Goal: Transaction & Acquisition: Purchase product/service

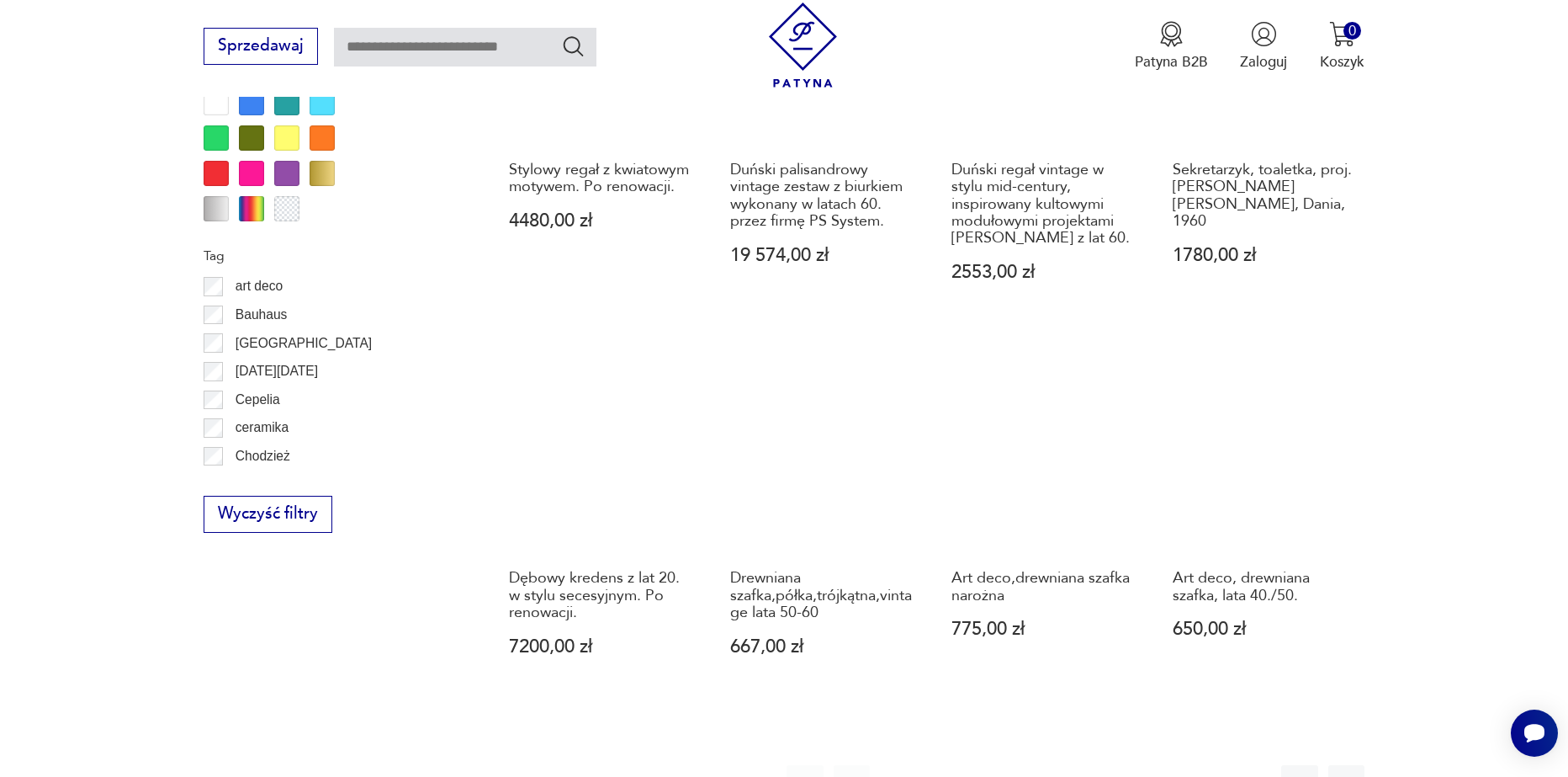
scroll to position [1905, 0]
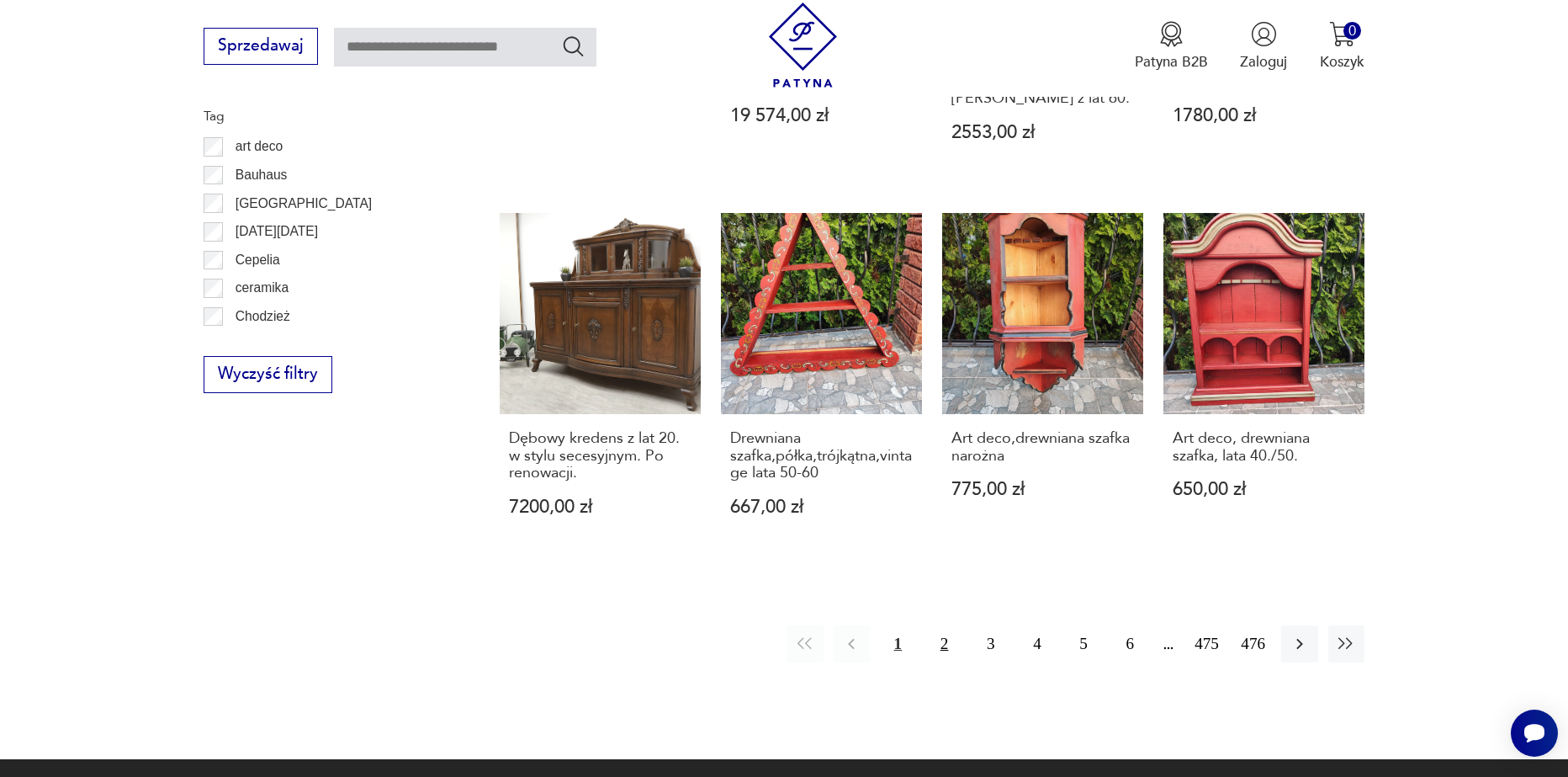
click at [949, 625] on button "2" at bounding box center [944, 643] width 37 height 37
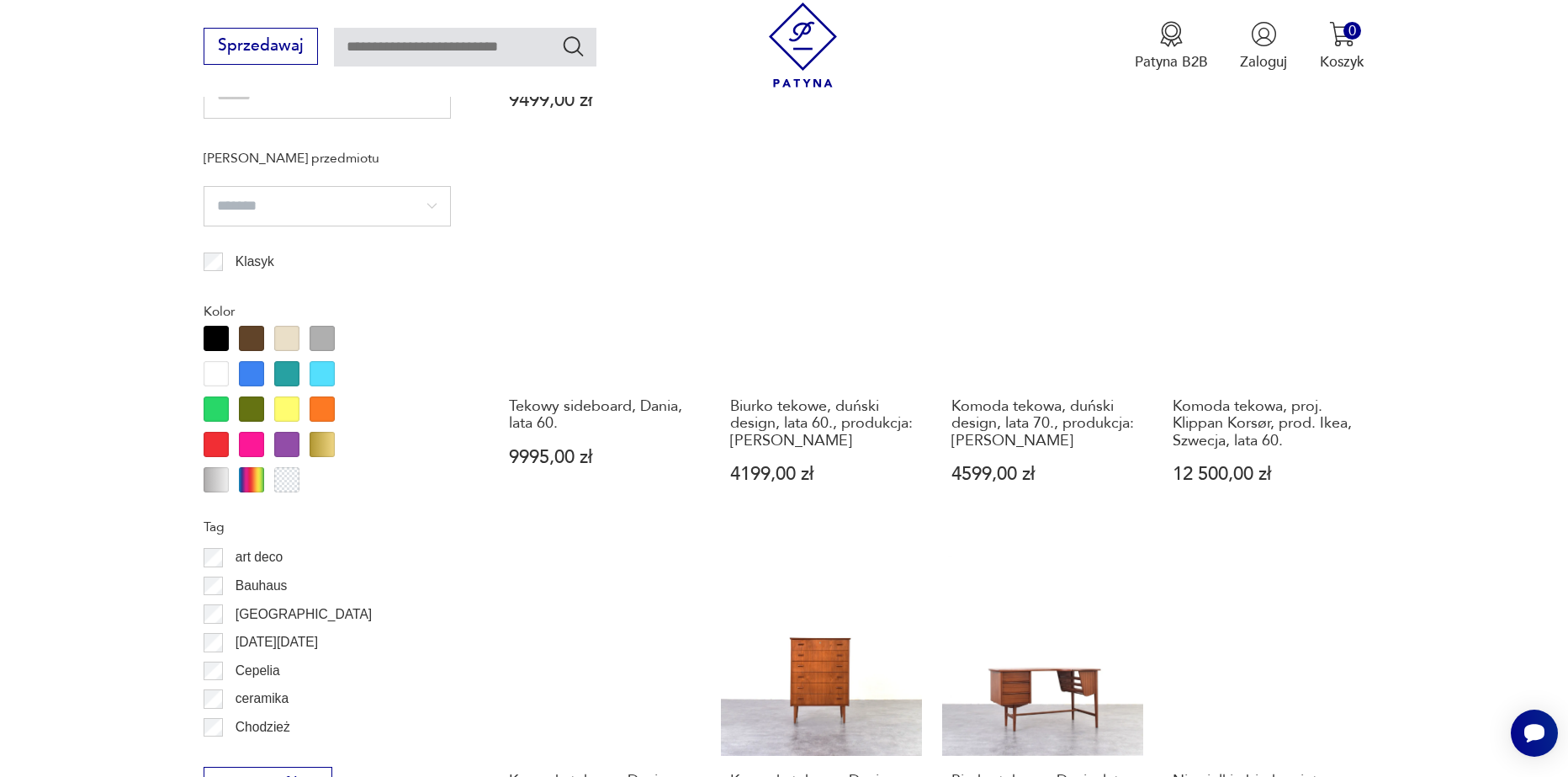
scroll to position [1569, 0]
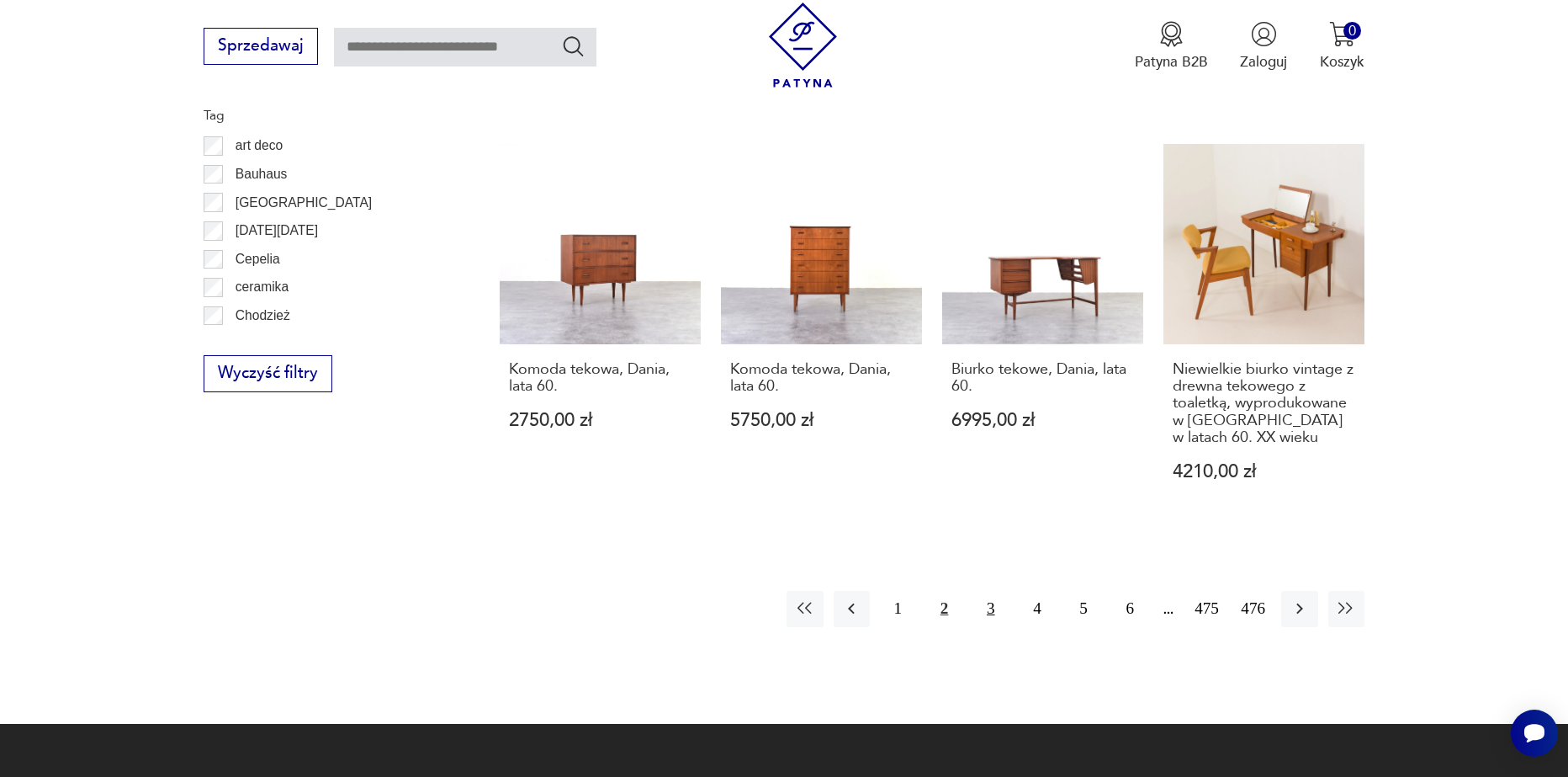
click at [988, 590] on button "3" at bounding box center [990, 608] width 37 height 37
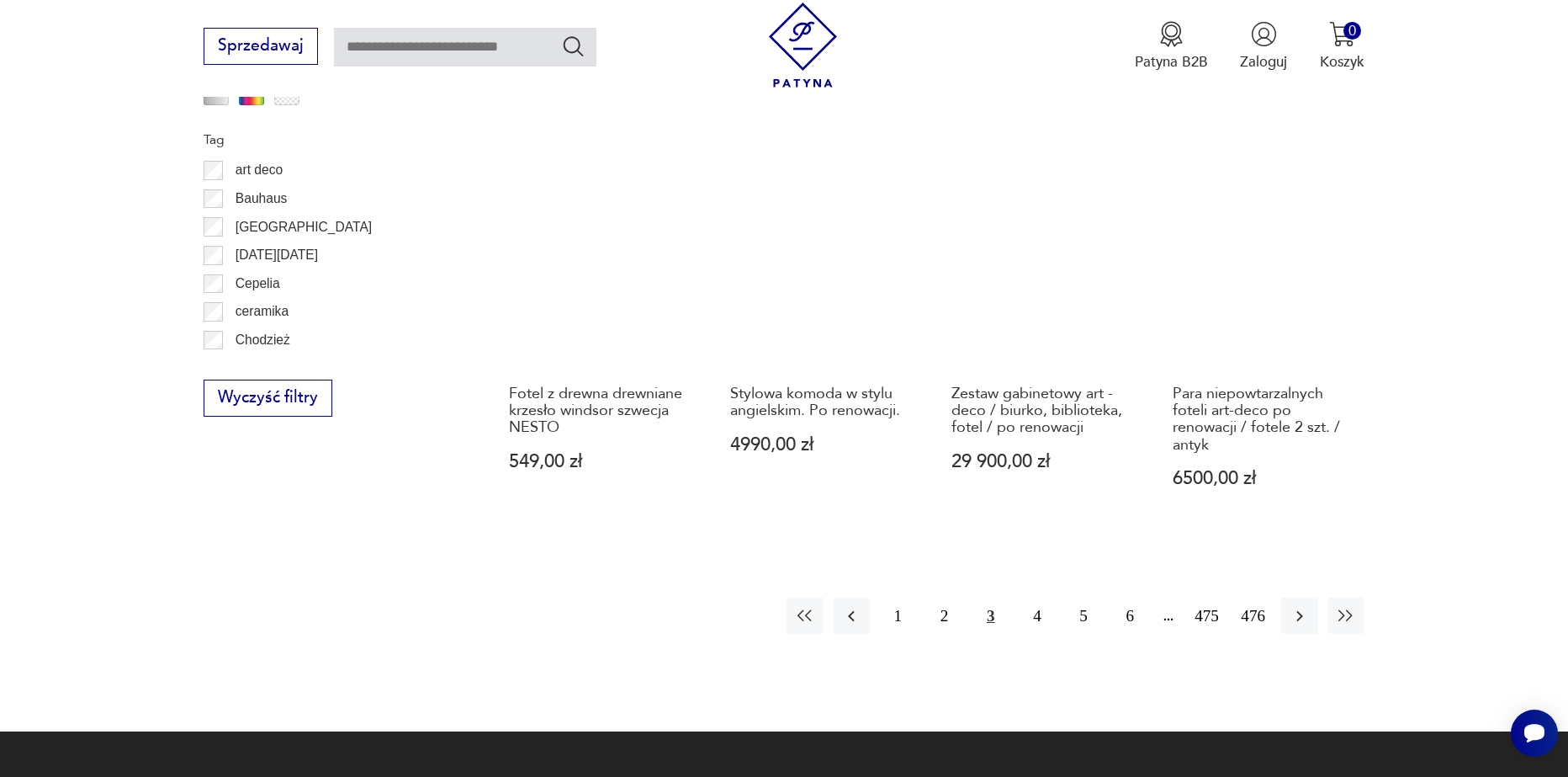
scroll to position [1906, 0]
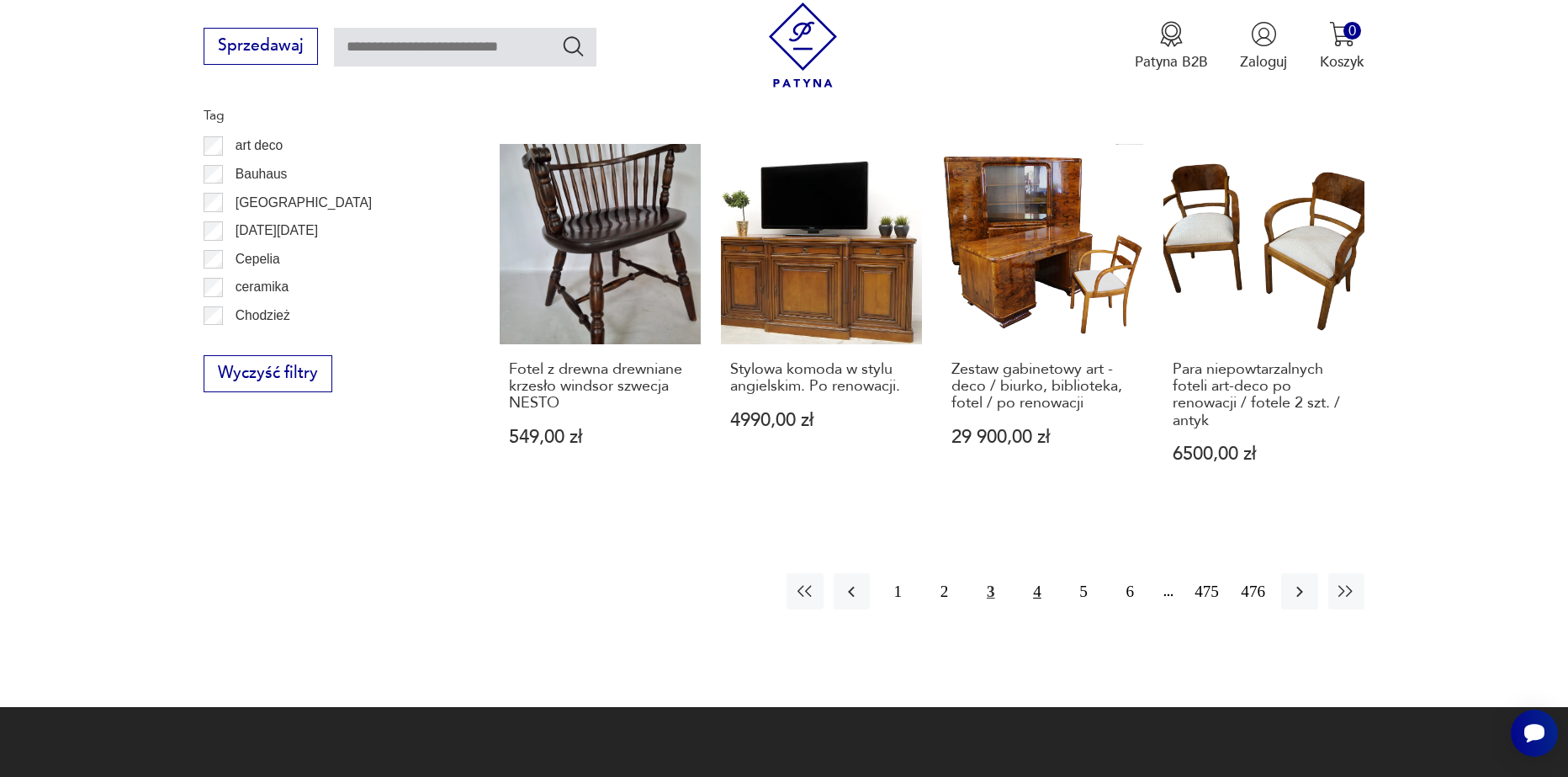
click at [1038, 589] on button "4" at bounding box center [1037, 591] width 37 height 37
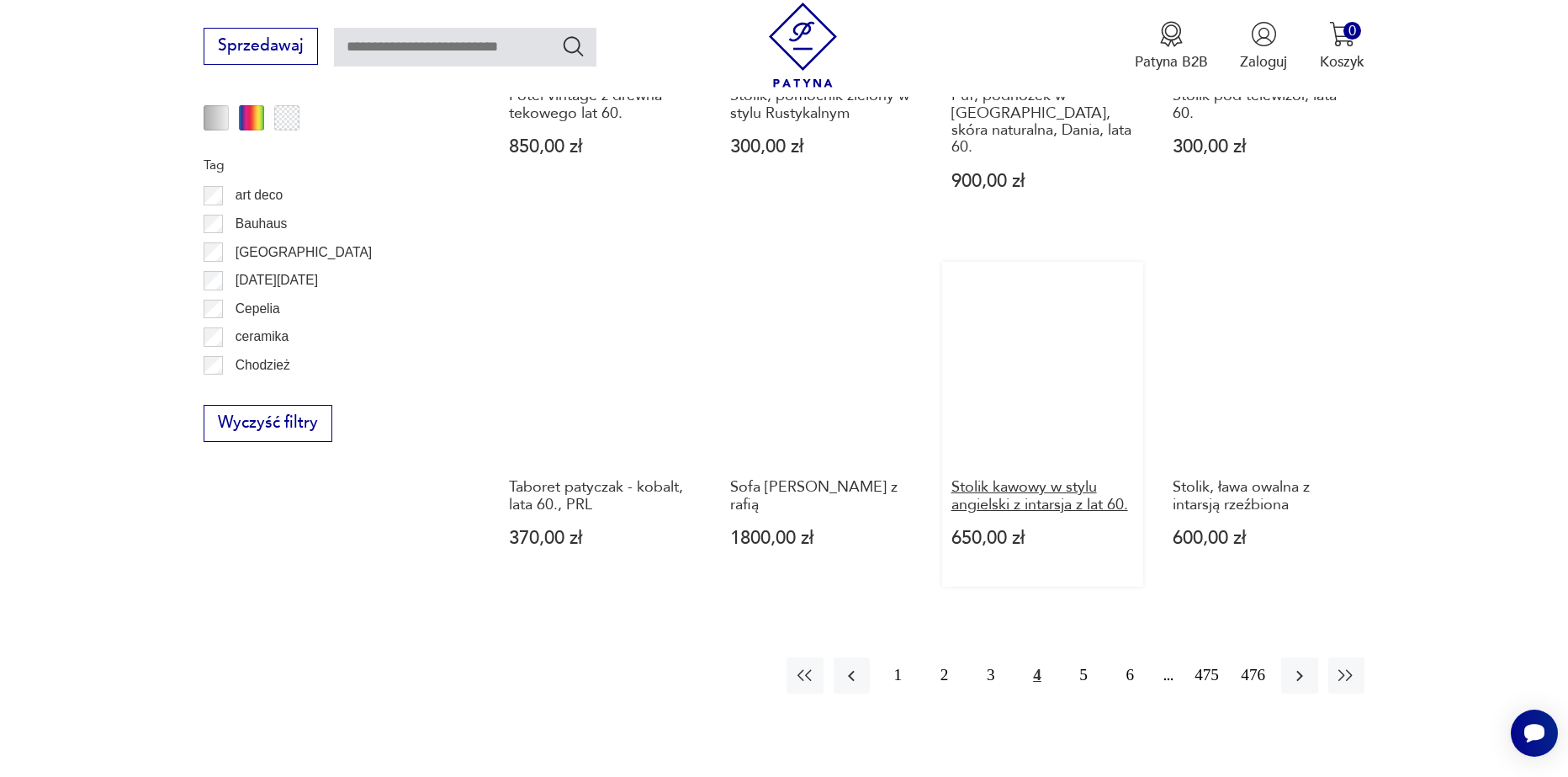
scroll to position [1906, 0]
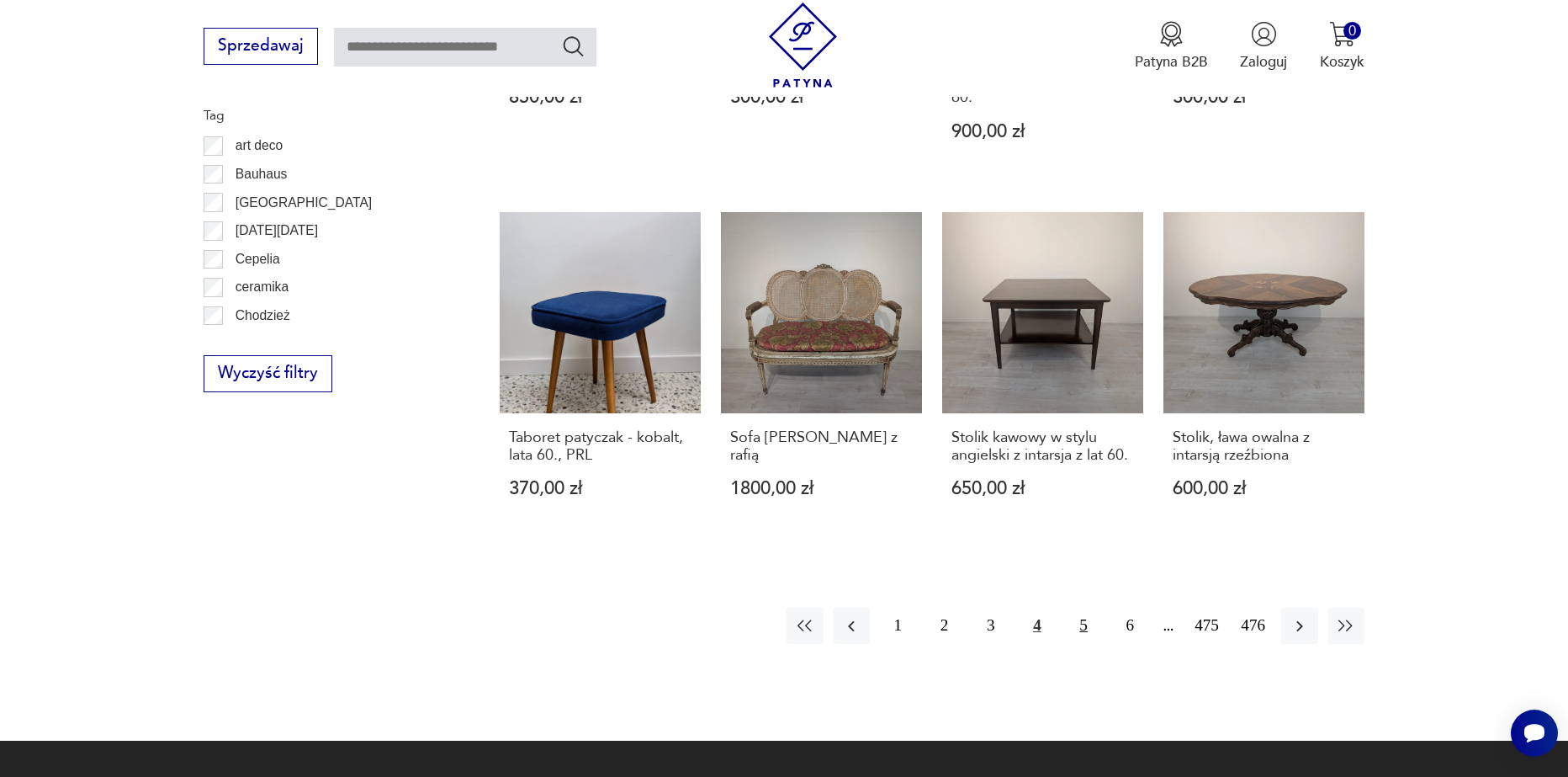
click at [1072, 607] on button "5" at bounding box center [1084, 625] width 37 height 37
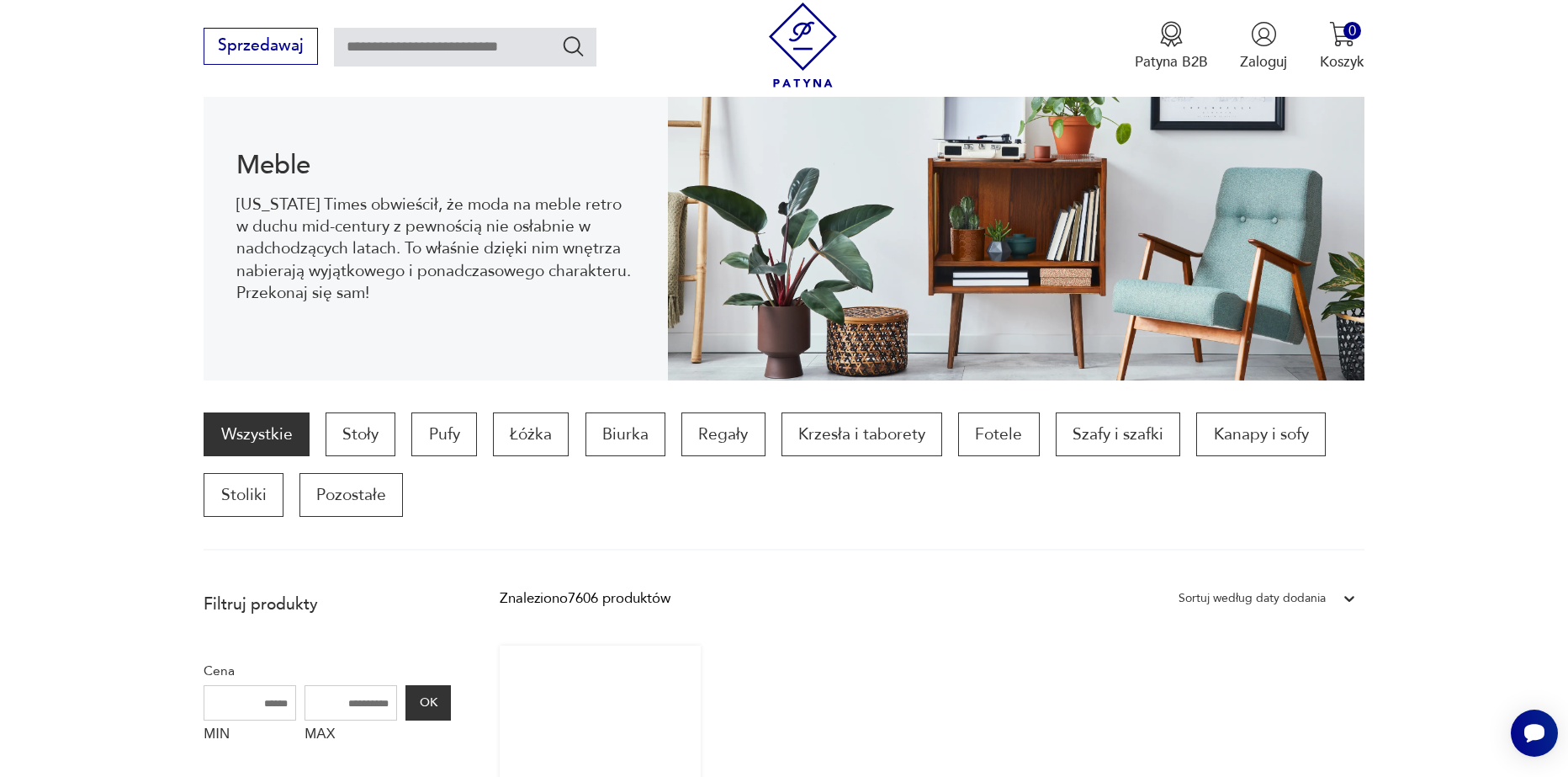
scroll to position [223, 0]
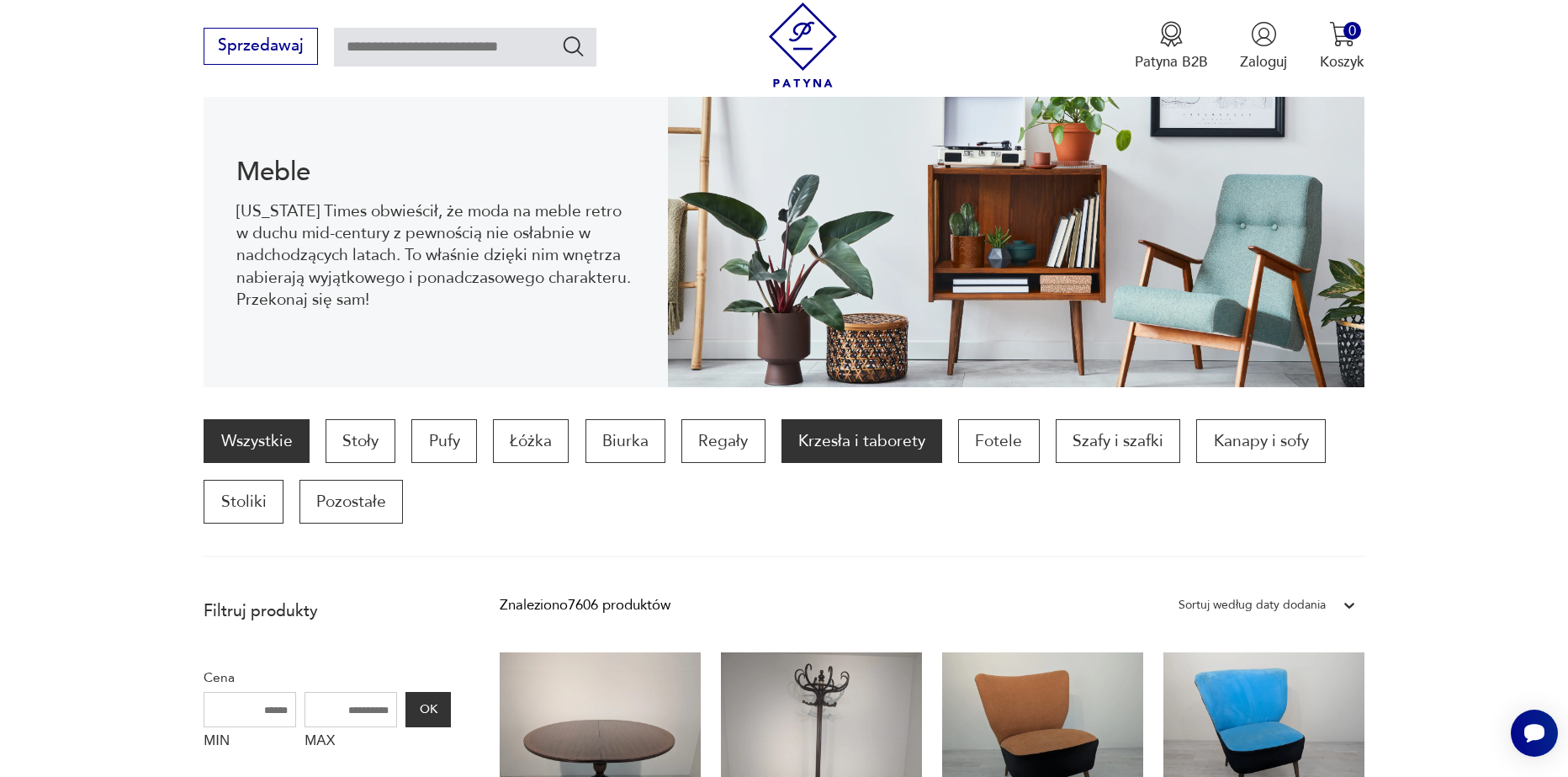
click at [853, 451] on p "Krzesła i taborety" at bounding box center [862, 440] width 161 height 44
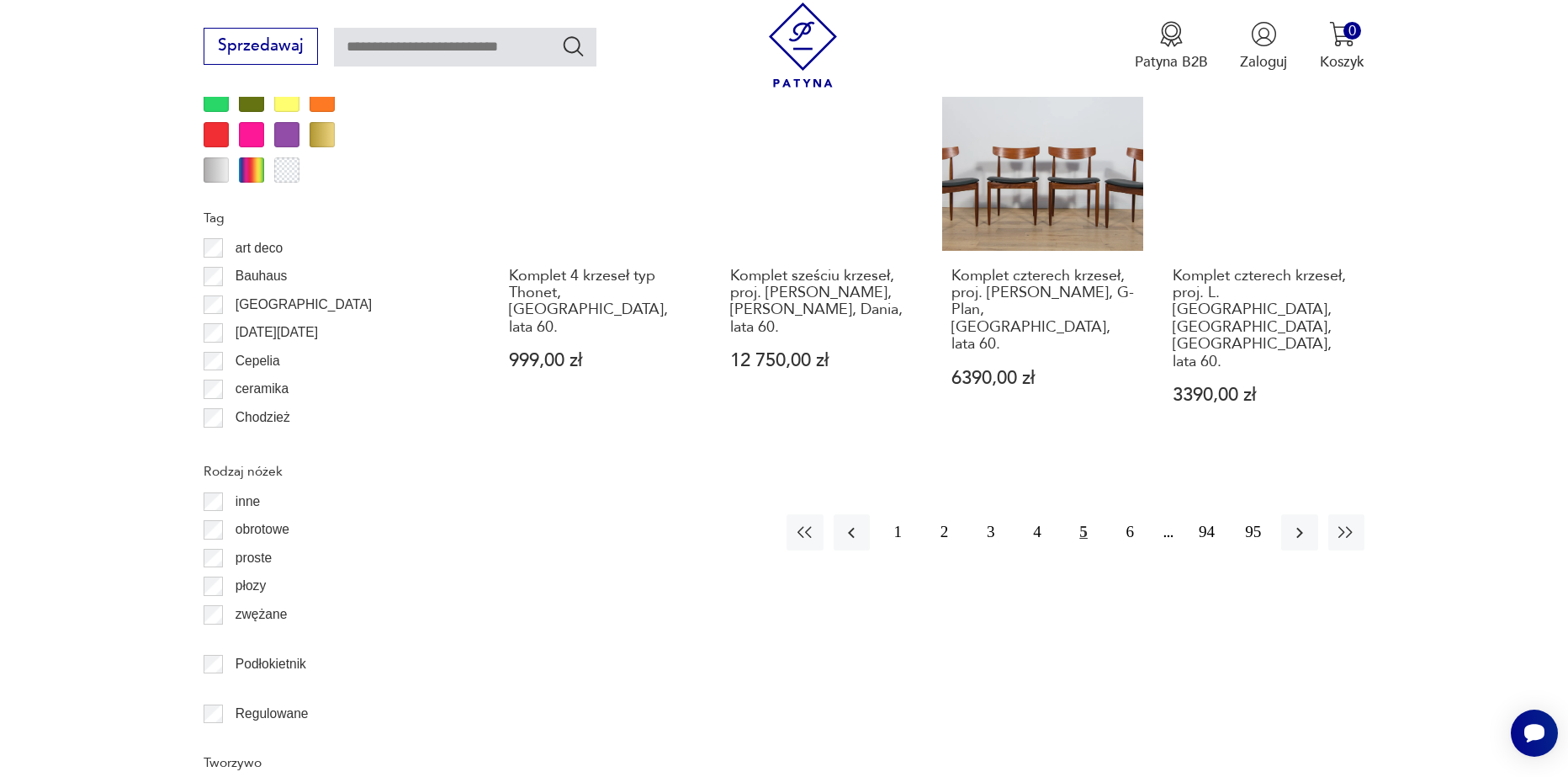
scroll to position [2075, 0]
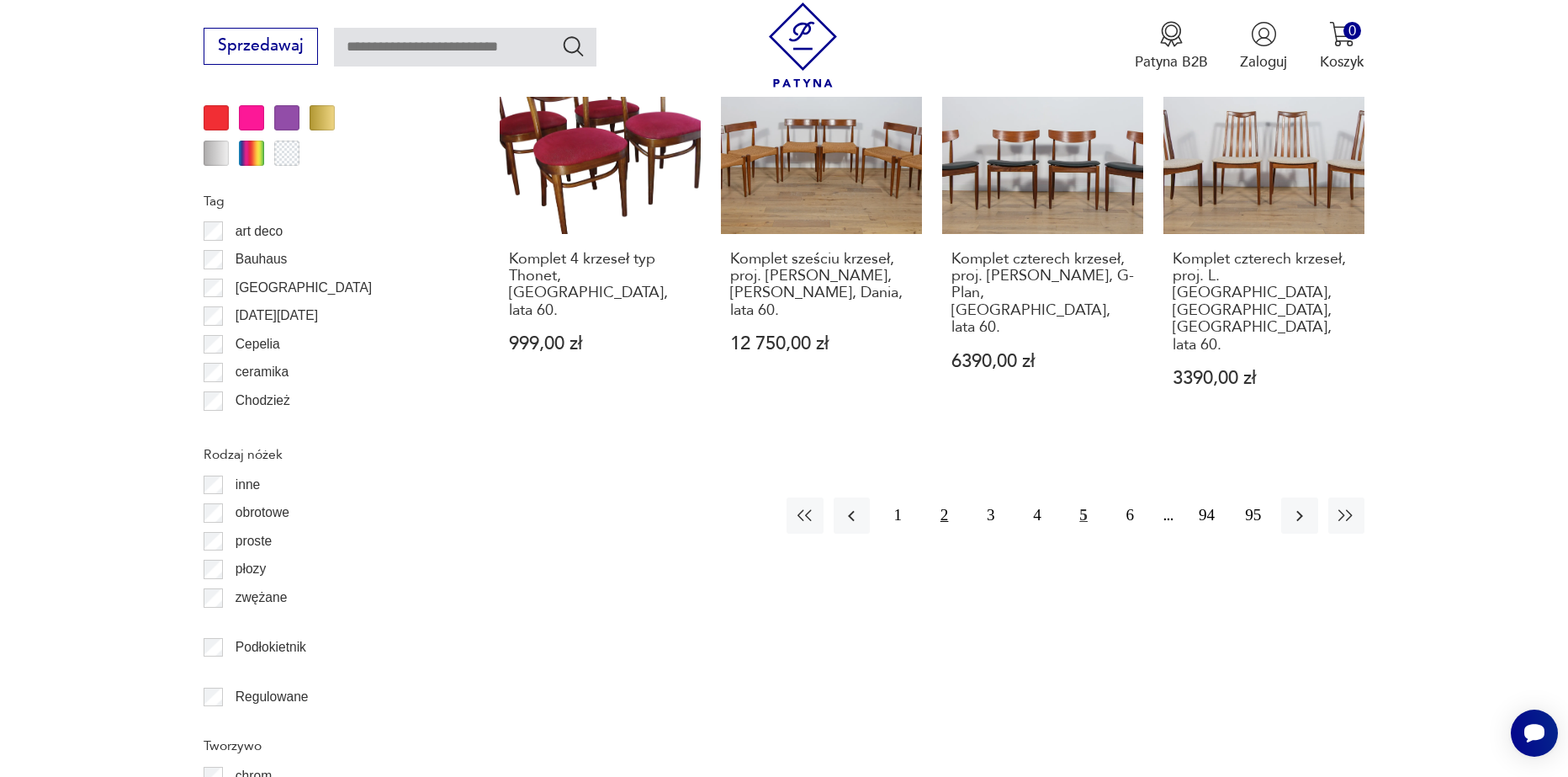
click at [932, 497] on button "2" at bounding box center [944, 515] width 37 height 37
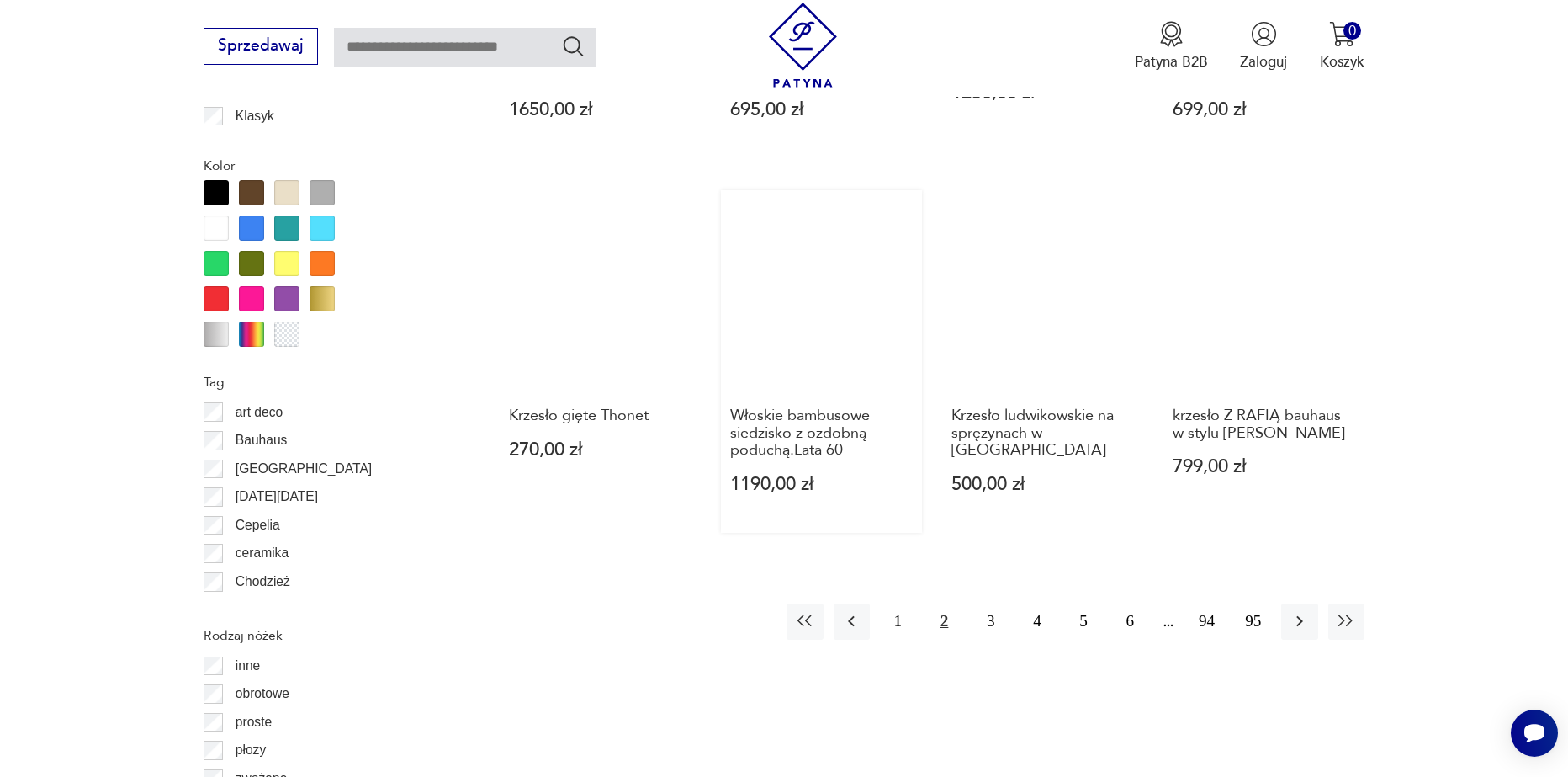
scroll to position [1906, 0]
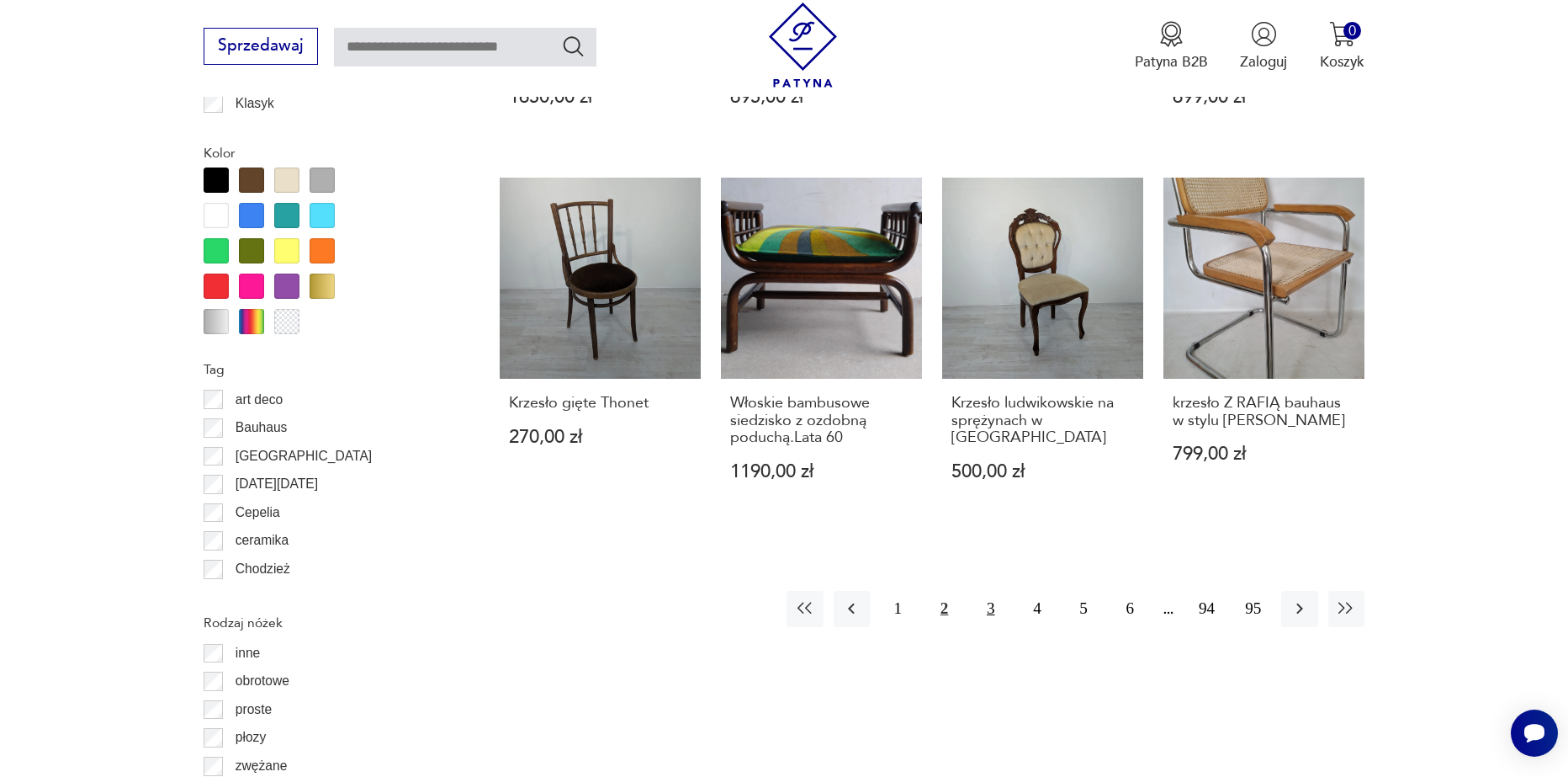
click at [988, 596] on button "3" at bounding box center [990, 608] width 37 height 37
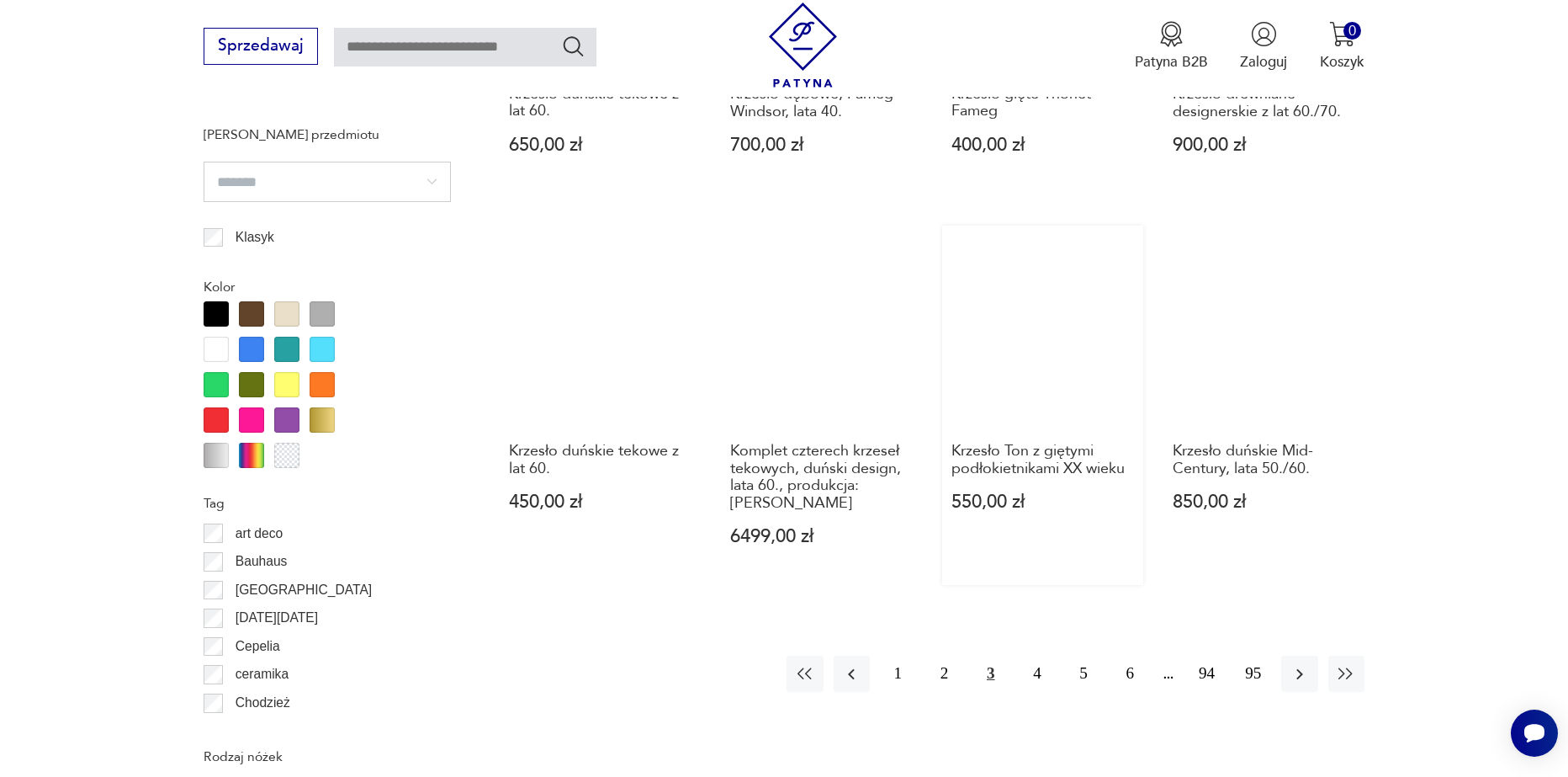
scroll to position [1822, 0]
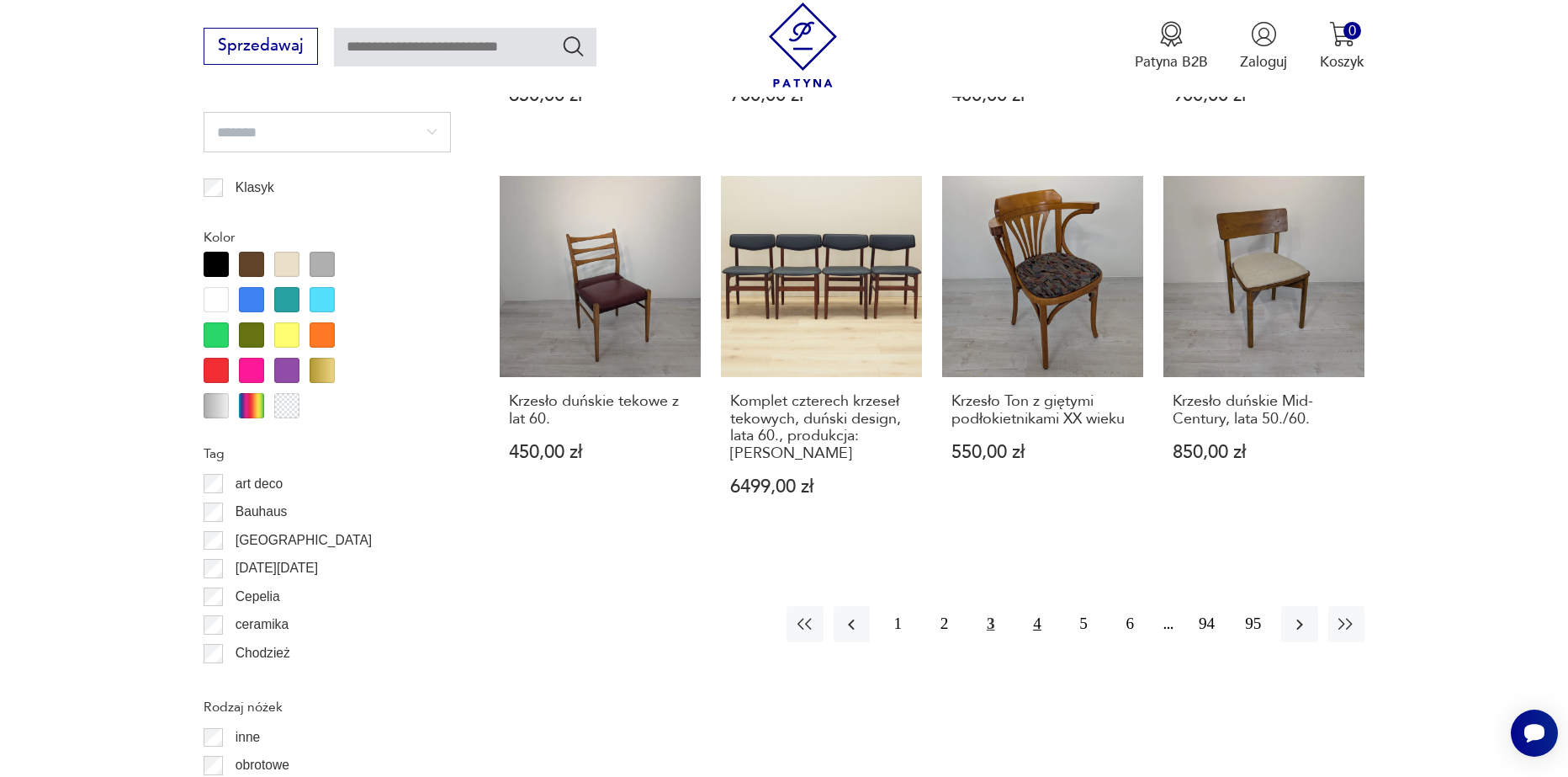
click at [1042, 606] on button "4" at bounding box center [1037, 623] width 37 height 37
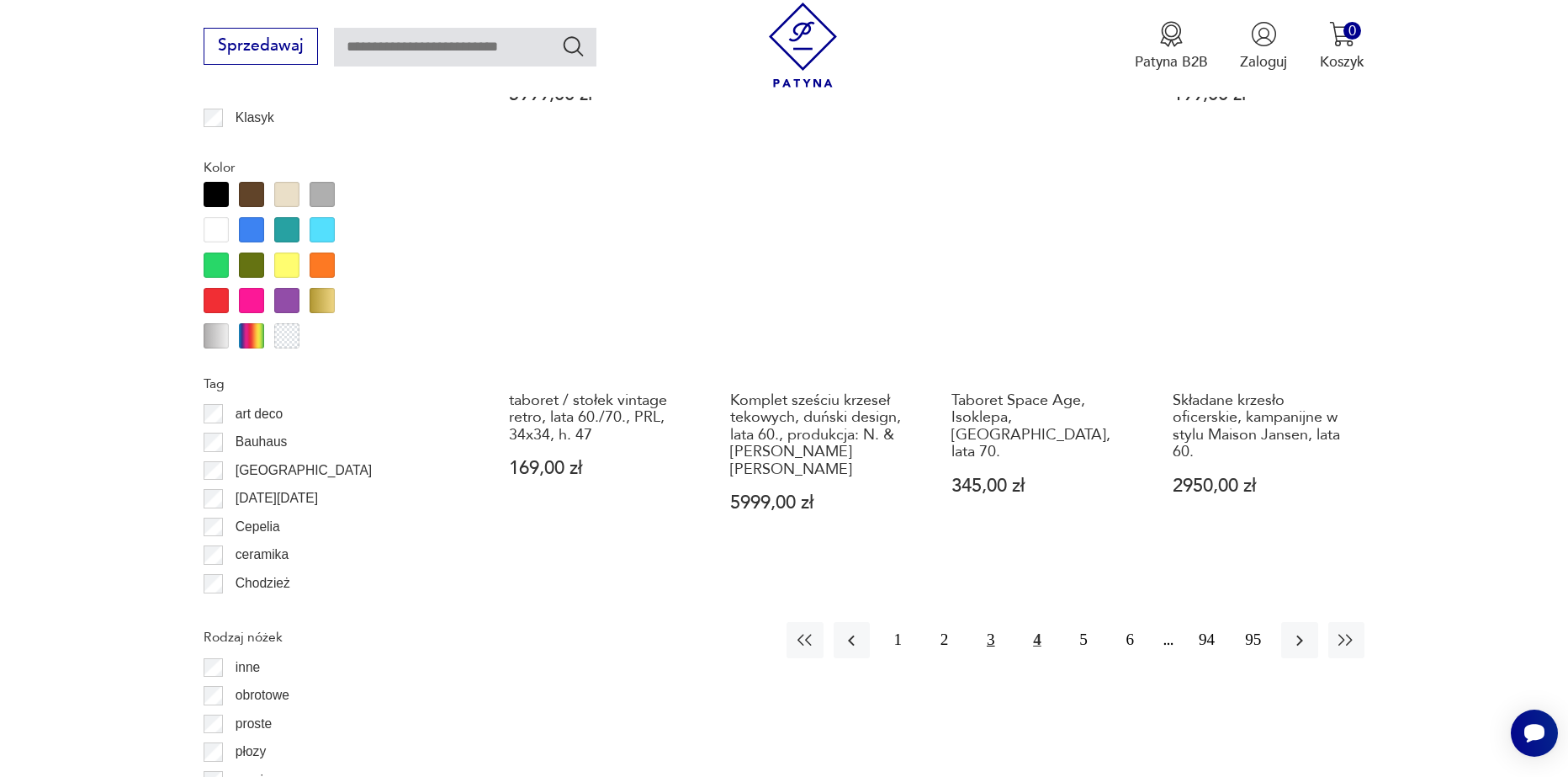
scroll to position [1906, 0]
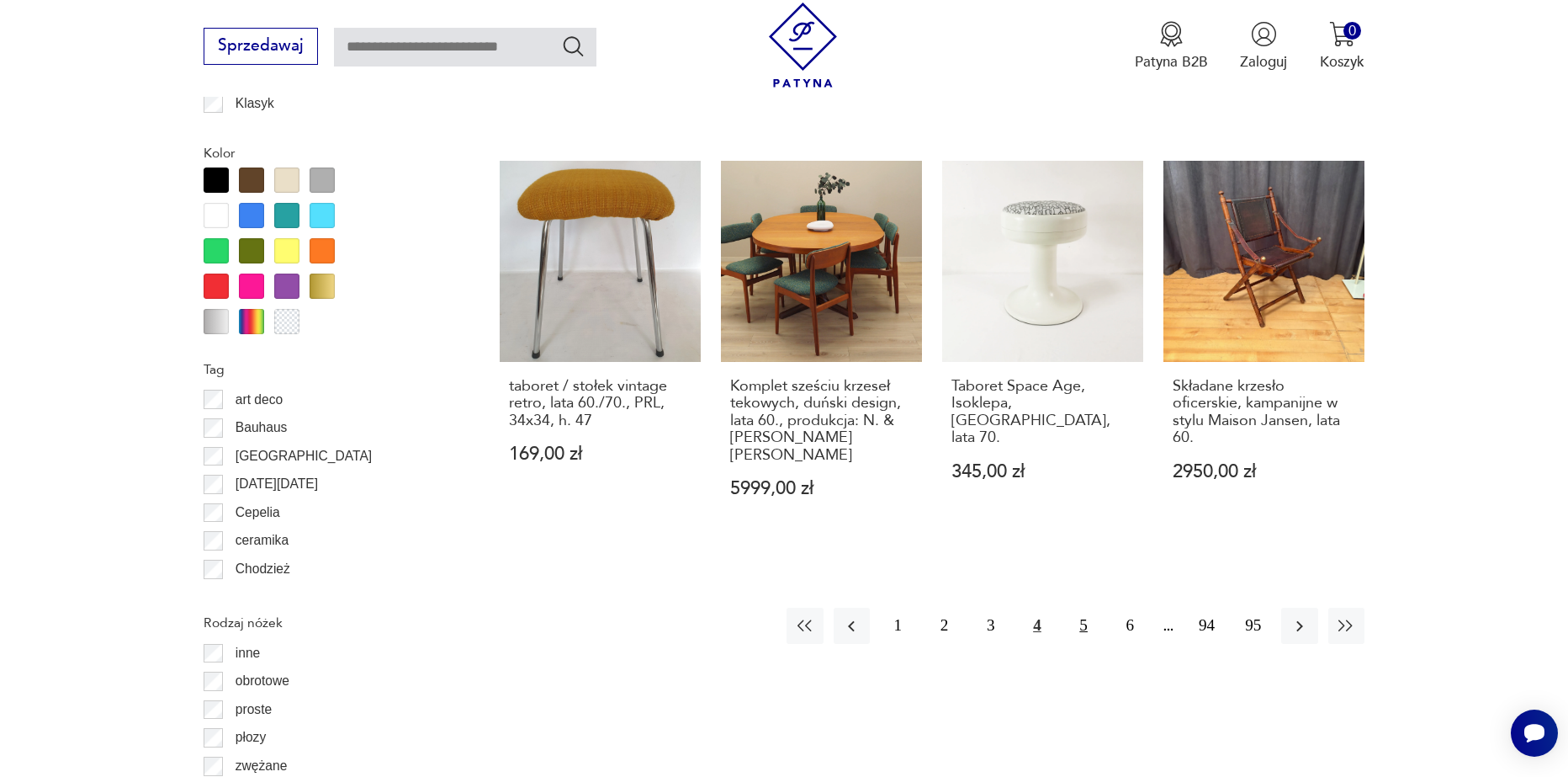
click at [1089, 607] on button "5" at bounding box center [1084, 625] width 37 height 37
click at [1090, 607] on button "5" at bounding box center [1084, 625] width 37 height 37
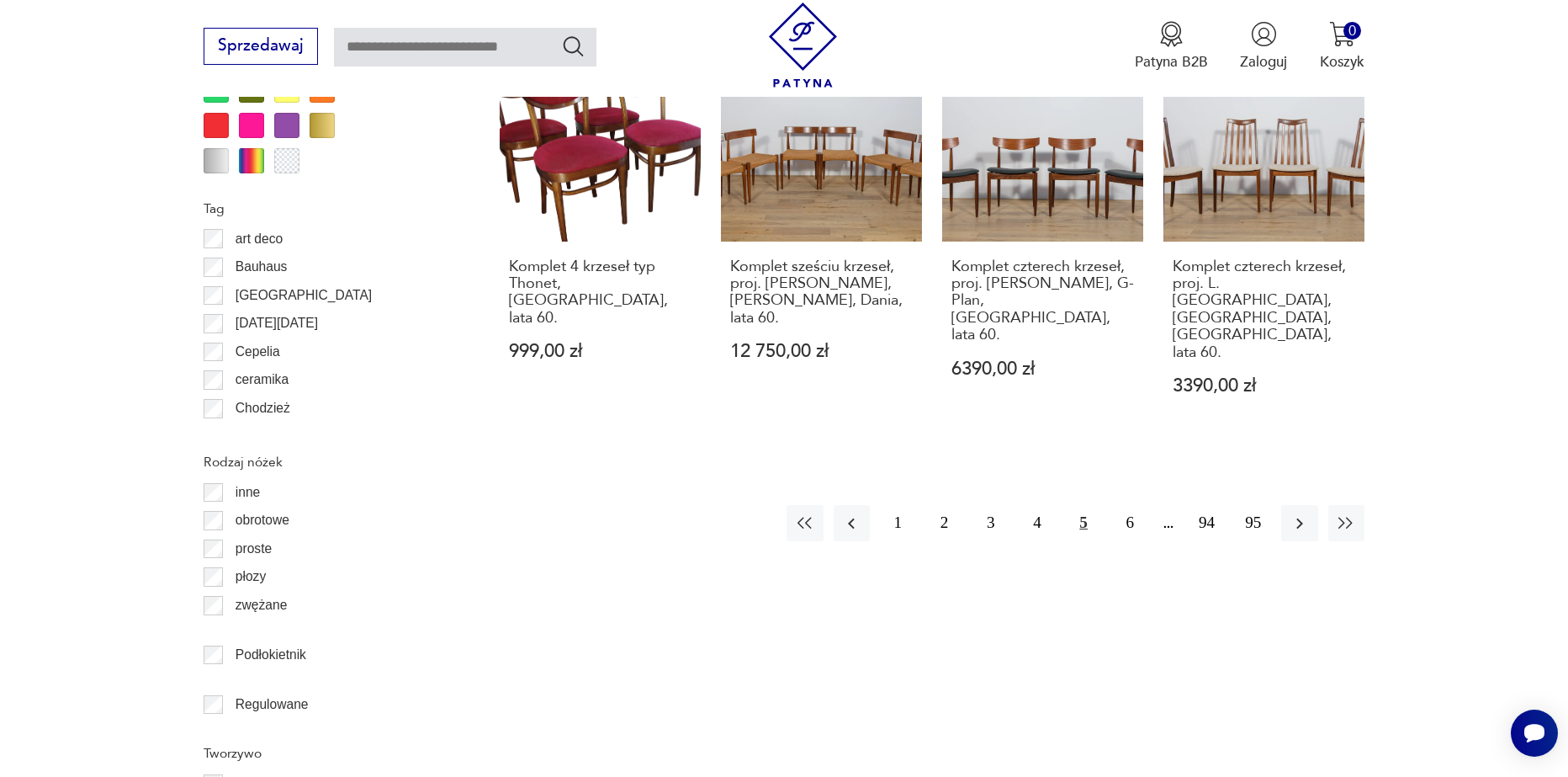
scroll to position [2075, 0]
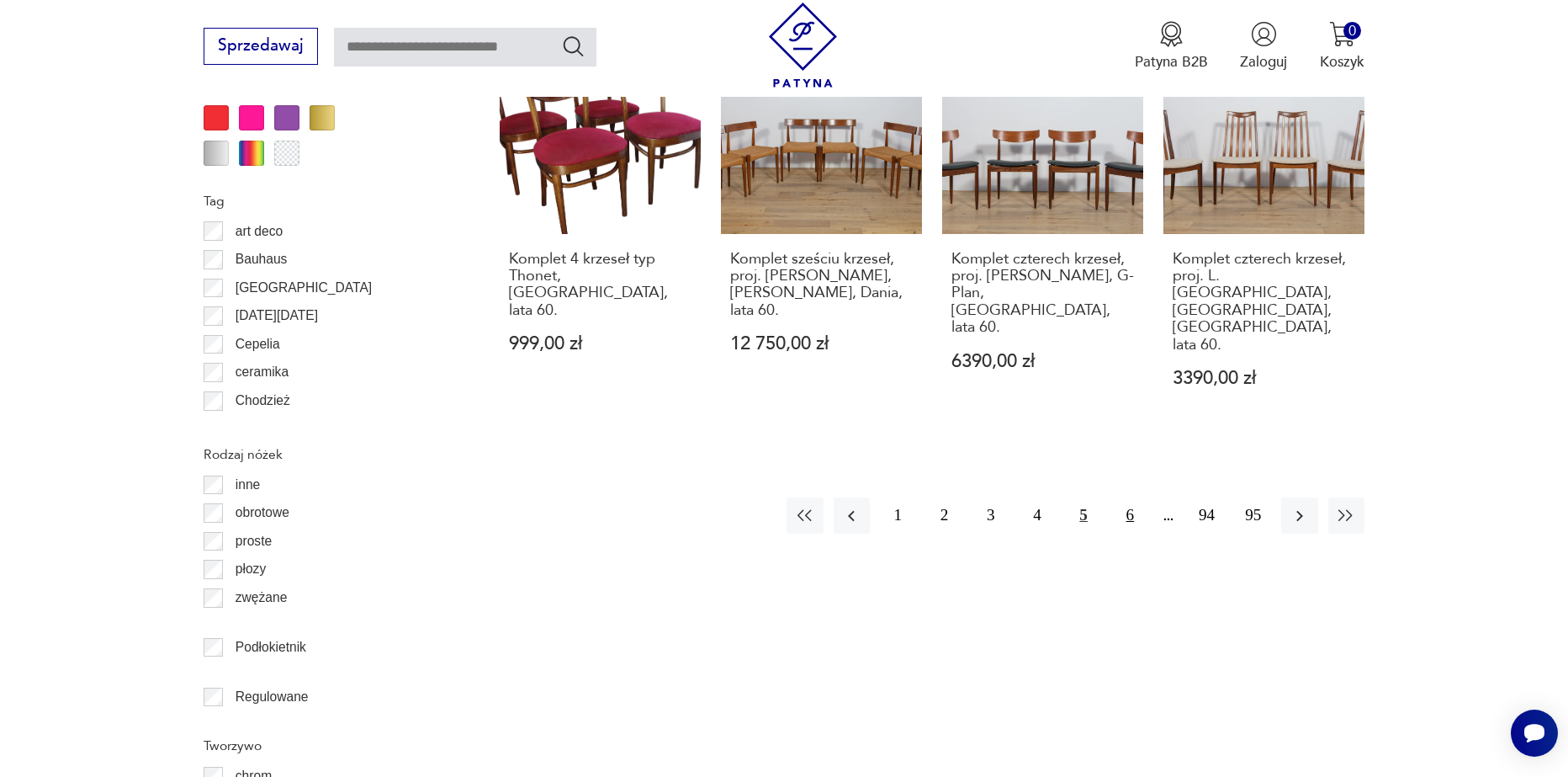
click at [1124, 497] on button "6" at bounding box center [1130, 515] width 37 height 37
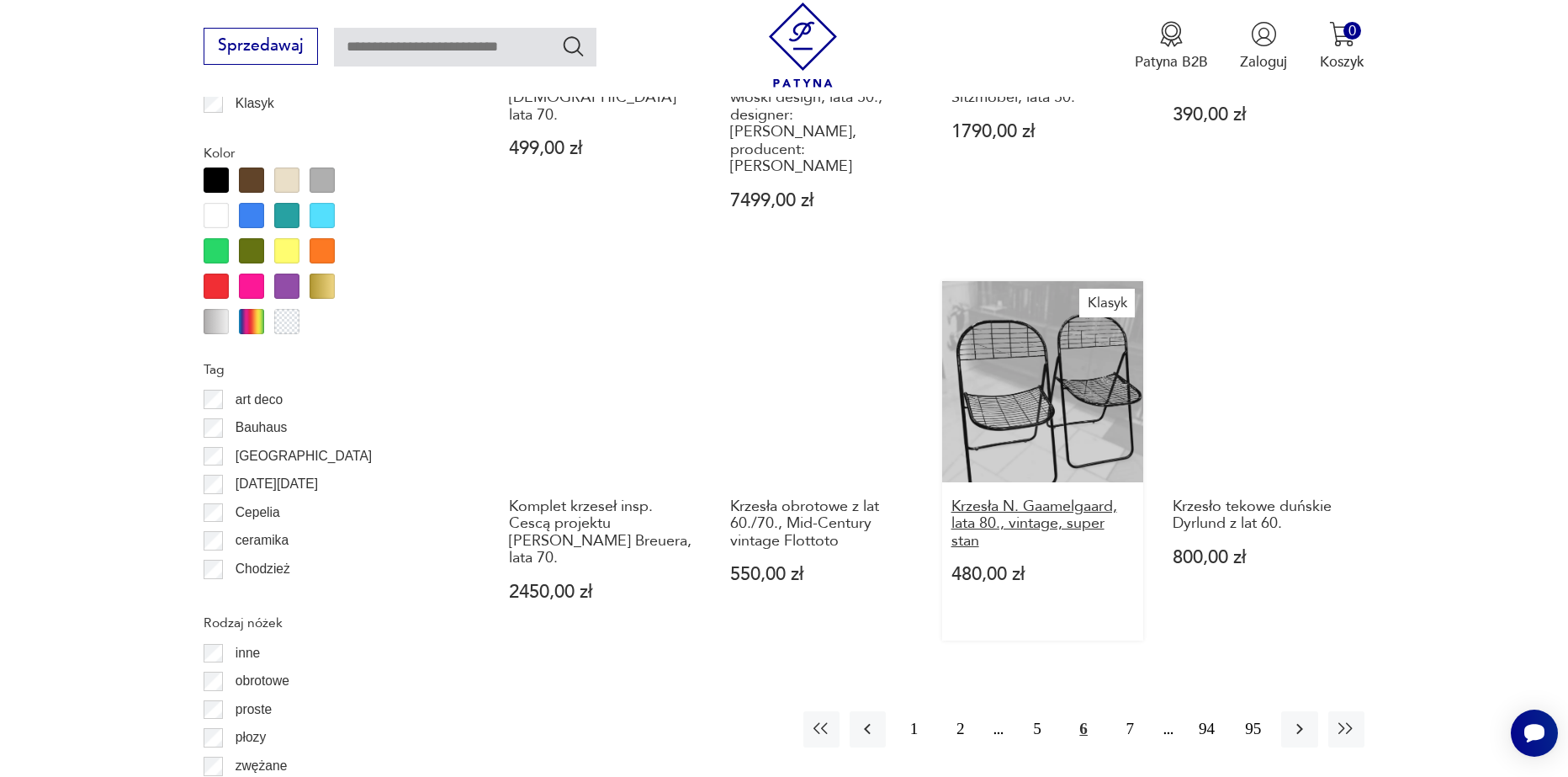
scroll to position [1990, 0]
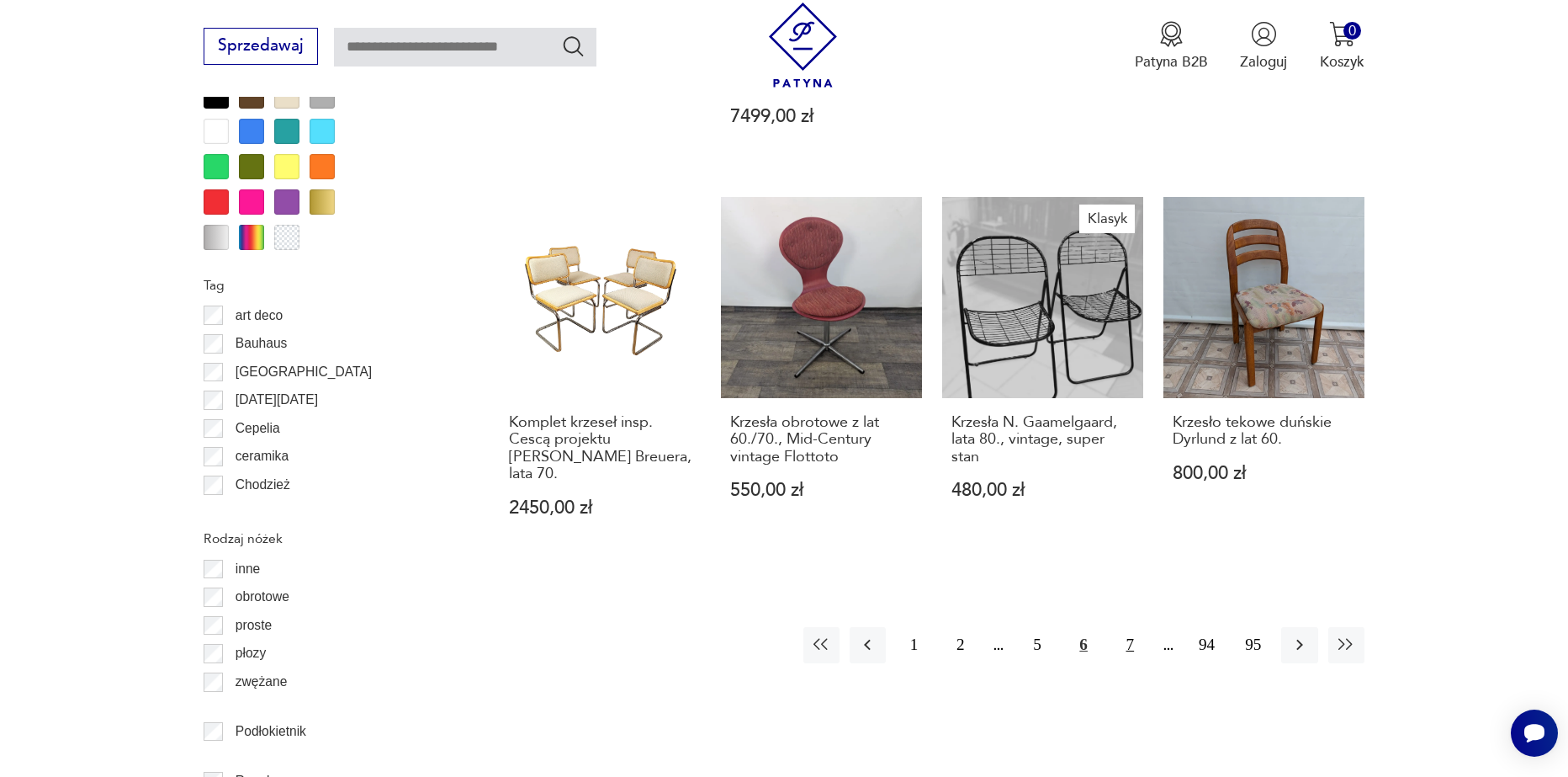
click at [1130, 627] on button "7" at bounding box center [1130, 645] width 37 height 37
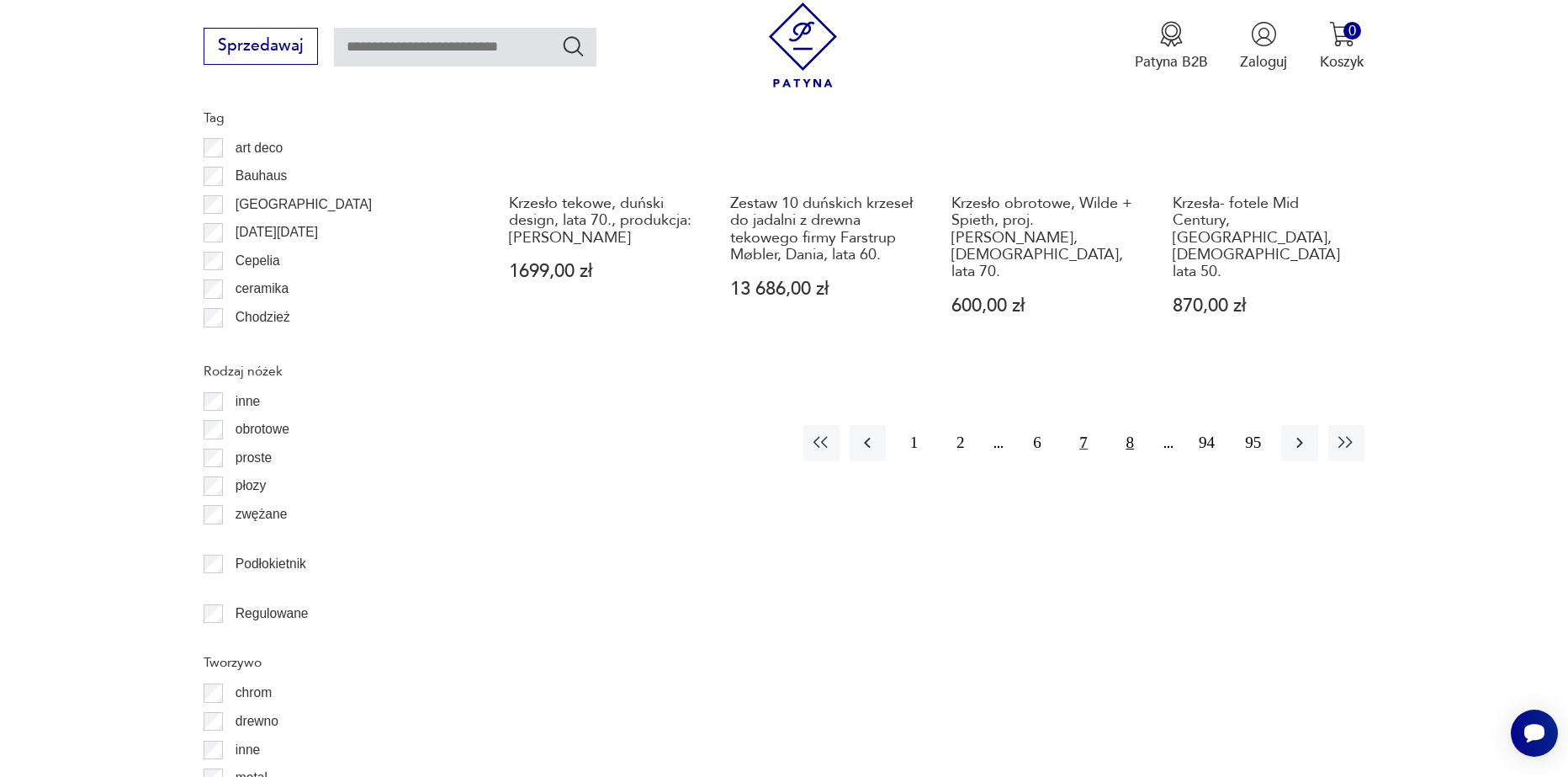
scroll to position [2159, 0]
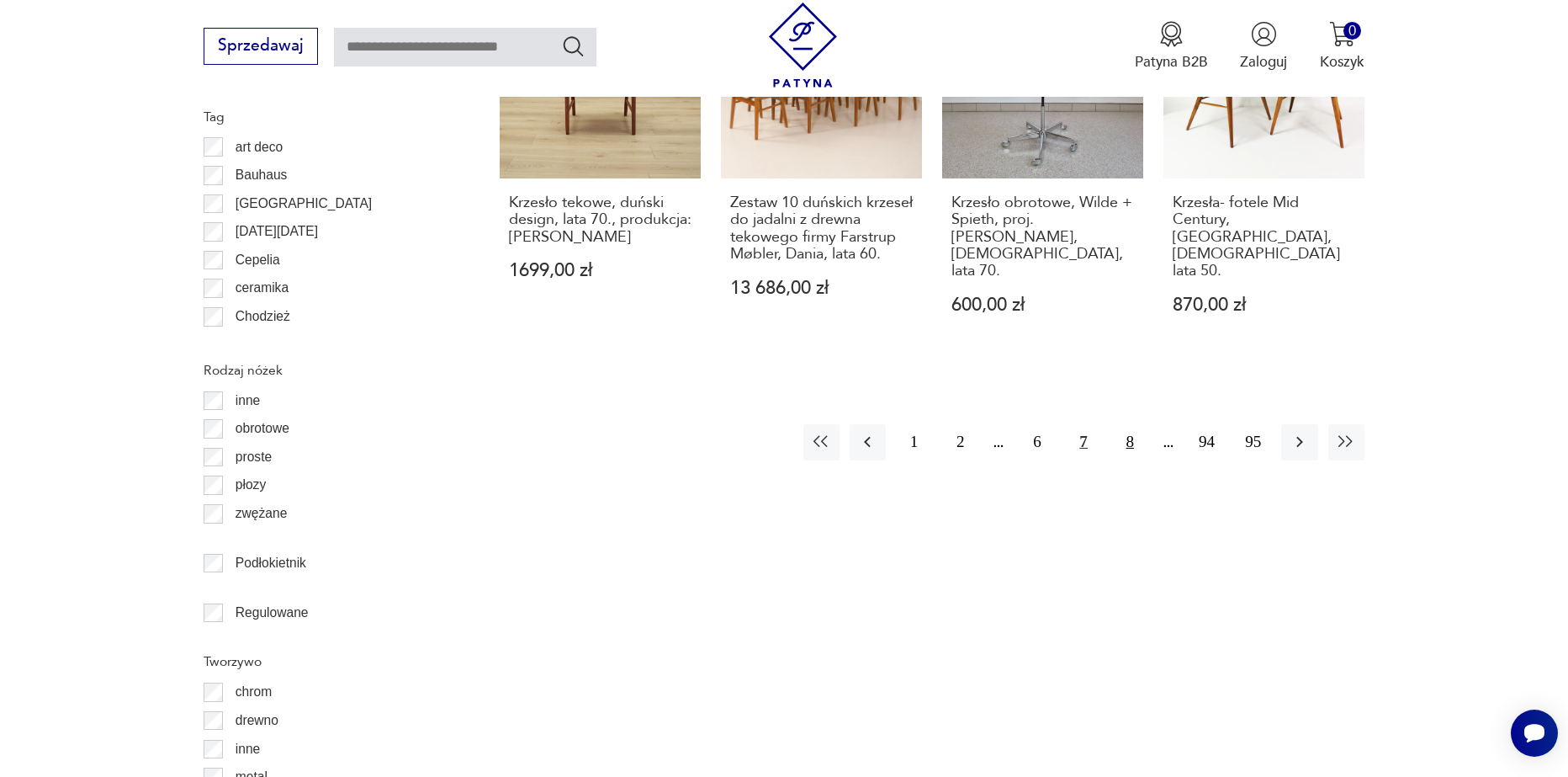
click at [1132, 424] on button "8" at bounding box center [1130, 442] width 37 height 37
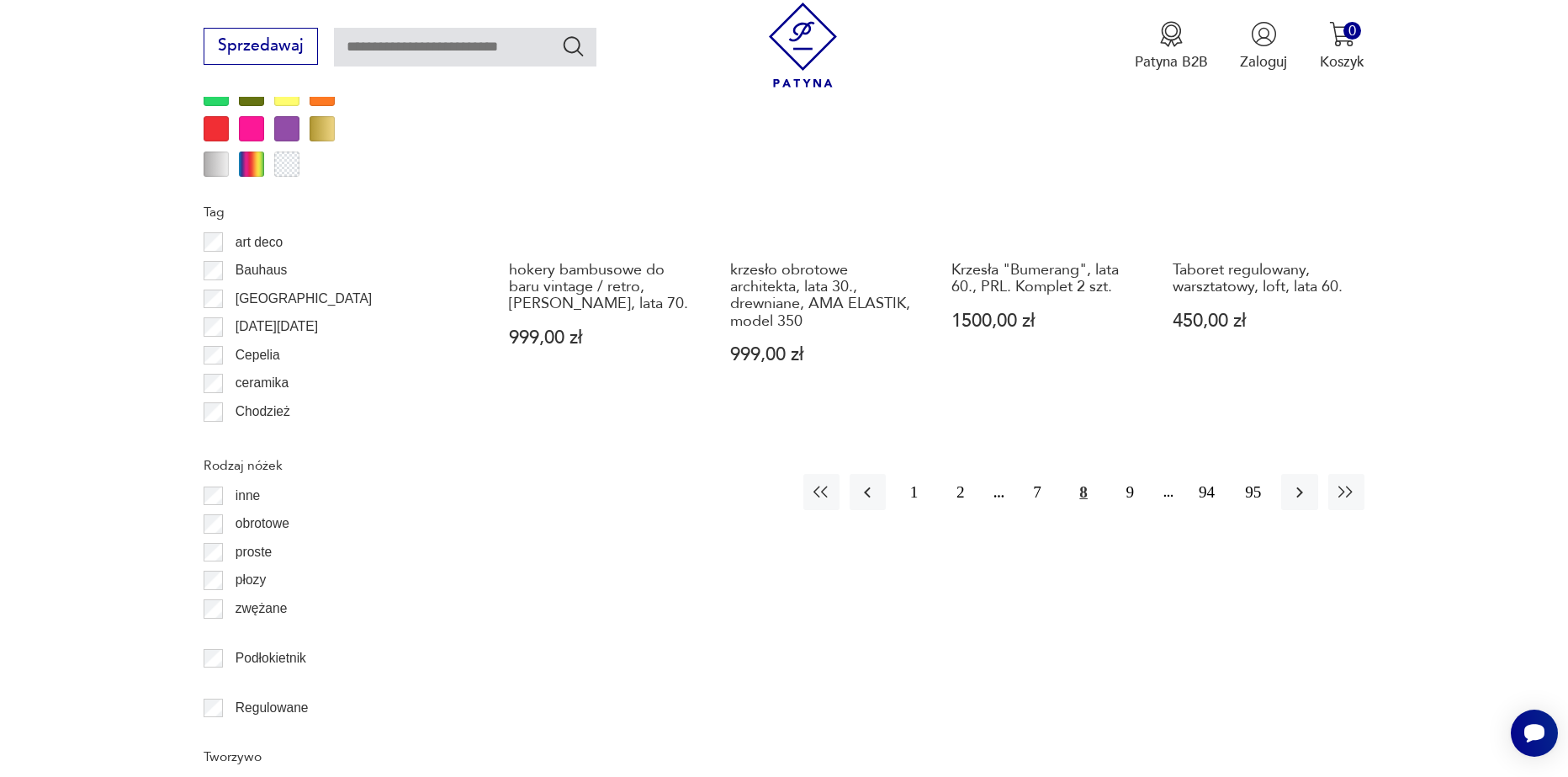
scroll to position [2075, 0]
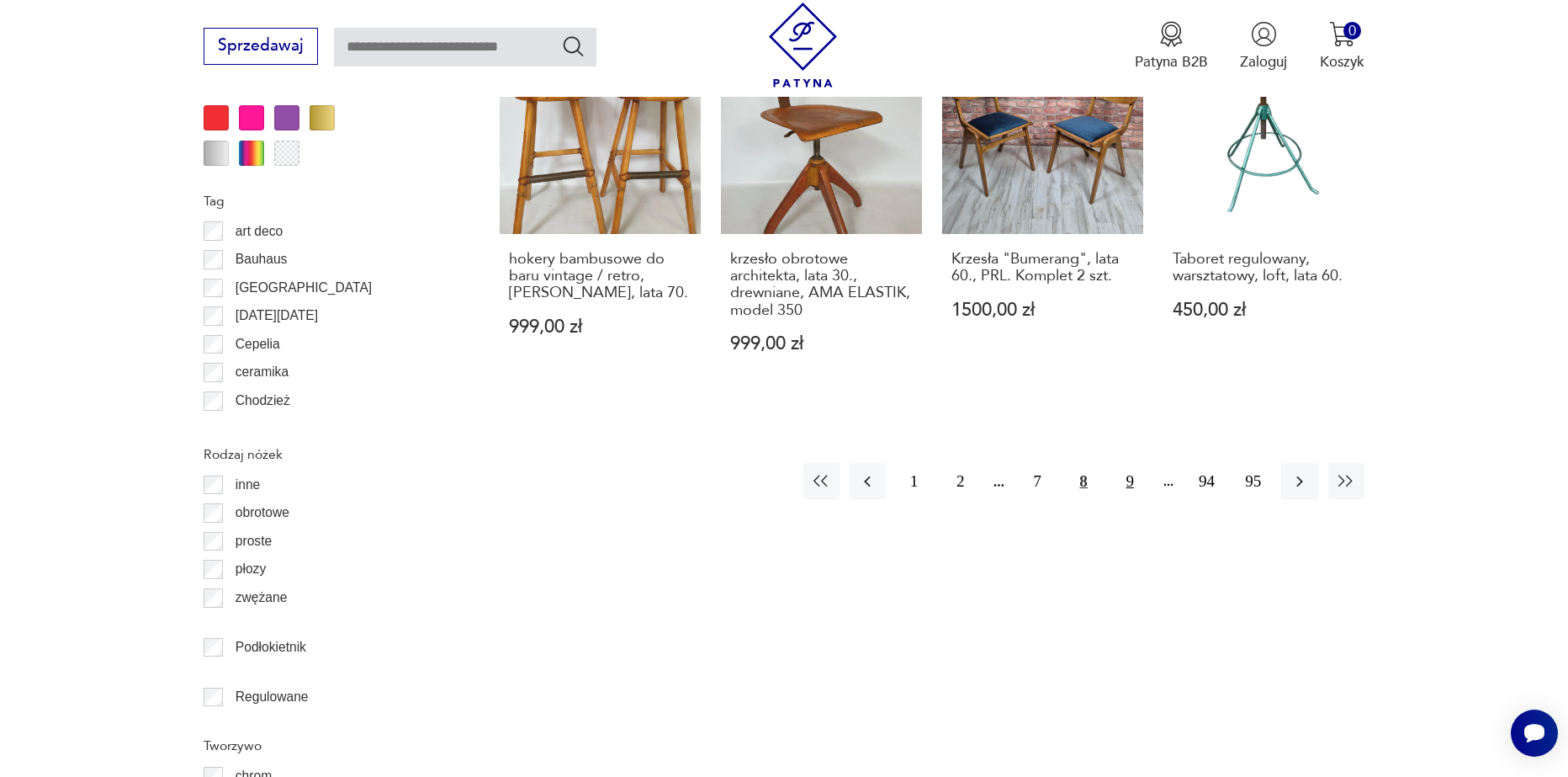
click at [1118, 473] on button "9" at bounding box center [1130, 480] width 37 height 37
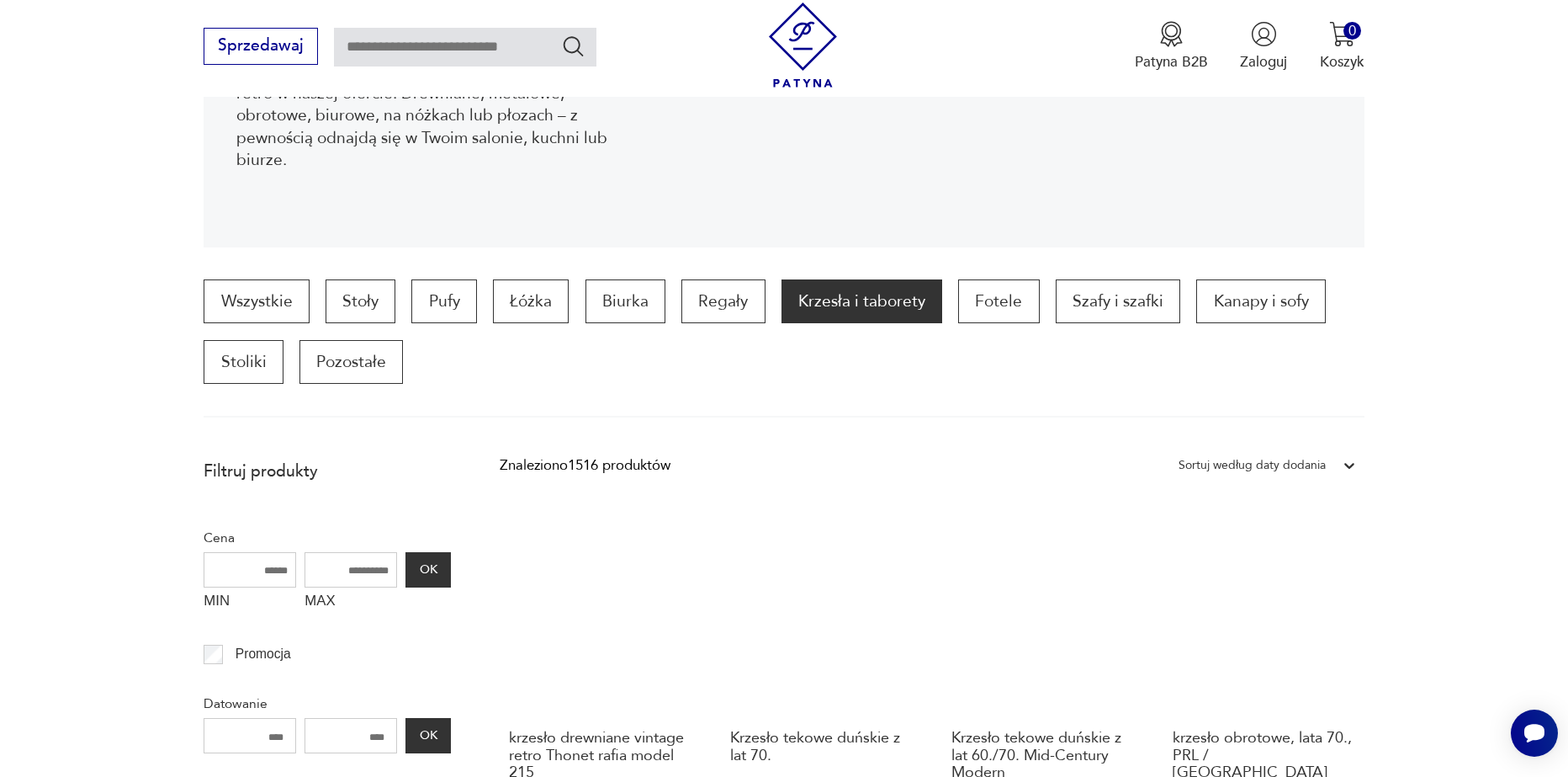
scroll to position [307, 0]
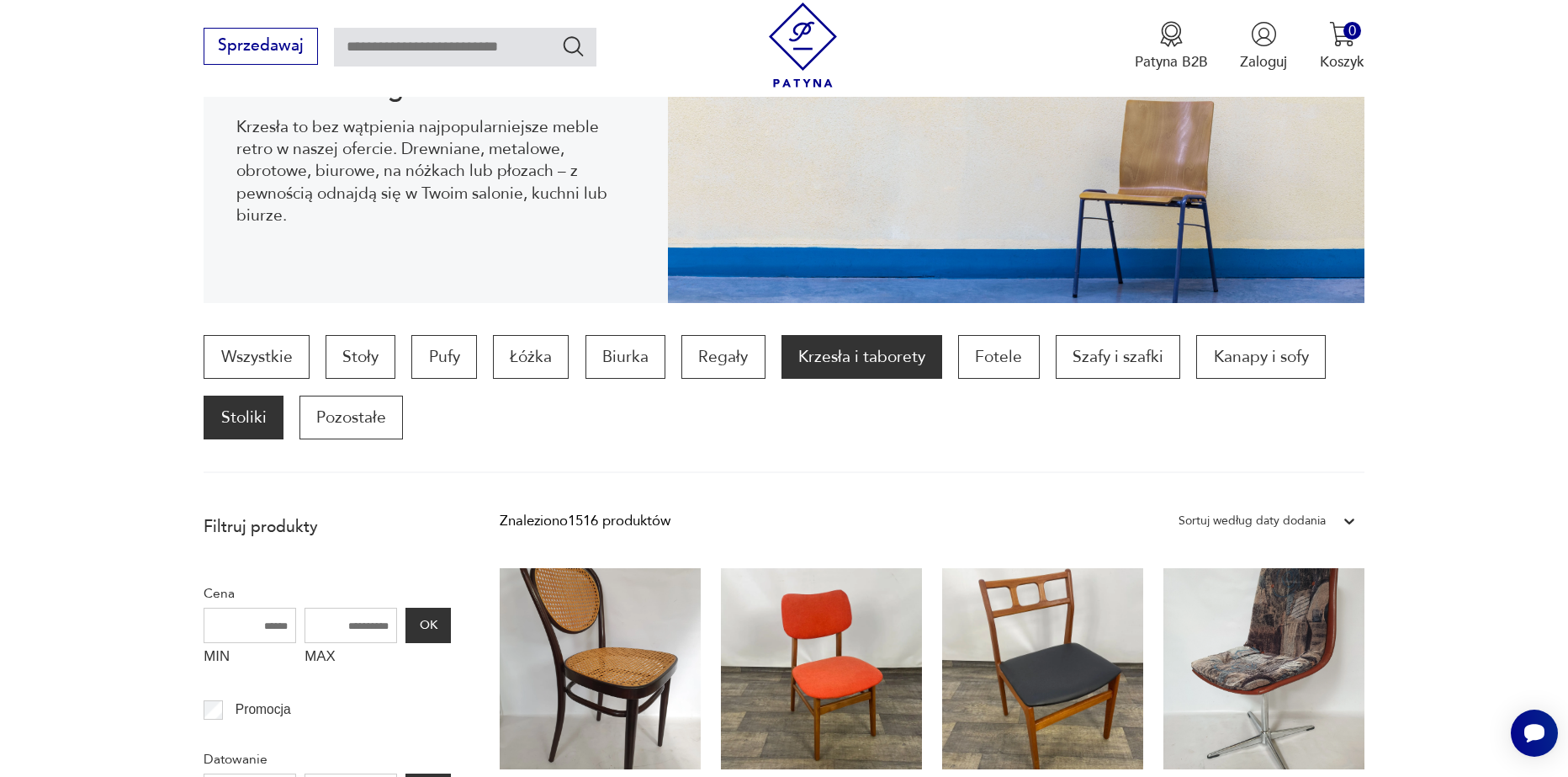
click at [240, 411] on p "Stoliki" at bounding box center [243, 417] width 79 height 44
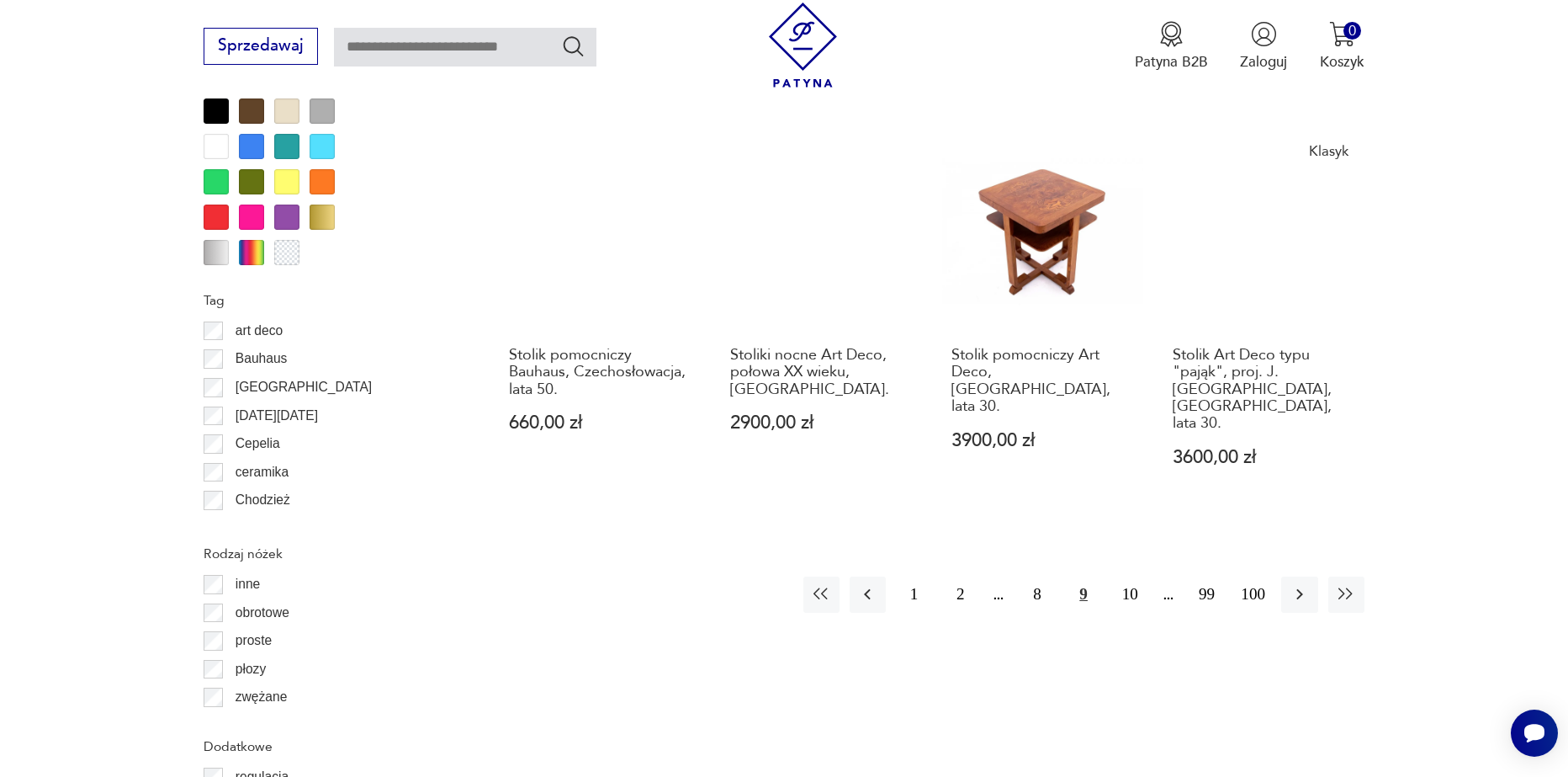
scroll to position [1906, 0]
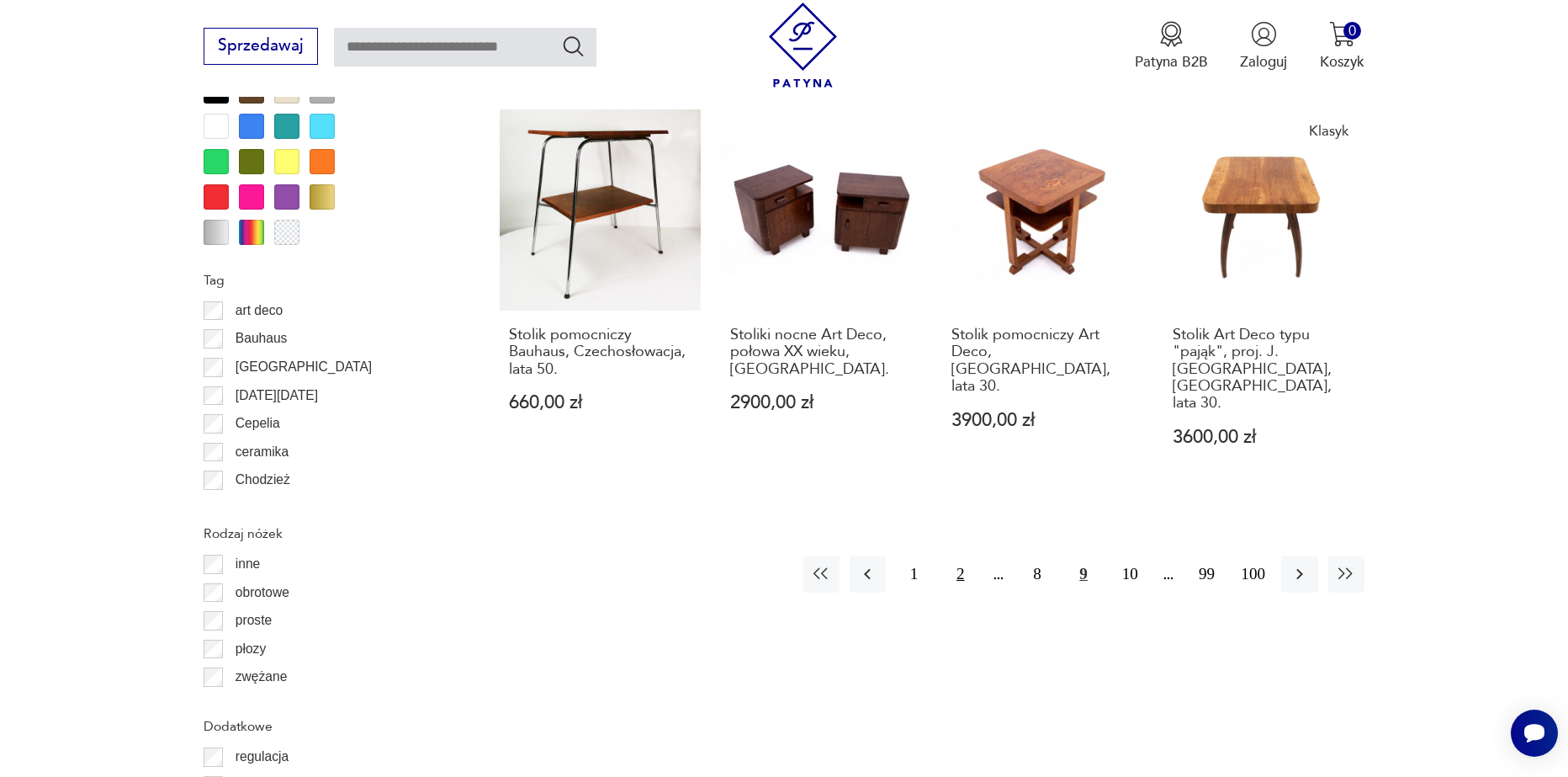
click at [969, 556] on button "2" at bounding box center [960, 574] width 37 height 37
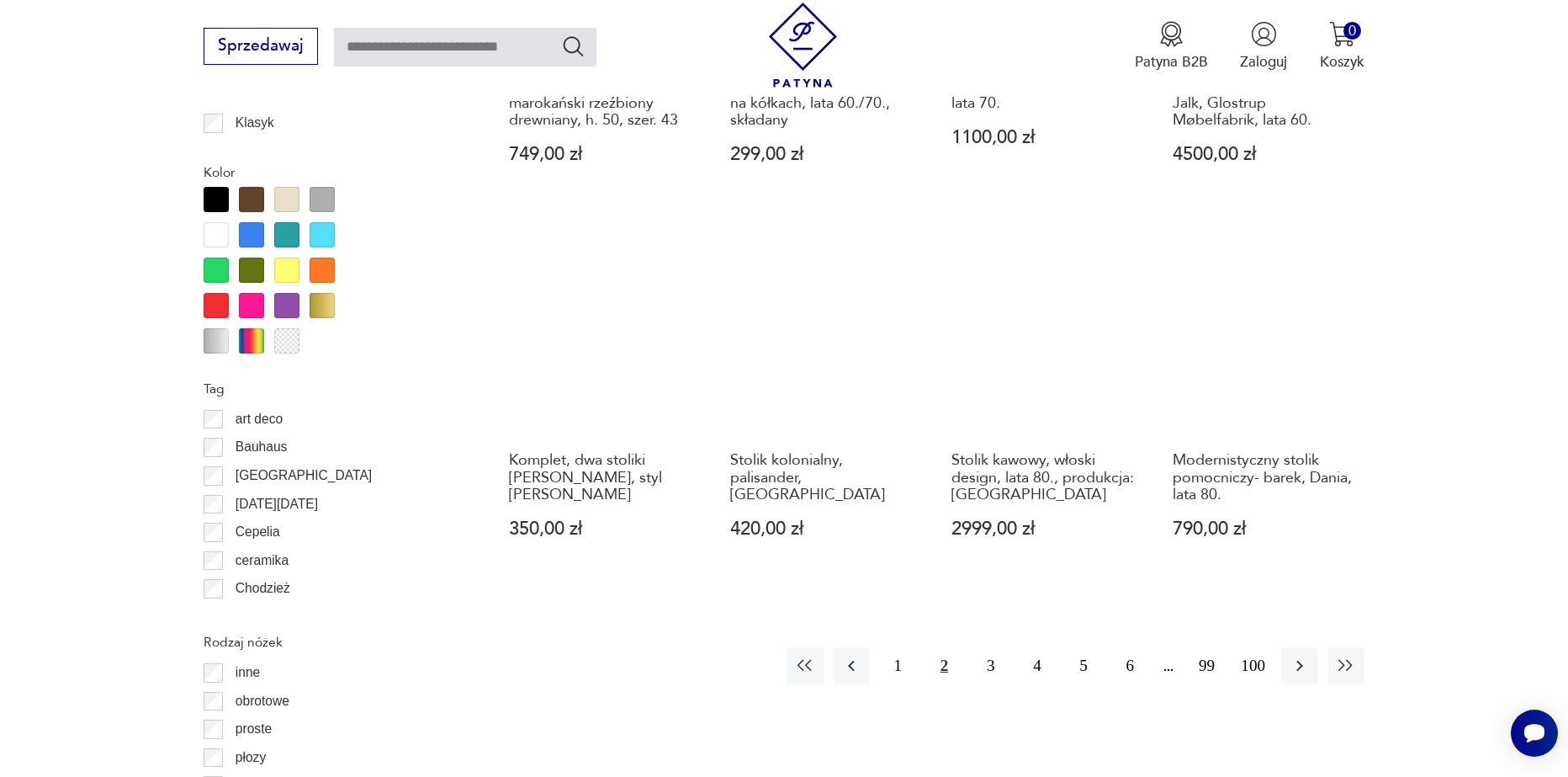
scroll to position [1906, 0]
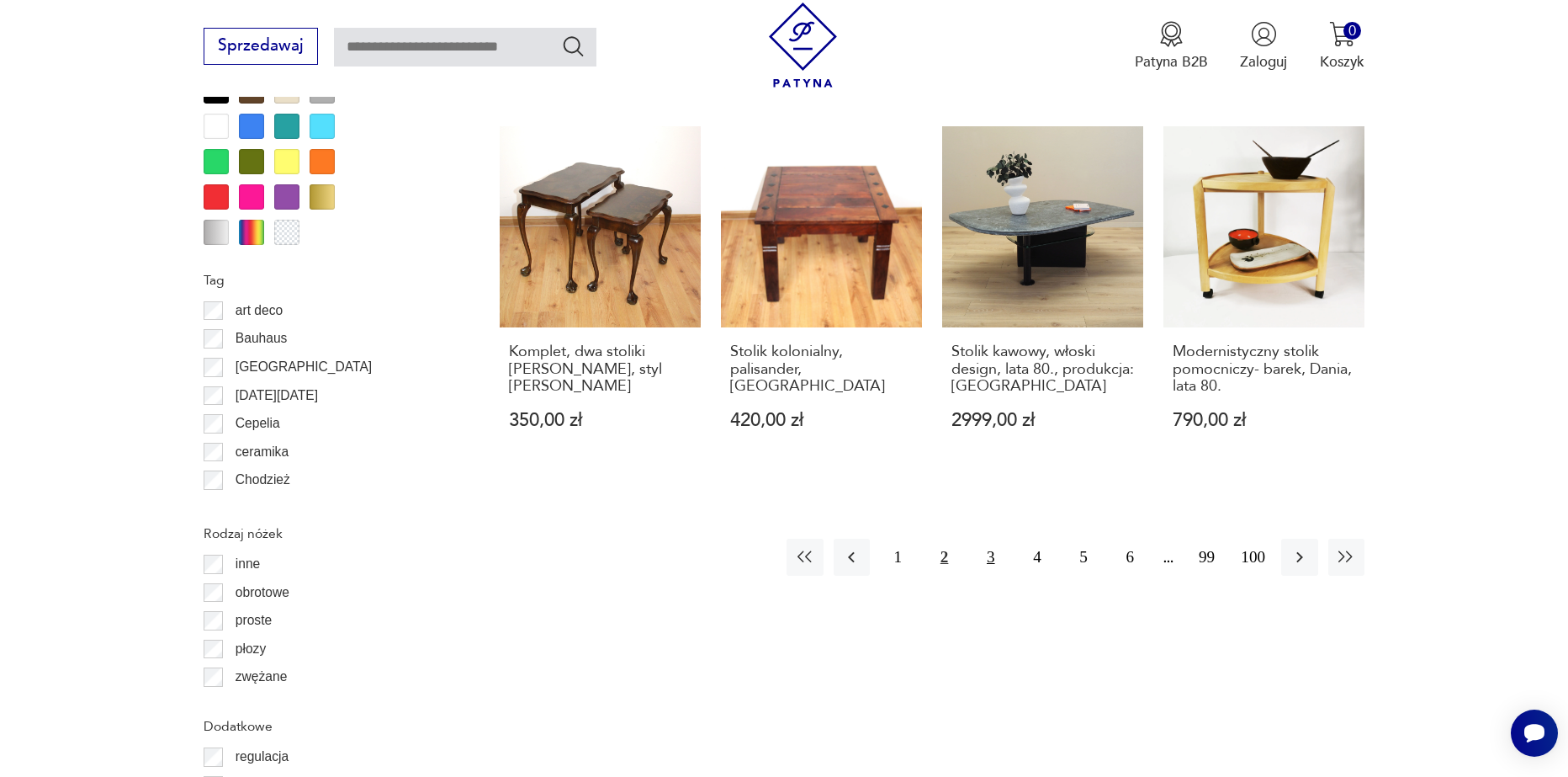
click at [988, 546] on button "3" at bounding box center [990, 556] width 37 height 37
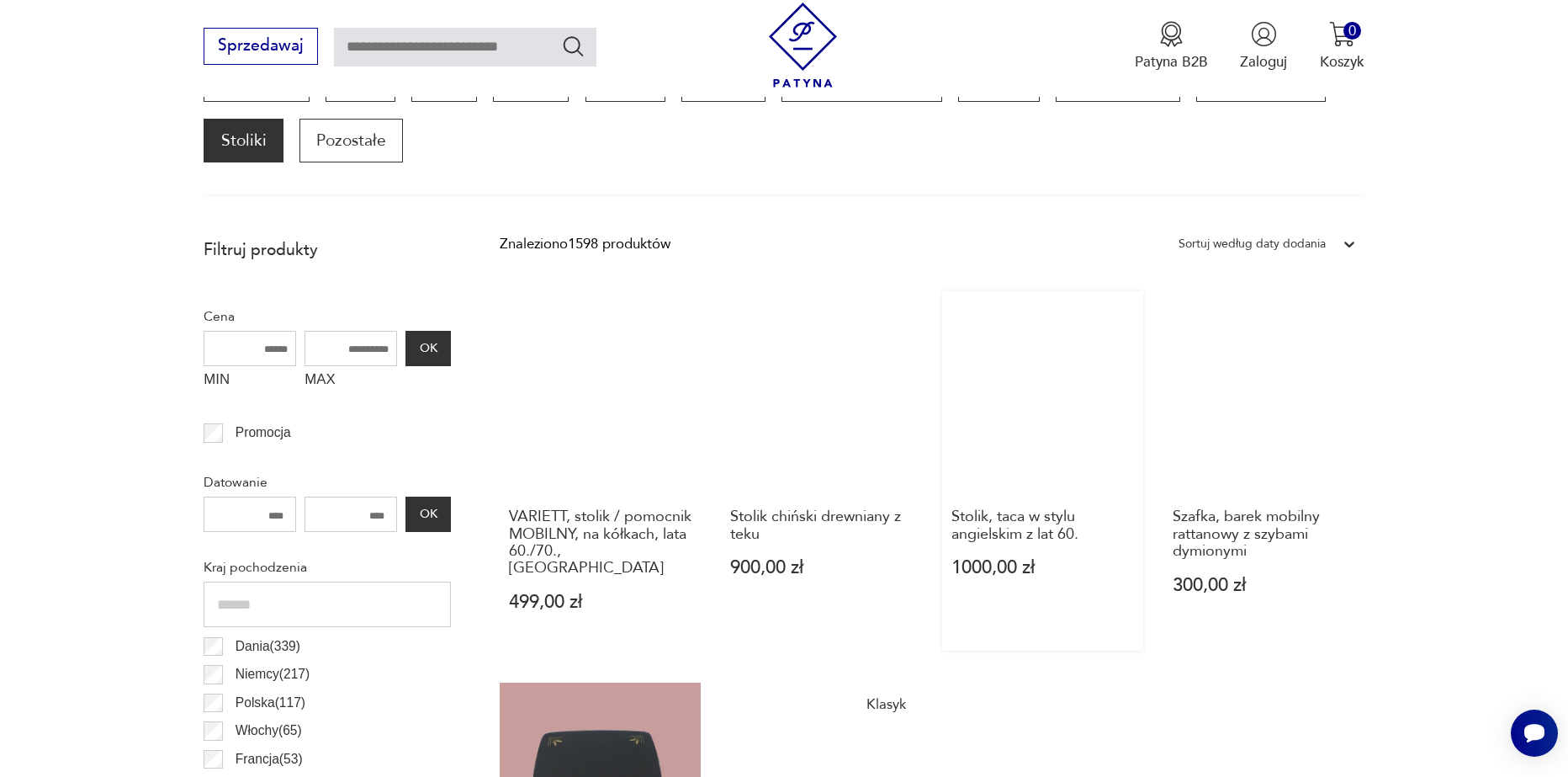
scroll to position [644, 0]
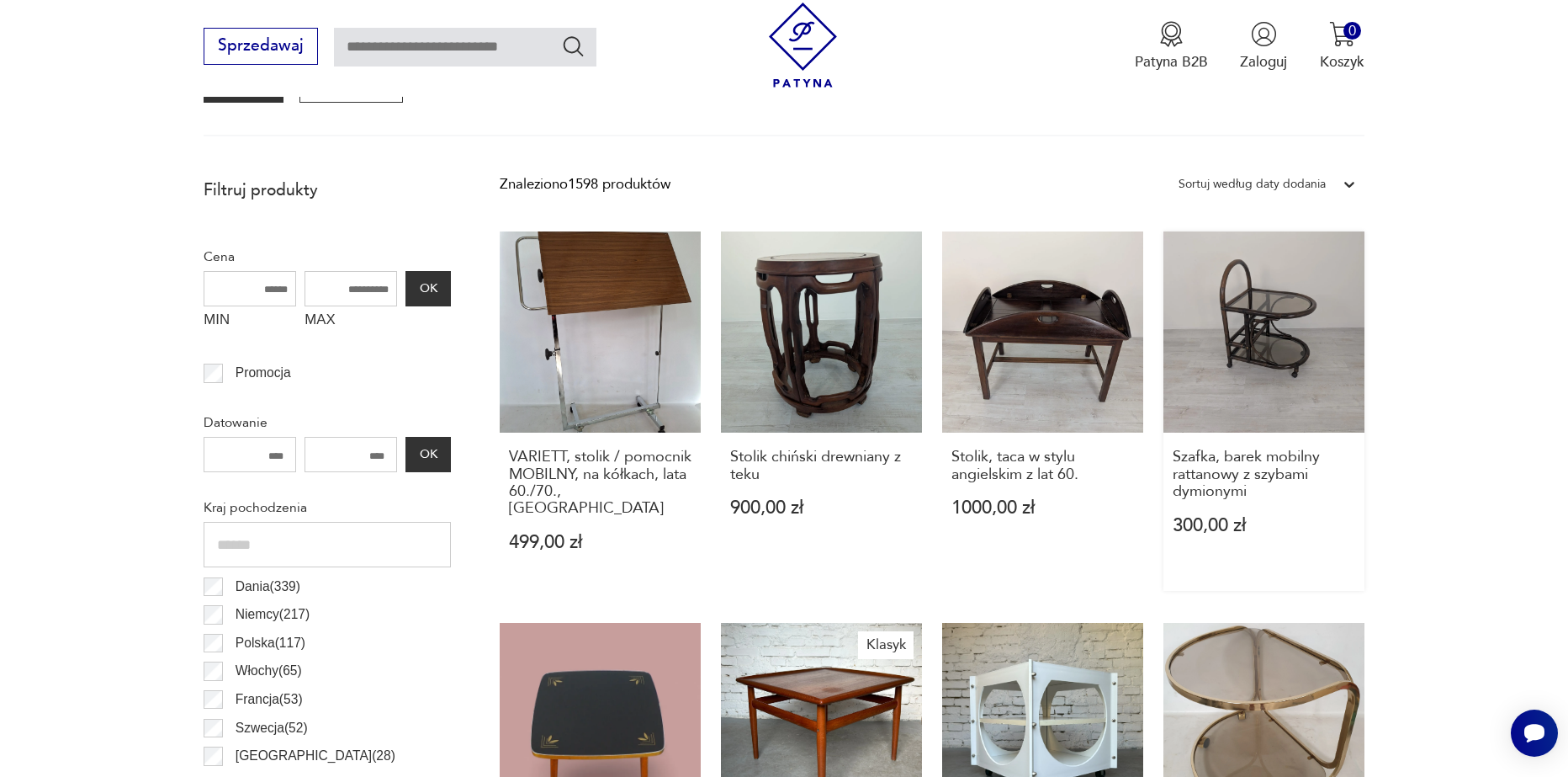
click at [1272, 397] on link "Szafka, barek mobilny rattanowy z szybami dymionymi 300,00 zł" at bounding box center [1264, 411] width 201 height 359
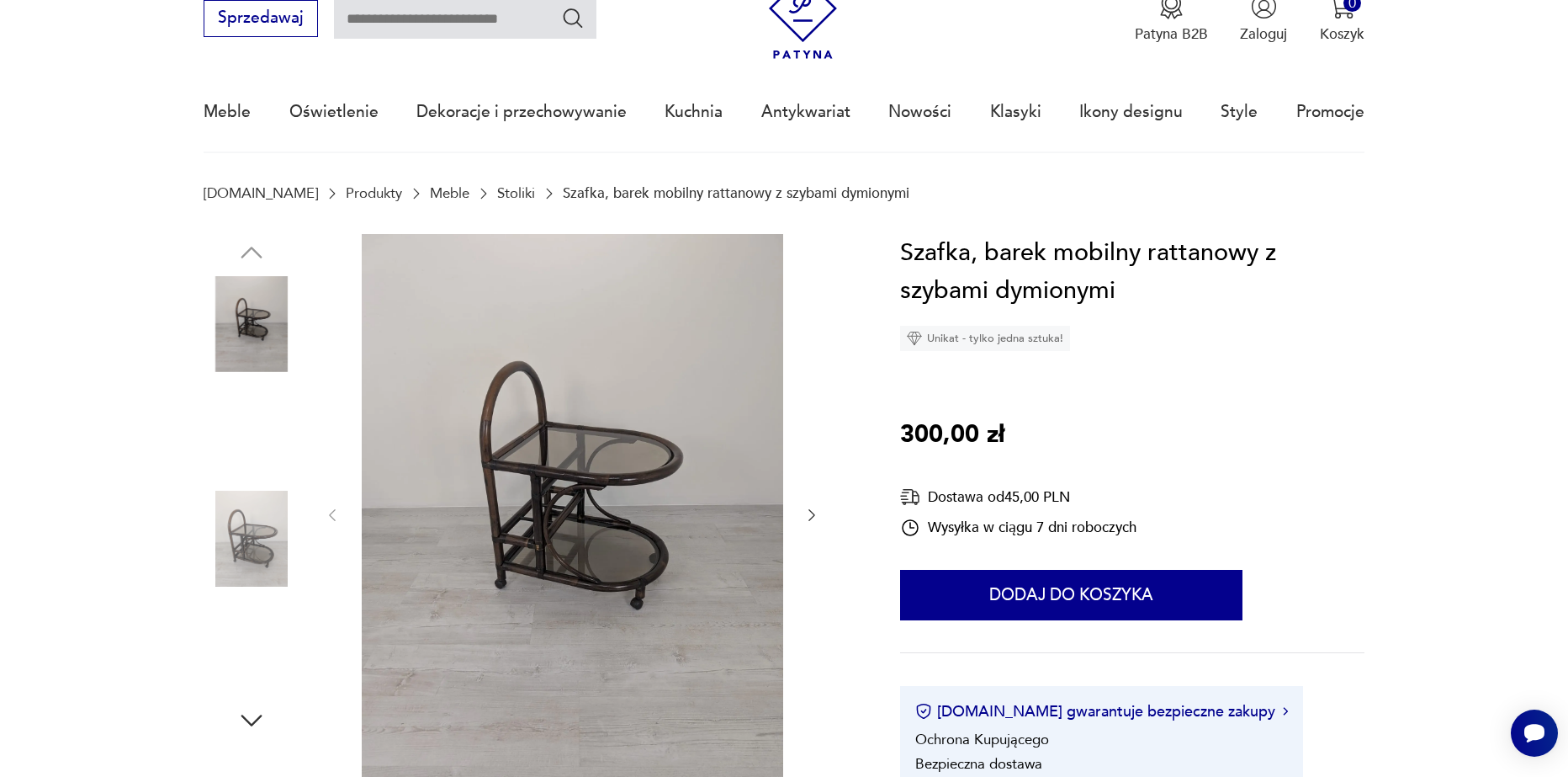
scroll to position [84, 0]
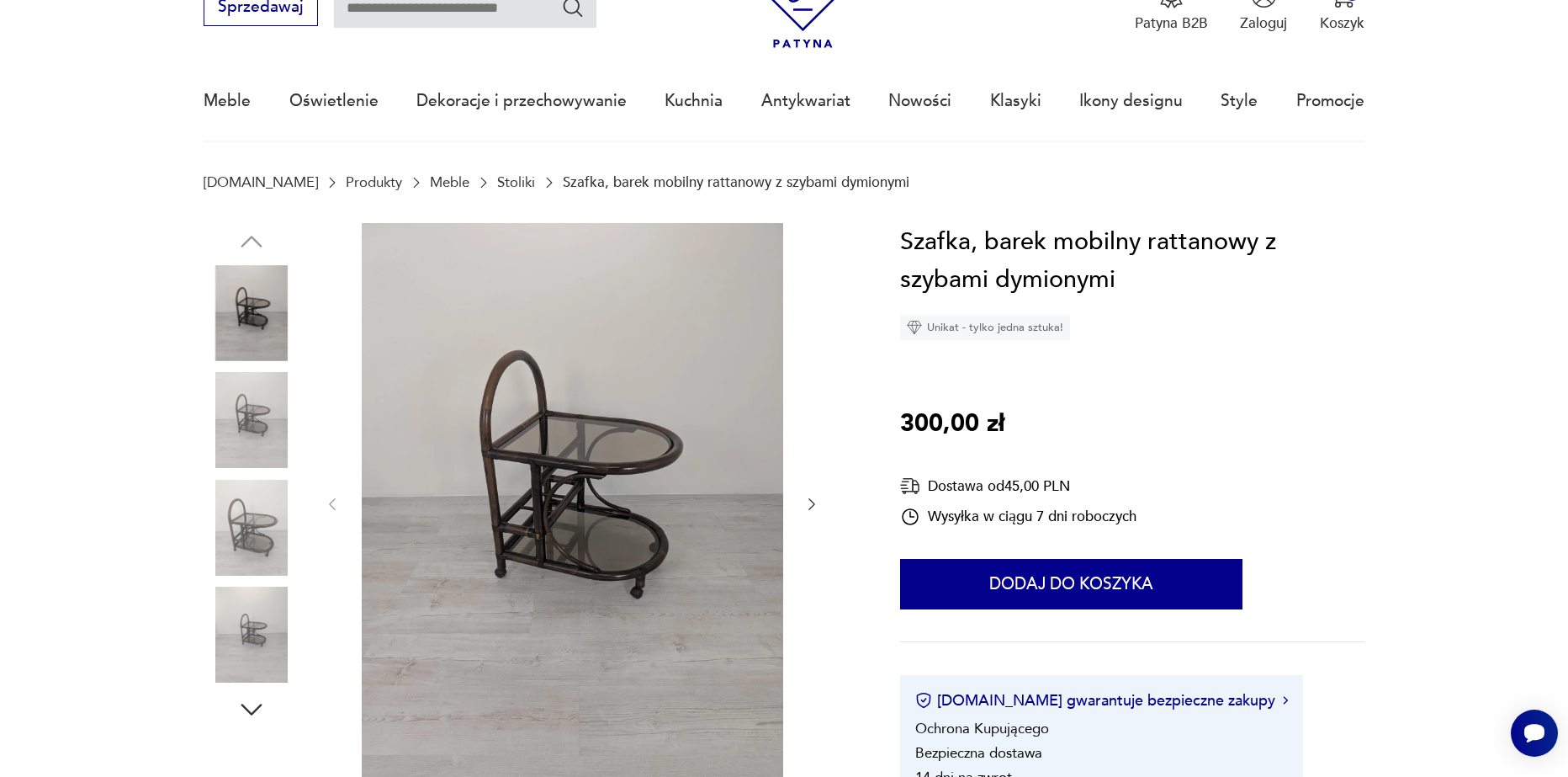
click at [813, 506] on icon "button" at bounding box center [813, 504] width 7 height 12
click at [813, 506] on icon "button" at bounding box center [812, 504] width 17 height 17
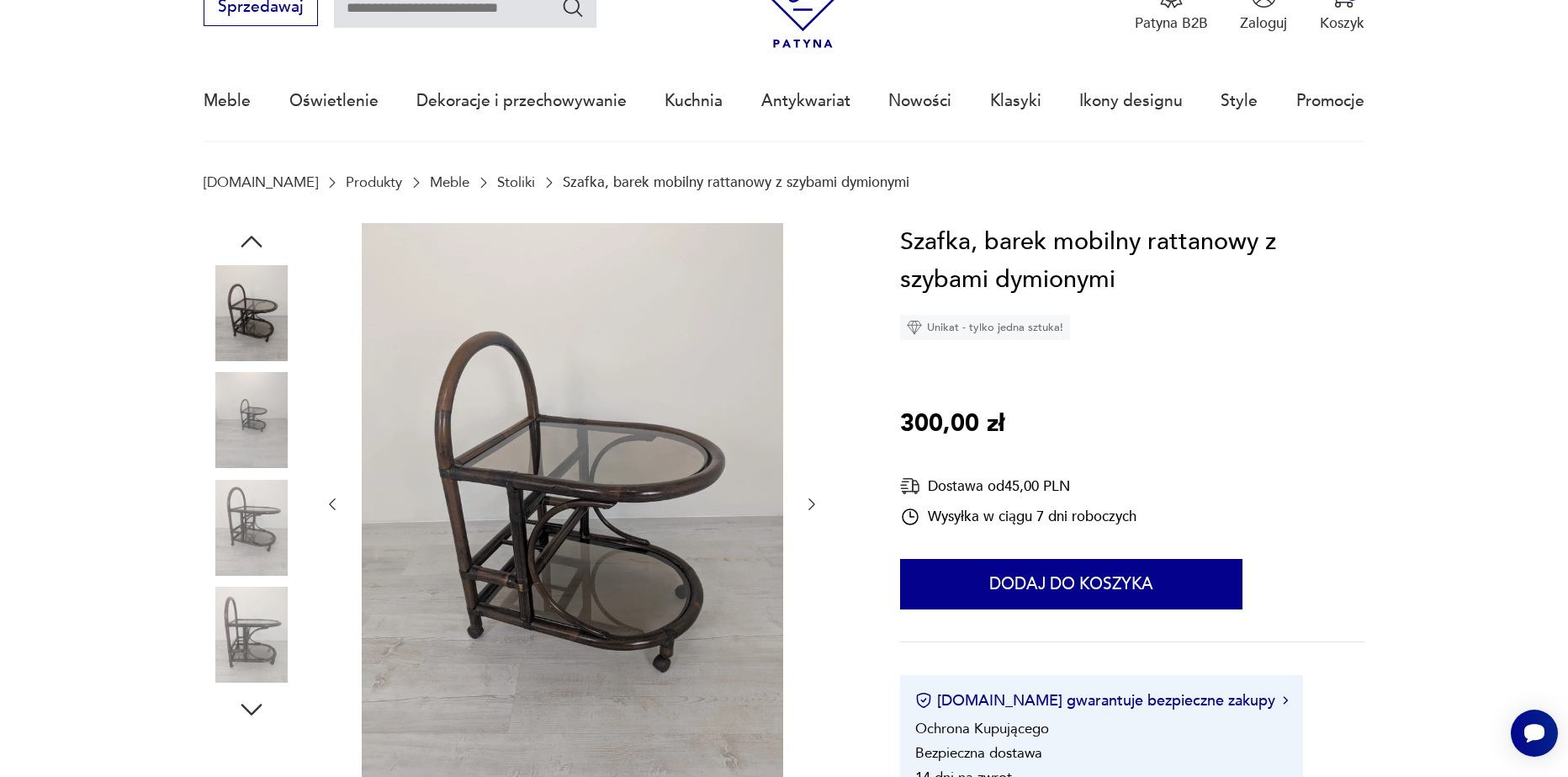
click at [816, 505] on icon "button" at bounding box center [812, 504] width 17 height 17
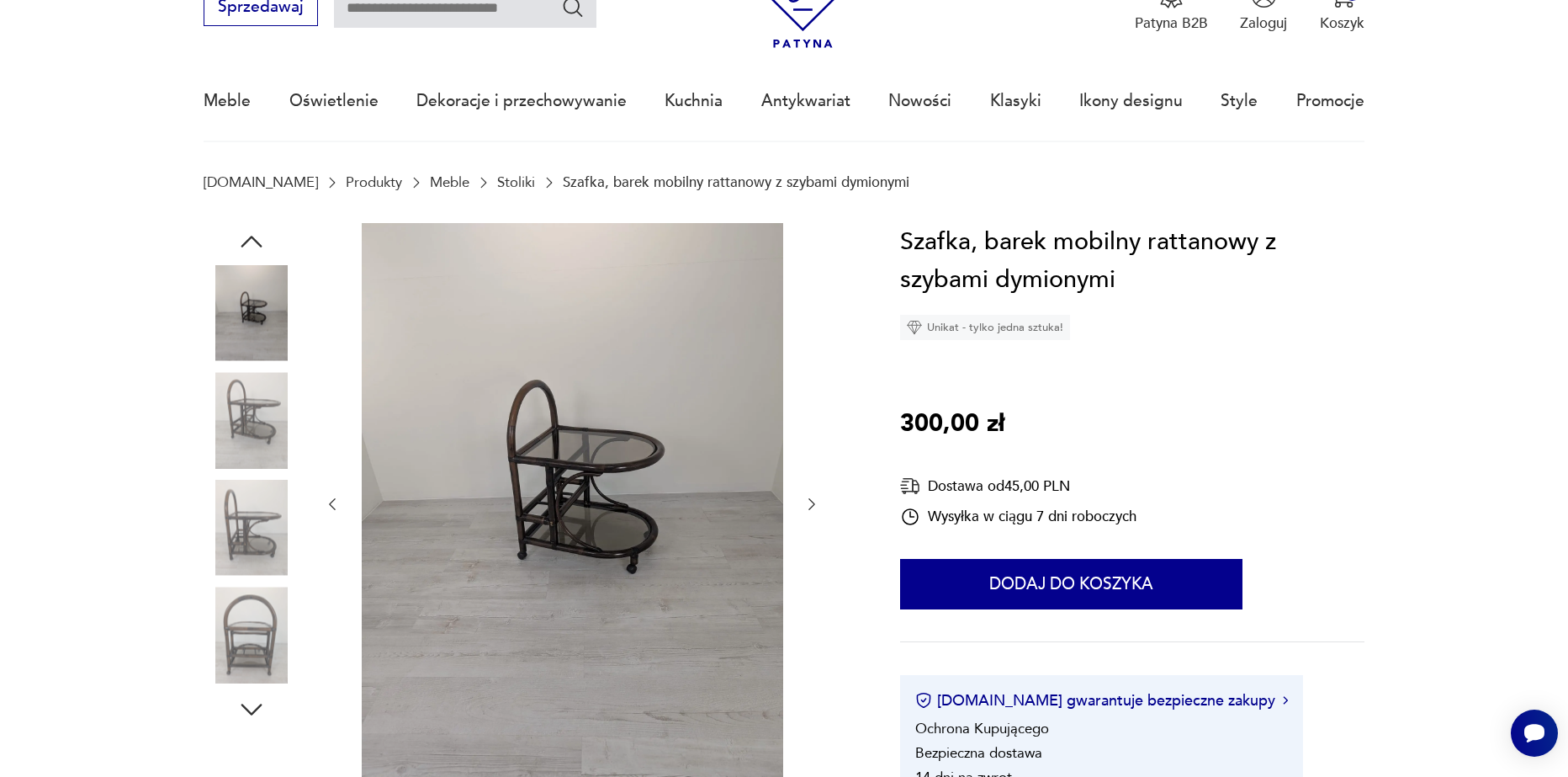
click at [816, 504] on icon "button" at bounding box center [812, 504] width 17 height 17
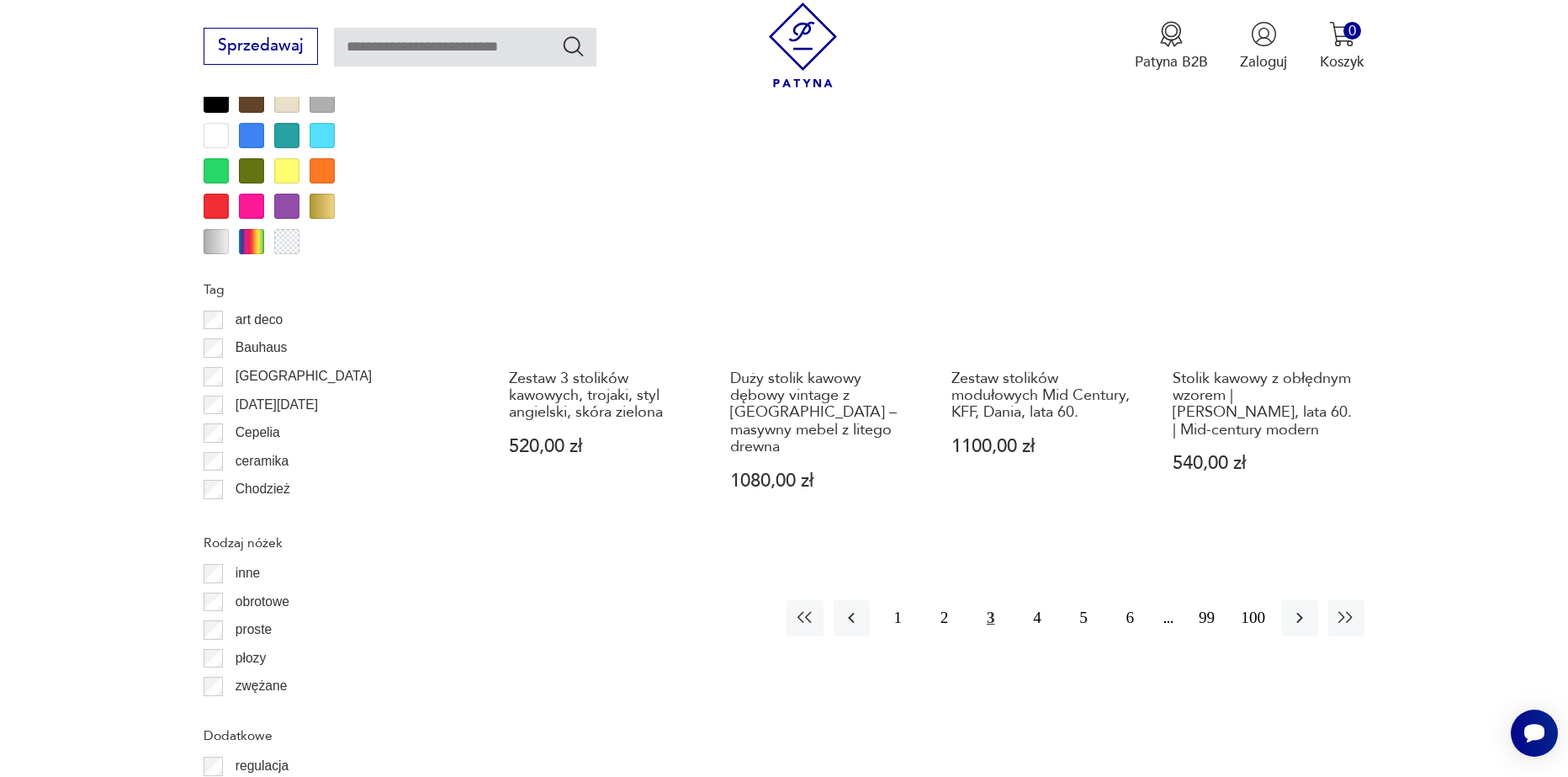
scroll to position [1906, 0]
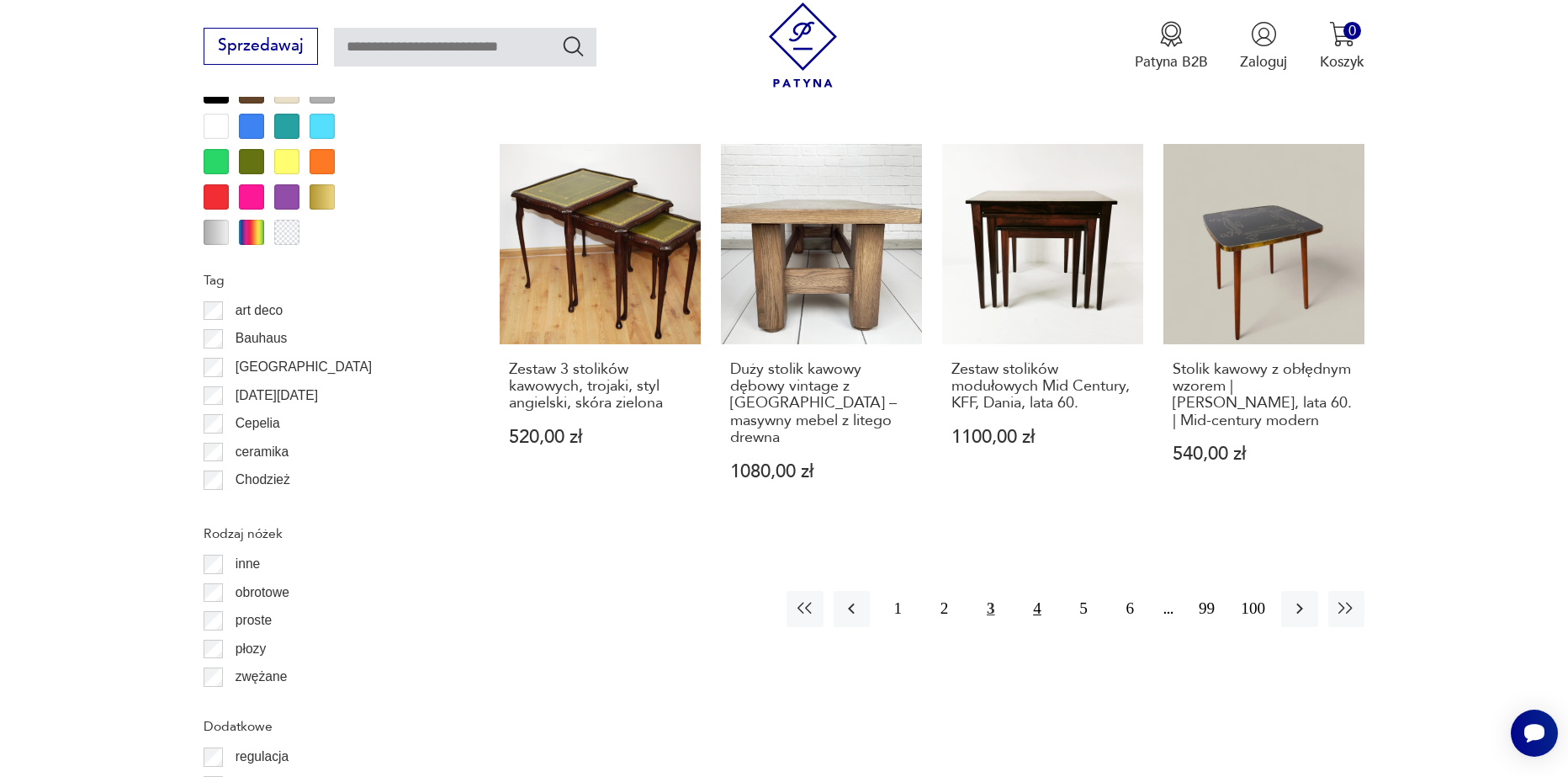
click at [1035, 590] on button "4" at bounding box center [1037, 608] width 37 height 37
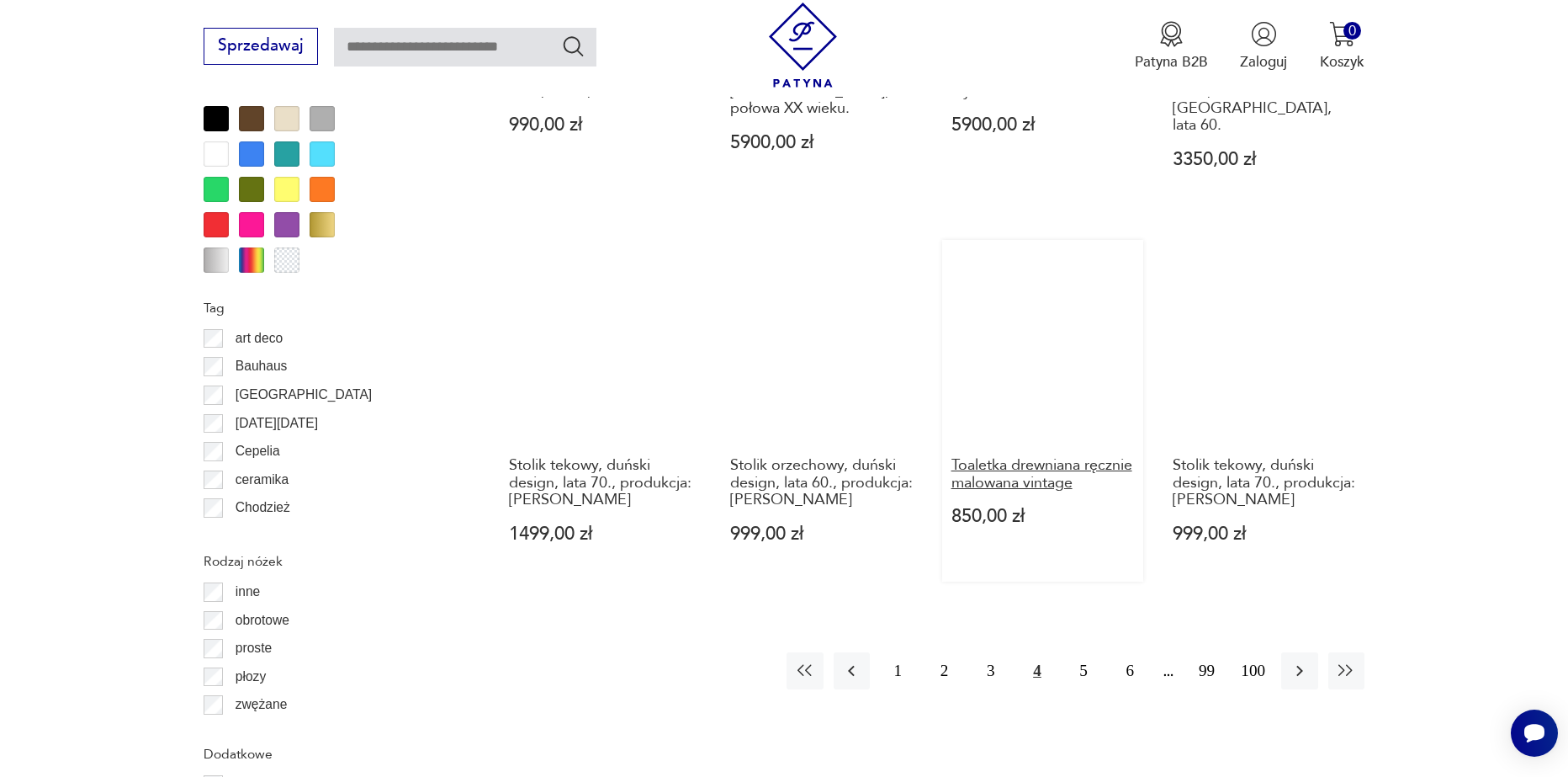
scroll to position [1906, 0]
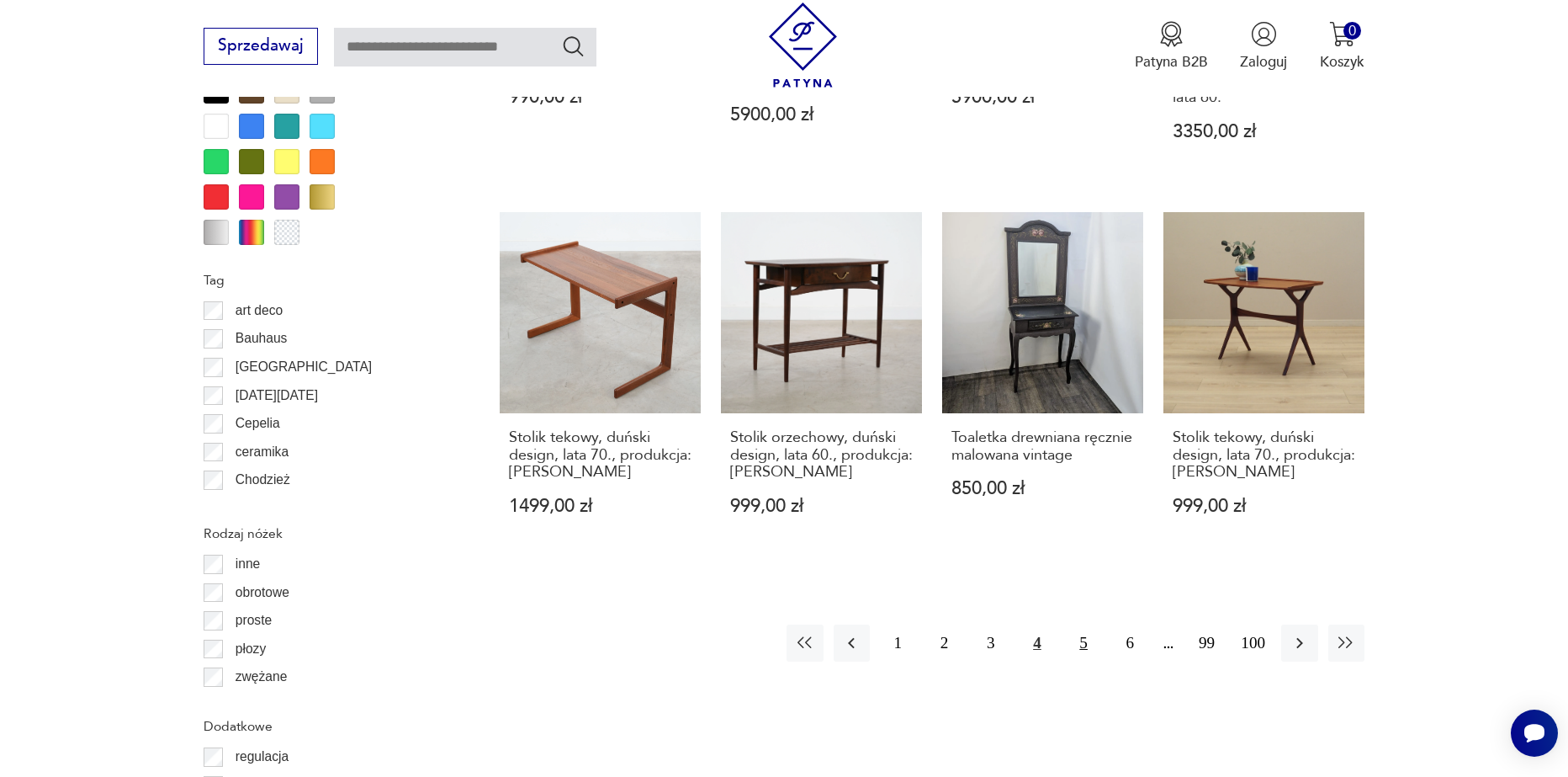
click at [1078, 624] on button "5" at bounding box center [1084, 642] width 37 height 37
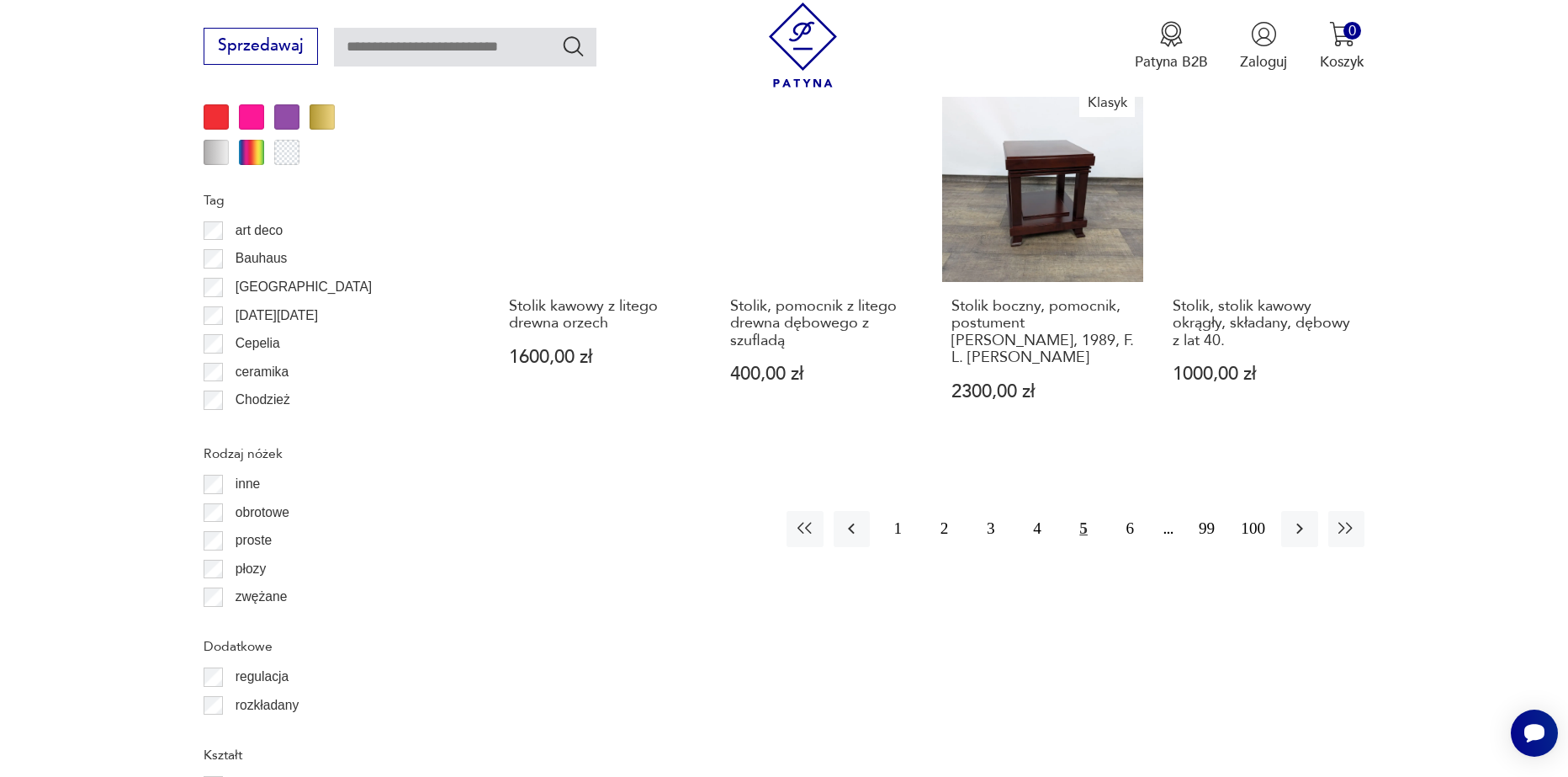
scroll to position [1990, 0]
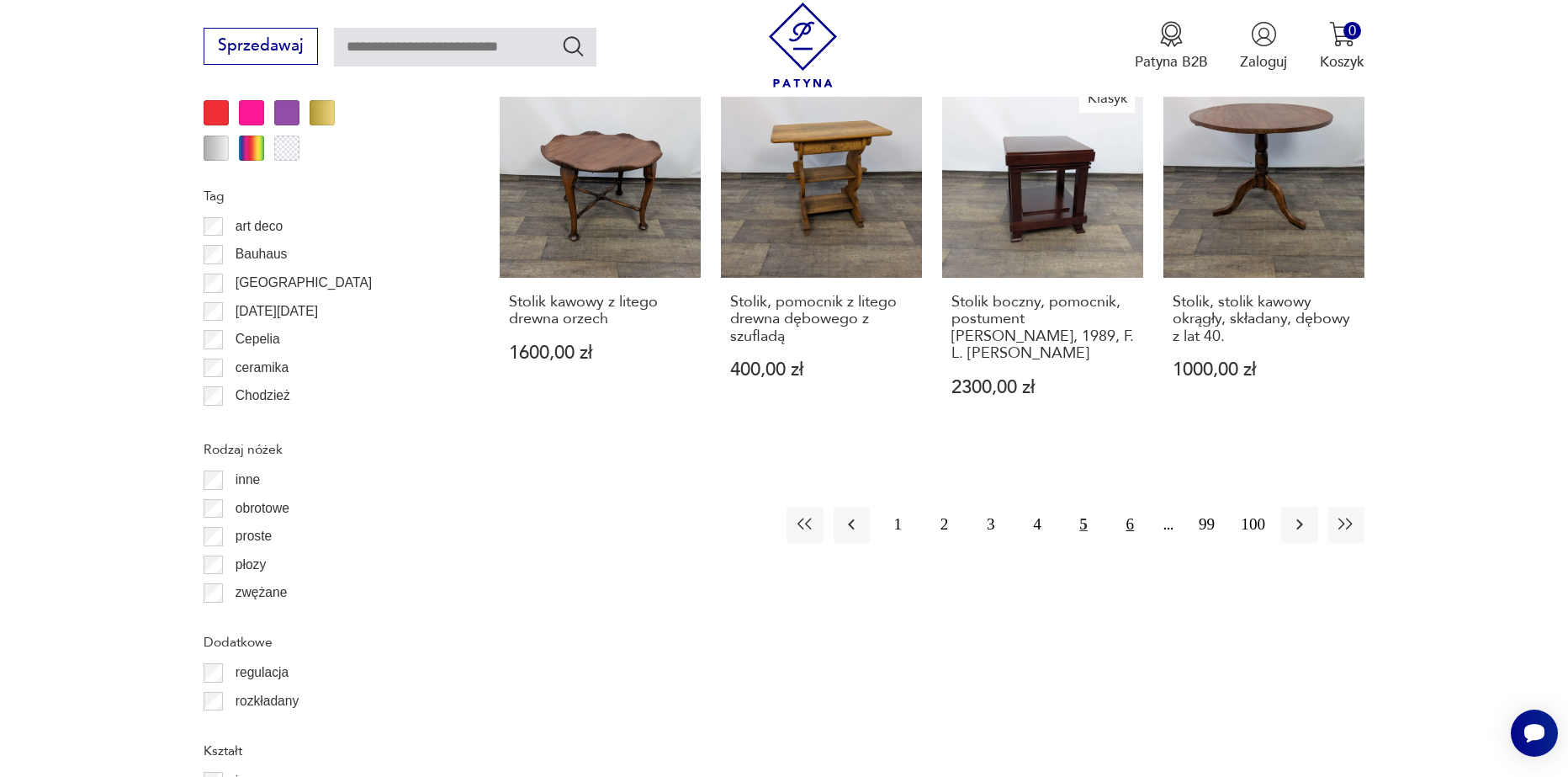
click at [1116, 506] on button "6" at bounding box center [1130, 524] width 37 height 37
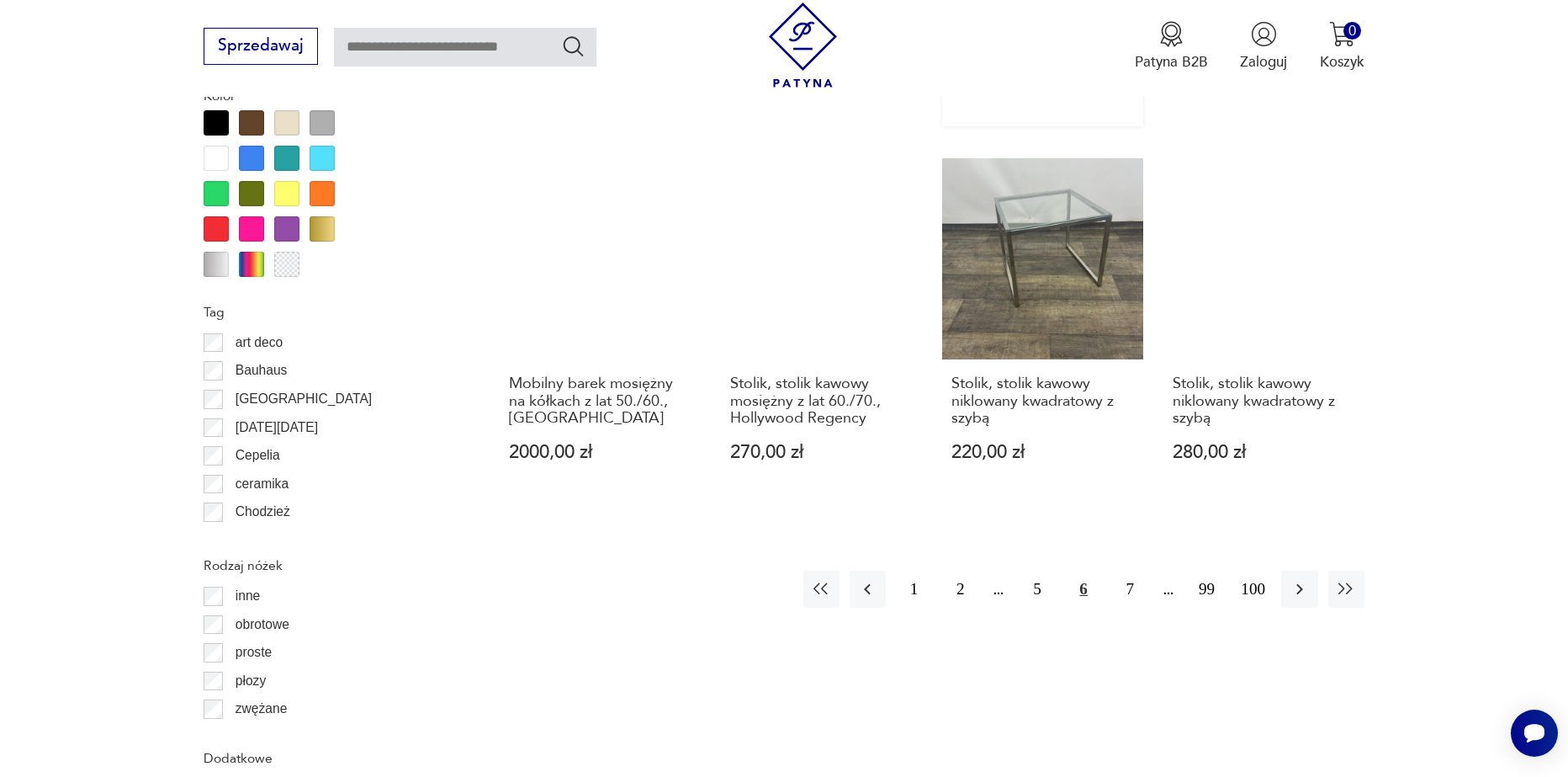
scroll to position [1906, 0]
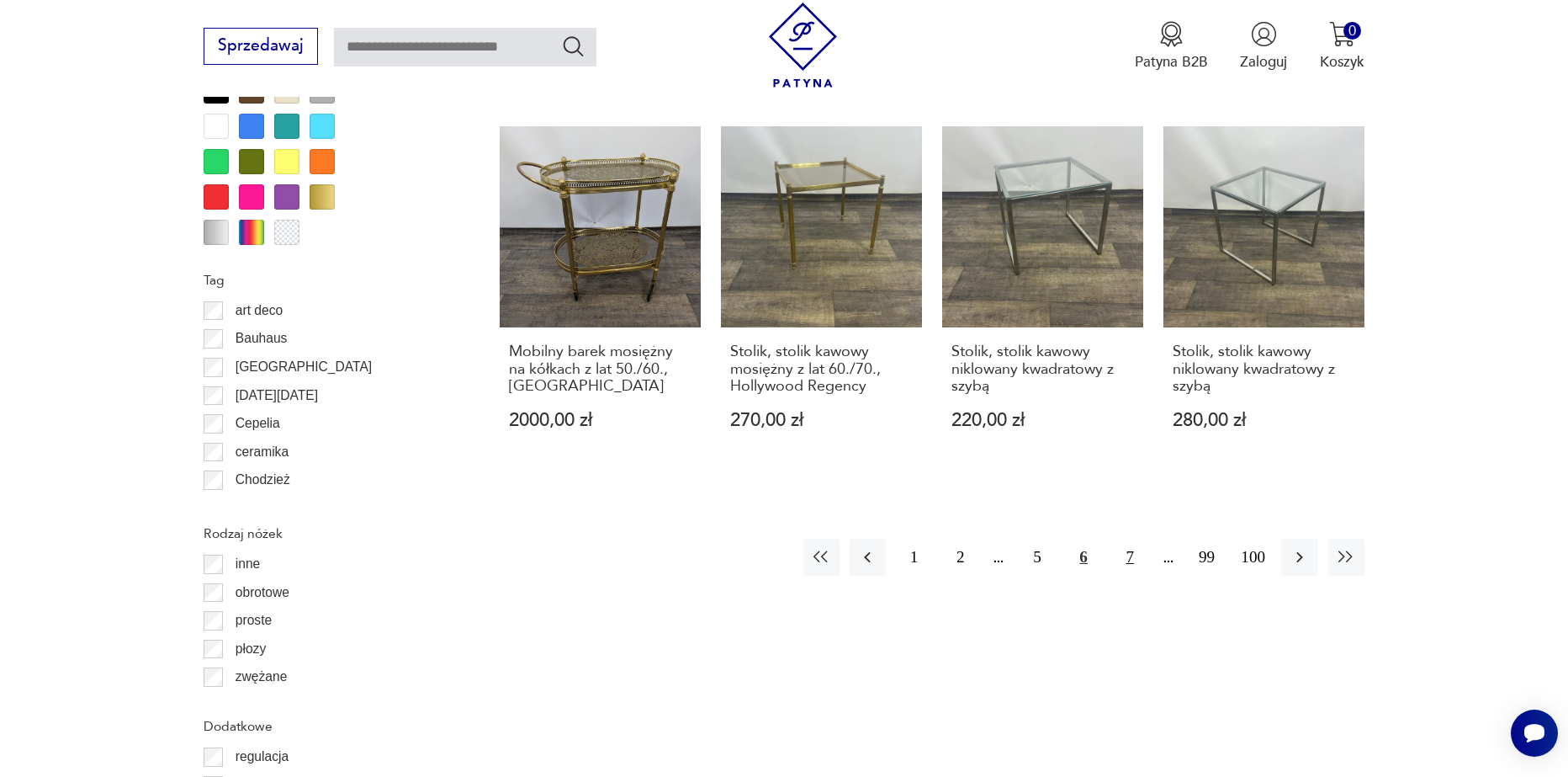
click at [1127, 539] on button "7" at bounding box center [1130, 556] width 37 height 37
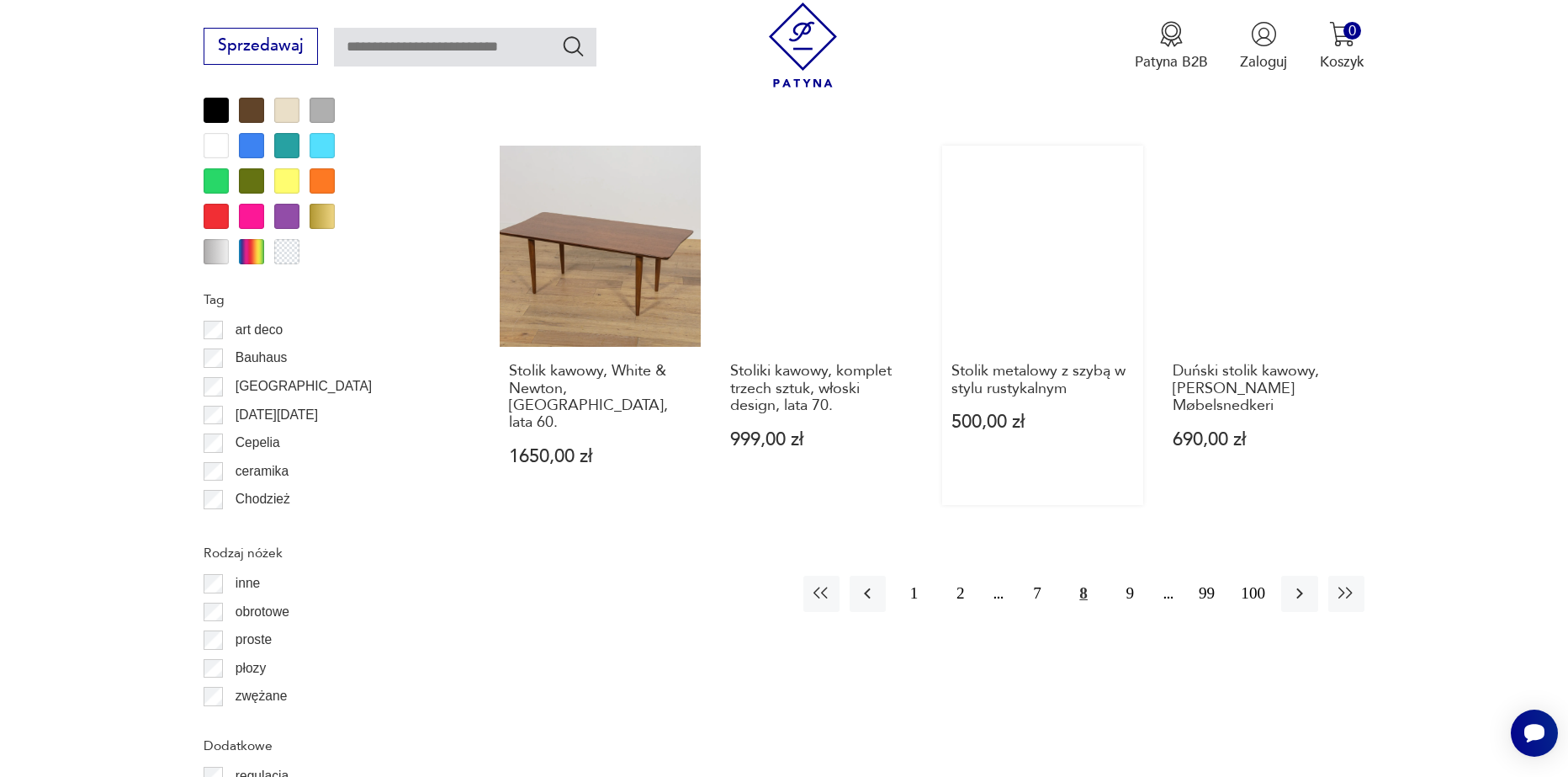
scroll to position [1906, 0]
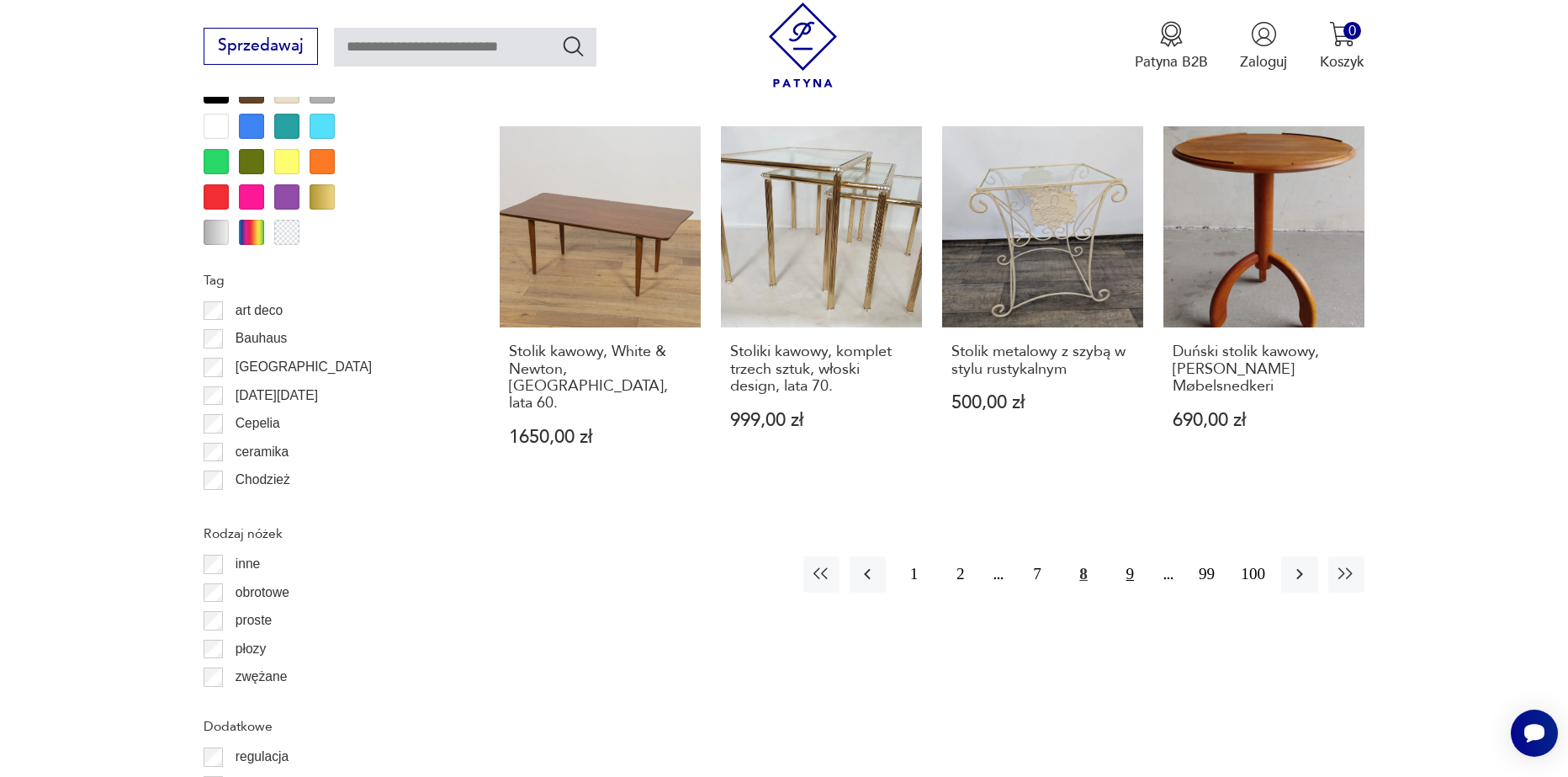
click at [1133, 556] on button "9" at bounding box center [1130, 574] width 37 height 37
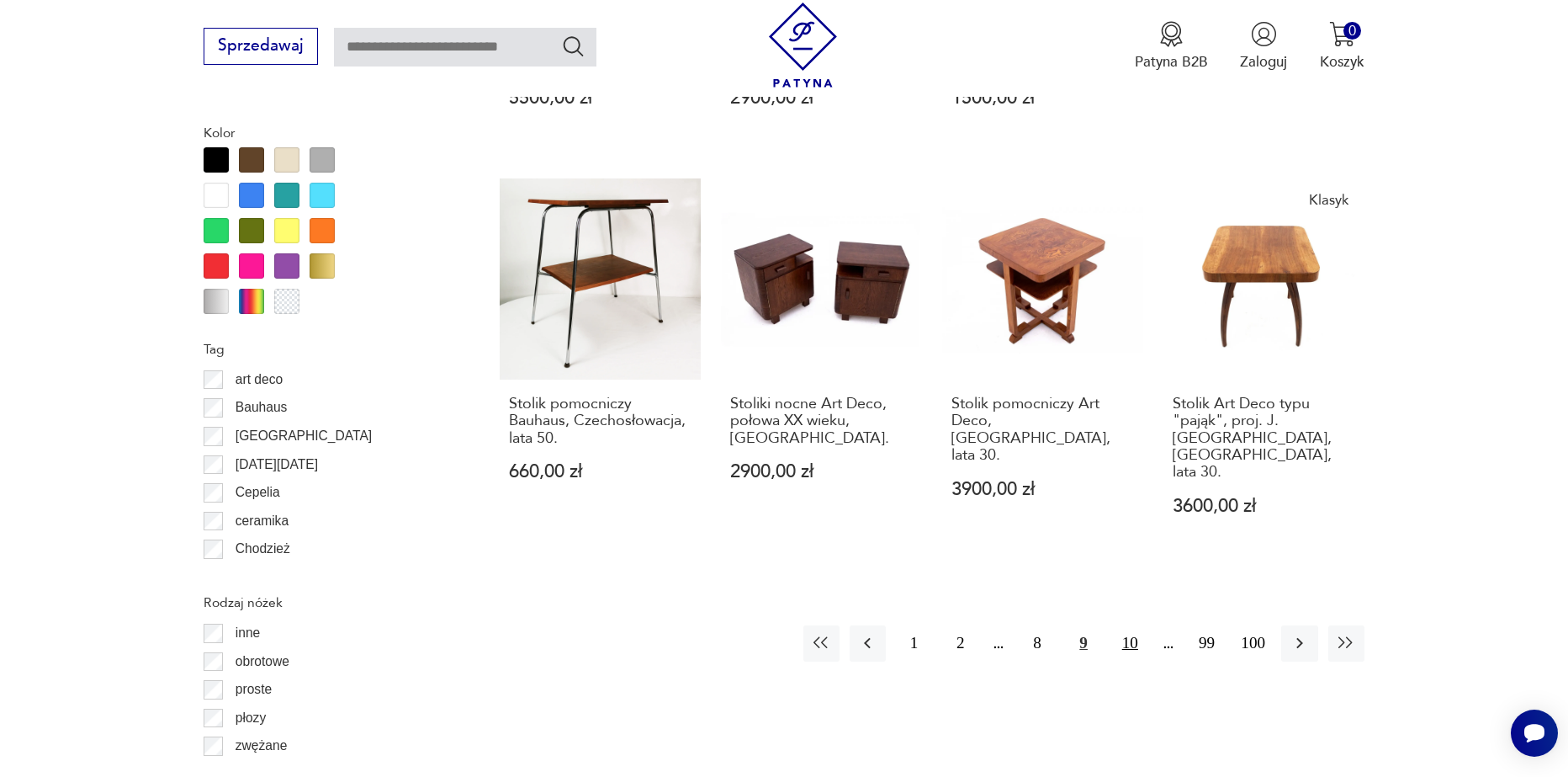
scroll to position [1906, 0]
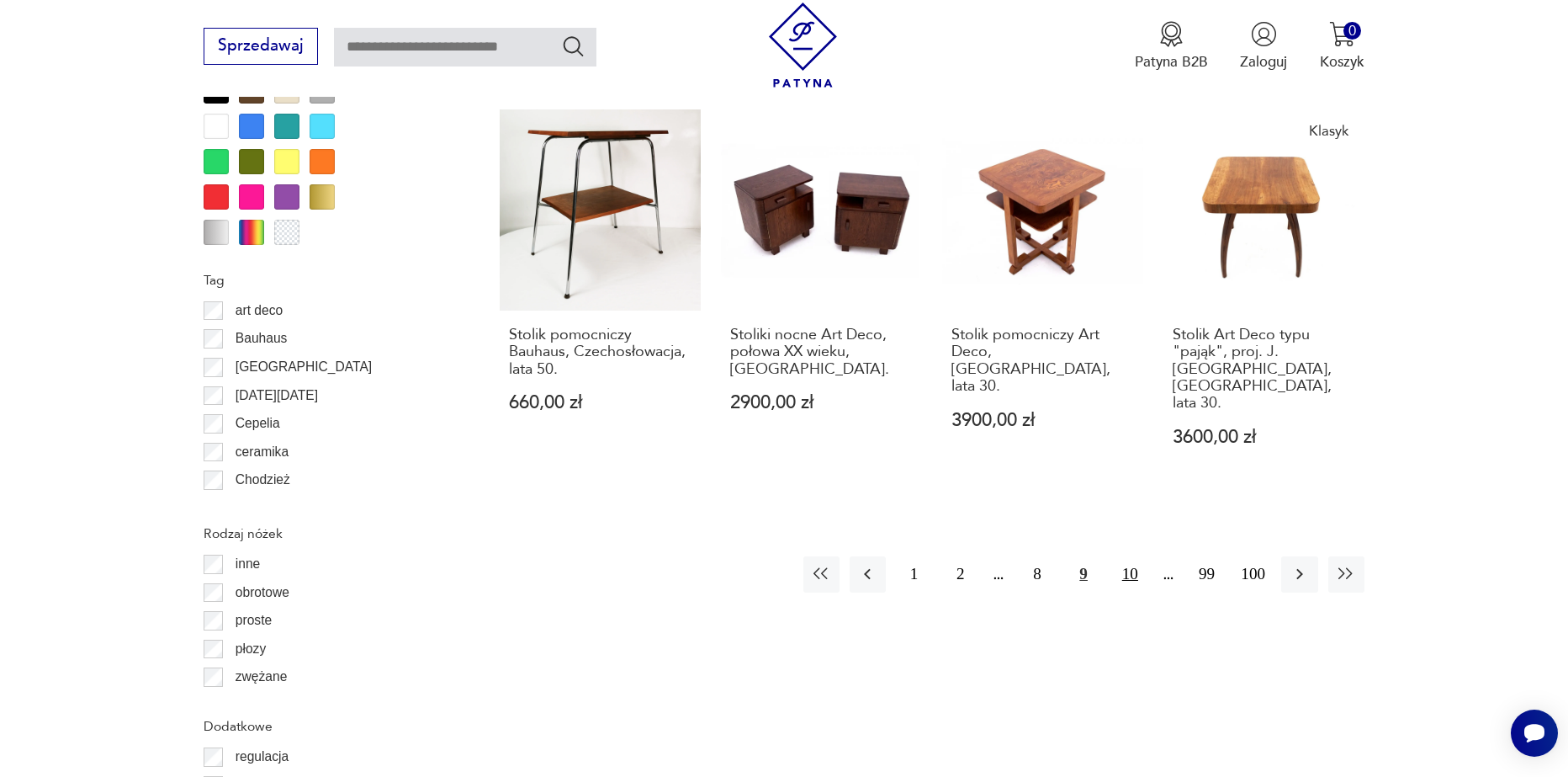
click at [1136, 556] on button "10" at bounding box center [1130, 574] width 37 height 37
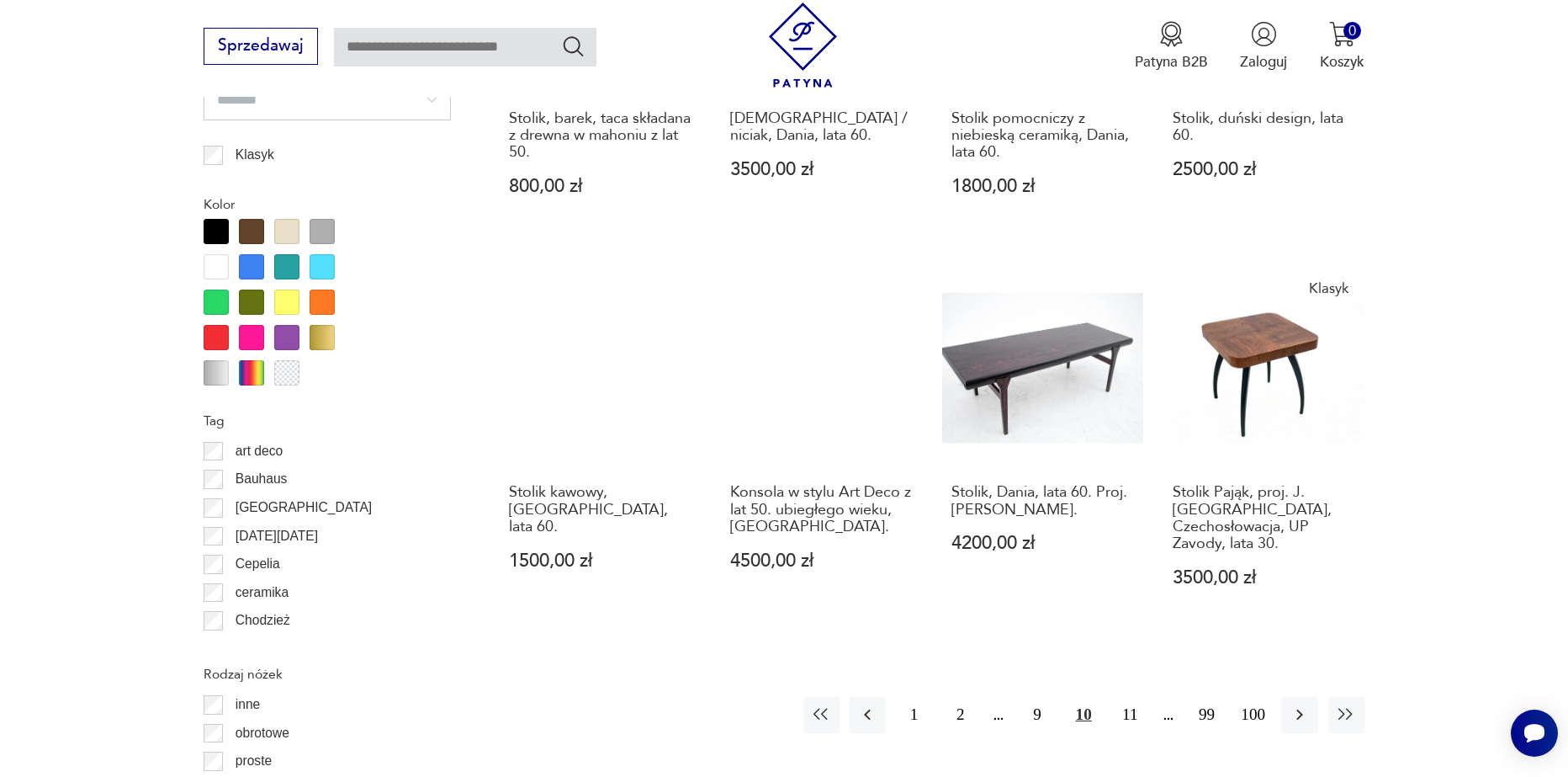
scroll to position [1822, 0]
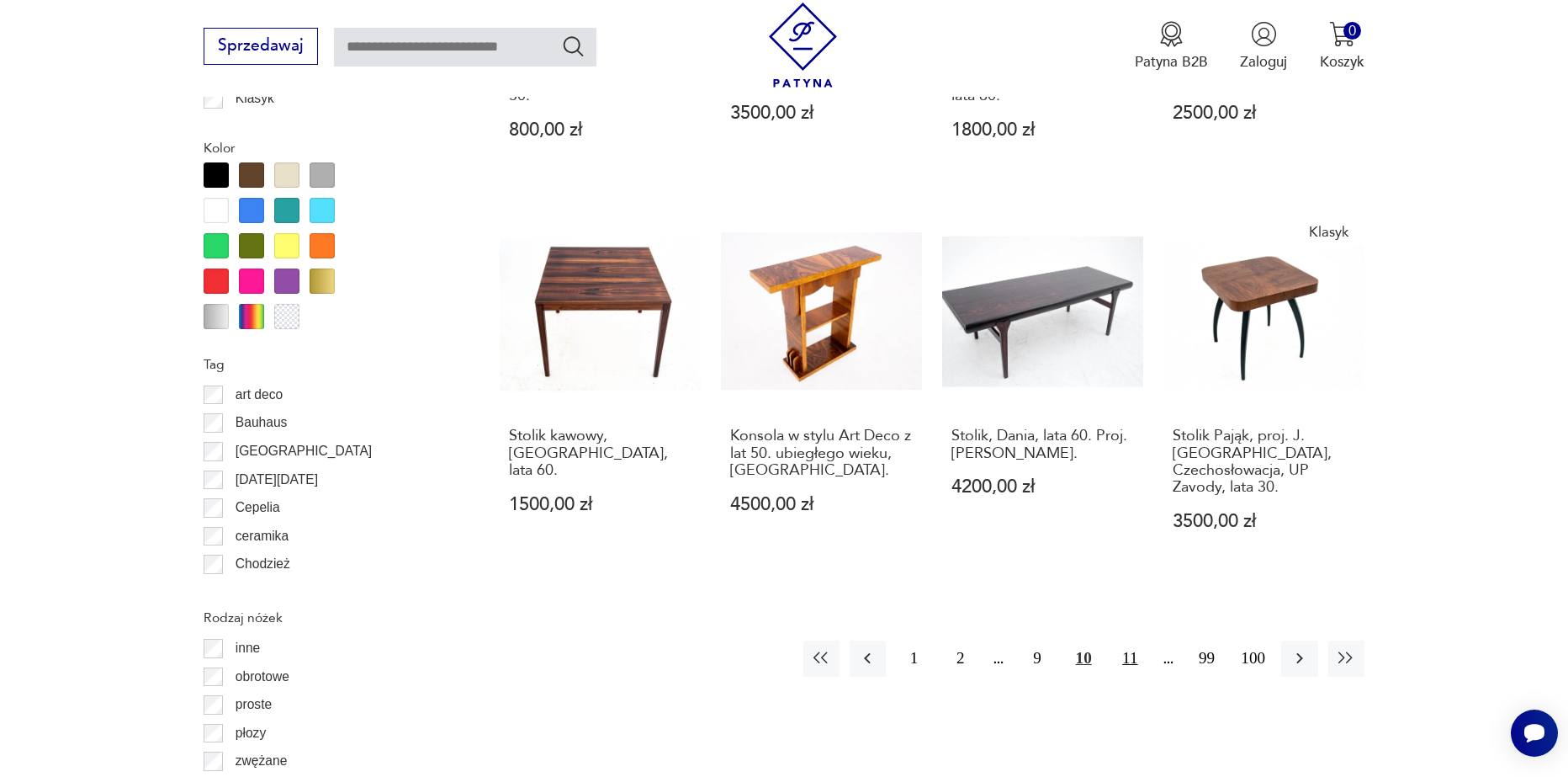
click at [1130, 640] on button "11" at bounding box center [1130, 658] width 37 height 37
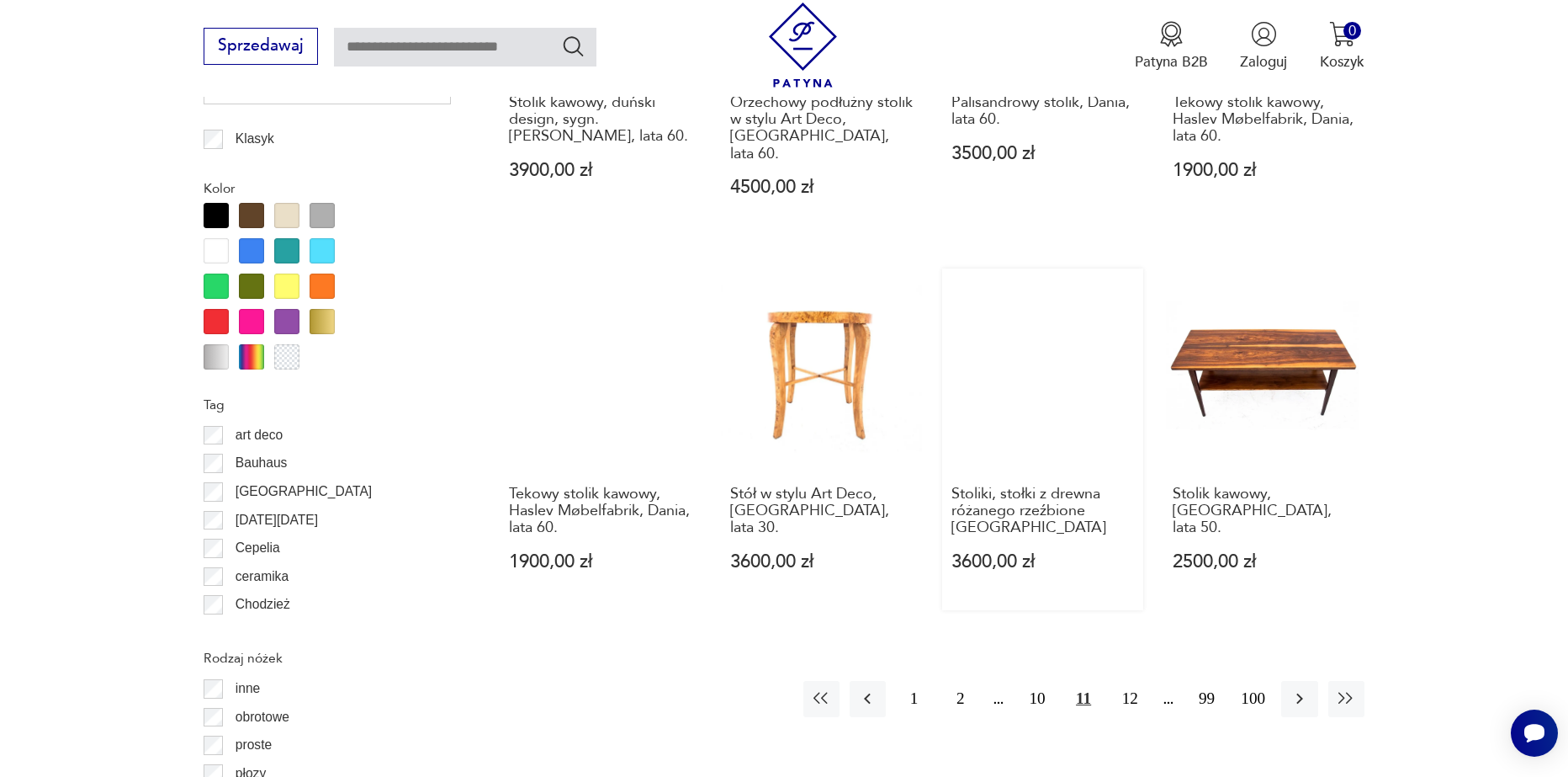
scroll to position [1906, 0]
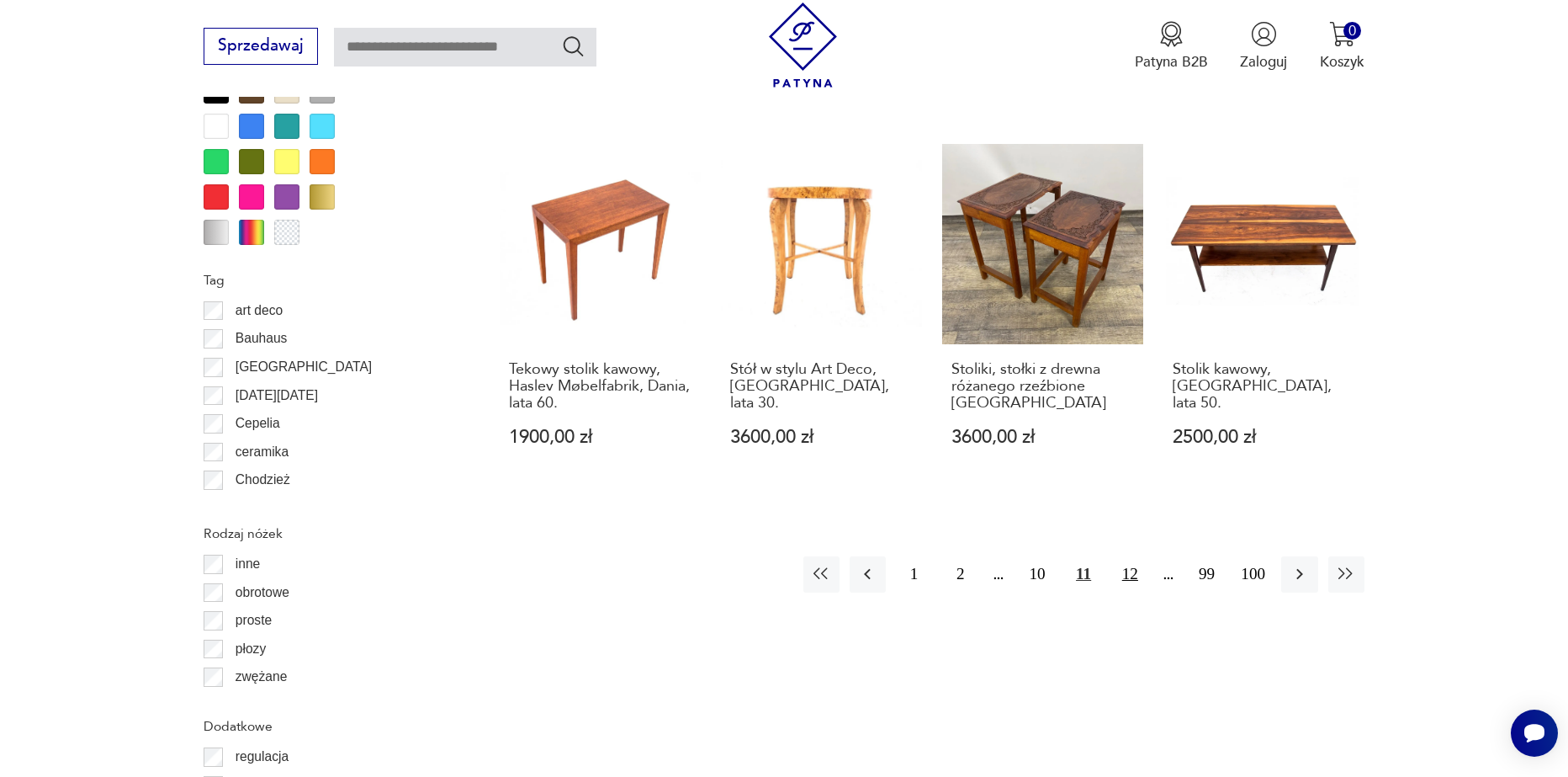
click at [1125, 556] on button "12" at bounding box center [1130, 574] width 37 height 37
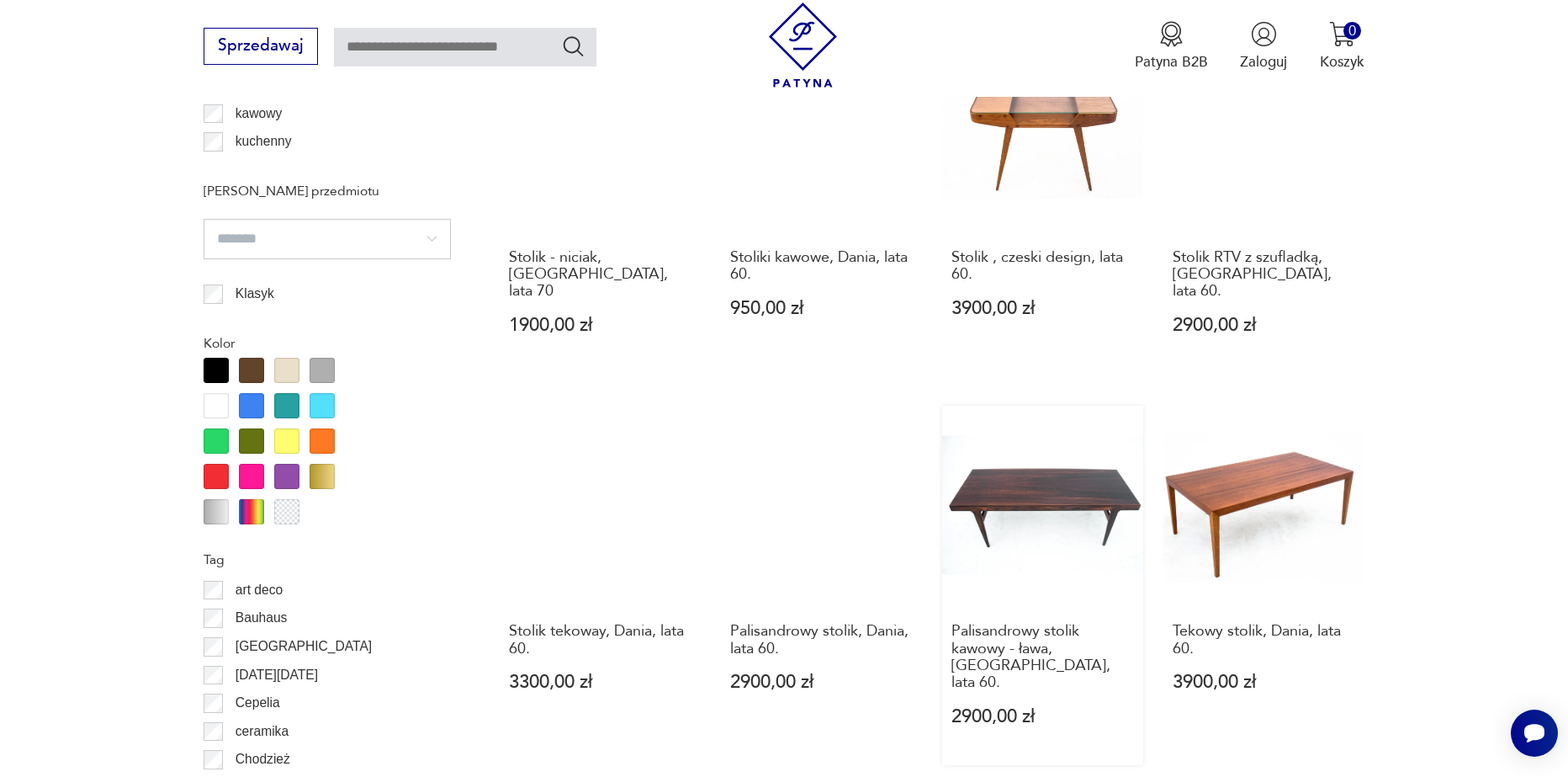
scroll to position [1822, 0]
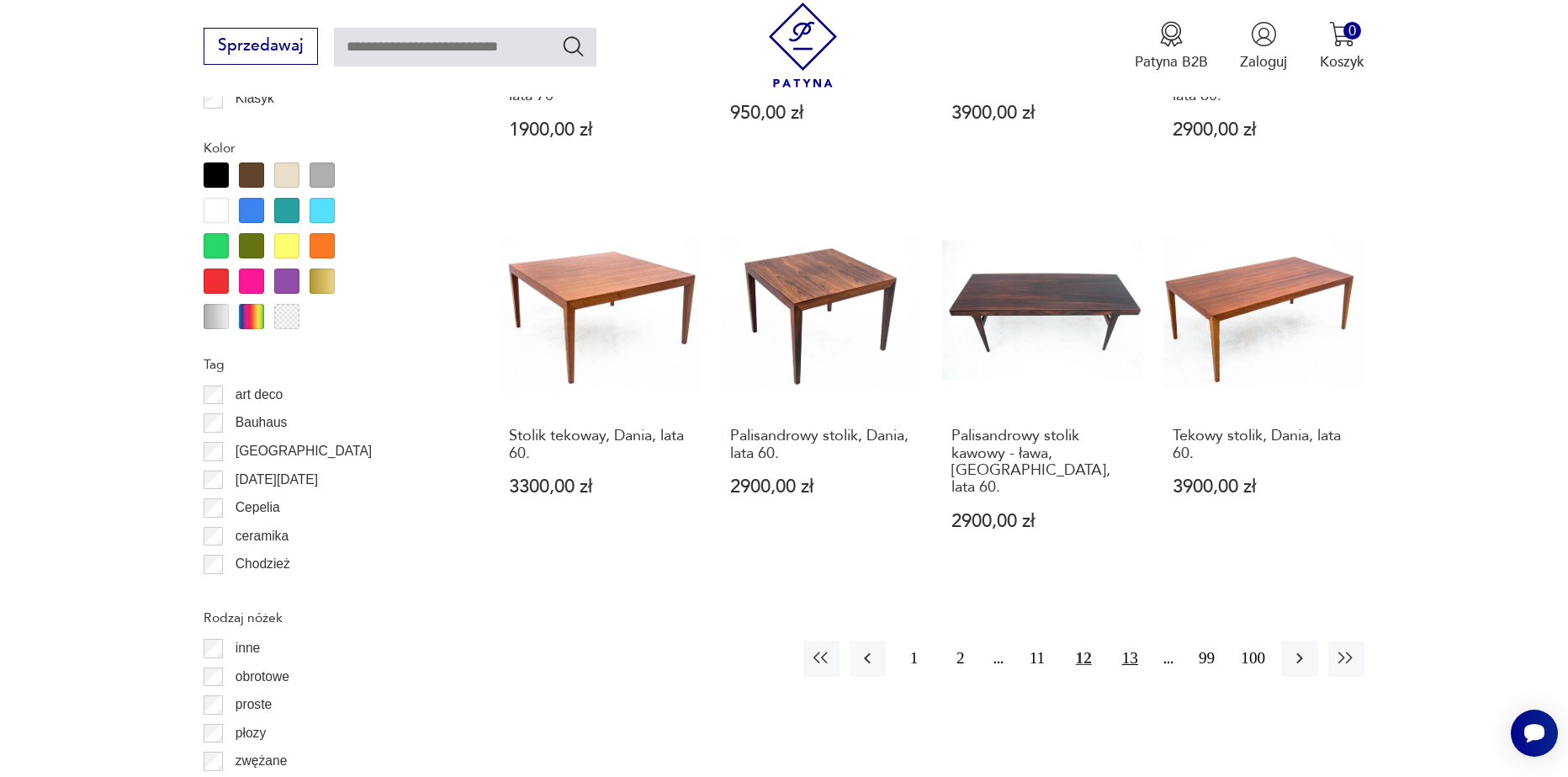
click at [1122, 640] on button "13" at bounding box center [1130, 658] width 37 height 37
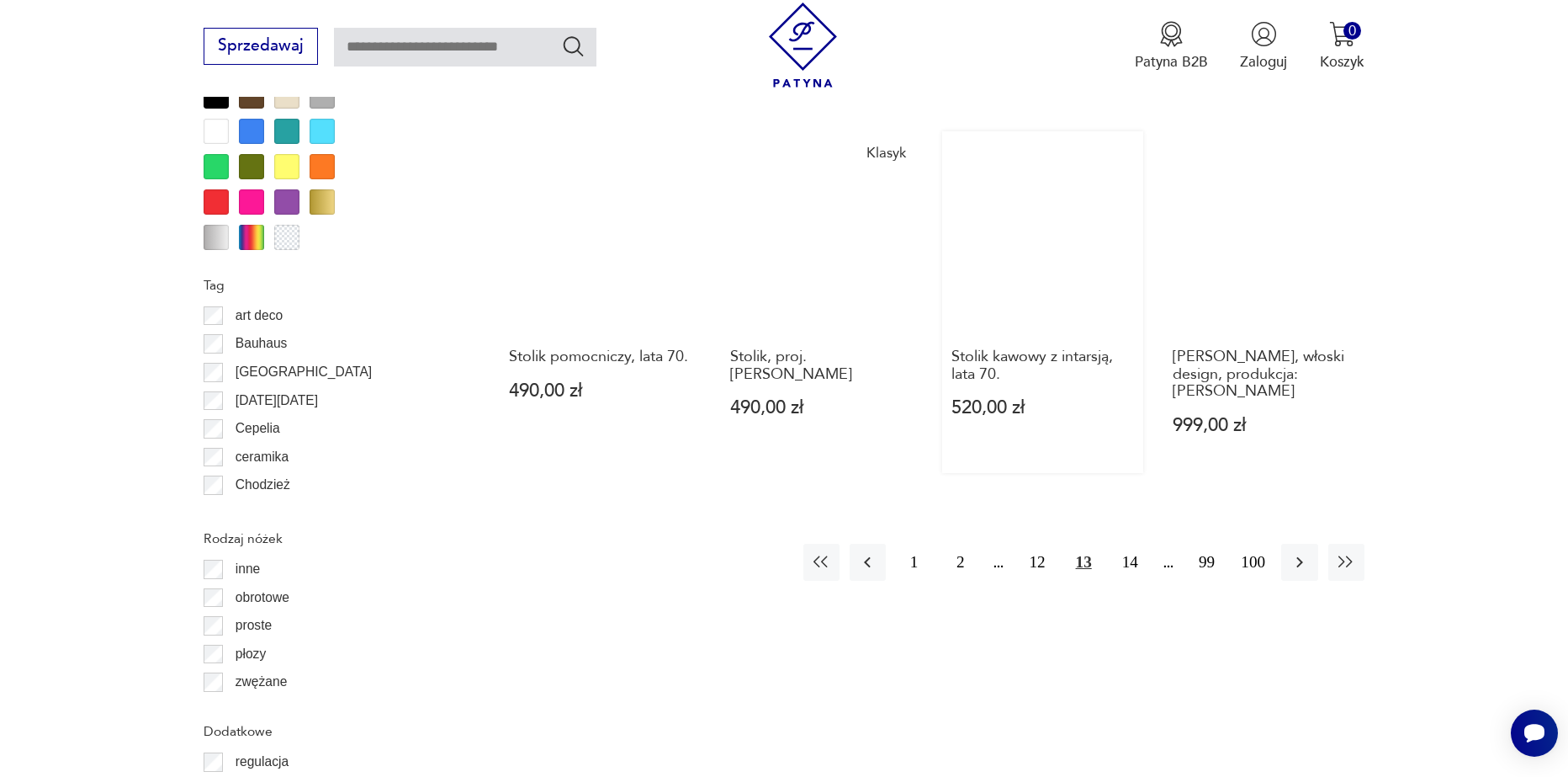
scroll to position [1906, 0]
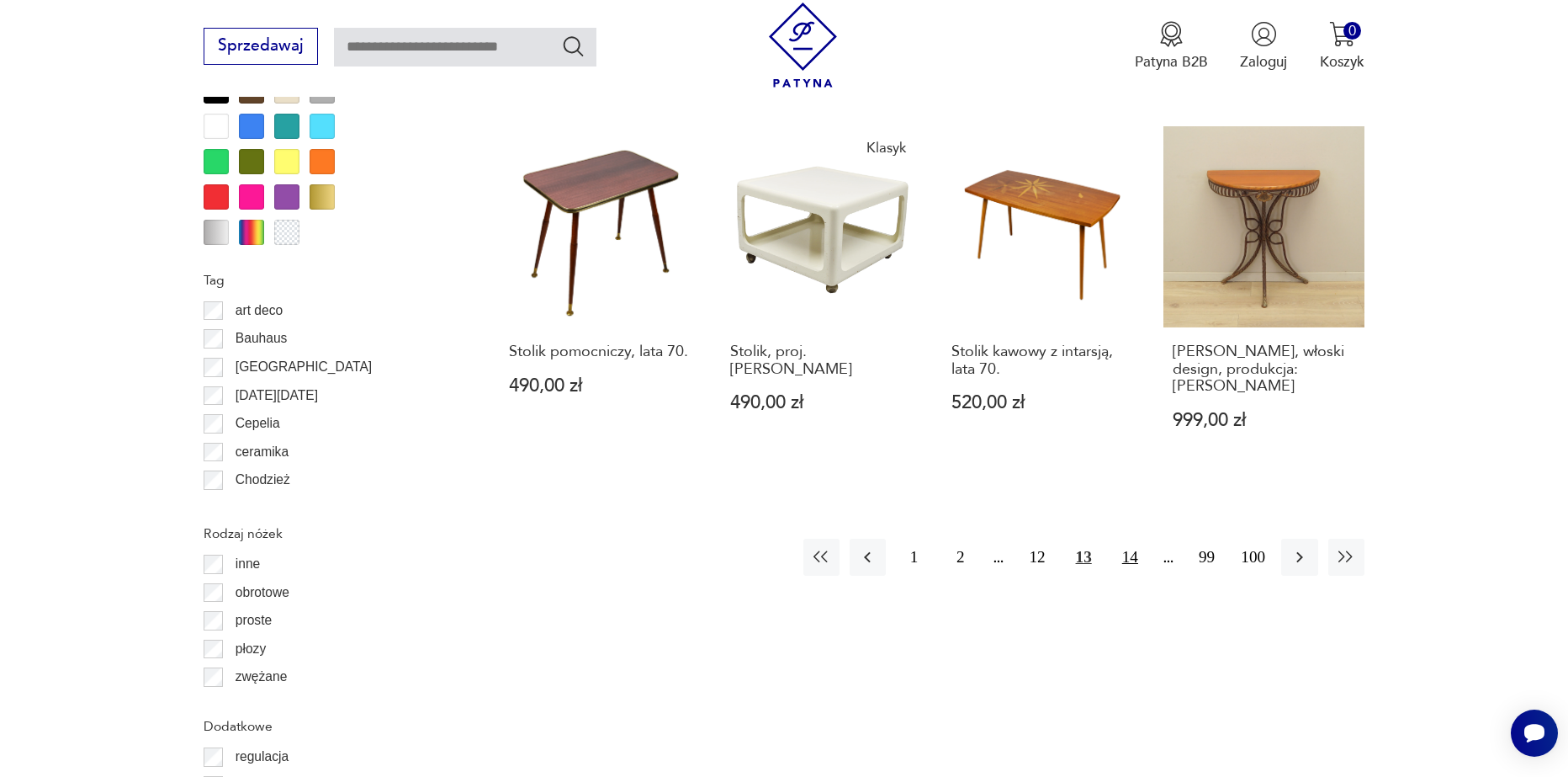
click at [1127, 544] on button "14" at bounding box center [1130, 556] width 37 height 37
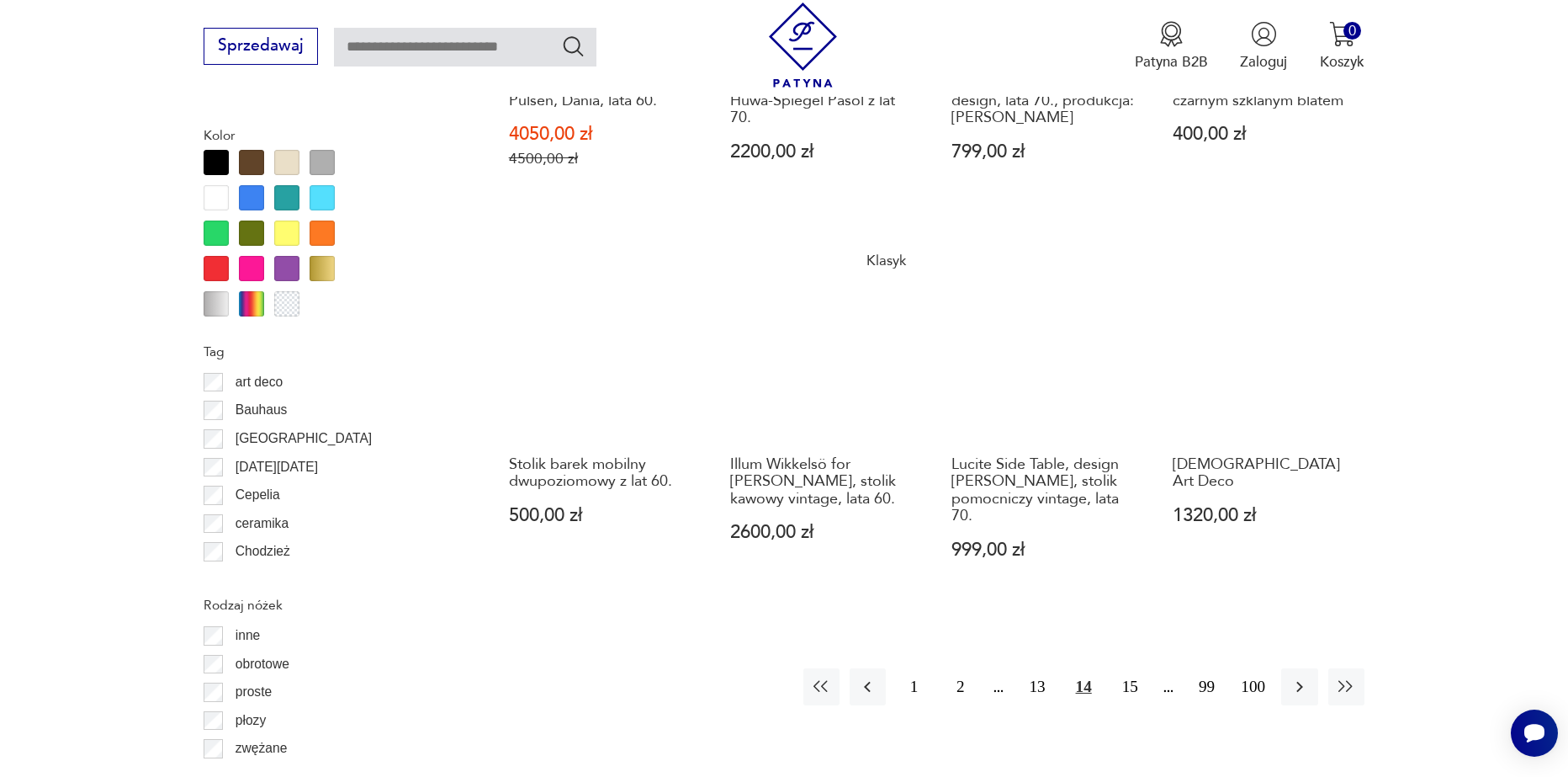
scroll to position [1906, 0]
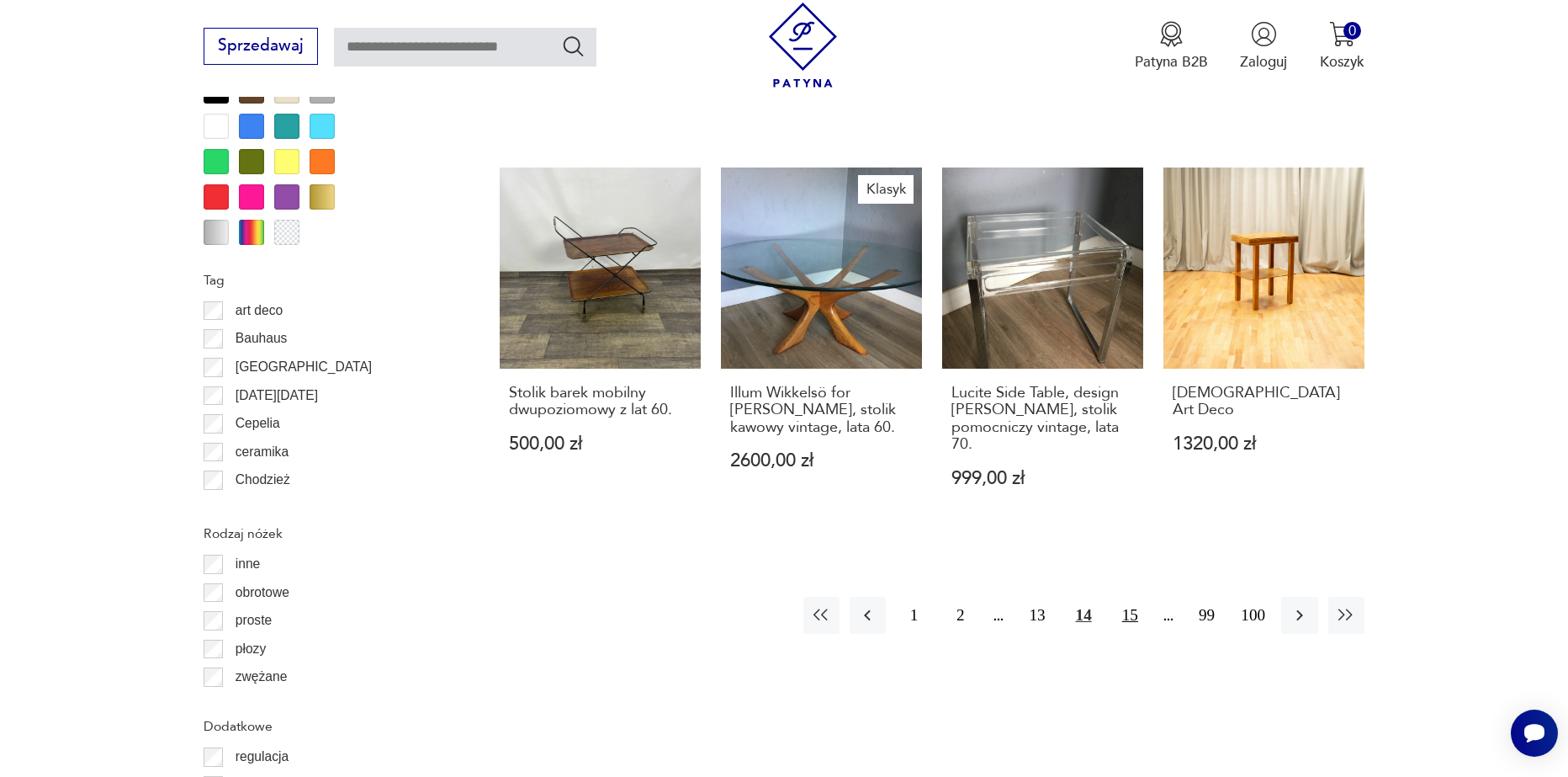
click at [1129, 597] on button "15" at bounding box center [1130, 614] width 37 height 37
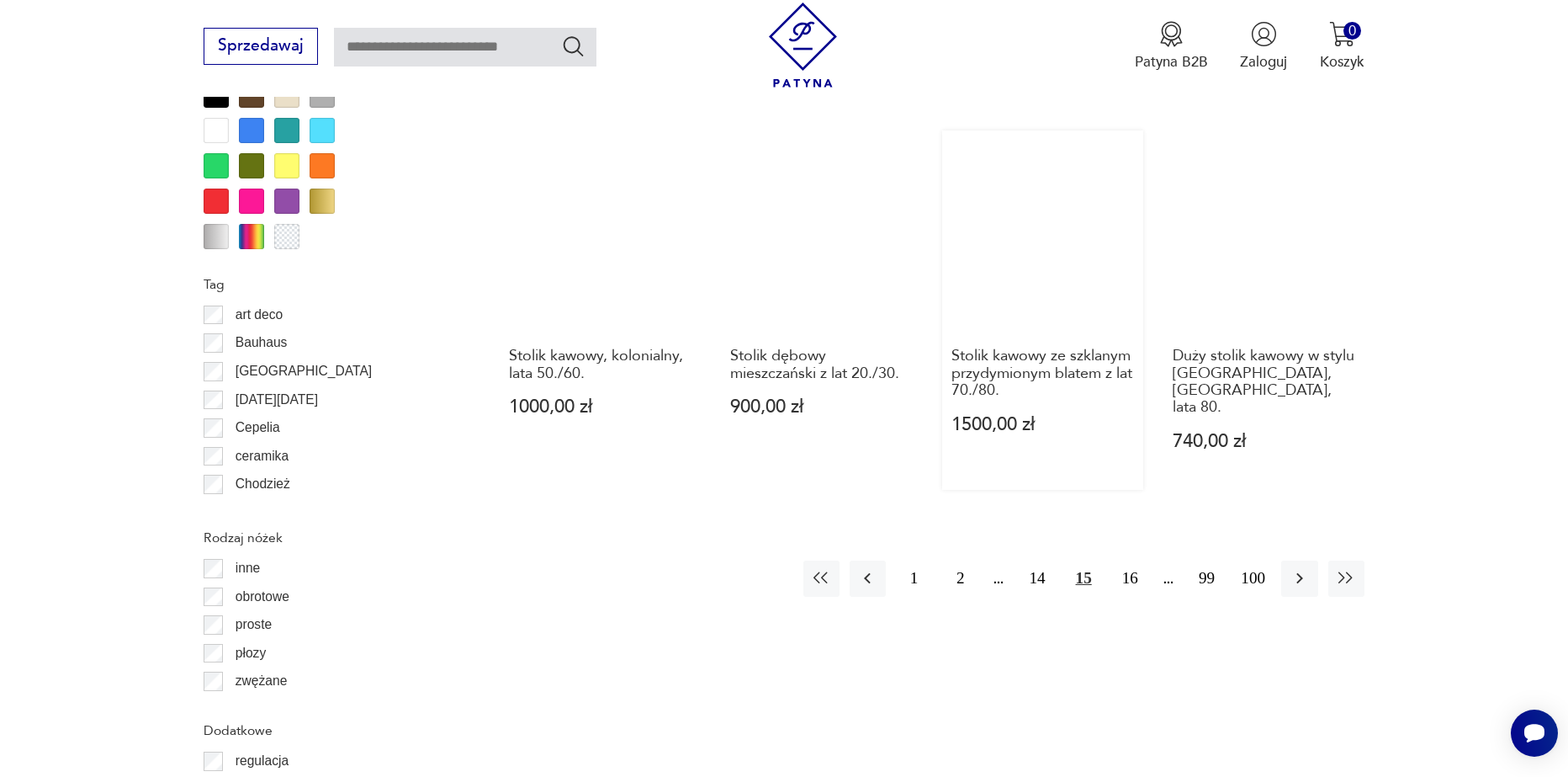
scroll to position [1906, 0]
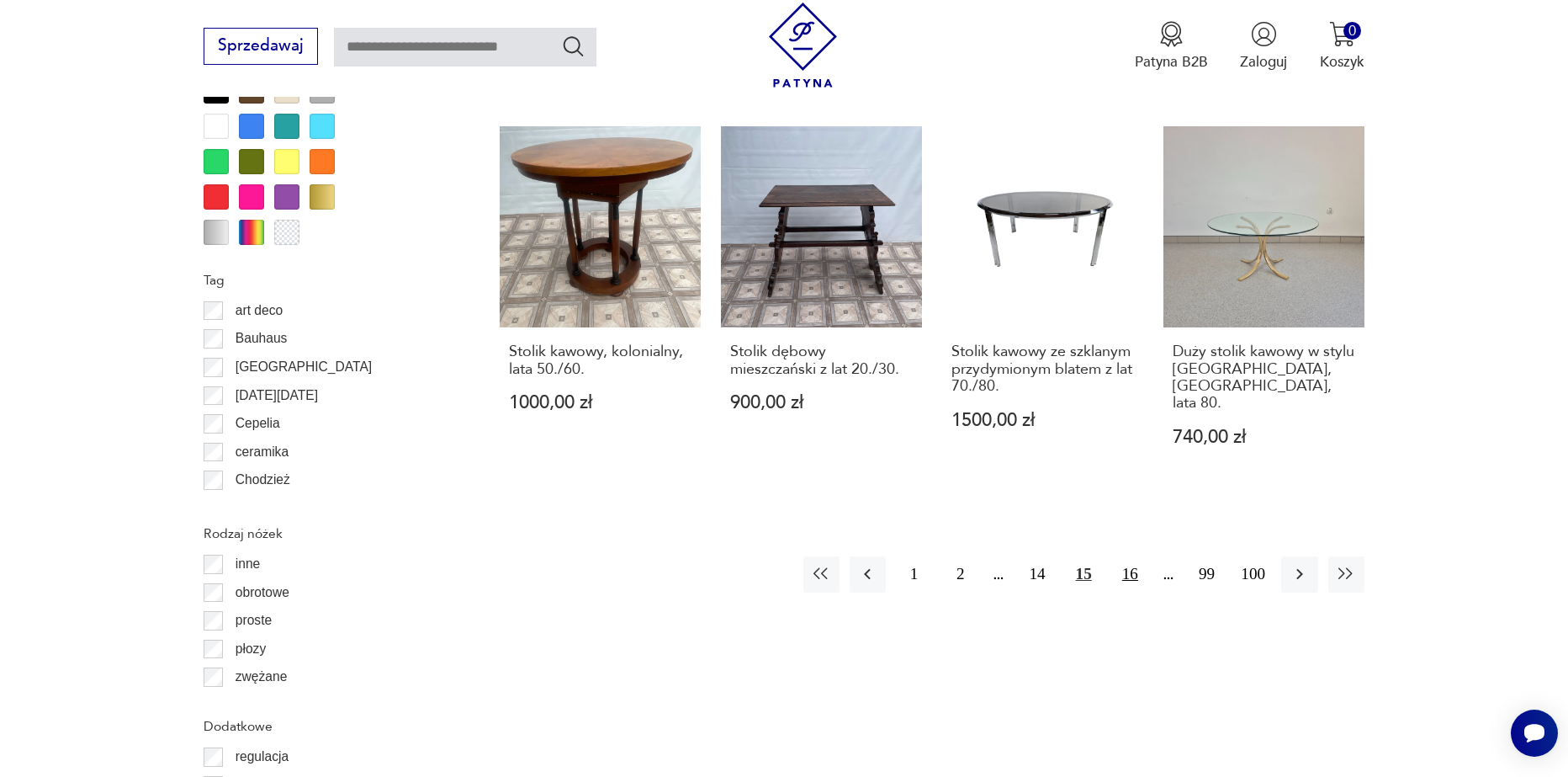
click at [1137, 556] on button "16" at bounding box center [1130, 574] width 37 height 37
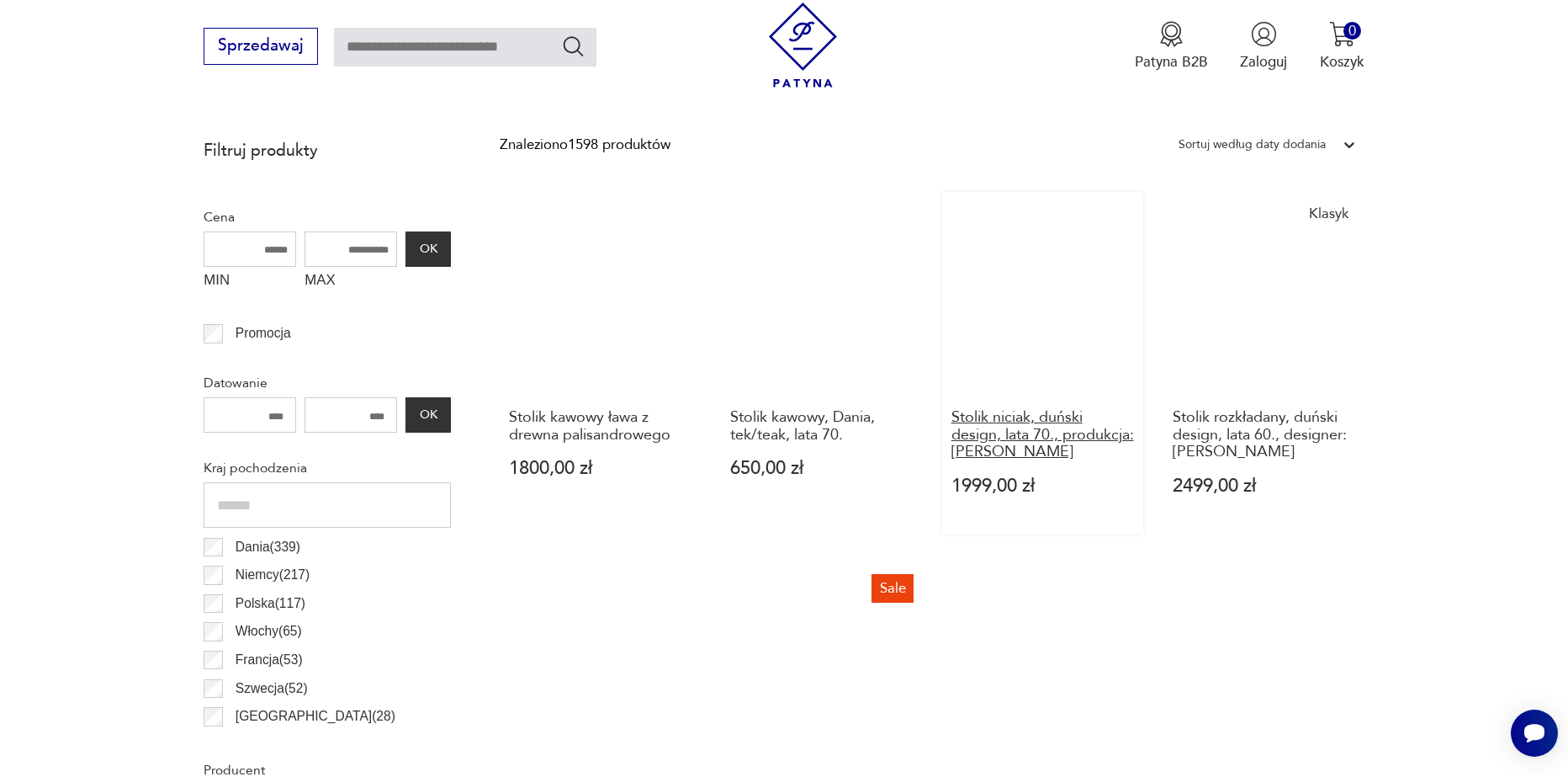
scroll to position [728, 0]
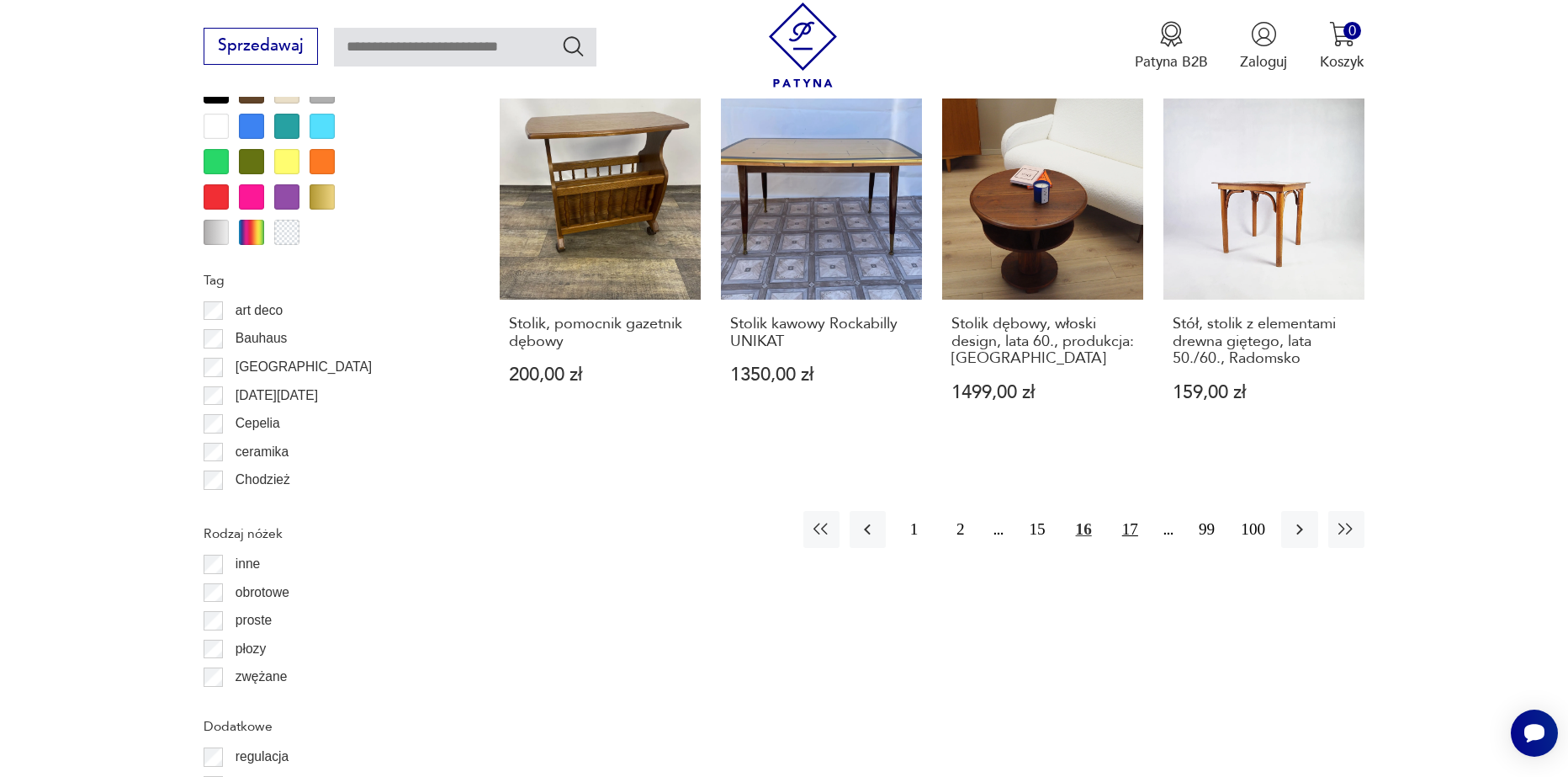
click at [1138, 519] on button "17" at bounding box center [1130, 529] width 37 height 37
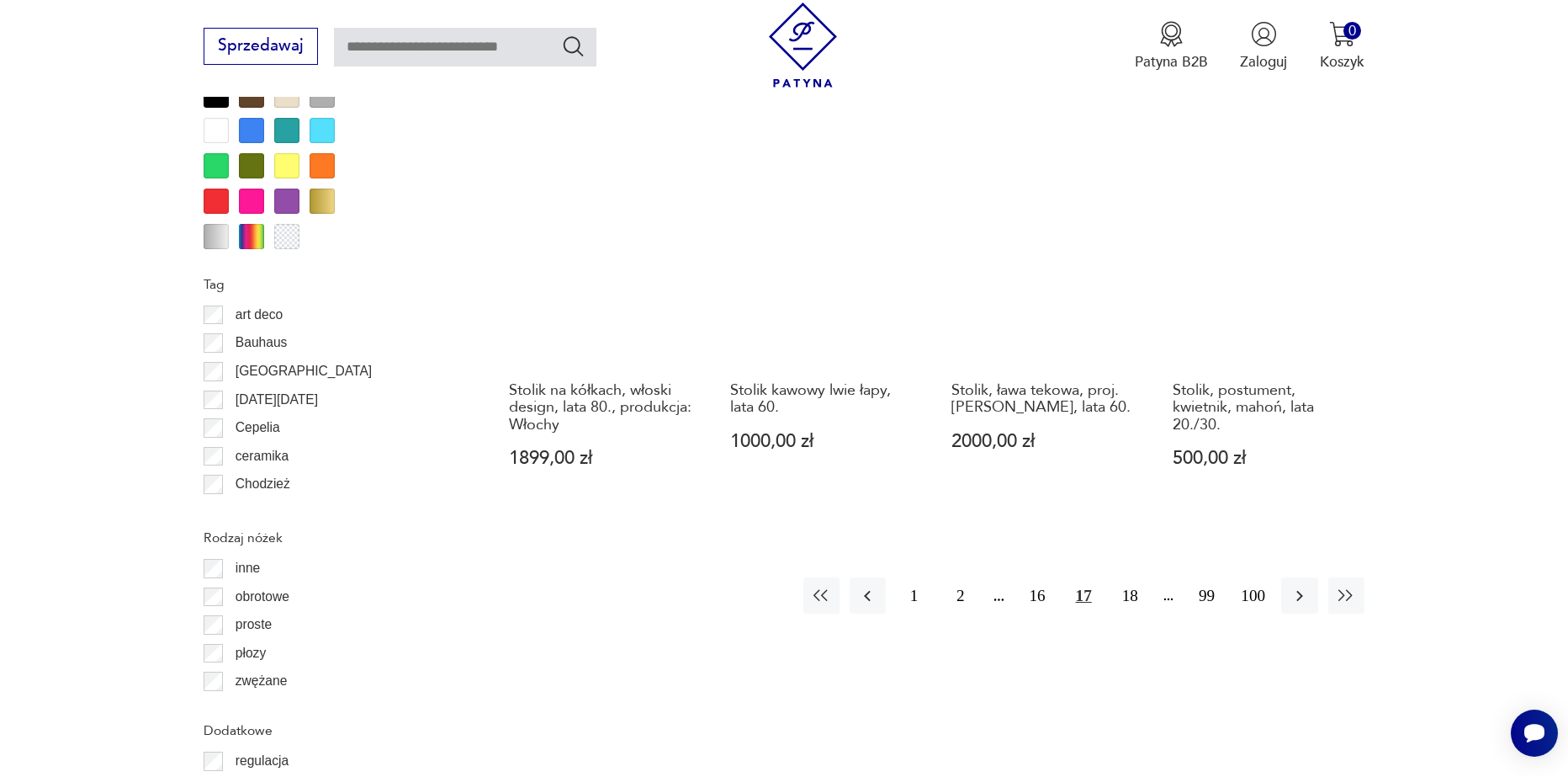
scroll to position [1906, 0]
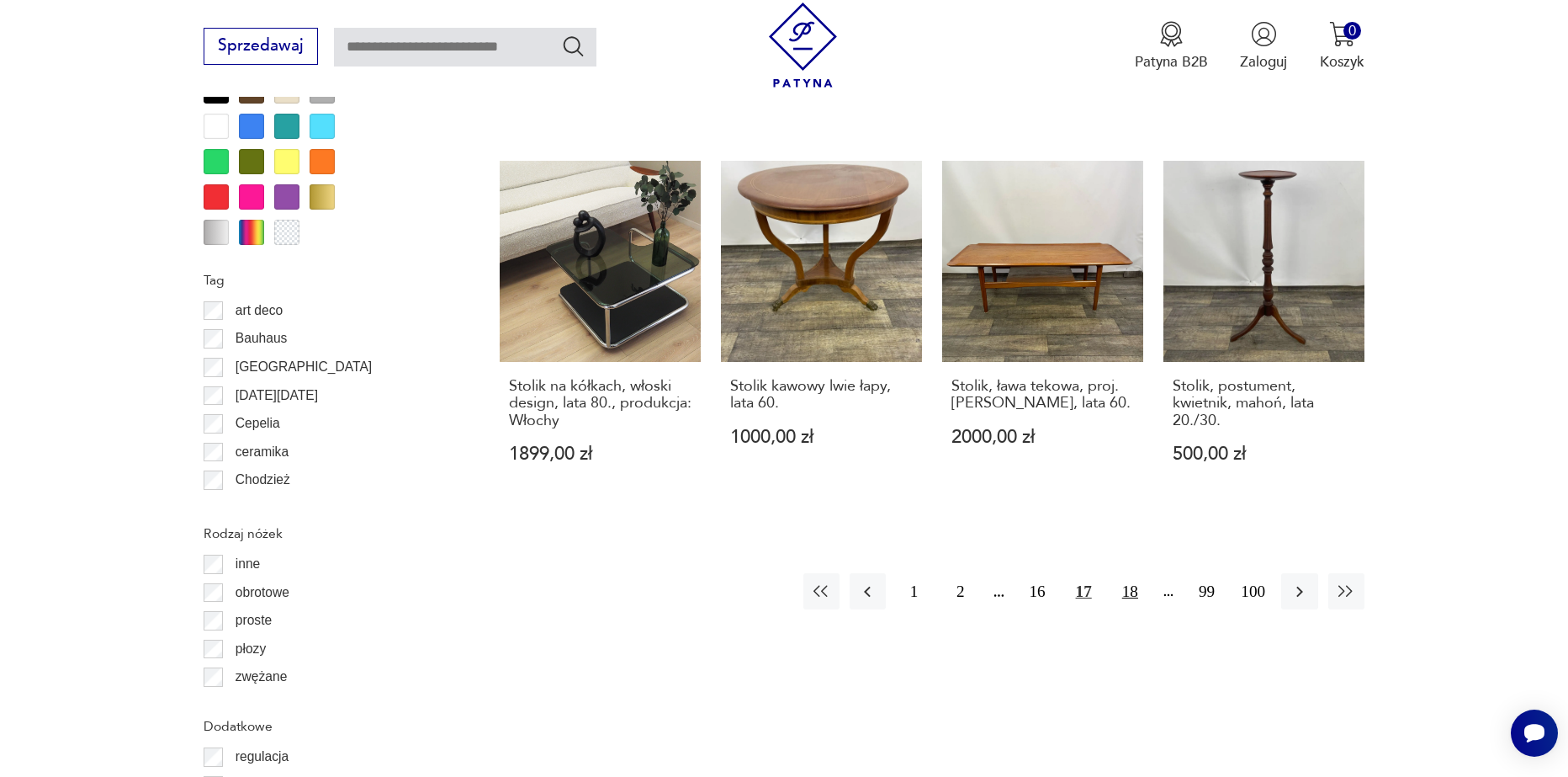
click at [1132, 581] on button "18" at bounding box center [1130, 591] width 37 height 37
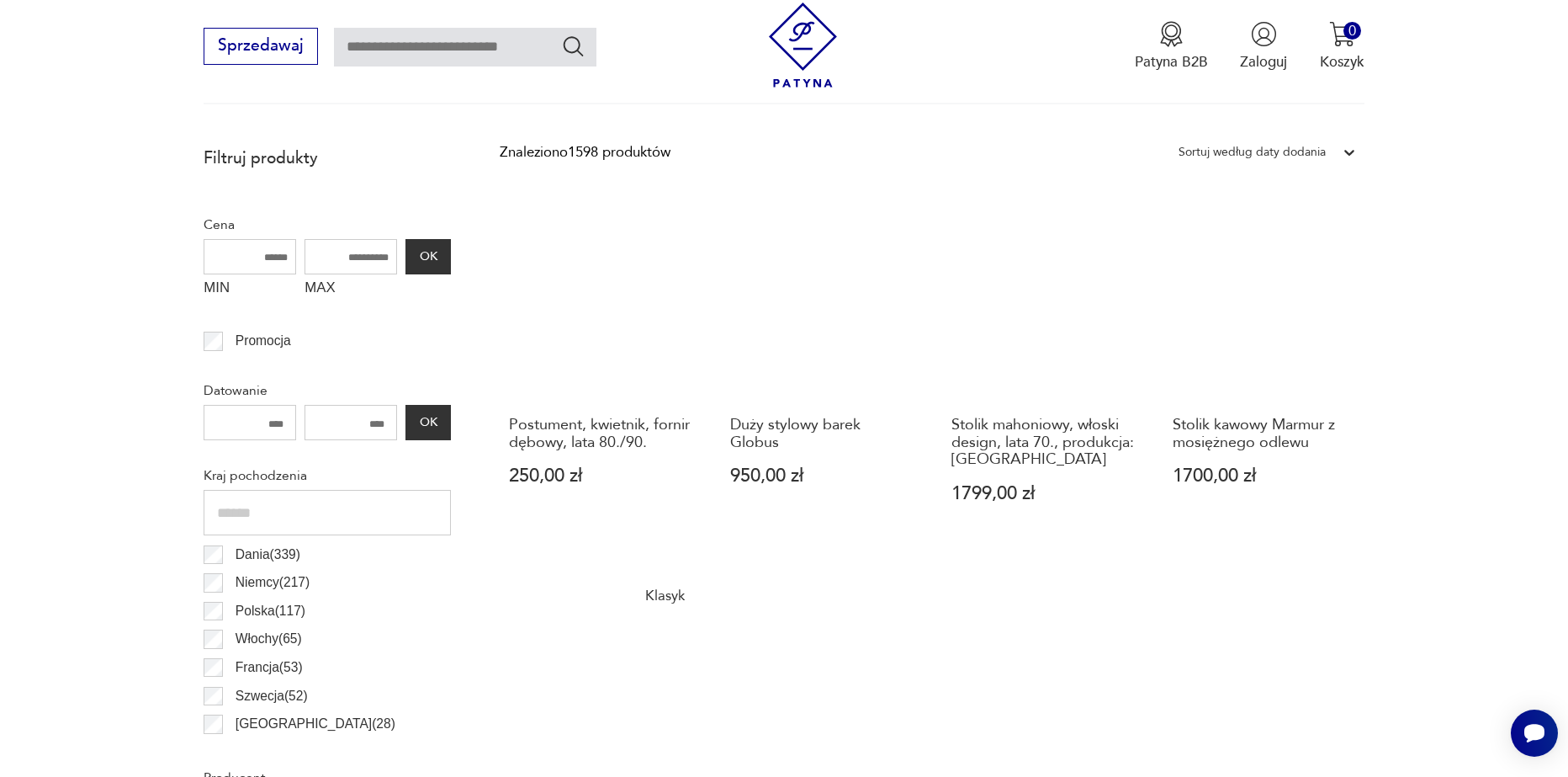
scroll to position [728, 0]
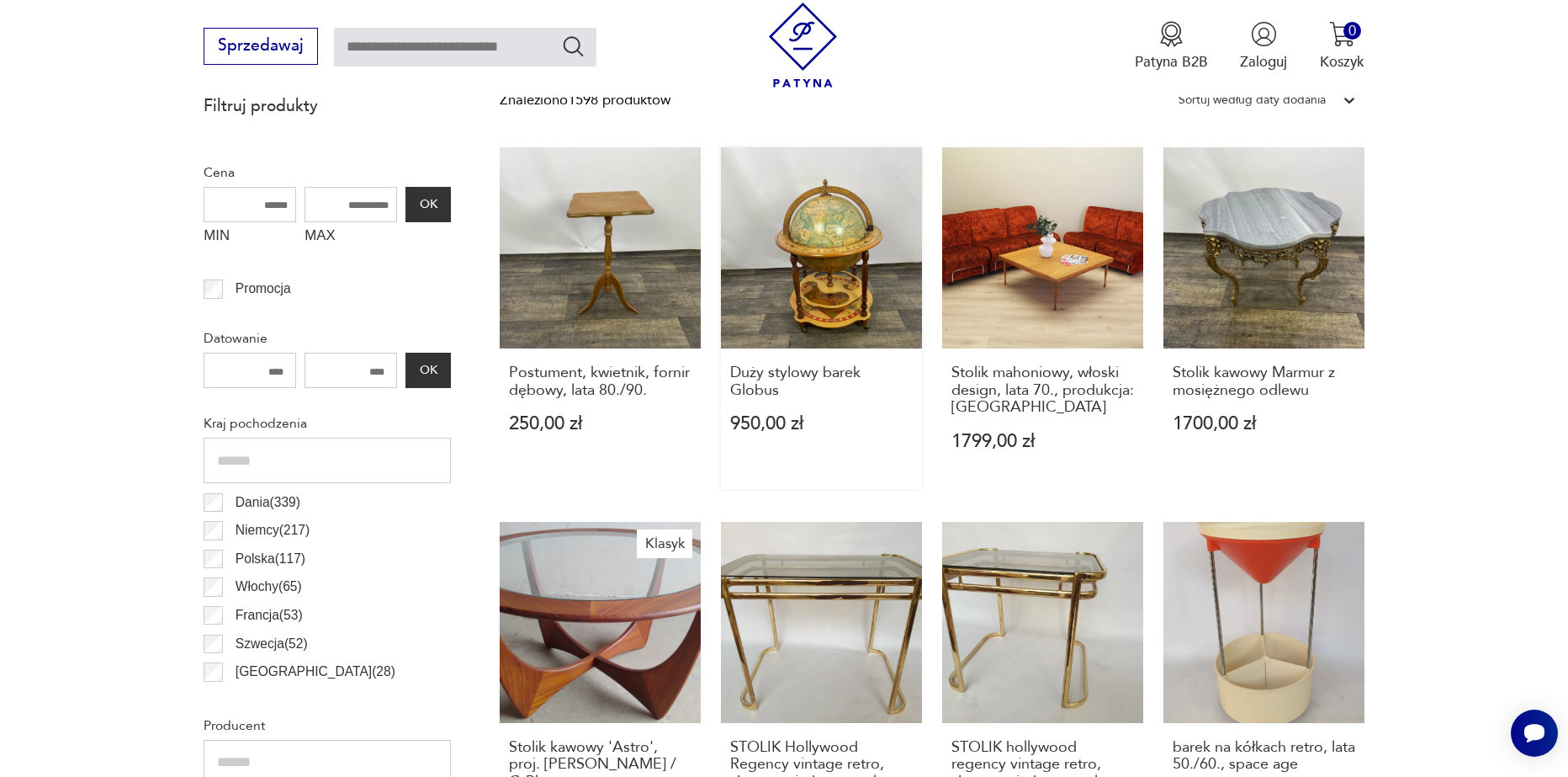
click at [836, 305] on link "Duży stylowy barek Globus 950,00 zł" at bounding box center [822, 318] width 201 height 342
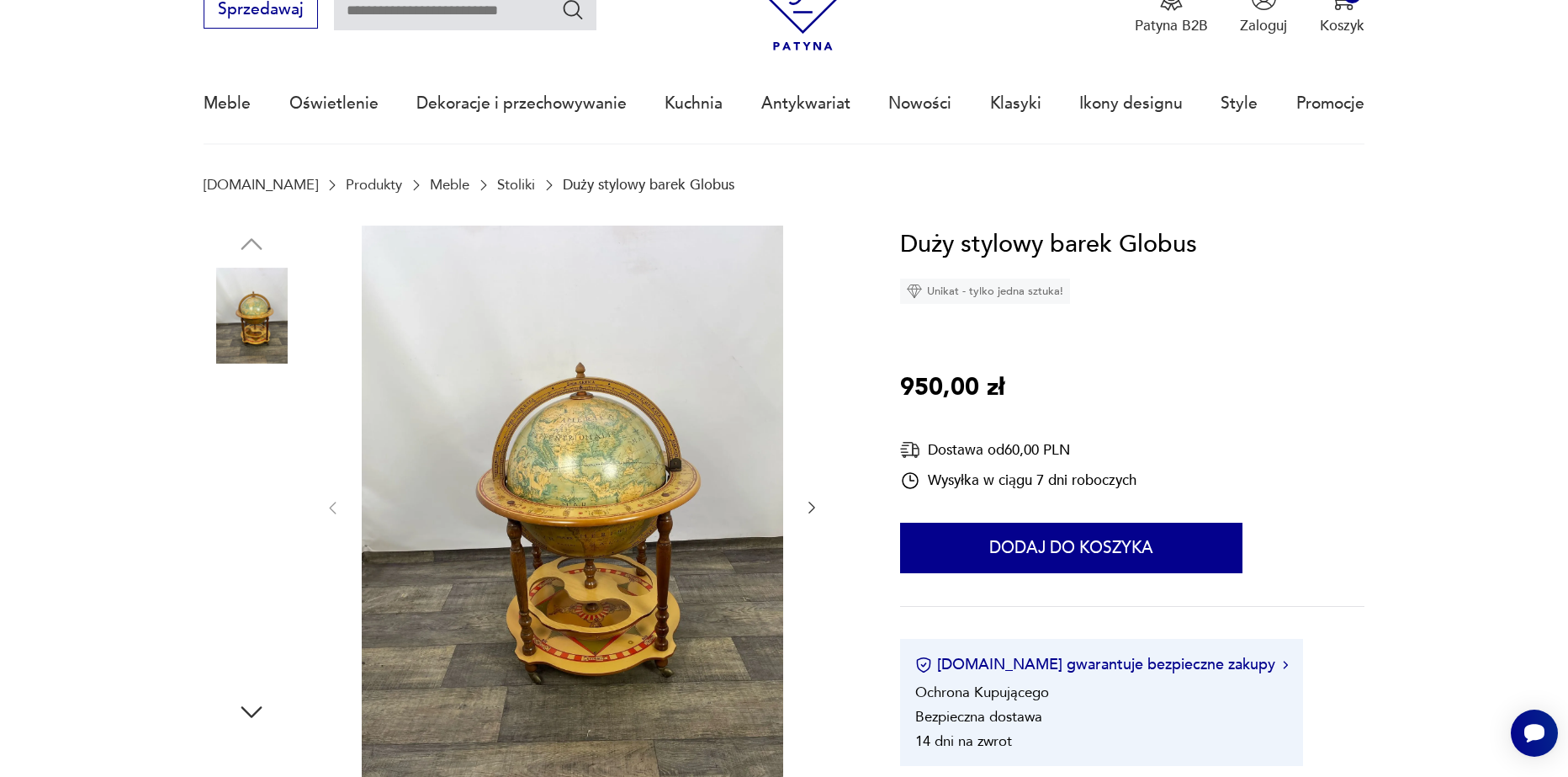
scroll to position [84, 0]
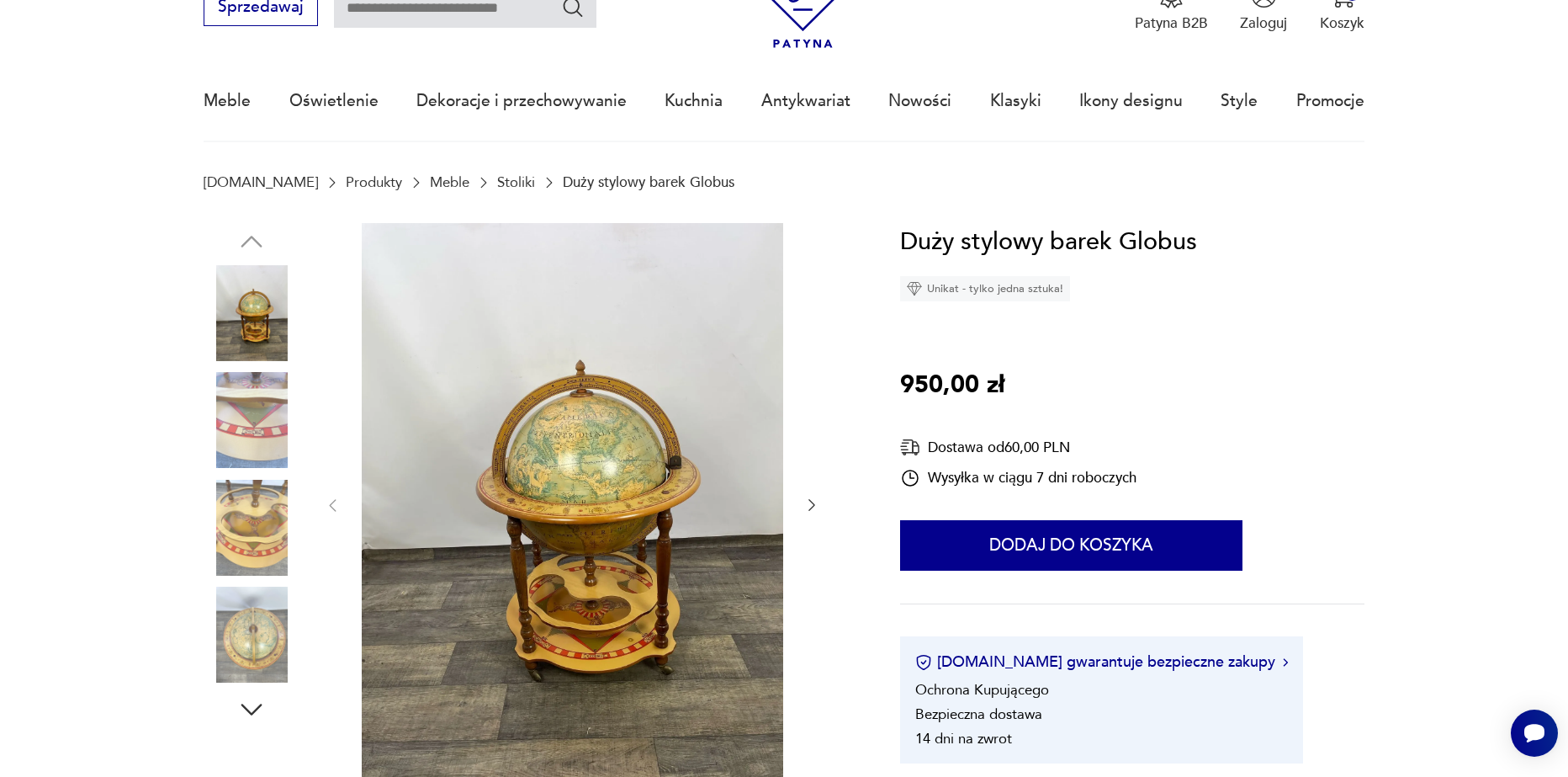
click at [807, 503] on icon "button" at bounding box center [812, 505] width 17 height 17
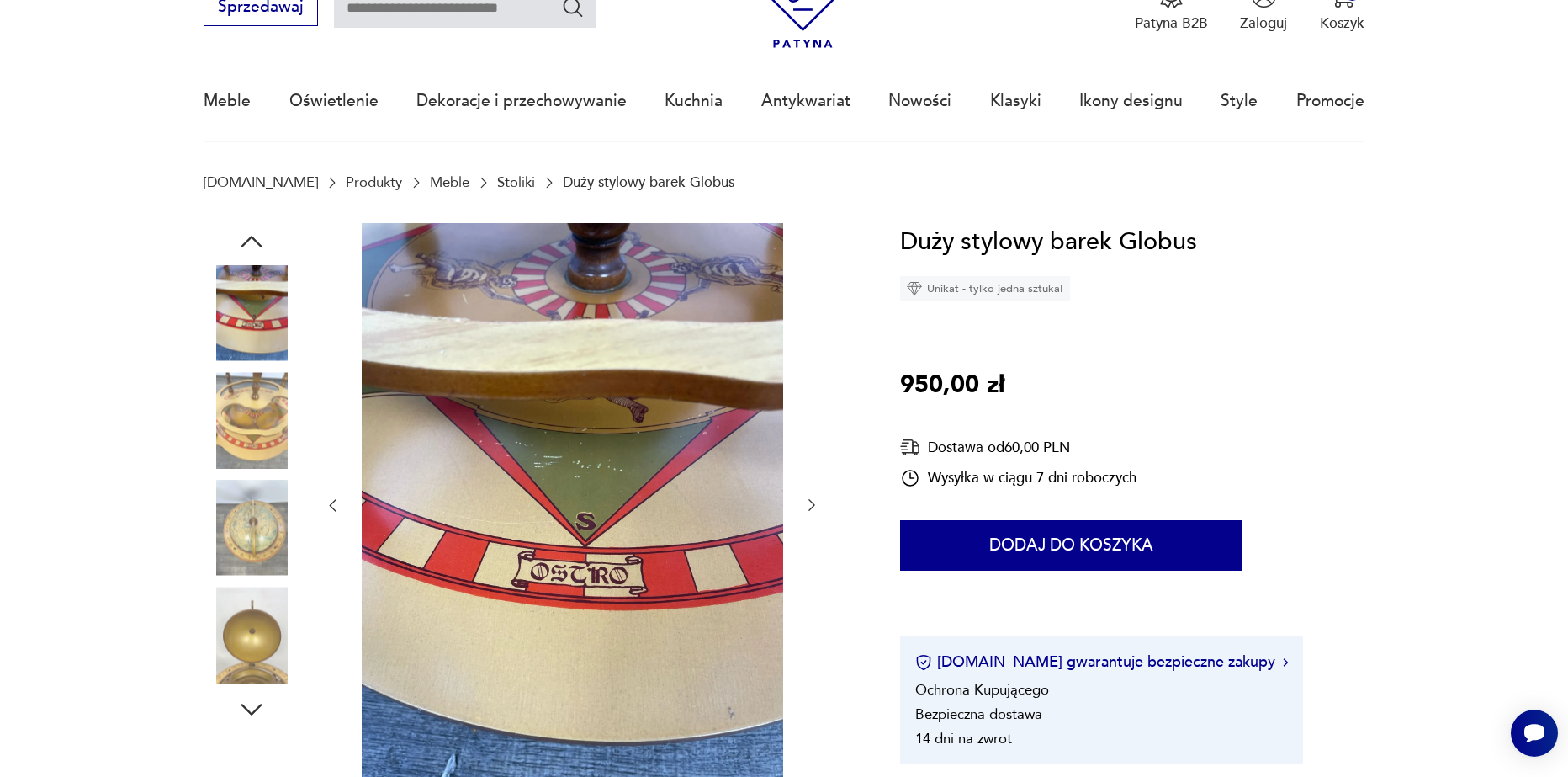
click at [807, 503] on icon "button" at bounding box center [812, 505] width 17 height 17
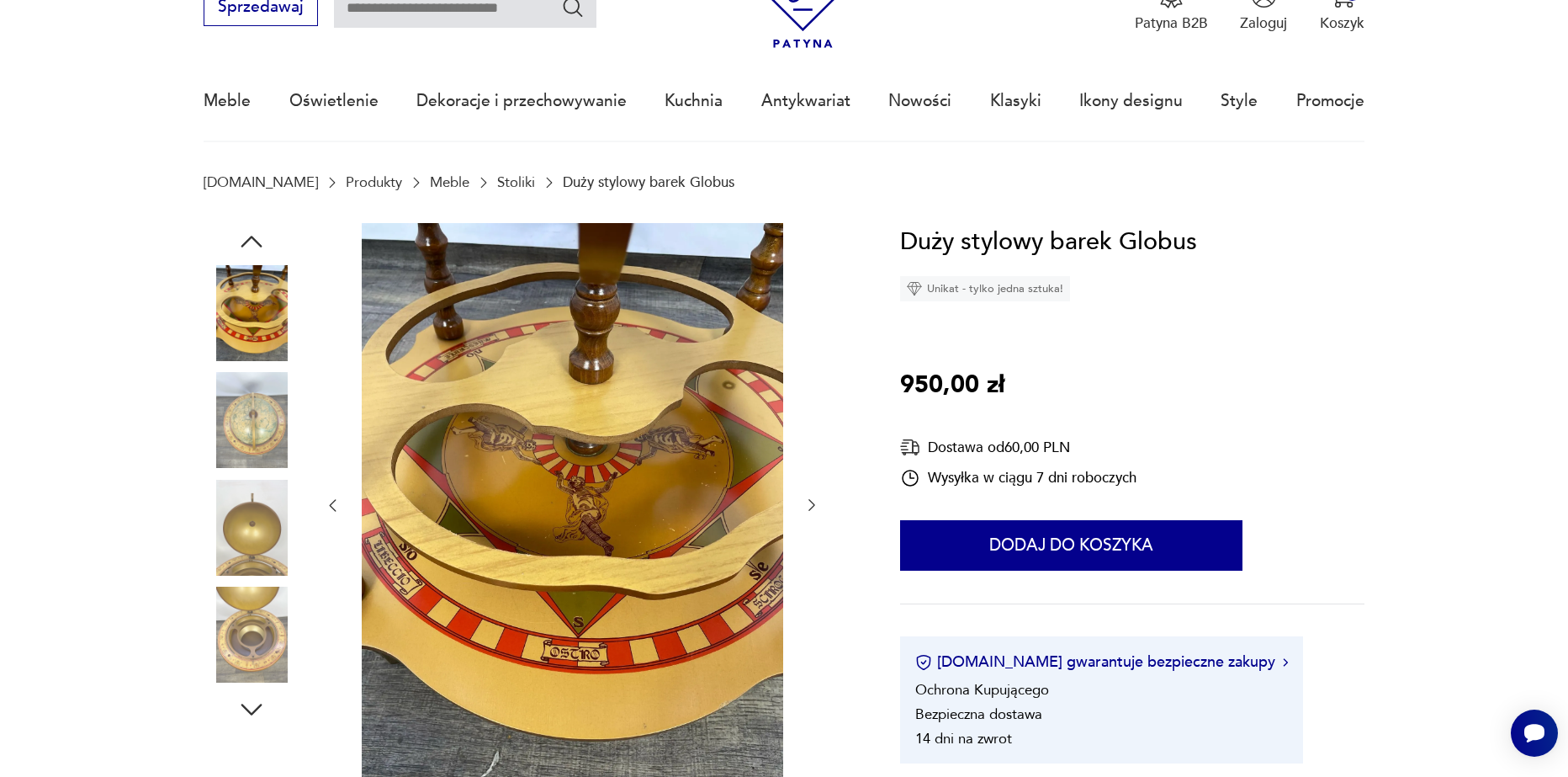
click at [807, 503] on icon "button" at bounding box center [812, 505] width 17 height 17
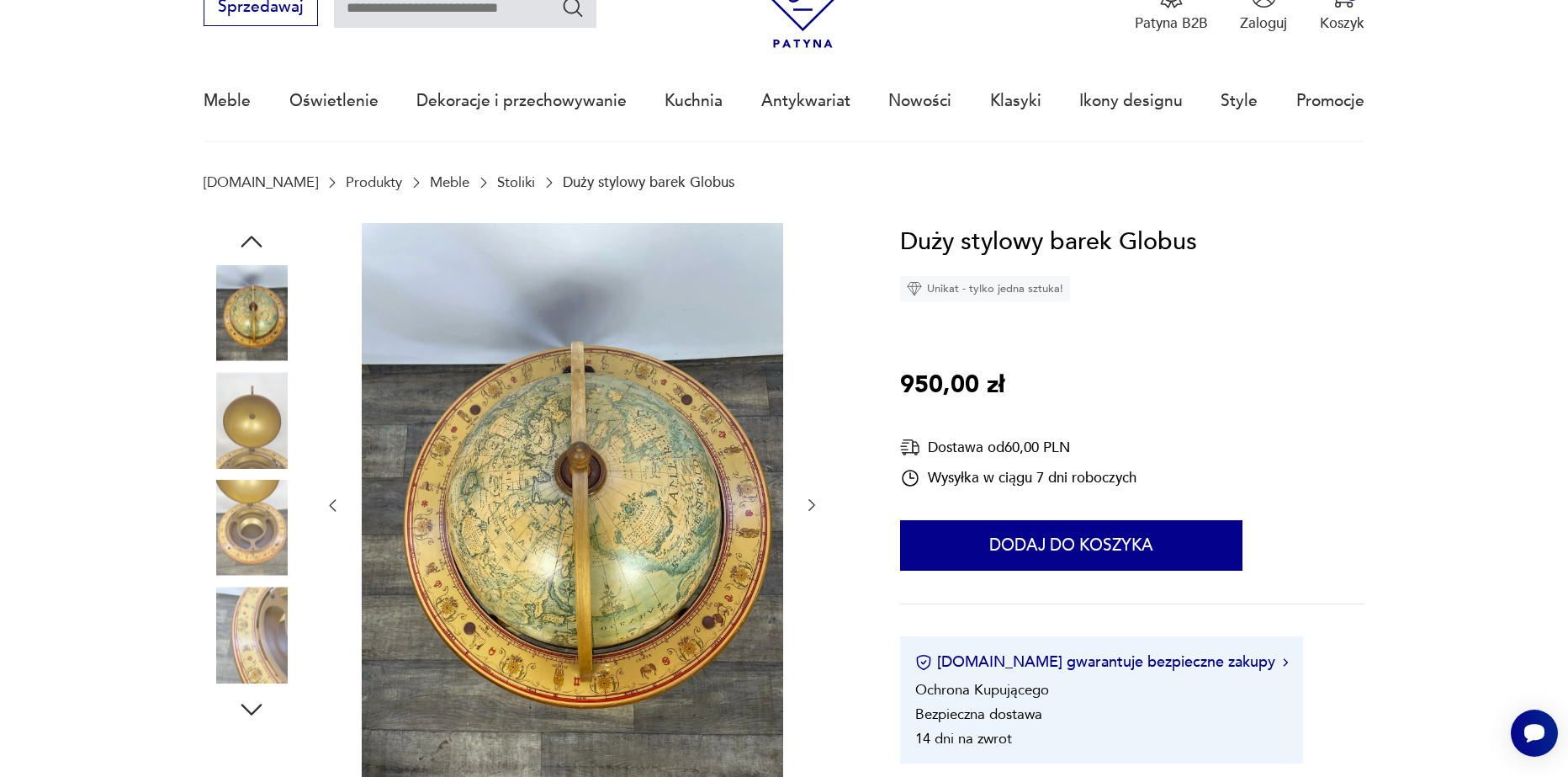
click at [807, 502] on icon "button" at bounding box center [812, 505] width 17 height 17
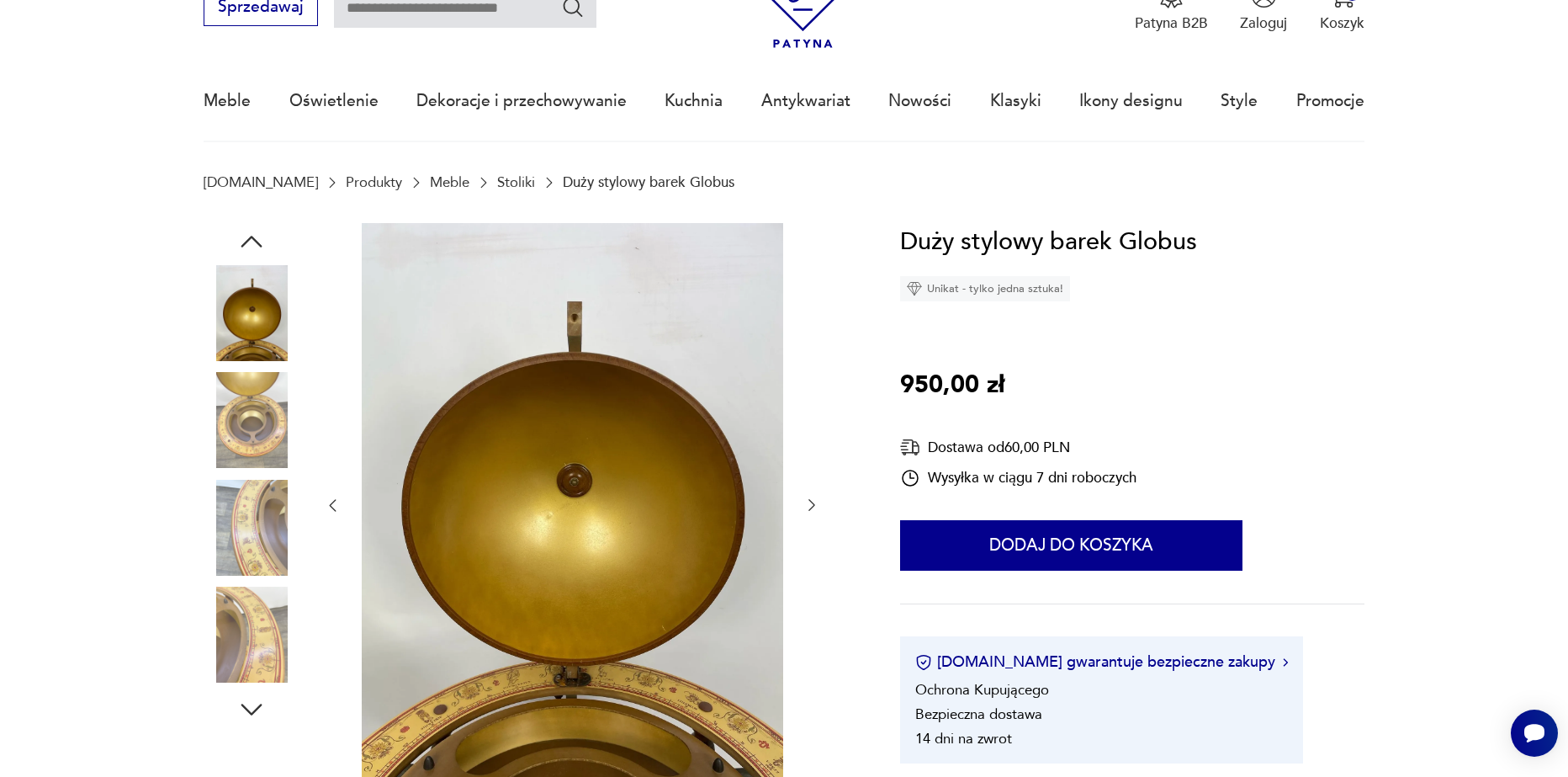
click at [807, 501] on icon "button" at bounding box center [812, 505] width 17 height 17
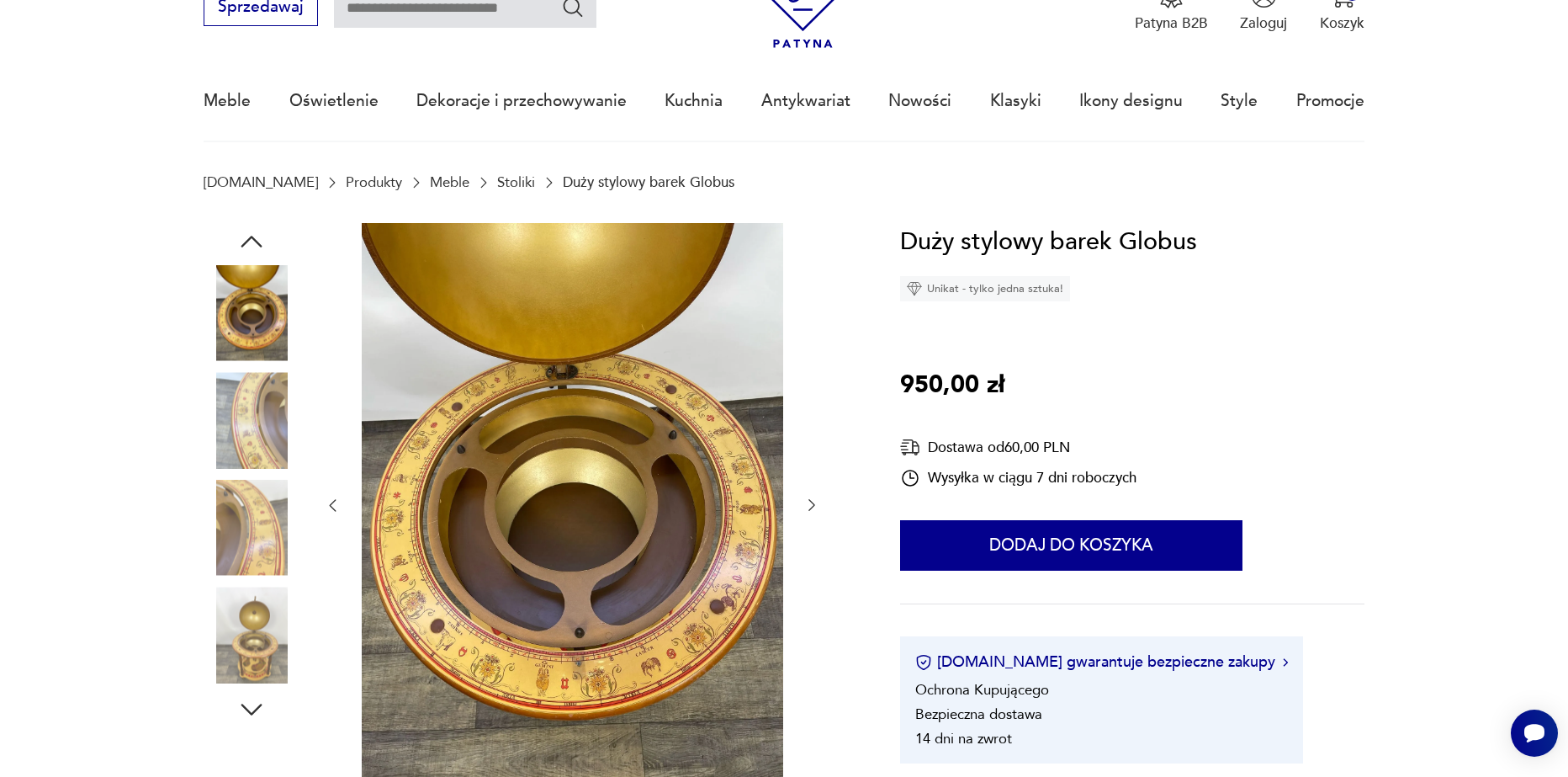
click at [809, 501] on icon "button" at bounding box center [812, 505] width 17 height 17
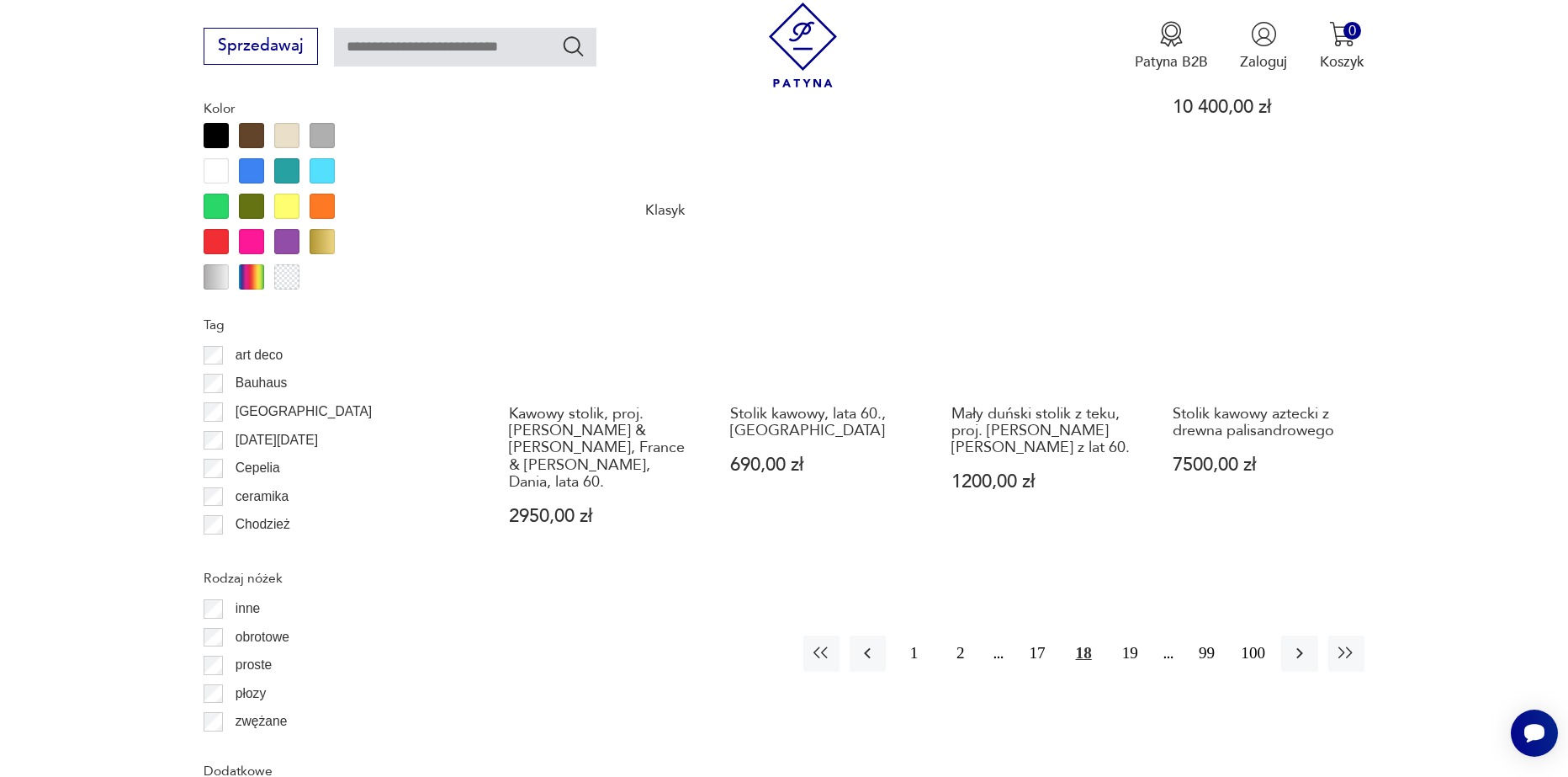
scroll to position [1990, 0]
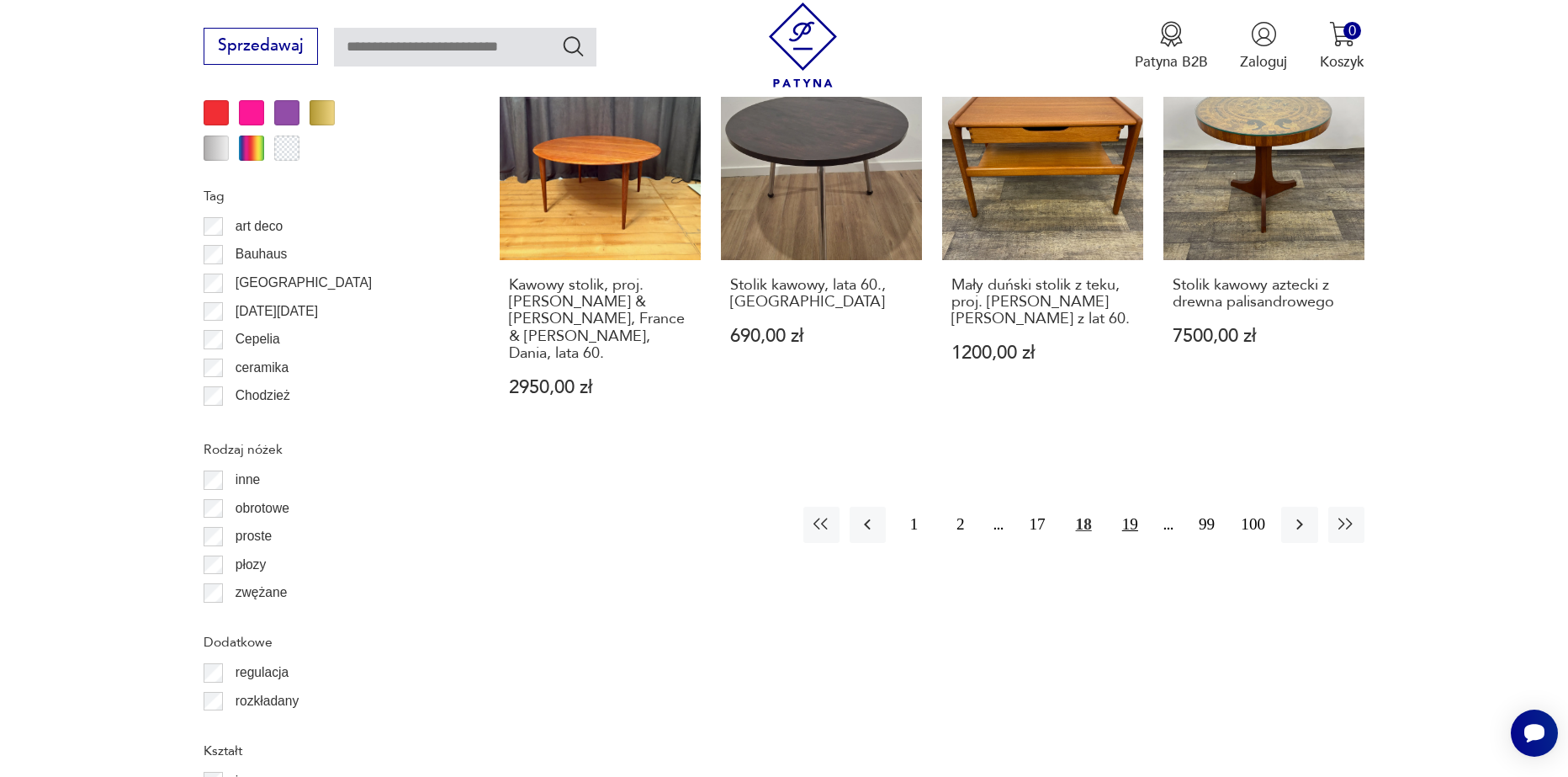
click at [1127, 506] on button "19" at bounding box center [1130, 524] width 37 height 37
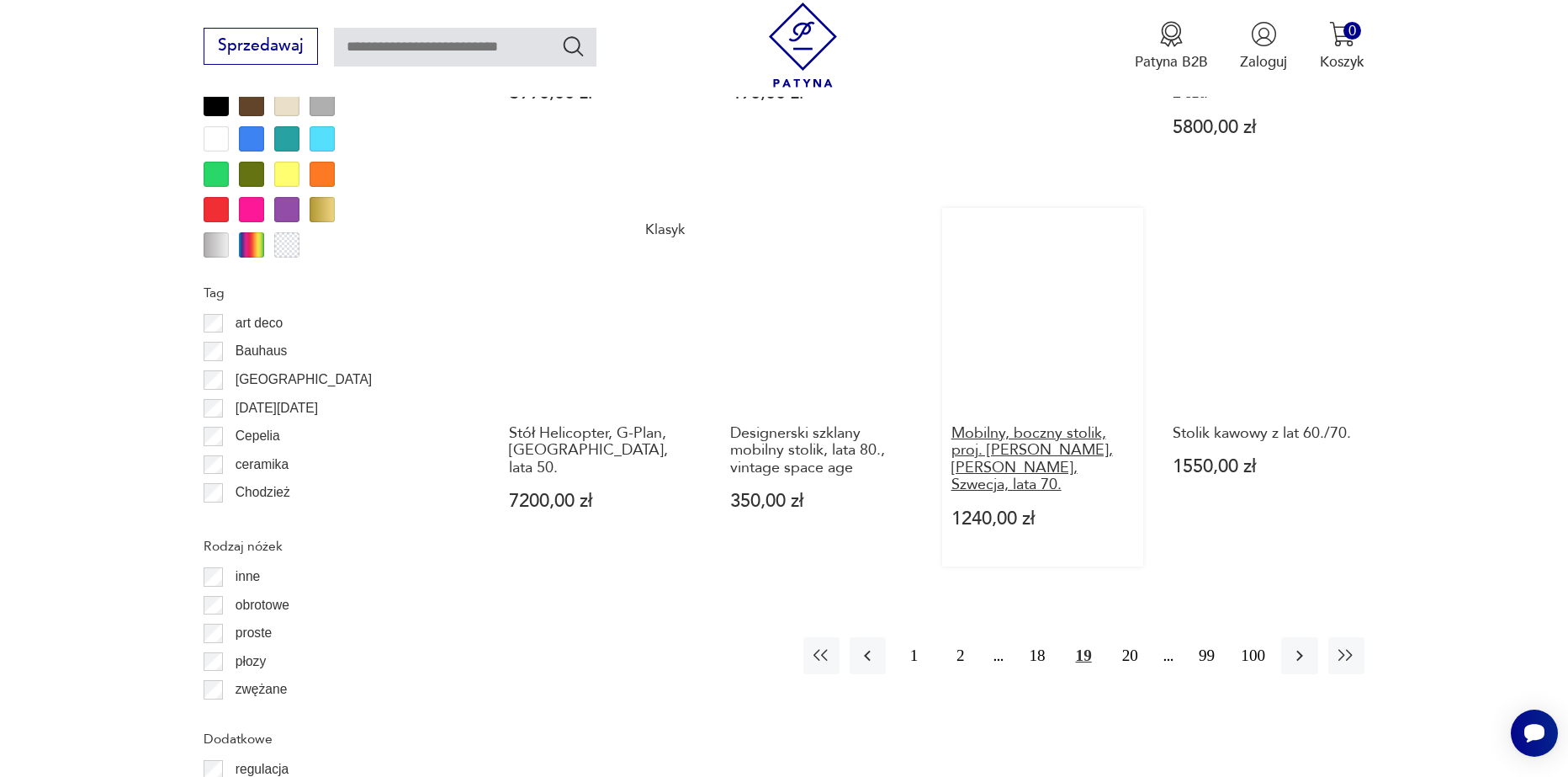
scroll to position [1906, 0]
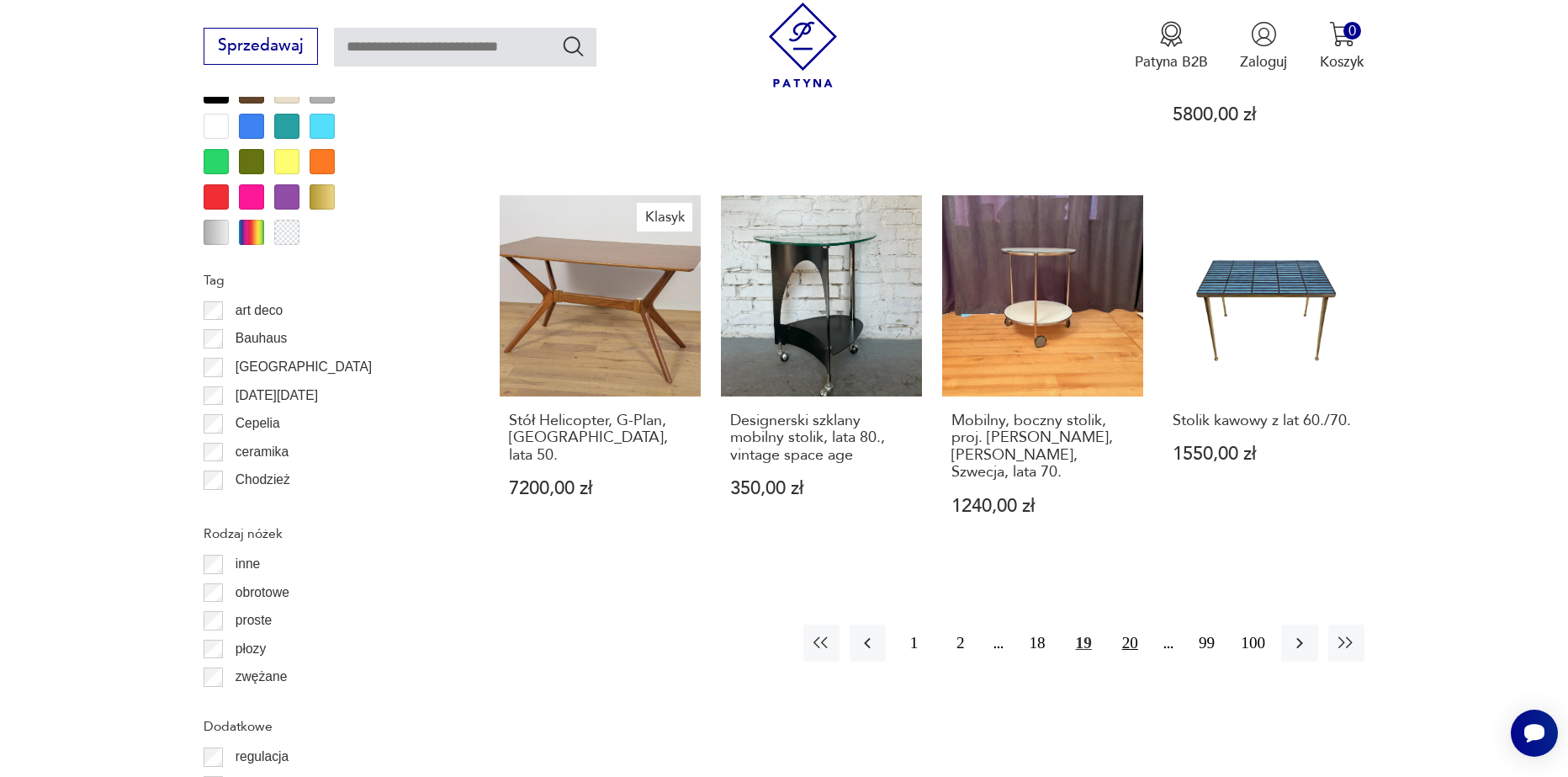
click at [1139, 624] on button "20" at bounding box center [1130, 642] width 37 height 37
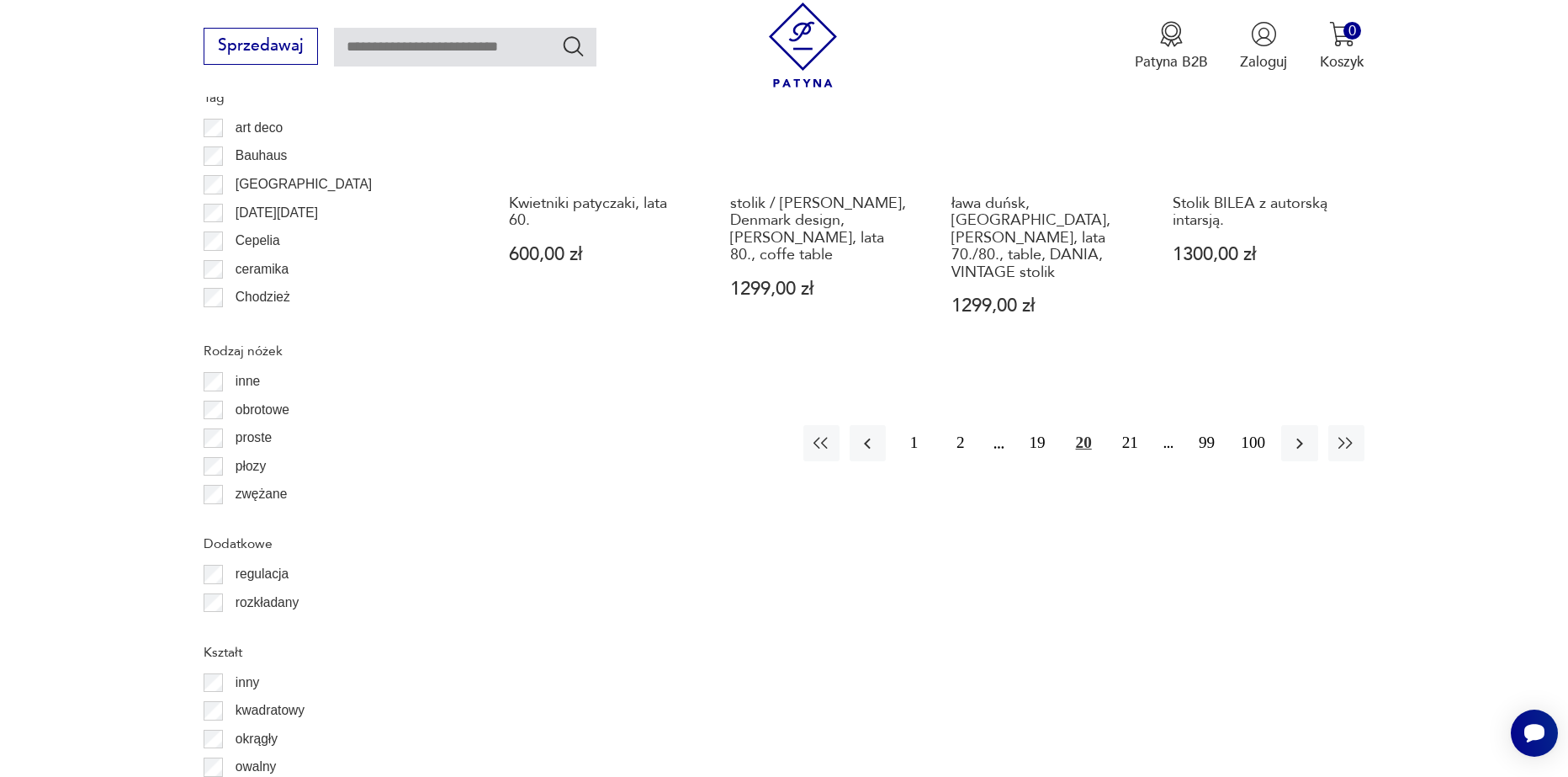
scroll to position [2159, 0]
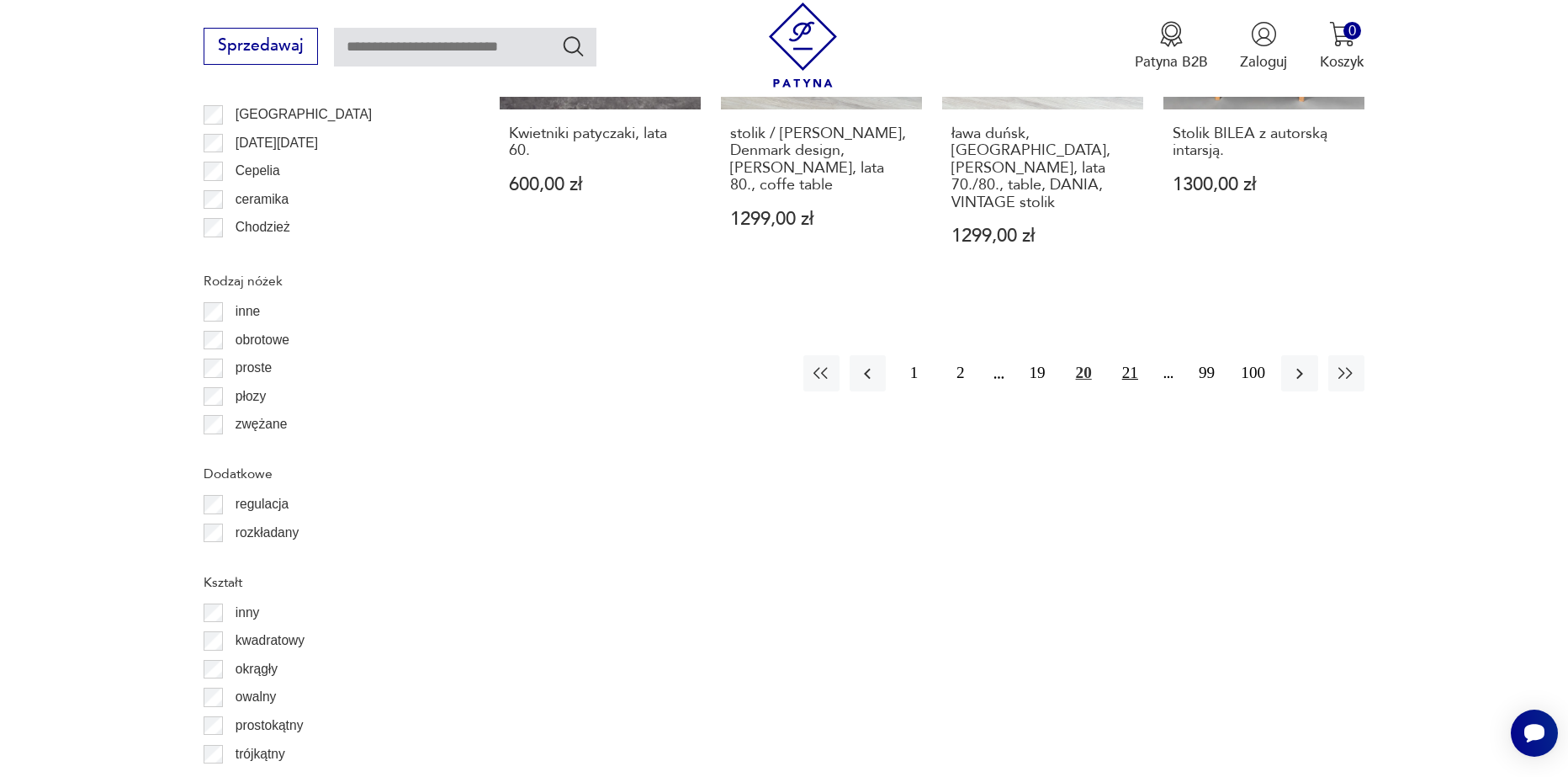
click at [1126, 355] on button "21" at bounding box center [1130, 373] width 37 height 37
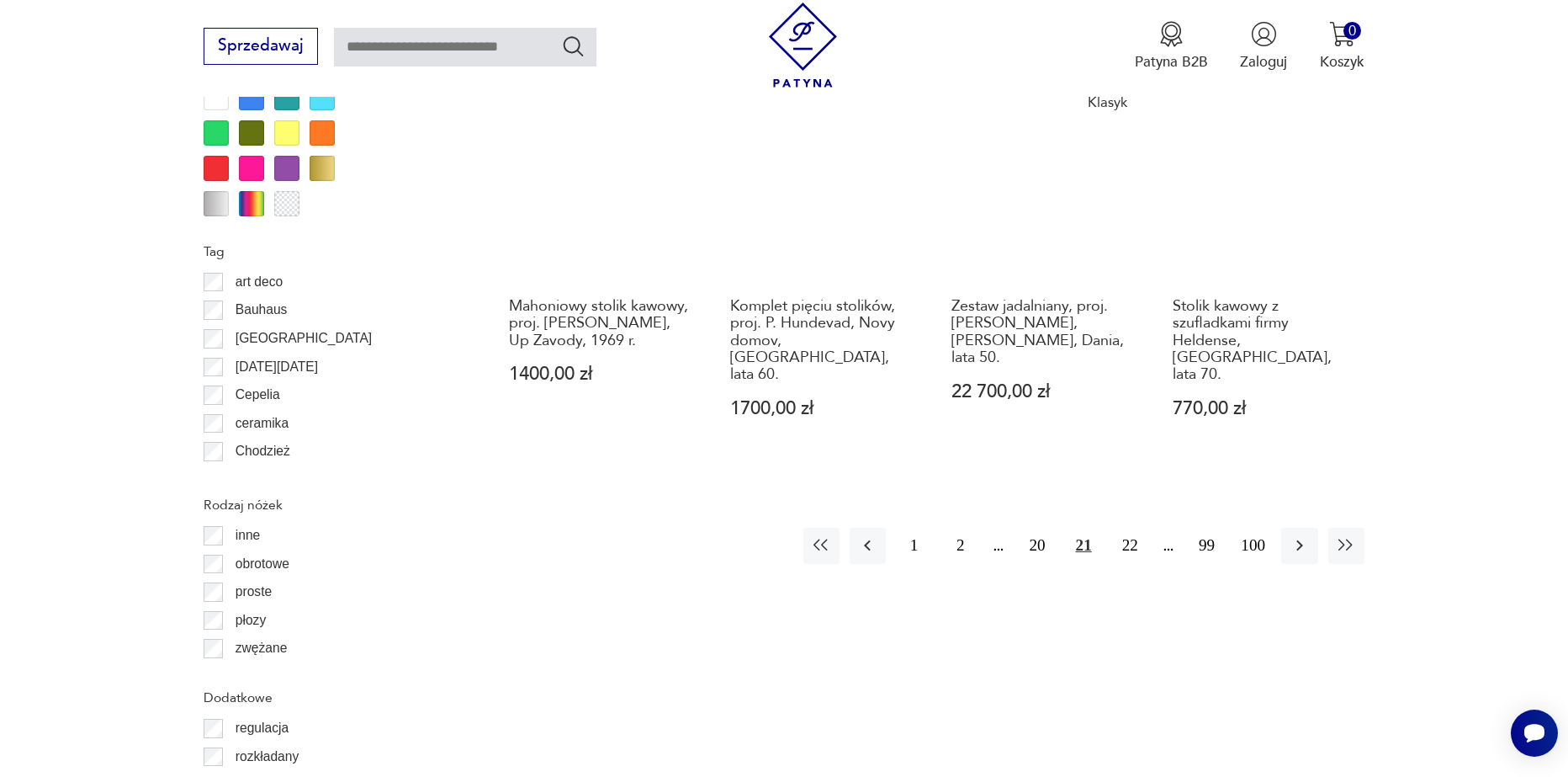
scroll to position [1990, 0]
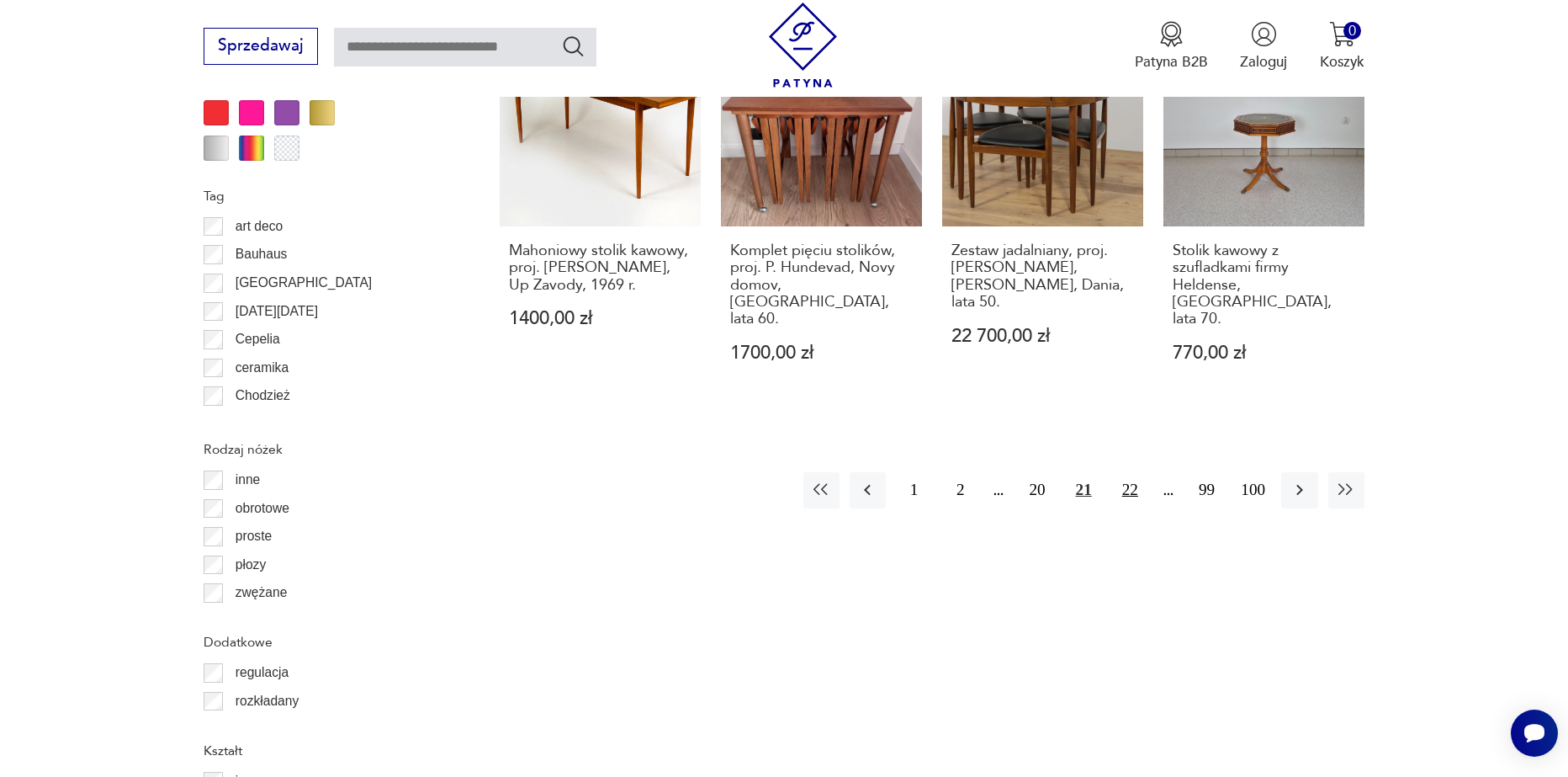
click at [1129, 472] on button "22" at bounding box center [1130, 490] width 37 height 37
click at [1129, 472] on button "23" at bounding box center [1130, 490] width 37 height 37
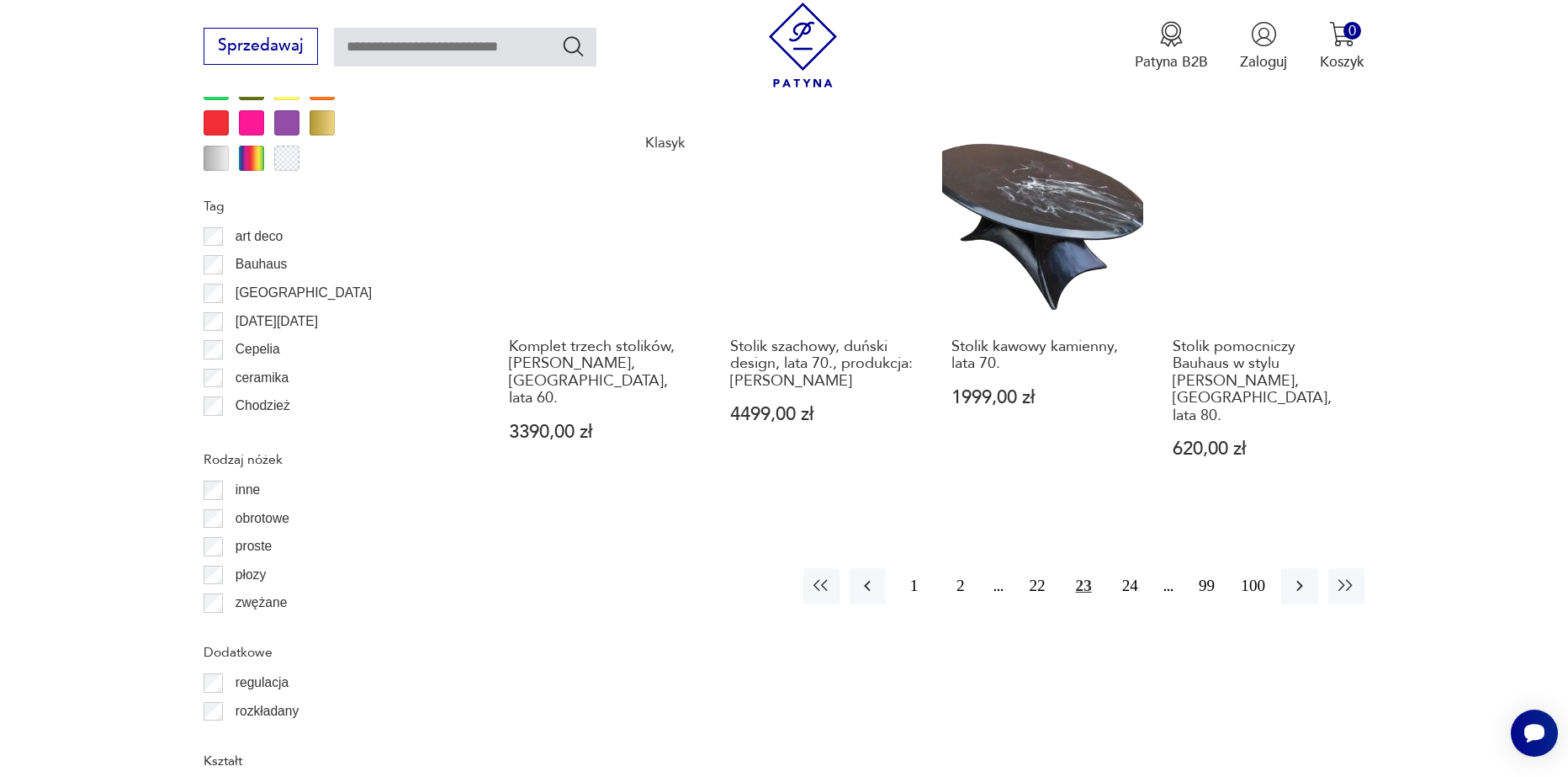
scroll to position [1990, 0]
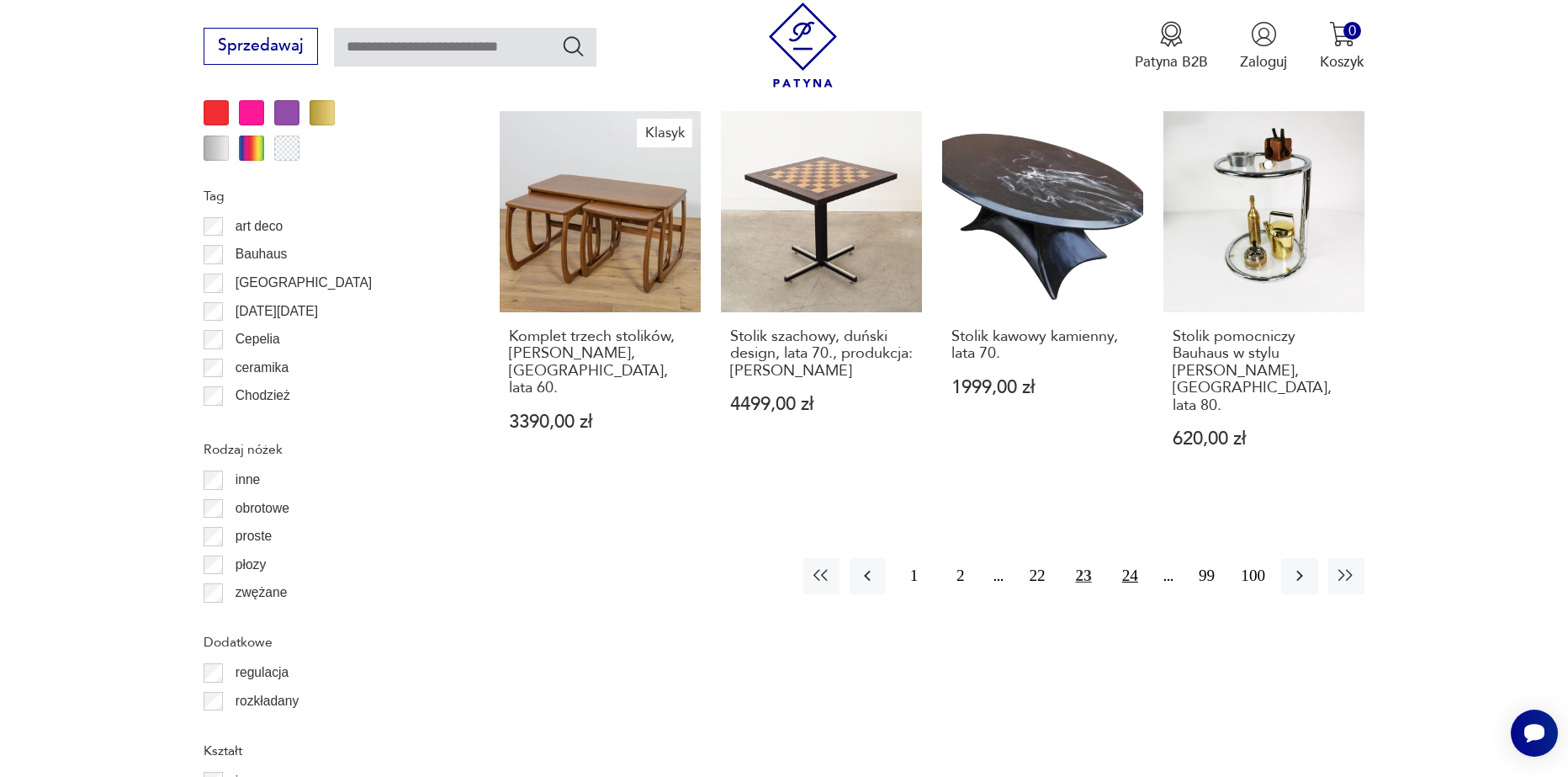
click at [1137, 558] on button "24" at bounding box center [1130, 576] width 37 height 37
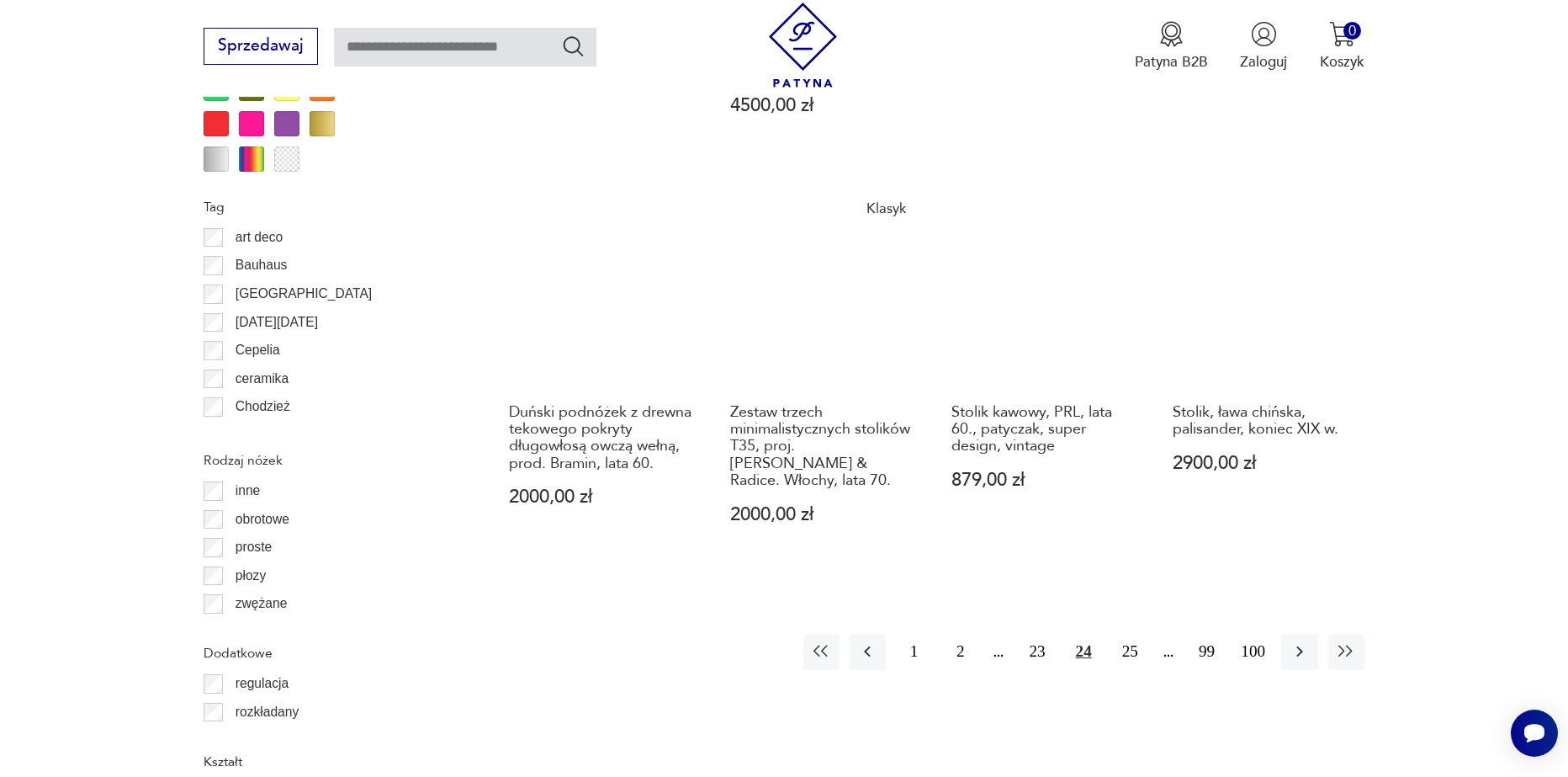
scroll to position [1990, 0]
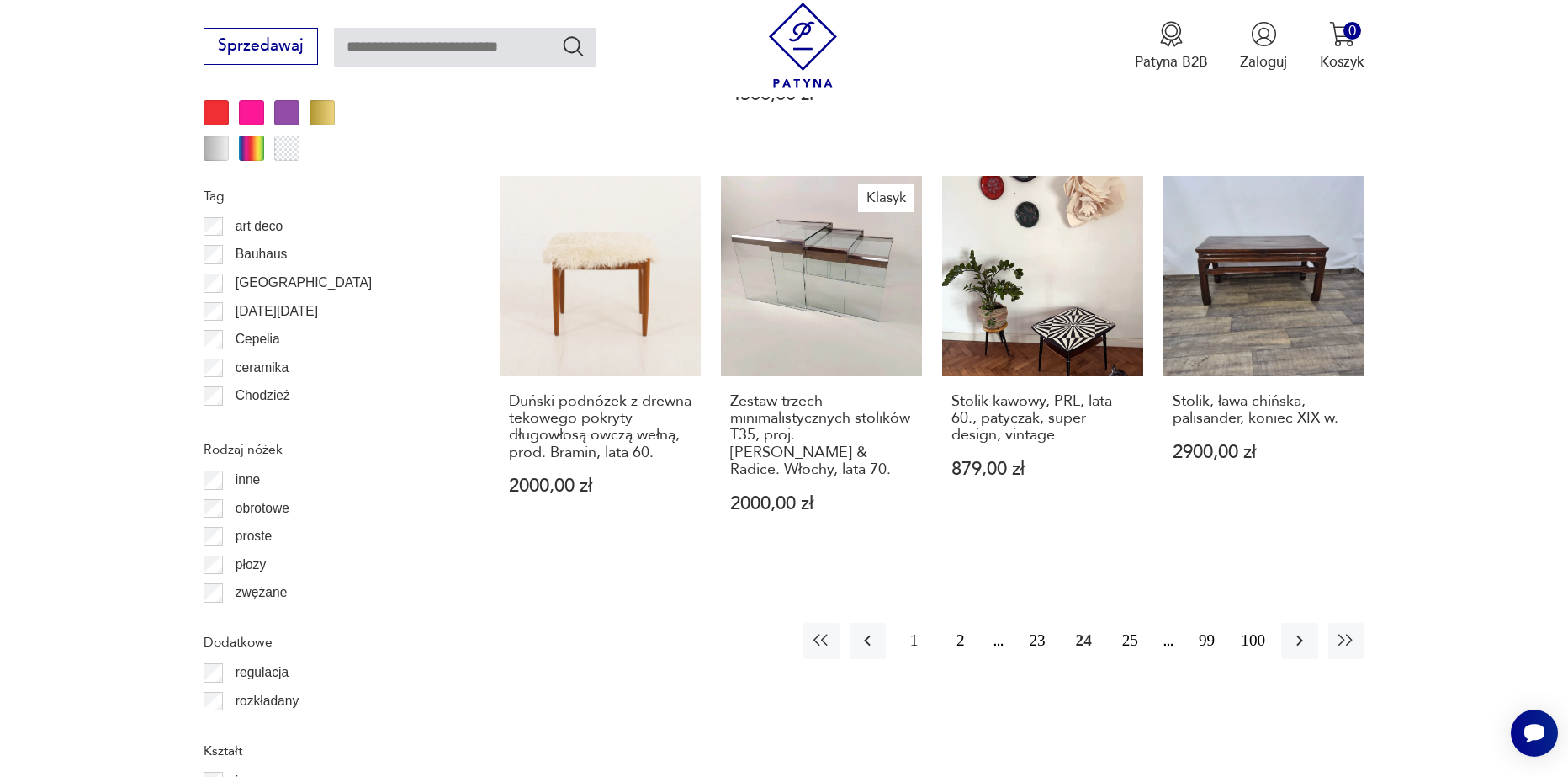
click at [1139, 622] on button "25" at bounding box center [1130, 640] width 37 height 37
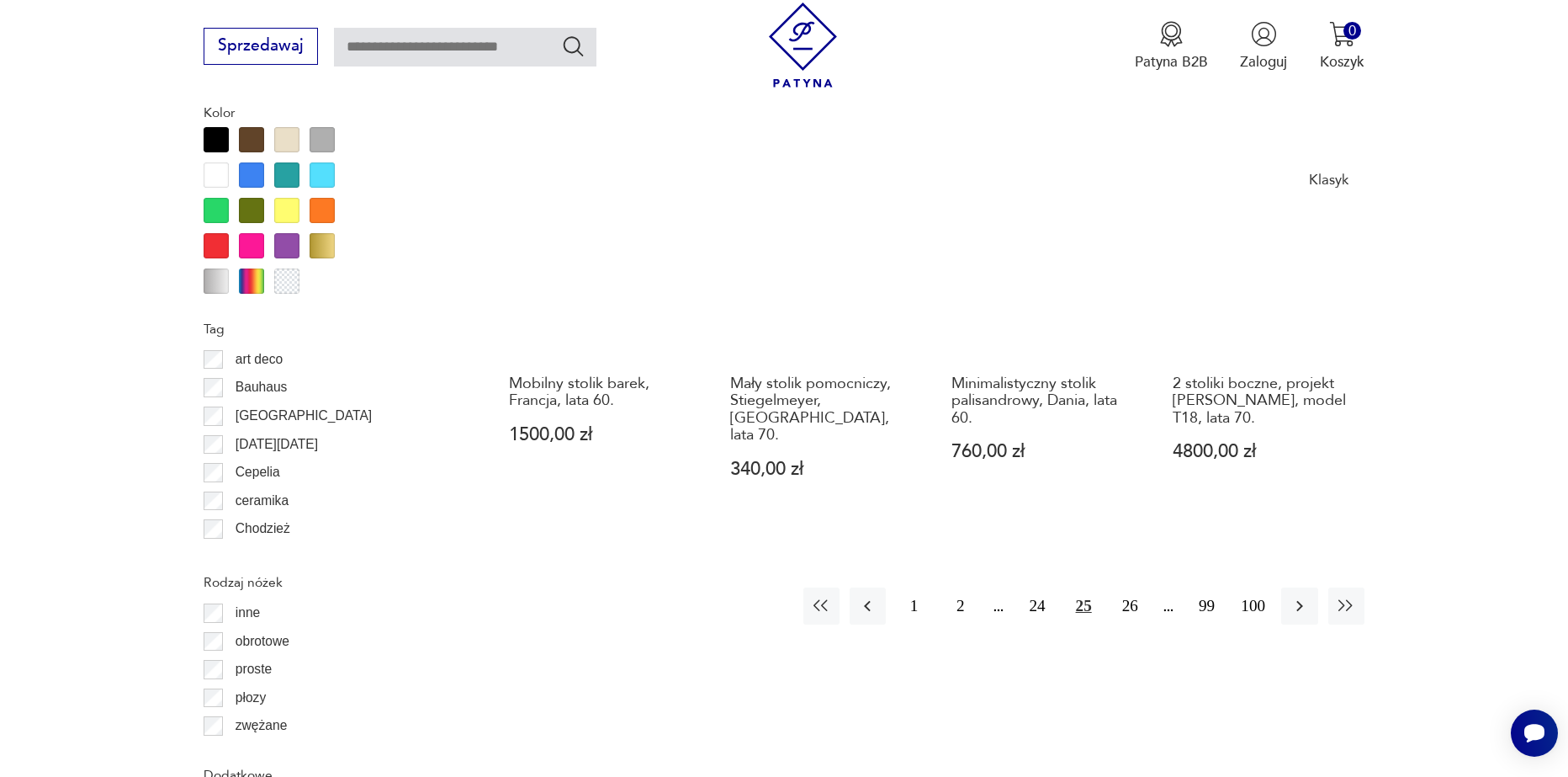
scroll to position [1906, 0]
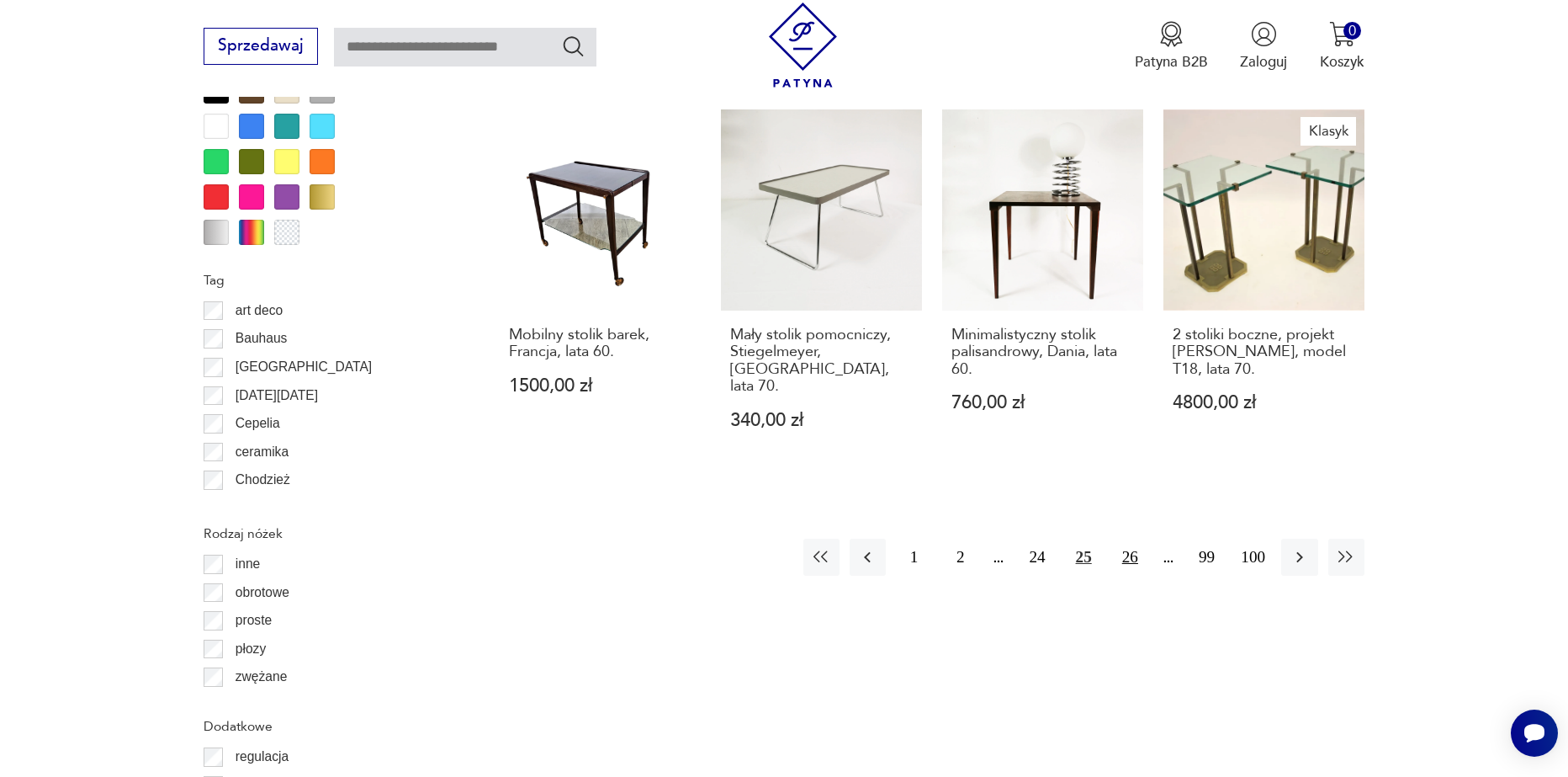
click at [1124, 539] on button "26" at bounding box center [1130, 556] width 37 height 37
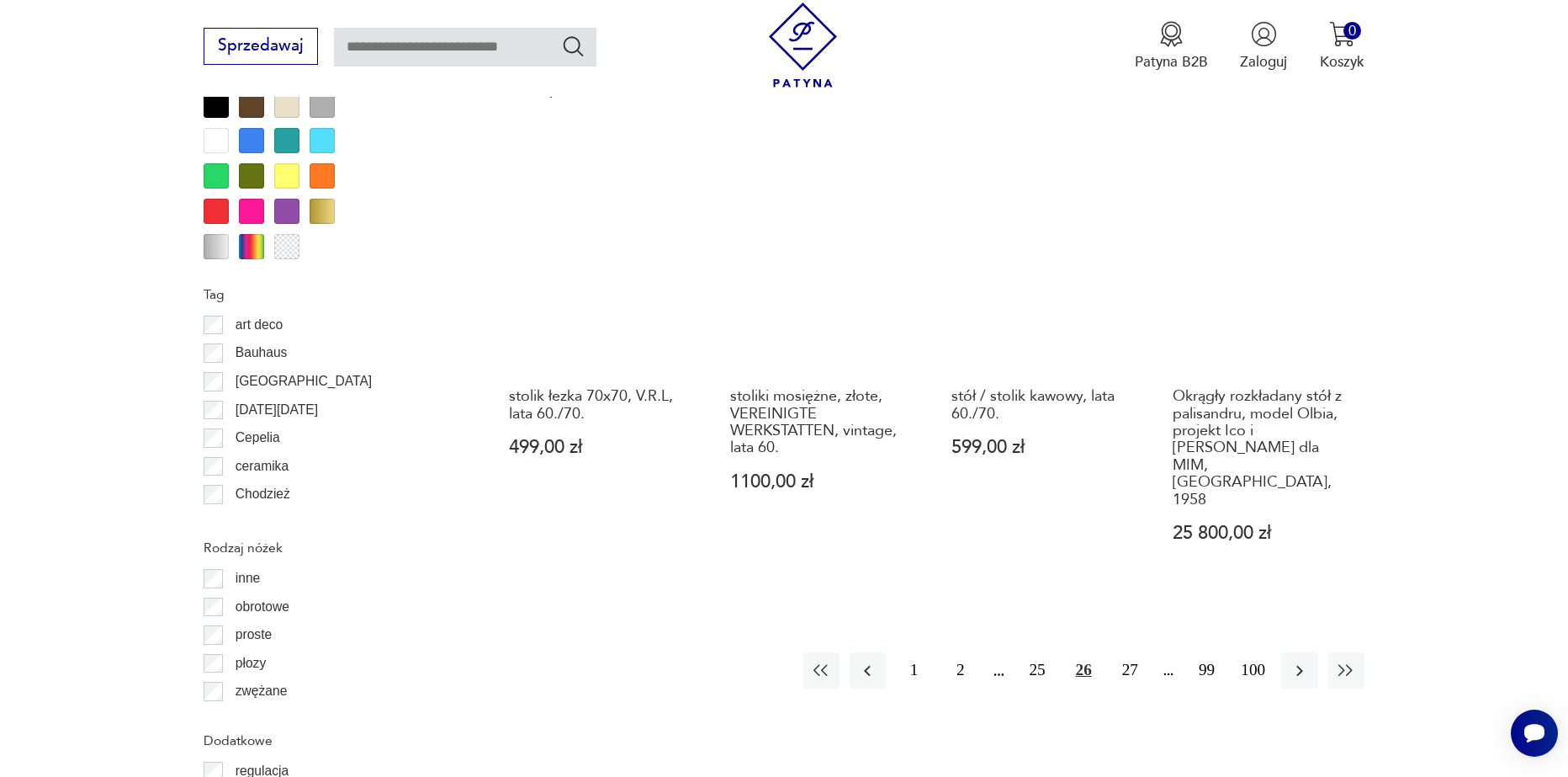
scroll to position [1990, 0]
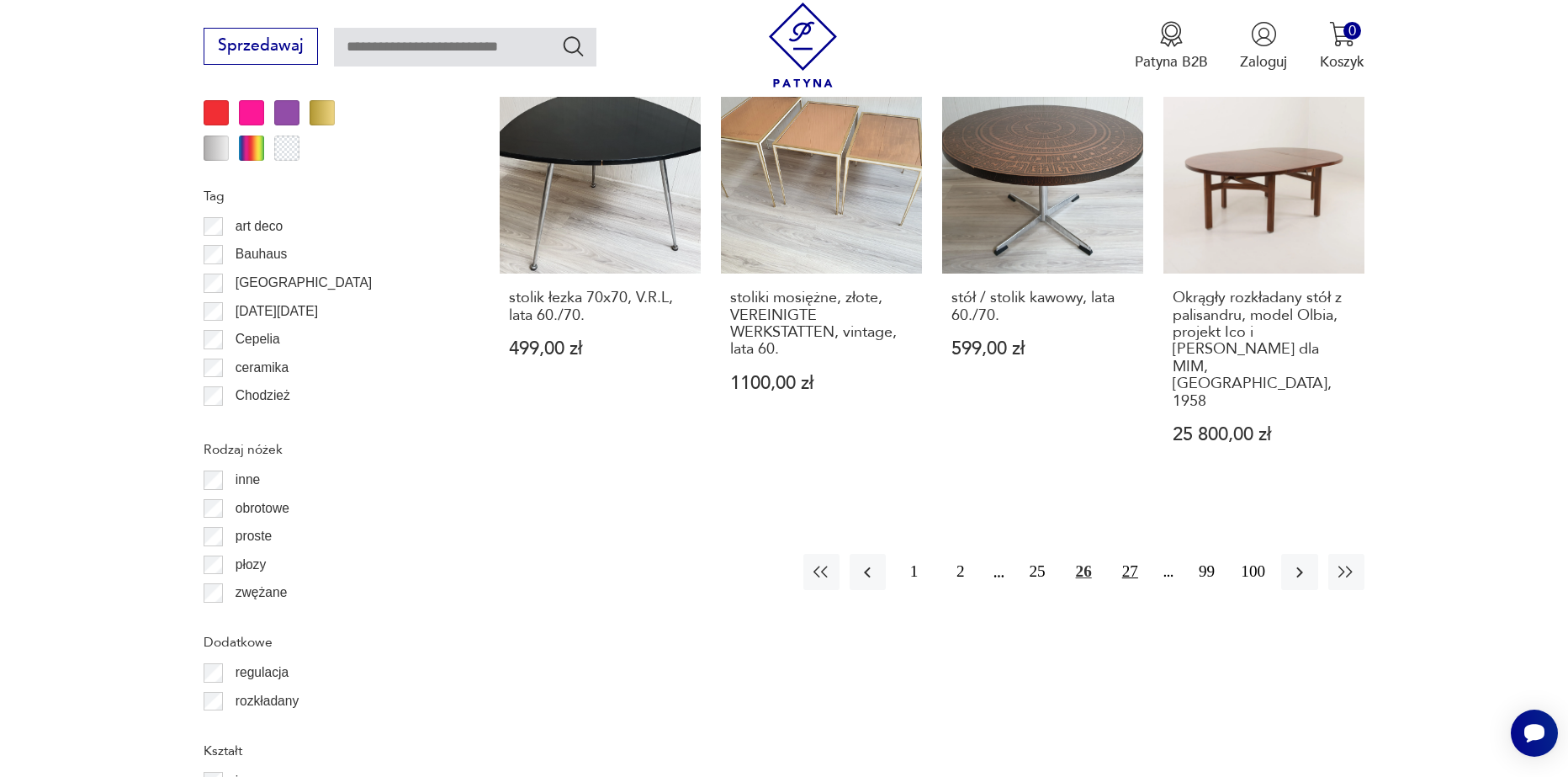
click at [1137, 554] on button "27" at bounding box center [1130, 572] width 37 height 37
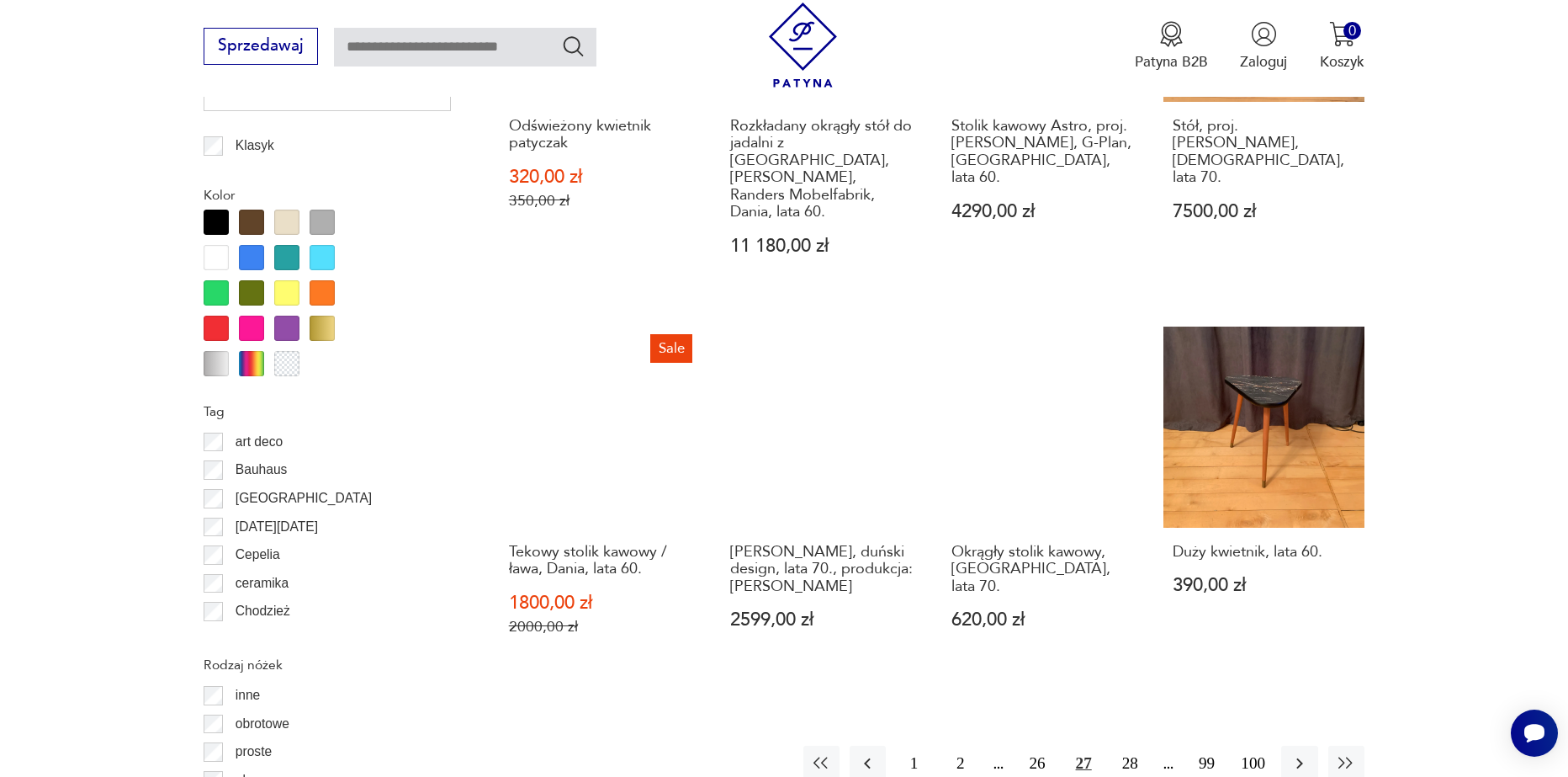
scroll to position [1906, 0]
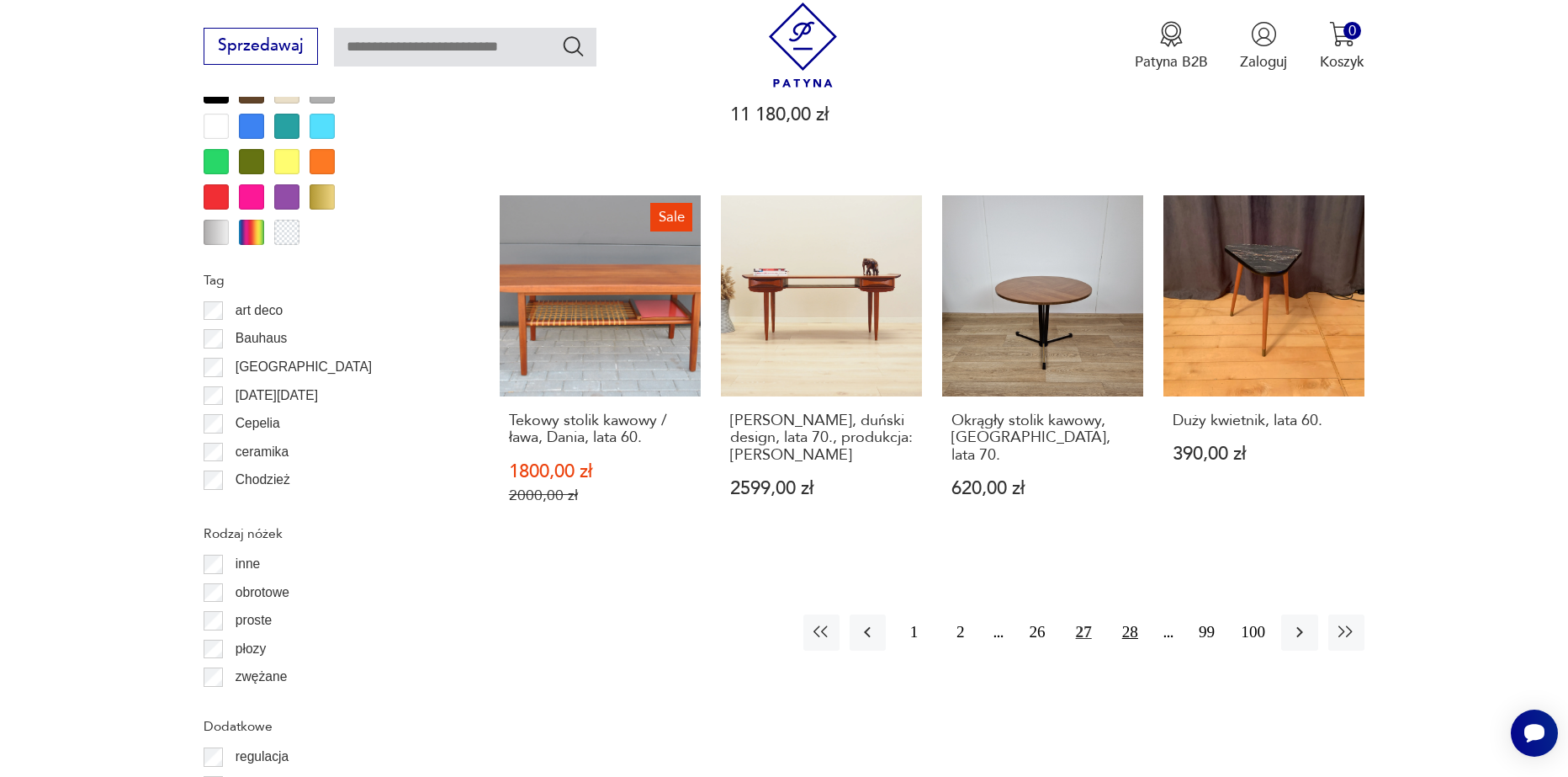
click at [1126, 614] on button "28" at bounding box center [1130, 632] width 37 height 37
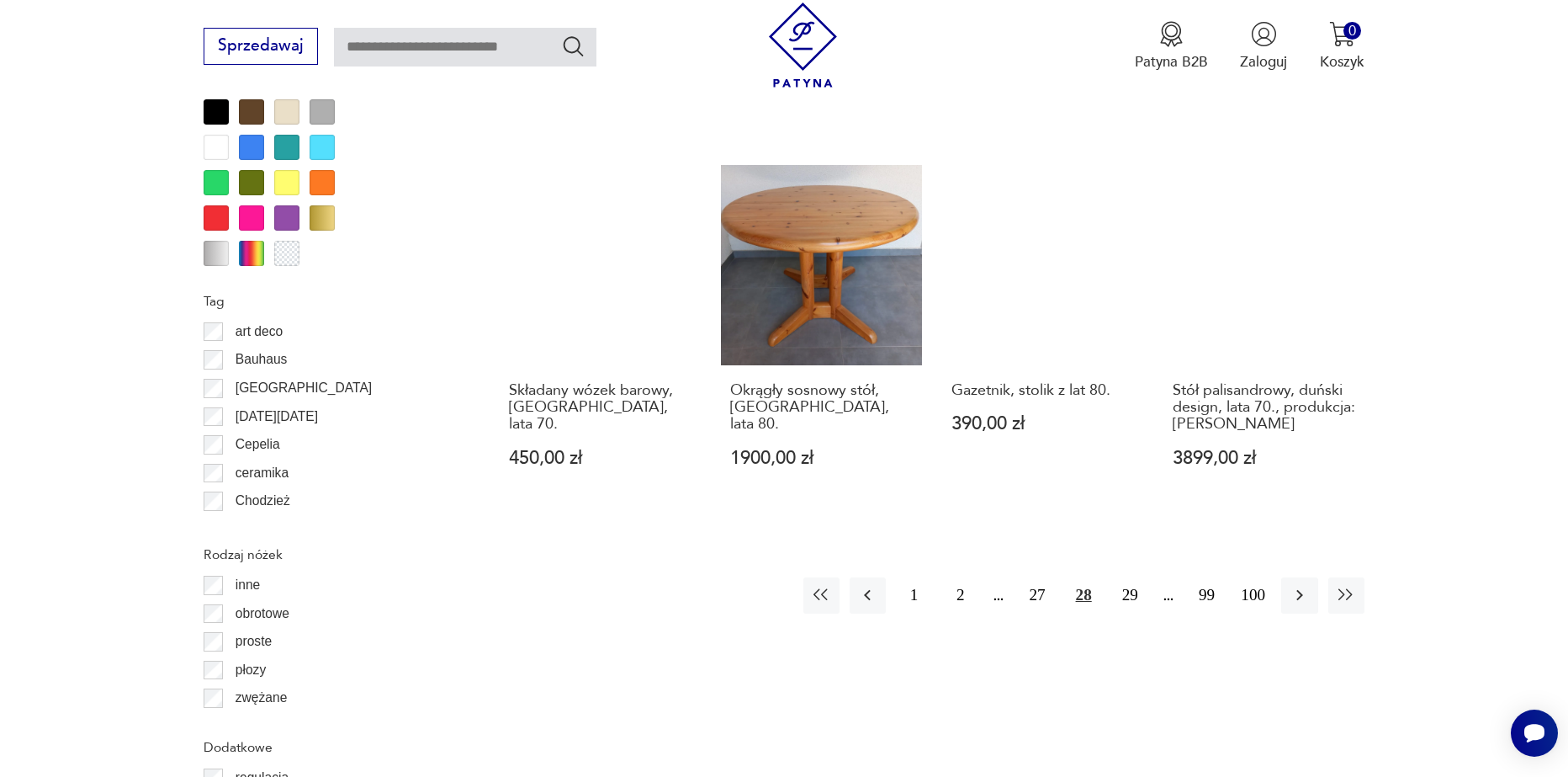
scroll to position [1906, 0]
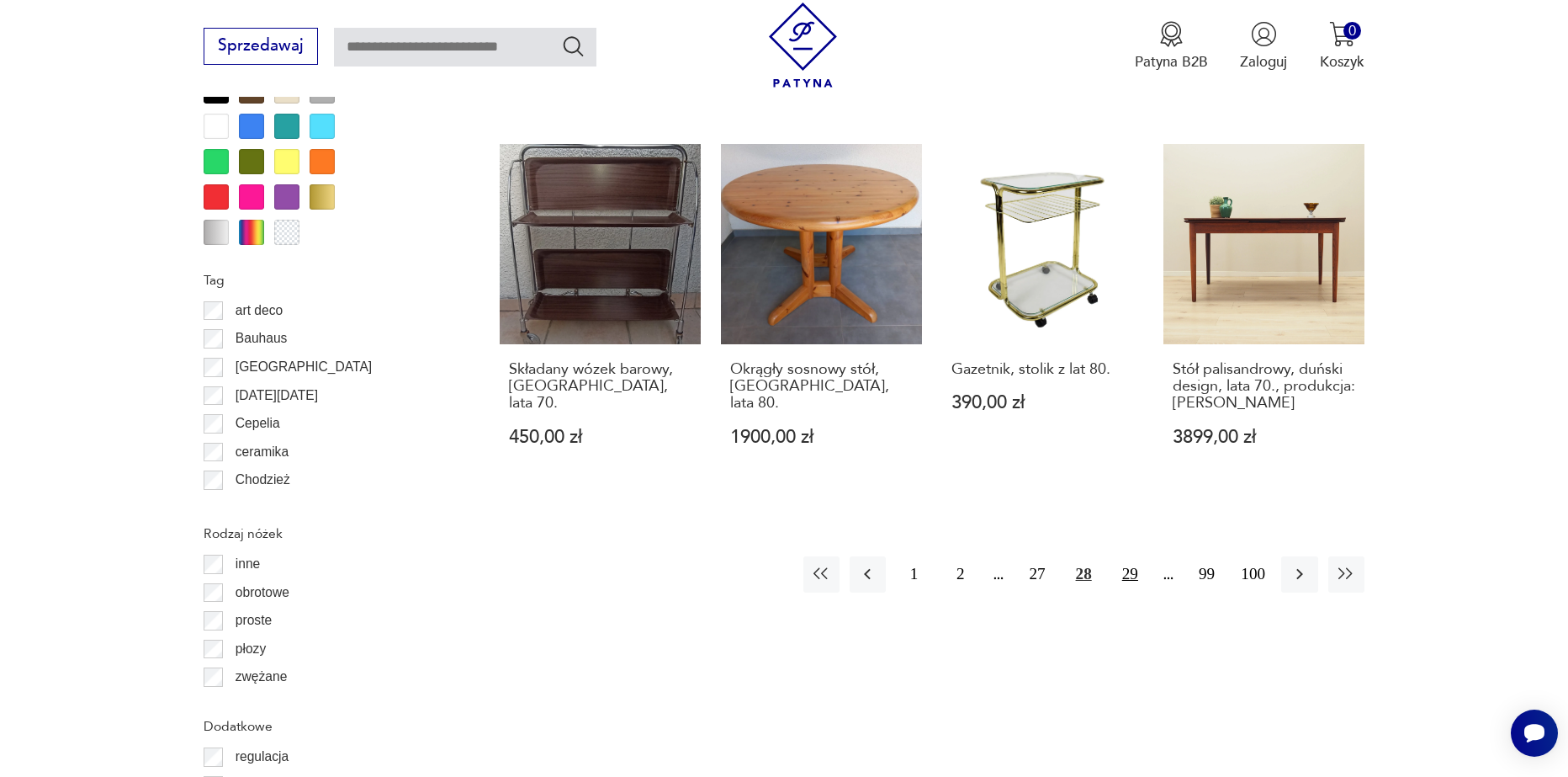
click at [1126, 556] on button "29" at bounding box center [1130, 574] width 37 height 37
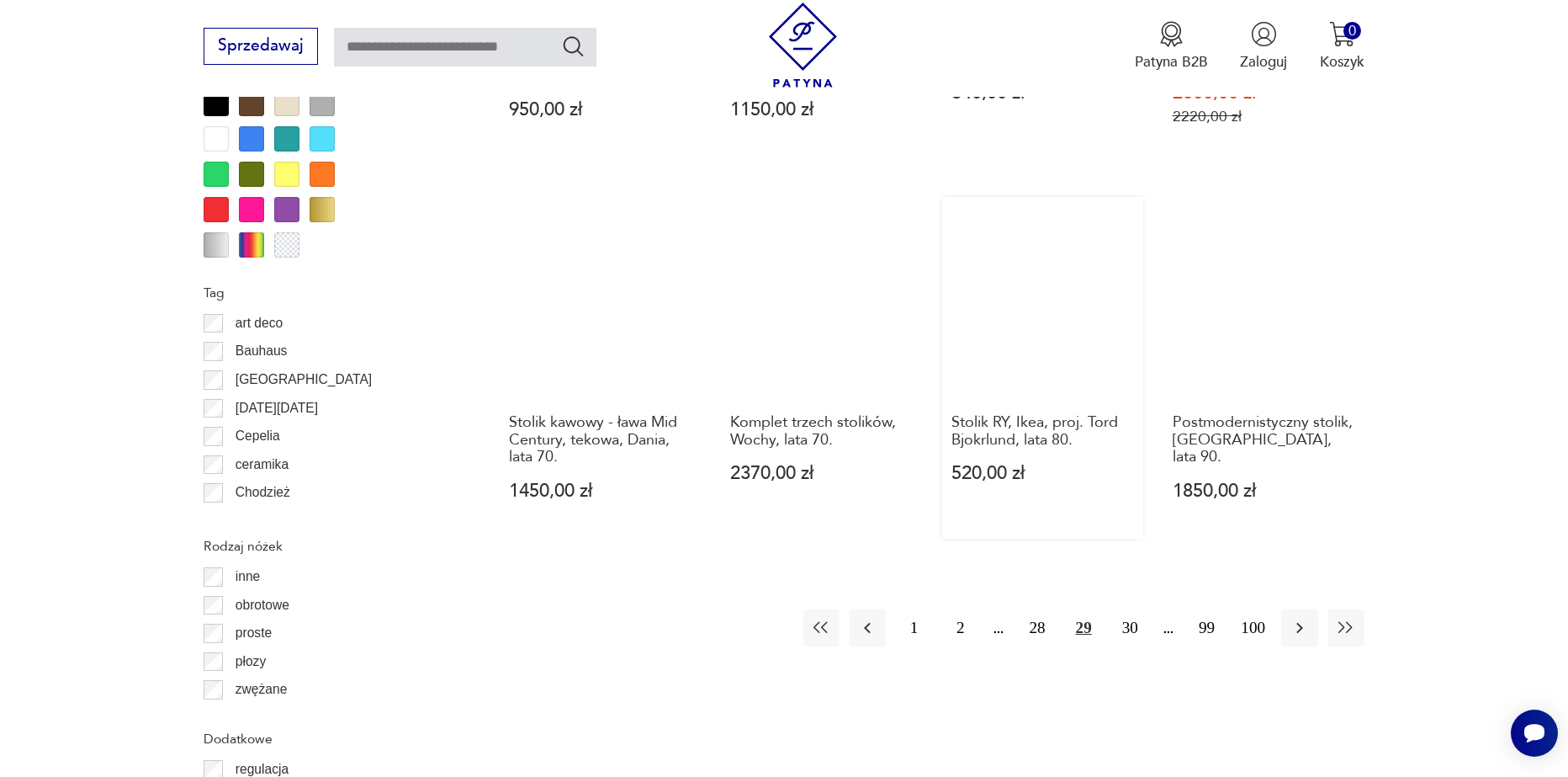
scroll to position [1906, 0]
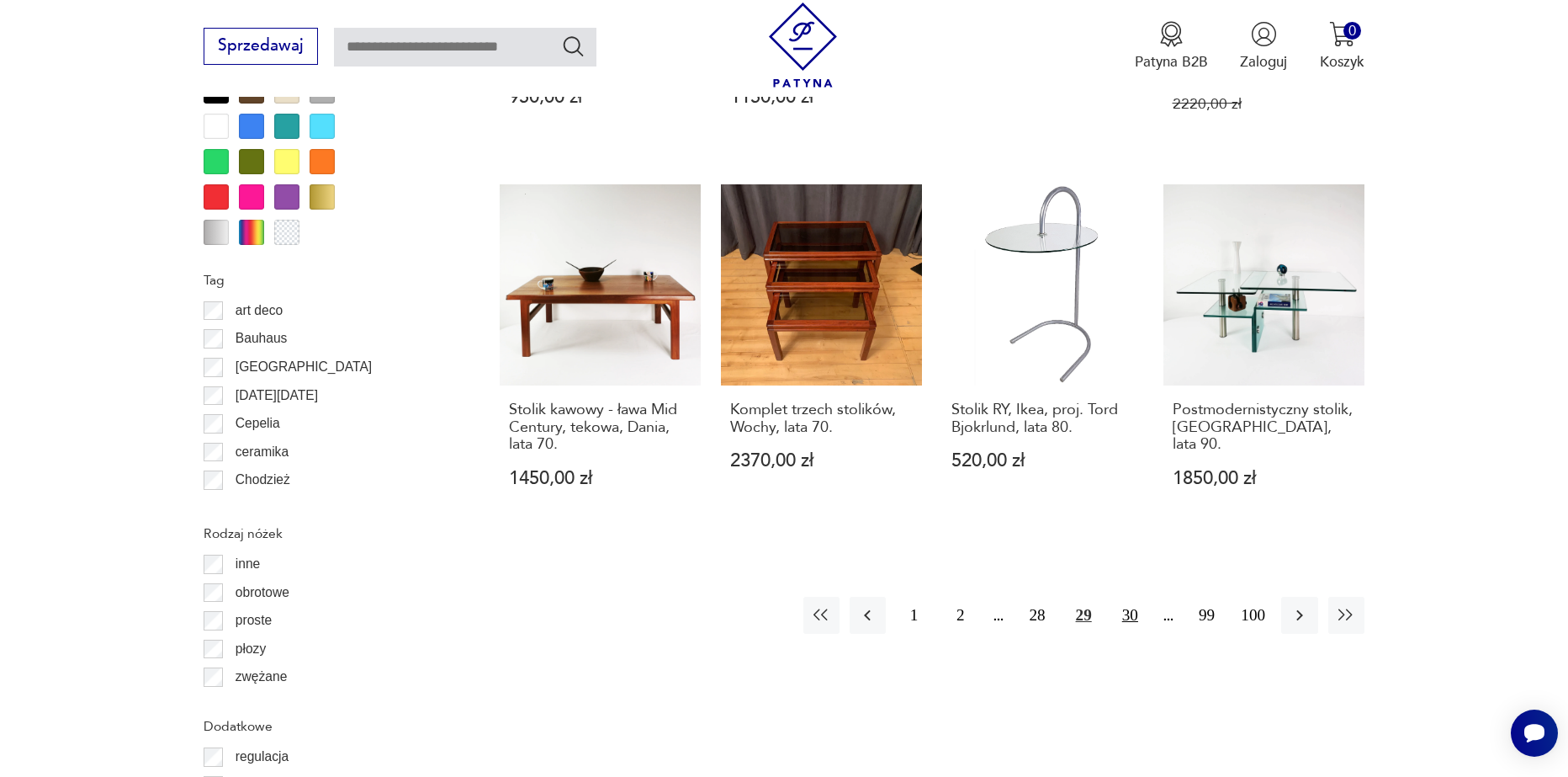
click at [1130, 603] on button "30" at bounding box center [1130, 614] width 37 height 37
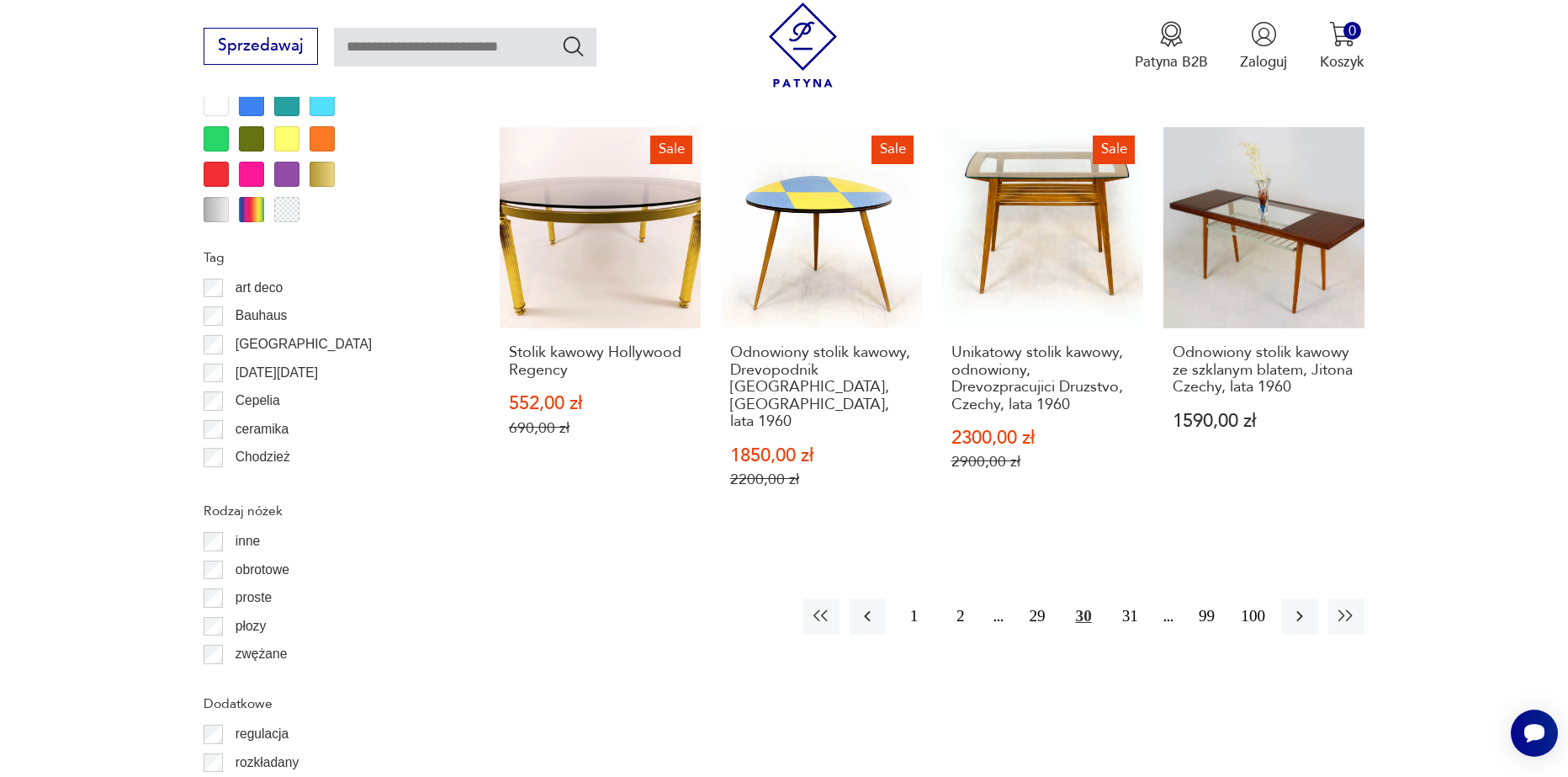
scroll to position [1990, 0]
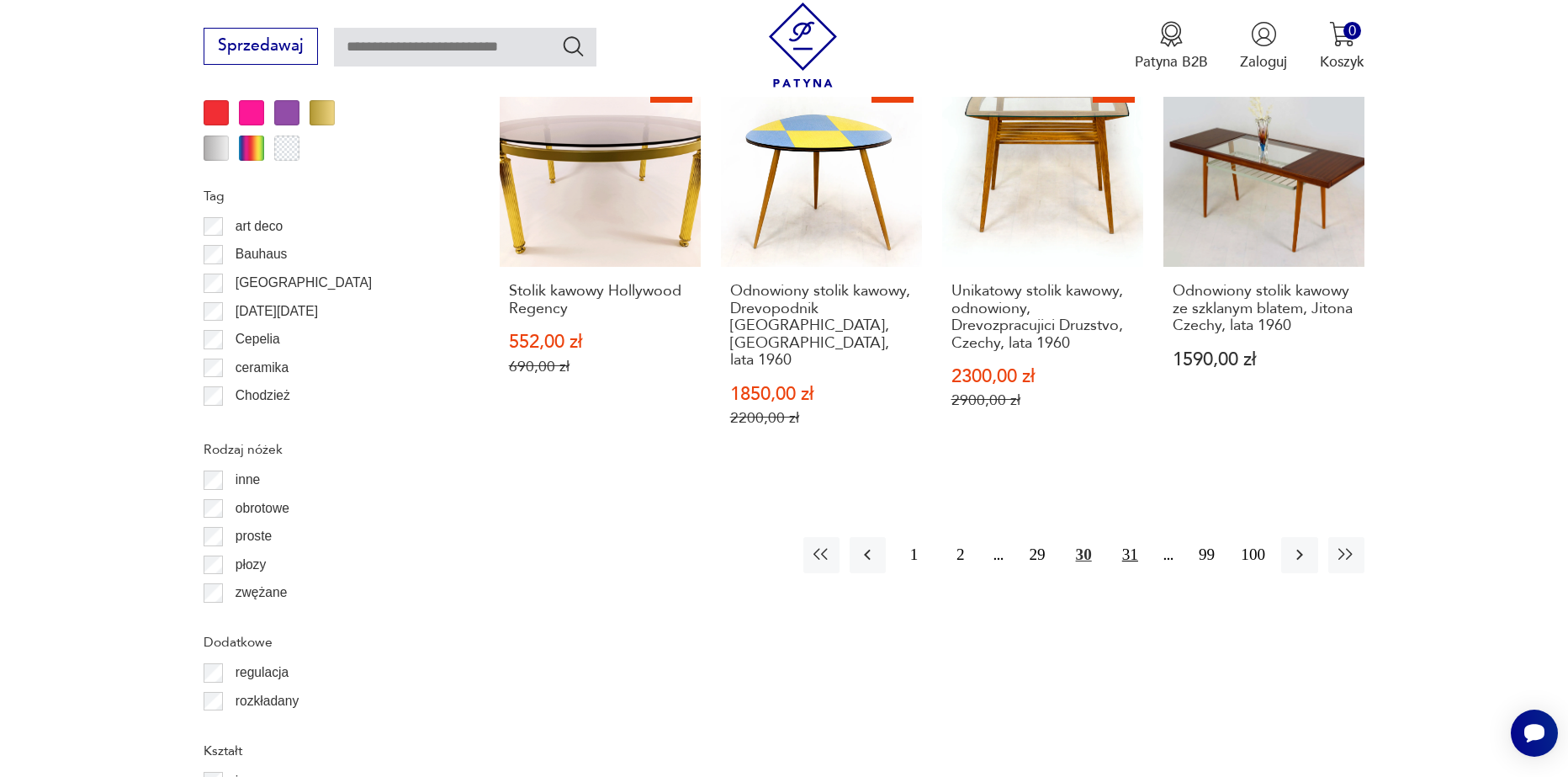
click at [1136, 537] on button "31" at bounding box center [1130, 555] width 37 height 37
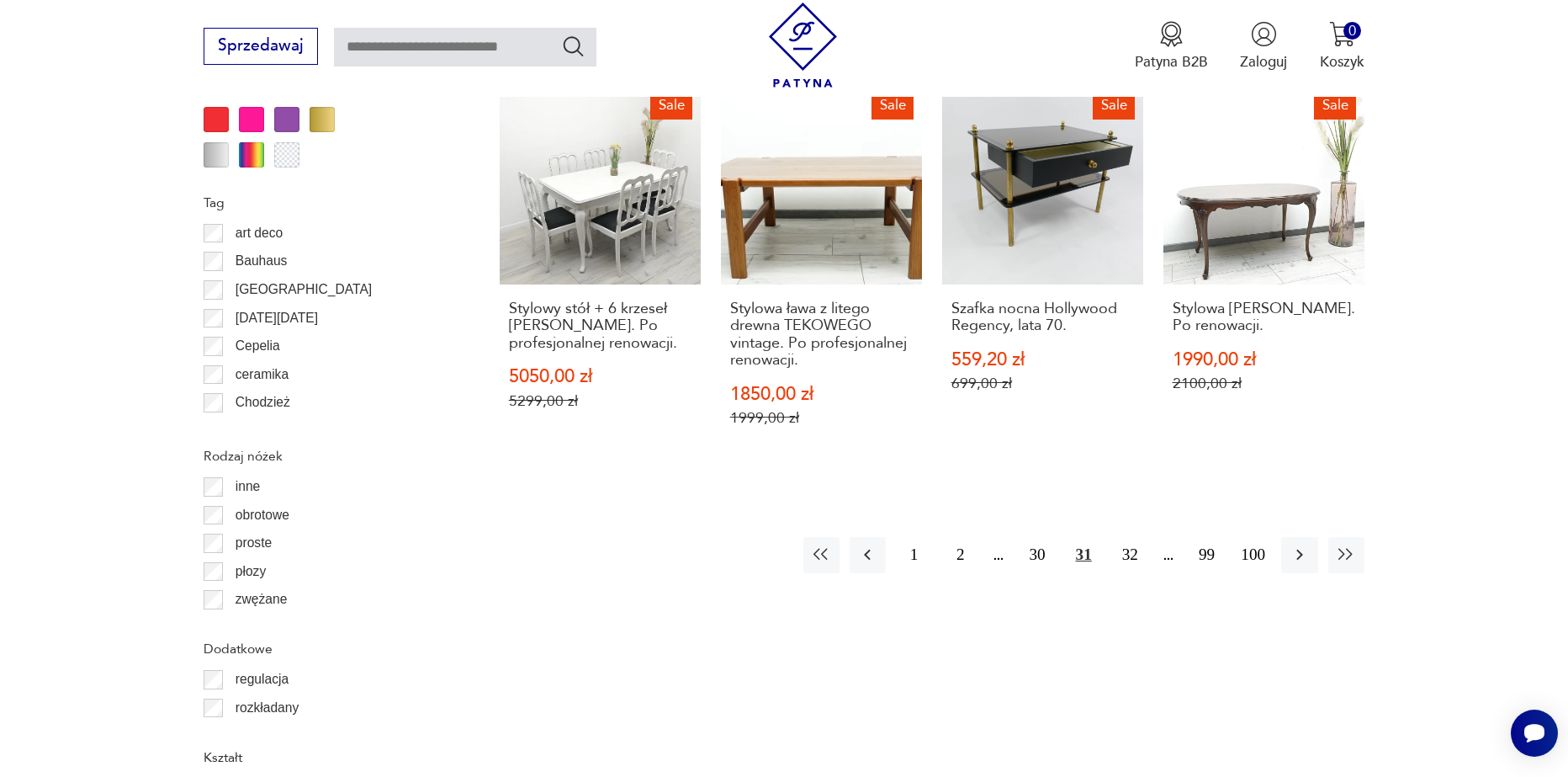
scroll to position [1990, 0]
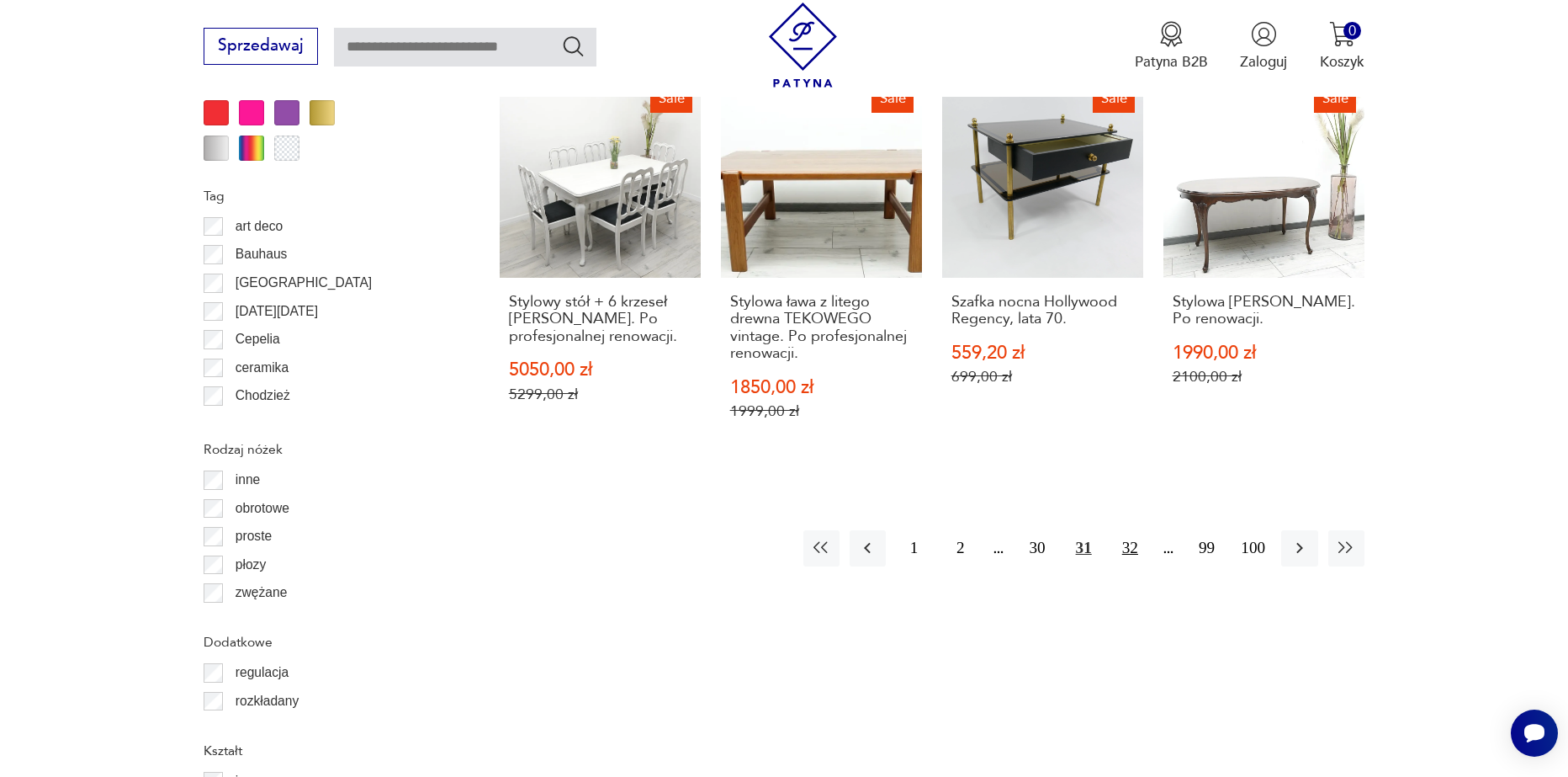
click at [1132, 531] on button "32" at bounding box center [1130, 548] width 37 height 37
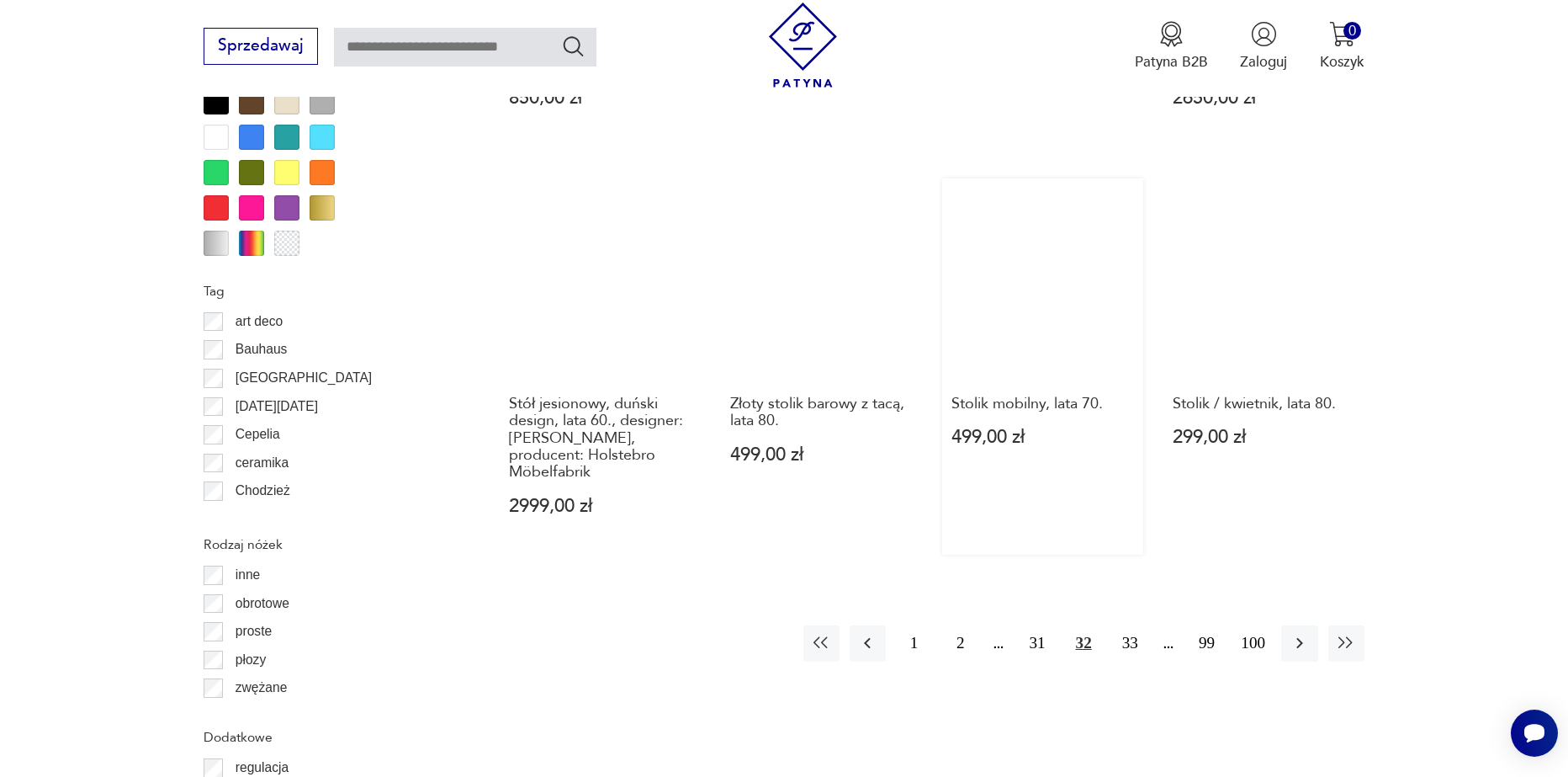
scroll to position [1906, 0]
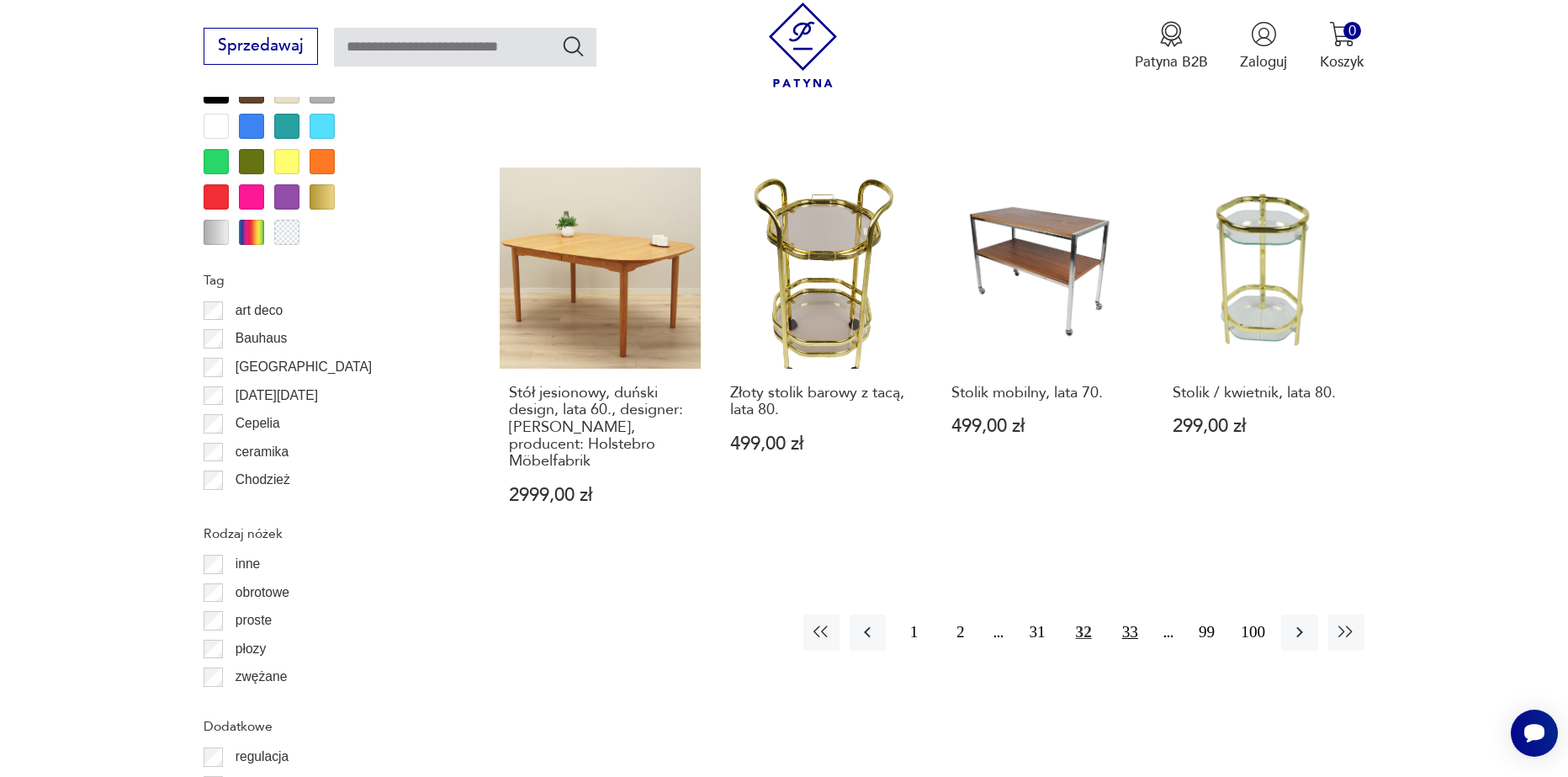
click at [1130, 614] on button "33" at bounding box center [1130, 632] width 37 height 37
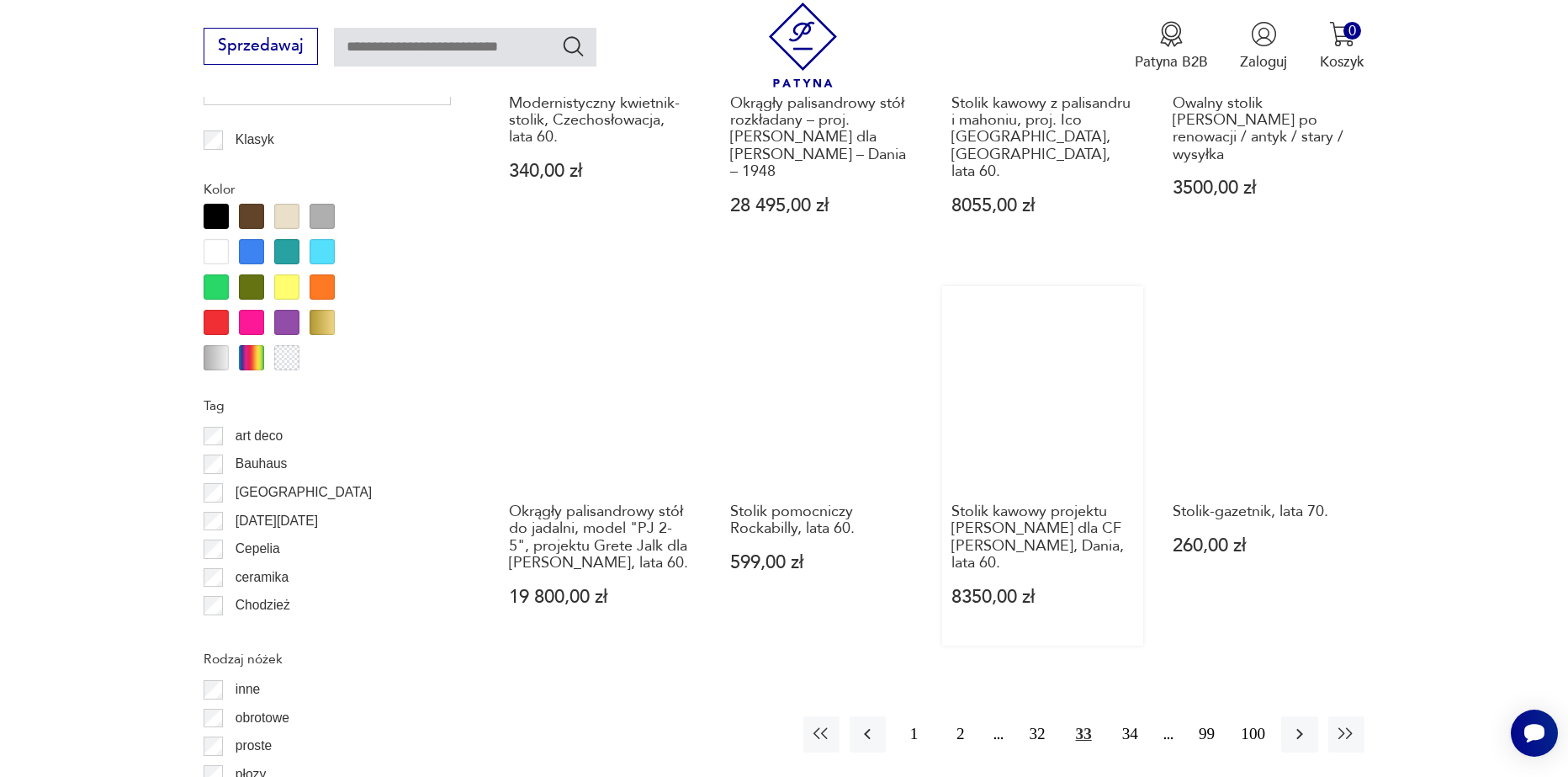
scroll to position [1906, 0]
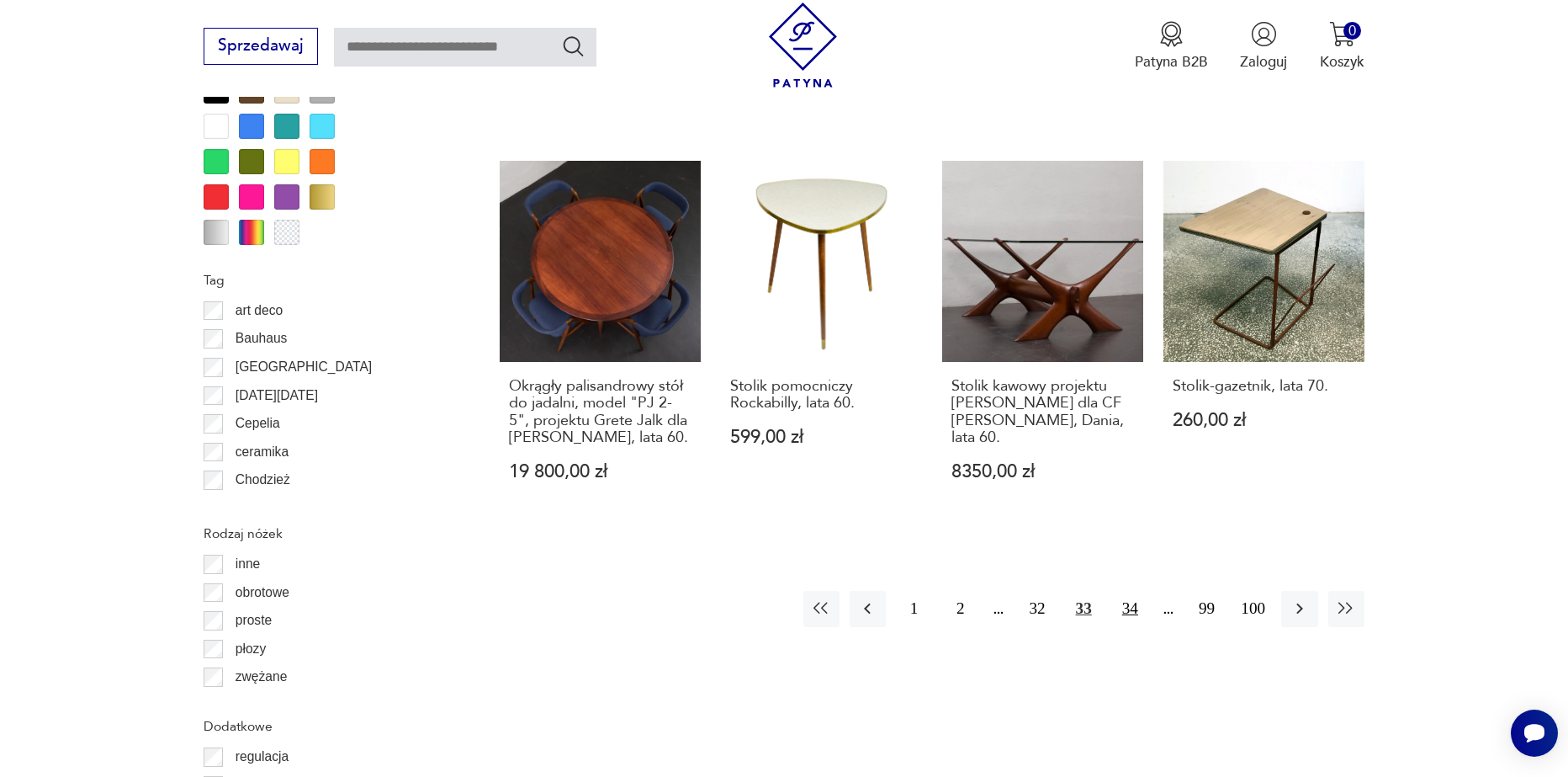
click at [1136, 614] on button "34" at bounding box center [1130, 608] width 37 height 37
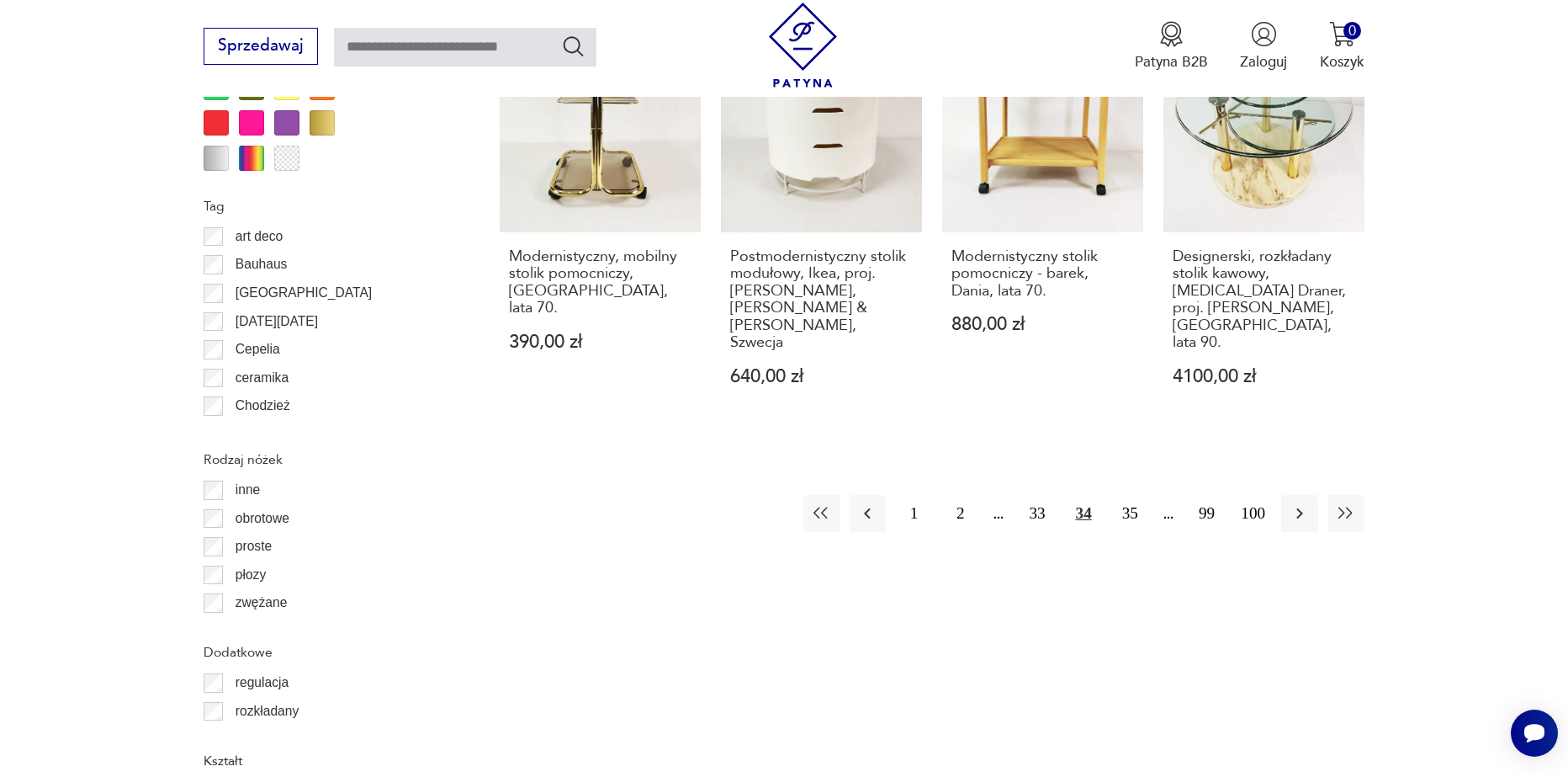
scroll to position [1990, 0]
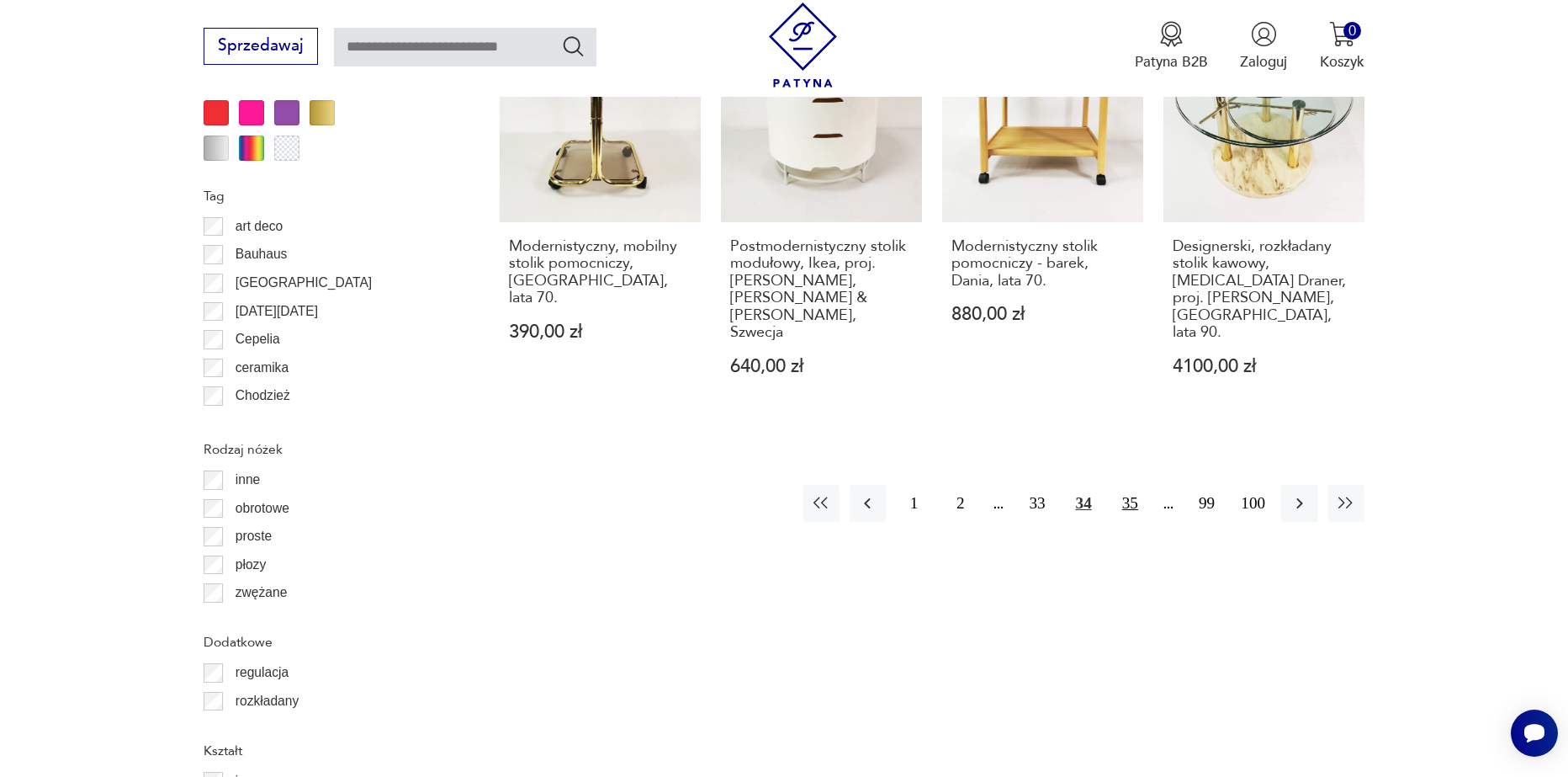
click at [1132, 493] on button "35" at bounding box center [1130, 503] width 37 height 37
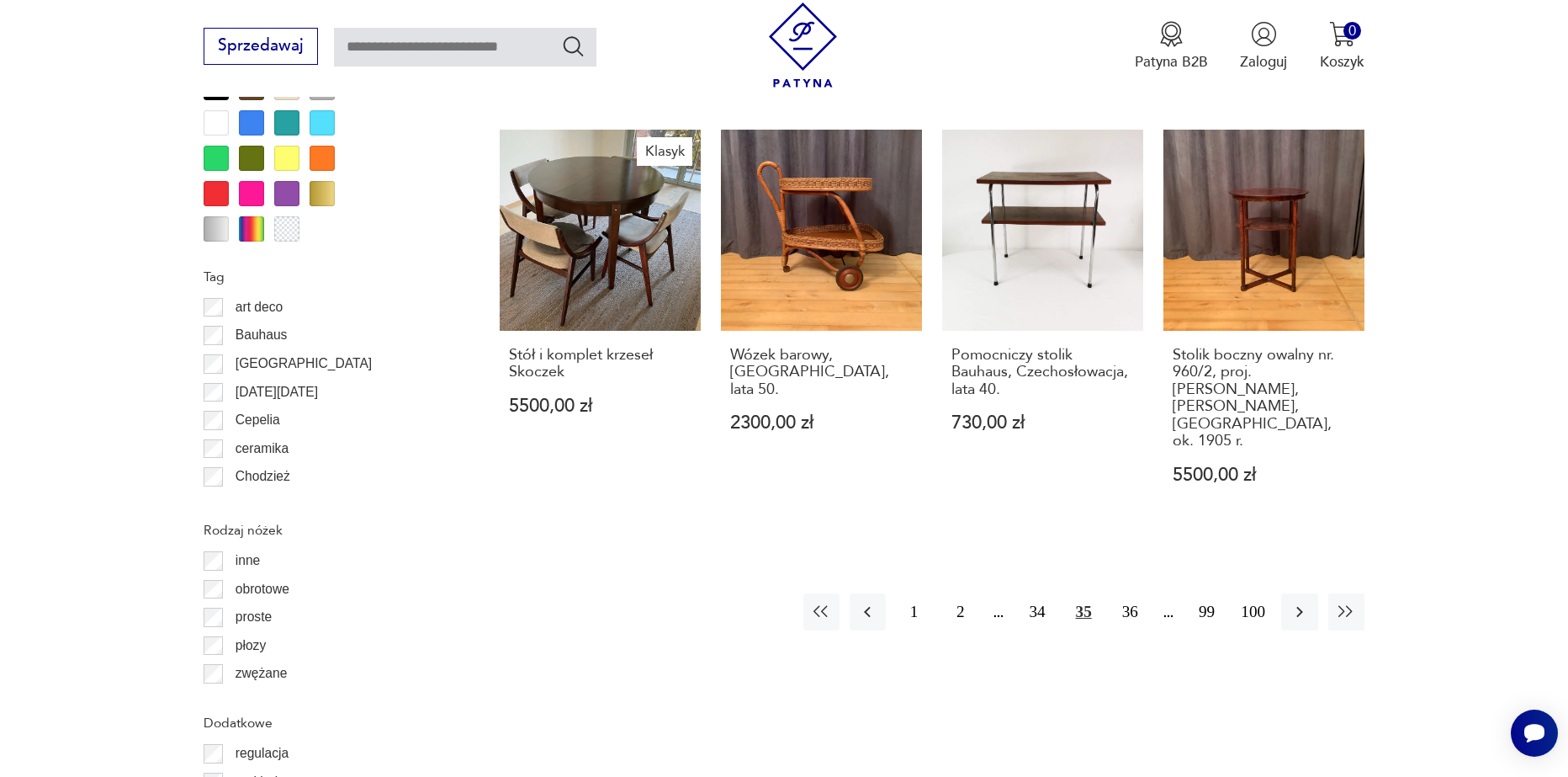
scroll to position [1990, 0]
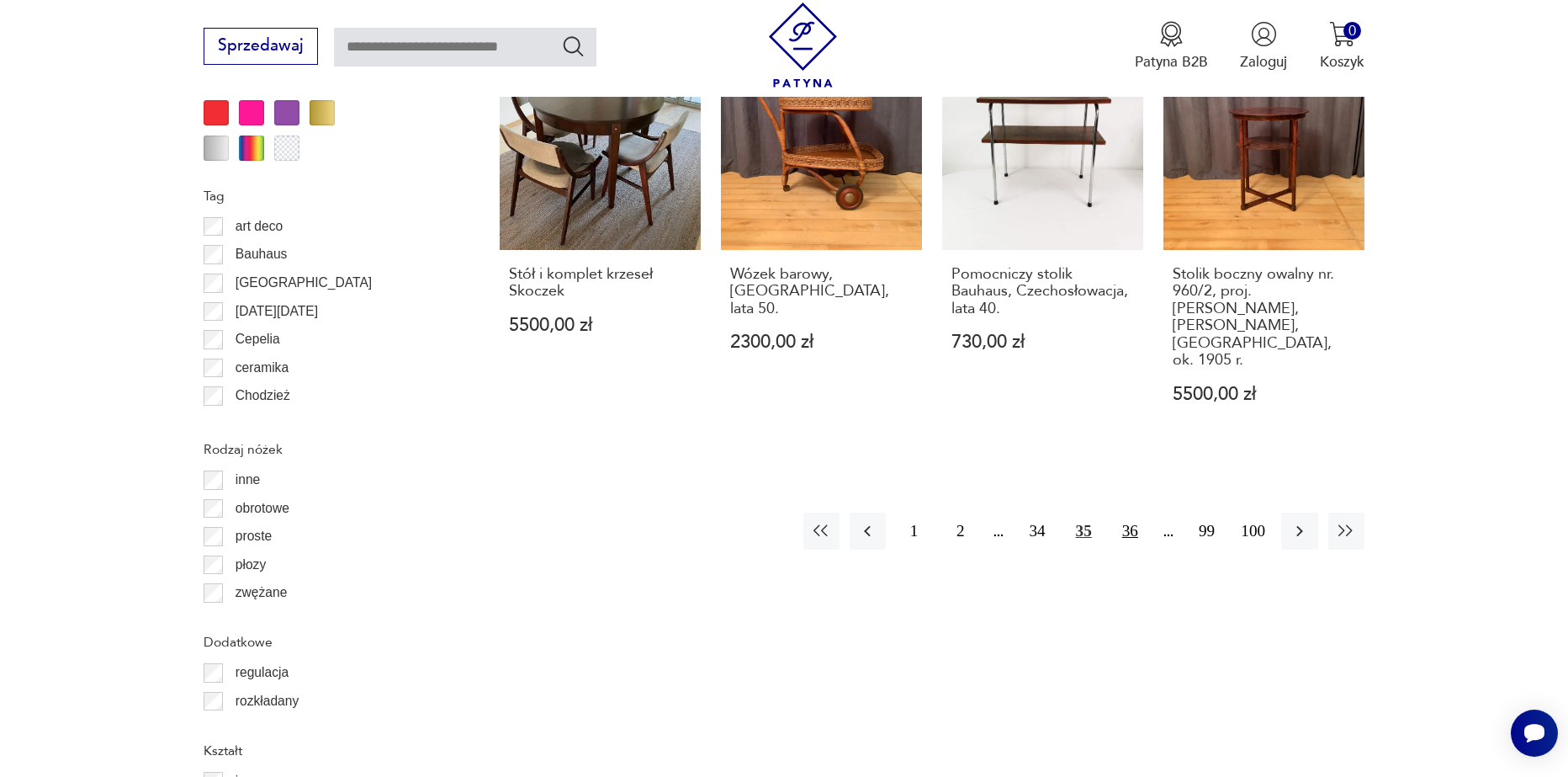
click at [1125, 513] on button "36" at bounding box center [1130, 531] width 37 height 37
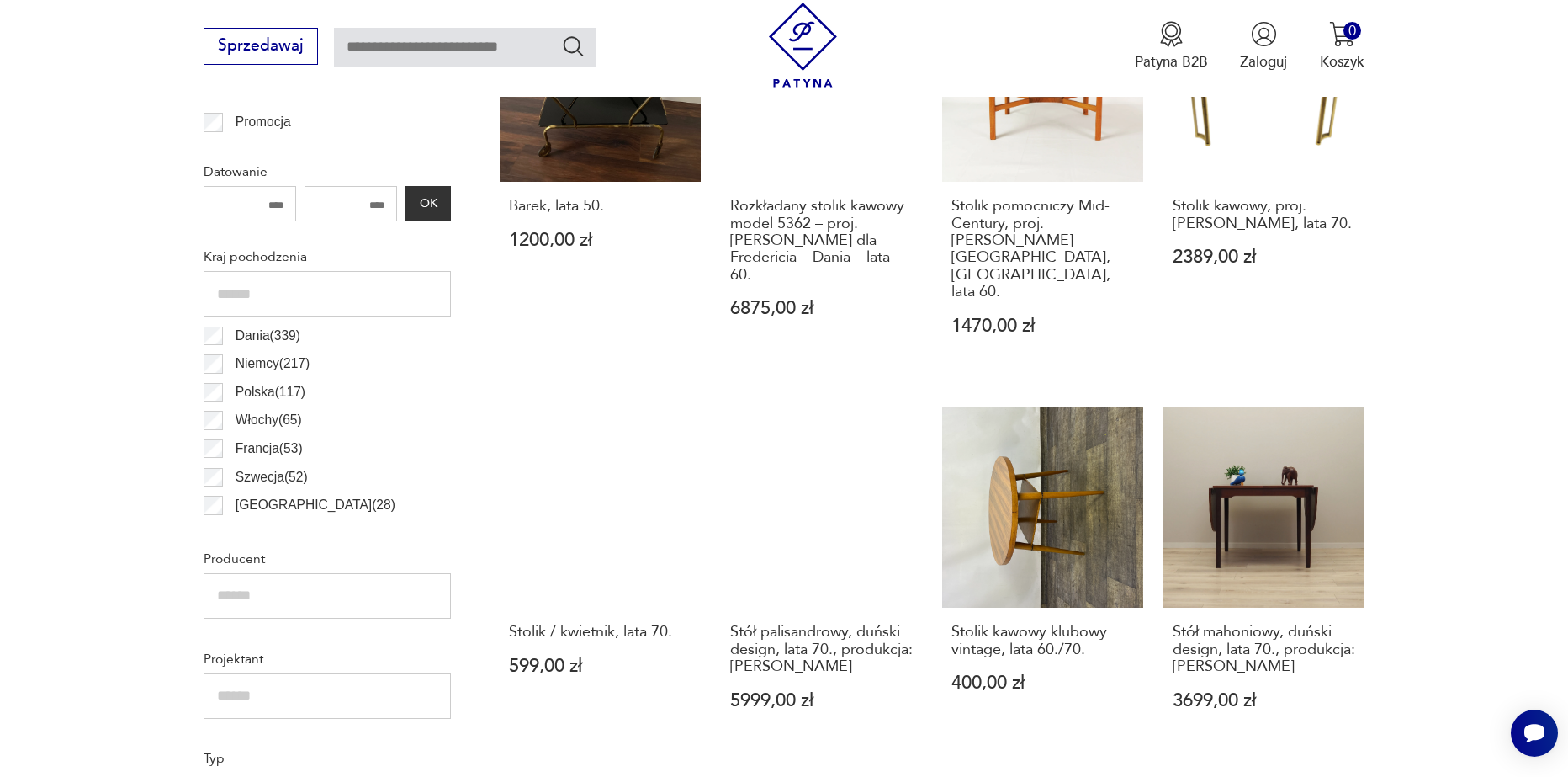
scroll to position [897, 0]
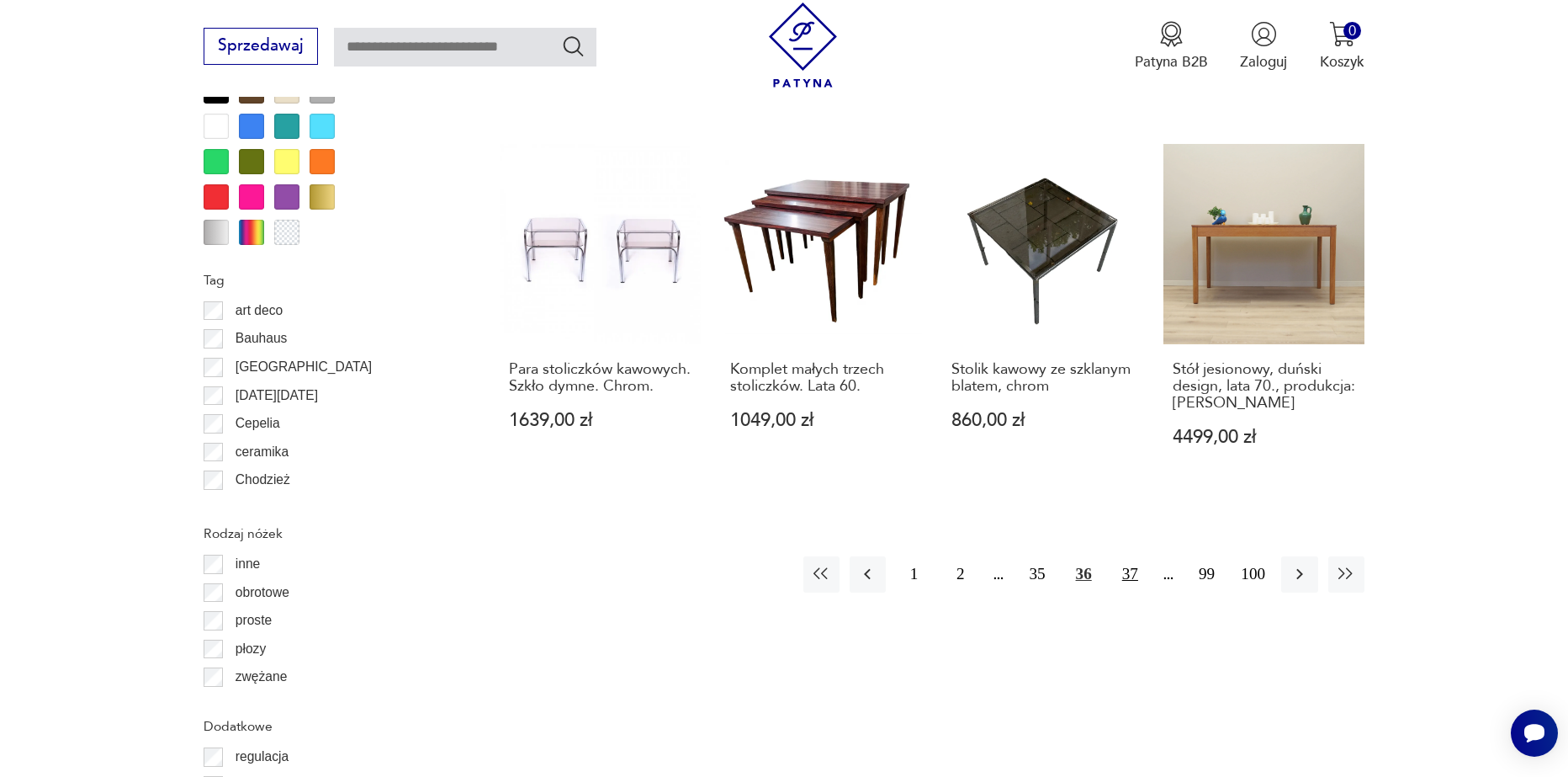
click at [1136, 556] on button "37" at bounding box center [1130, 574] width 37 height 37
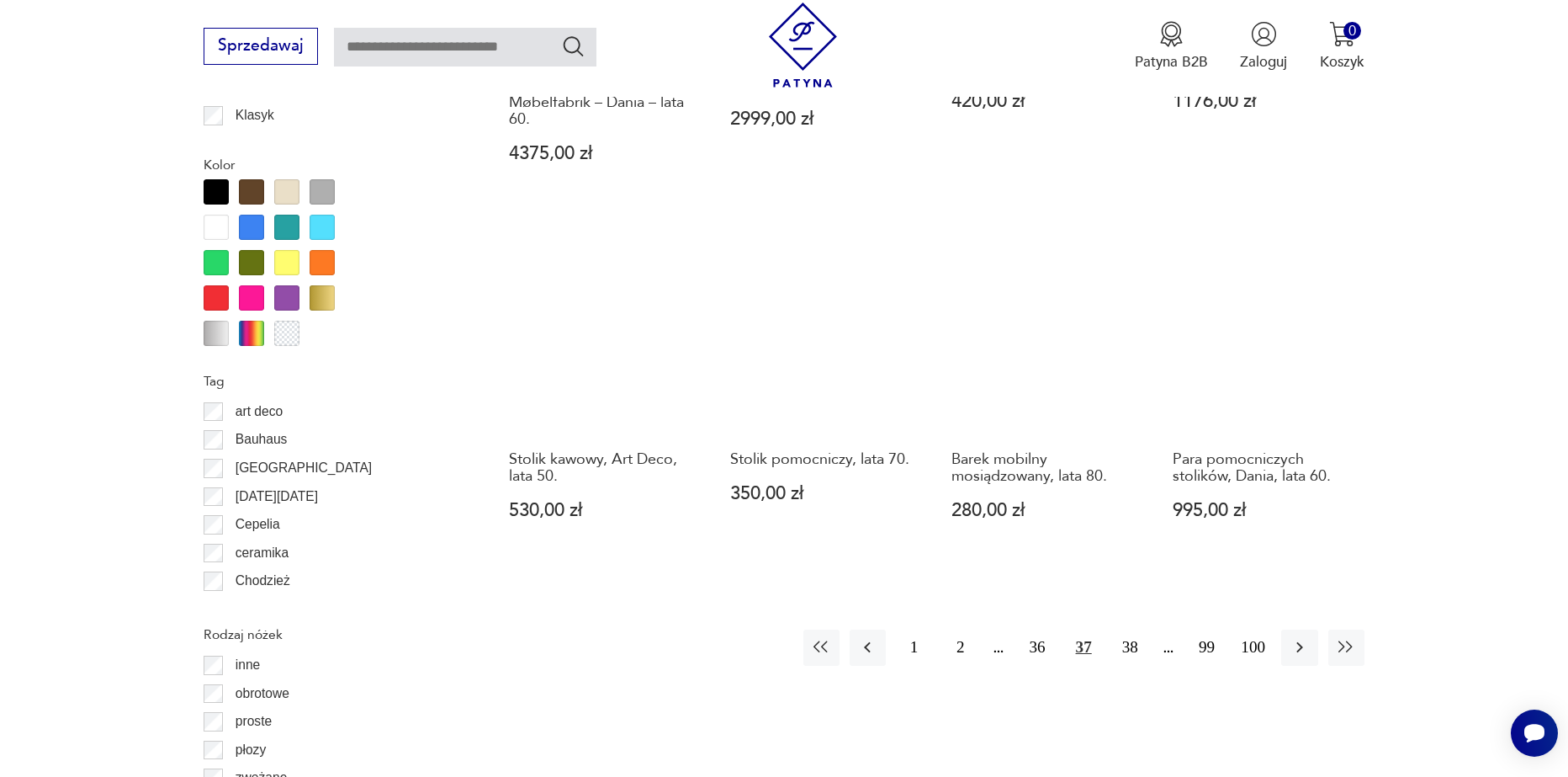
scroll to position [1990, 0]
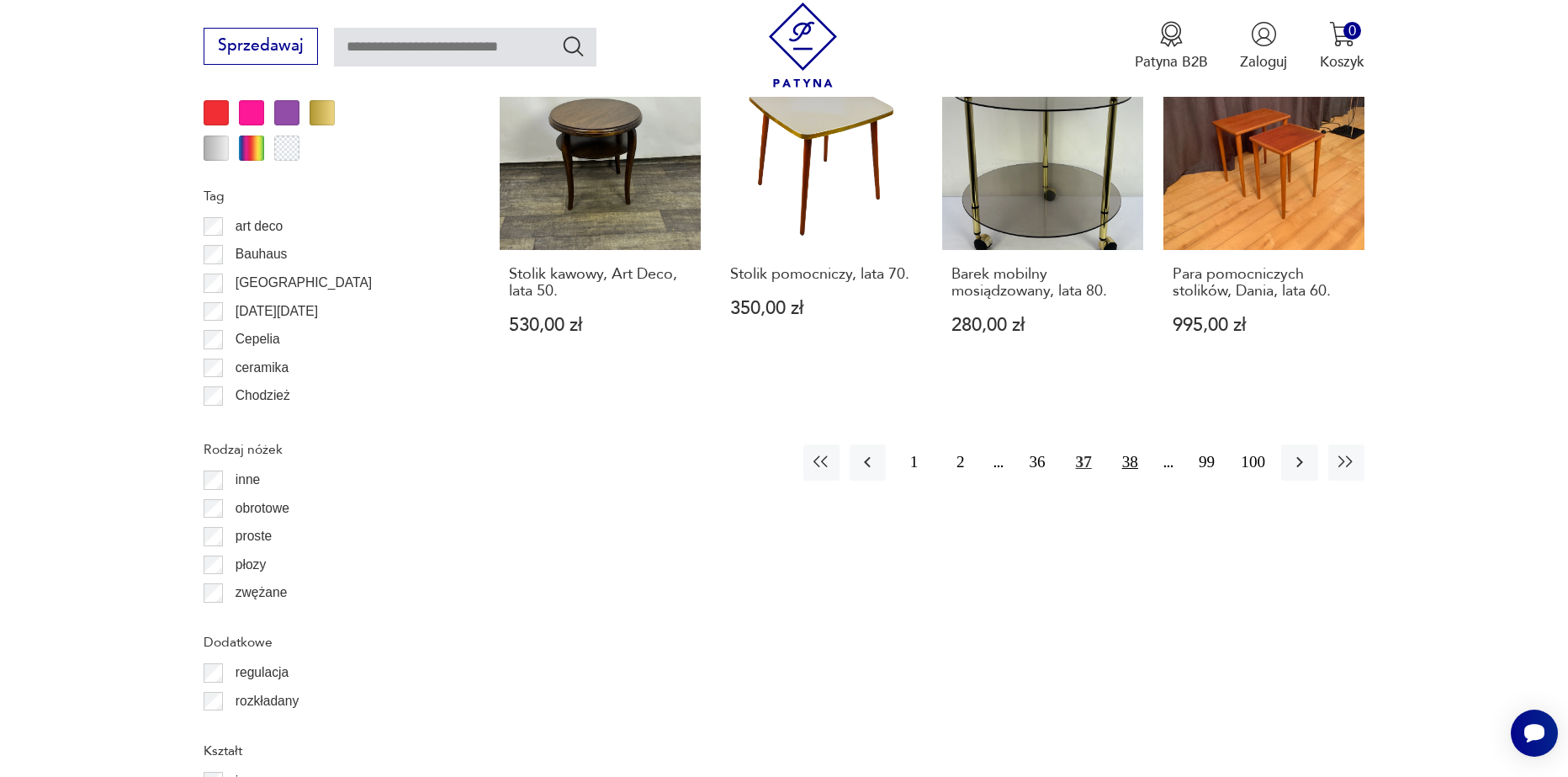
click at [1118, 459] on button "38" at bounding box center [1130, 463] width 37 height 37
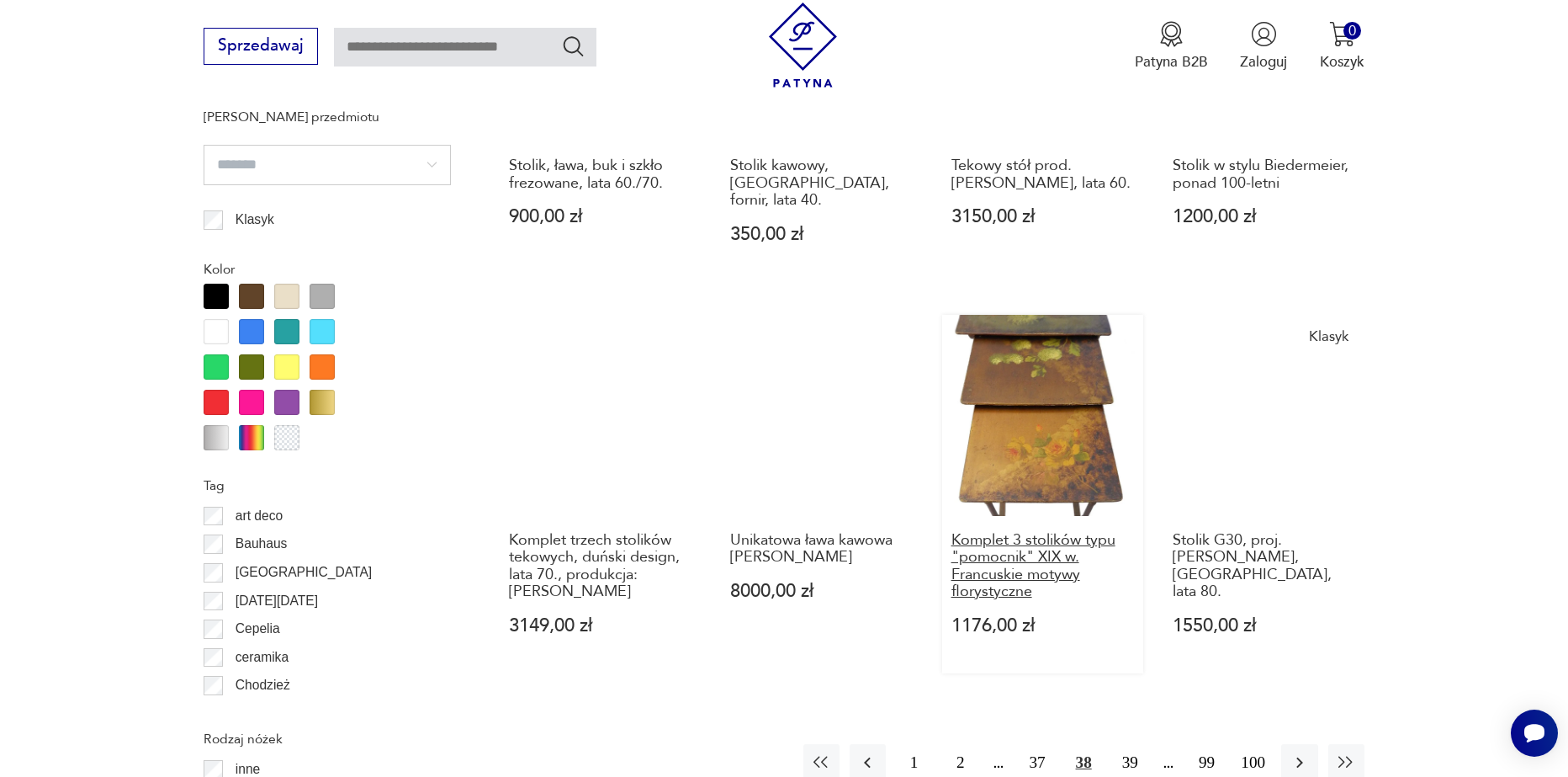
scroll to position [1822, 0]
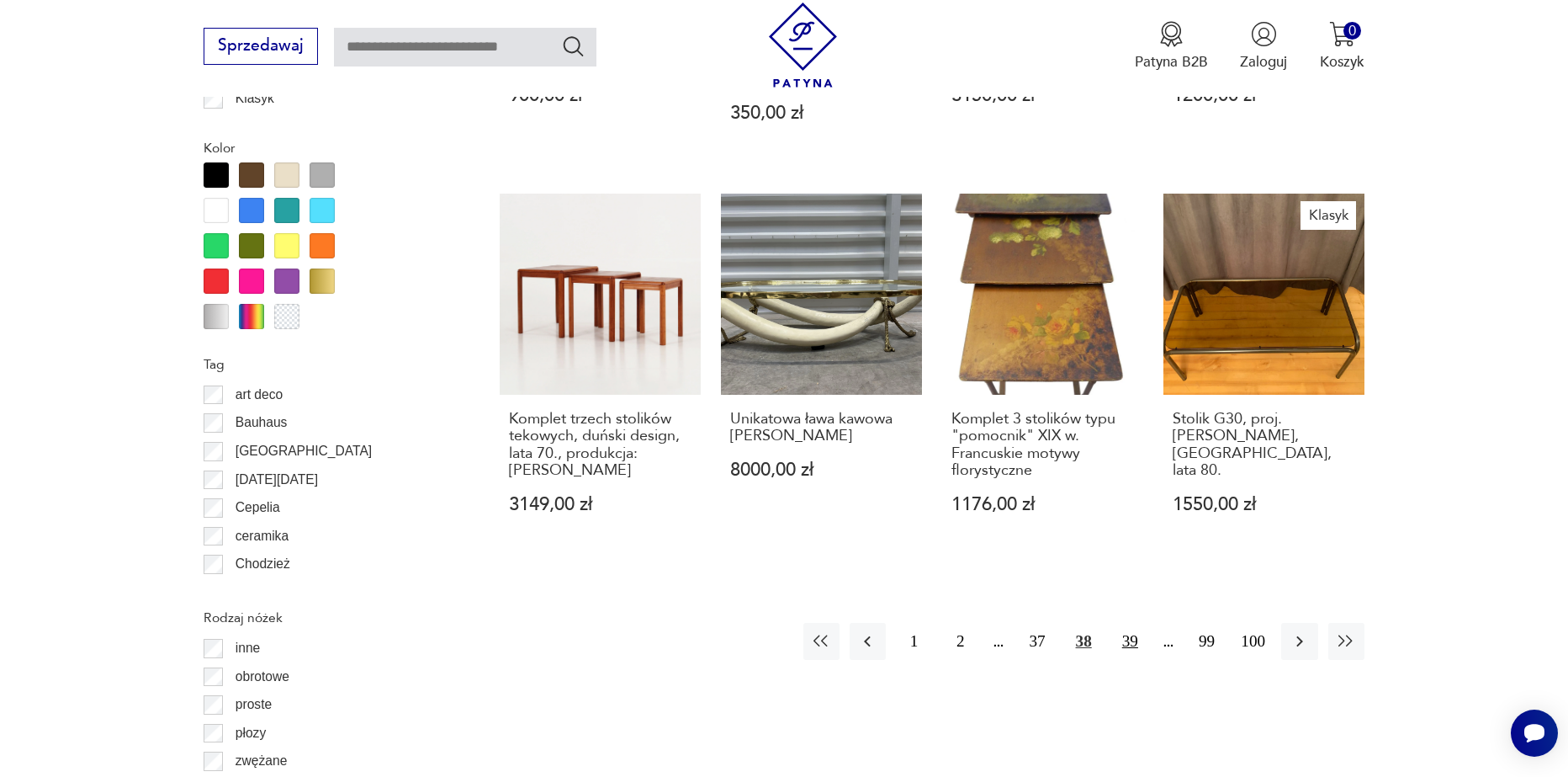
click at [1138, 622] on button "39" at bounding box center [1130, 640] width 37 height 37
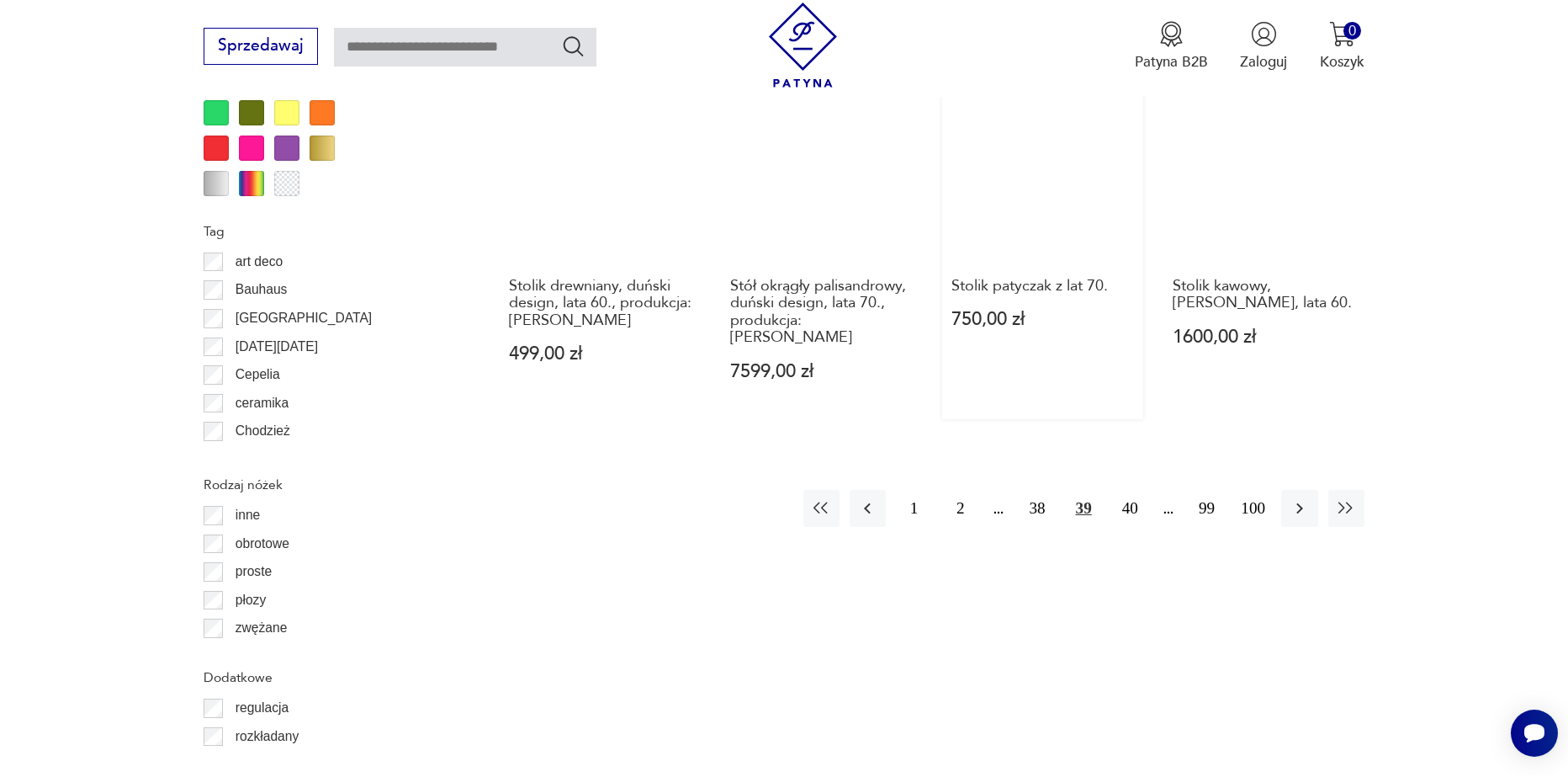
scroll to position [1990, 0]
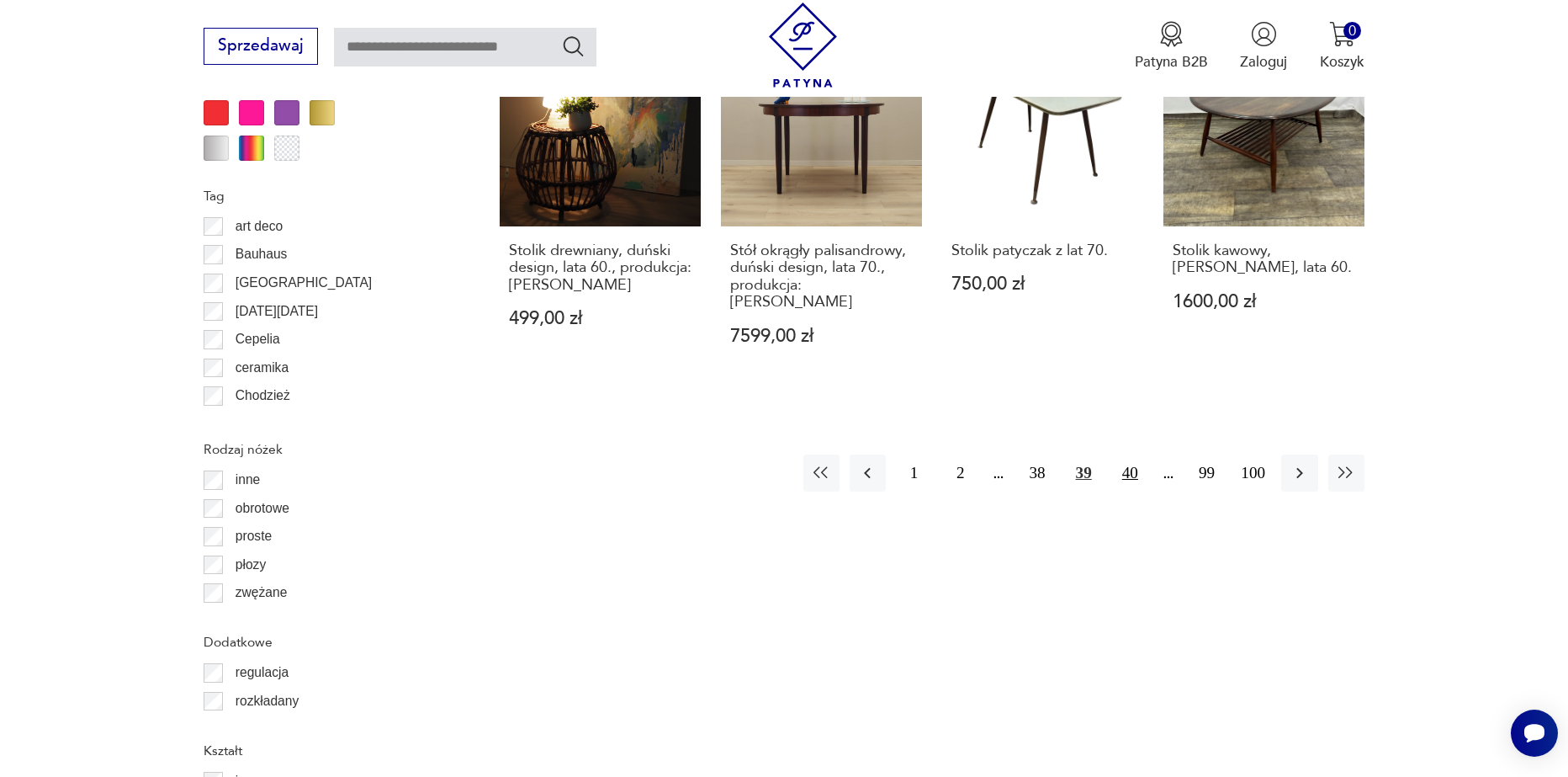
click at [1122, 458] on button "40" at bounding box center [1130, 472] width 37 height 37
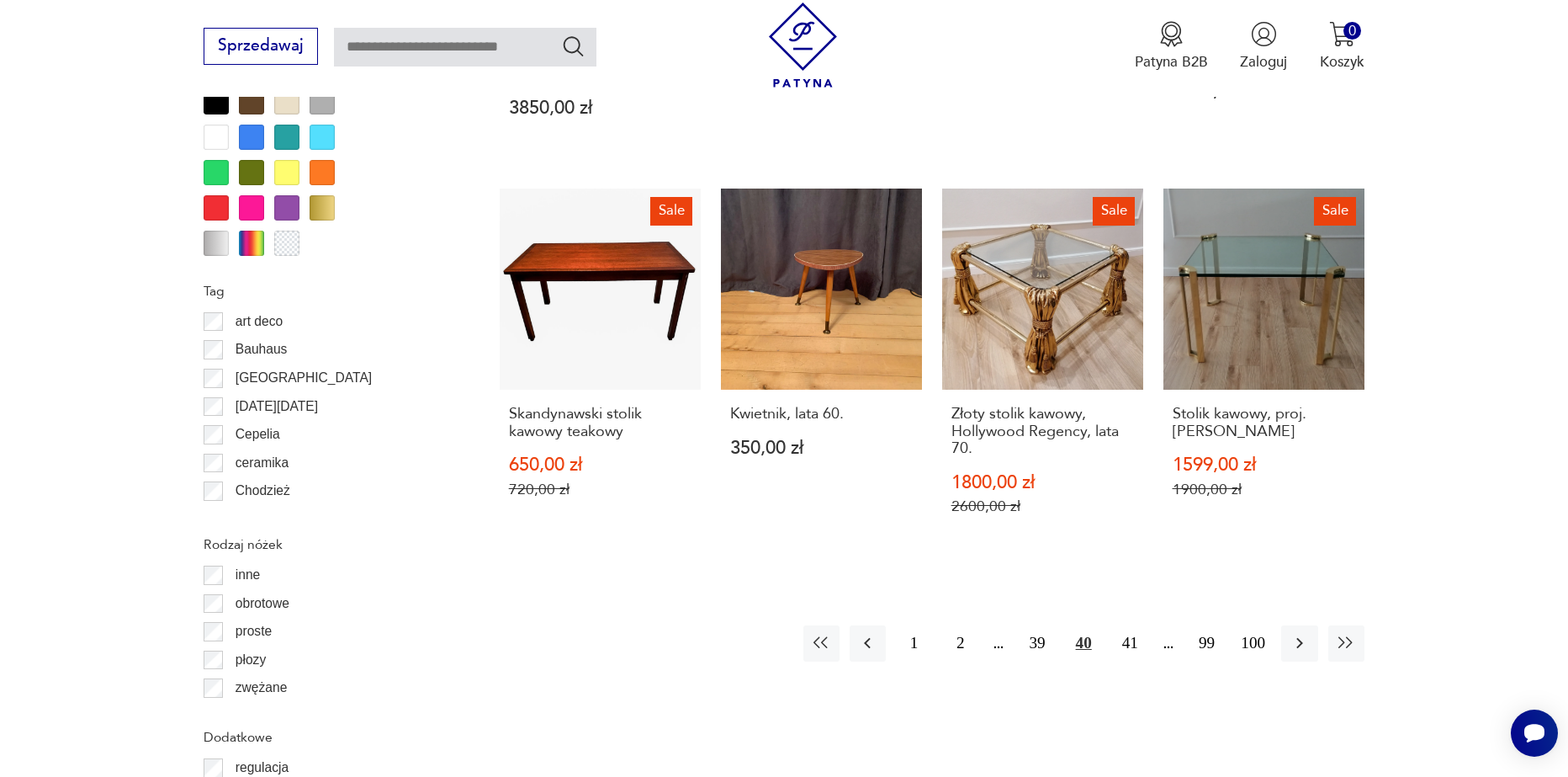
scroll to position [1906, 0]
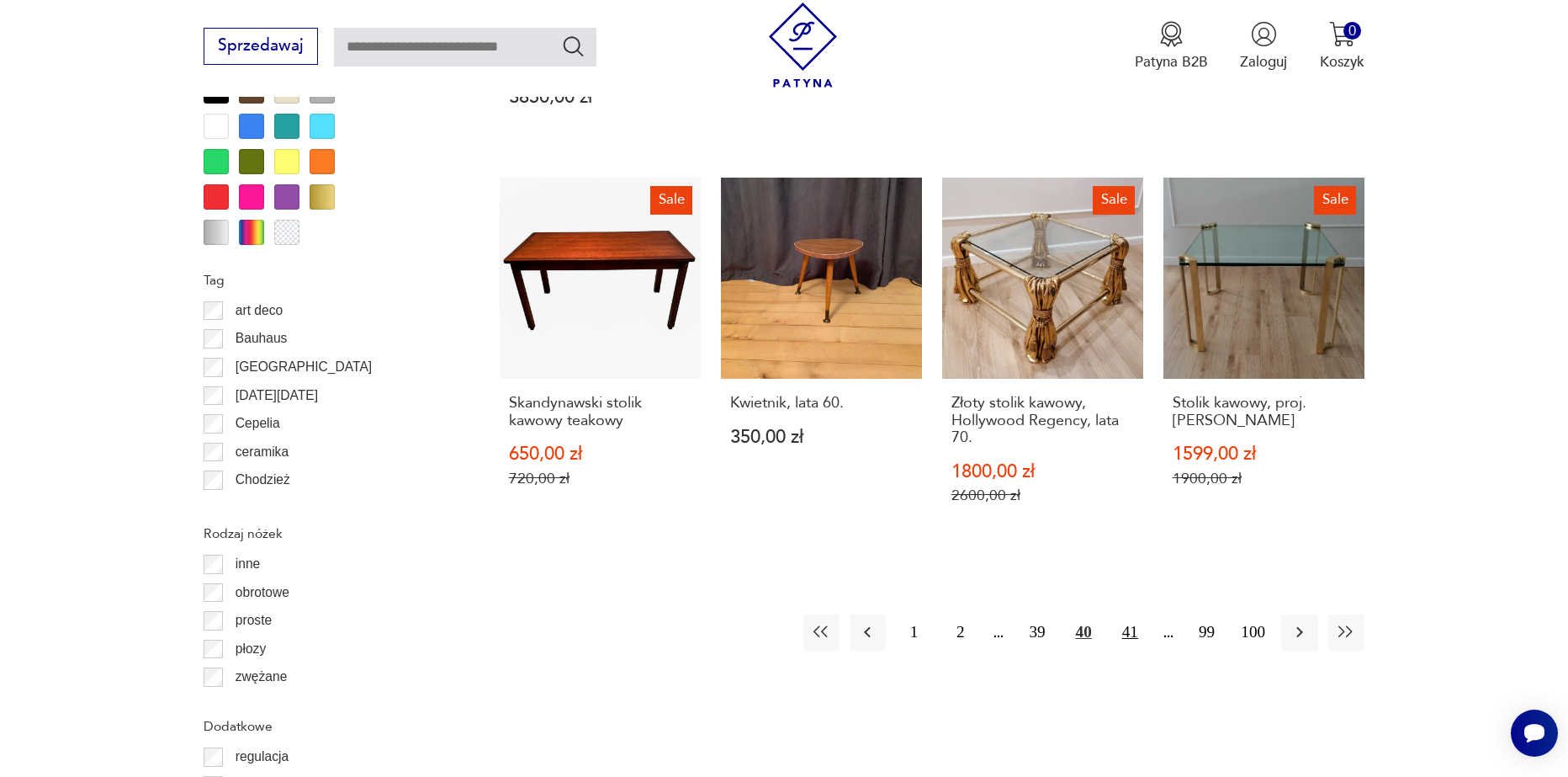
drag, startPoint x: 1135, startPoint y: 605, endPoint x: 1130, endPoint y: 598, distance: 8.6
click at [1135, 614] on button "41" at bounding box center [1130, 632] width 37 height 37
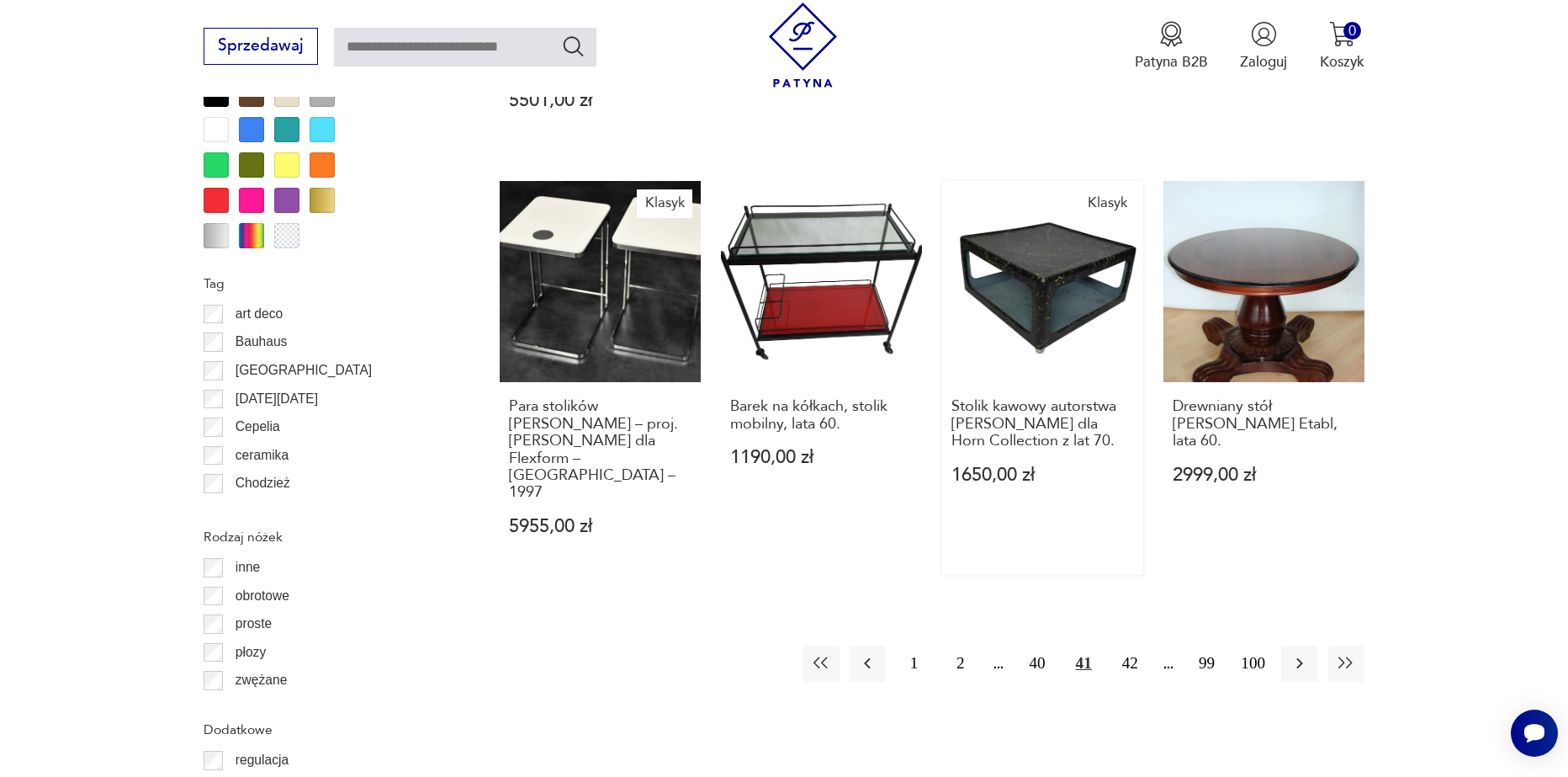
scroll to position [1990, 0]
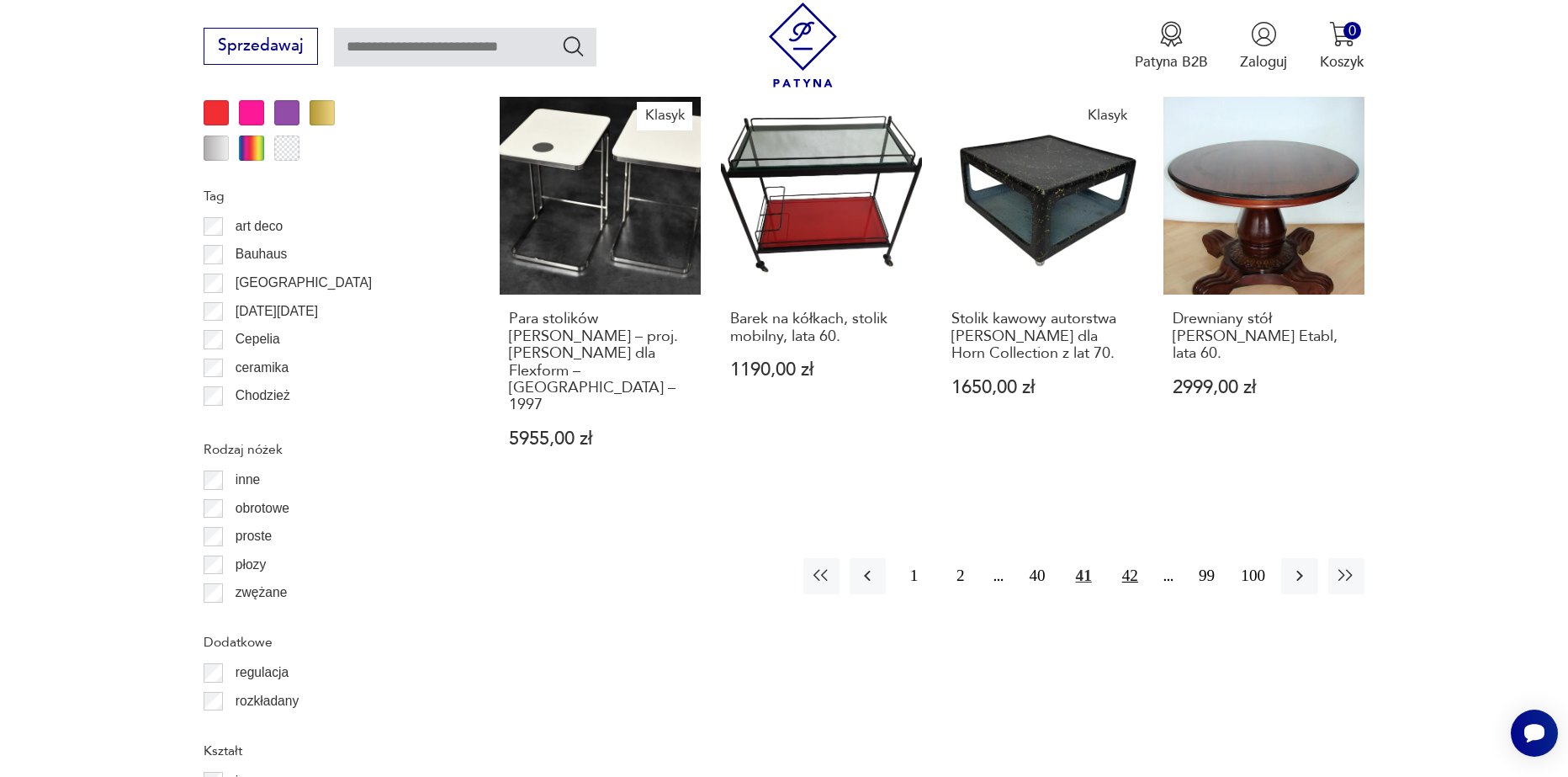
click at [1130, 558] on button "42" at bounding box center [1130, 576] width 37 height 37
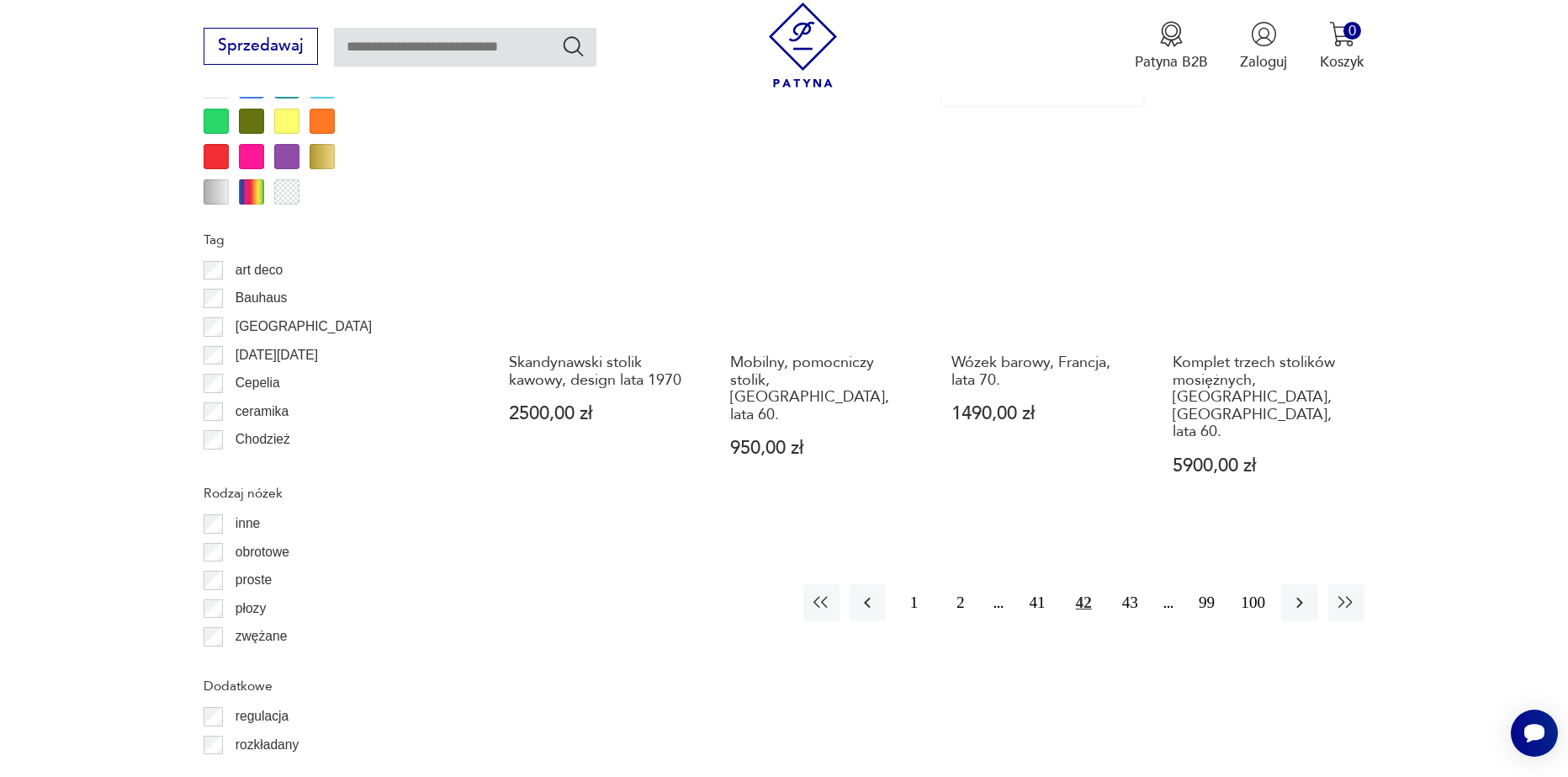
scroll to position [1990, 0]
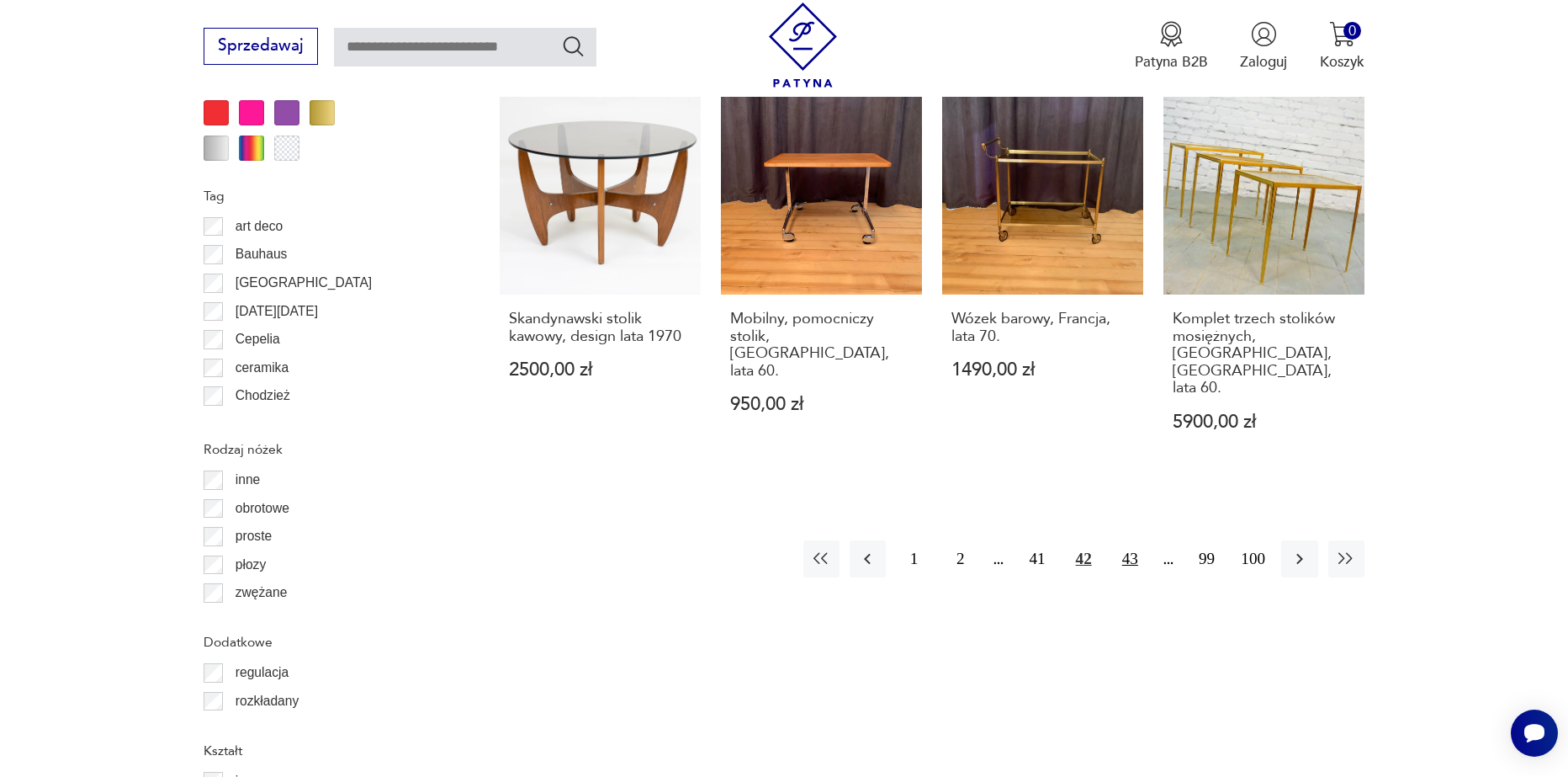
click at [1128, 540] on button "43" at bounding box center [1130, 558] width 37 height 37
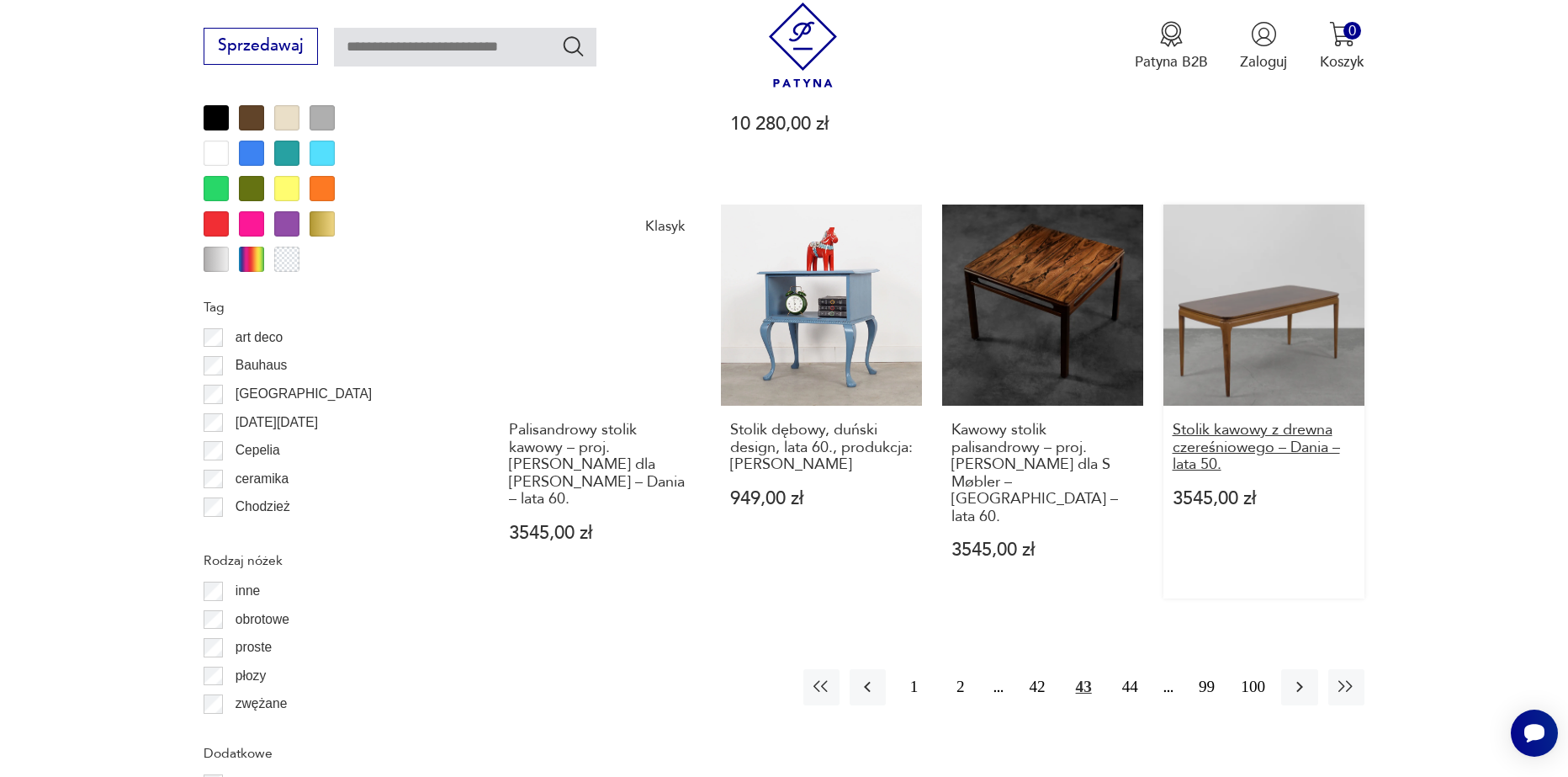
scroll to position [1990, 0]
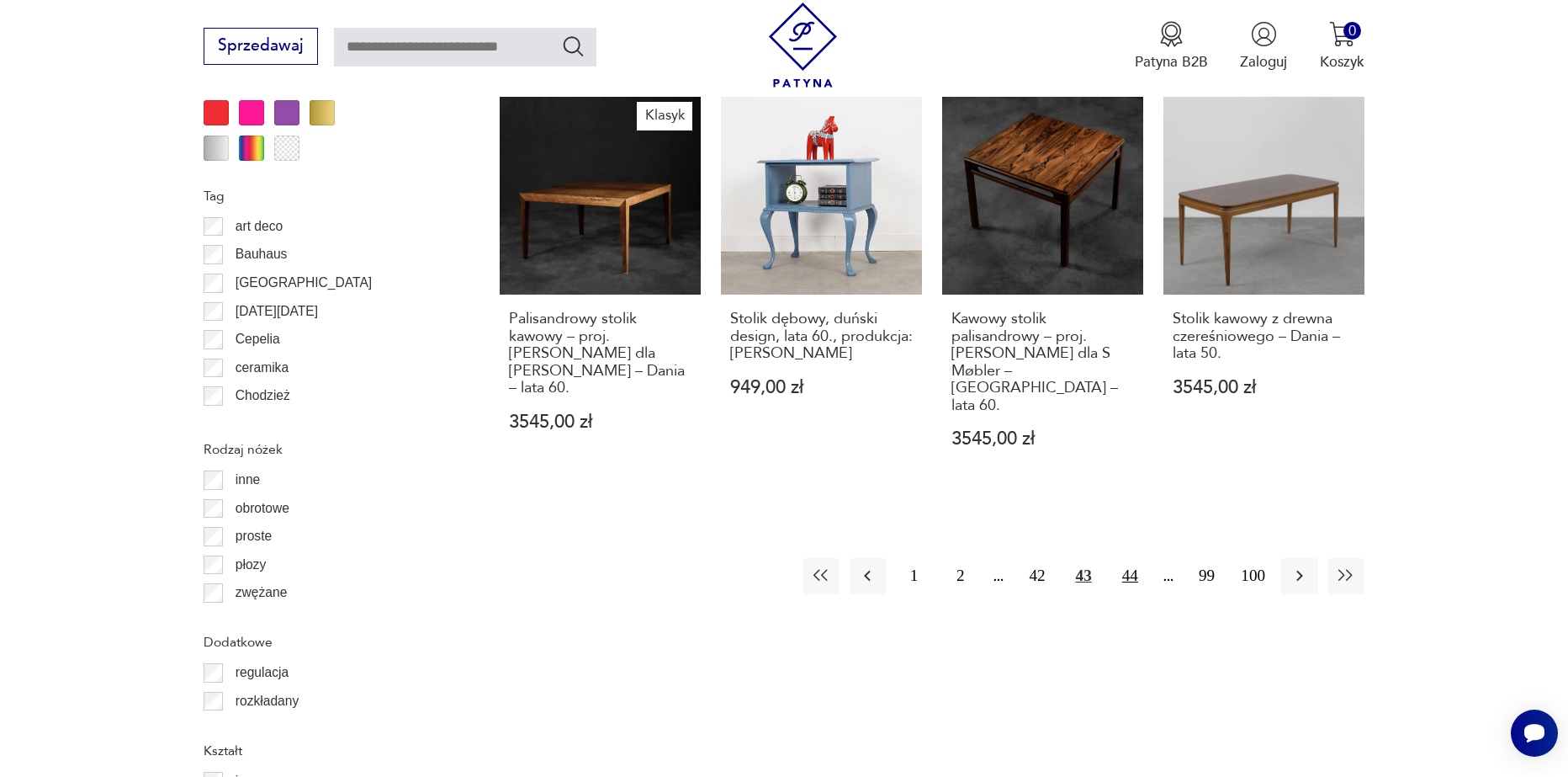
click at [1138, 558] on button "44" at bounding box center [1130, 576] width 37 height 37
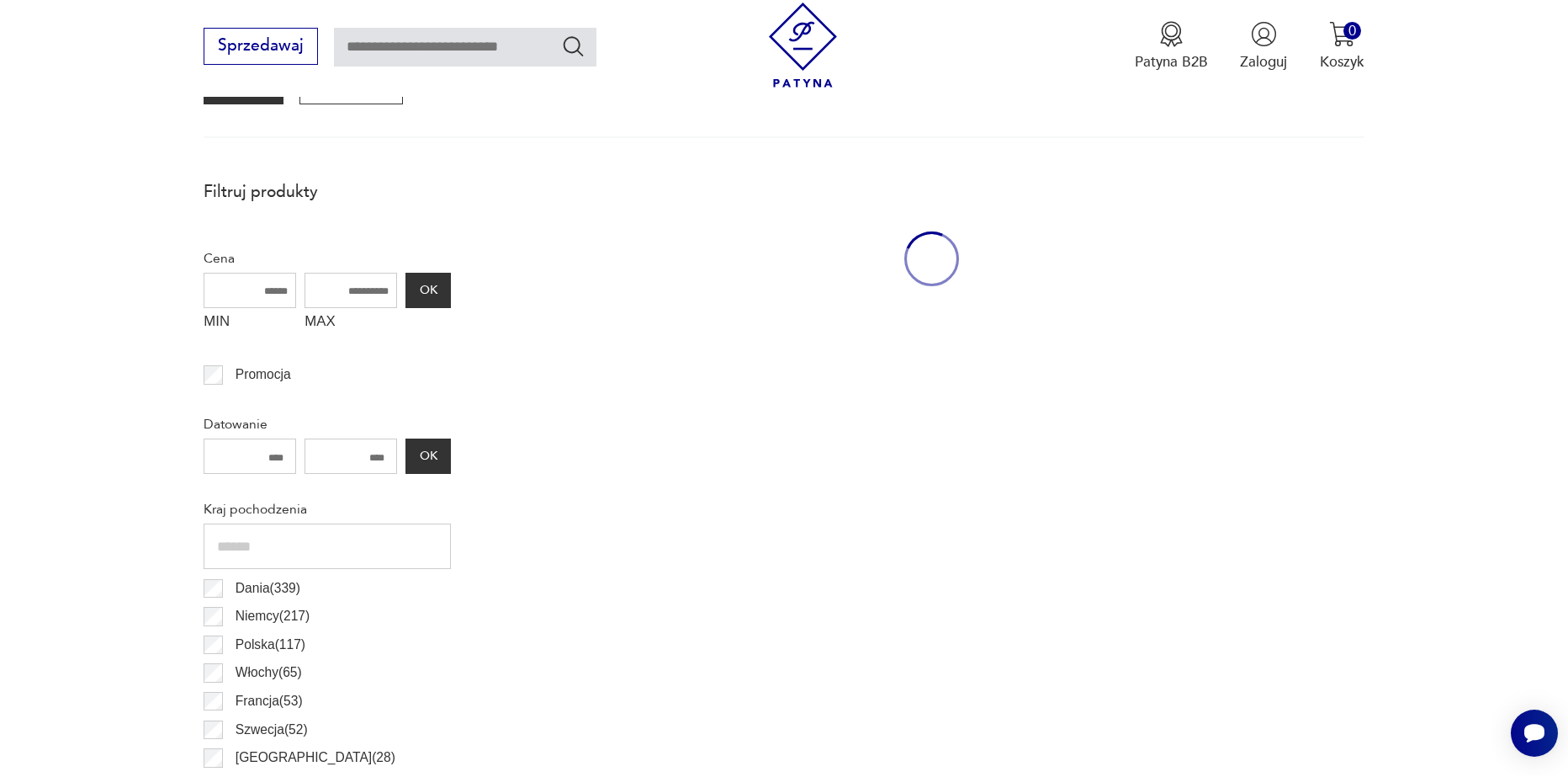
scroll to position [560, 0]
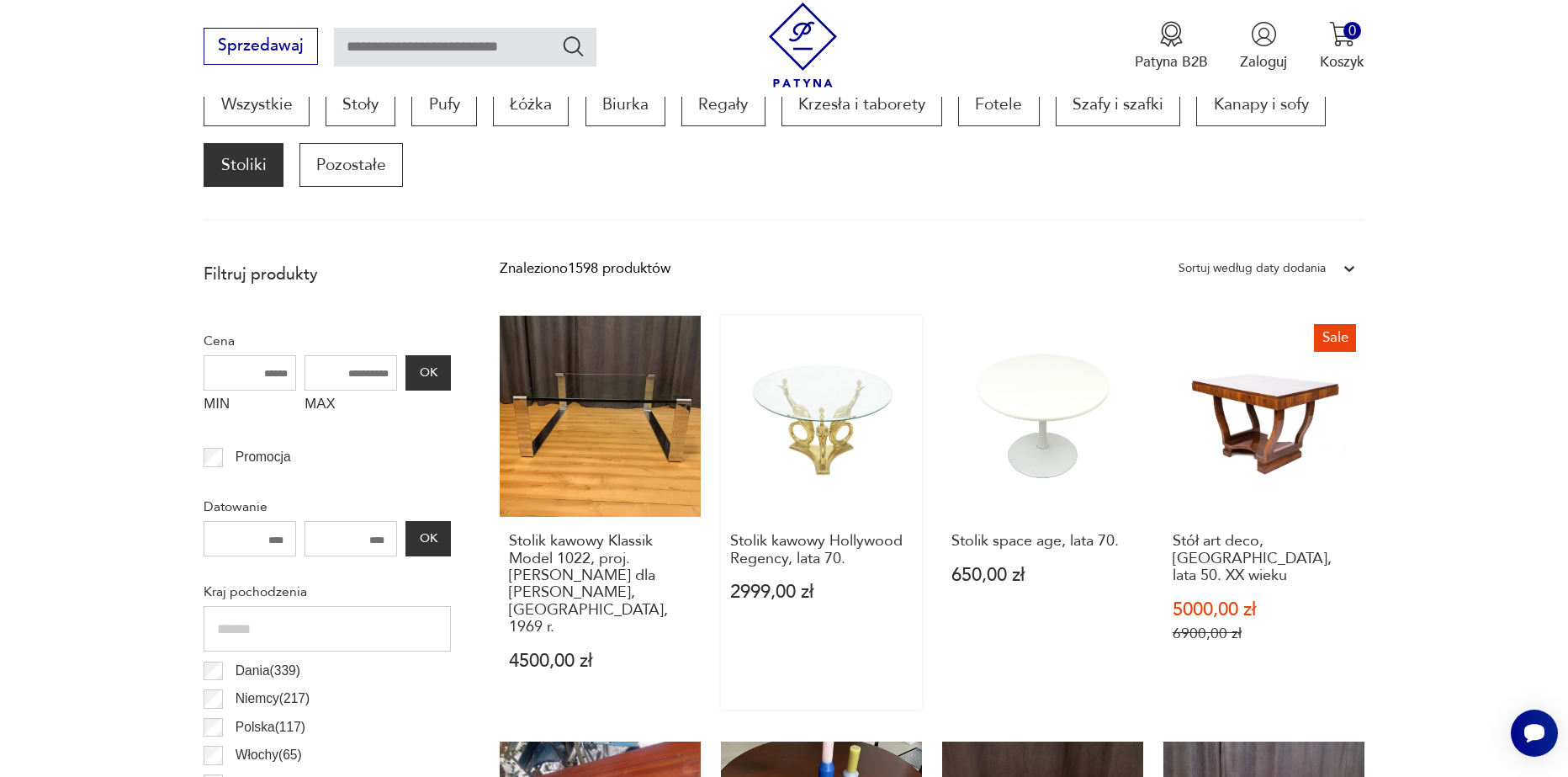
click at [842, 422] on link "Stolik kawowy Hollywood Regency, lata 70. 2999,00 zł" at bounding box center [822, 512] width 201 height 394
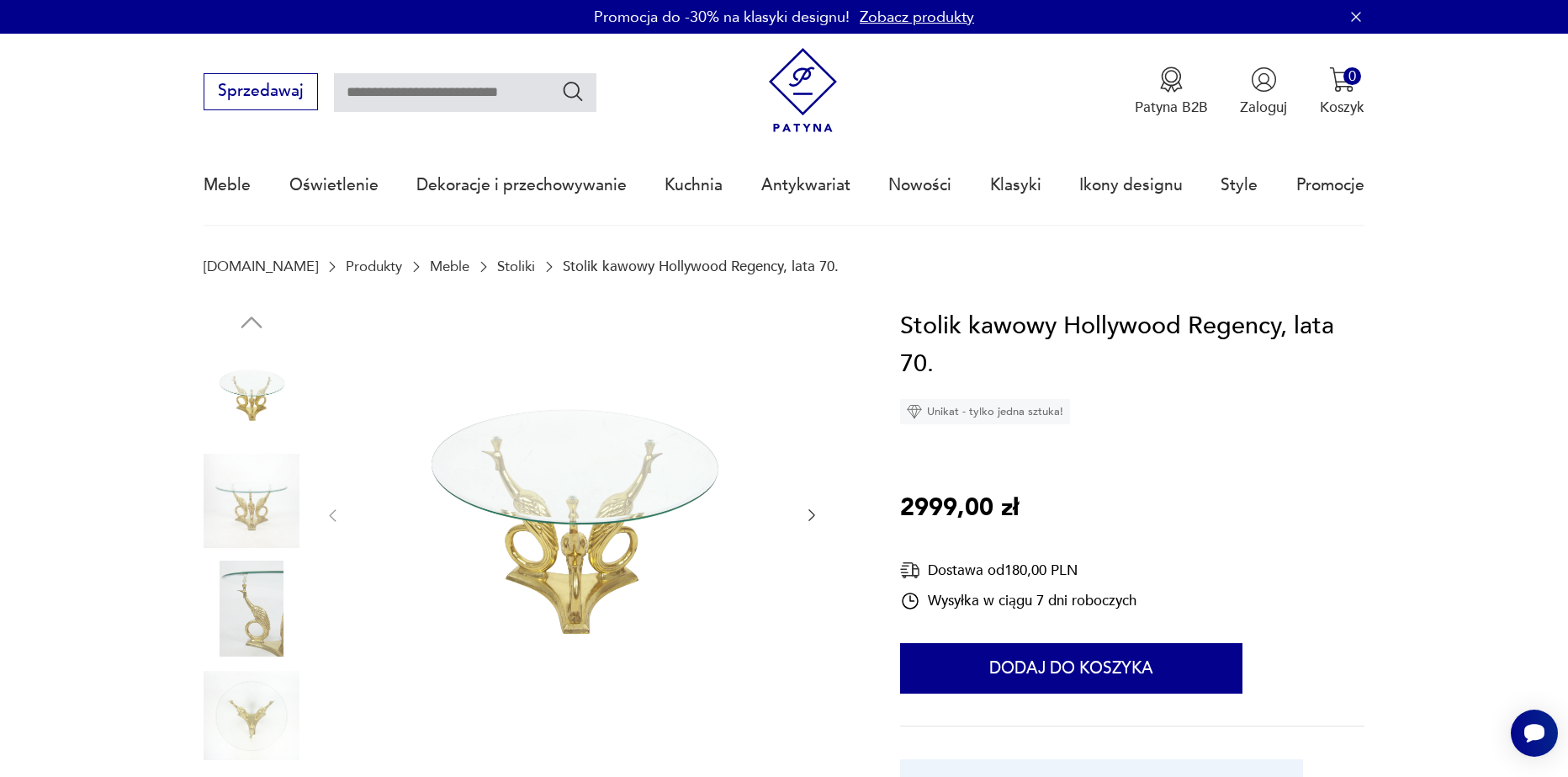
click at [813, 513] on icon "button" at bounding box center [812, 514] width 17 height 17
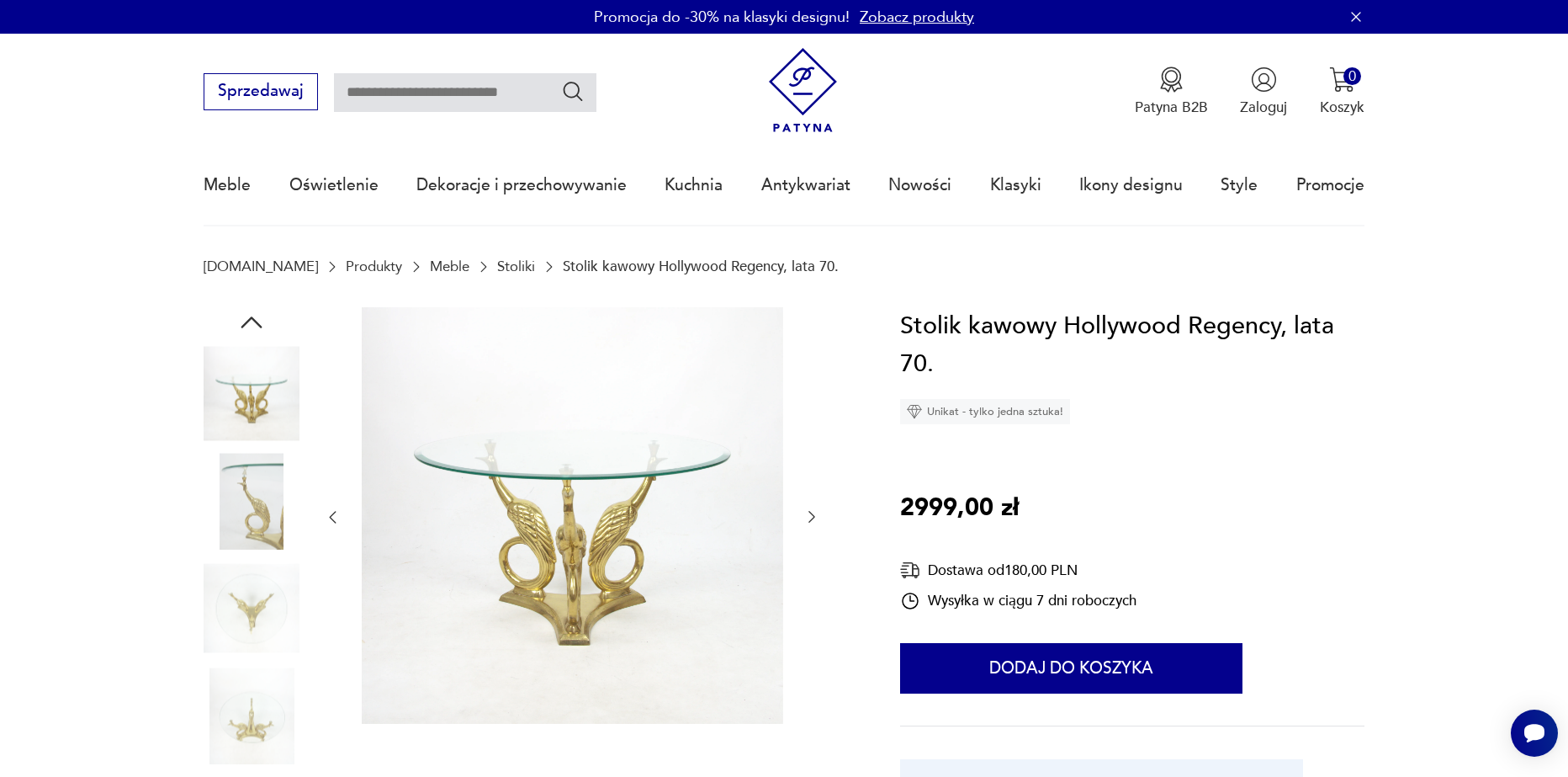
click at [809, 509] on icon "button" at bounding box center [812, 516] width 17 height 17
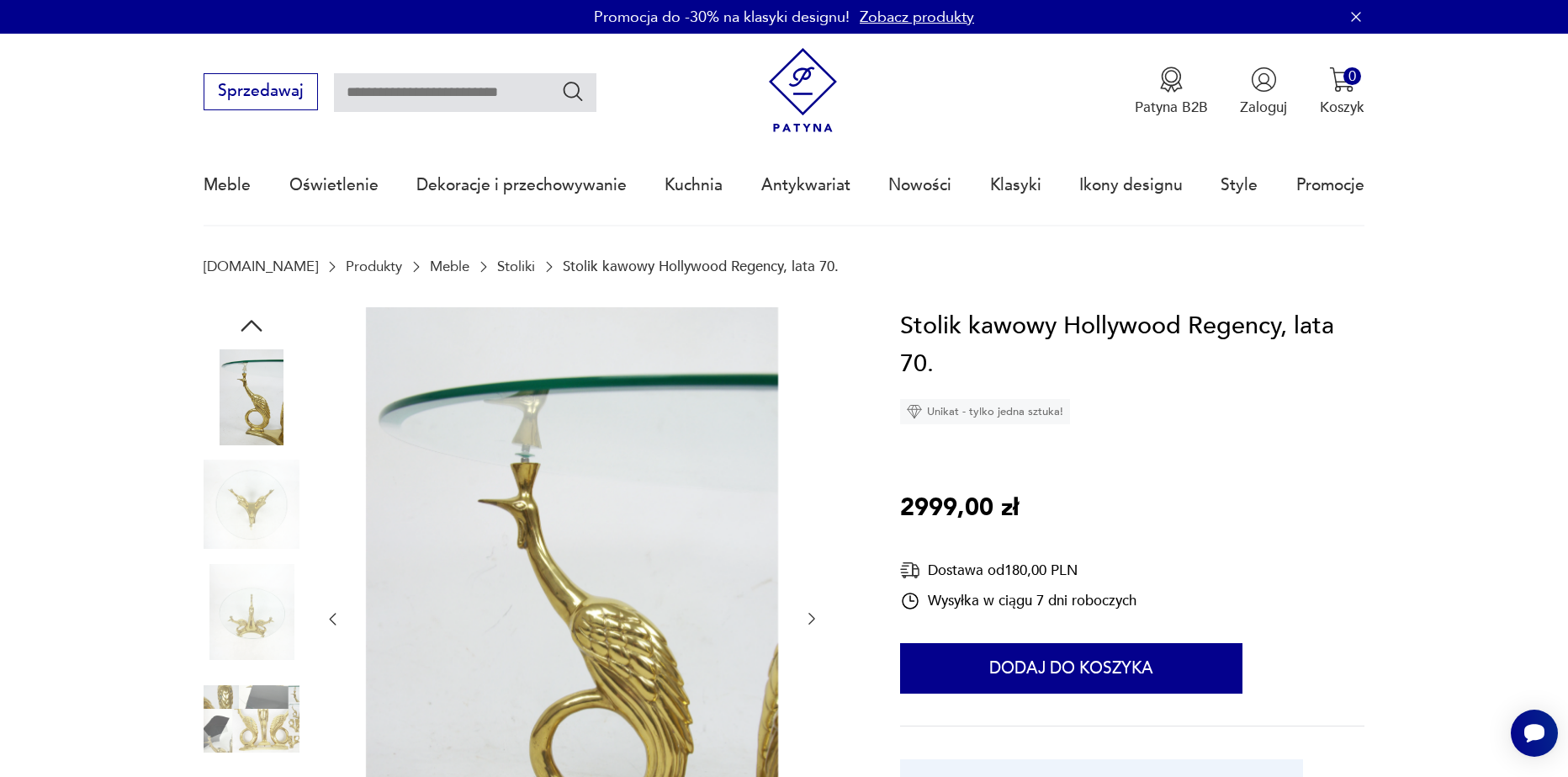
click at [814, 617] on icon "button" at bounding box center [812, 618] width 17 height 17
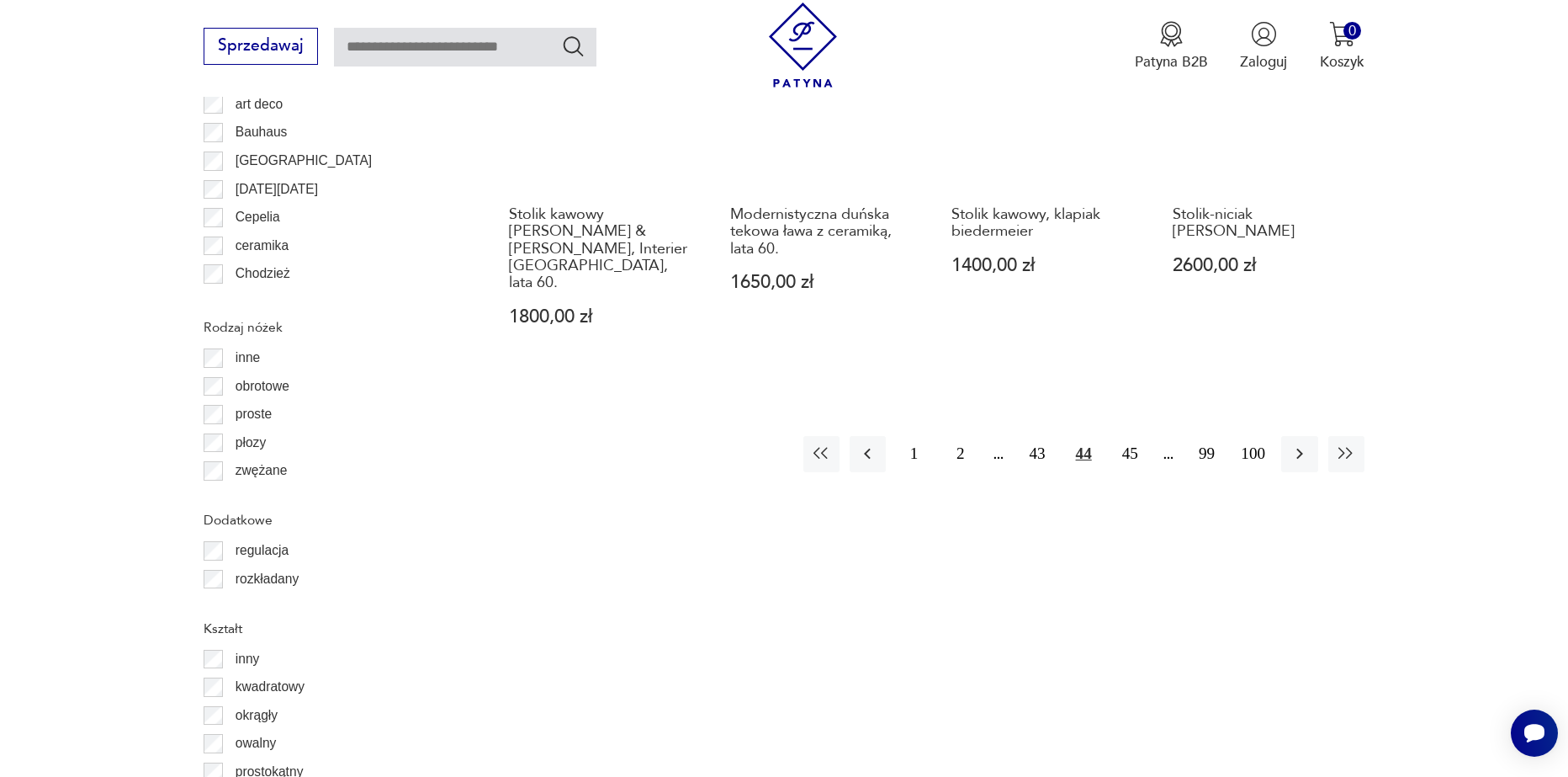
scroll to position [2159, 0]
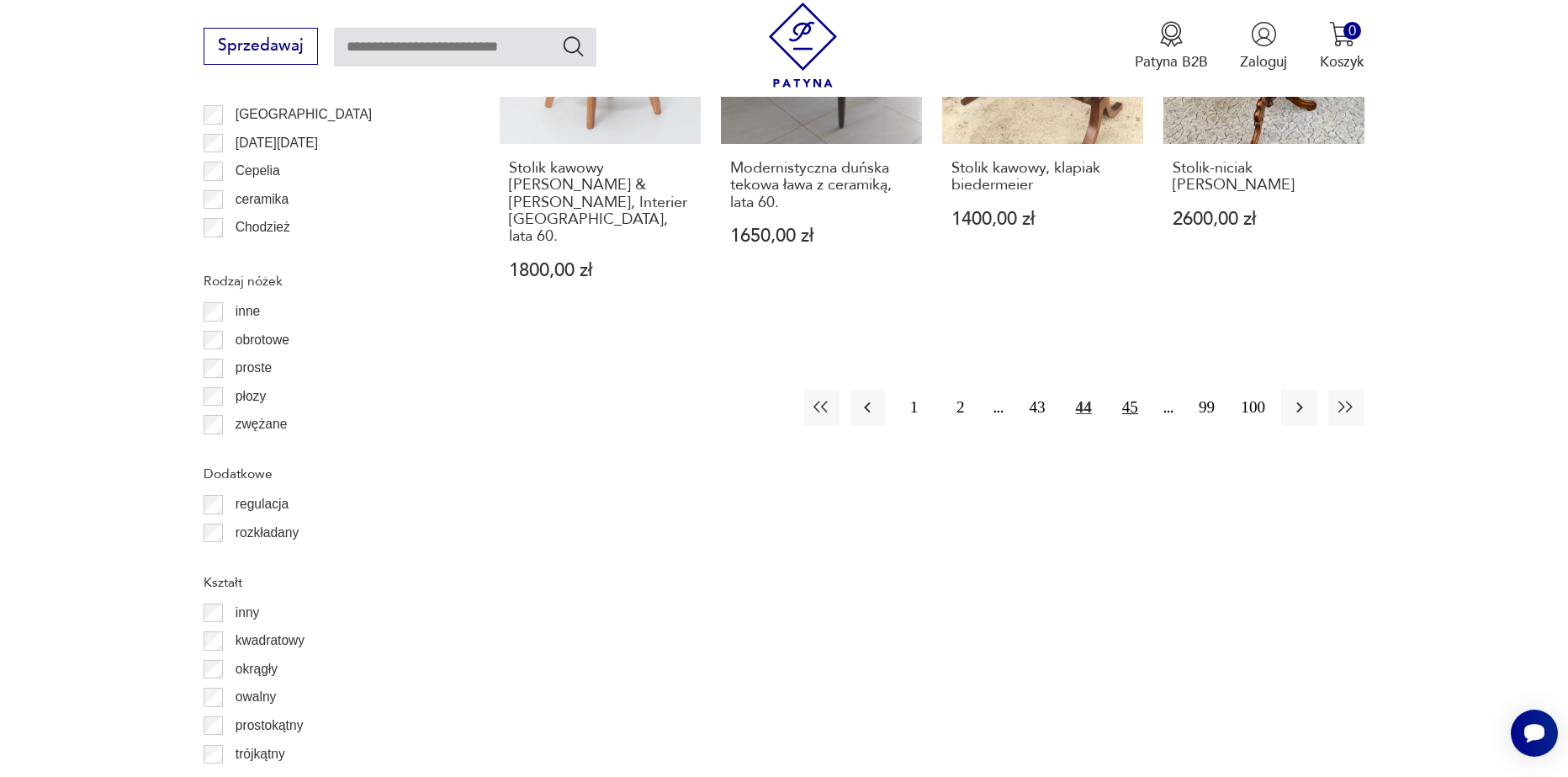
click at [1132, 389] on button "45" at bounding box center [1130, 407] width 37 height 37
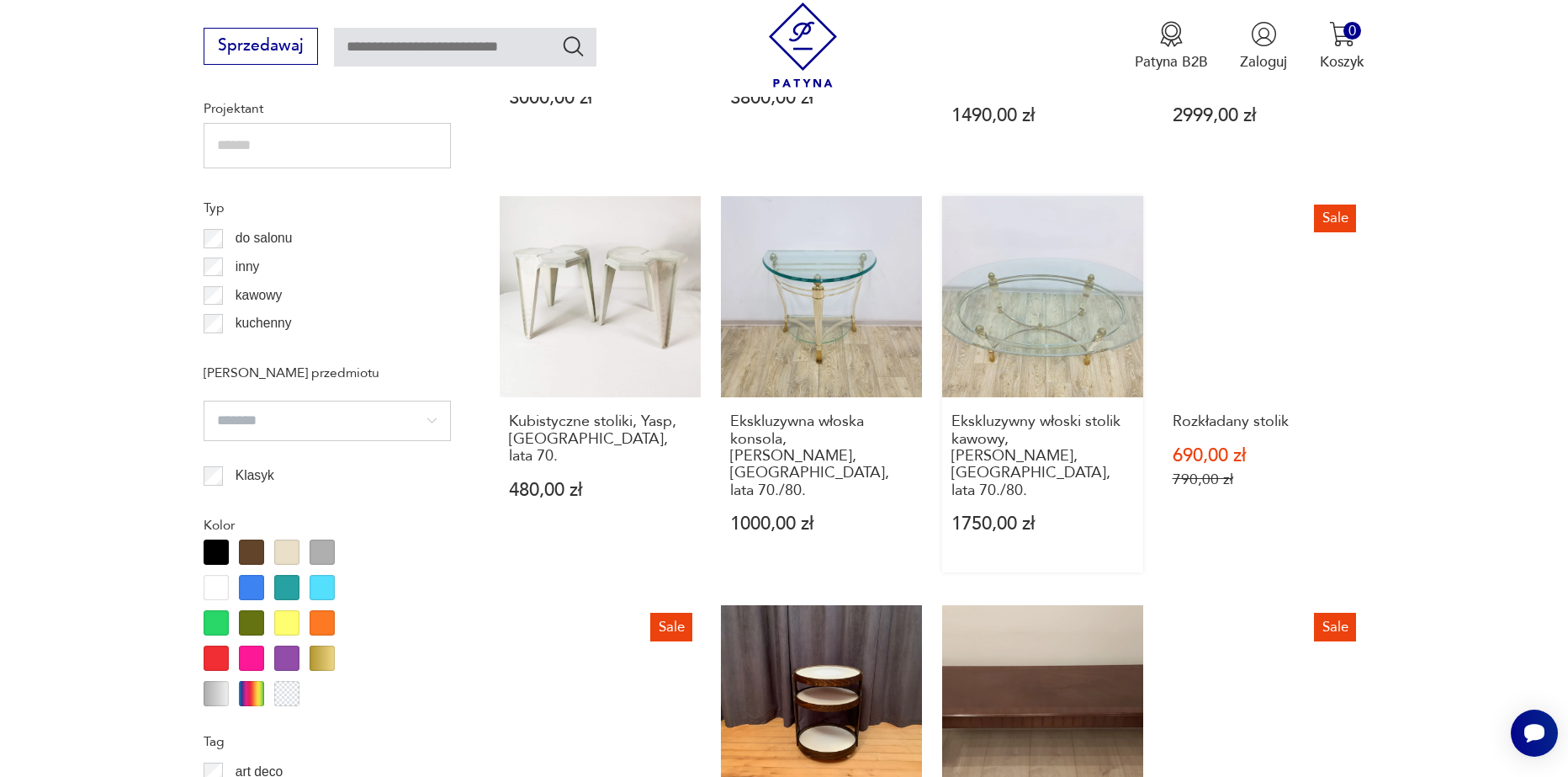
scroll to position [1317, 0]
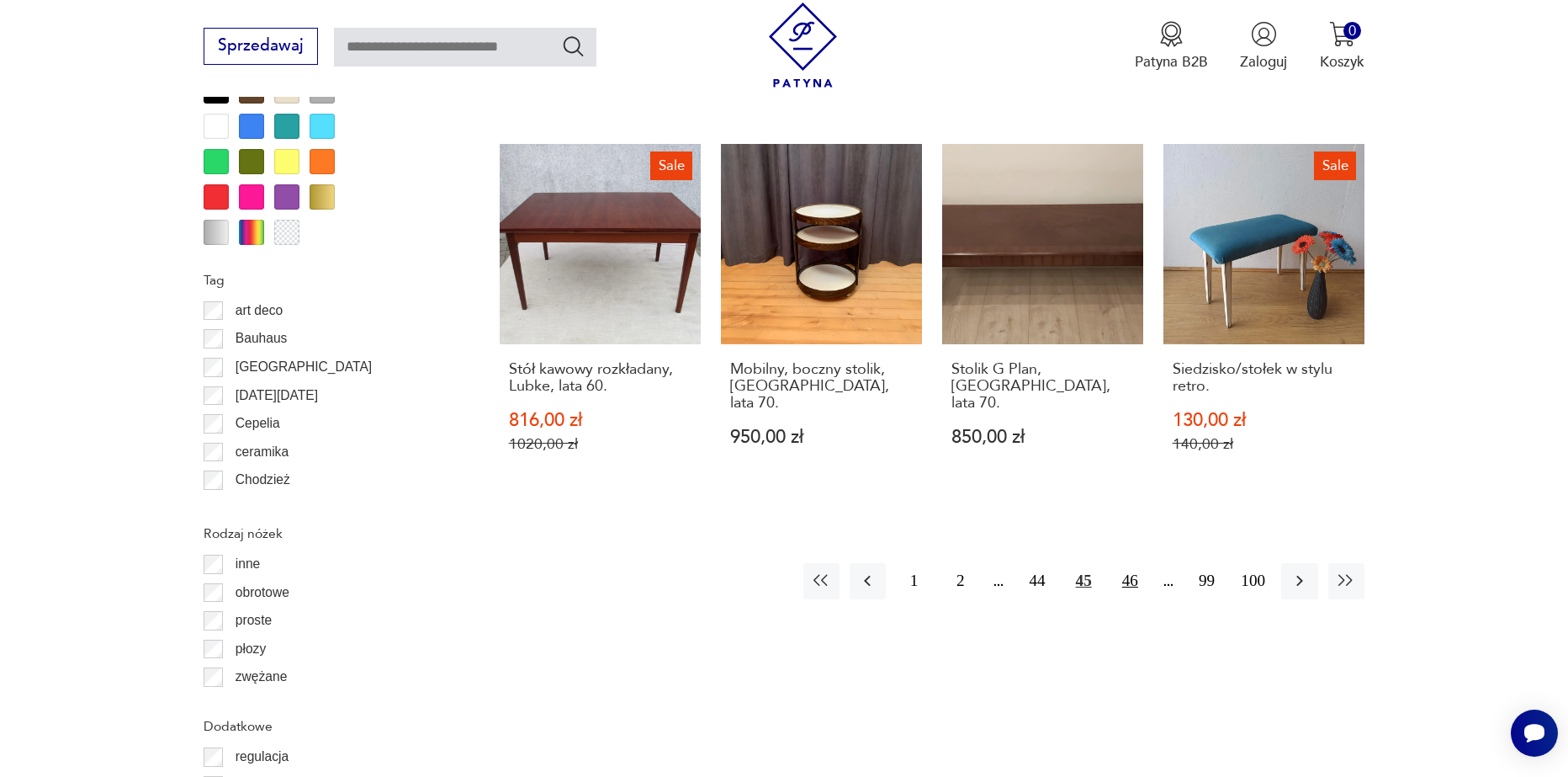
click at [1135, 563] on button "46" at bounding box center [1130, 581] width 37 height 37
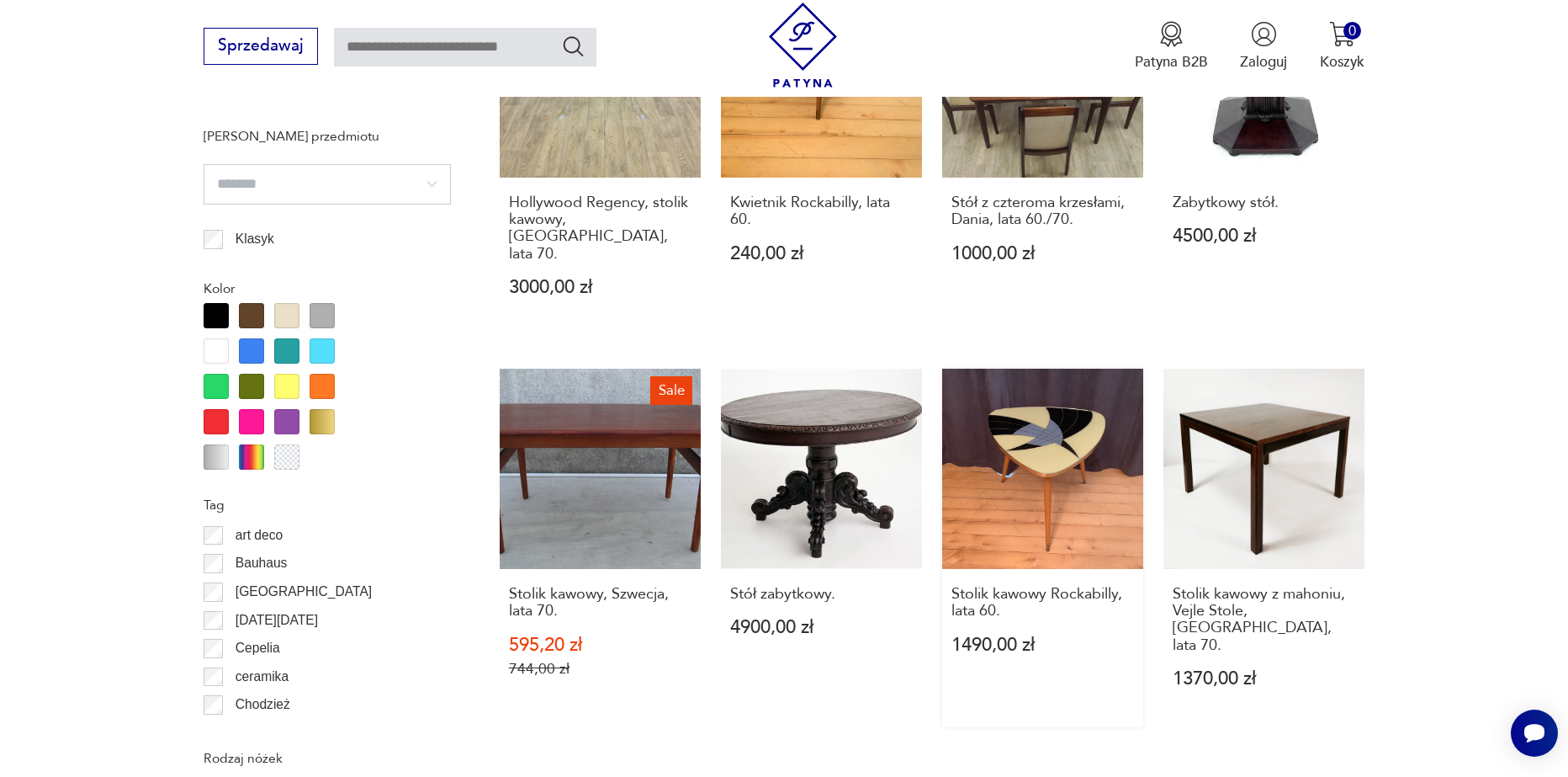
scroll to position [1738, 0]
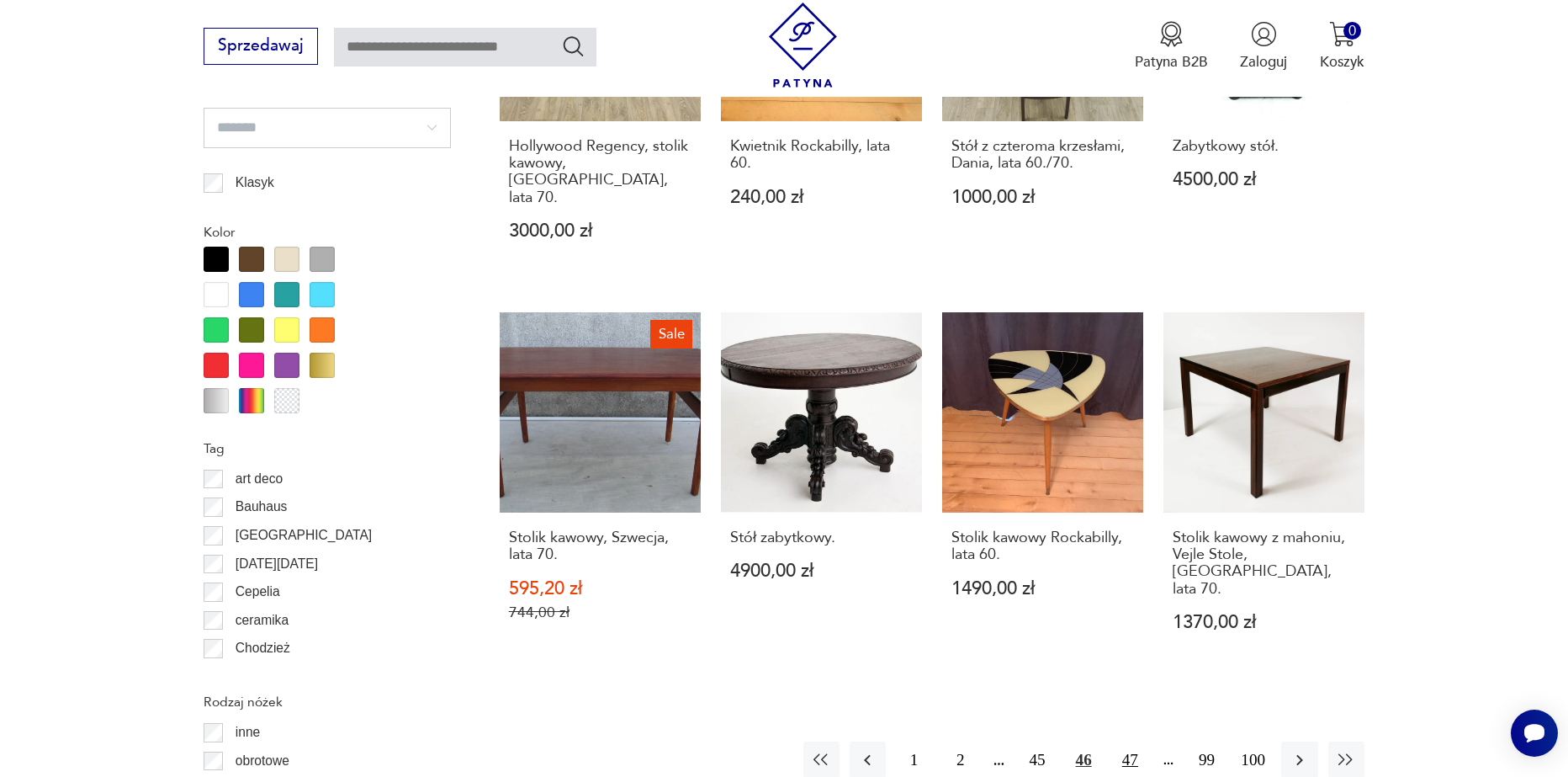
click at [1129, 741] on button "47" at bounding box center [1130, 759] width 37 height 37
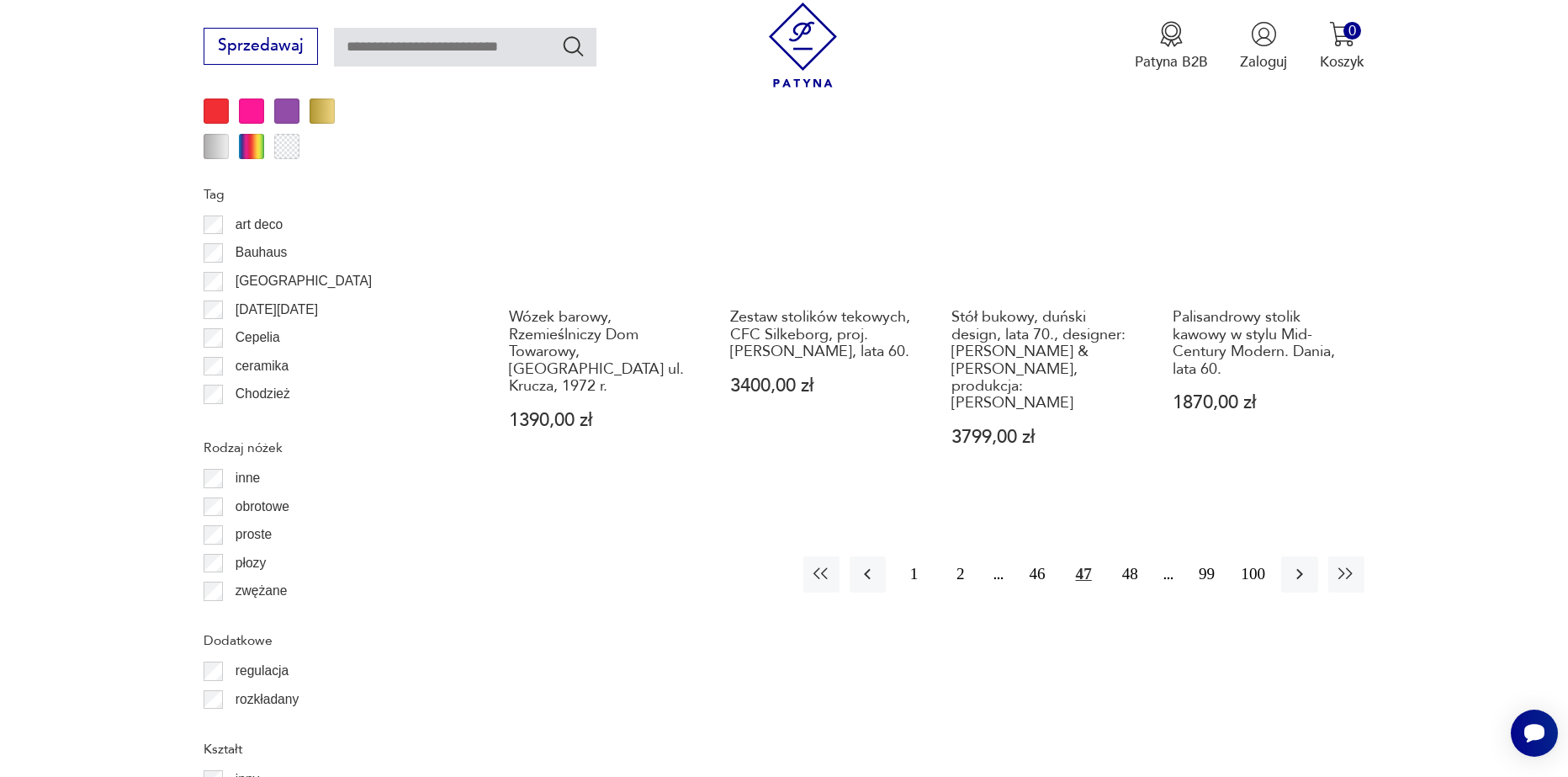
scroll to position [2075, 0]
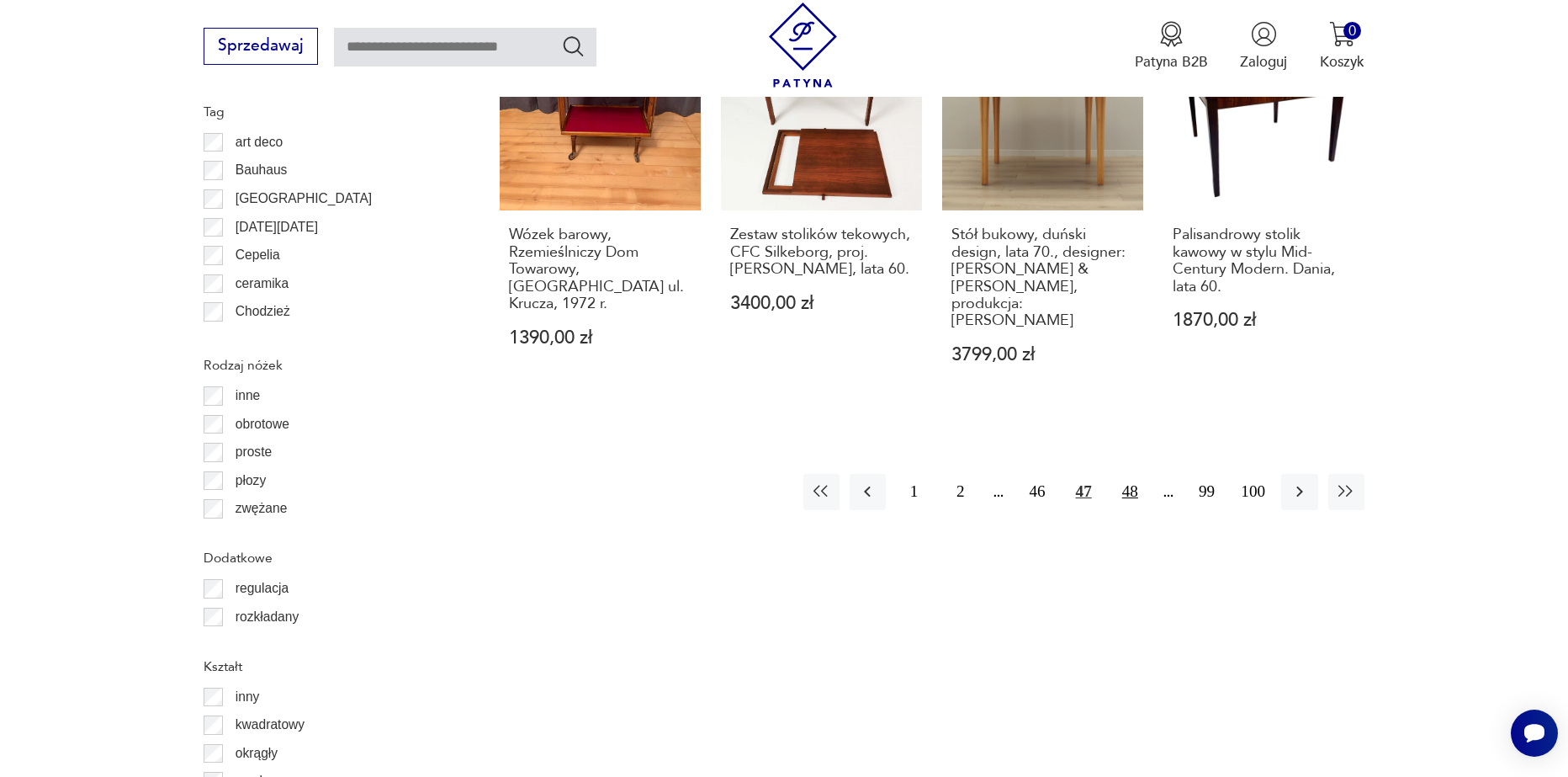
click at [1130, 473] on button "48" at bounding box center [1130, 491] width 37 height 37
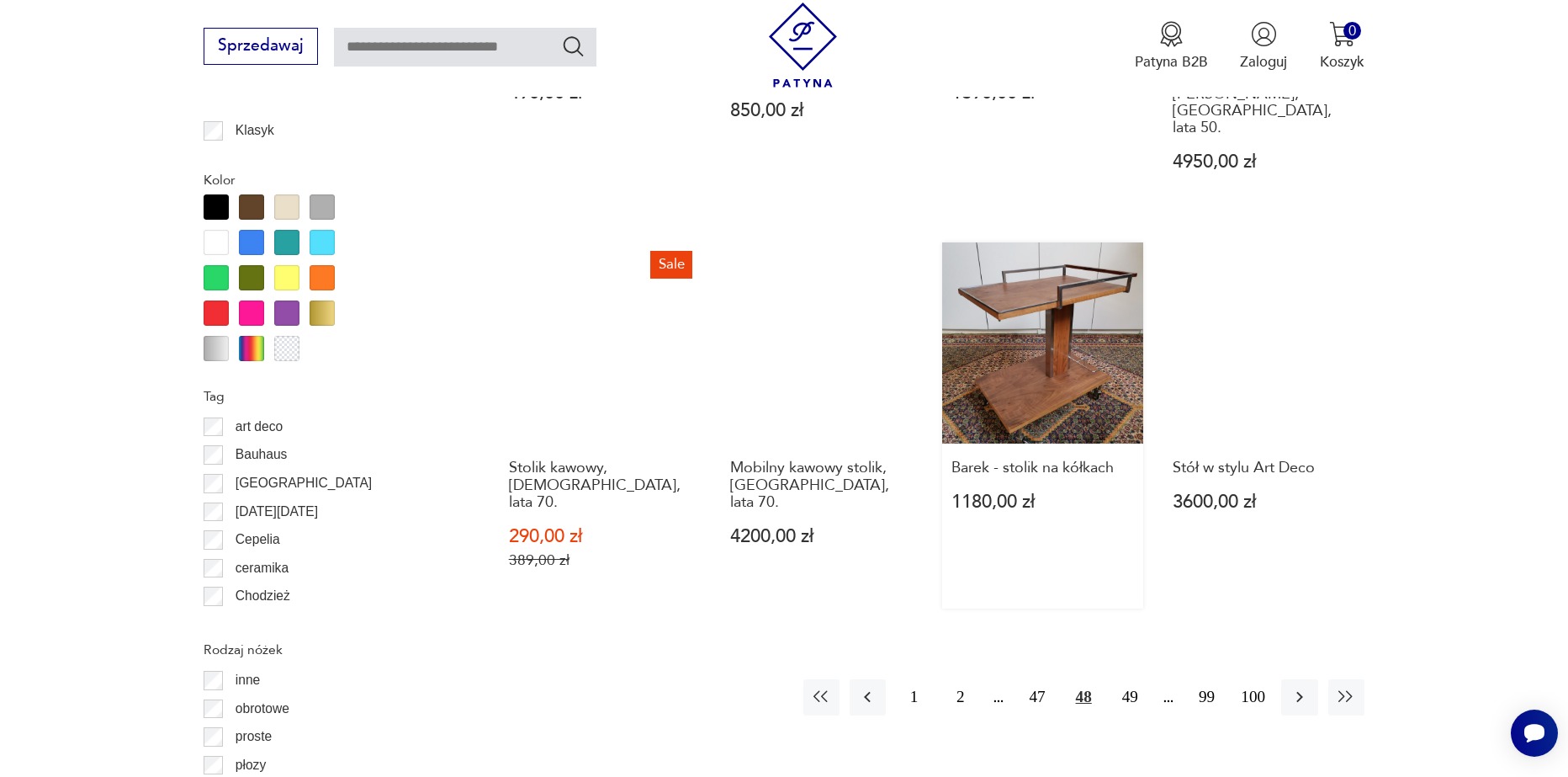
scroll to position [1822, 0]
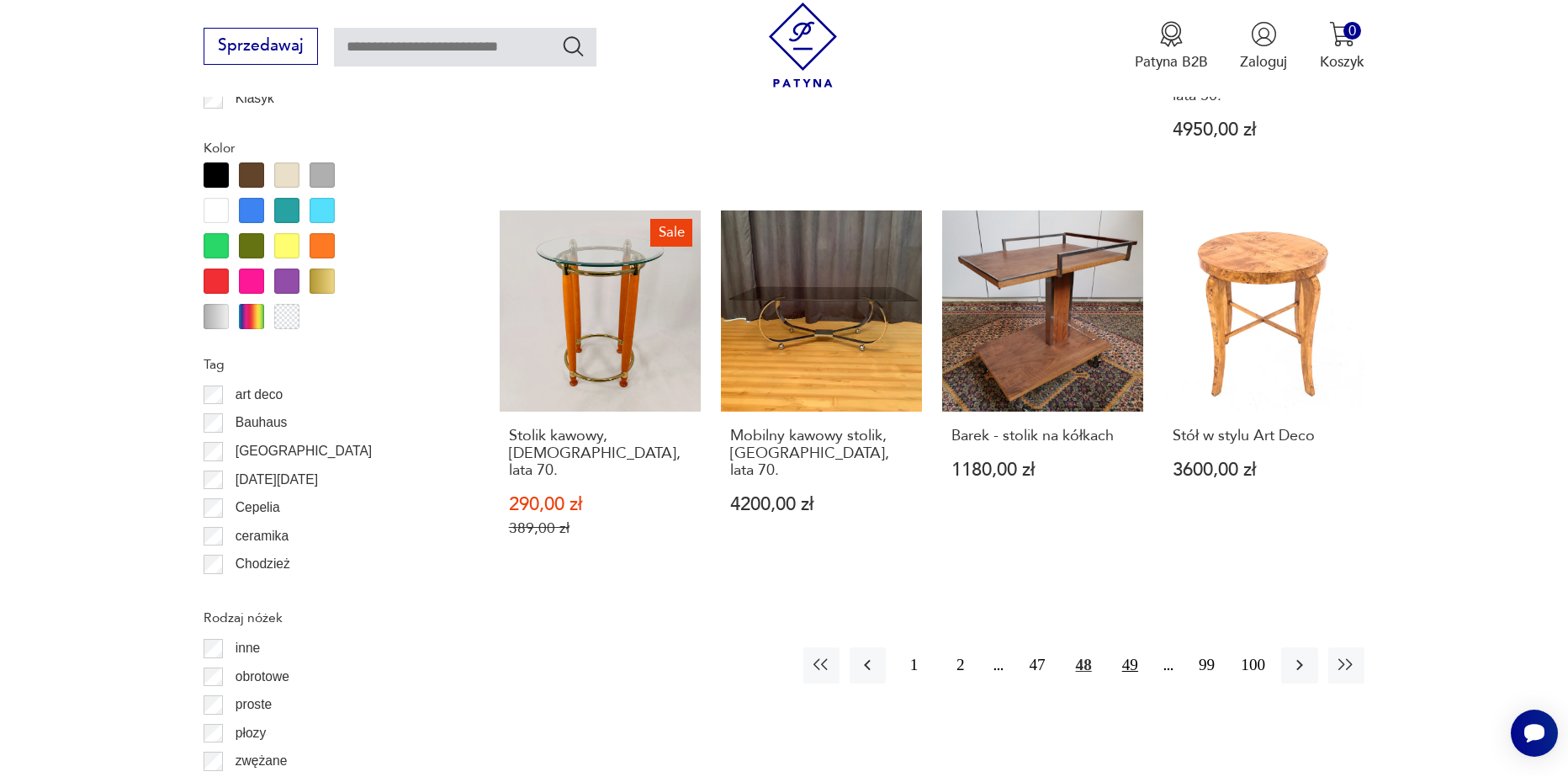
click at [1128, 648] on button "49" at bounding box center [1130, 665] width 37 height 37
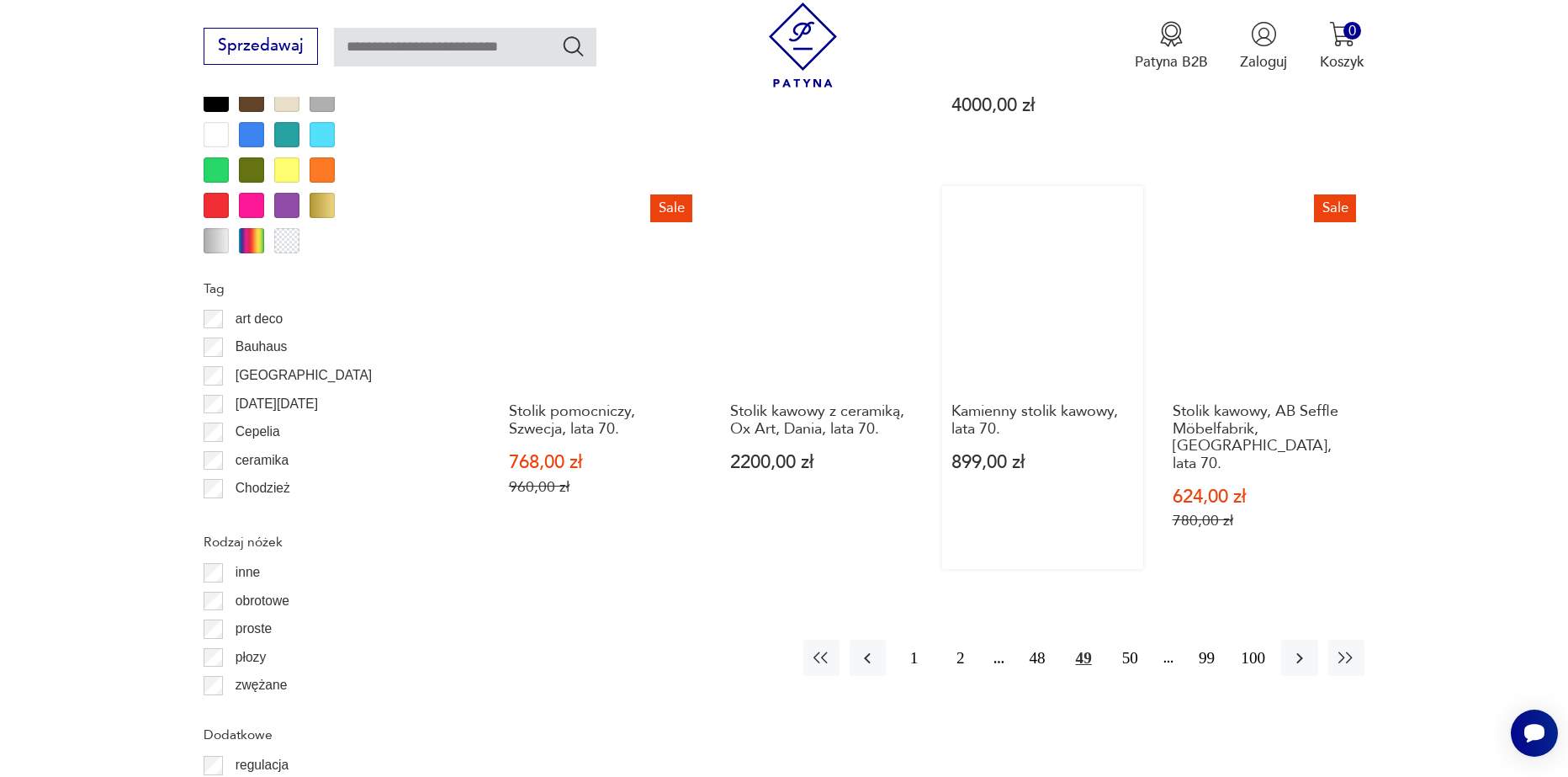
scroll to position [1906, 0]
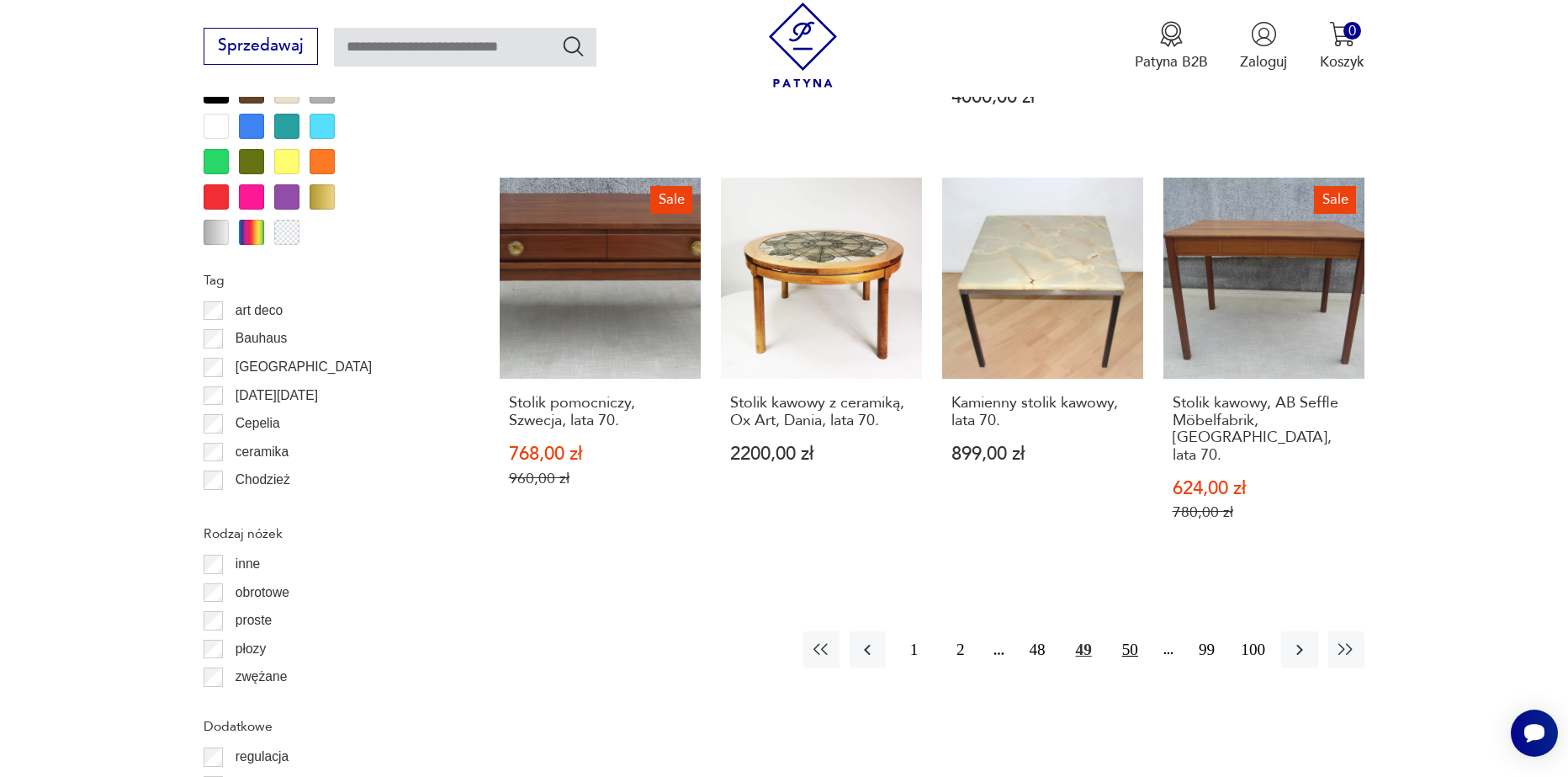
click at [1132, 631] on button "50" at bounding box center [1130, 649] width 37 height 37
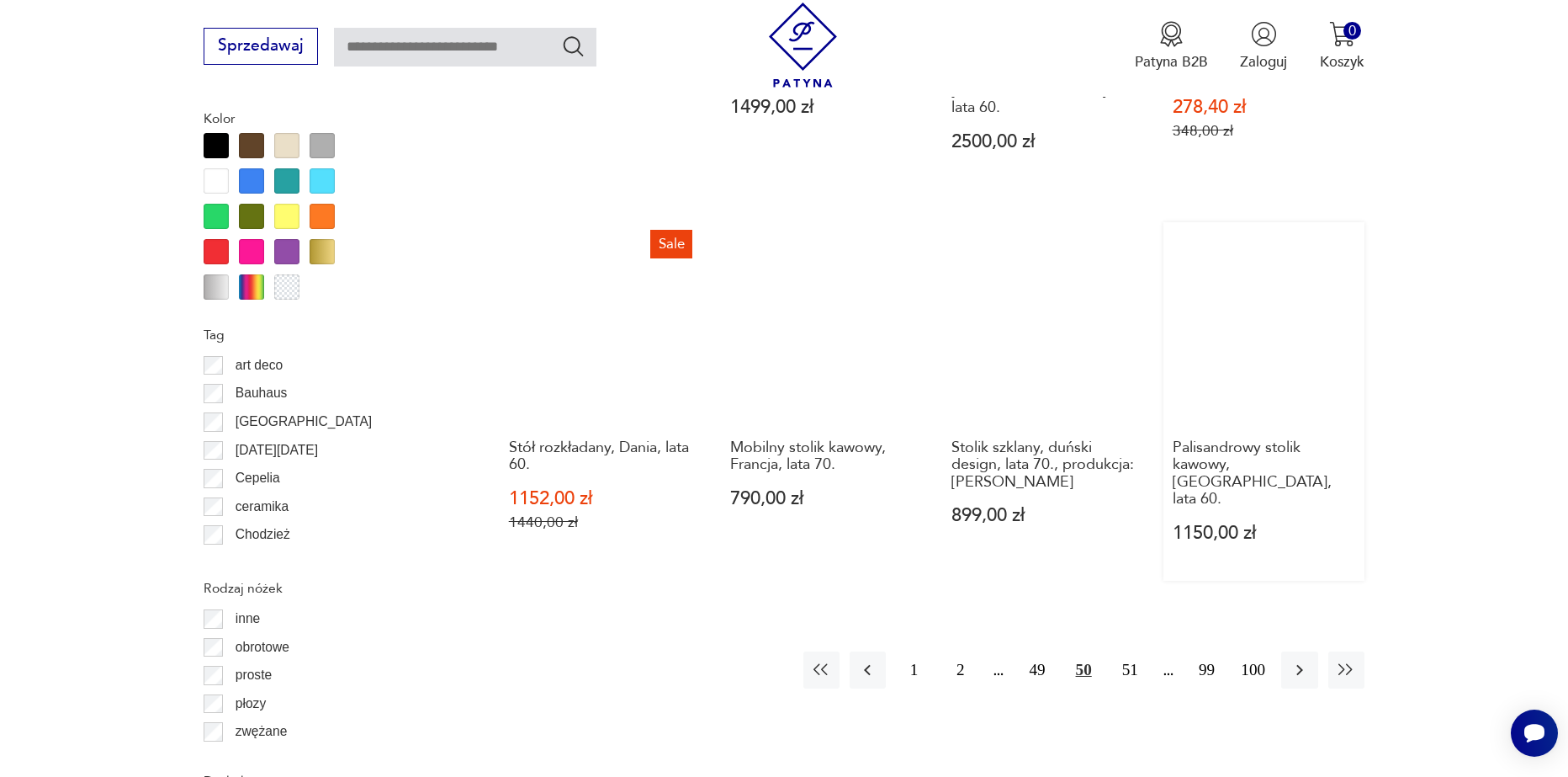
scroll to position [1906, 0]
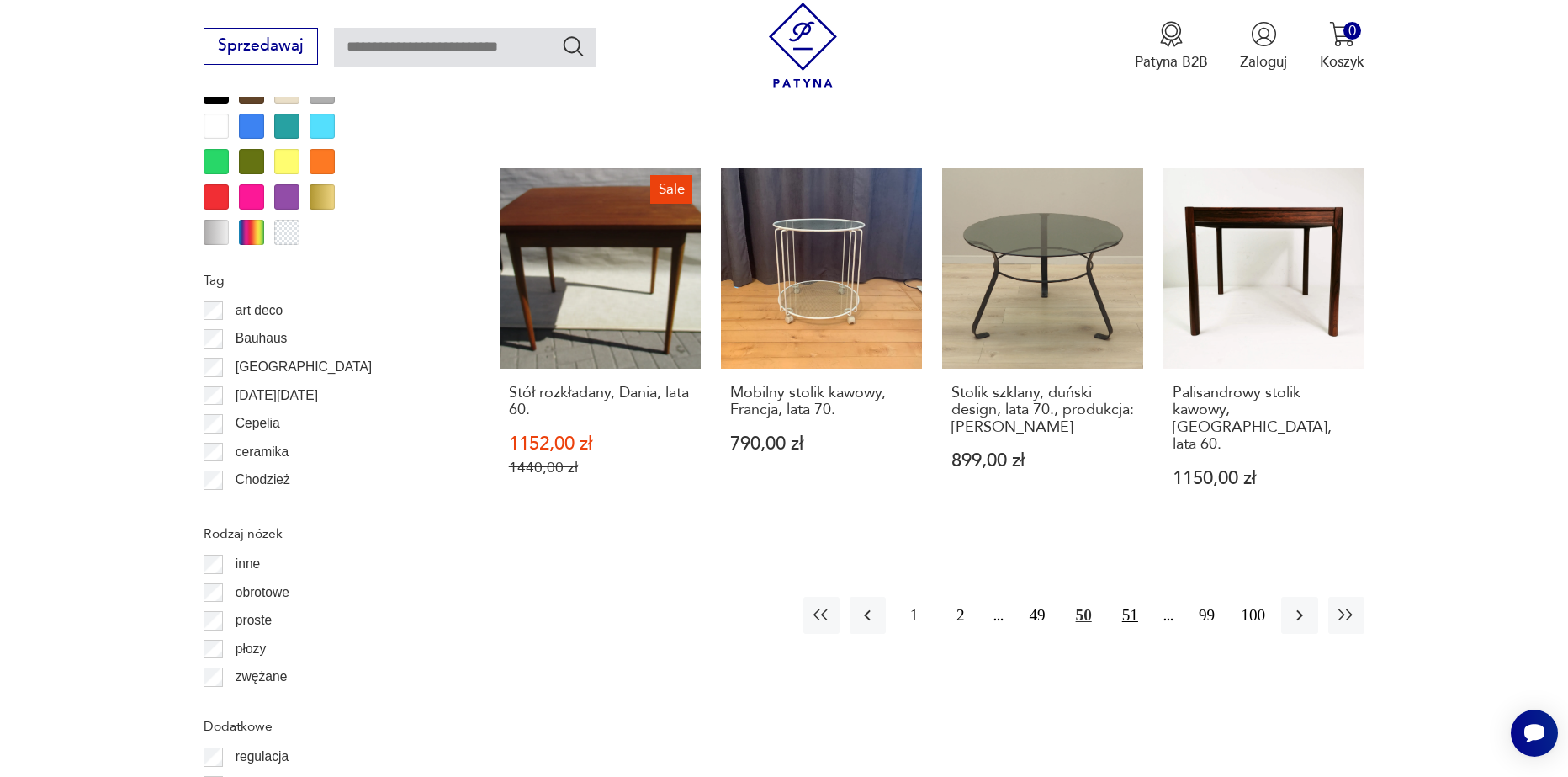
click at [1124, 597] on button "51" at bounding box center [1130, 614] width 37 height 37
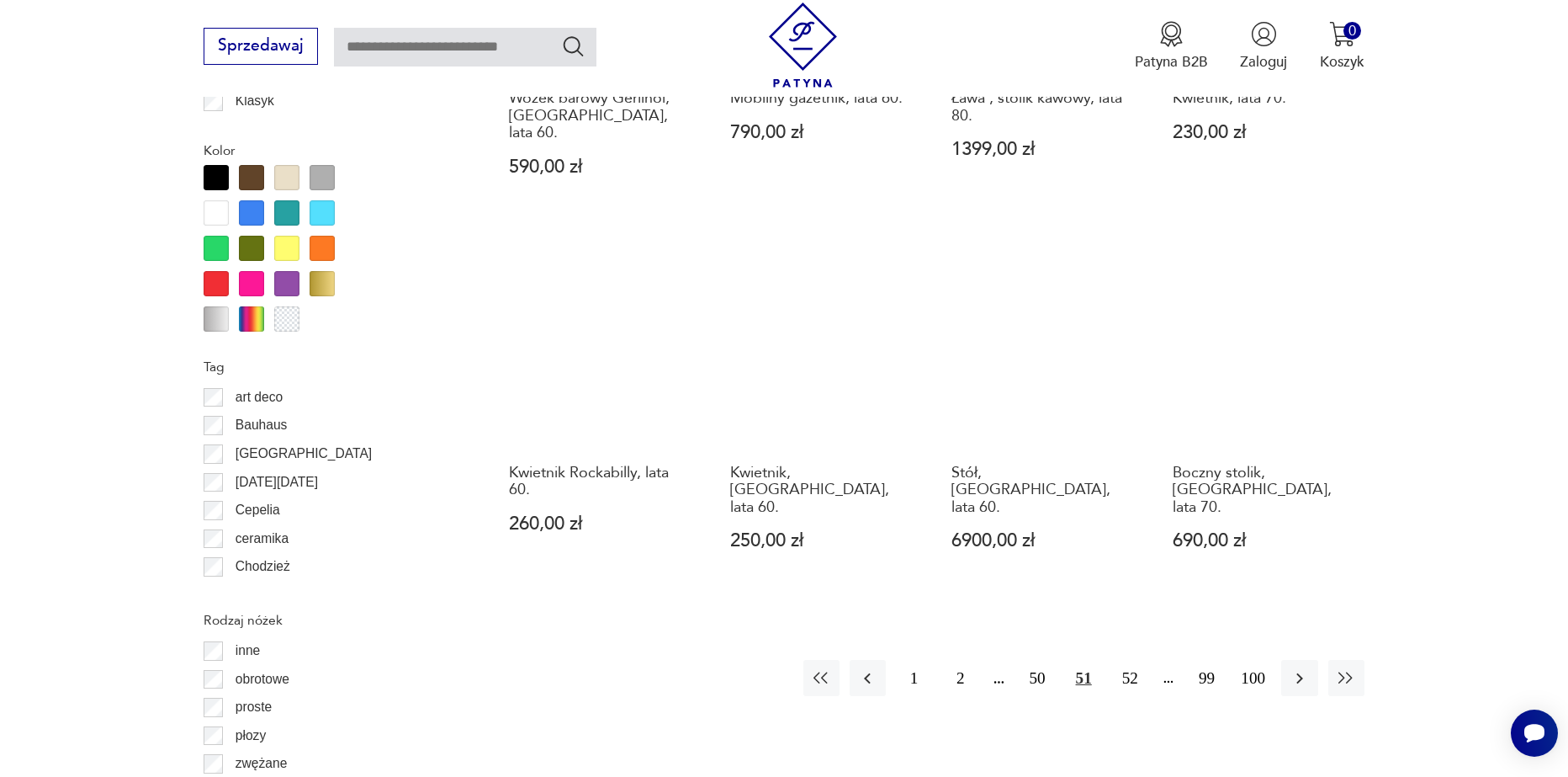
scroll to position [1906, 0]
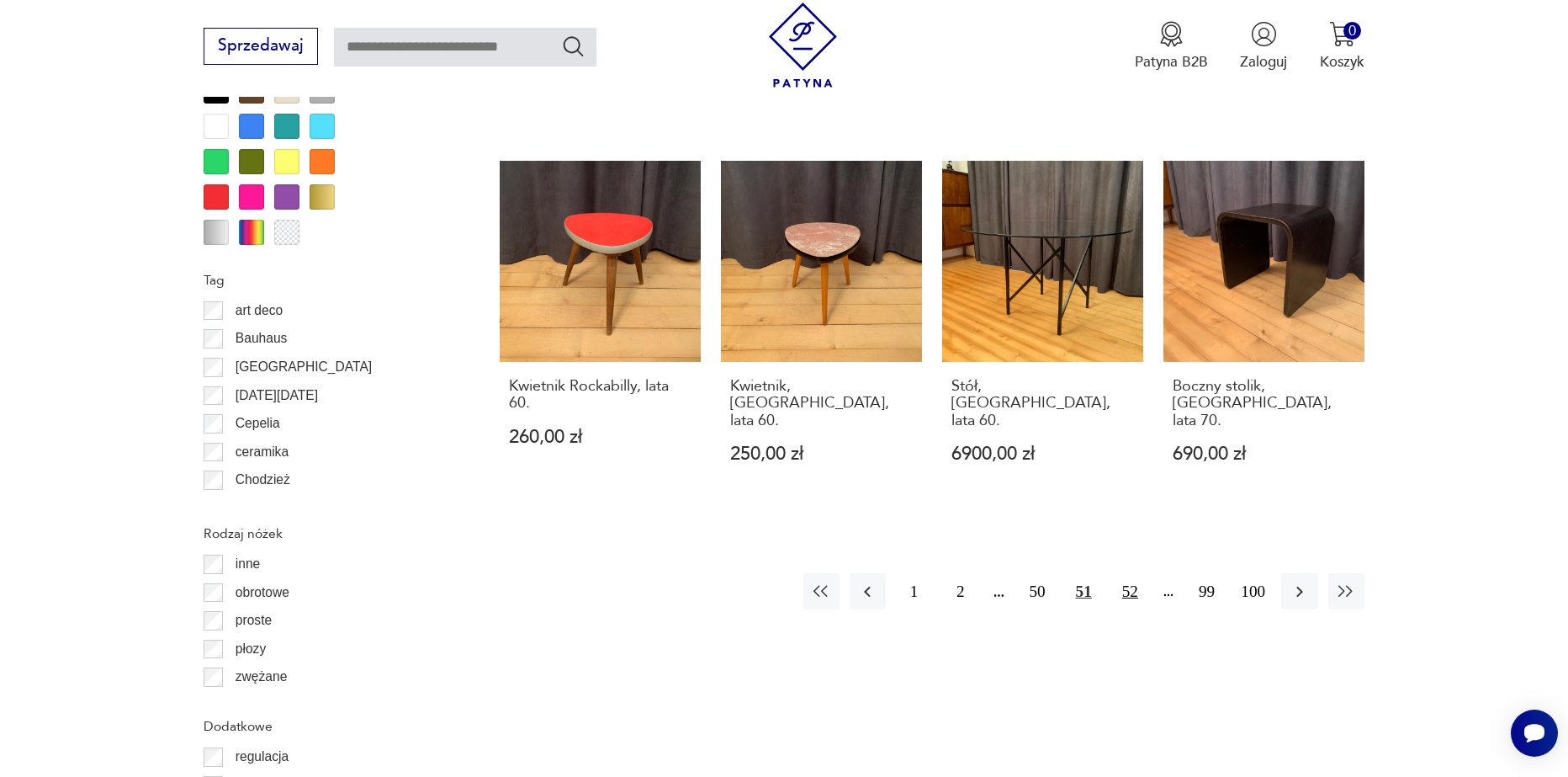
click at [1124, 573] on button "52" at bounding box center [1130, 591] width 37 height 37
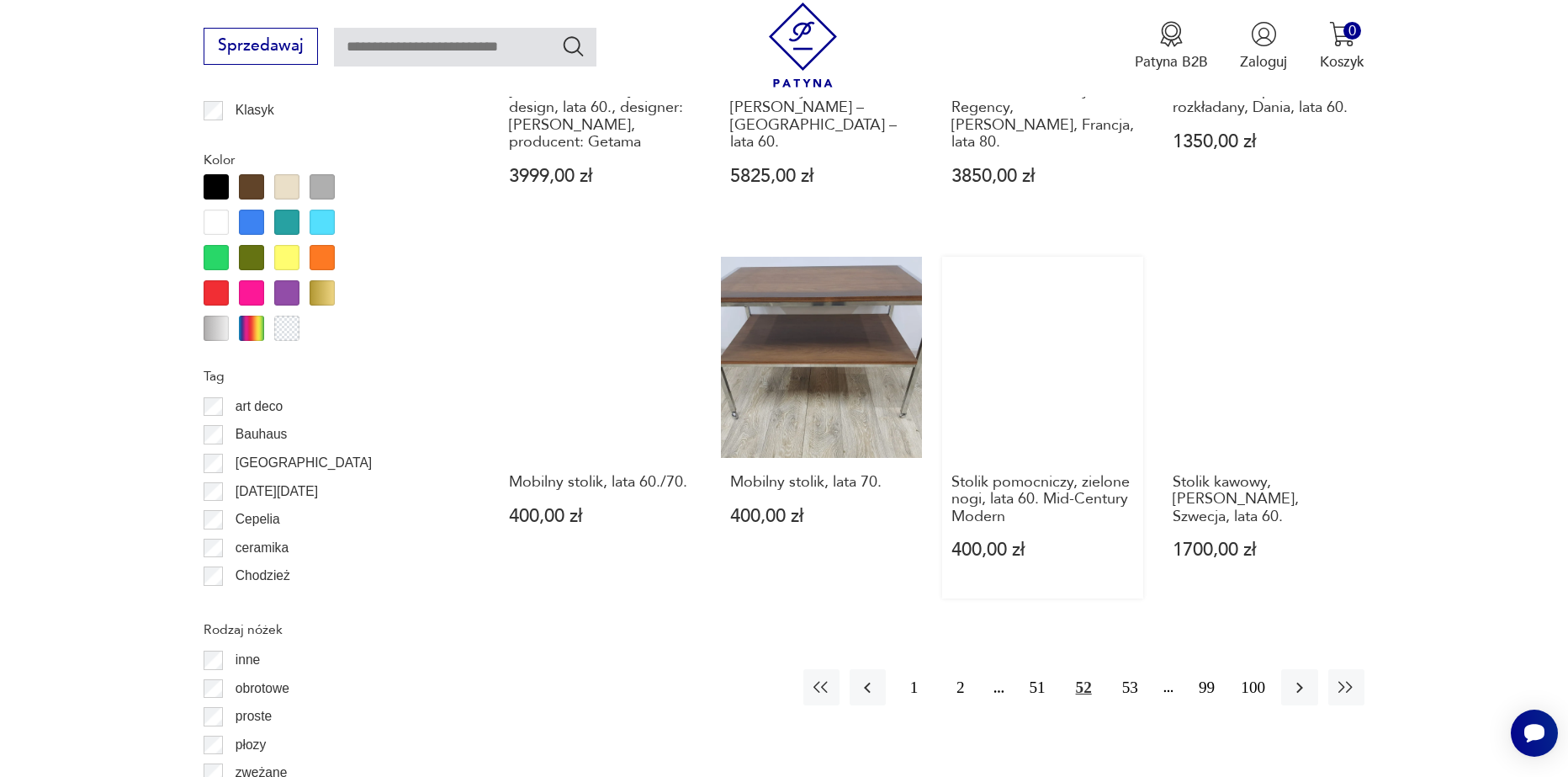
scroll to position [1906, 0]
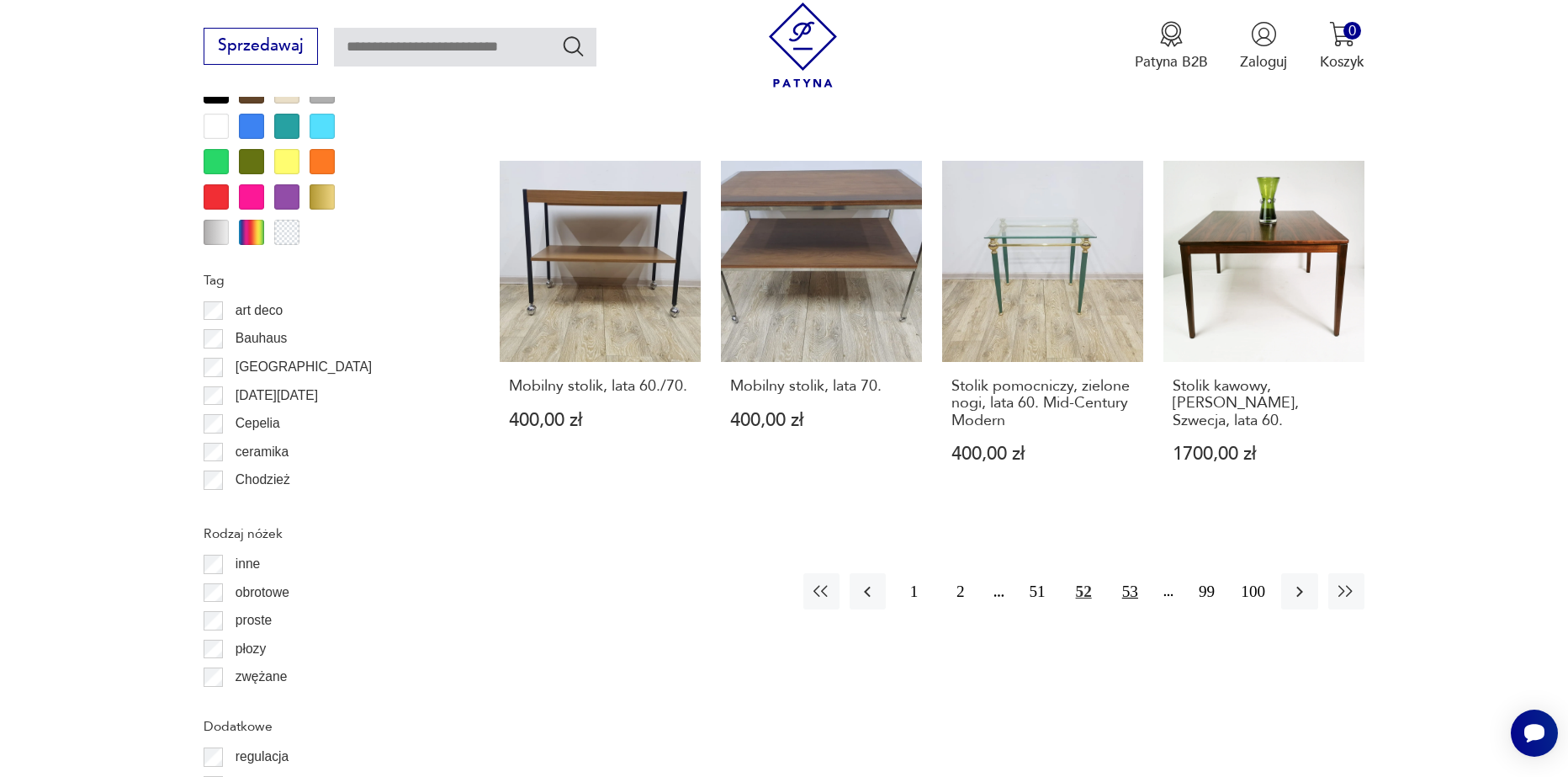
click at [1131, 573] on button "53" at bounding box center [1130, 591] width 37 height 37
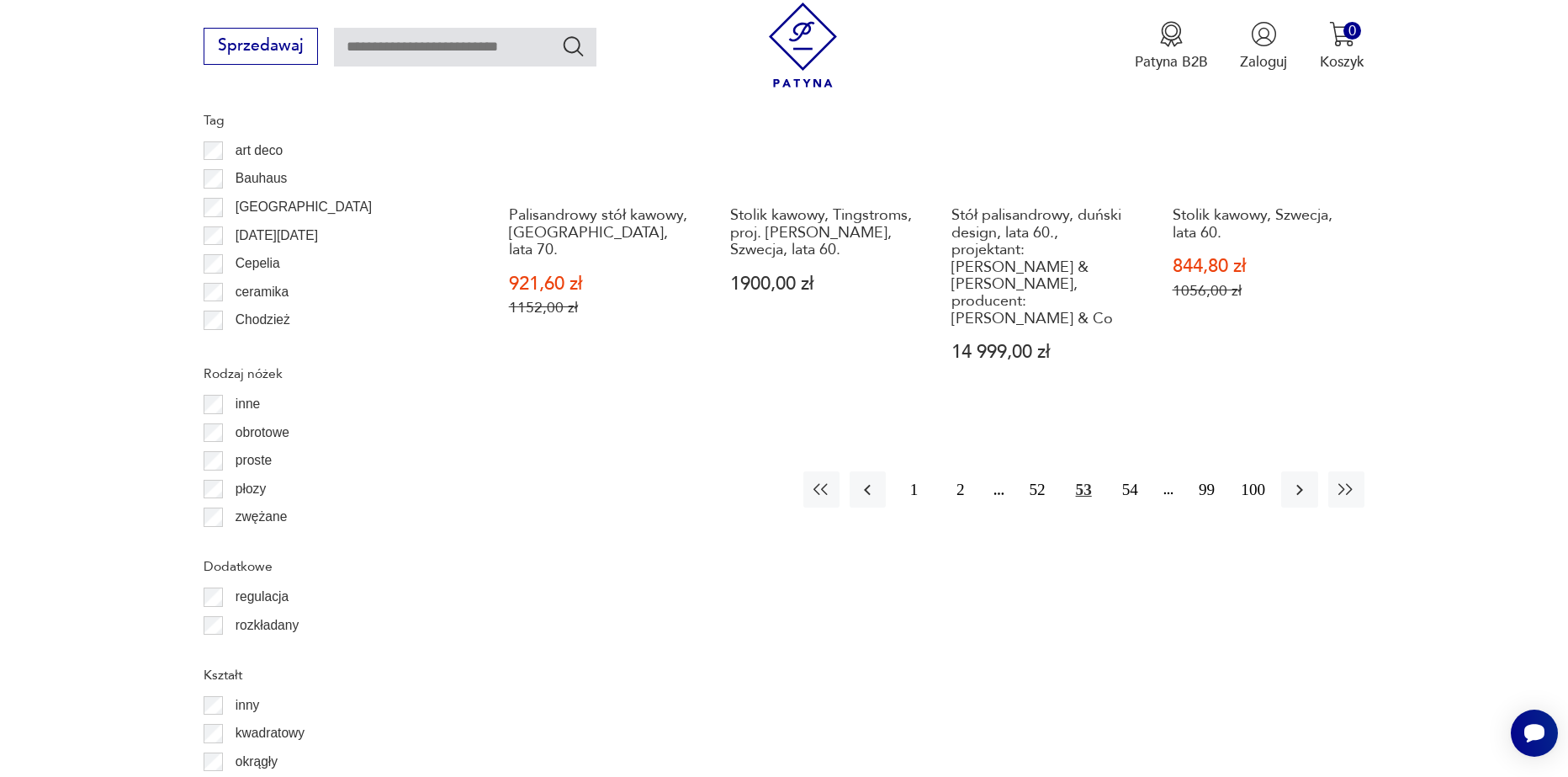
scroll to position [2075, 0]
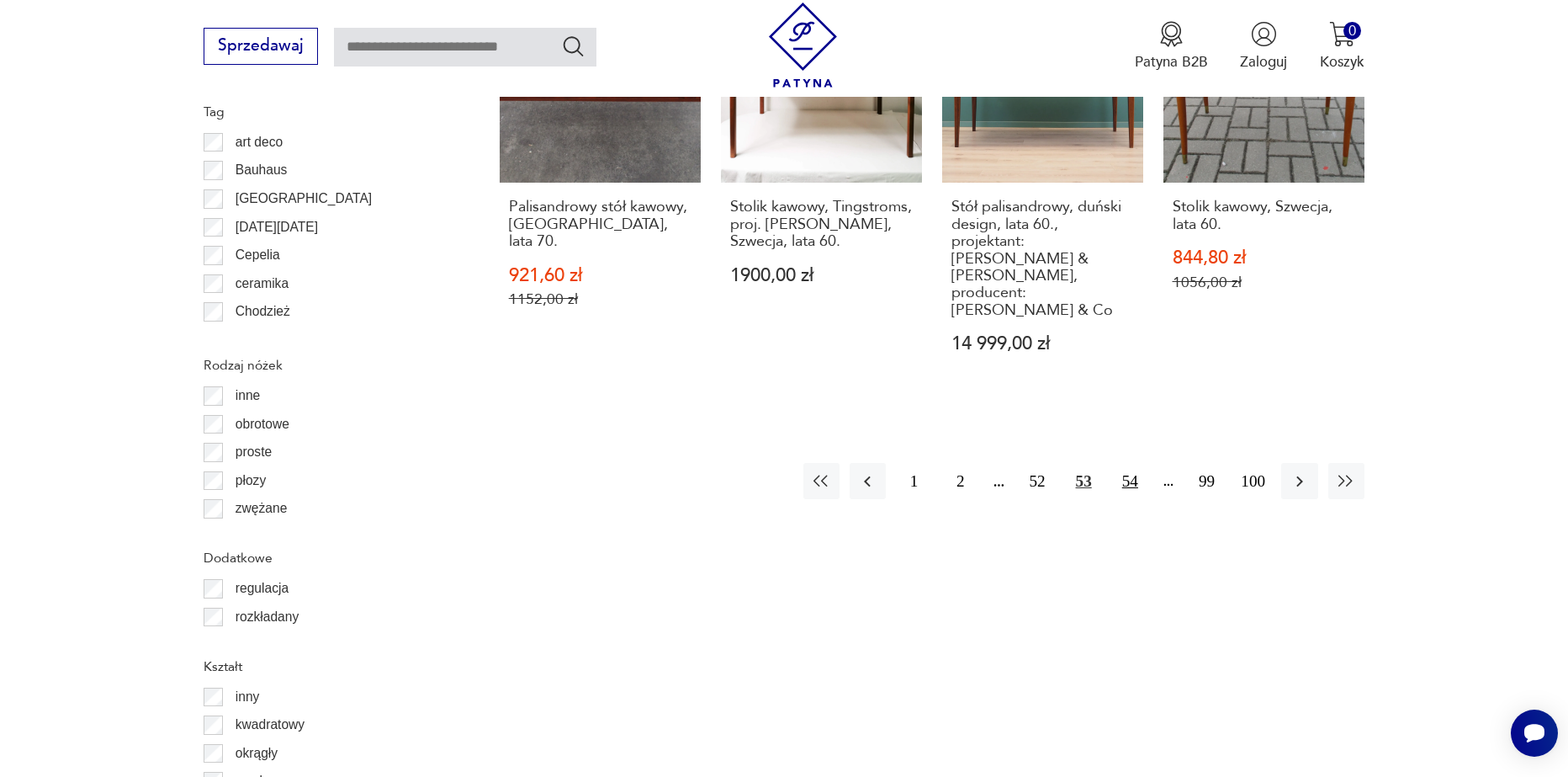
click at [1136, 463] on button "54" at bounding box center [1130, 480] width 37 height 37
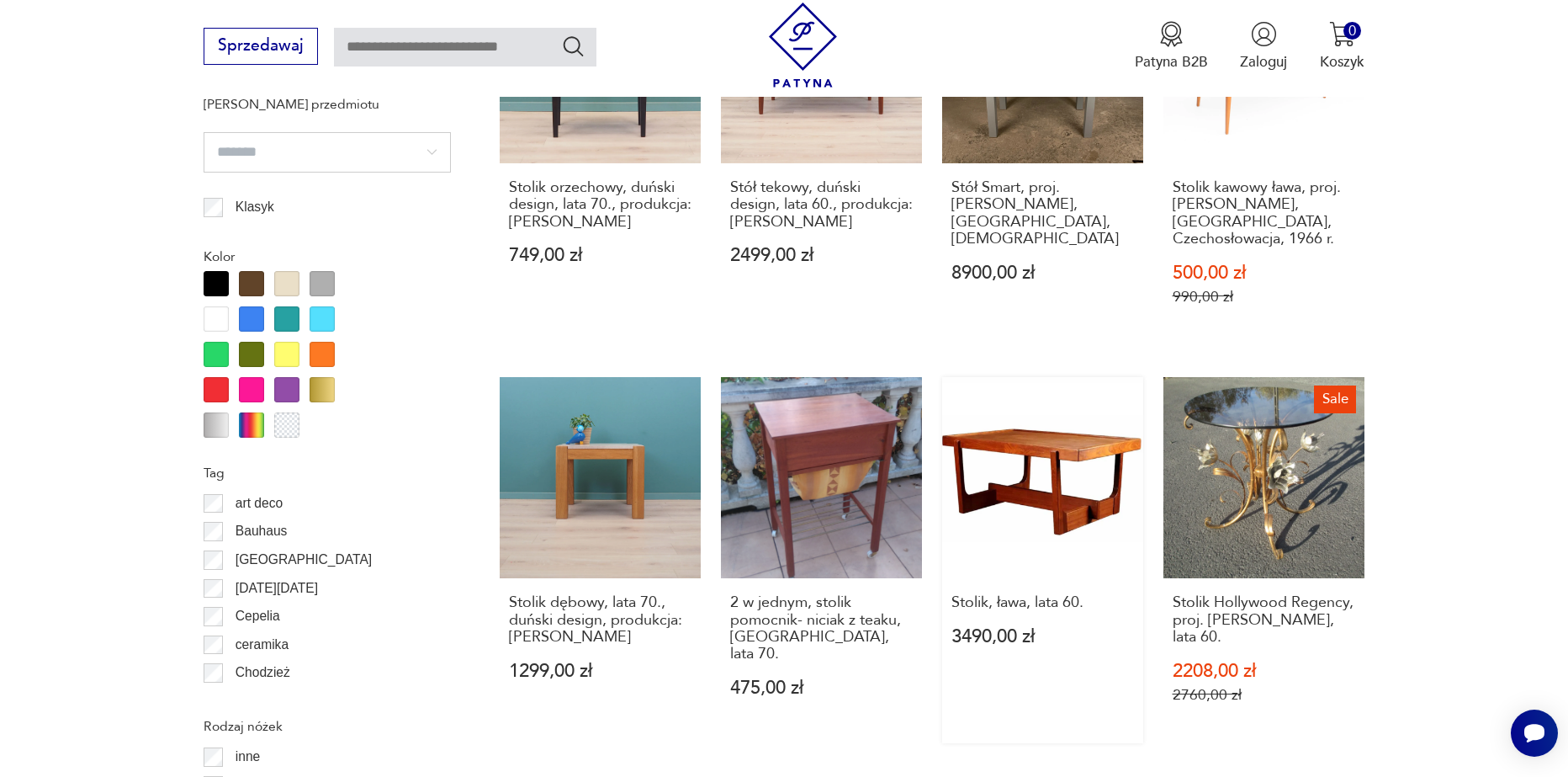
scroll to position [1822, 0]
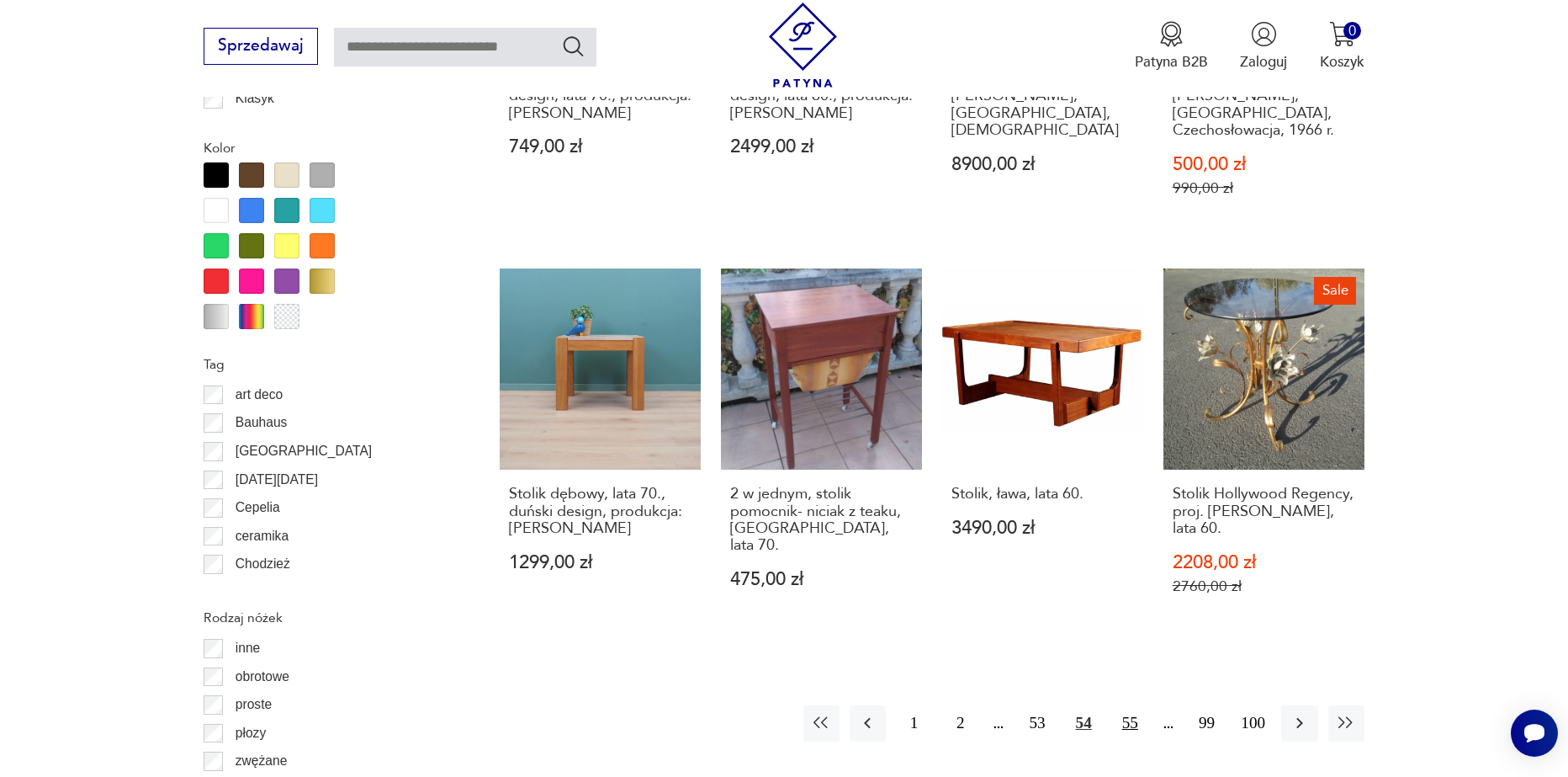
click at [1139, 706] on button "55" at bounding box center [1130, 723] width 37 height 37
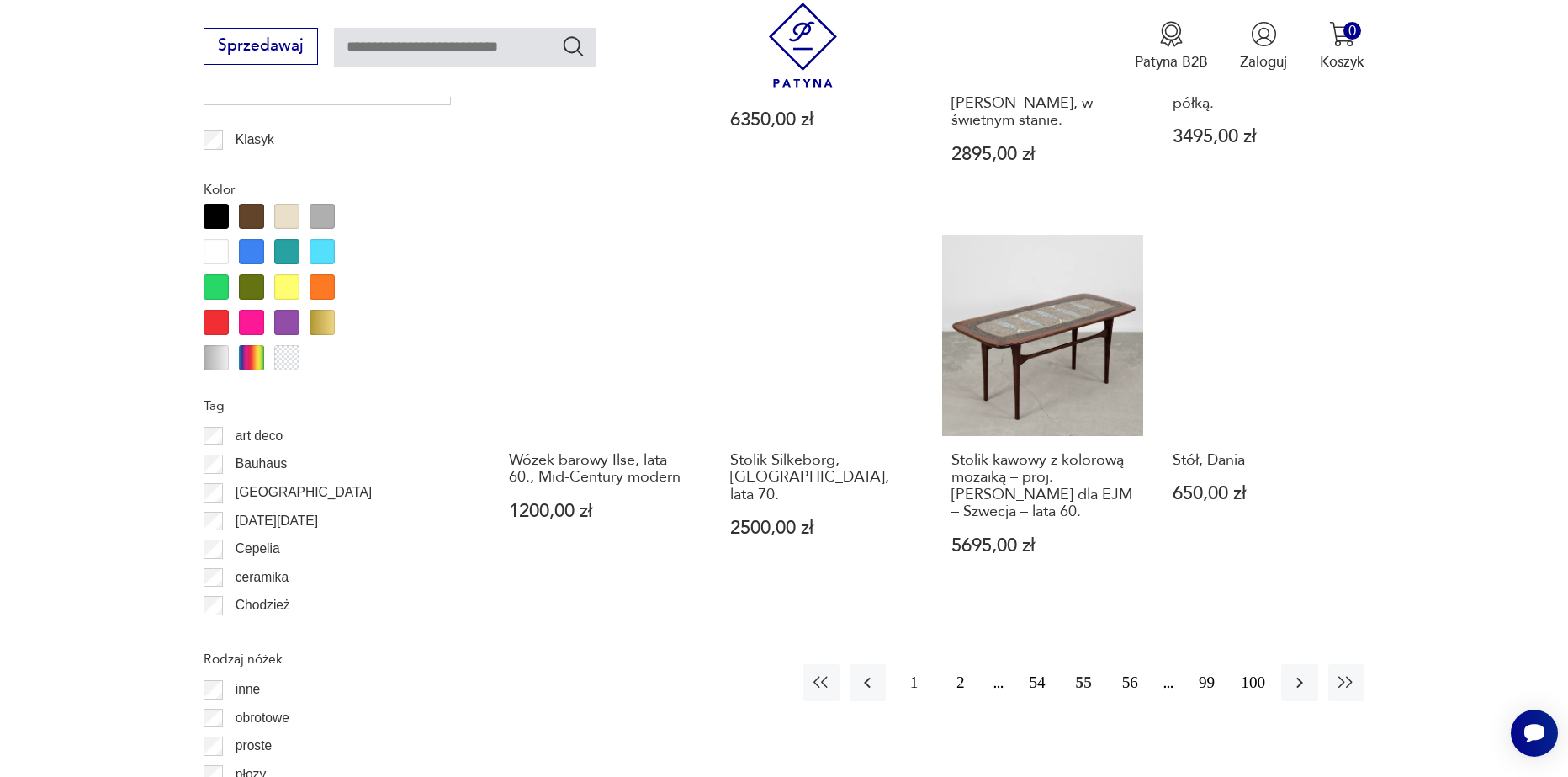
scroll to position [1906, 0]
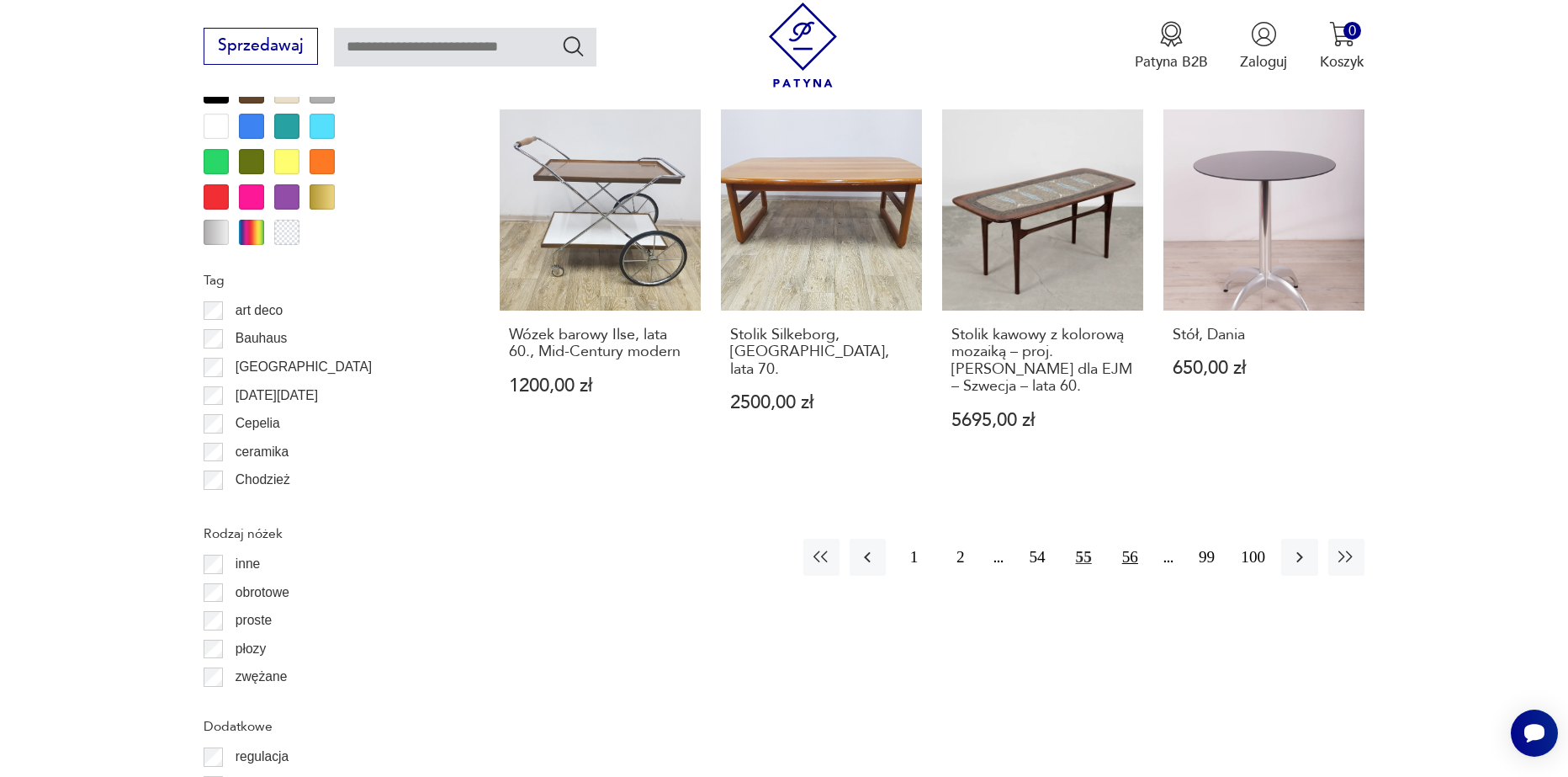
click at [1124, 550] on button "56" at bounding box center [1130, 556] width 37 height 37
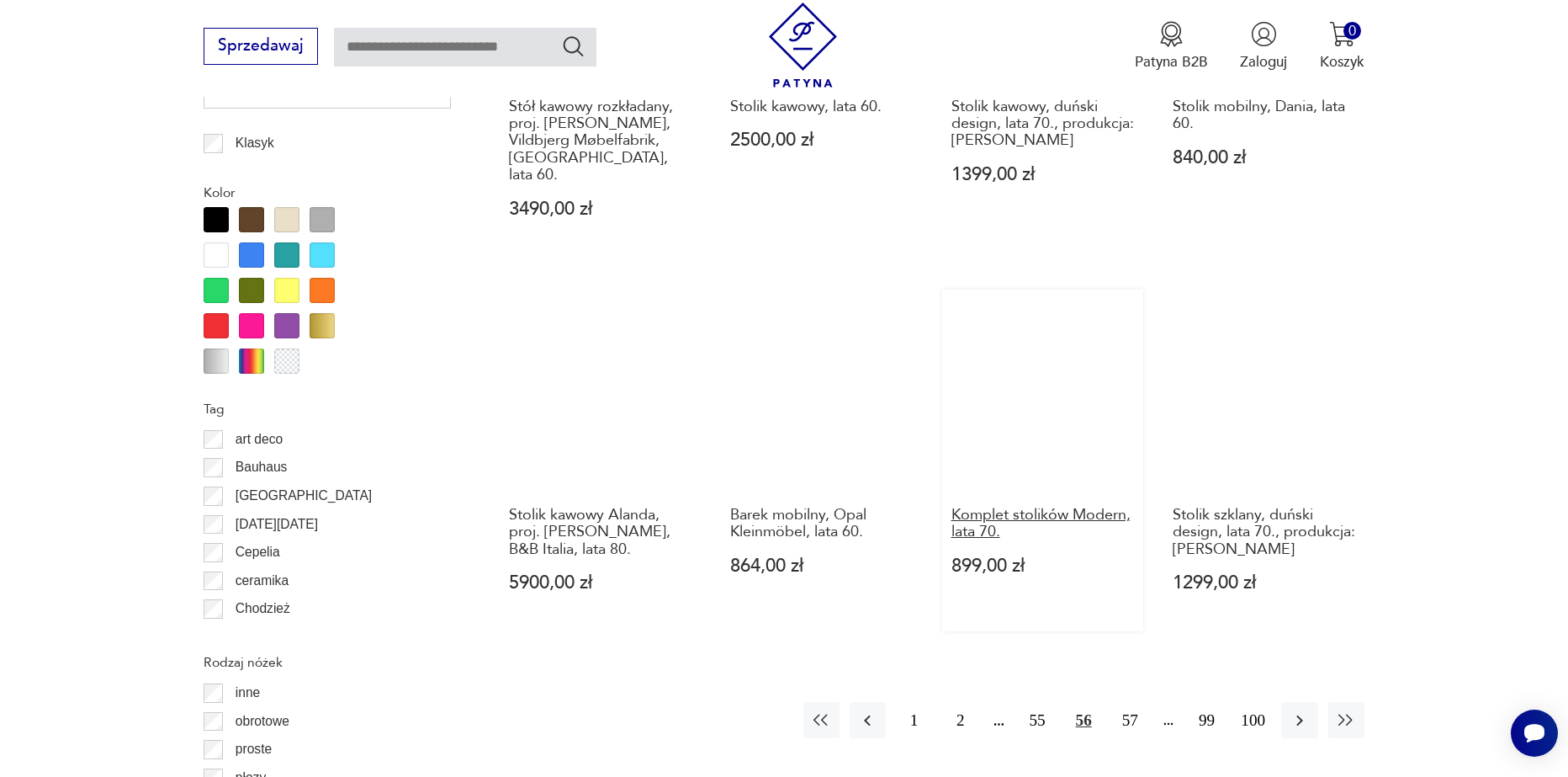
scroll to position [1906, 0]
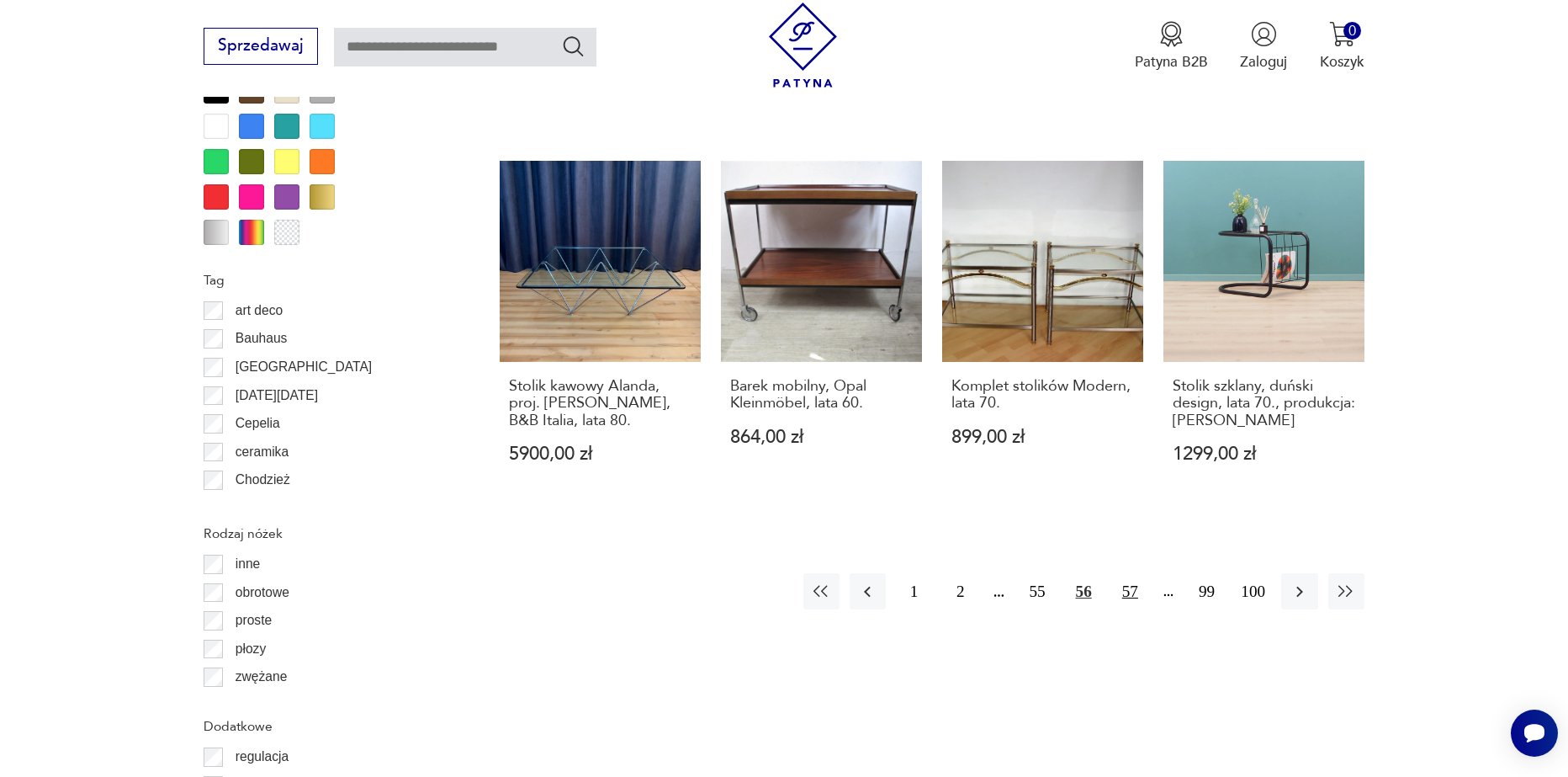
click at [1127, 573] on button "57" at bounding box center [1130, 591] width 37 height 37
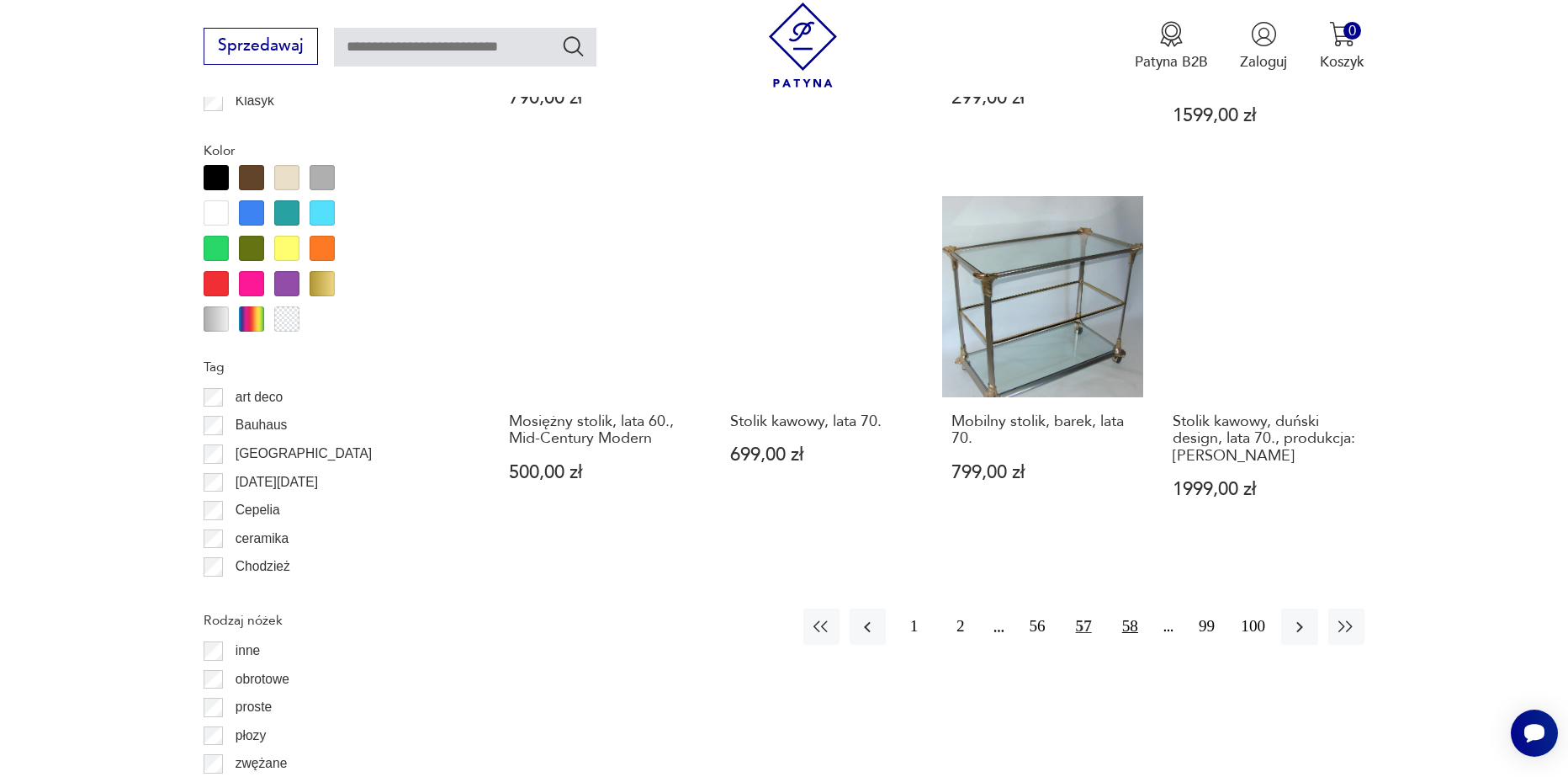
scroll to position [1822, 0]
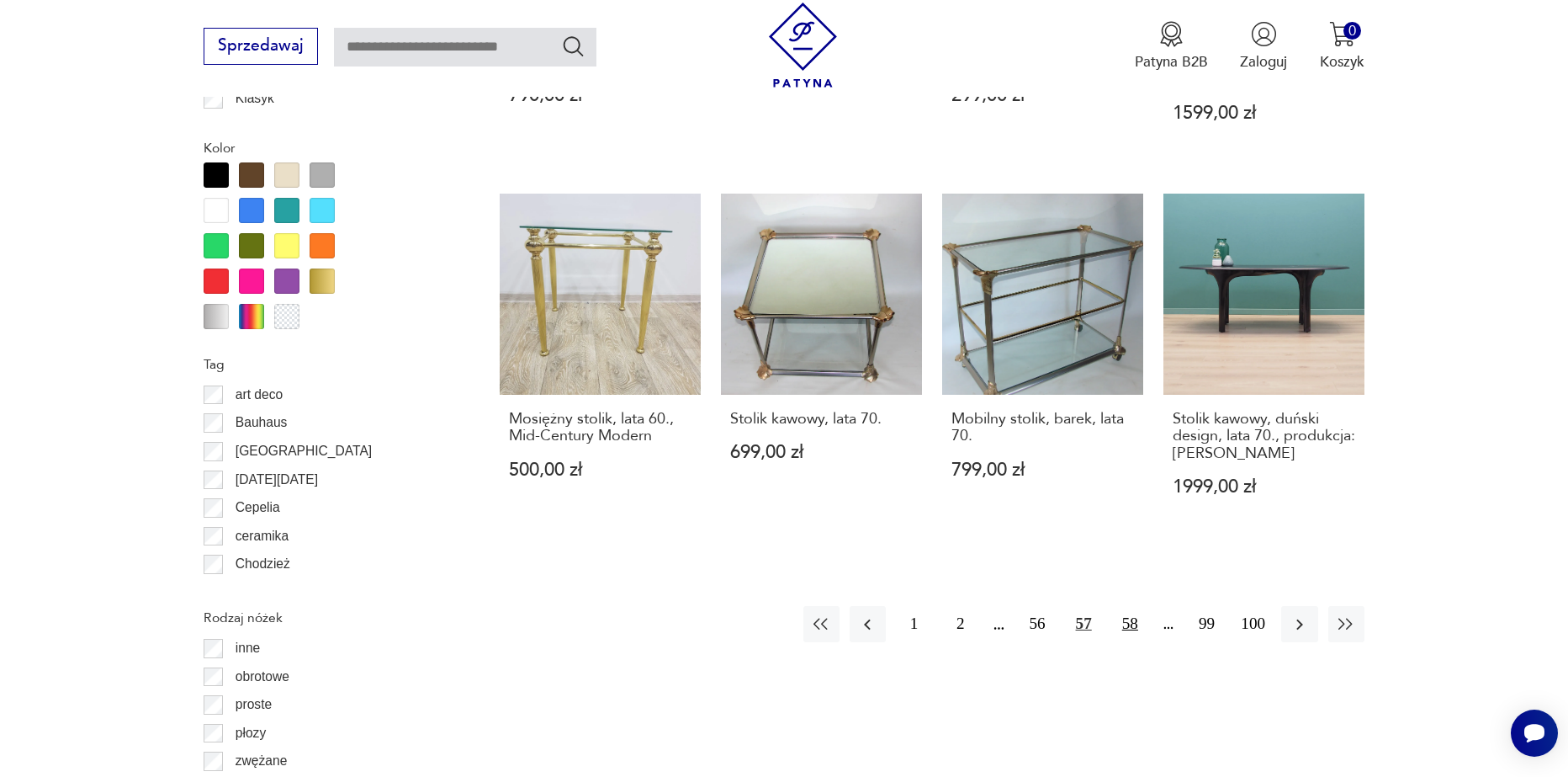
click at [1139, 606] on button "58" at bounding box center [1130, 623] width 37 height 37
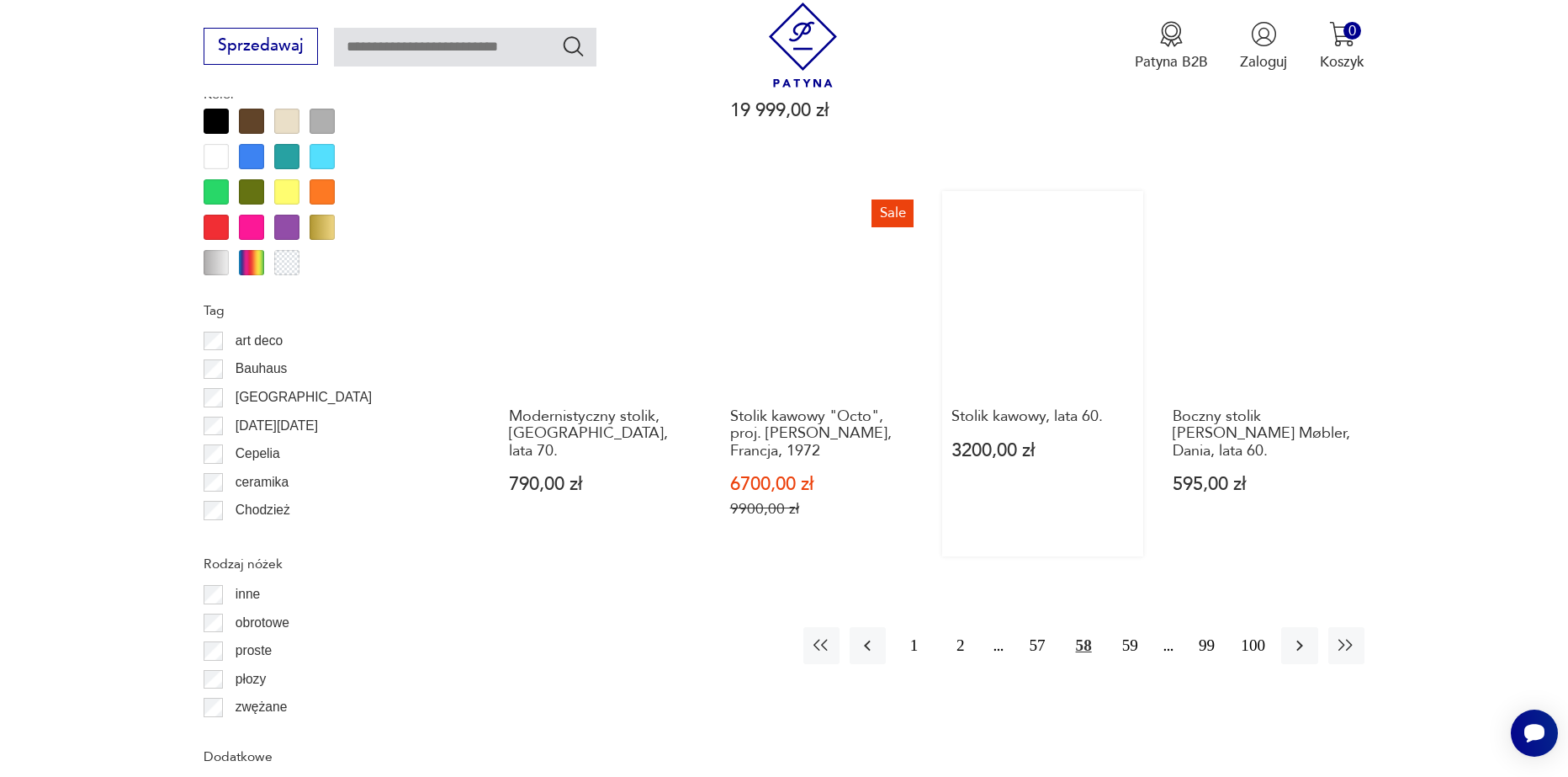
scroll to position [1990, 0]
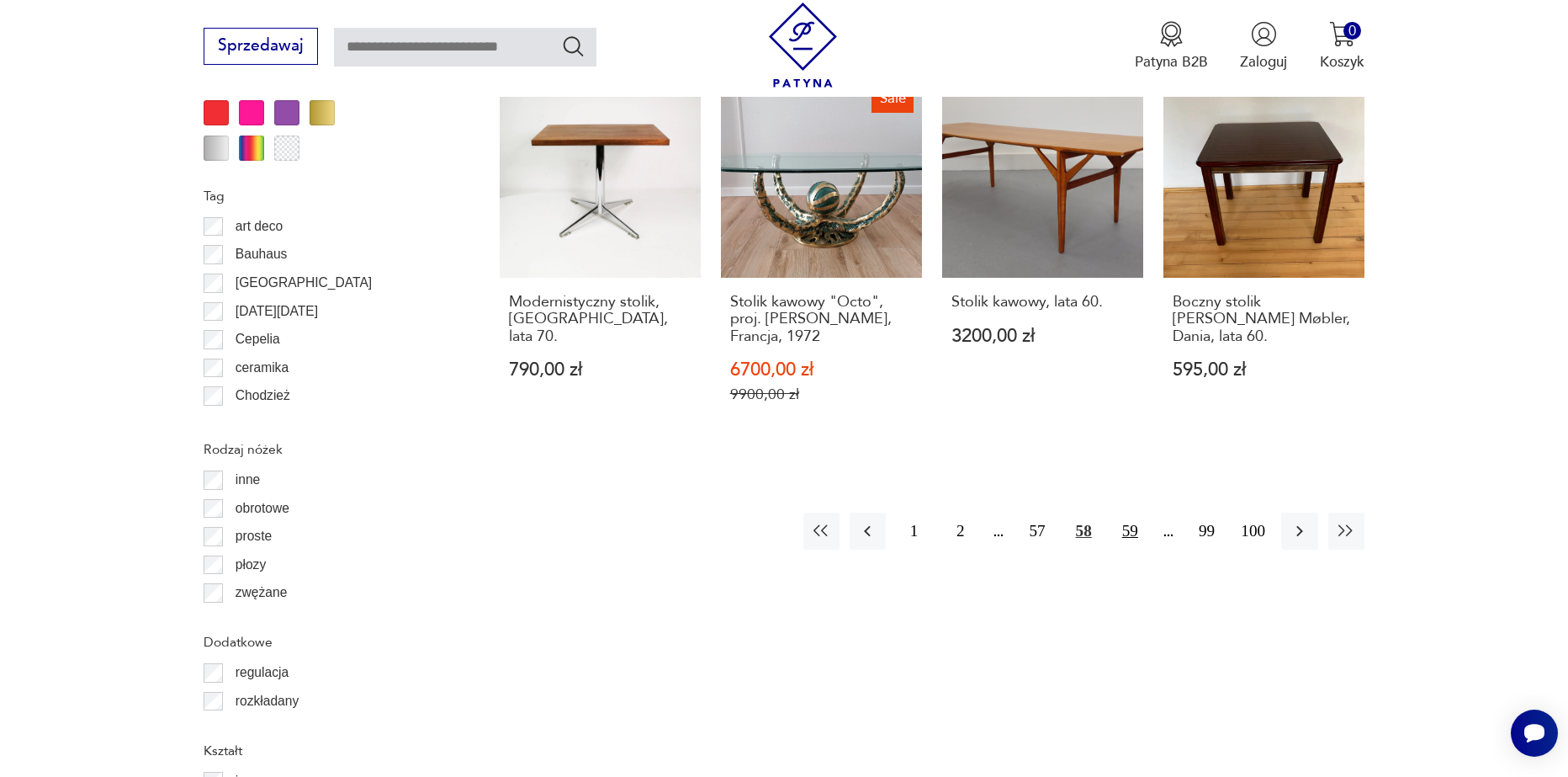
click at [1129, 513] on button "59" at bounding box center [1130, 531] width 37 height 37
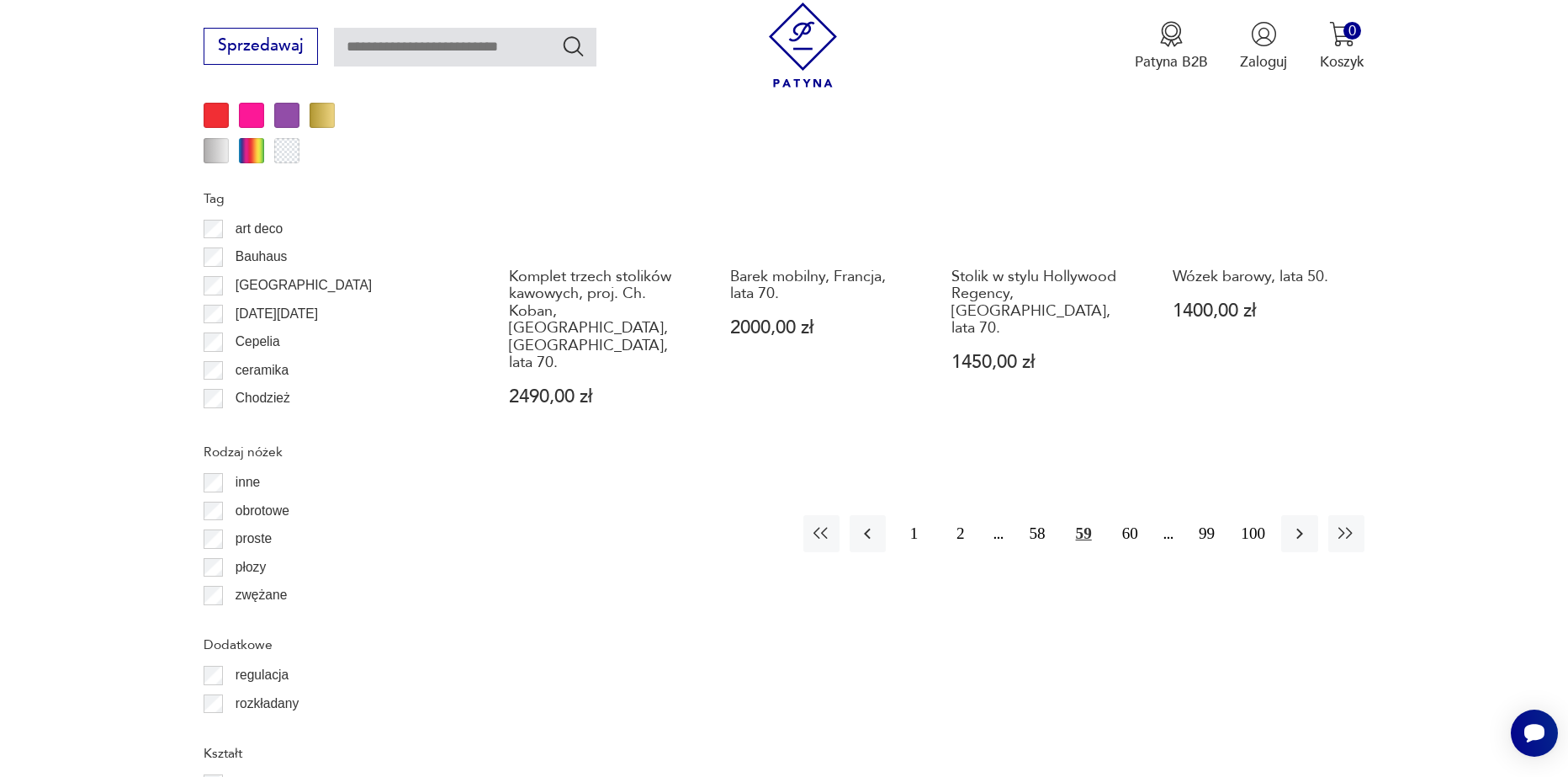
scroll to position [1990, 0]
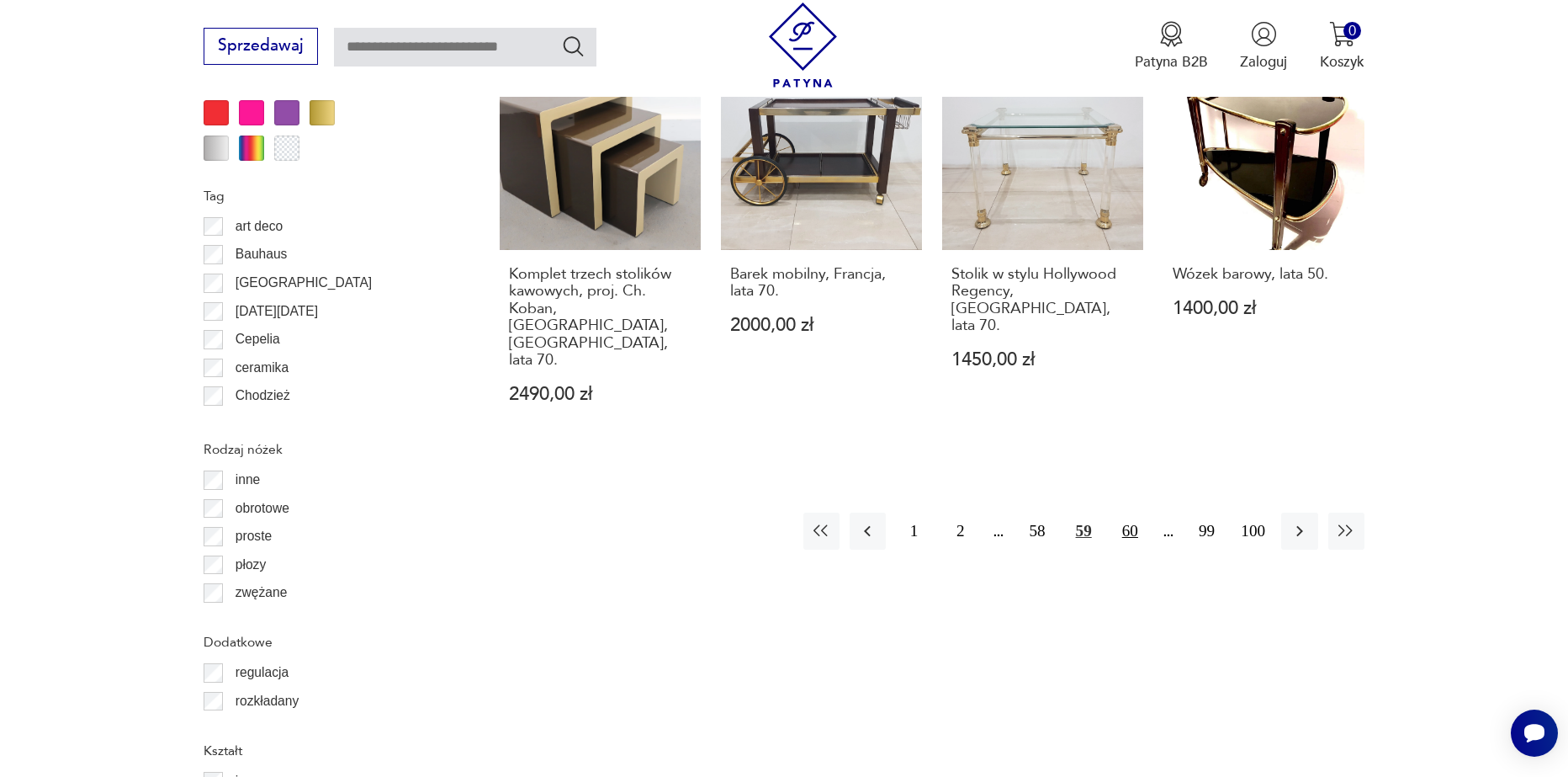
click at [1117, 513] on button "60" at bounding box center [1130, 531] width 37 height 37
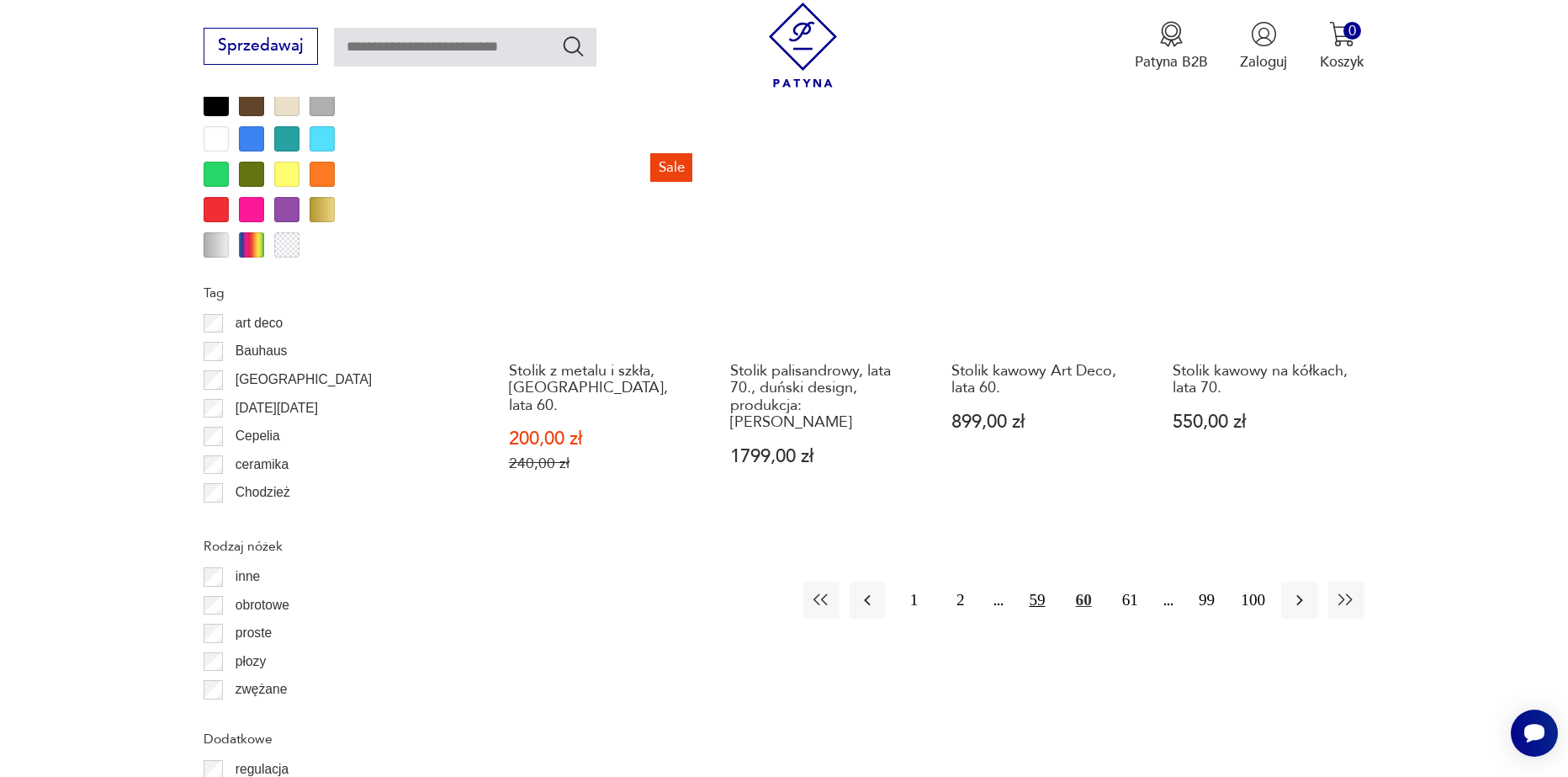
scroll to position [1906, 0]
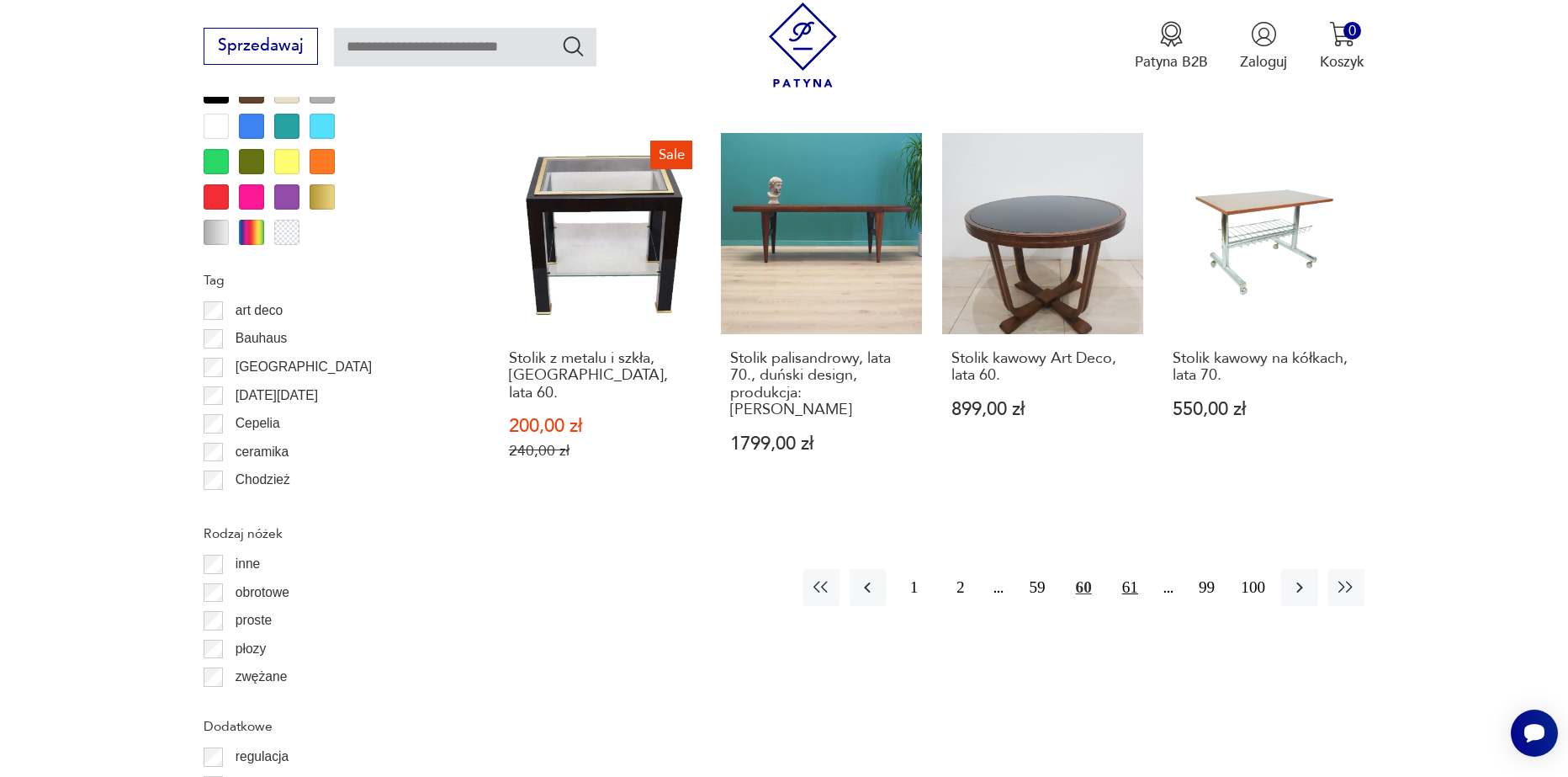
click at [1132, 569] on button "61" at bounding box center [1130, 587] width 37 height 37
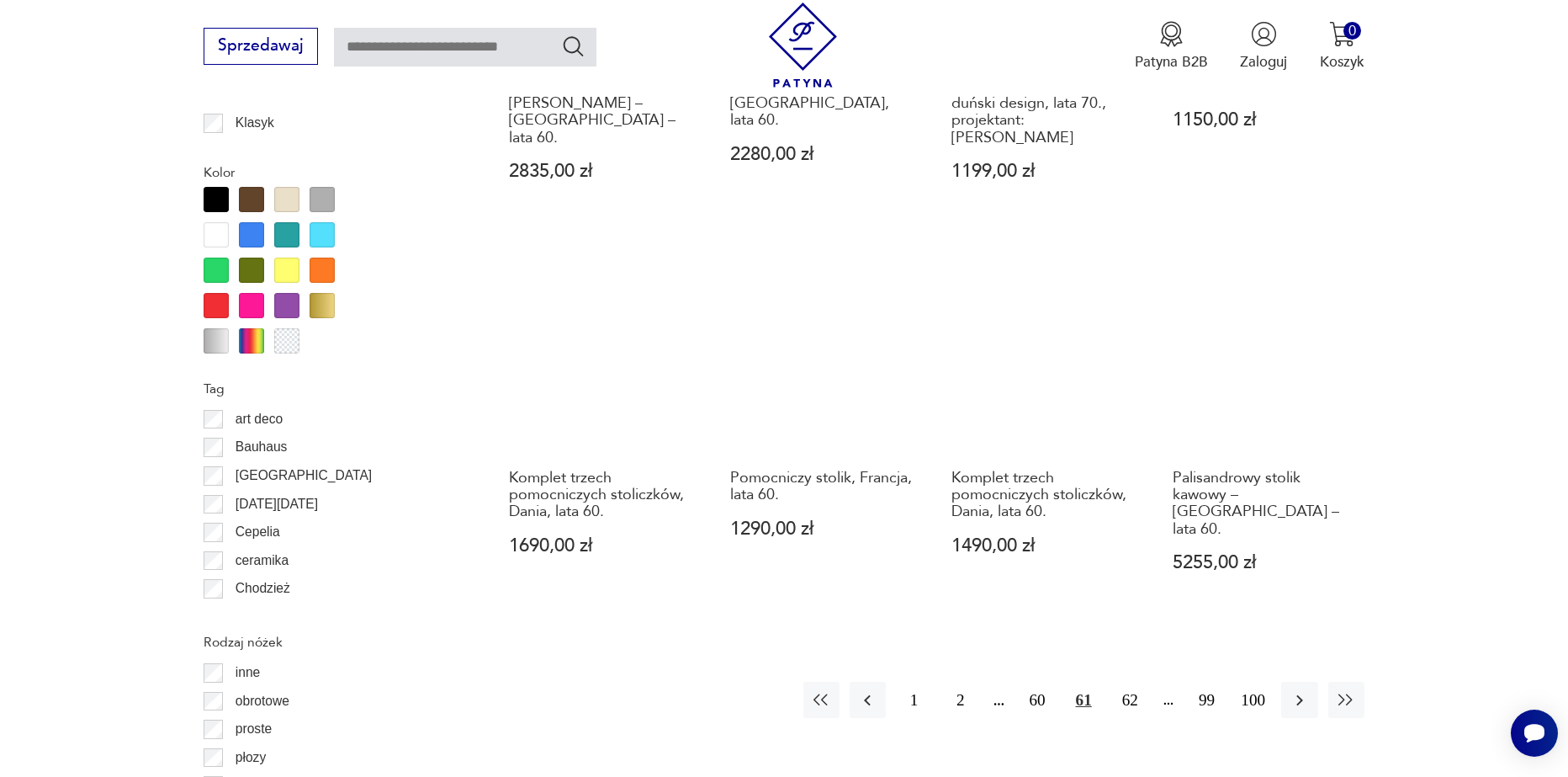
scroll to position [1822, 0]
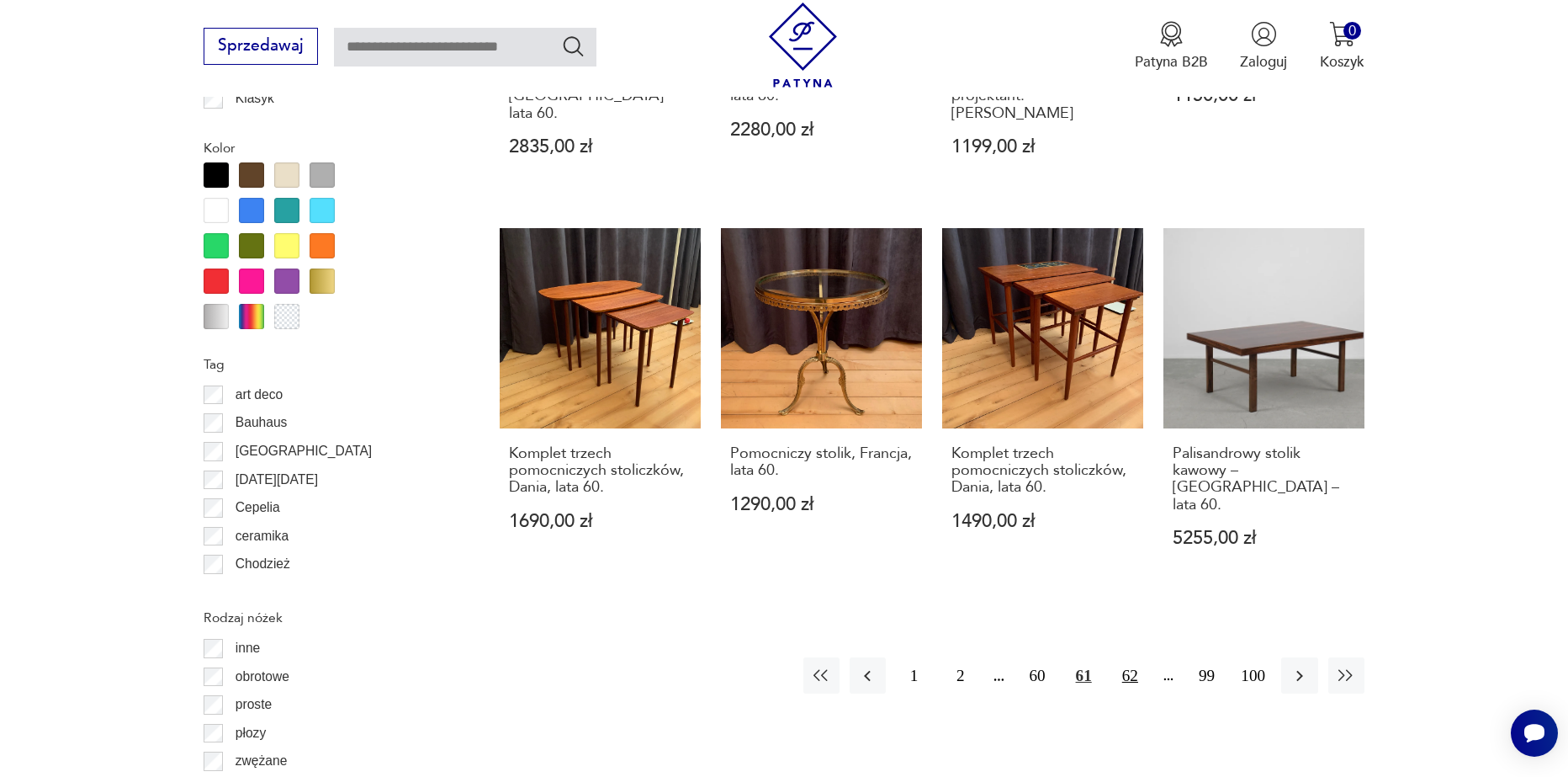
click at [1130, 657] on button "62" at bounding box center [1130, 675] width 37 height 37
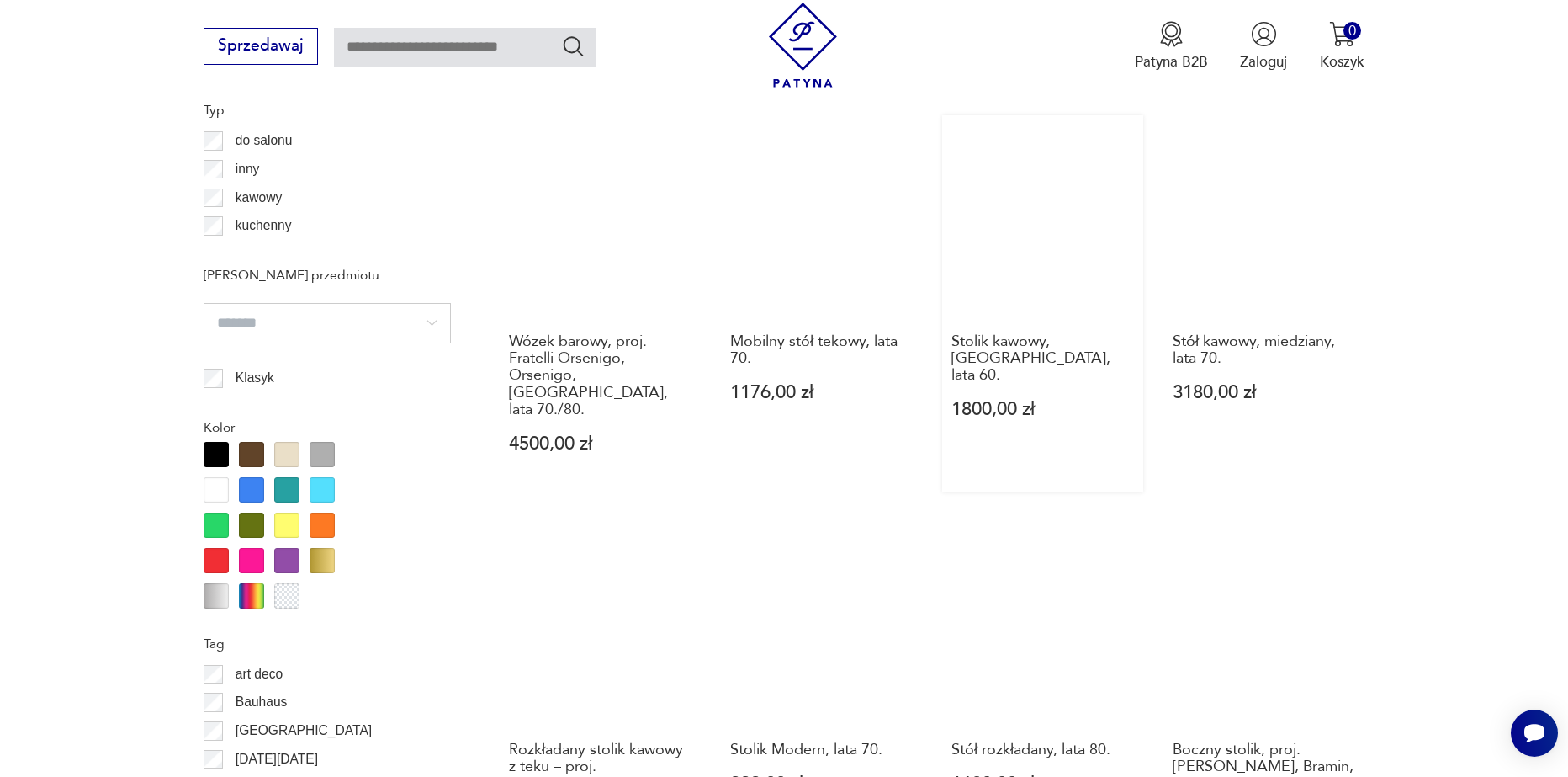
scroll to position [1738, 0]
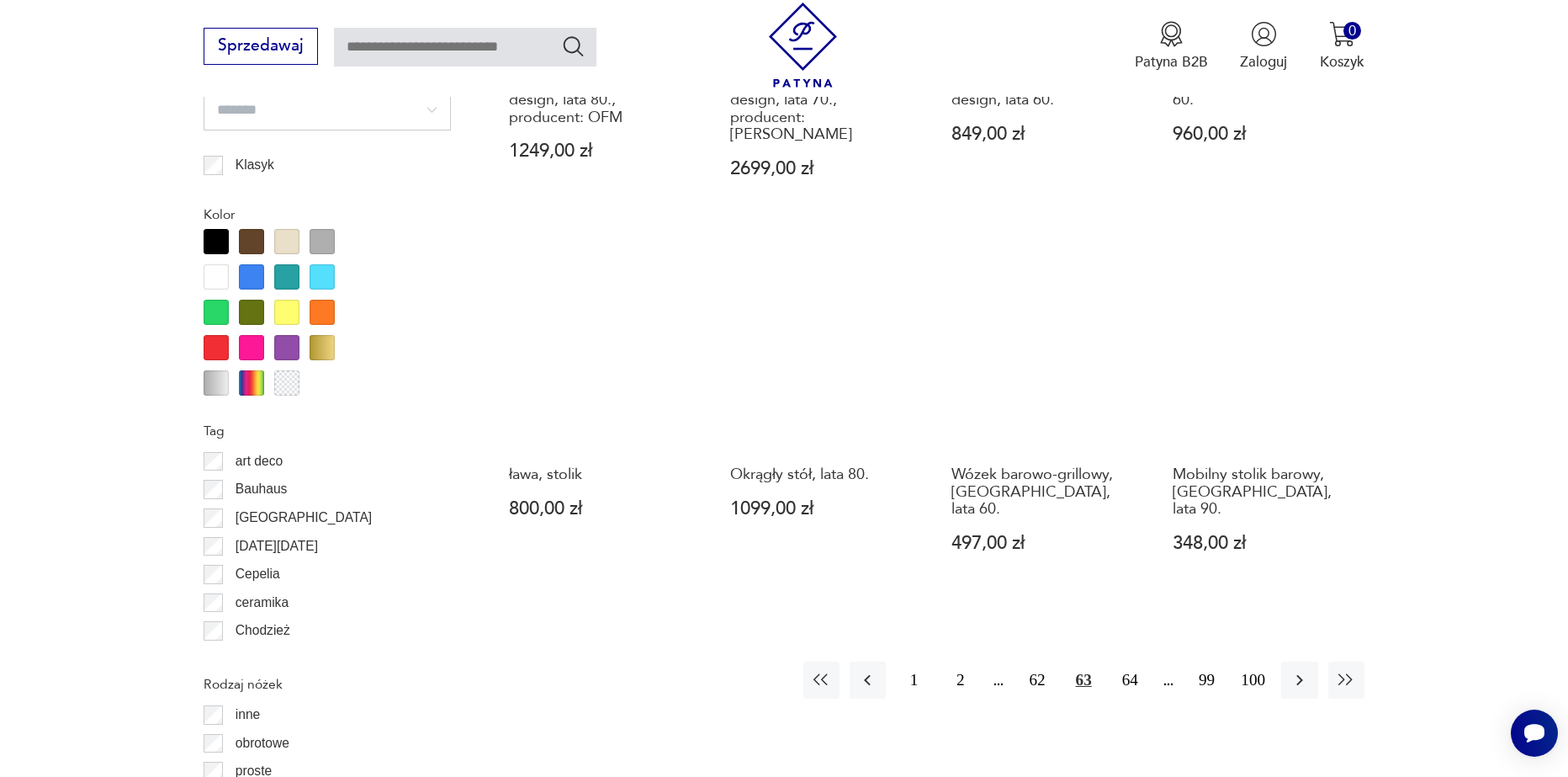
scroll to position [1822, 0]
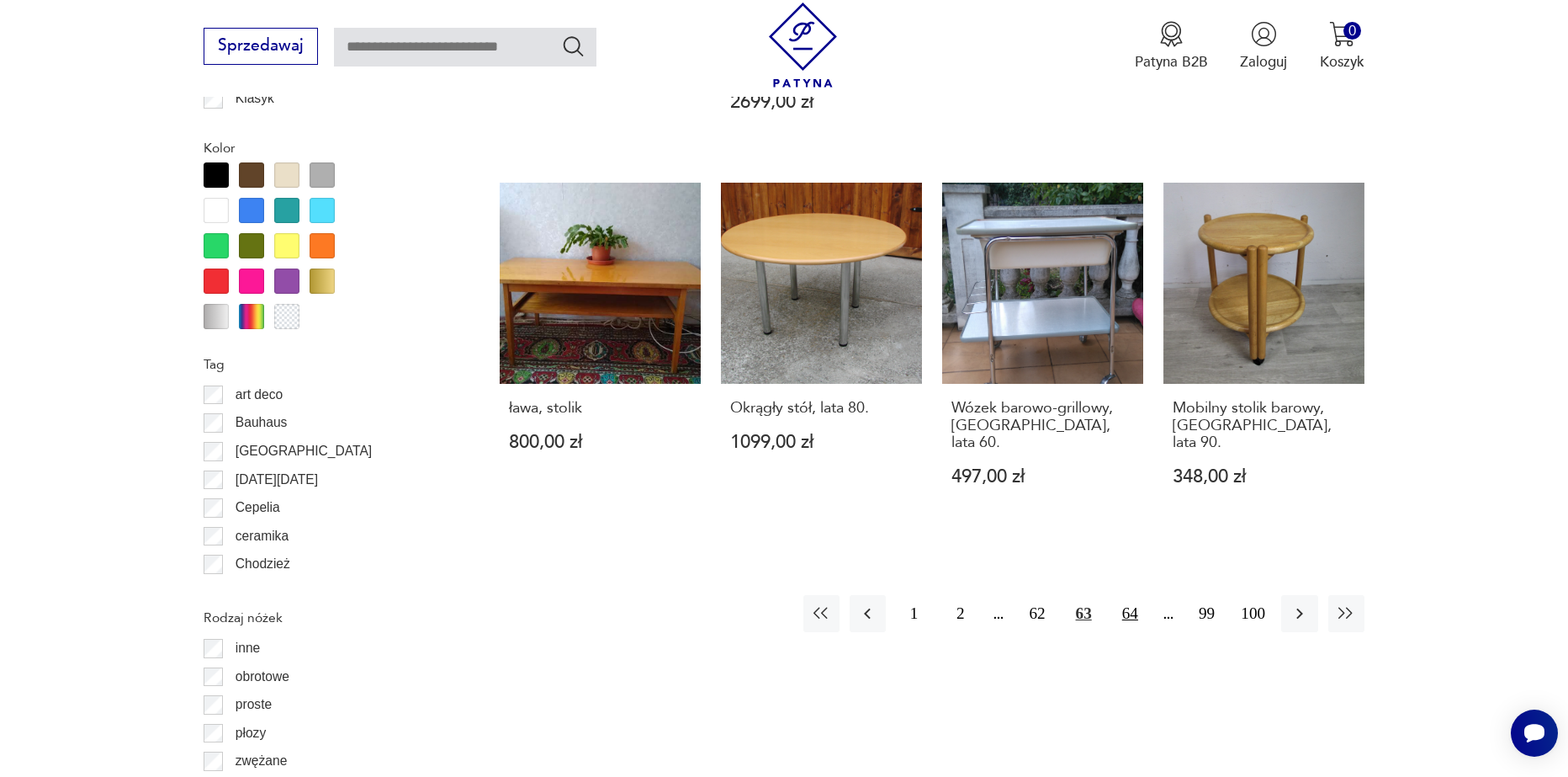
click at [1130, 595] on button "64" at bounding box center [1130, 613] width 37 height 37
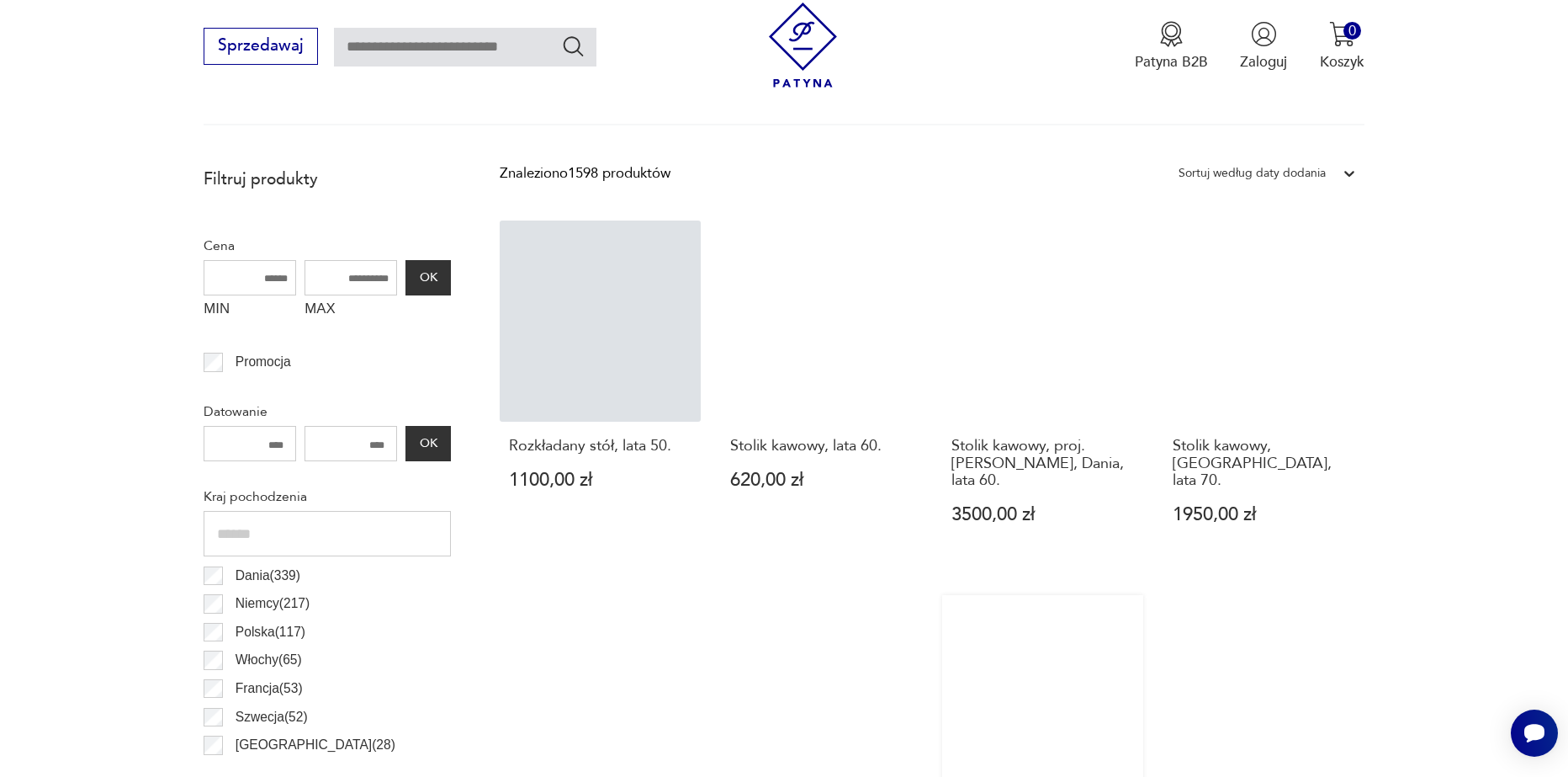
scroll to position [644, 0]
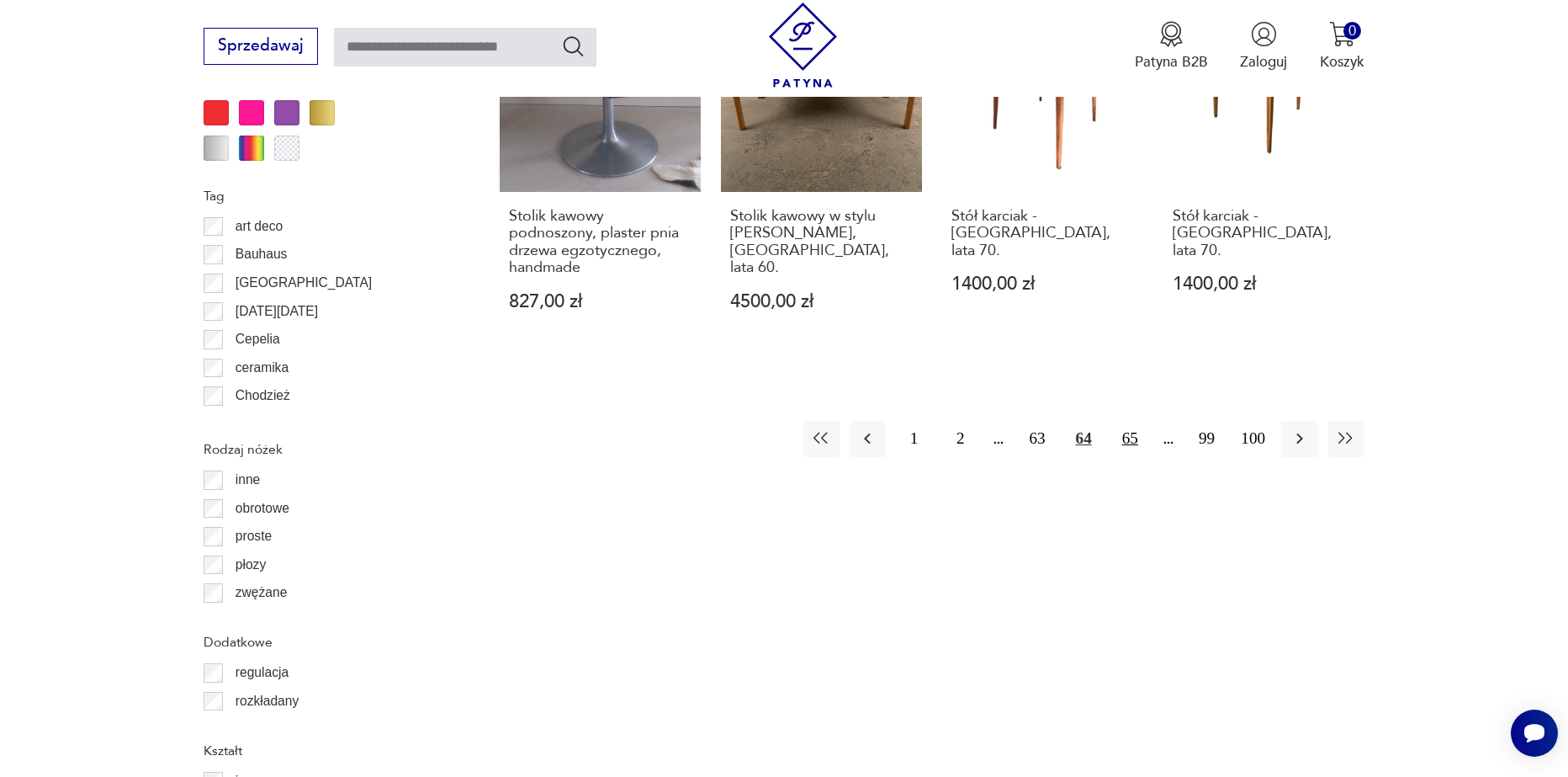
click at [1134, 439] on button "65" at bounding box center [1130, 439] width 37 height 37
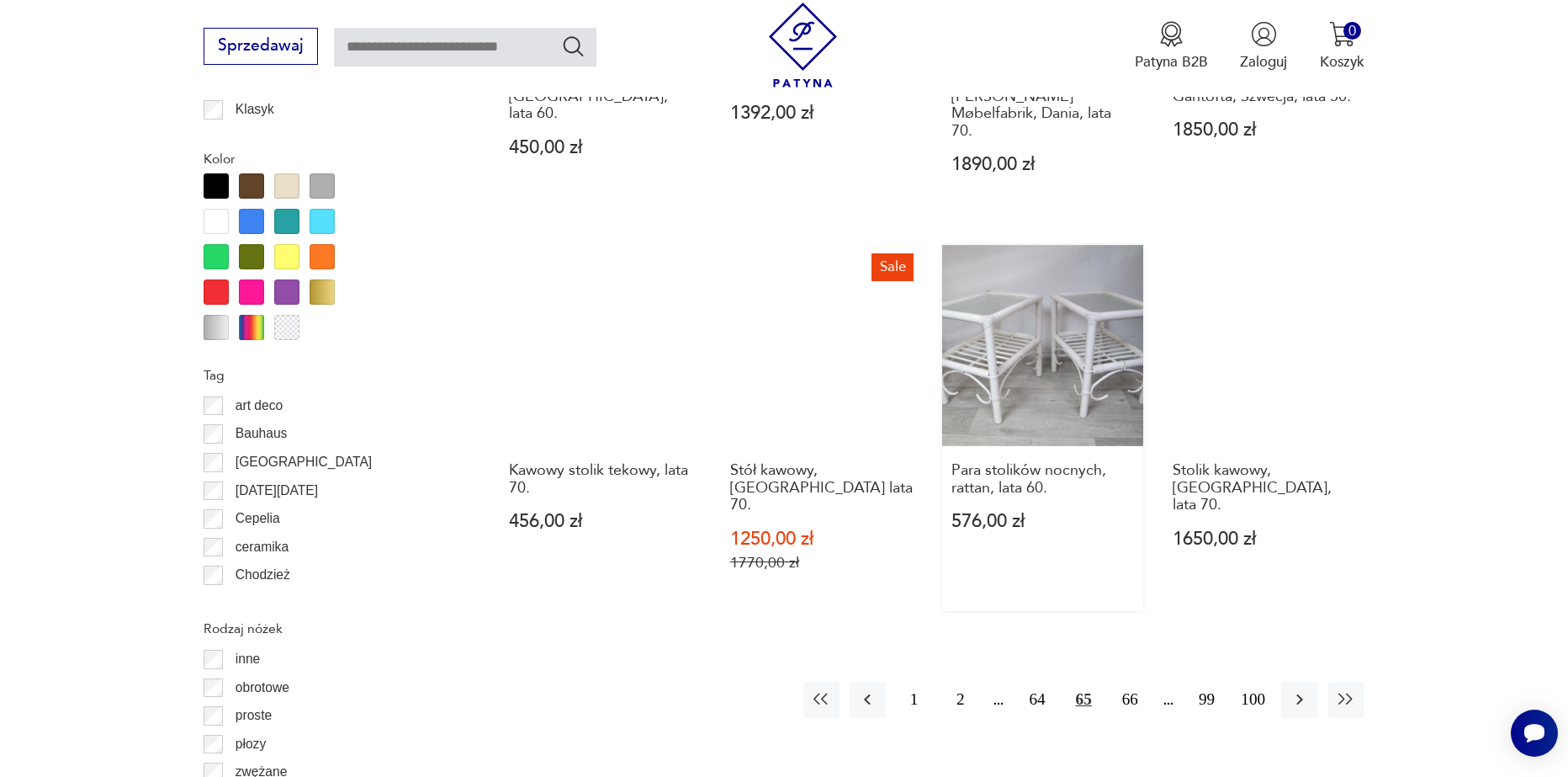
scroll to position [1822, 0]
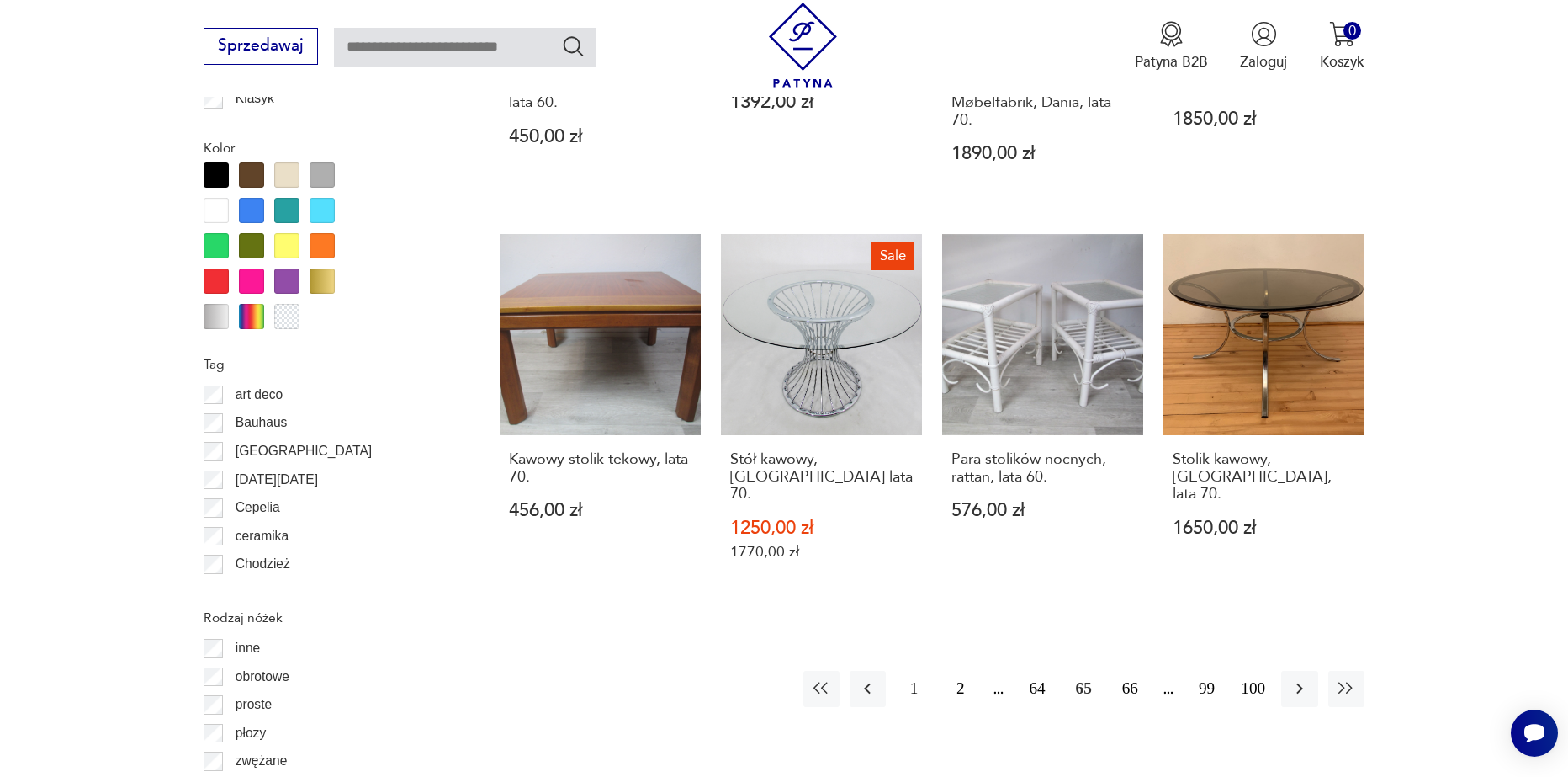
click at [1118, 671] on button "66" at bounding box center [1130, 689] width 37 height 37
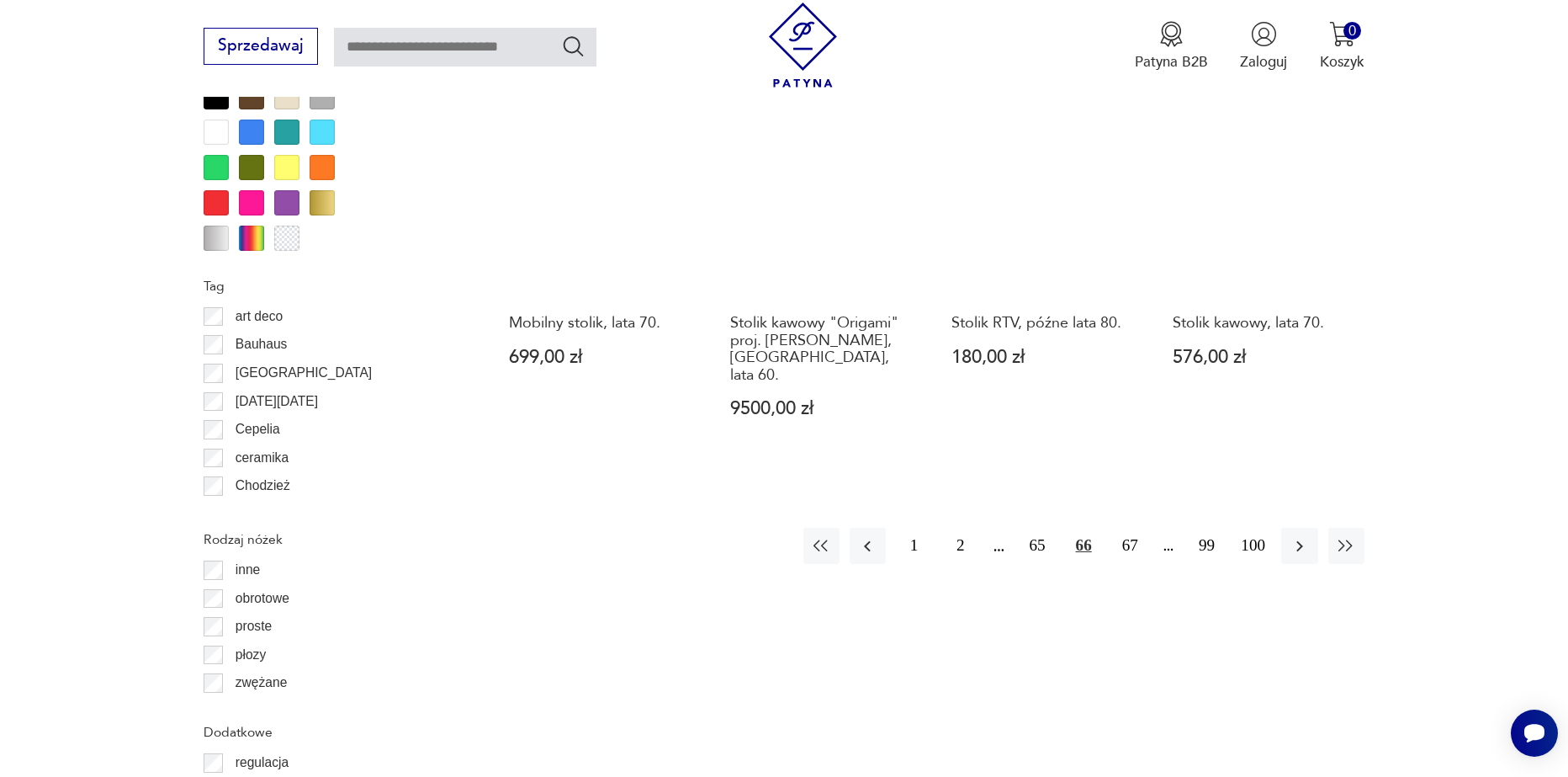
scroll to position [1906, 0]
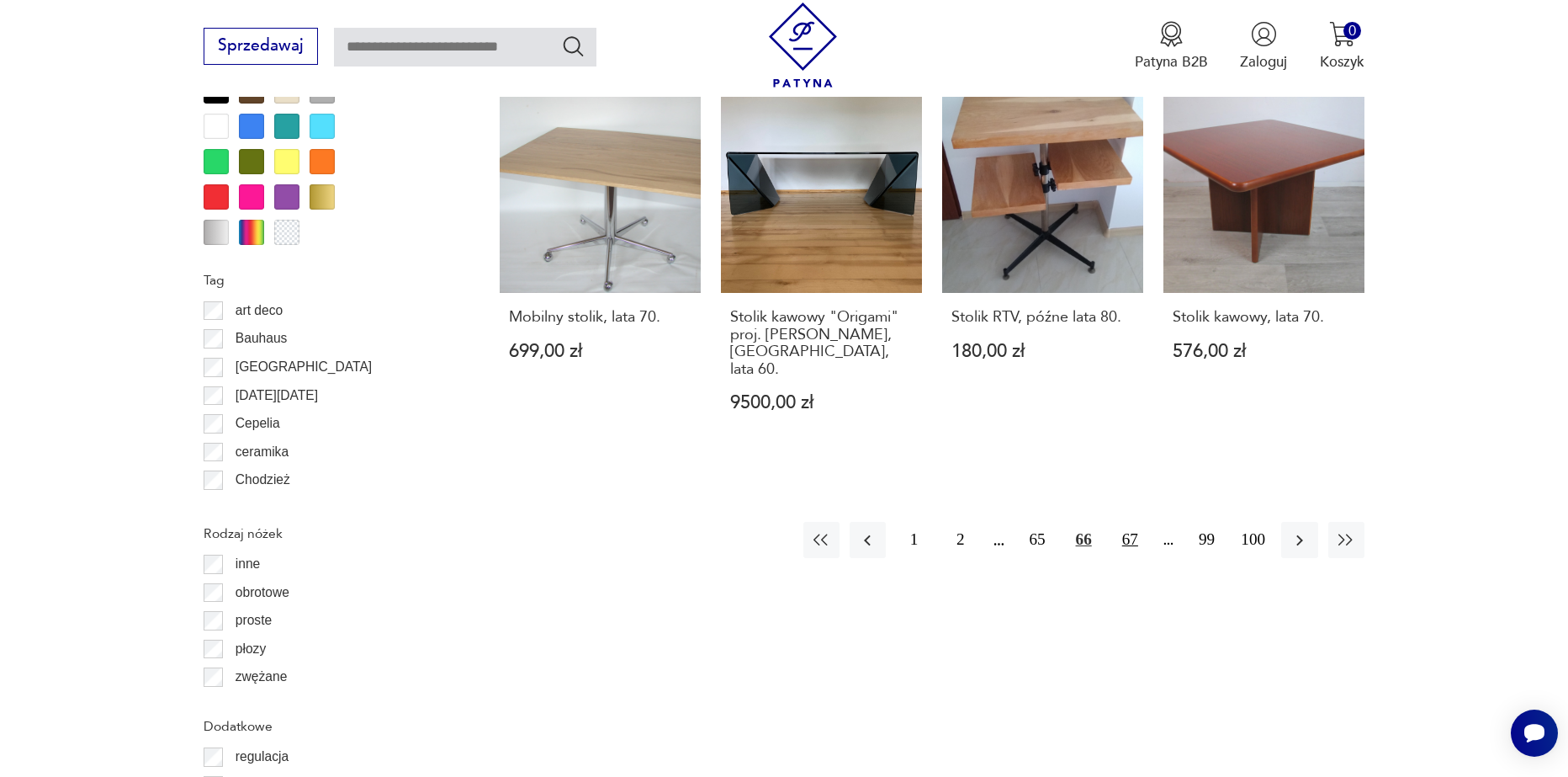
click at [1143, 522] on button "67" at bounding box center [1130, 539] width 37 height 37
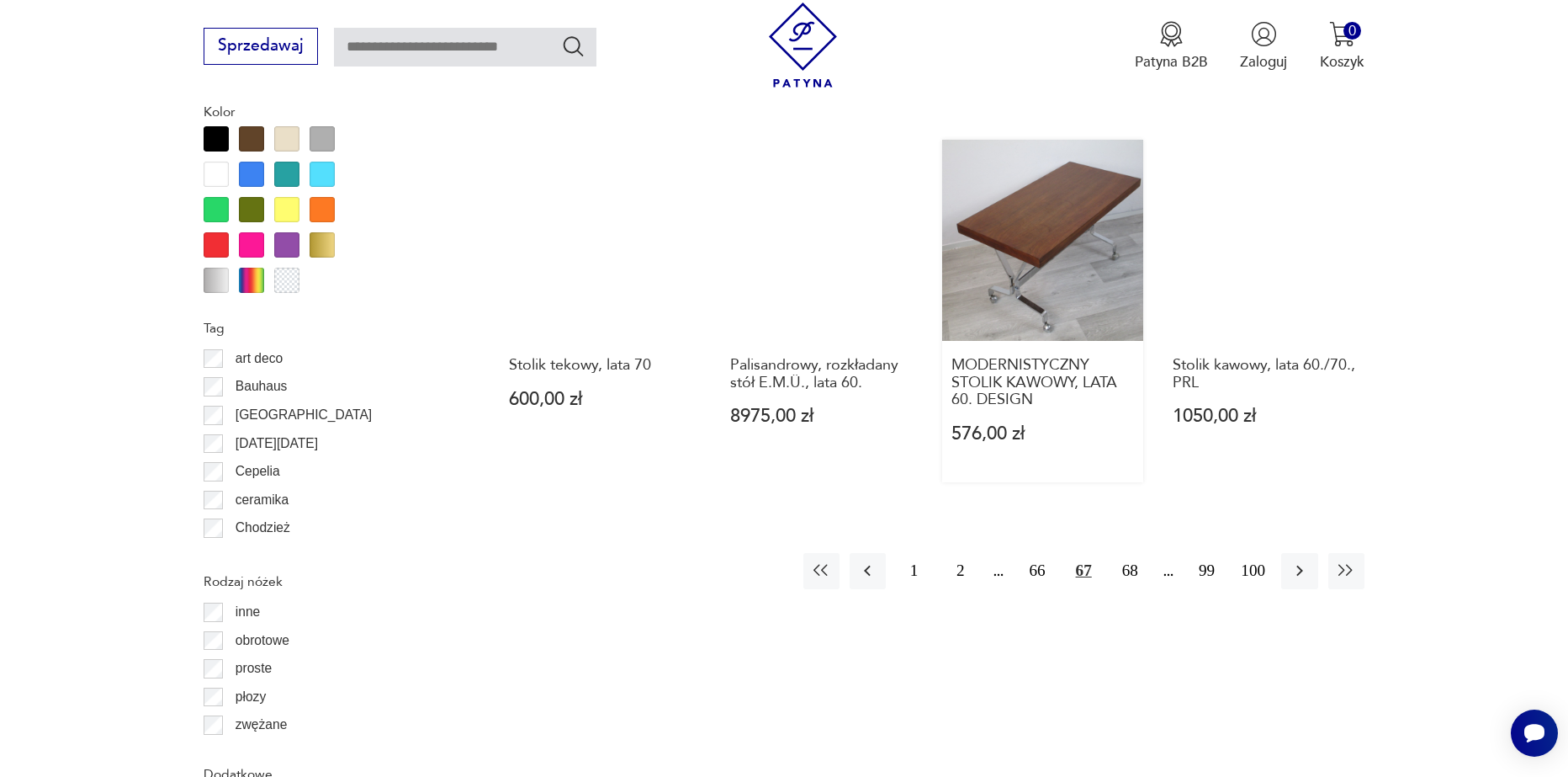
scroll to position [1906, 0]
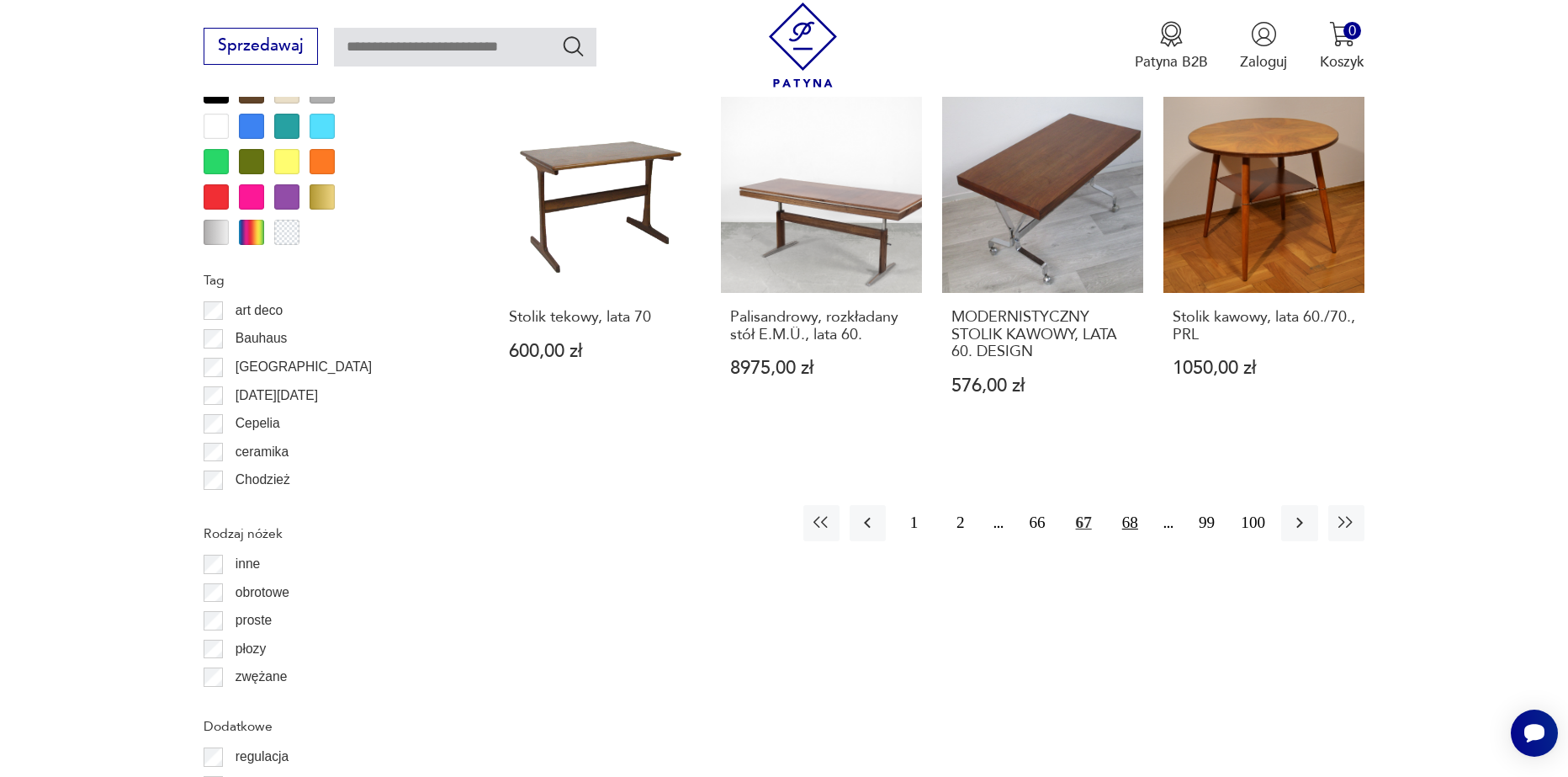
click at [1139, 515] on button "68" at bounding box center [1130, 522] width 37 height 37
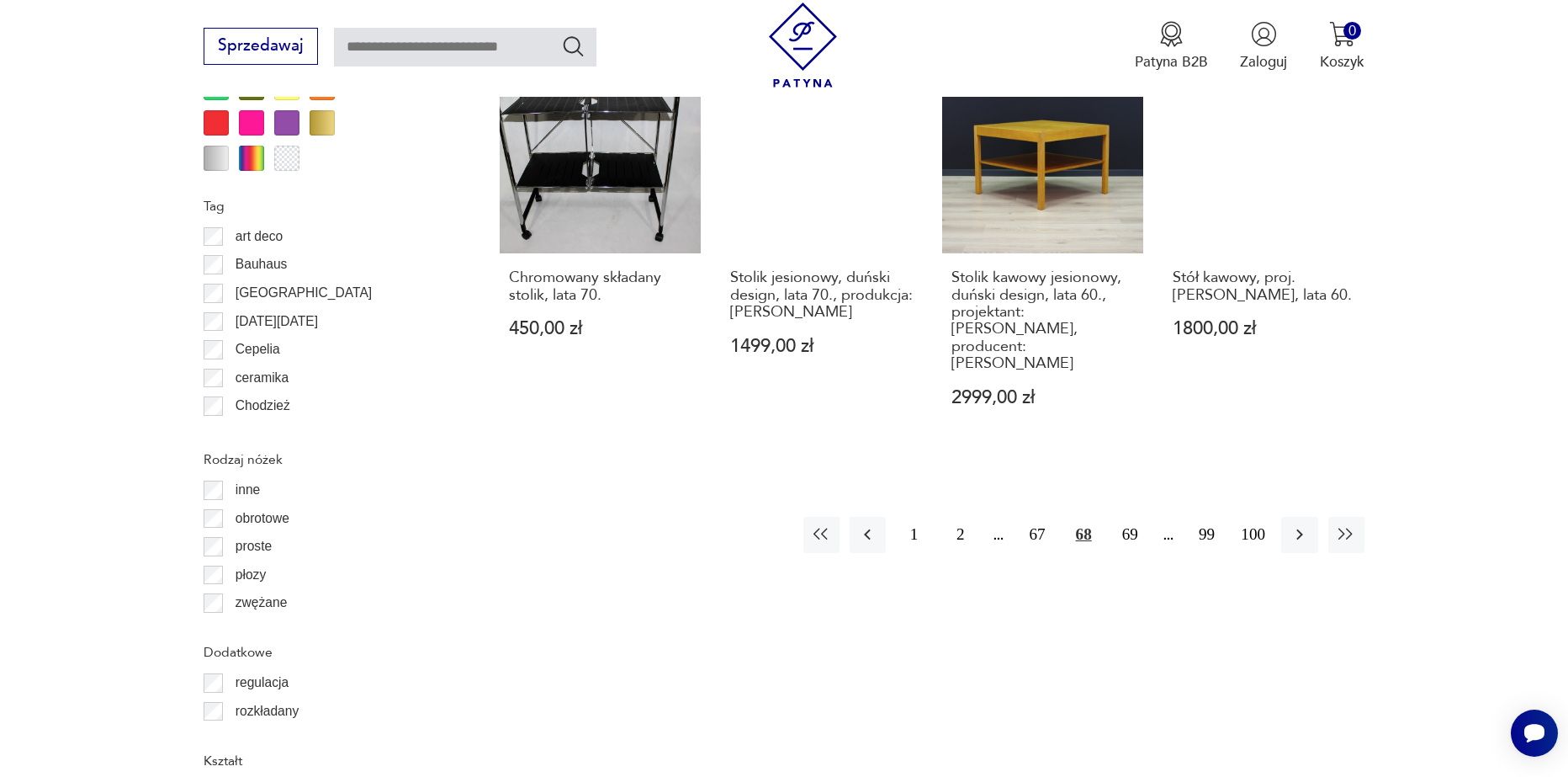
scroll to position [1990, 0]
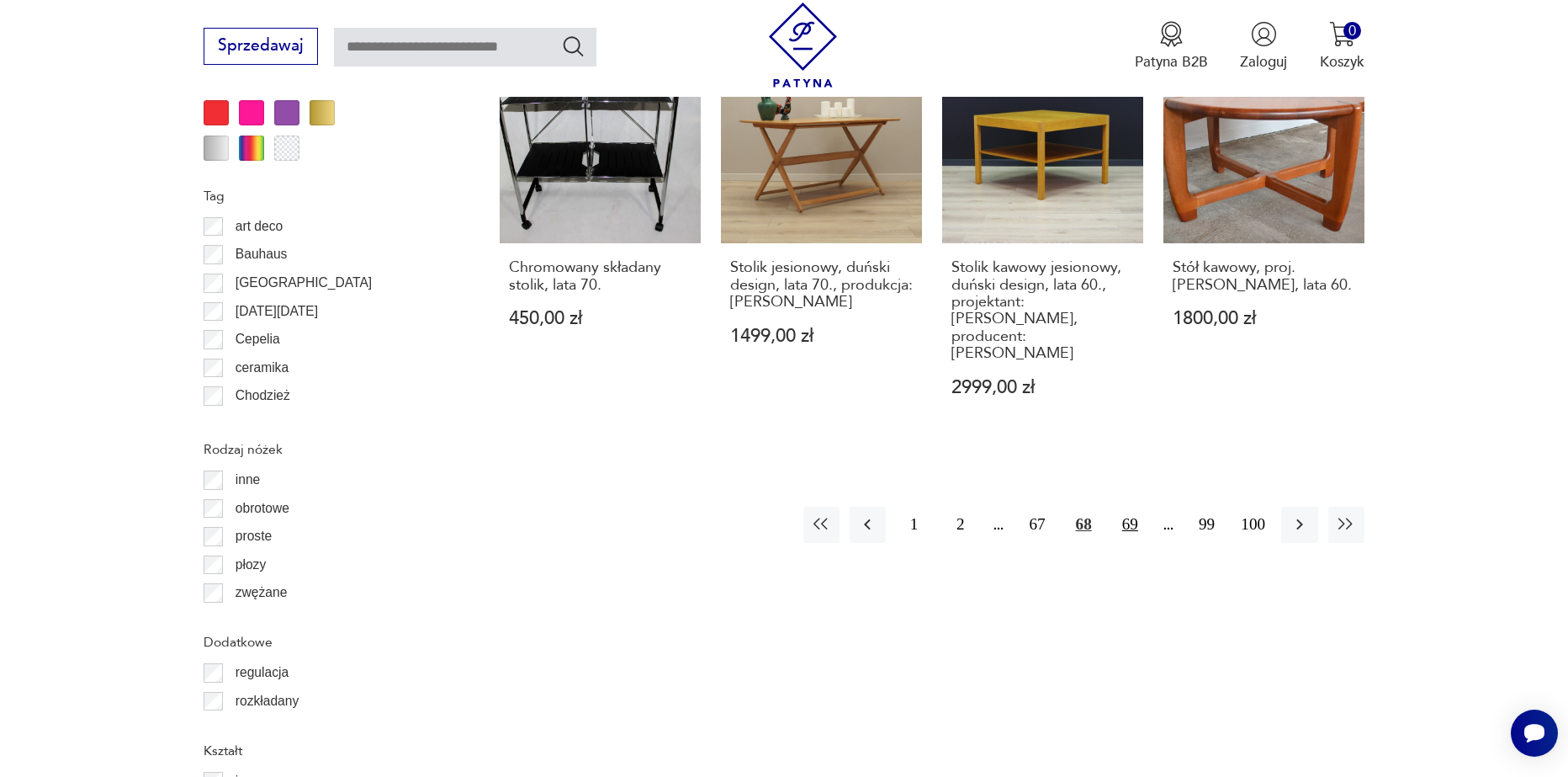
click at [1137, 506] on button "69" at bounding box center [1130, 524] width 37 height 37
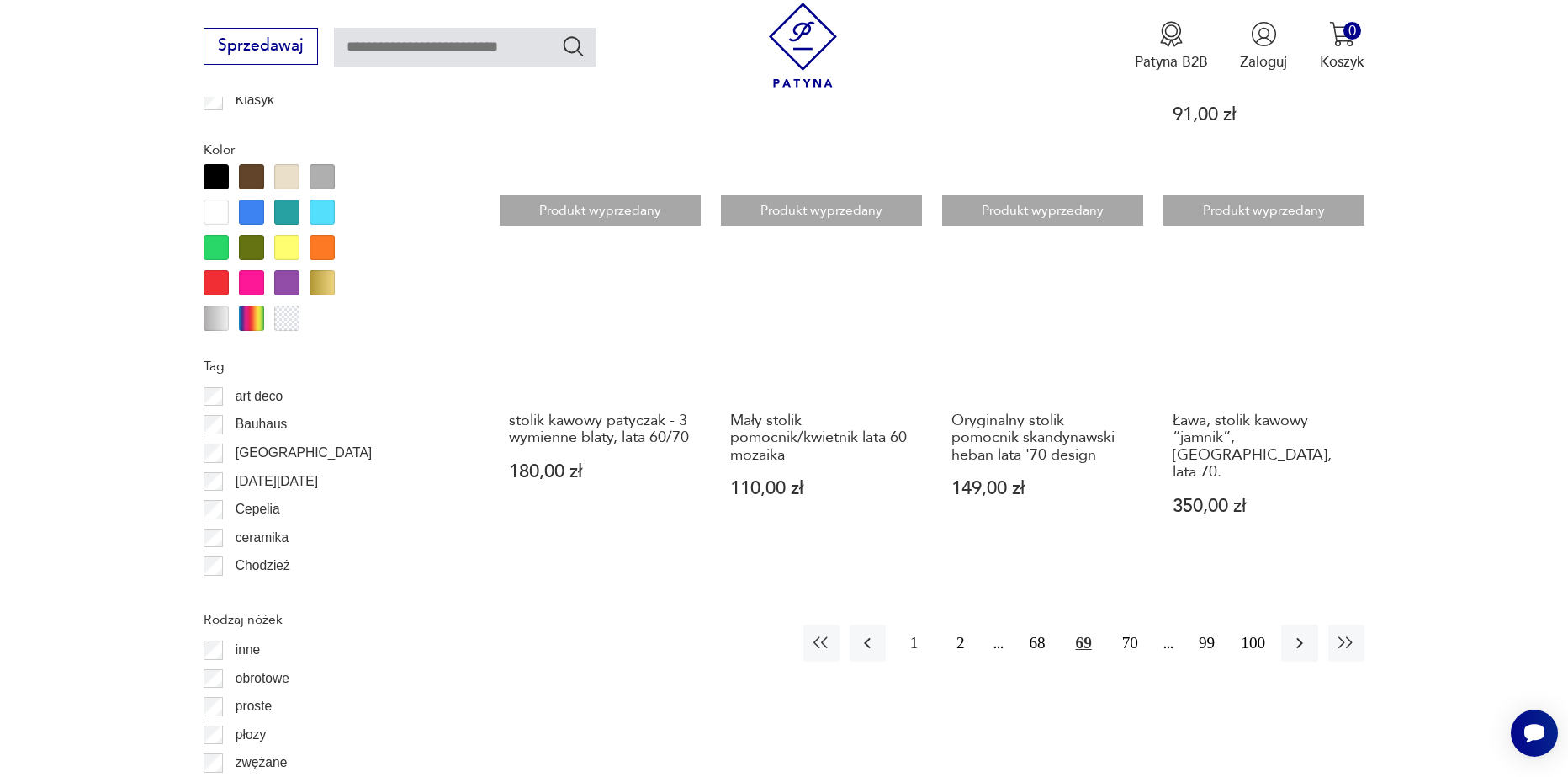
scroll to position [1822, 0]
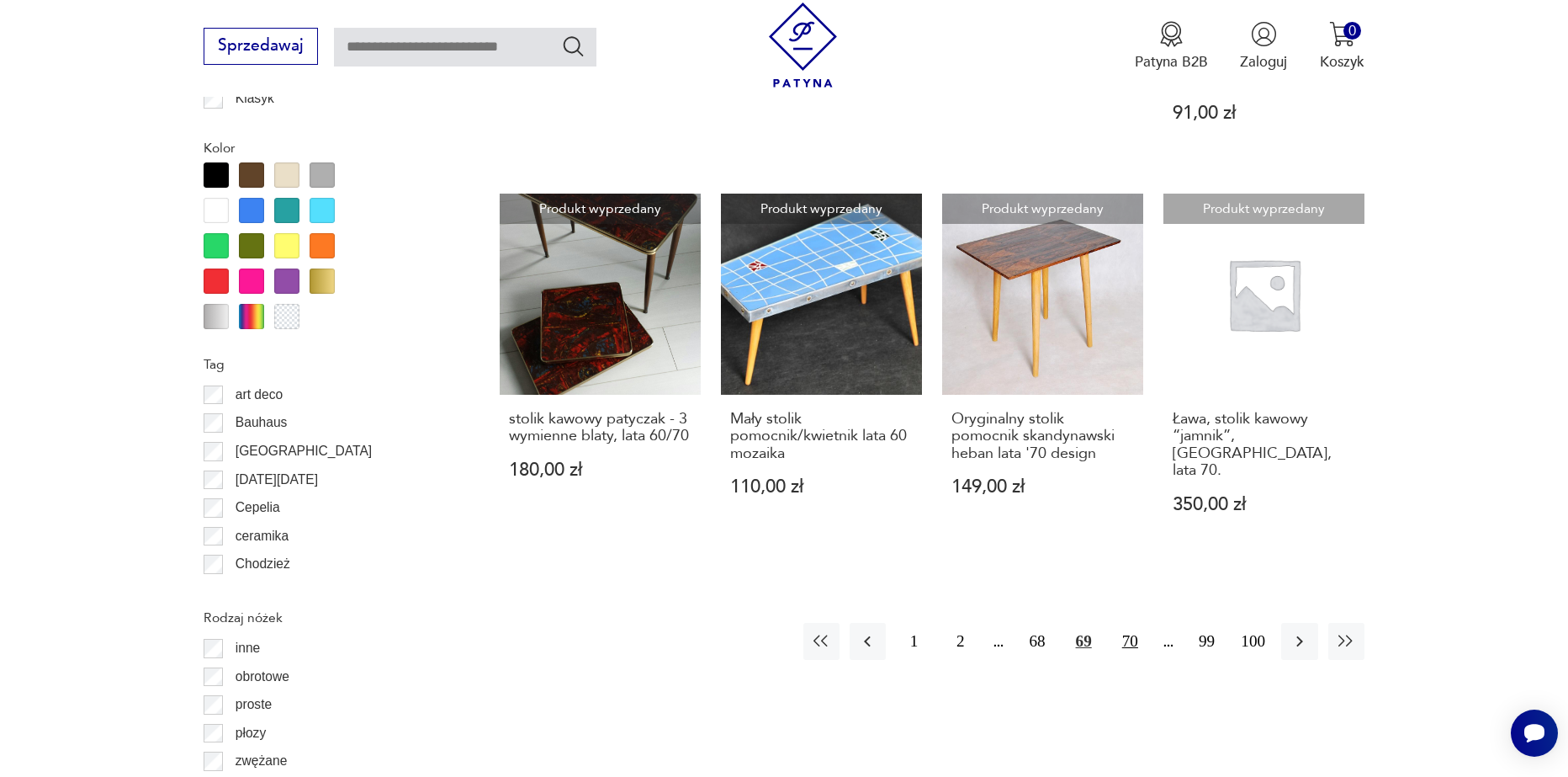
click at [1130, 622] on button "70" at bounding box center [1130, 640] width 37 height 37
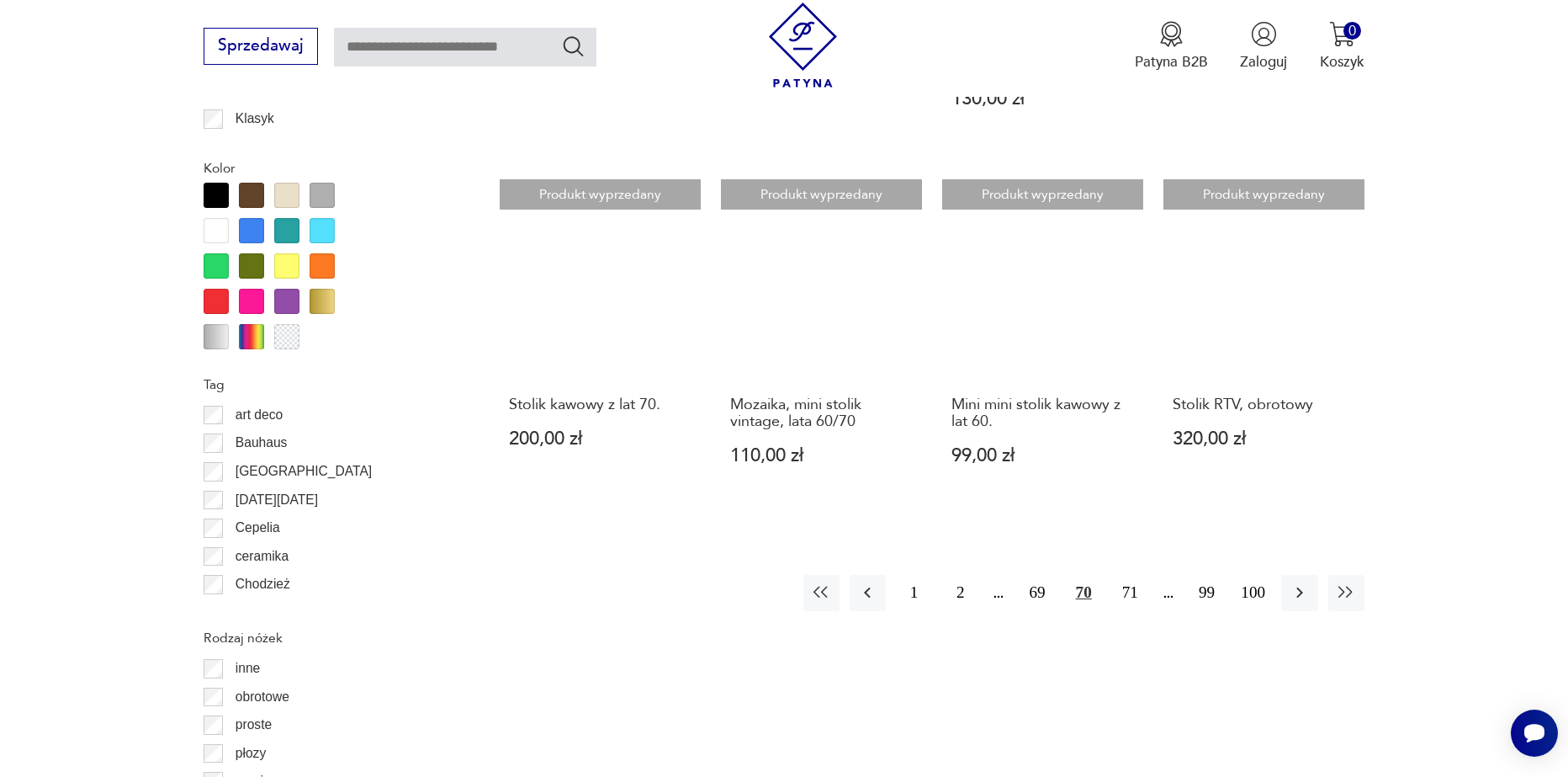
scroll to position [1822, 0]
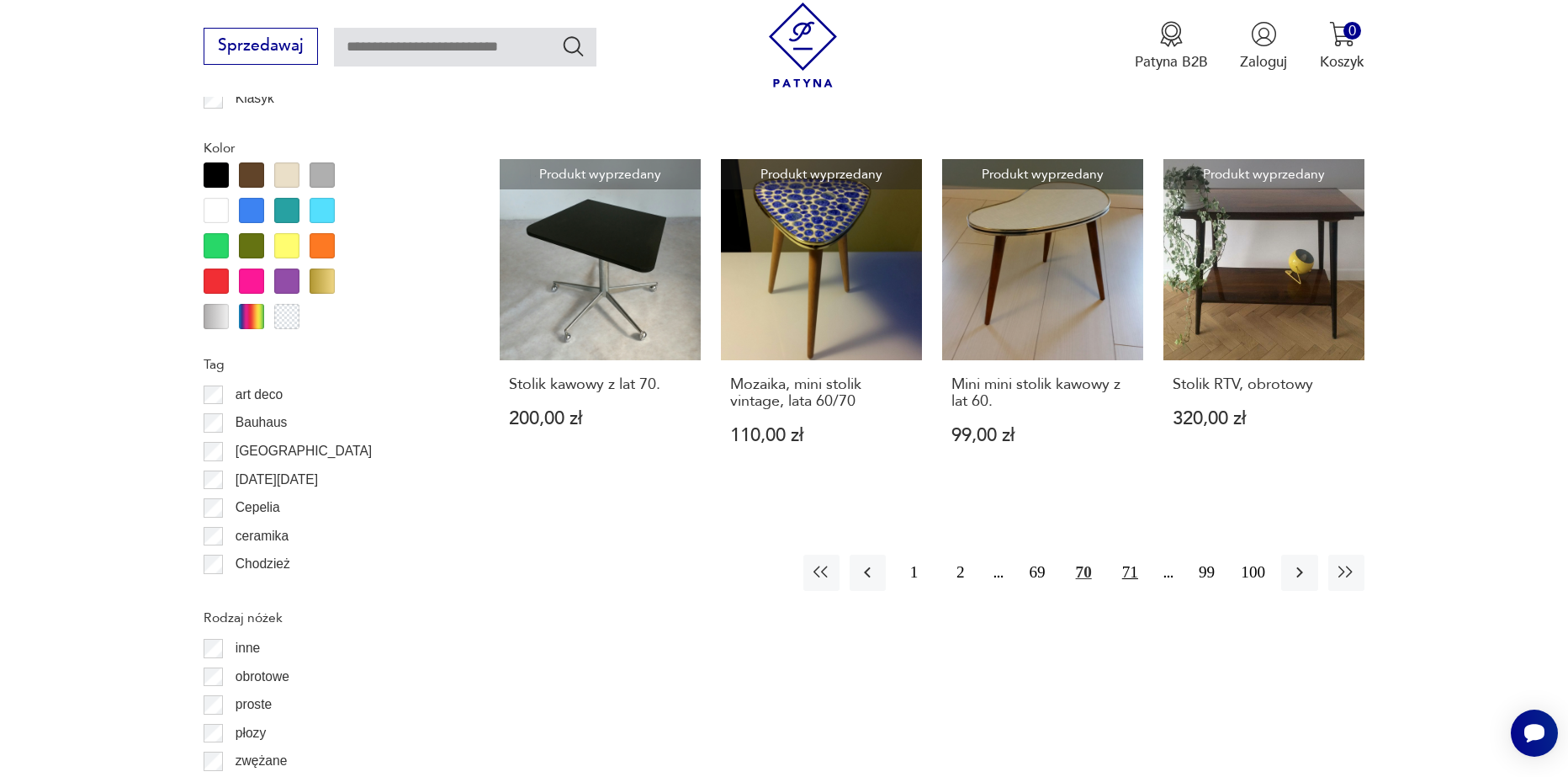
click at [1130, 575] on button "71" at bounding box center [1130, 572] width 37 height 37
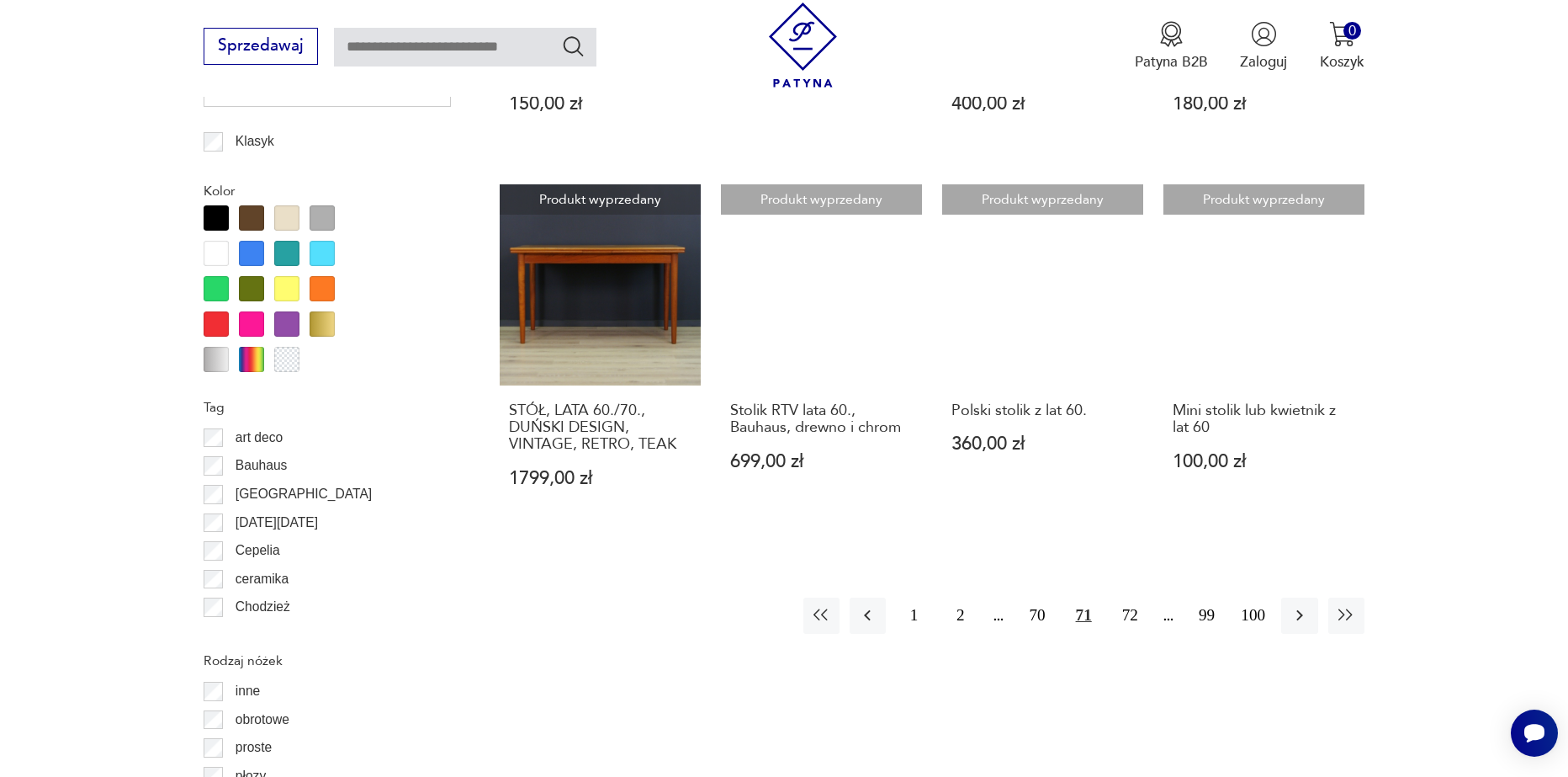
scroll to position [1822, 0]
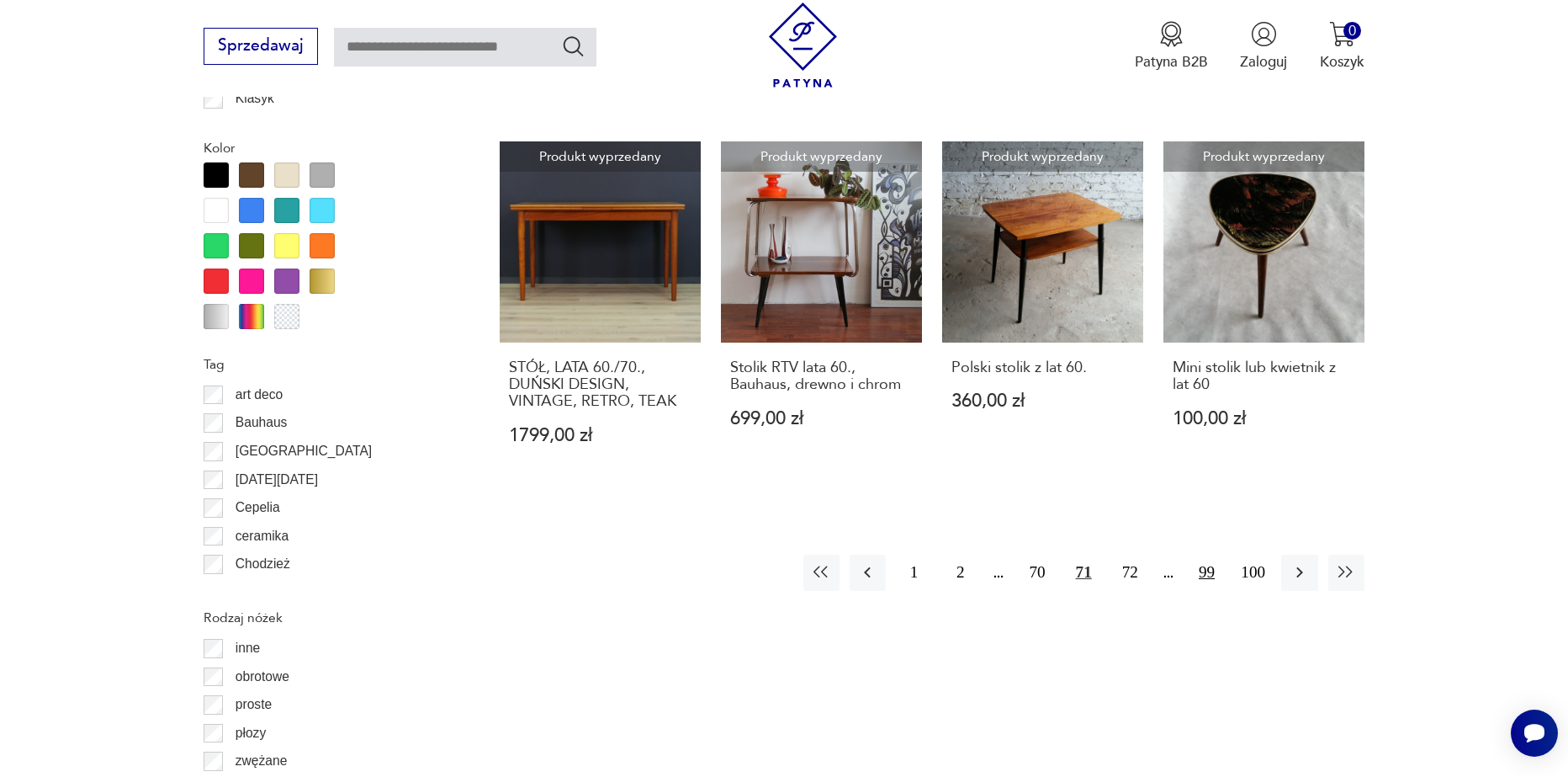
click at [1213, 573] on button "99" at bounding box center [1206, 572] width 37 height 37
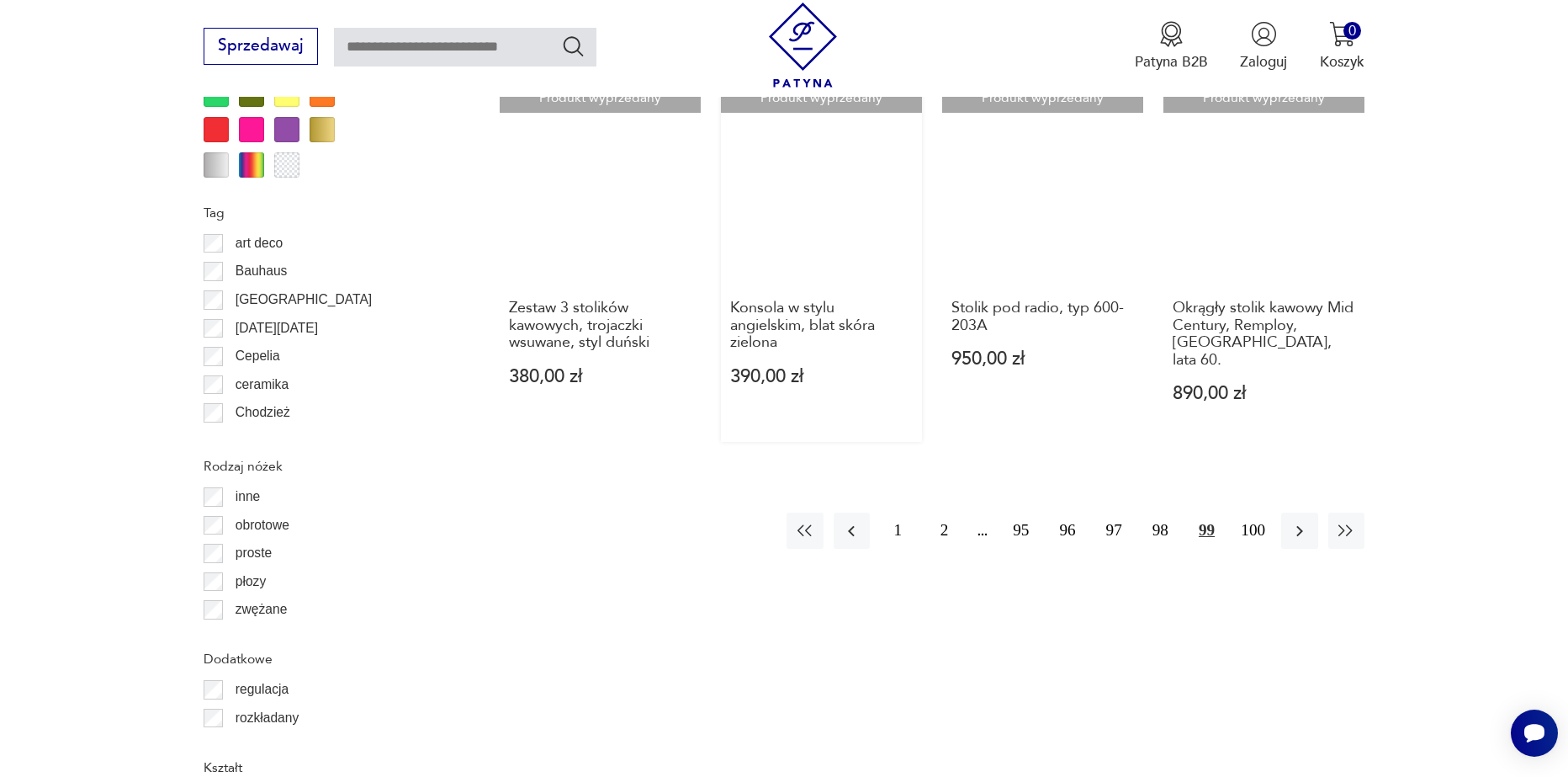
scroll to position [1990, 0]
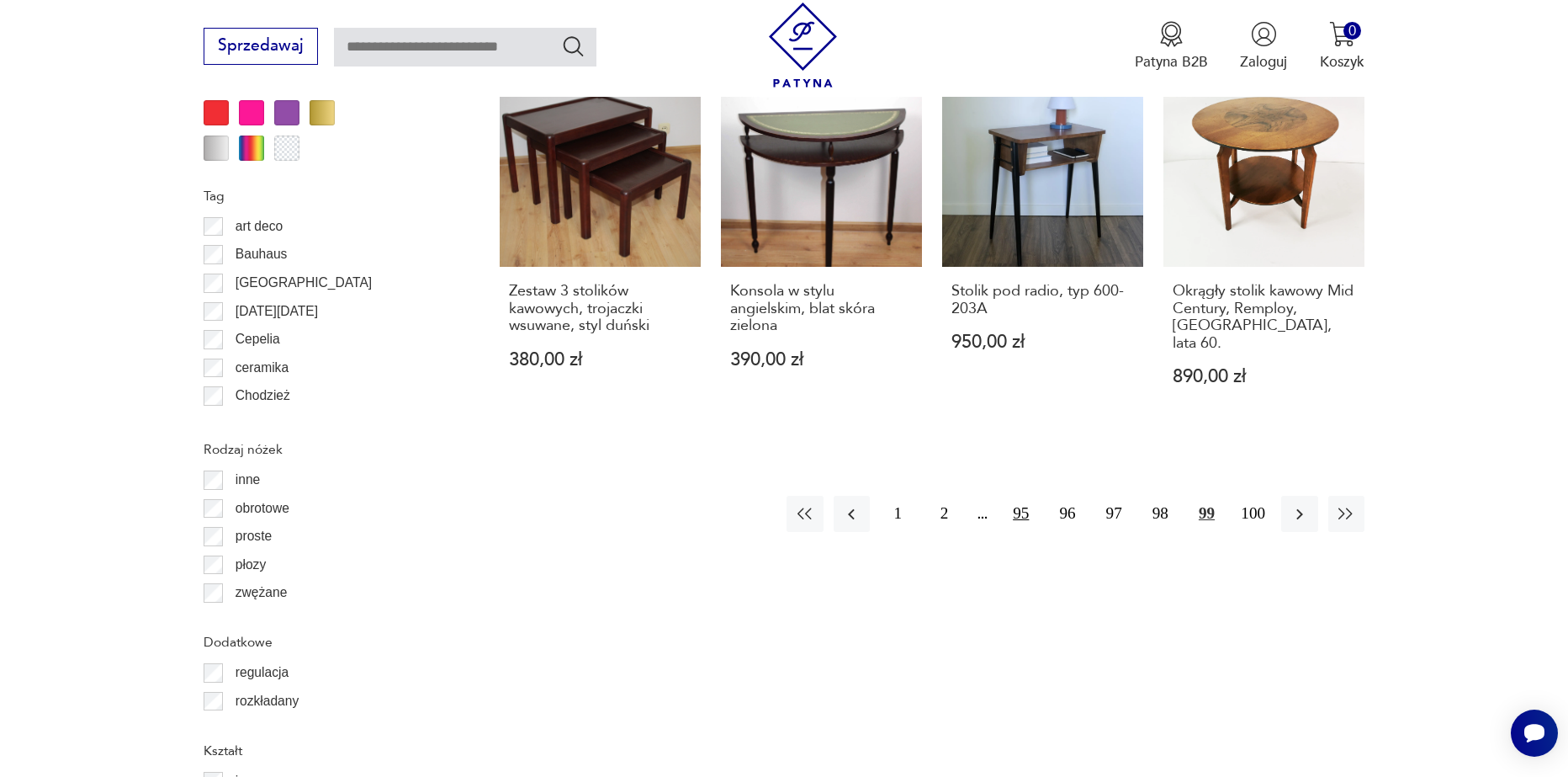
click at [1019, 496] on button "95" at bounding box center [1021, 514] width 37 height 37
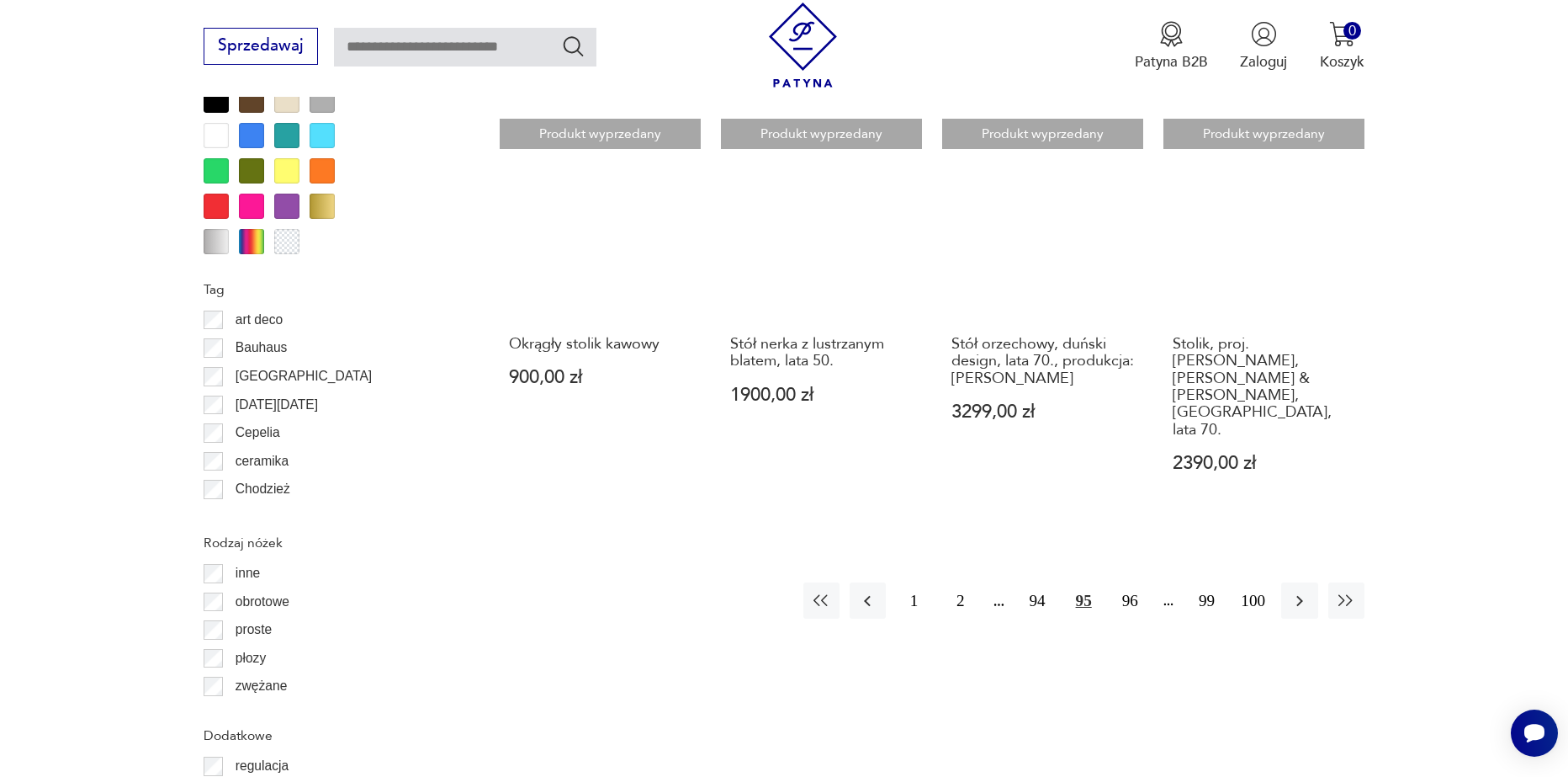
scroll to position [1990, 0]
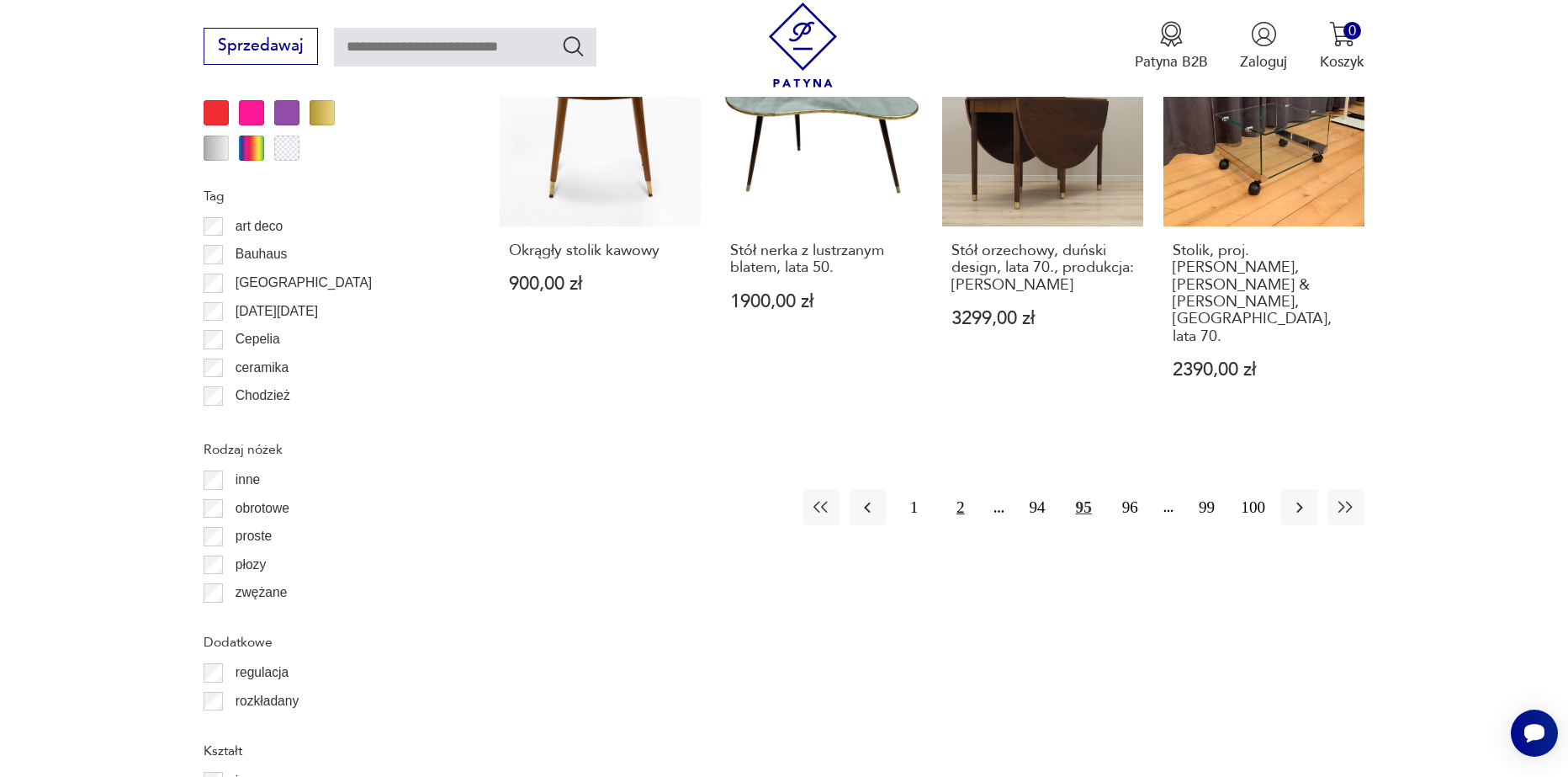
click at [970, 489] on button "2" at bounding box center [960, 506] width 37 height 37
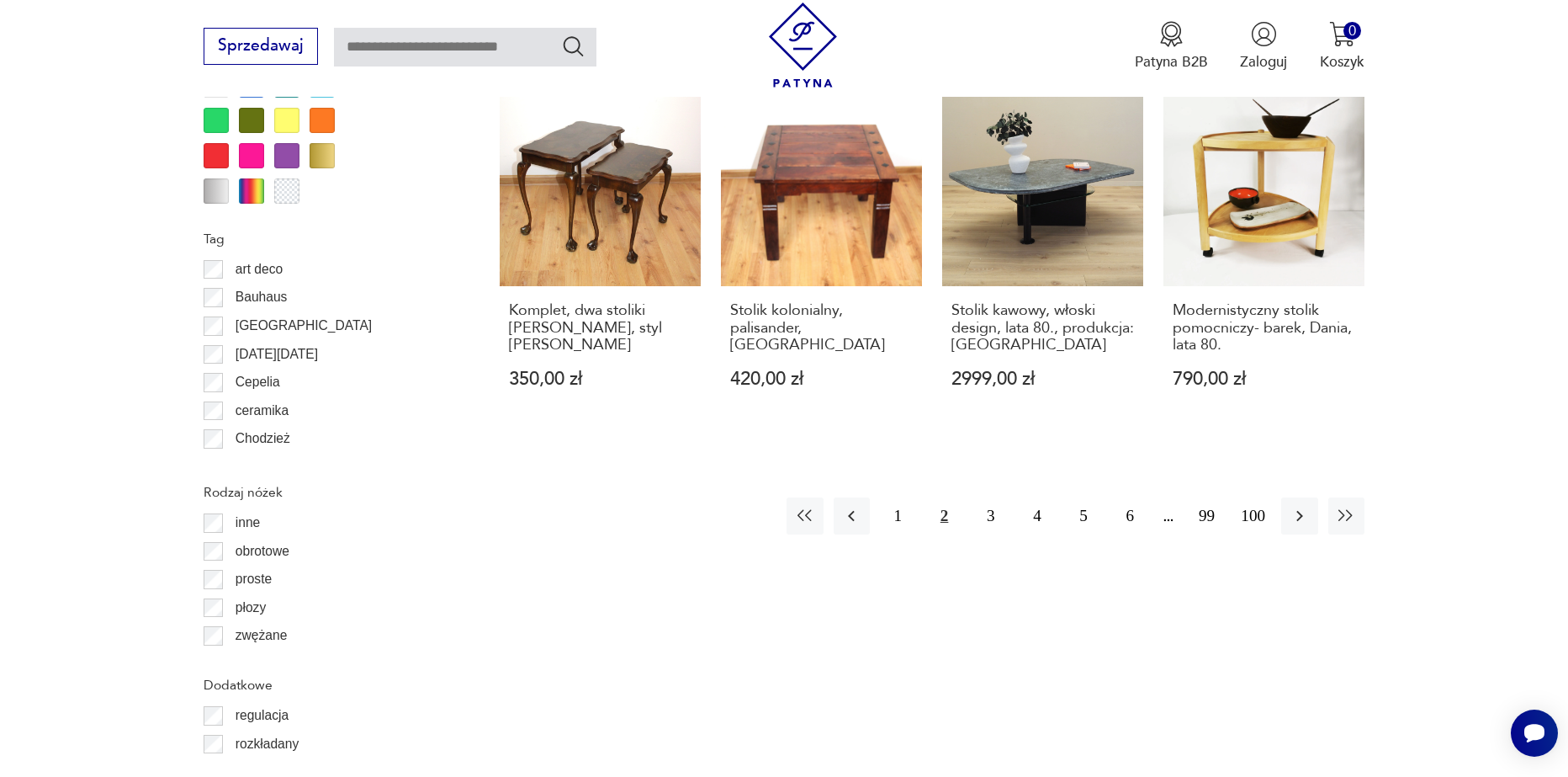
scroll to position [1990, 0]
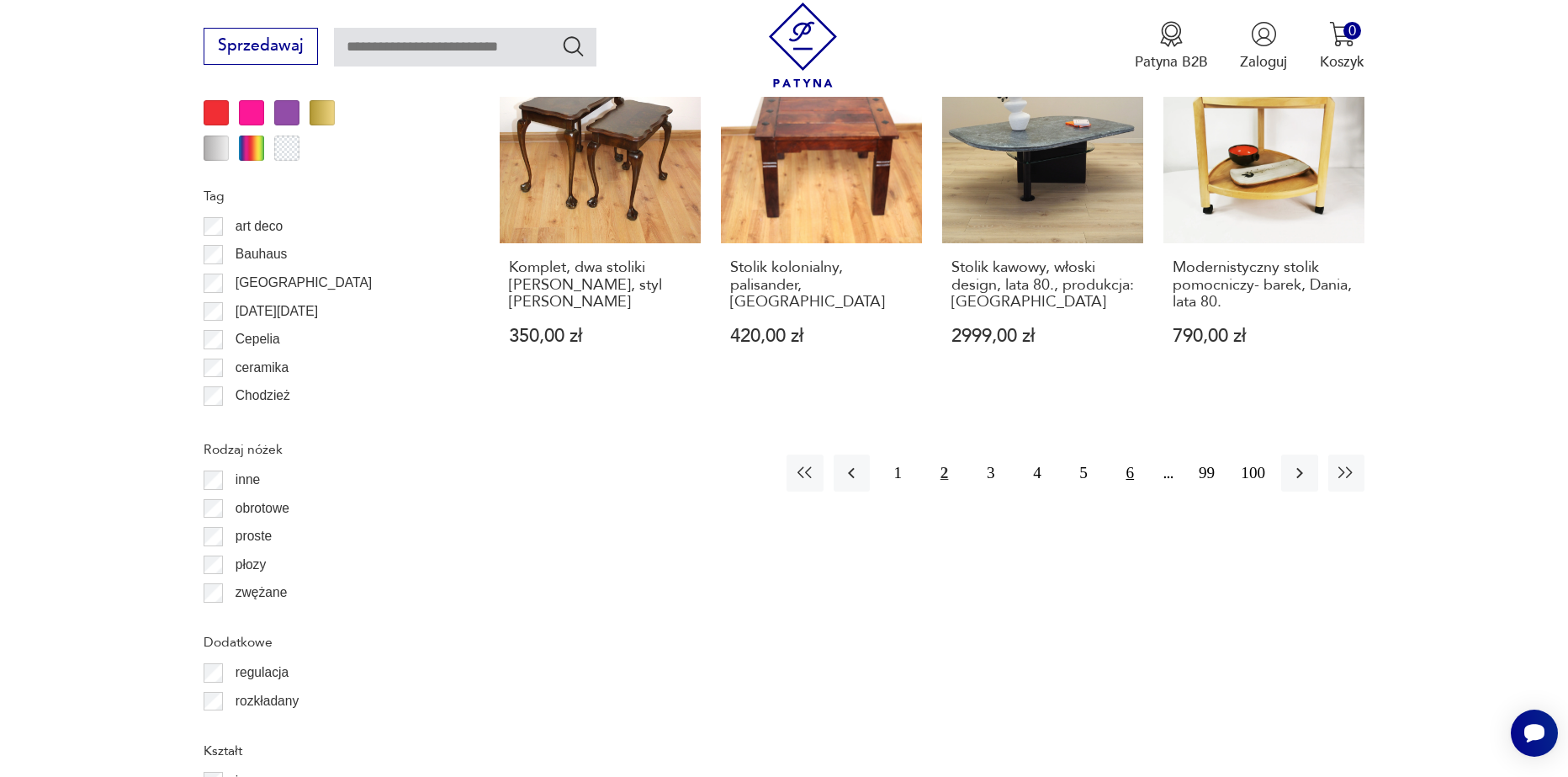
click at [1125, 461] on button "6" at bounding box center [1130, 472] width 37 height 37
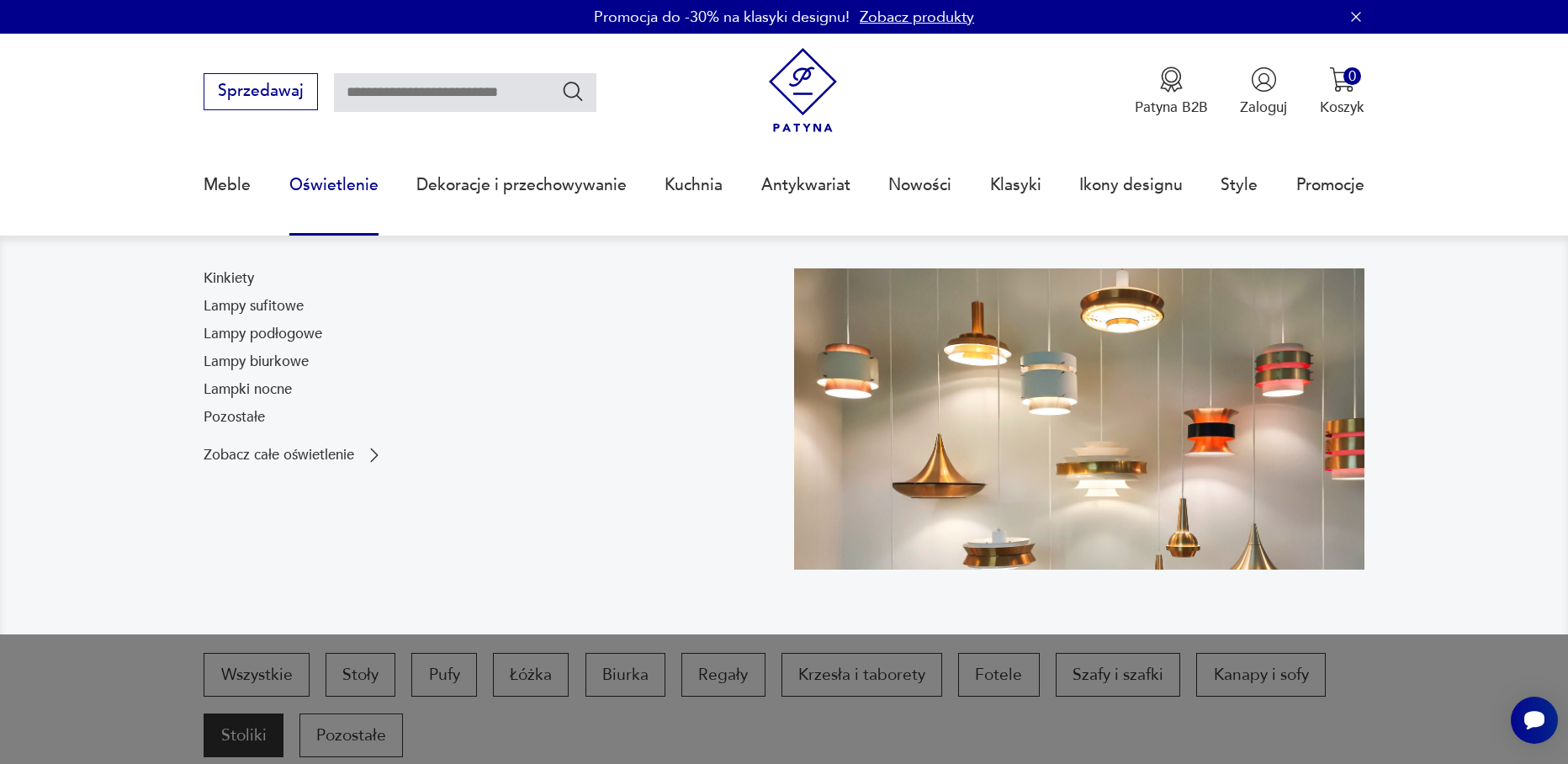
click at [361, 182] on link "Oświetlenie" at bounding box center [334, 185] width 89 height 78
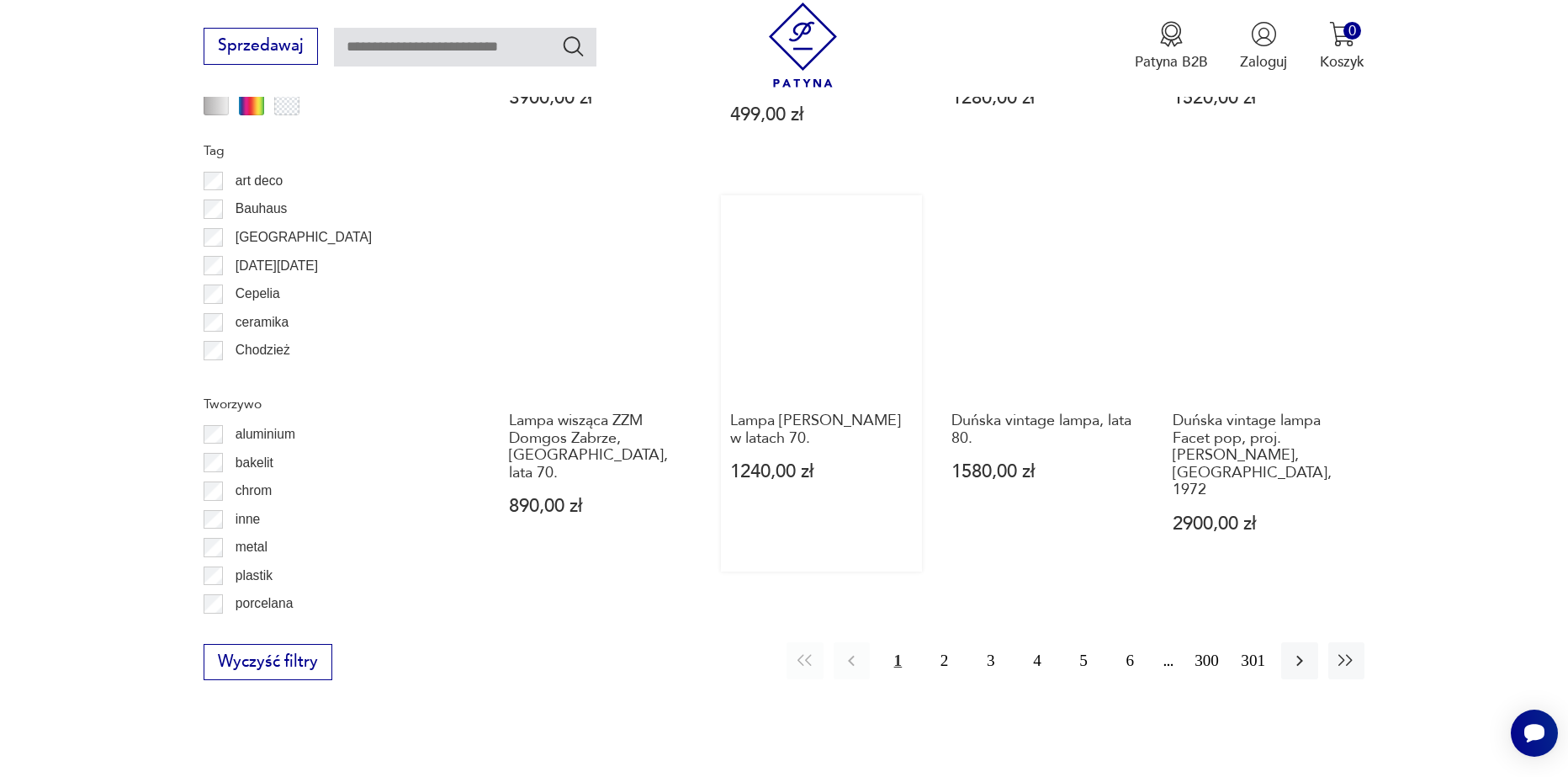
scroll to position [1824, 0]
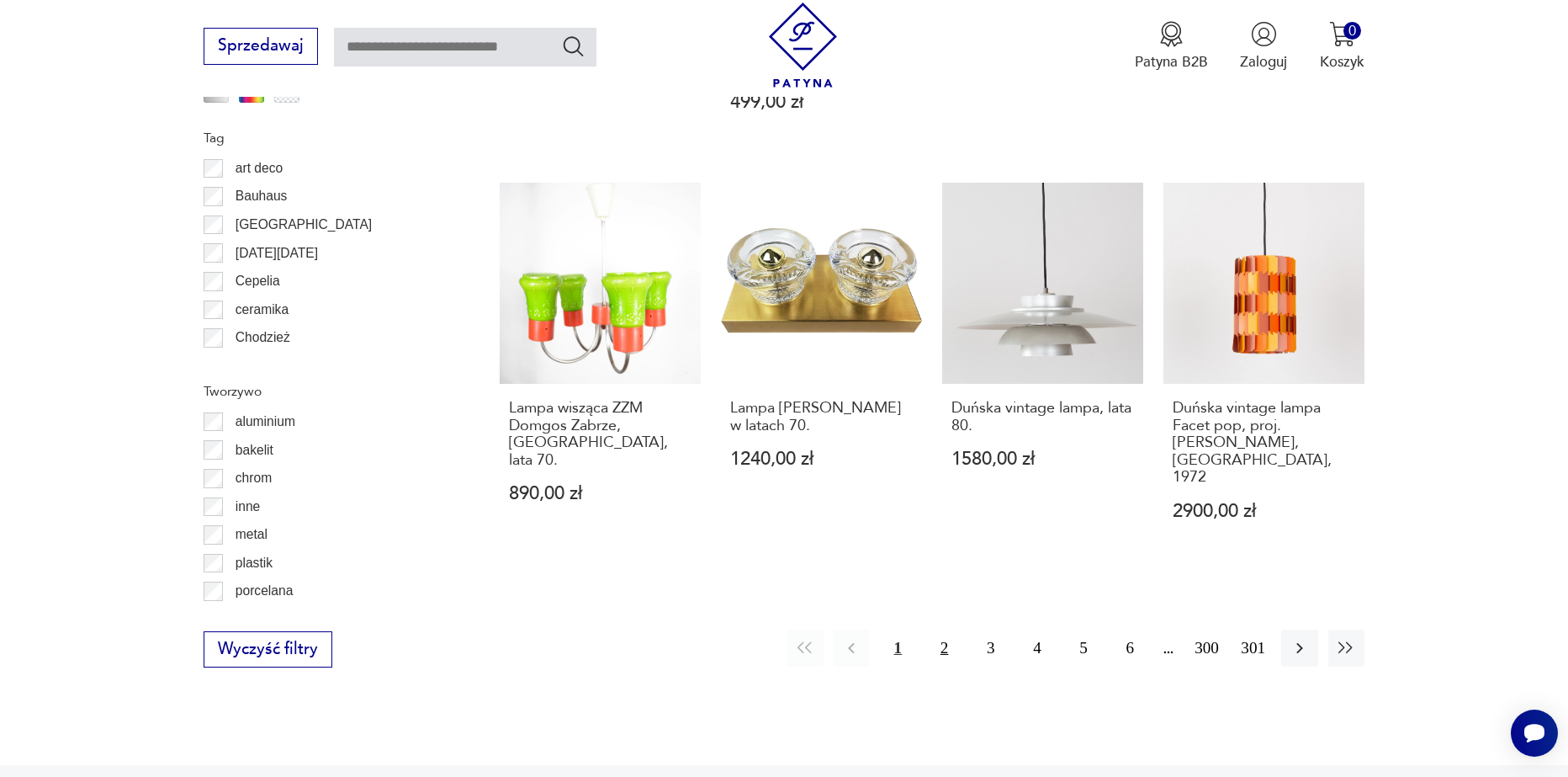
click at [938, 630] on button "2" at bounding box center [944, 648] width 37 height 37
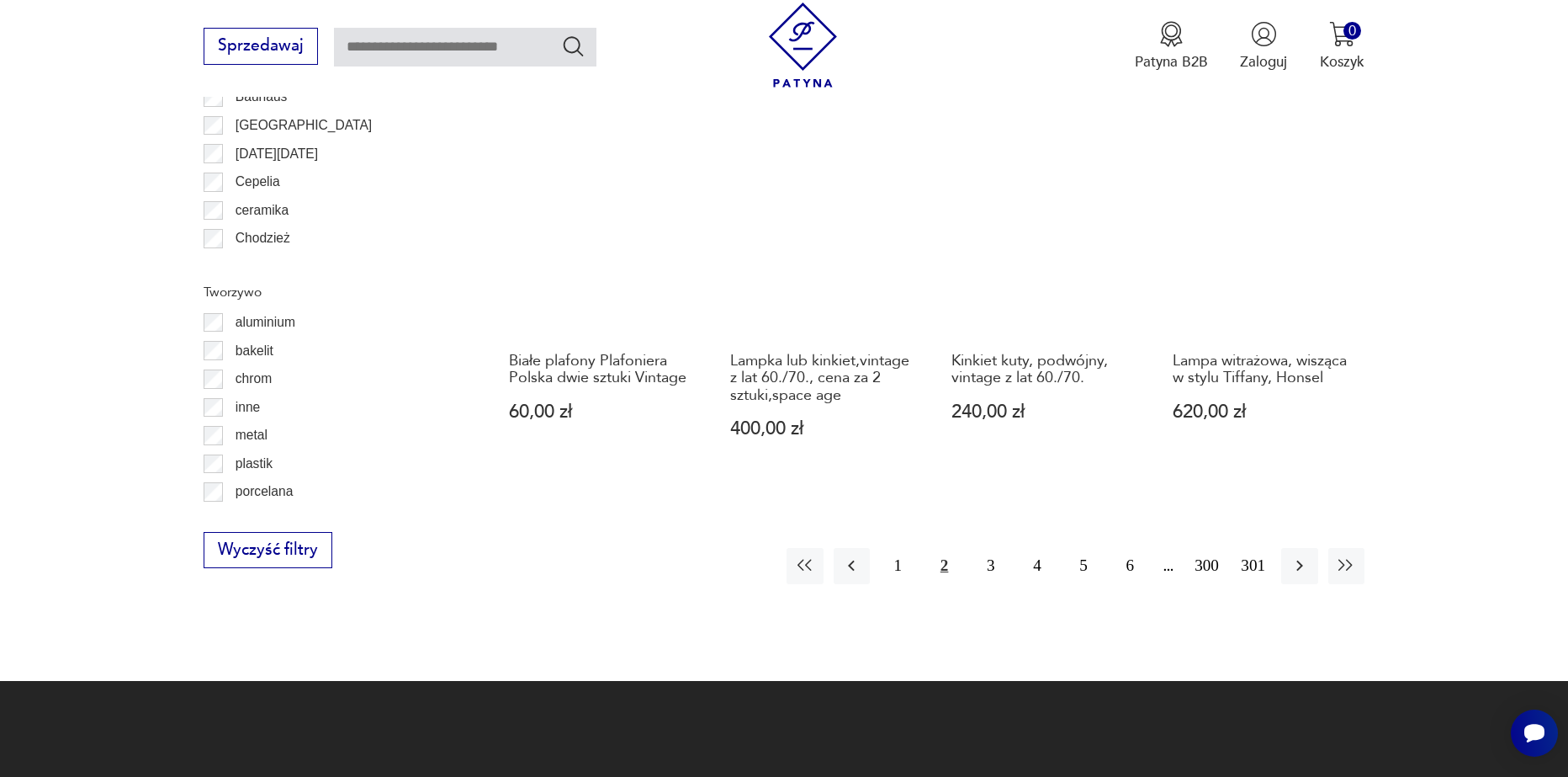
scroll to position [1931, 0]
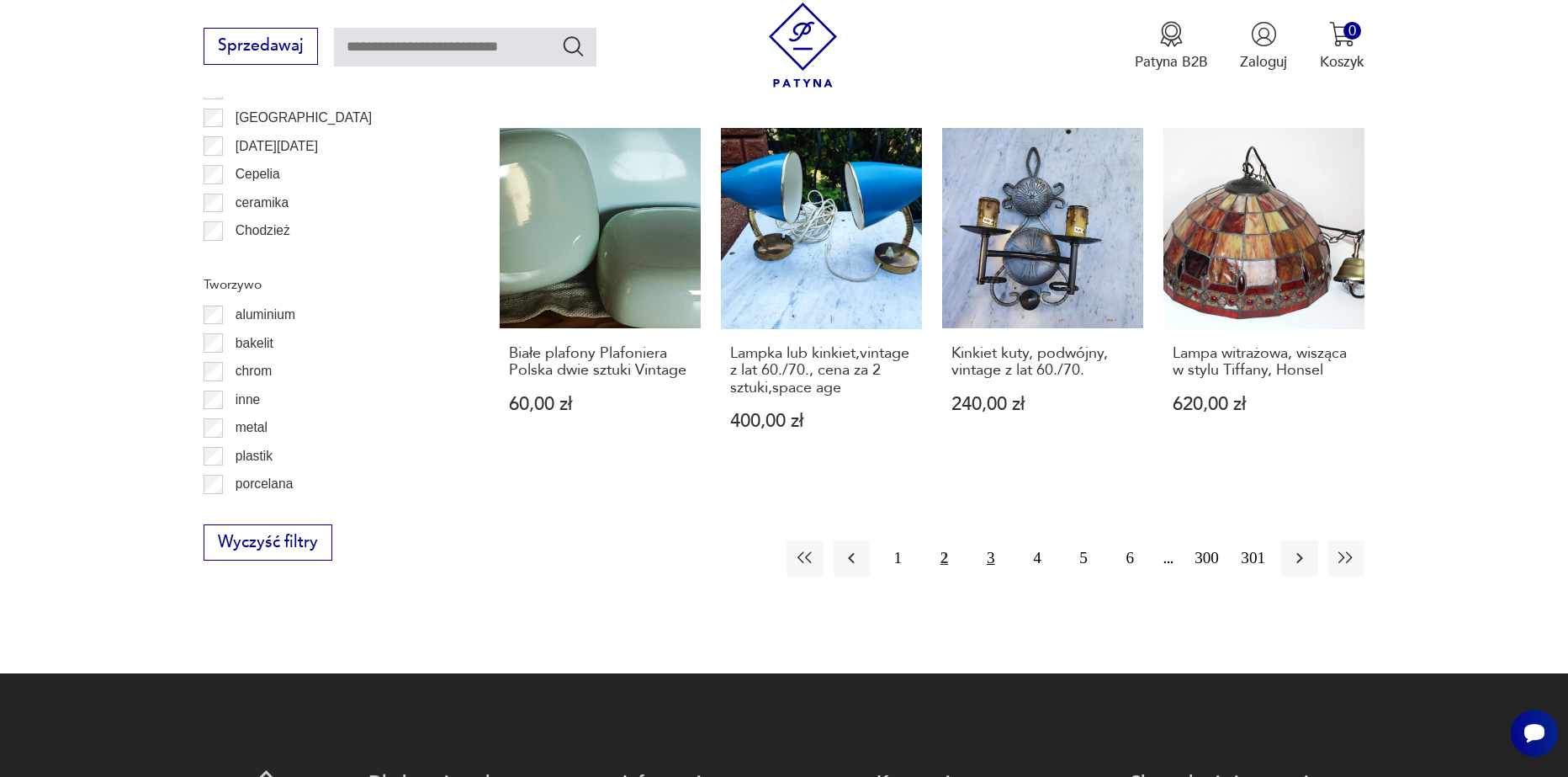
click at [993, 540] on button "3" at bounding box center [990, 558] width 37 height 37
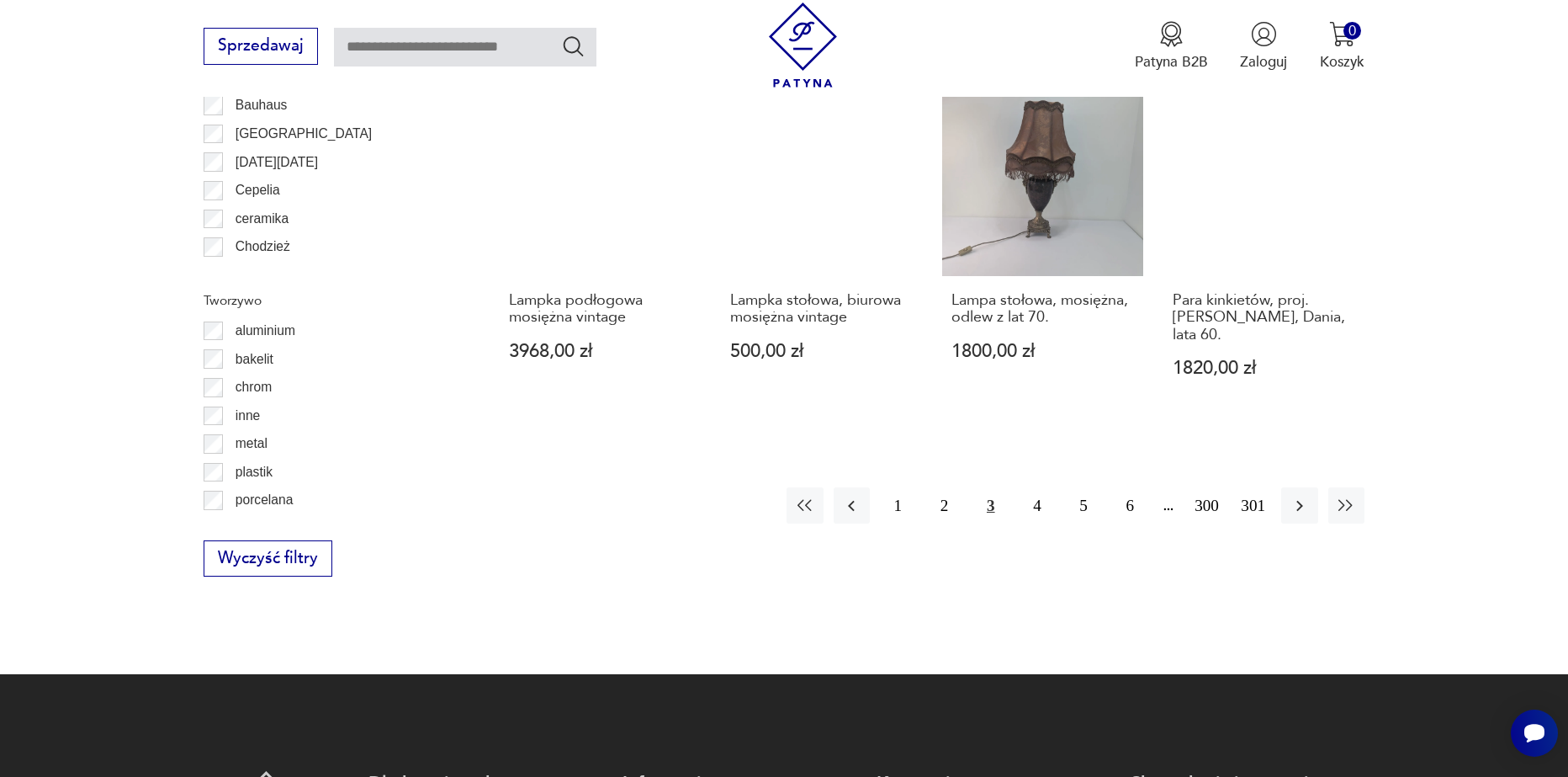
scroll to position [1931, 0]
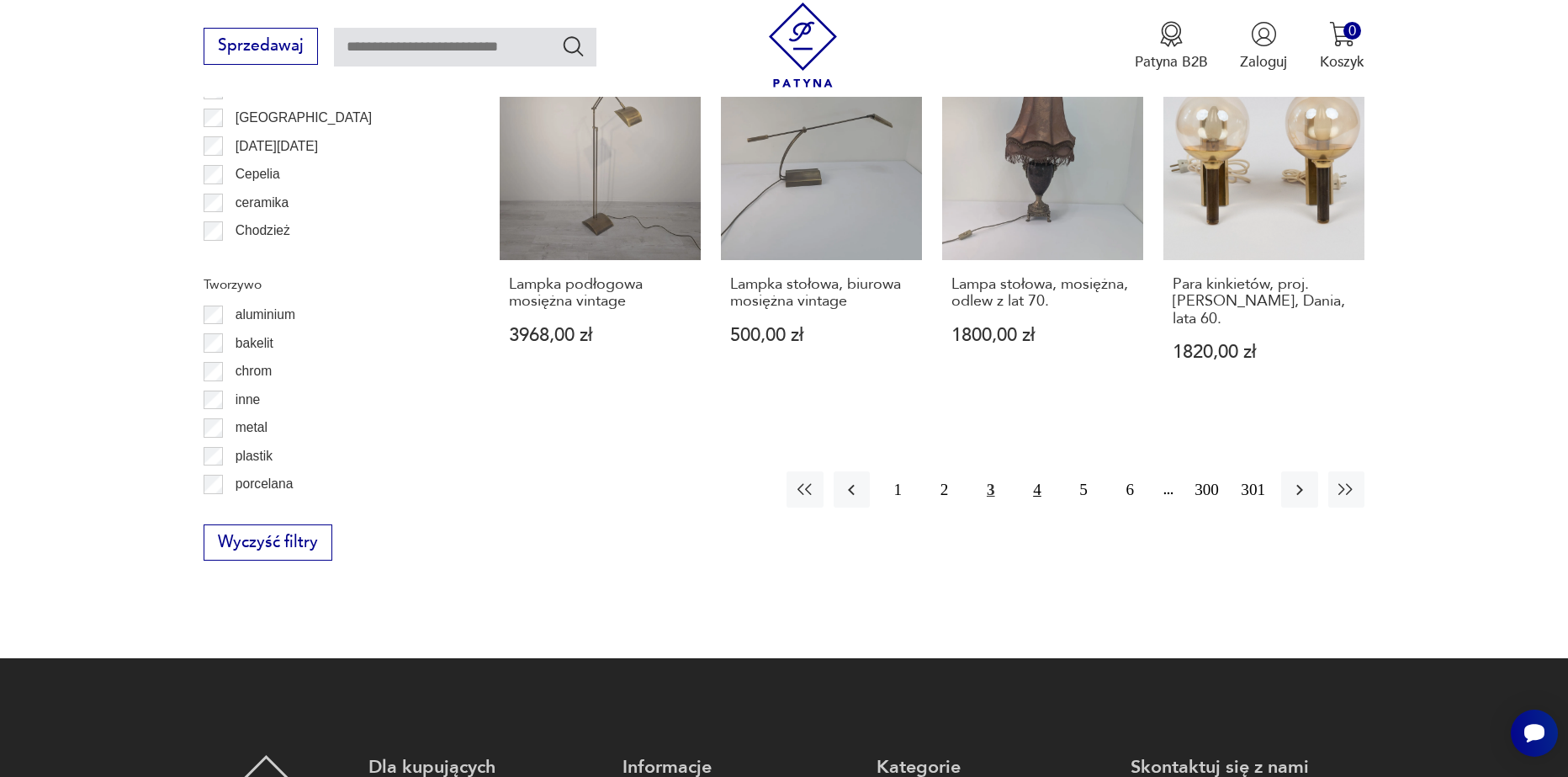
click at [1041, 491] on button "4" at bounding box center [1037, 489] width 37 height 37
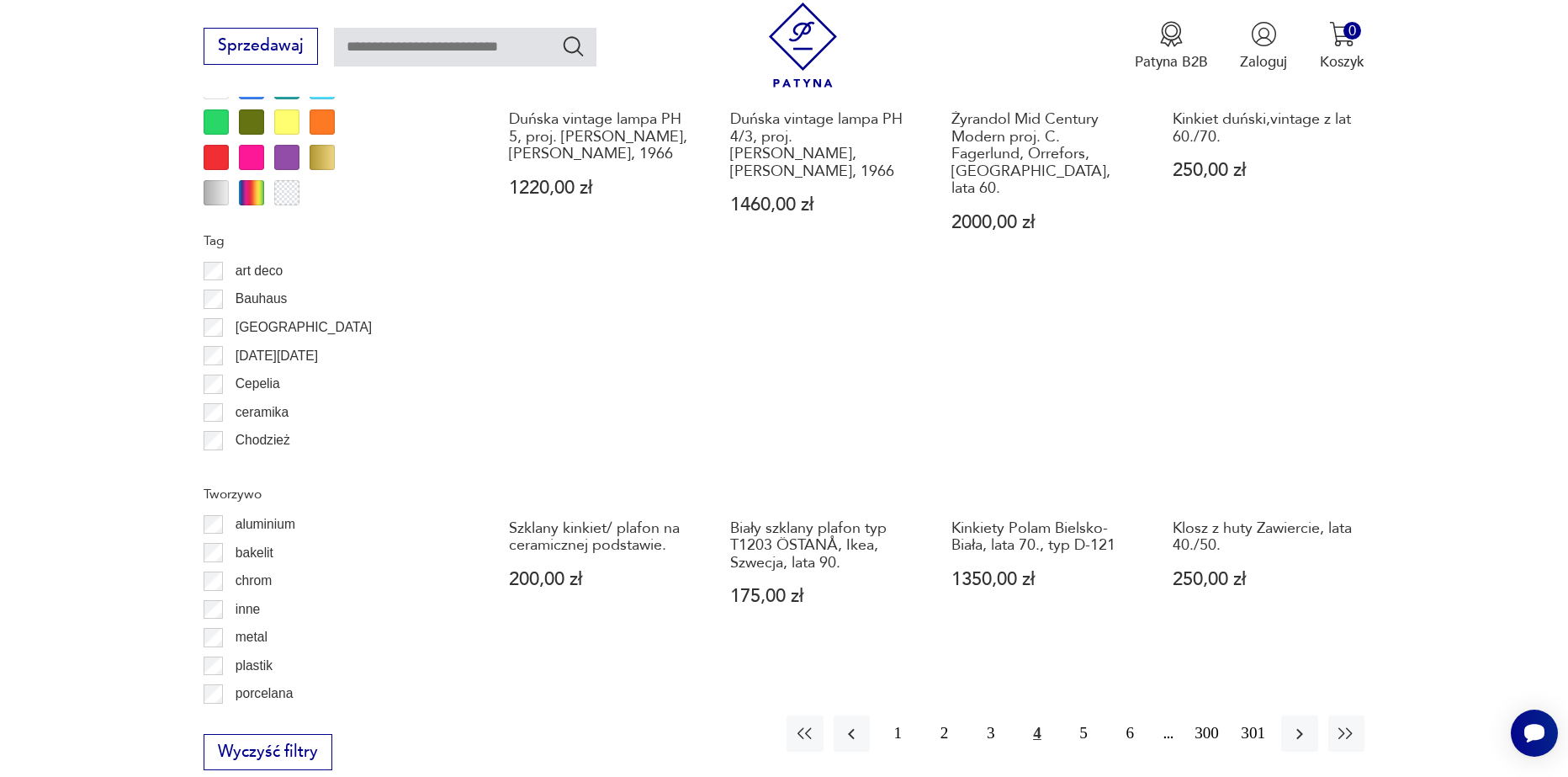
scroll to position [1931, 0]
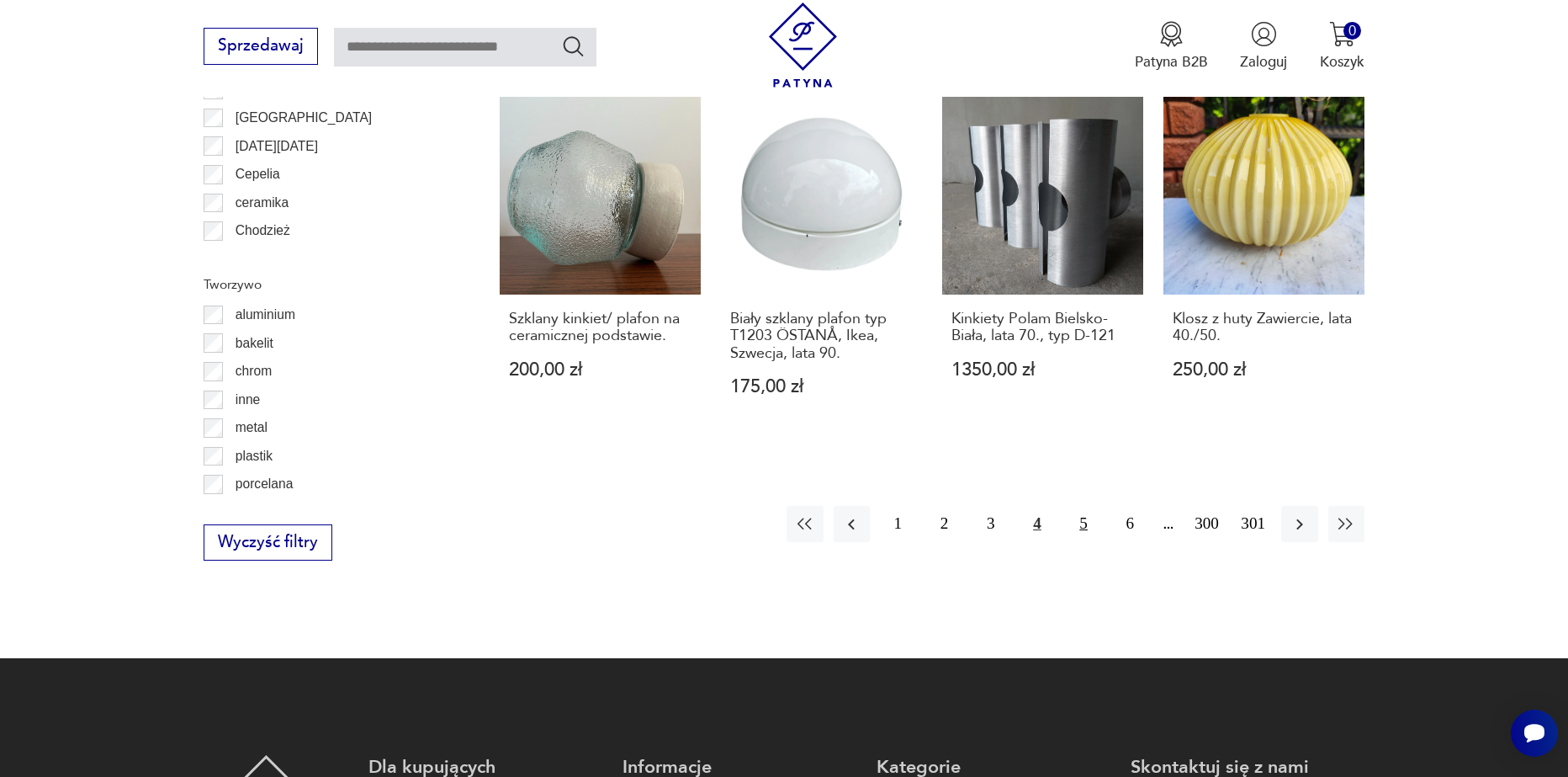
click at [1075, 505] on button "5" at bounding box center [1084, 523] width 37 height 37
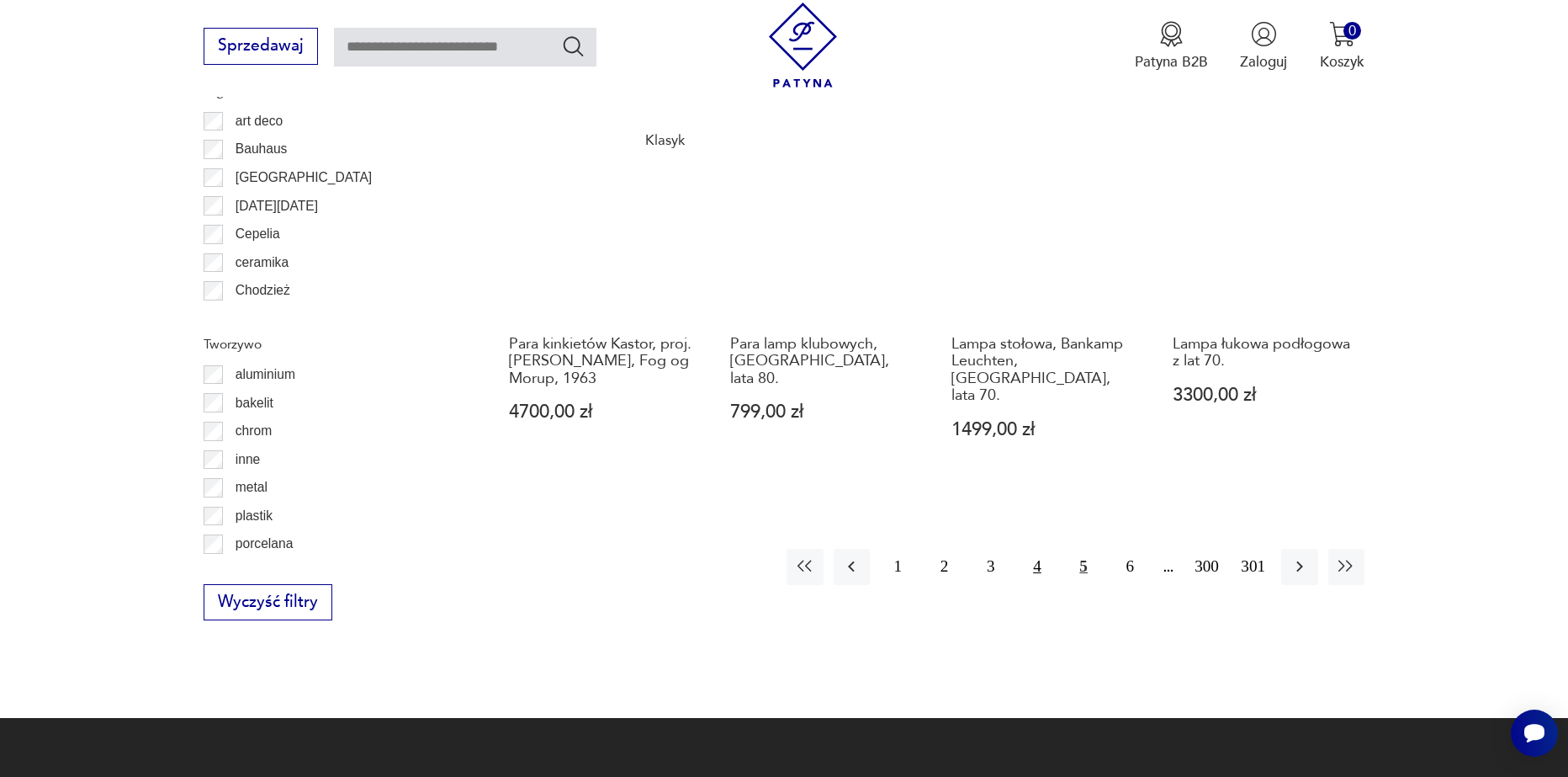
scroll to position [1931, 0]
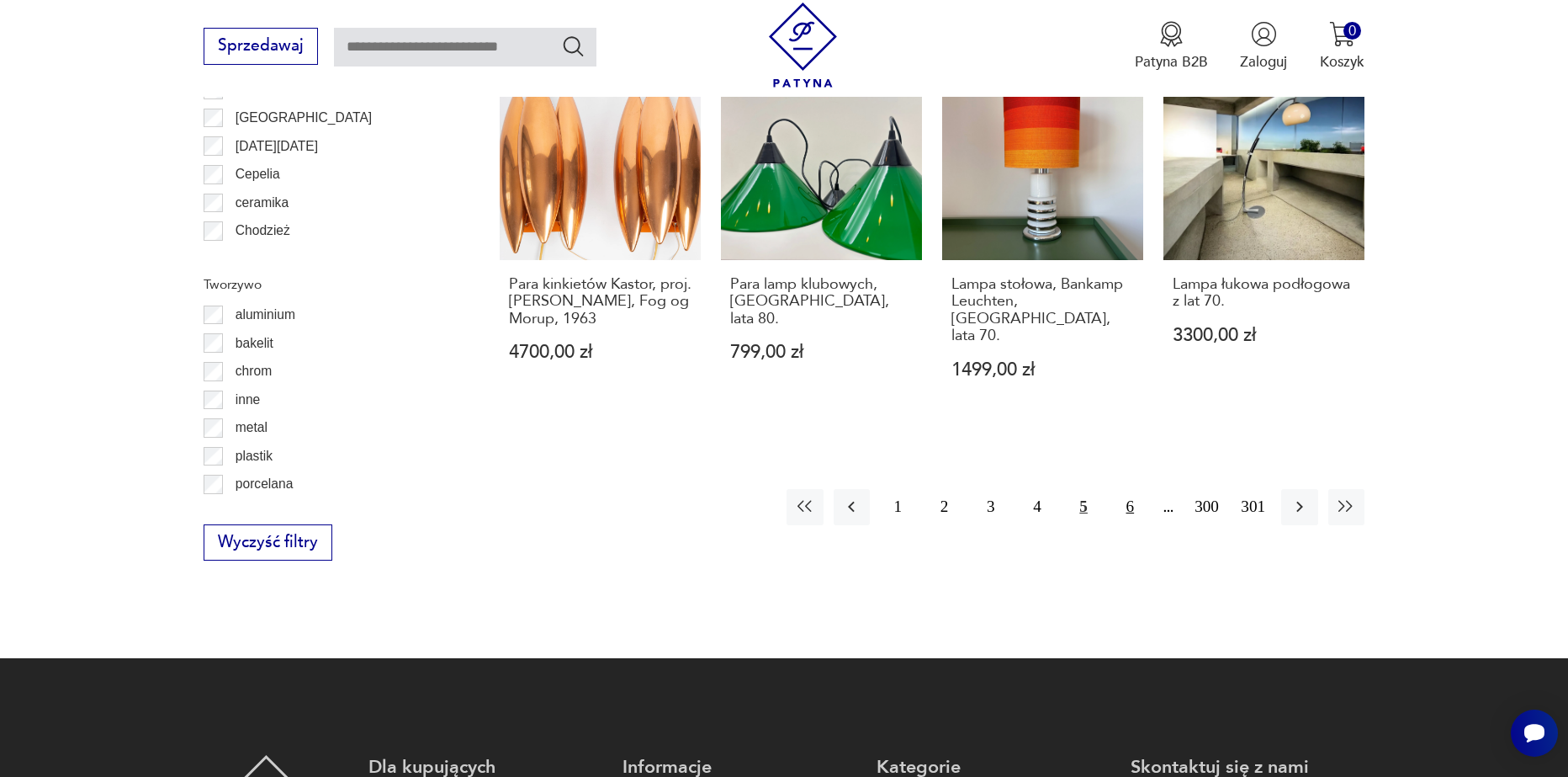
click at [1122, 489] on button "6" at bounding box center [1130, 506] width 37 height 37
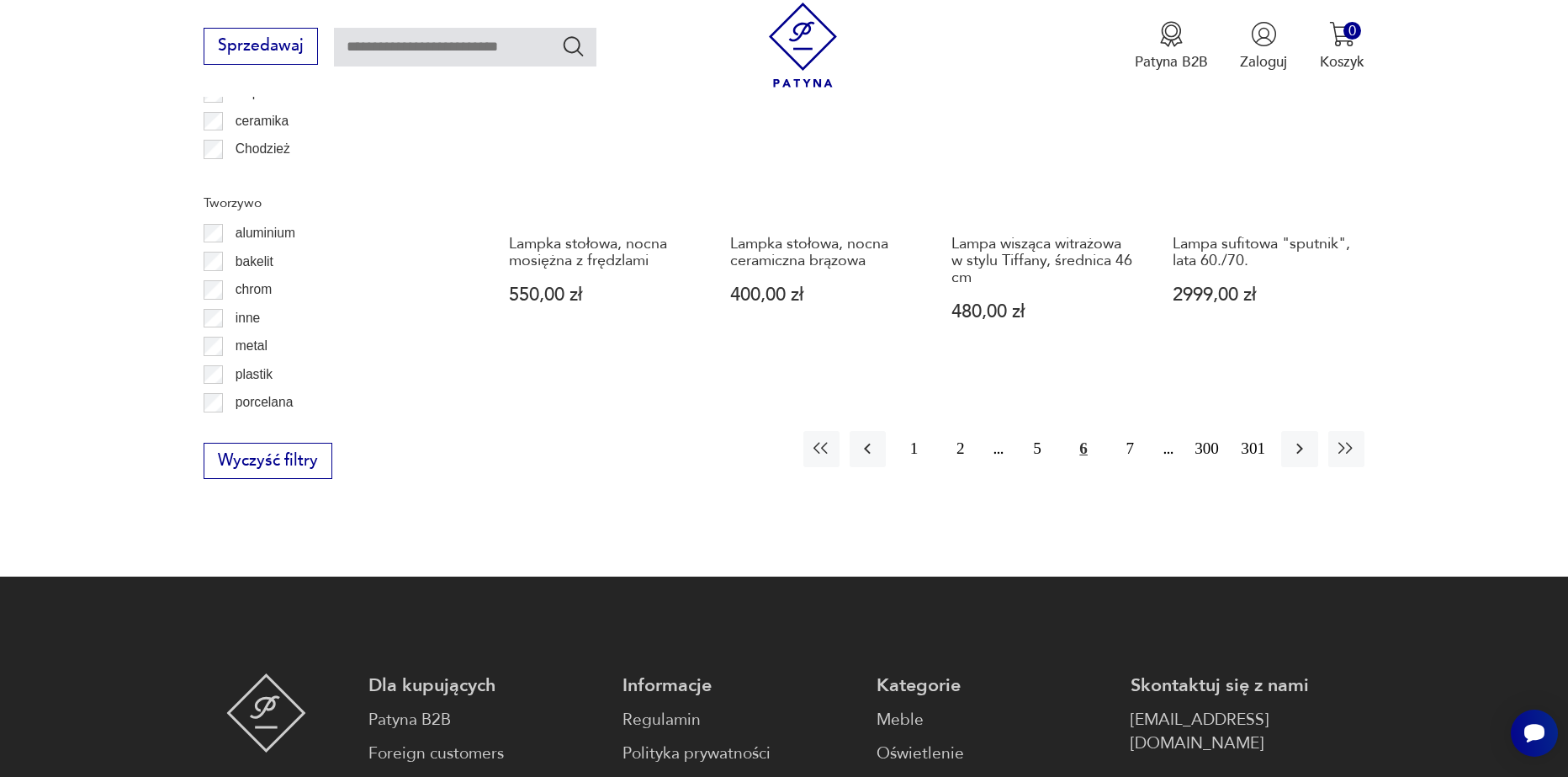
scroll to position [2015, 0]
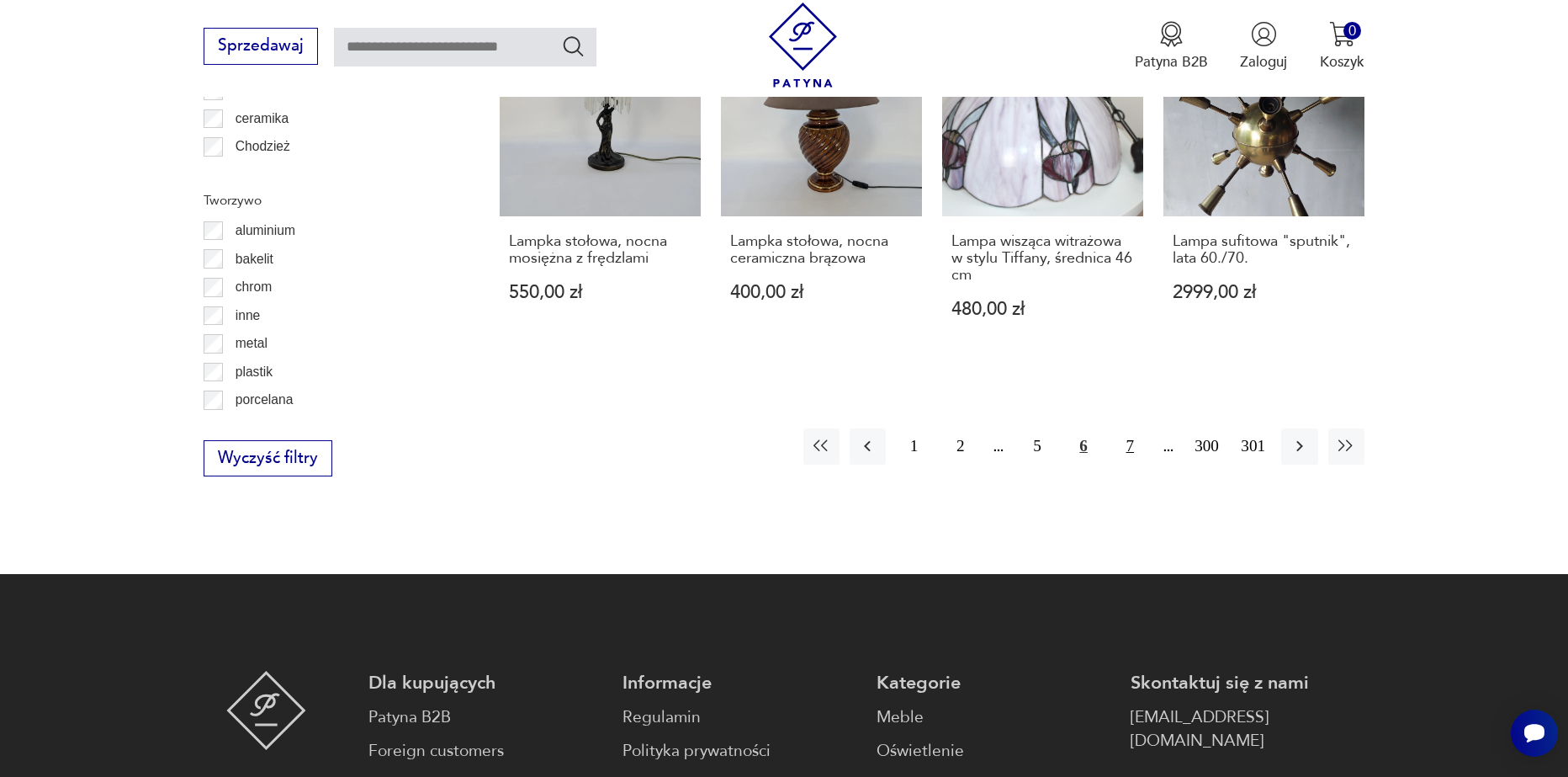
click at [1130, 429] on button "7" at bounding box center [1130, 447] width 37 height 37
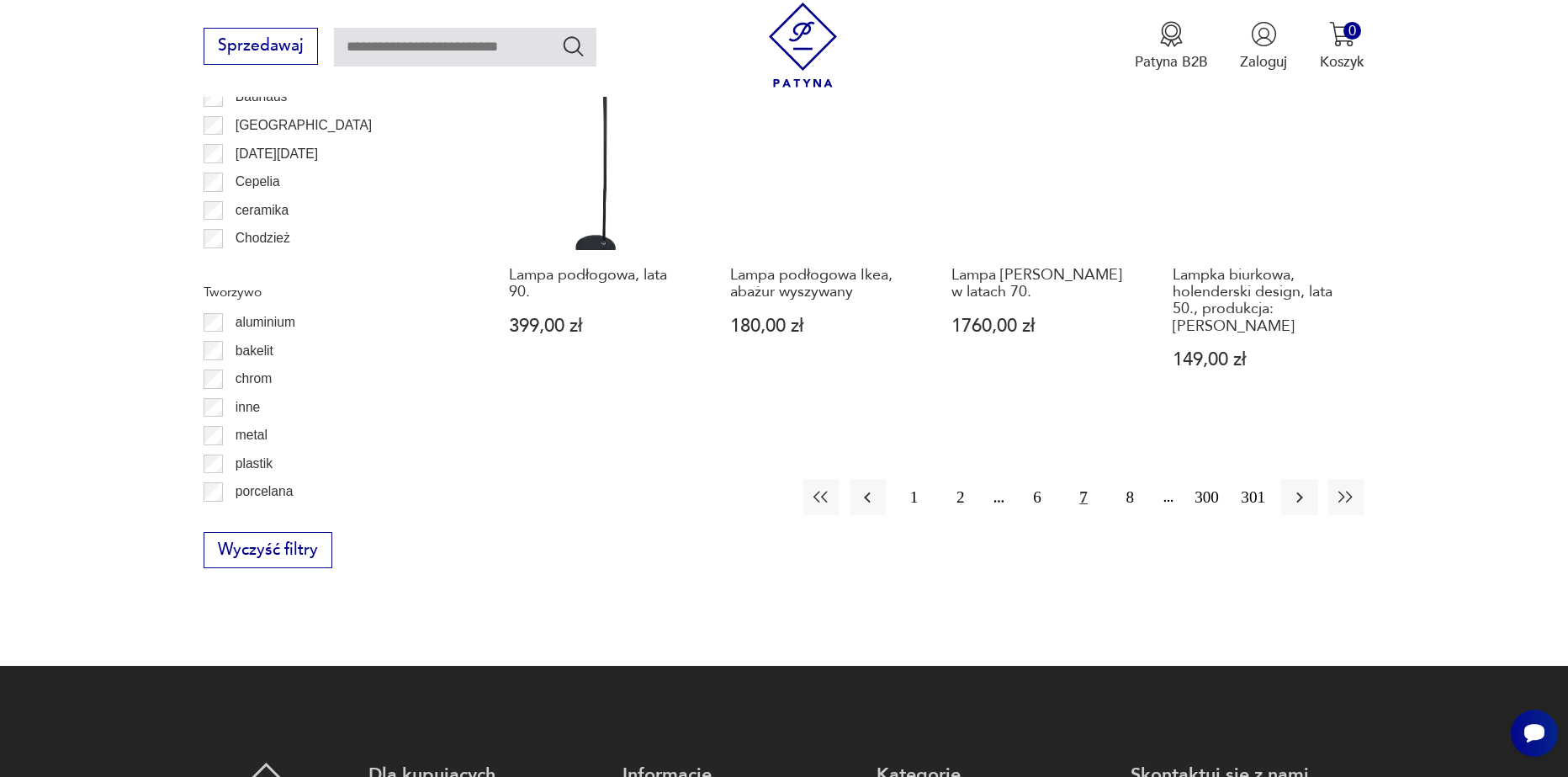
scroll to position [1931, 0]
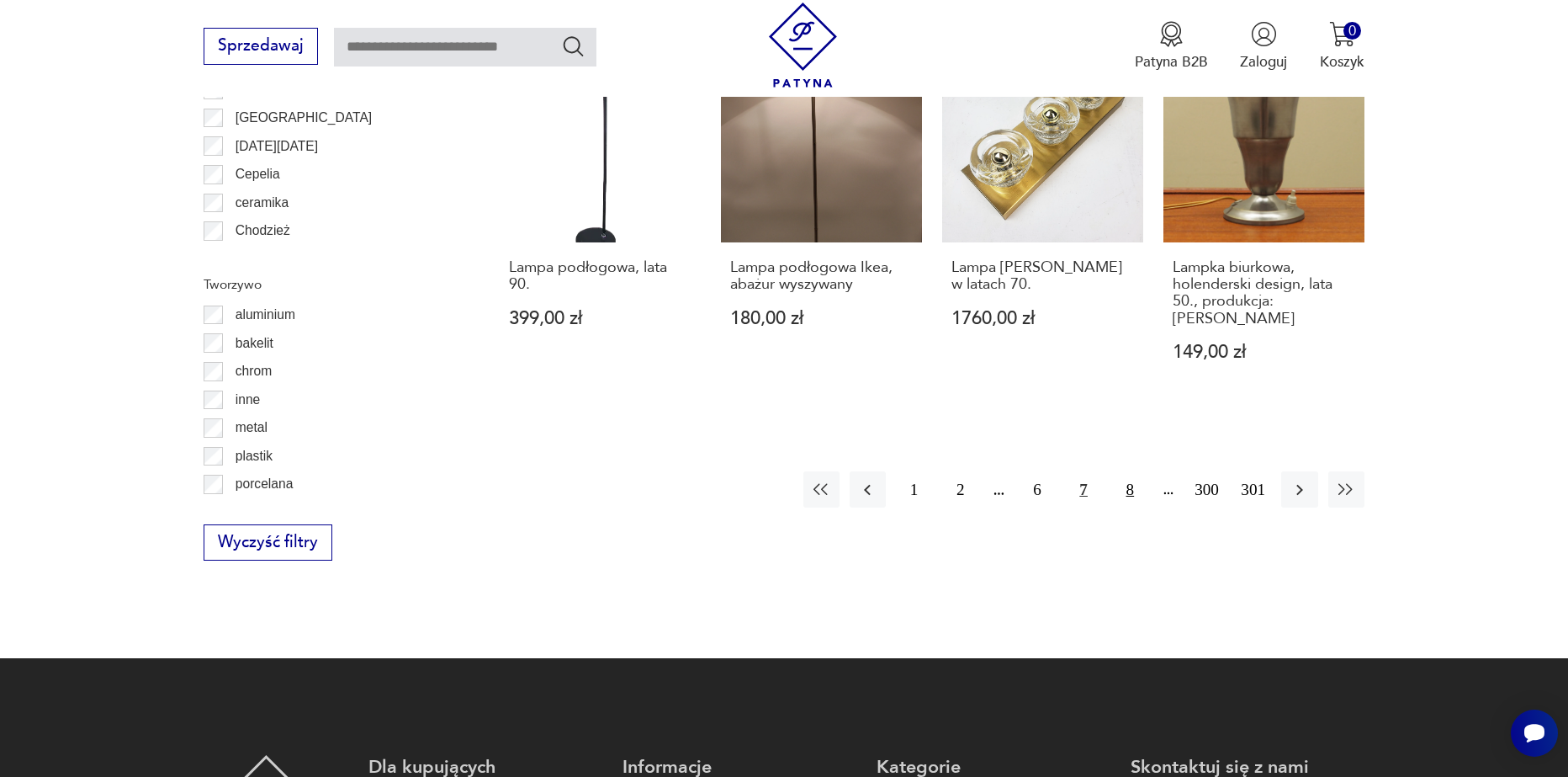
click at [1141, 472] on button "8" at bounding box center [1130, 489] width 37 height 37
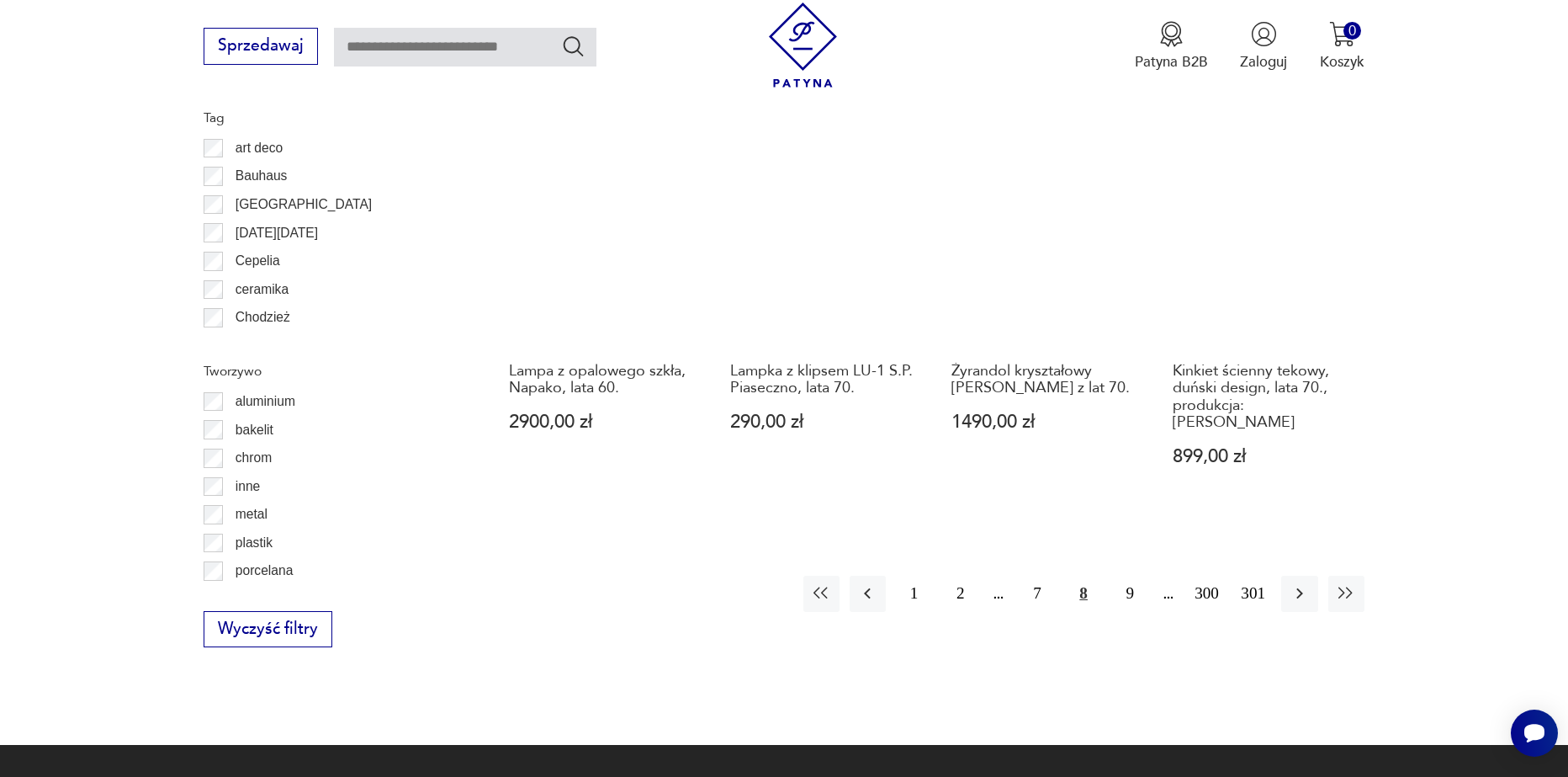
scroll to position [1846, 0]
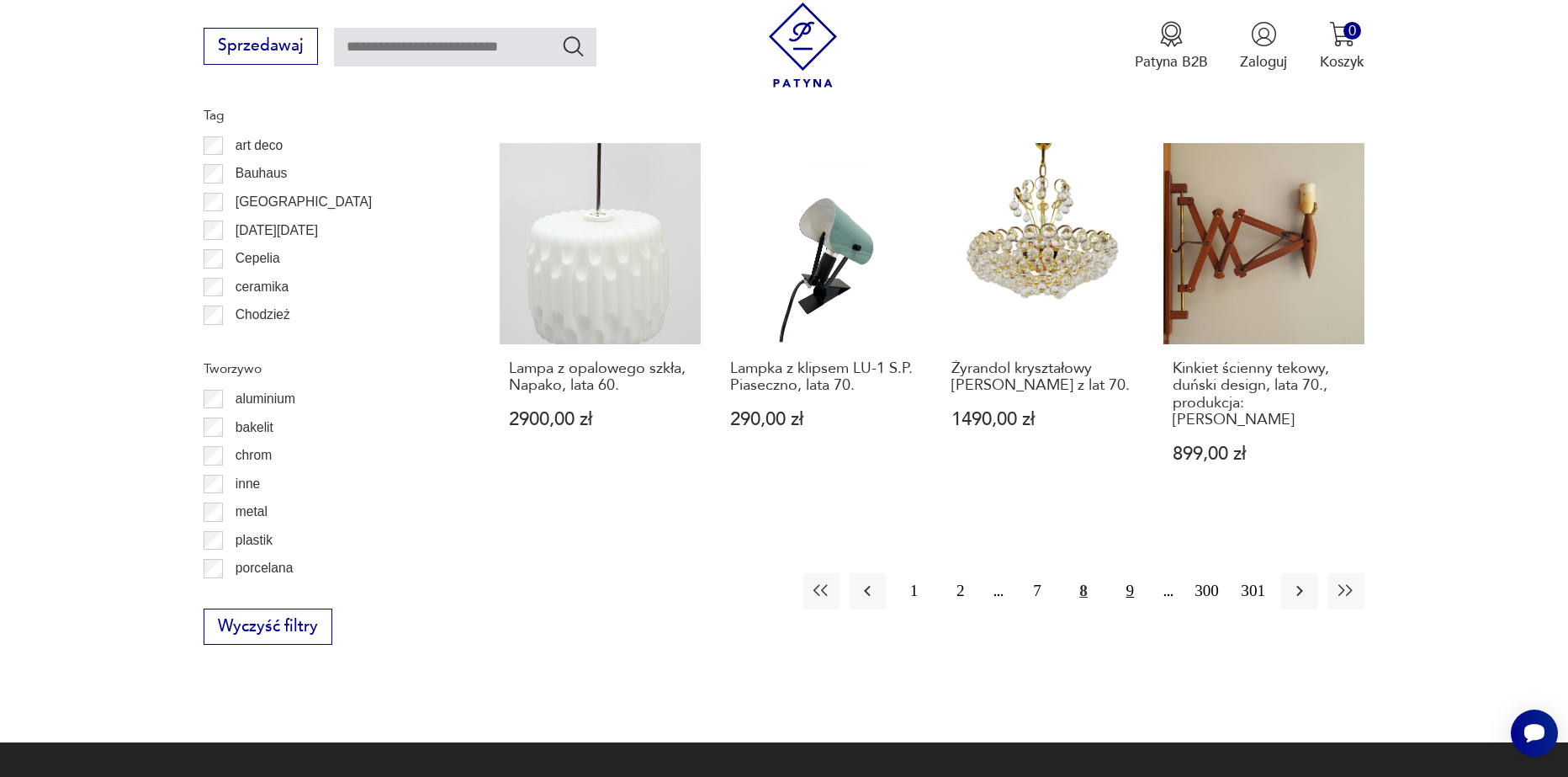
click at [1135, 573] on button "9" at bounding box center [1130, 591] width 37 height 37
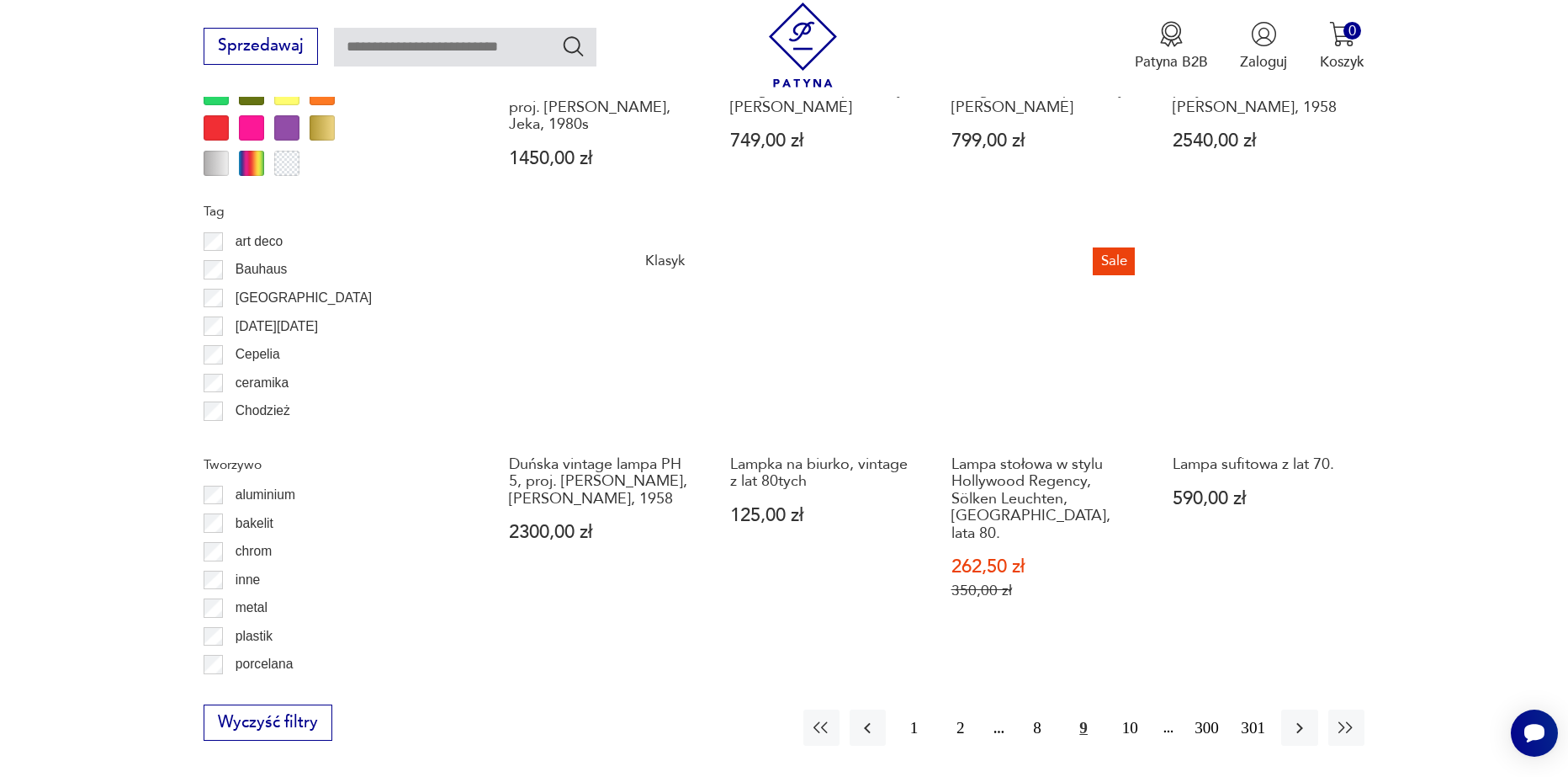
scroll to position [1762, 0]
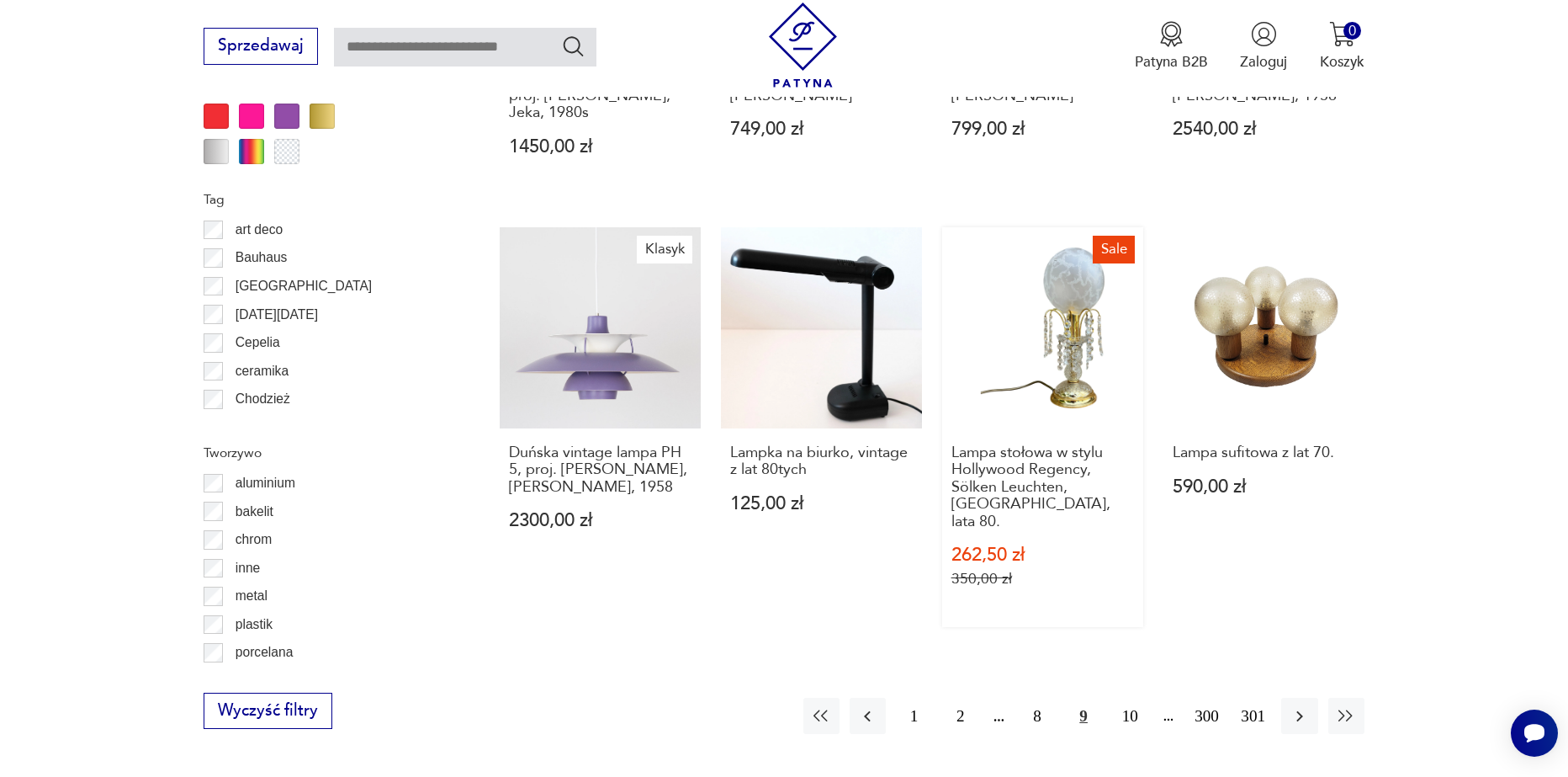
click at [1072, 378] on link "Sale Lampa stołowa w stylu Hollywood Regency, Sölken Leuchten, Niemcy, lata 80.…" at bounding box center [1042, 427] width 201 height 400
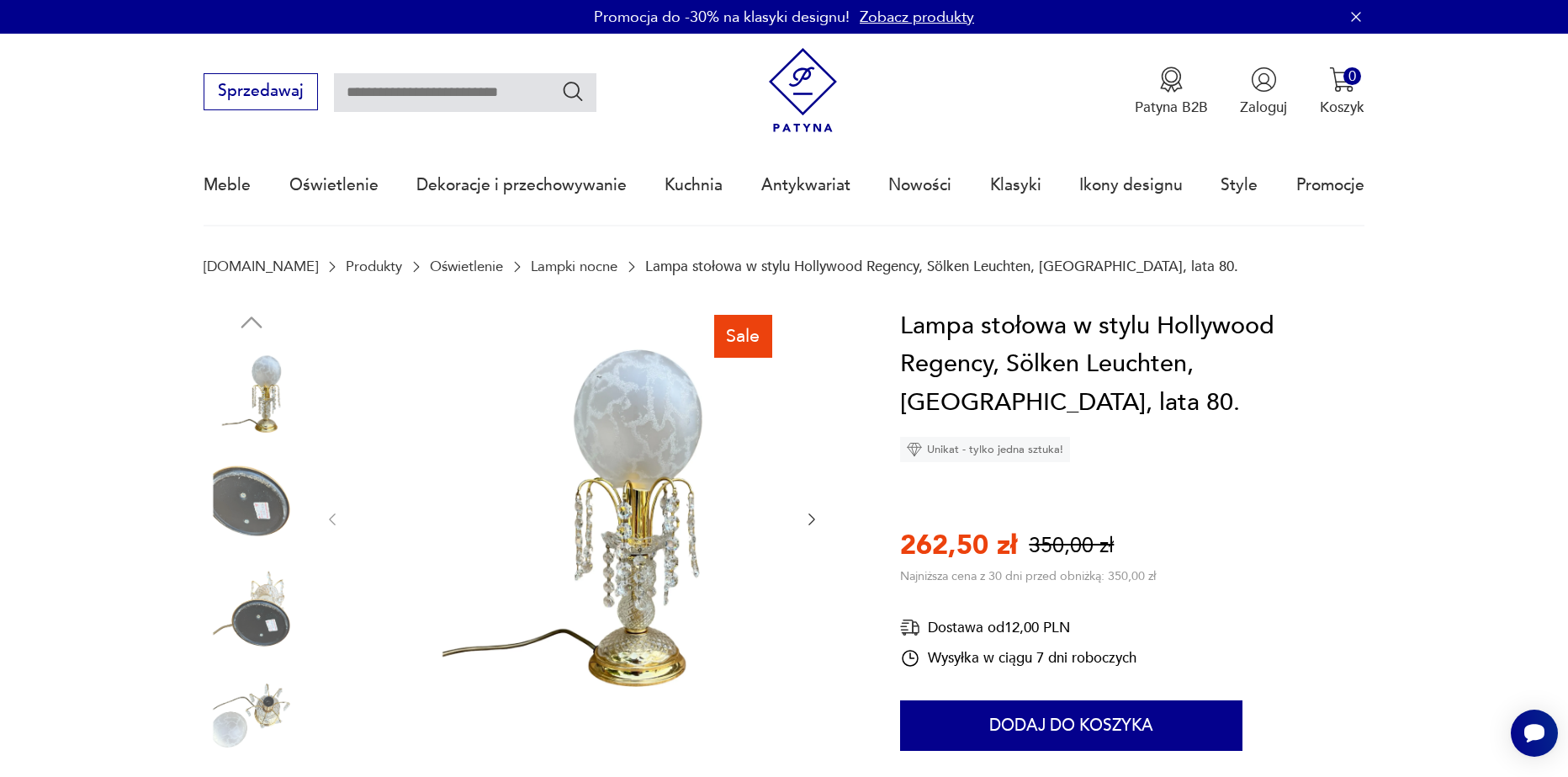
click at [807, 517] on icon "button" at bounding box center [812, 519] width 17 height 17
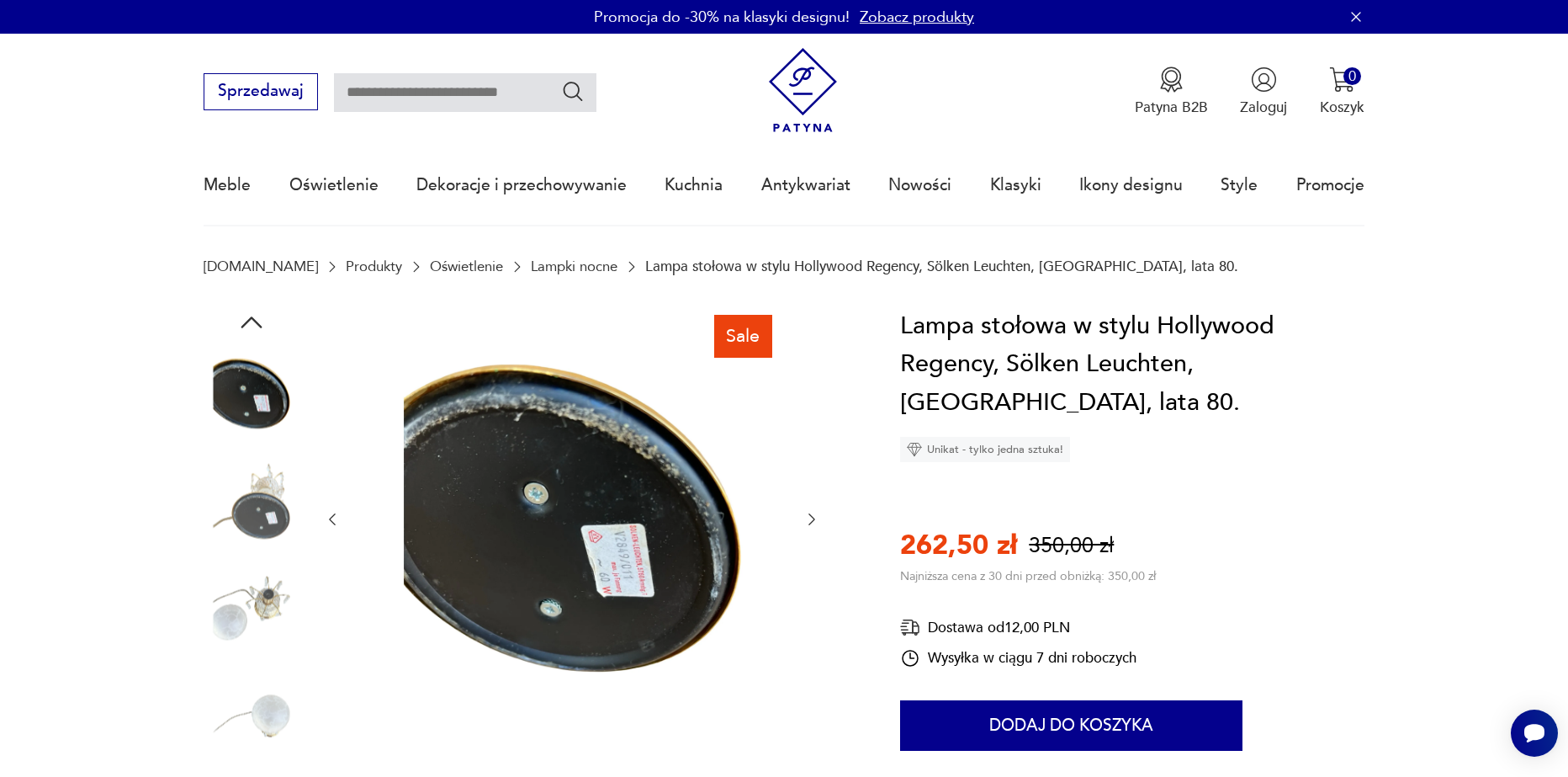
click at [807, 517] on icon "button" at bounding box center [812, 519] width 17 height 17
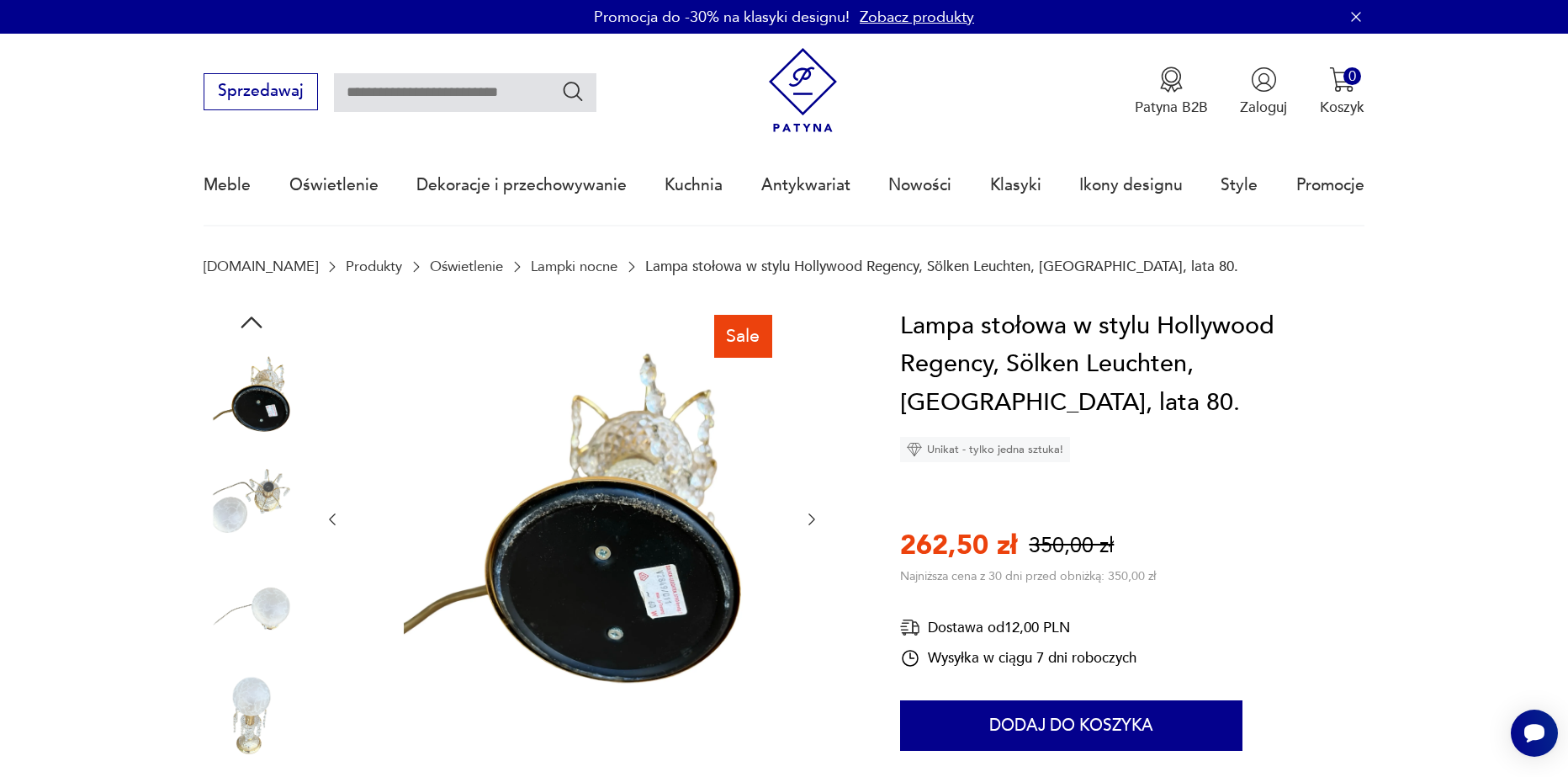
click at [807, 517] on icon "button" at bounding box center [812, 519] width 17 height 17
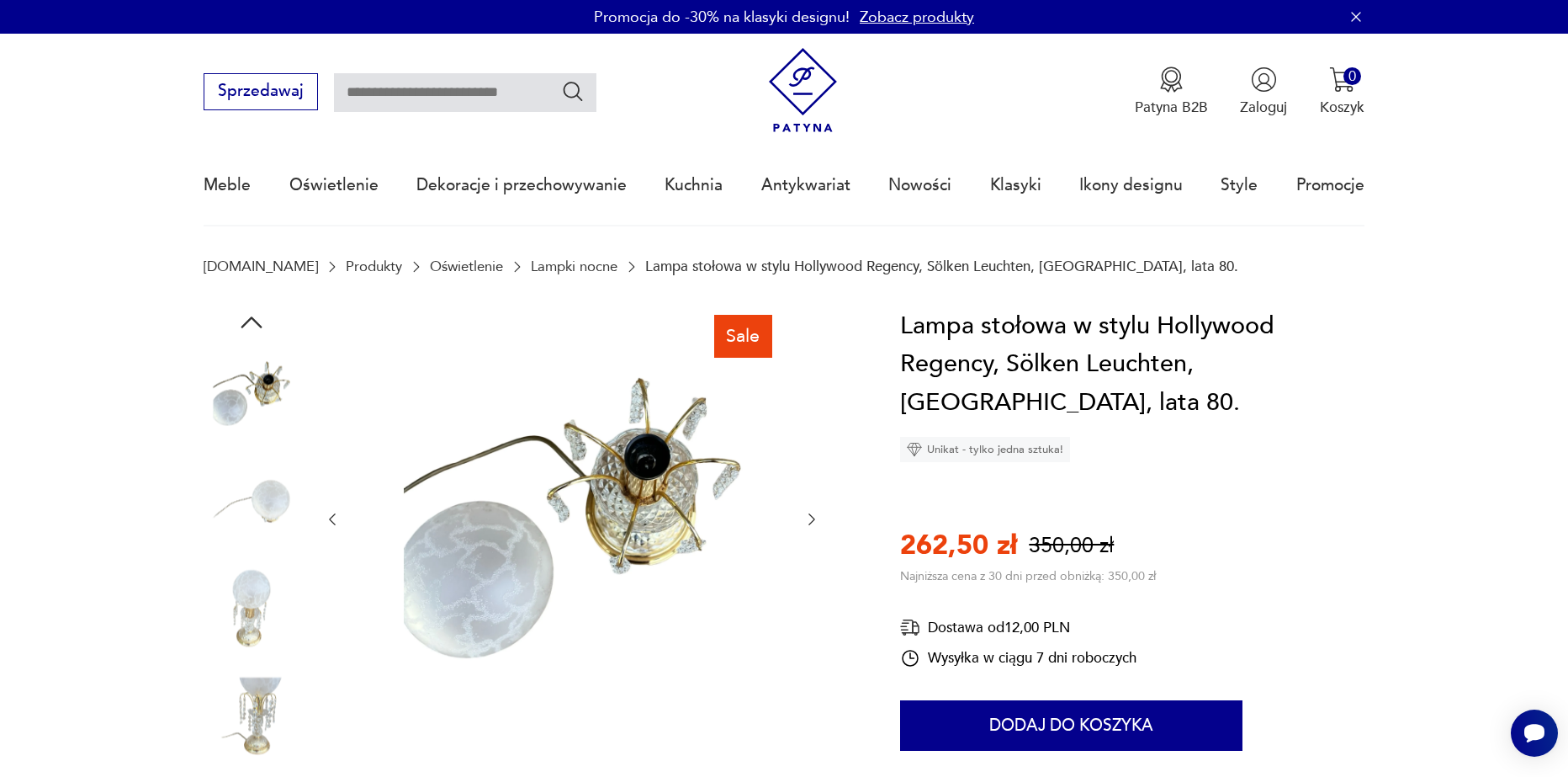
click at [807, 517] on icon "button" at bounding box center [812, 519] width 17 height 17
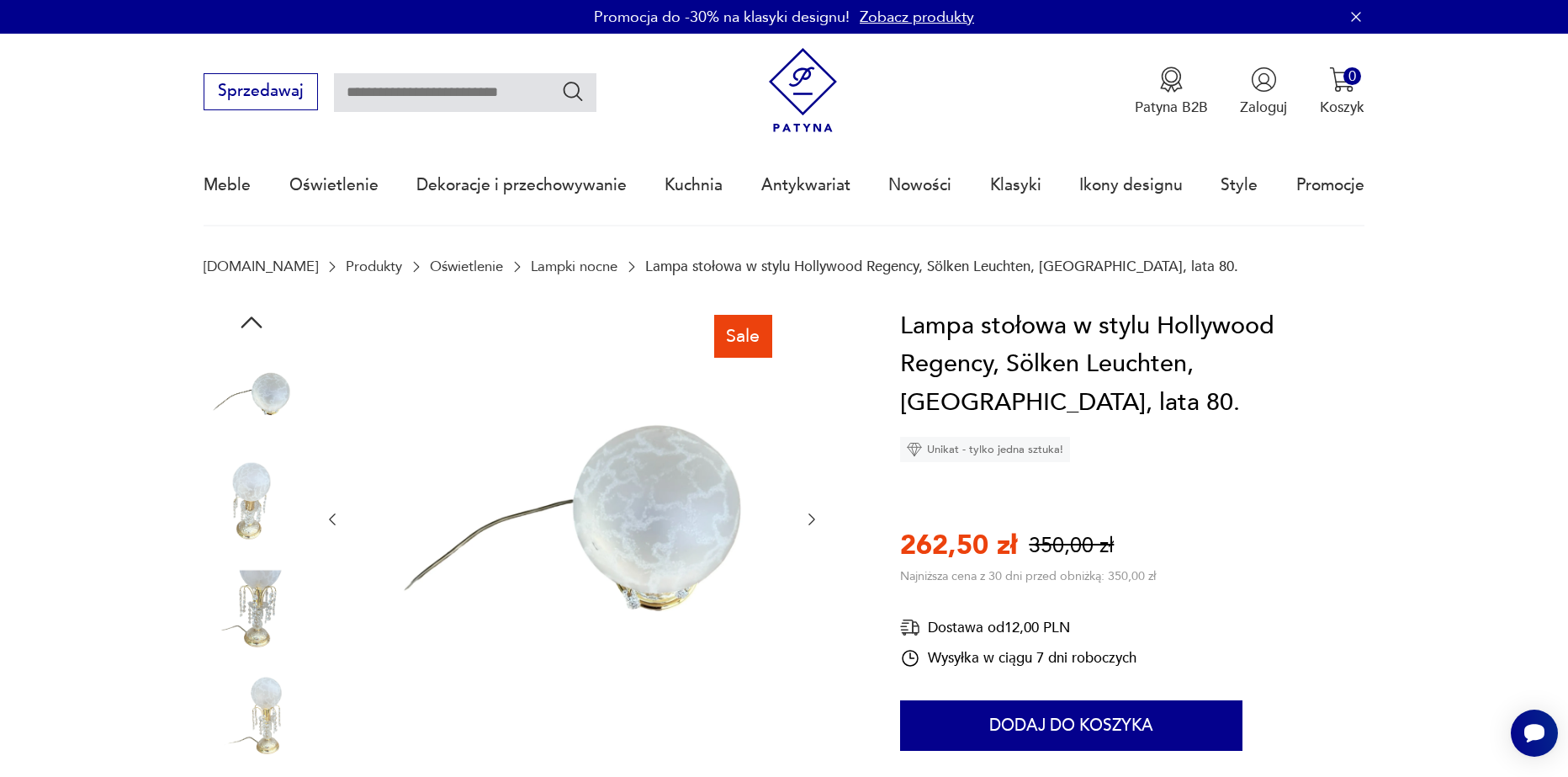
click at [808, 515] on icon "button" at bounding box center [812, 519] width 17 height 17
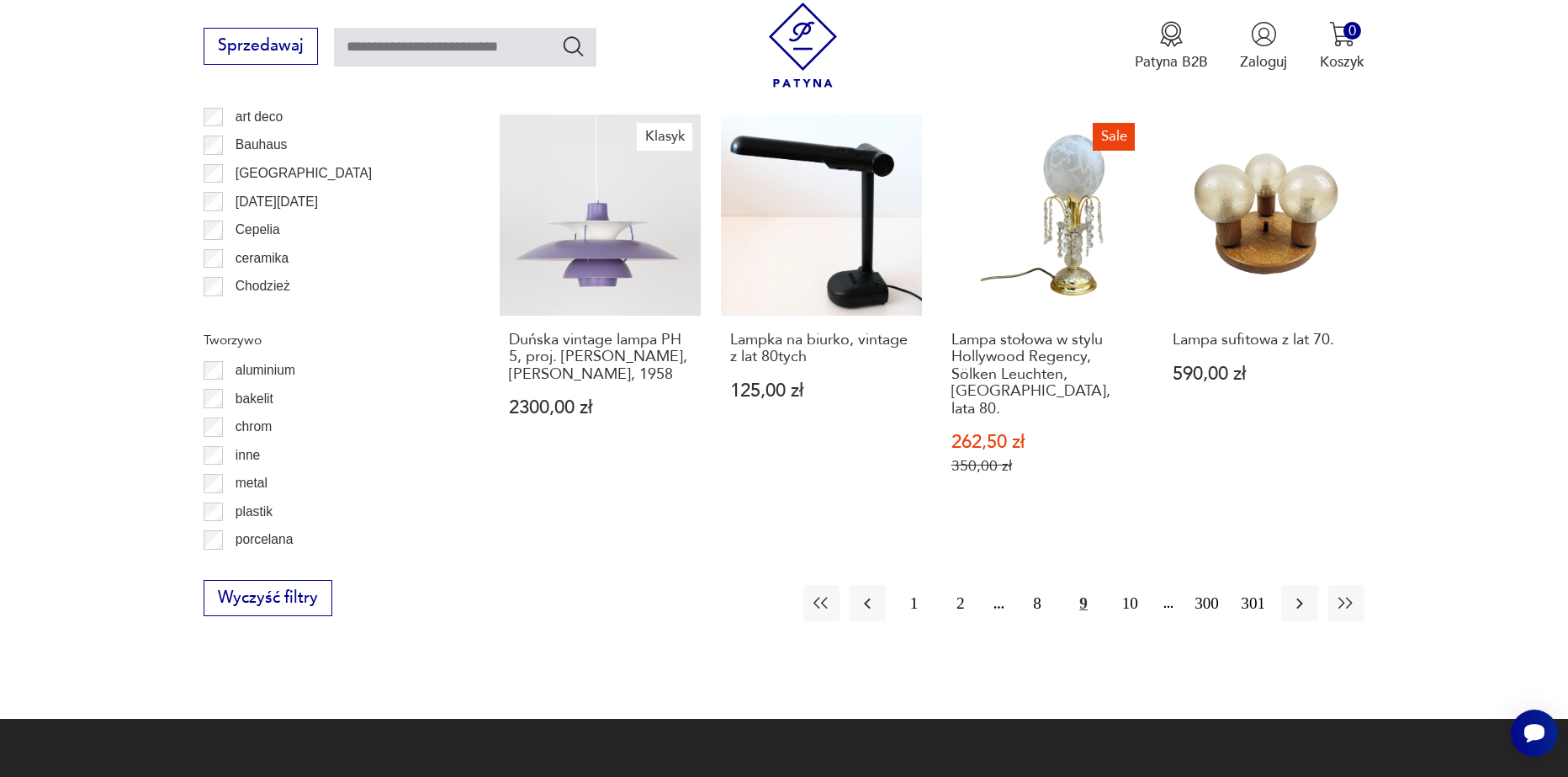
scroll to position [1865, 0]
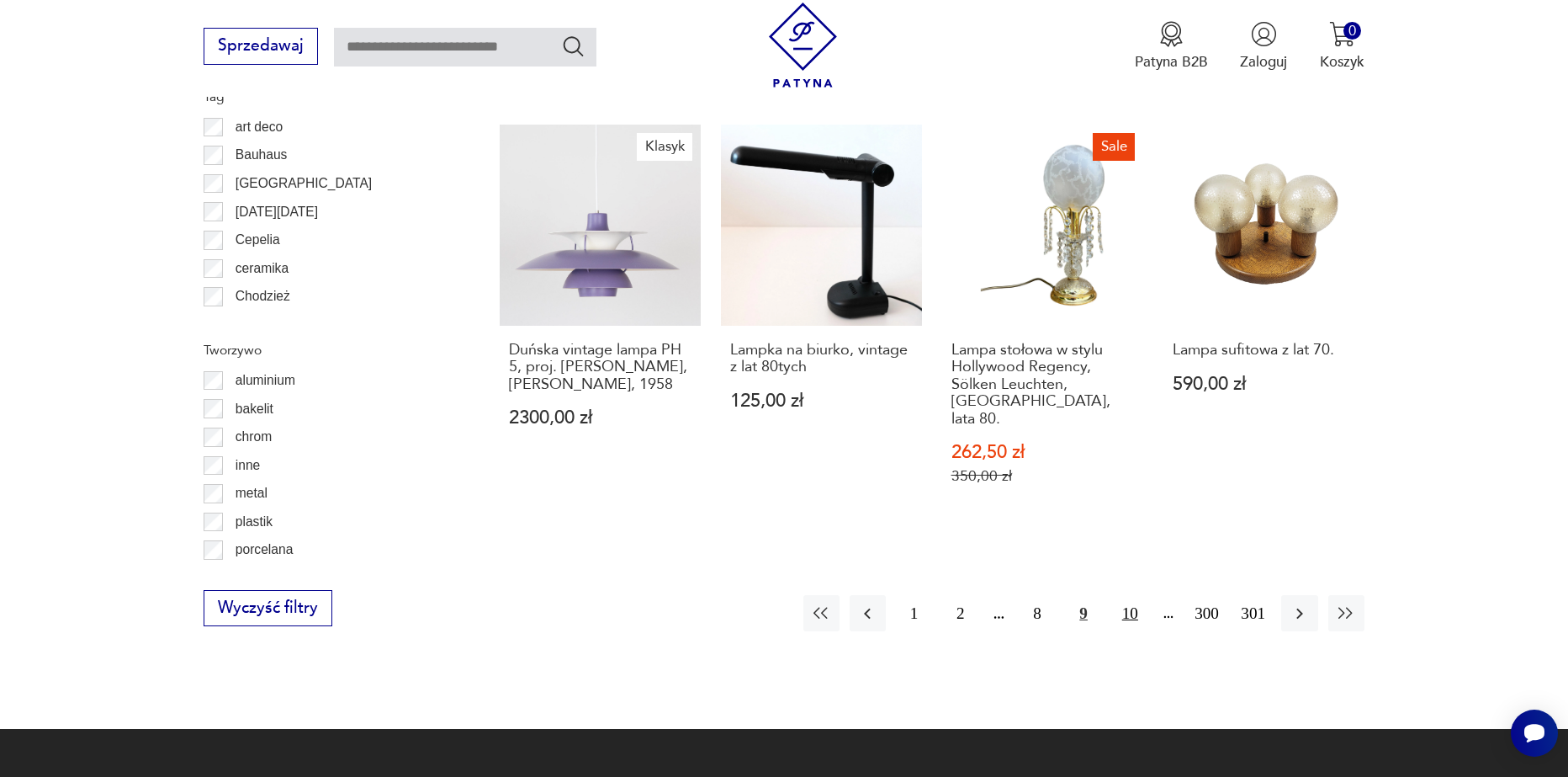
click at [1133, 595] on button "10" at bounding box center [1130, 613] width 37 height 37
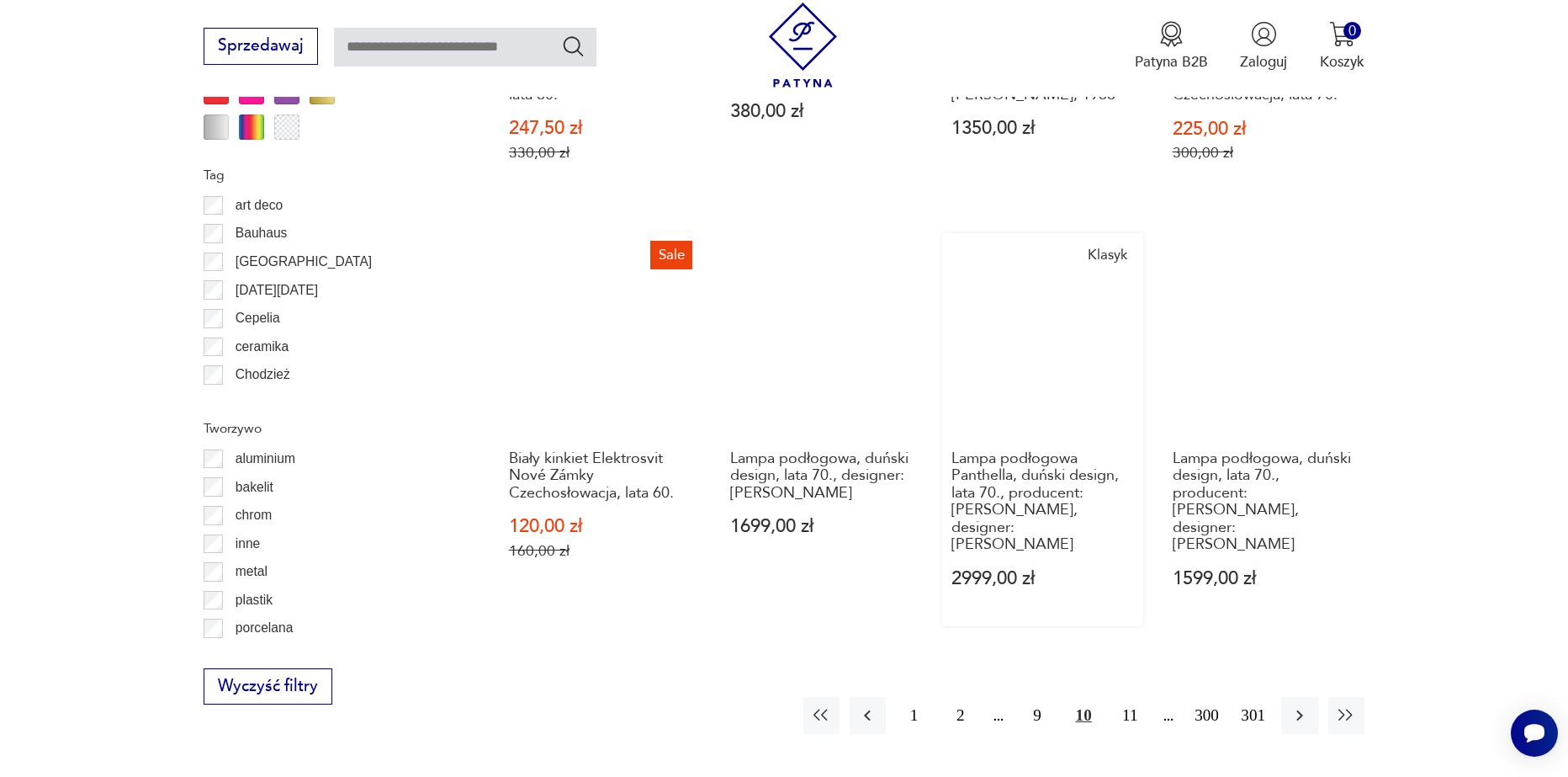
scroll to position [1846, 0]
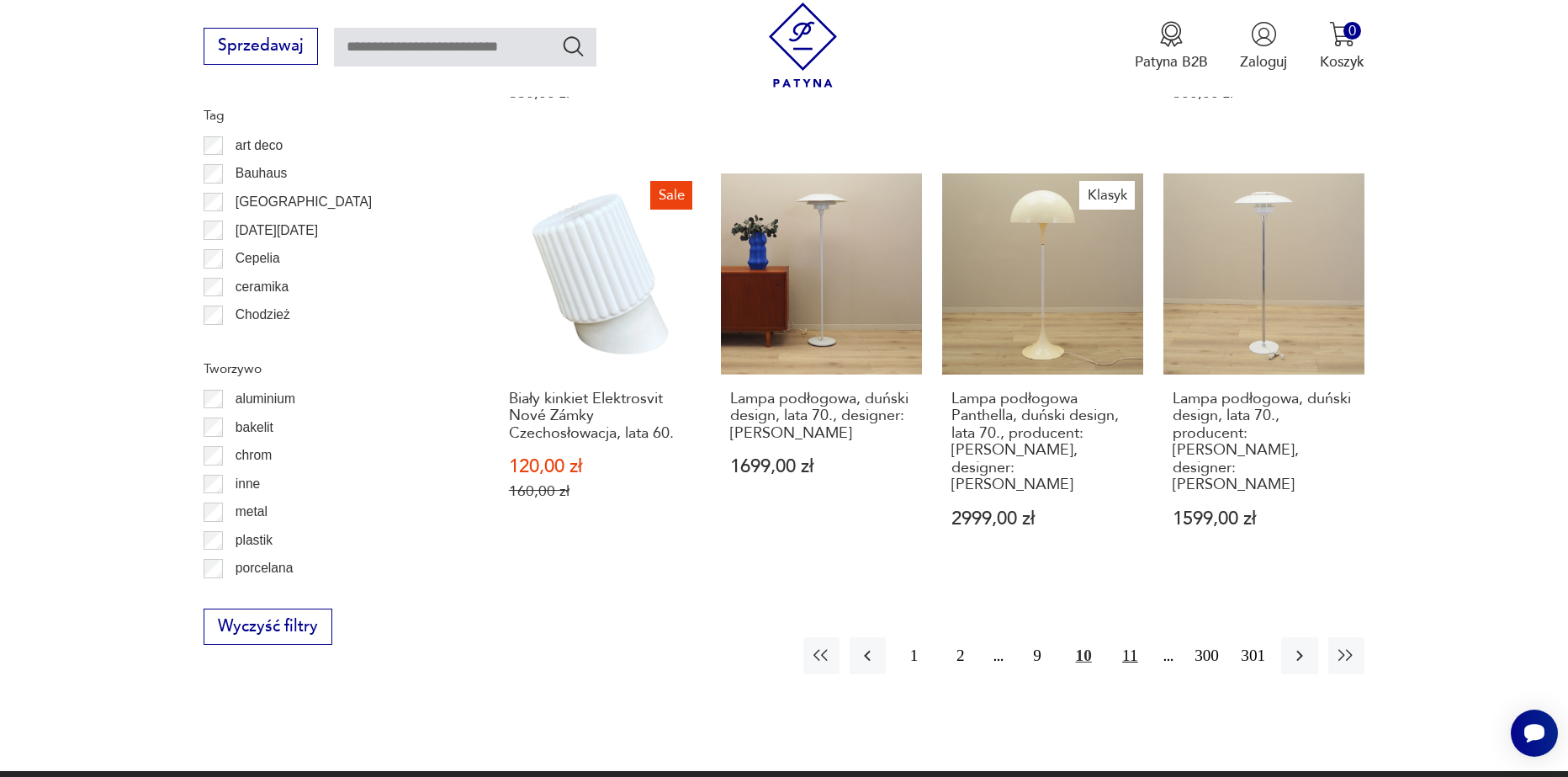
click at [1129, 637] on button "11" at bounding box center [1130, 655] width 37 height 37
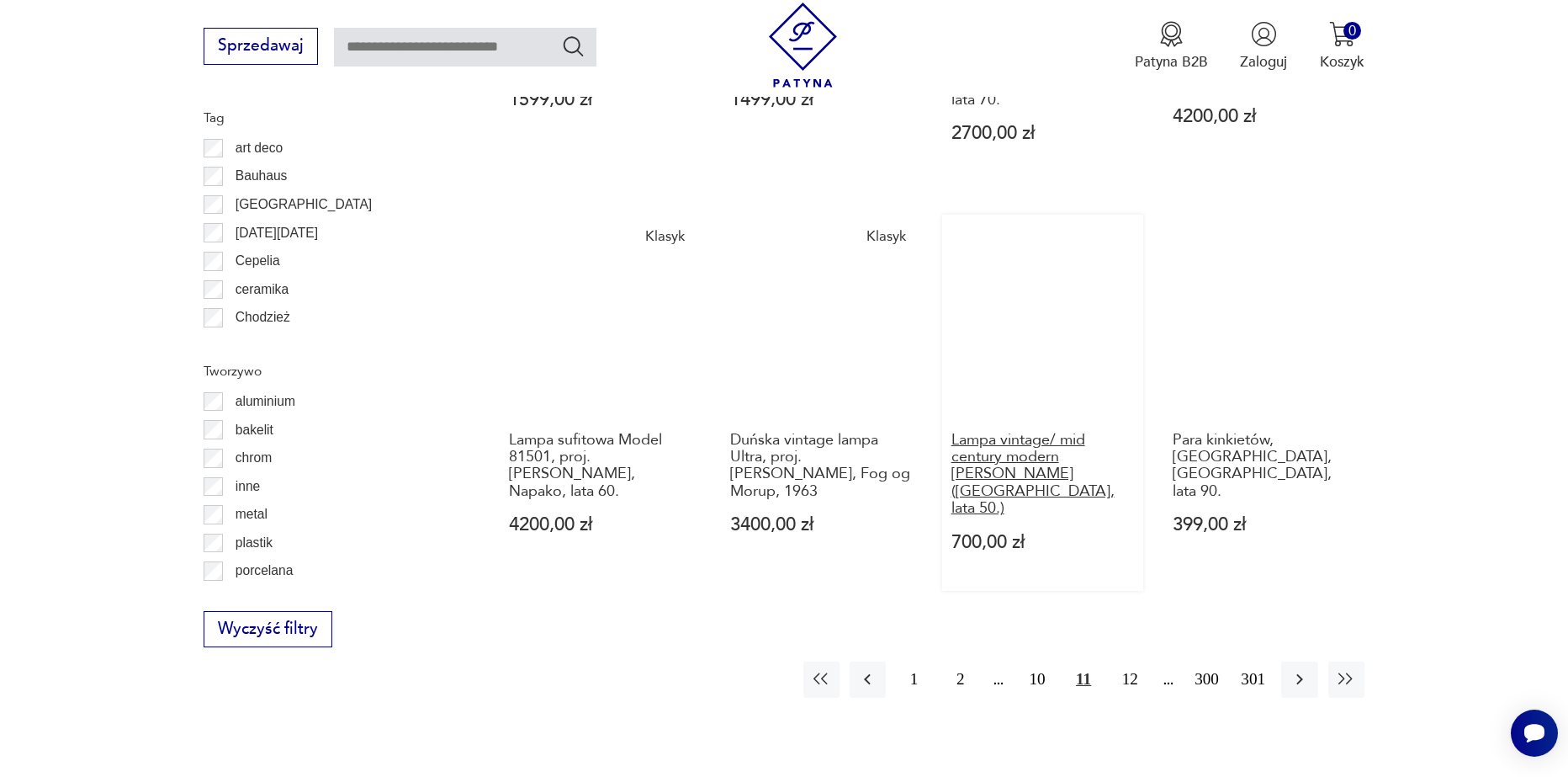
scroll to position [1931, 0]
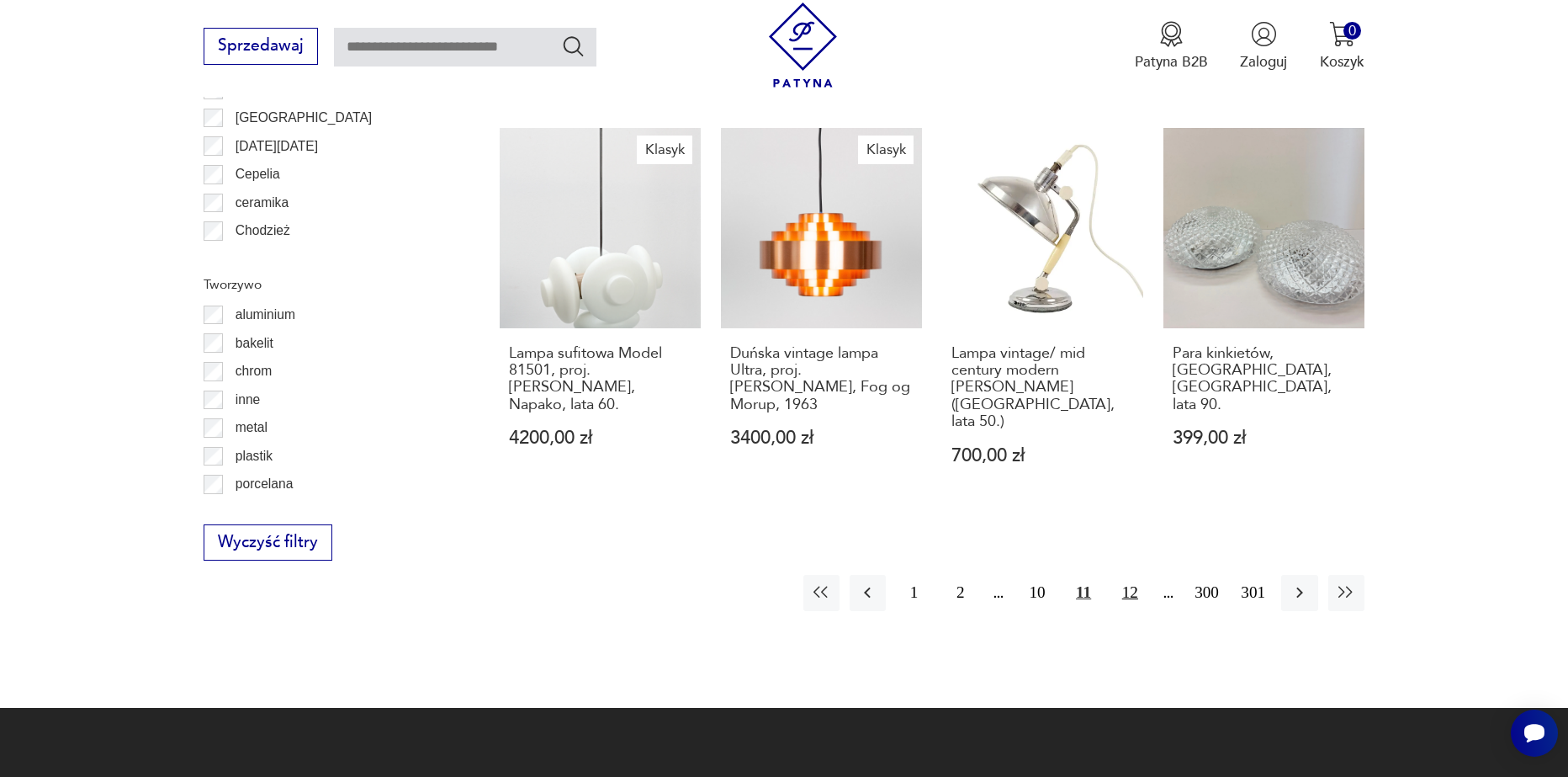
click at [1121, 575] on button "12" at bounding box center [1130, 593] width 37 height 37
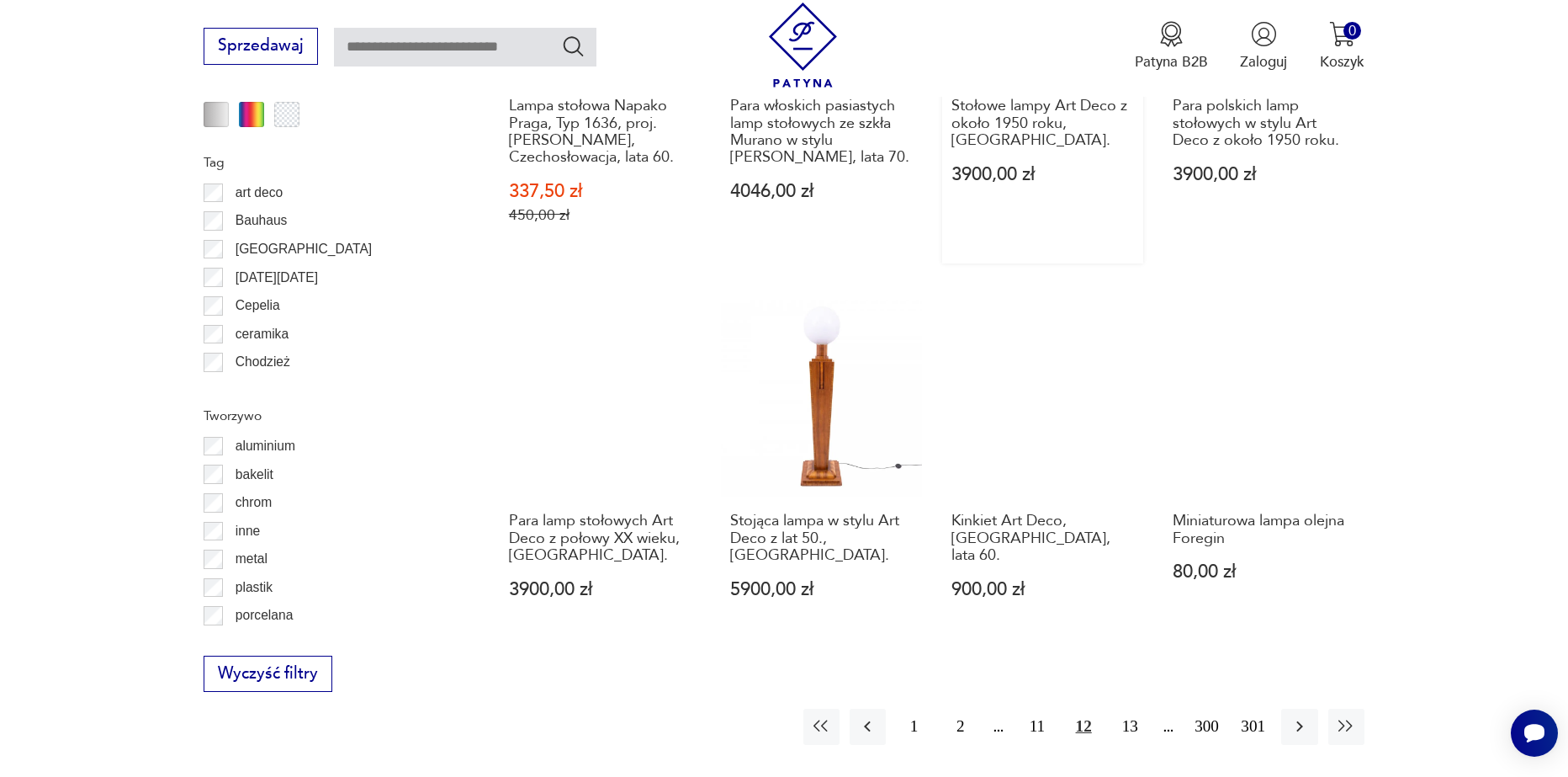
scroll to position [1846, 0]
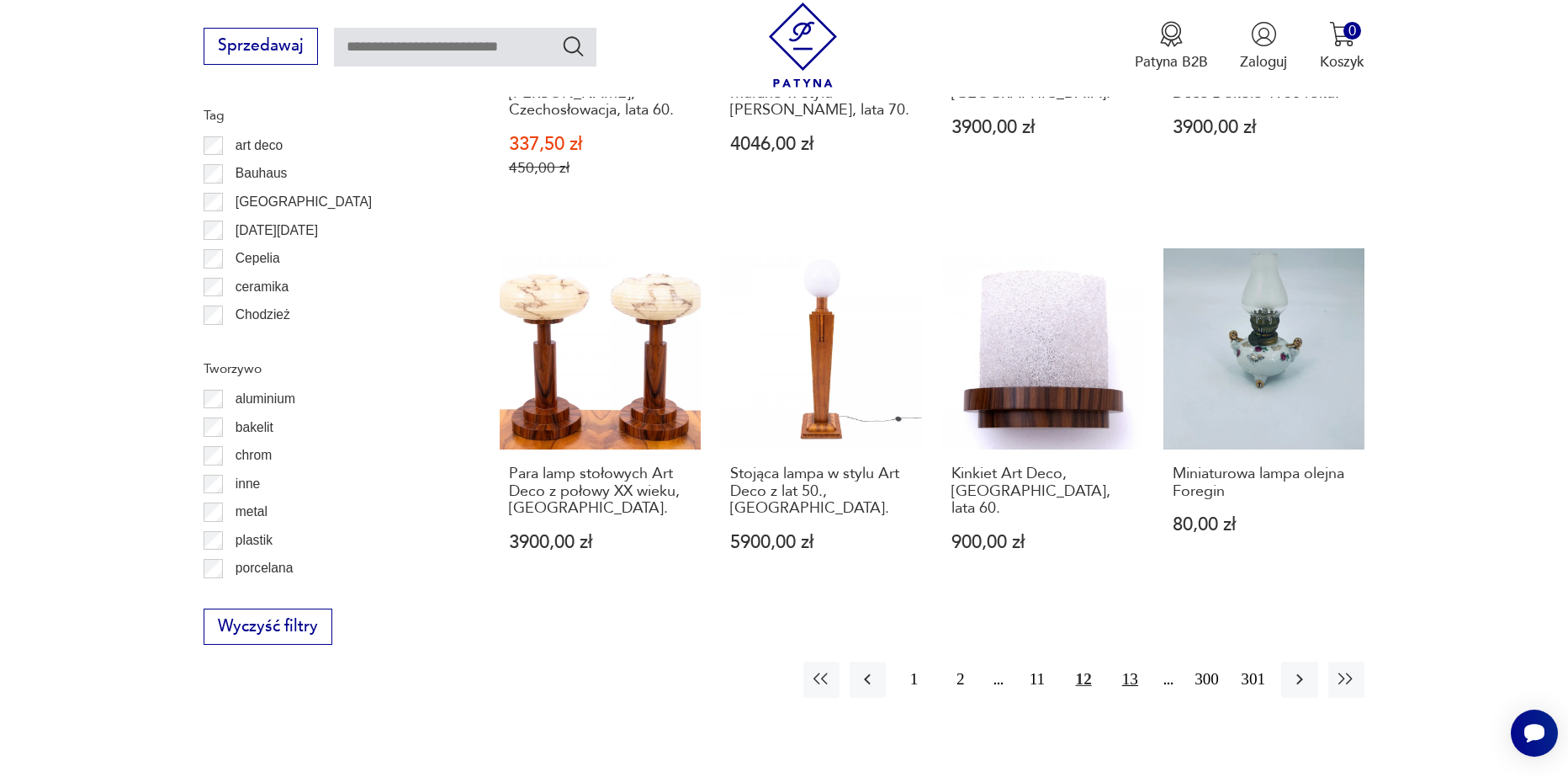
click at [1132, 662] on button "13" at bounding box center [1130, 680] width 37 height 37
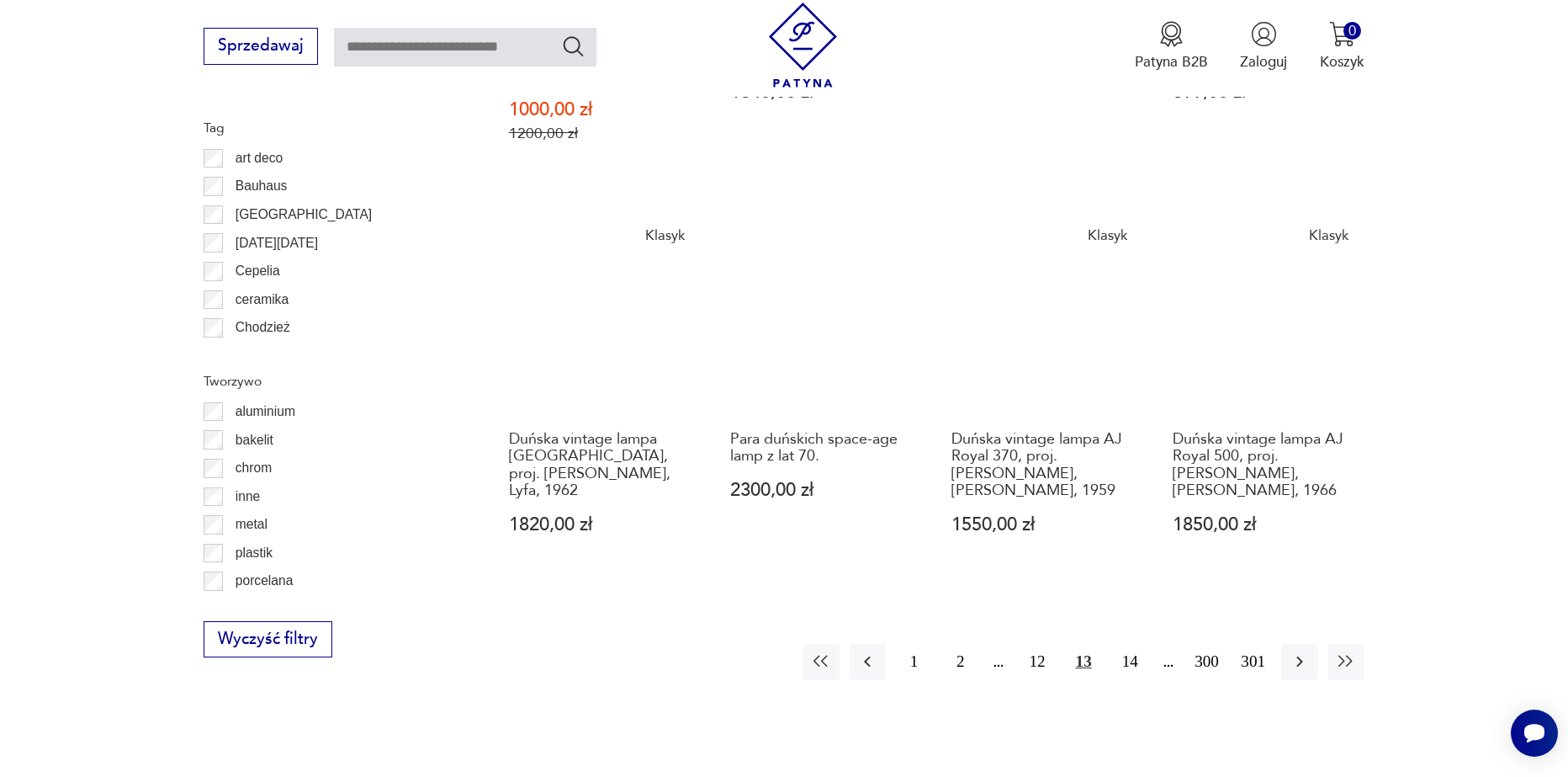
scroll to position [1846, 0]
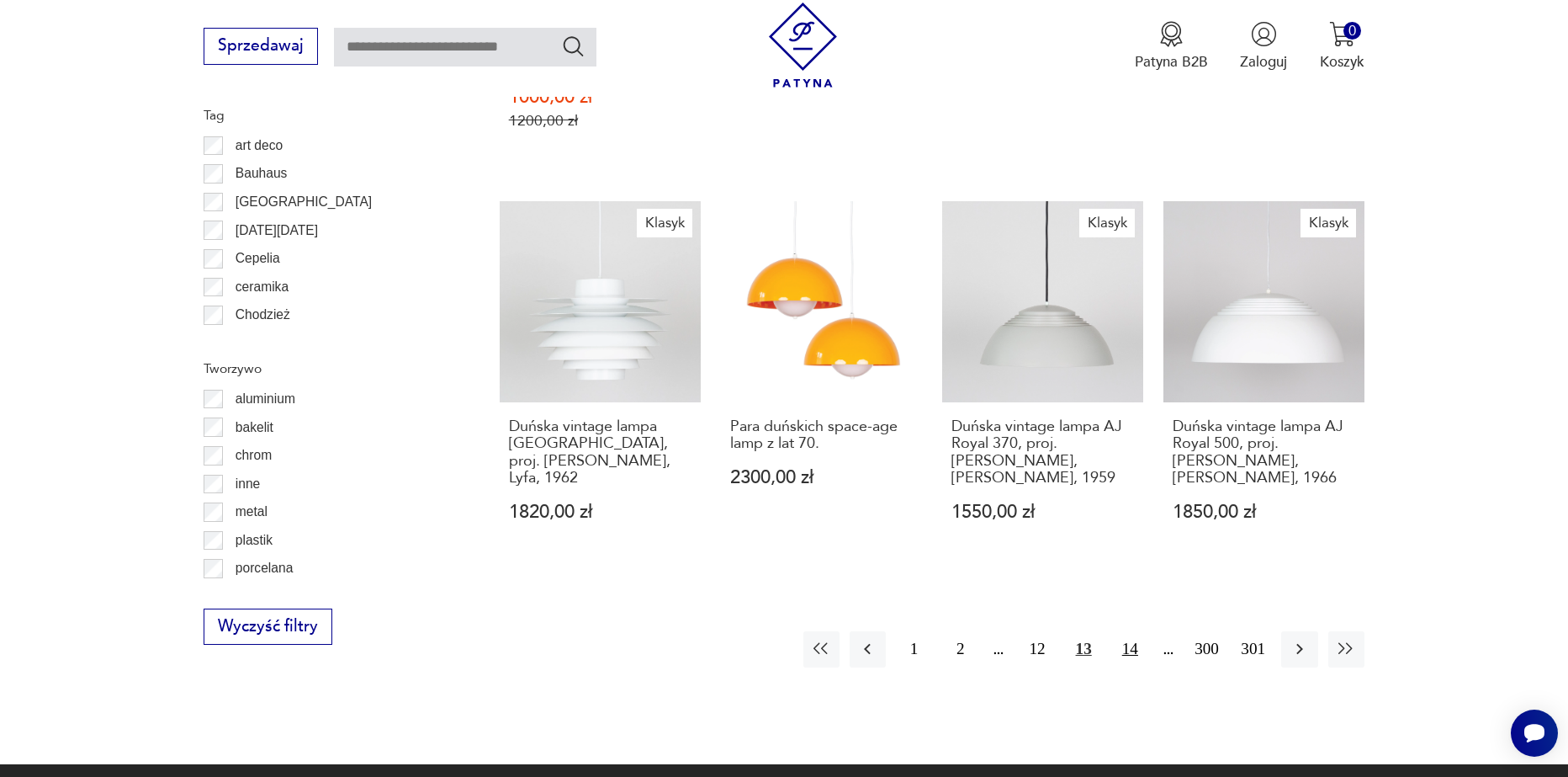
click at [1142, 632] on button "14" at bounding box center [1130, 649] width 37 height 37
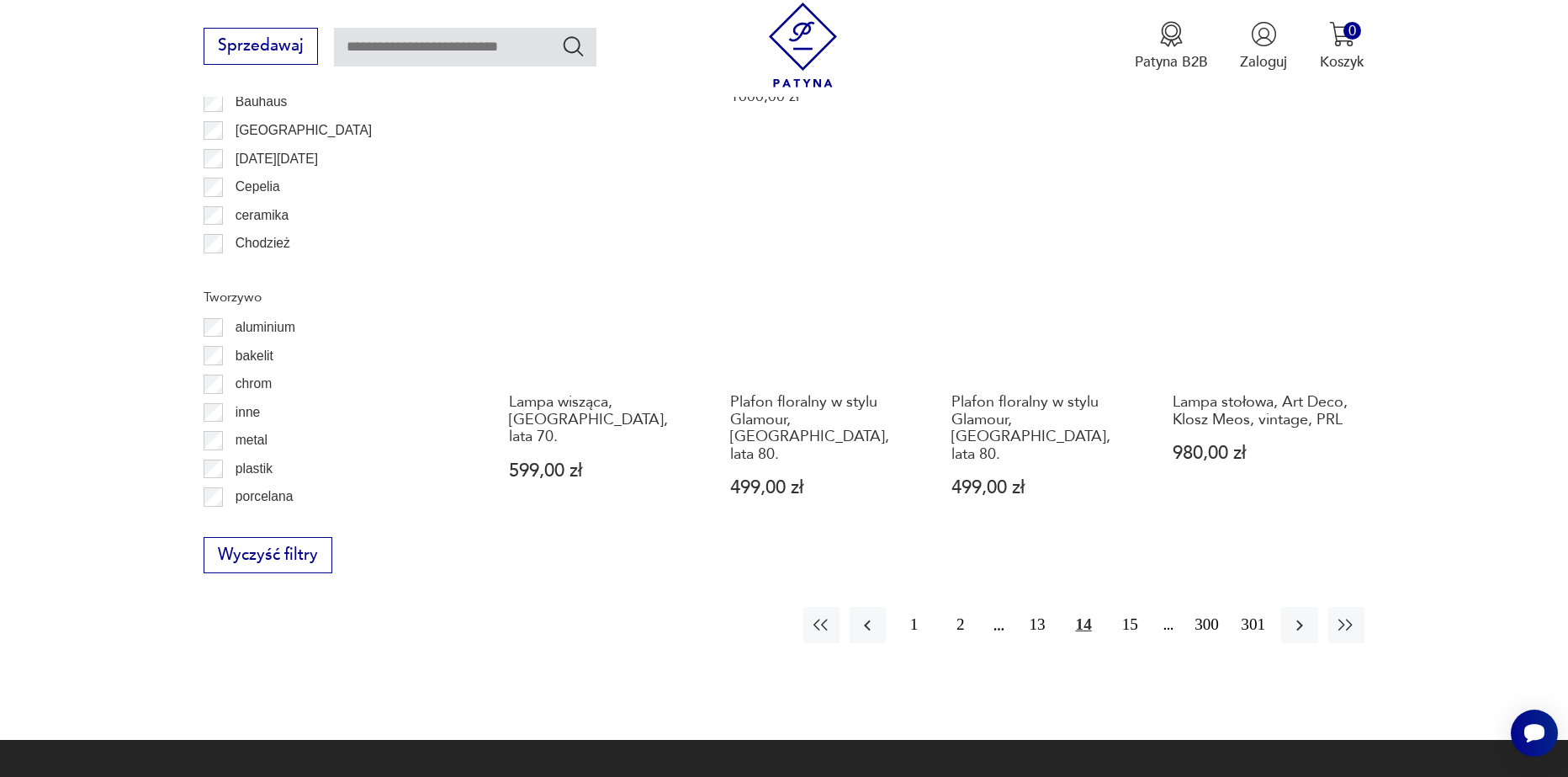
scroll to position [1931, 0]
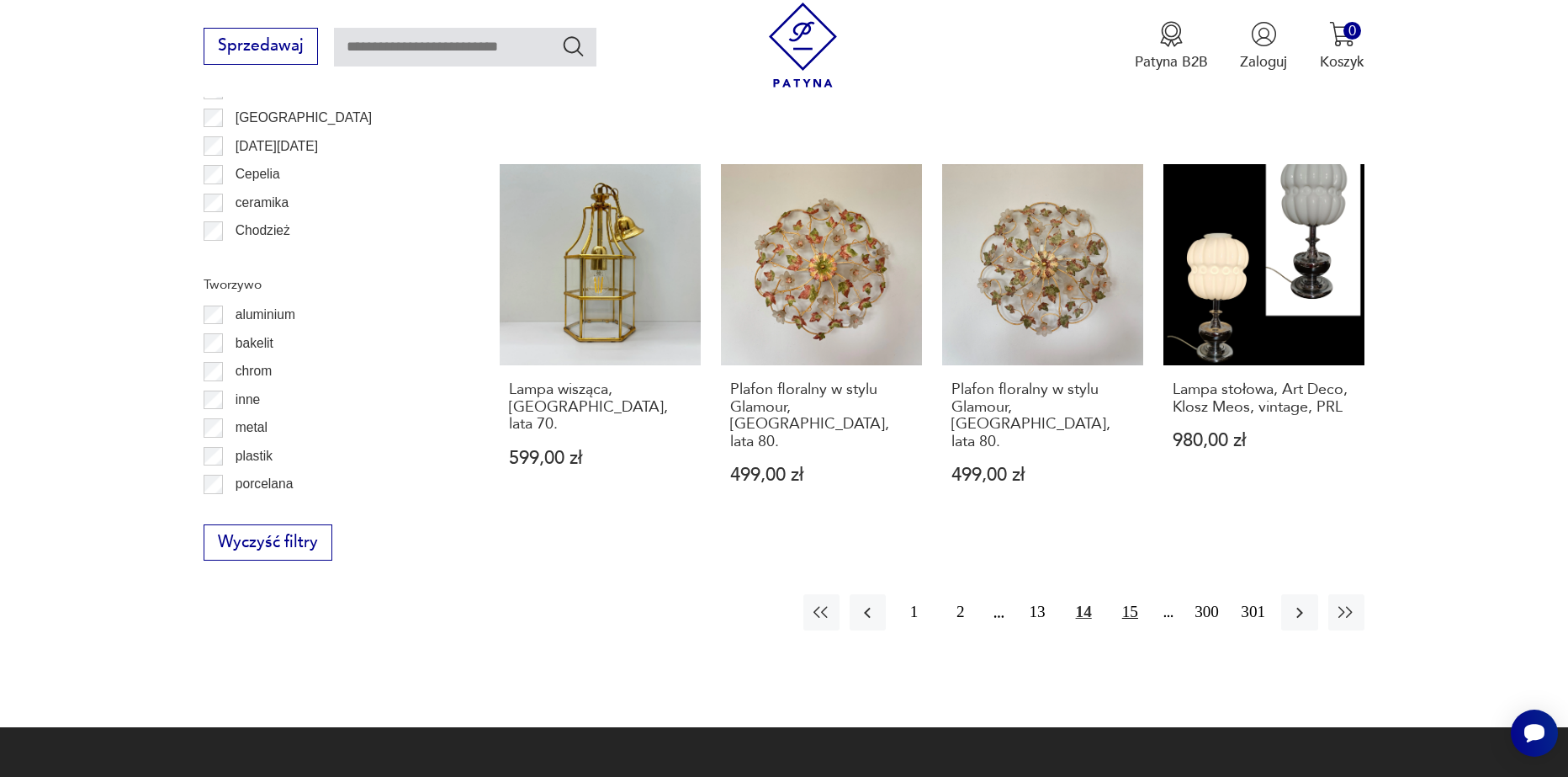
click at [1130, 594] on button "15" at bounding box center [1130, 612] width 37 height 37
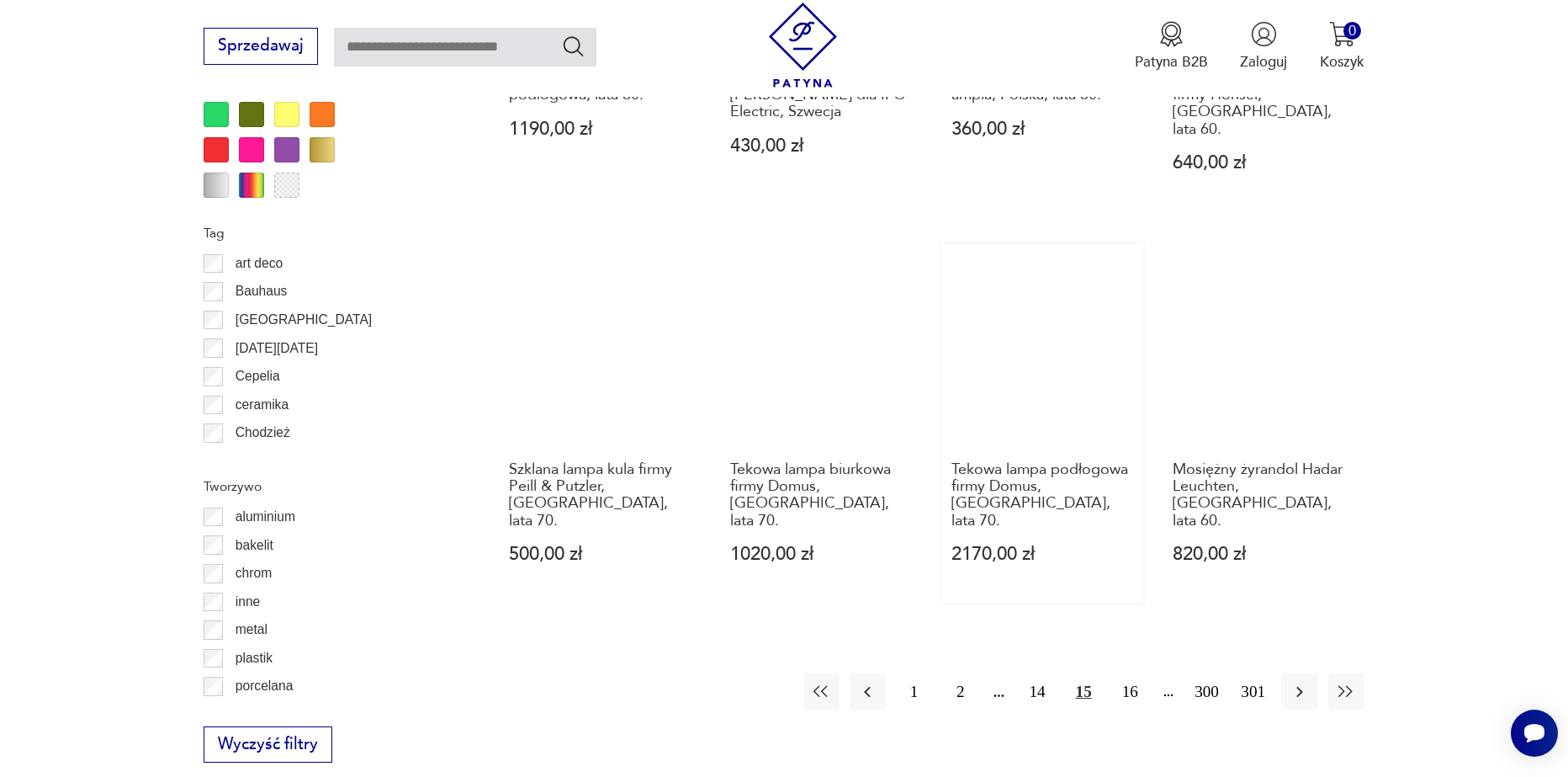
scroll to position [1762, 0]
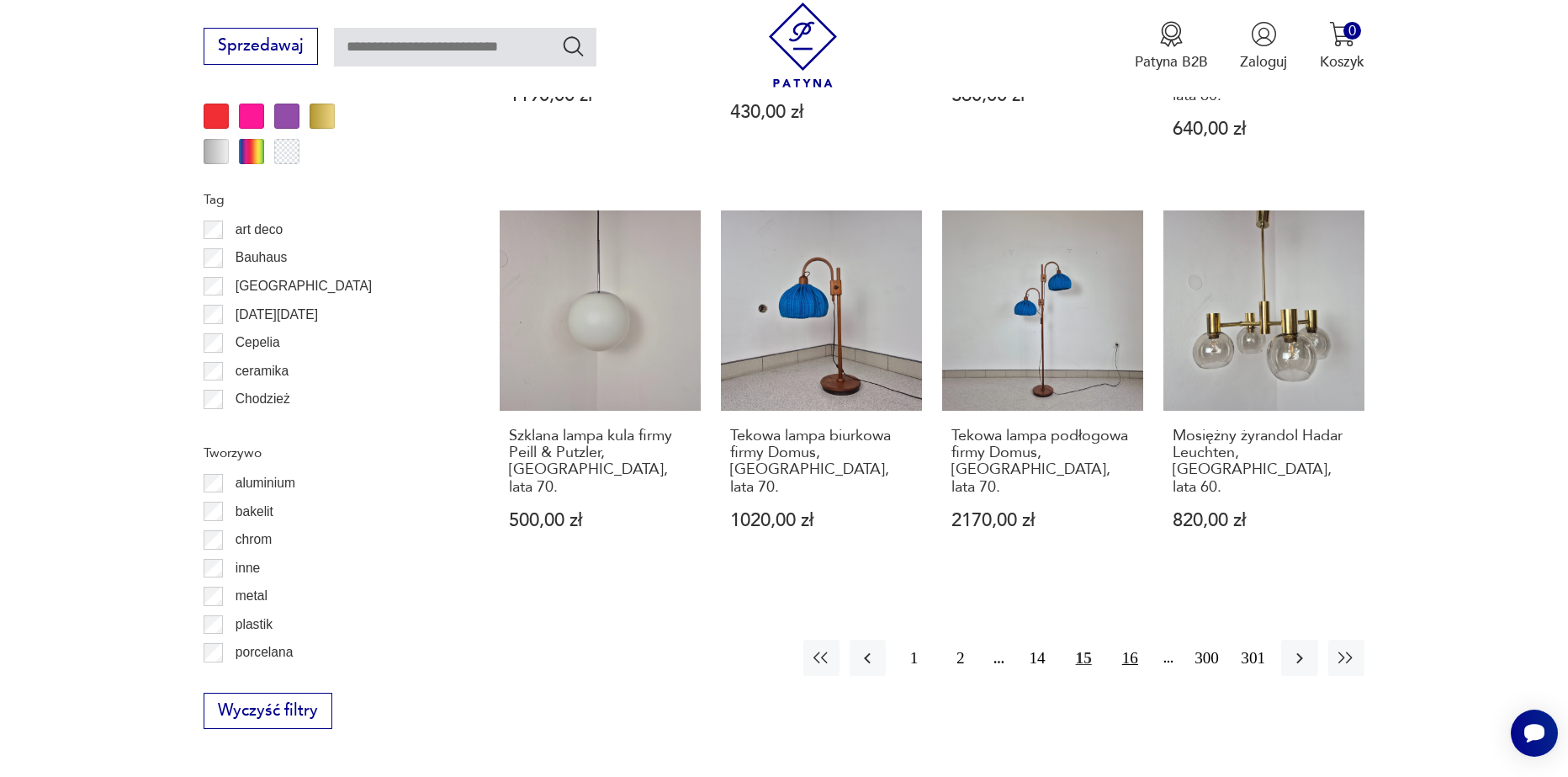
click at [1138, 639] on button "16" at bounding box center [1130, 657] width 37 height 37
click at [1138, 639] on button "17" at bounding box center [1130, 657] width 37 height 37
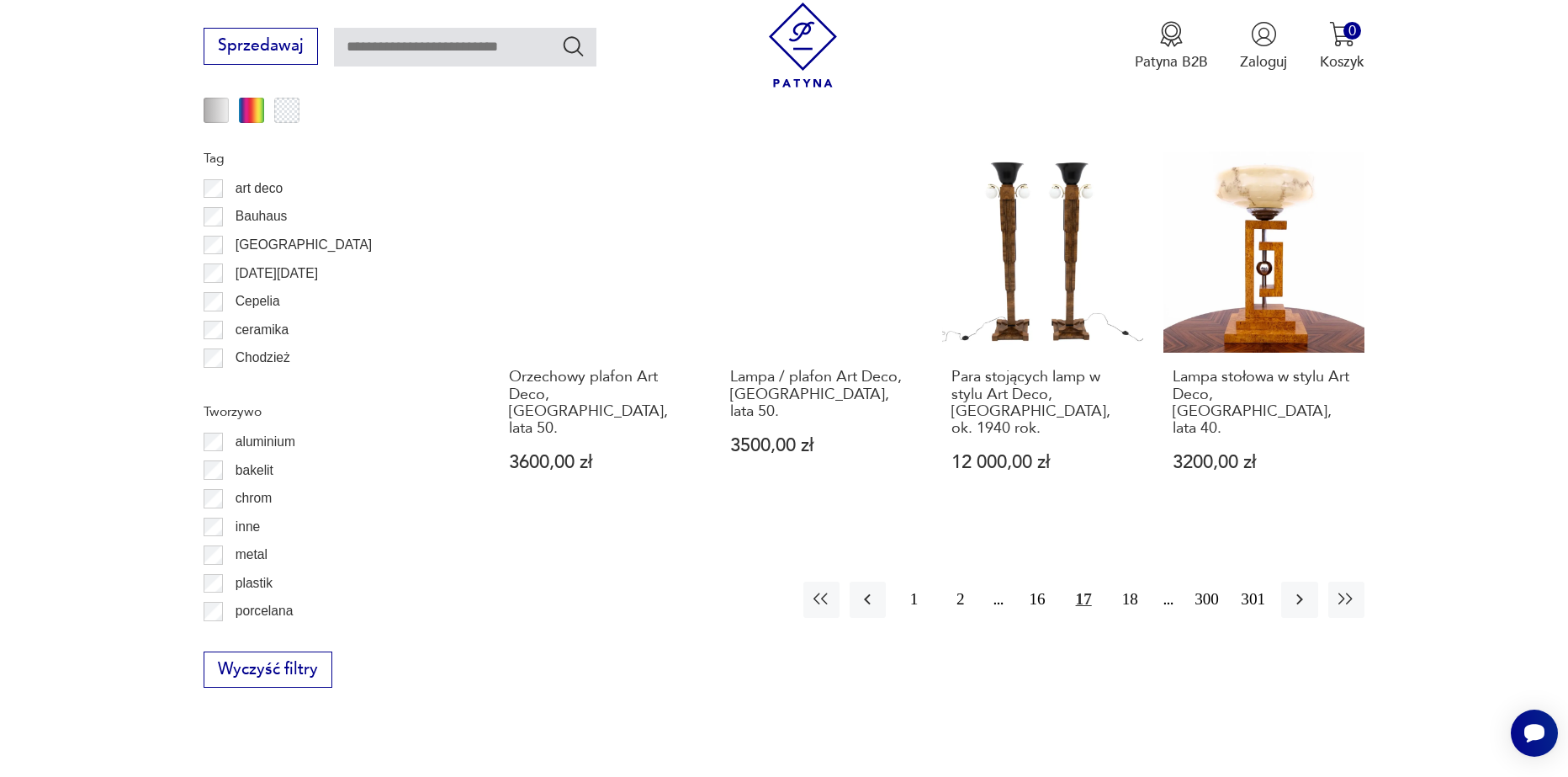
scroll to position [1846, 0]
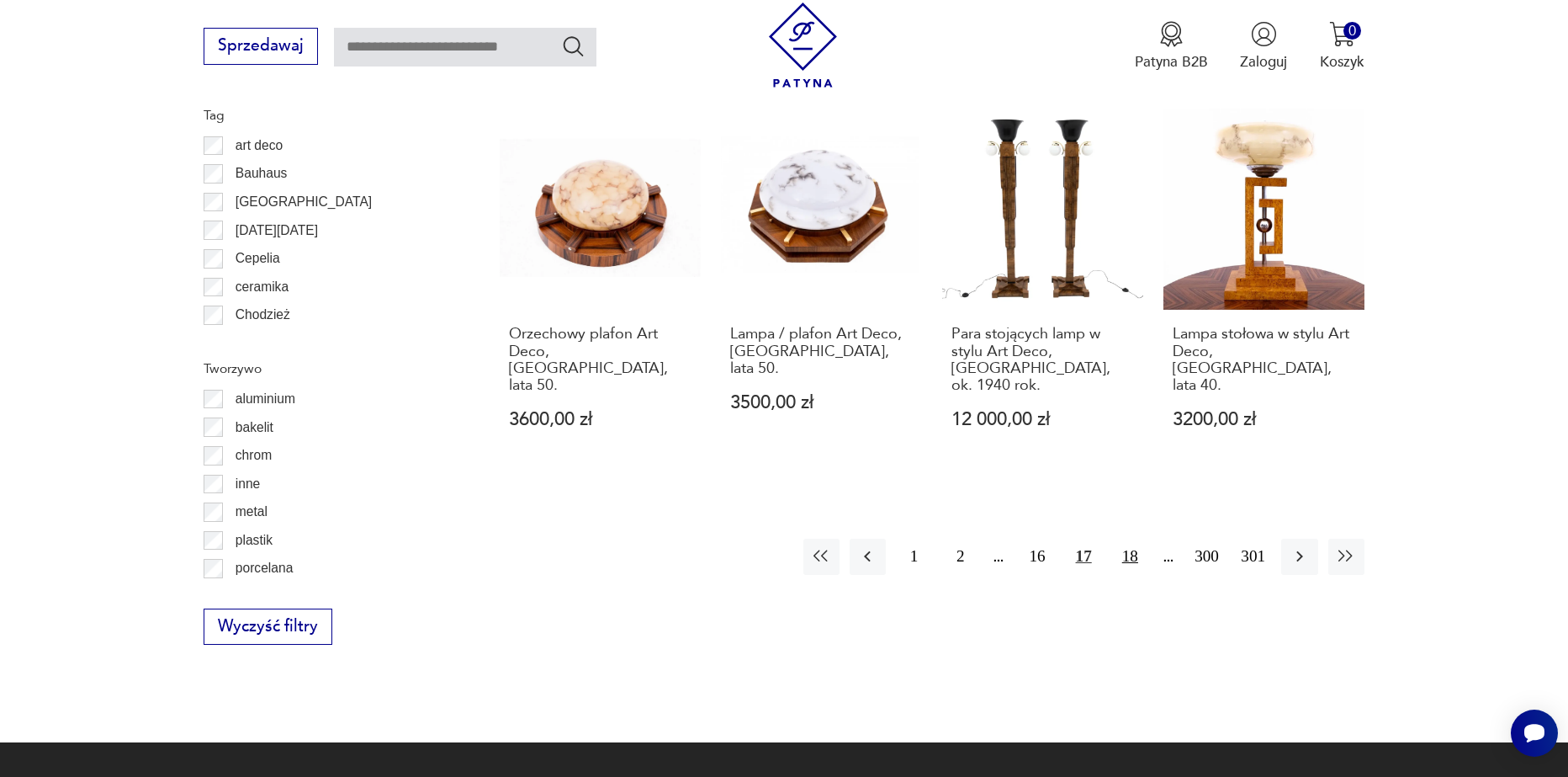
click at [1133, 539] on button "18" at bounding box center [1130, 556] width 37 height 37
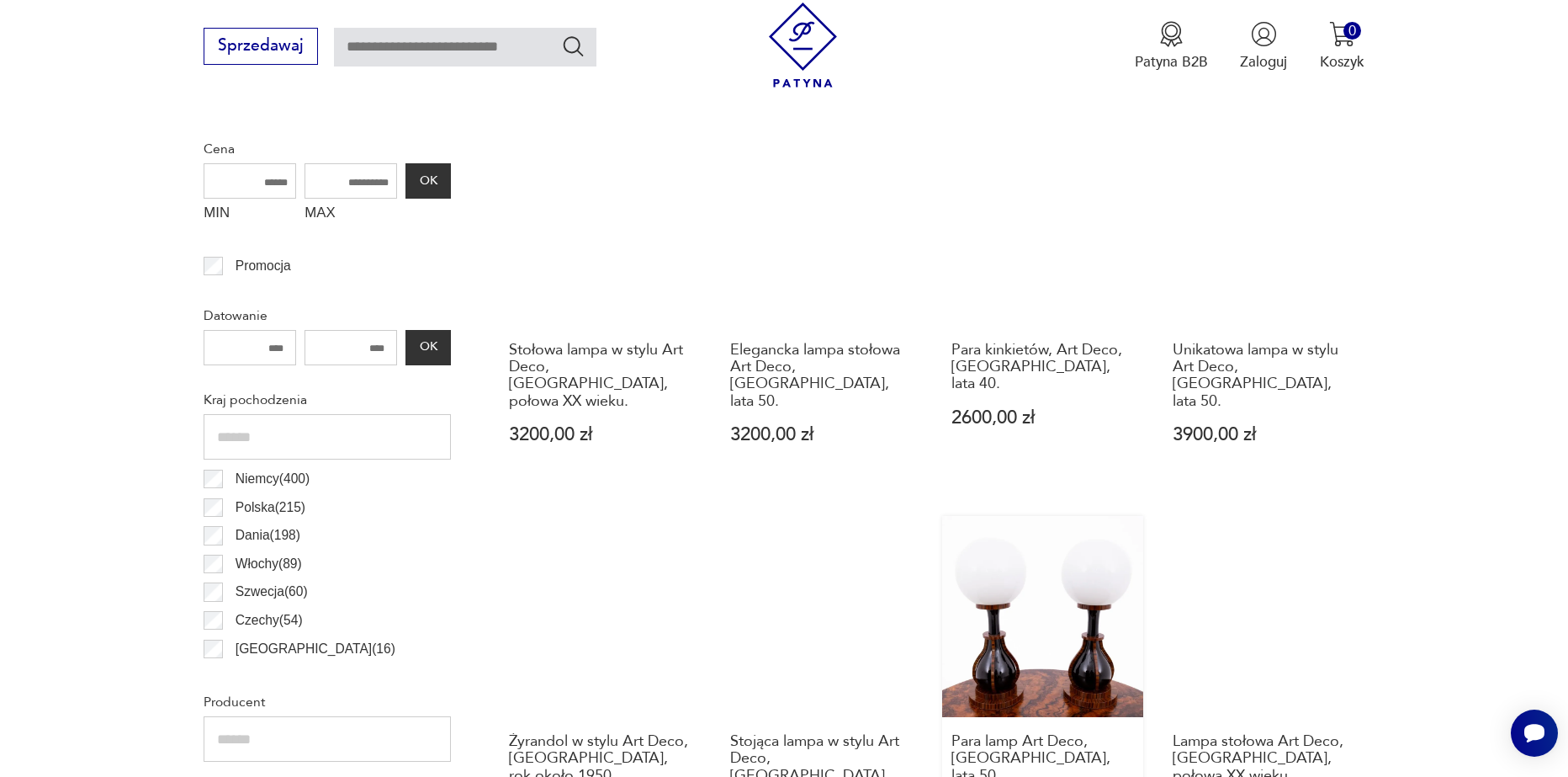
scroll to position [837, 0]
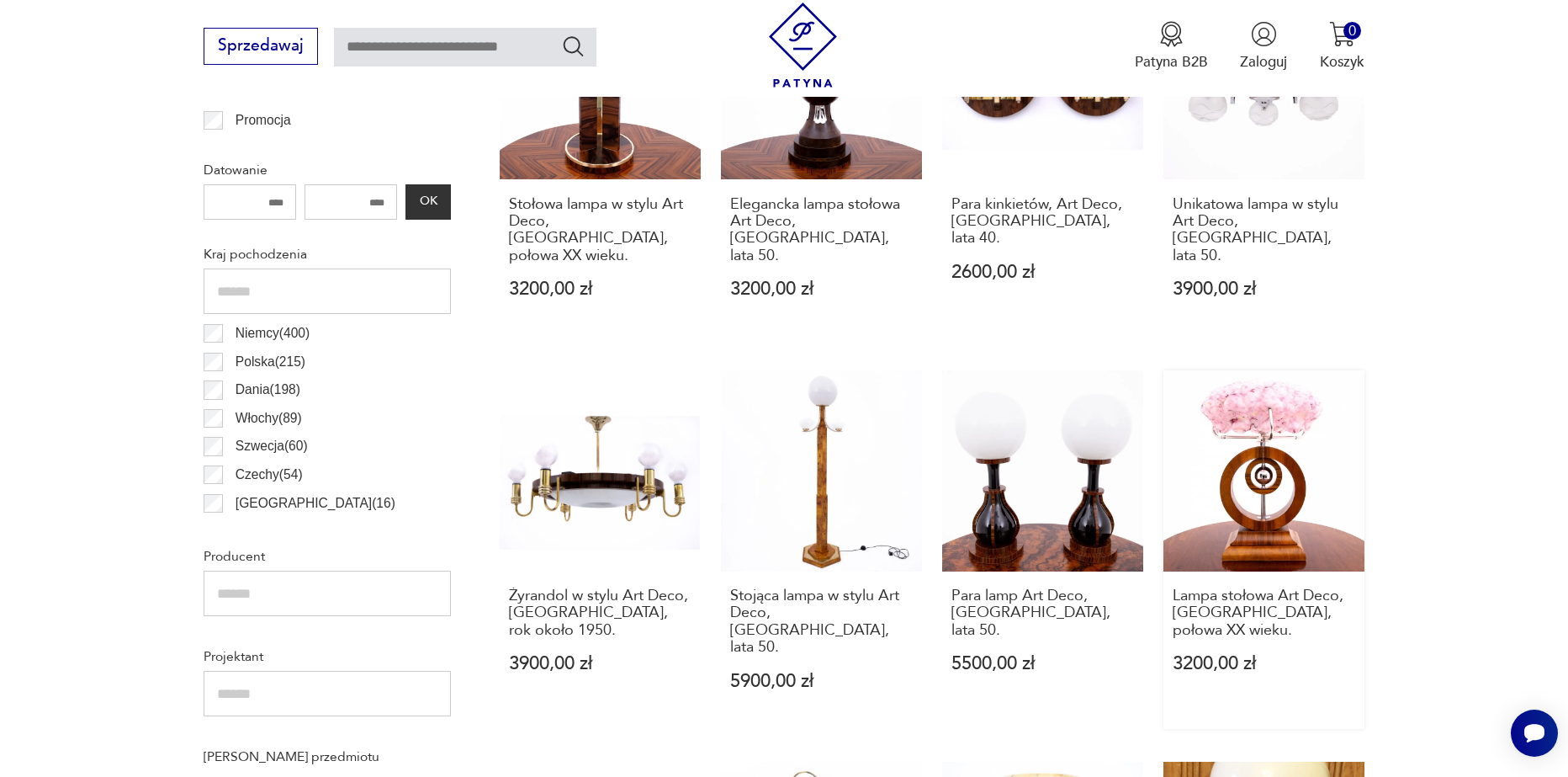
click at [1299, 499] on link "Lampa stołowa Art Deco, [GEOGRAPHIC_DATA], połowa XX wieku. 3200,00 zł" at bounding box center [1264, 550] width 201 height 359
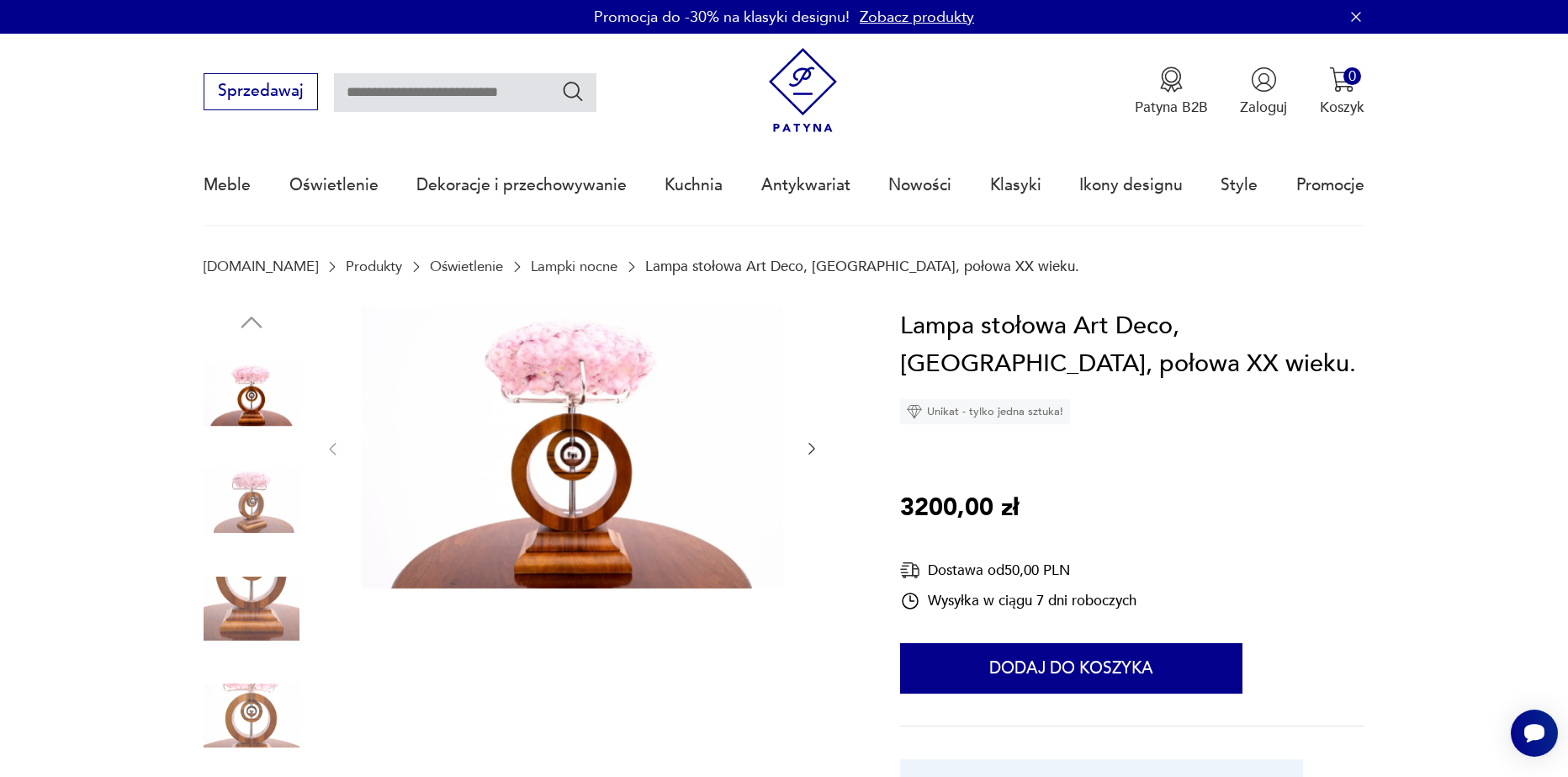
click at [818, 446] on icon "button" at bounding box center [812, 448] width 17 height 17
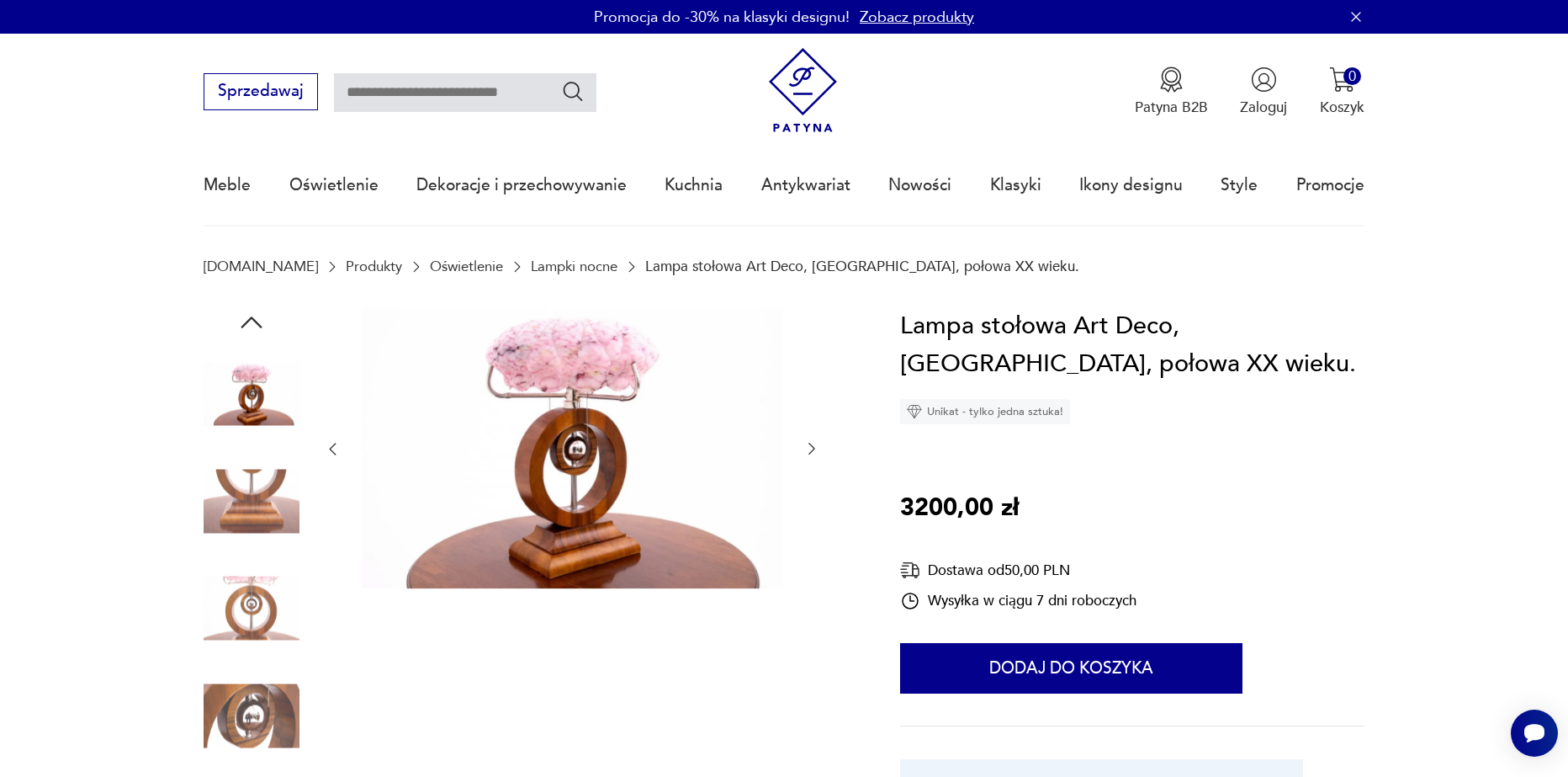
click at [817, 445] on icon "button" at bounding box center [812, 448] width 17 height 17
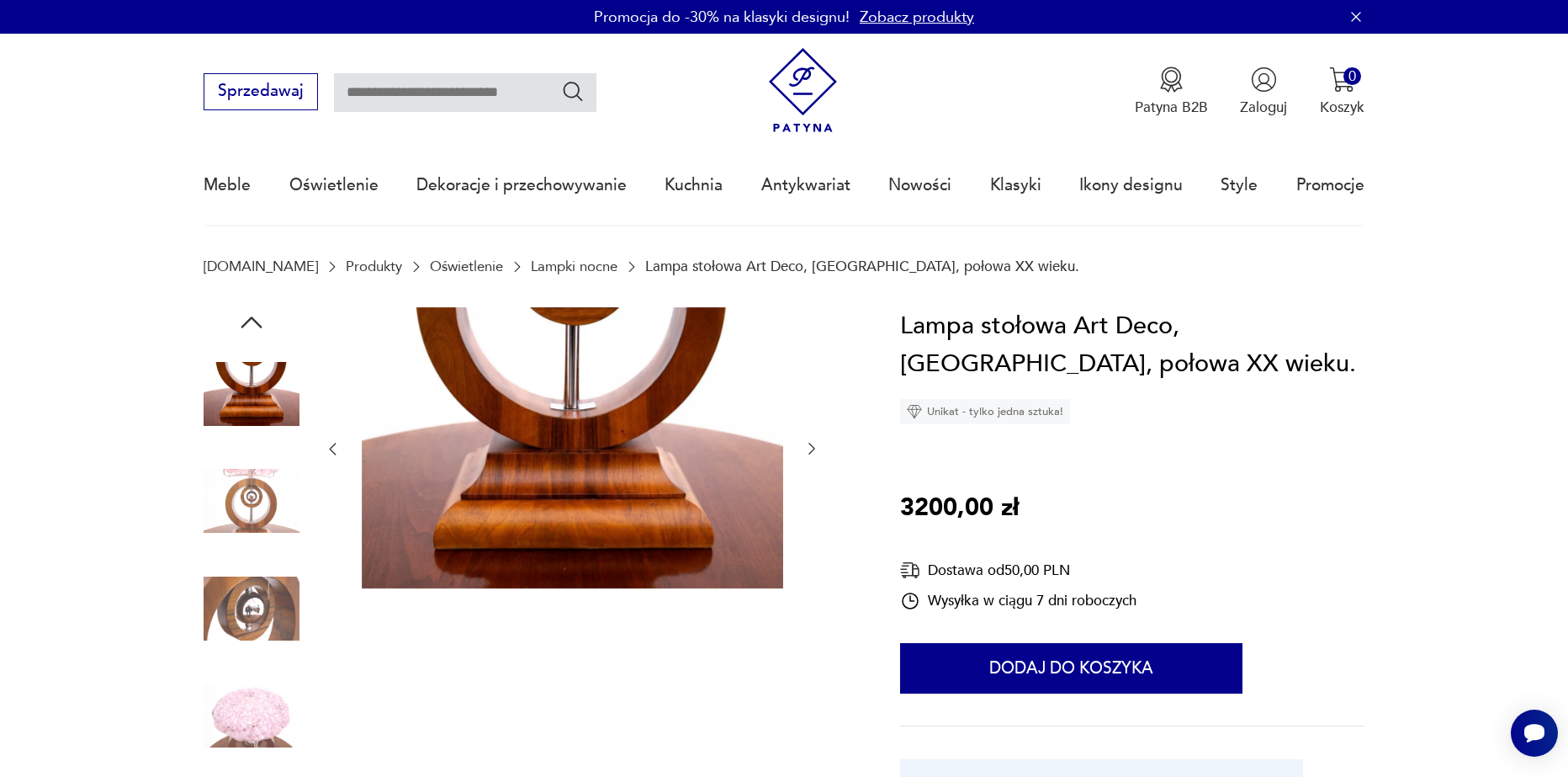
click at [817, 445] on icon "button" at bounding box center [812, 448] width 17 height 17
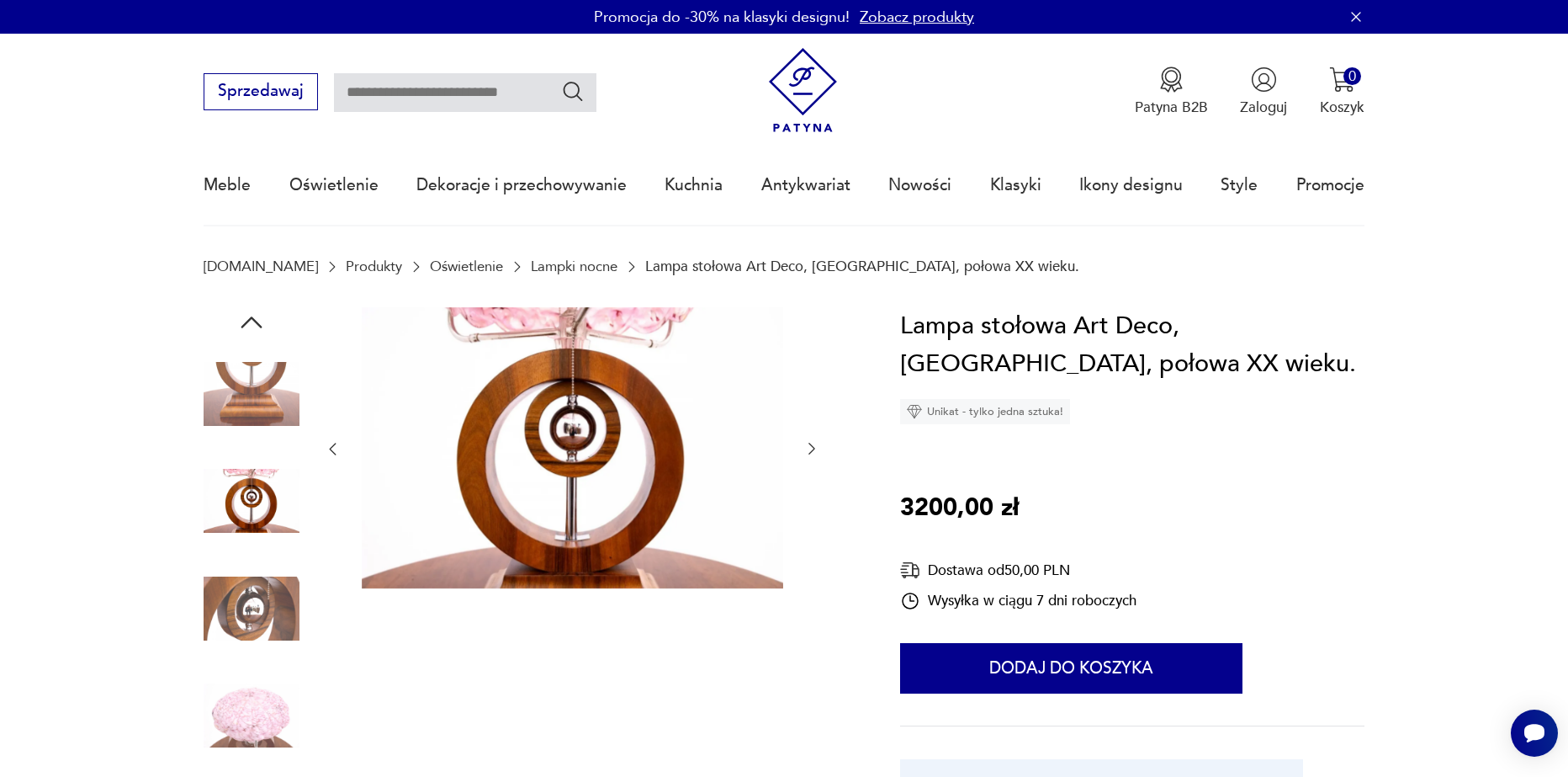
click at [817, 445] on icon "button" at bounding box center [812, 448] width 17 height 17
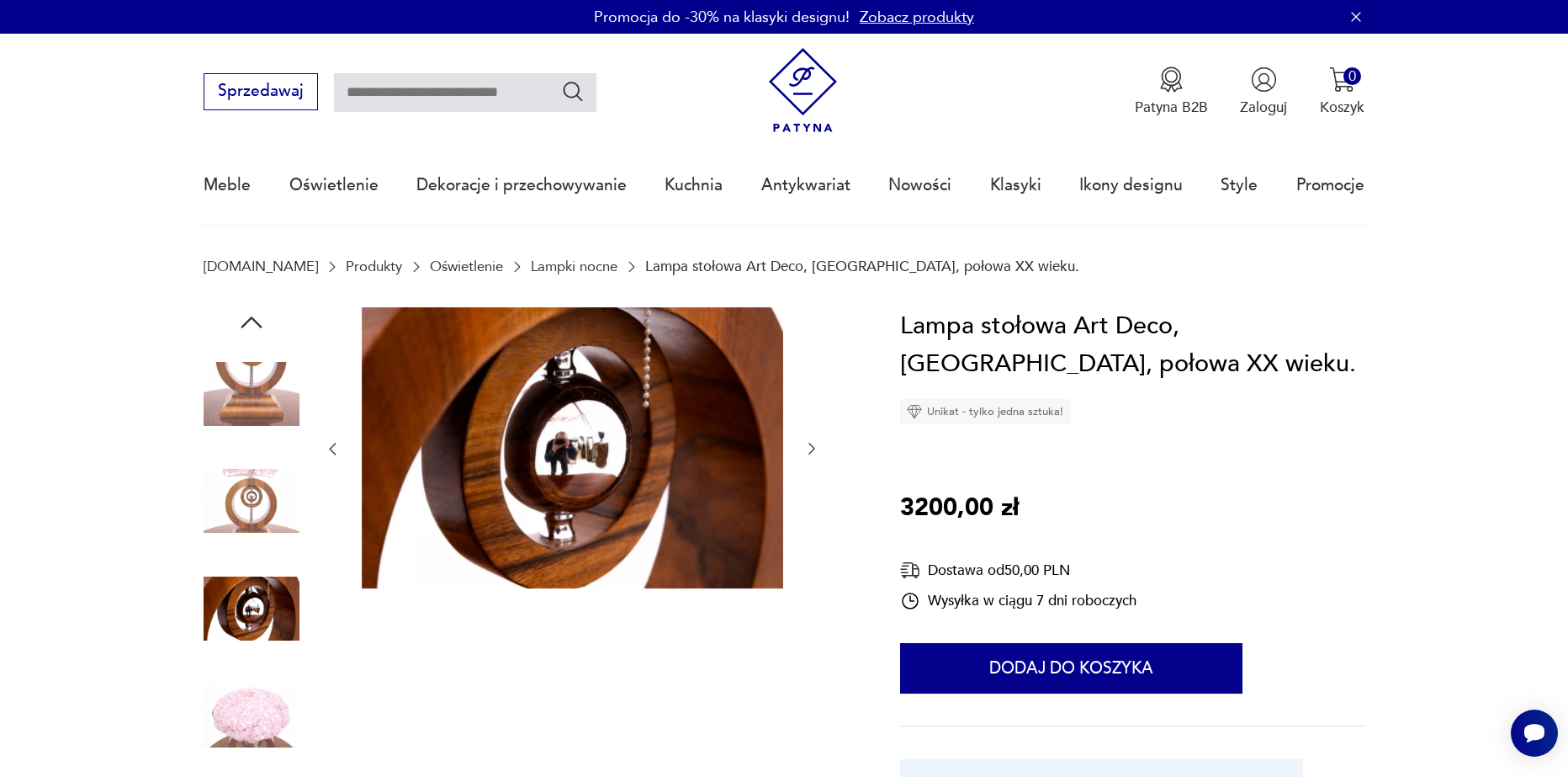
click at [817, 445] on icon "button" at bounding box center [812, 448] width 17 height 17
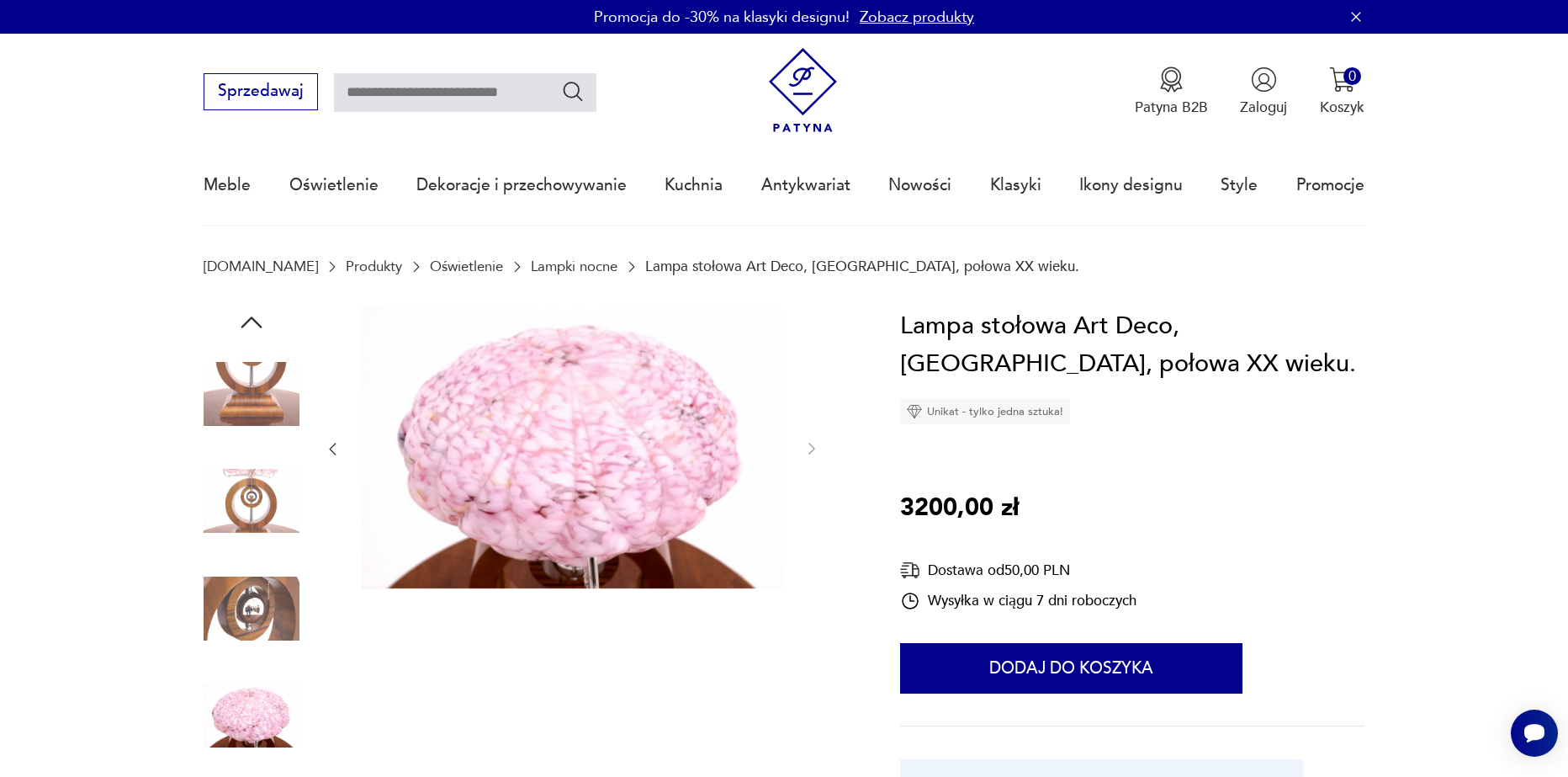
click at [327, 447] on icon "button" at bounding box center [332, 448] width 17 height 17
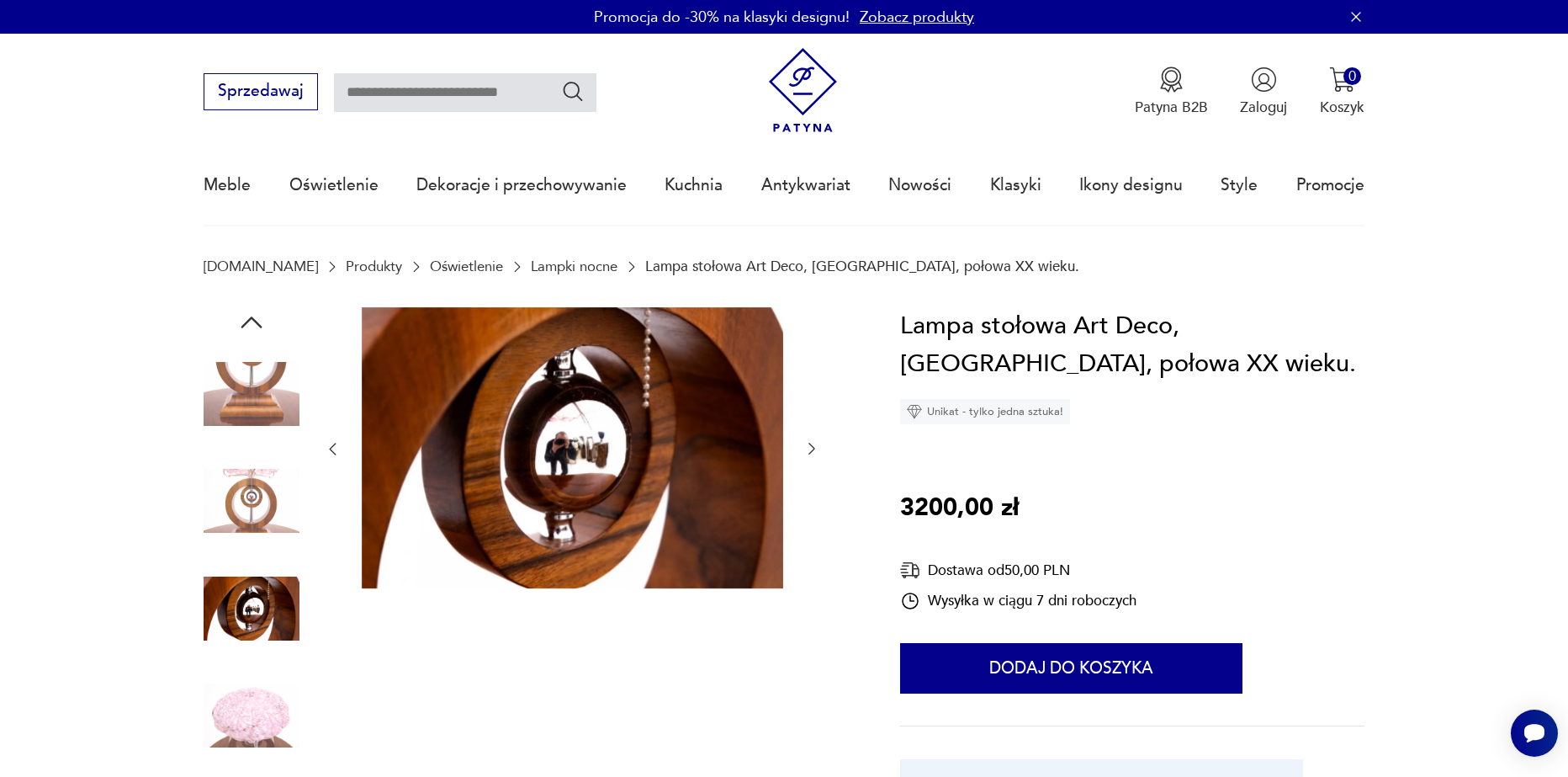
click at [326, 445] on icon "button" at bounding box center [332, 448] width 17 height 17
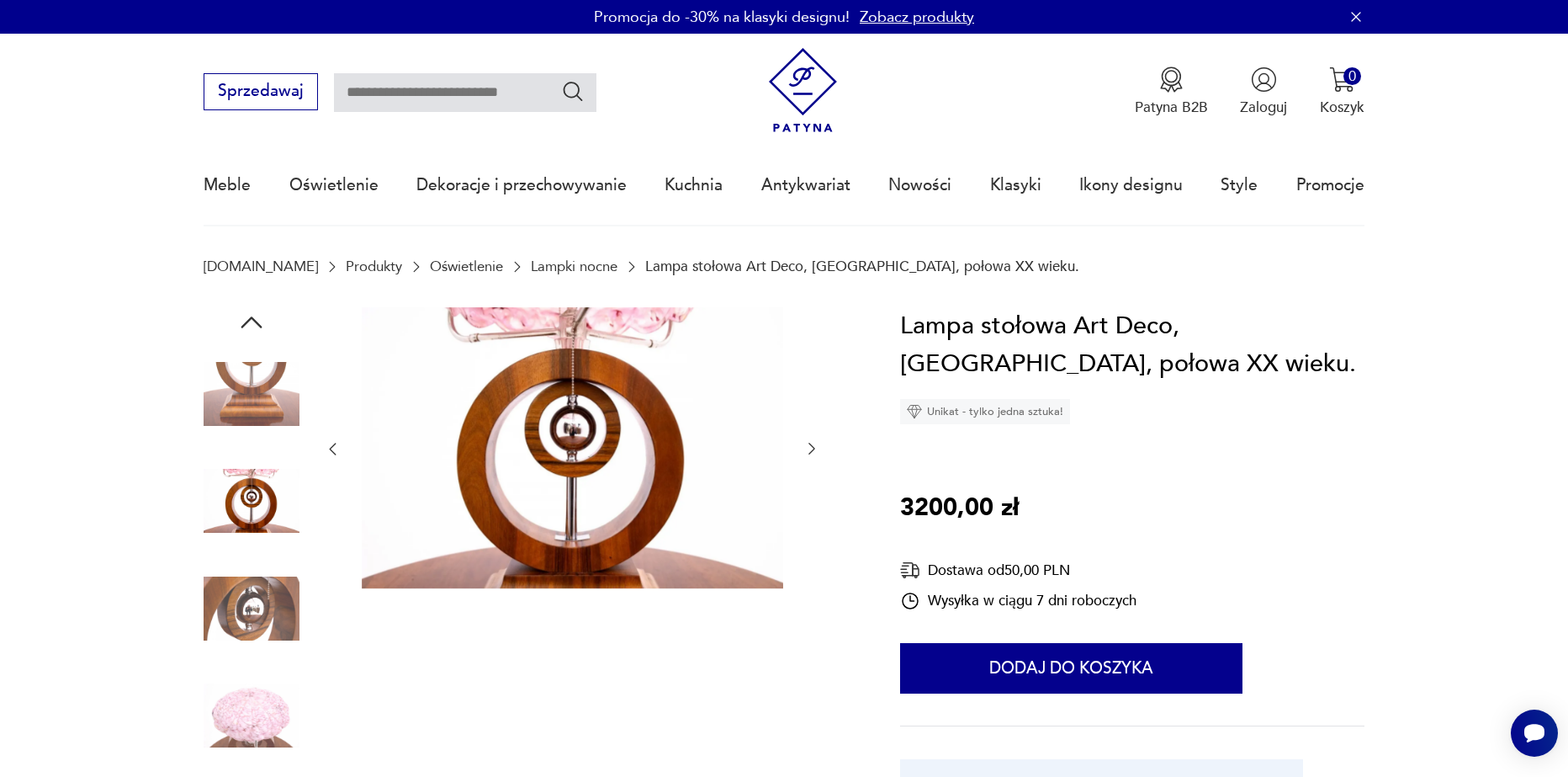
click at [326, 444] on icon "button" at bounding box center [332, 448] width 17 height 17
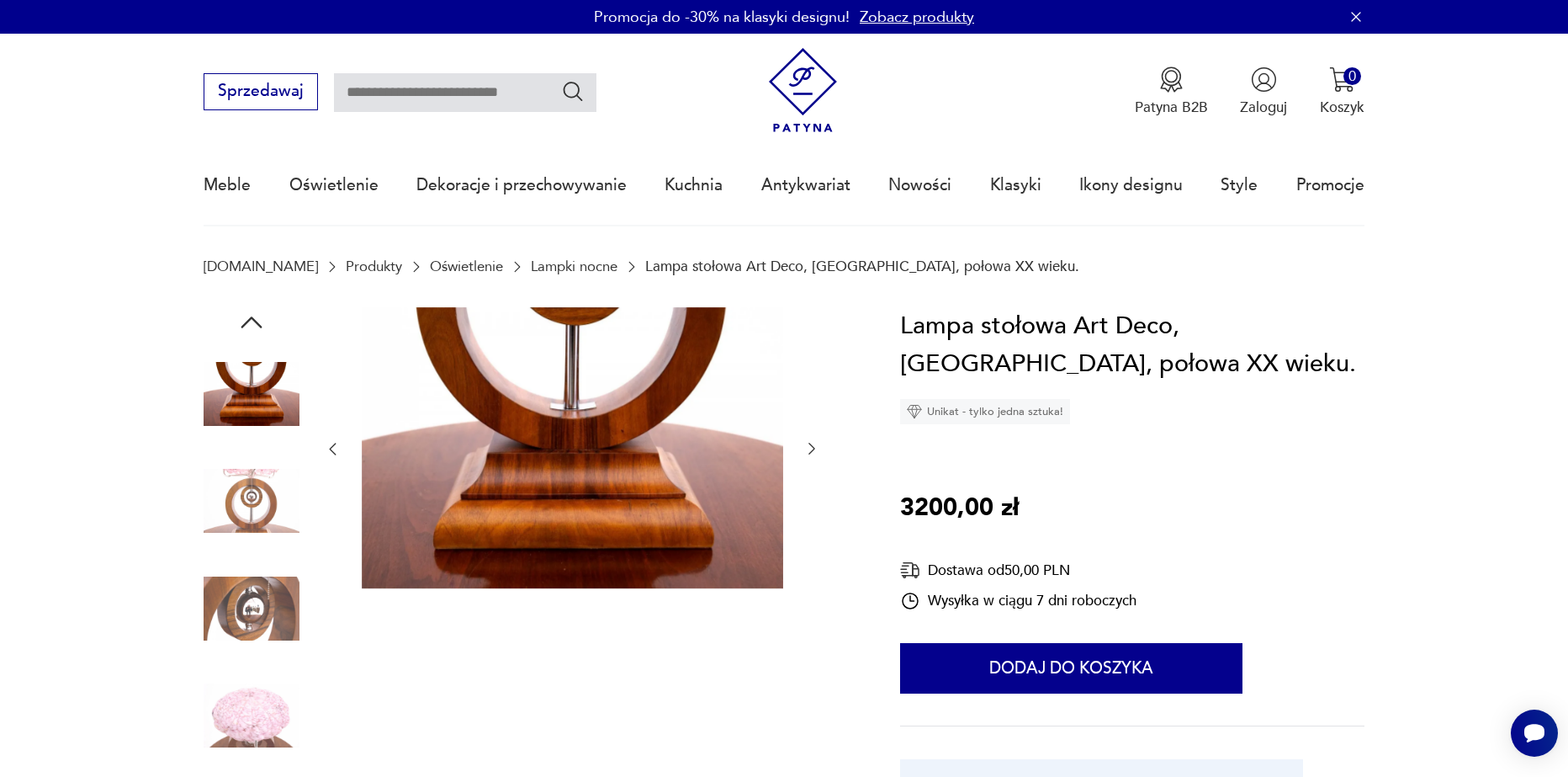
click at [326, 444] on icon "button" at bounding box center [332, 448] width 17 height 17
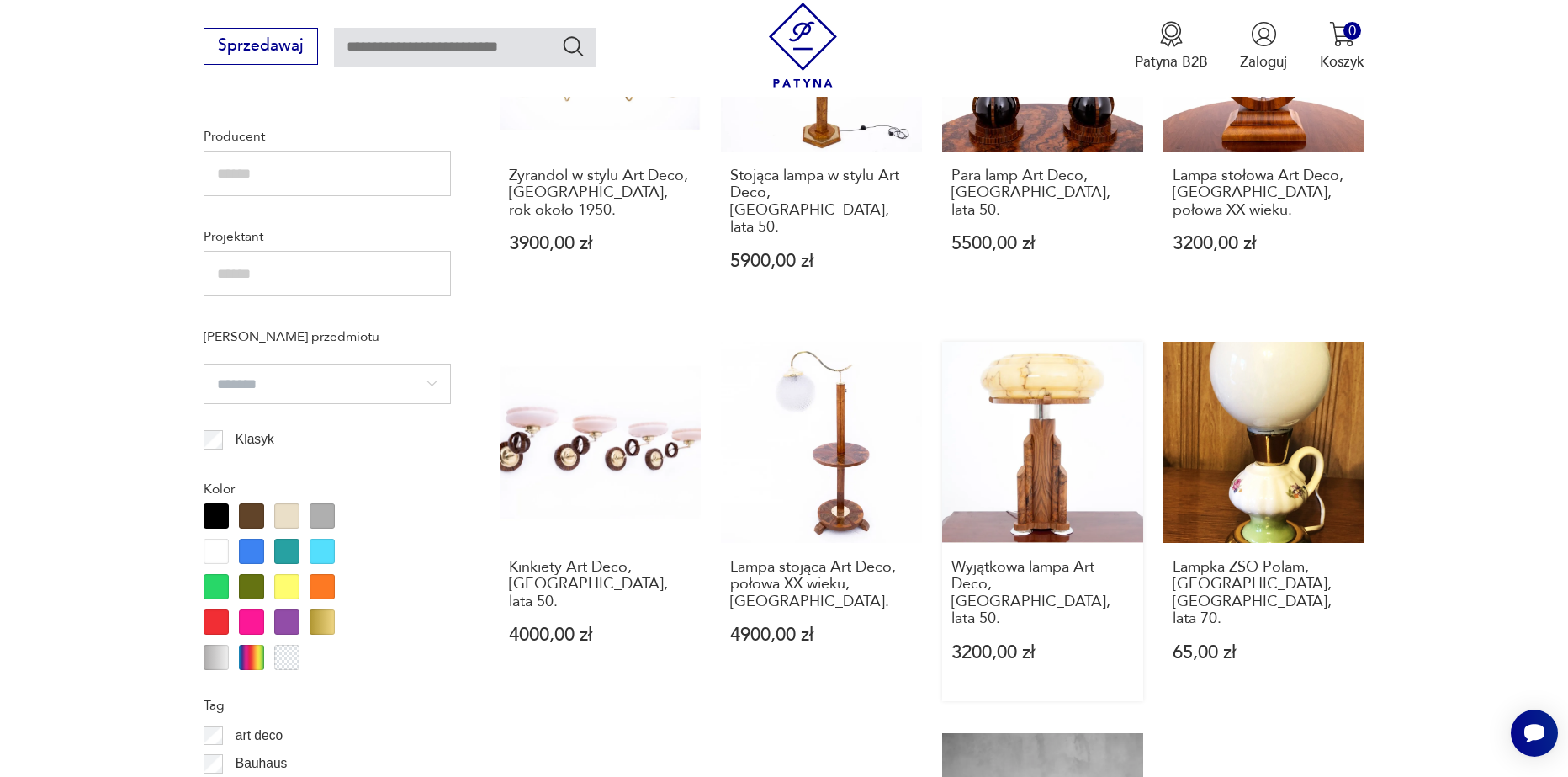
scroll to position [1257, 0]
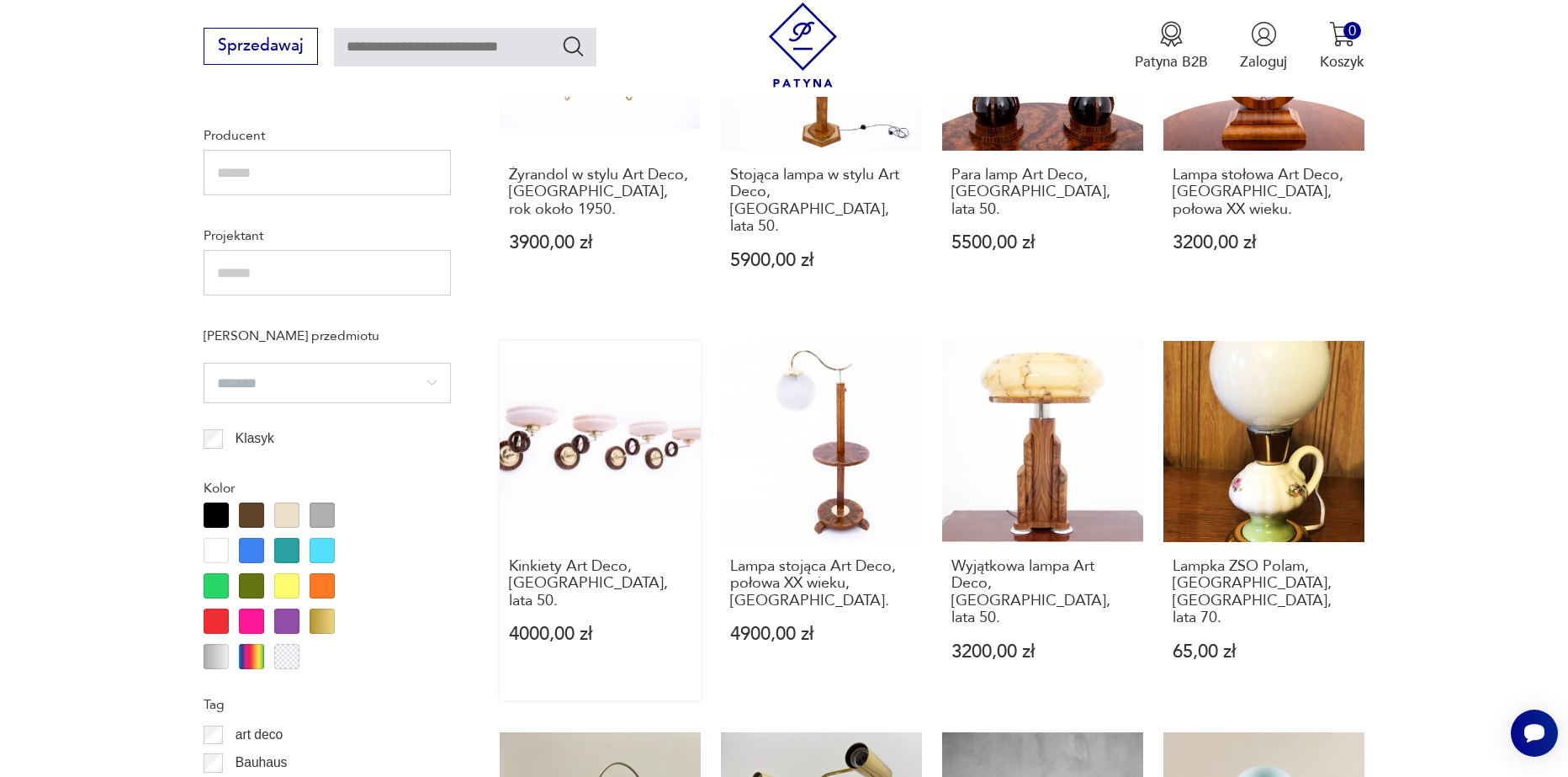
click at [599, 414] on link "Kinkiety Art Deco, [GEOGRAPHIC_DATA], lata 50. 4000,00 zł" at bounding box center [600, 521] width 201 height 359
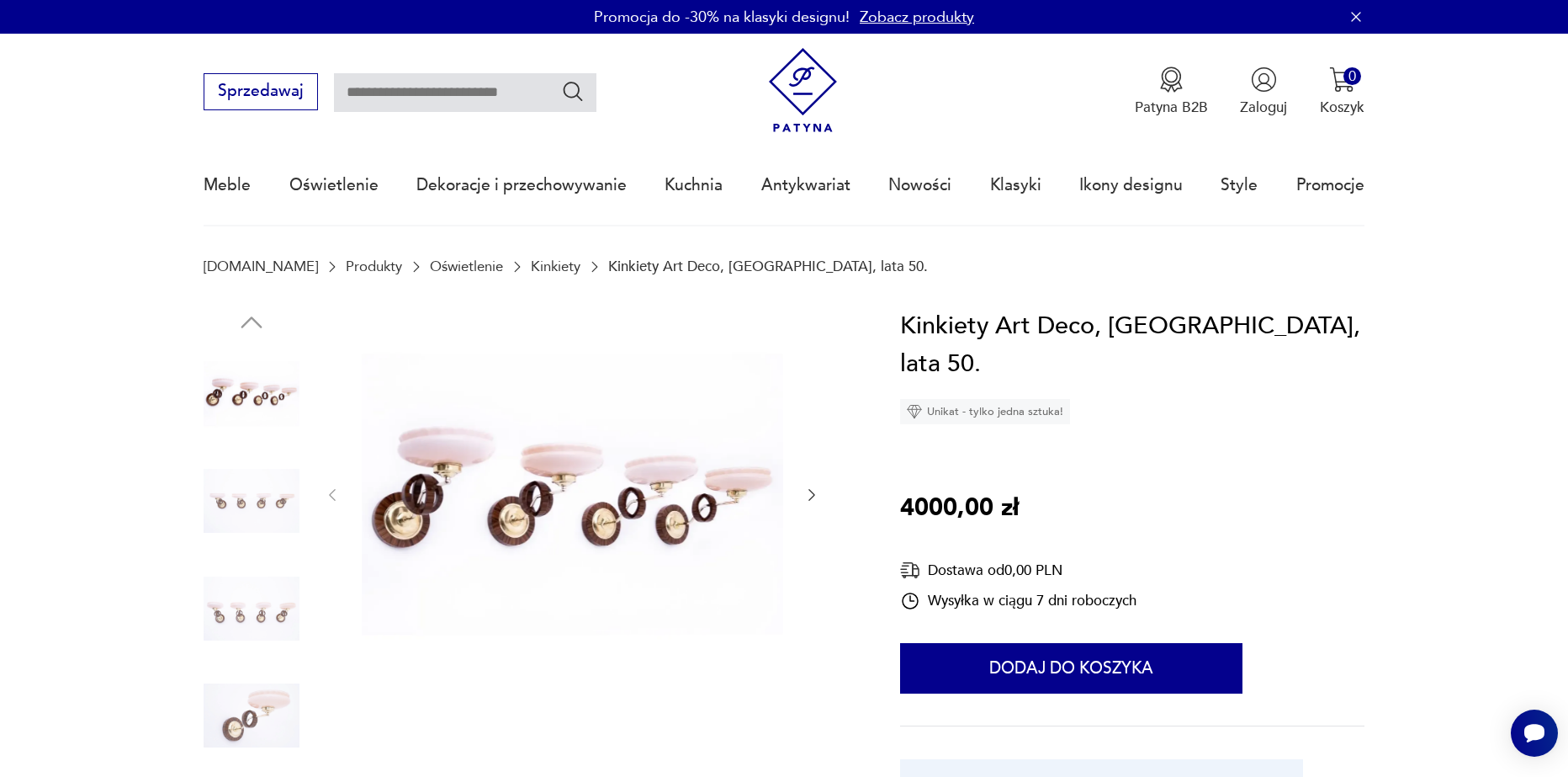
click at [820, 497] on icon "button" at bounding box center [812, 495] width 17 height 17
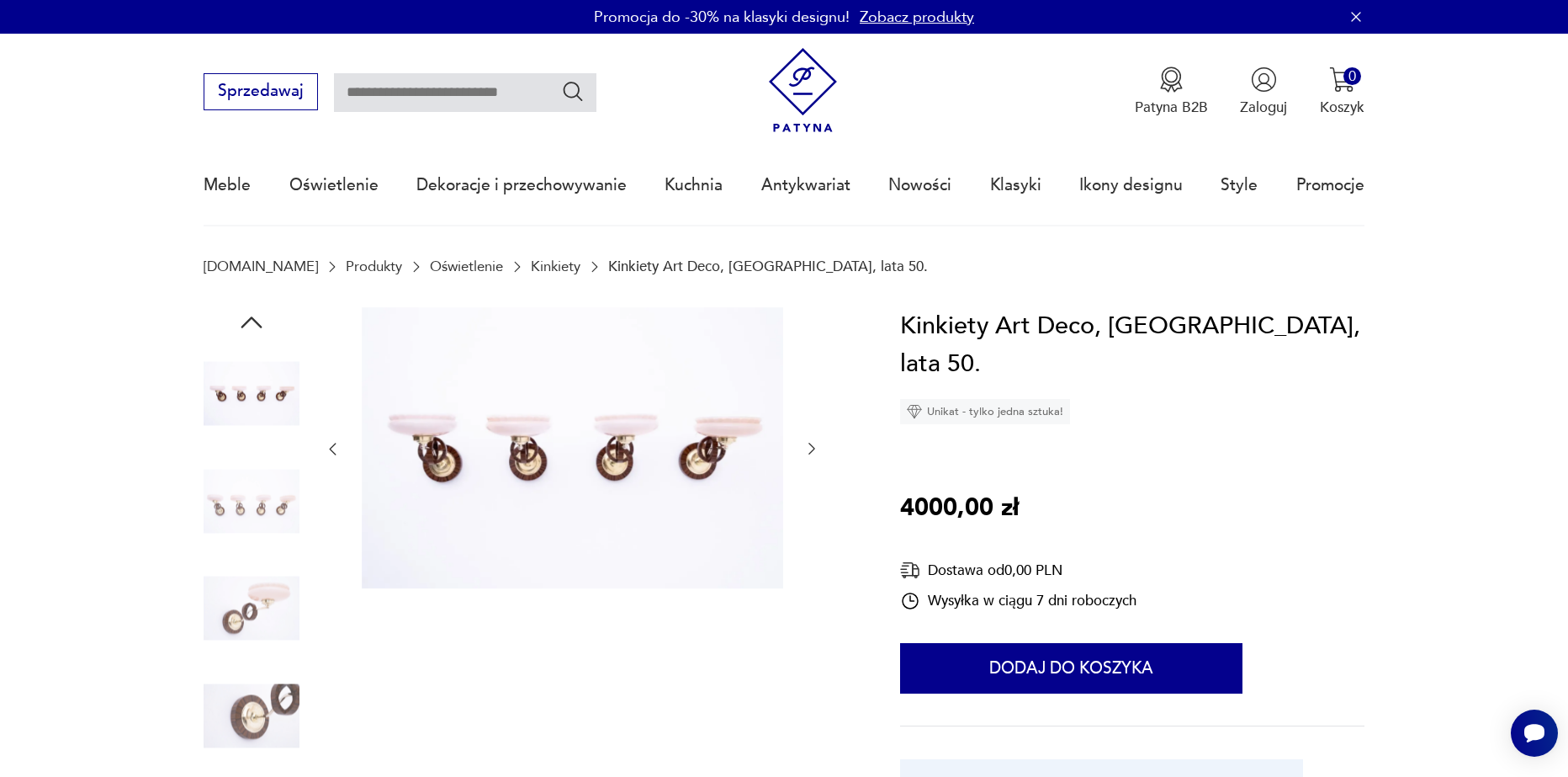
click at [817, 496] on div at bounding box center [572, 449] width 496 height 284
click at [822, 448] on div at bounding box center [528, 556] width 648 height 498
click at [805, 447] on icon "button" at bounding box center [812, 448] width 17 height 17
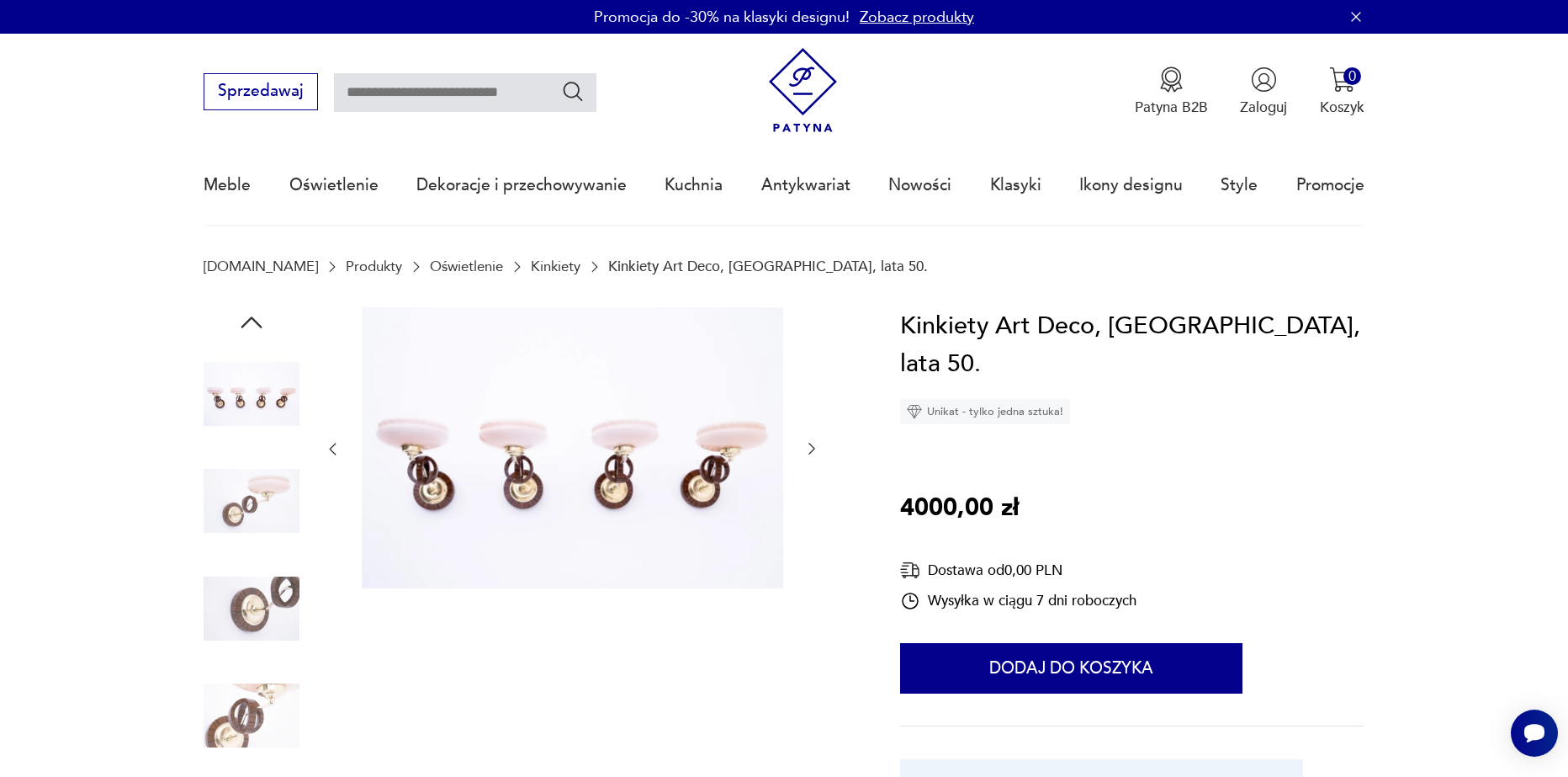
click at [805, 447] on icon "button" at bounding box center [812, 448] width 17 height 17
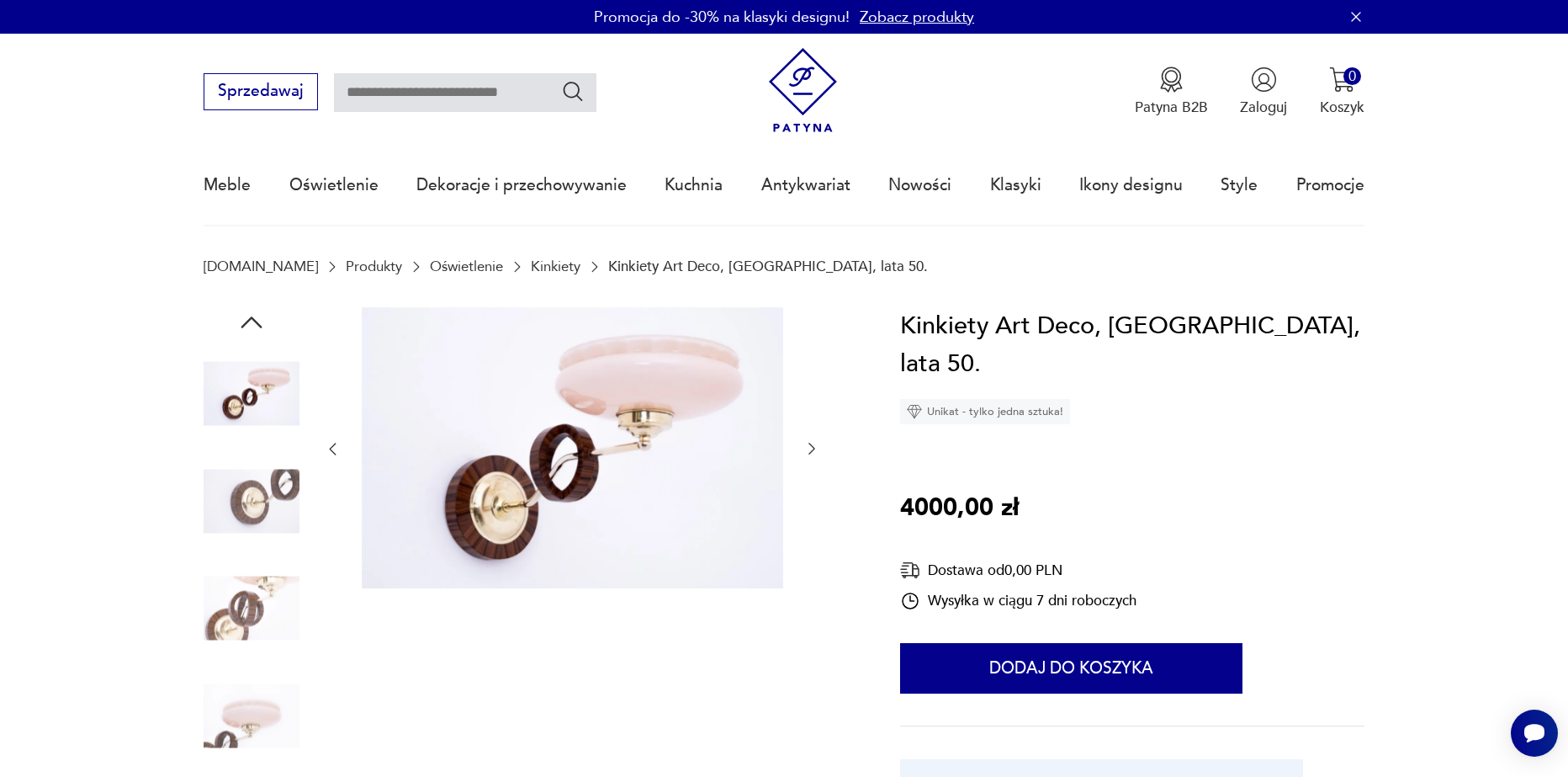
click at [805, 447] on icon "button" at bounding box center [812, 448] width 17 height 17
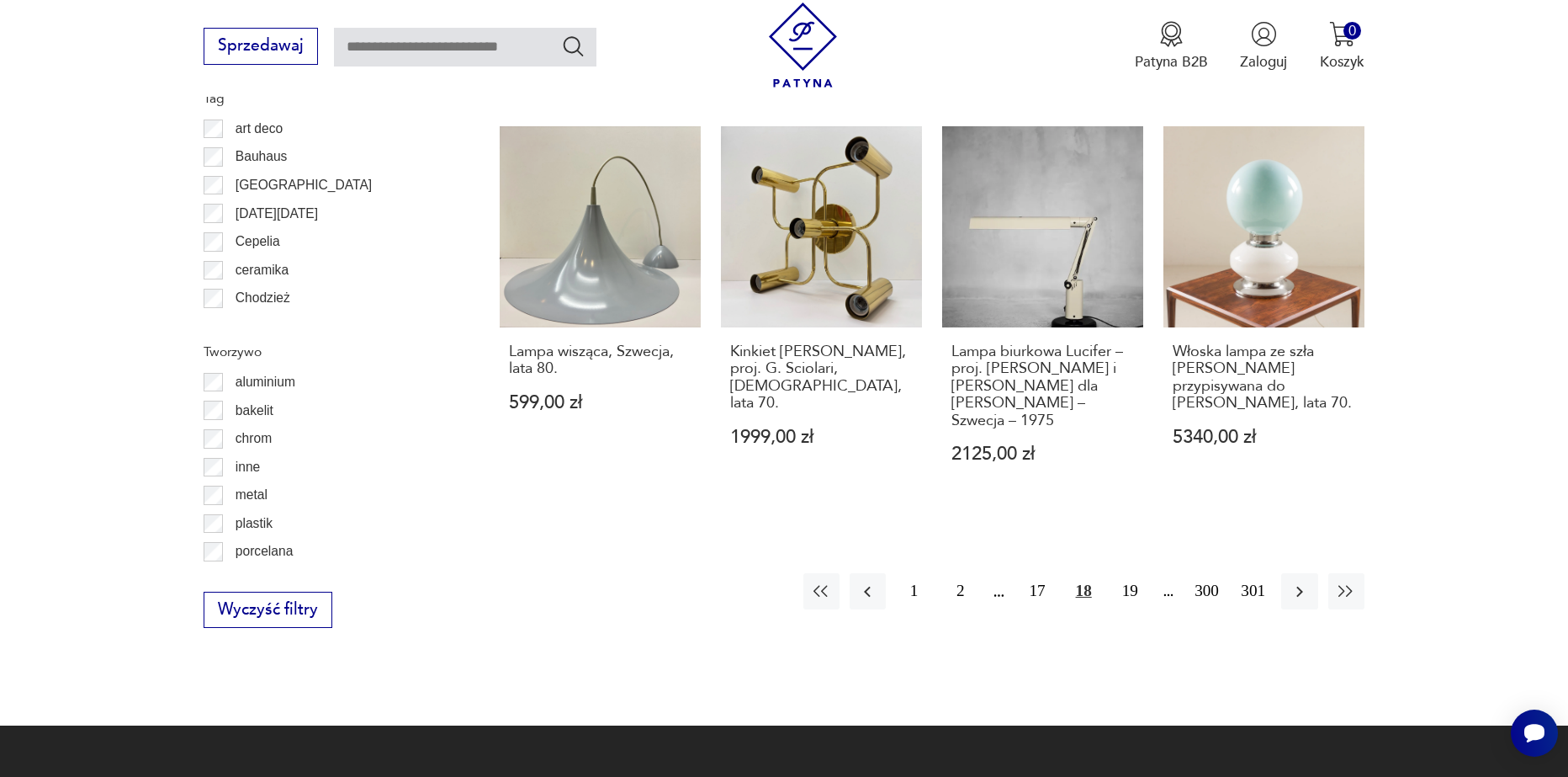
scroll to position [1864, 0]
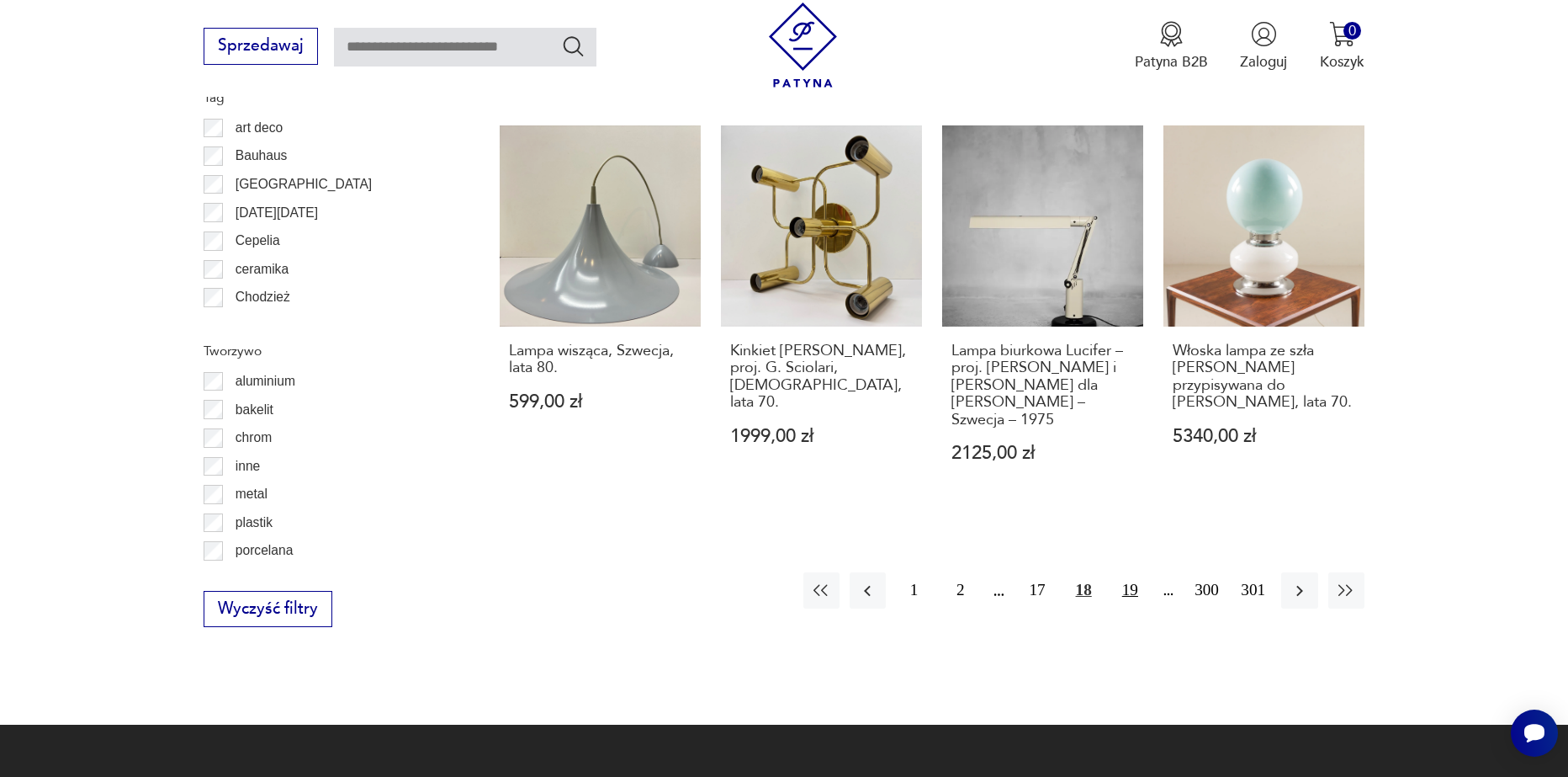
click at [1128, 572] on button "19" at bounding box center [1130, 590] width 37 height 37
click at [1128, 572] on button "20" at bounding box center [1130, 590] width 37 height 37
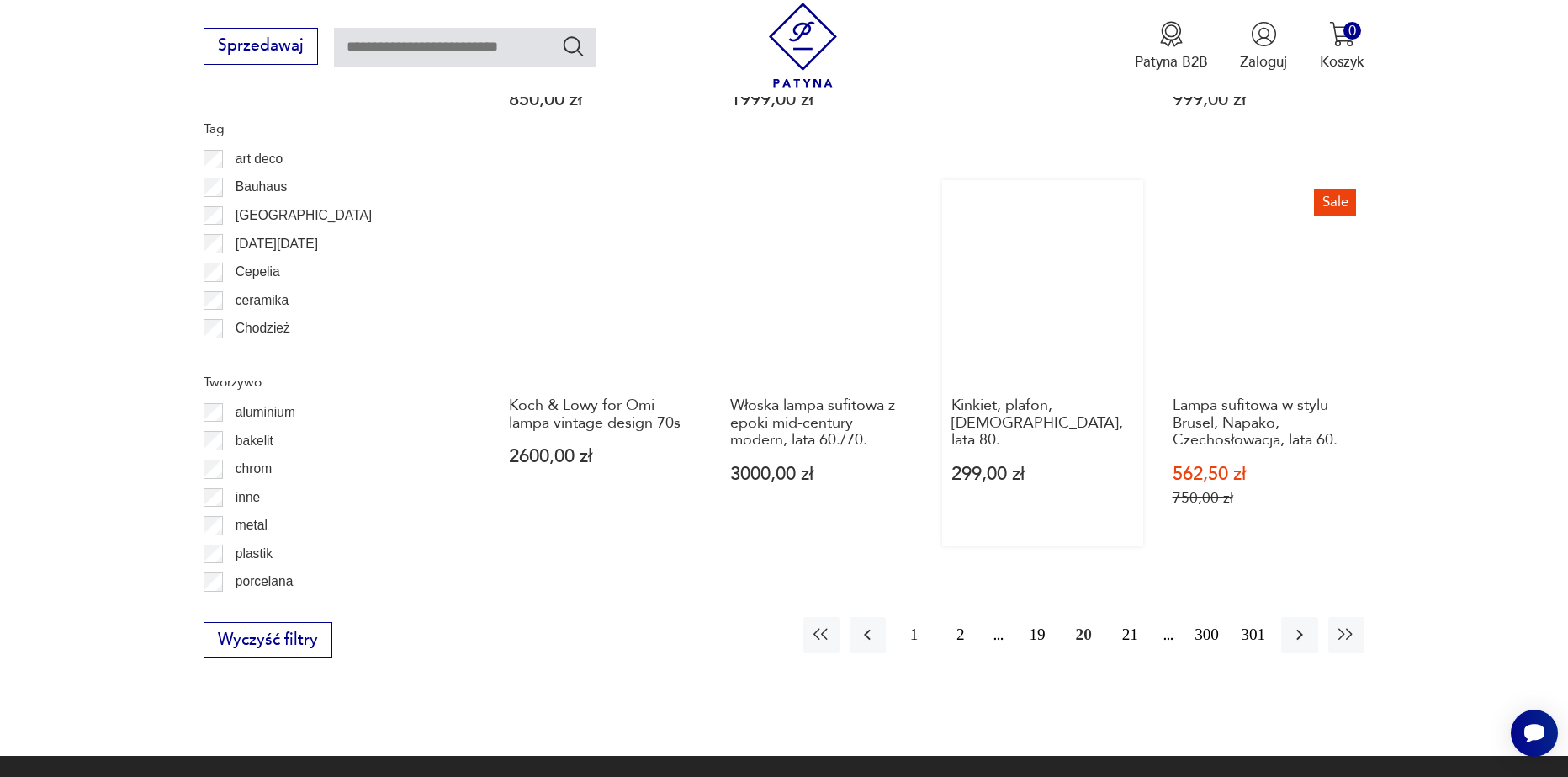
scroll to position [1846, 0]
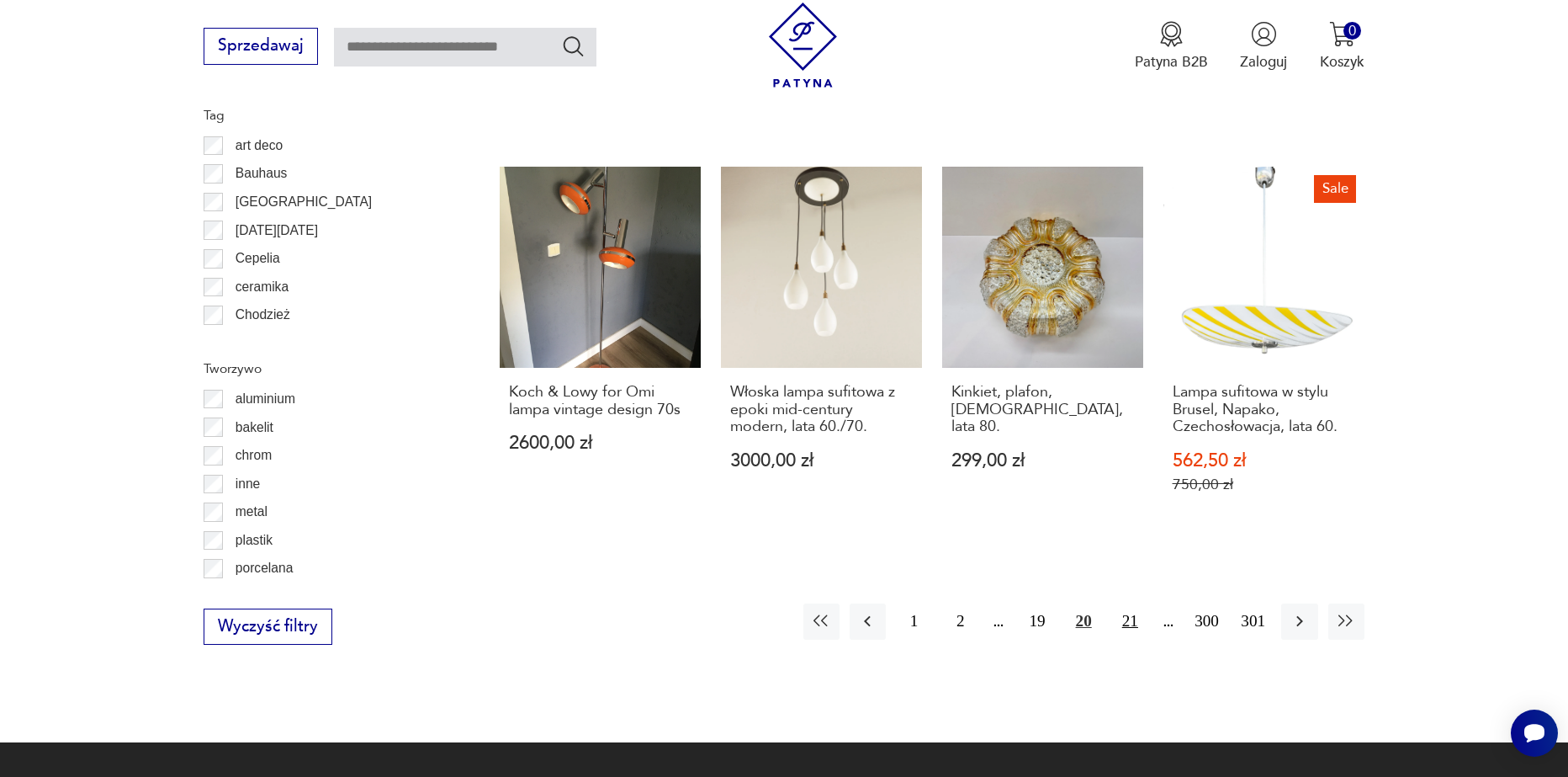
click at [1129, 604] on button "21" at bounding box center [1130, 622] width 37 height 37
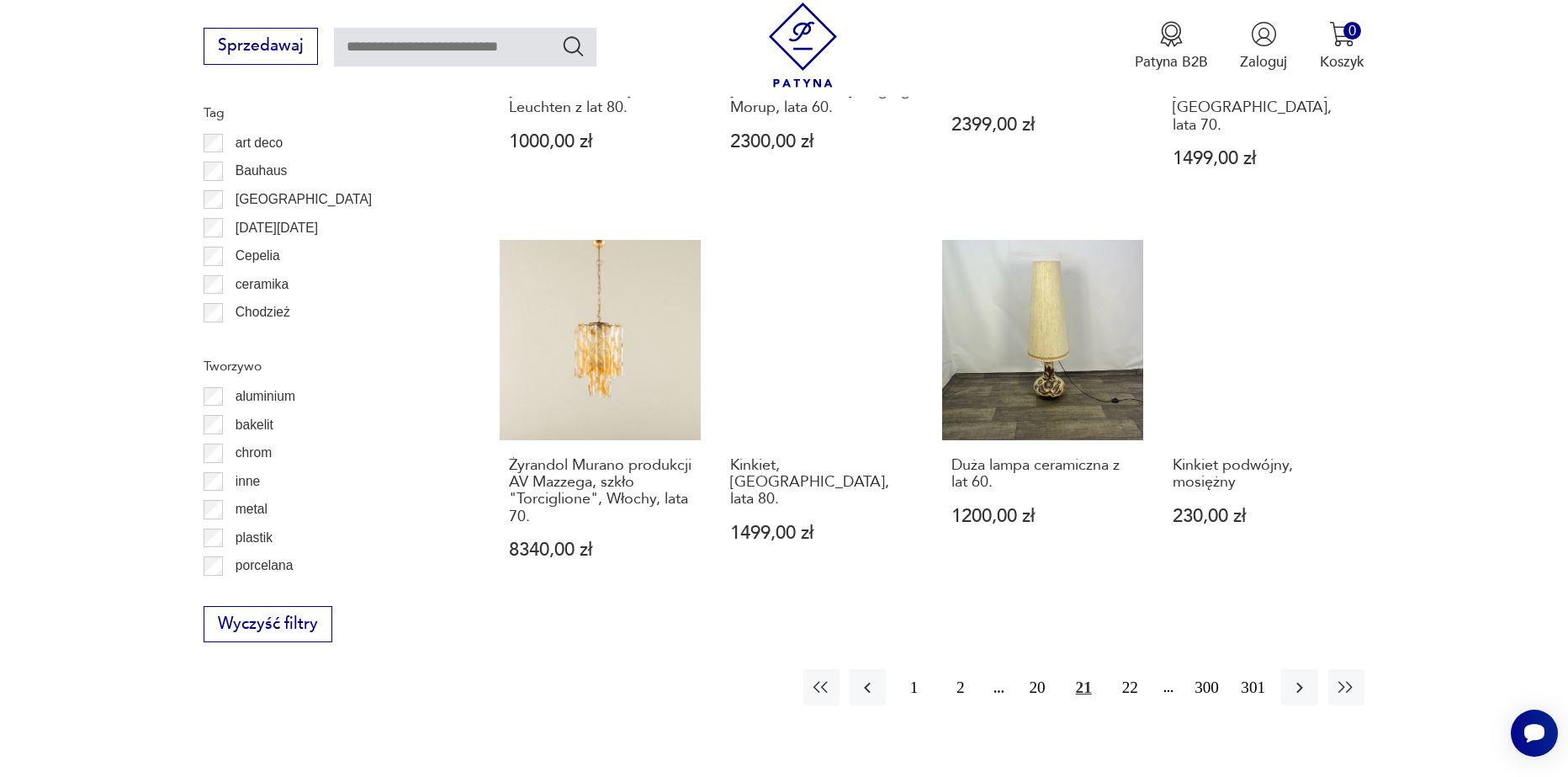
scroll to position [1931, 0]
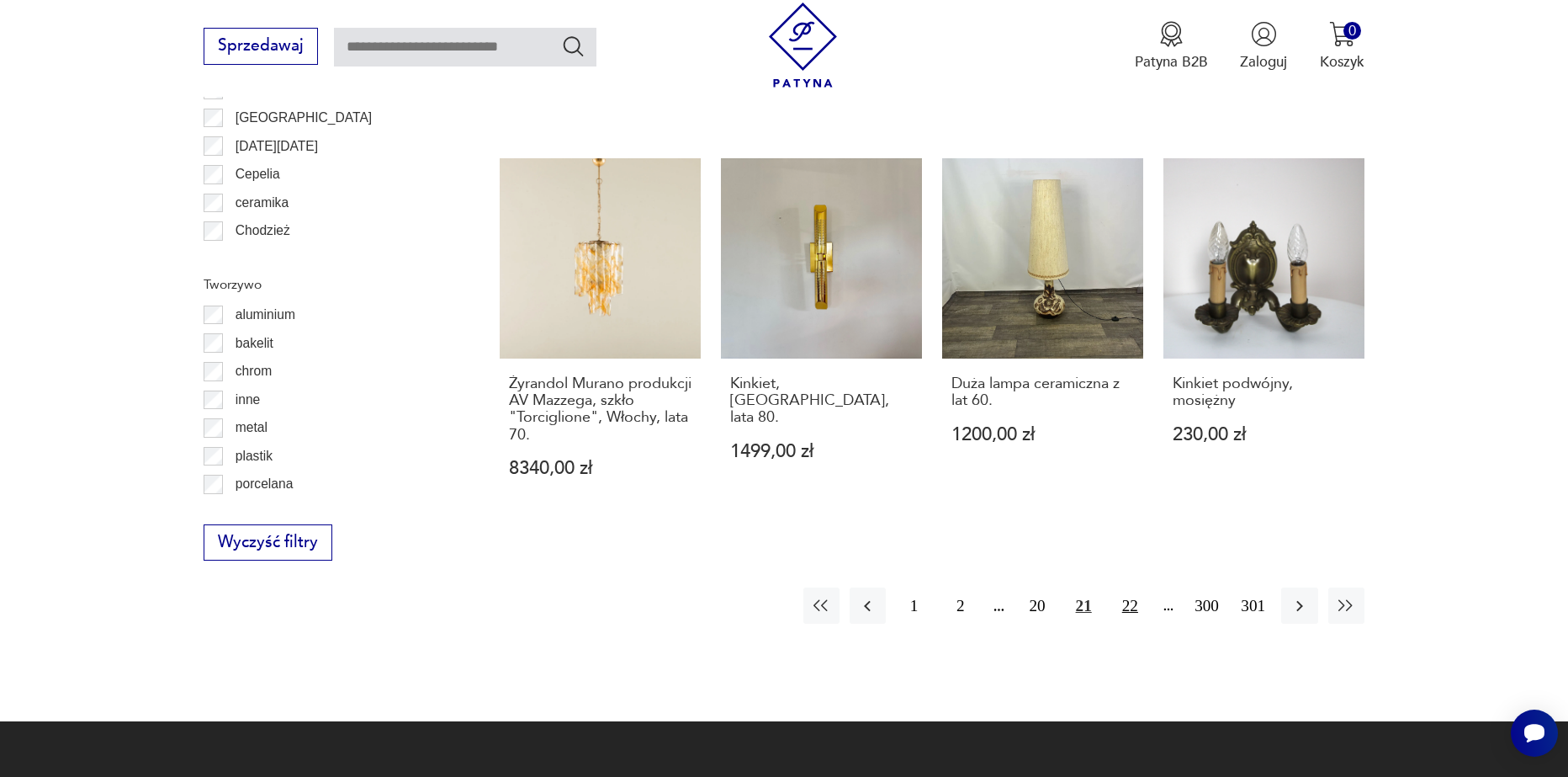
click at [1130, 588] on button "22" at bounding box center [1130, 606] width 37 height 37
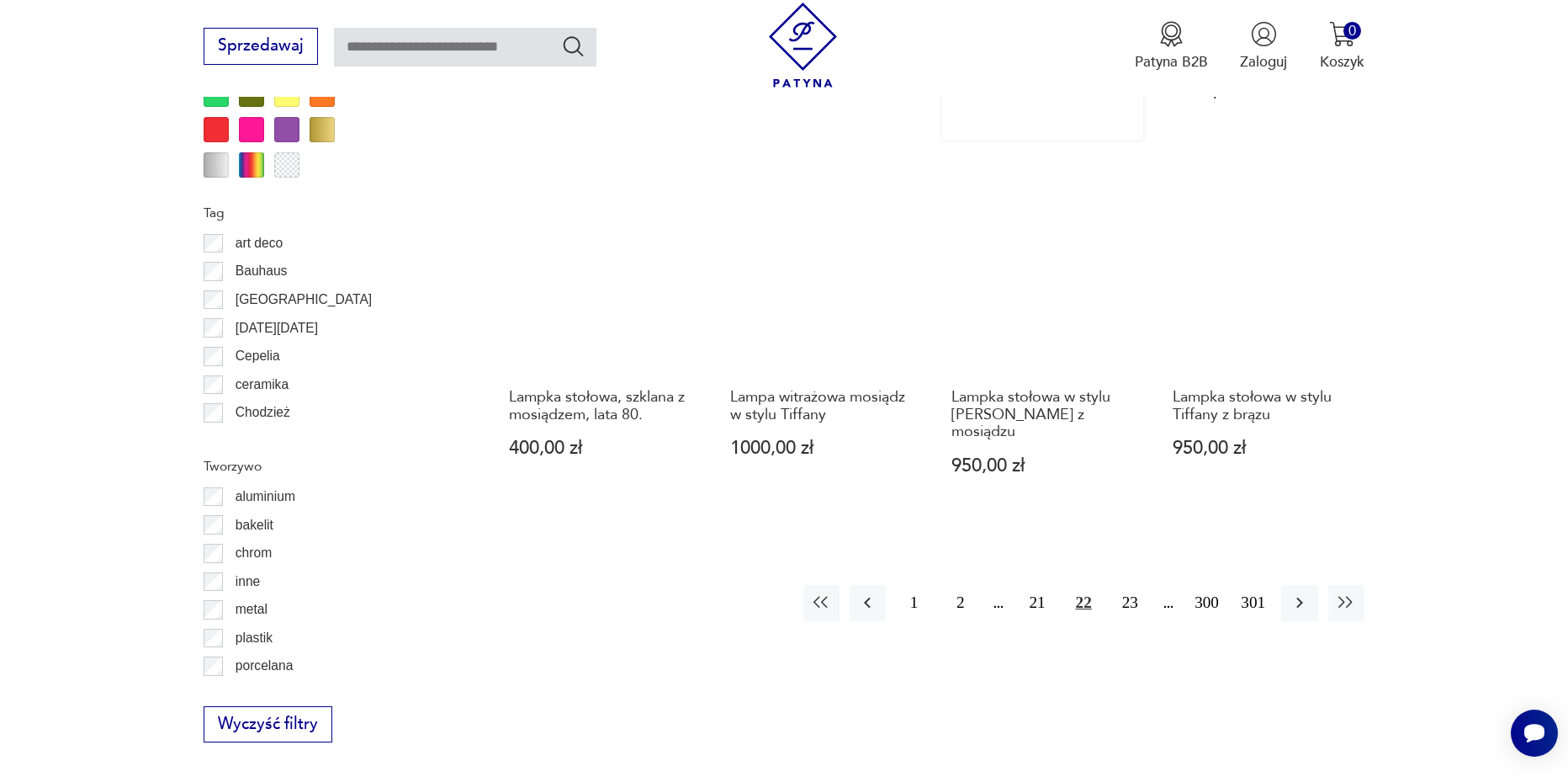
scroll to position [1762, 0]
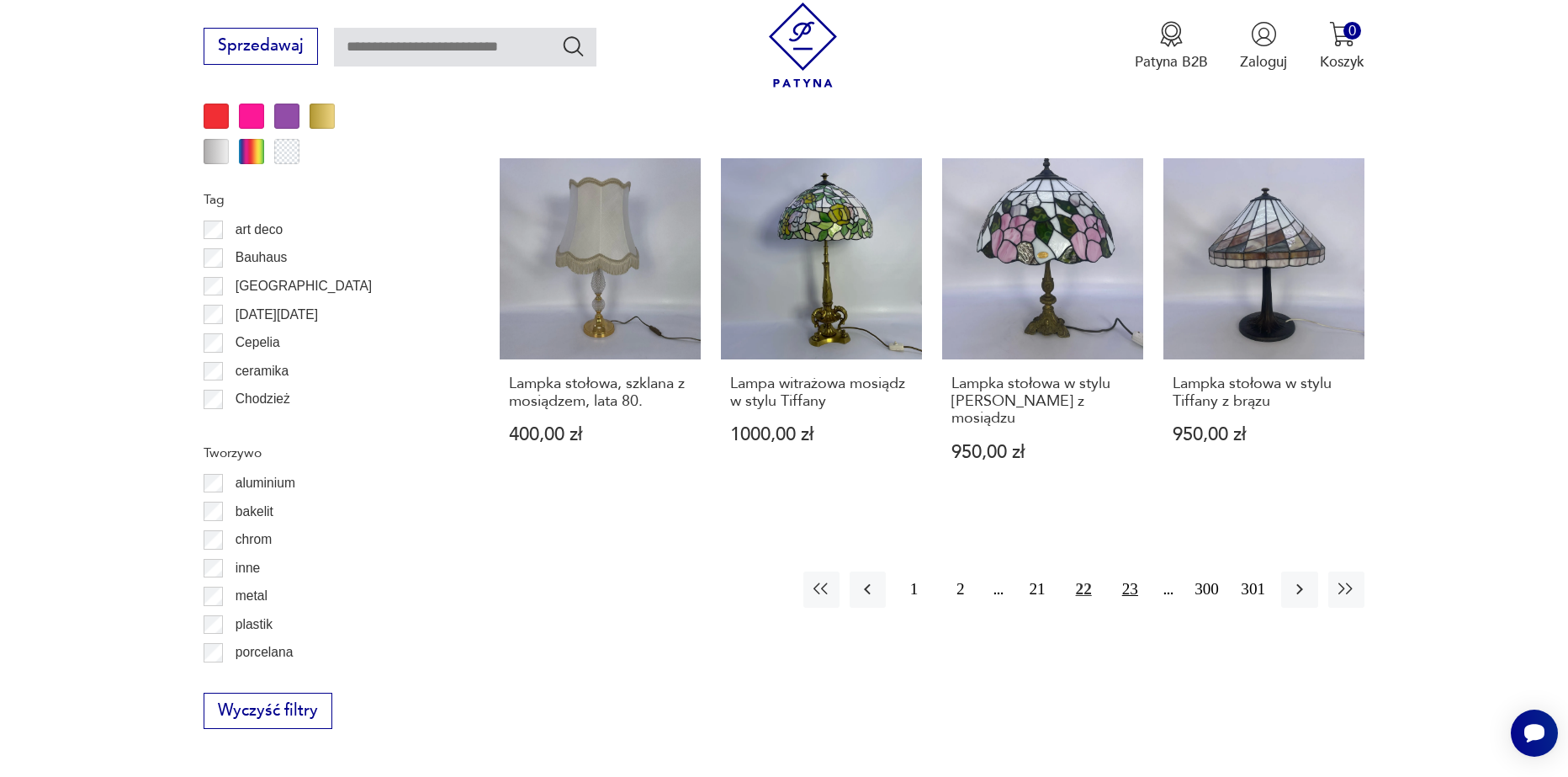
click at [1130, 576] on button "23" at bounding box center [1130, 589] width 37 height 37
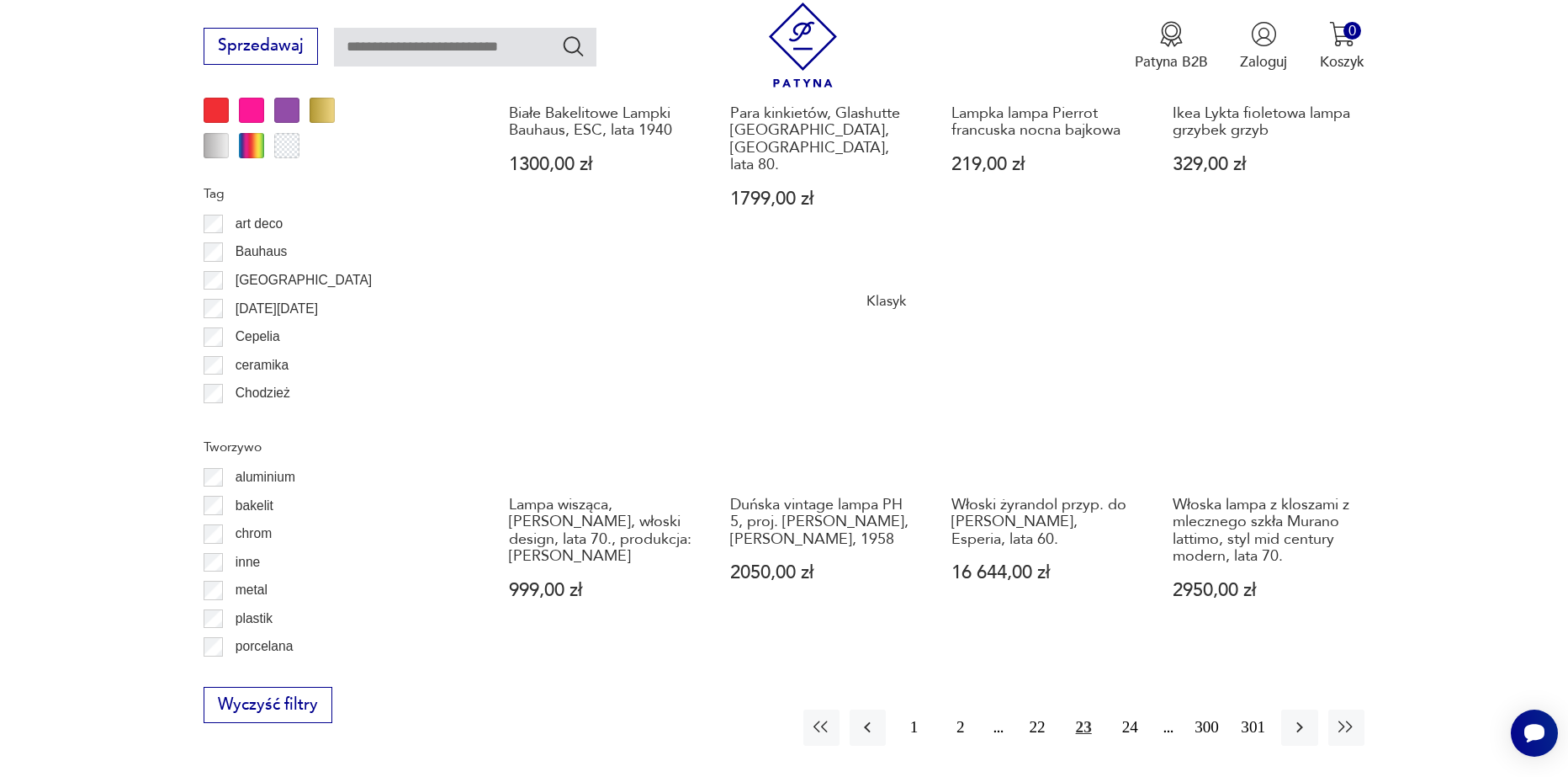
scroll to position [1846, 0]
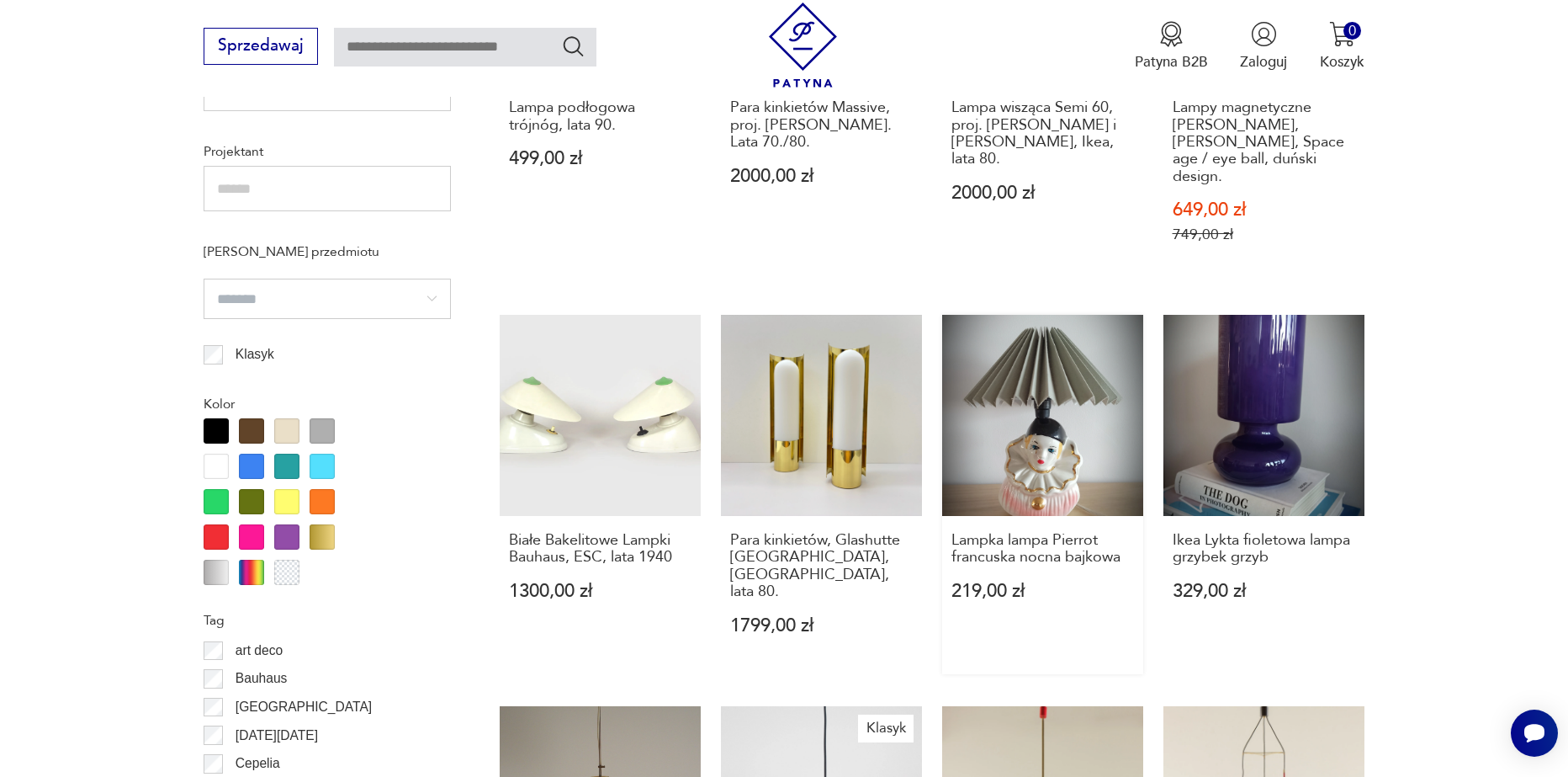
click at [1055, 380] on link "Lampka lampa Pierrot francuska nocna bajkowa 219,00 zł" at bounding box center [1042, 494] width 201 height 359
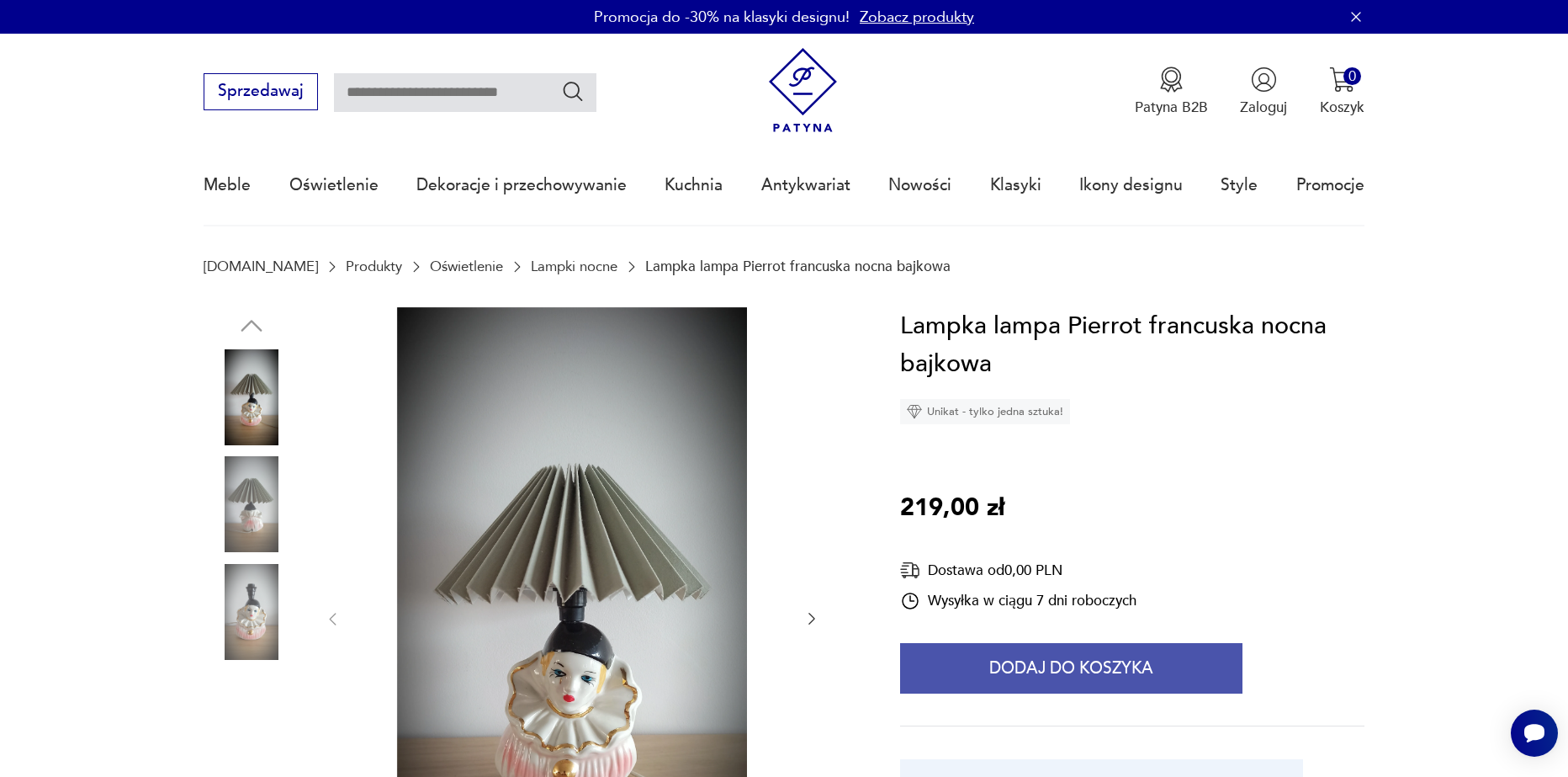
click at [1084, 674] on button "Dodaj do koszyka" at bounding box center [1072, 668] width 343 height 51
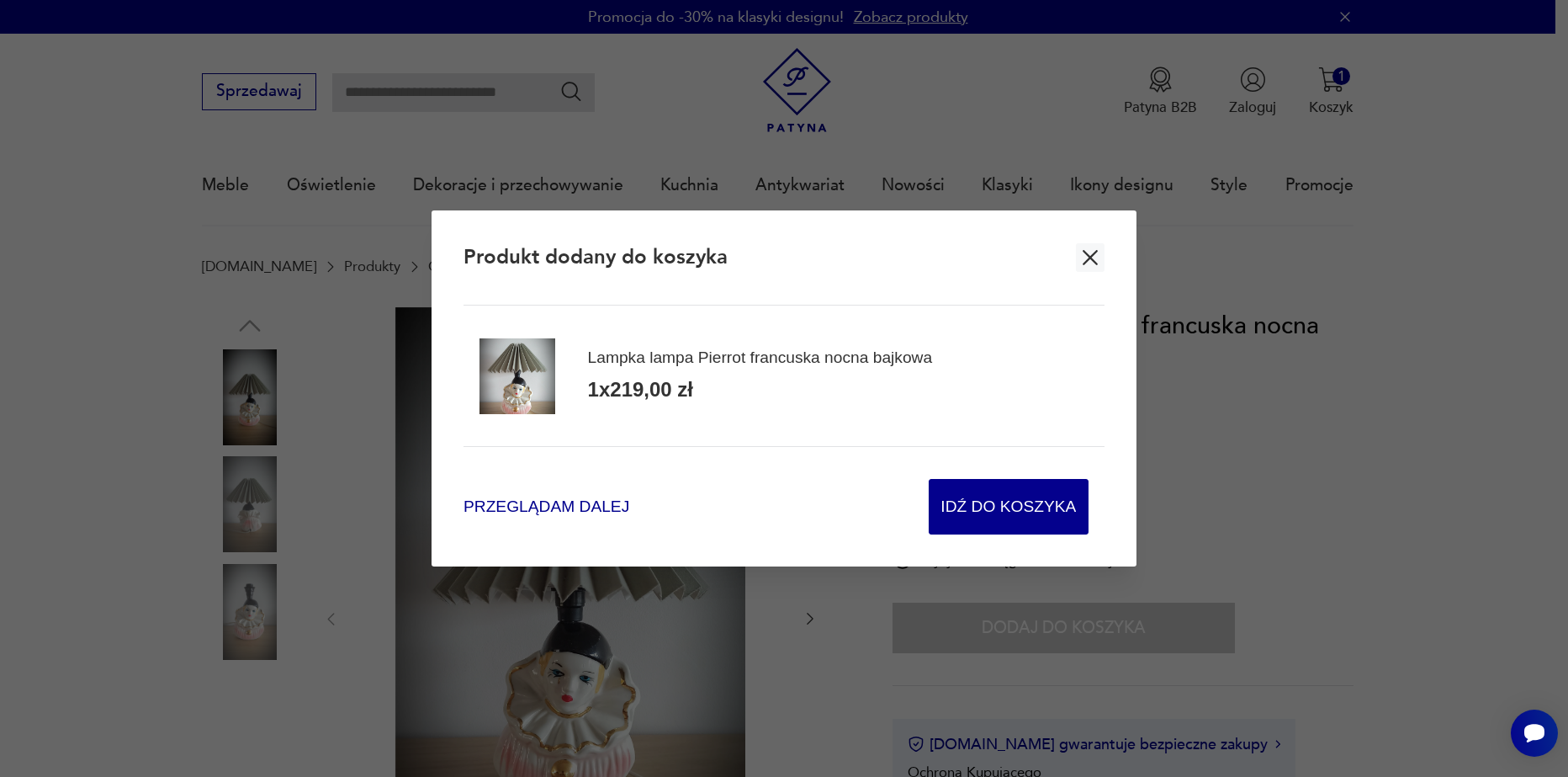
click at [519, 513] on span "Przeglądam dalej" at bounding box center [546, 506] width 166 height 22
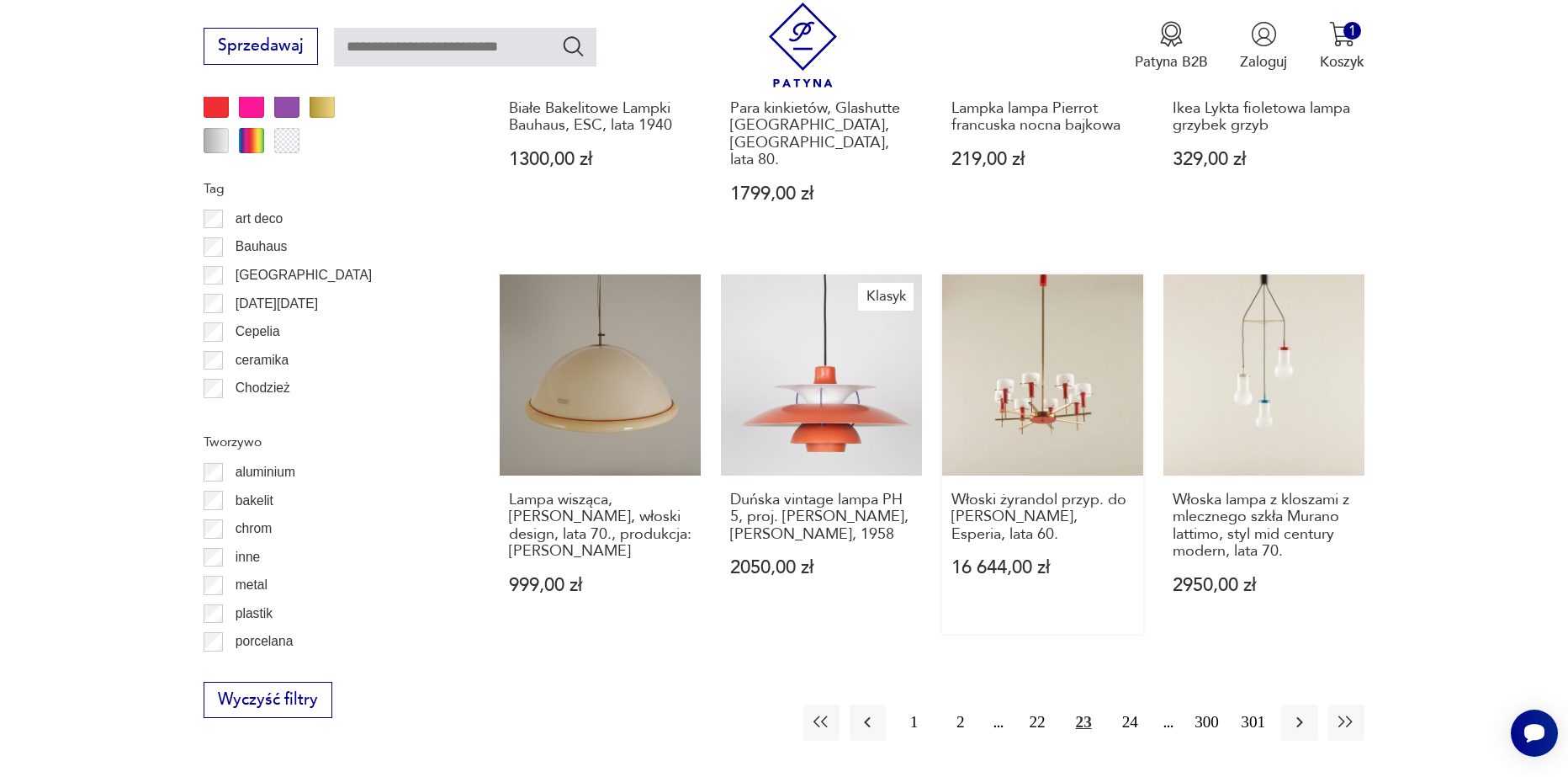
scroll to position [1781, 0]
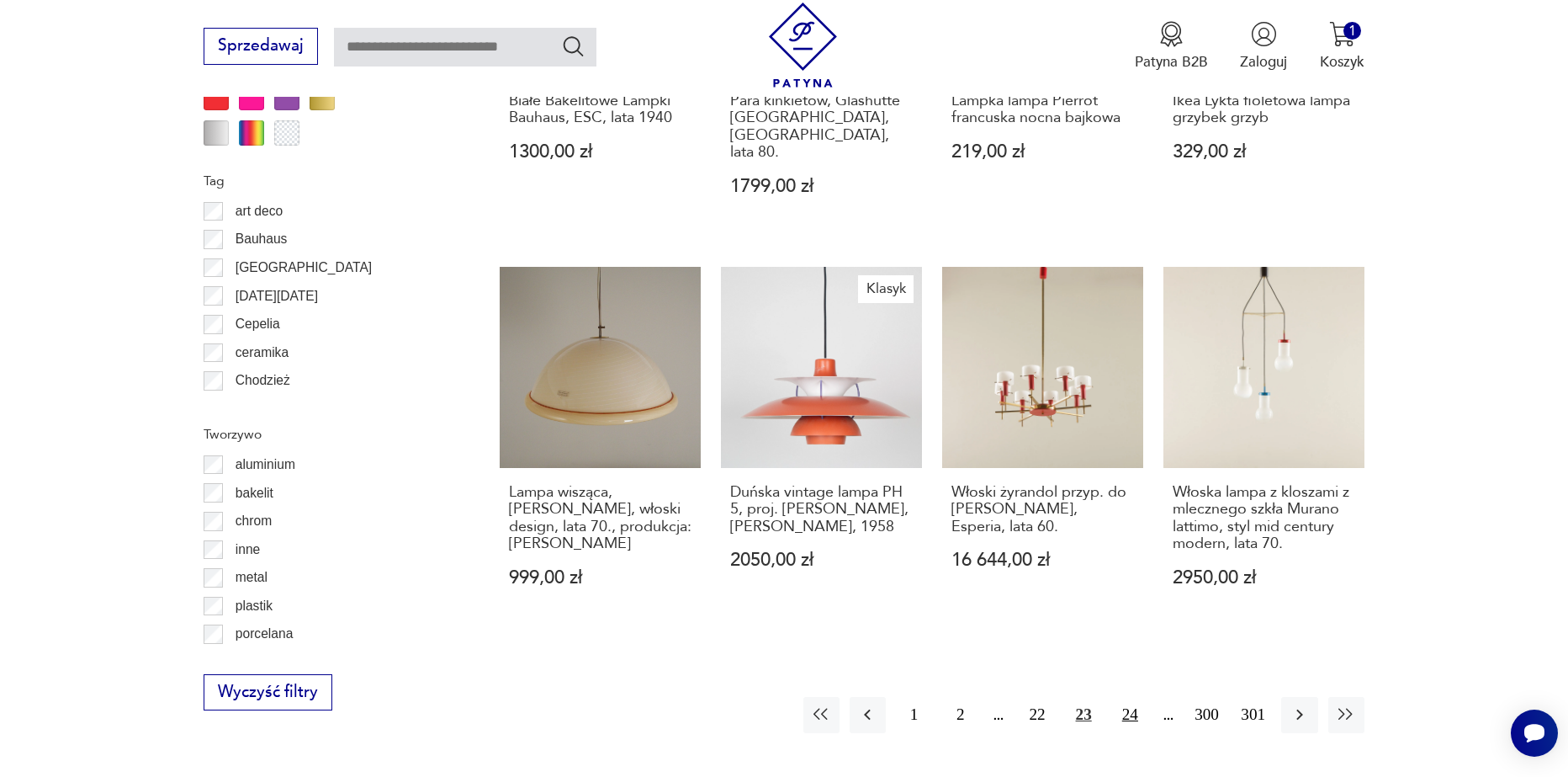
click at [1123, 697] on button "24" at bounding box center [1130, 714] width 37 height 37
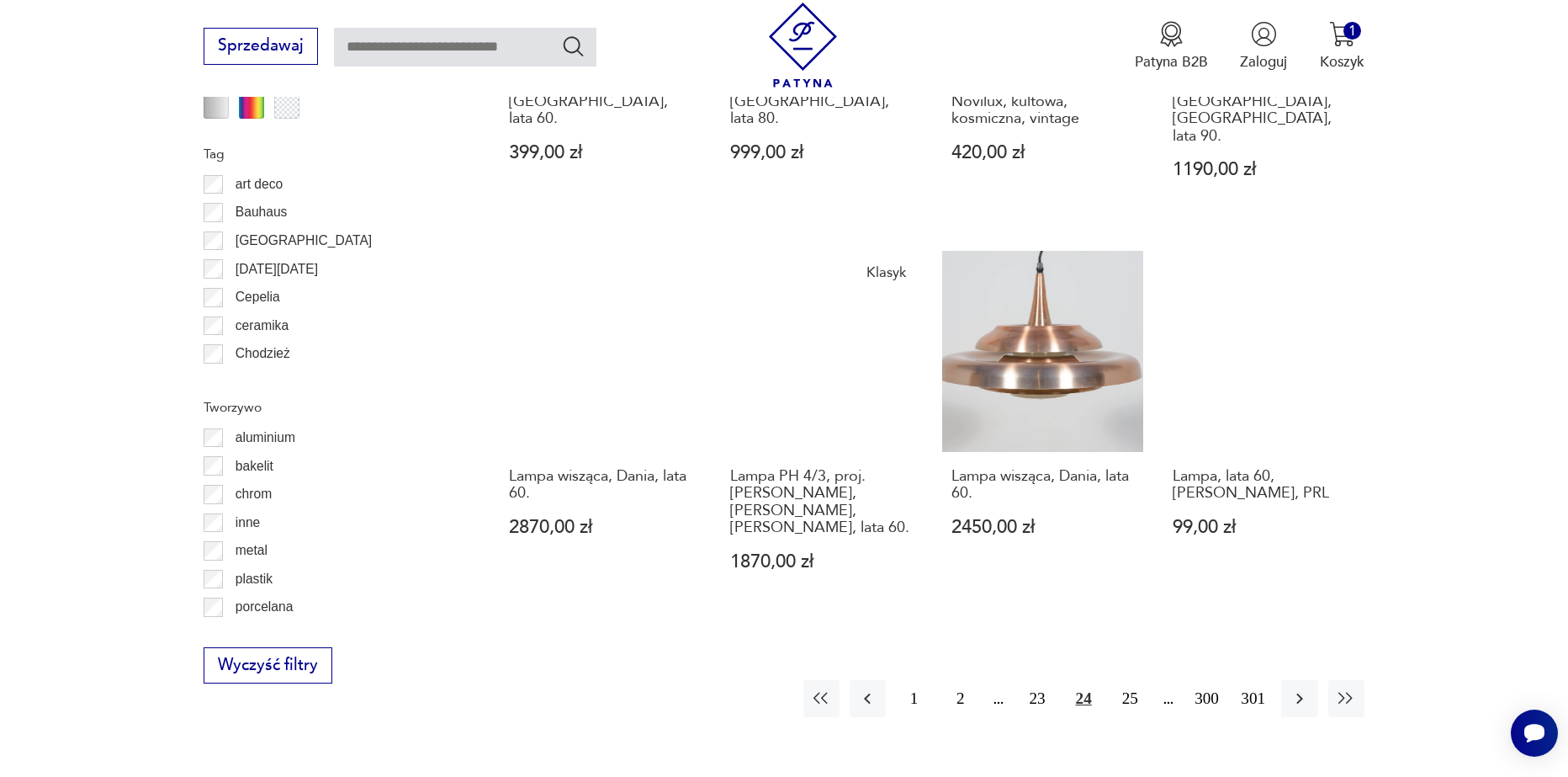
scroll to position [1846, 0]
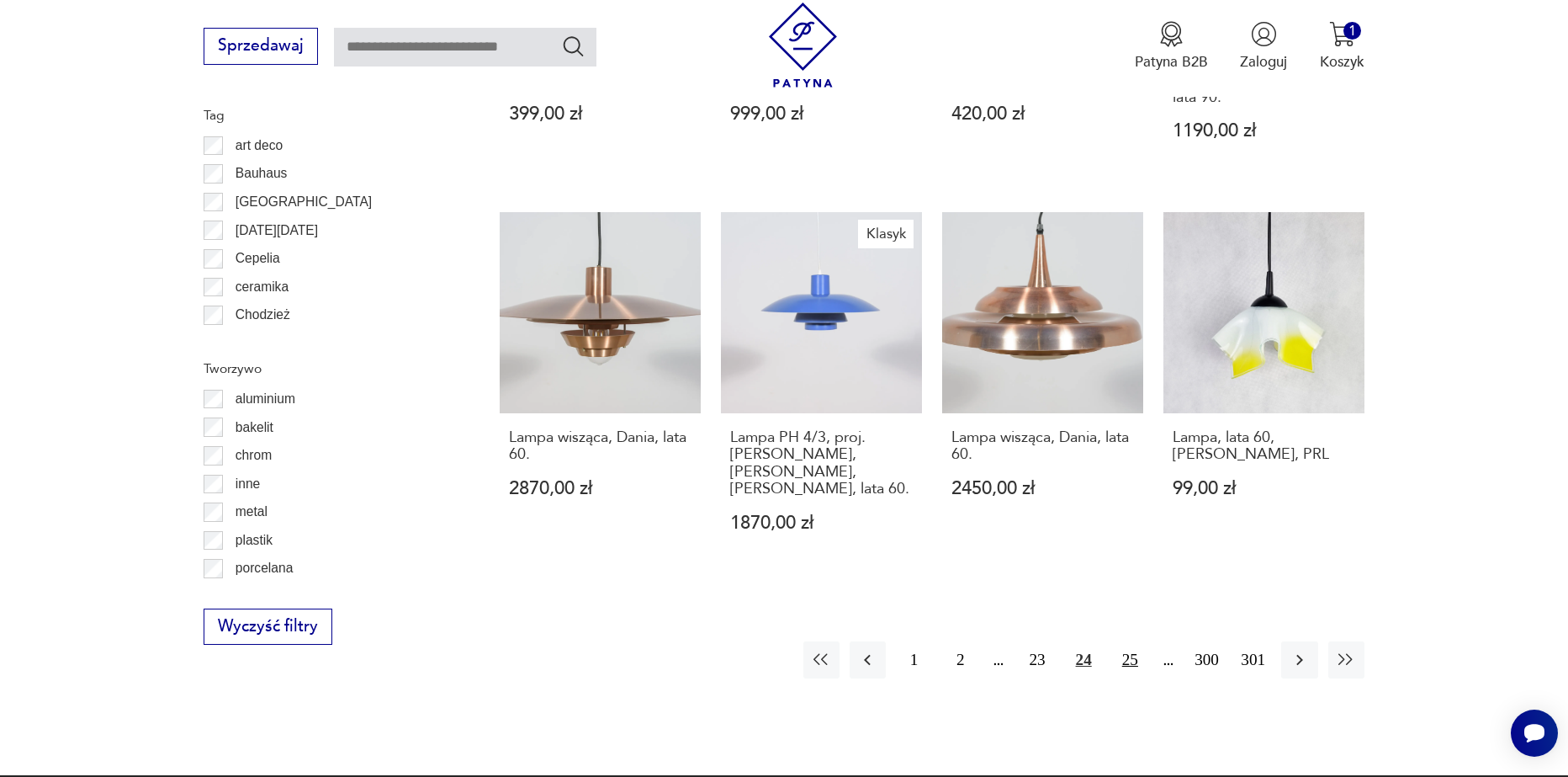
click at [1130, 641] on button "25" at bounding box center [1130, 659] width 37 height 37
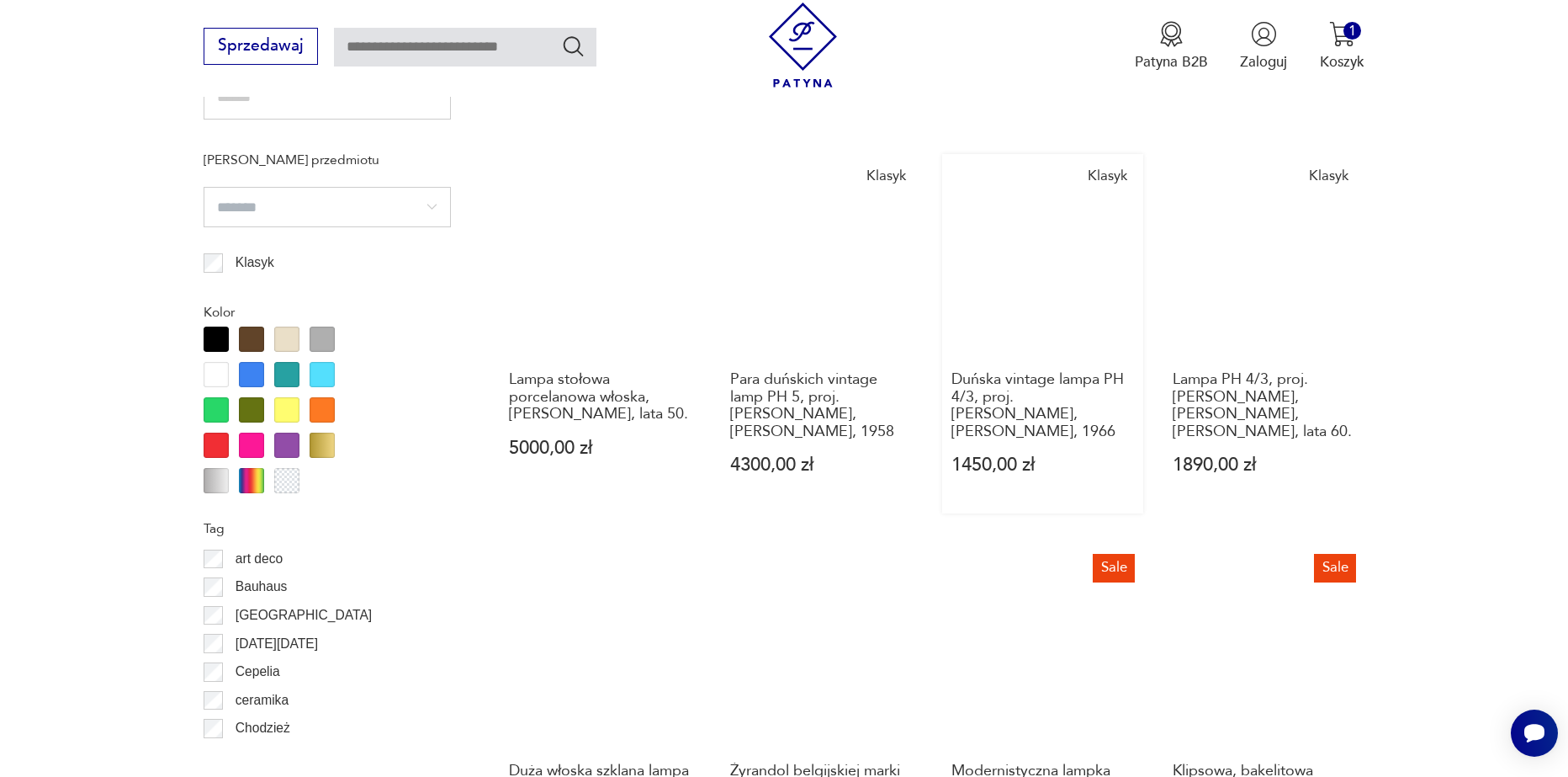
scroll to position [1509, 0]
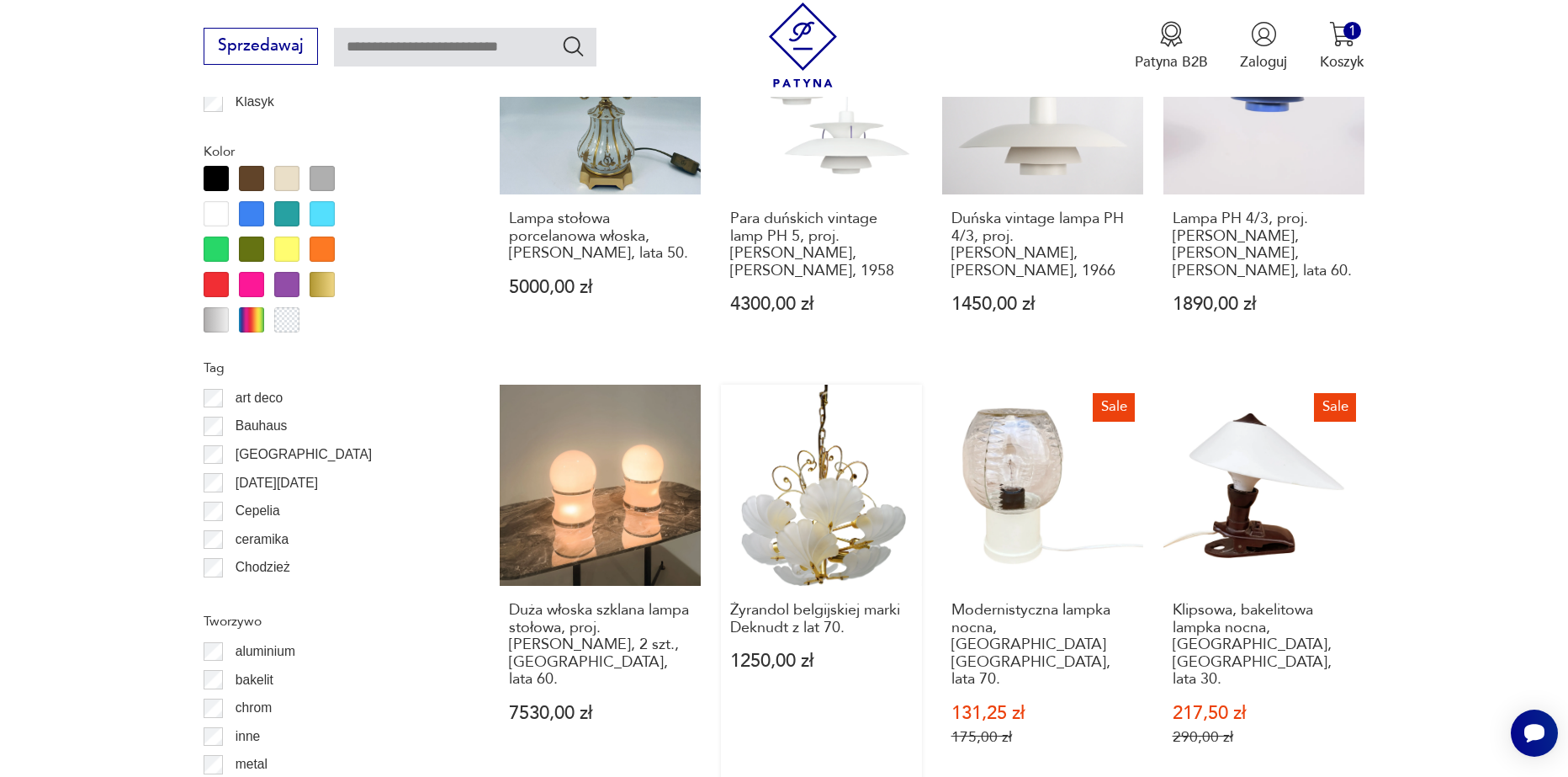
click at [824, 543] on link "Żyrandol belgijskiej marki Deknudt z lat 70. 1250,00 zł" at bounding box center [822, 585] width 201 height 400
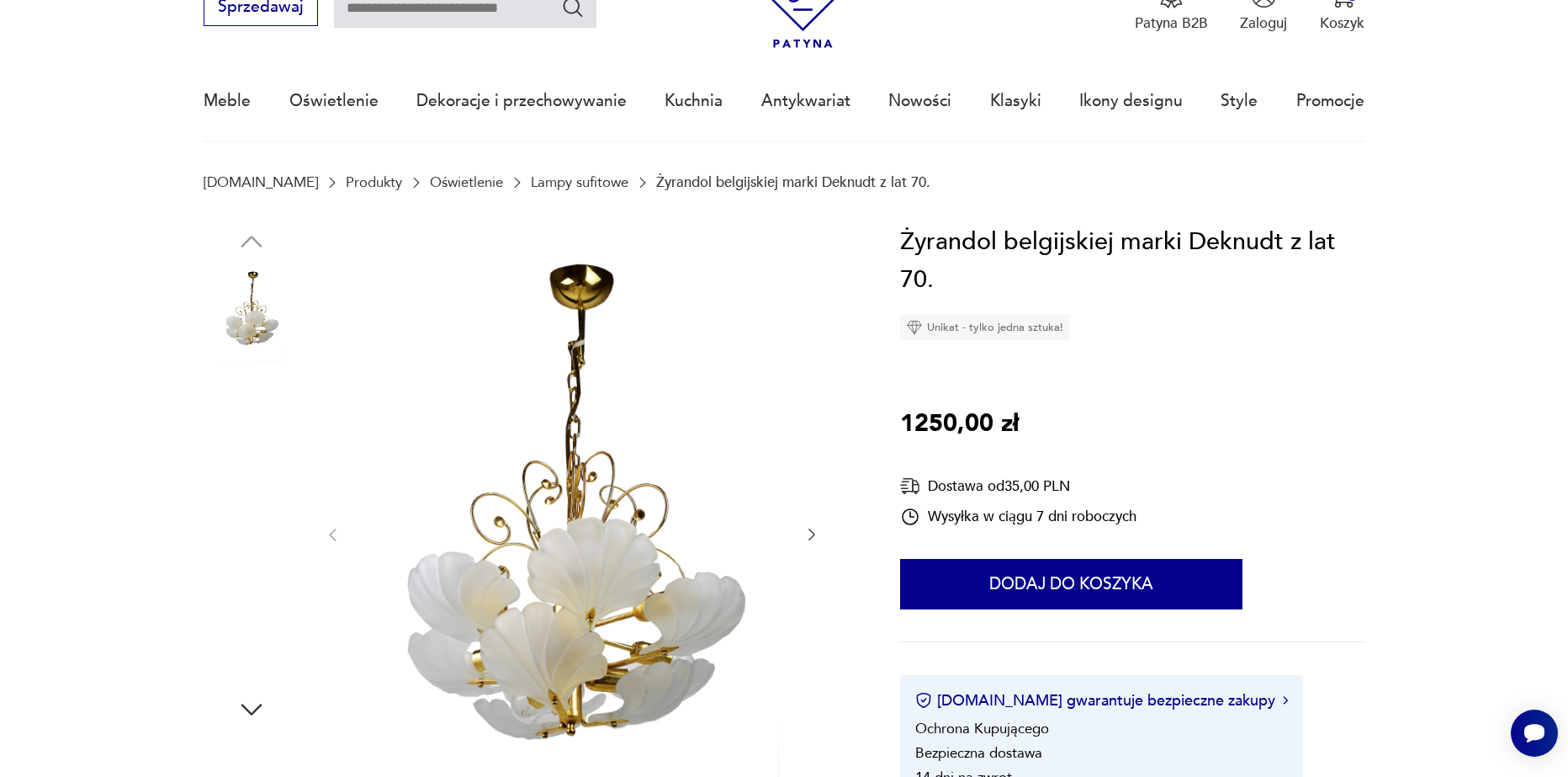
scroll to position [168, 0]
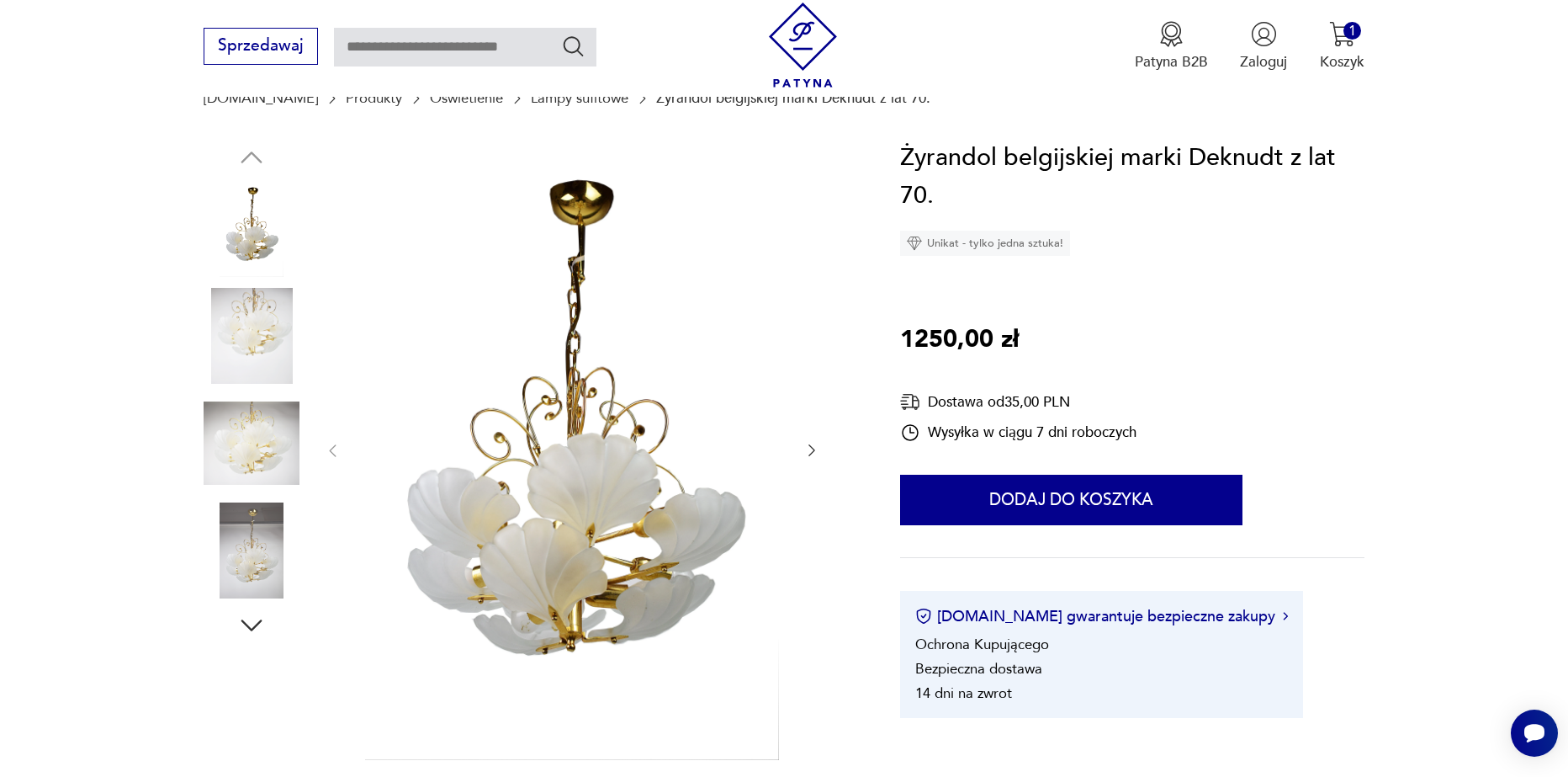
click at [814, 447] on icon "button" at bounding box center [812, 450] width 17 height 17
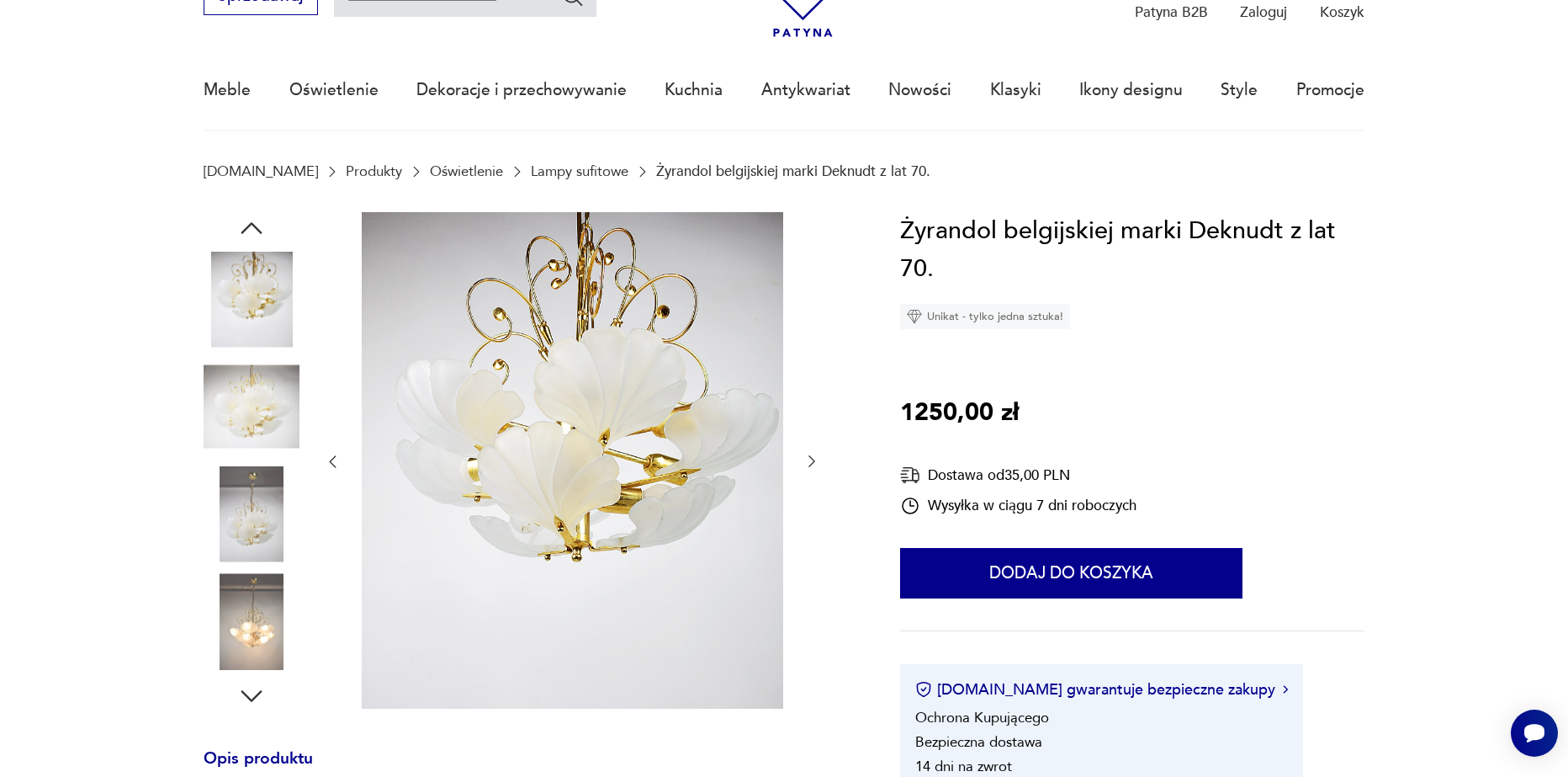
scroll to position [84, 0]
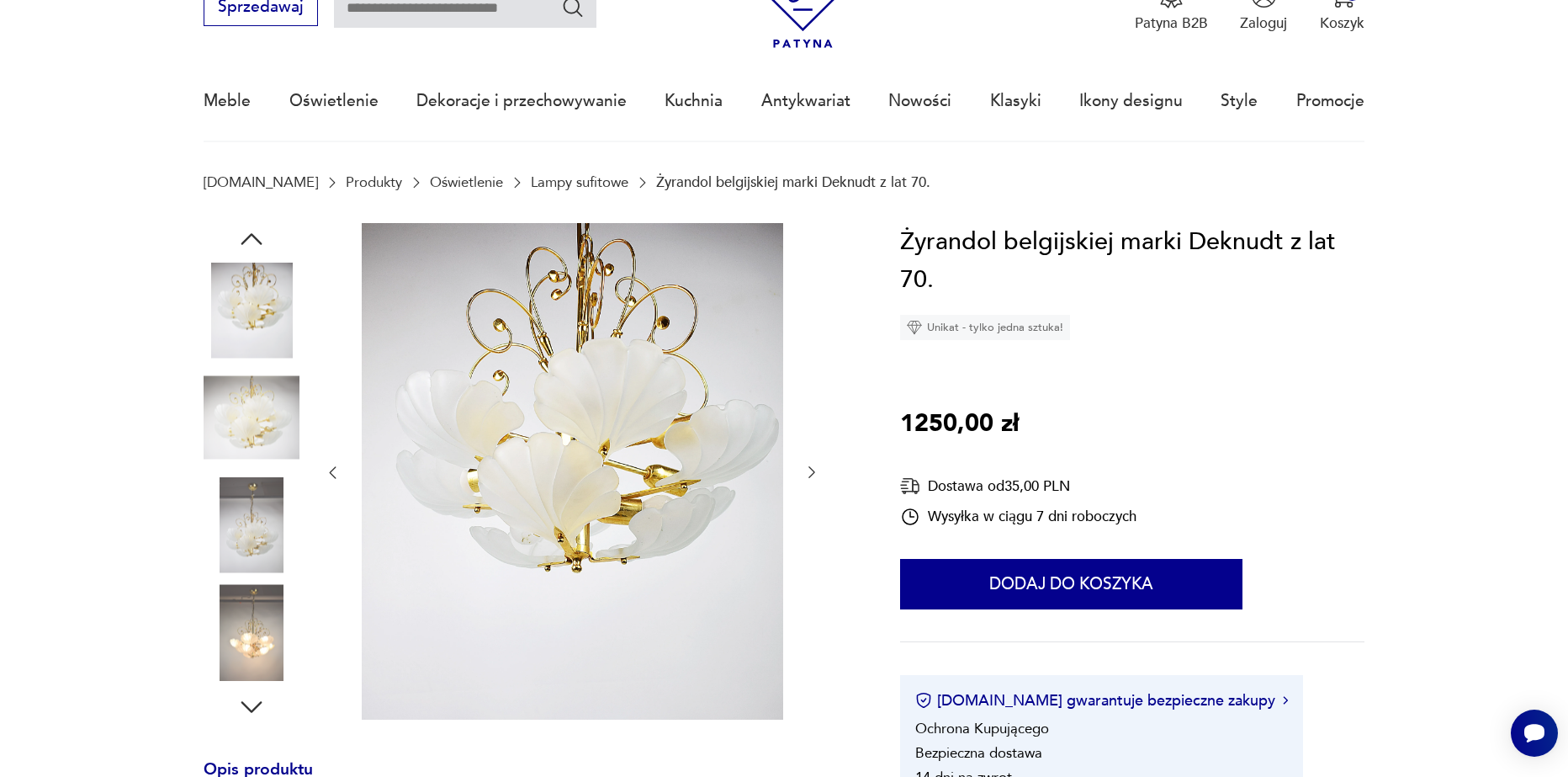
click at [814, 468] on icon "button" at bounding box center [812, 472] width 17 height 17
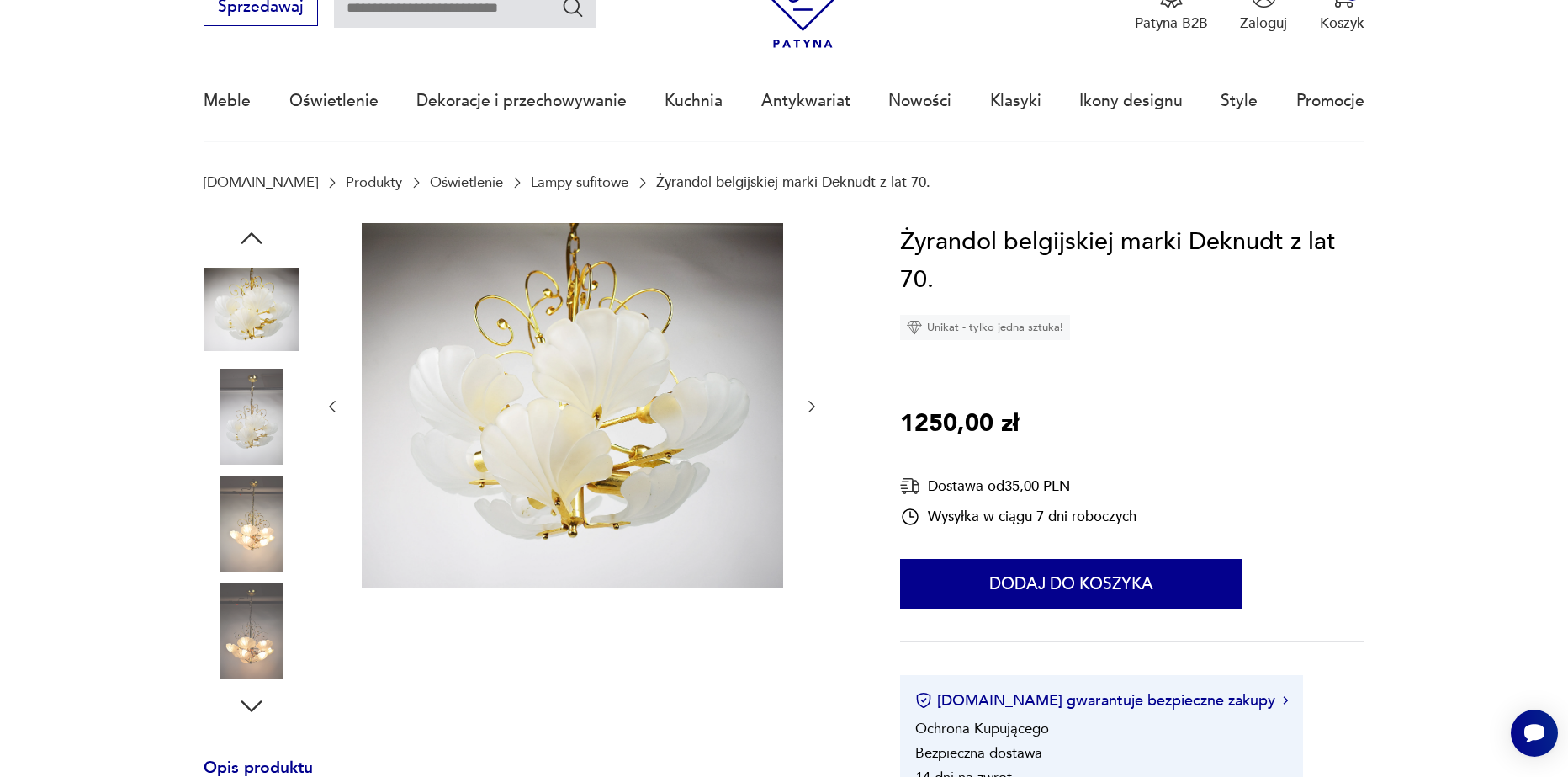
click at [814, 411] on icon "button" at bounding box center [812, 406] width 17 height 17
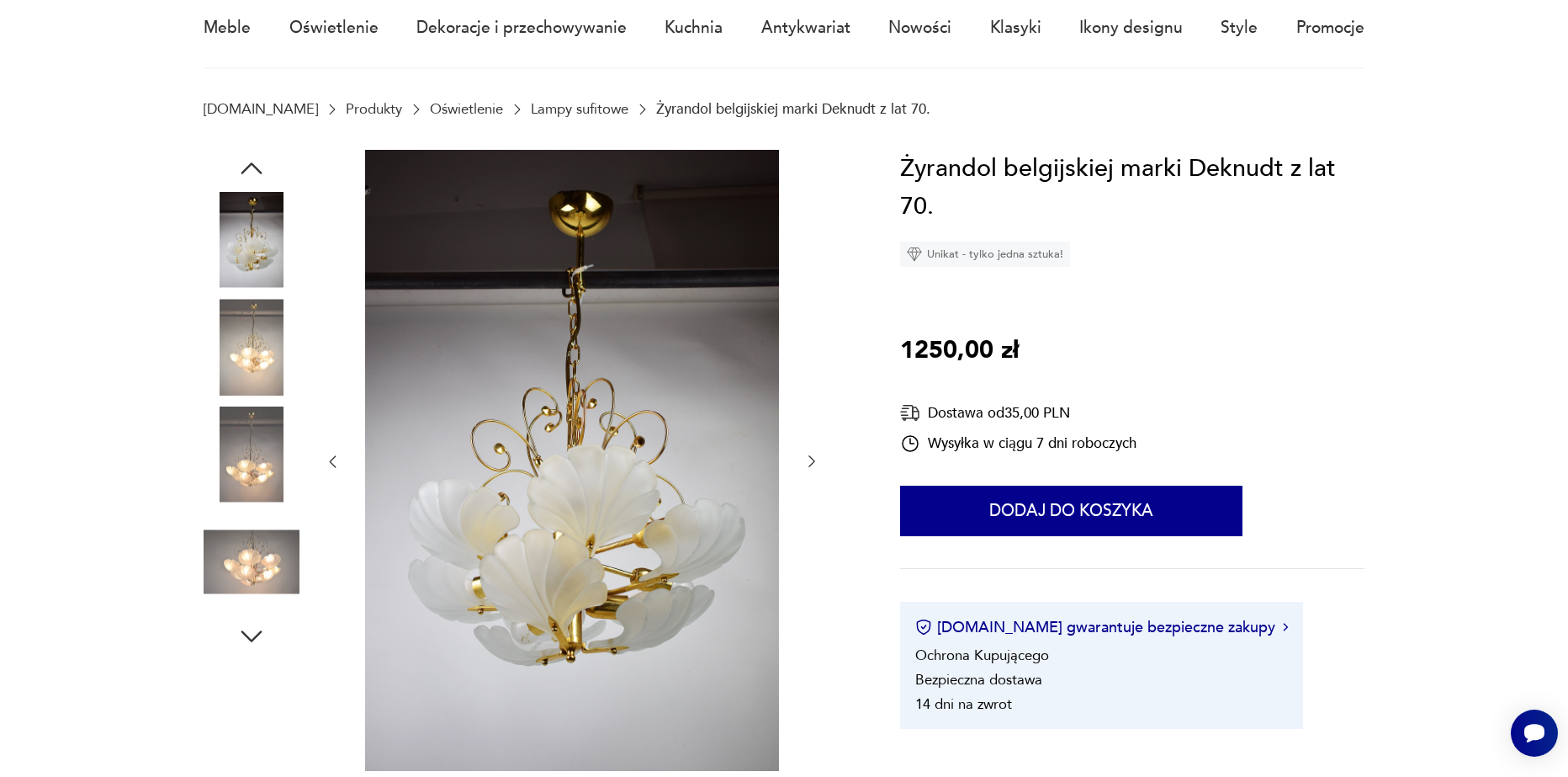
scroll to position [168, 0]
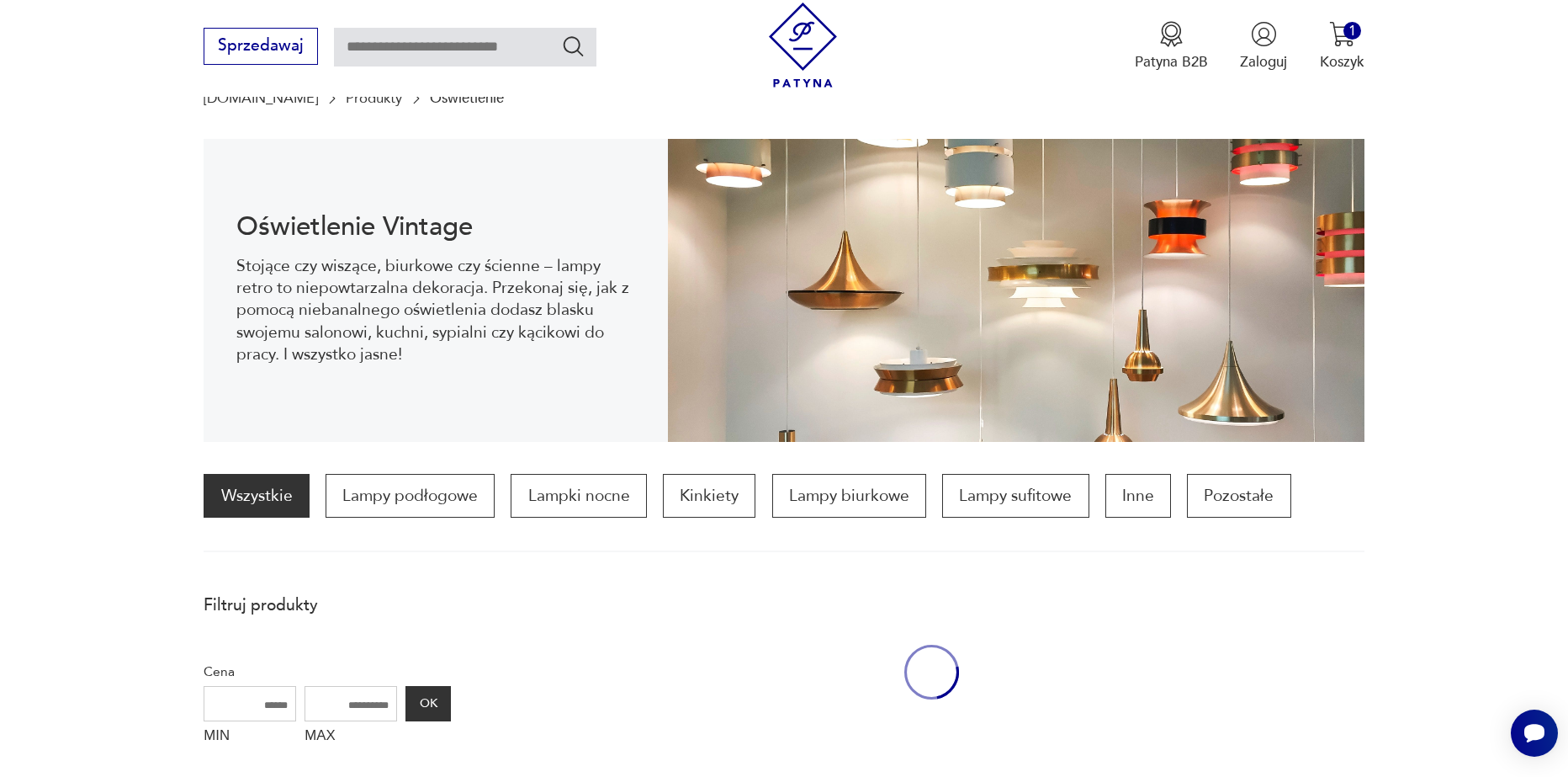
scroll to position [1780, 0]
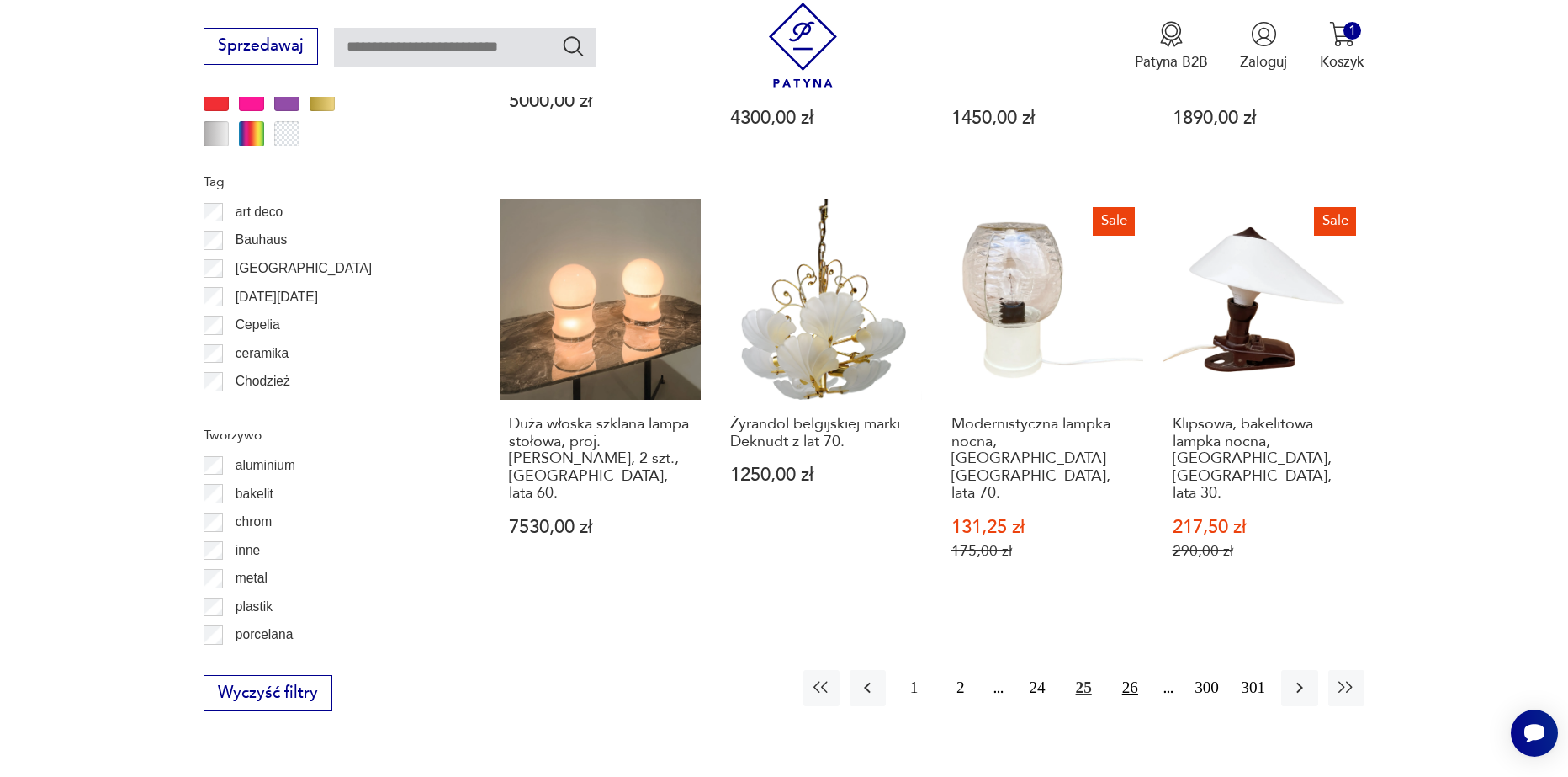
click at [1132, 670] on button "26" at bounding box center [1130, 688] width 37 height 37
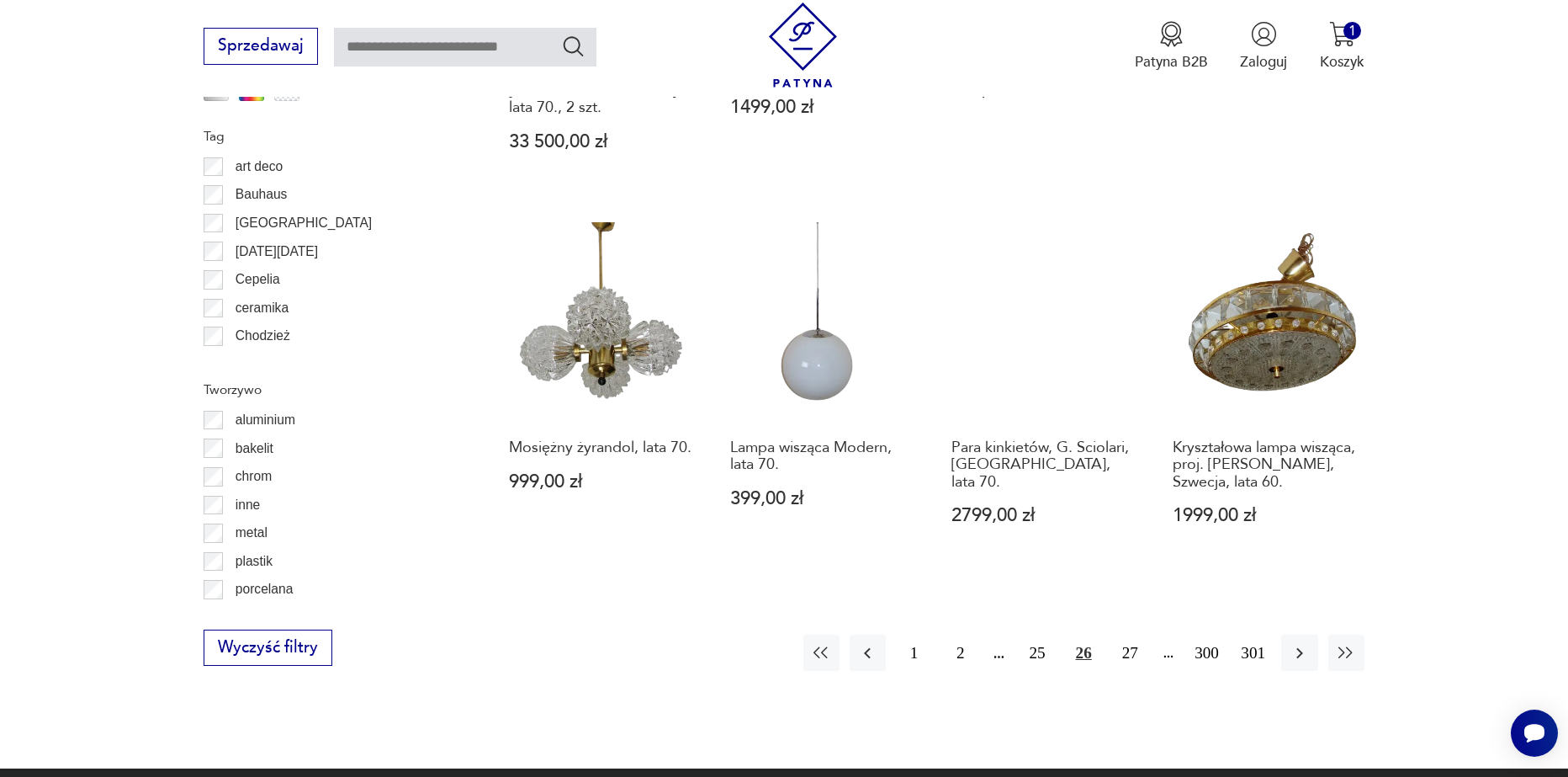
scroll to position [1846, 0]
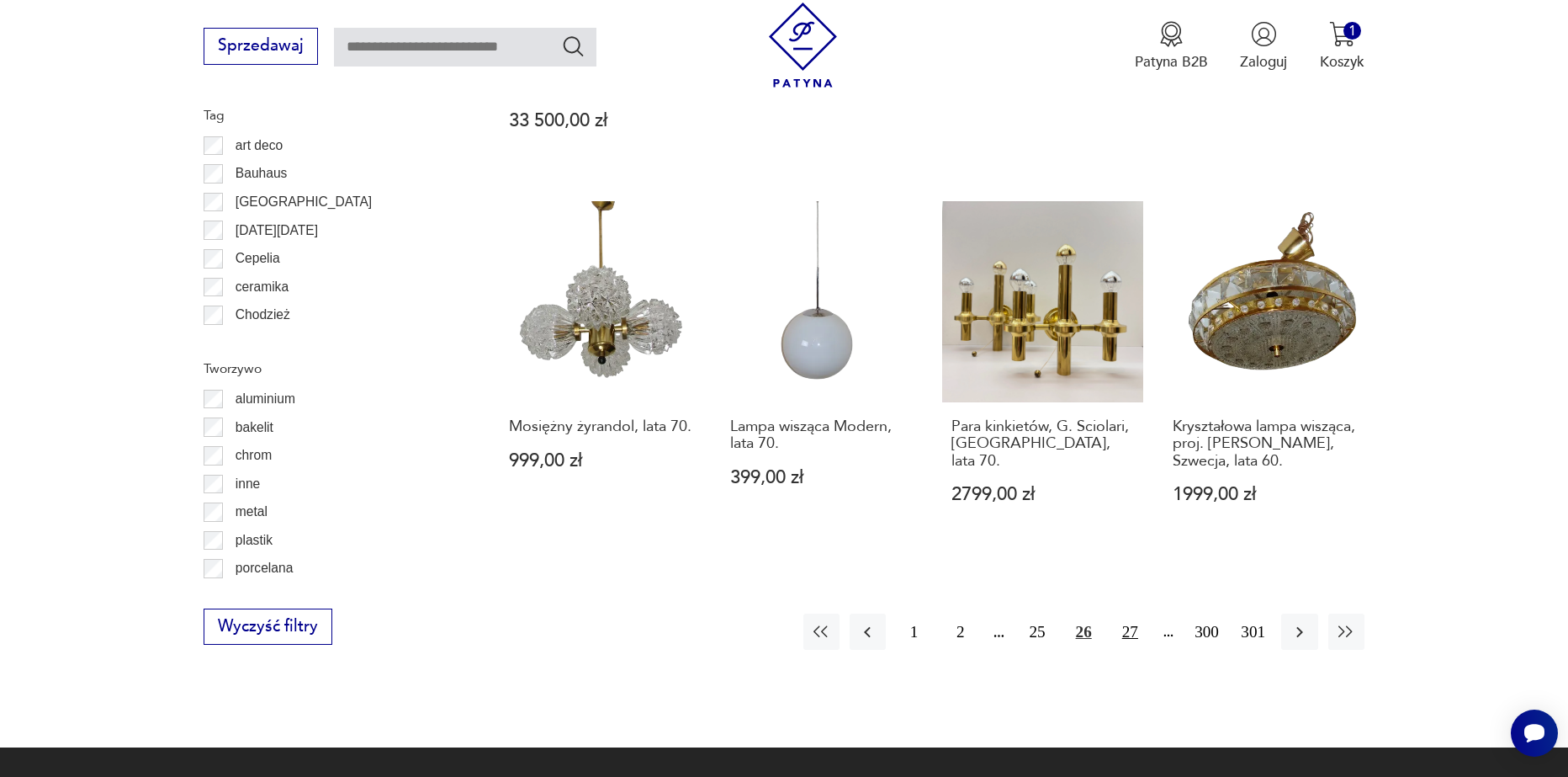
click at [1130, 614] on button "27" at bounding box center [1130, 631] width 37 height 37
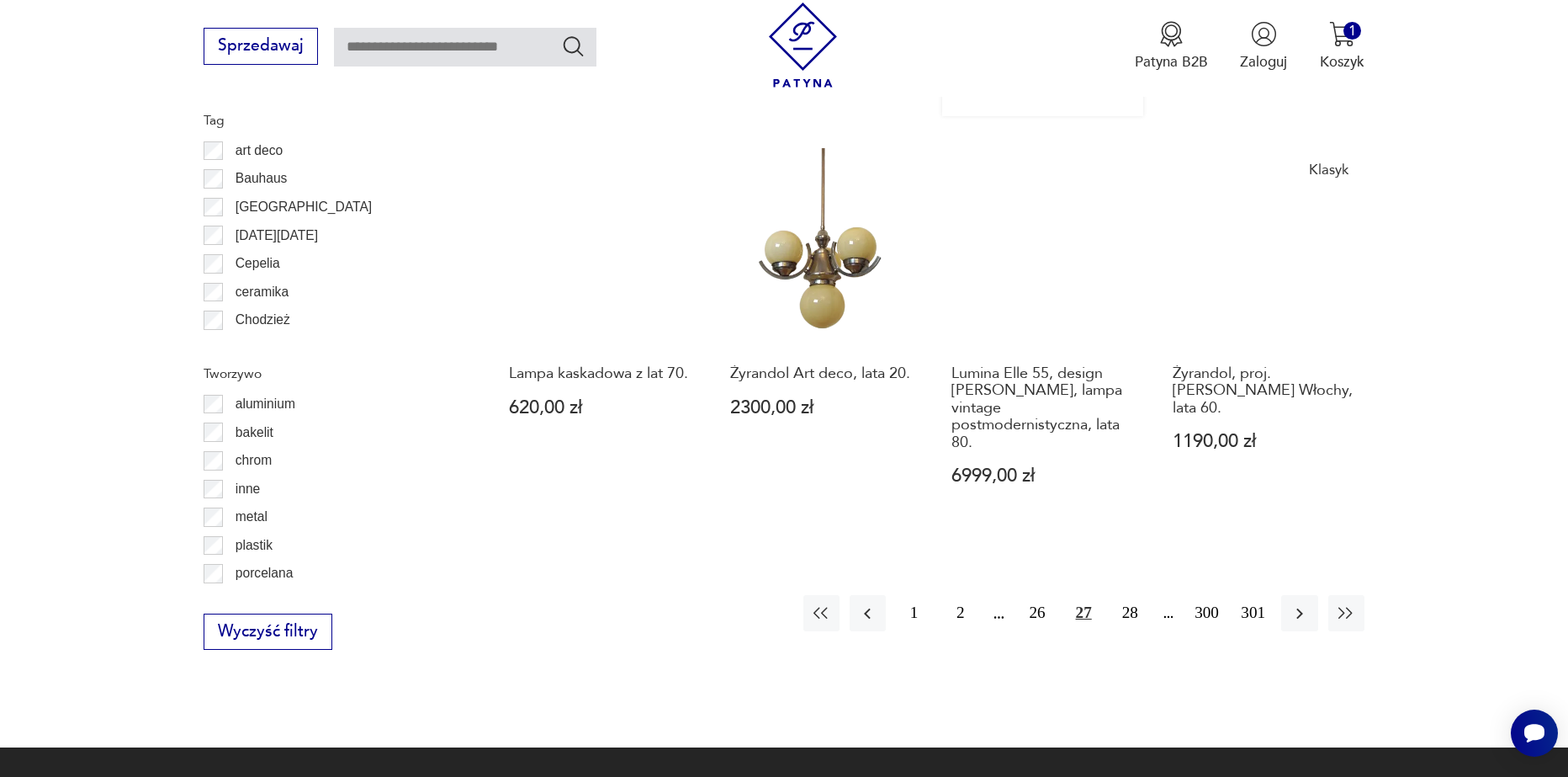
scroll to position [1846, 0]
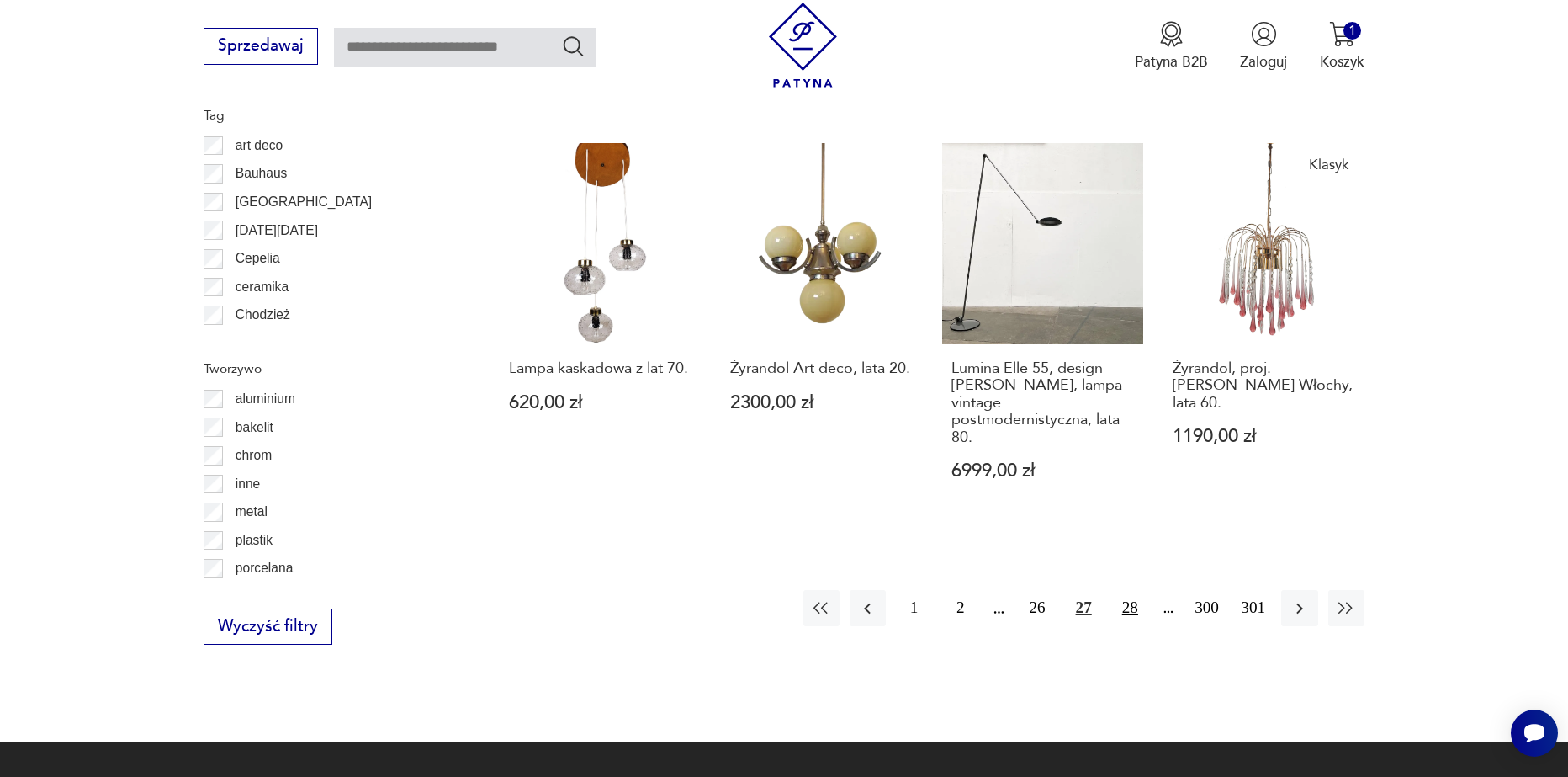
click at [1127, 590] on button "28" at bounding box center [1130, 608] width 37 height 37
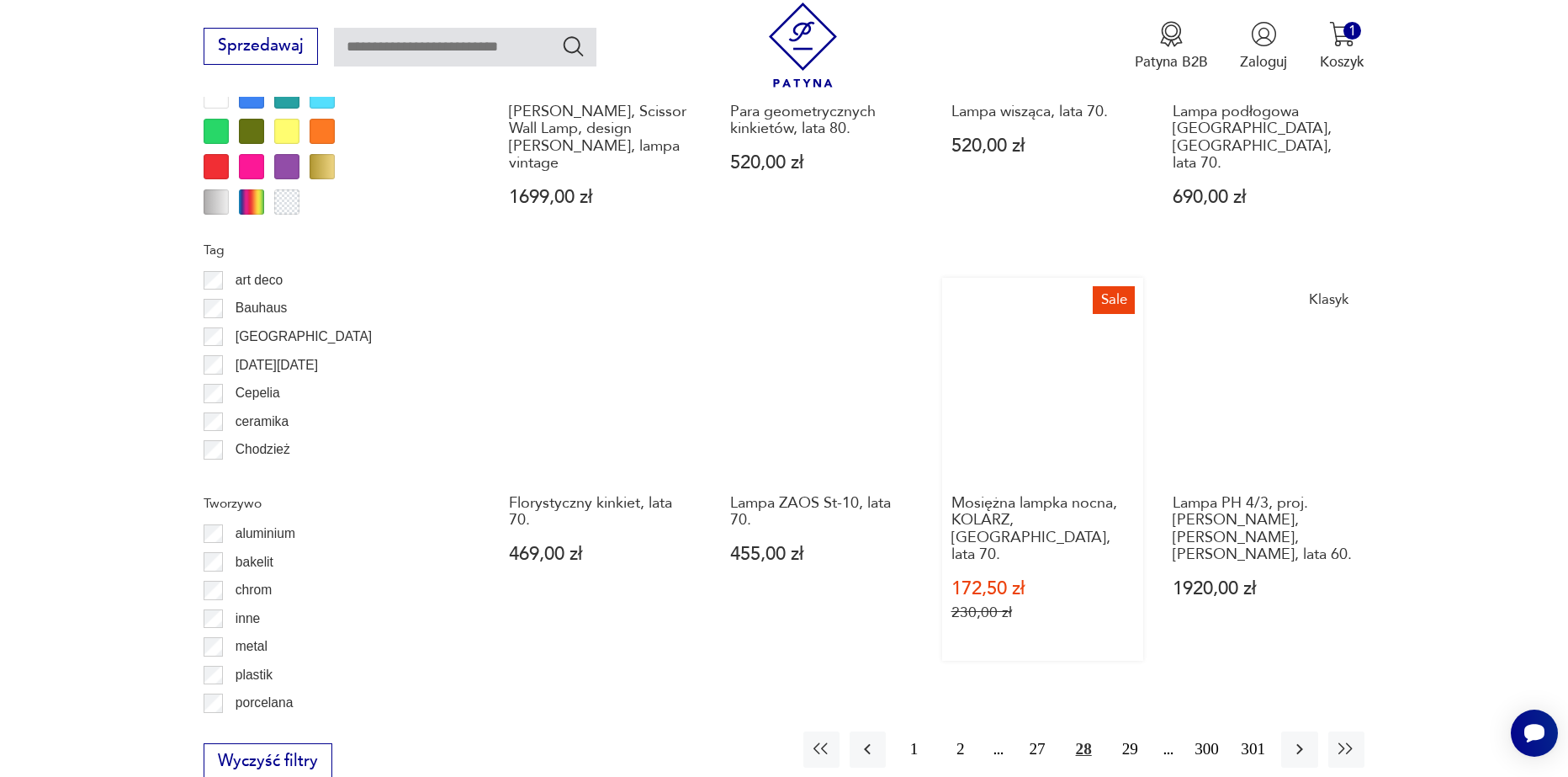
scroll to position [1762, 0]
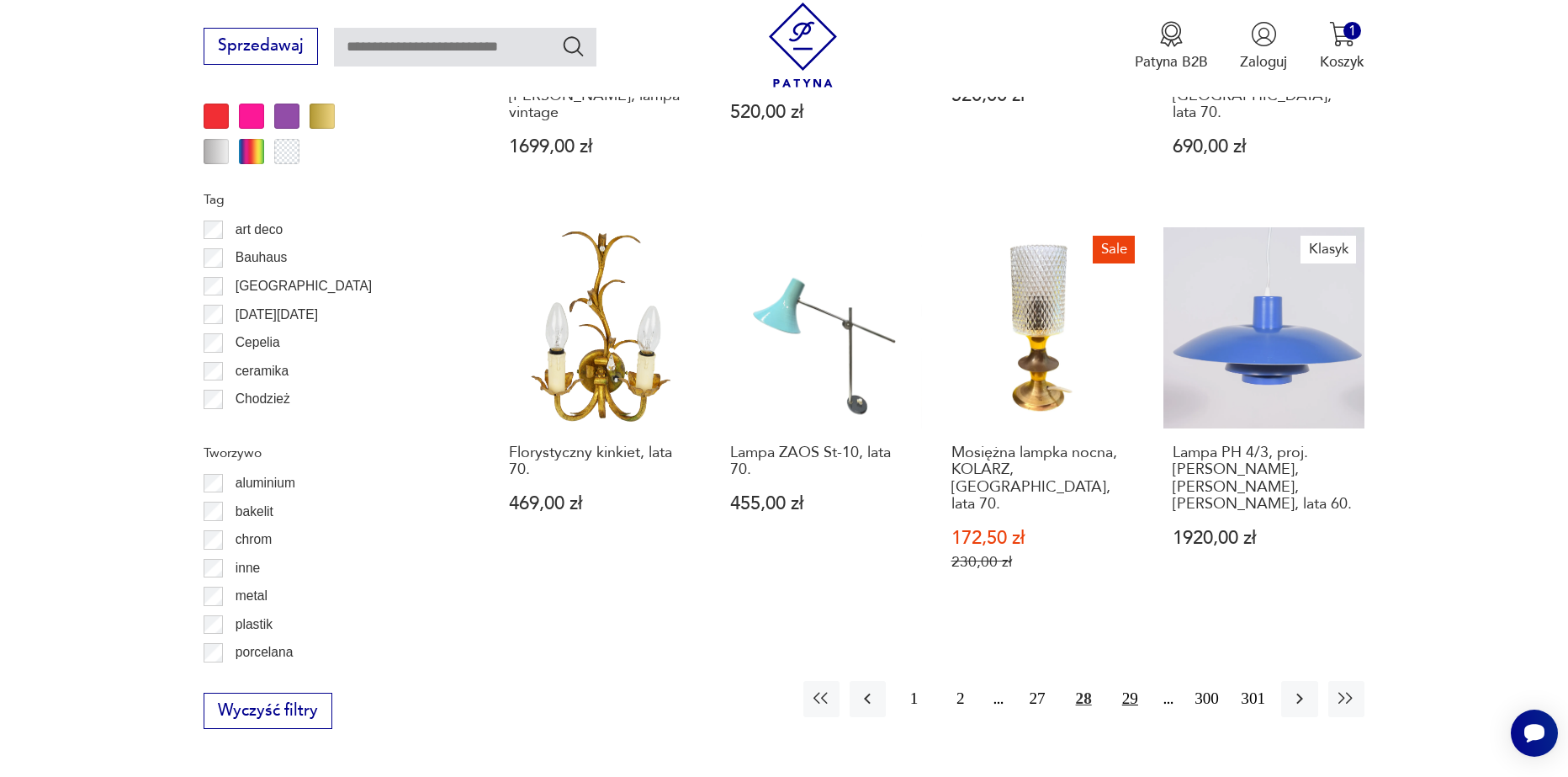
click at [1124, 681] on button "29" at bounding box center [1130, 698] width 37 height 37
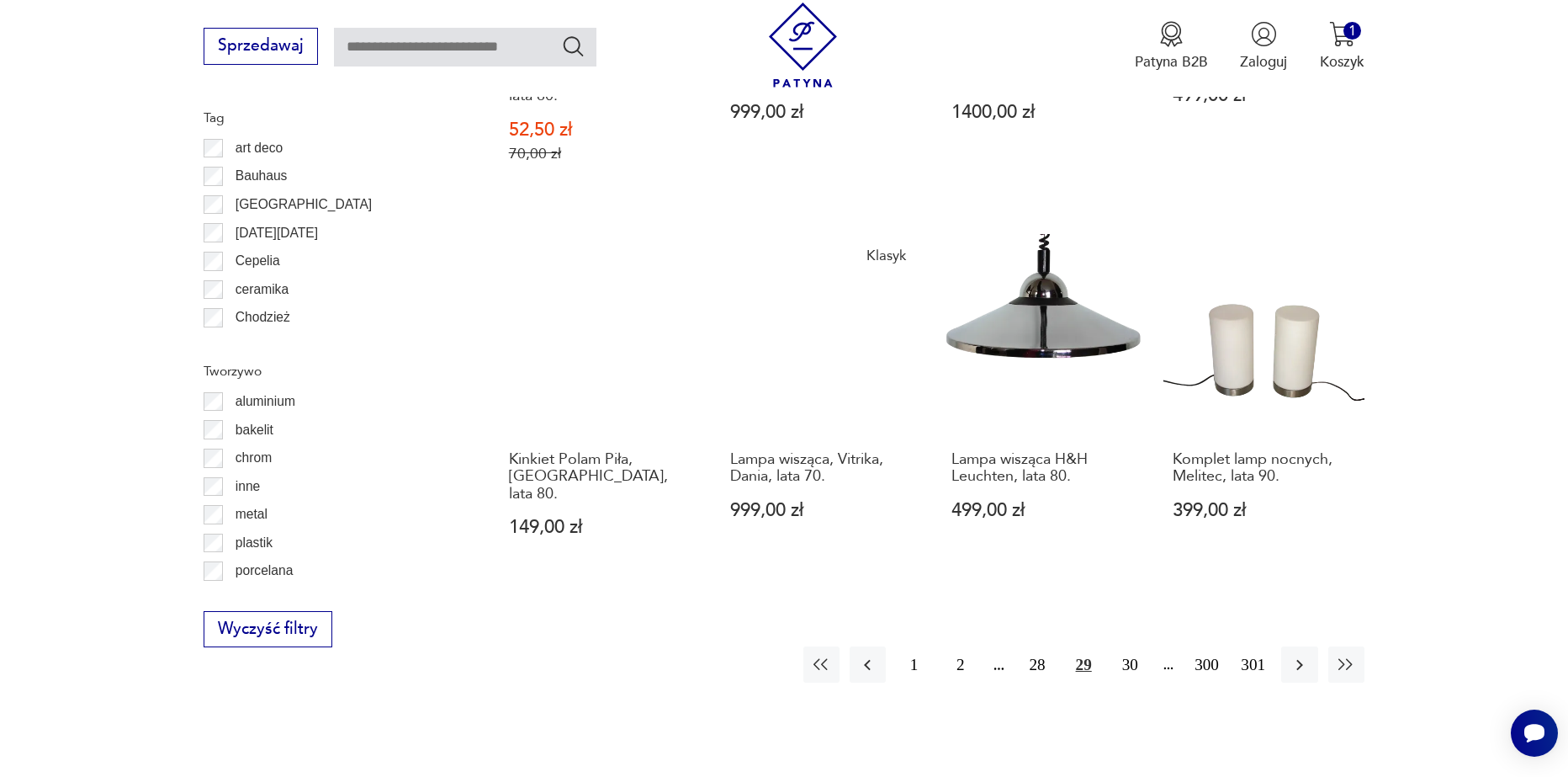
scroll to position [1846, 0]
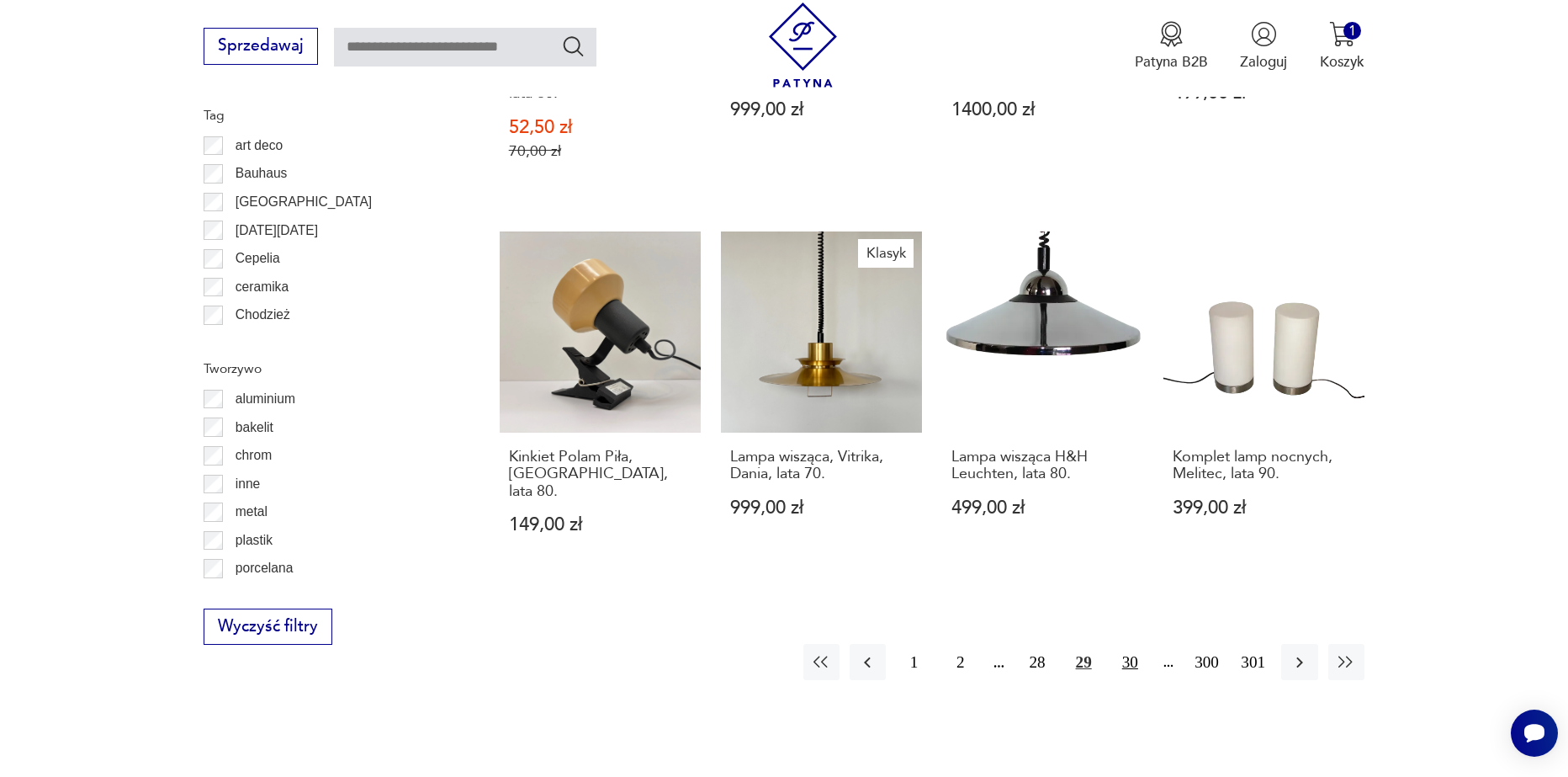
click at [1129, 644] on button "30" at bounding box center [1130, 662] width 37 height 37
click at [1130, 644] on button "31" at bounding box center [1130, 662] width 37 height 37
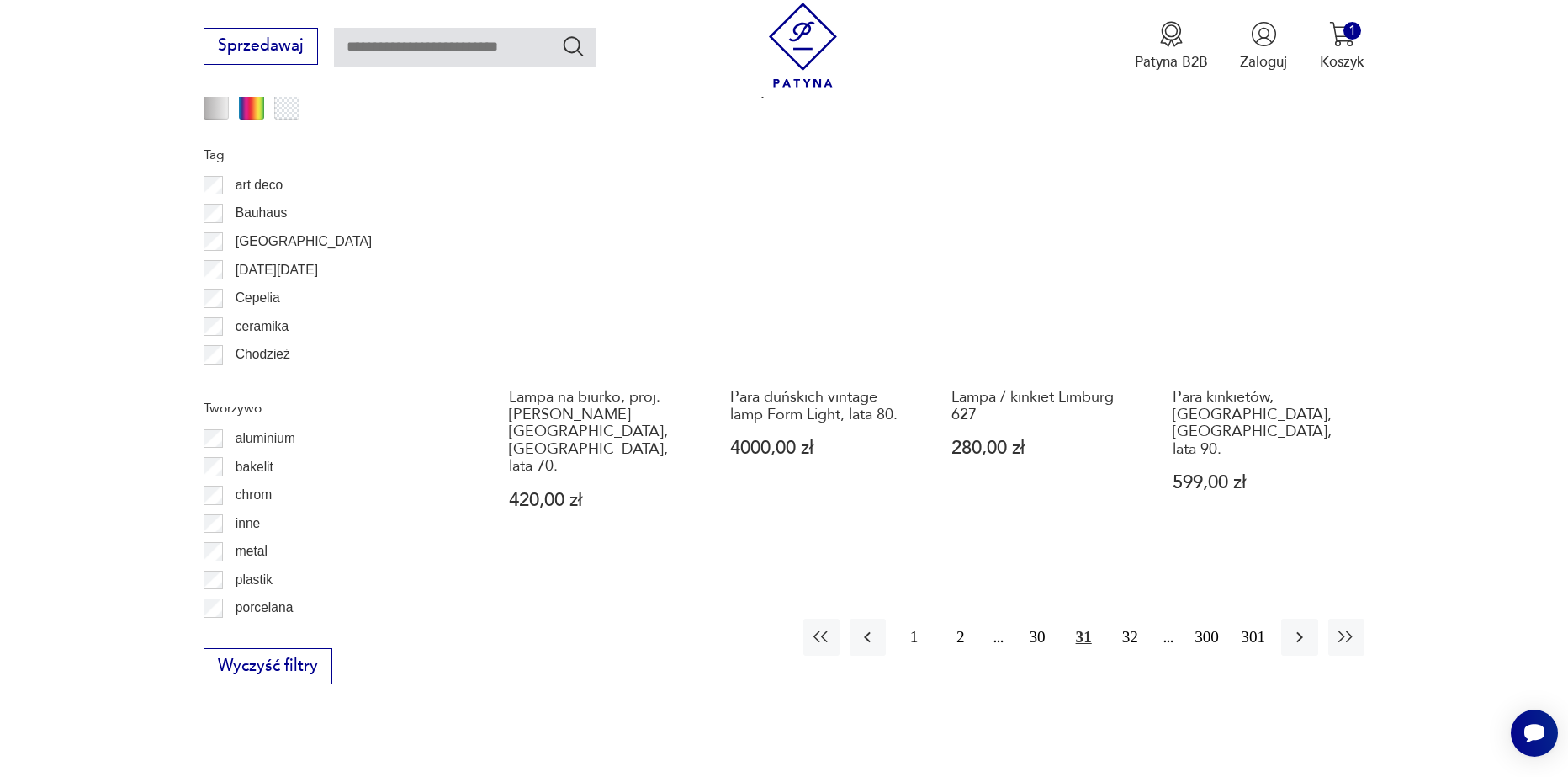
scroll to position [1931, 0]
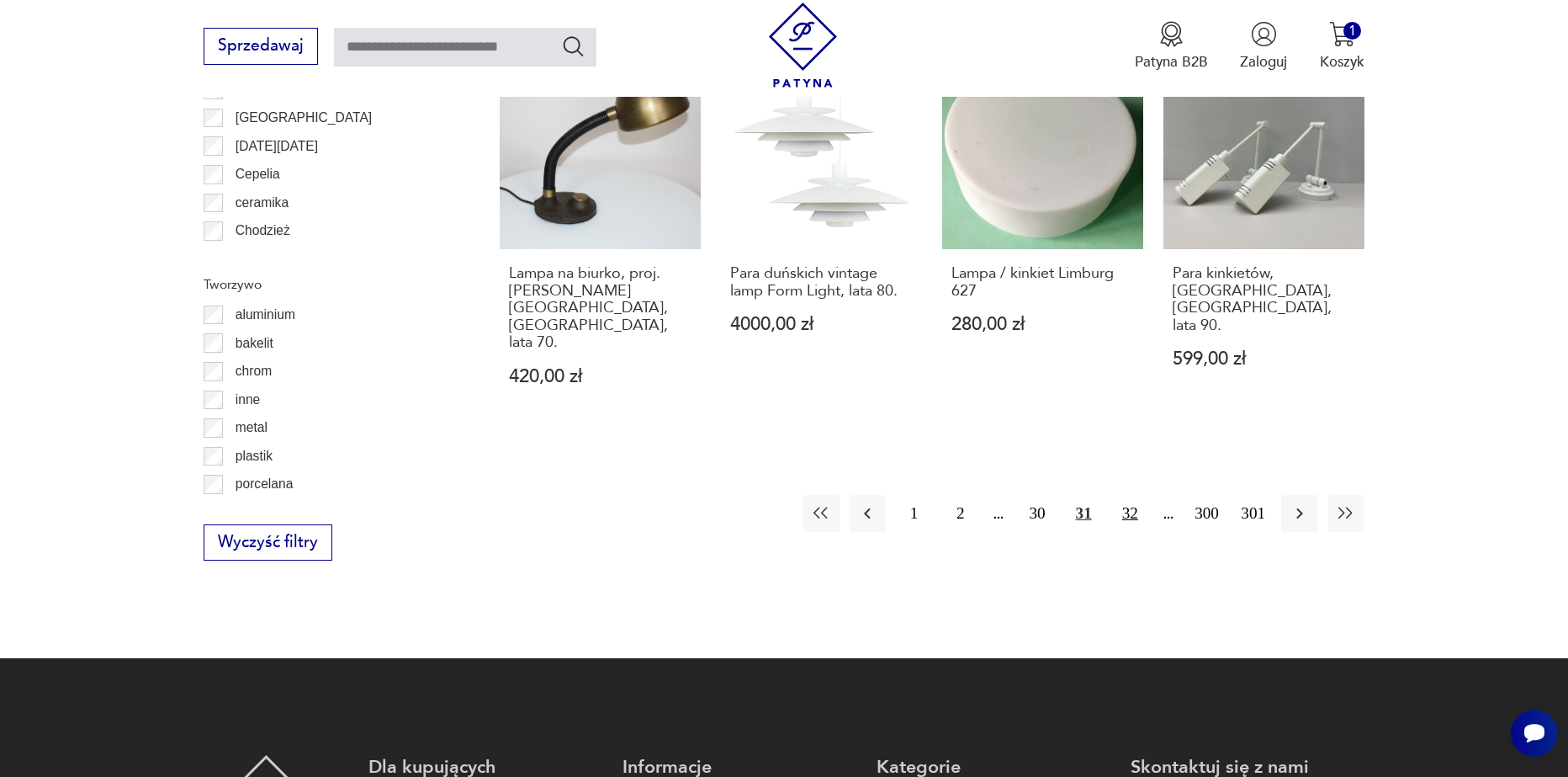
click at [1137, 495] on button "32" at bounding box center [1130, 513] width 37 height 37
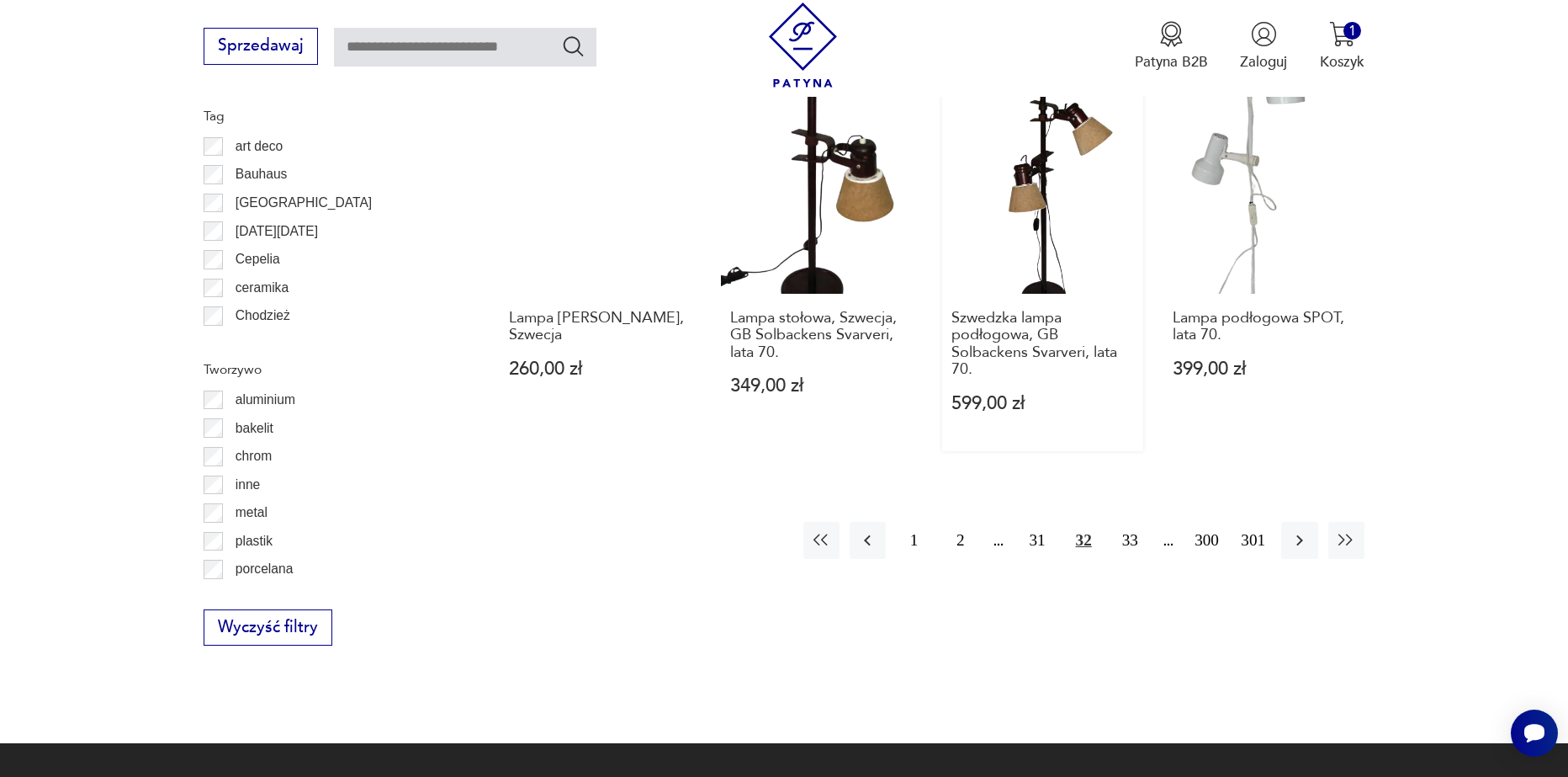
scroll to position [1931, 0]
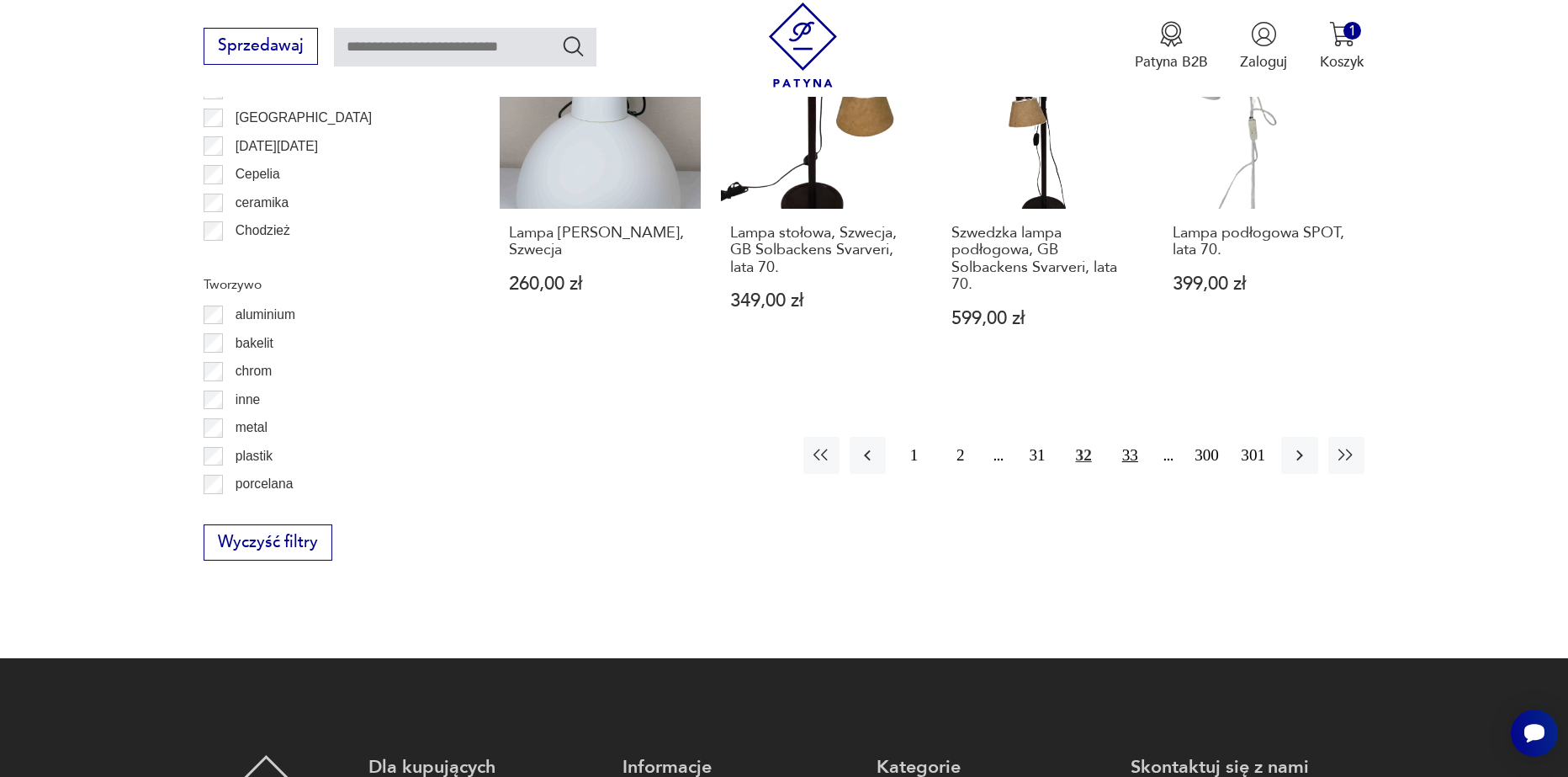
click at [1127, 464] on button "33" at bounding box center [1130, 455] width 37 height 37
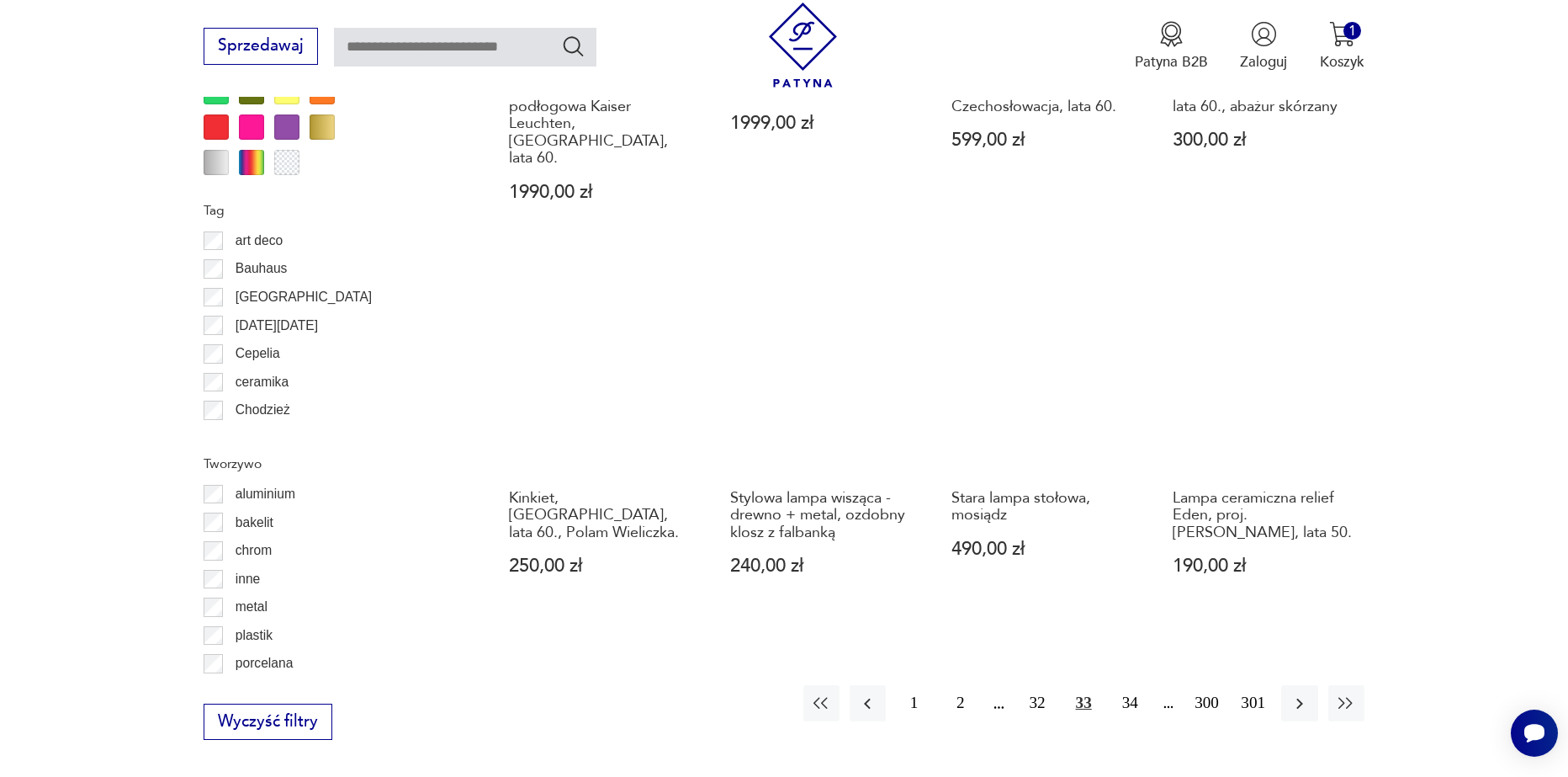
scroll to position [1762, 0]
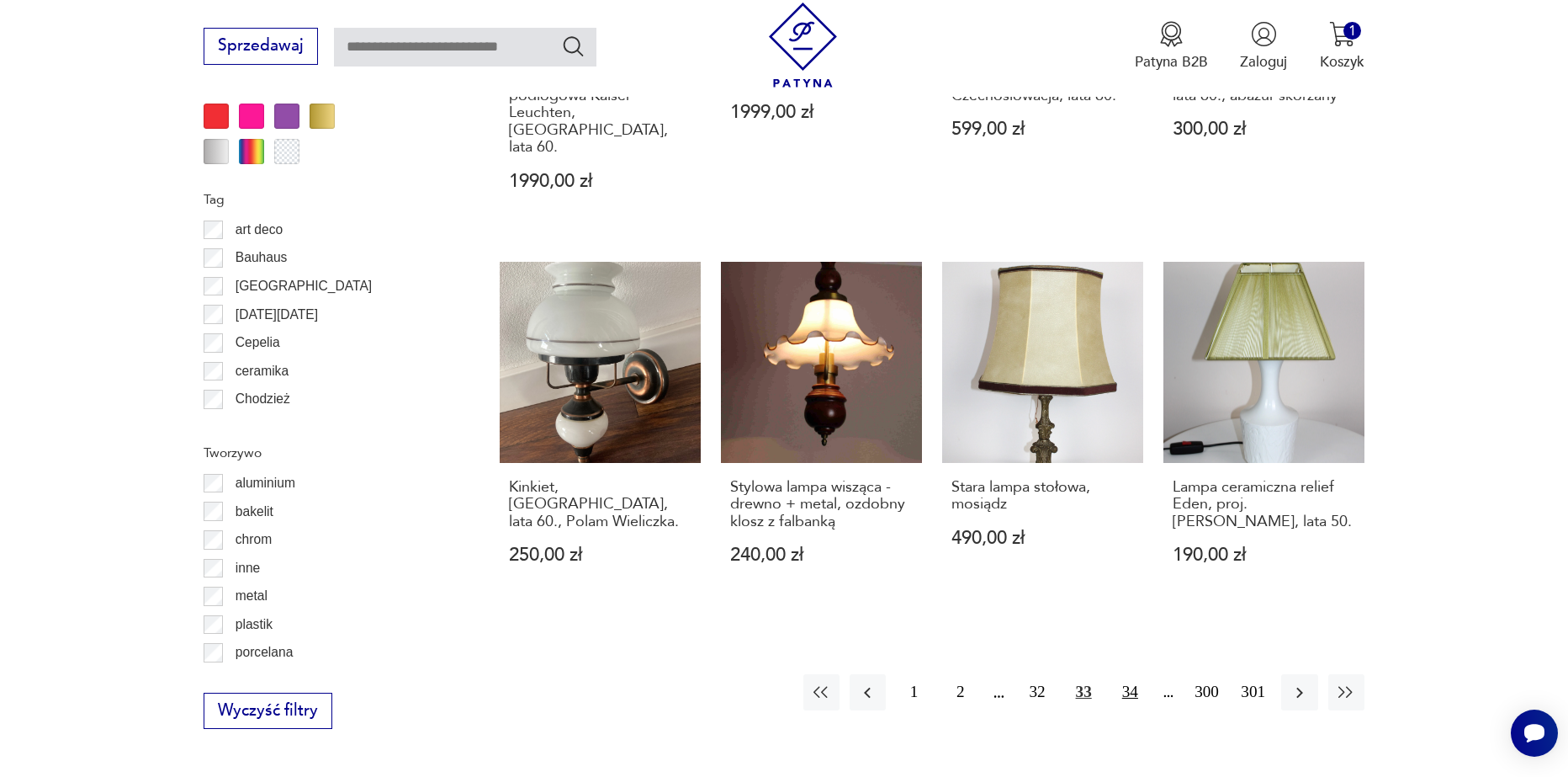
click at [1131, 674] on button "34" at bounding box center [1130, 692] width 37 height 37
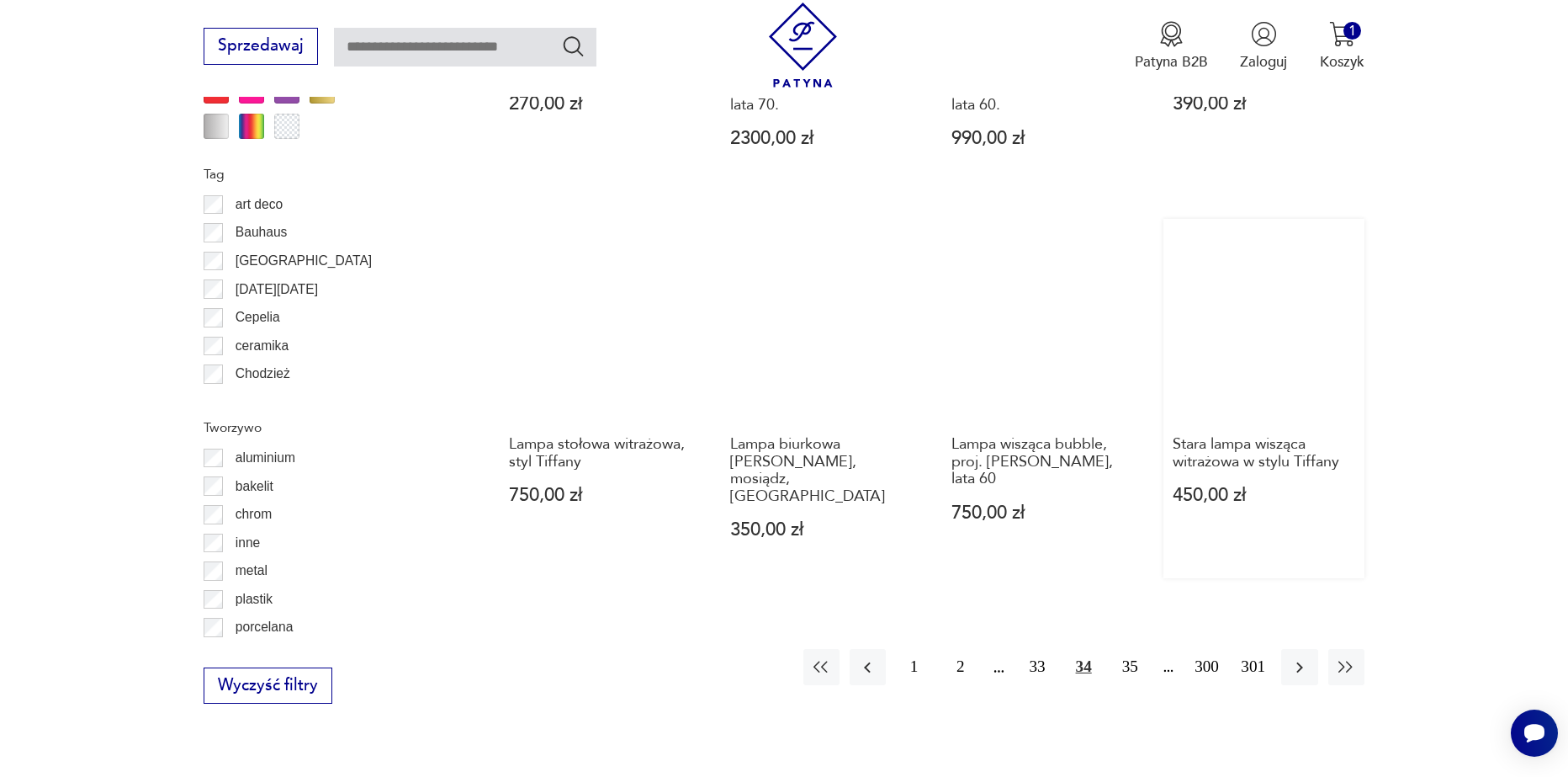
scroll to position [1846, 0]
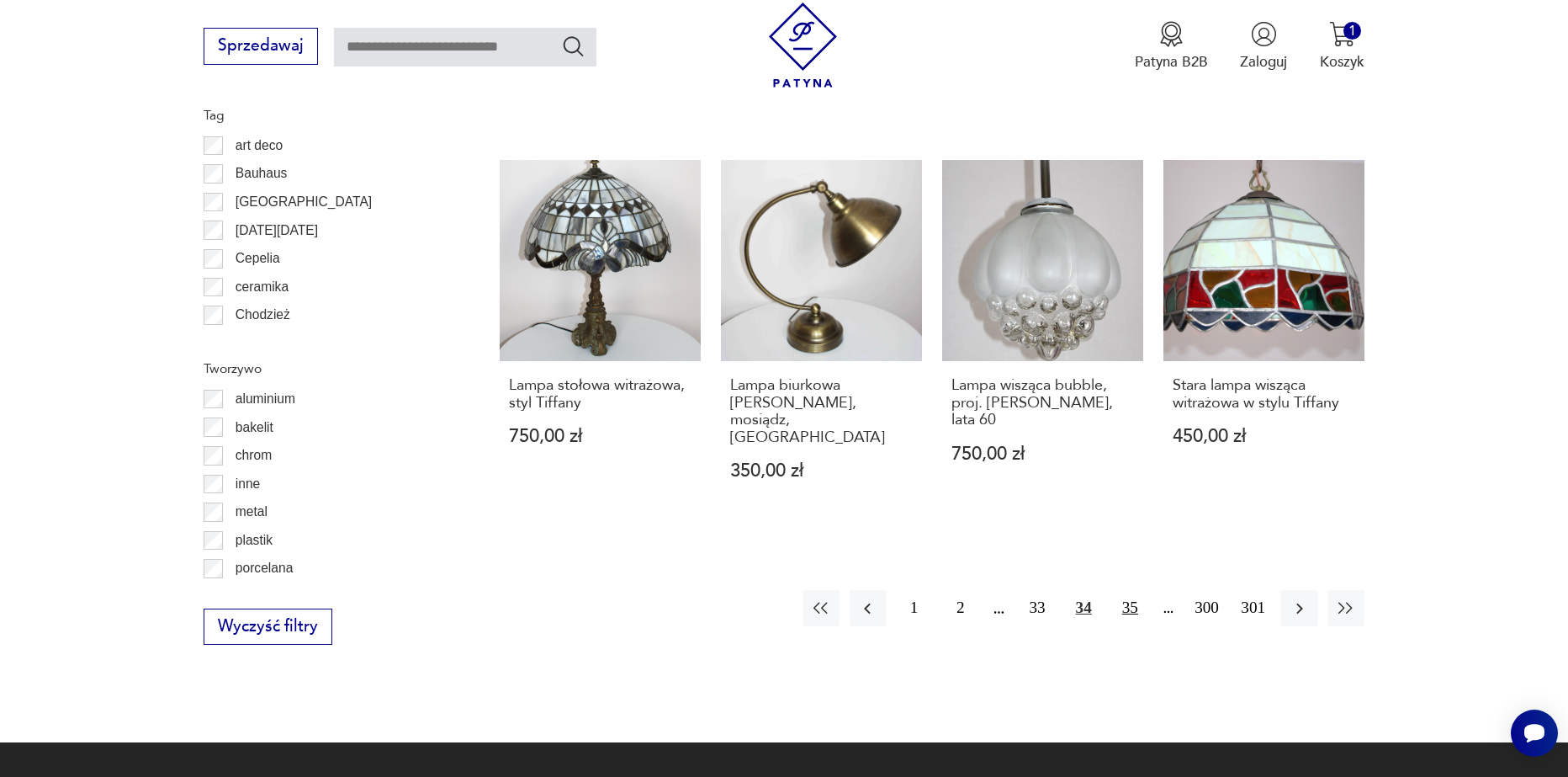
click at [1138, 590] on button "35" at bounding box center [1130, 608] width 37 height 37
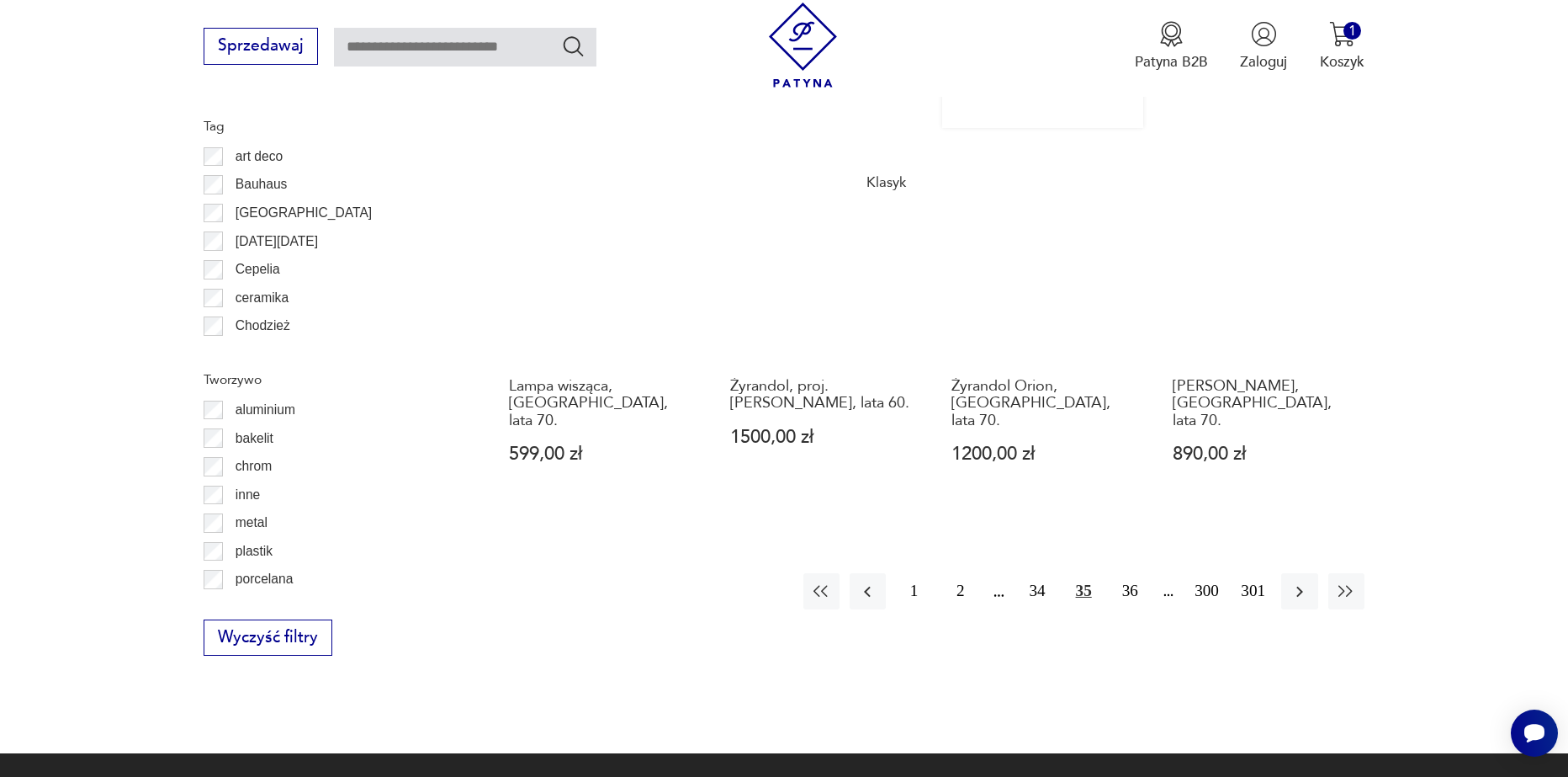
scroll to position [1846, 0]
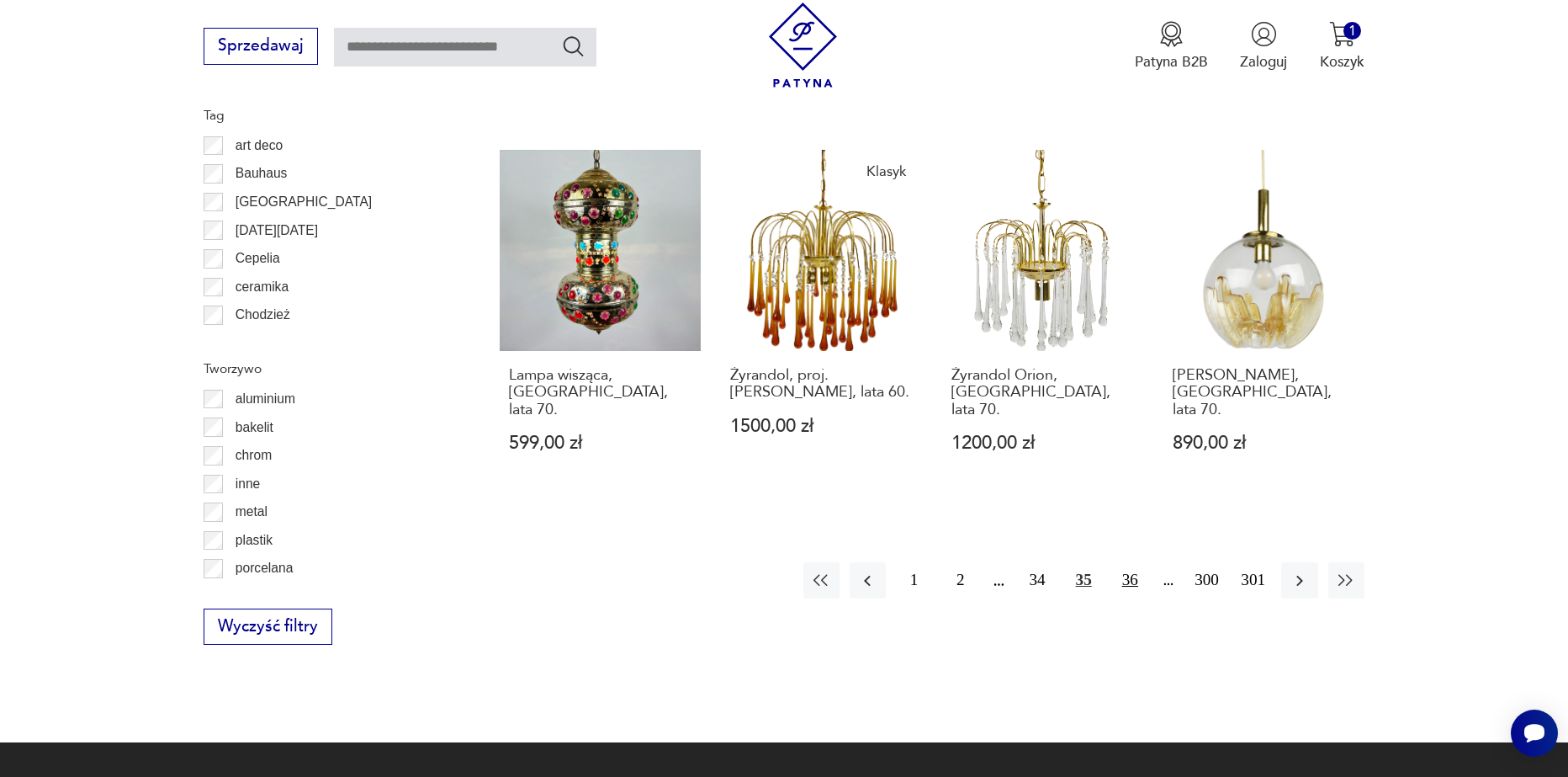
click at [1132, 562] on button "36" at bounding box center [1130, 580] width 37 height 37
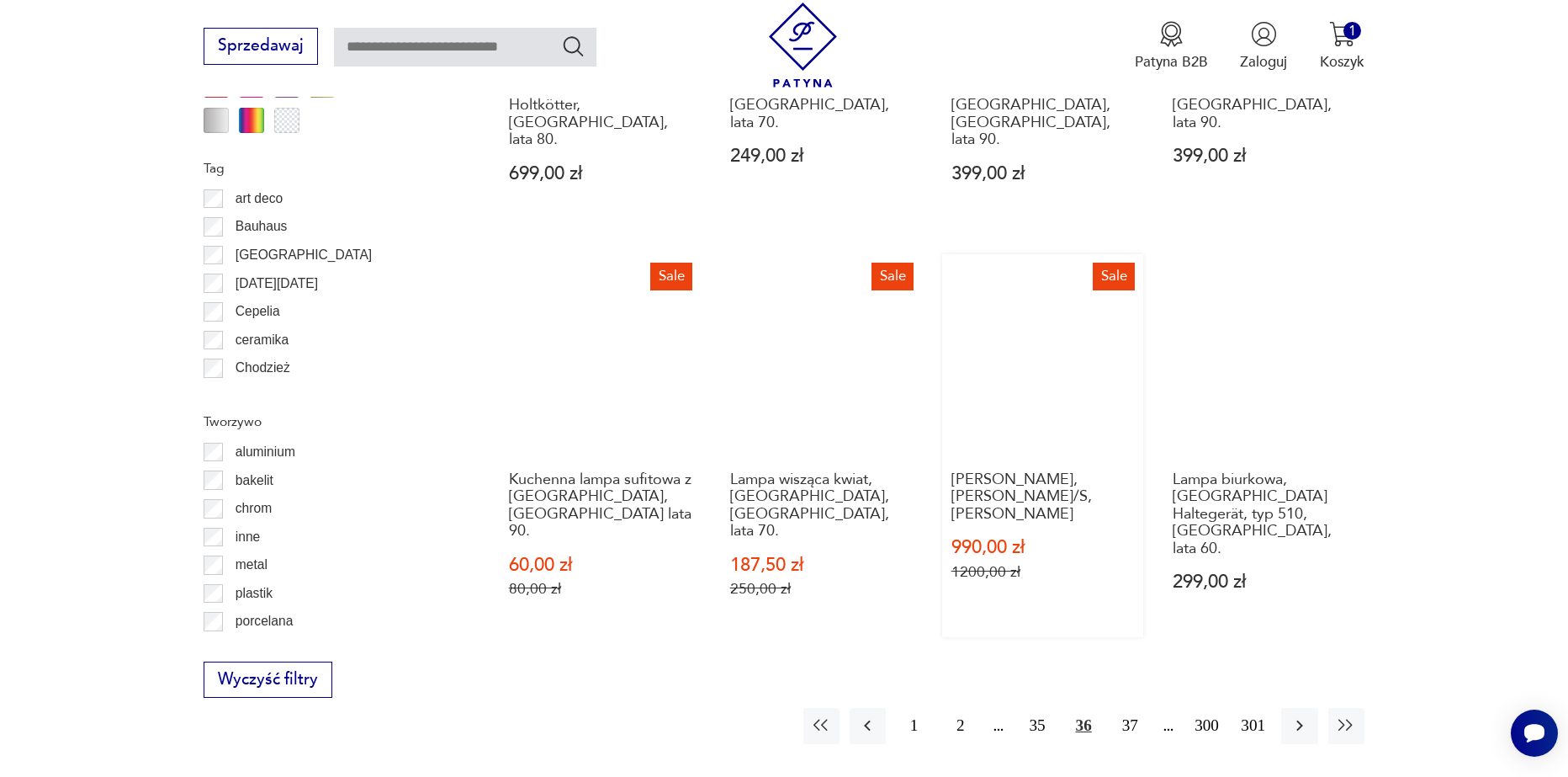
scroll to position [1846, 0]
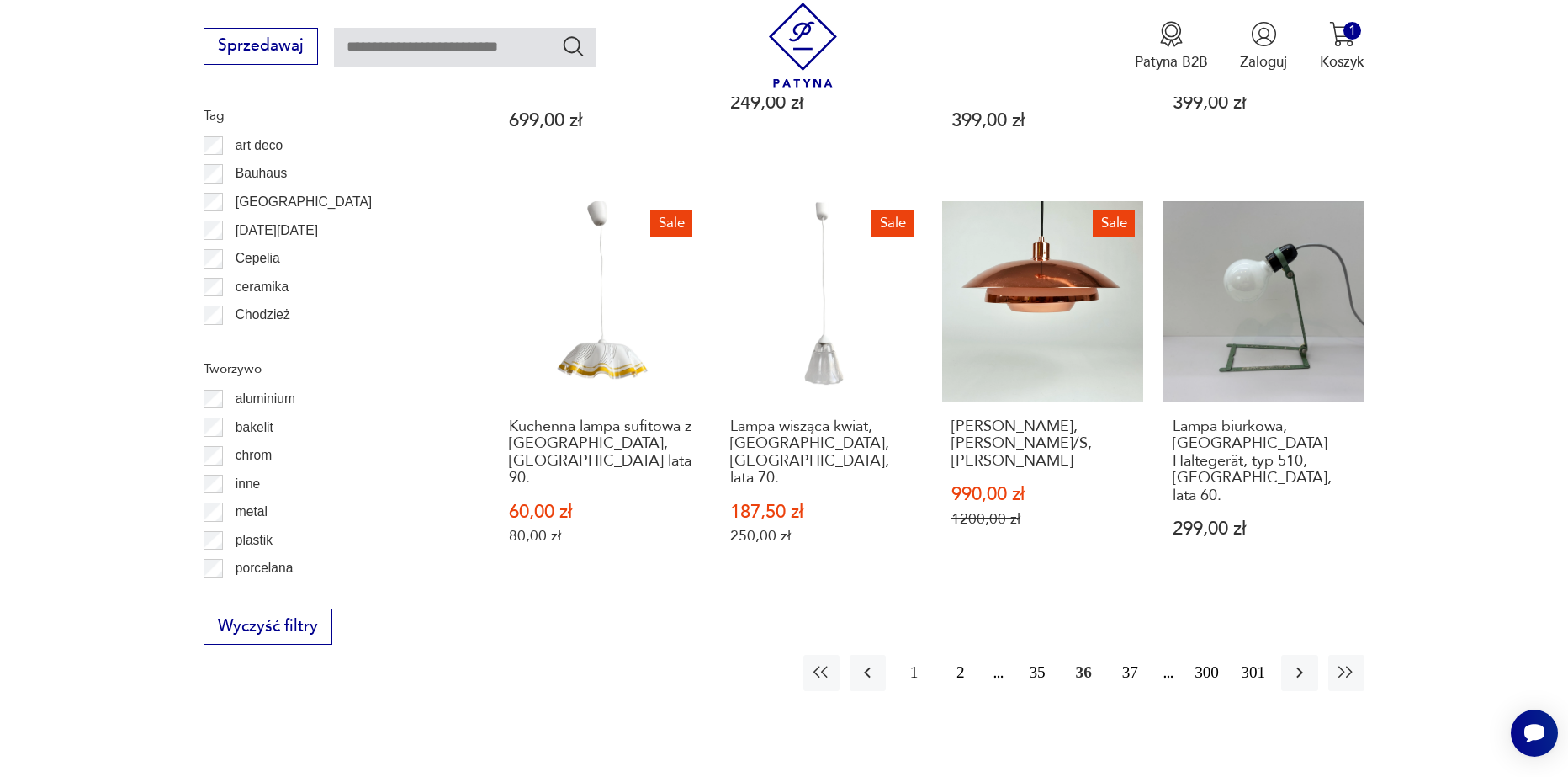
click at [1141, 655] on button "37" at bounding box center [1130, 673] width 37 height 37
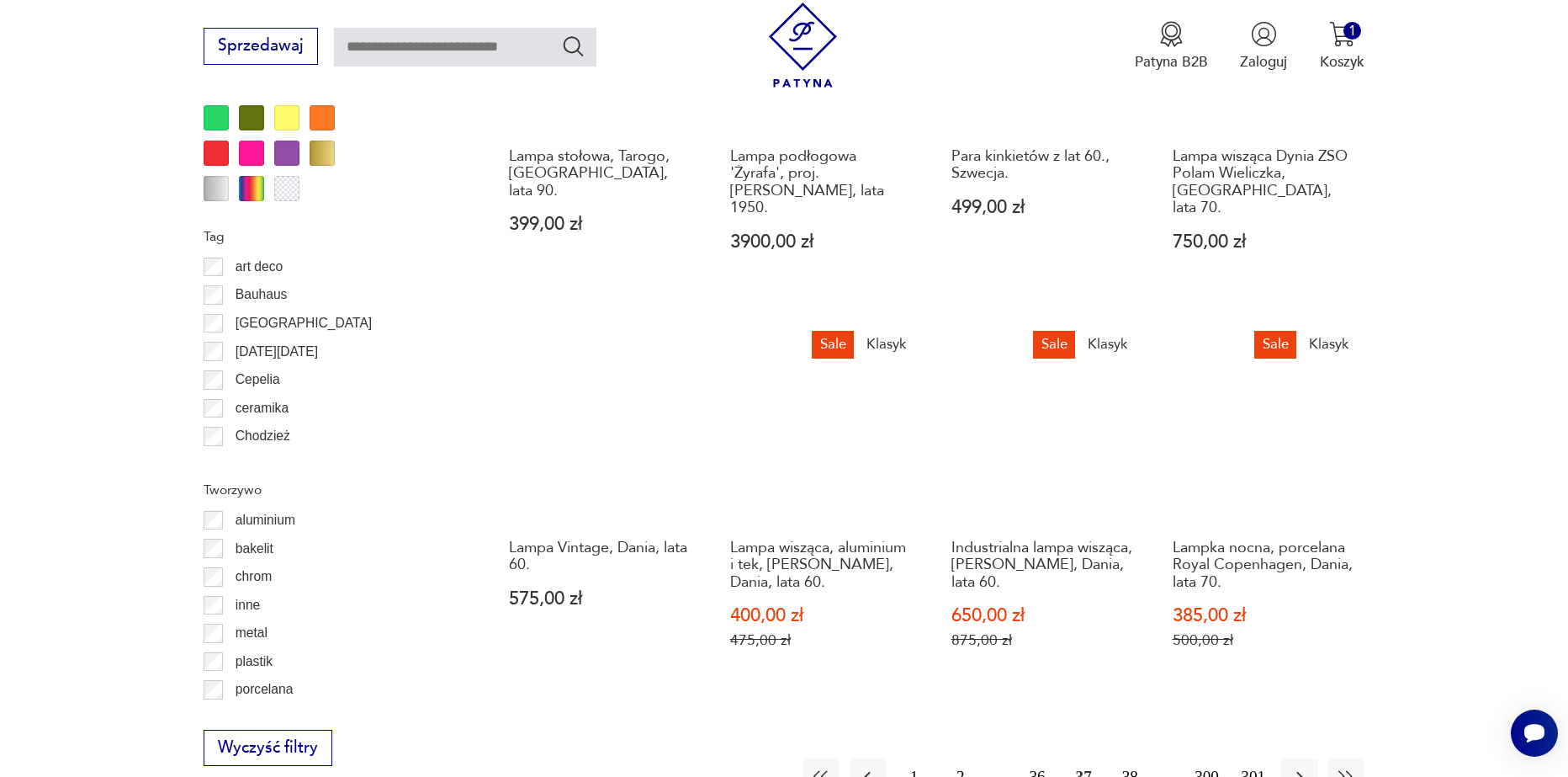
scroll to position [1846, 0]
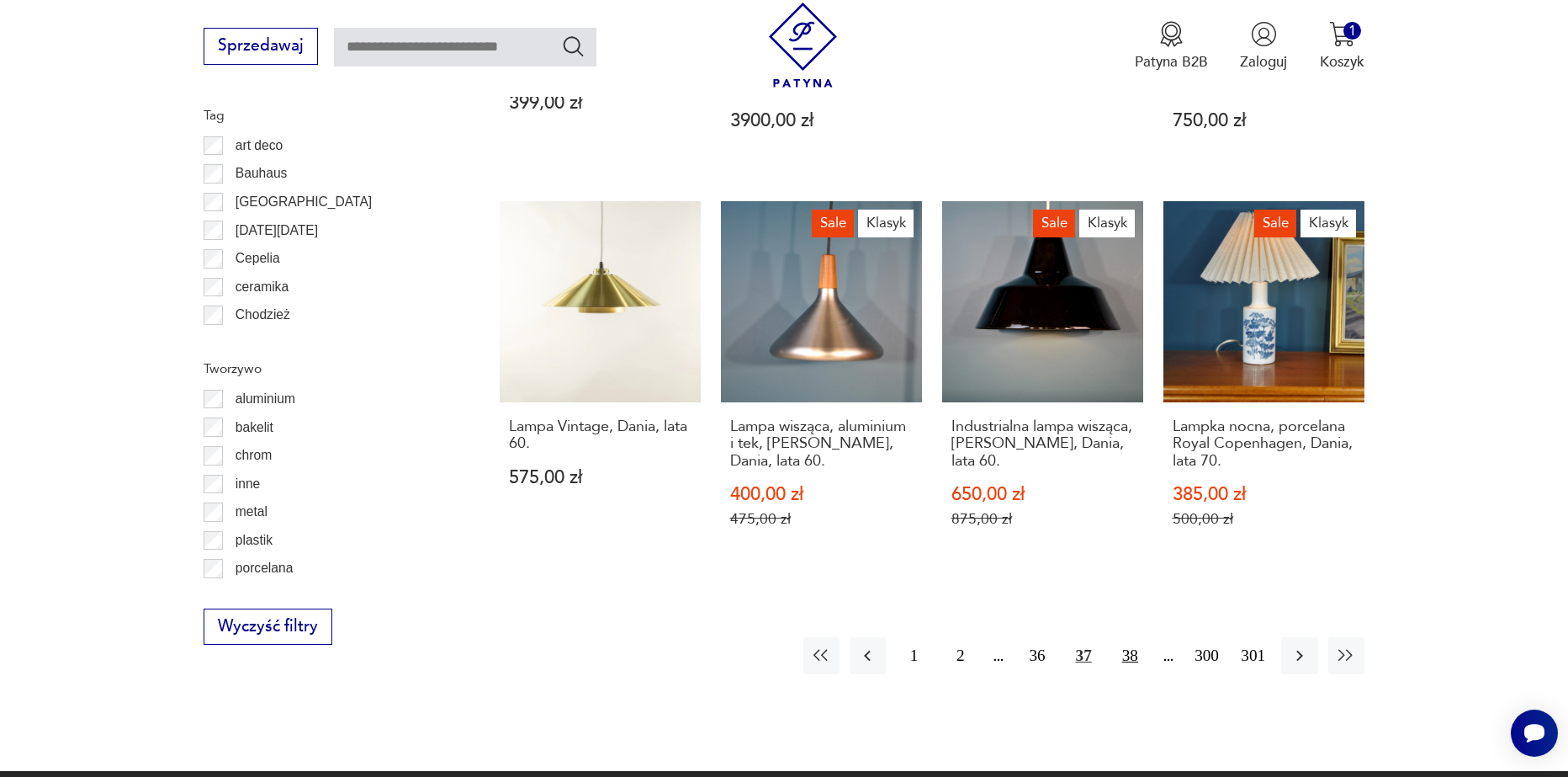
click at [1141, 637] on button "38" at bounding box center [1130, 655] width 37 height 37
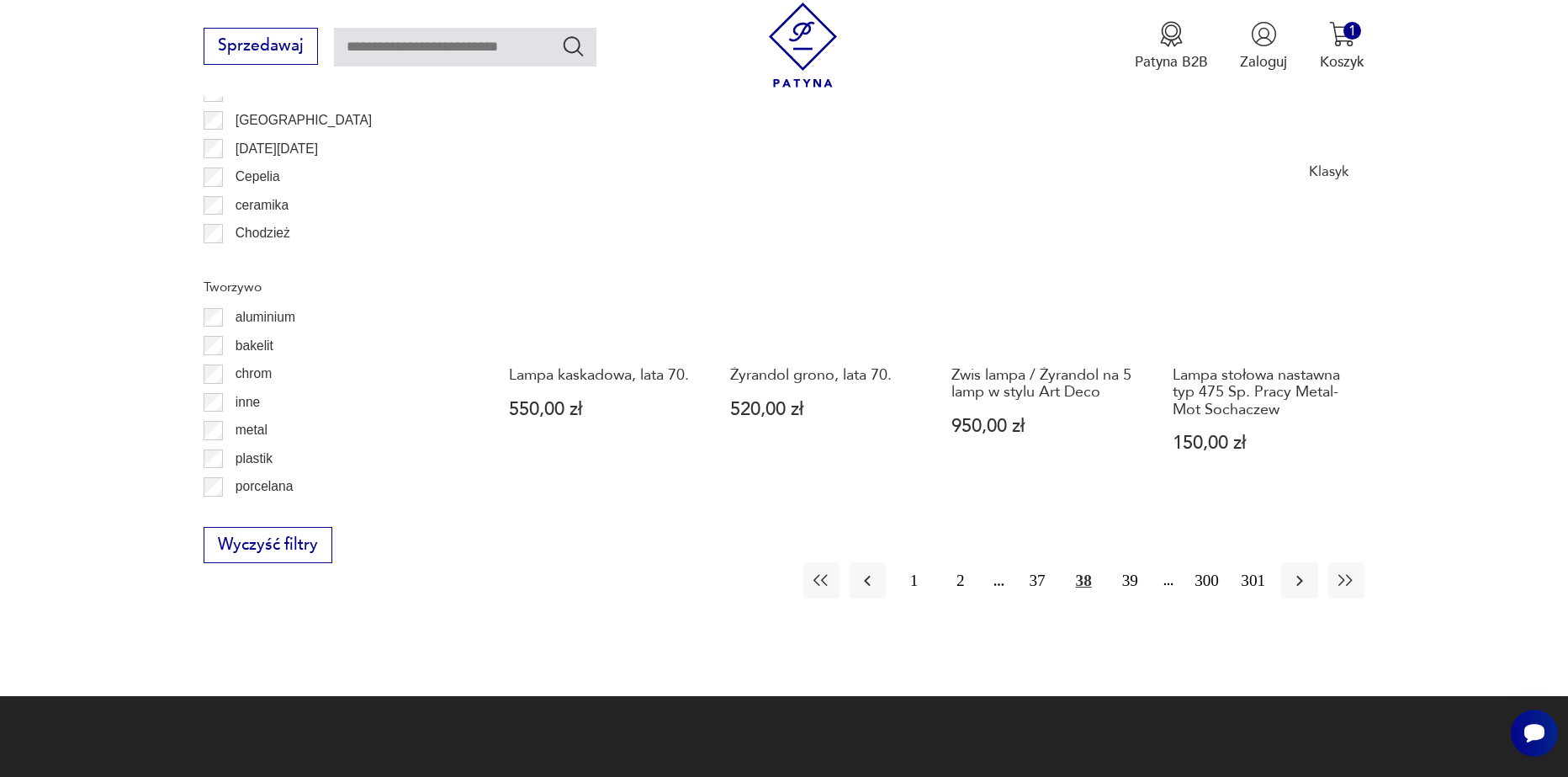
scroll to position [1931, 0]
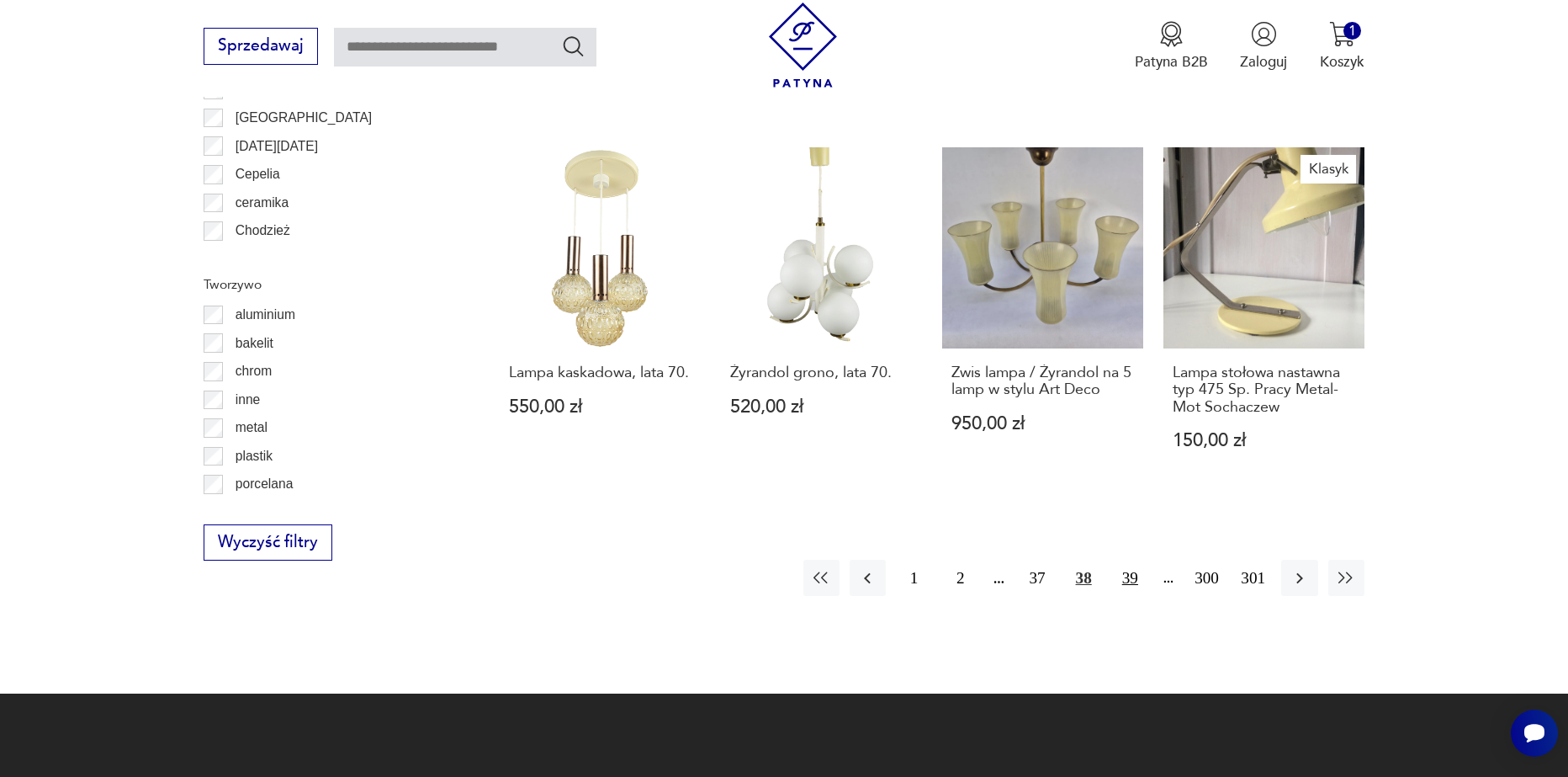
click at [1131, 560] on button "39" at bounding box center [1130, 578] width 37 height 37
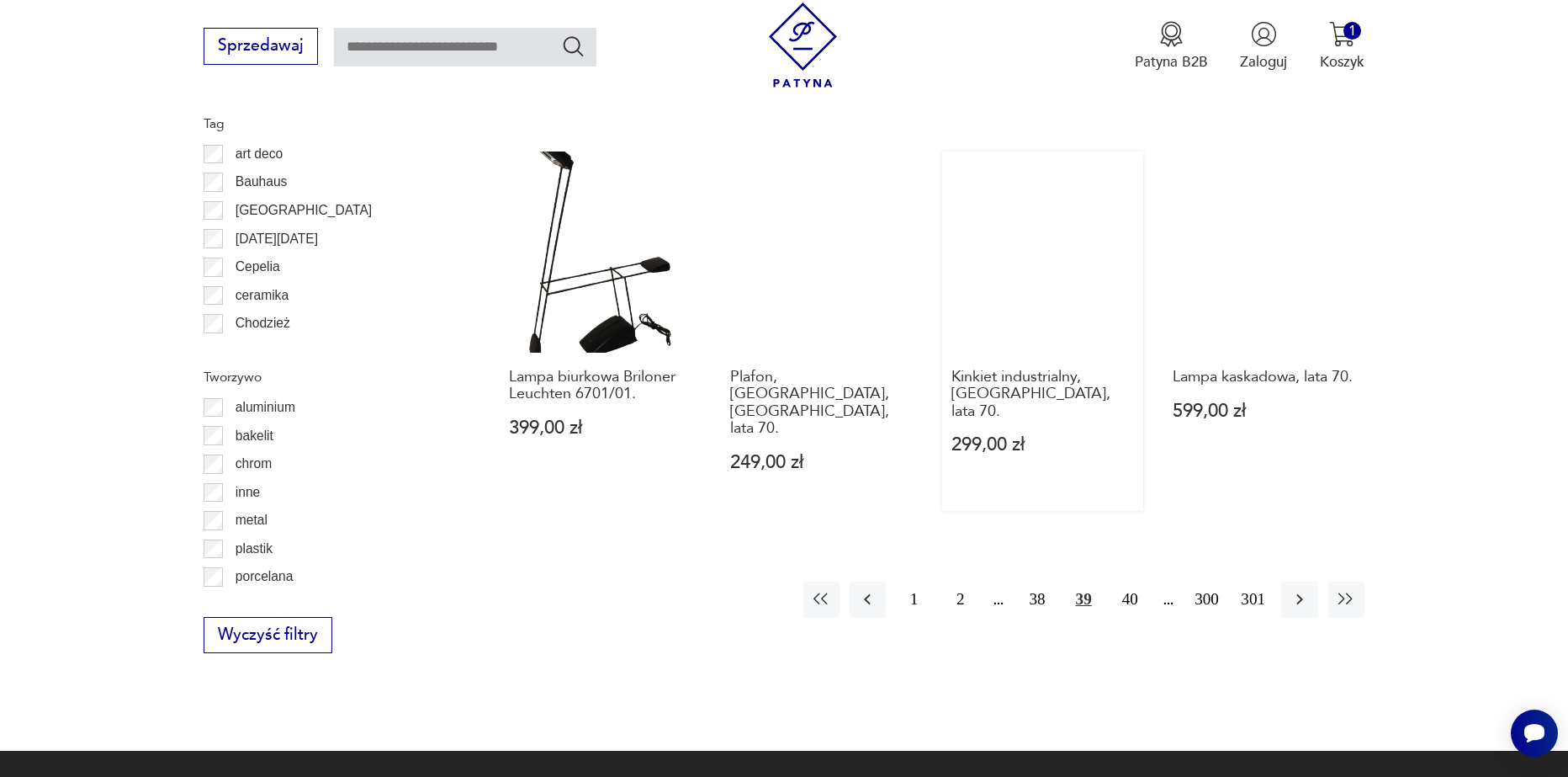
scroll to position [1846, 0]
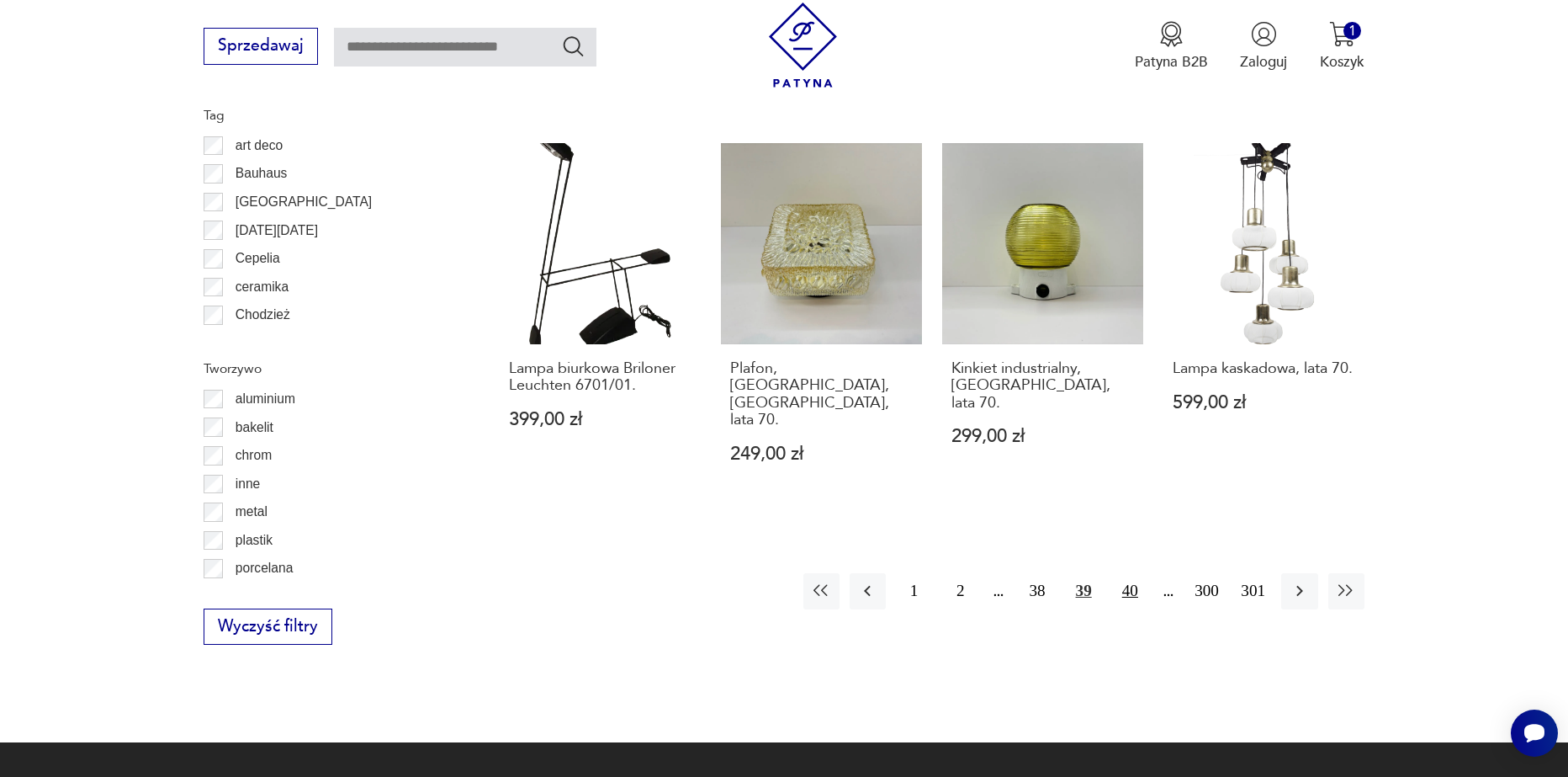
click at [1125, 573] on button "40" at bounding box center [1130, 591] width 37 height 37
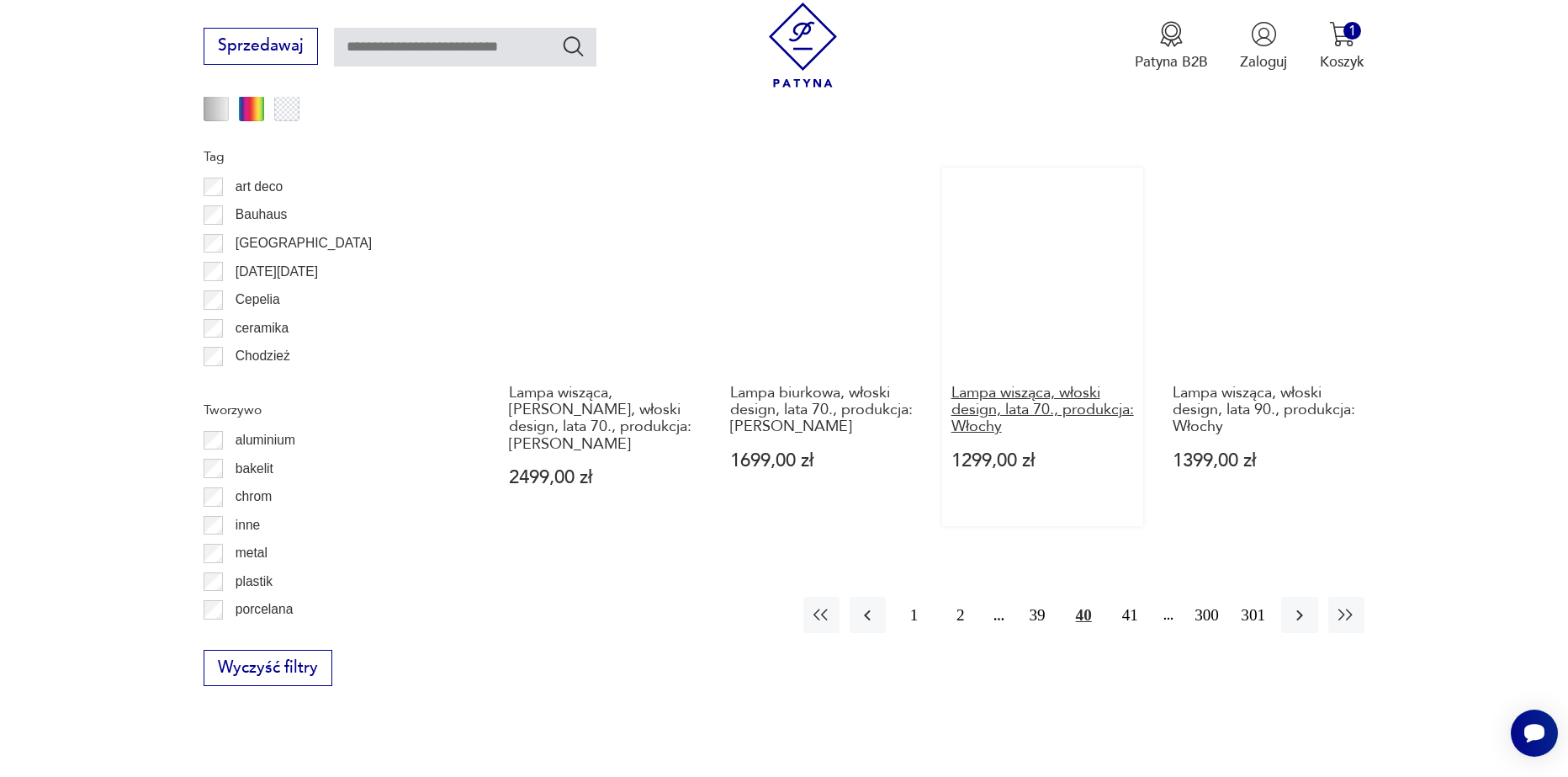
scroll to position [1846, 0]
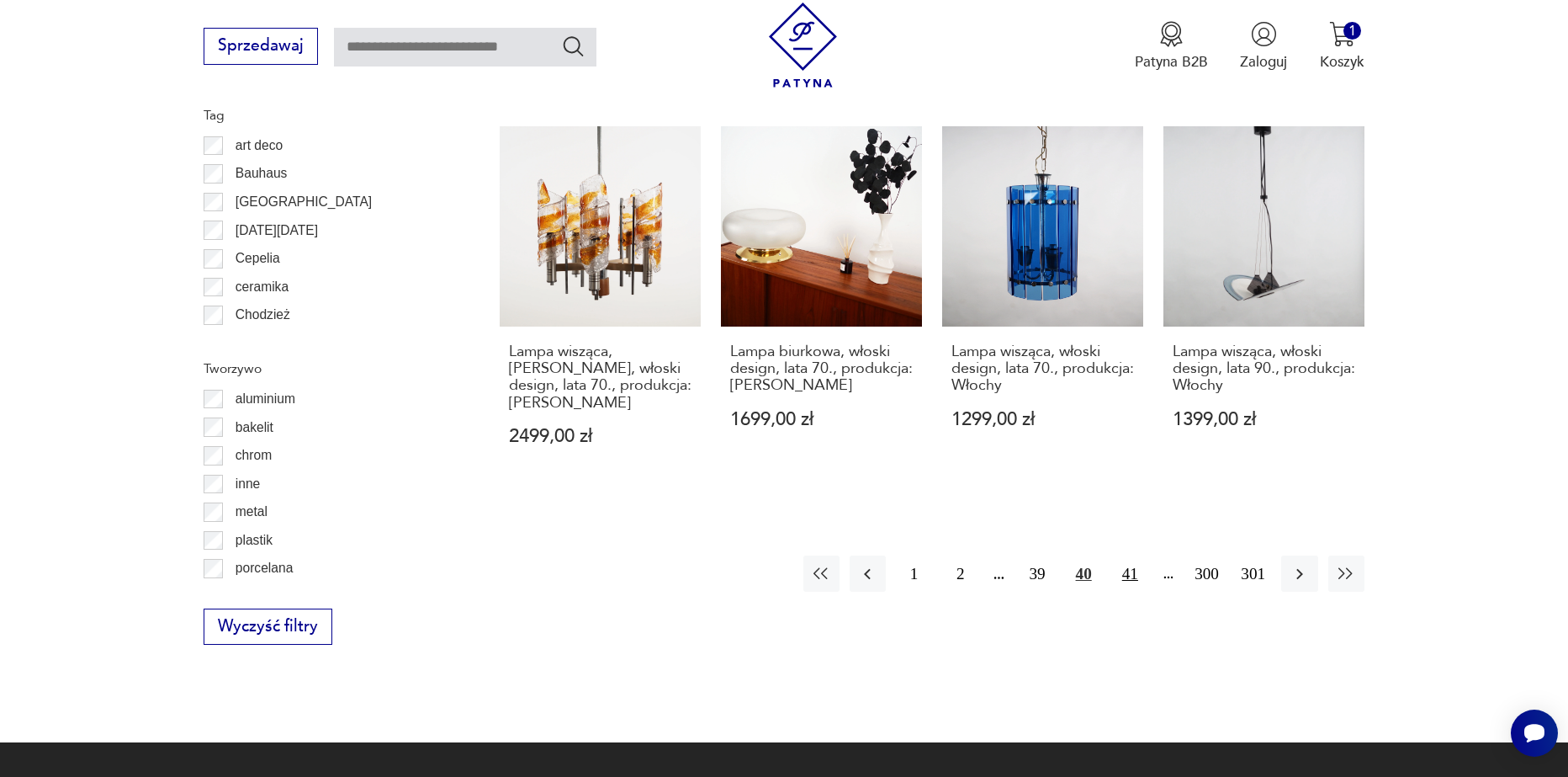
click at [1138, 557] on button "41" at bounding box center [1130, 573] width 37 height 37
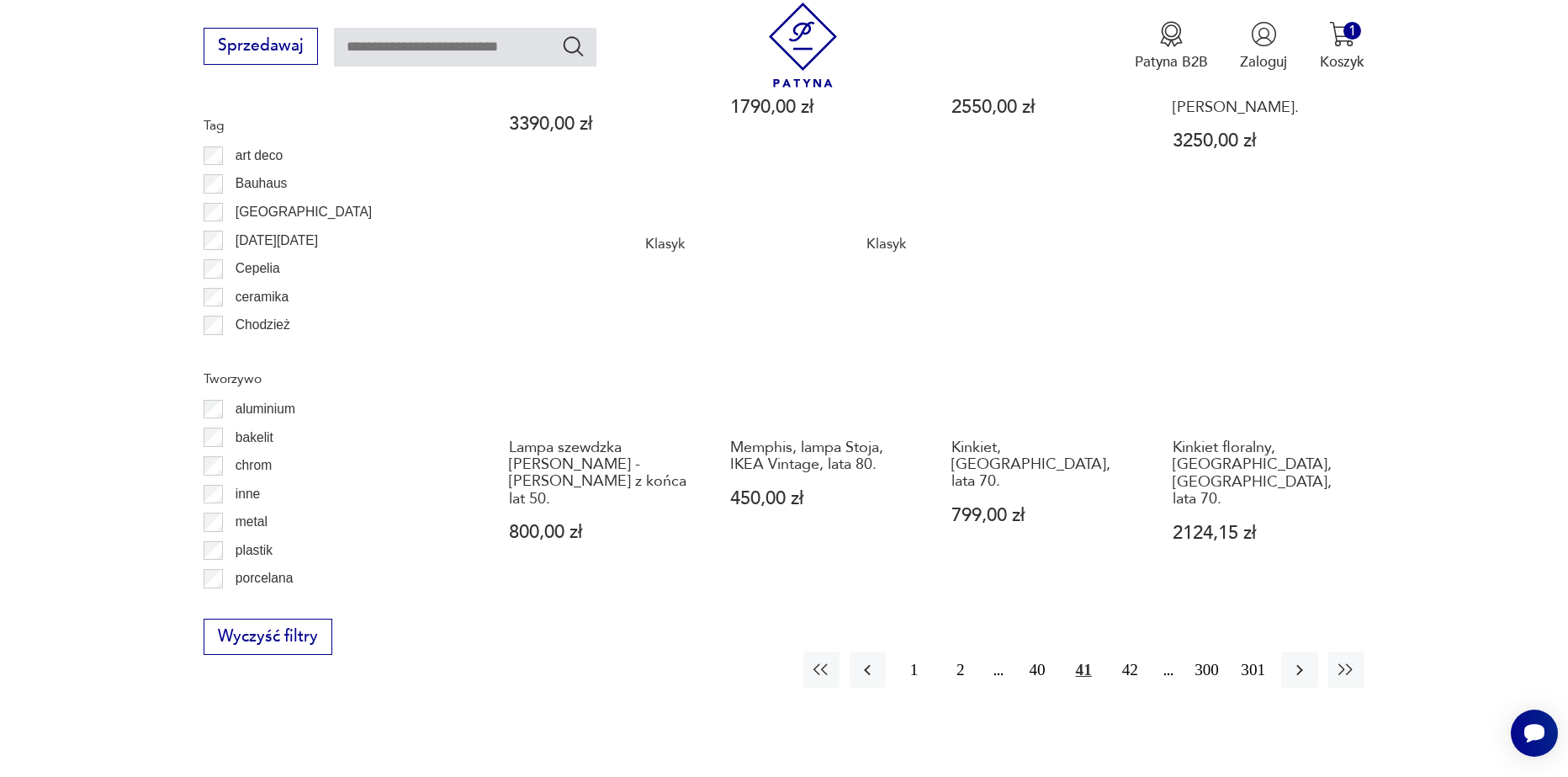
scroll to position [1846, 0]
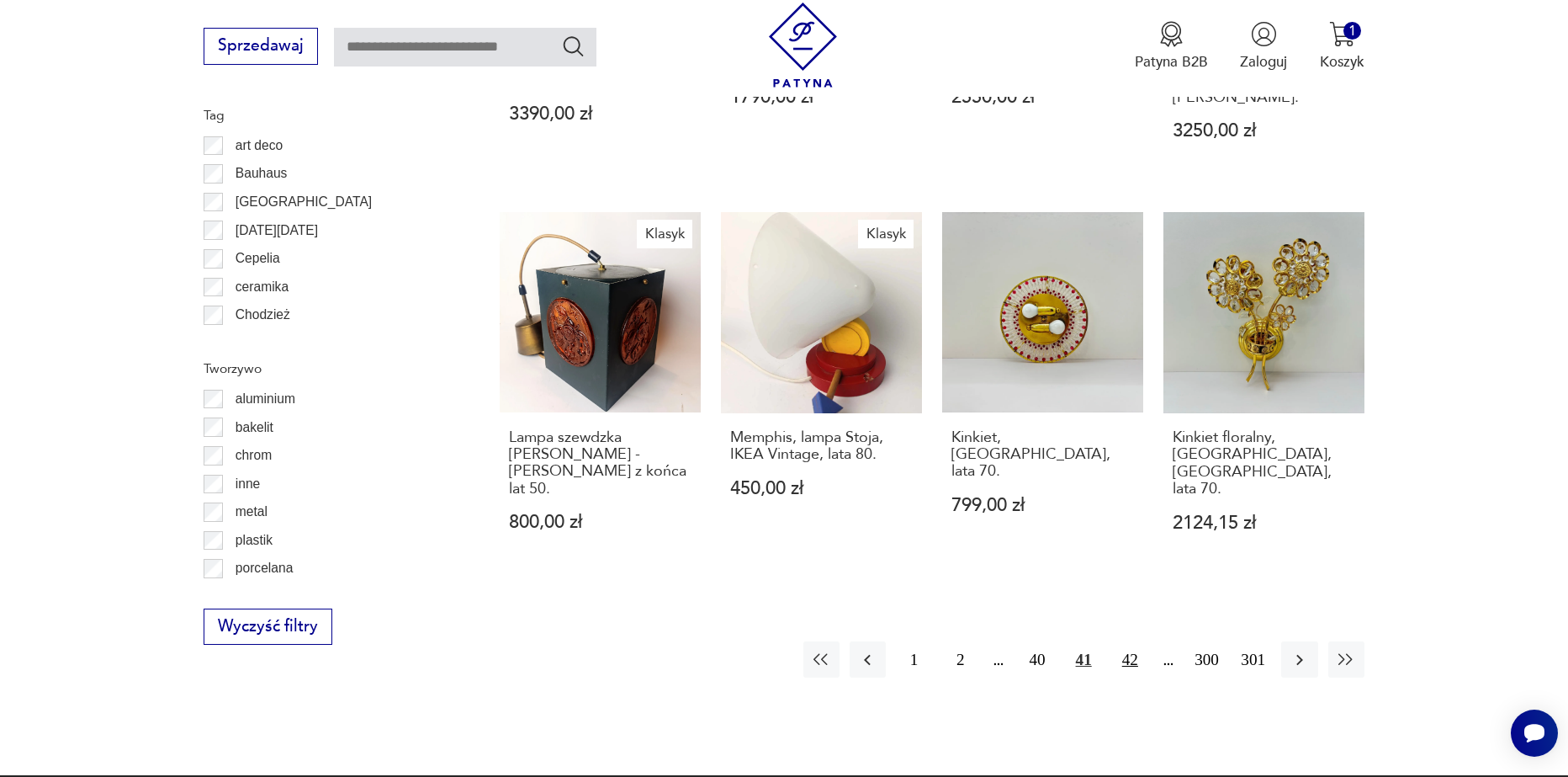
click at [1130, 641] on button "42" at bounding box center [1130, 659] width 37 height 37
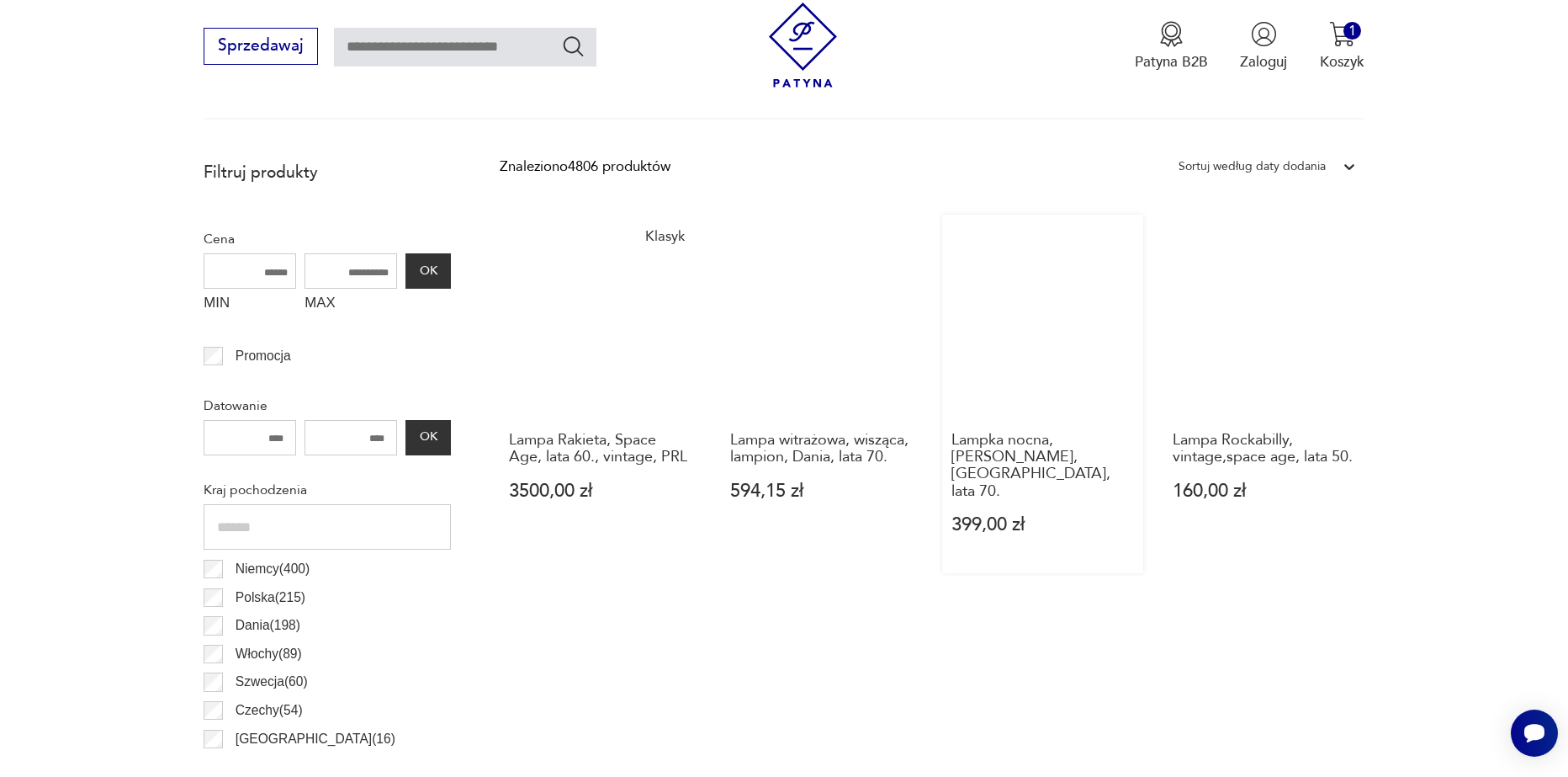
scroll to position [668, 0]
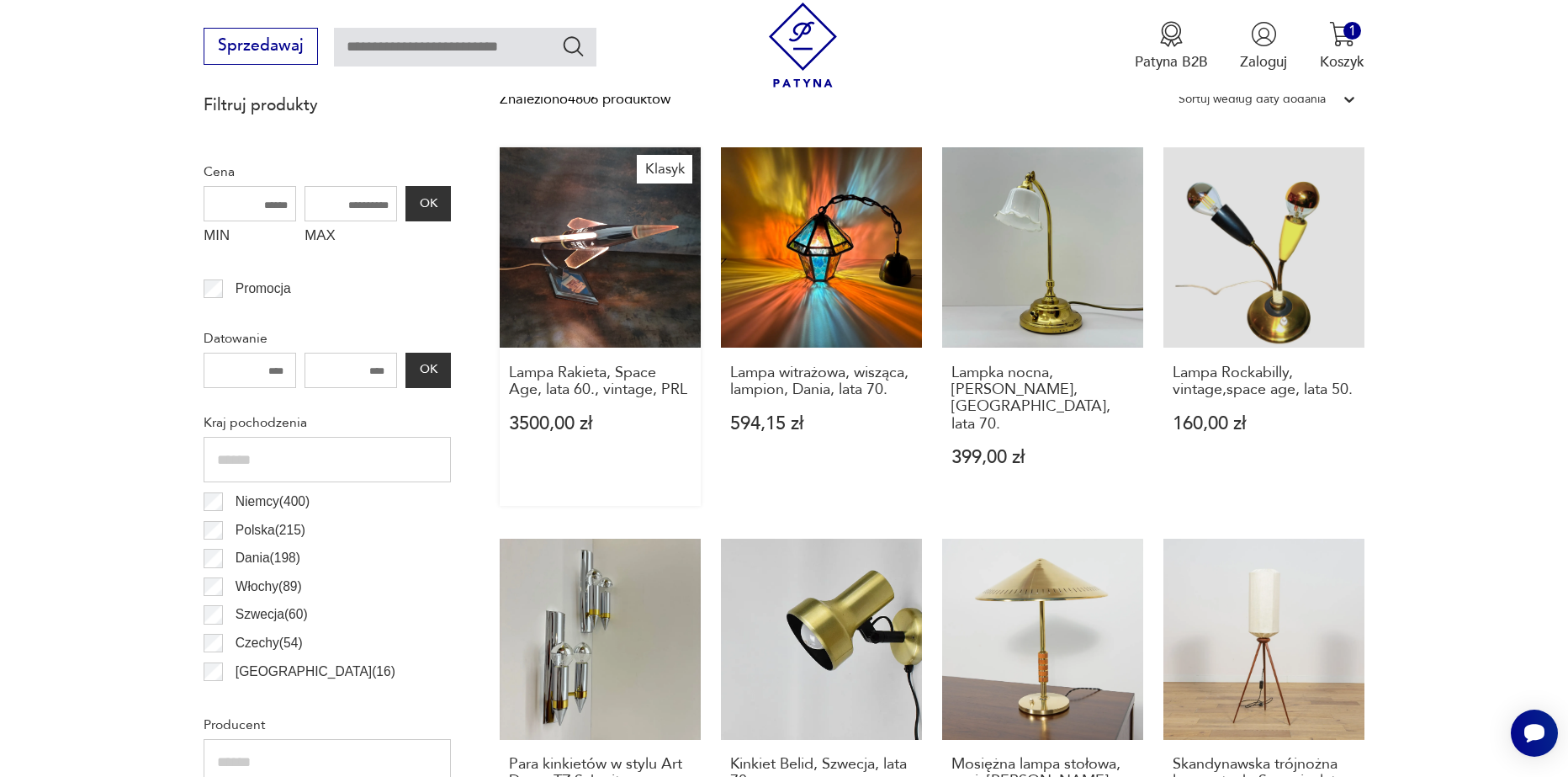
click at [598, 297] on link "Klasyk Lampa Rakieta, Space Age, lata 60., vintage, PRL 3500,00 zł" at bounding box center [600, 327] width 201 height 359
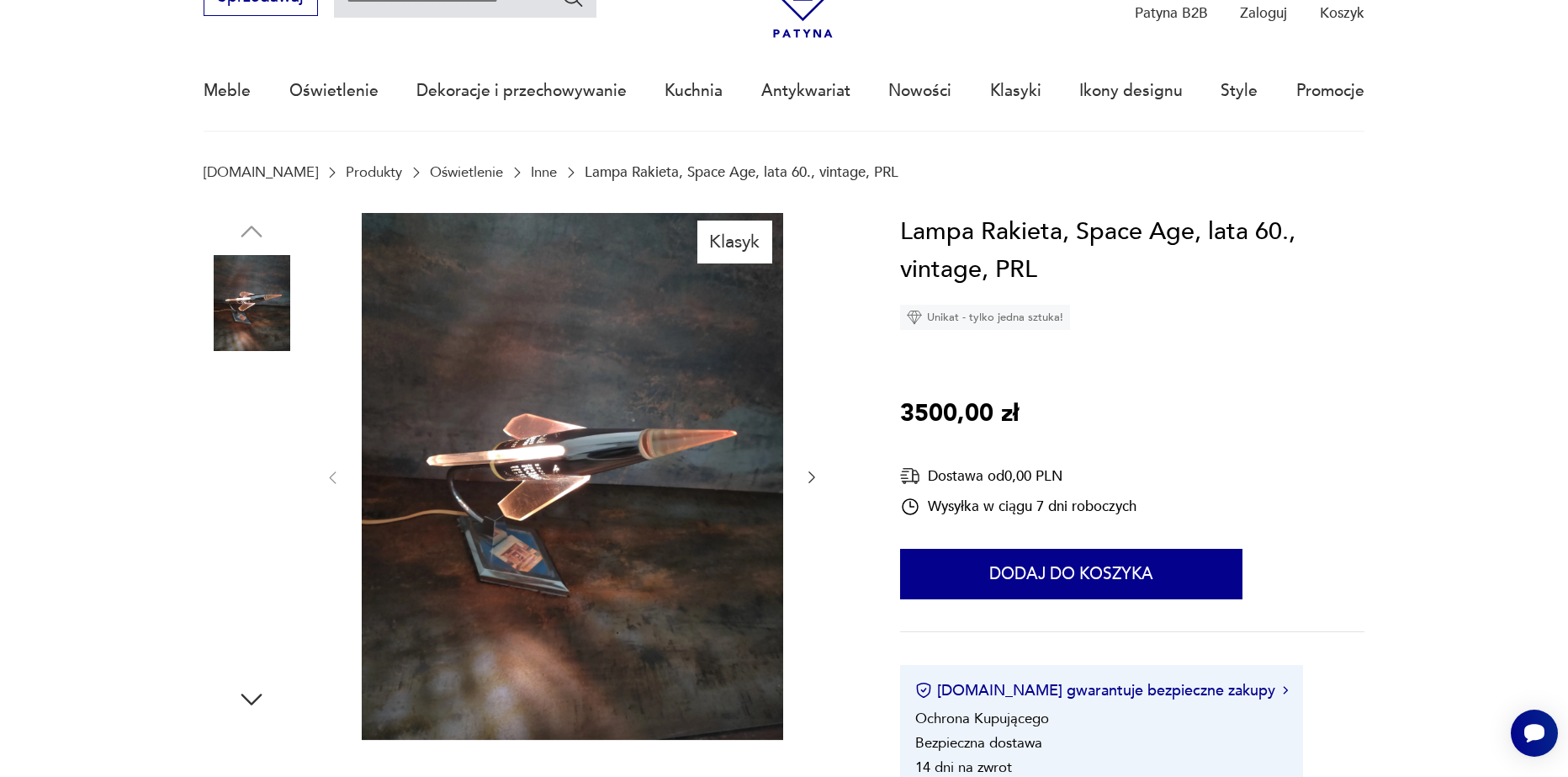
scroll to position [168, 0]
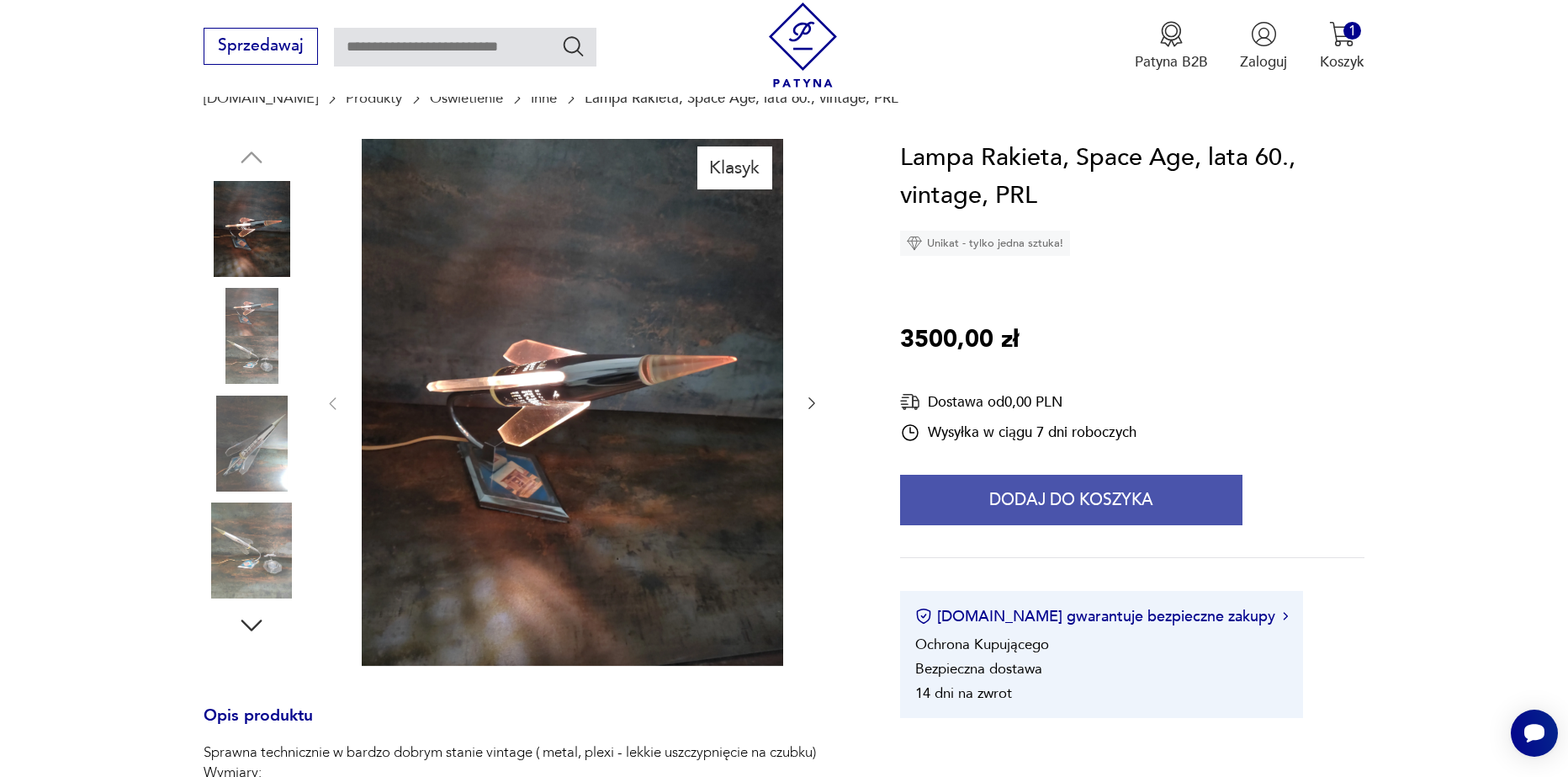
click at [1159, 496] on button "Dodaj do koszyka" at bounding box center [1072, 499] width 343 height 51
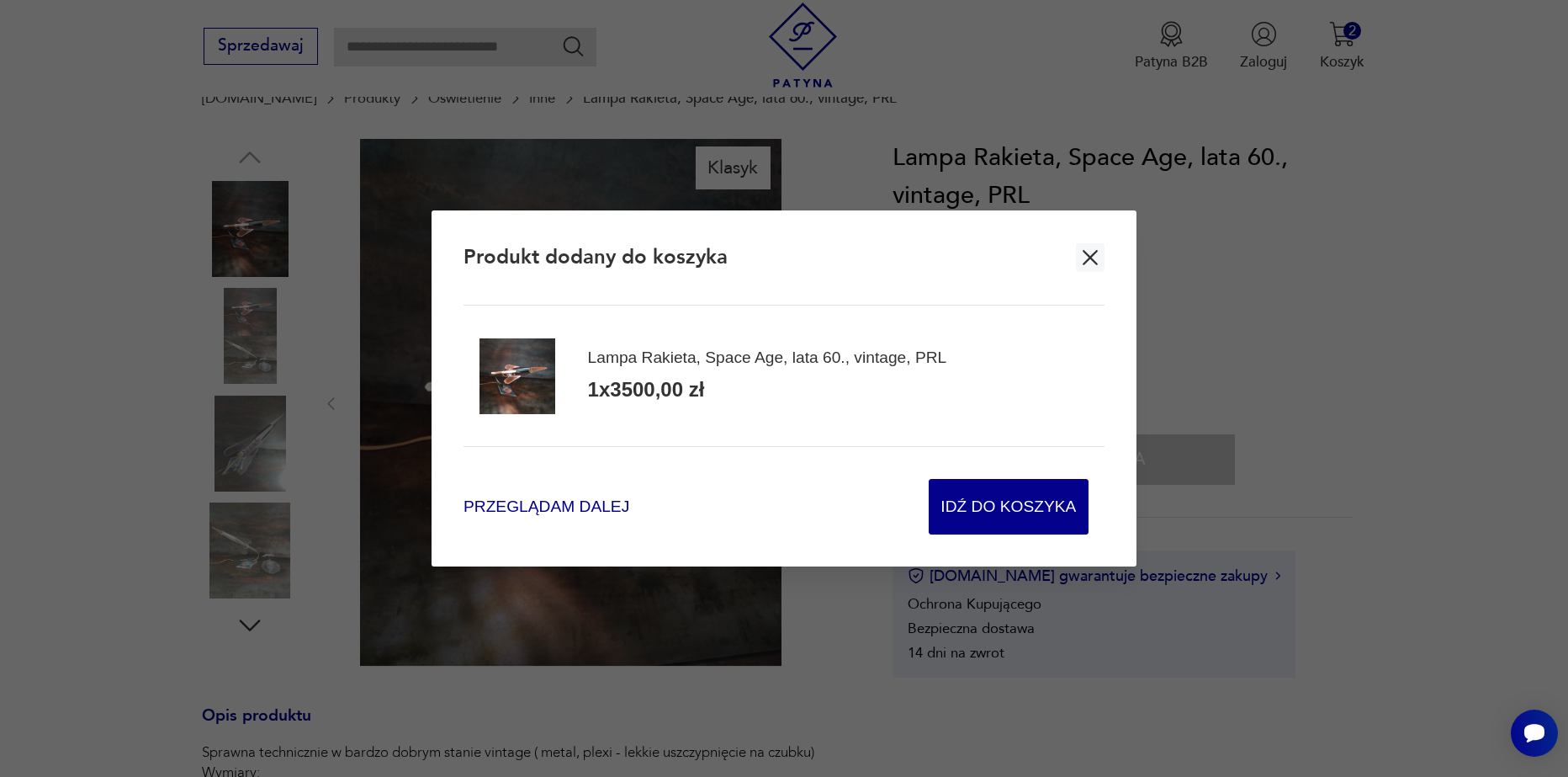
click at [584, 504] on span "Przeglądam dalej" at bounding box center [546, 506] width 166 height 22
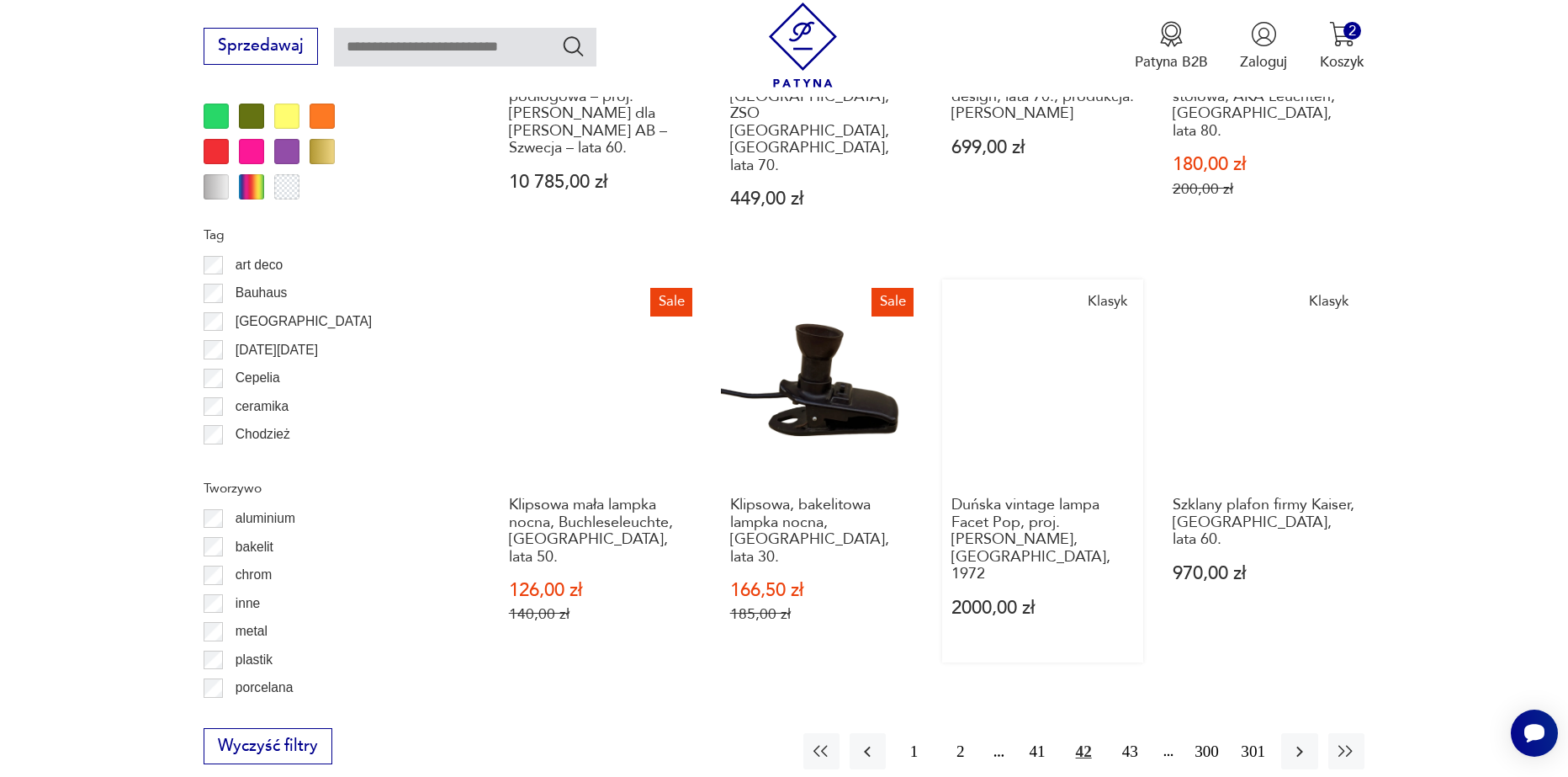
scroll to position [1846, 0]
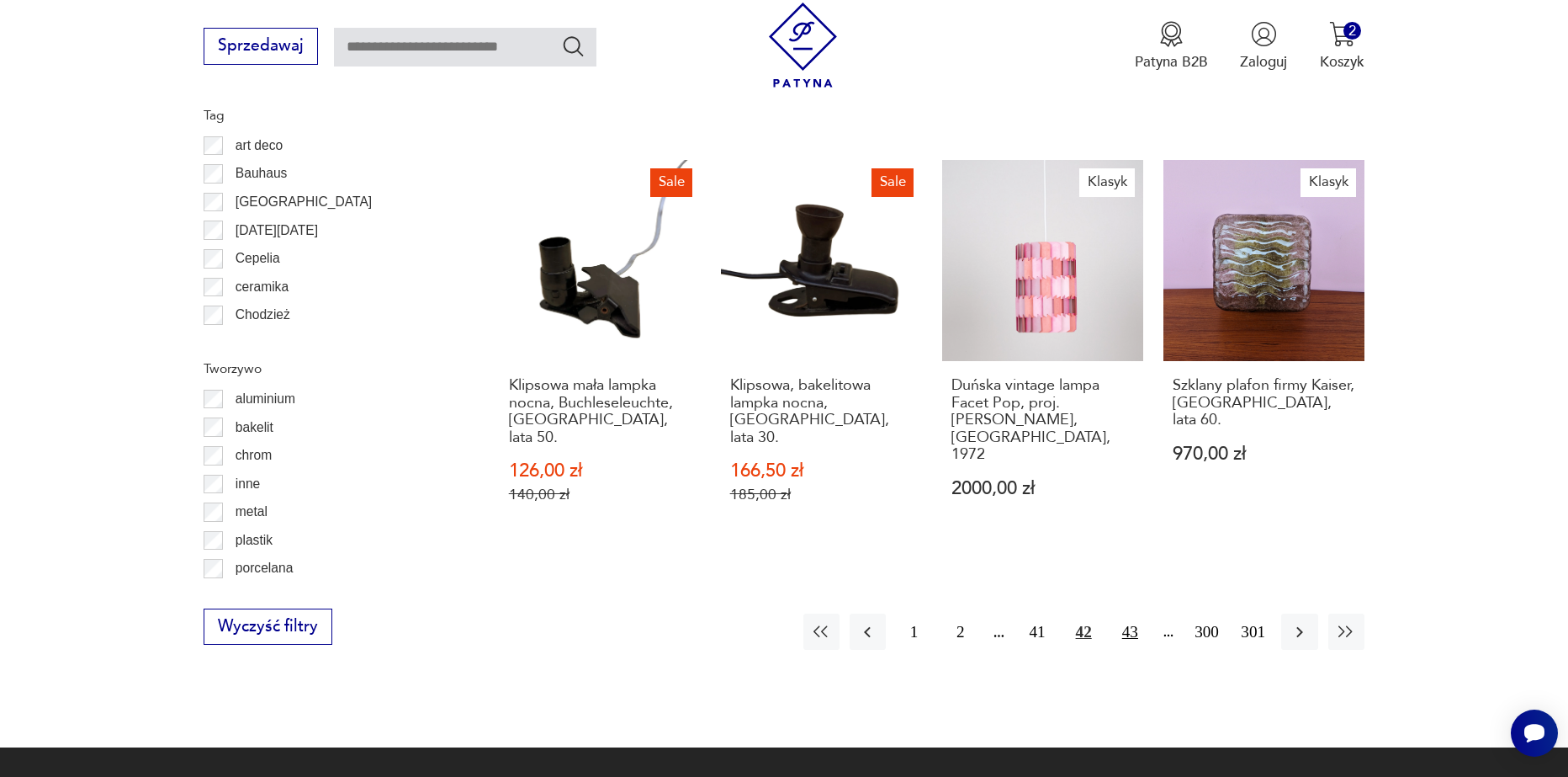
click at [1121, 614] on button "43" at bounding box center [1130, 631] width 37 height 37
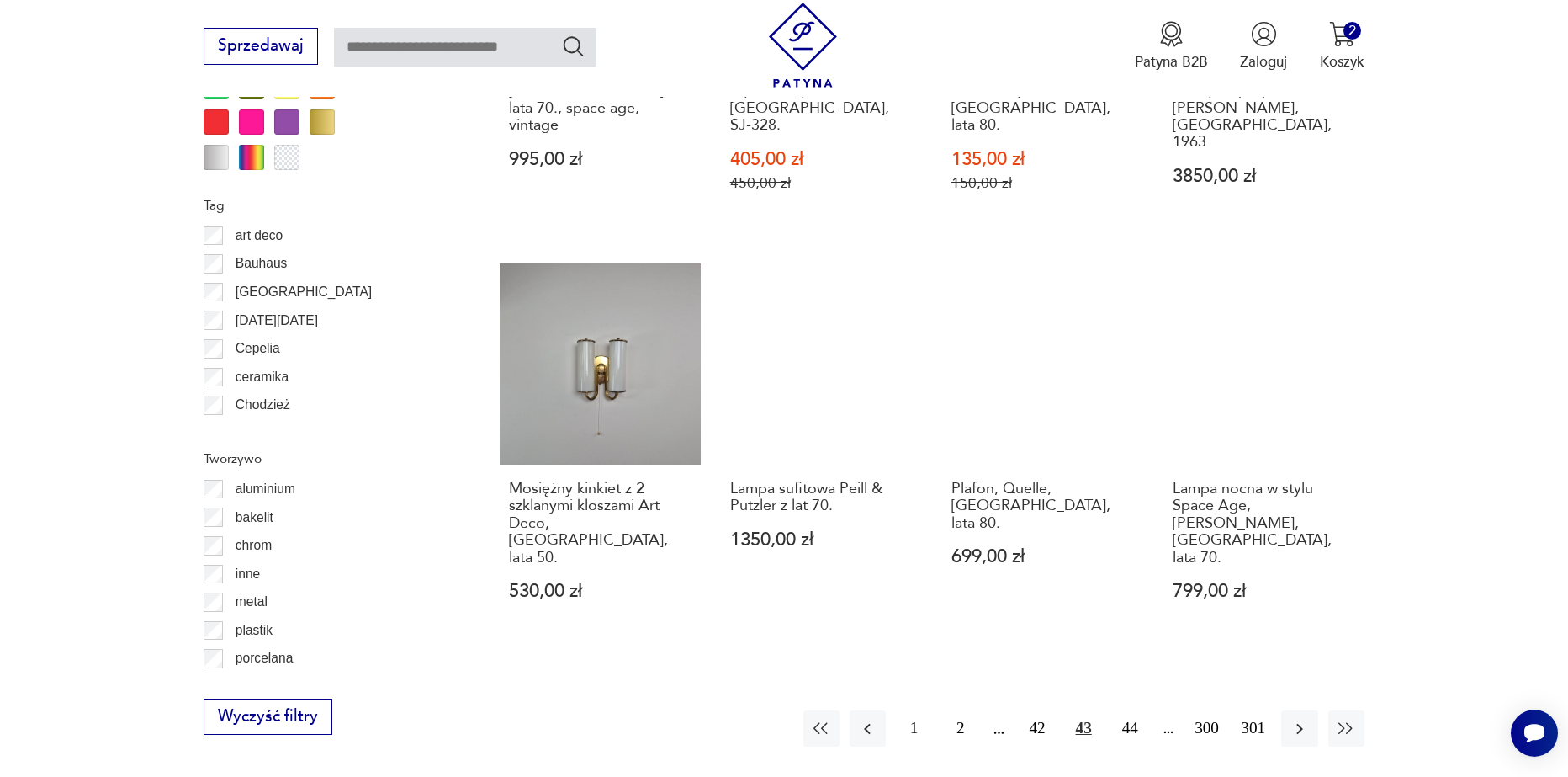
scroll to position [1931, 0]
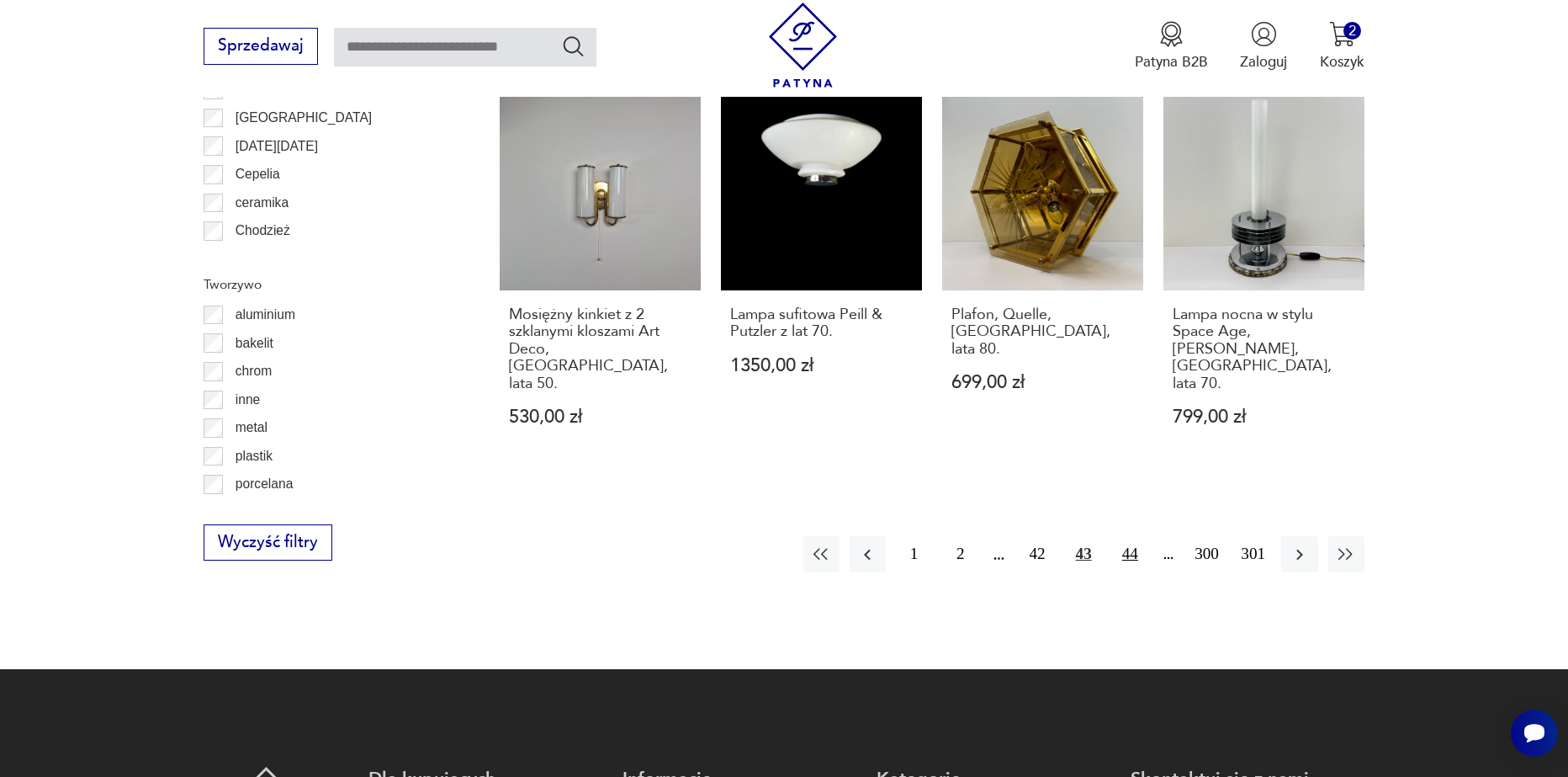
click at [1139, 536] on button "44" at bounding box center [1130, 554] width 37 height 37
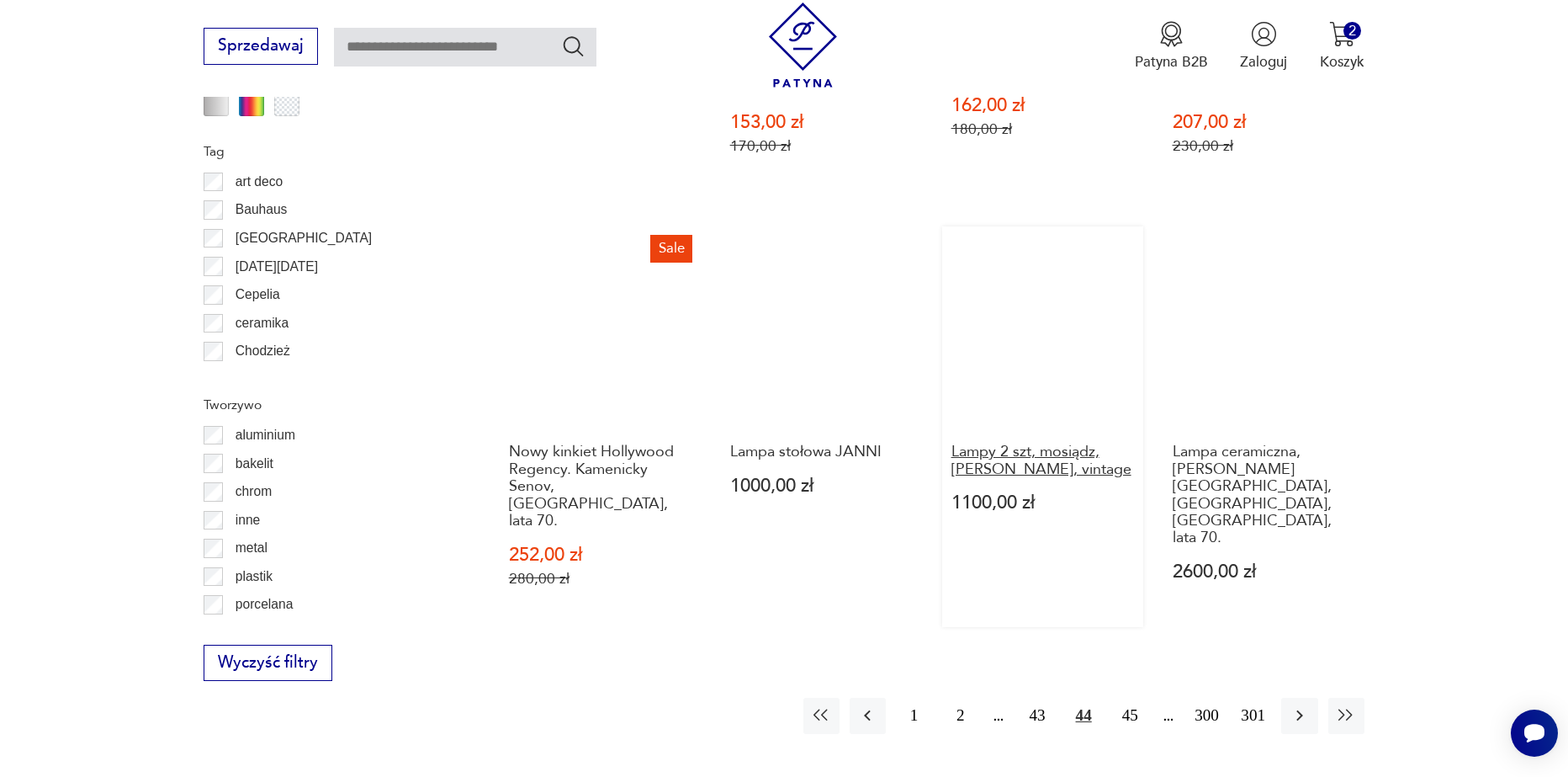
scroll to position [1846, 0]
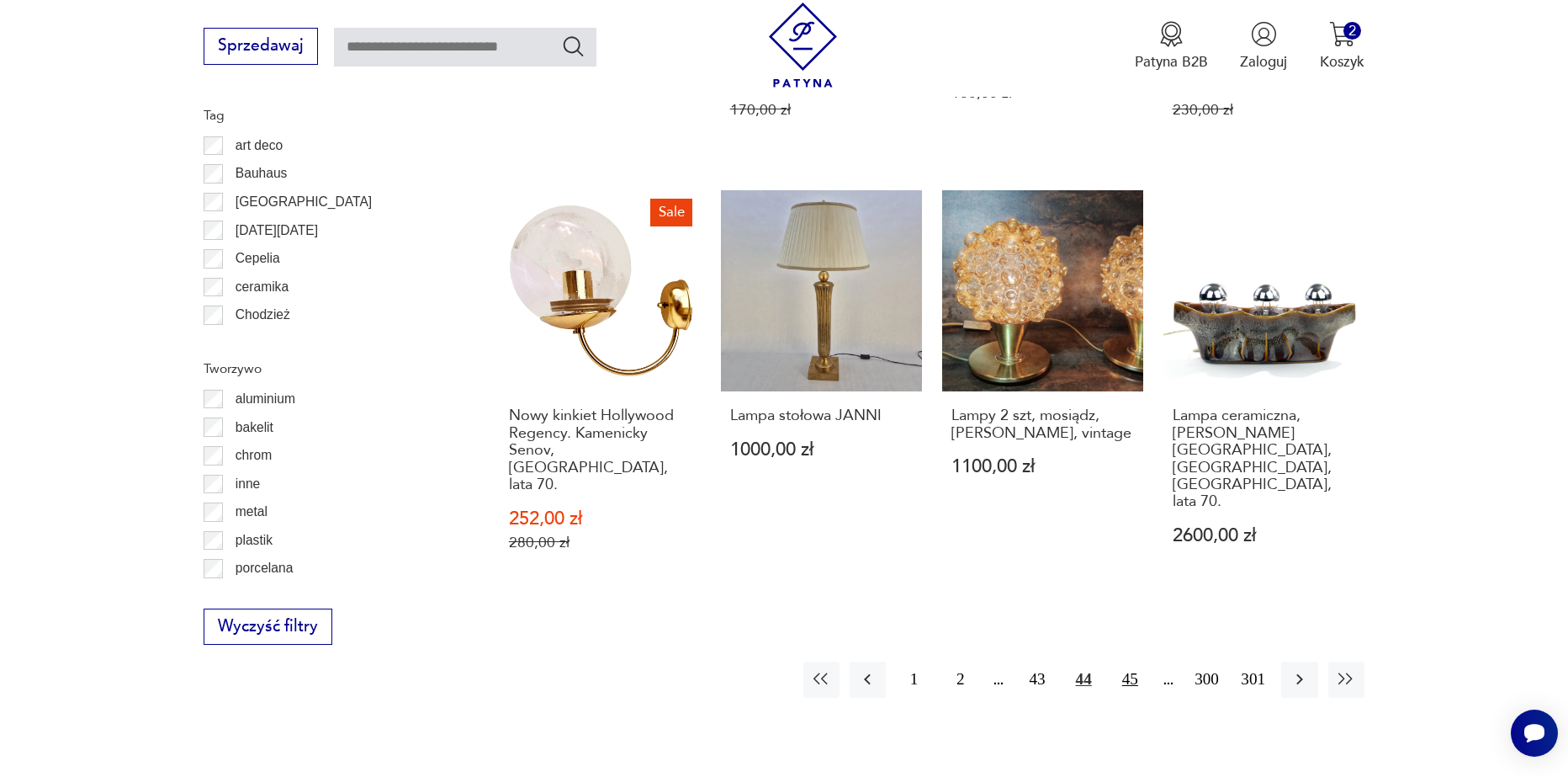
click at [1141, 662] on button "45" at bounding box center [1130, 680] width 37 height 37
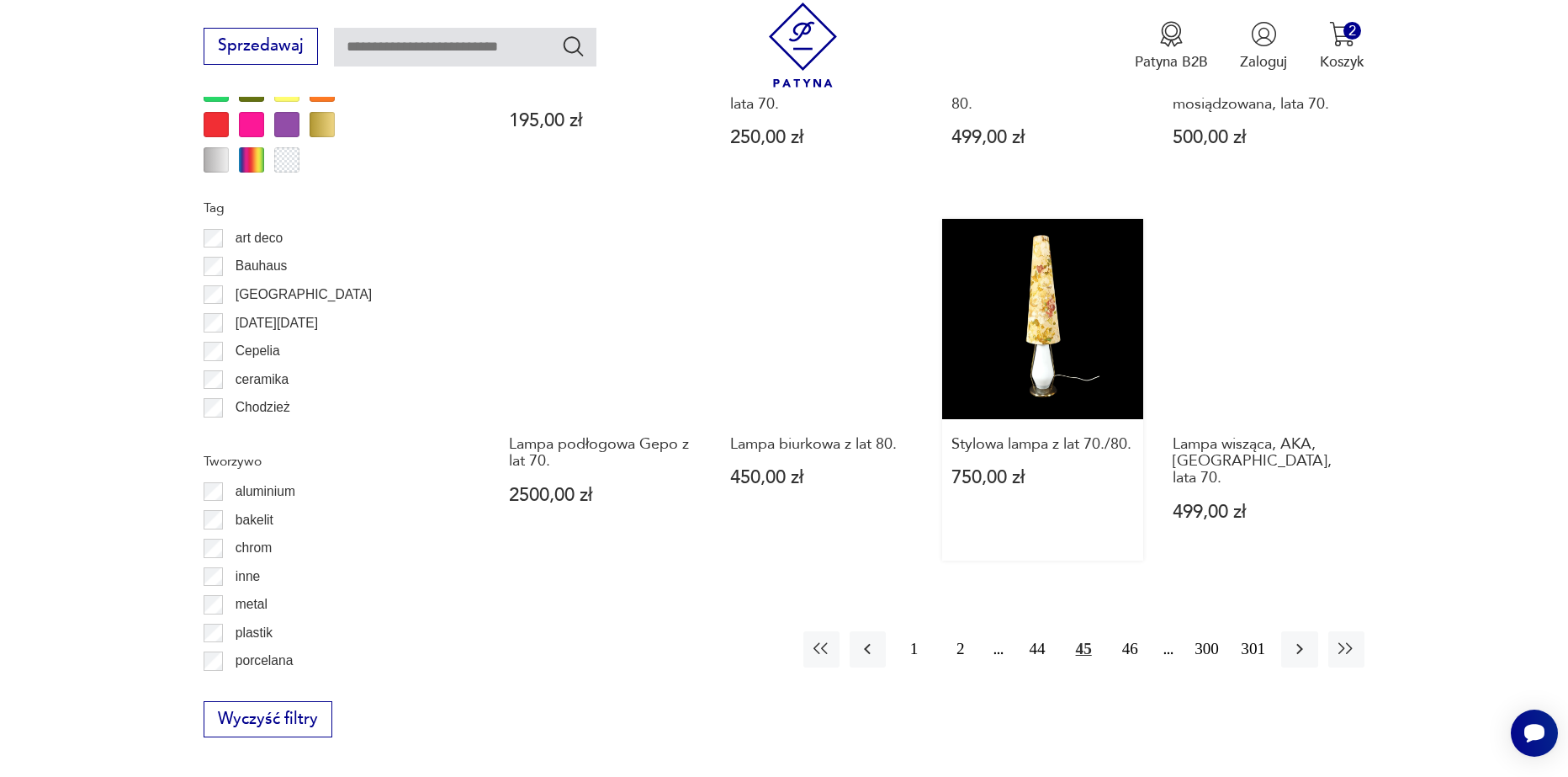
scroll to position [1762, 0]
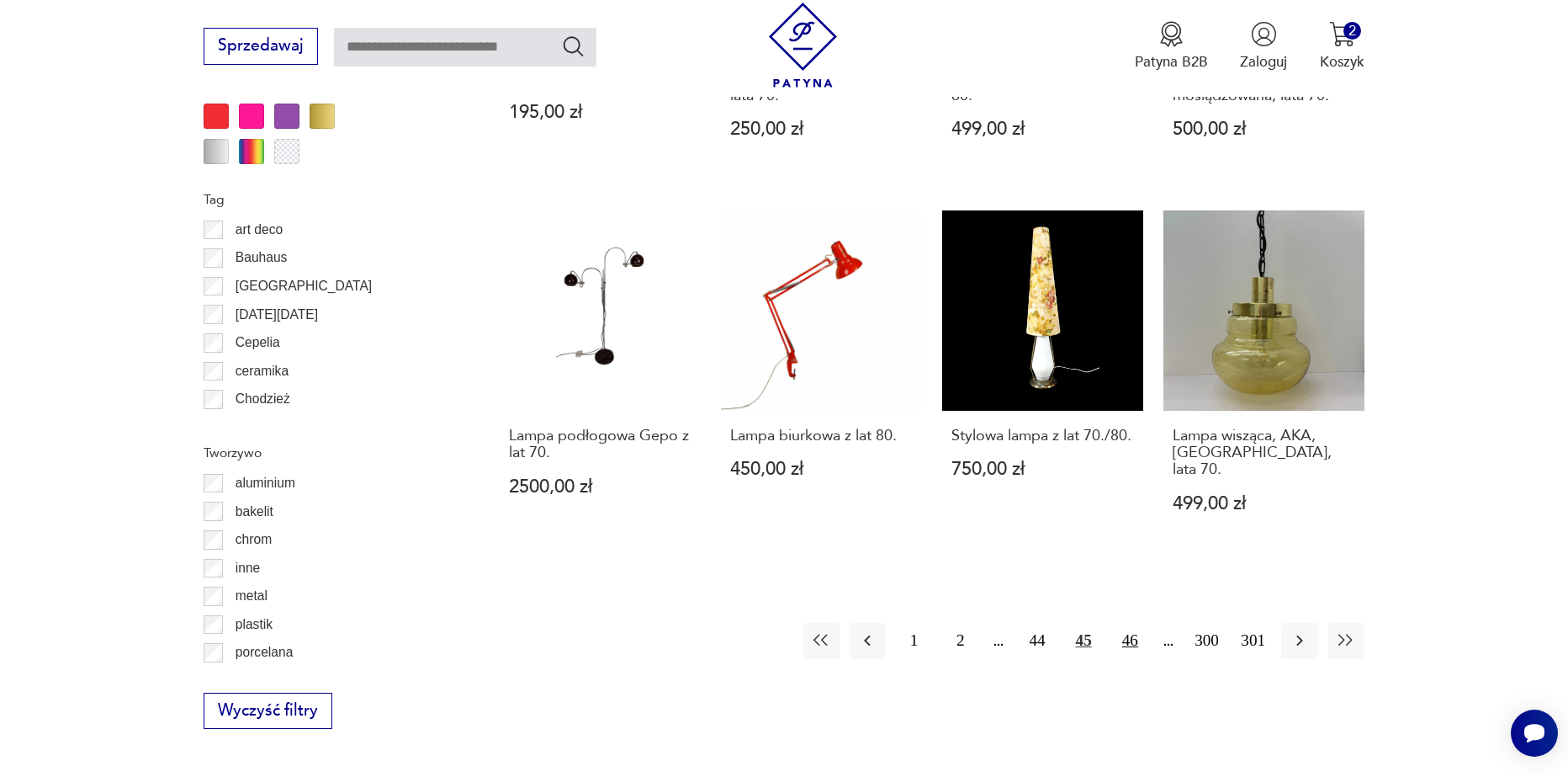
click at [1127, 622] on button "46" at bounding box center [1130, 640] width 37 height 37
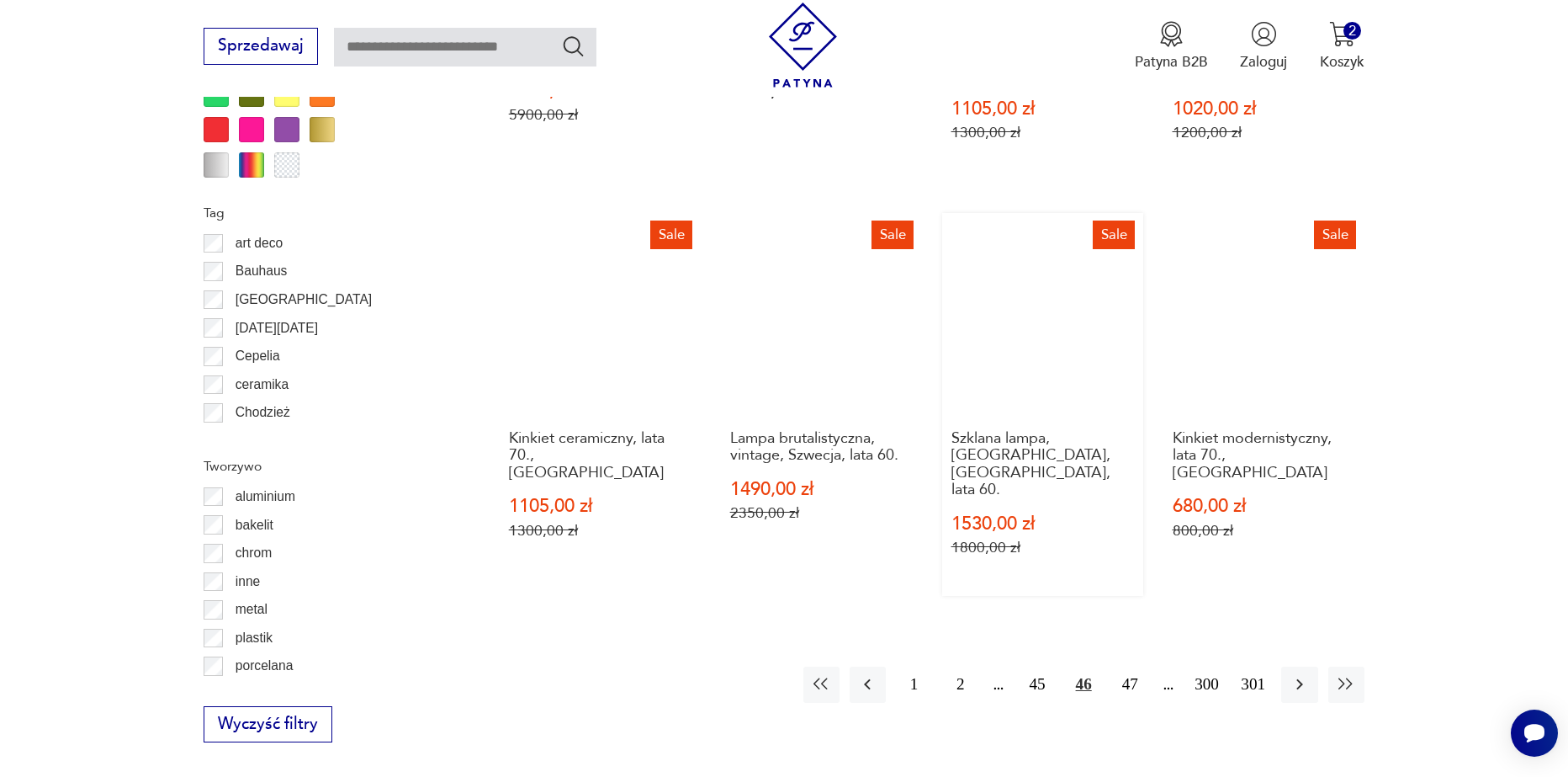
scroll to position [1762, 0]
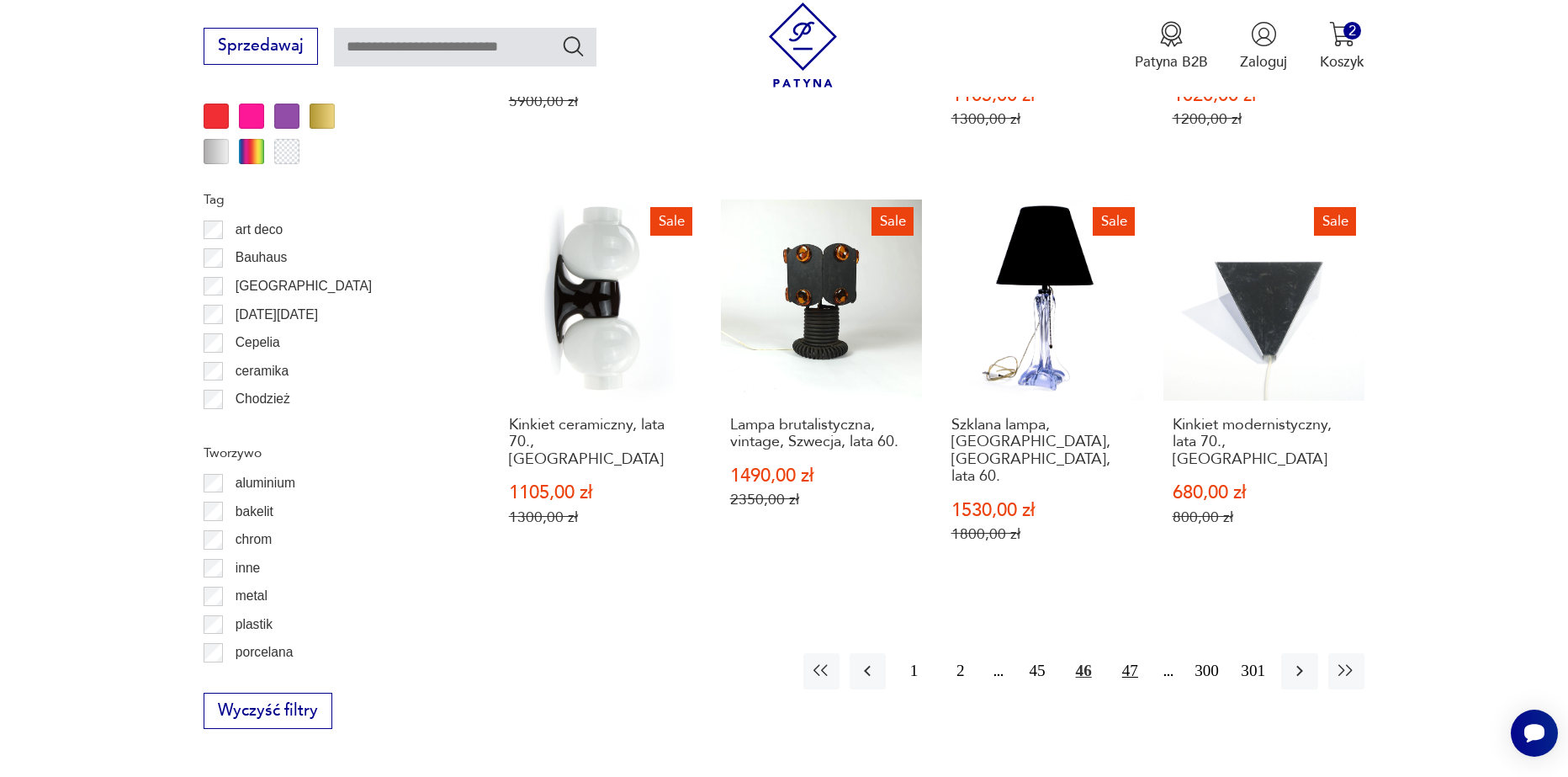
click at [1130, 653] on button "47" at bounding box center [1130, 671] width 37 height 37
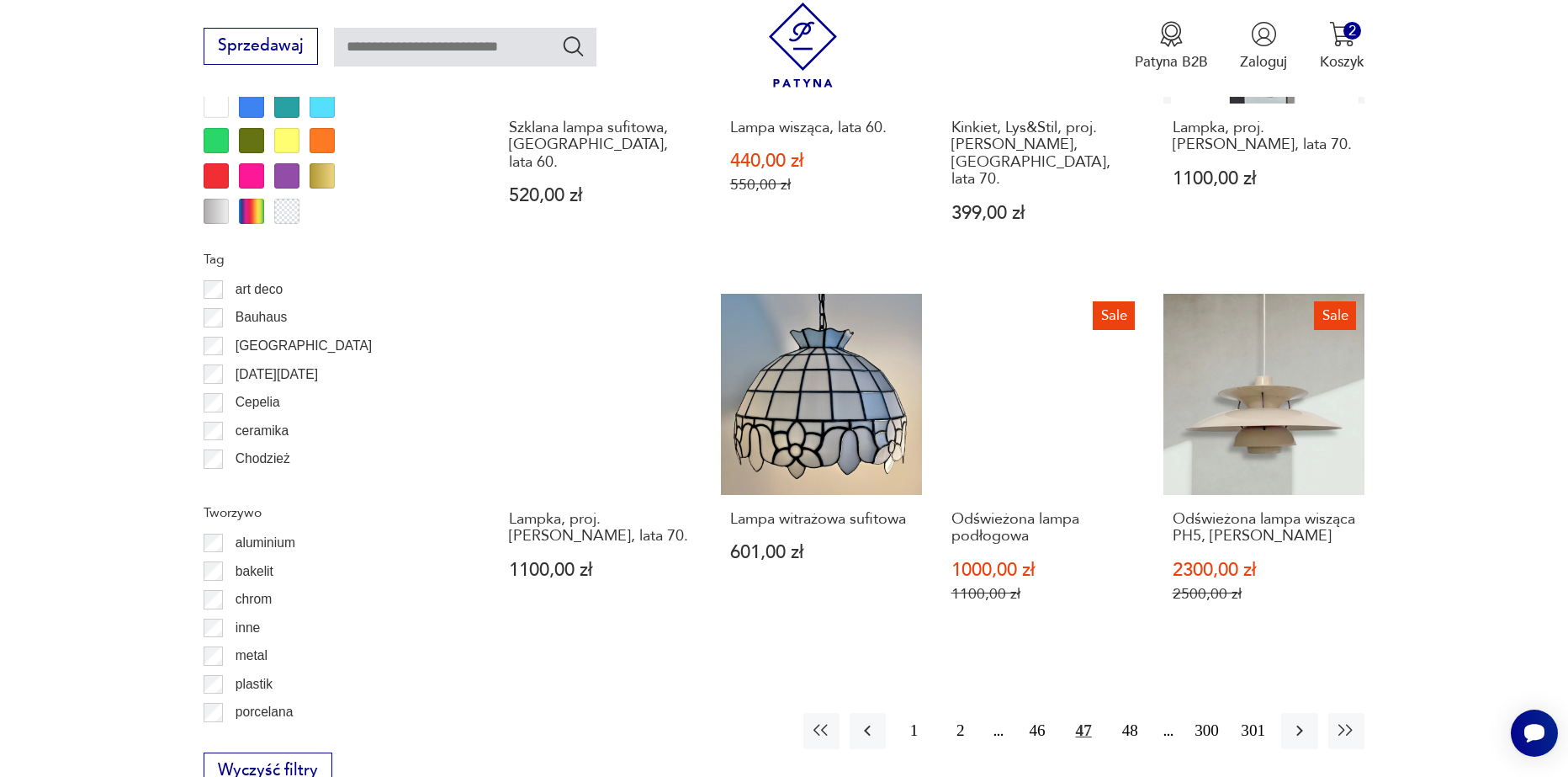
scroll to position [1762, 0]
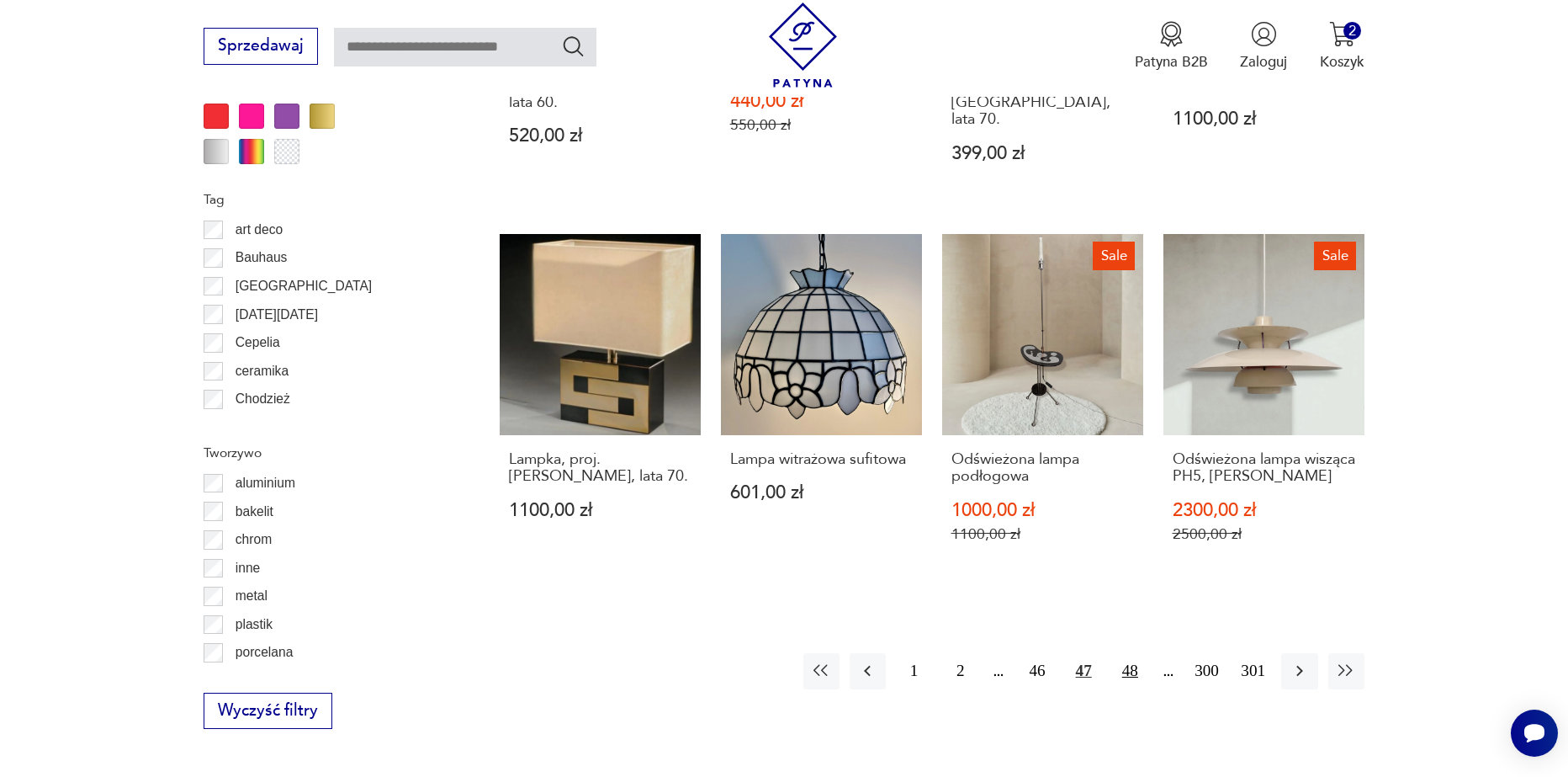
click at [1137, 666] on button "48" at bounding box center [1130, 671] width 37 height 37
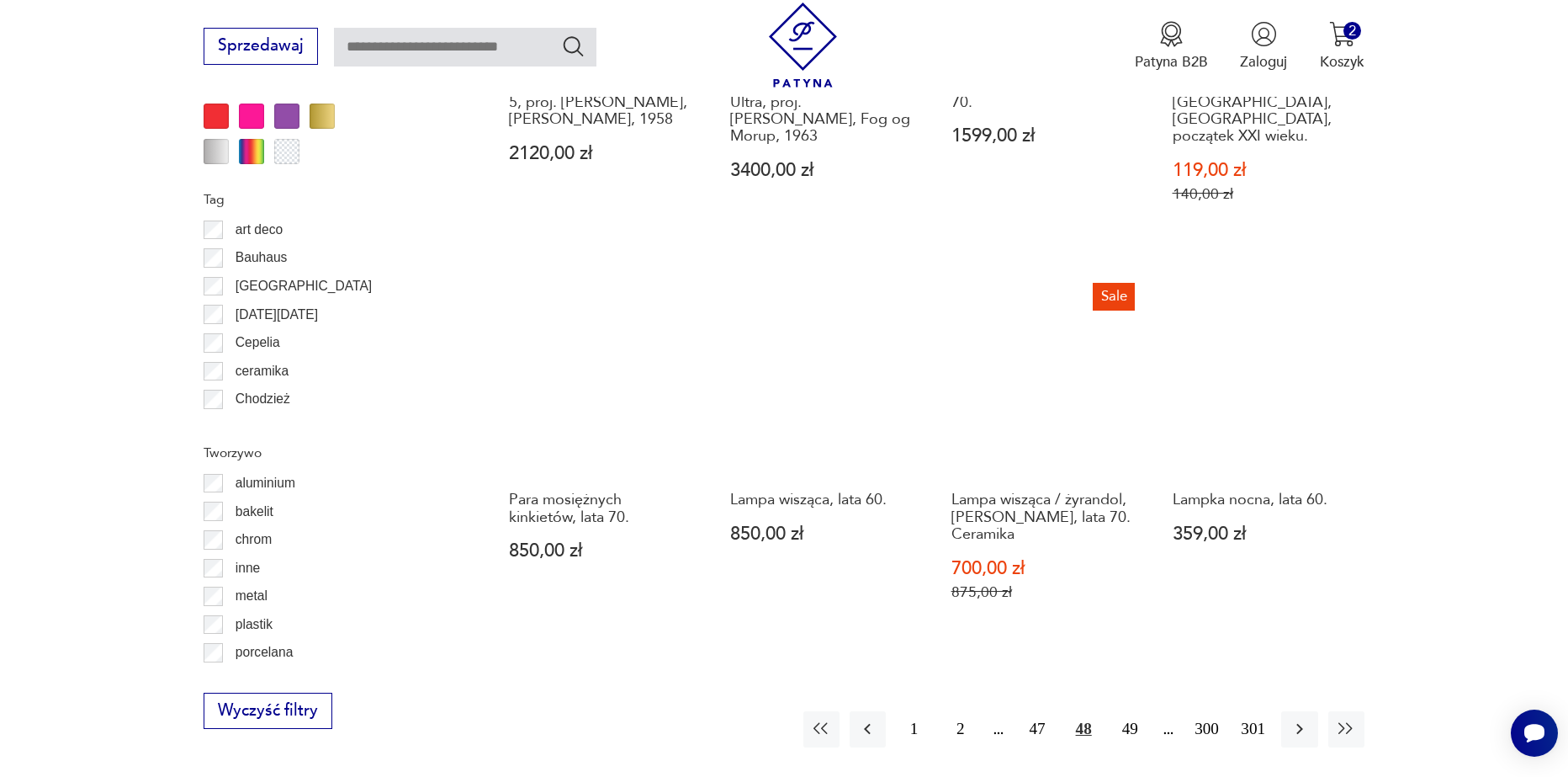
scroll to position [1846, 0]
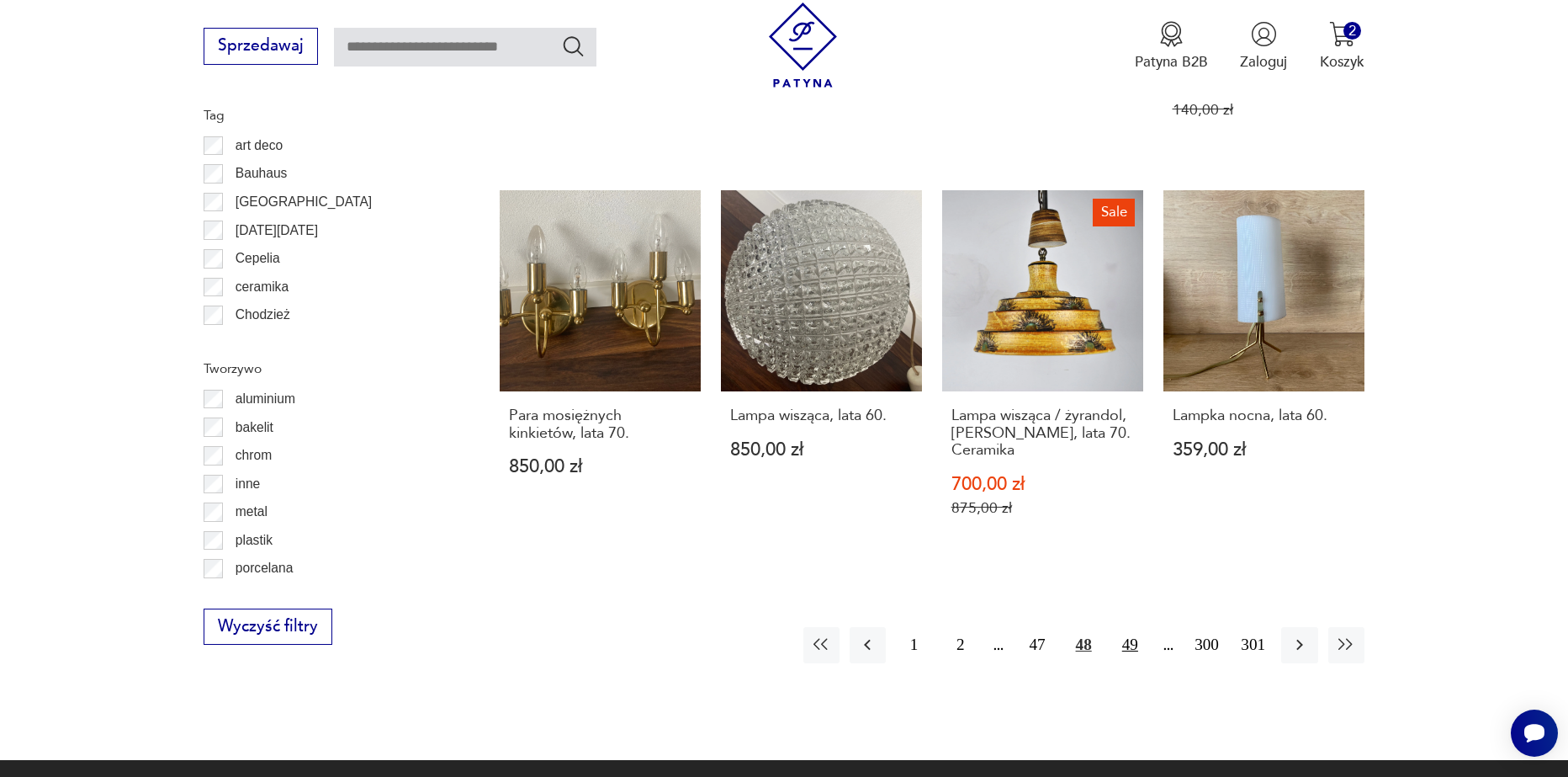
click at [1140, 631] on button "49" at bounding box center [1130, 645] width 37 height 37
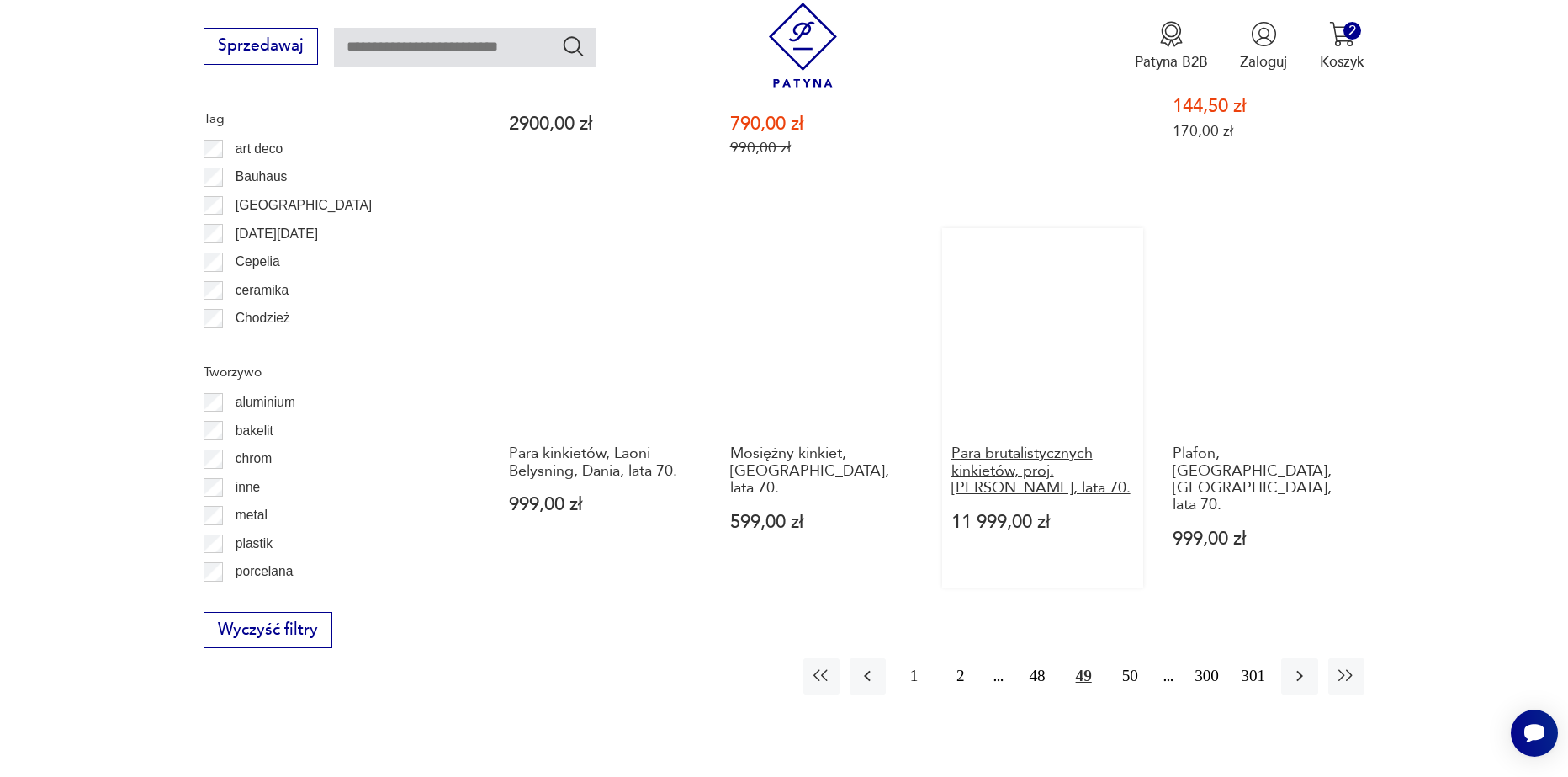
scroll to position [1846, 0]
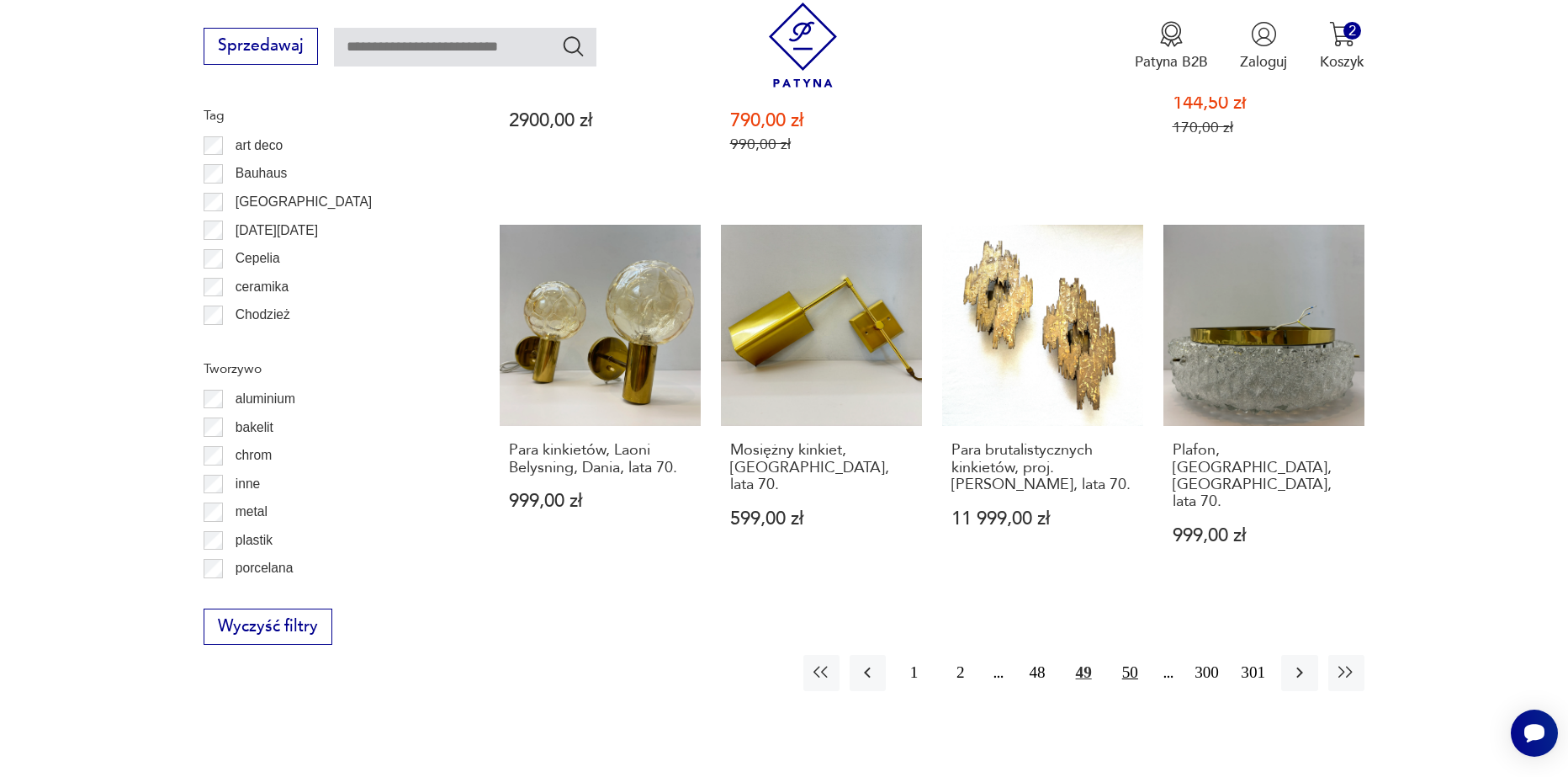
click at [1135, 655] on button "50" at bounding box center [1130, 673] width 37 height 37
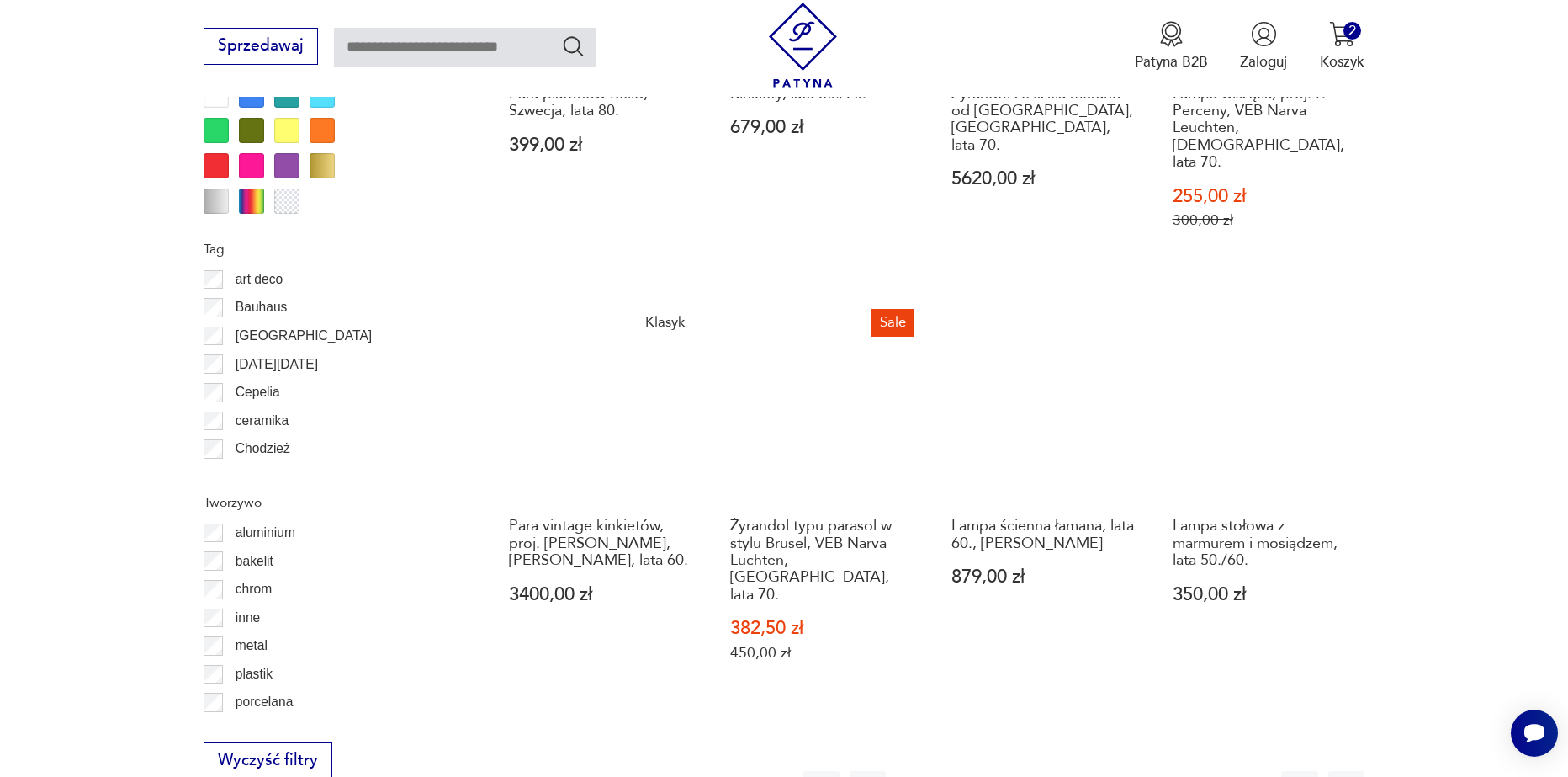
scroll to position [1762, 0]
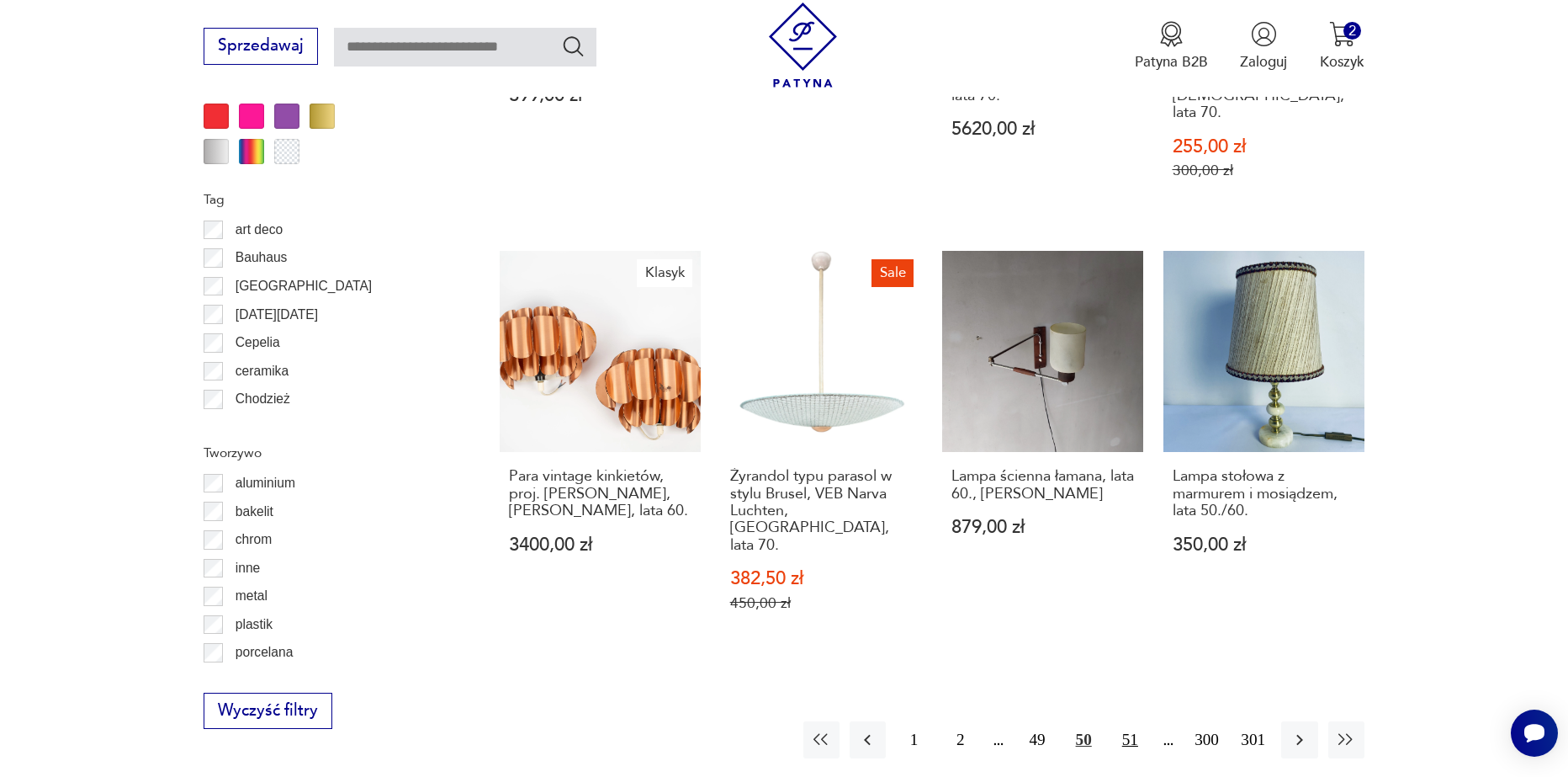
click at [1131, 722] on button "51" at bounding box center [1130, 739] width 37 height 37
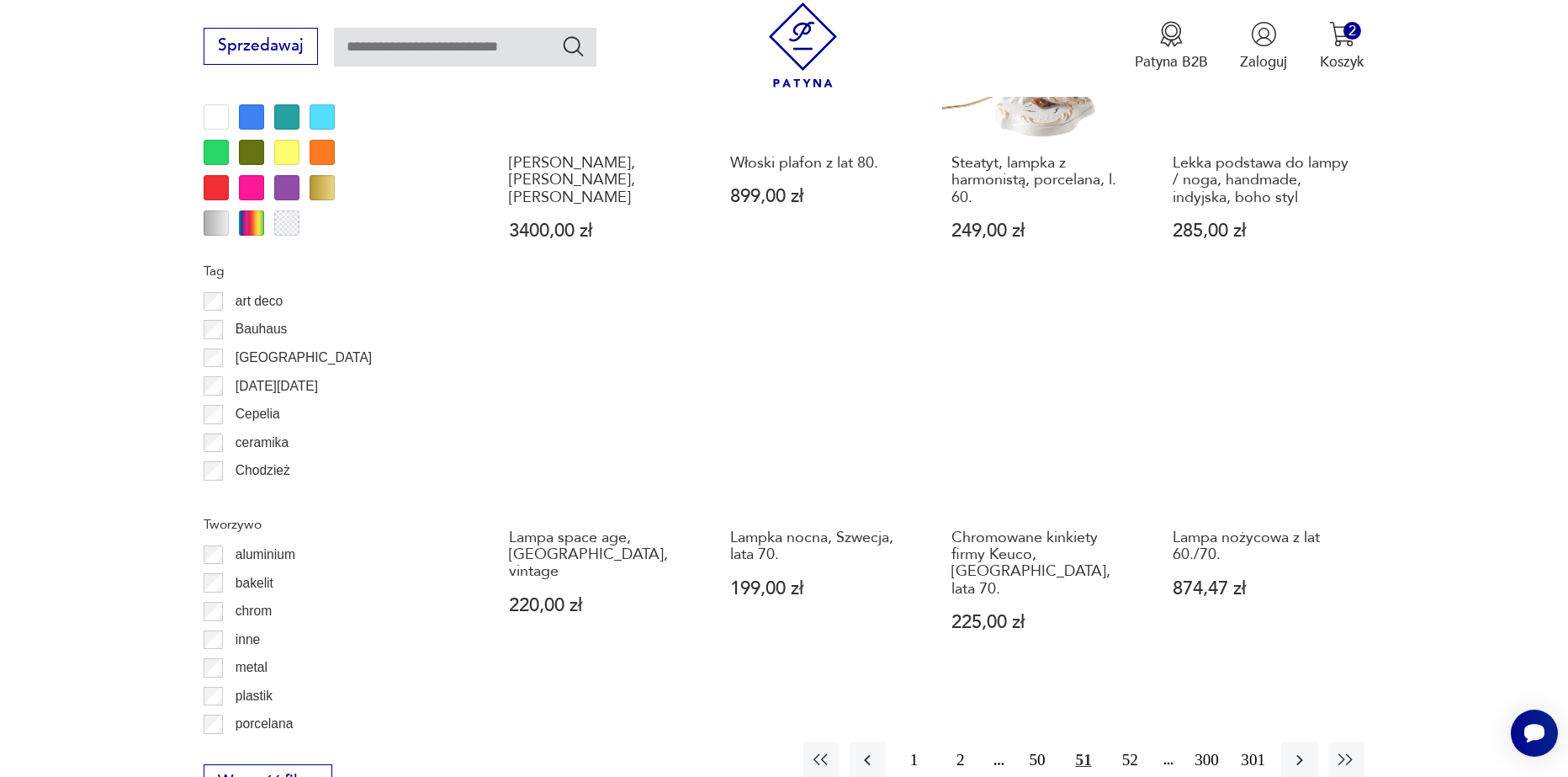
scroll to position [1762, 0]
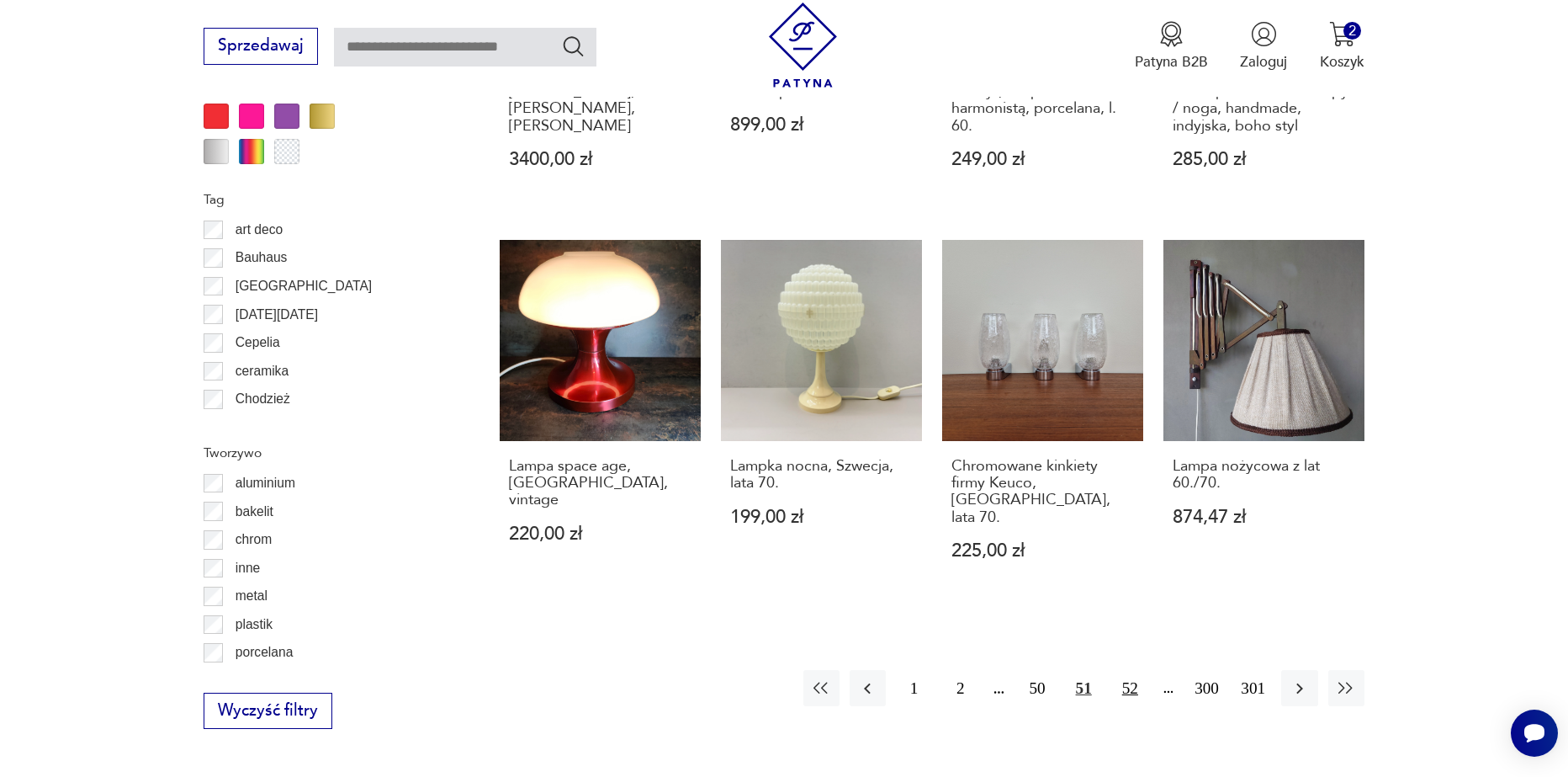
click at [1126, 670] on button "52" at bounding box center [1130, 688] width 37 height 37
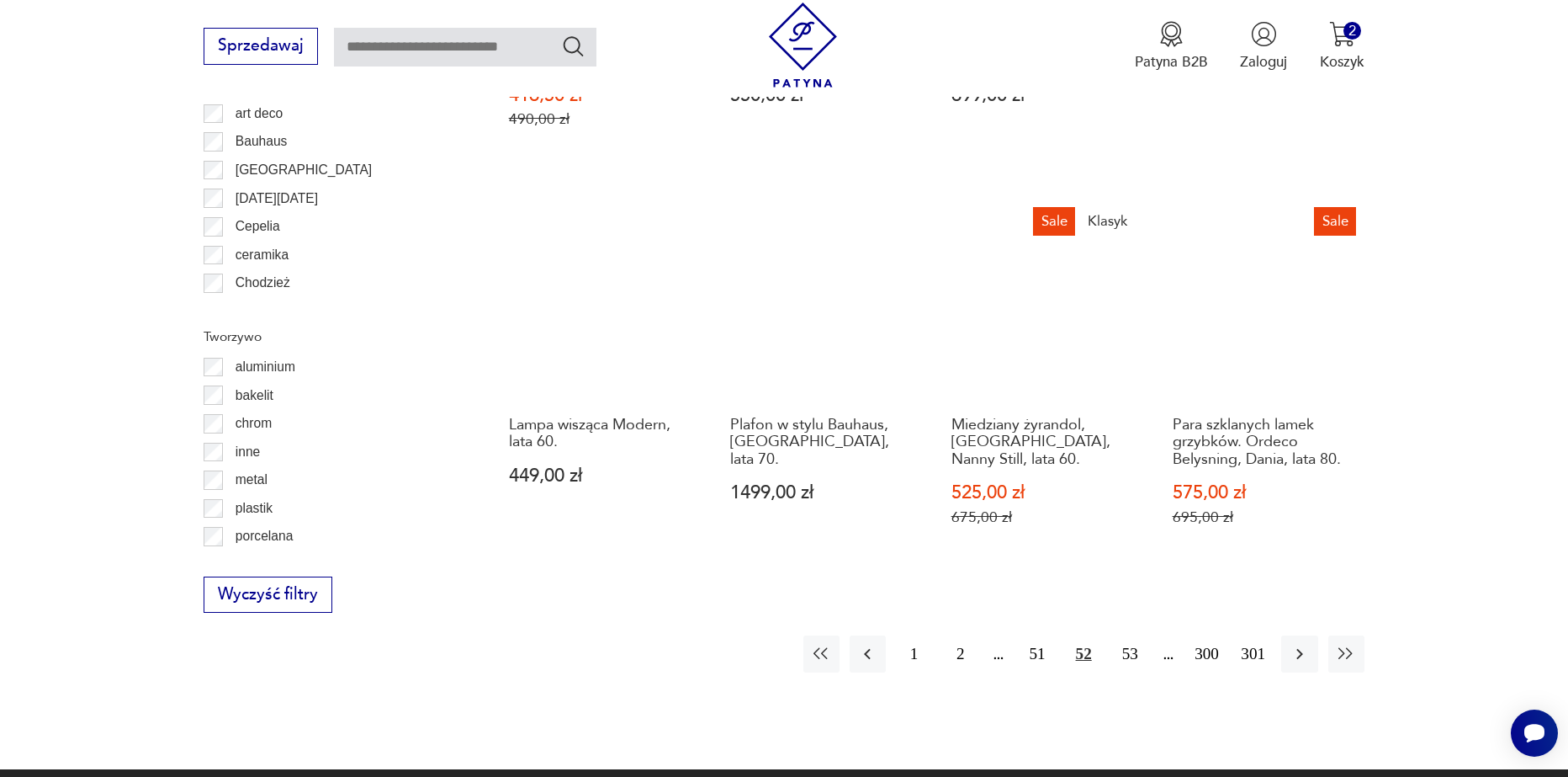
scroll to position [1931, 0]
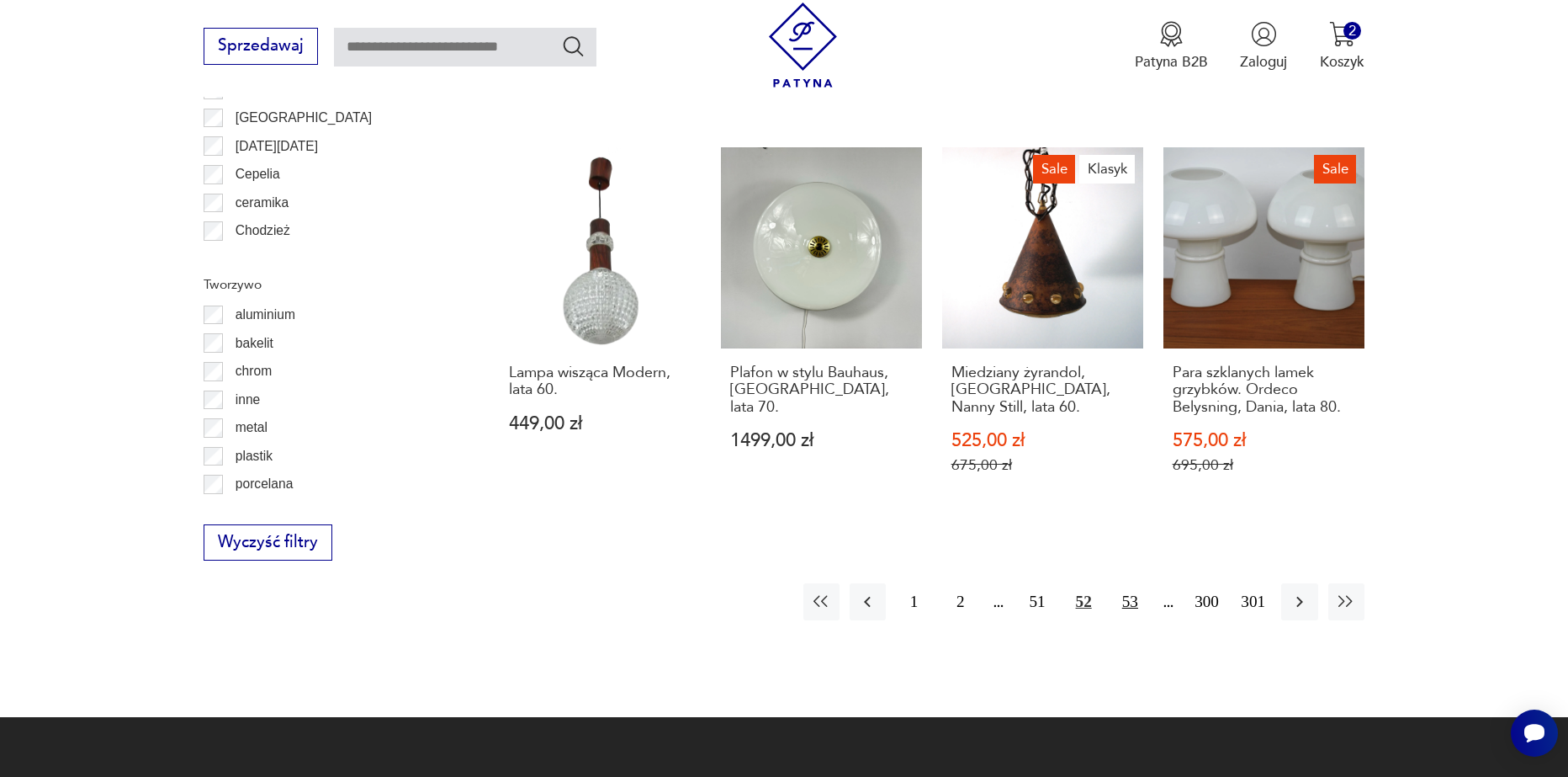
click at [1125, 583] on button "53" at bounding box center [1130, 601] width 37 height 37
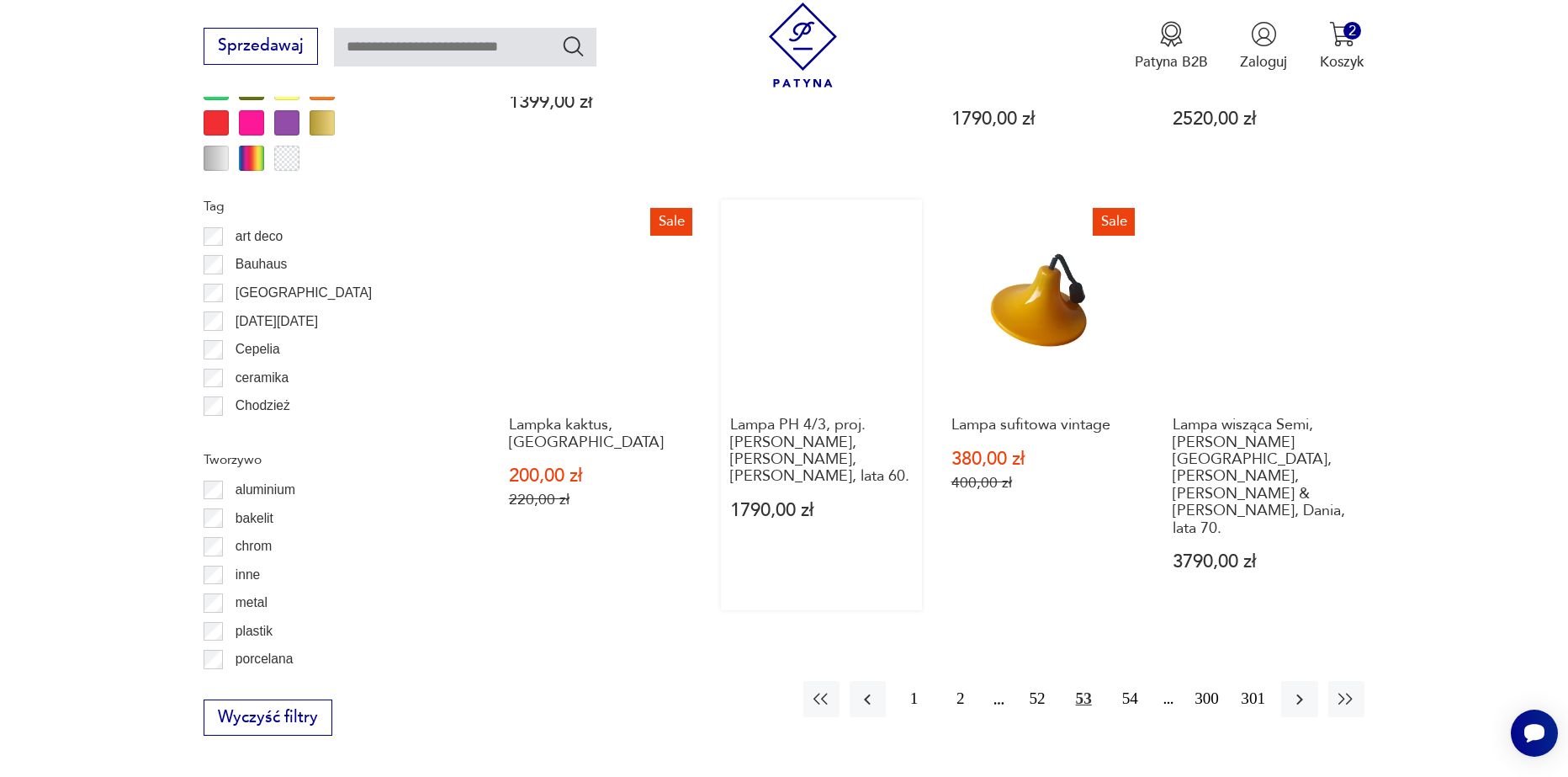
scroll to position [1762, 0]
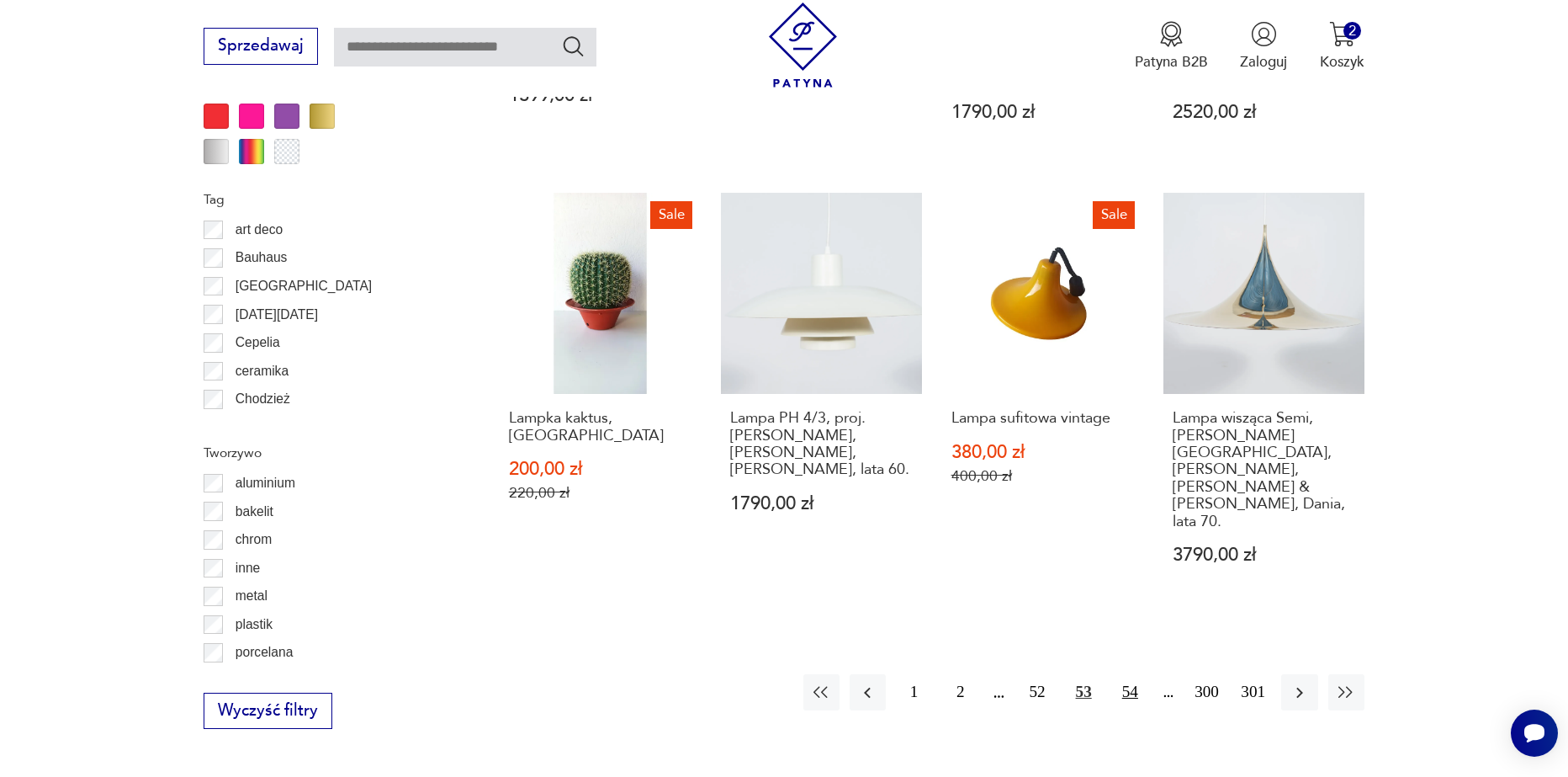
click at [1132, 674] on button "54" at bounding box center [1130, 692] width 37 height 37
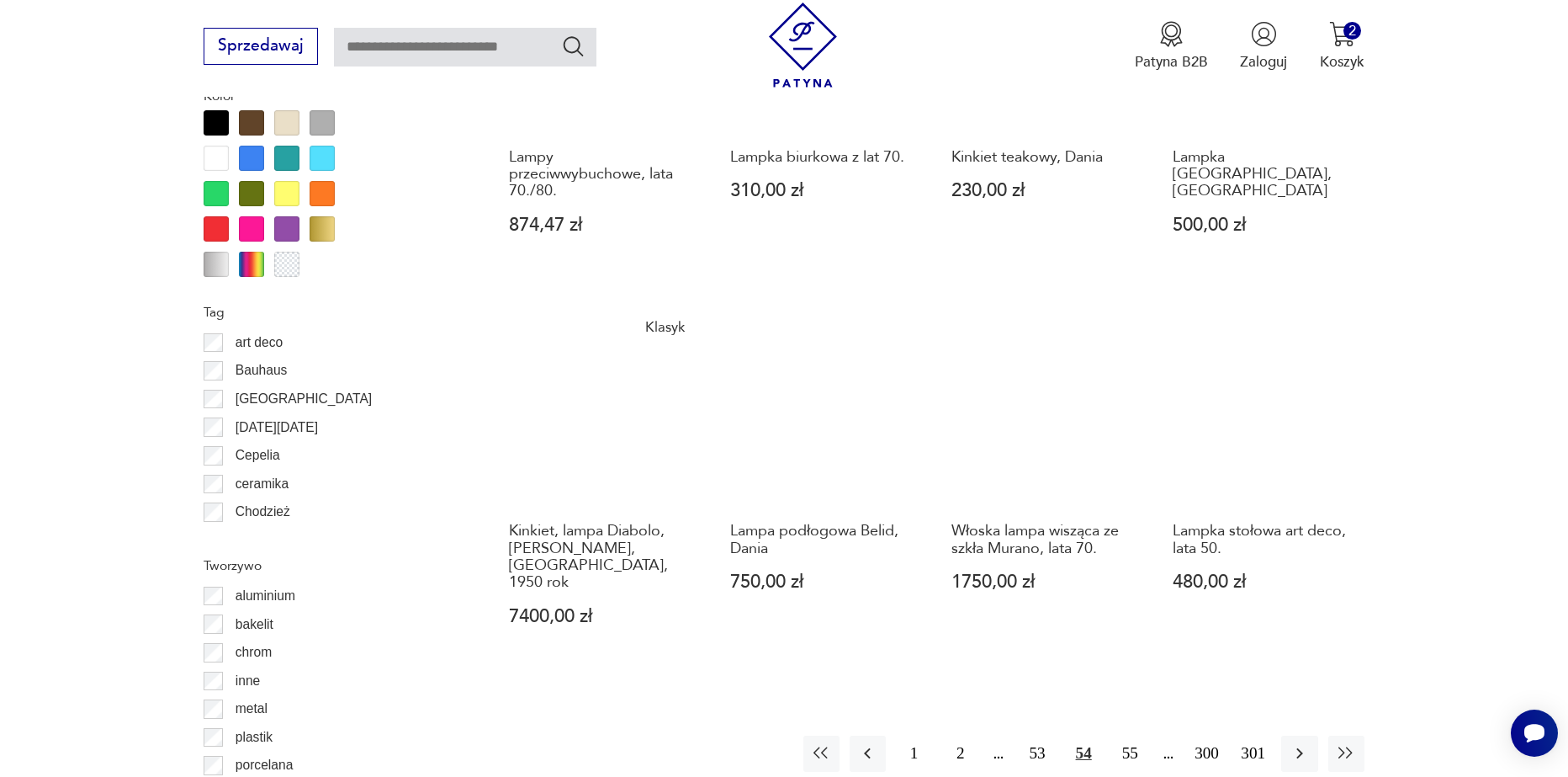
scroll to position [1762, 0]
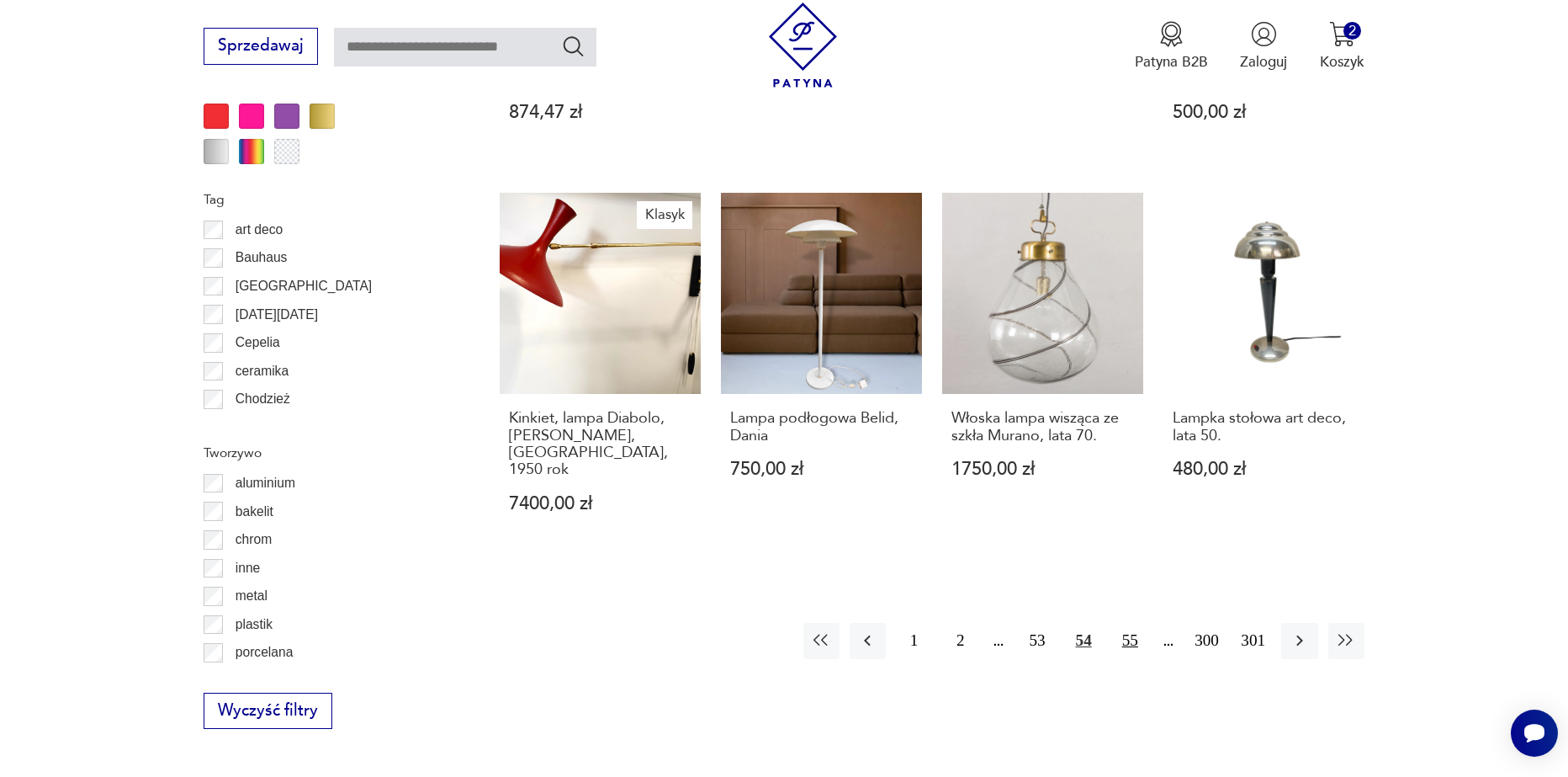
click at [1134, 622] on button "55" at bounding box center [1130, 640] width 37 height 37
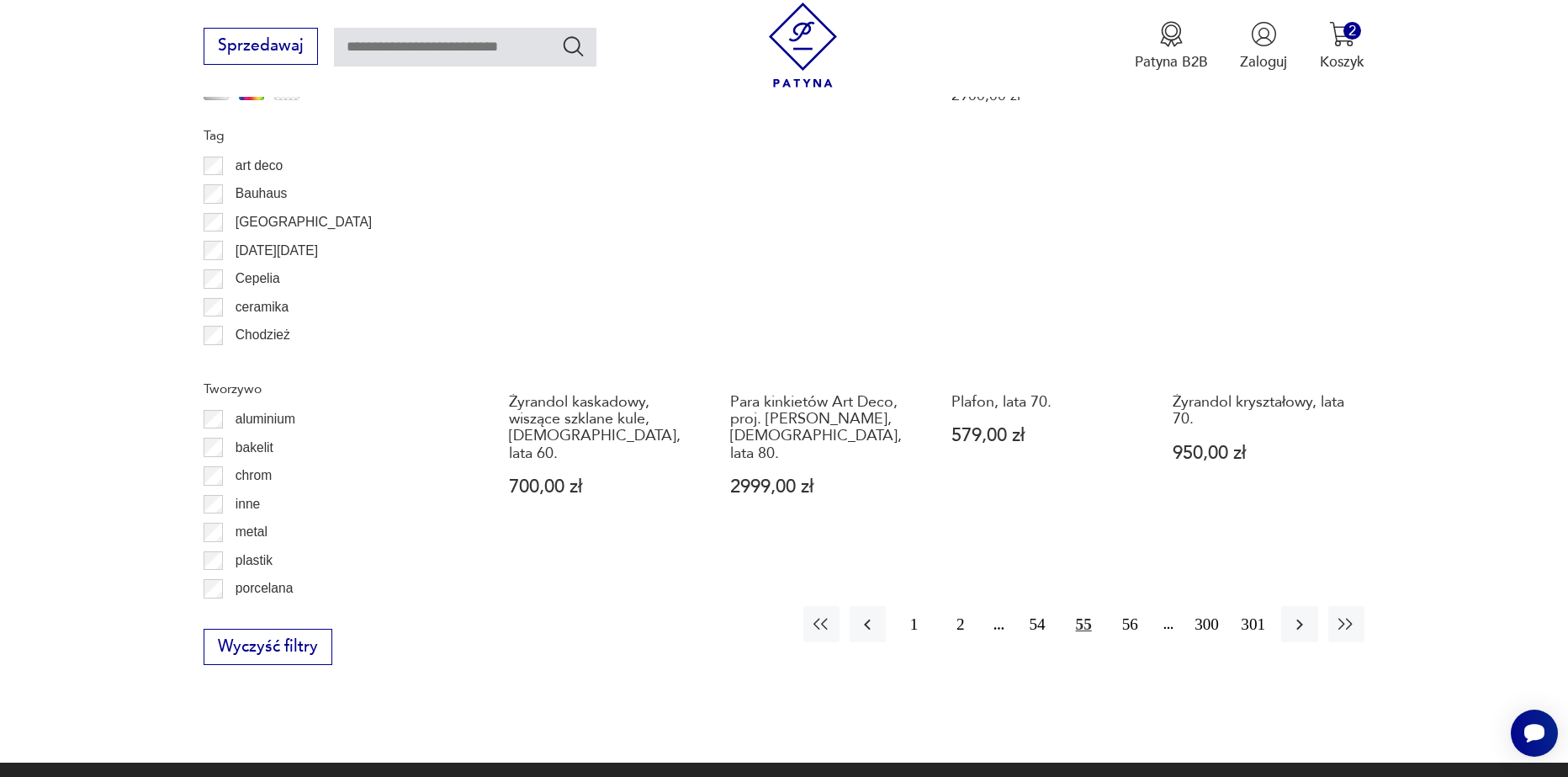
scroll to position [1846, 0]
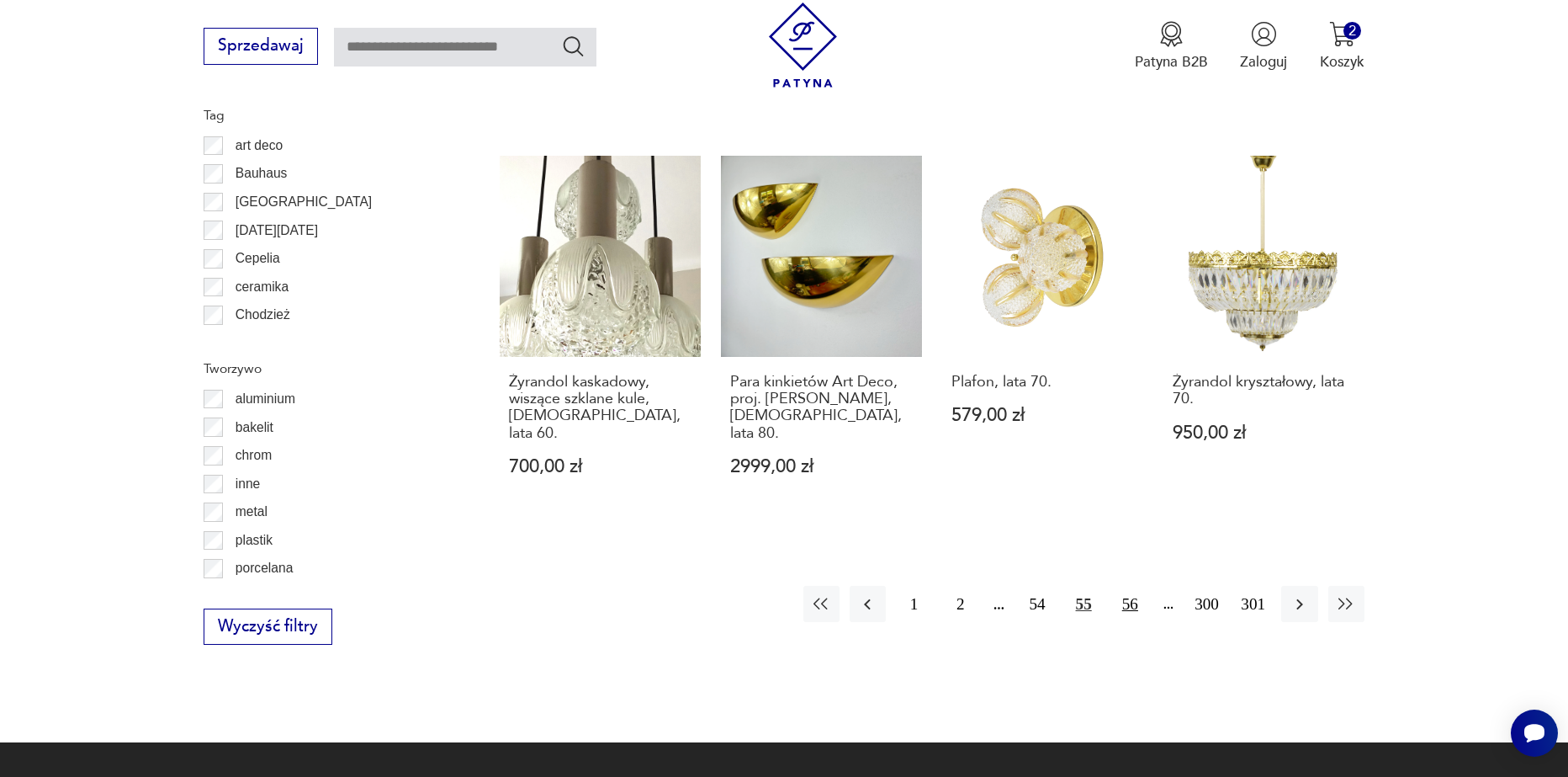
click at [1130, 586] on button "56" at bounding box center [1130, 604] width 37 height 37
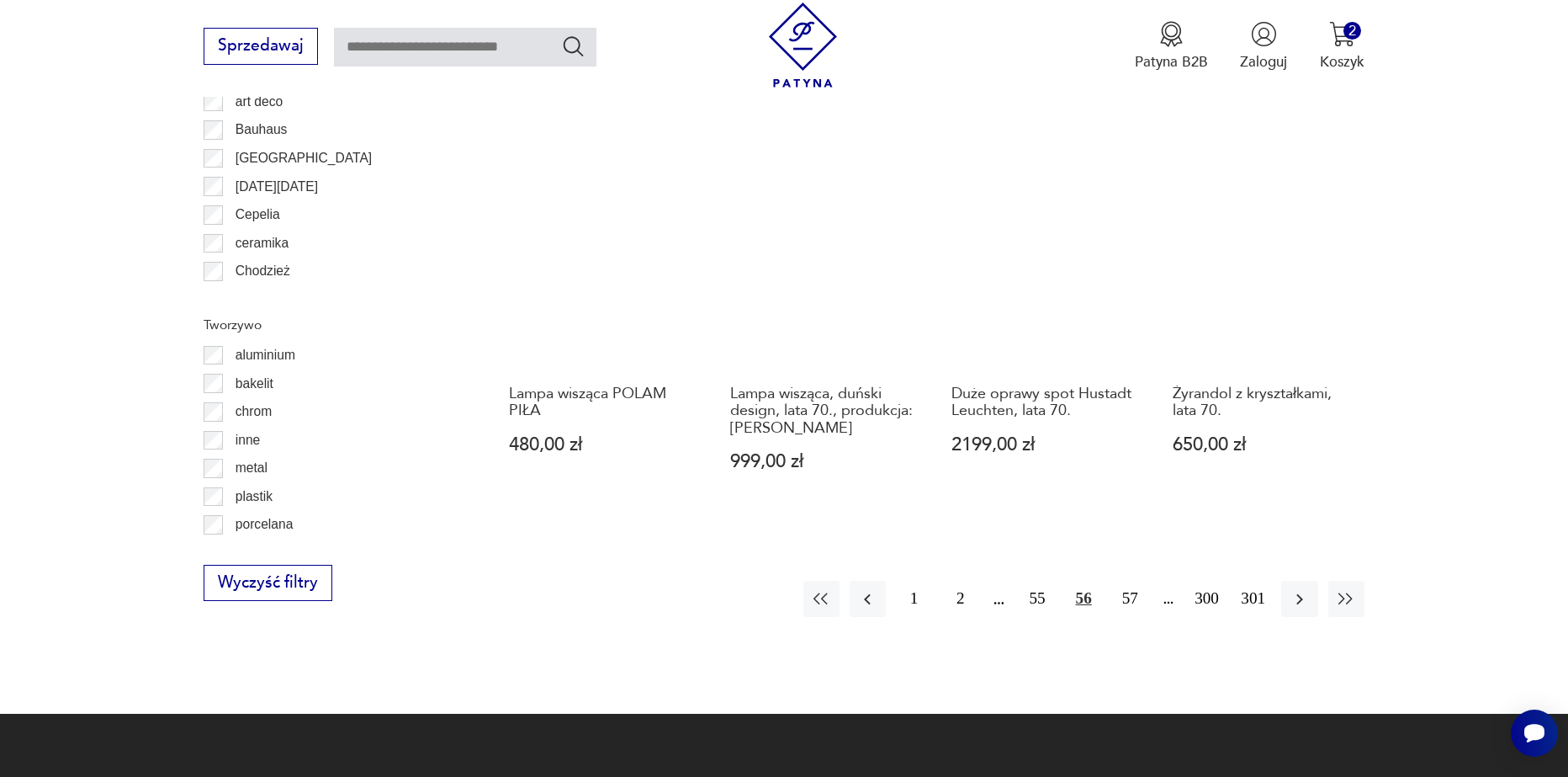
scroll to position [1931, 0]
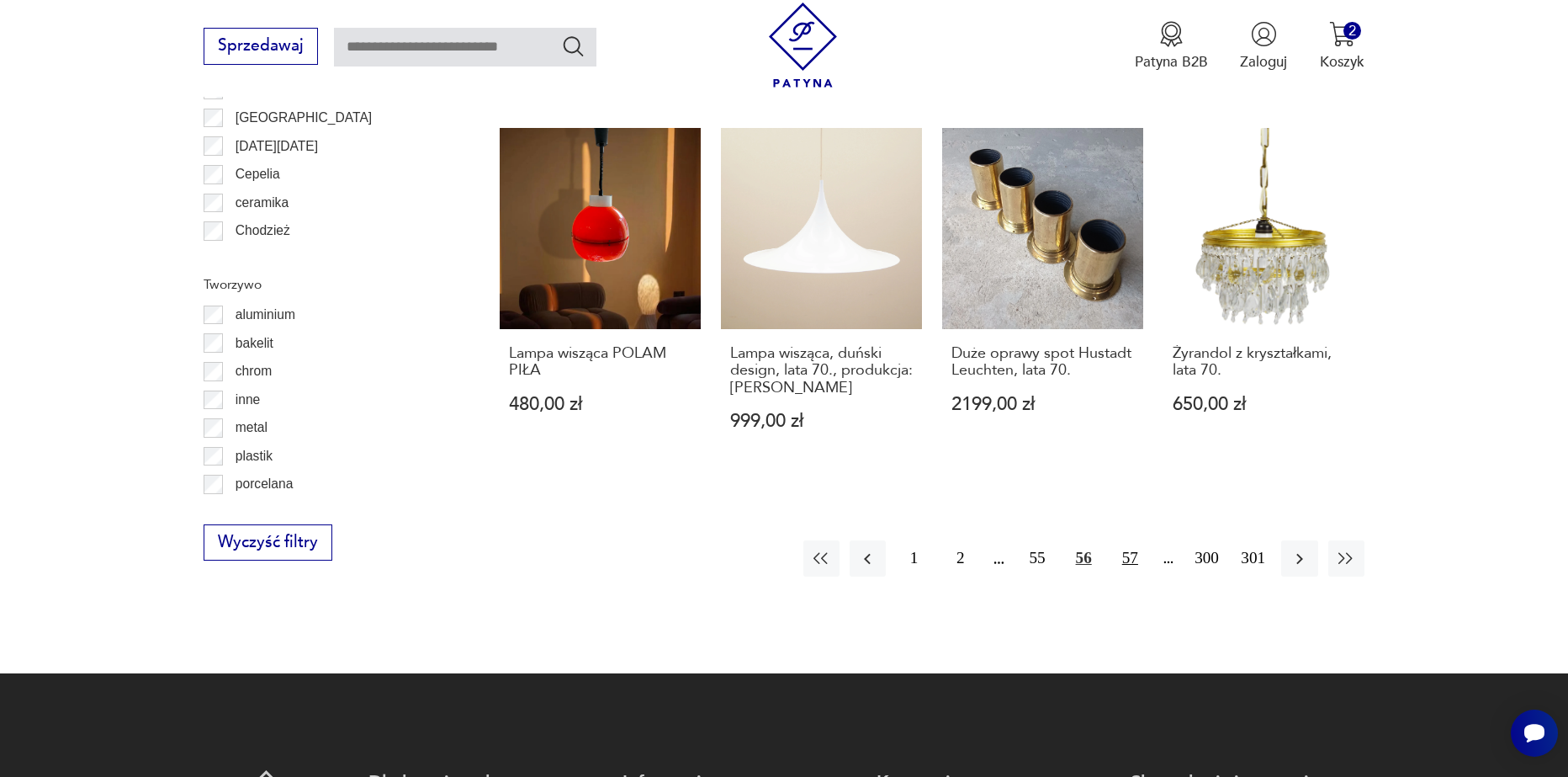
click at [1119, 540] on button "57" at bounding box center [1130, 558] width 37 height 37
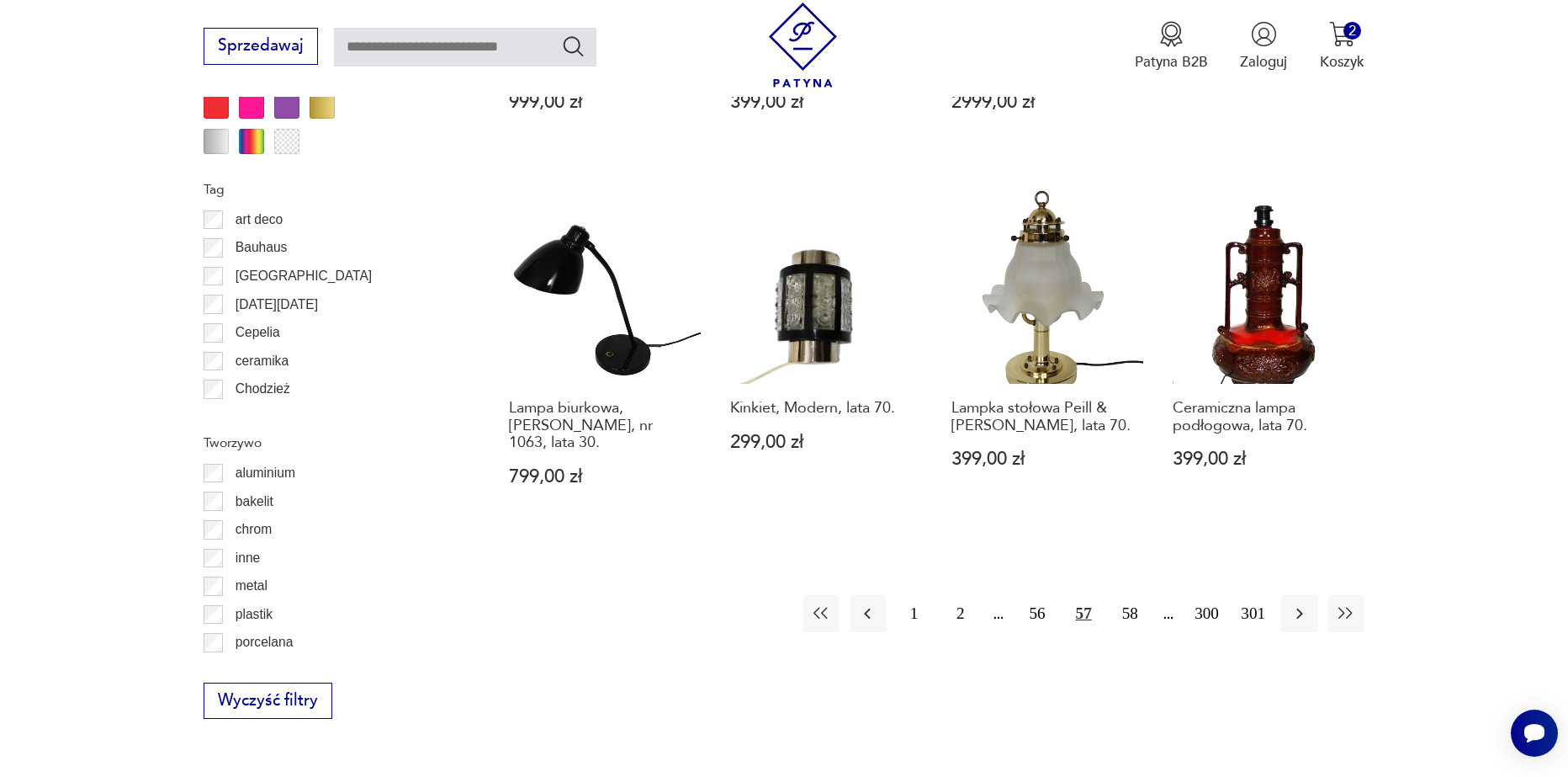
scroll to position [1846, 0]
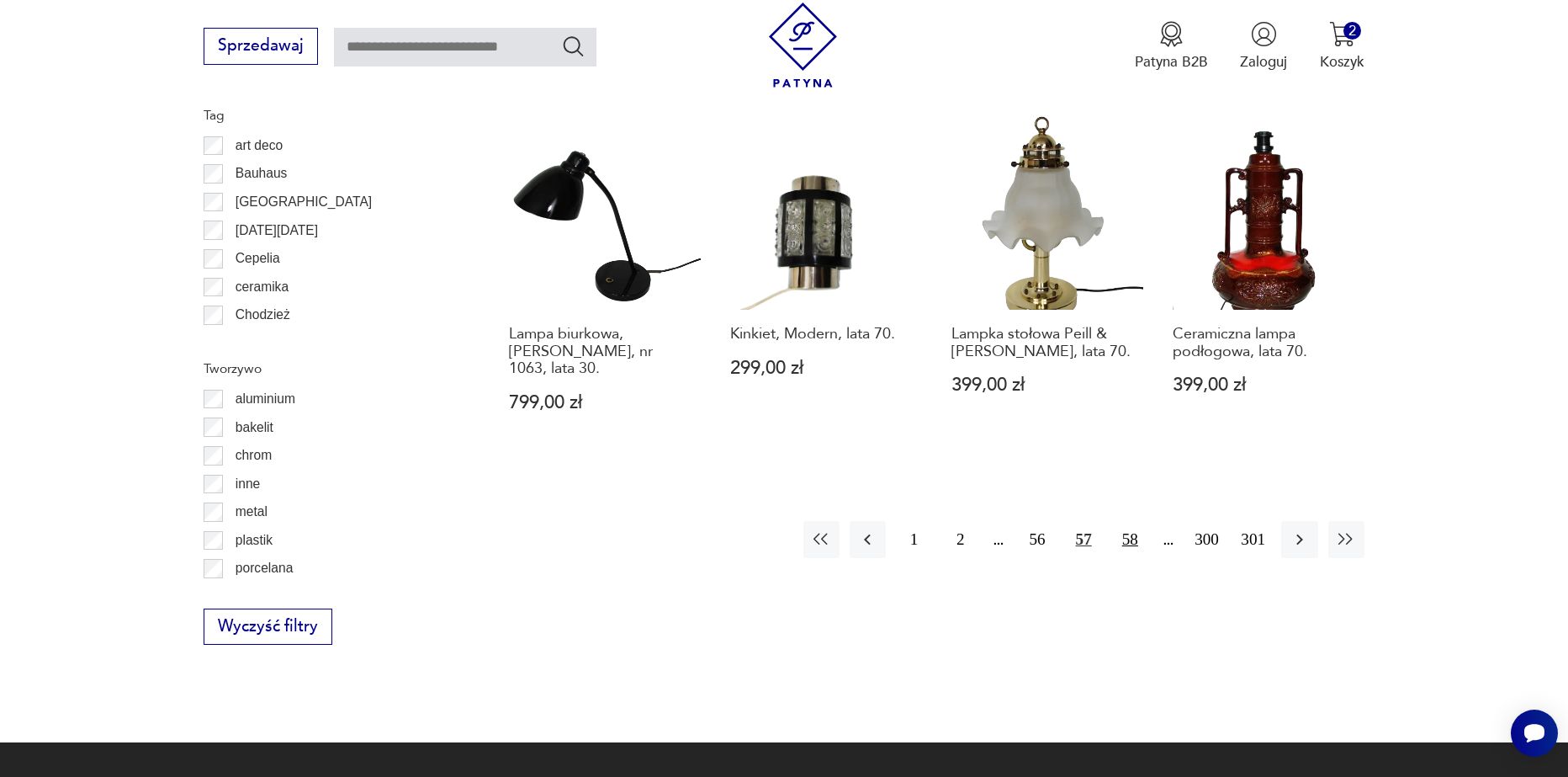
click at [1140, 521] on button "58" at bounding box center [1130, 539] width 37 height 37
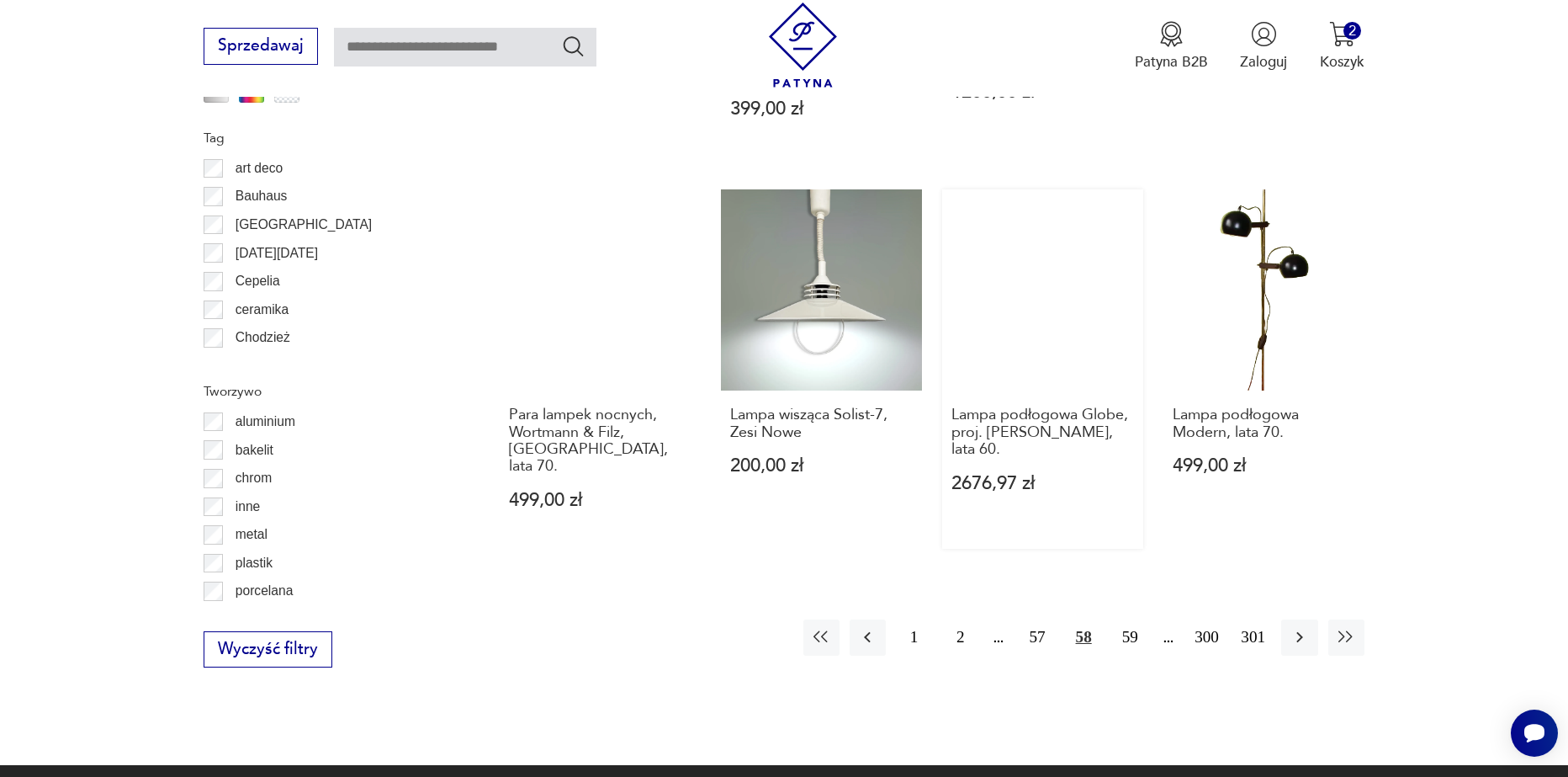
scroll to position [1846, 0]
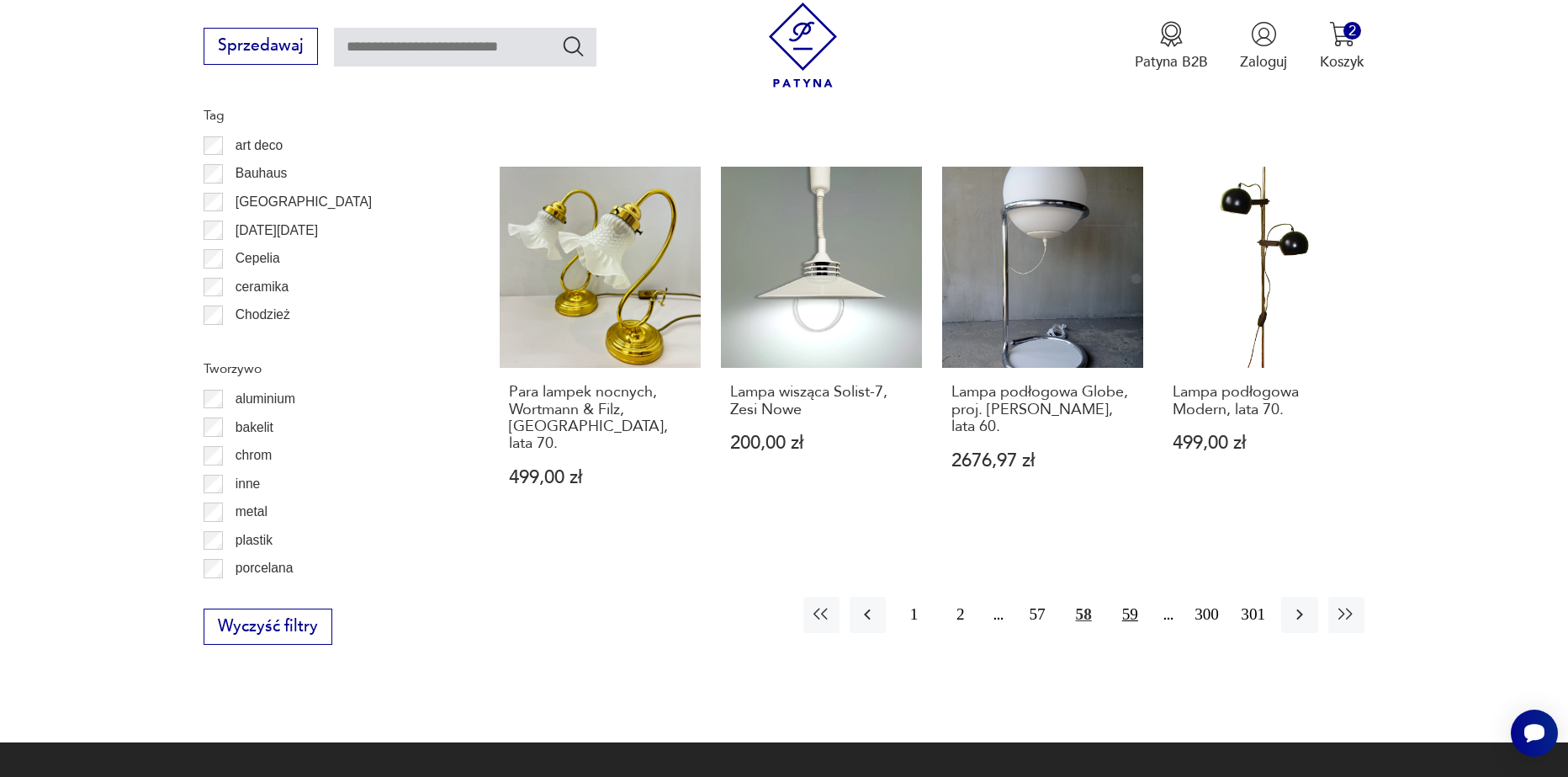
click at [1119, 597] on button "59" at bounding box center [1130, 614] width 37 height 37
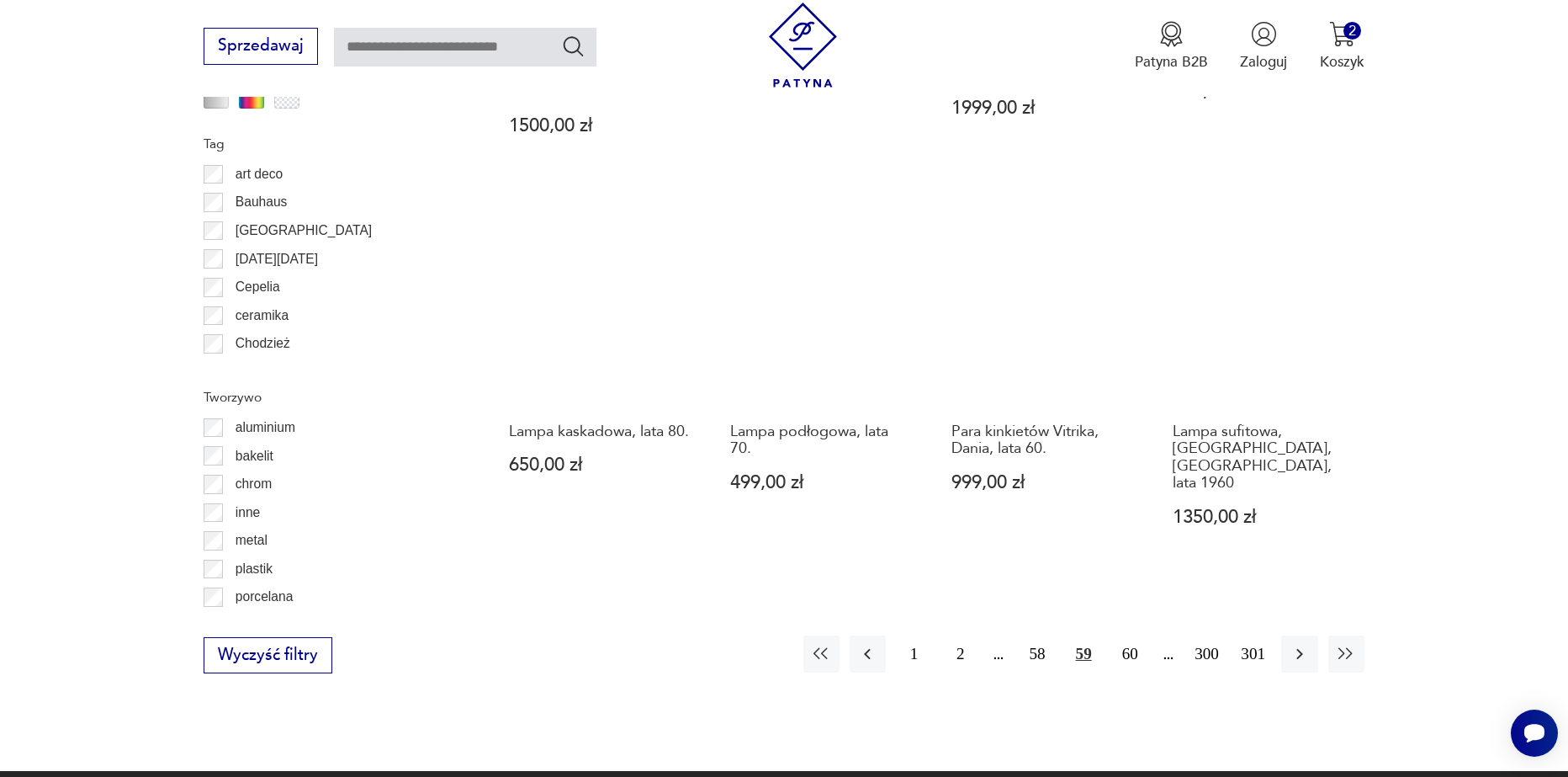
scroll to position [1846, 0]
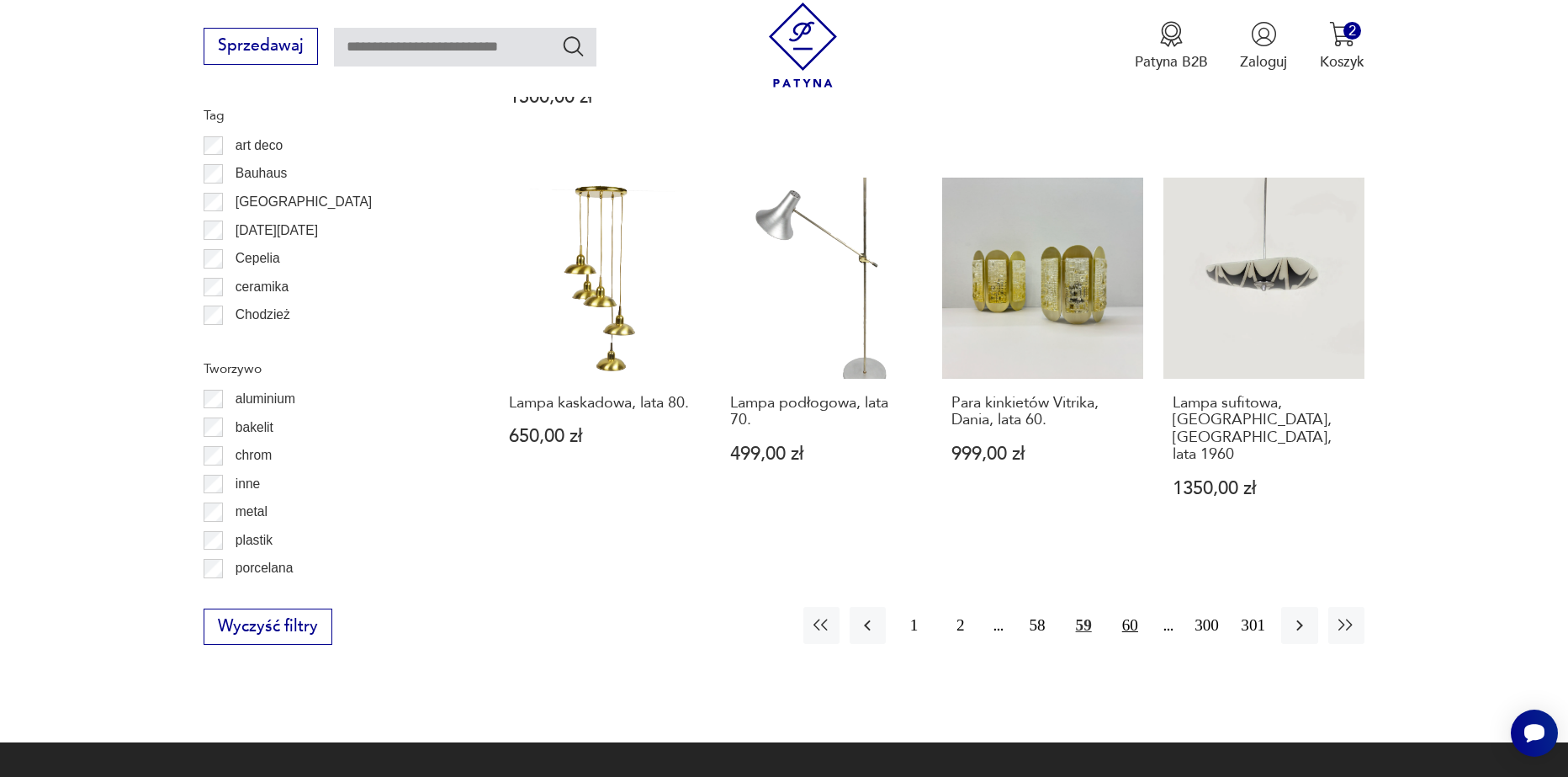
click at [1130, 606] on button "60" at bounding box center [1130, 624] width 37 height 37
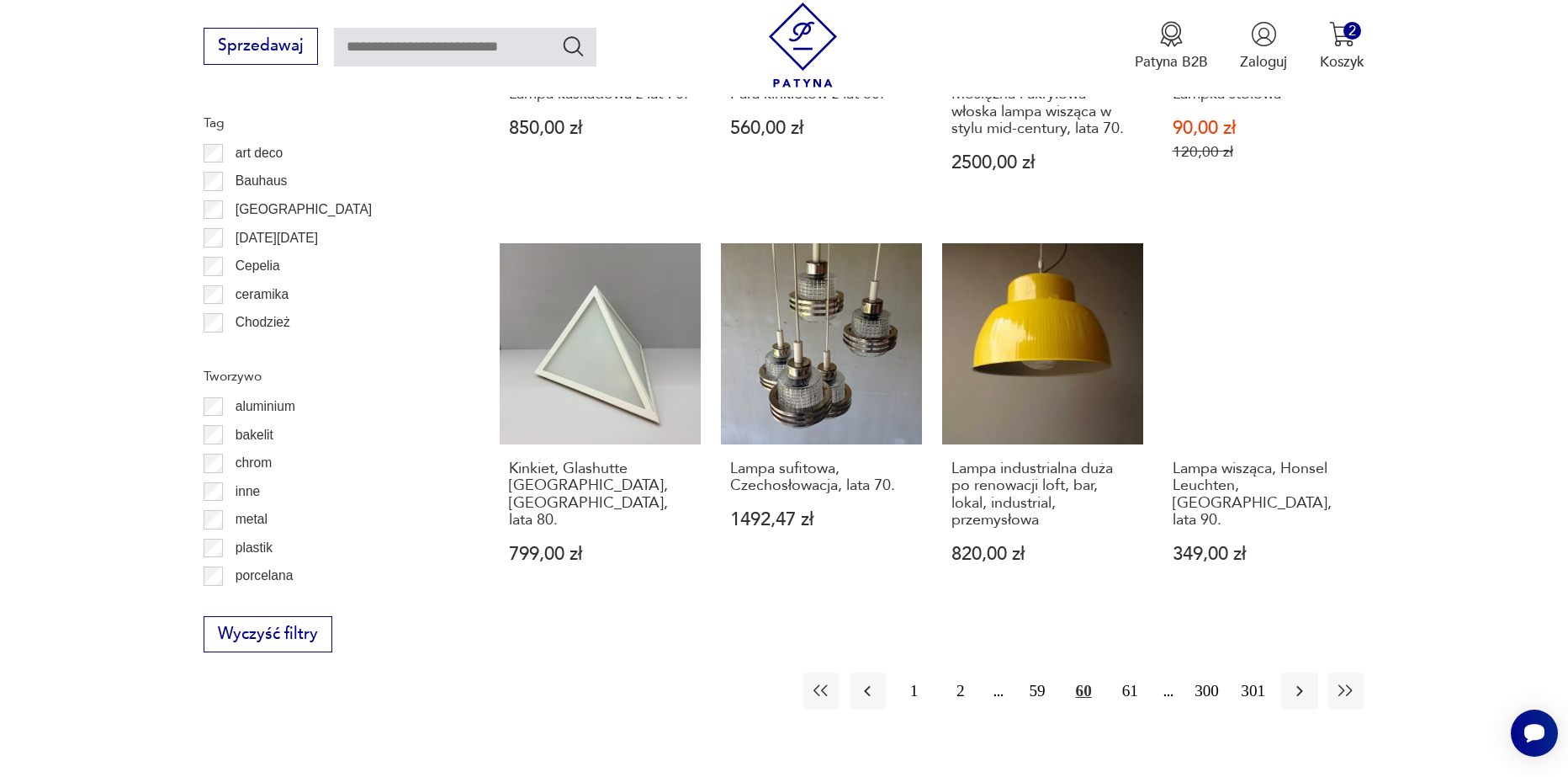
scroll to position [1931, 0]
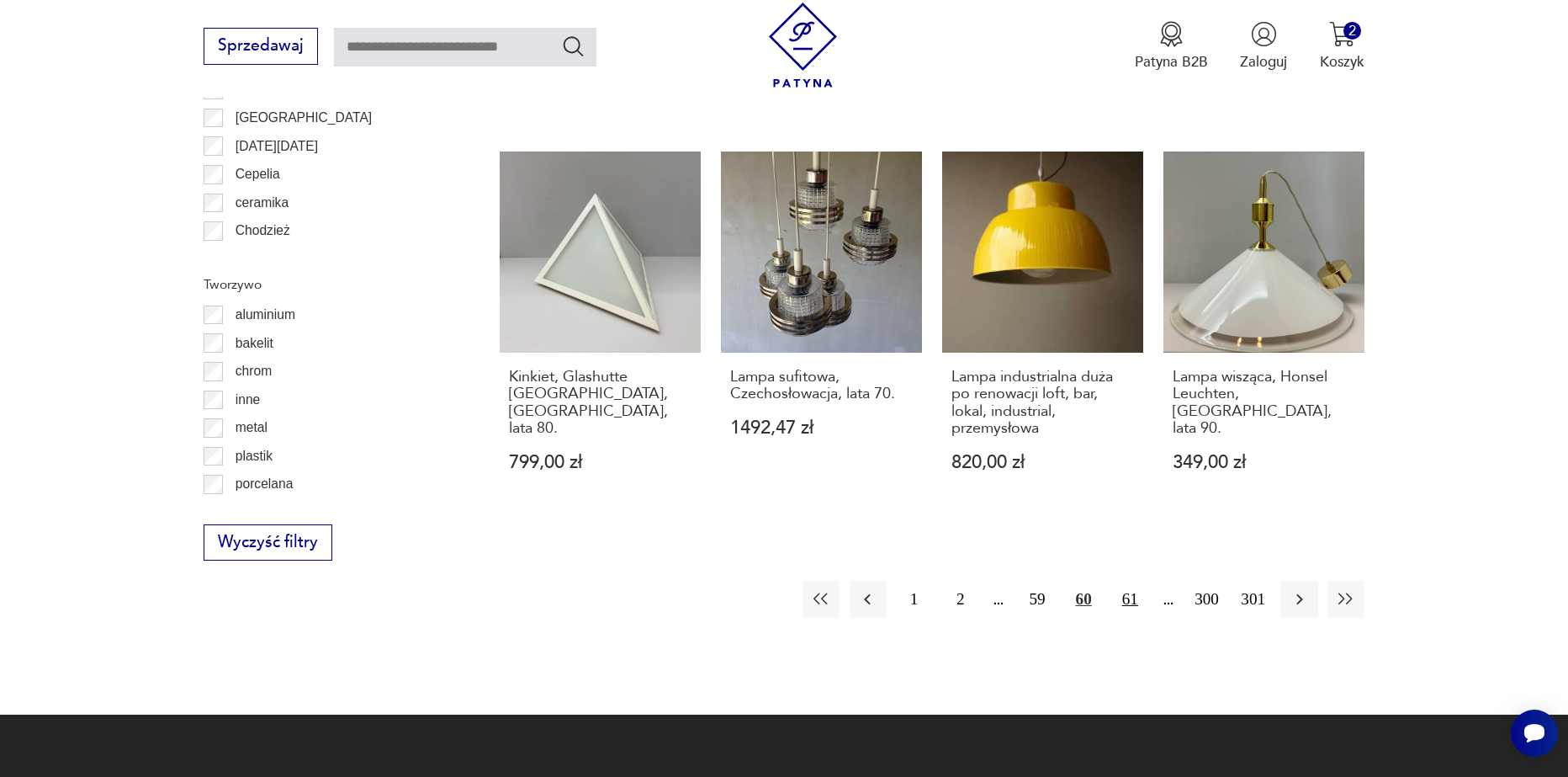
click at [1121, 581] on button "61" at bounding box center [1130, 598] width 37 height 37
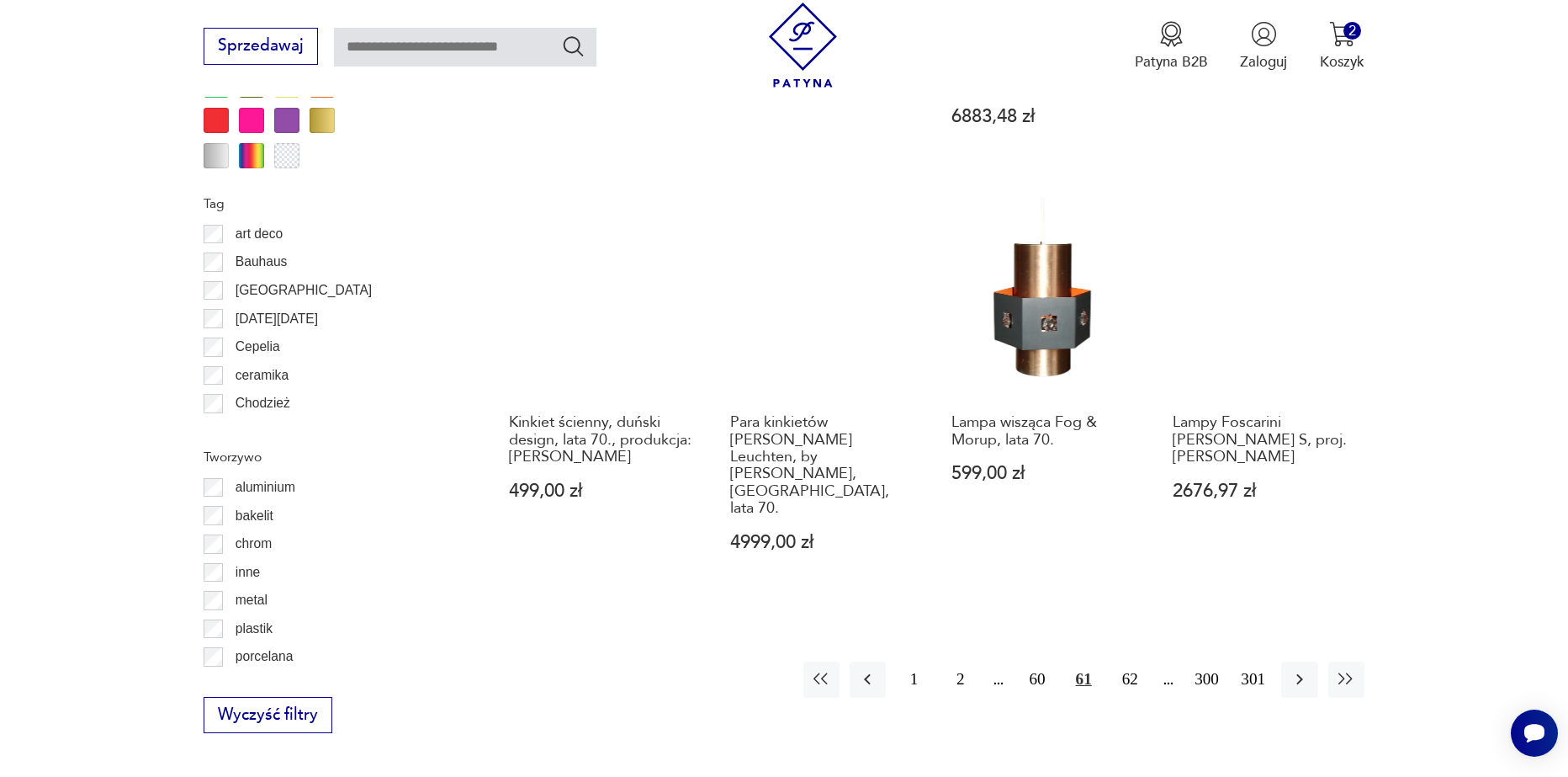
scroll to position [1931, 0]
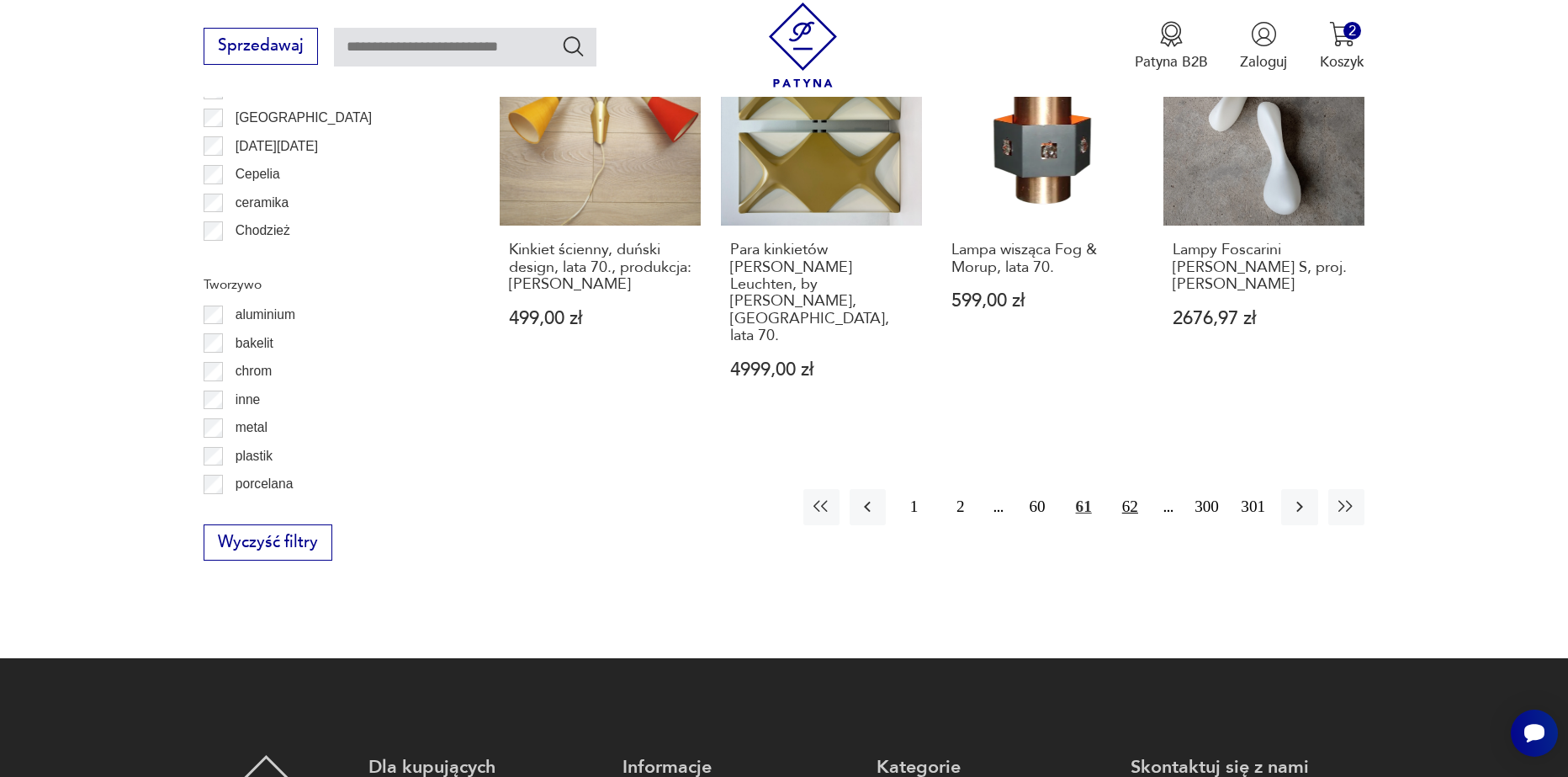
click at [1127, 489] on button "62" at bounding box center [1130, 506] width 37 height 37
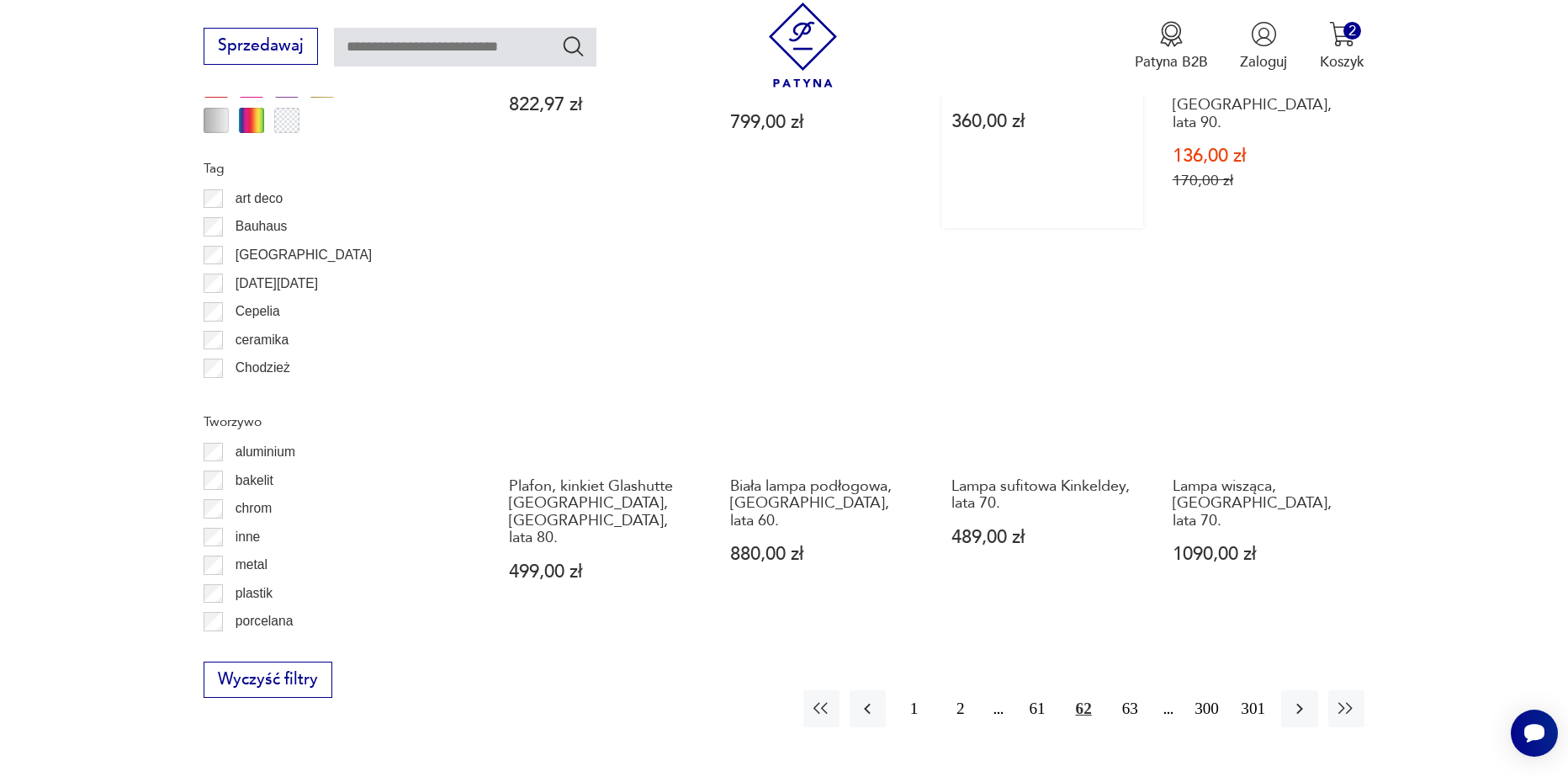
scroll to position [1846, 0]
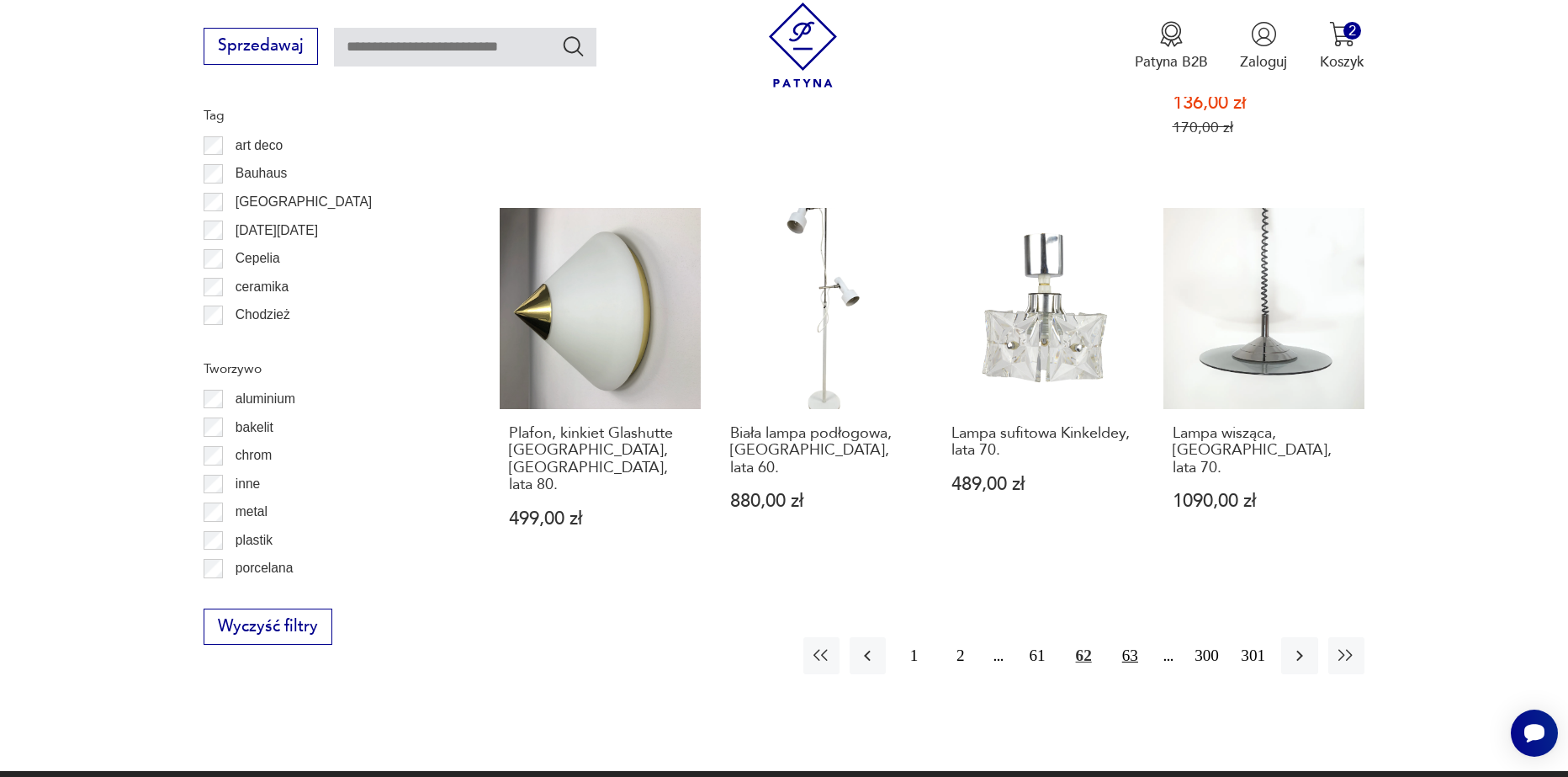
click at [1126, 637] on button "63" at bounding box center [1130, 655] width 37 height 37
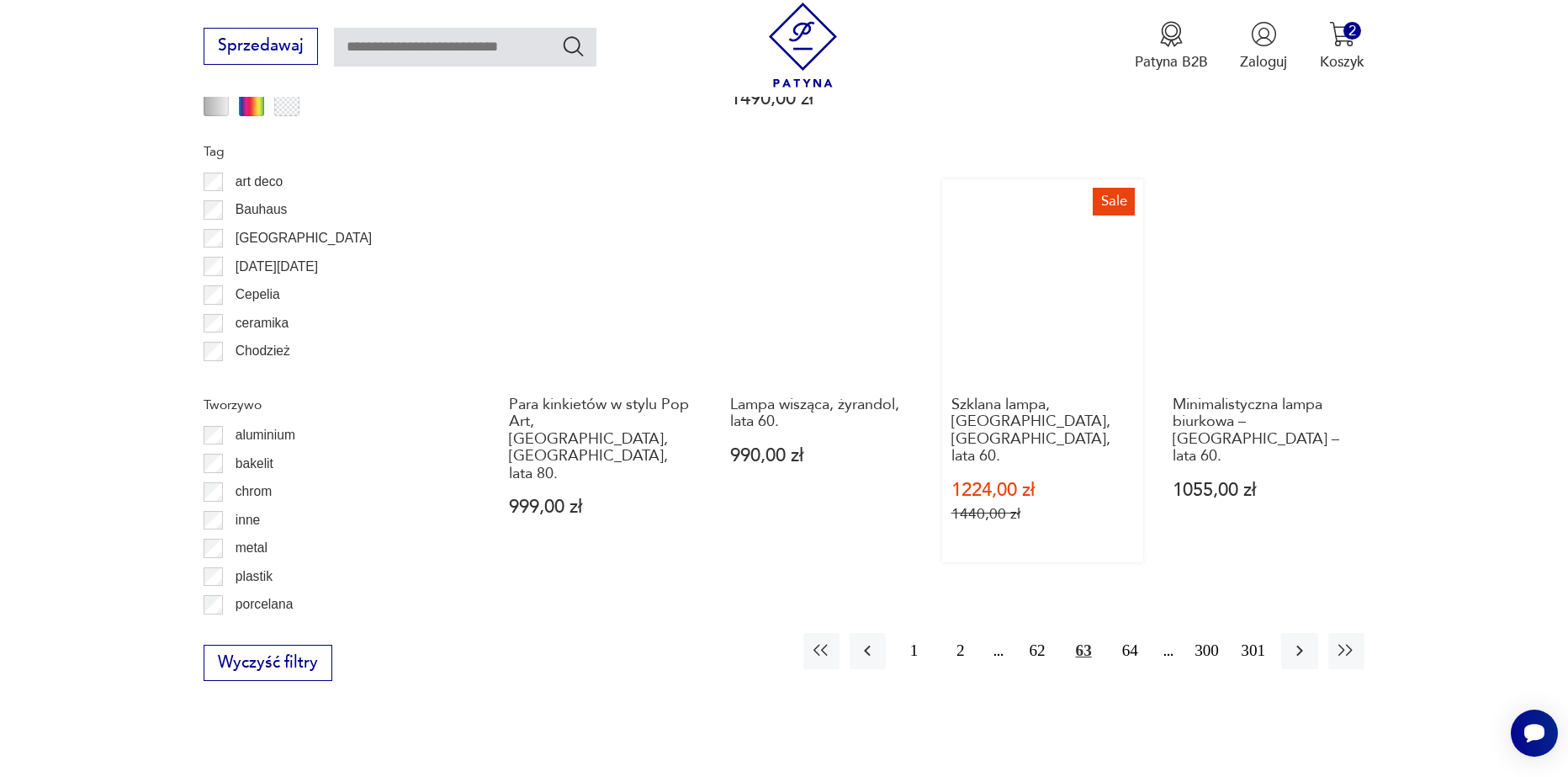
scroll to position [1846, 0]
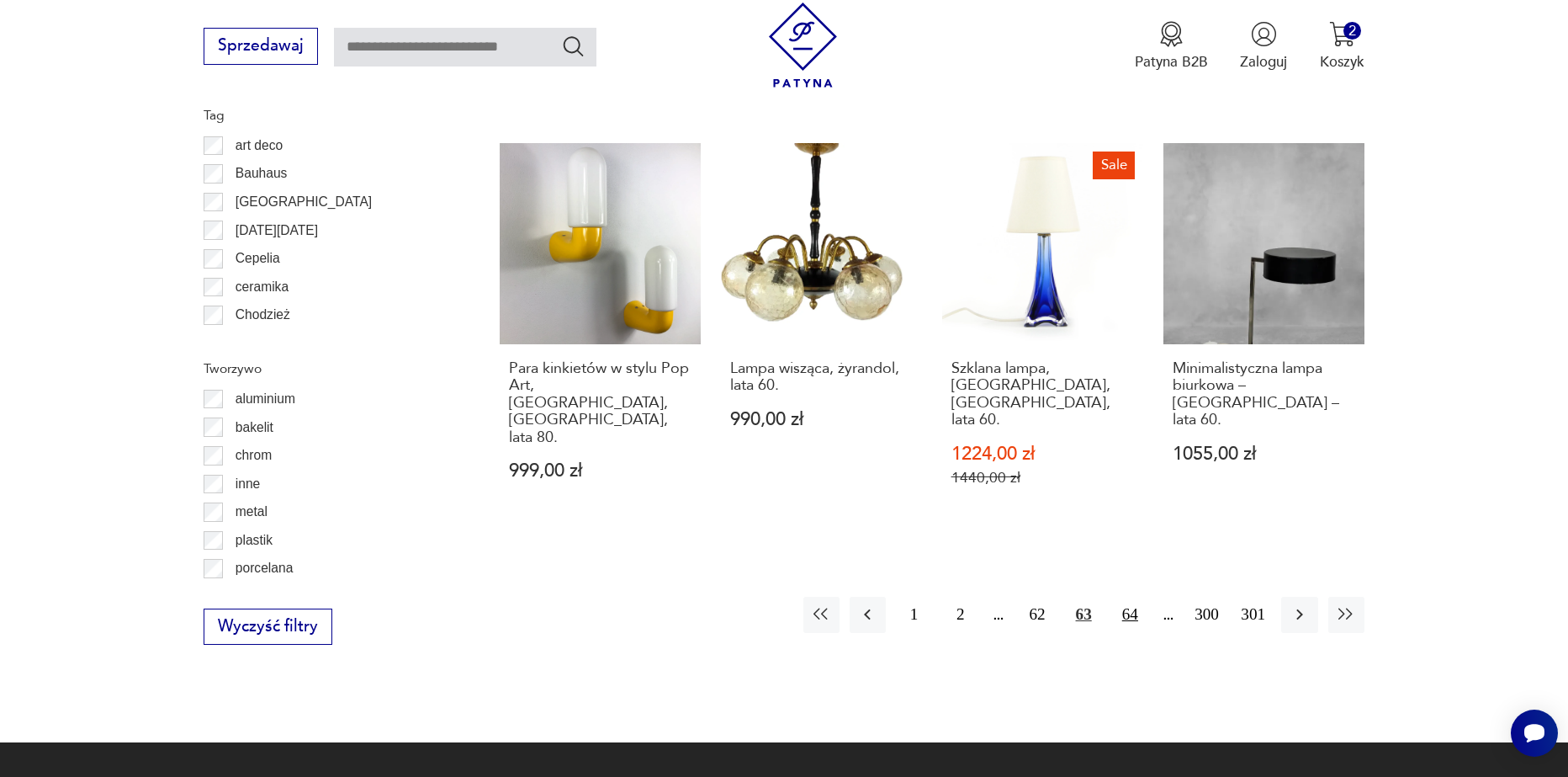
click at [1125, 597] on button "64" at bounding box center [1130, 614] width 37 height 37
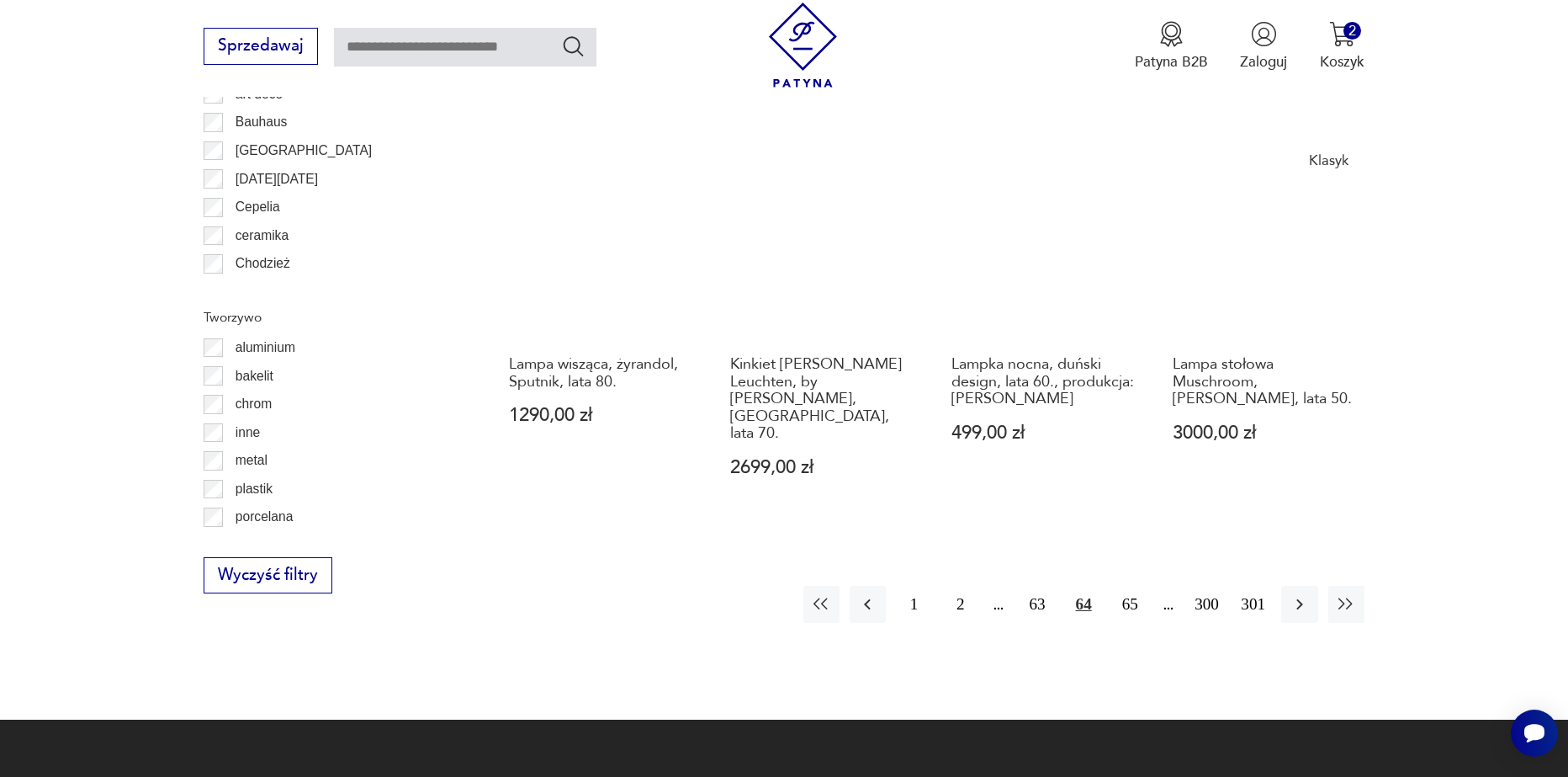
scroll to position [1931, 0]
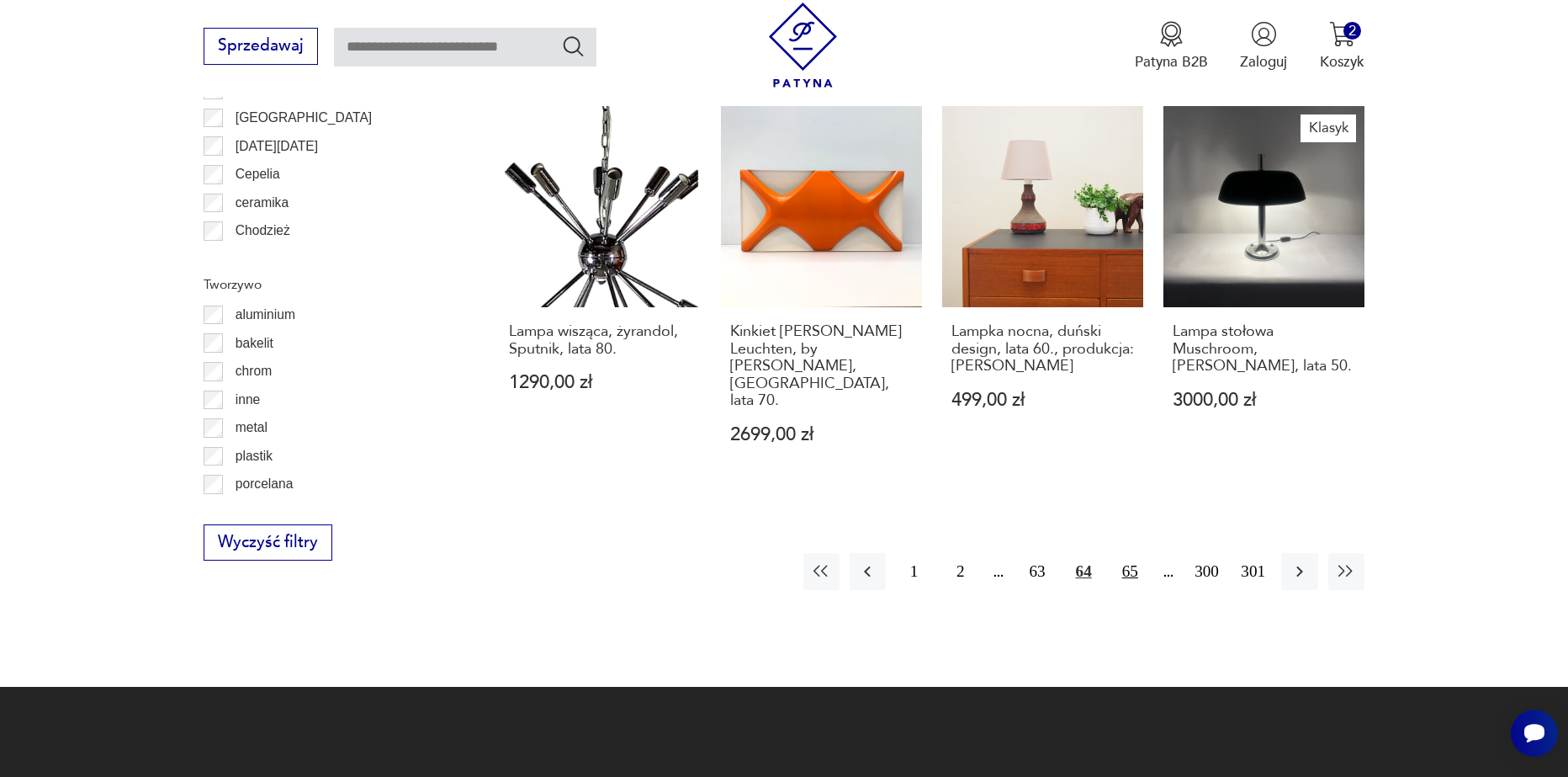
click at [1130, 553] on button "65" at bounding box center [1130, 571] width 37 height 37
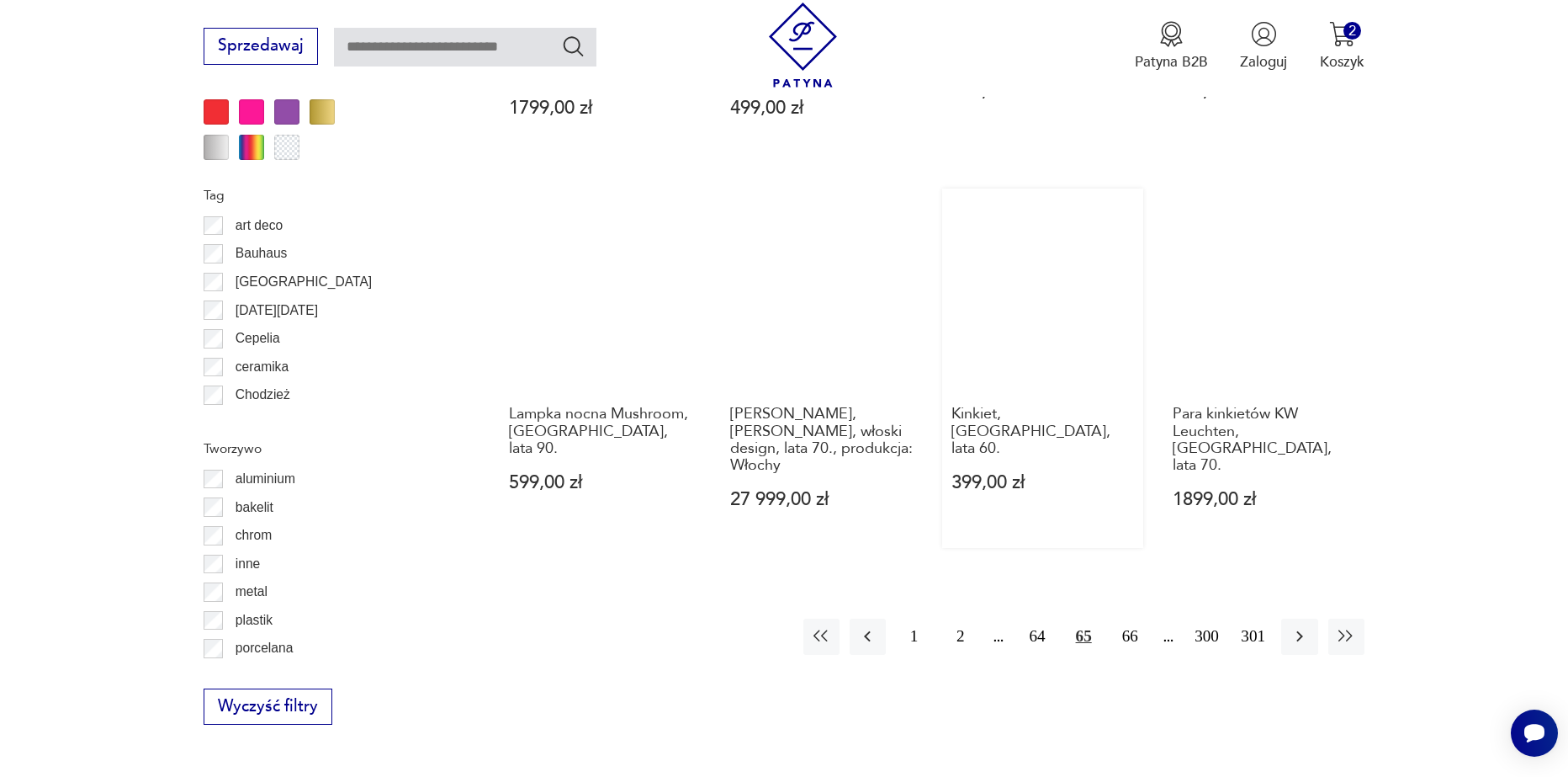
scroll to position [1846, 0]
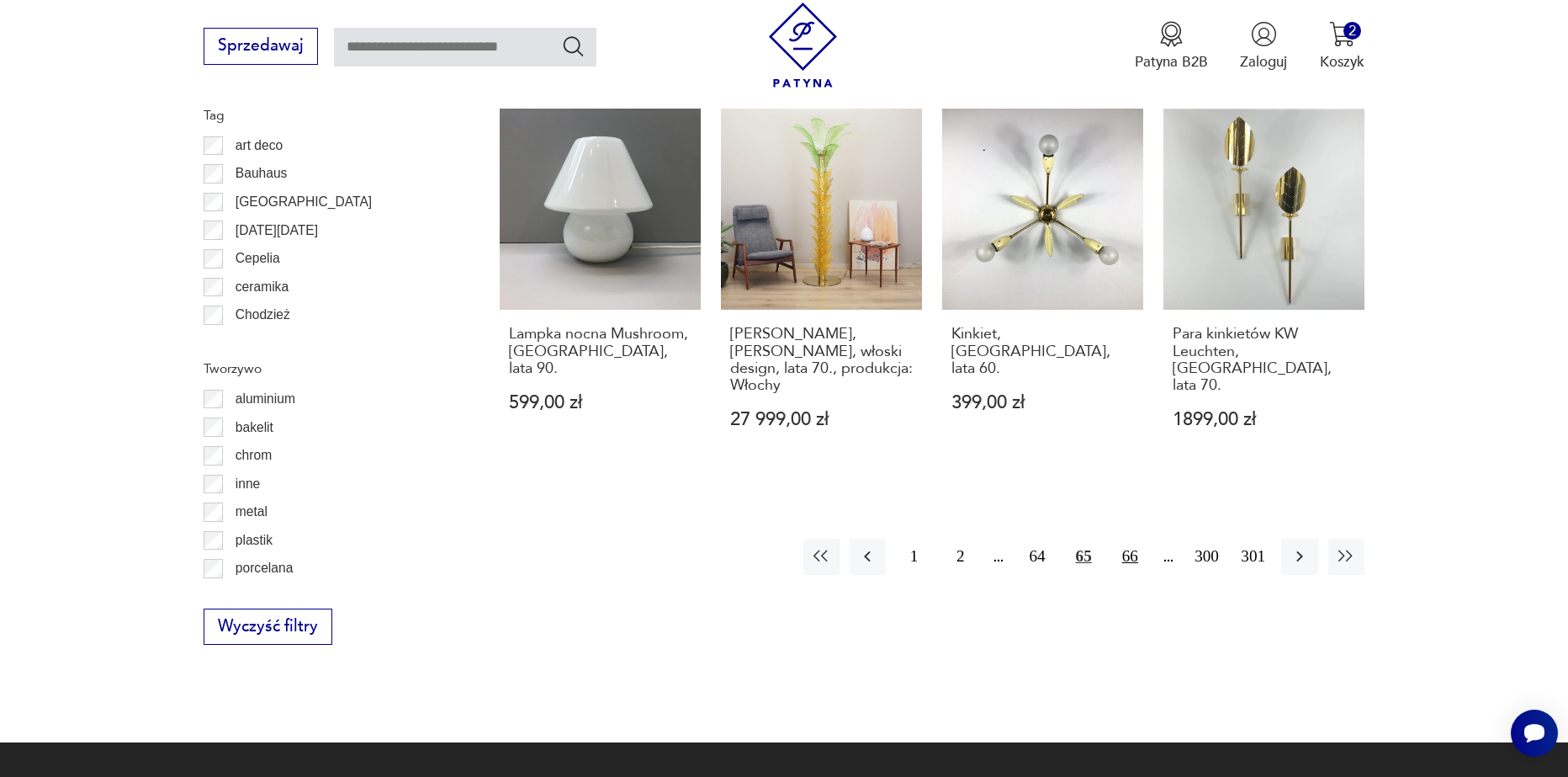
click at [1130, 539] on button "66" at bounding box center [1130, 556] width 37 height 37
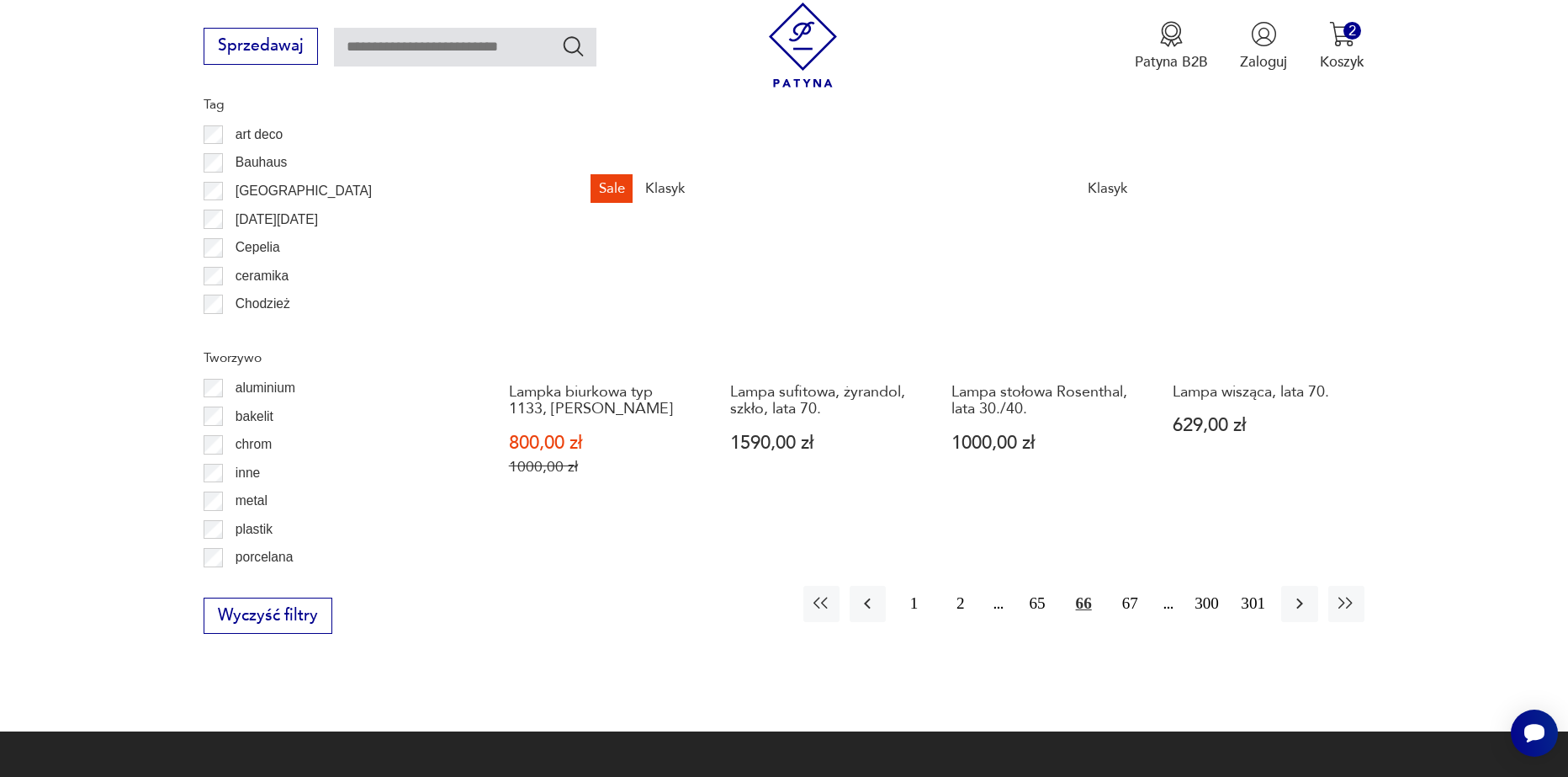
scroll to position [1846, 0]
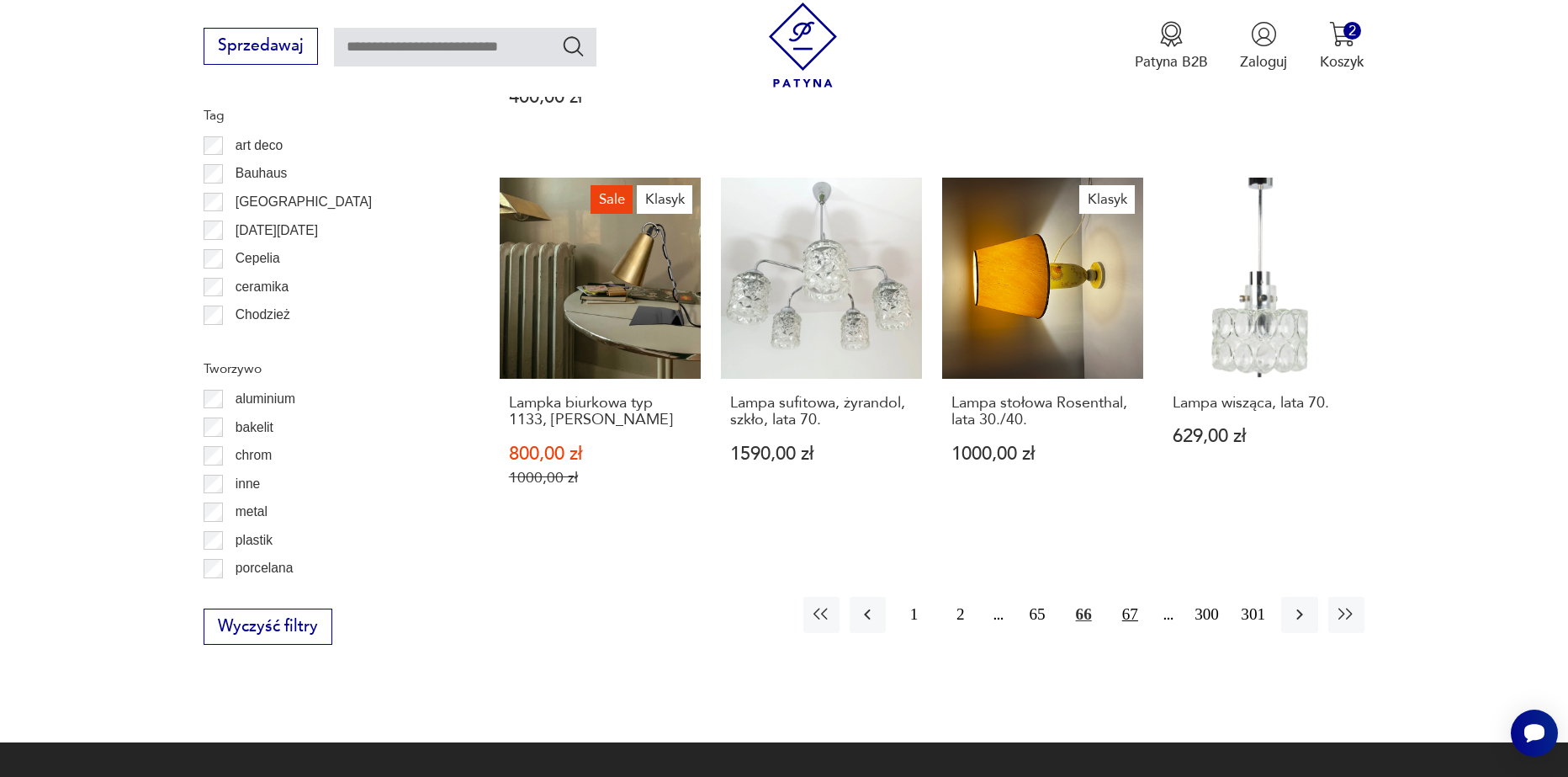
click at [1135, 597] on button "67" at bounding box center [1130, 614] width 37 height 37
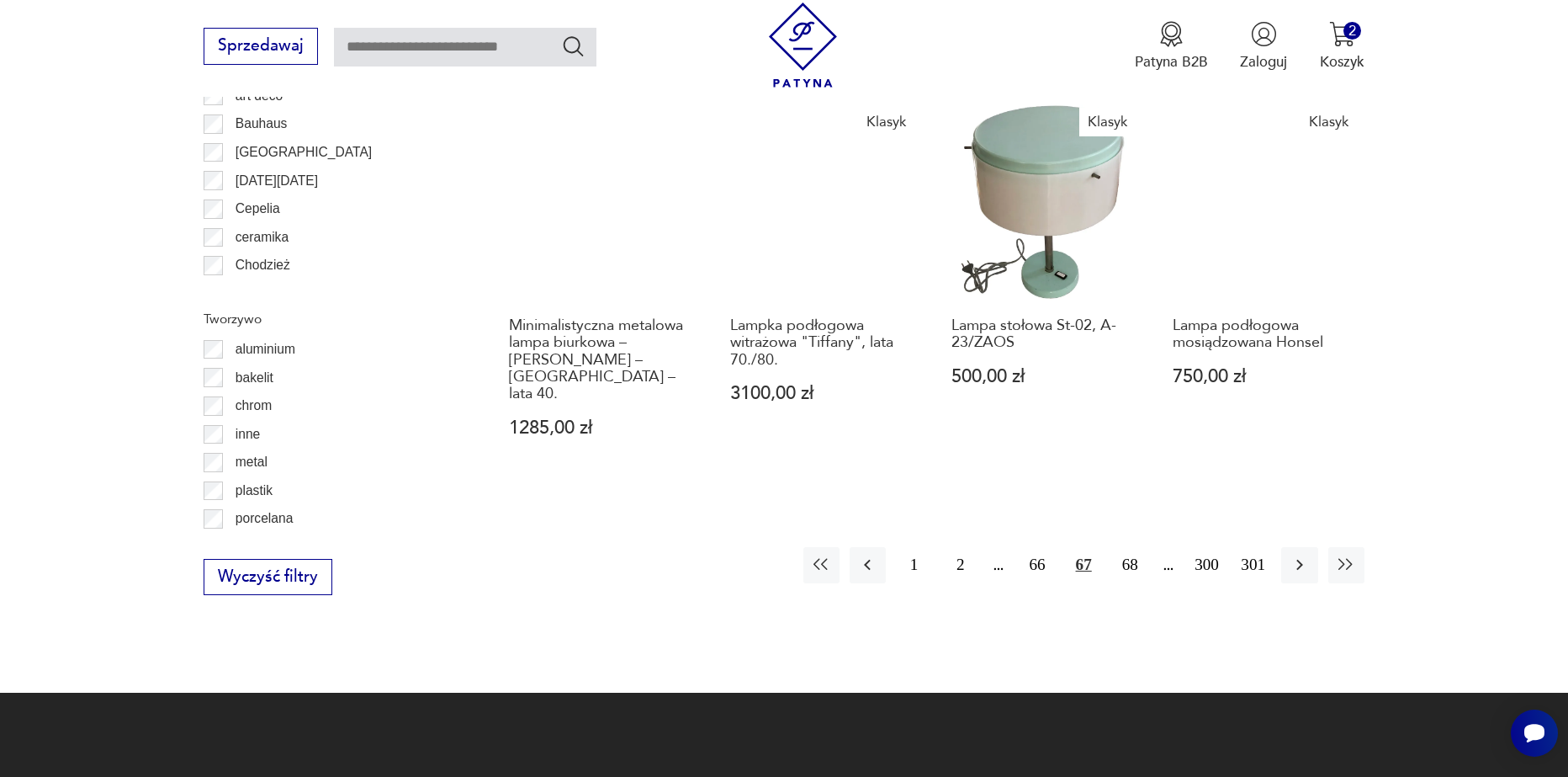
scroll to position [1931, 0]
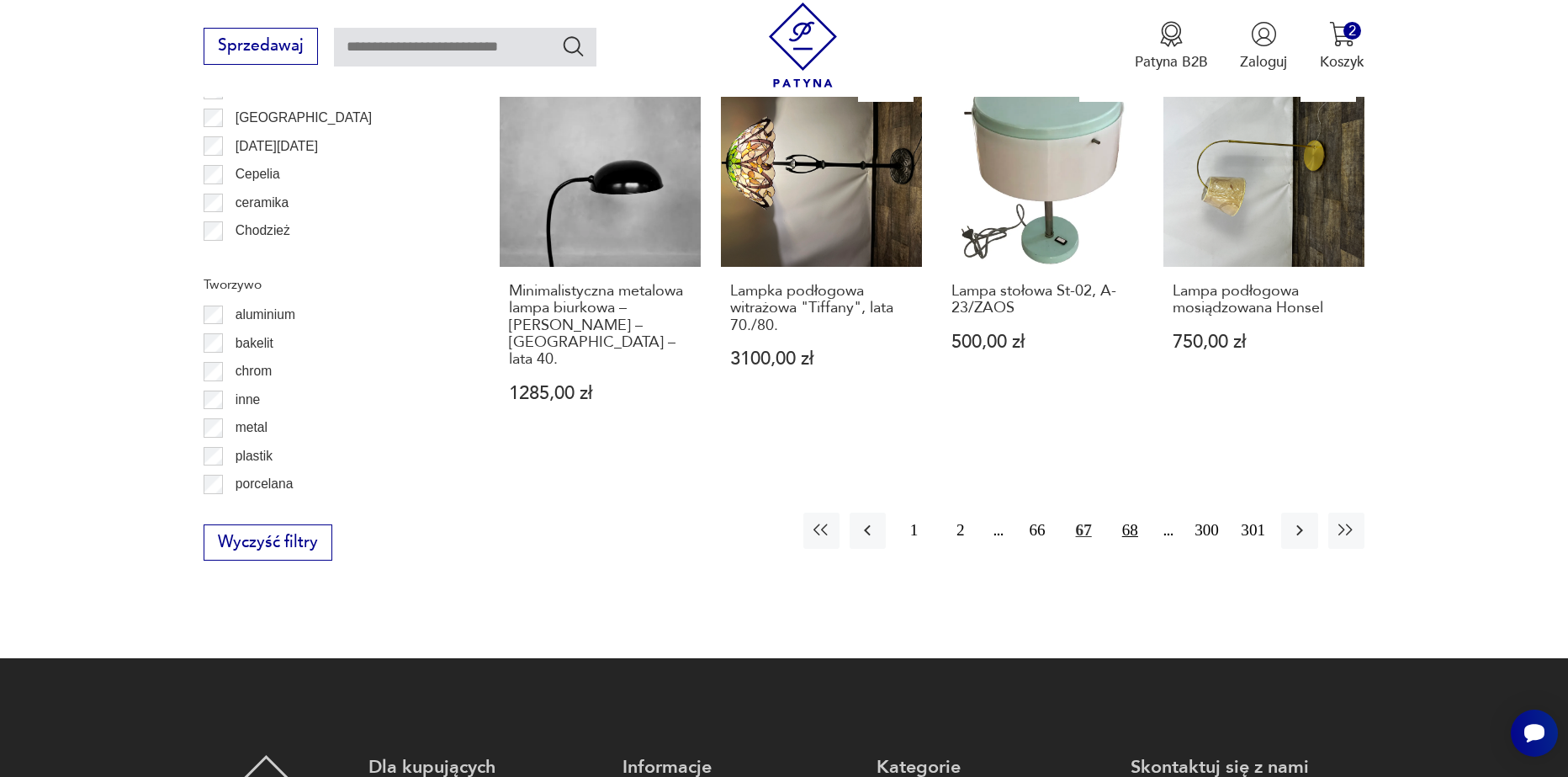
click at [1130, 513] on button "68" at bounding box center [1130, 531] width 37 height 37
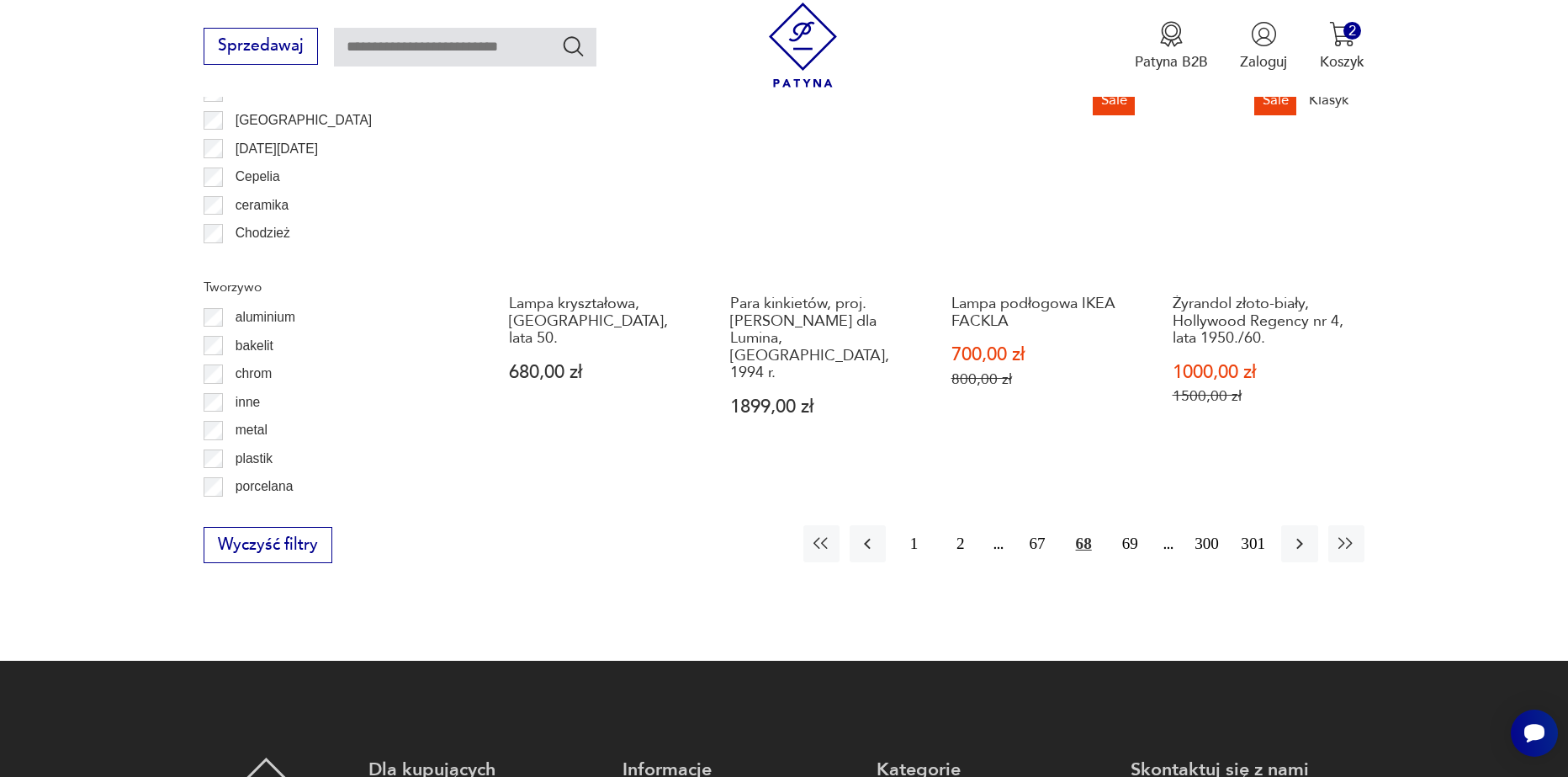
scroll to position [1931, 0]
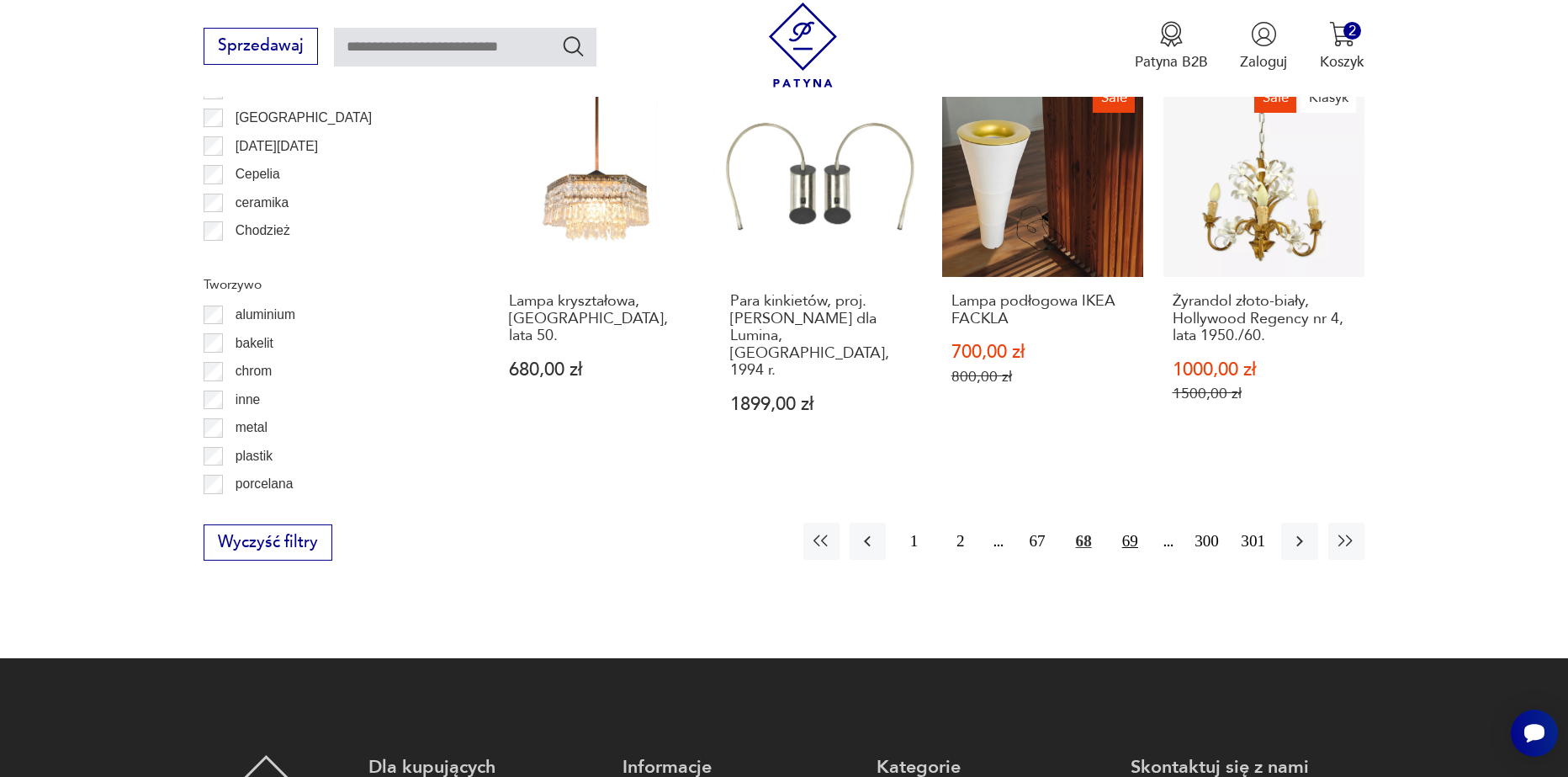
click at [1124, 522] on button "69" at bounding box center [1130, 540] width 37 height 37
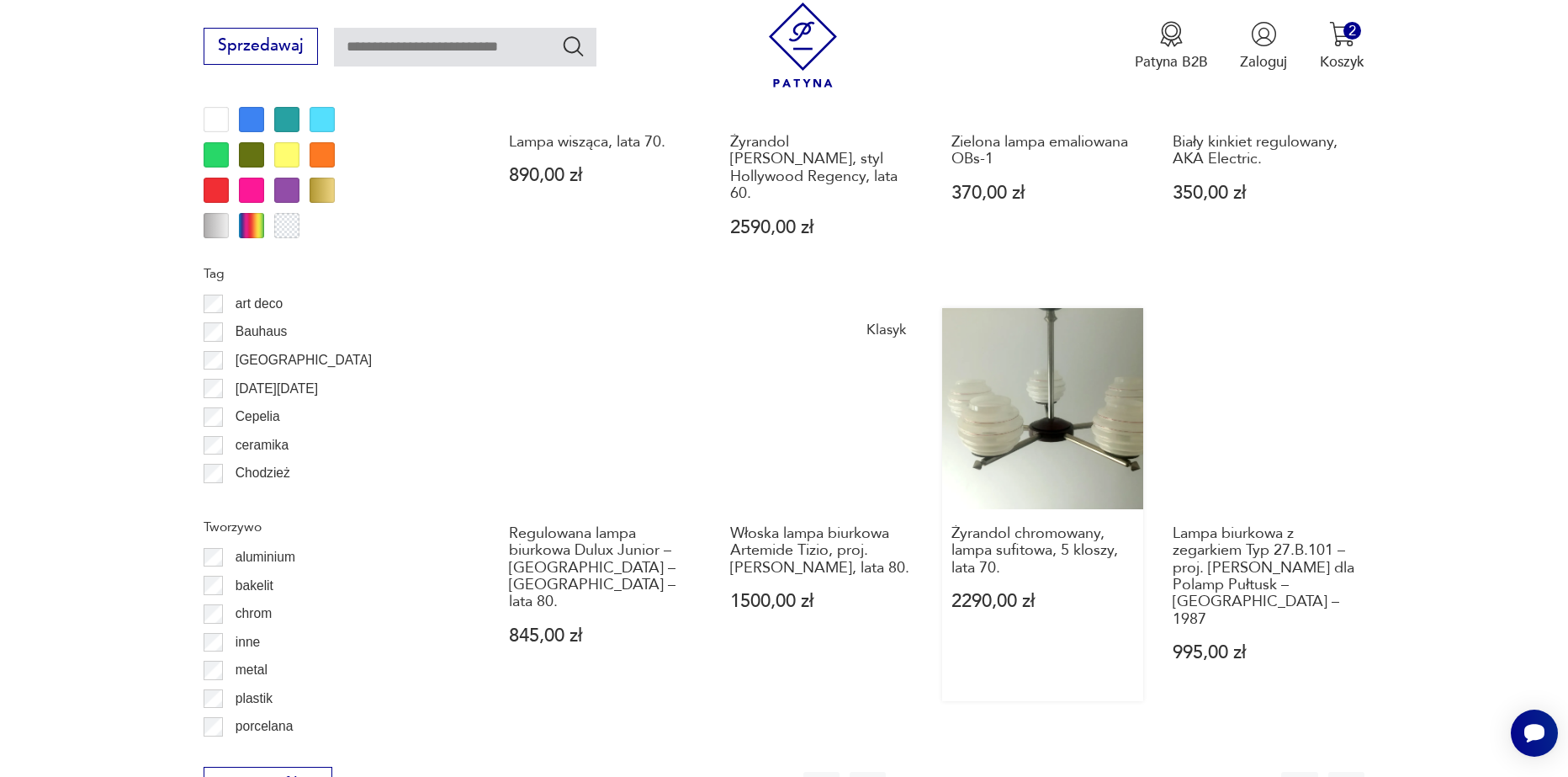
scroll to position [1762, 0]
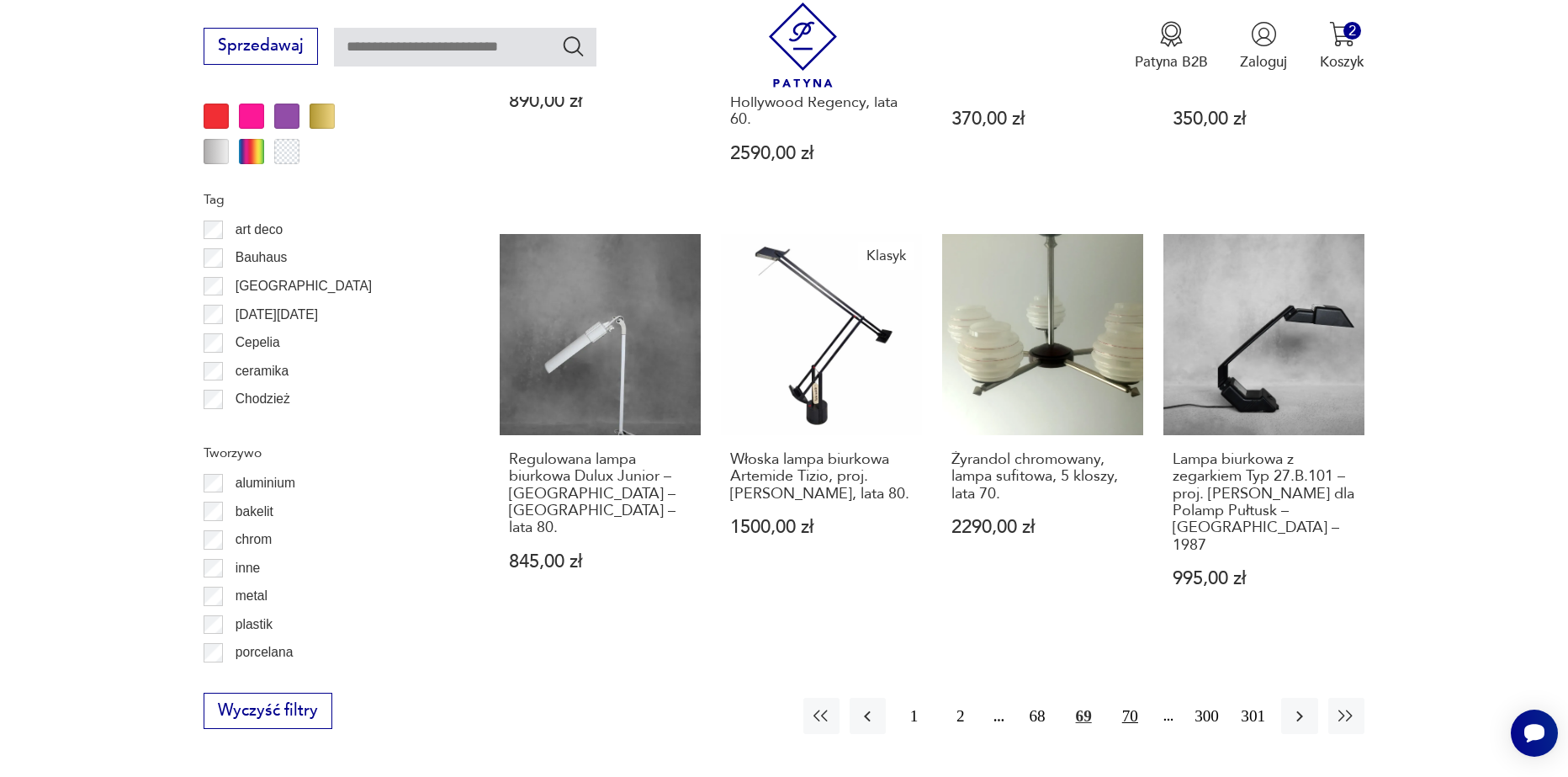
click at [1134, 698] on button "70" at bounding box center [1130, 715] width 37 height 37
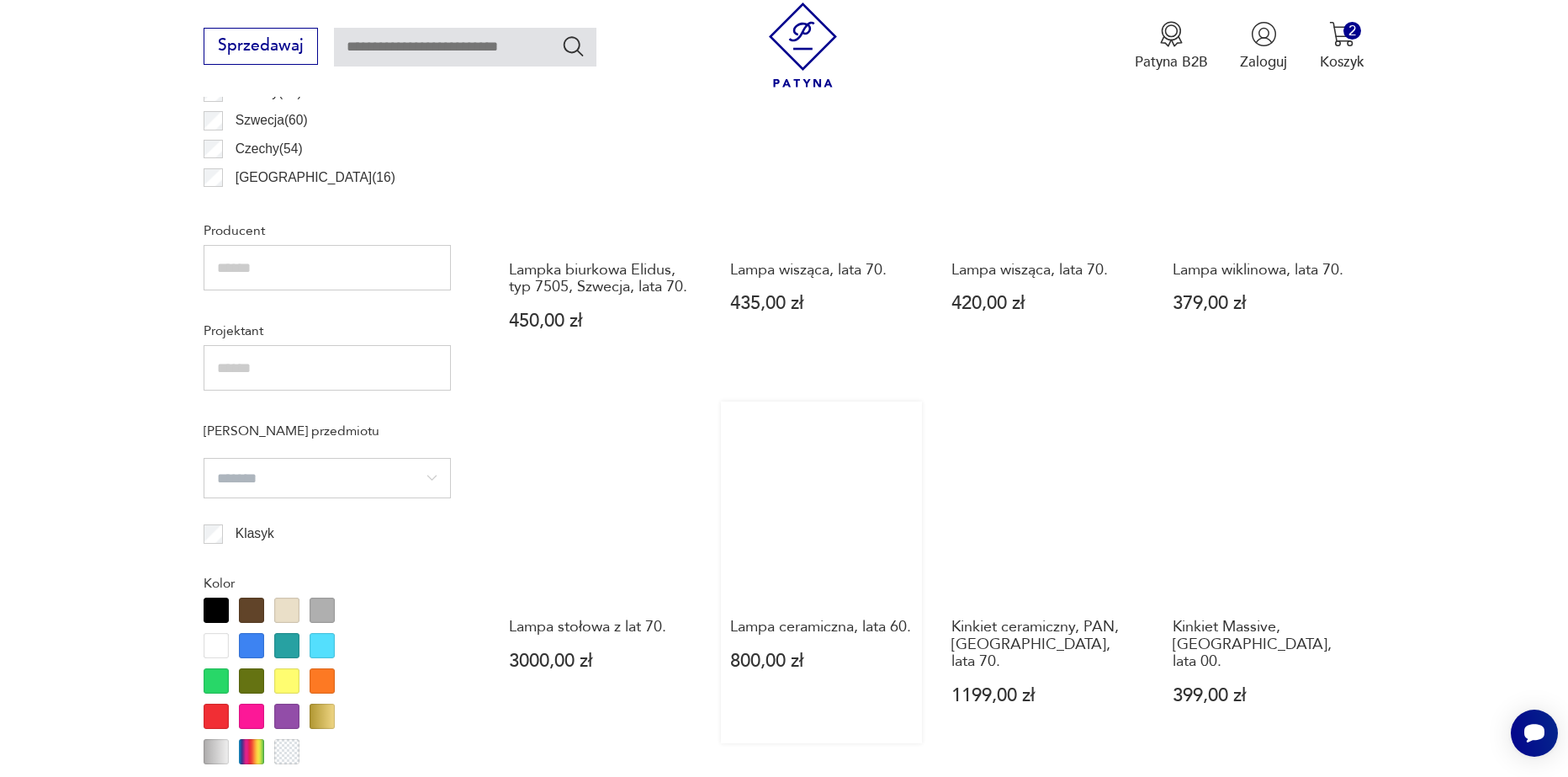
scroll to position [1174, 0]
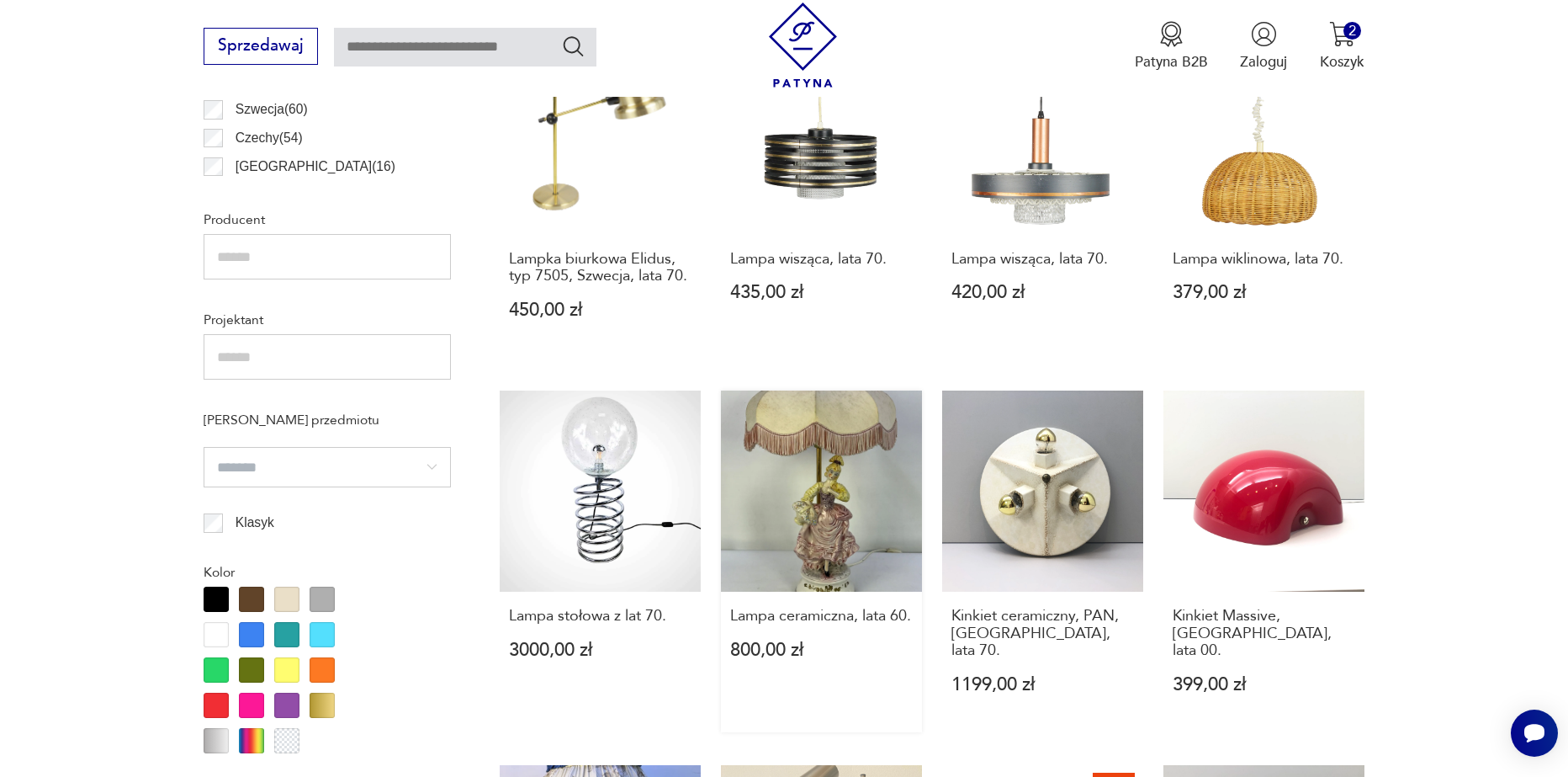
click at [880, 541] on link "Lampa ceramiczna, lata 60. 800,00 zł" at bounding box center [822, 561] width 201 height 342
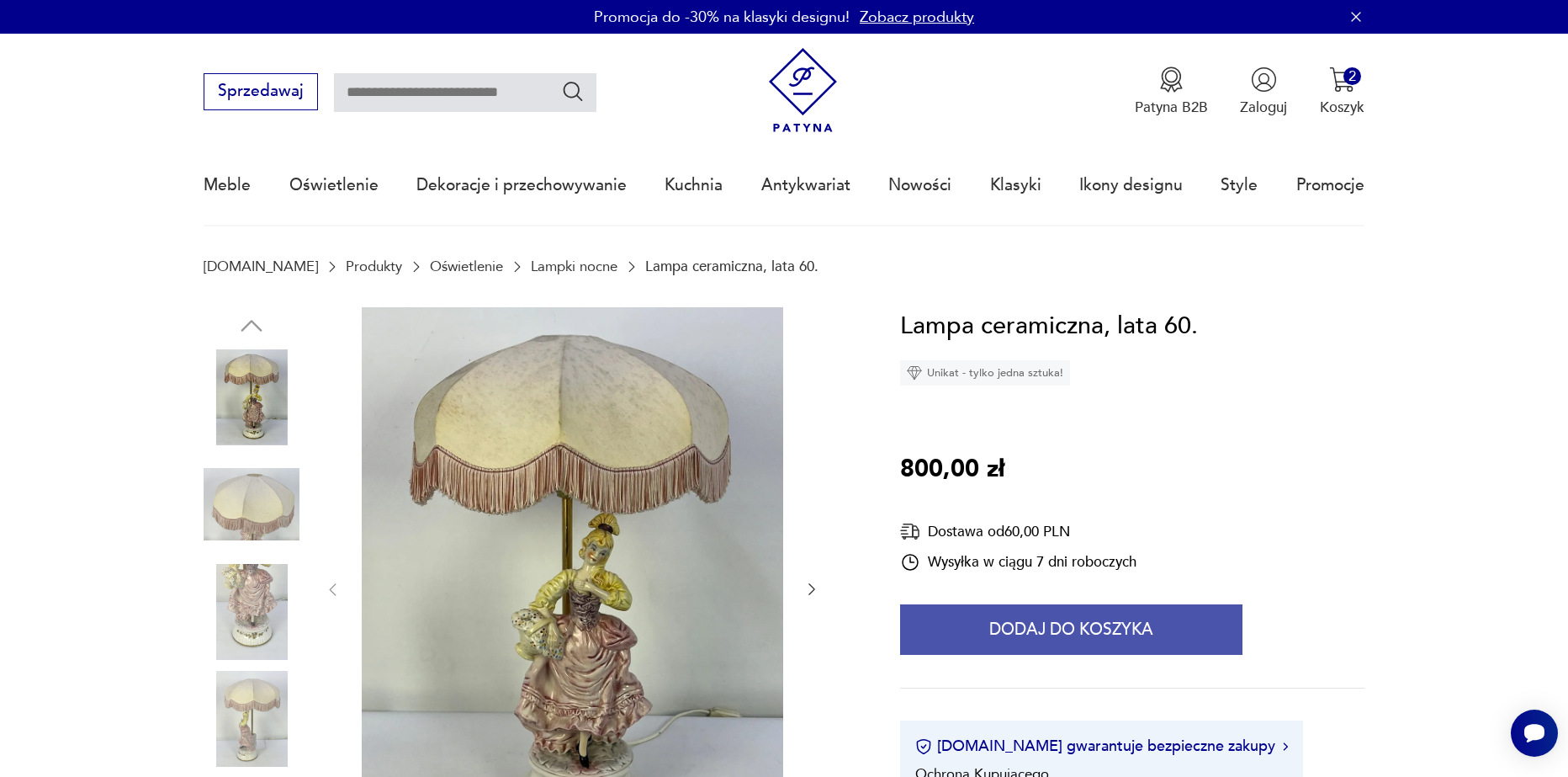
click at [1085, 641] on button "Dodaj do koszyka" at bounding box center [1072, 630] width 343 height 51
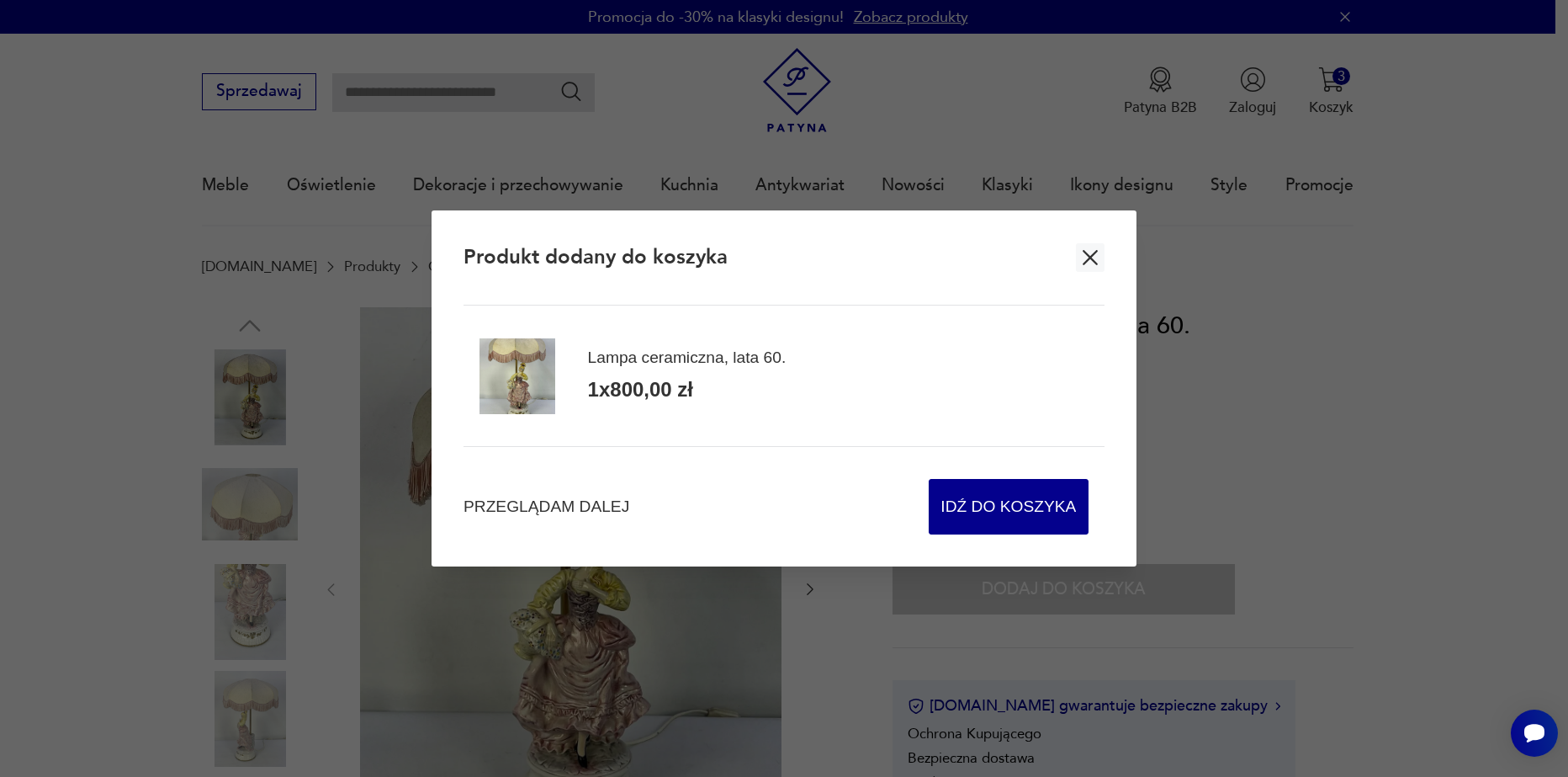
click at [575, 494] on div "Przeglądam dalej Idź do koszyka" at bounding box center [784, 489] width 641 height 88
click at [588, 505] on span "Przeglądam dalej" at bounding box center [546, 506] width 166 height 22
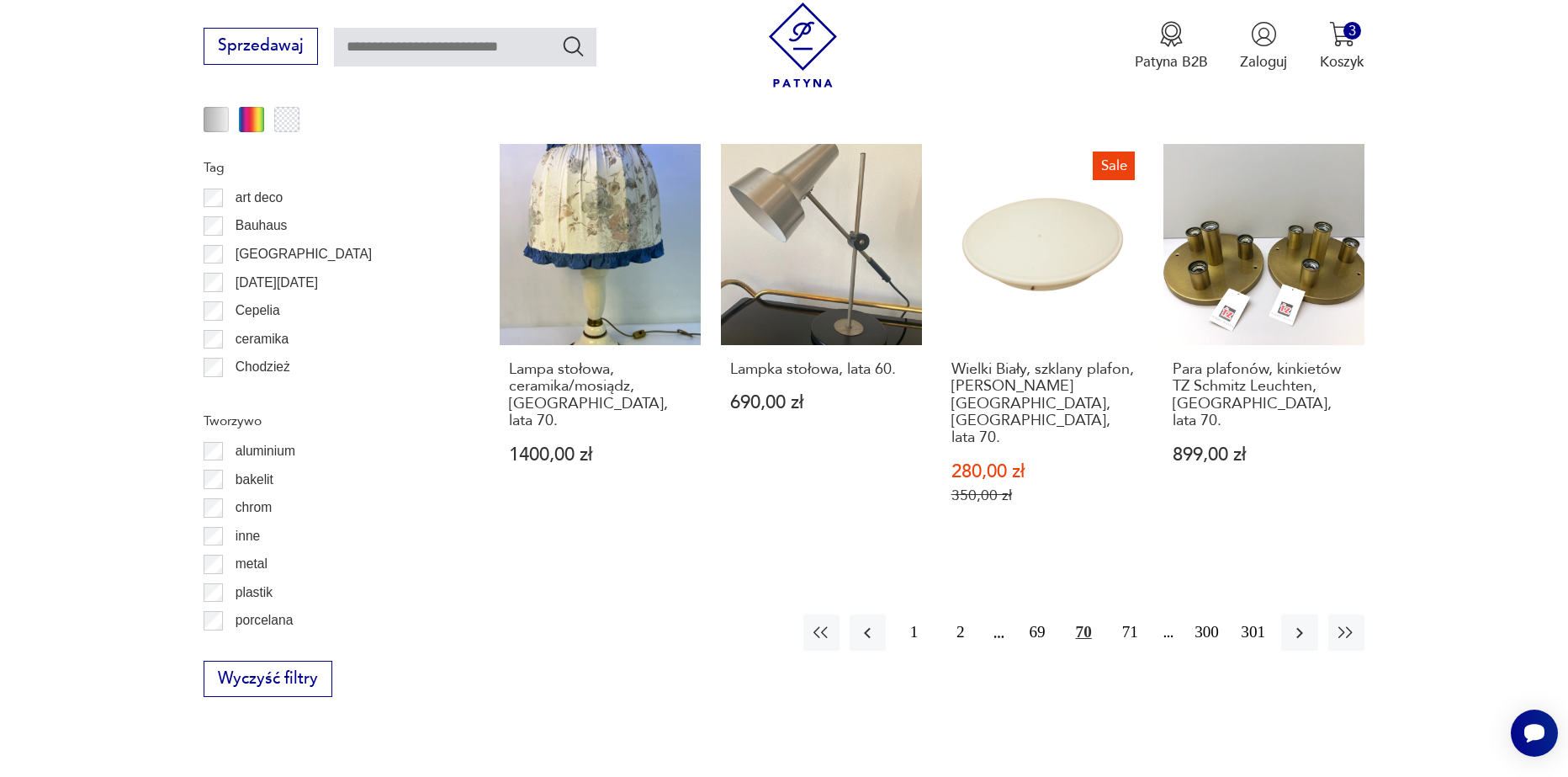
scroll to position [1865, 0]
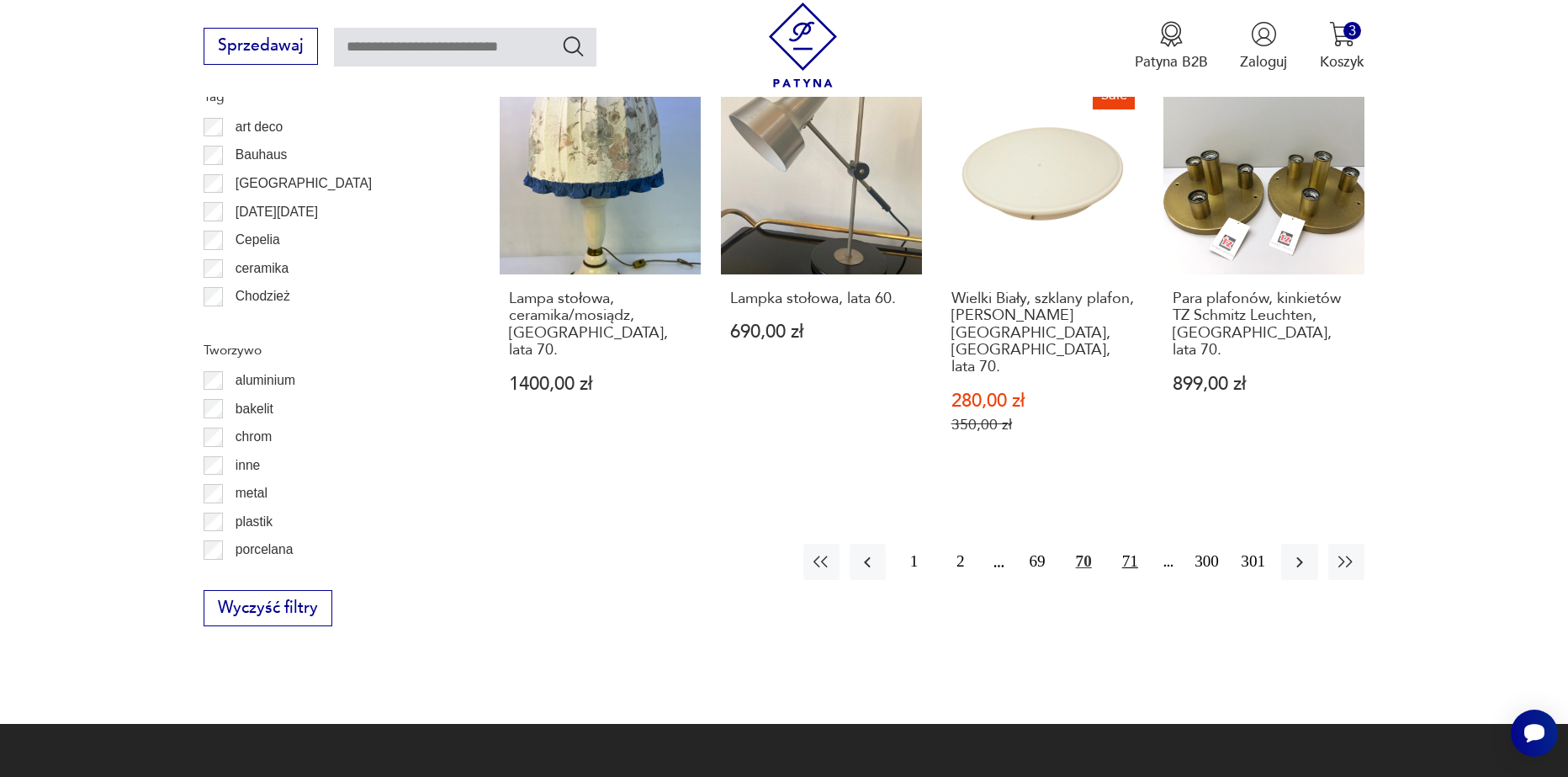
click at [1134, 544] on button "71" at bounding box center [1130, 562] width 37 height 37
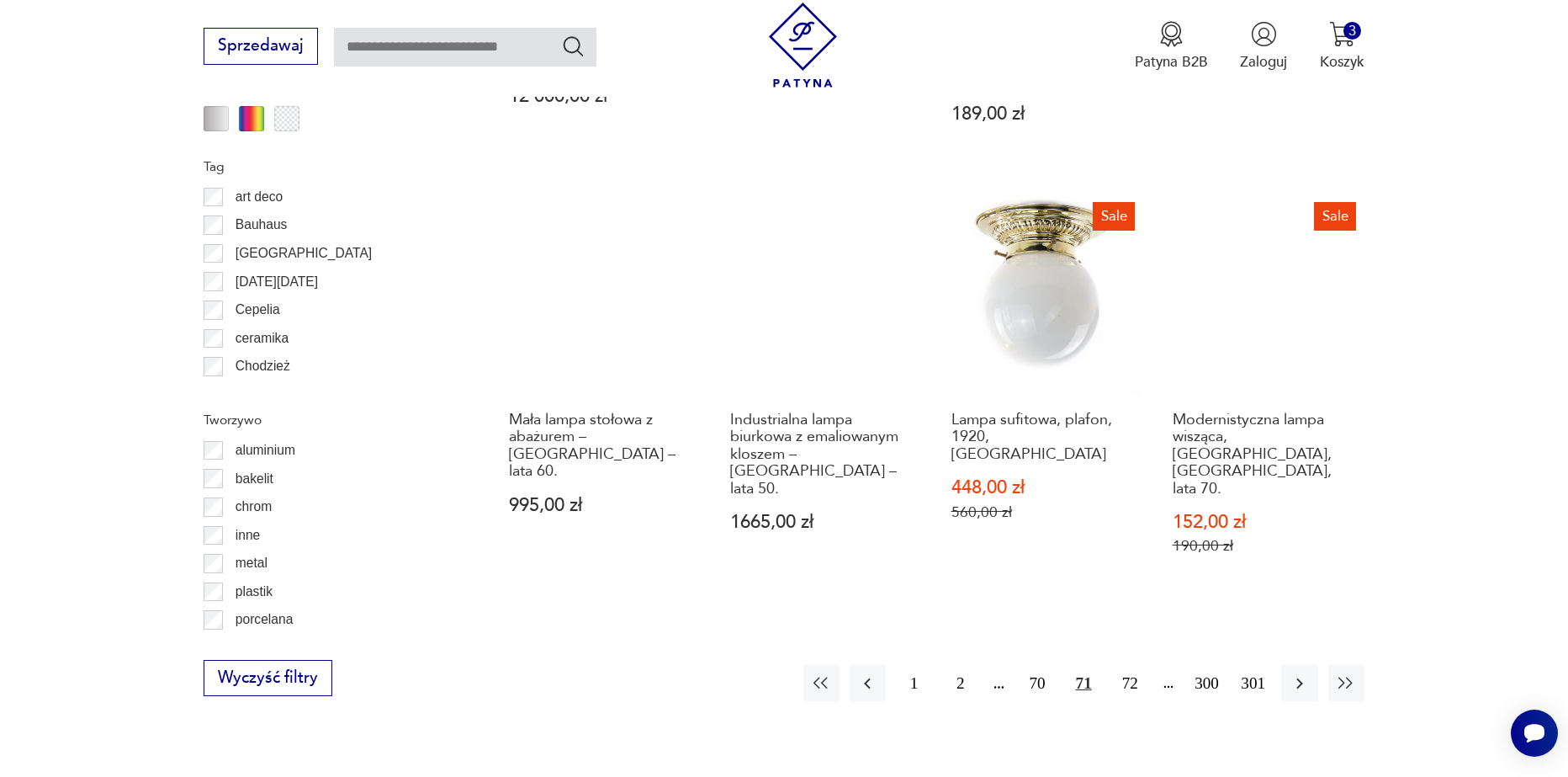
scroll to position [1846, 0]
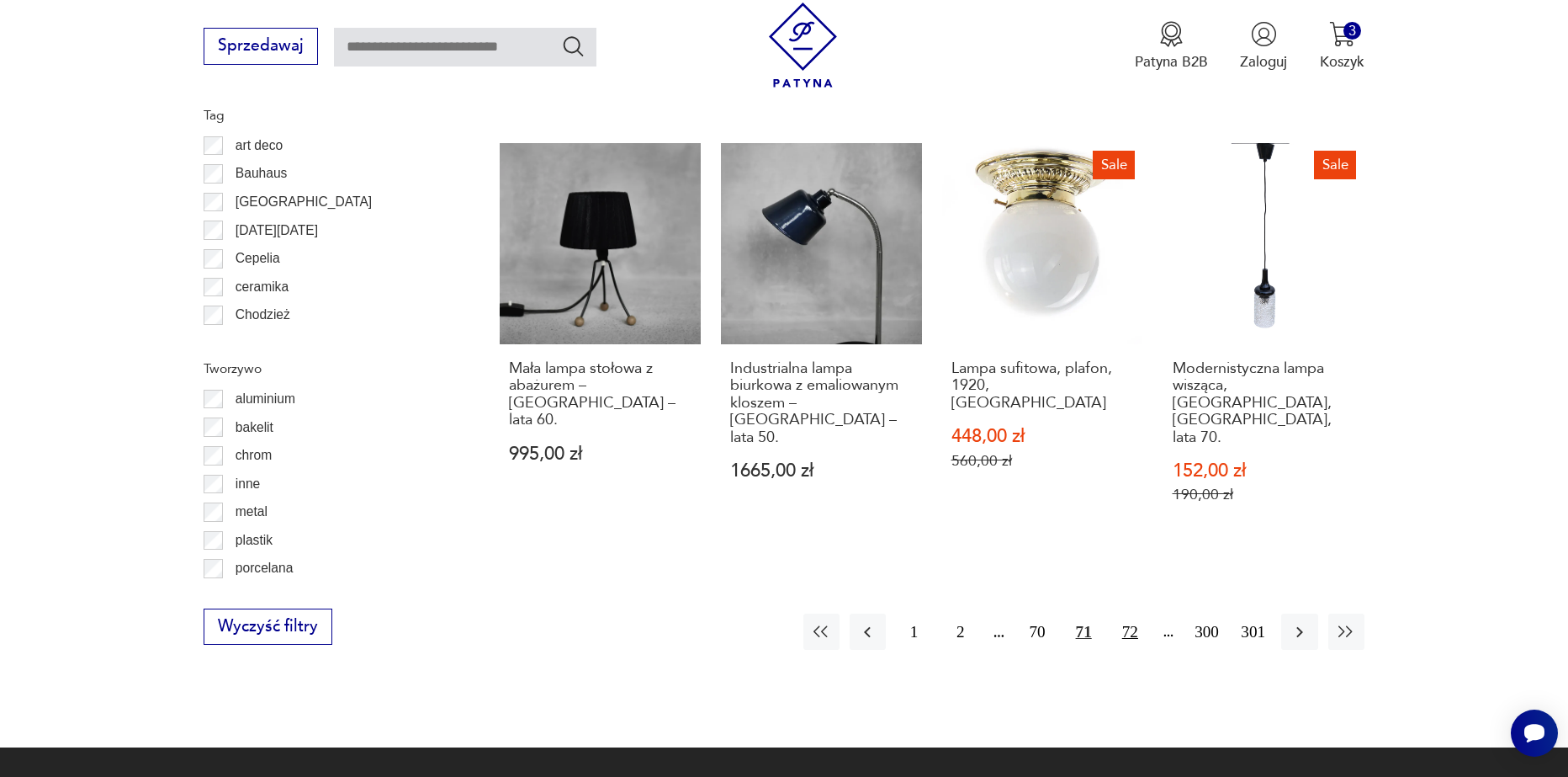
click at [1122, 614] on button "72" at bounding box center [1130, 631] width 37 height 37
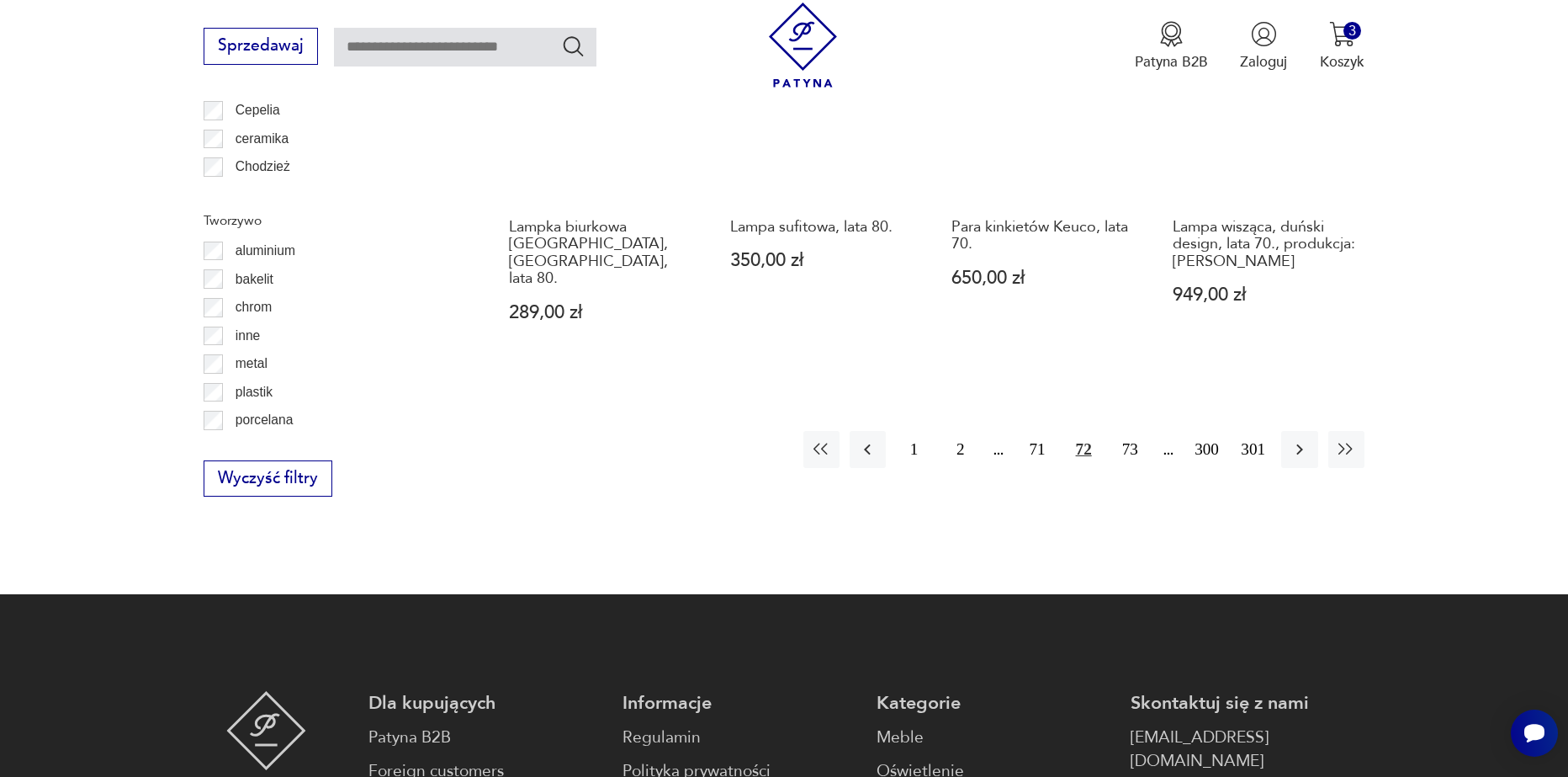
scroll to position [2015, 0]
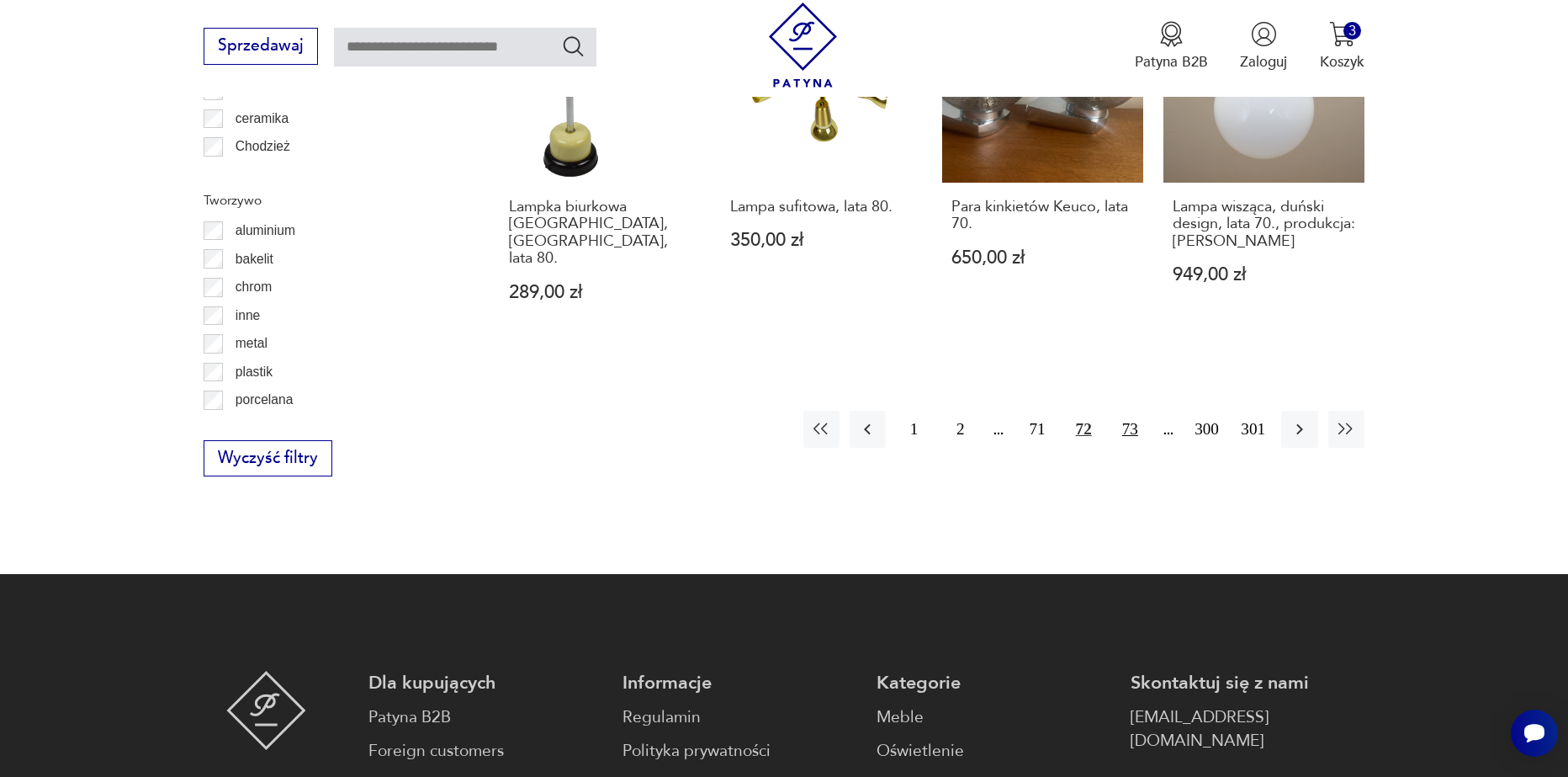
click at [1128, 411] on button "73" at bounding box center [1130, 429] width 37 height 37
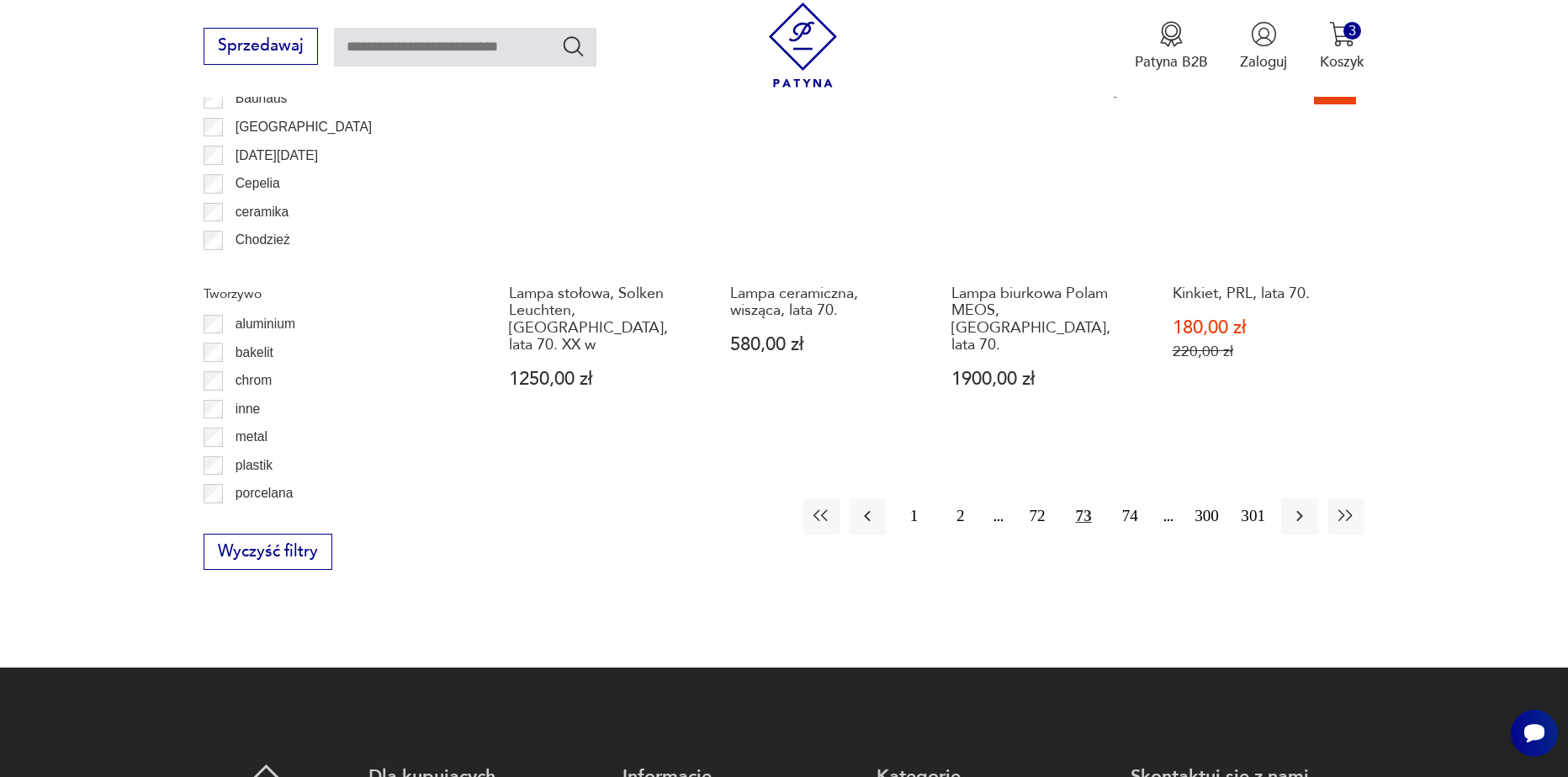
scroll to position [1931, 0]
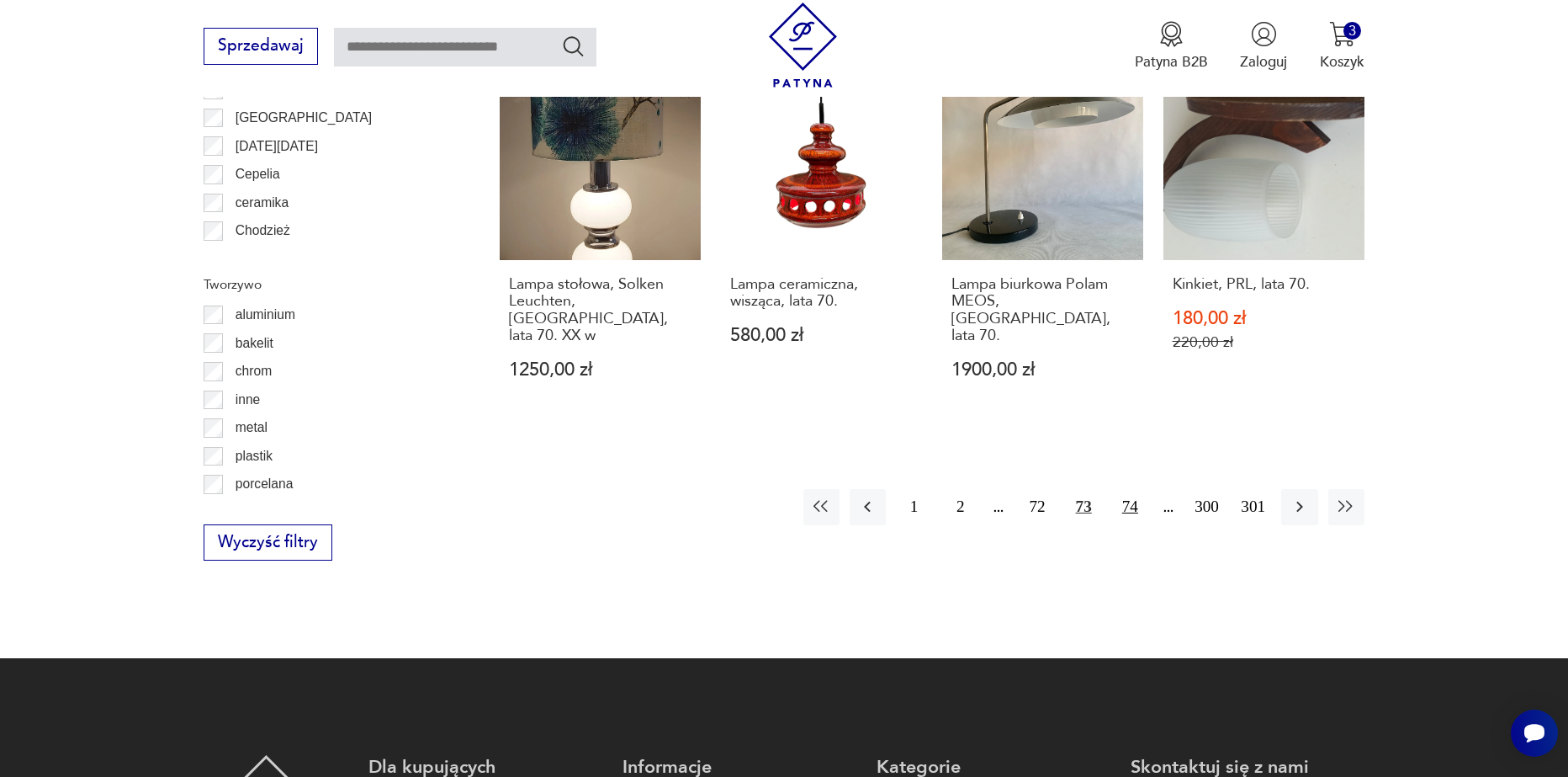
click at [1135, 489] on button "74" at bounding box center [1130, 506] width 37 height 37
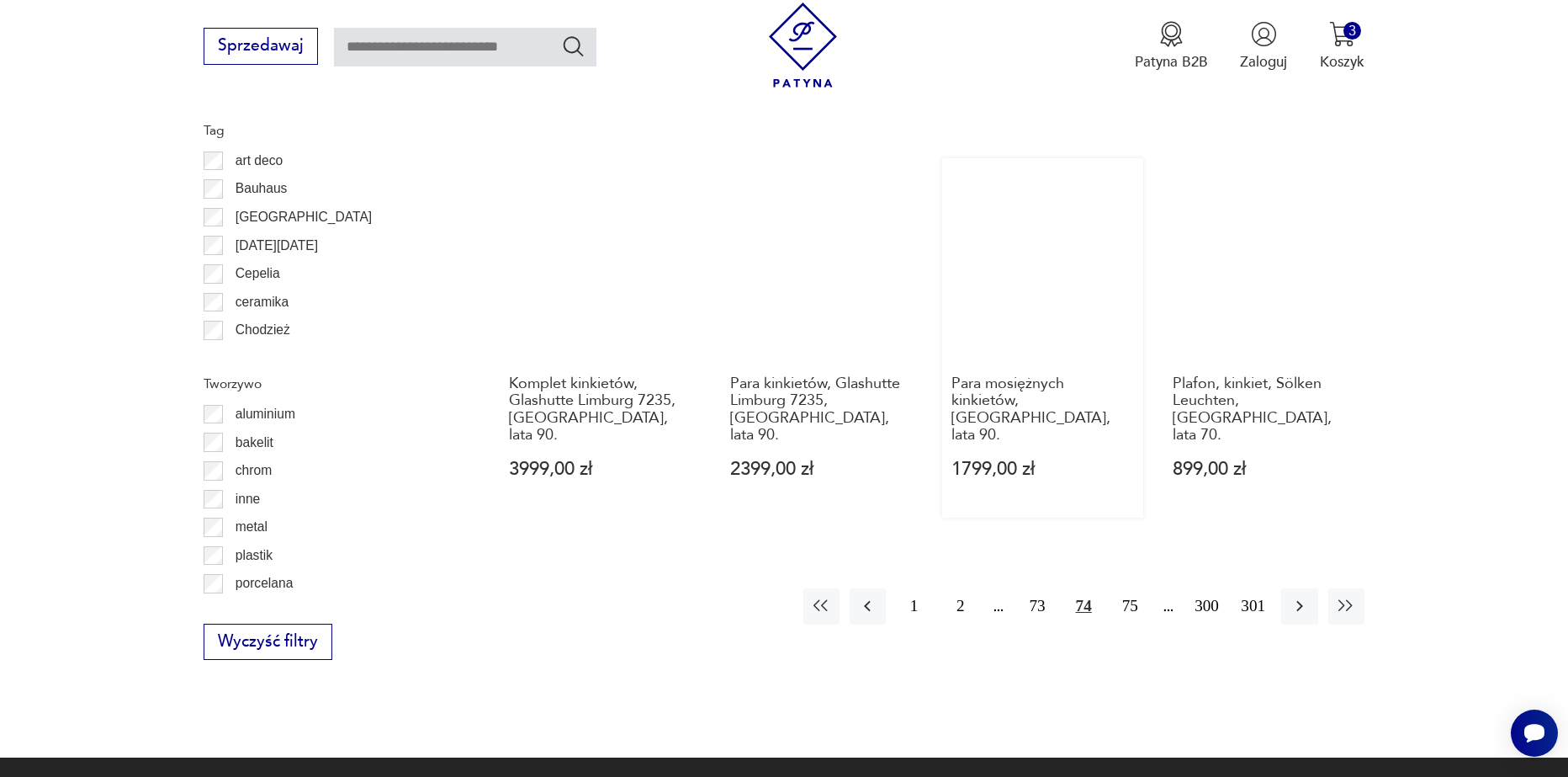
scroll to position [1846, 0]
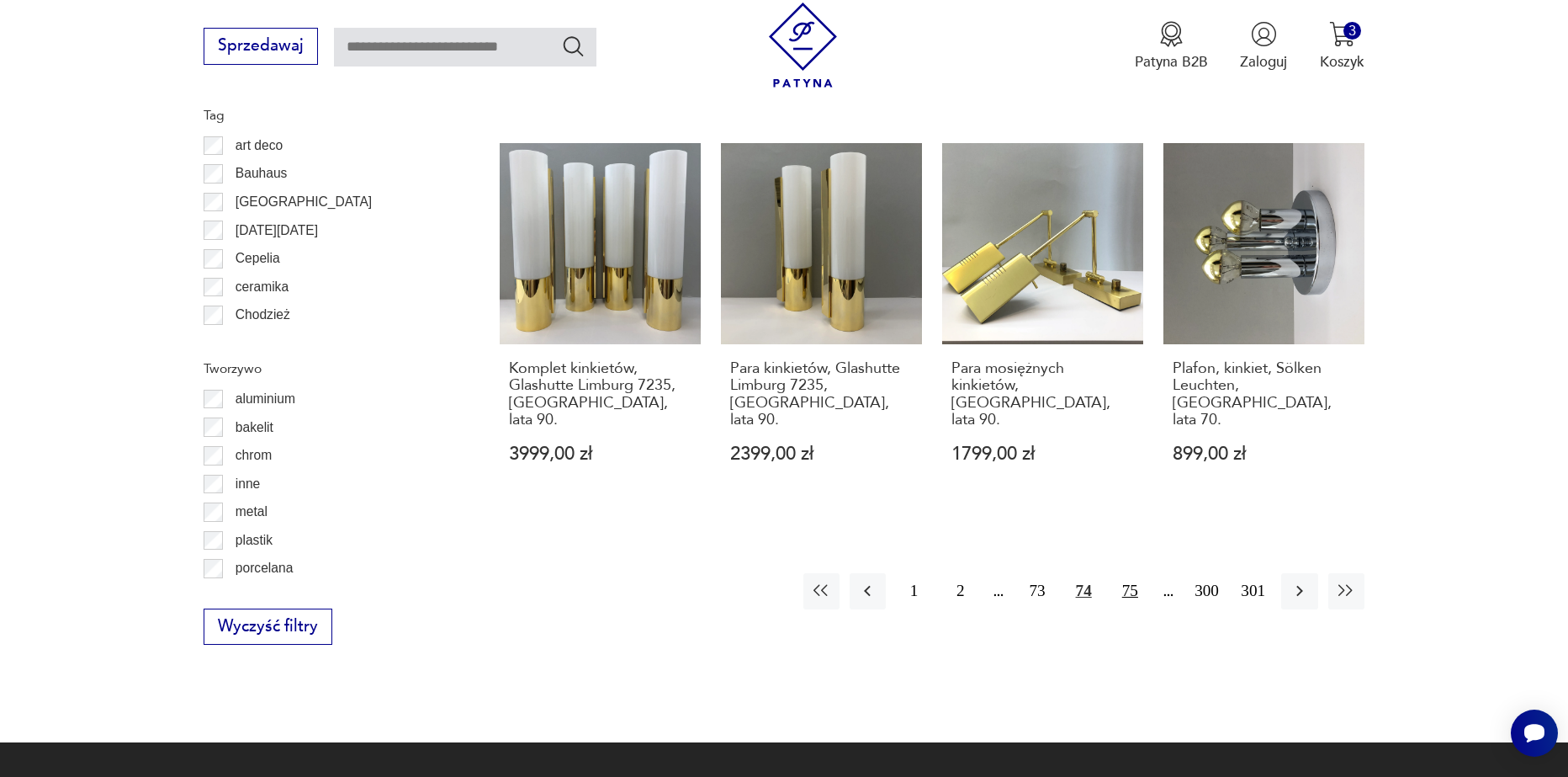
click at [1117, 573] on button "75" at bounding box center [1130, 591] width 37 height 37
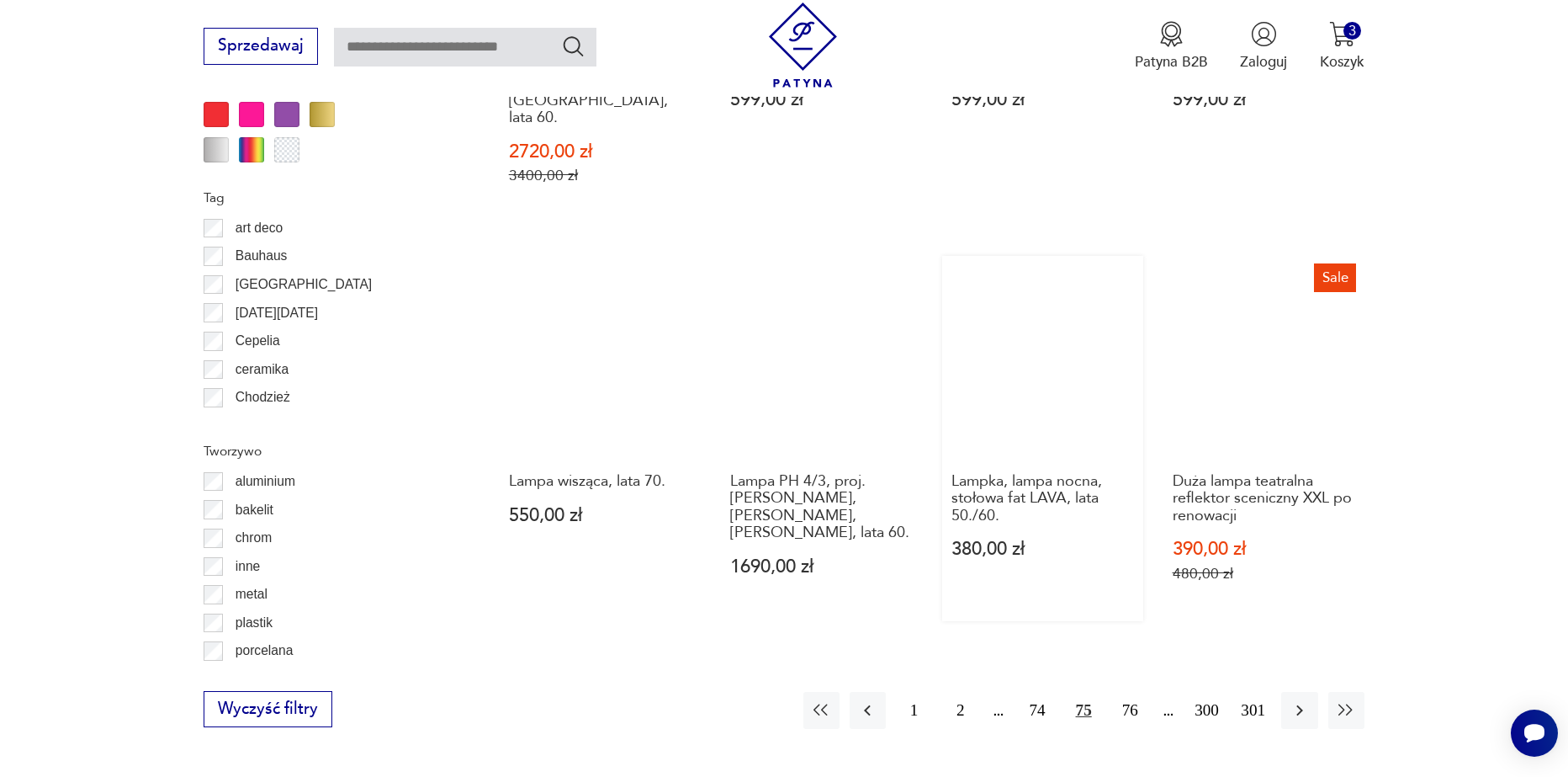
scroll to position [1846, 0]
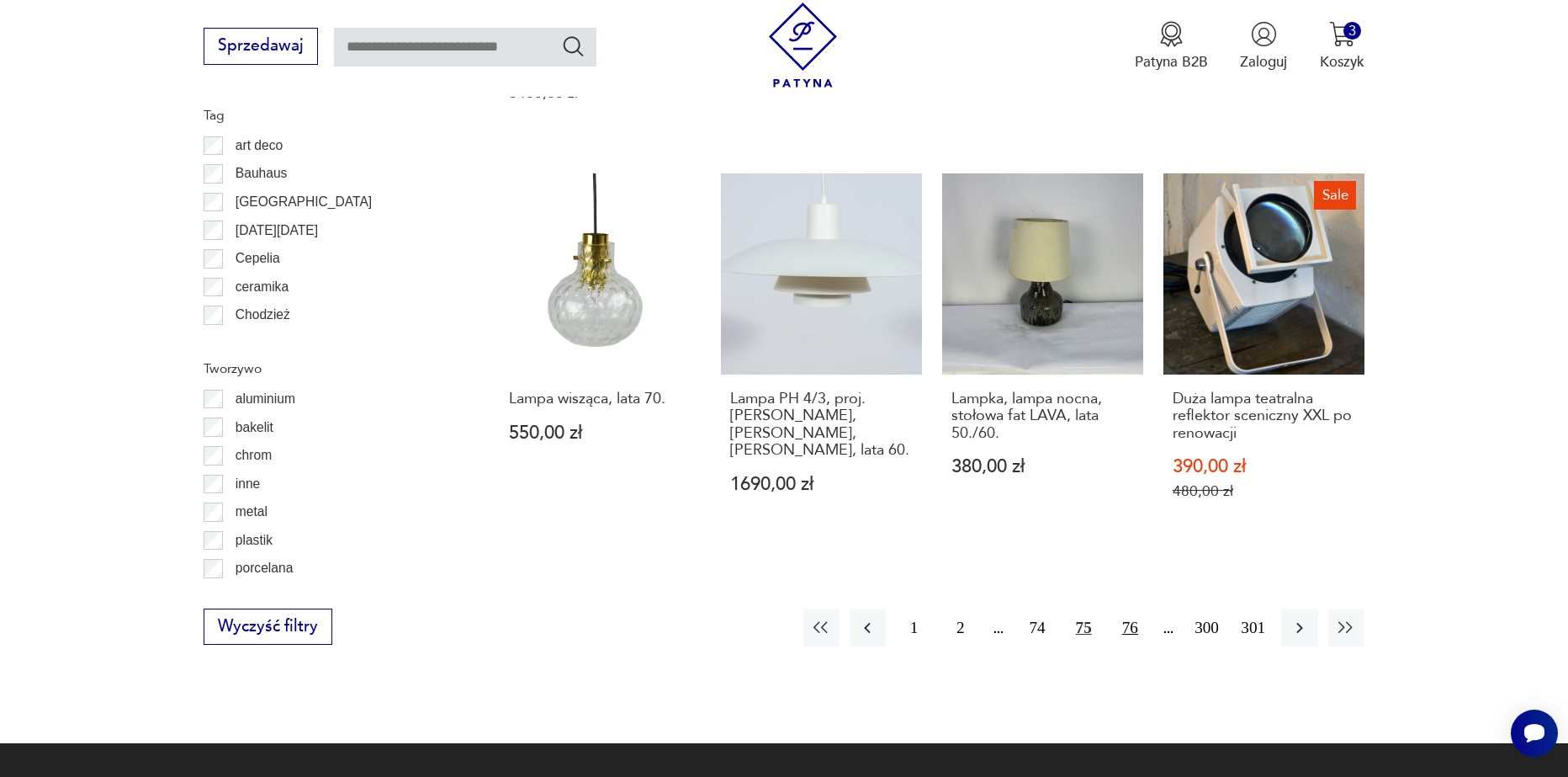
click at [1133, 609] on button "76" at bounding box center [1130, 627] width 37 height 37
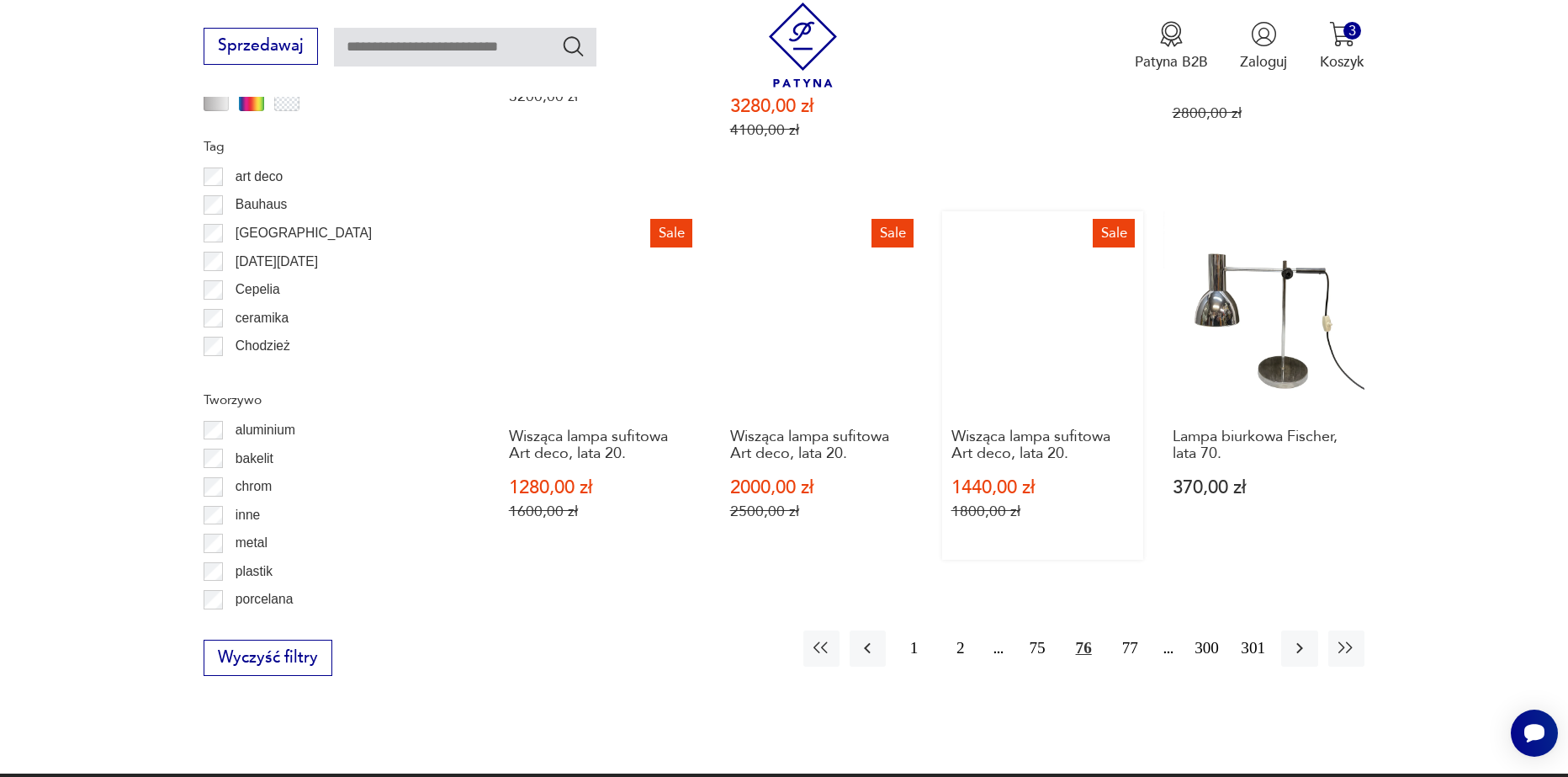
scroll to position [1846, 0]
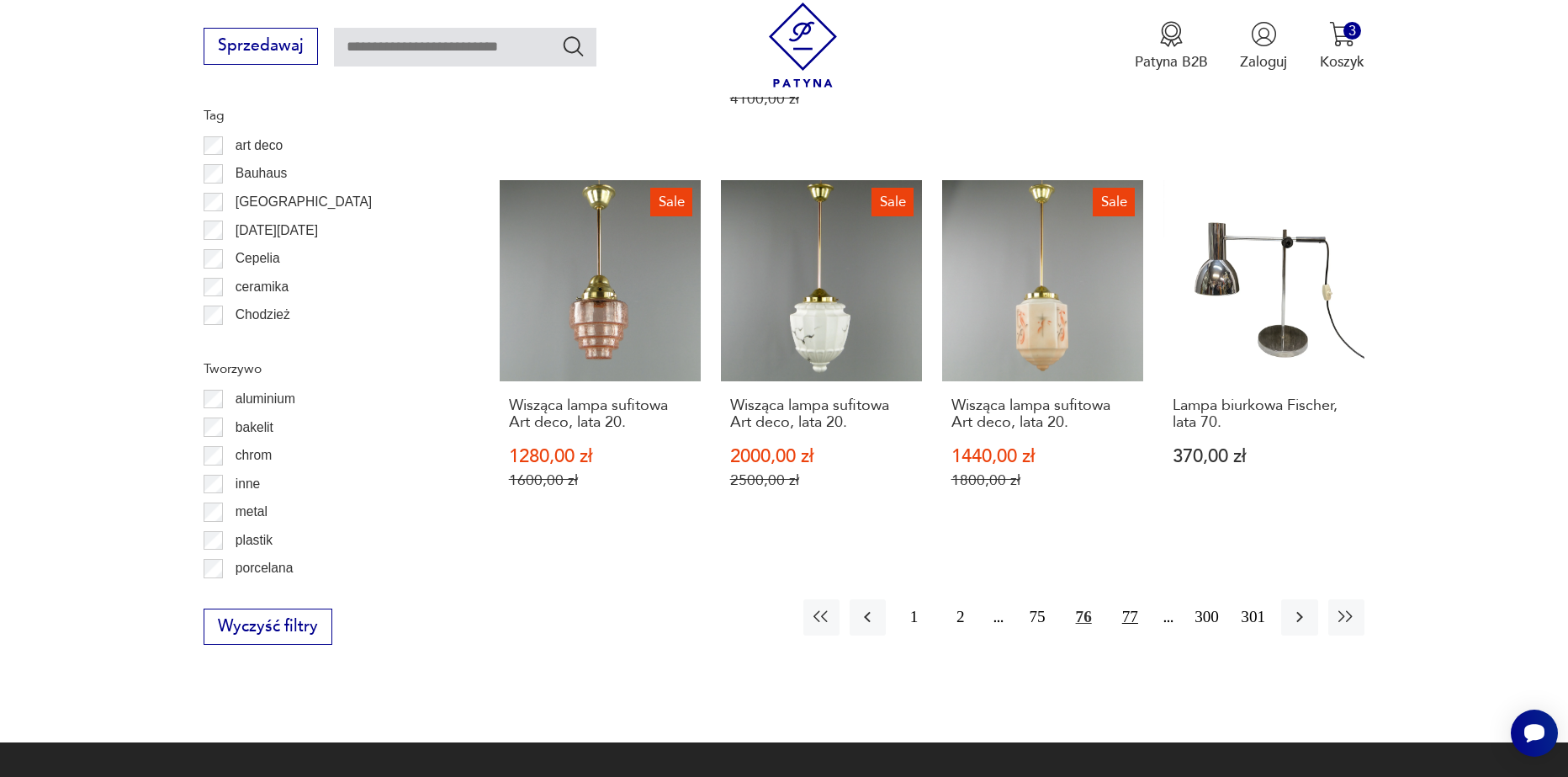
click at [1126, 599] on button "77" at bounding box center [1130, 617] width 37 height 37
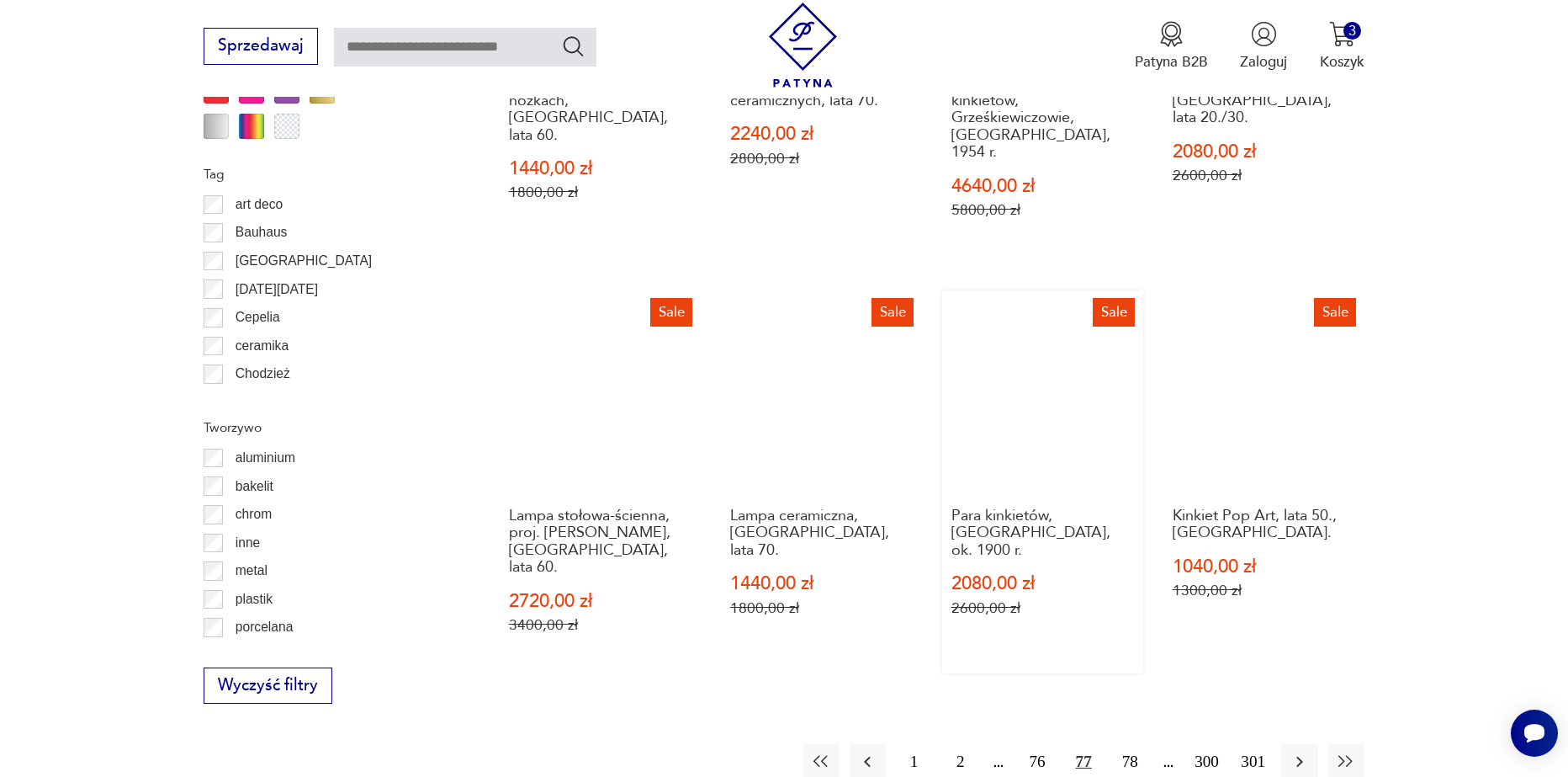
scroll to position [1931, 0]
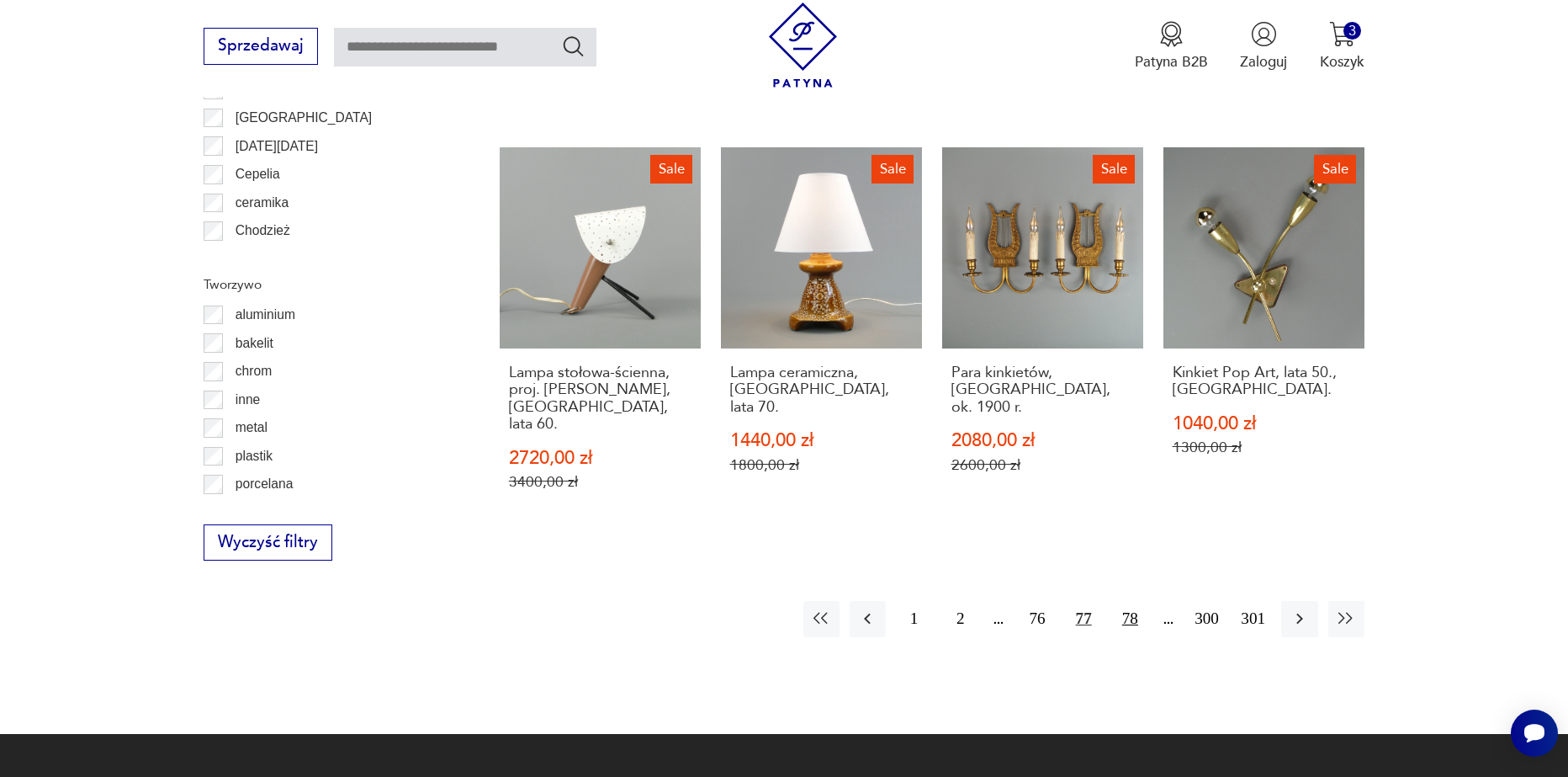
click at [1129, 601] on button "78" at bounding box center [1130, 619] width 37 height 37
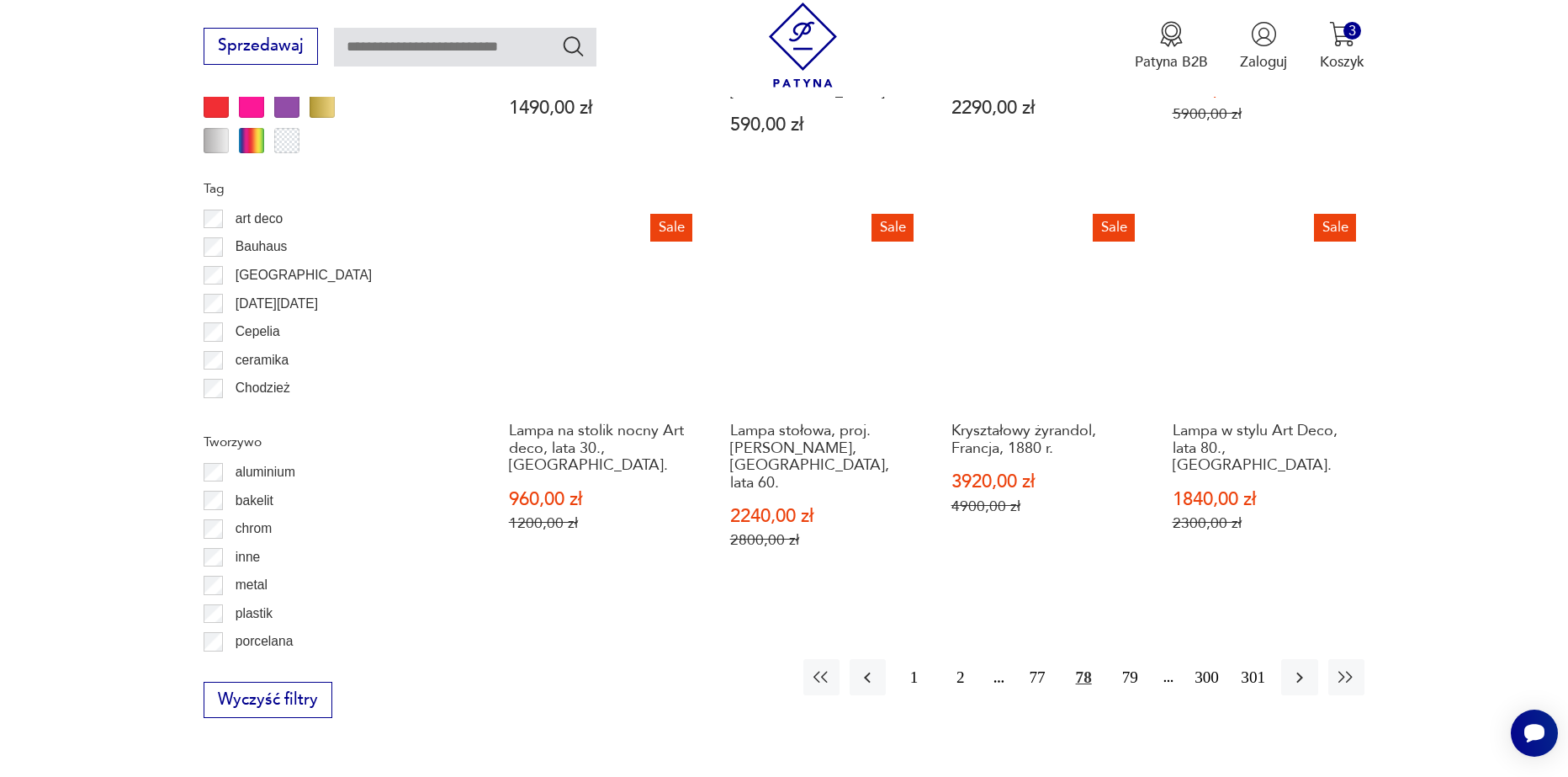
scroll to position [1762, 0]
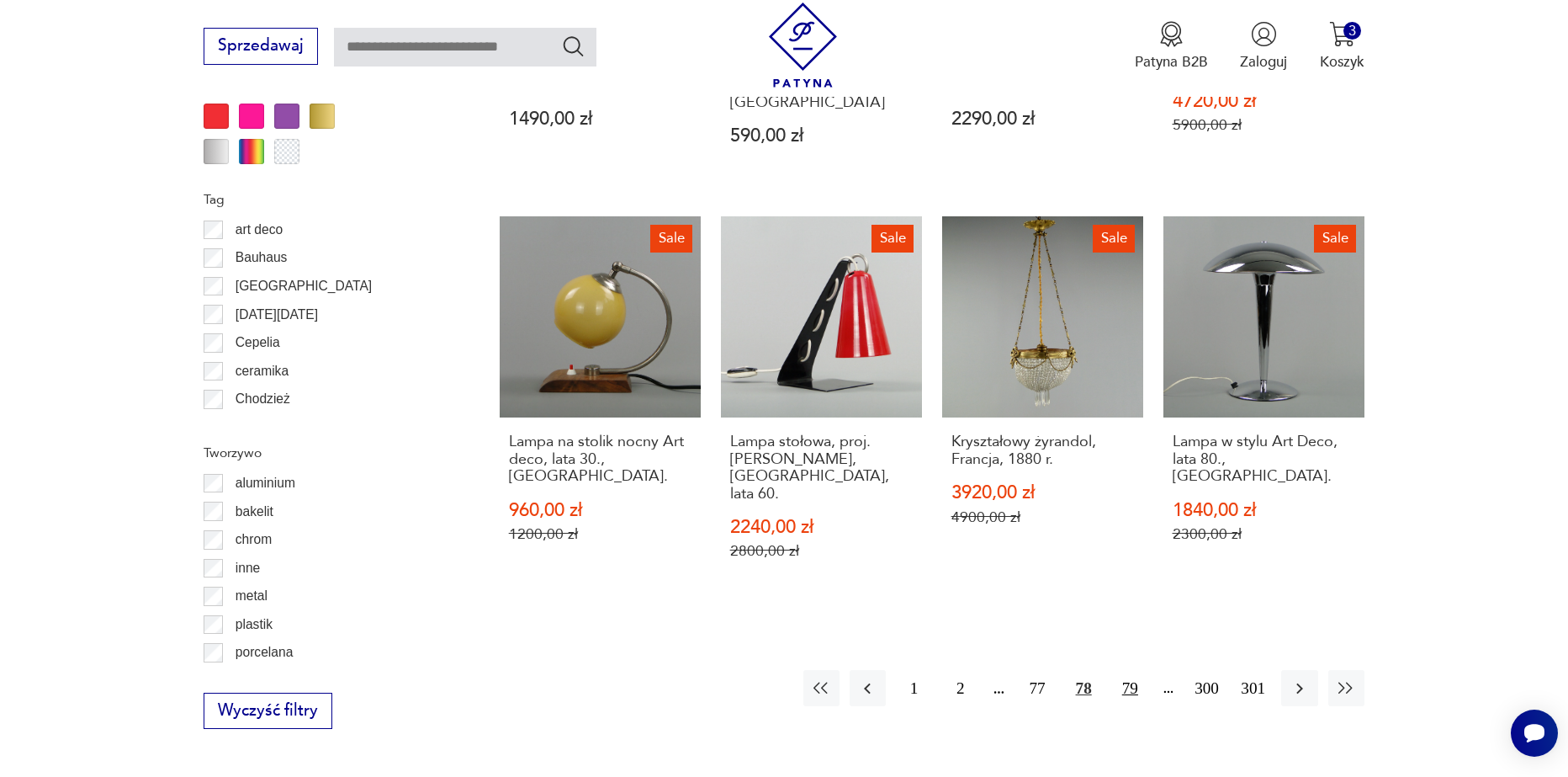
click at [1133, 670] on button "79" at bounding box center [1130, 688] width 37 height 37
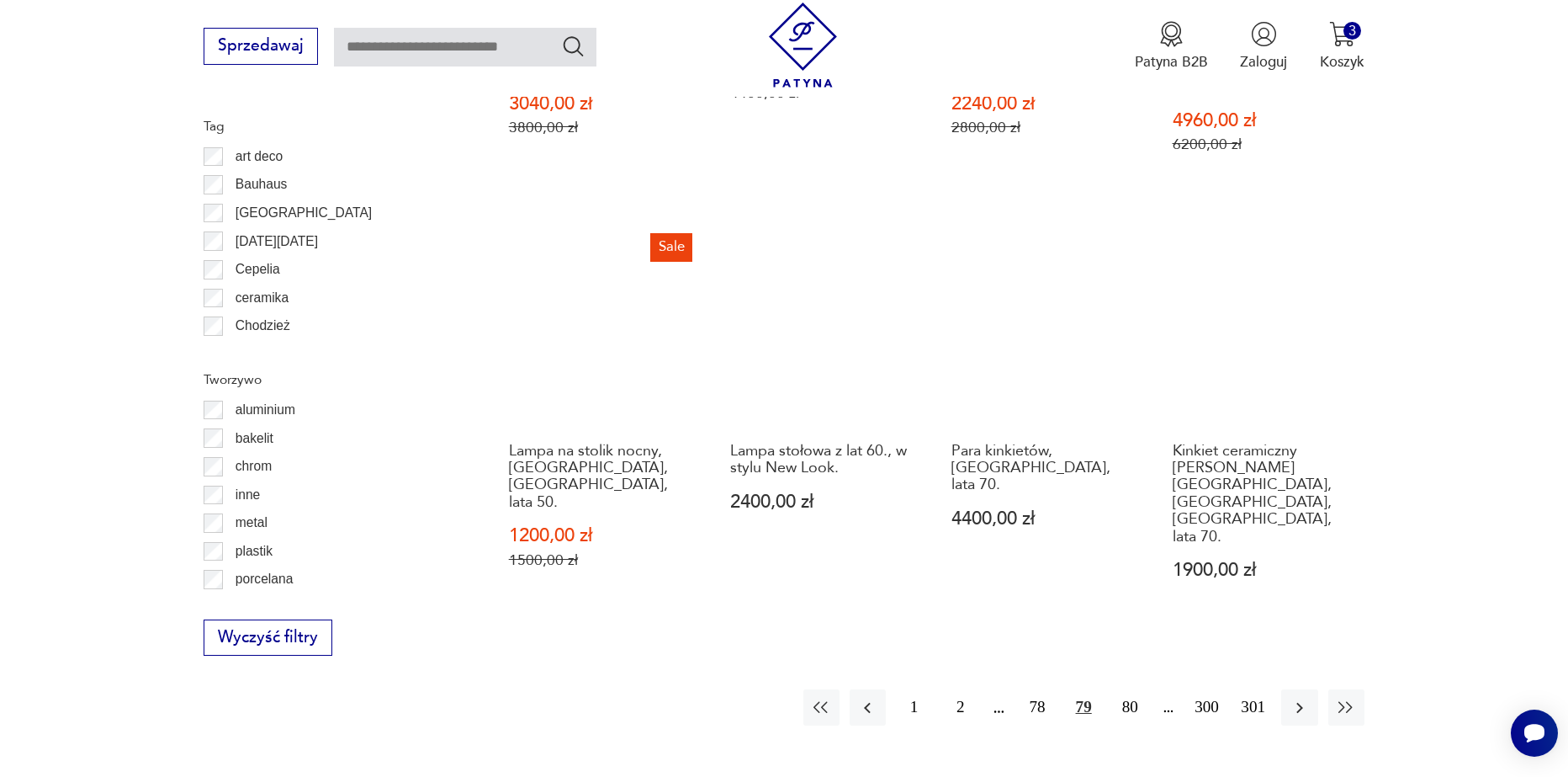
scroll to position [1846, 0]
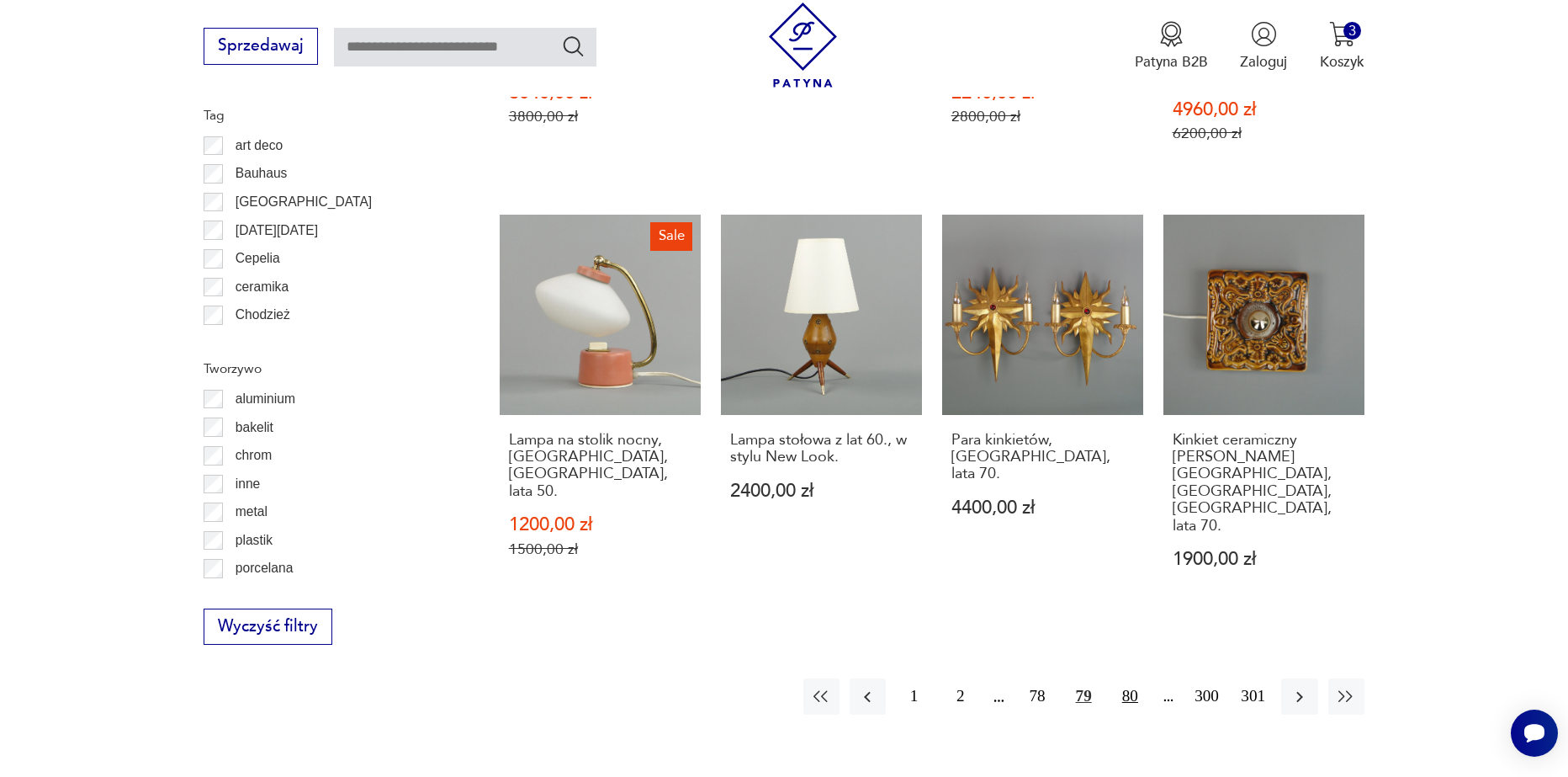
click at [1138, 678] on button "80" at bounding box center [1130, 696] width 37 height 37
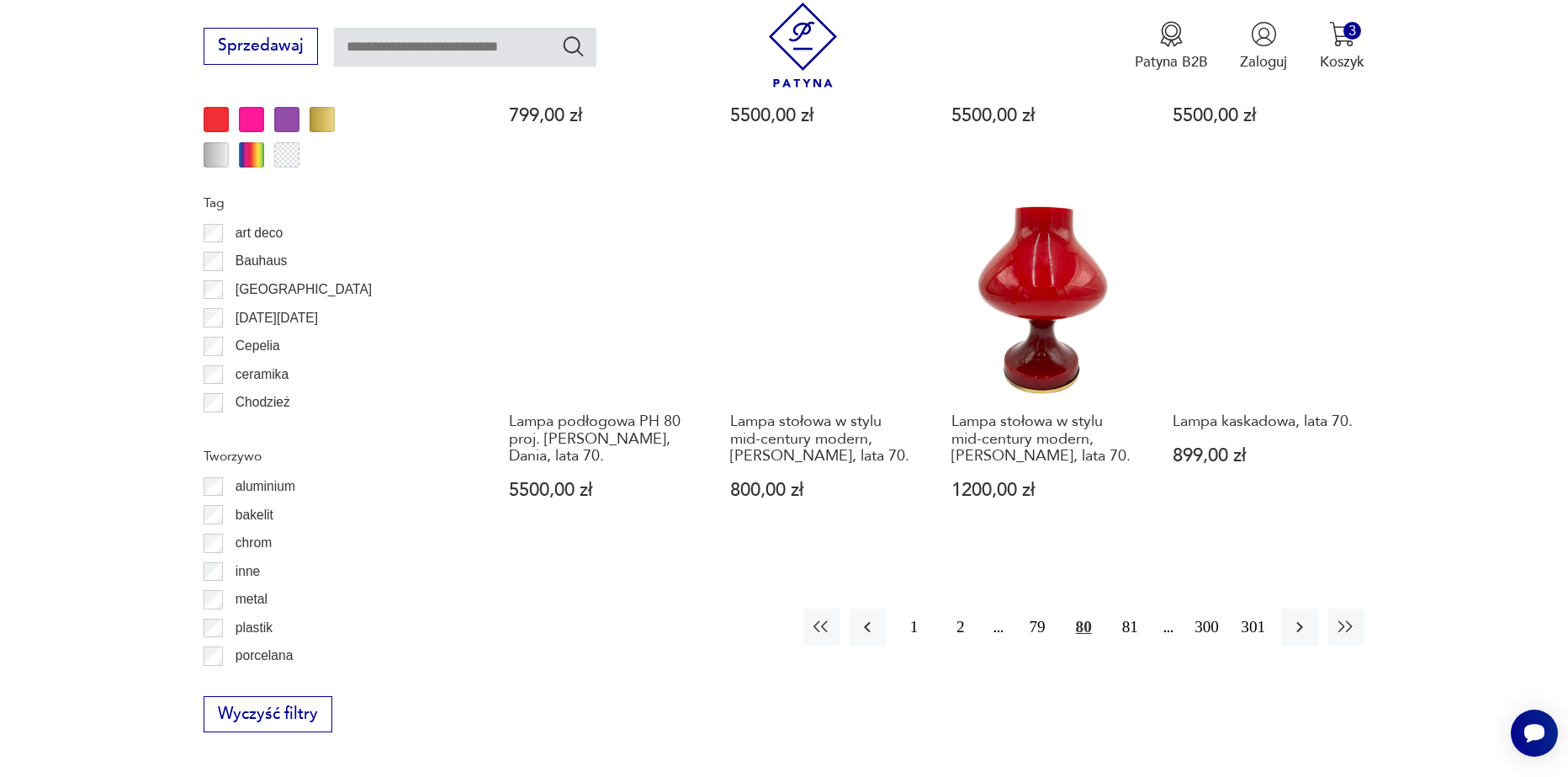
scroll to position [1762, 0]
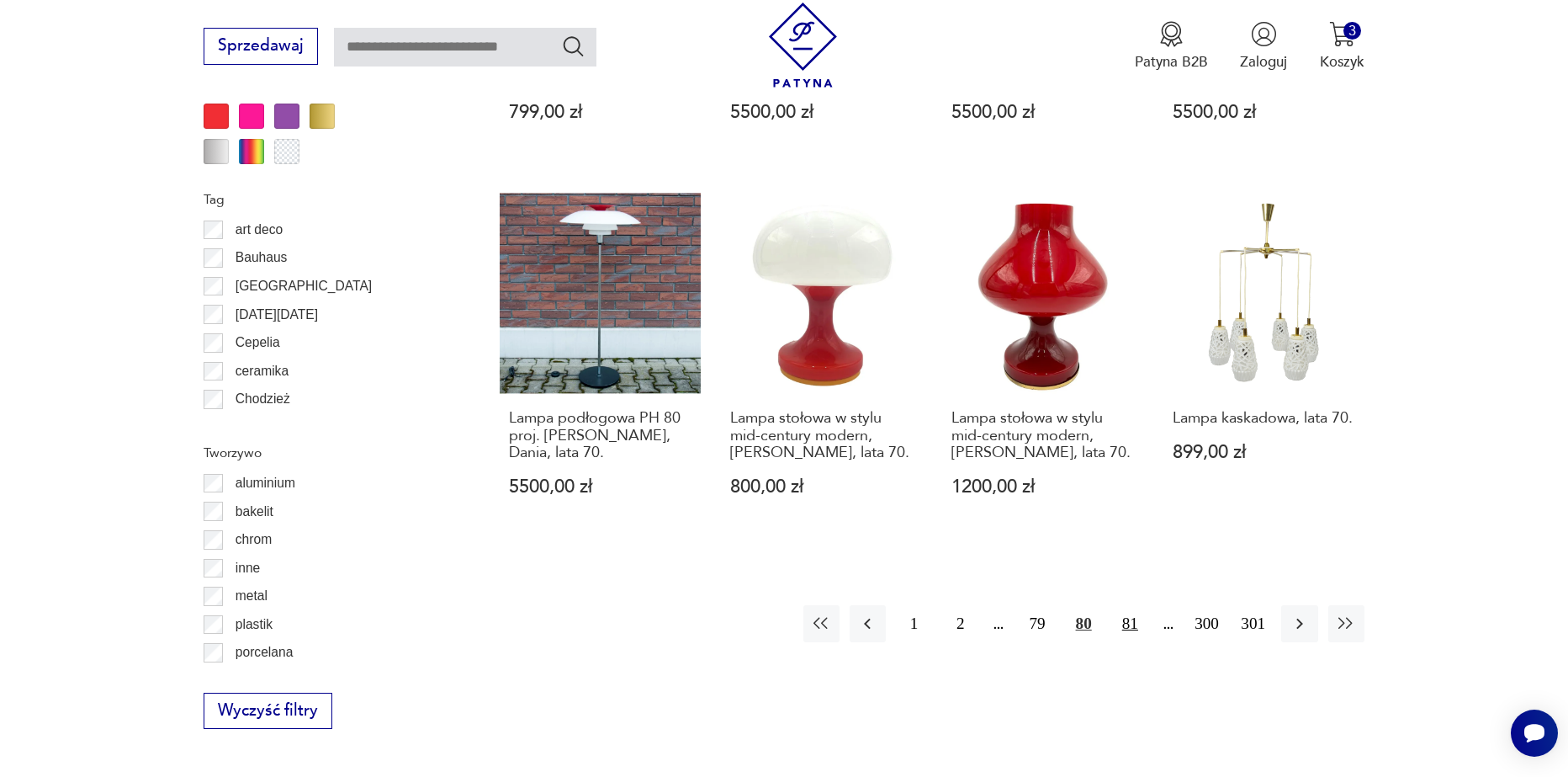
click at [1123, 605] on button "81" at bounding box center [1130, 622] width 37 height 37
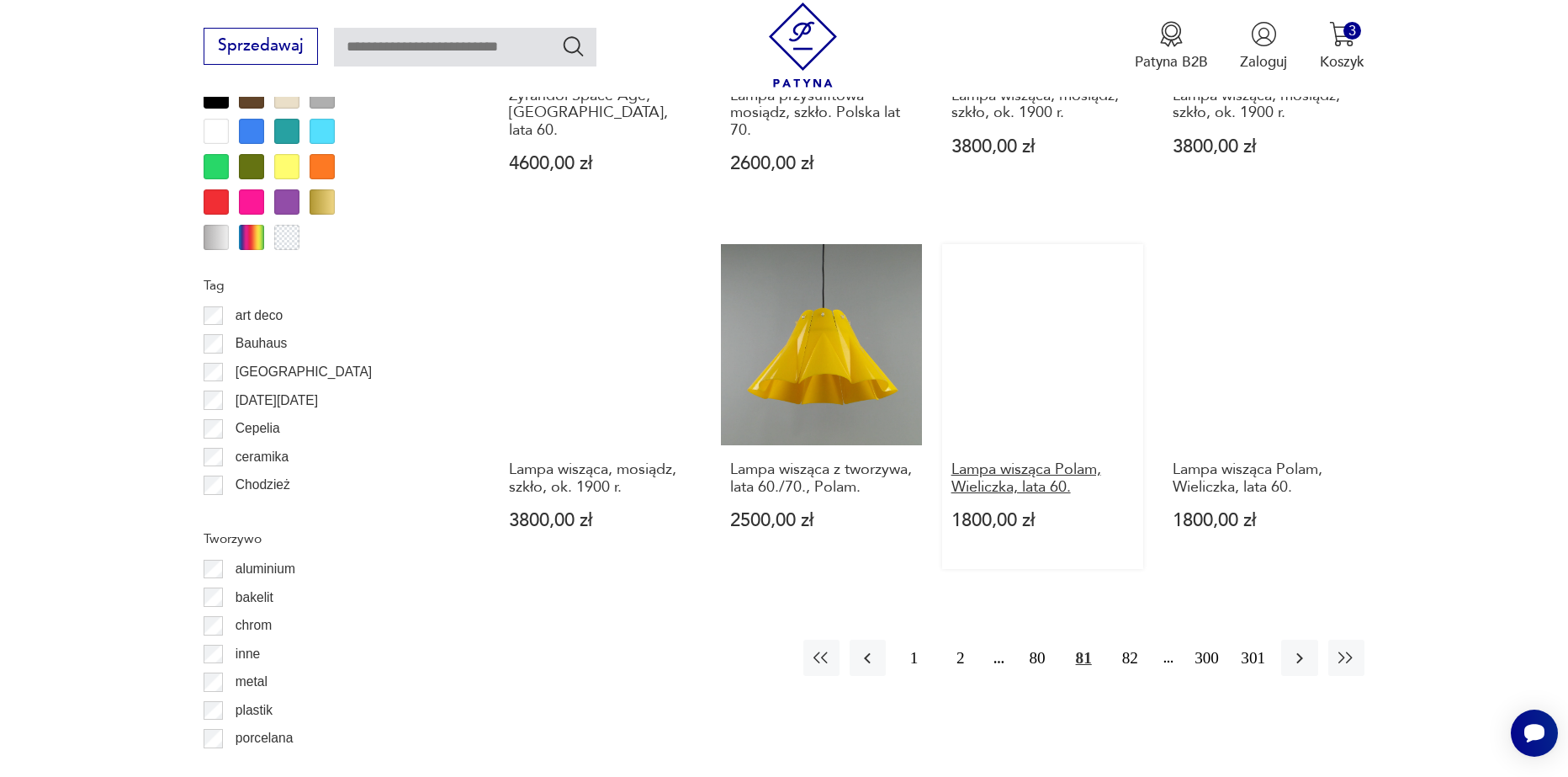
scroll to position [1678, 0]
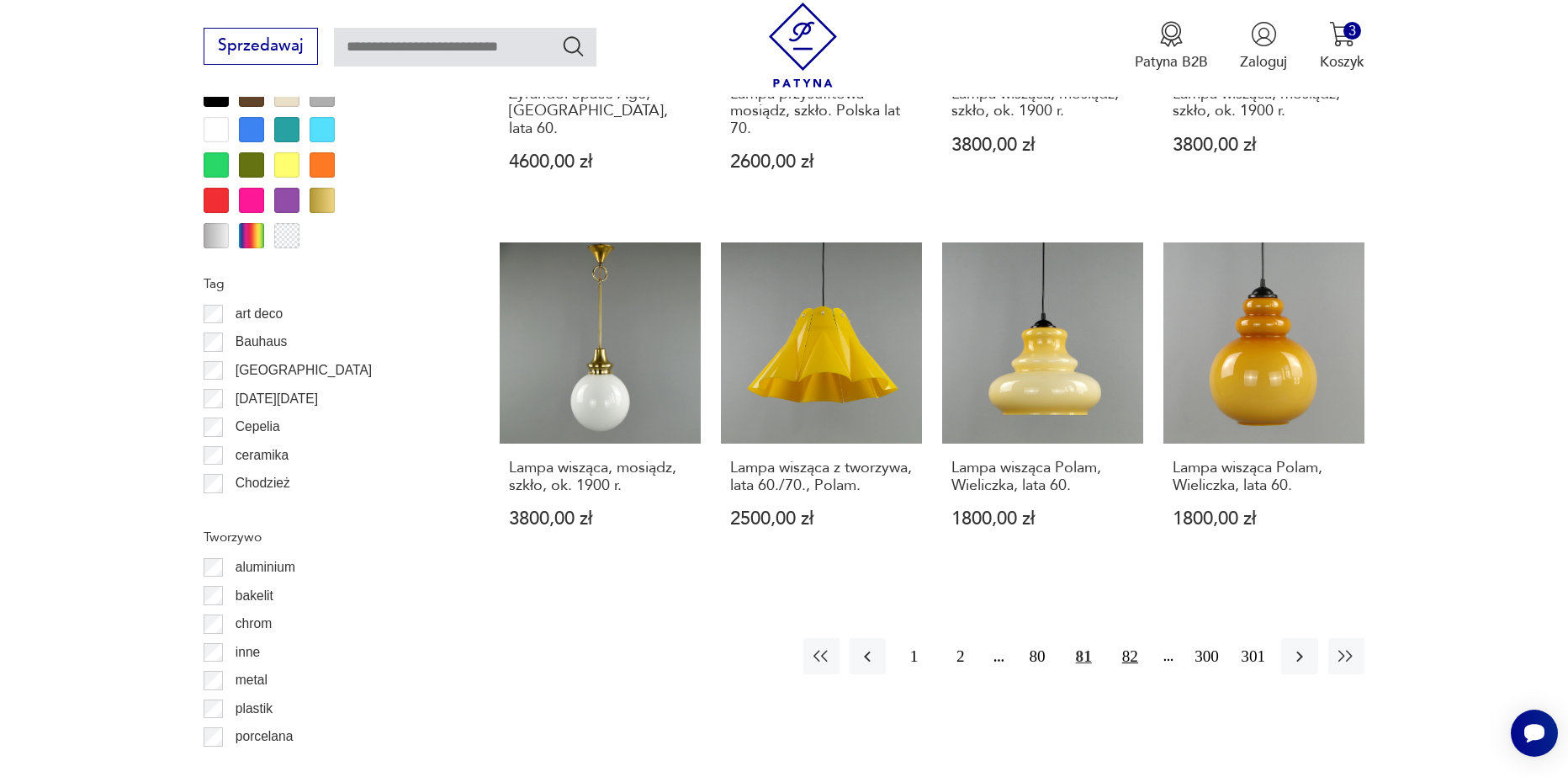
click at [1130, 674] on button "82" at bounding box center [1130, 656] width 37 height 37
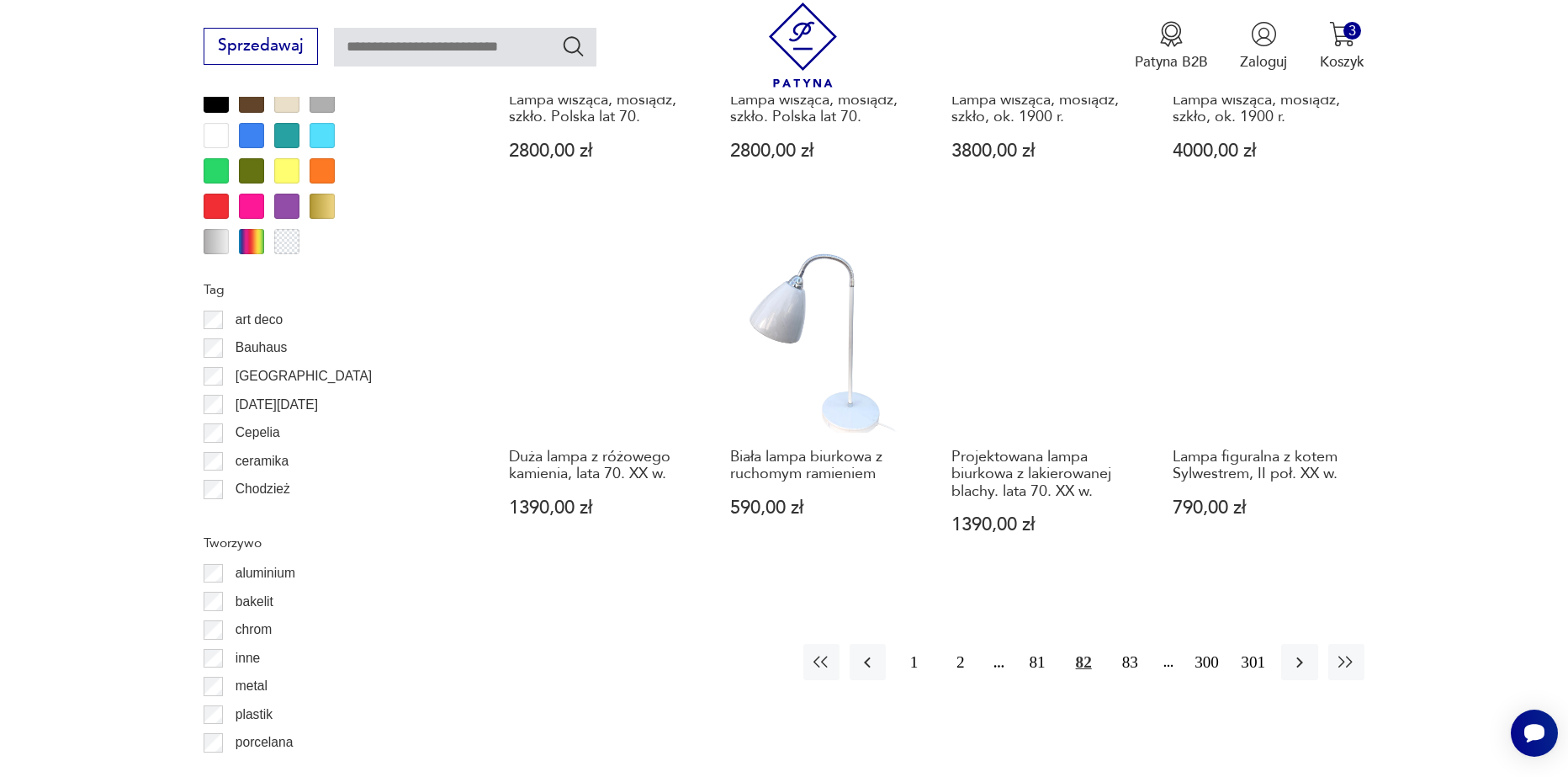
scroll to position [1678, 0]
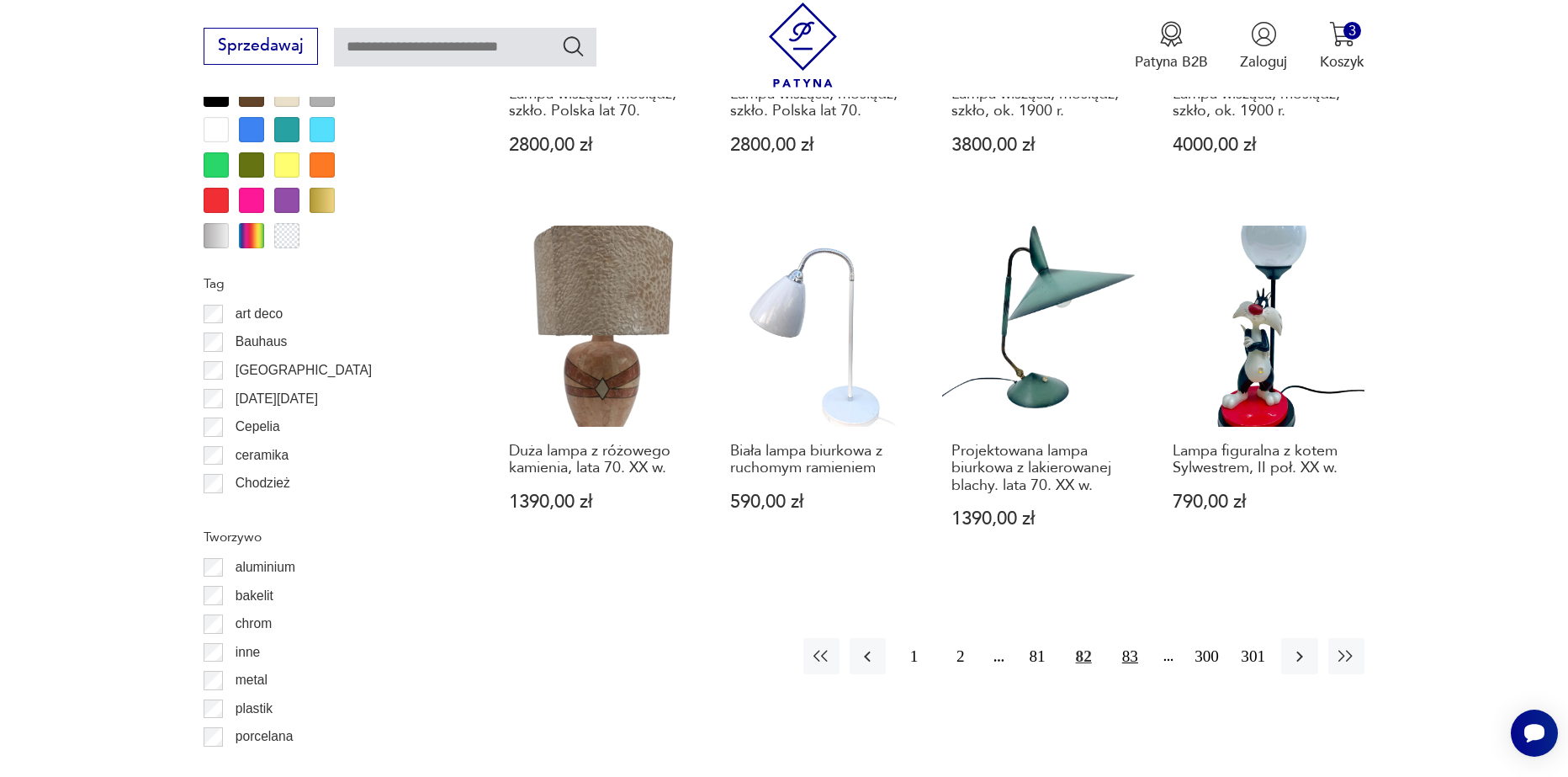
click at [1130, 645] on button "83" at bounding box center [1130, 656] width 37 height 37
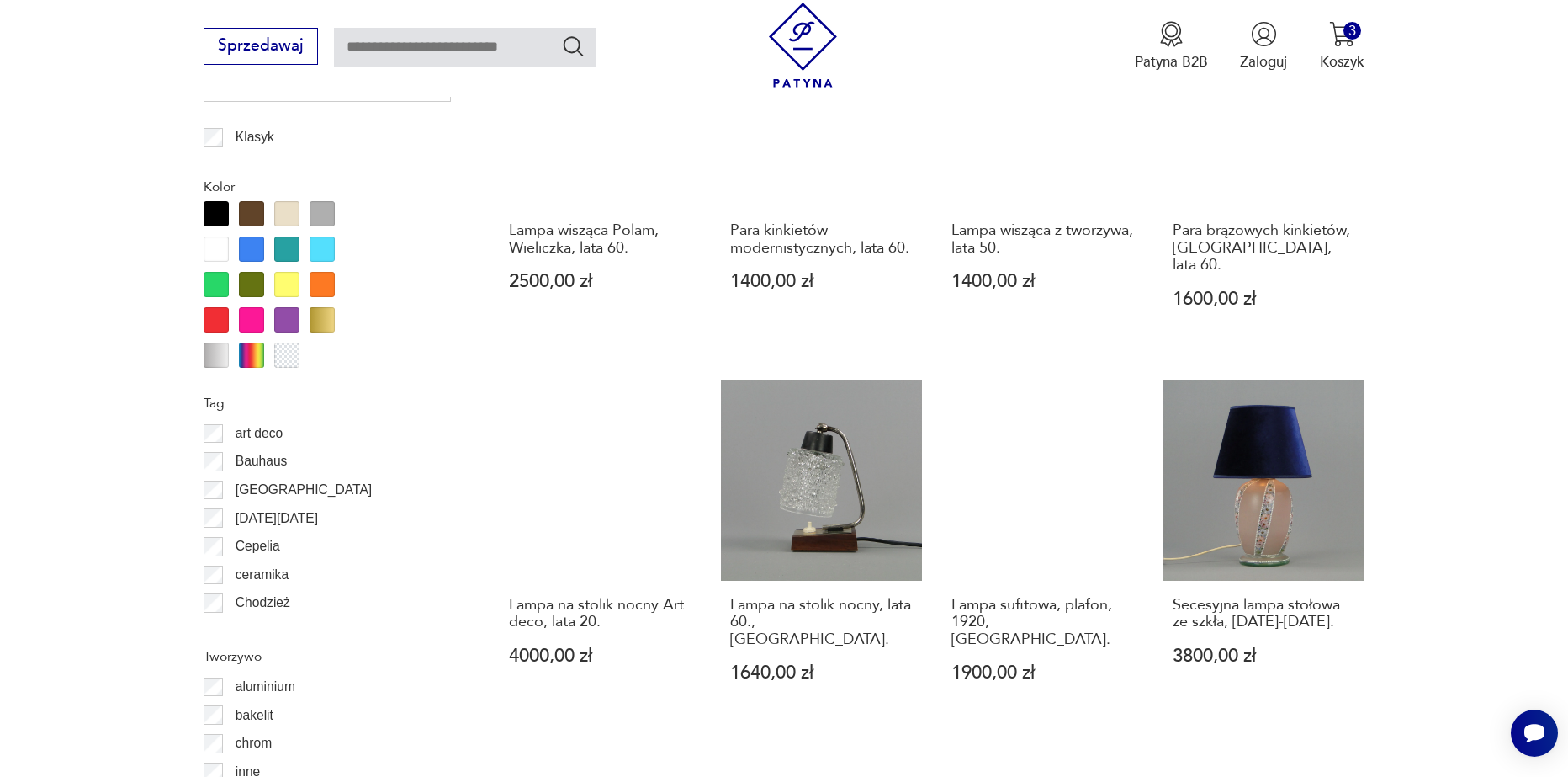
scroll to position [1762, 0]
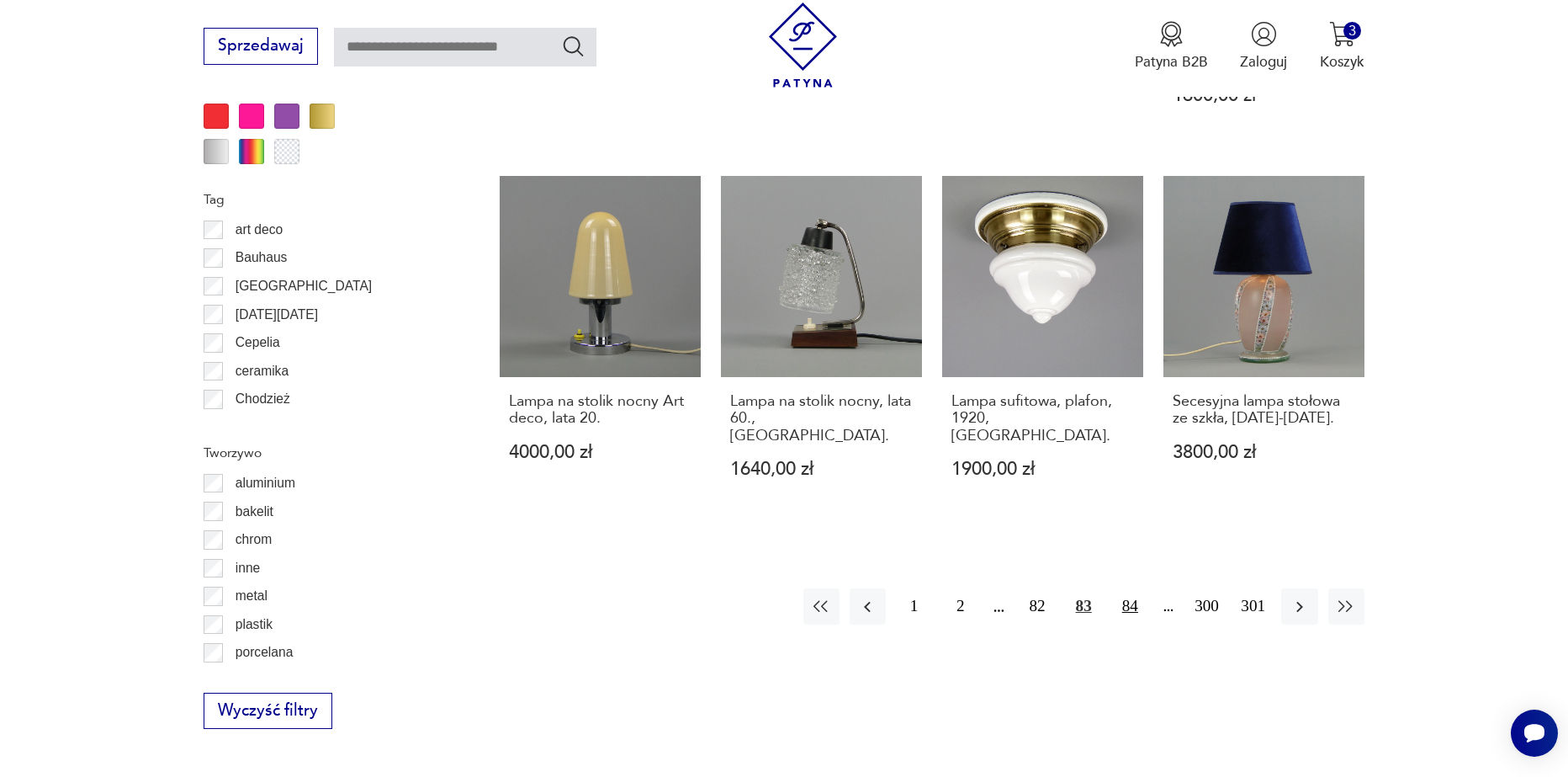
click at [1125, 589] on button "84" at bounding box center [1130, 606] width 37 height 37
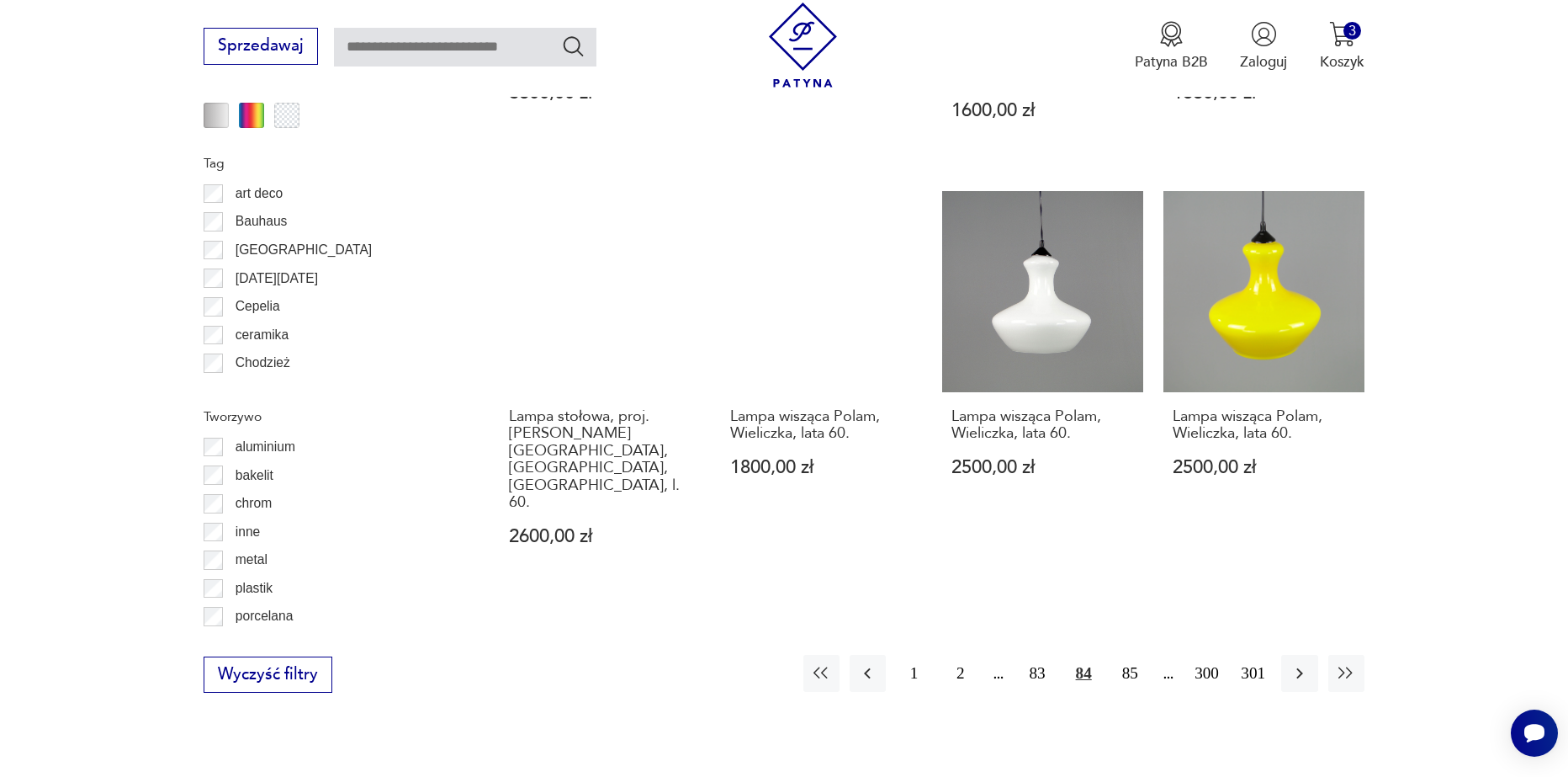
scroll to position [1846, 0]
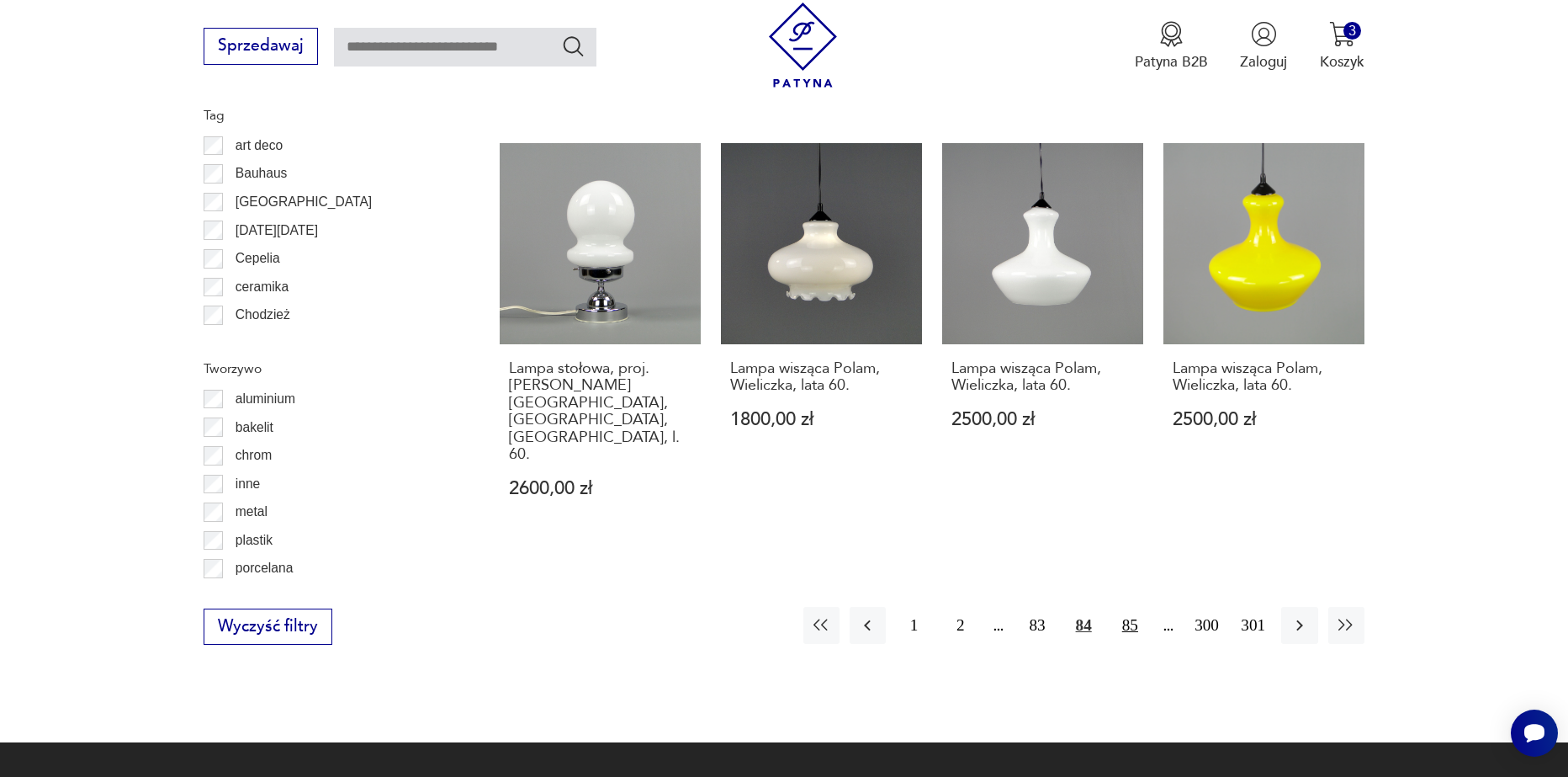
click at [1134, 606] on button "85" at bounding box center [1130, 624] width 37 height 37
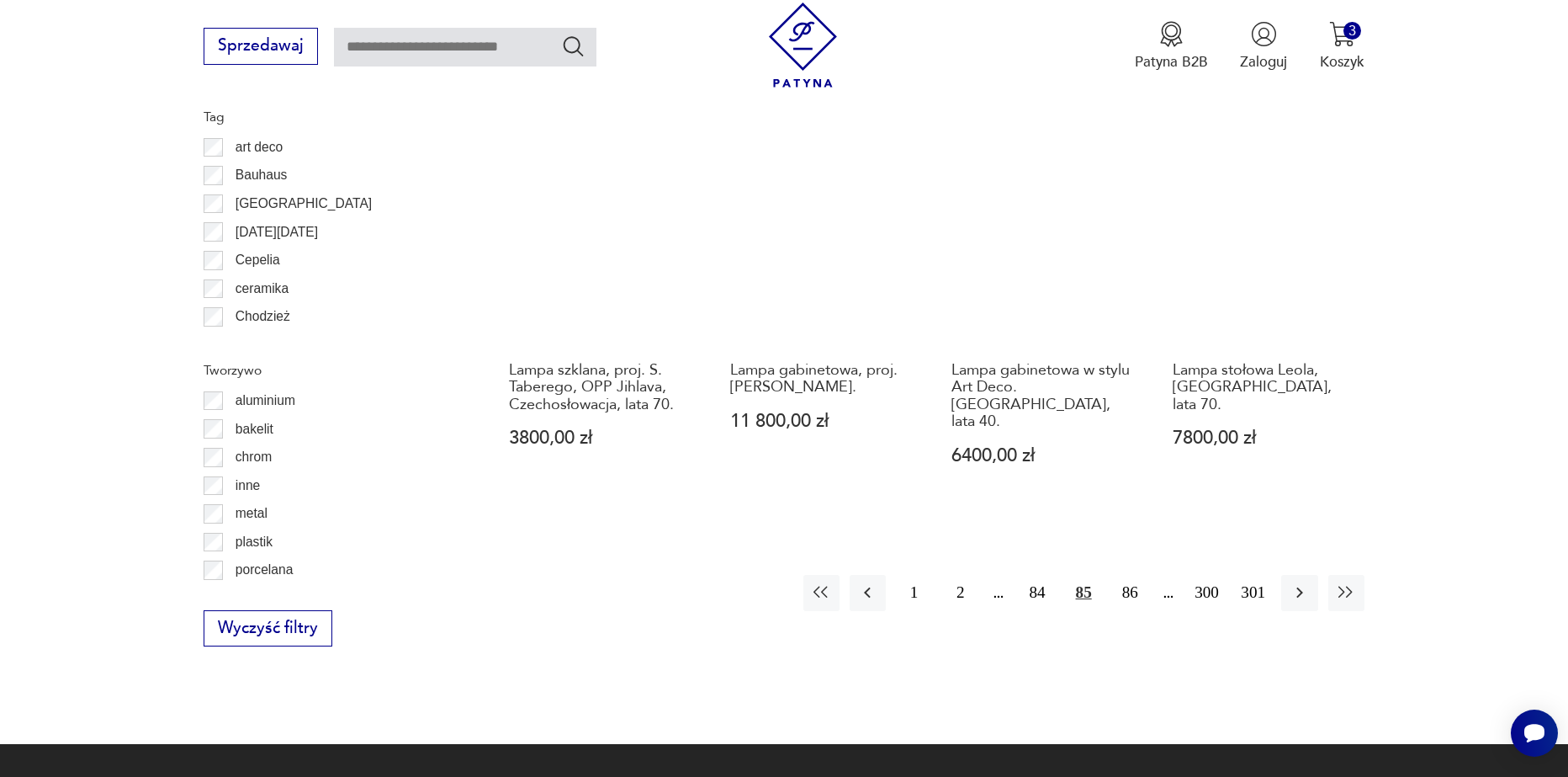
scroll to position [1846, 0]
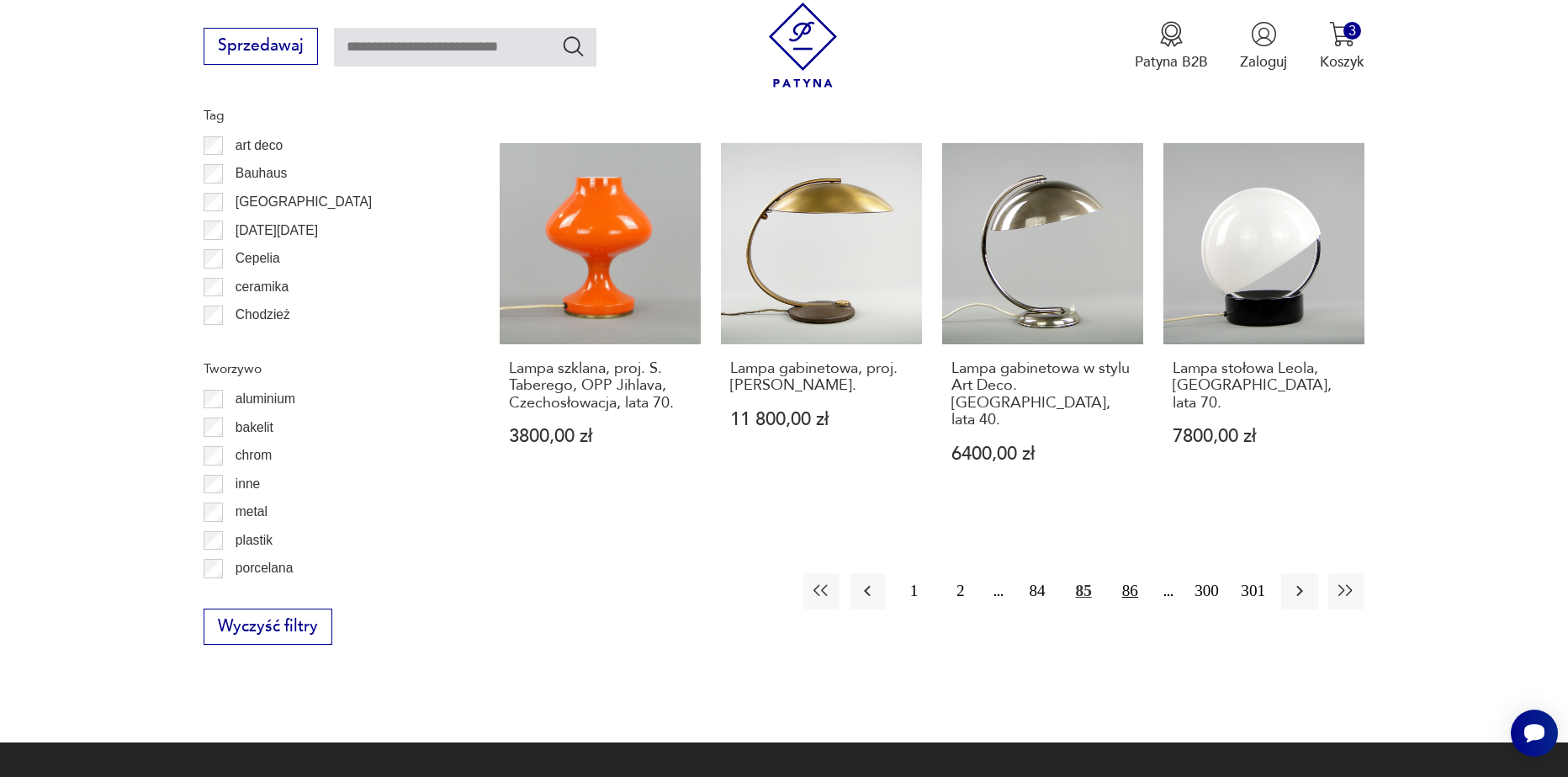
click at [1124, 573] on button "86" at bounding box center [1130, 591] width 37 height 37
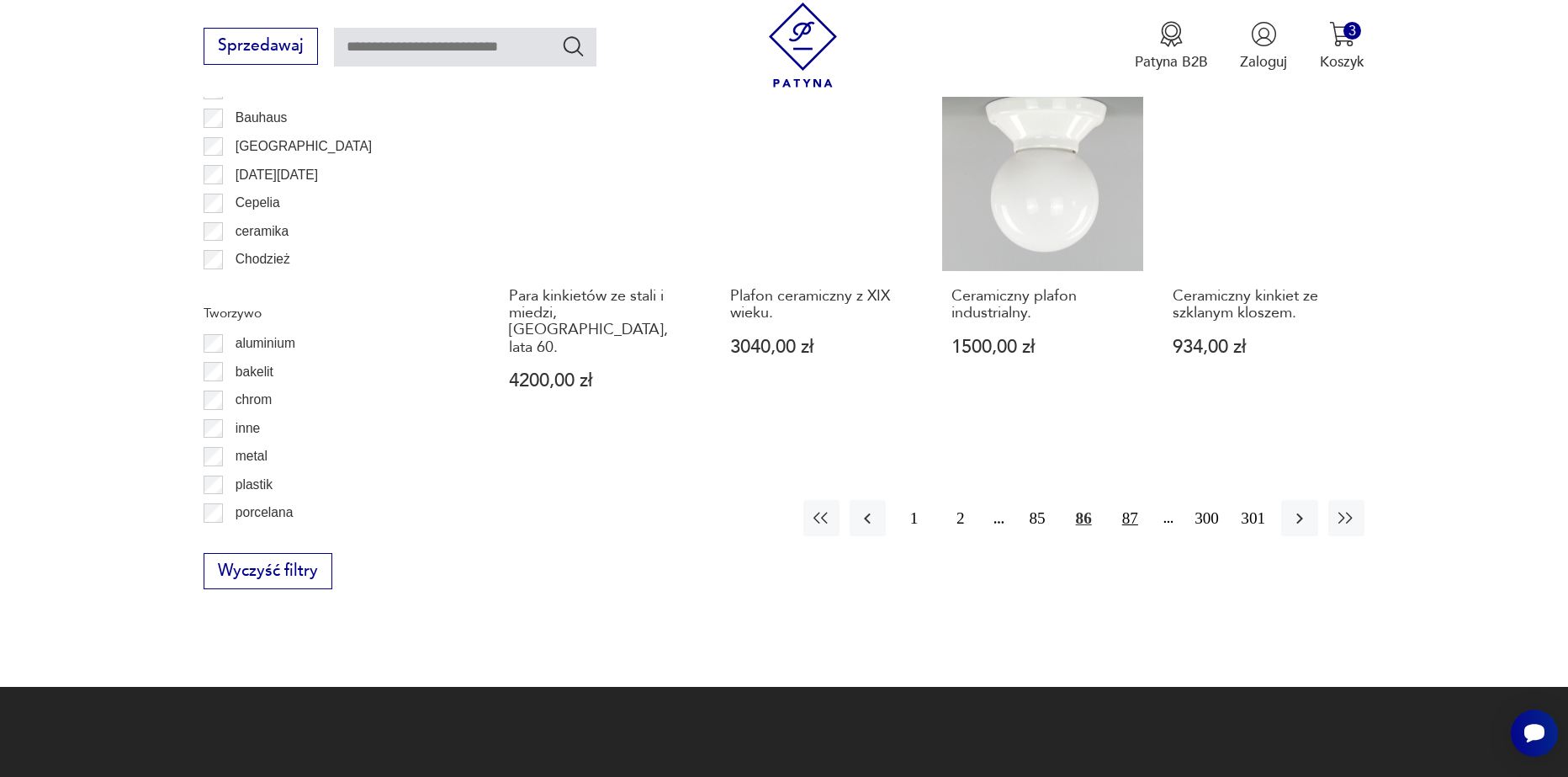
scroll to position [1846, 0]
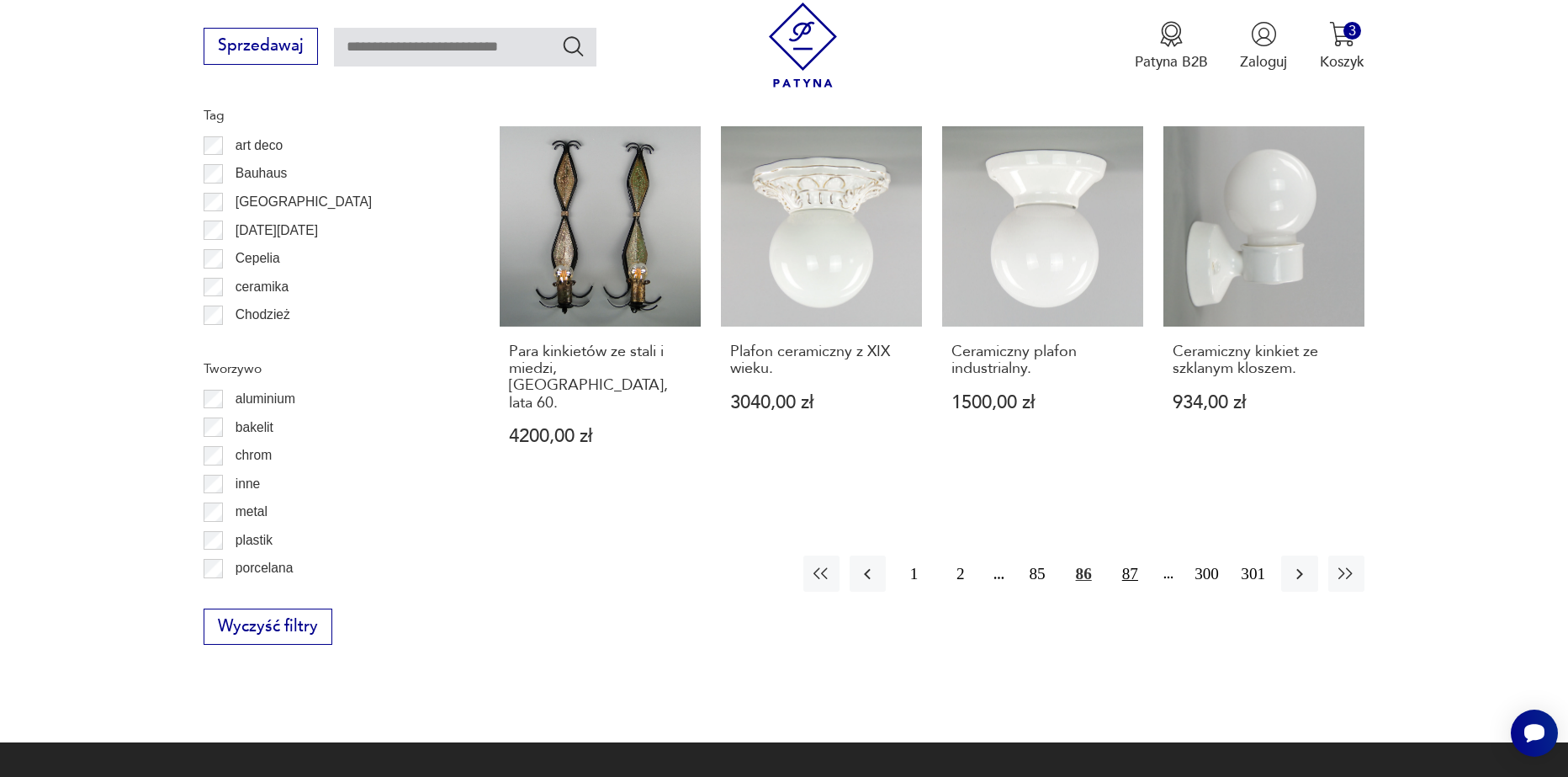
click at [1118, 556] on button "87" at bounding box center [1130, 573] width 37 height 37
click at [1118, 556] on button "88" at bounding box center [1130, 573] width 37 height 37
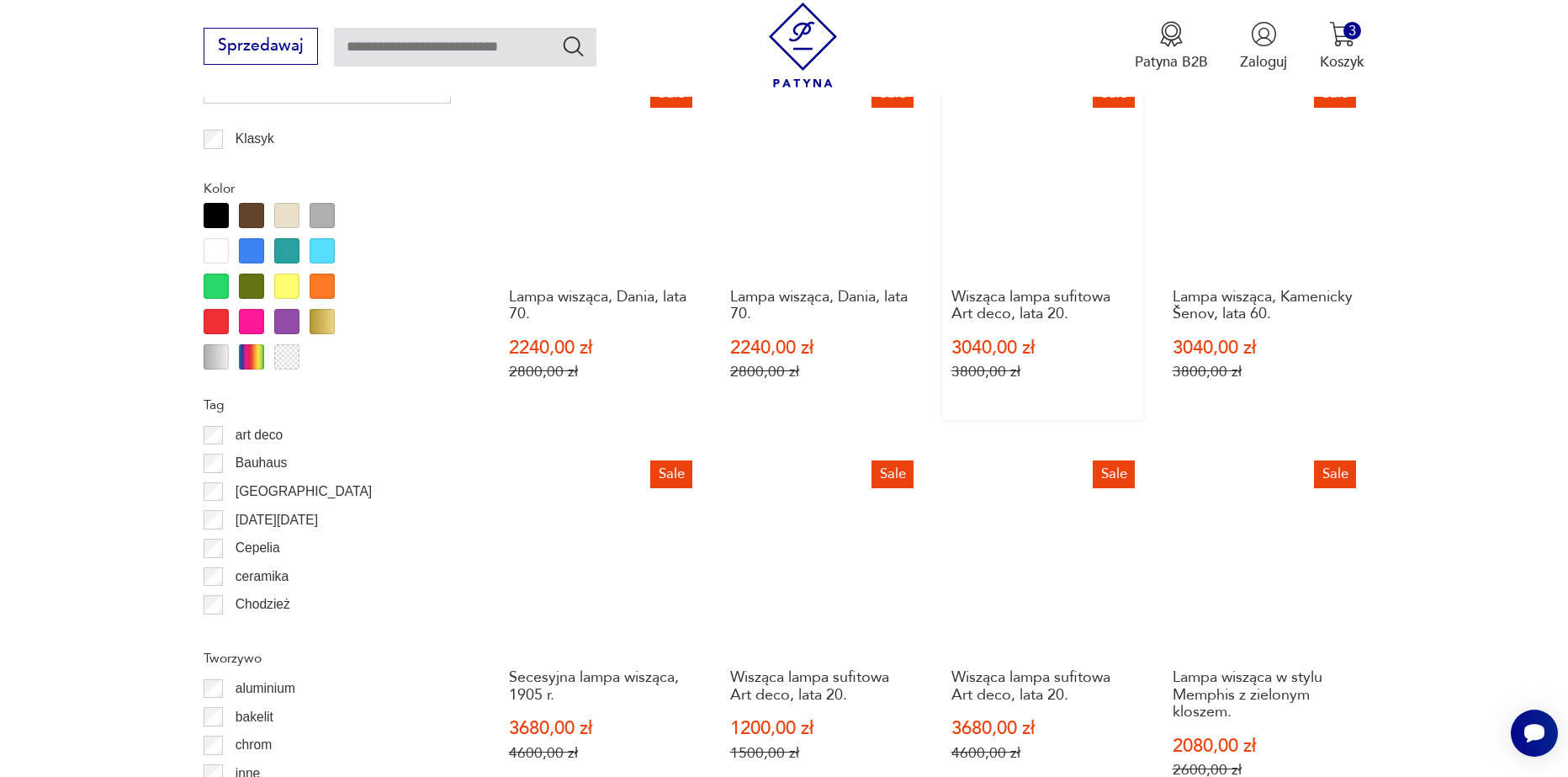
scroll to position [1762, 0]
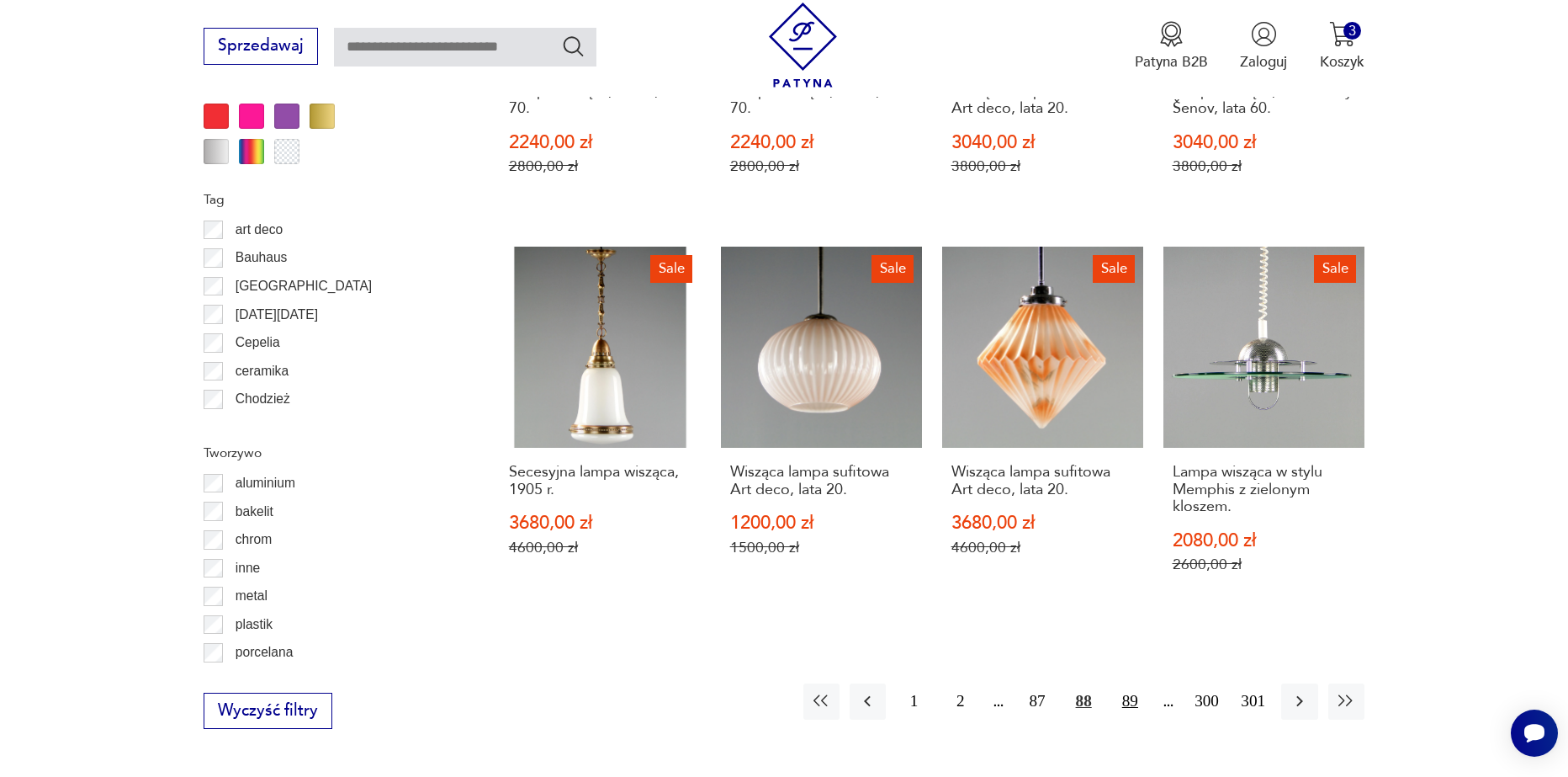
click at [1136, 683] on button "89" at bounding box center [1130, 701] width 37 height 37
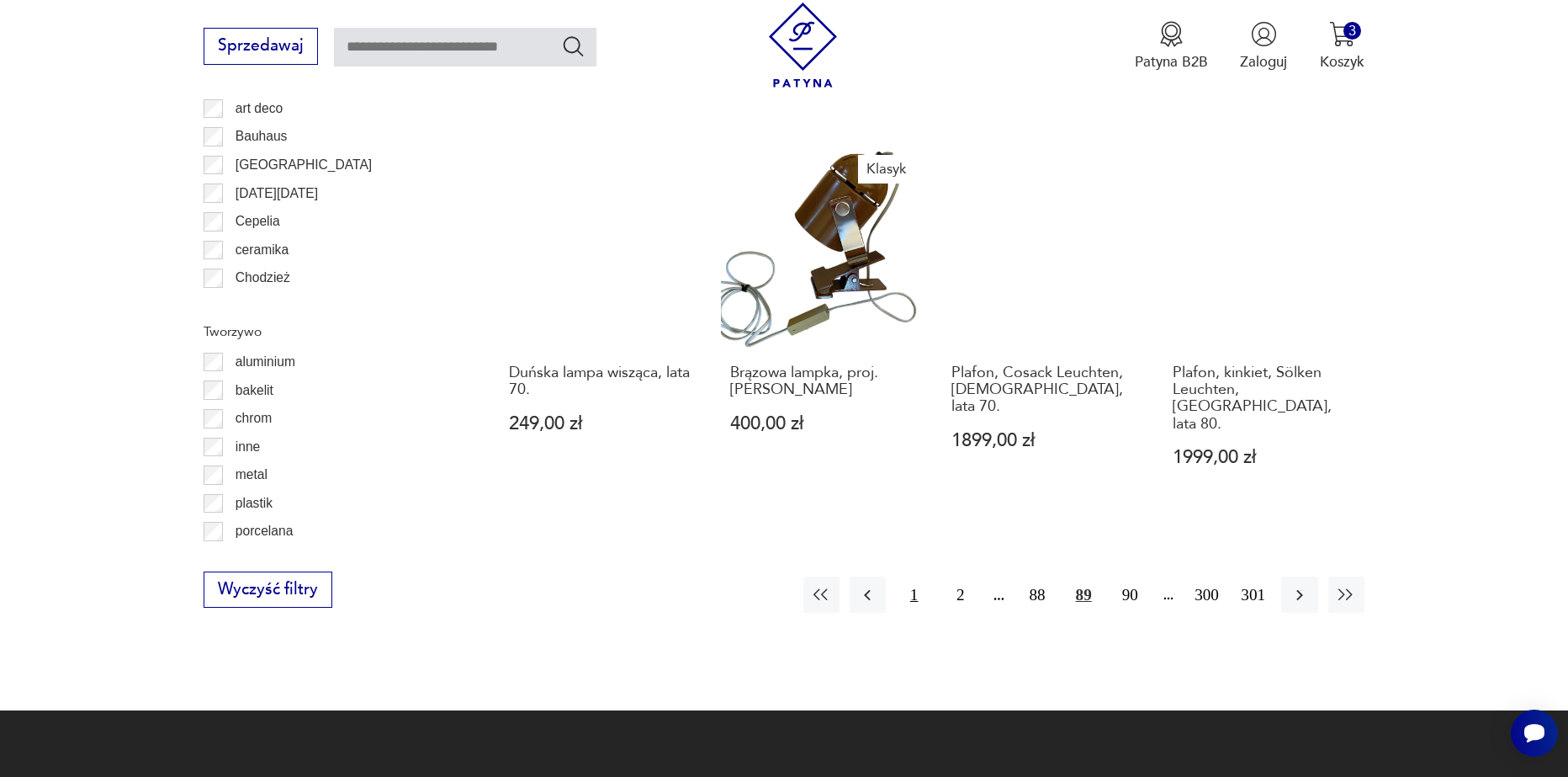
scroll to position [1931, 0]
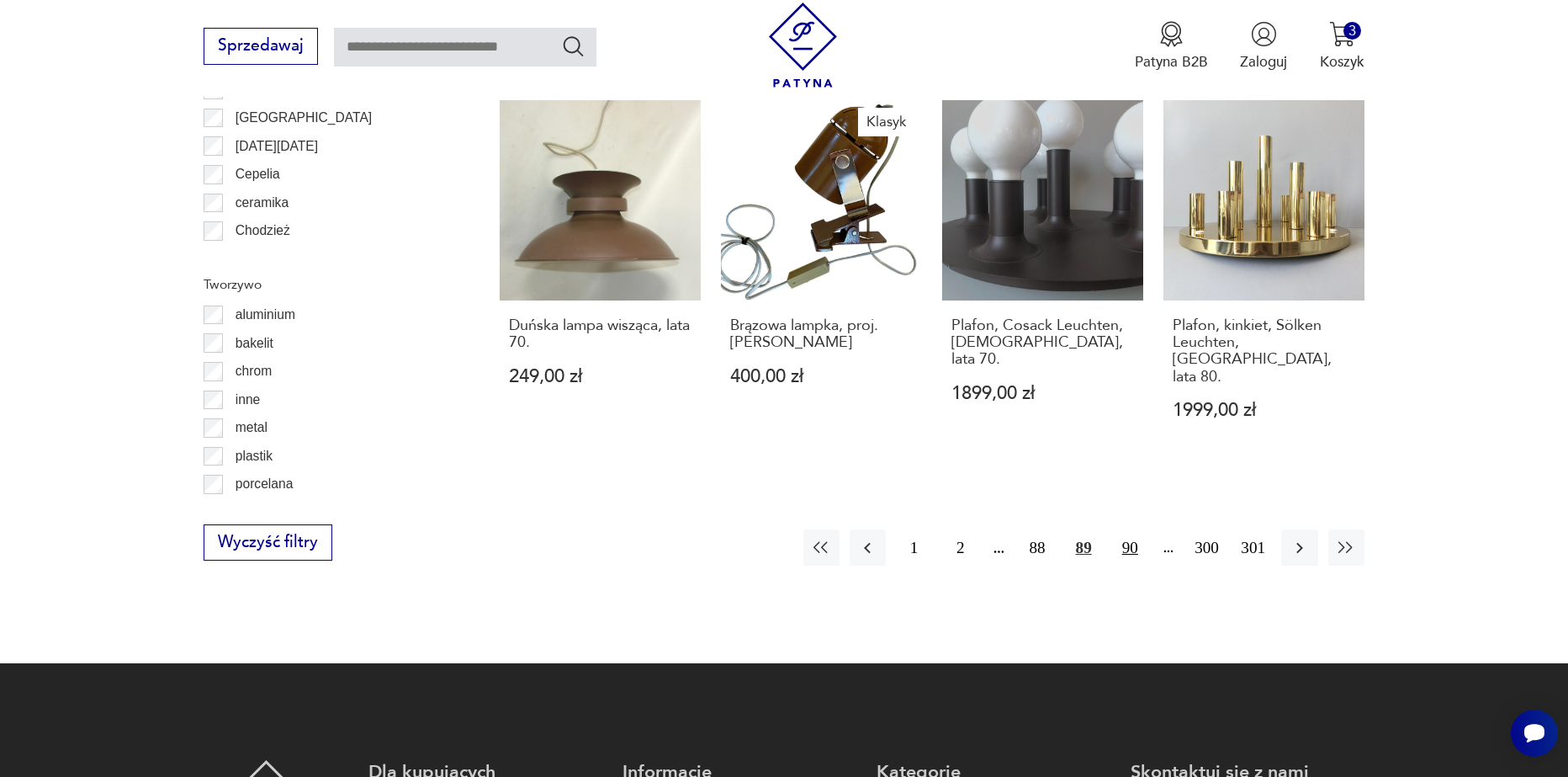
click at [1128, 530] on button "90" at bounding box center [1130, 547] width 37 height 37
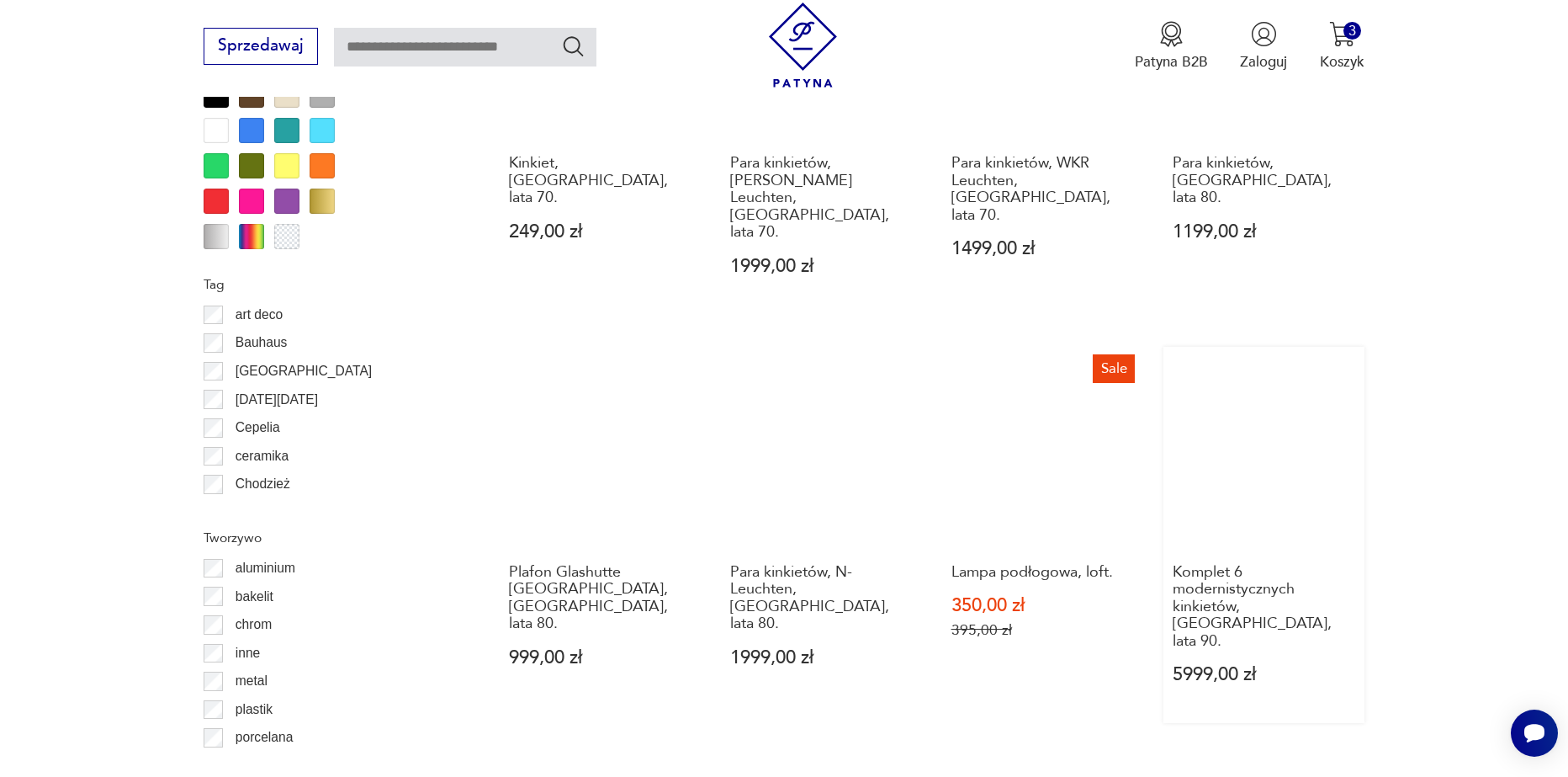
scroll to position [1678, 0]
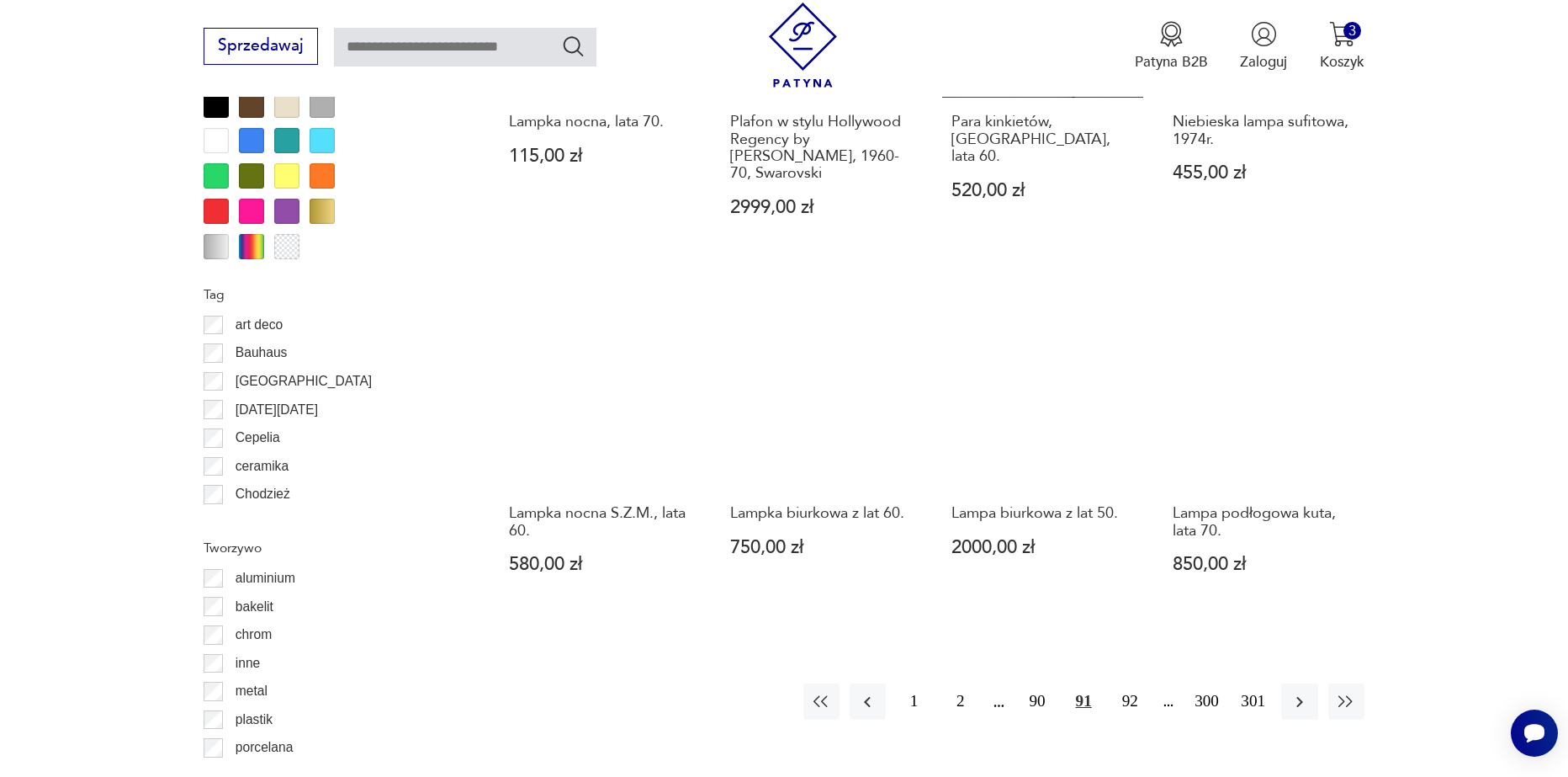
scroll to position [1678, 0]
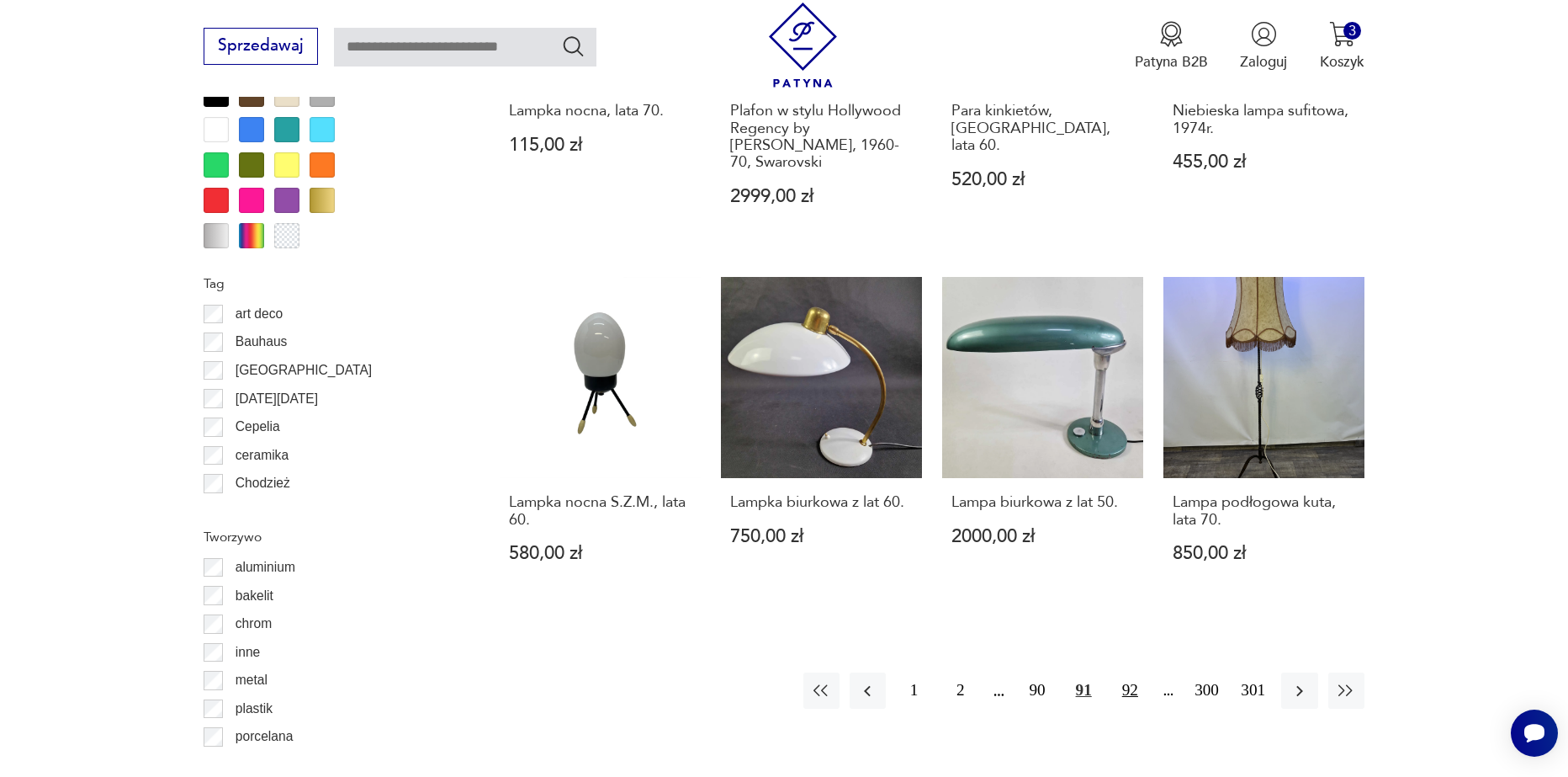
click at [1132, 673] on button "92" at bounding box center [1130, 690] width 37 height 37
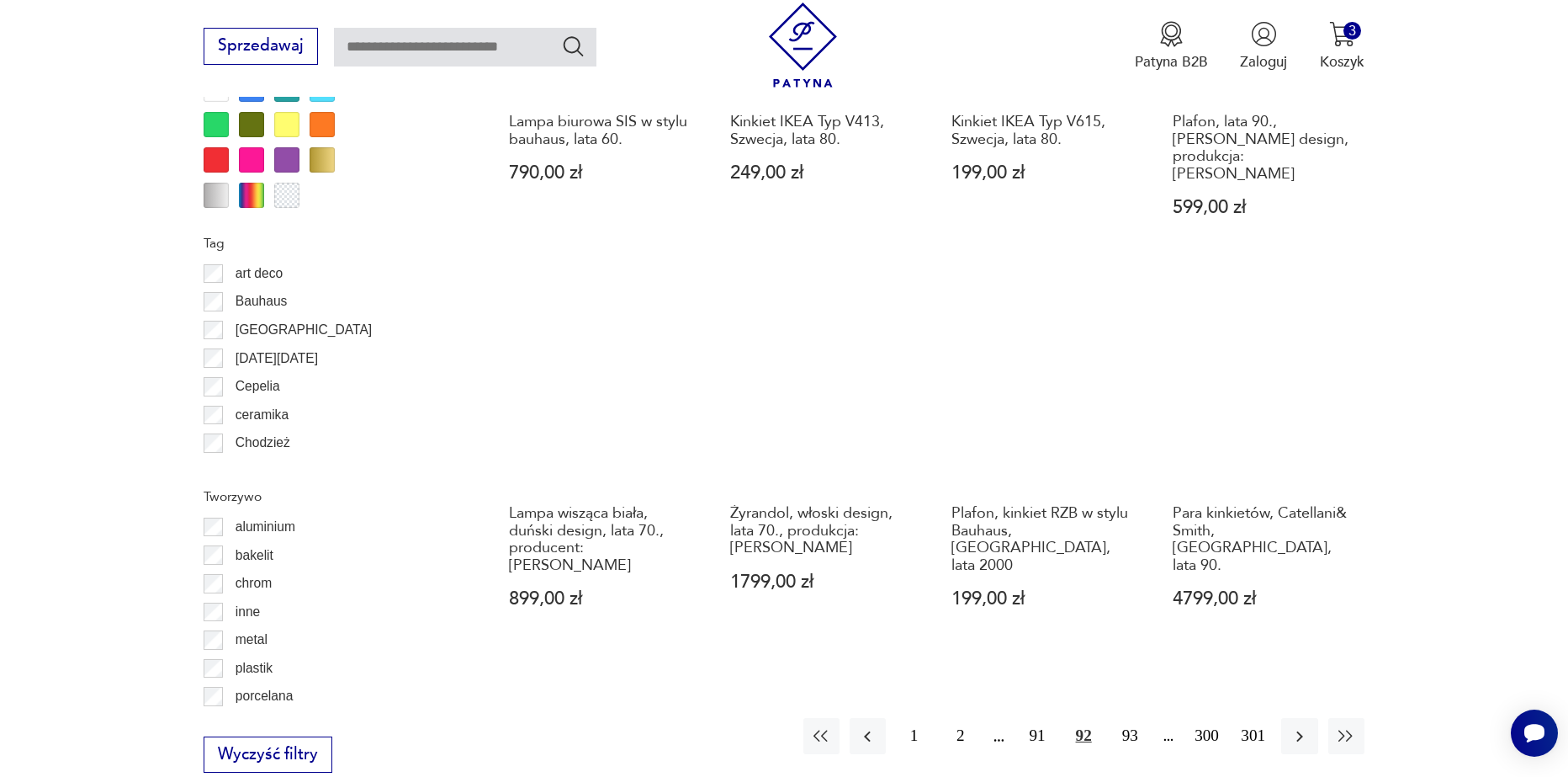
scroll to position [1762, 0]
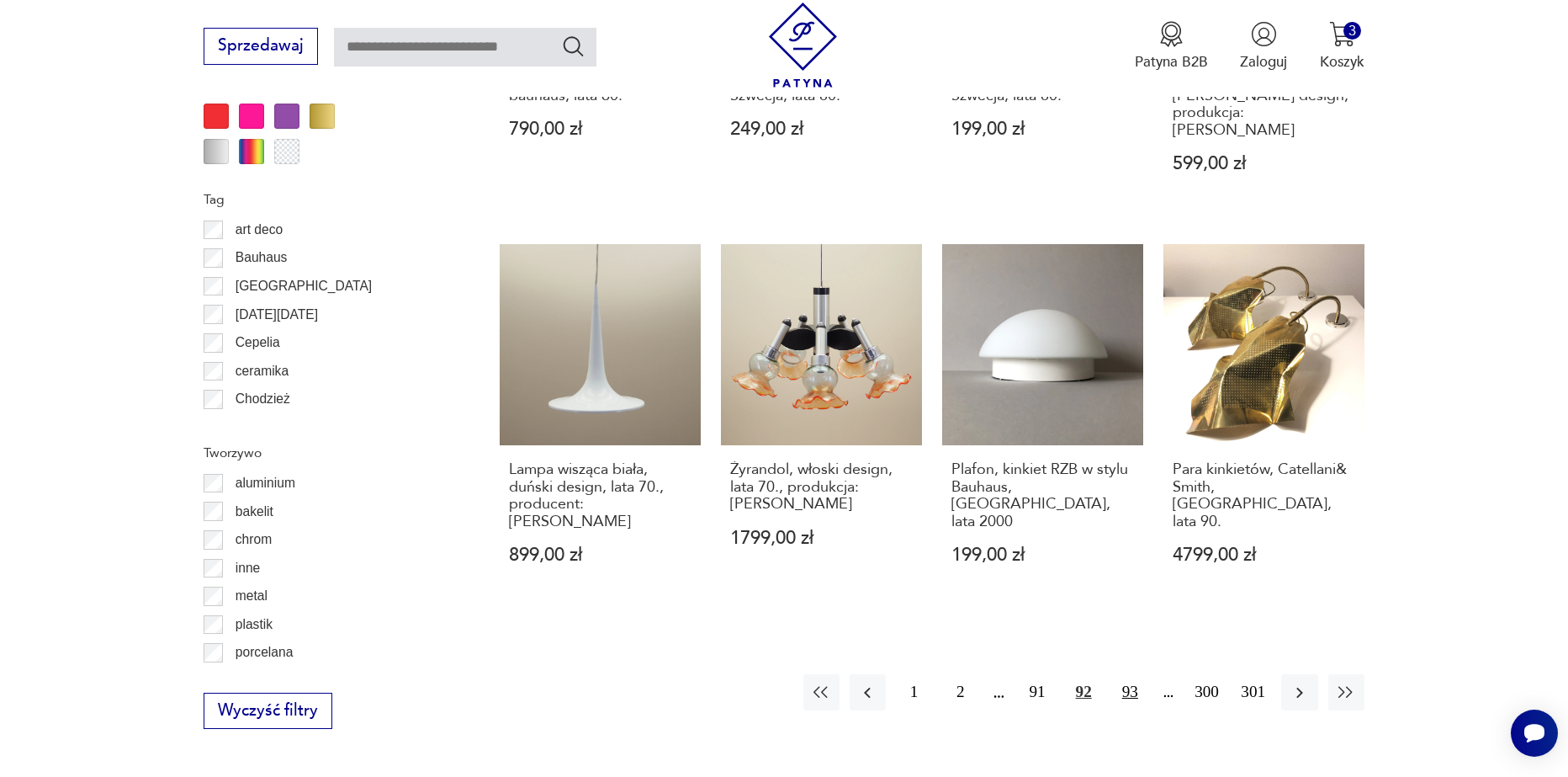
click at [1115, 674] on button "93" at bounding box center [1130, 692] width 37 height 37
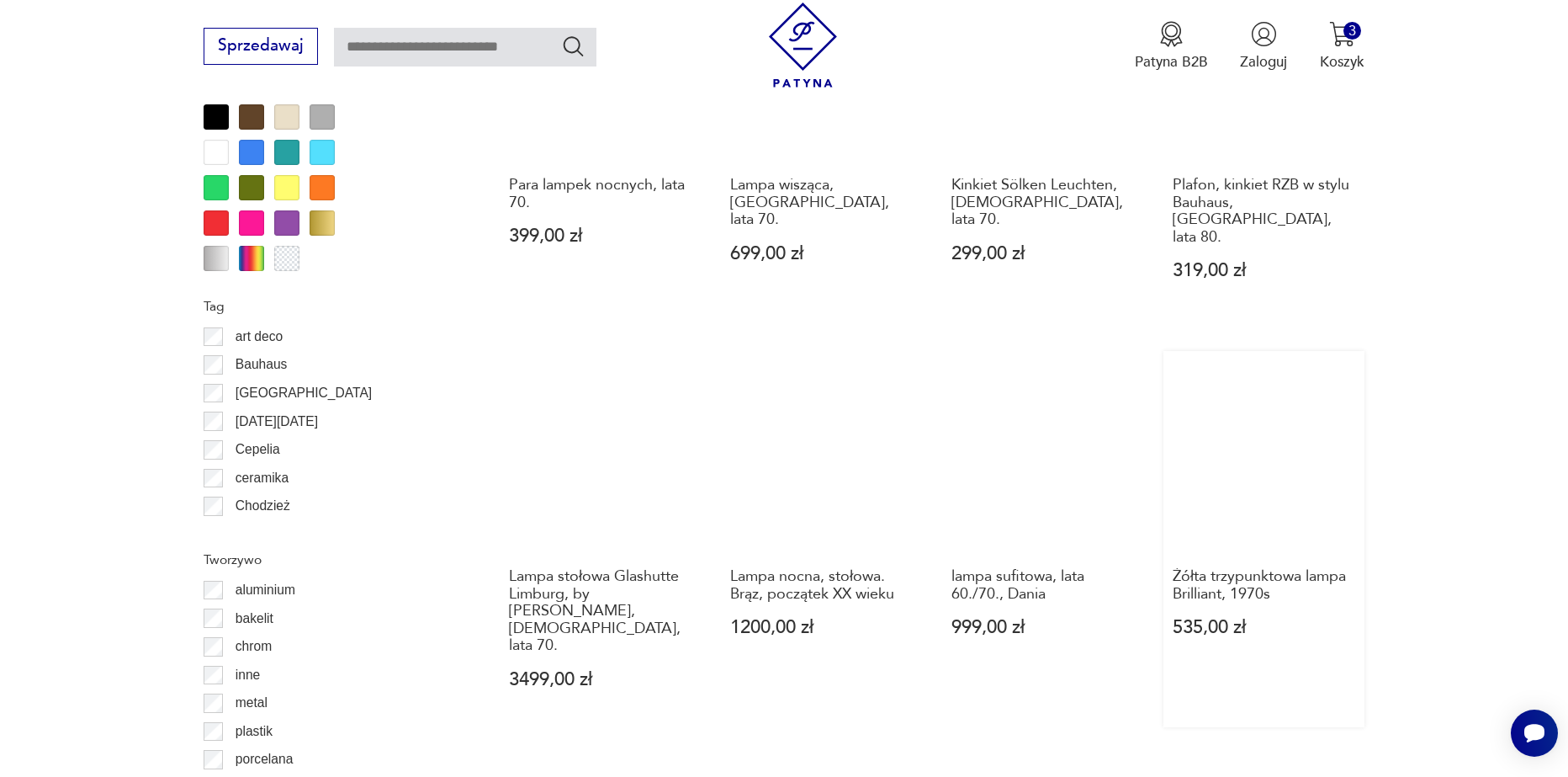
scroll to position [1678, 0]
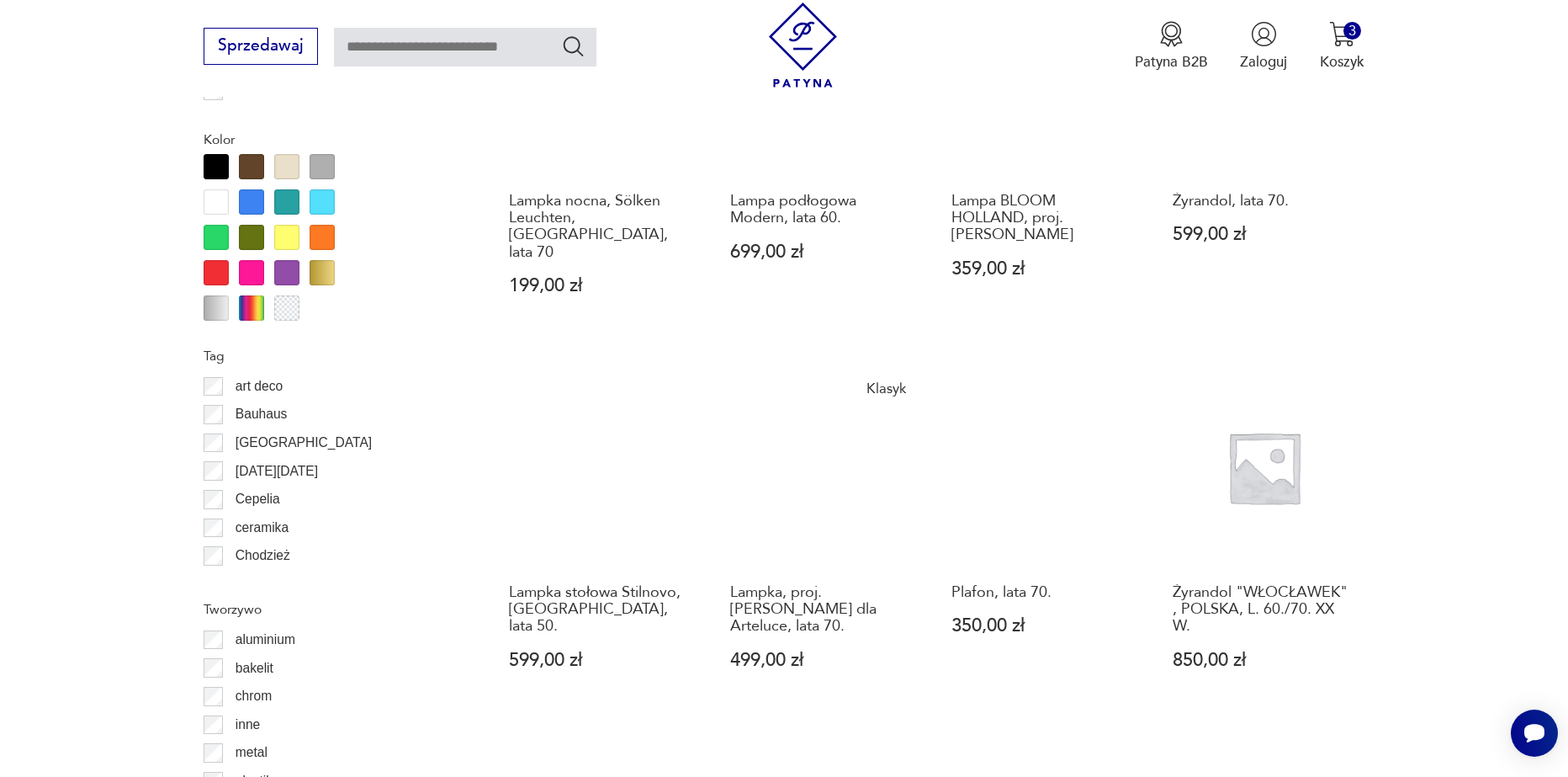
scroll to position [1678, 0]
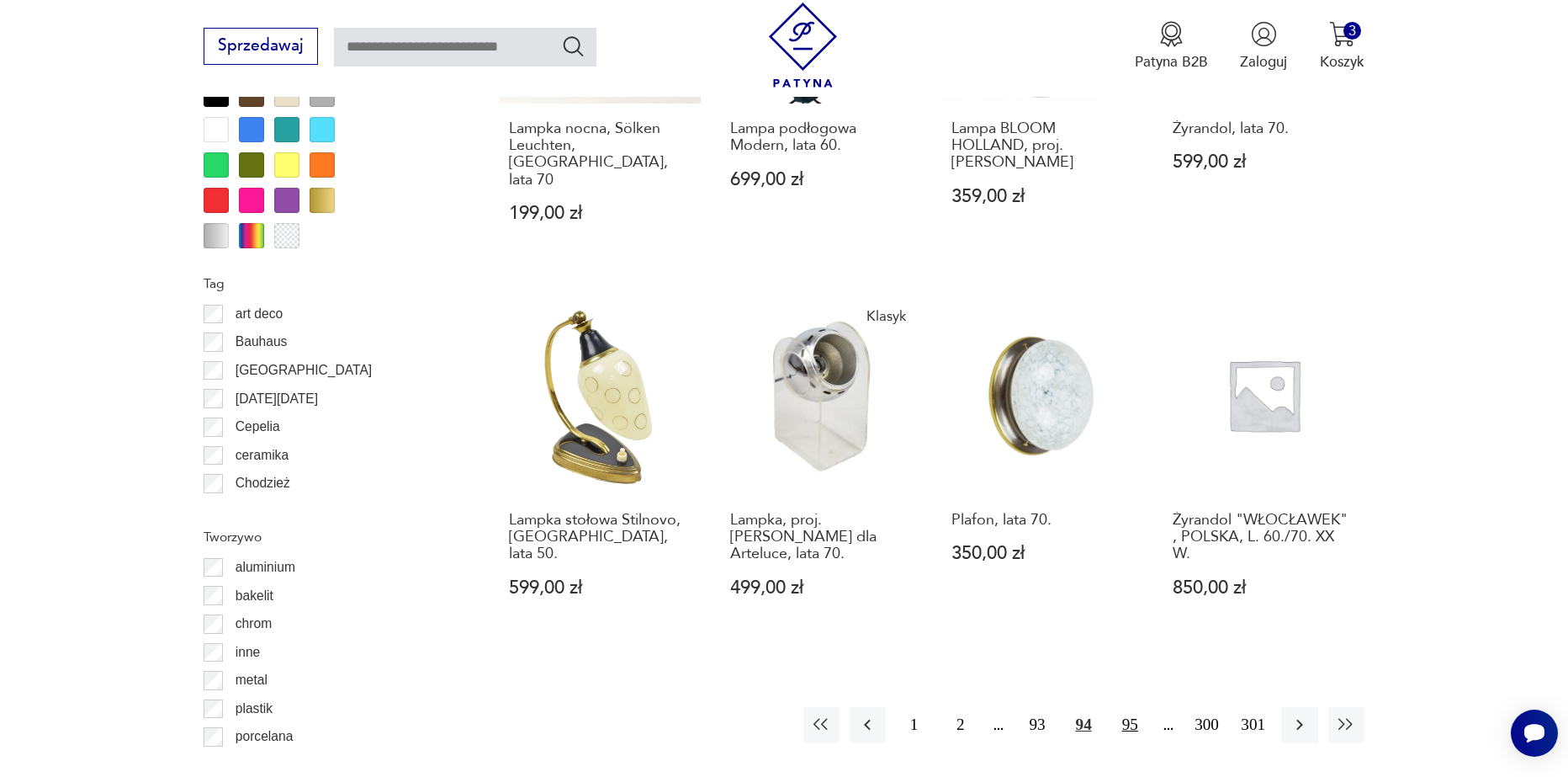
click at [1123, 707] on button "95" at bounding box center [1130, 725] width 37 height 37
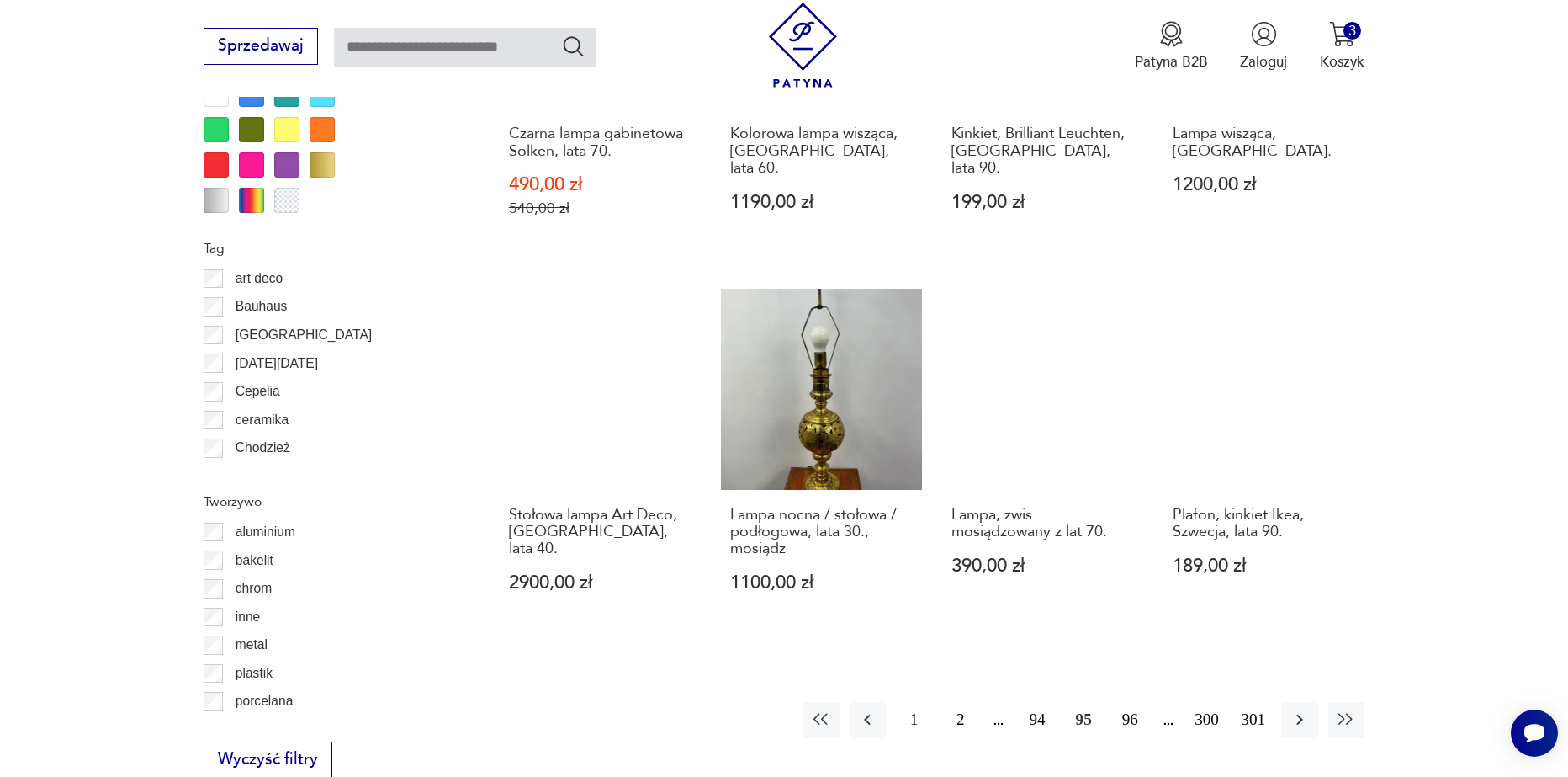
scroll to position [1846, 0]
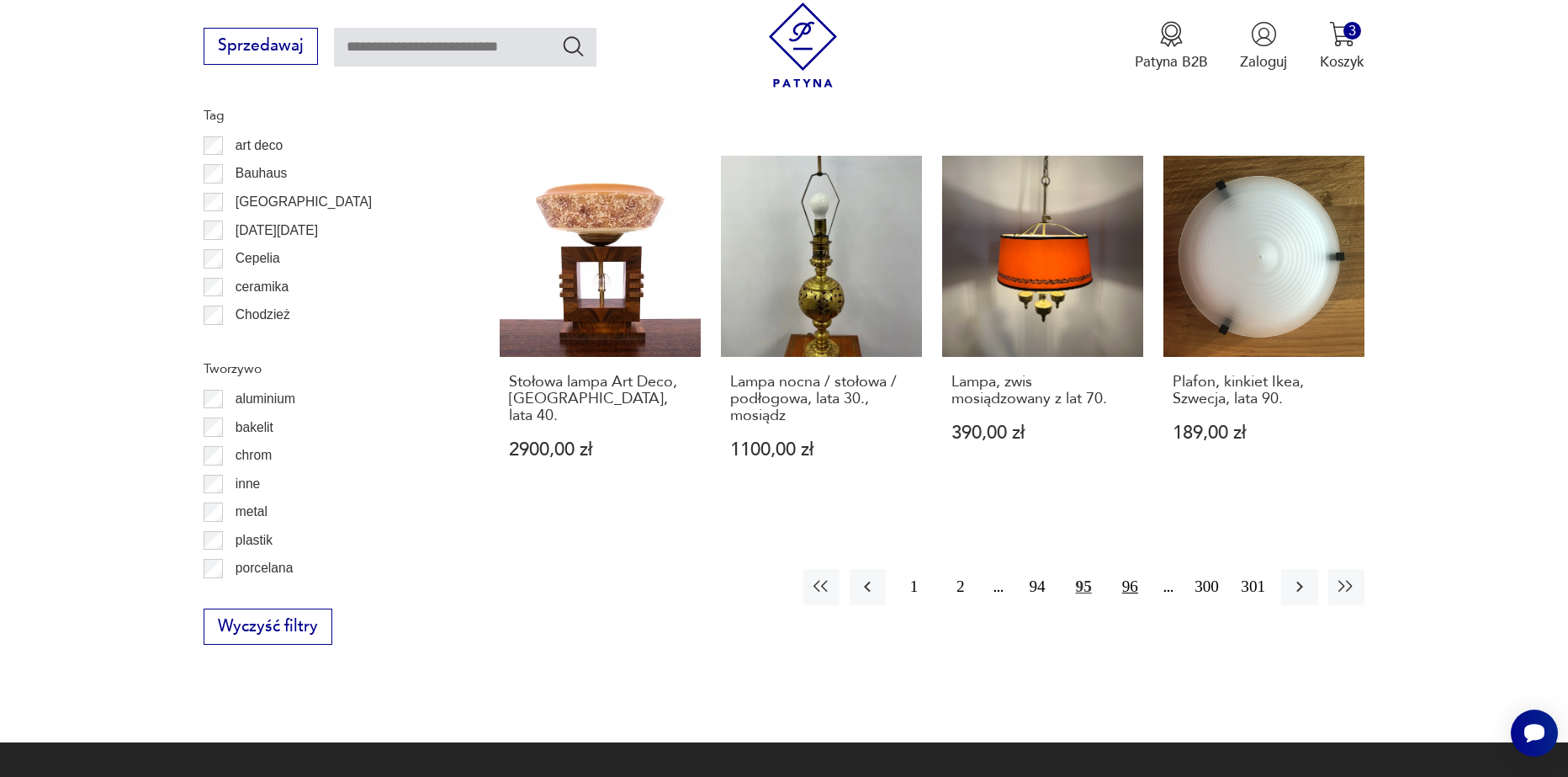
click at [1138, 569] on button "96" at bounding box center [1130, 587] width 37 height 37
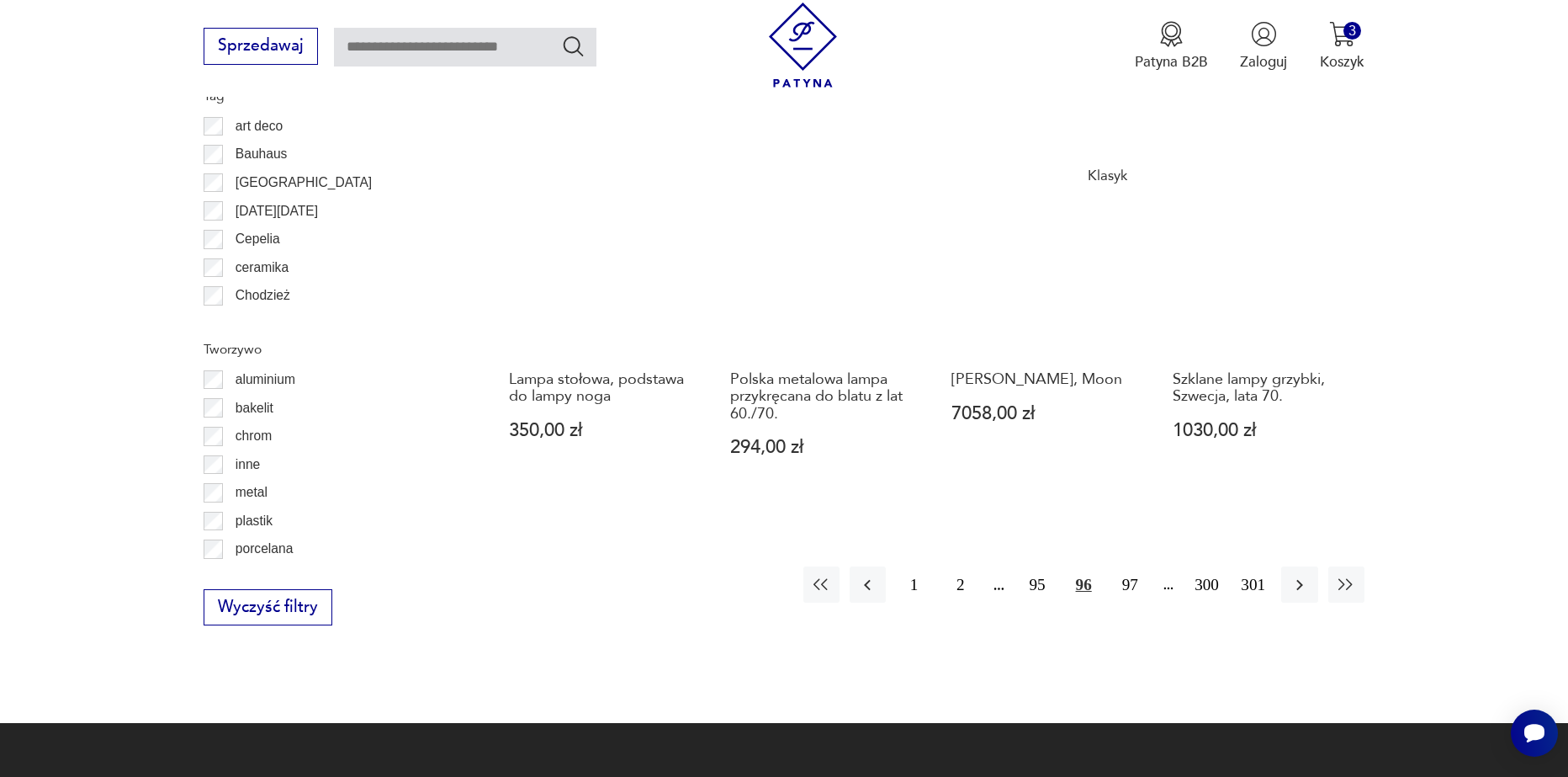
scroll to position [1931, 0]
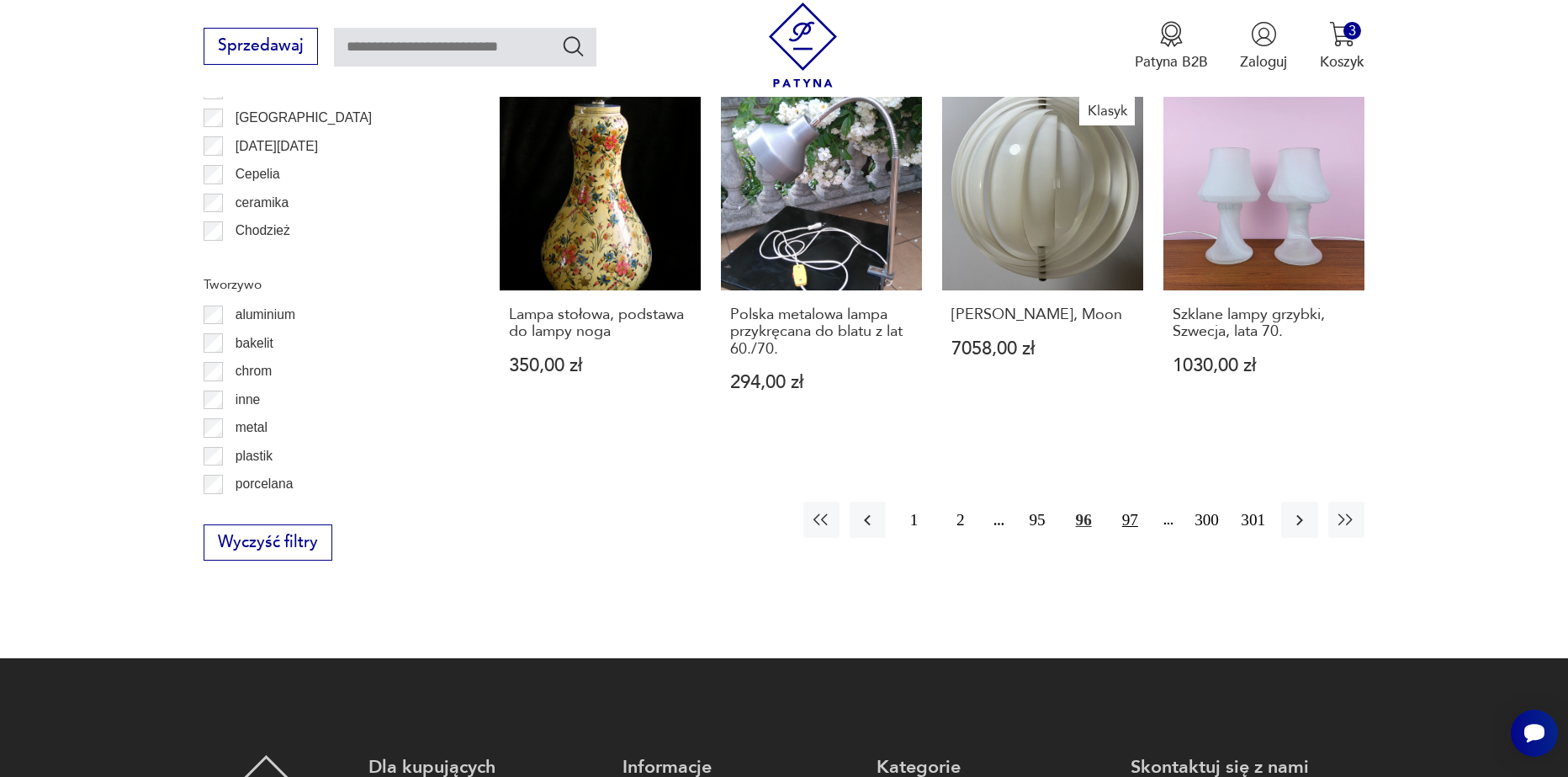
click at [1139, 502] on button "97" at bounding box center [1130, 520] width 37 height 37
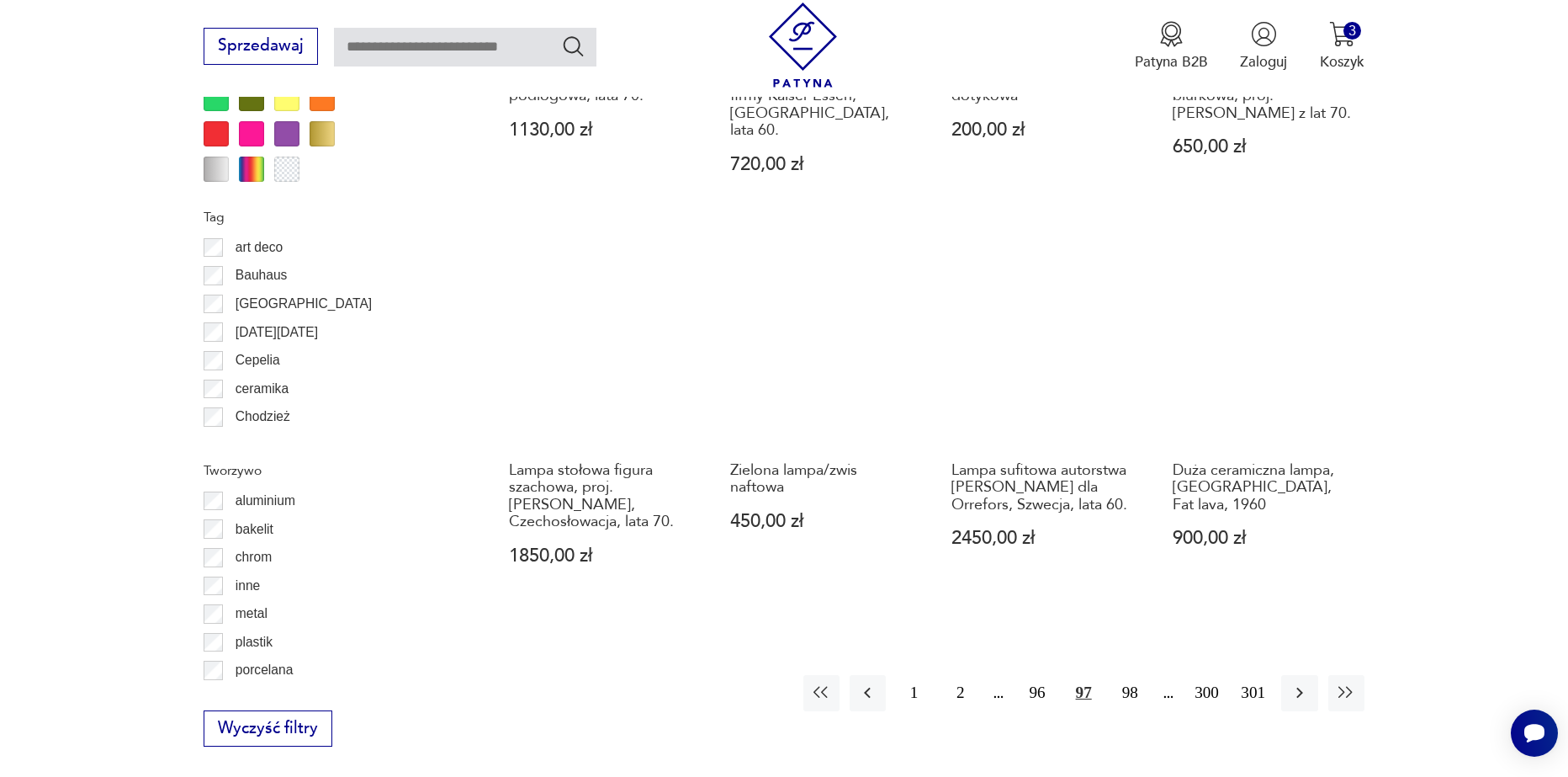
scroll to position [1762, 0]
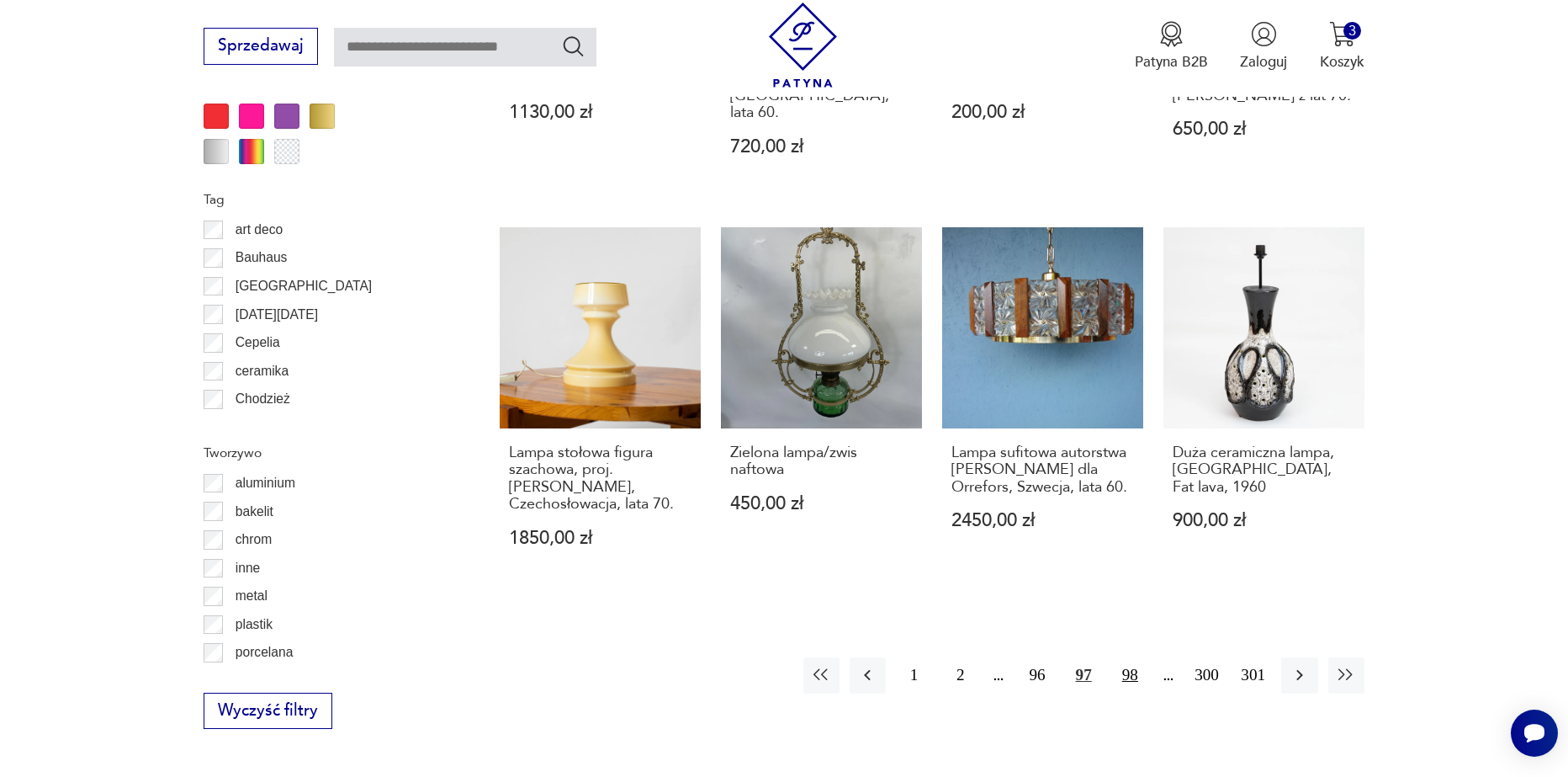
click at [1130, 657] on button "98" at bounding box center [1130, 675] width 37 height 37
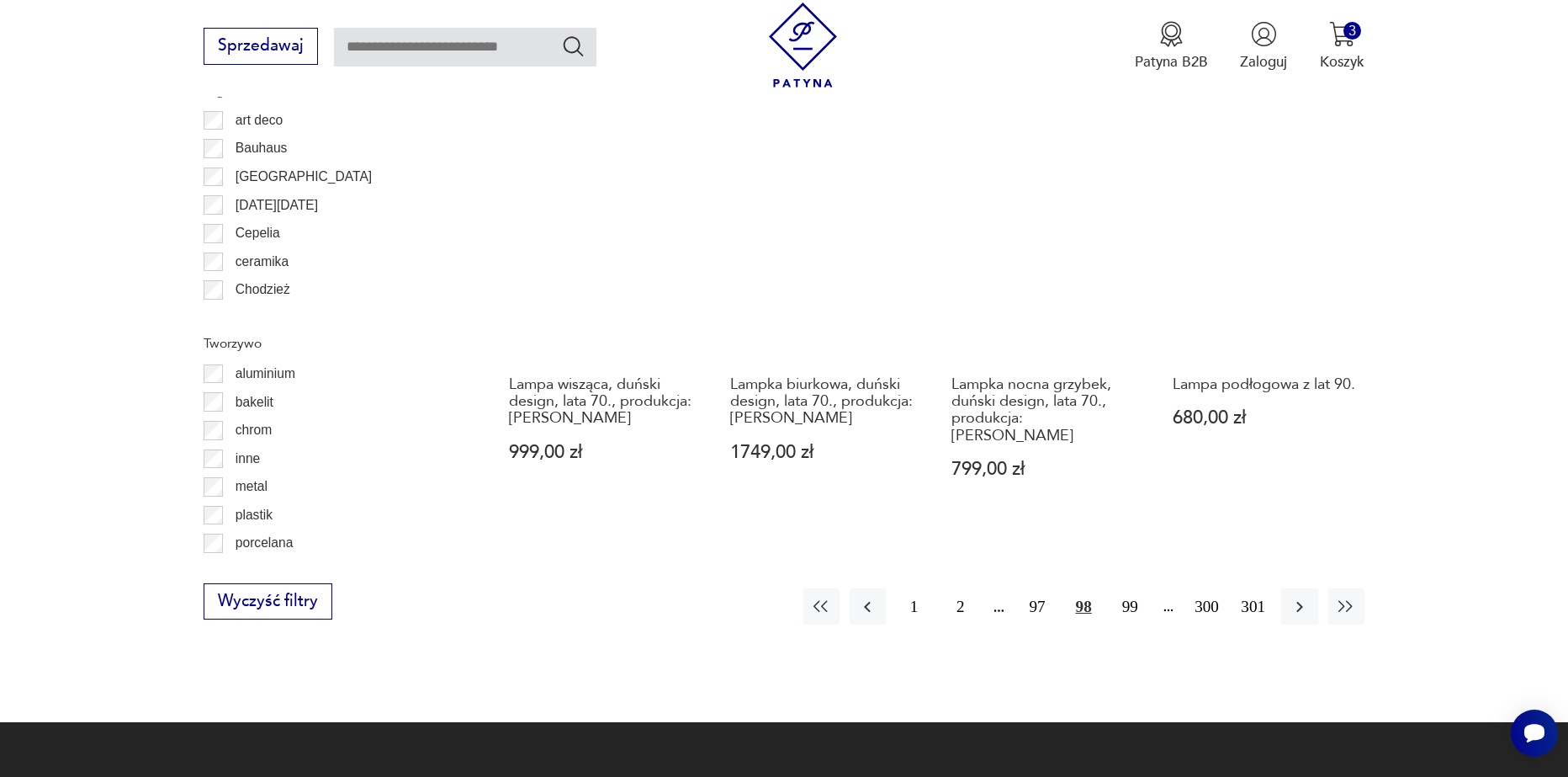
scroll to position [1931, 0]
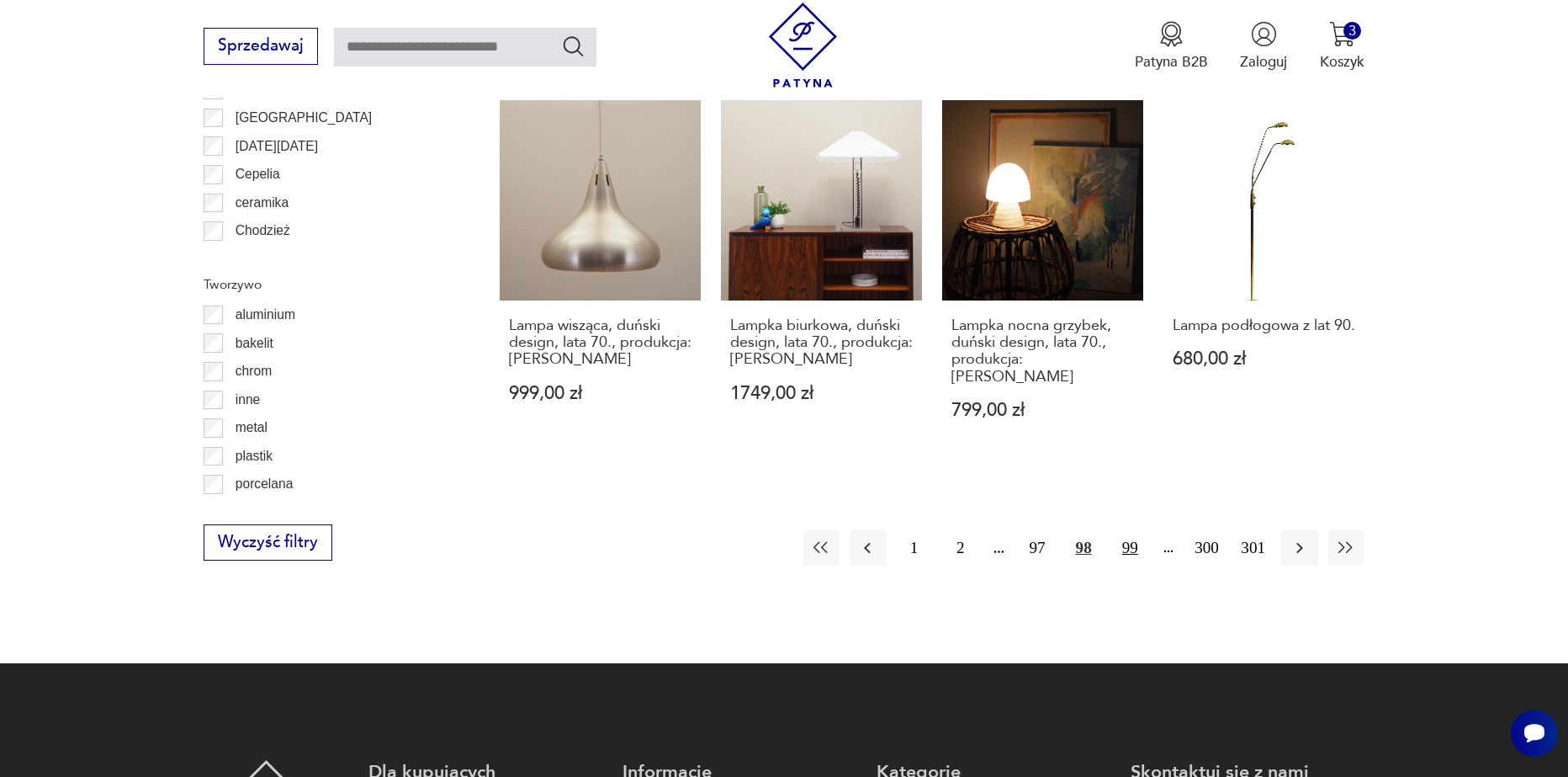
click at [1129, 530] on button "99" at bounding box center [1130, 547] width 37 height 37
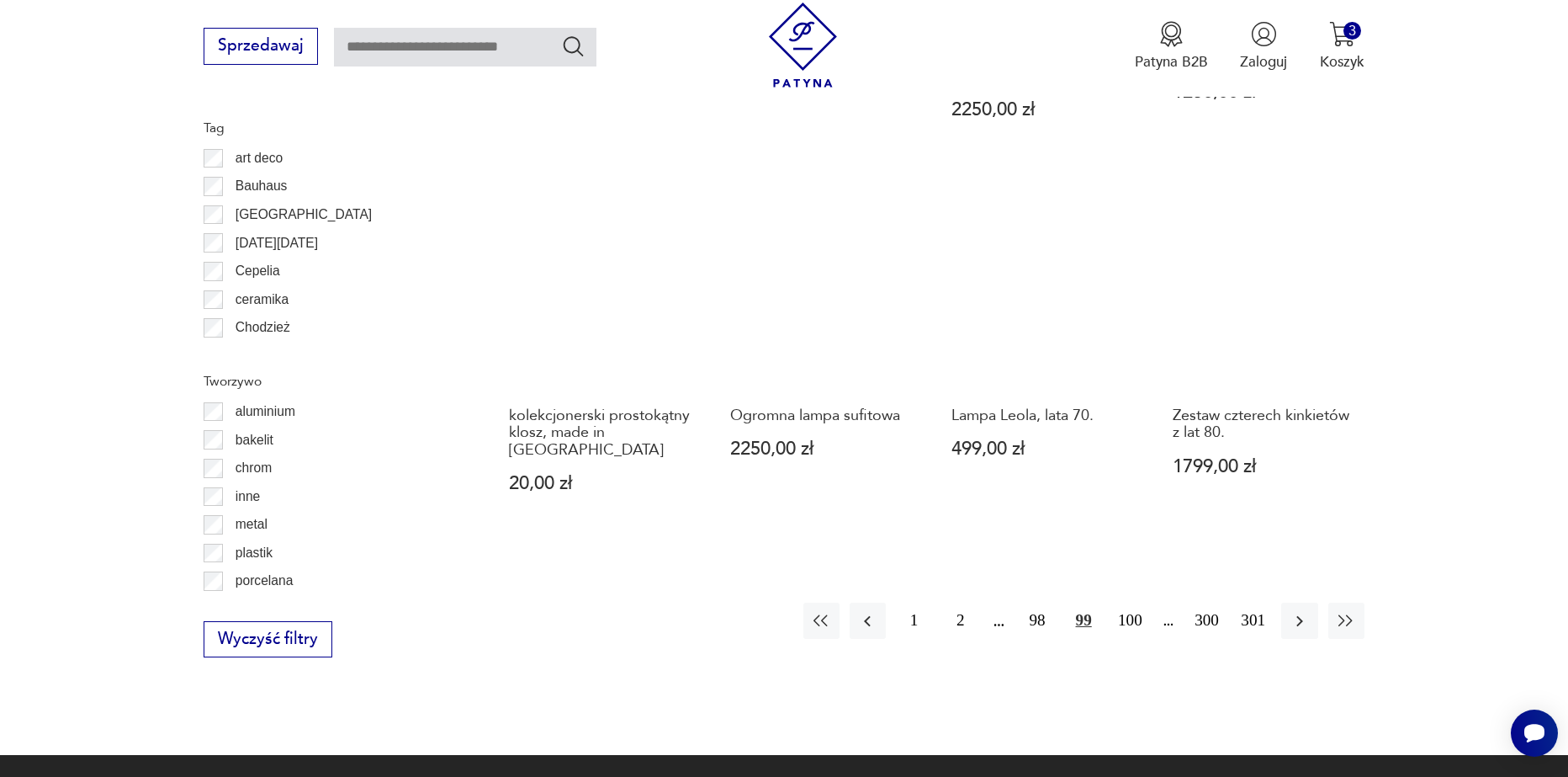
scroll to position [1846, 0]
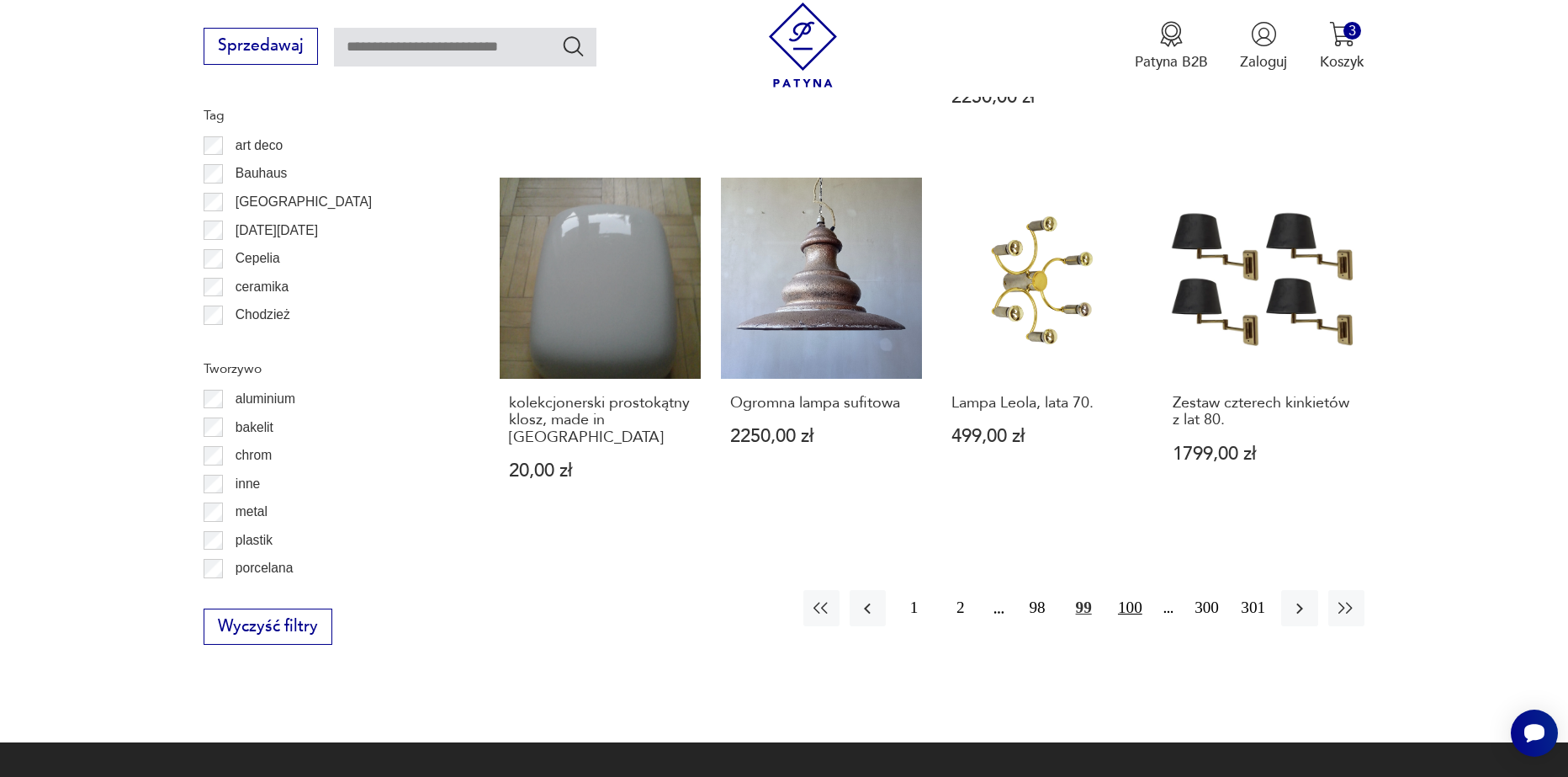
click at [1133, 590] on button "100" at bounding box center [1130, 608] width 37 height 37
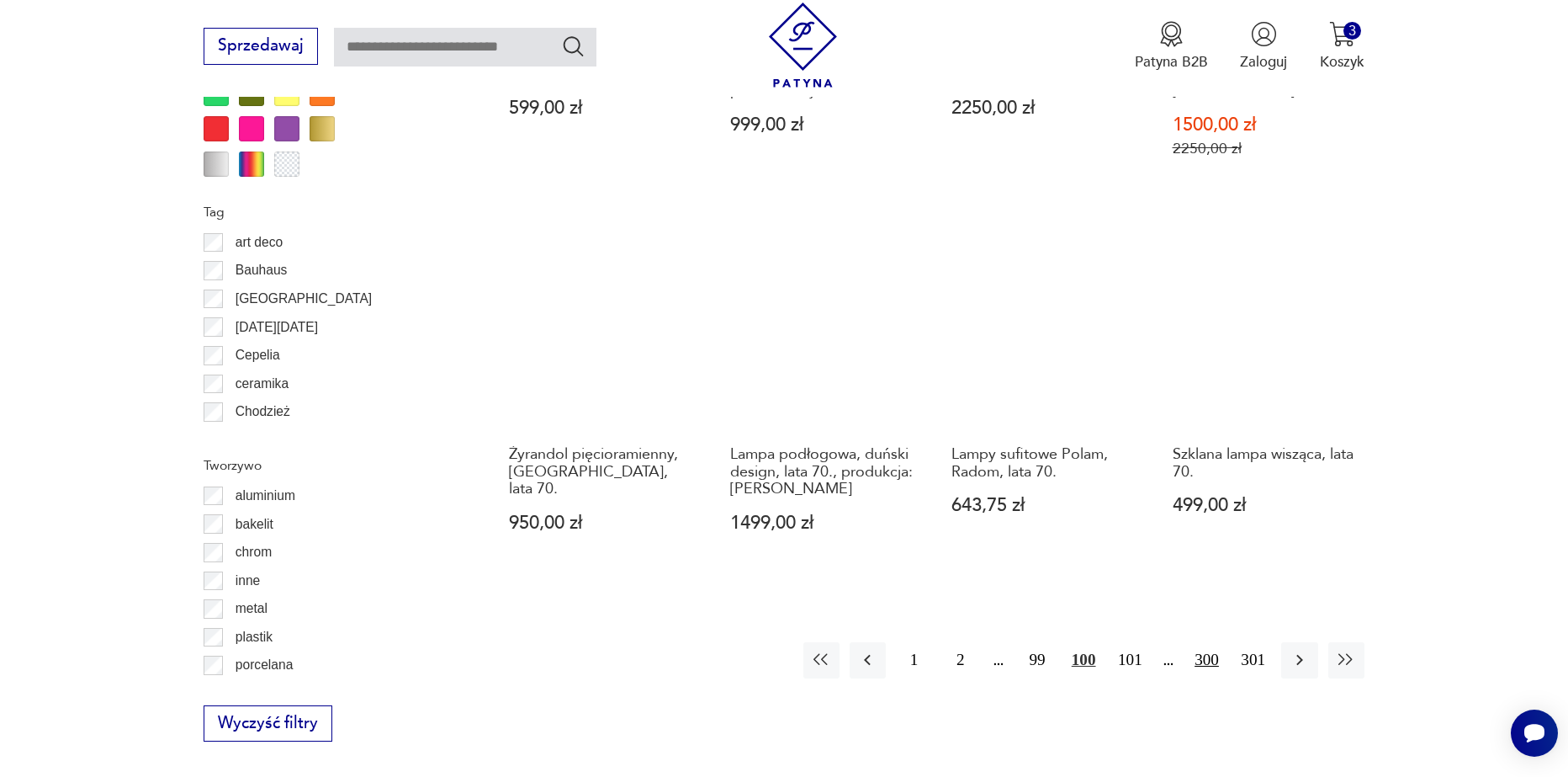
scroll to position [1762, 0]
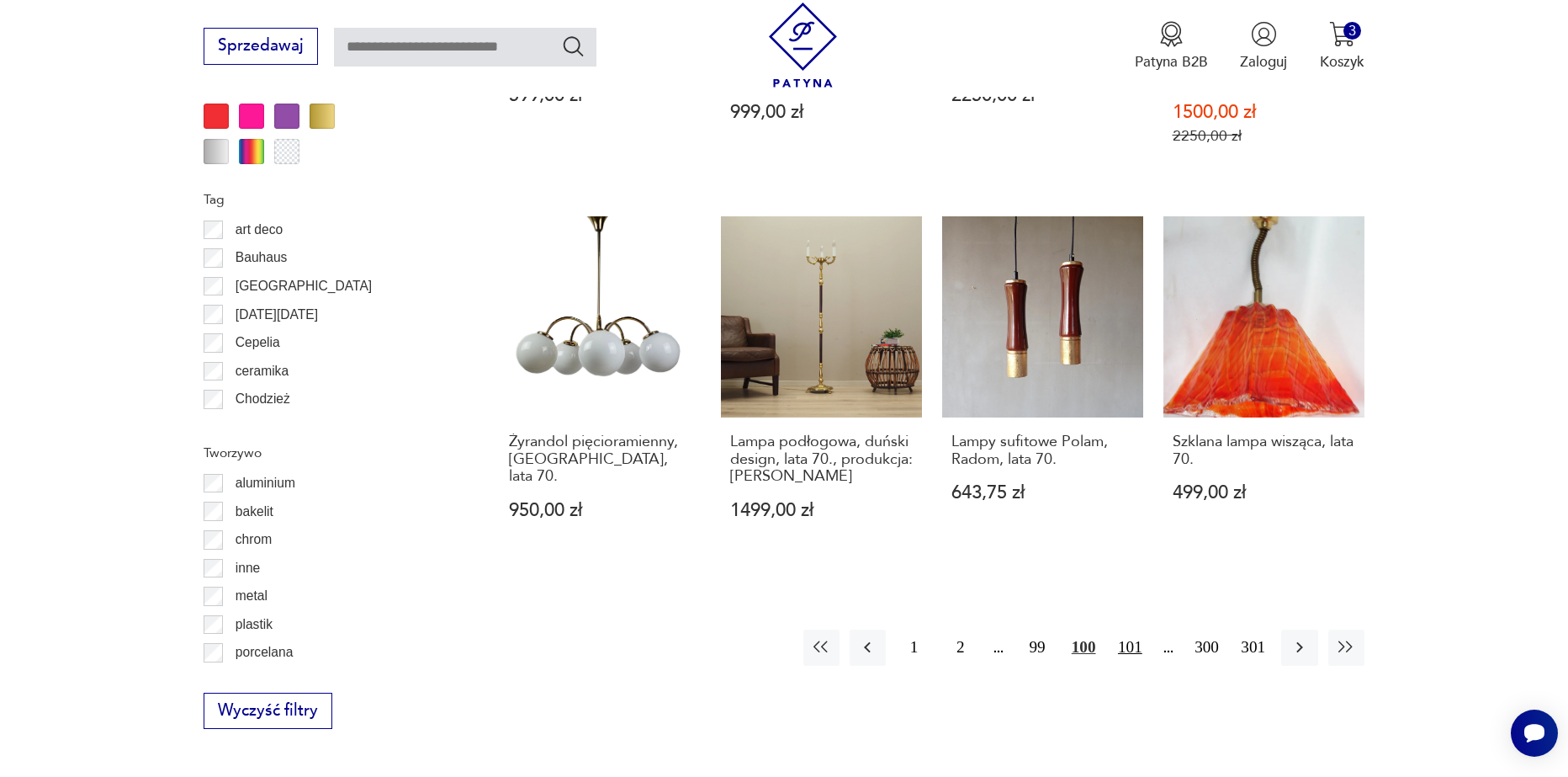
click at [1141, 630] on button "101" at bounding box center [1130, 648] width 37 height 37
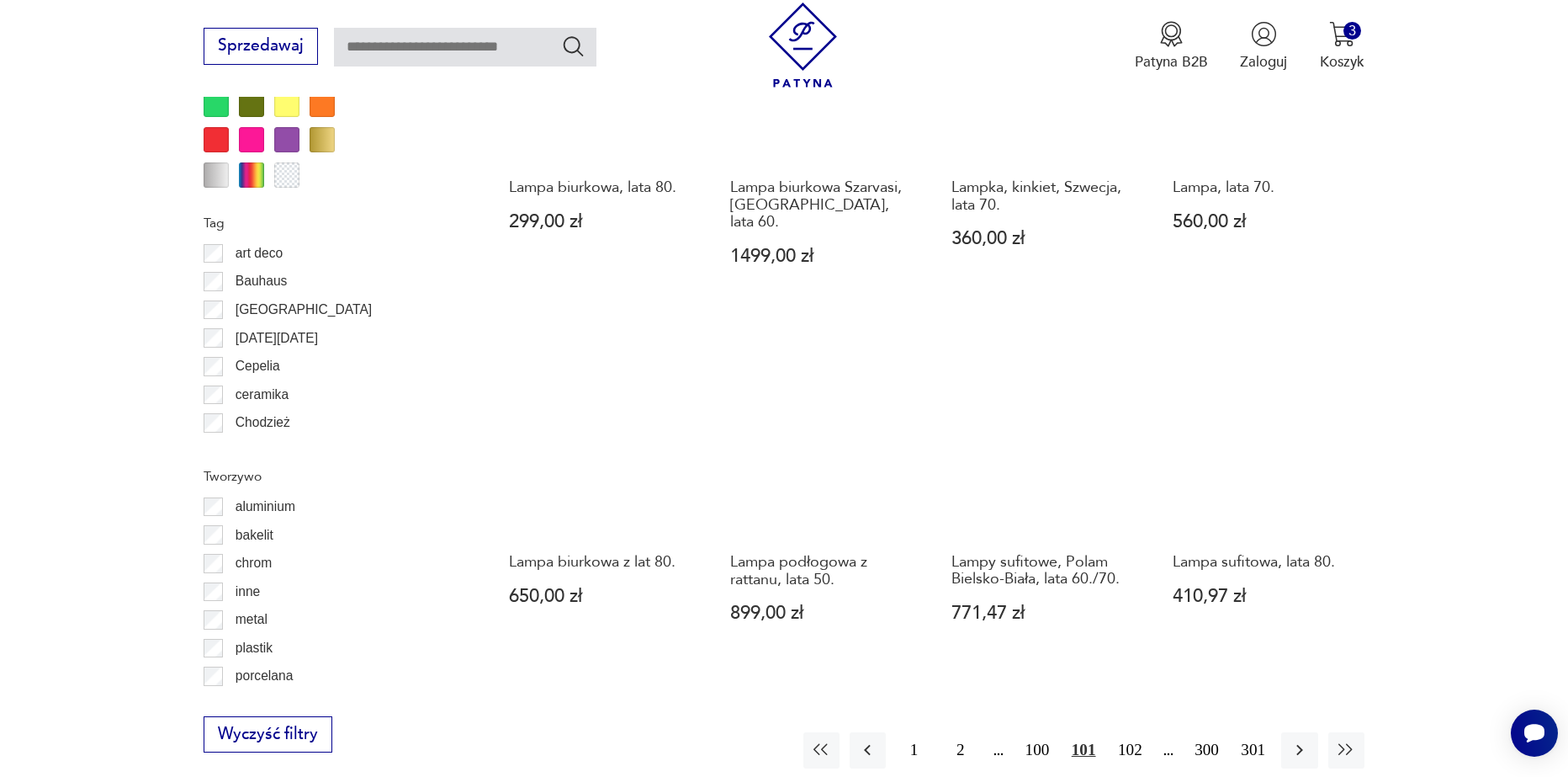
scroll to position [1846, 0]
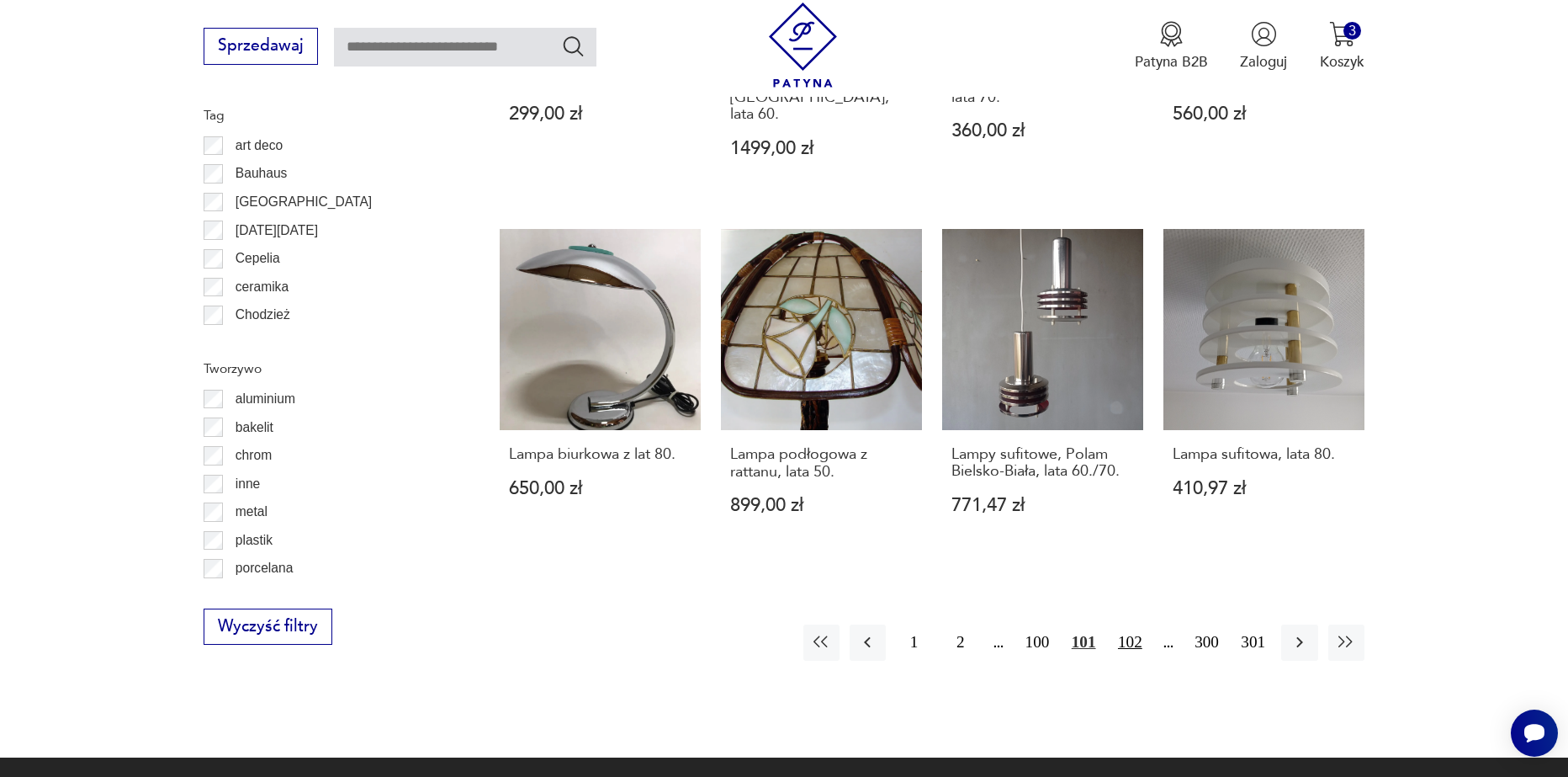
click at [1130, 624] on button "102" at bounding box center [1130, 642] width 37 height 37
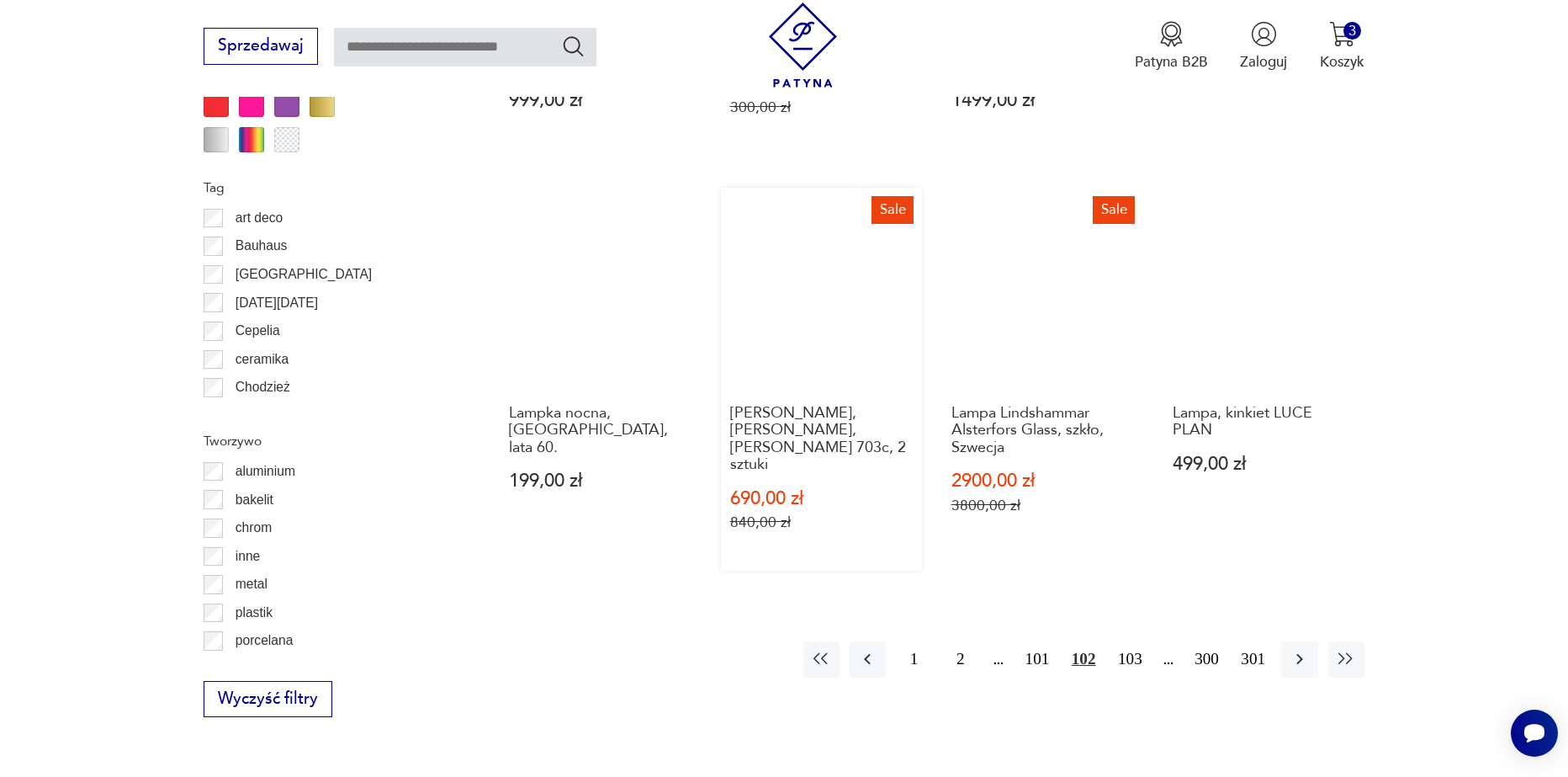
scroll to position [1846, 0]
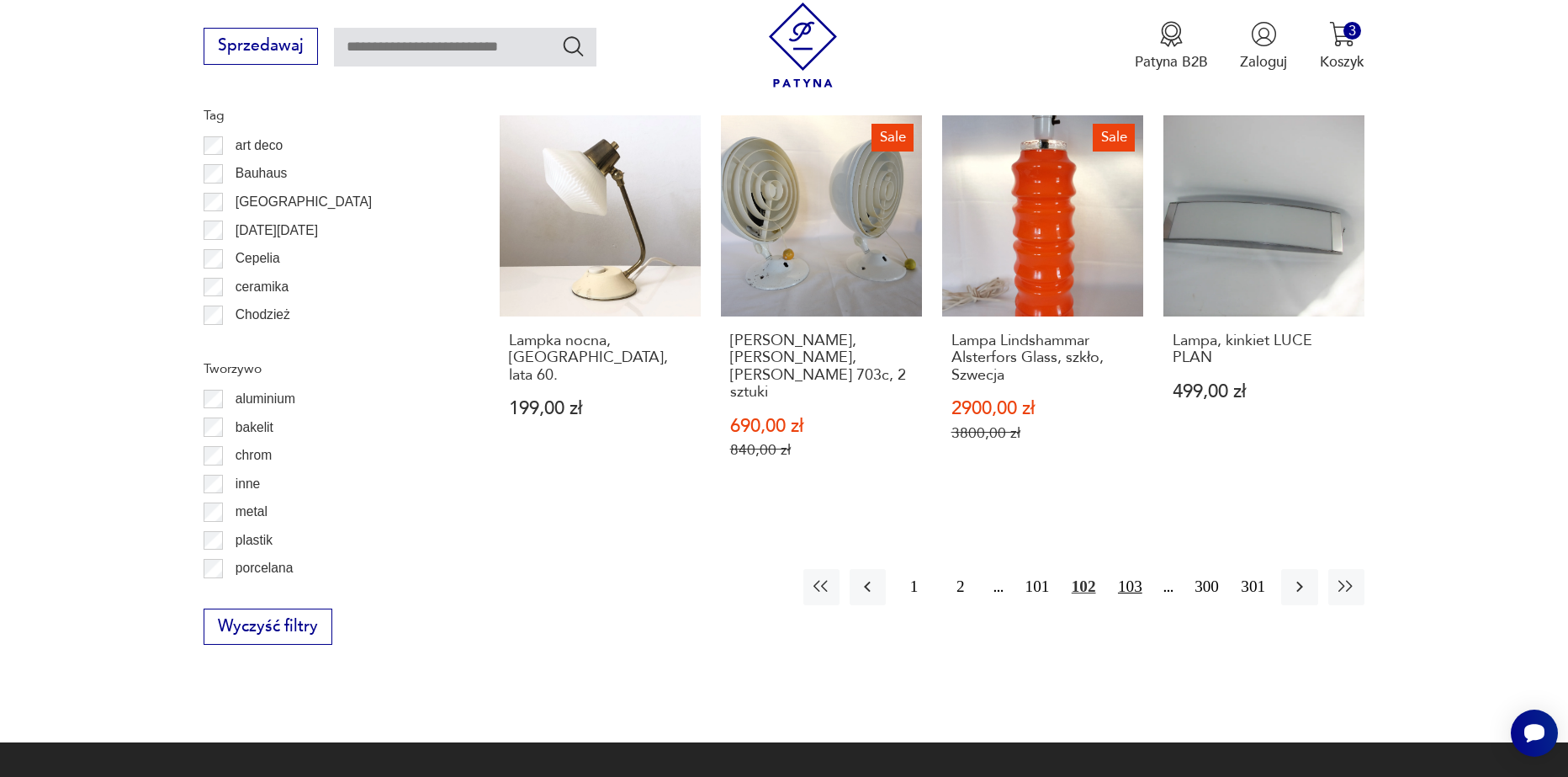
click at [1128, 569] on button "103" at bounding box center [1130, 587] width 37 height 37
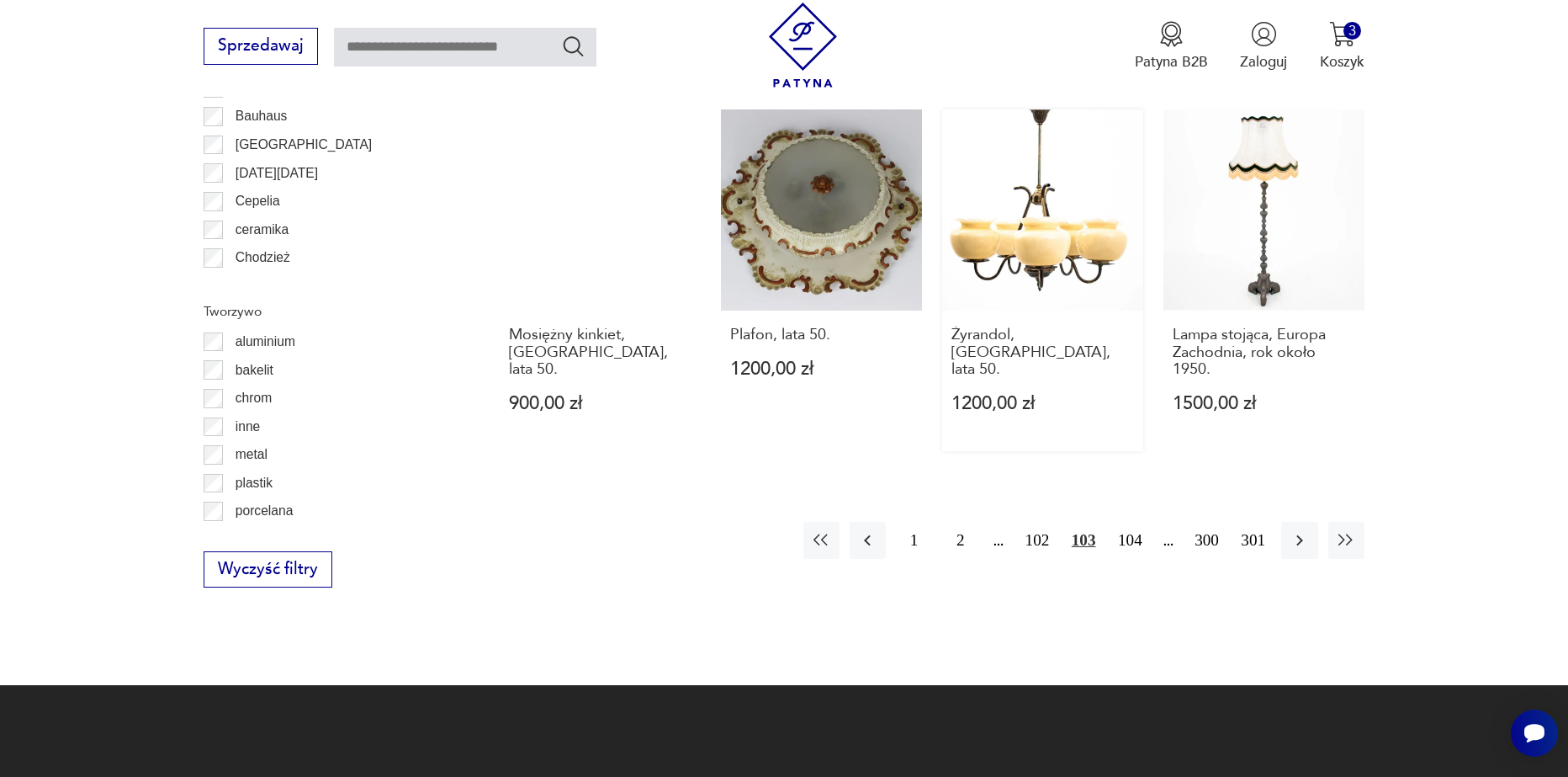
scroll to position [1931, 0]
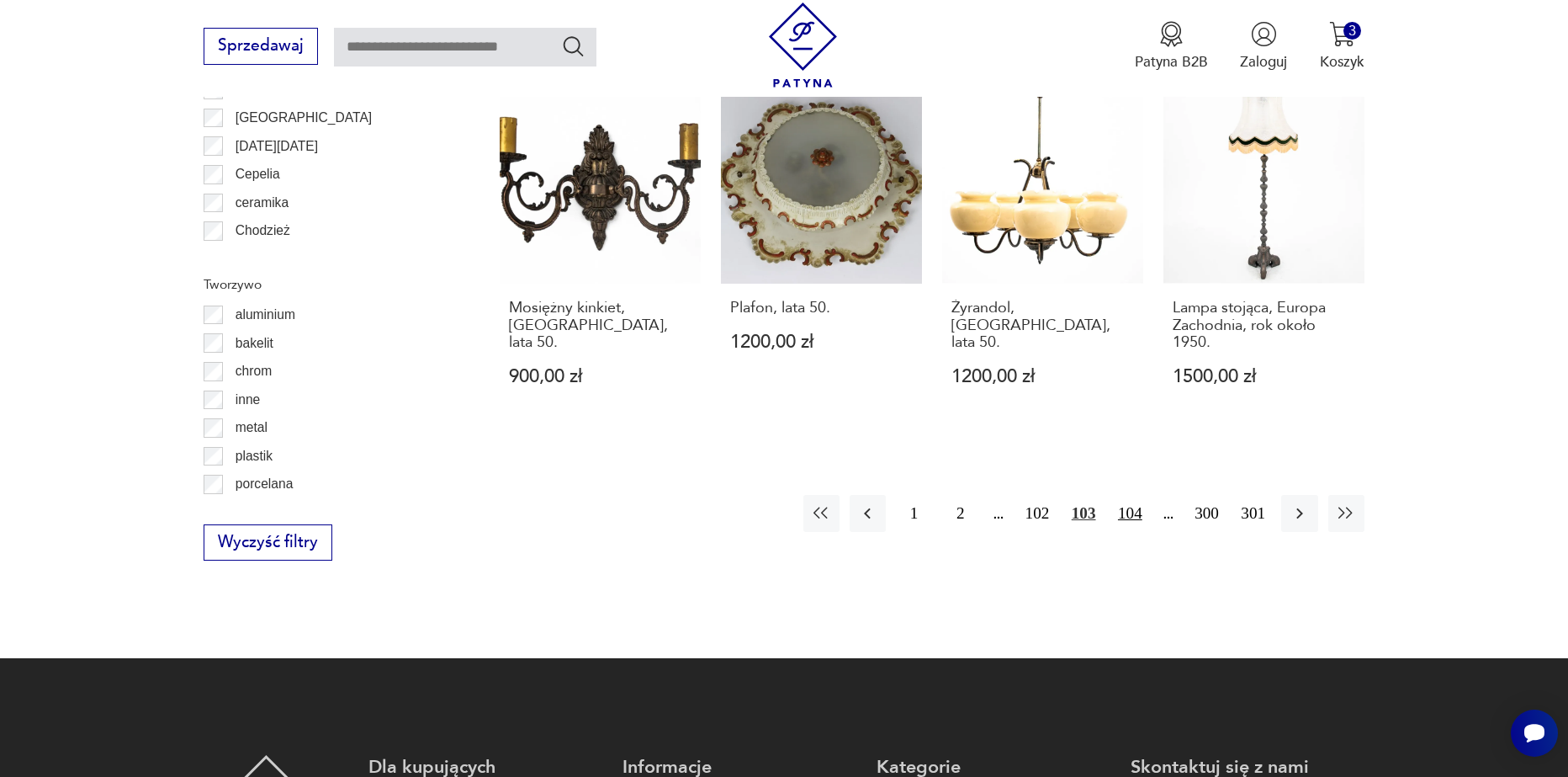
click at [1136, 495] on button "104" at bounding box center [1130, 513] width 37 height 37
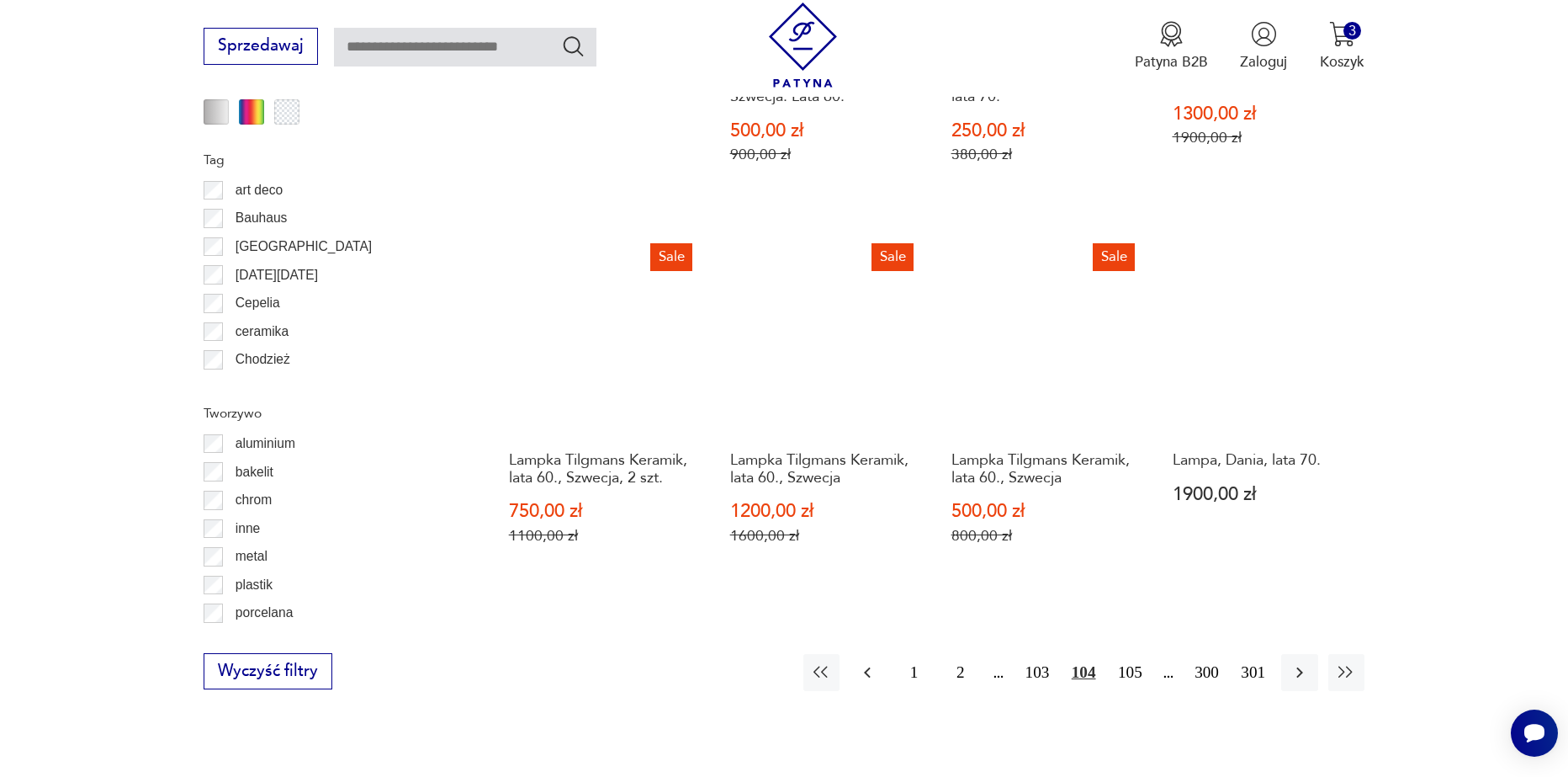
scroll to position [1931, 0]
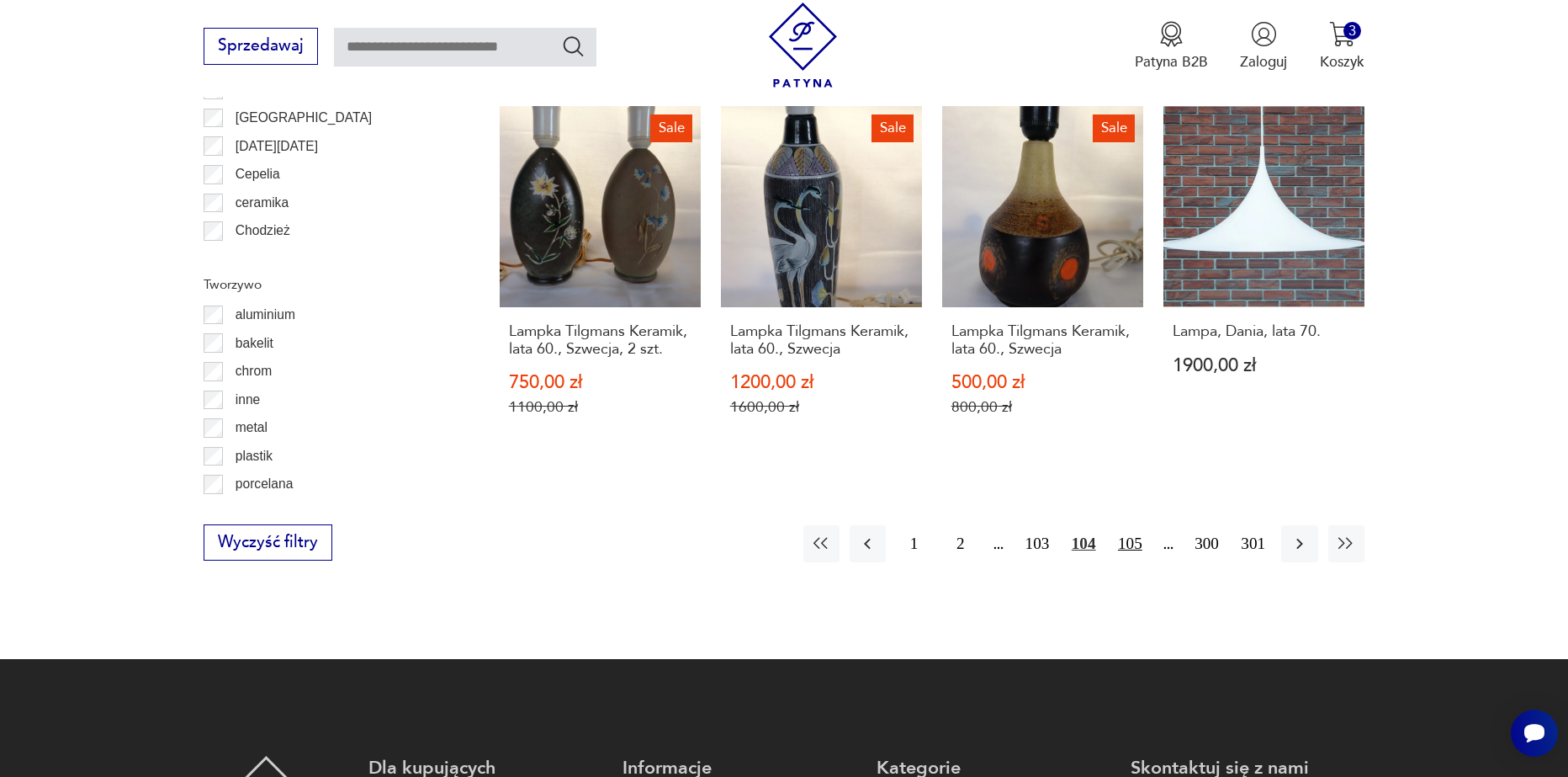
click at [1132, 525] on button "105" at bounding box center [1130, 543] width 37 height 37
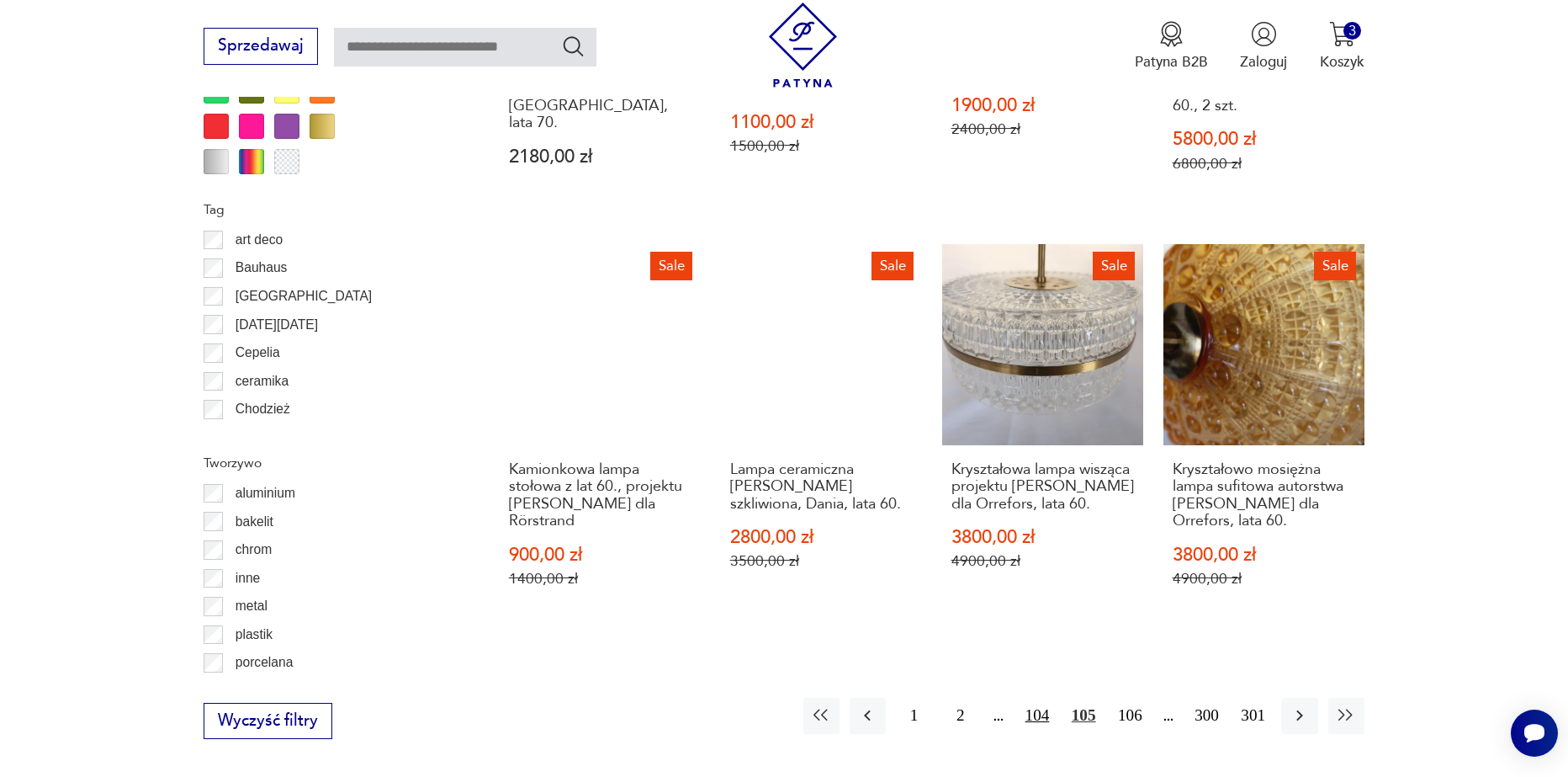
scroll to position [1931, 0]
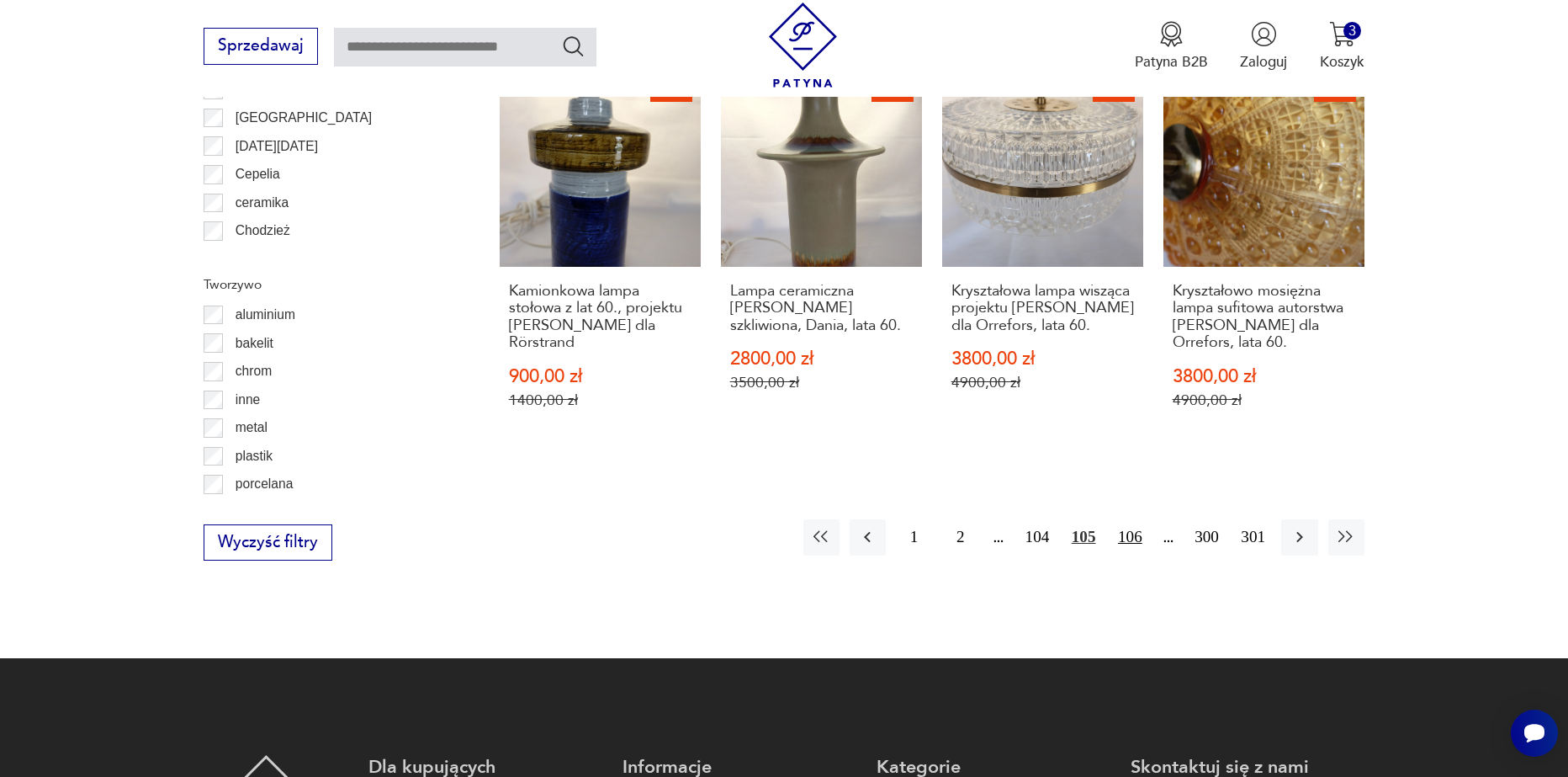
click at [1133, 519] on button "106" at bounding box center [1130, 537] width 37 height 37
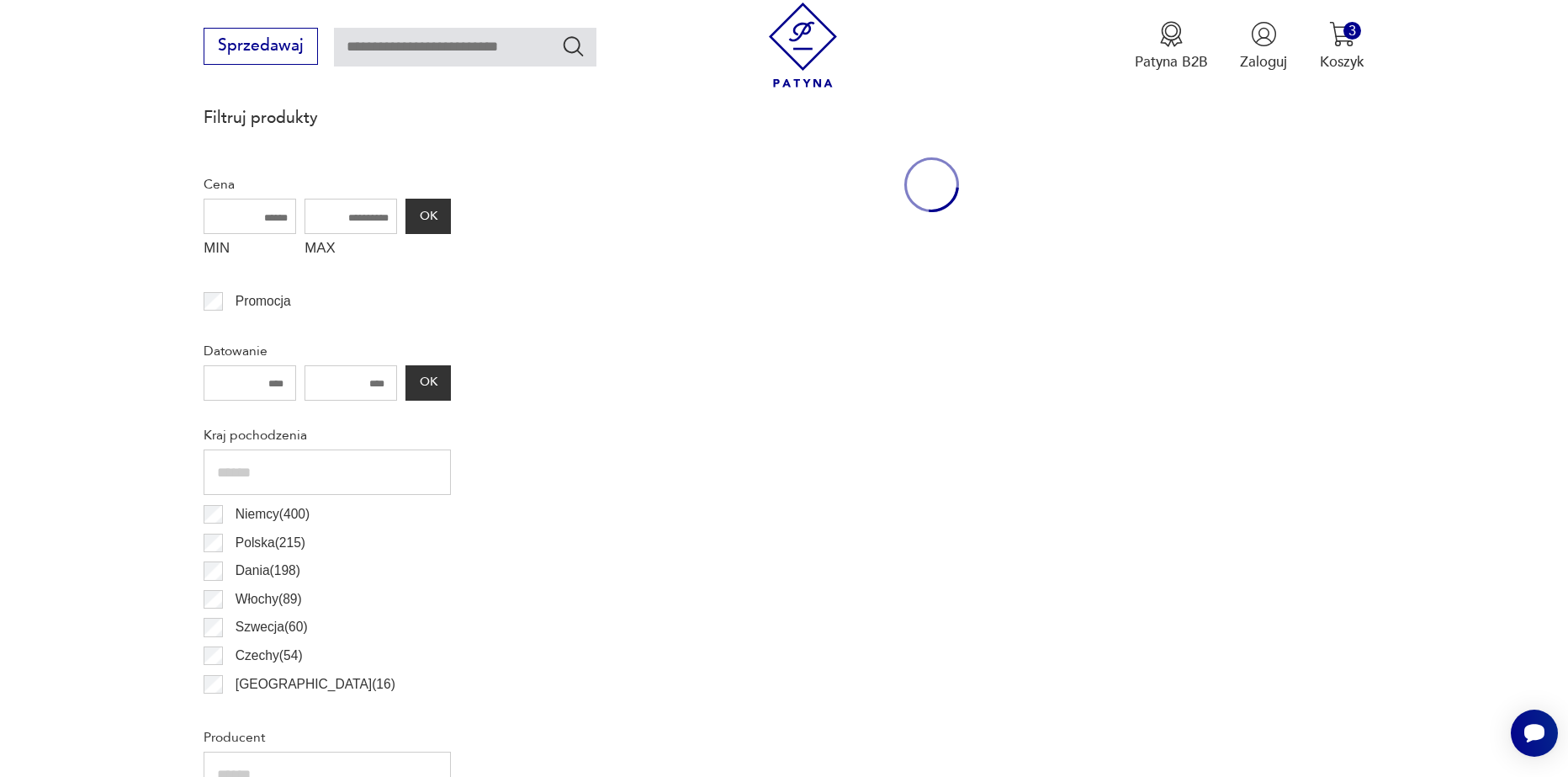
scroll to position [500, 0]
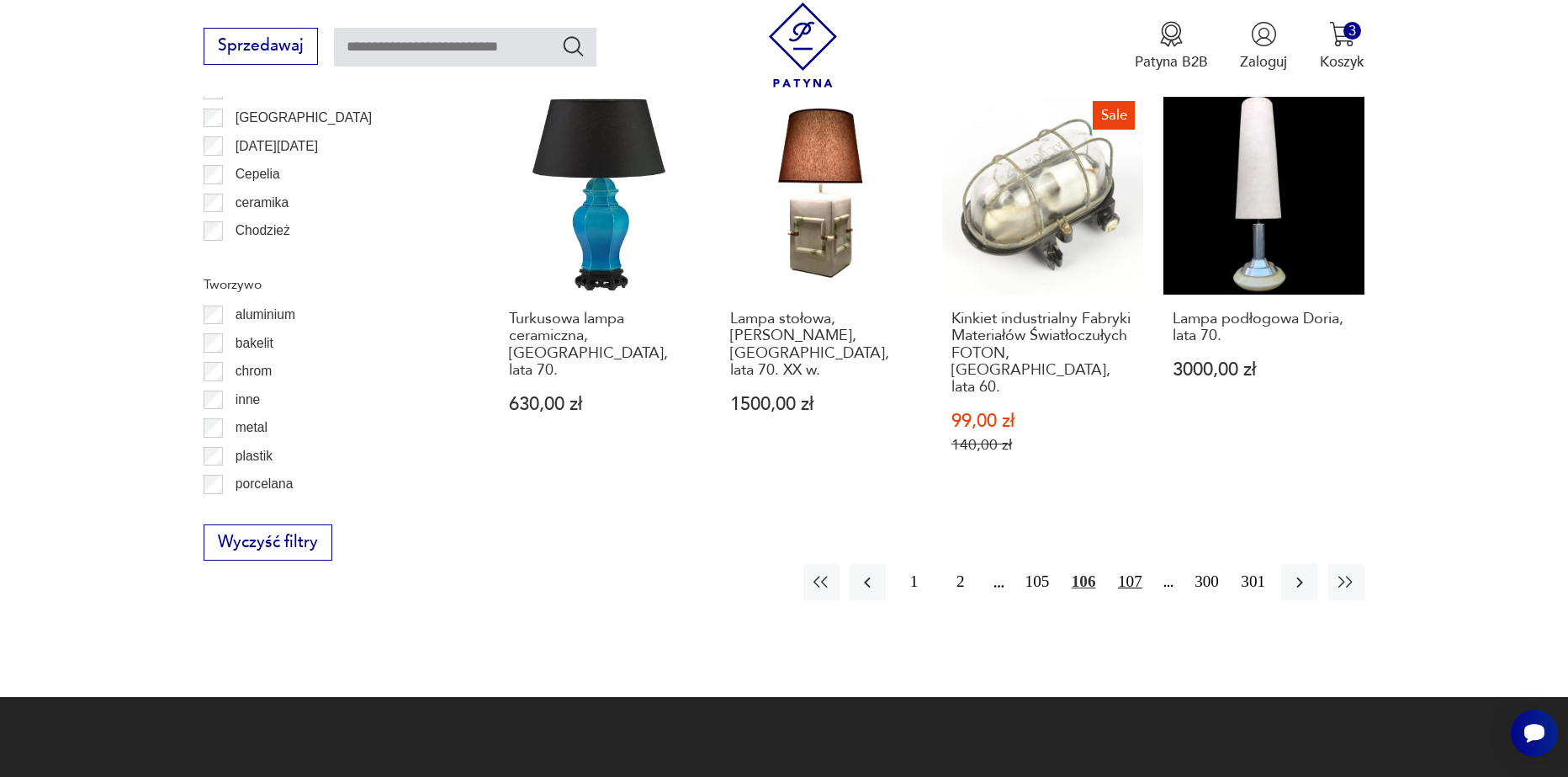
click at [1135, 564] on button "107" at bounding box center [1130, 581] width 37 height 37
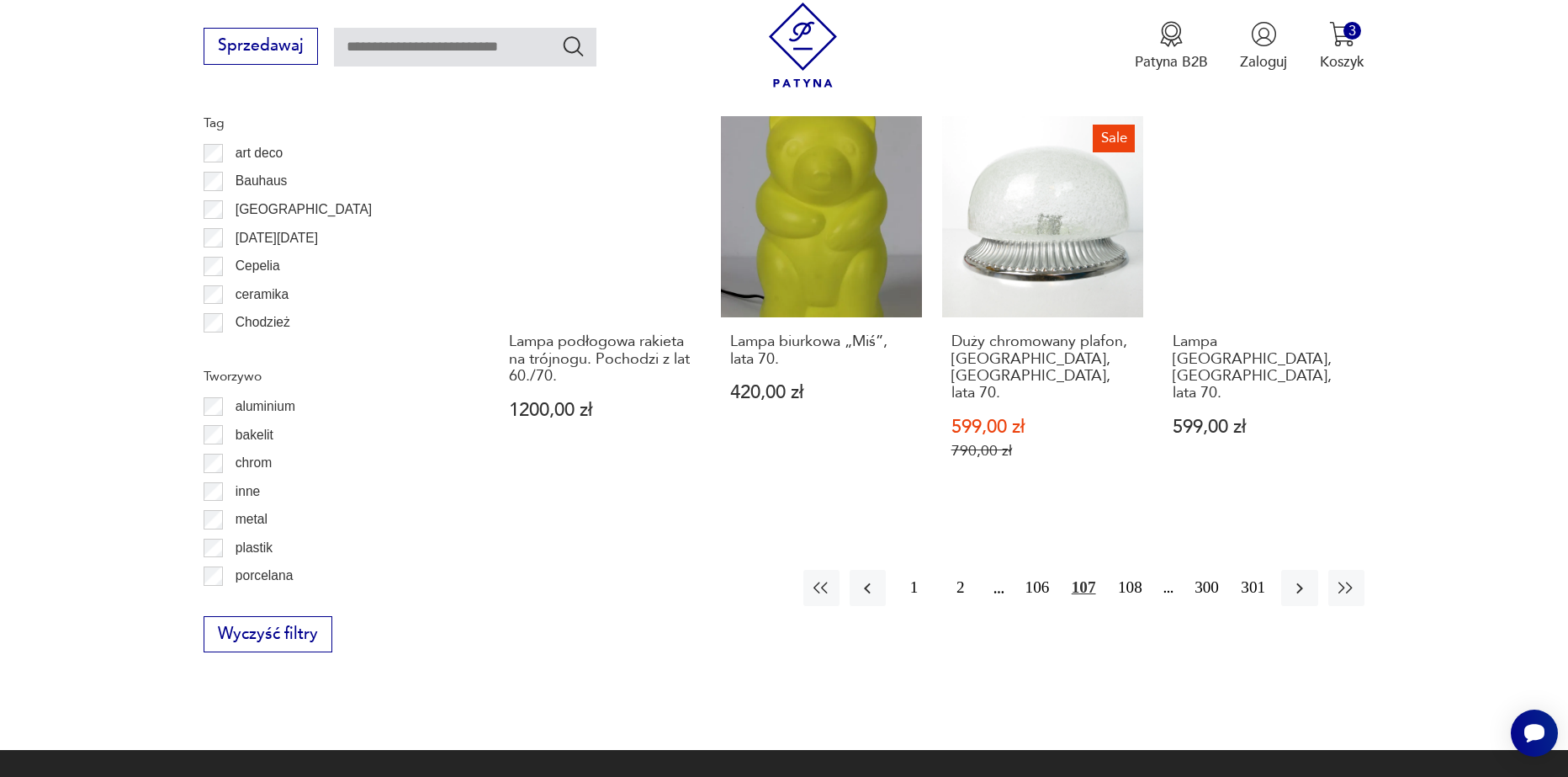
scroll to position [1846, 0]
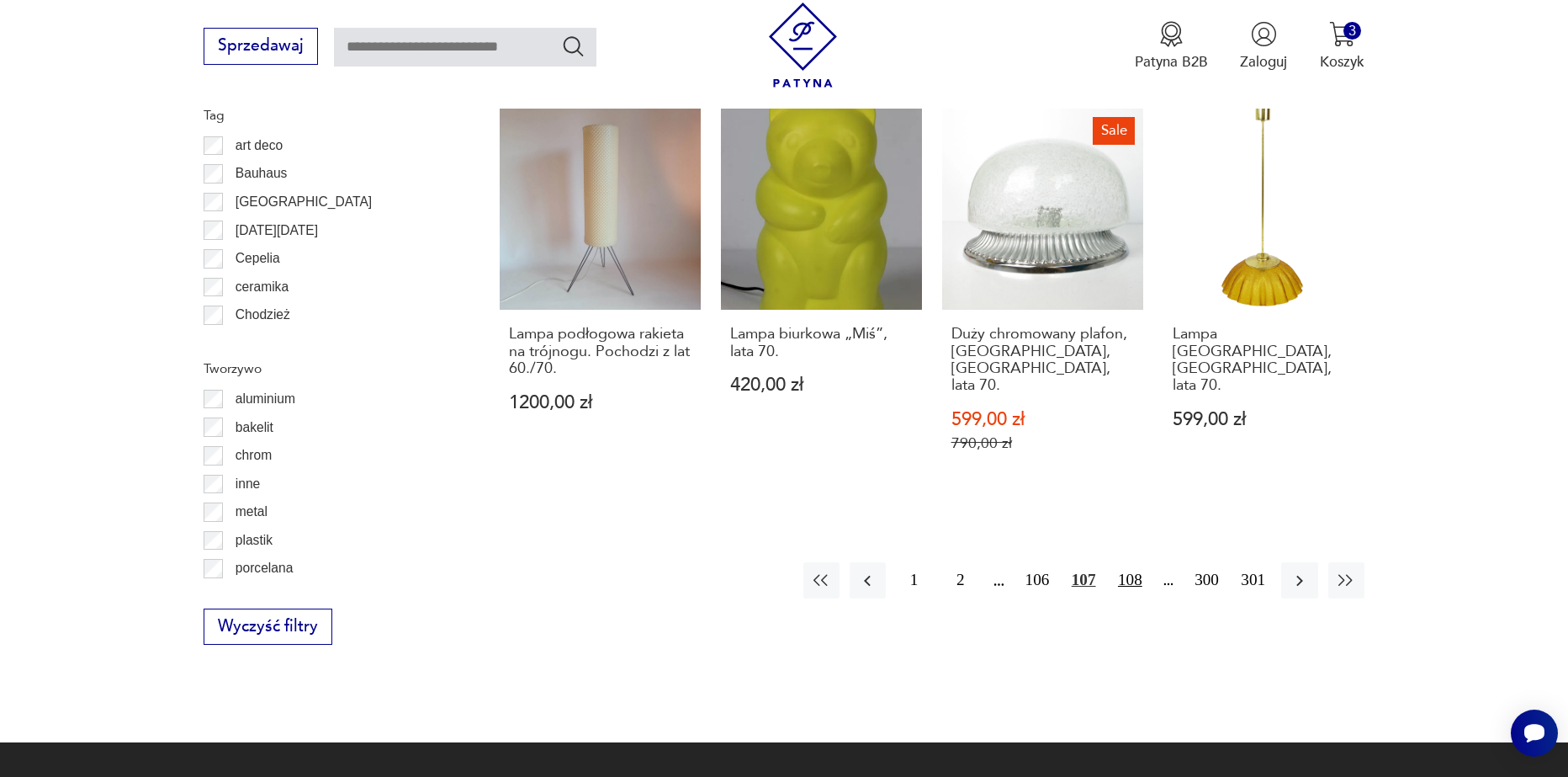
click at [1124, 562] on button "108" at bounding box center [1130, 580] width 37 height 37
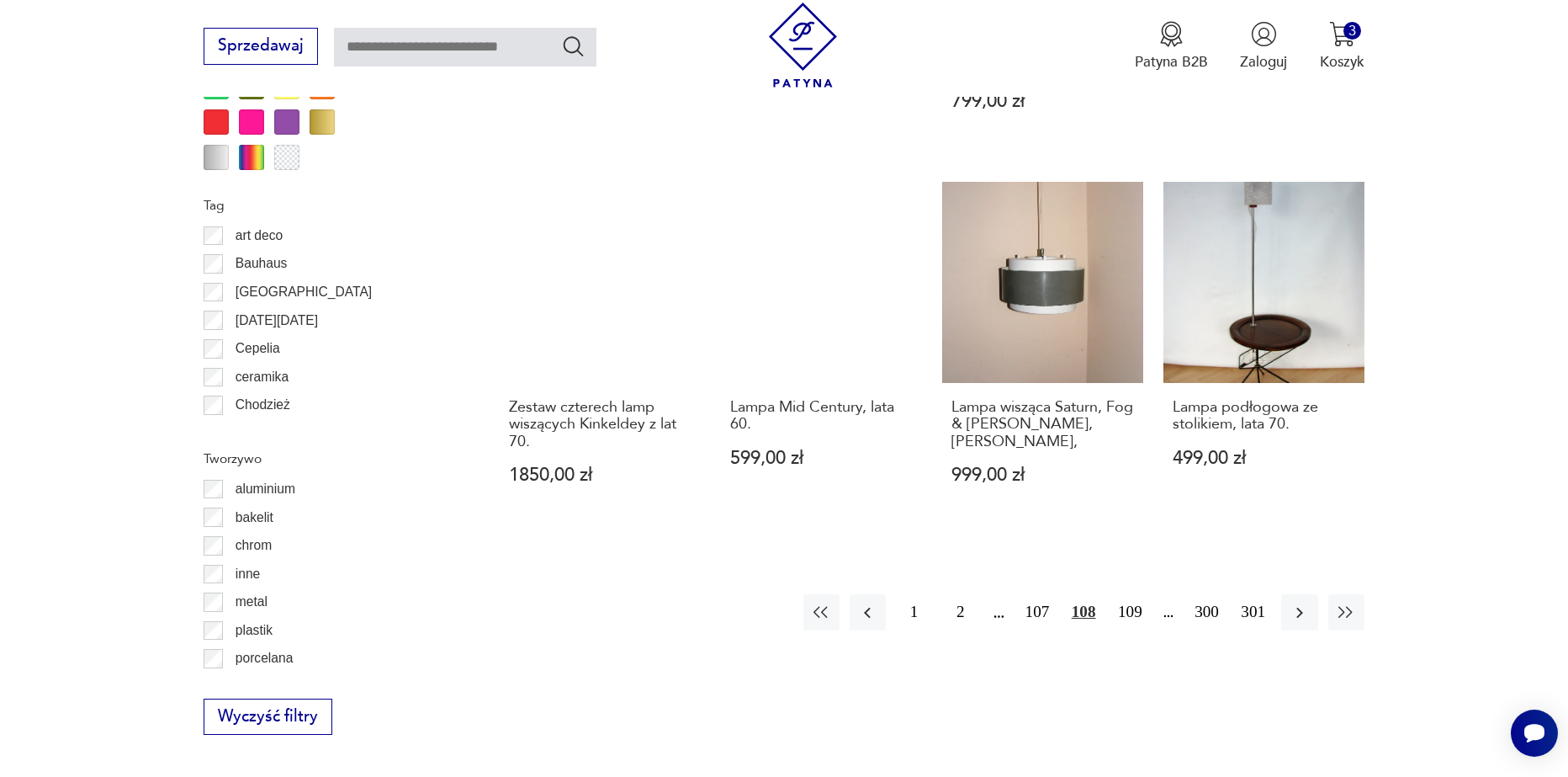
scroll to position [1846, 0]
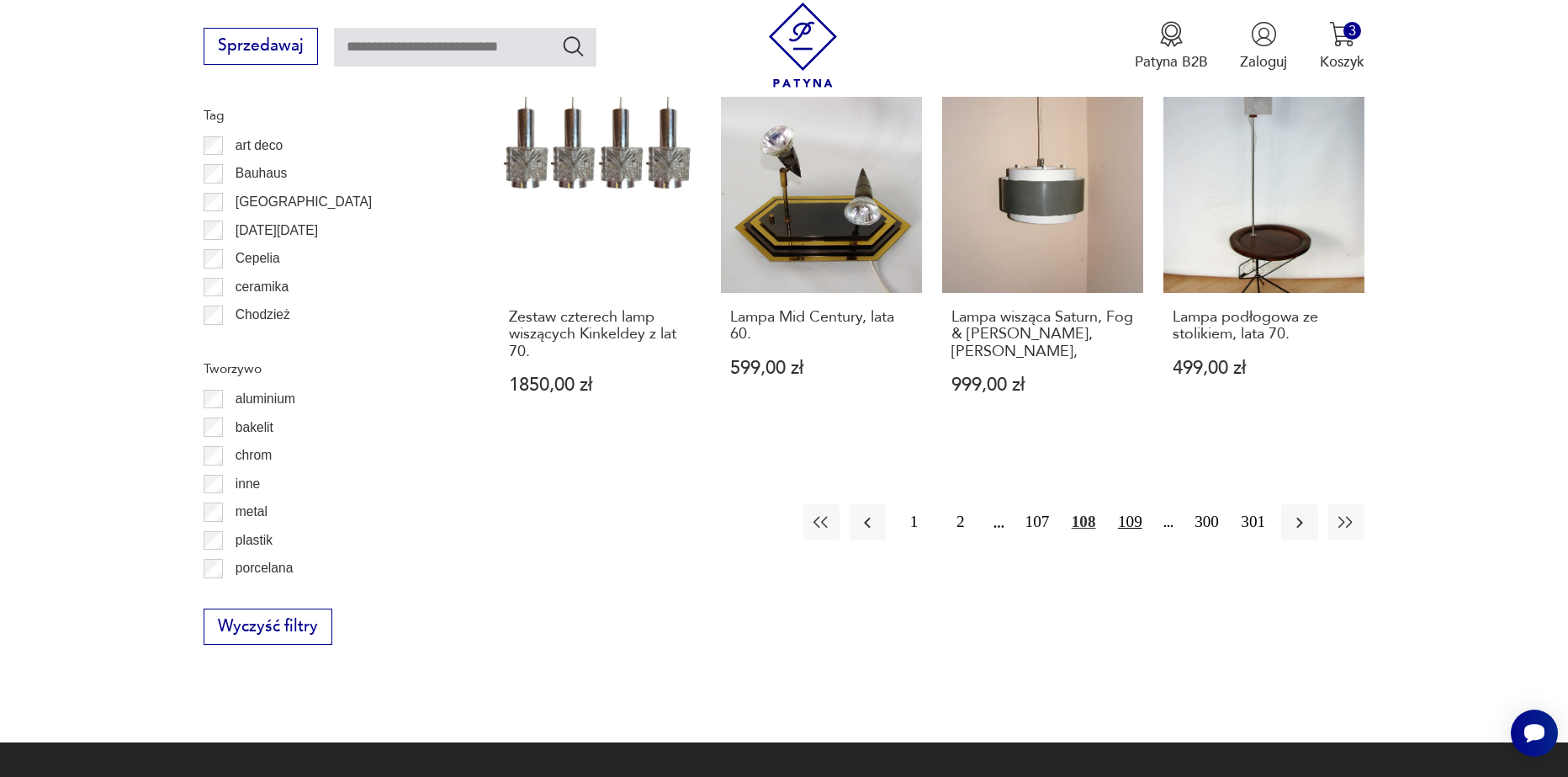
click at [1121, 513] on button "109" at bounding box center [1130, 522] width 37 height 37
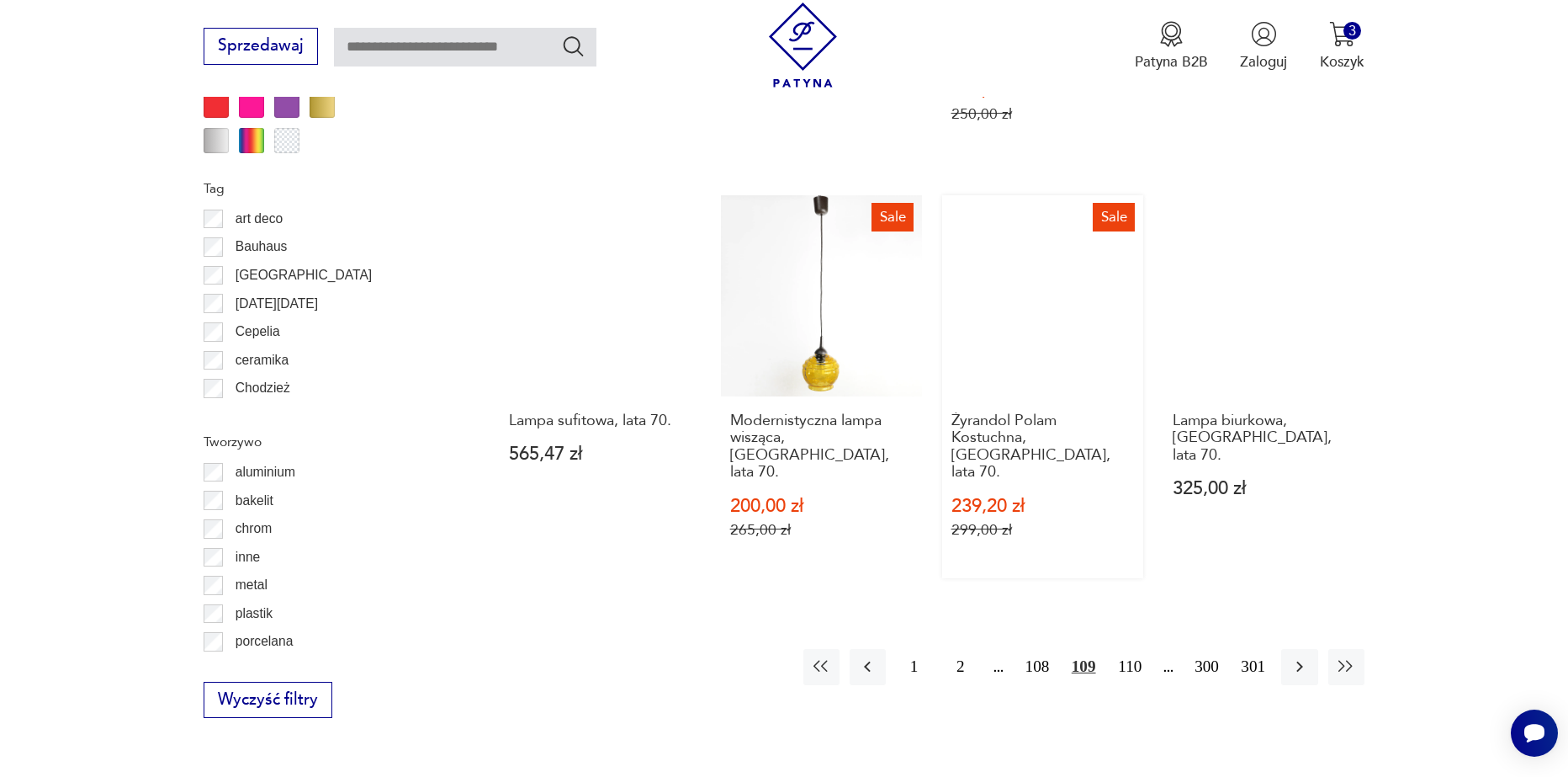
scroll to position [1762, 0]
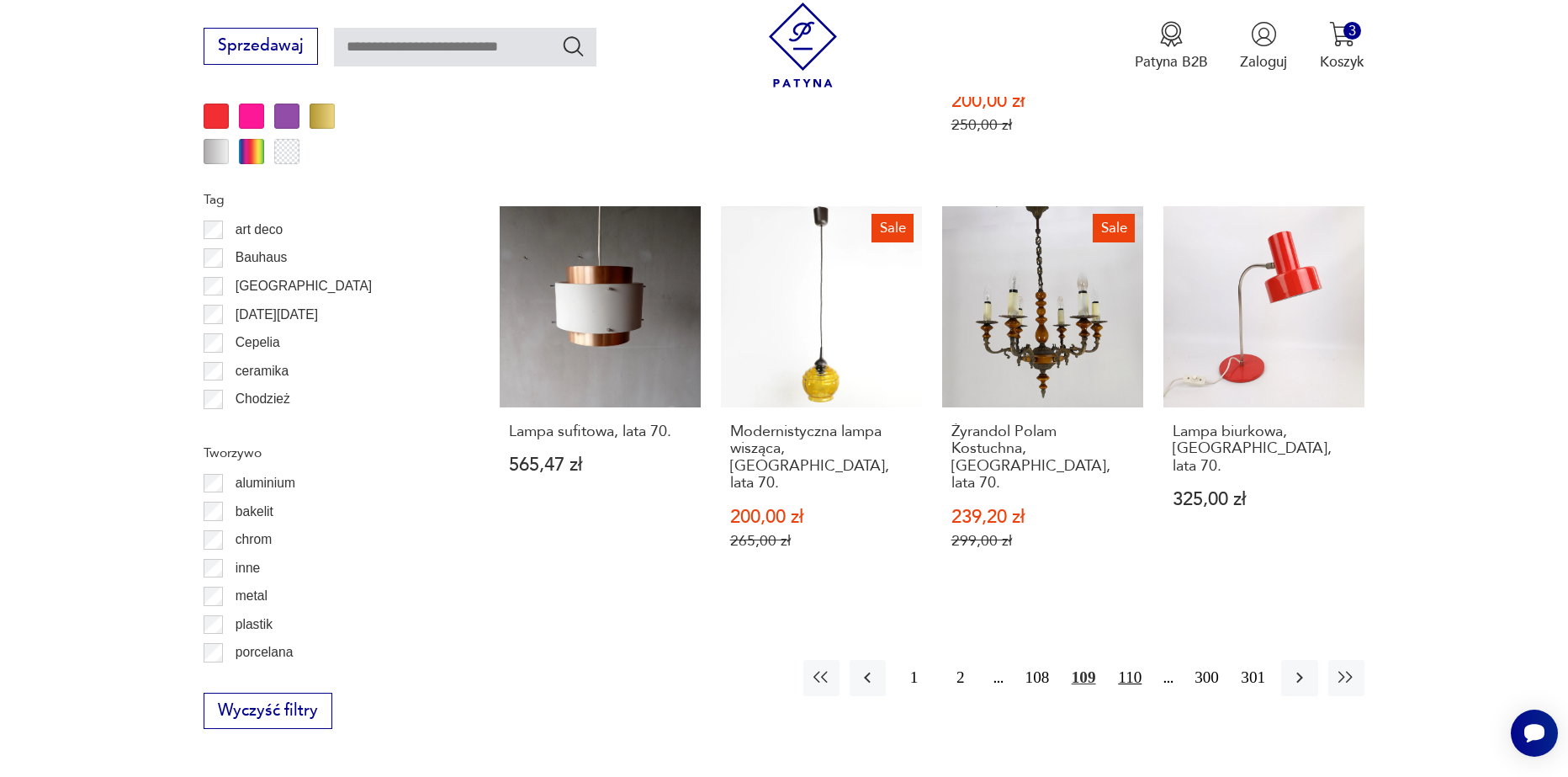
click at [1138, 660] on button "110" at bounding box center [1130, 678] width 37 height 37
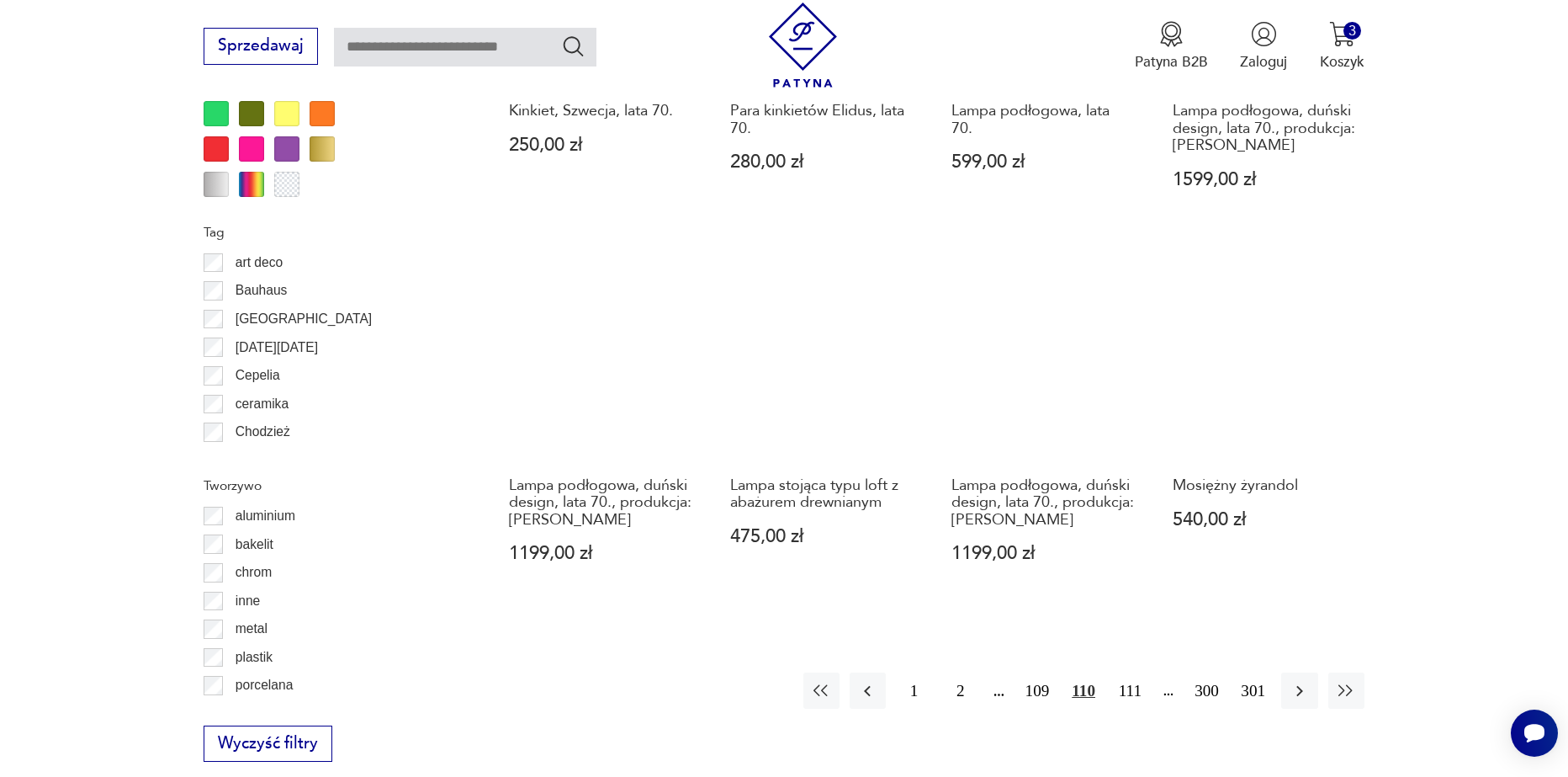
scroll to position [1931, 0]
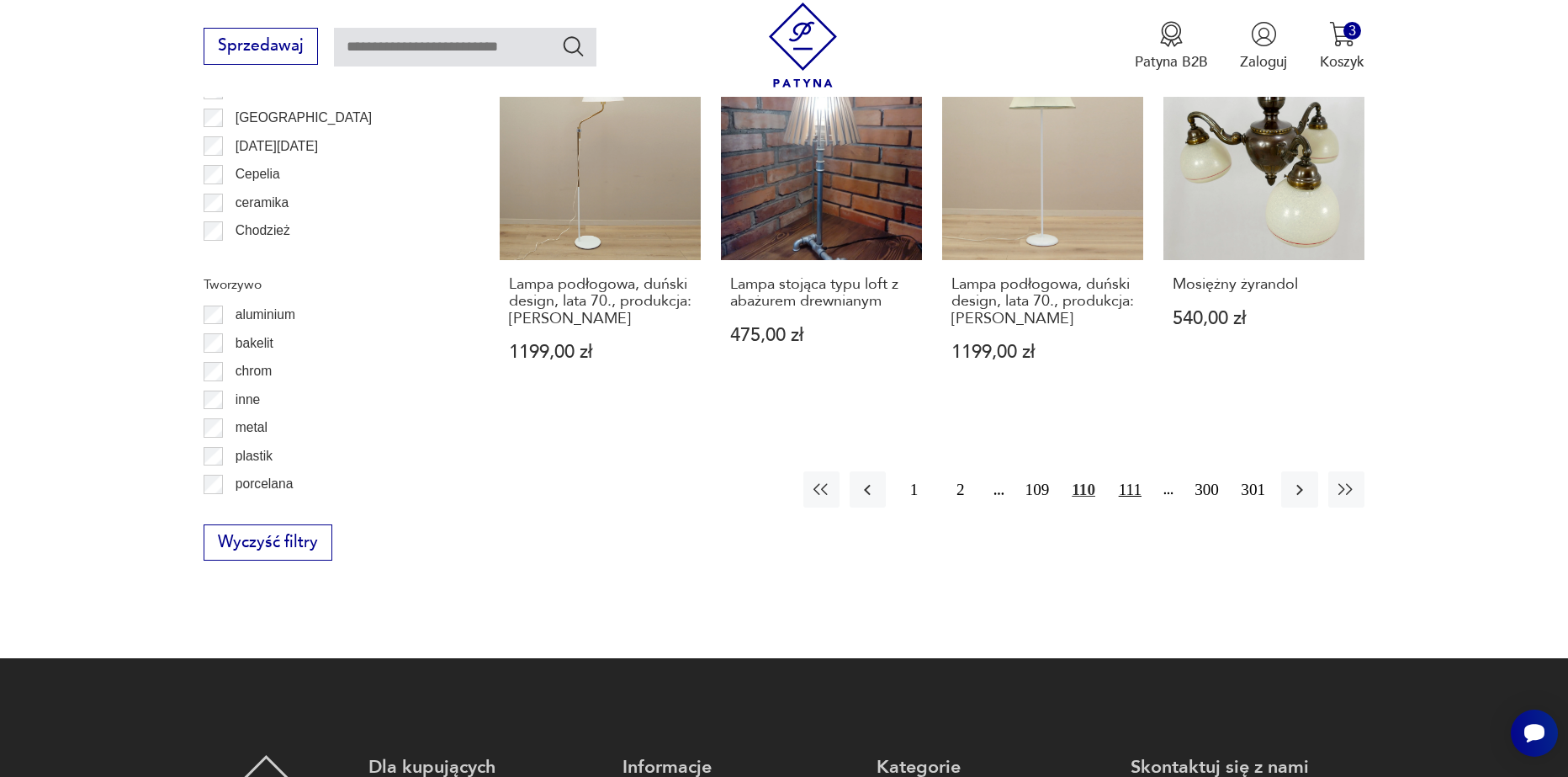
click at [1130, 472] on button "111" at bounding box center [1130, 489] width 37 height 37
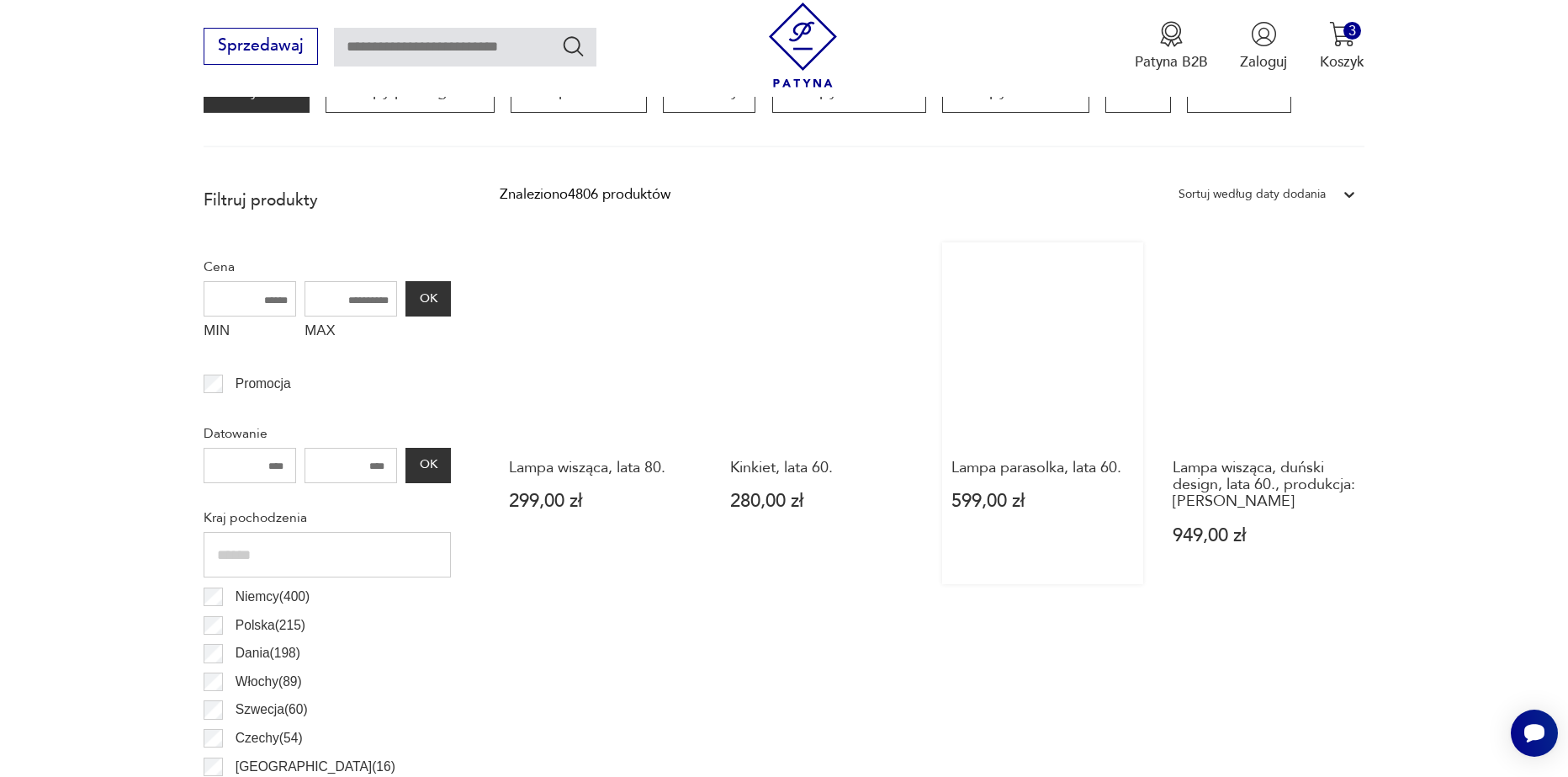
scroll to position [584, 0]
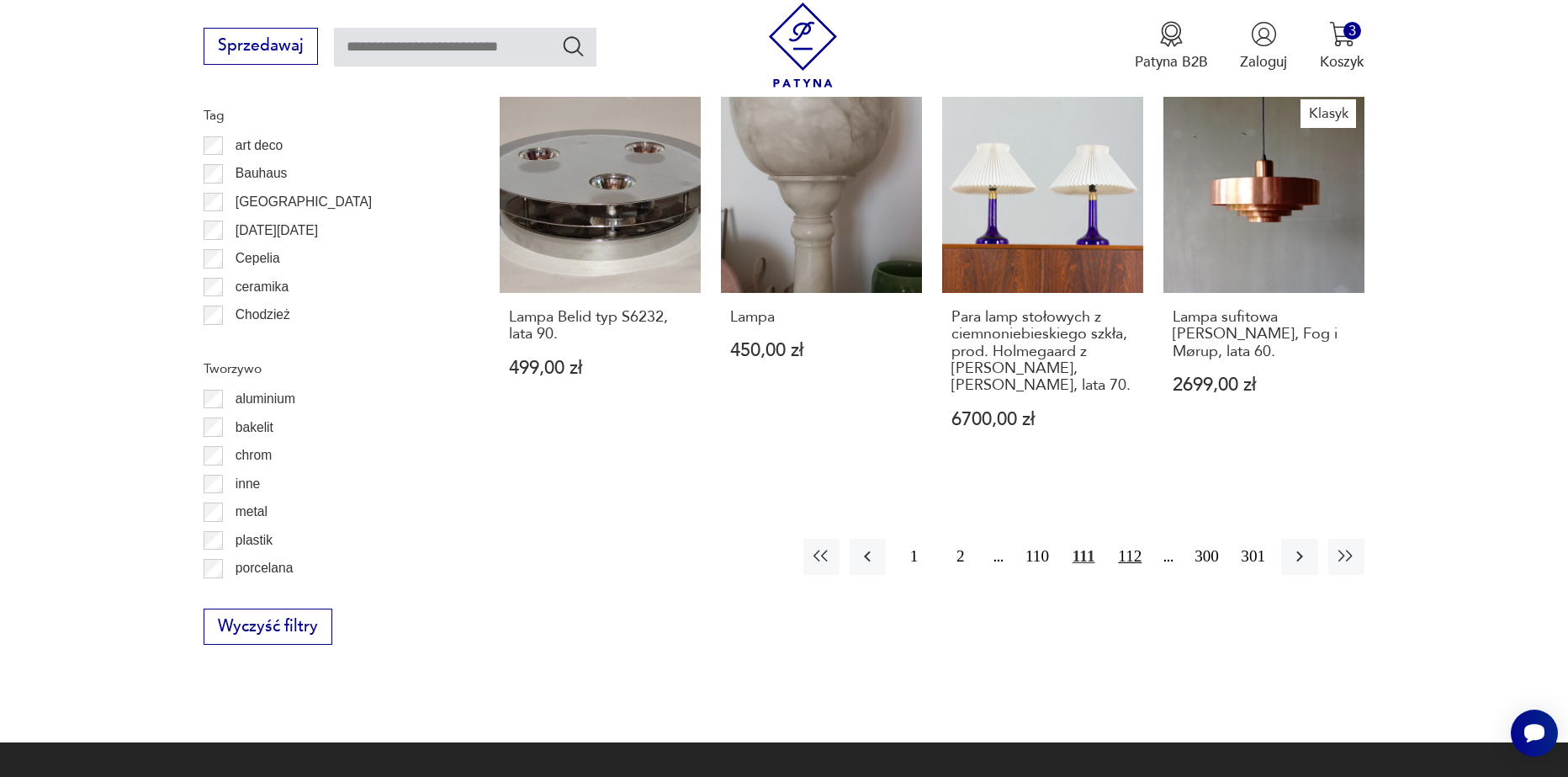
click at [1130, 556] on button "112" at bounding box center [1130, 556] width 37 height 37
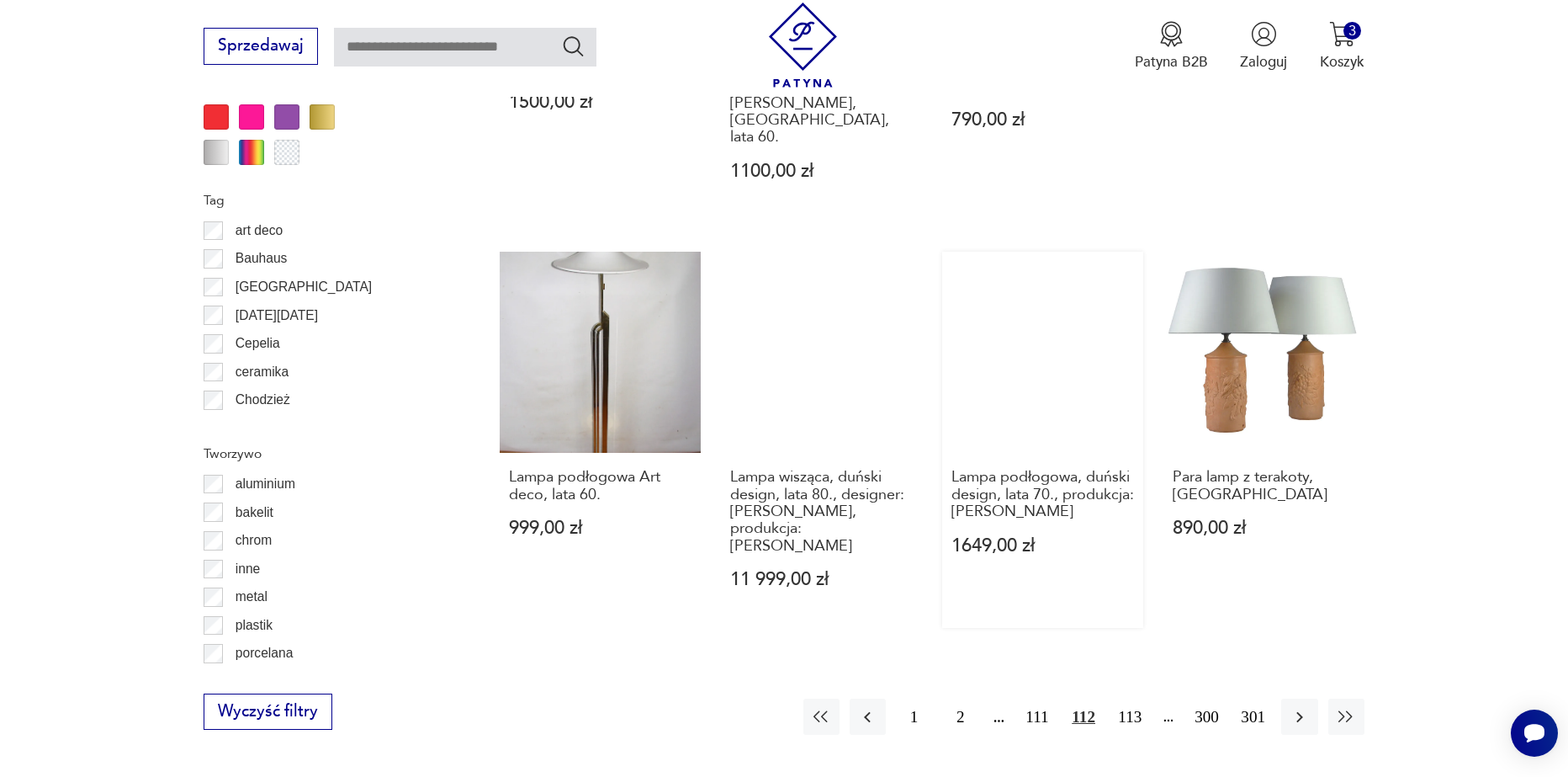
scroll to position [1762, 0]
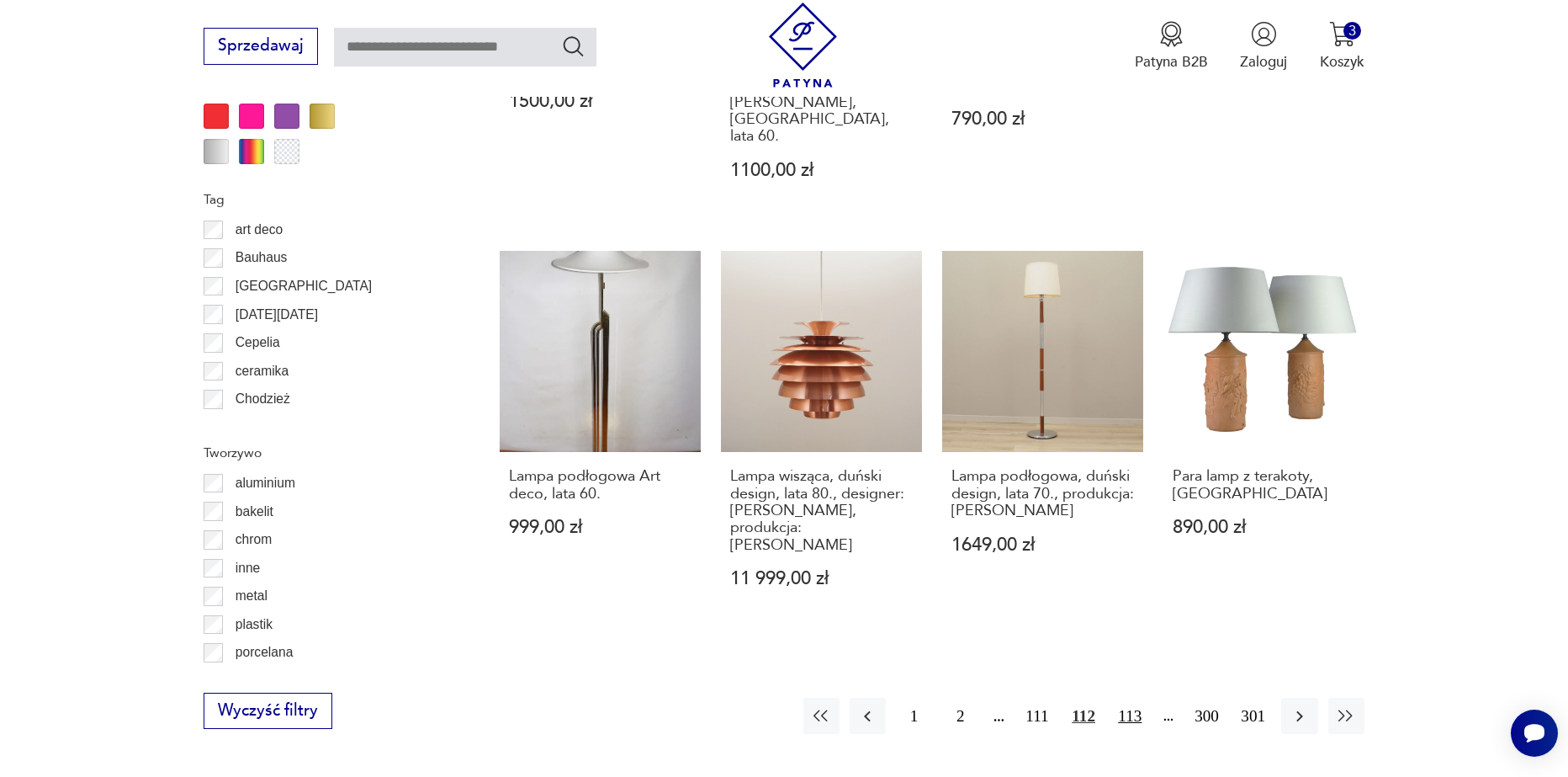
click at [1122, 698] on button "113" at bounding box center [1130, 715] width 37 height 37
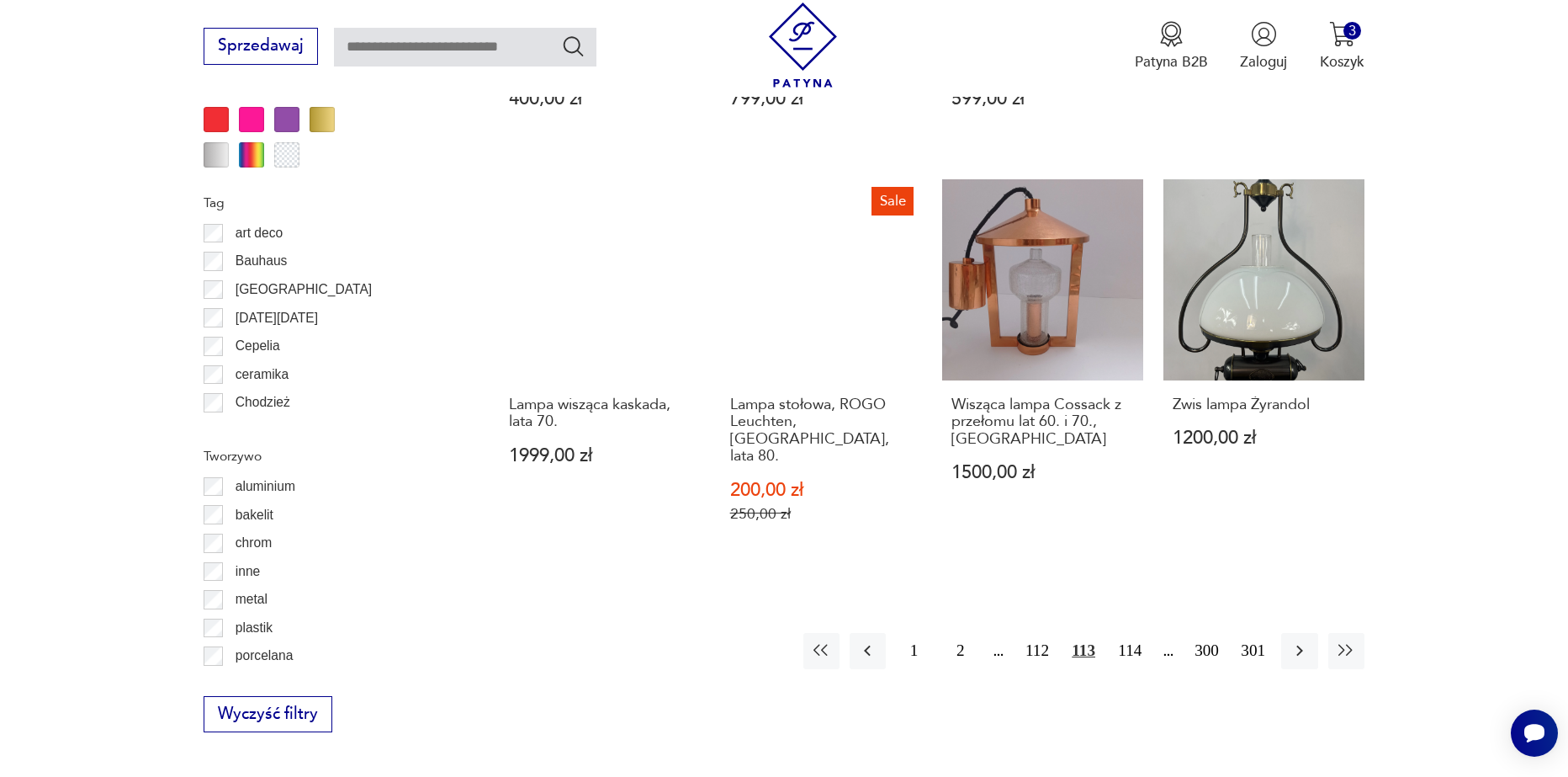
scroll to position [1846, 0]
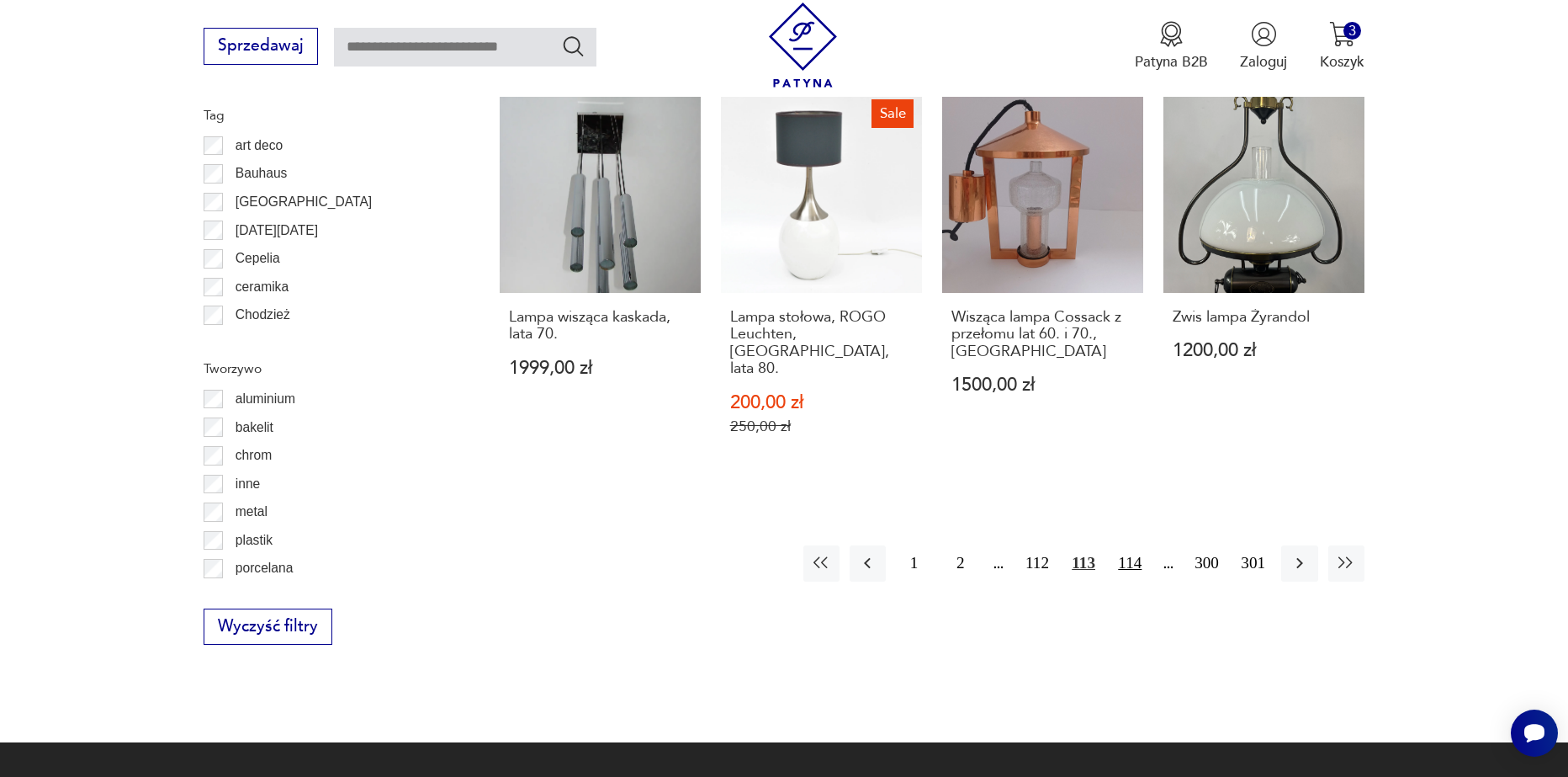
click at [1139, 546] on button "114" at bounding box center [1130, 564] width 37 height 37
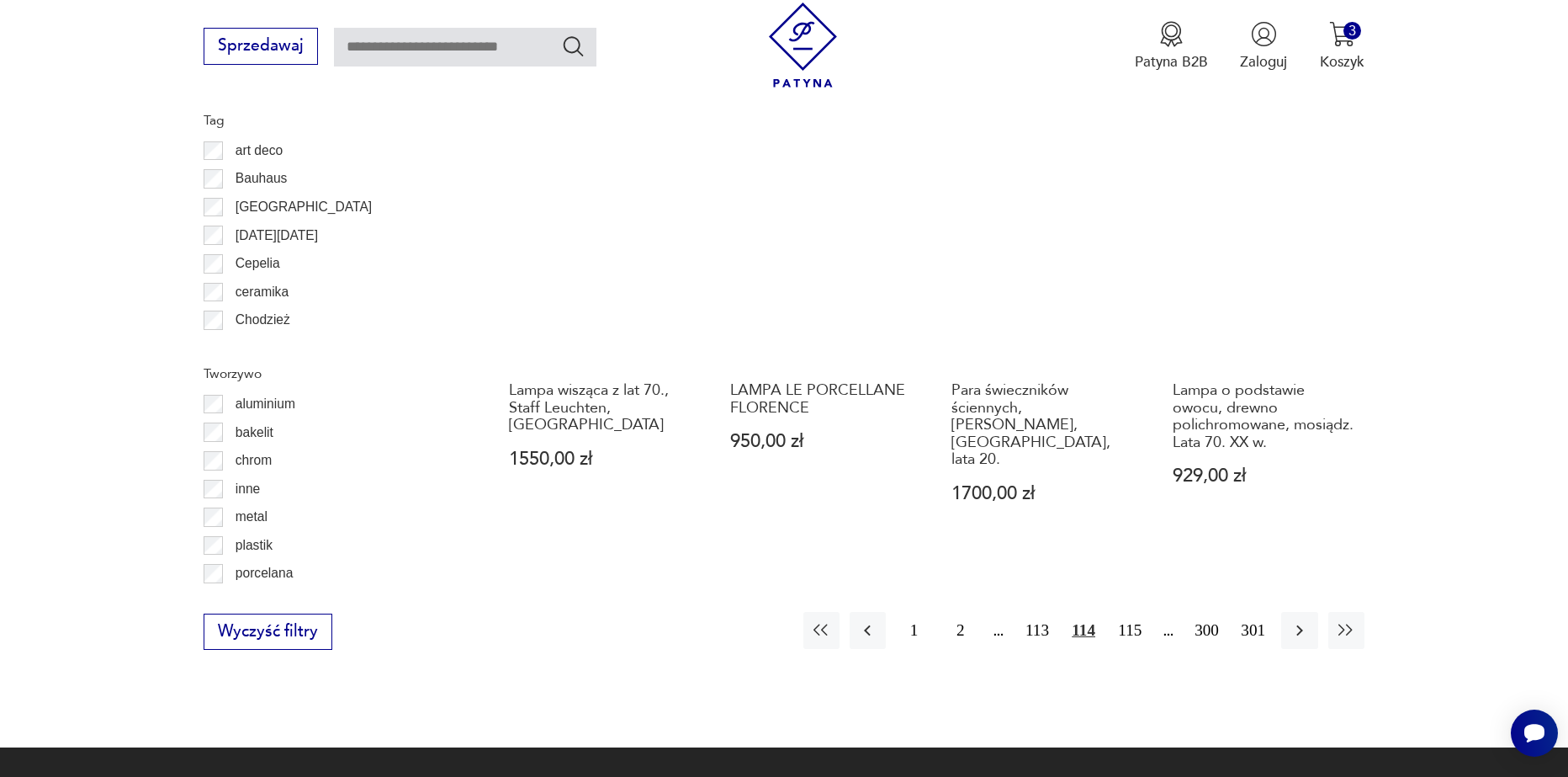
scroll to position [1846, 0]
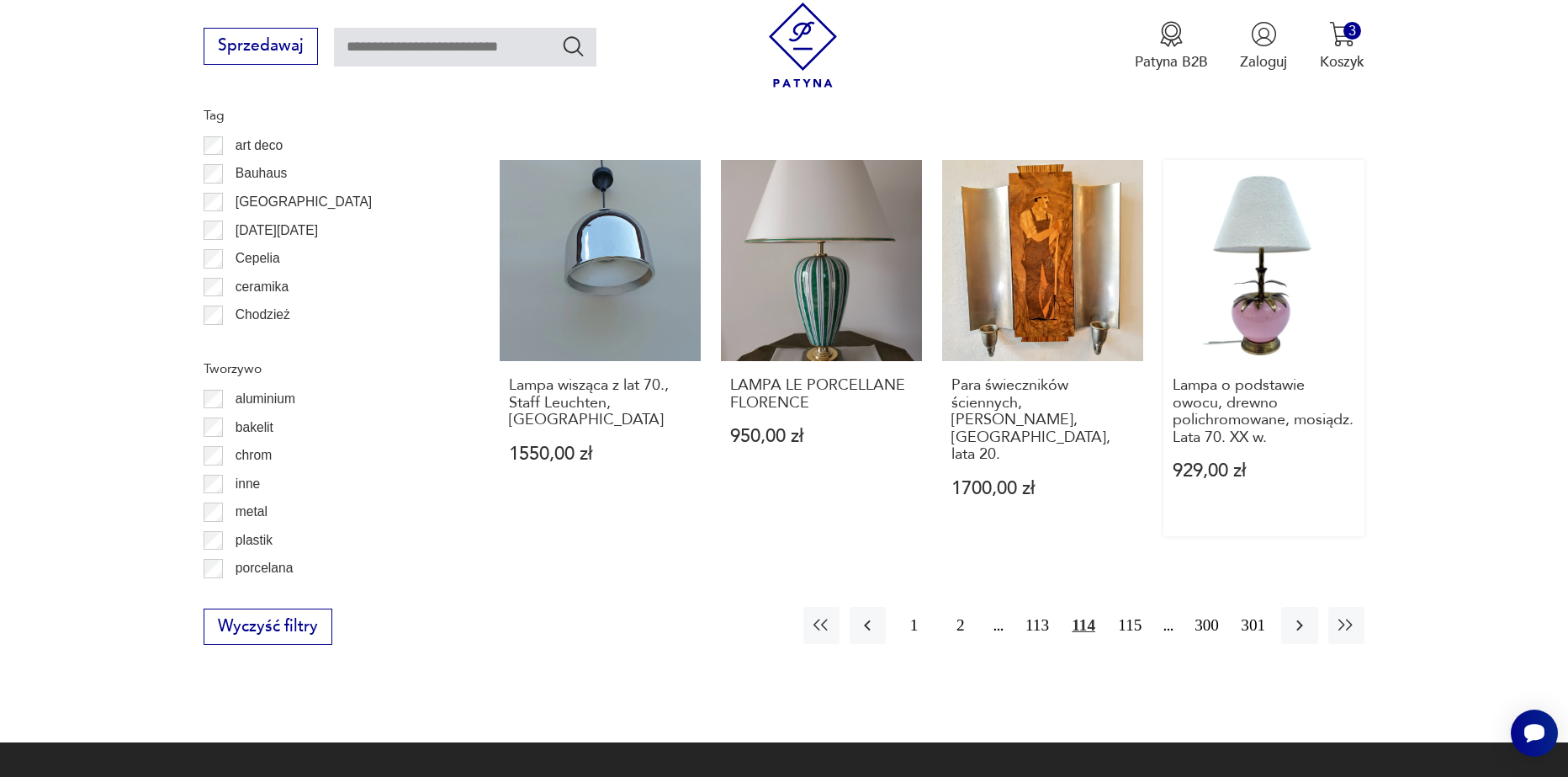
click at [1271, 268] on link "Lampa o podstawie owocu, drewno polichromowane, mosiądz. Lata 70. XX w. 929,00 …" at bounding box center [1264, 347] width 201 height 376
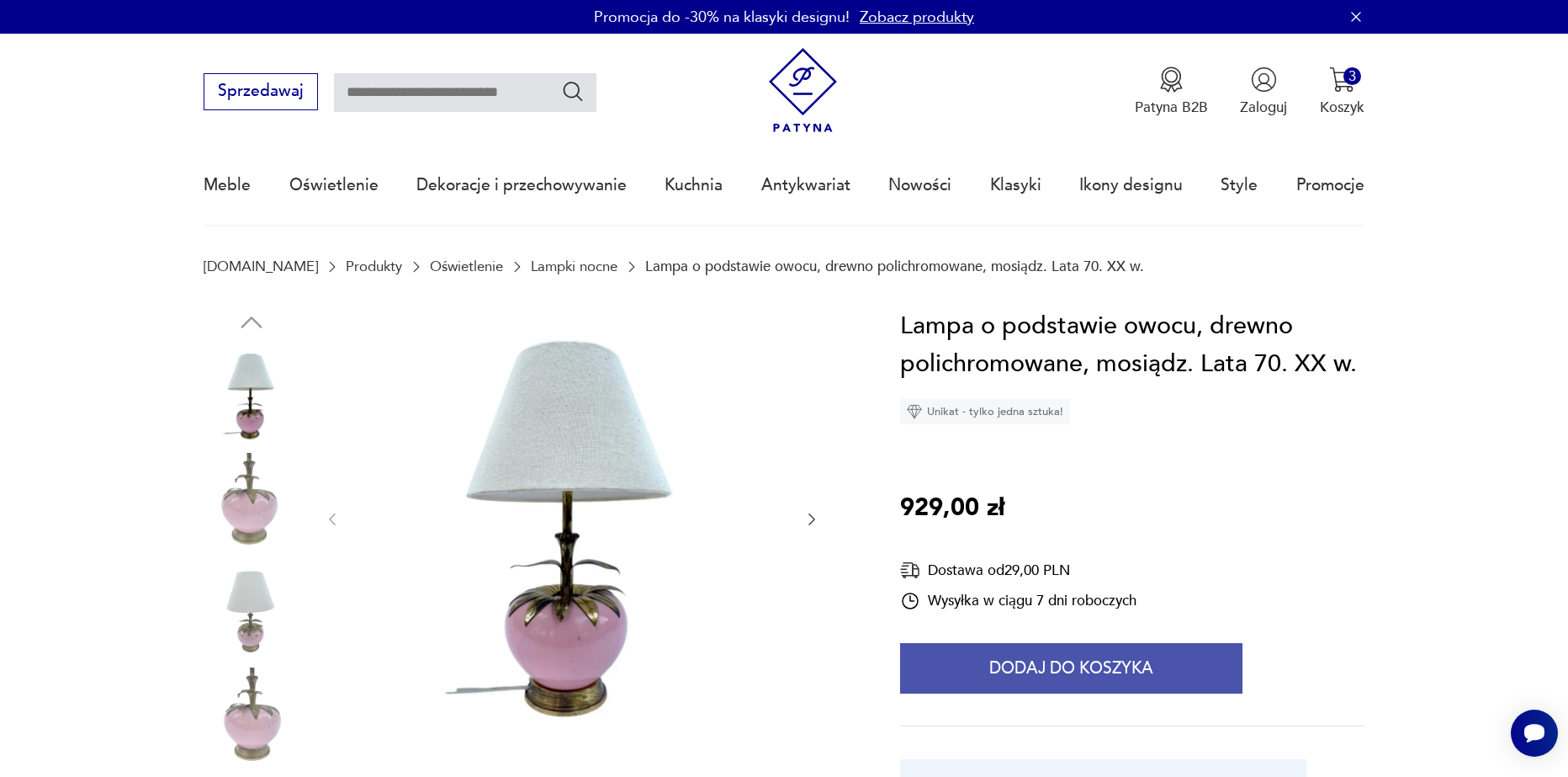
click at [1069, 687] on button "Dodaj do koszyka" at bounding box center [1072, 668] width 343 height 51
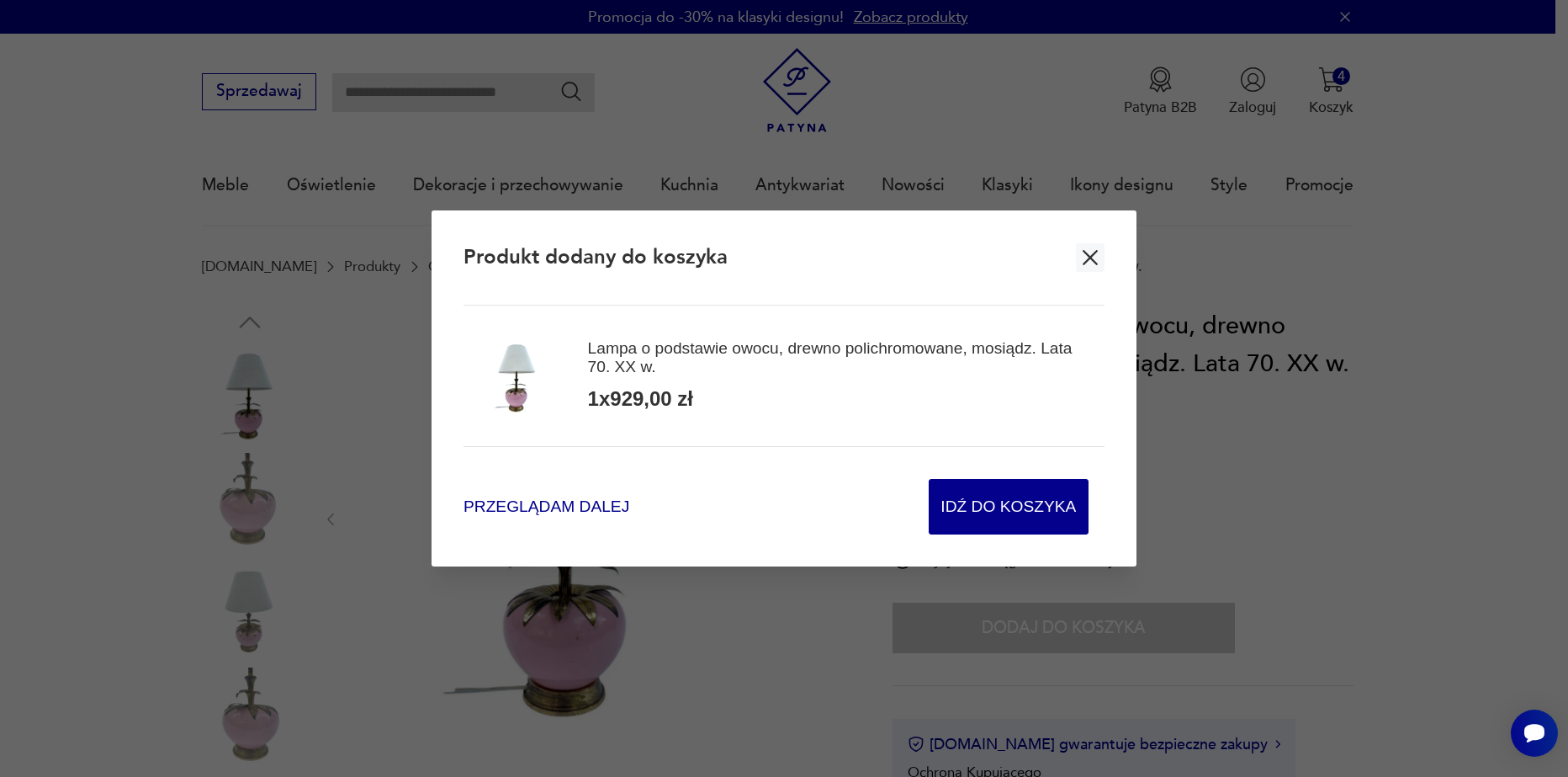
click at [547, 501] on span "Przeglądam dalej" at bounding box center [546, 506] width 166 height 22
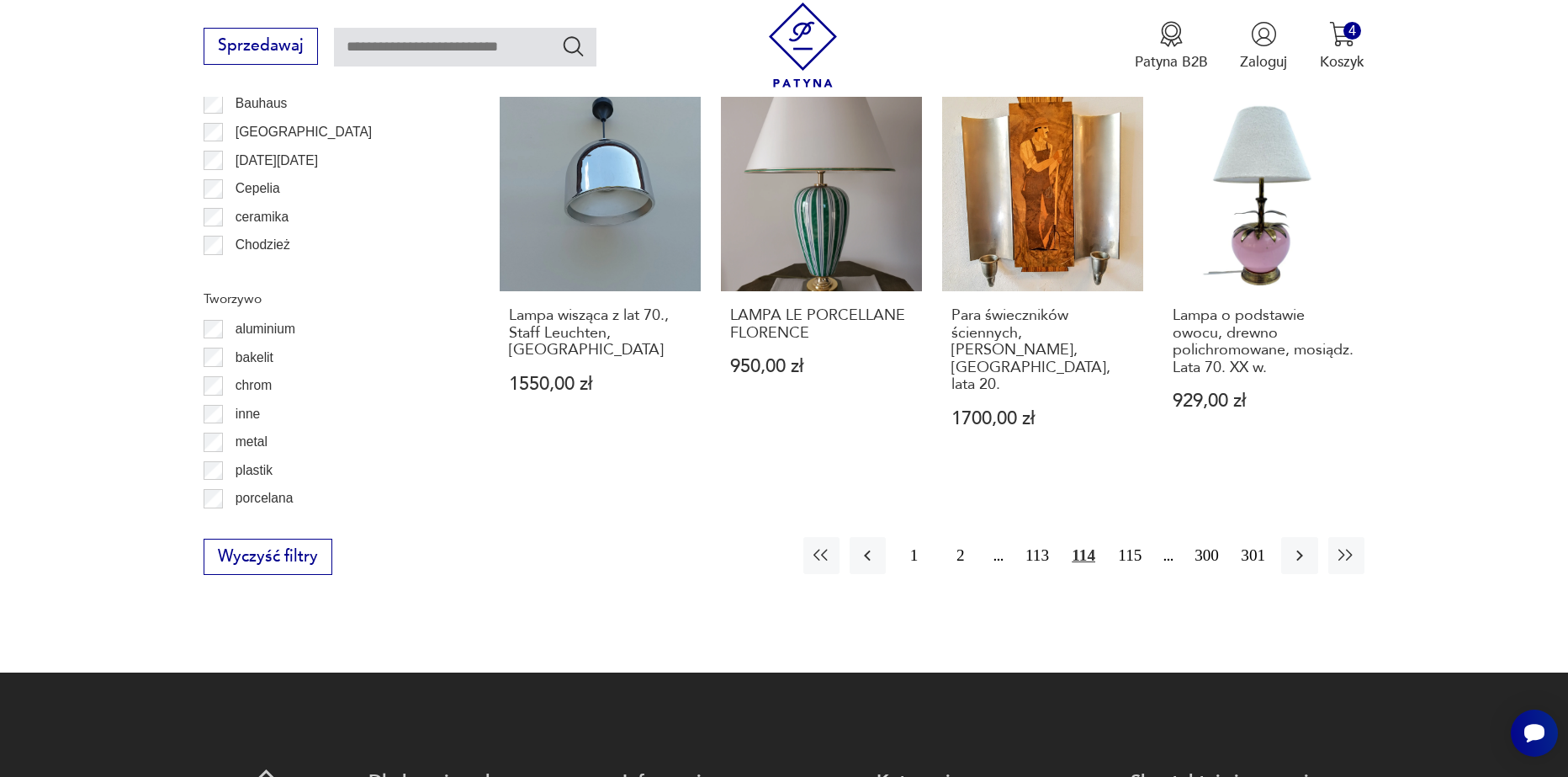
scroll to position [1860, 0]
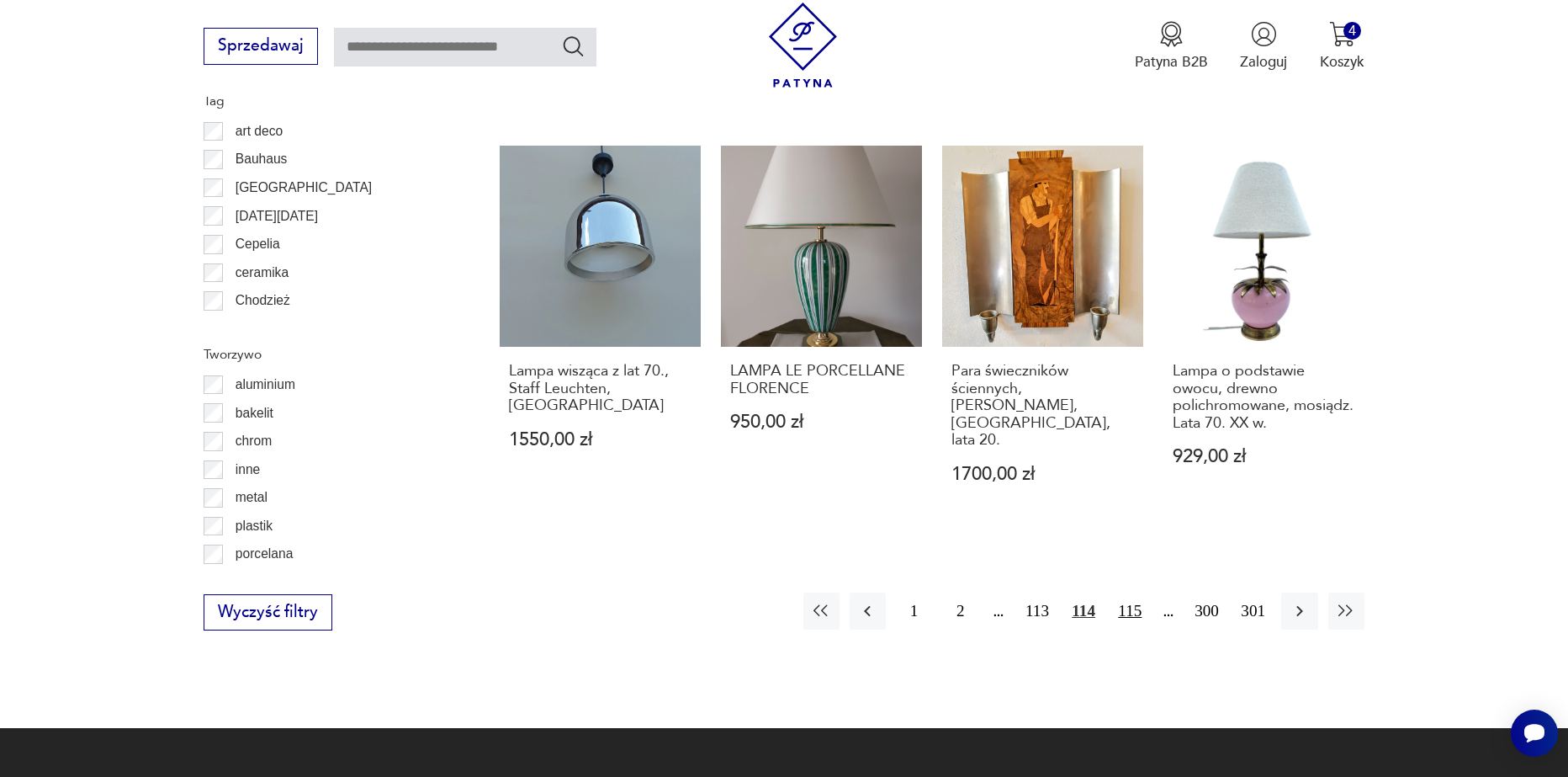
click at [1143, 592] on button "115" at bounding box center [1130, 610] width 37 height 37
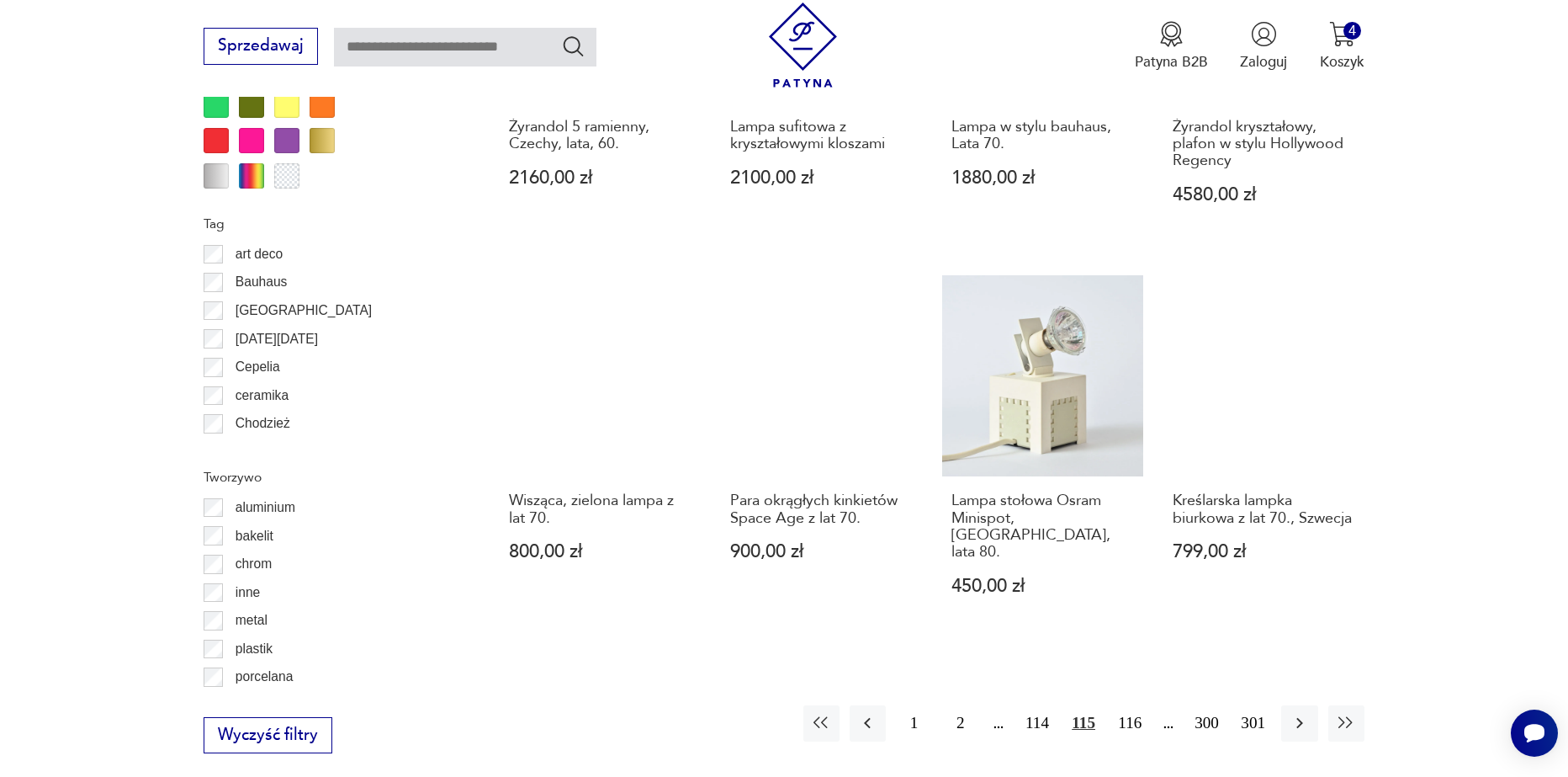
scroll to position [1846, 0]
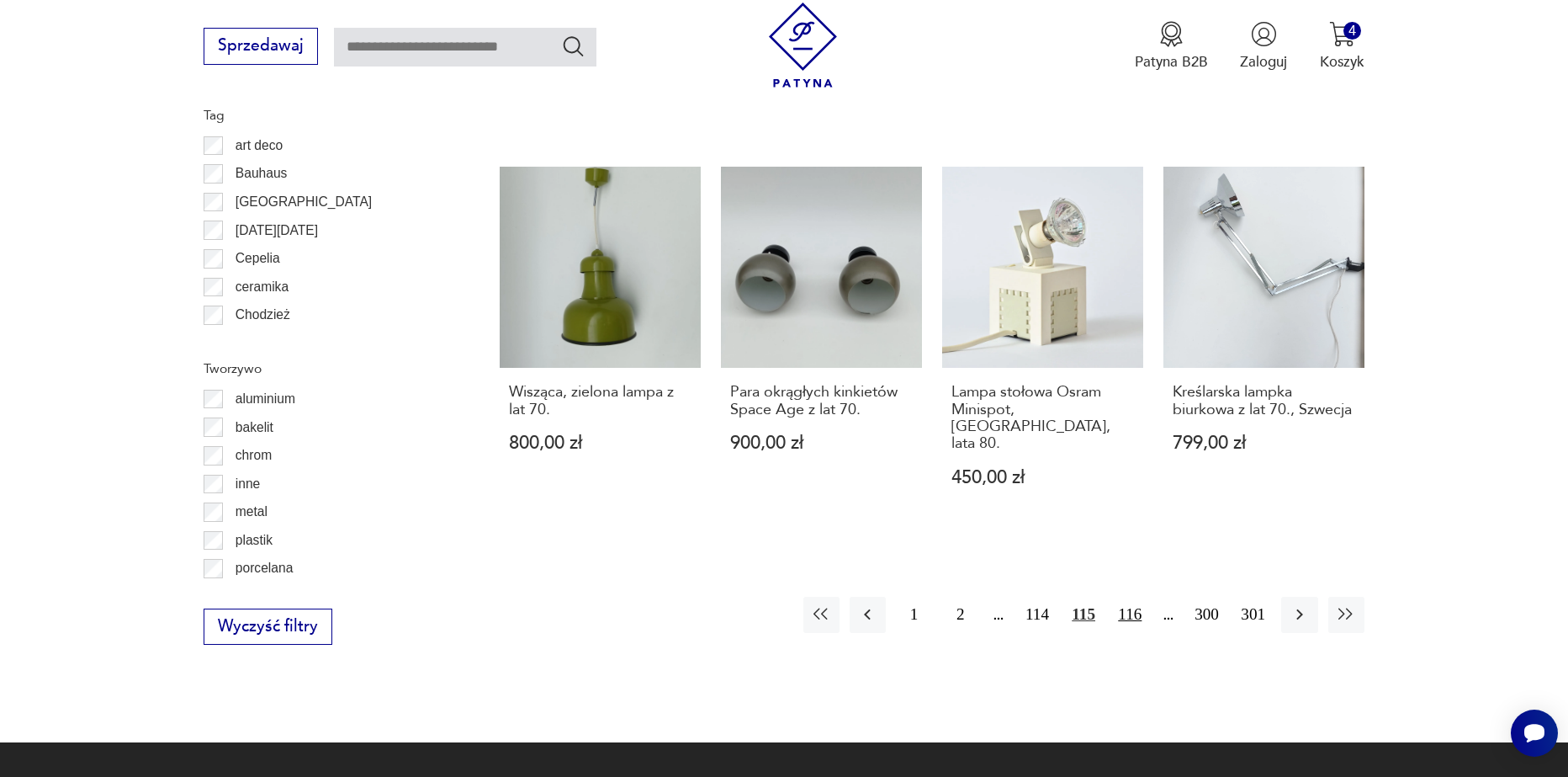
click at [1133, 597] on button "116" at bounding box center [1130, 614] width 37 height 37
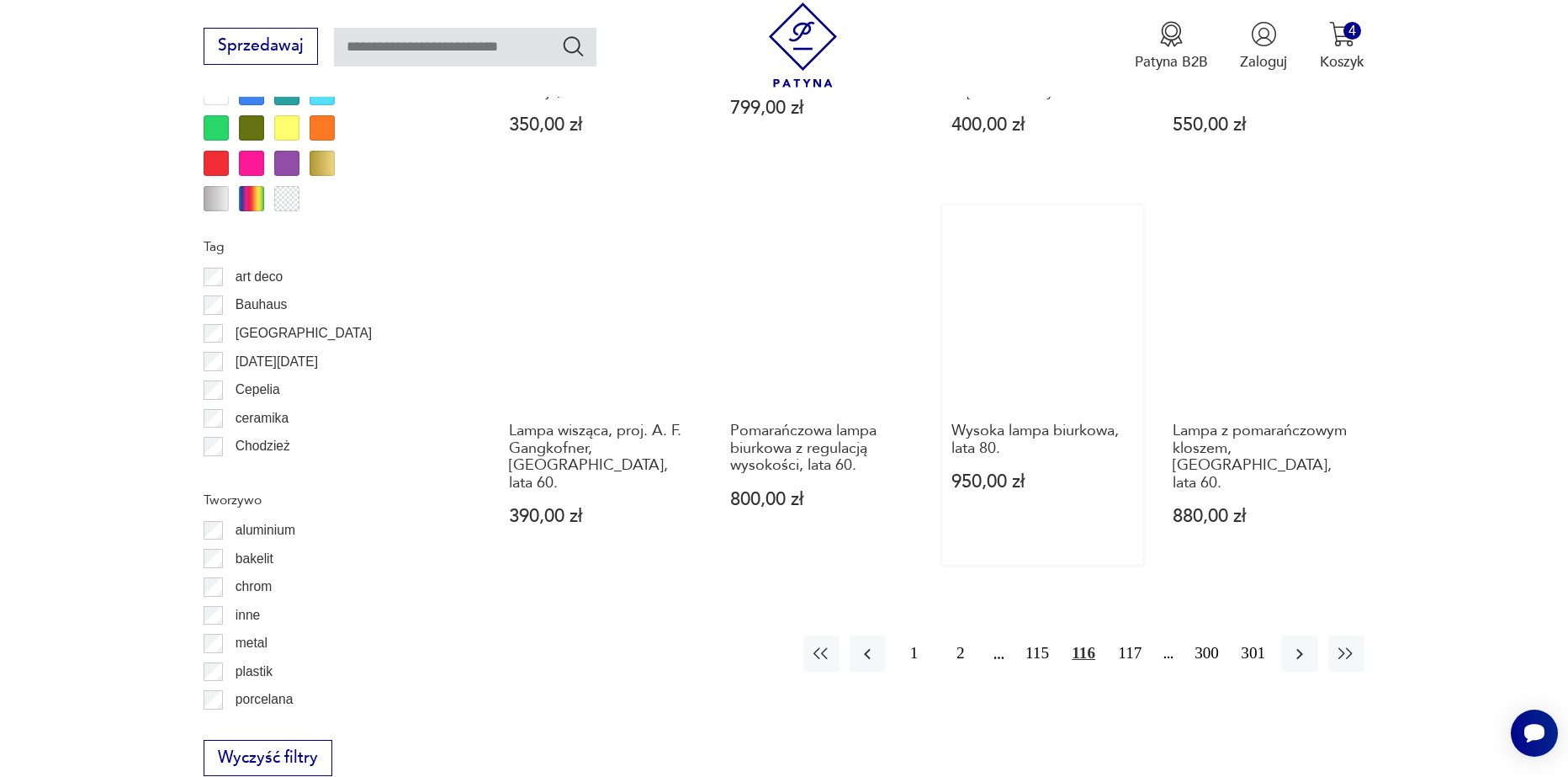
scroll to position [1762, 0]
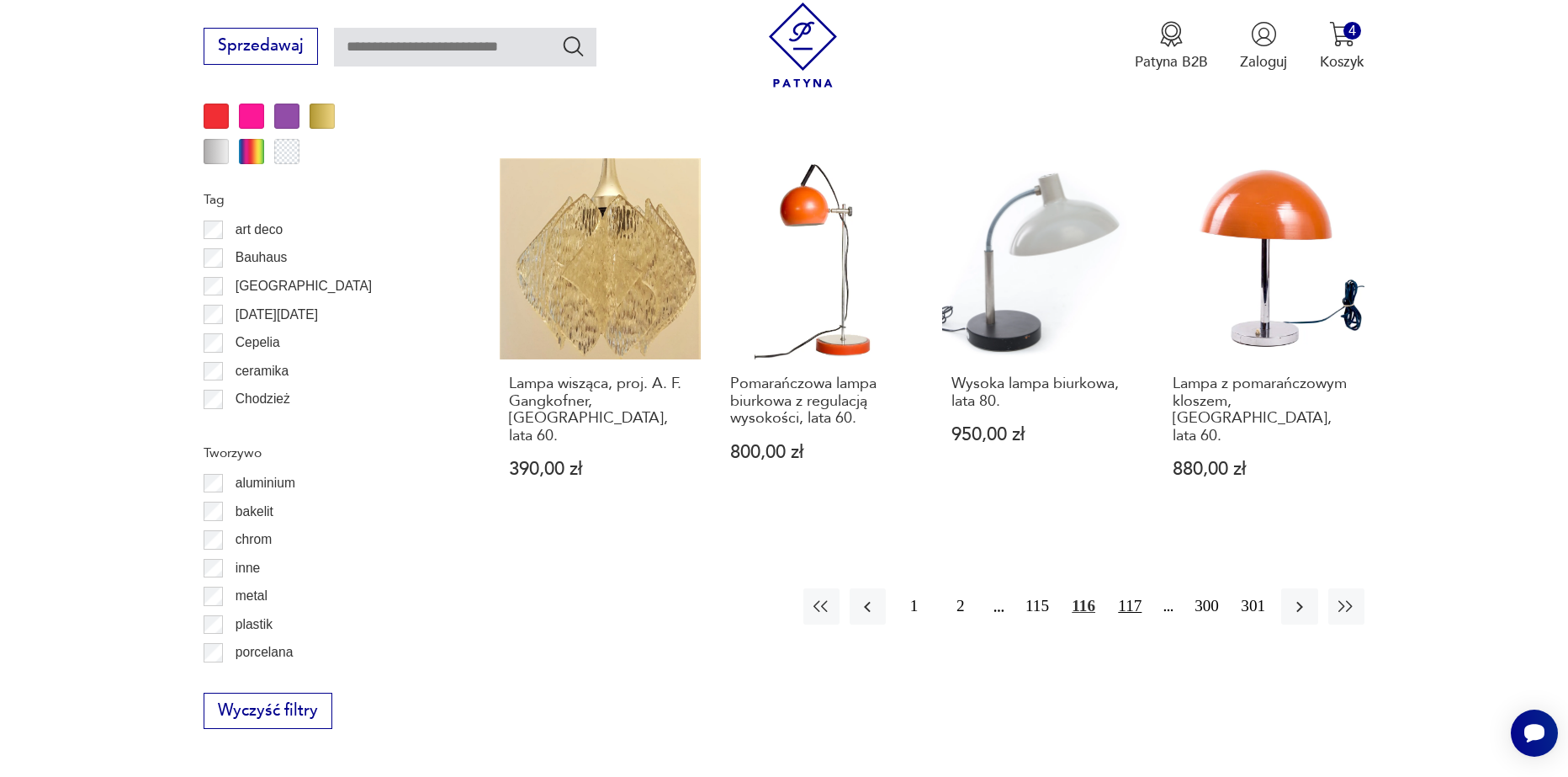
click at [1143, 589] on button "117" at bounding box center [1130, 606] width 37 height 37
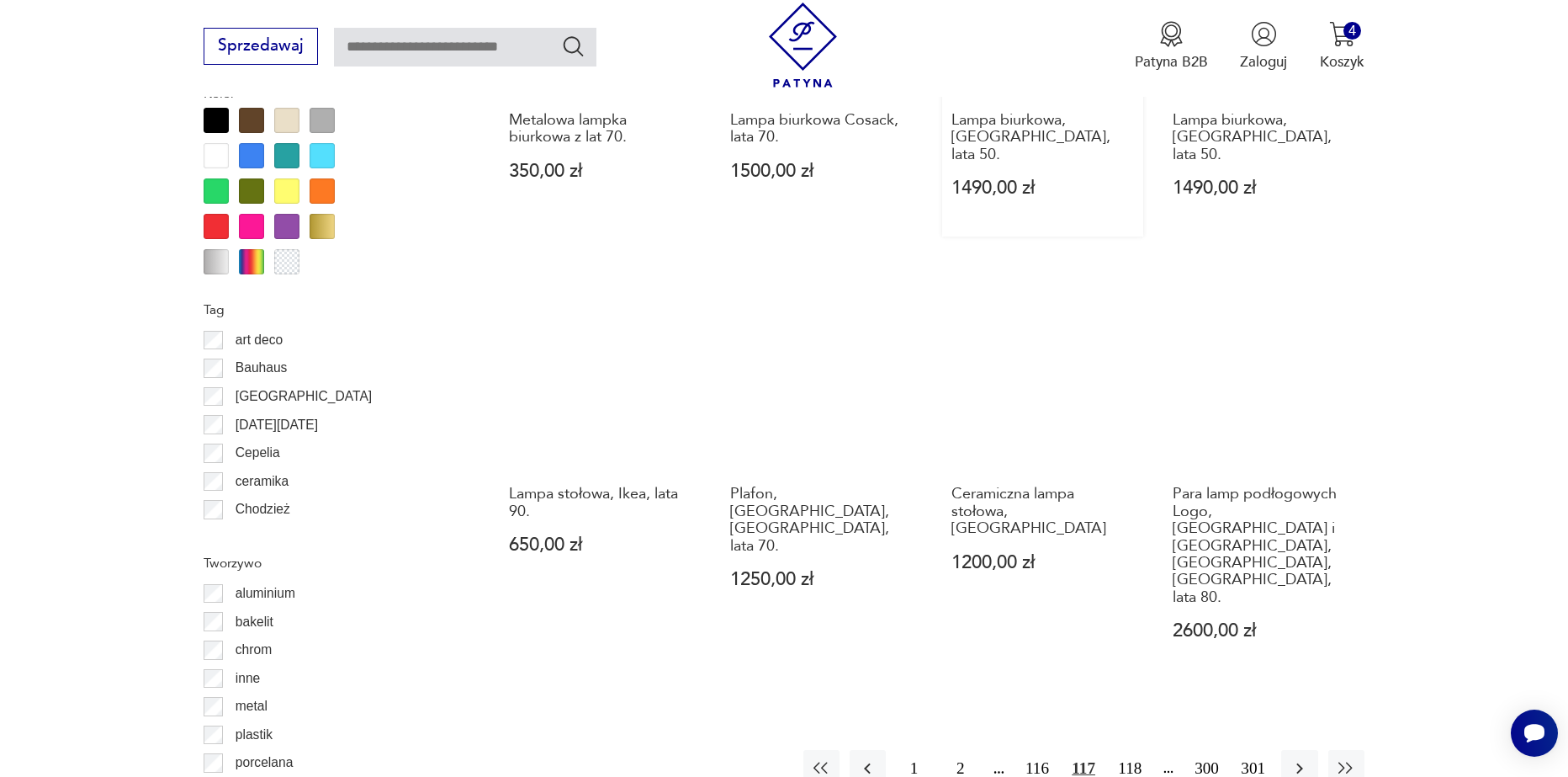
scroll to position [1762, 0]
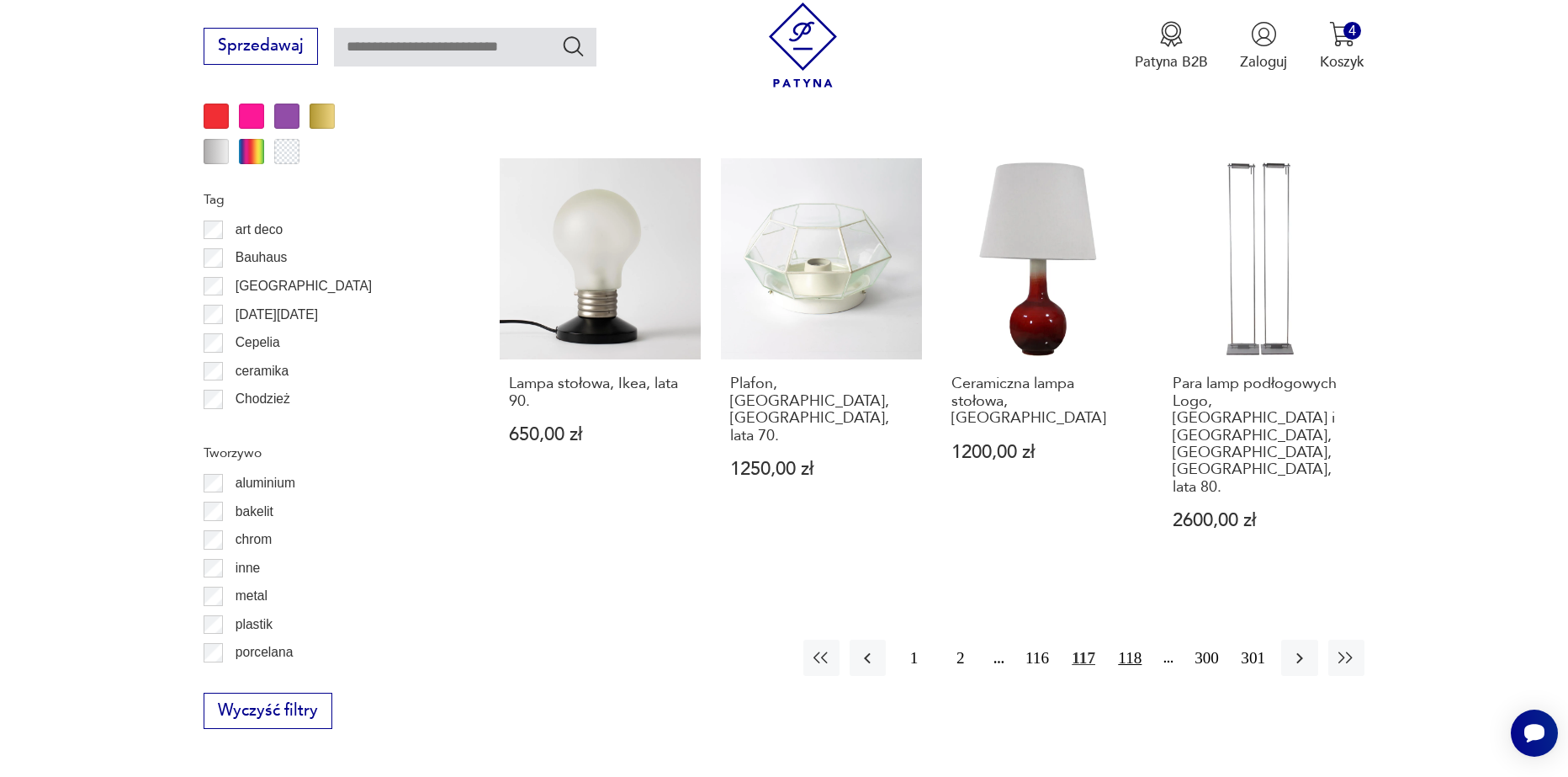
click at [1130, 639] on button "118" at bounding box center [1130, 657] width 37 height 37
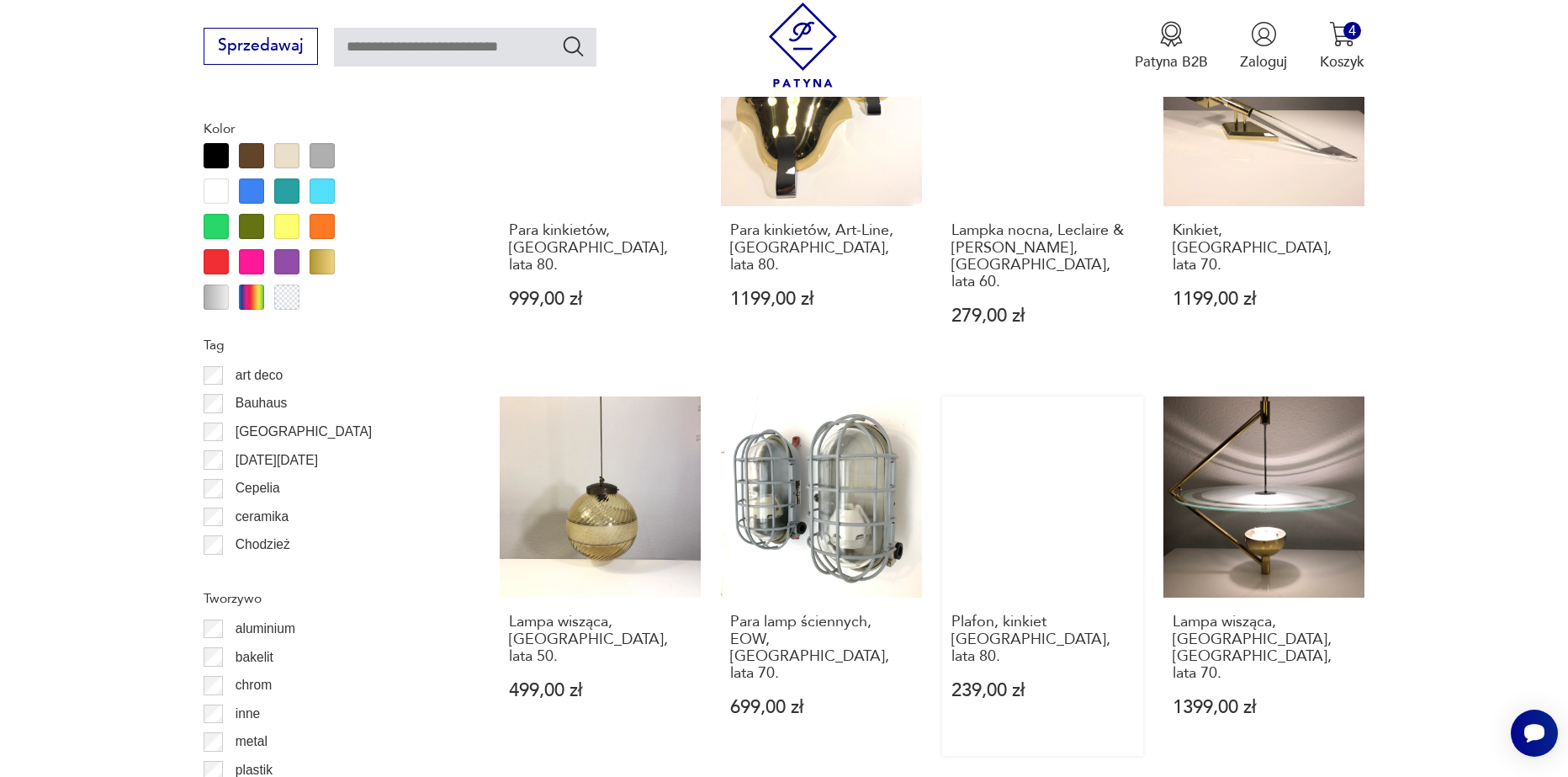
scroll to position [1678, 0]
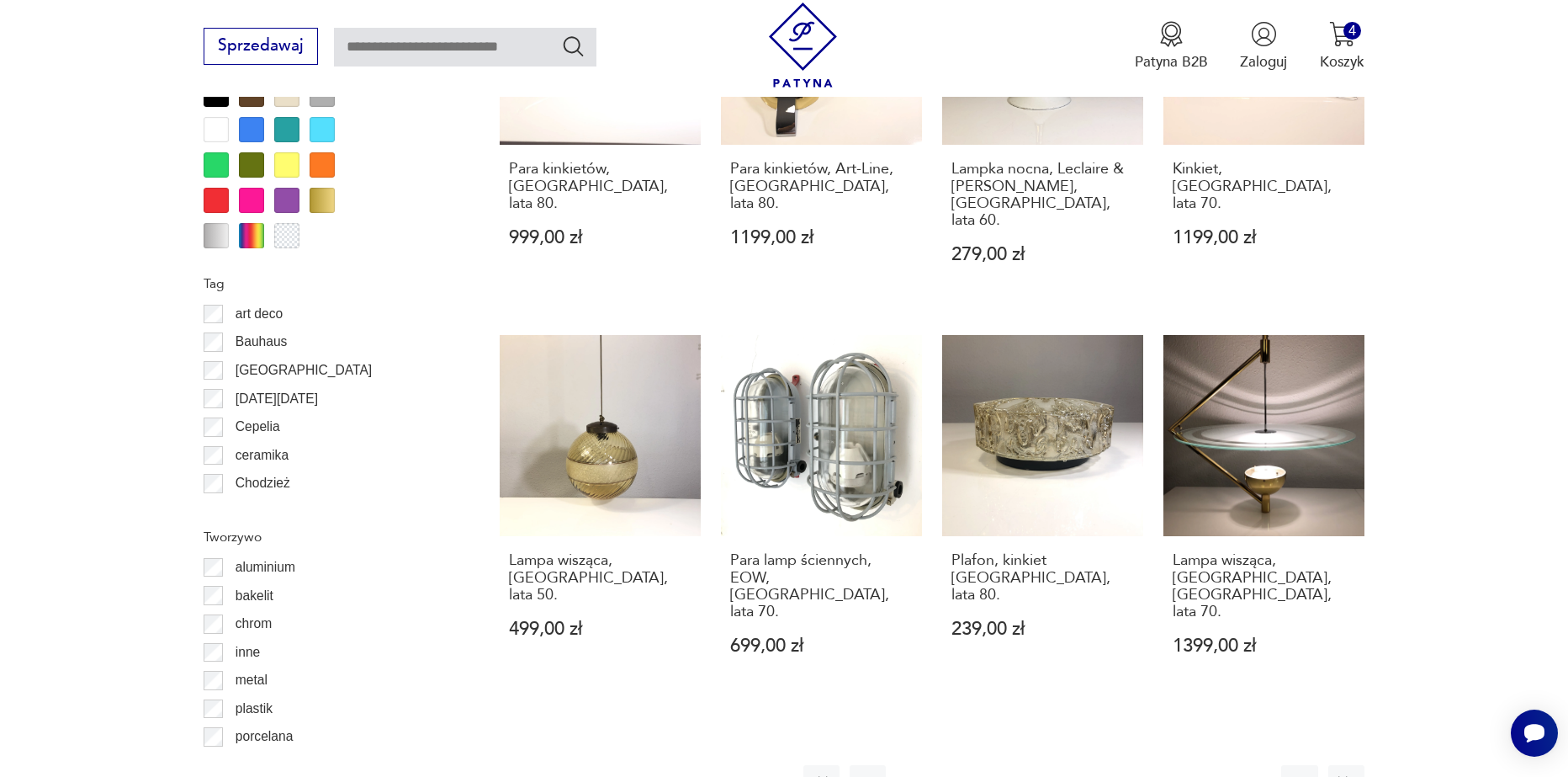
click at [1138, 765] on button "119" at bounding box center [1130, 783] width 37 height 37
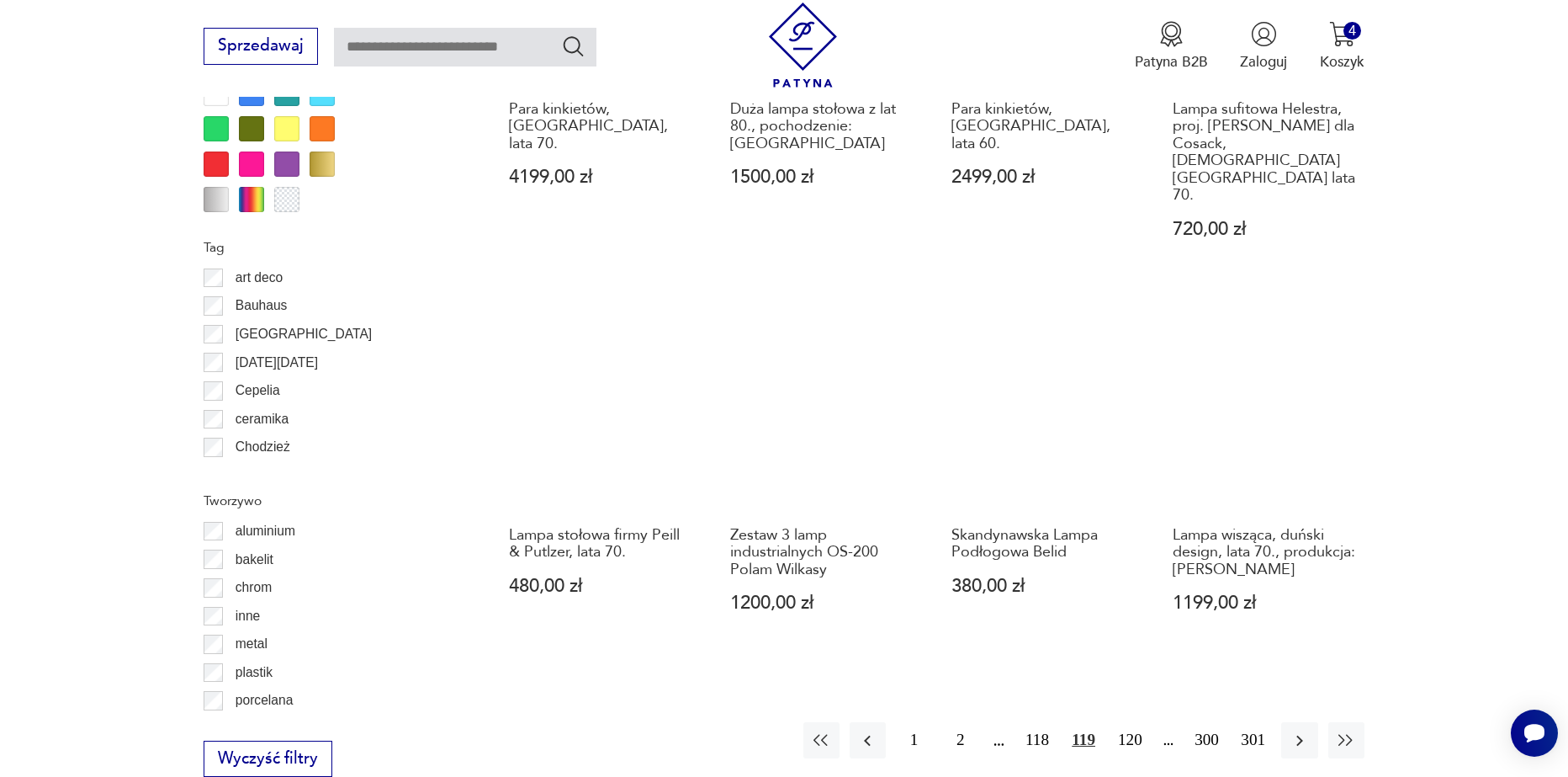
scroll to position [1846, 0]
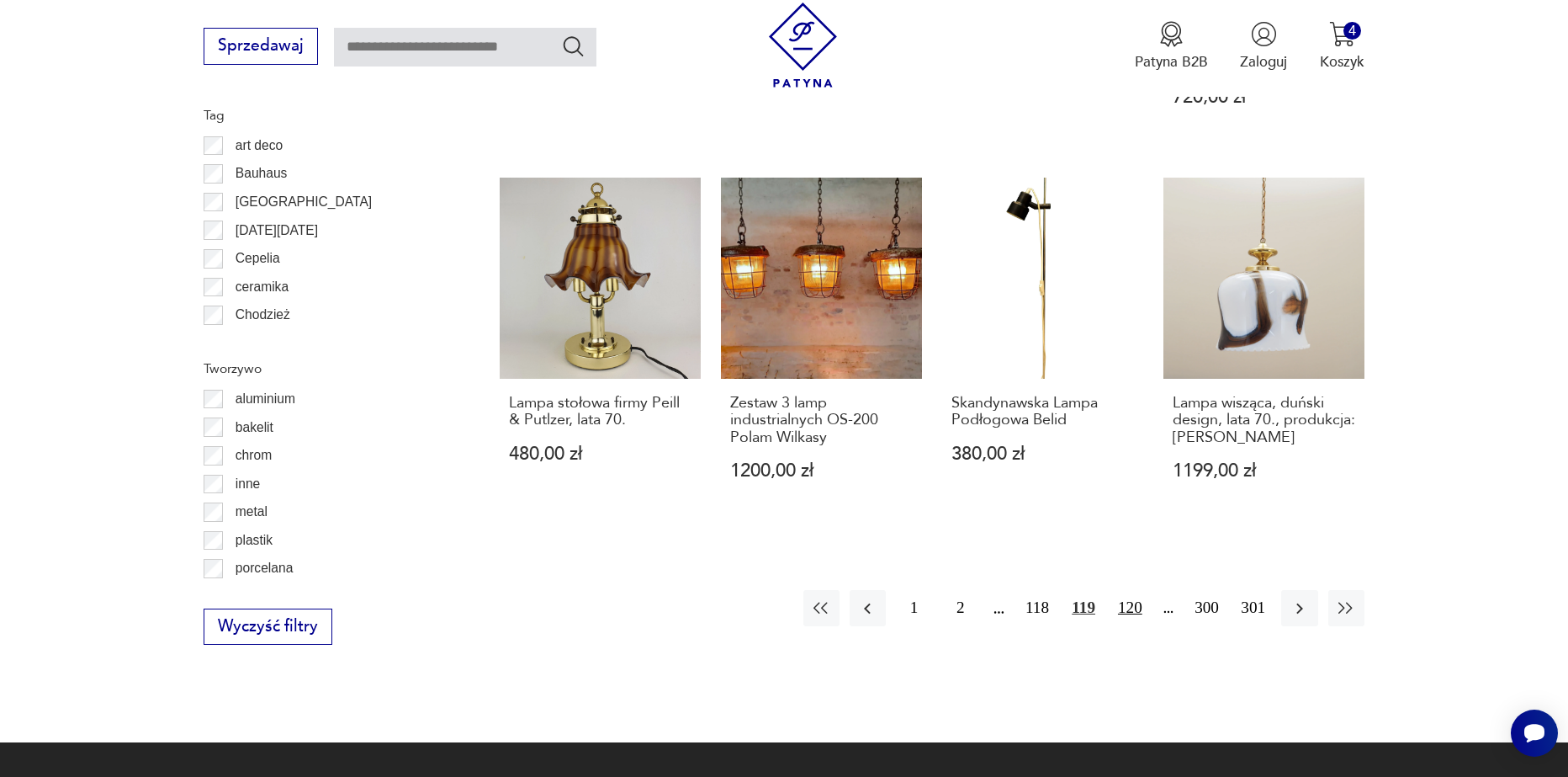
click at [1132, 590] on button "120" at bounding box center [1130, 608] width 37 height 37
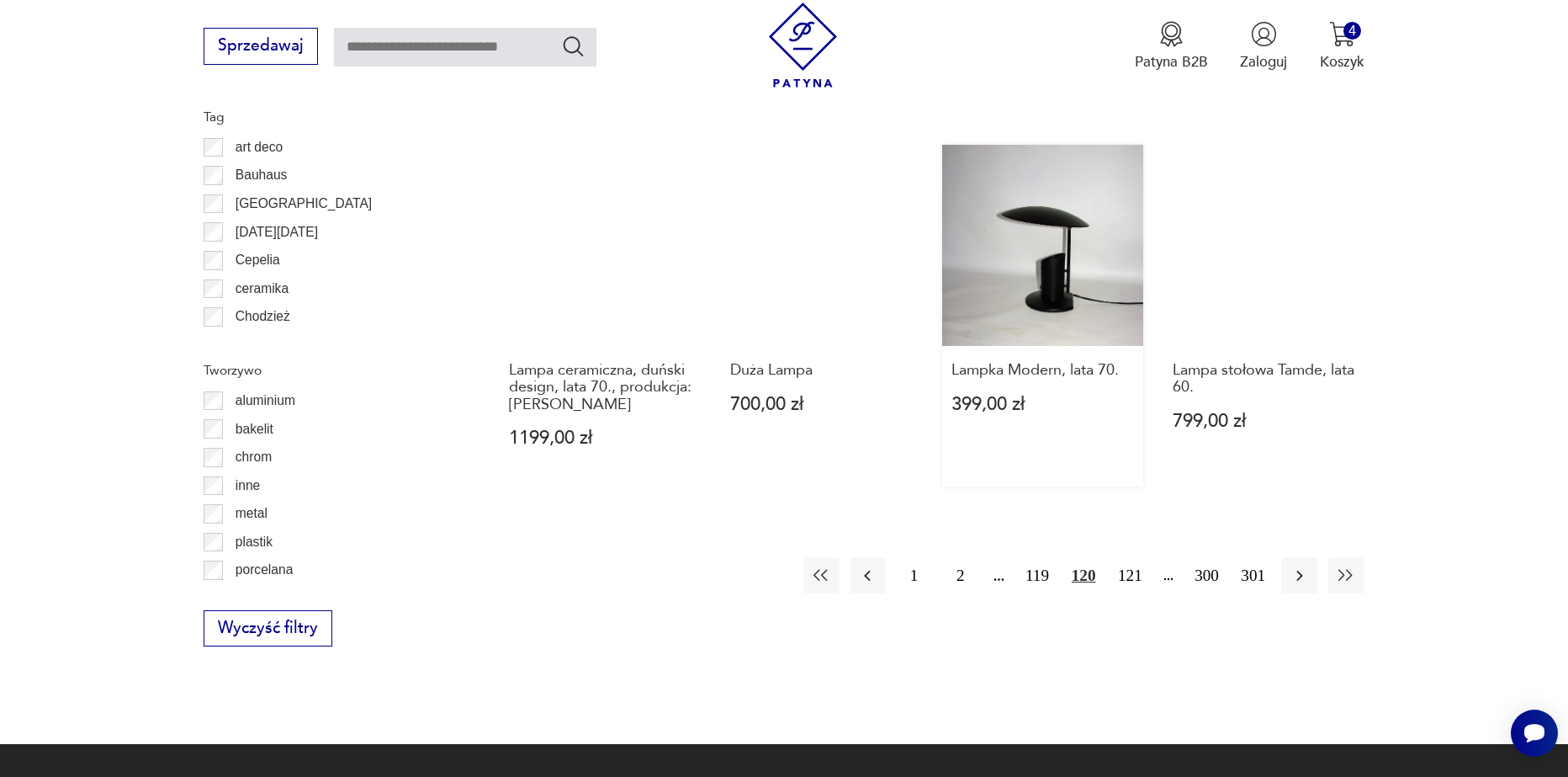
scroll to position [1846, 0]
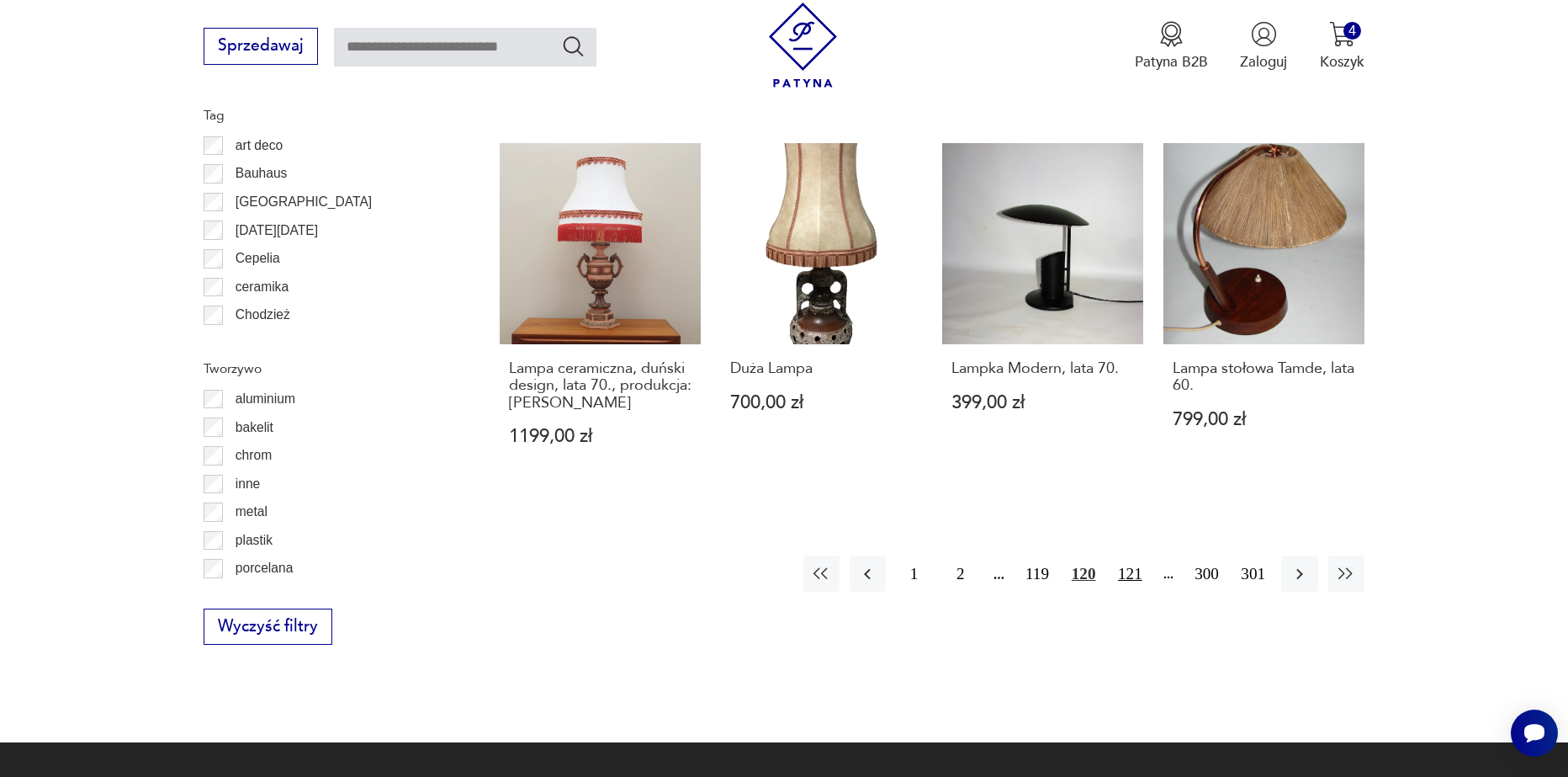
click at [1135, 556] on button "121" at bounding box center [1130, 573] width 37 height 37
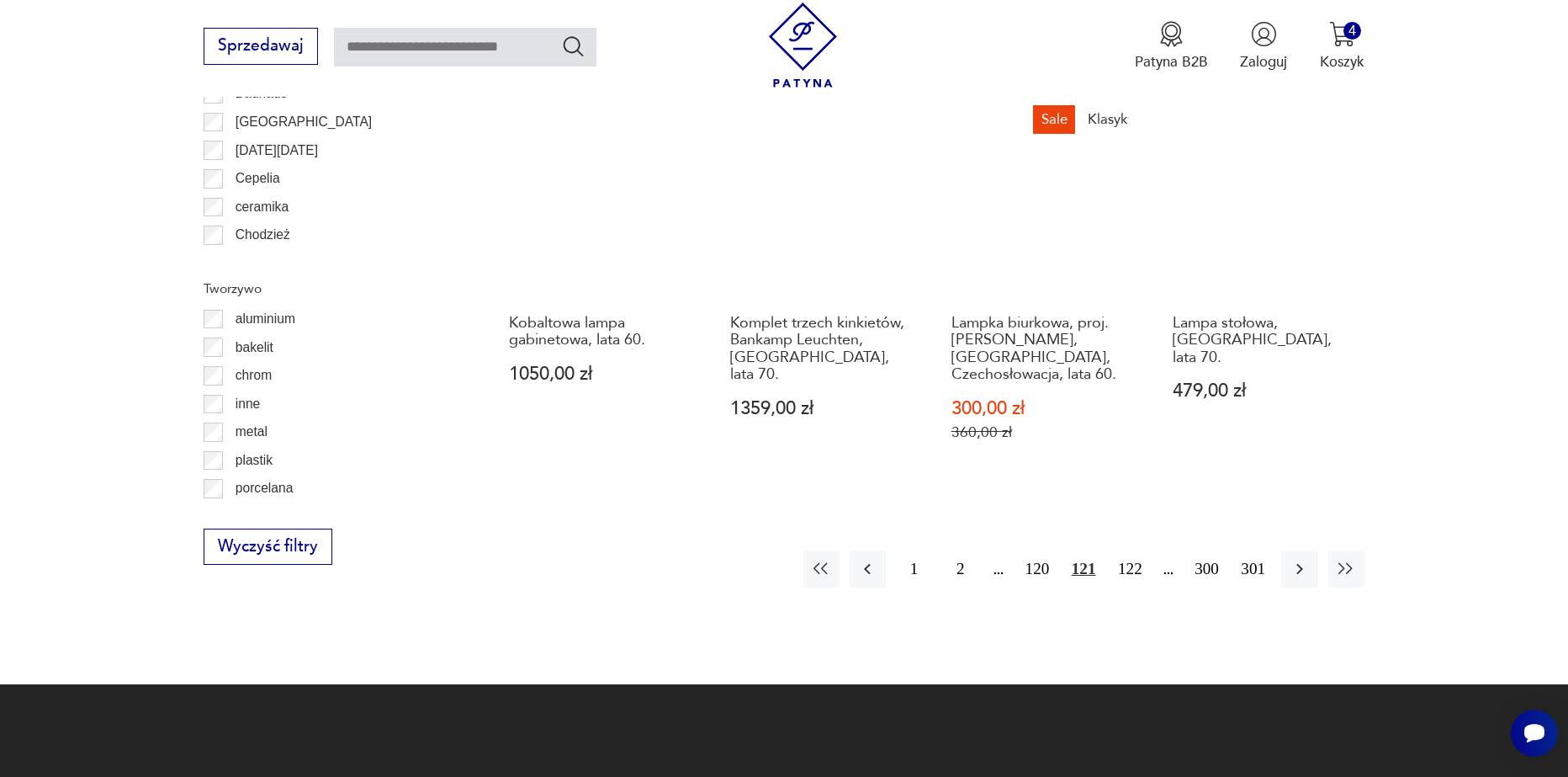
scroll to position [1931, 0]
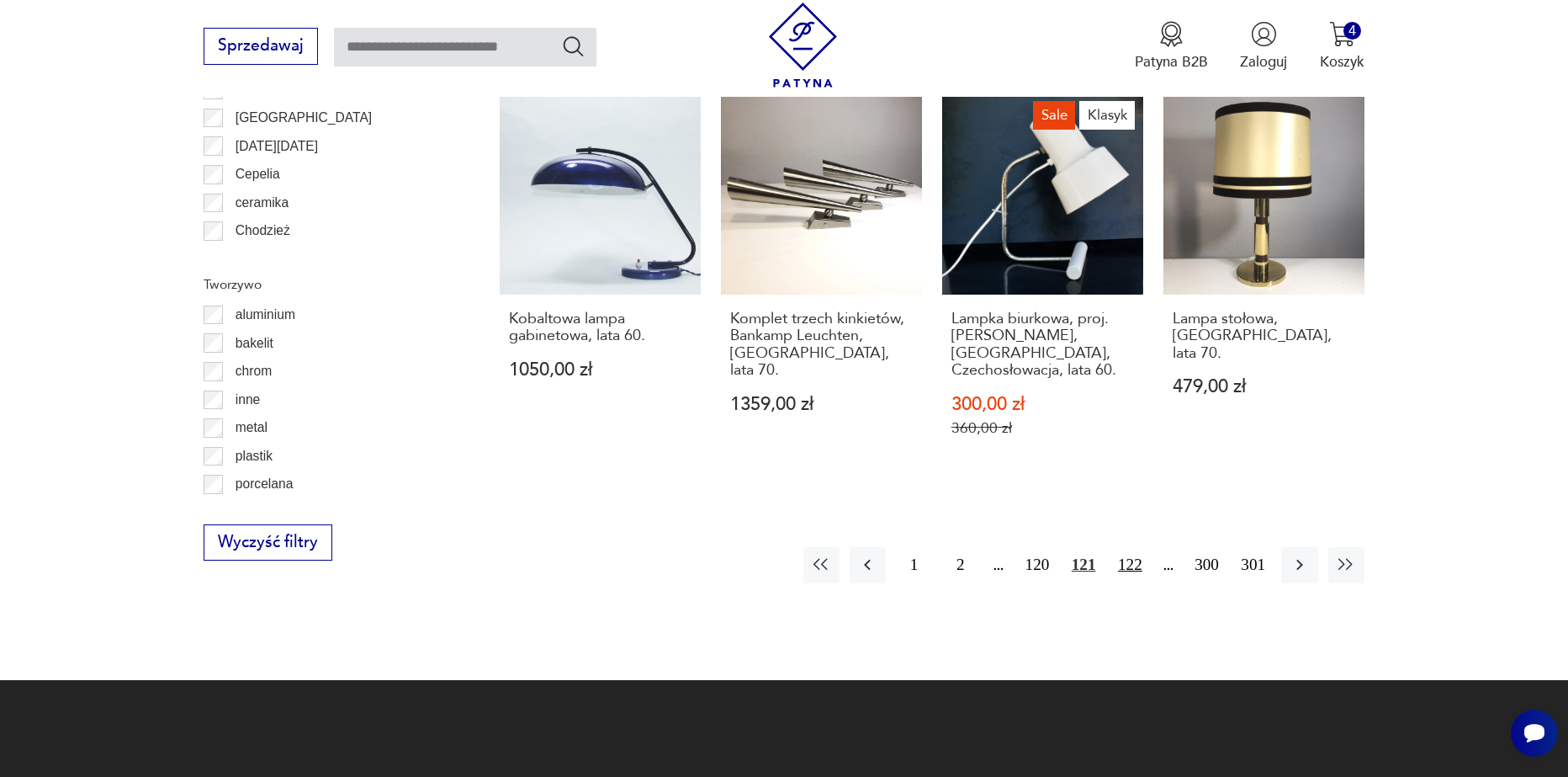
click at [1122, 547] on button "122" at bounding box center [1130, 564] width 37 height 37
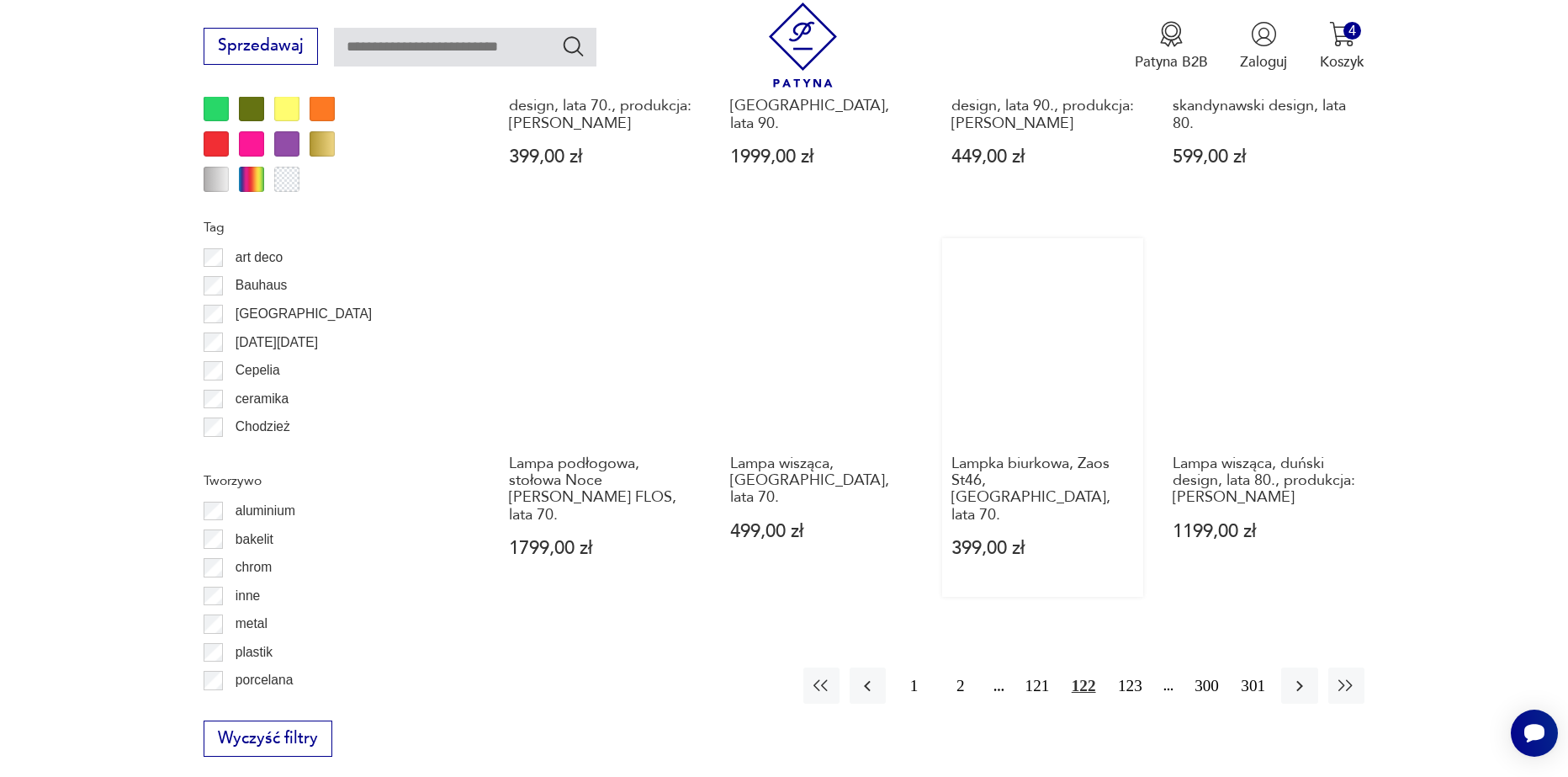
scroll to position [1846, 0]
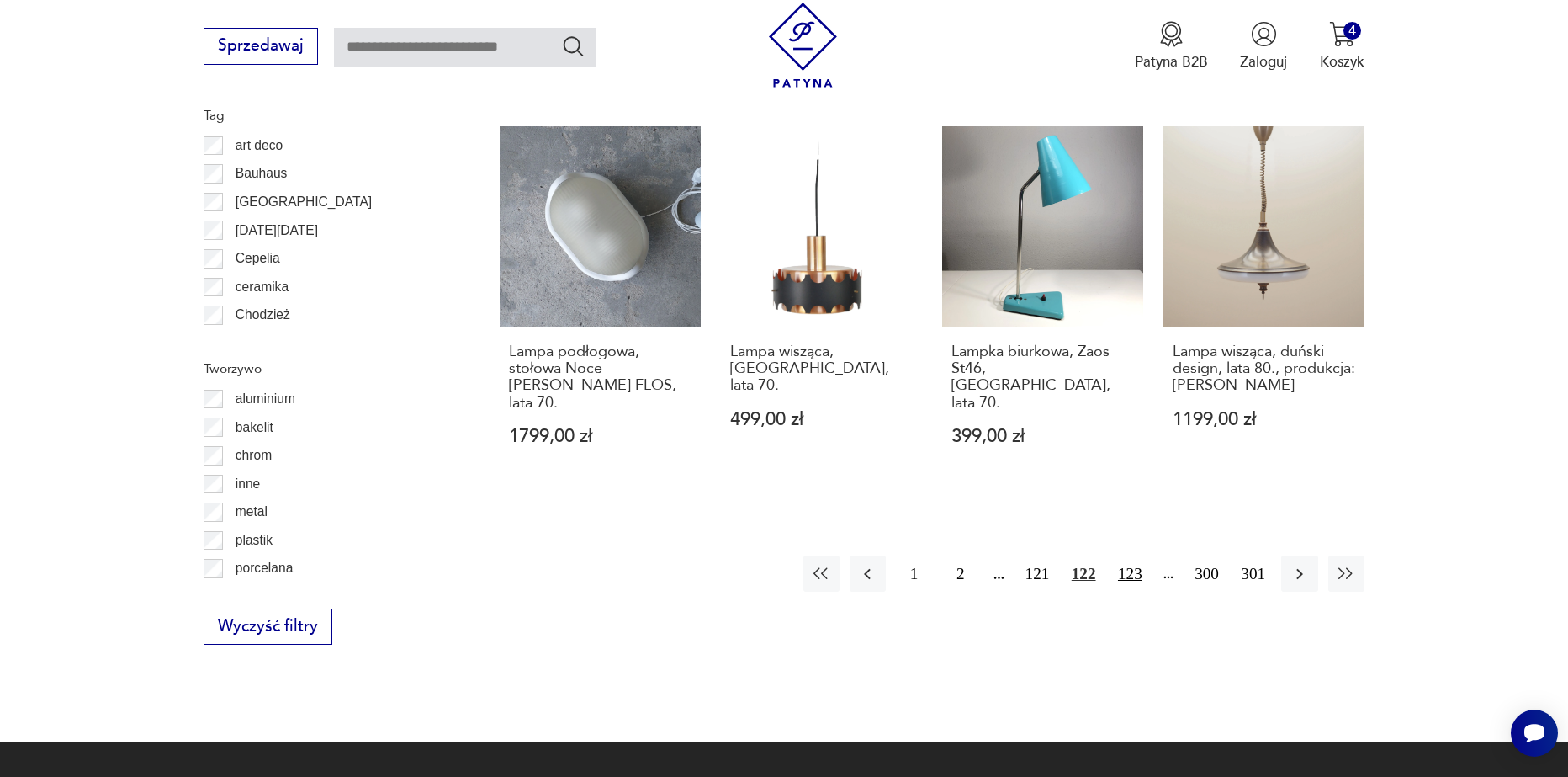
click at [1136, 556] on button "123" at bounding box center [1130, 573] width 37 height 37
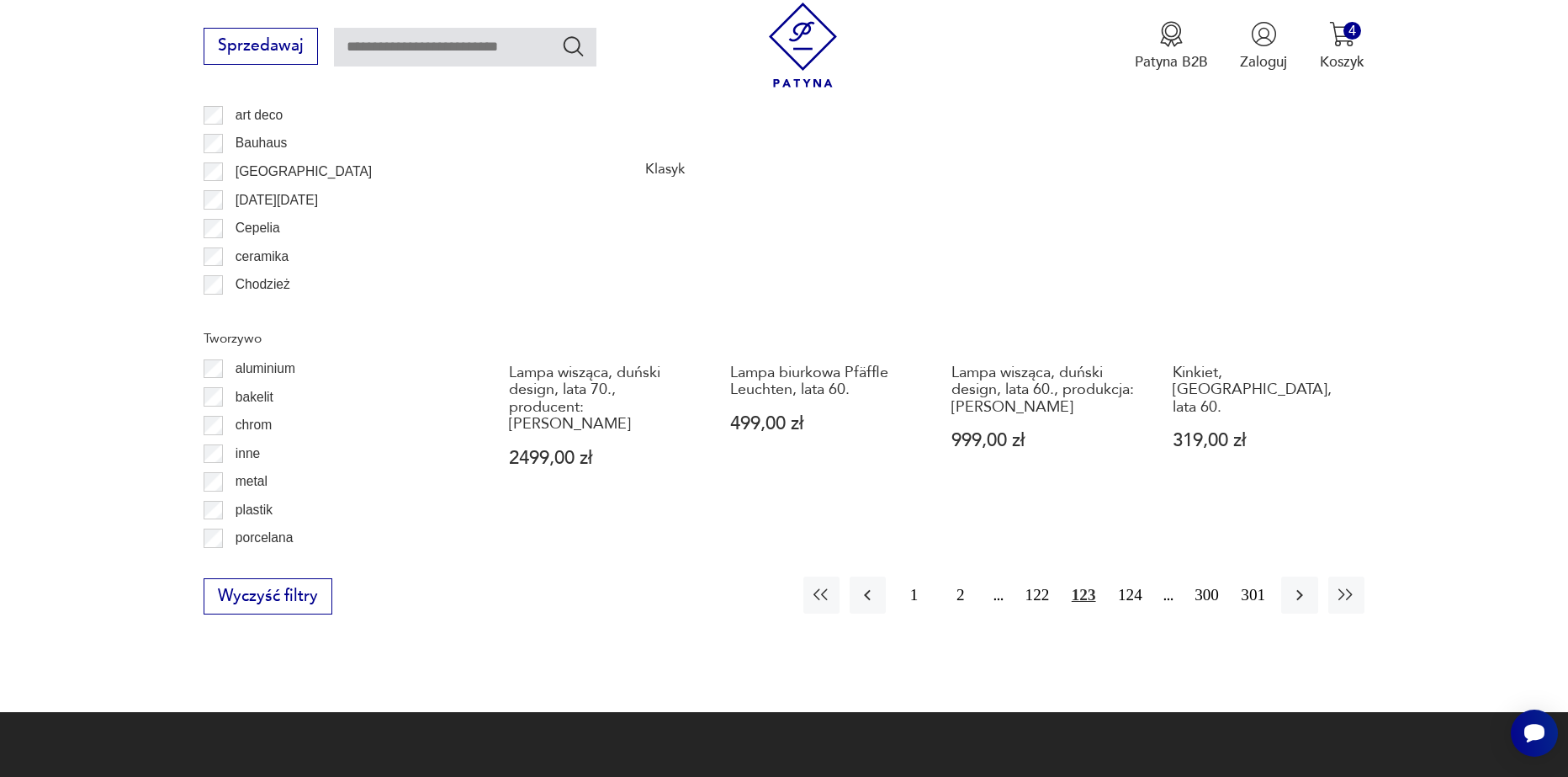
scroll to position [2015, 0]
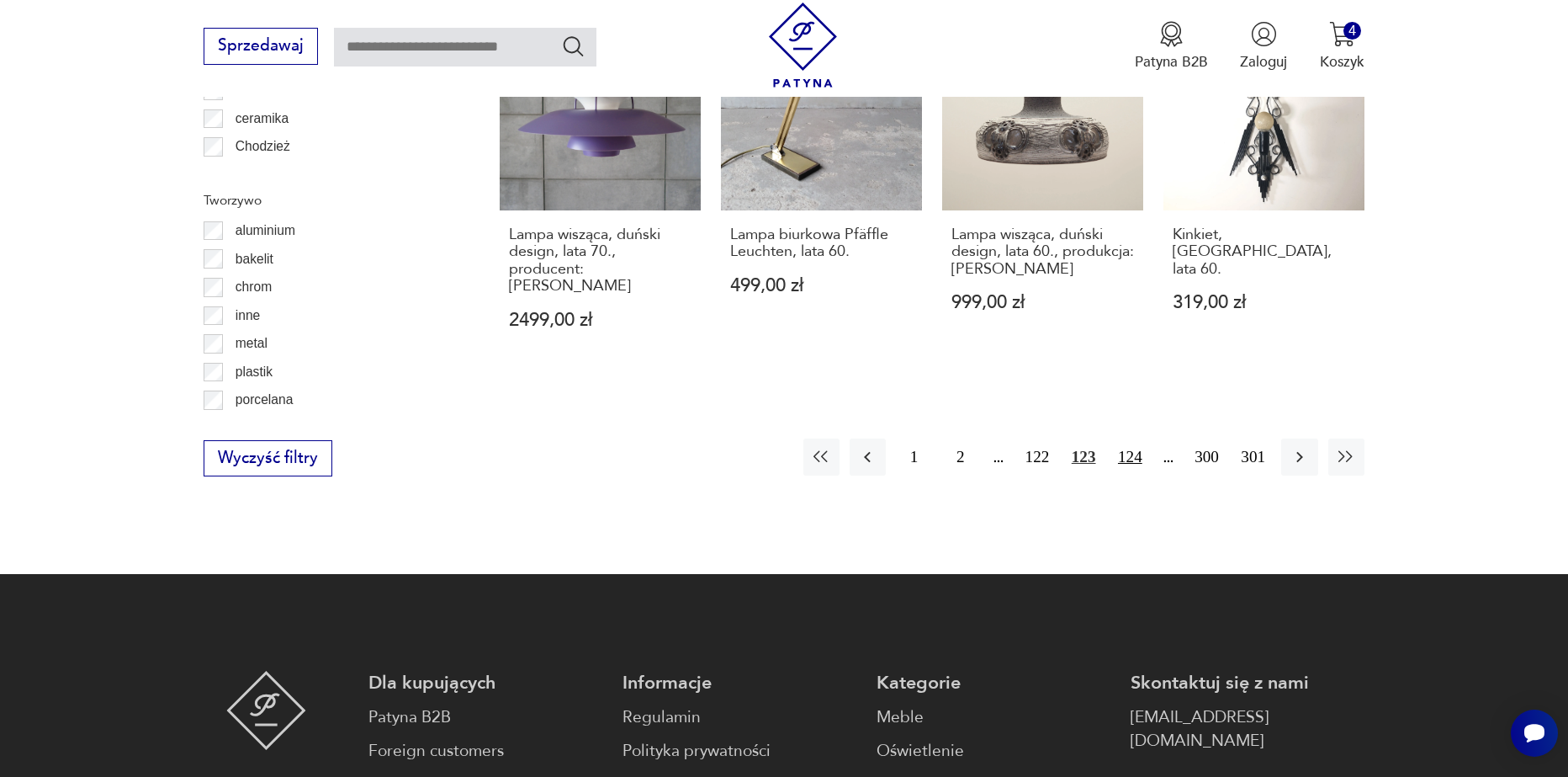
click at [1133, 439] on button "124" at bounding box center [1130, 456] width 37 height 37
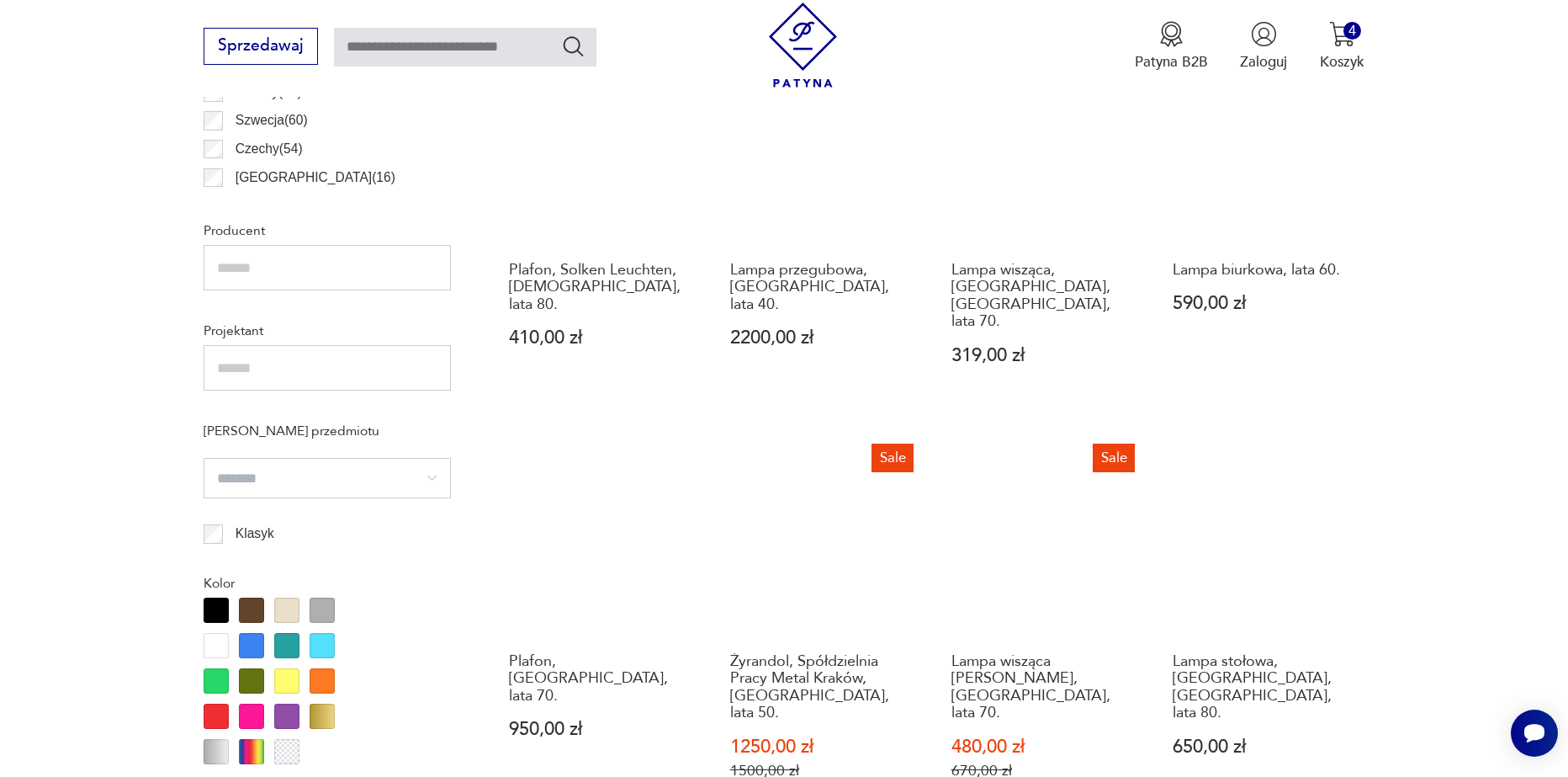
scroll to position [1174, 0]
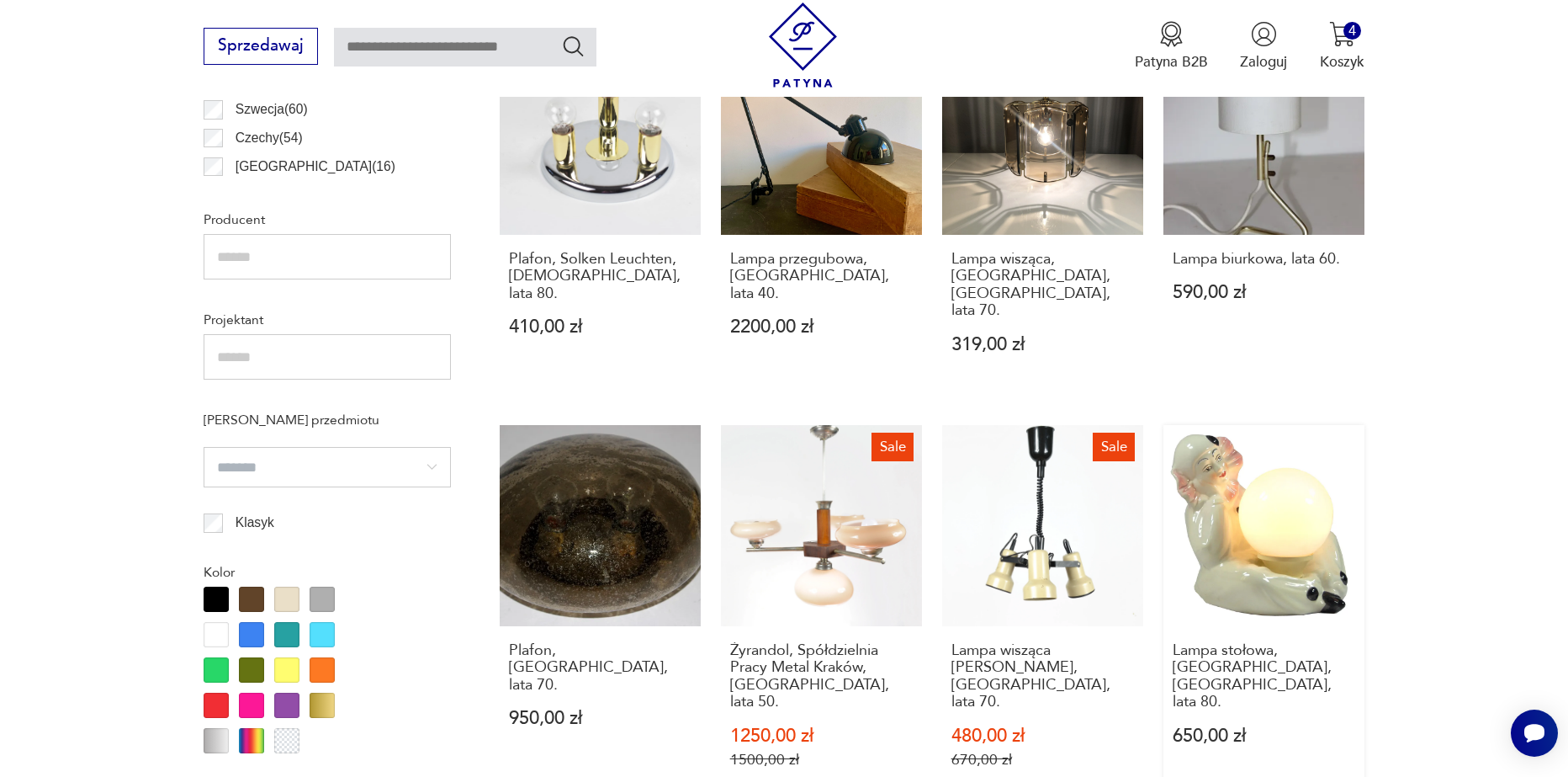
click at [1259, 553] on link "Lampa stołowa, Centrolux Montebello, Włochy, lata 80. 650,00 zł" at bounding box center [1264, 616] width 201 height 383
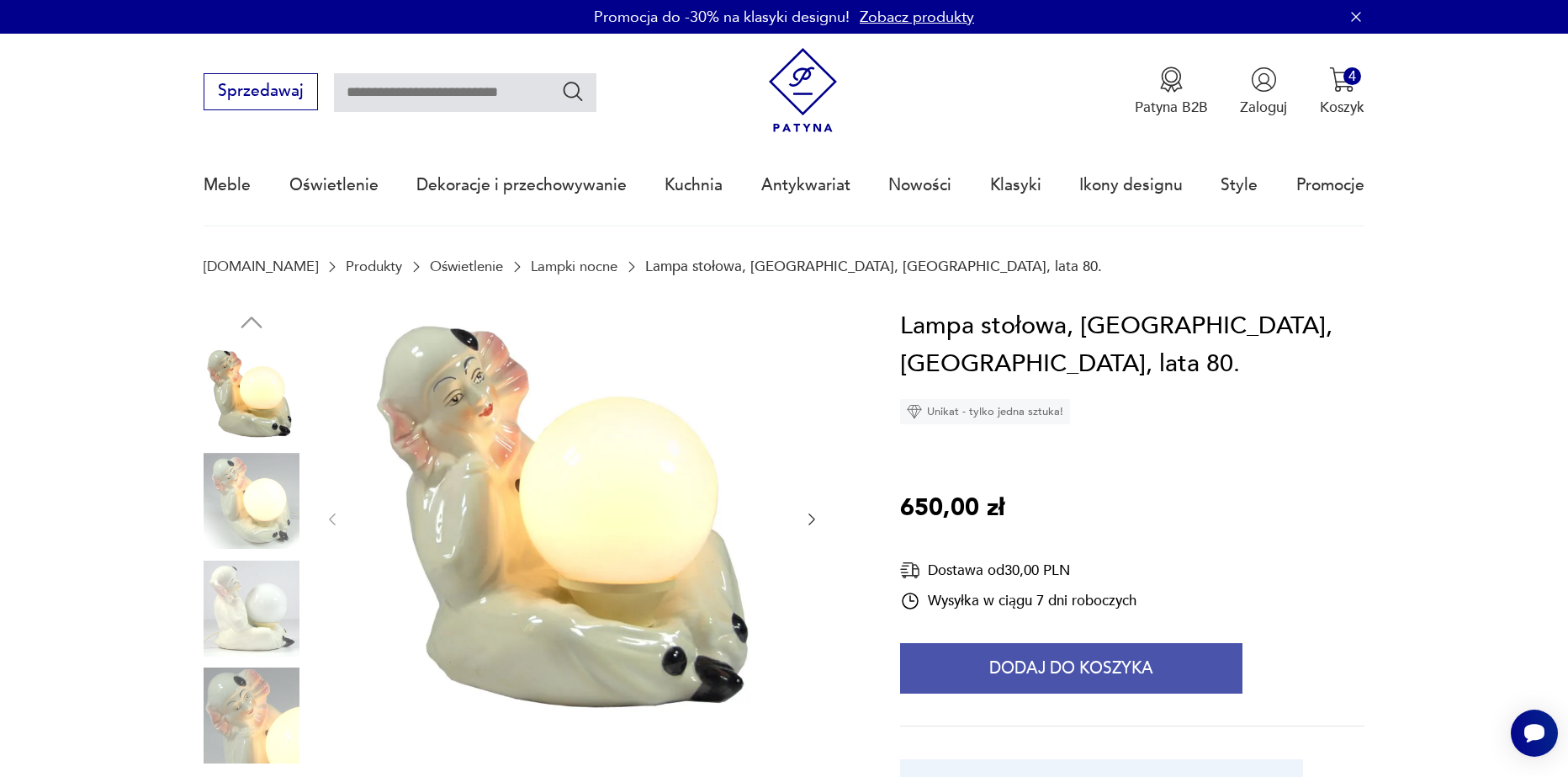
click at [1103, 678] on button "Dodaj do koszyka" at bounding box center [1072, 668] width 343 height 51
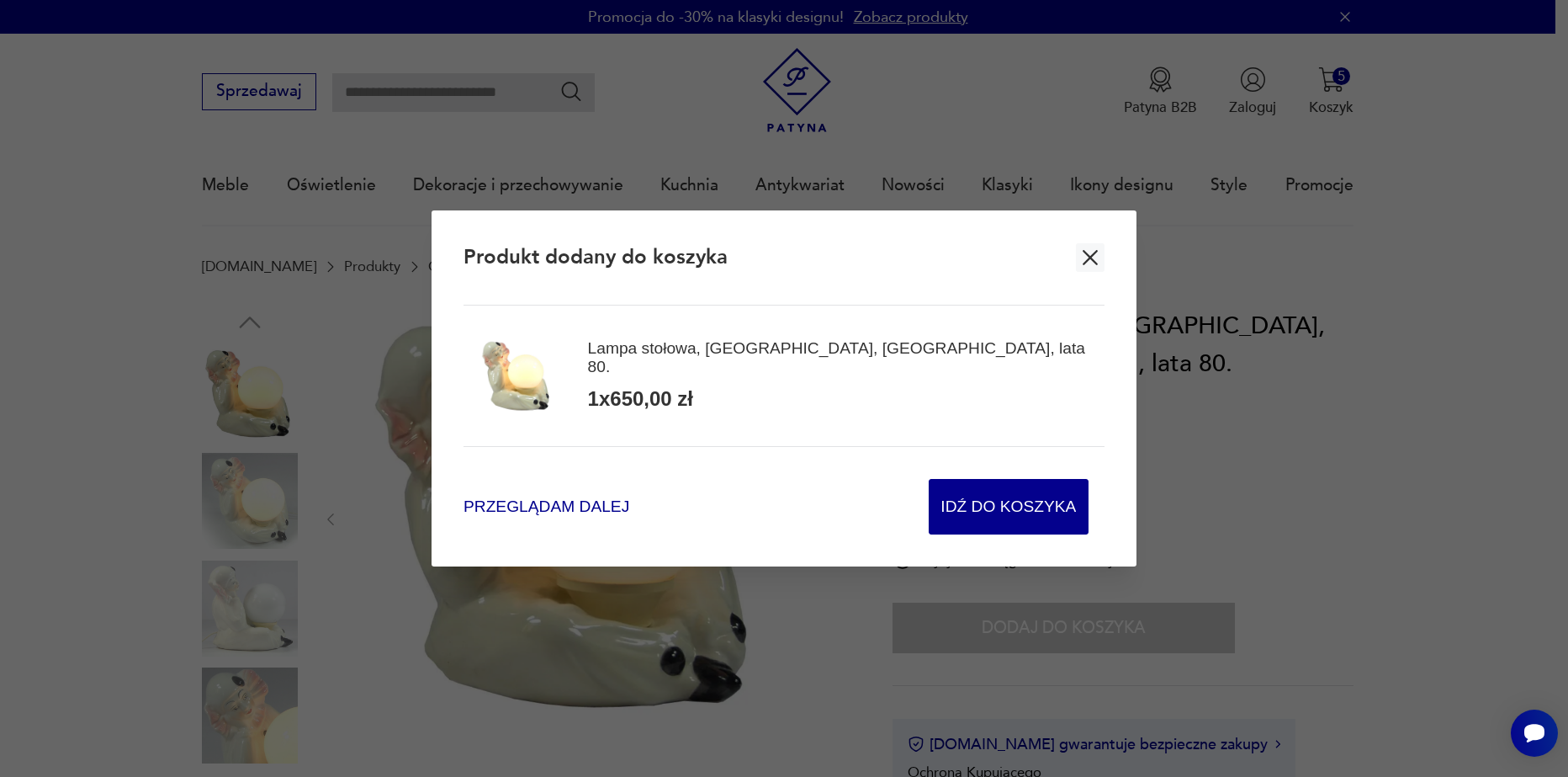
drag, startPoint x: 546, startPoint y: 498, endPoint x: 547, endPoint y: 489, distance: 9.1
click at [546, 497] on span "Przeglądam dalej" at bounding box center [546, 506] width 166 height 22
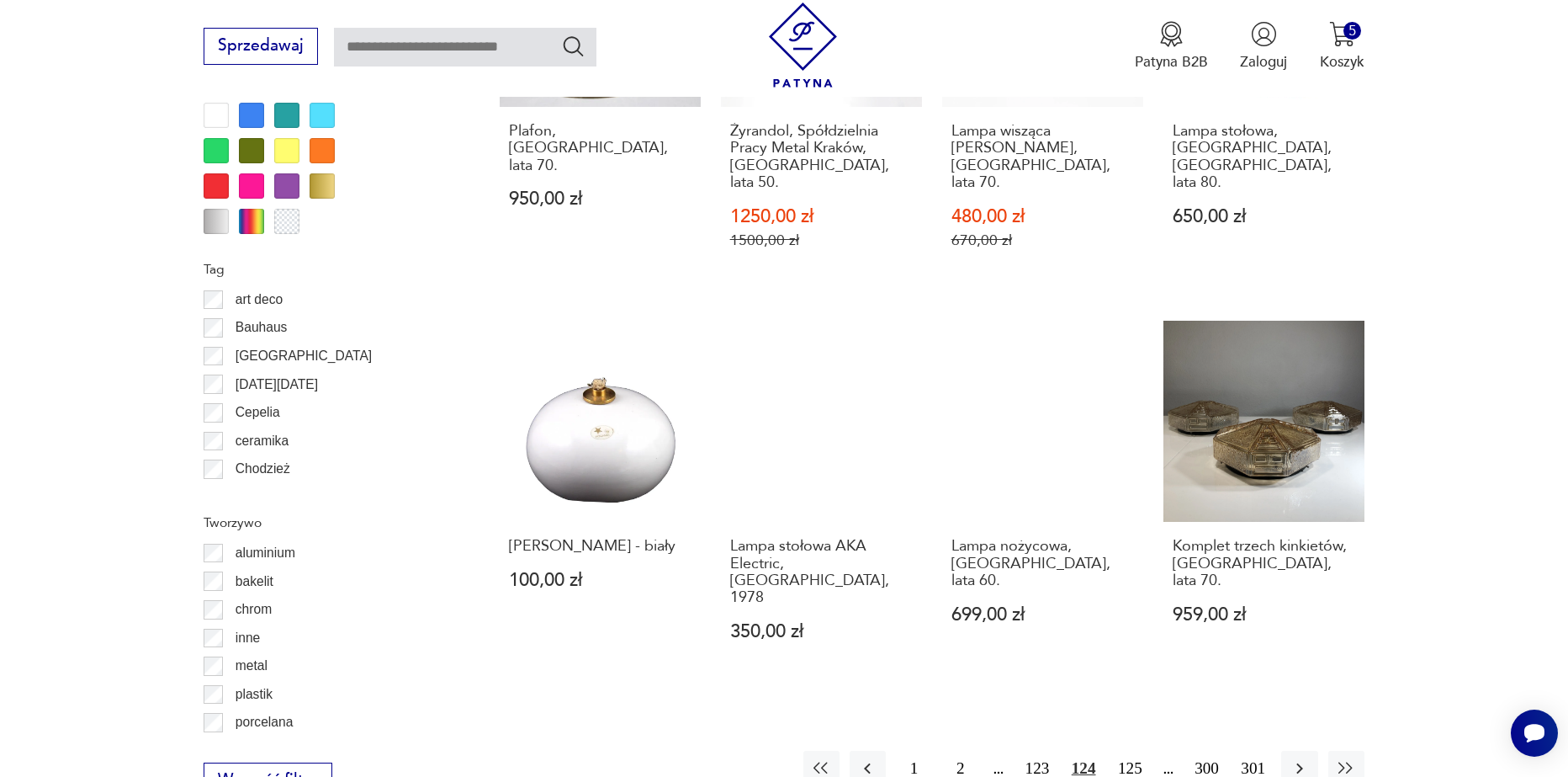
scroll to position [1697, 0]
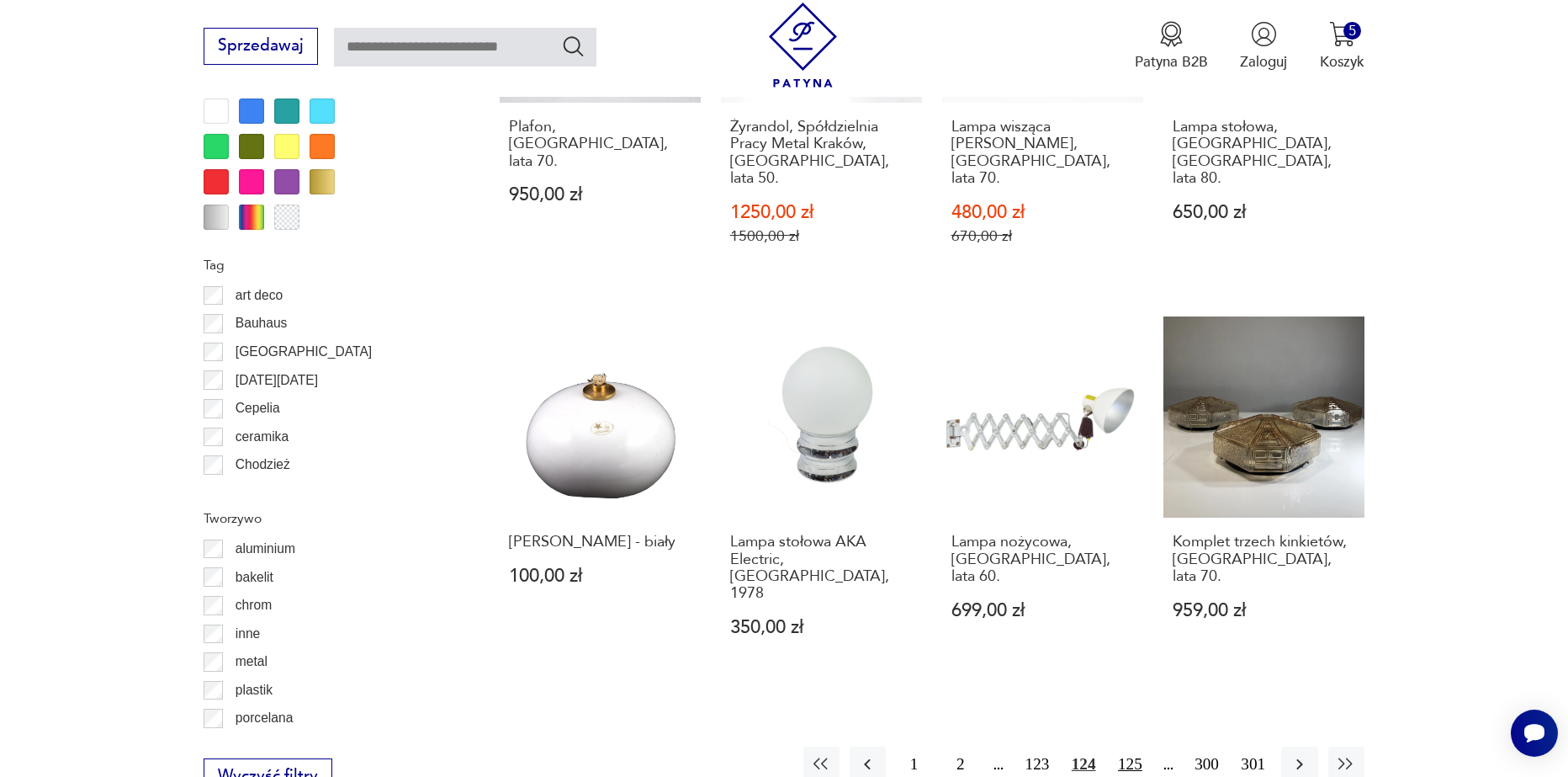
click at [1134, 747] on button "125" at bounding box center [1130, 764] width 37 height 37
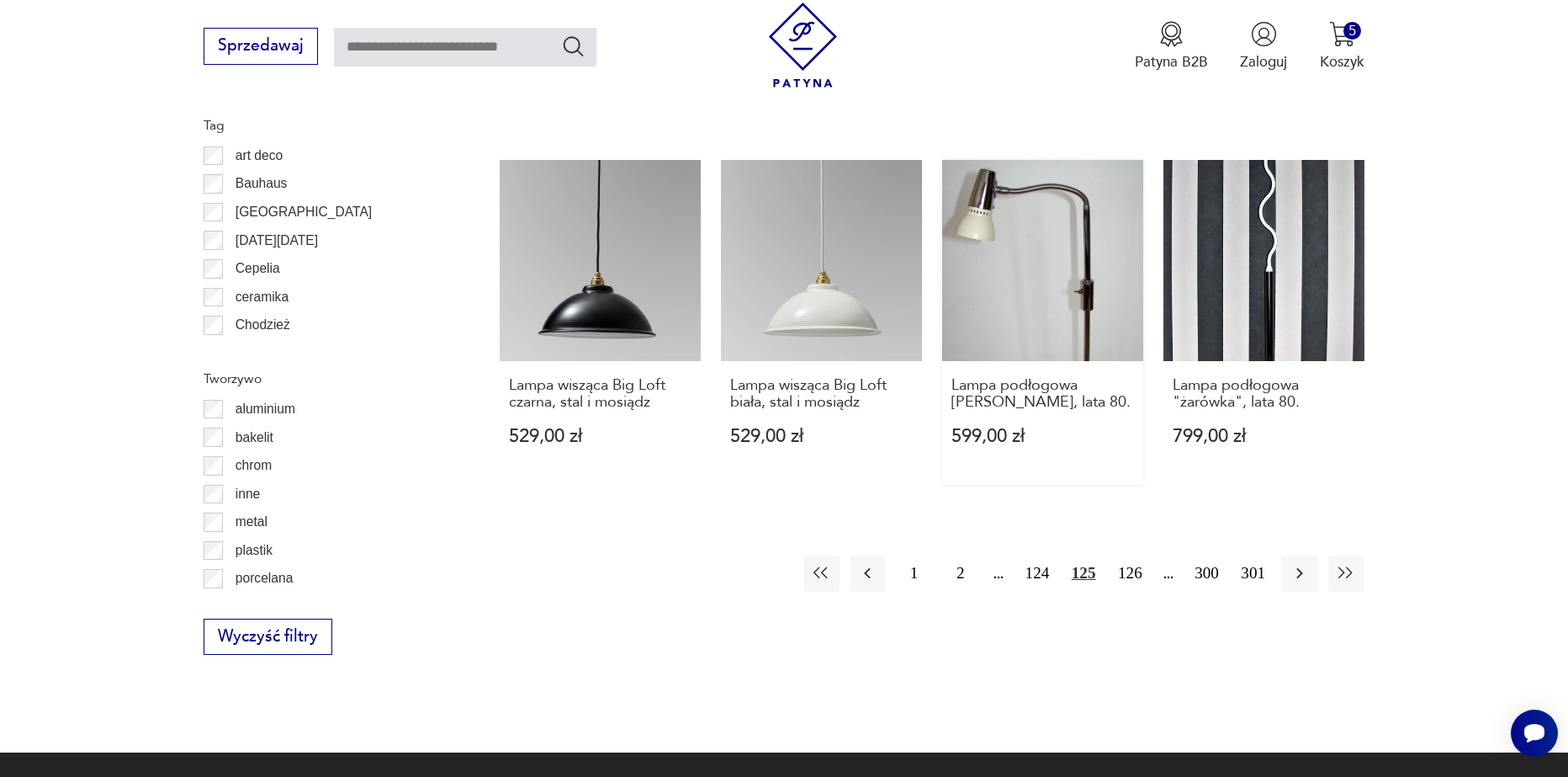
scroll to position [1846, 0]
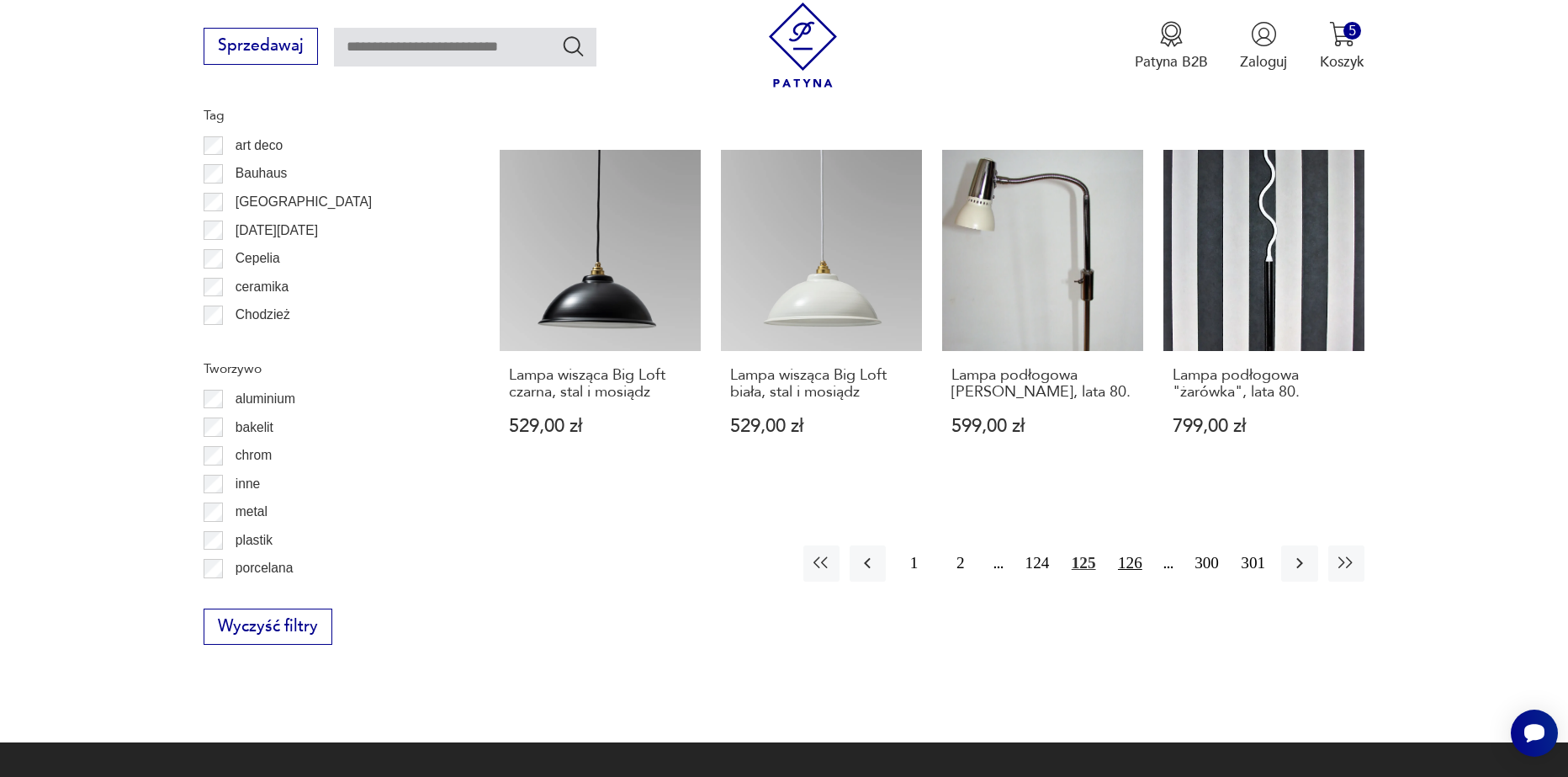
click at [1136, 546] on button "126" at bounding box center [1130, 564] width 37 height 37
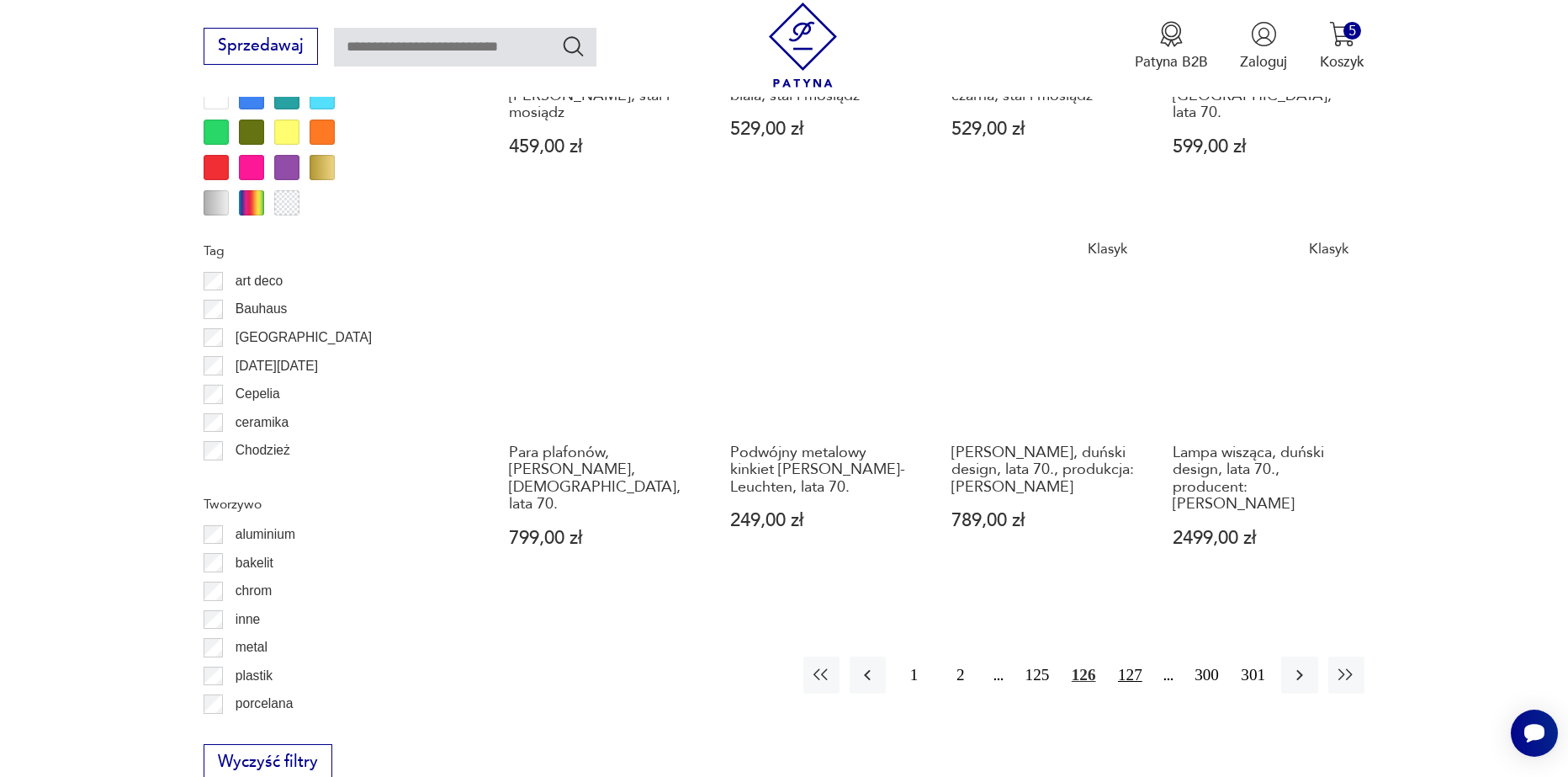
scroll to position [1846, 0]
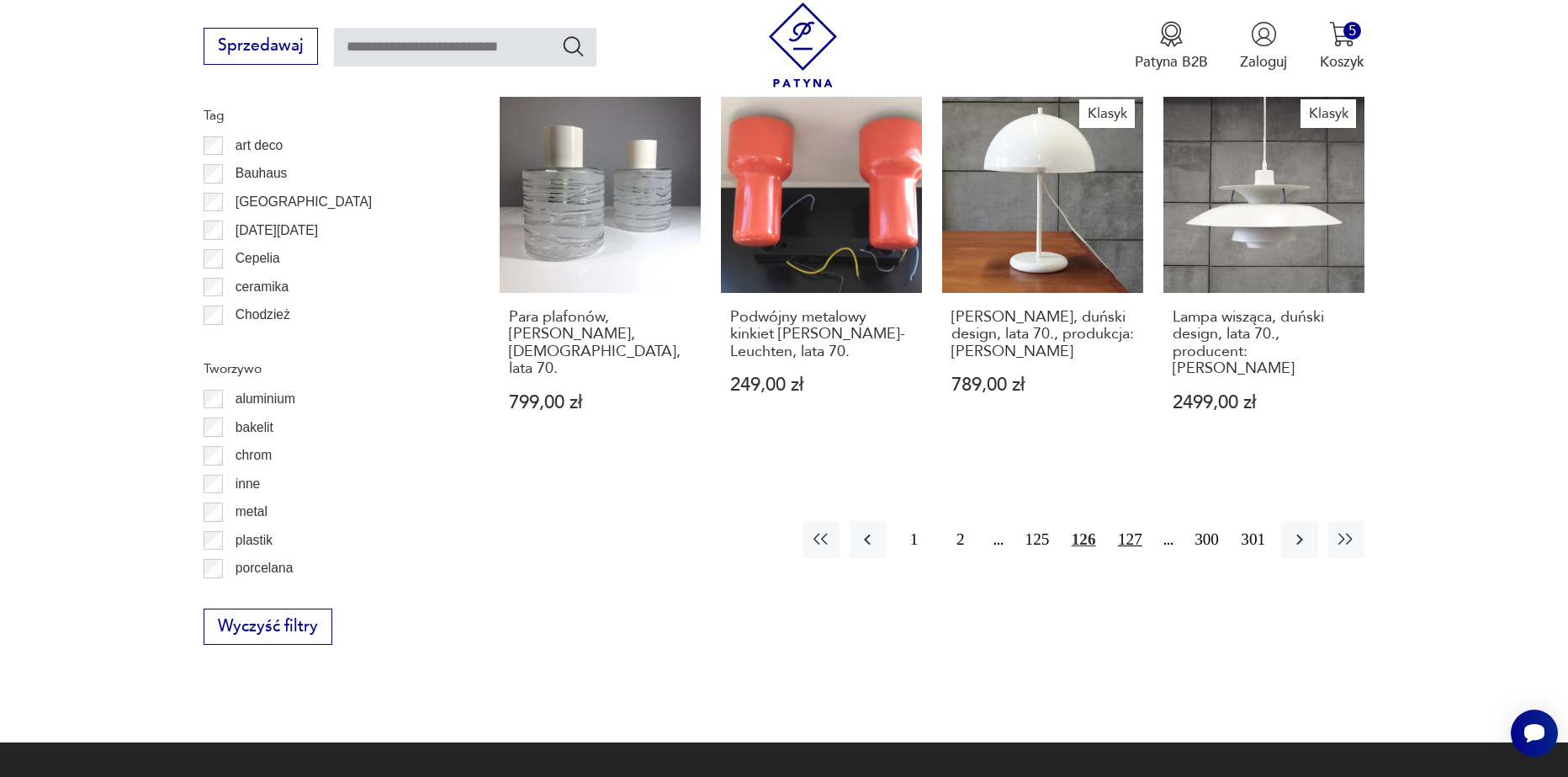
click at [1129, 521] on button "127" at bounding box center [1130, 539] width 37 height 37
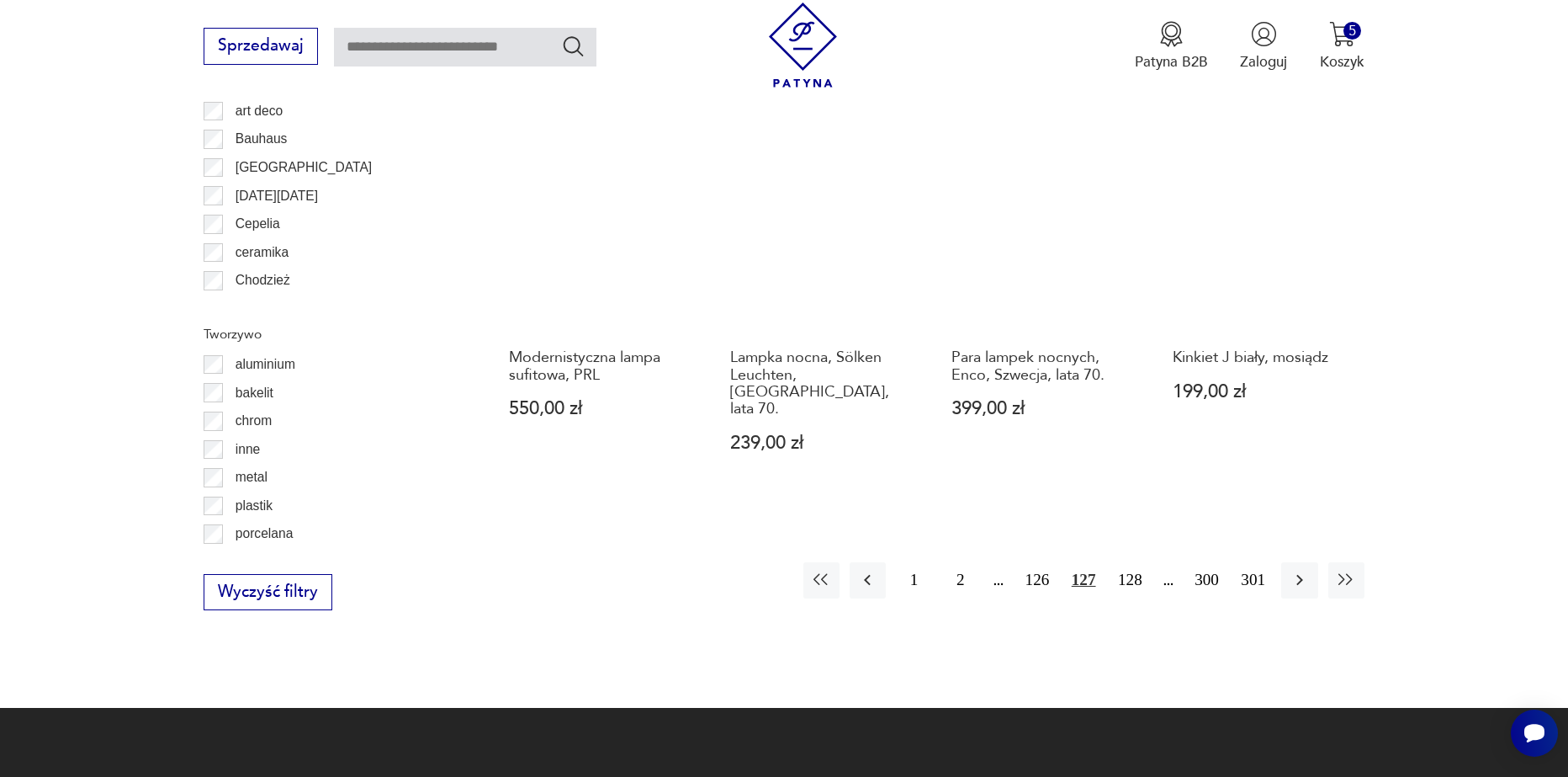
scroll to position [1931, 0]
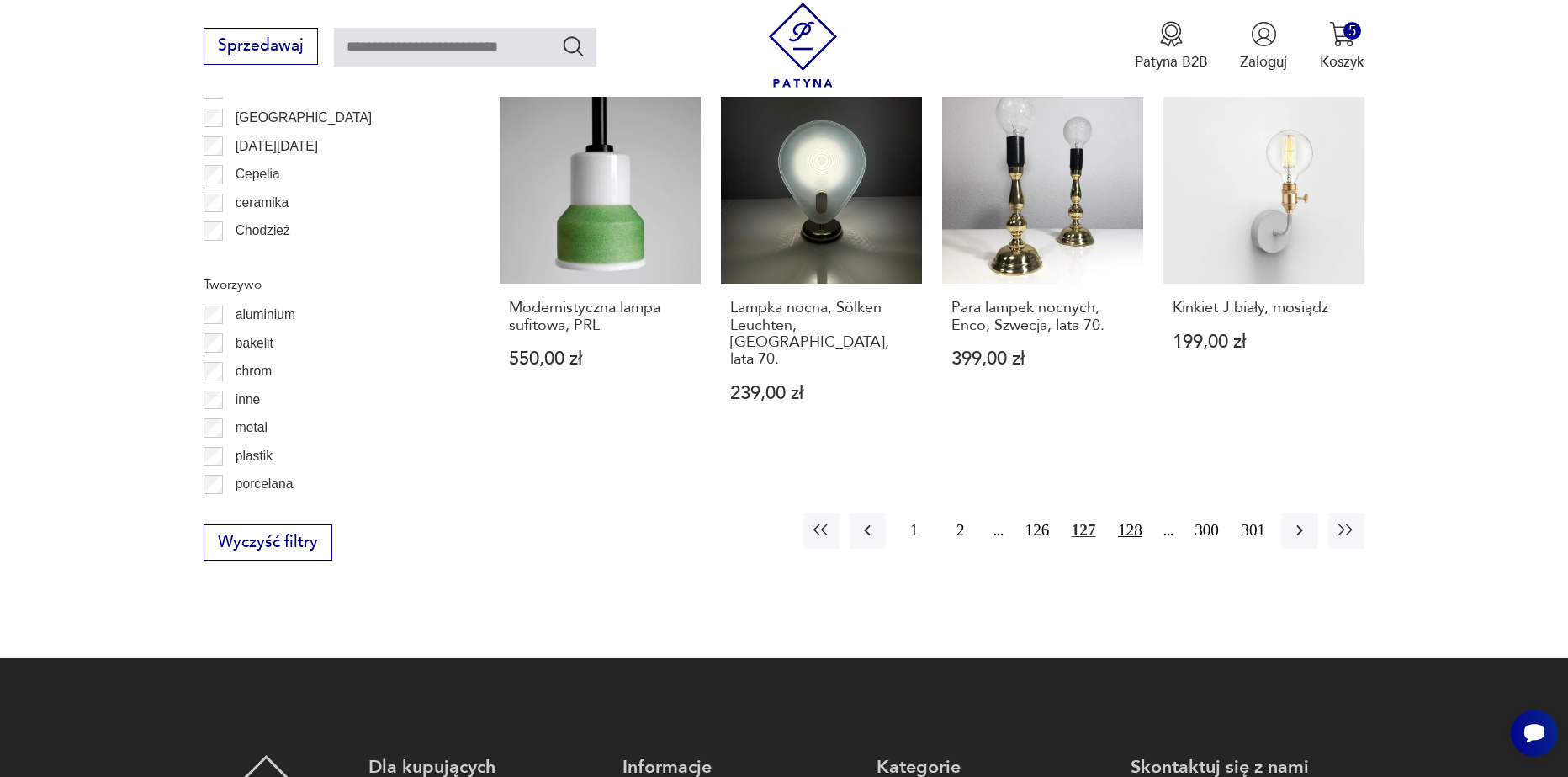
click at [1134, 513] on button "128" at bounding box center [1130, 531] width 37 height 37
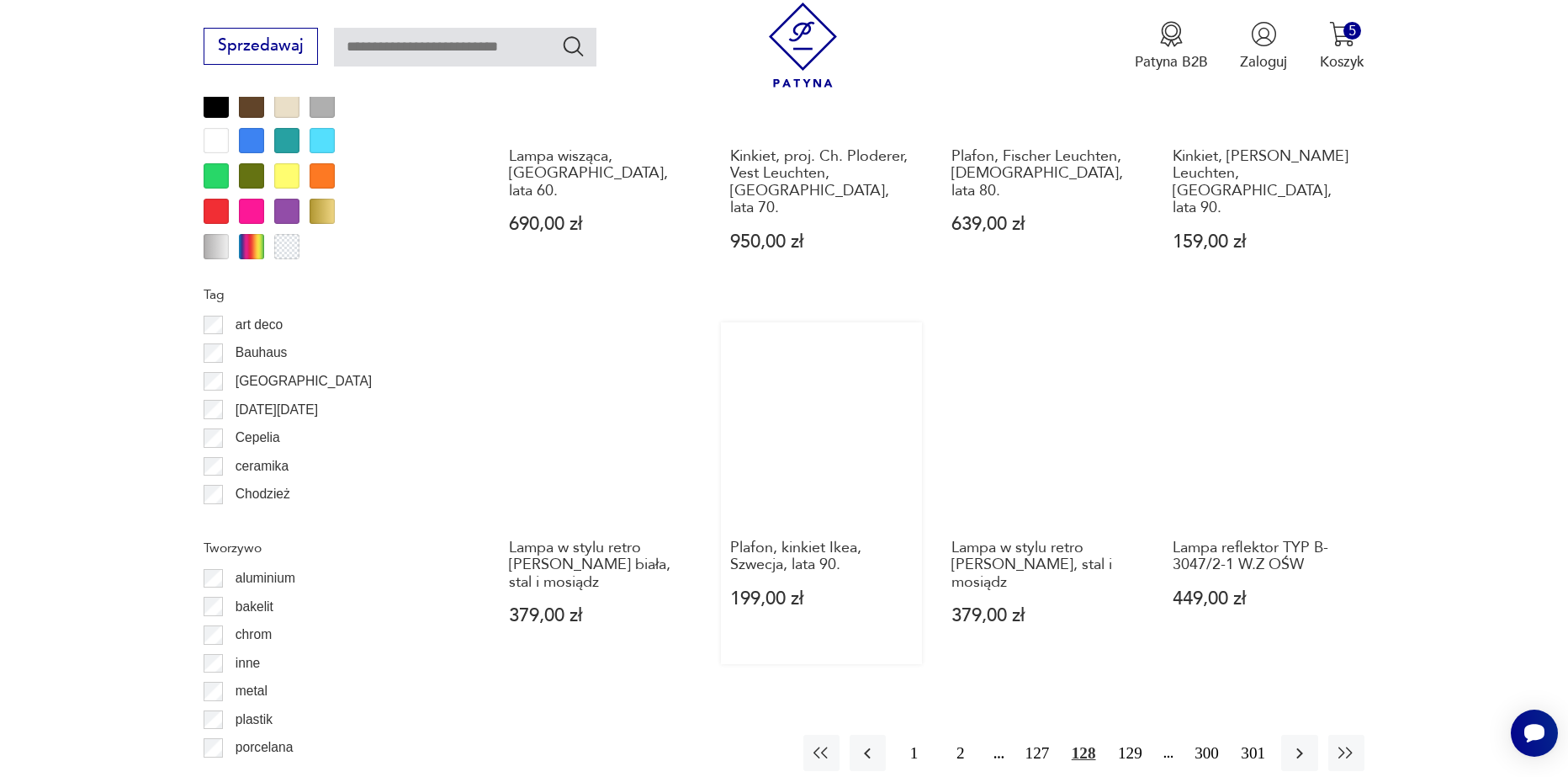
scroll to position [1762, 0]
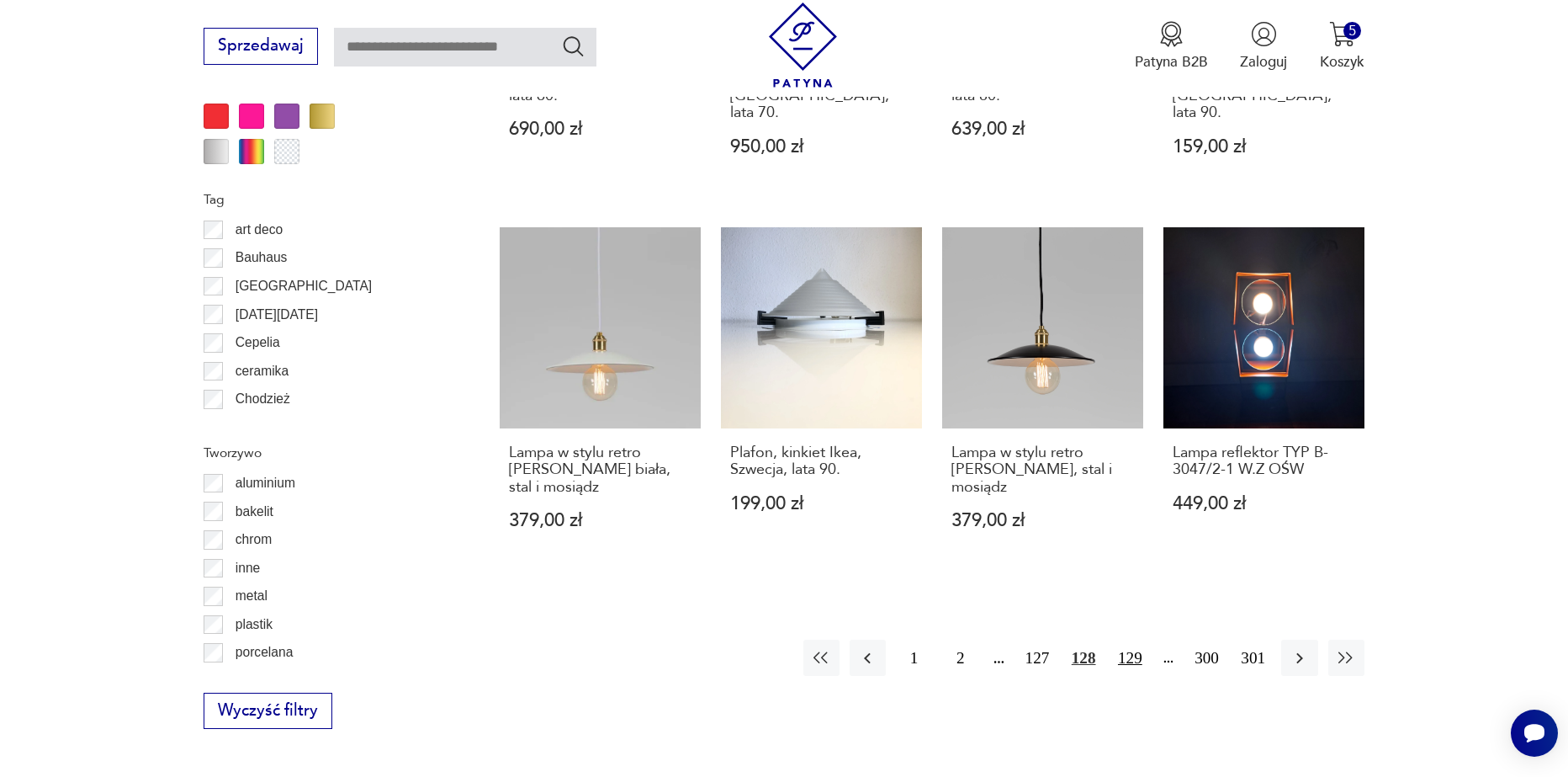
click at [1120, 639] on button "129" at bounding box center [1130, 657] width 37 height 37
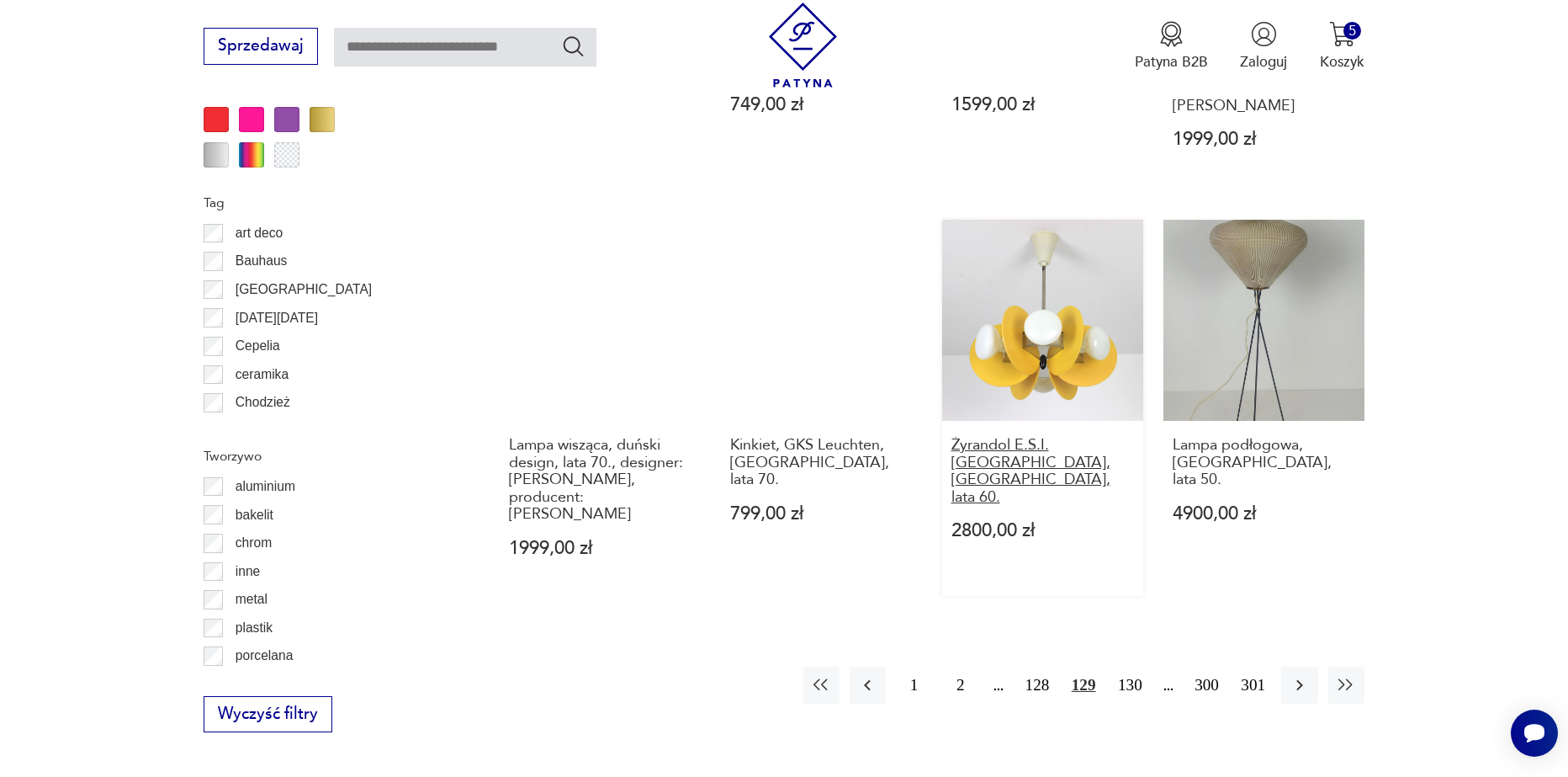
scroll to position [1846, 0]
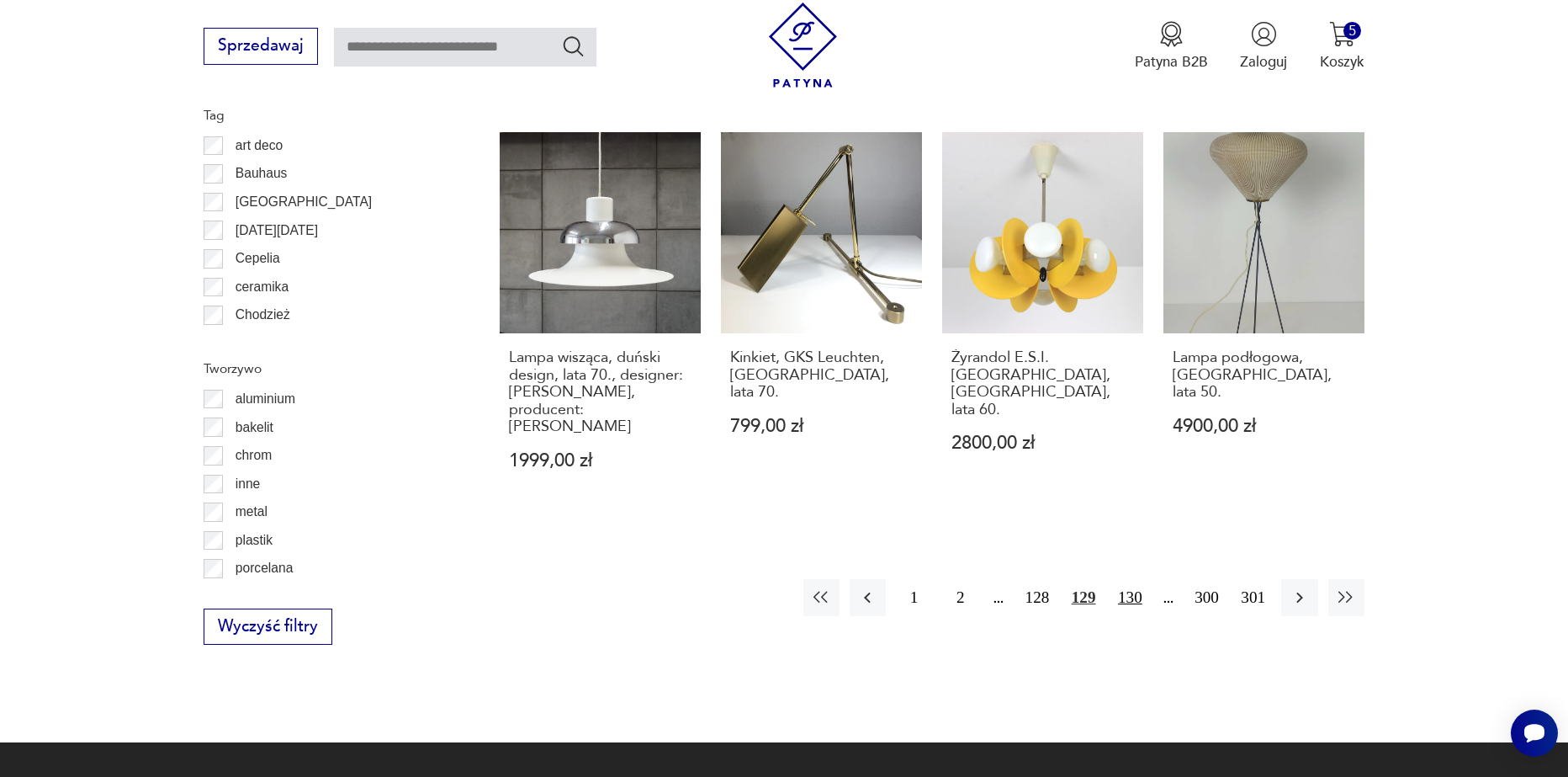
click at [1128, 579] on button "130" at bounding box center [1130, 597] width 37 height 37
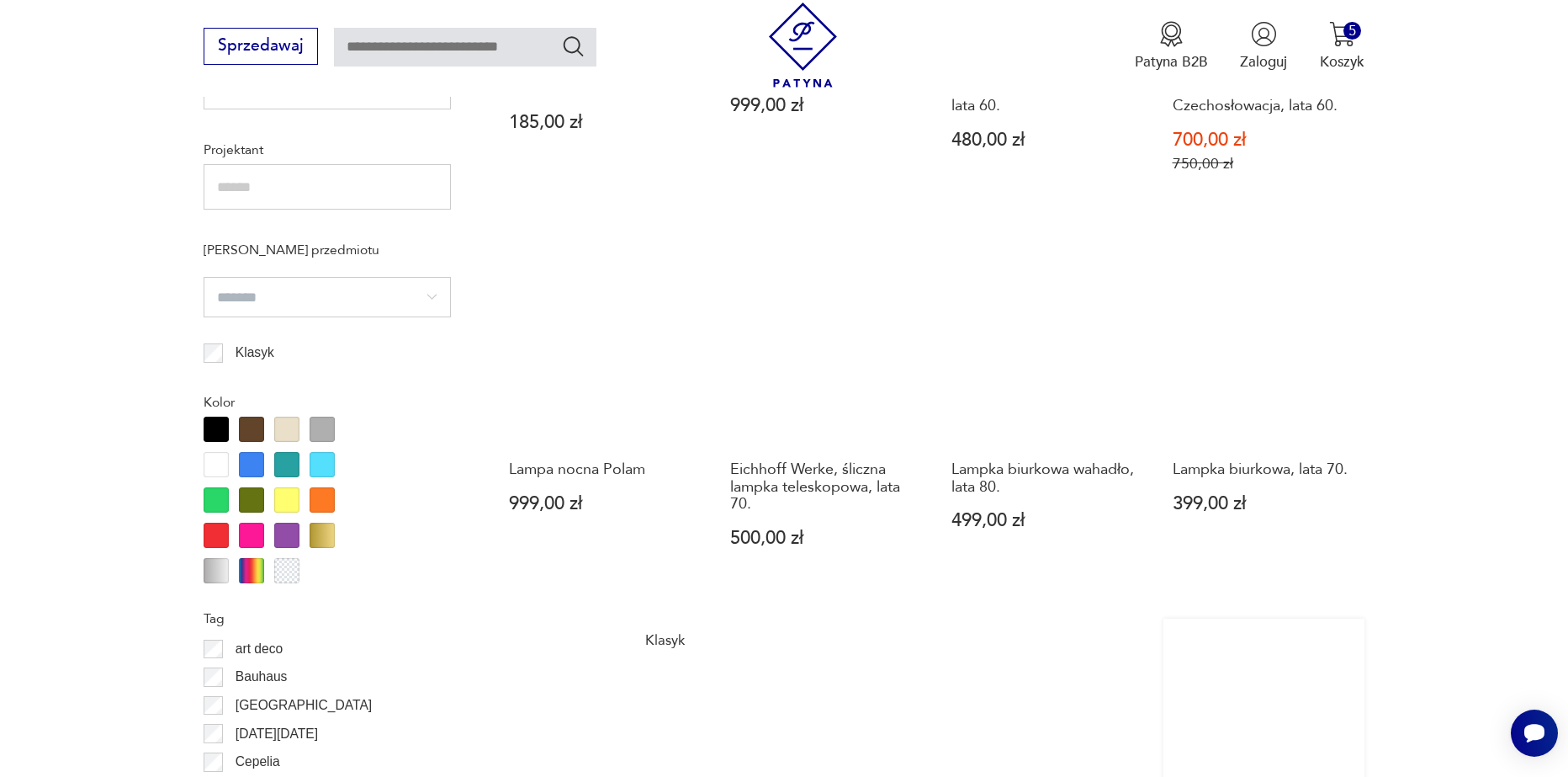
scroll to position [1341, 0]
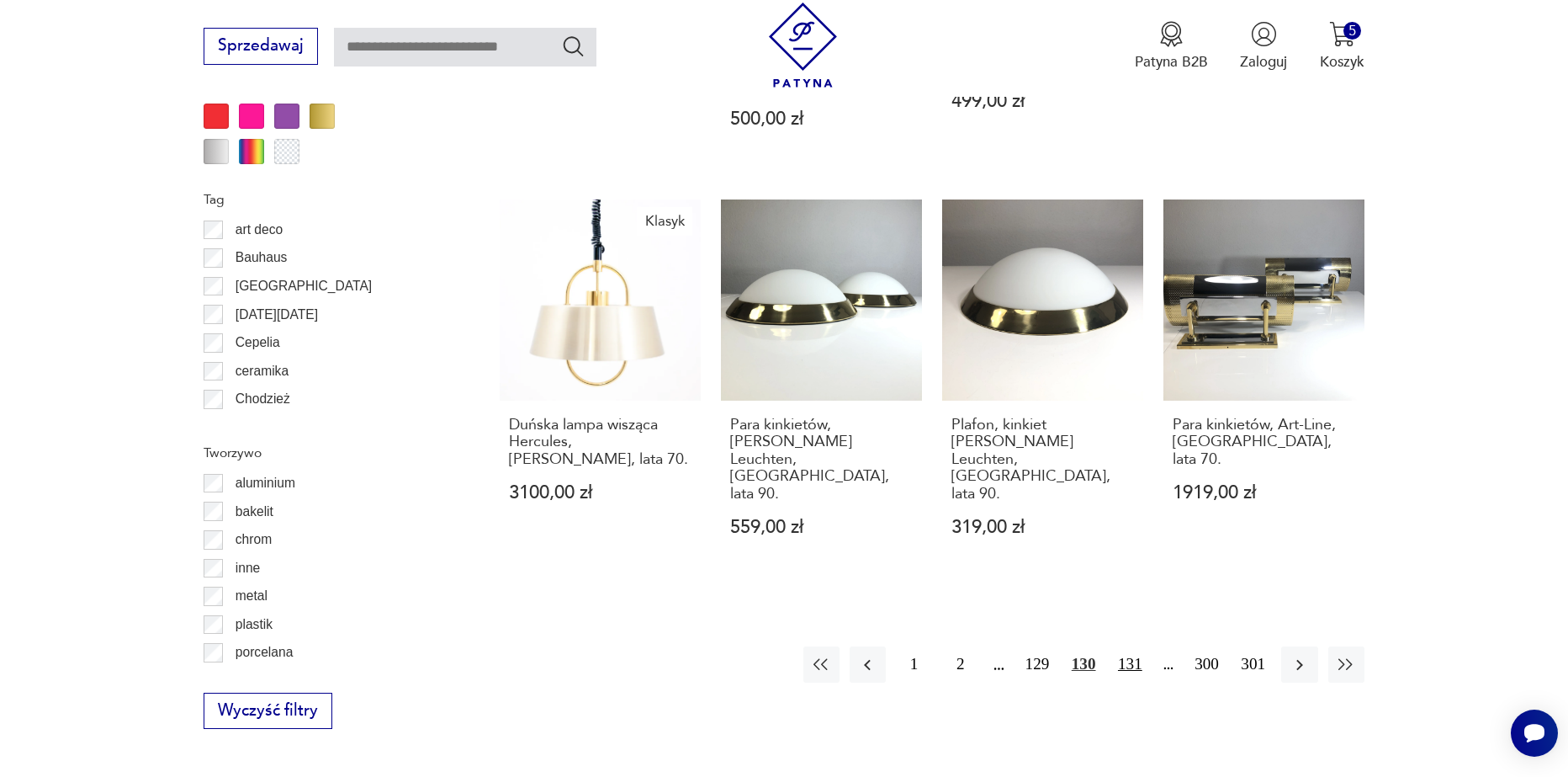
click at [1140, 647] on button "131" at bounding box center [1130, 664] width 37 height 37
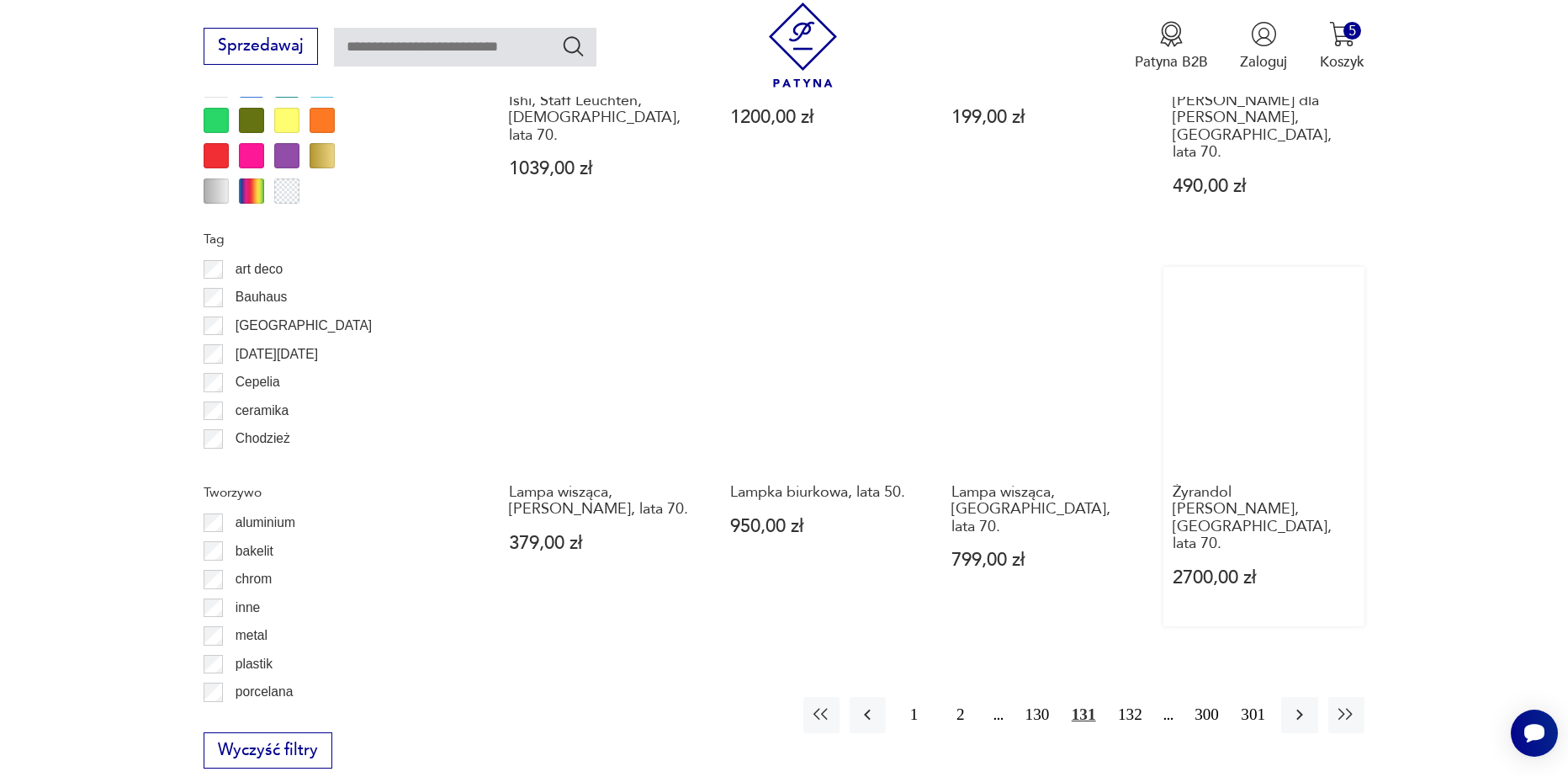
scroll to position [1762, 0]
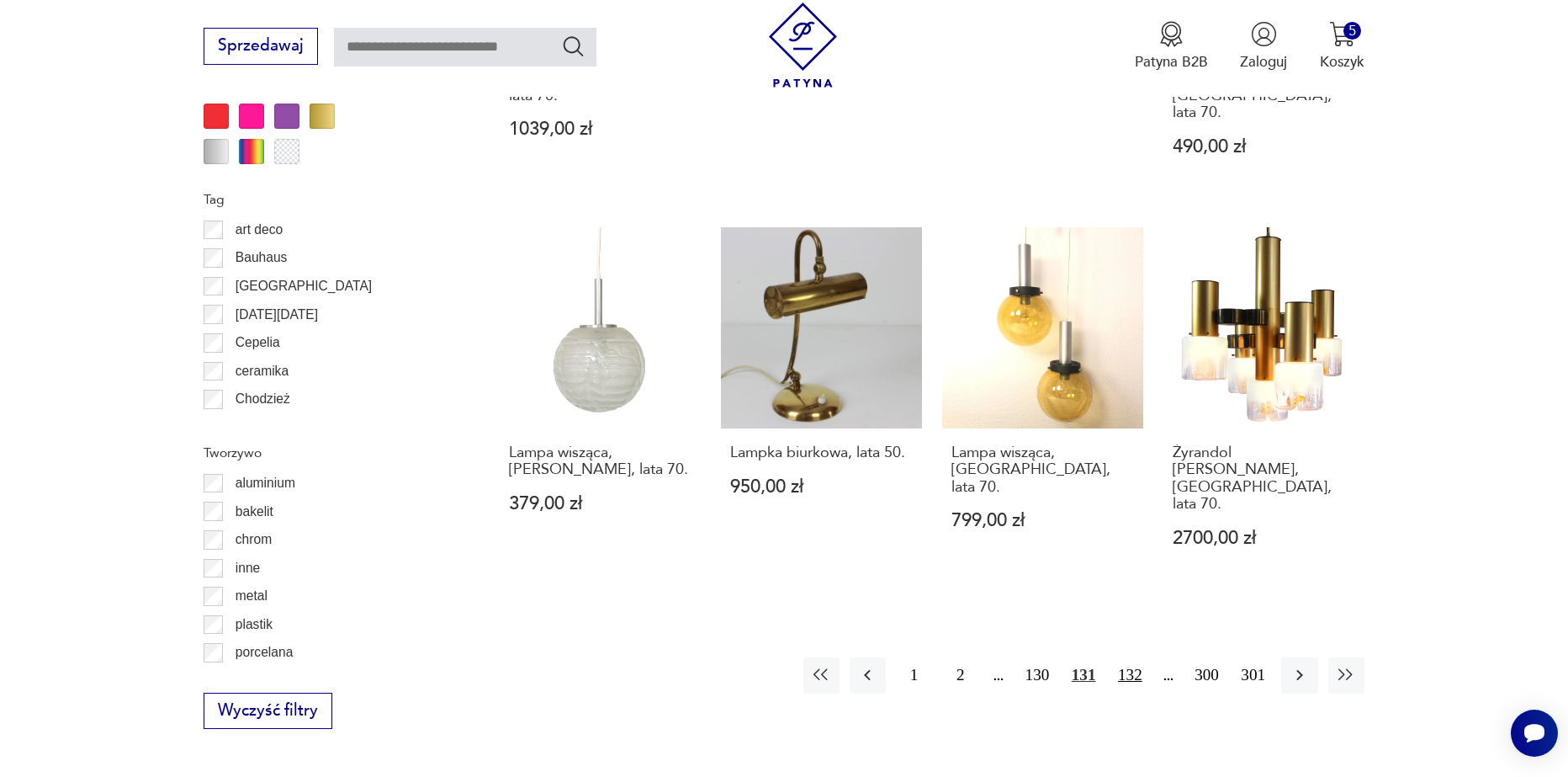
click at [1138, 657] on button "132" at bounding box center [1130, 675] width 37 height 37
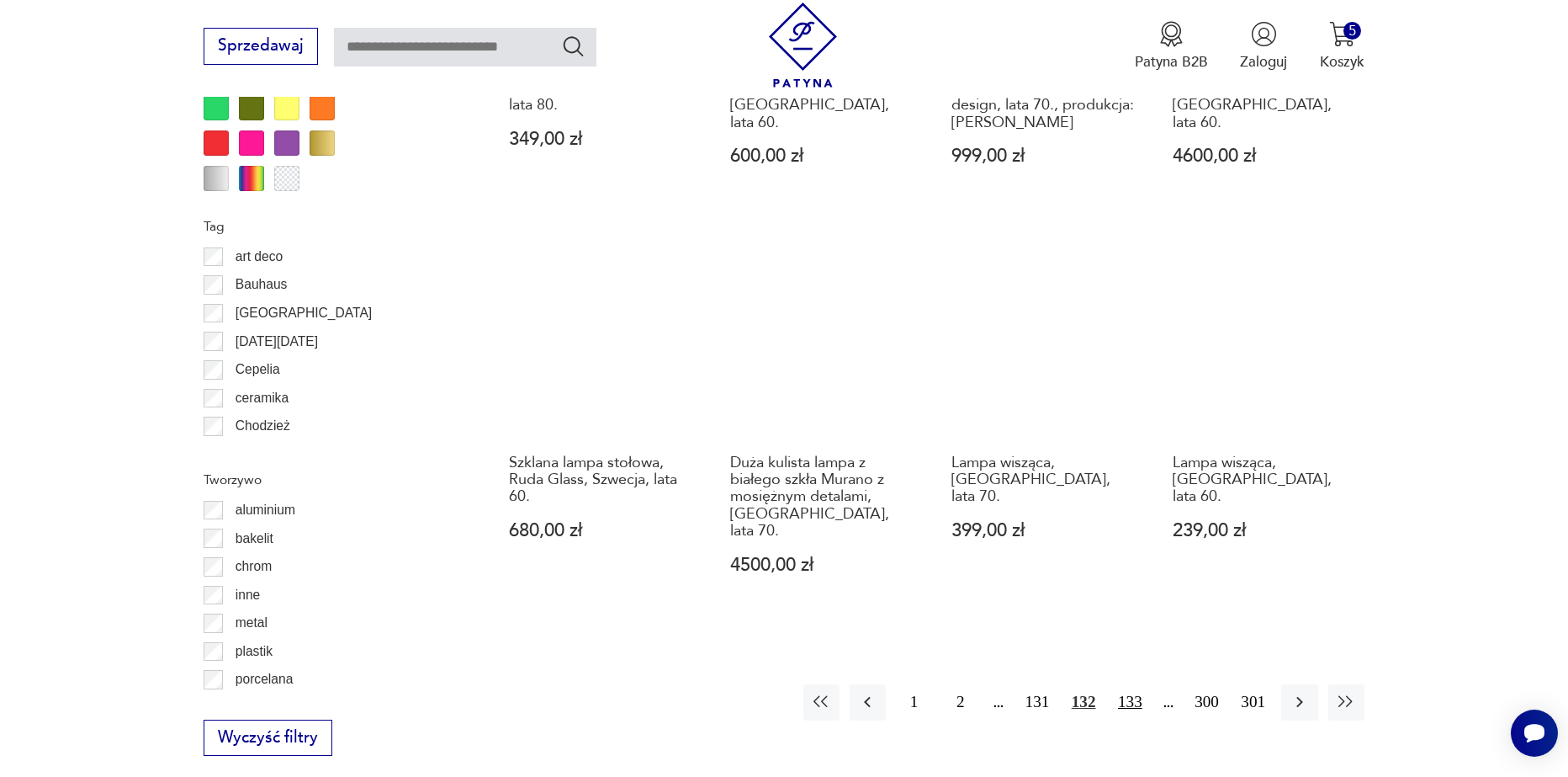
scroll to position [1762, 0]
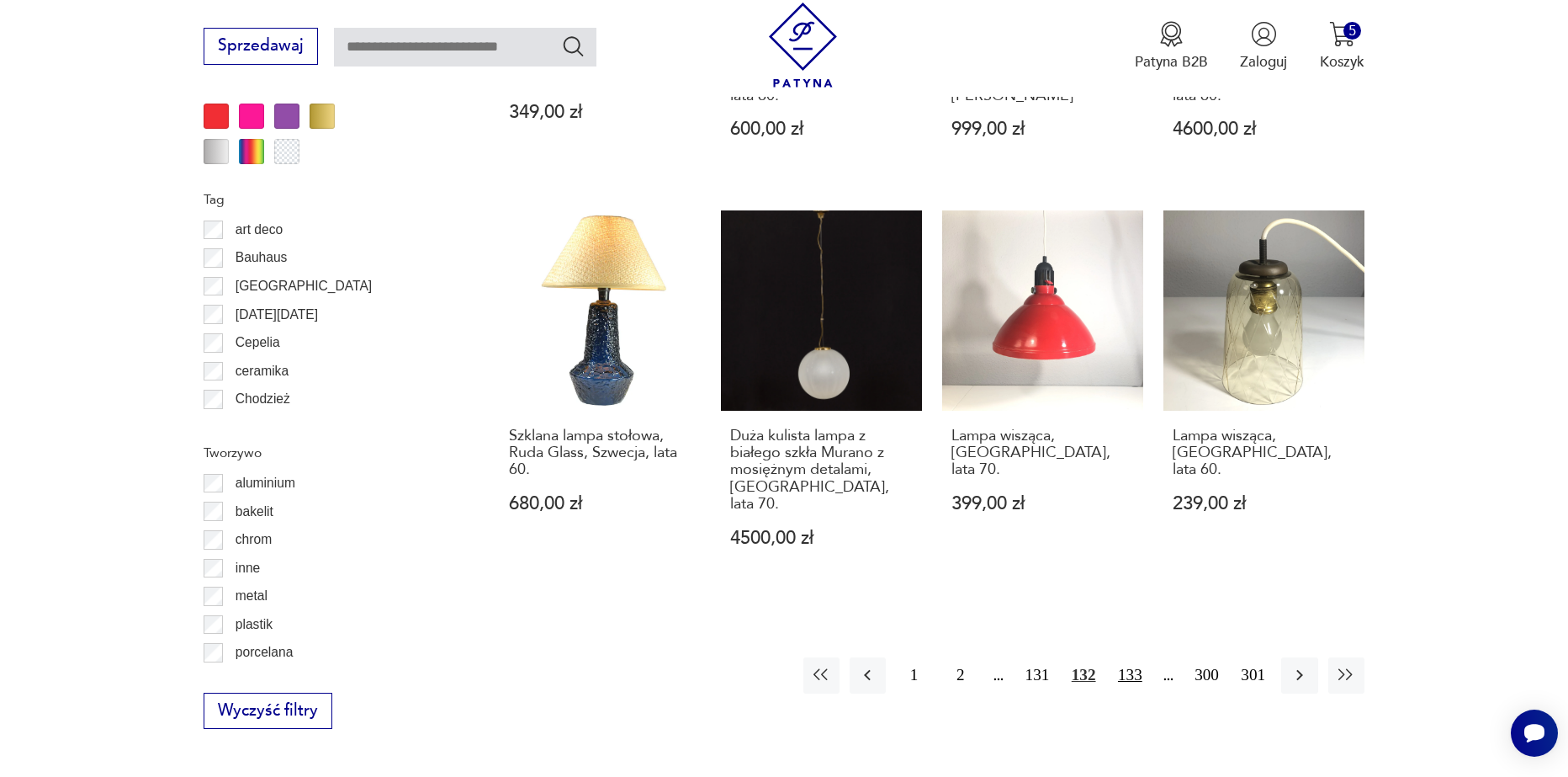
click at [1130, 657] on button "133" at bounding box center [1130, 675] width 37 height 37
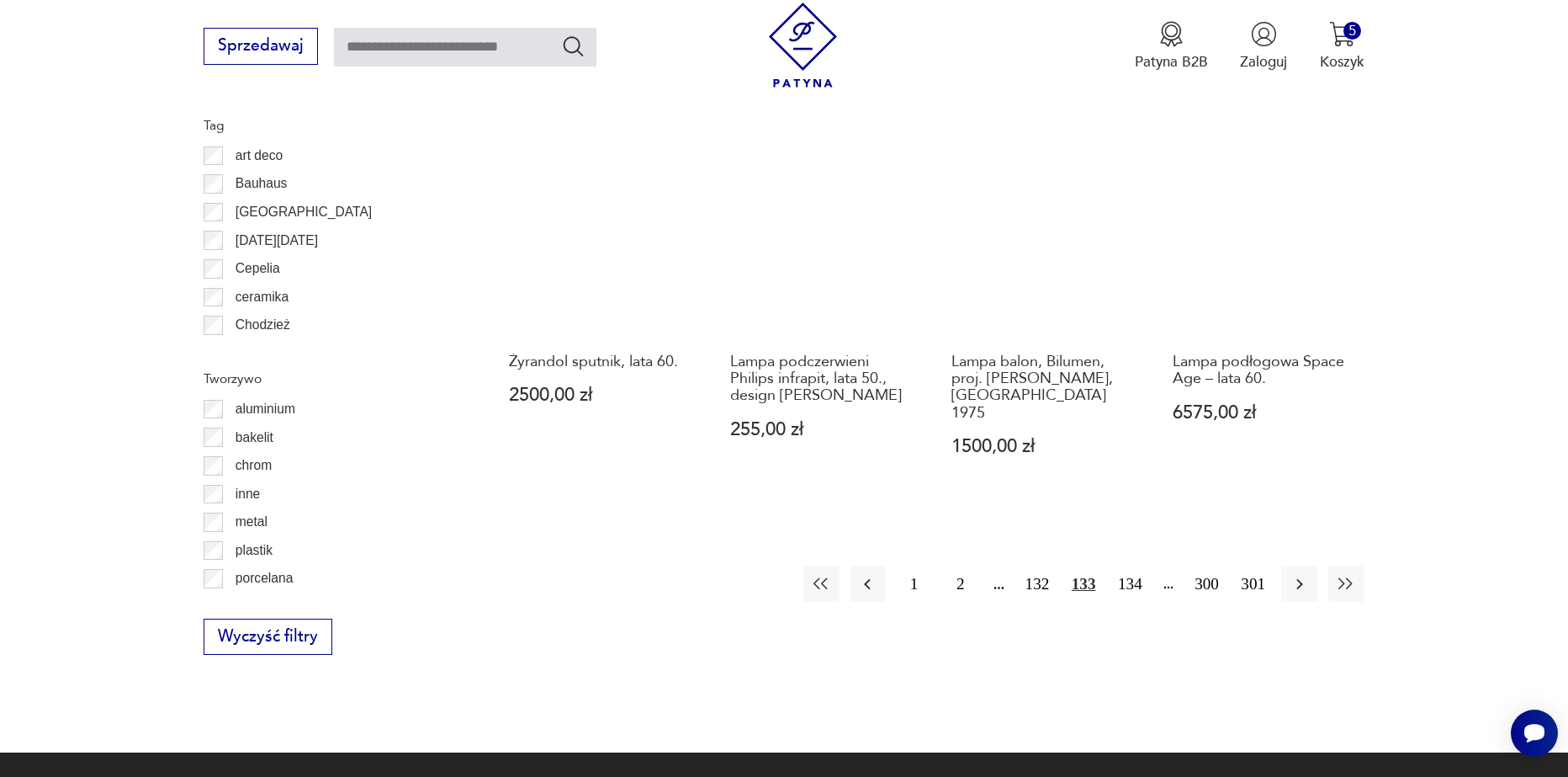
scroll to position [1846, 0]
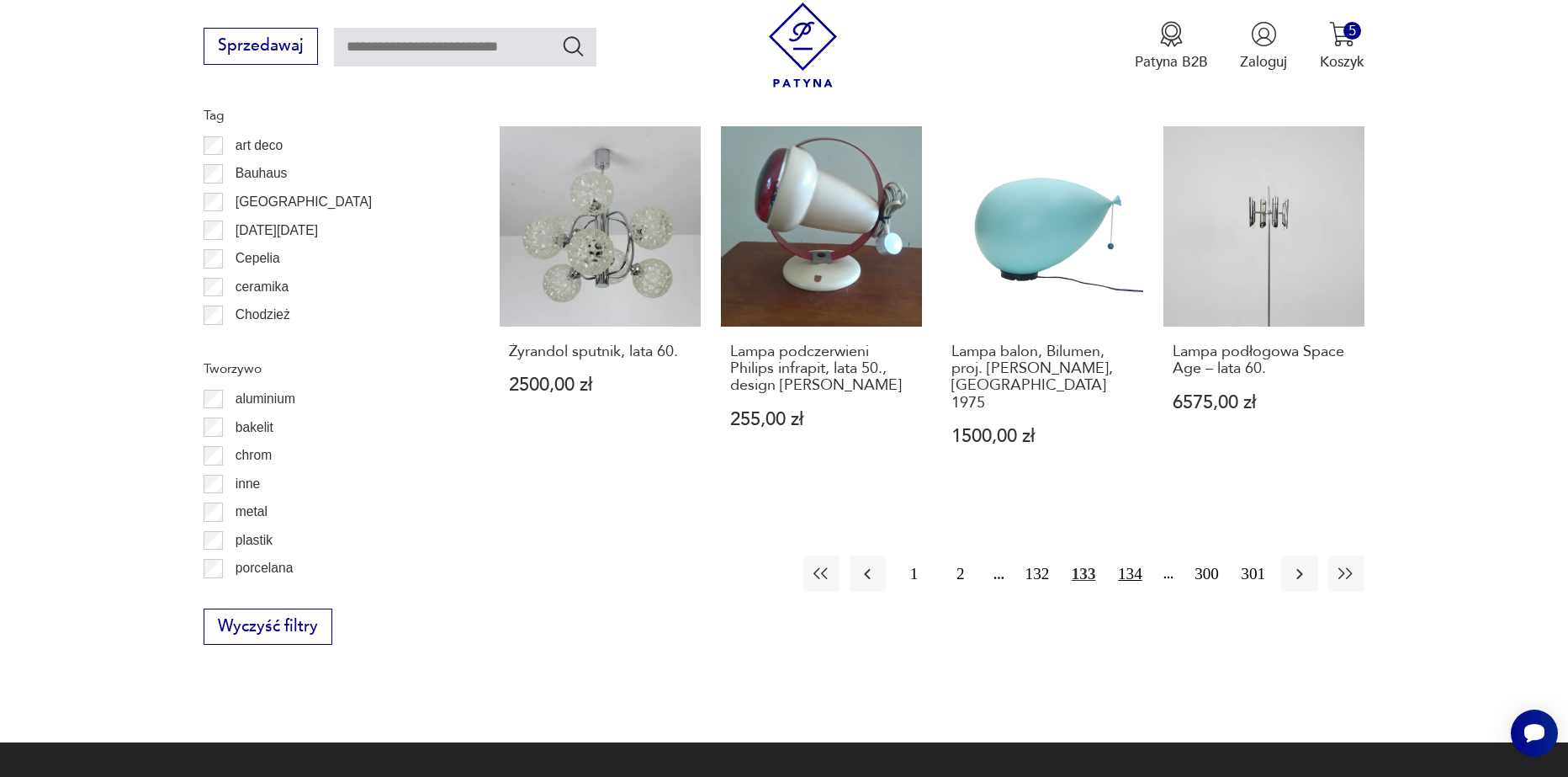
click at [1137, 556] on button "134" at bounding box center [1130, 573] width 37 height 37
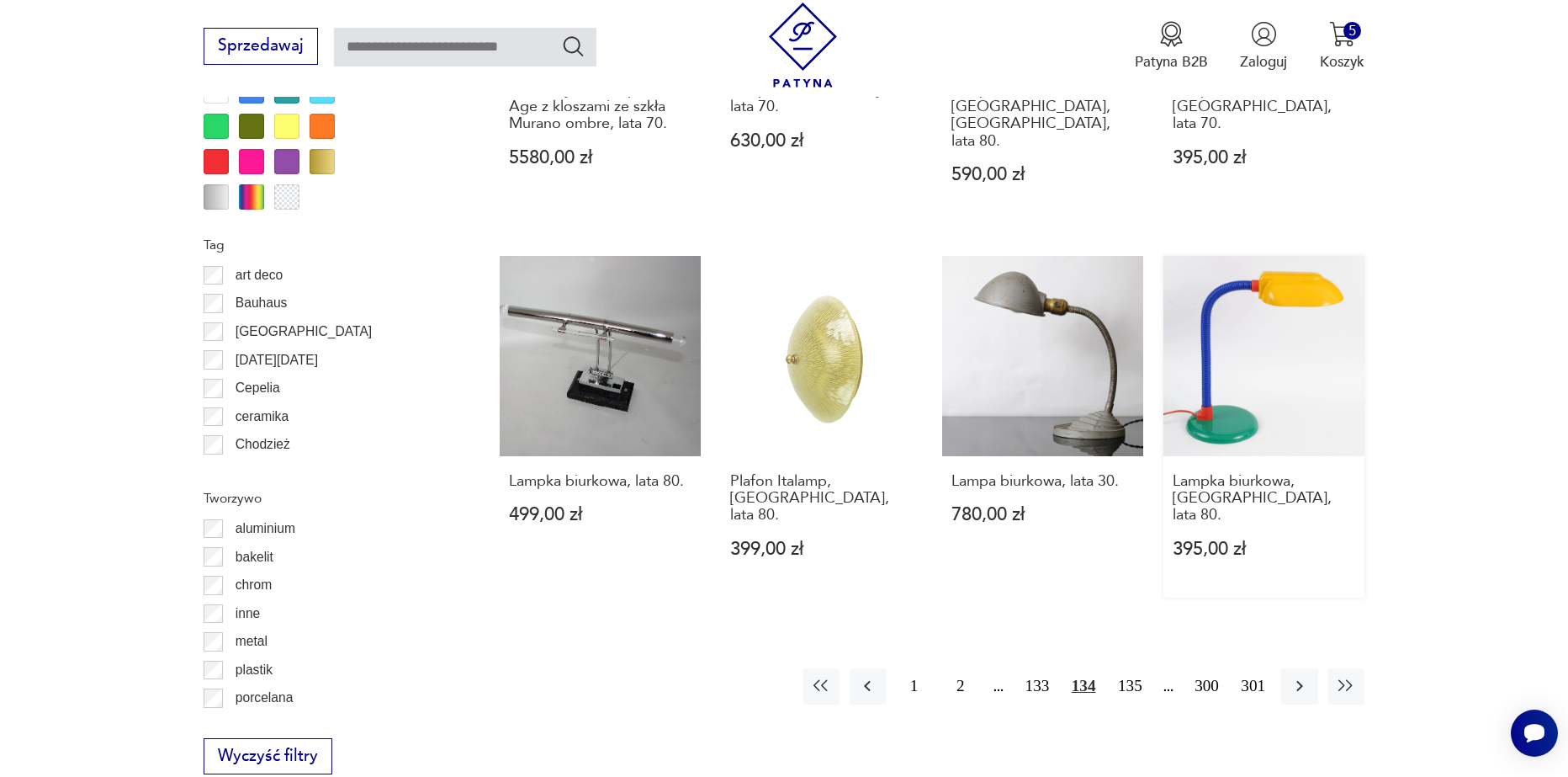
scroll to position [1762, 0]
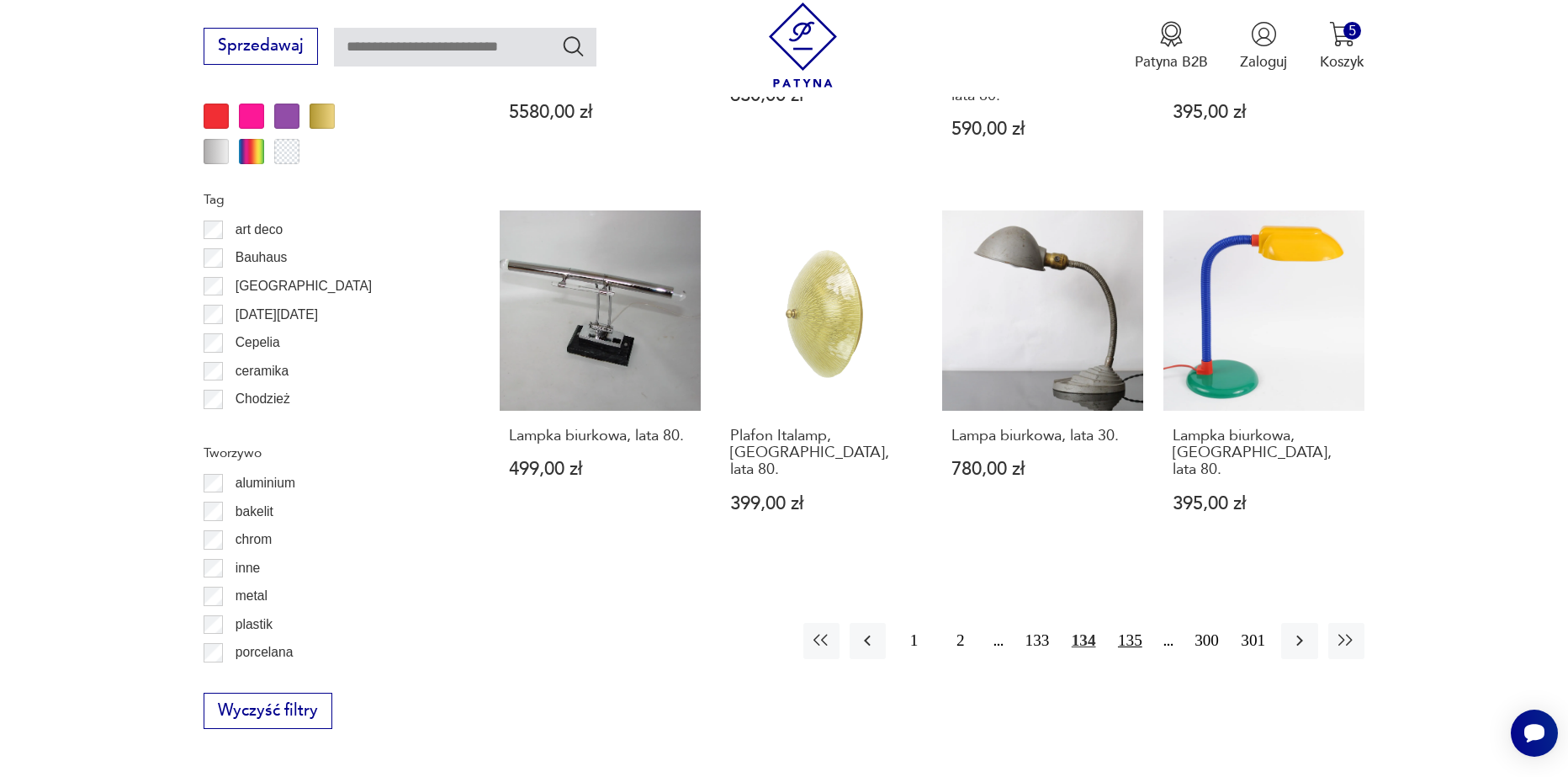
click at [1141, 622] on button "135" at bounding box center [1130, 640] width 37 height 37
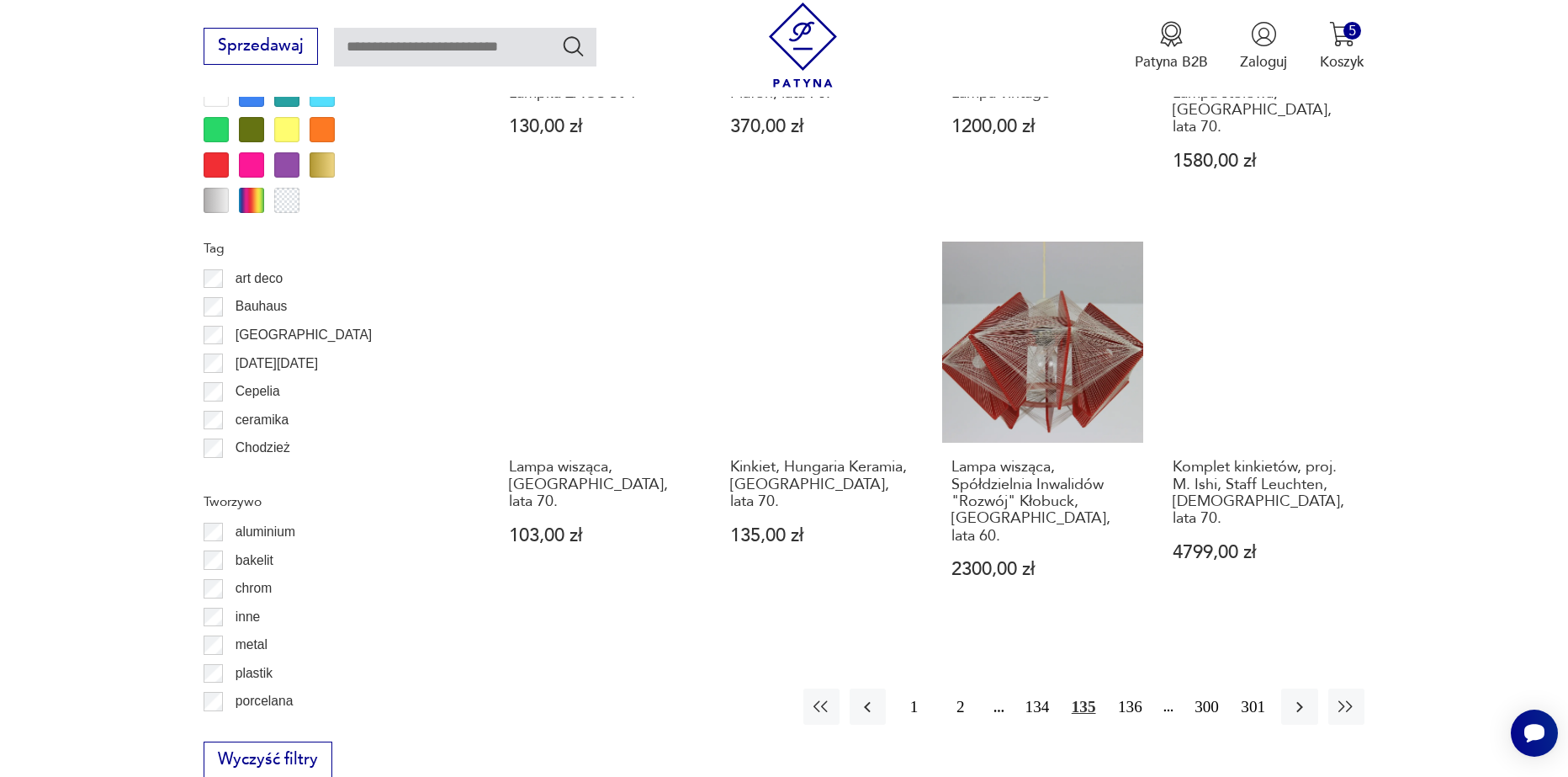
scroll to position [1762, 0]
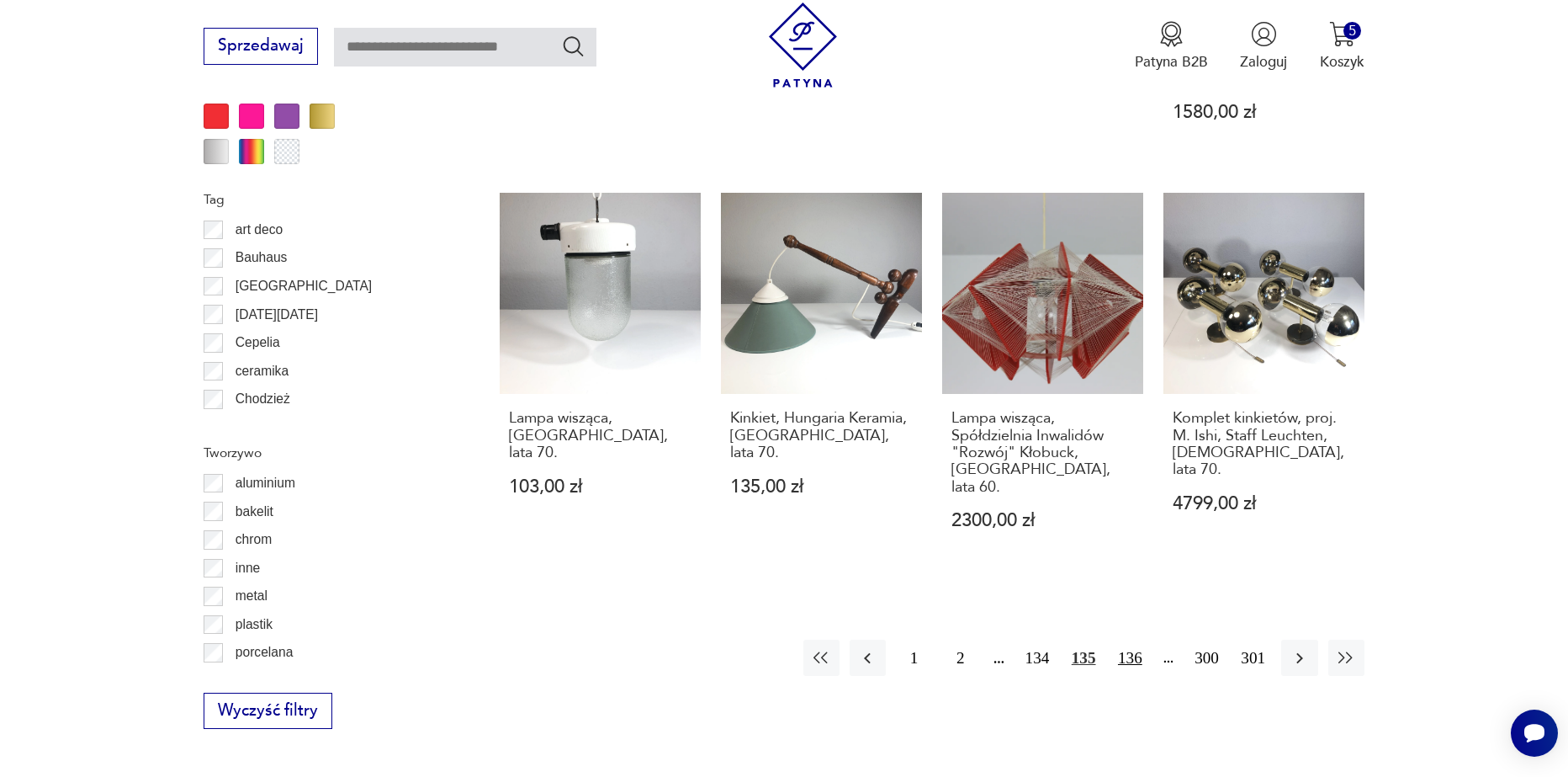
click at [1135, 639] on button "136" at bounding box center [1130, 657] width 37 height 37
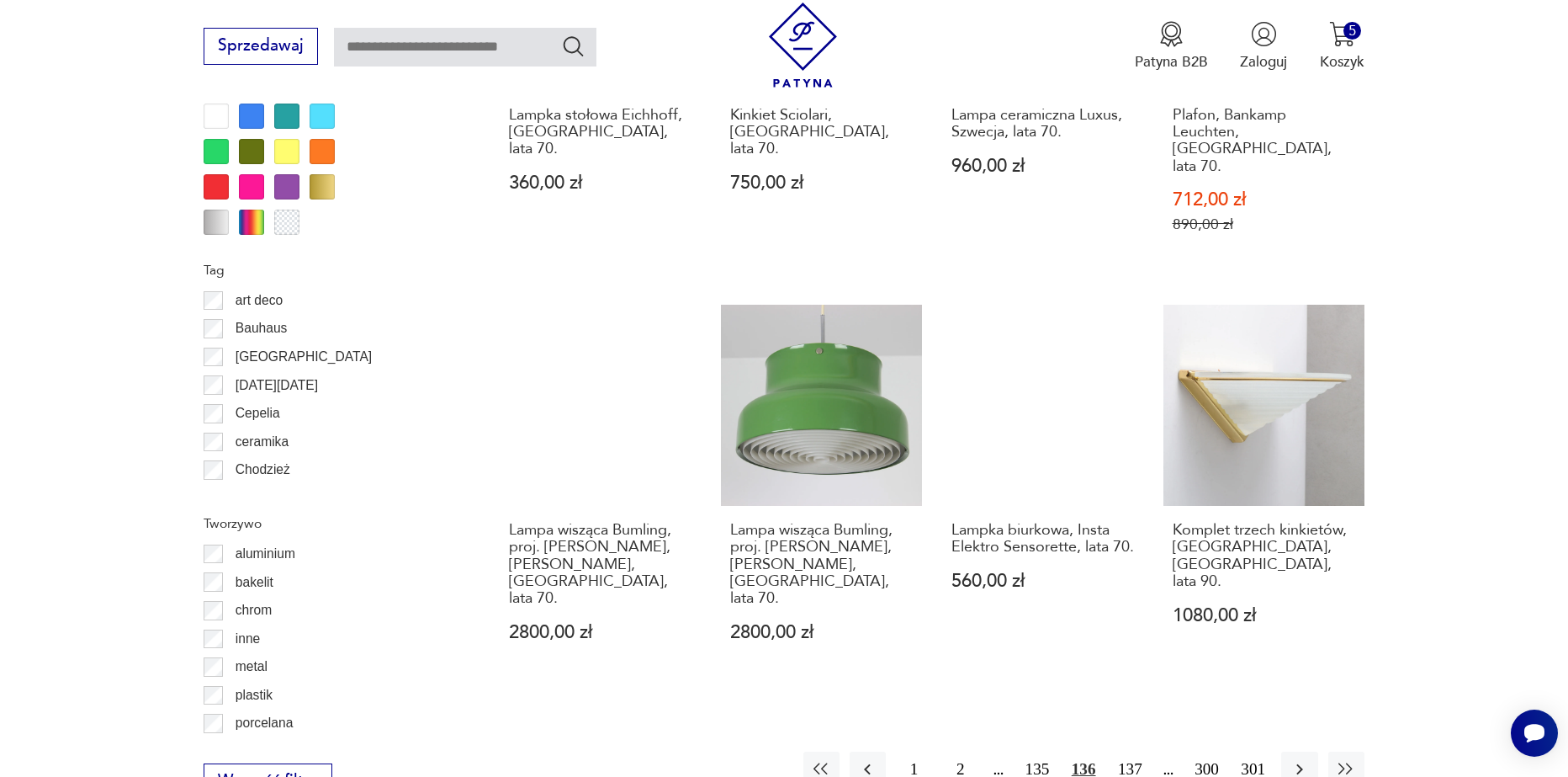
scroll to position [1762, 0]
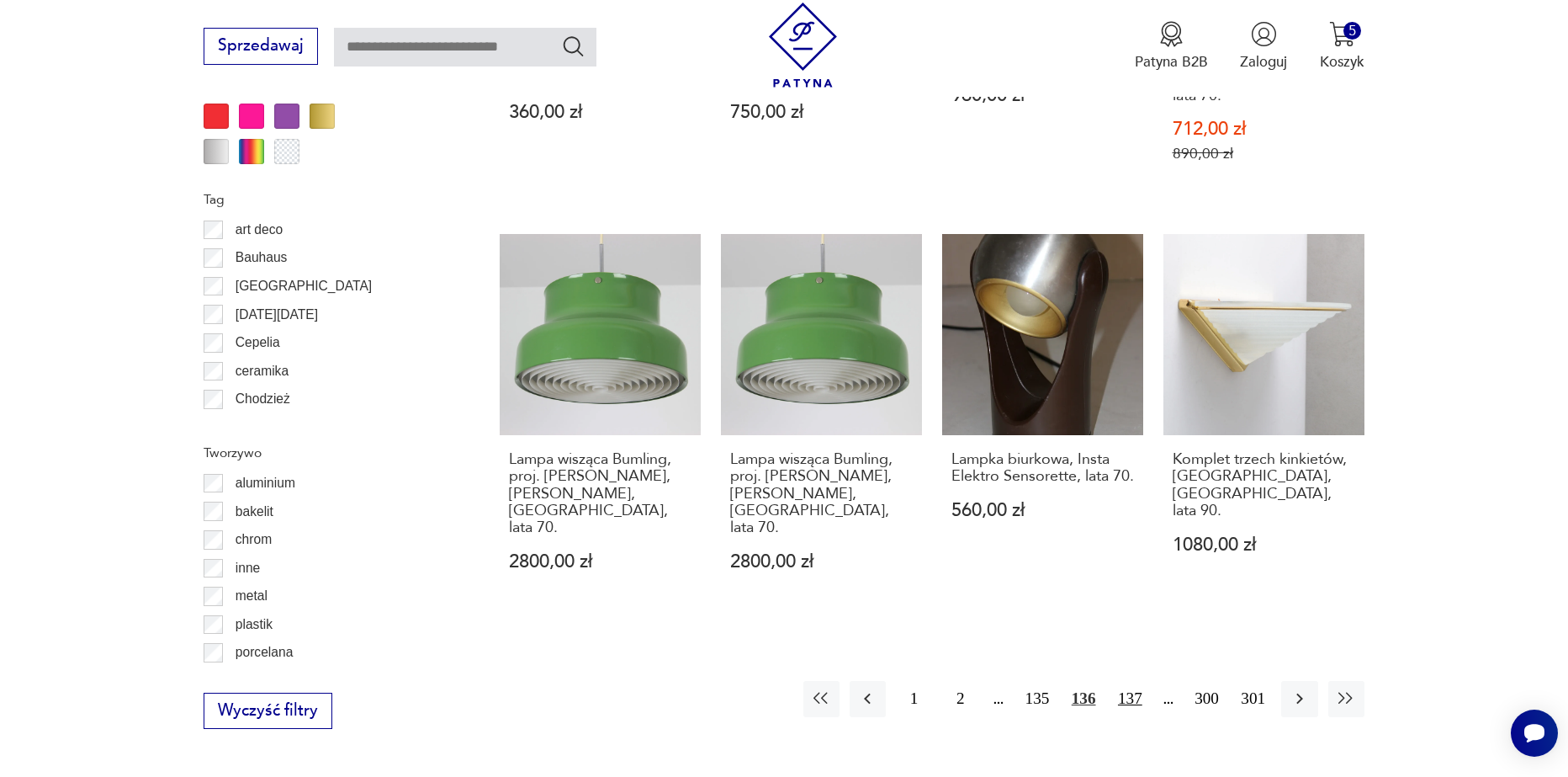
click at [1130, 681] on button "137" at bounding box center [1130, 698] width 37 height 37
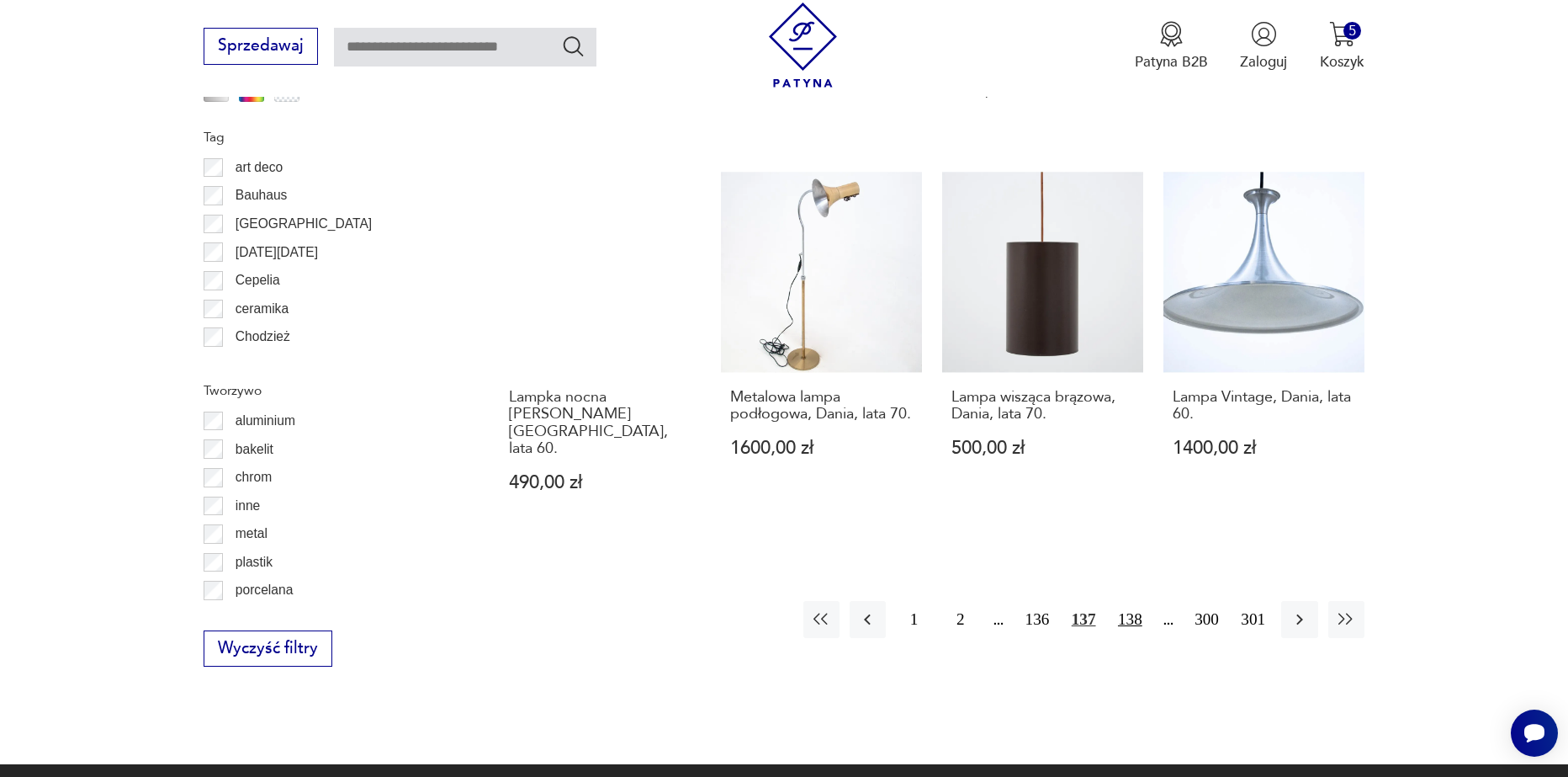
scroll to position [1846, 0]
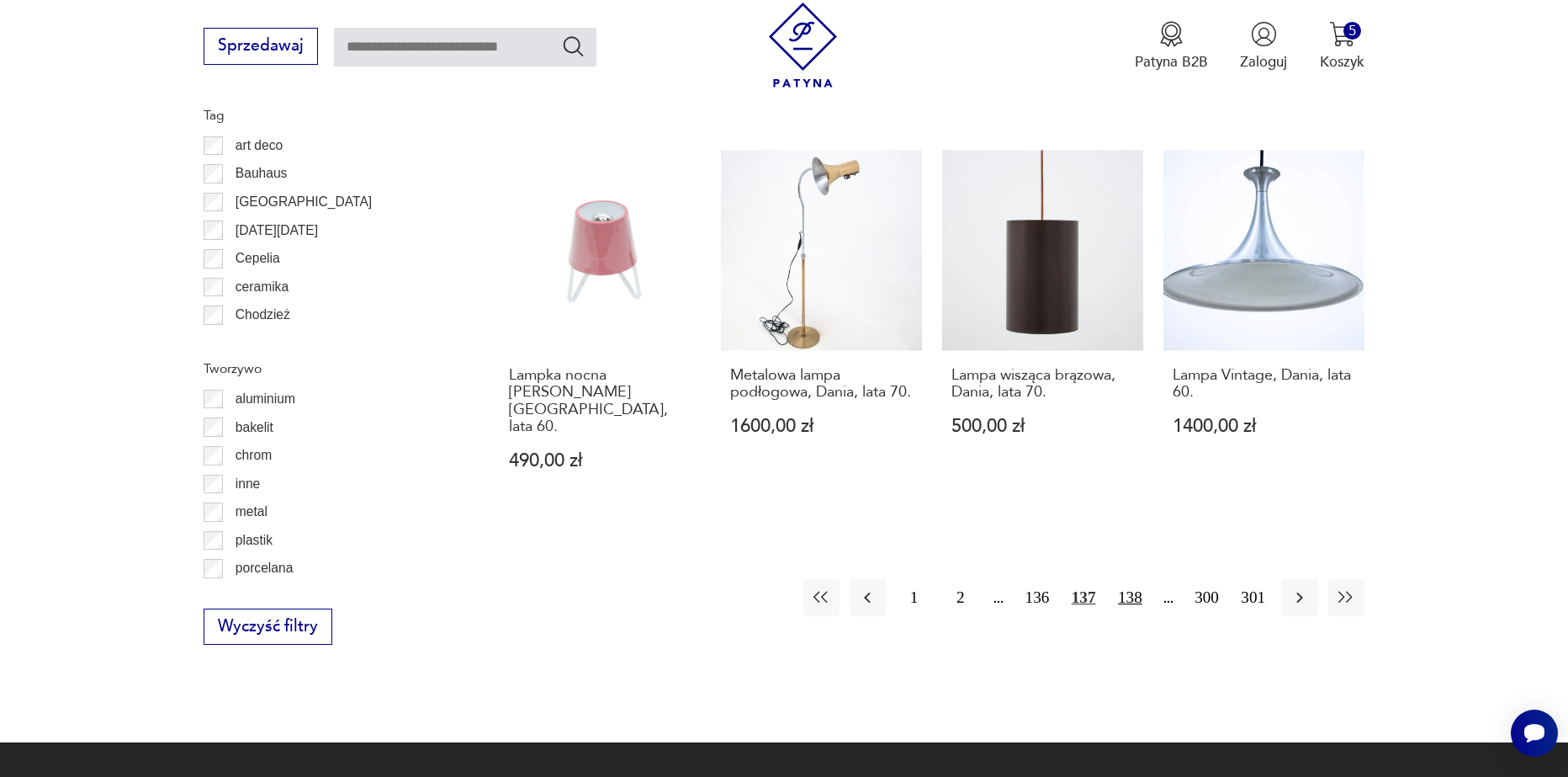
click at [1134, 579] on button "138" at bounding box center [1130, 597] width 37 height 37
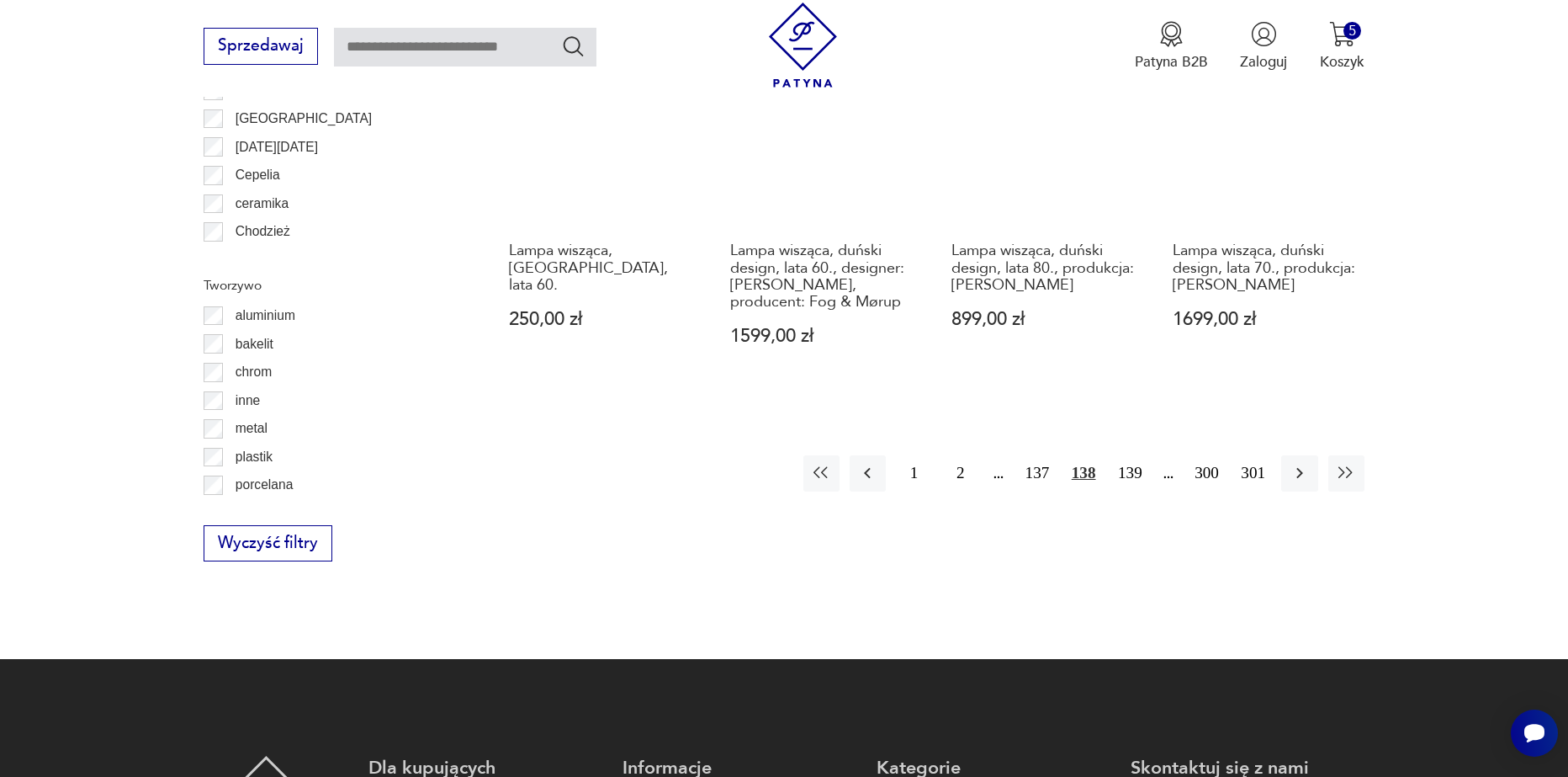
scroll to position [1931, 0]
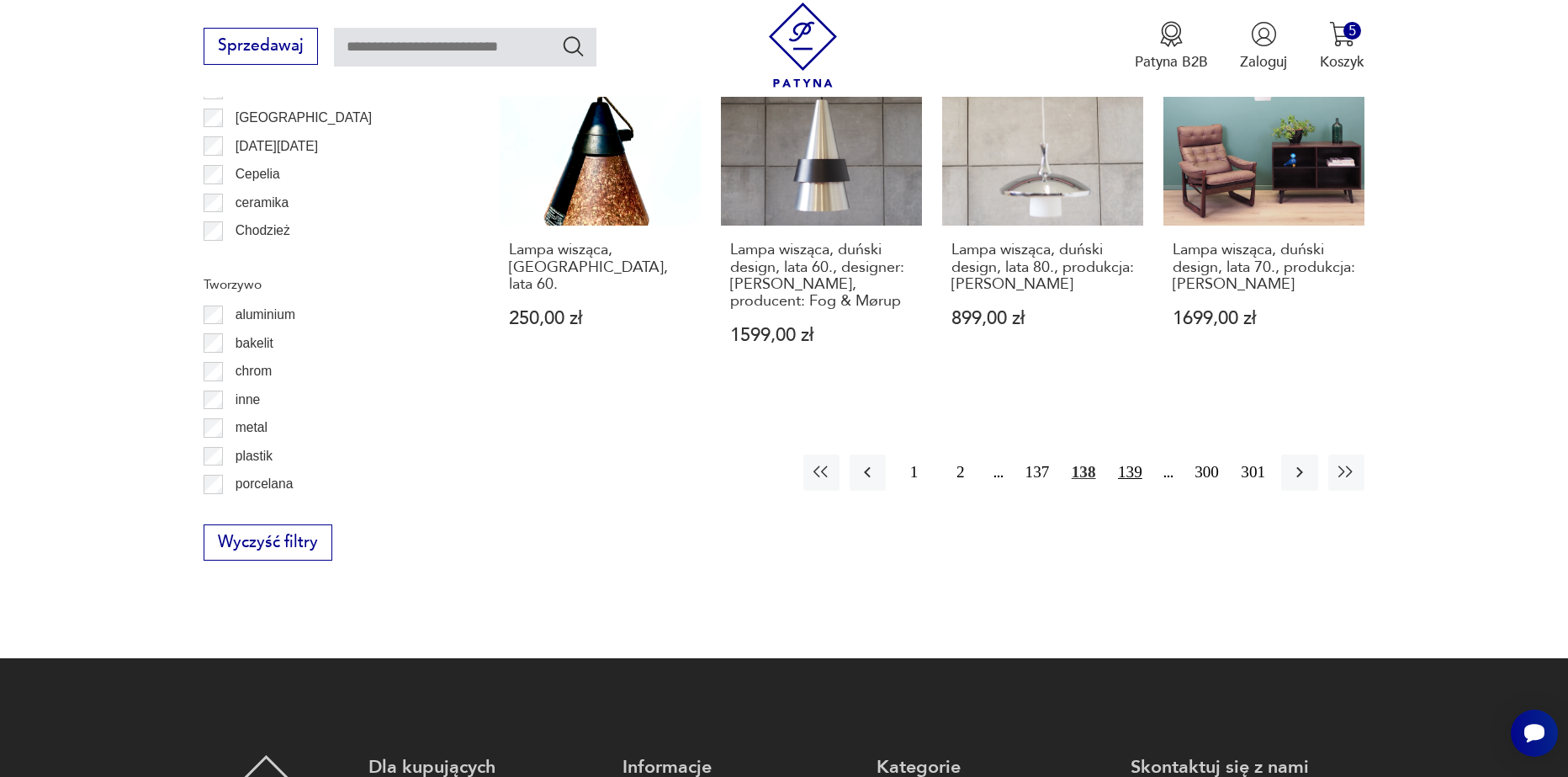
click at [1139, 455] on button "139" at bounding box center [1130, 472] width 37 height 37
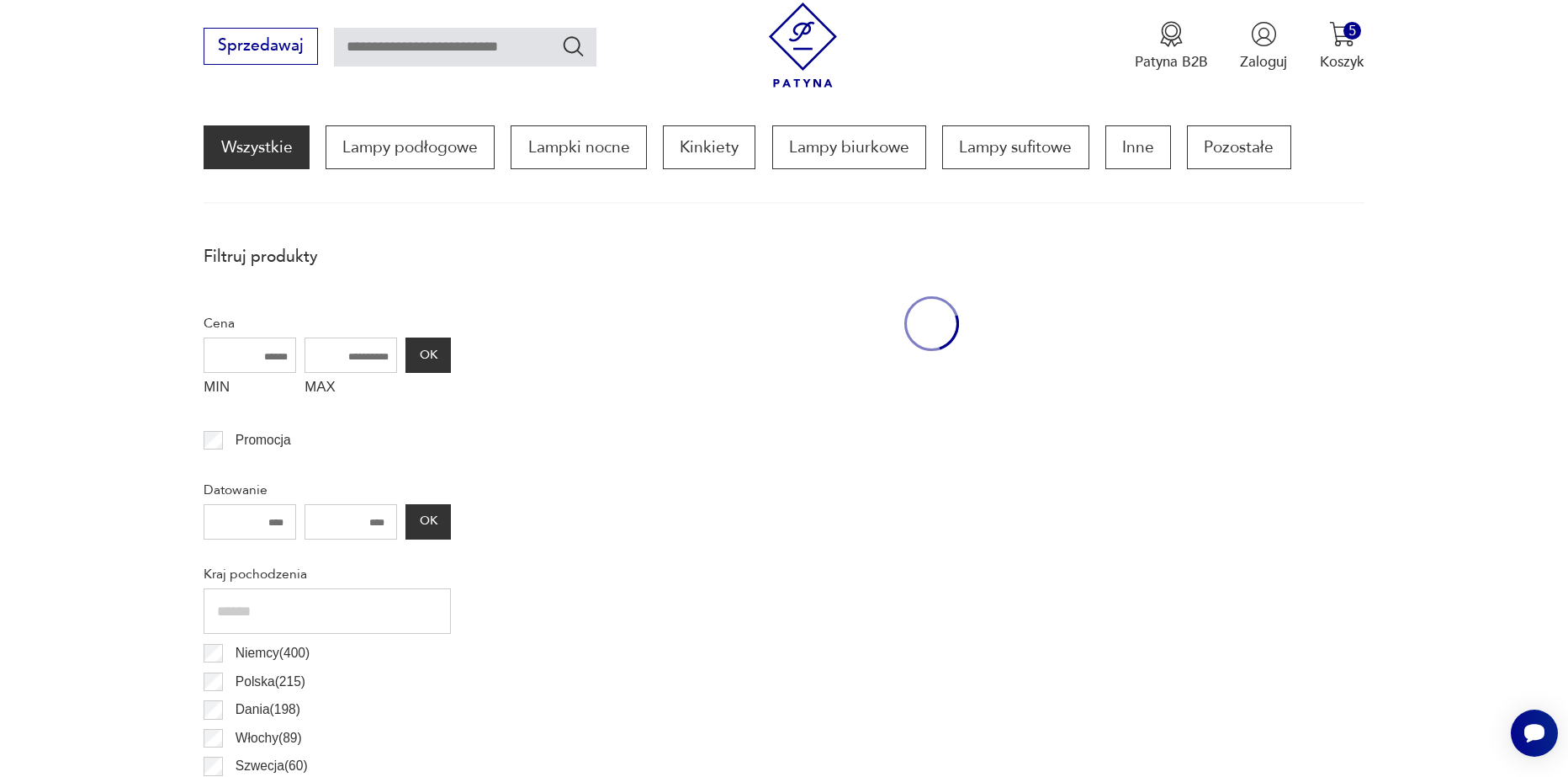
scroll to position [500, 0]
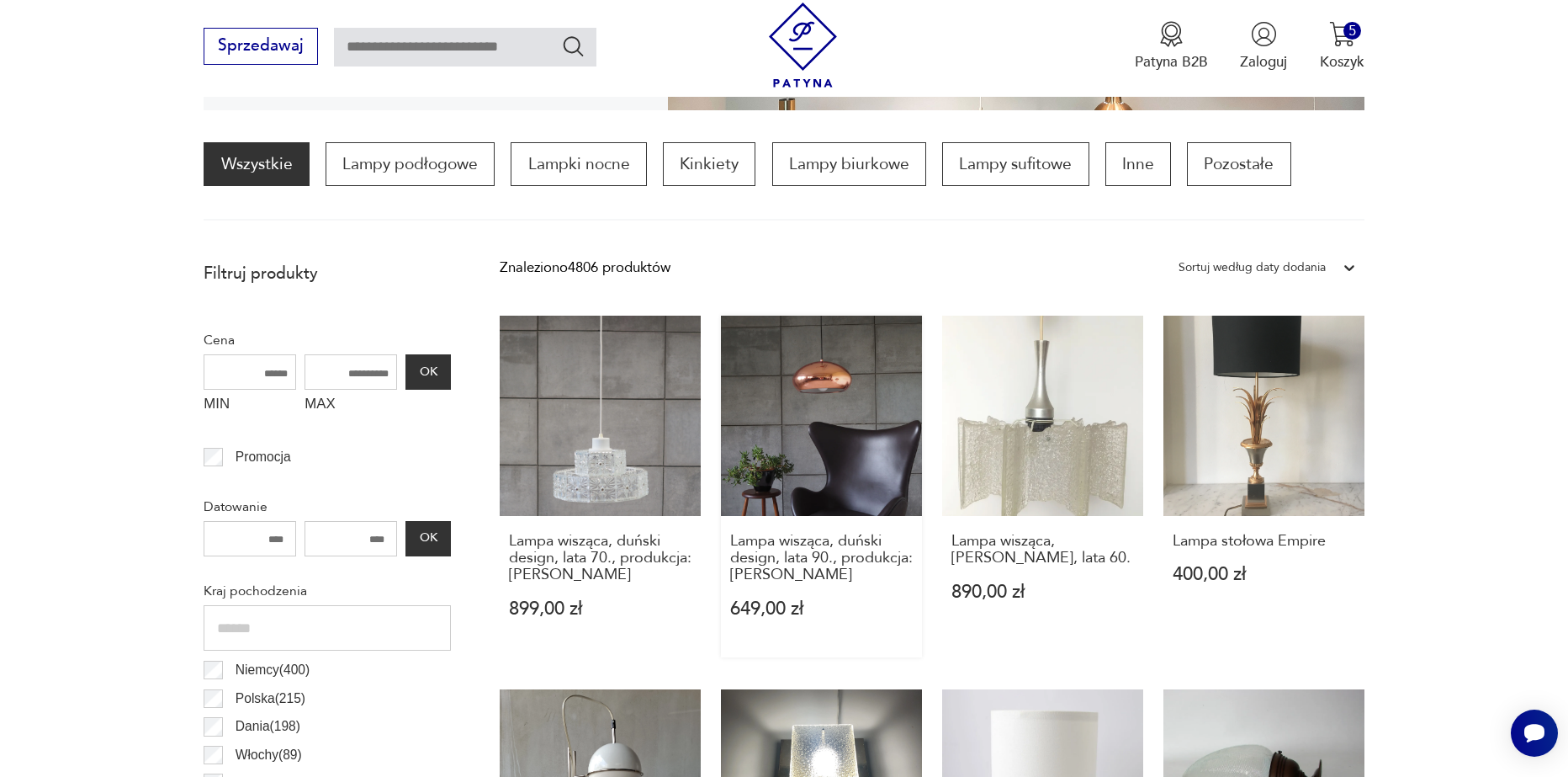
click at [804, 438] on link "Lampa wisząca, duński design, lata 90., produkcja: Dania 649,00 zł" at bounding box center [822, 486] width 201 height 342
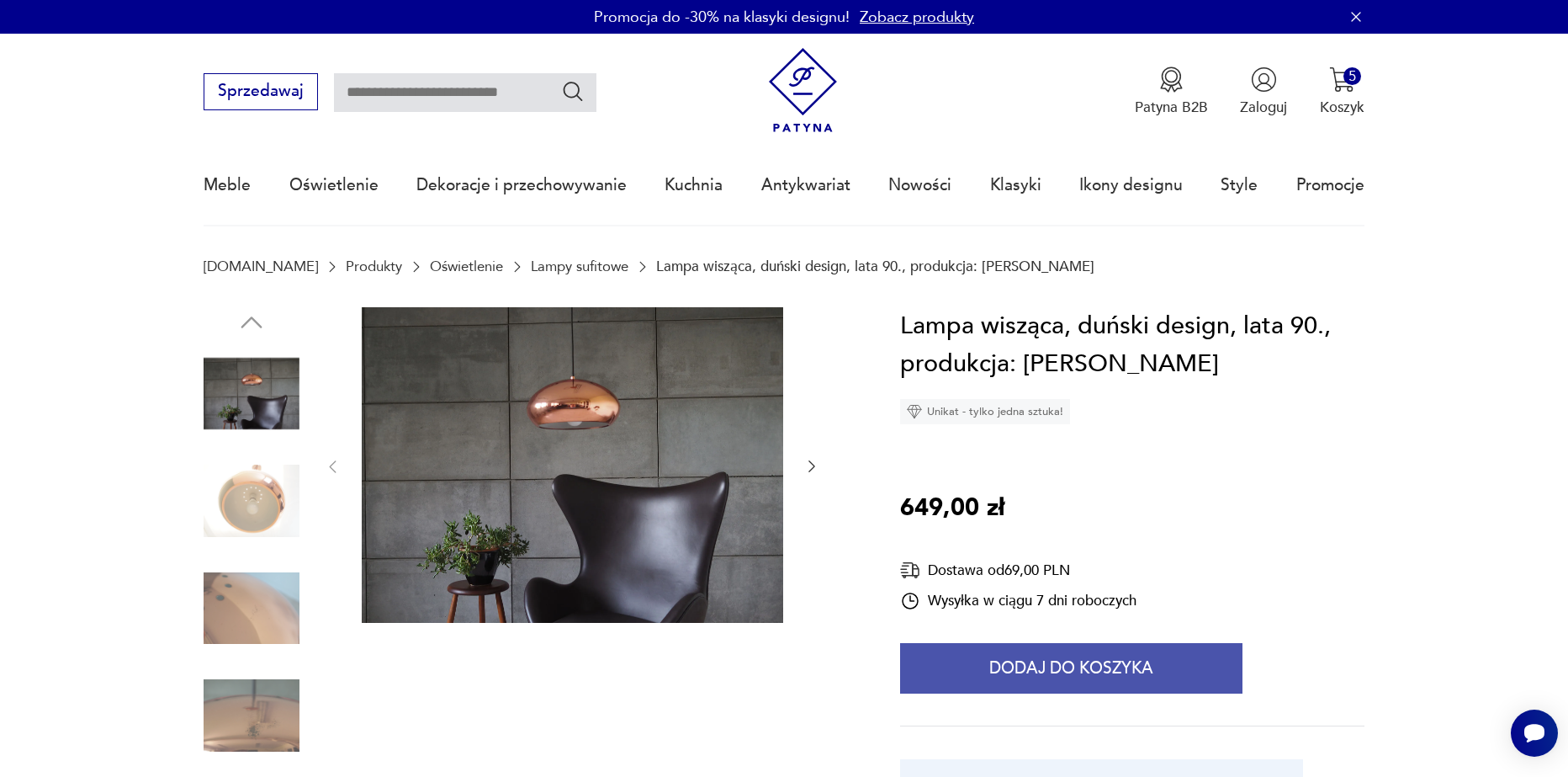
click at [979, 664] on button "Dodaj do koszyka" at bounding box center [1072, 668] width 343 height 51
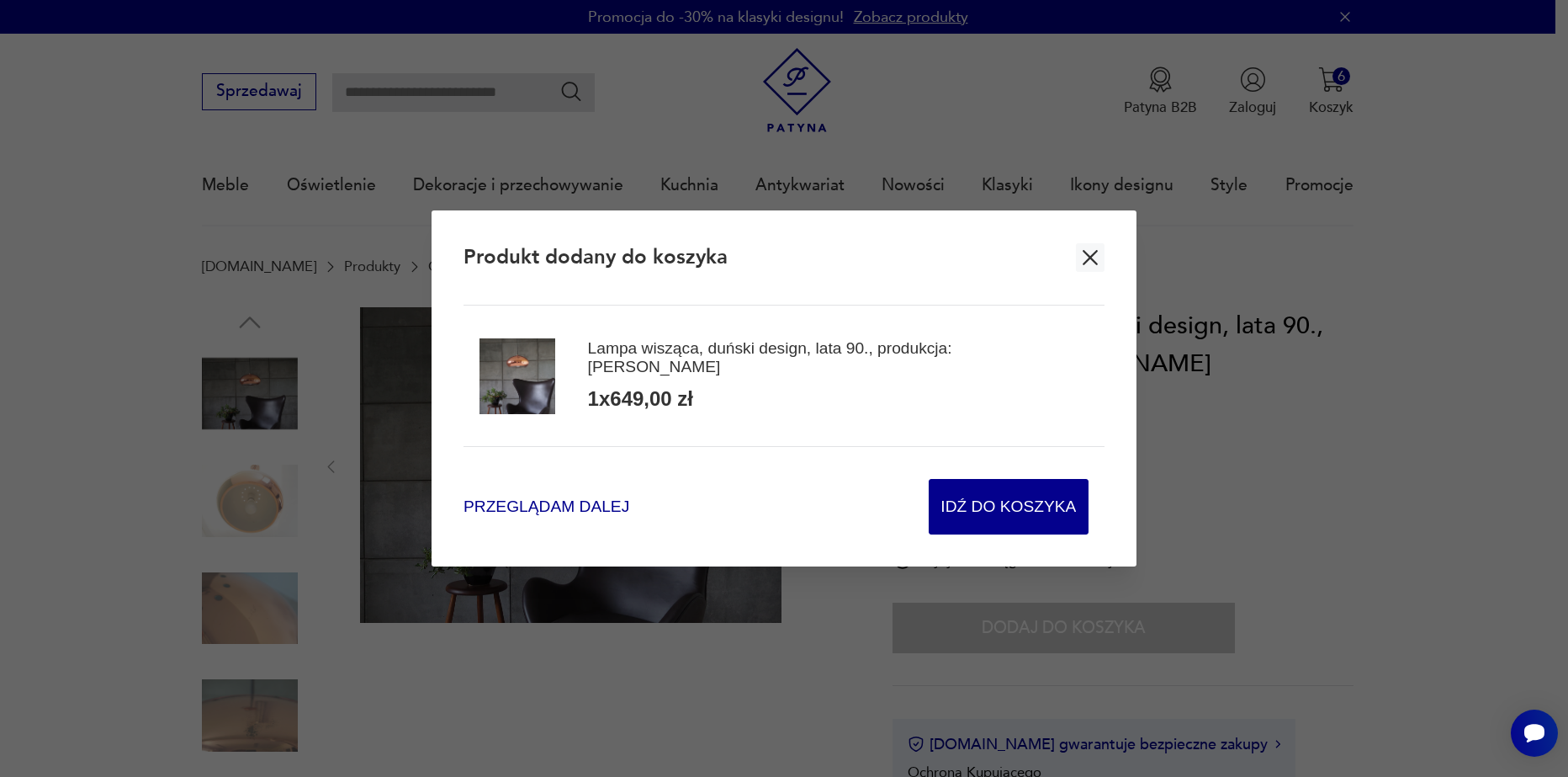
click at [501, 503] on span "Przeglądam dalej" at bounding box center [546, 506] width 166 height 22
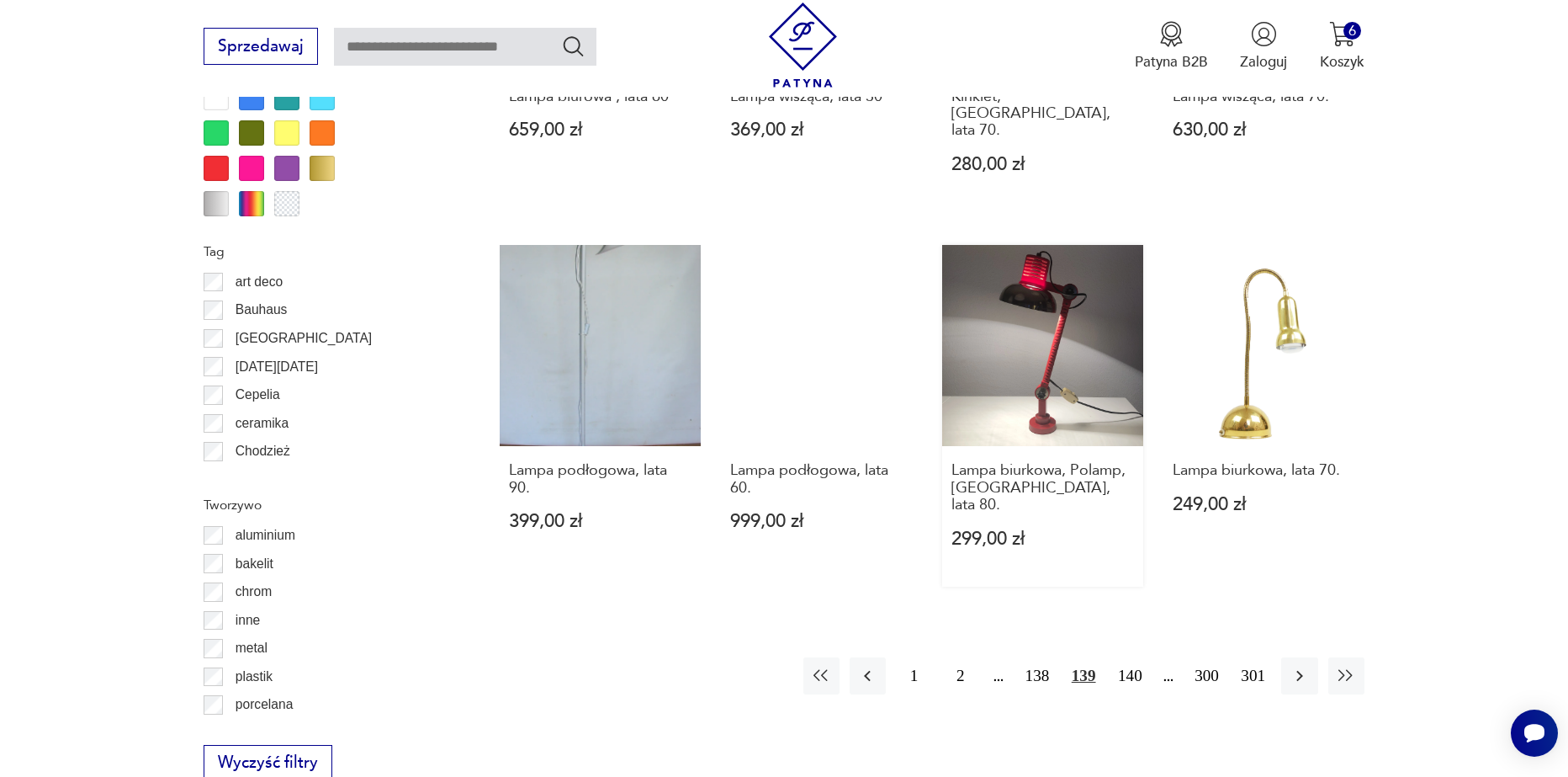
scroll to position [1759, 0]
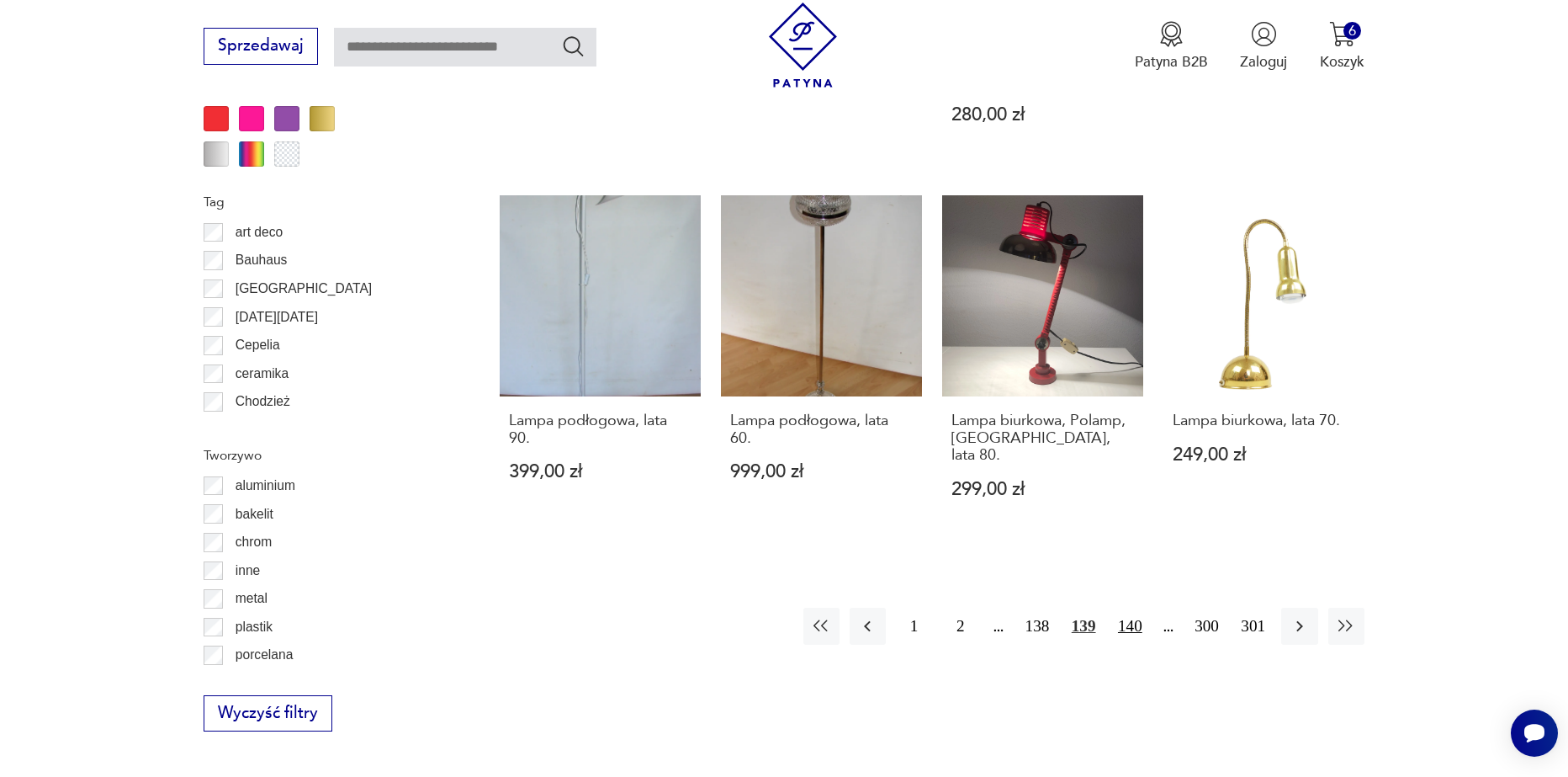
click at [1127, 607] on button "140" at bounding box center [1130, 625] width 37 height 37
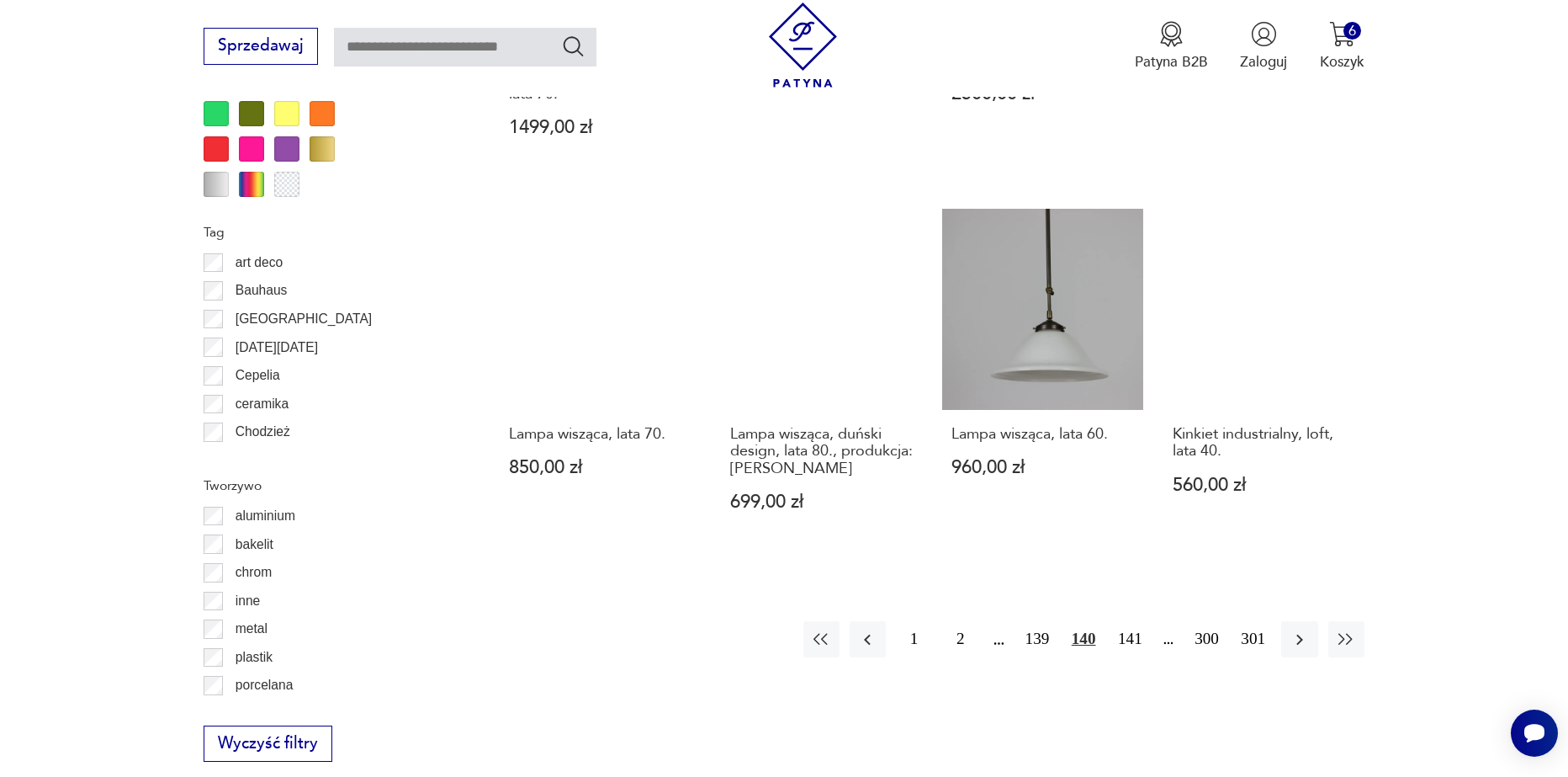
scroll to position [1846, 0]
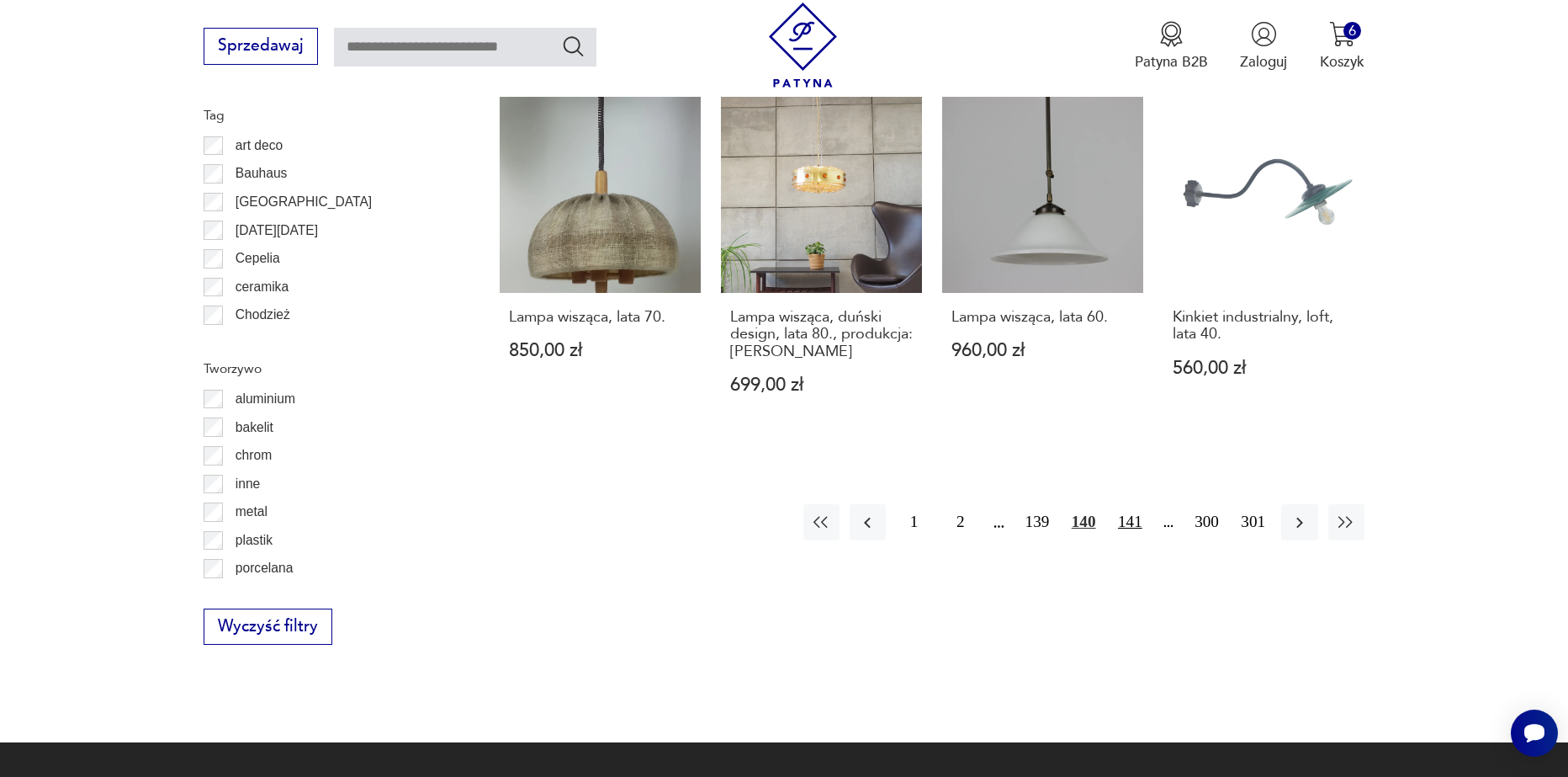
click at [1130, 504] on button "141" at bounding box center [1130, 522] width 37 height 37
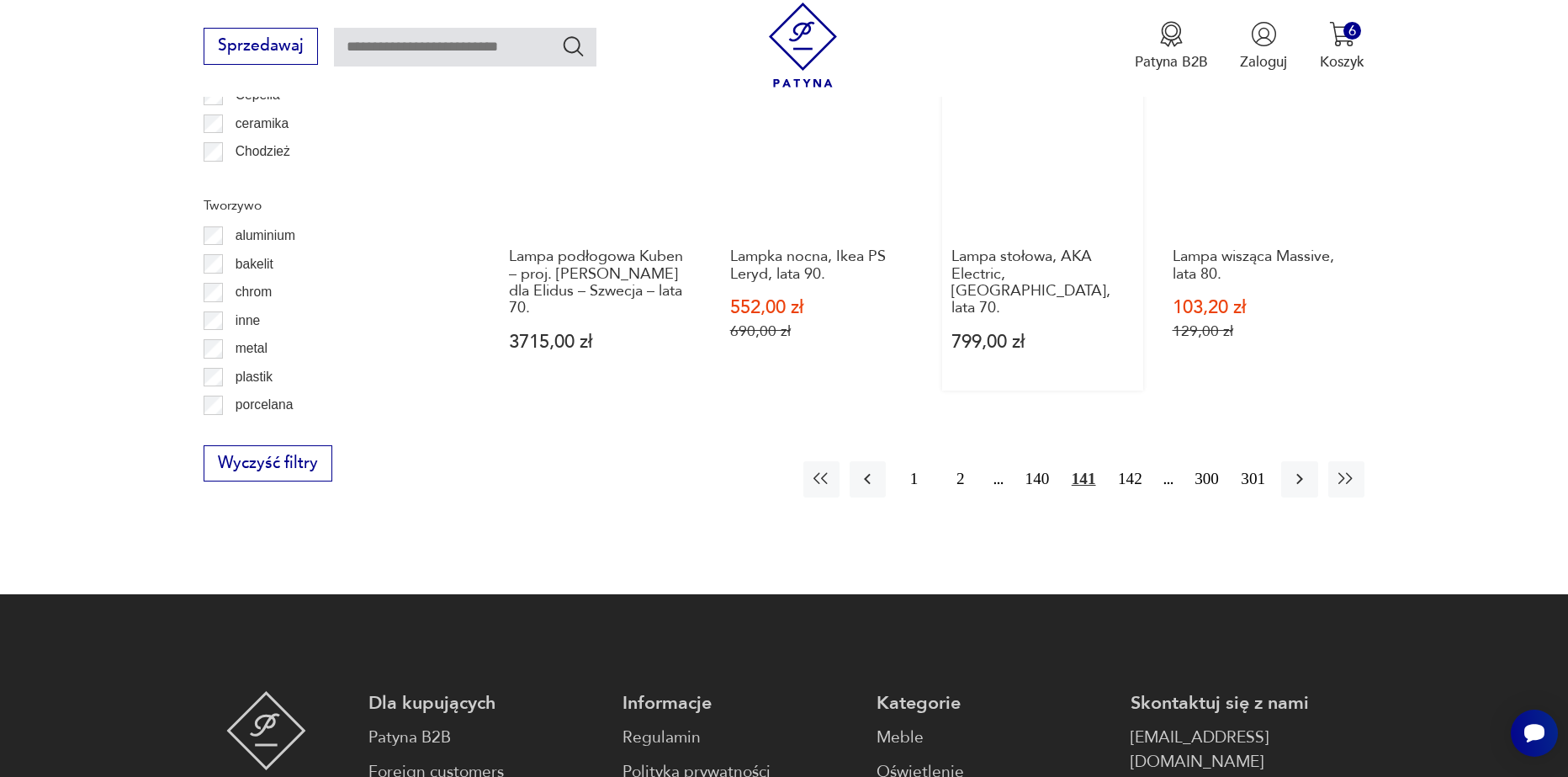
scroll to position [2015, 0]
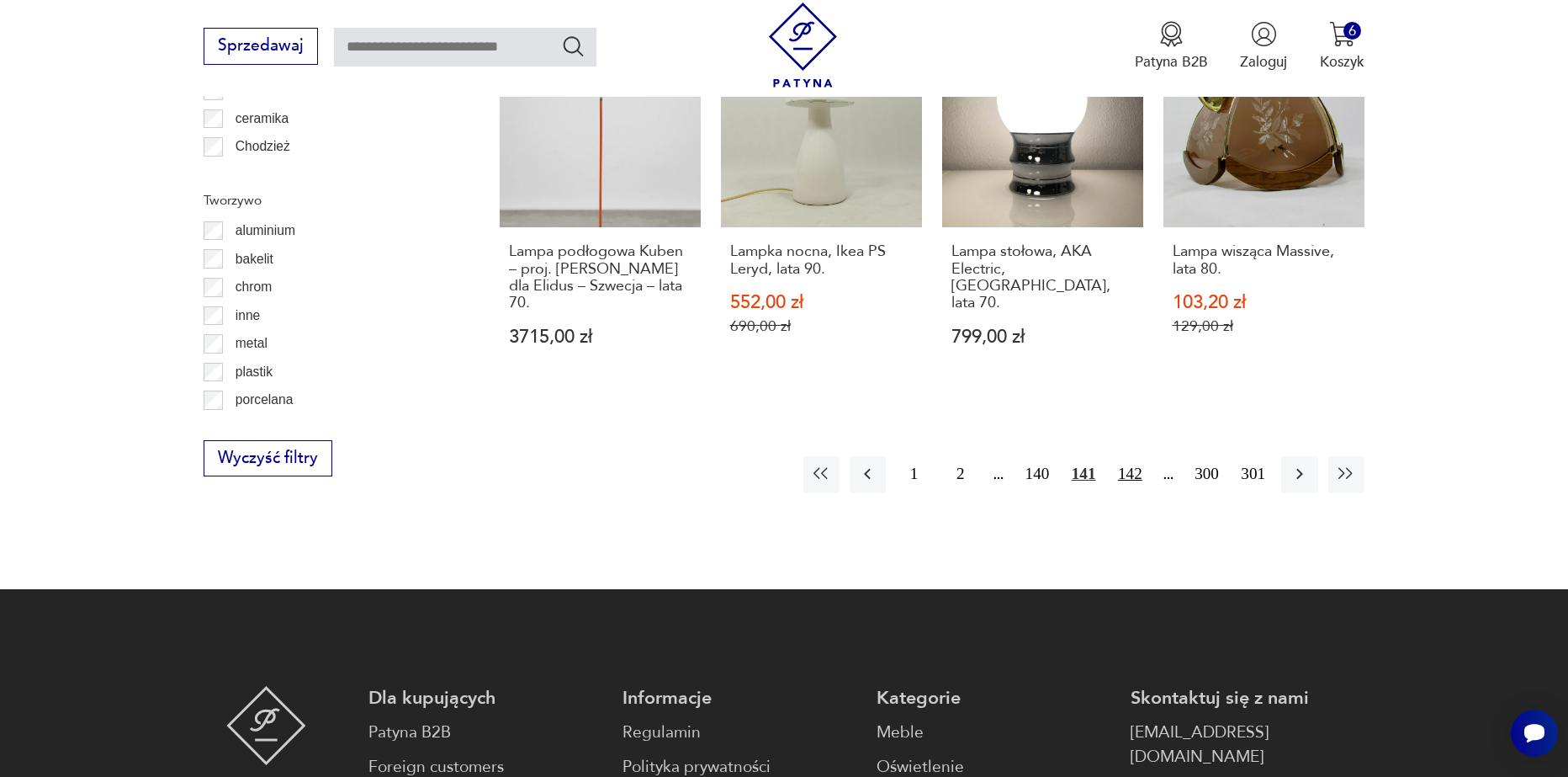
click at [1131, 456] on button "142" at bounding box center [1130, 474] width 37 height 37
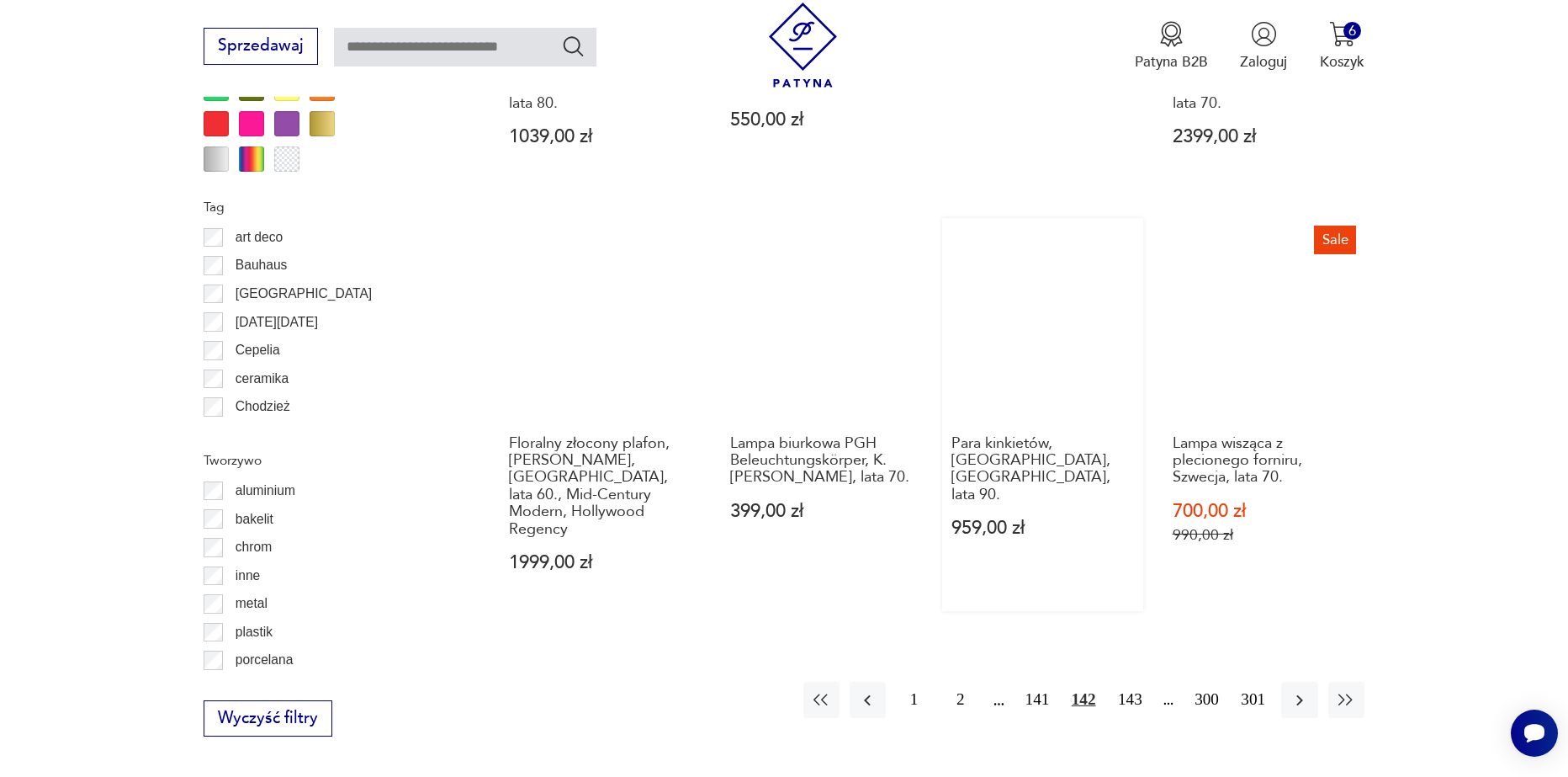
scroll to position [1762, 0]
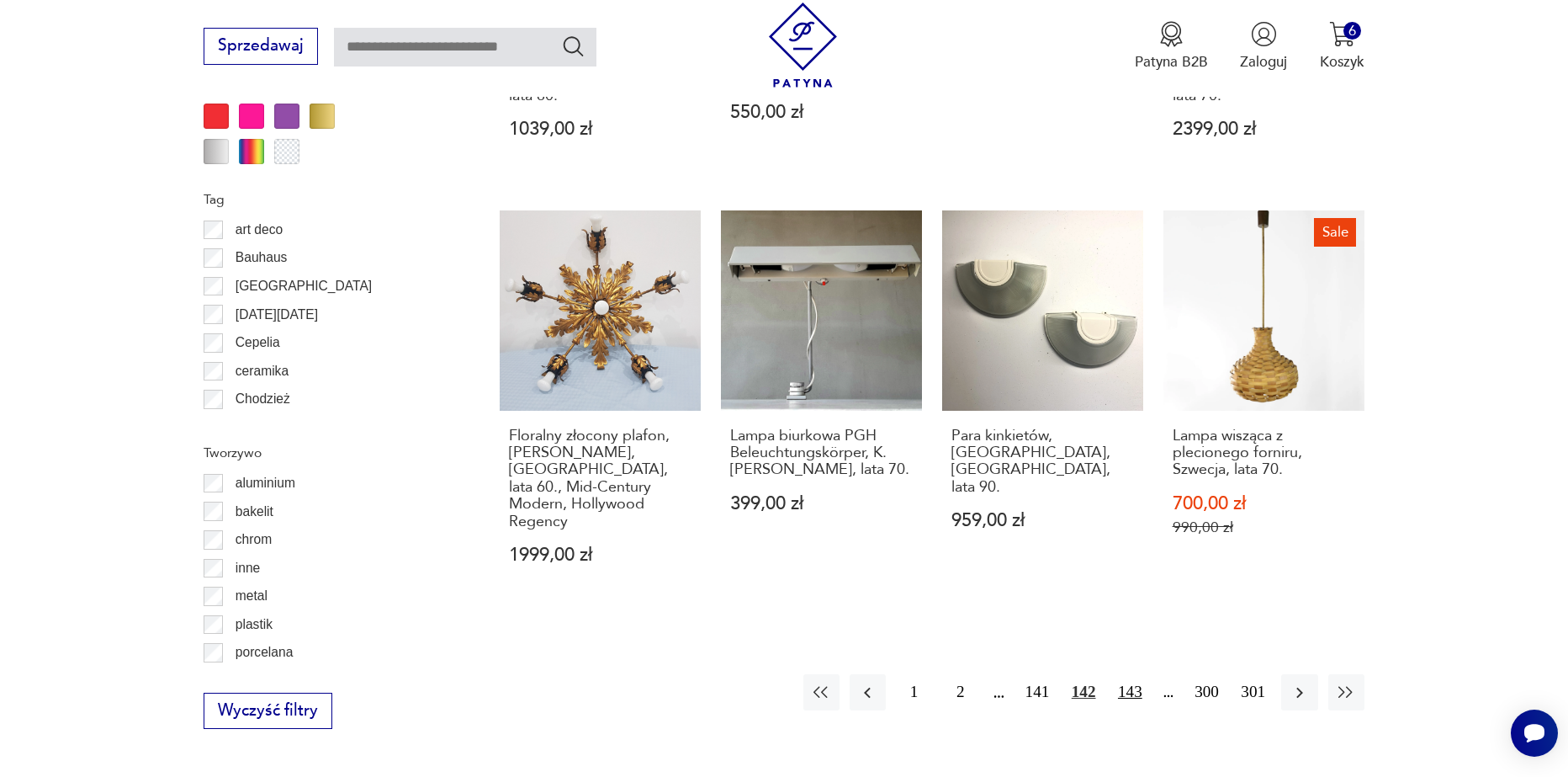
click at [1131, 674] on button "143" at bounding box center [1130, 692] width 37 height 37
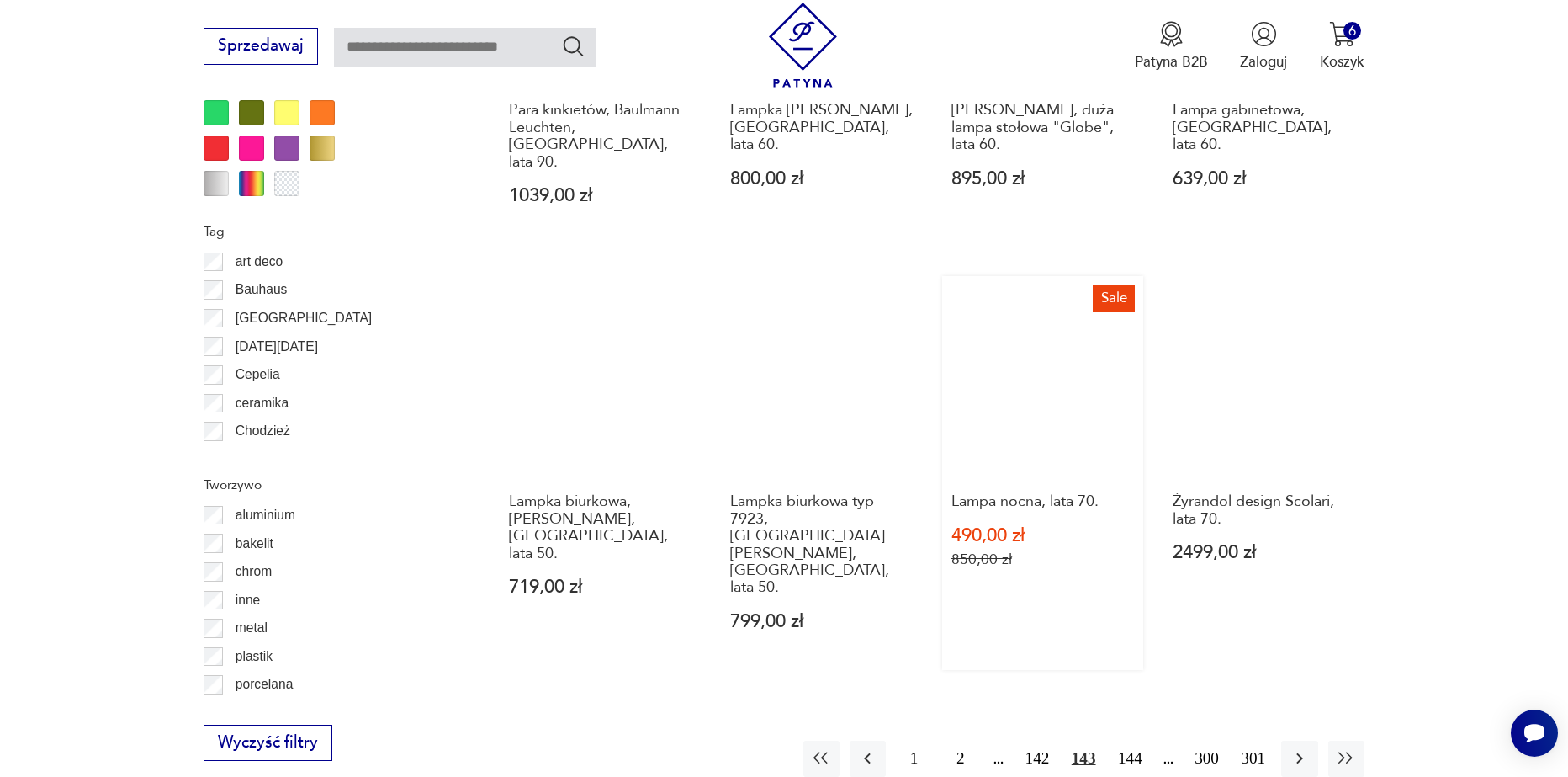
scroll to position [1846, 0]
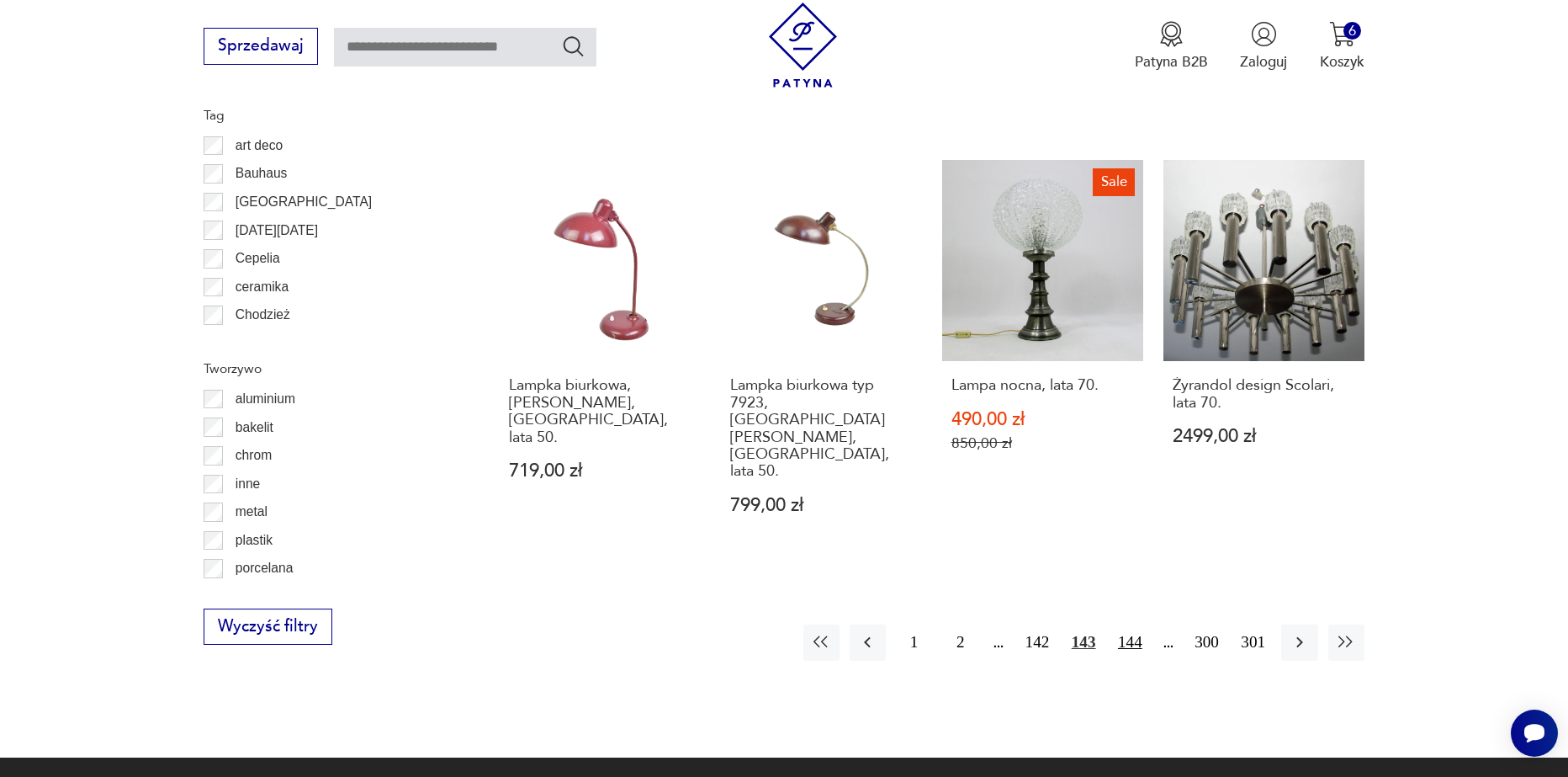
click at [1124, 624] on button "144" at bounding box center [1130, 642] width 37 height 37
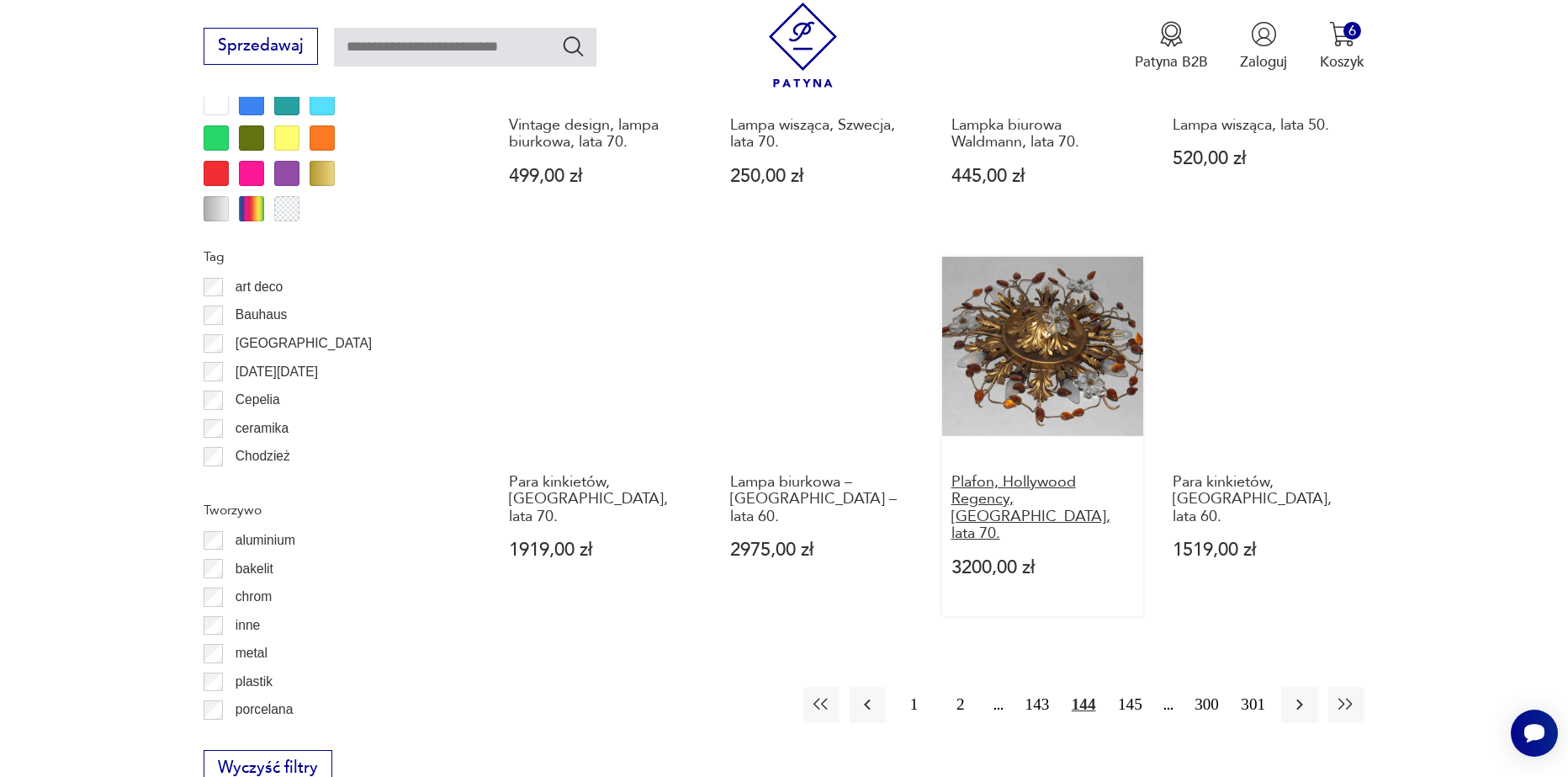
scroll to position [1762, 0]
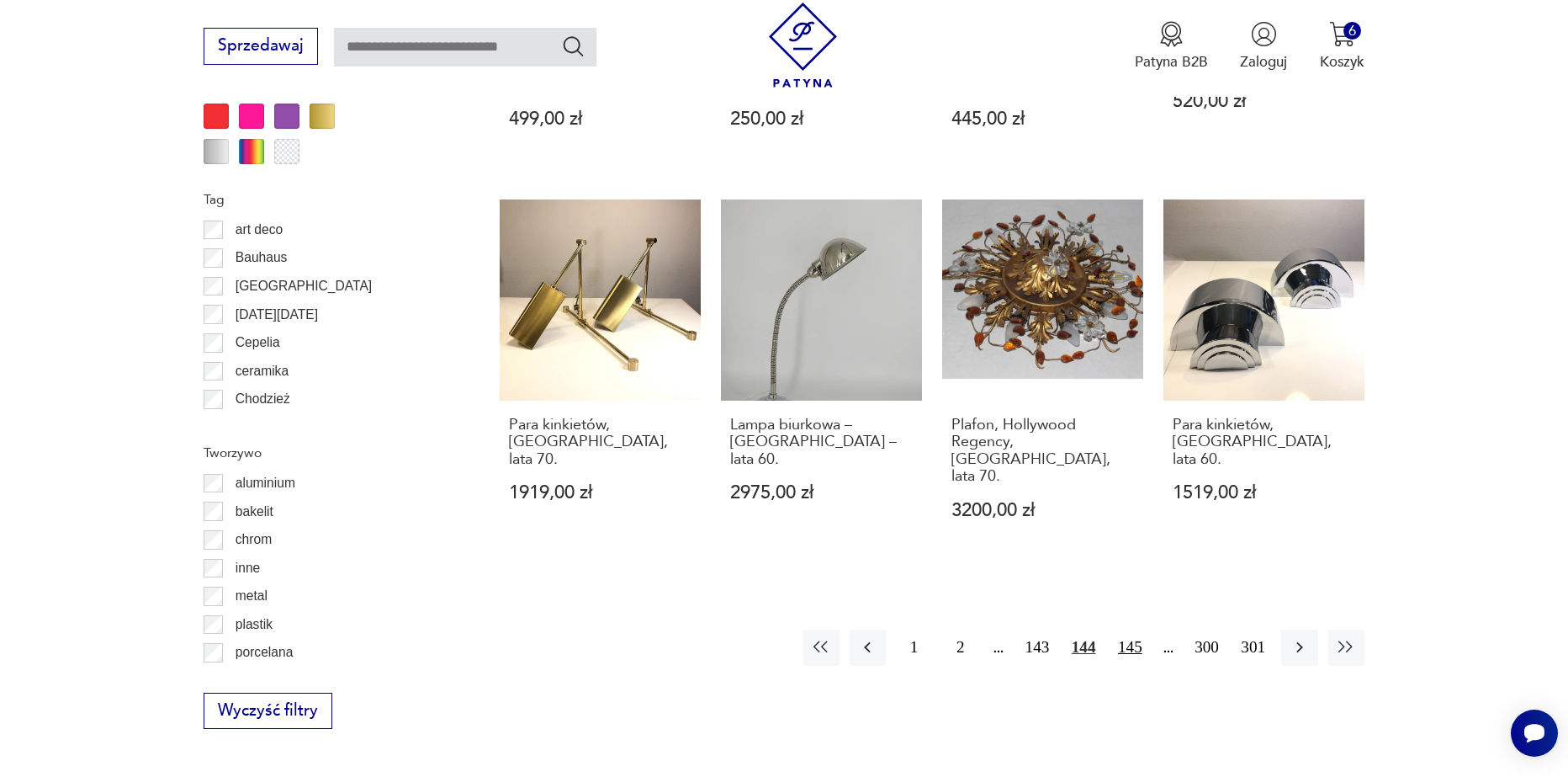
click at [1134, 630] on button "145" at bounding box center [1130, 648] width 37 height 37
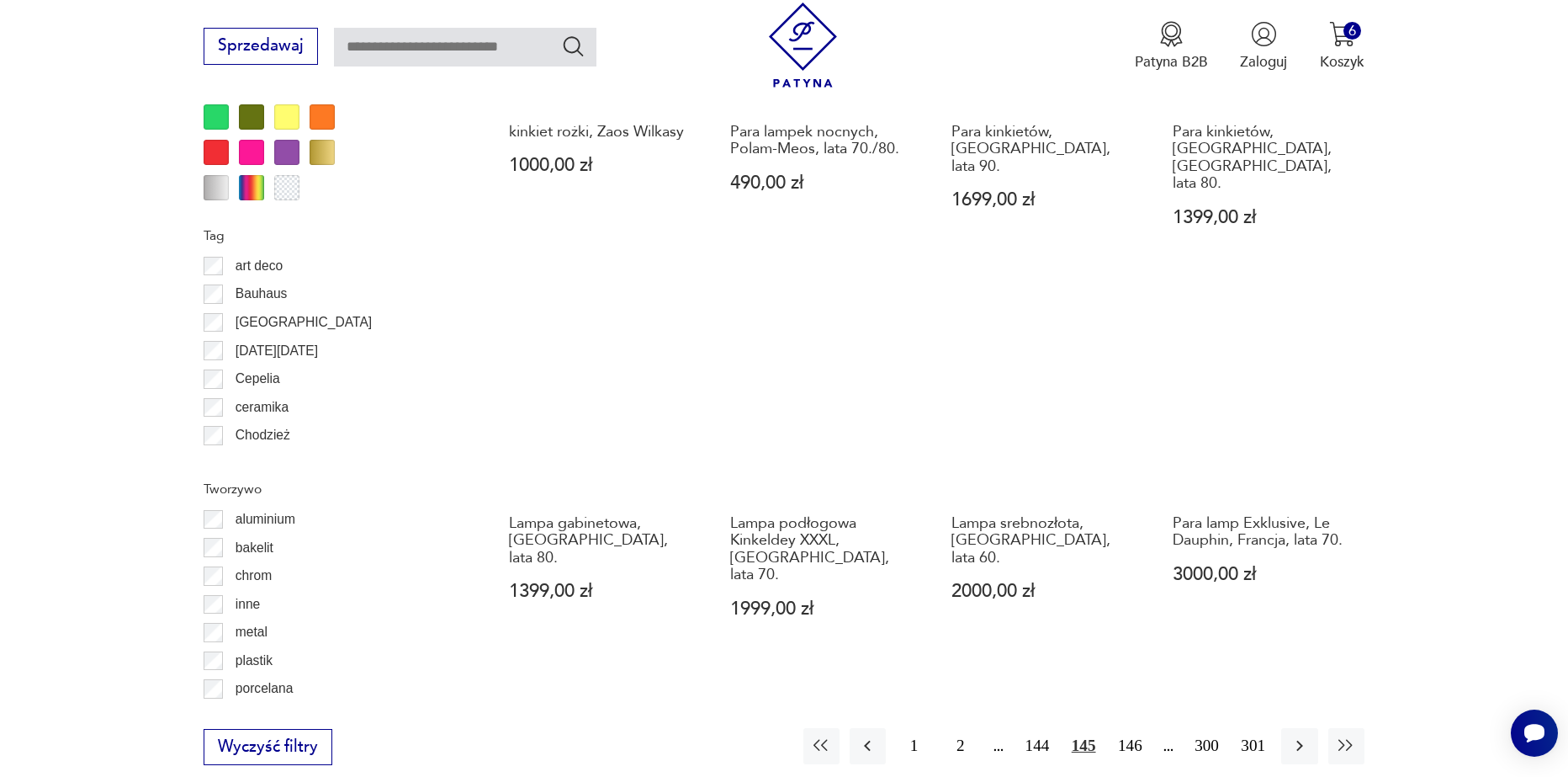
scroll to position [1846, 0]
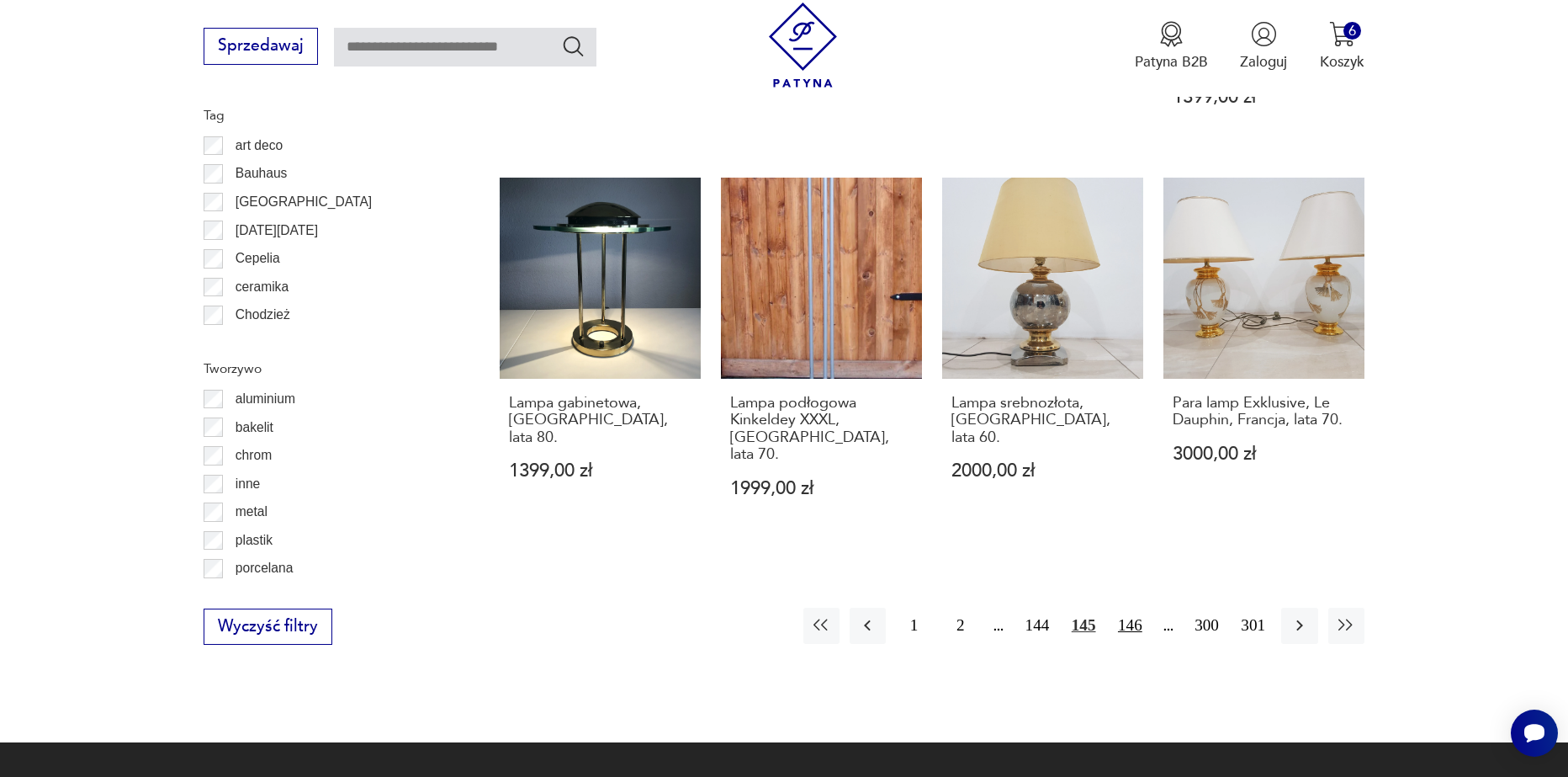
click at [1133, 607] on button "146" at bounding box center [1130, 625] width 37 height 37
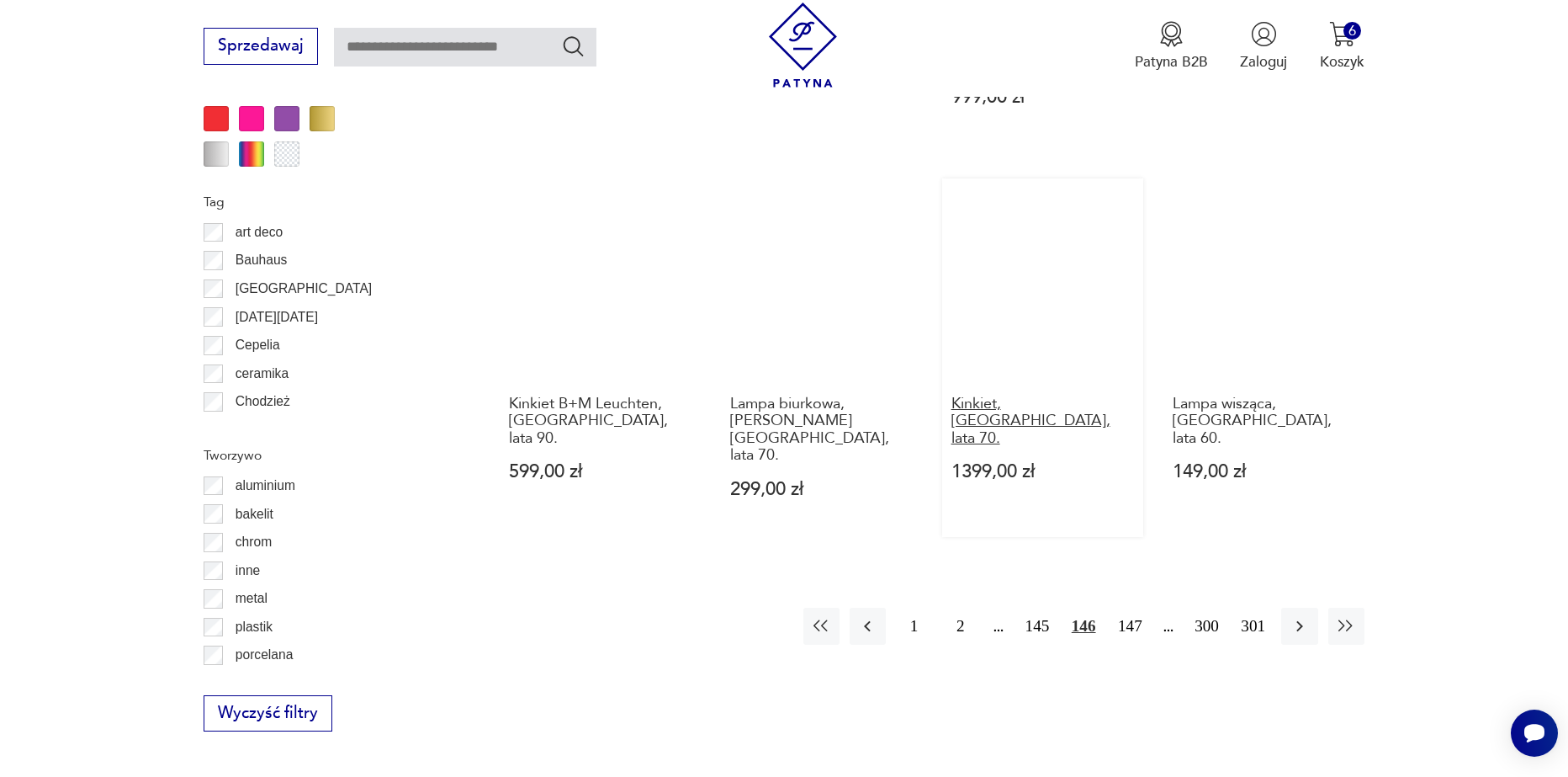
scroll to position [1846, 0]
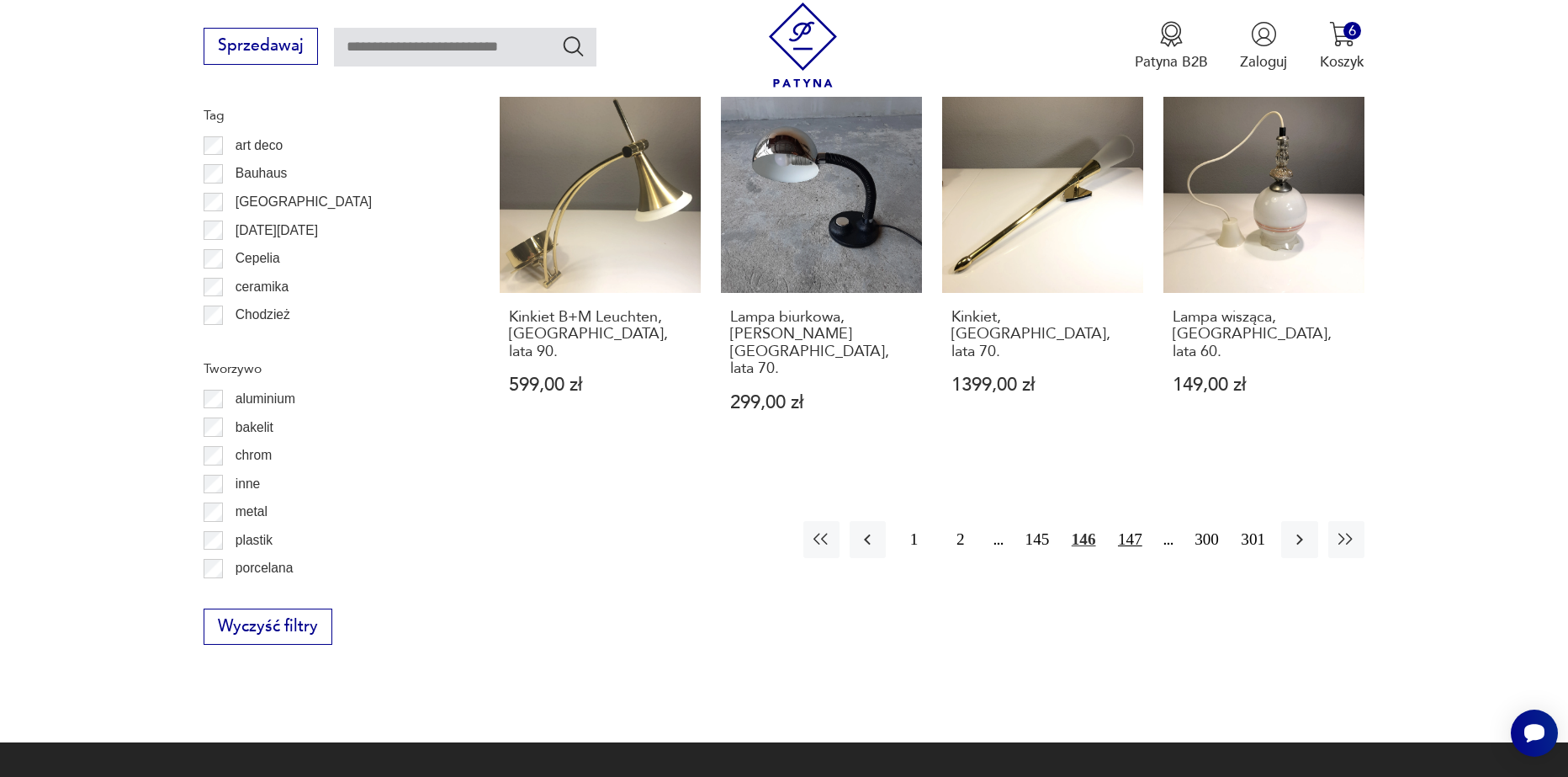
click at [1127, 521] on button "147" at bounding box center [1130, 539] width 37 height 37
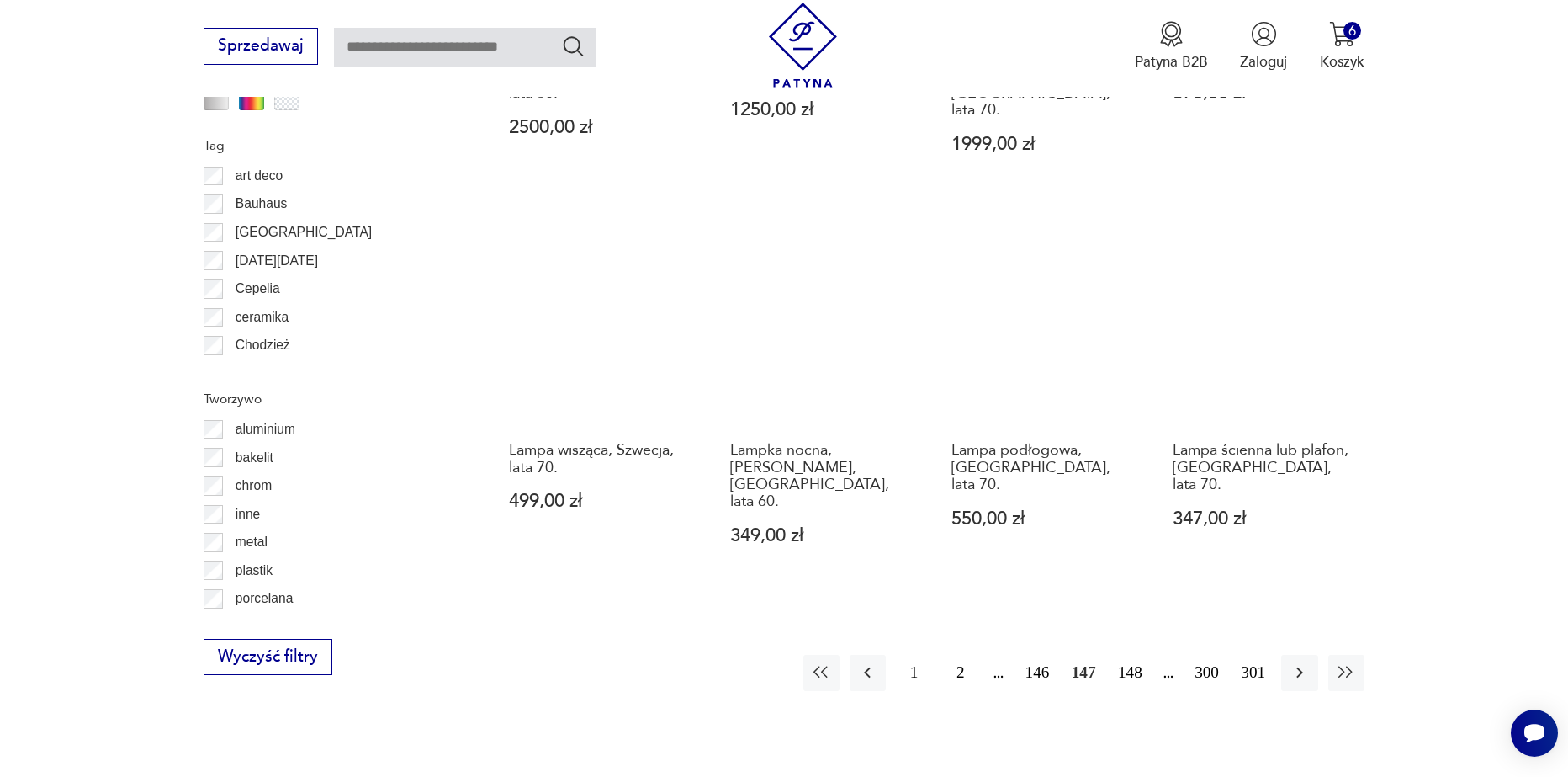
scroll to position [1846, 0]
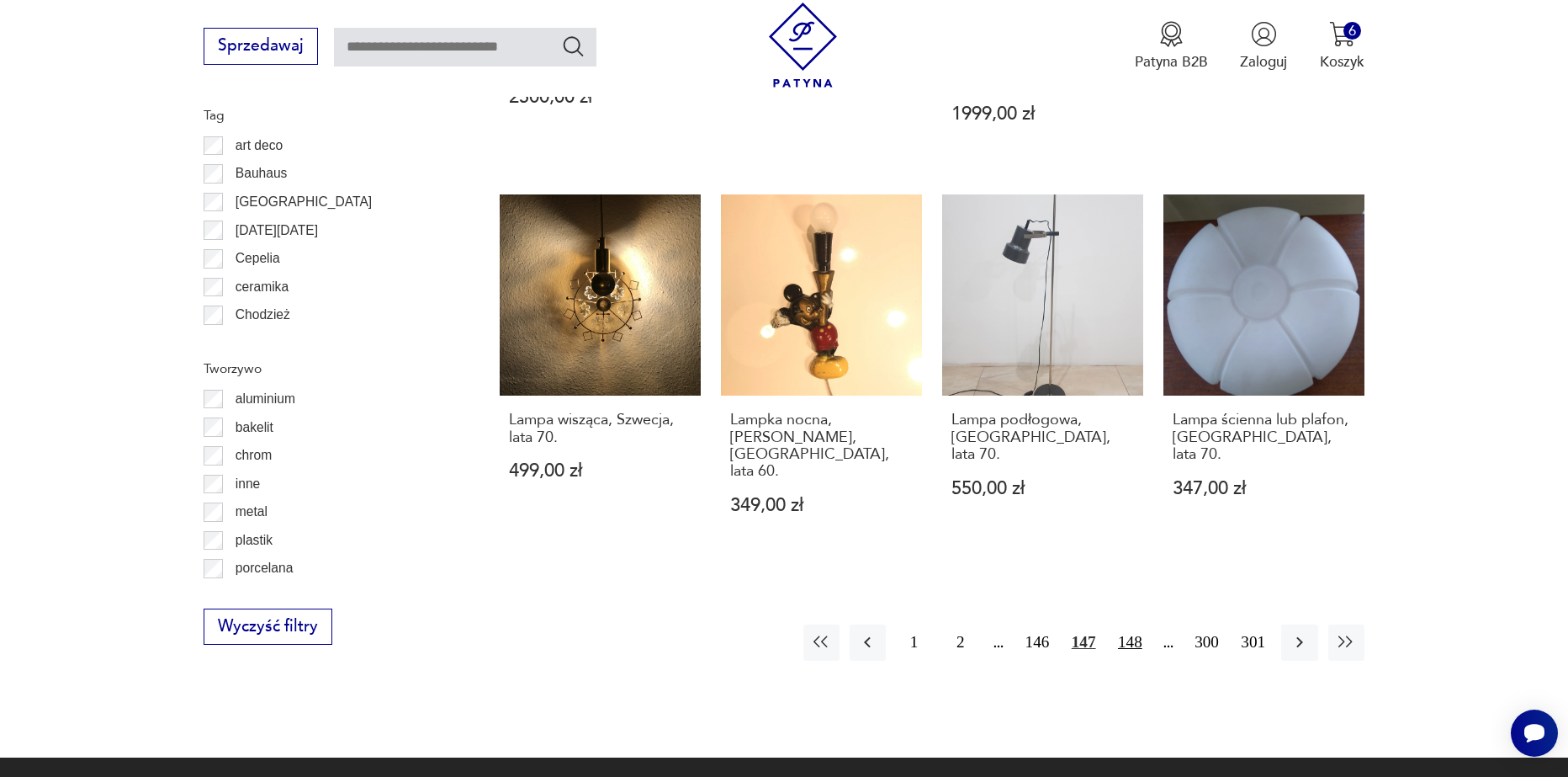
click at [1130, 624] on button "148" at bounding box center [1130, 642] width 37 height 37
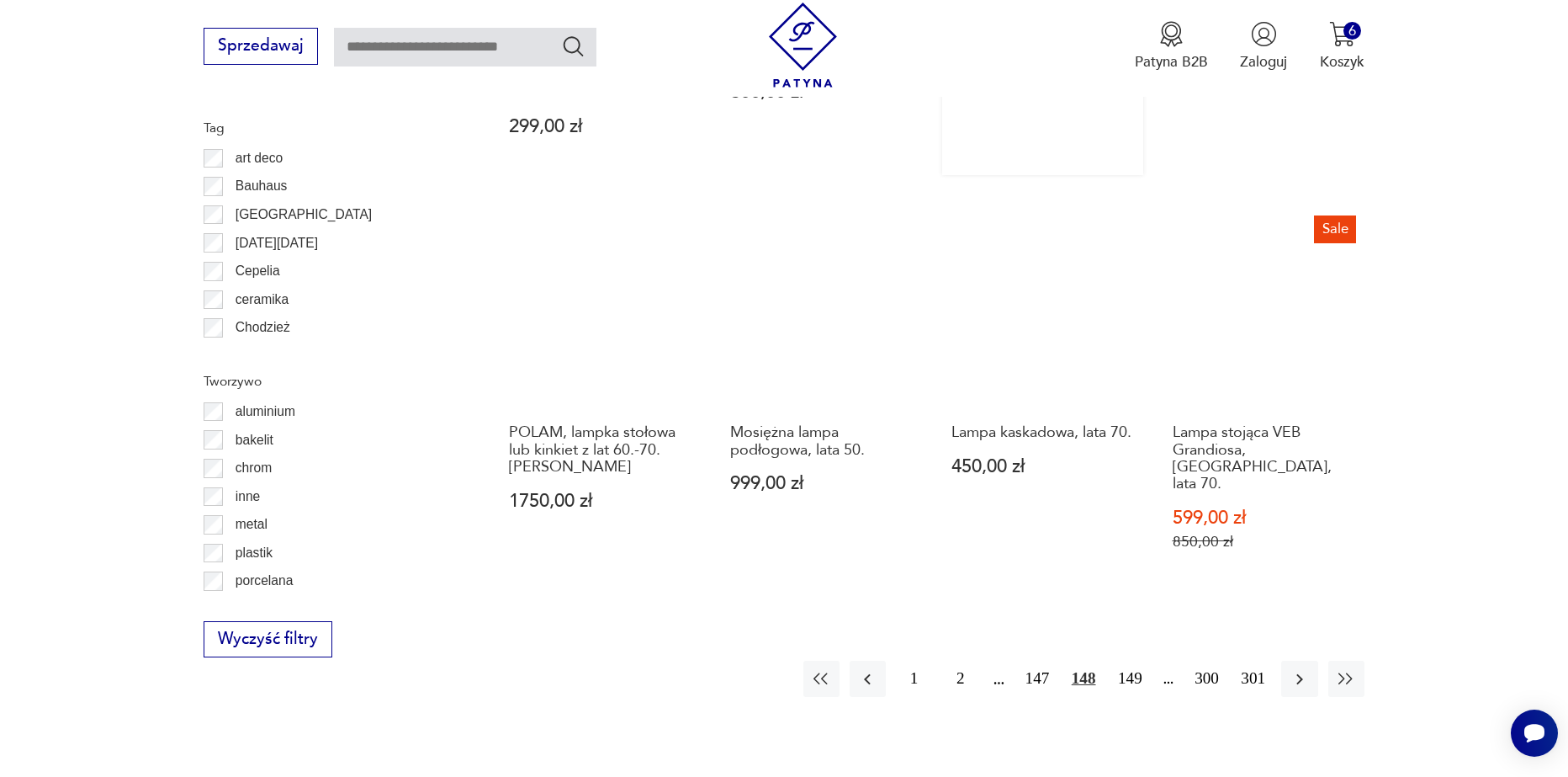
scroll to position [1846, 0]
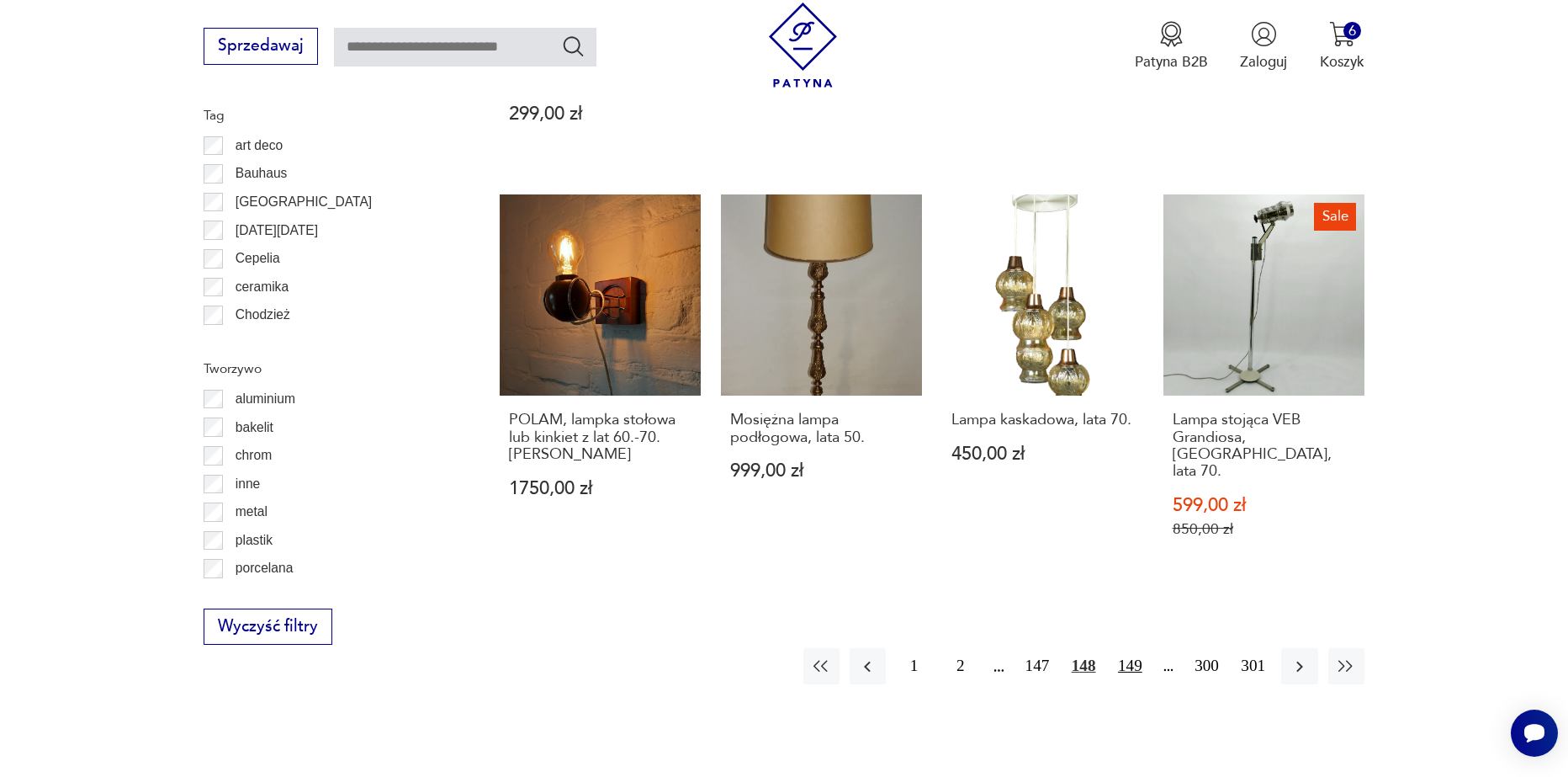
click at [1134, 648] on button "149" at bounding box center [1130, 666] width 37 height 37
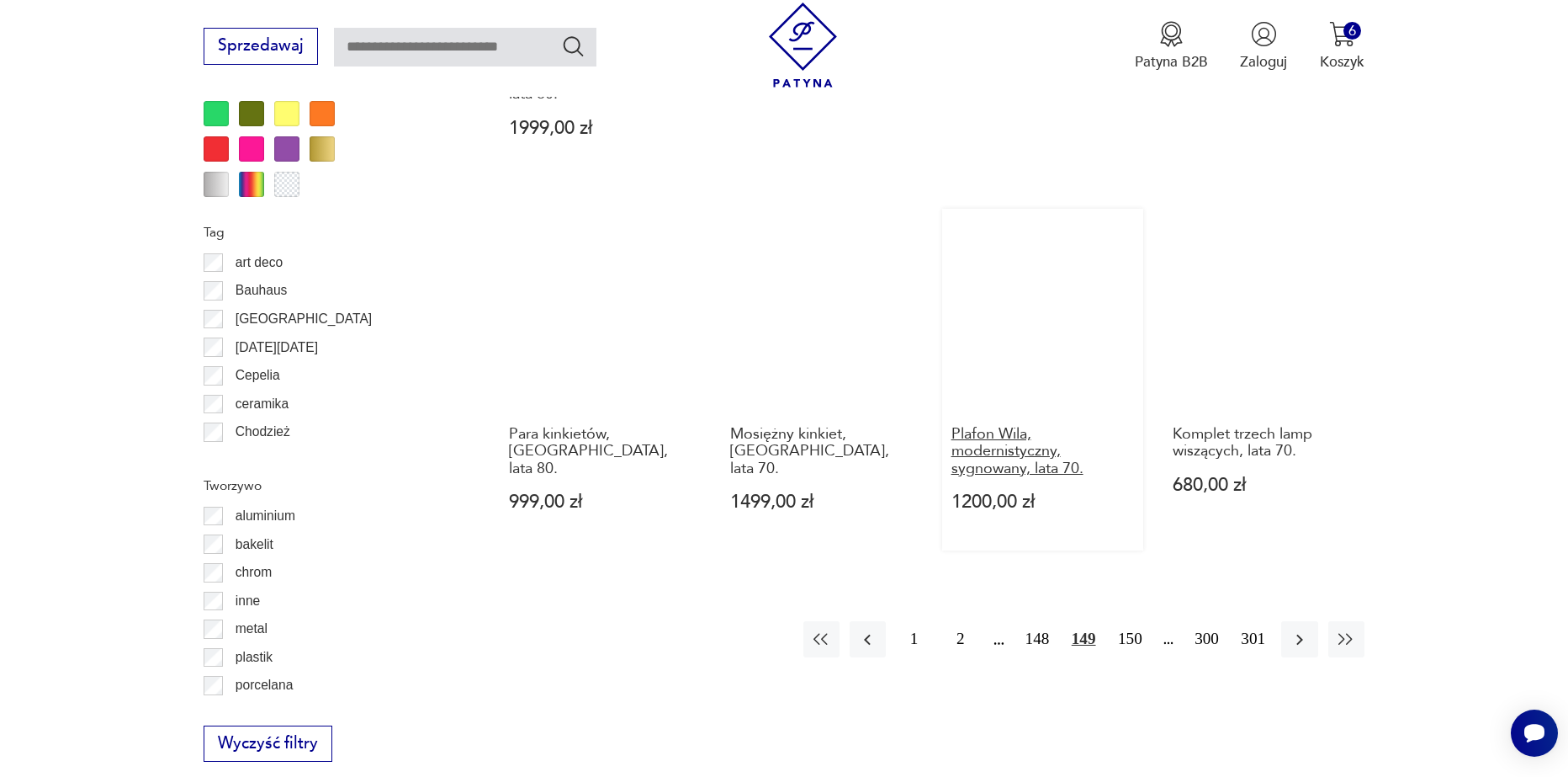
scroll to position [1846, 0]
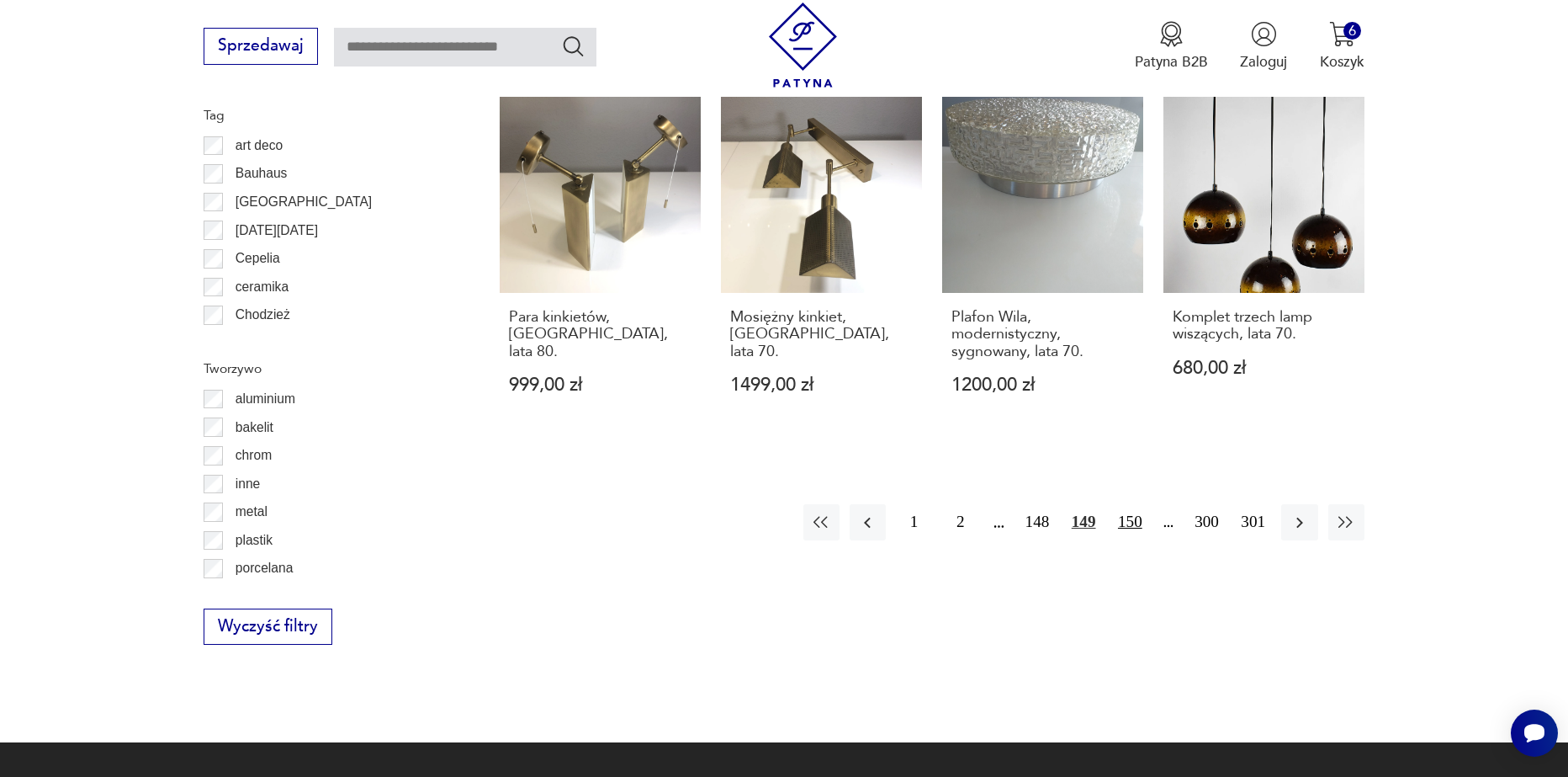
click at [1121, 504] on button "150" at bounding box center [1130, 522] width 37 height 37
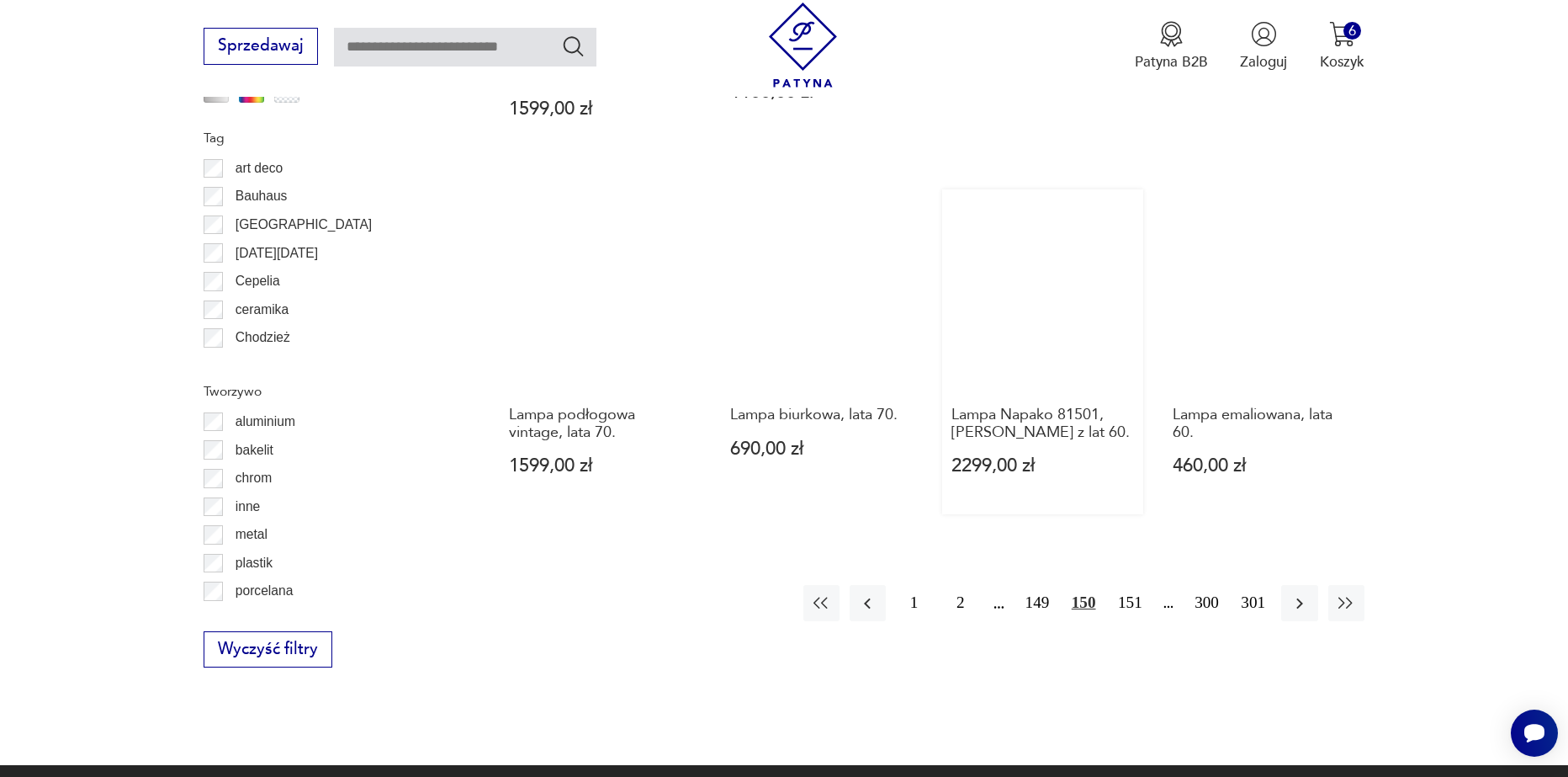
scroll to position [1846, 0]
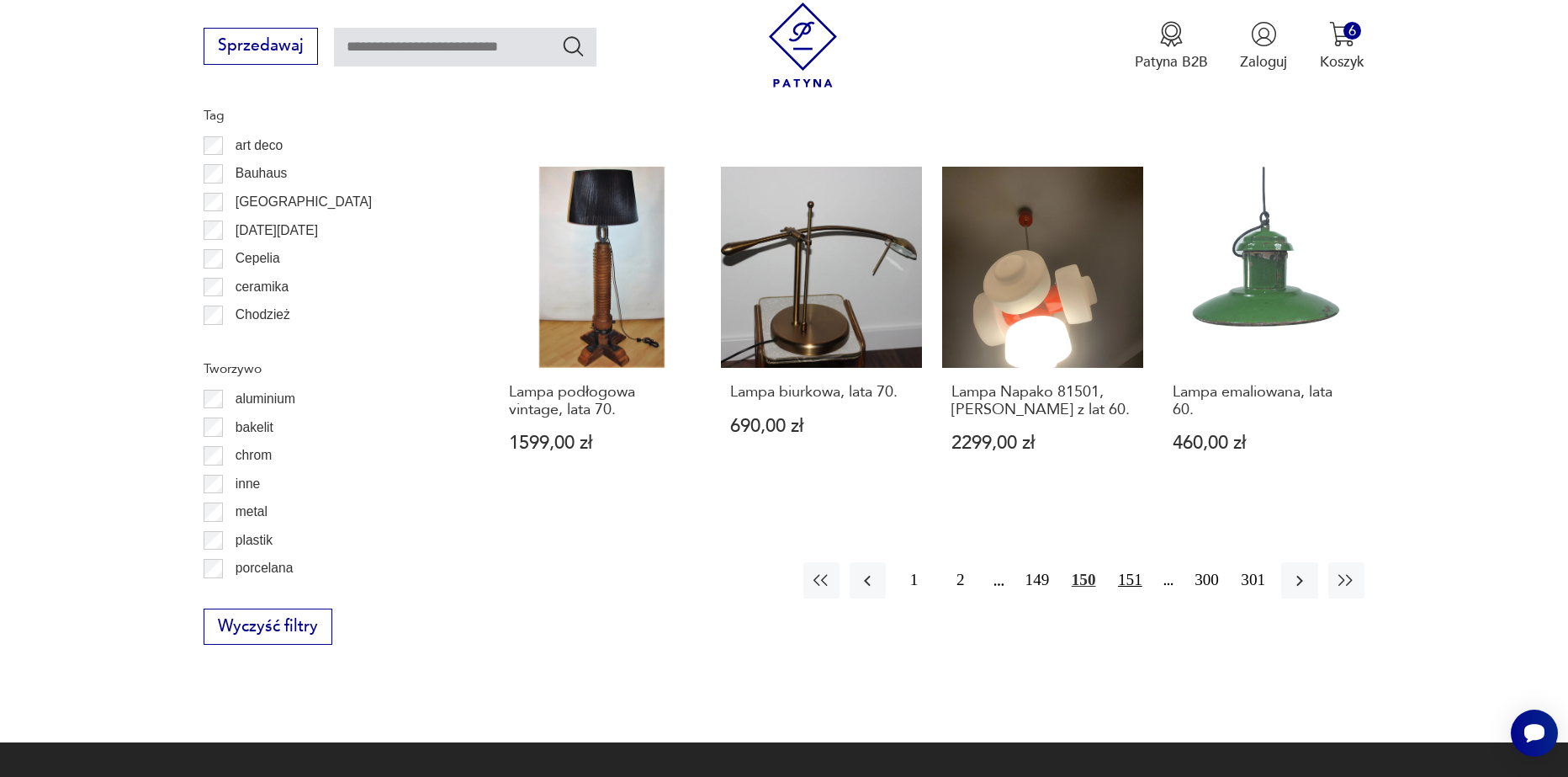
click at [1127, 562] on button "151" at bounding box center [1130, 580] width 37 height 37
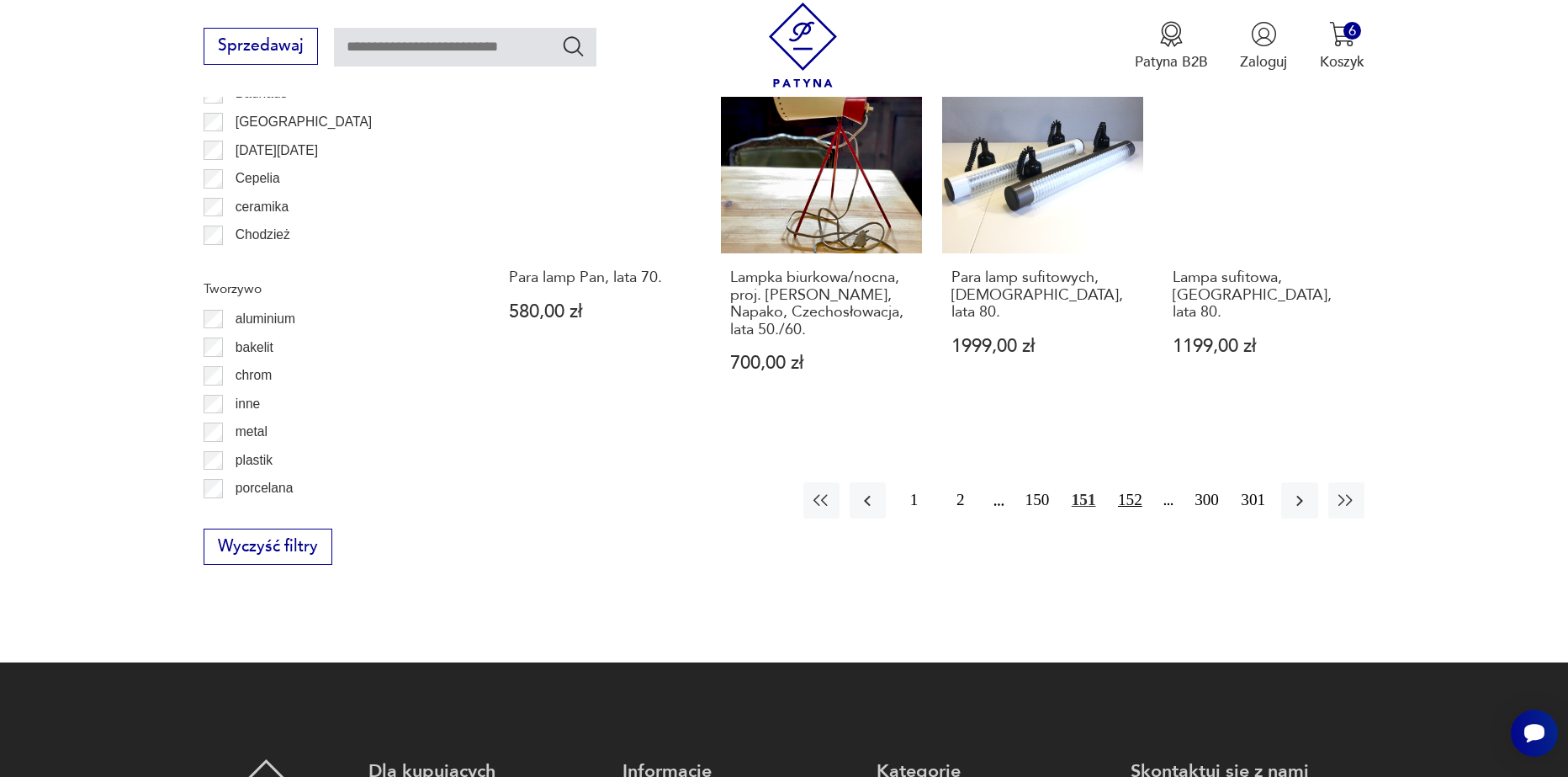
scroll to position [1931, 0]
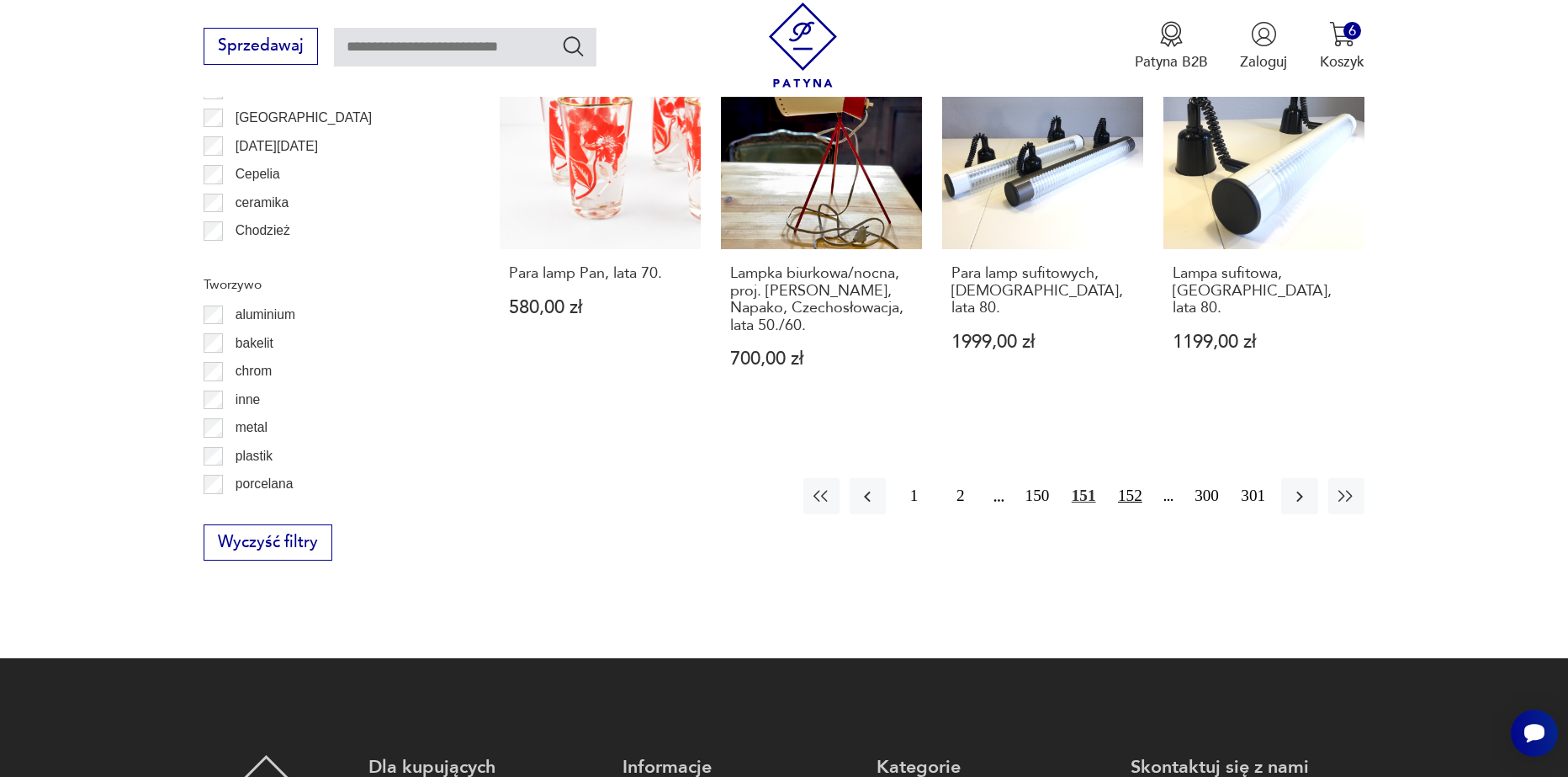
click at [1143, 478] on button "152" at bounding box center [1130, 496] width 37 height 37
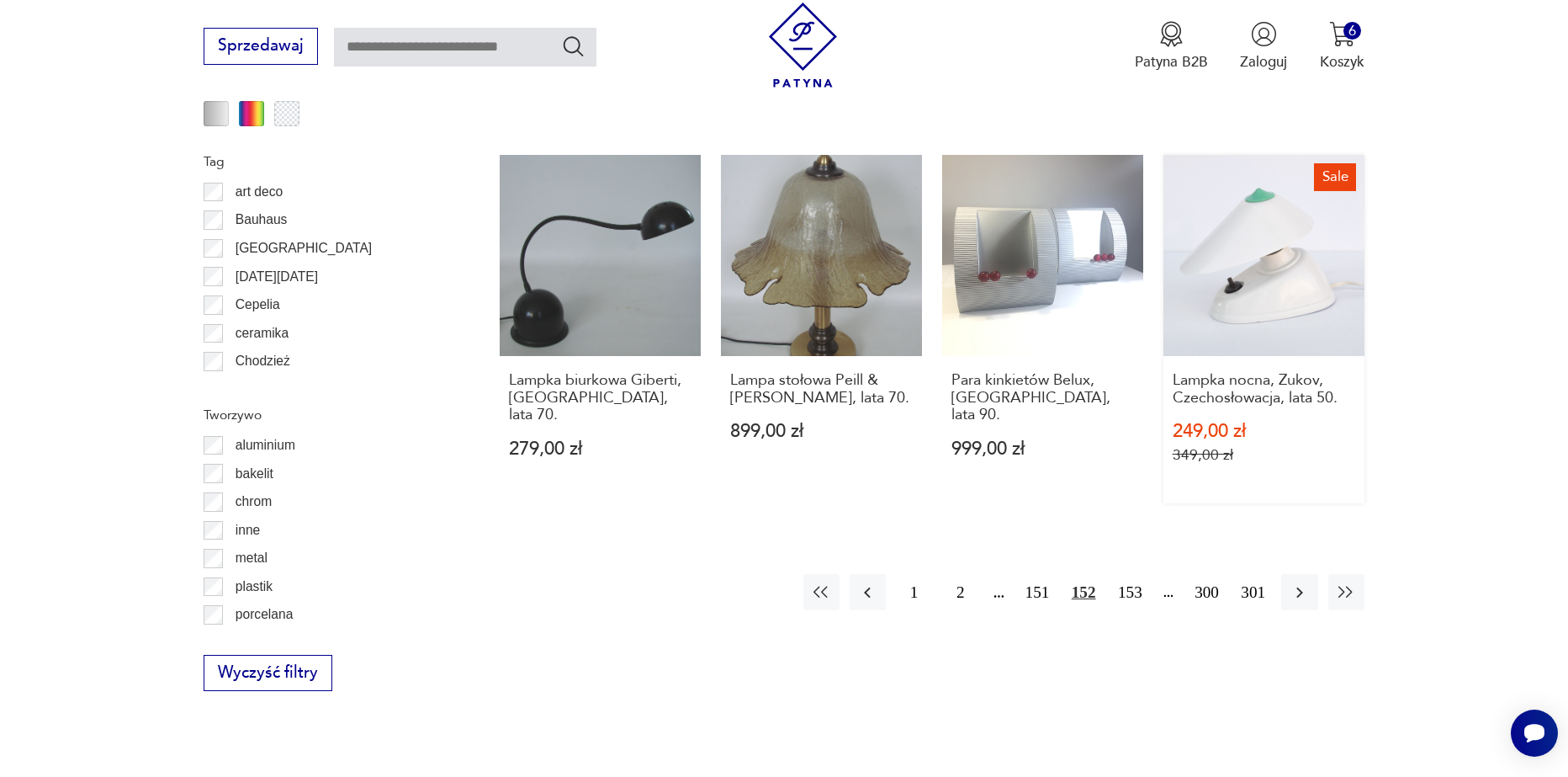
scroll to position [1846, 0]
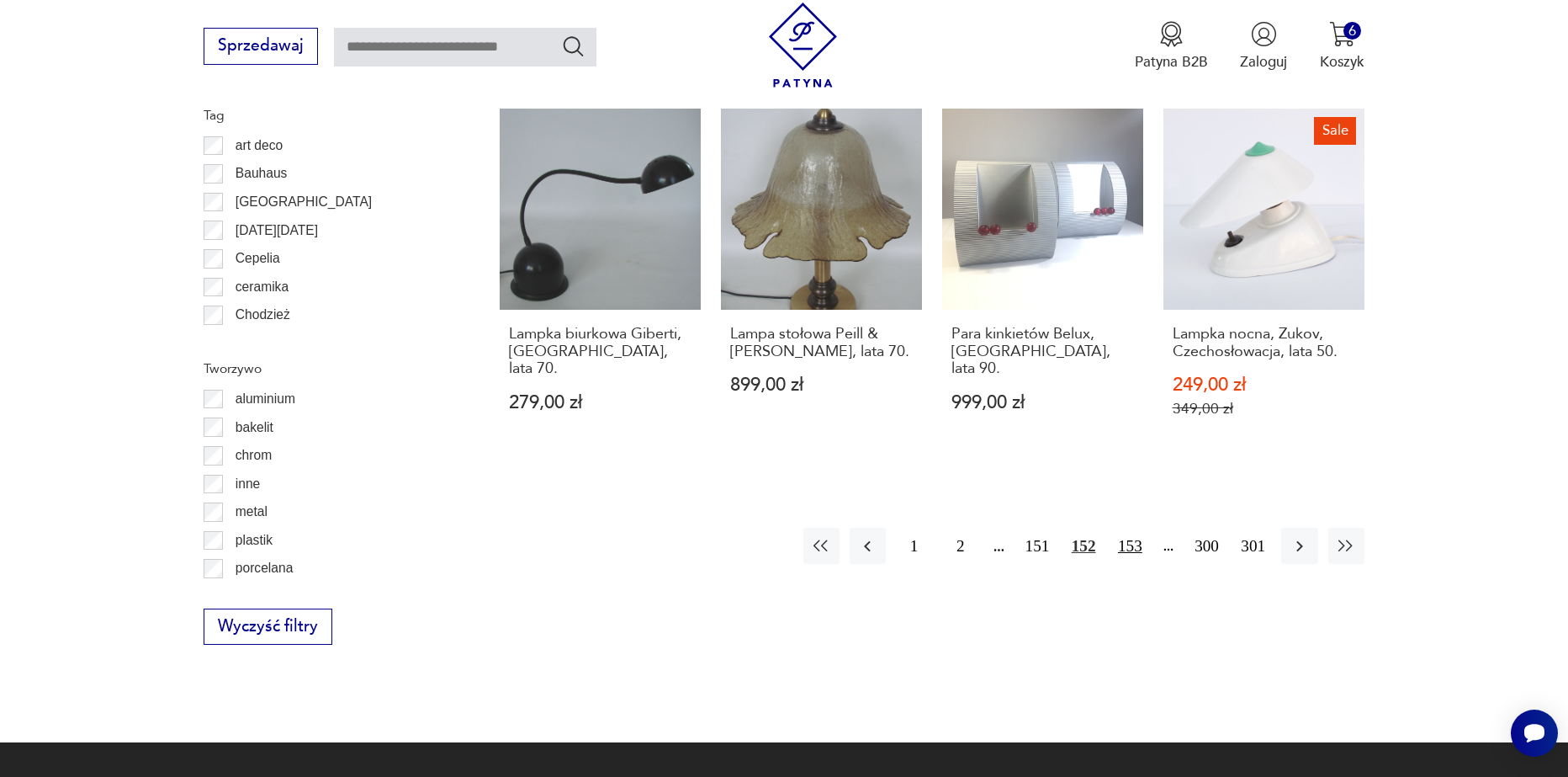
click at [1142, 538] on button "153" at bounding box center [1130, 546] width 37 height 37
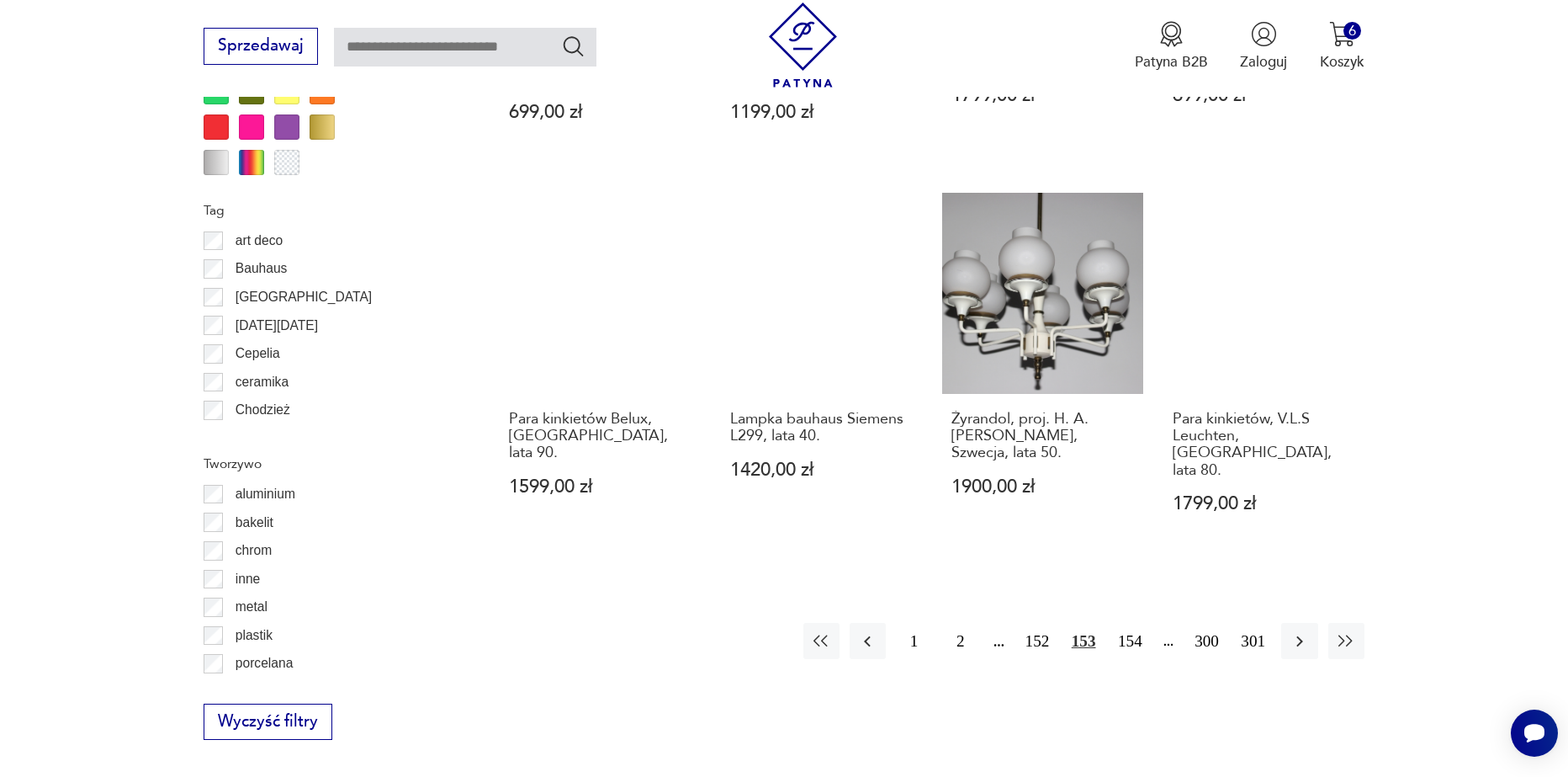
scroll to position [1762, 0]
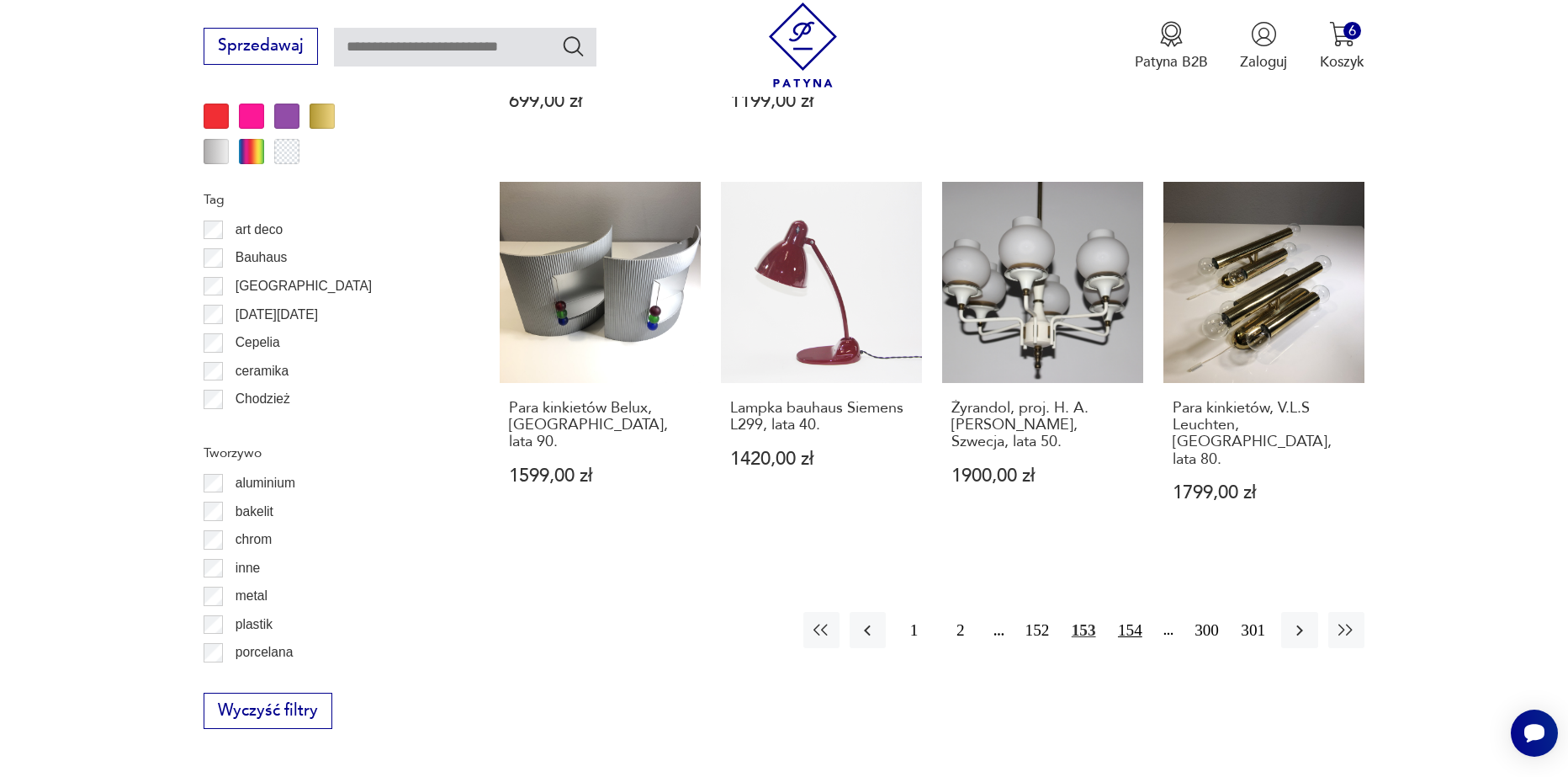
click at [1141, 612] on button "154" at bounding box center [1130, 630] width 37 height 37
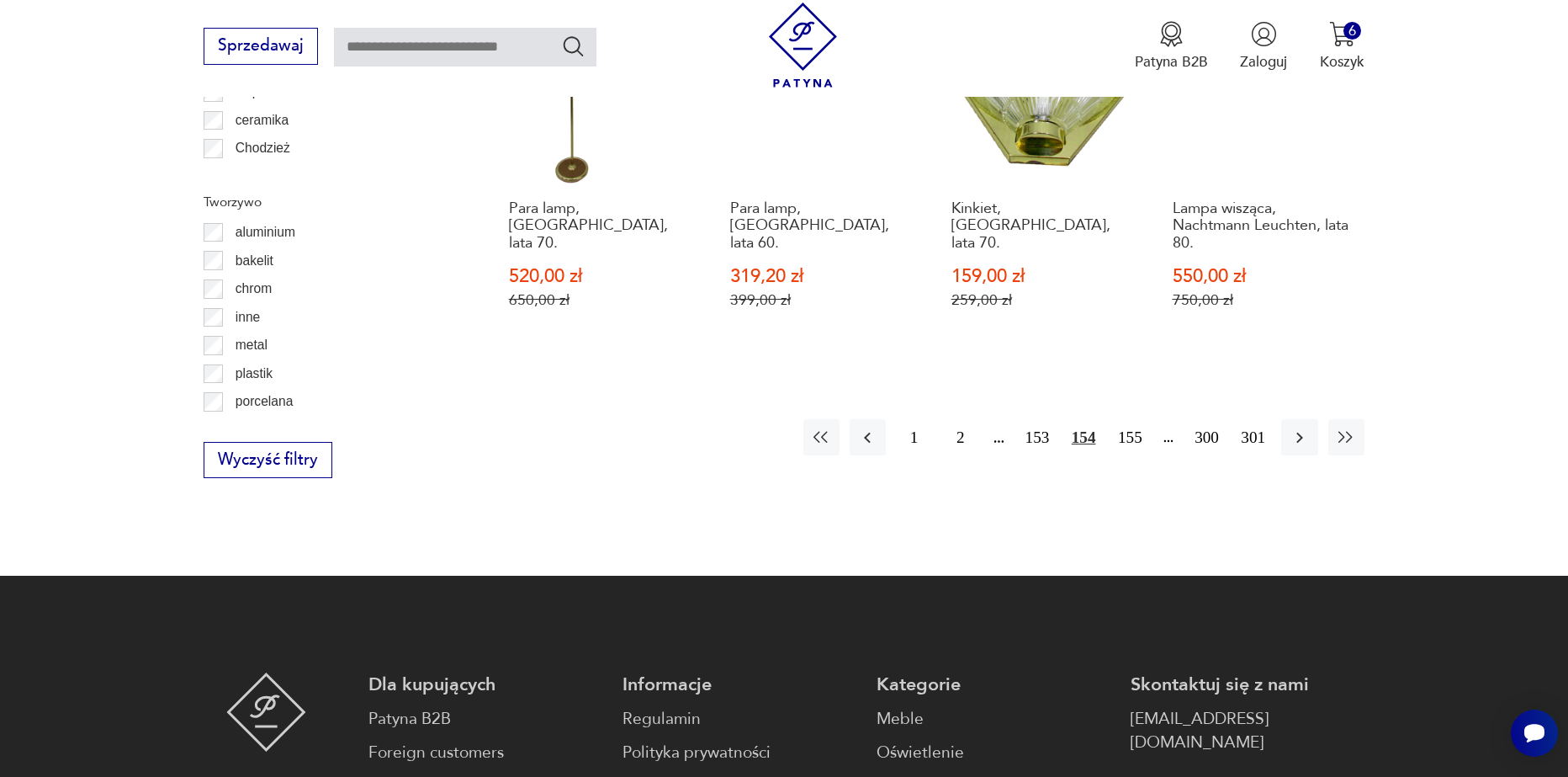
scroll to position [2015, 0]
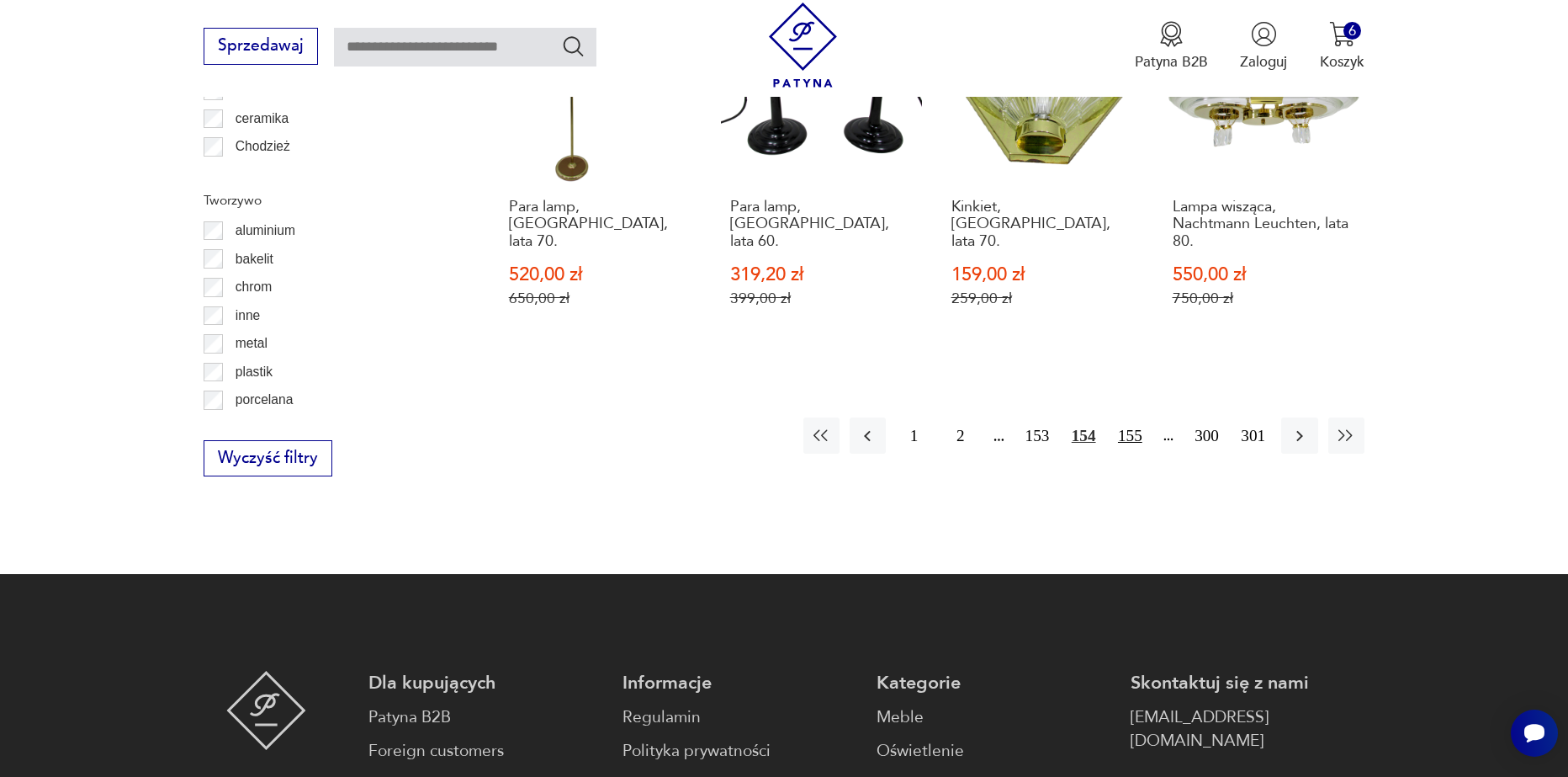
click at [1130, 417] on button "155" at bounding box center [1130, 435] width 37 height 37
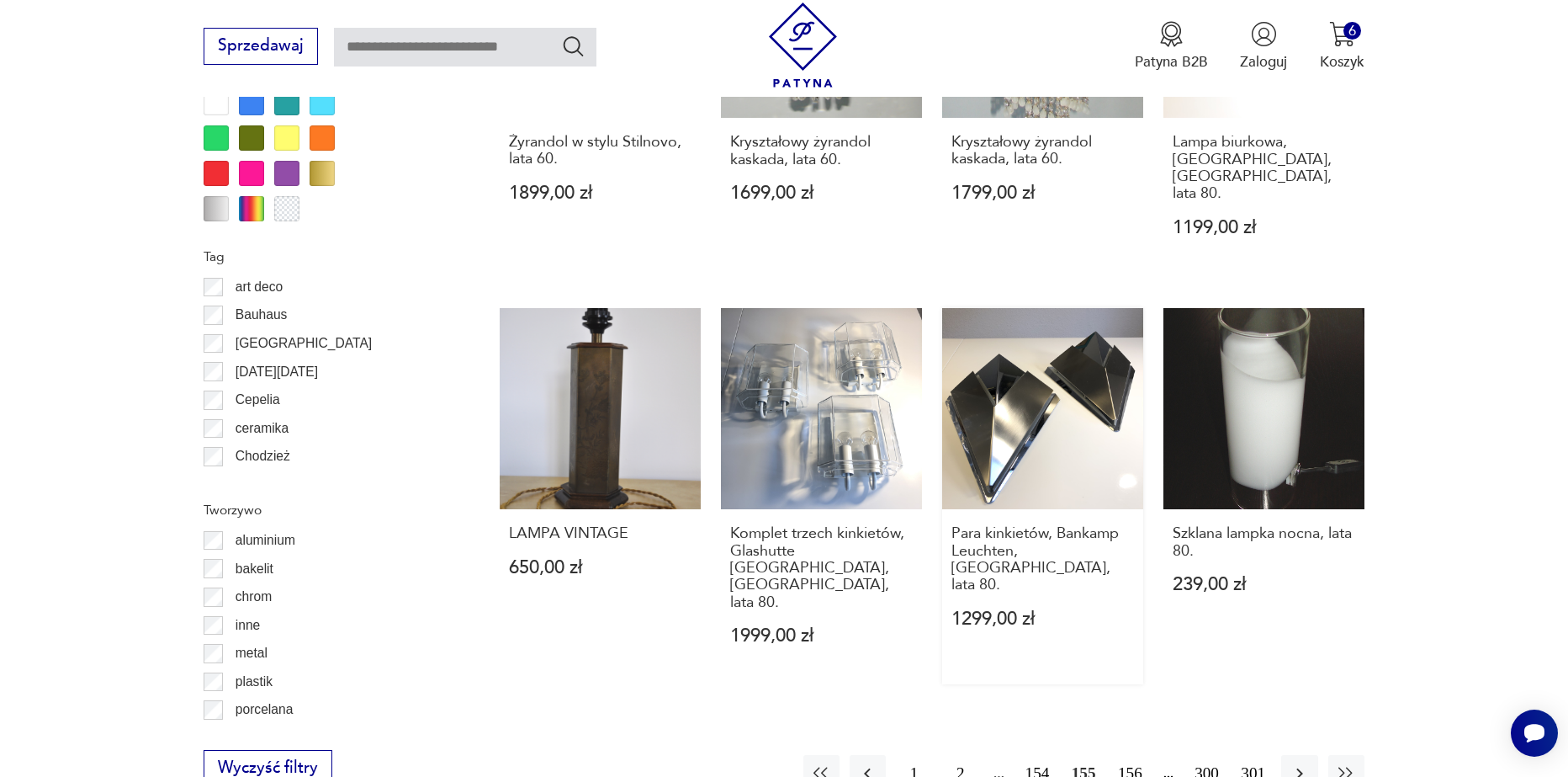
scroll to position [1846, 0]
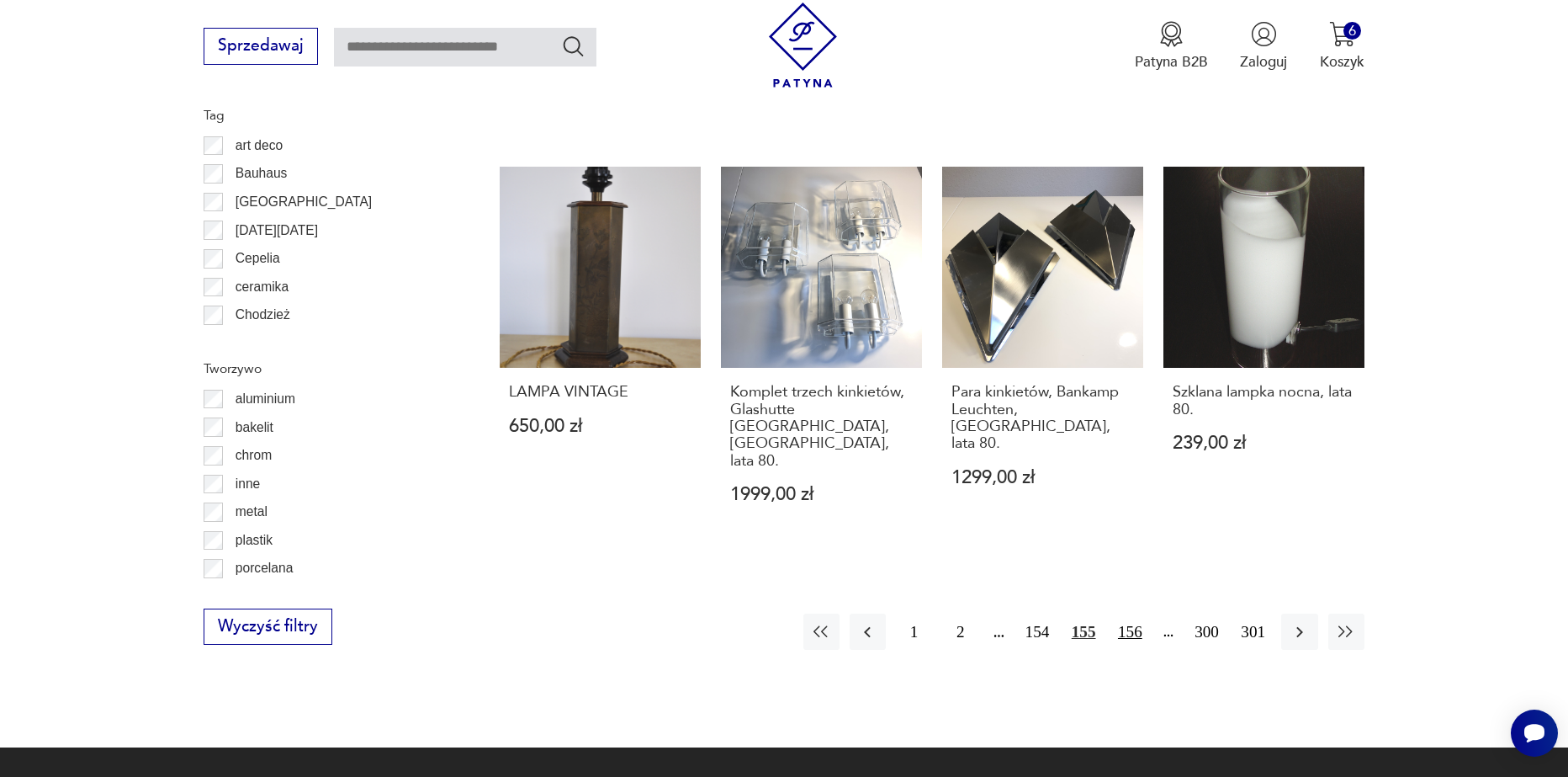
click at [1124, 614] on button "156" at bounding box center [1130, 631] width 37 height 37
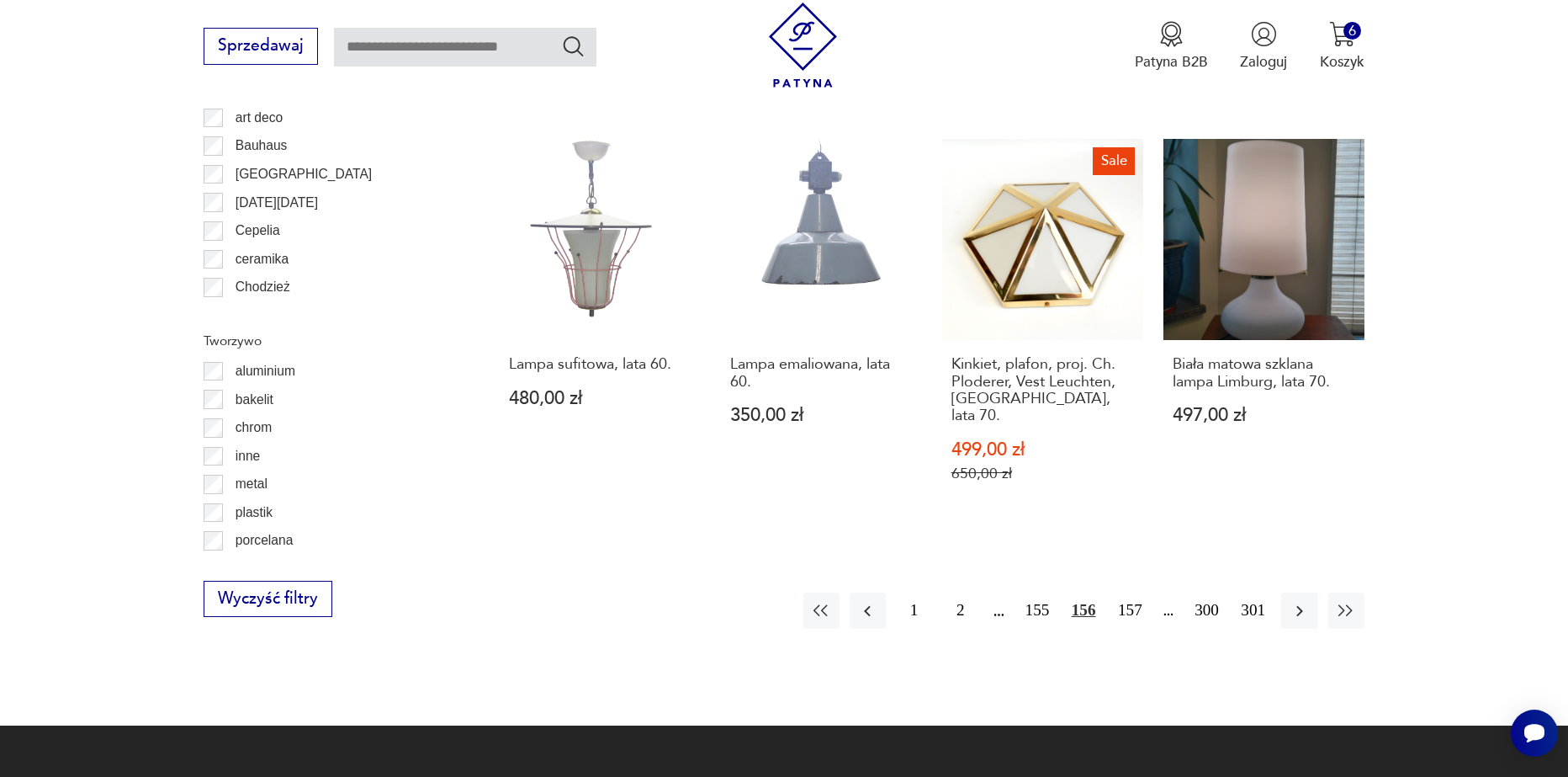
scroll to position [1931, 0]
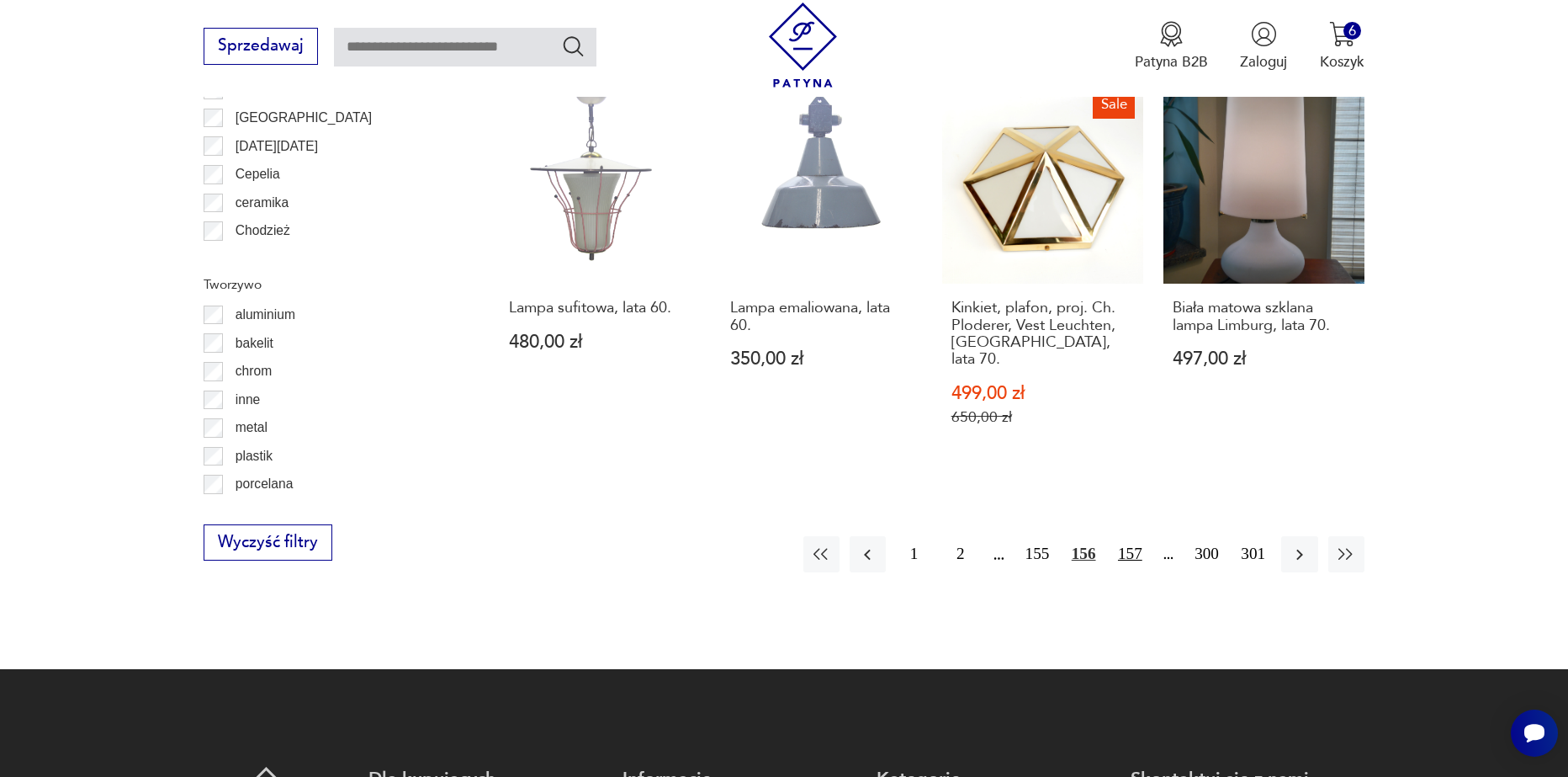
click at [1123, 536] on button "157" at bounding box center [1130, 554] width 37 height 37
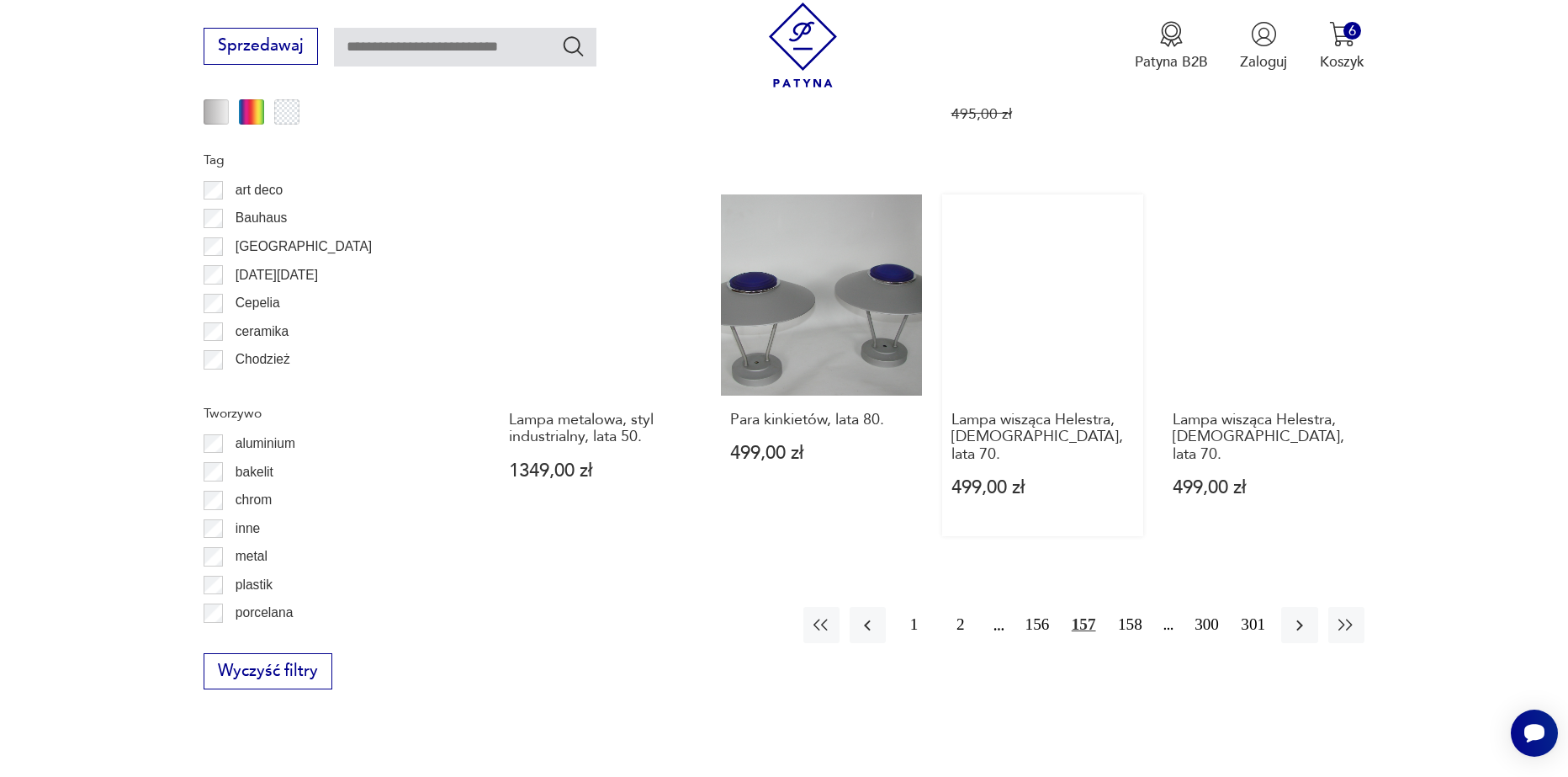
scroll to position [1846, 0]
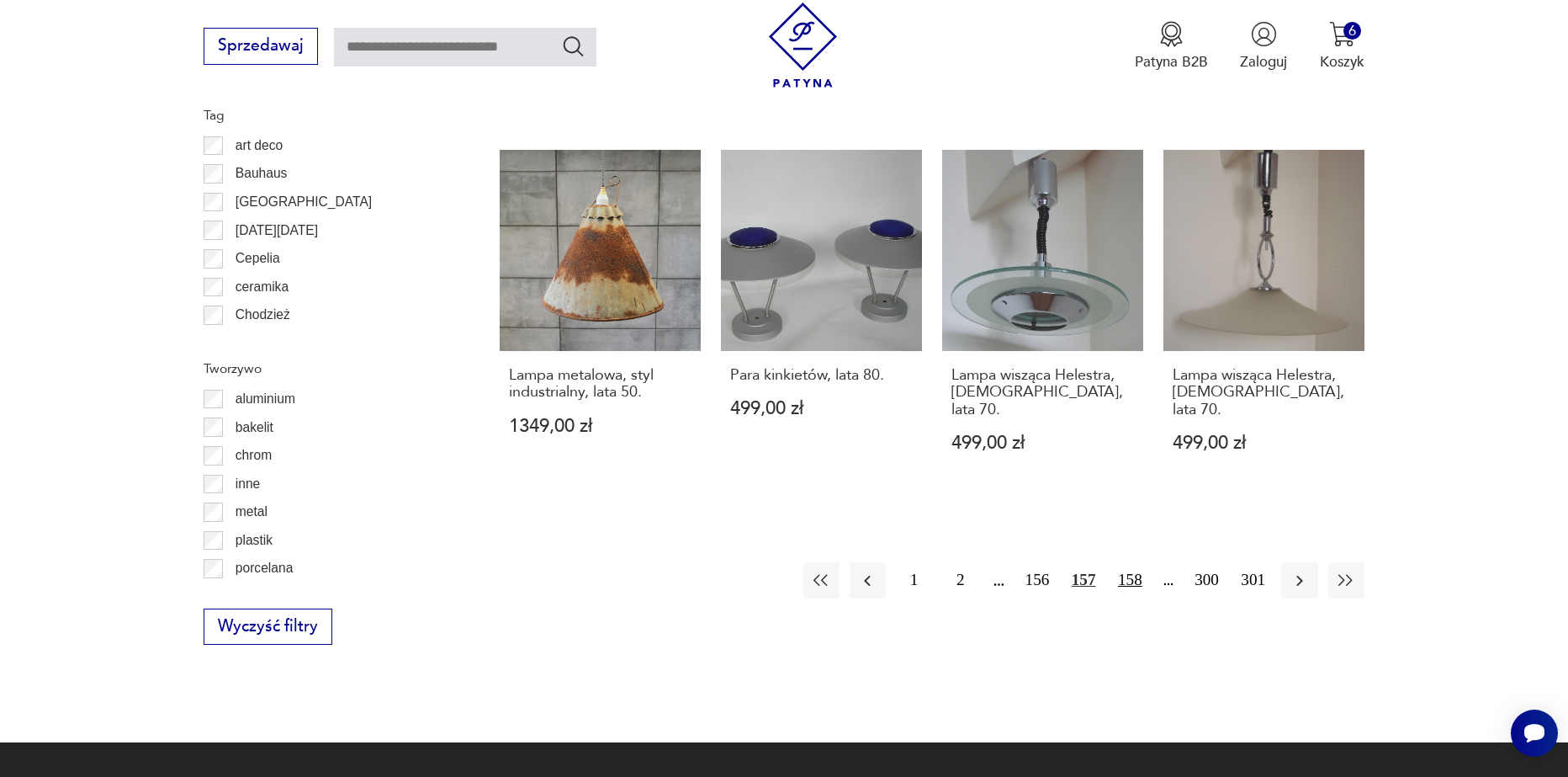
click at [1130, 562] on button "158" at bounding box center [1130, 580] width 37 height 37
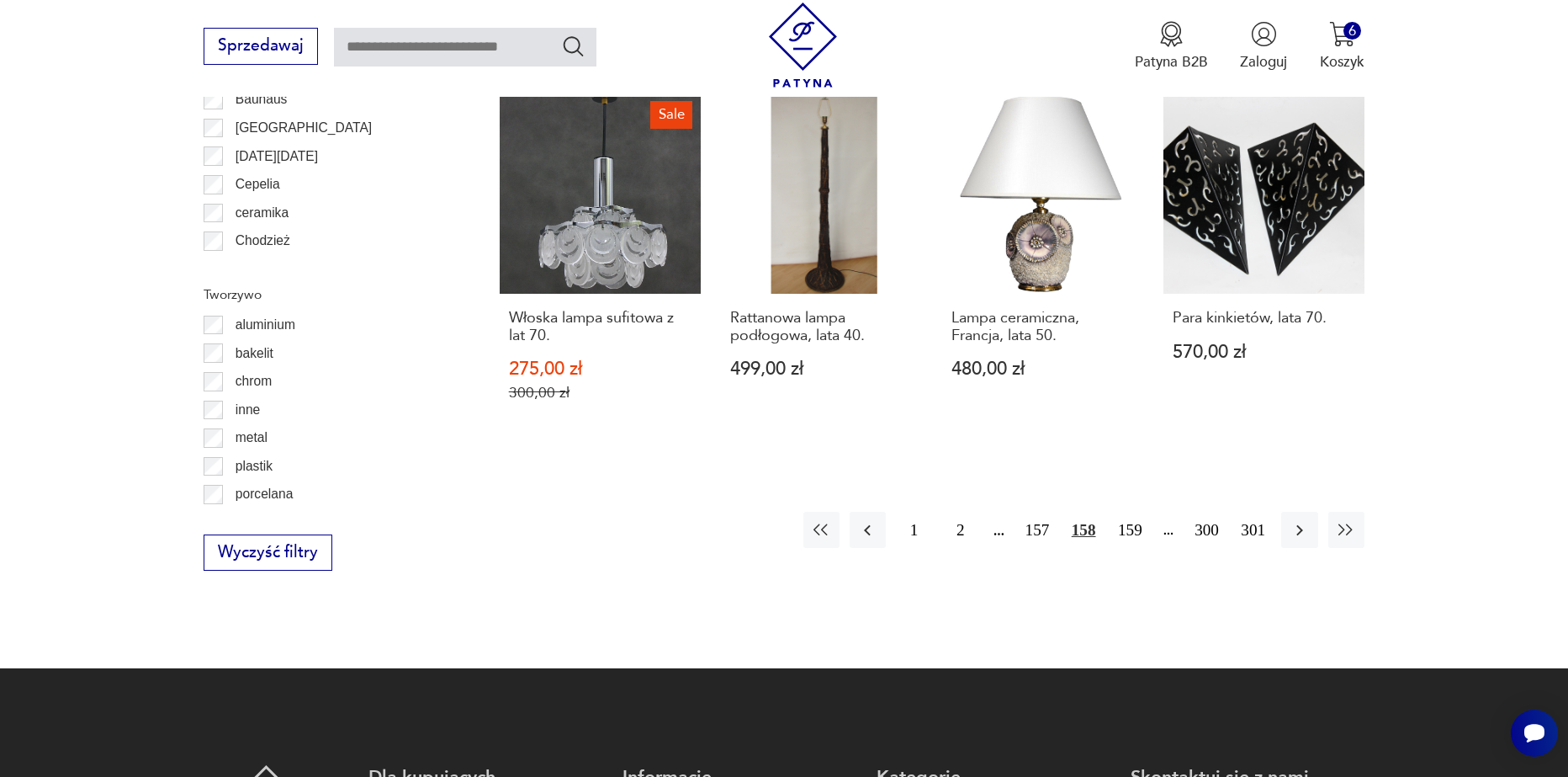
scroll to position [1931, 0]
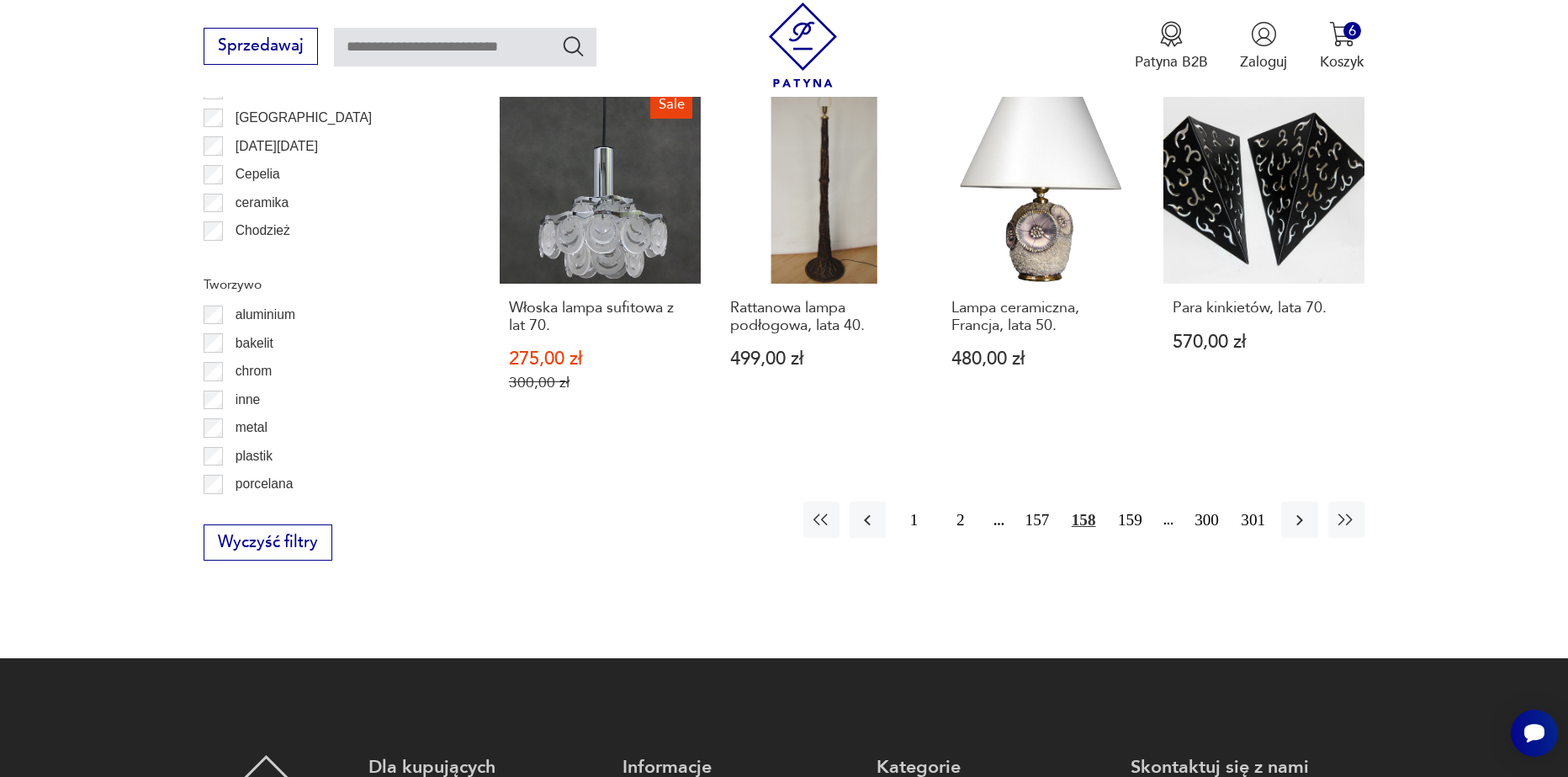
click at [1114, 502] on button "159" at bounding box center [1130, 520] width 37 height 37
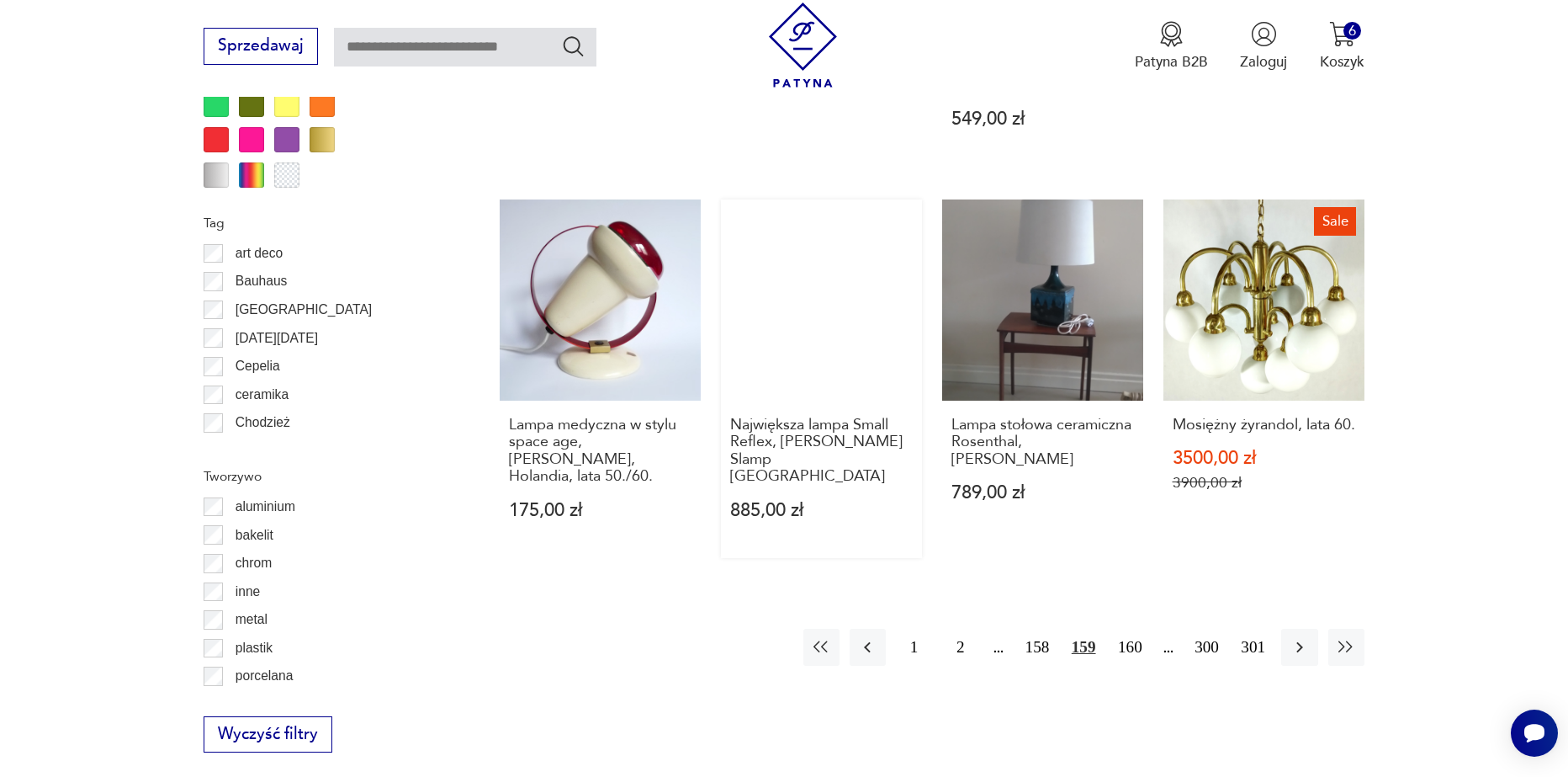
scroll to position [1762, 0]
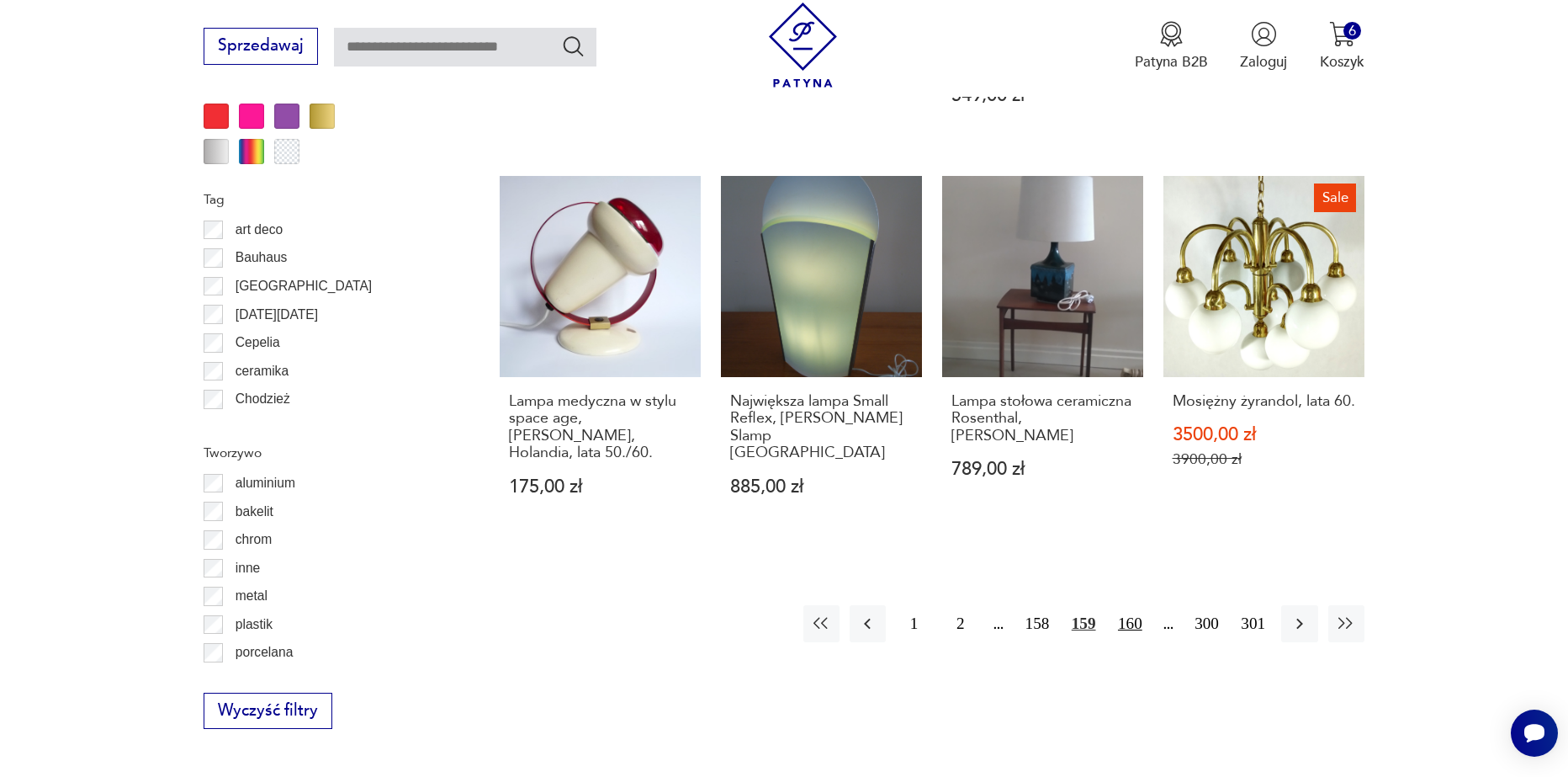
click at [1136, 605] on button "160" at bounding box center [1130, 622] width 37 height 37
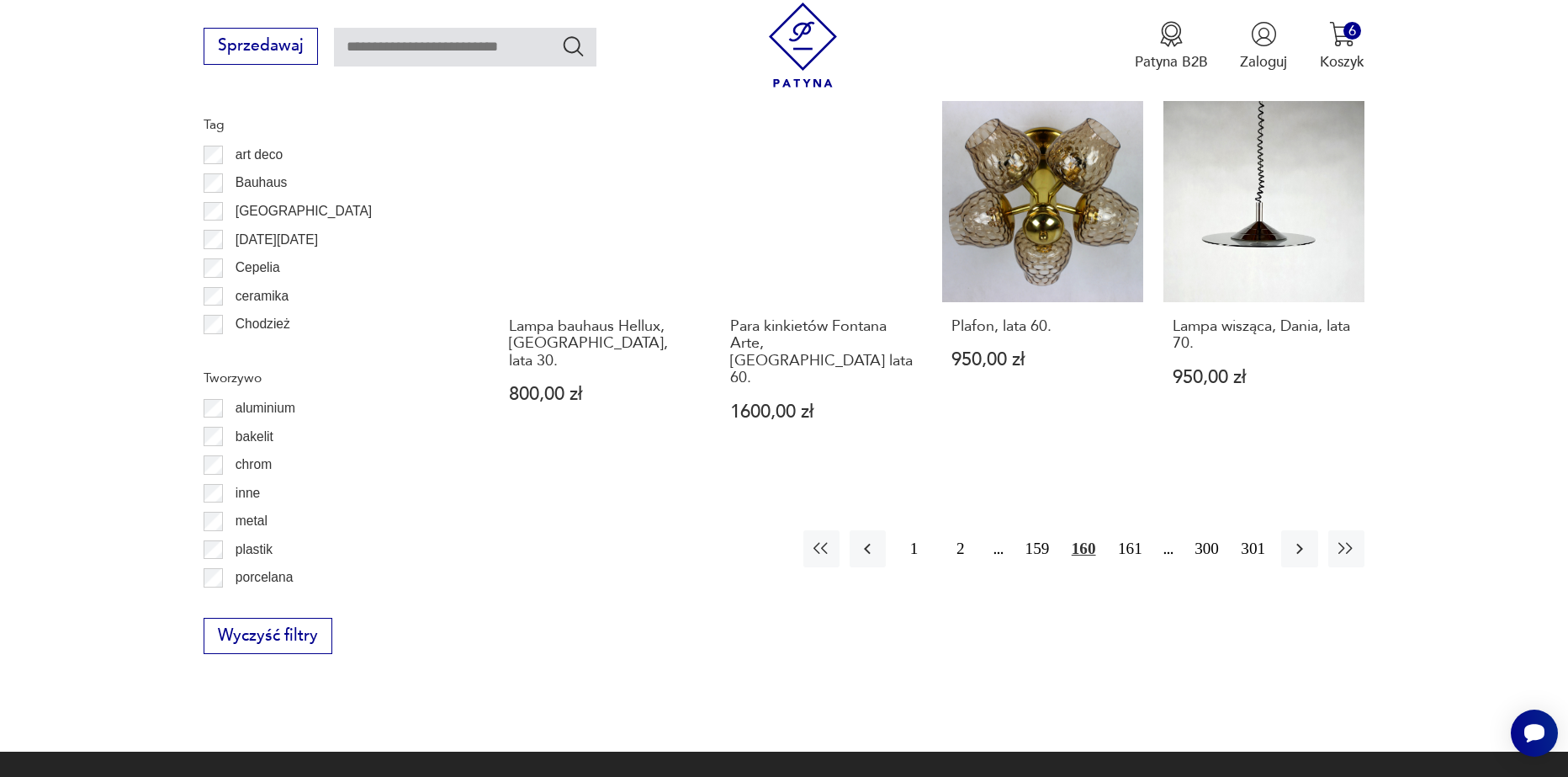
scroll to position [1846, 0]
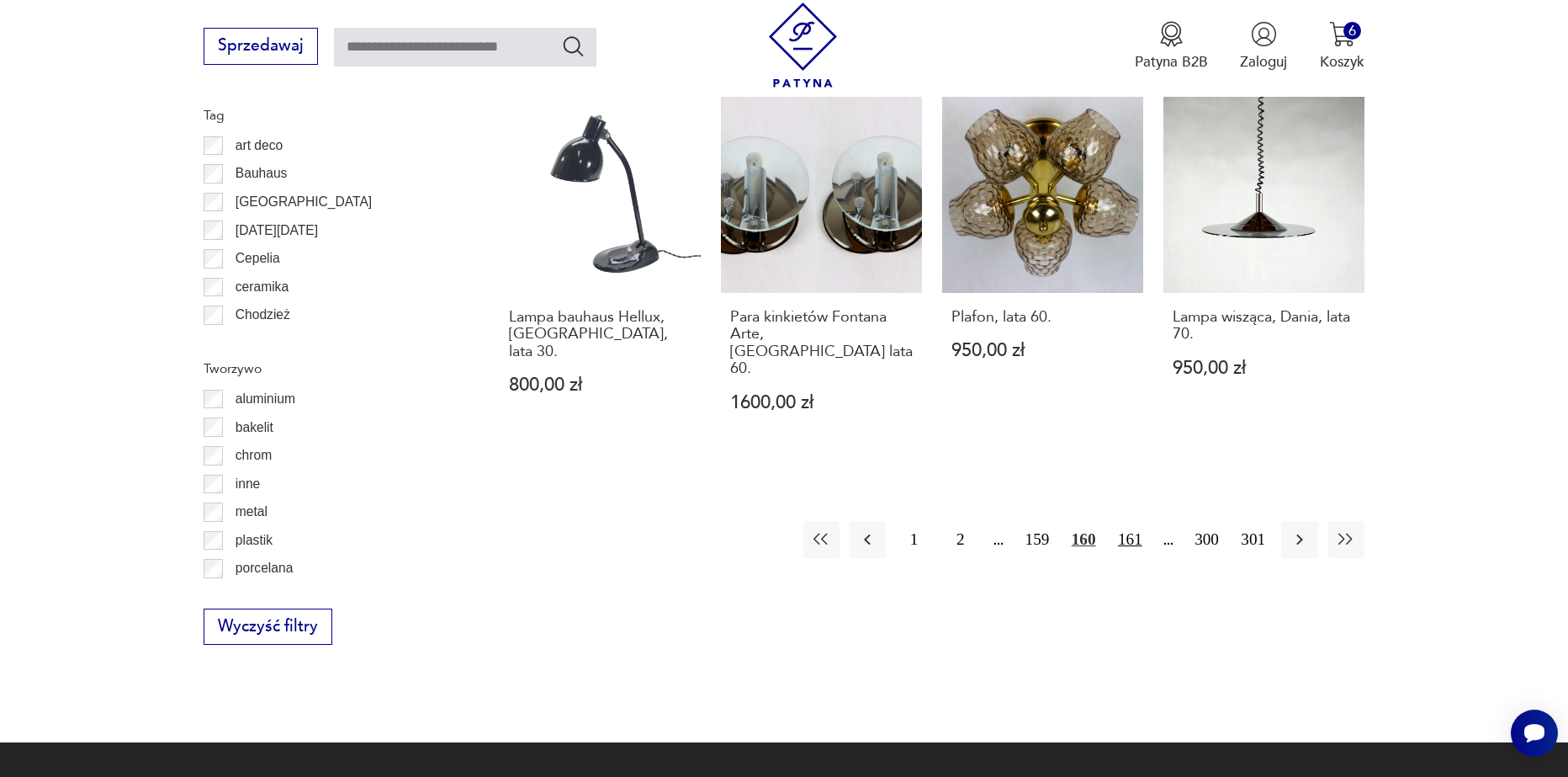
click at [1122, 521] on button "161" at bounding box center [1130, 539] width 37 height 37
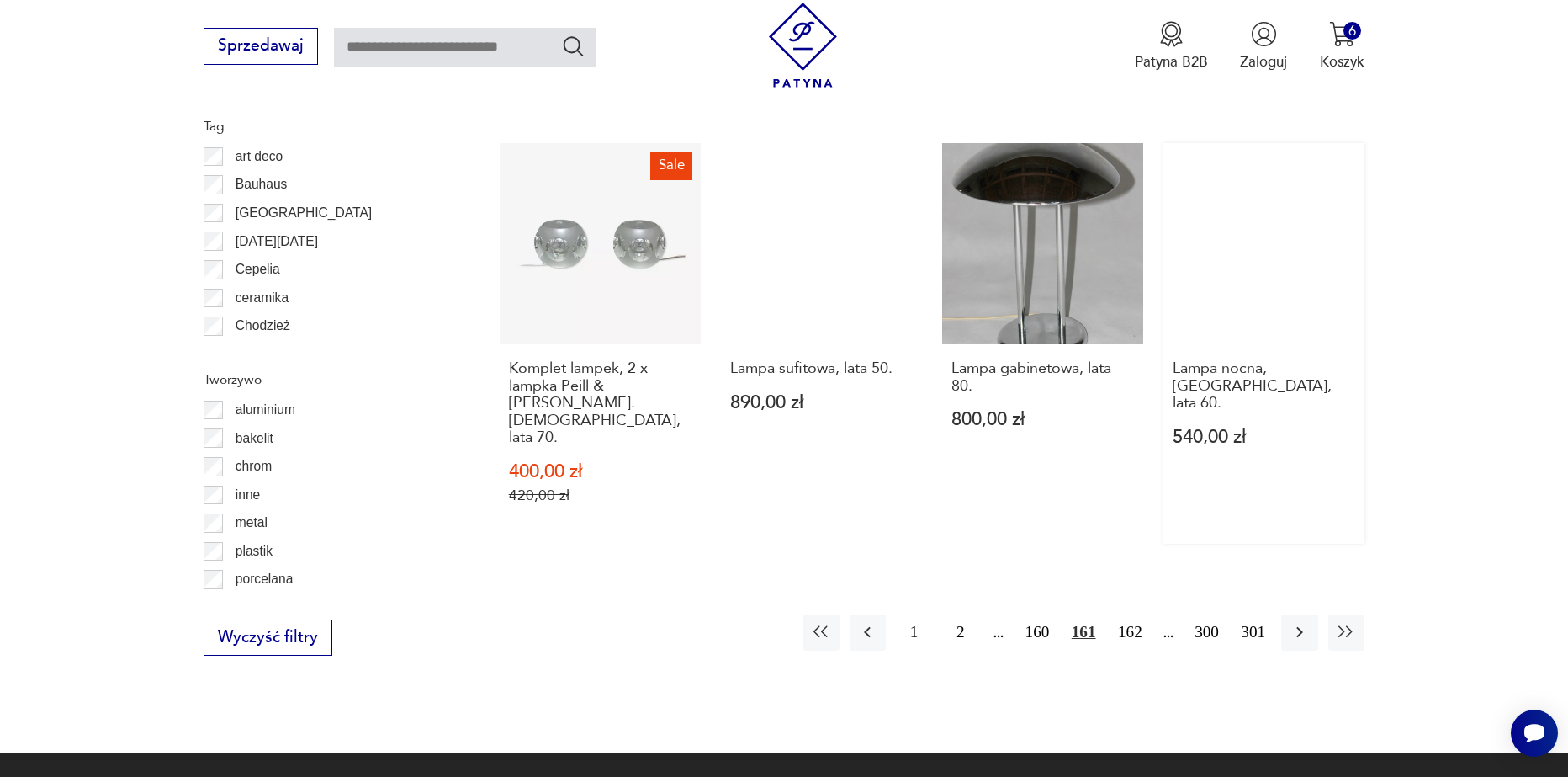
scroll to position [1846, 0]
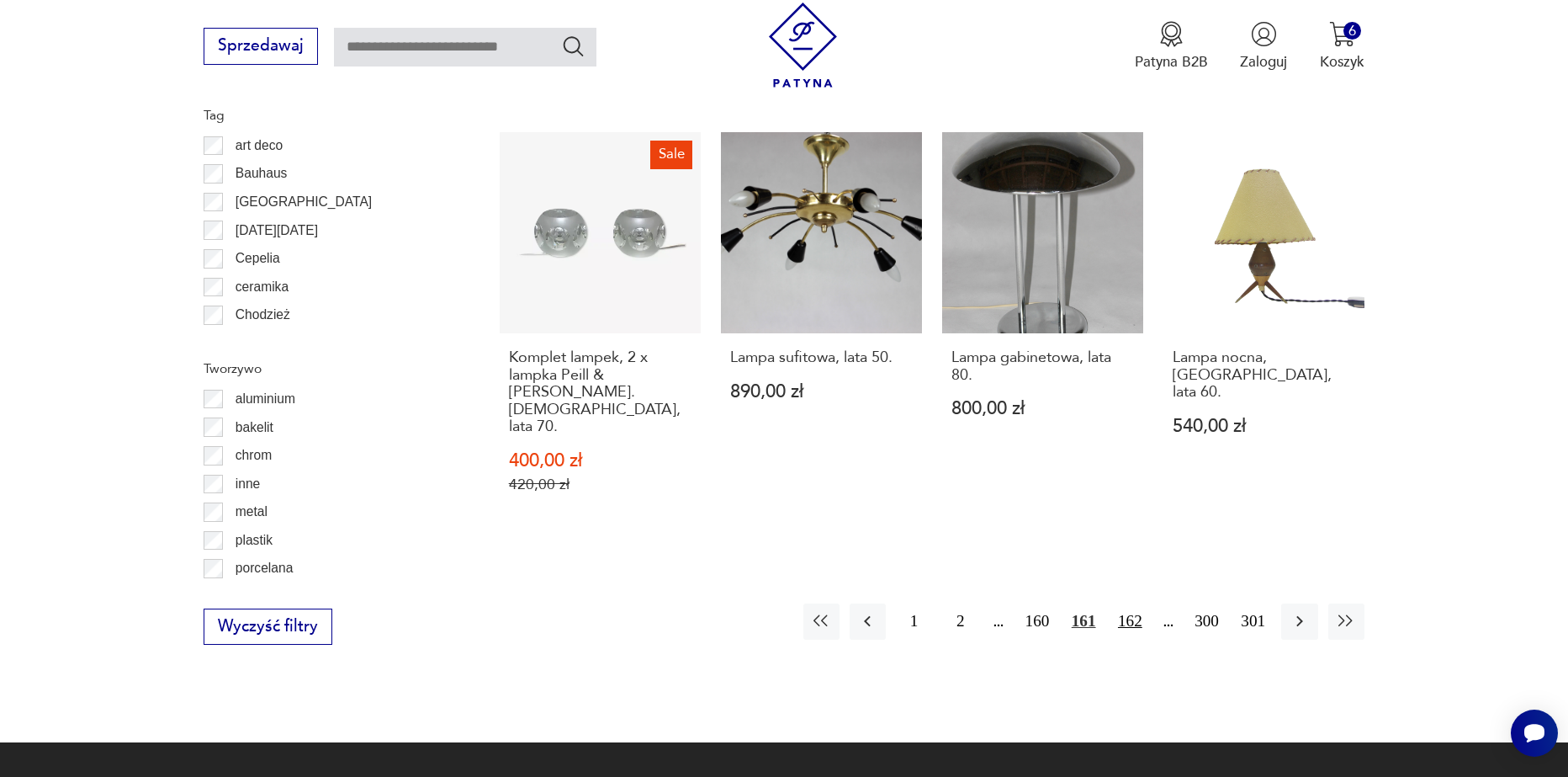
click at [1122, 604] on button "162" at bounding box center [1130, 622] width 37 height 37
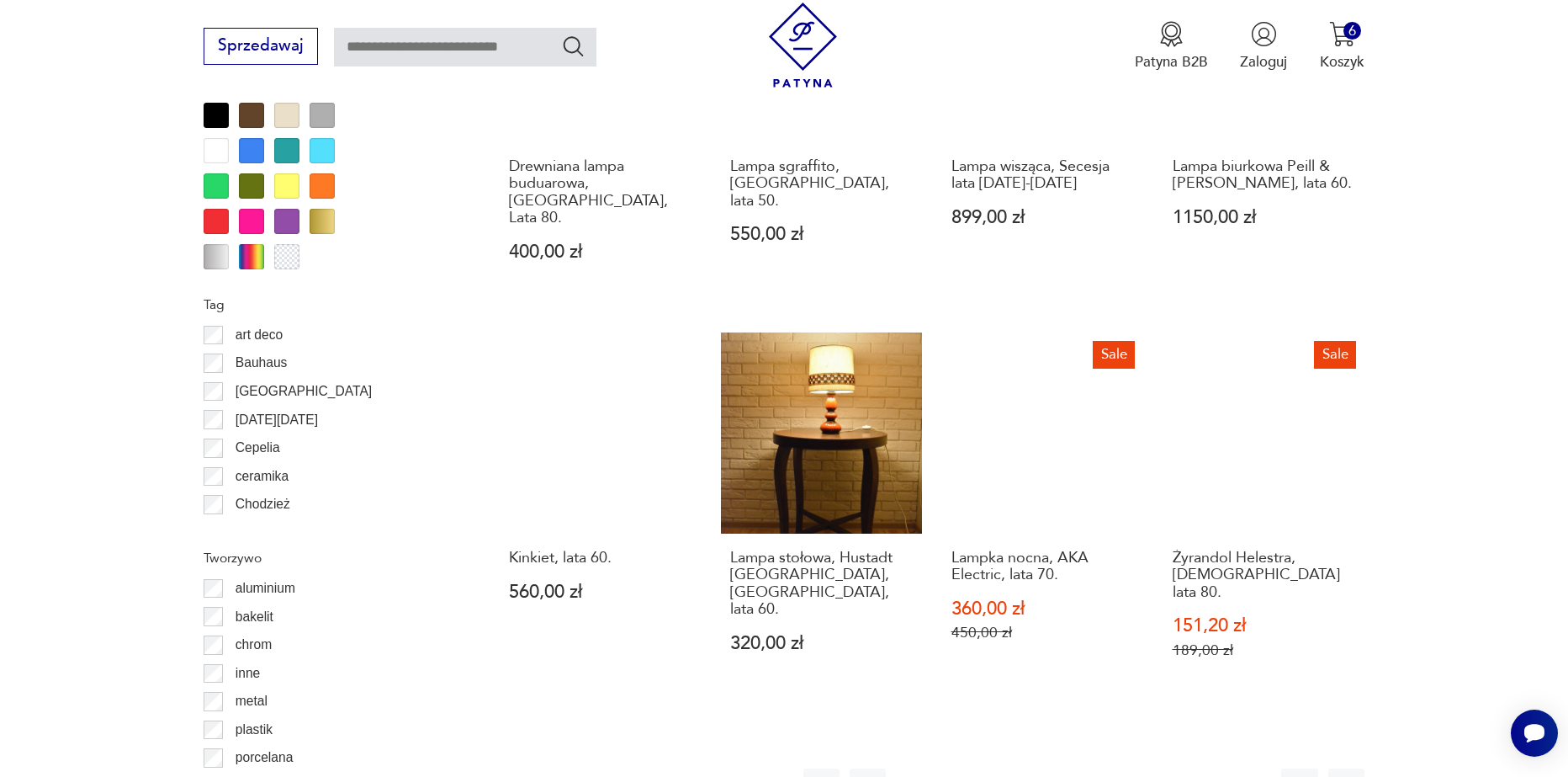
scroll to position [1762, 0]
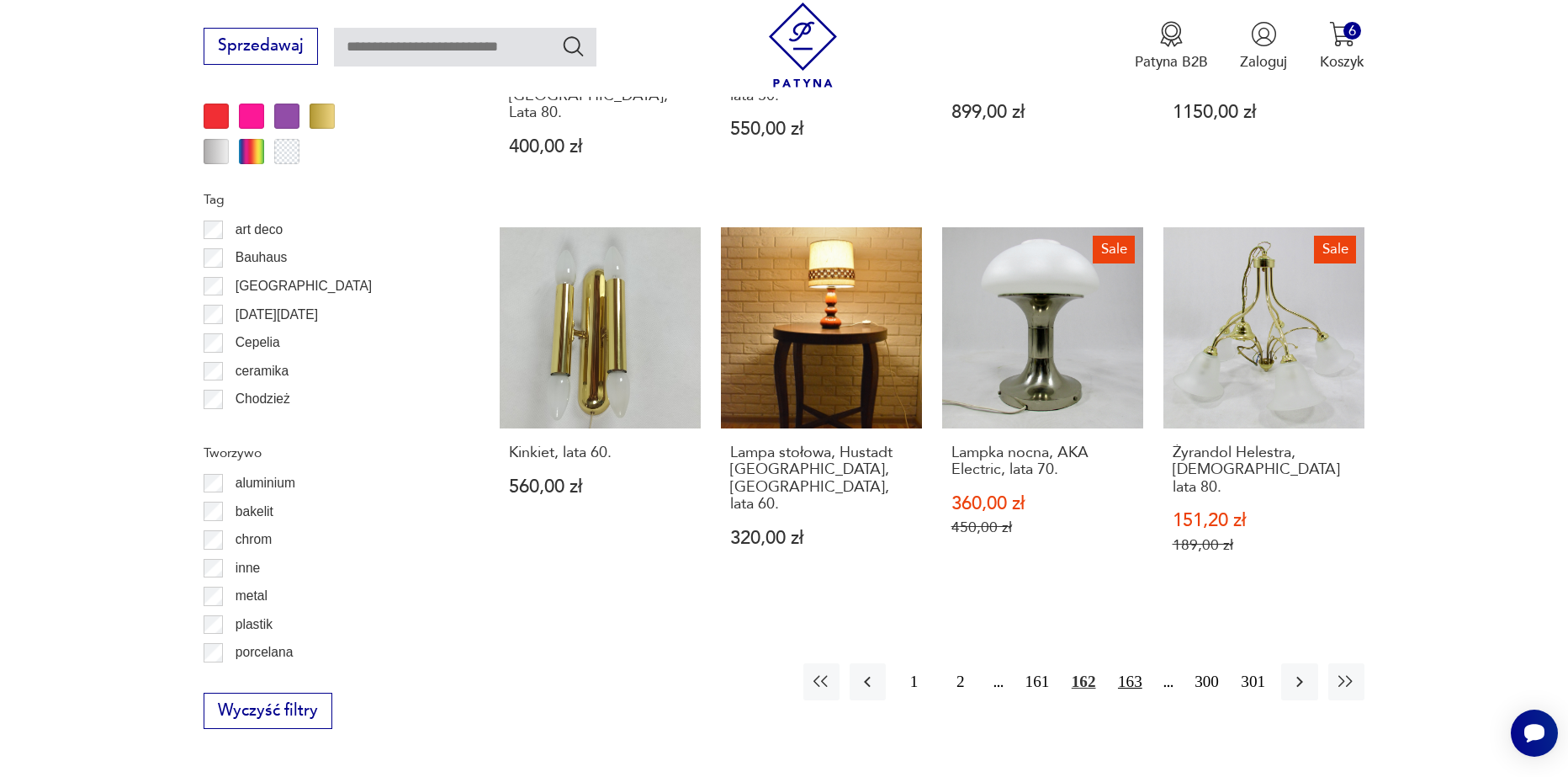
click at [1129, 664] on button "163" at bounding box center [1130, 681] width 37 height 37
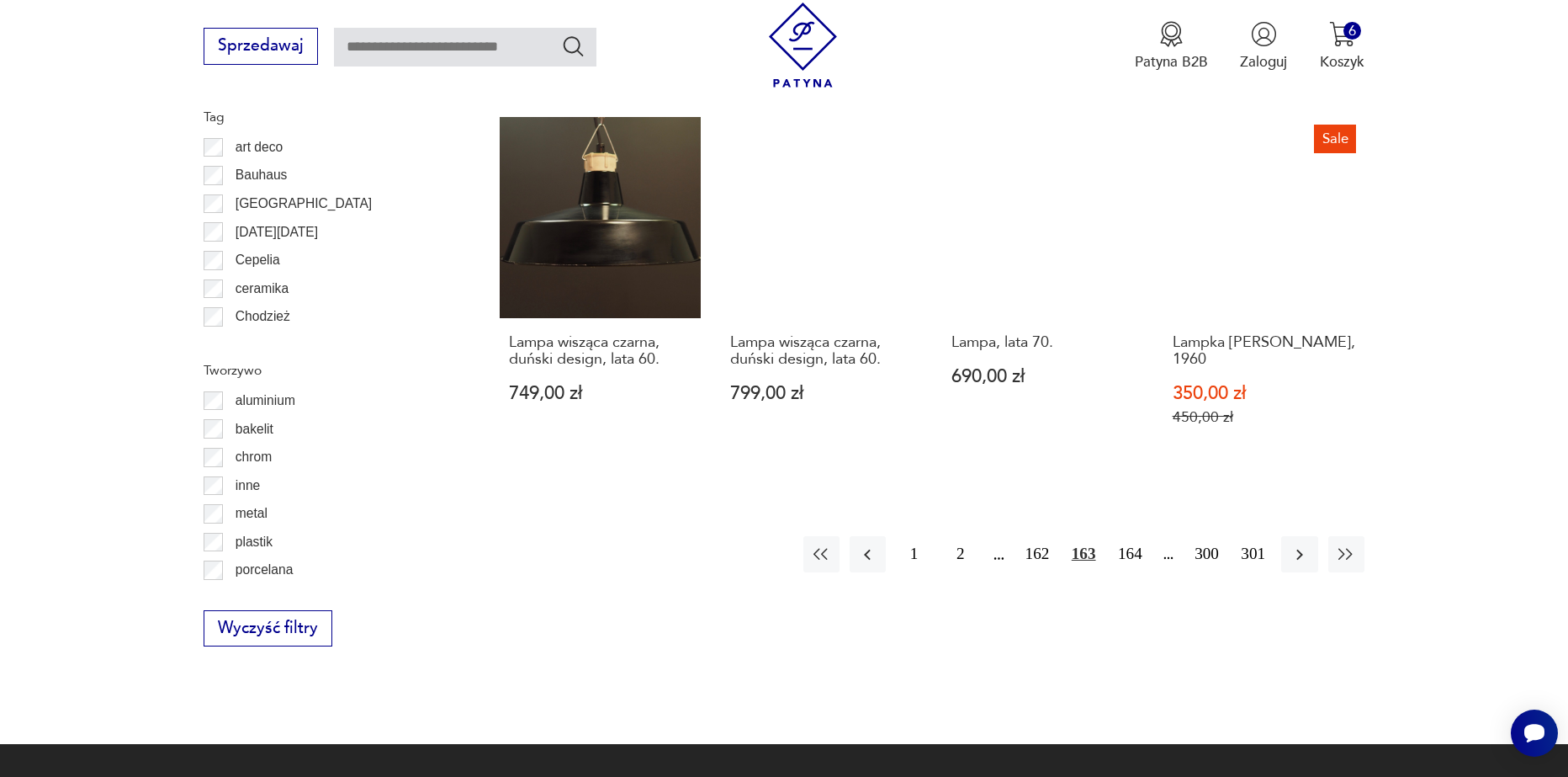
scroll to position [1846, 0]
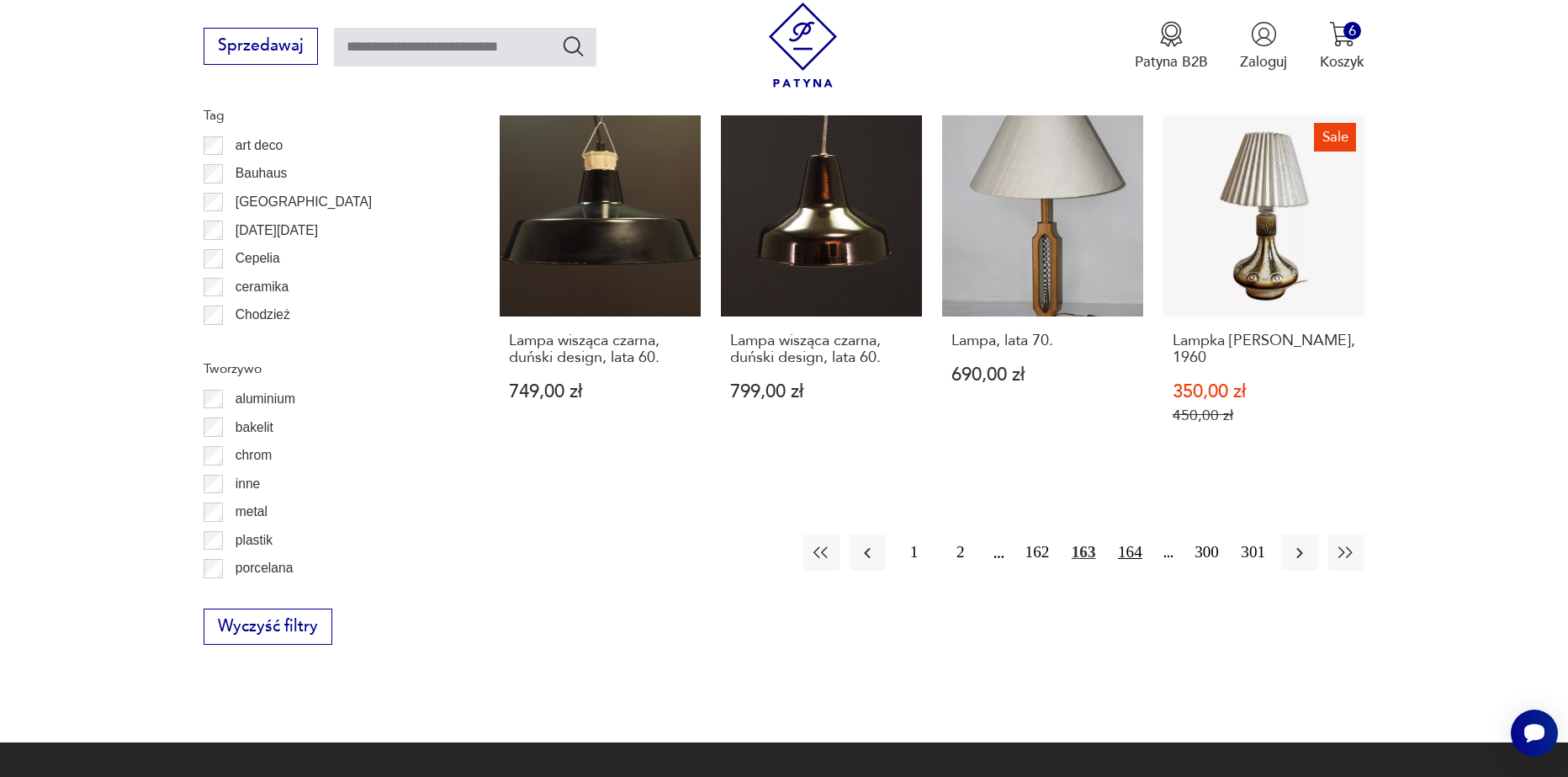
click at [1138, 534] on button "164" at bounding box center [1130, 552] width 37 height 37
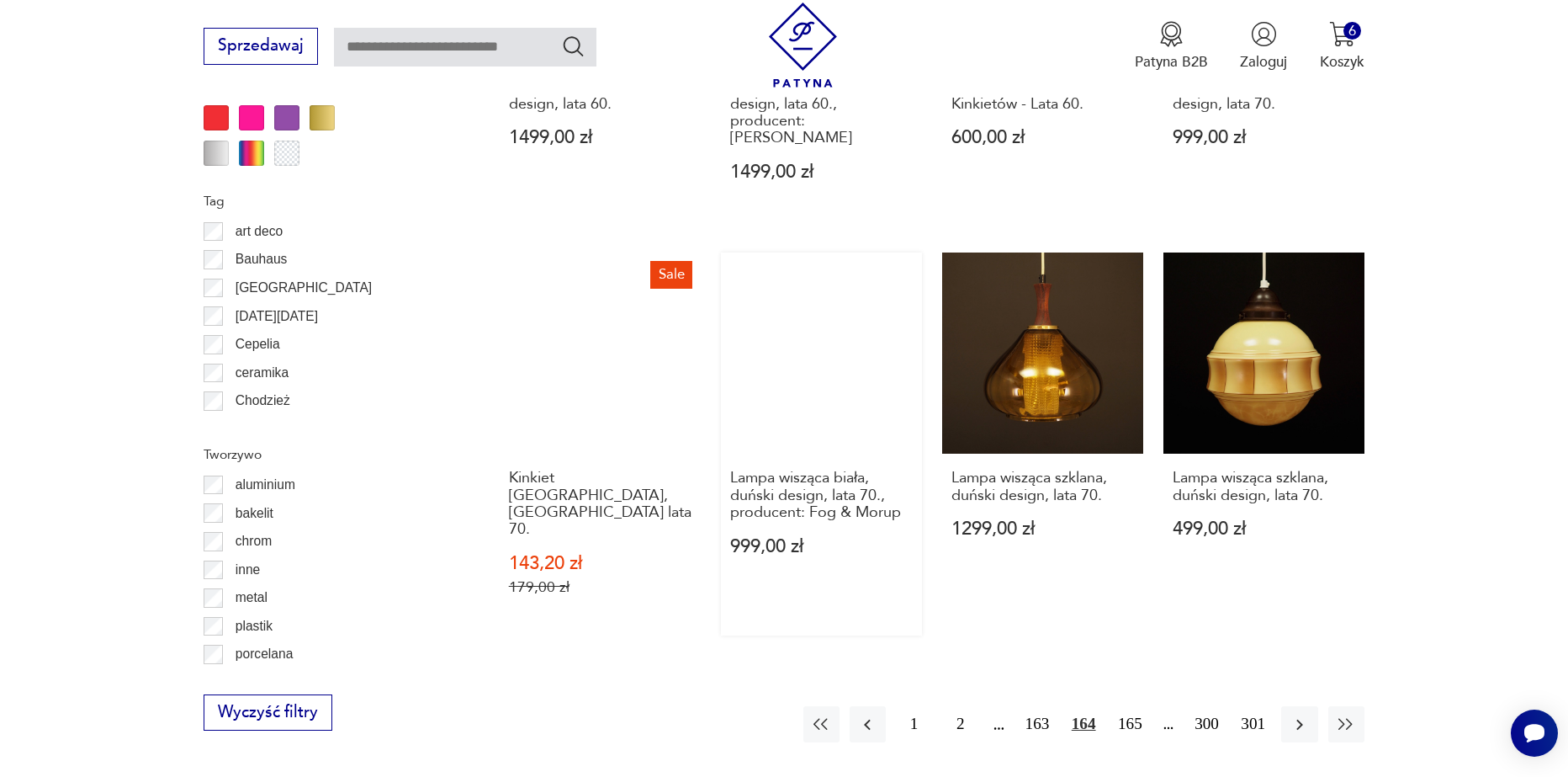
scroll to position [1762, 0]
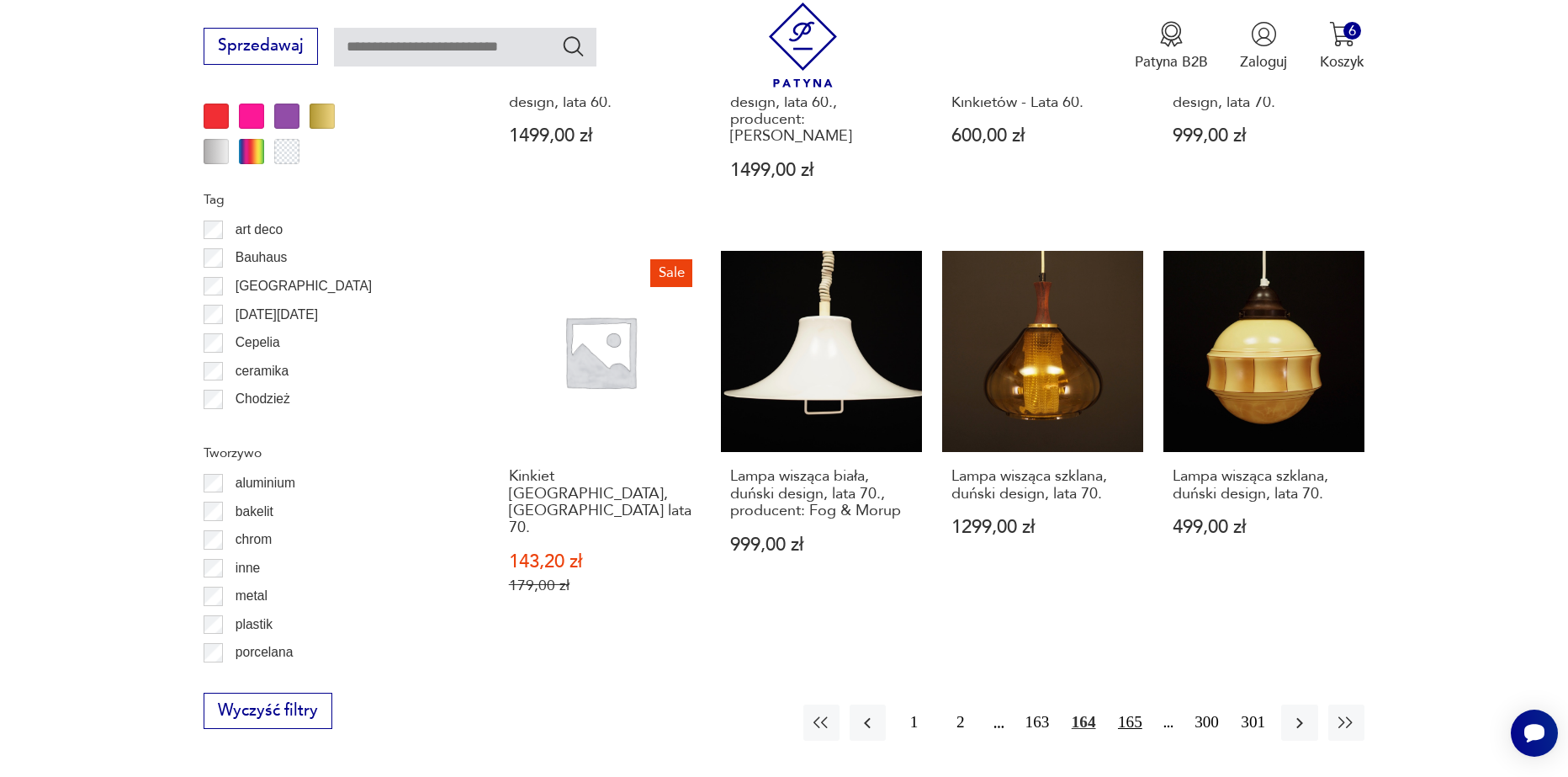
click at [1122, 705] on button "165" at bounding box center [1130, 723] width 37 height 37
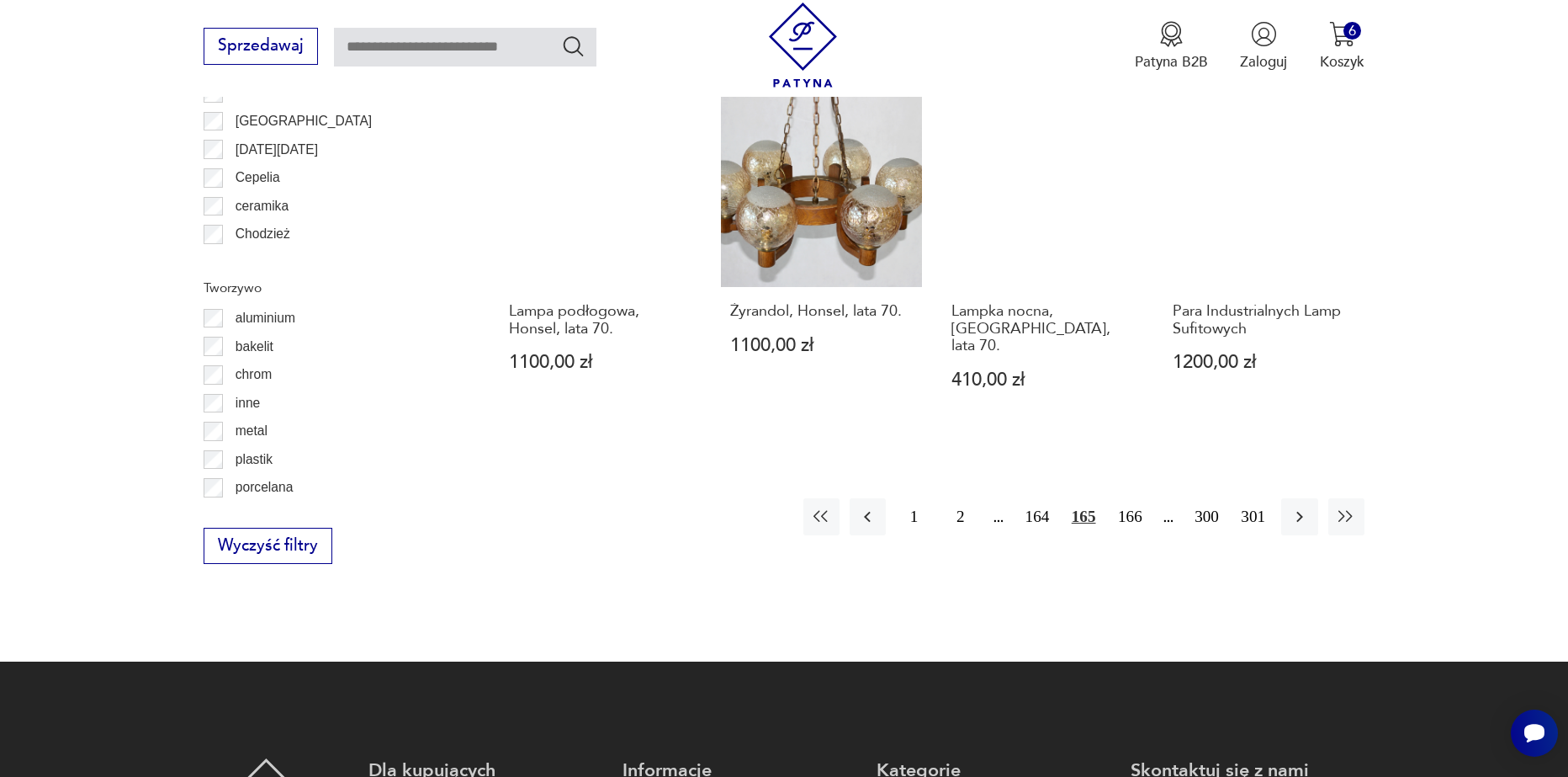
scroll to position [1931, 0]
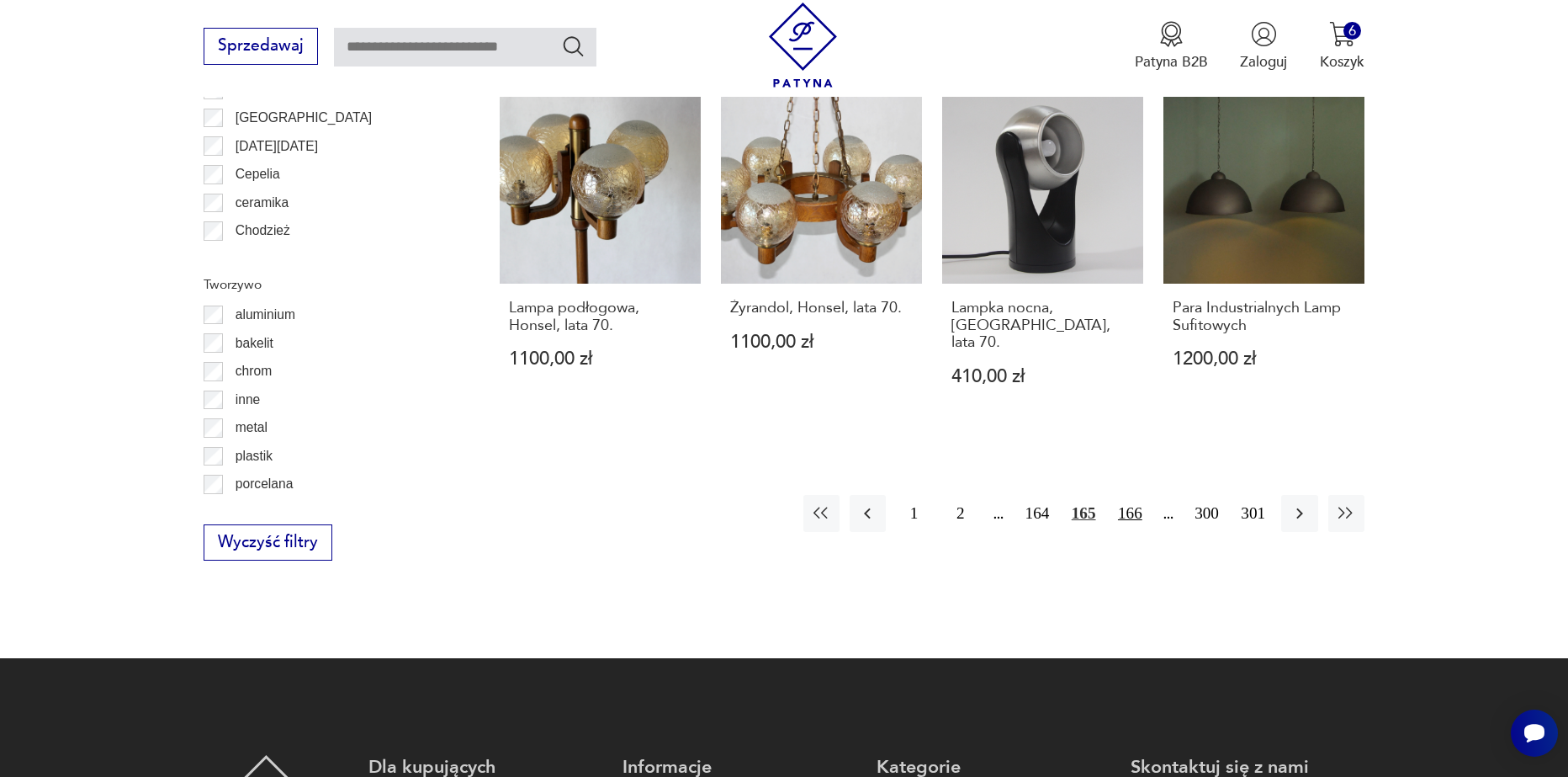
click at [1130, 495] on button "166" at bounding box center [1130, 513] width 37 height 37
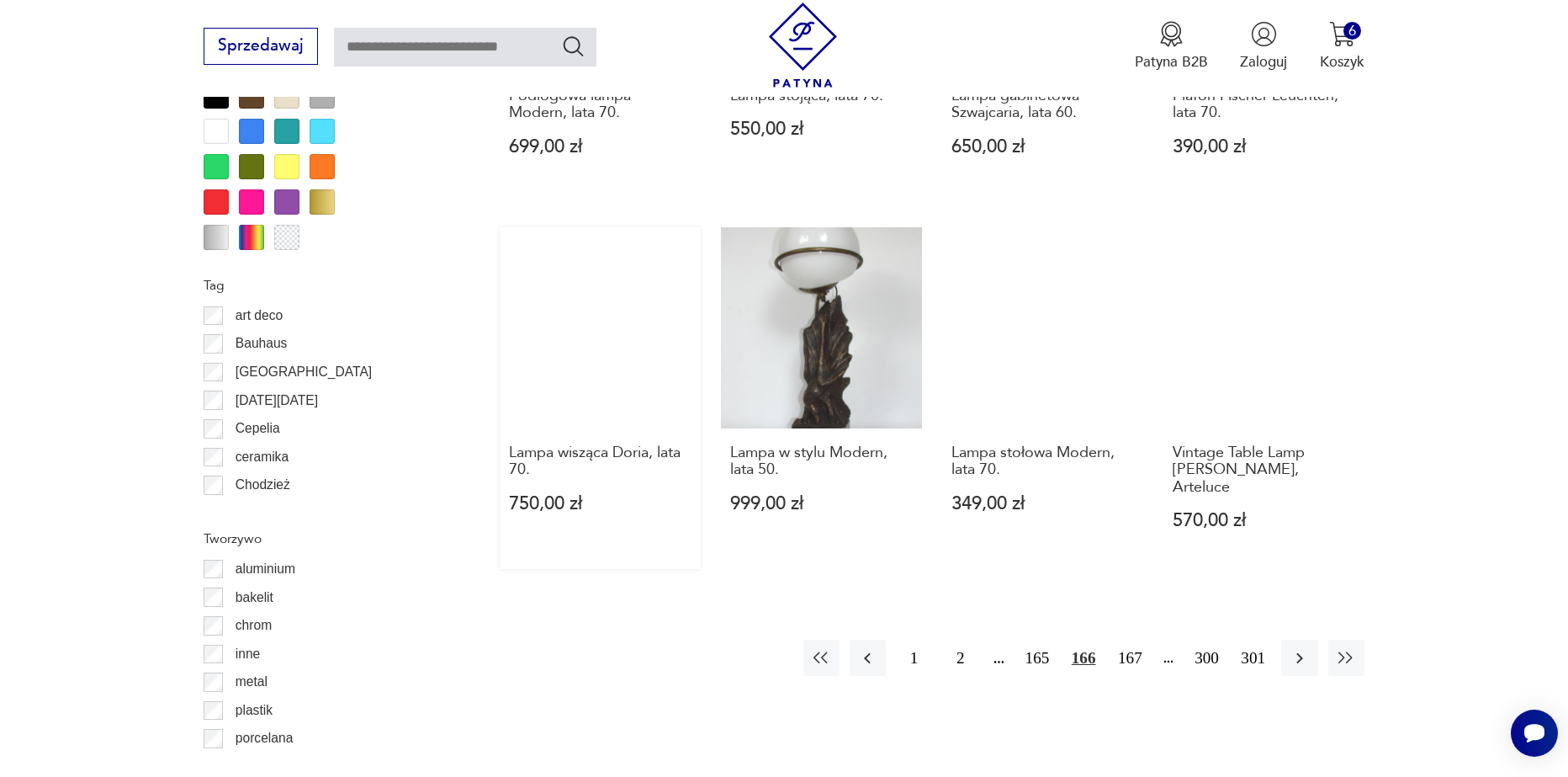
scroll to position [1678, 0]
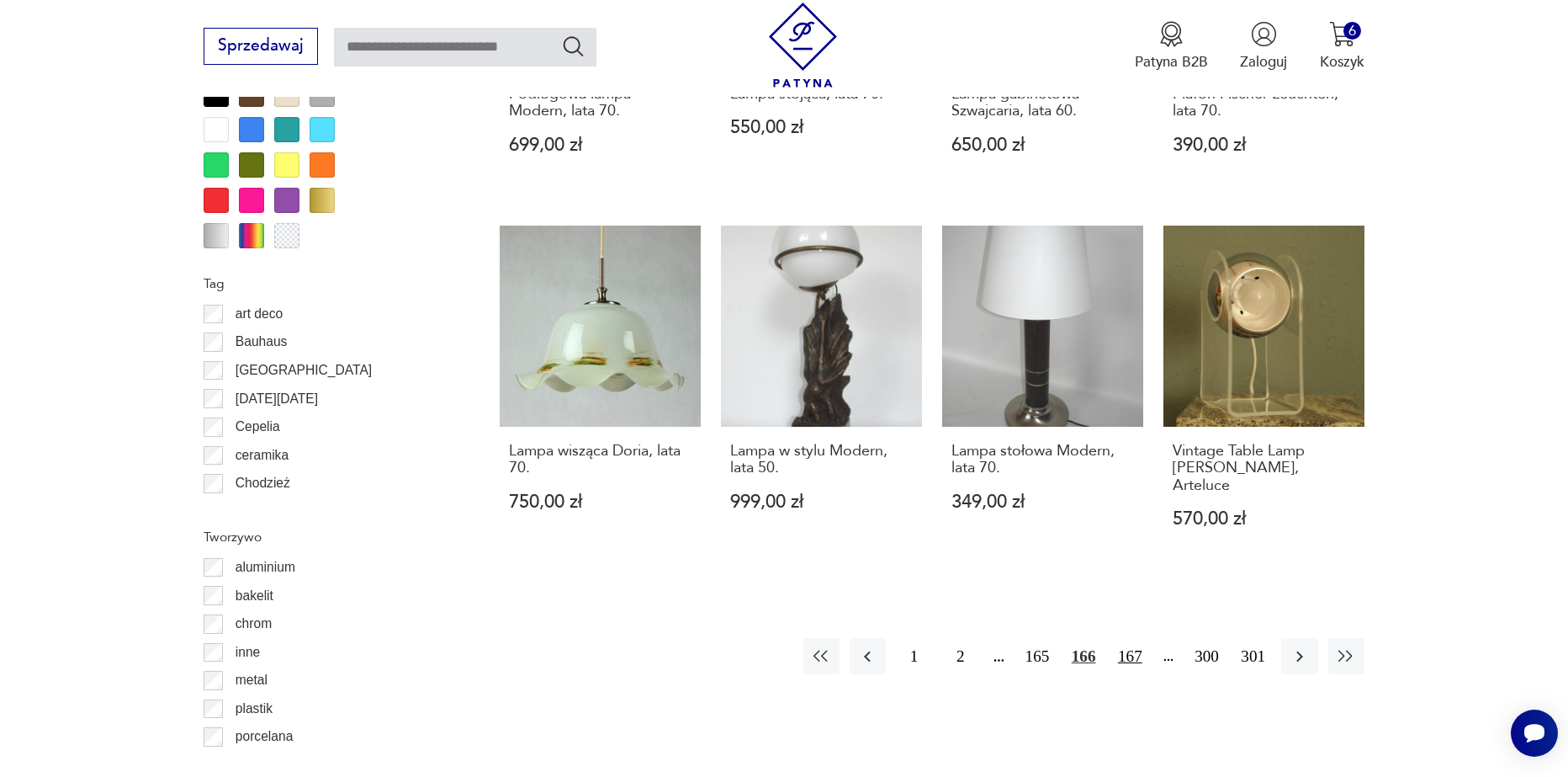
click at [1125, 649] on button "167" at bounding box center [1130, 656] width 37 height 37
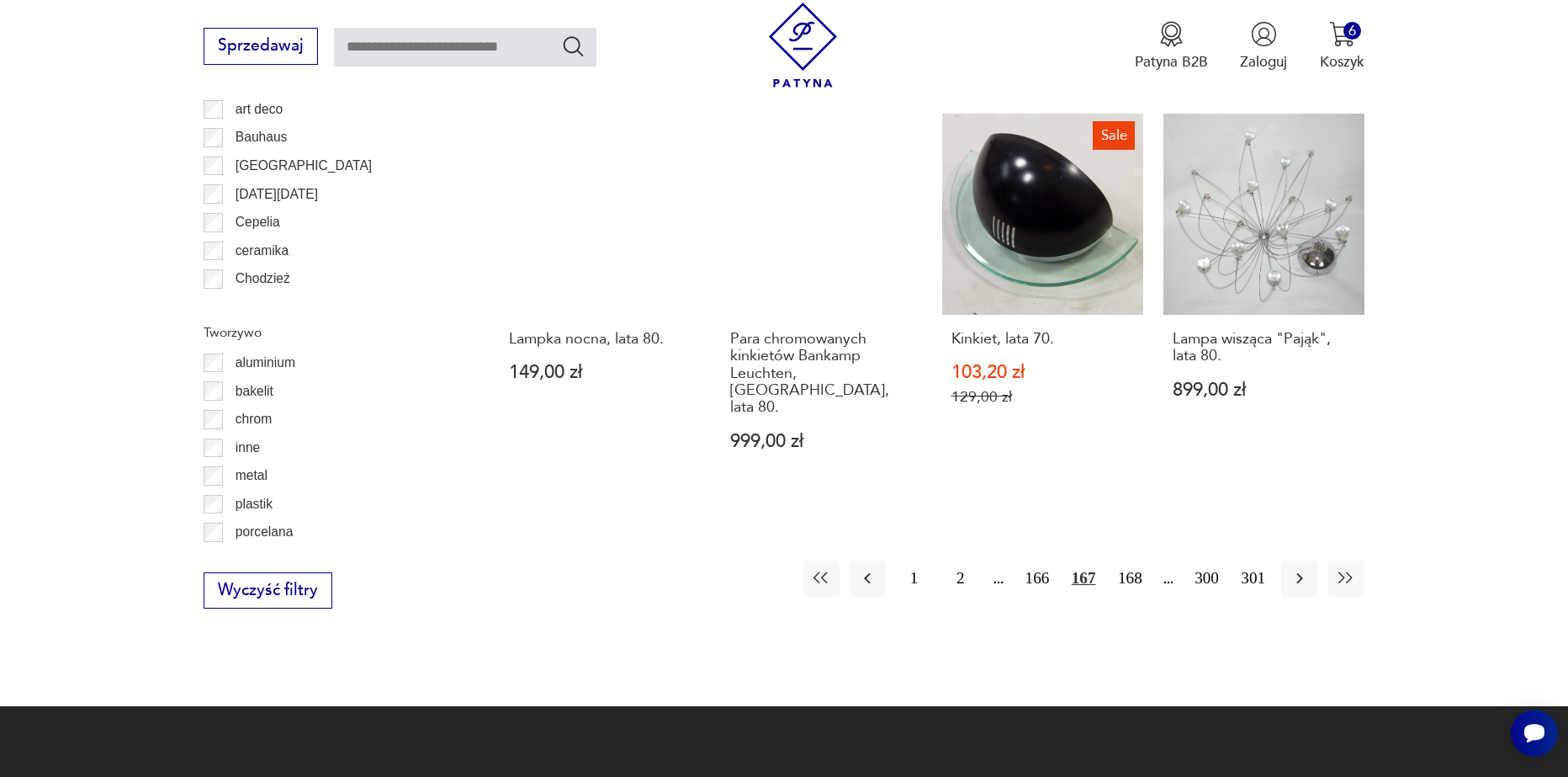
scroll to position [1931, 0]
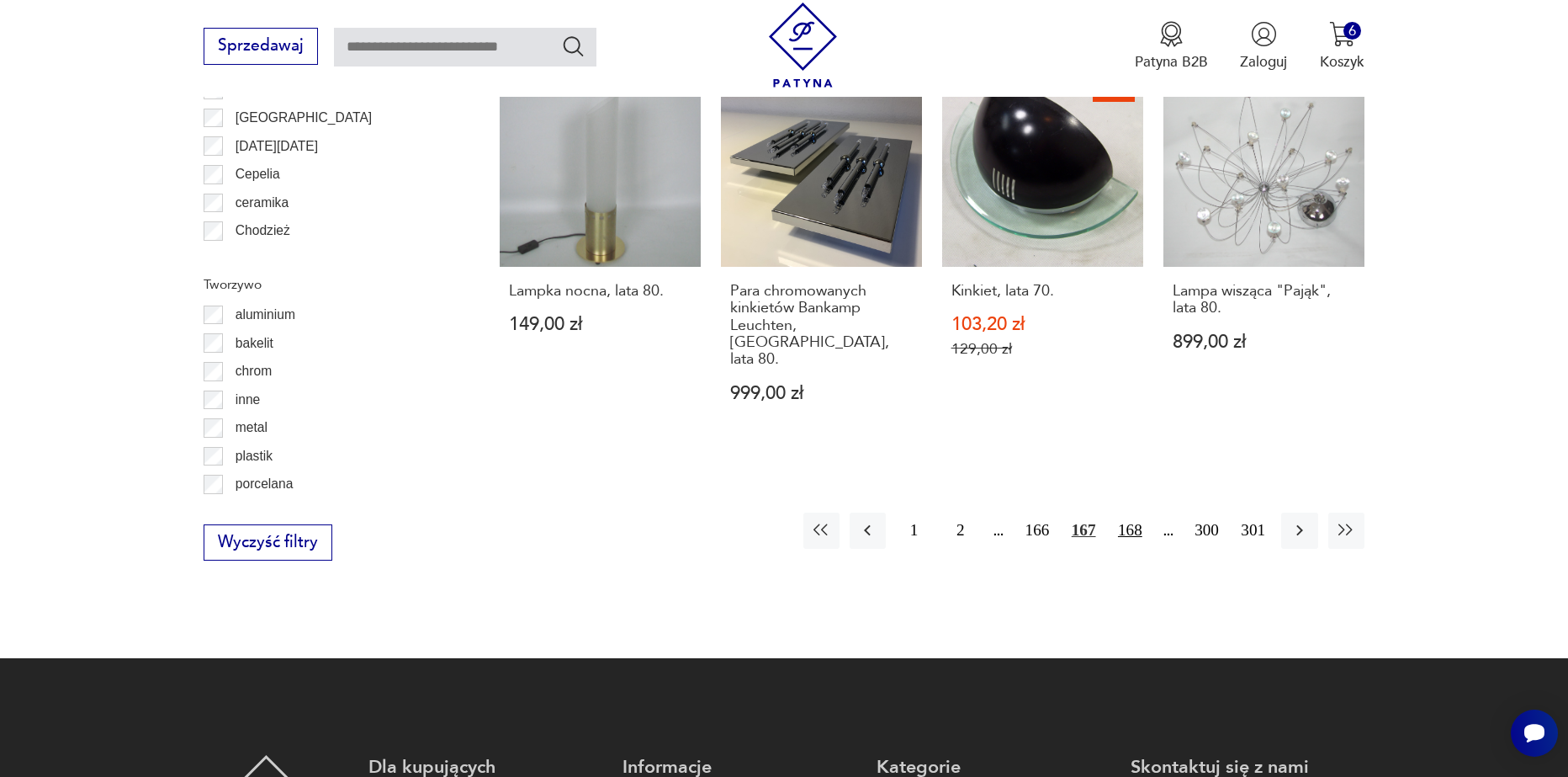
click at [1125, 513] on button "168" at bounding box center [1130, 531] width 37 height 37
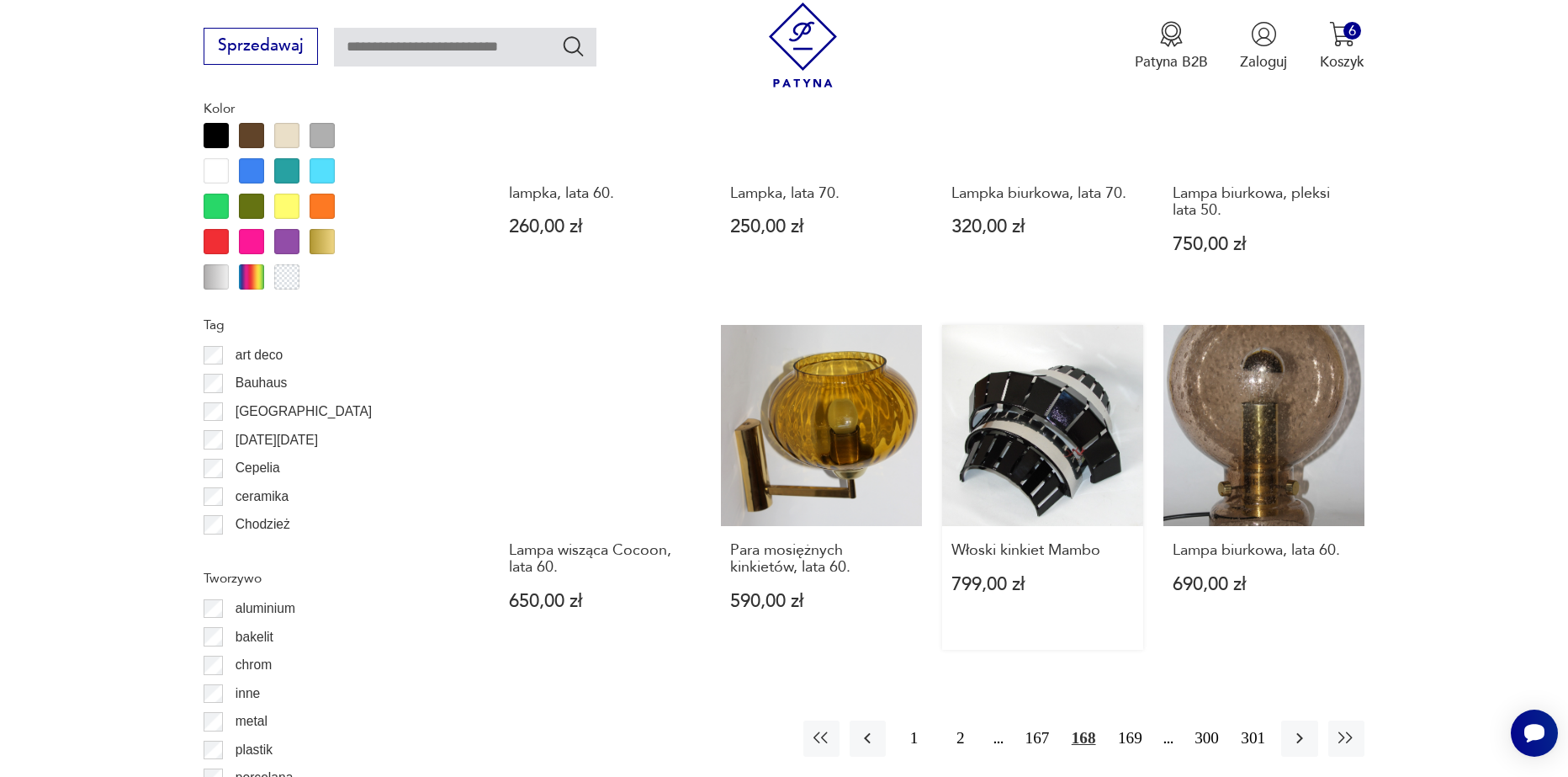
scroll to position [1762, 0]
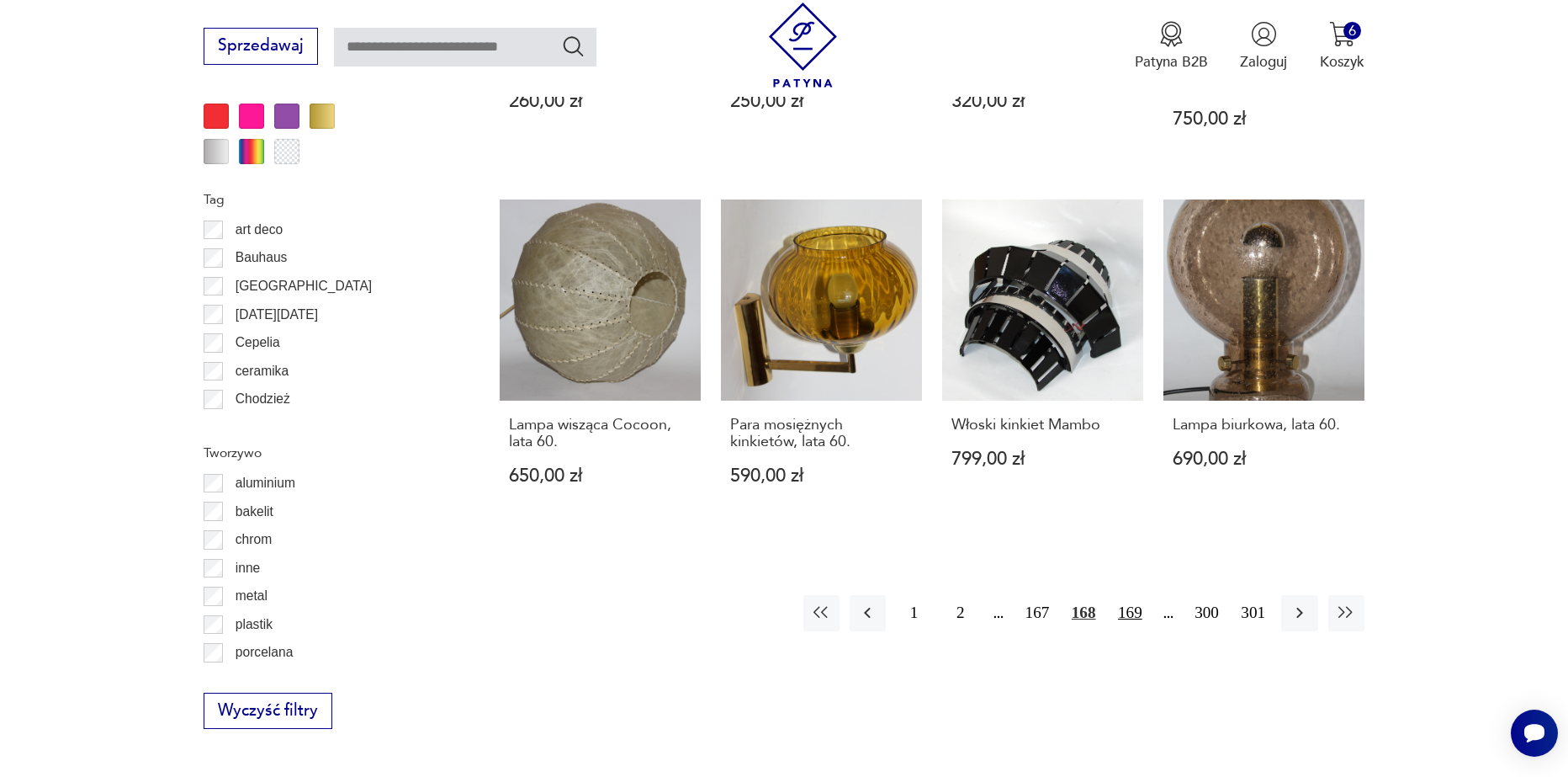
click at [1135, 595] on button "169" at bounding box center [1130, 613] width 37 height 37
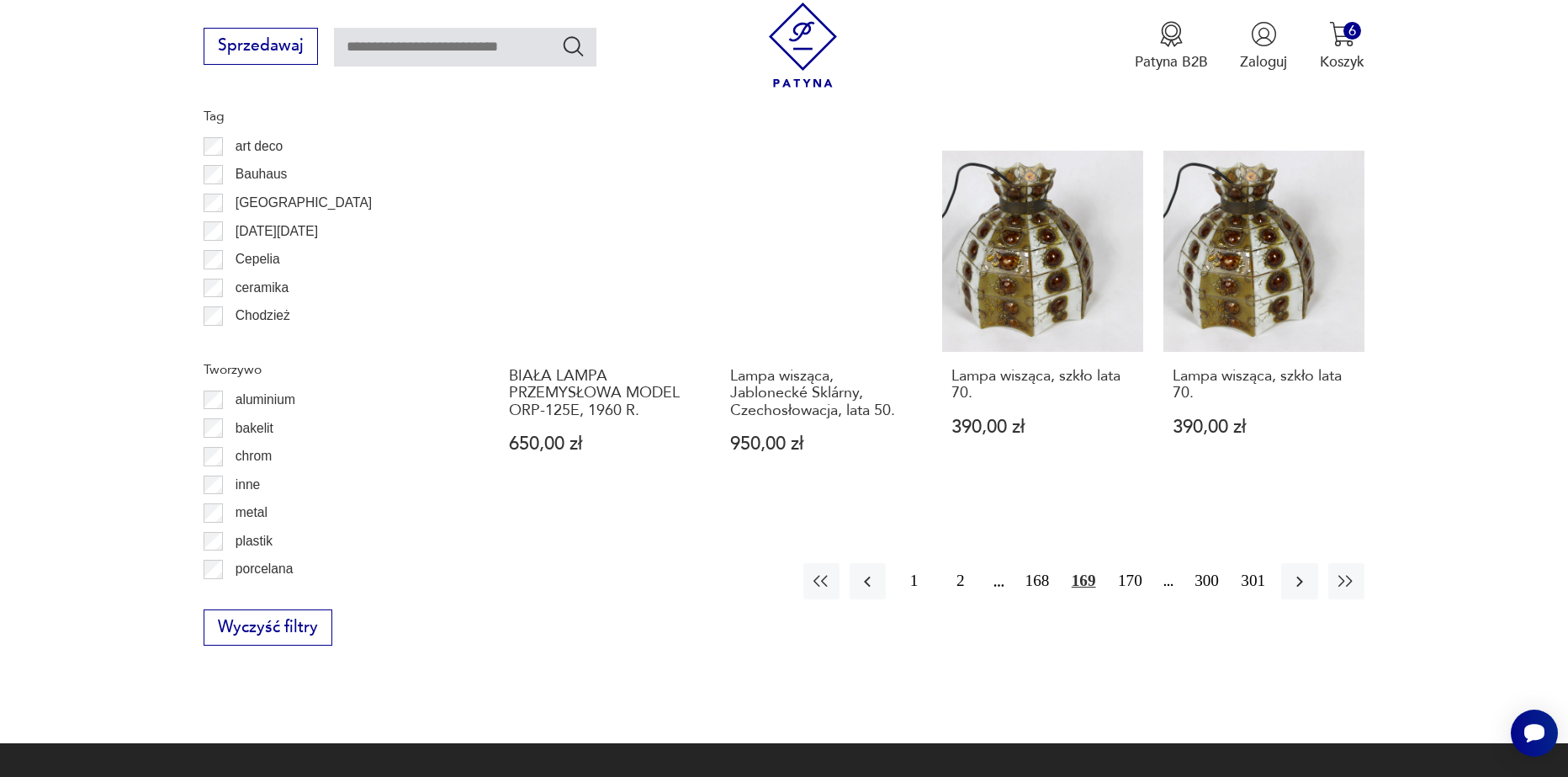
scroll to position [1846, 0]
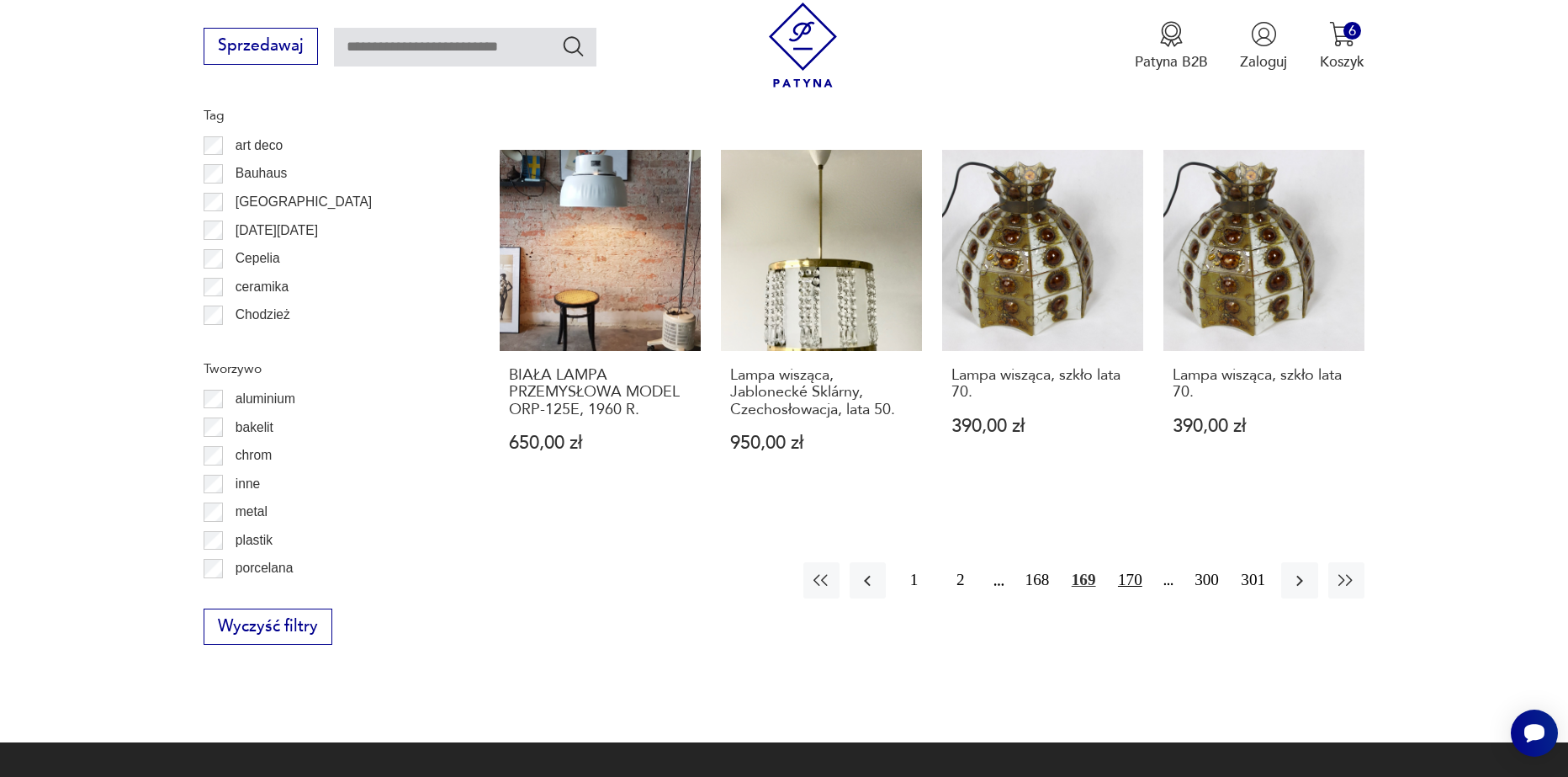
click at [1119, 562] on button "170" at bounding box center [1130, 580] width 37 height 37
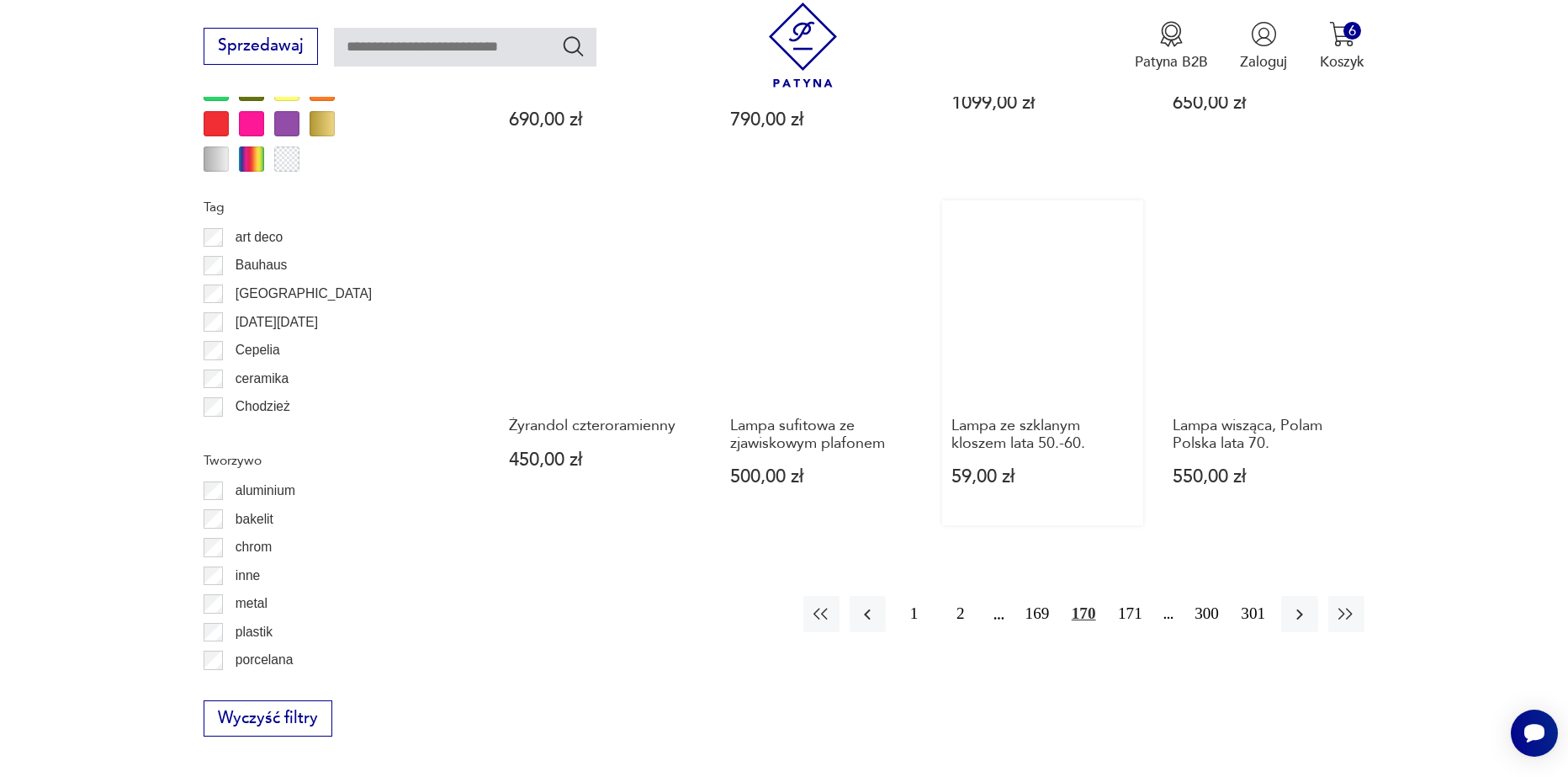
scroll to position [1762, 0]
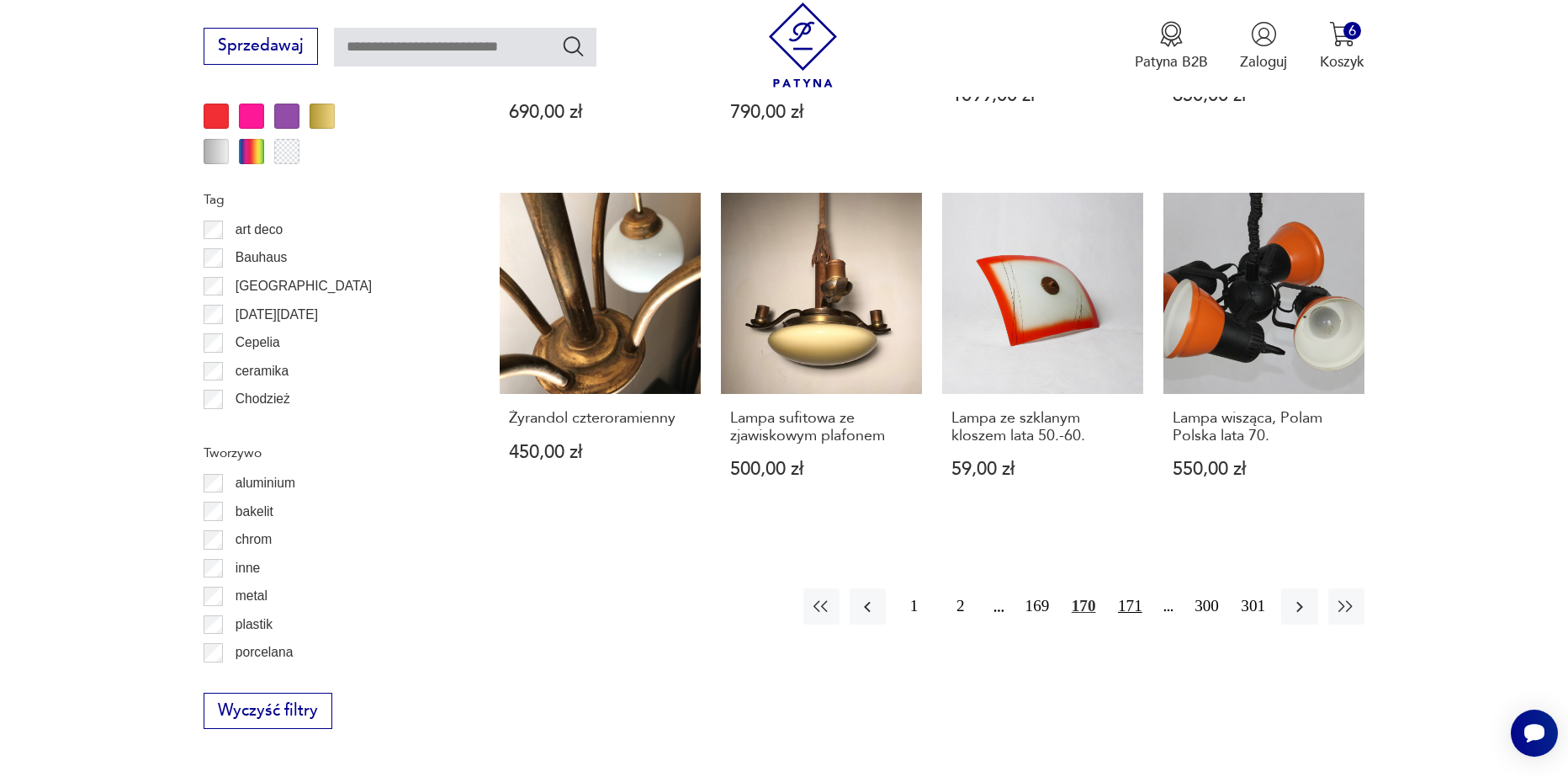
click at [1131, 589] on button "171" at bounding box center [1130, 606] width 37 height 37
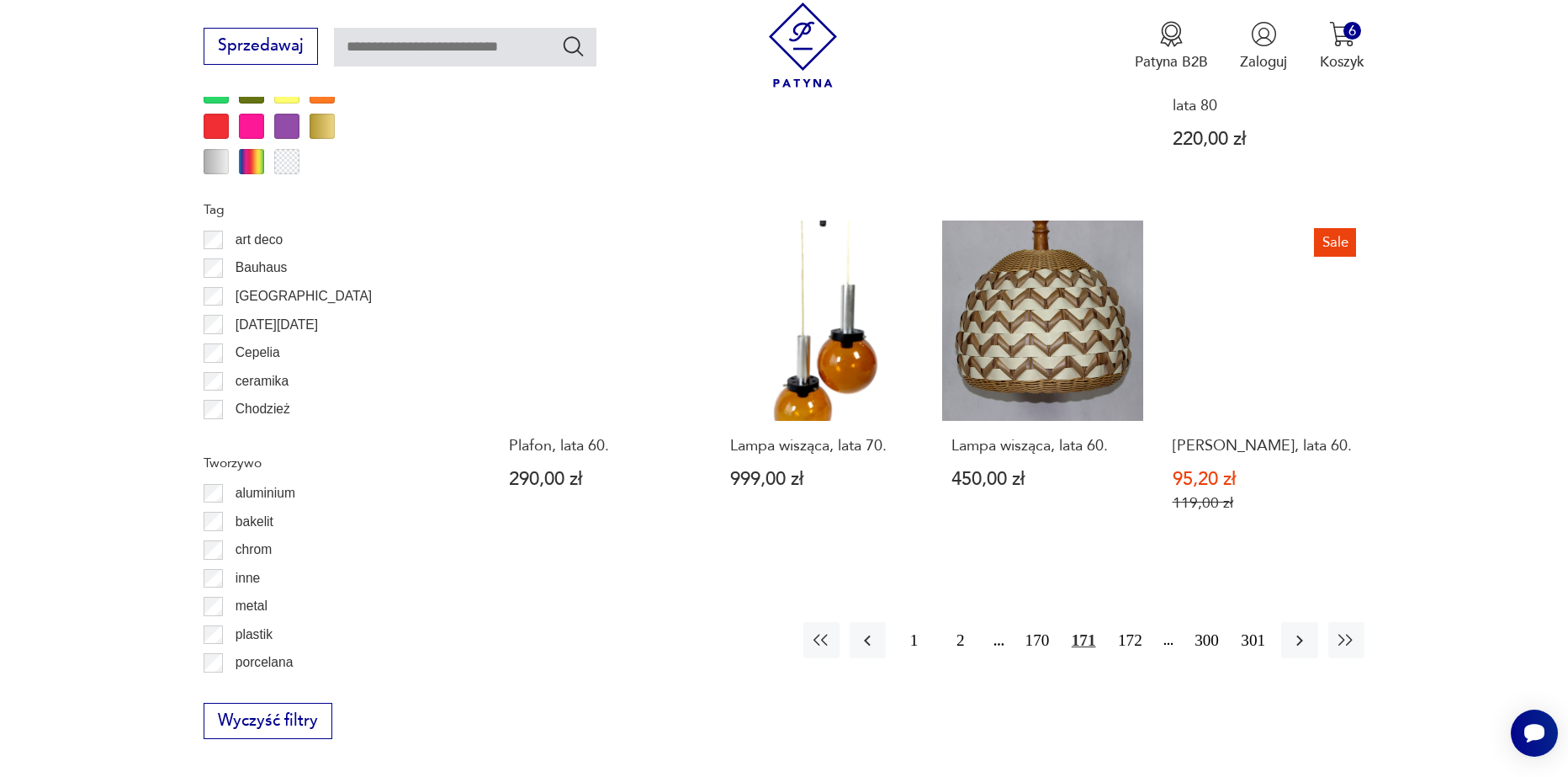
scroll to position [1762, 0]
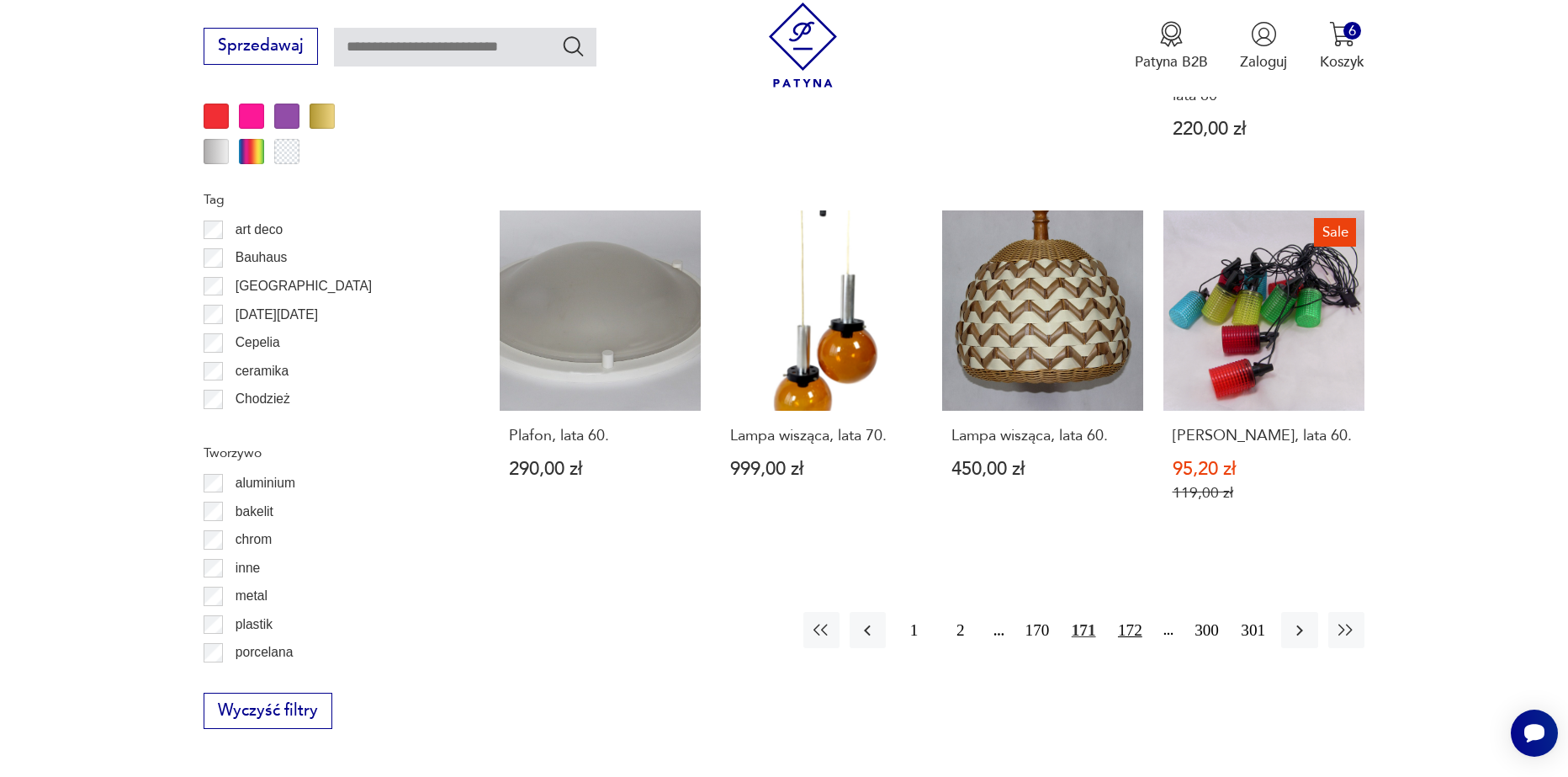
click at [1125, 612] on button "172" at bounding box center [1130, 630] width 37 height 37
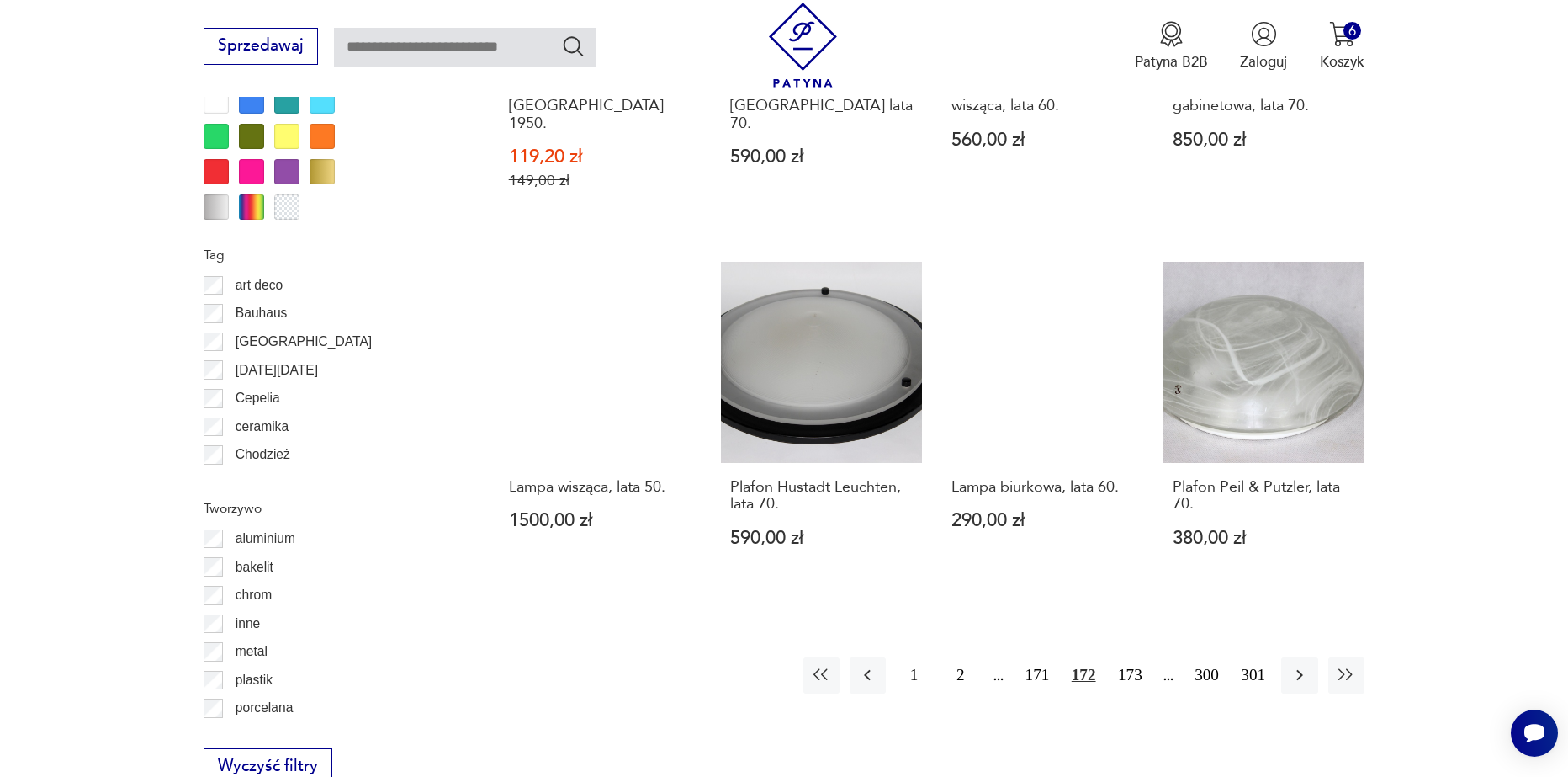
scroll to position [1931, 0]
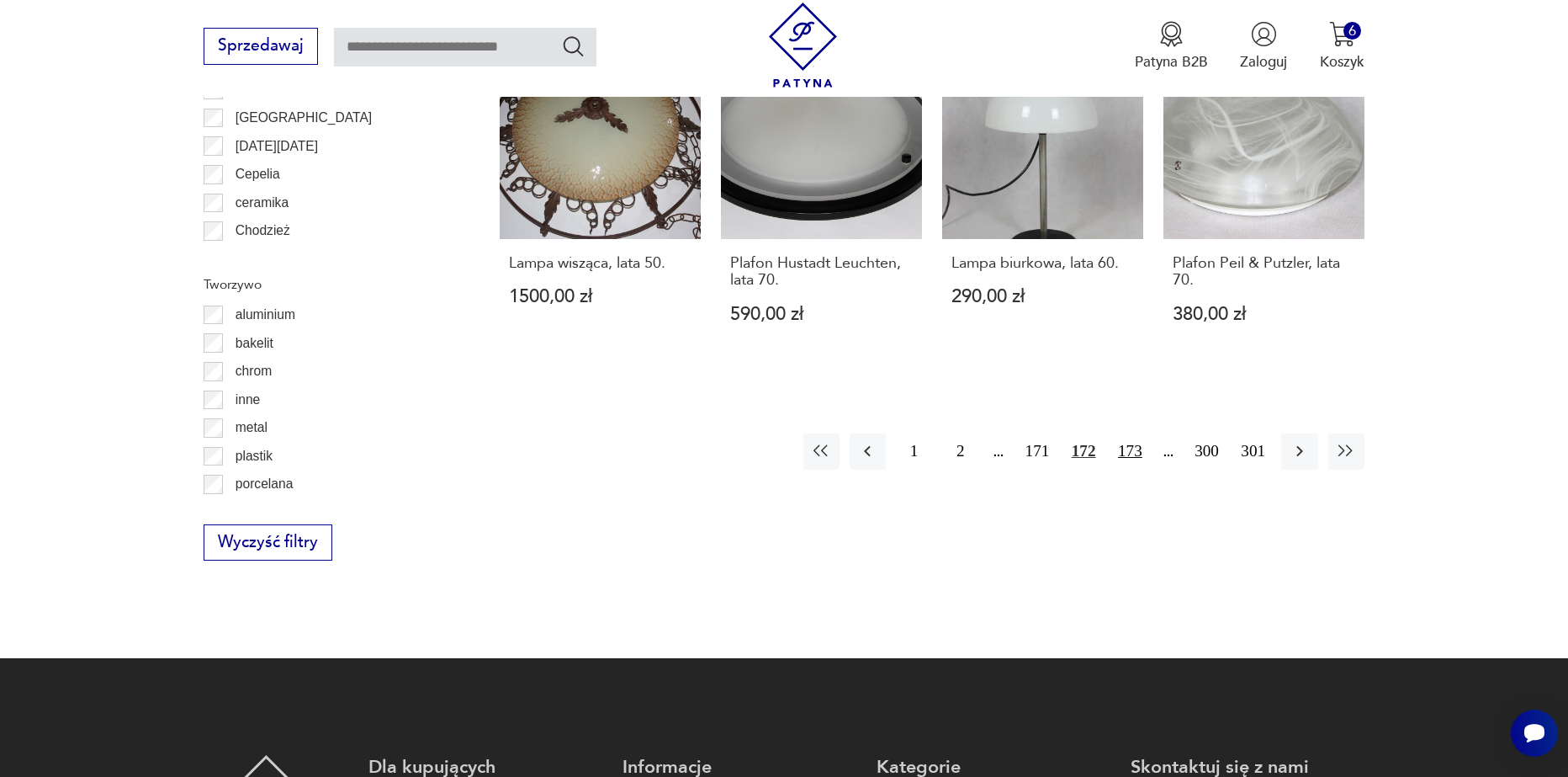
click at [1137, 433] on button "173" at bounding box center [1130, 451] width 37 height 37
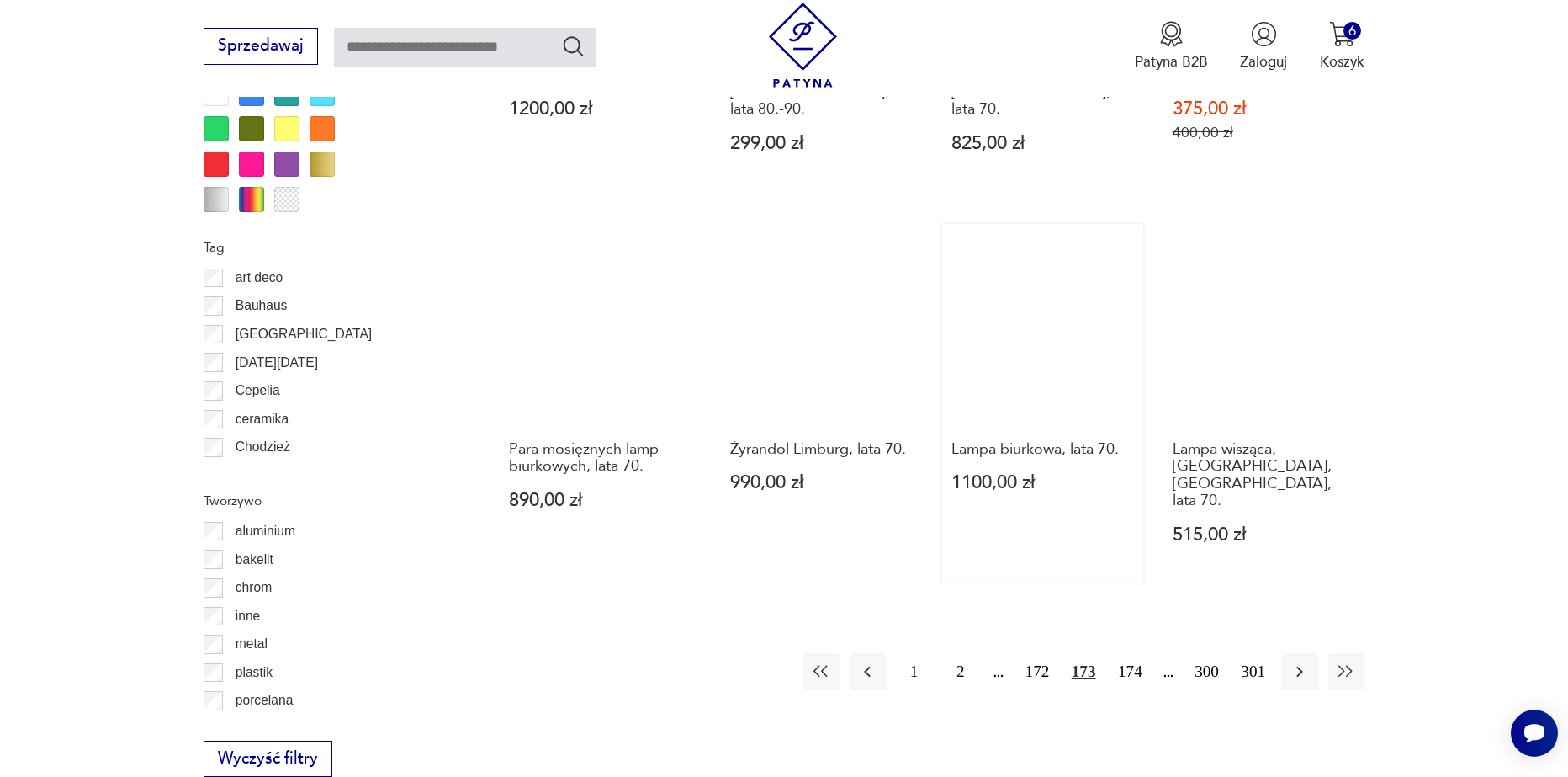
scroll to position [1846, 0]
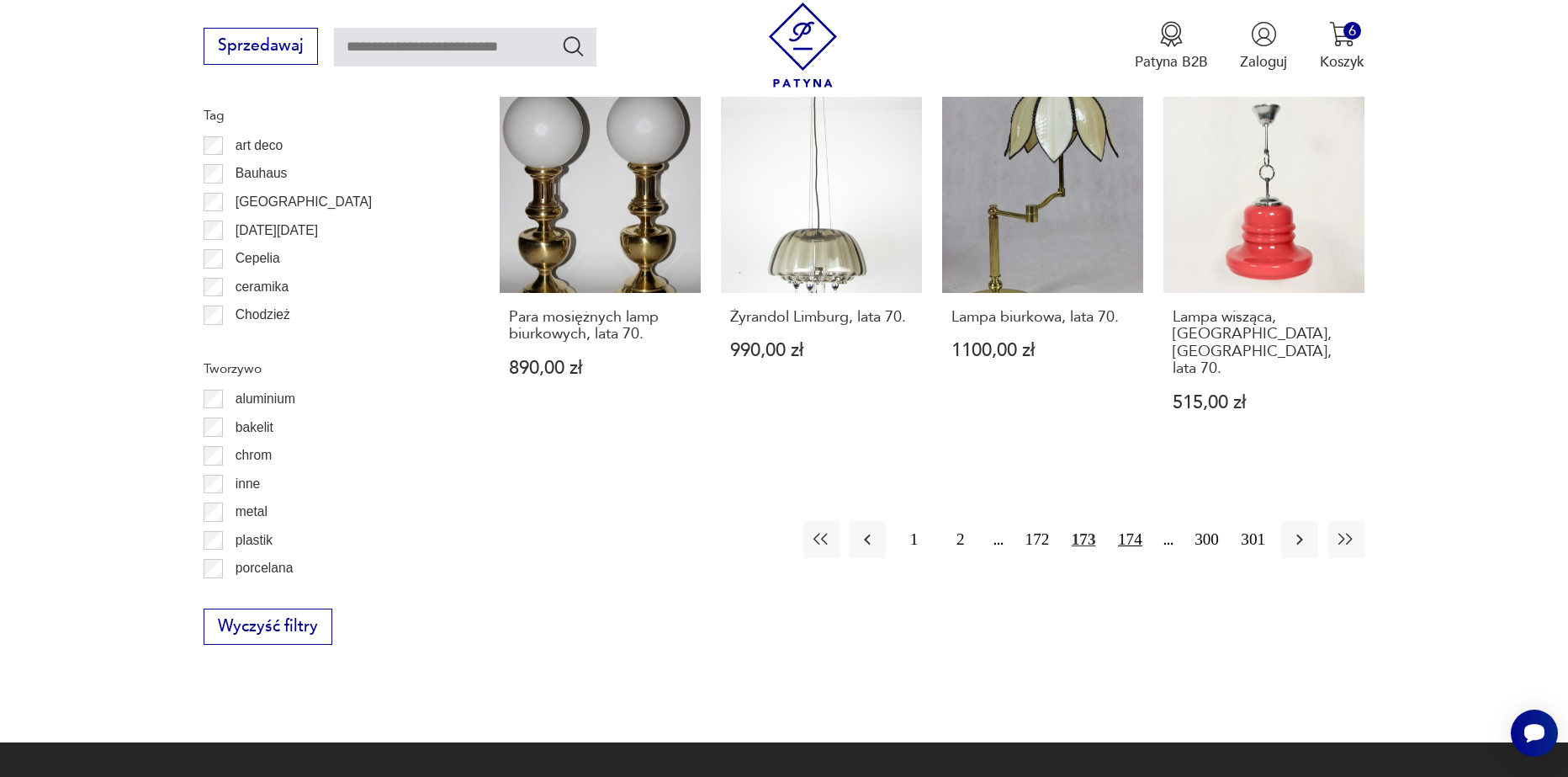
click at [1125, 521] on button "174" at bounding box center [1130, 539] width 37 height 37
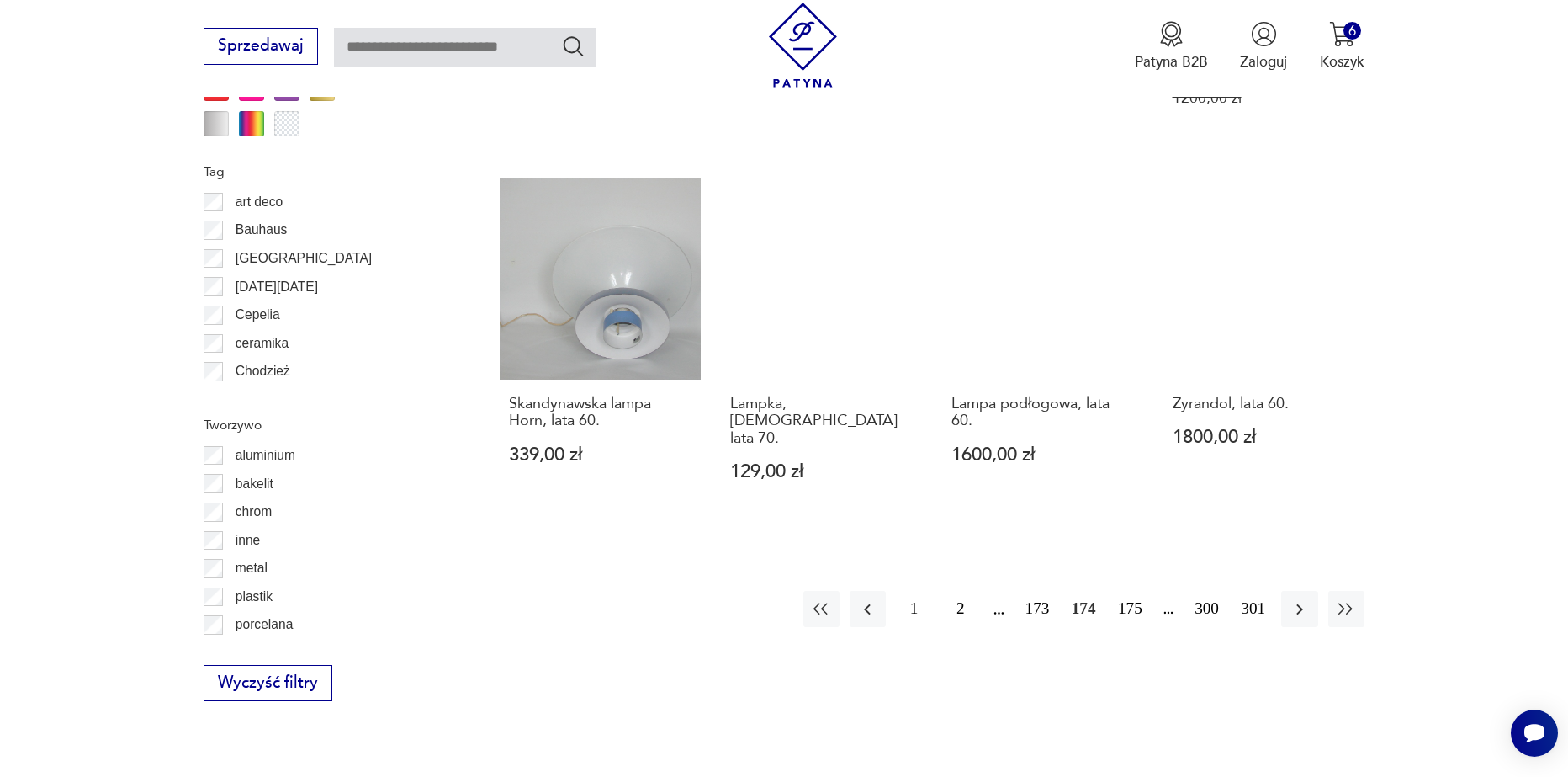
scroll to position [1931, 0]
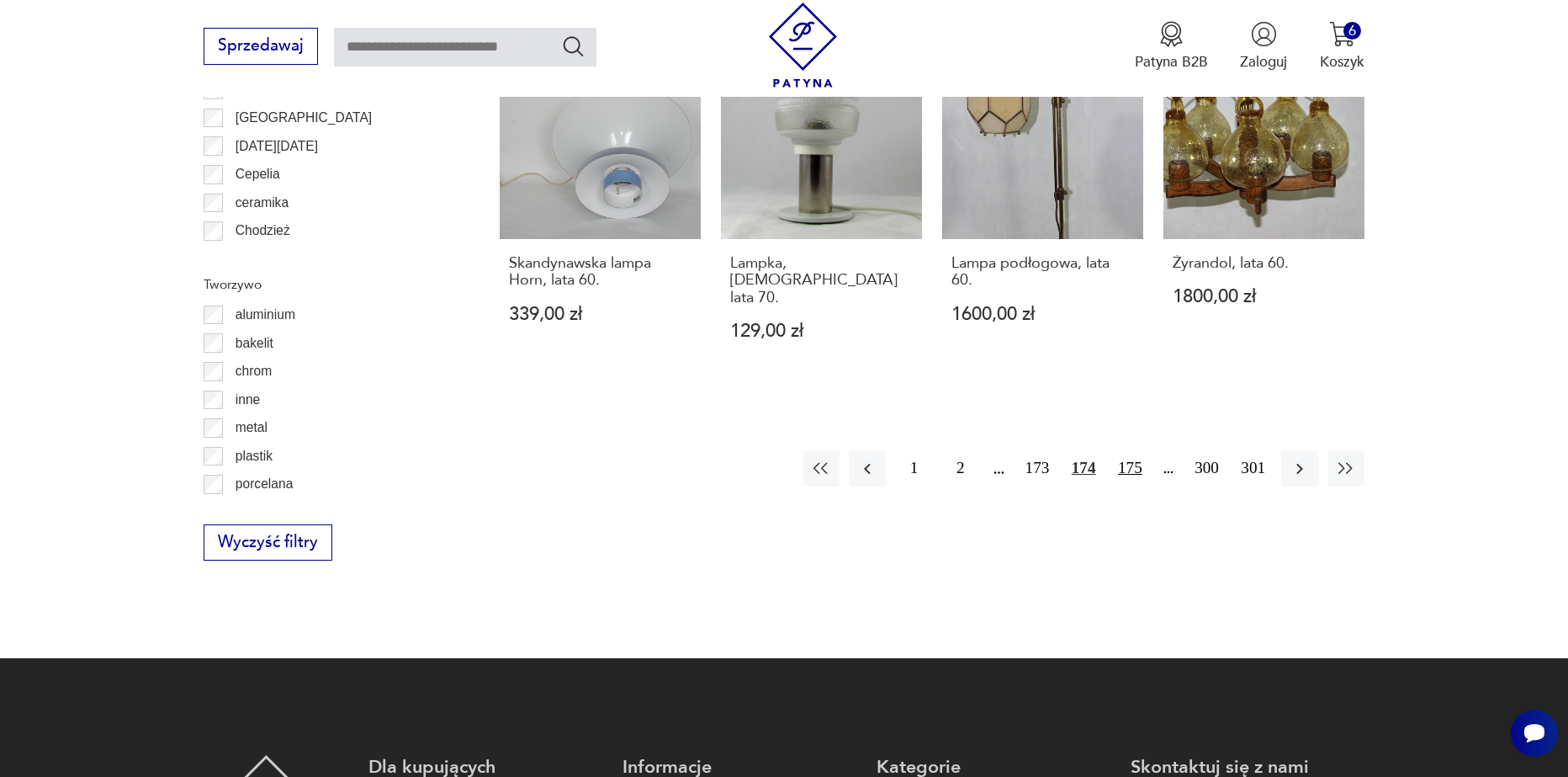
click at [1129, 450] on button "175" at bounding box center [1130, 468] width 37 height 37
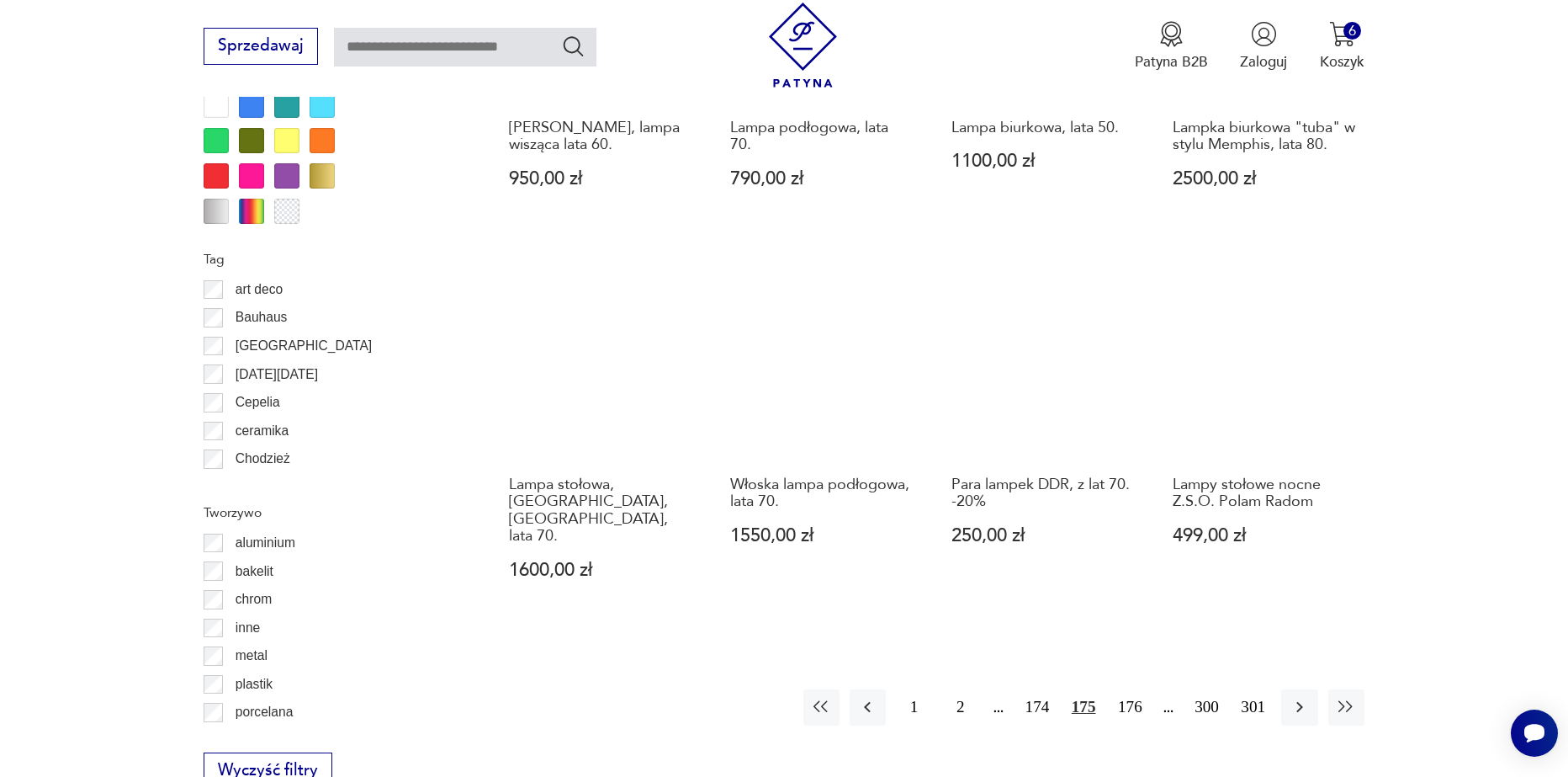
scroll to position [1762, 0]
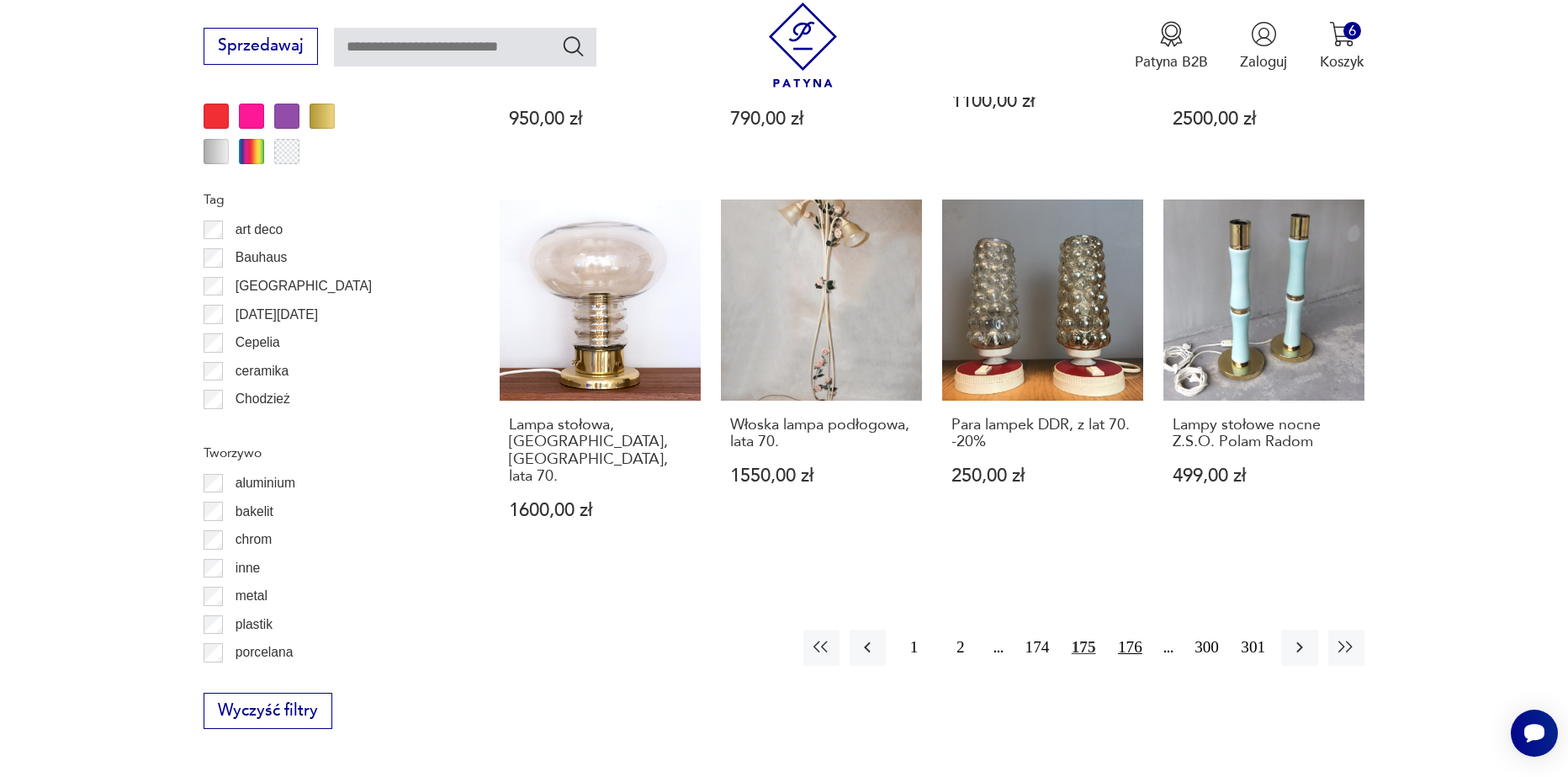
click at [1128, 630] on button "176" at bounding box center [1130, 648] width 37 height 37
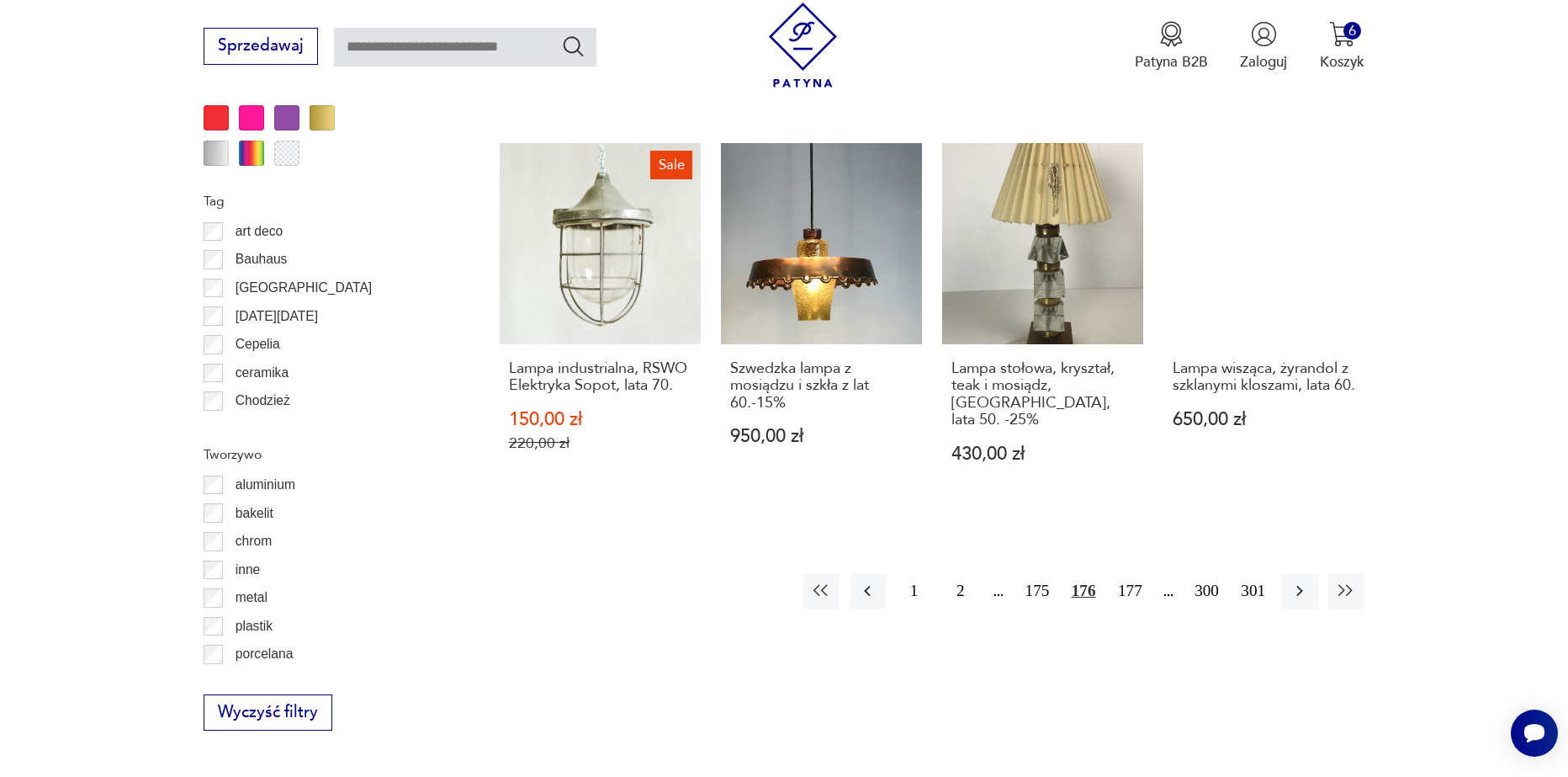
scroll to position [1762, 0]
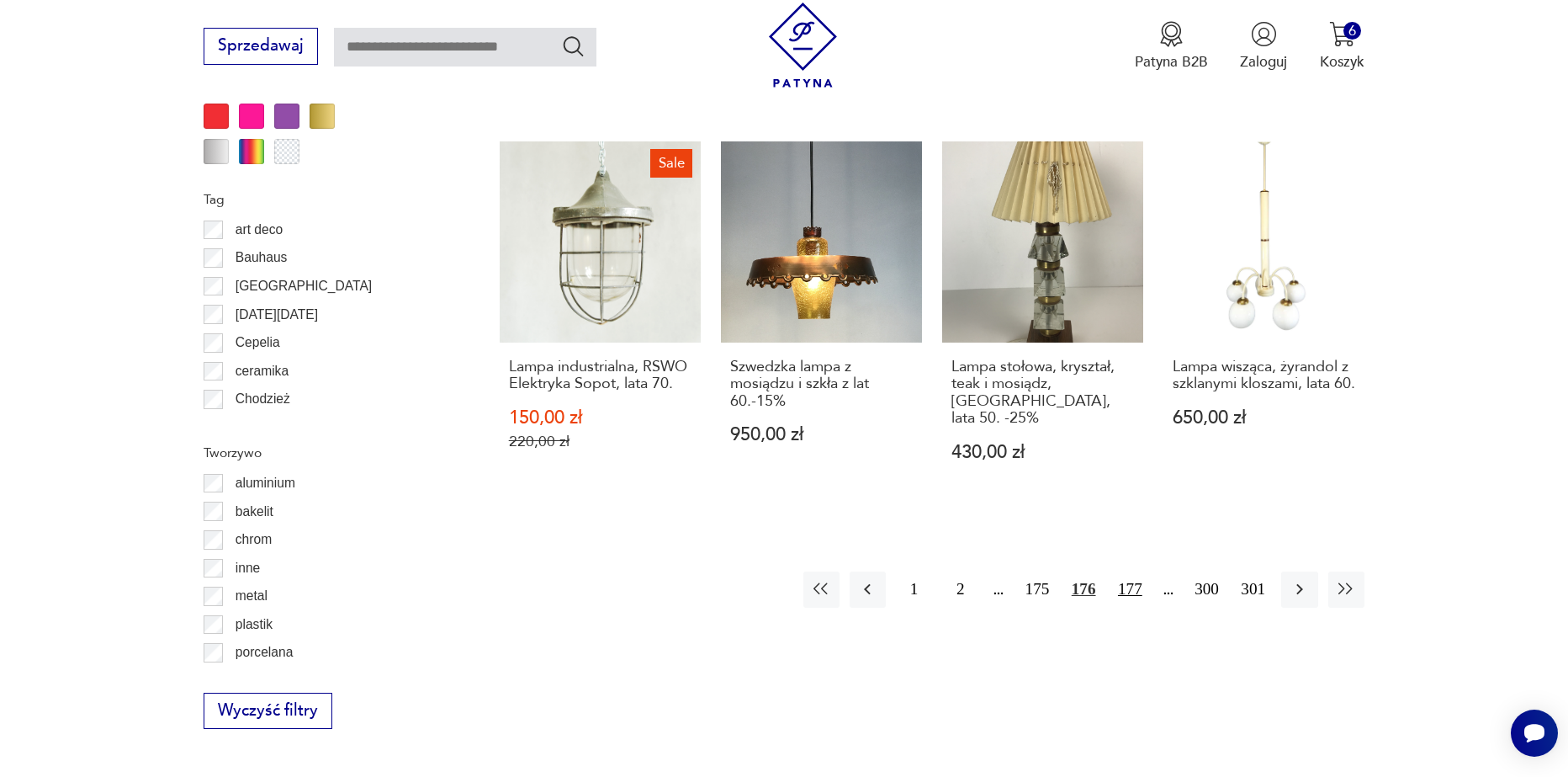
click at [1137, 572] on button "177" at bounding box center [1130, 589] width 37 height 37
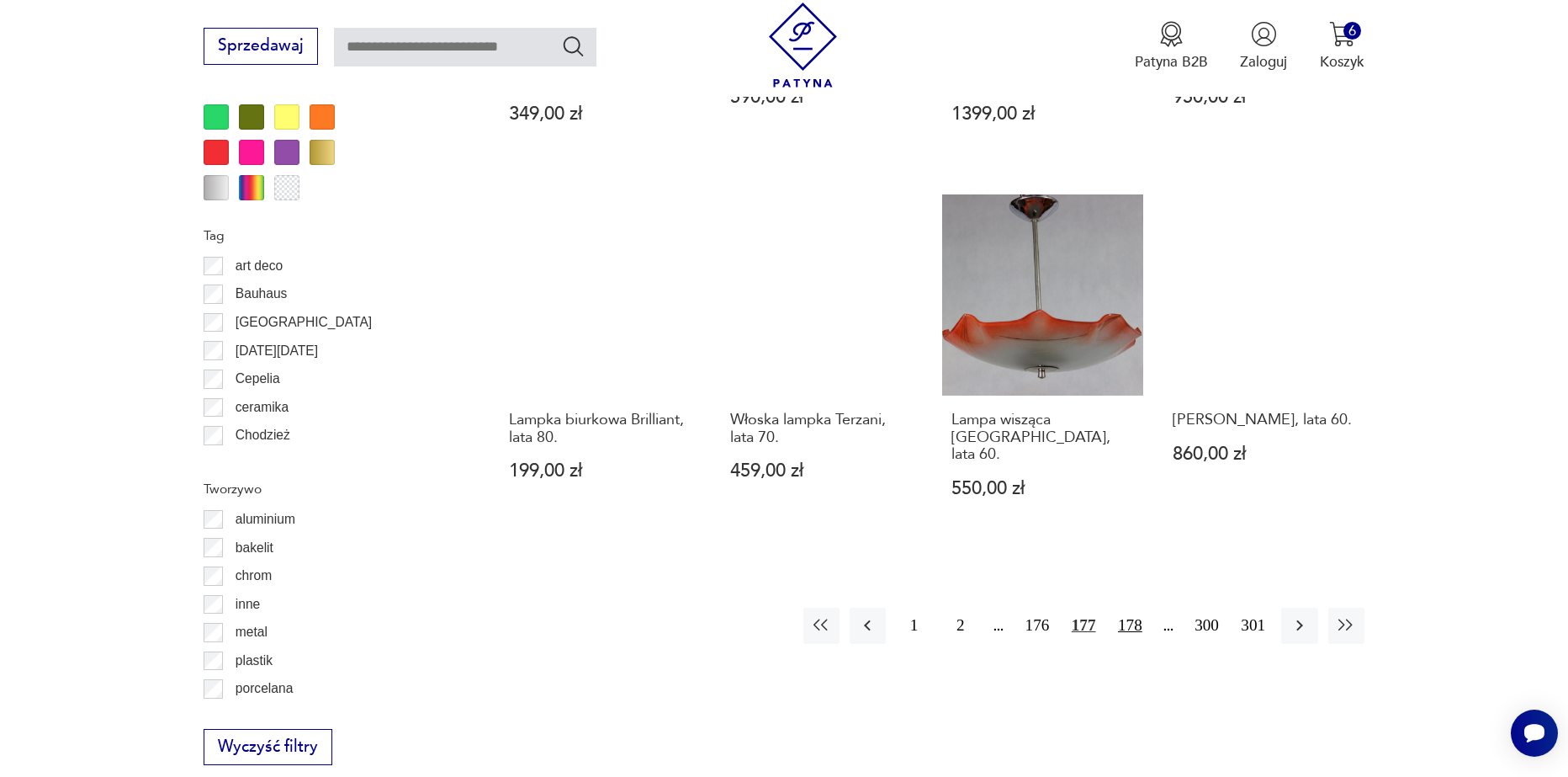
scroll to position [1762, 0]
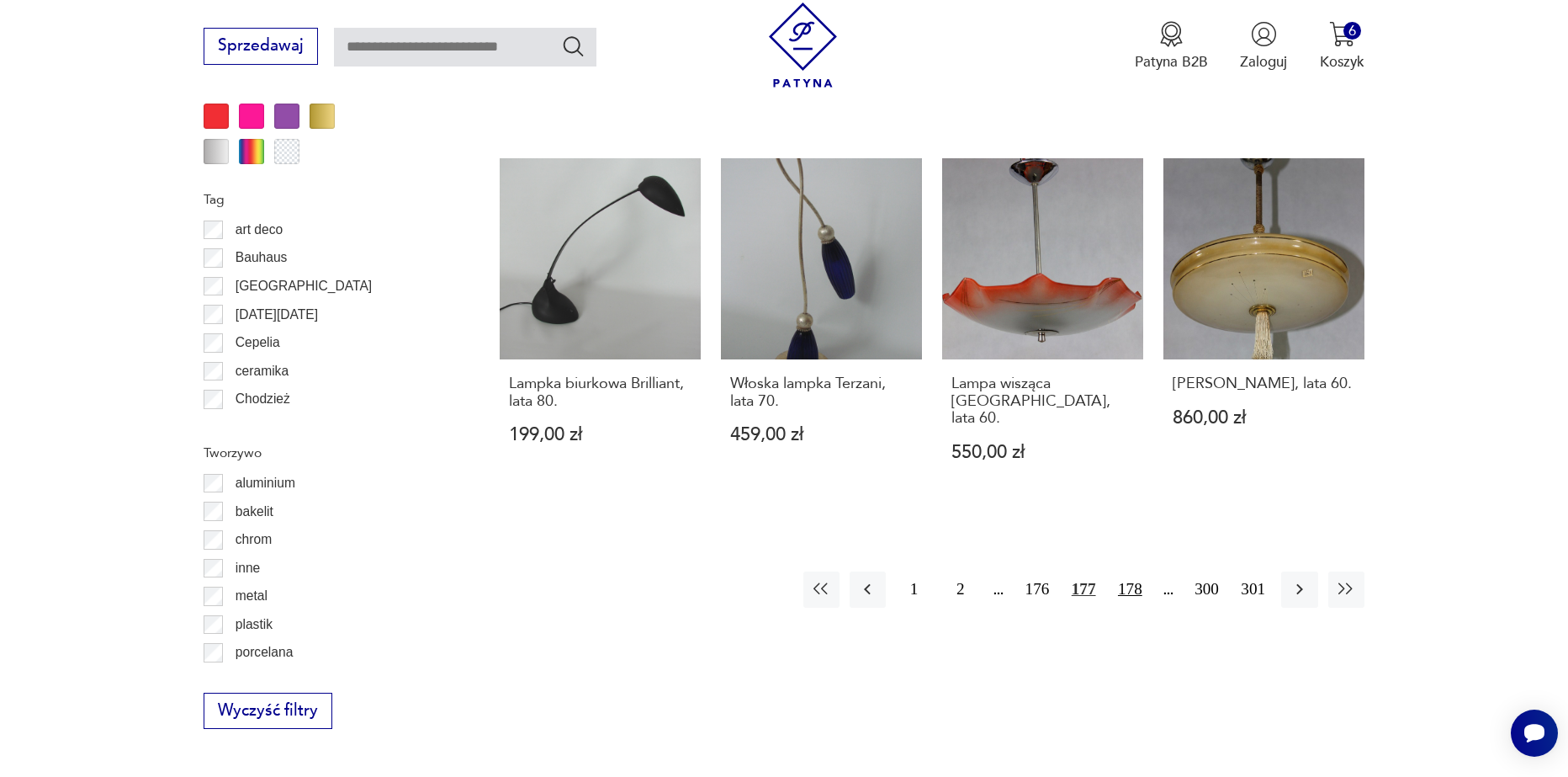
click at [1132, 572] on button "178" at bounding box center [1130, 589] width 37 height 37
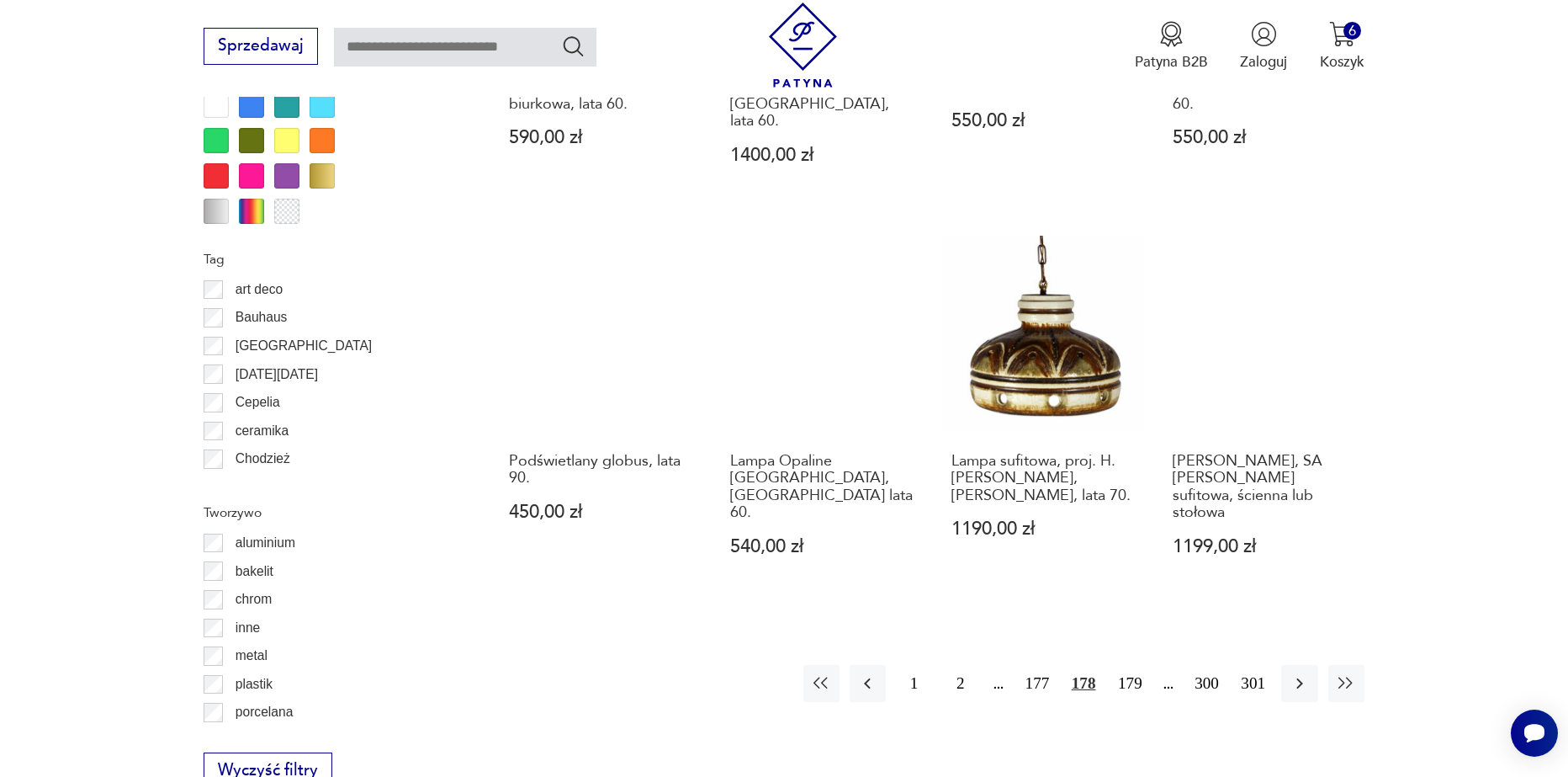
scroll to position [1762, 0]
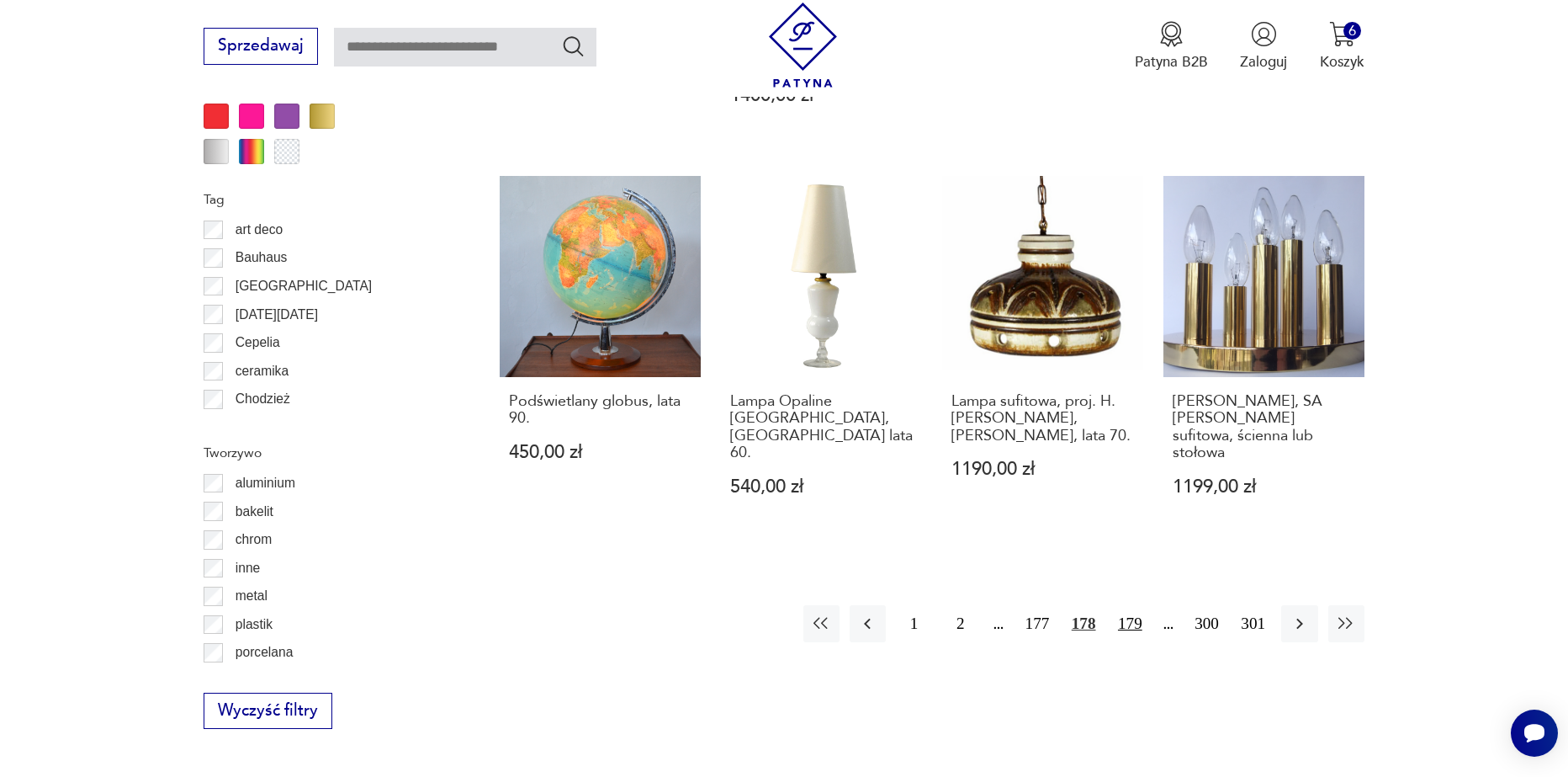
click at [1130, 605] on button "179" at bounding box center [1130, 622] width 37 height 37
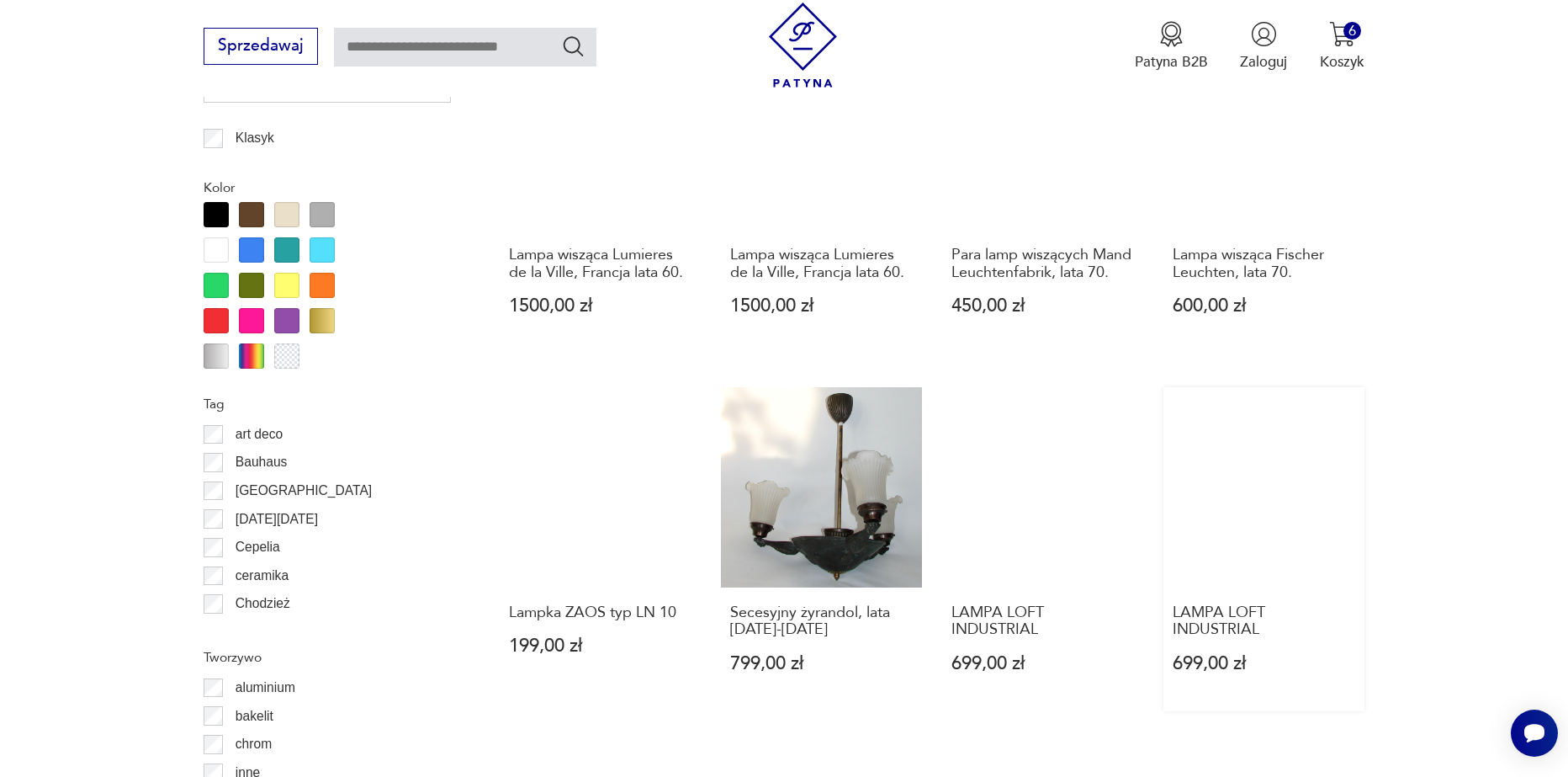
scroll to position [1678, 0]
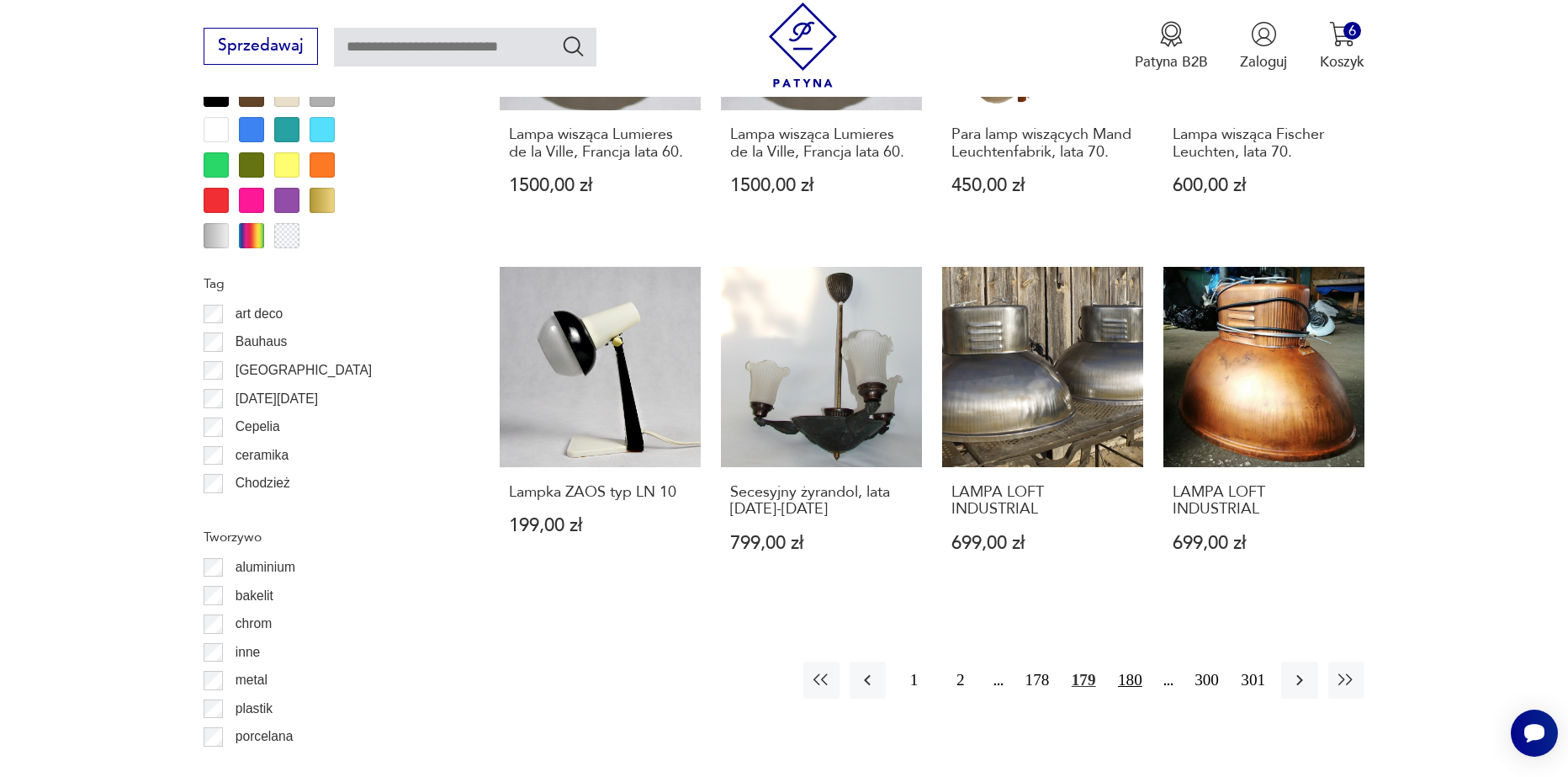
click at [1139, 664] on button "180" at bounding box center [1130, 680] width 37 height 37
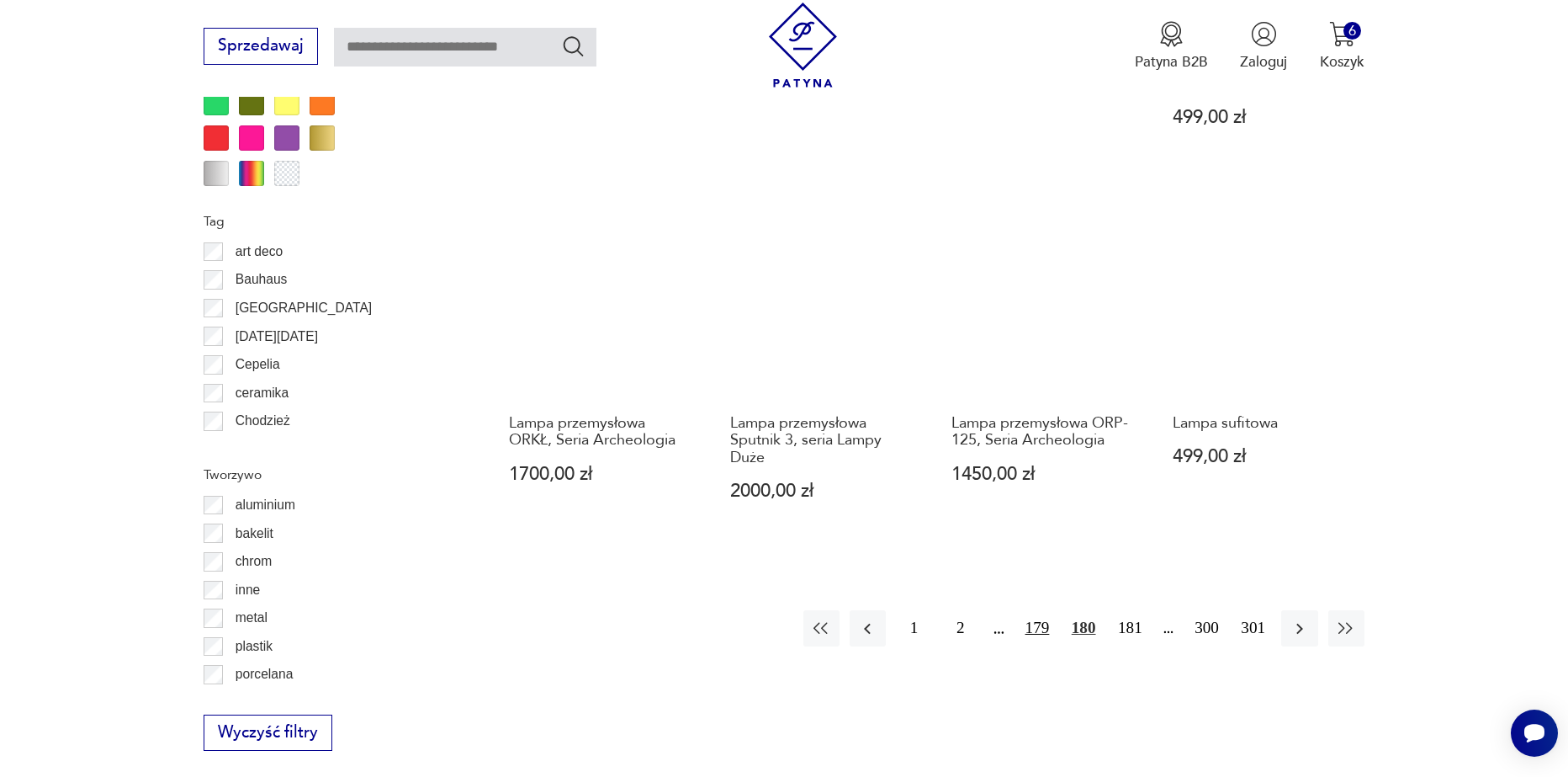
scroll to position [1762, 0]
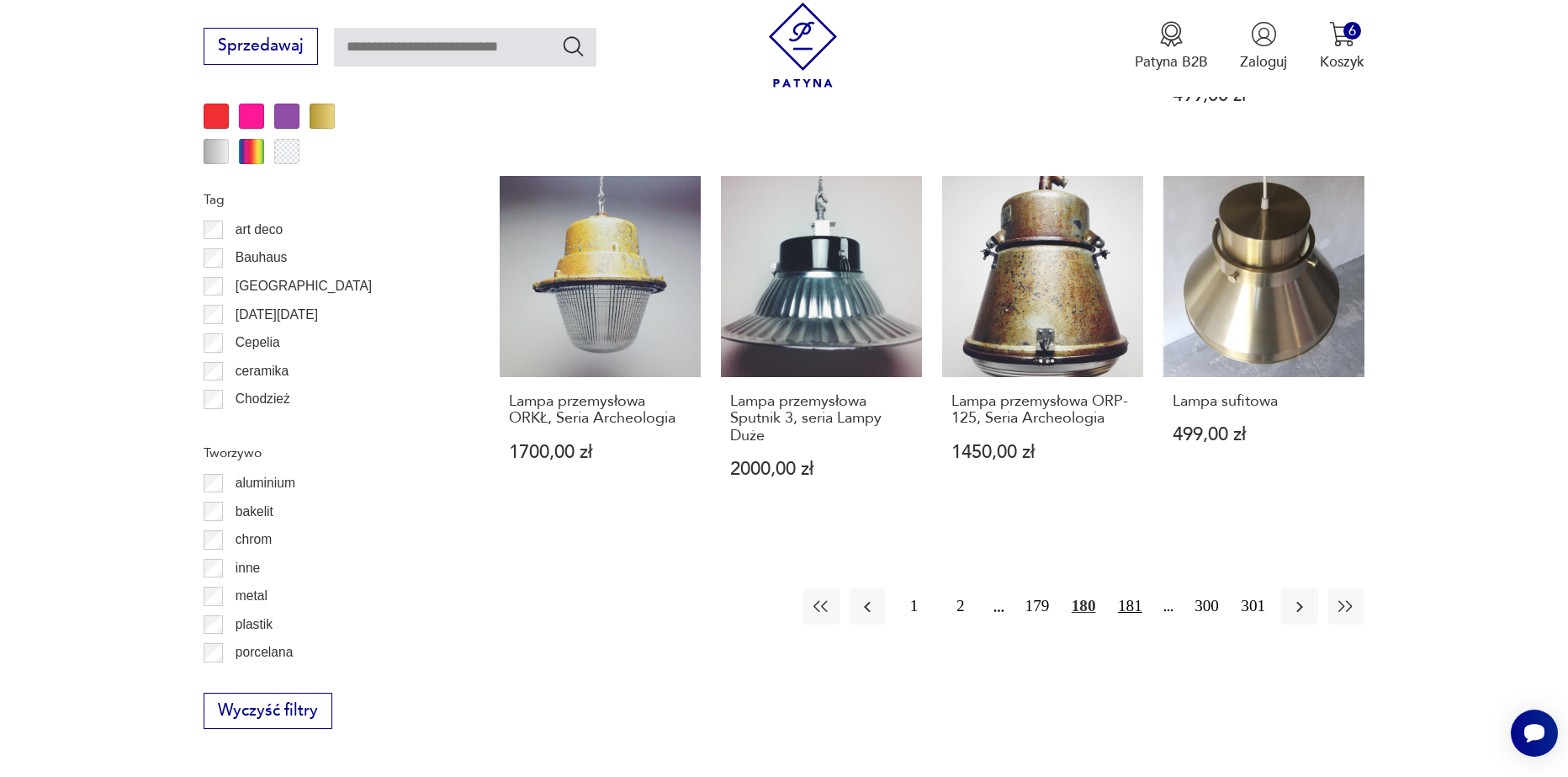
click at [1130, 589] on button "181" at bounding box center [1130, 606] width 37 height 37
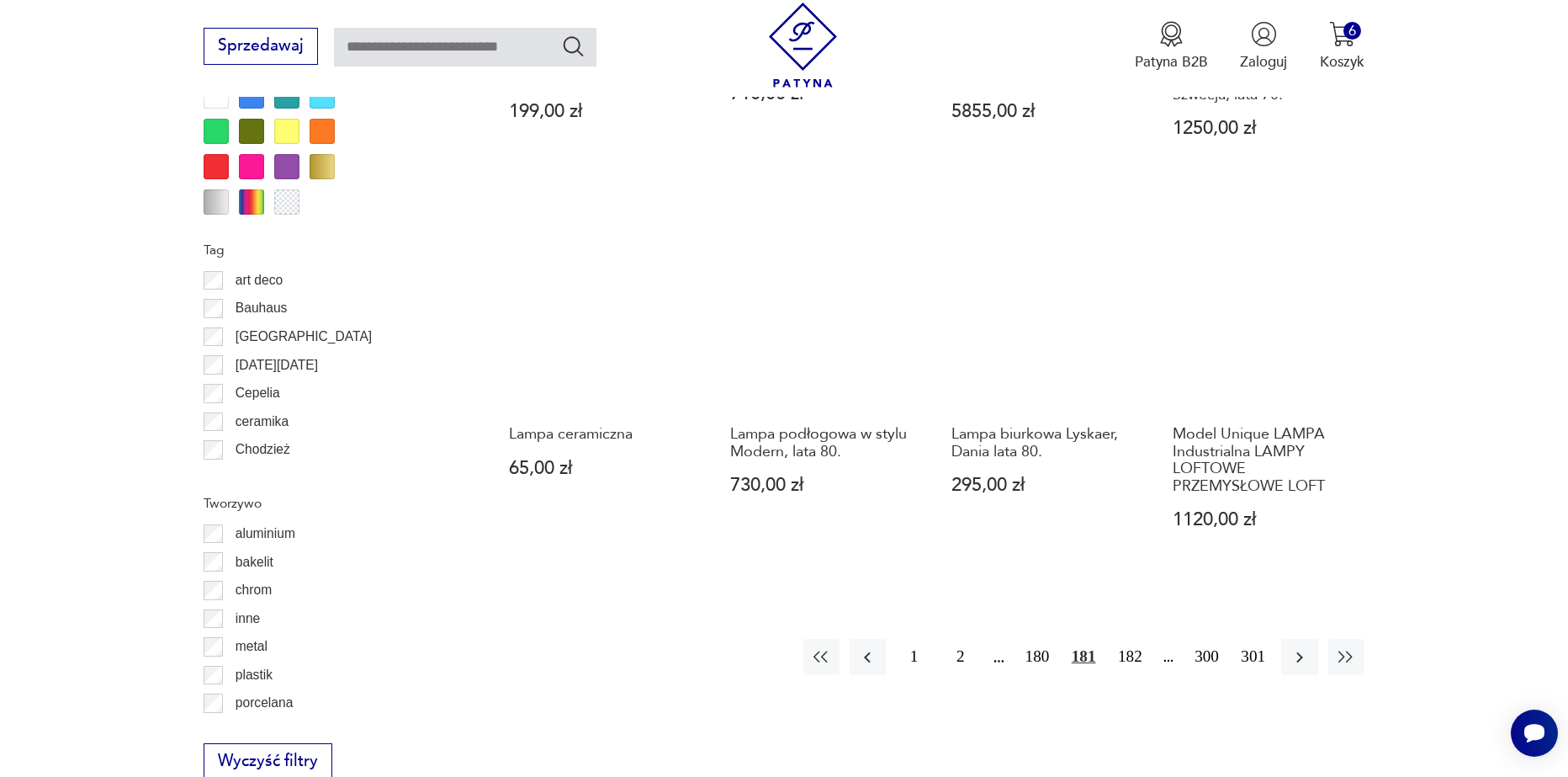
scroll to position [1846, 0]
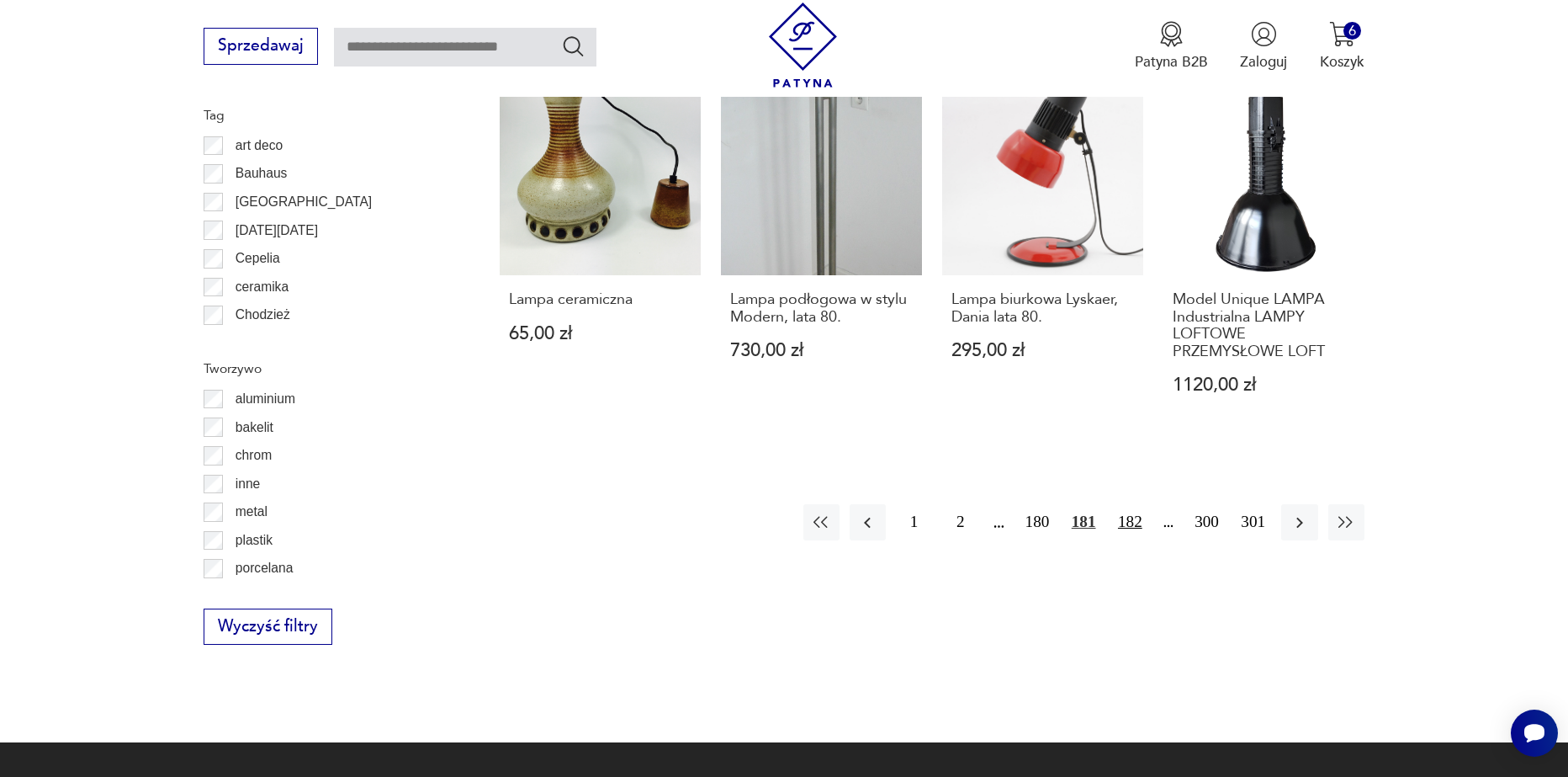
click at [1131, 534] on button "182" at bounding box center [1130, 522] width 37 height 37
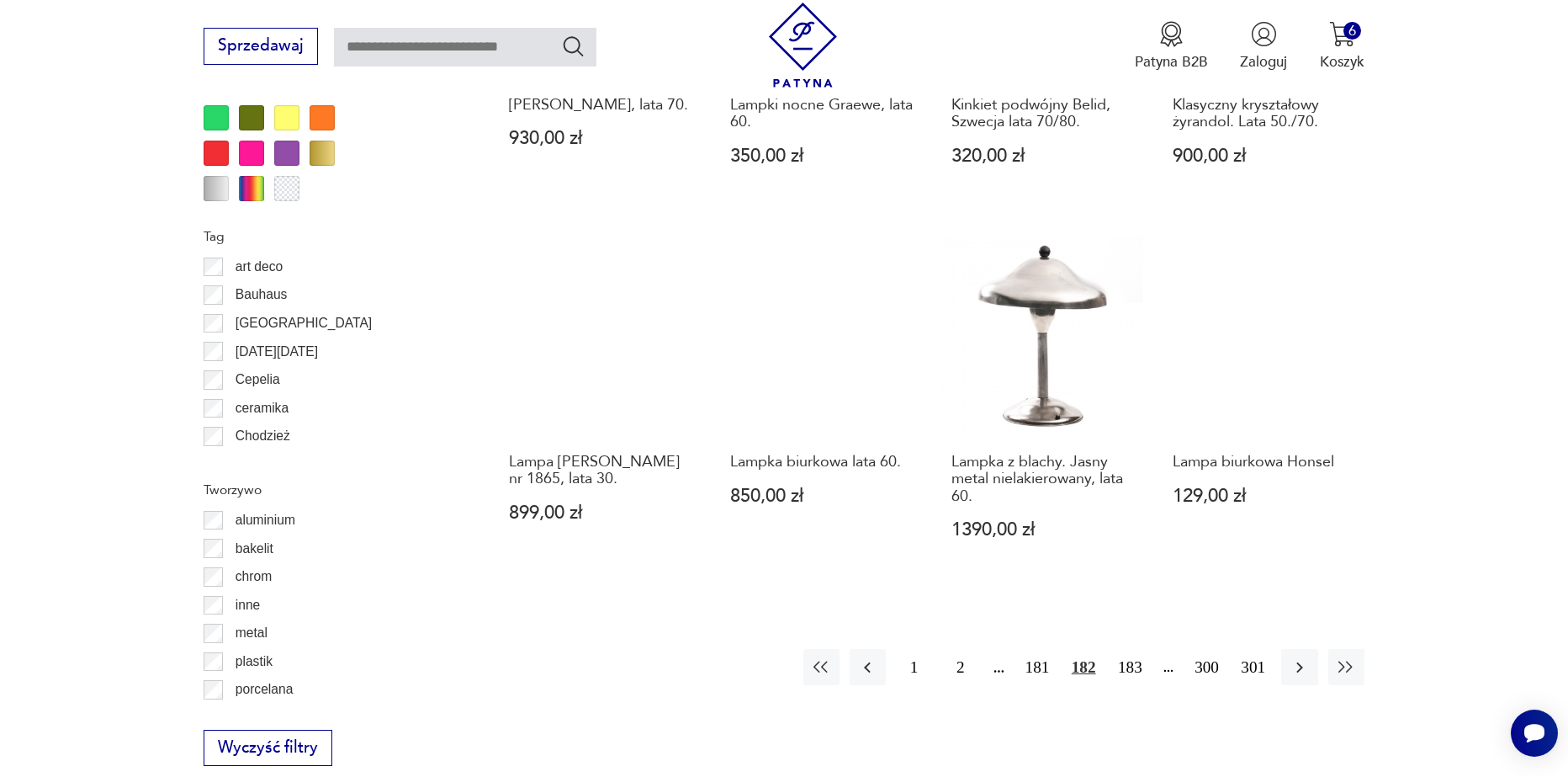
scroll to position [1762, 0]
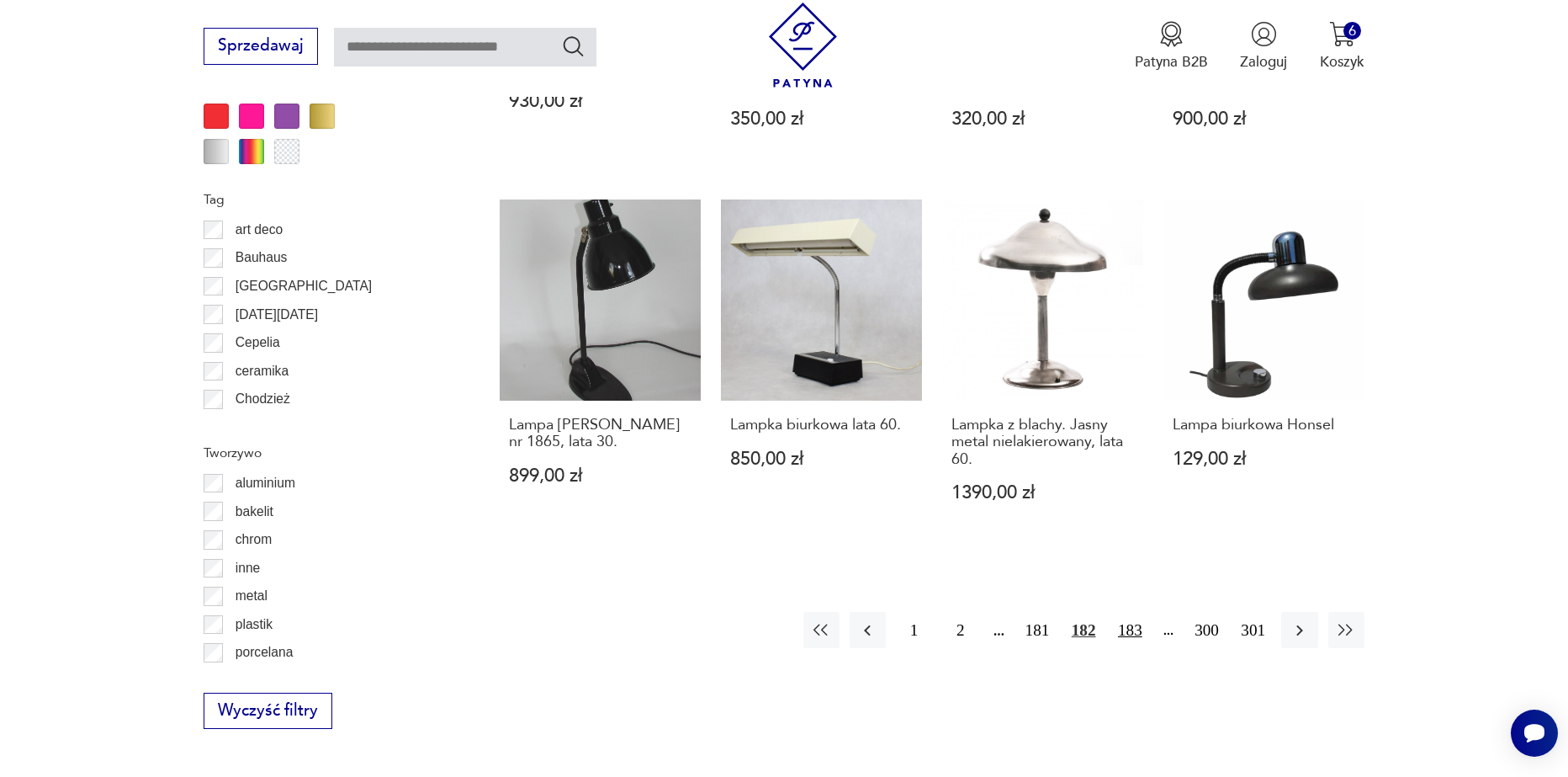
click at [1137, 612] on button "183" at bounding box center [1130, 630] width 37 height 37
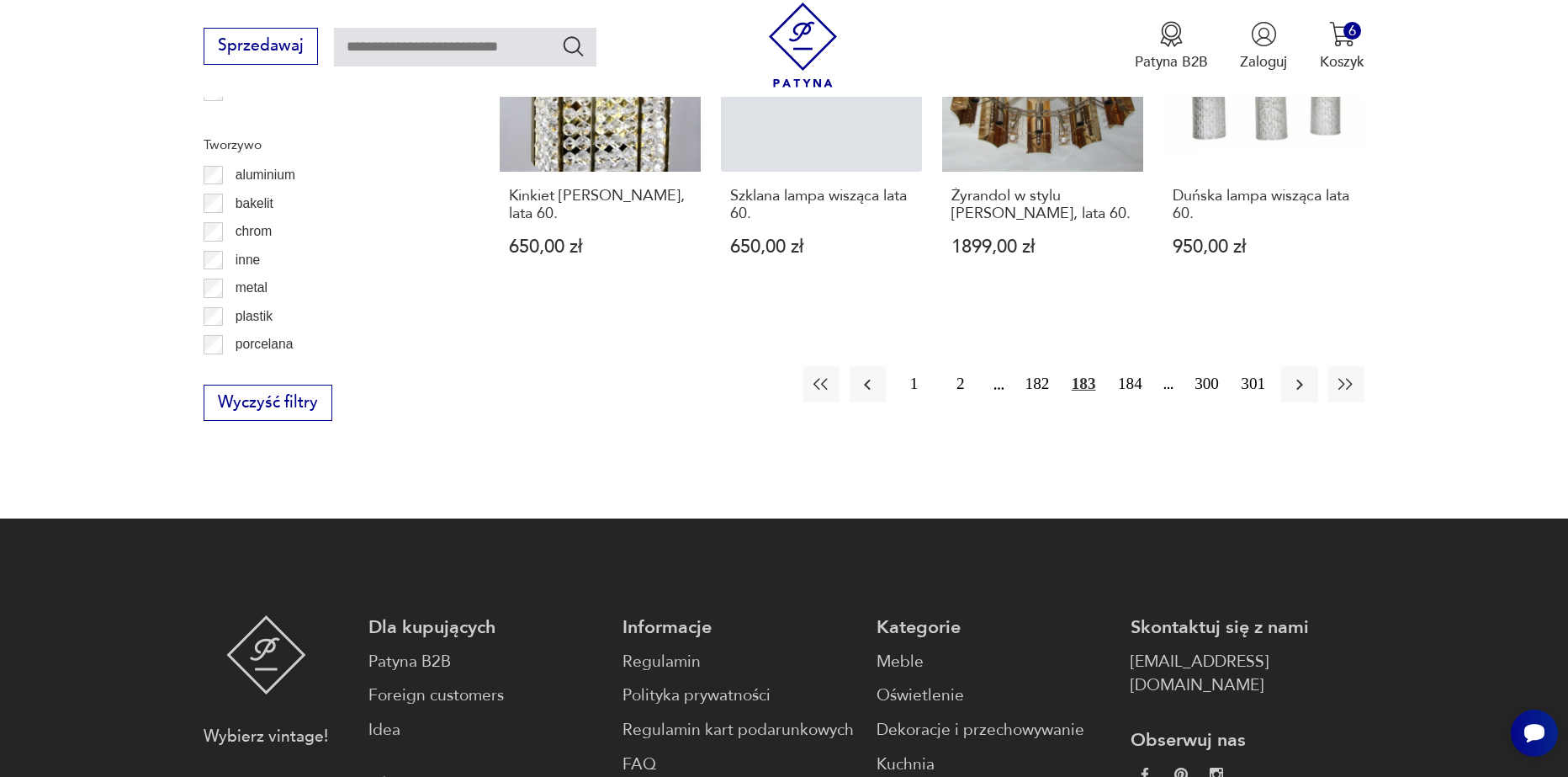
scroll to position [2099, 0]
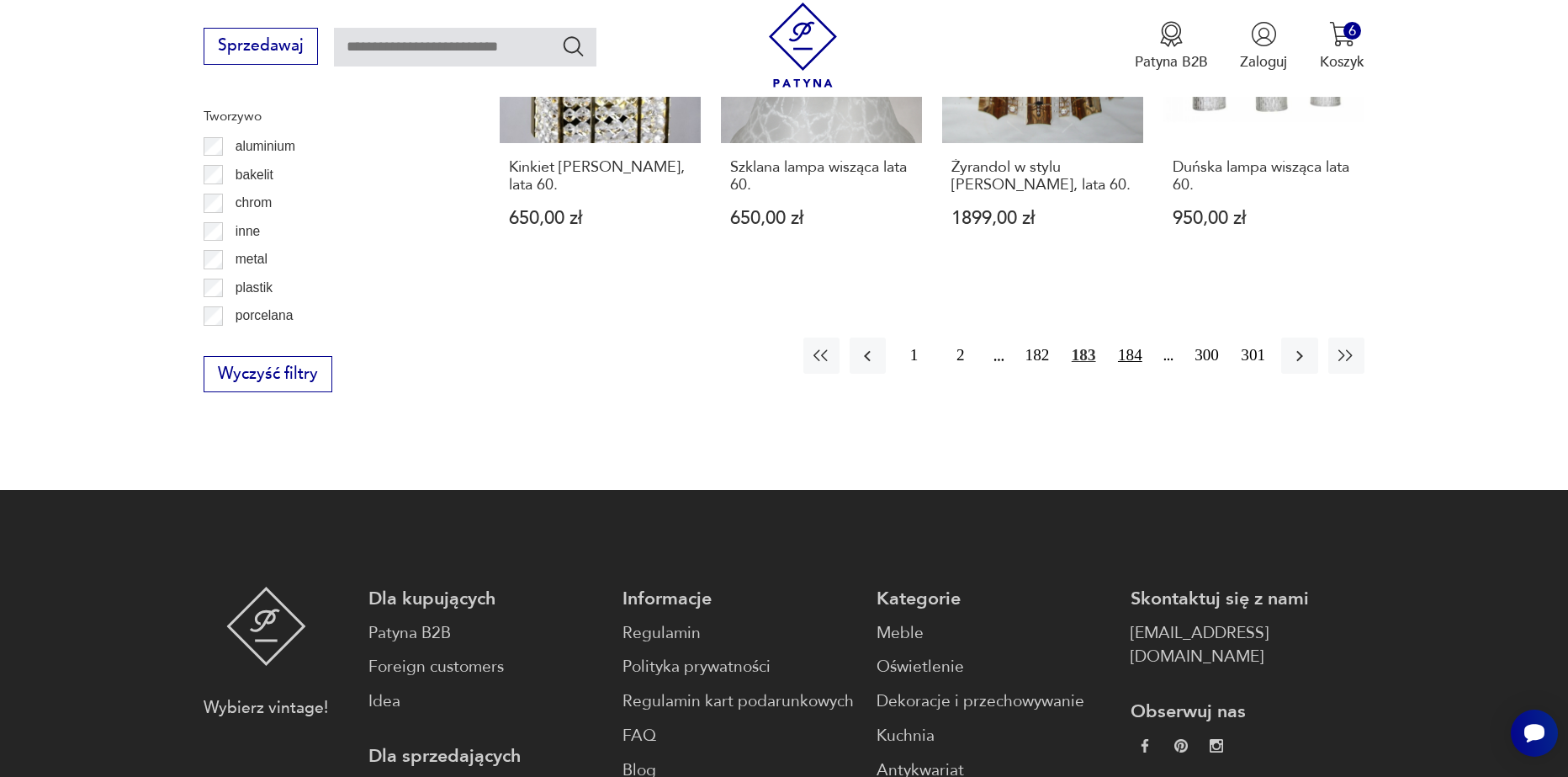
click at [1130, 338] on button "184" at bounding box center [1130, 355] width 37 height 37
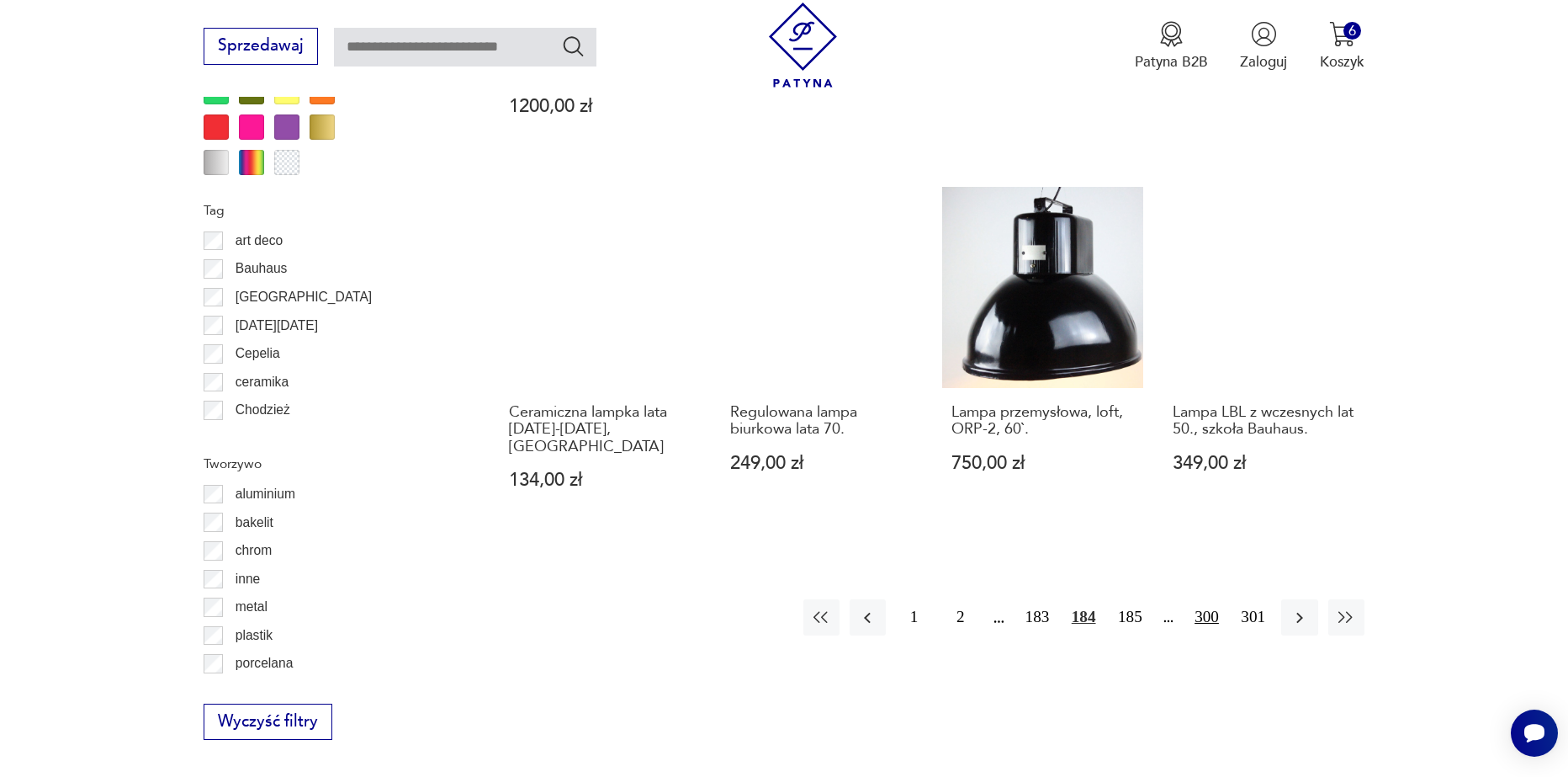
scroll to position [1762, 0]
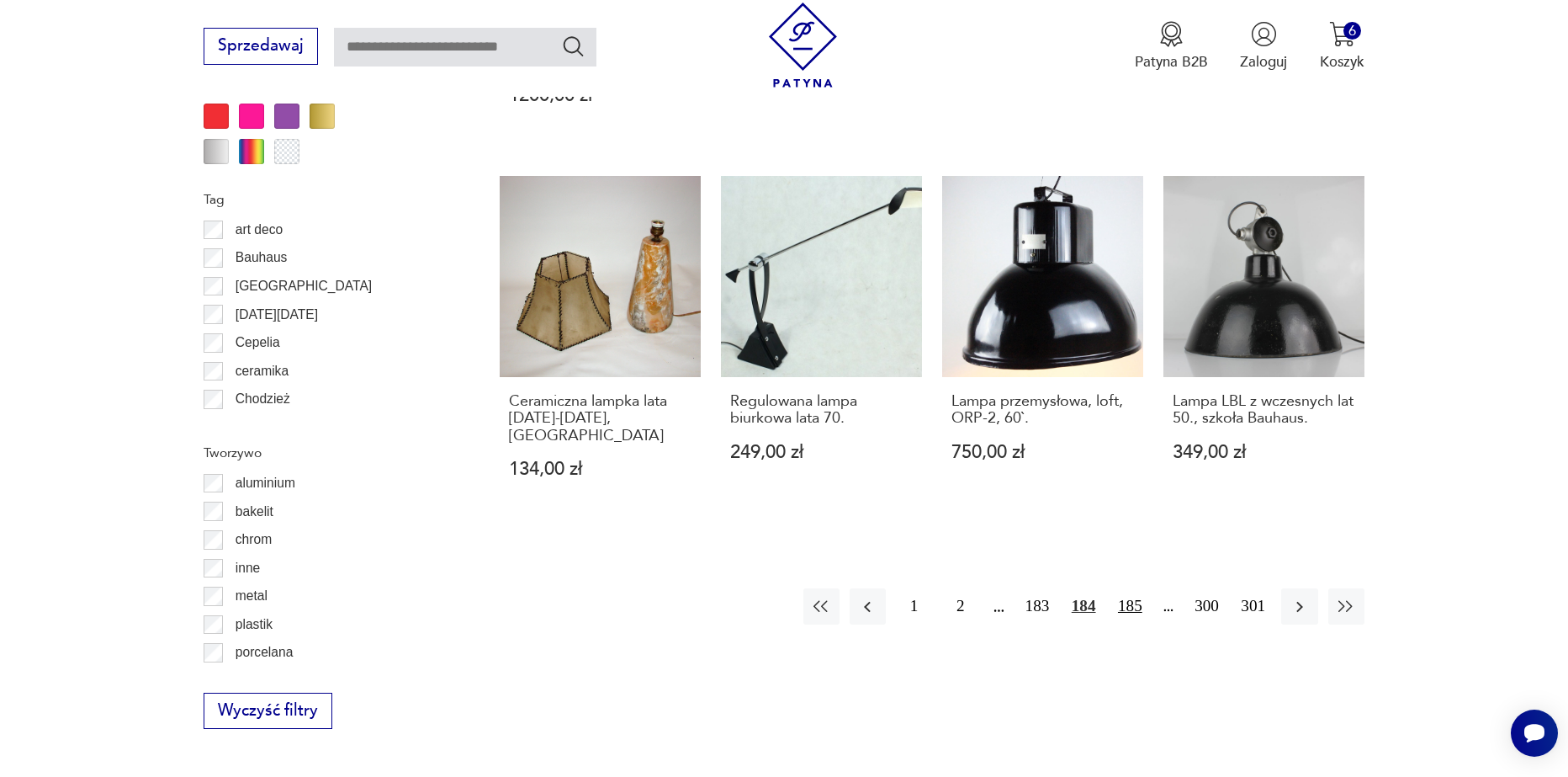
click at [1138, 589] on button "185" at bounding box center [1130, 606] width 37 height 37
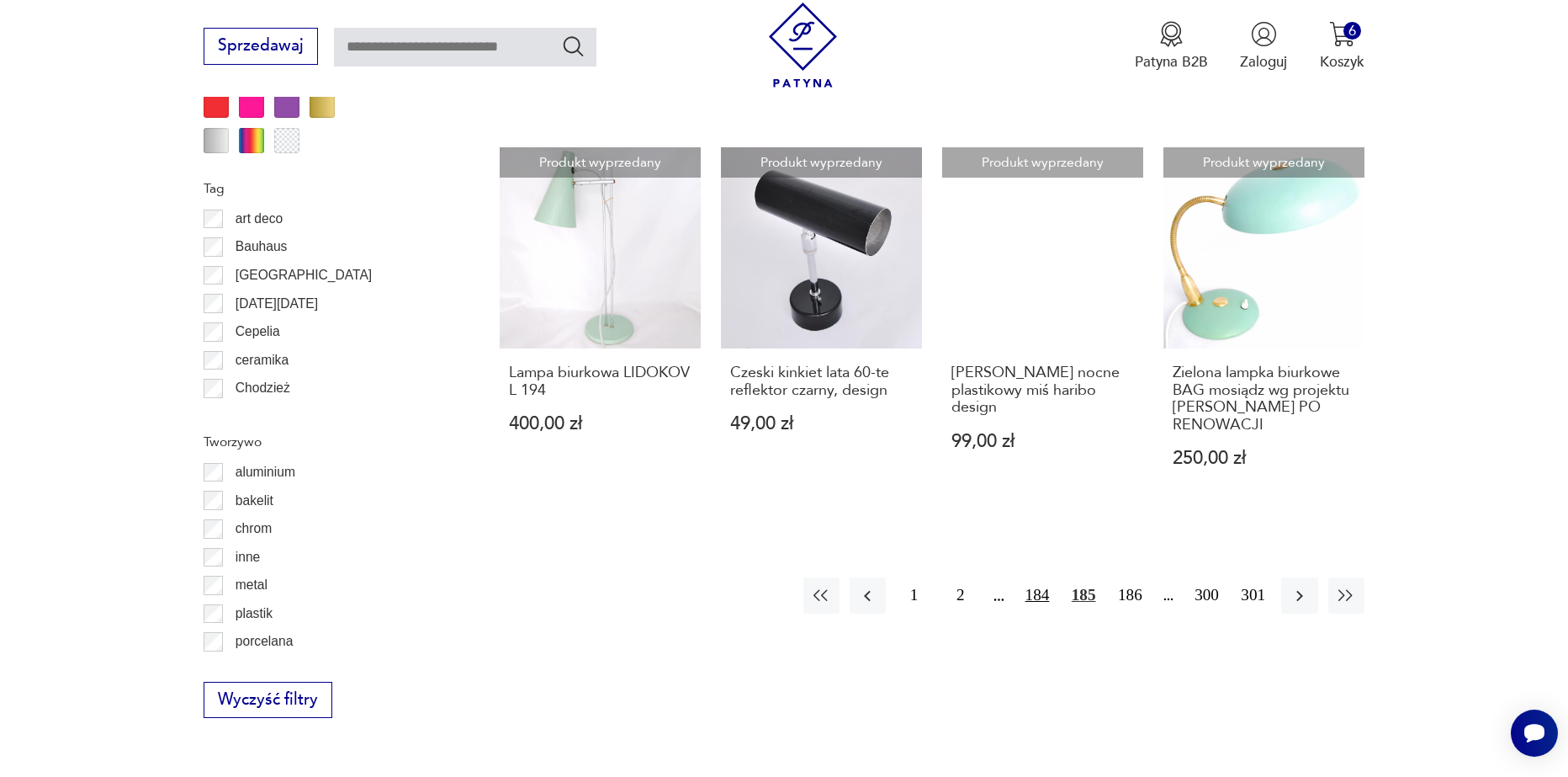
scroll to position [1846, 0]
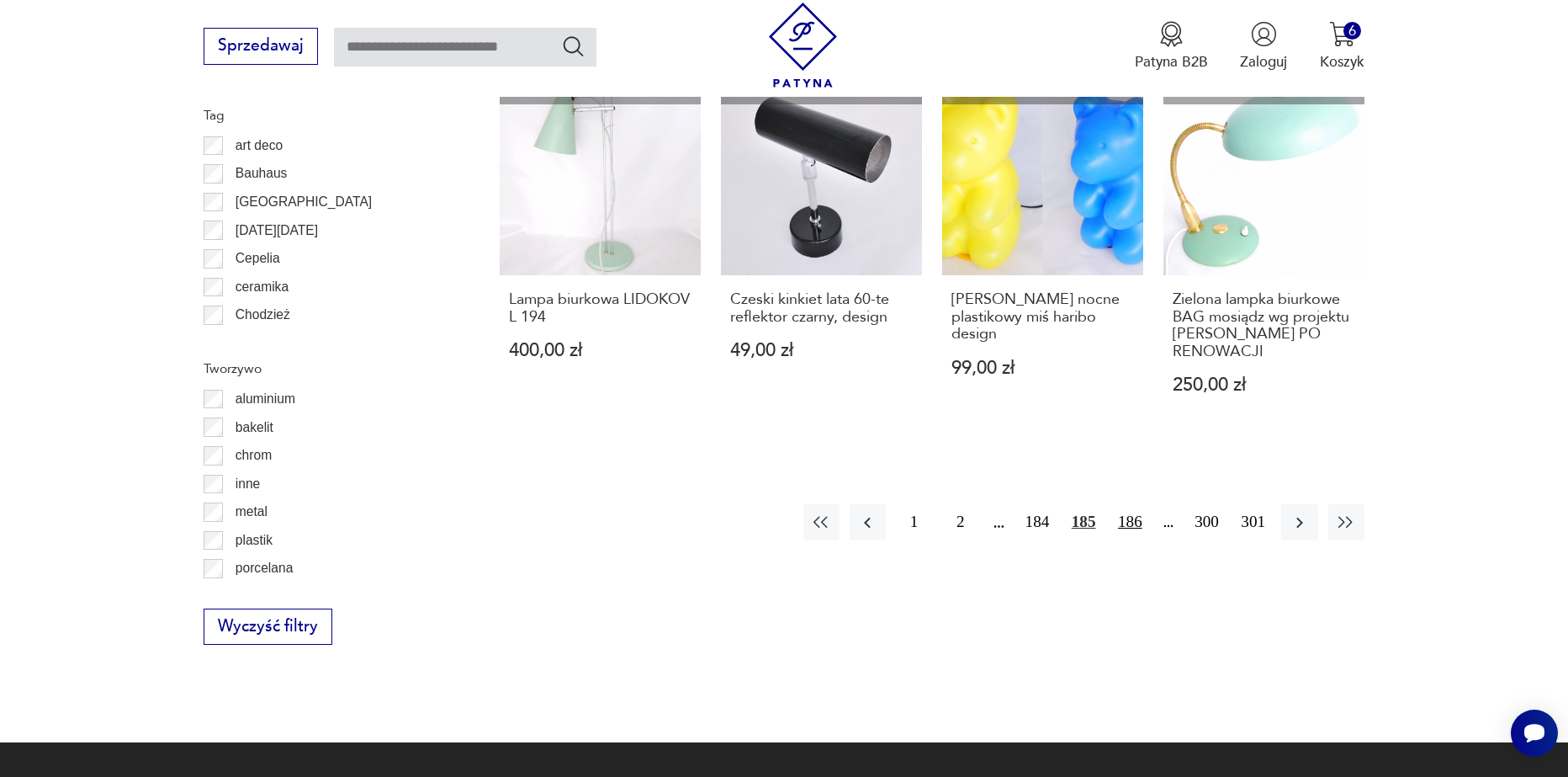
click at [1132, 525] on button "186" at bounding box center [1130, 522] width 37 height 37
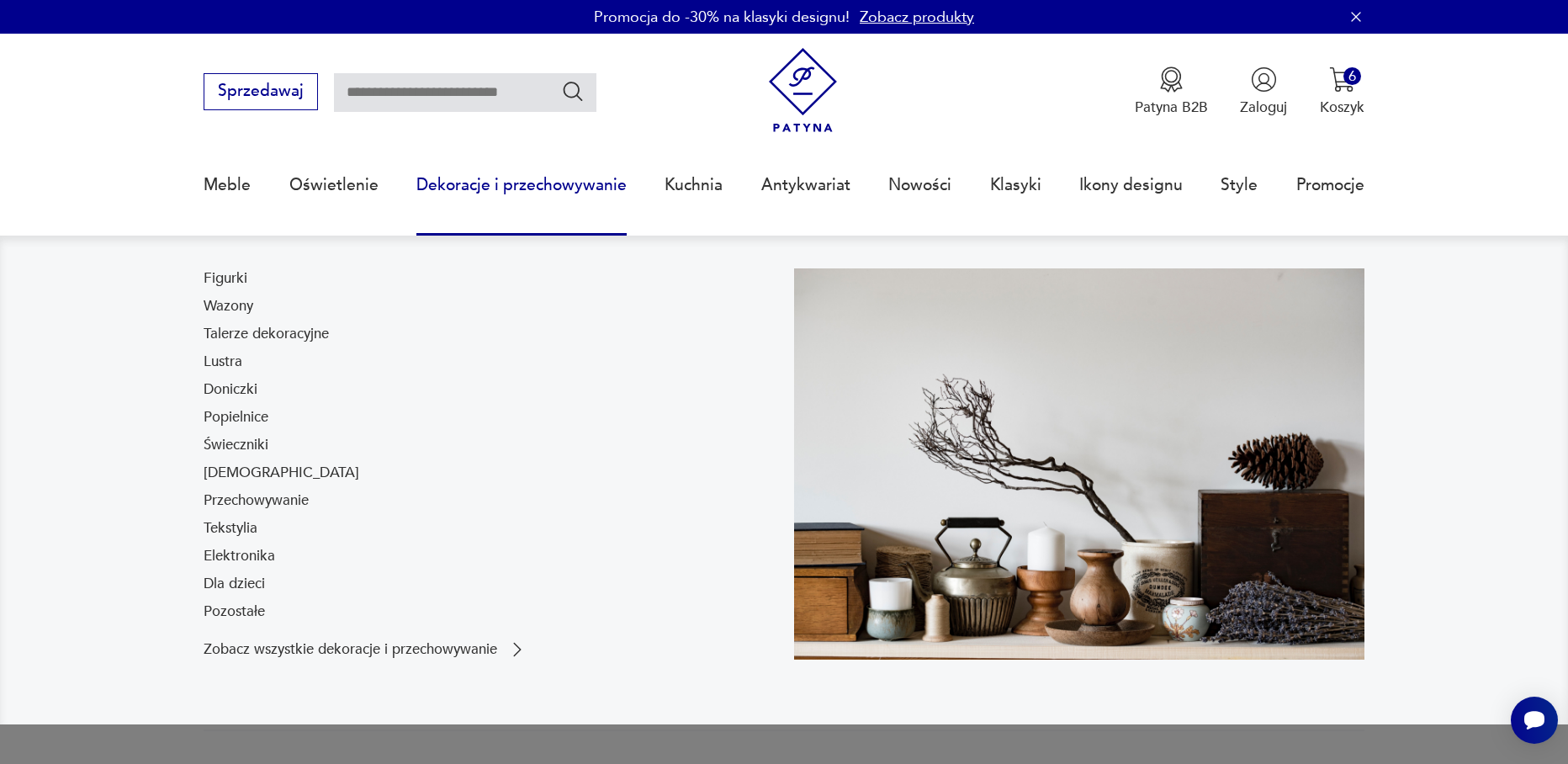
click at [466, 187] on link "Dekoracje i przechowywanie" at bounding box center [521, 185] width 211 height 78
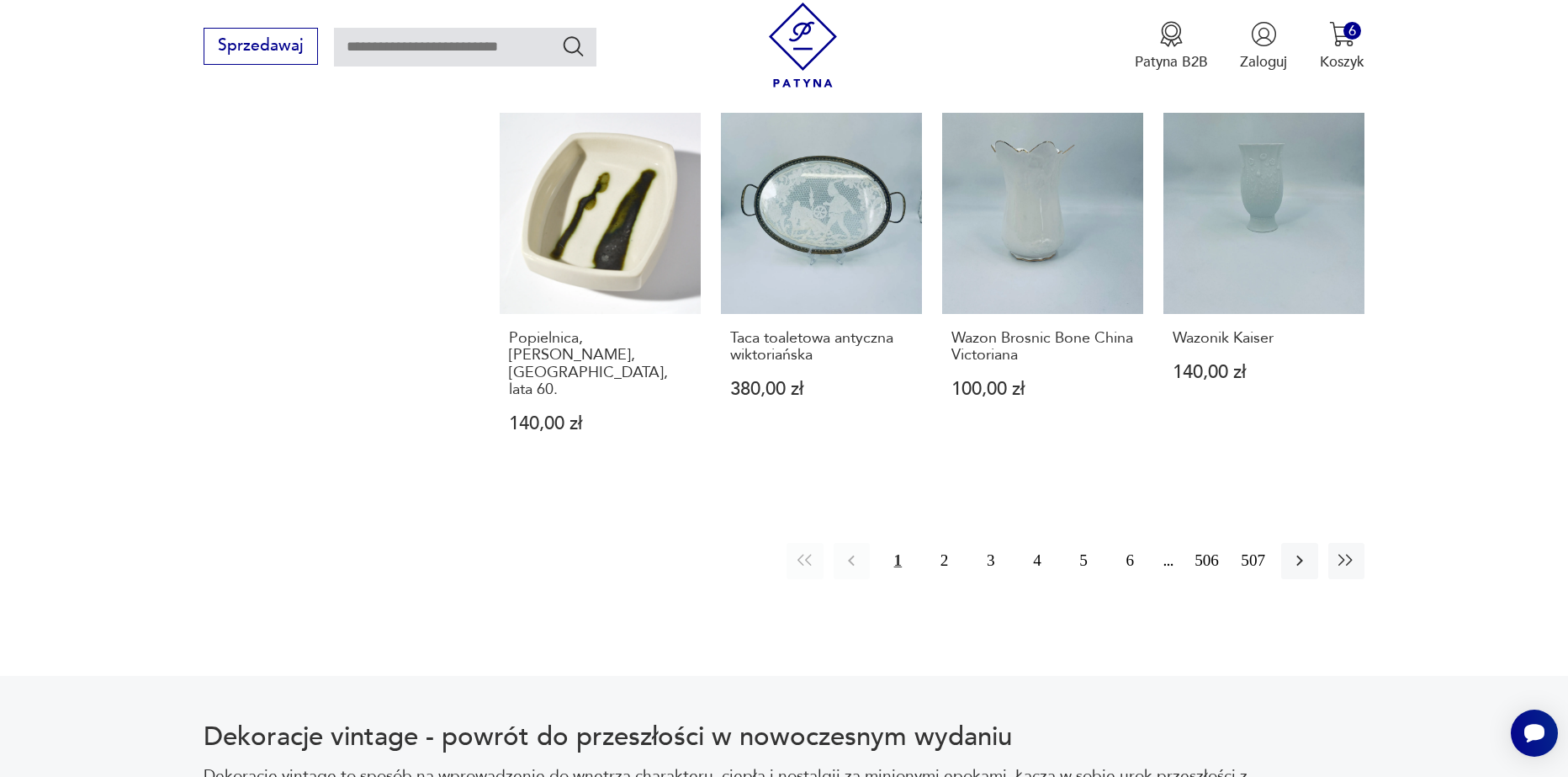
scroll to position [2015, 0]
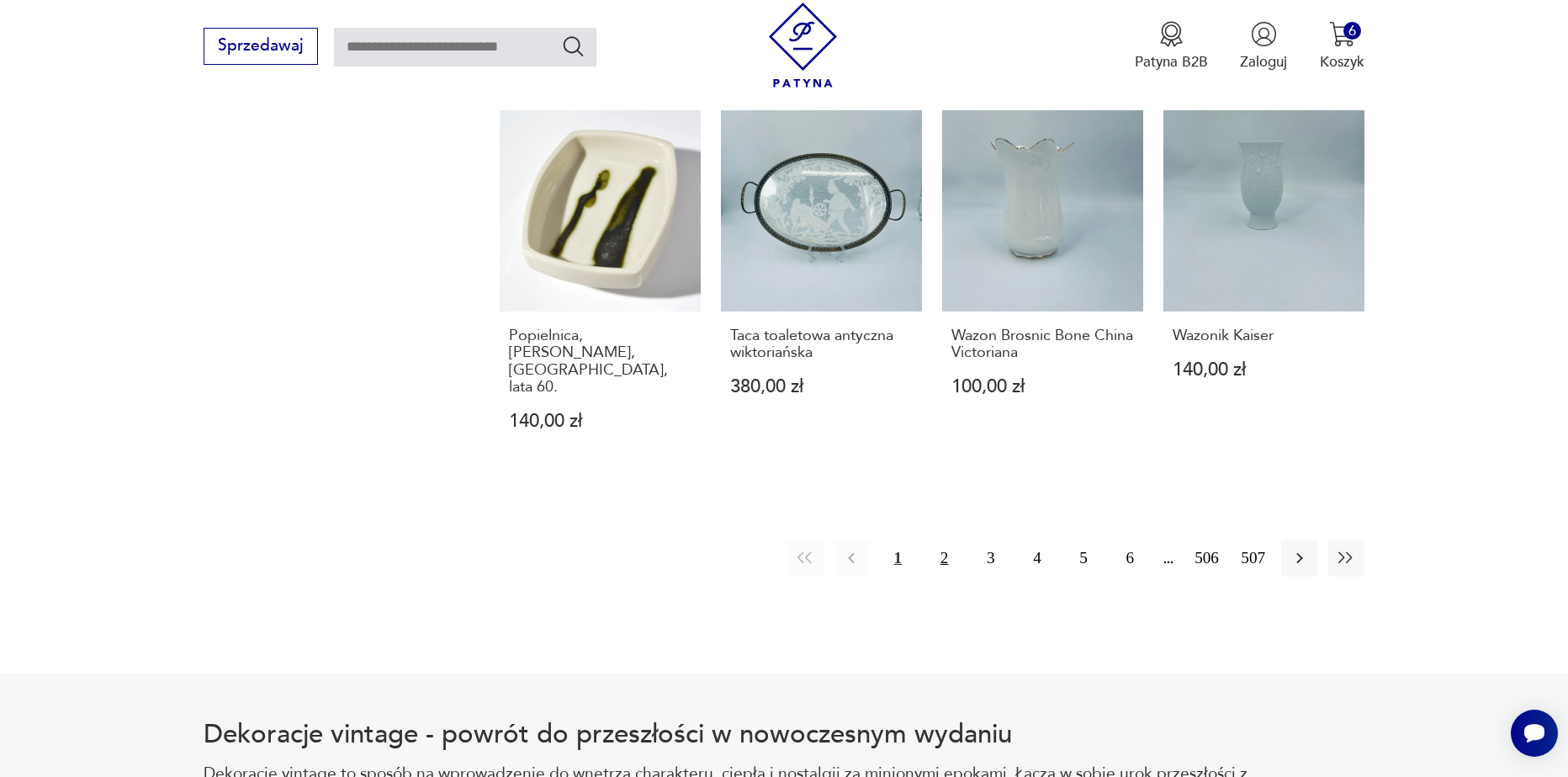
click at [952, 540] on button "2" at bounding box center [944, 558] width 37 height 37
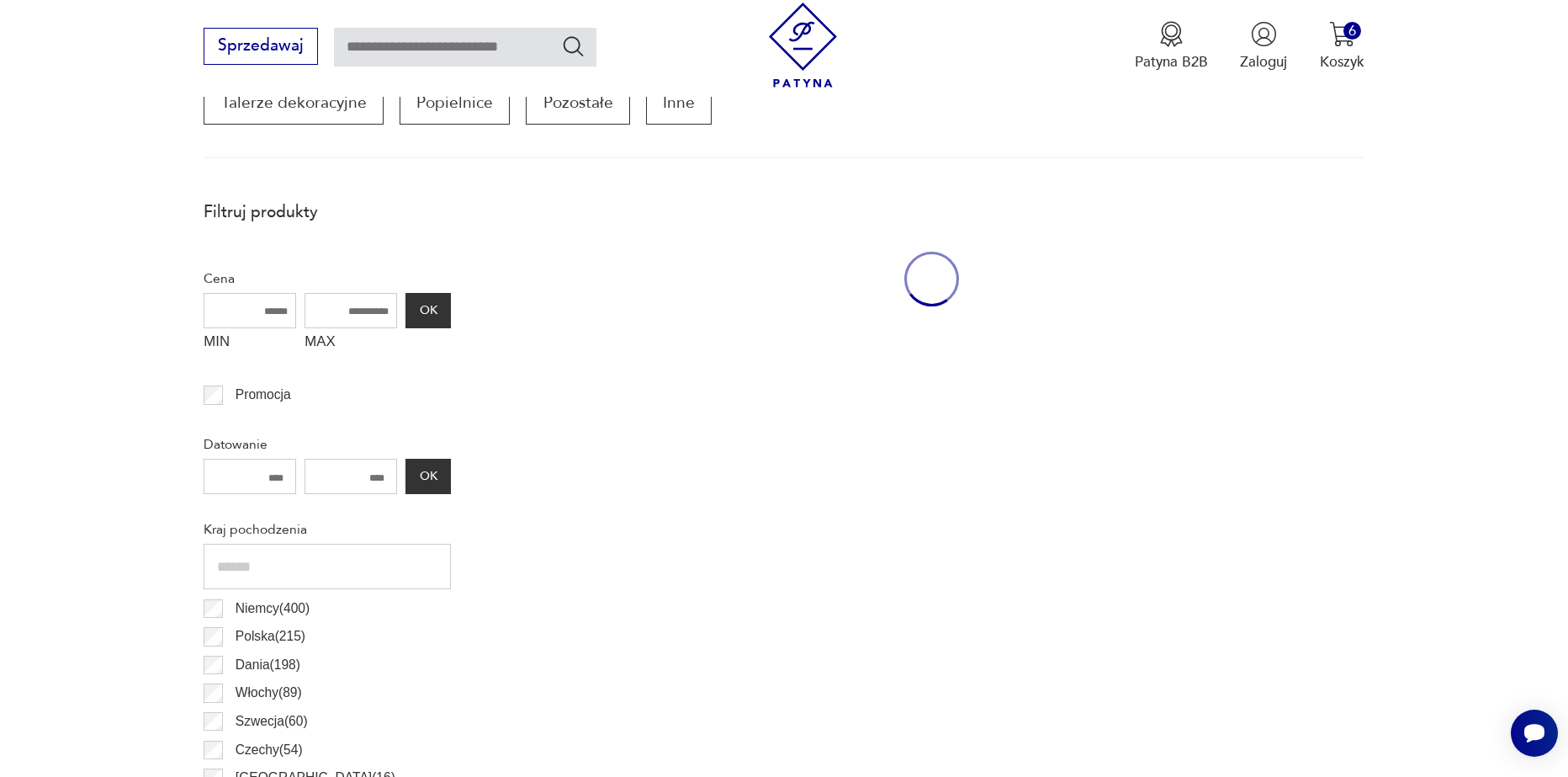
scroll to position [560, 0]
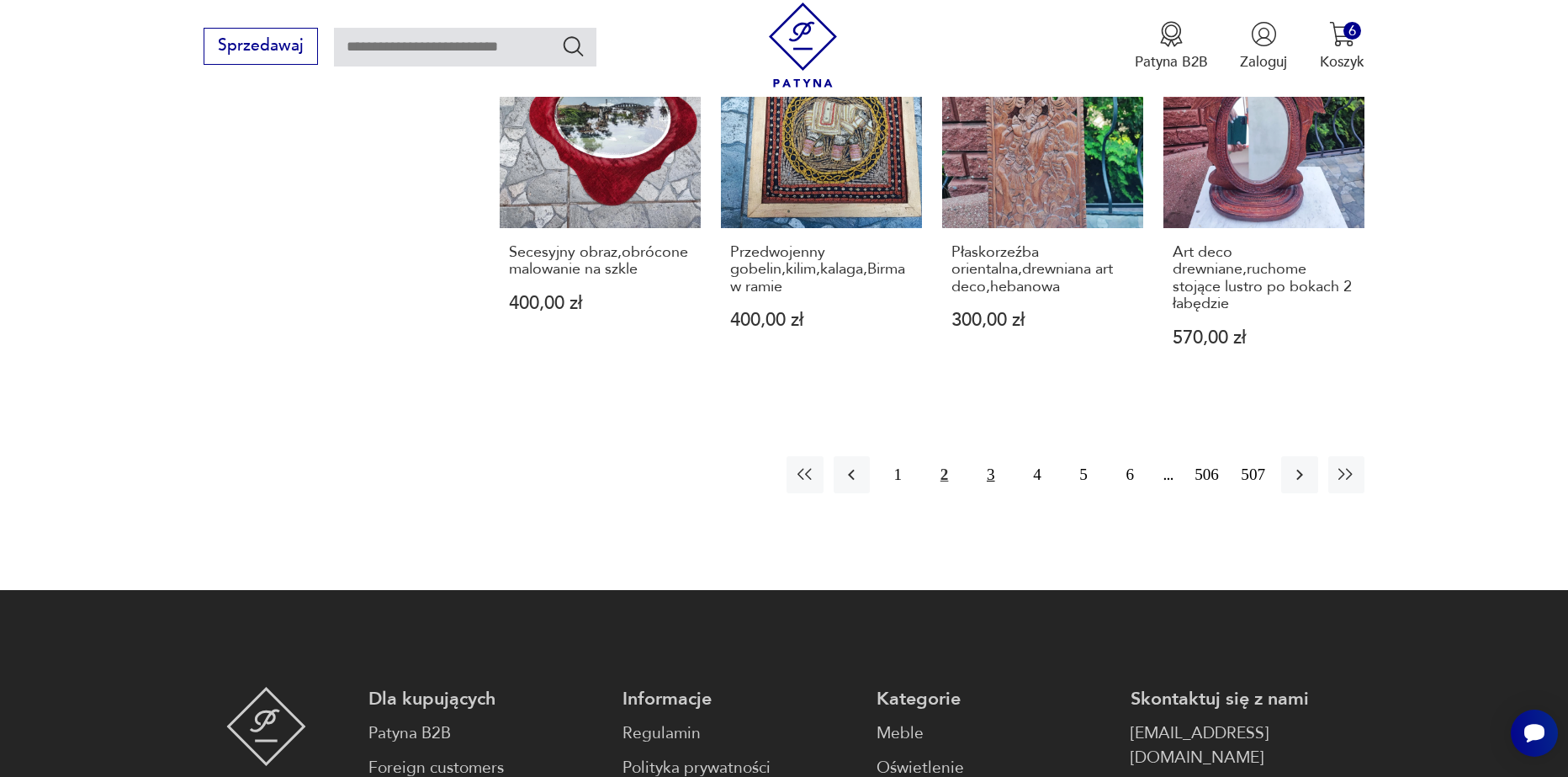
click at [991, 456] on button "3" at bounding box center [990, 474] width 37 height 37
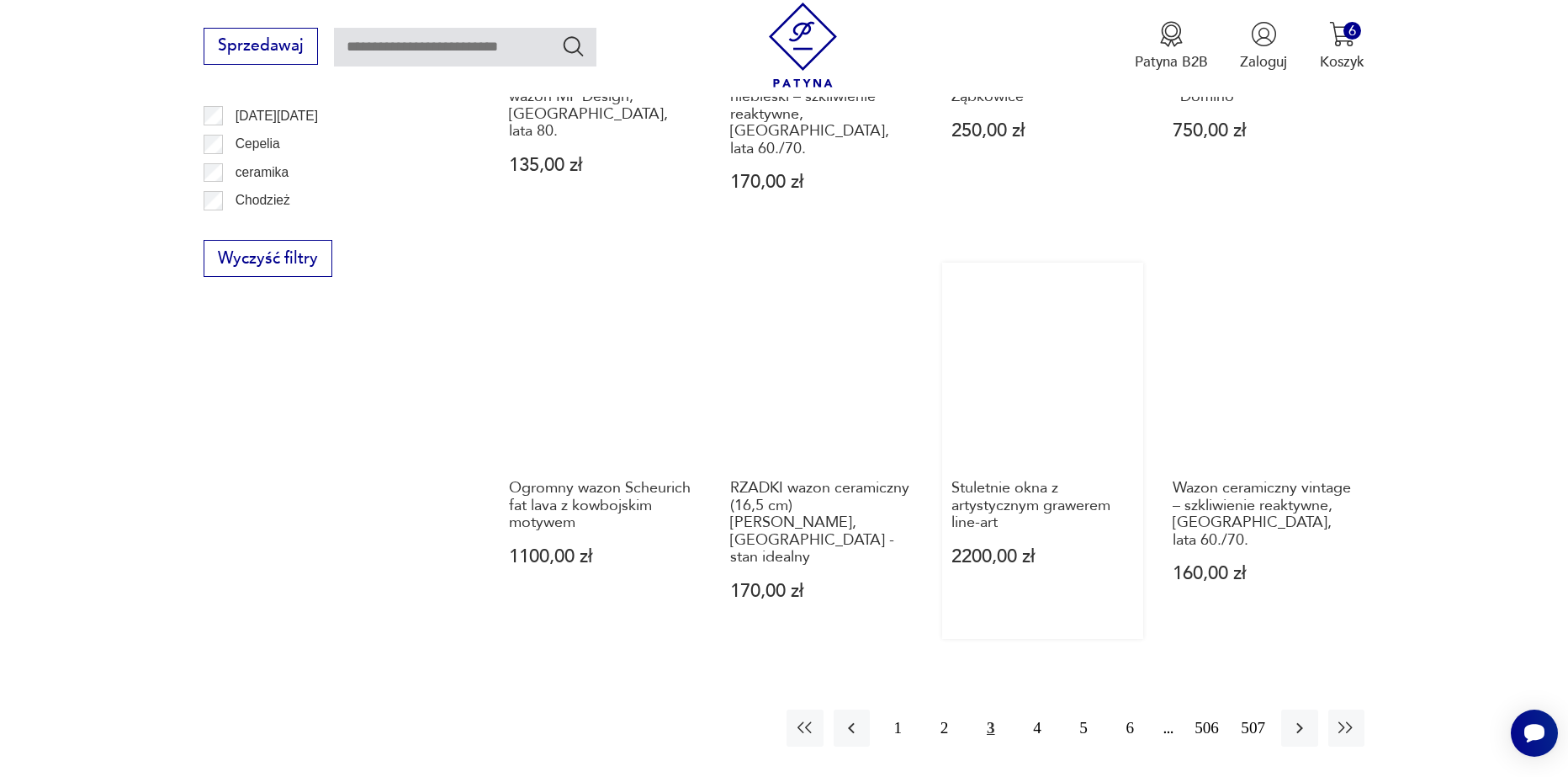
scroll to position [1822, 0]
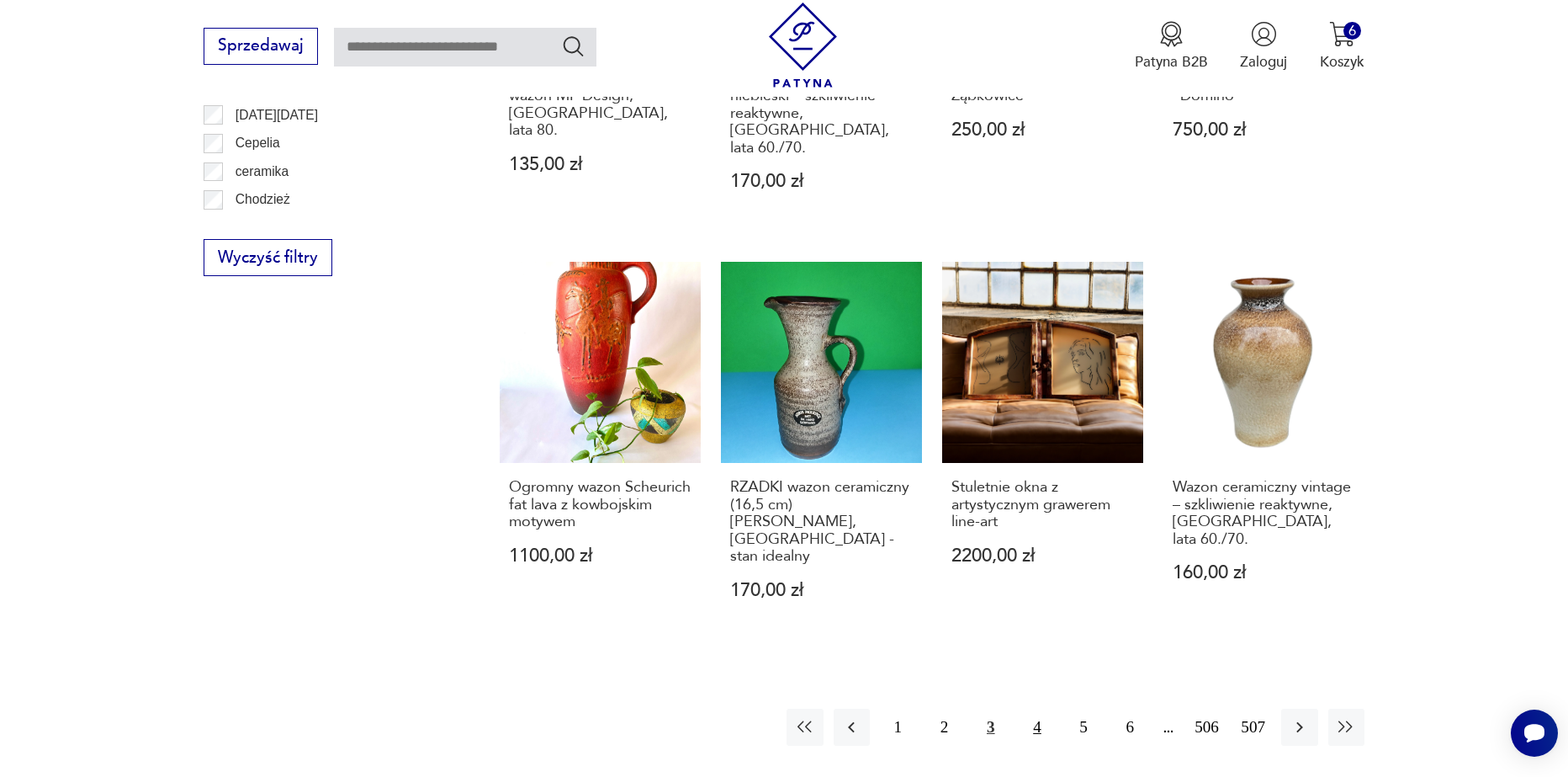
click at [1041, 708] on button "4" at bounding box center [1037, 726] width 37 height 37
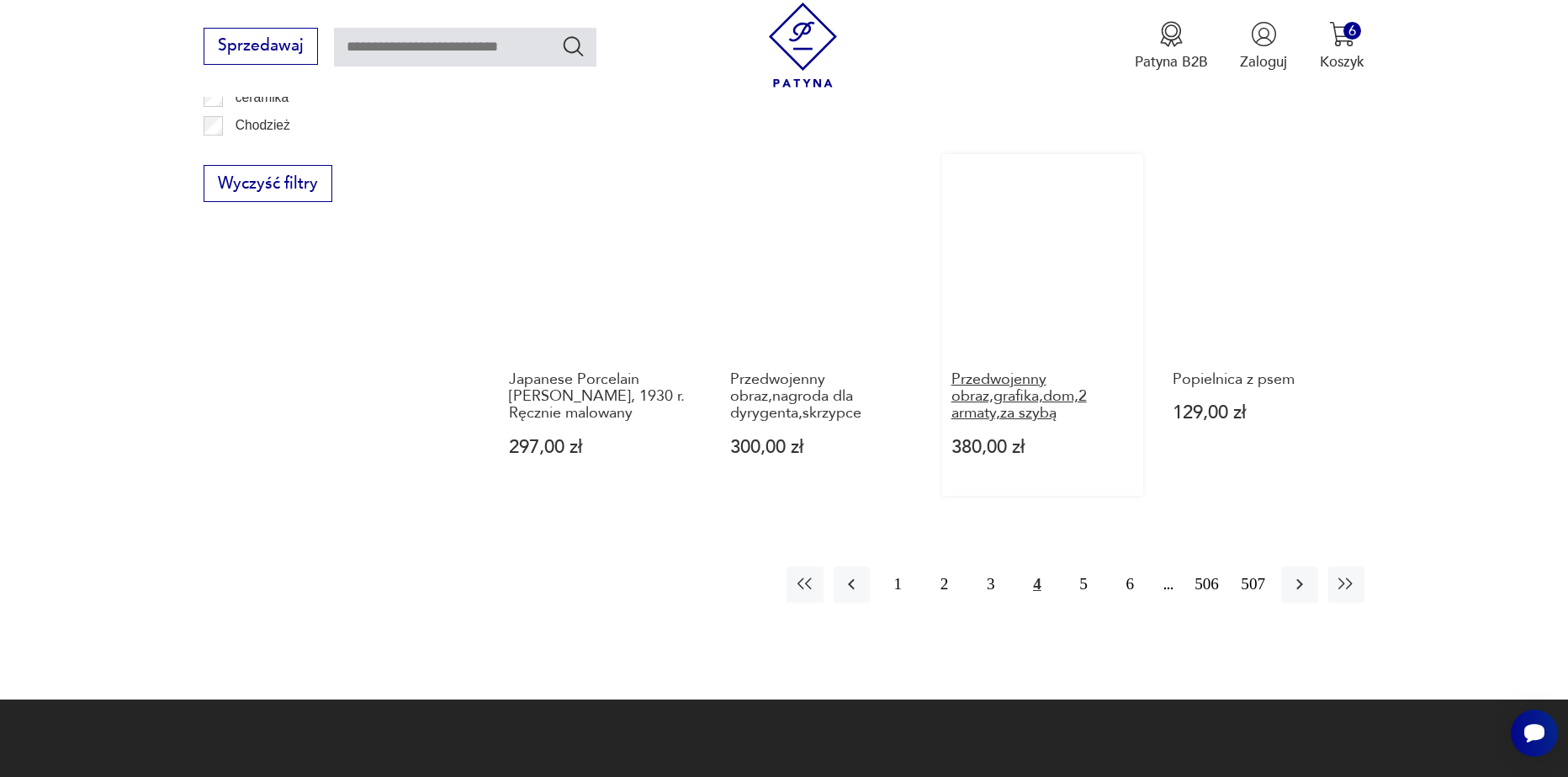
scroll to position [1906, 0]
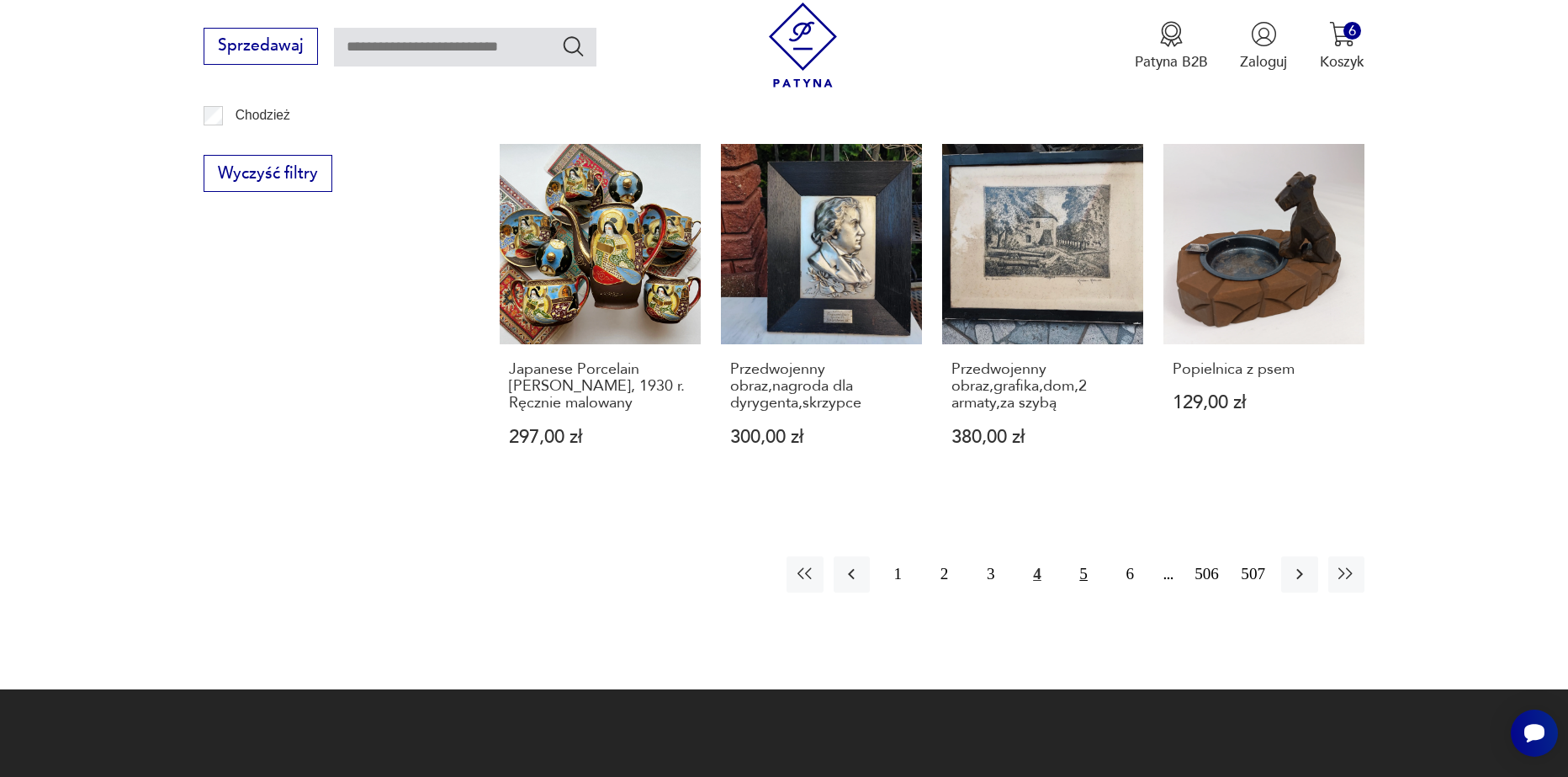
click at [1088, 556] on button "5" at bounding box center [1084, 574] width 37 height 37
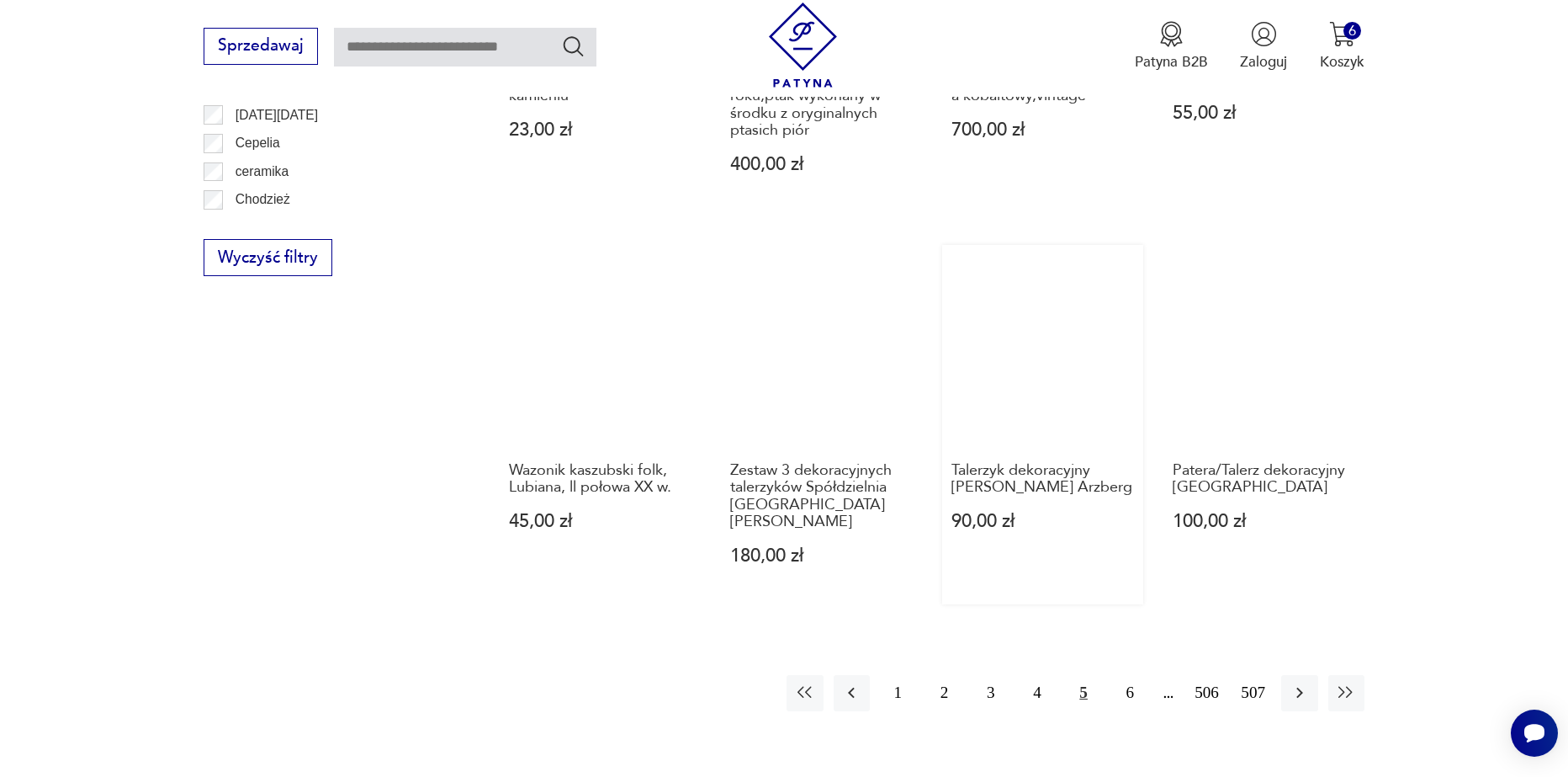
scroll to position [1906, 0]
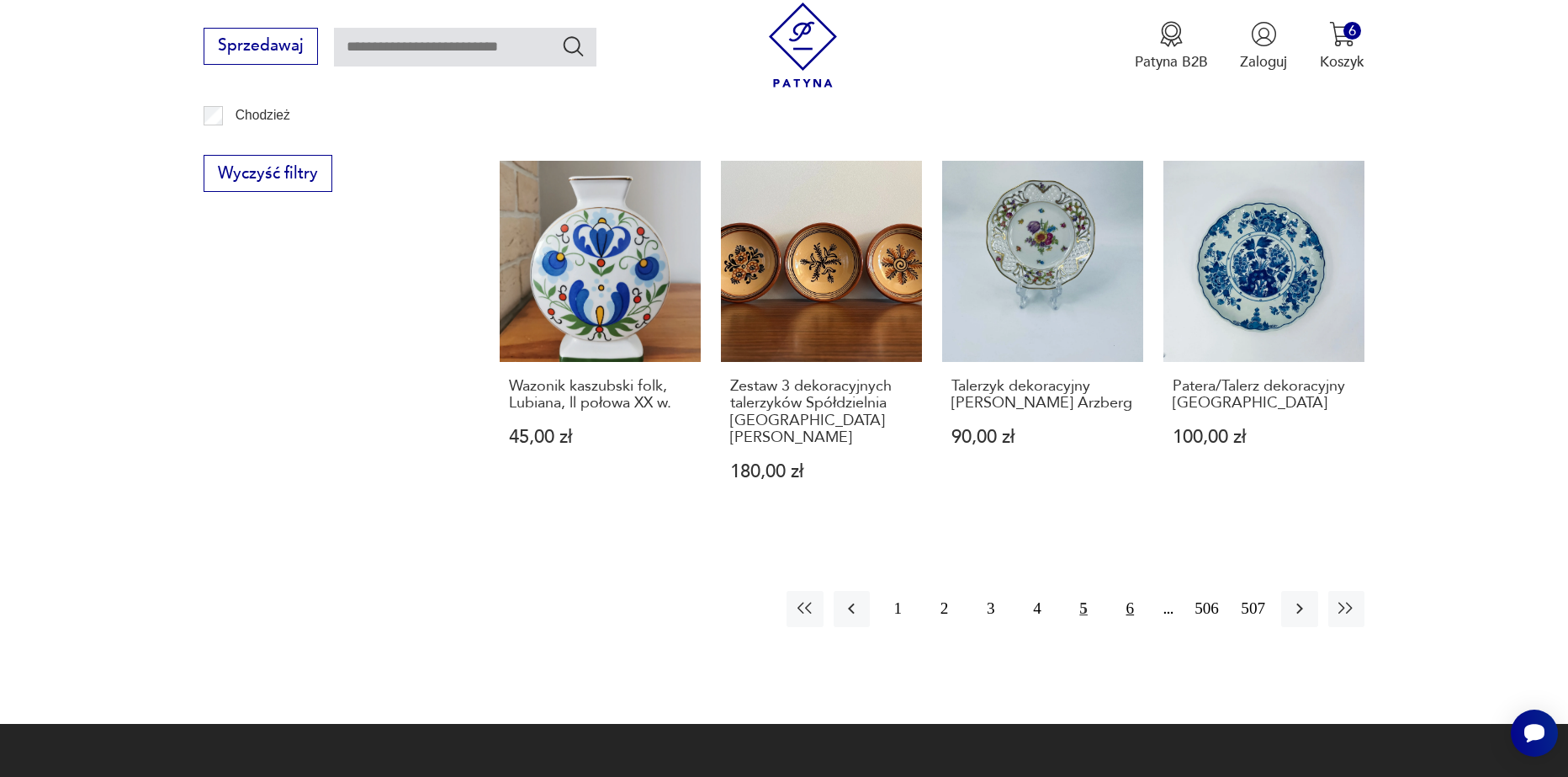
click at [1127, 590] on button "6" at bounding box center [1130, 608] width 37 height 37
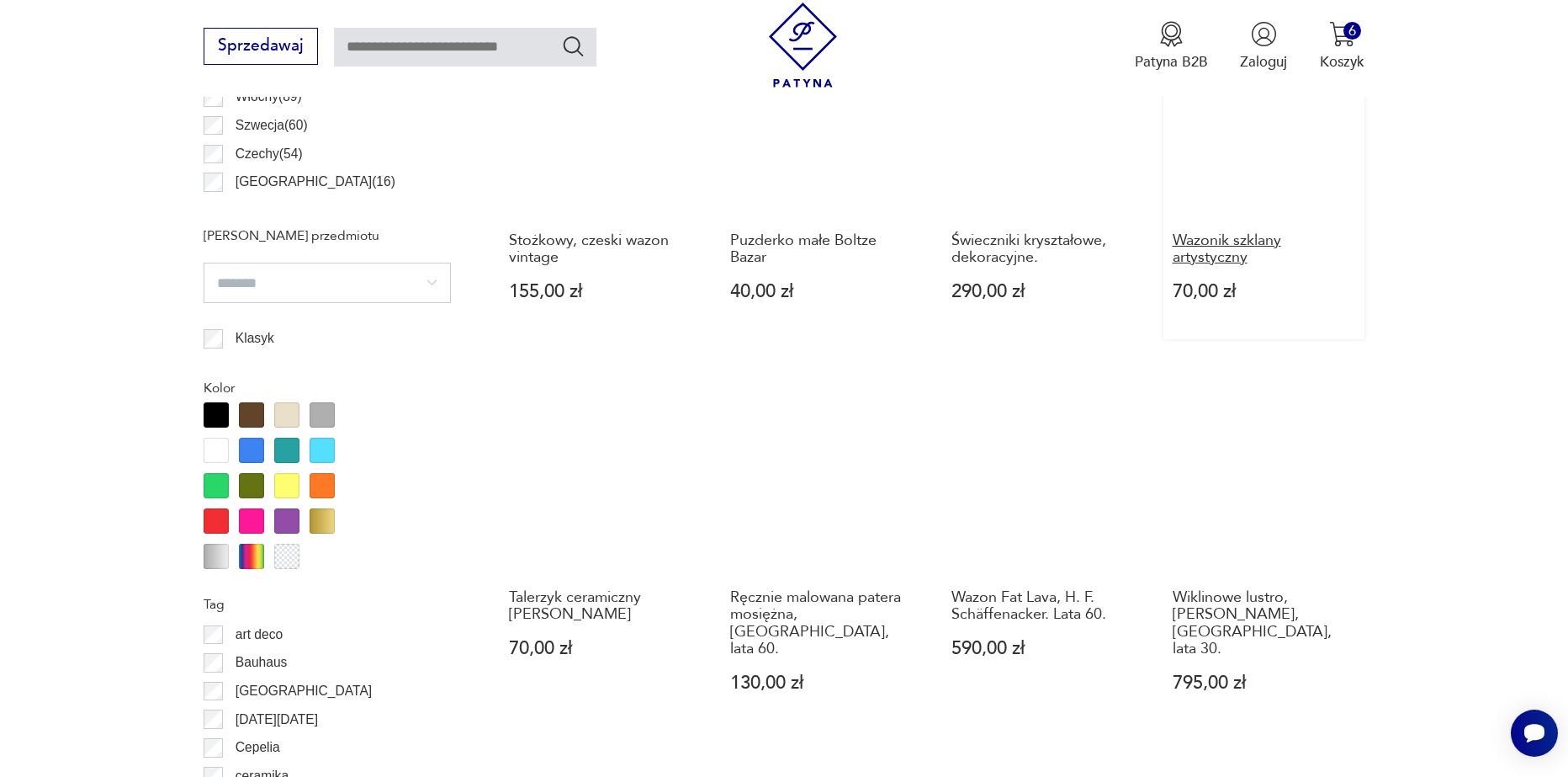
scroll to position [1232, 0]
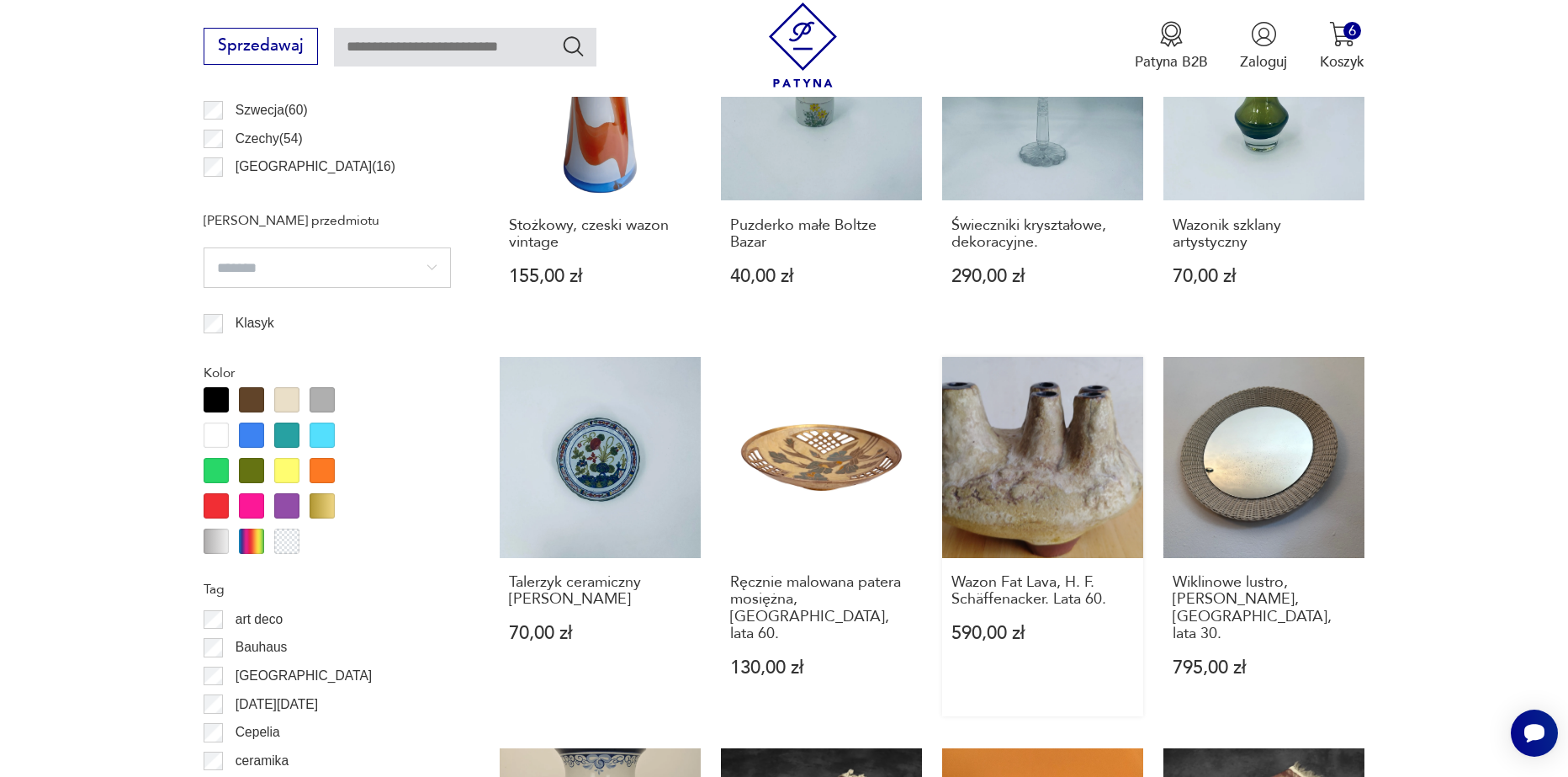
click at [1038, 464] on link "Wazon Fat Lava, H. F. Schäffenacker. Lata 60. 590,00 zł" at bounding box center [1042, 537] width 201 height 359
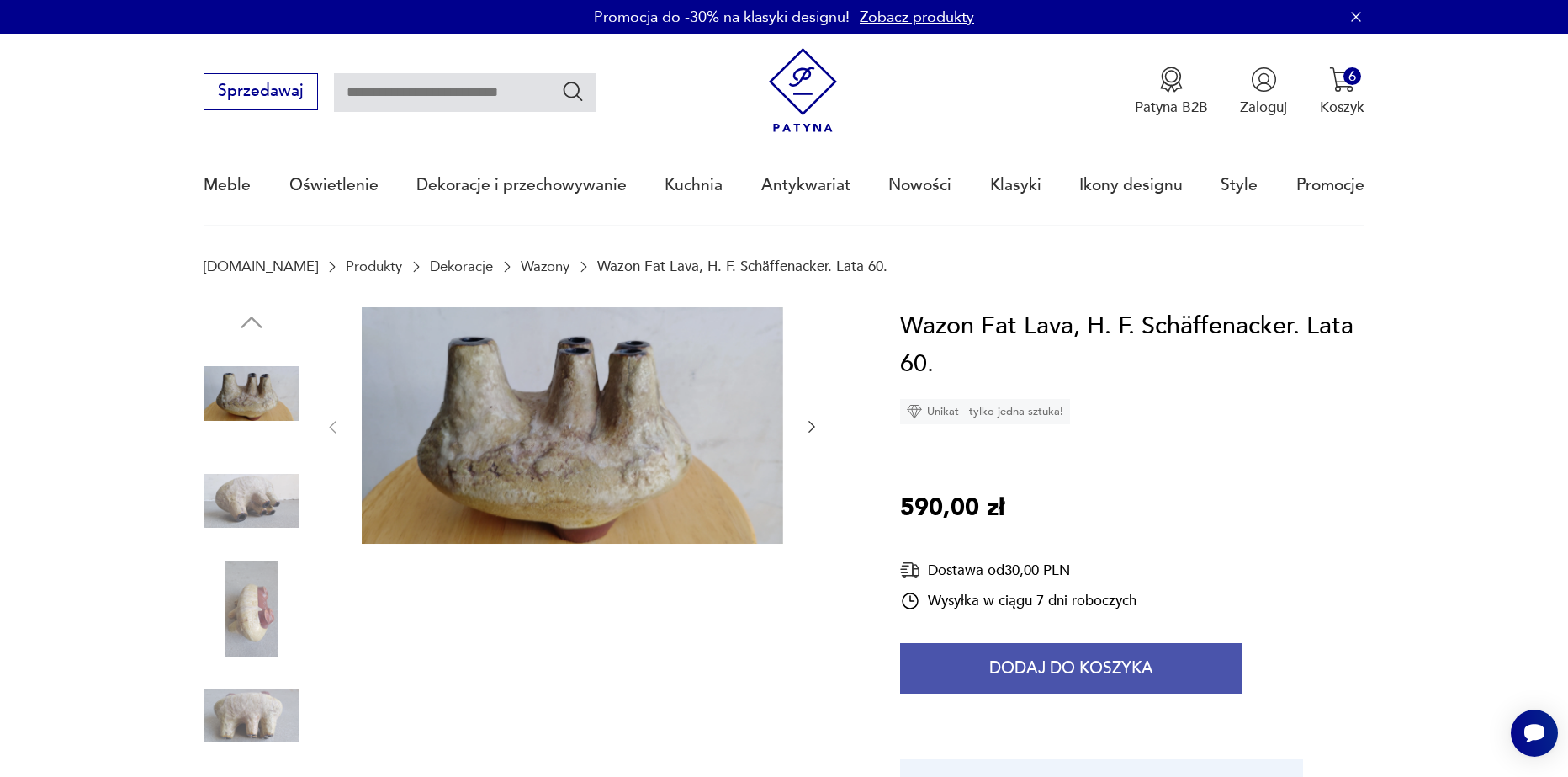
click at [949, 663] on button "Dodaj do koszyka" at bounding box center [1072, 668] width 343 height 51
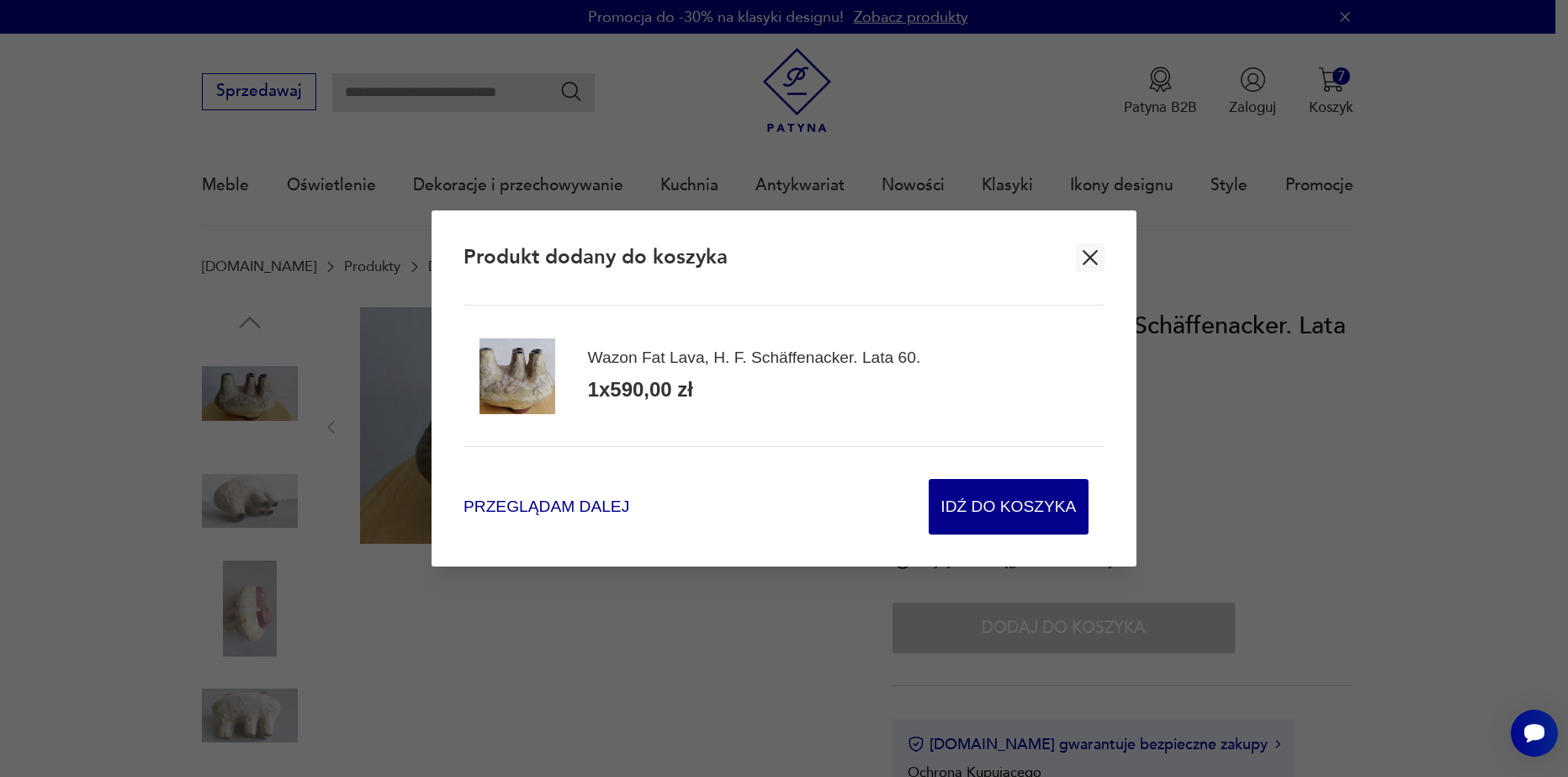
click at [514, 508] on span "Przeglądam dalej" at bounding box center [546, 506] width 166 height 22
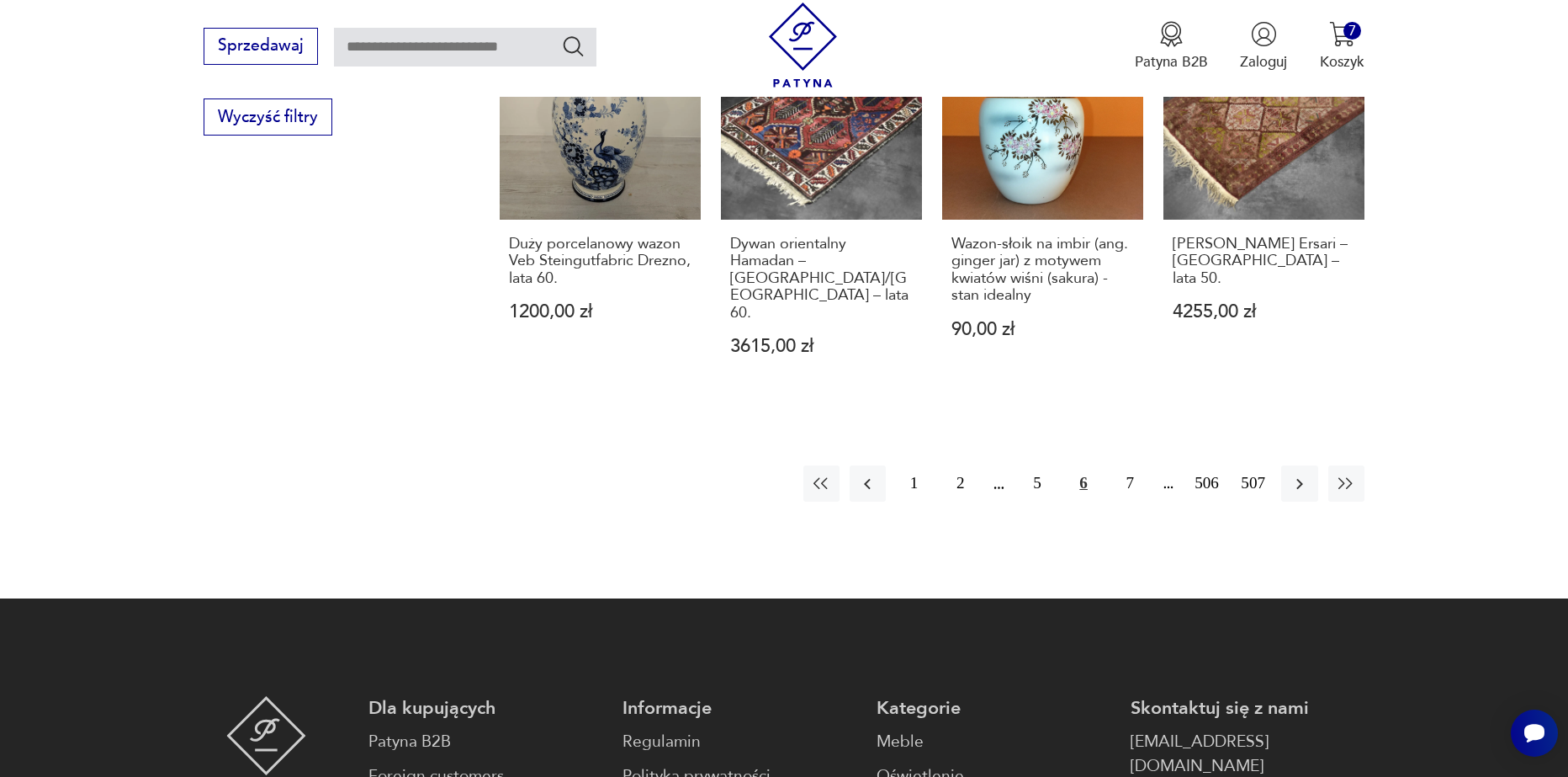
scroll to position [1988, 0]
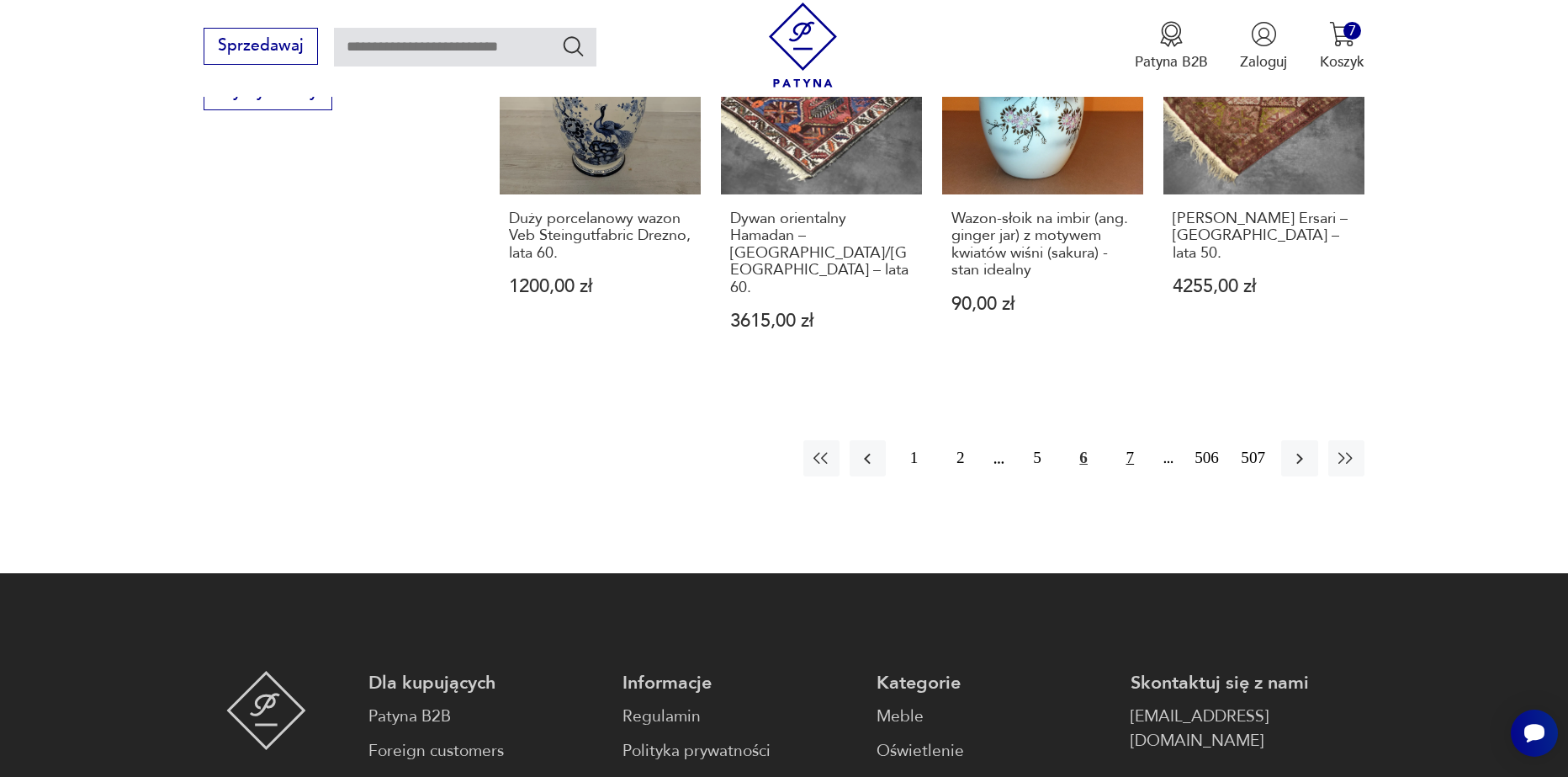
click at [1120, 440] on button "7" at bounding box center [1130, 458] width 37 height 37
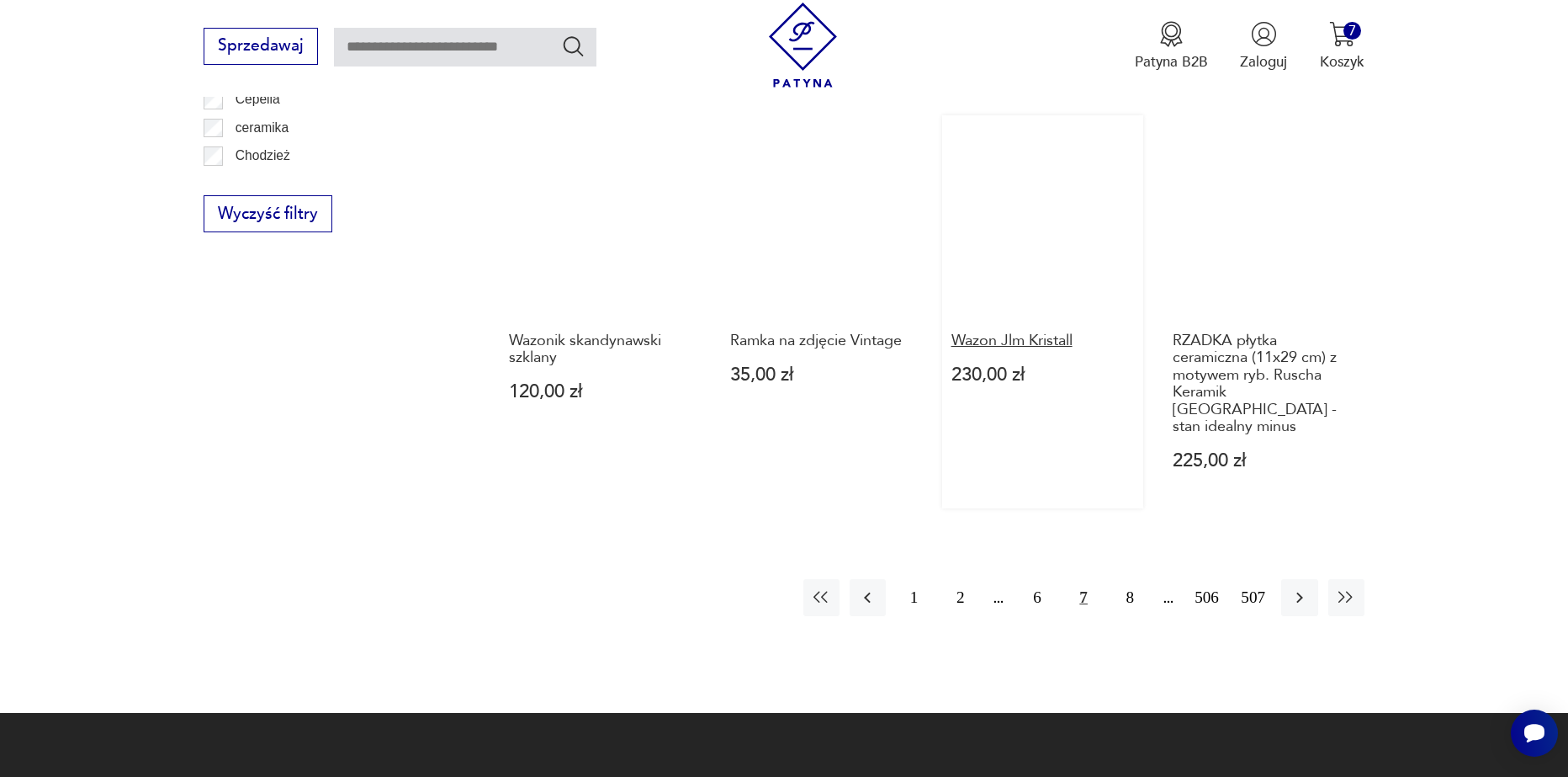
scroll to position [1822, 0]
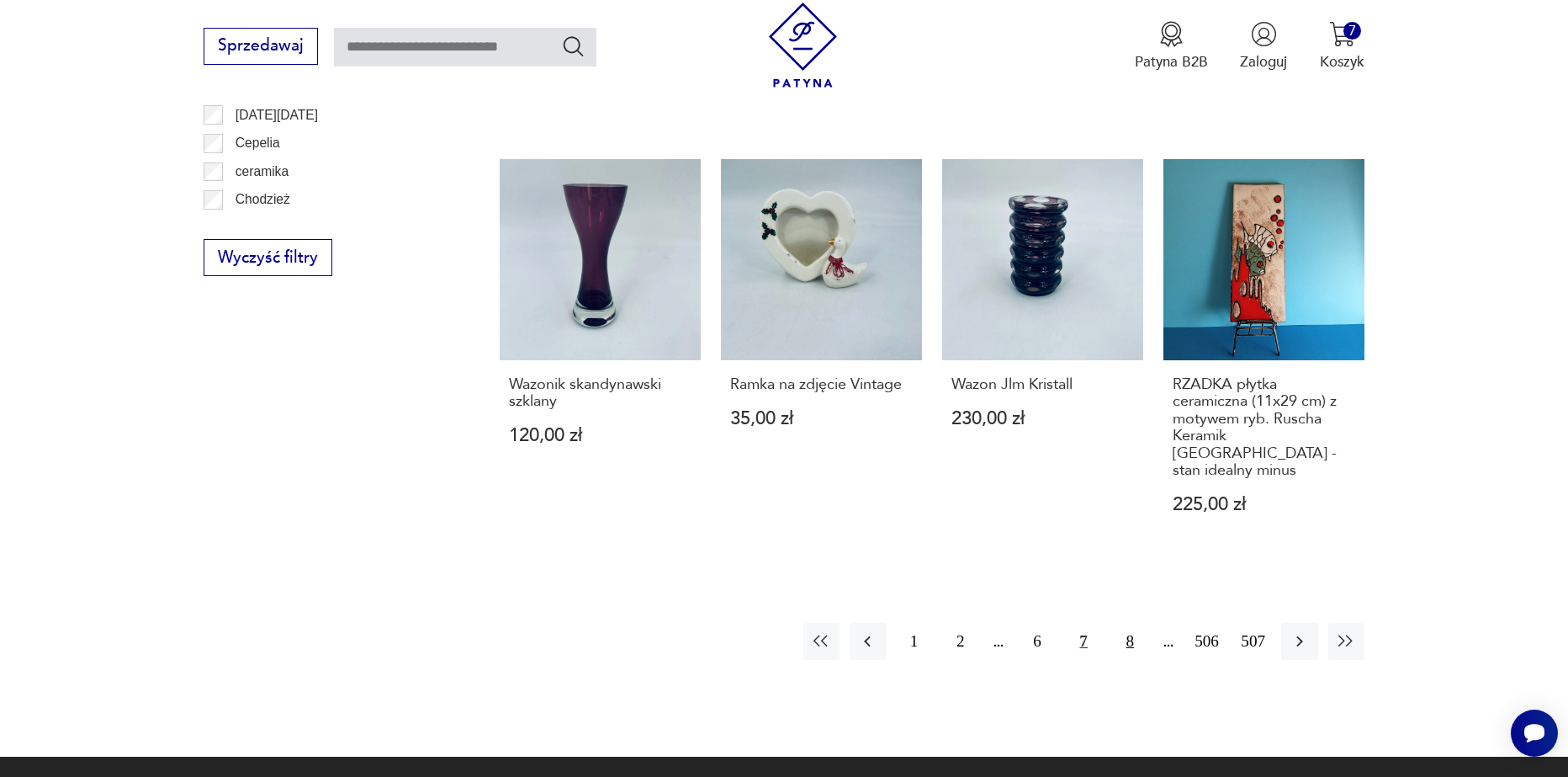
click at [1134, 622] on button "8" at bounding box center [1130, 640] width 37 height 37
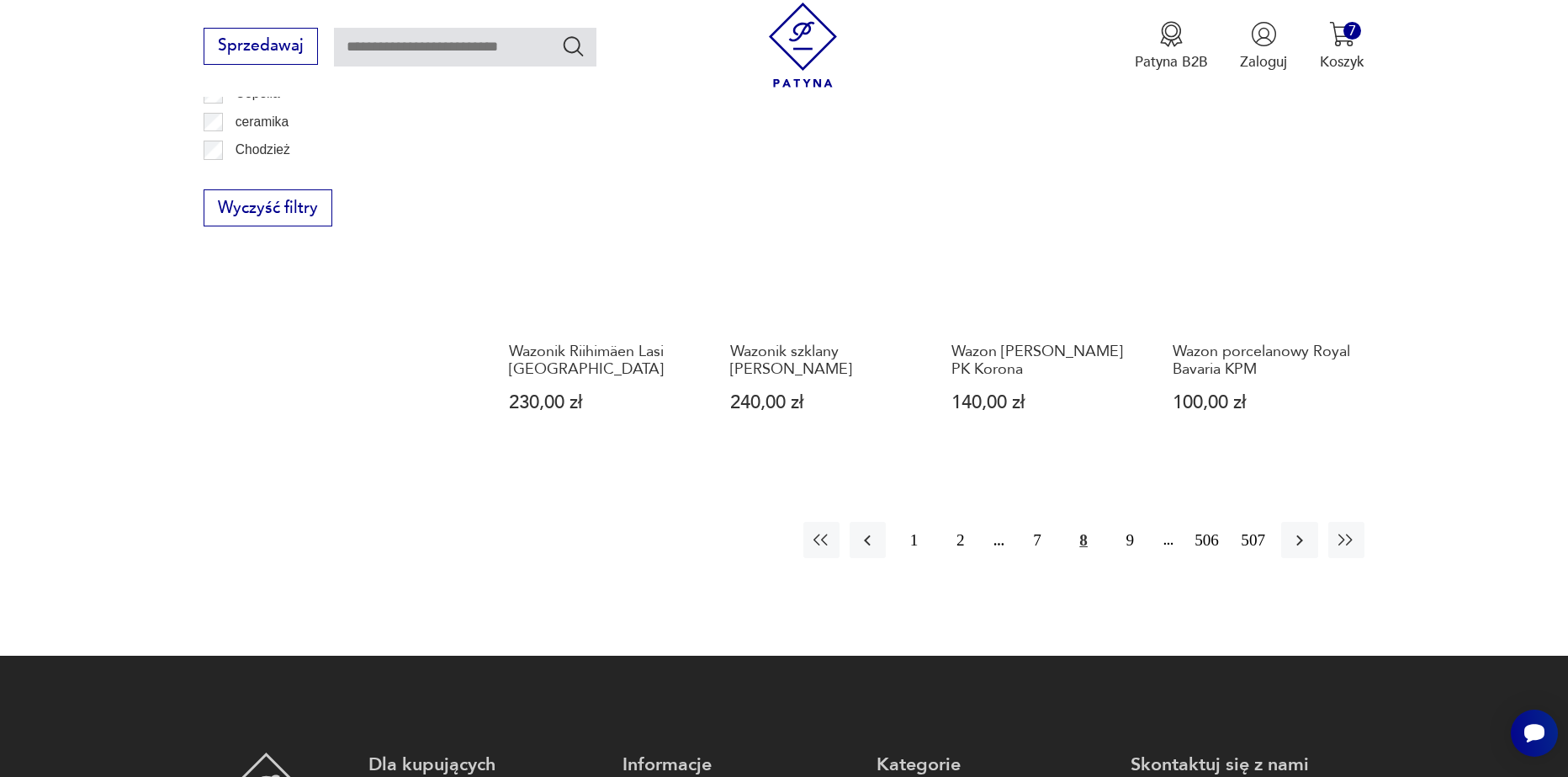
scroll to position [1990, 0]
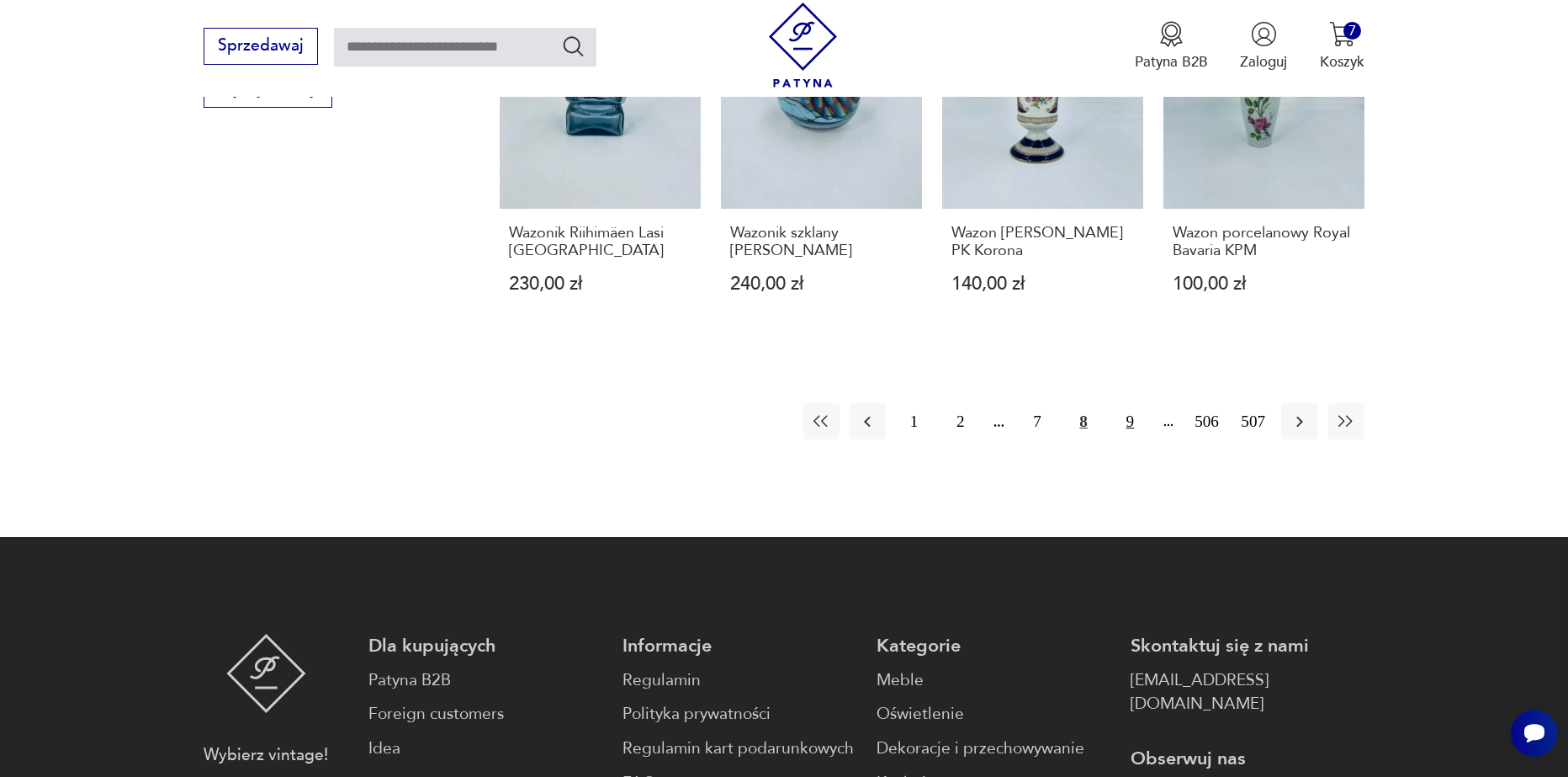
click at [1131, 431] on button "9" at bounding box center [1130, 421] width 37 height 37
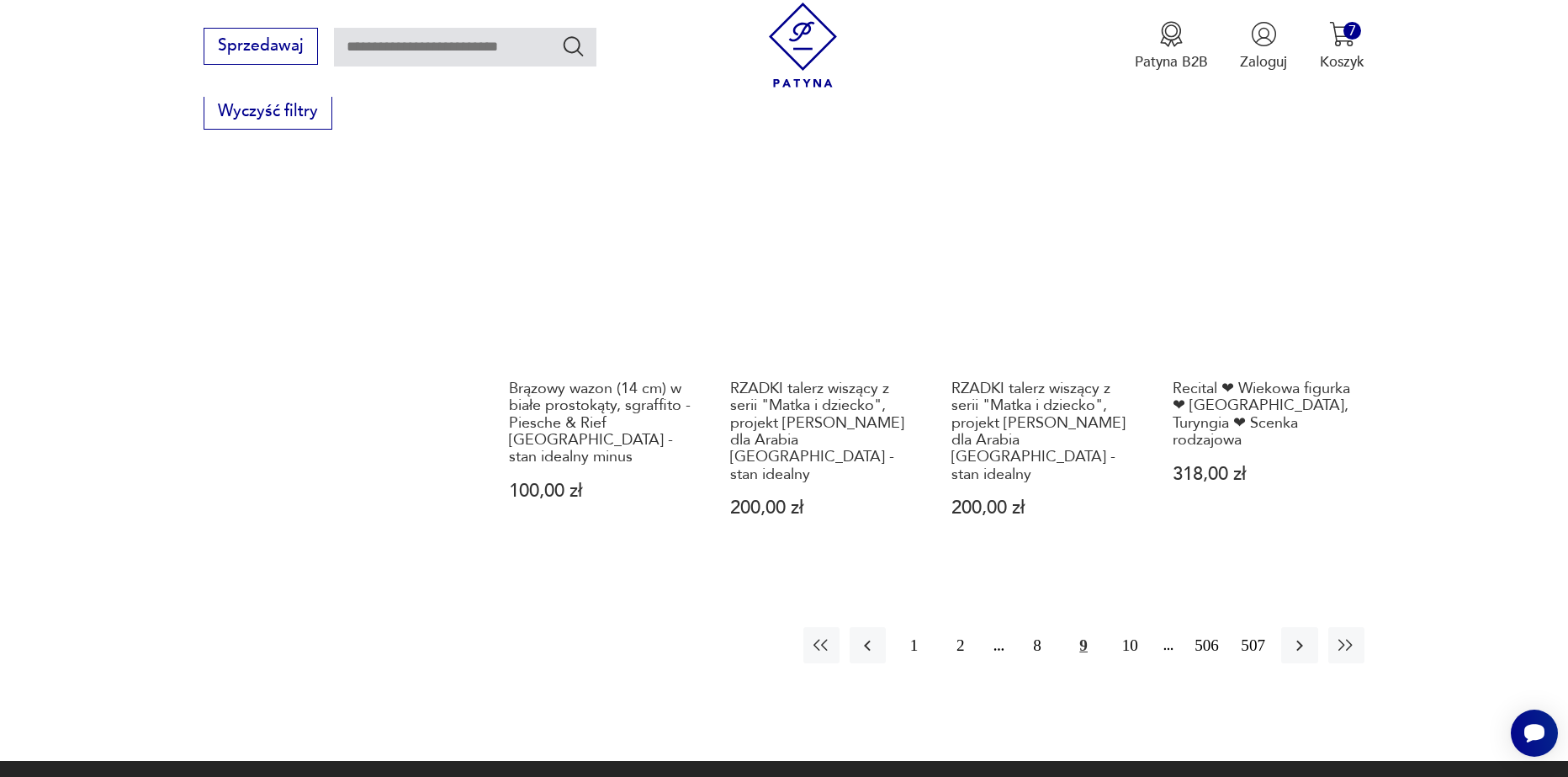
scroll to position [1990, 0]
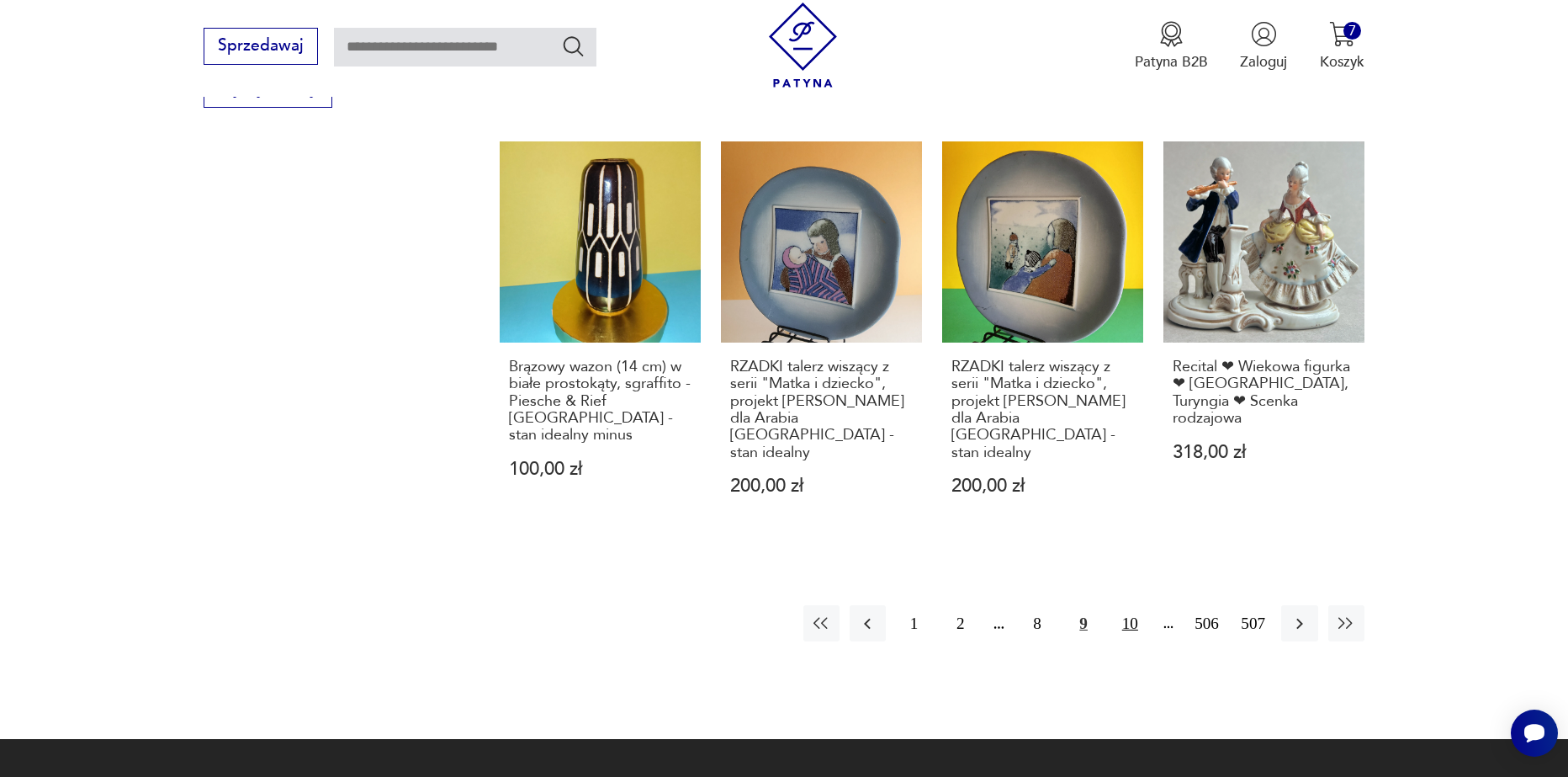
click at [1130, 605] on button "10" at bounding box center [1130, 622] width 37 height 37
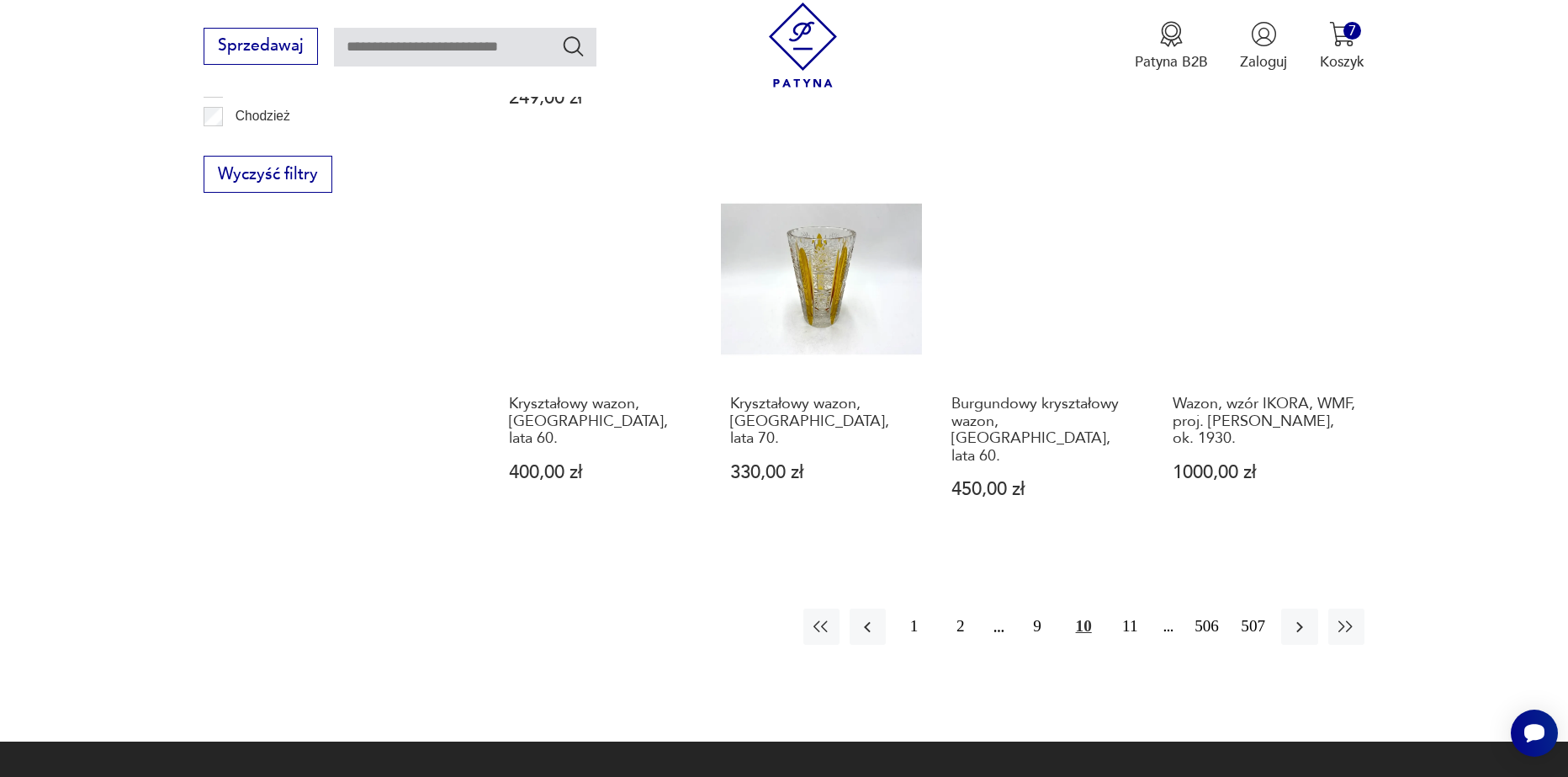
scroll to position [1906, 0]
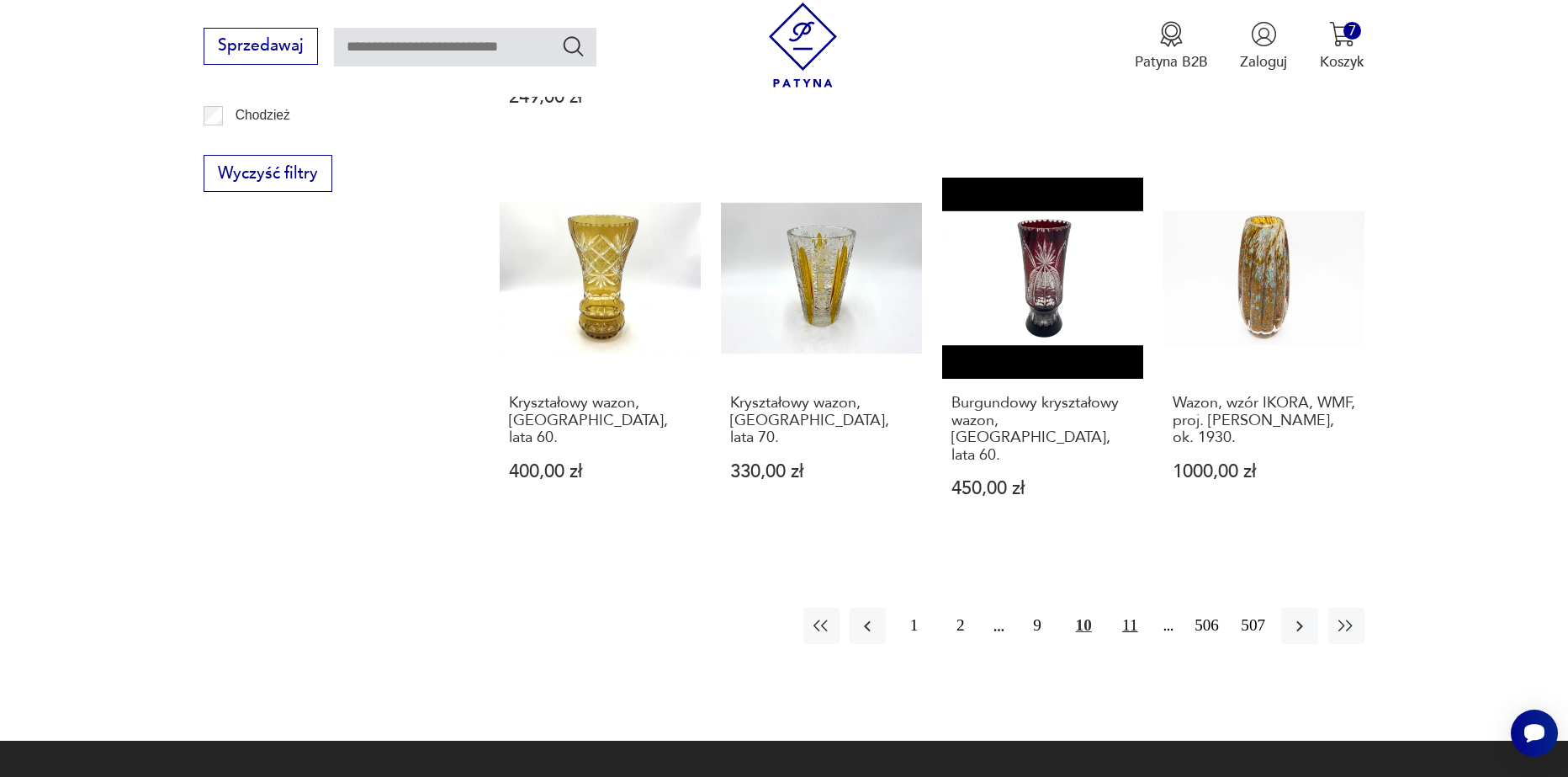
click at [1134, 607] on button "11" at bounding box center [1130, 625] width 37 height 37
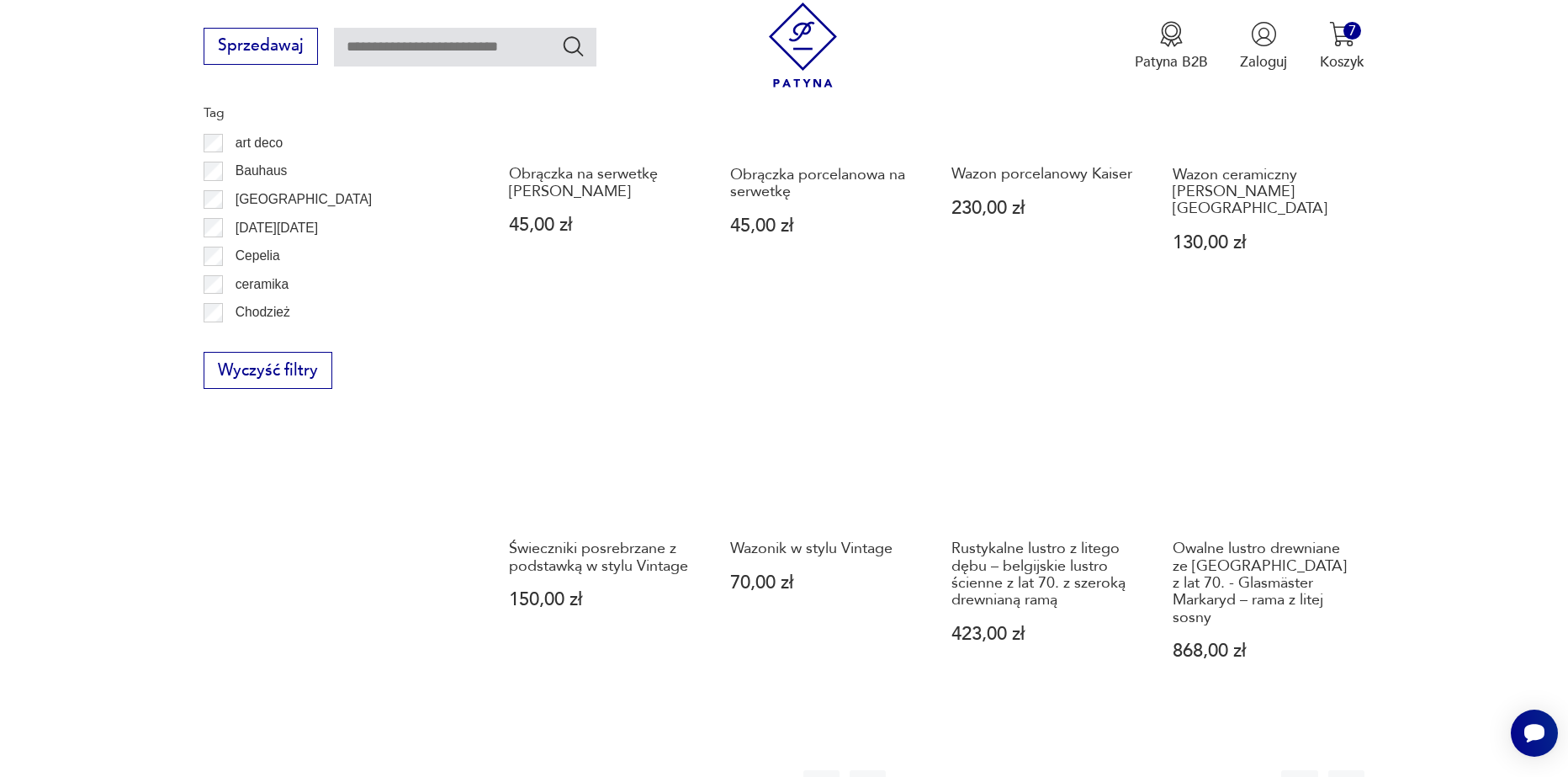
scroll to position [1822, 0]
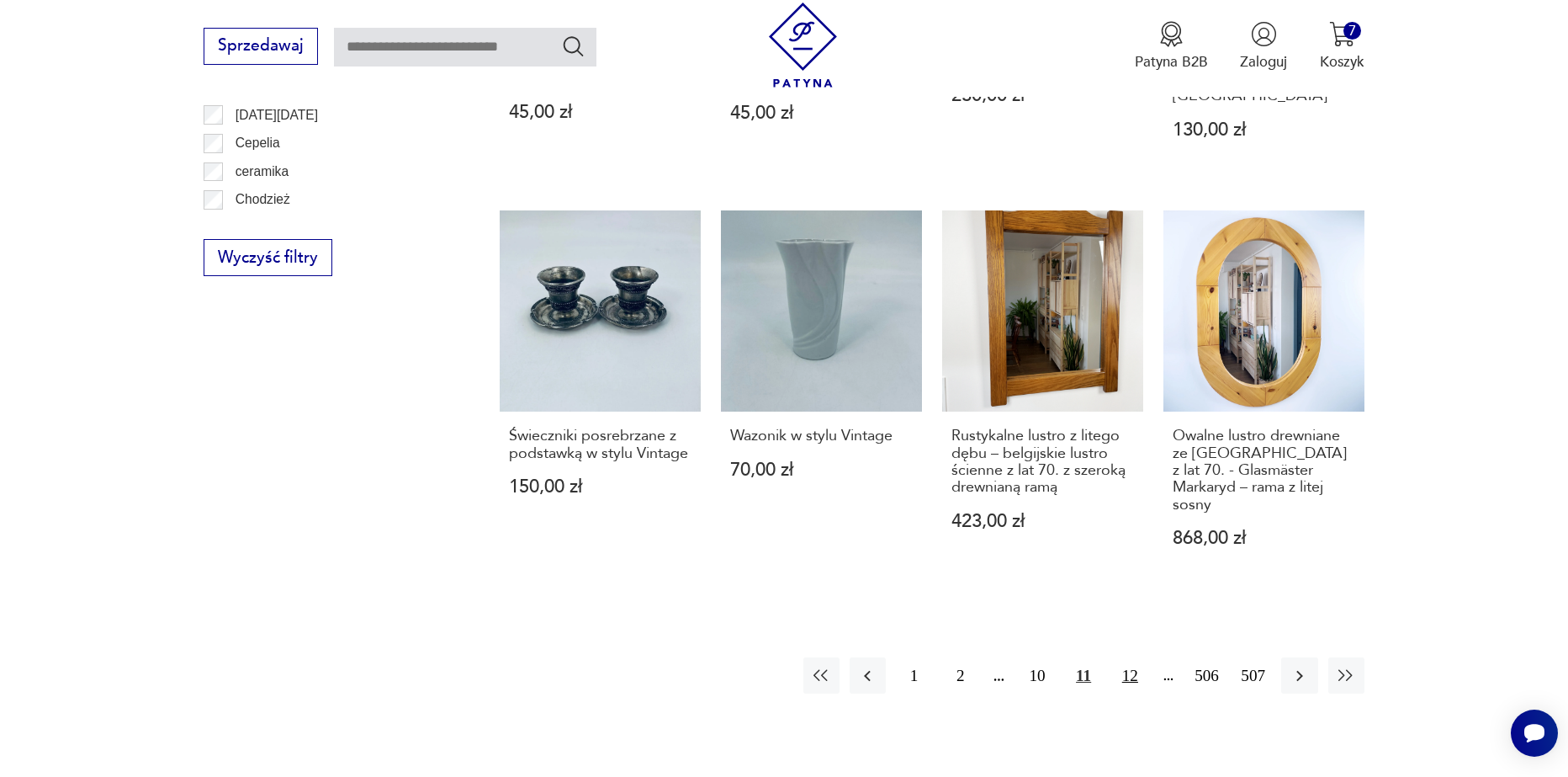
click at [1134, 657] on button "12" at bounding box center [1130, 675] width 37 height 37
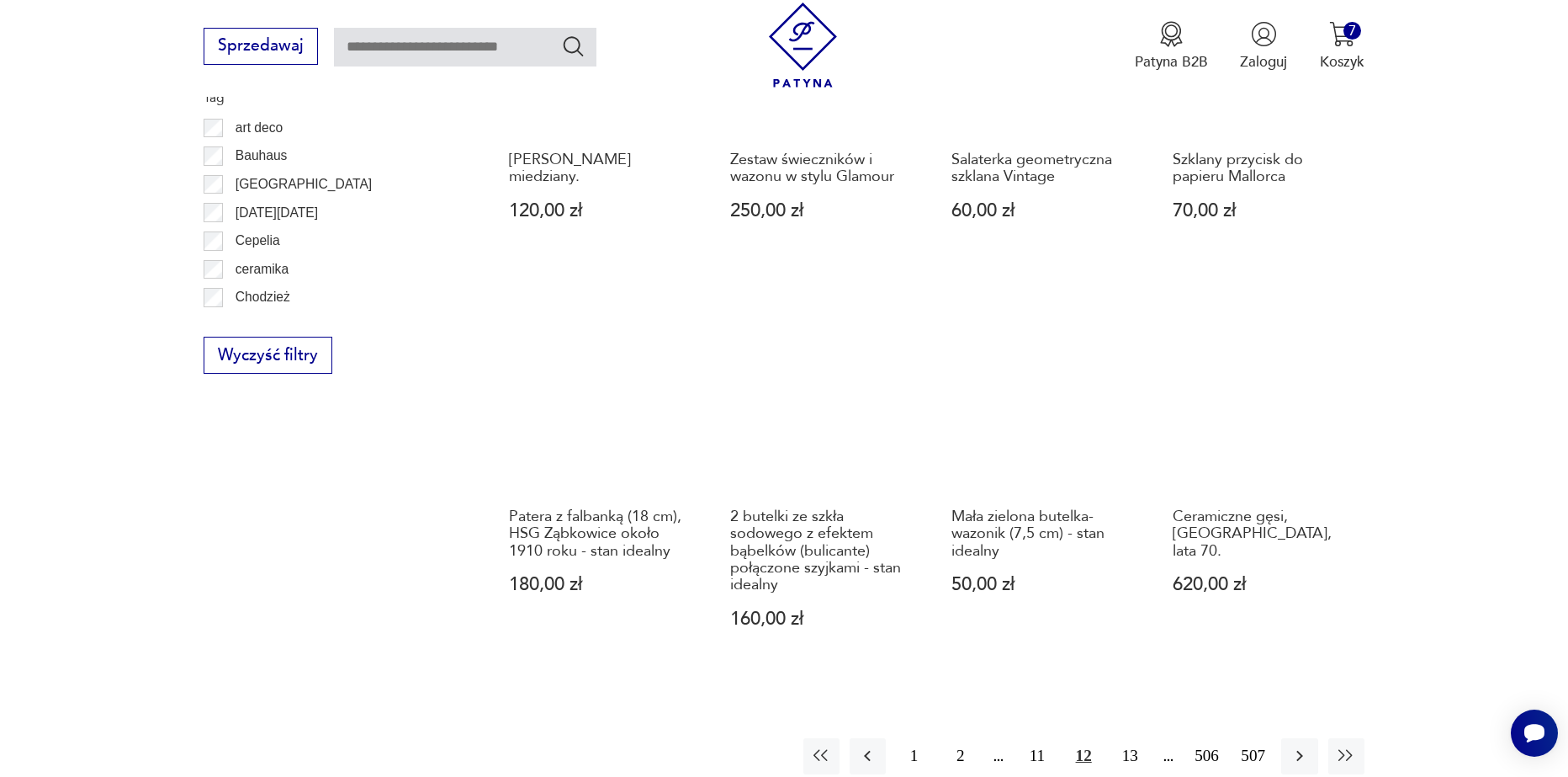
scroll to position [1822, 0]
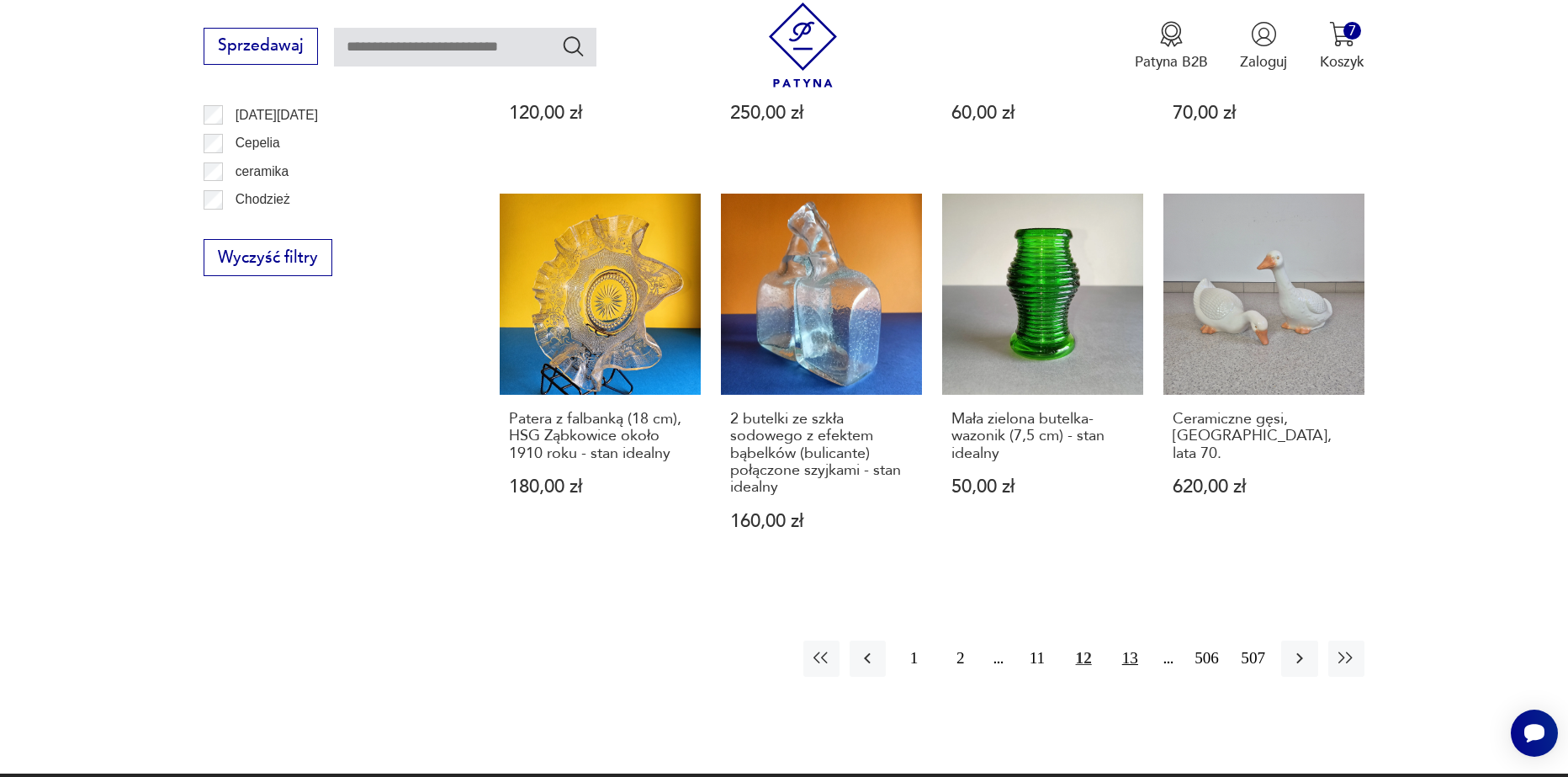
click at [1127, 640] on button "13" at bounding box center [1130, 658] width 37 height 37
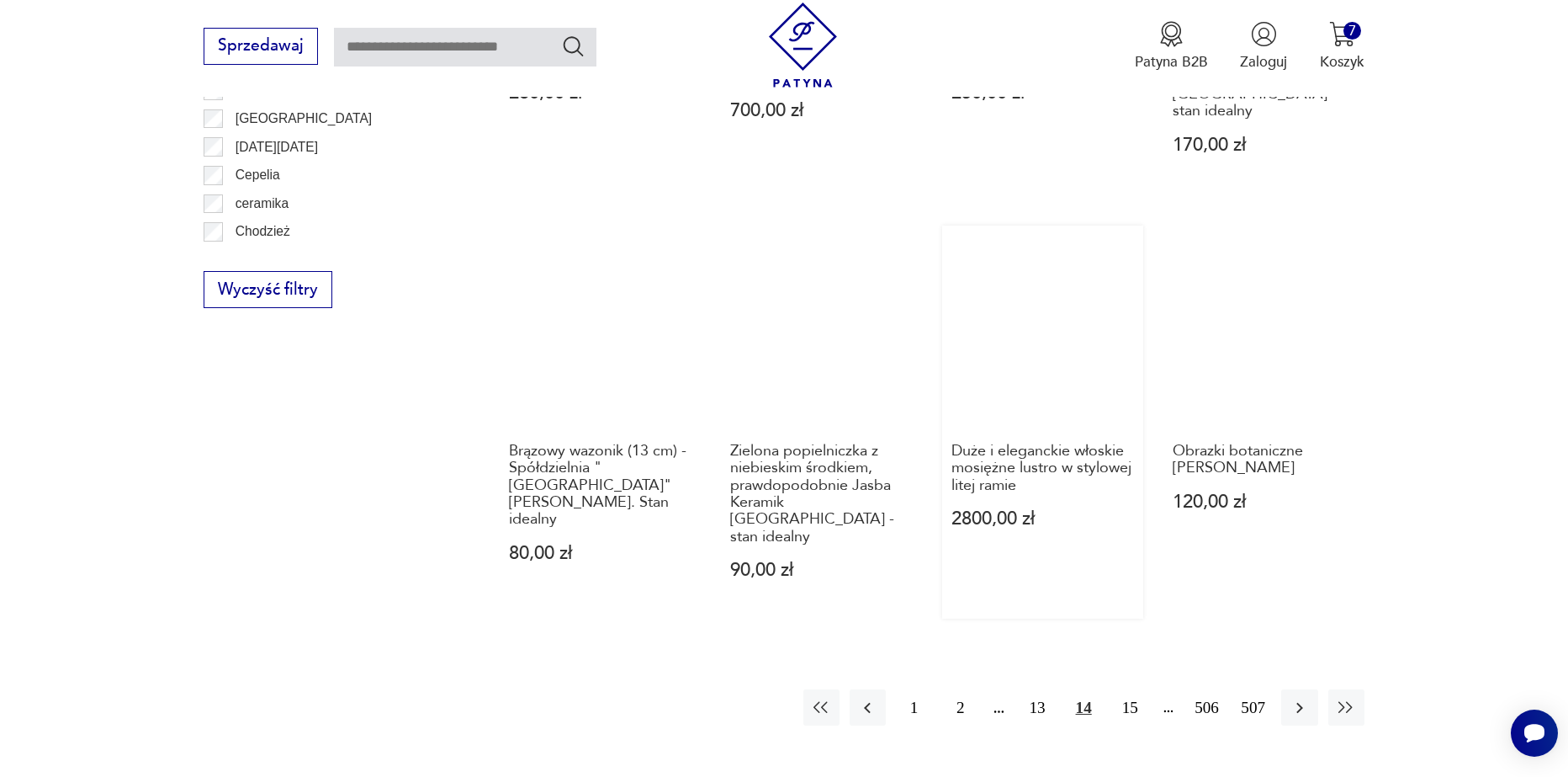
scroll to position [1822, 0]
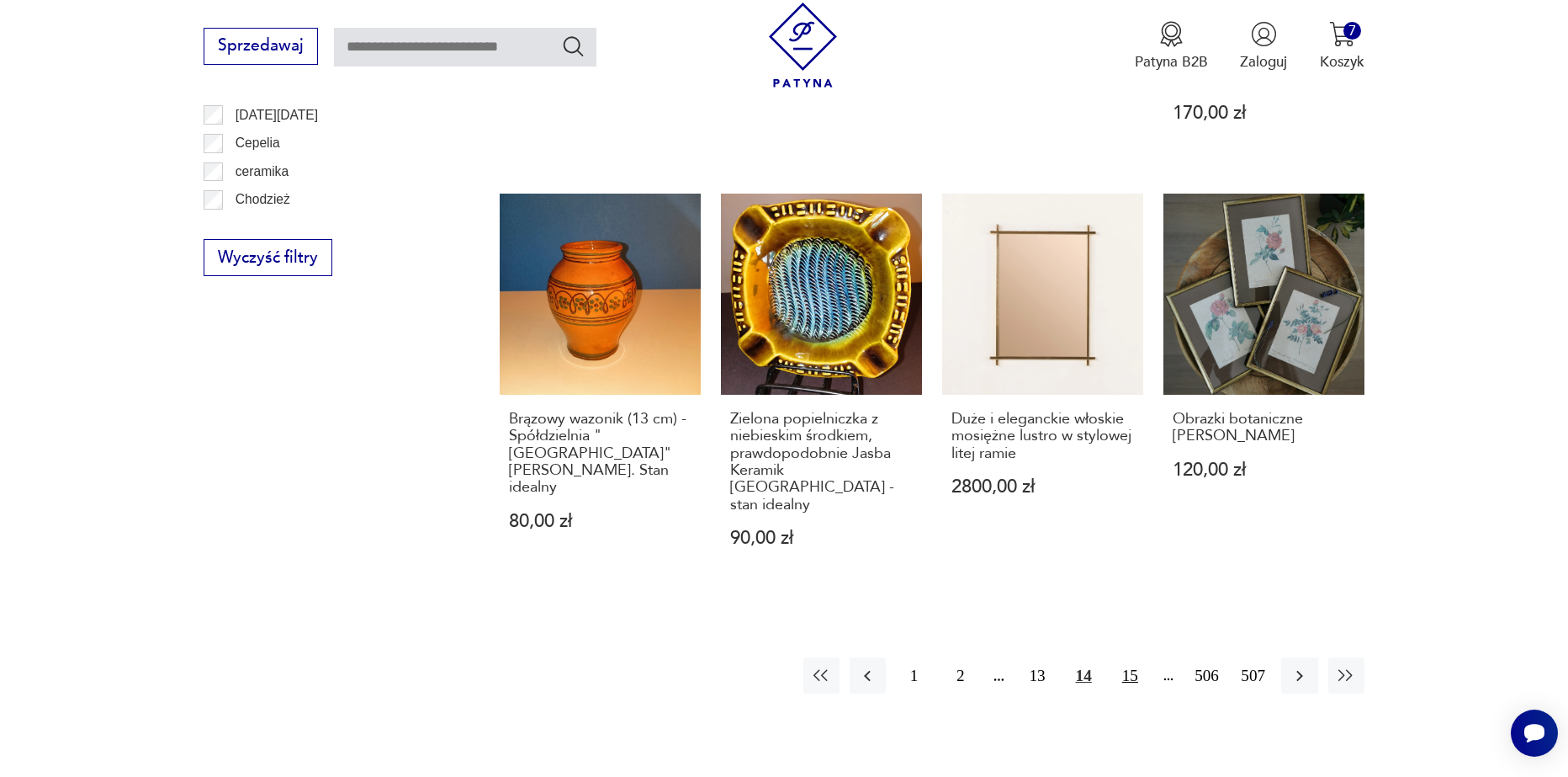
click at [1130, 657] on button "15" at bounding box center [1130, 675] width 37 height 37
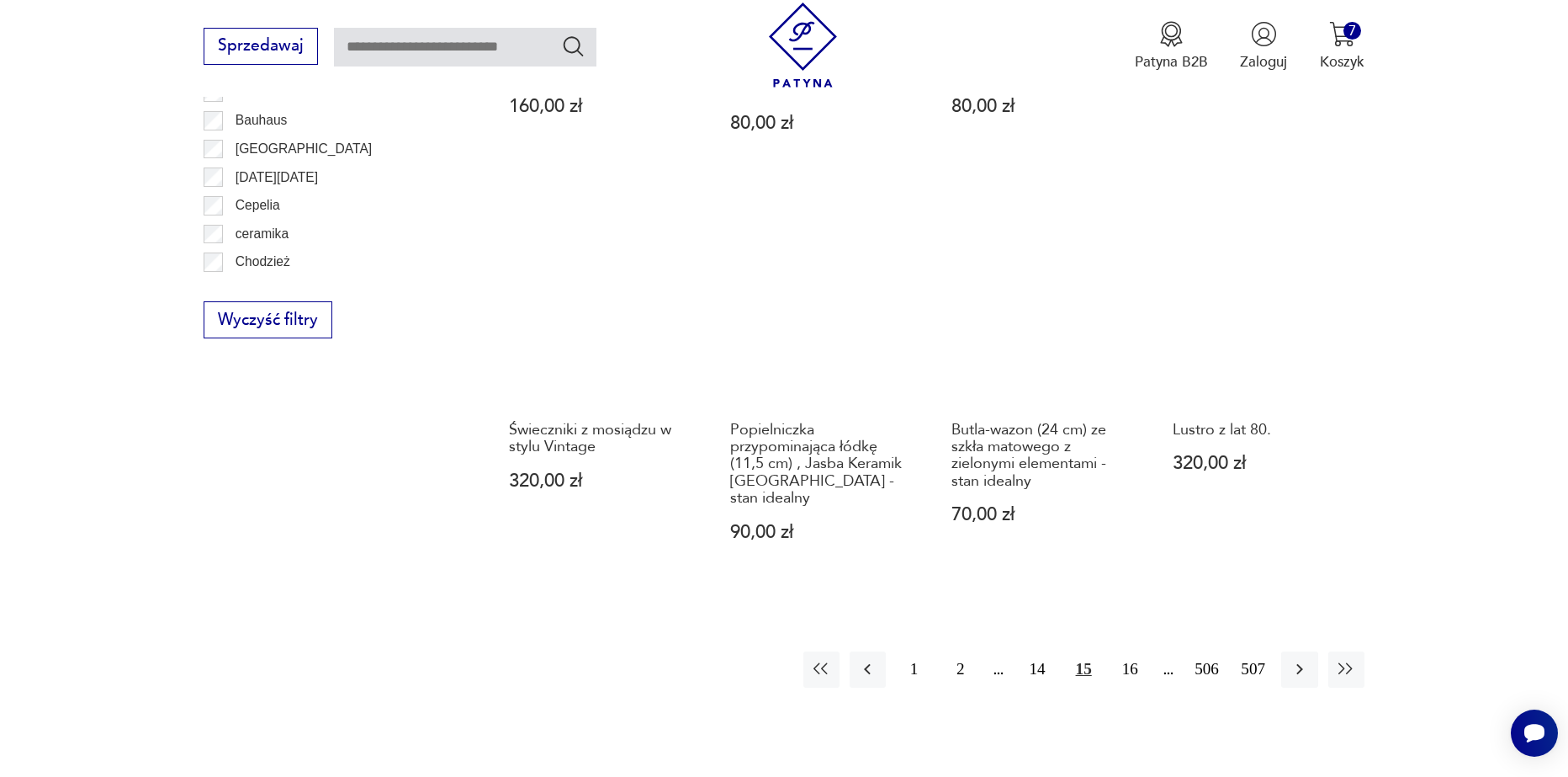
scroll to position [1822, 0]
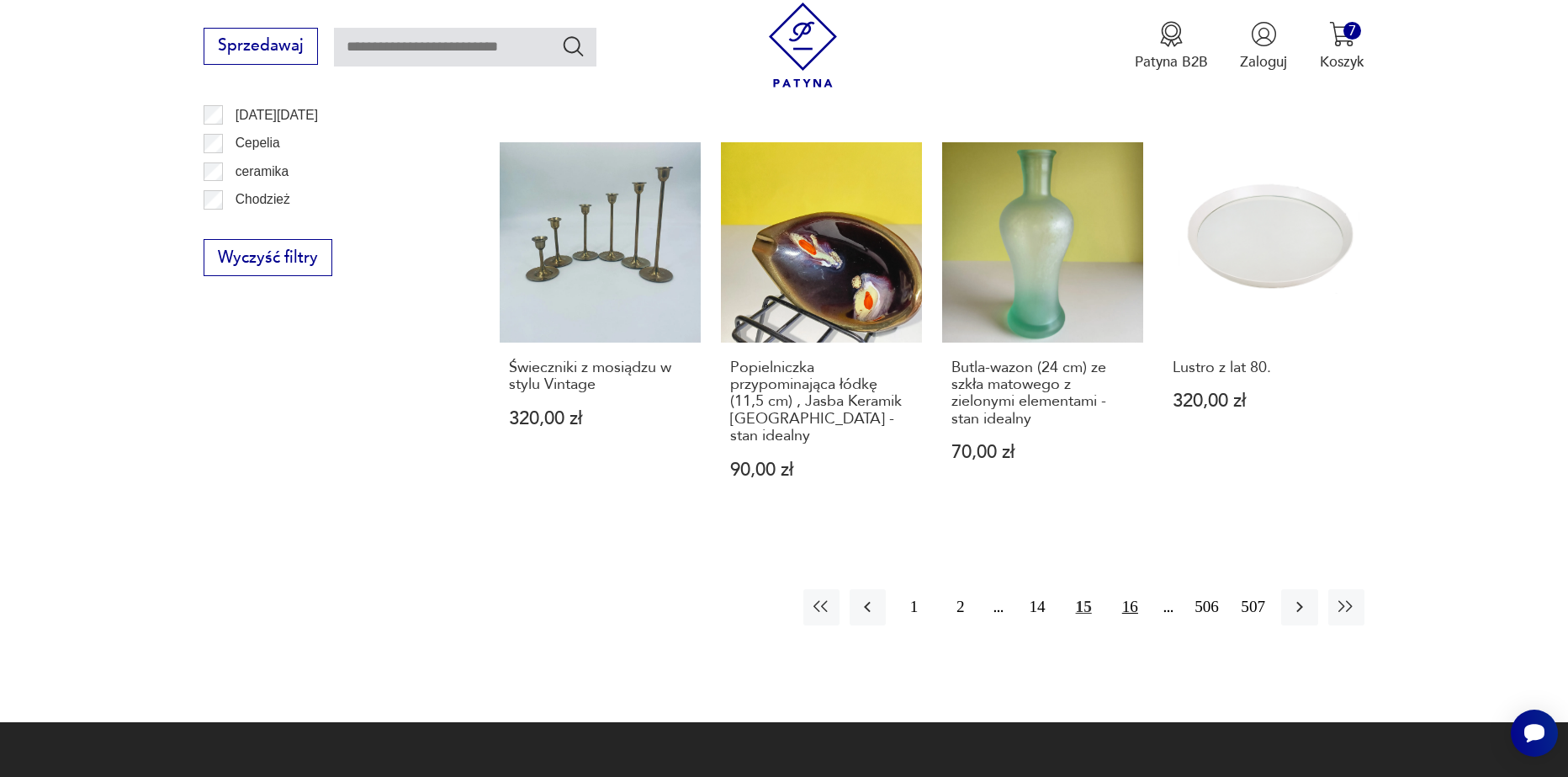
click at [1140, 598] on button "16" at bounding box center [1130, 607] width 37 height 37
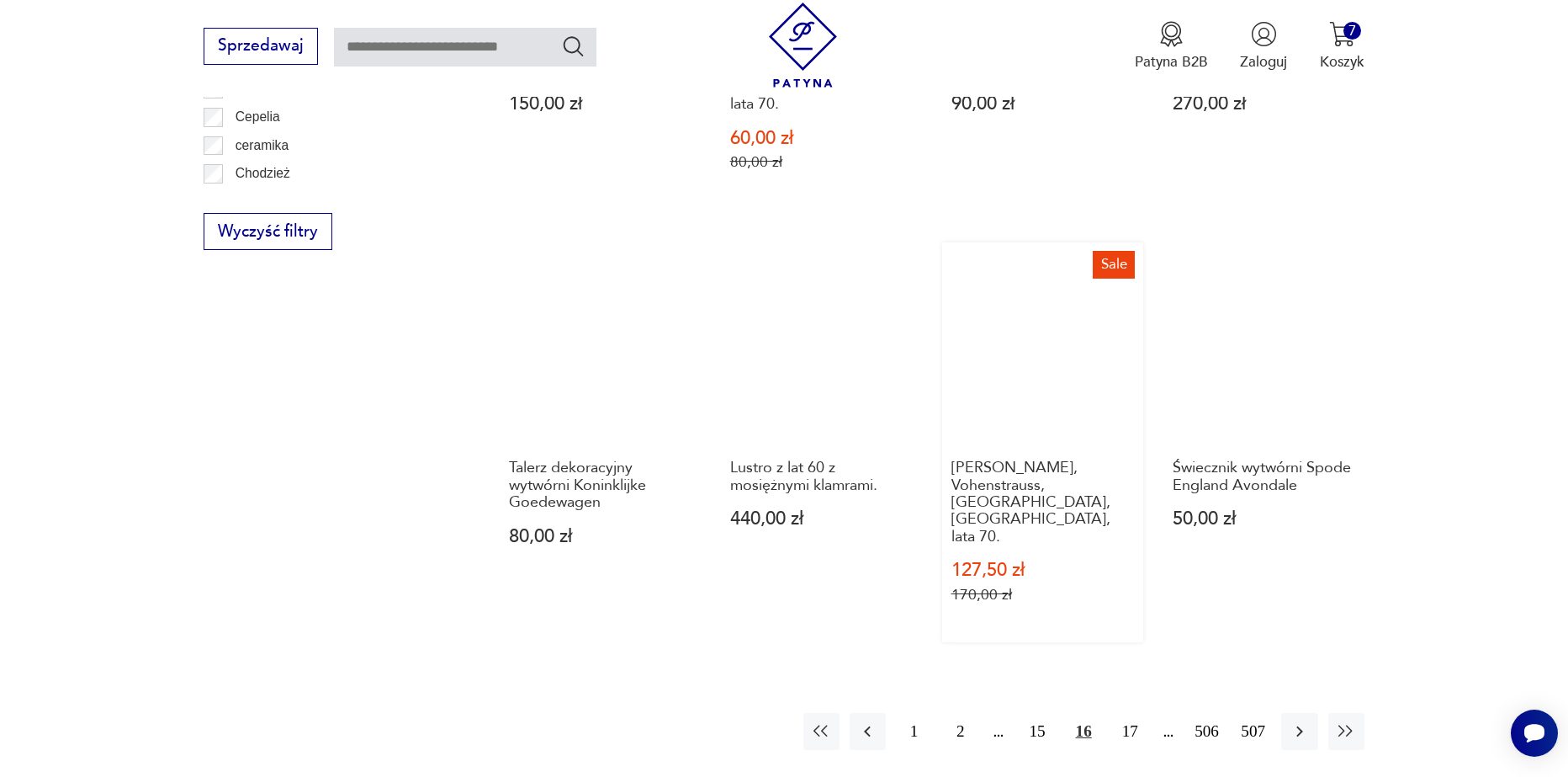
scroll to position [1990, 0]
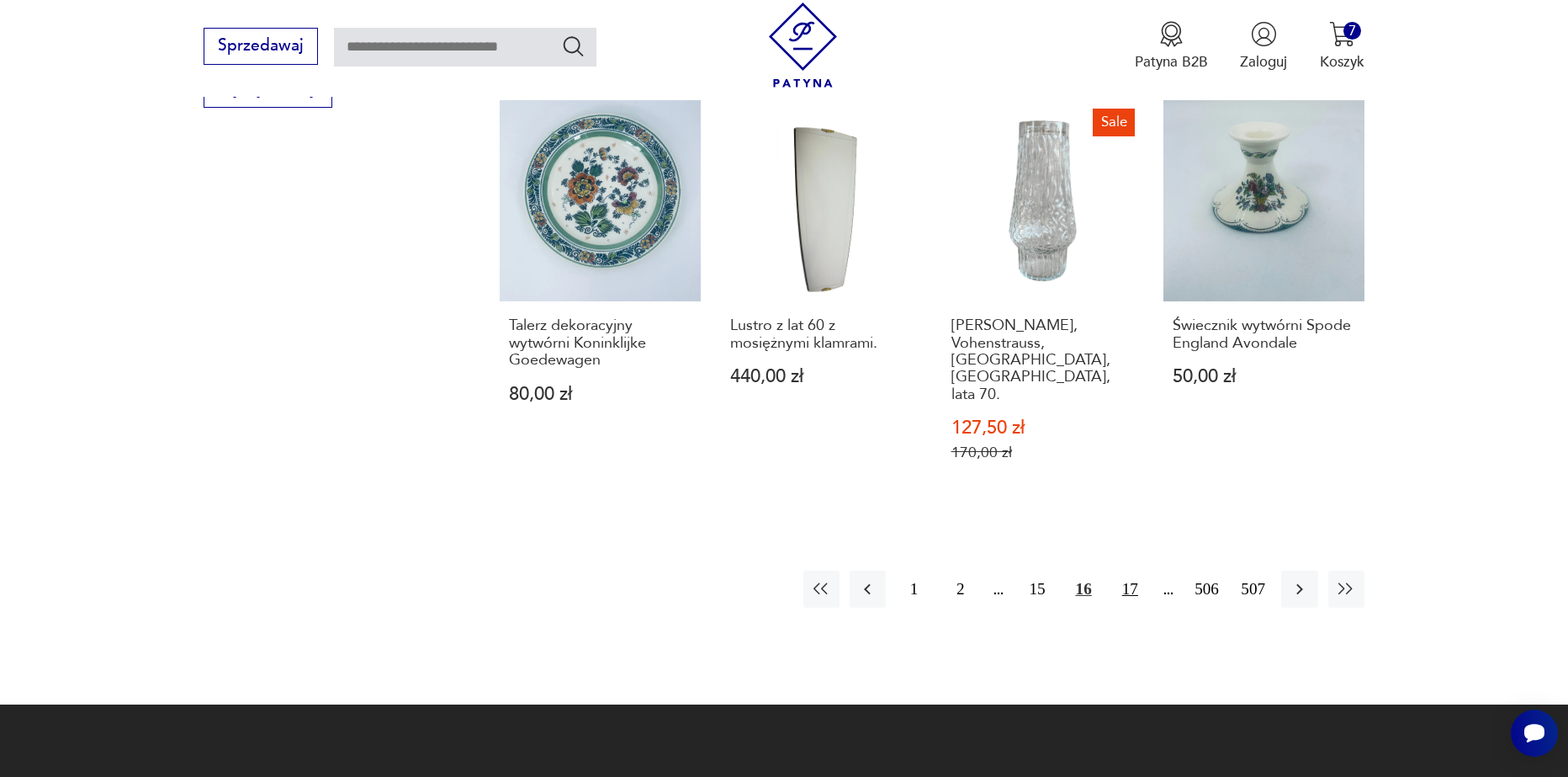
click at [1124, 571] on button "17" at bounding box center [1130, 589] width 37 height 37
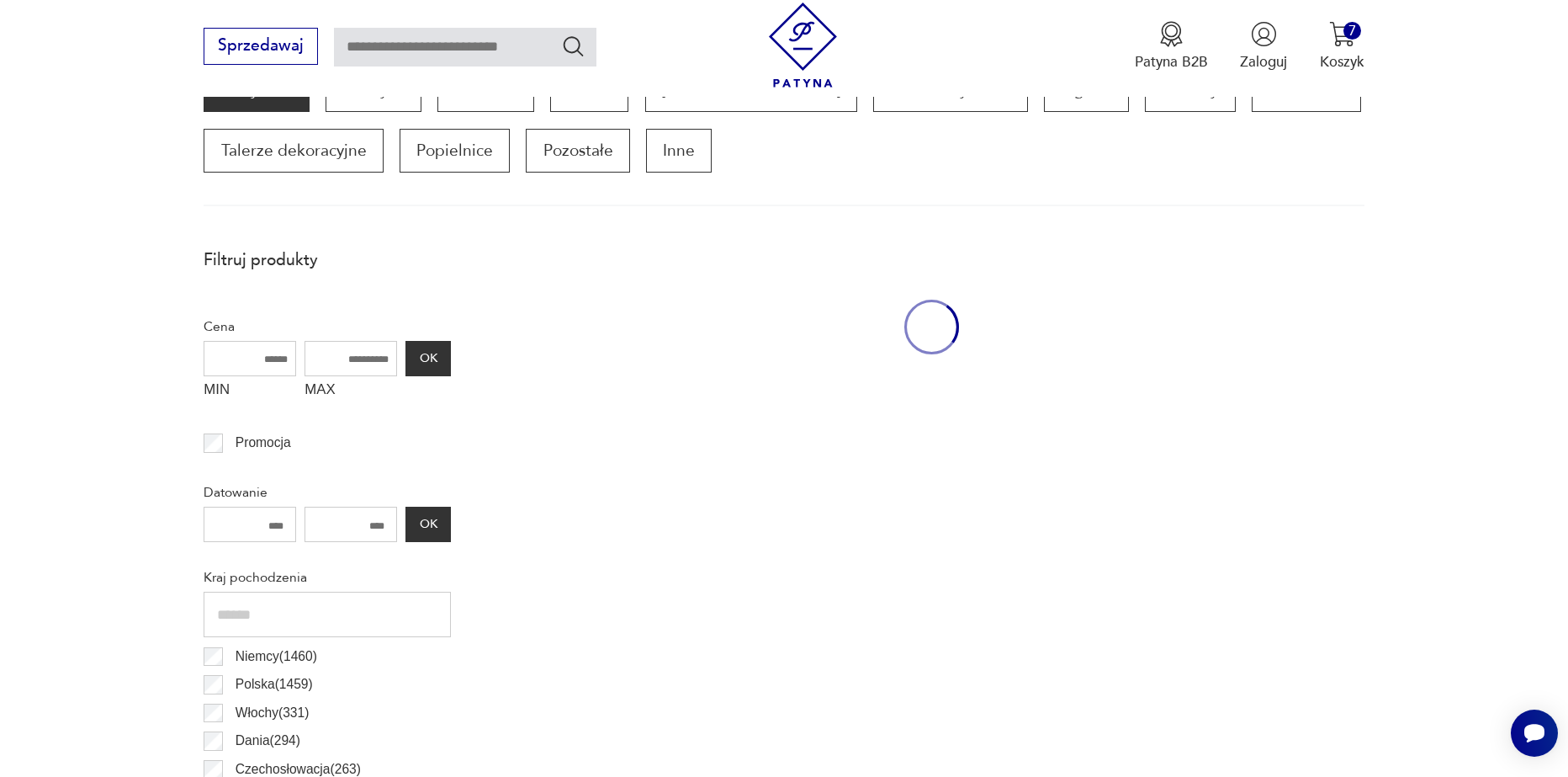
scroll to position [560, 0]
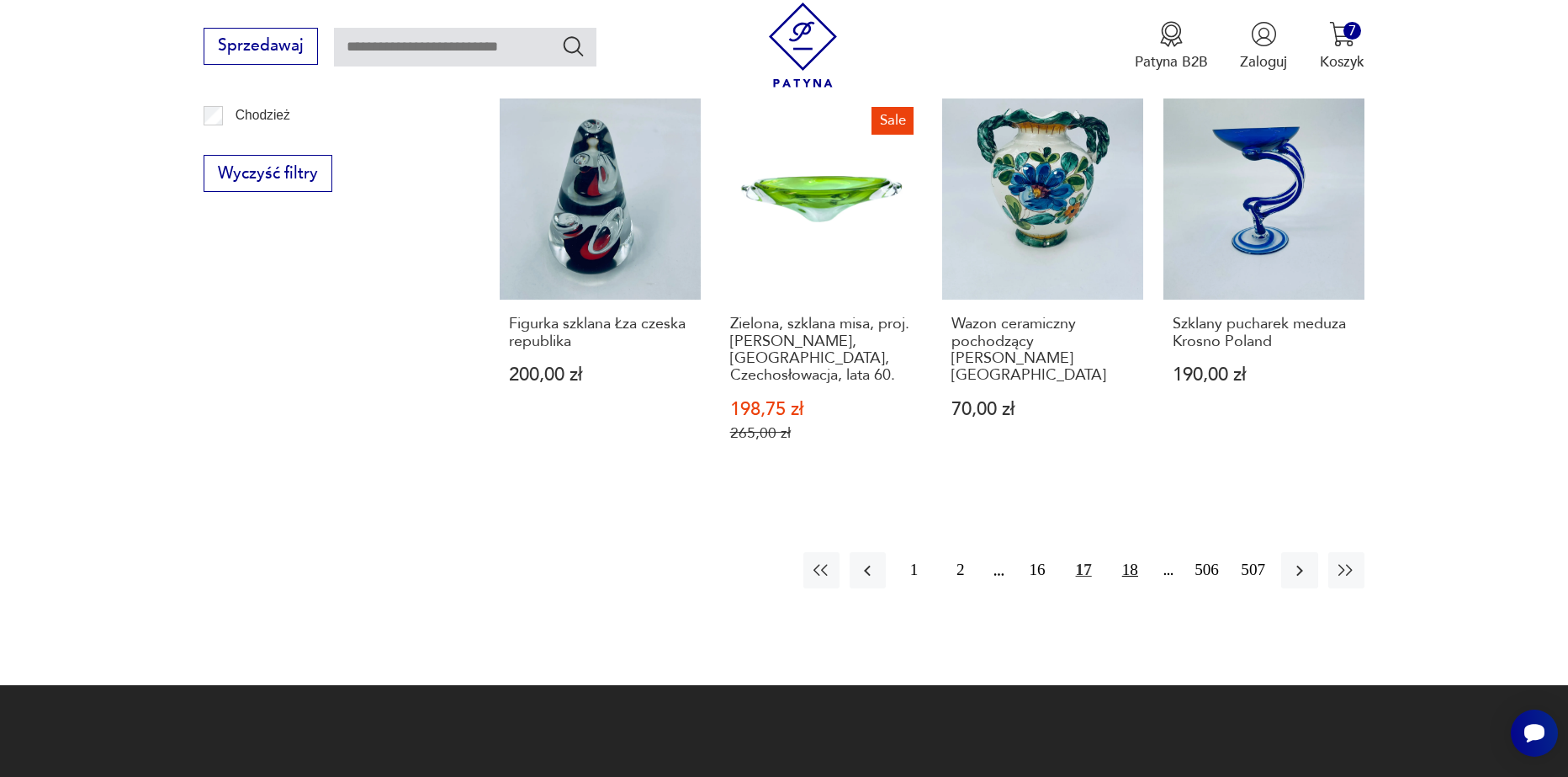
click at [1123, 563] on button "18" at bounding box center [1130, 570] width 37 height 37
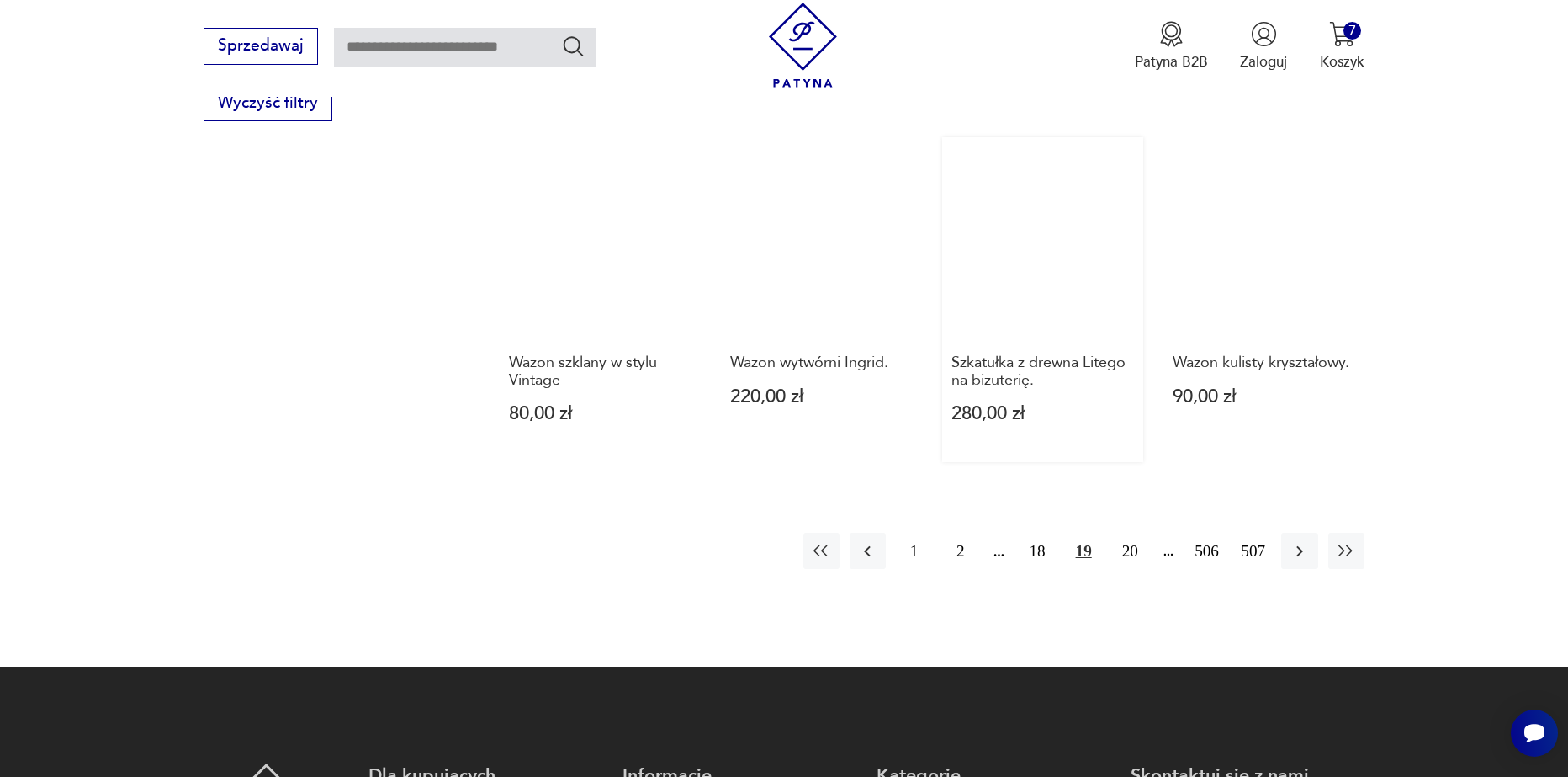
scroll to position [1990, 0]
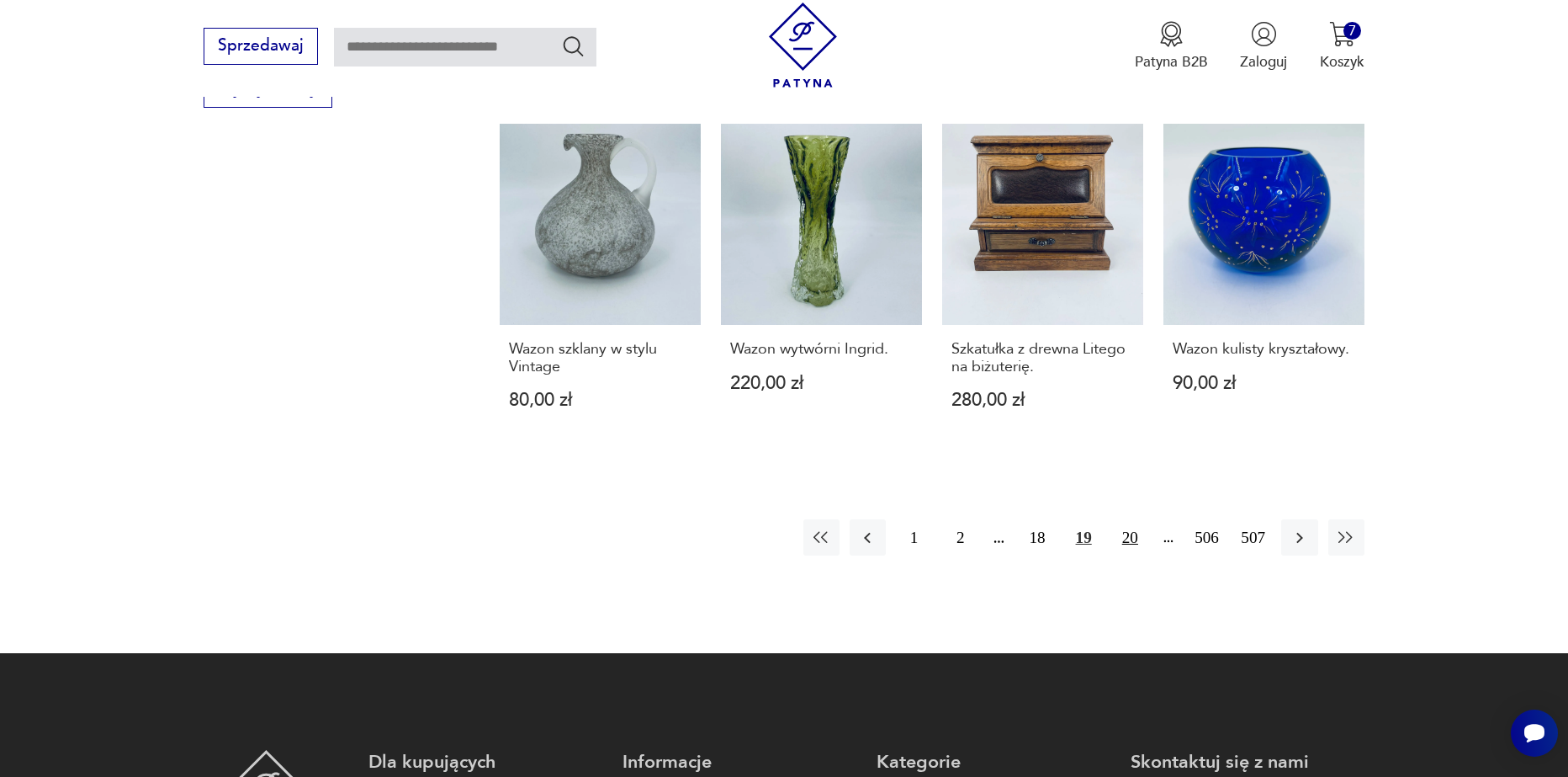
click at [1123, 527] on button "20" at bounding box center [1130, 537] width 37 height 37
click at [1123, 527] on button "21" at bounding box center [1130, 537] width 37 height 37
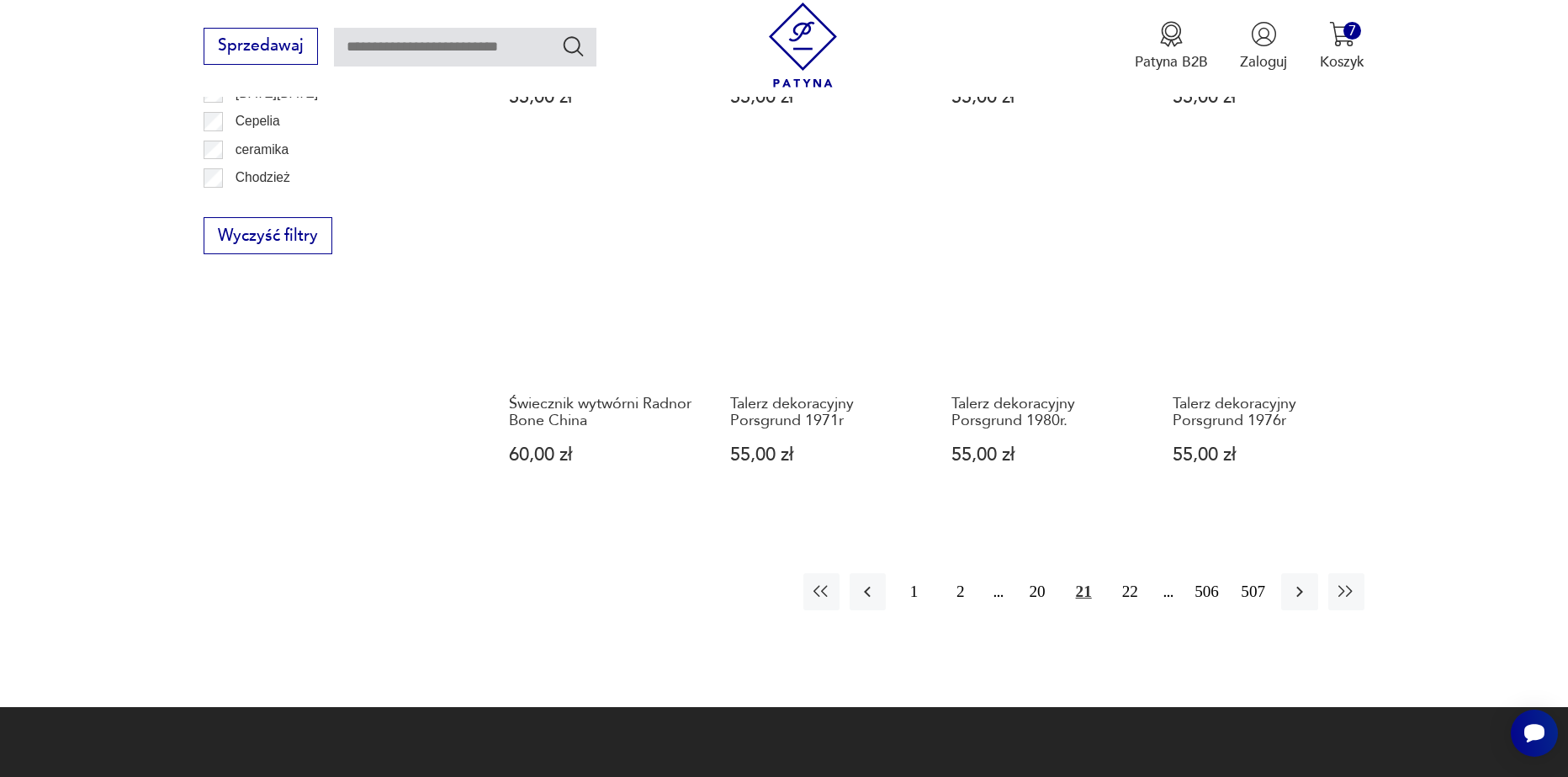
scroll to position [1906, 0]
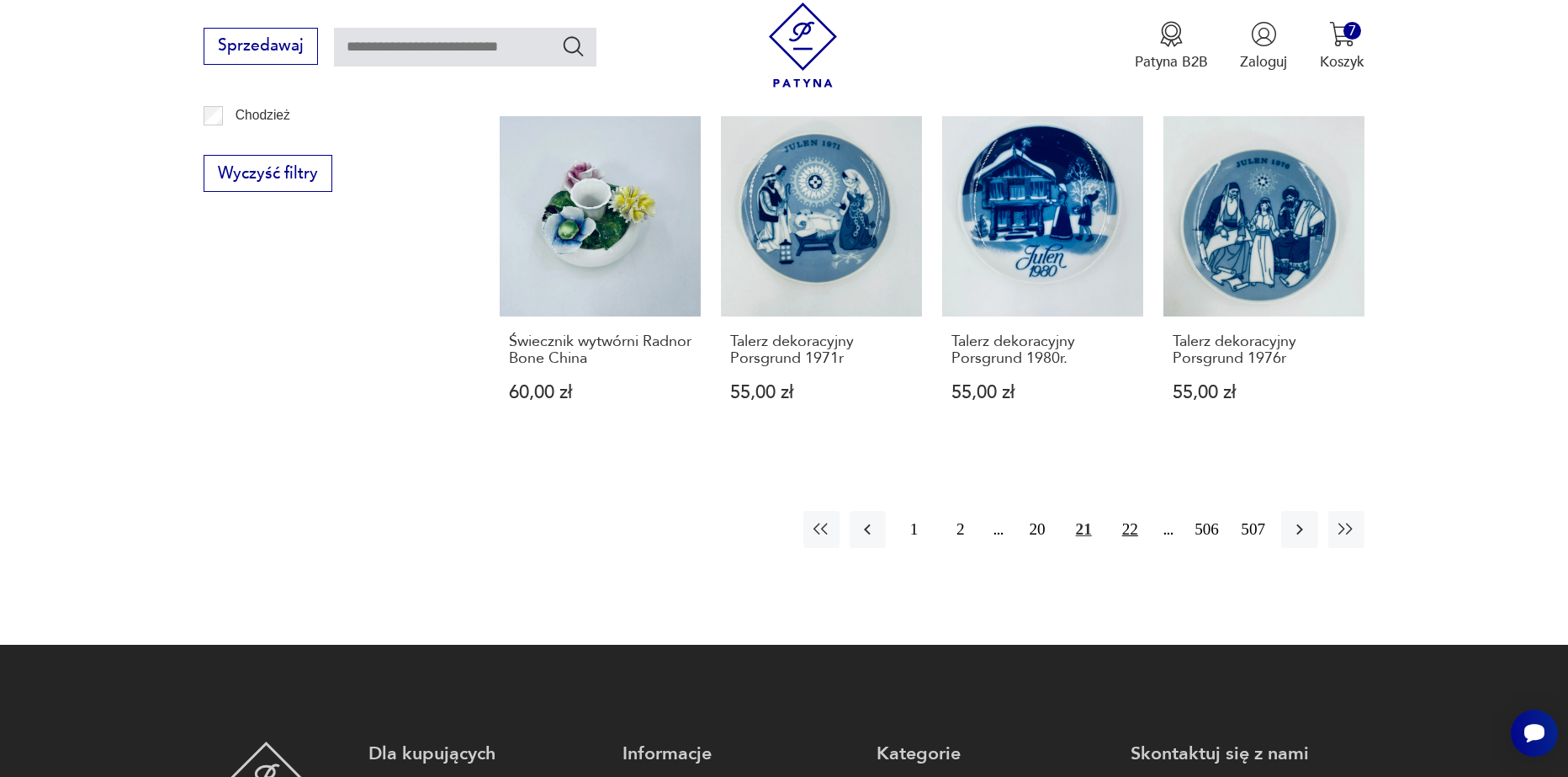
click at [1128, 511] on button "22" at bounding box center [1130, 529] width 37 height 37
click at [1128, 511] on button "23" at bounding box center [1130, 529] width 37 height 37
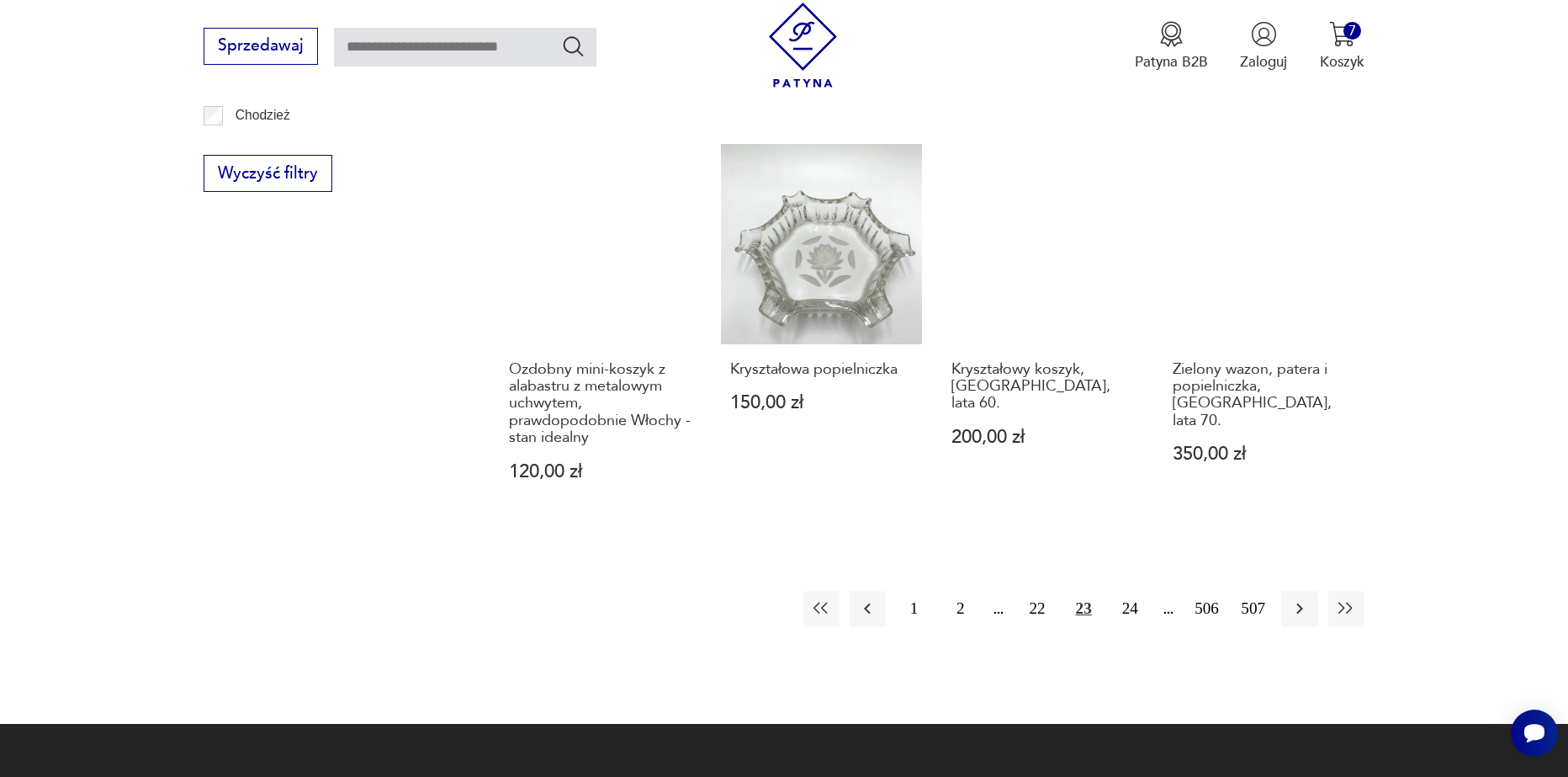
scroll to position [1990, 0]
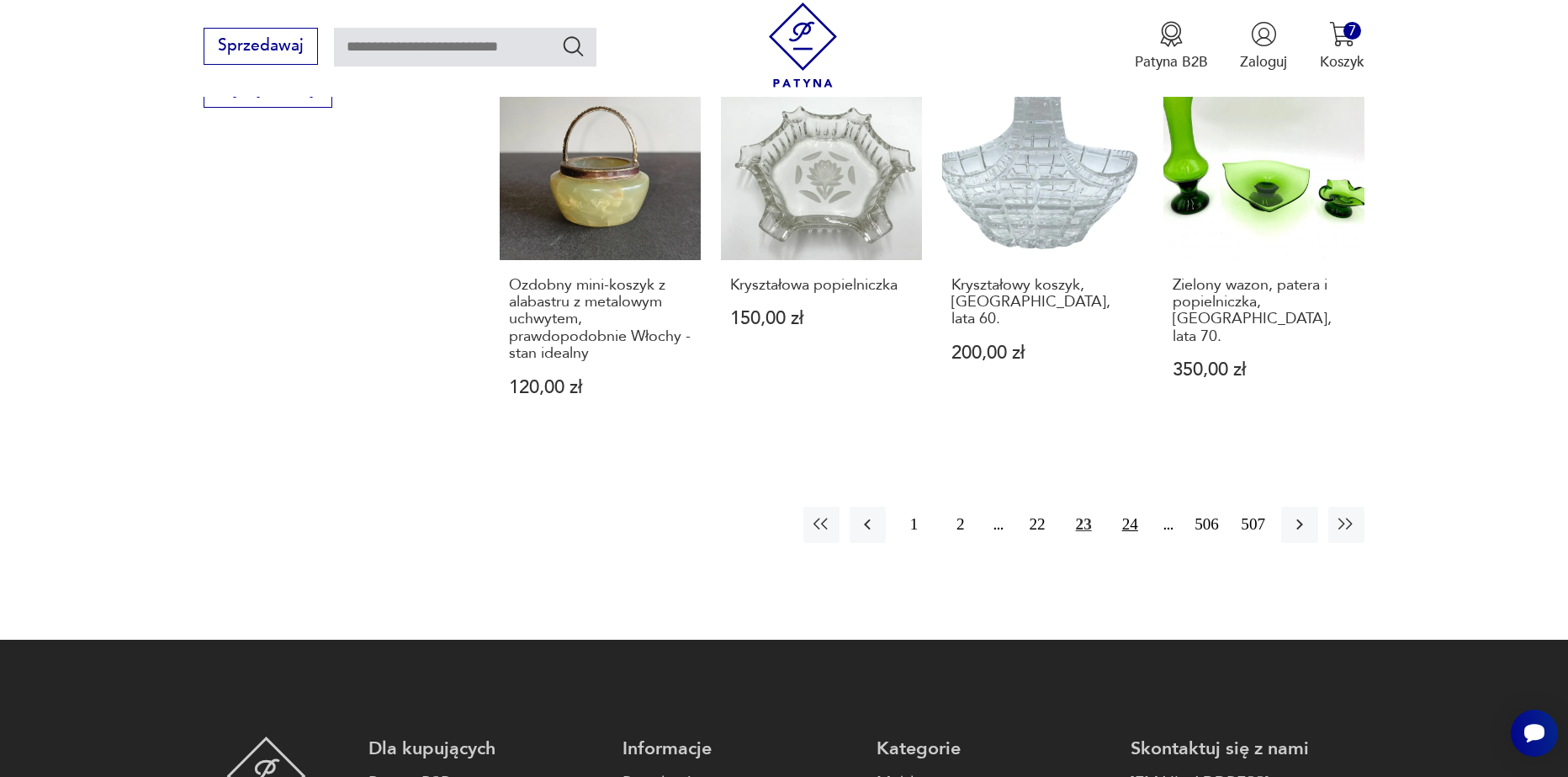
click at [1118, 506] on button "24" at bounding box center [1130, 524] width 37 height 37
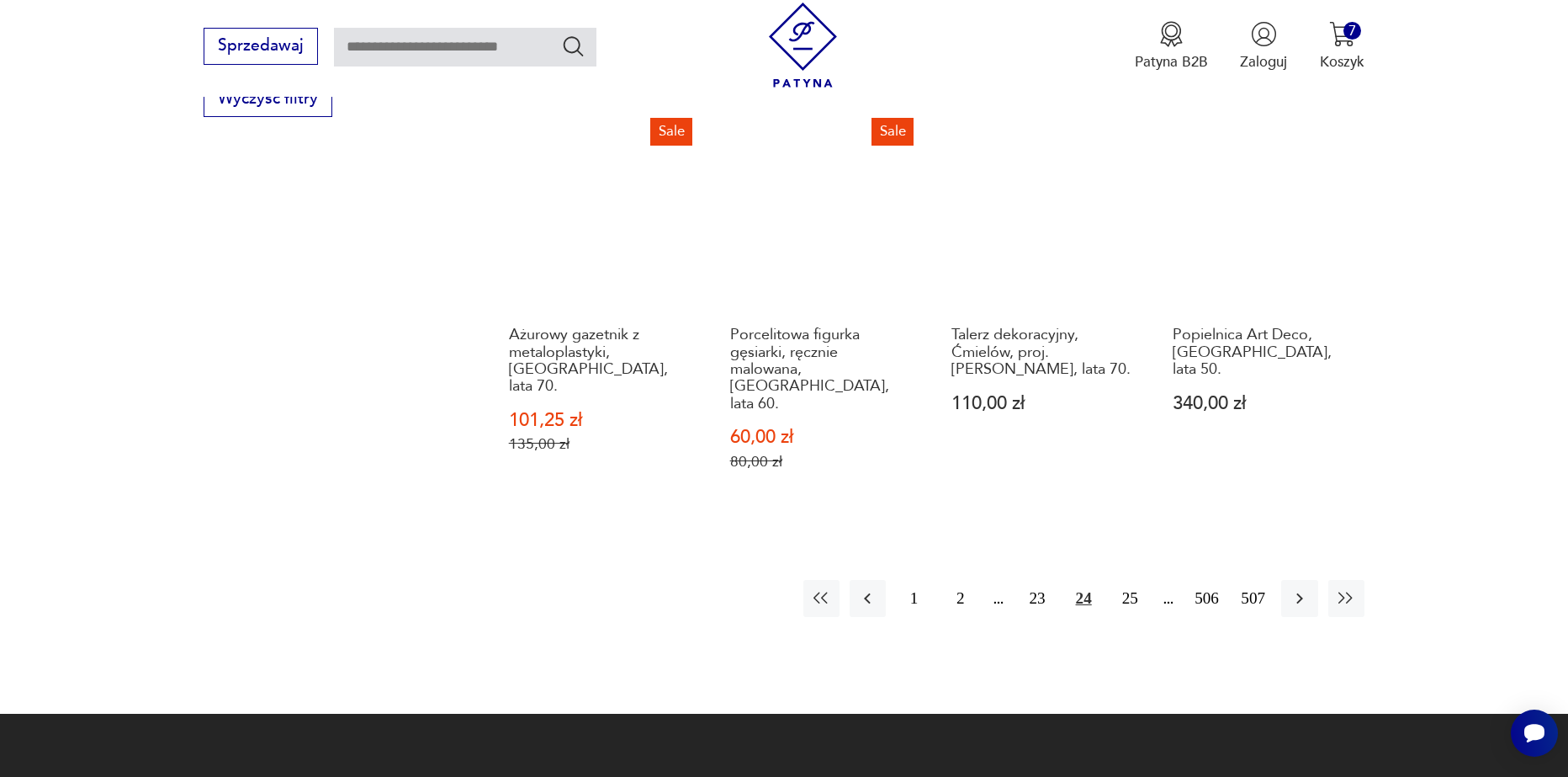
scroll to position [1990, 0]
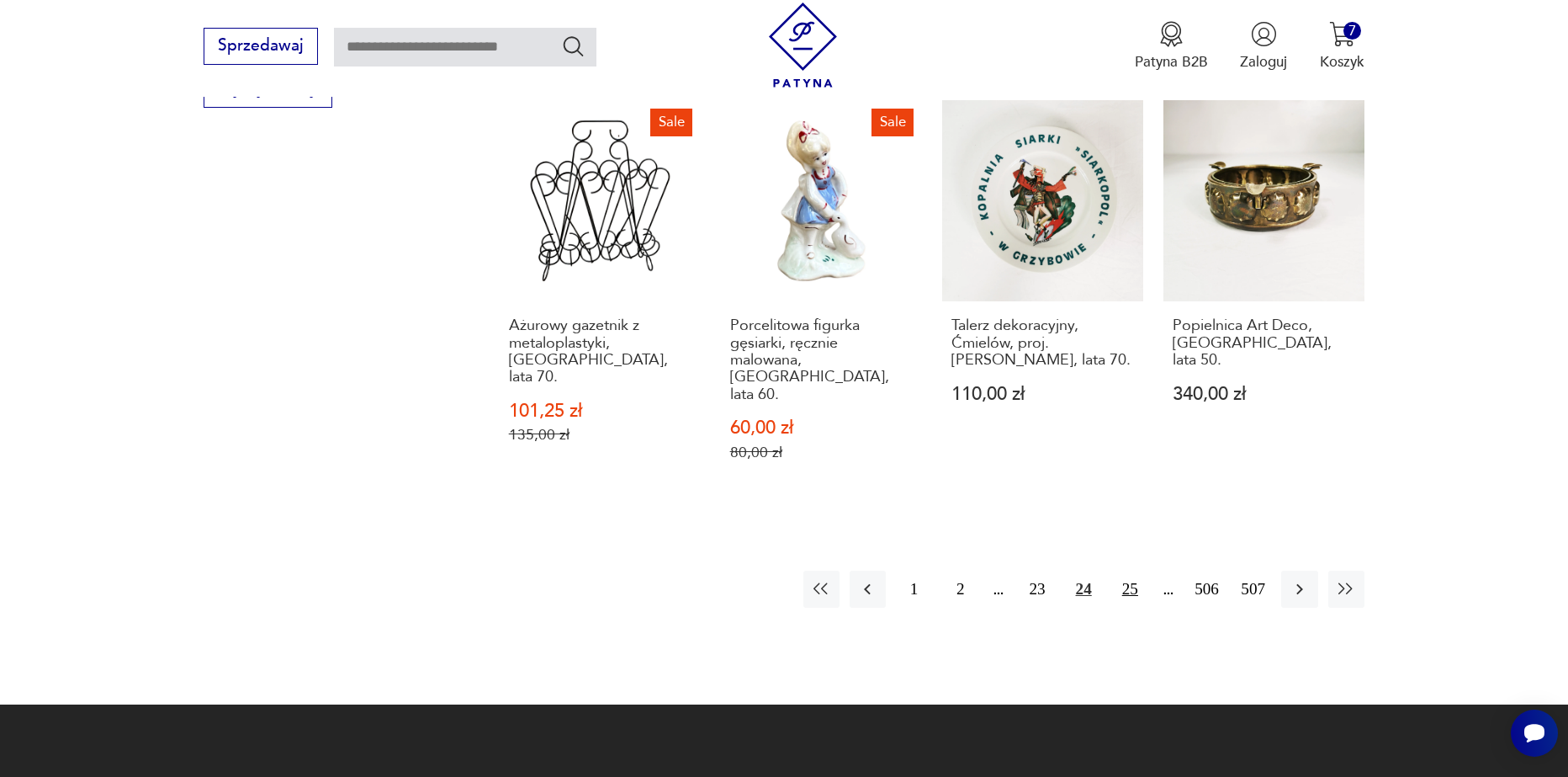
click at [1129, 571] on button "25" at bounding box center [1130, 589] width 37 height 37
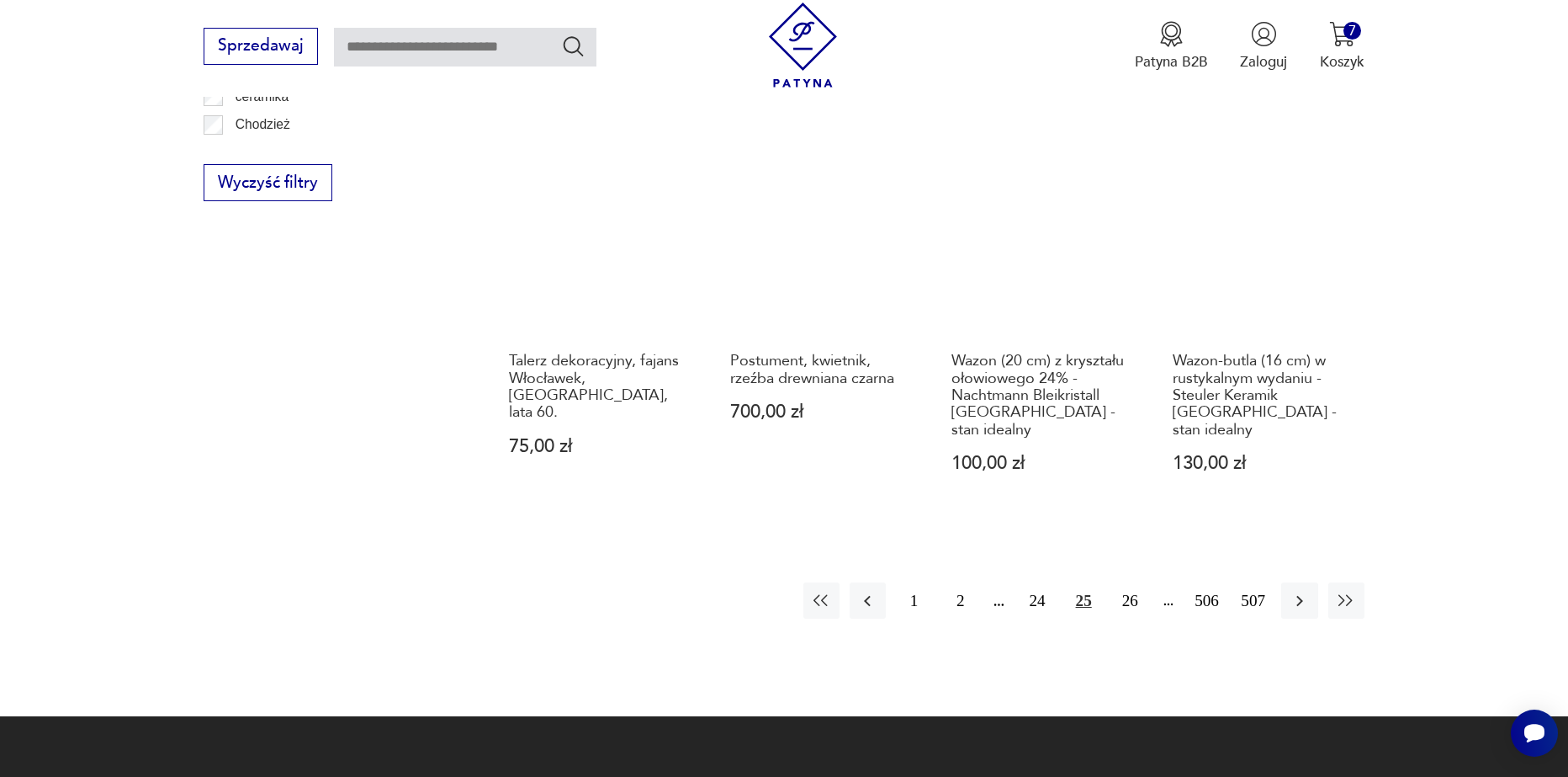
scroll to position [1906, 0]
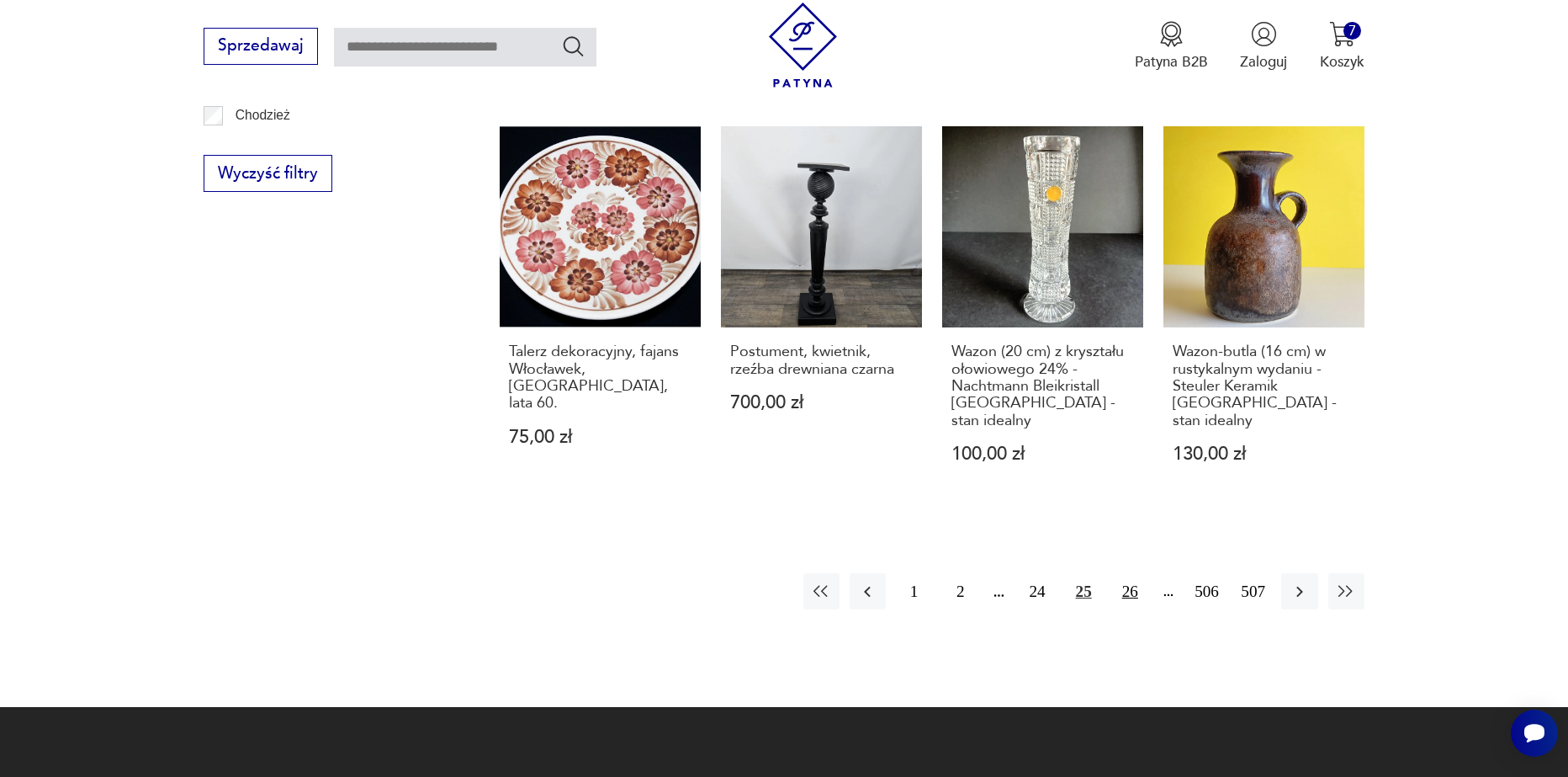
click at [1136, 573] on button "26" at bounding box center [1130, 591] width 37 height 37
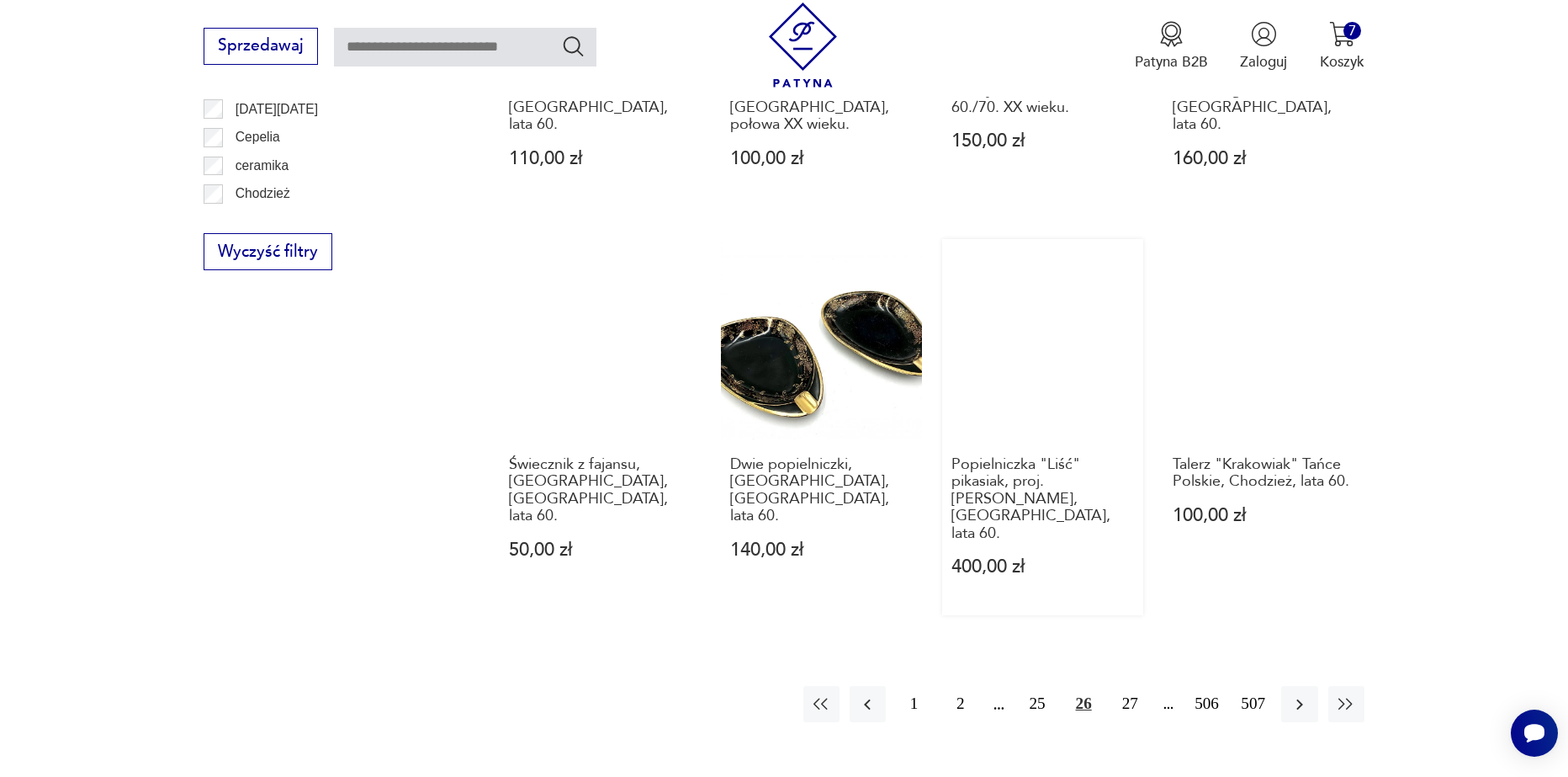
scroll to position [1906, 0]
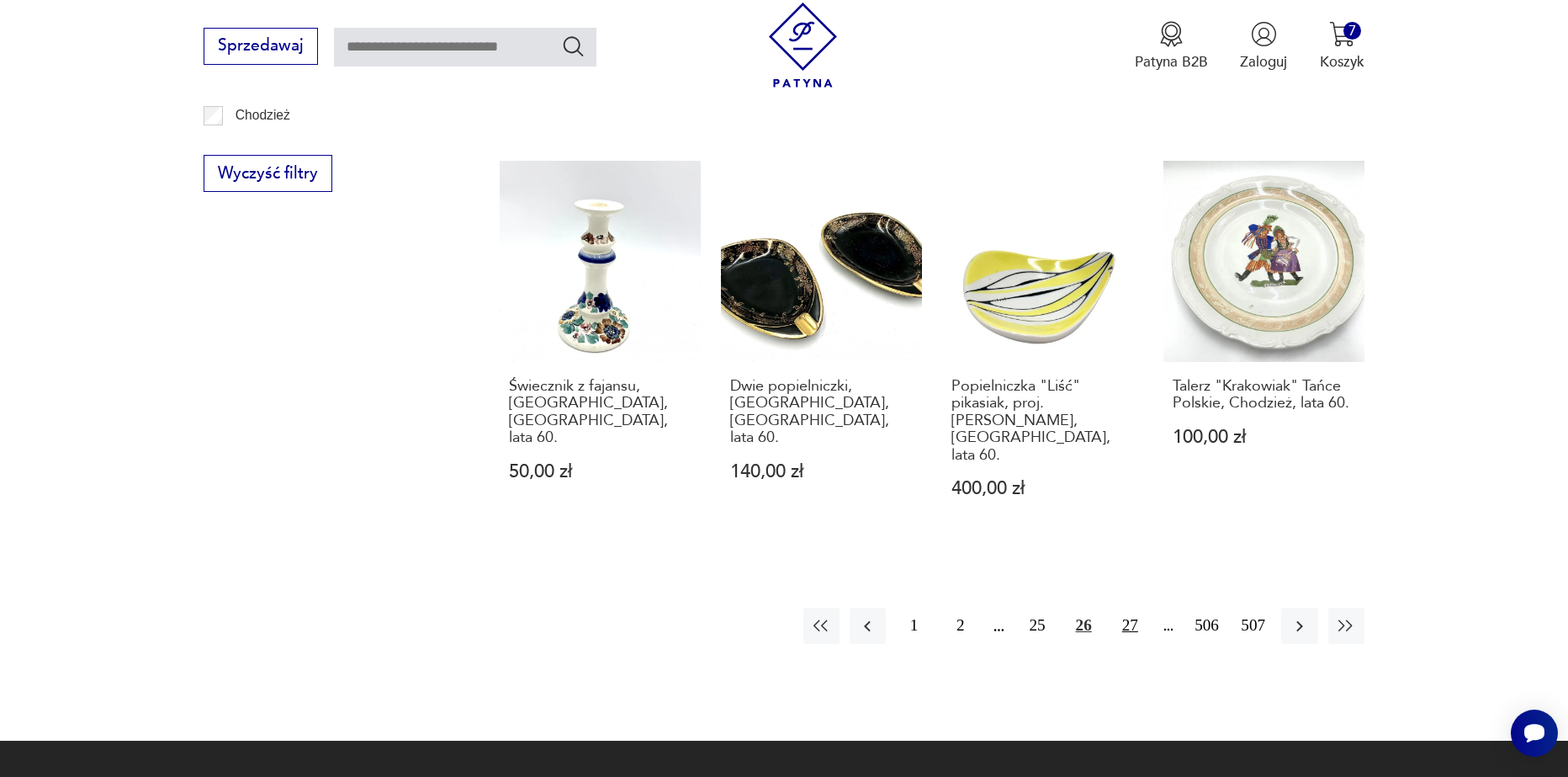
click at [1140, 607] on button "27" at bounding box center [1130, 625] width 37 height 37
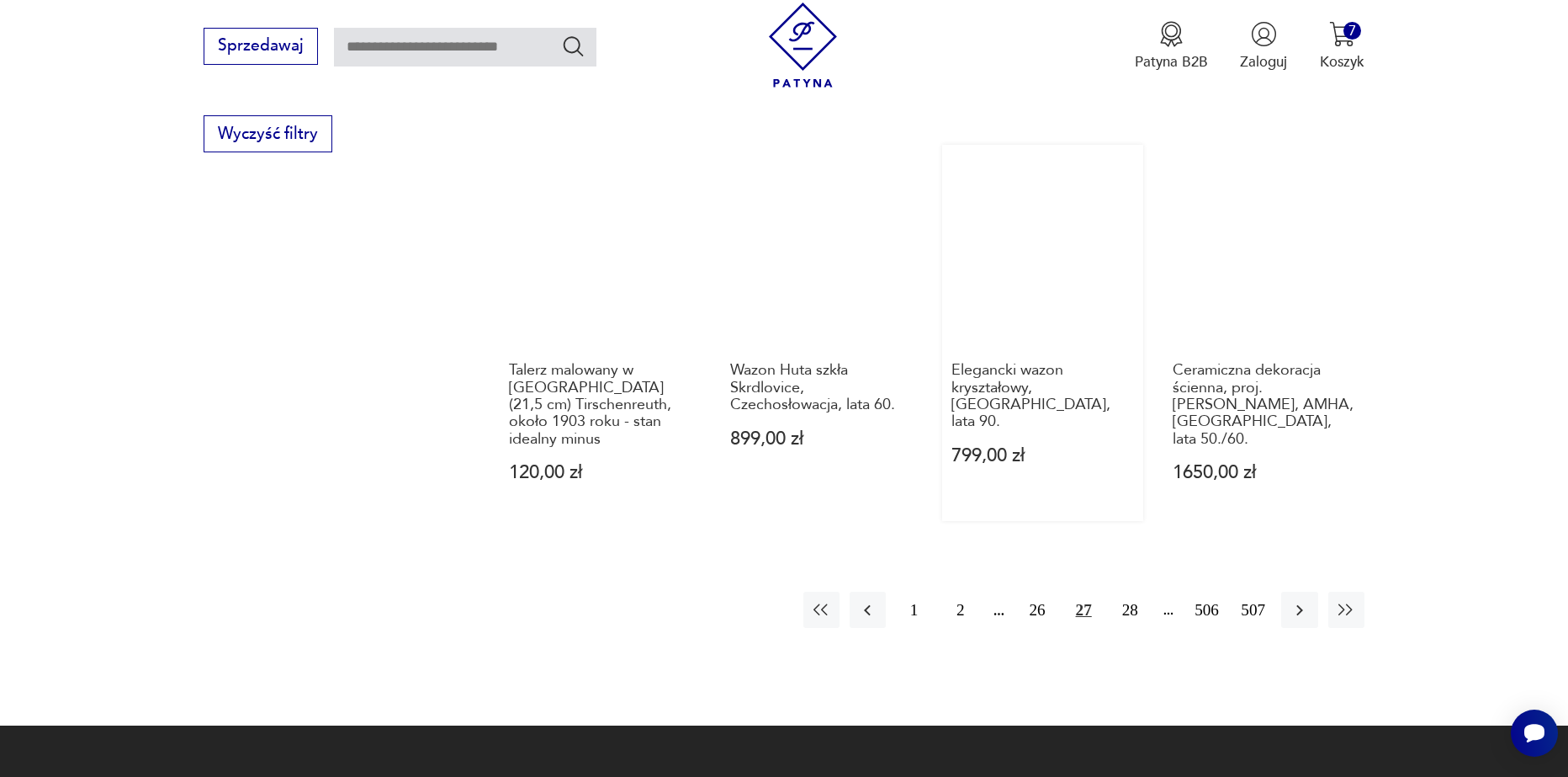
scroll to position [1990, 0]
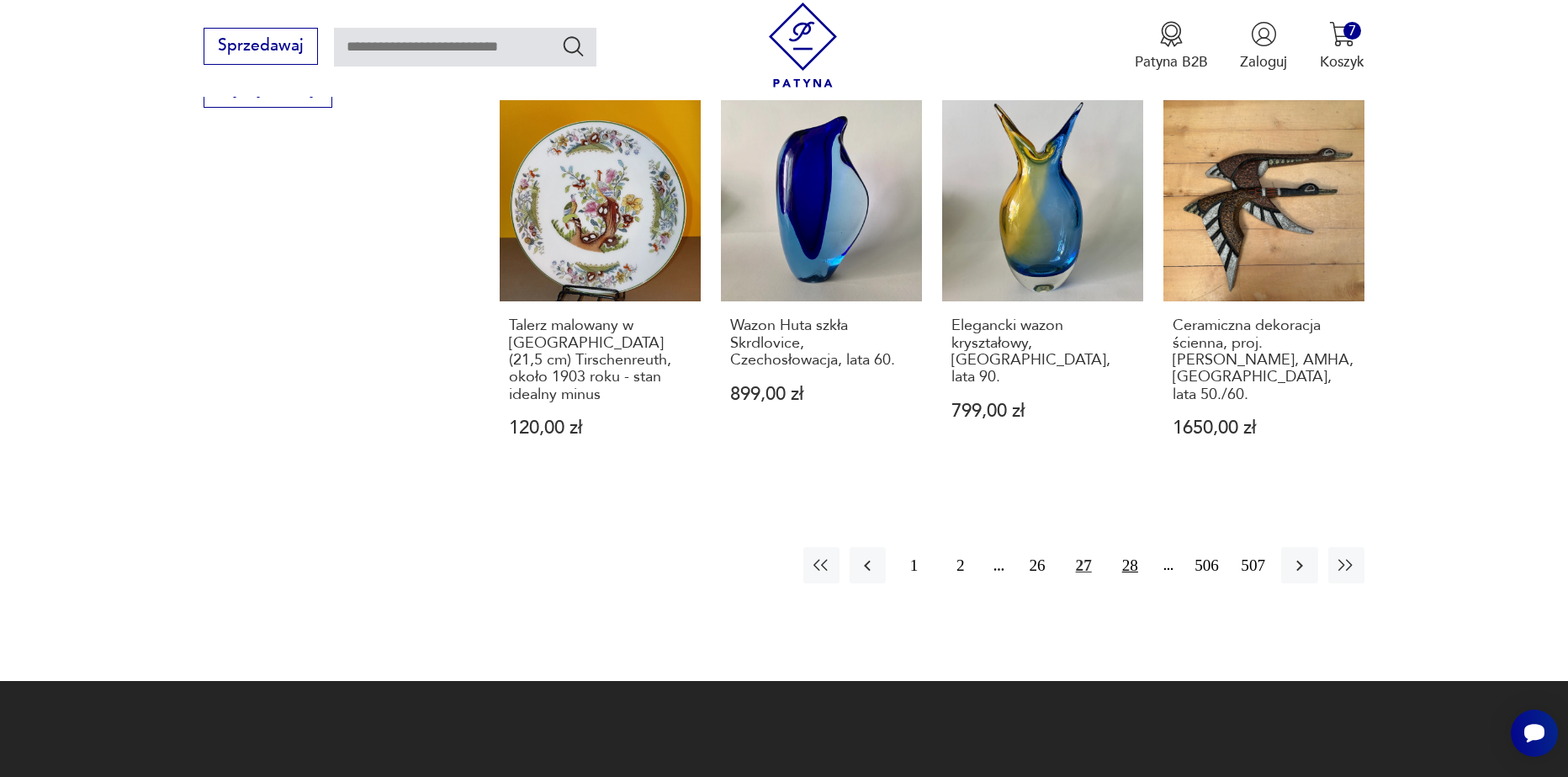
click at [1127, 547] on button "28" at bounding box center [1130, 564] width 37 height 37
click at [1127, 547] on button "29" at bounding box center [1130, 564] width 37 height 37
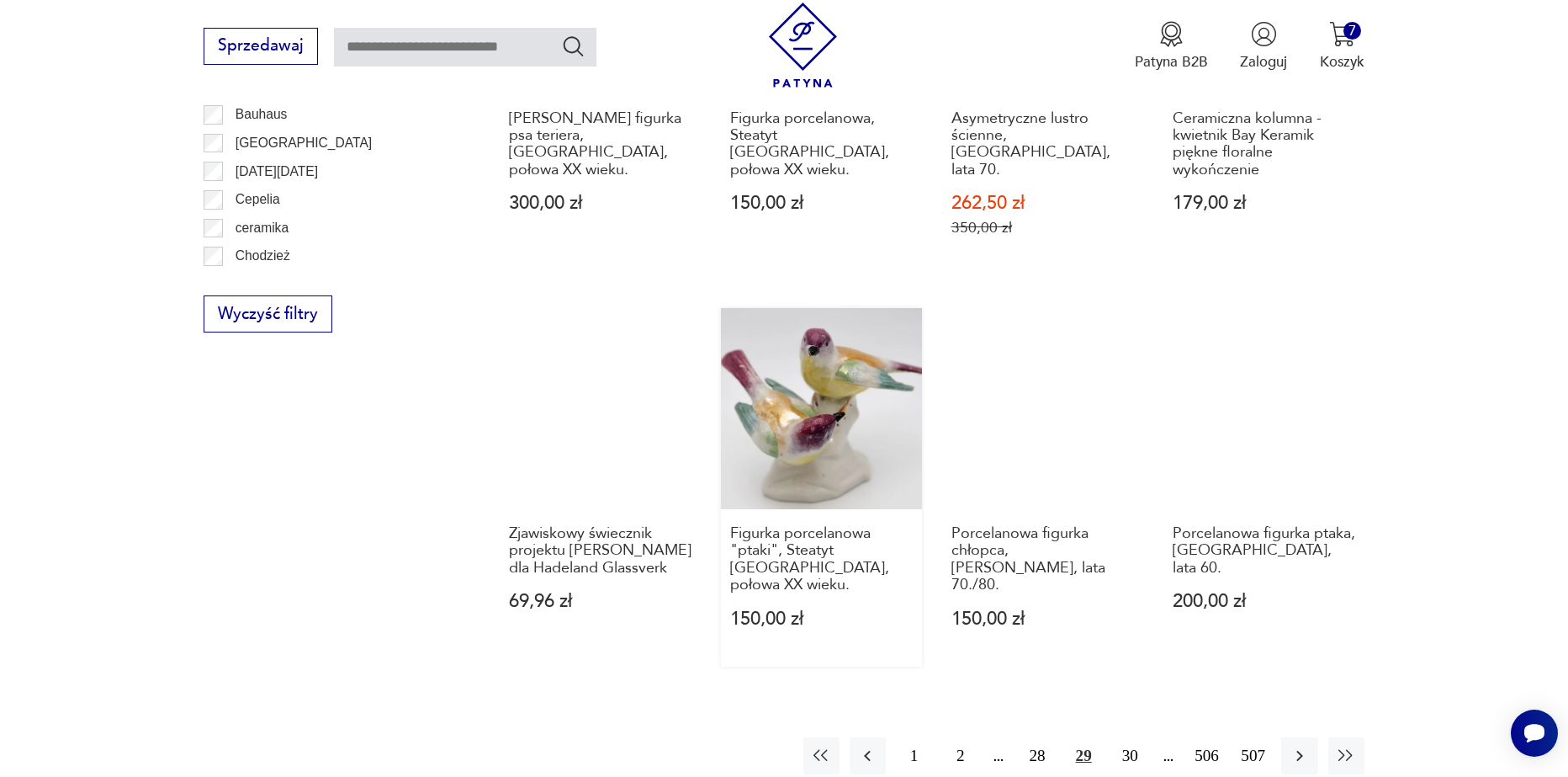
scroll to position [1822, 0]
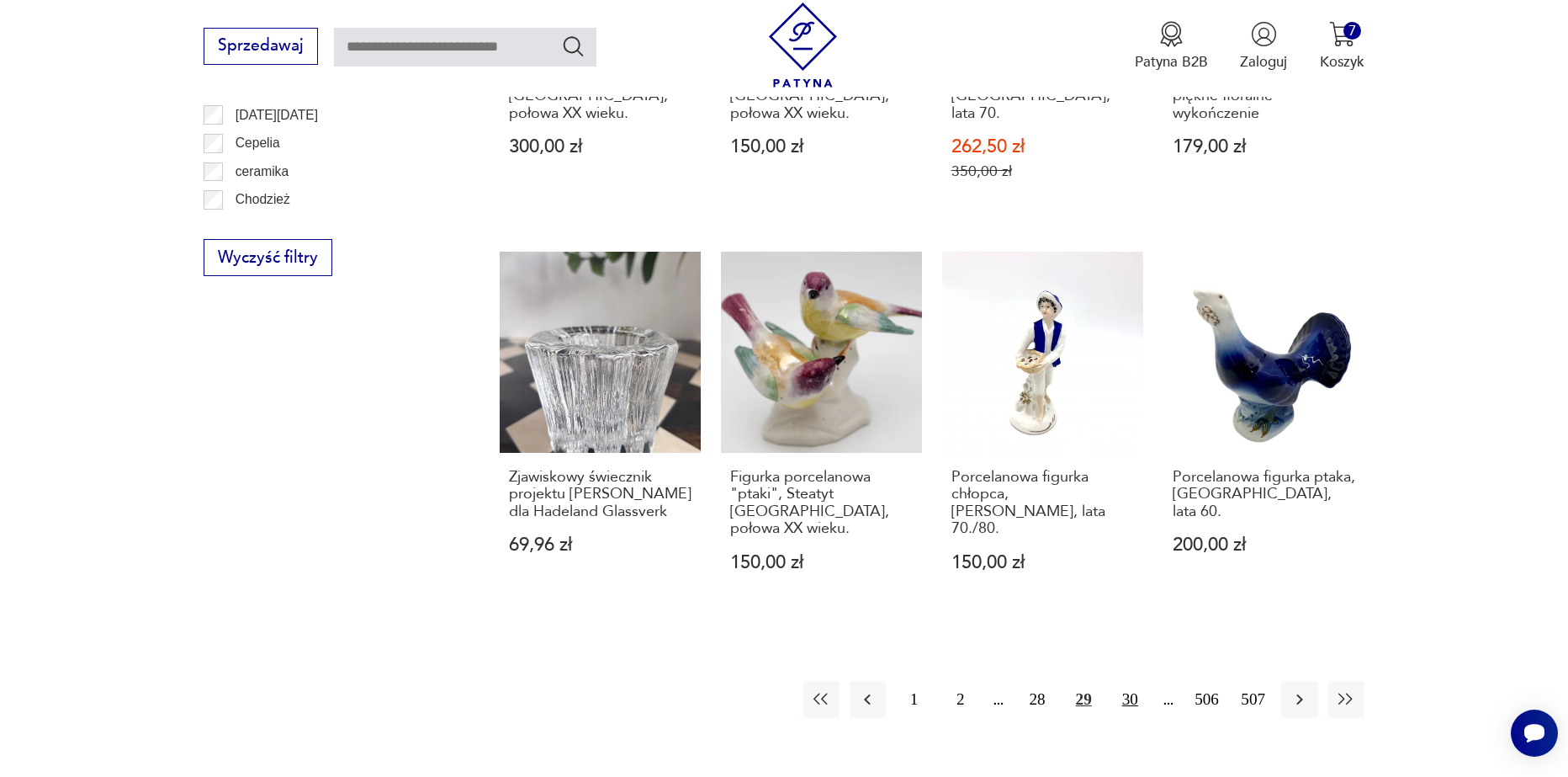
click at [1130, 681] on button "30" at bounding box center [1130, 698] width 37 height 37
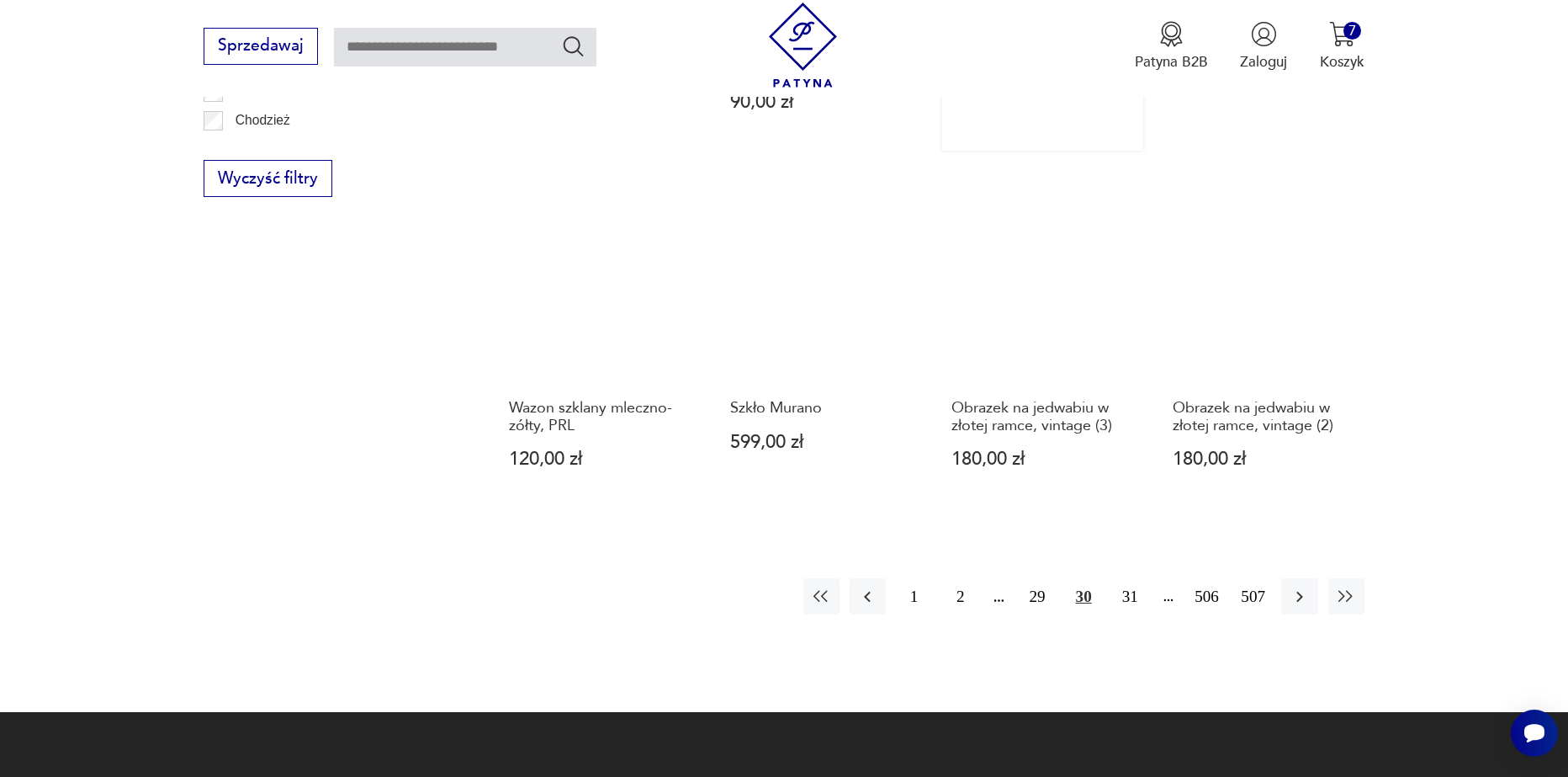
scroll to position [1906, 0]
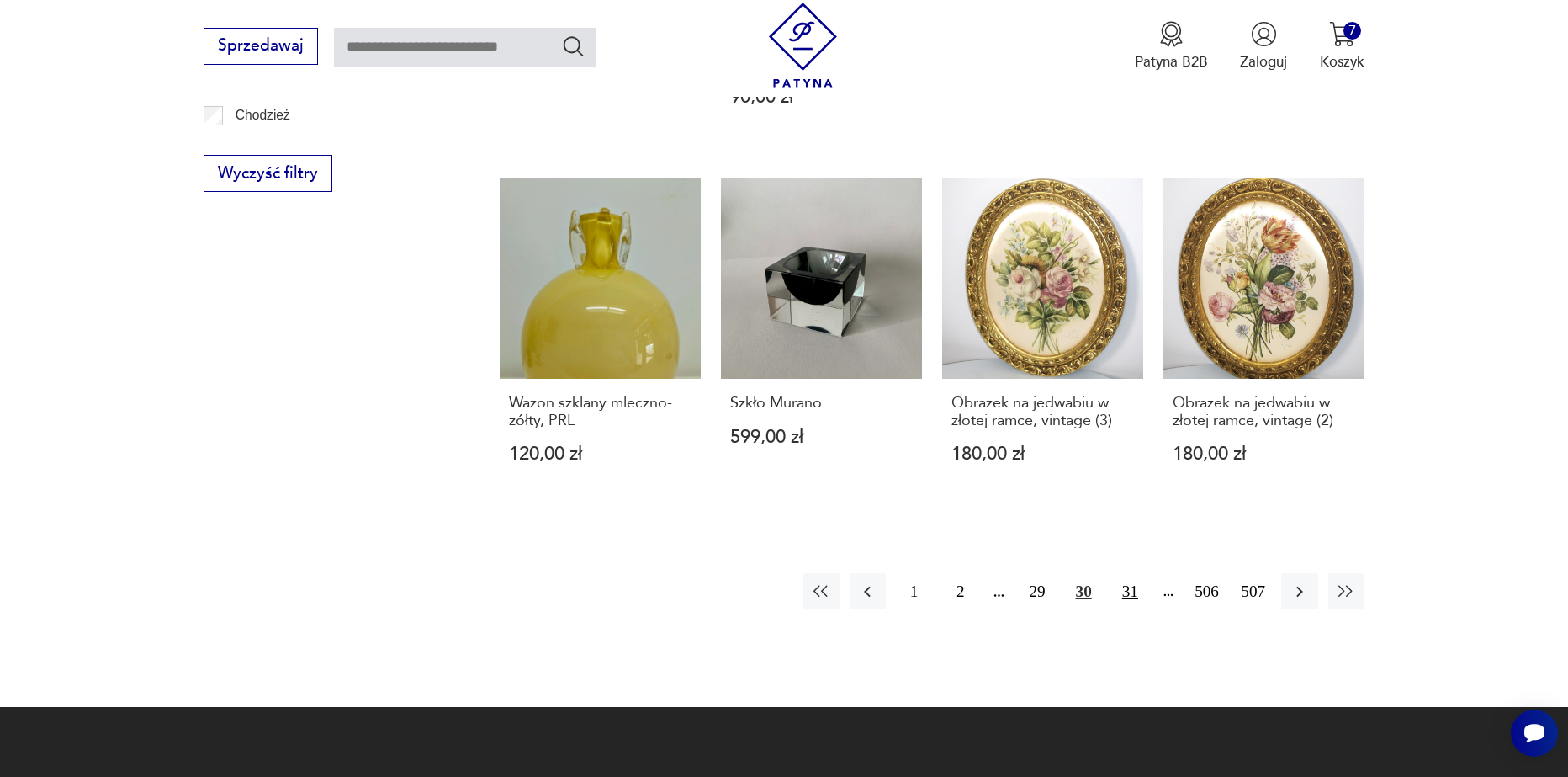
click at [1128, 573] on button "31" at bounding box center [1130, 591] width 37 height 37
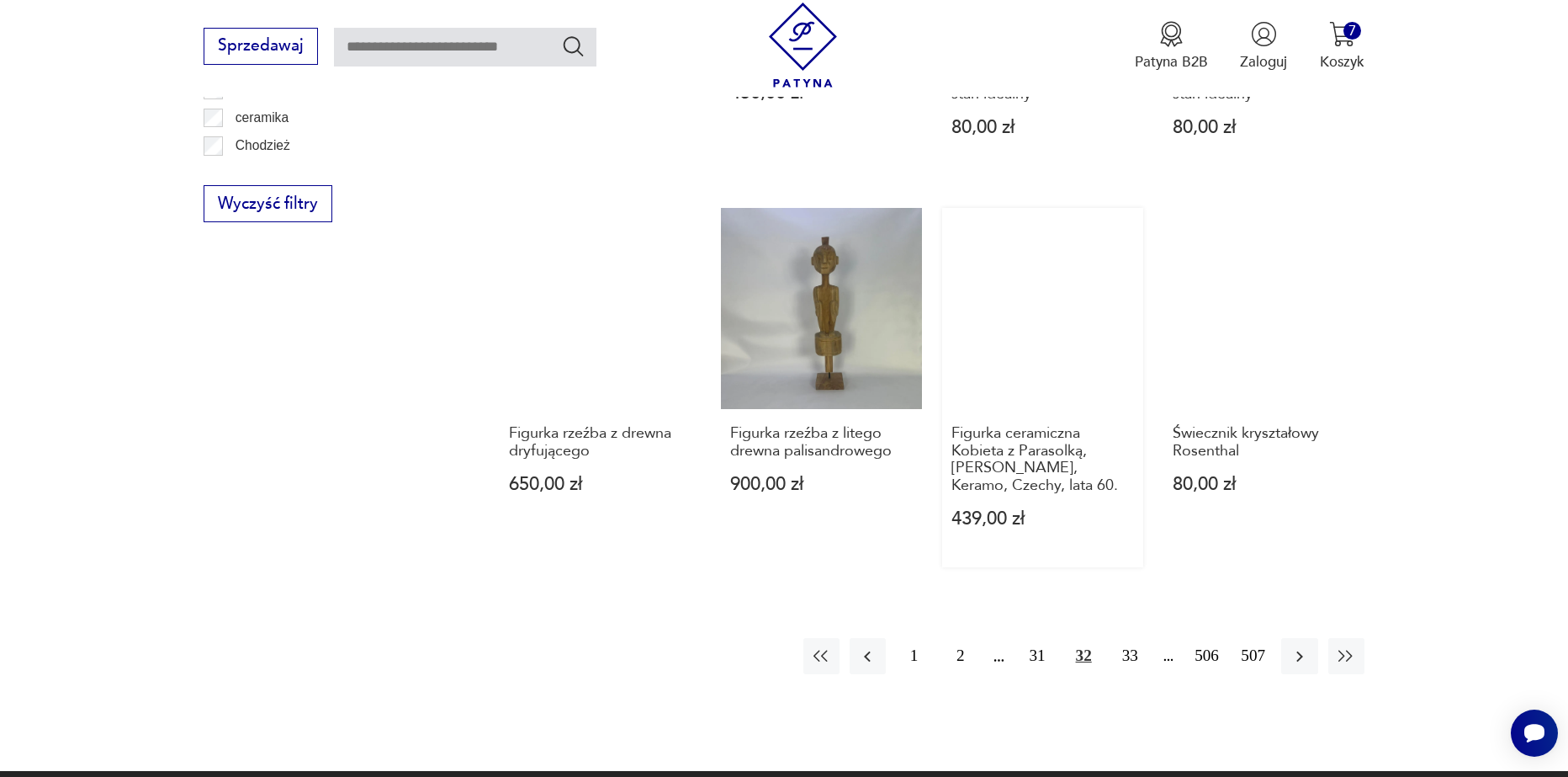
scroll to position [1906, 0]
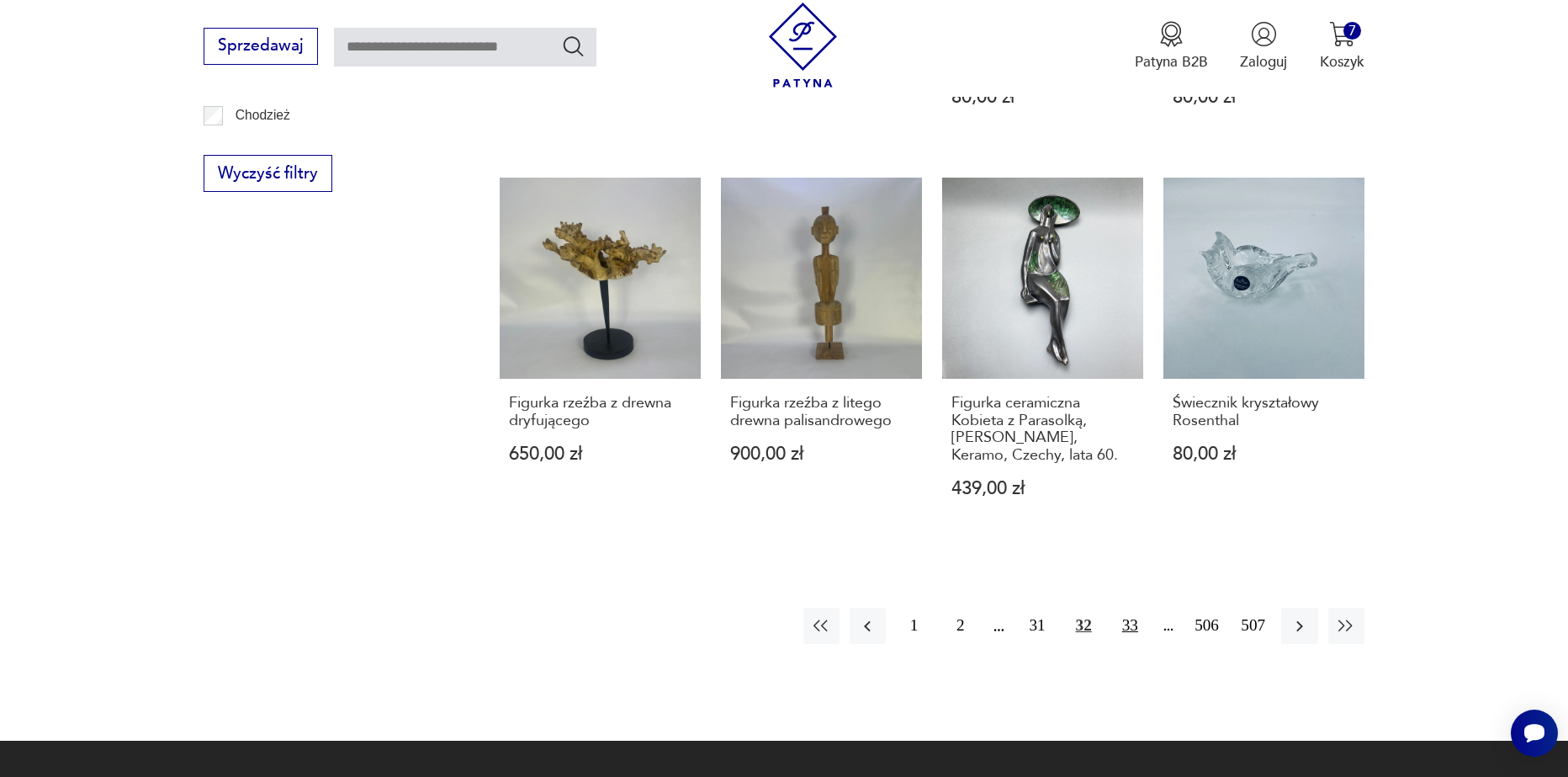
click at [1131, 607] on button "33" at bounding box center [1130, 625] width 37 height 37
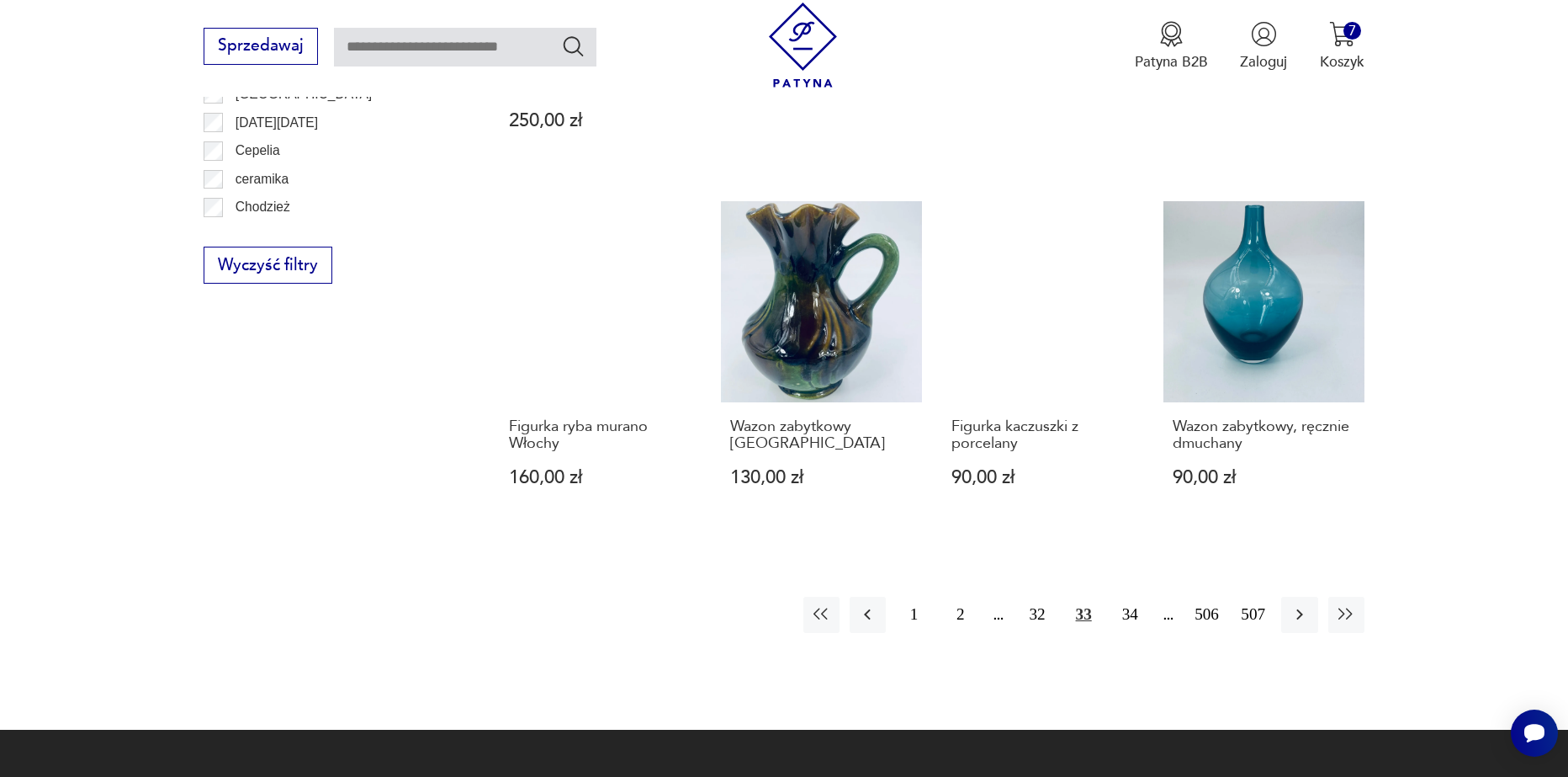
scroll to position [1822, 0]
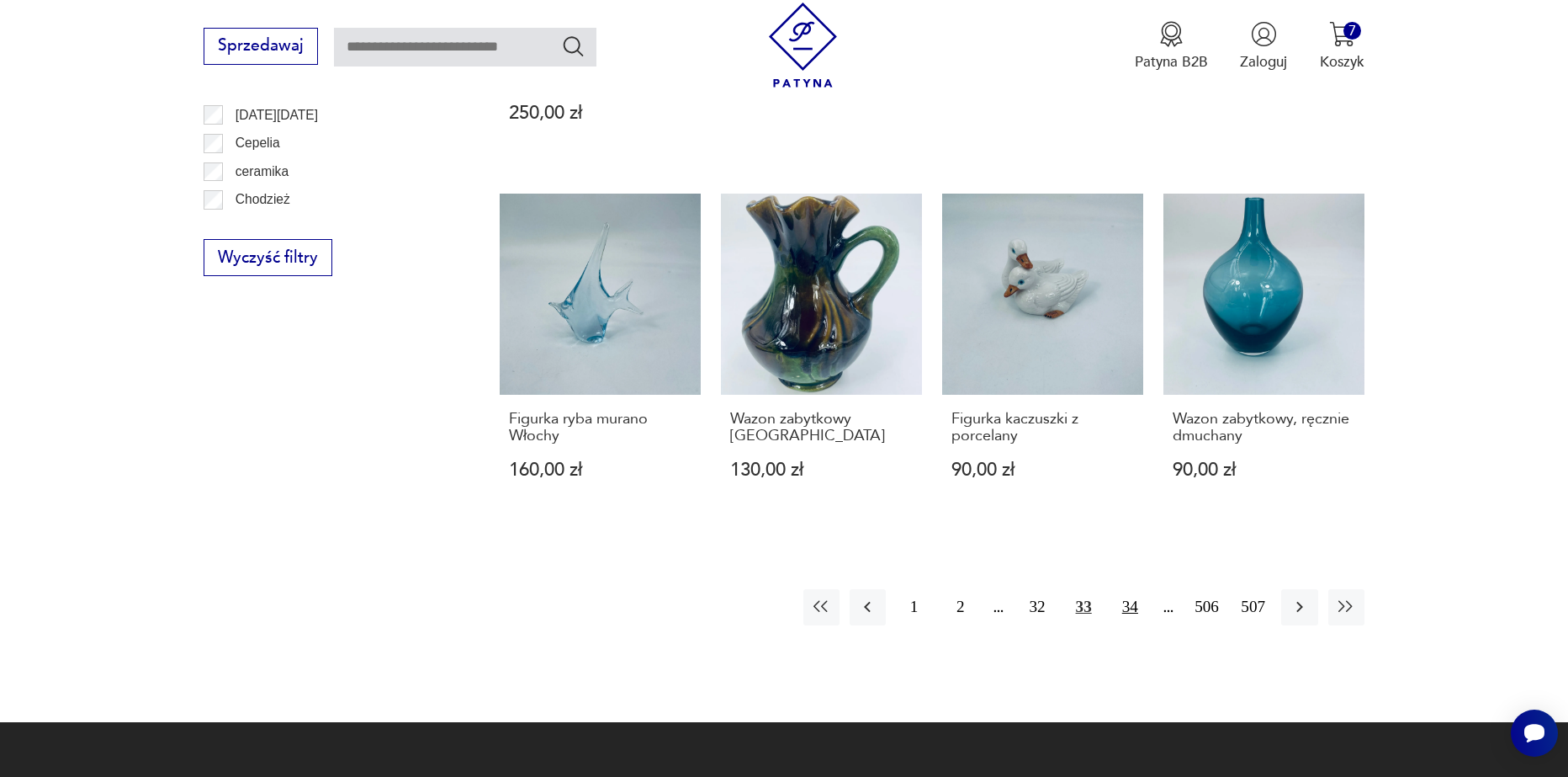
click at [1119, 593] on button "34" at bounding box center [1130, 607] width 37 height 37
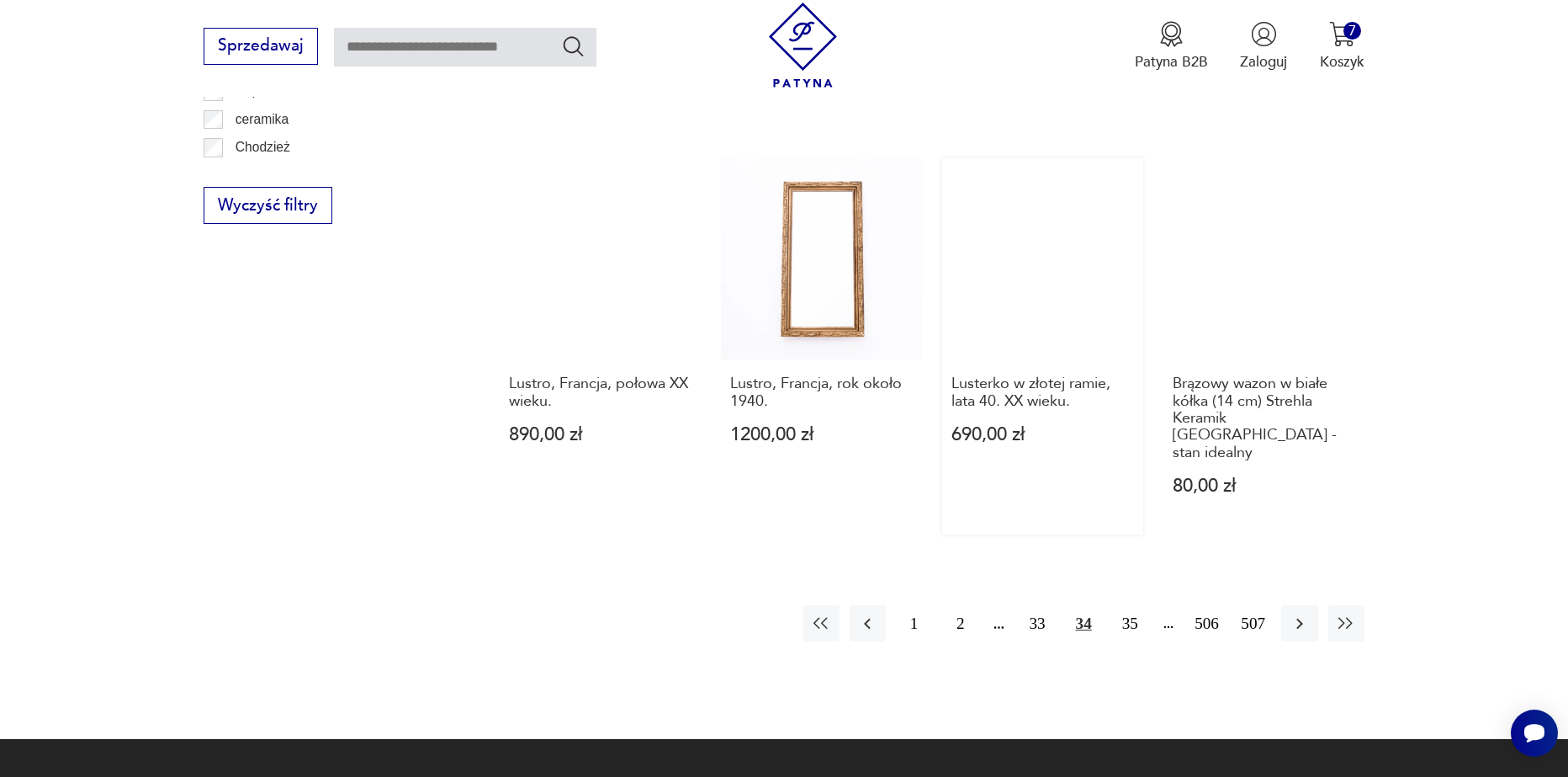
scroll to position [1906, 0]
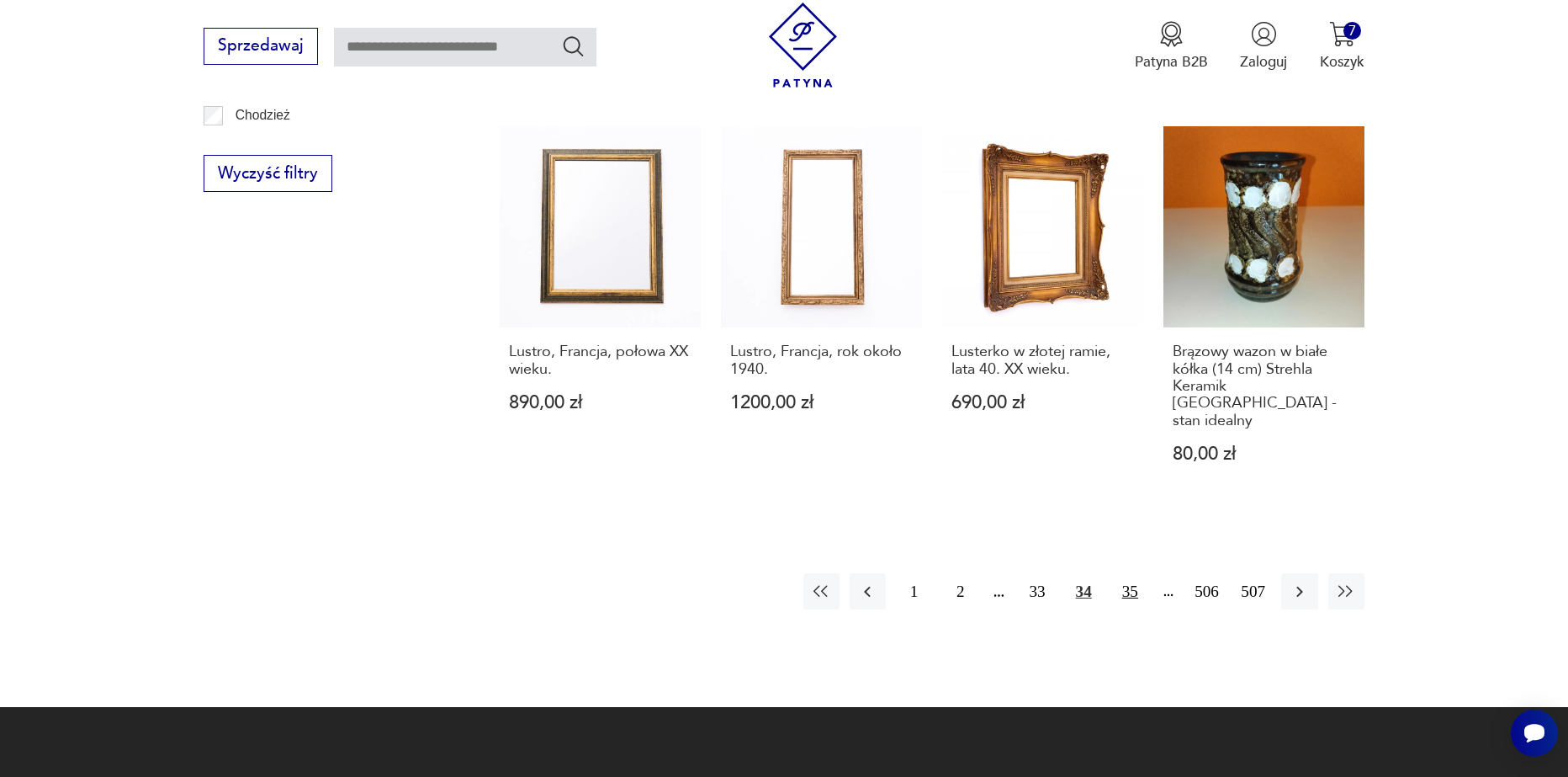
click at [1131, 573] on button "35" at bounding box center [1130, 591] width 37 height 37
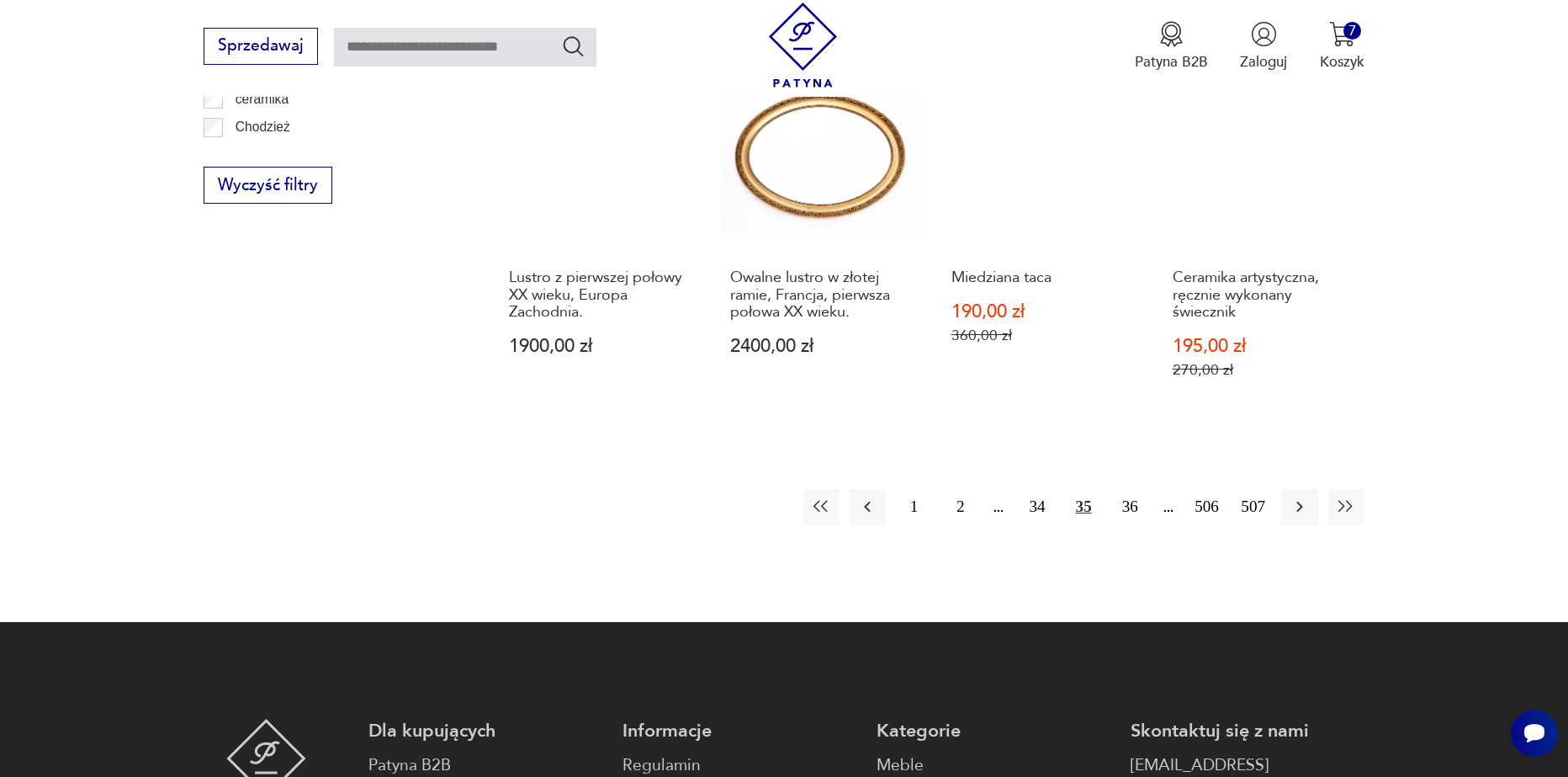
scroll to position [1906, 0]
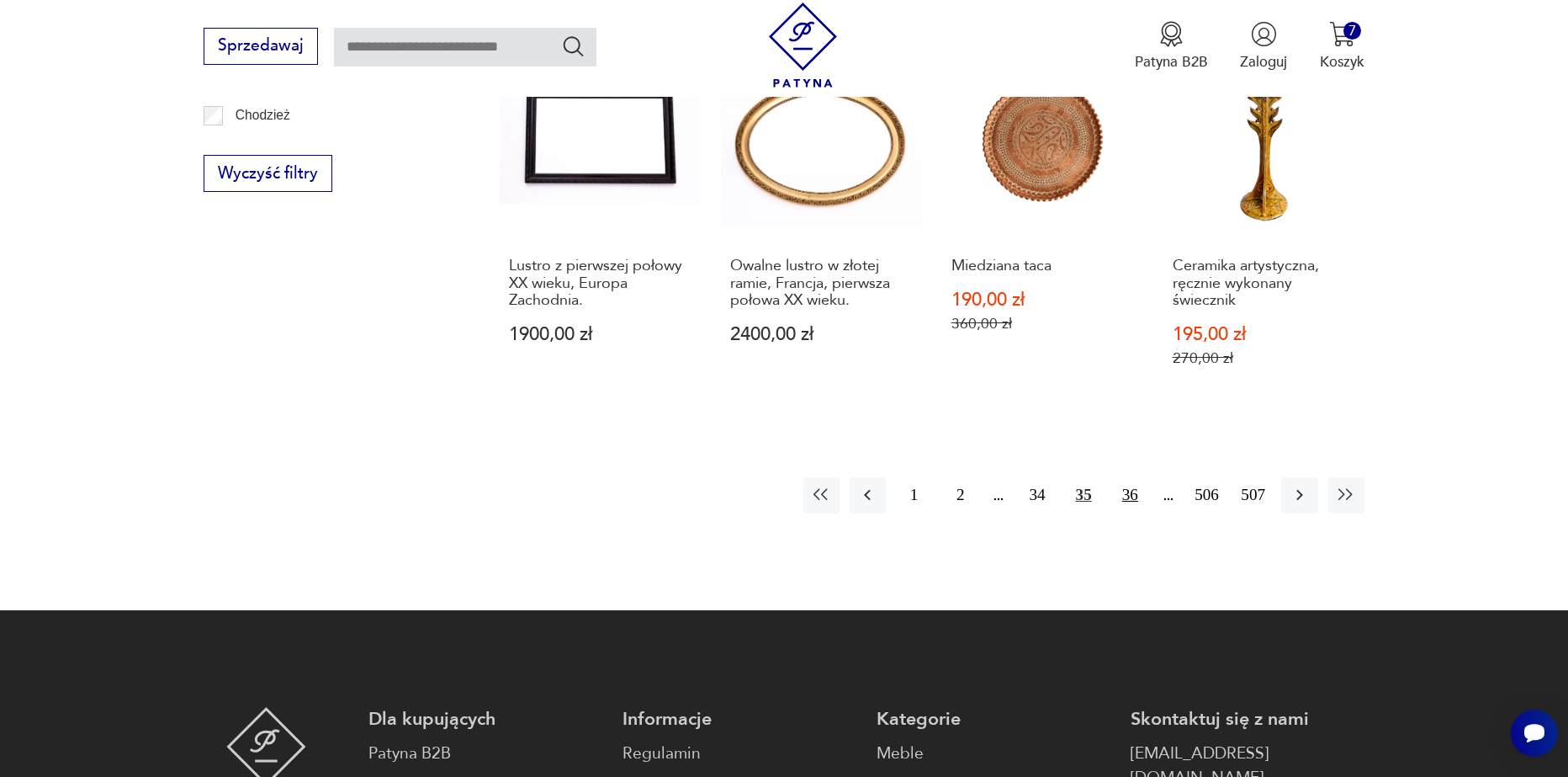
click at [1138, 505] on button "36" at bounding box center [1130, 495] width 37 height 37
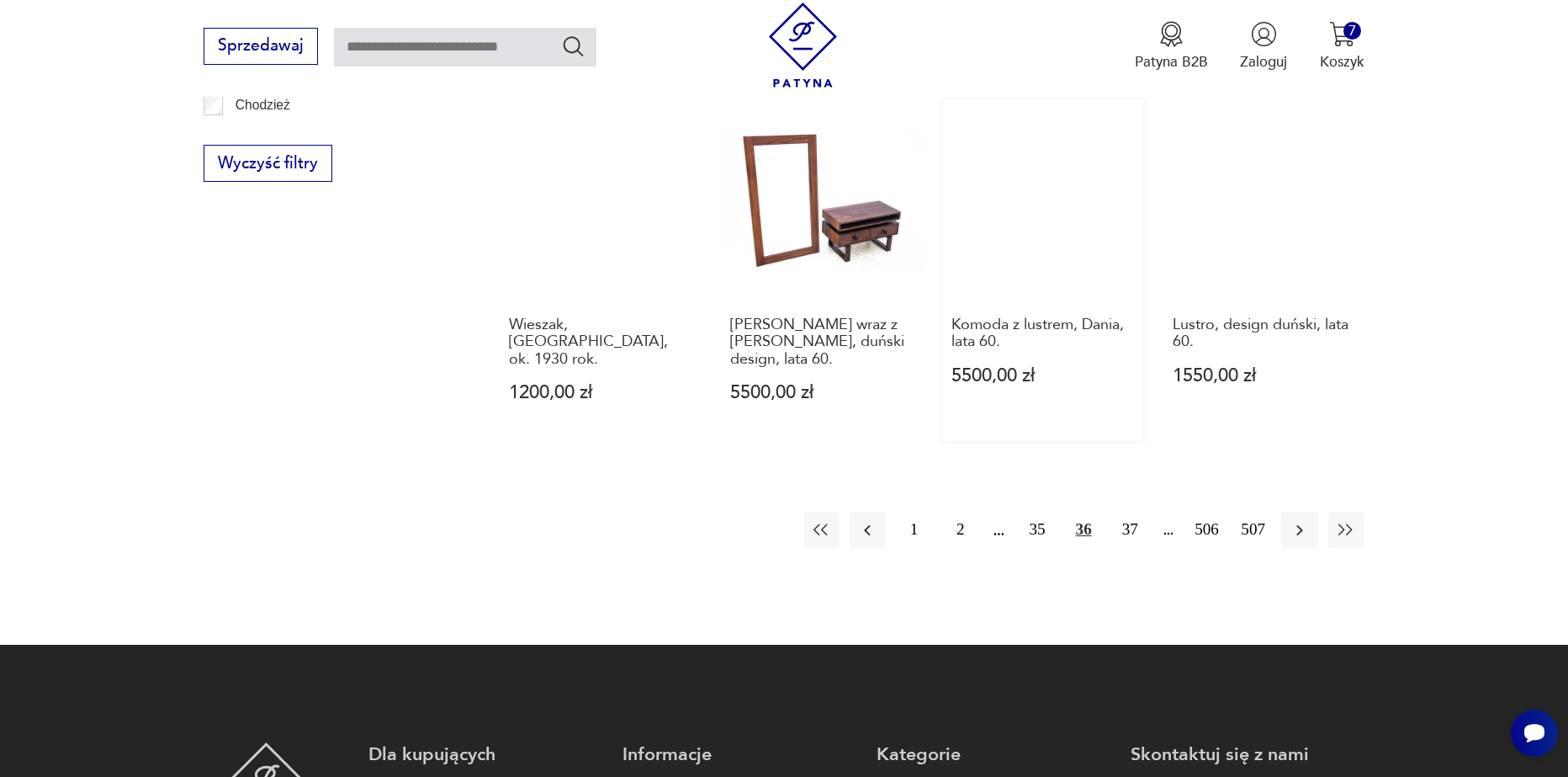
scroll to position [2075, 0]
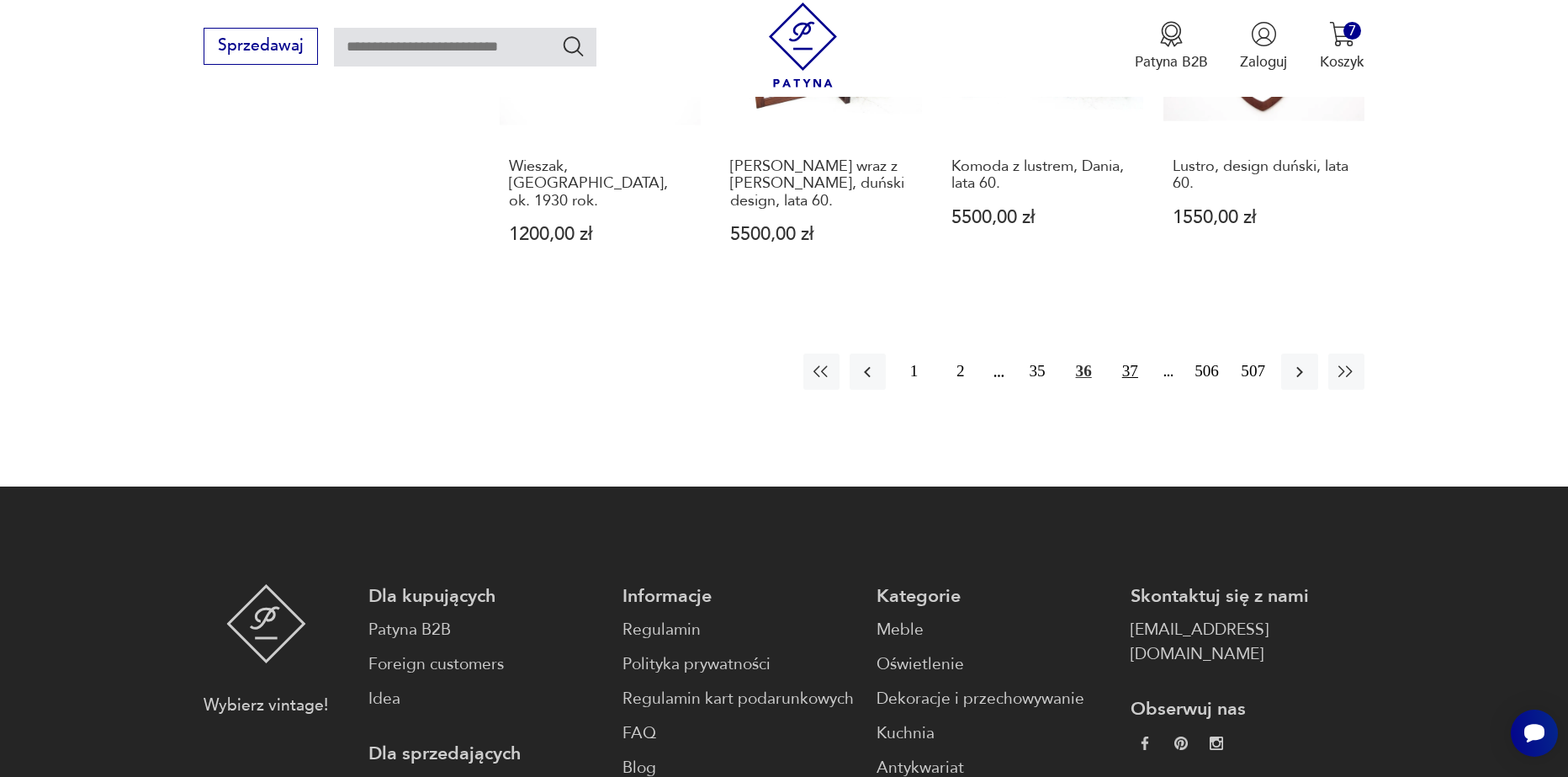
click at [1131, 354] on button "37" at bounding box center [1130, 372] width 37 height 37
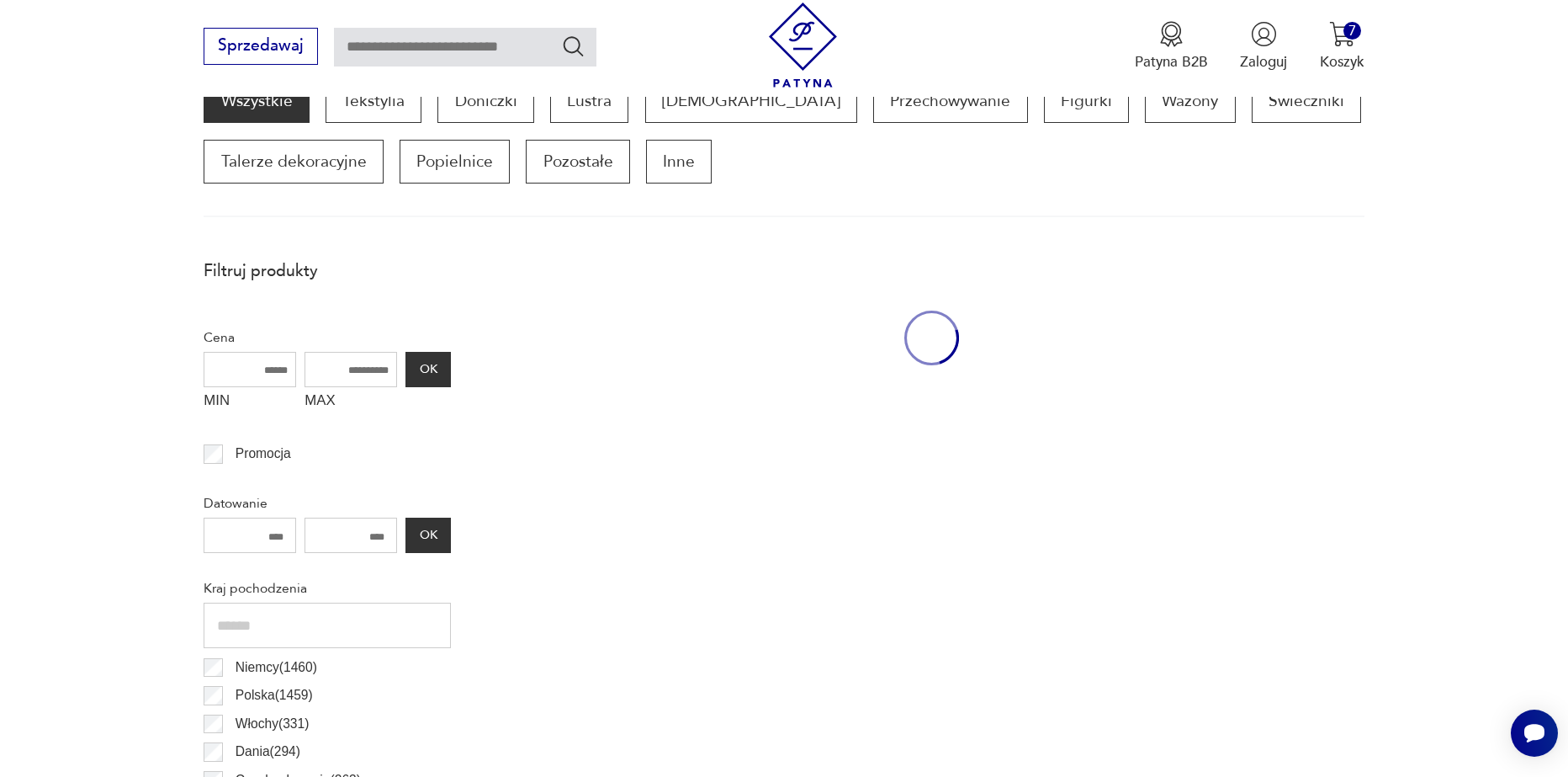
scroll to position [560, 0]
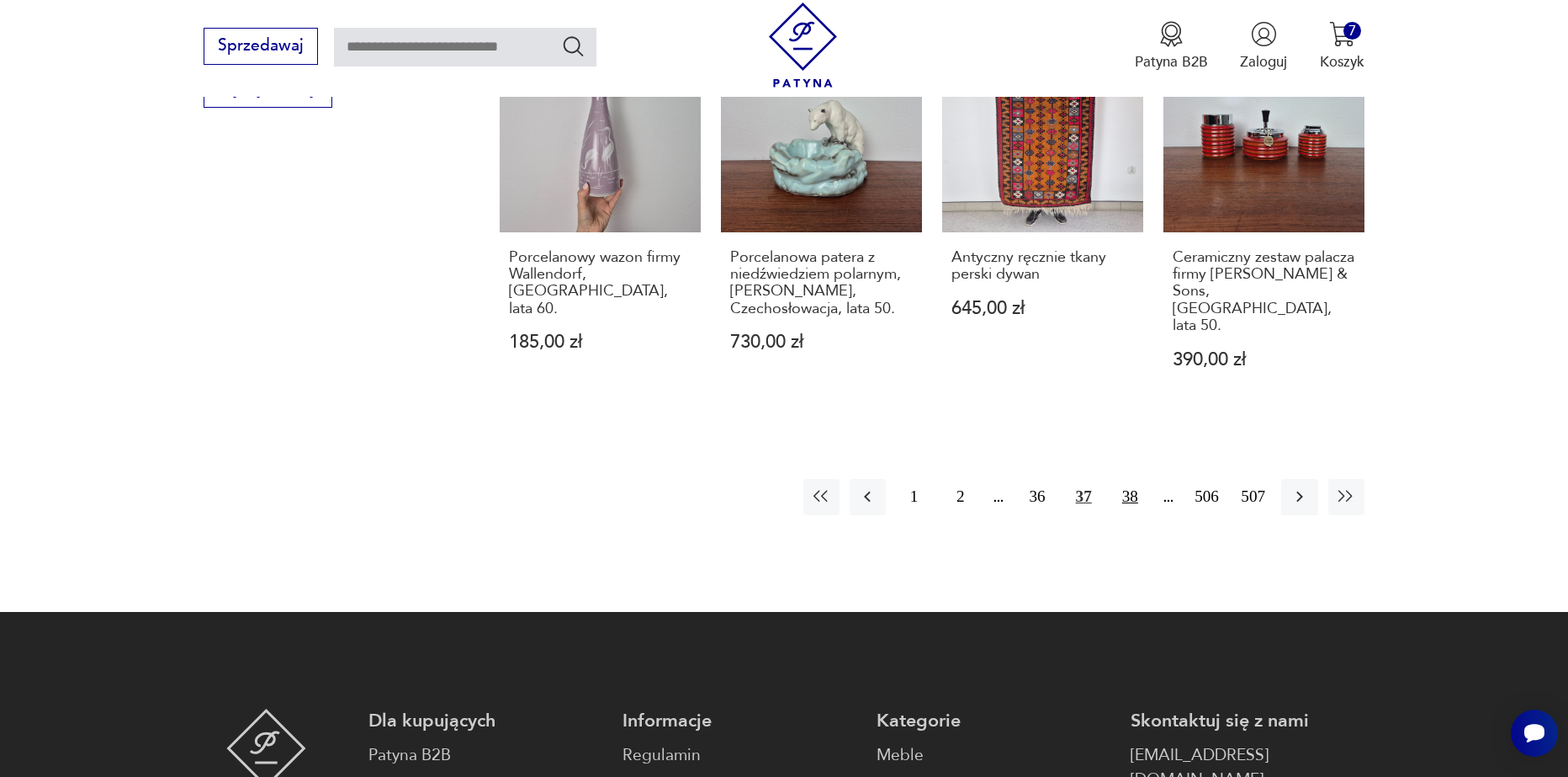
click at [1124, 479] on button "38" at bounding box center [1130, 497] width 37 height 37
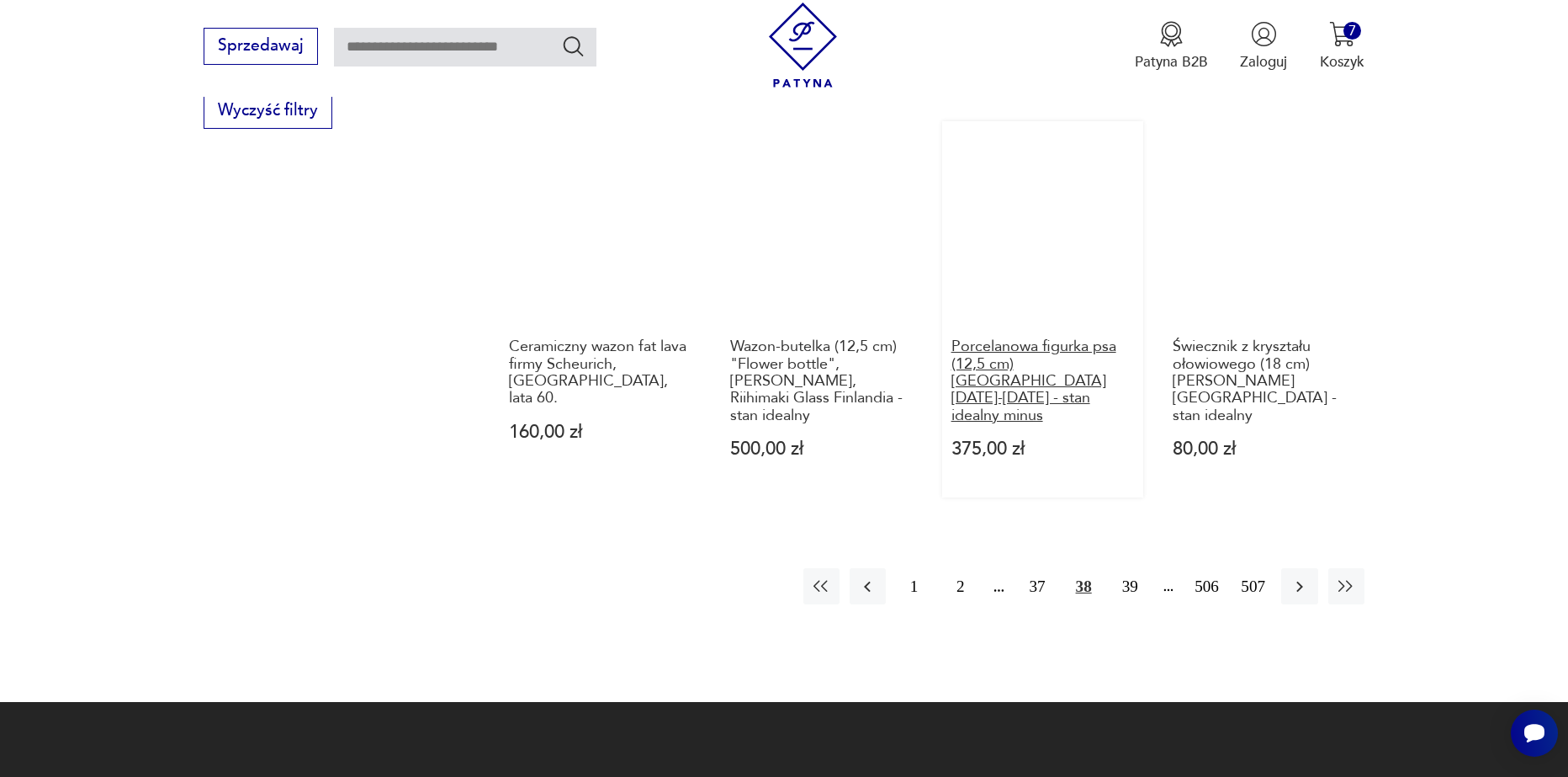
scroll to position [1990, 0]
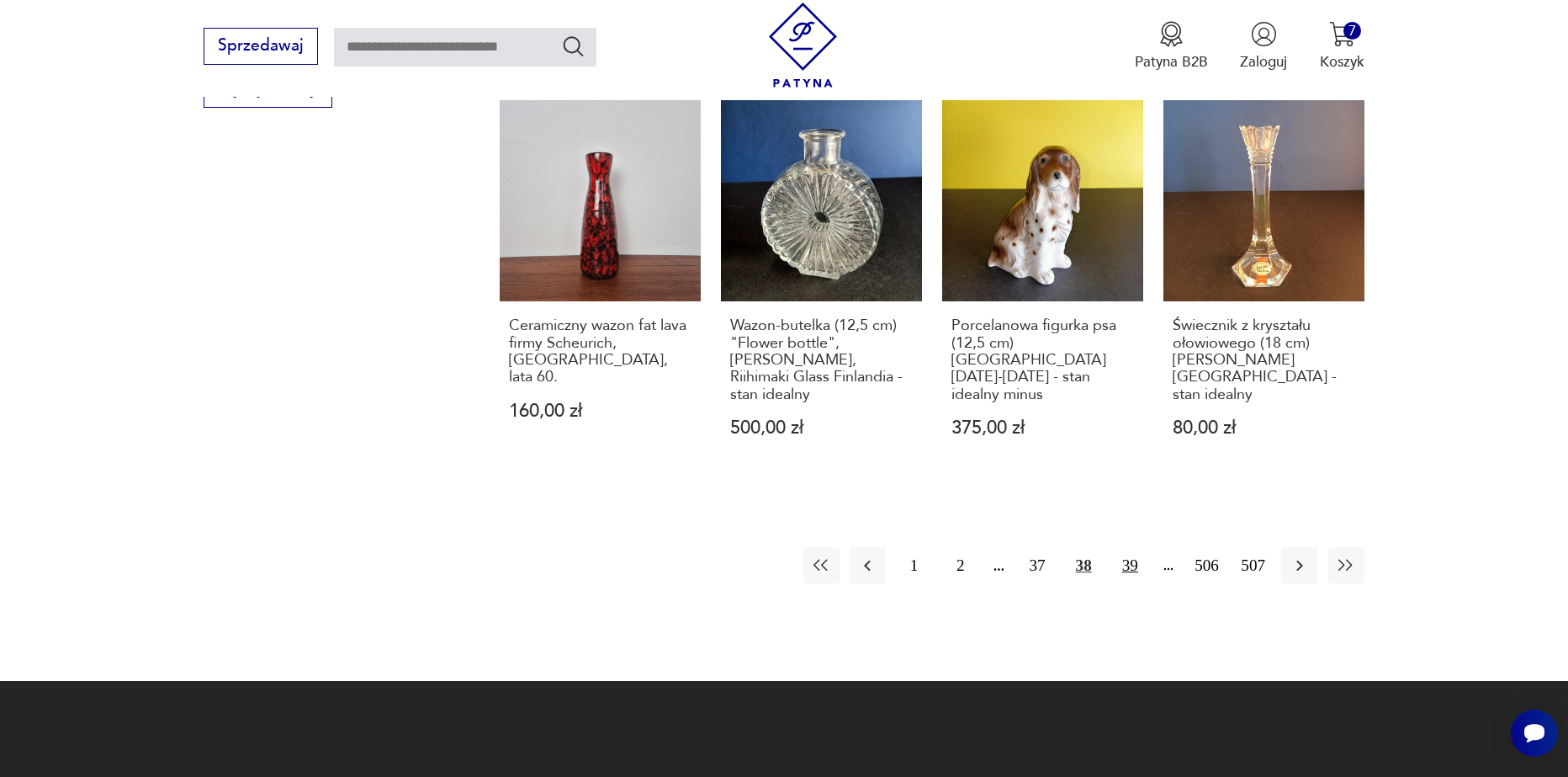
click at [1128, 547] on button "39" at bounding box center [1130, 564] width 37 height 37
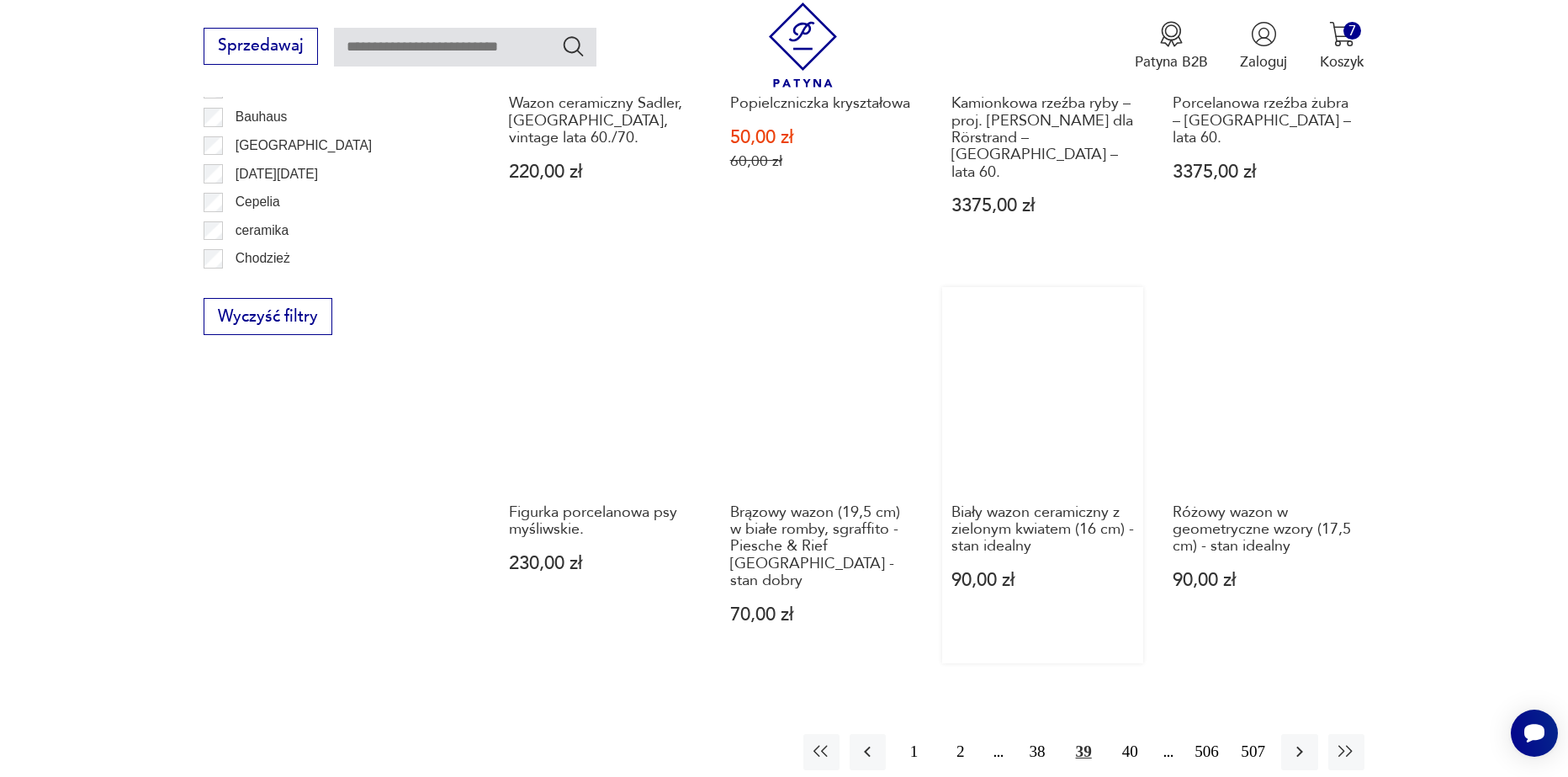
scroll to position [1906, 0]
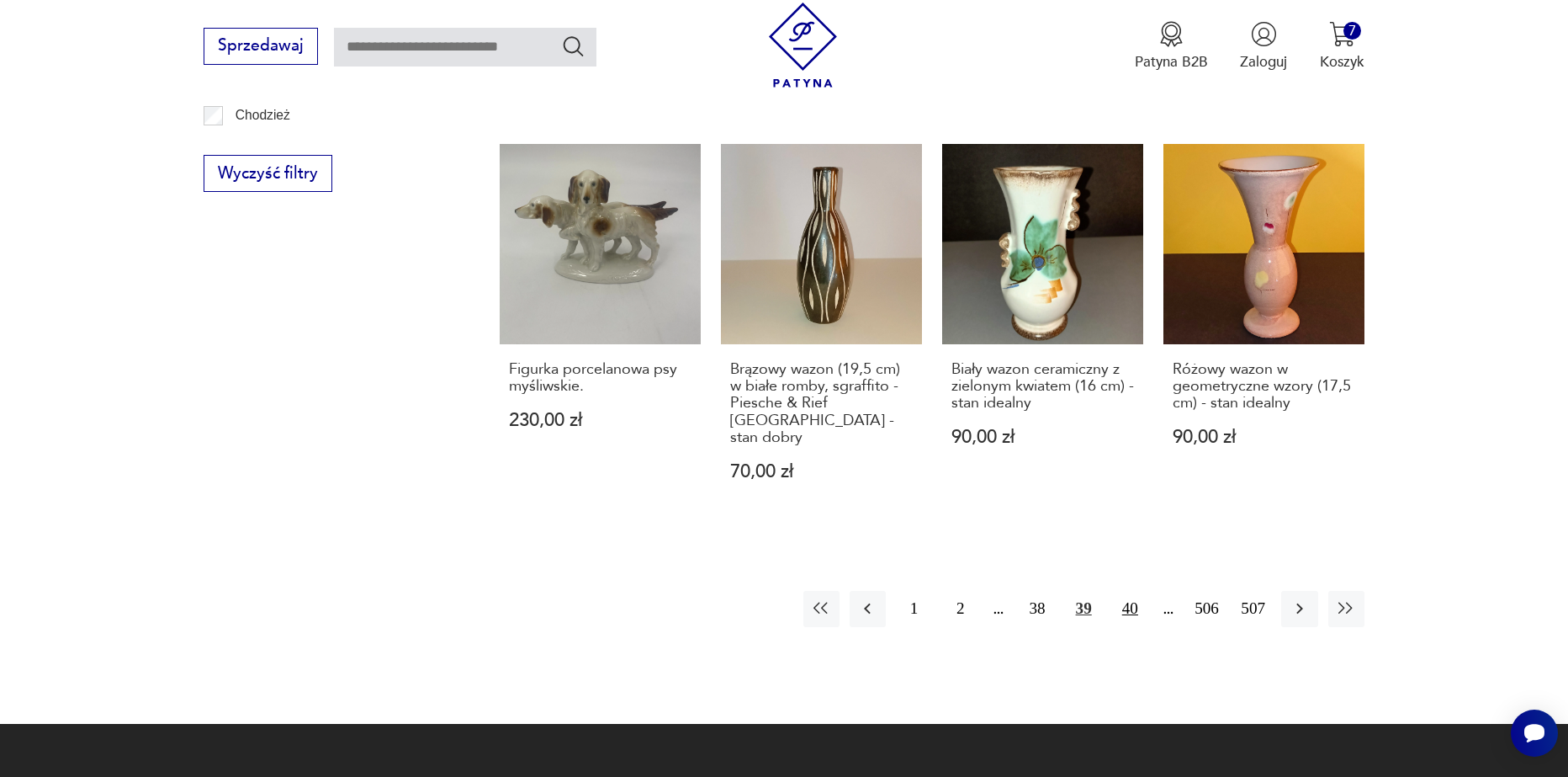
click at [1132, 590] on button "40" at bounding box center [1130, 608] width 37 height 37
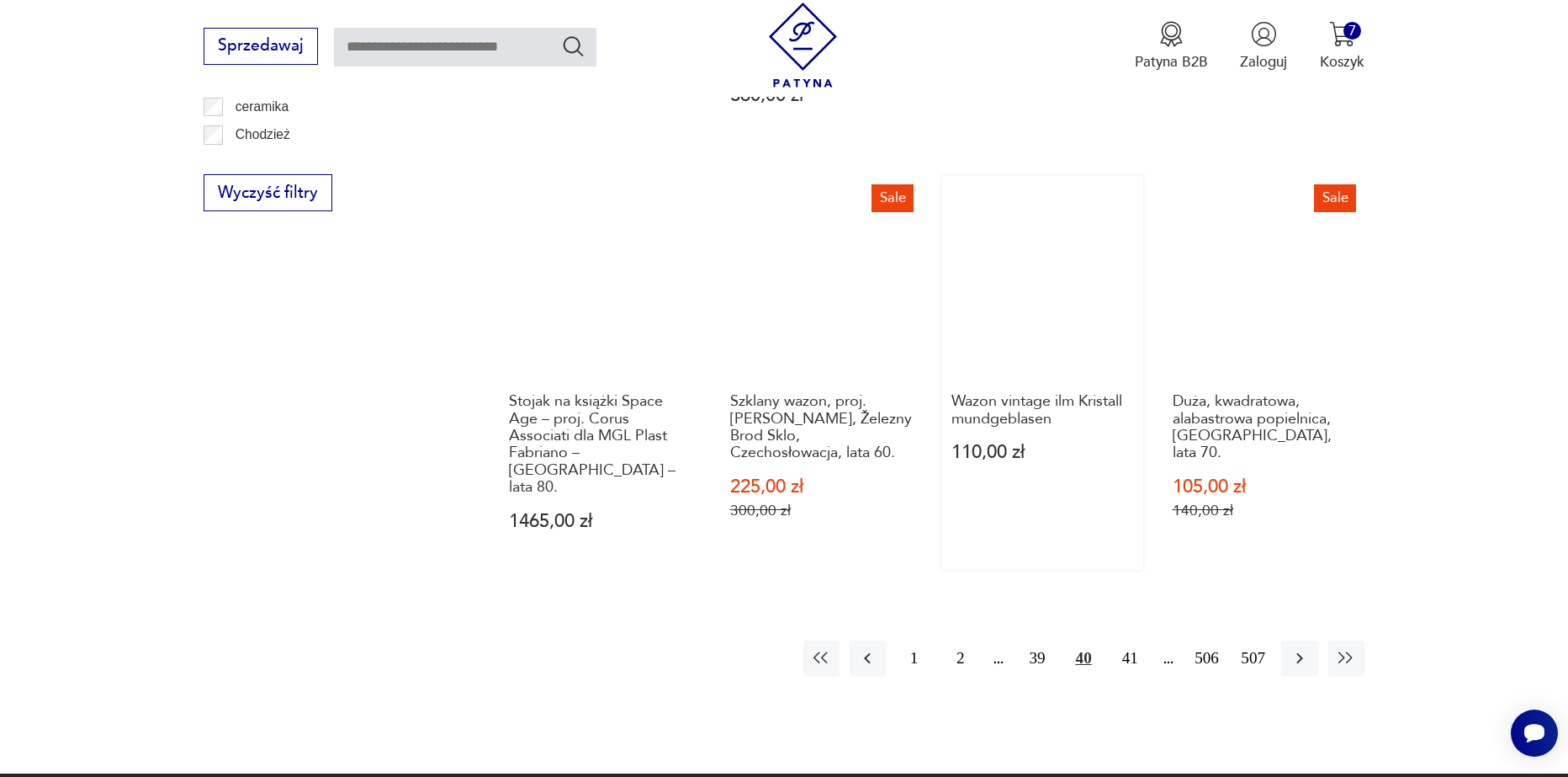
scroll to position [1906, 0]
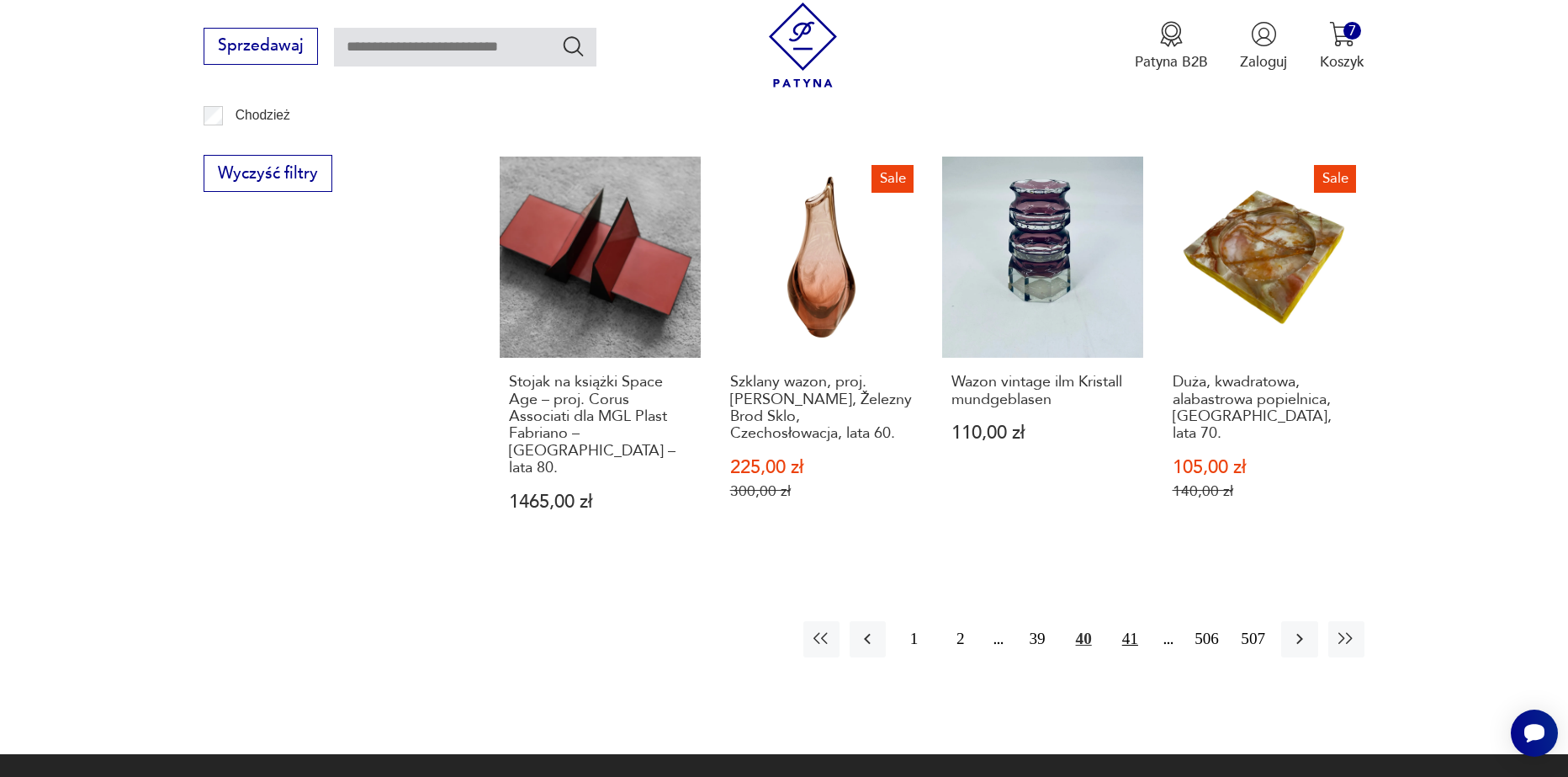
click at [1118, 621] on button "41" at bounding box center [1130, 639] width 37 height 37
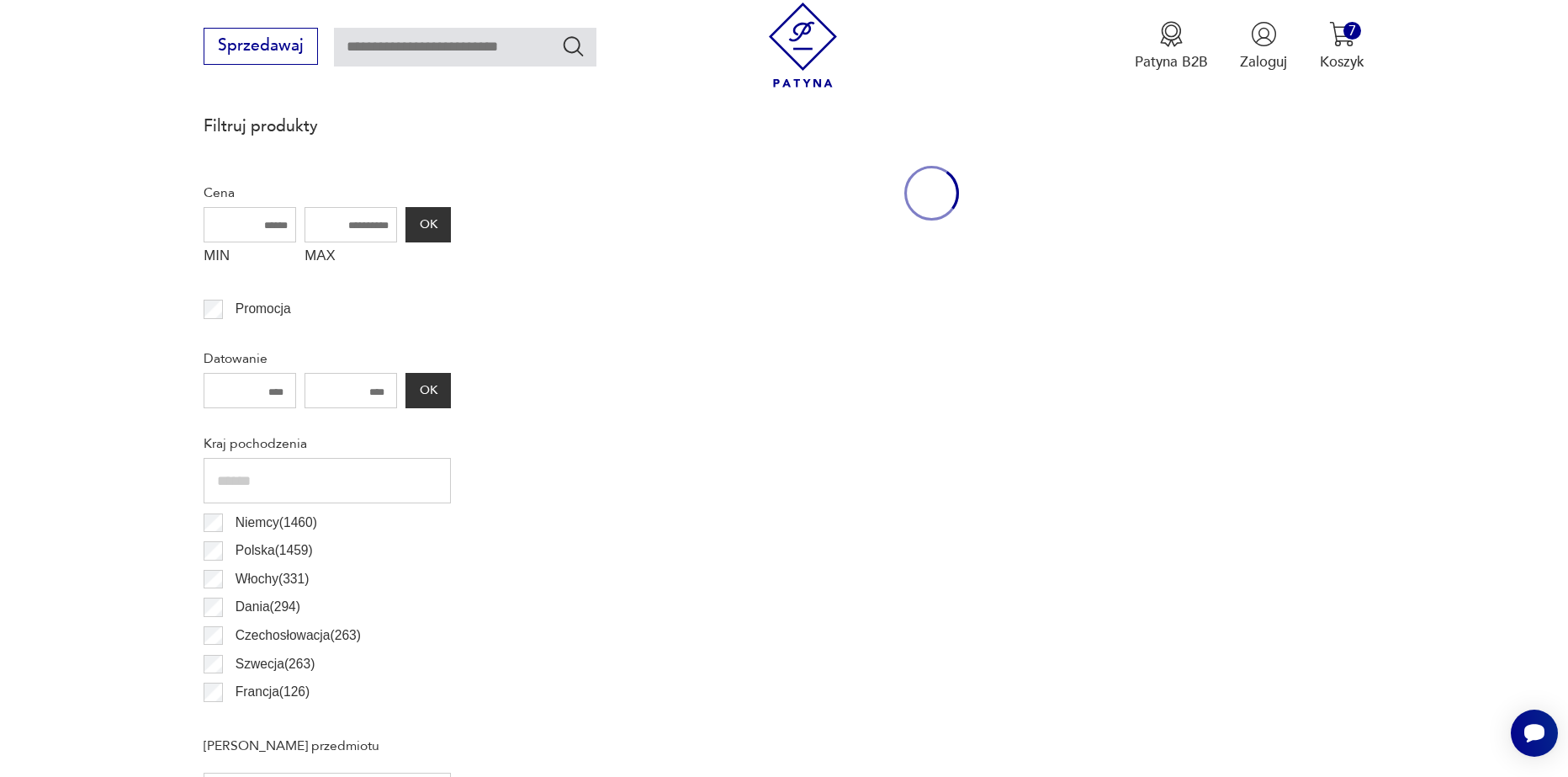
scroll to position [560, 0]
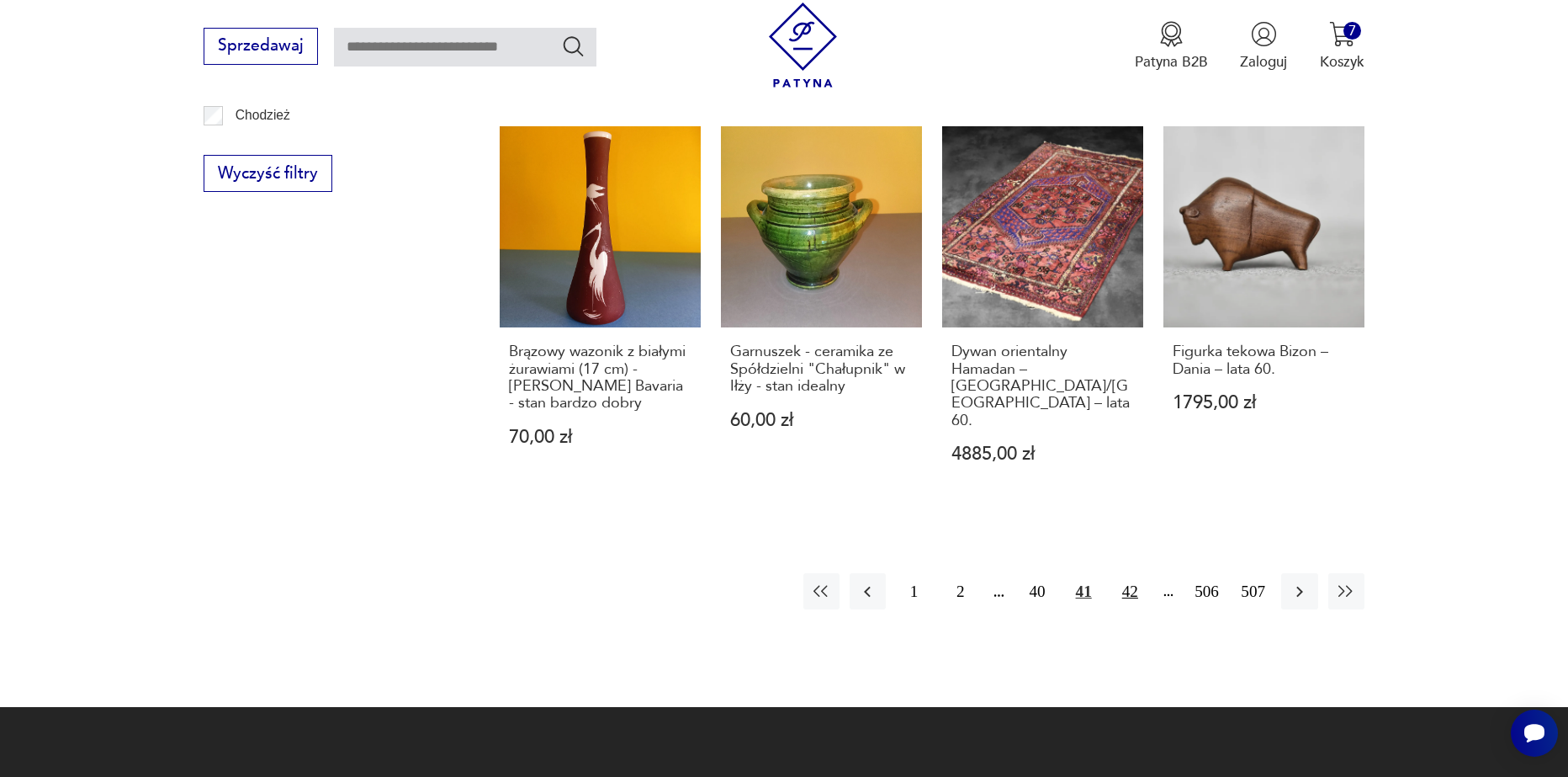
click at [1123, 573] on button "42" at bounding box center [1130, 591] width 37 height 37
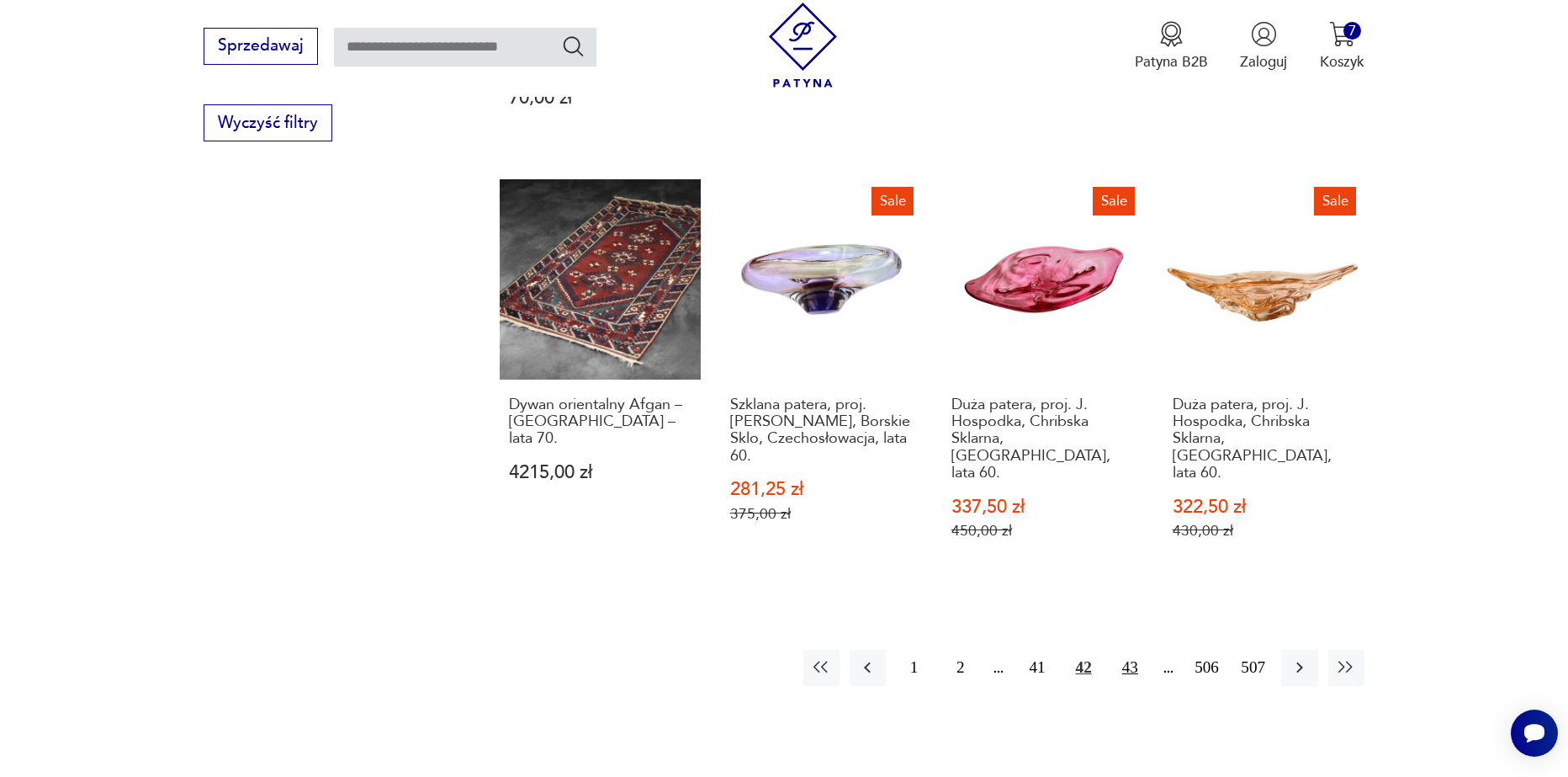
scroll to position [1990, 0]
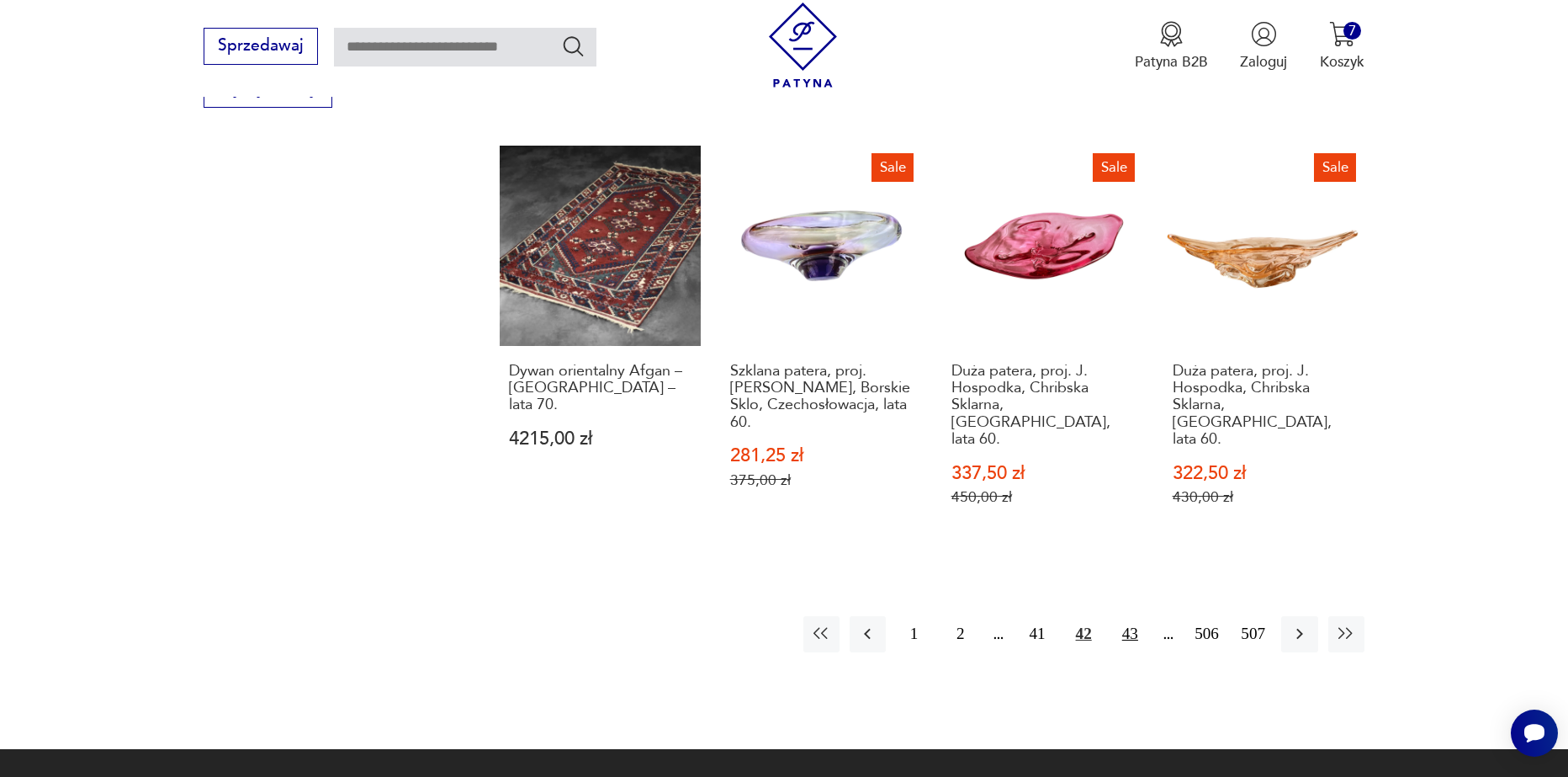
click at [1133, 616] on button "43" at bounding box center [1130, 634] width 37 height 37
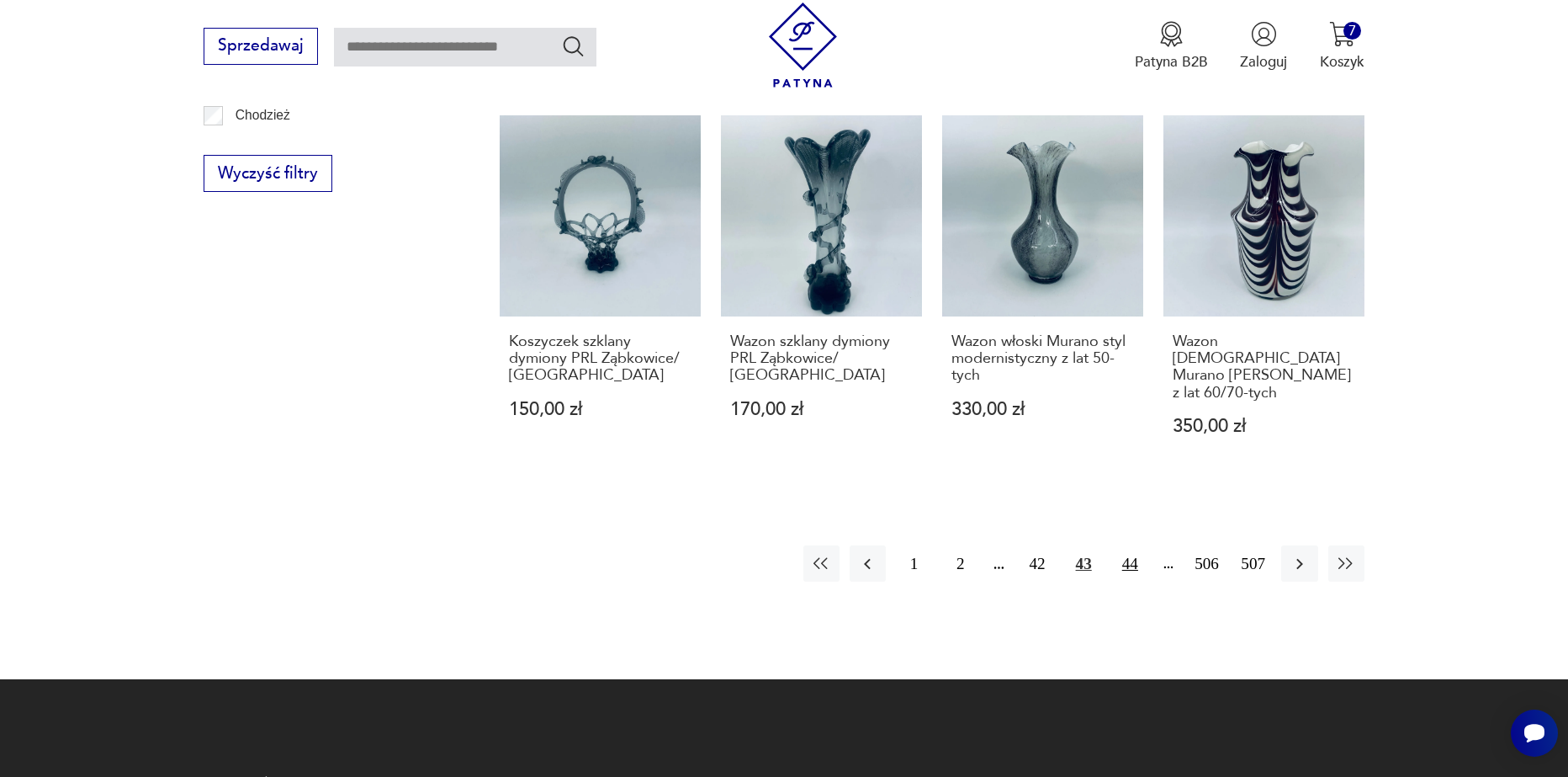
click at [1139, 546] on button "44" at bounding box center [1130, 564] width 37 height 37
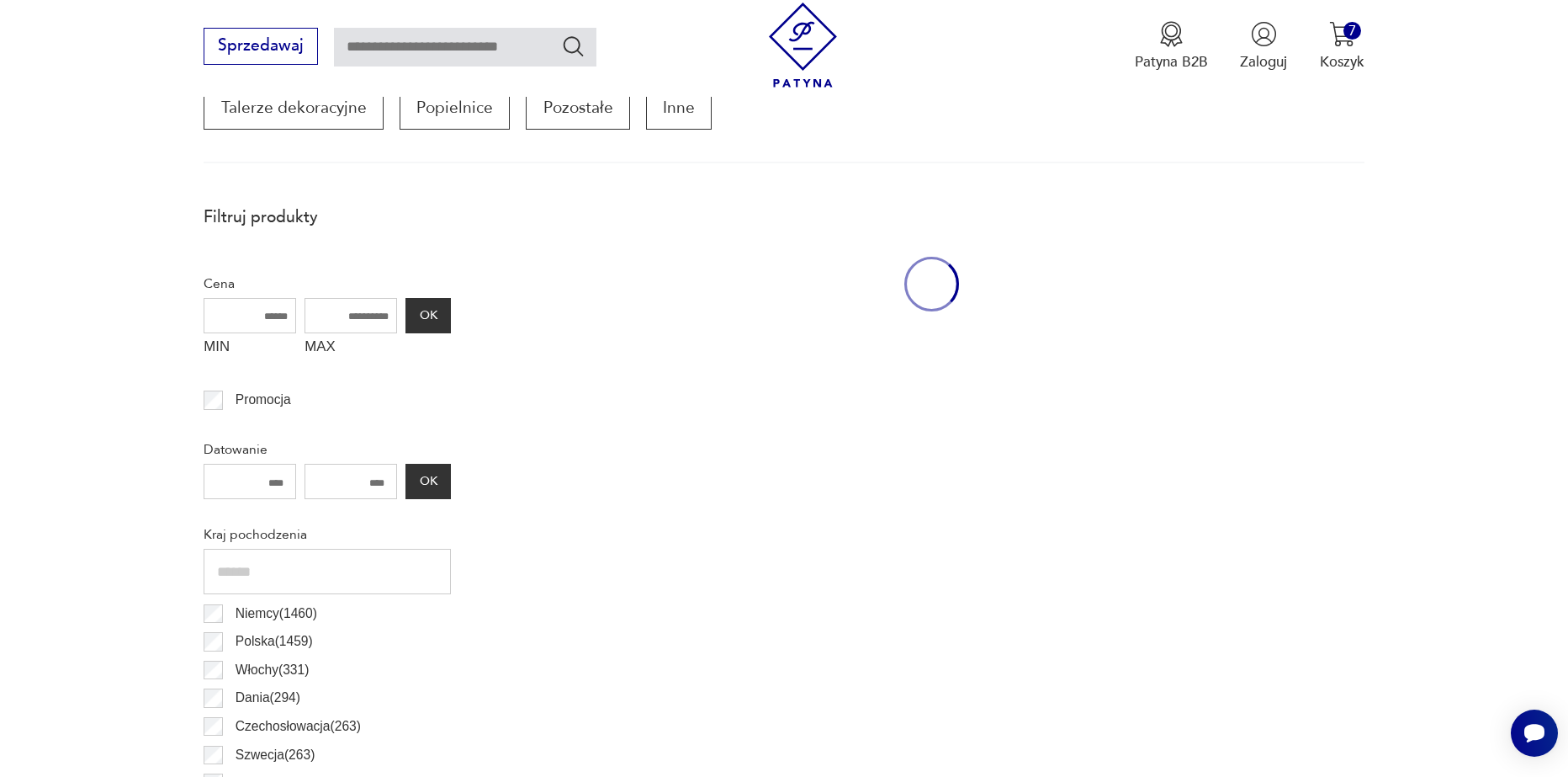
scroll to position [728, 0]
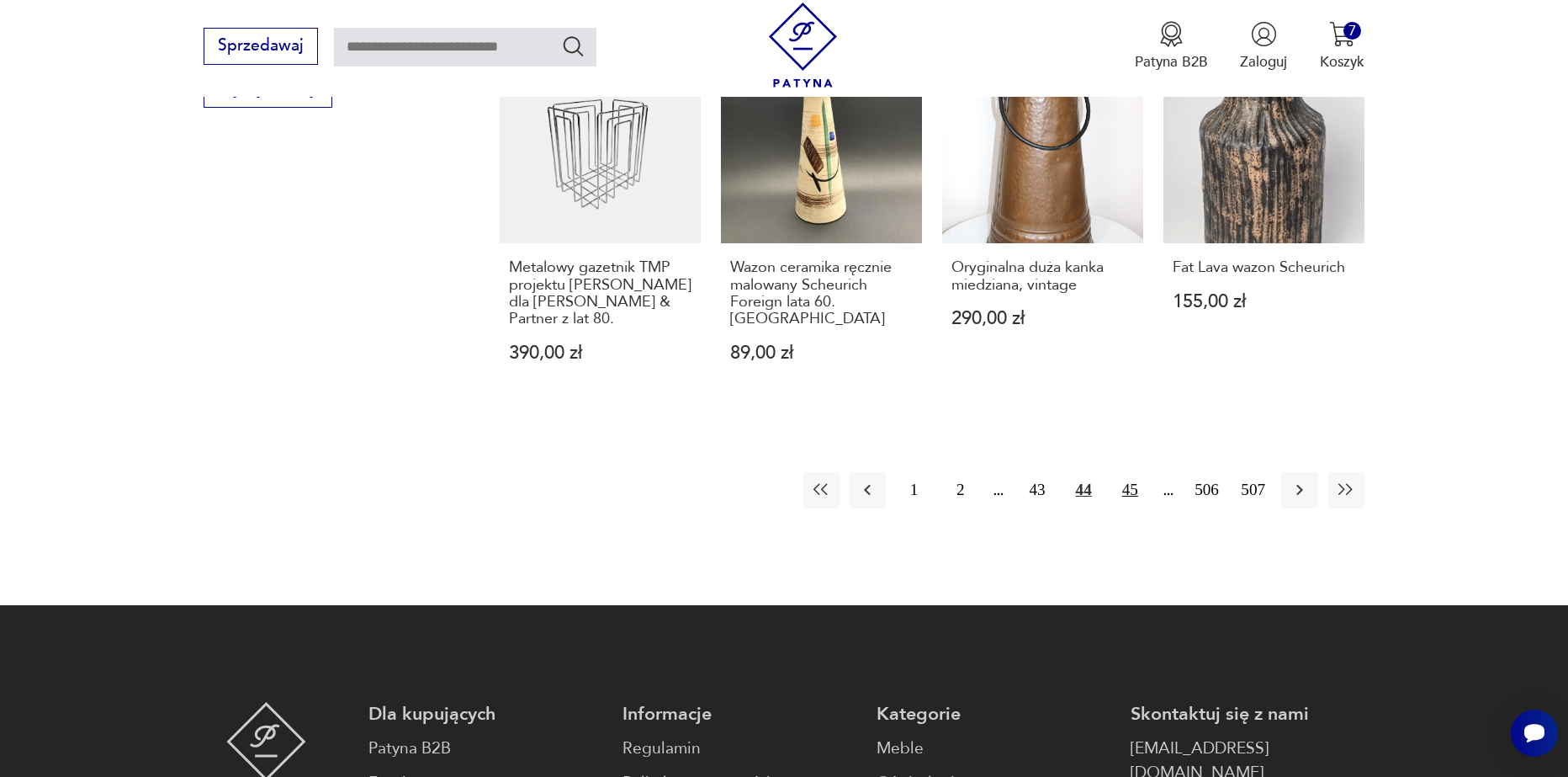
click at [1131, 493] on button "45" at bounding box center [1130, 490] width 37 height 37
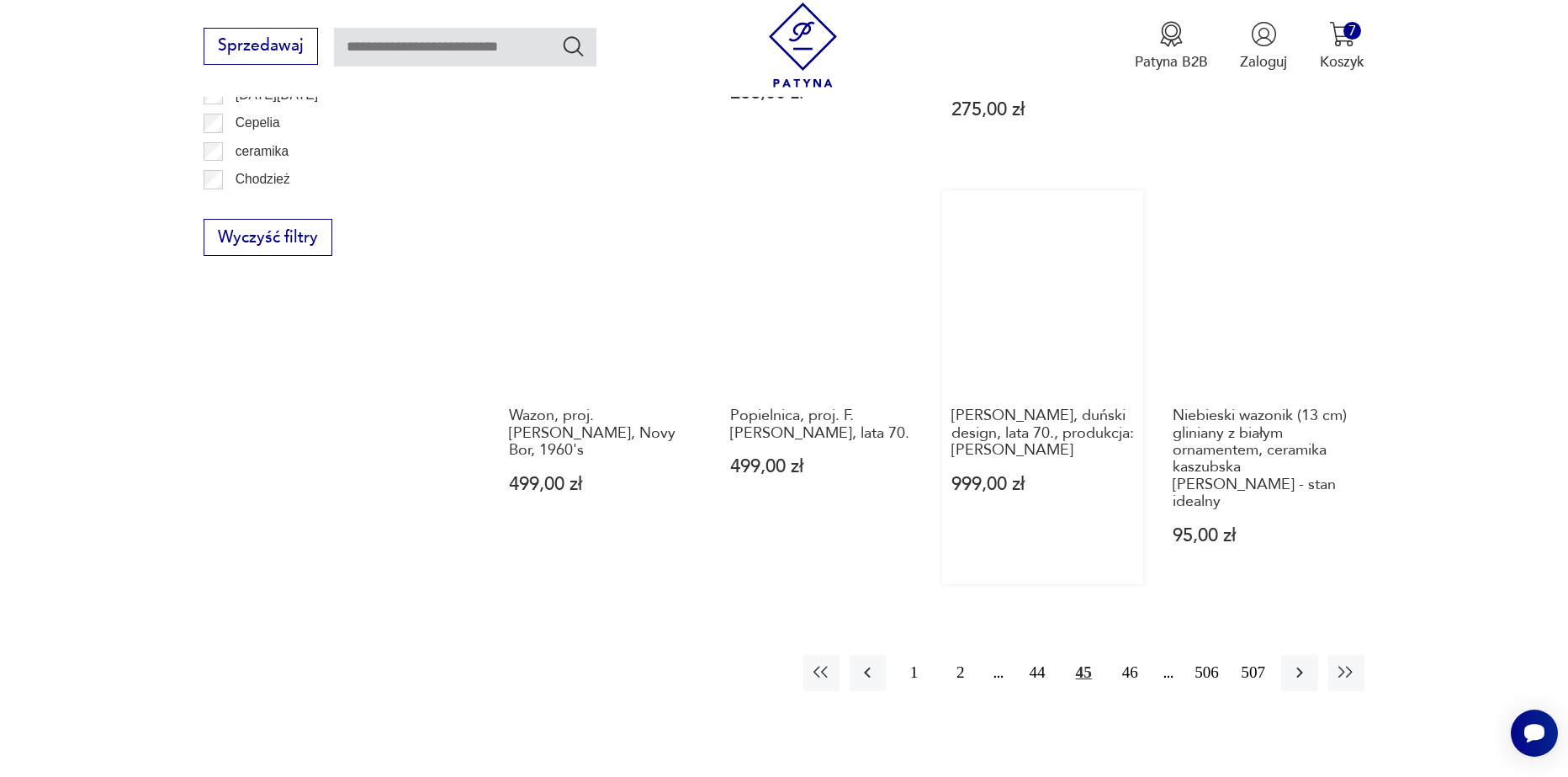
scroll to position [1906, 0]
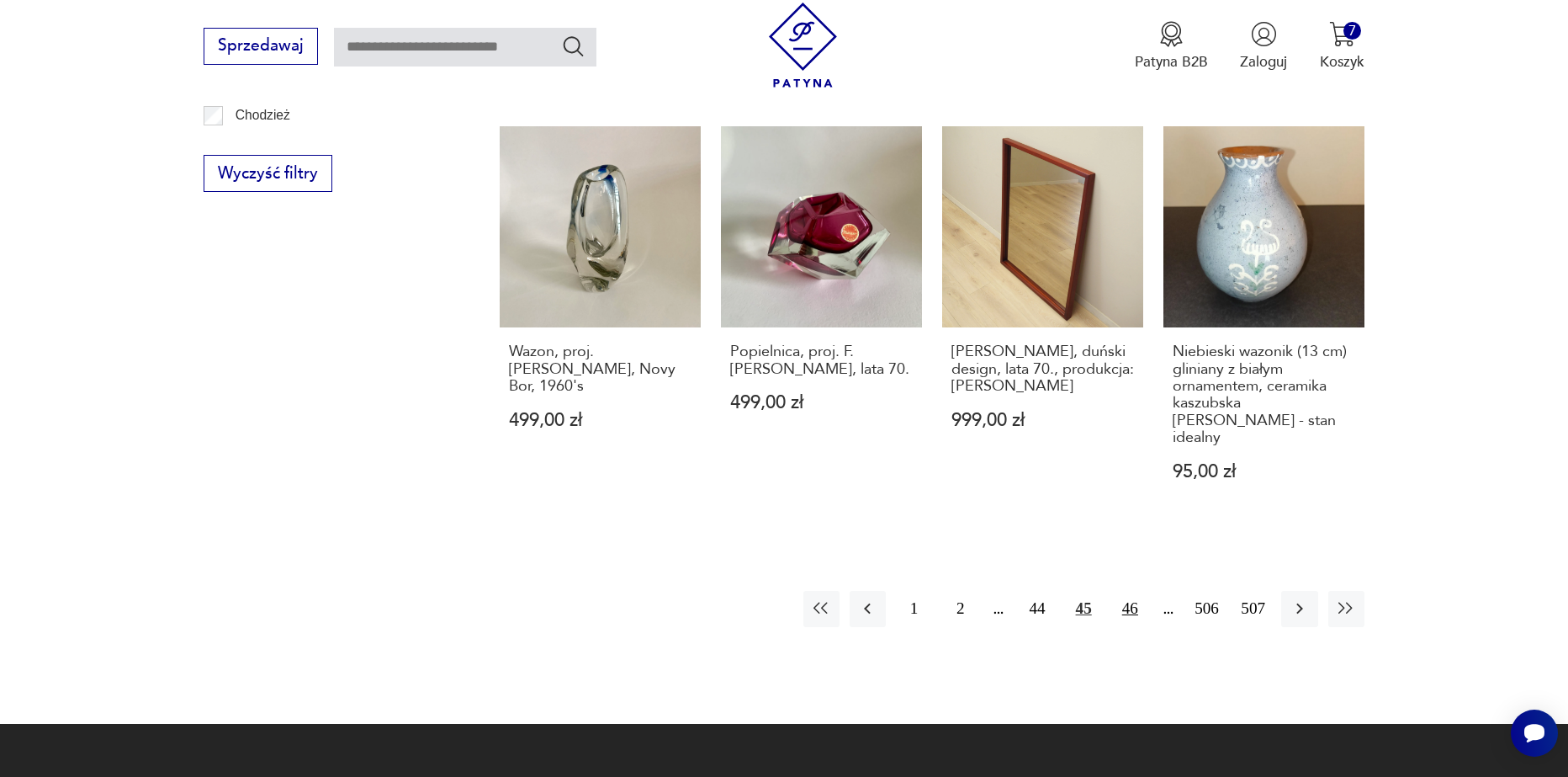
click at [1135, 590] on button "46" at bounding box center [1130, 608] width 37 height 37
click at [1138, 590] on button "46" at bounding box center [1130, 608] width 37 height 37
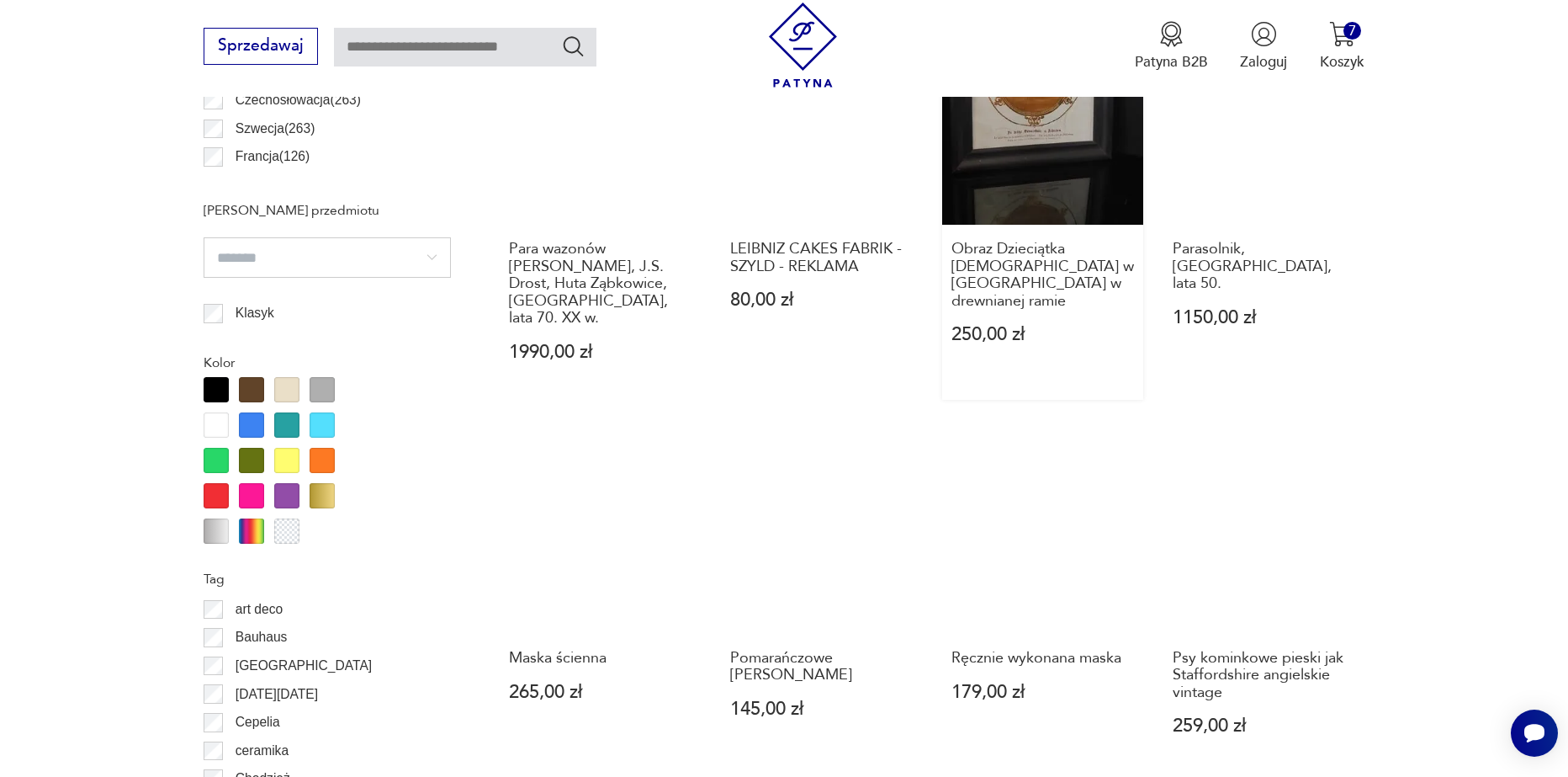
scroll to position [1317, 0]
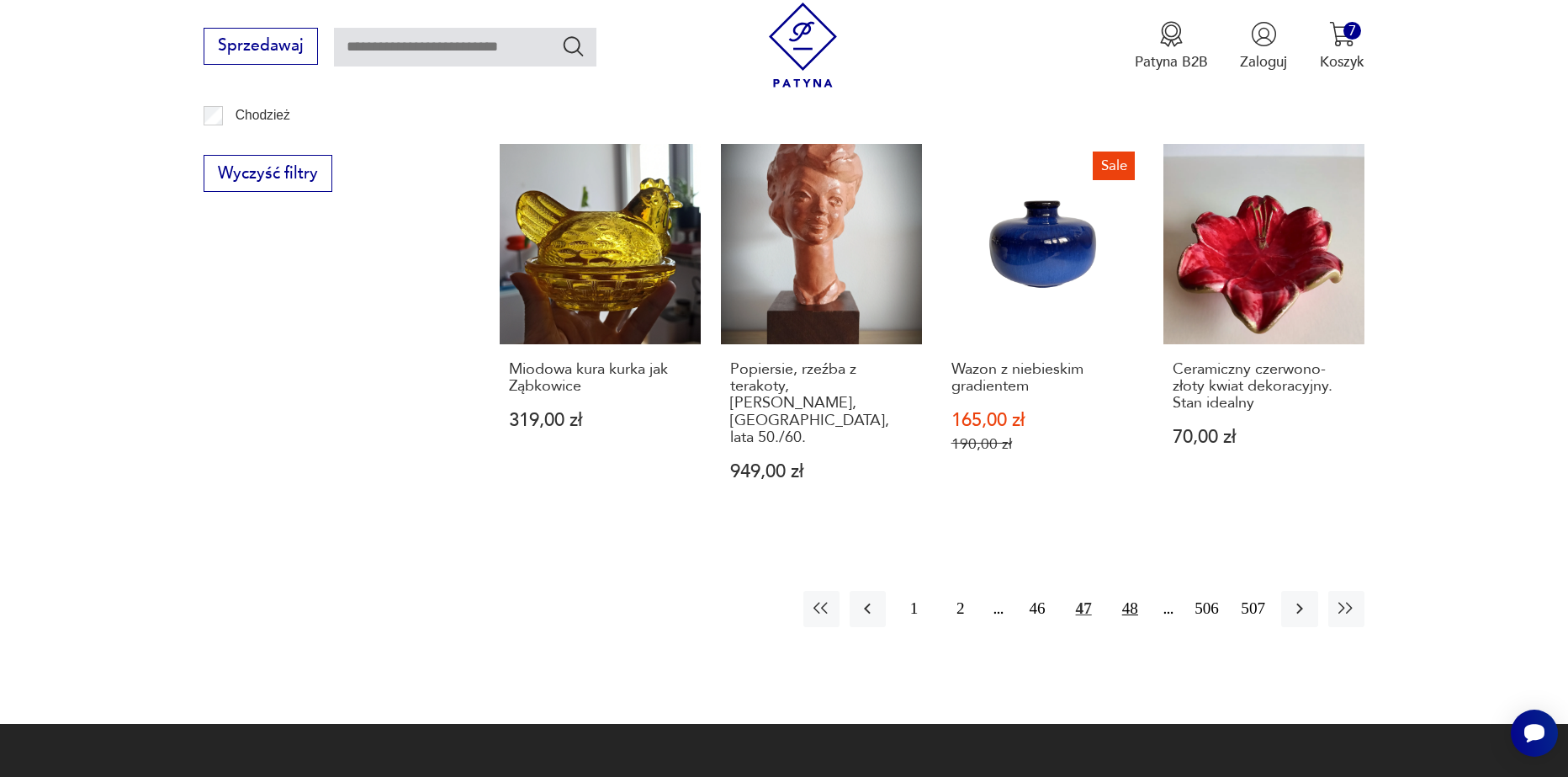
click at [1130, 590] on button "48" at bounding box center [1130, 608] width 37 height 37
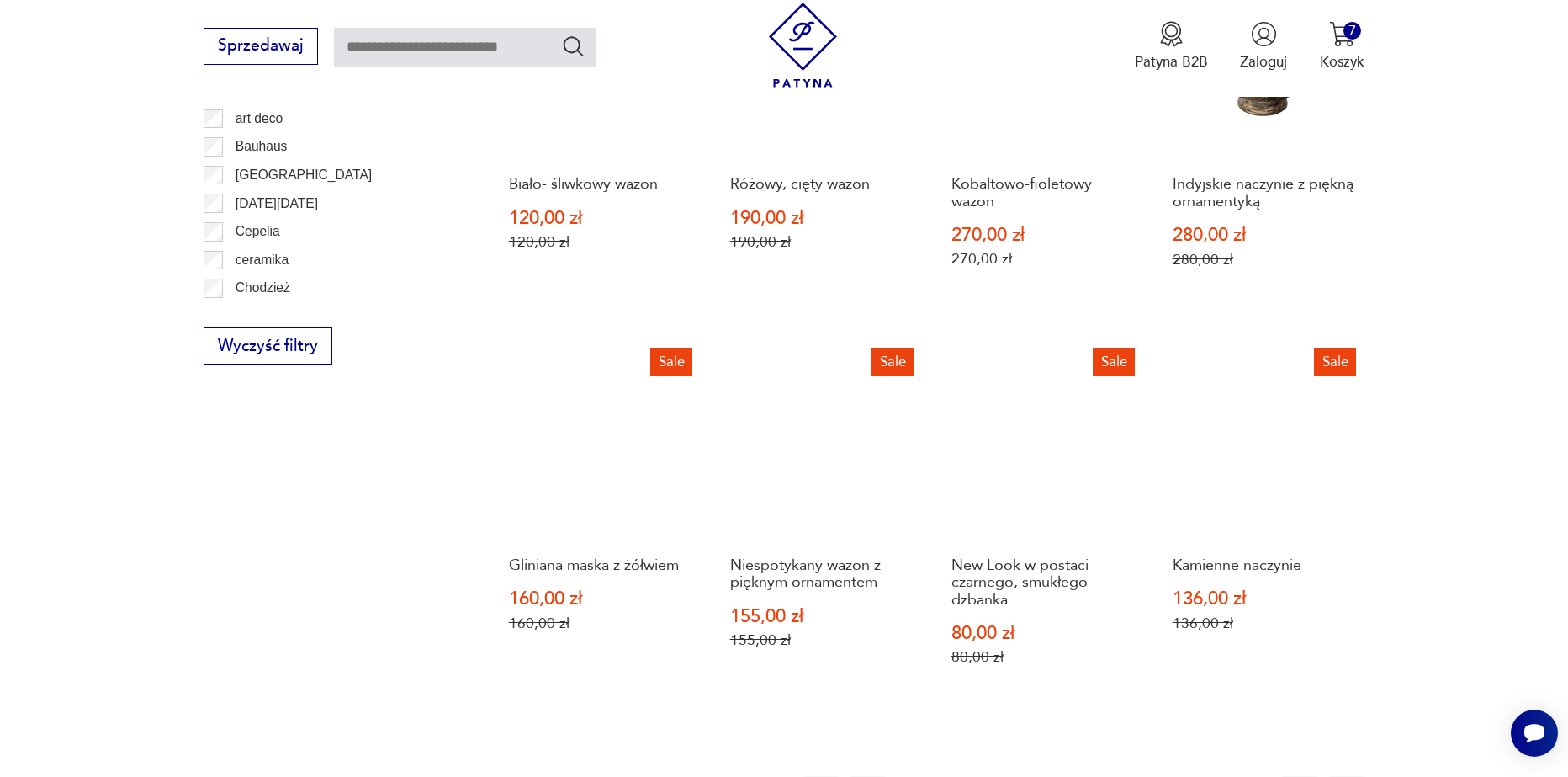
scroll to position [1906, 0]
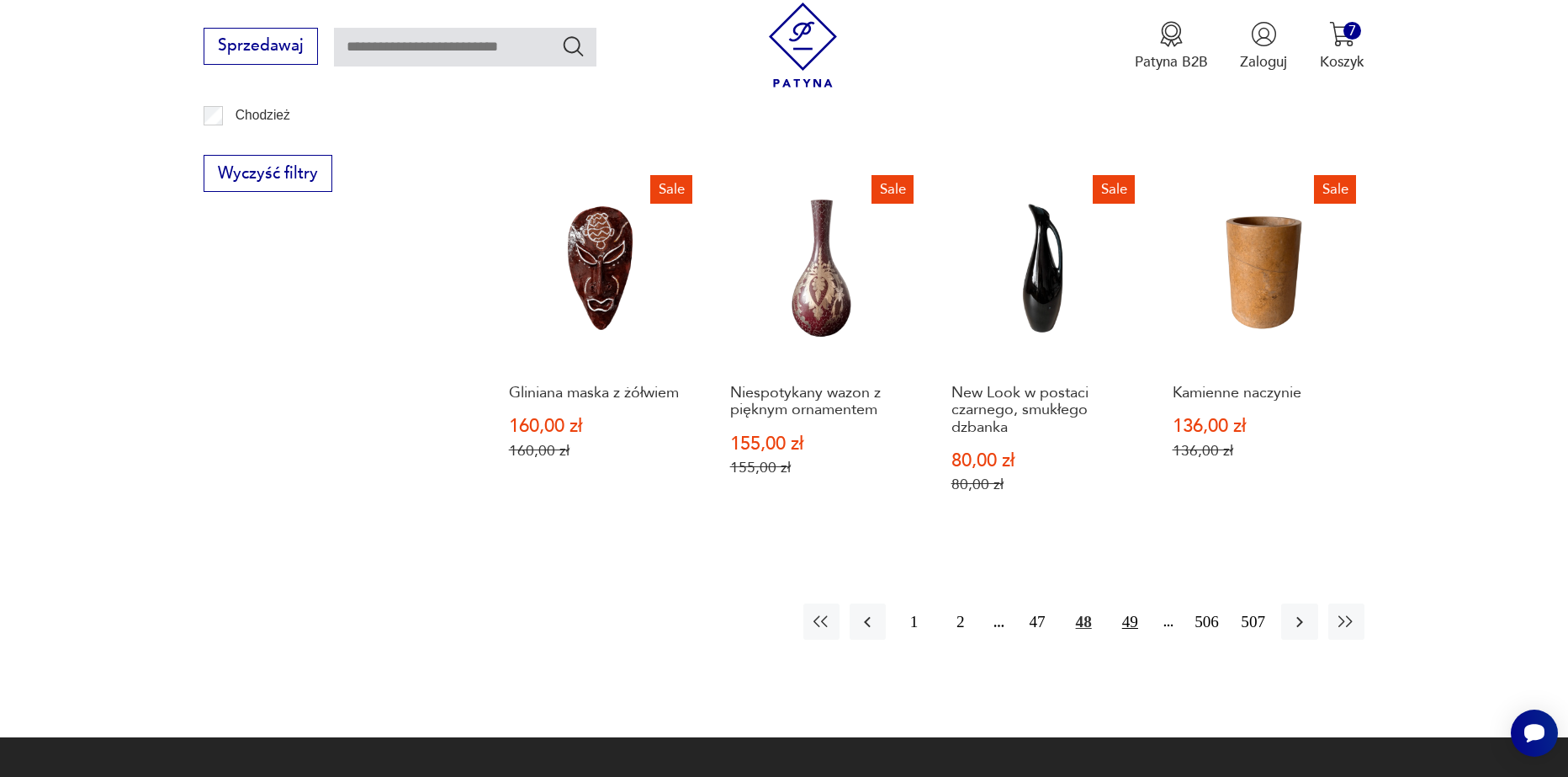
click at [1127, 606] on button "49" at bounding box center [1130, 622] width 37 height 37
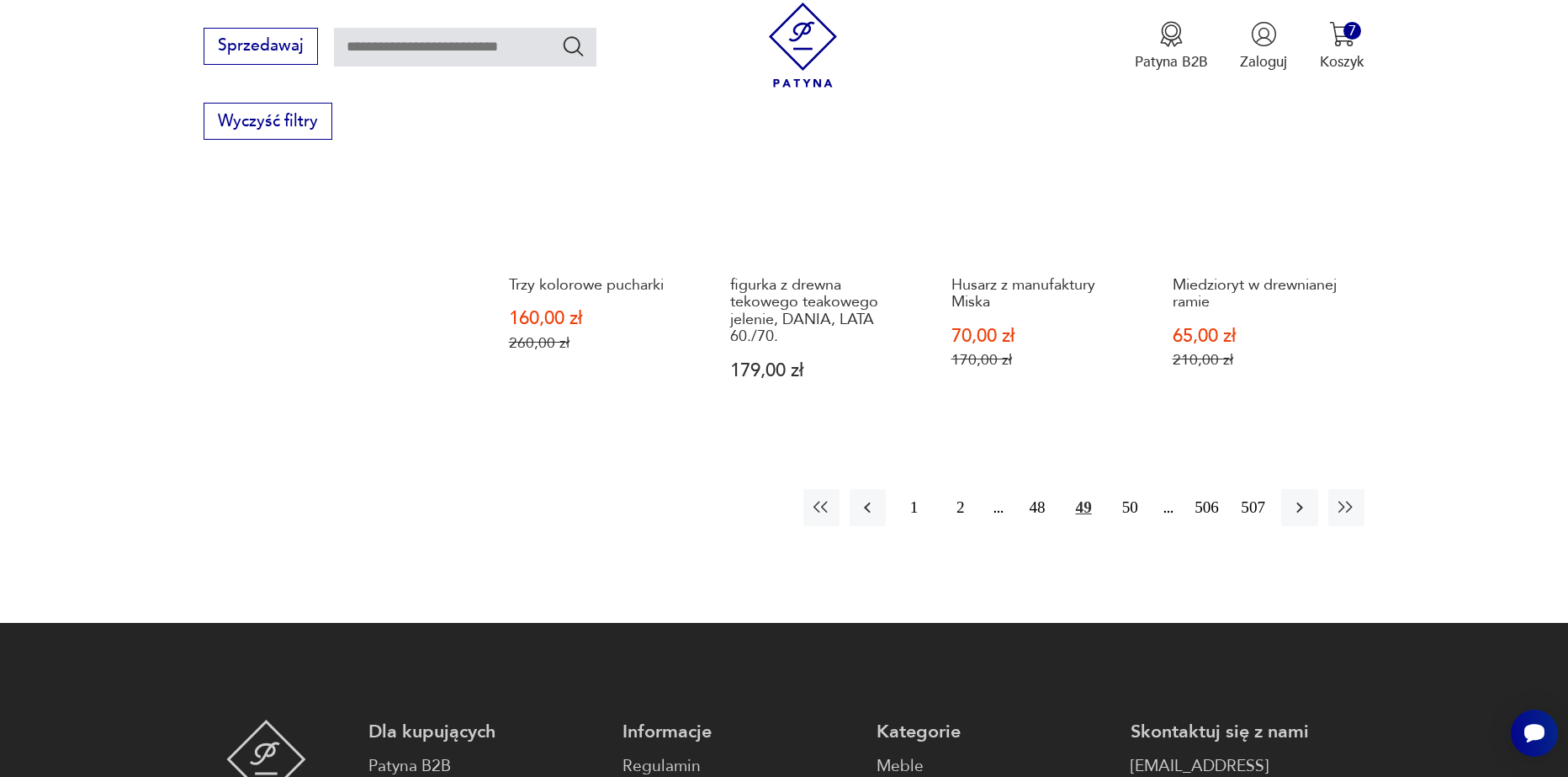
scroll to position [1990, 0]
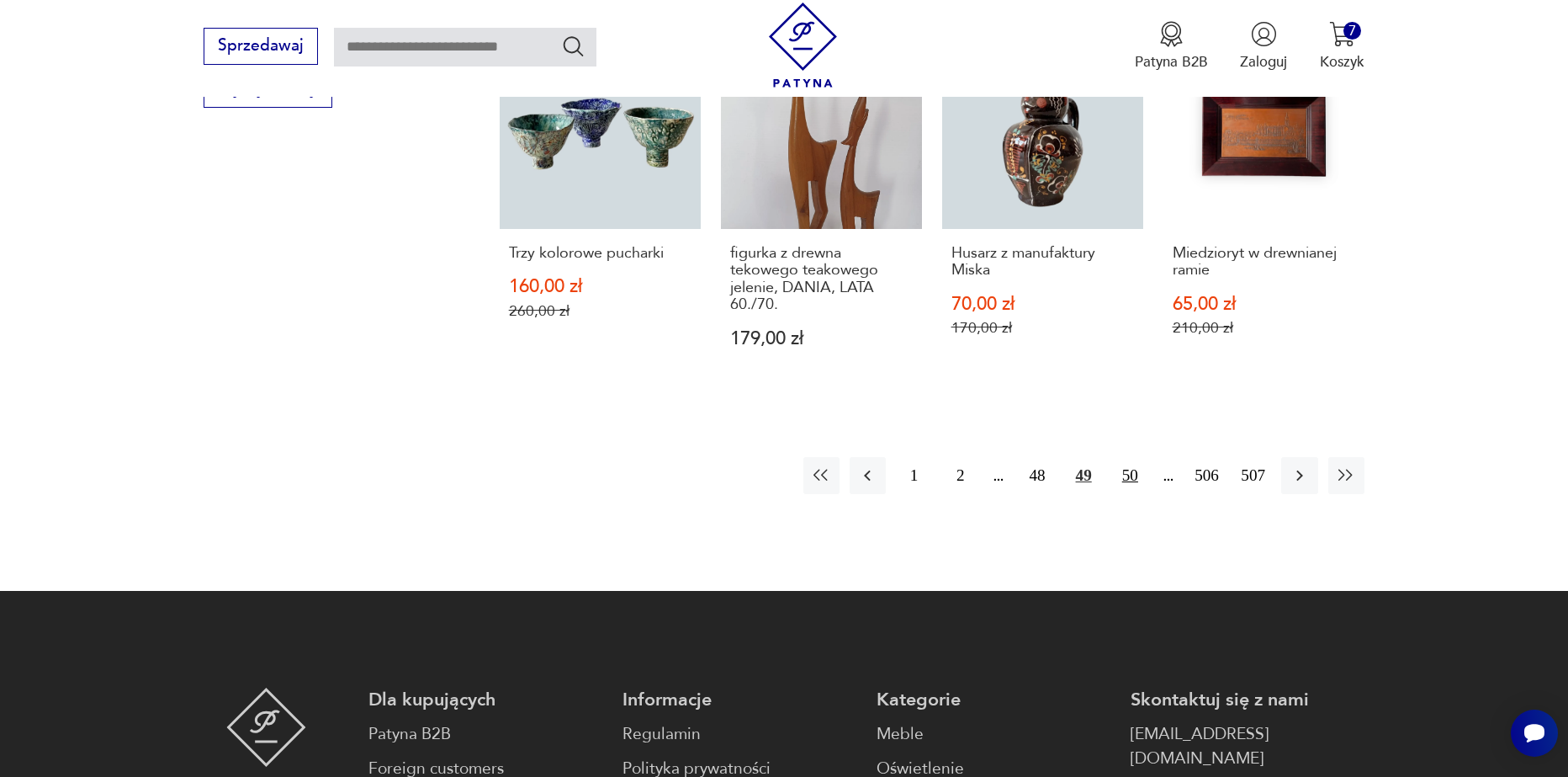
click at [1122, 488] on button "50" at bounding box center [1130, 475] width 37 height 37
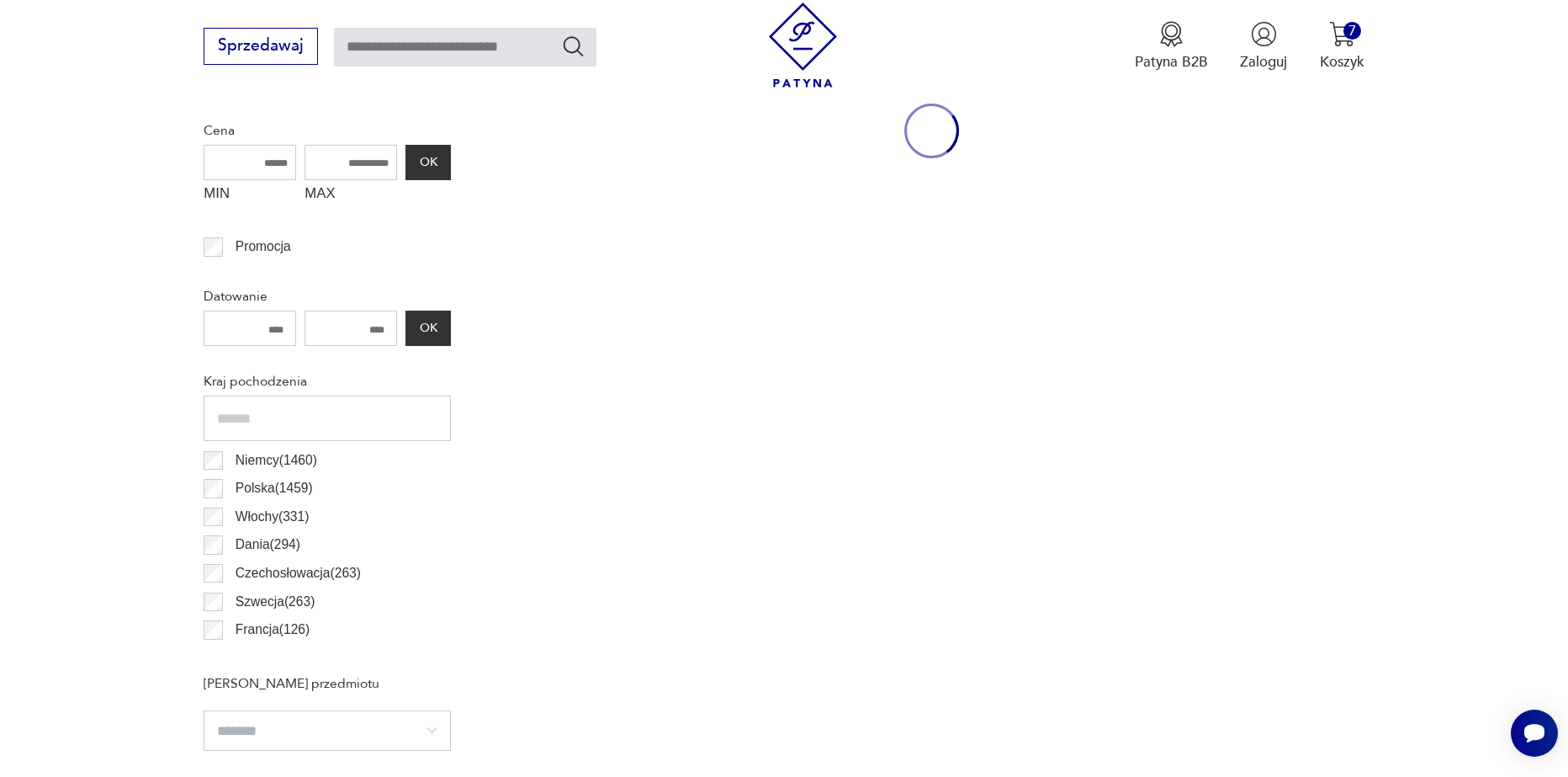
scroll to position [560, 0]
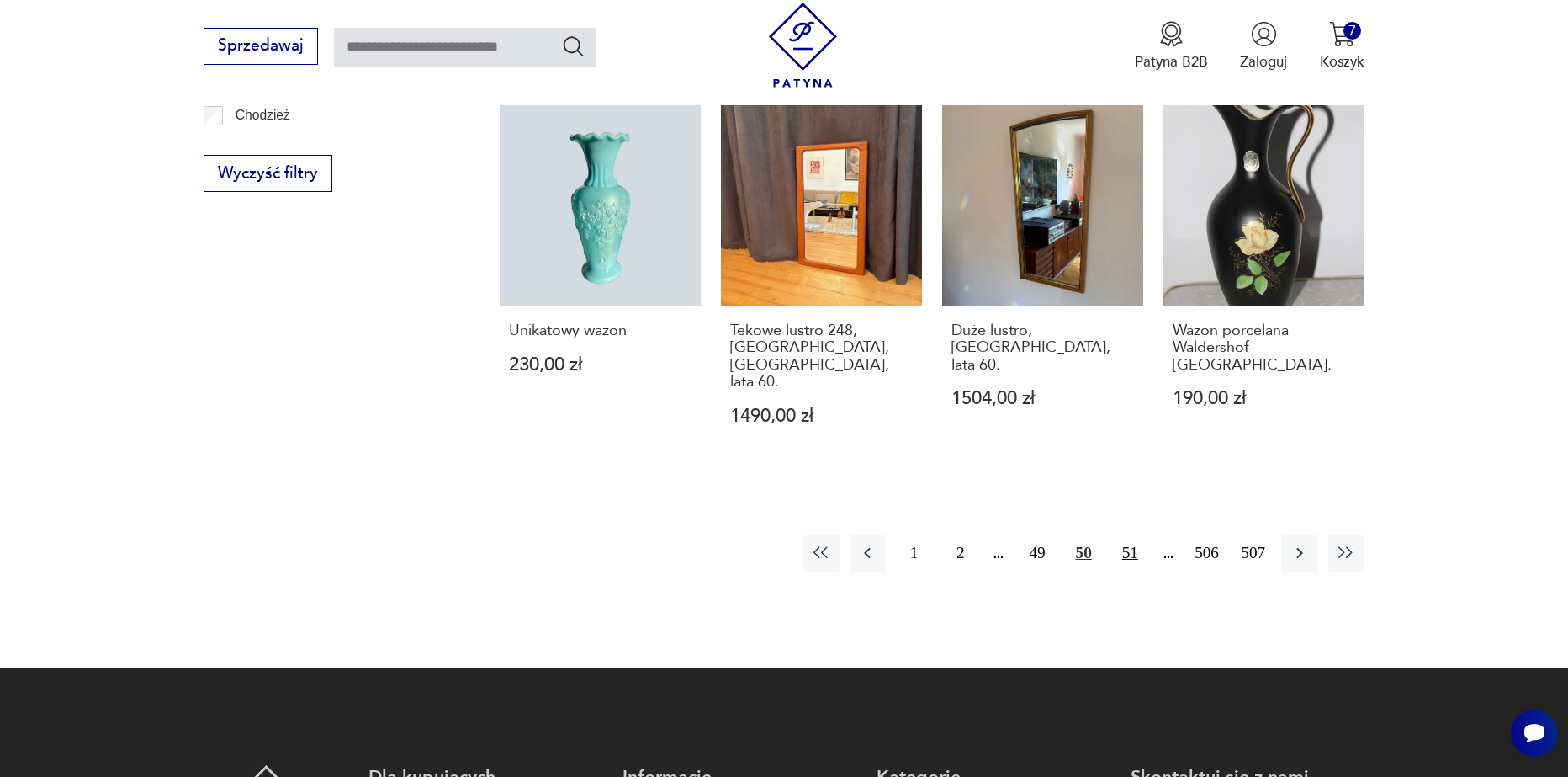
click at [1127, 535] on button "51" at bounding box center [1130, 553] width 37 height 37
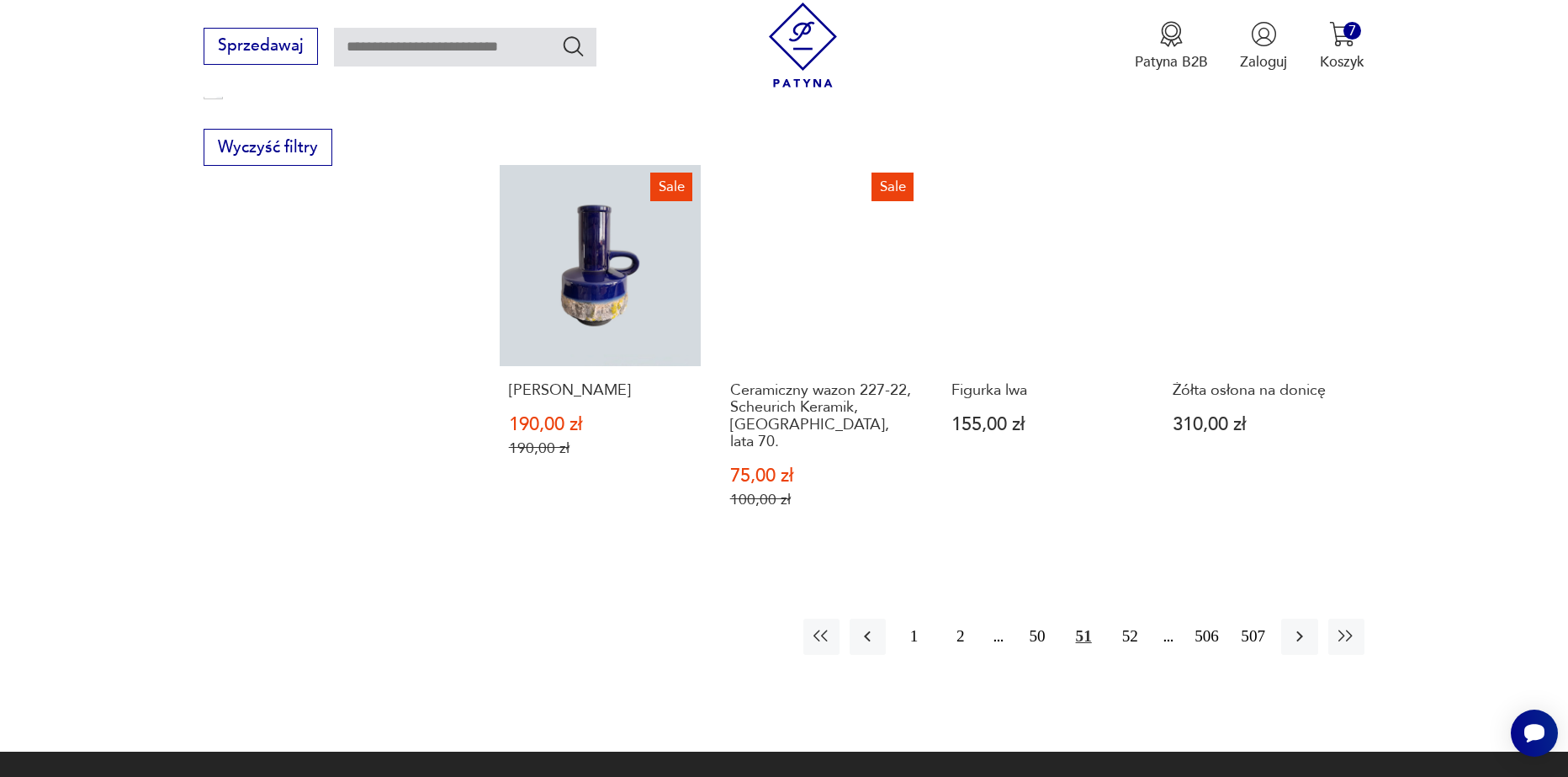
scroll to position [2075, 0]
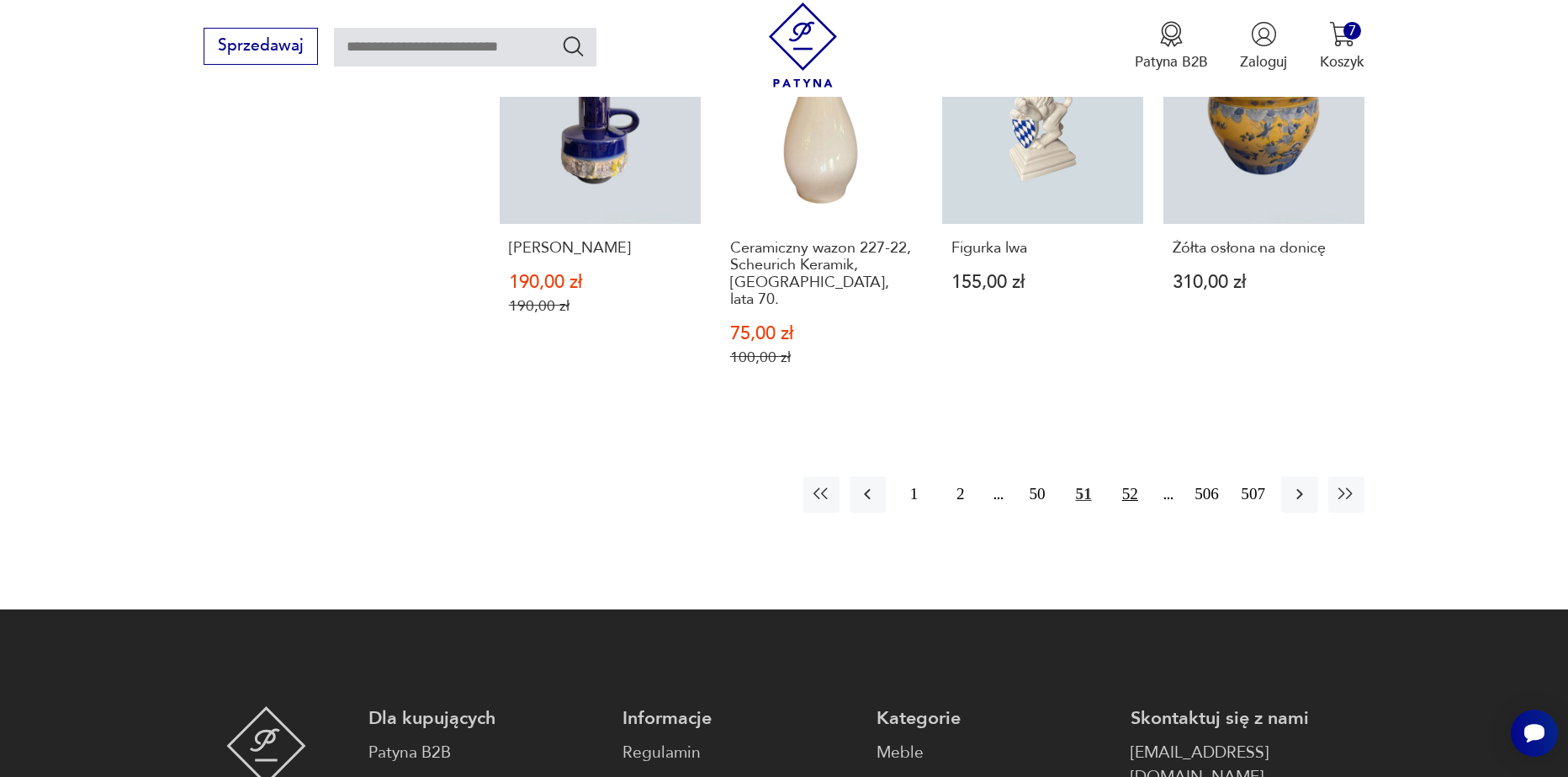
click at [1144, 476] on button "52" at bounding box center [1130, 494] width 37 height 37
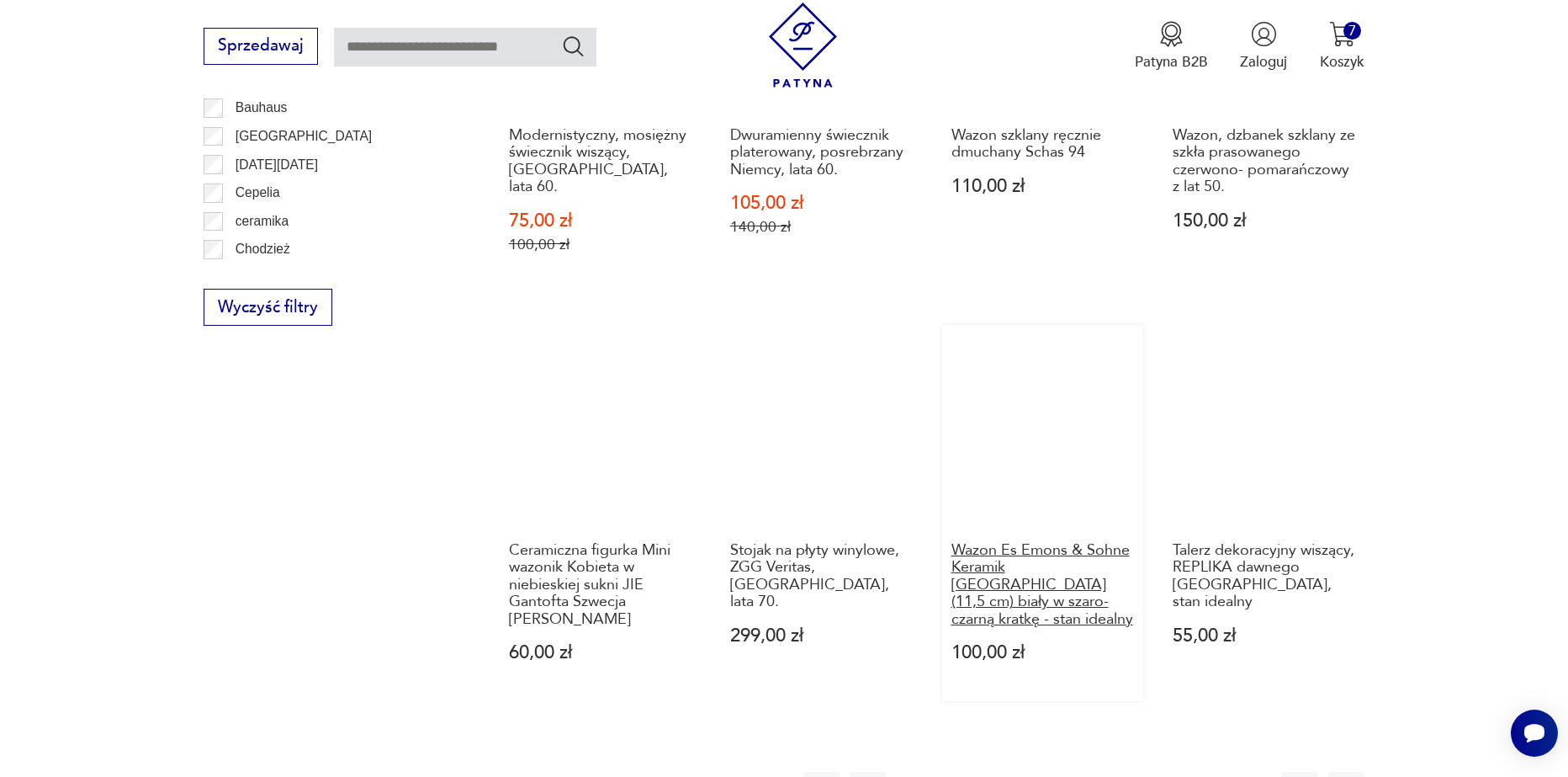
scroll to position [1906, 0]
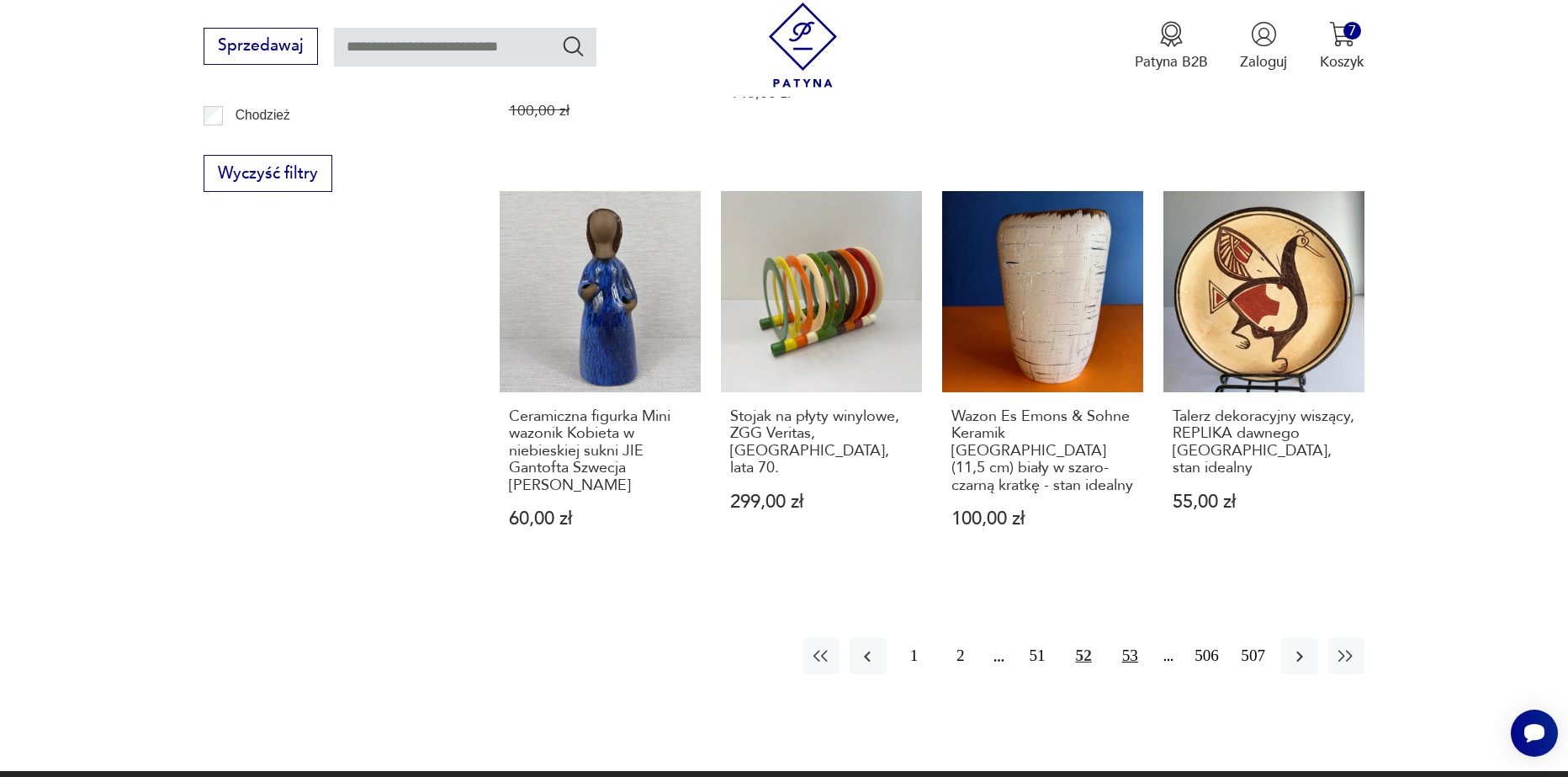
click at [1122, 638] on button "53" at bounding box center [1130, 656] width 37 height 37
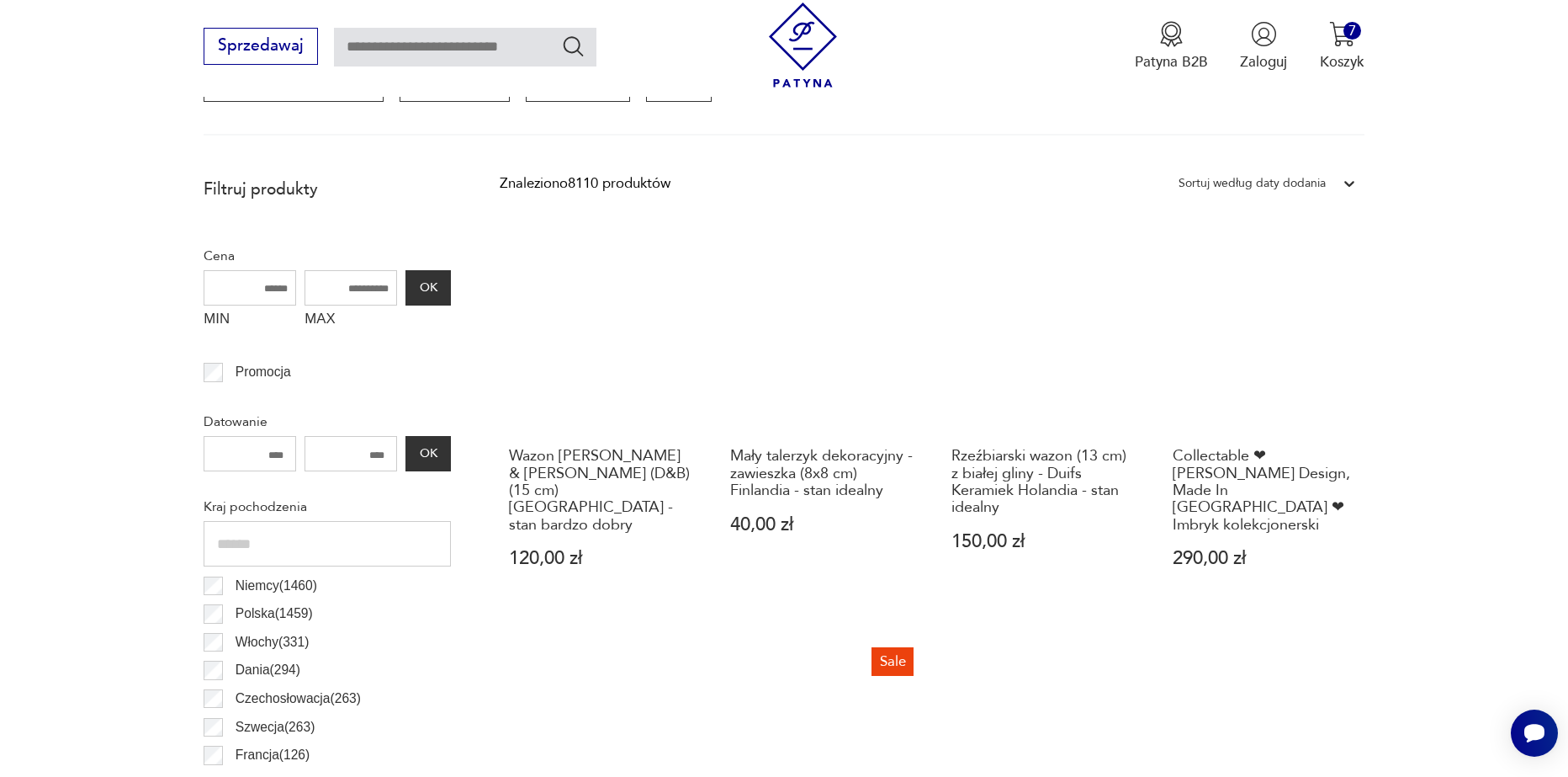
scroll to position [644, 0]
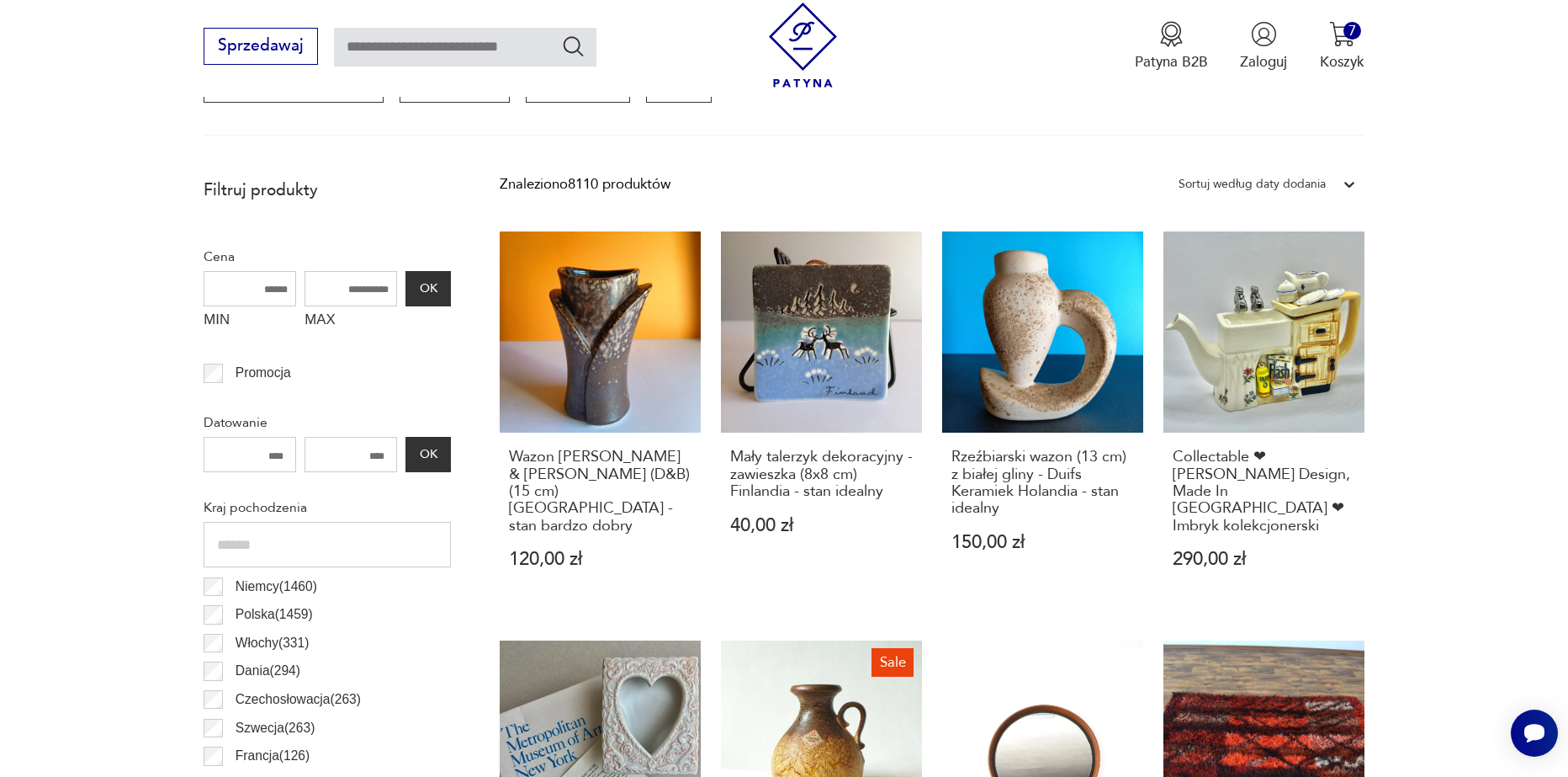
click at [1270, 306] on link "Collectable ❤ Paul Cardew Design, Made In England ❤ Imbryk kolekcjonerski 290,0…" at bounding box center [1264, 419] width 201 height 376
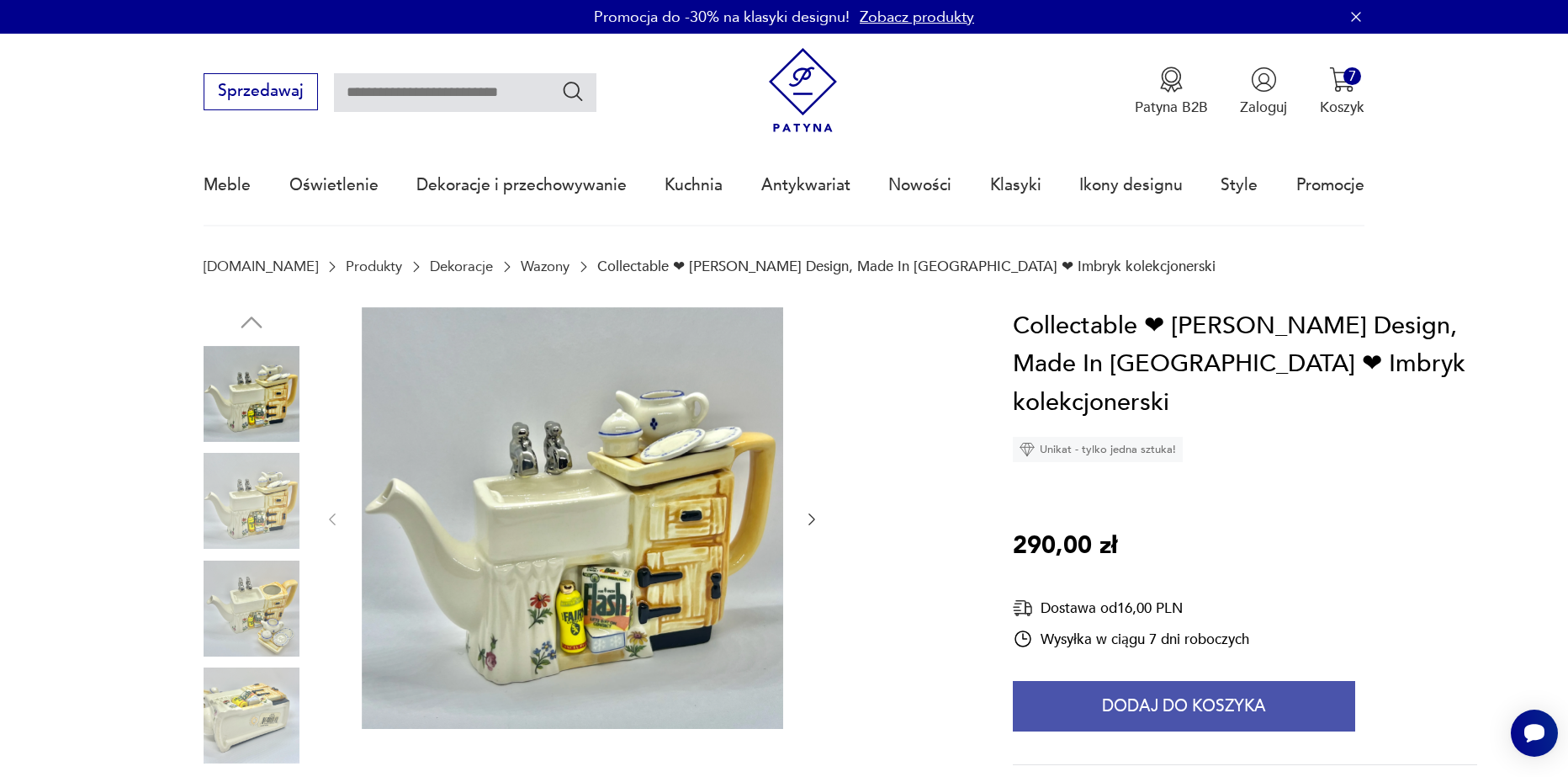
click at [1114, 681] on button "Dodaj do koszyka" at bounding box center [1184, 706] width 343 height 51
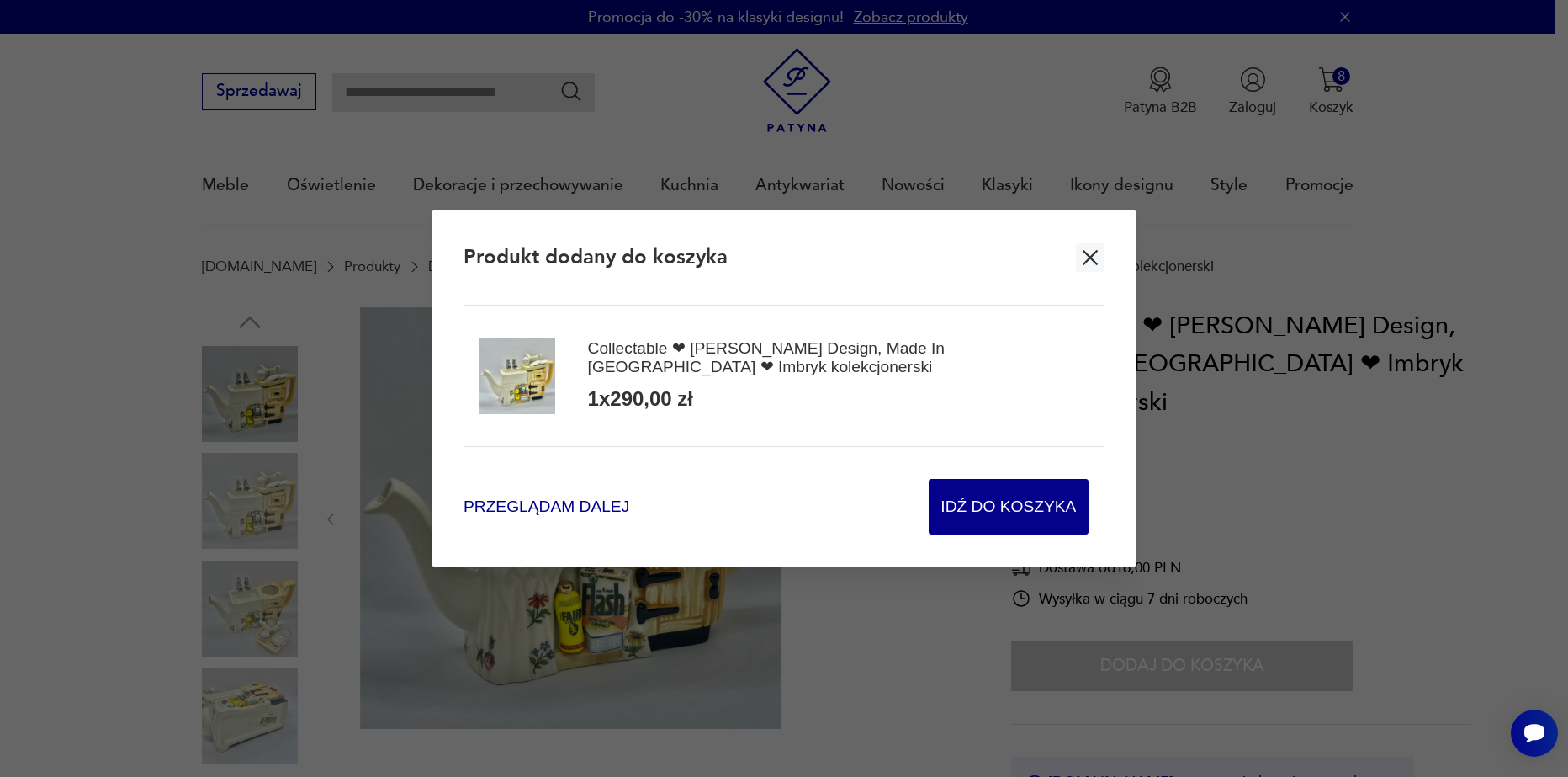
click at [558, 503] on span "Przeglądam dalej" at bounding box center [546, 506] width 166 height 22
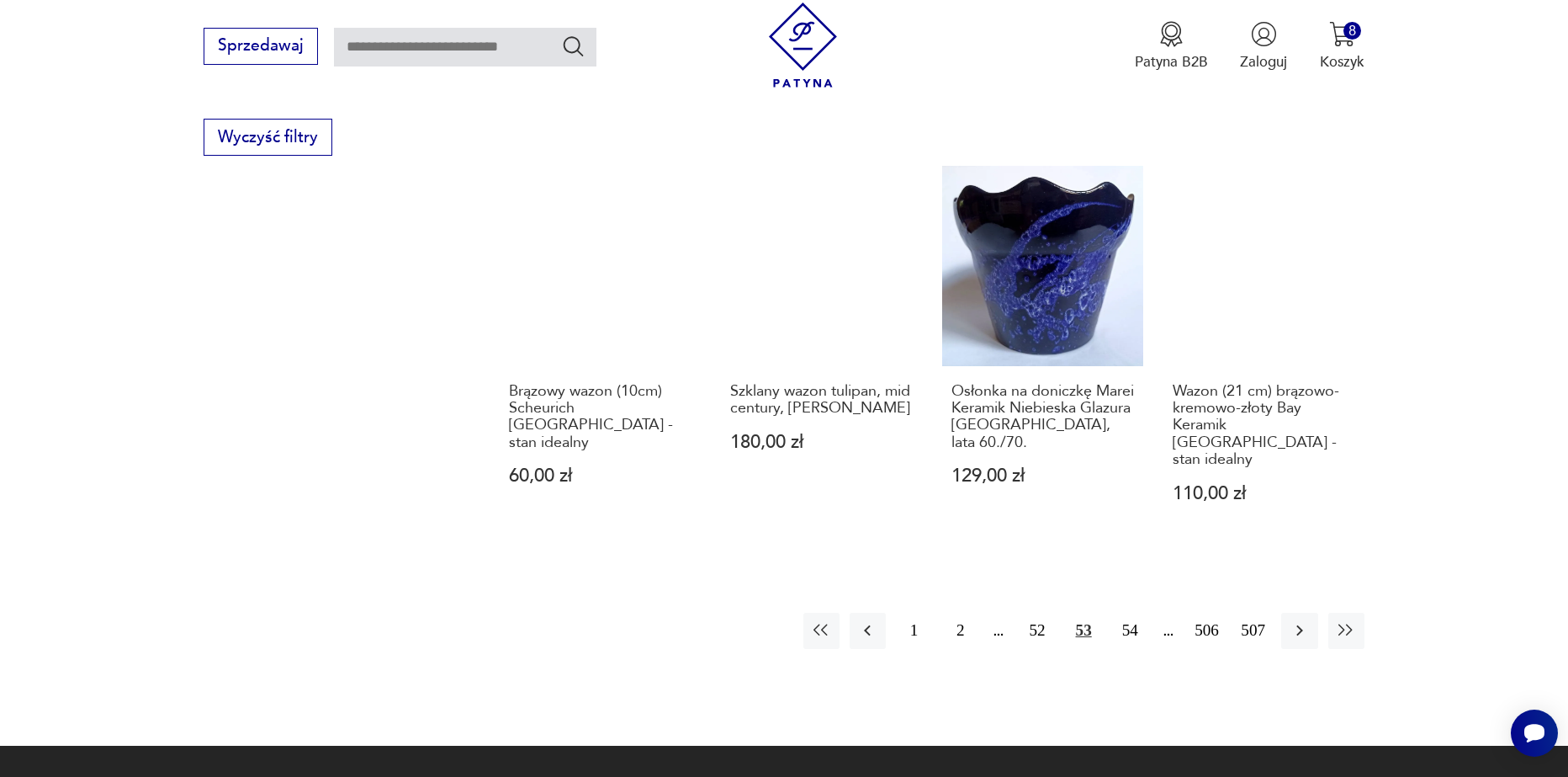
scroll to position [2071, 0]
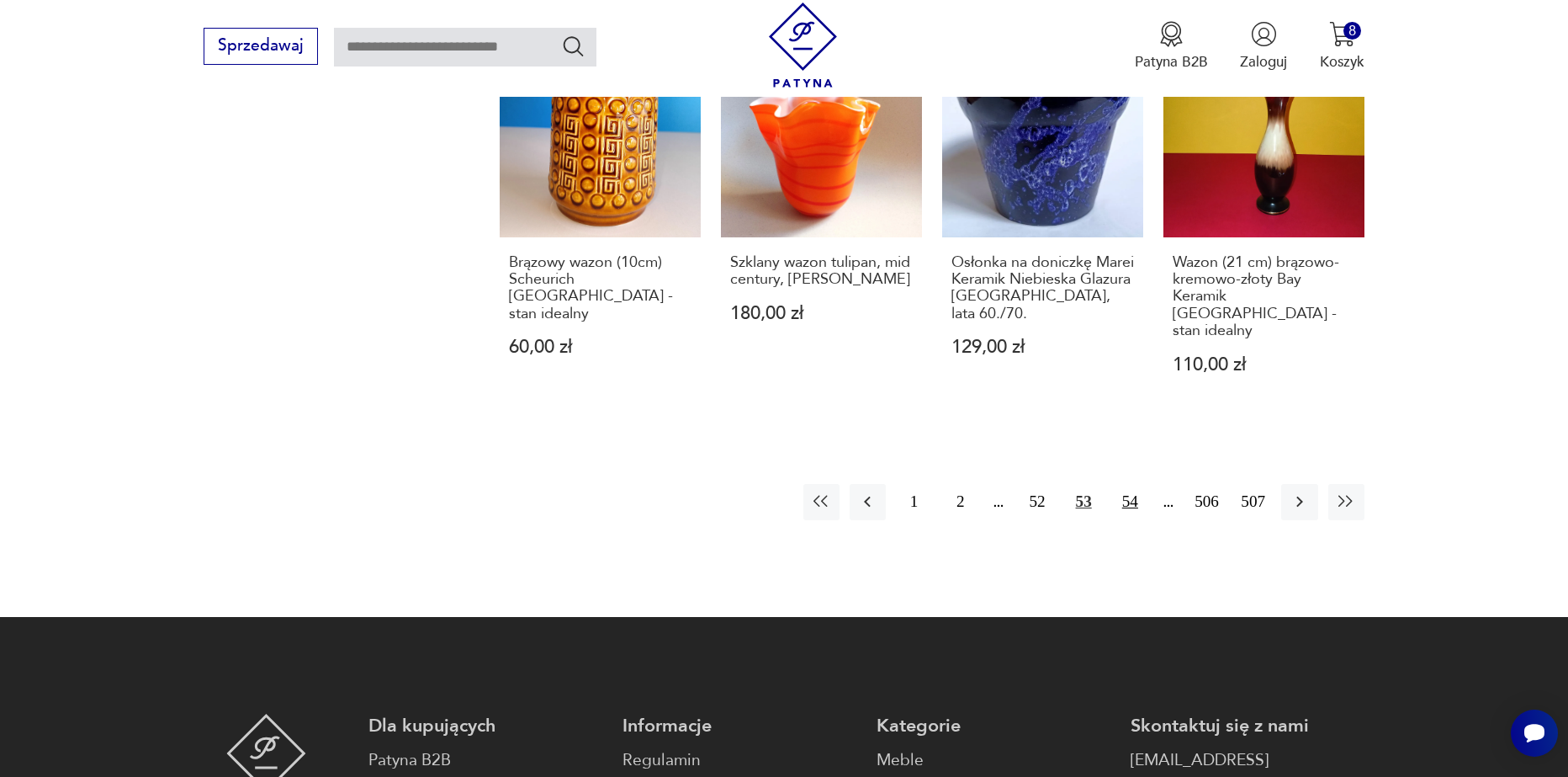
click at [1124, 484] on button "54" at bounding box center [1130, 502] width 37 height 37
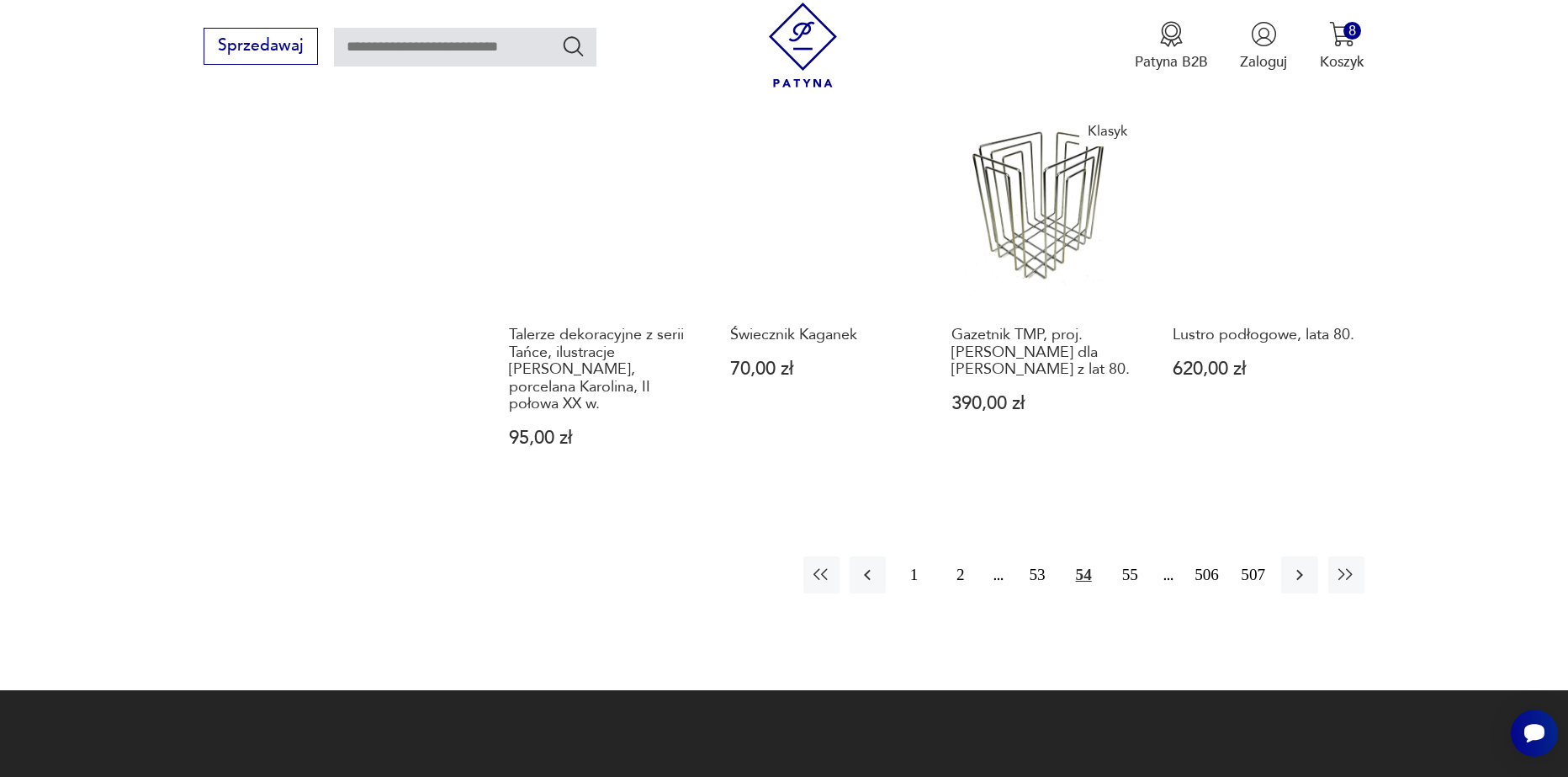
scroll to position [2075, 0]
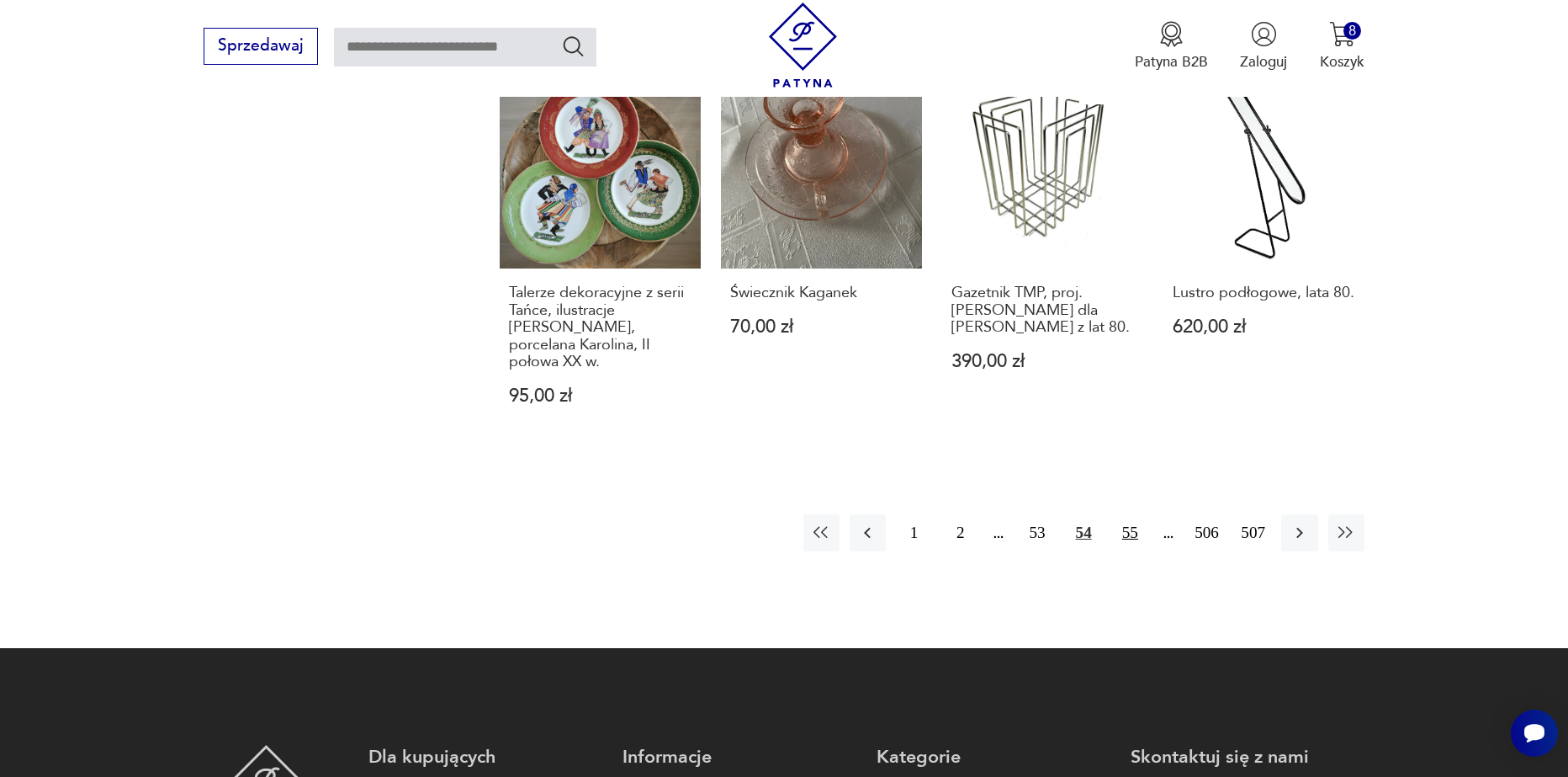
click at [1122, 514] on button "55" at bounding box center [1130, 532] width 37 height 37
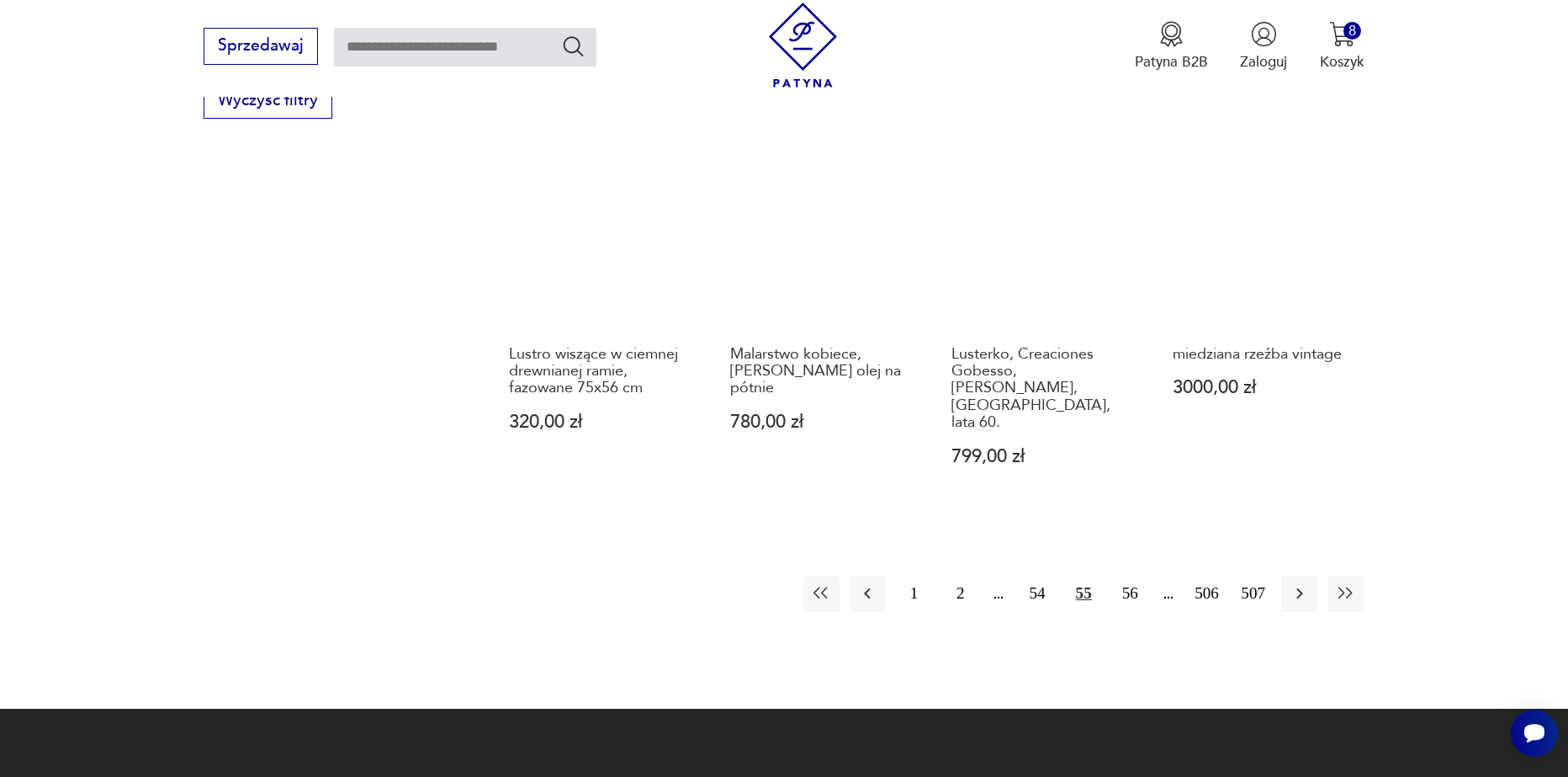
scroll to position [1990, 0]
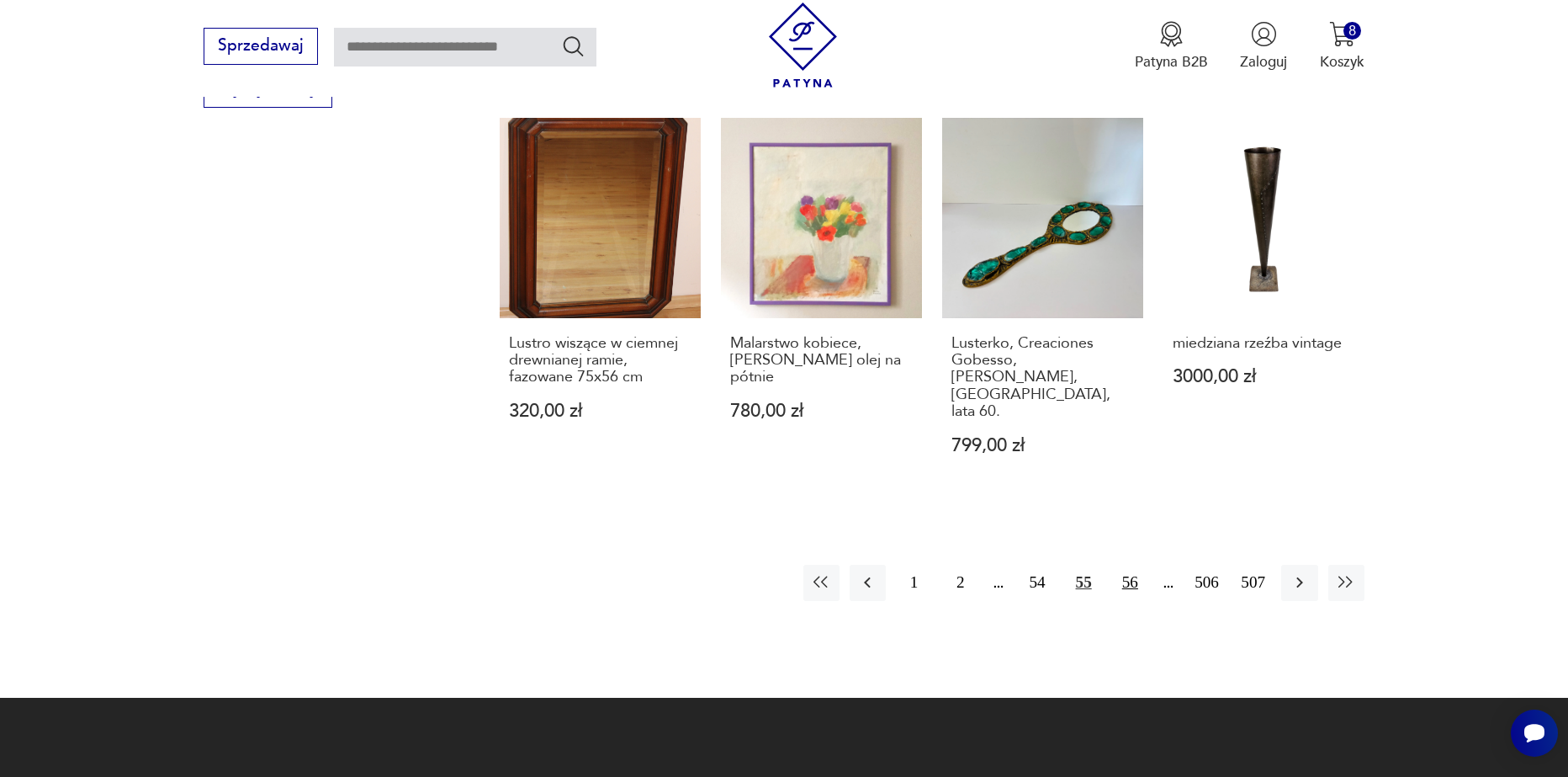
click at [1124, 564] on button "56" at bounding box center [1130, 582] width 37 height 37
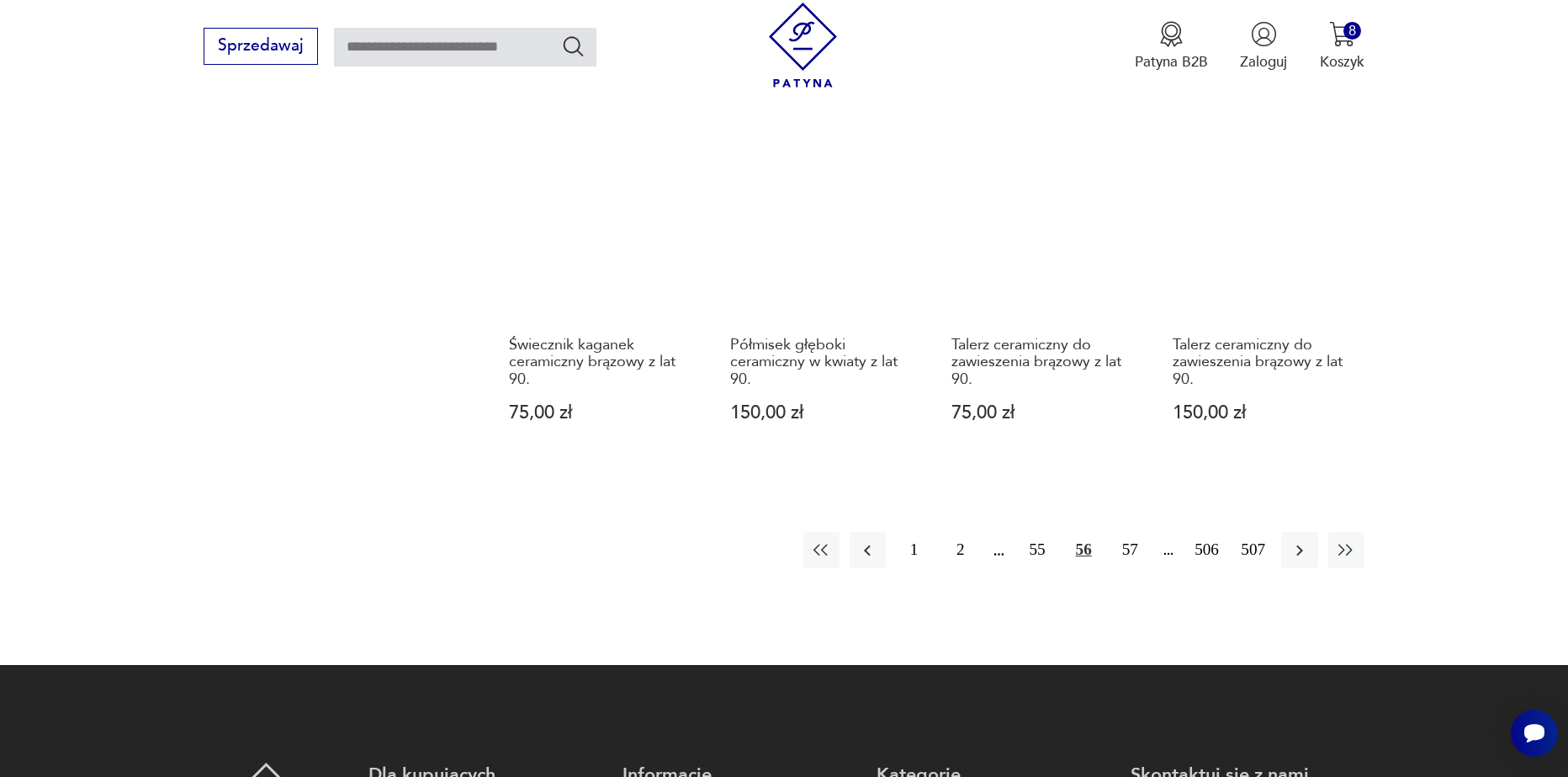
scroll to position [2075, 0]
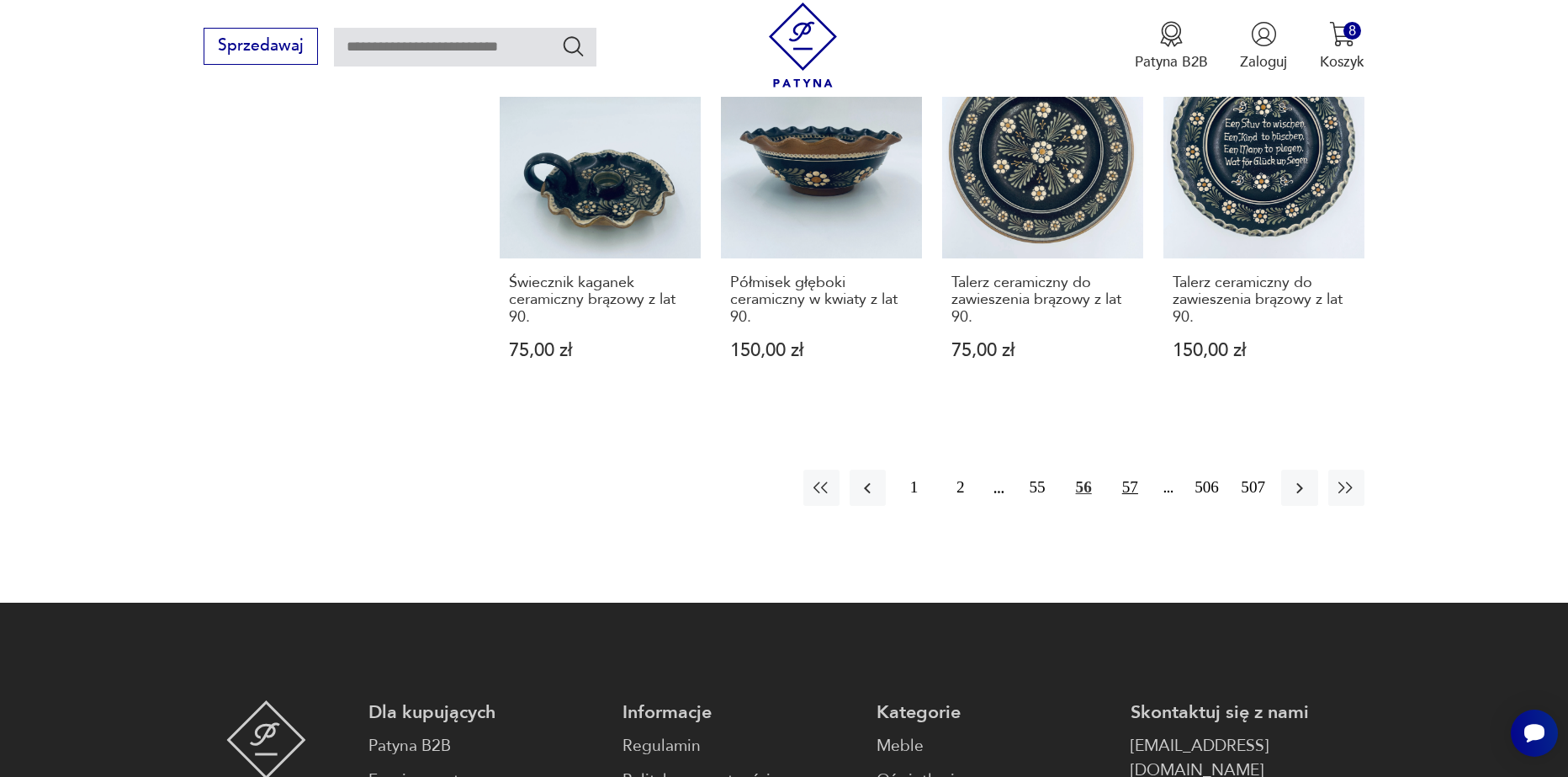
click at [1127, 470] on button "57" at bounding box center [1130, 488] width 37 height 37
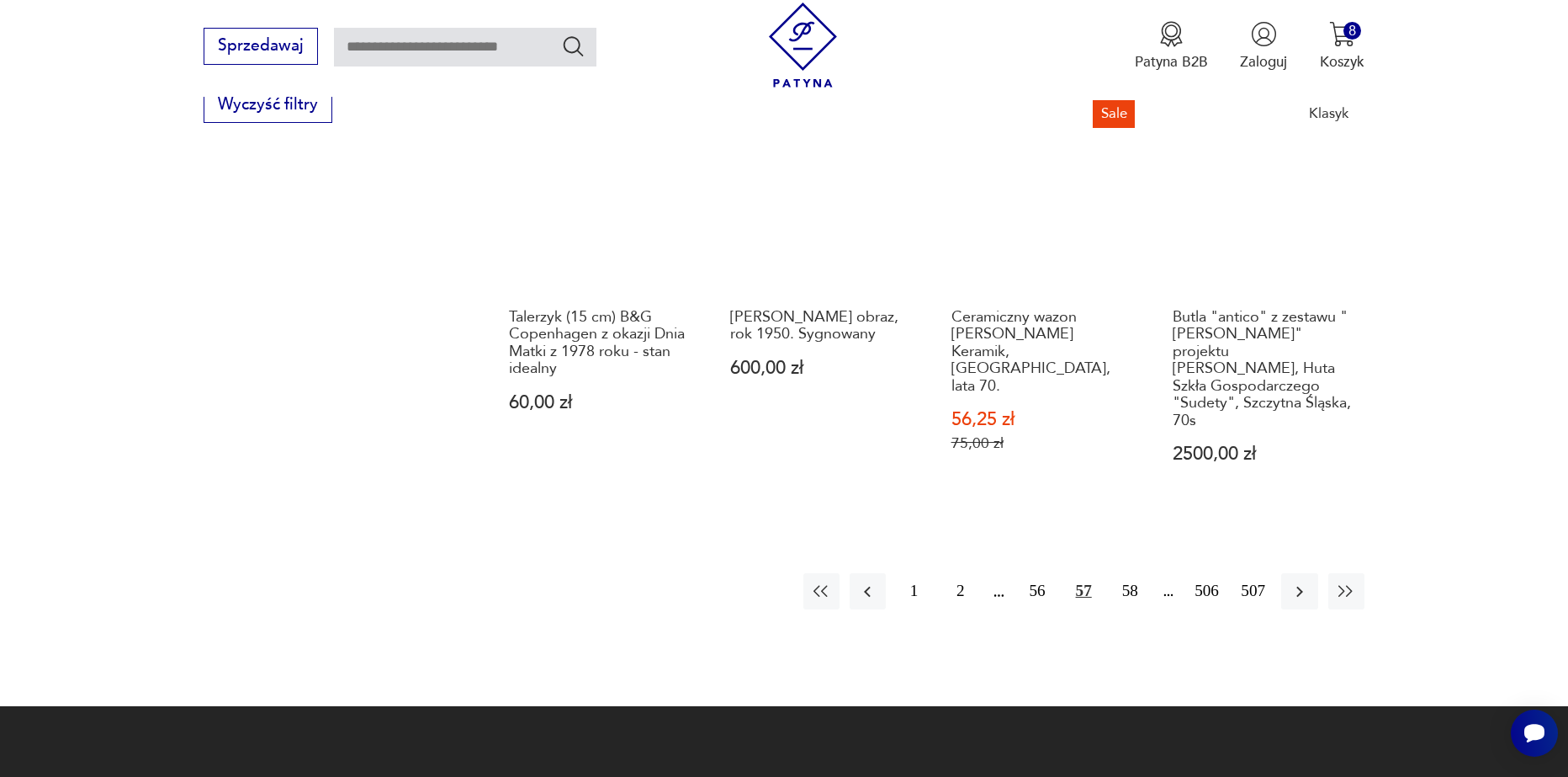
scroll to position [2075, 0]
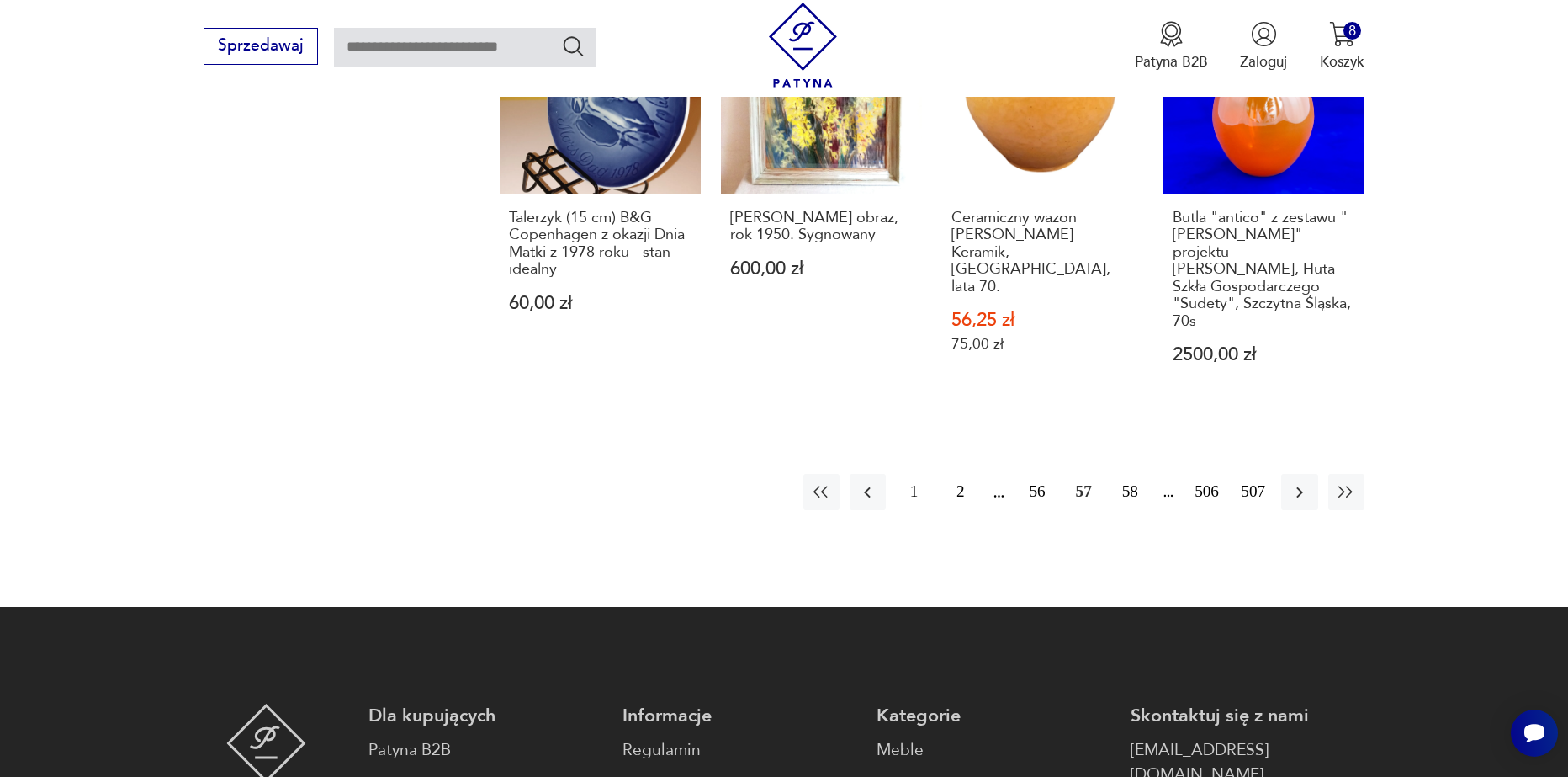
click at [1130, 473] on button "58" at bounding box center [1130, 491] width 37 height 37
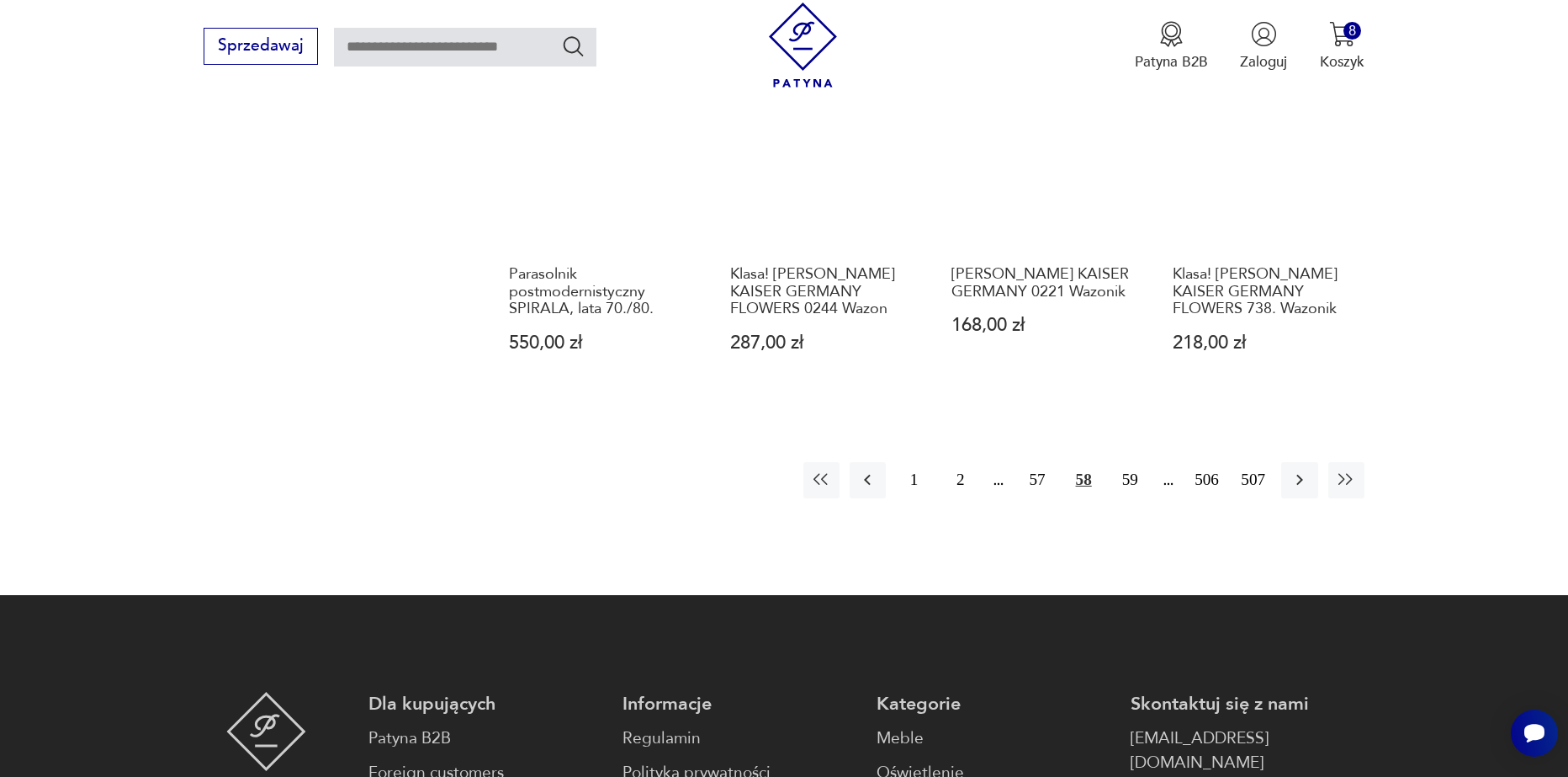
scroll to position [2075, 0]
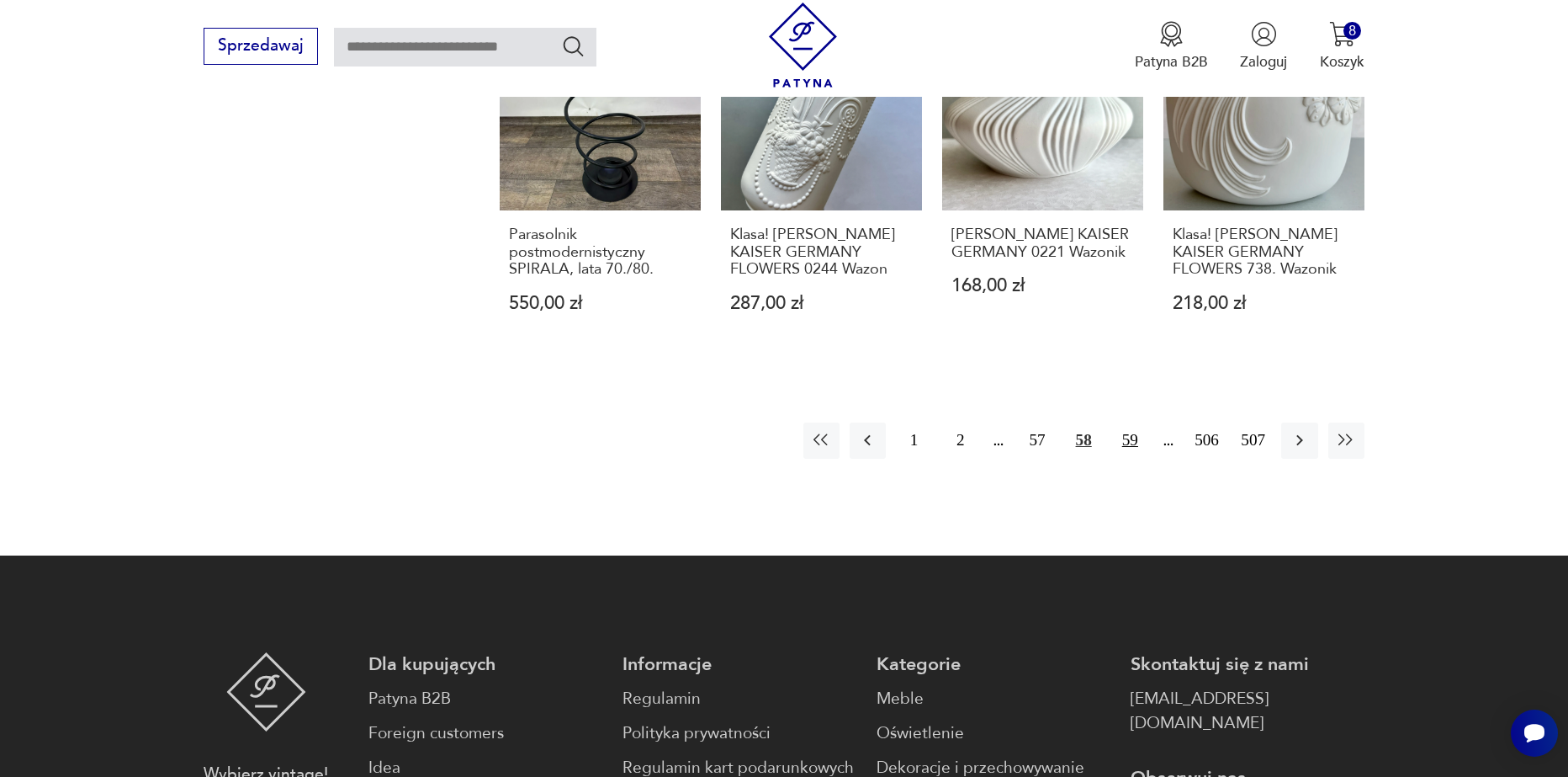
click at [1139, 445] on button "59" at bounding box center [1130, 440] width 37 height 37
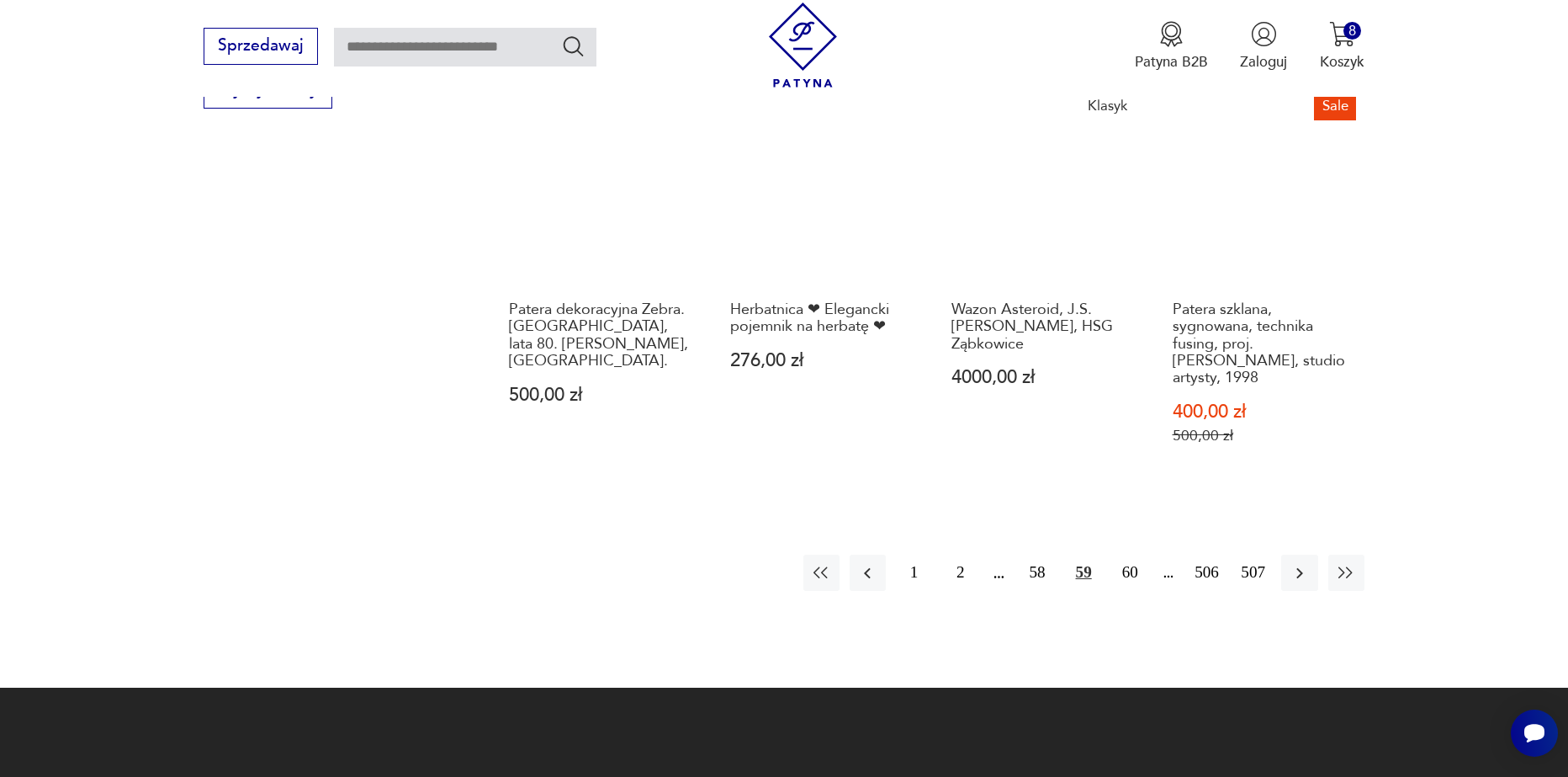
scroll to position [1990, 0]
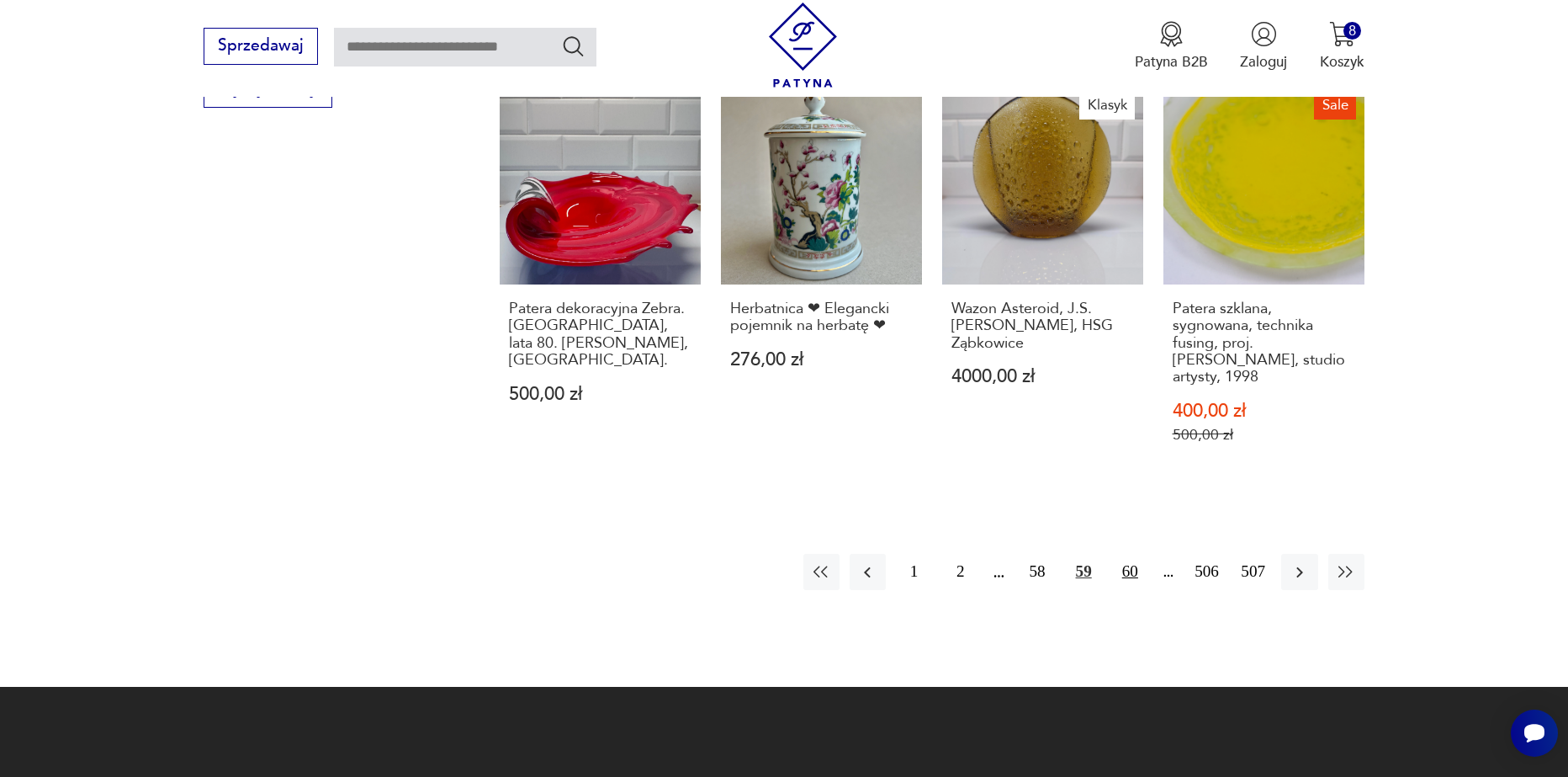
click at [1130, 563] on button "60" at bounding box center [1130, 572] width 37 height 37
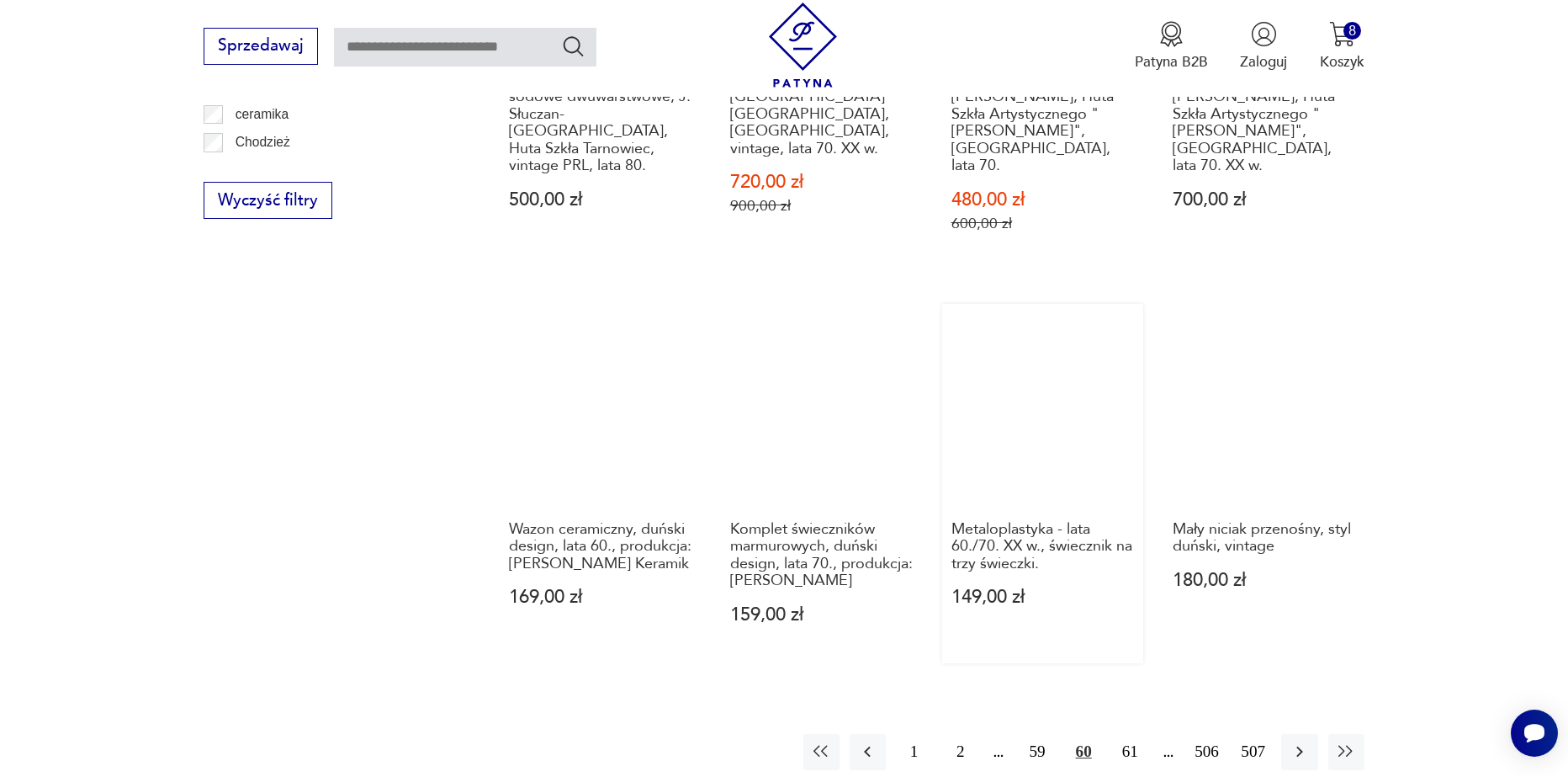
scroll to position [1990, 0]
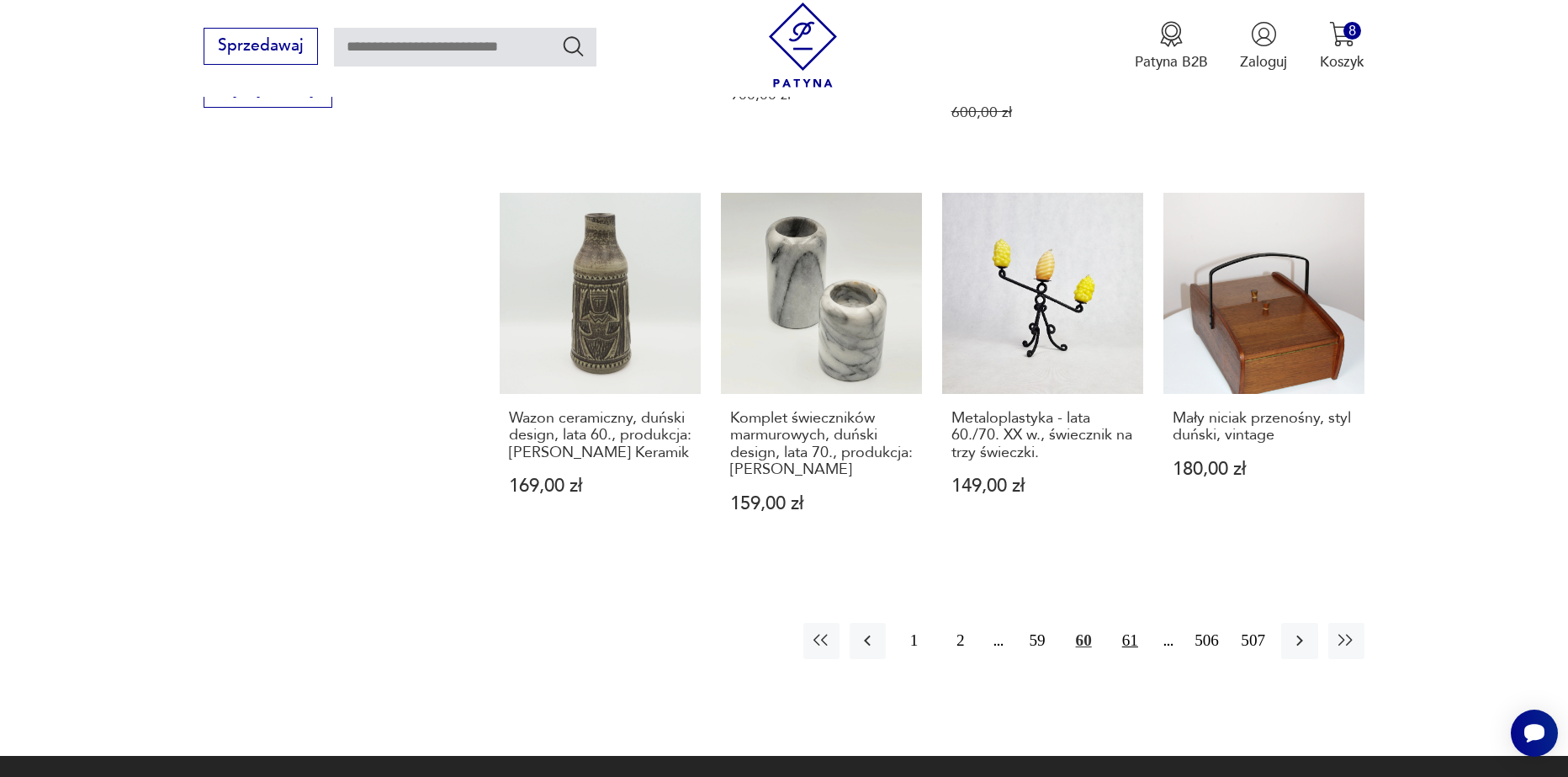
click at [1124, 622] on button "61" at bounding box center [1130, 640] width 37 height 37
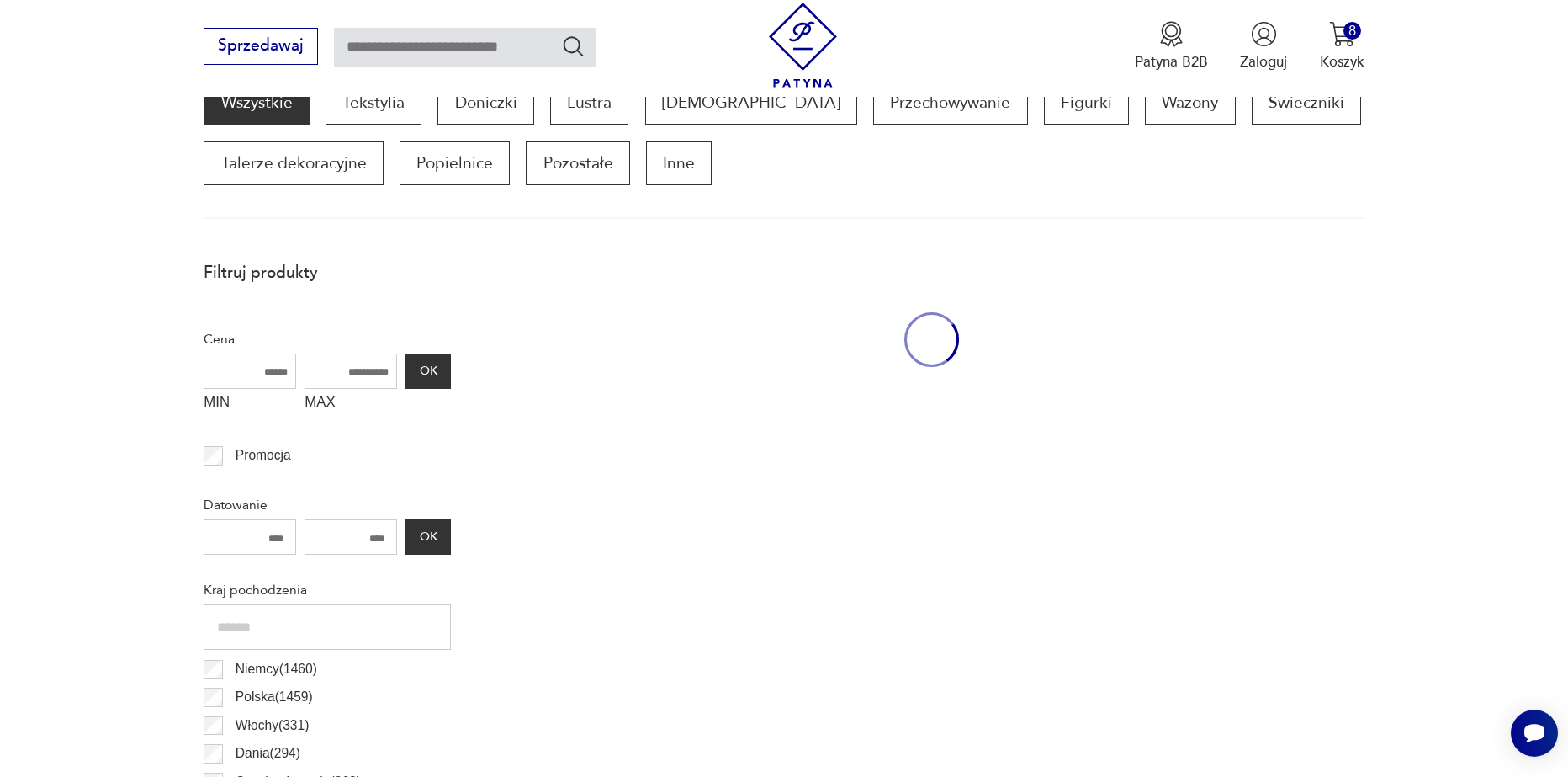
scroll to position [560, 0]
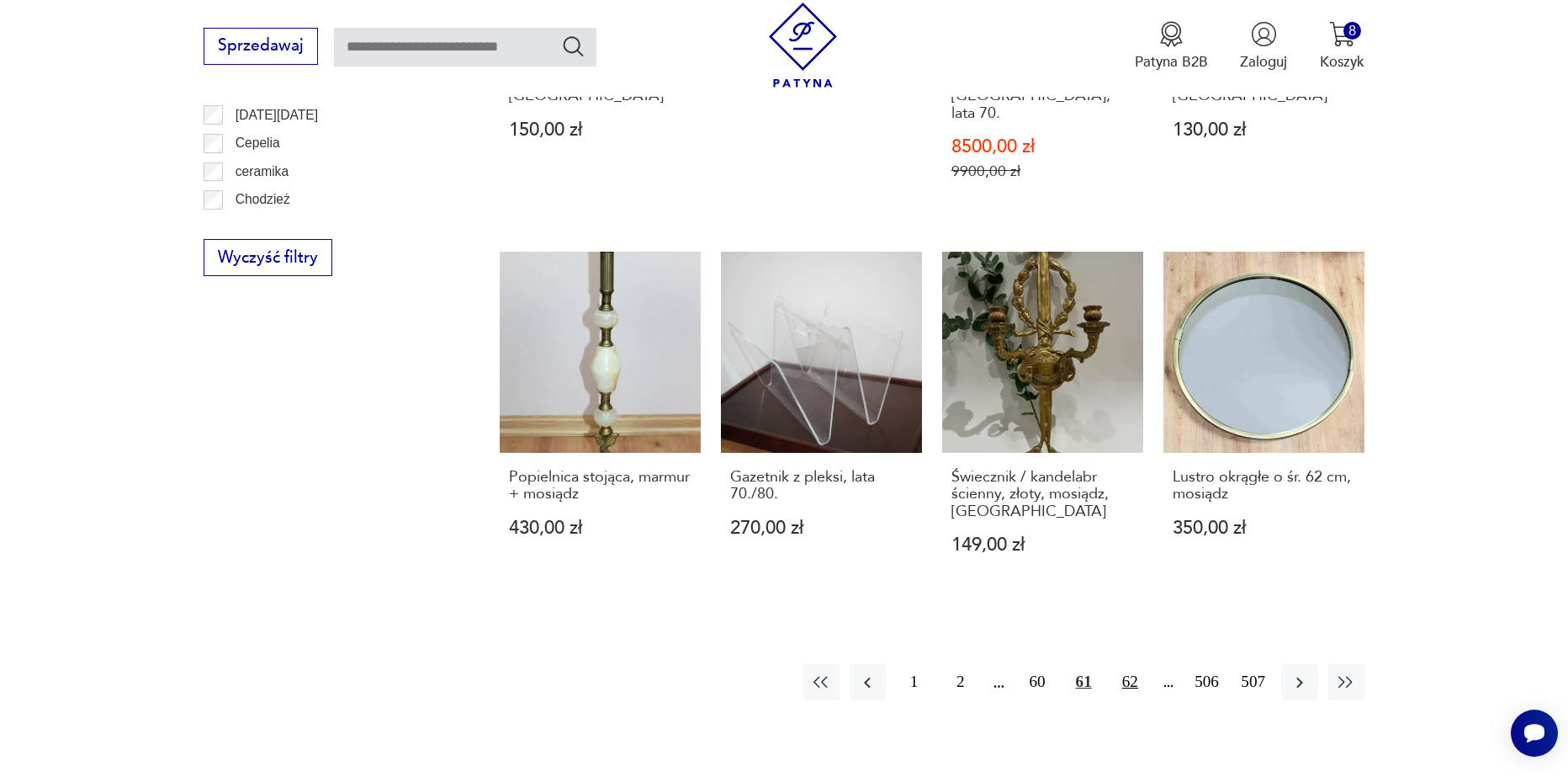
click at [1123, 664] on button "62" at bounding box center [1130, 681] width 37 height 37
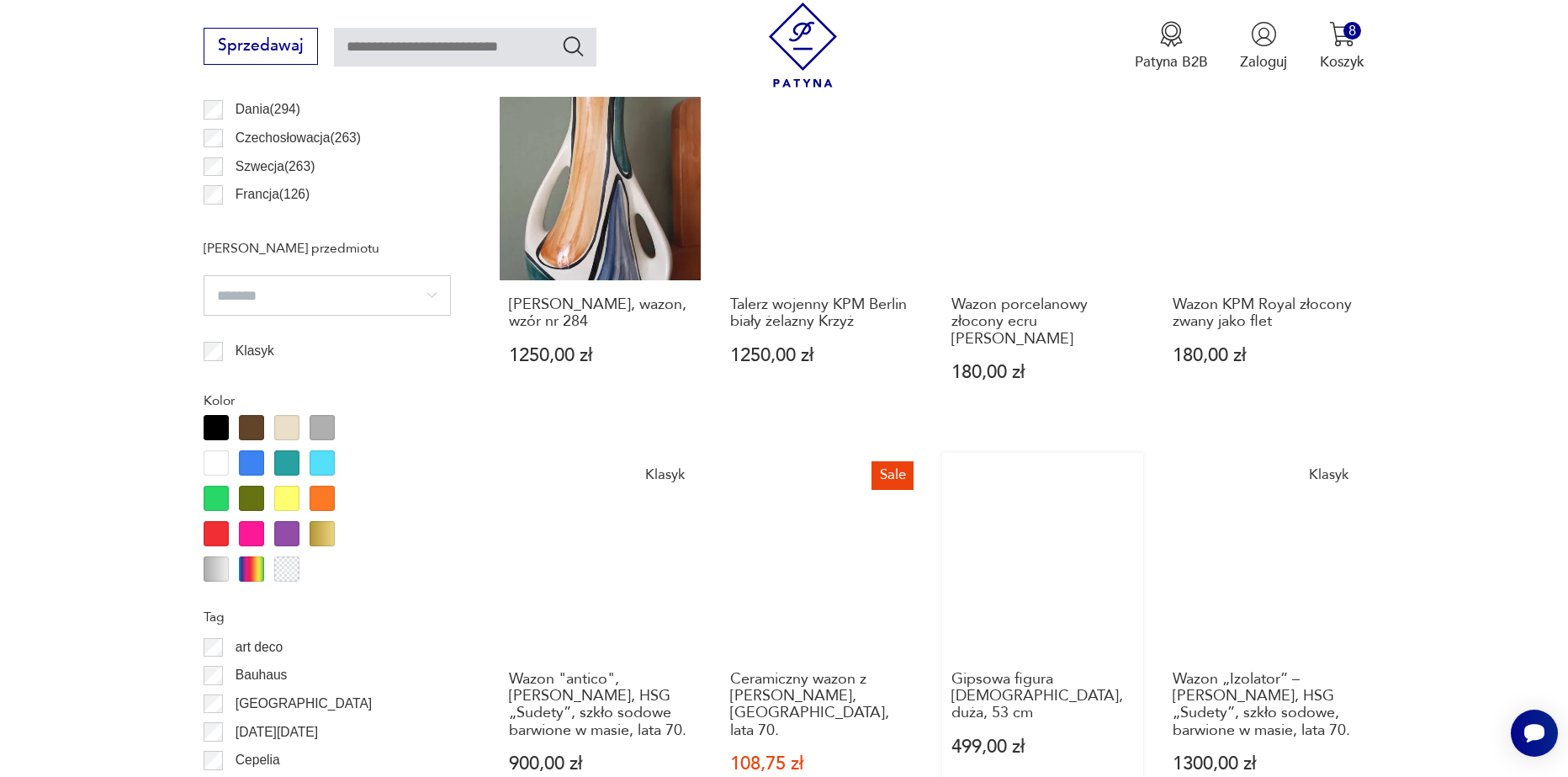
scroll to position [1317, 0]
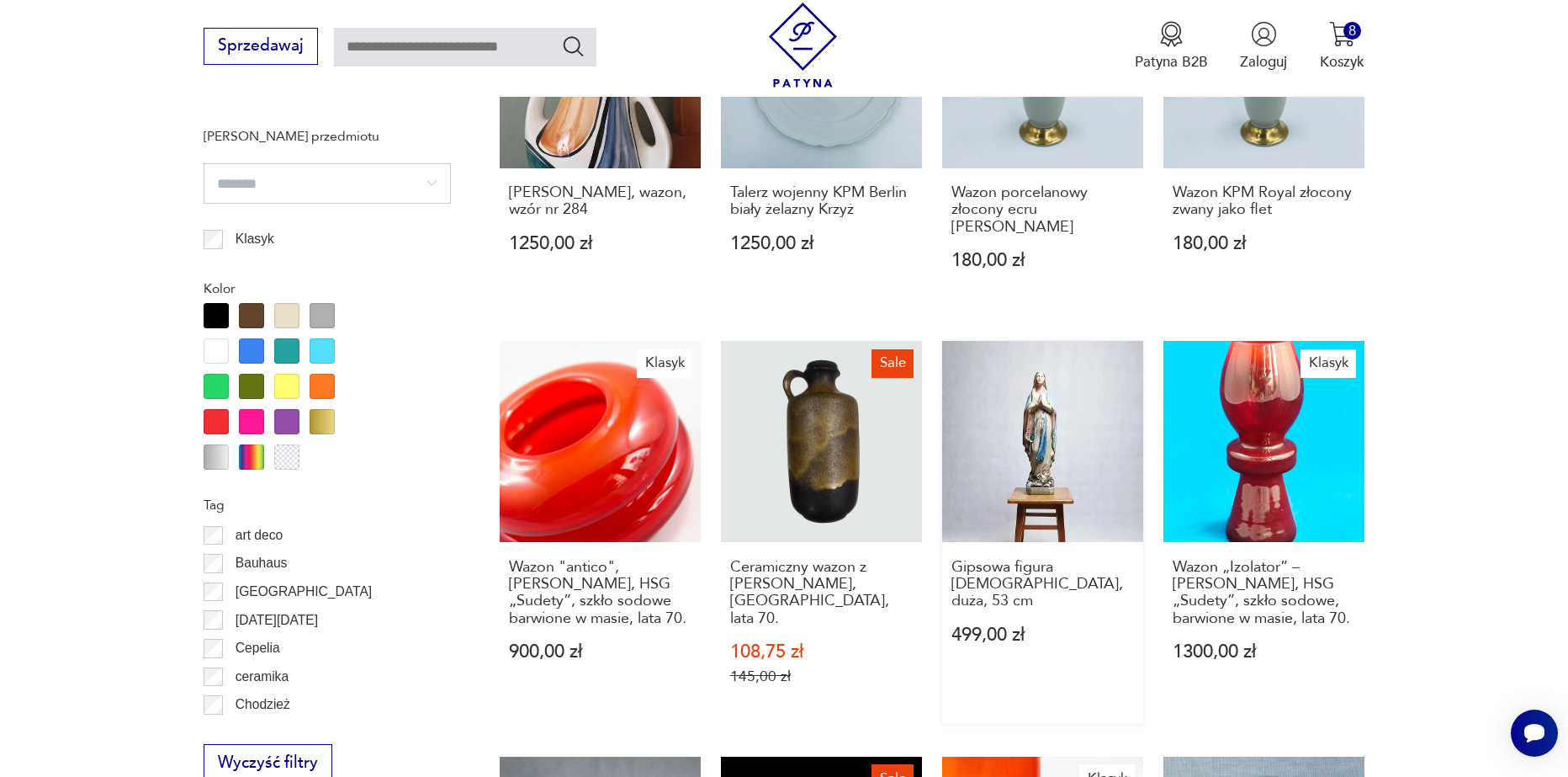
click at [1036, 489] on link "Gipsowa figura Matki Boskiej, duża, 53 cm 499,00 zł" at bounding box center [1042, 532] width 201 height 383
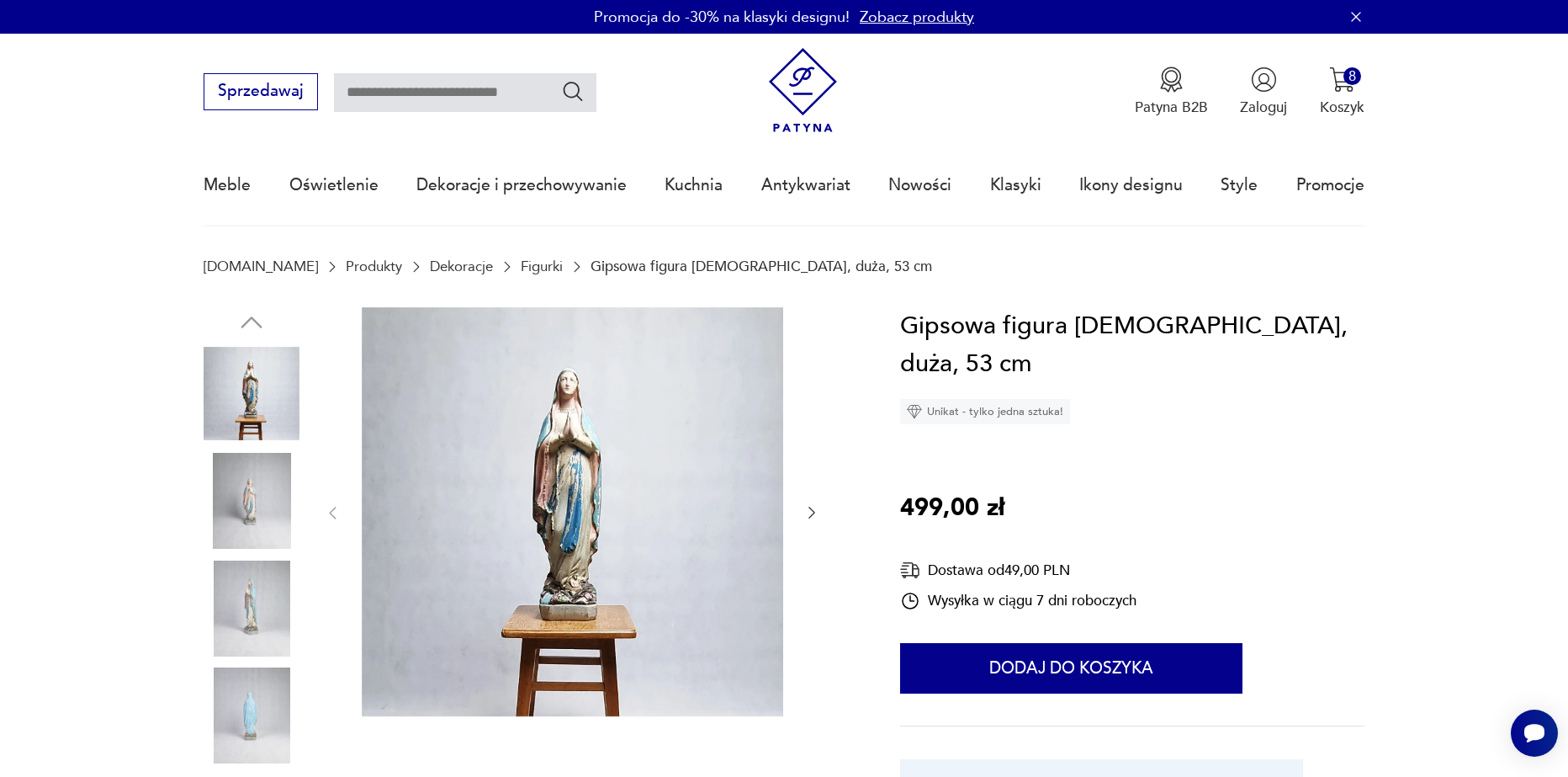
click at [802, 511] on div at bounding box center [572, 514] width 496 height 413
click at [811, 510] on icon "button" at bounding box center [813, 513] width 7 height 12
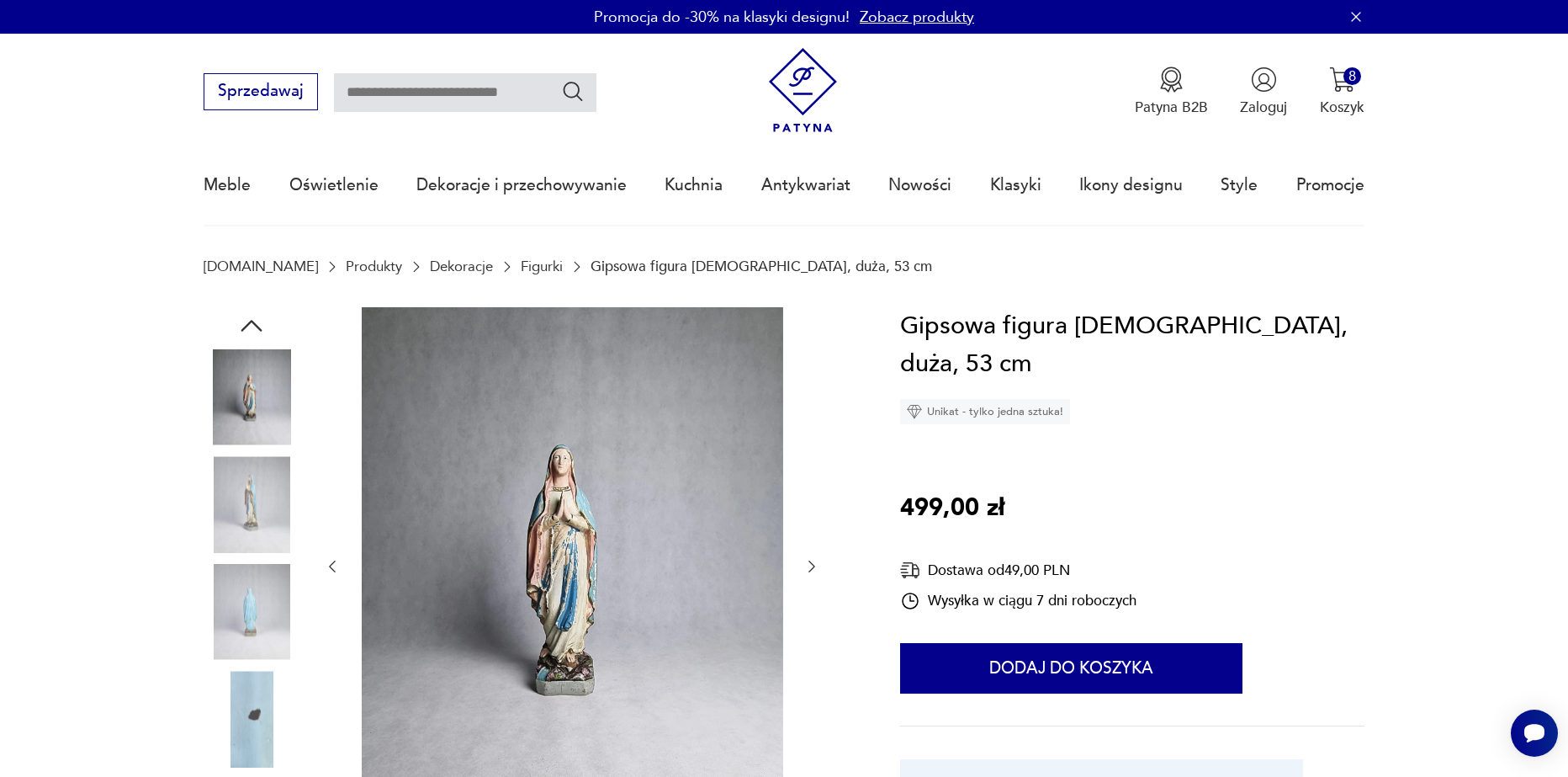
click at [811, 508] on div at bounding box center [572, 566] width 496 height 519
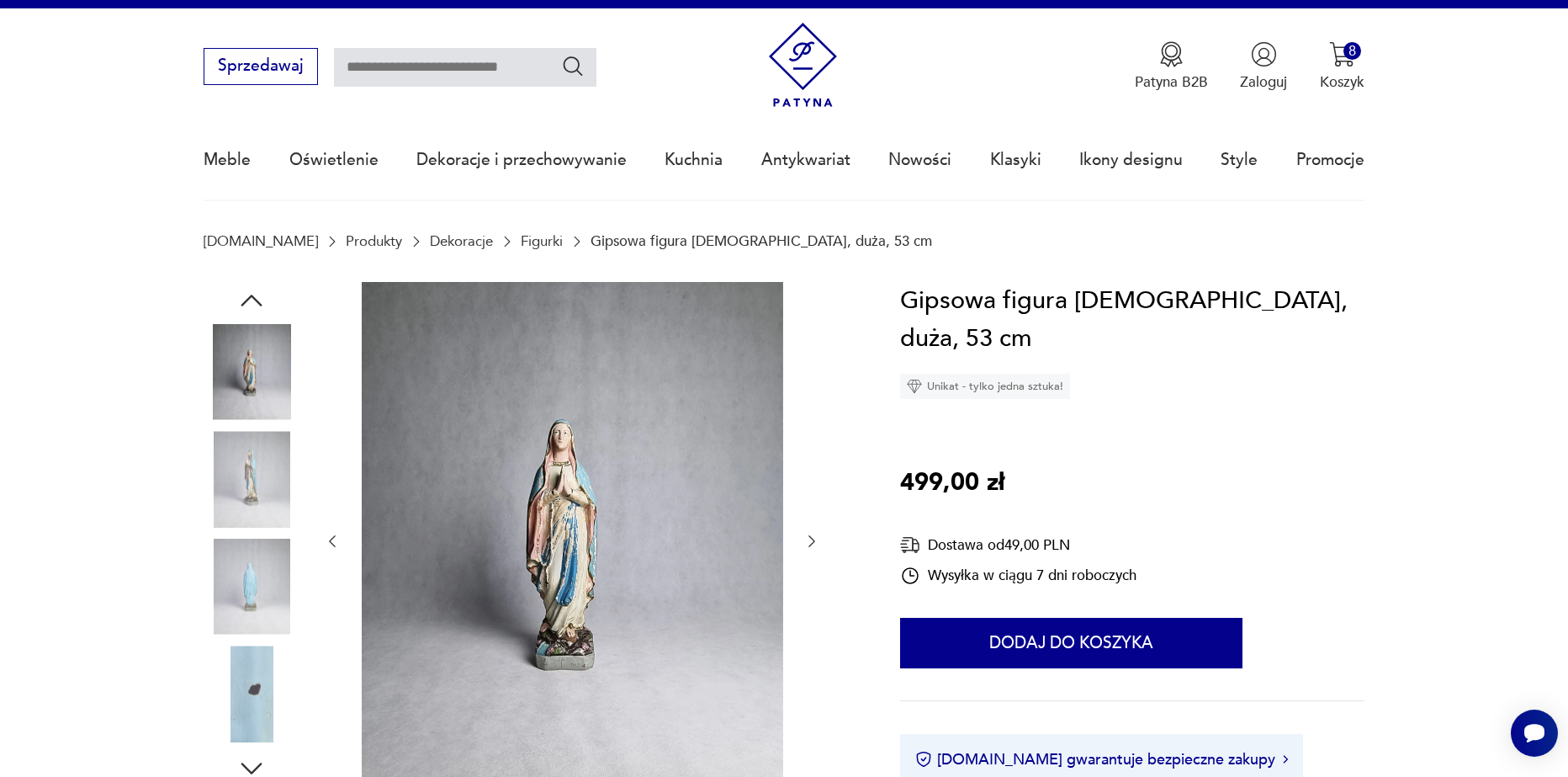
scroll to position [168, 0]
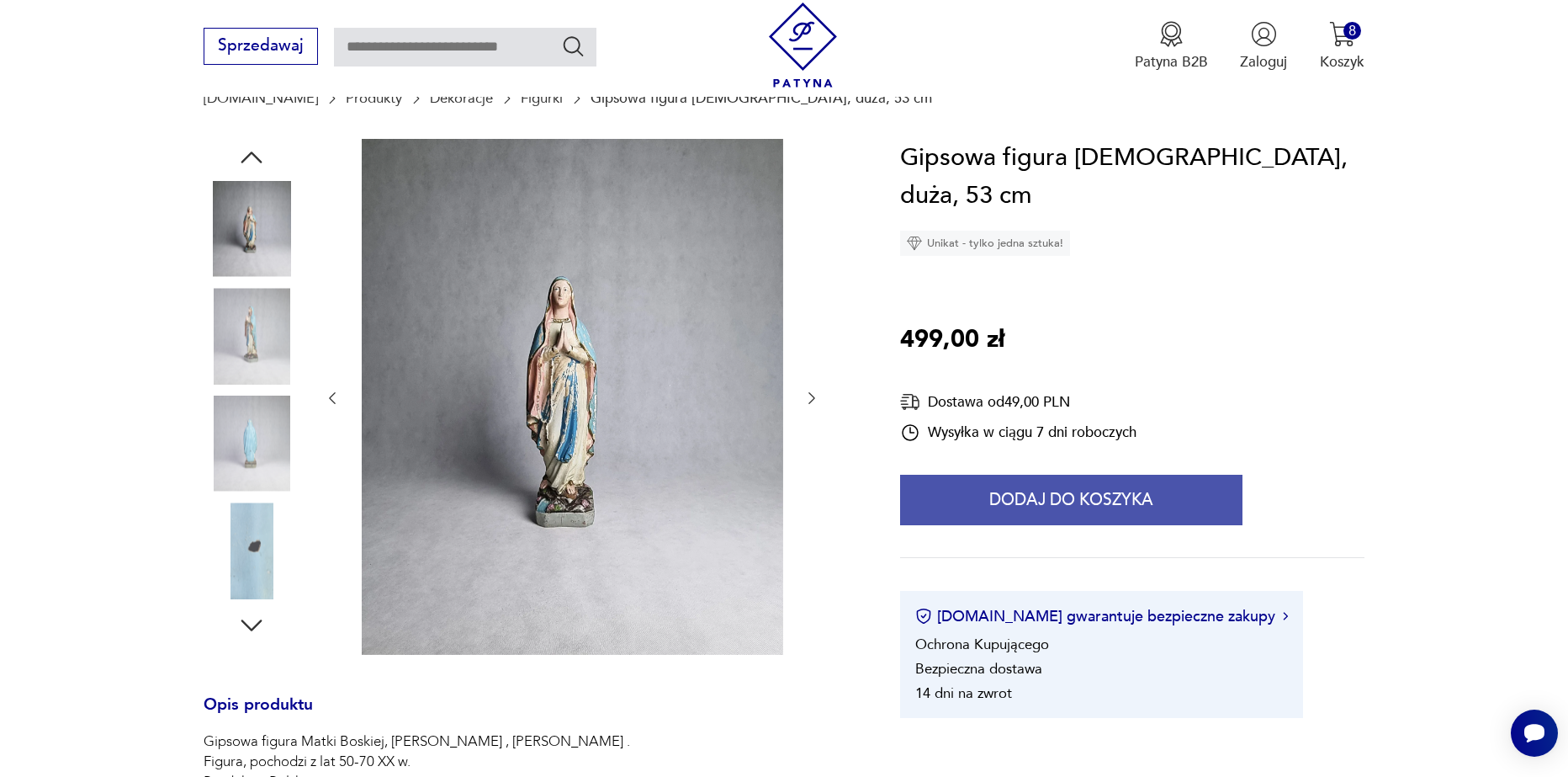
click at [955, 517] on button "Dodaj do koszyka" at bounding box center [1072, 499] width 343 height 51
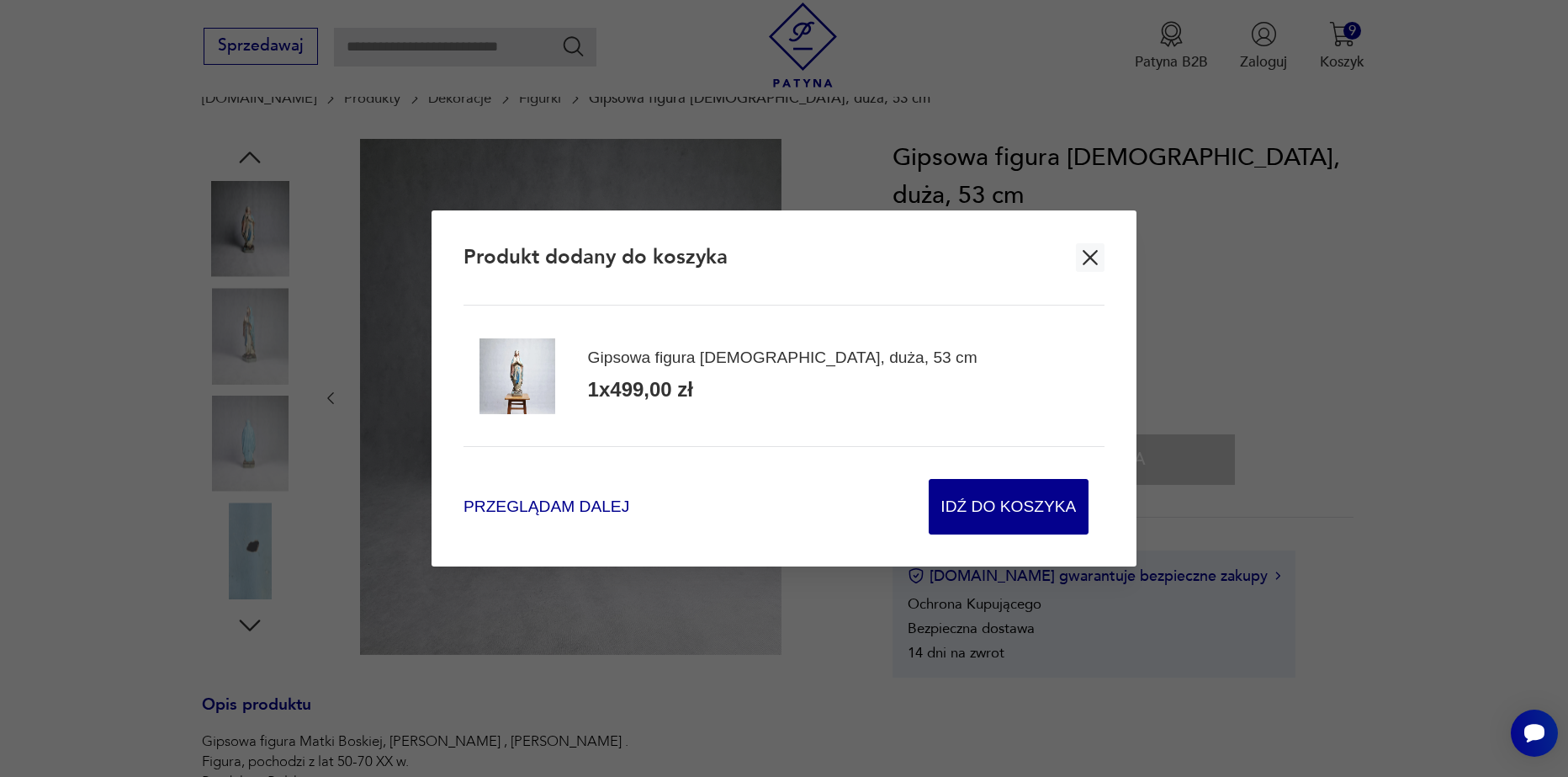
click at [571, 498] on span "Przeglądam dalej" at bounding box center [546, 506] width 166 height 22
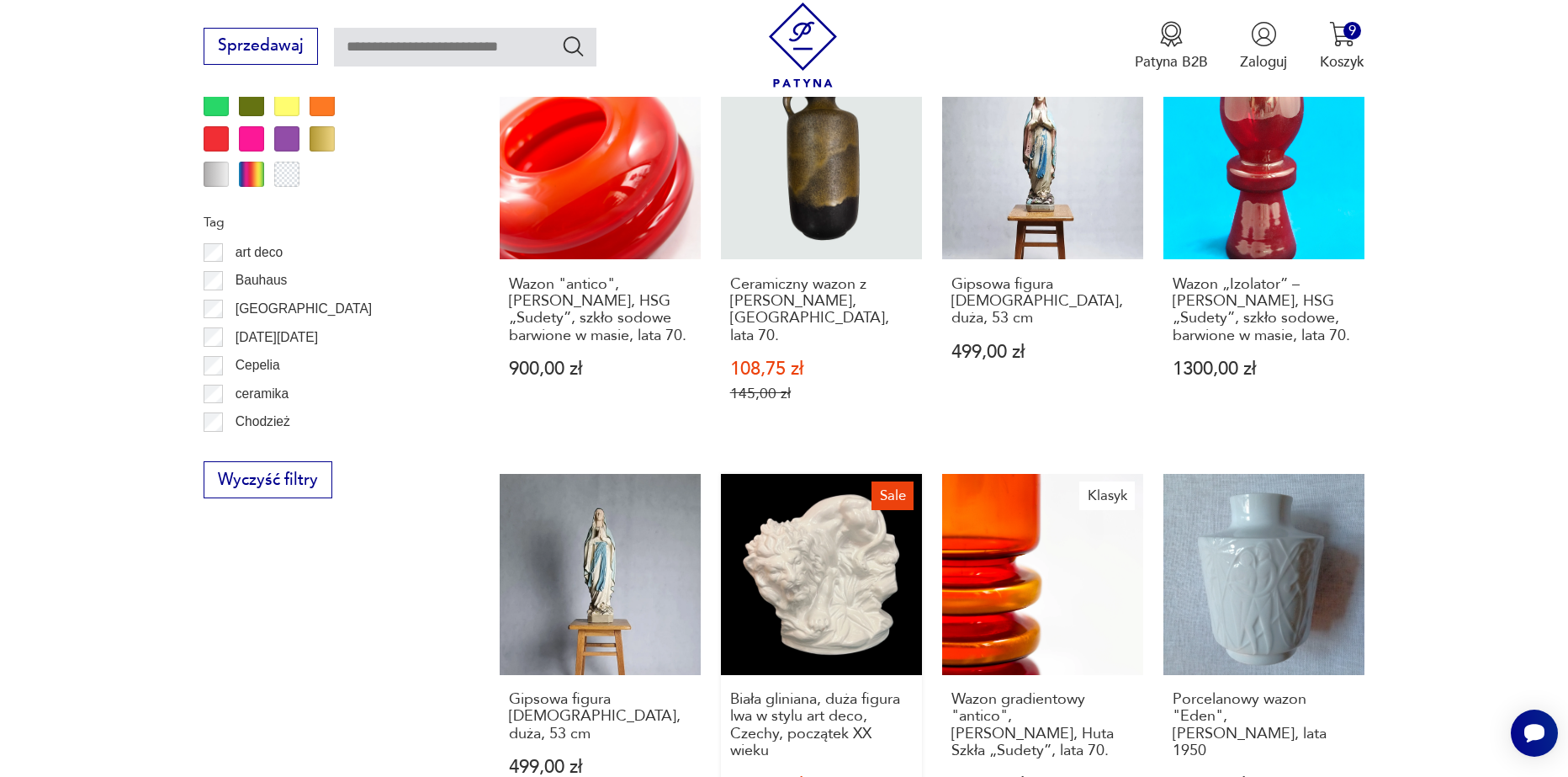
scroll to position [1587, 0]
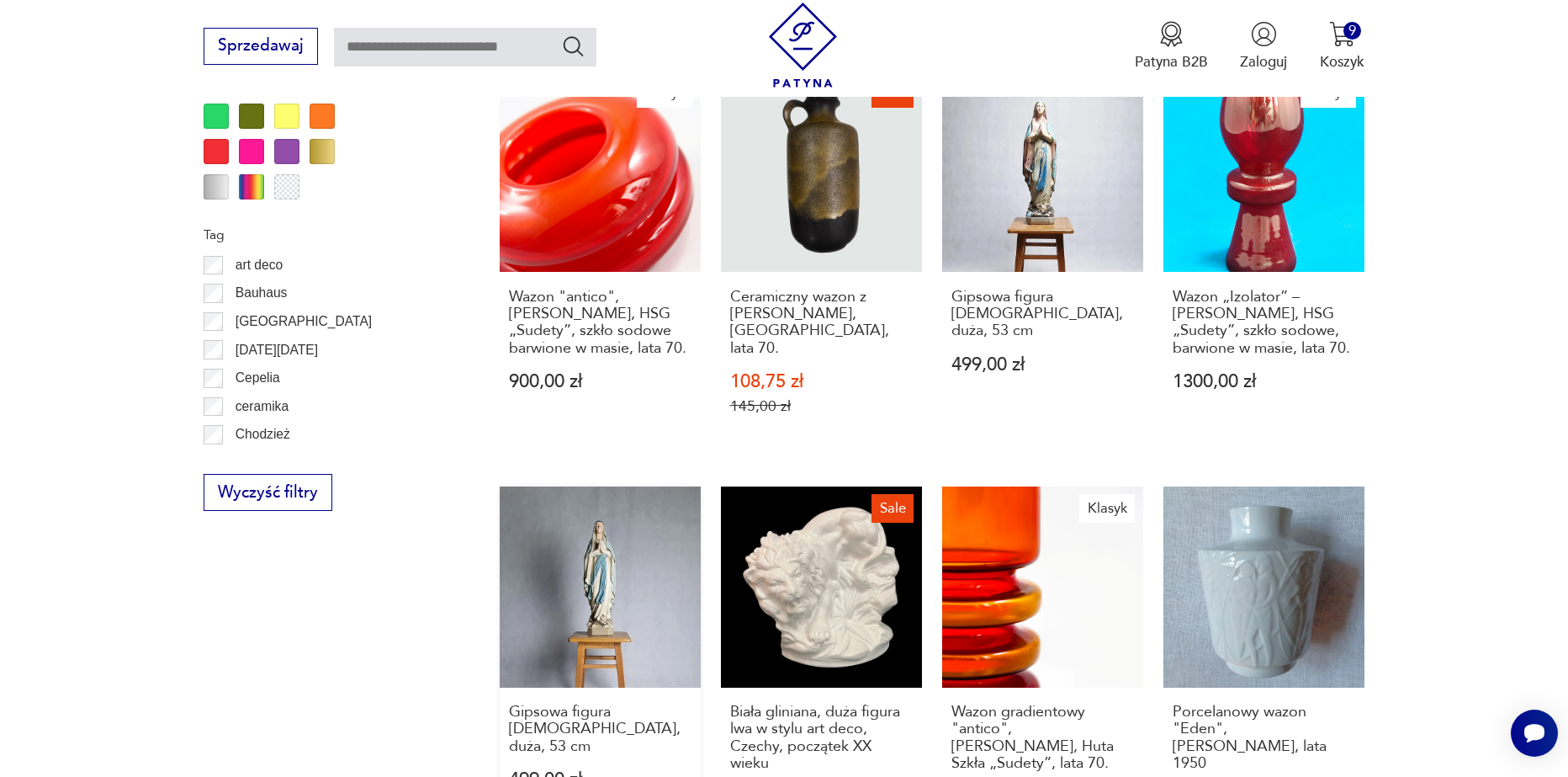
click at [636, 531] on link "Gipsowa figura Matki Boskiej, duża, 53 cm 499,00 zł" at bounding box center [600, 678] width 201 height 383
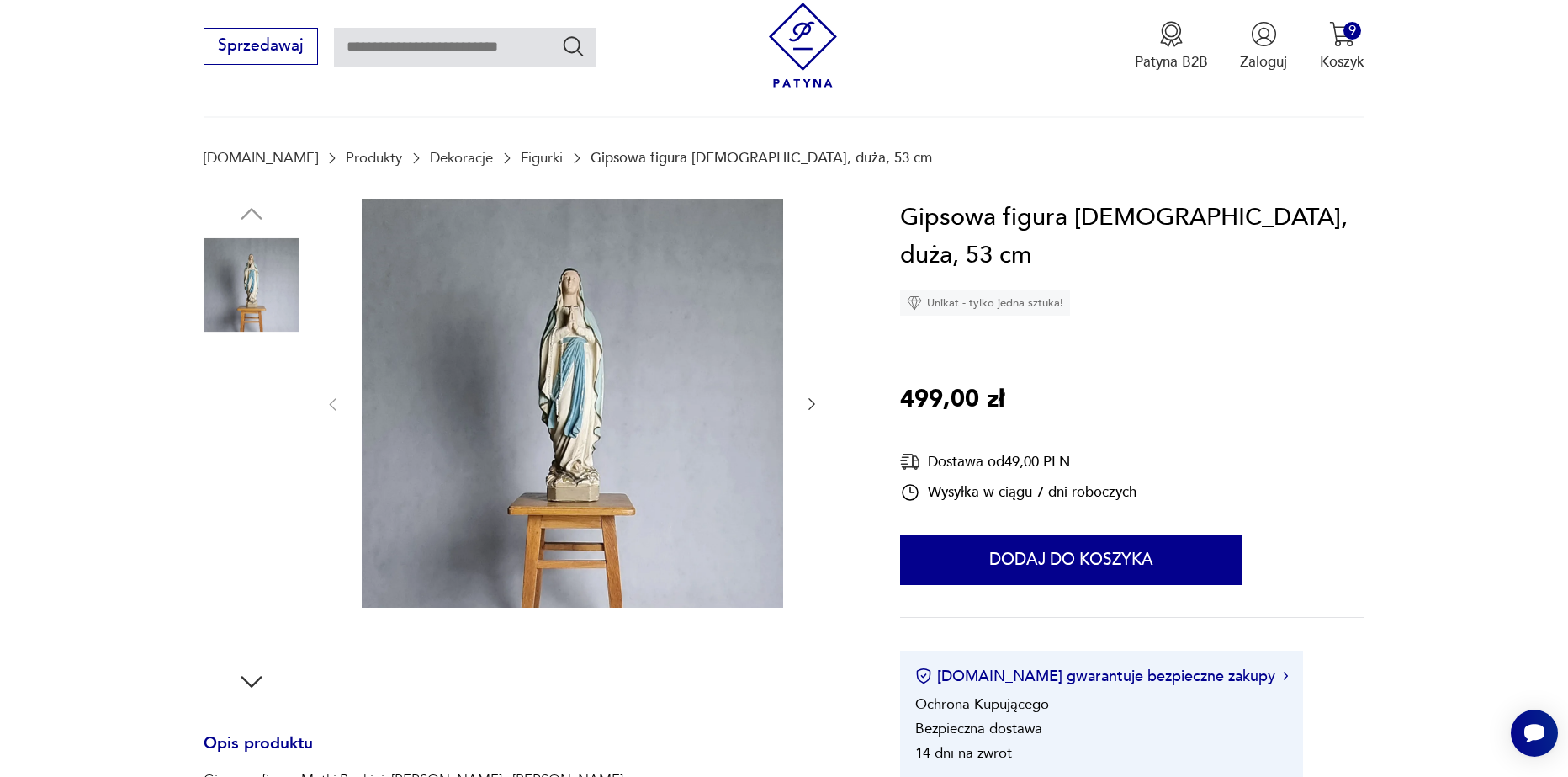
scroll to position [168, 0]
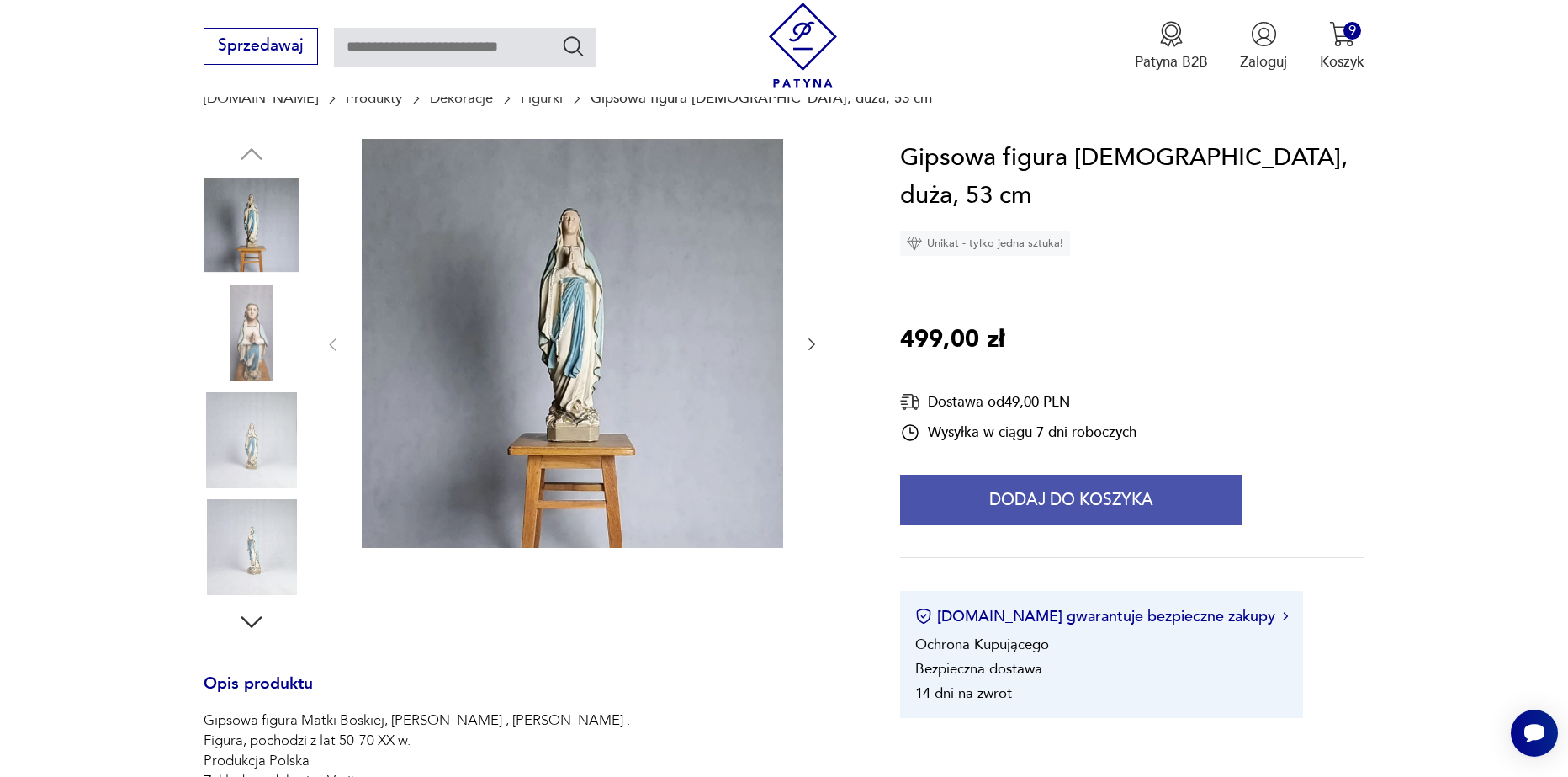
click at [996, 512] on button "Dodaj do koszyka" at bounding box center [1072, 499] width 343 height 51
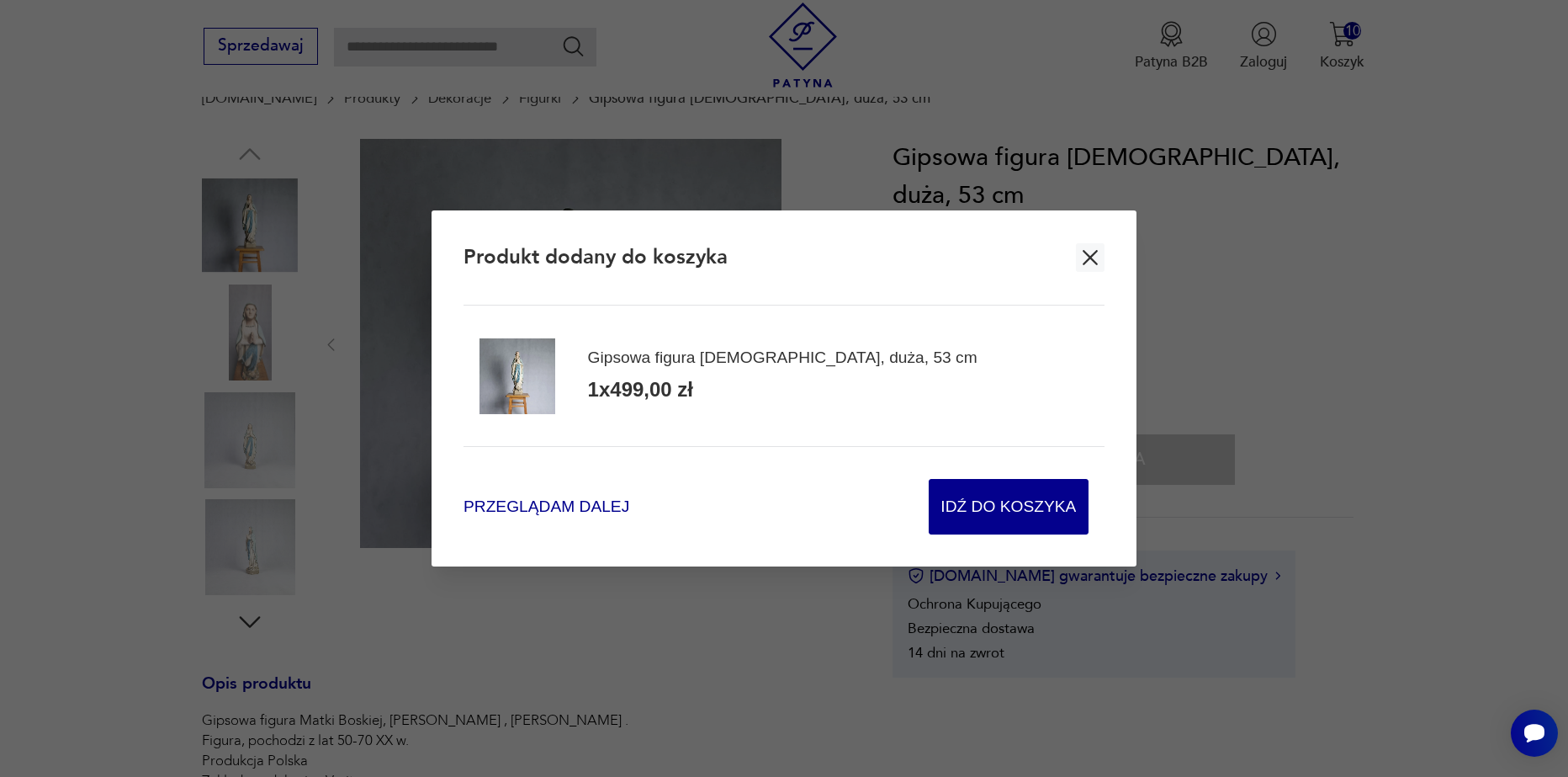
click at [555, 505] on span "Przeglądam dalej" at bounding box center [546, 506] width 166 height 22
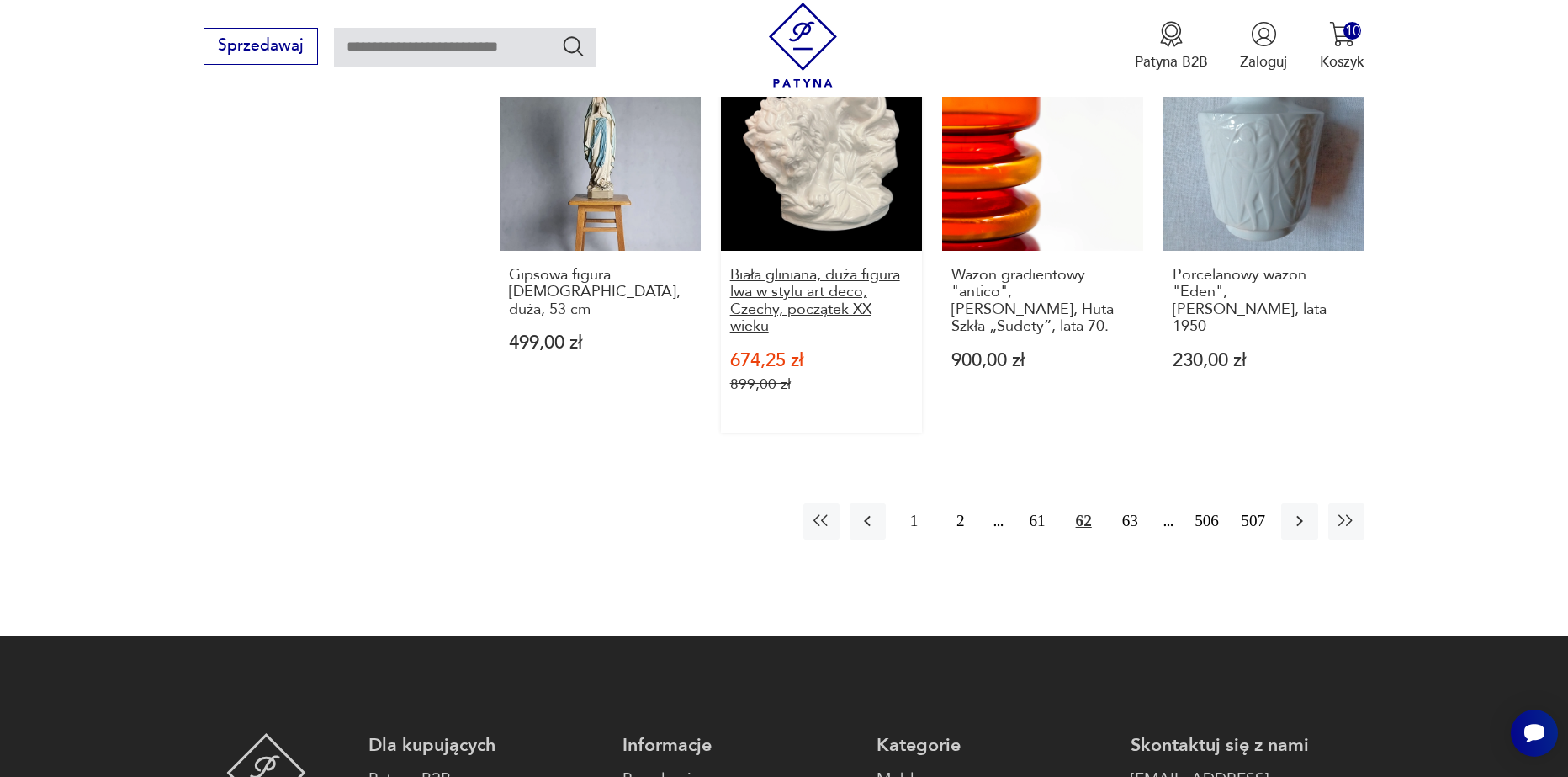
scroll to position [2026, 0]
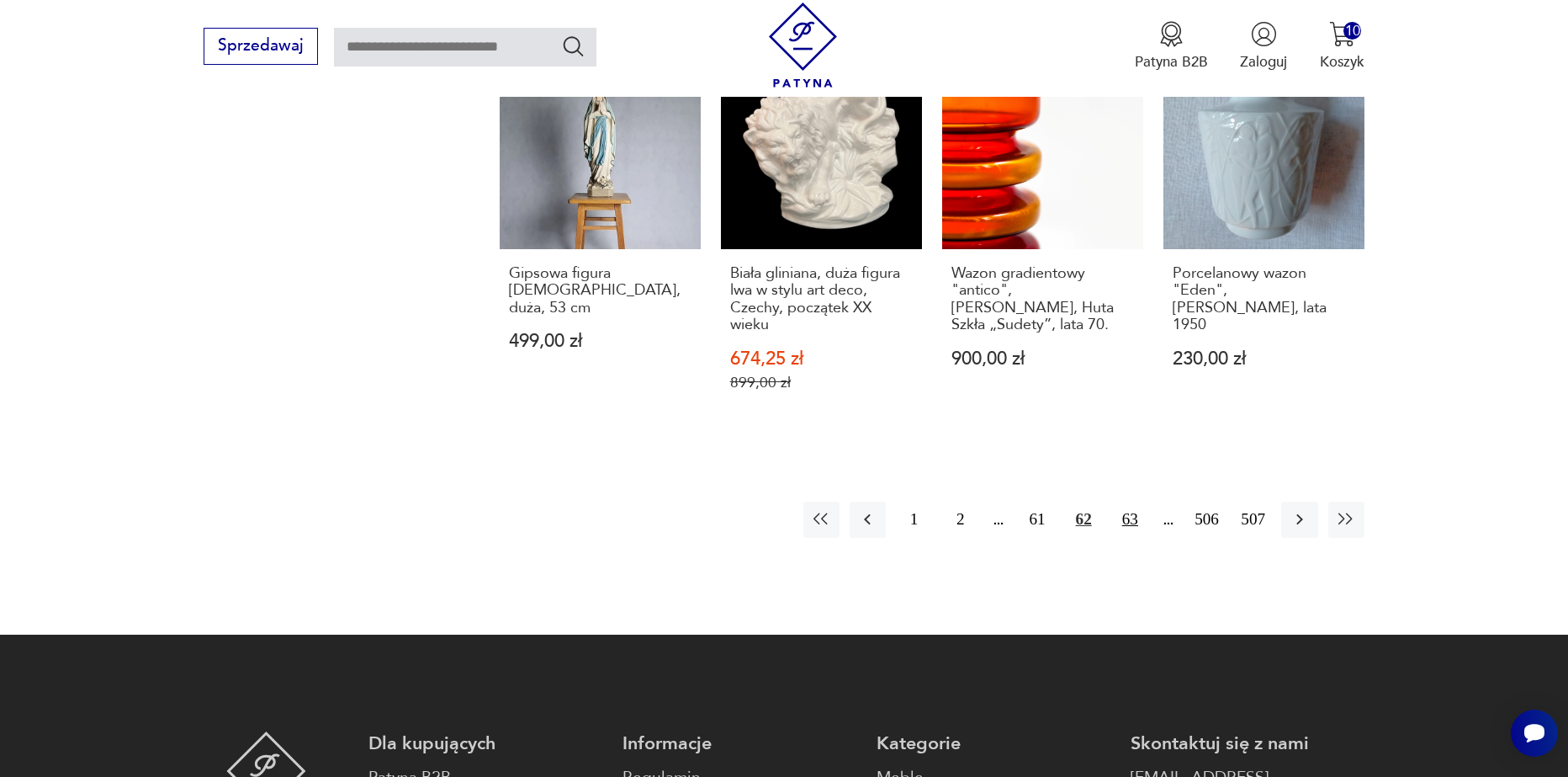
click at [1122, 502] on button "63" at bounding box center [1130, 520] width 37 height 37
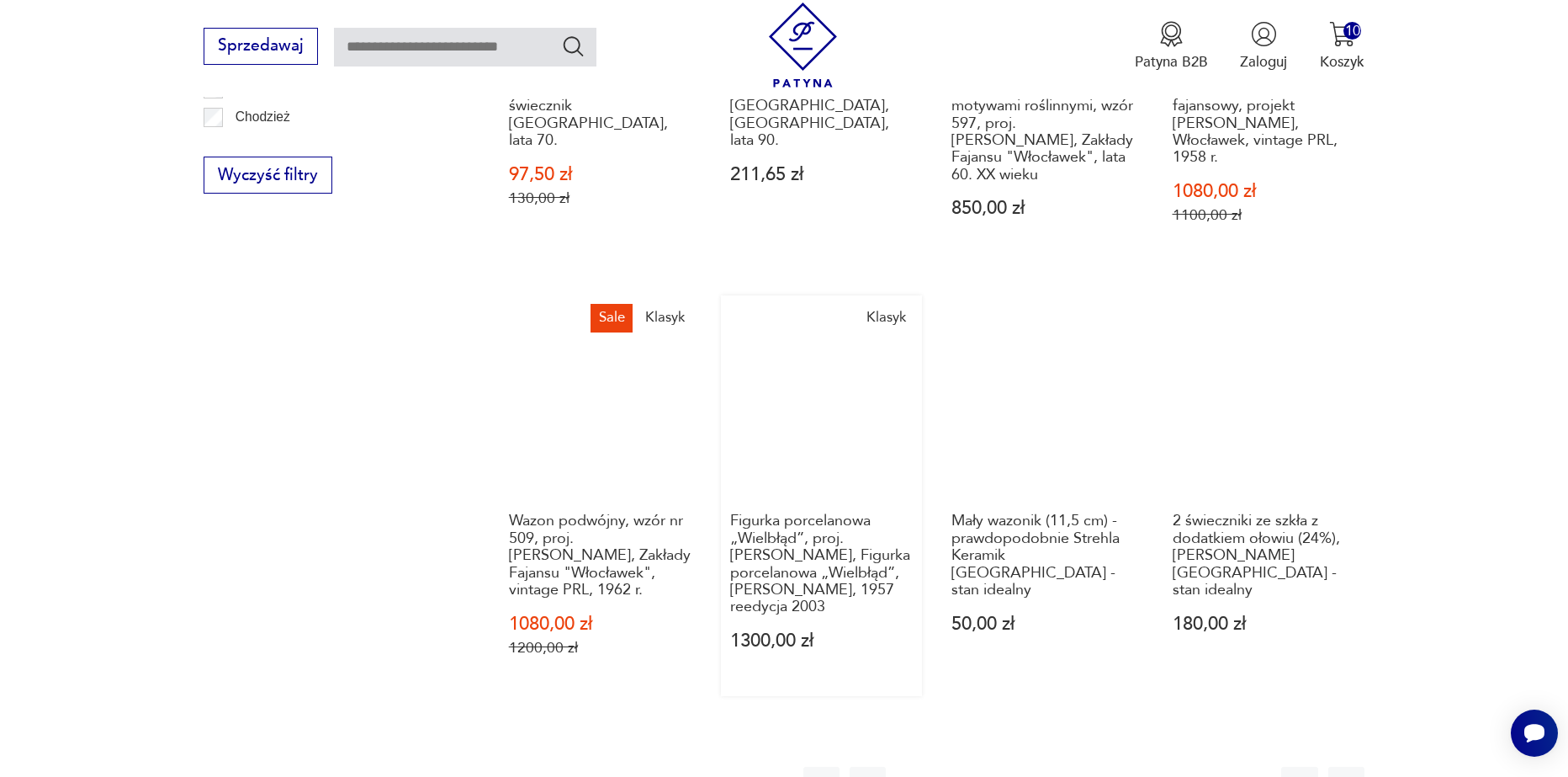
scroll to position [1906, 0]
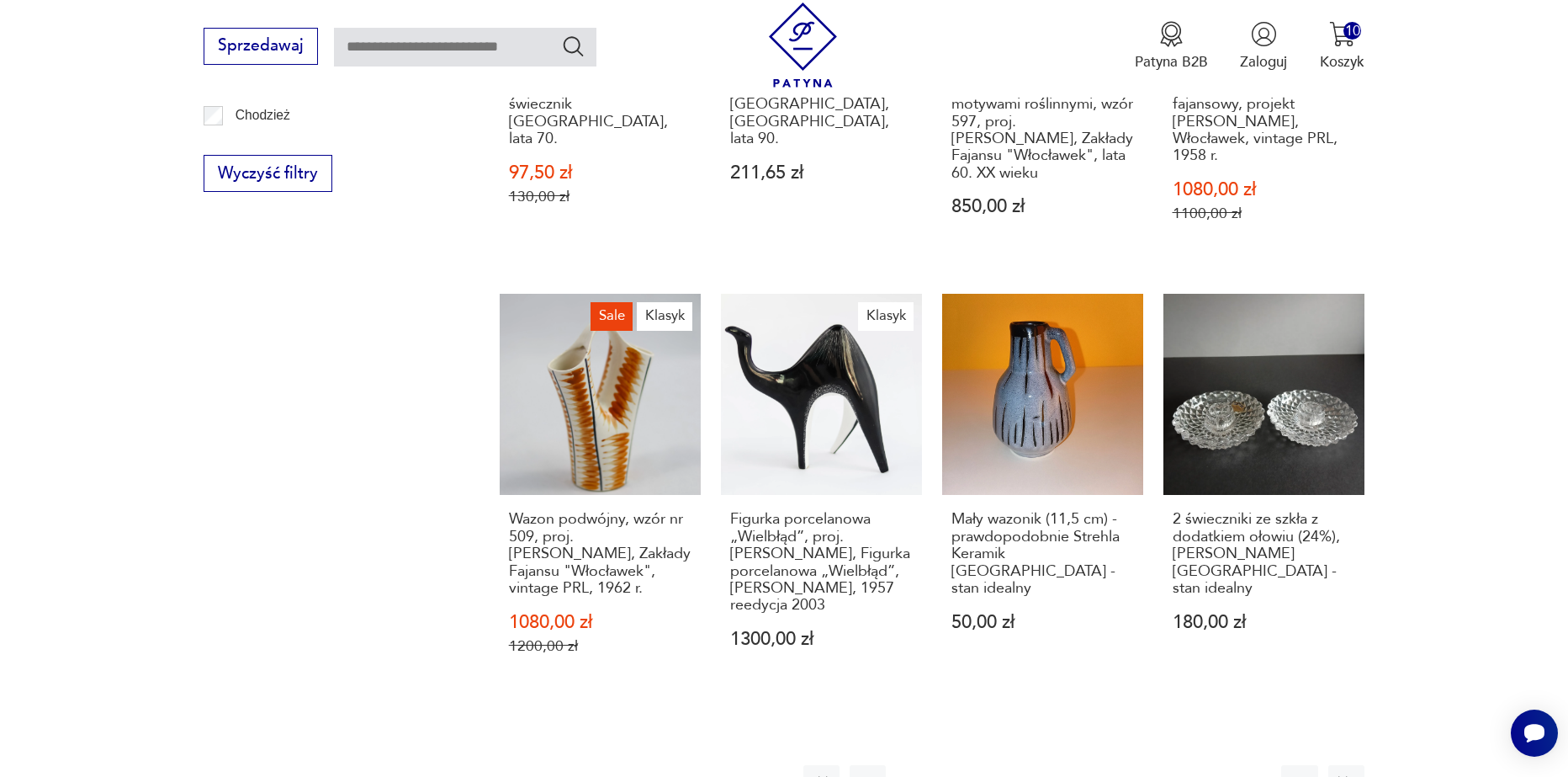
click at [1120, 765] on button "64" at bounding box center [1130, 783] width 37 height 37
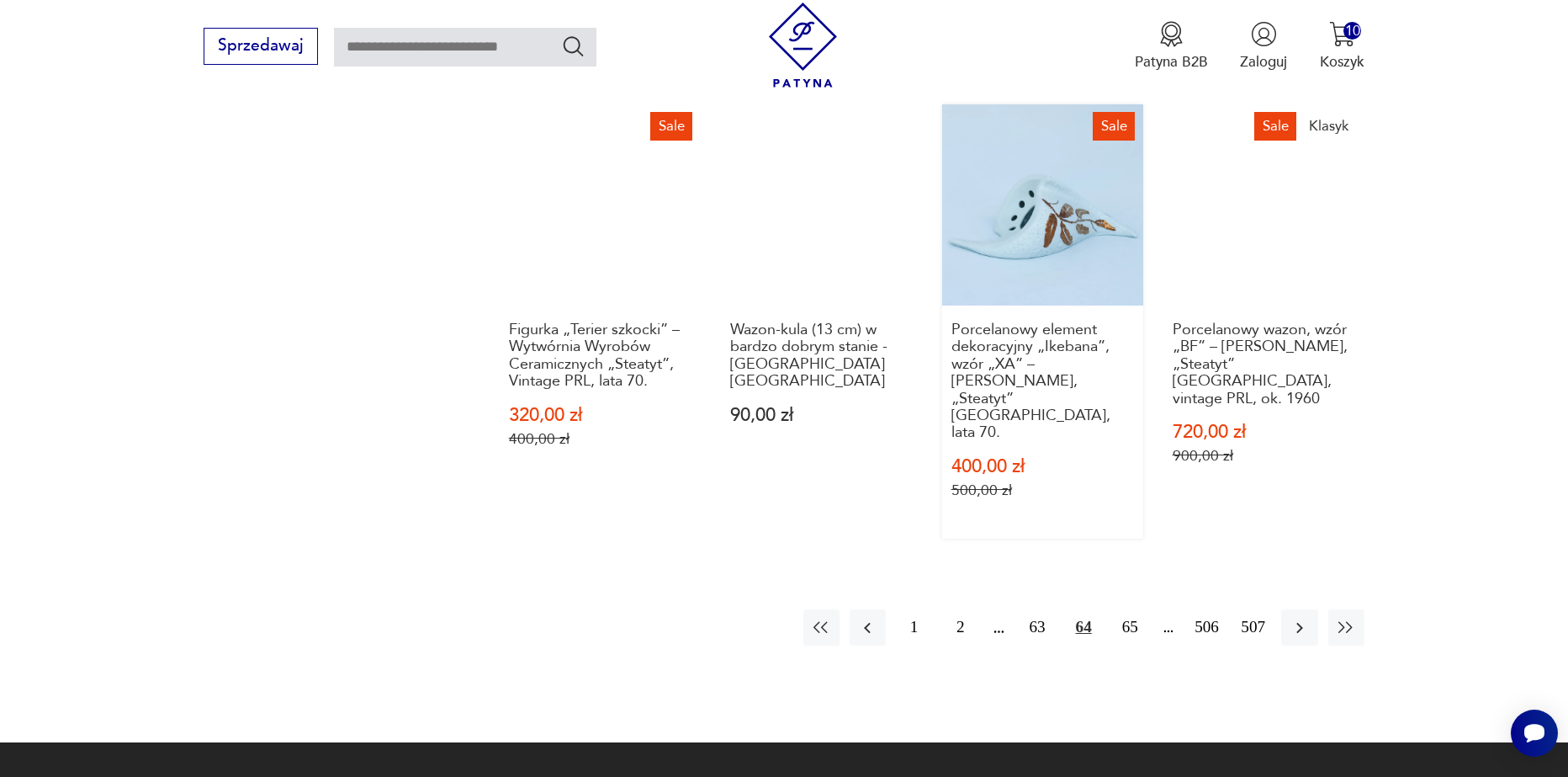
scroll to position [2075, 0]
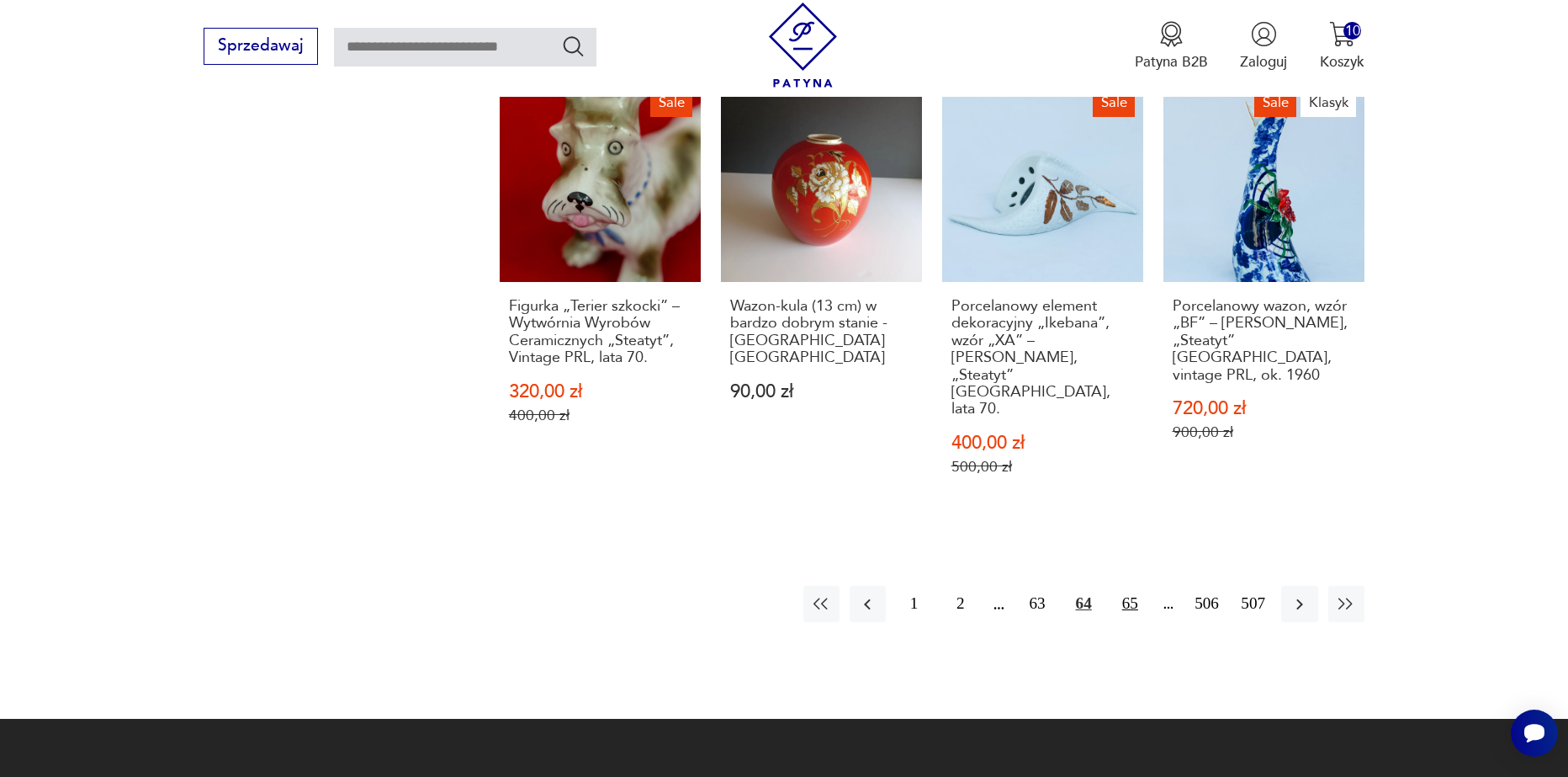
click at [1138, 591] on button "65" at bounding box center [1130, 604] width 37 height 37
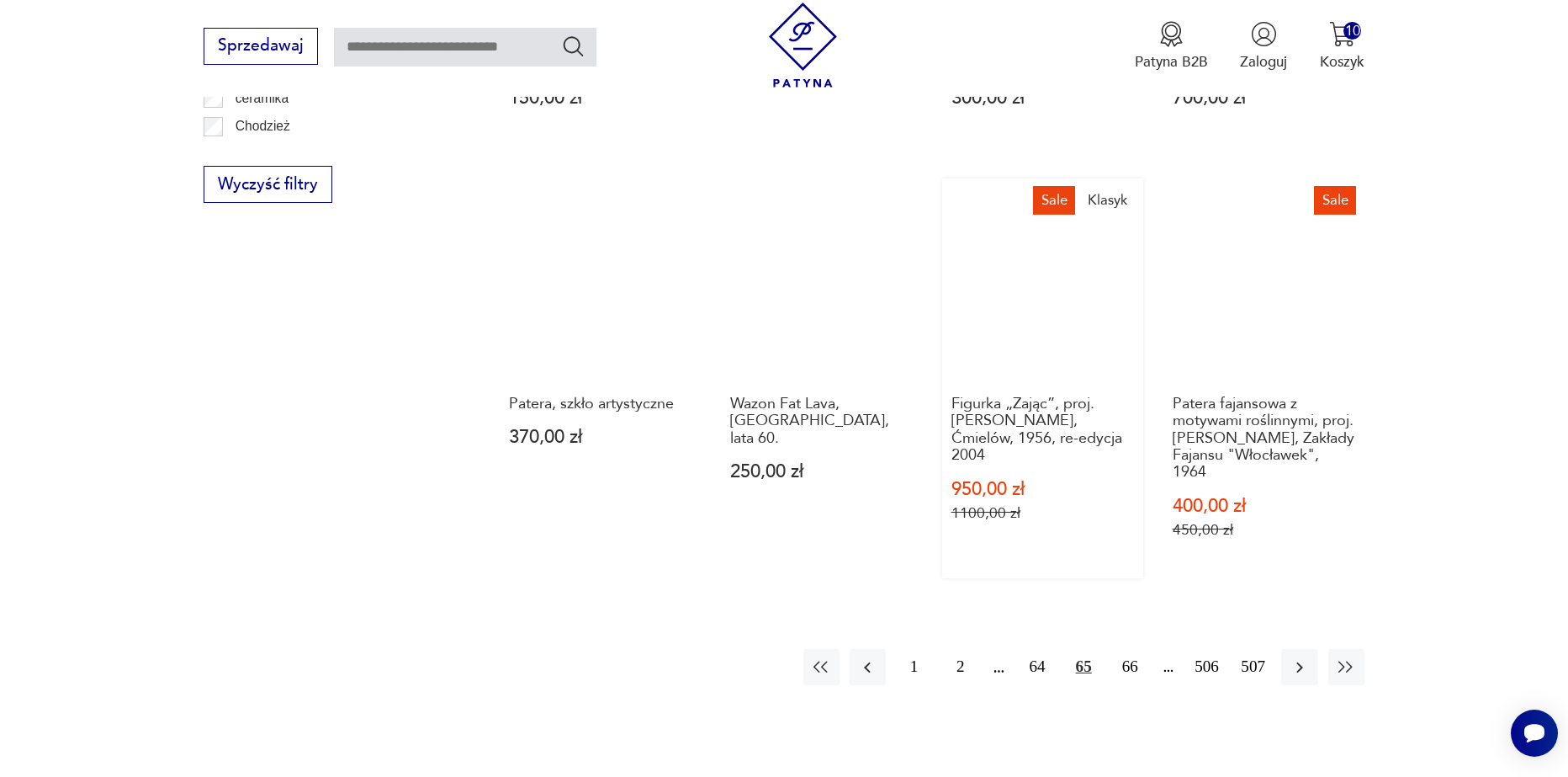
scroll to position [1906, 0]
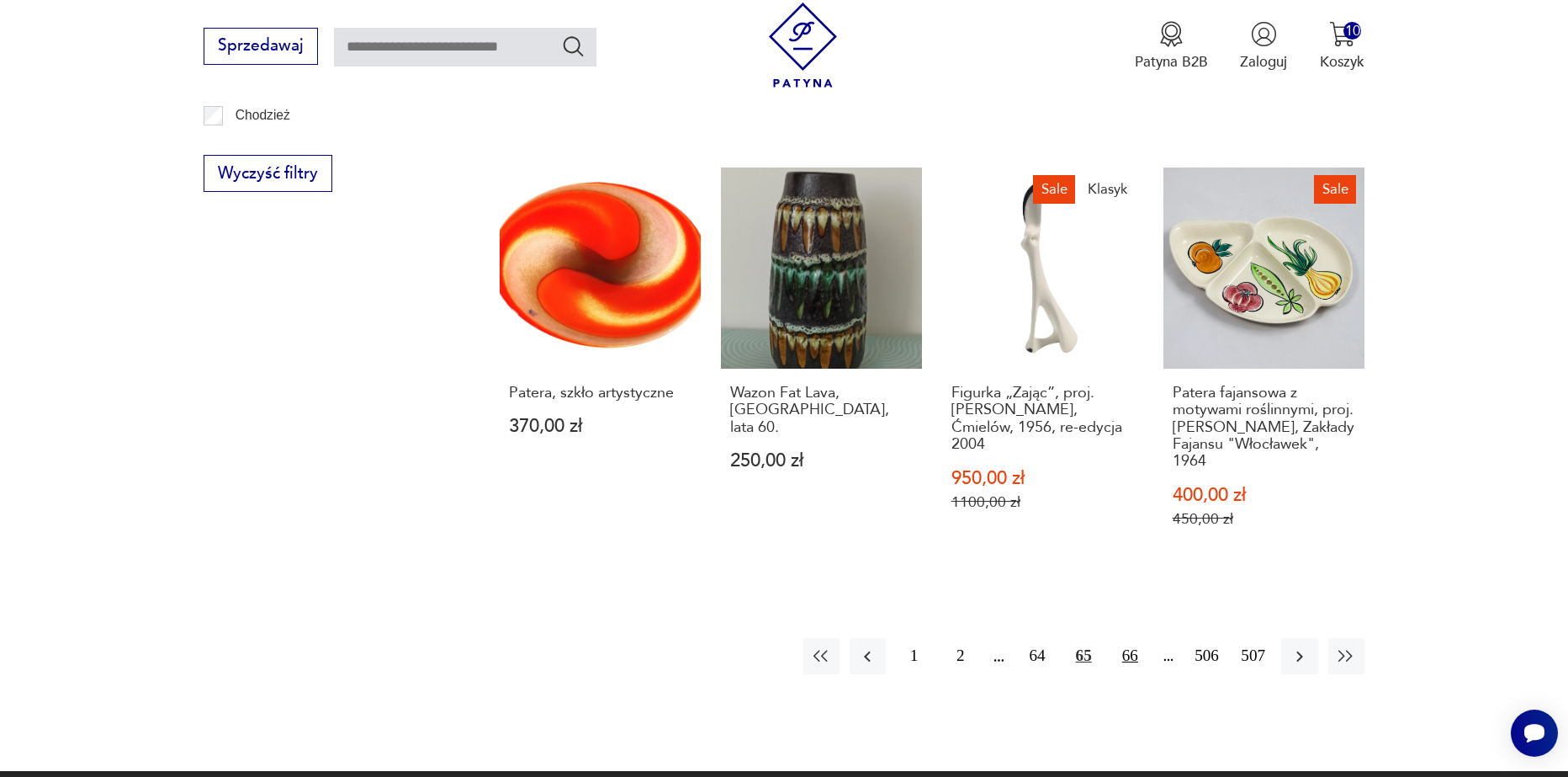
click at [1130, 638] on button "66" at bounding box center [1130, 656] width 37 height 37
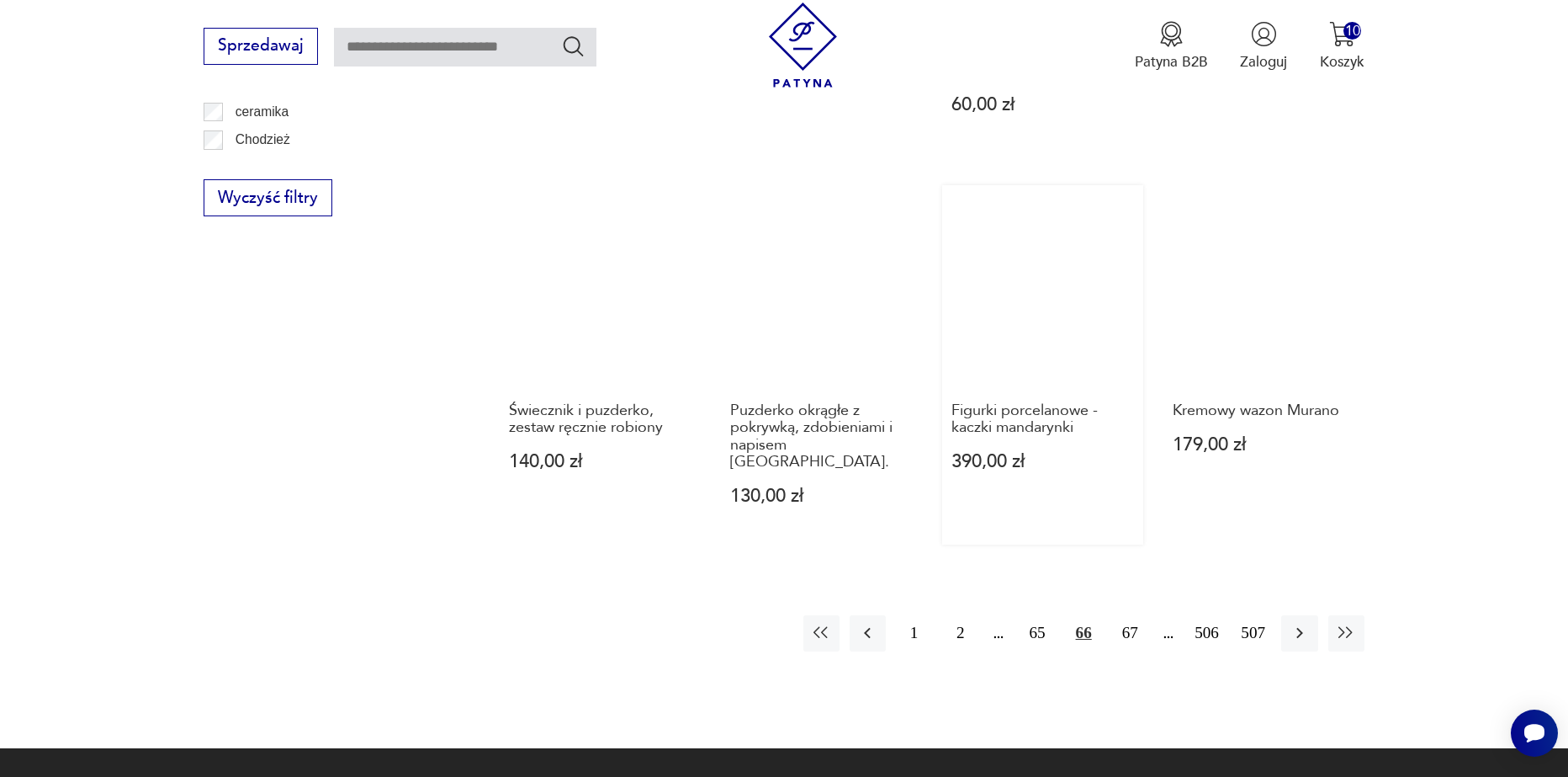
scroll to position [1906, 0]
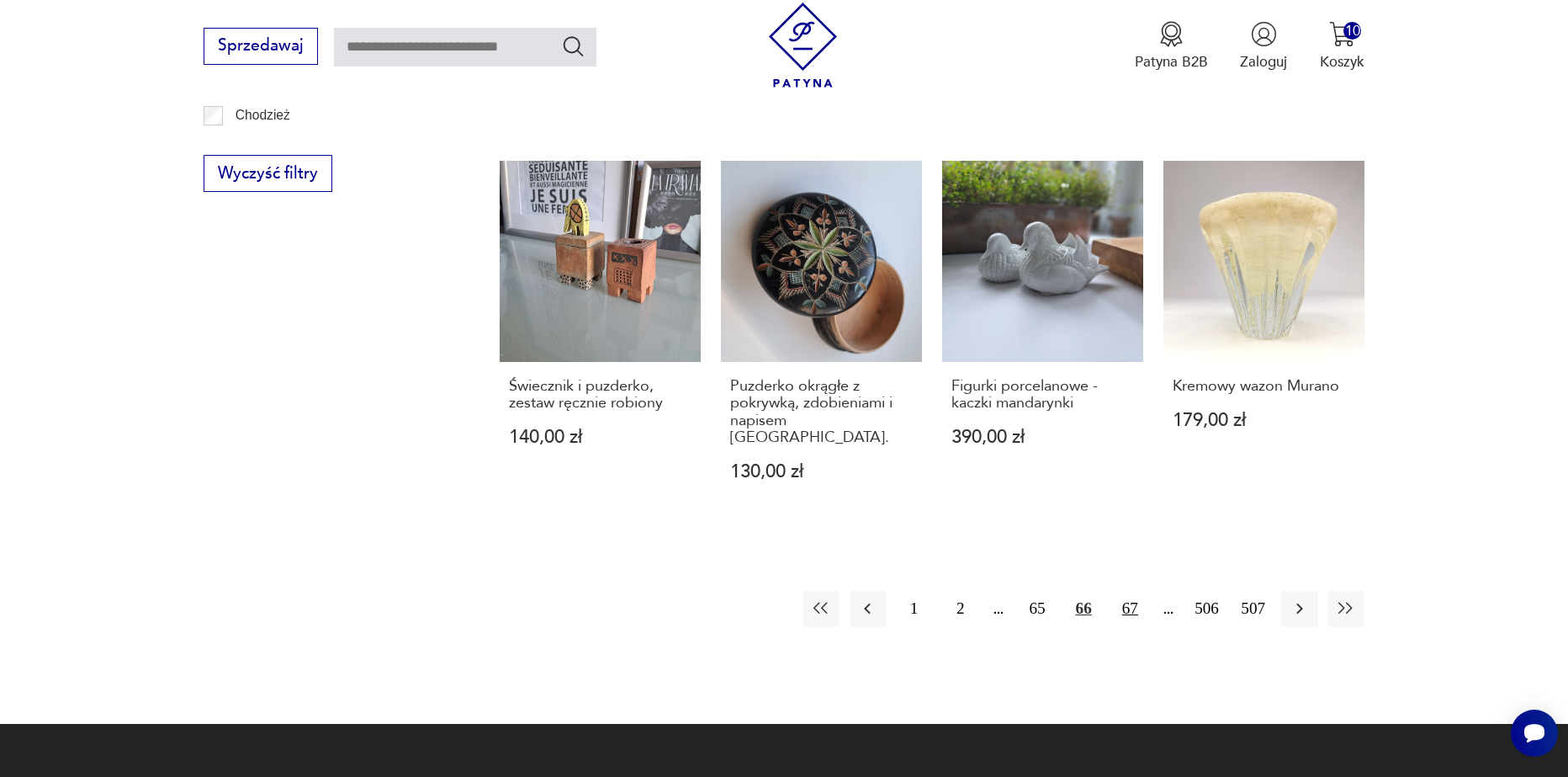
click at [1137, 590] on button "67" at bounding box center [1130, 608] width 37 height 37
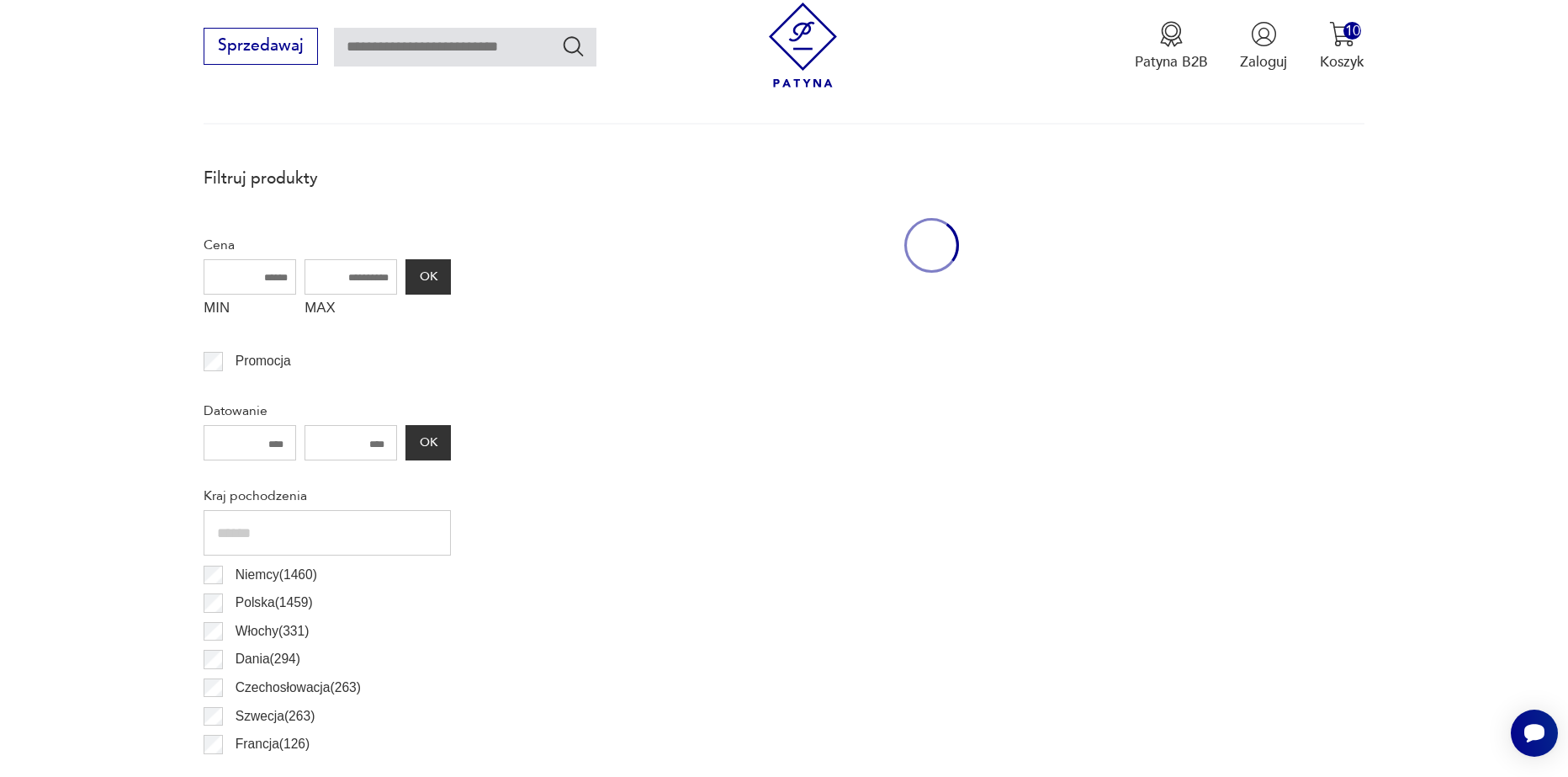
scroll to position [560, 0]
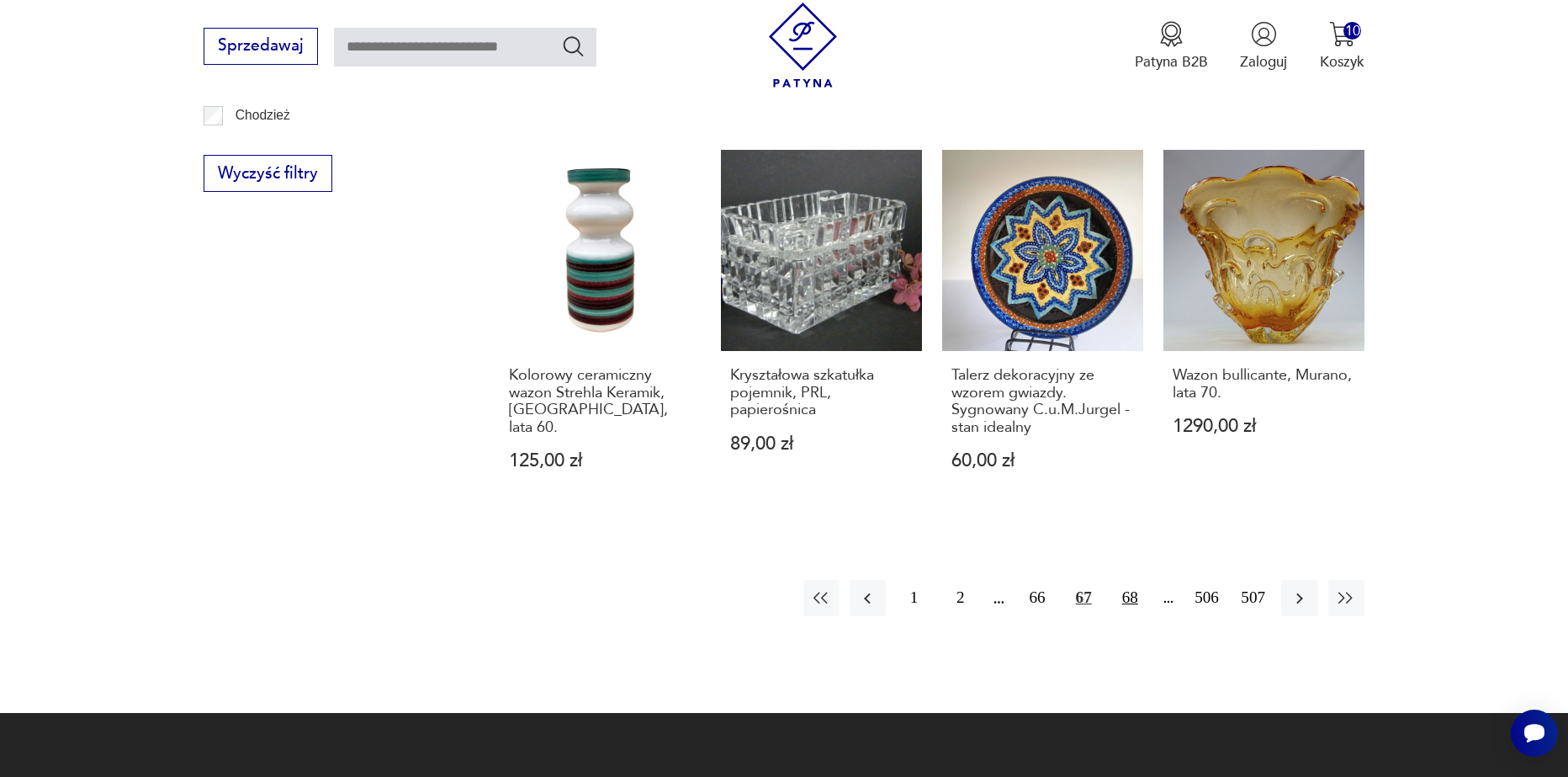
click at [1129, 581] on button "68" at bounding box center [1130, 597] width 37 height 37
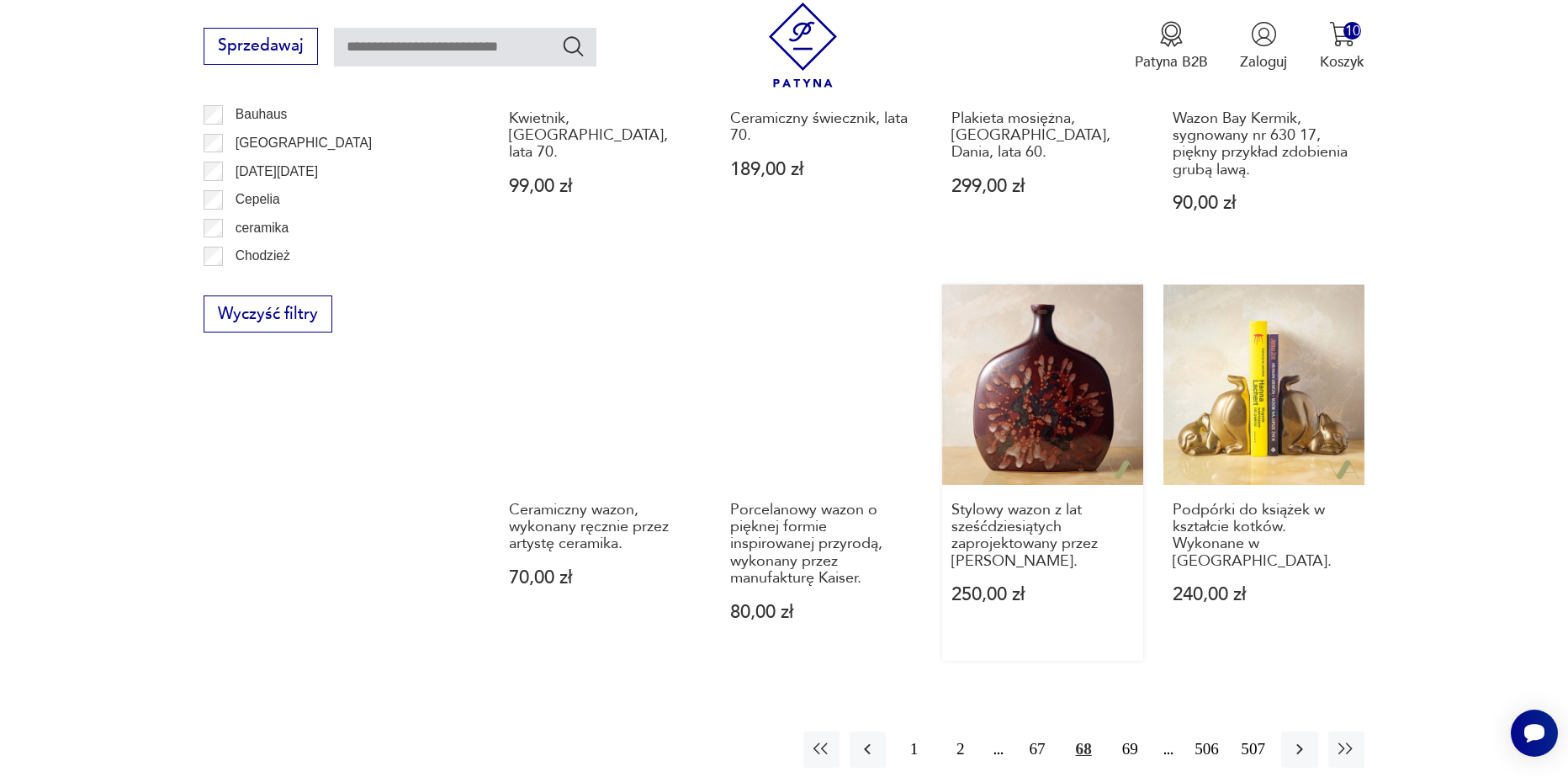
scroll to position [1822, 0]
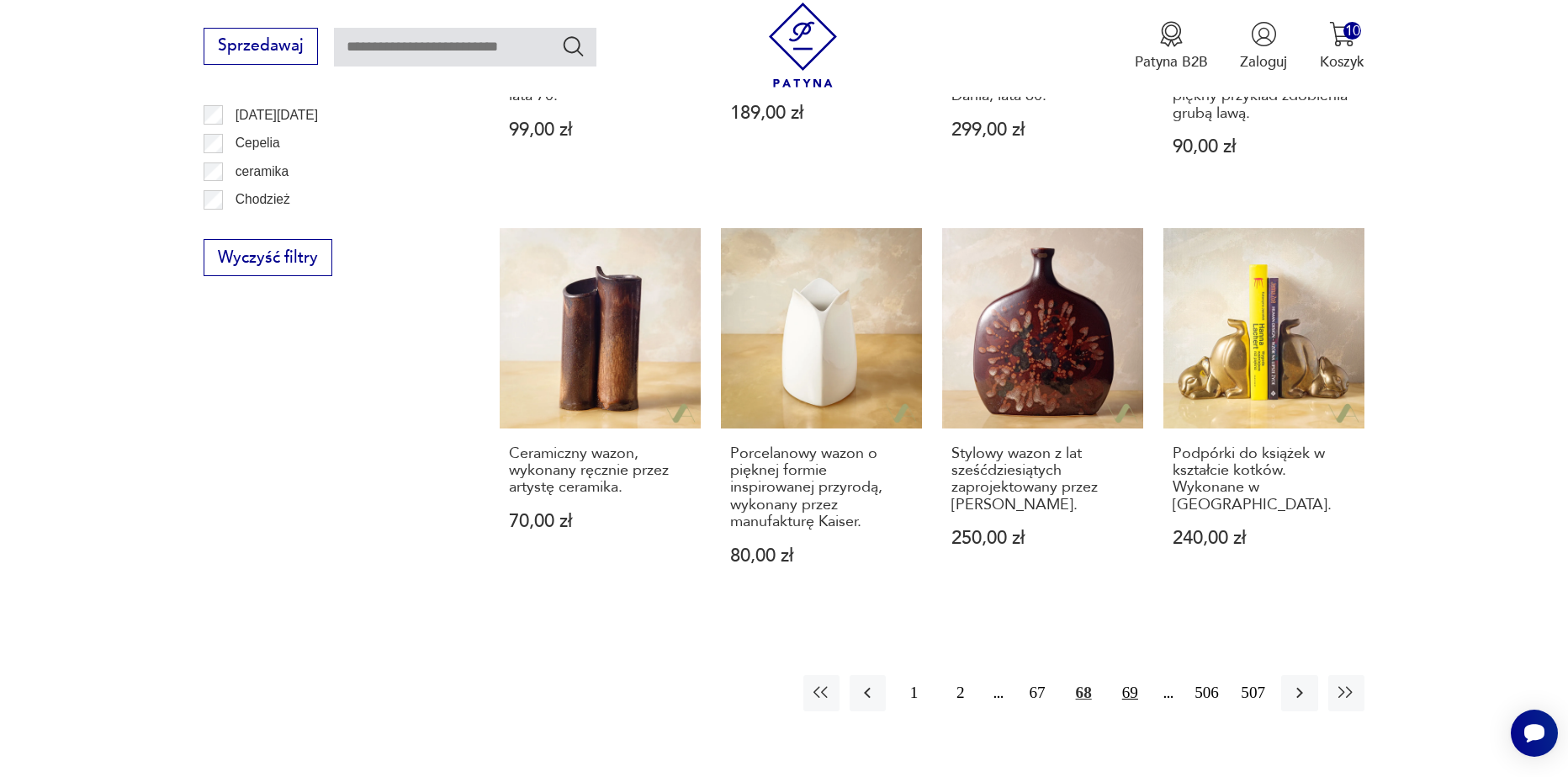
click at [1138, 678] on button "69" at bounding box center [1130, 693] width 37 height 37
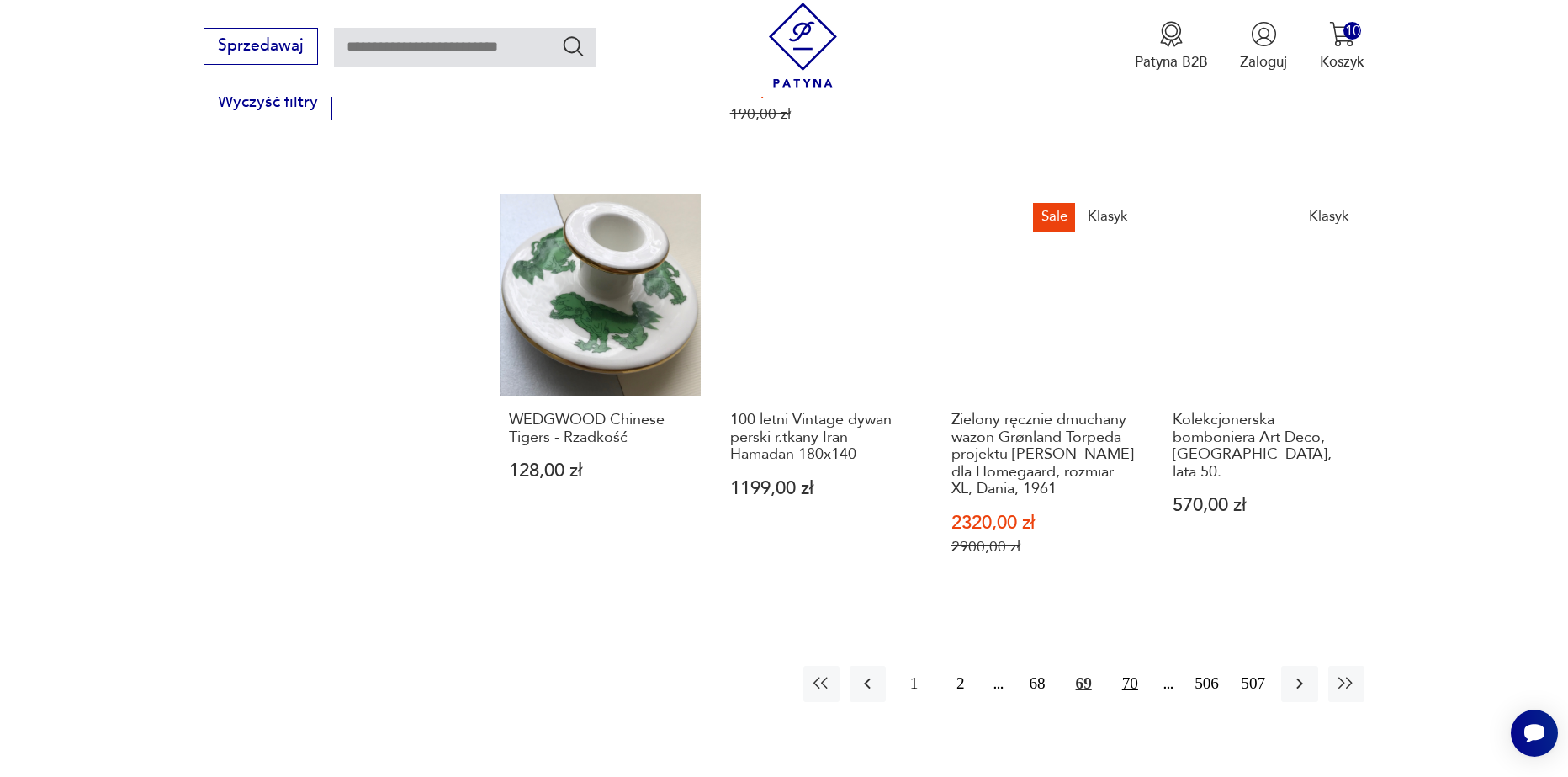
scroll to position [1990, 0]
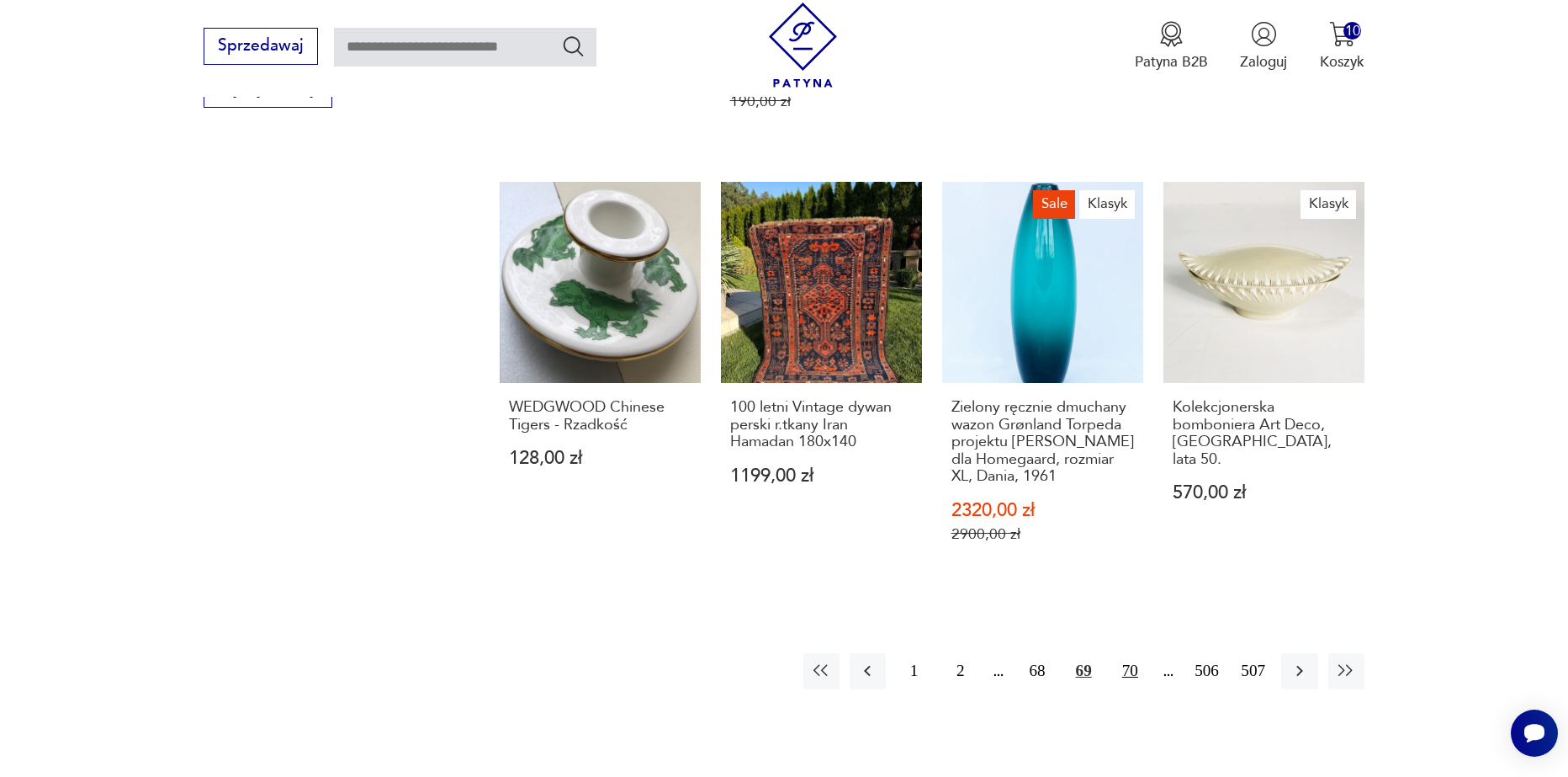
click at [1130, 653] on button "70" at bounding box center [1130, 671] width 37 height 37
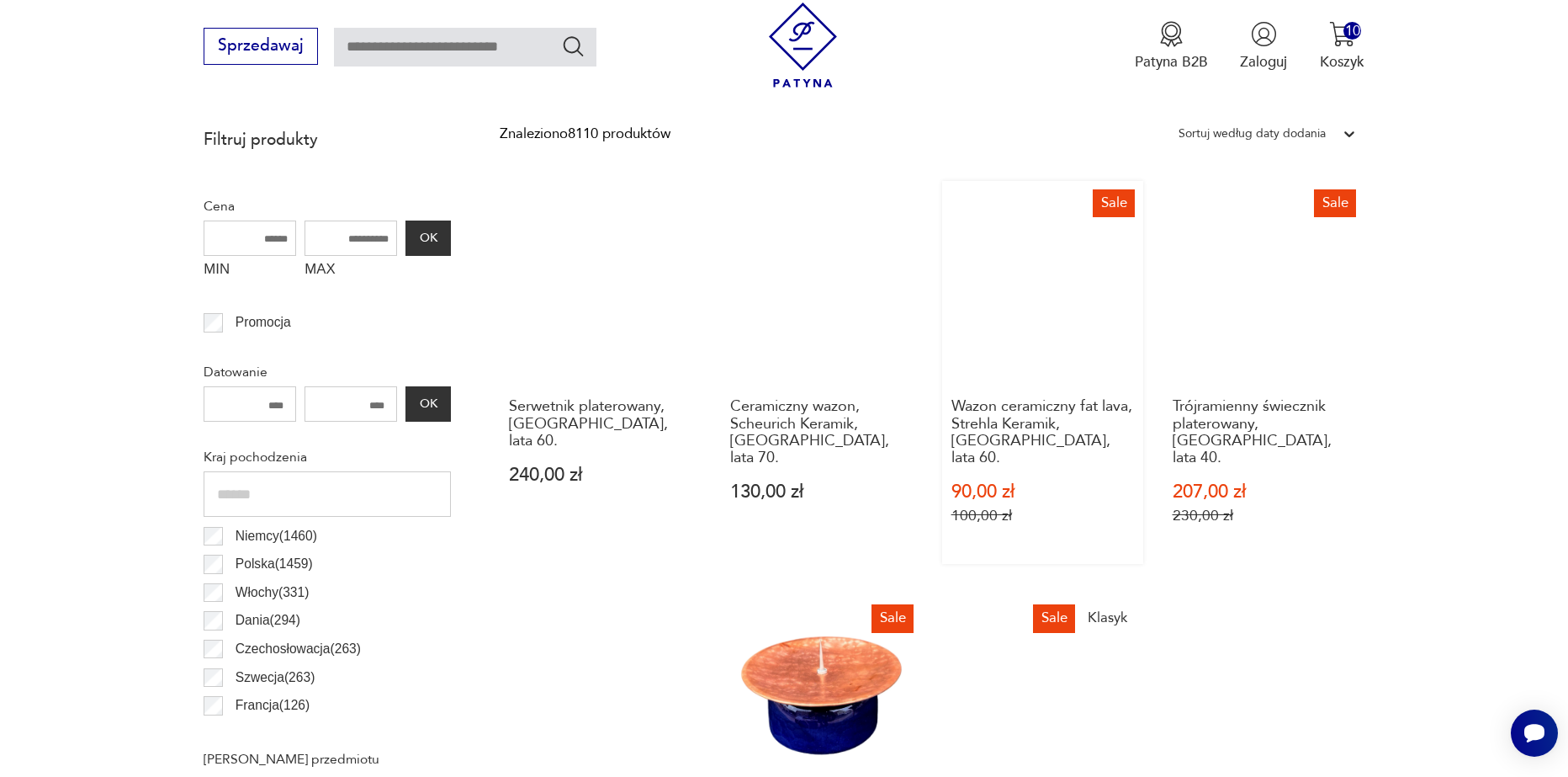
scroll to position [812, 0]
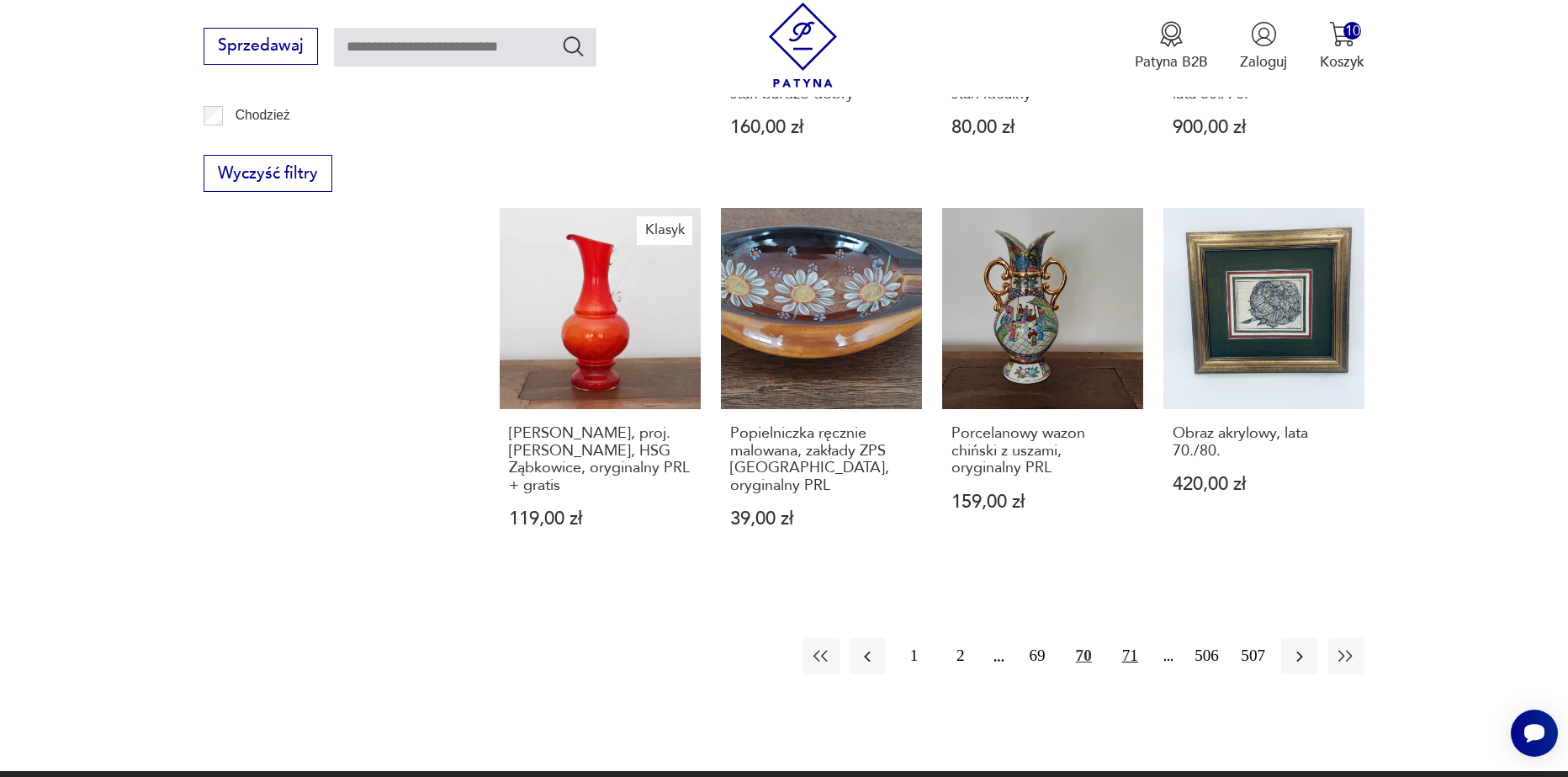
click at [1132, 639] on button "71" at bounding box center [1130, 656] width 37 height 37
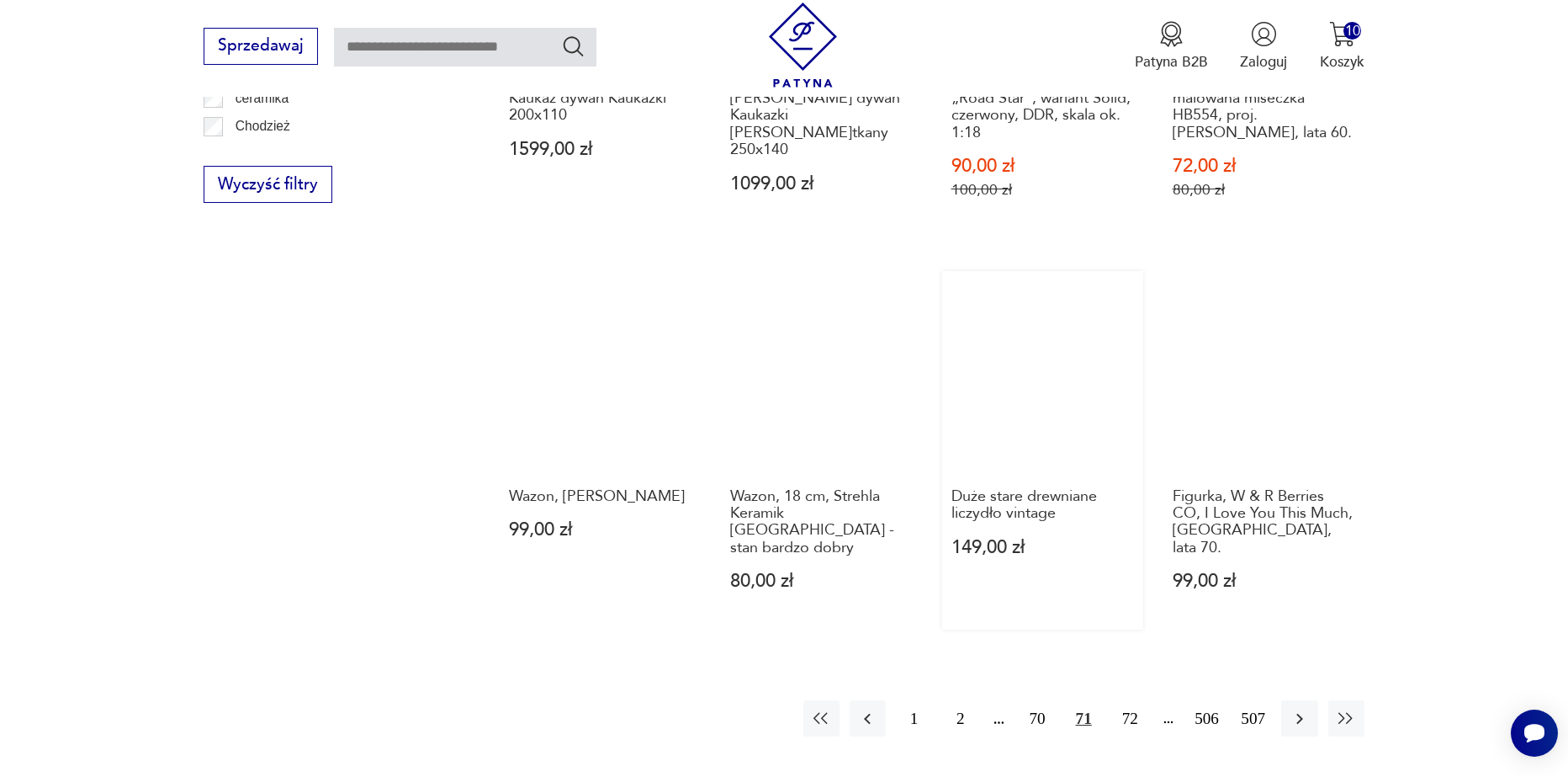
scroll to position [1906, 0]
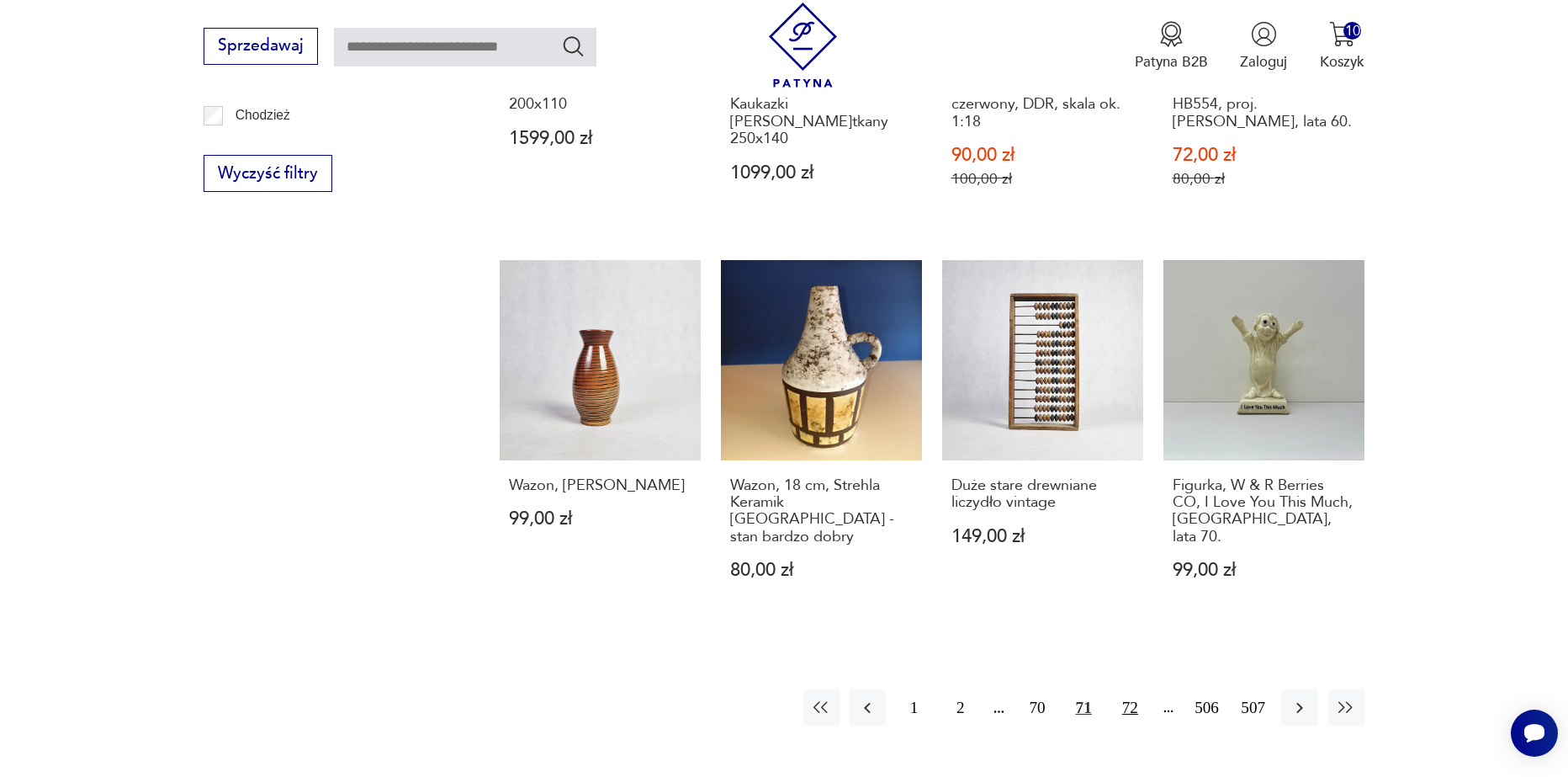
click at [1141, 689] on button "72" at bounding box center [1130, 707] width 37 height 37
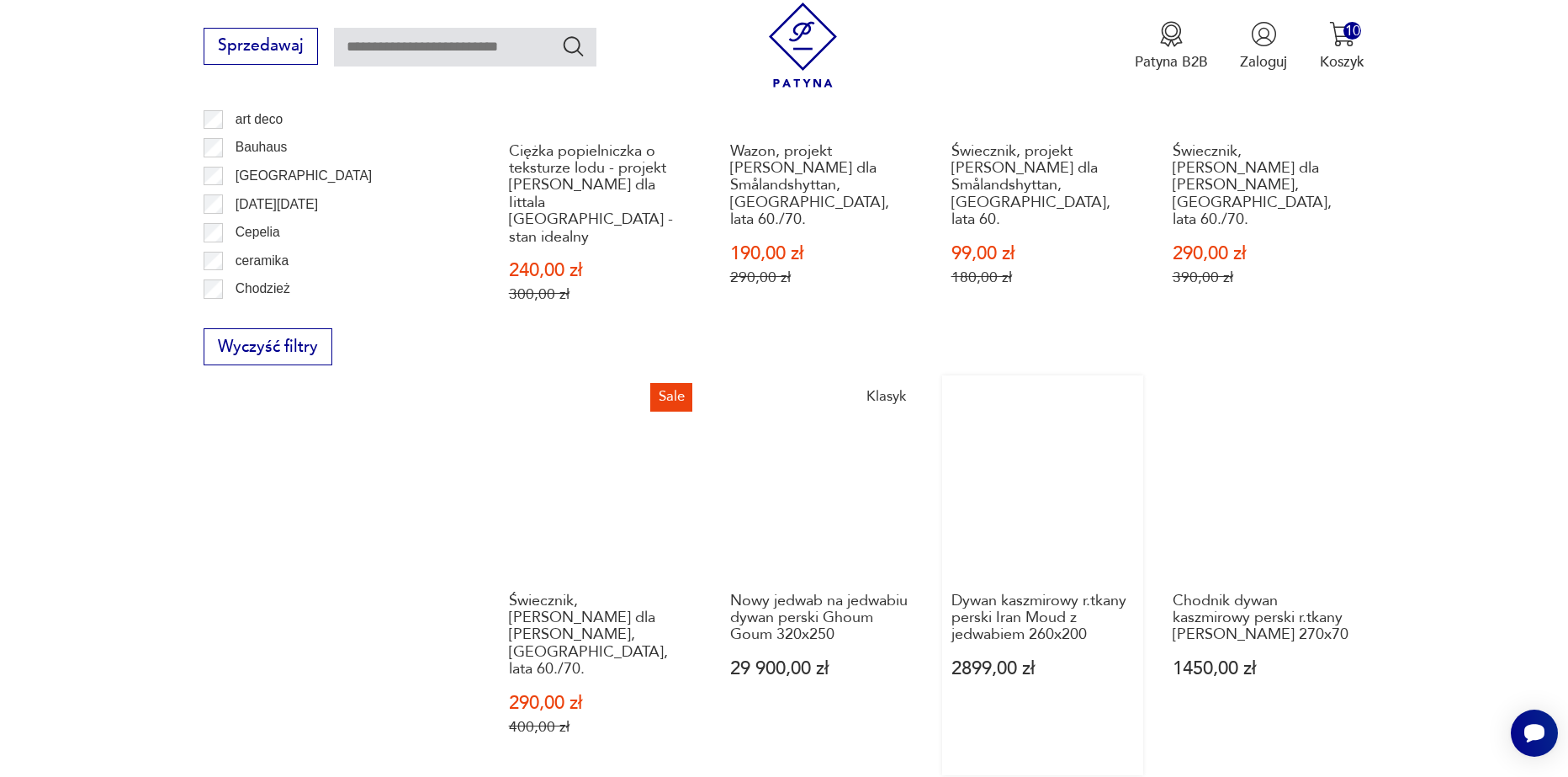
scroll to position [1906, 0]
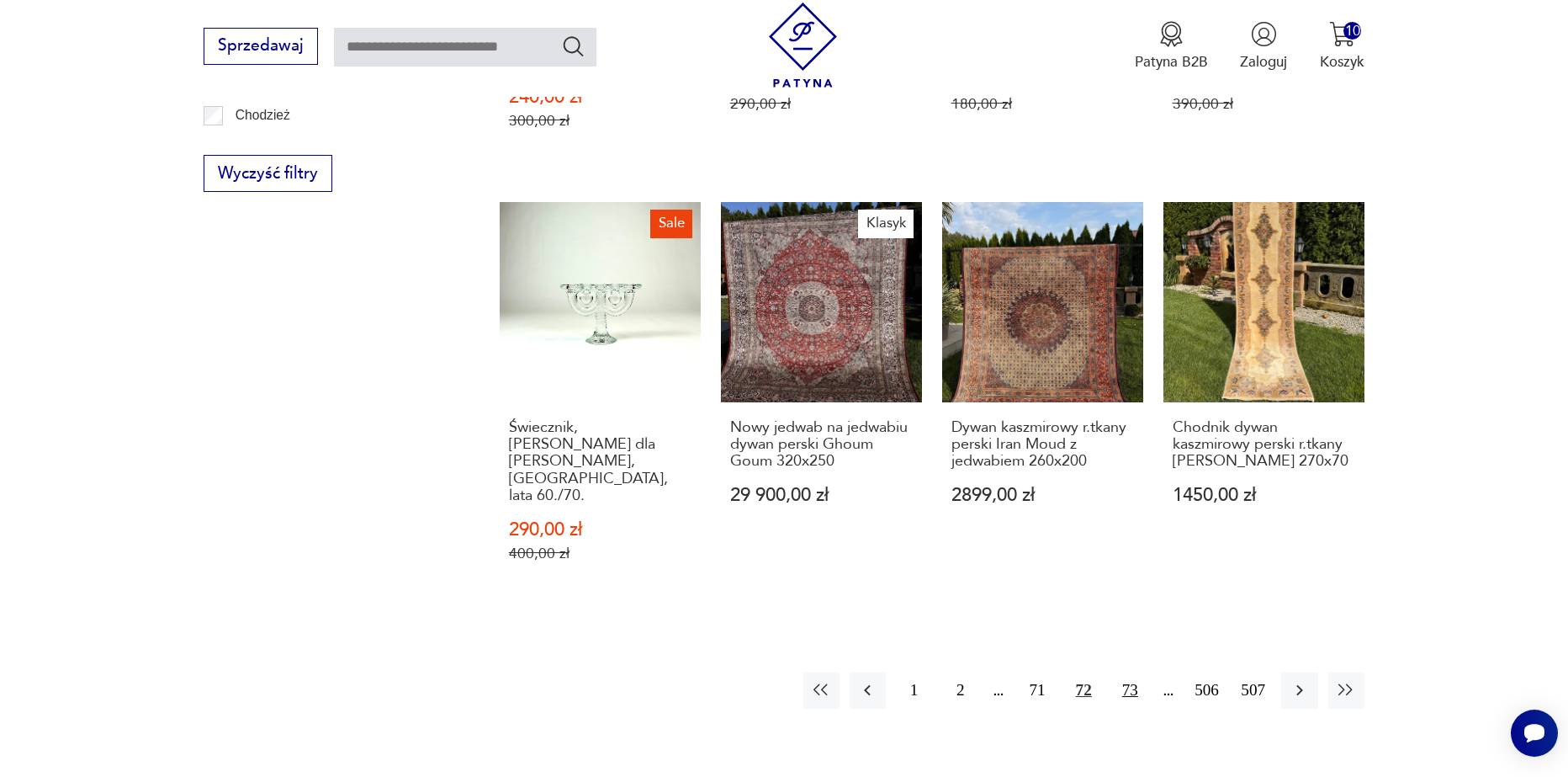
click at [1116, 673] on button "73" at bounding box center [1130, 690] width 37 height 37
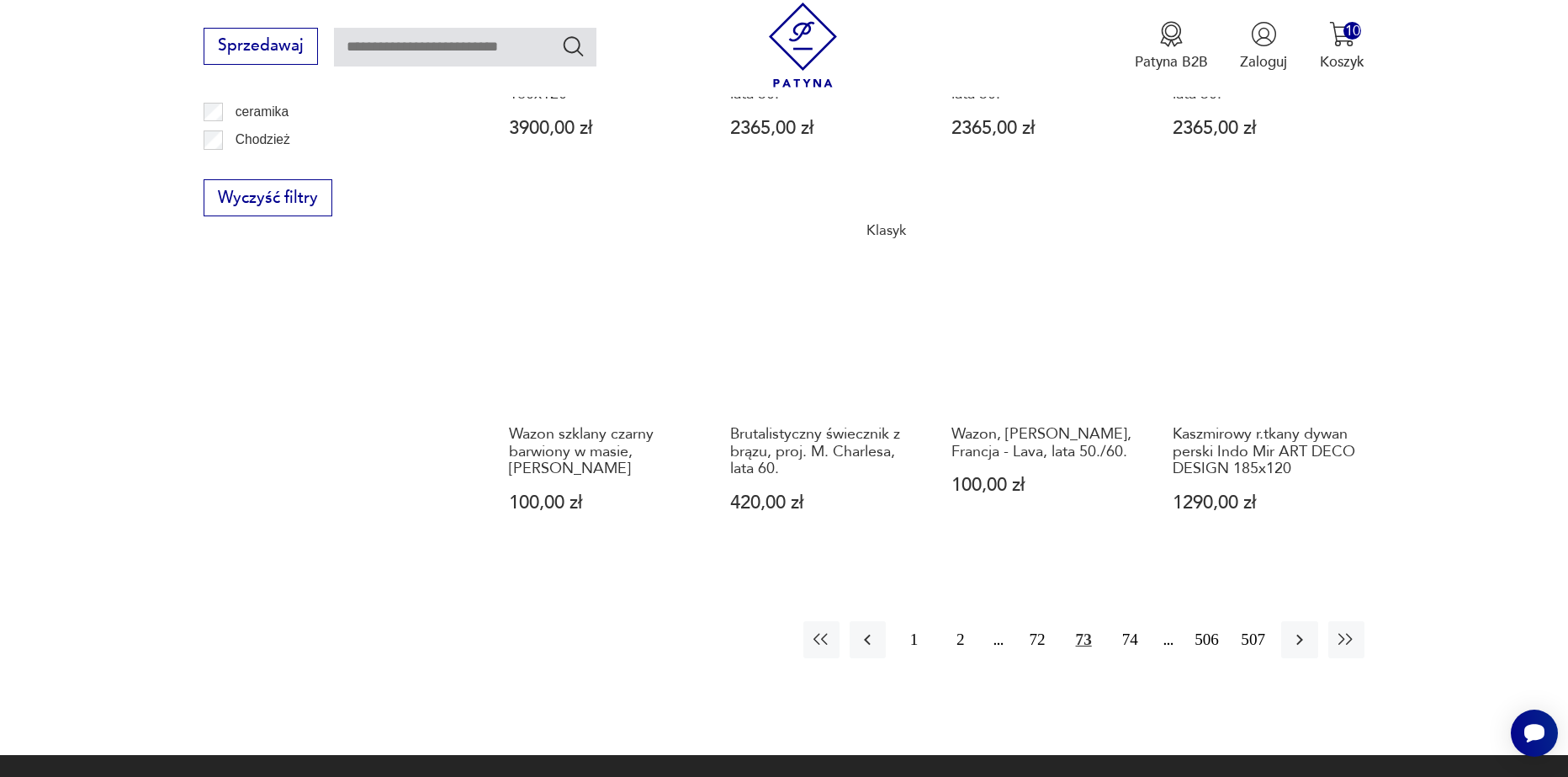
scroll to position [1906, 0]
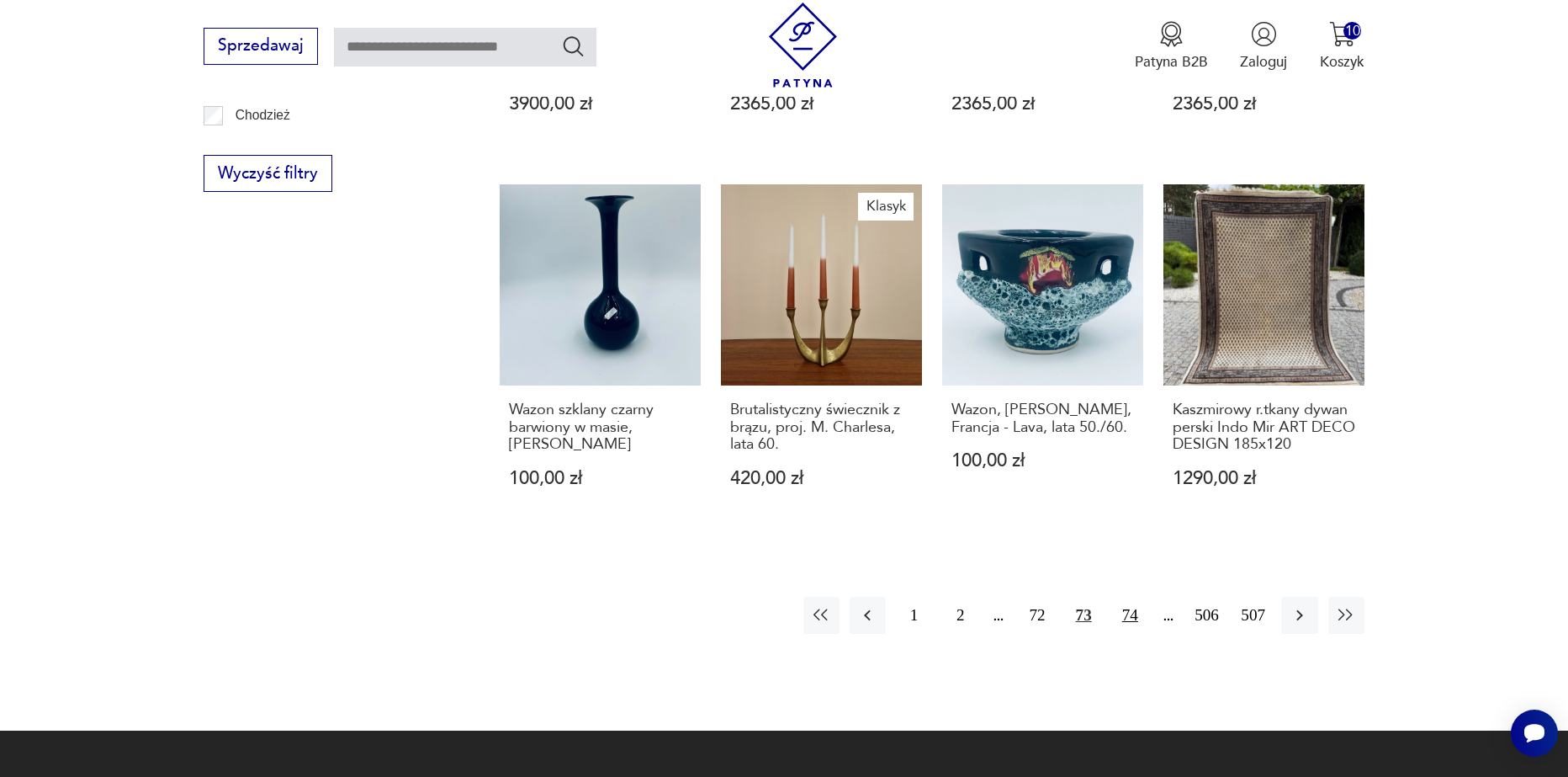
click at [1138, 597] on button "74" at bounding box center [1130, 614] width 37 height 37
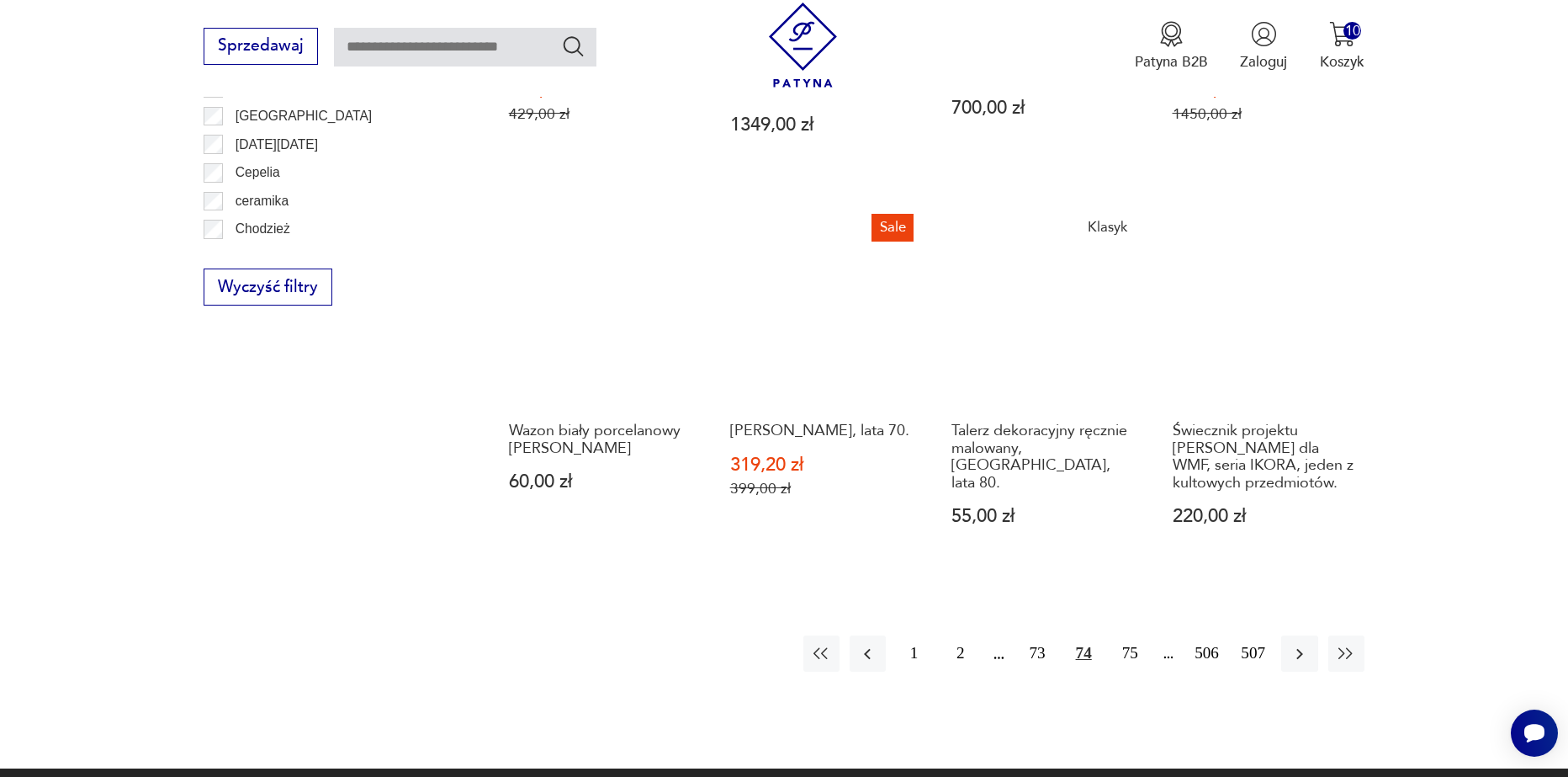
scroll to position [1906, 0]
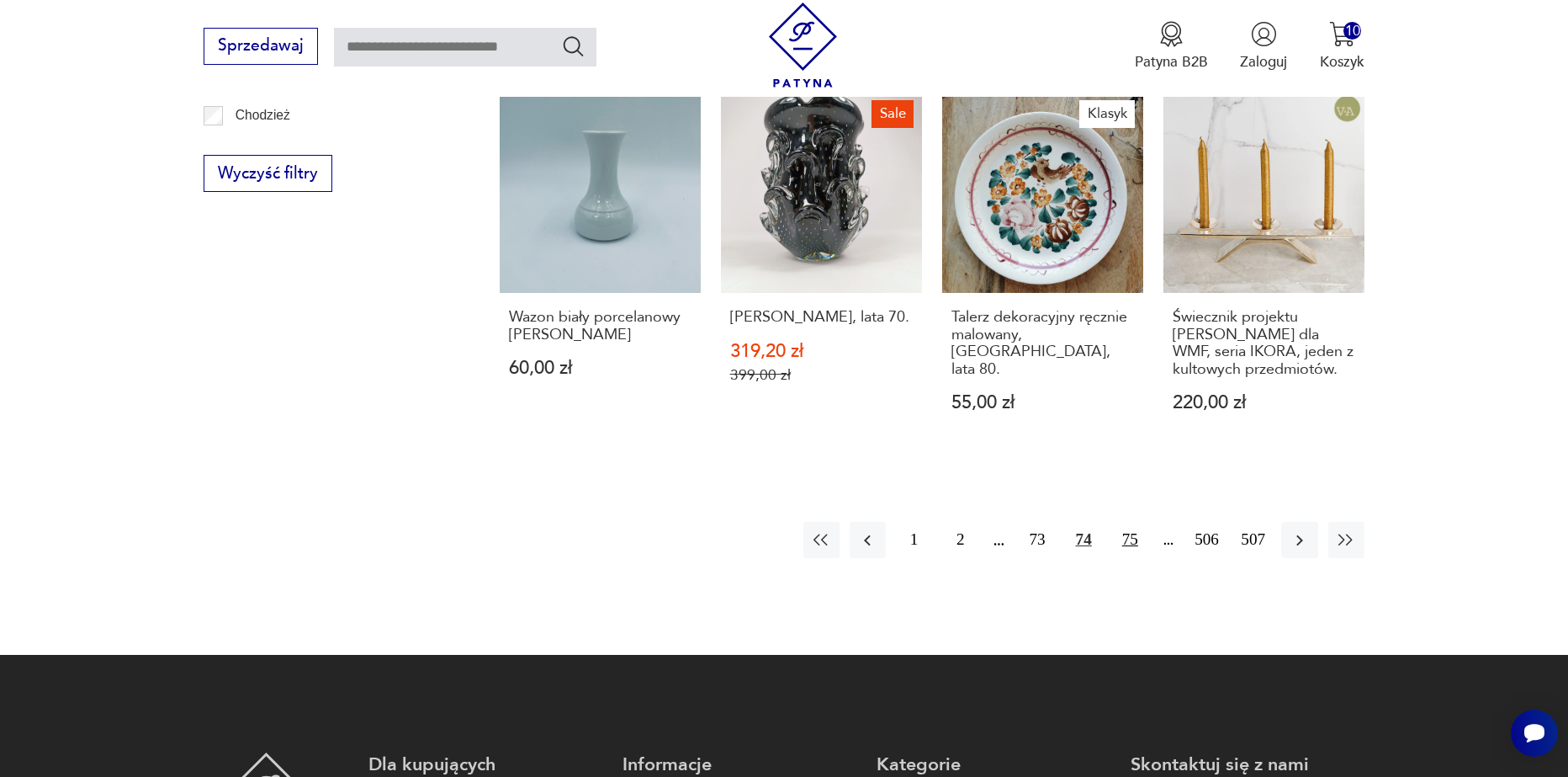
click at [1131, 551] on button "75" at bounding box center [1130, 539] width 37 height 37
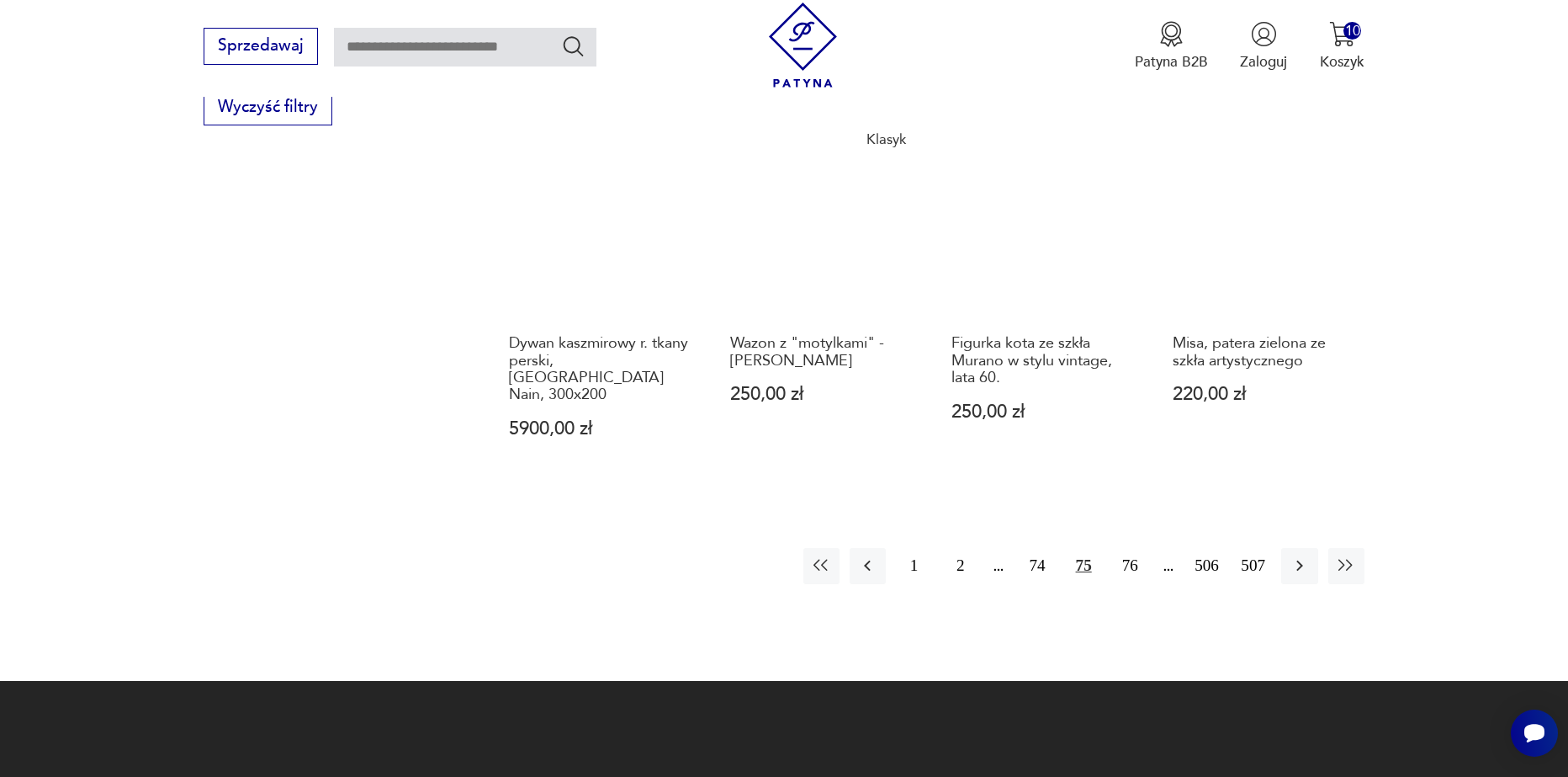
scroll to position [1990, 0]
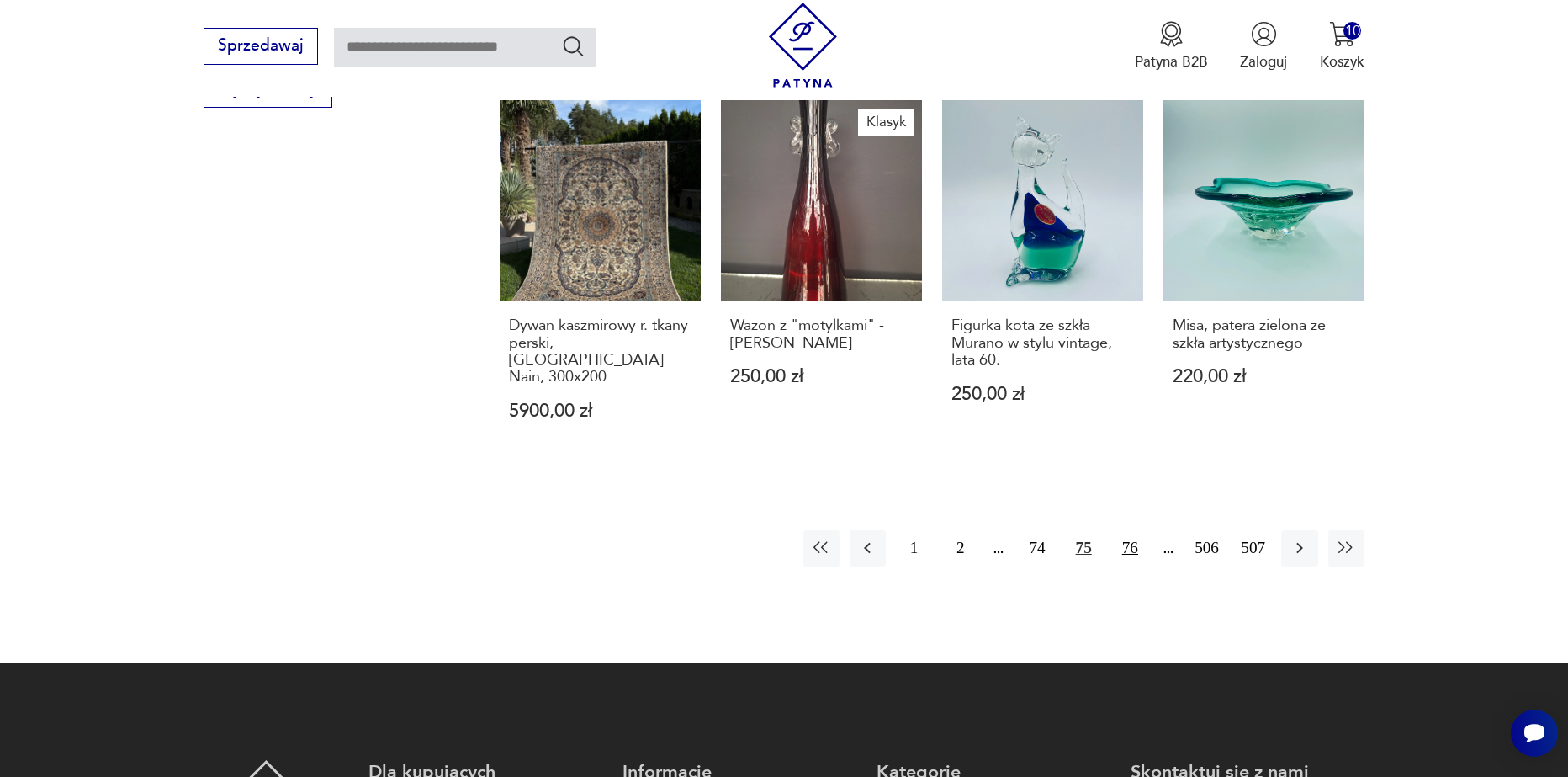
click at [1134, 531] on button "76" at bounding box center [1130, 548] width 37 height 37
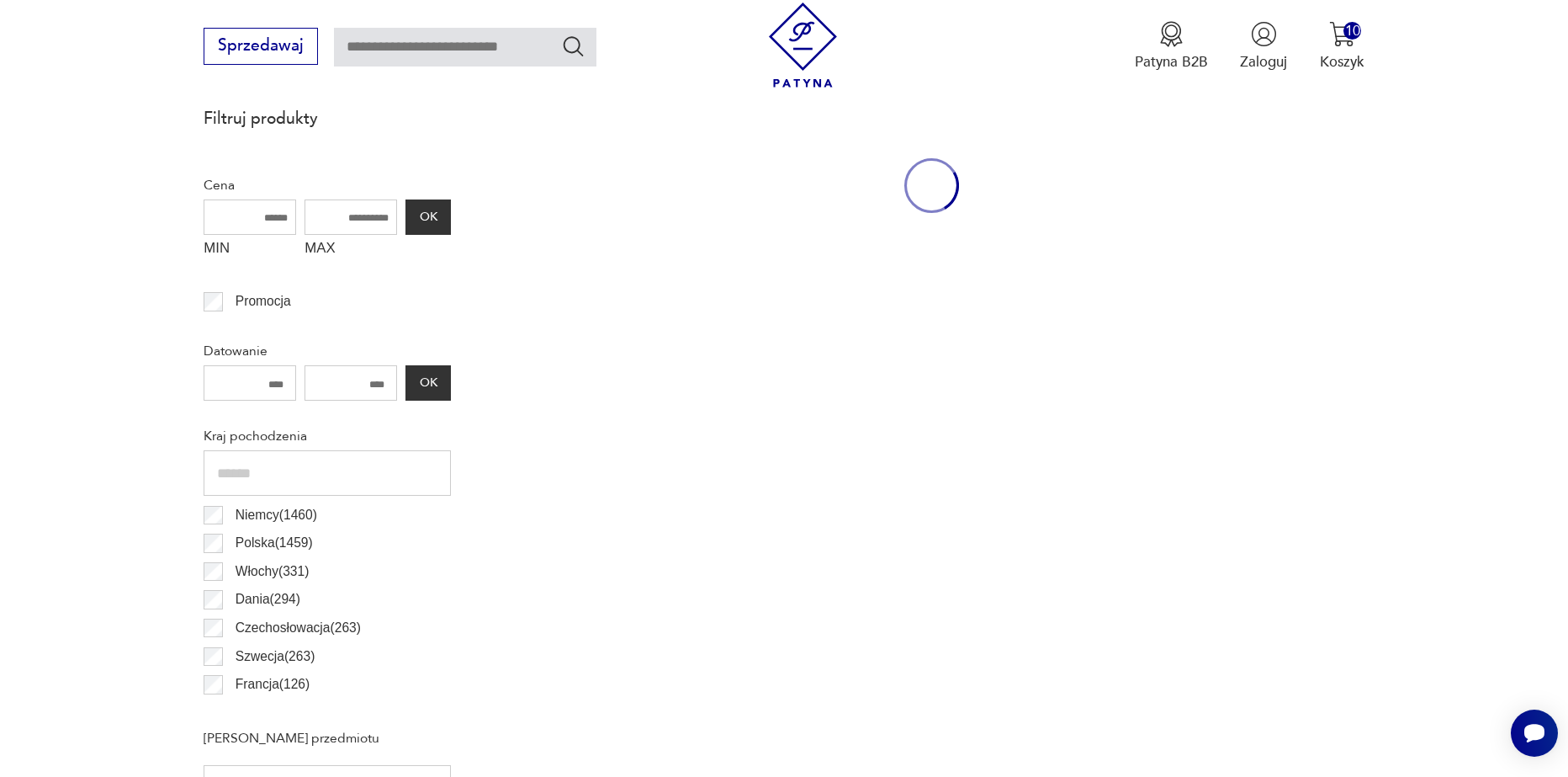
scroll to position [560, 0]
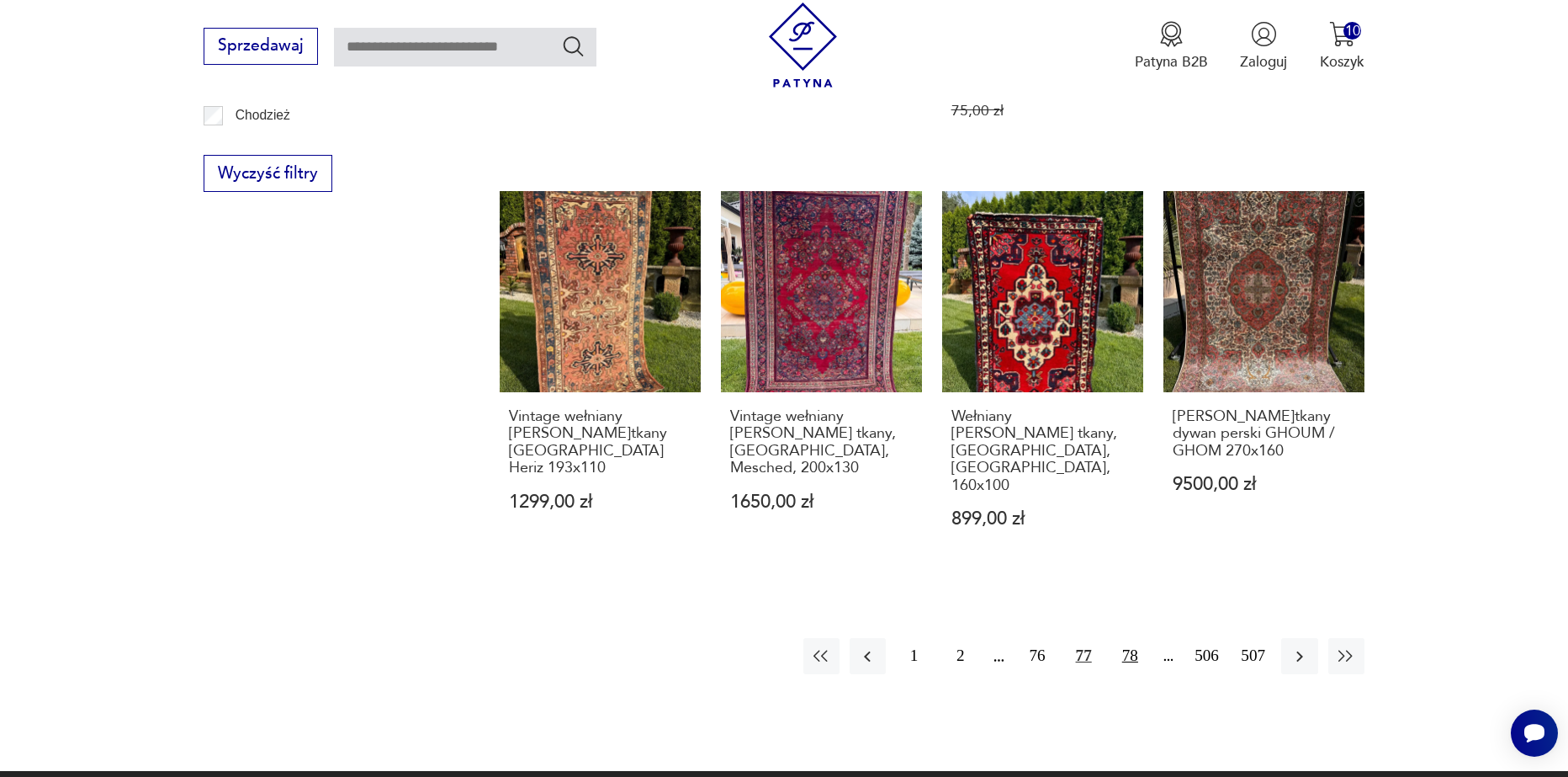
click at [1125, 638] on button "78" at bounding box center [1130, 656] width 37 height 37
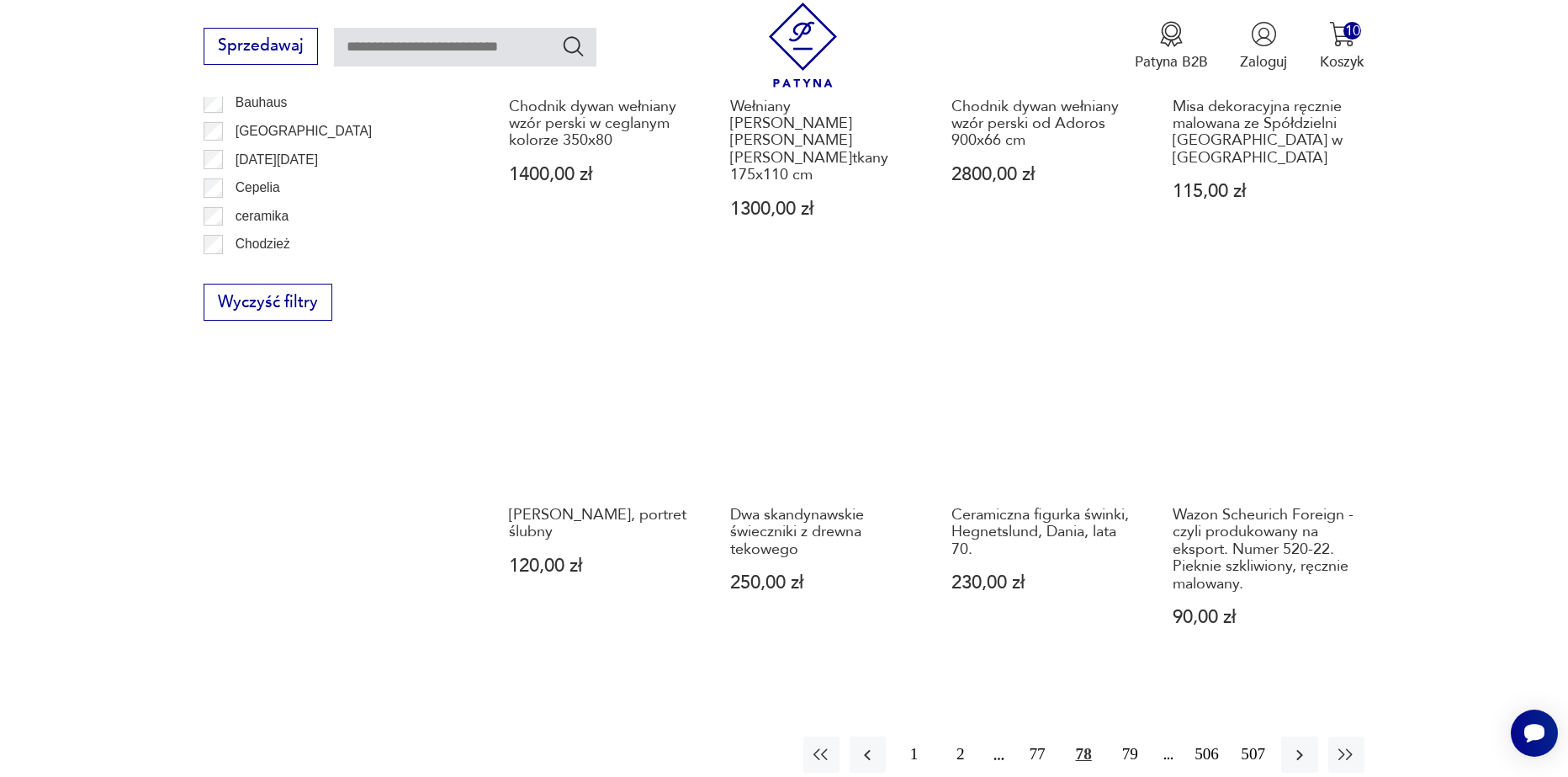
scroll to position [1906, 0]
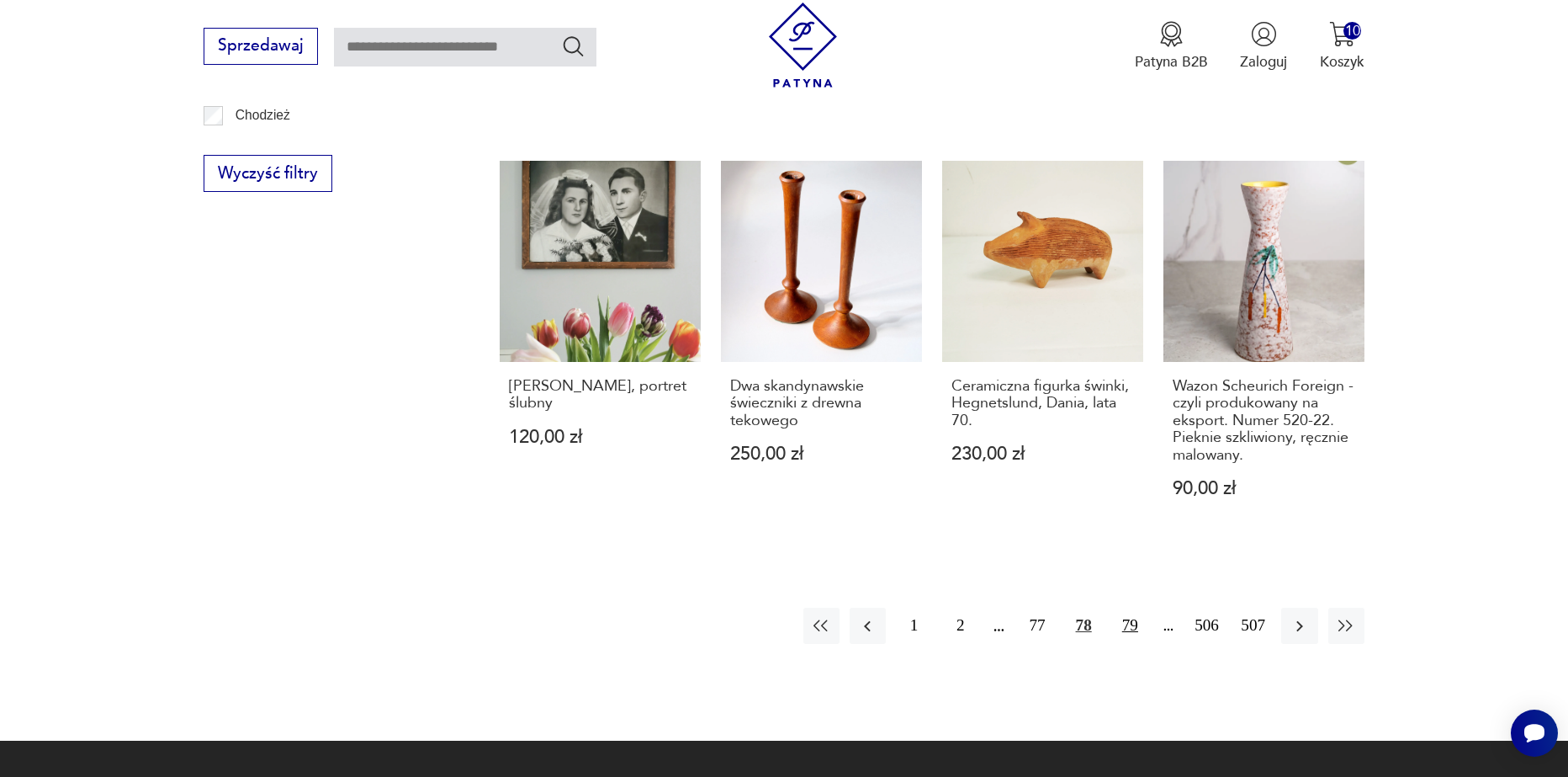
click at [1119, 607] on button "79" at bounding box center [1130, 625] width 37 height 37
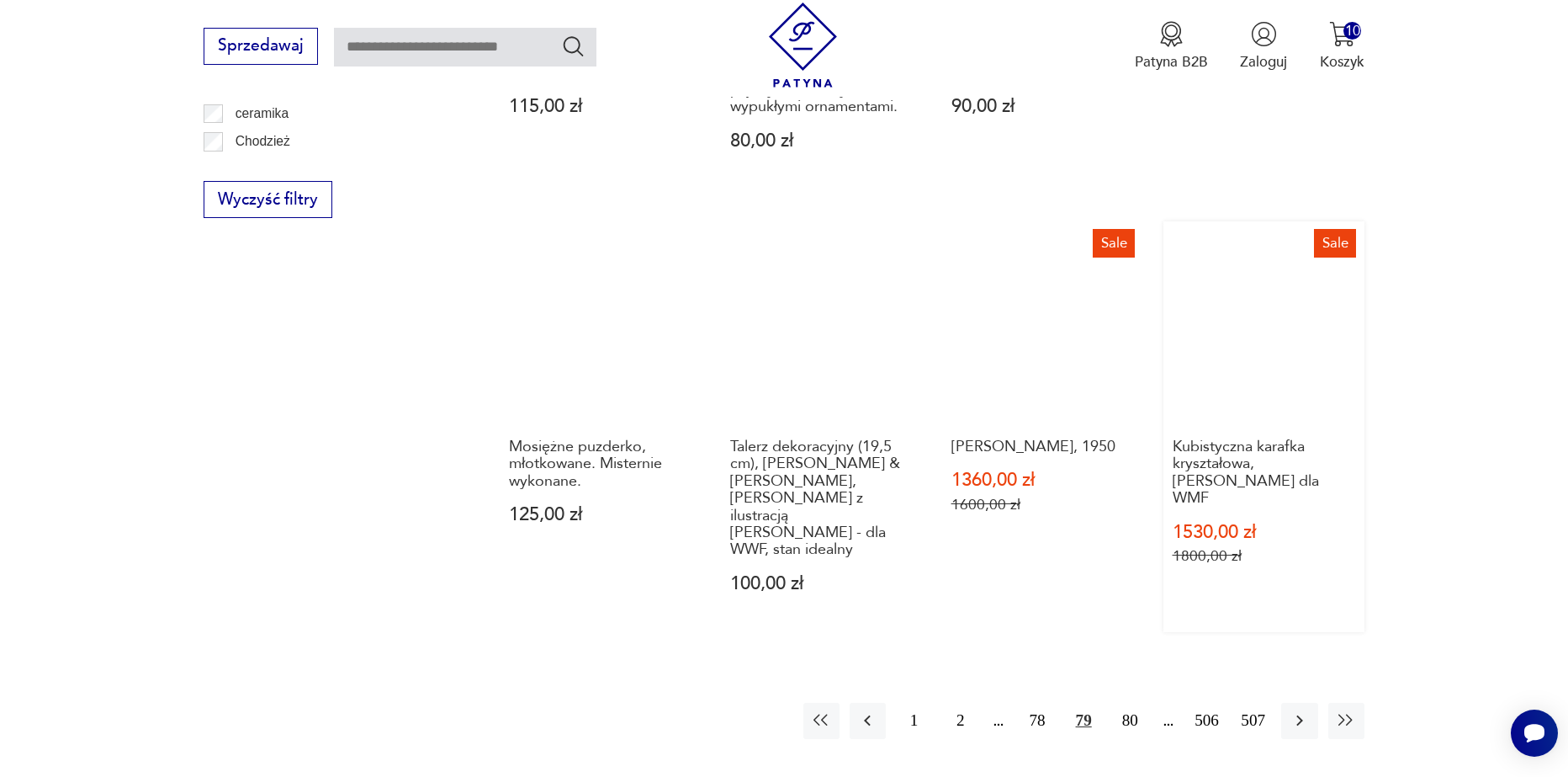
scroll to position [1906, 0]
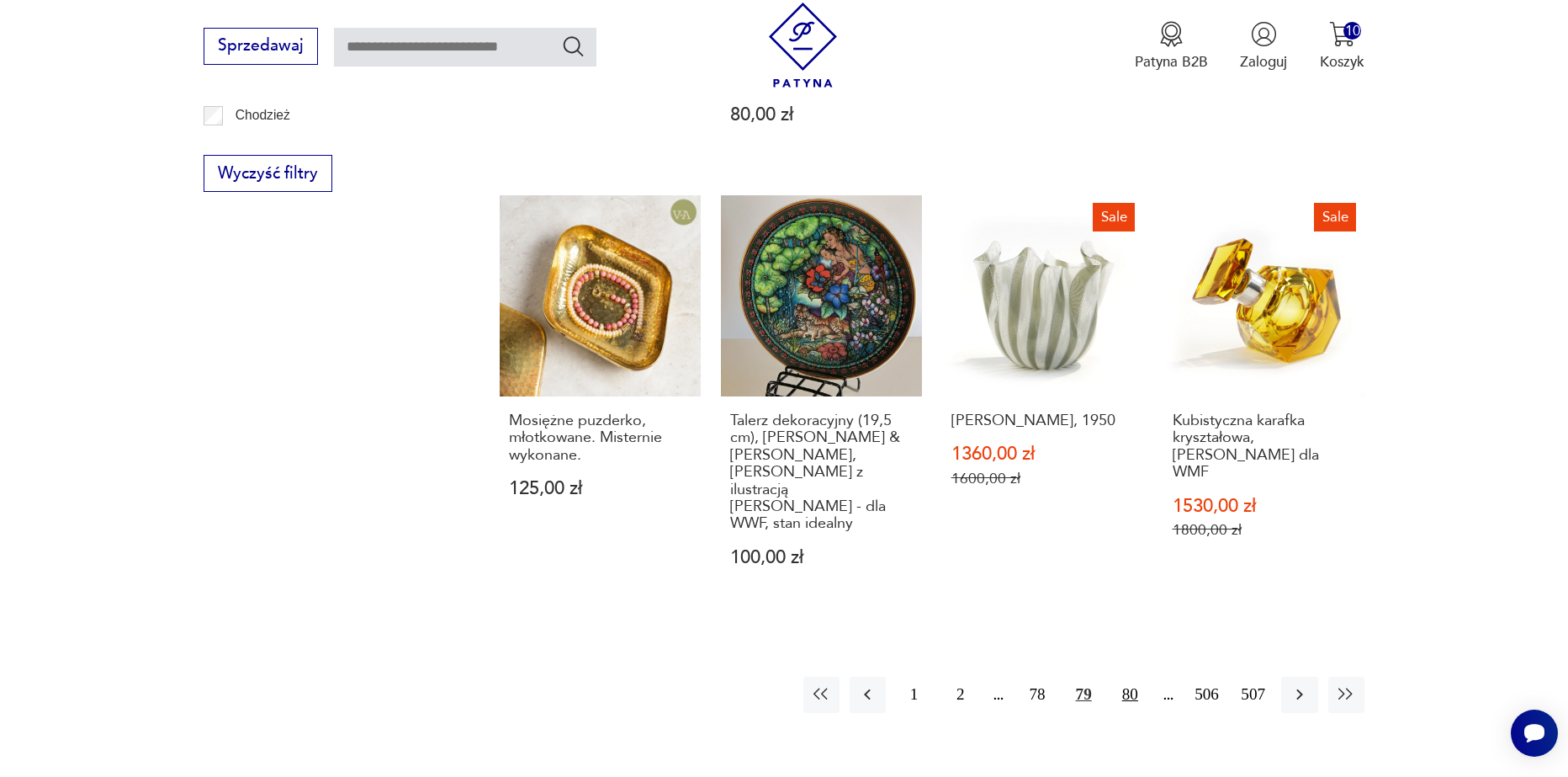
click at [1137, 677] on button "80" at bounding box center [1130, 695] width 37 height 37
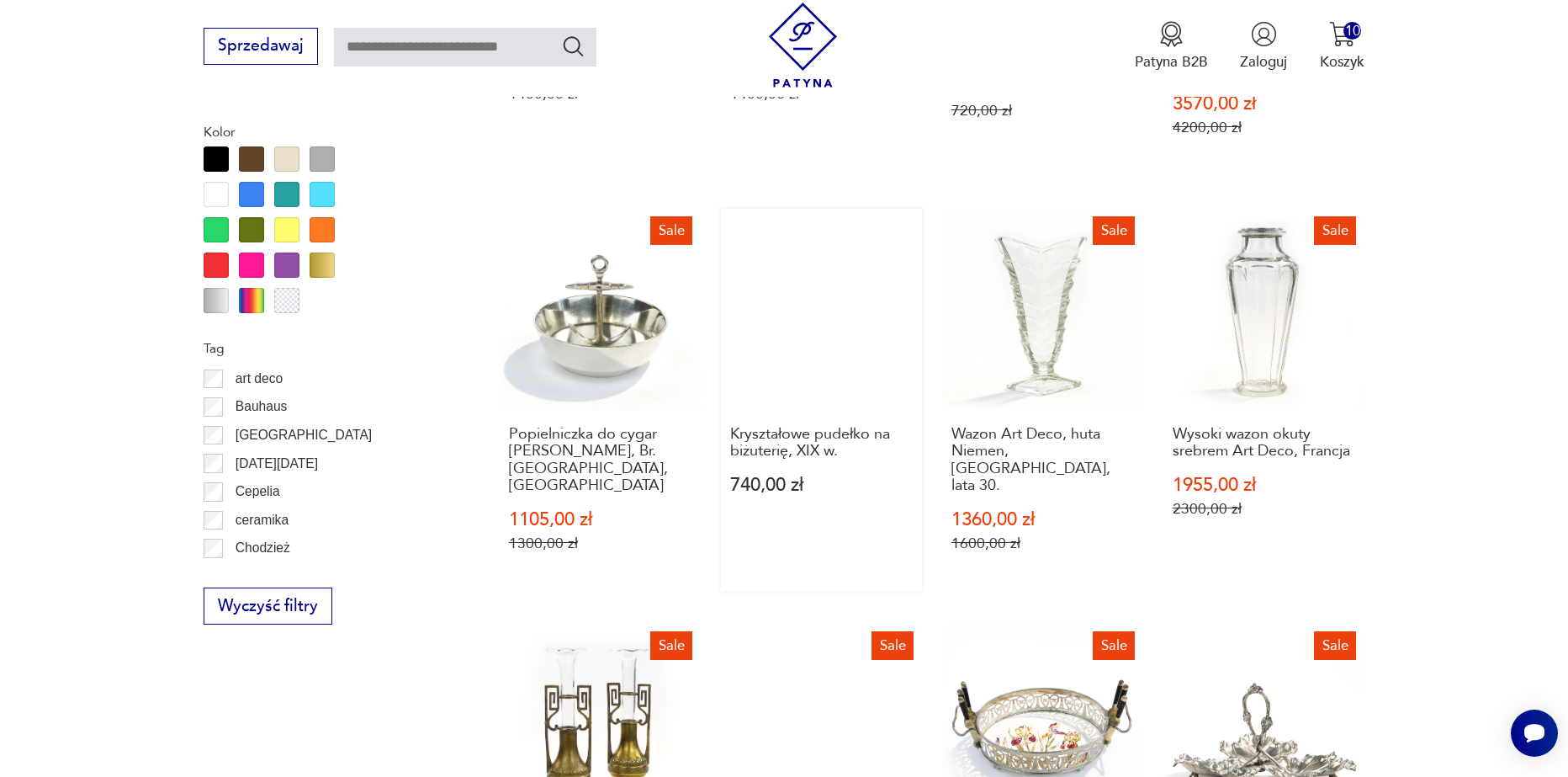
scroll to position [1485, 0]
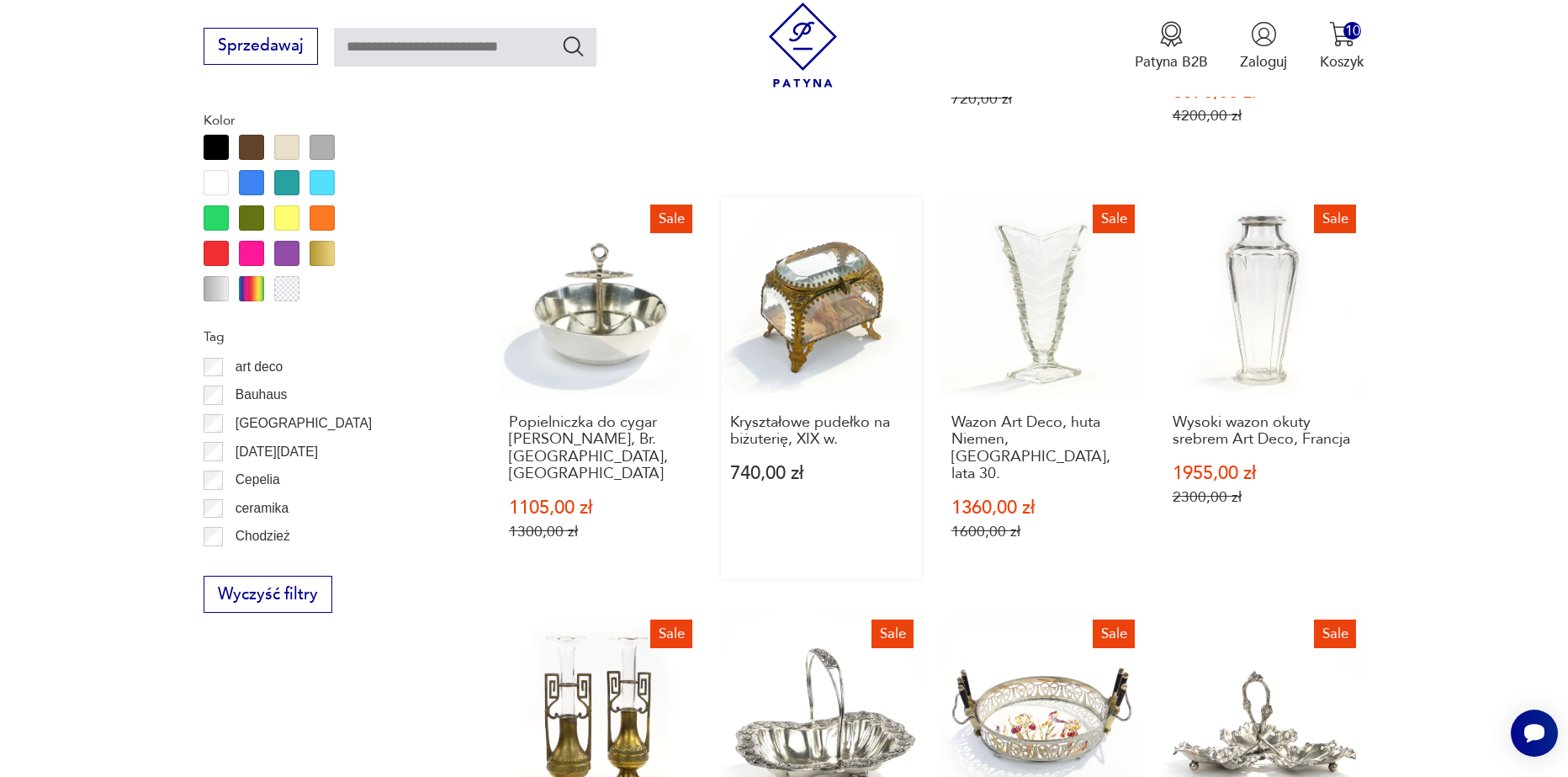
click at [830, 313] on link "Kryształowe pudełko na biżuterię, XIX w. 740,00 zł" at bounding box center [822, 388] width 201 height 383
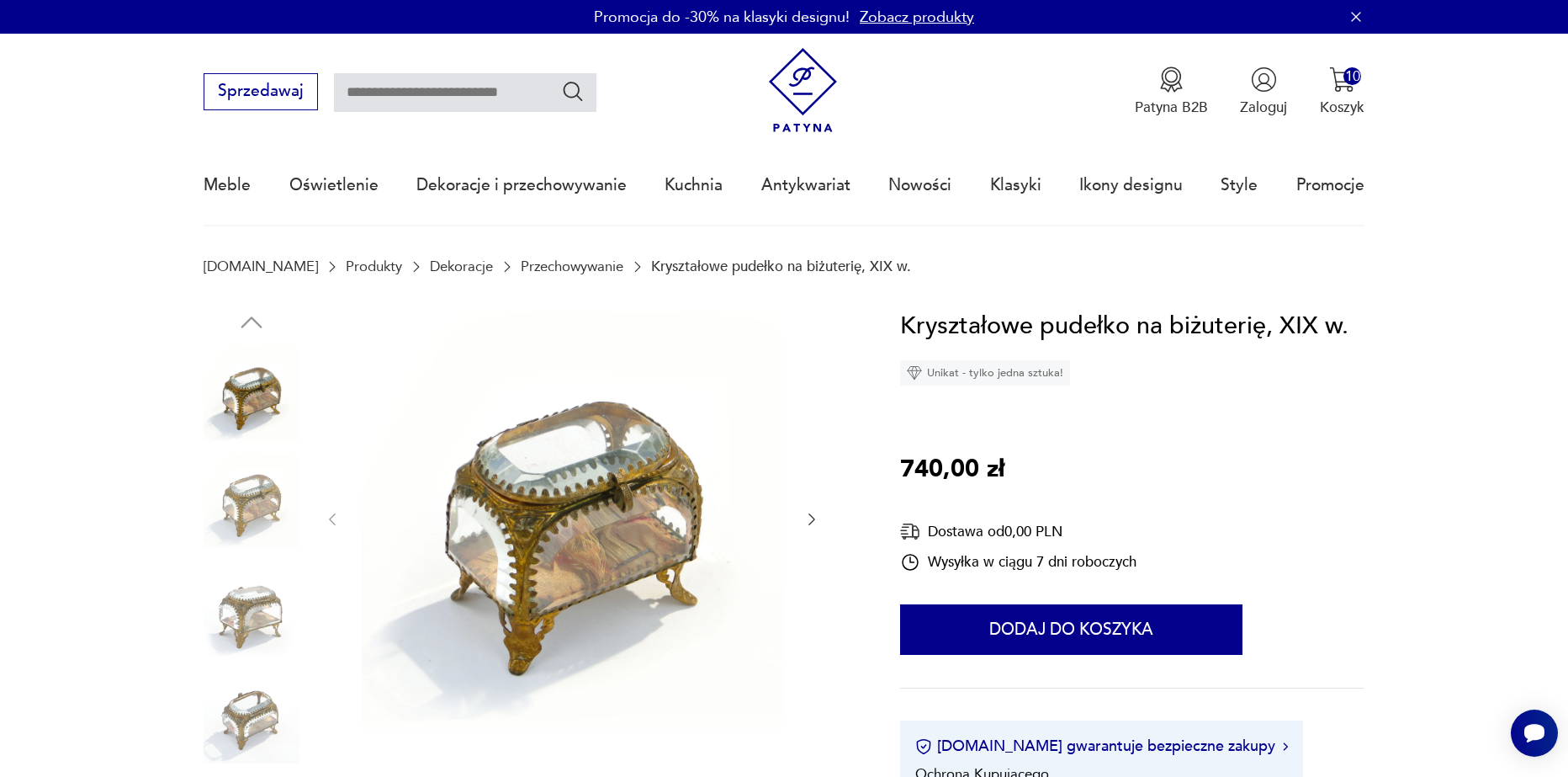
click at [809, 518] on icon "button" at bounding box center [812, 519] width 17 height 17
click at [808, 517] on icon "button" at bounding box center [812, 519] width 17 height 17
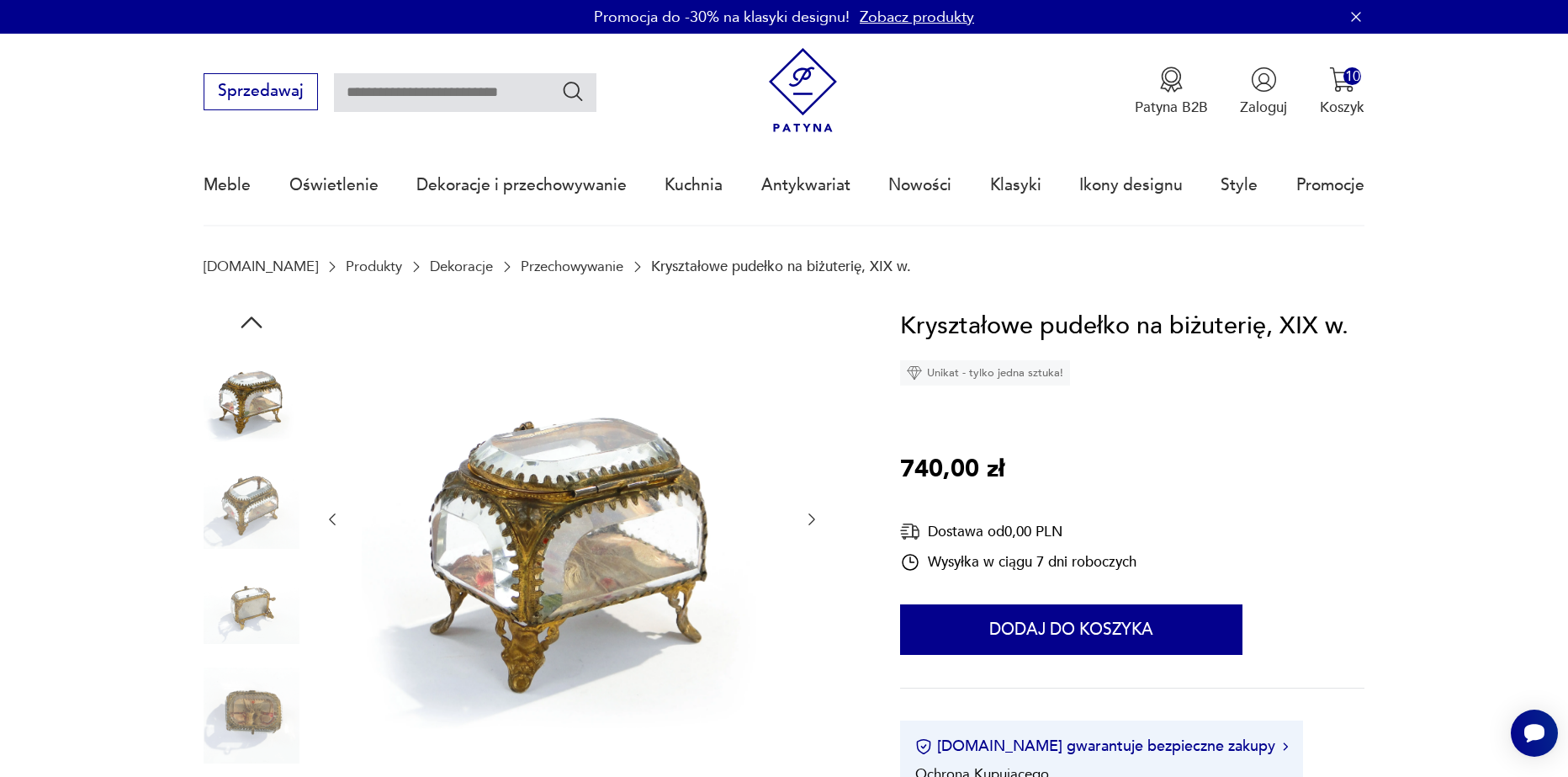
click at [808, 517] on icon "button" at bounding box center [812, 519] width 17 height 17
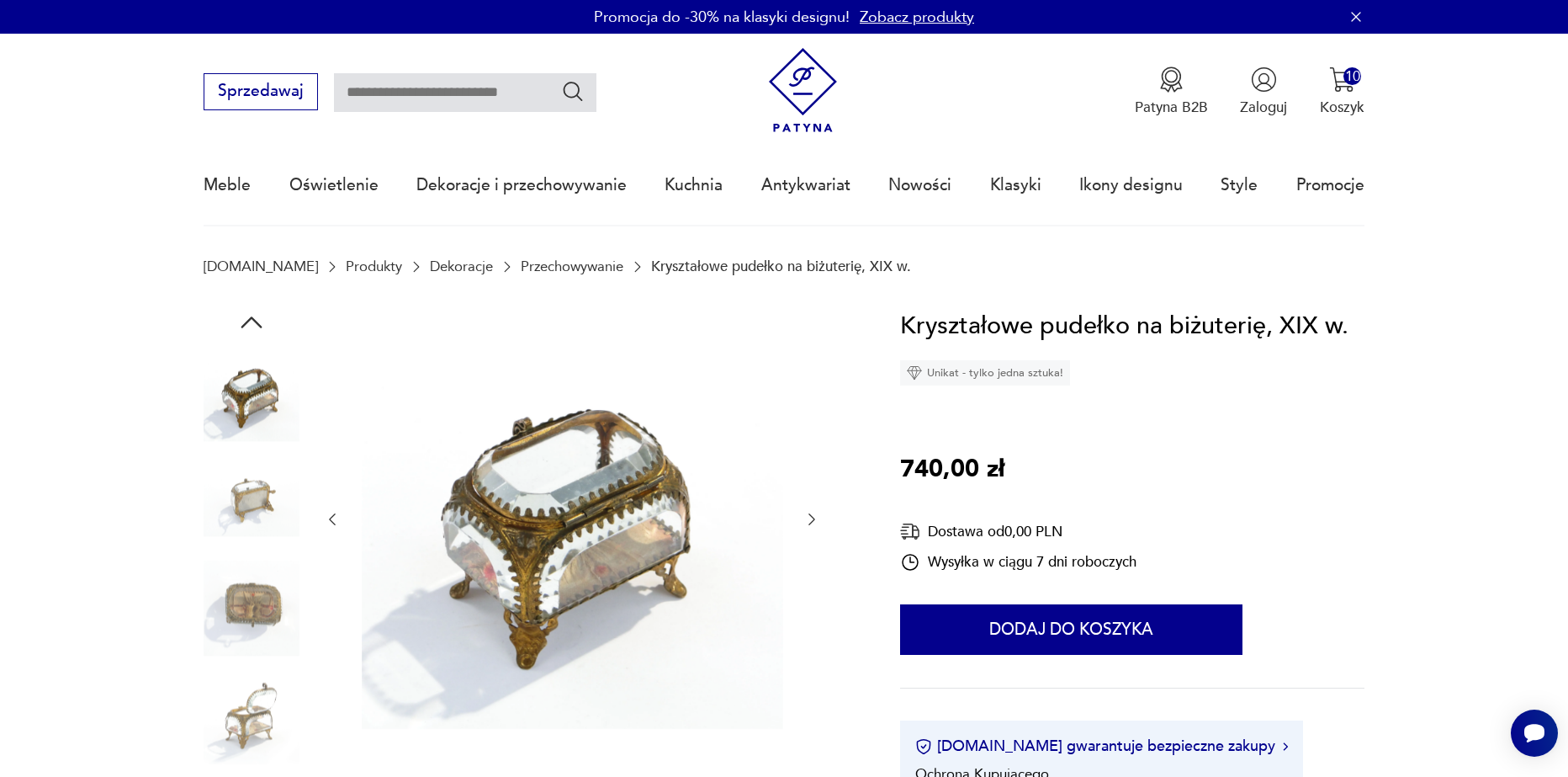
click at [808, 517] on icon "button" at bounding box center [812, 519] width 17 height 17
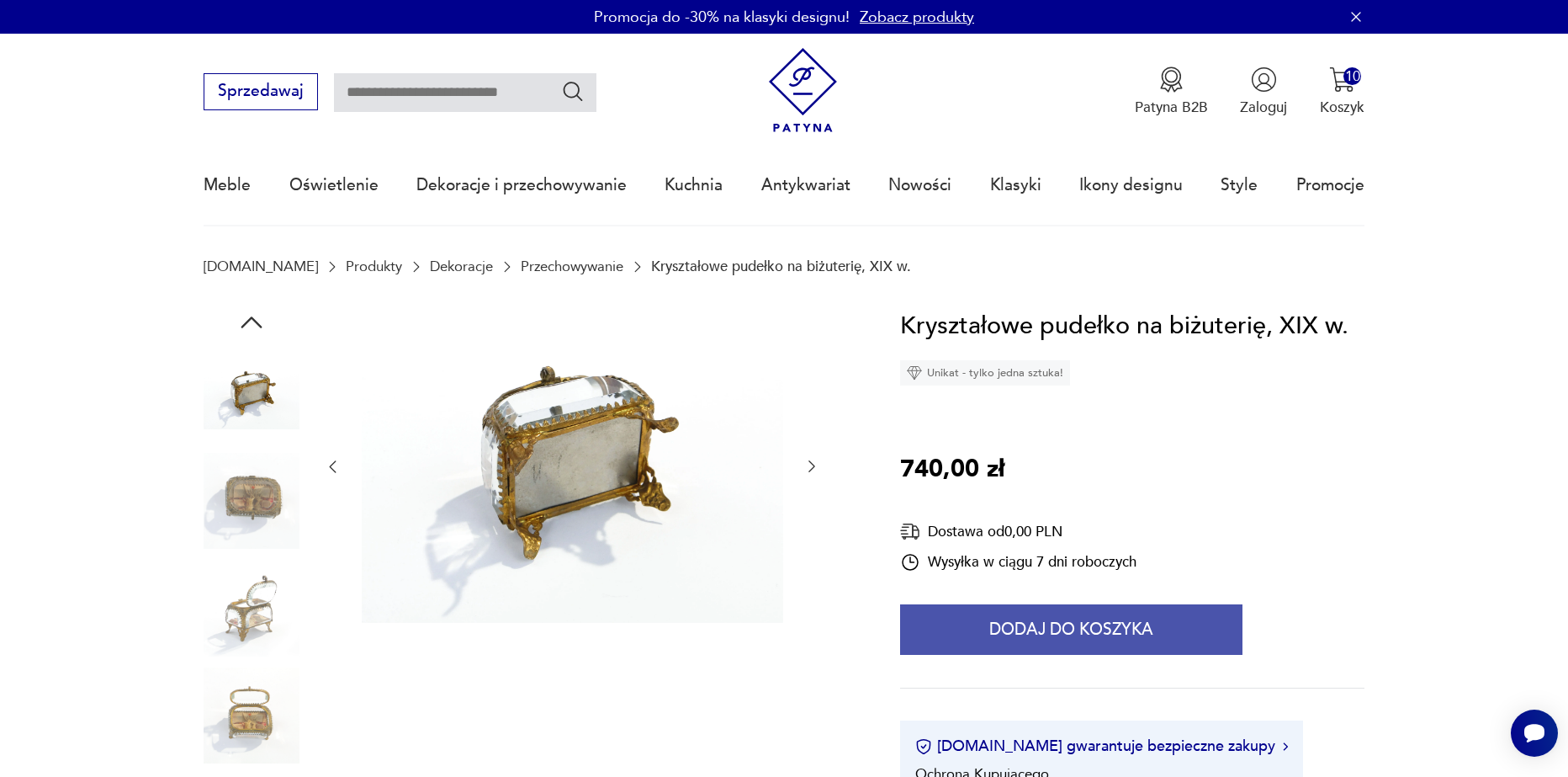
click at [1028, 624] on button "Dodaj do koszyka" at bounding box center [1072, 630] width 343 height 51
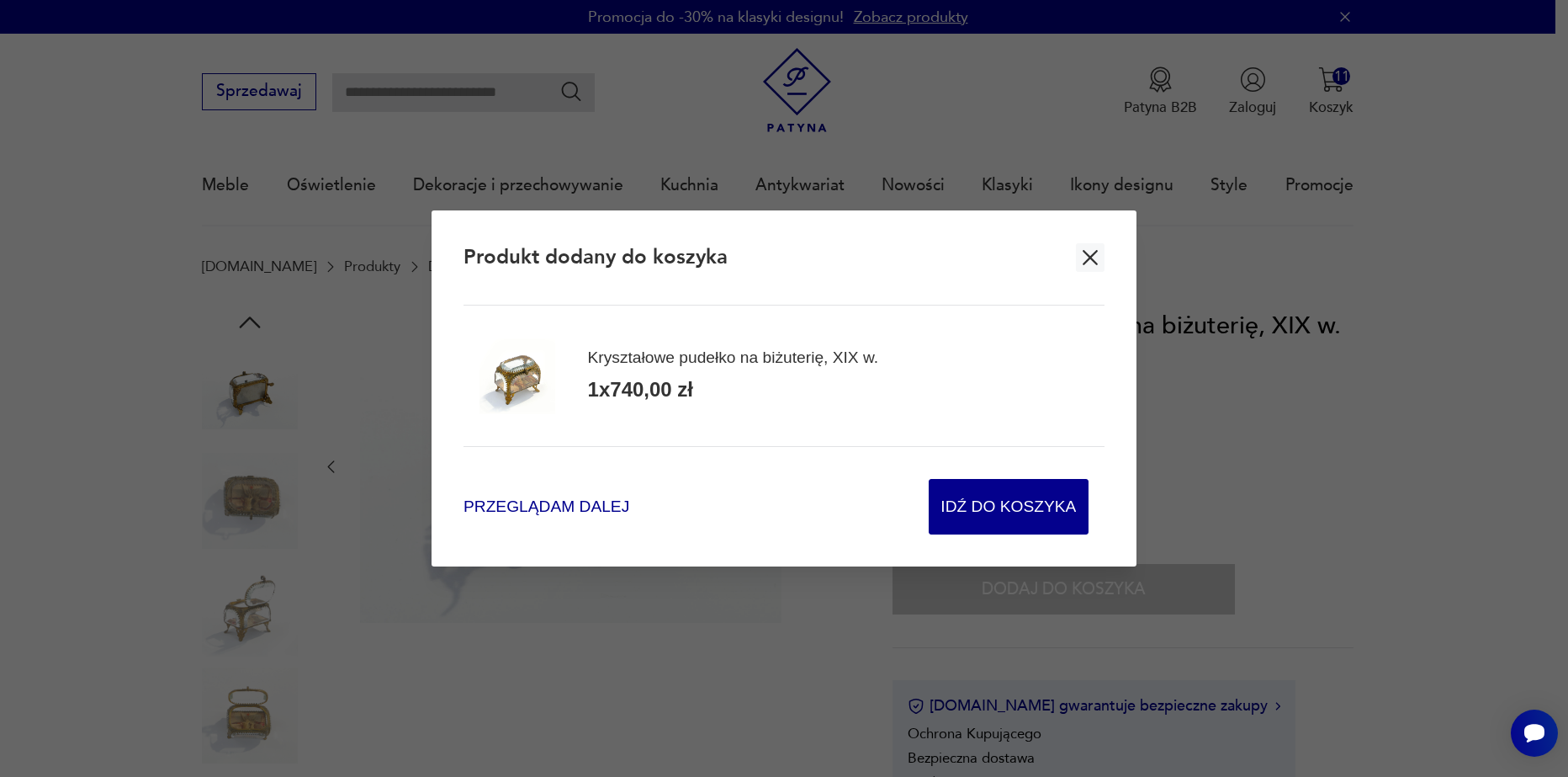
click at [599, 508] on span "Przeglądam dalej" at bounding box center [546, 506] width 166 height 22
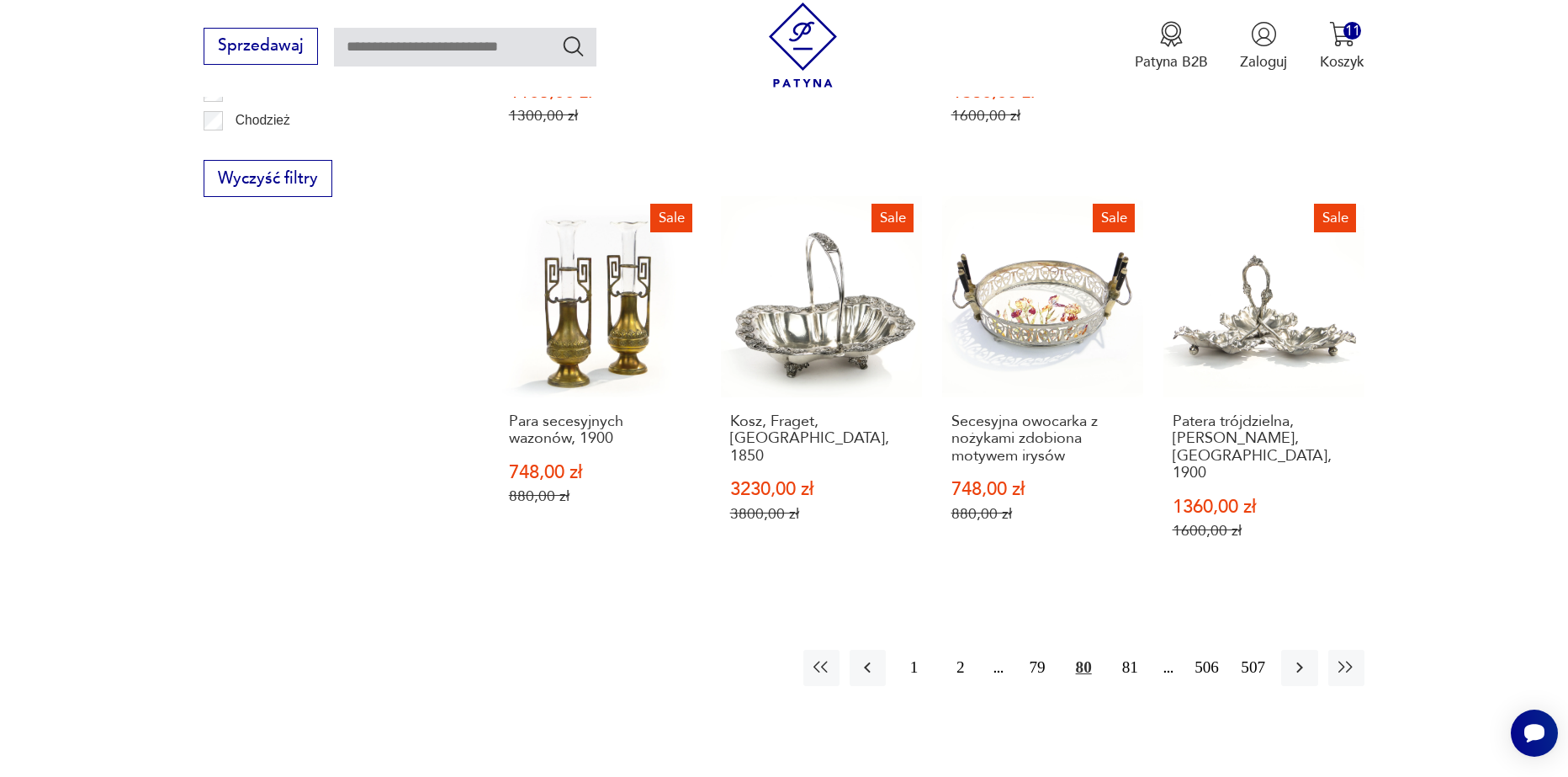
scroll to position [2008, 0]
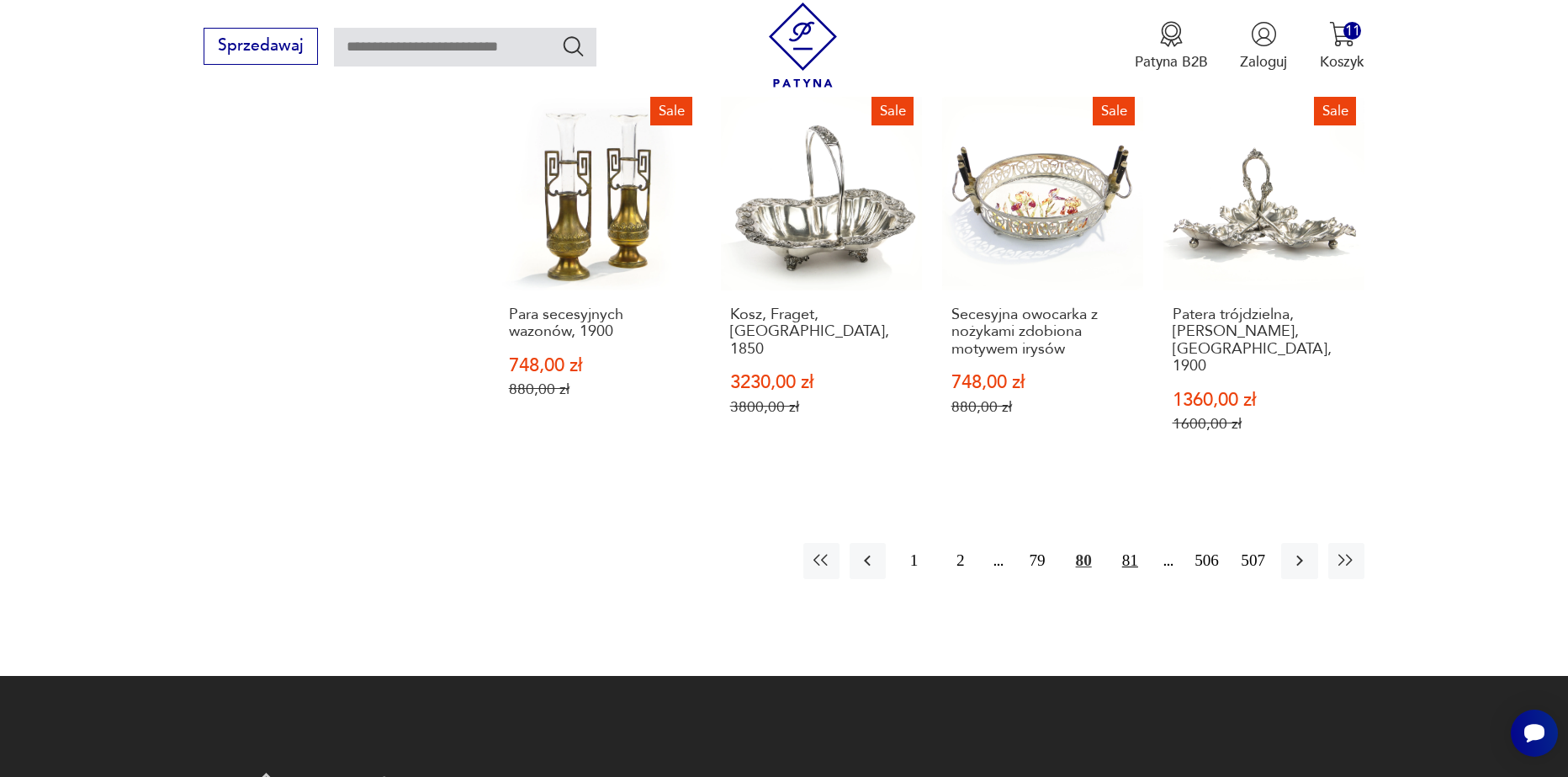
click at [1125, 543] on button "81" at bounding box center [1130, 561] width 37 height 37
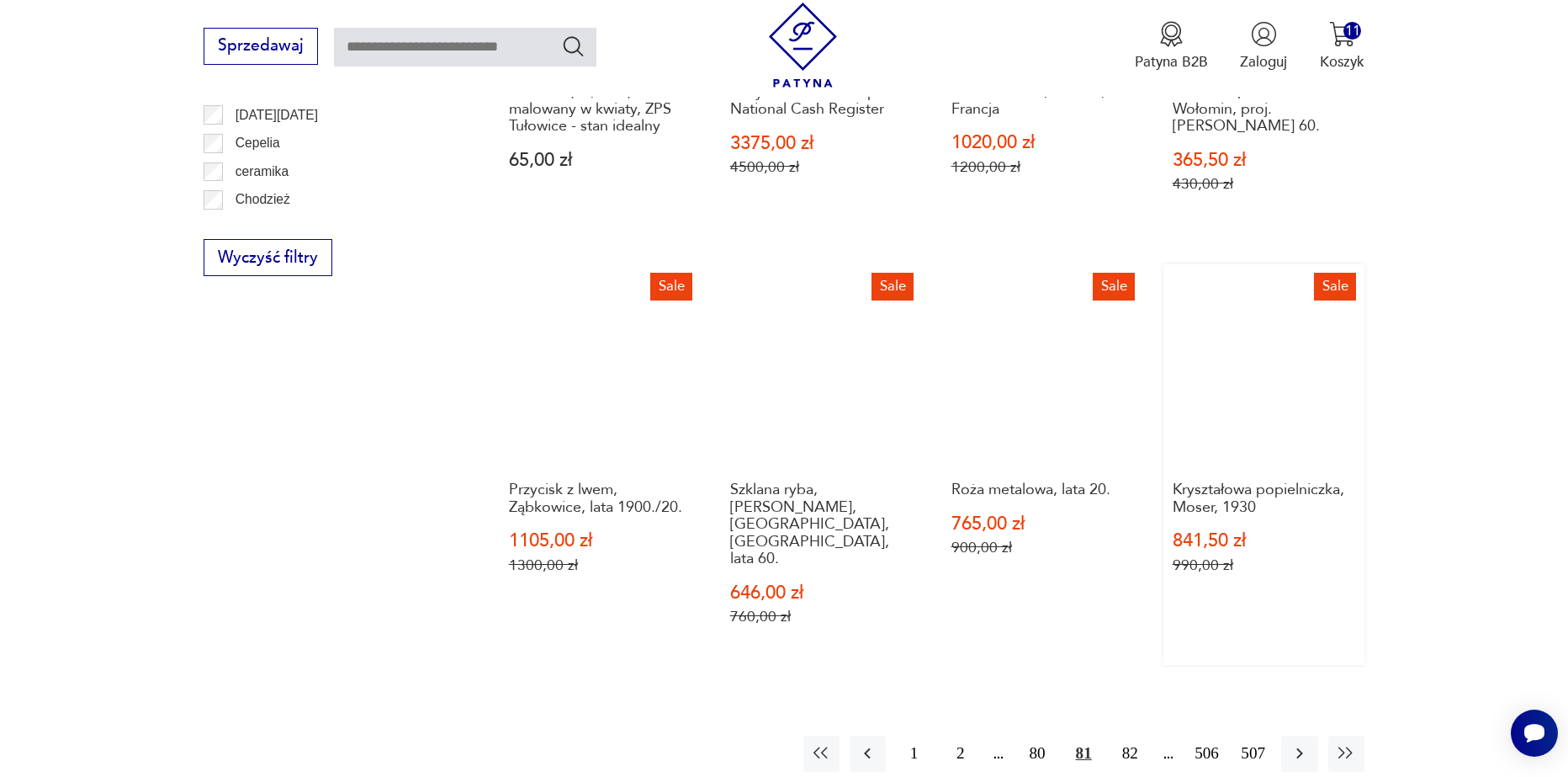
scroll to position [1906, 0]
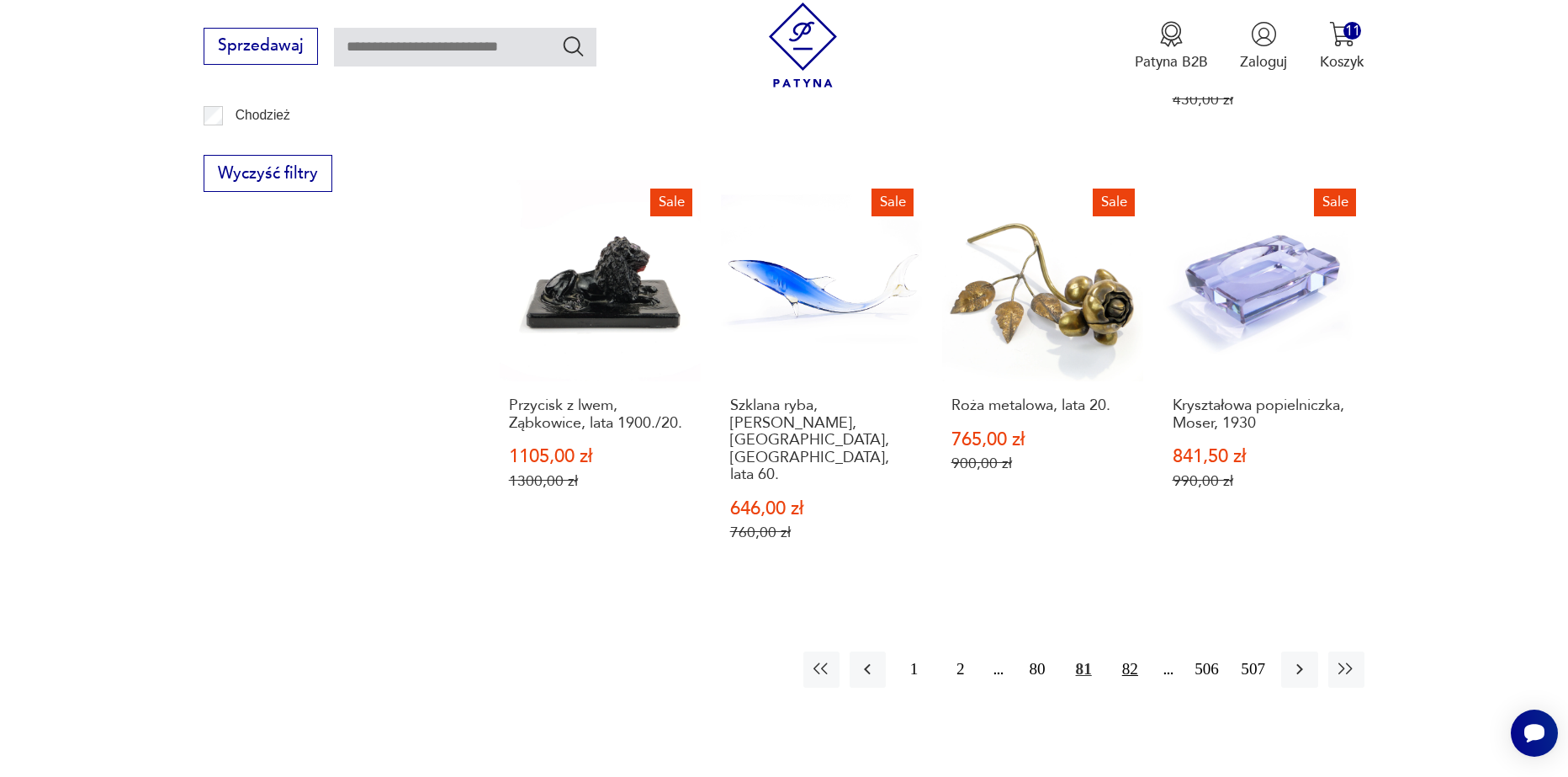
click at [1130, 651] on button "82" at bounding box center [1130, 669] width 37 height 37
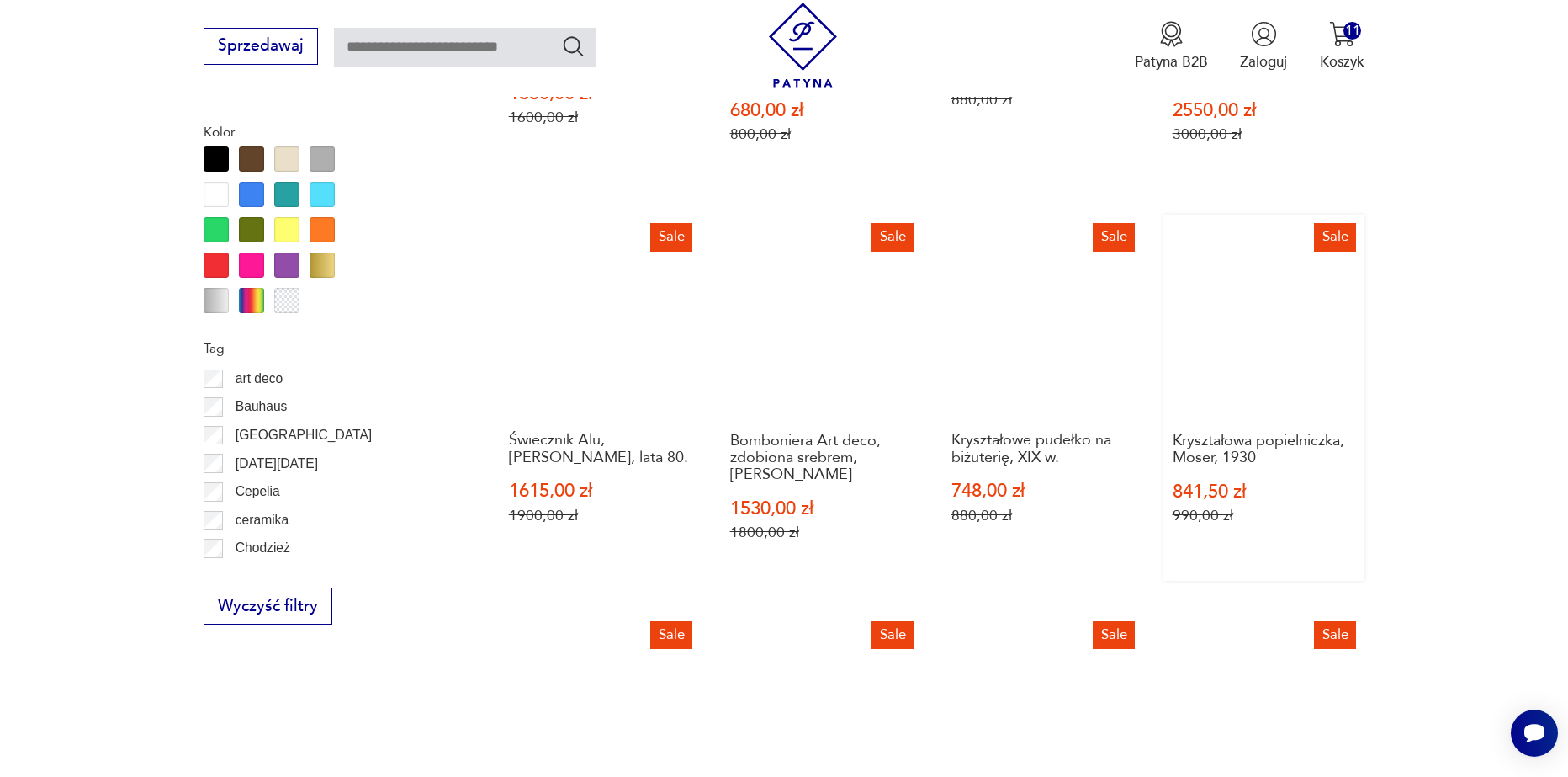
scroll to position [1485, 0]
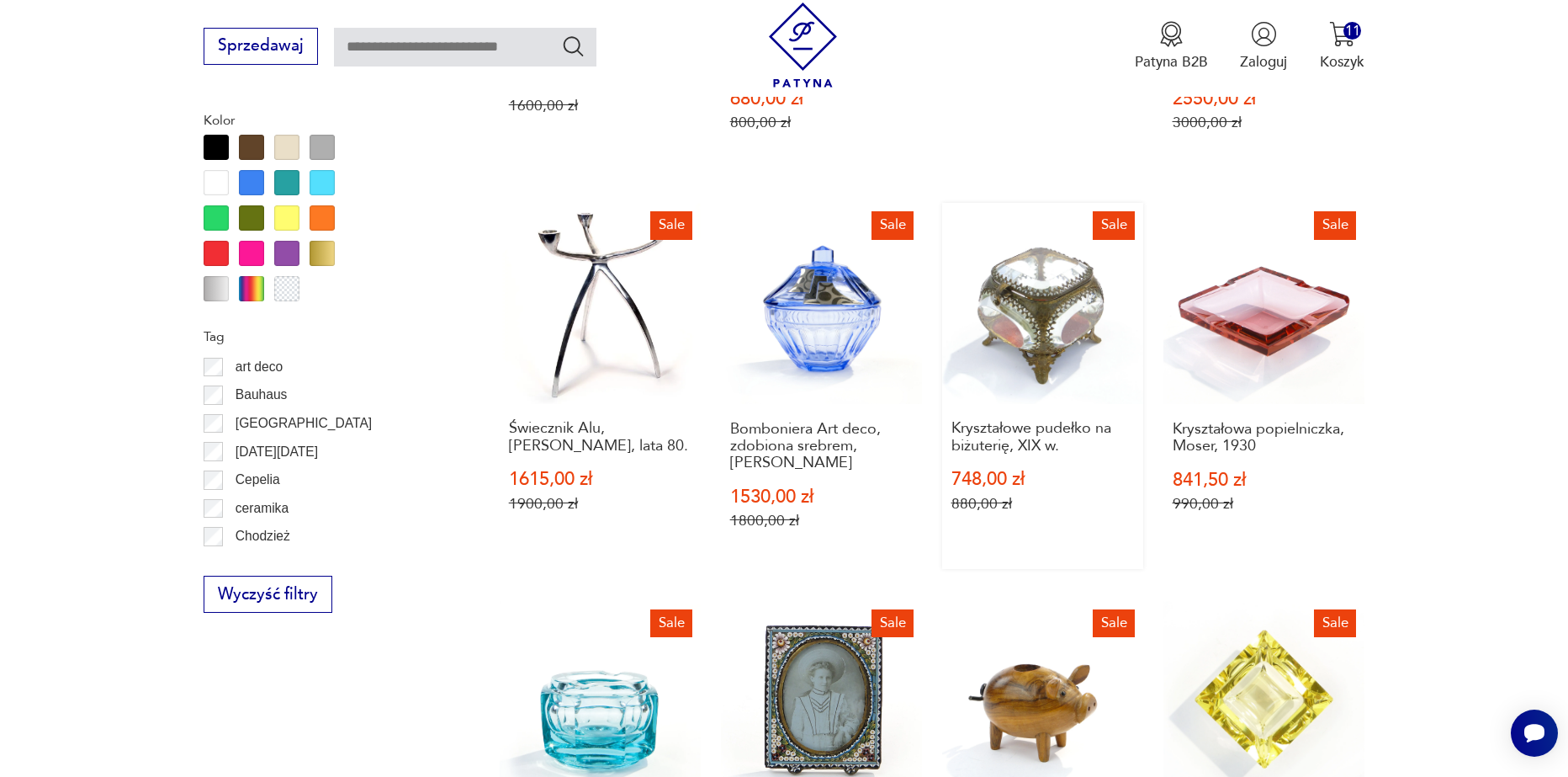
click at [1034, 288] on link "Sale Kryształowe pudełko na biżuterię, XIX w. 748,00 zł 880,00 zł" at bounding box center [1042, 386] width 201 height 366
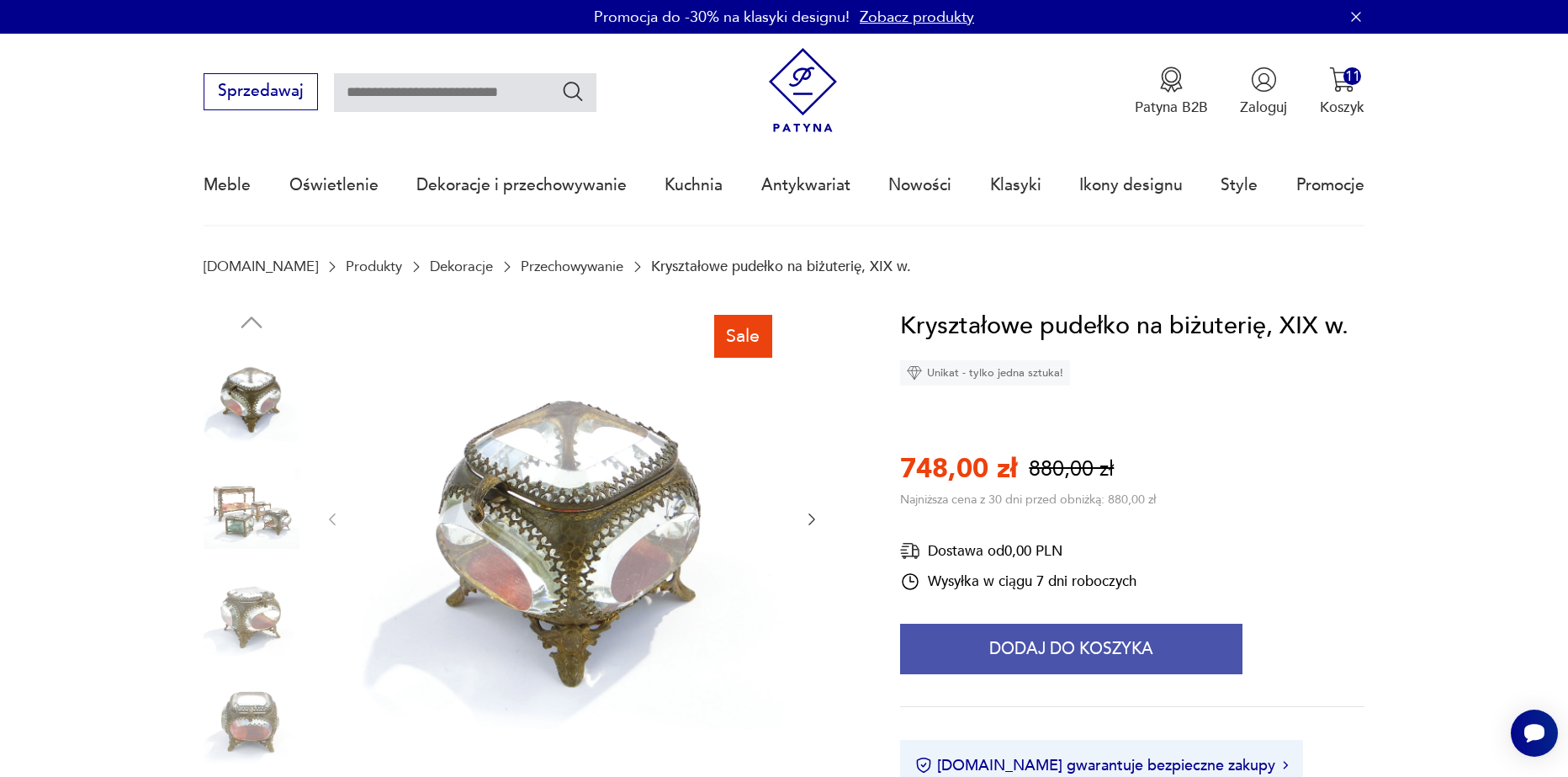
click at [936, 658] on button "Dodaj do koszyka" at bounding box center [1072, 648] width 343 height 51
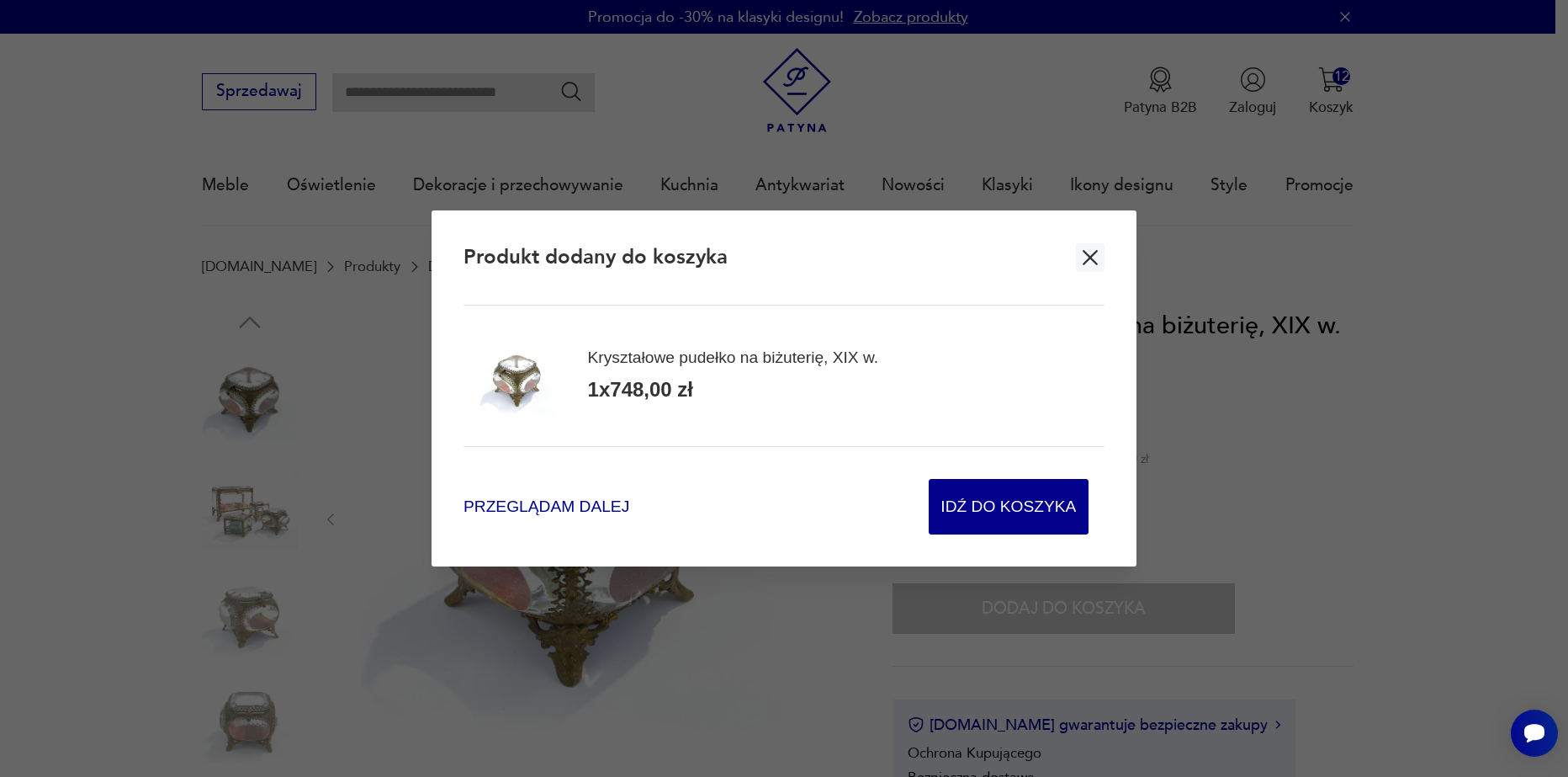
click at [535, 503] on span "Przeglądam dalej" at bounding box center [546, 506] width 166 height 22
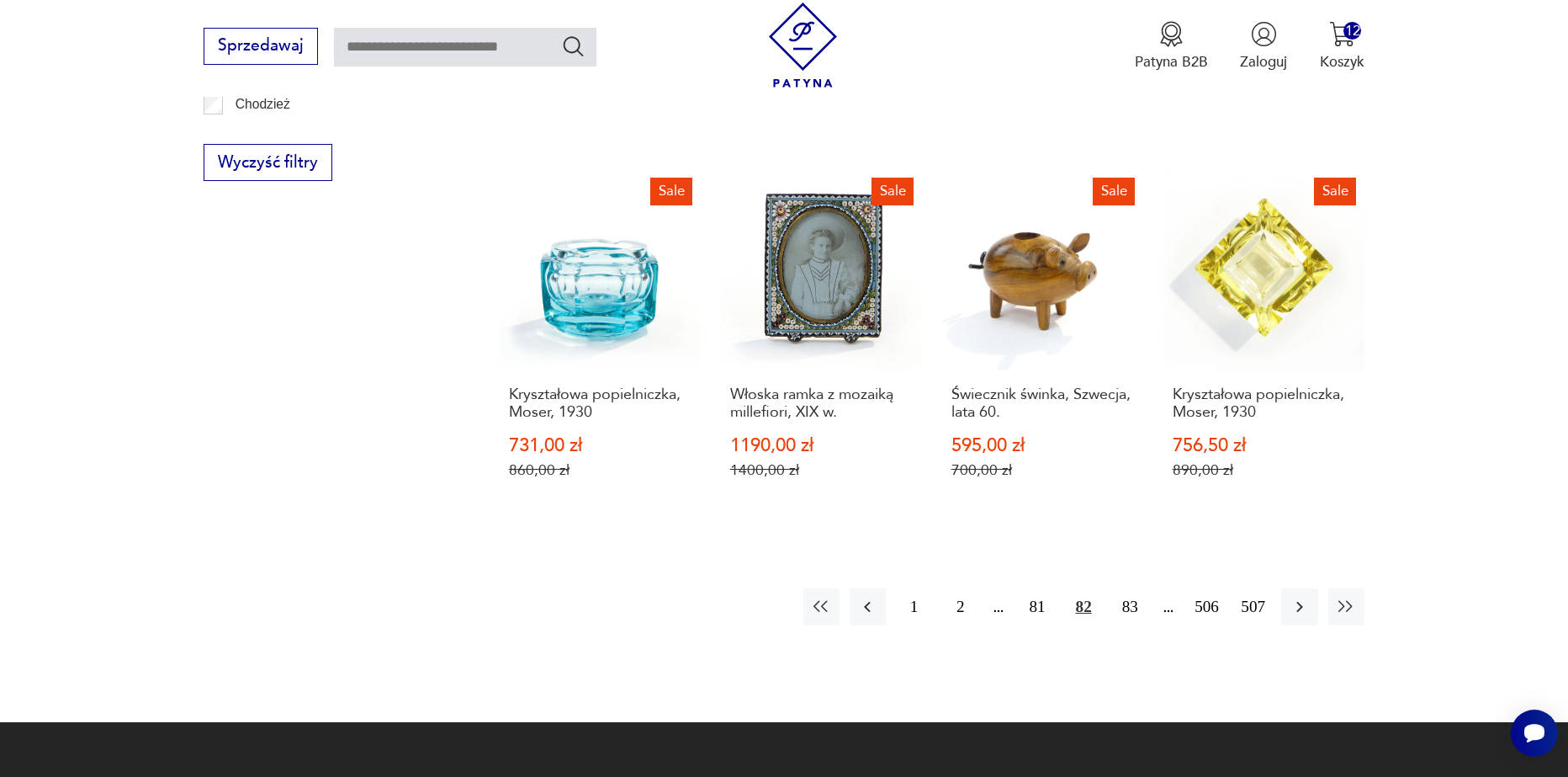
scroll to position [1924, 0]
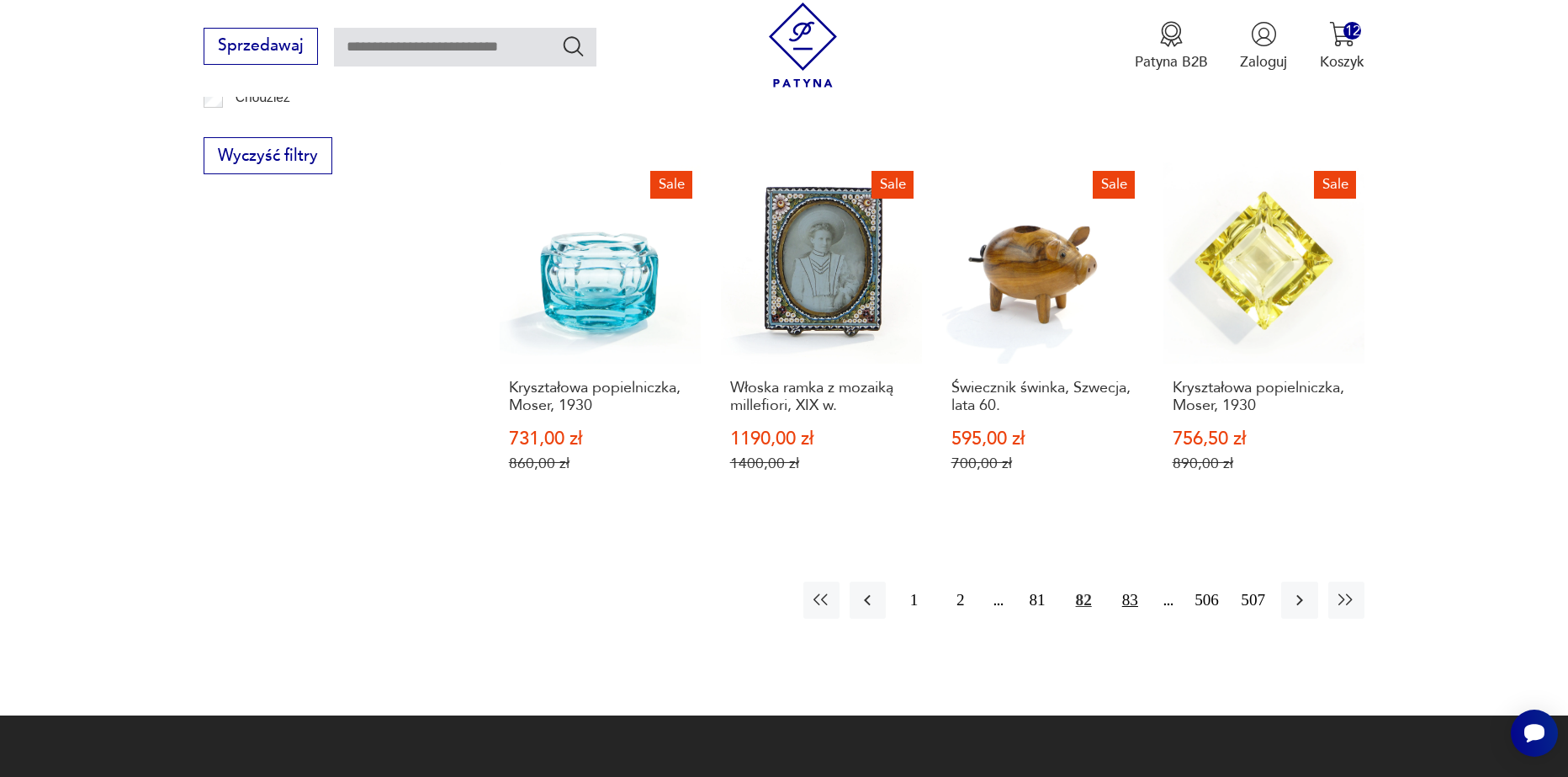
click at [1123, 581] on button "83" at bounding box center [1130, 599] width 37 height 37
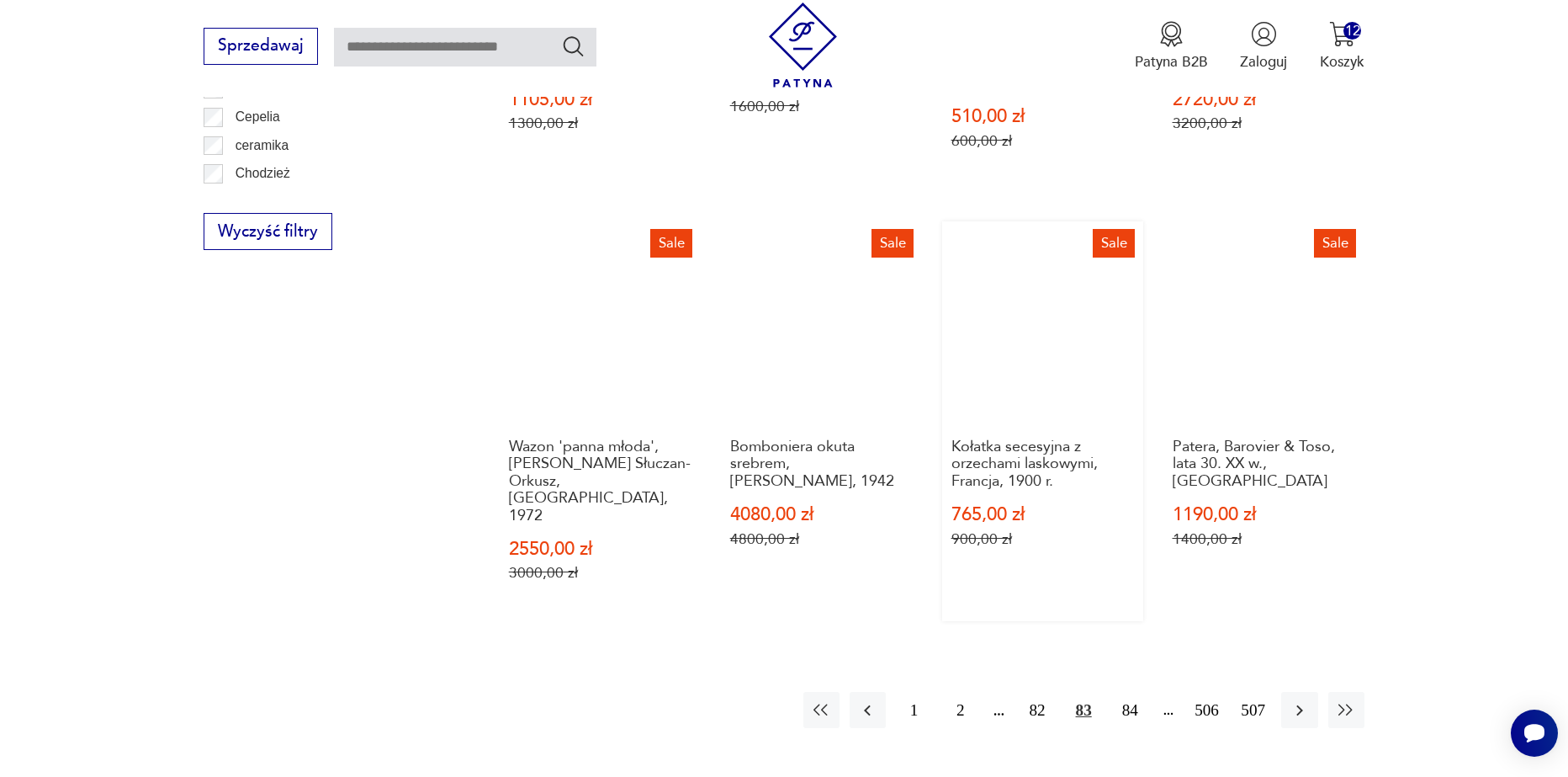
scroll to position [1906, 0]
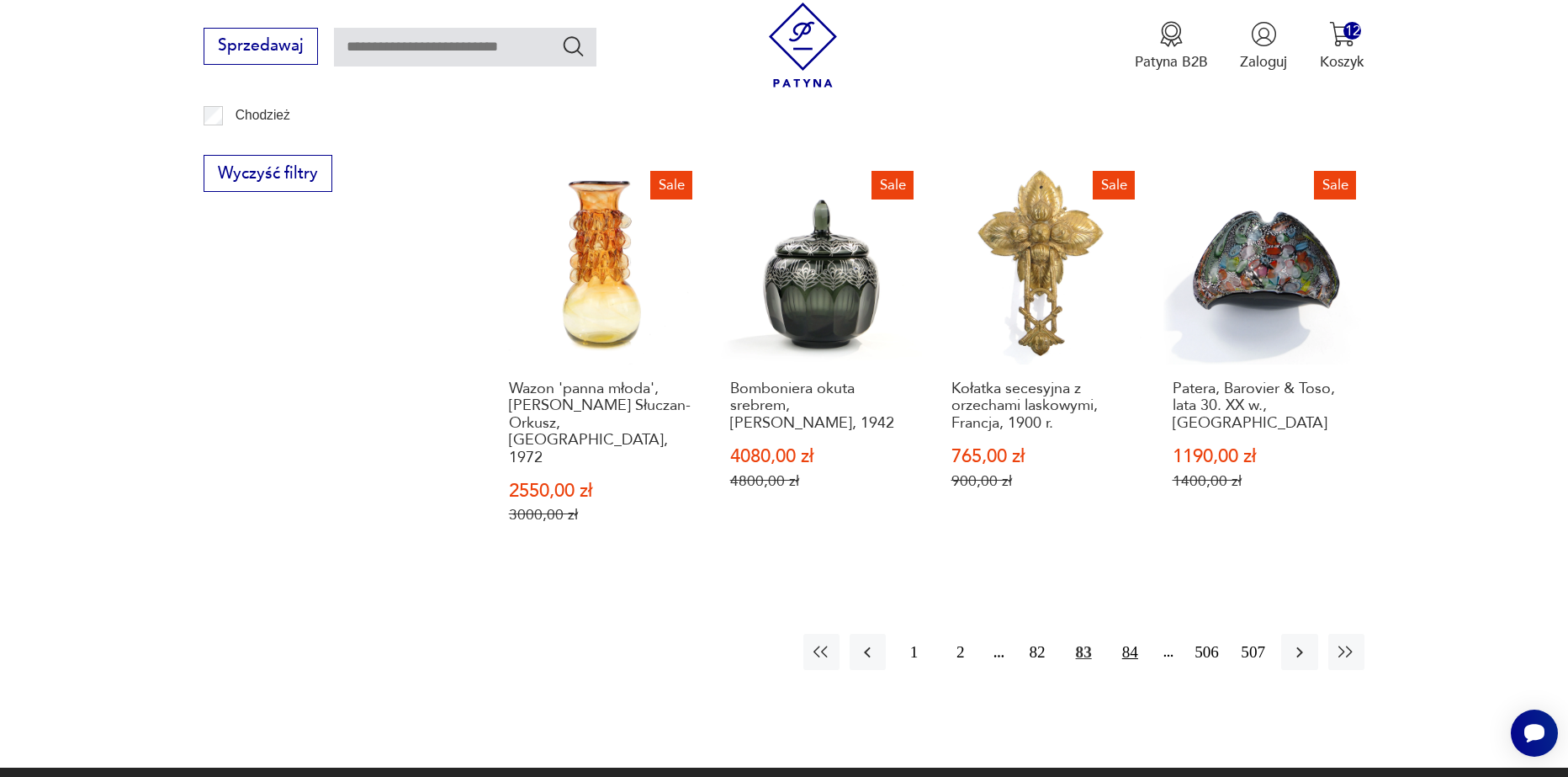
click at [1118, 634] on button "84" at bounding box center [1130, 652] width 37 height 37
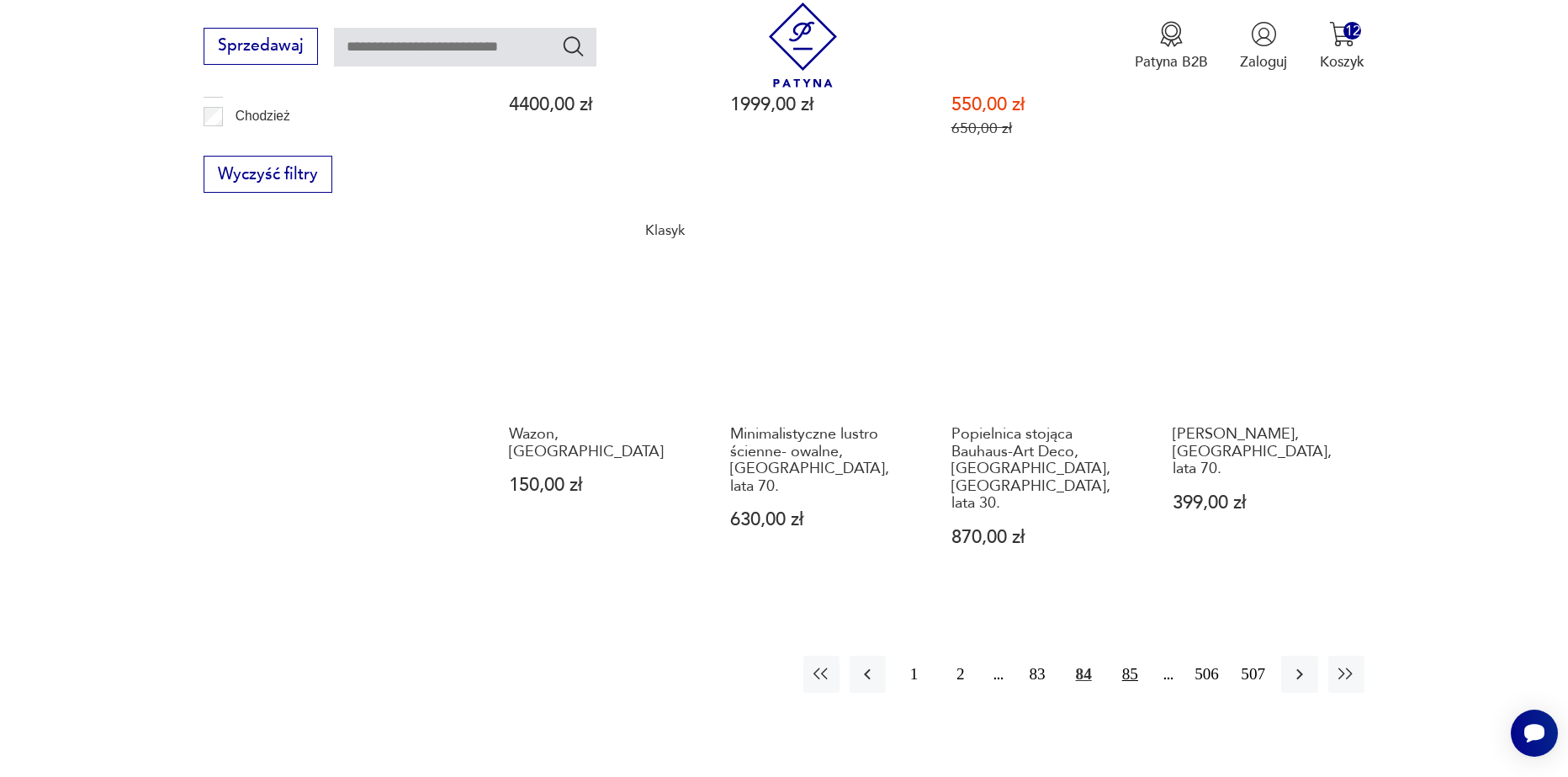
scroll to position [1906, 0]
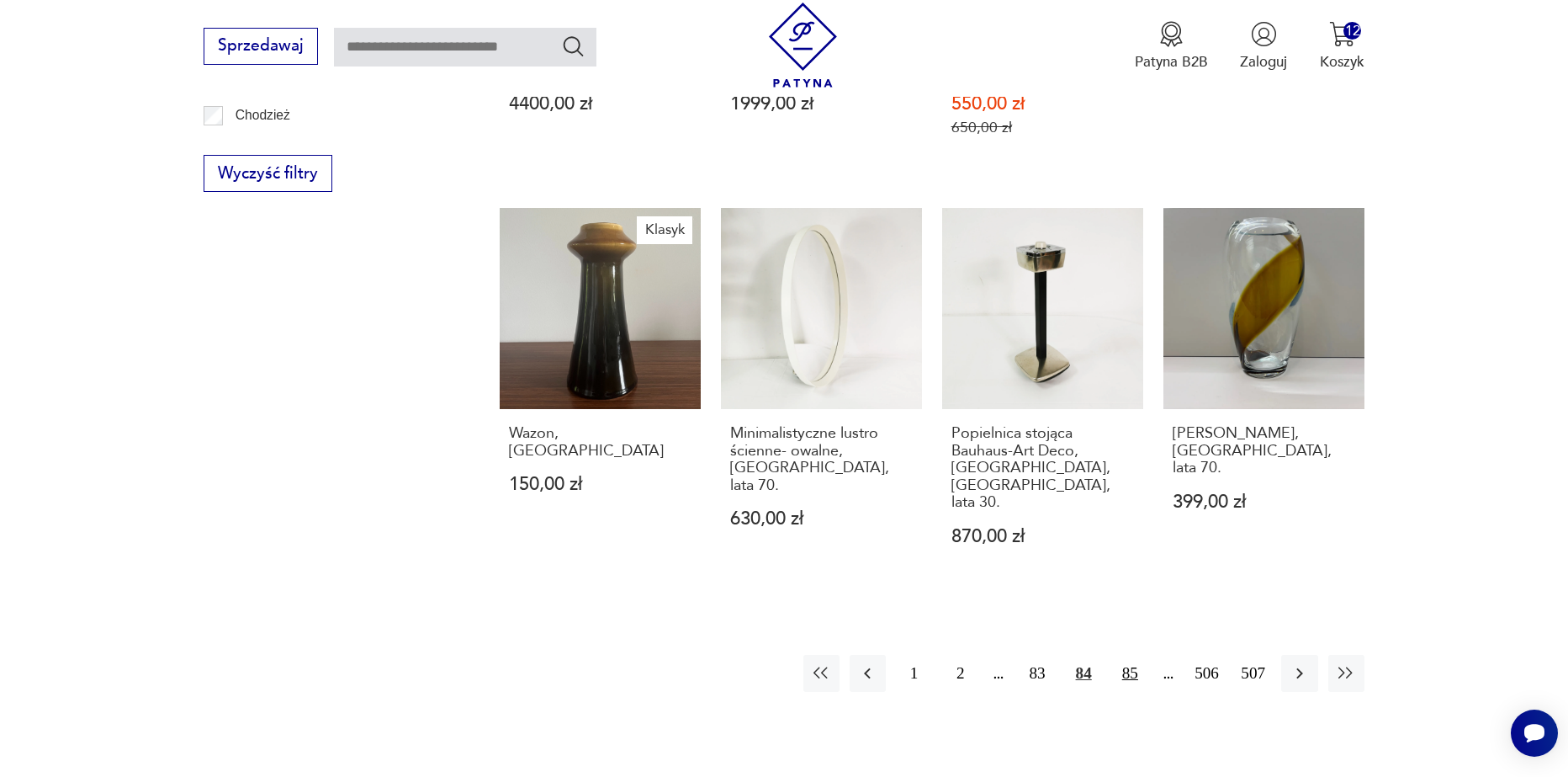
click at [1130, 655] on button "85" at bounding box center [1130, 673] width 37 height 37
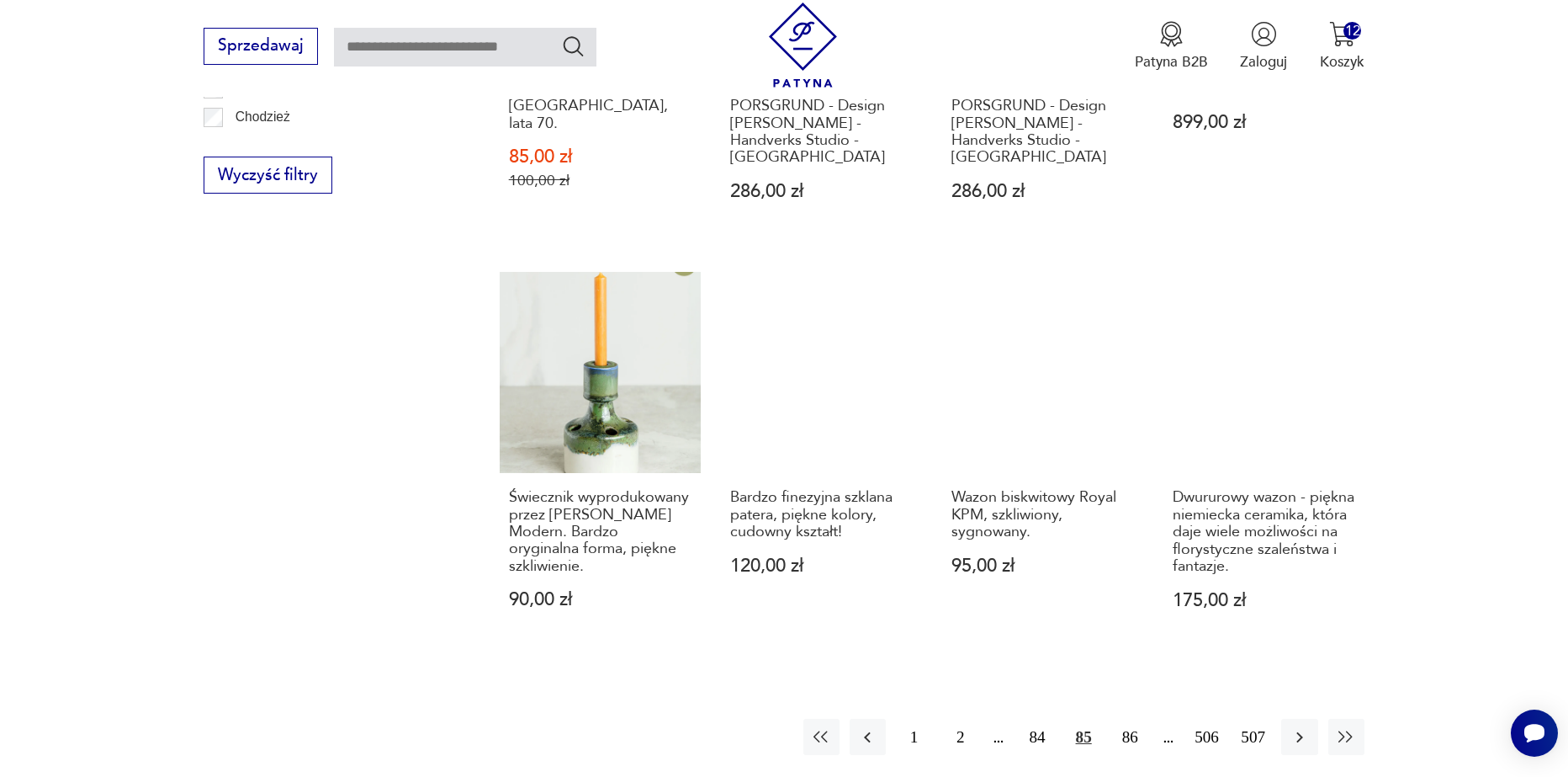
scroll to position [1906, 0]
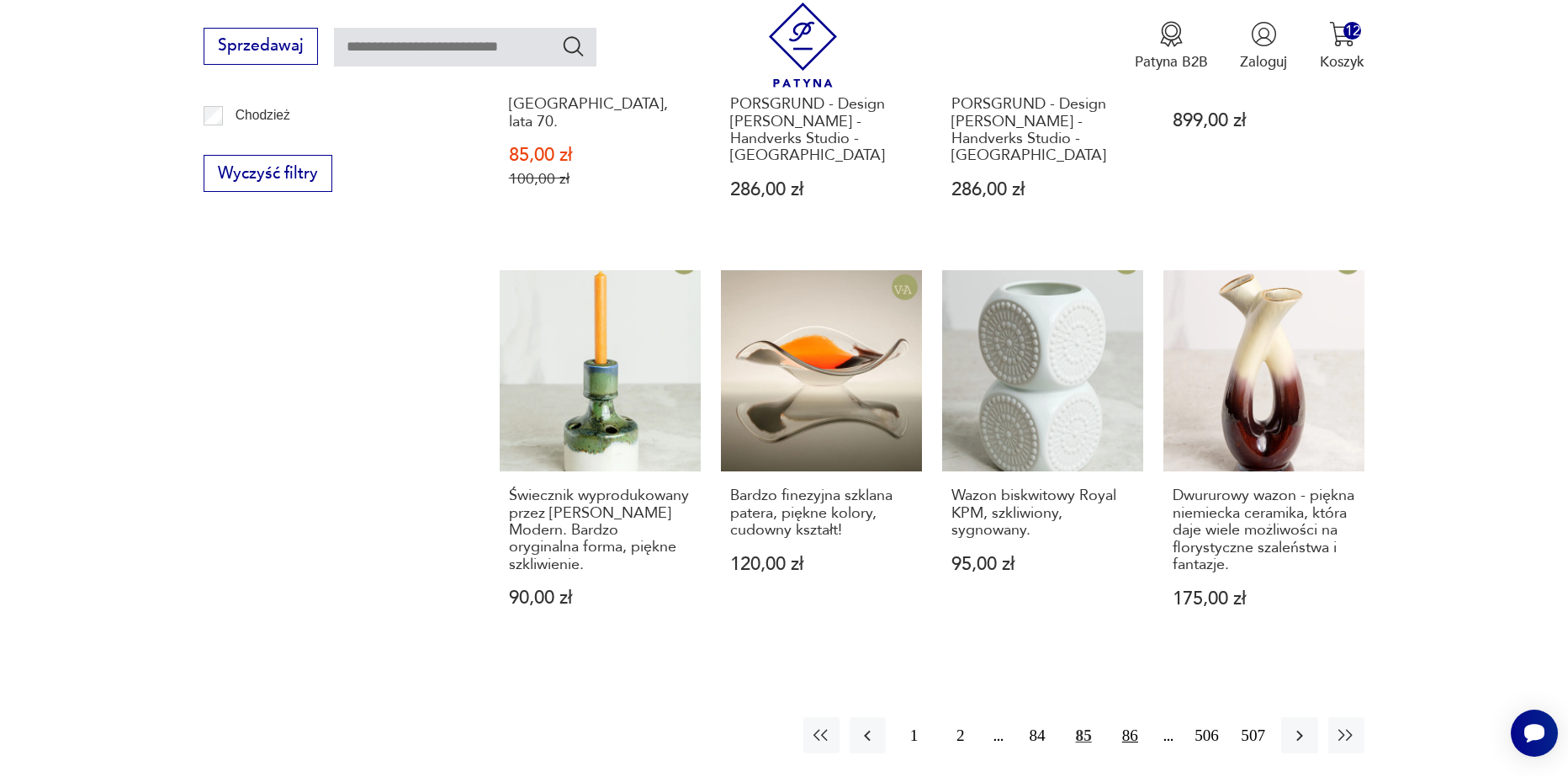
click at [1139, 717] on button "86" at bounding box center [1130, 735] width 37 height 37
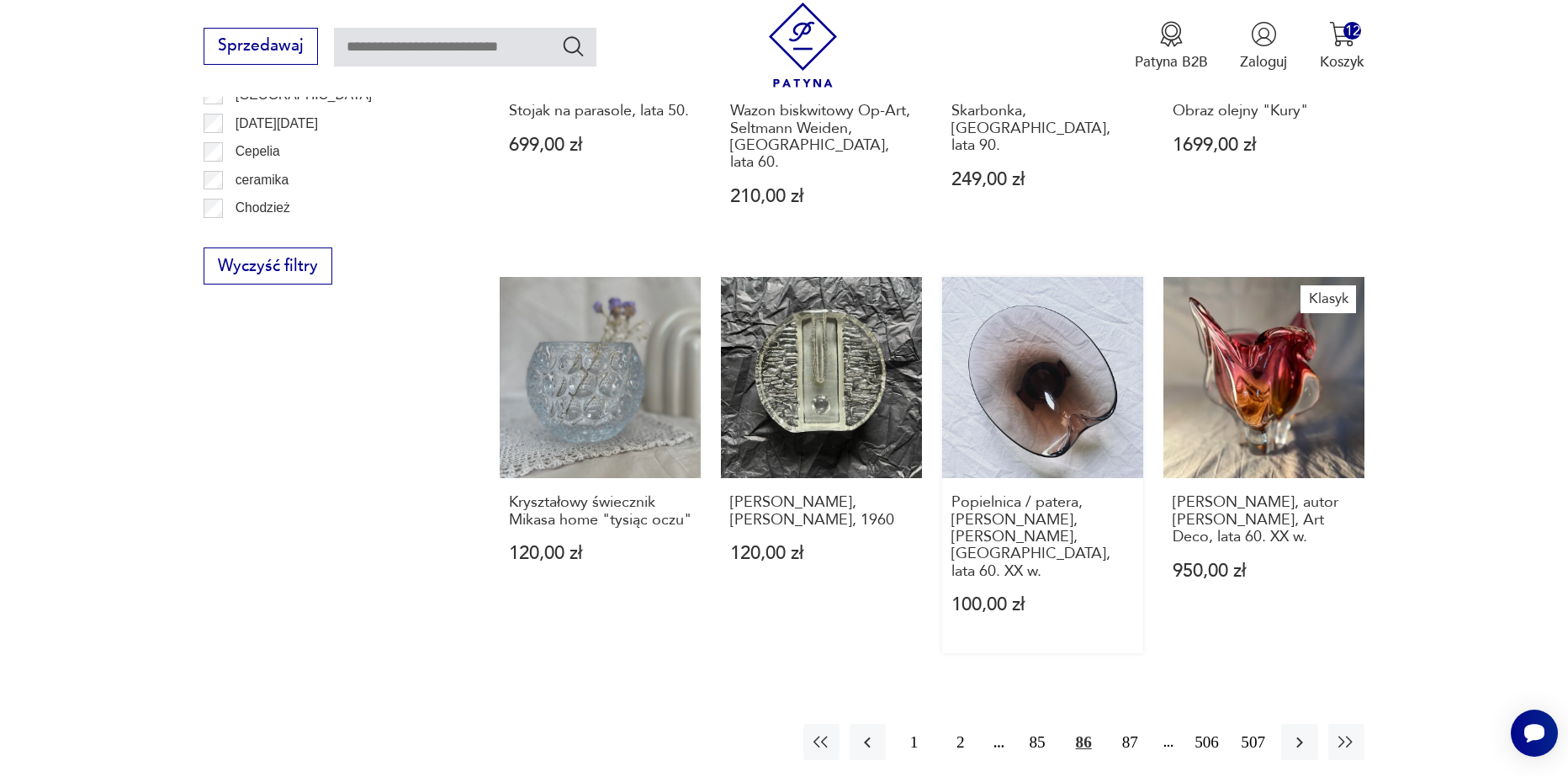
scroll to position [1906, 0]
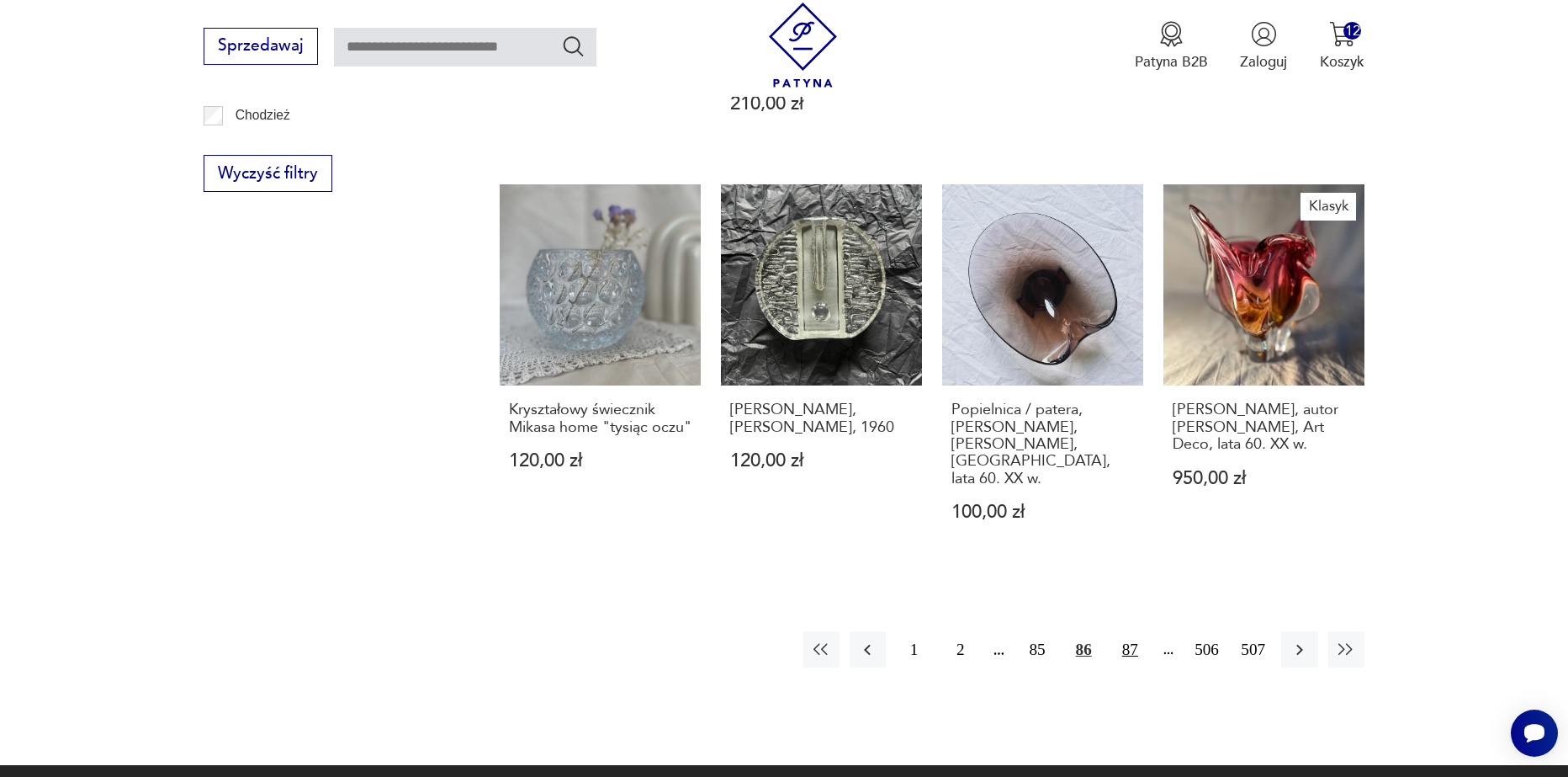
click at [1144, 631] on button "87" at bounding box center [1130, 649] width 37 height 37
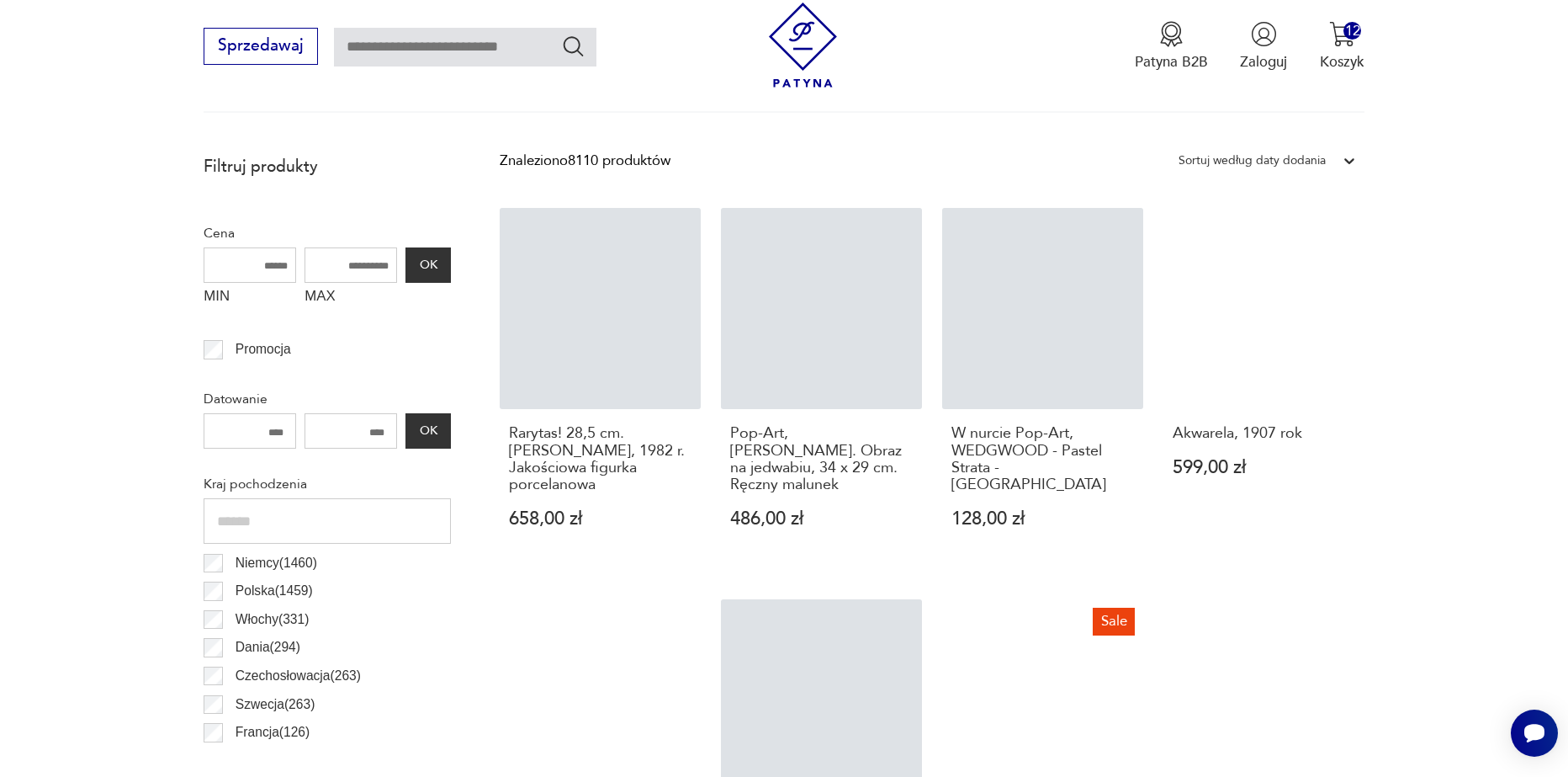
scroll to position [728, 0]
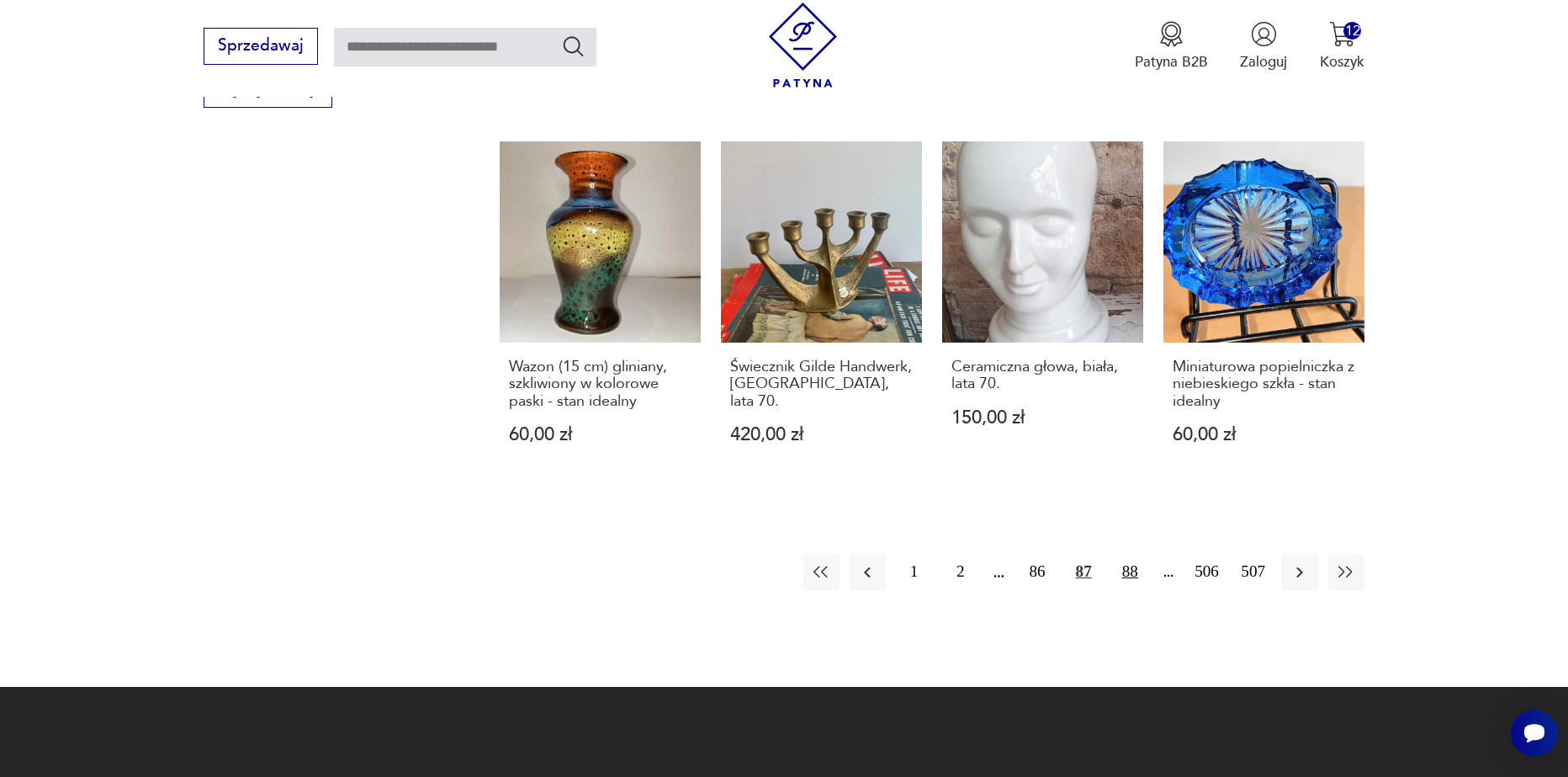
click at [1136, 554] on button "88" at bounding box center [1130, 572] width 37 height 37
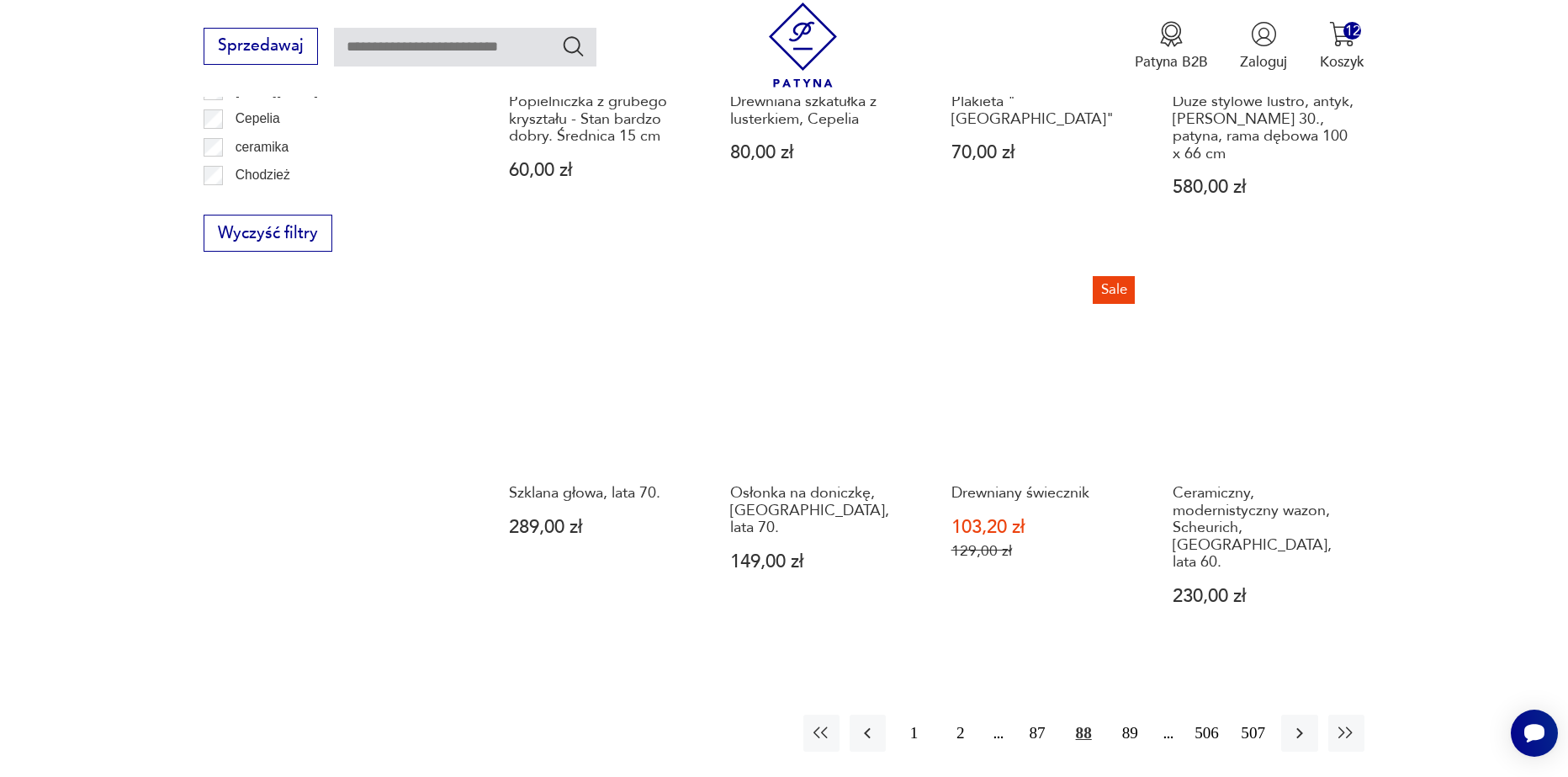
scroll to position [1906, 0]
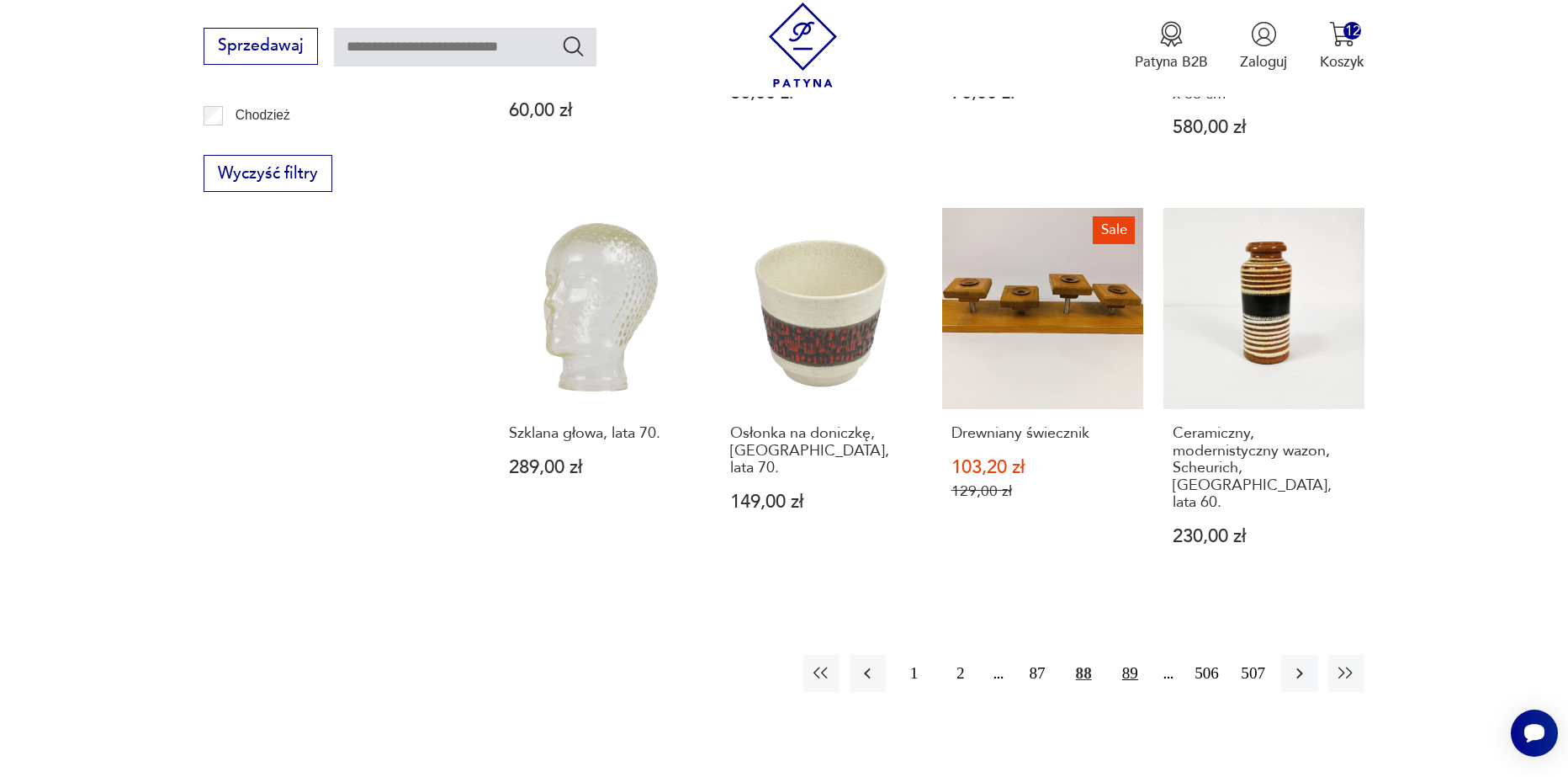
click at [1132, 655] on button "89" at bounding box center [1130, 673] width 37 height 37
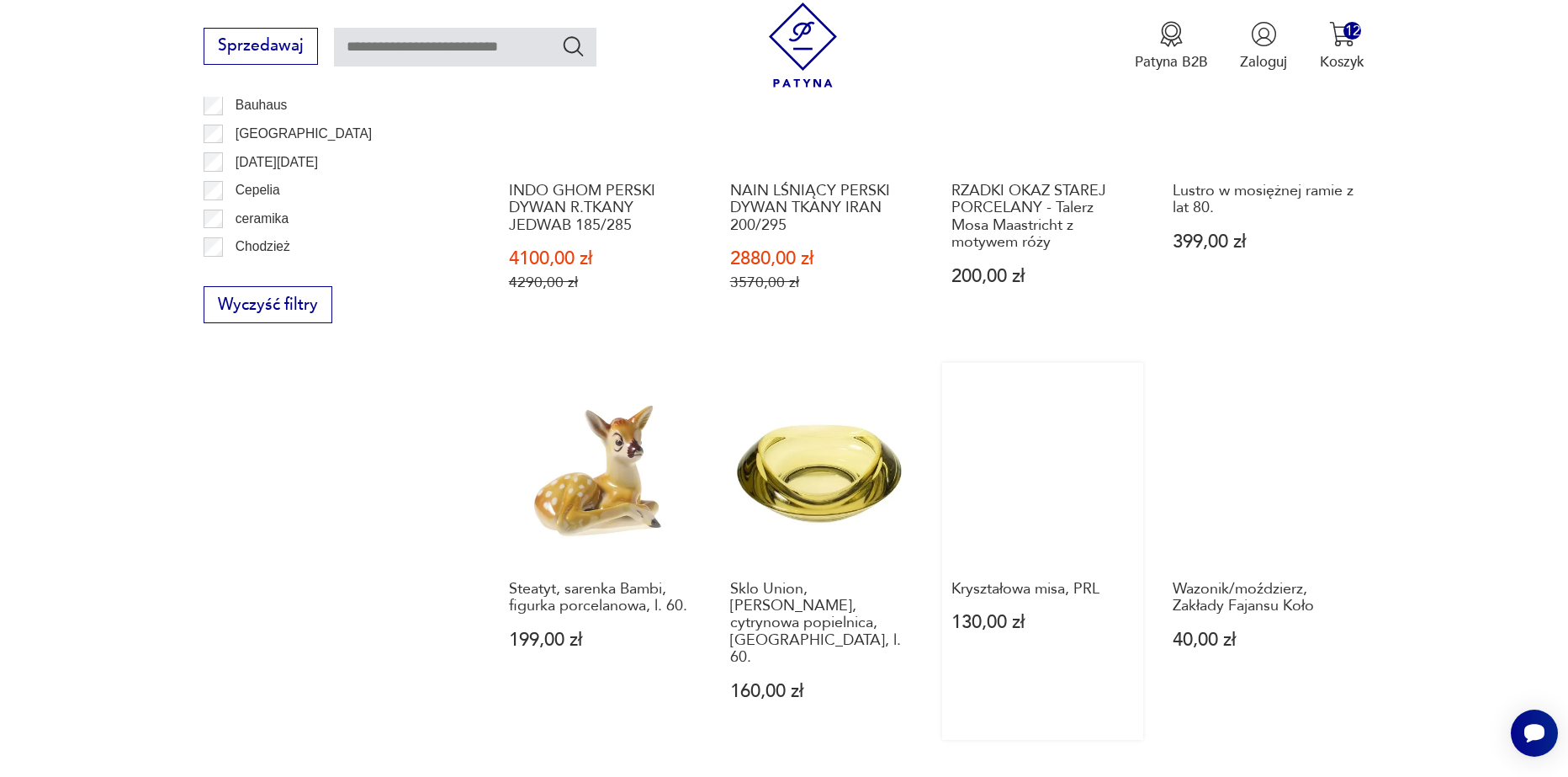
scroll to position [1906, 0]
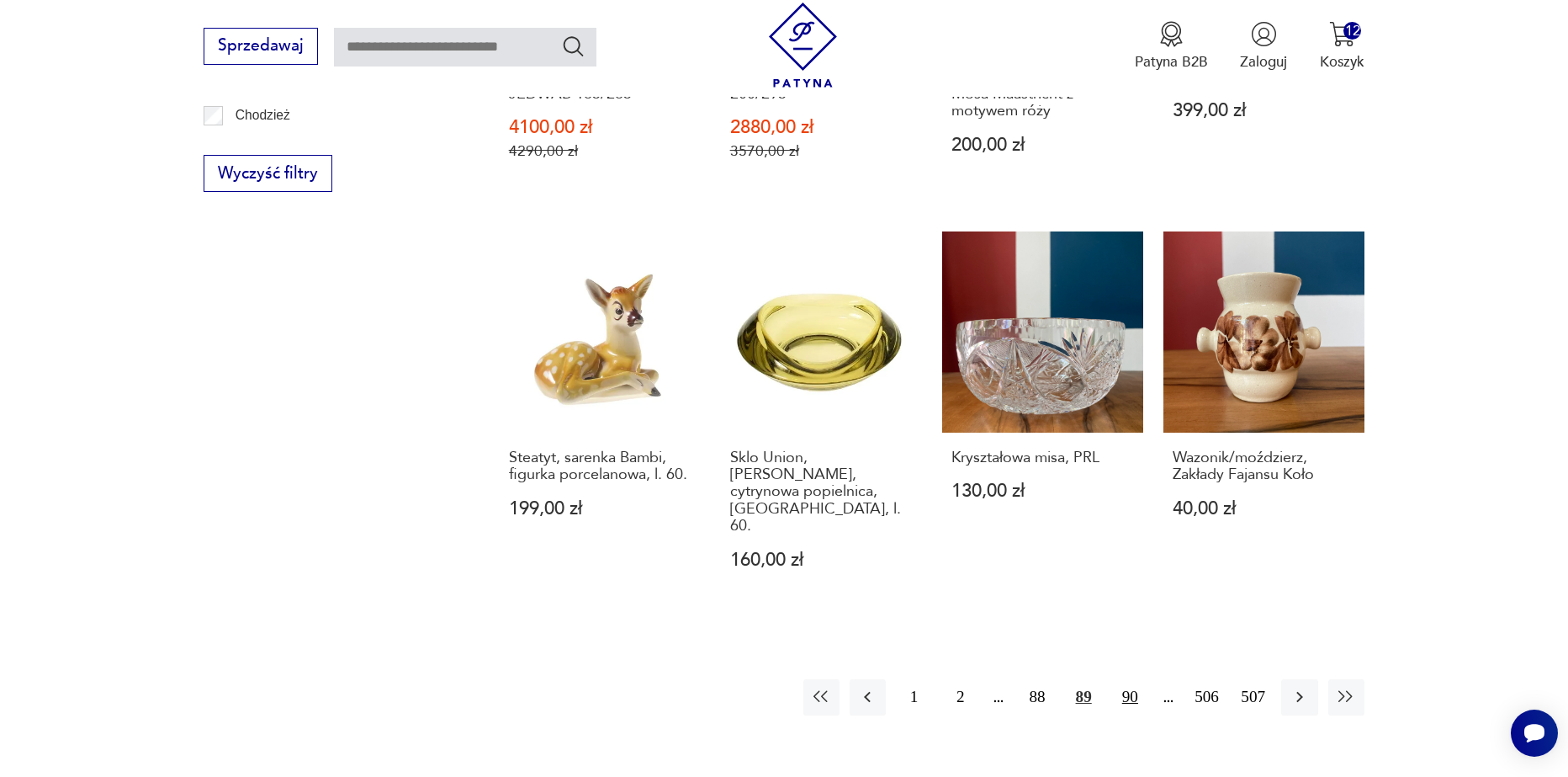
click at [1128, 679] on button "90" at bounding box center [1130, 697] width 37 height 37
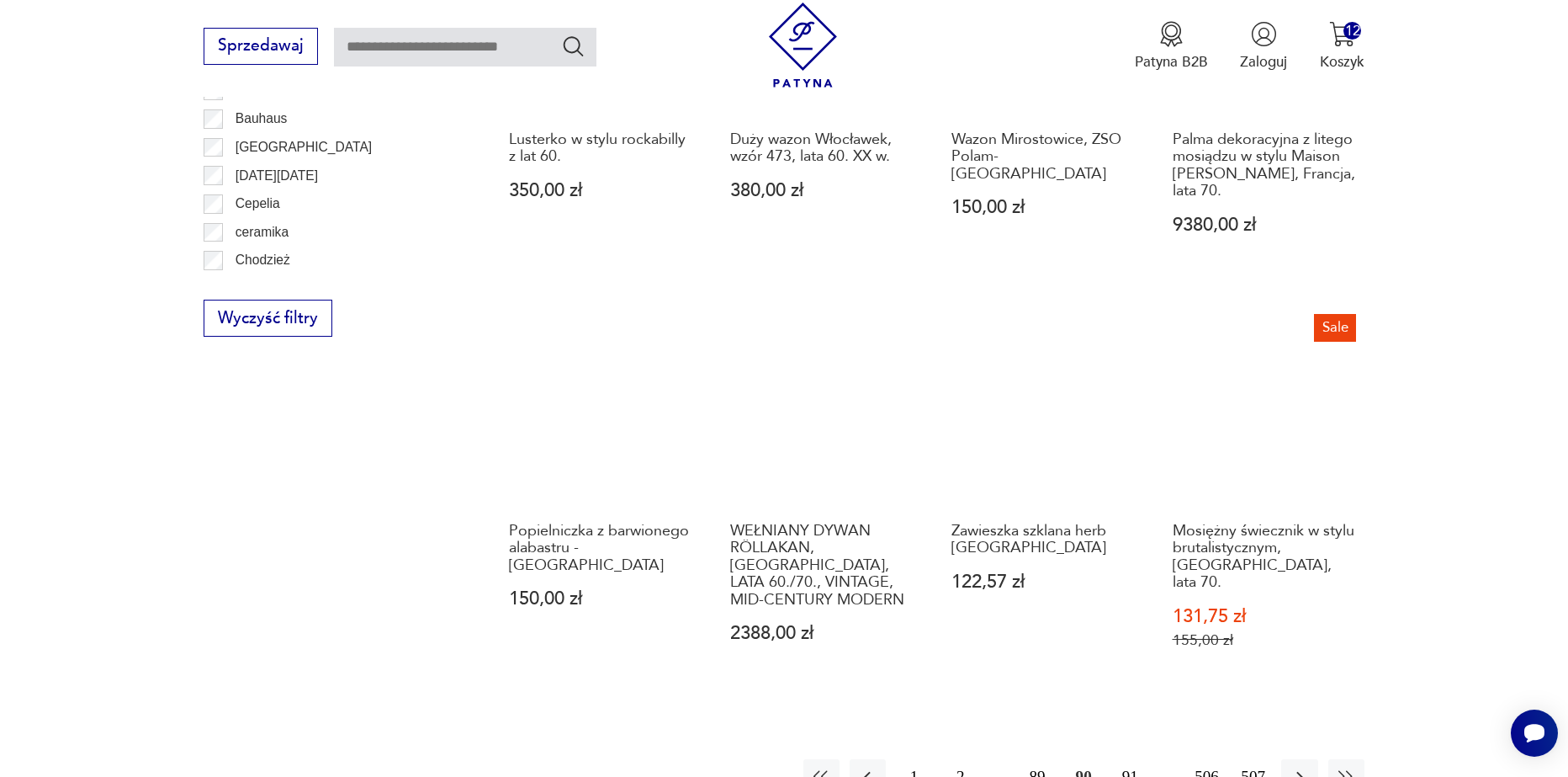
scroll to position [1822, 0]
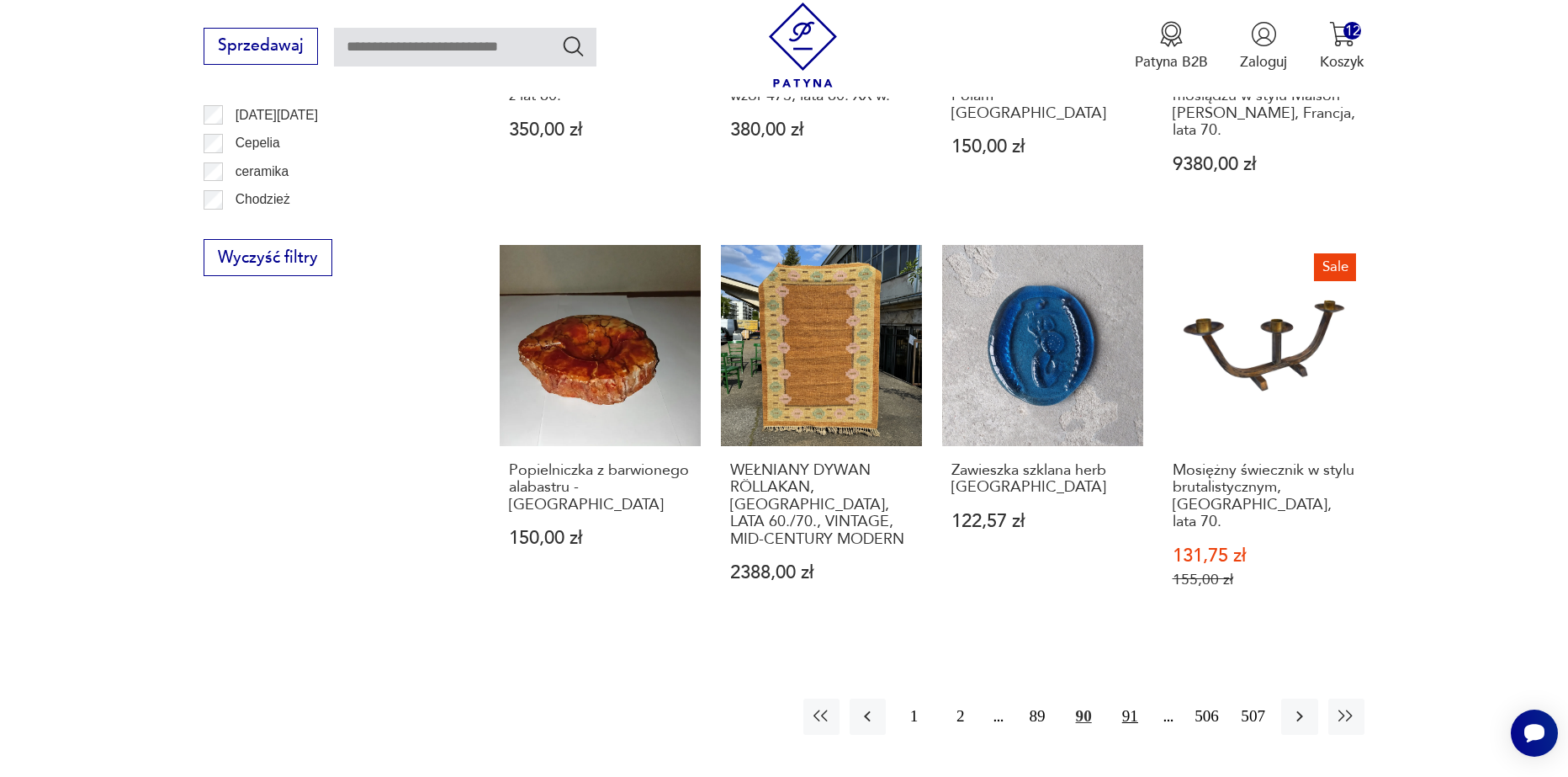
click at [1138, 698] on button "91" at bounding box center [1130, 716] width 37 height 37
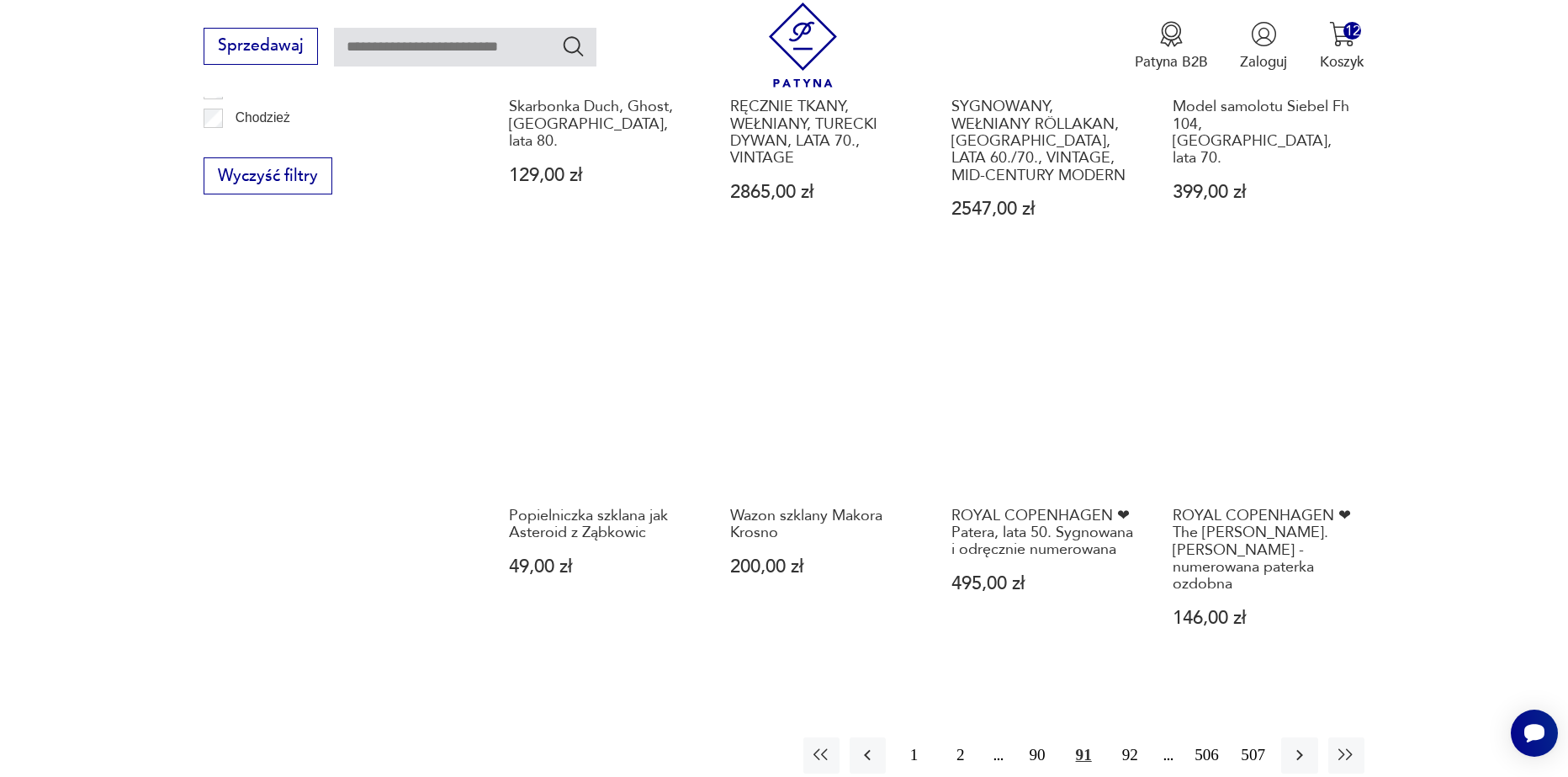
scroll to position [1906, 0]
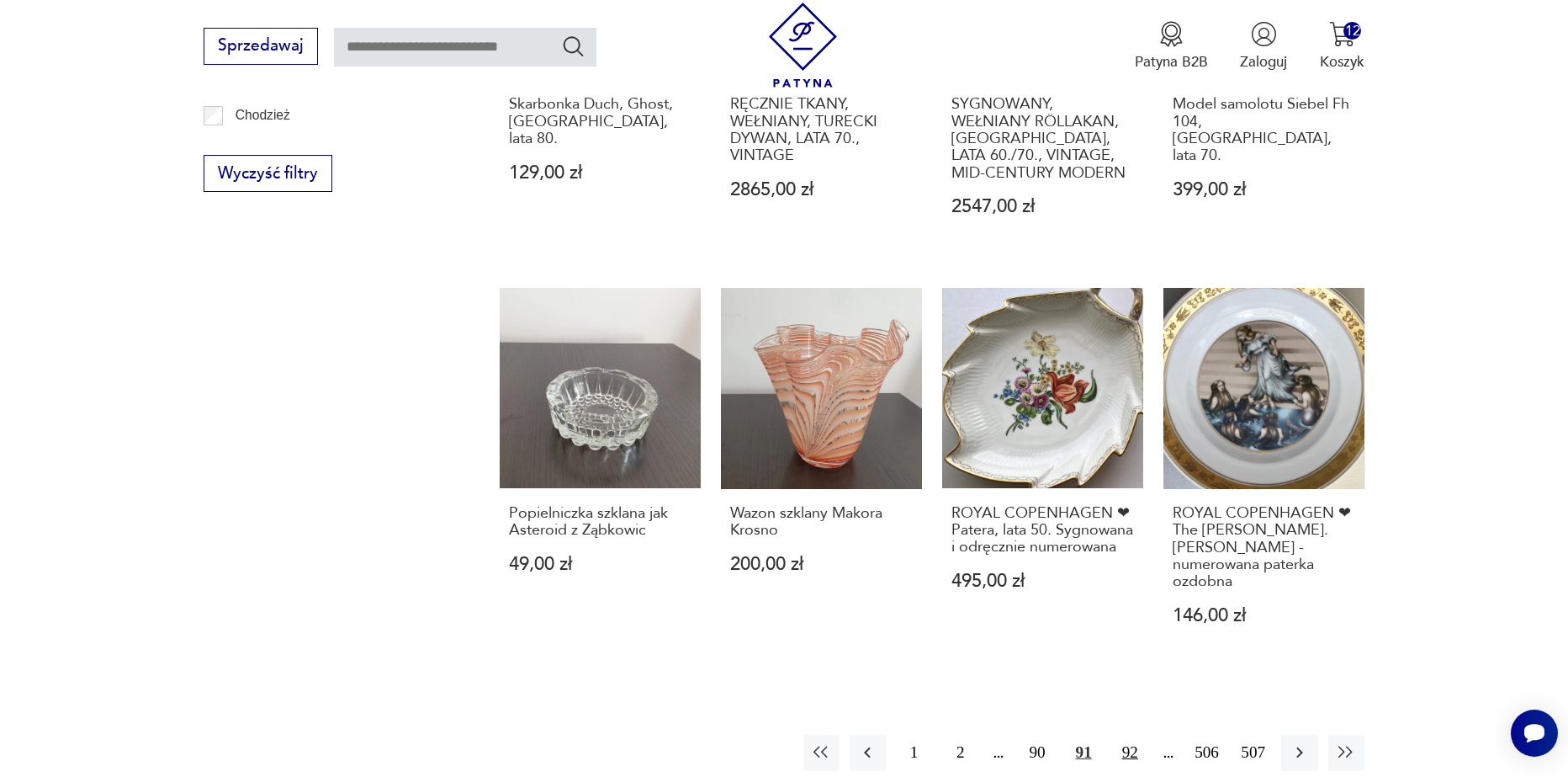
click at [1146, 735] on button "92" at bounding box center [1130, 753] width 37 height 37
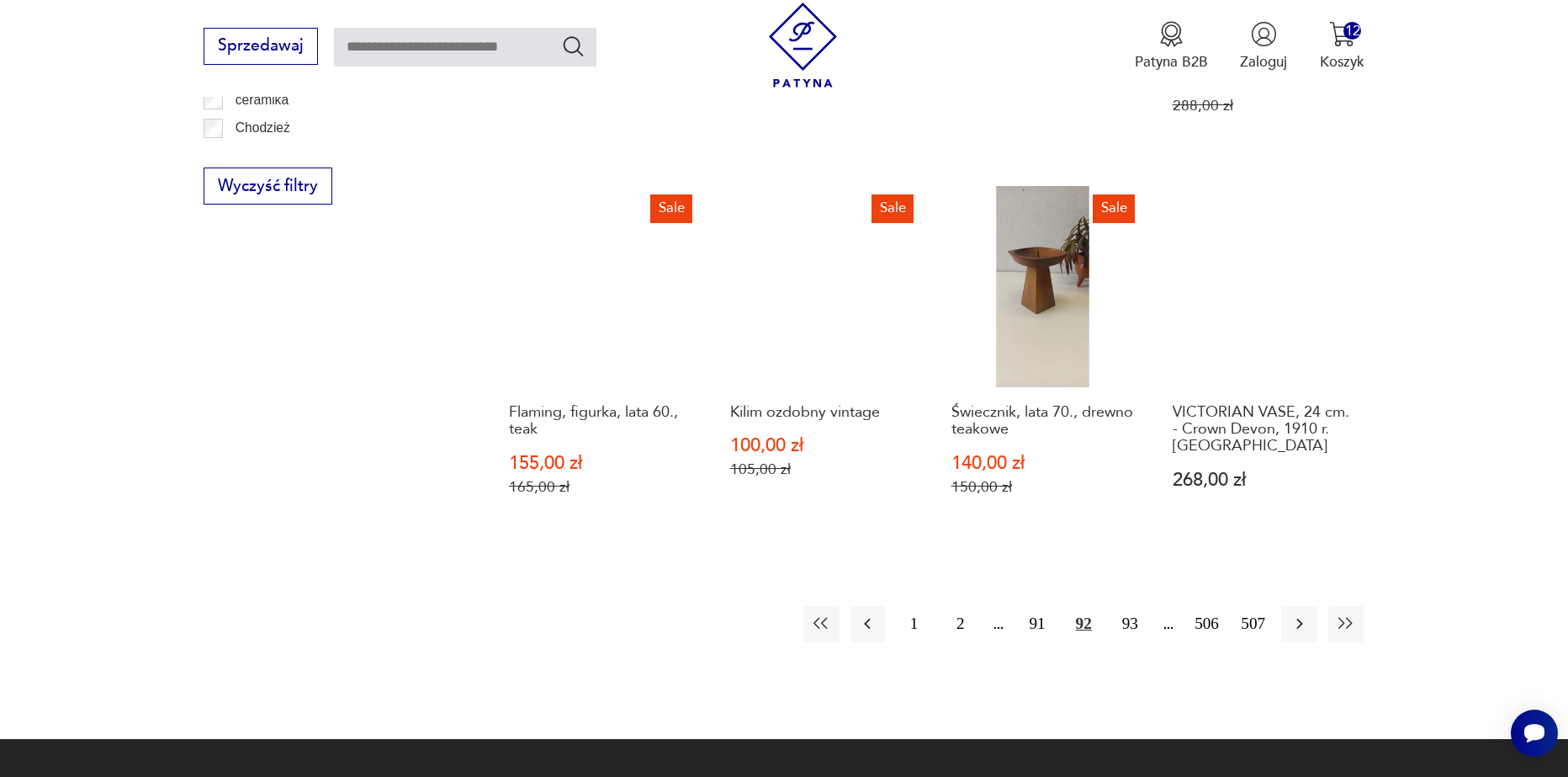
scroll to position [1906, 0]
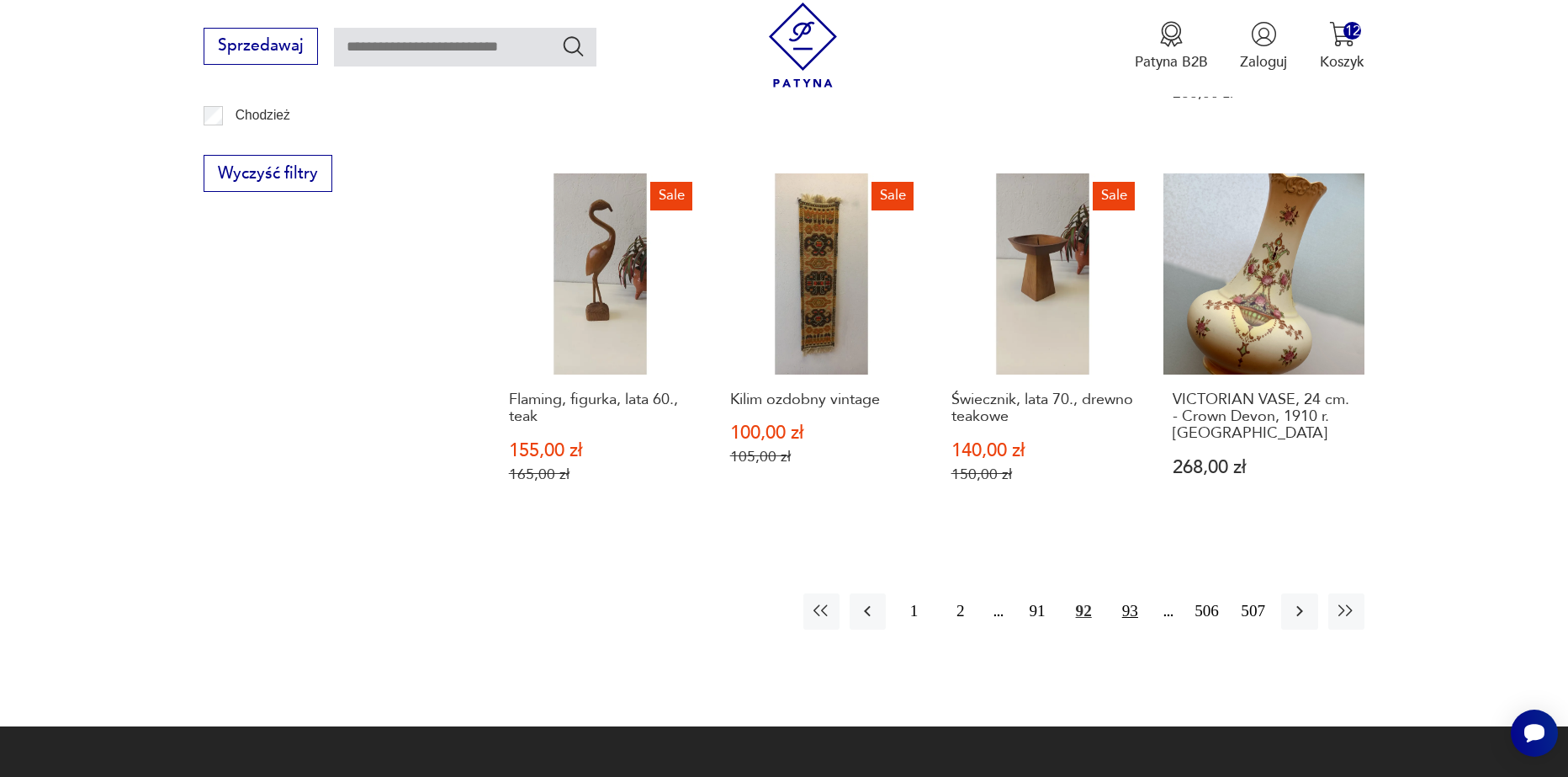
click at [1129, 593] on button "93" at bounding box center [1130, 611] width 37 height 37
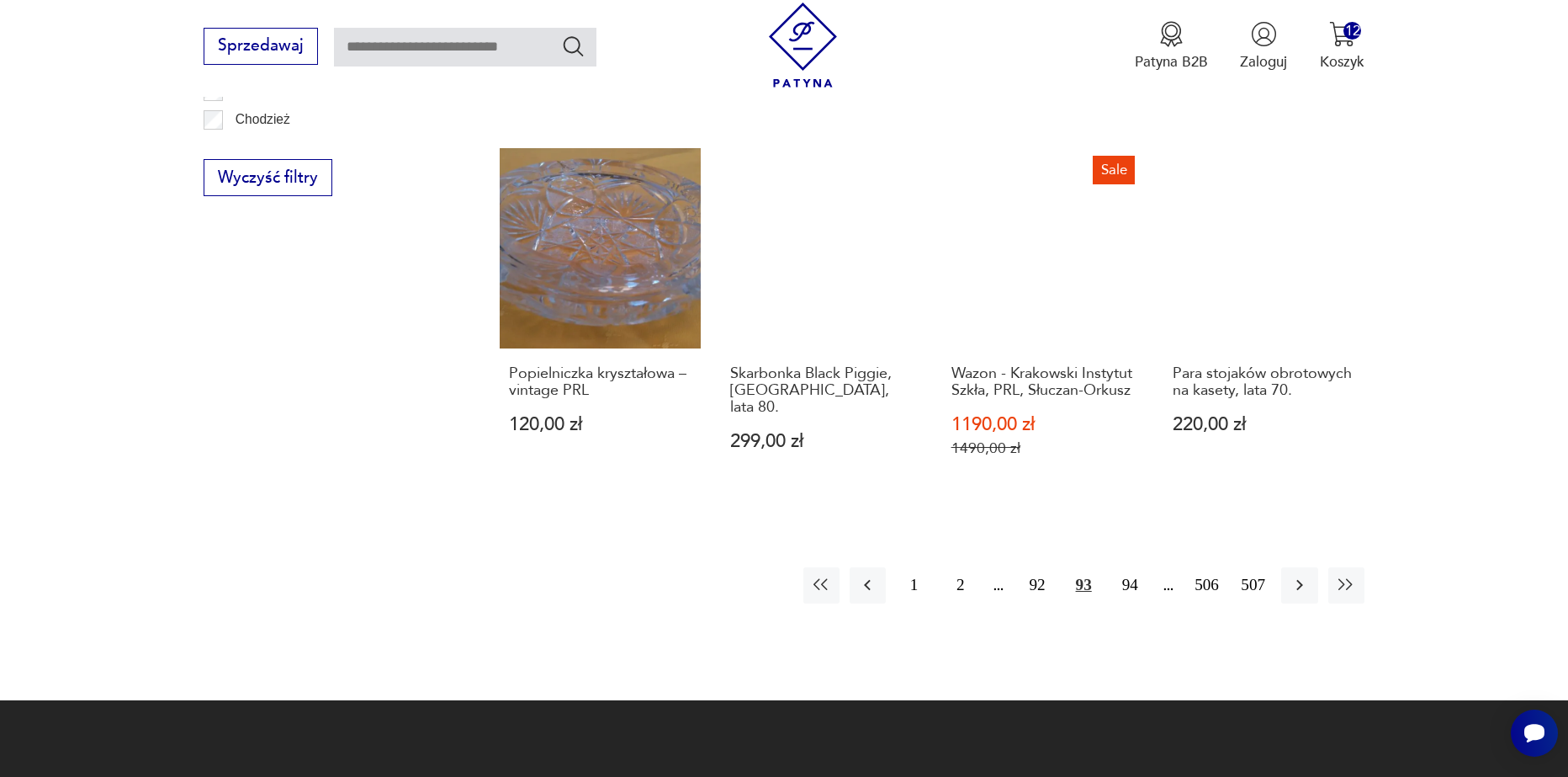
scroll to position [1906, 0]
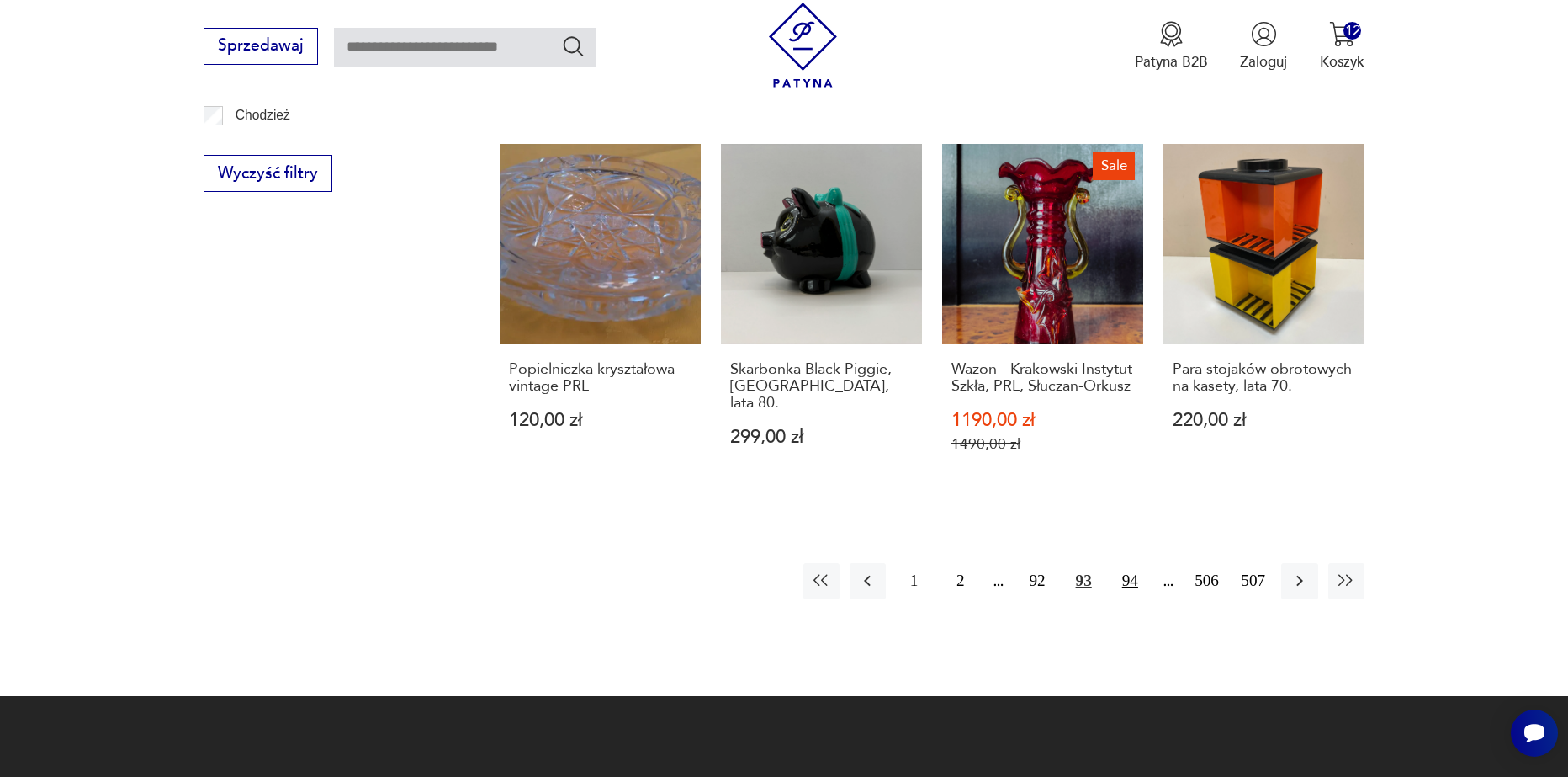
click at [1136, 563] on button "94" at bounding box center [1130, 581] width 37 height 37
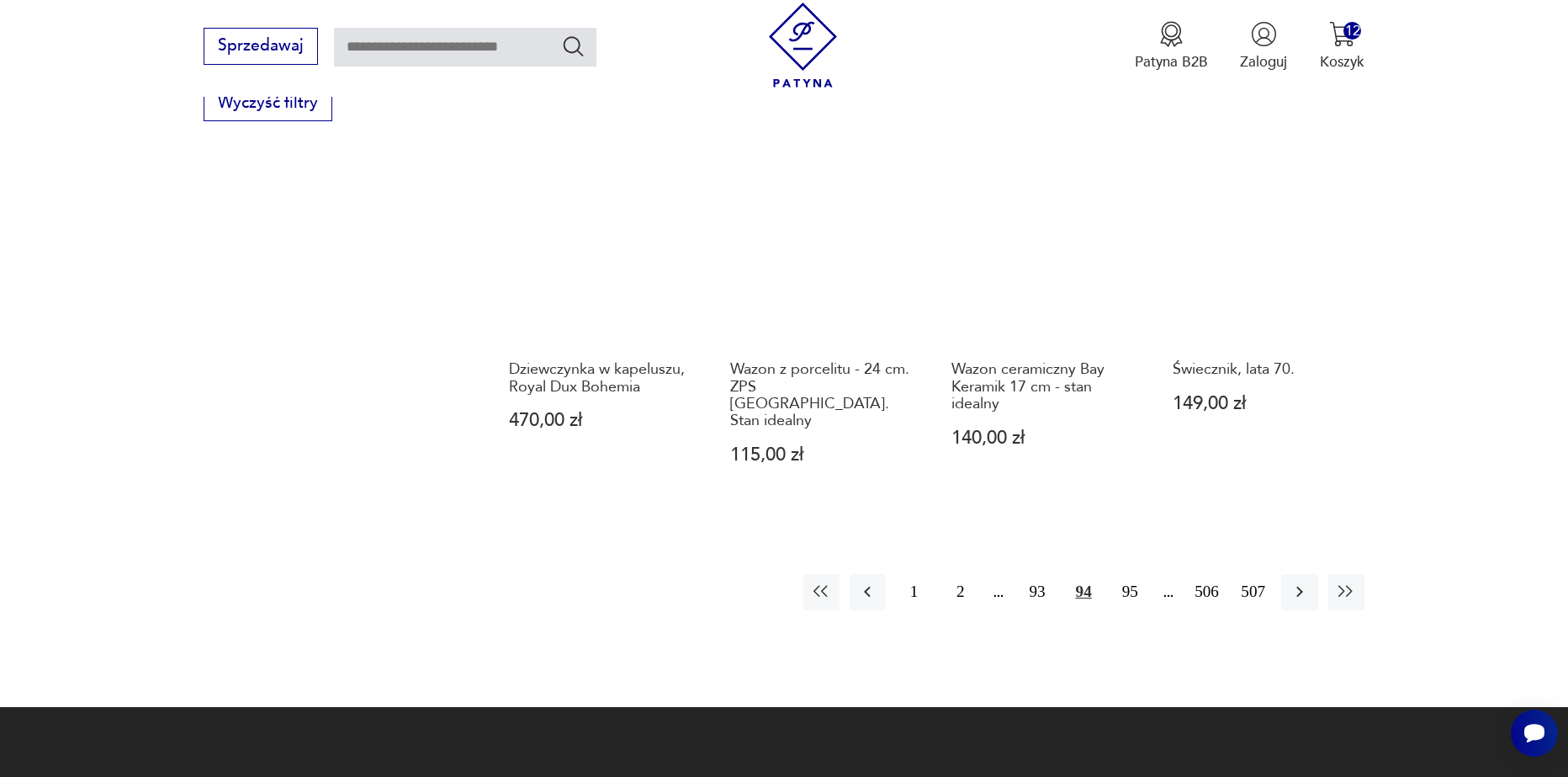
scroll to position [2075, 0]
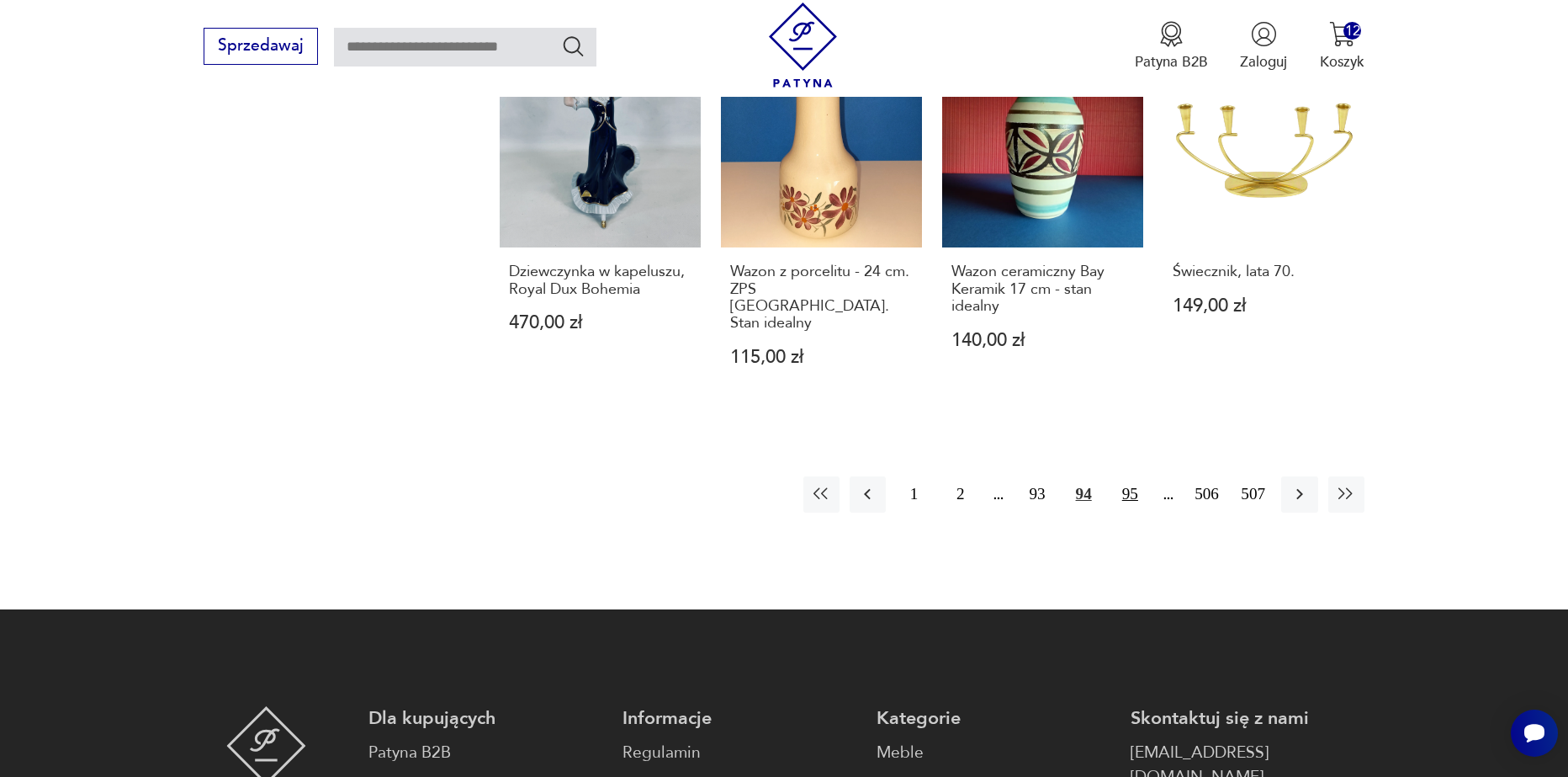
click at [1138, 482] on button "95" at bounding box center [1130, 494] width 37 height 37
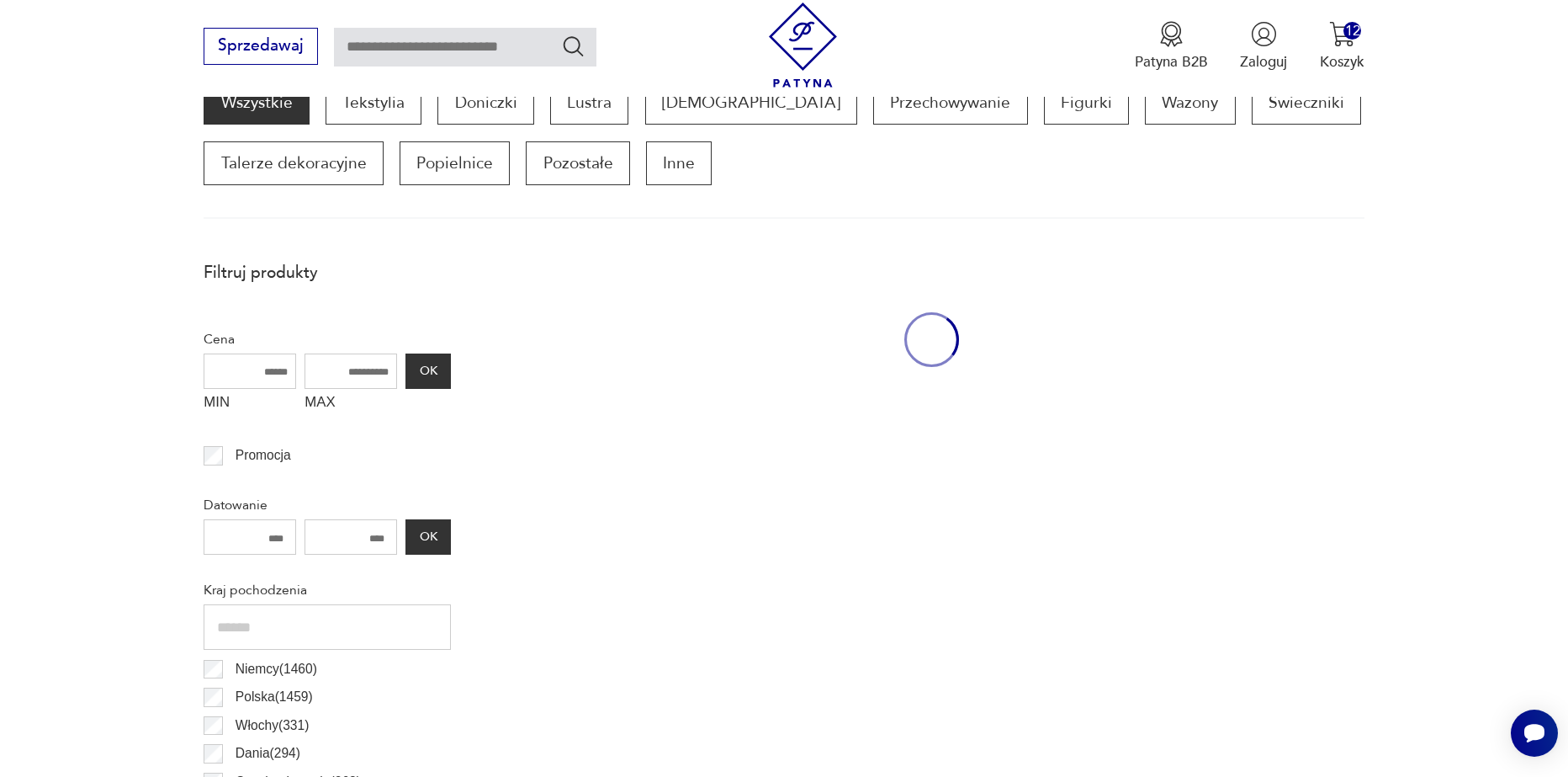
scroll to position [560, 0]
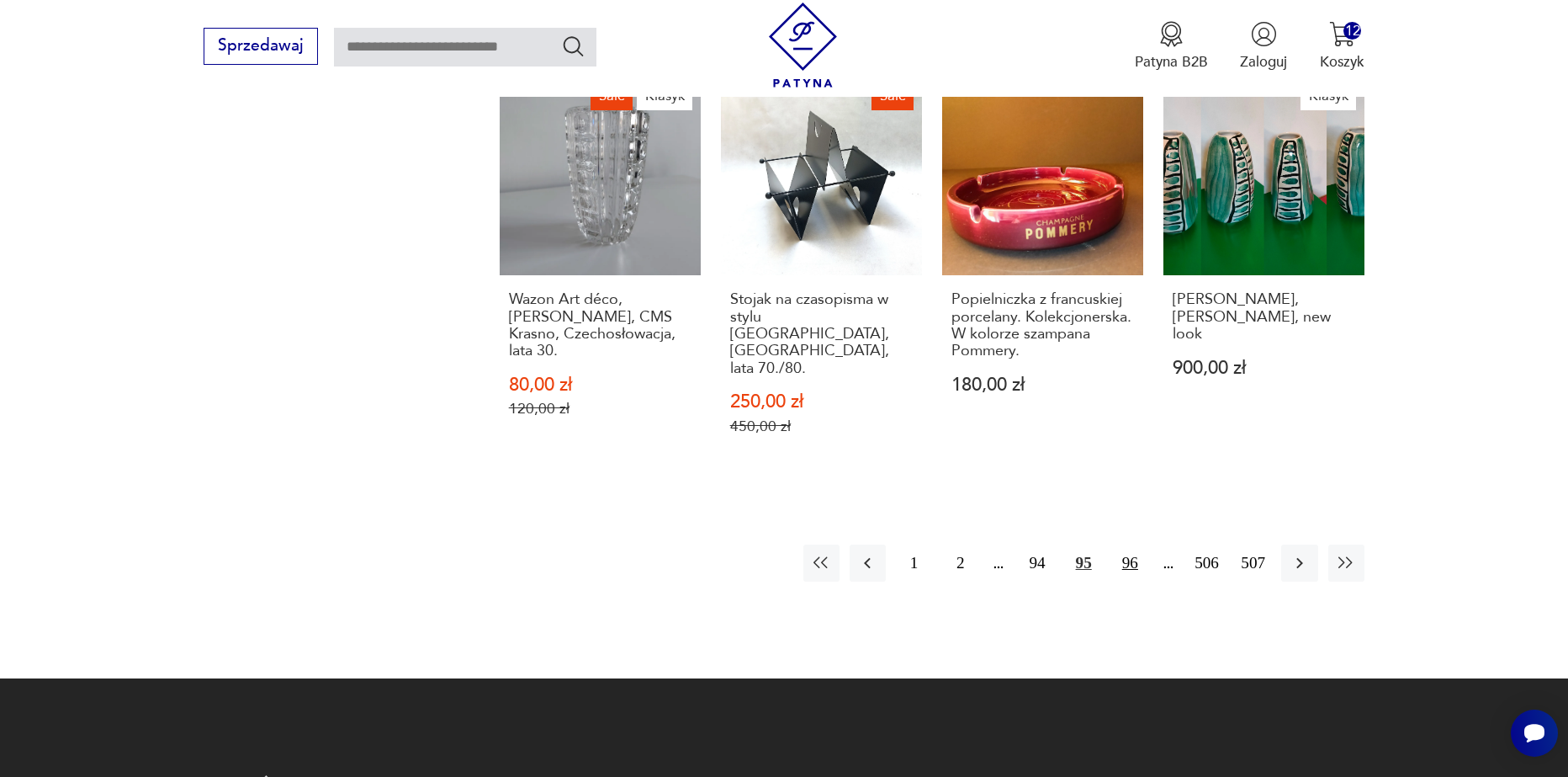
click at [1129, 545] on button "96" at bounding box center [1130, 563] width 37 height 37
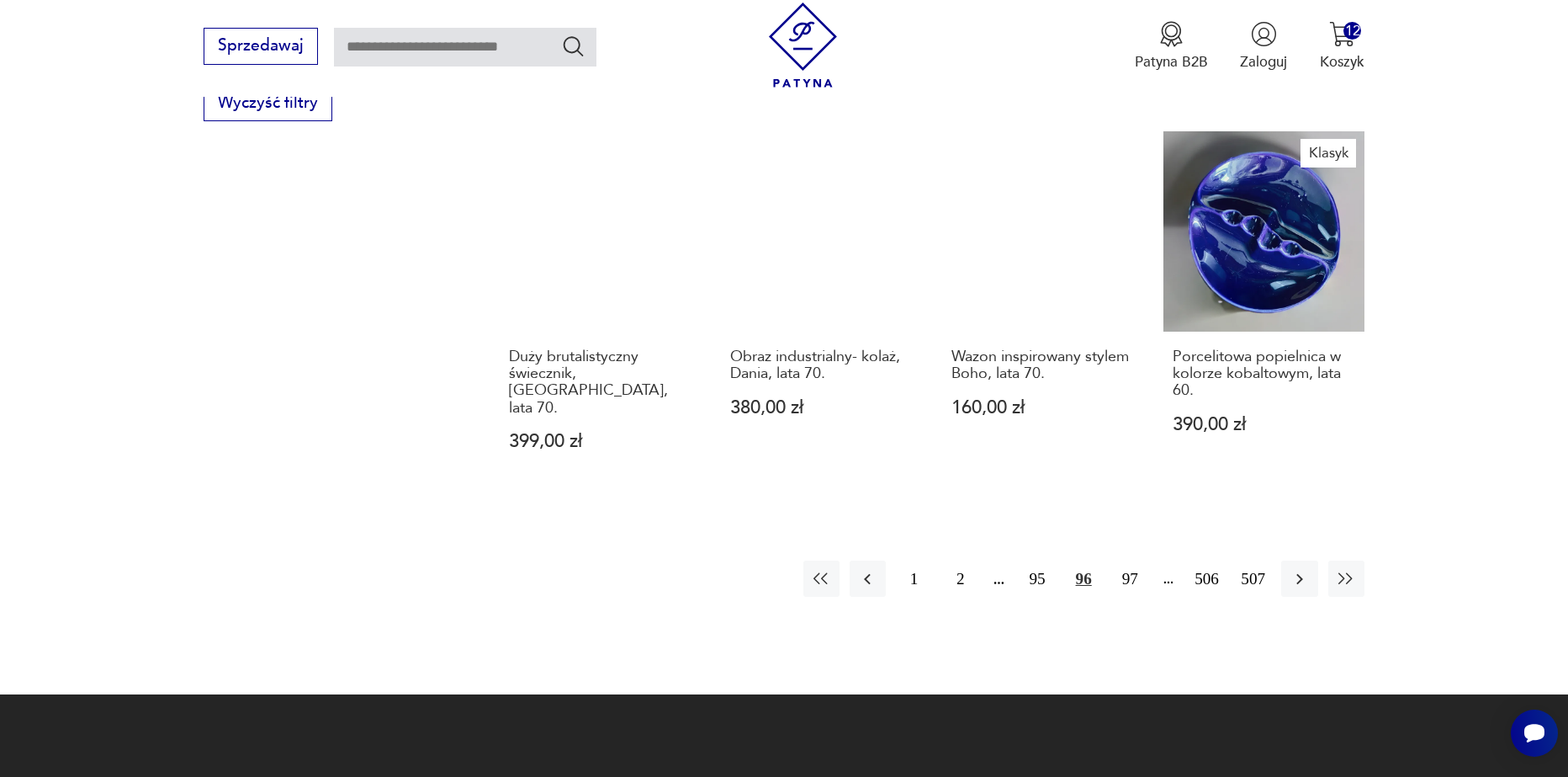
scroll to position [1990, 0]
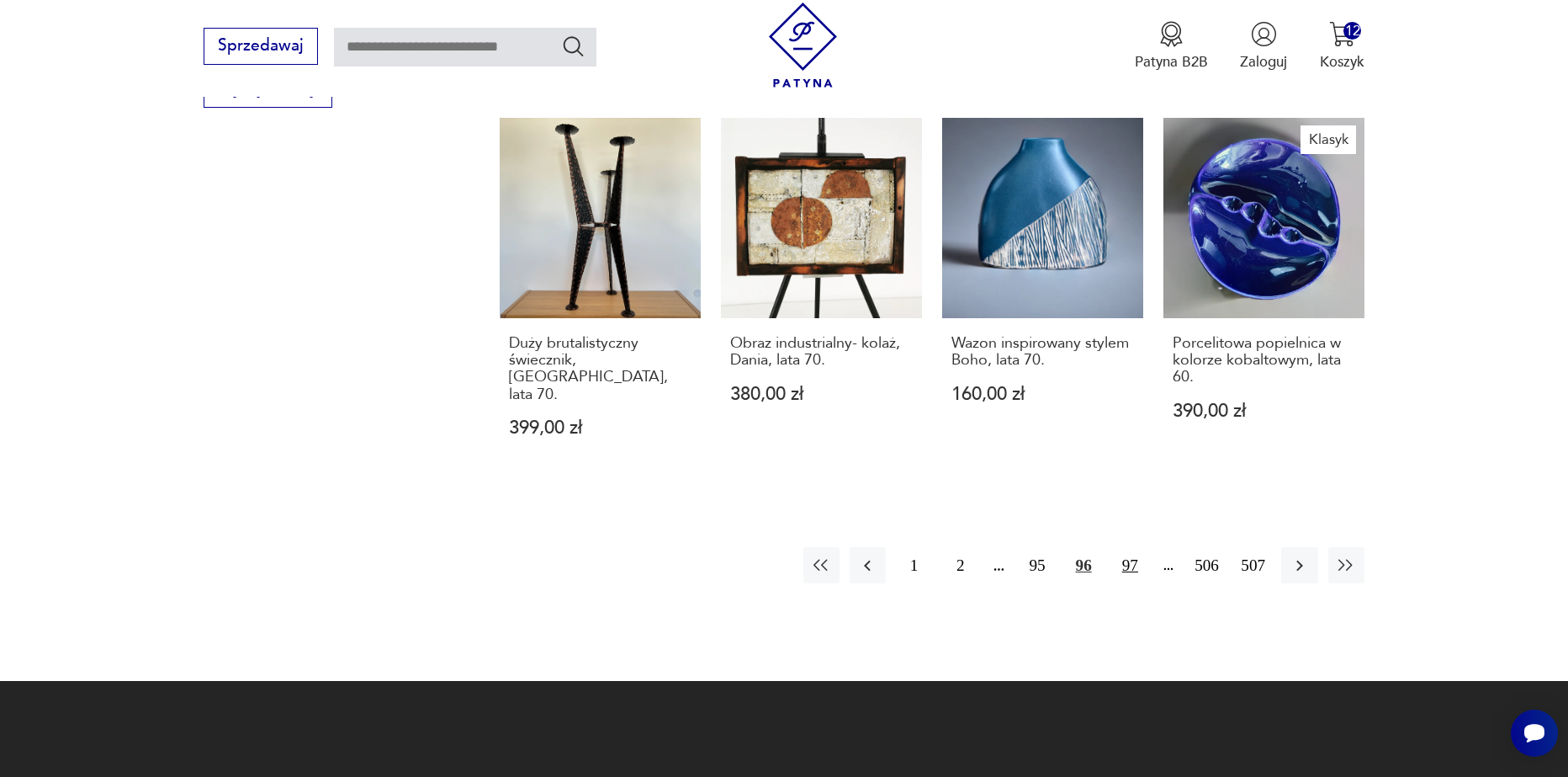
click at [1137, 547] on button "97" at bounding box center [1130, 564] width 37 height 37
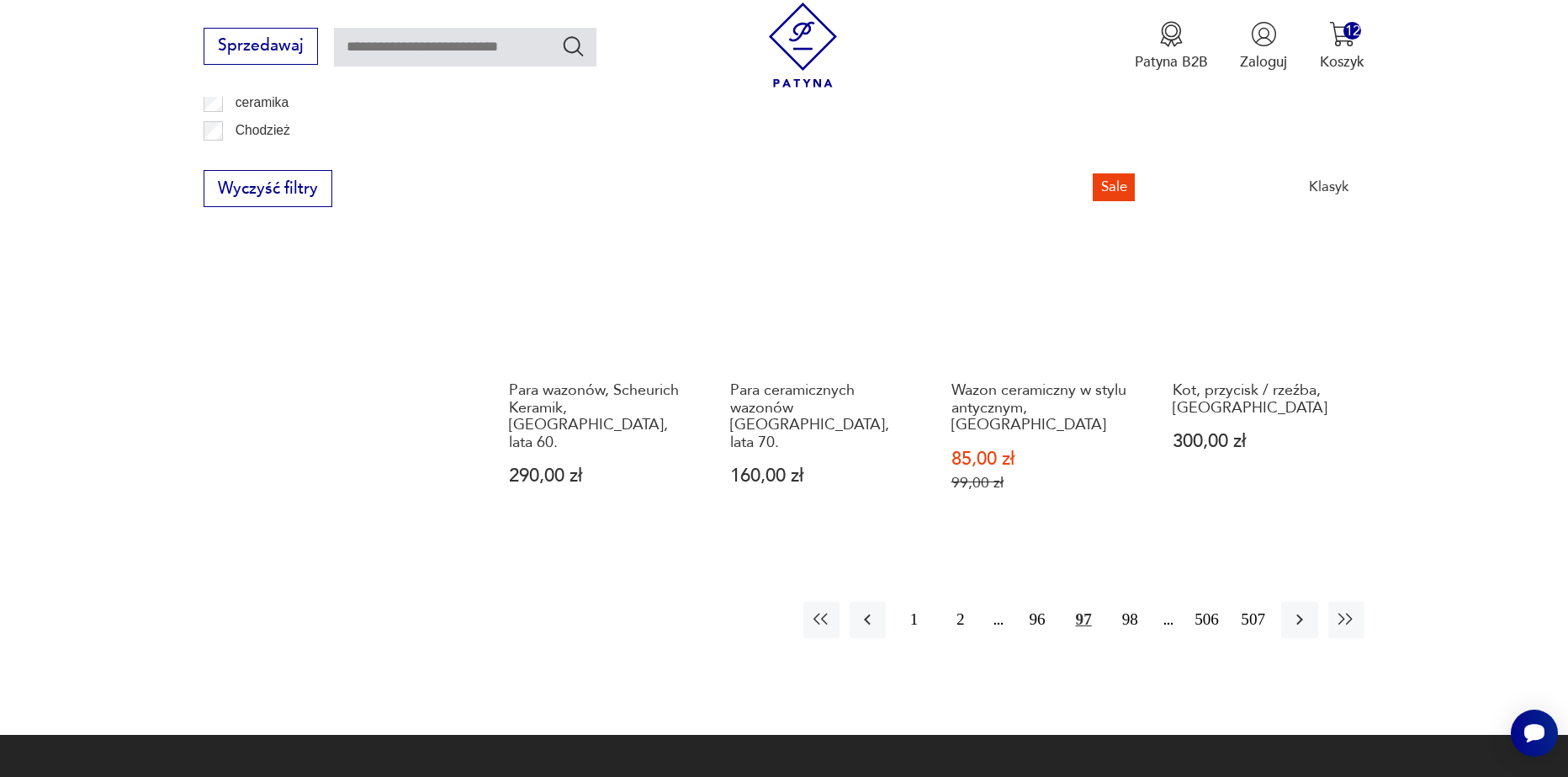
scroll to position [1906, 0]
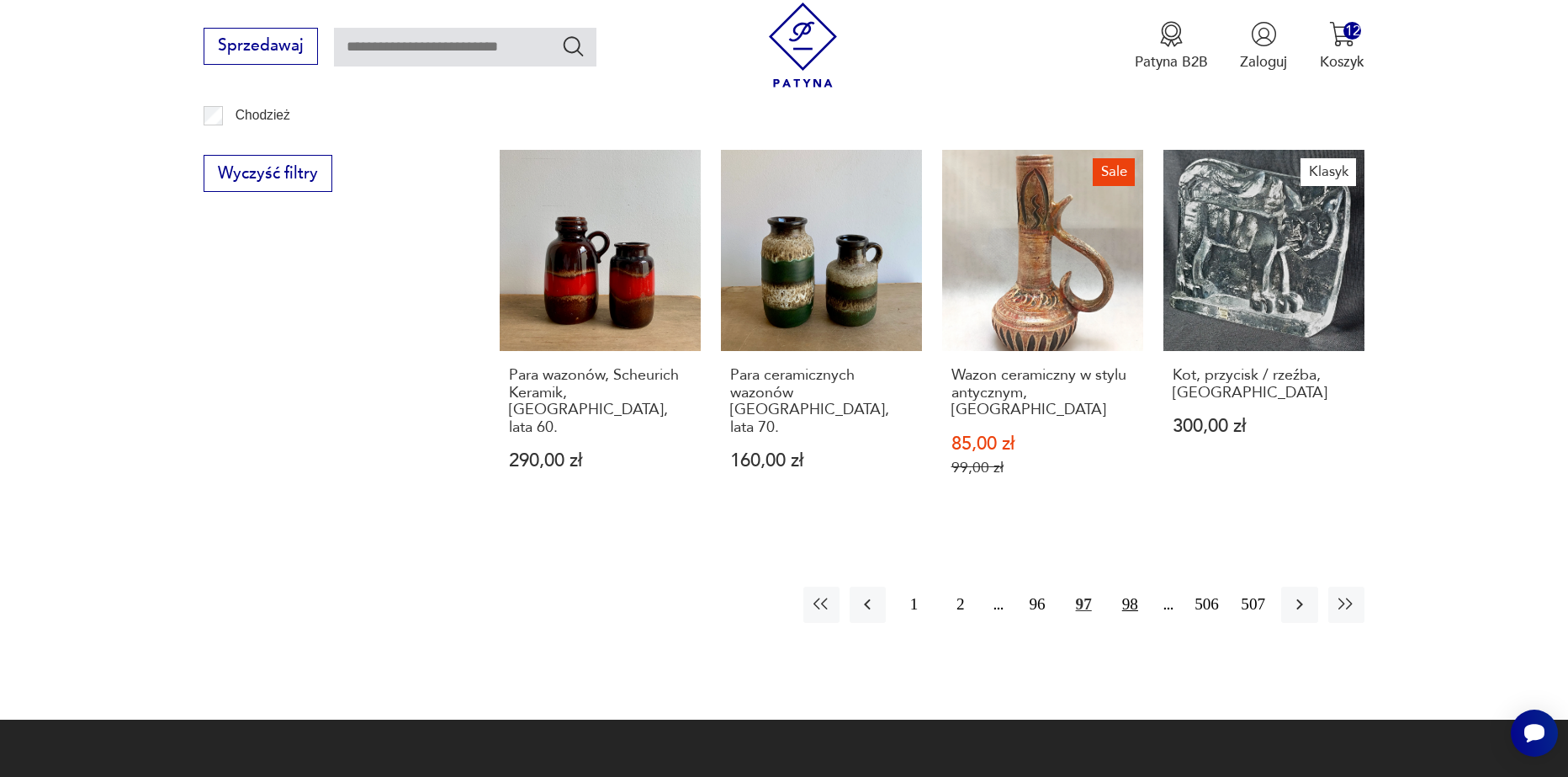
click at [1133, 587] on button "98" at bounding box center [1130, 605] width 37 height 37
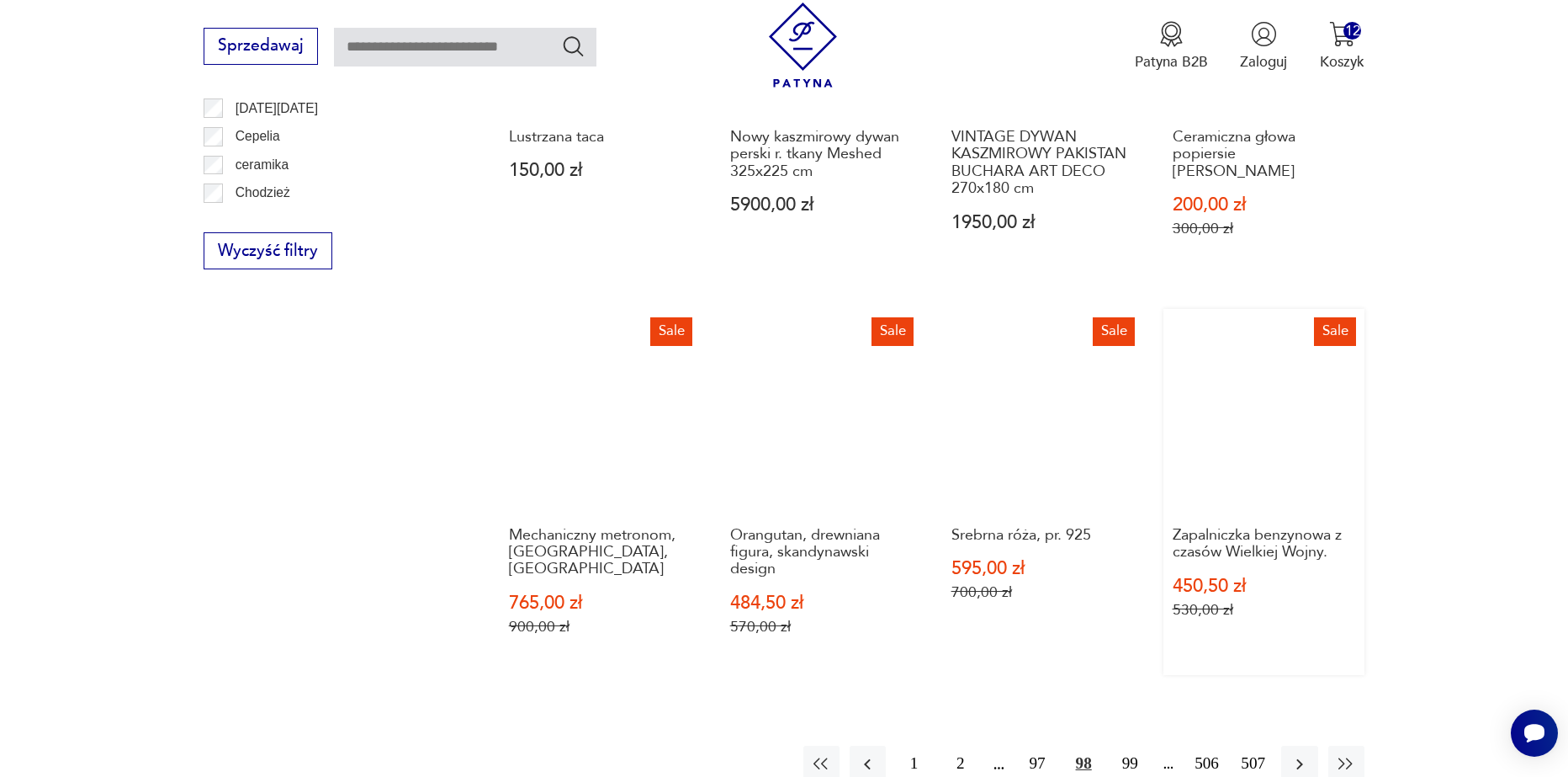
scroll to position [1906, 0]
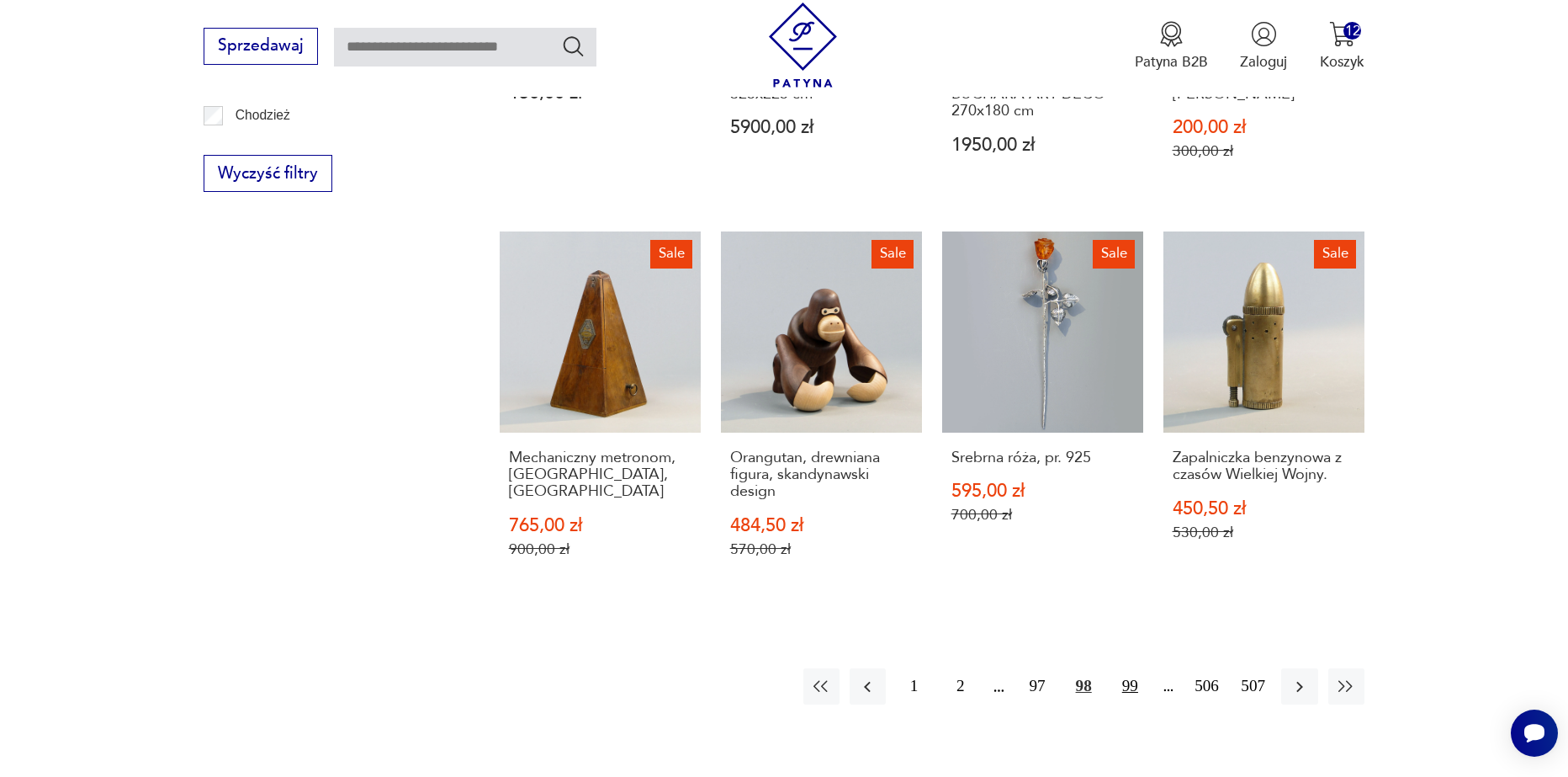
click at [1124, 668] on button "99" at bounding box center [1130, 686] width 37 height 37
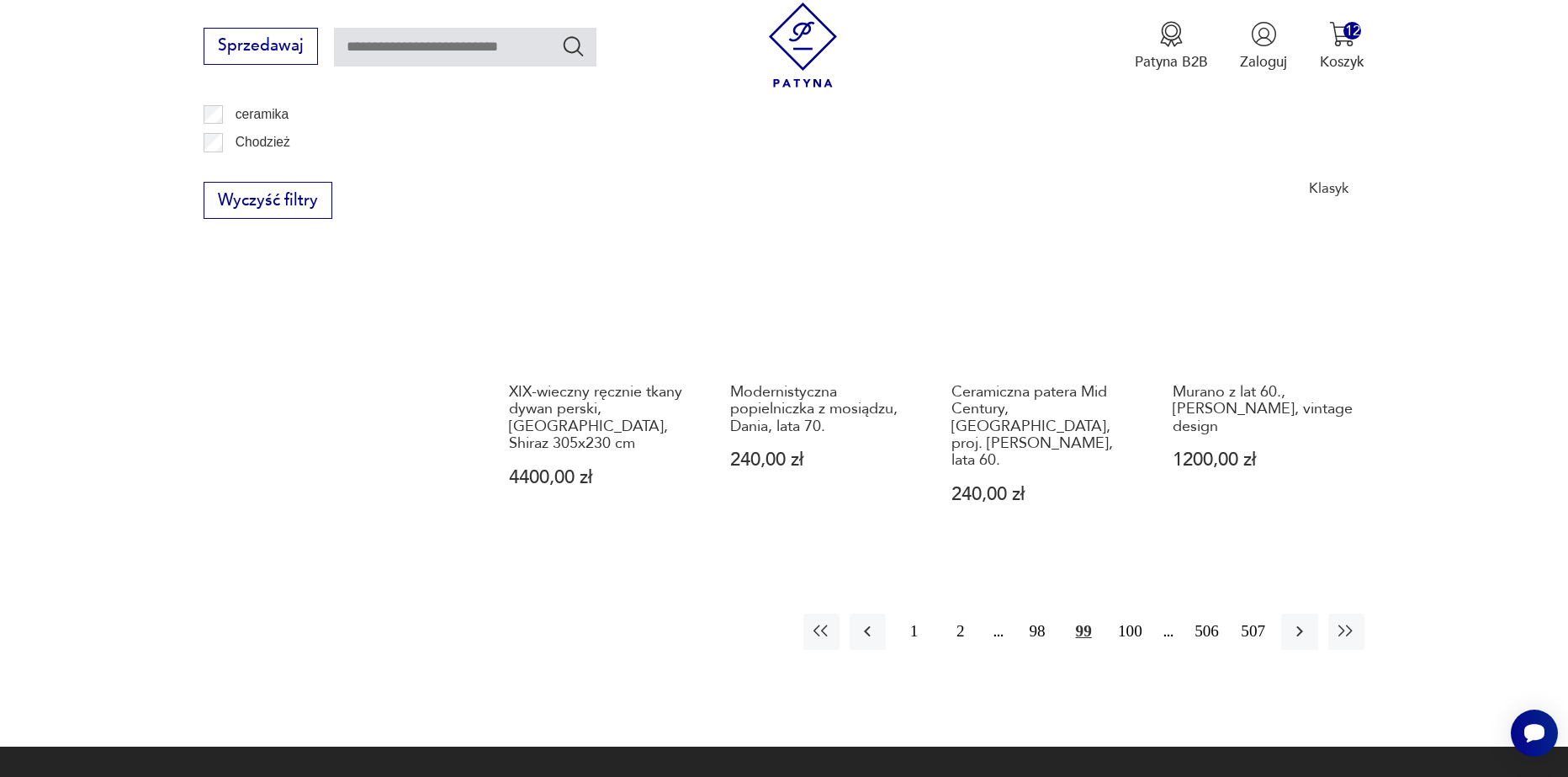
scroll to position [1990, 0]
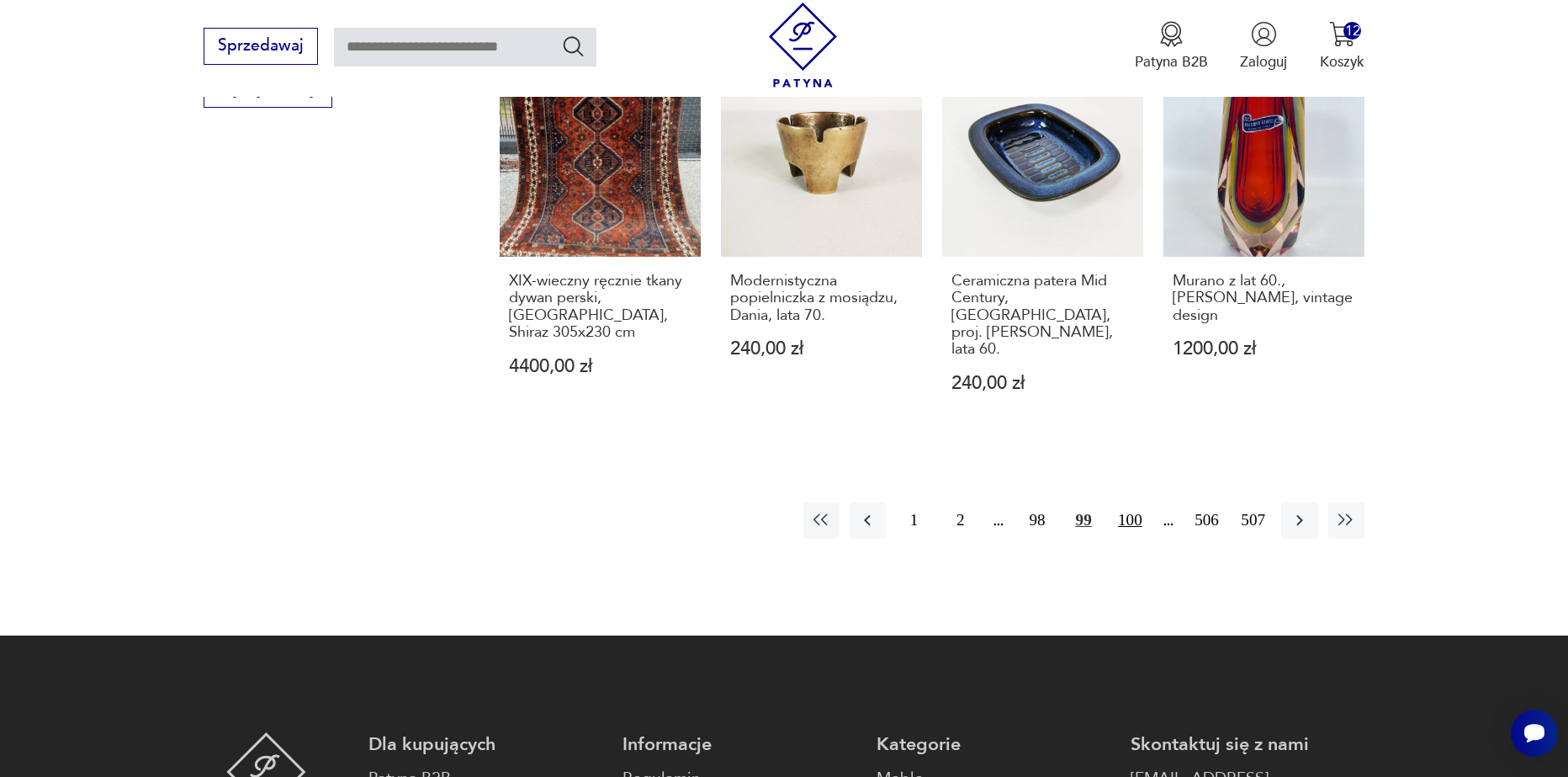
click at [1132, 517] on button "100" at bounding box center [1130, 521] width 37 height 37
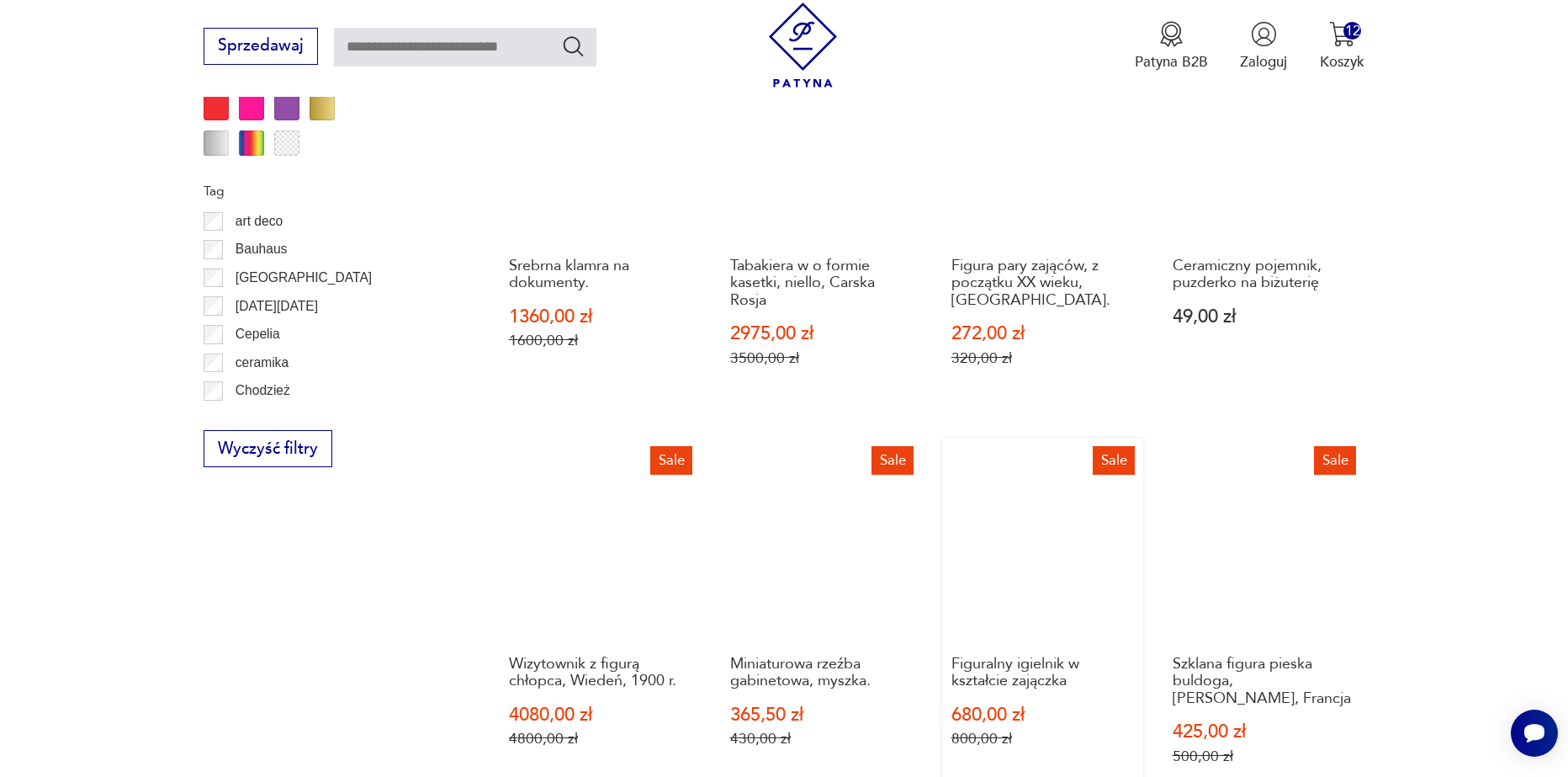
scroll to position [1654, 0]
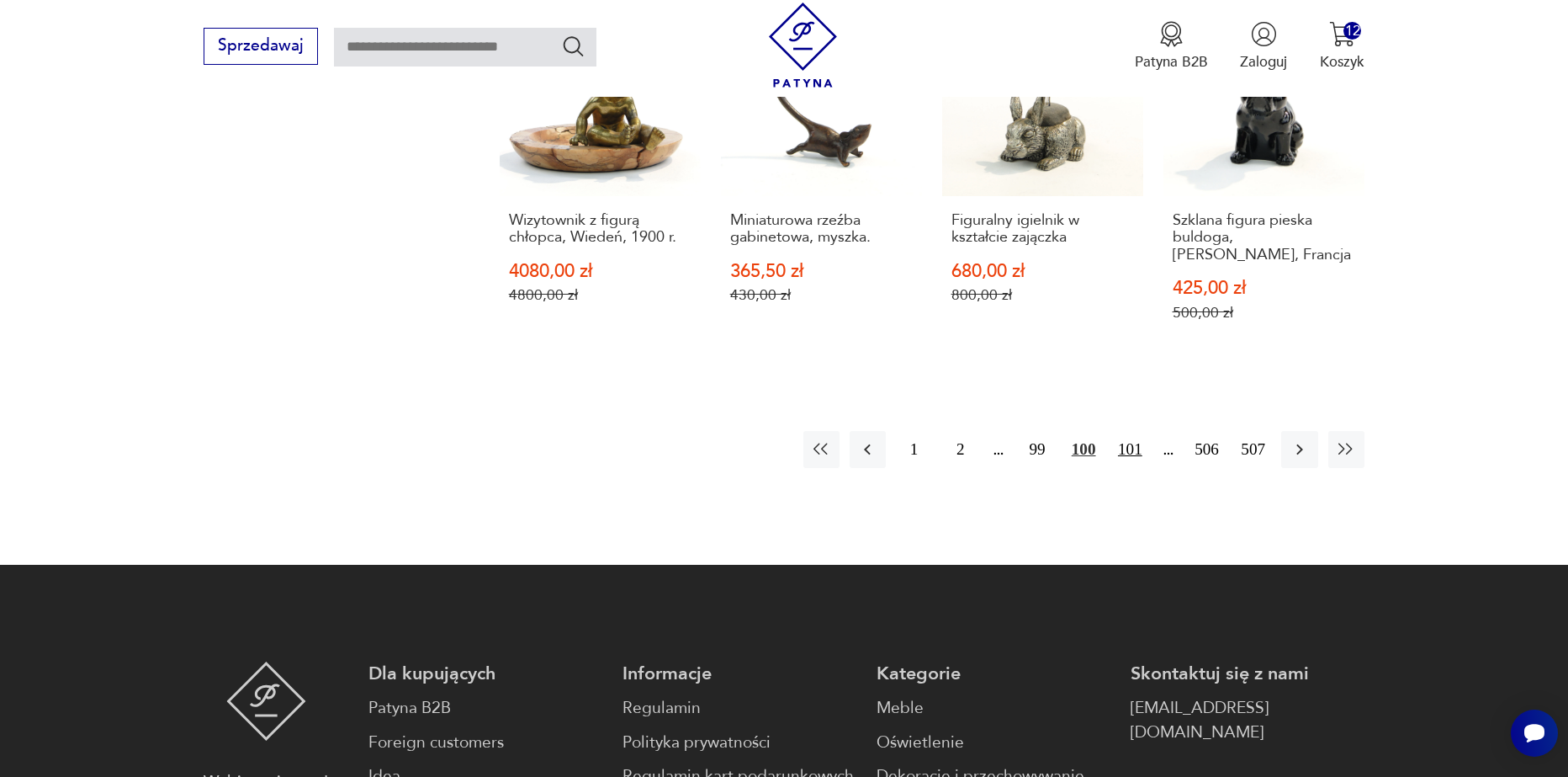
click at [1127, 445] on button "101" at bounding box center [1130, 448] width 37 height 37
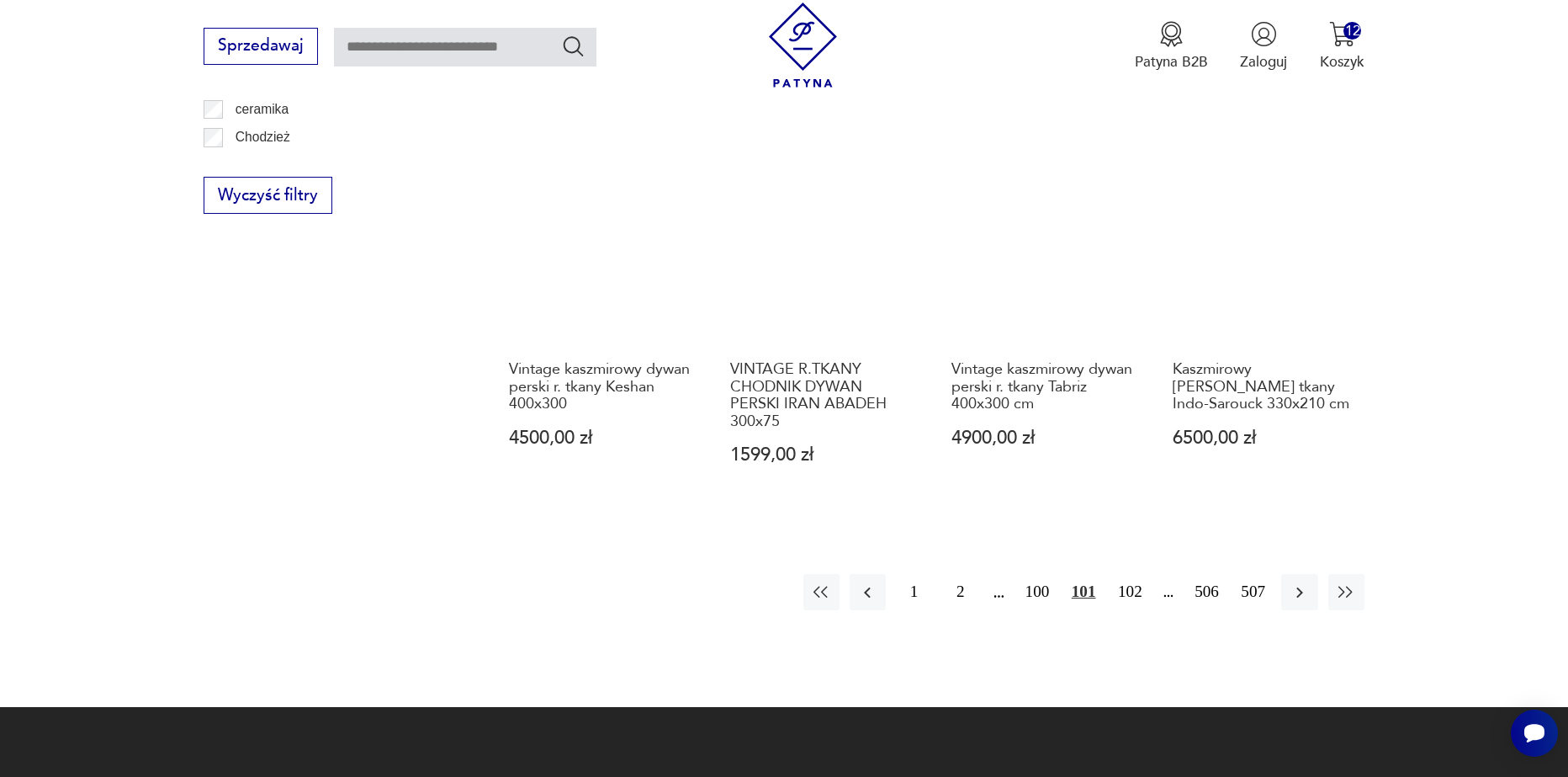
scroll to position [1990, 0]
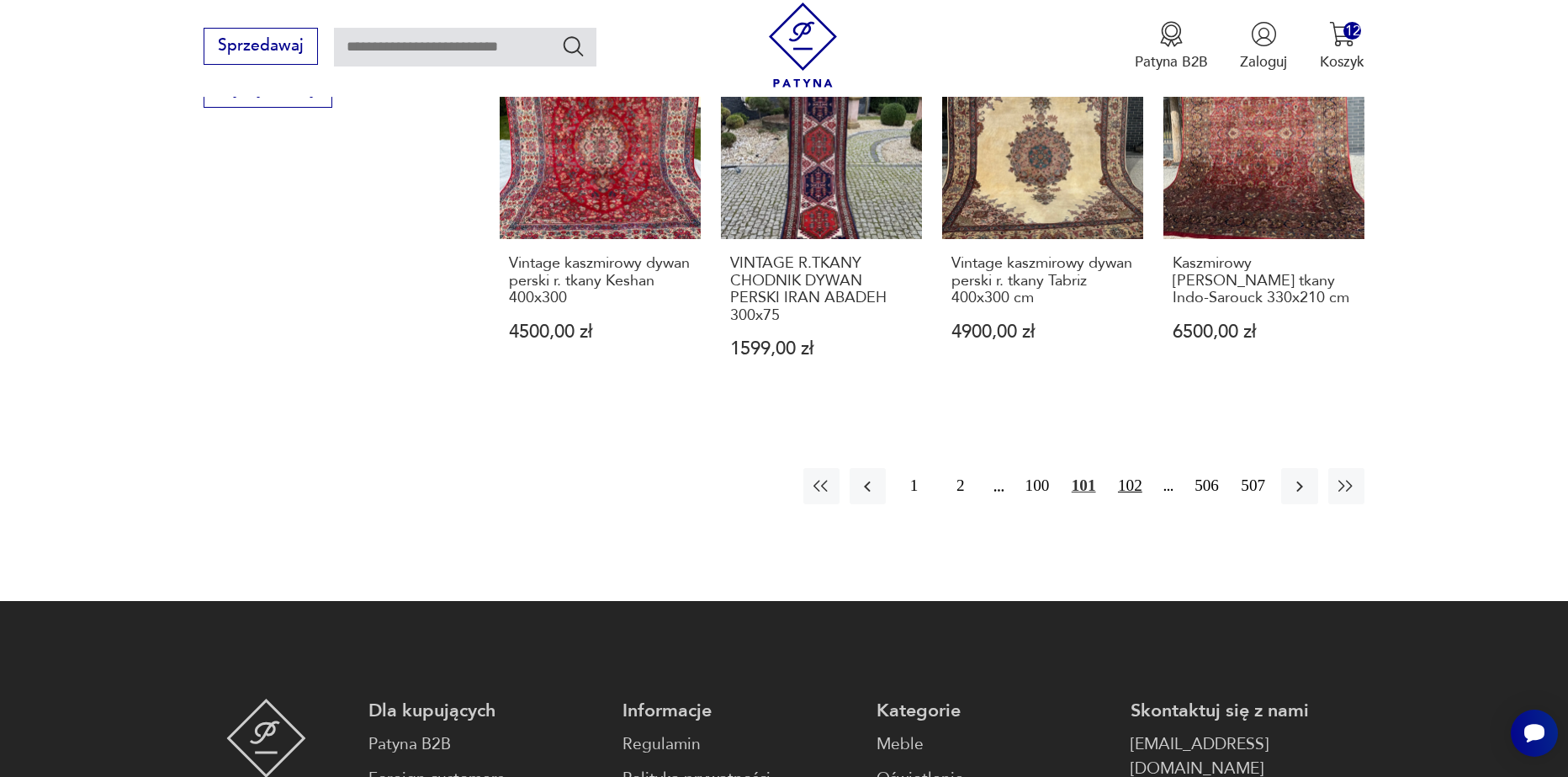
click at [1130, 497] on button "102" at bounding box center [1130, 486] width 37 height 37
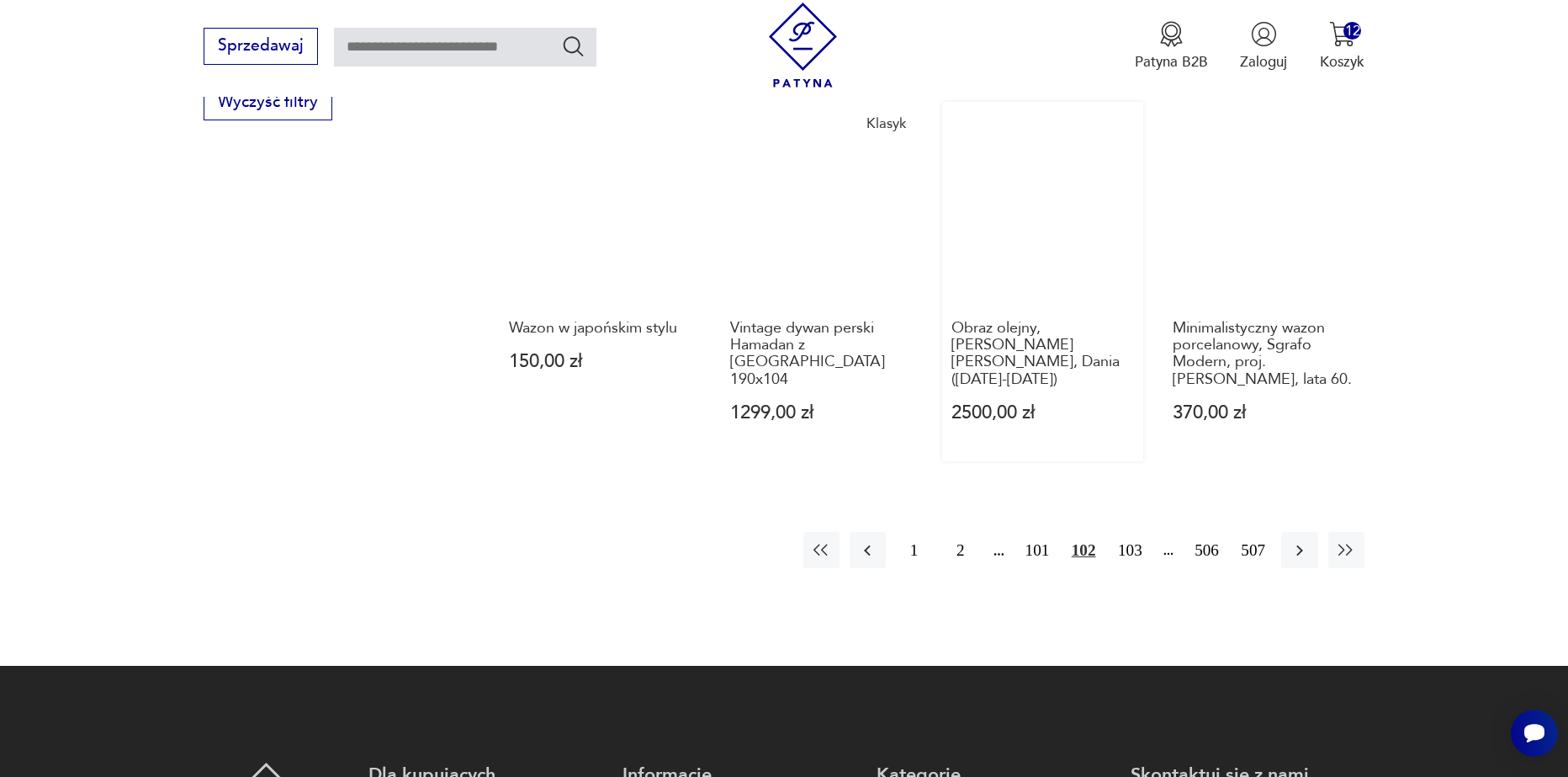
scroll to position [1990, 0]
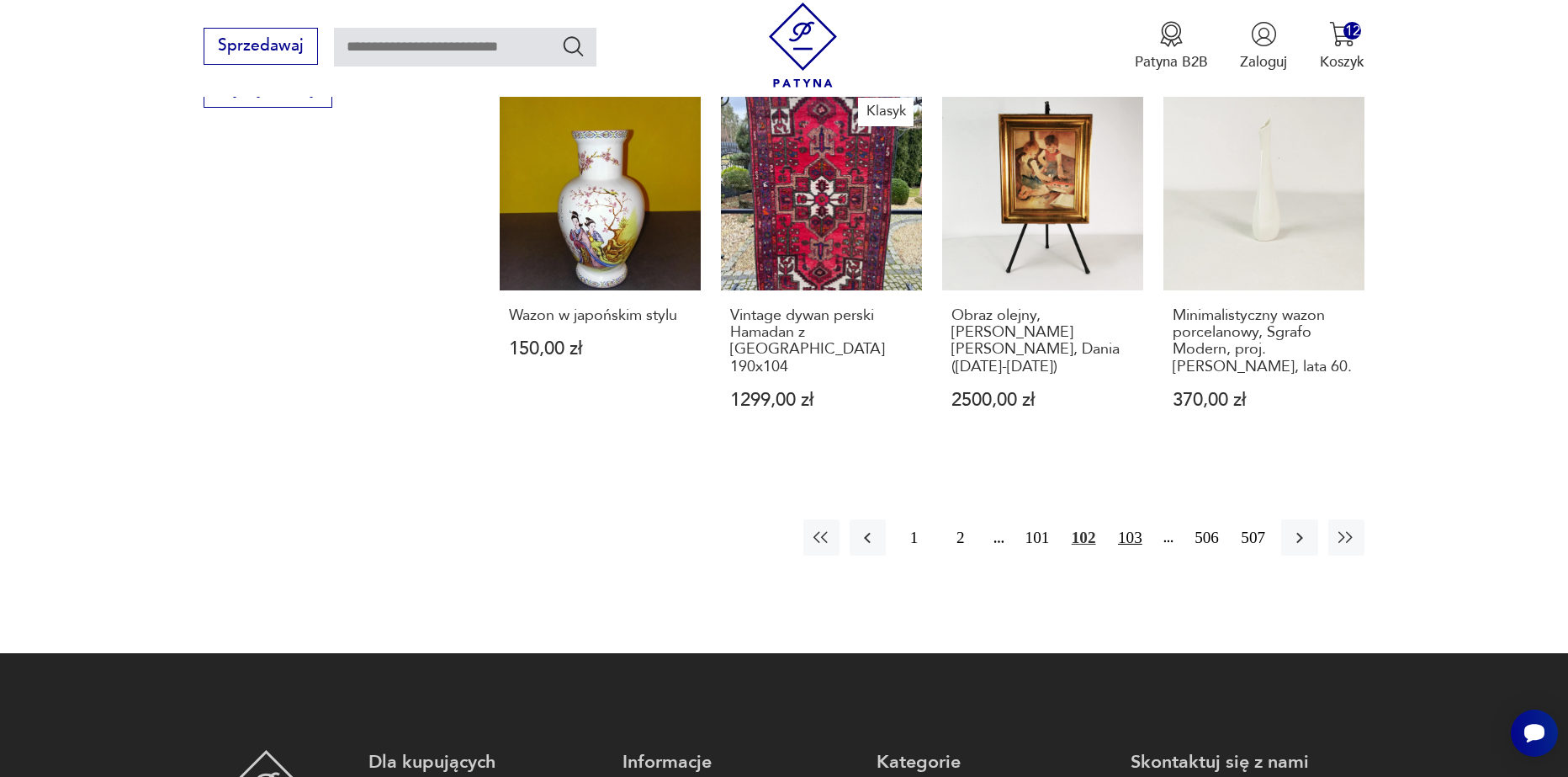
click at [1130, 531] on button "103" at bounding box center [1130, 537] width 37 height 37
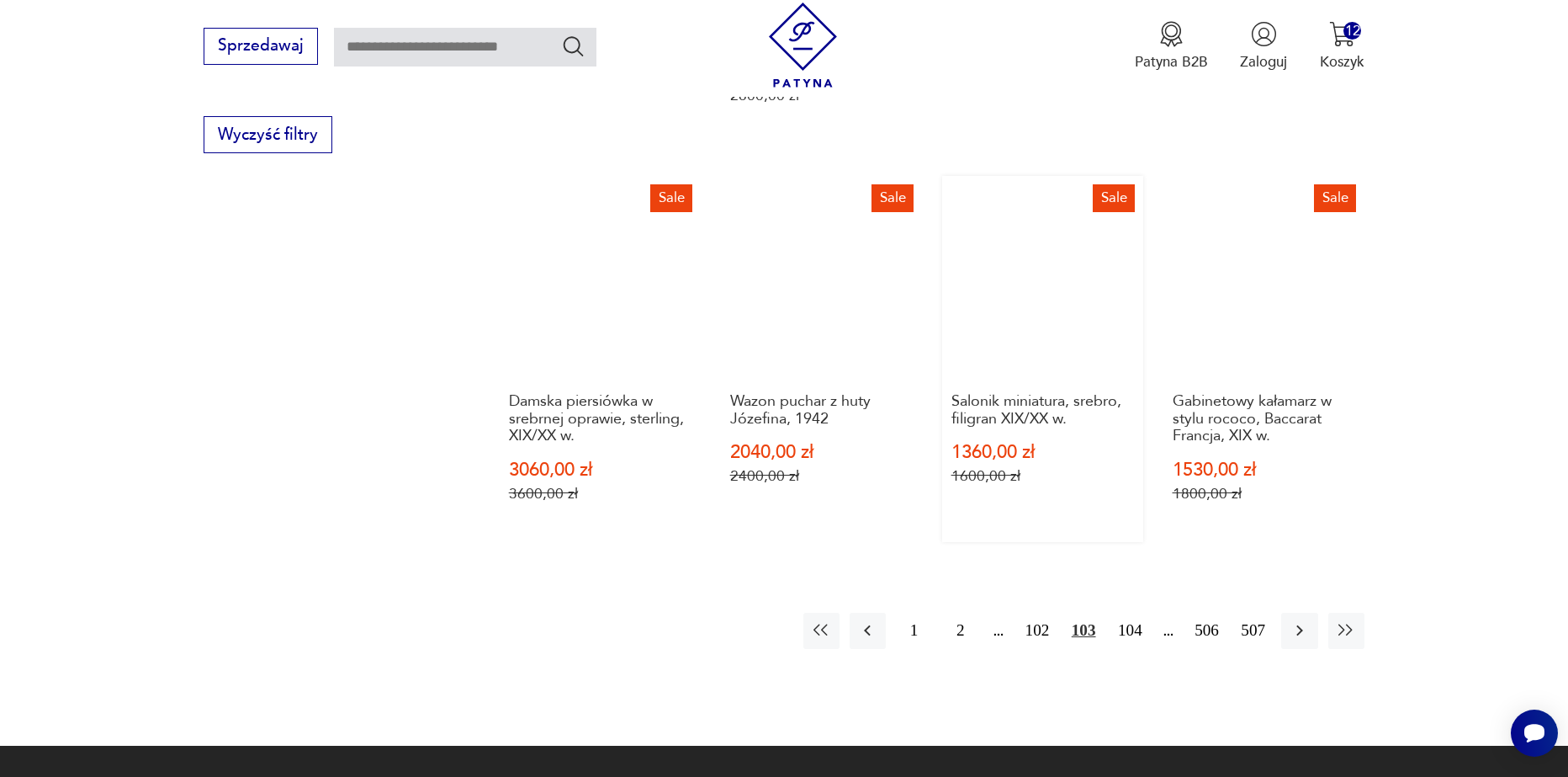
scroll to position [1990, 0]
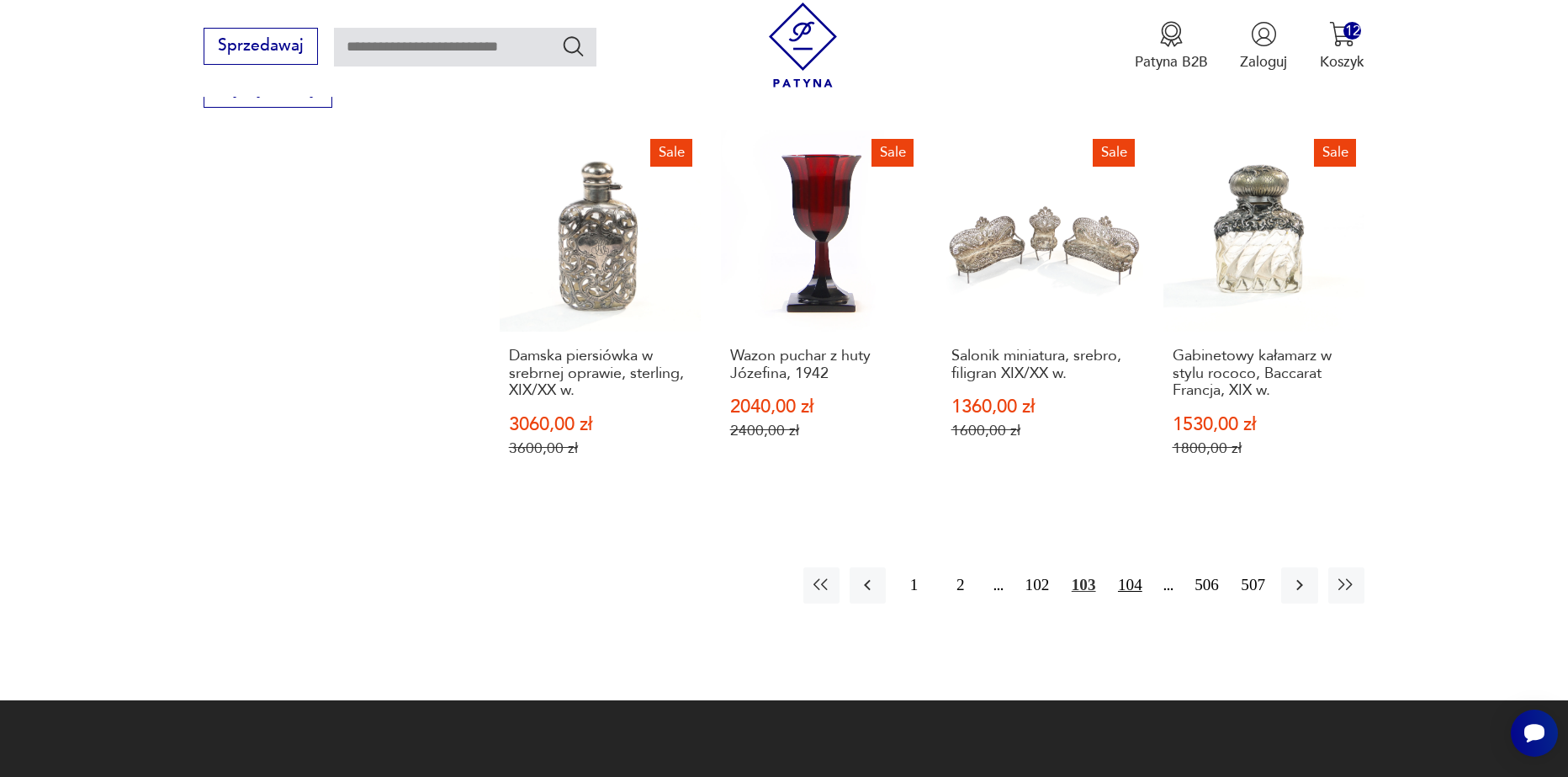
click at [1122, 567] on button "104" at bounding box center [1130, 585] width 37 height 37
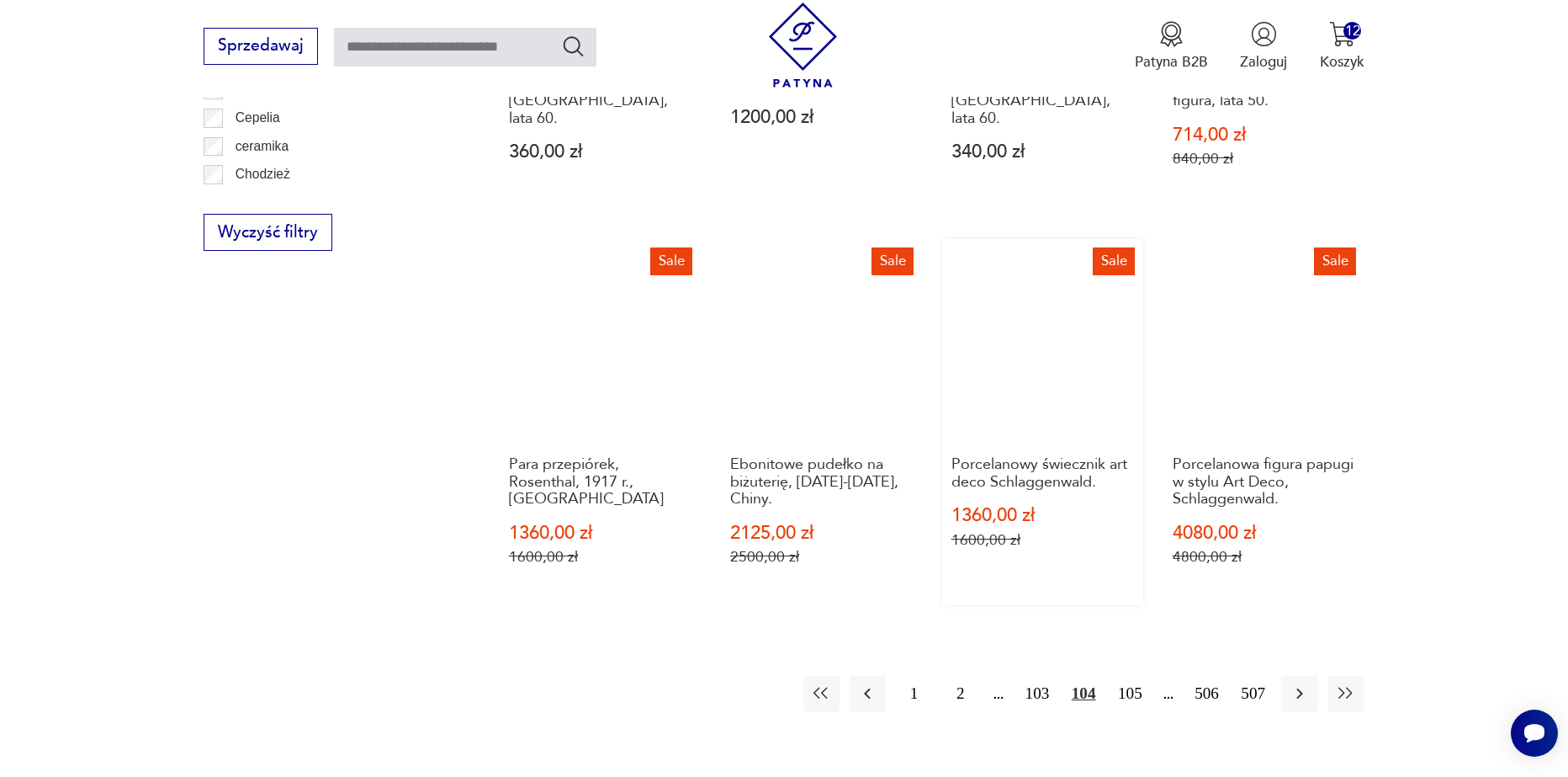
scroll to position [1990, 0]
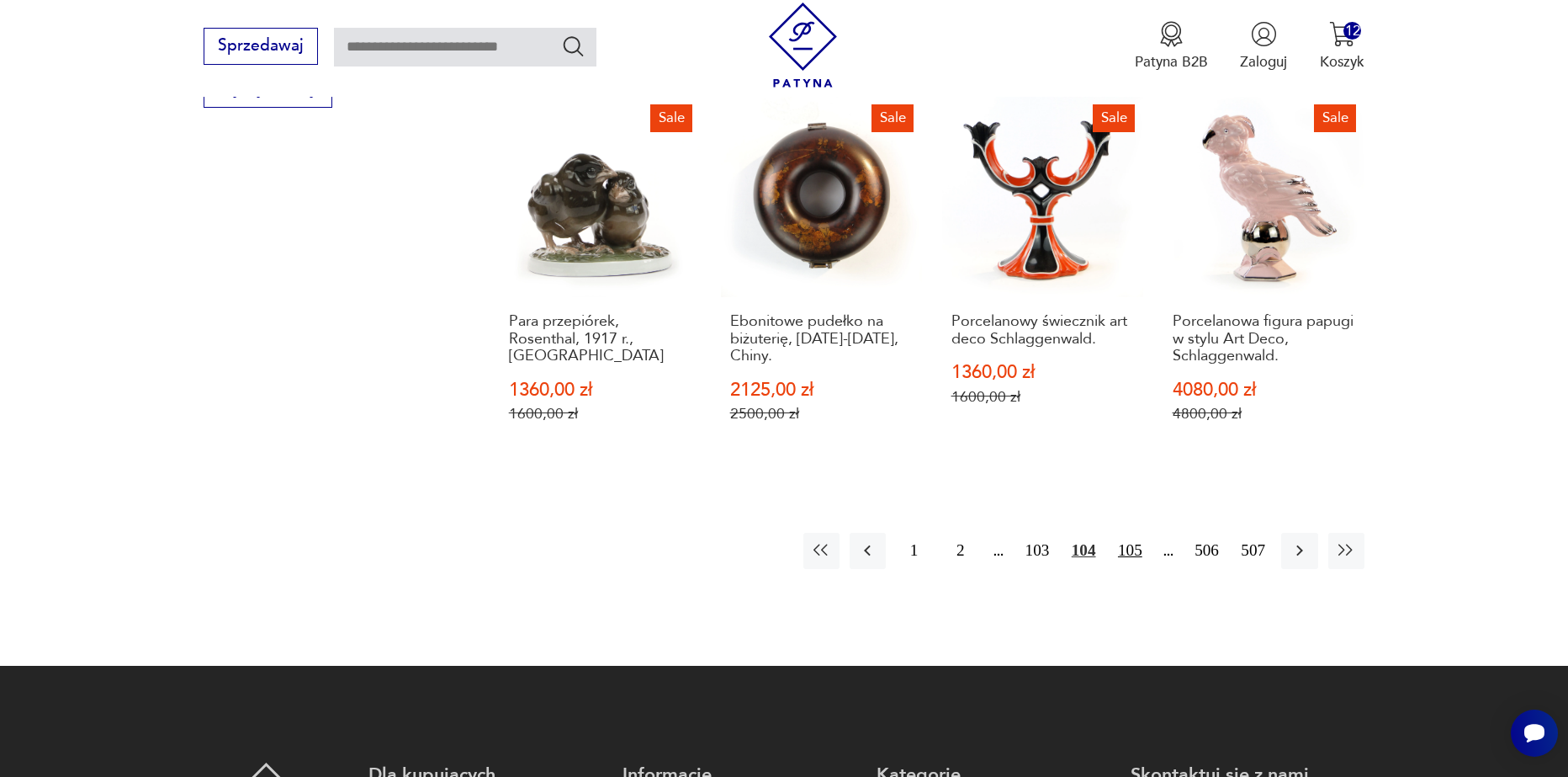
click at [1128, 542] on button "105" at bounding box center [1130, 550] width 37 height 37
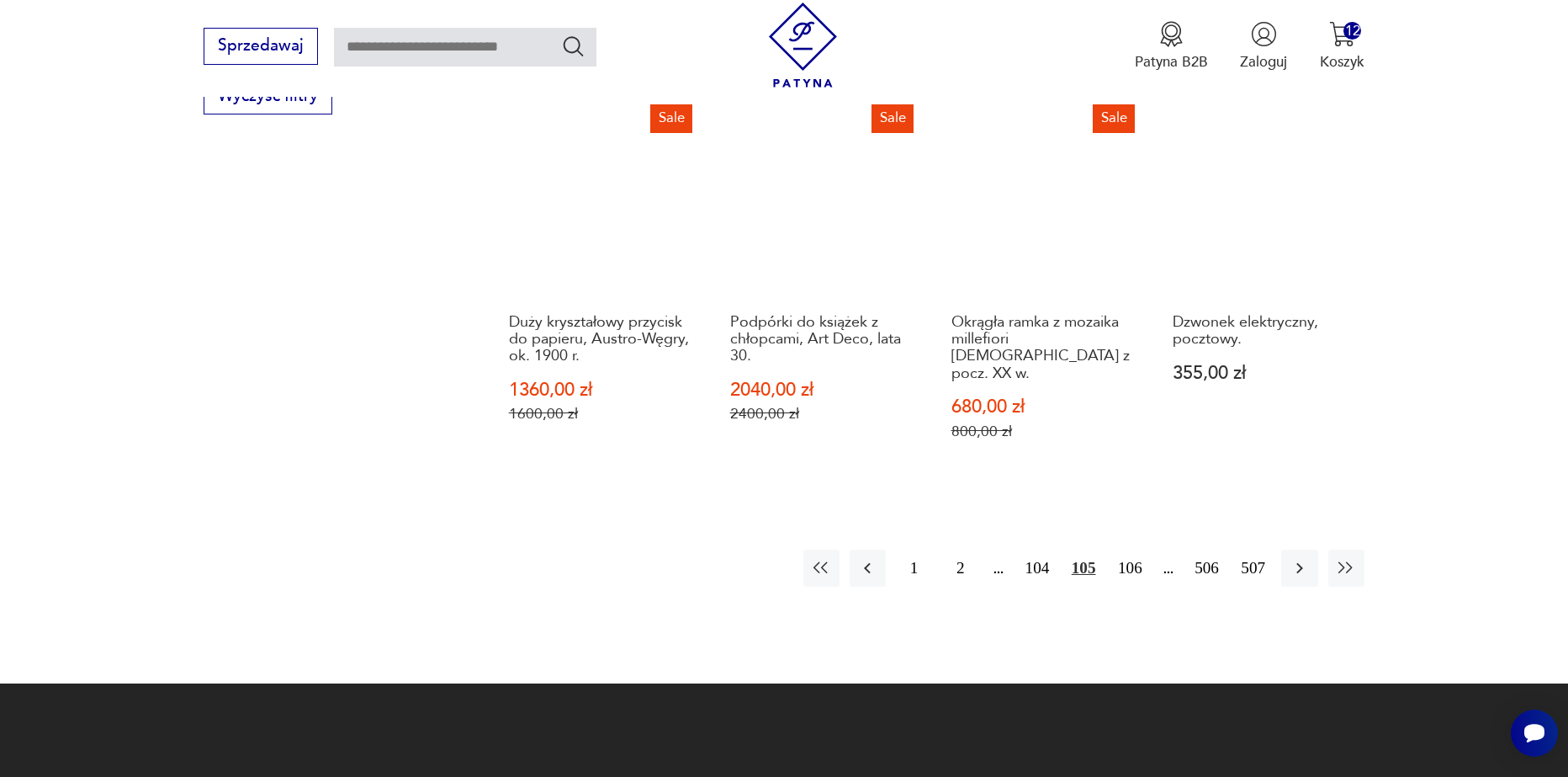
scroll to position [1990, 0]
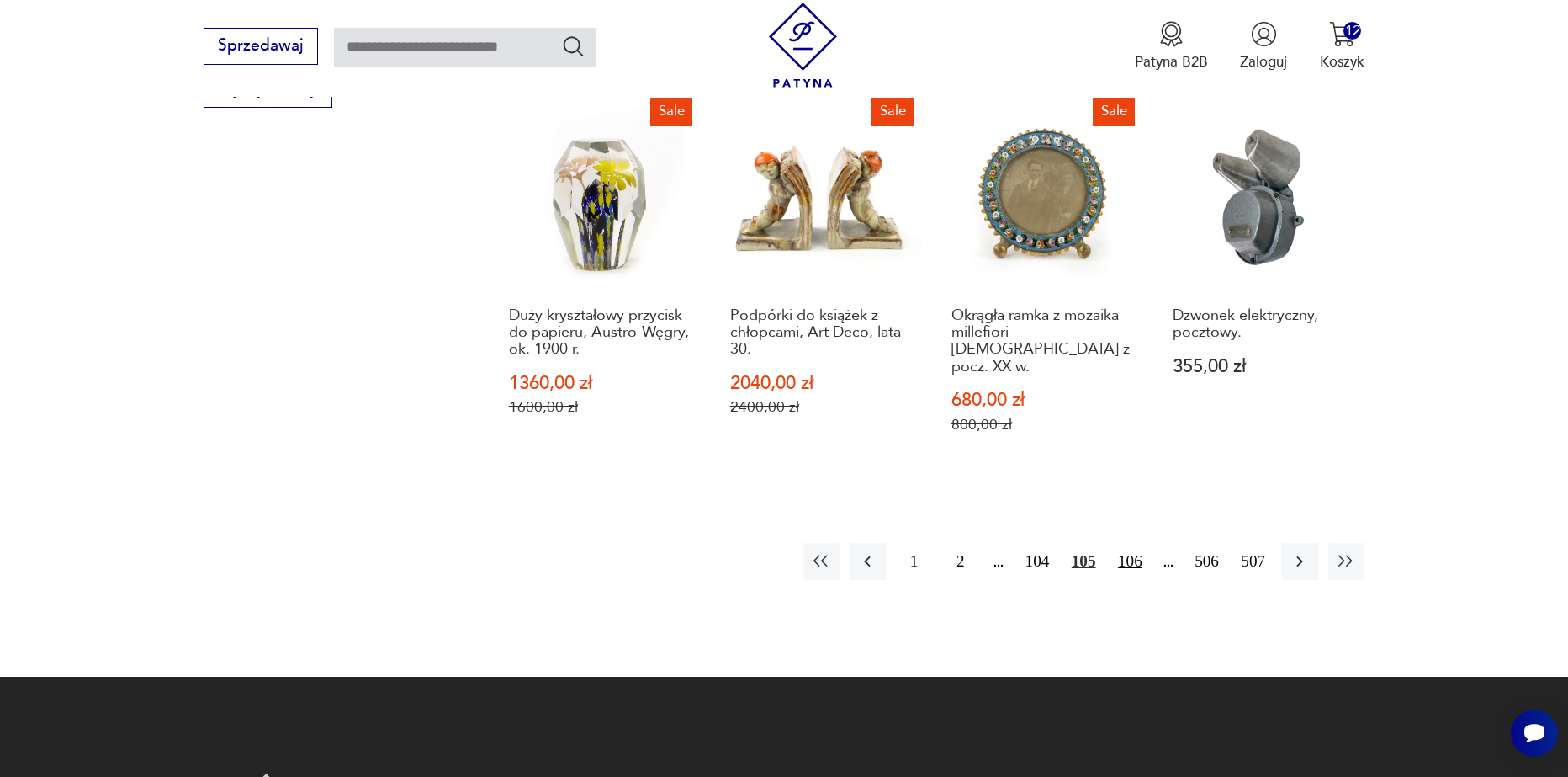
click at [1135, 543] on button "106" at bounding box center [1130, 561] width 37 height 37
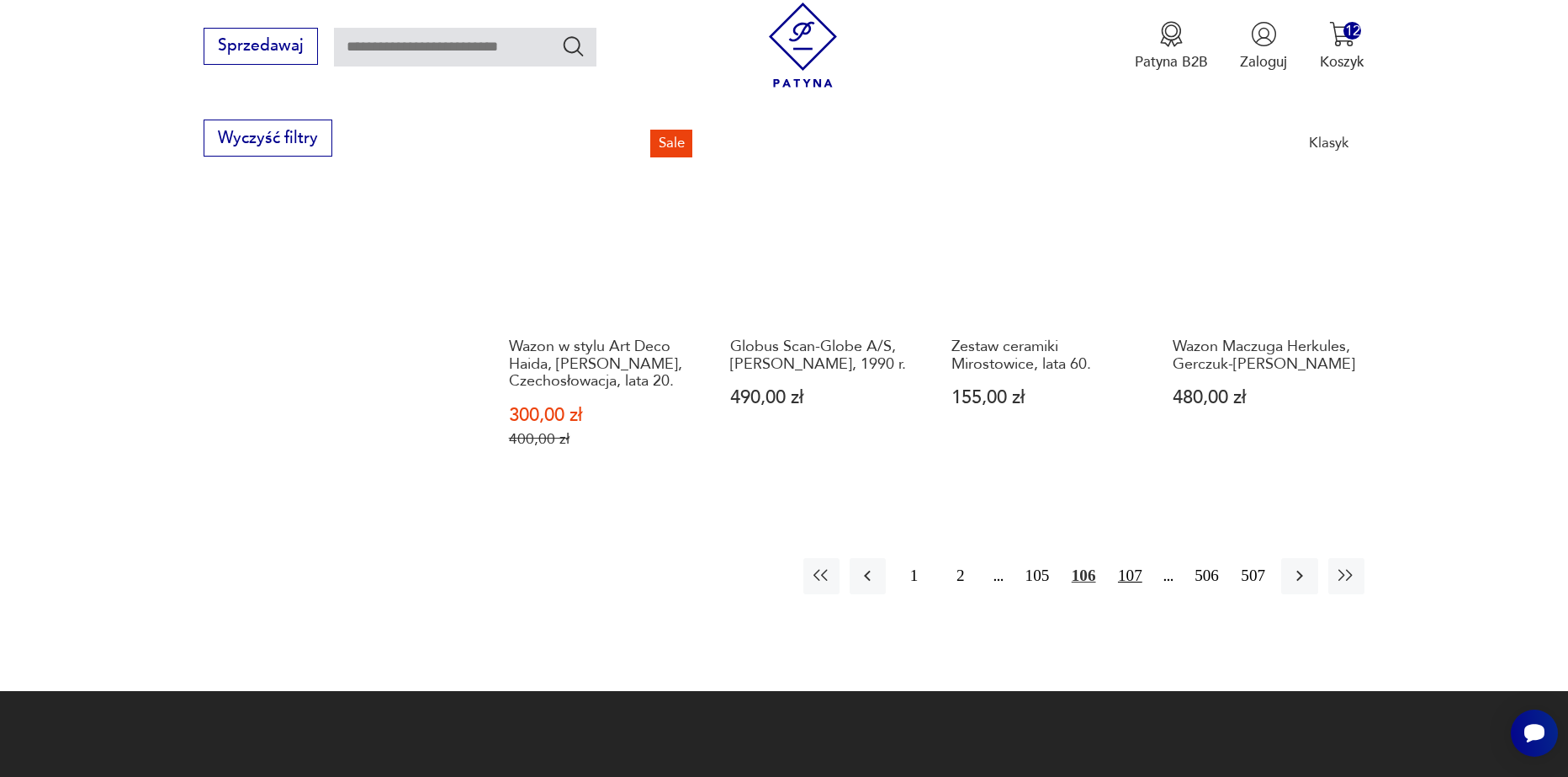
scroll to position [1990, 0]
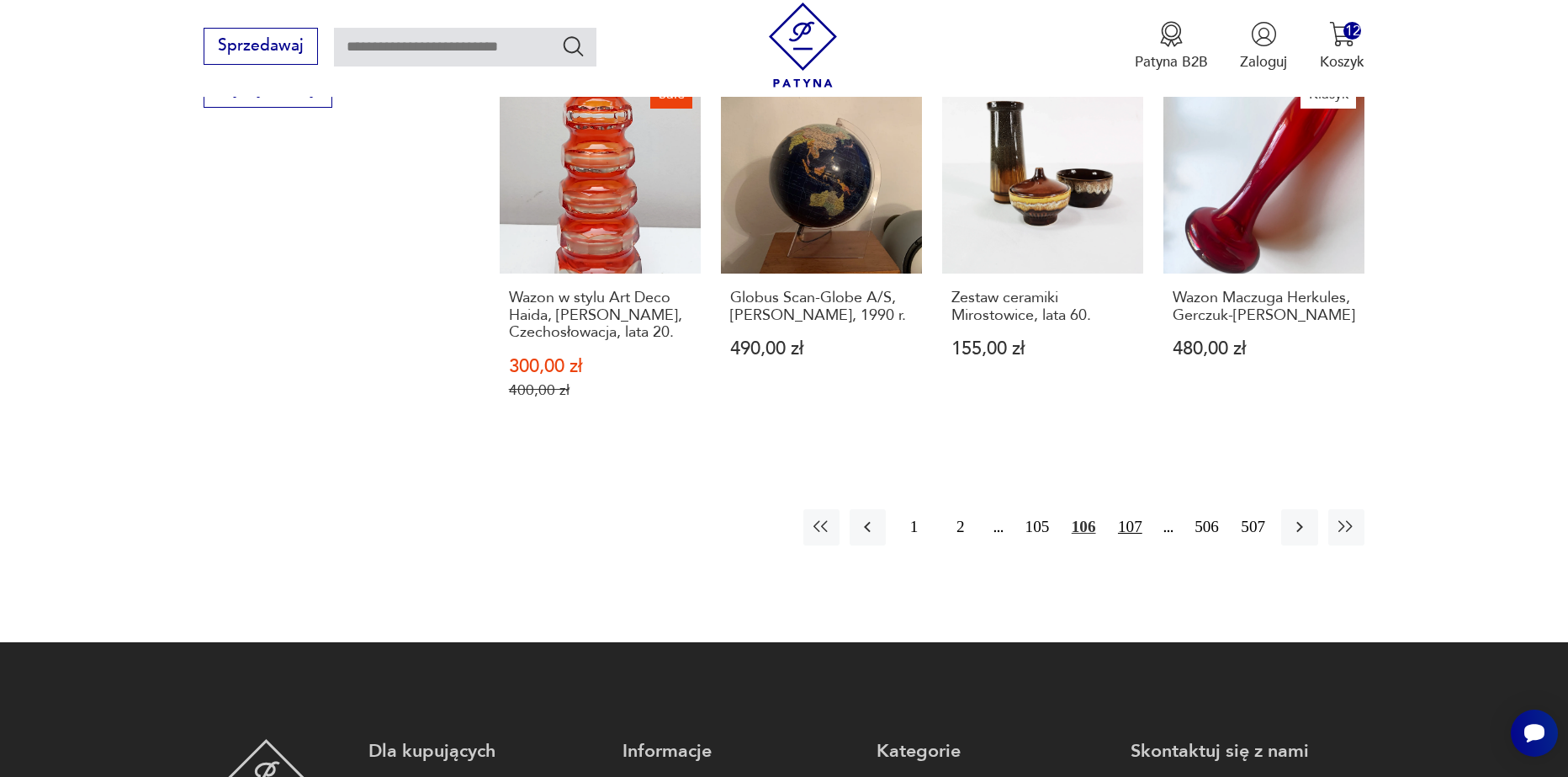
click at [1130, 517] on button "107" at bounding box center [1130, 527] width 37 height 37
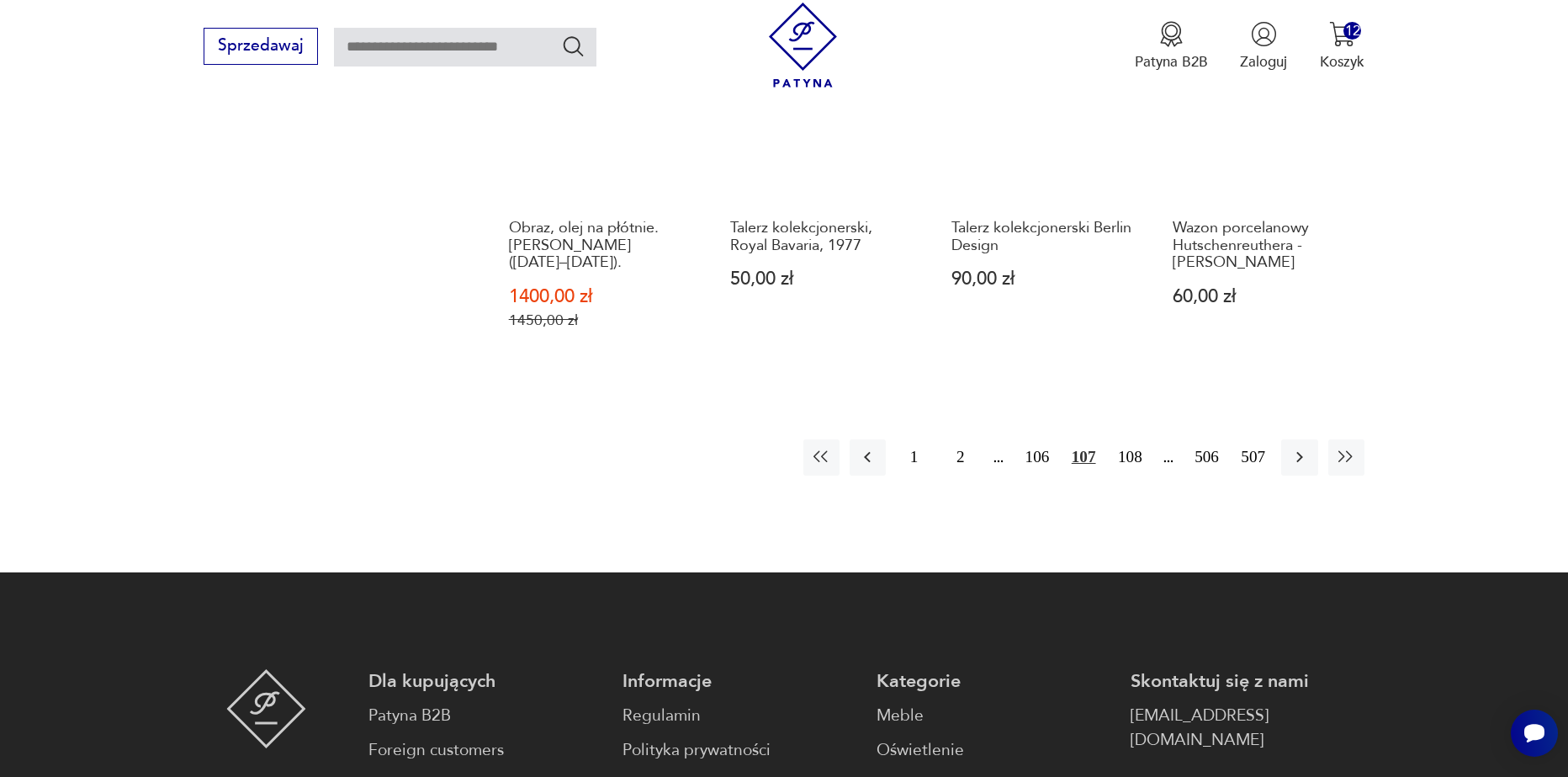
scroll to position [2075, 0]
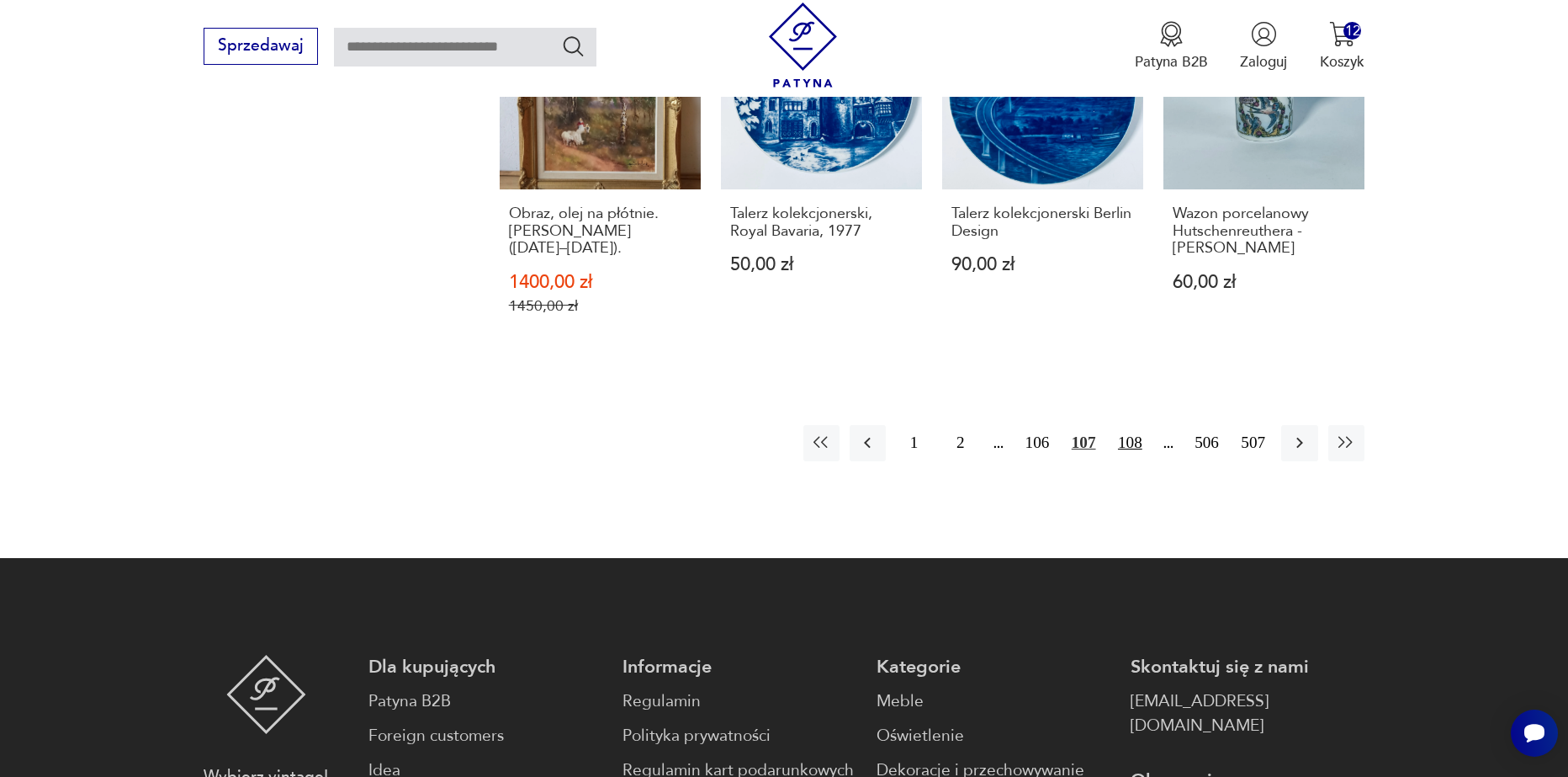
click at [1131, 454] on button "108" at bounding box center [1130, 443] width 37 height 37
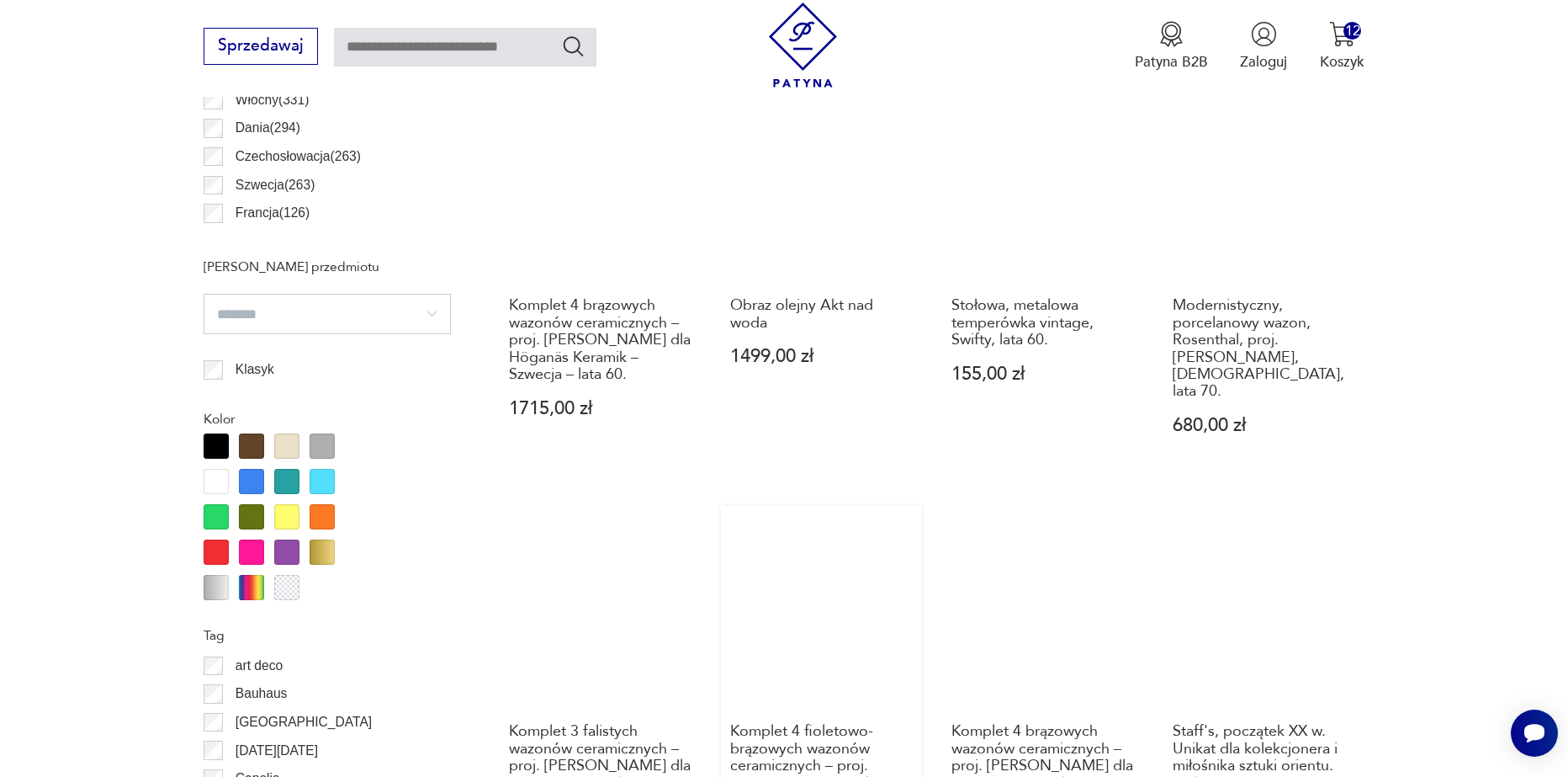
scroll to position [1485, 0]
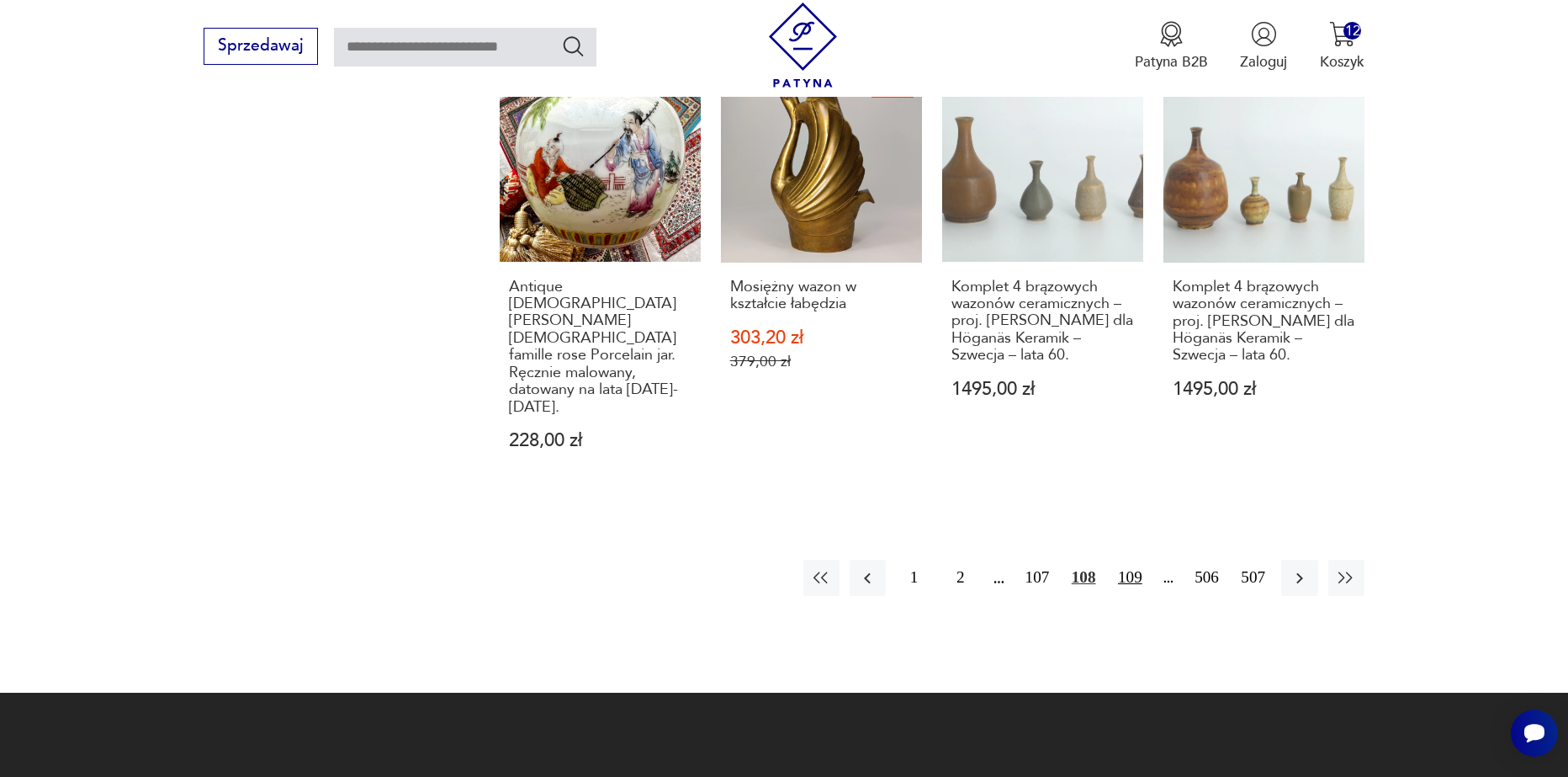
click at [1128, 560] on button "109" at bounding box center [1130, 578] width 37 height 37
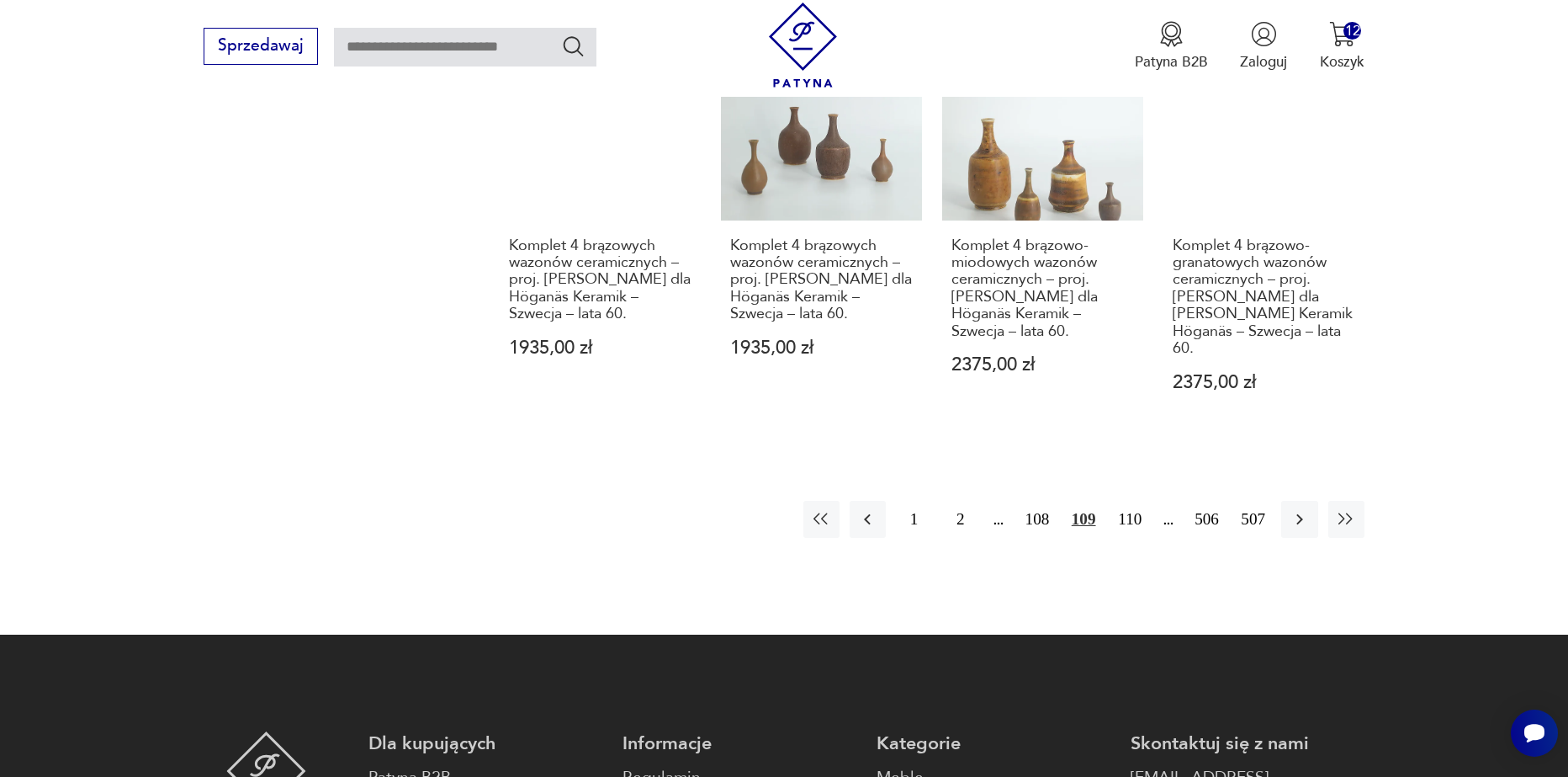
scroll to position [2159, 0]
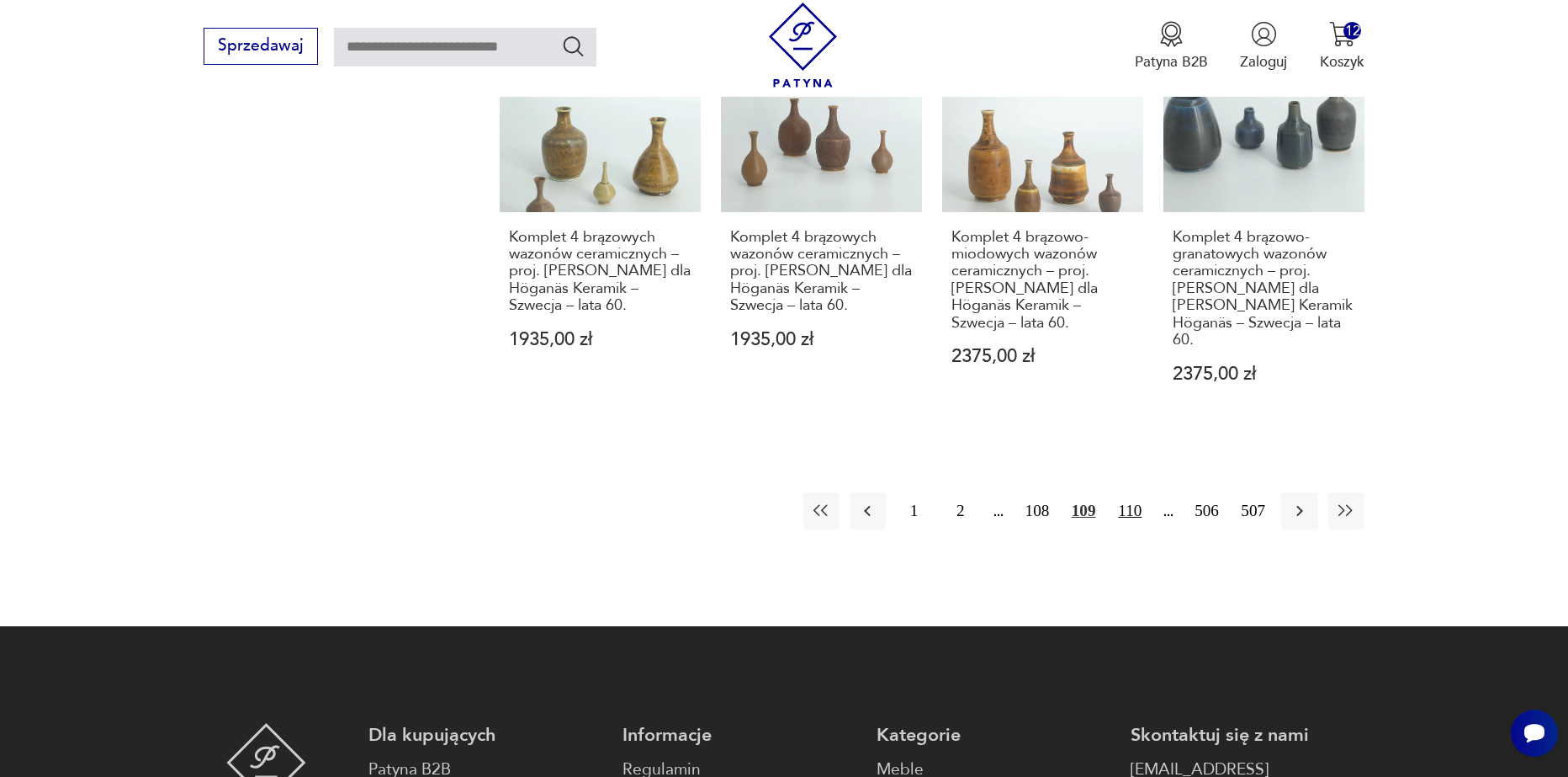
click at [1129, 492] on button "110" at bounding box center [1130, 510] width 37 height 37
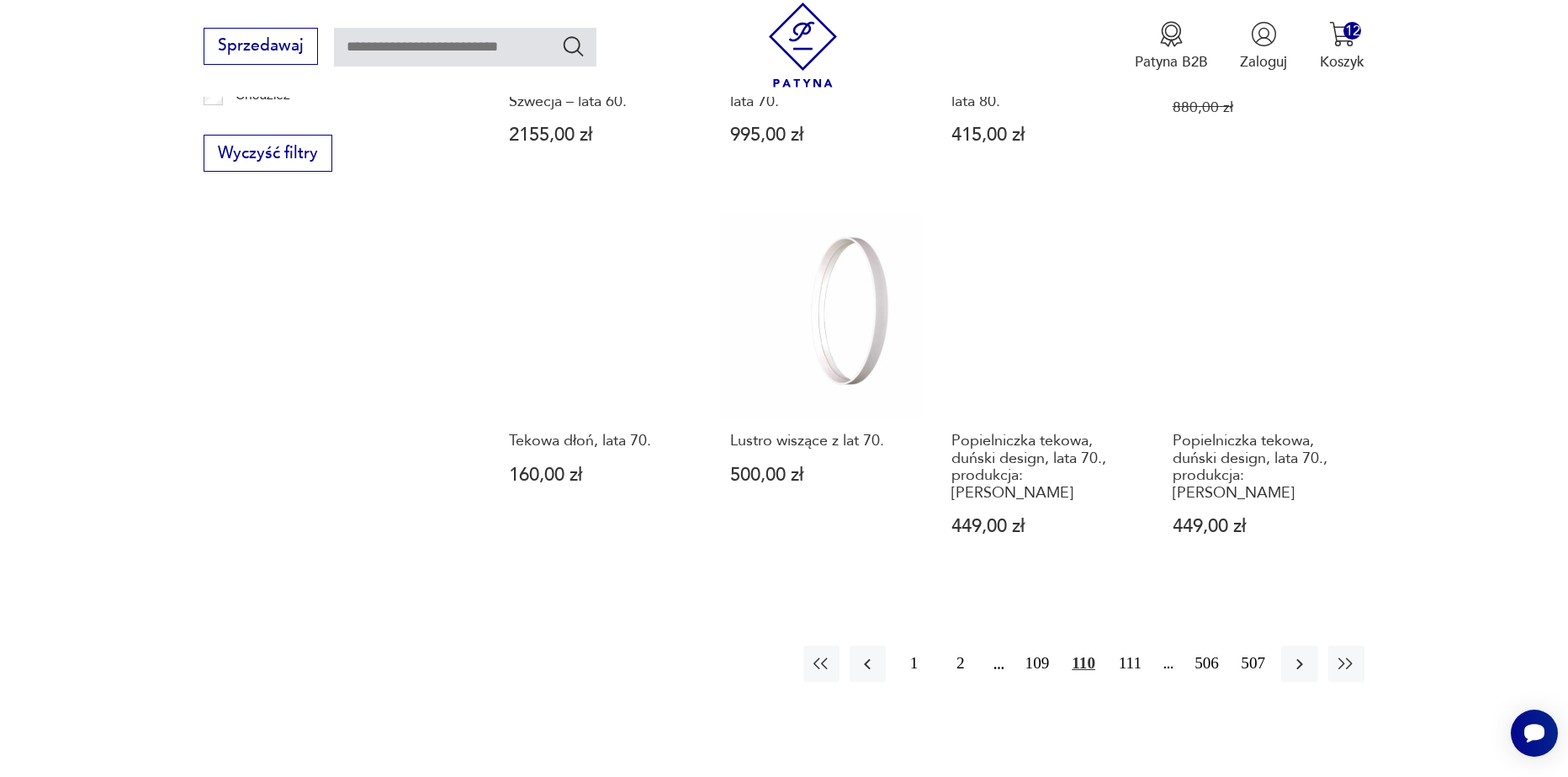
scroll to position [1990, 0]
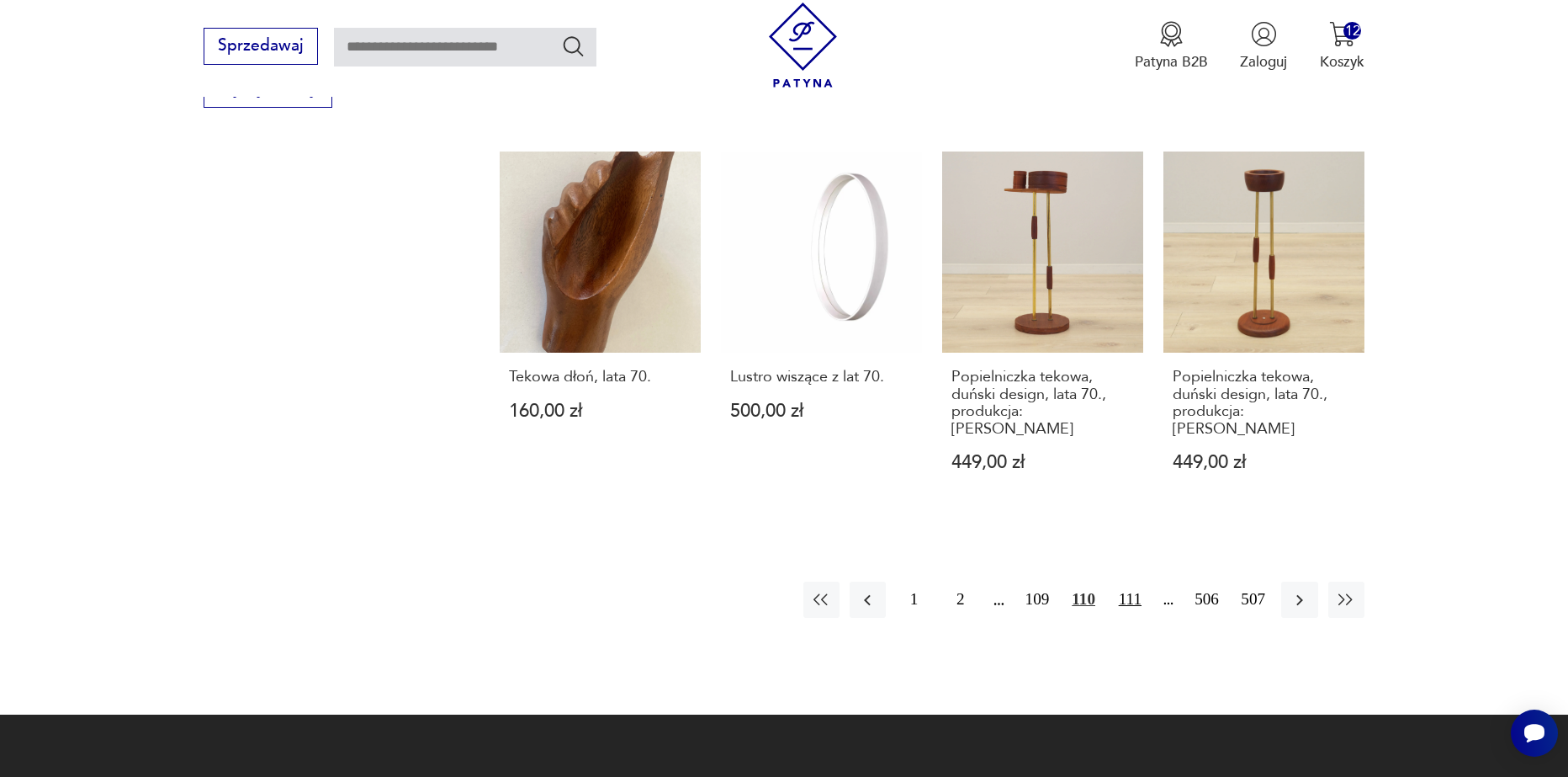
click at [1130, 581] on button "111" at bounding box center [1130, 599] width 37 height 37
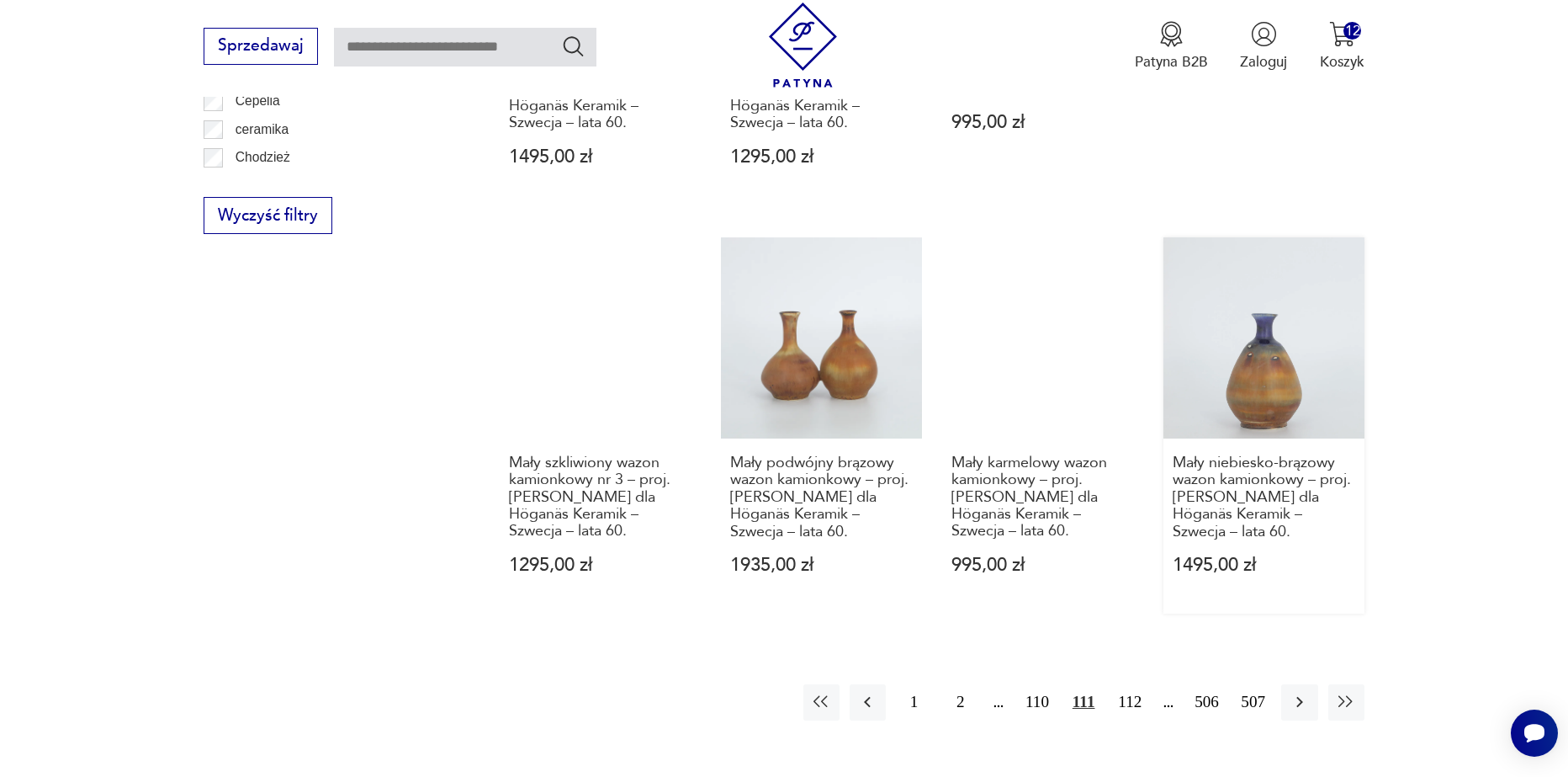
scroll to position [1906, 0]
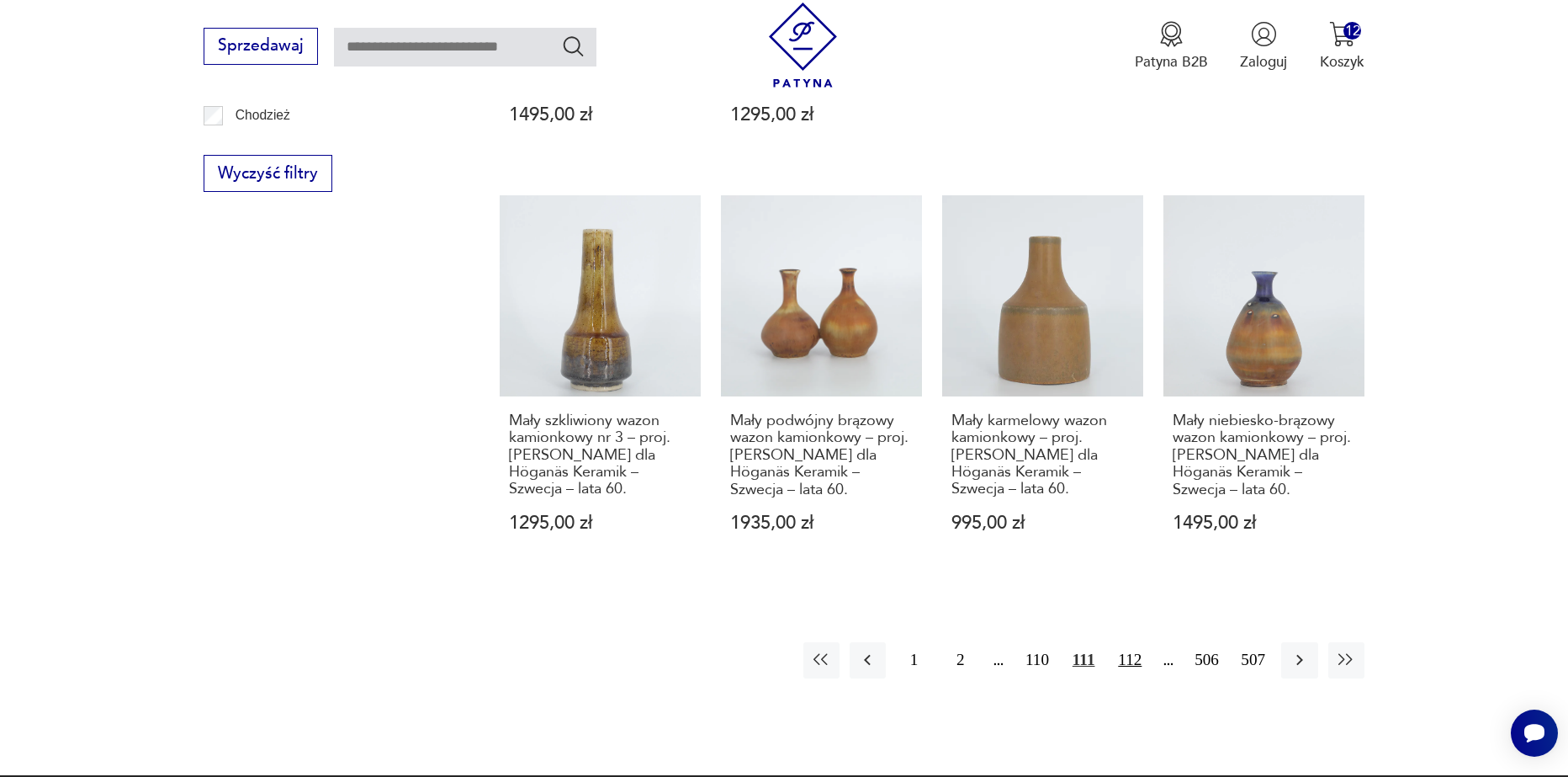
click at [1129, 644] on button "112" at bounding box center [1130, 660] width 37 height 37
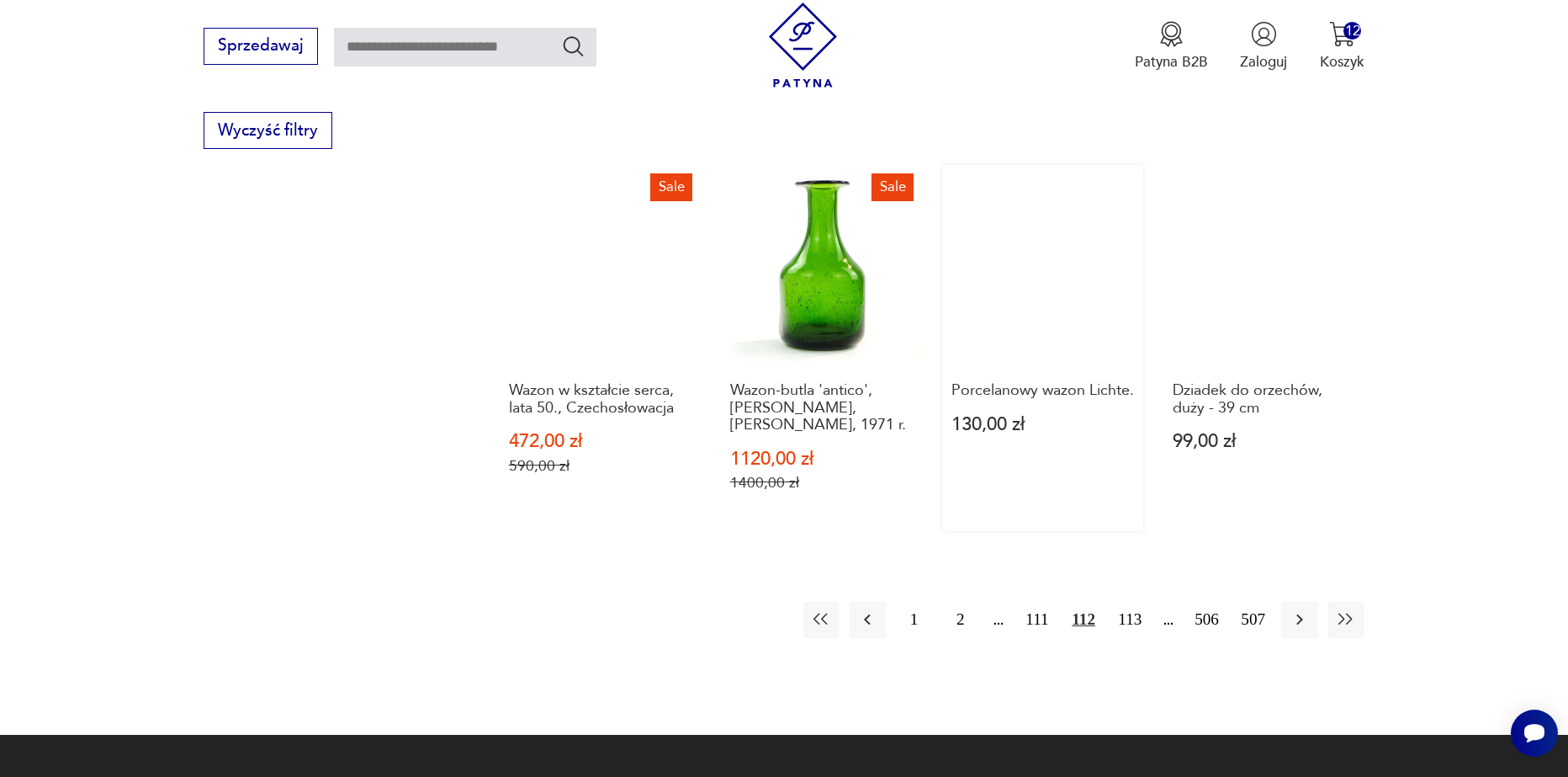
scroll to position [2075, 0]
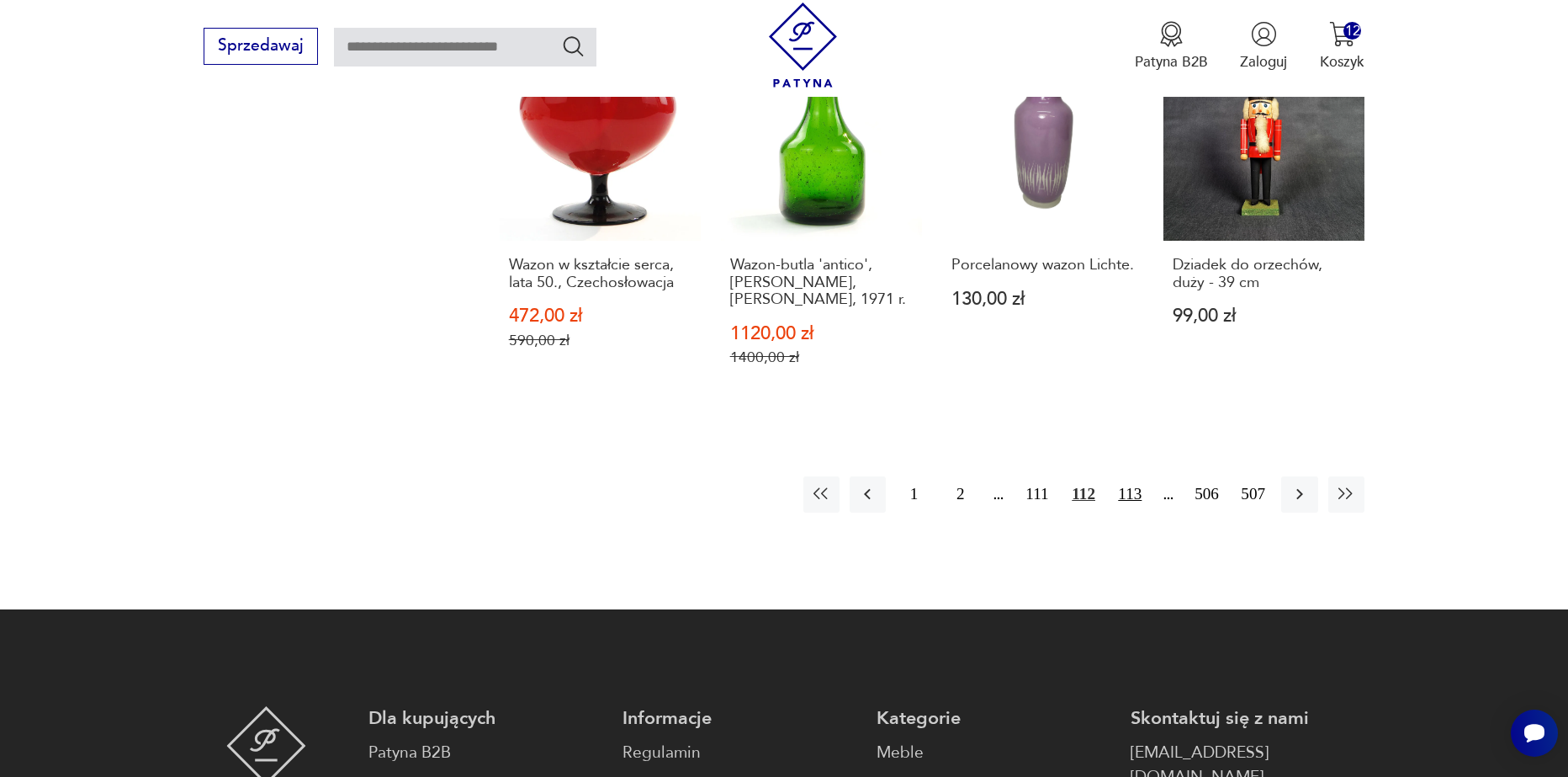
click at [1120, 487] on button "113" at bounding box center [1130, 494] width 37 height 37
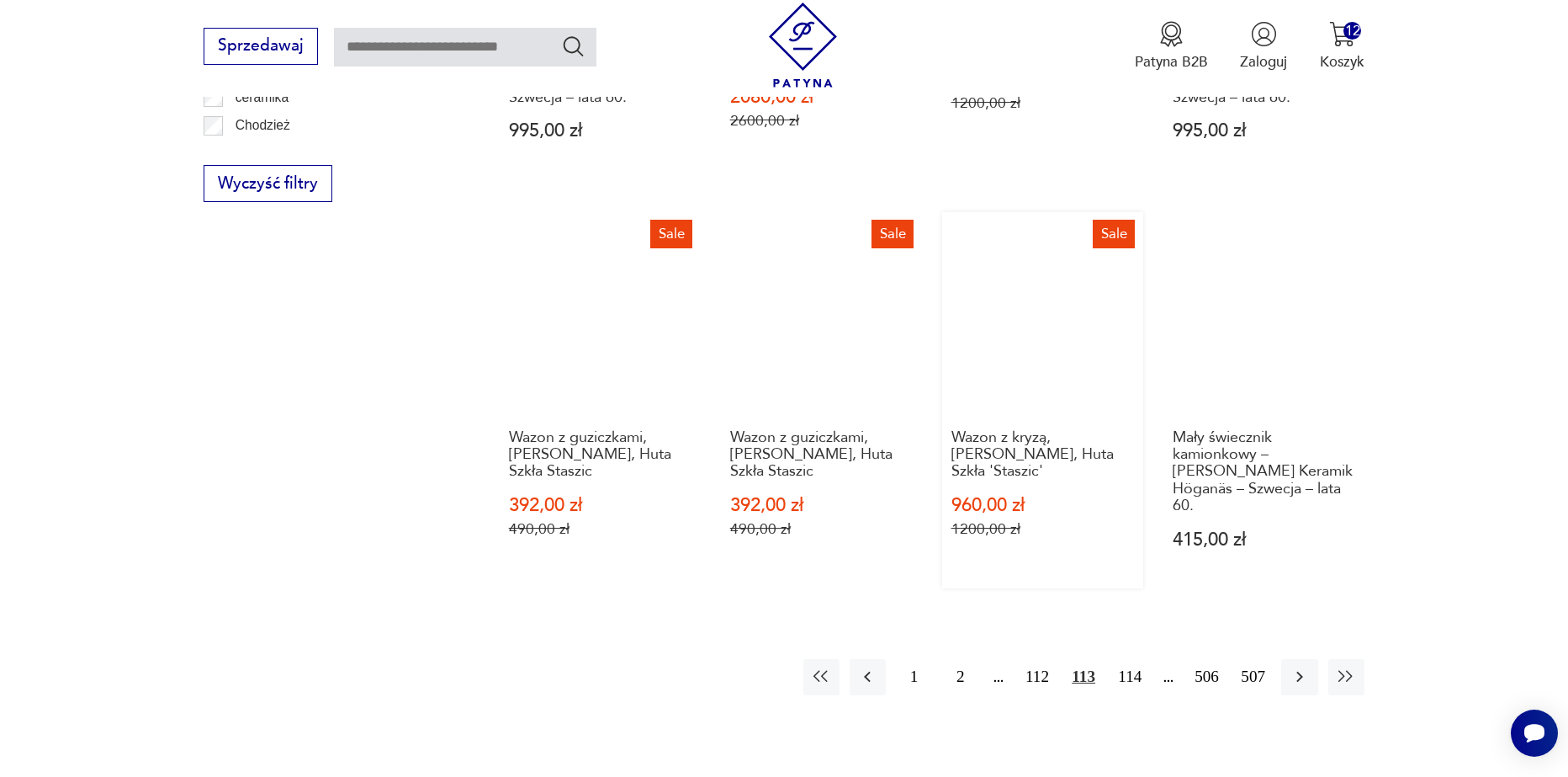
scroll to position [1906, 0]
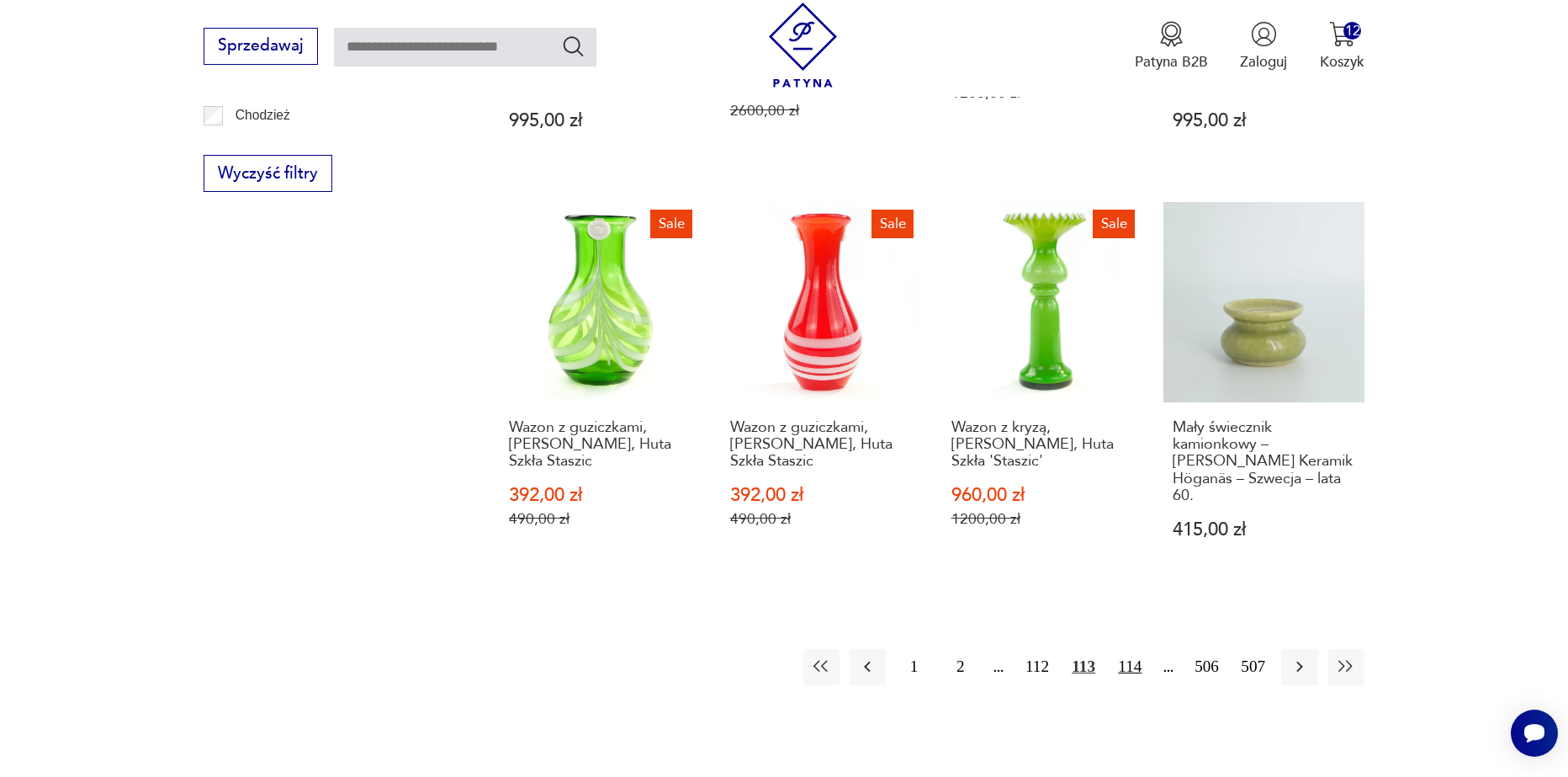
click at [1147, 648] on button "114" at bounding box center [1130, 666] width 37 height 37
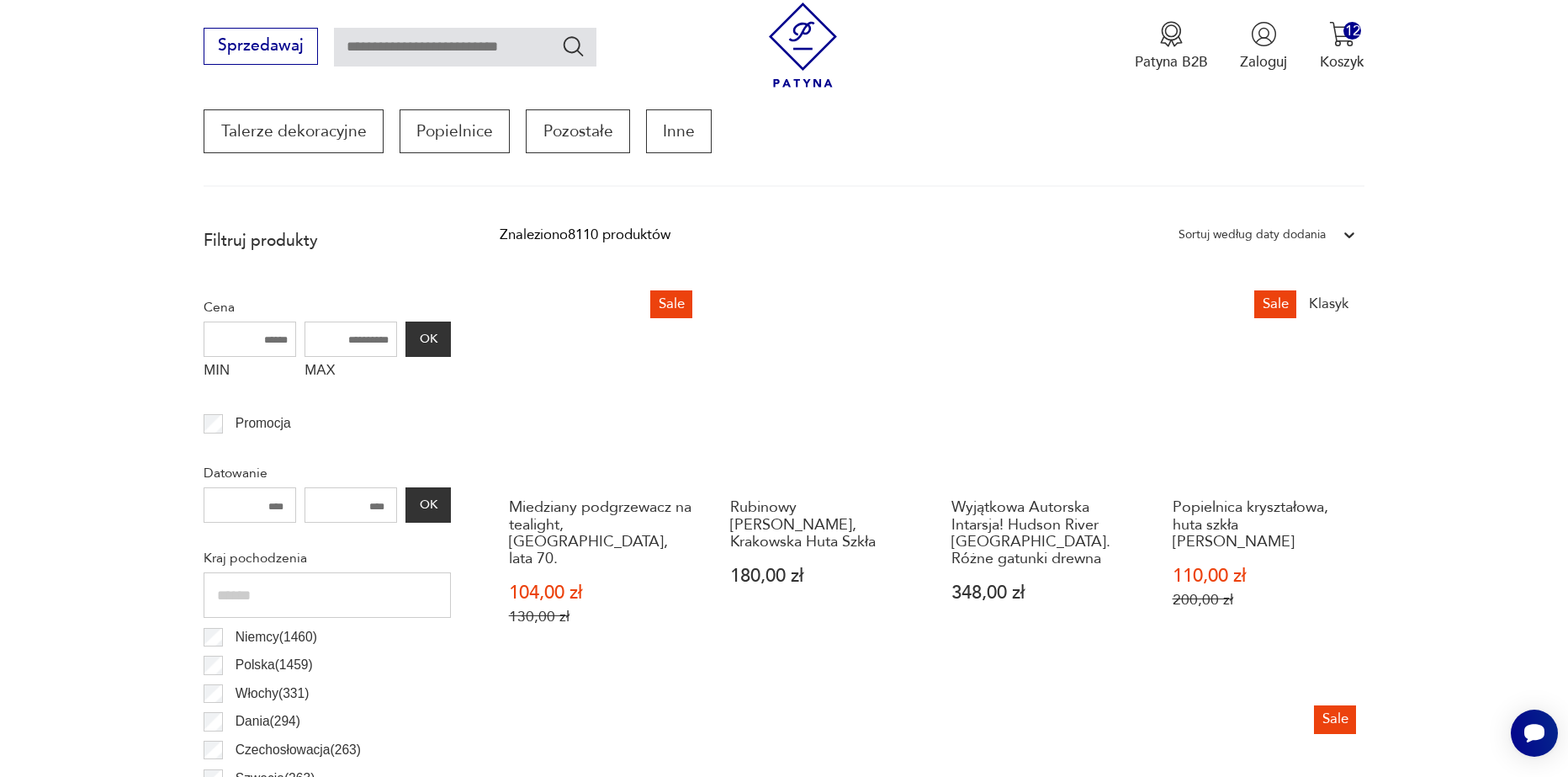
scroll to position [560, 0]
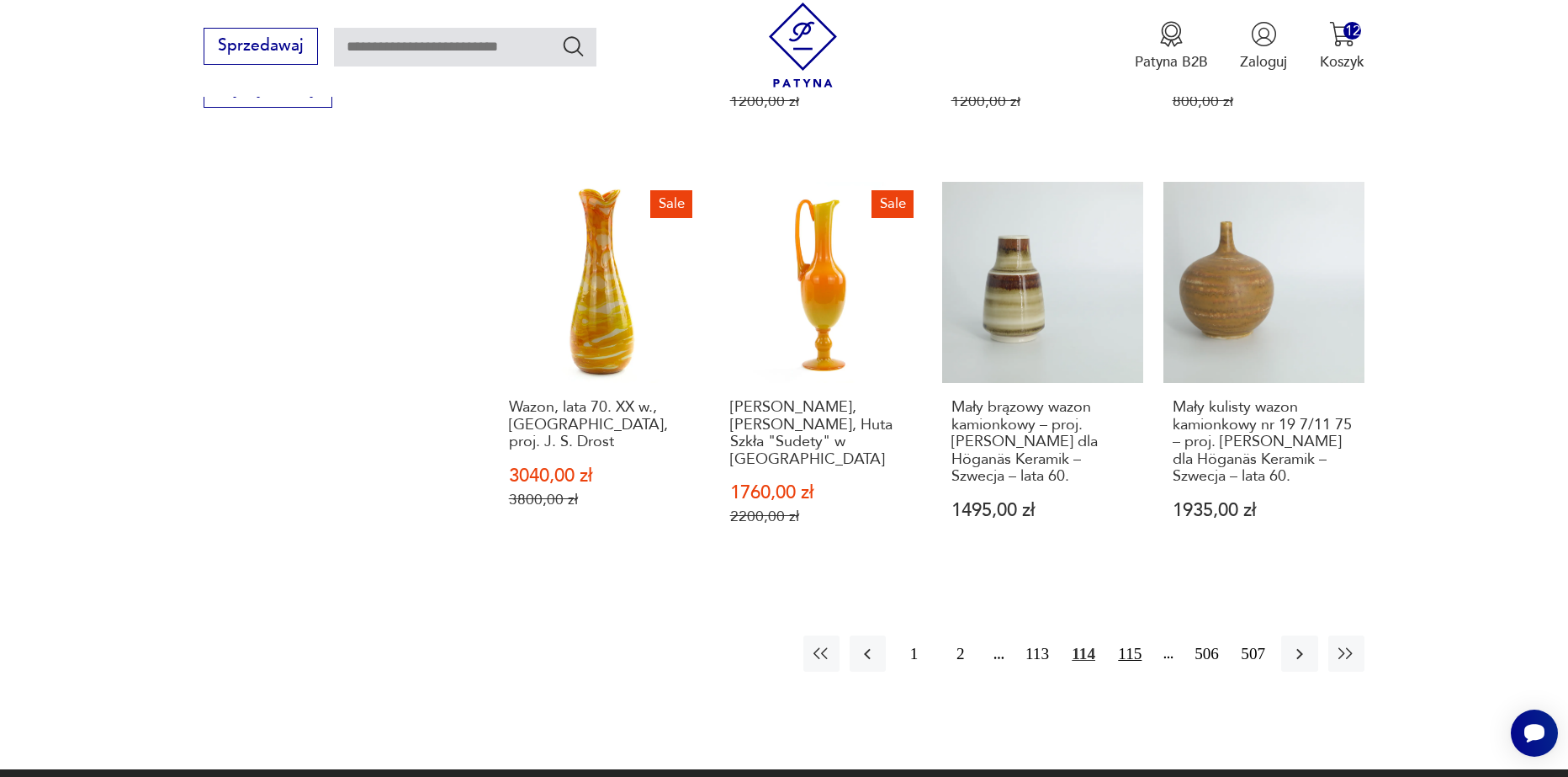
click at [1119, 635] on button "115" at bounding box center [1130, 653] width 37 height 37
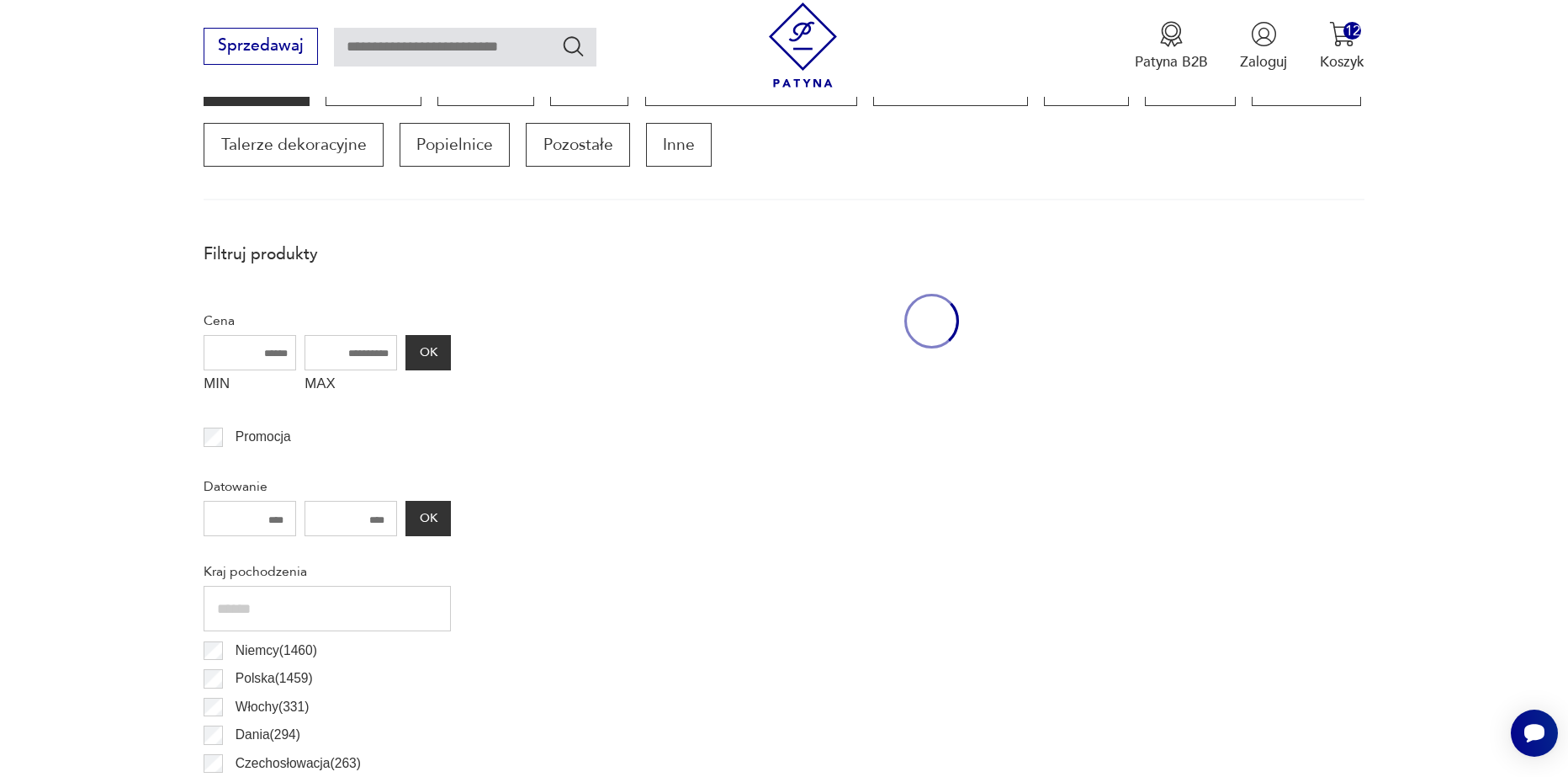
scroll to position [560, 0]
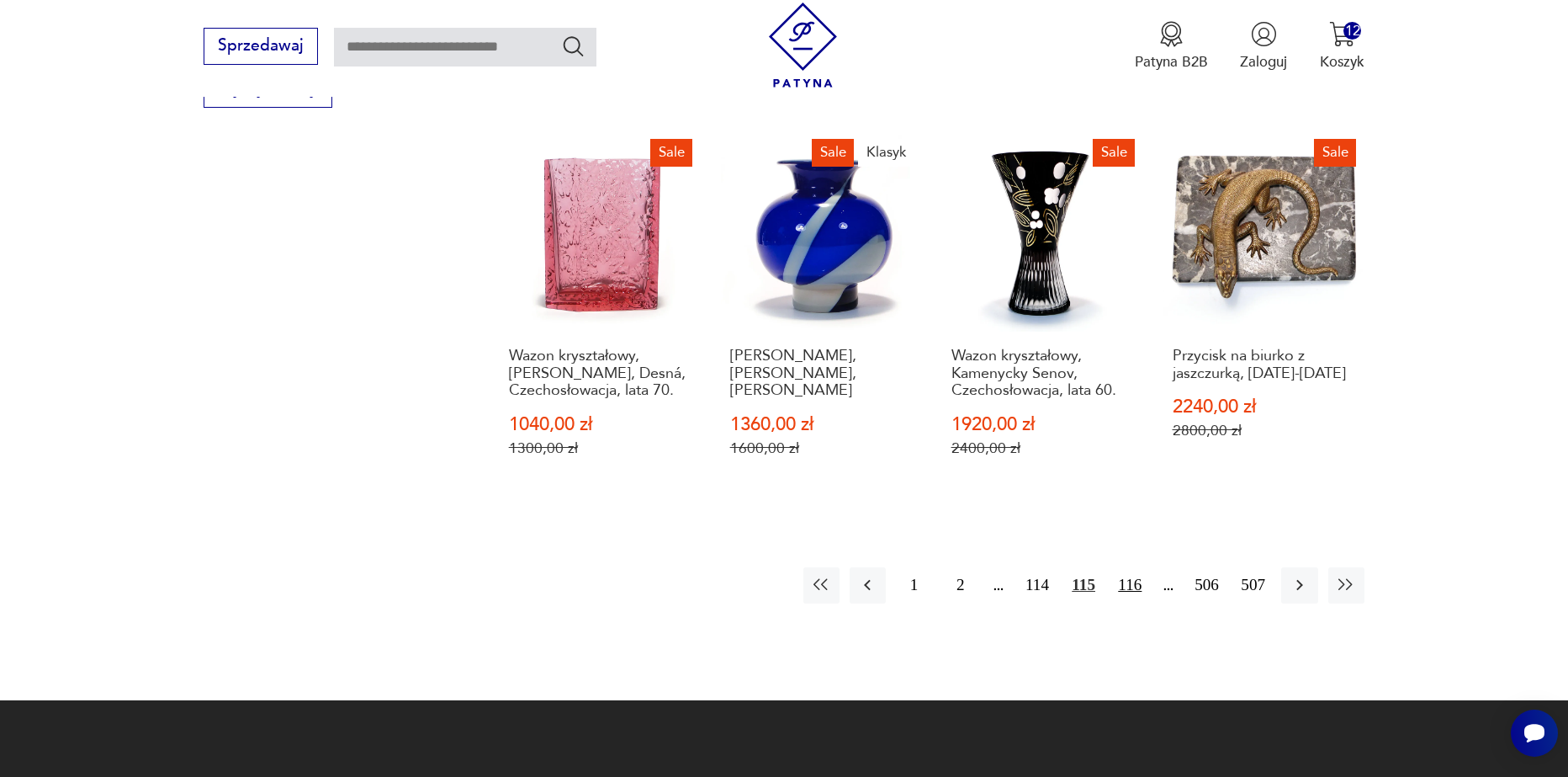
click at [1130, 567] on button "116" at bounding box center [1130, 585] width 37 height 37
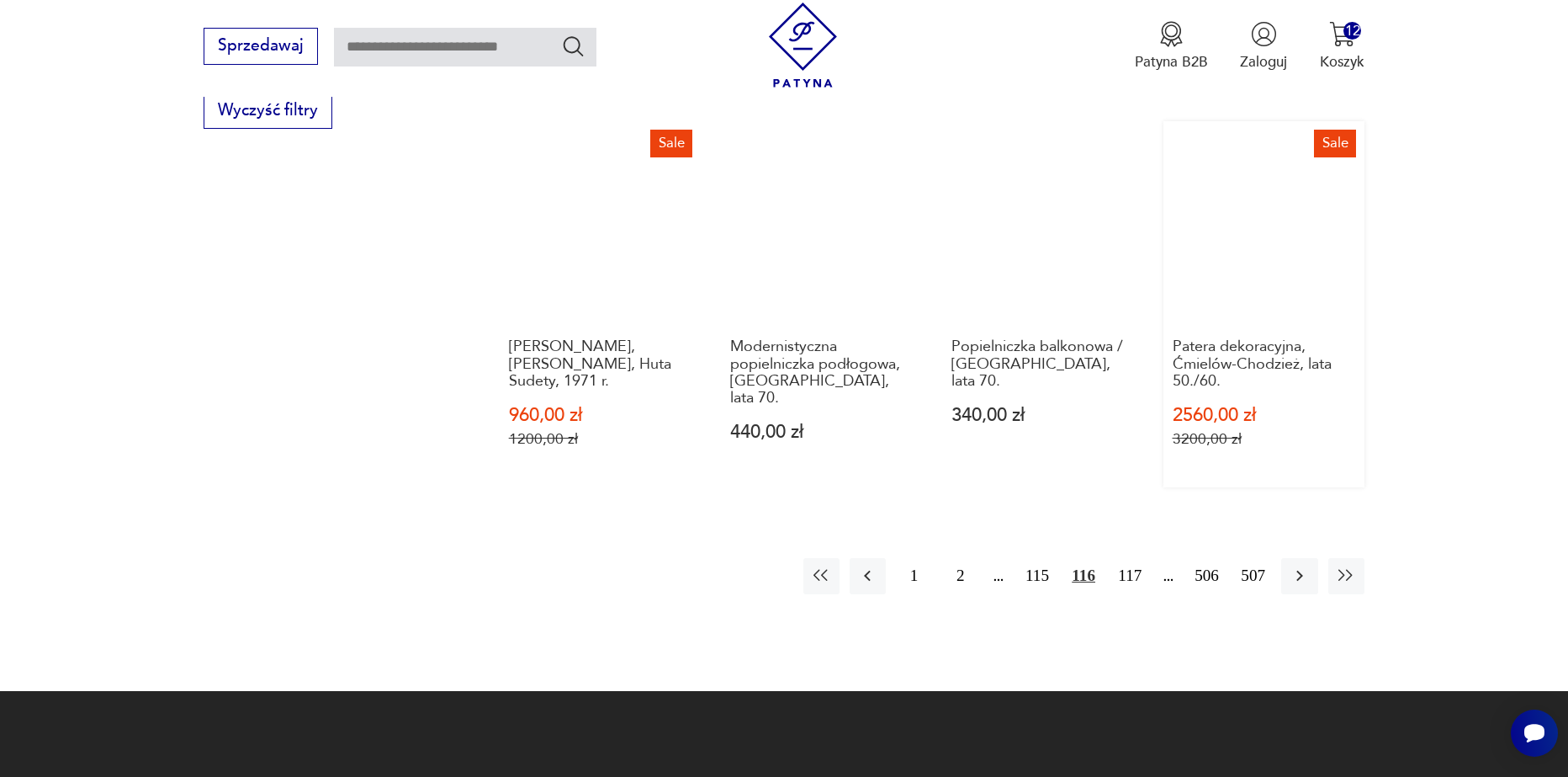
scroll to position [1990, 0]
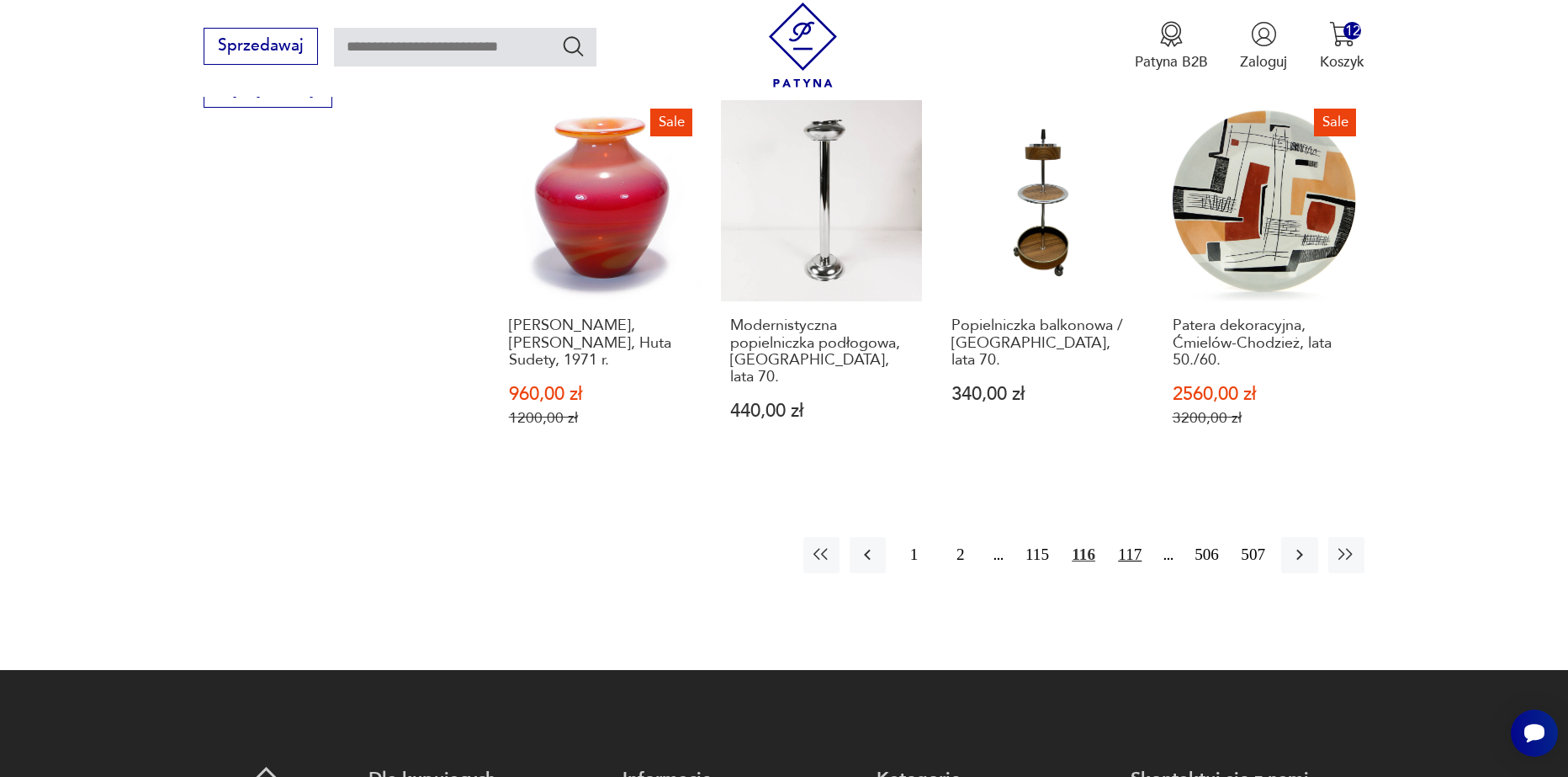
click at [1138, 537] on button "117" at bounding box center [1130, 555] width 37 height 37
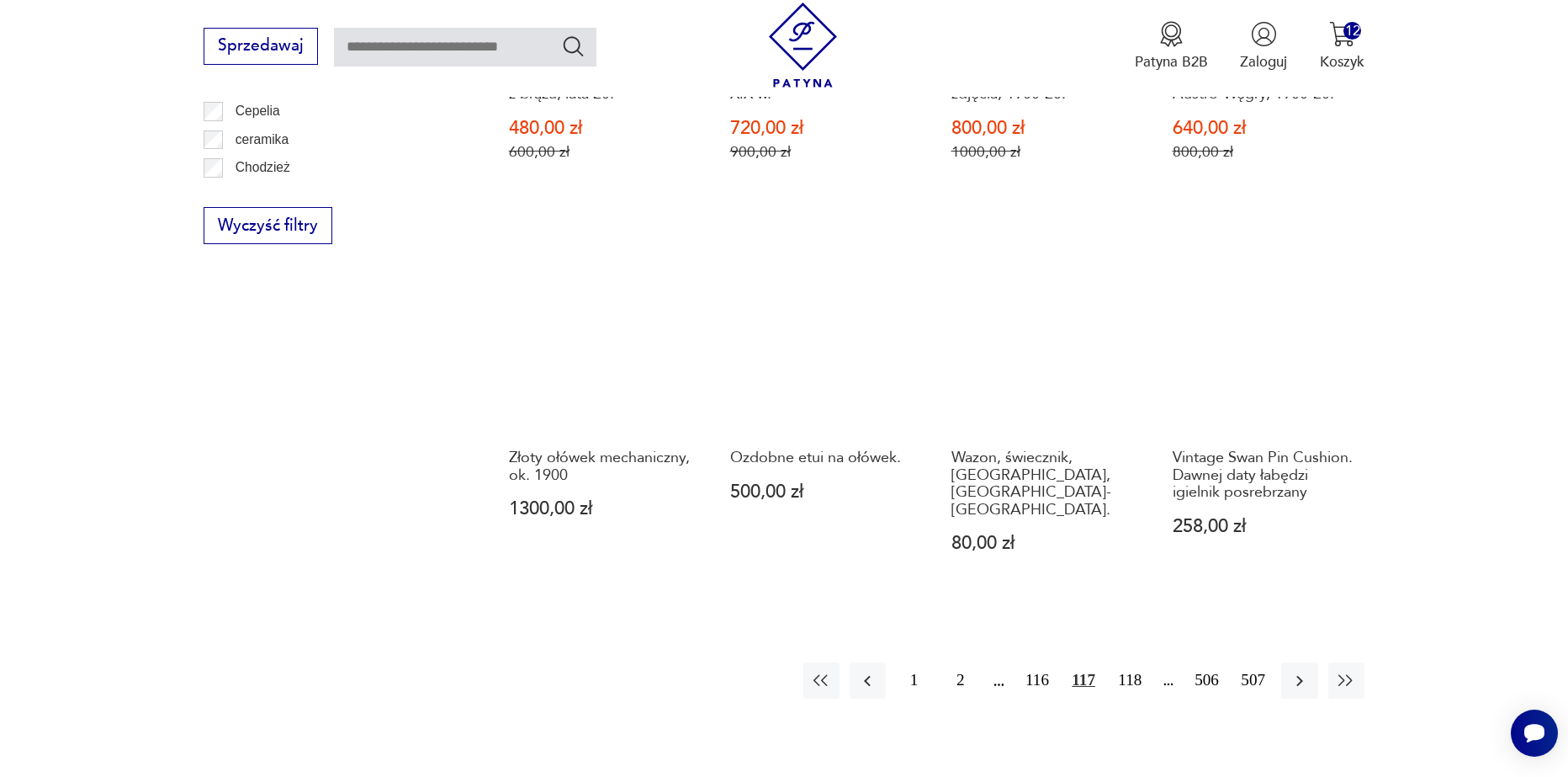
scroll to position [1906, 0]
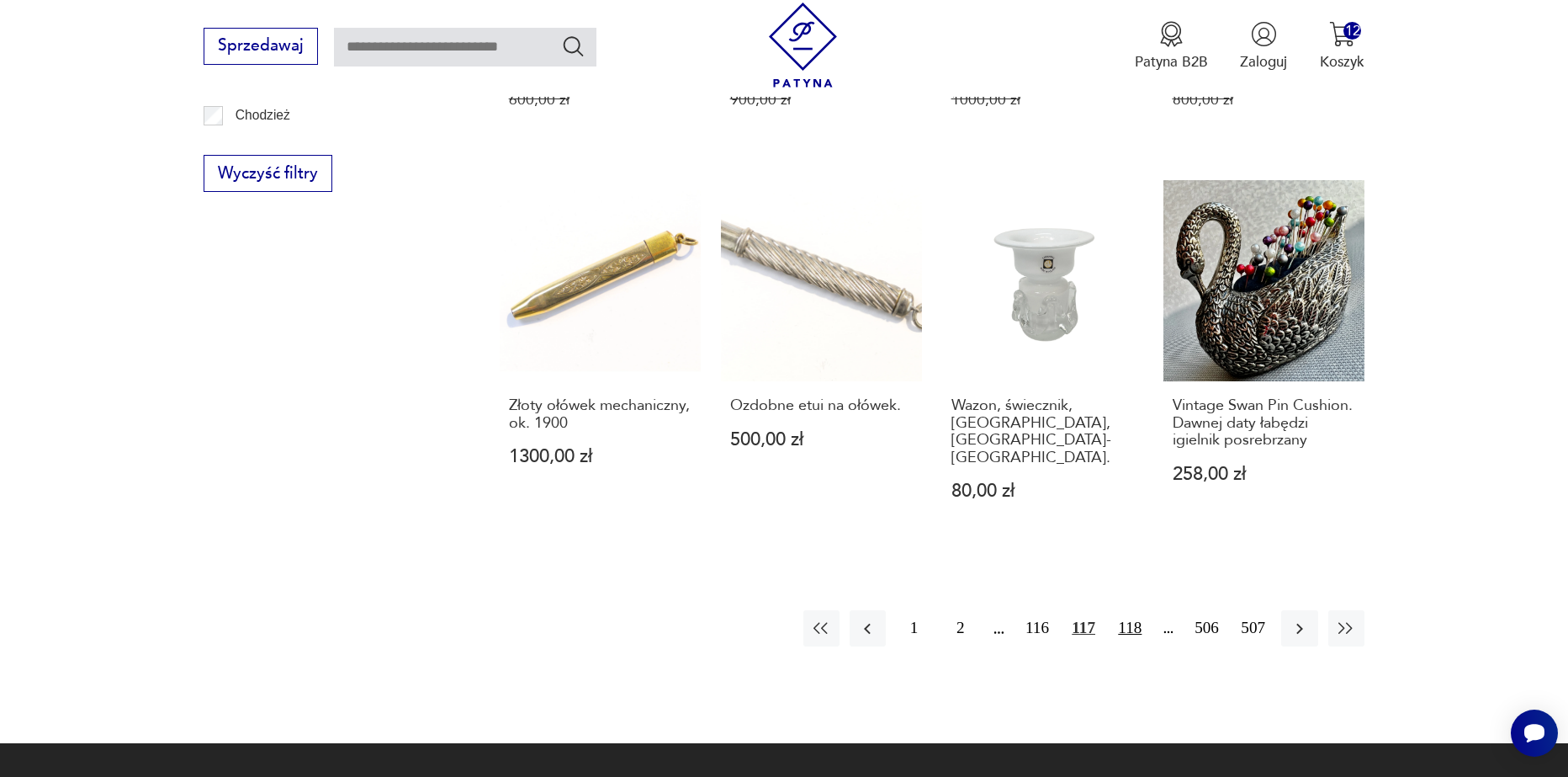
click at [1135, 610] on button "118" at bounding box center [1130, 628] width 37 height 37
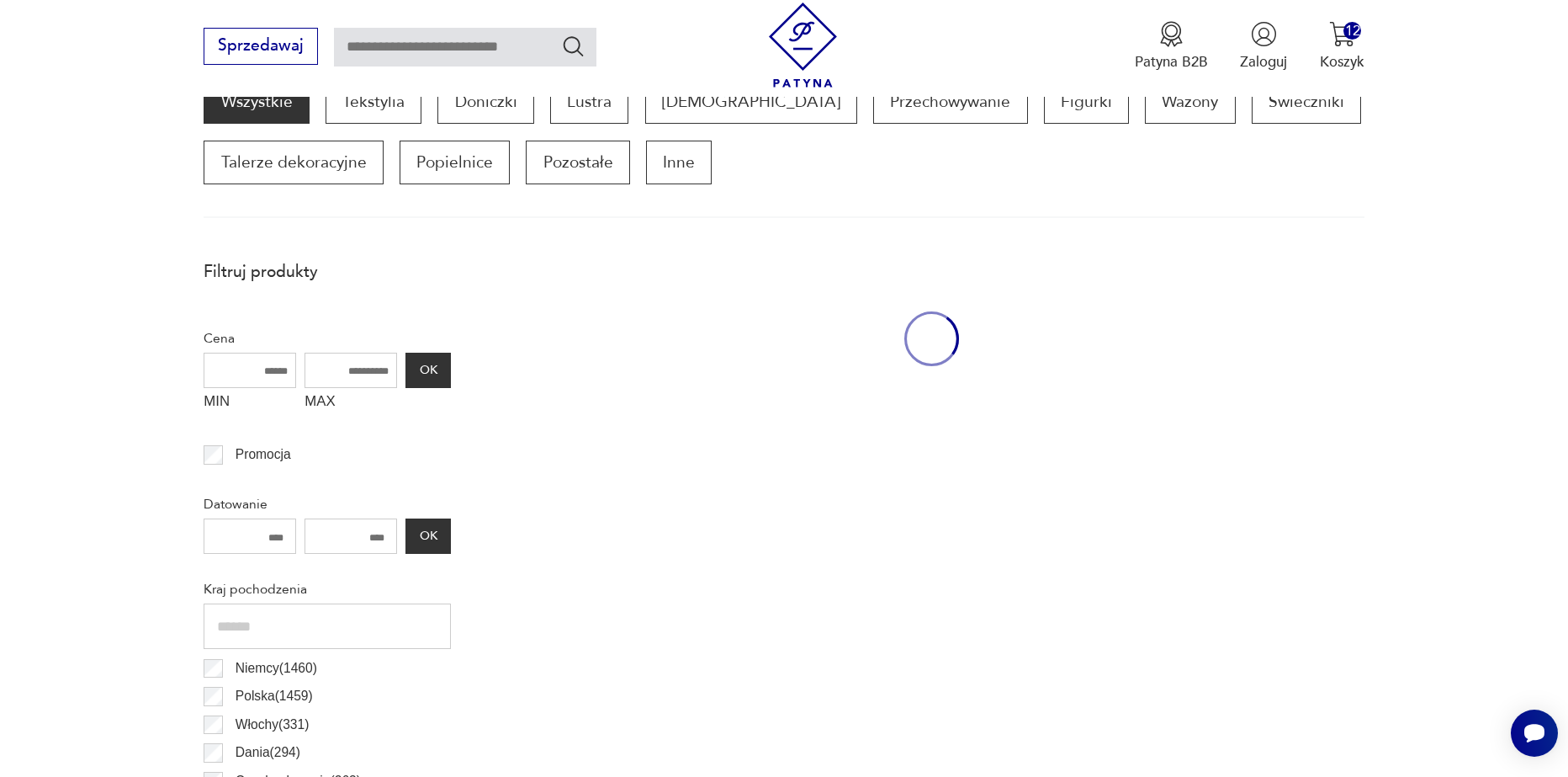
scroll to position [560, 0]
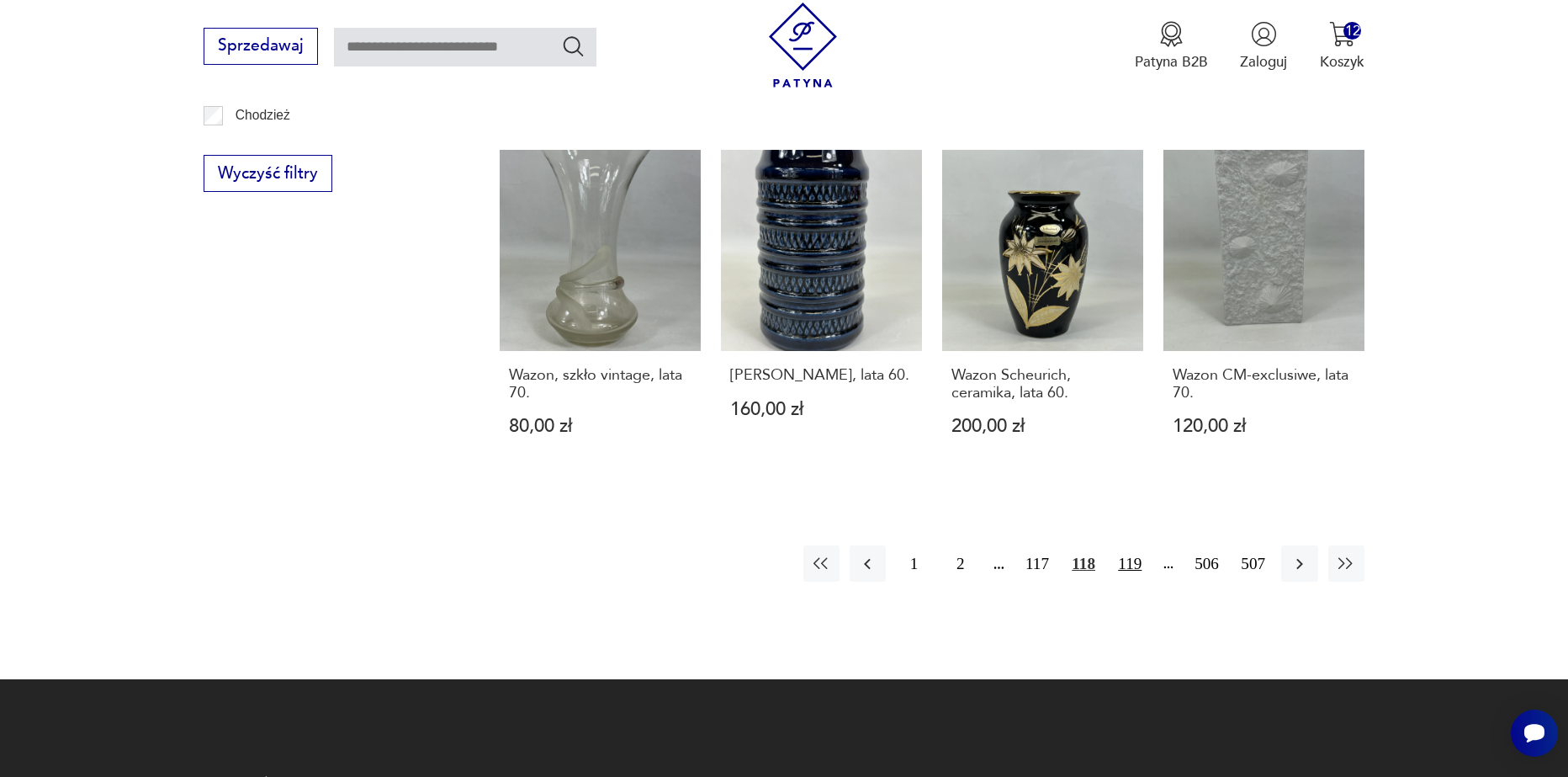
click at [1130, 546] on button "119" at bounding box center [1130, 564] width 37 height 37
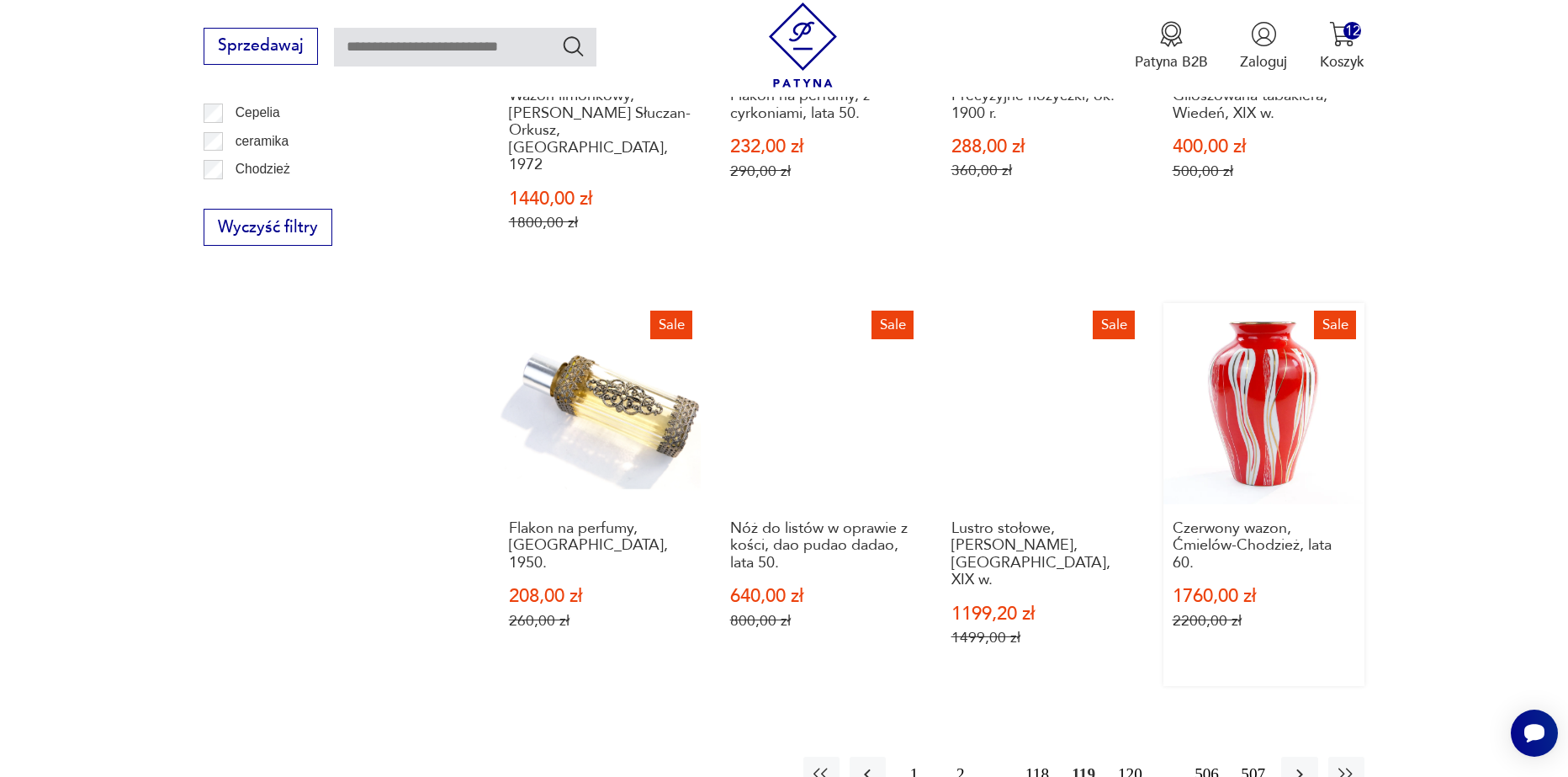
scroll to position [1906, 0]
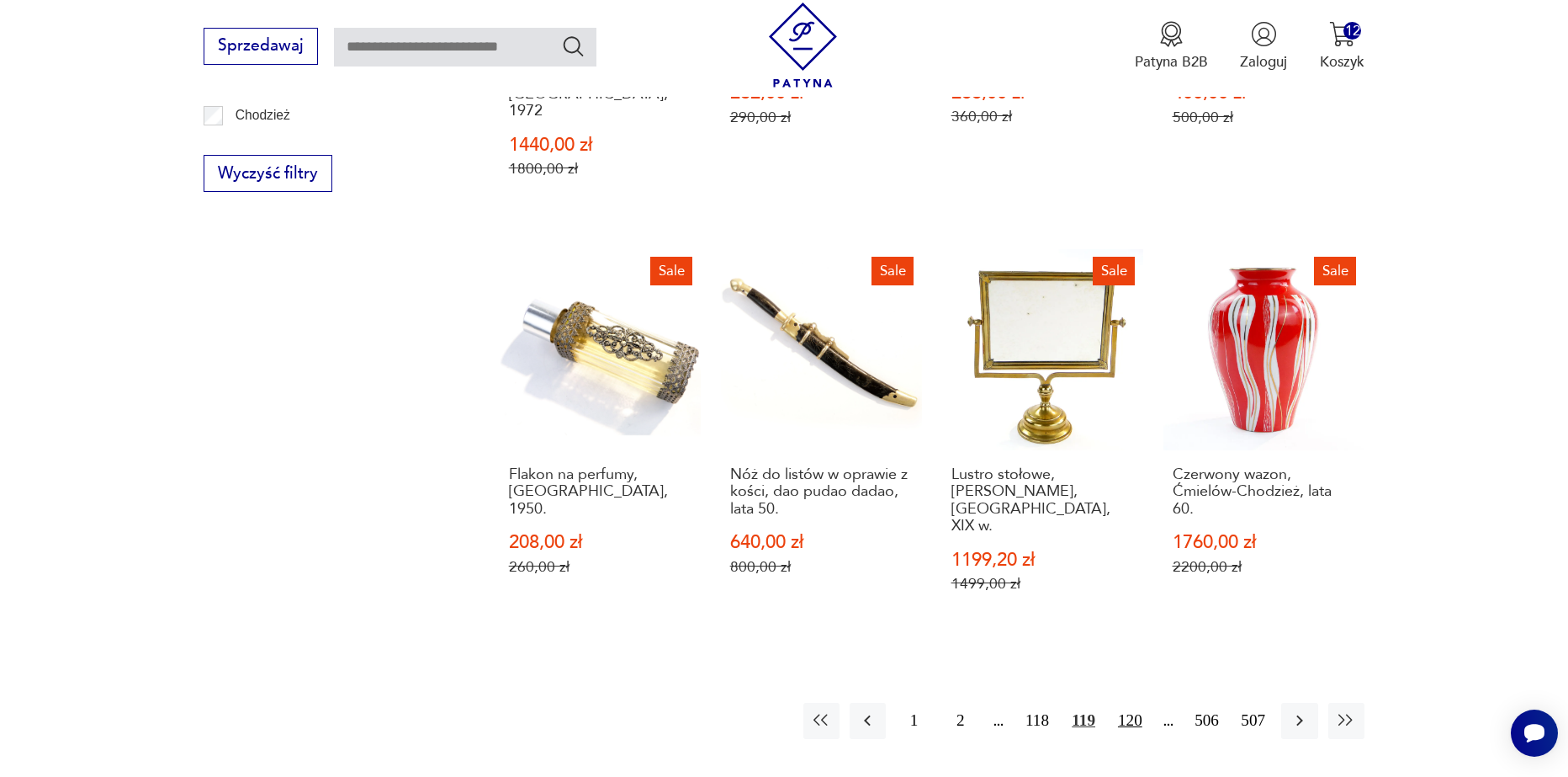
click at [1133, 703] on button "120" at bounding box center [1130, 721] width 37 height 37
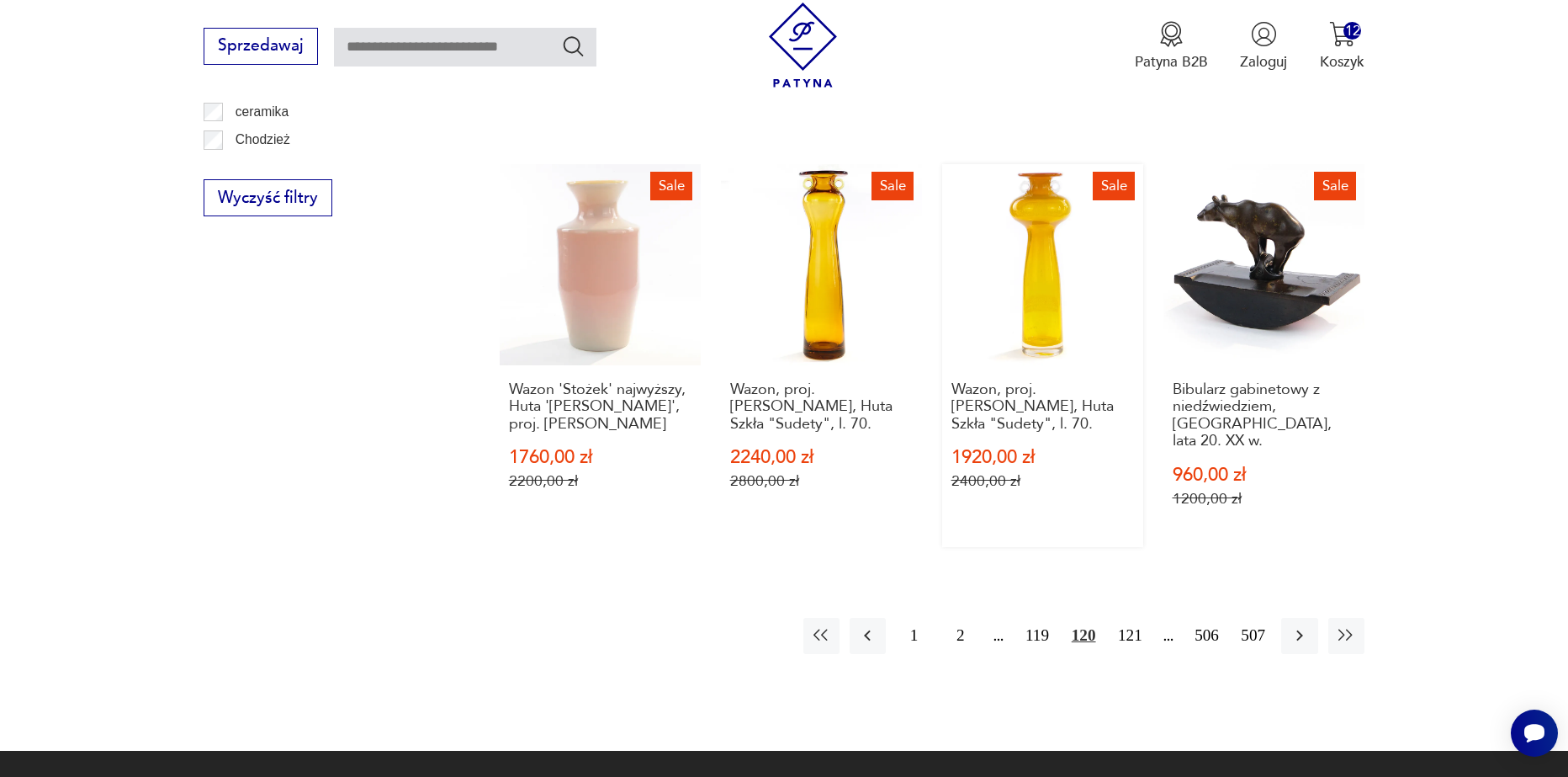
scroll to position [1906, 0]
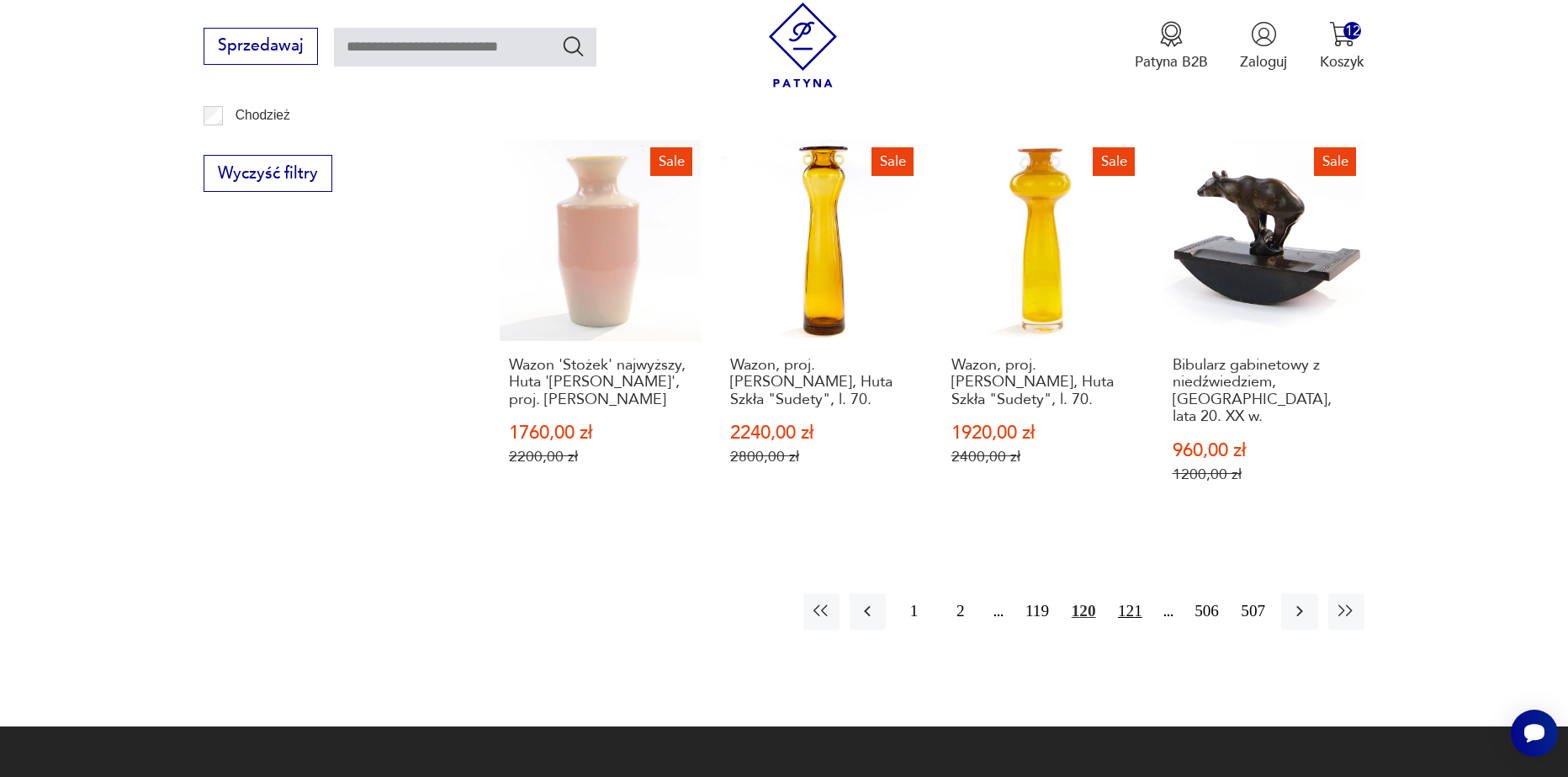
click at [1138, 593] on button "121" at bounding box center [1130, 611] width 37 height 37
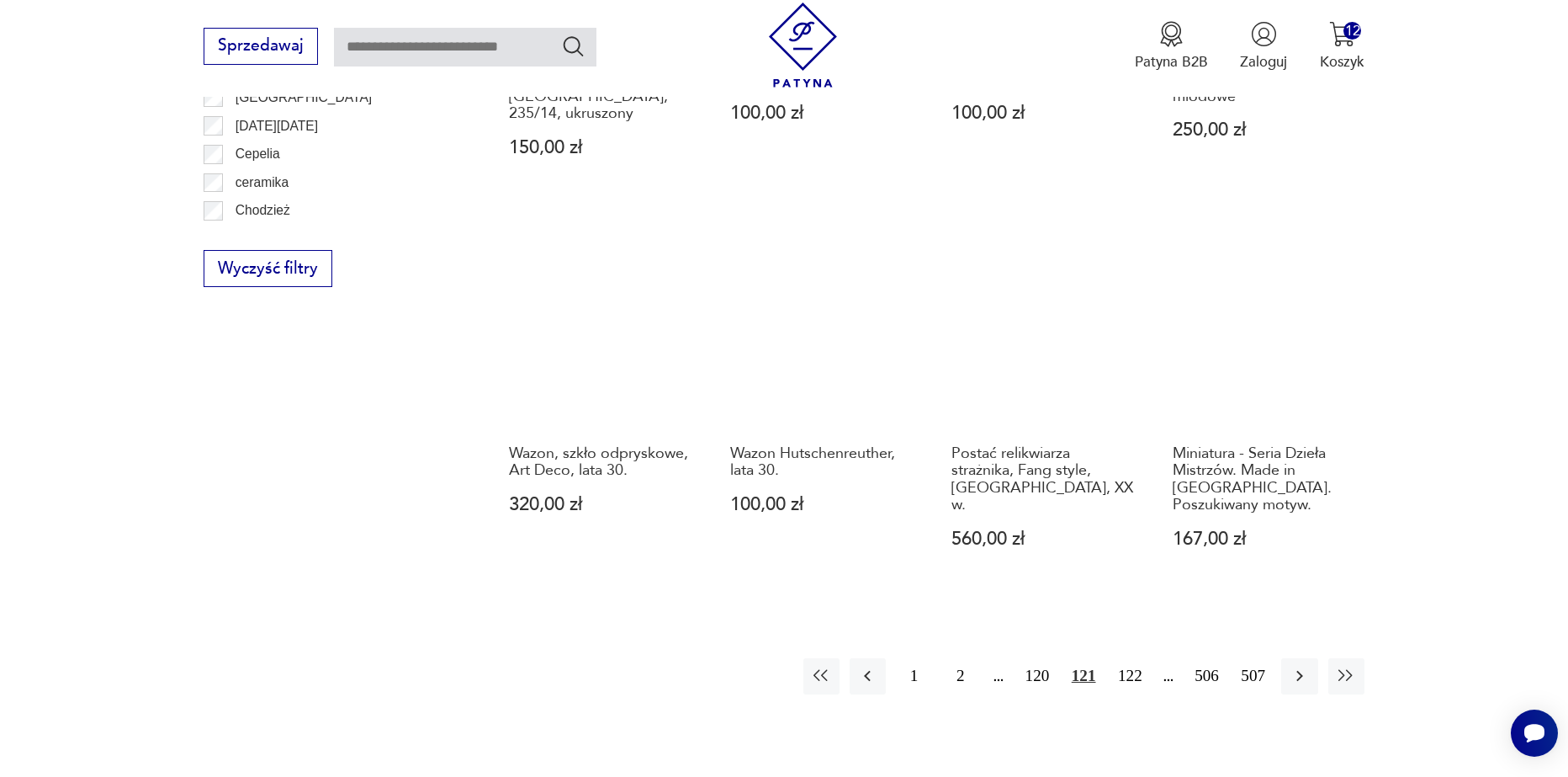
scroll to position [1822, 0]
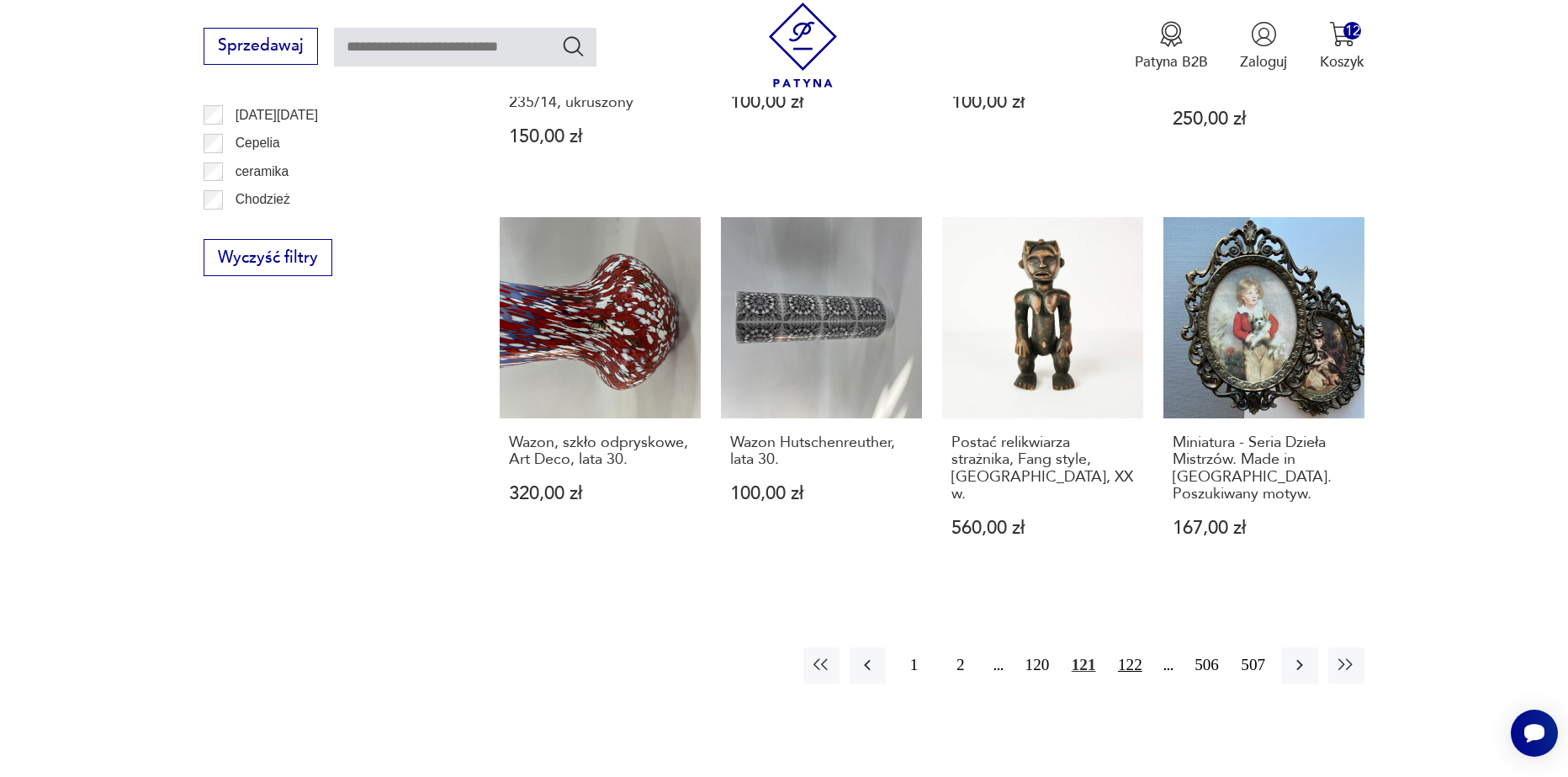
click at [1133, 648] on button "122" at bounding box center [1130, 665] width 37 height 37
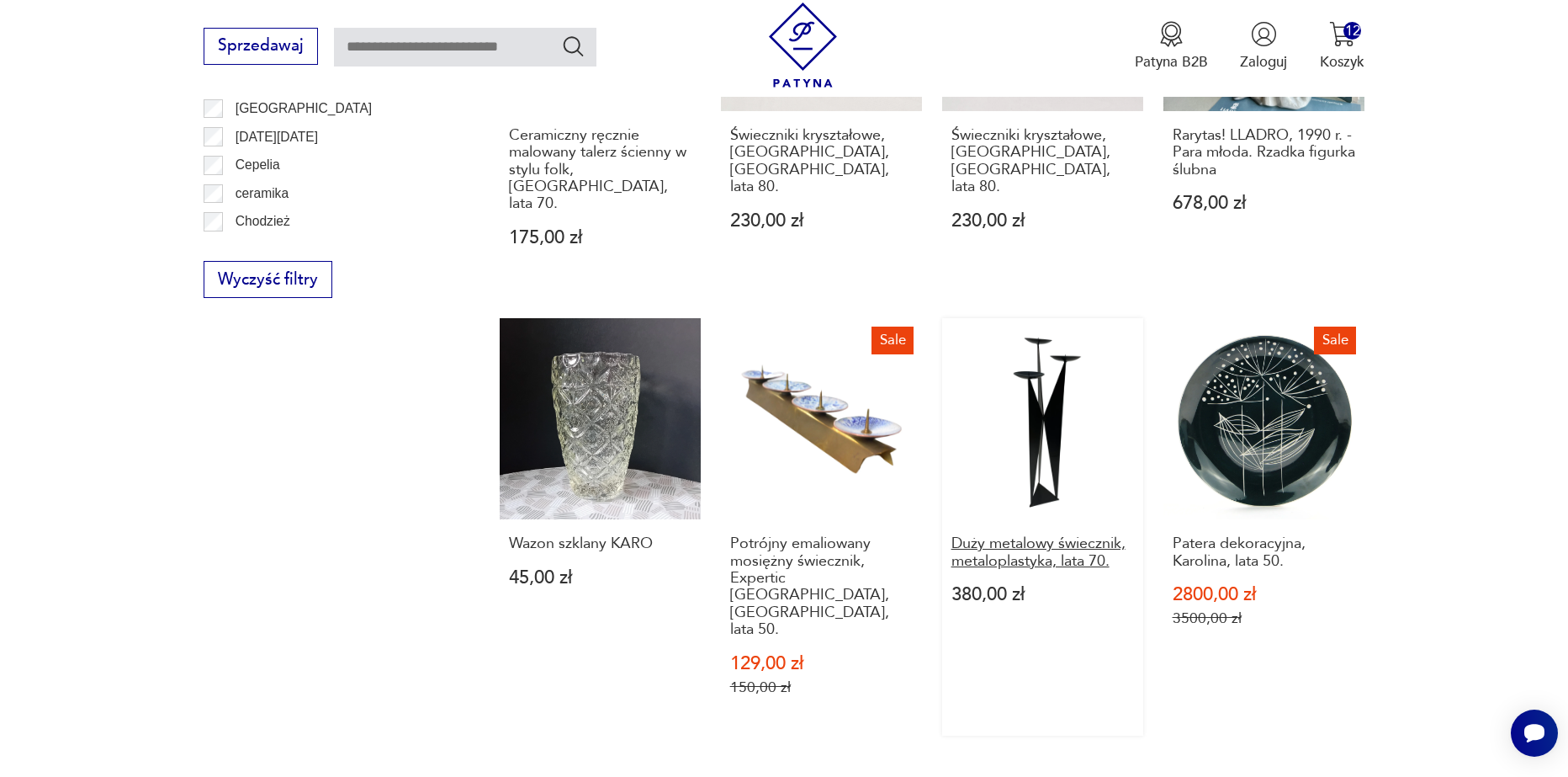
scroll to position [1906, 0]
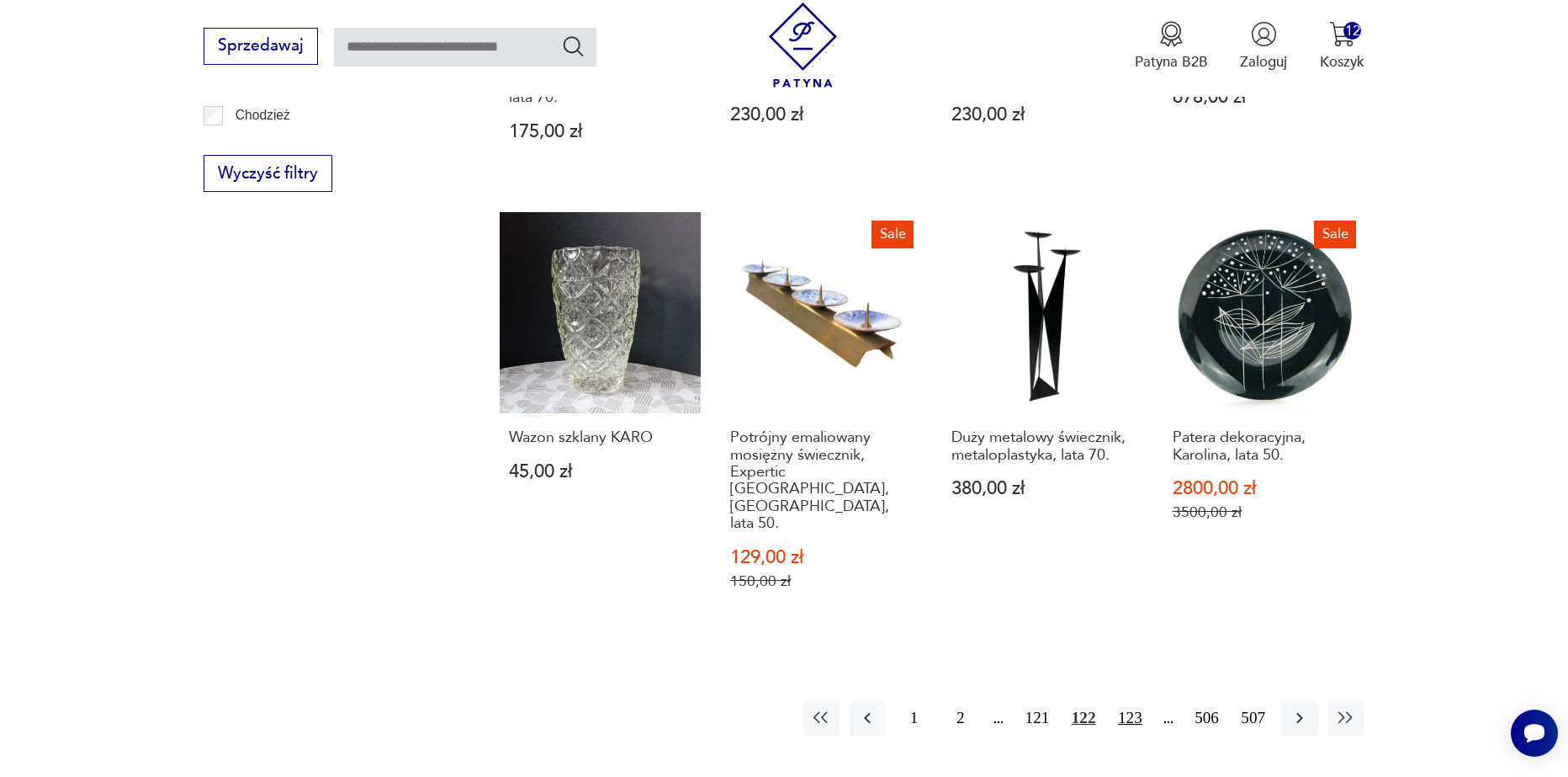
click at [1128, 700] on button "123" at bounding box center [1130, 718] width 37 height 37
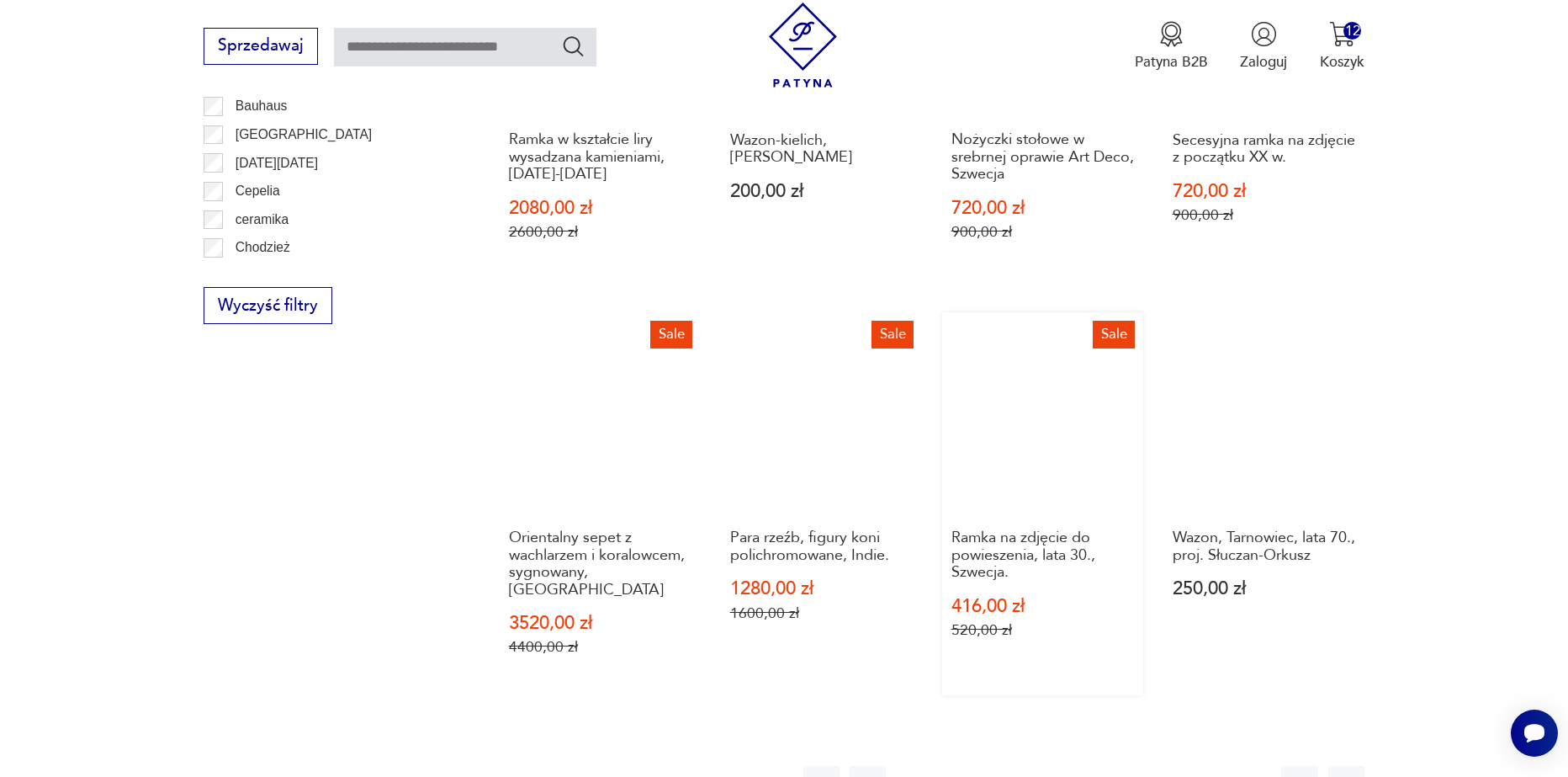
scroll to position [1822, 0]
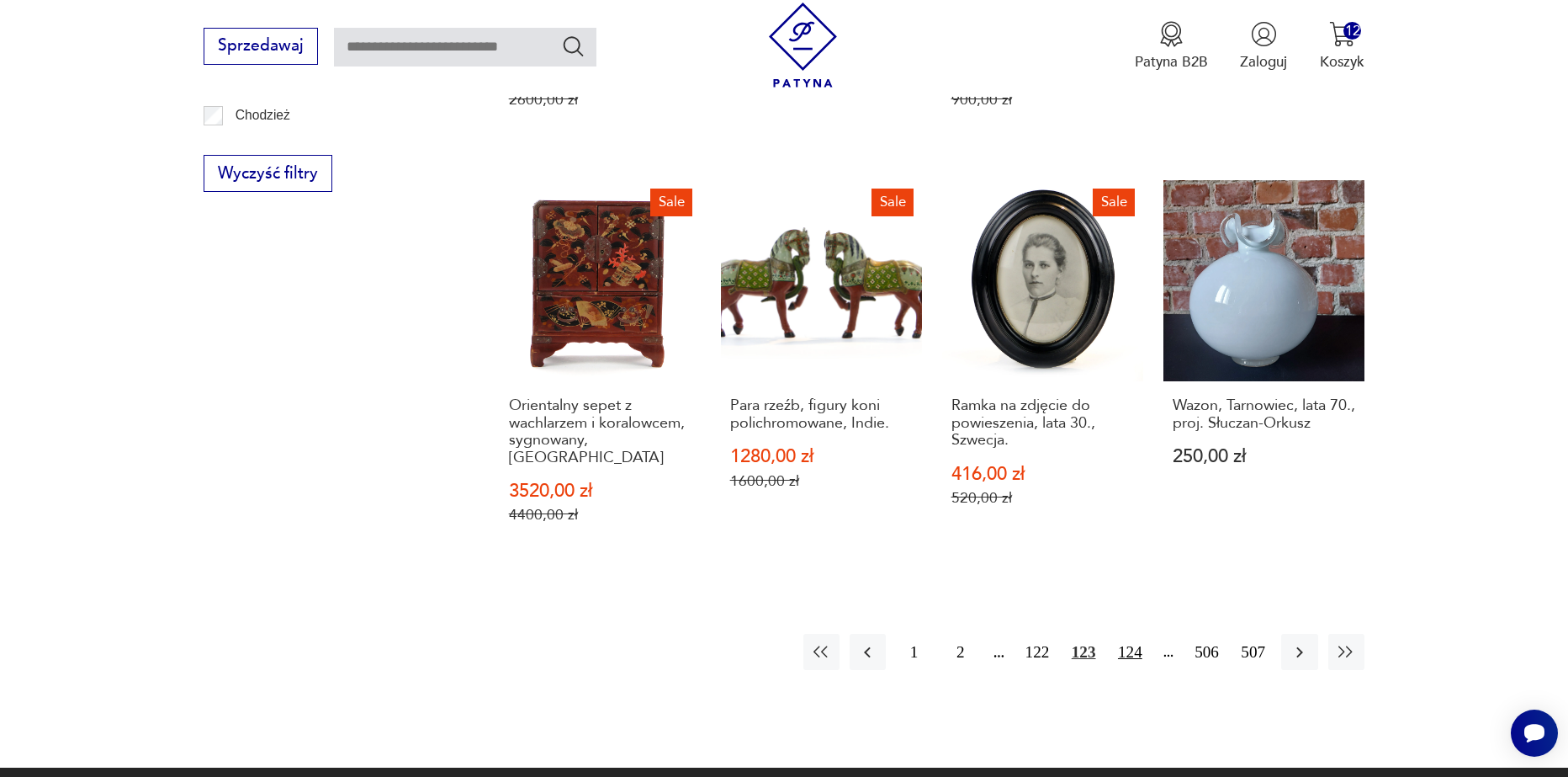
click at [1125, 634] on button "124" at bounding box center [1130, 652] width 37 height 37
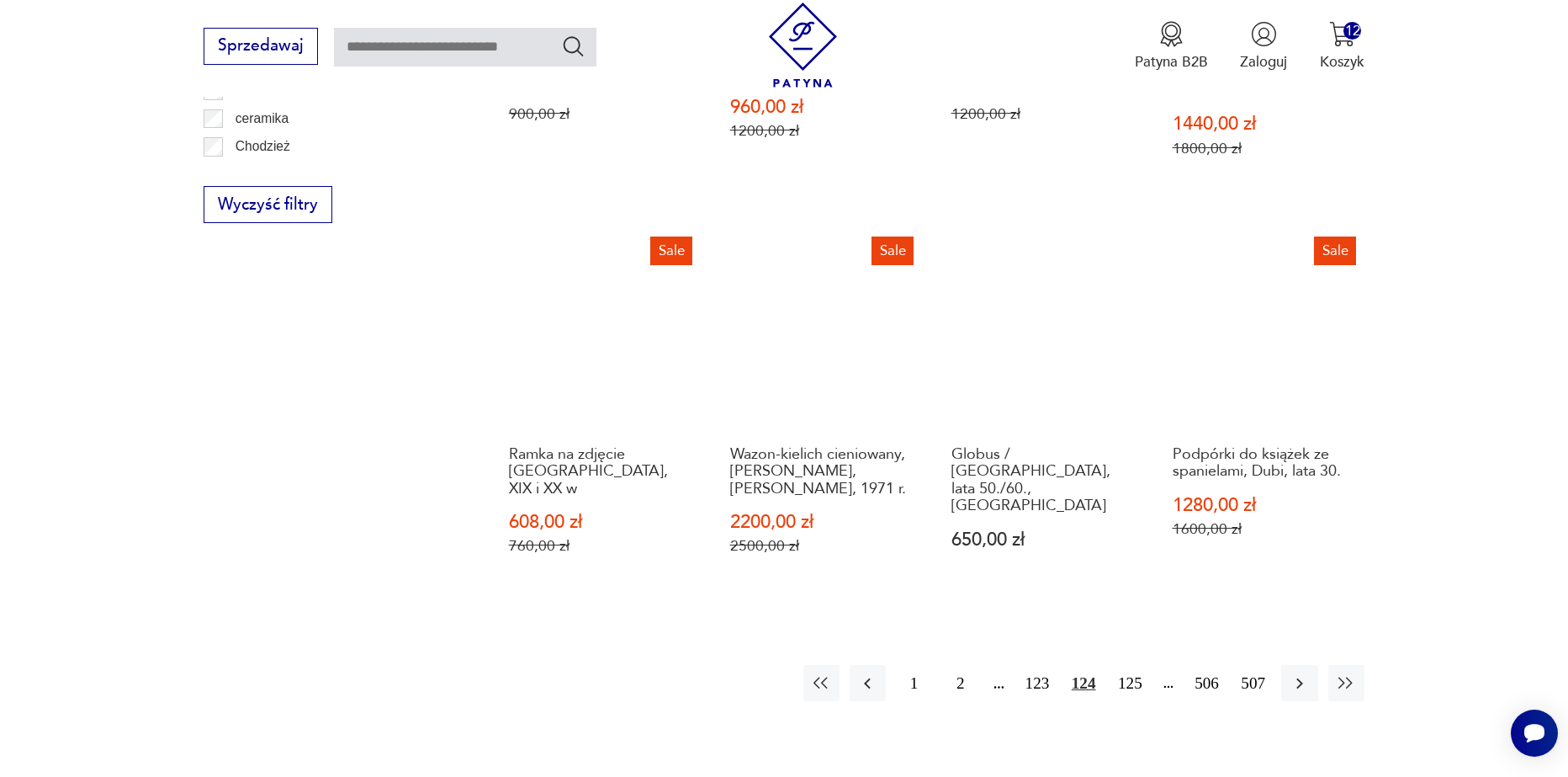
scroll to position [1990, 0]
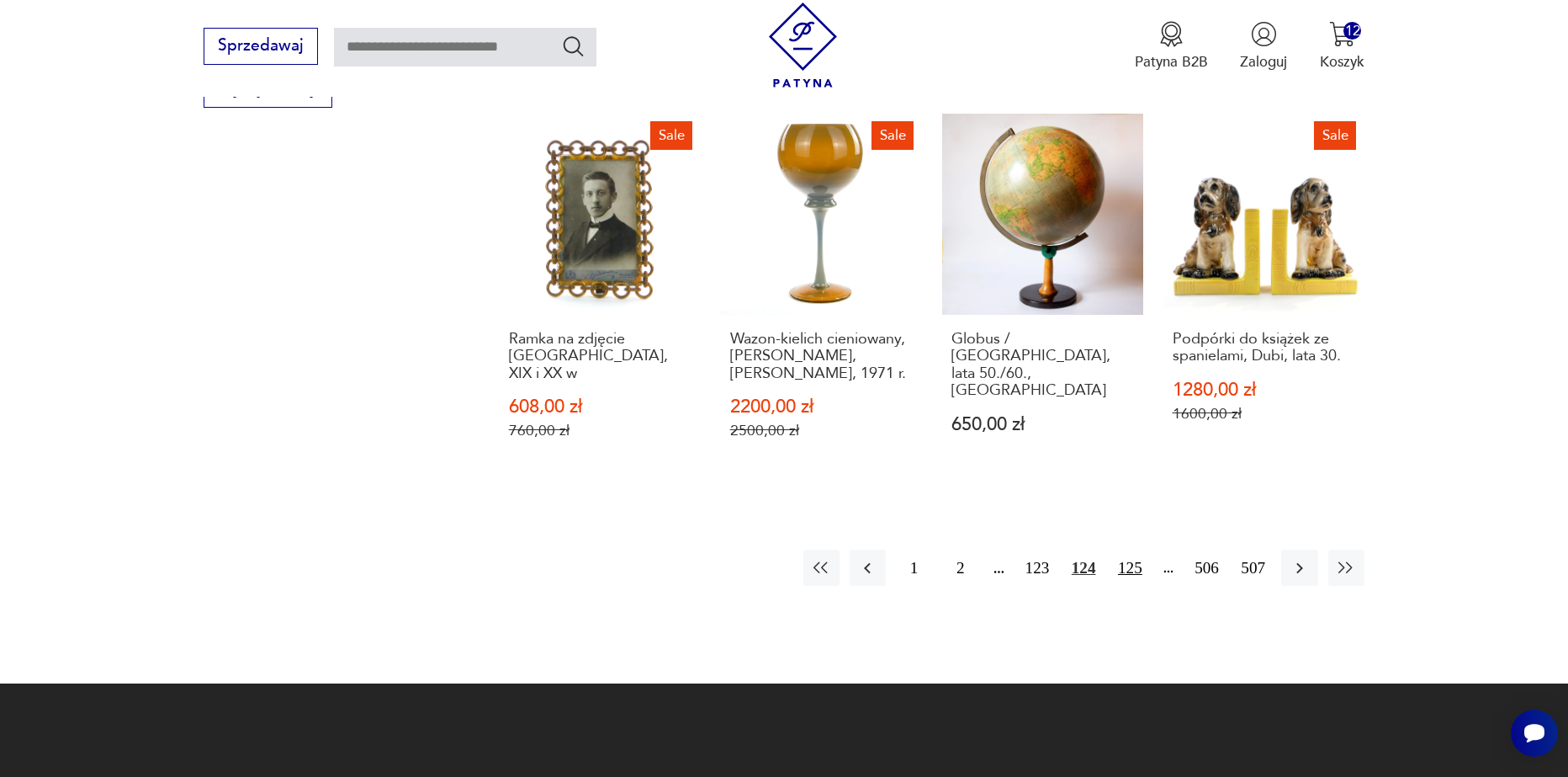
click at [1136, 549] on button "125" at bounding box center [1130, 567] width 37 height 37
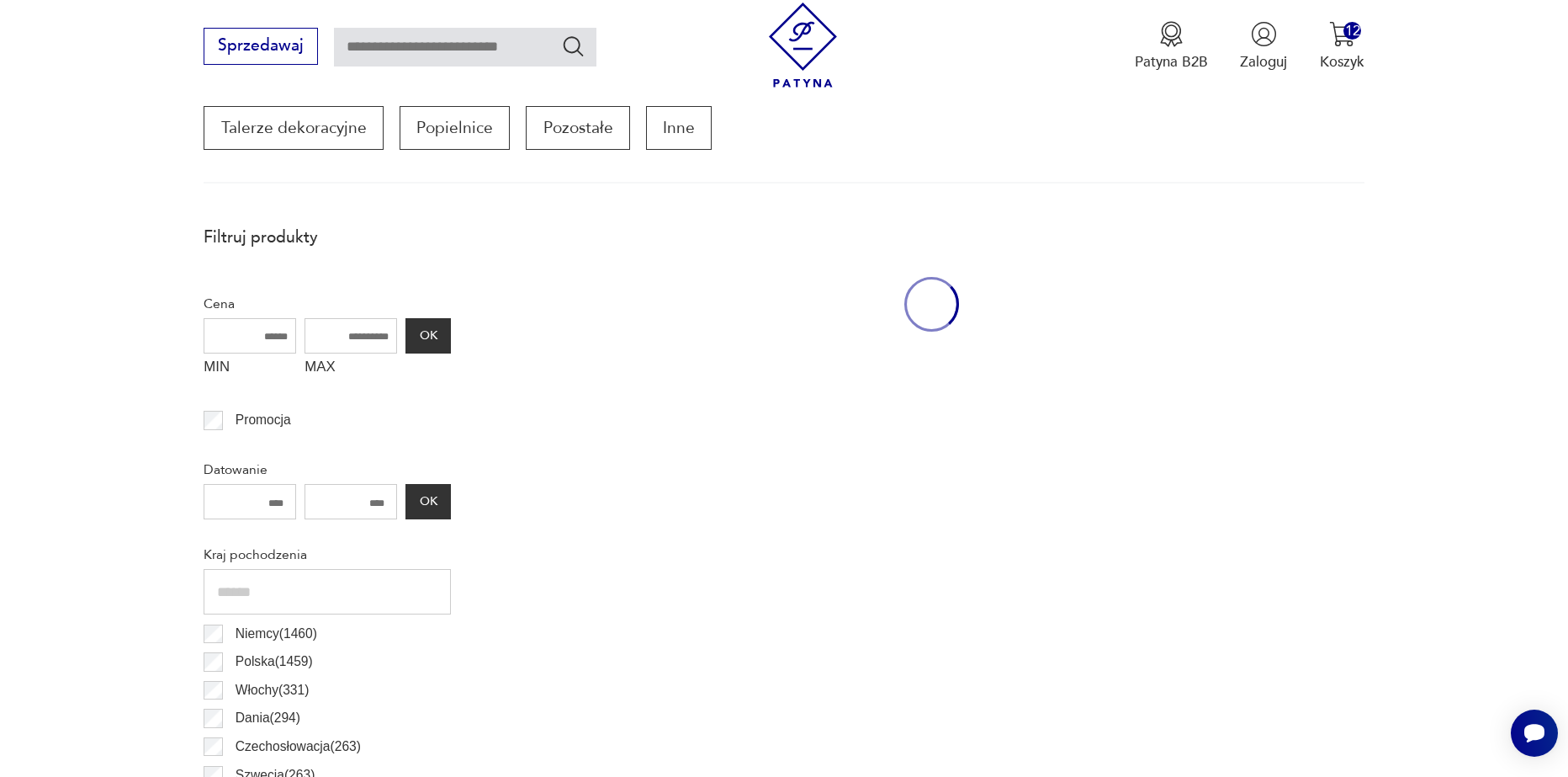
scroll to position [560, 0]
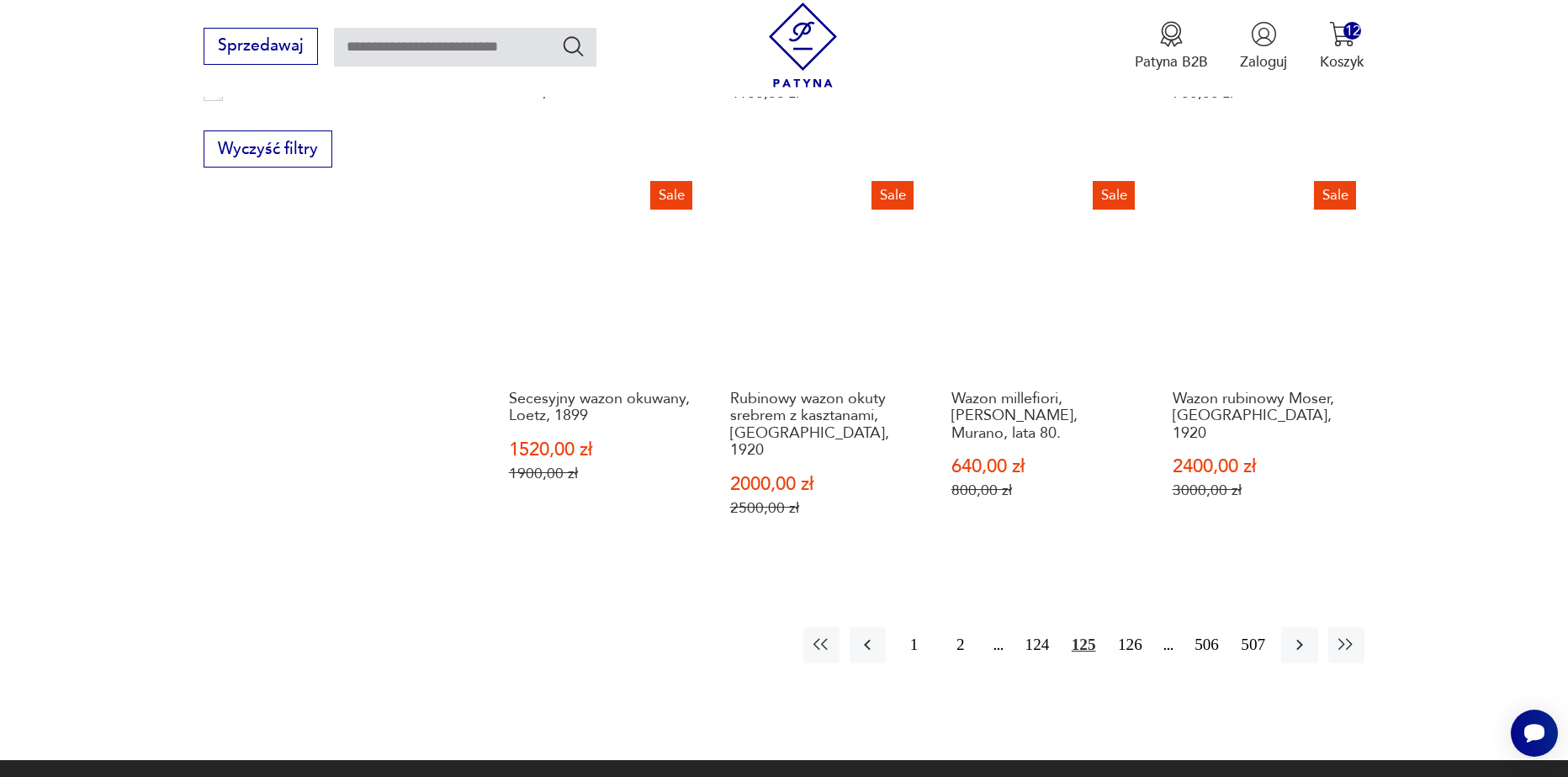
scroll to position [1990, 0]
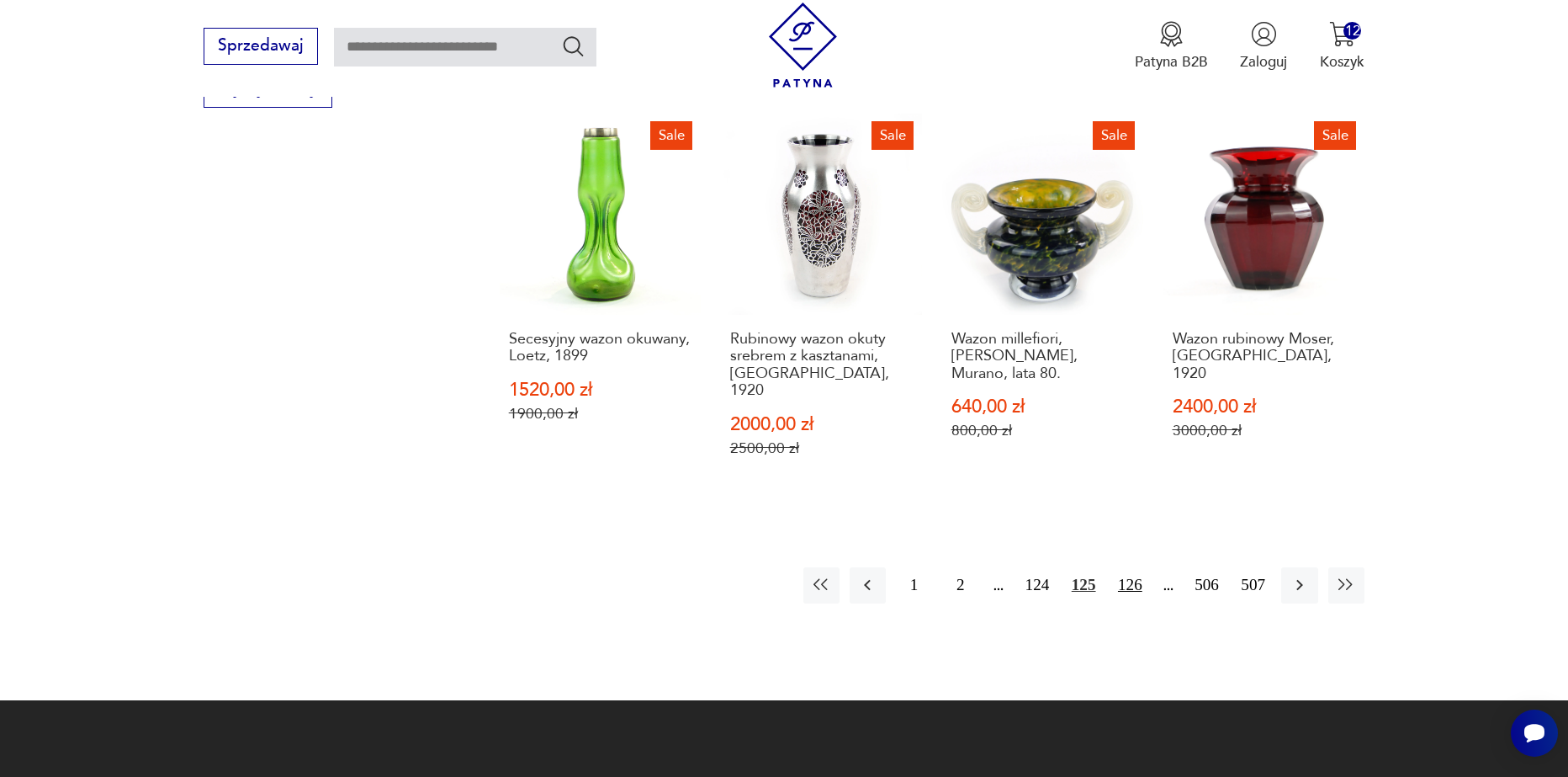
click at [1126, 567] on button "126" at bounding box center [1130, 585] width 37 height 37
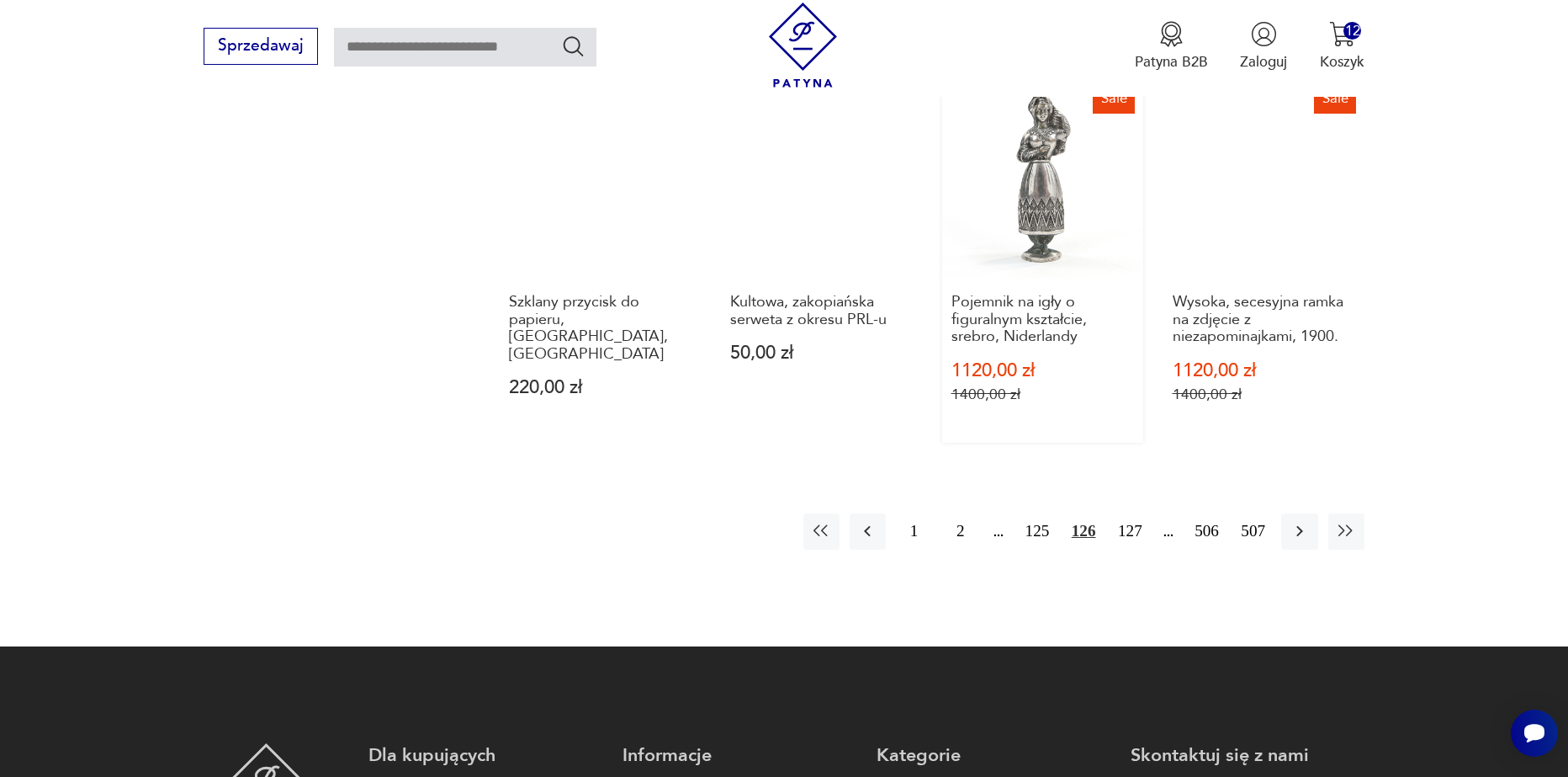
scroll to position [2159, 0]
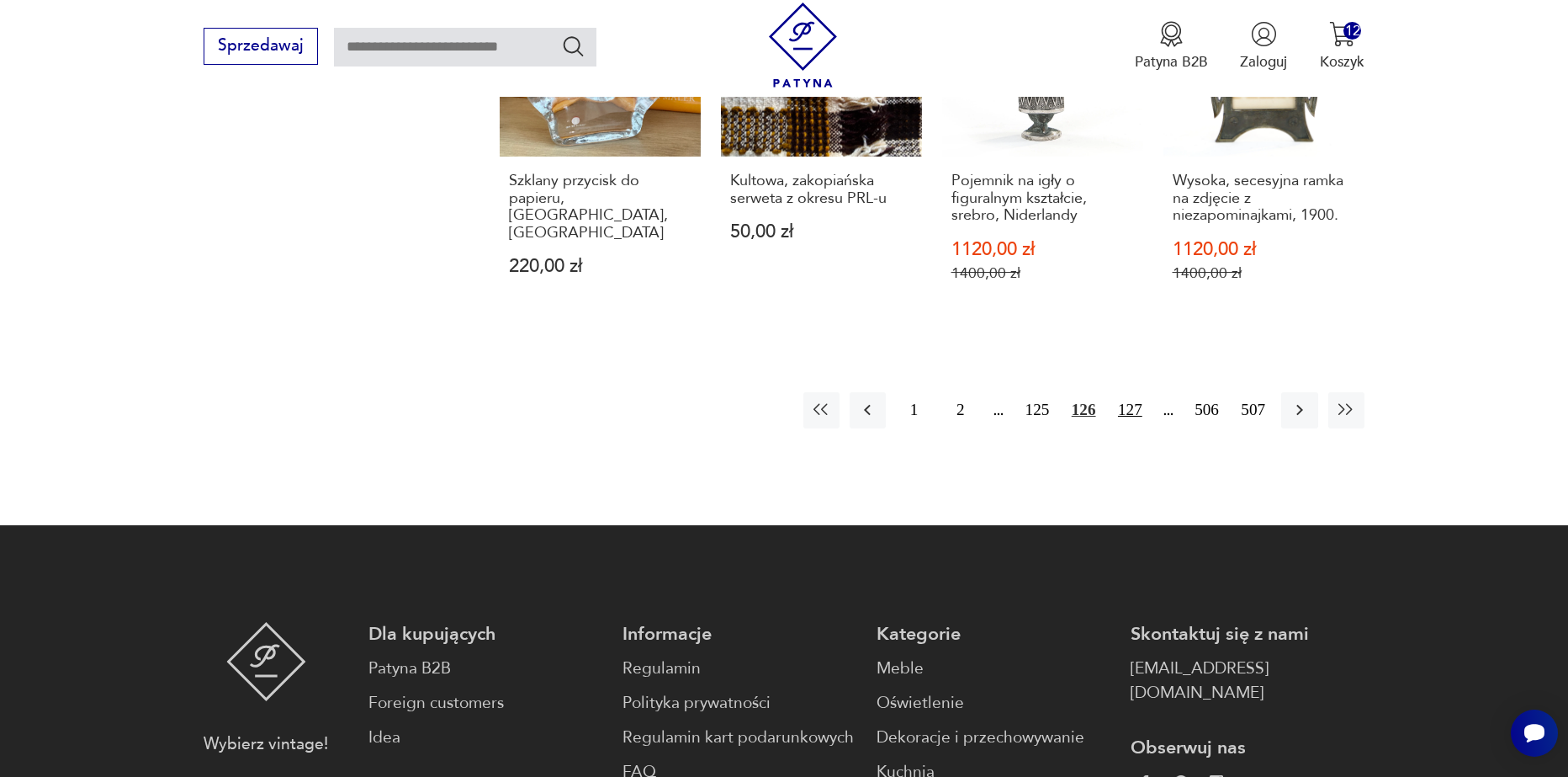
click at [1137, 406] on button "127" at bounding box center [1130, 410] width 37 height 37
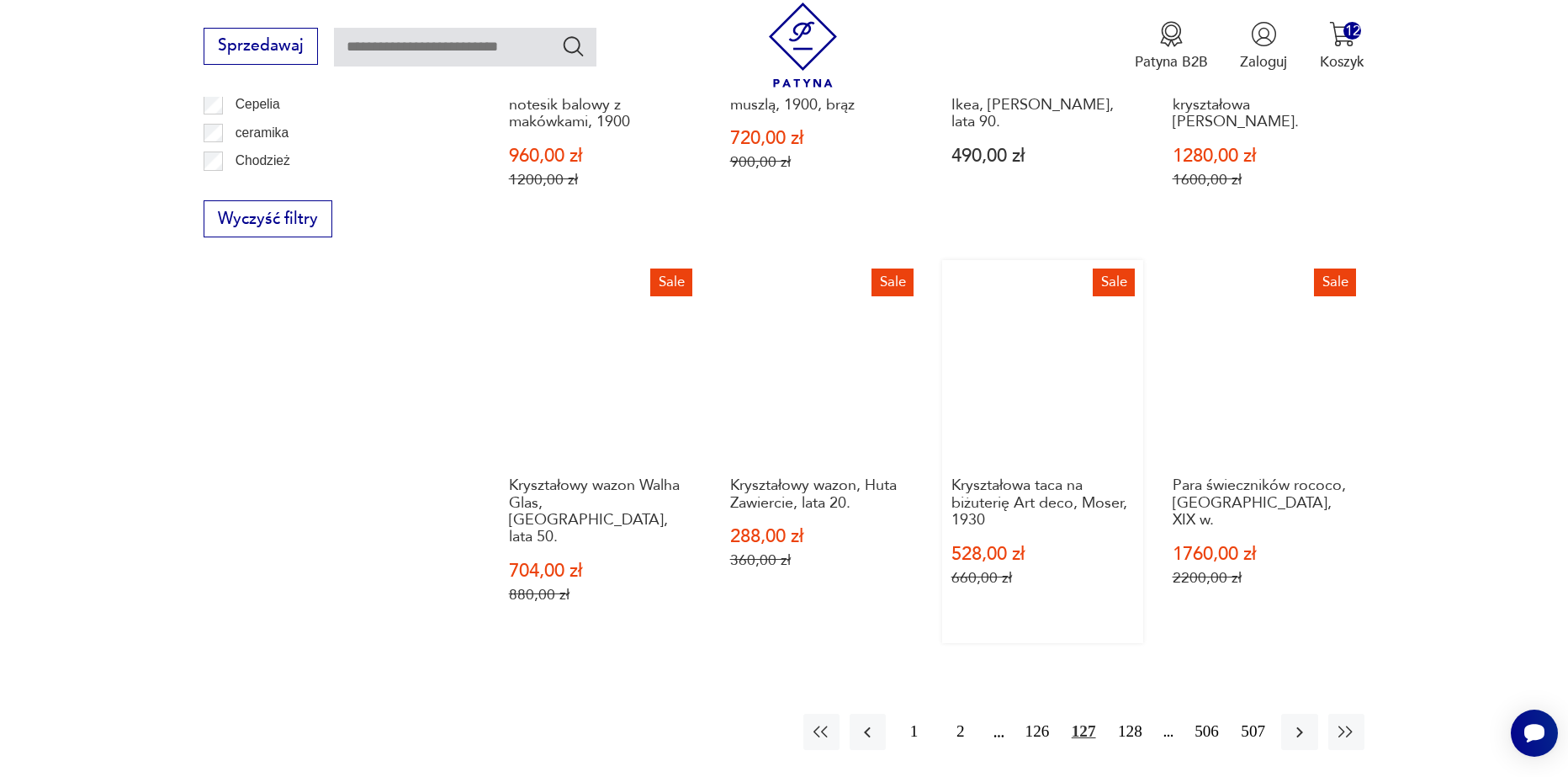
scroll to position [1906, 0]
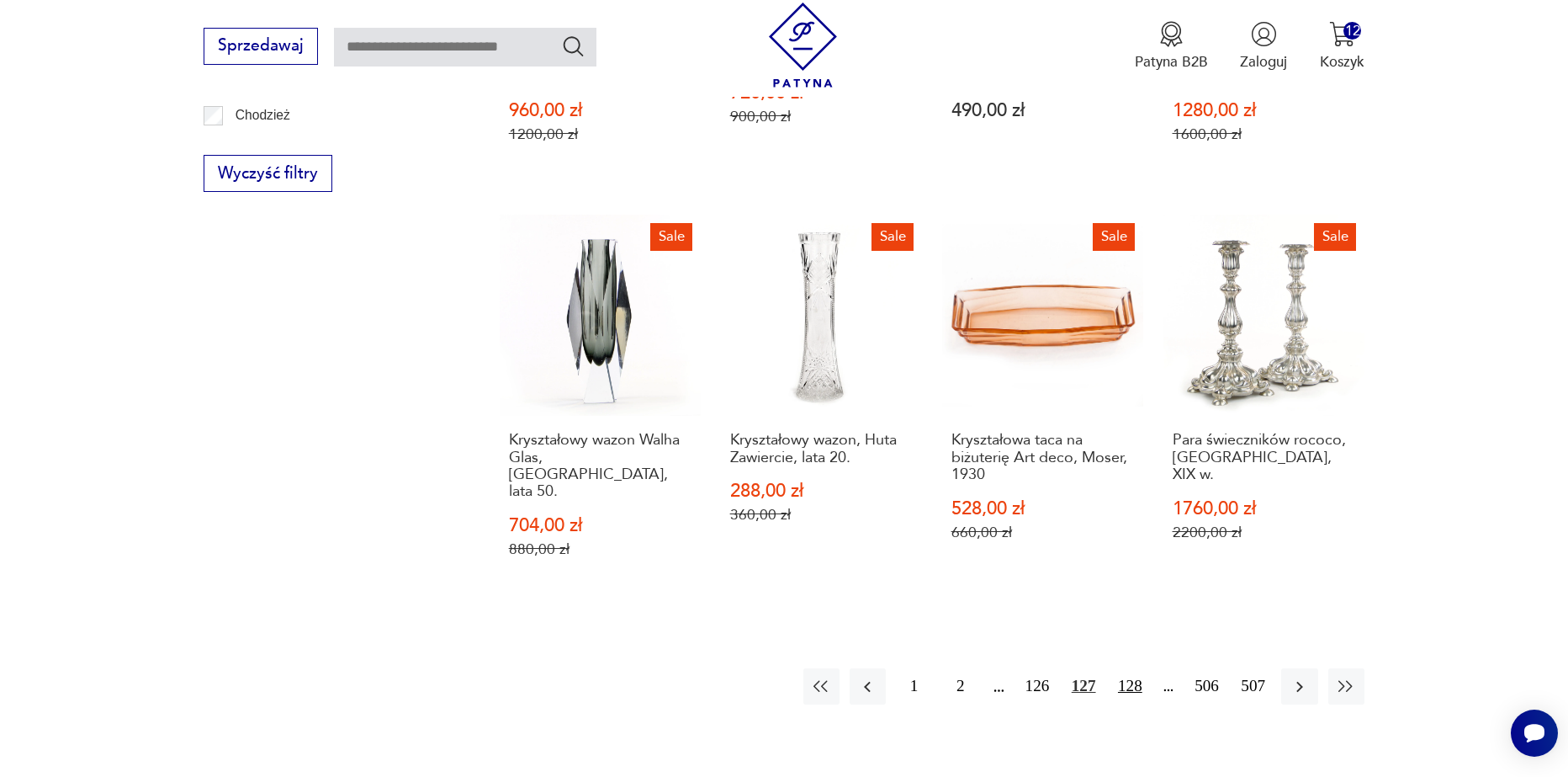
click at [1135, 668] on button "128" at bounding box center [1130, 686] width 37 height 37
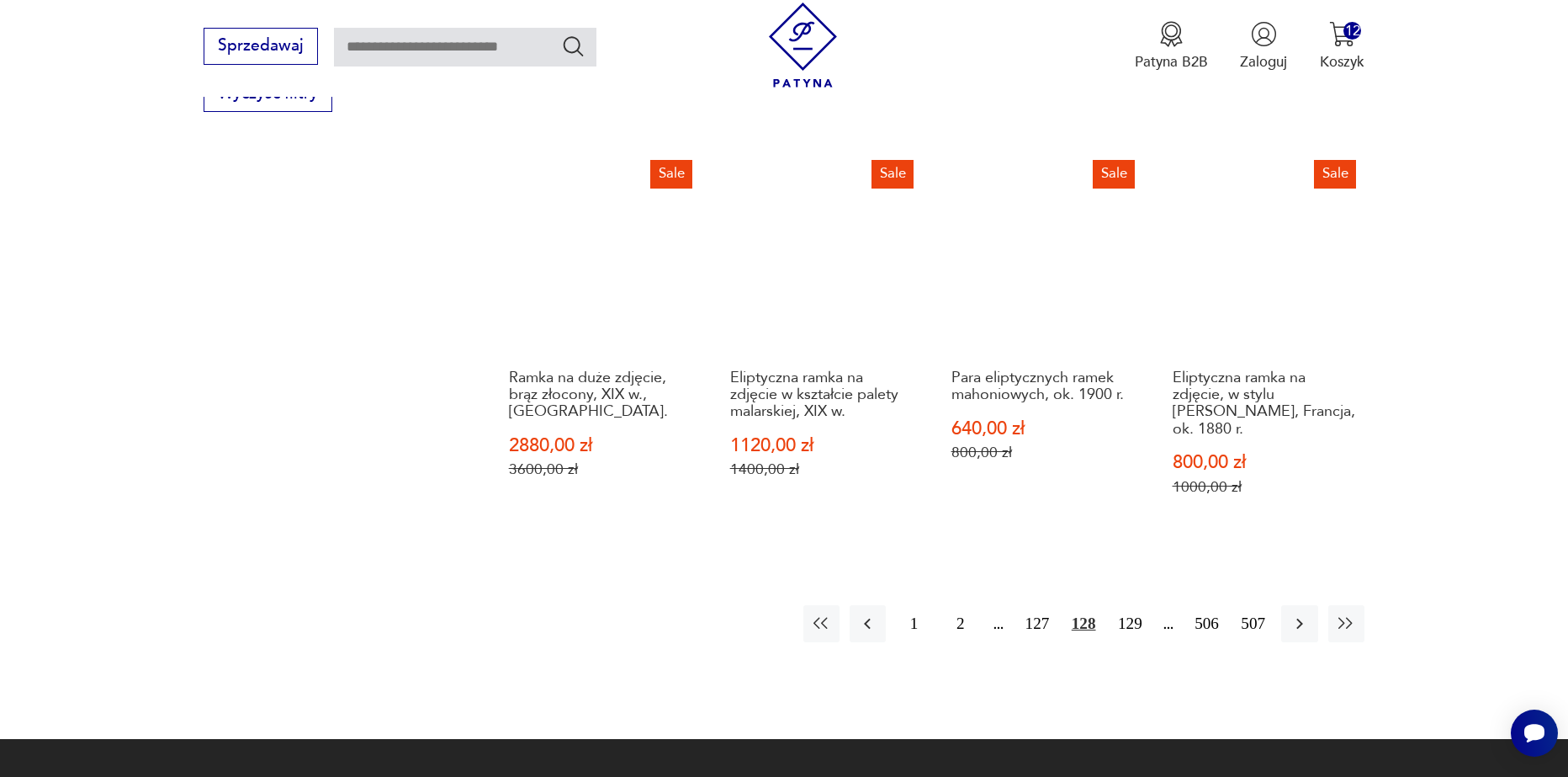
scroll to position [1990, 0]
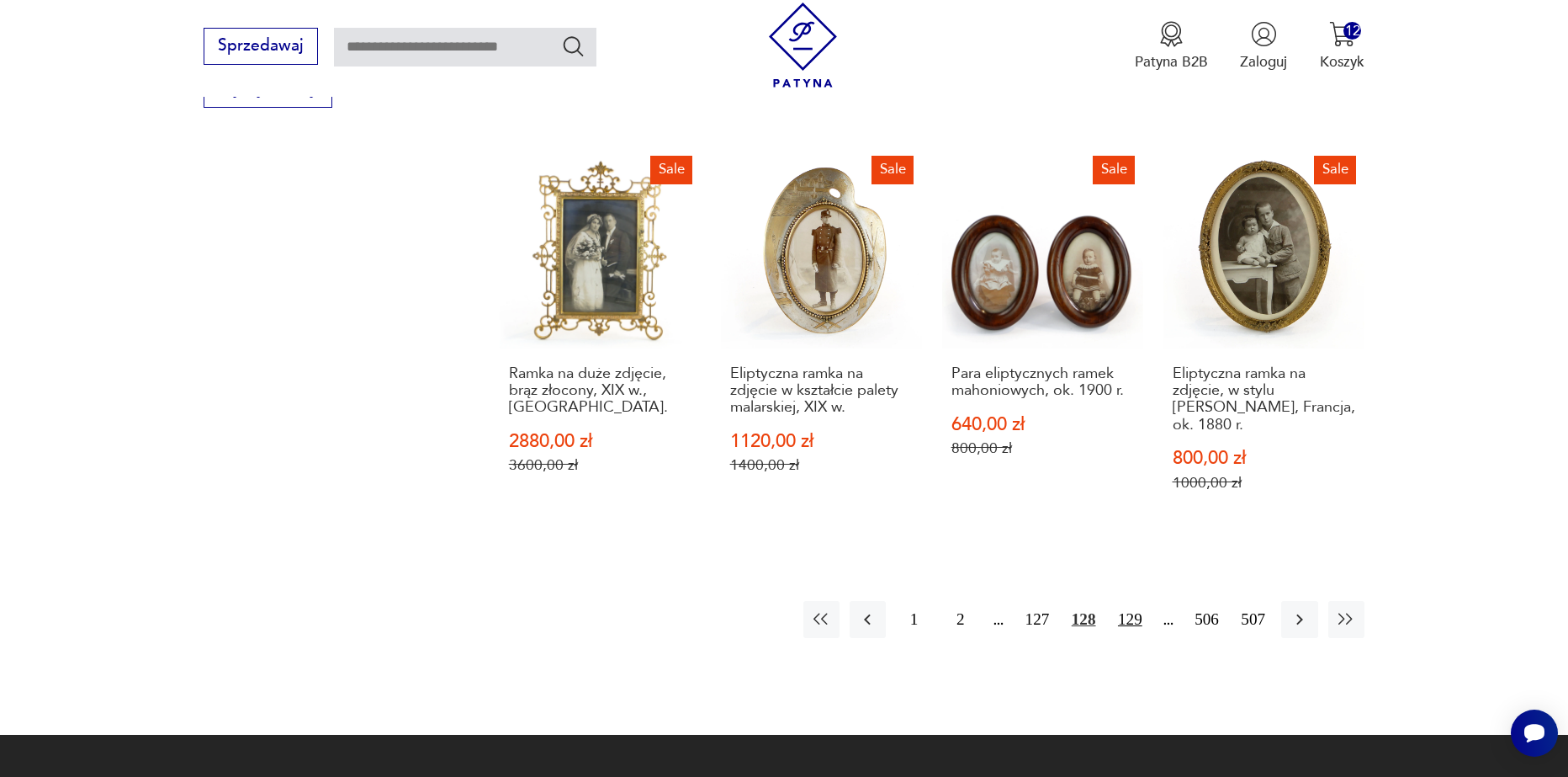
click at [1139, 601] on button "129" at bounding box center [1130, 619] width 37 height 37
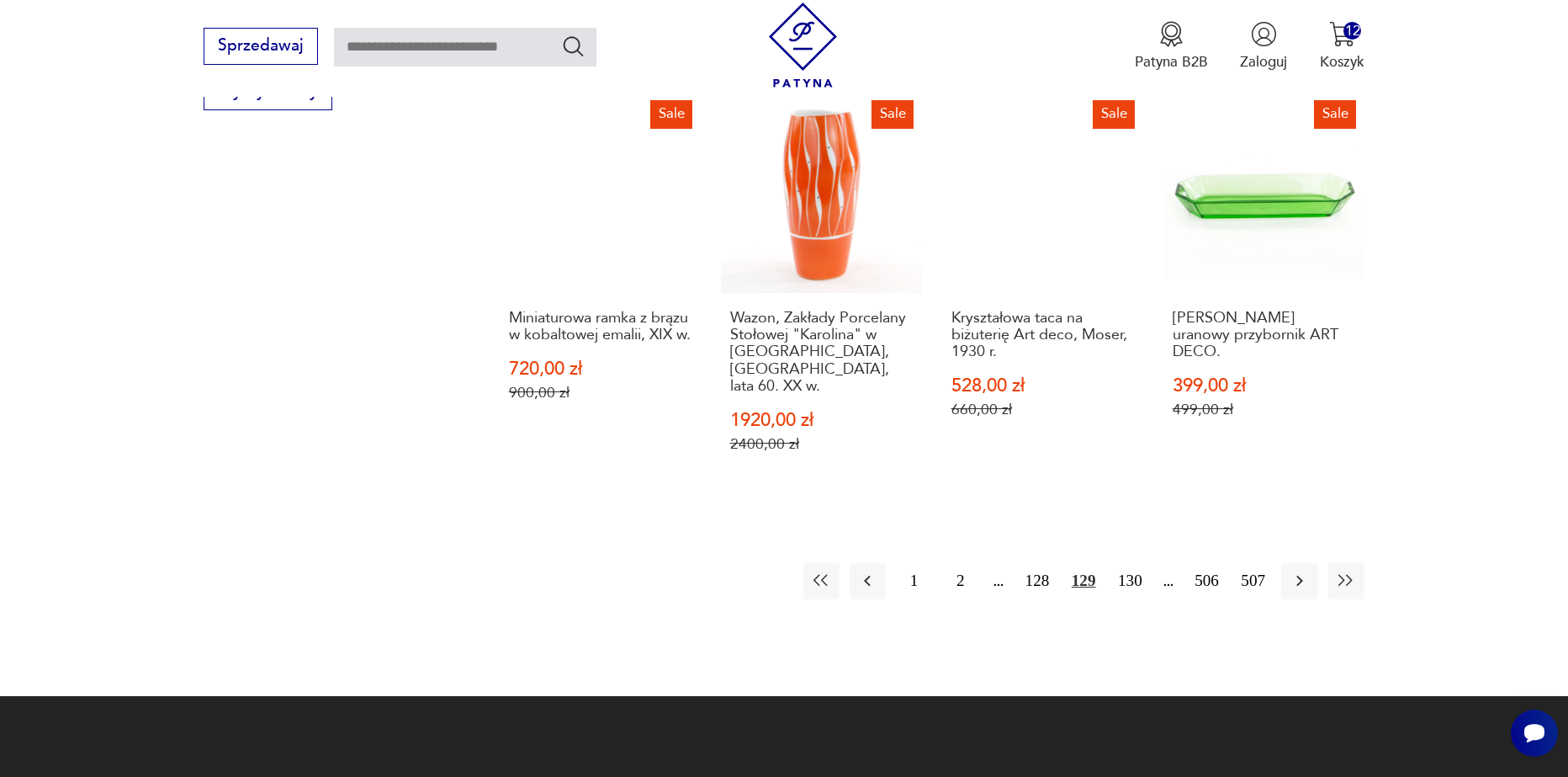
scroll to position [1990, 0]
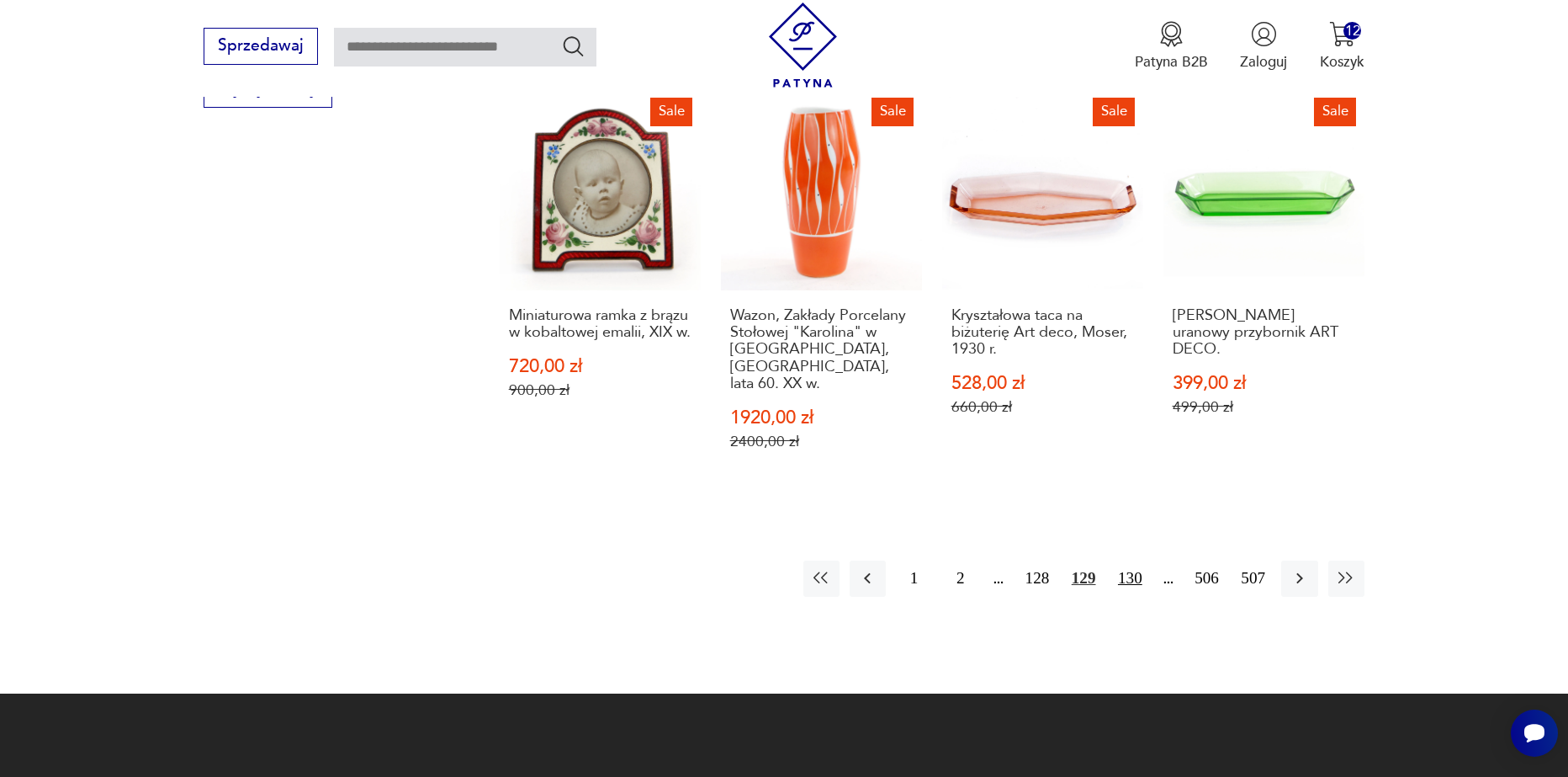
click at [1139, 561] on button "130" at bounding box center [1130, 579] width 37 height 37
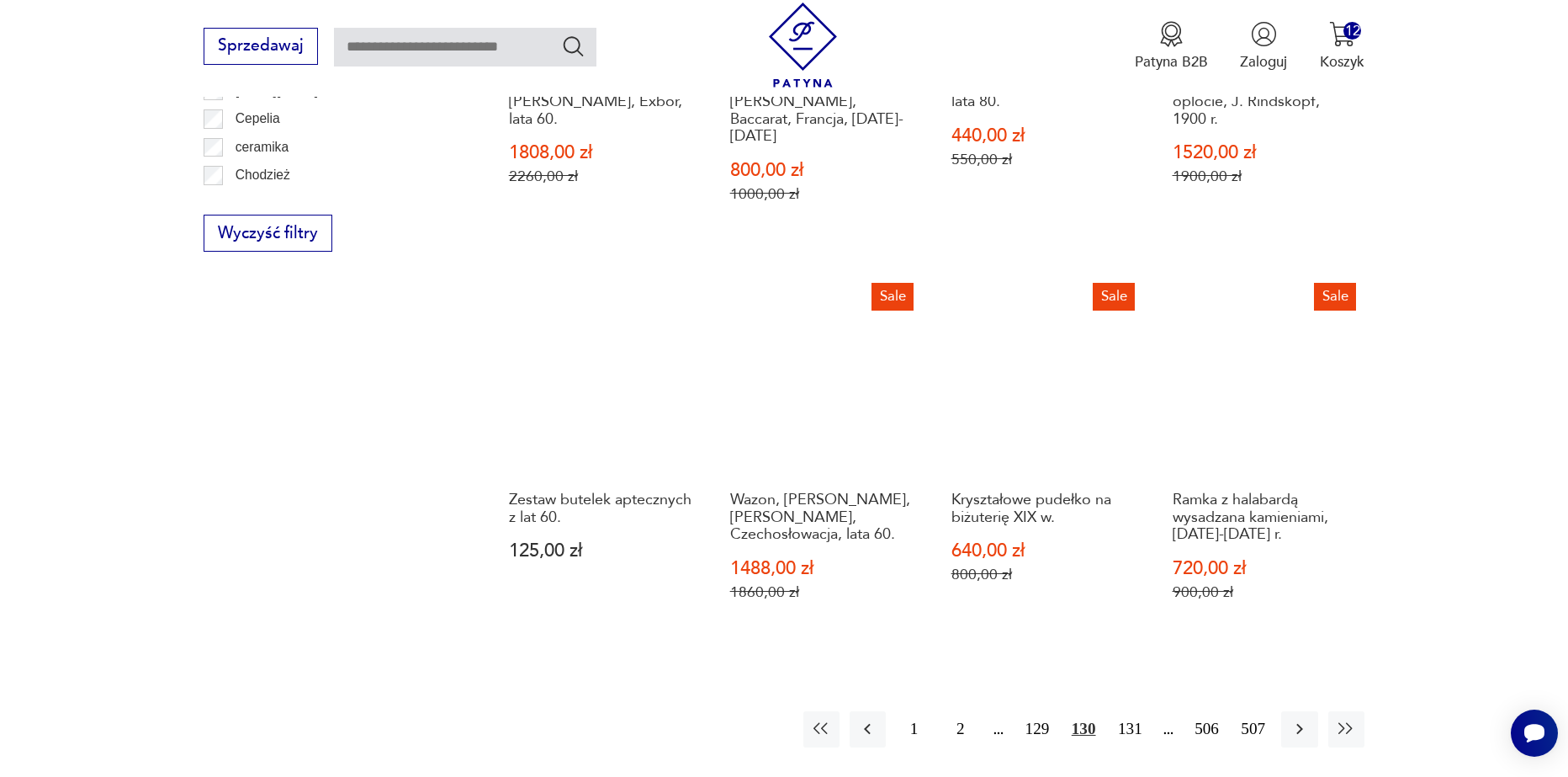
scroll to position [1906, 0]
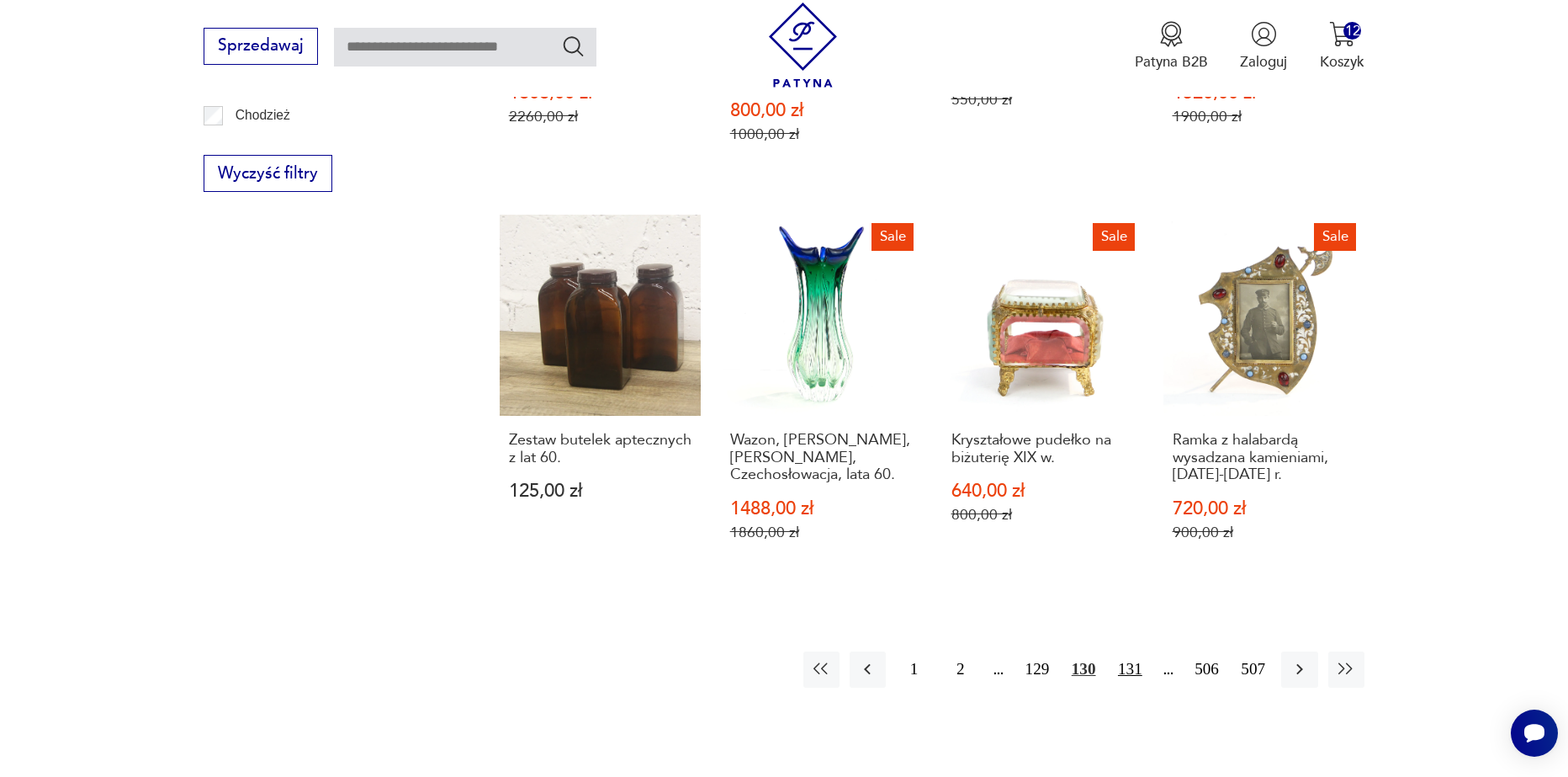
click at [1141, 651] on button "131" at bounding box center [1130, 669] width 37 height 37
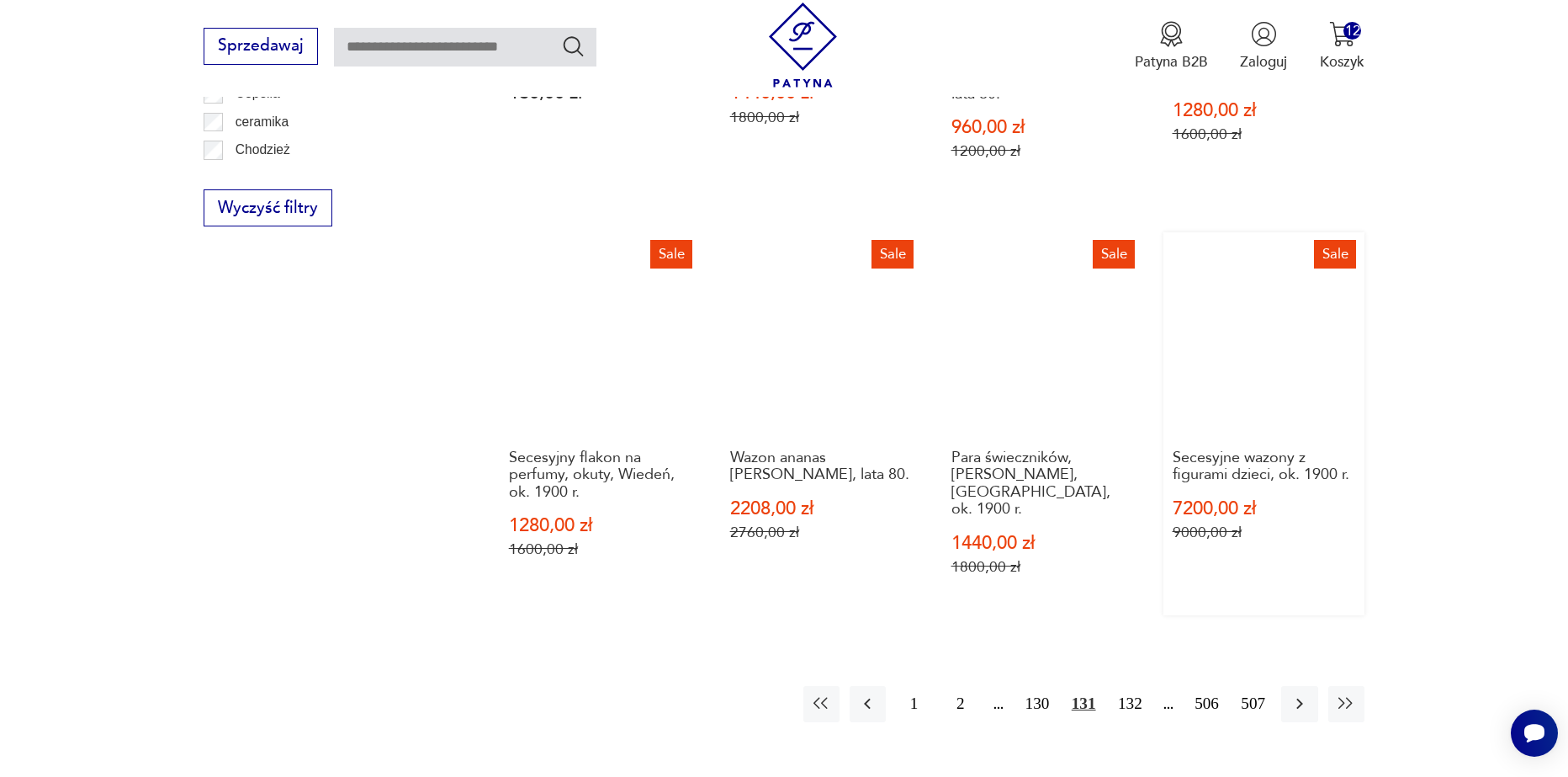
scroll to position [1990, 0]
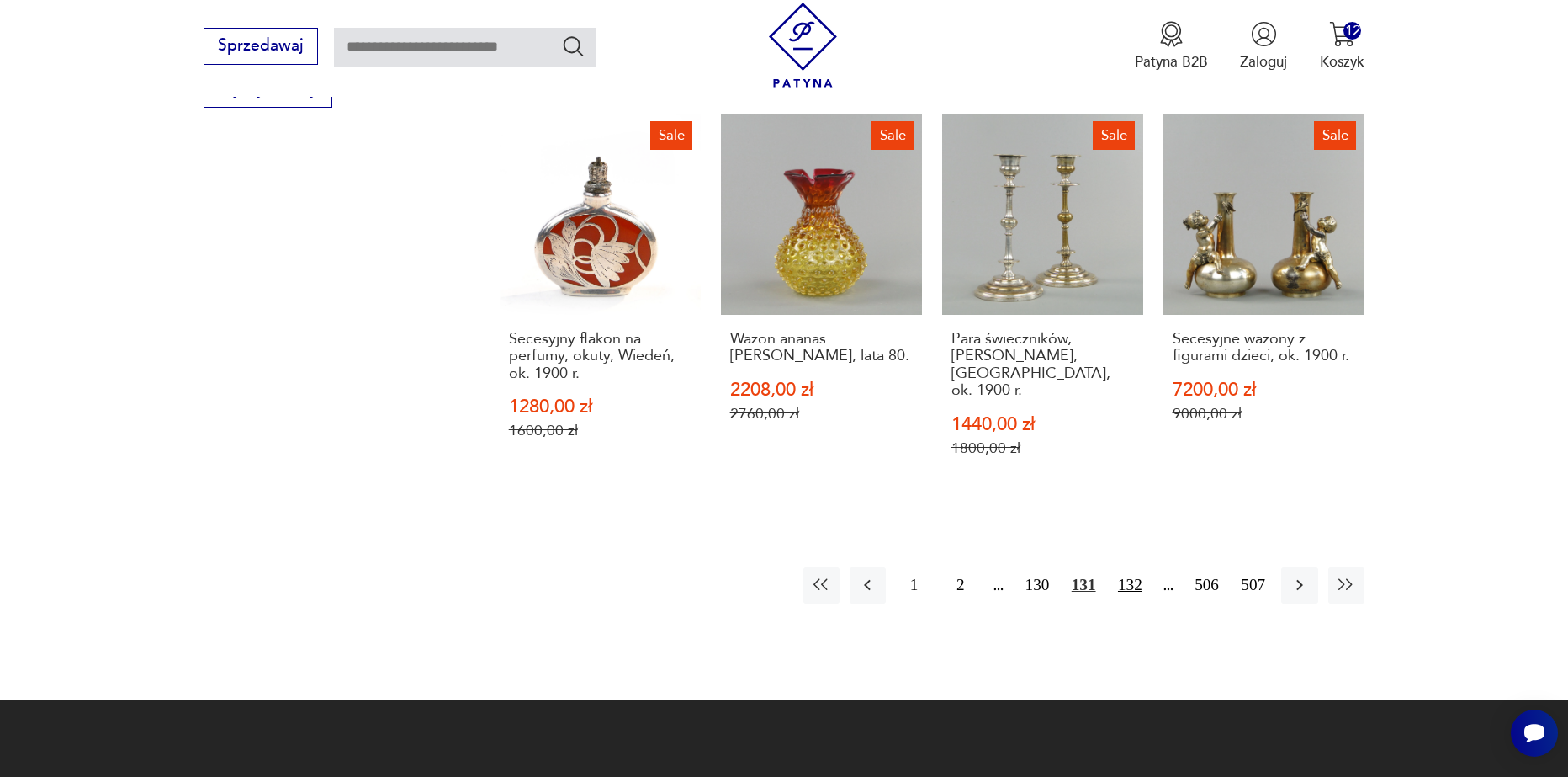
click at [1138, 567] on button "132" at bounding box center [1130, 585] width 37 height 37
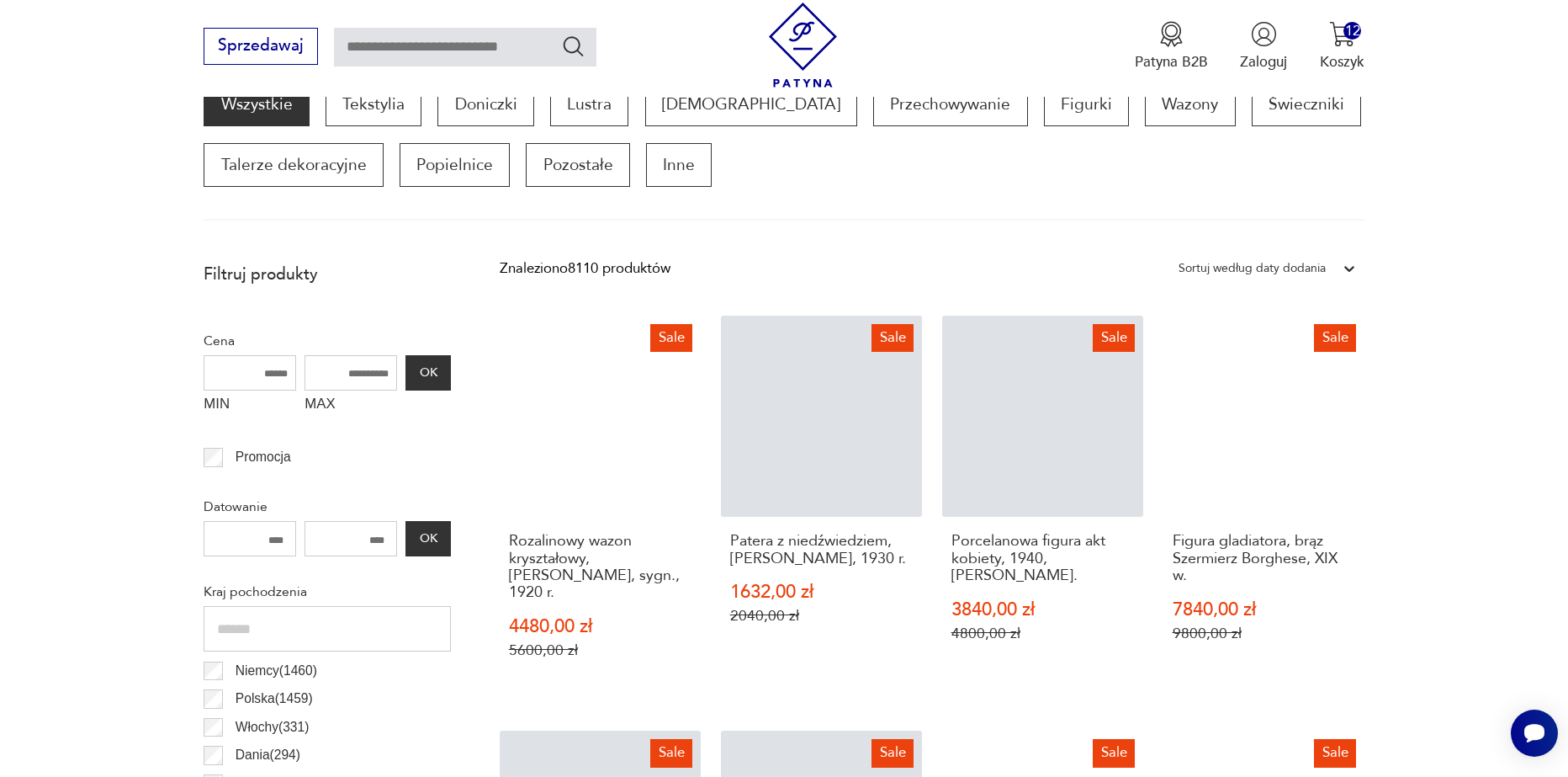
scroll to position [812, 0]
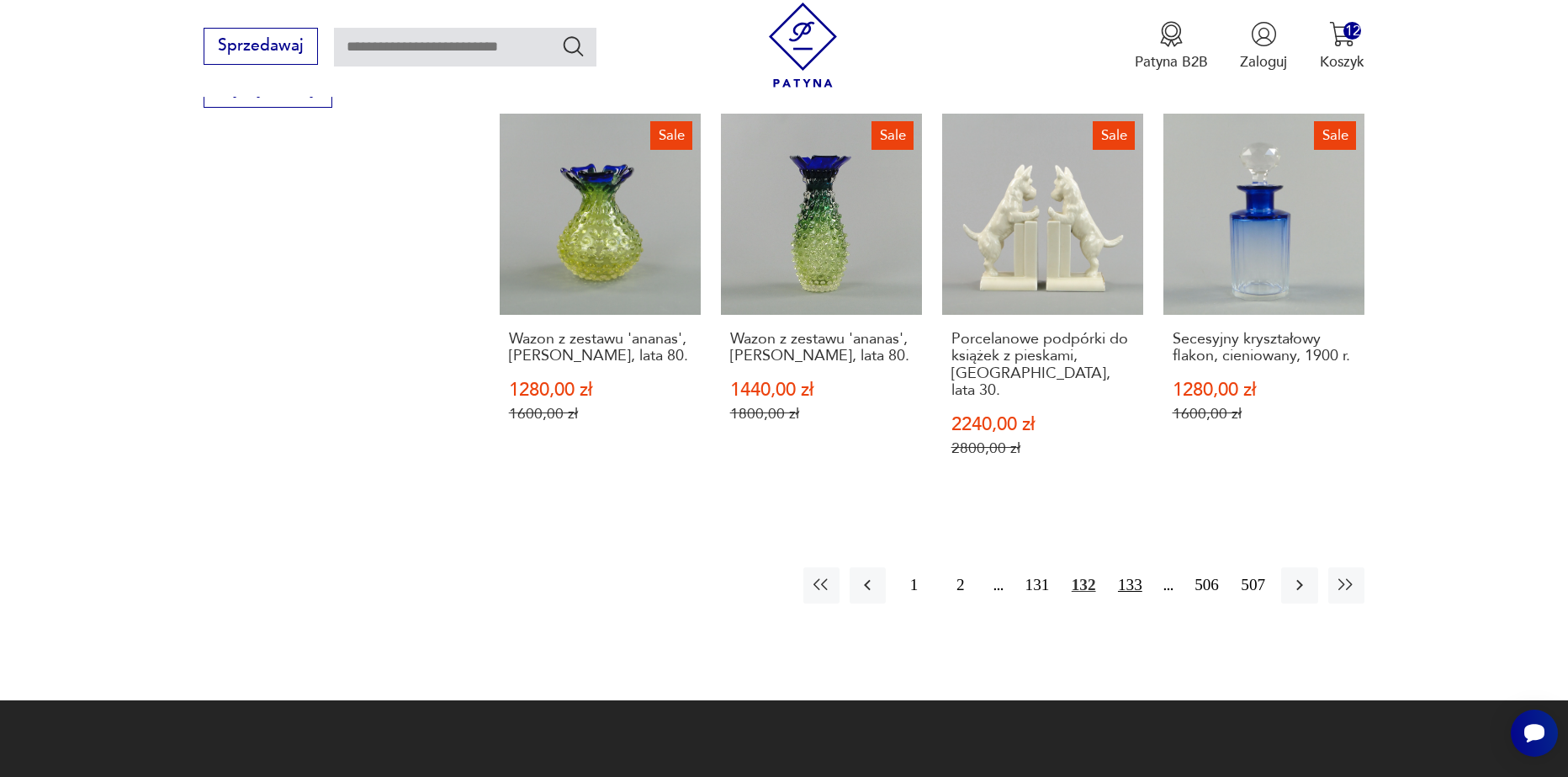
click at [1118, 567] on button "133" at bounding box center [1130, 585] width 37 height 37
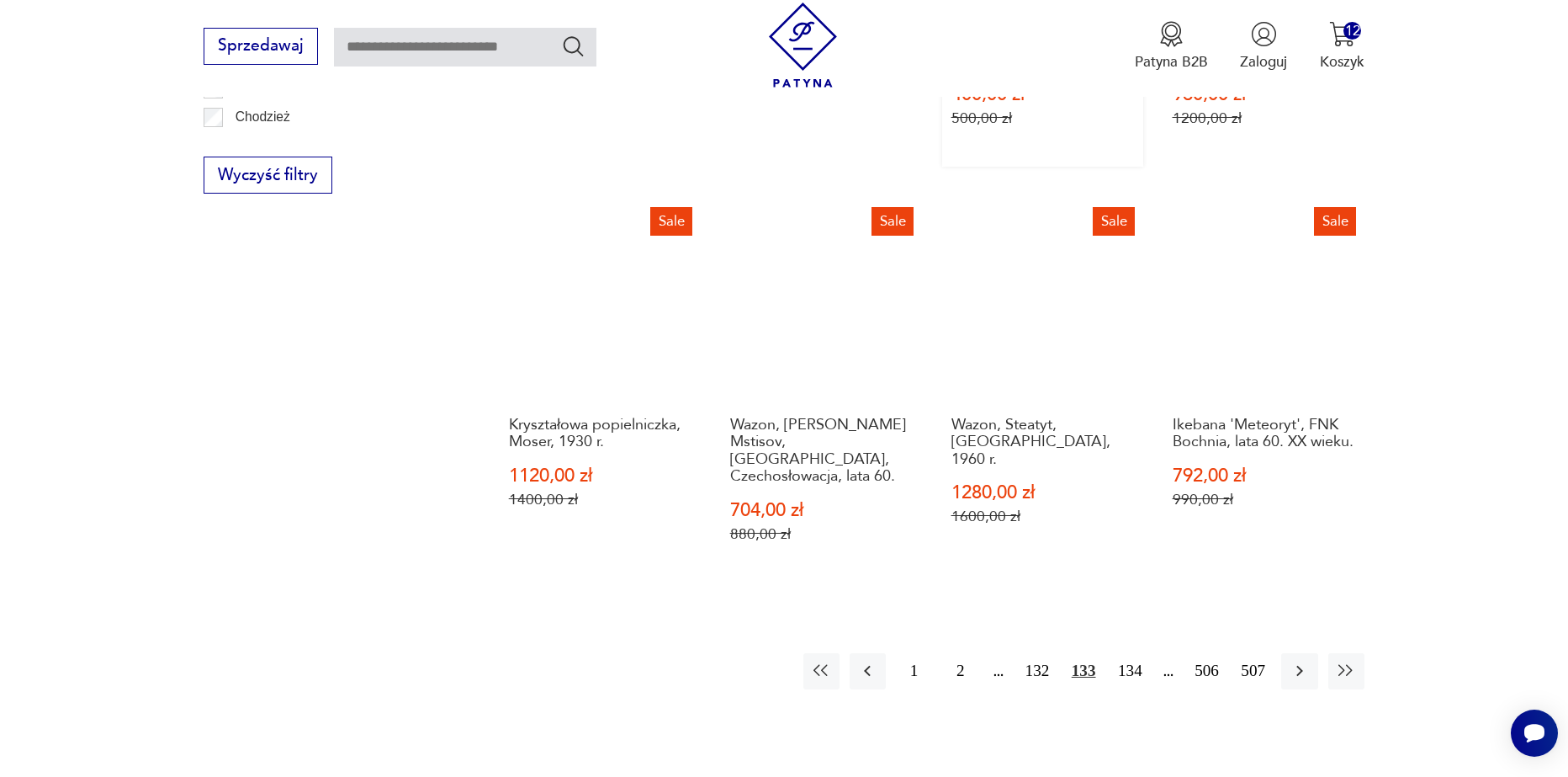
scroll to position [1906, 0]
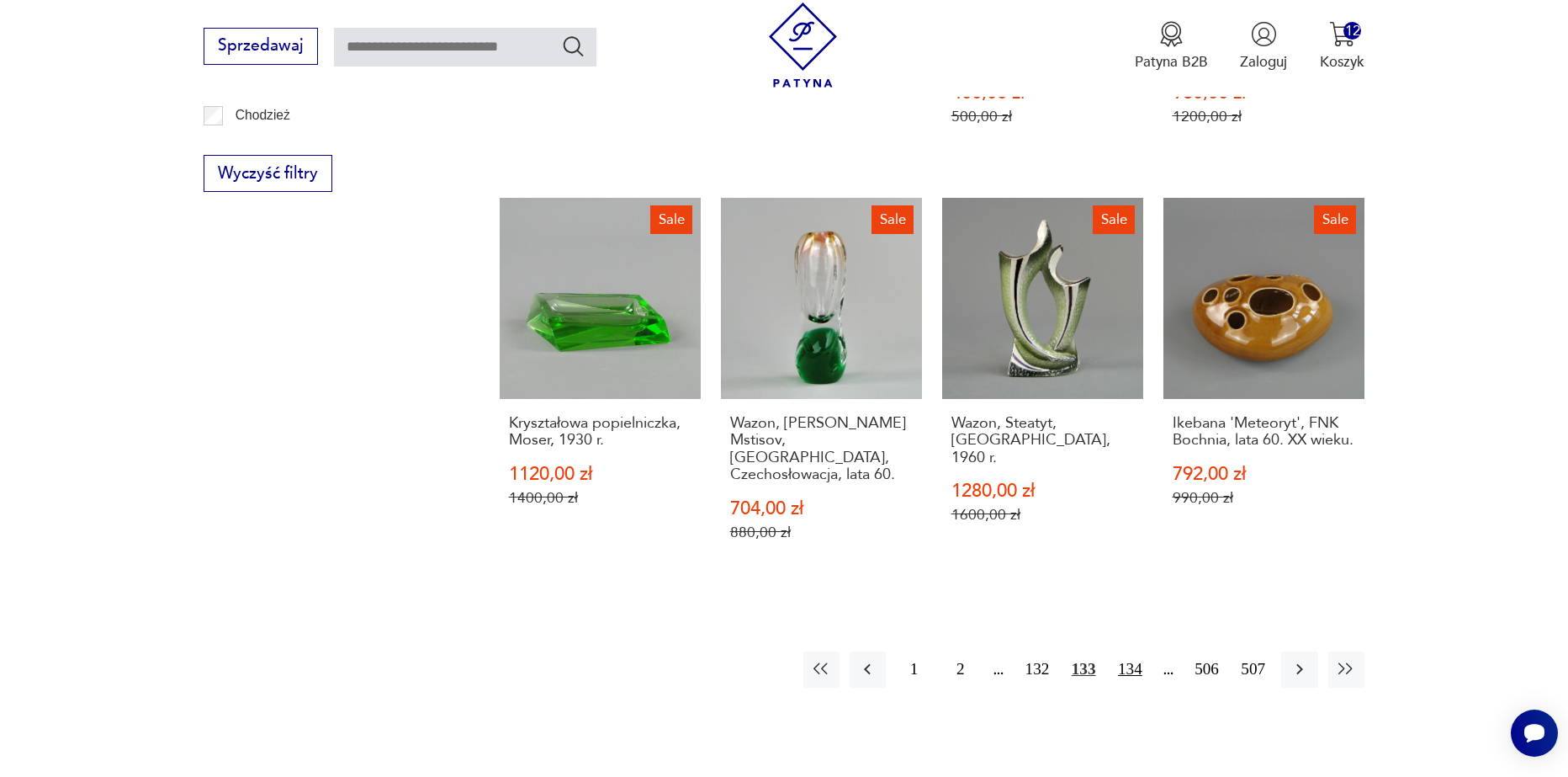
click at [1137, 651] on button "134" at bounding box center [1130, 669] width 37 height 37
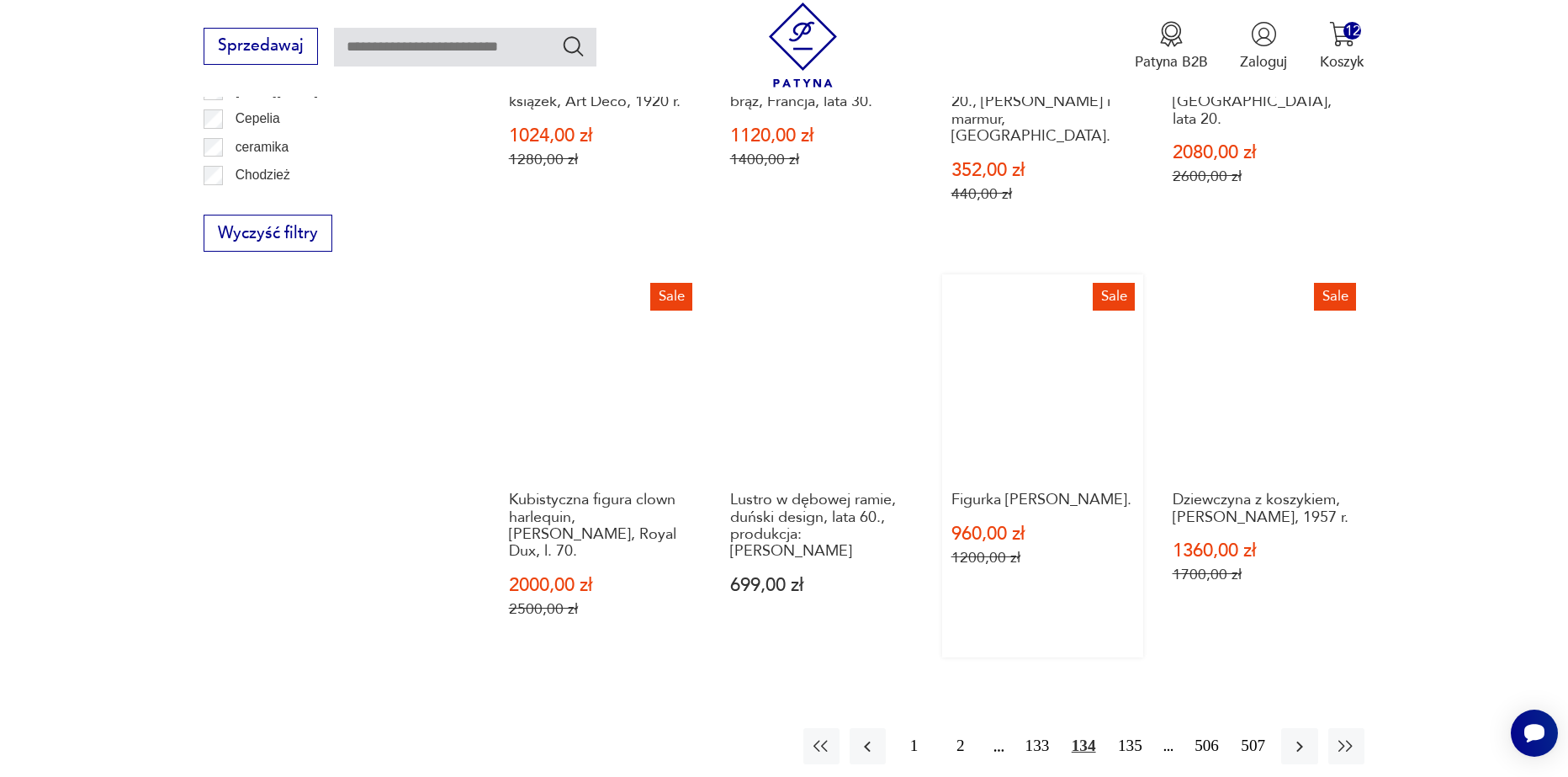
scroll to position [1906, 0]
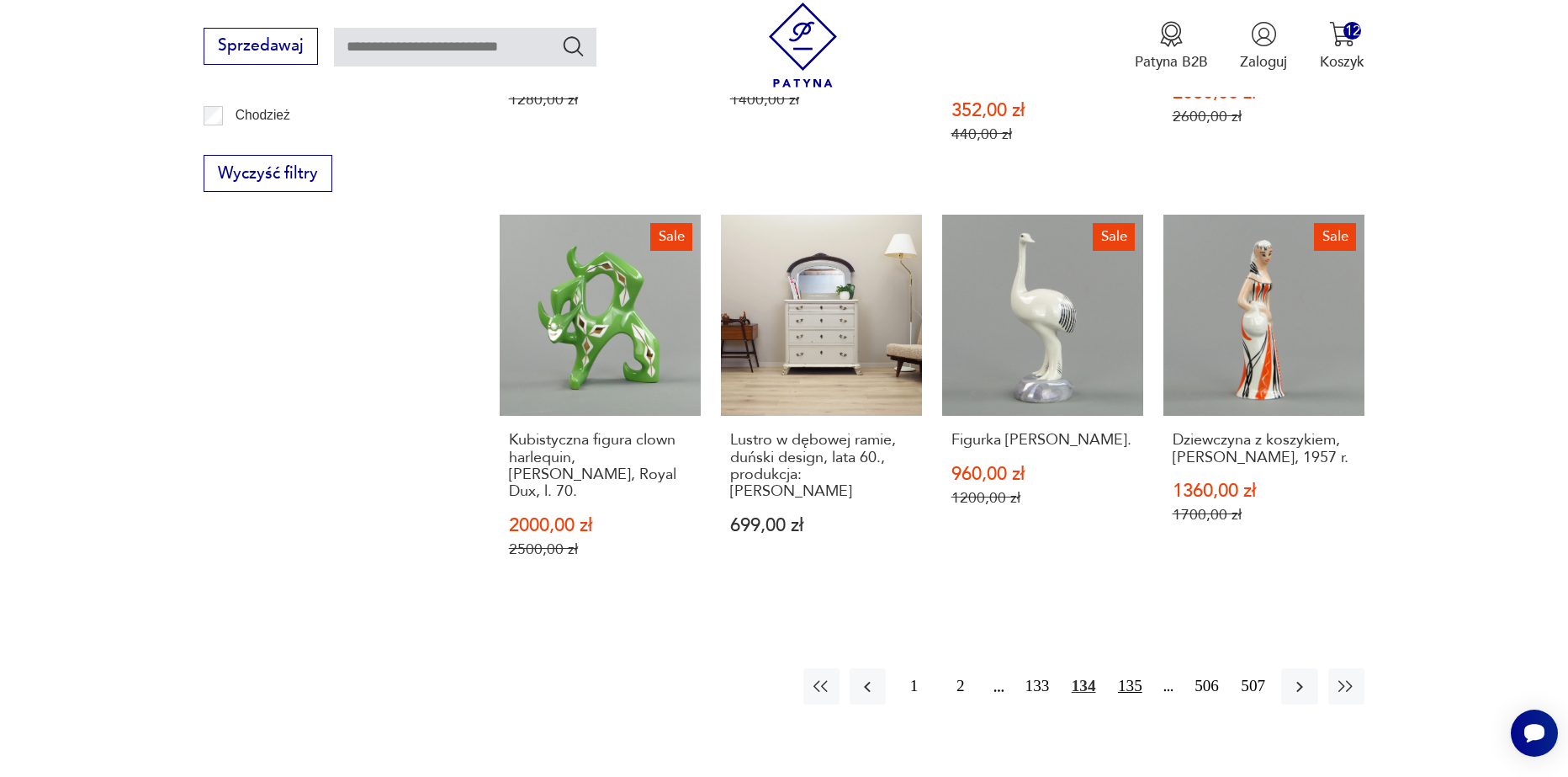
click at [1132, 668] on button "135" at bounding box center [1130, 686] width 37 height 37
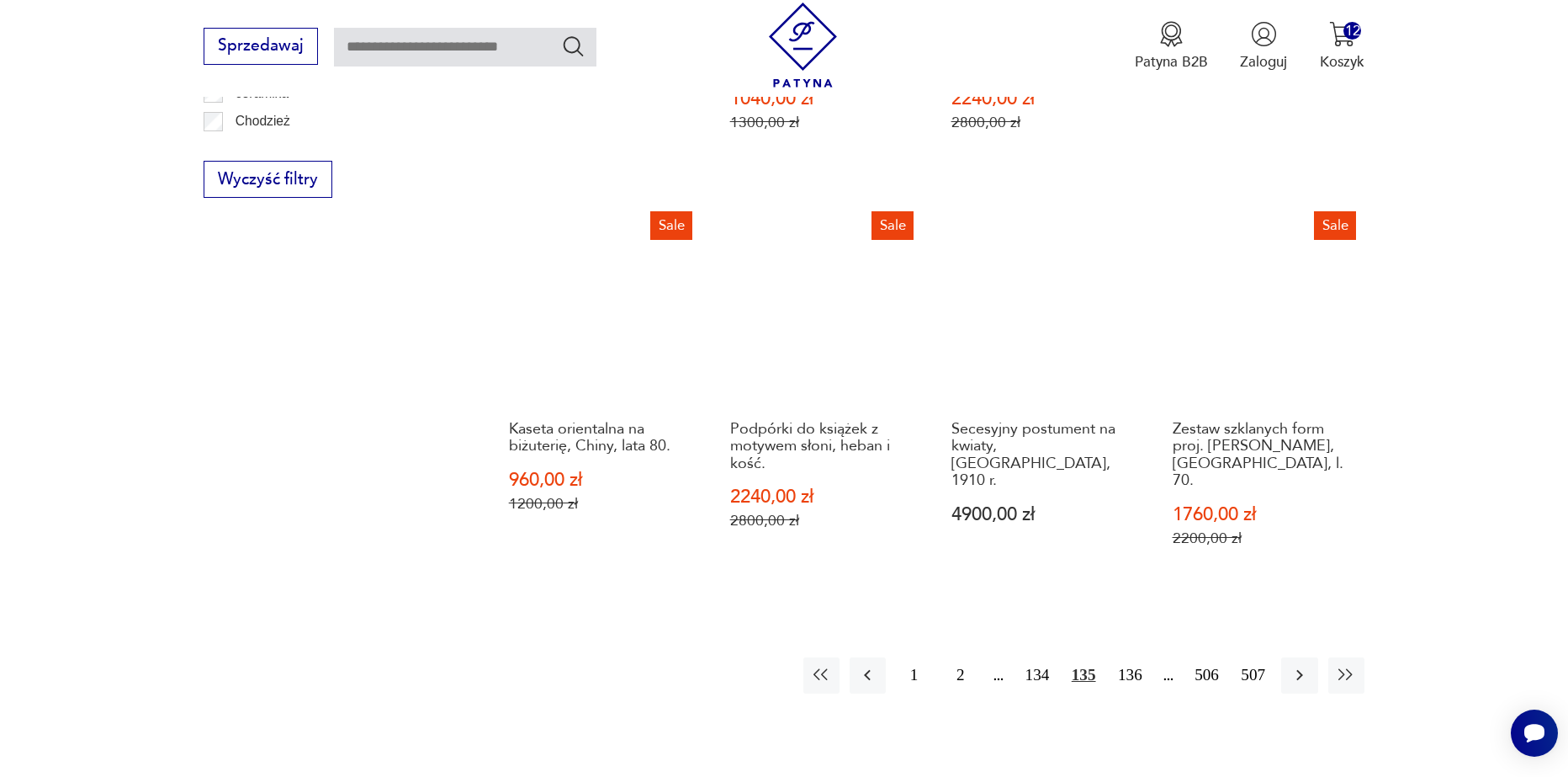
scroll to position [1906, 0]
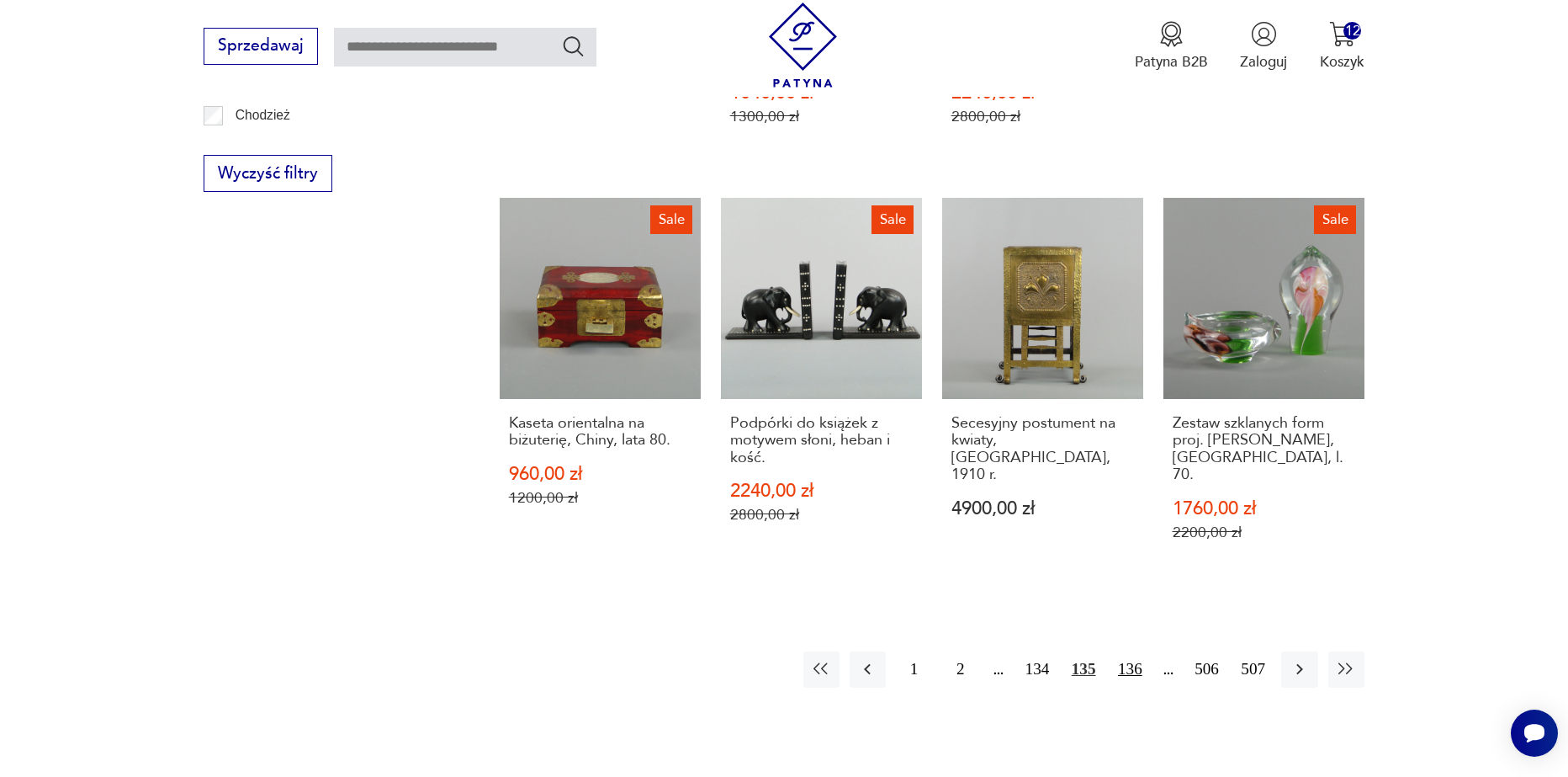
click at [1132, 651] on button "136" at bounding box center [1130, 669] width 37 height 37
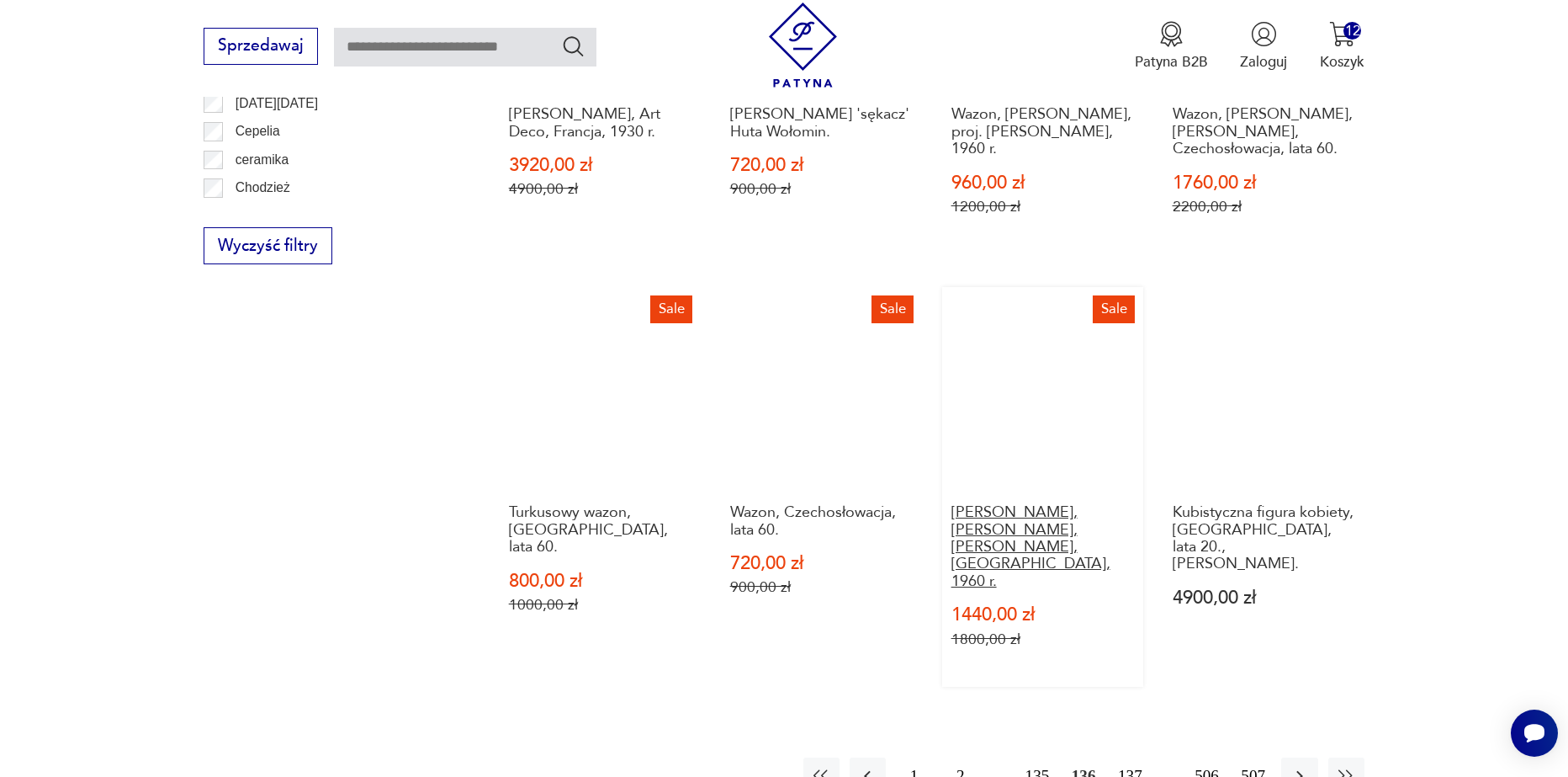
scroll to position [1906, 0]
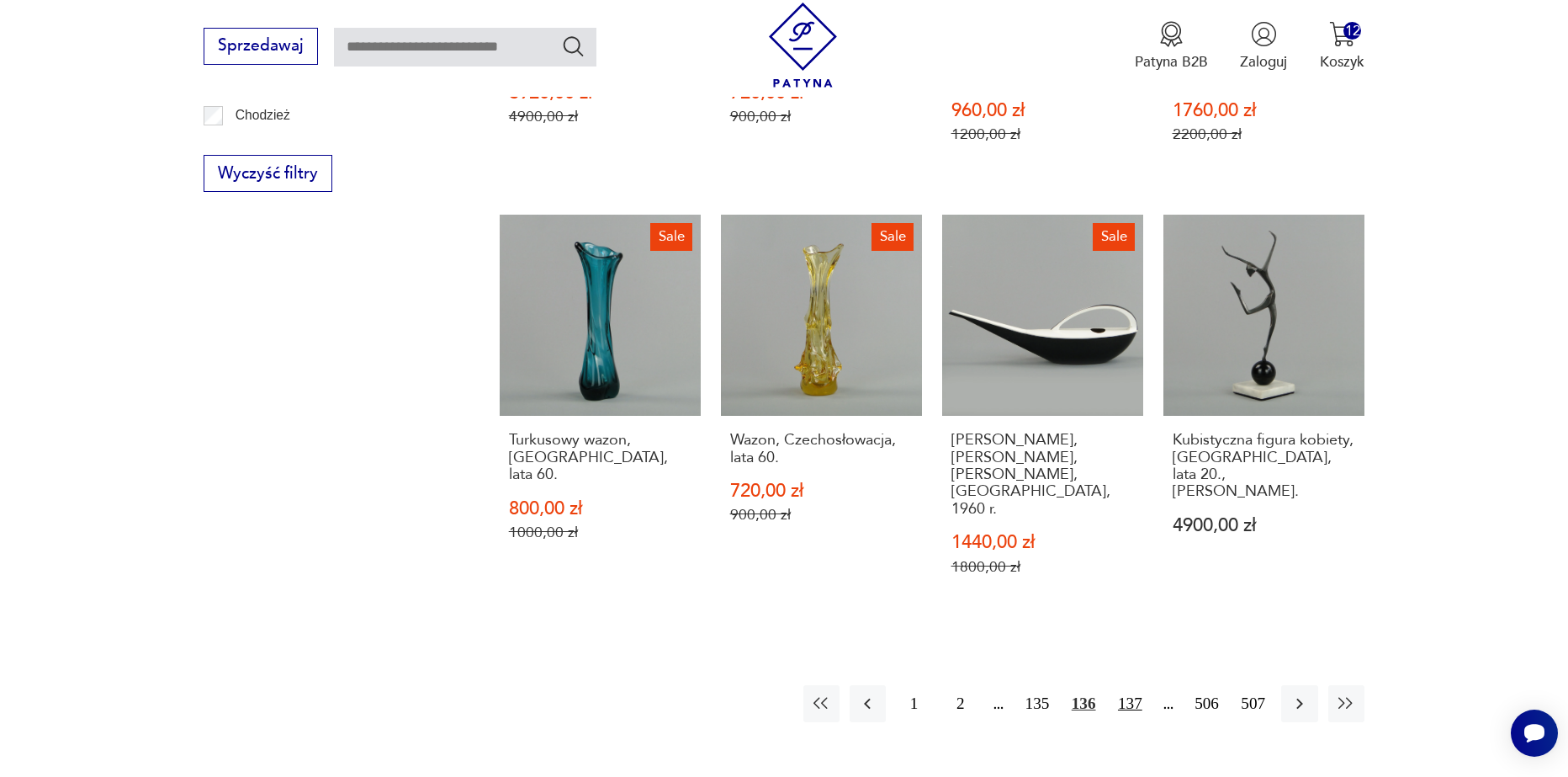
click at [1129, 685] on button "137" at bounding box center [1130, 703] width 37 height 37
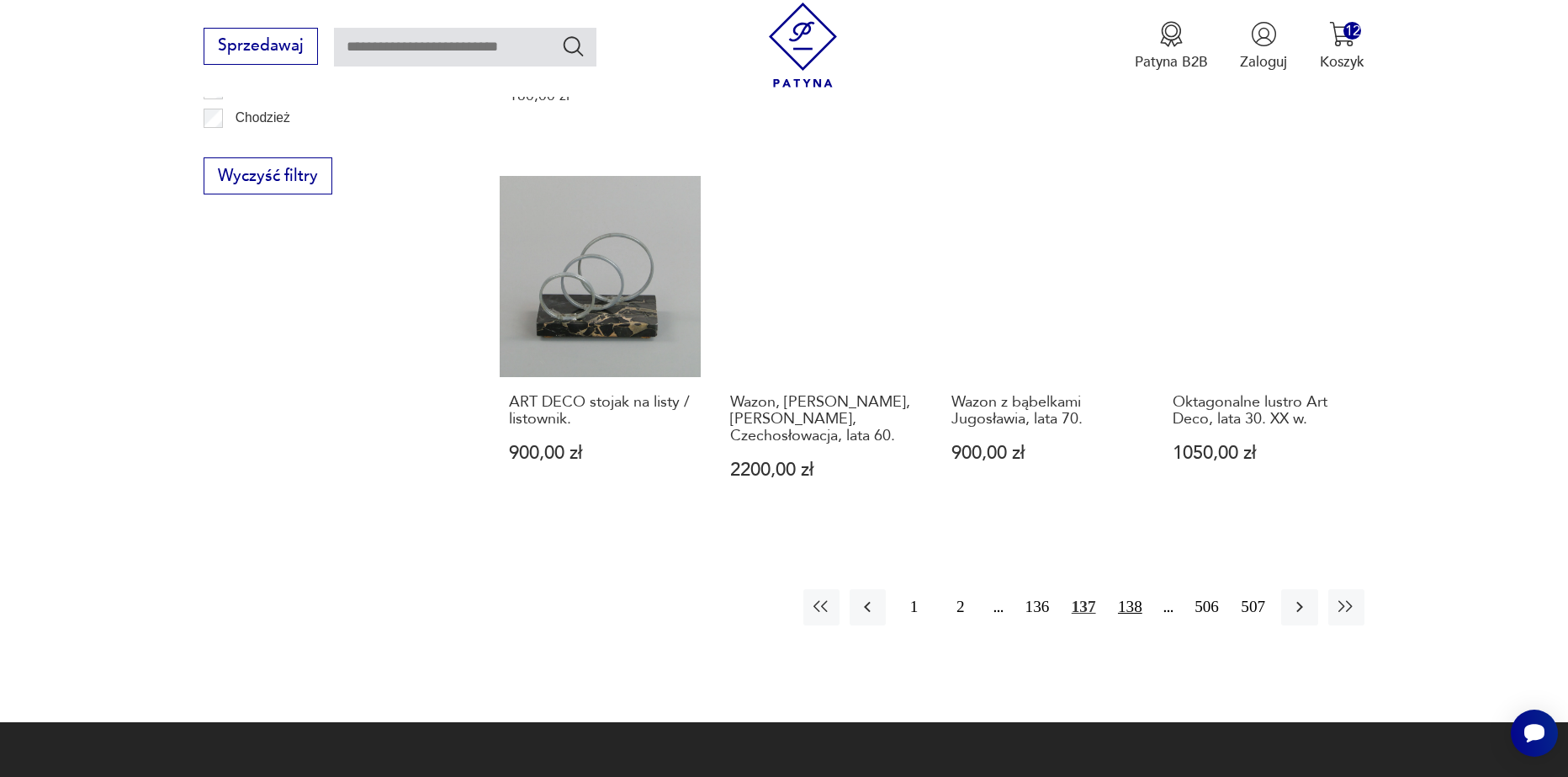
scroll to position [1906, 0]
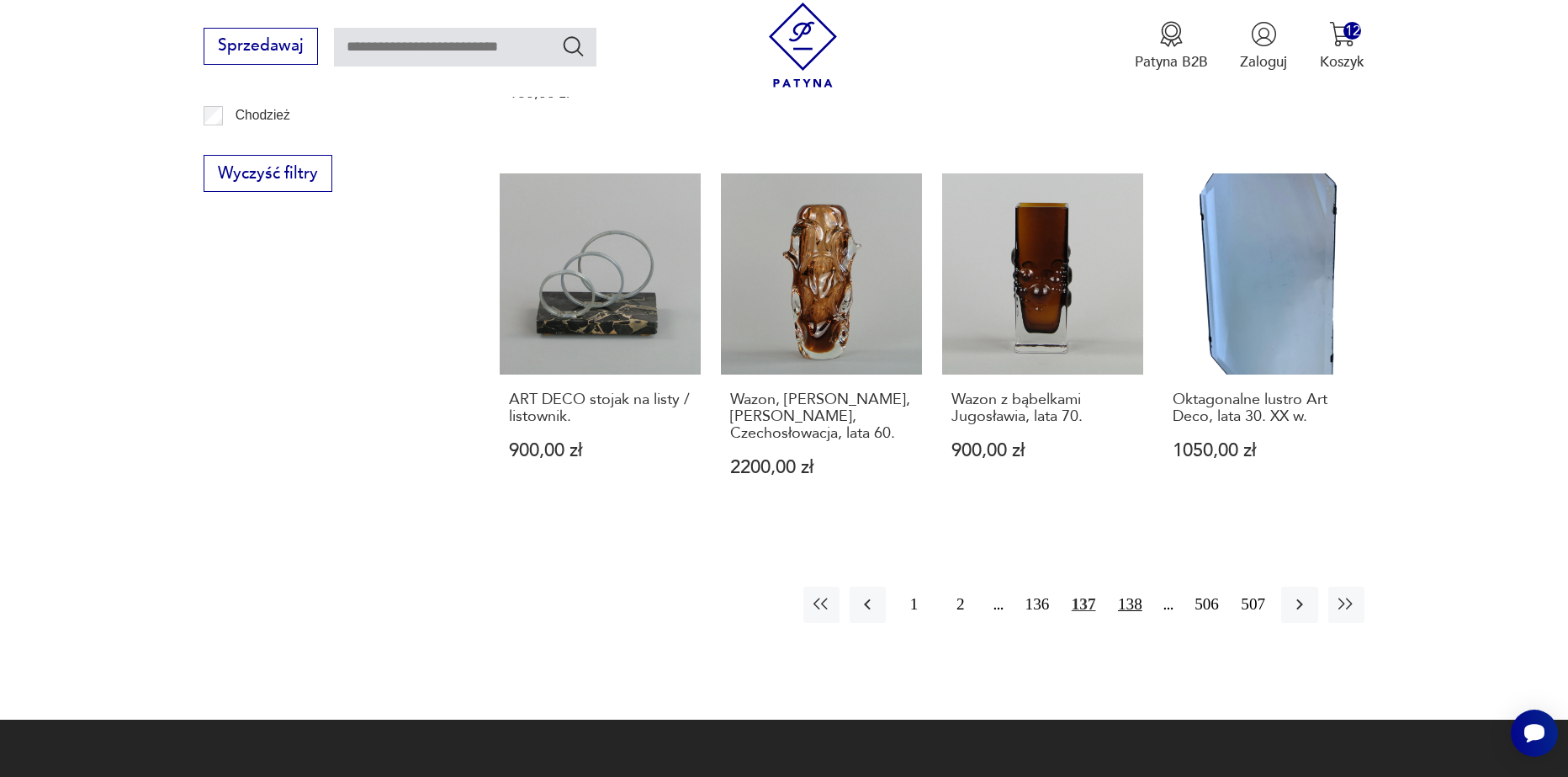
click at [1134, 587] on button "138" at bounding box center [1130, 605] width 37 height 37
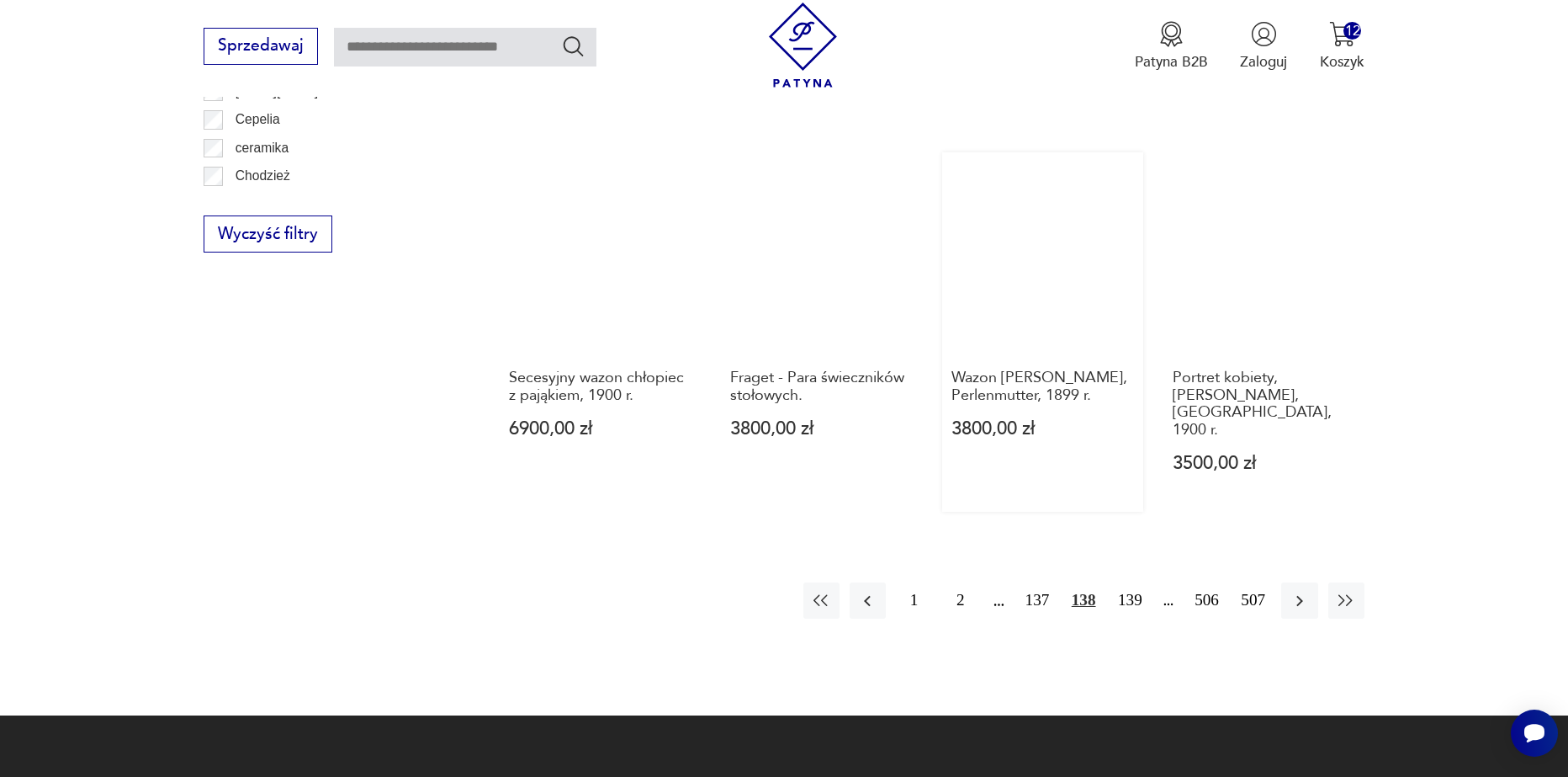
scroll to position [1906, 0]
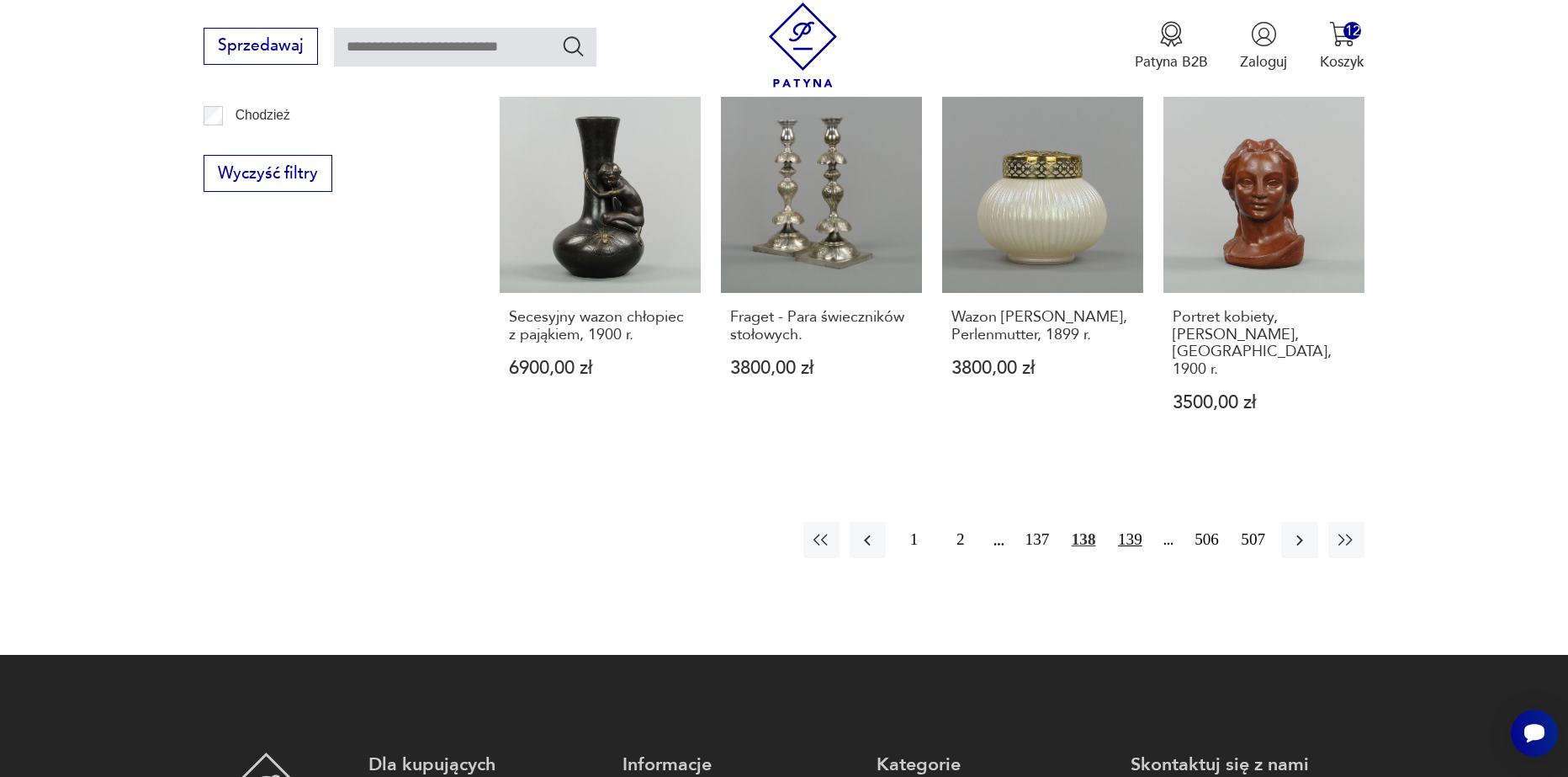
click at [1128, 529] on button "139" at bounding box center [1130, 539] width 37 height 37
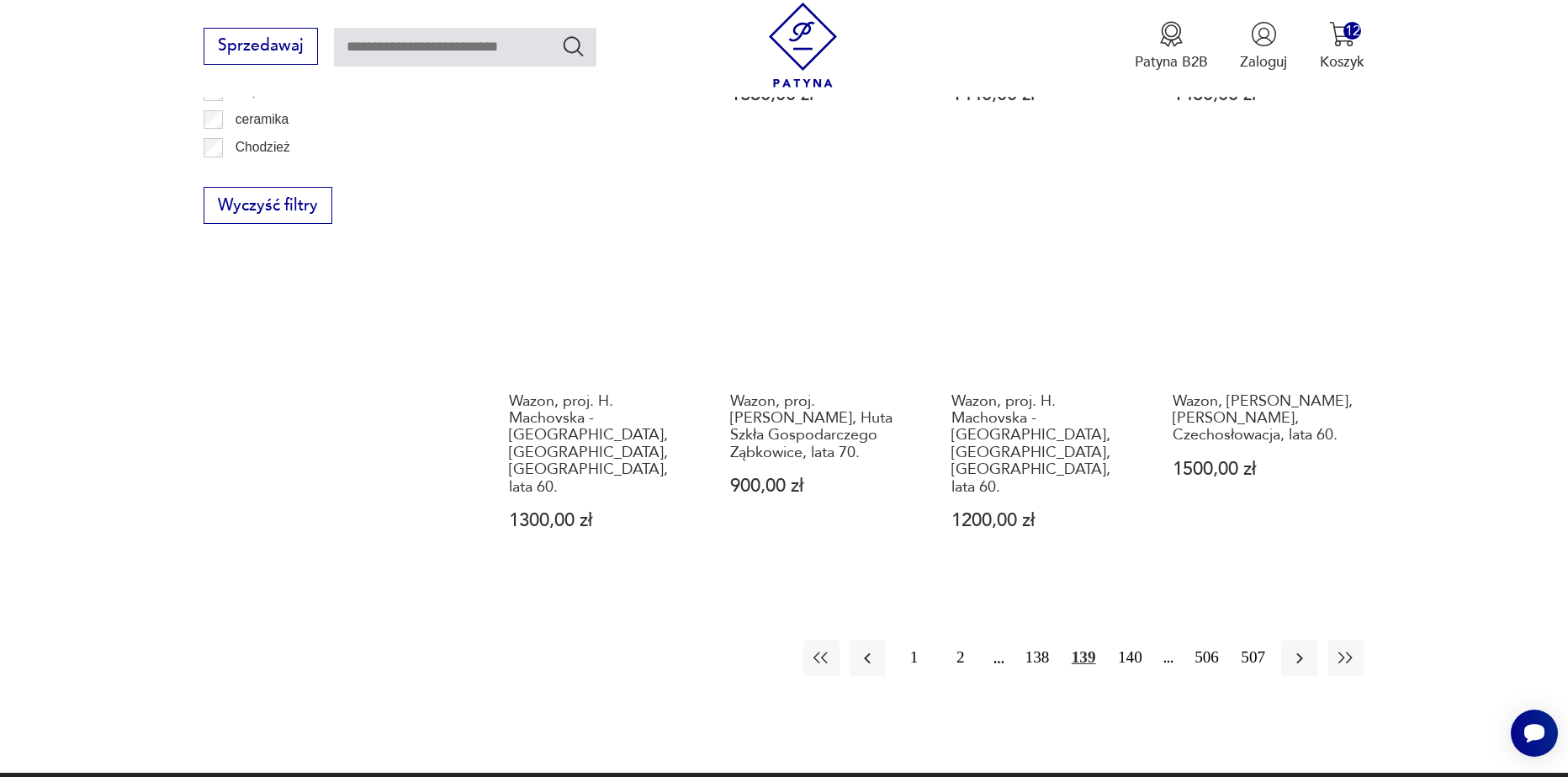
scroll to position [1990, 0]
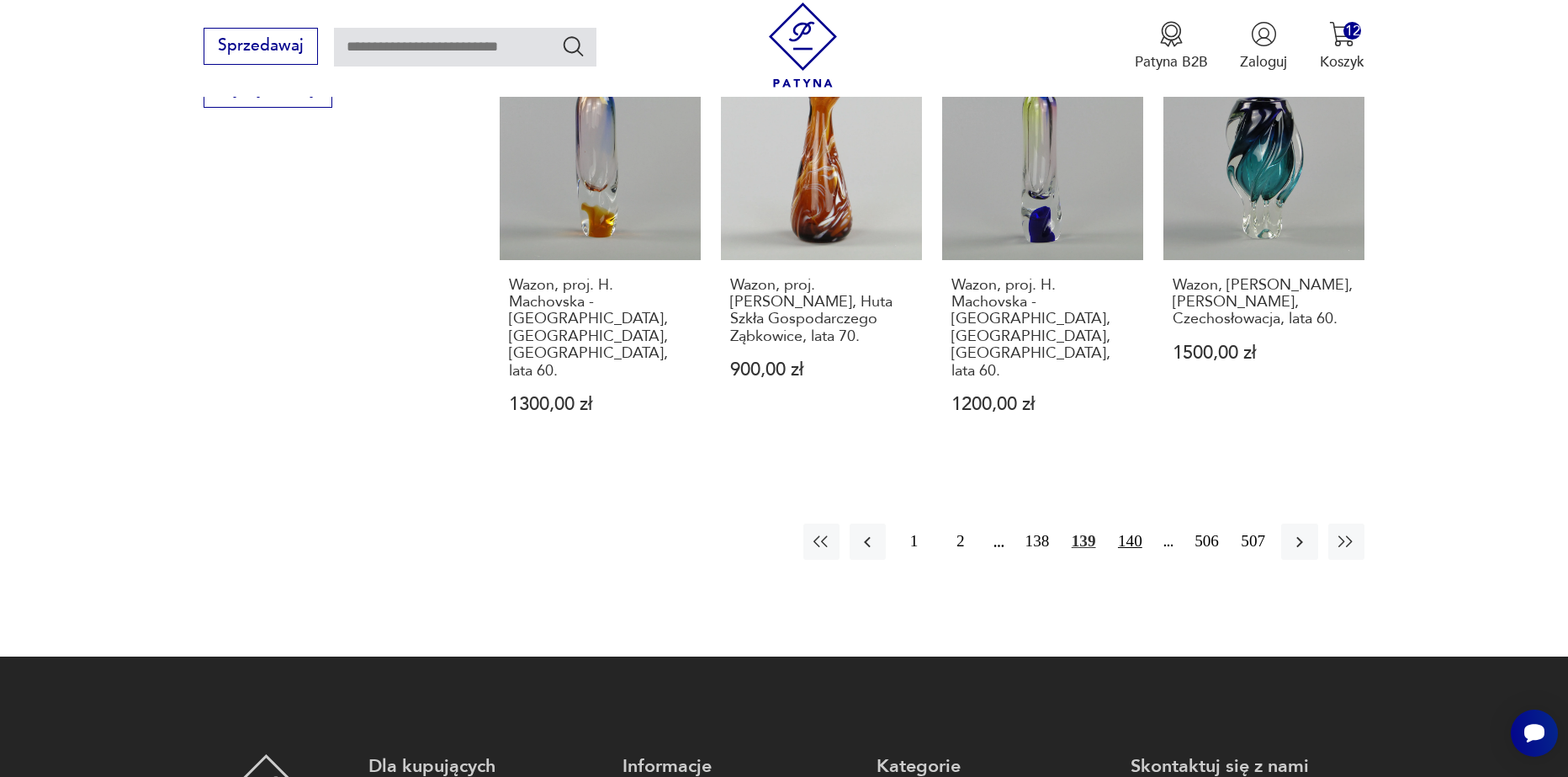
click at [1139, 523] on button "140" at bounding box center [1130, 541] width 37 height 37
click at [1139, 523] on button "141" at bounding box center [1130, 541] width 37 height 37
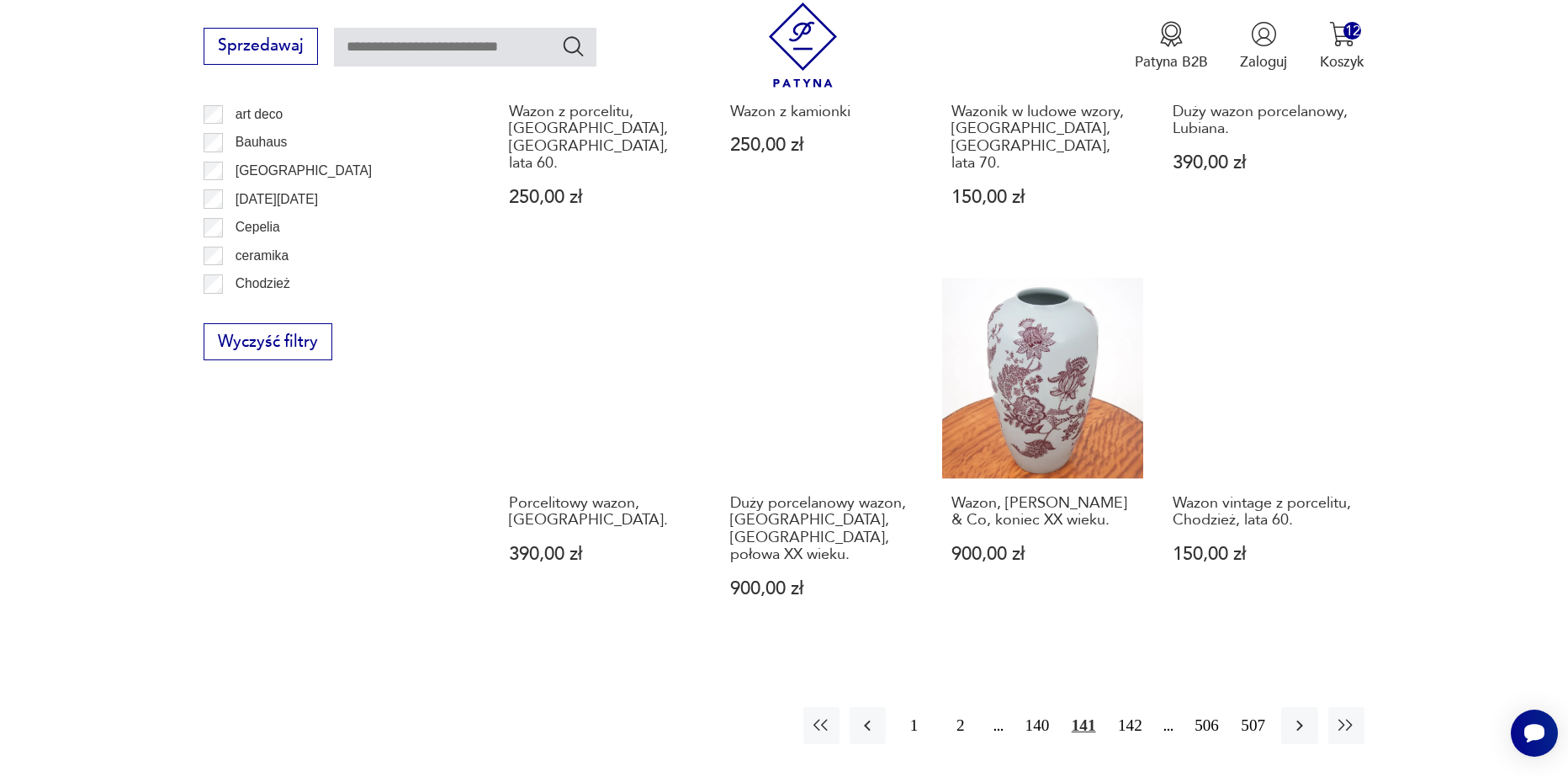
scroll to position [1822, 0]
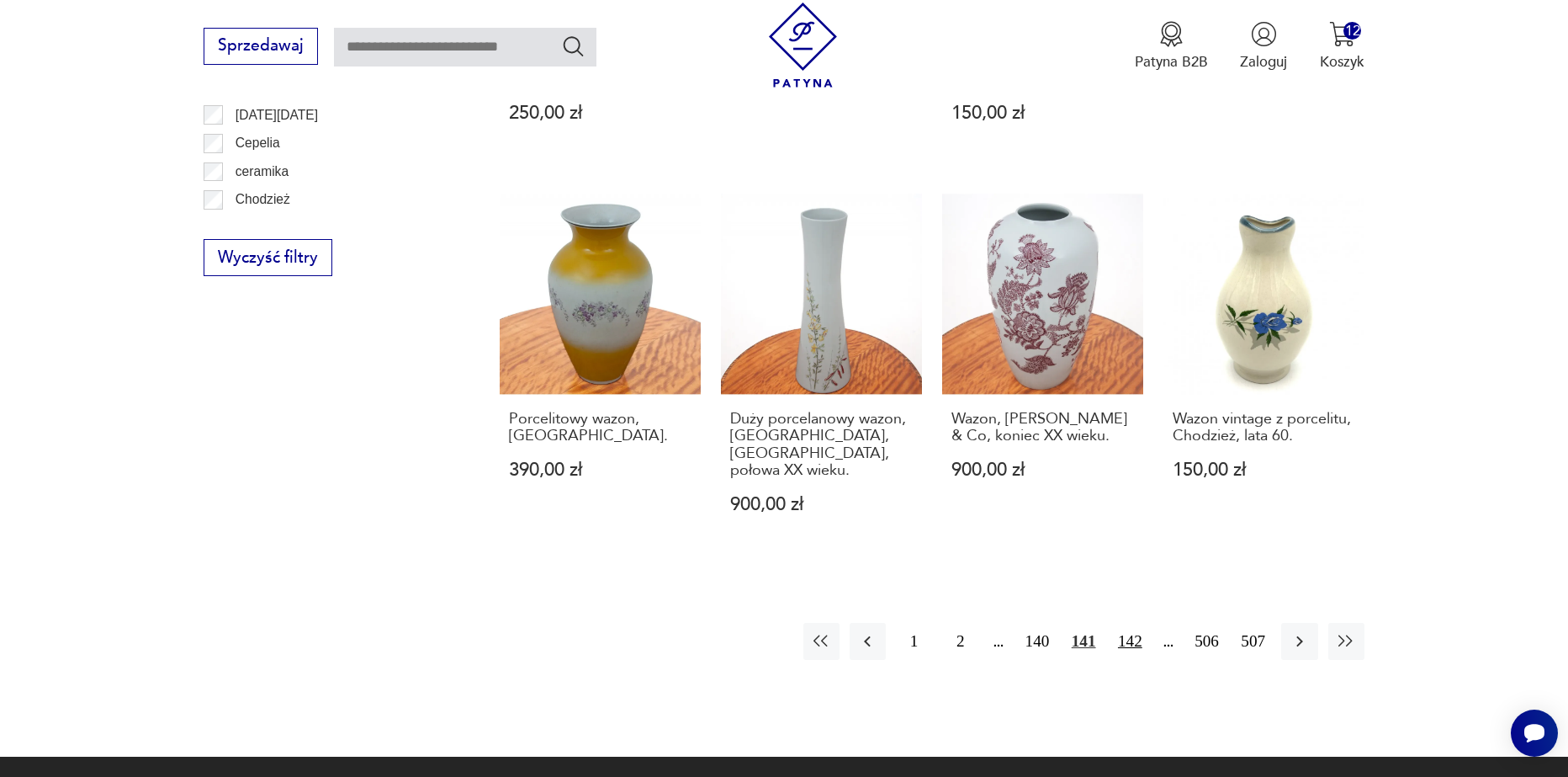
click at [1128, 622] on button "142" at bounding box center [1130, 640] width 37 height 37
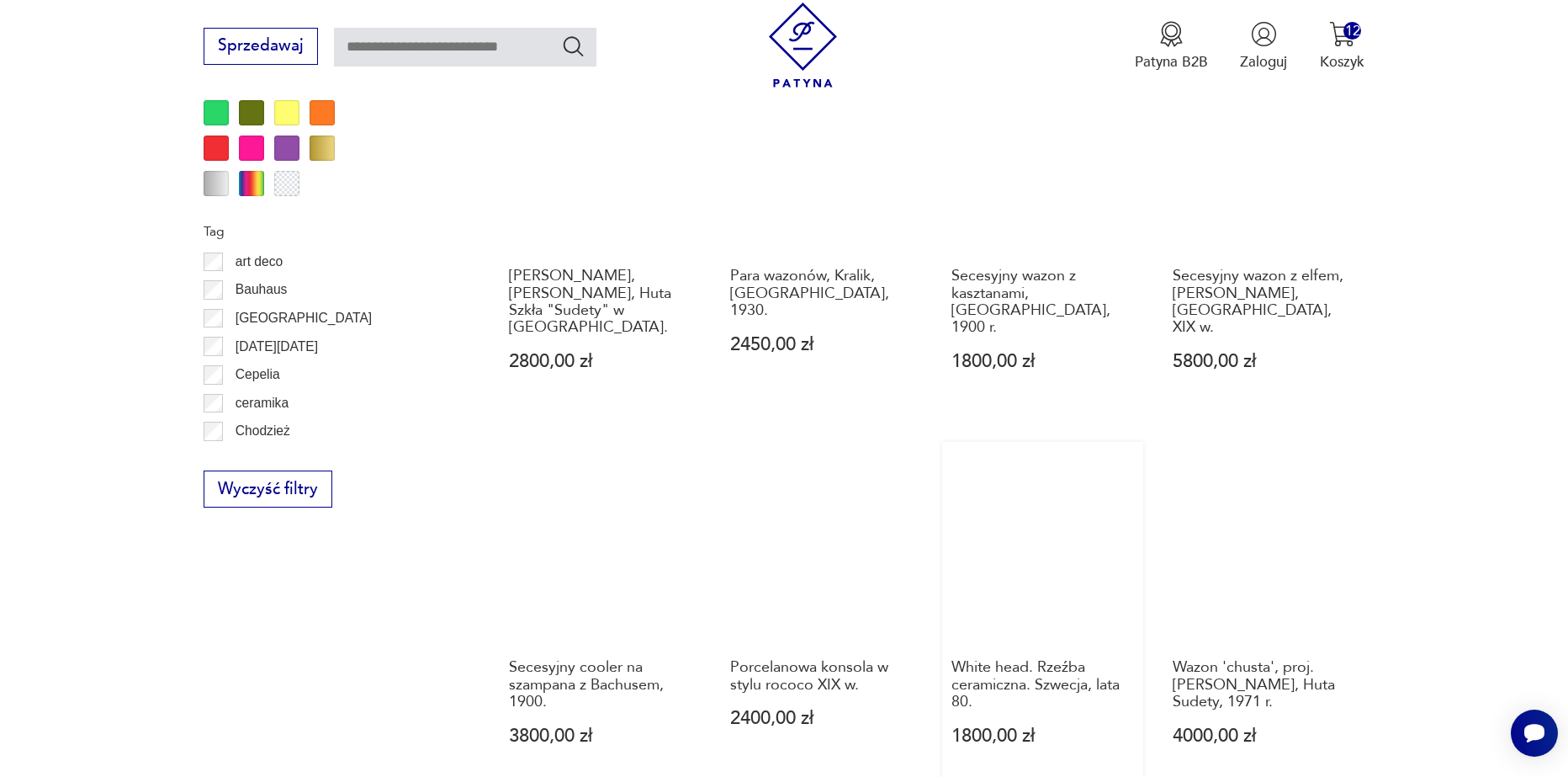
scroll to position [1822, 0]
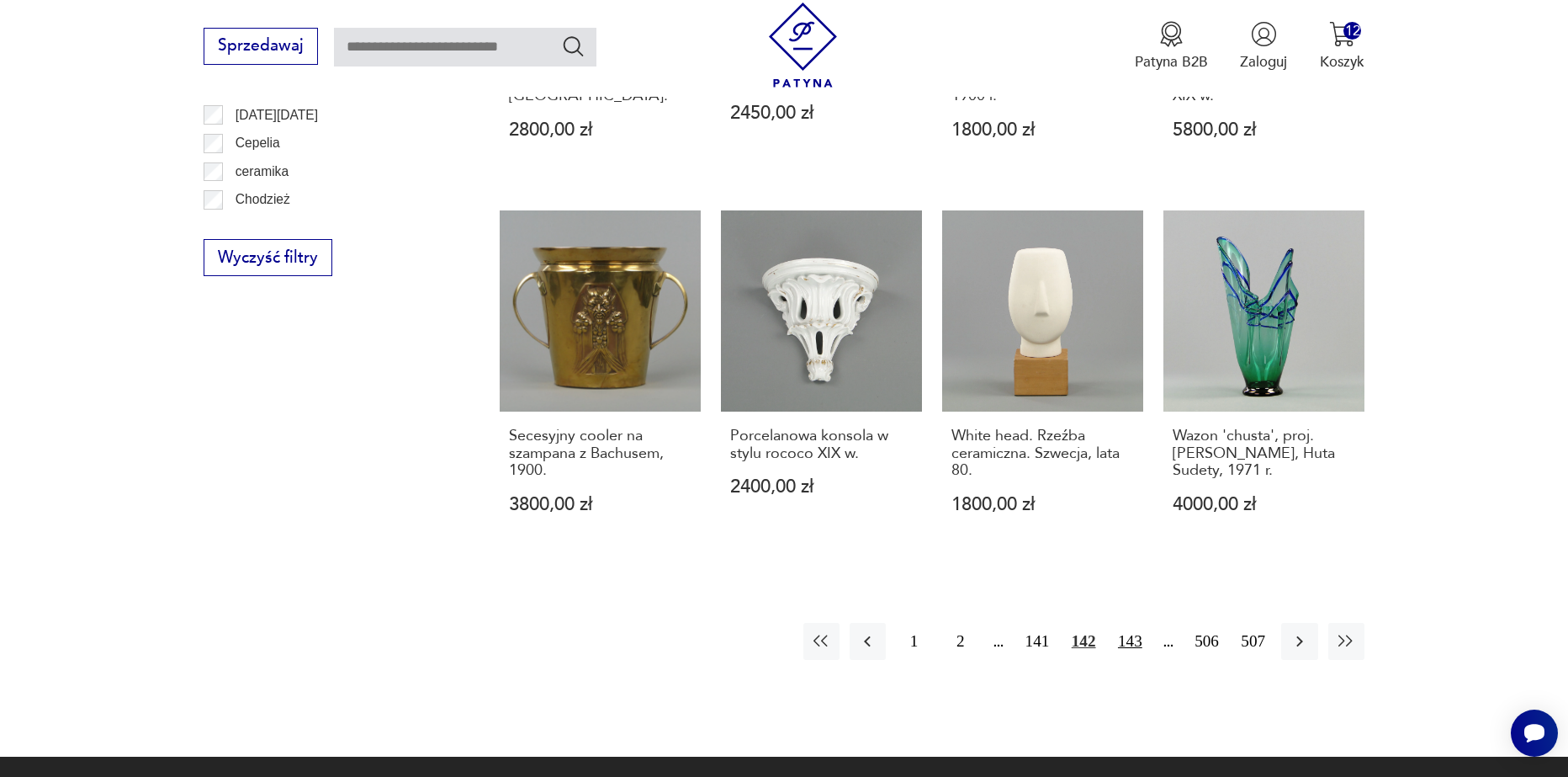
click at [1137, 635] on button "143" at bounding box center [1130, 640] width 37 height 37
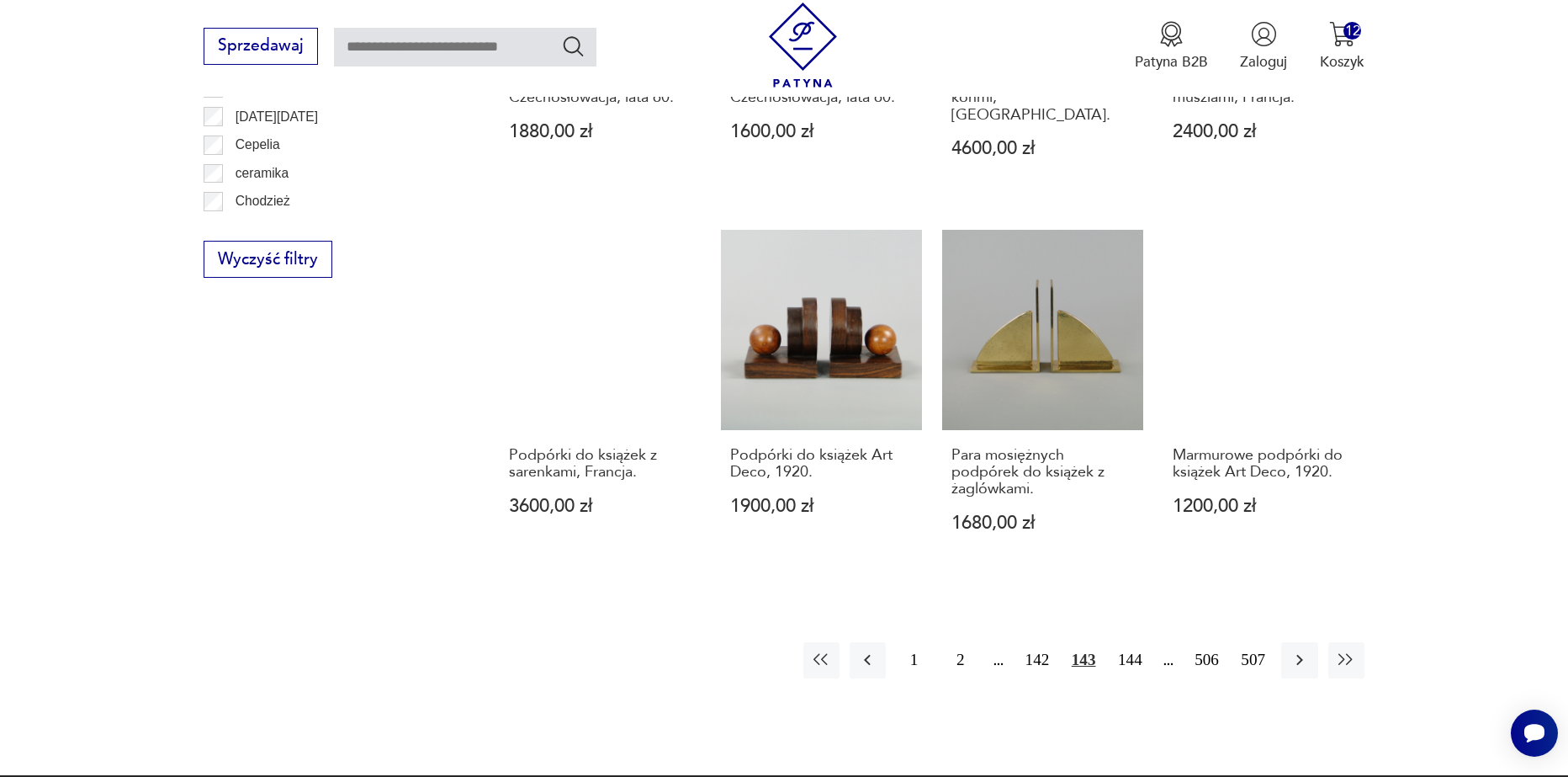
scroll to position [1822, 0]
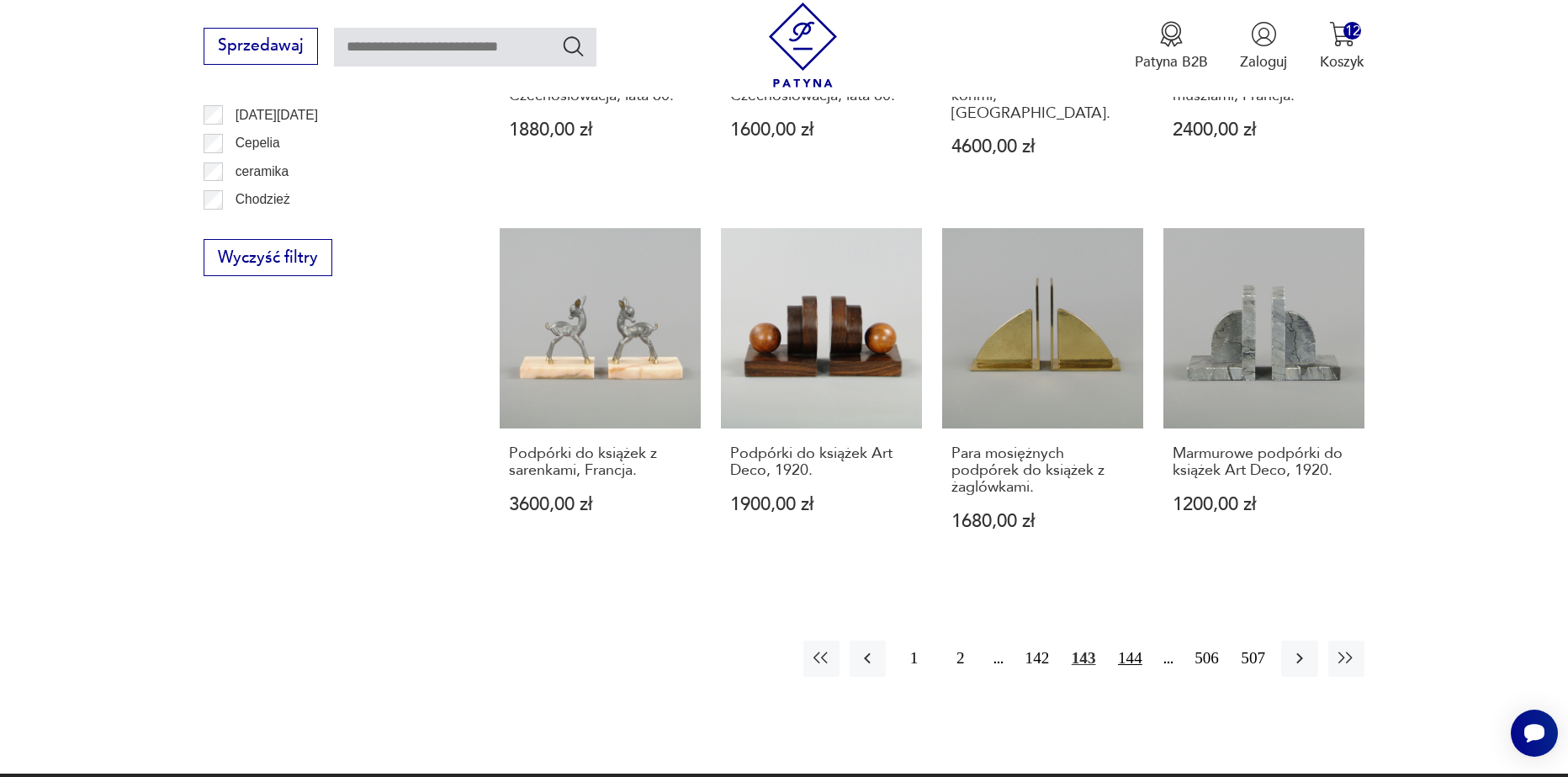
click at [1119, 640] on button "144" at bounding box center [1130, 658] width 37 height 37
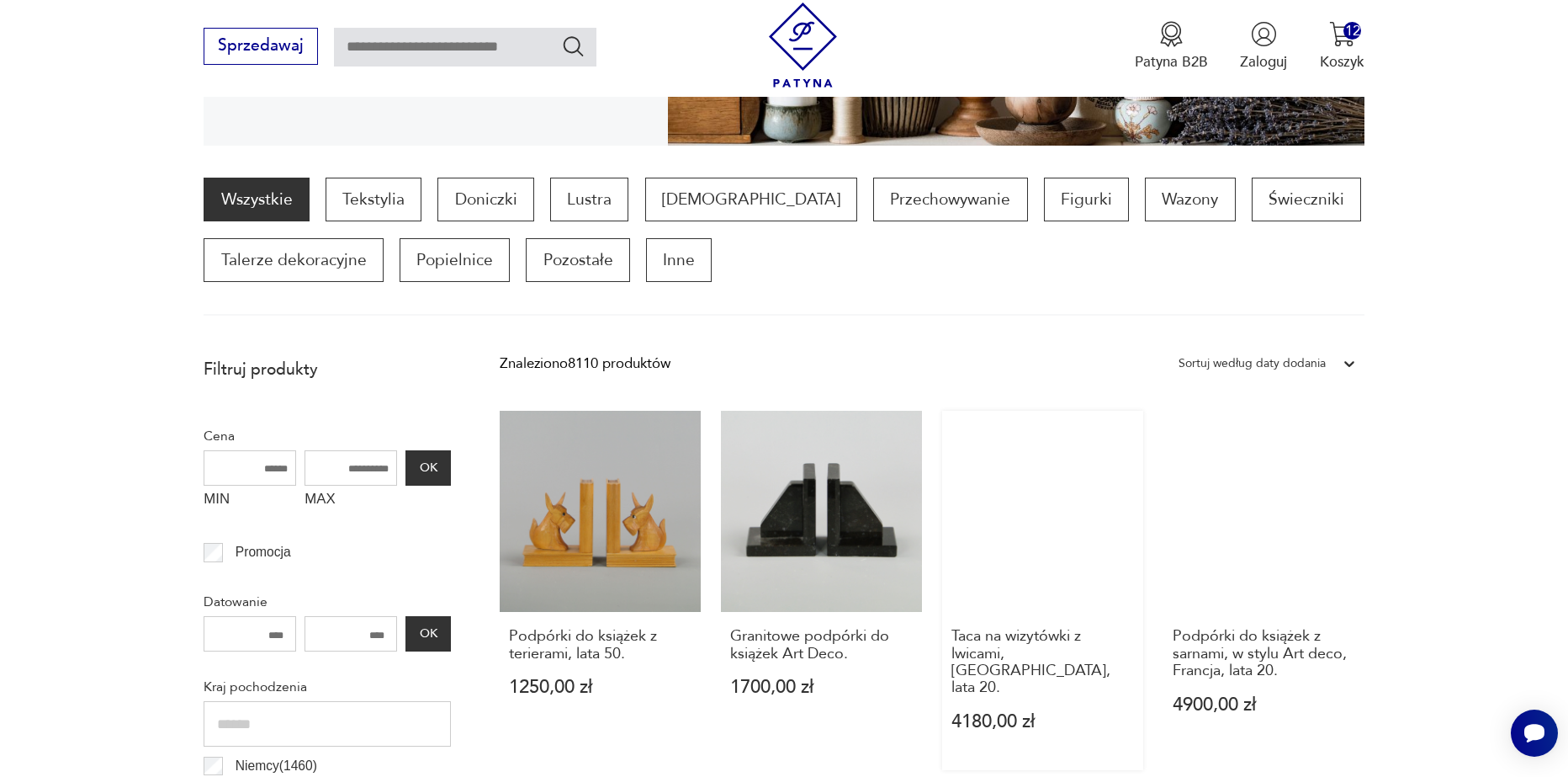
scroll to position [391, 0]
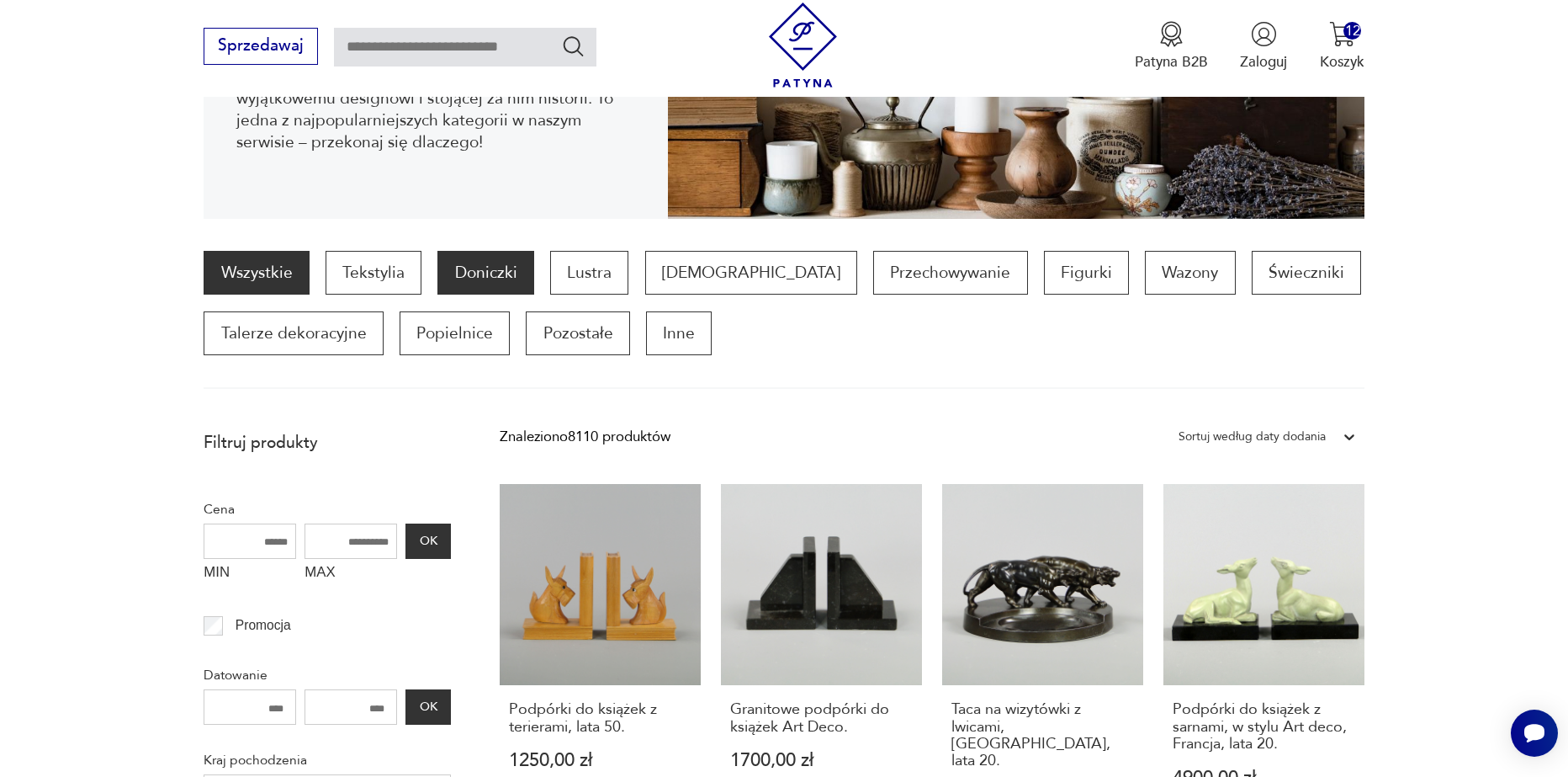
click at [443, 284] on p "Doniczki" at bounding box center [485, 272] width 96 height 44
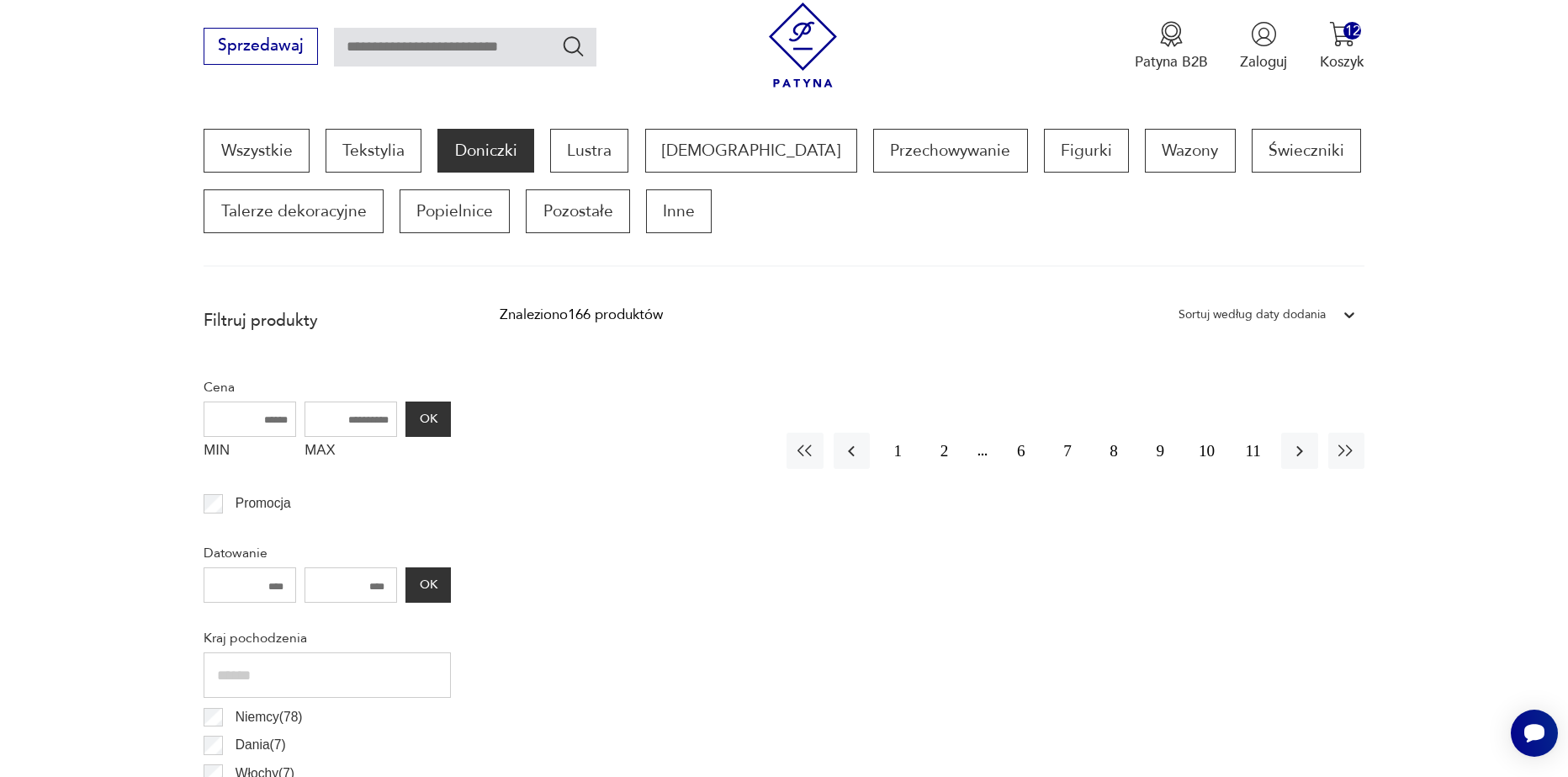
scroll to position [475, 0]
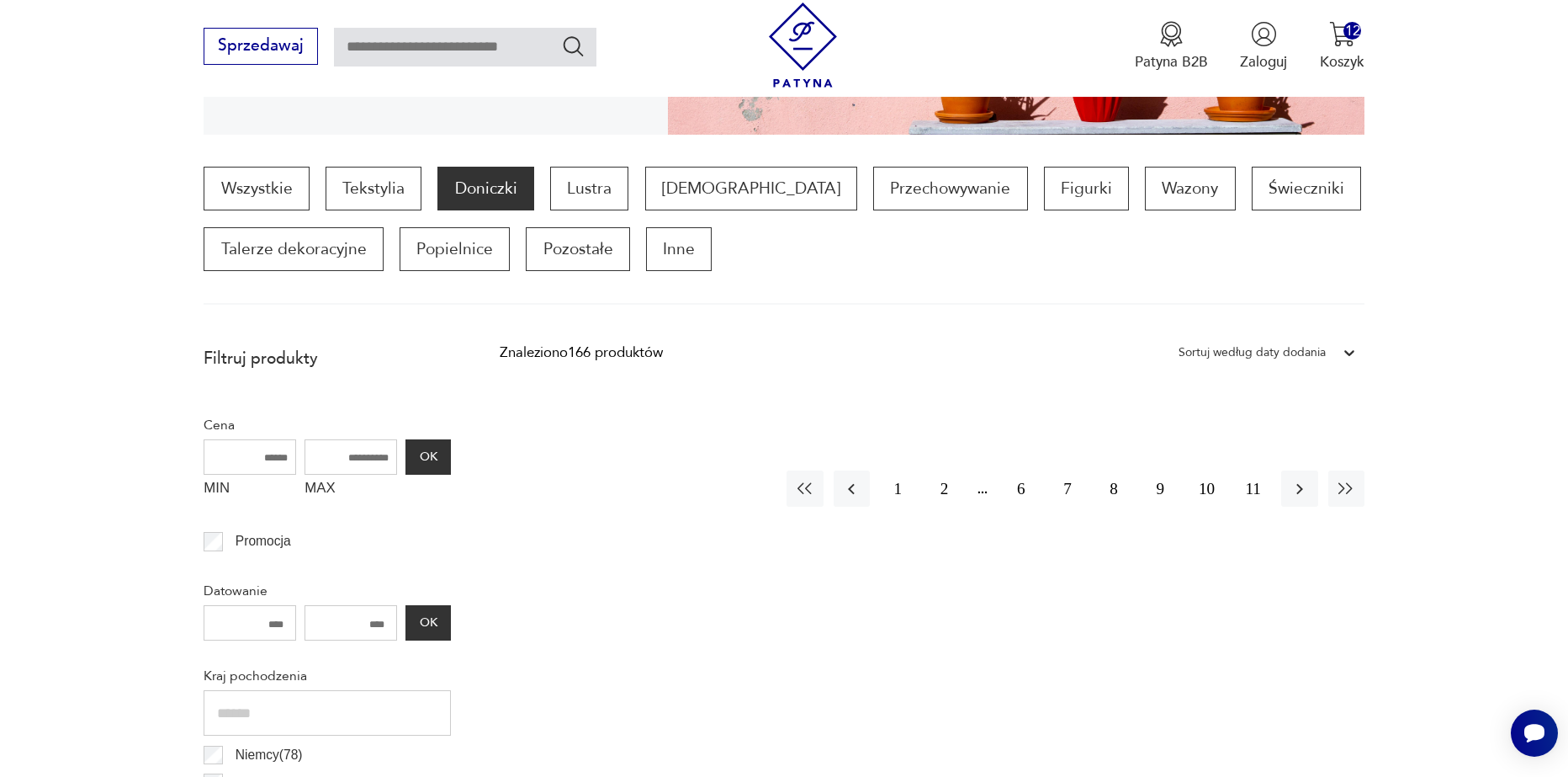
click at [471, 196] on p "Doniczki" at bounding box center [485, 188] width 96 height 44
click at [890, 489] on button "1" at bounding box center [898, 489] width 37 height 37
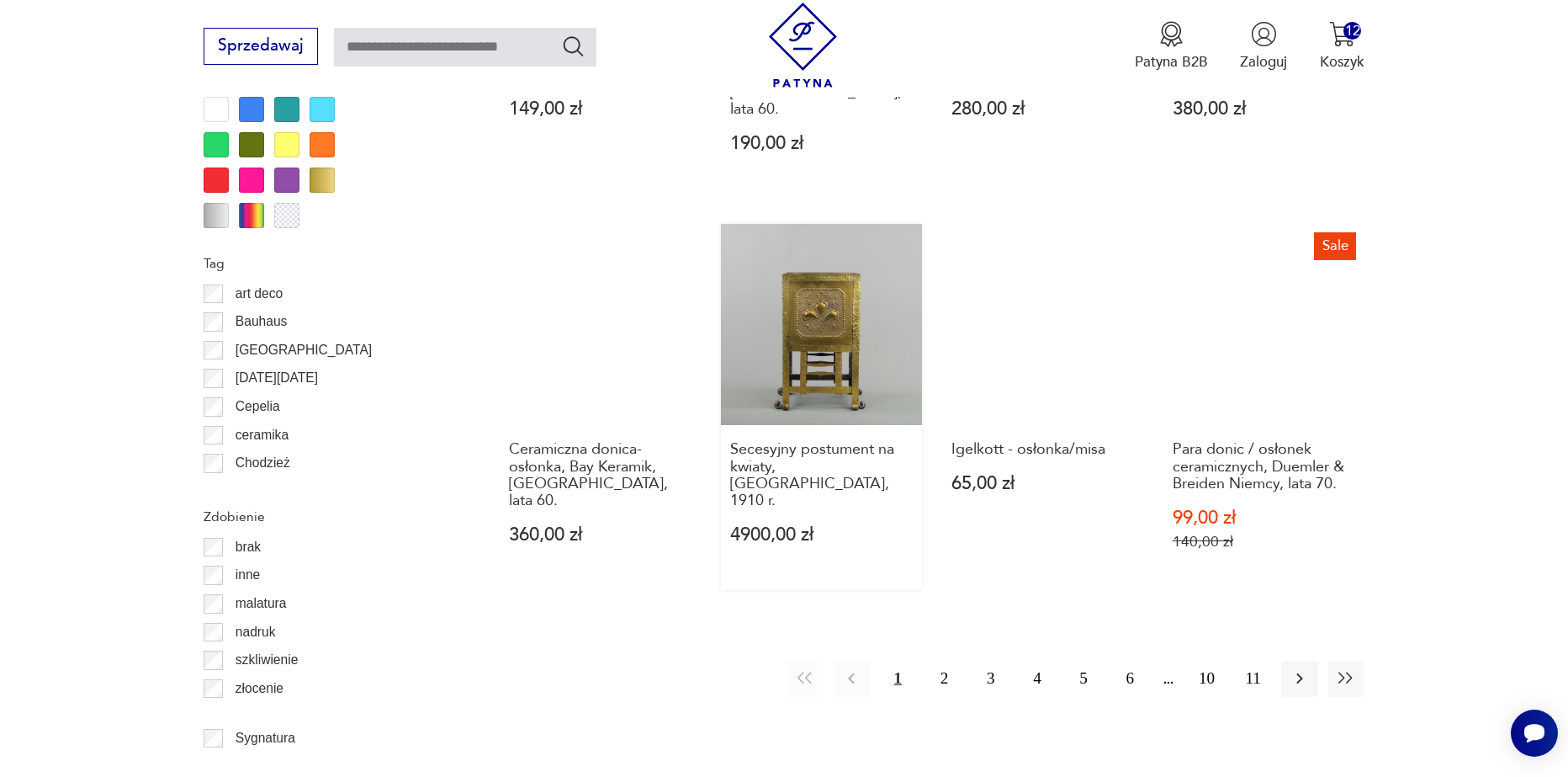
scroll to position [1906, 0]
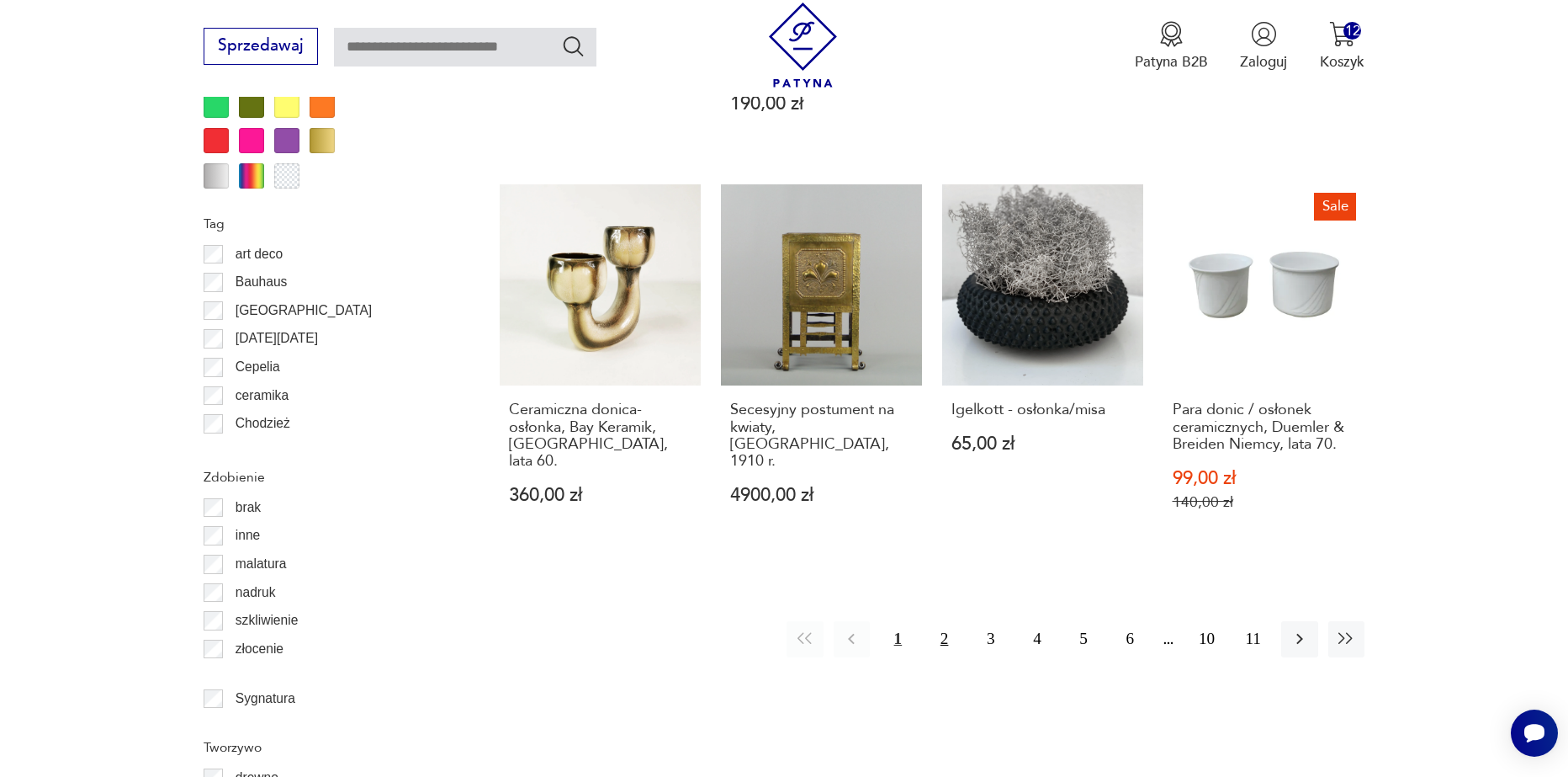
click at [947, 621] on button "2" at bounding box center [944, 639] width 37 height 37
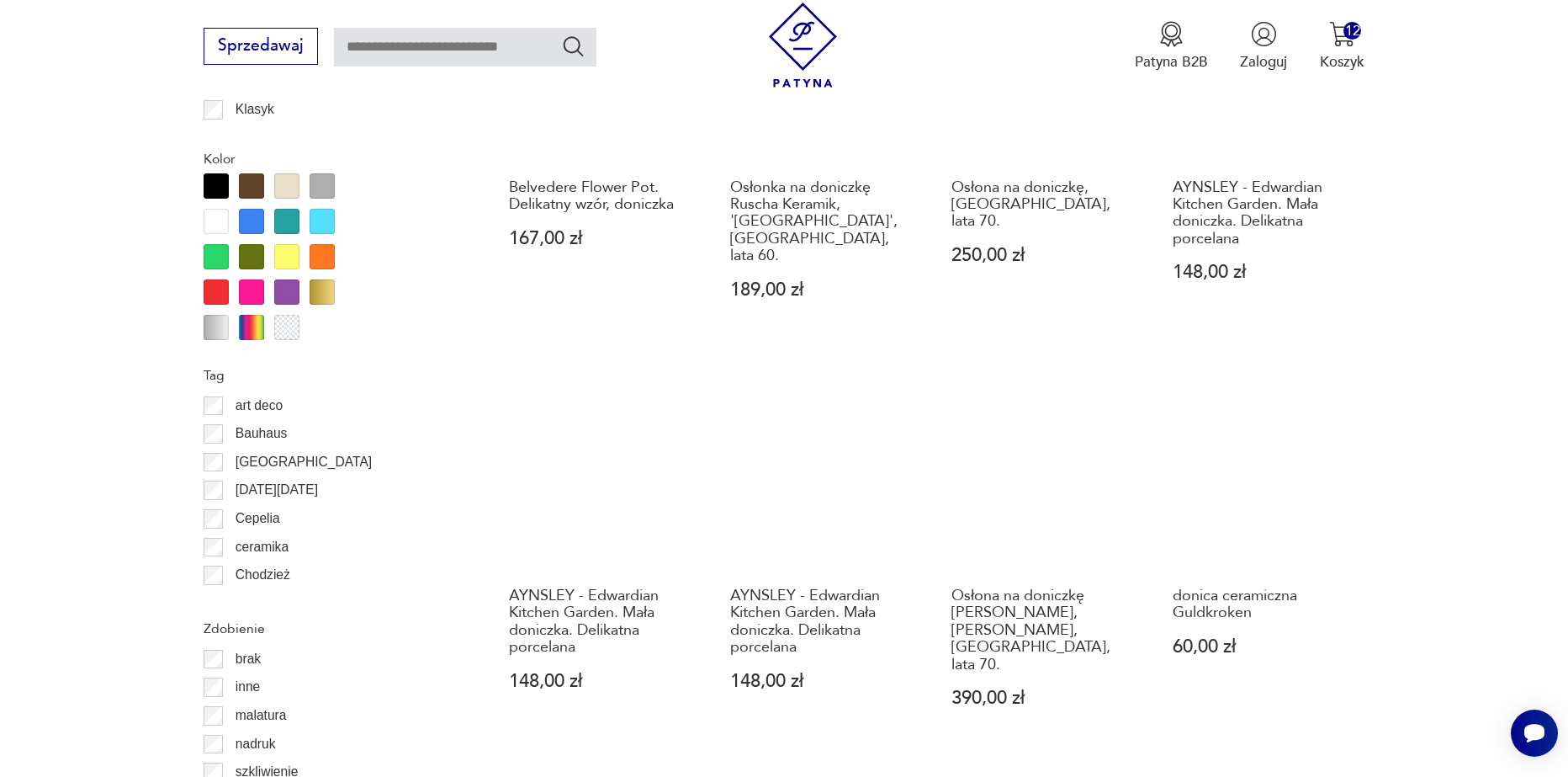
scroll to position [1822, 0]
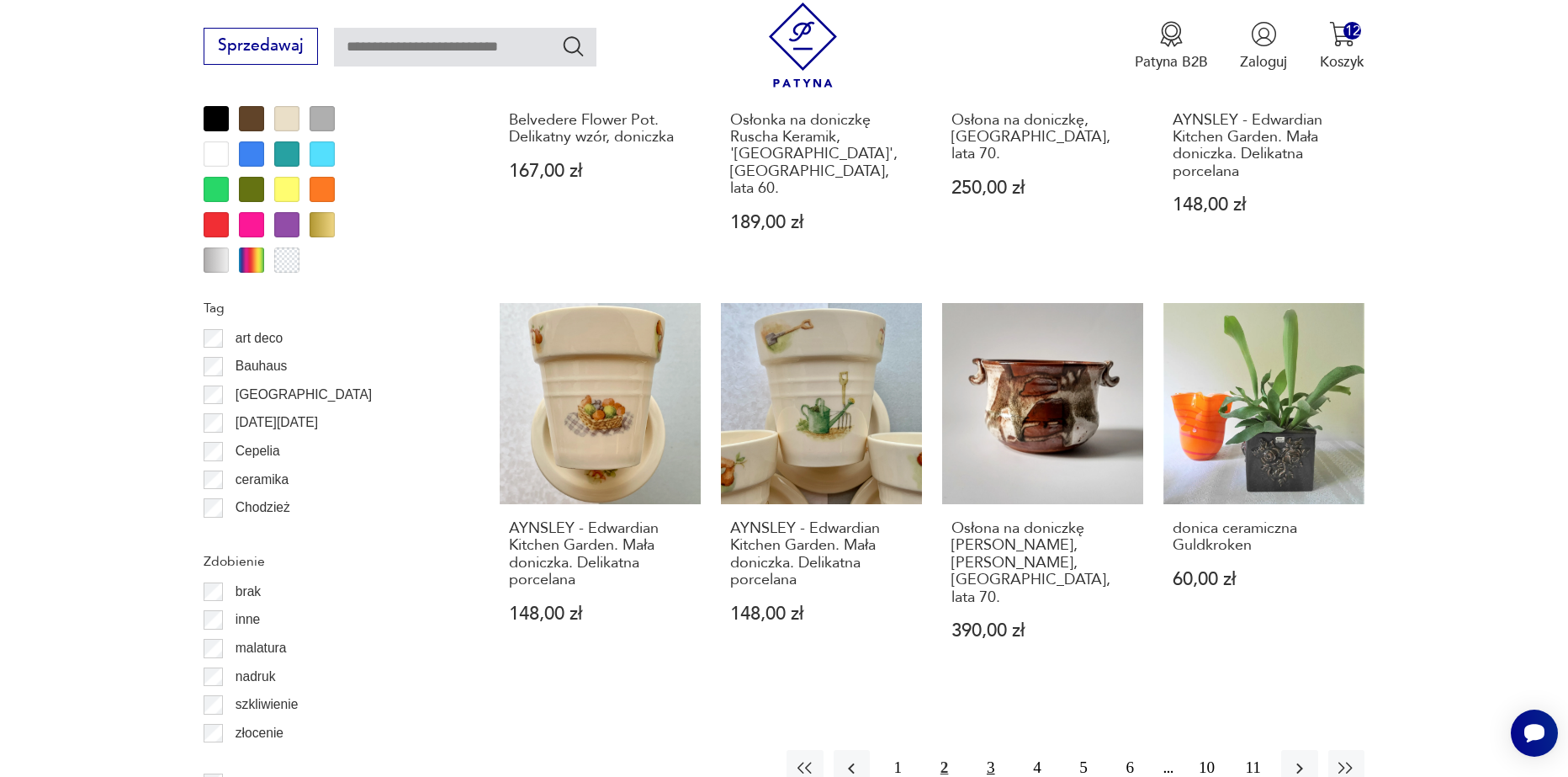
click at [997, 750] on button "3" at bounding box center [990, 768] width 37 height 37
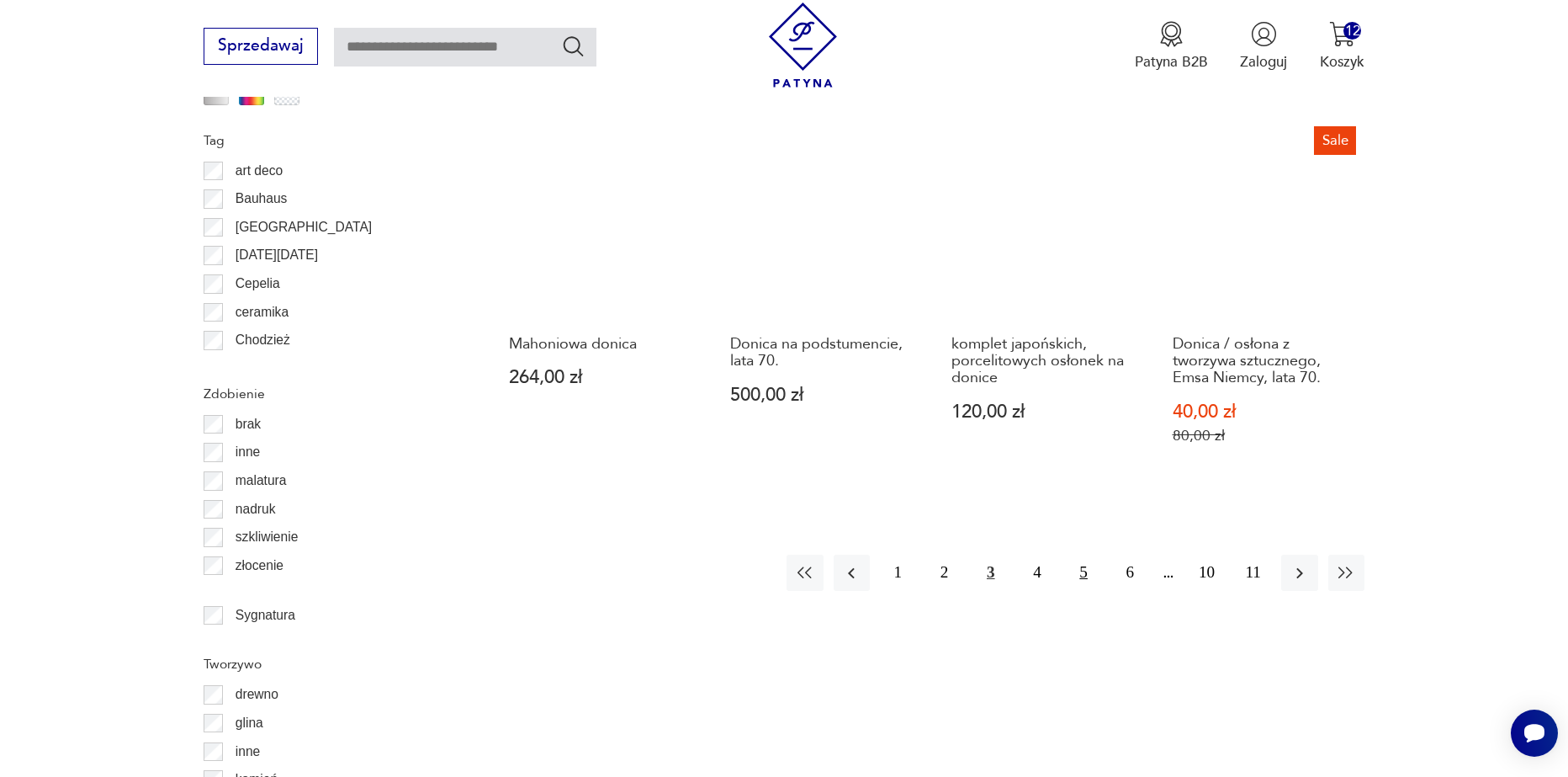
scroll to position [1990, 0]
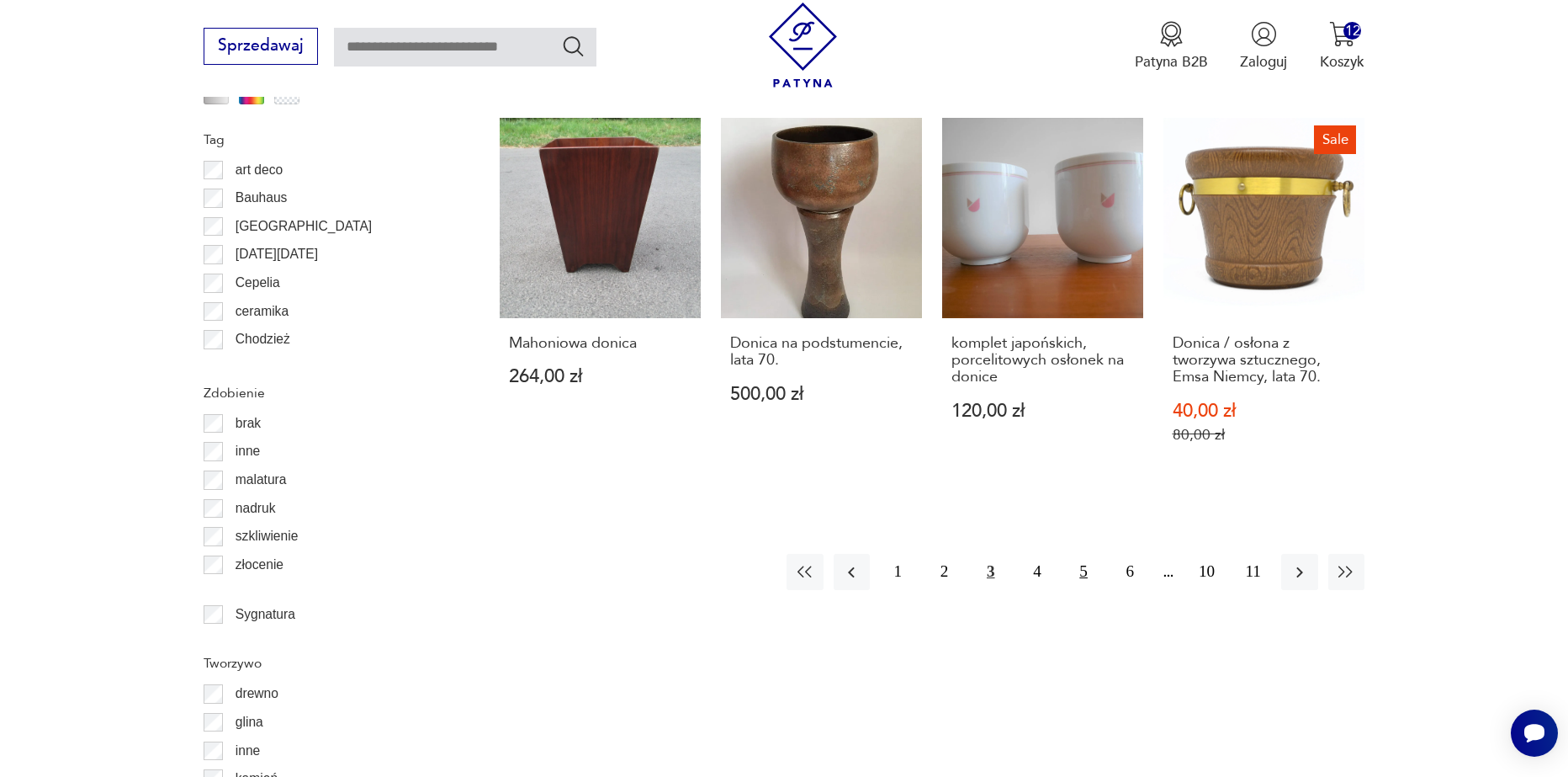
click at [1089, 579] on button "5" at bounding box center [1084, 572] width 37 height 37
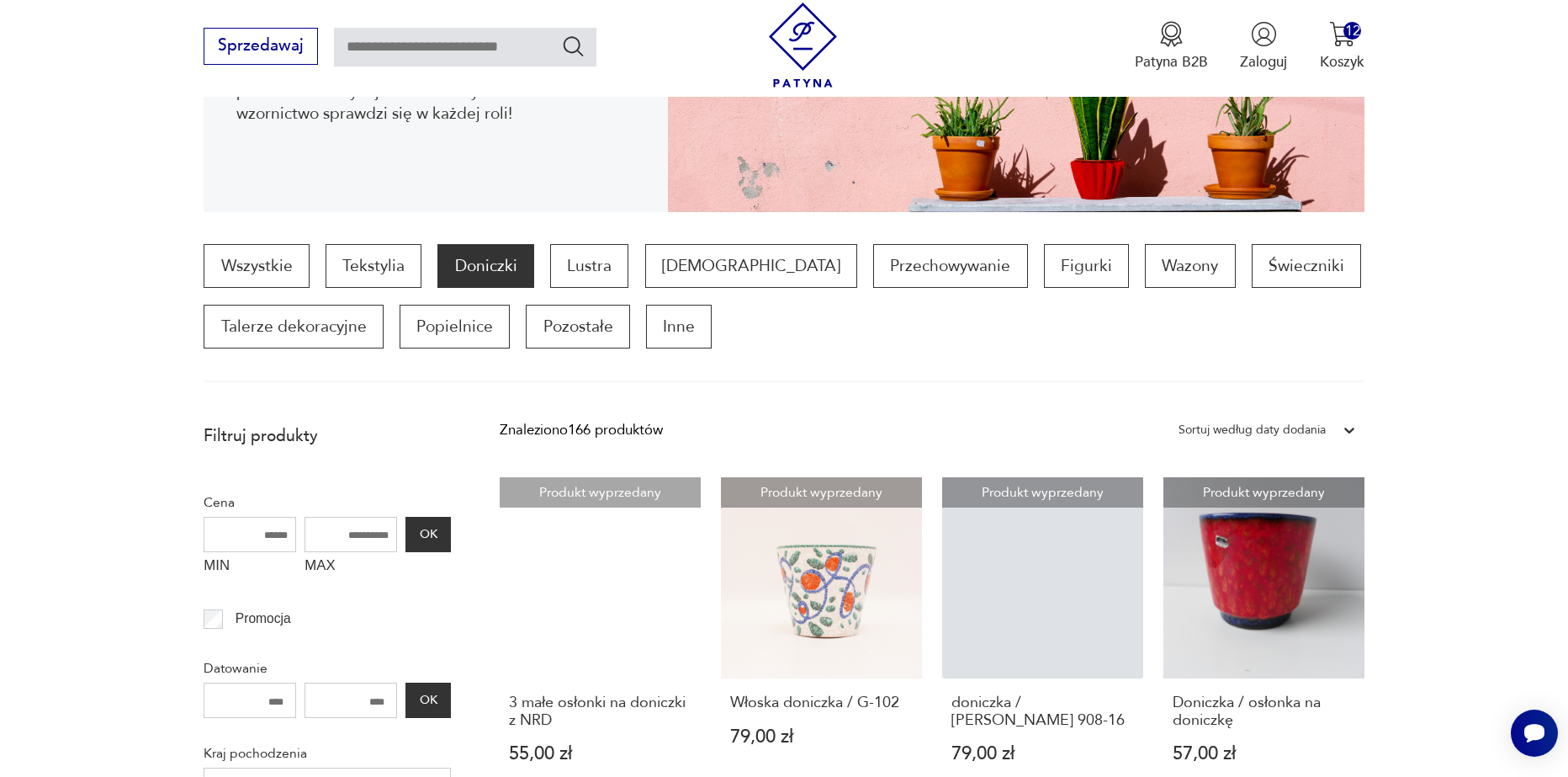
scroll to position [391, 0]
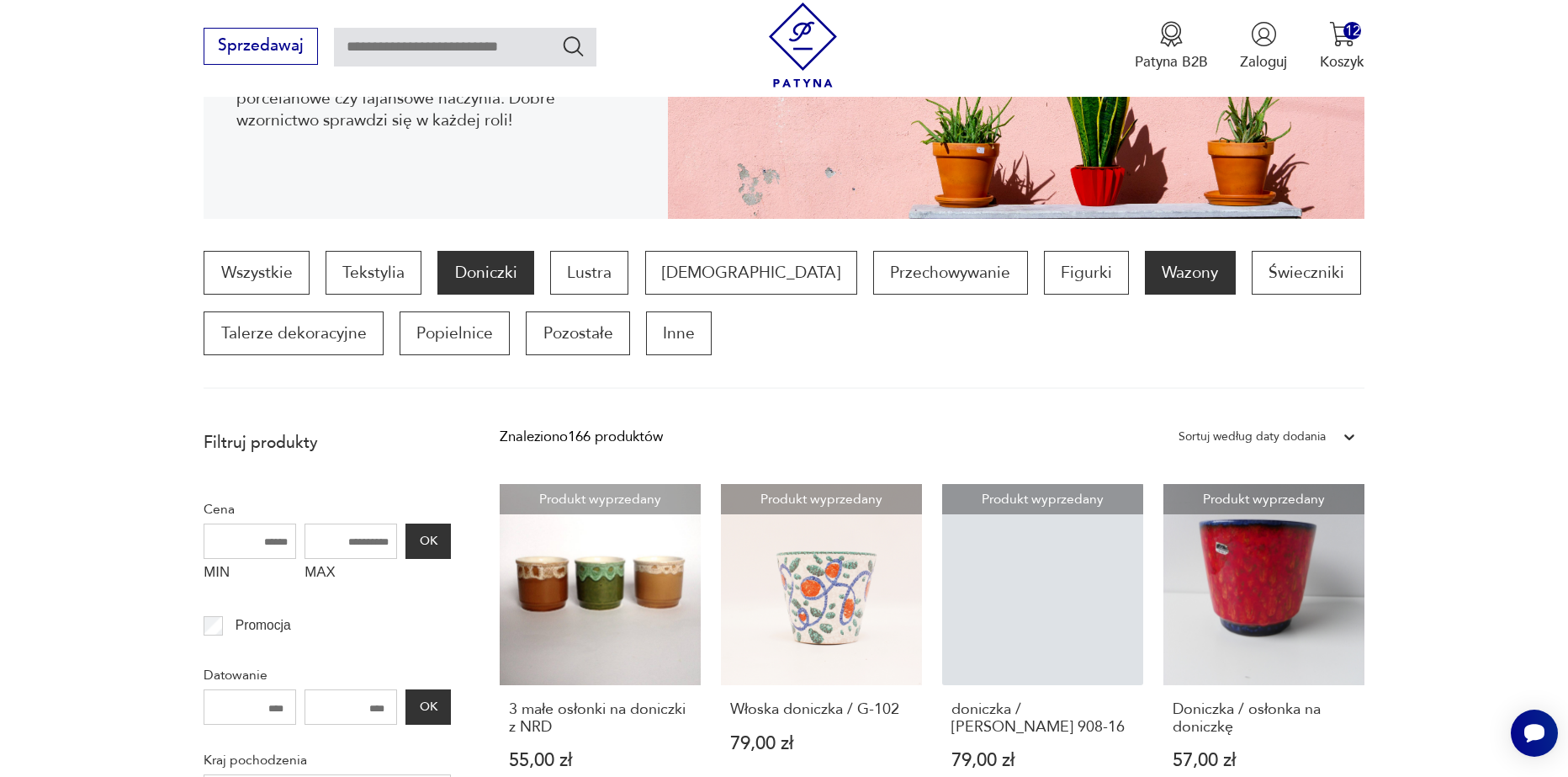
click at [1145, 283] on p "Wazony" at bounding box center [1189, 272] width 90 height 44
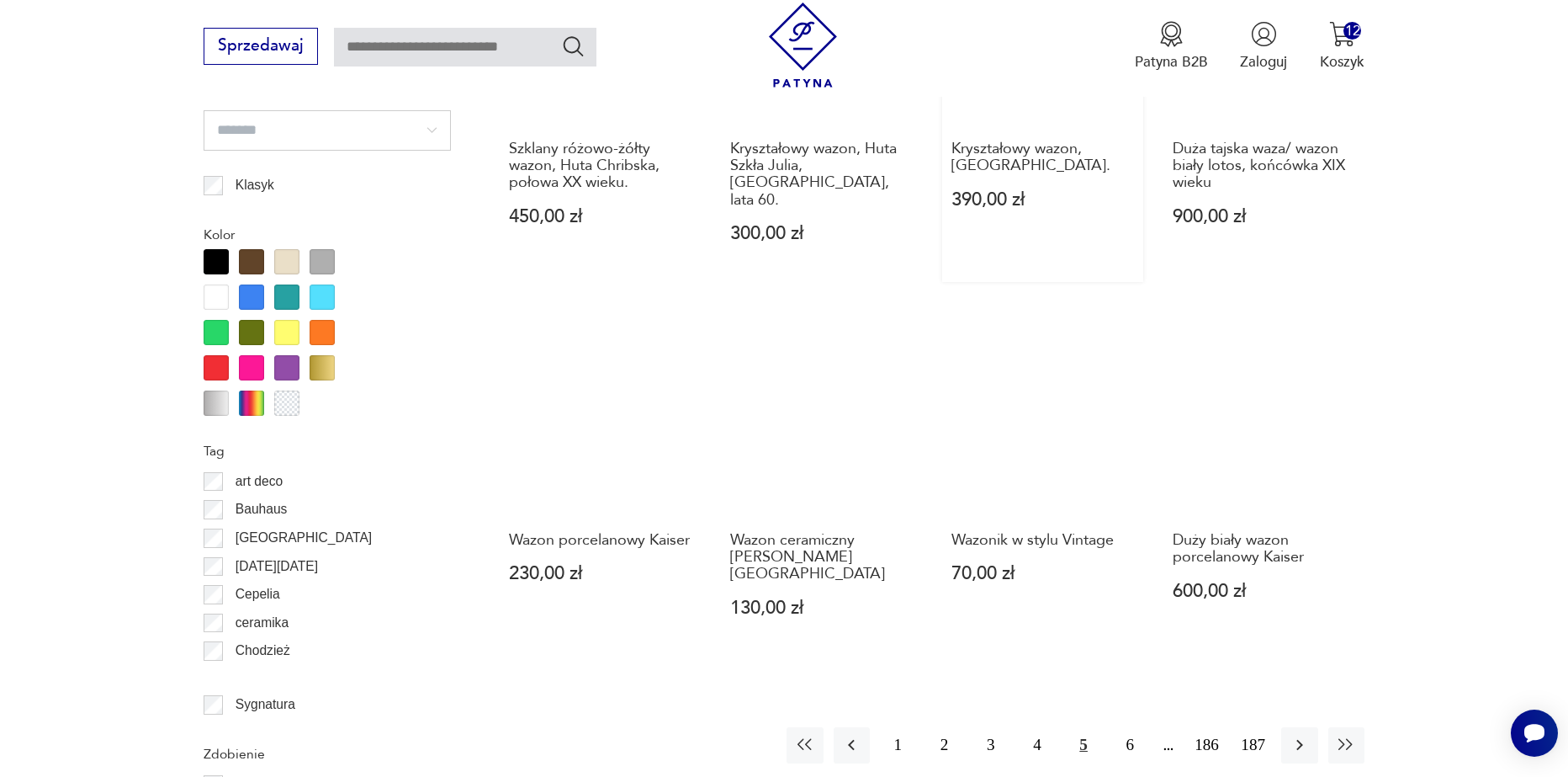
scroll to position [1822, 0]
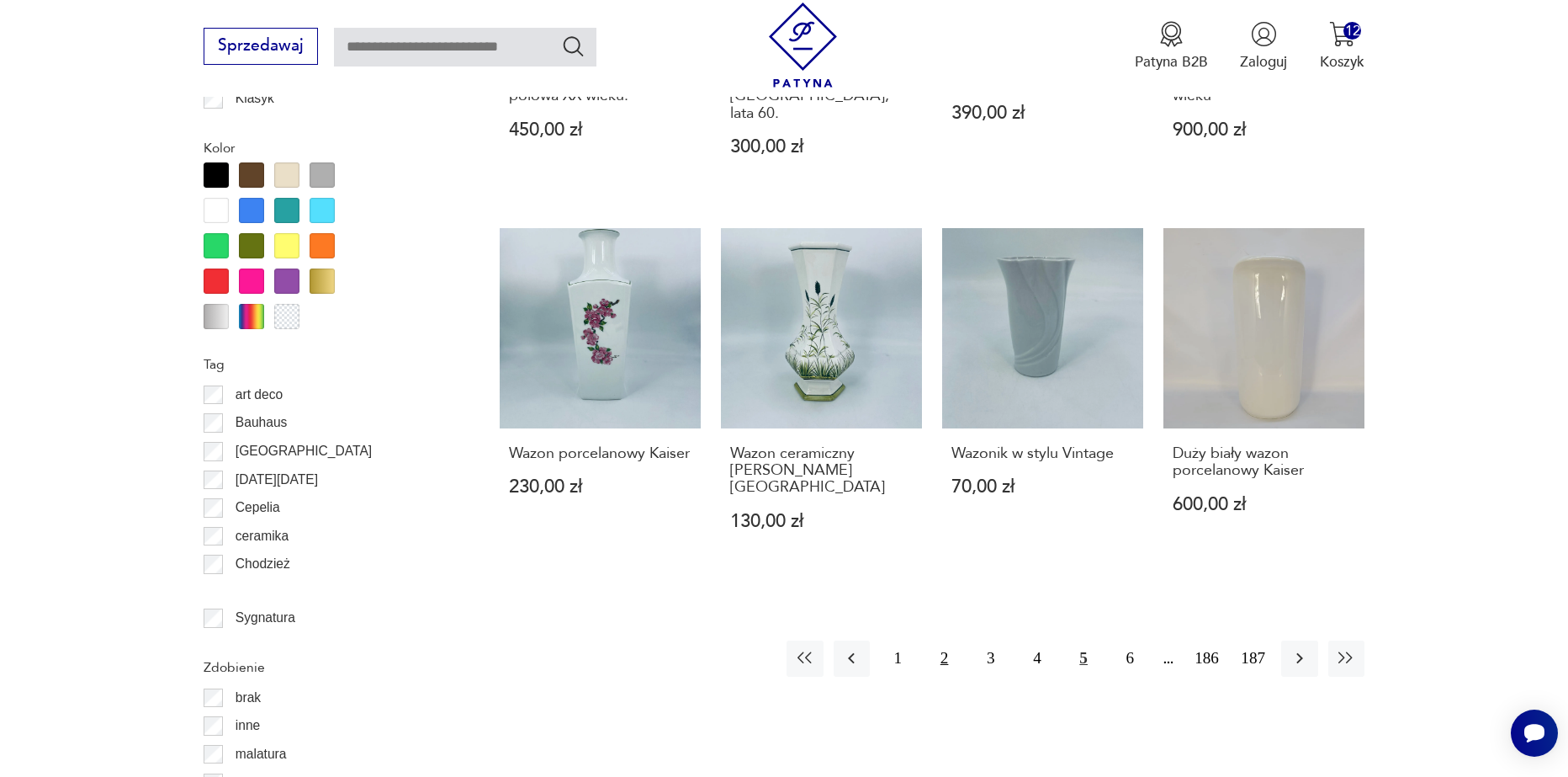
click at [941, 640] on button "2" at bounding box center [944, 658] width 37 height 37
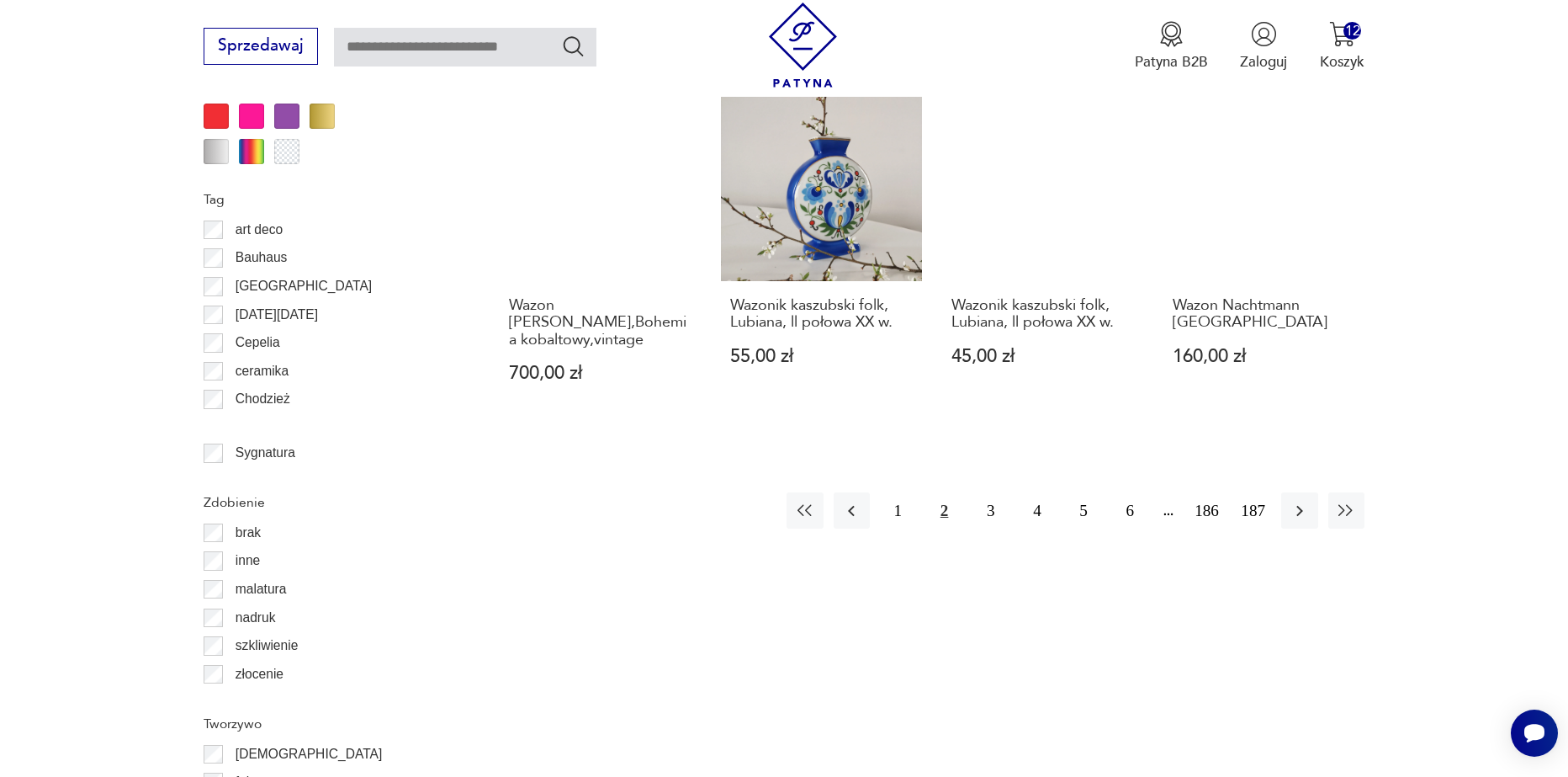
scroll to position [1990, 0]
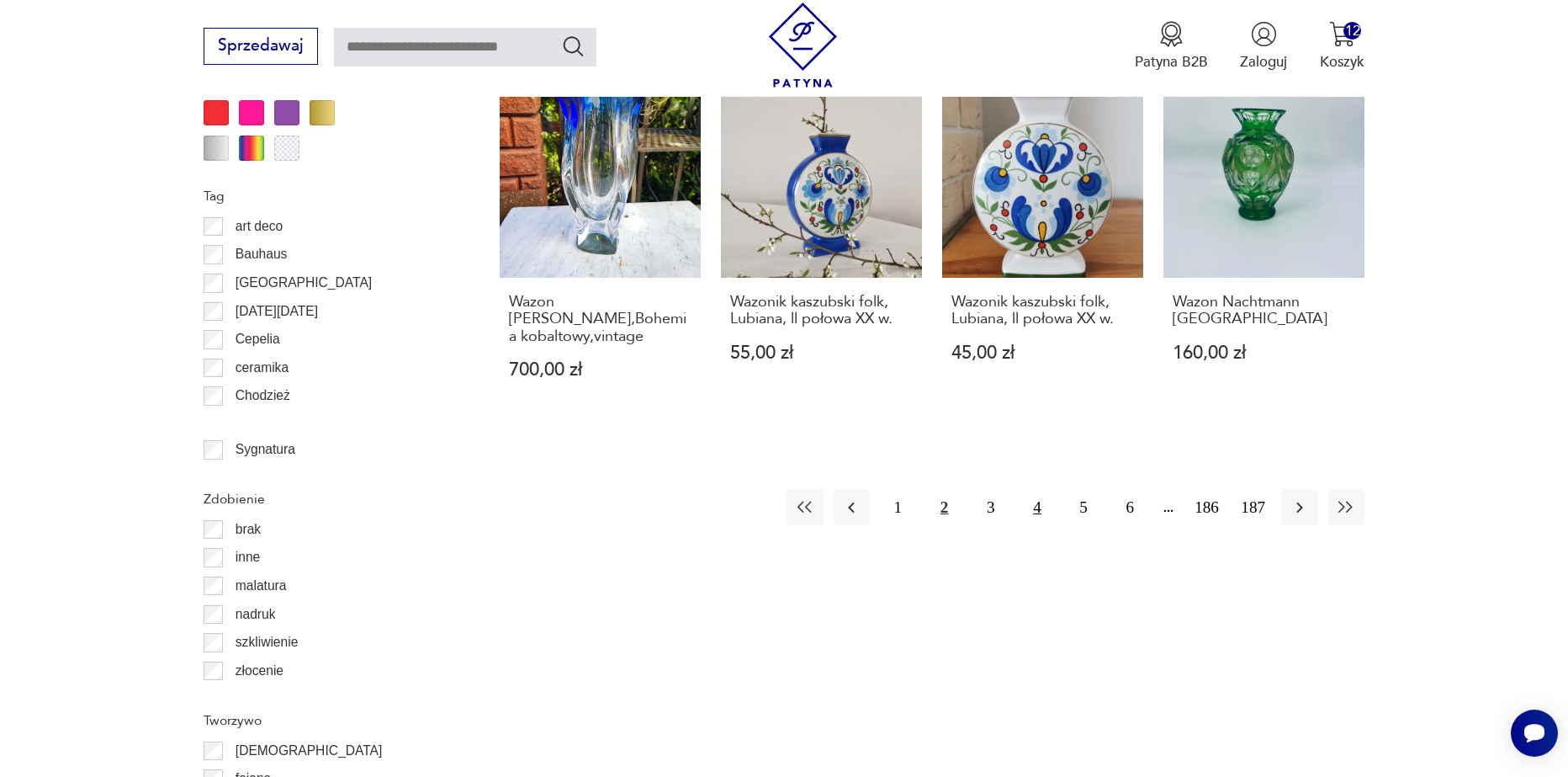
click at [1035, 498] on button "4" at bounding box center [1037, 506] width 37 height 37
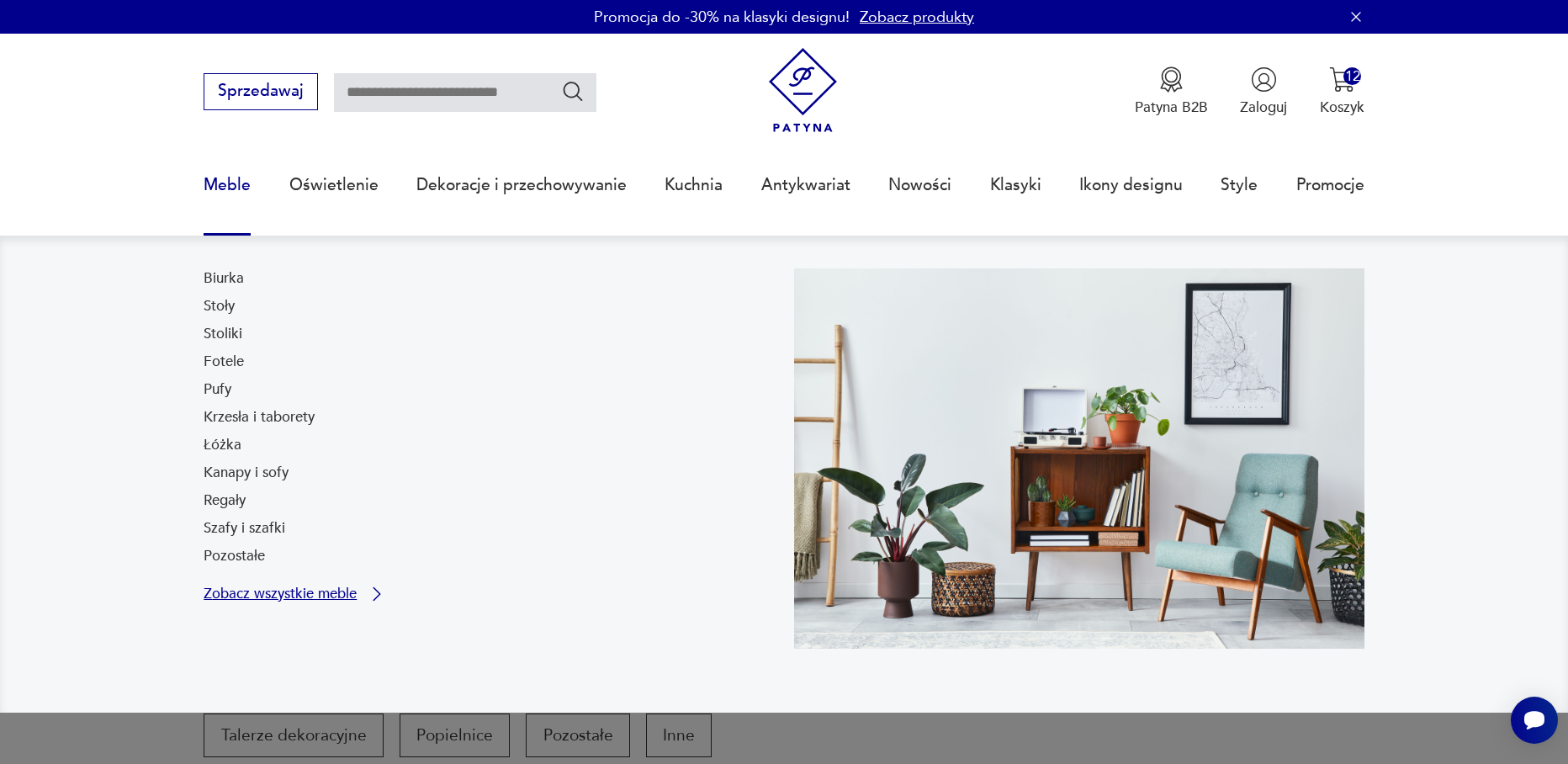
click at [252, 590] on p "Zobacz wszystkie meble" at bounding box center [279, 594] width 153 height 13
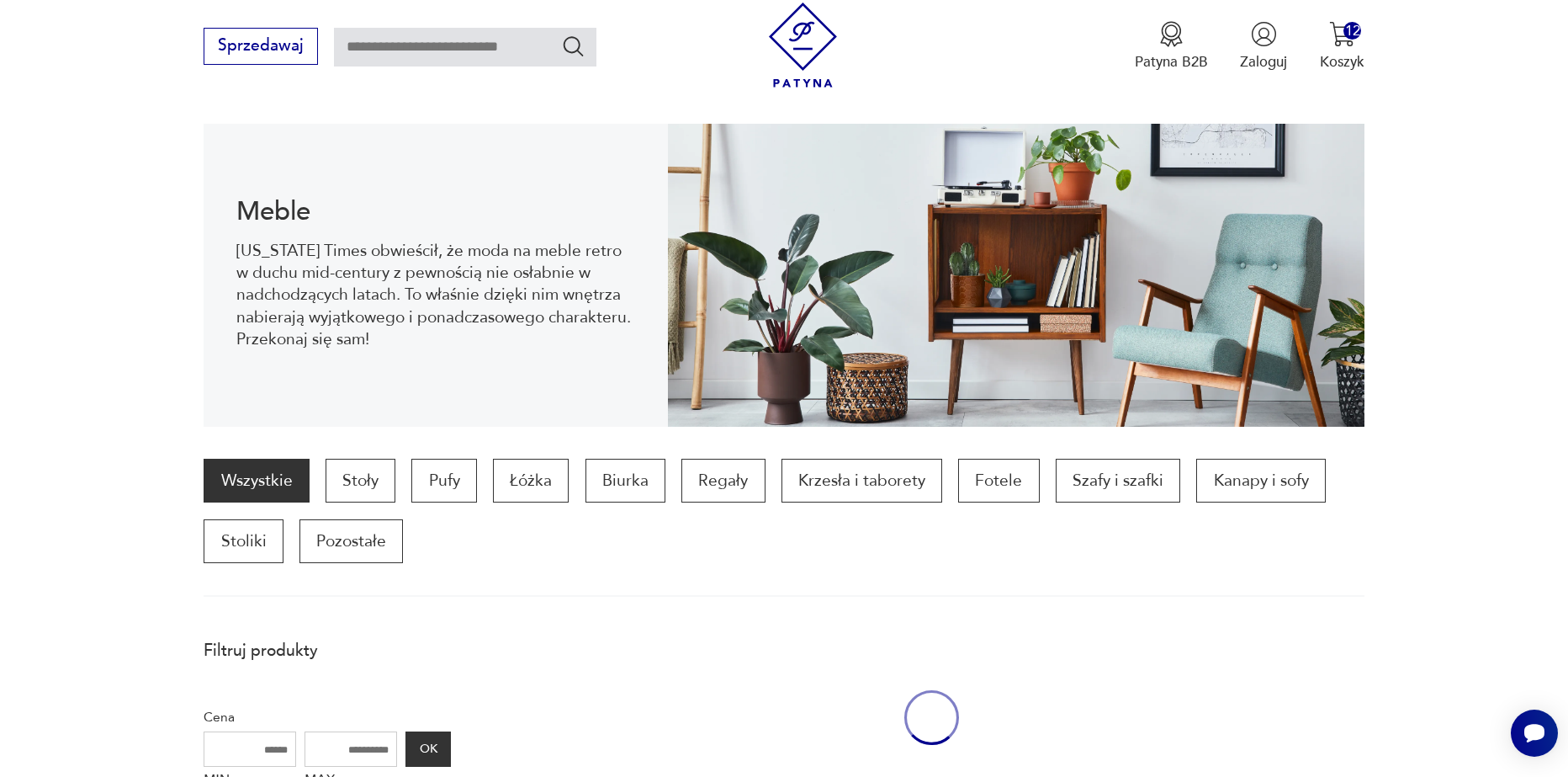
scroll to position [225, 0]
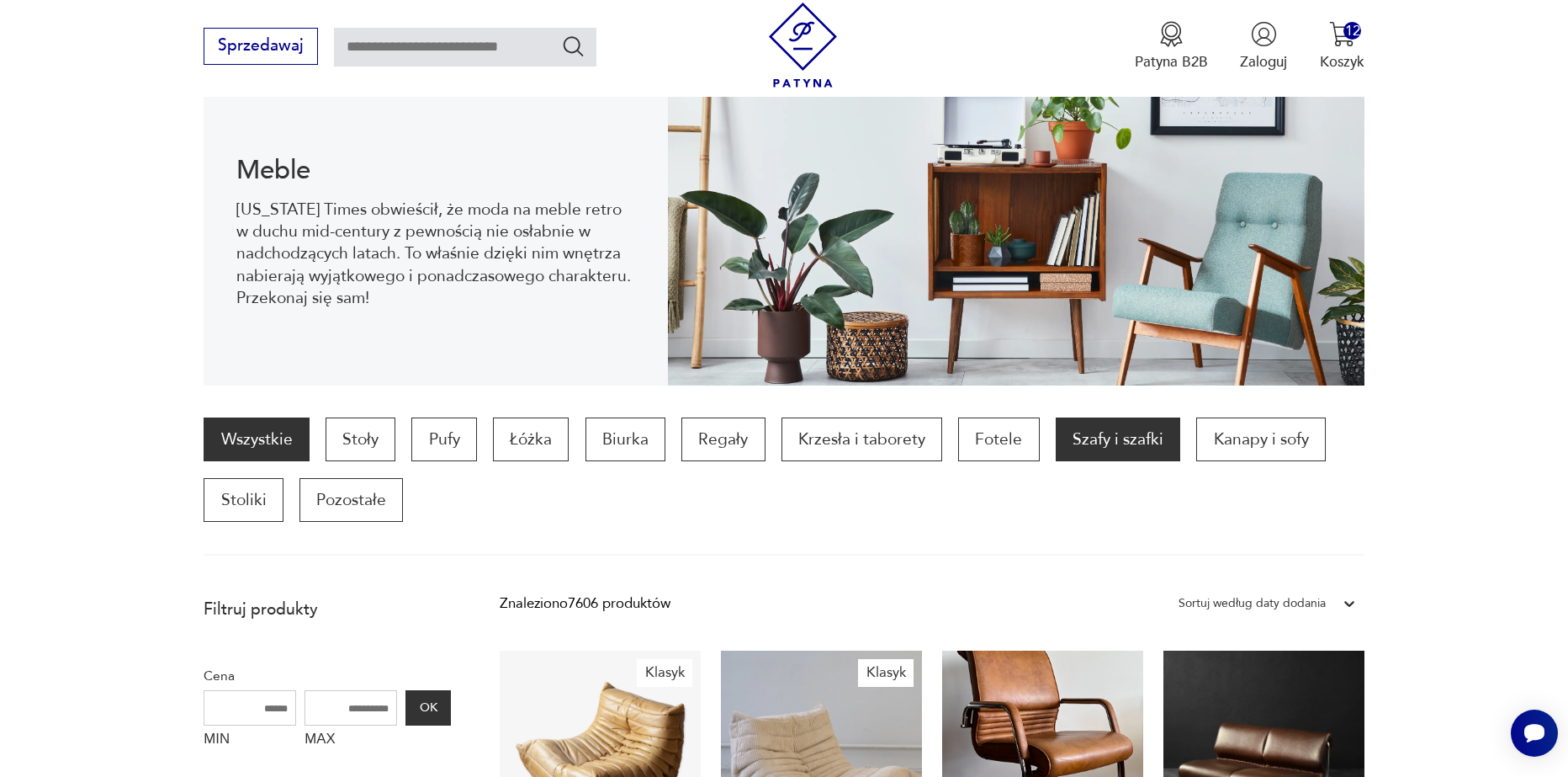
click at [1131, 456] on p "Szafy i szafki" at bounding box center [1118, 439] width 124 height 44
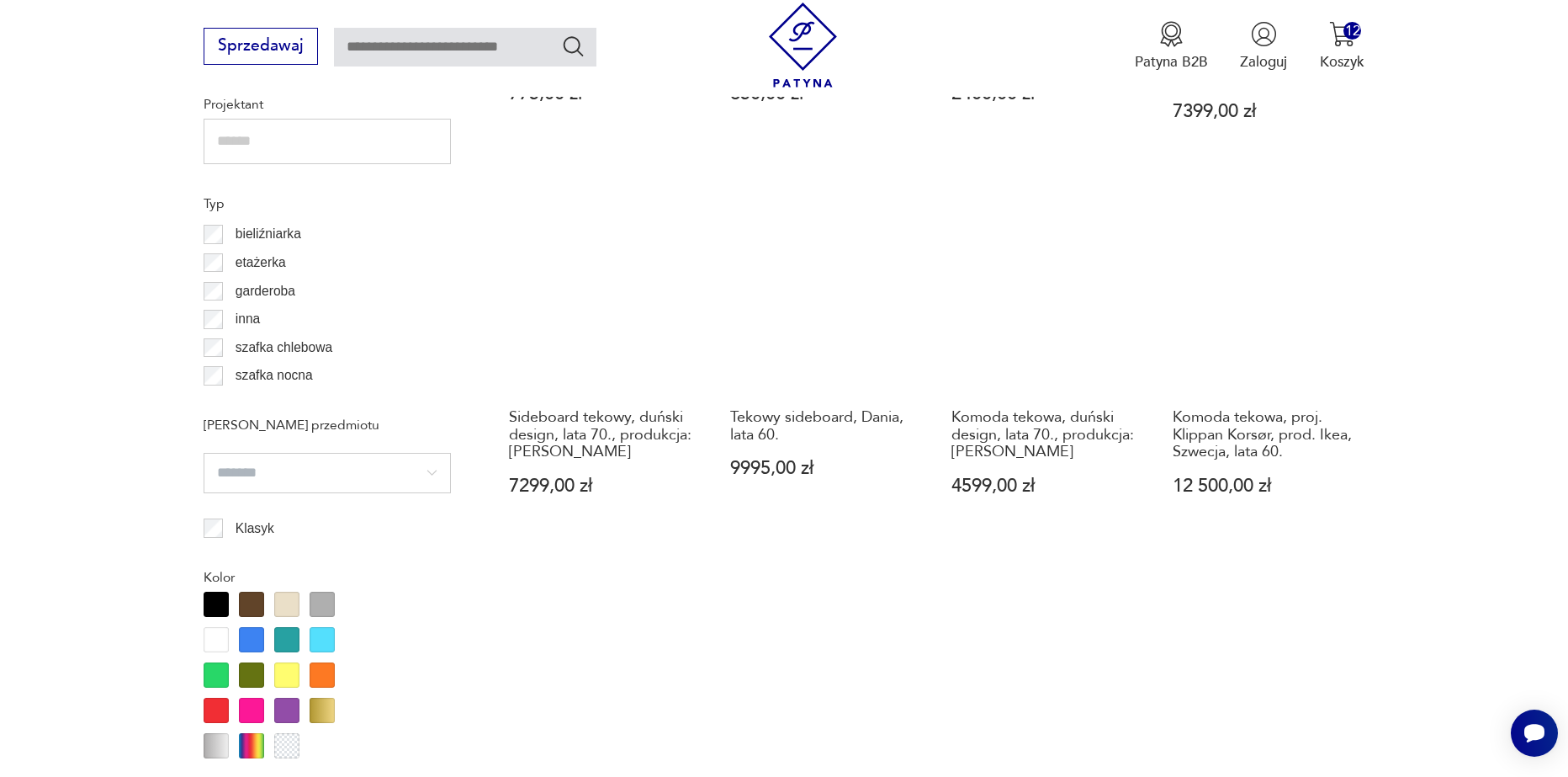
scroll to position [1485, 0]
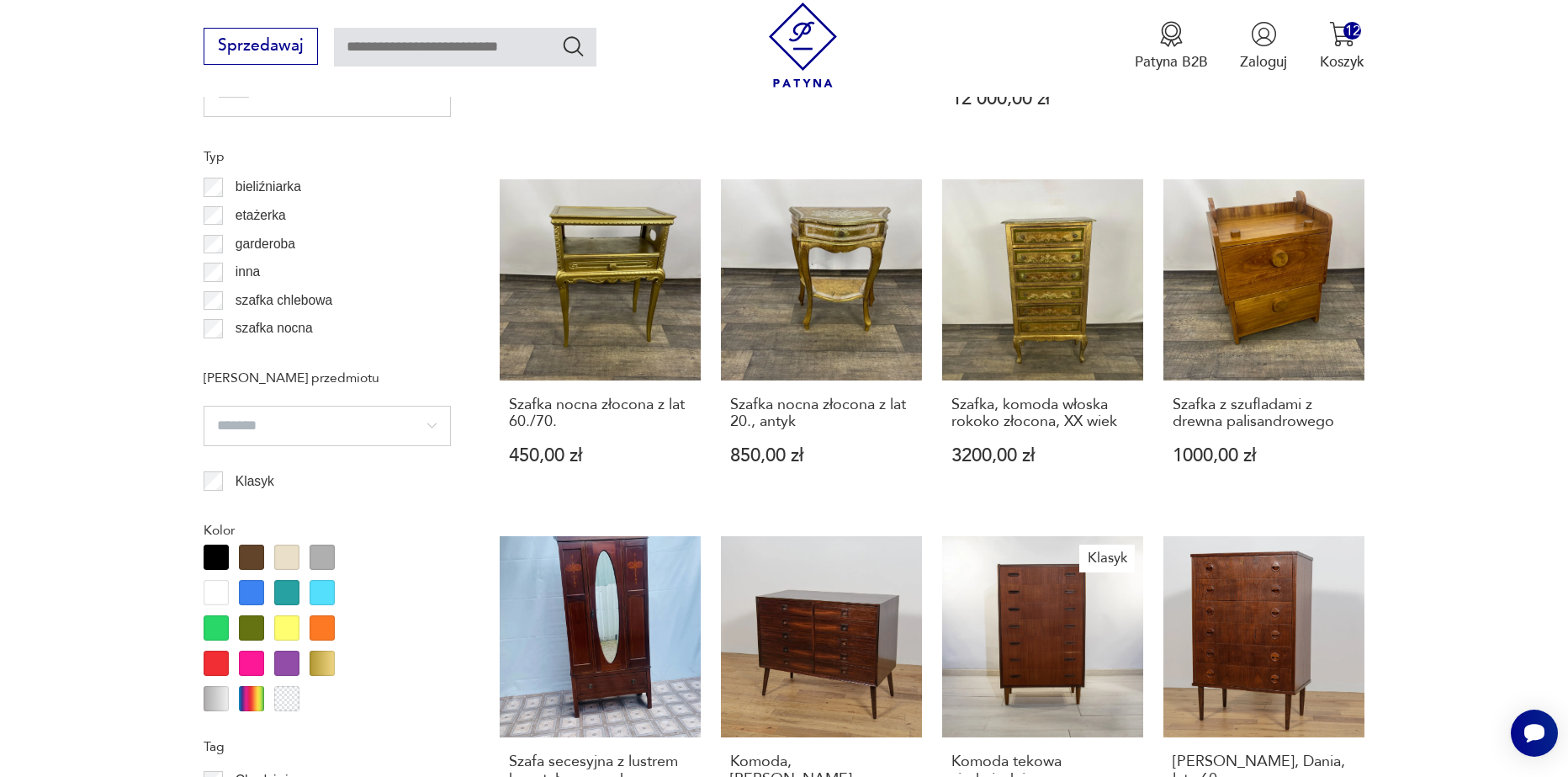
scroll to position [1495, 0]
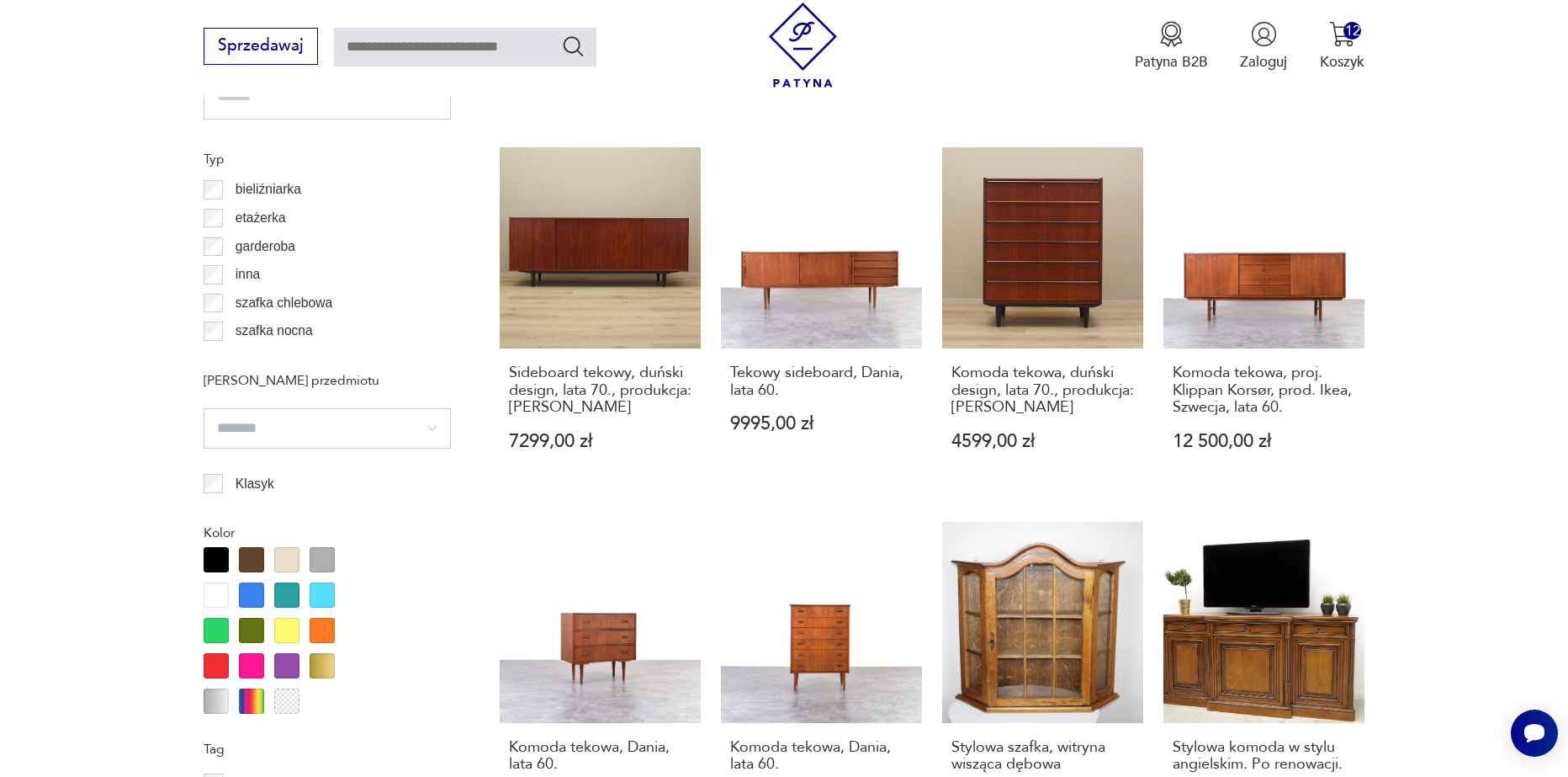
scroll to position [1518, 0]
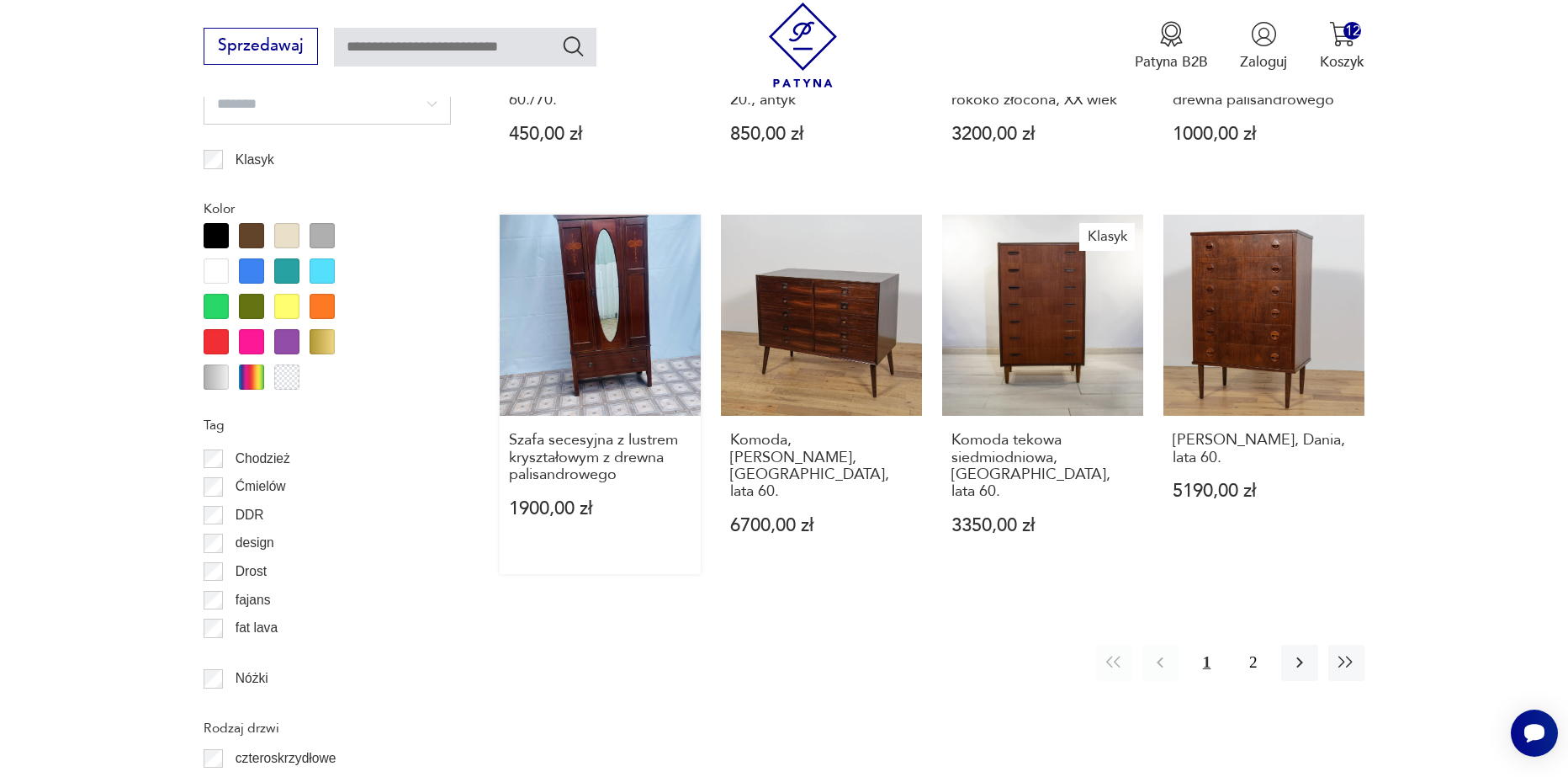
scroll to position [1917, 0]
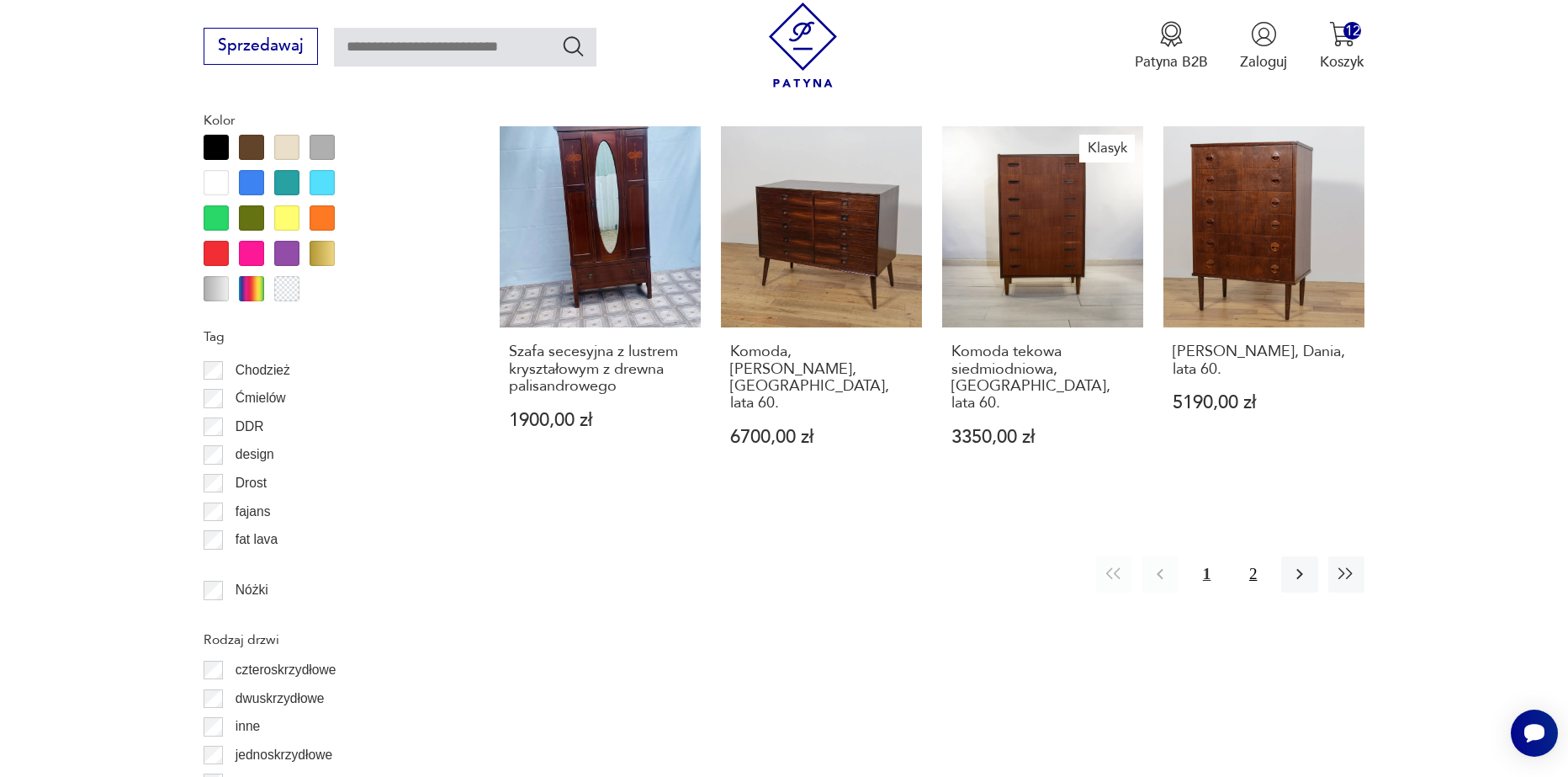
click at [1258, 556] on button "2" at bounding box center [1253, 574] width 37 height 37
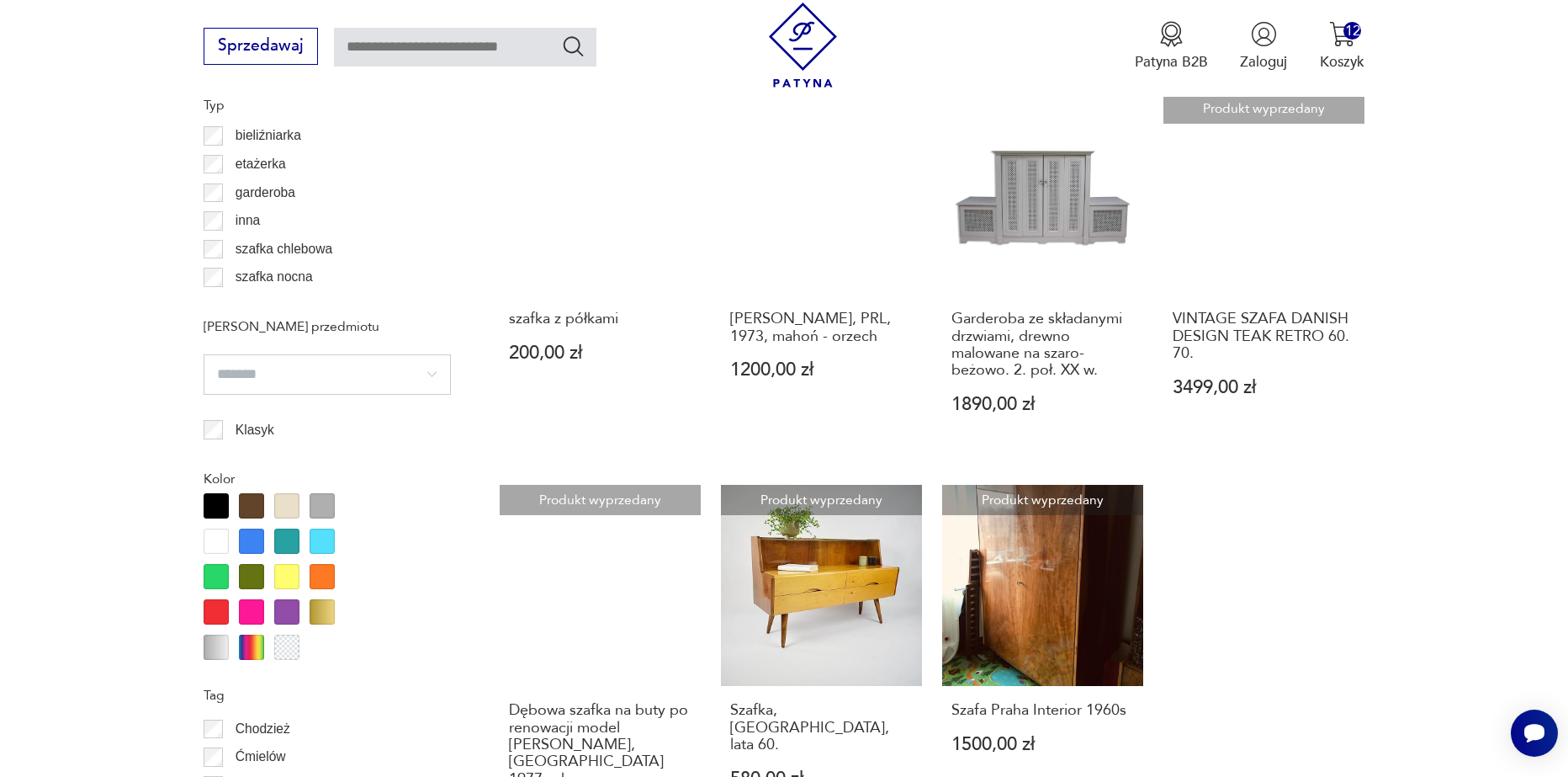
scroll to position [1495, 0]
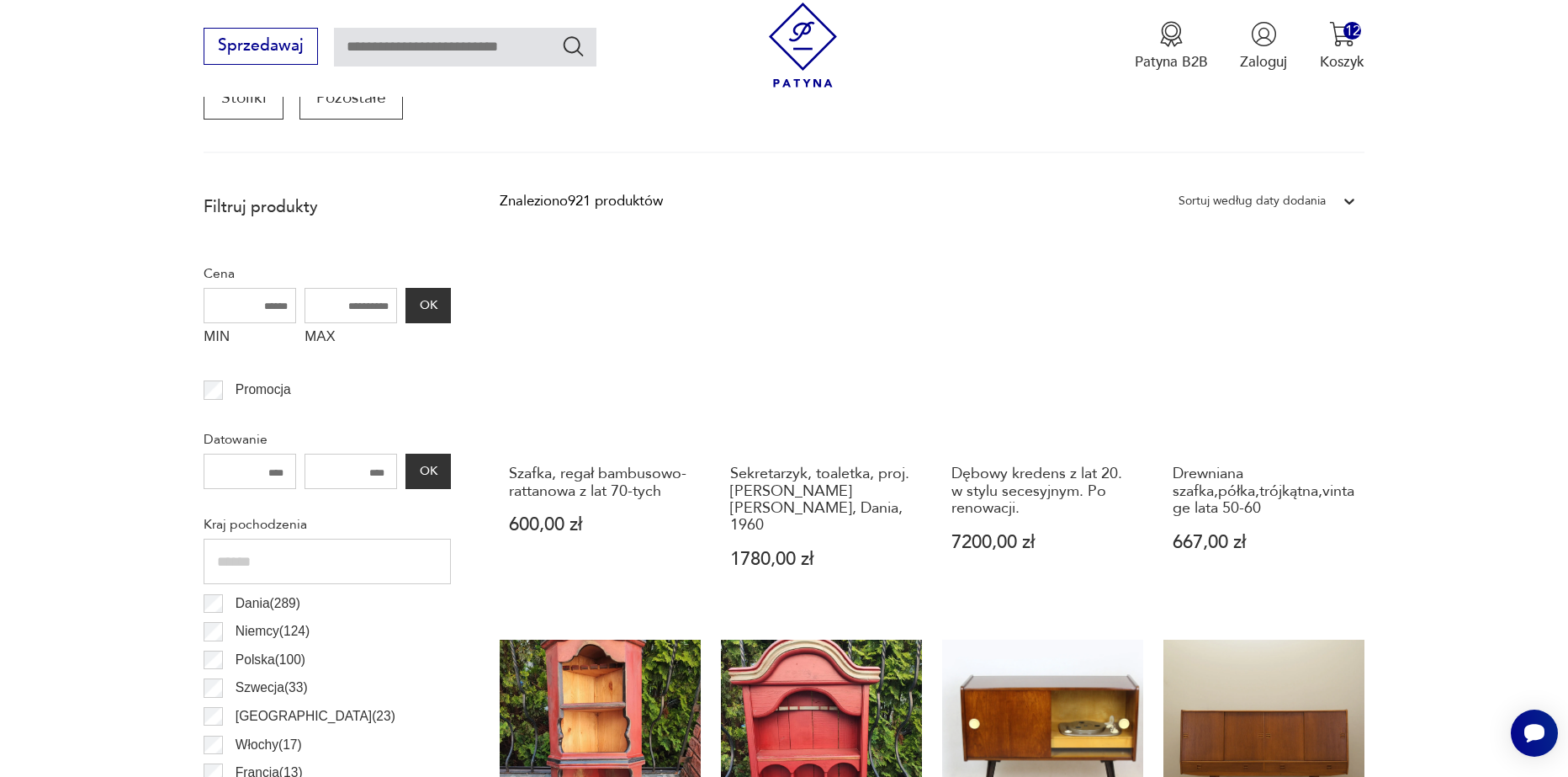
scroll to position [570, 0]
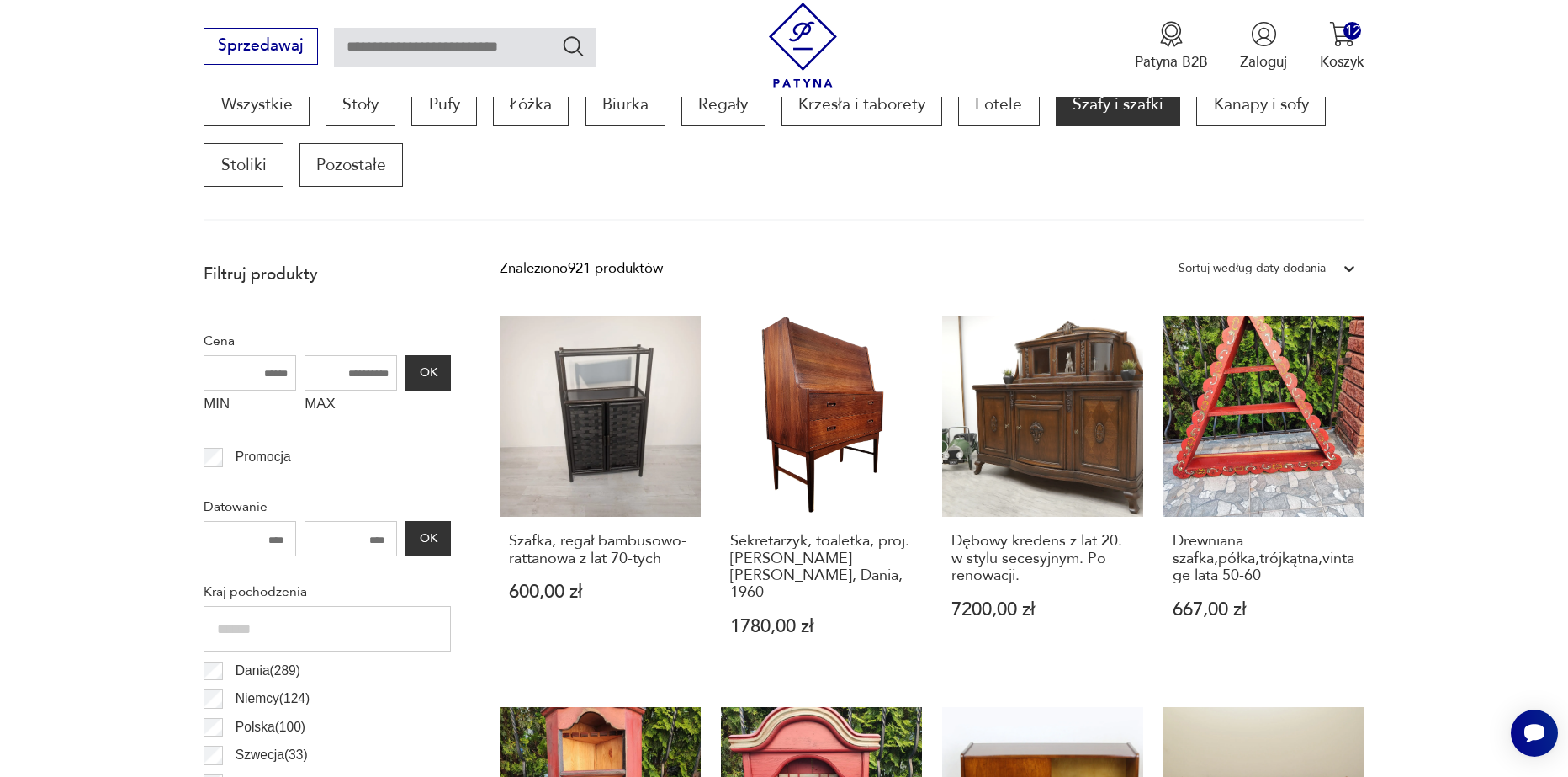
click at [353, 376] on input "MAX" at bounding box center [351, 373] width 93 height 36
type input "****"
click at [430, 372] on button "OK" at bounding box center [428, 373] width 46 height 36
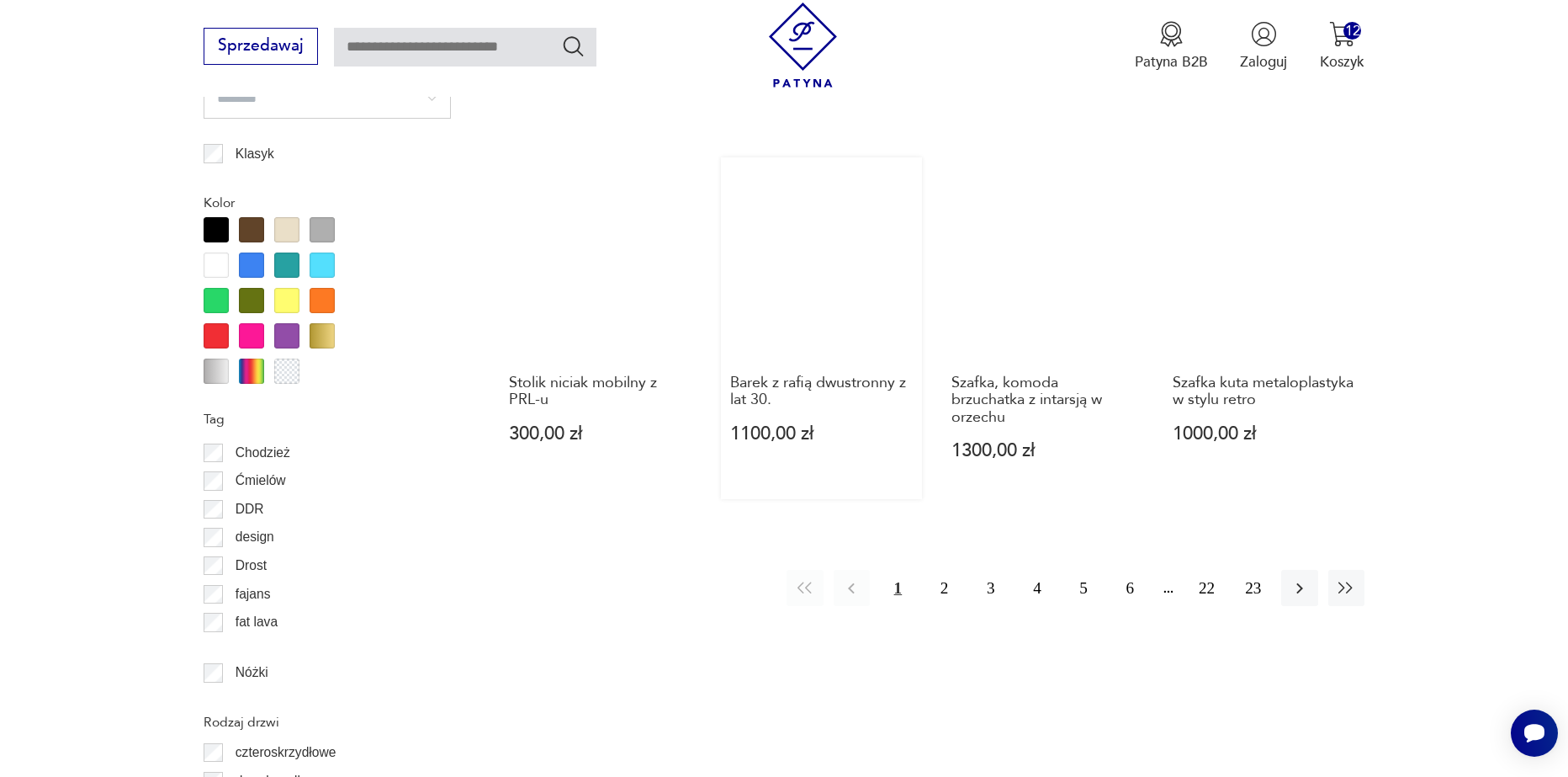
scroll to position [1893, 0]
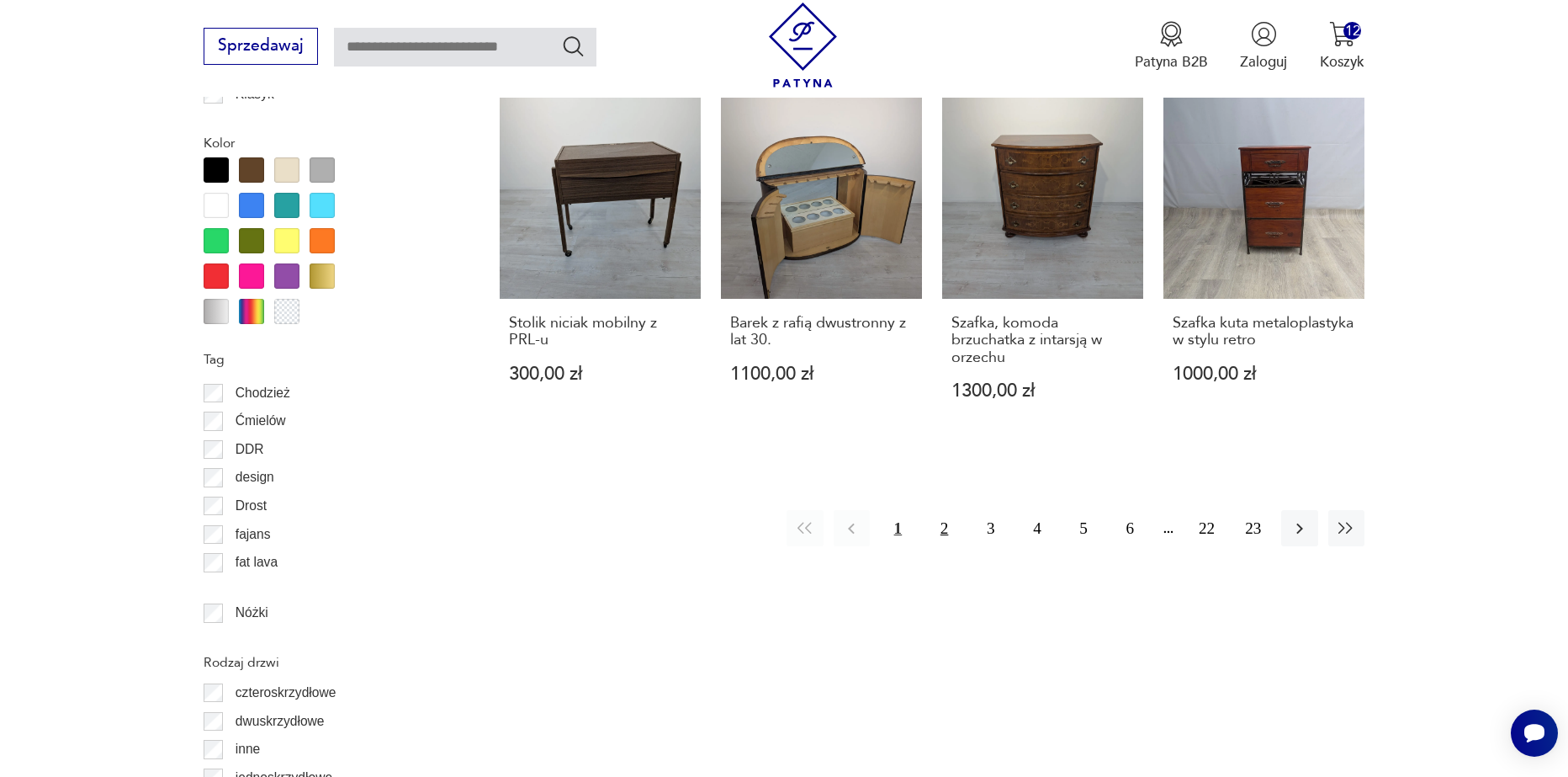
click at [955, 537] on button "2" at bounding box center [944, 528] width 37 height 37
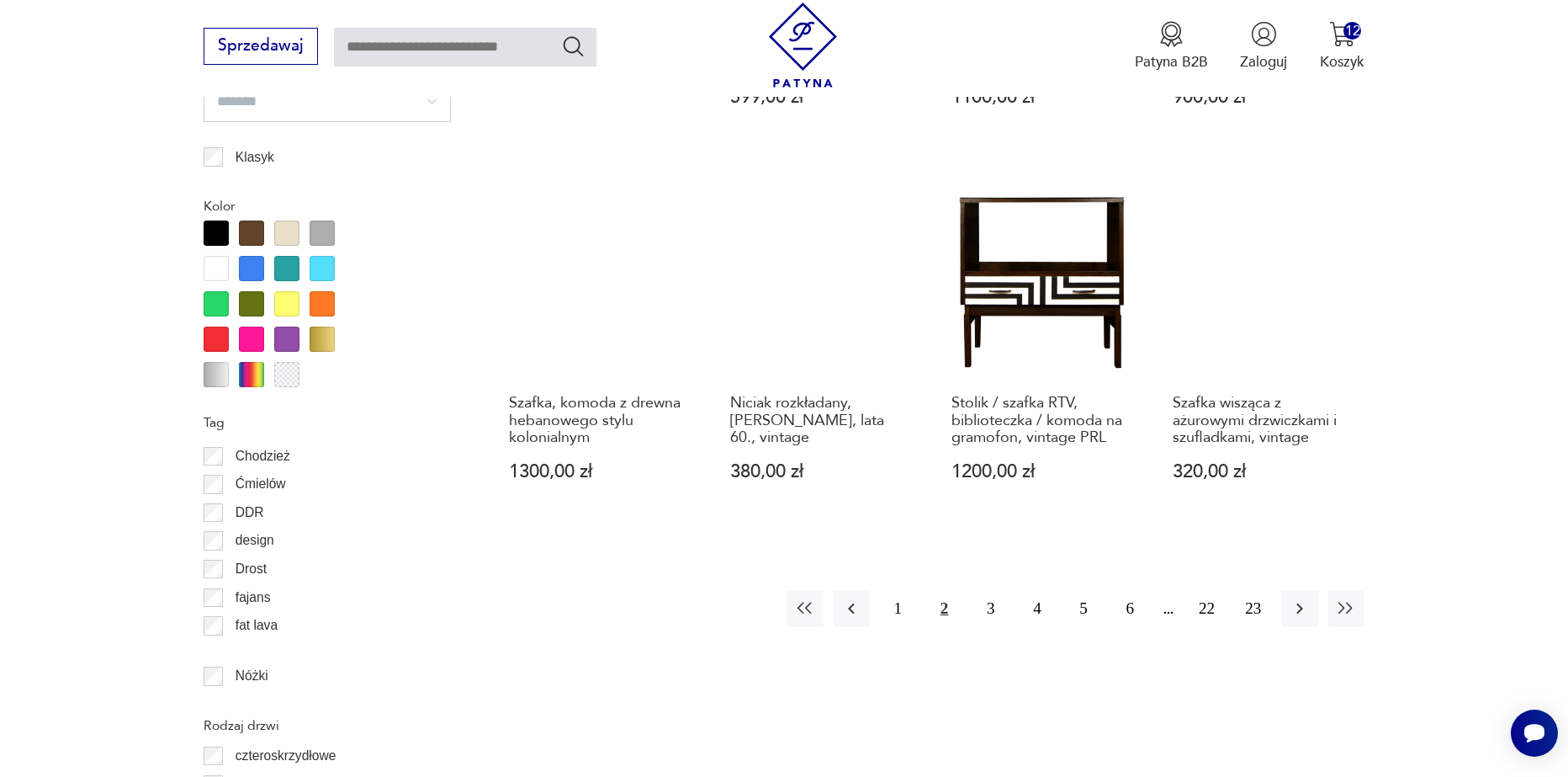
scroll to position [1832, 0]
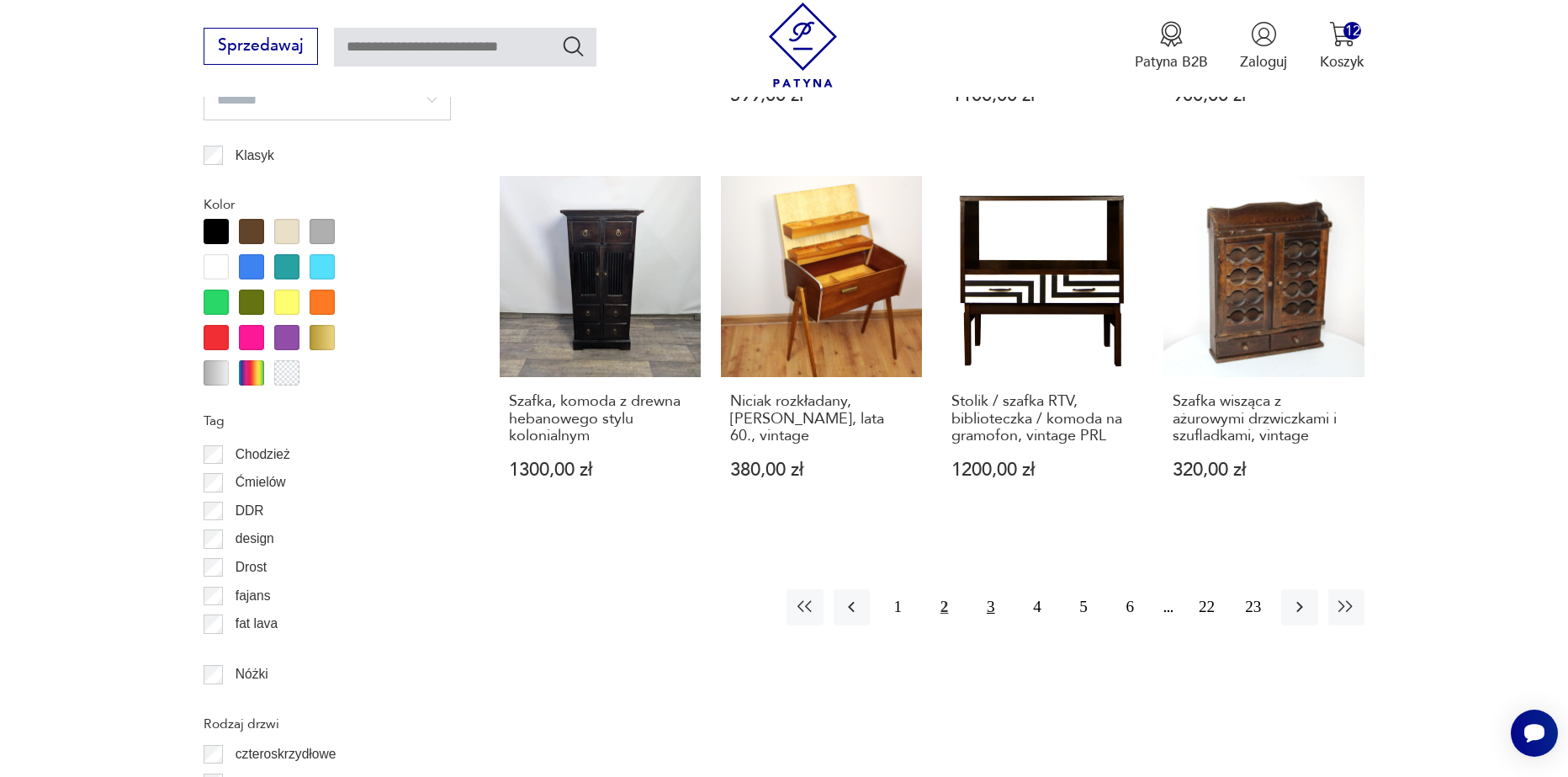
click at [994, 614] on button "3" at bounding box center [990, 607] width 37 height 37
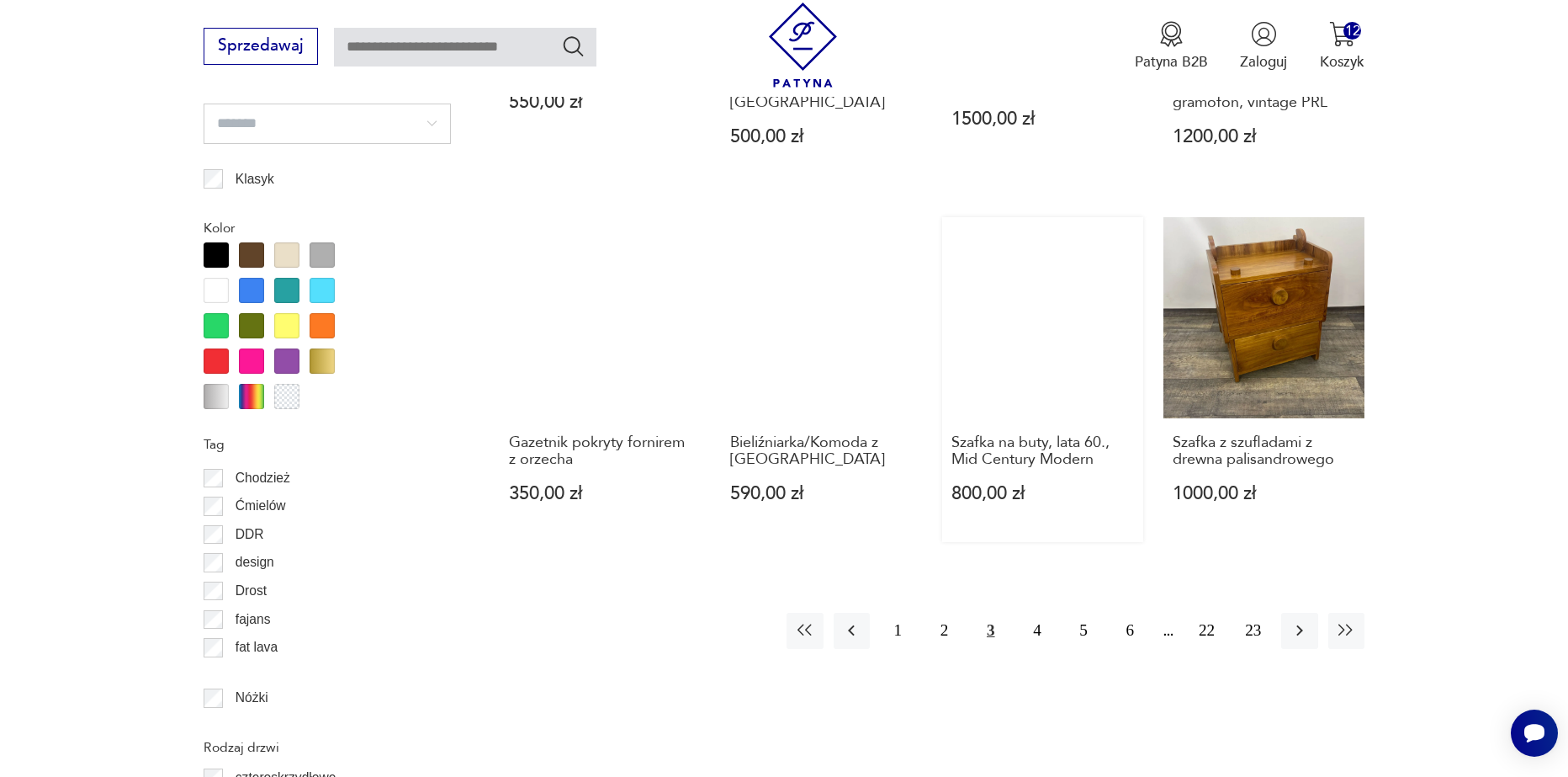
scroll to position [1832, 0]
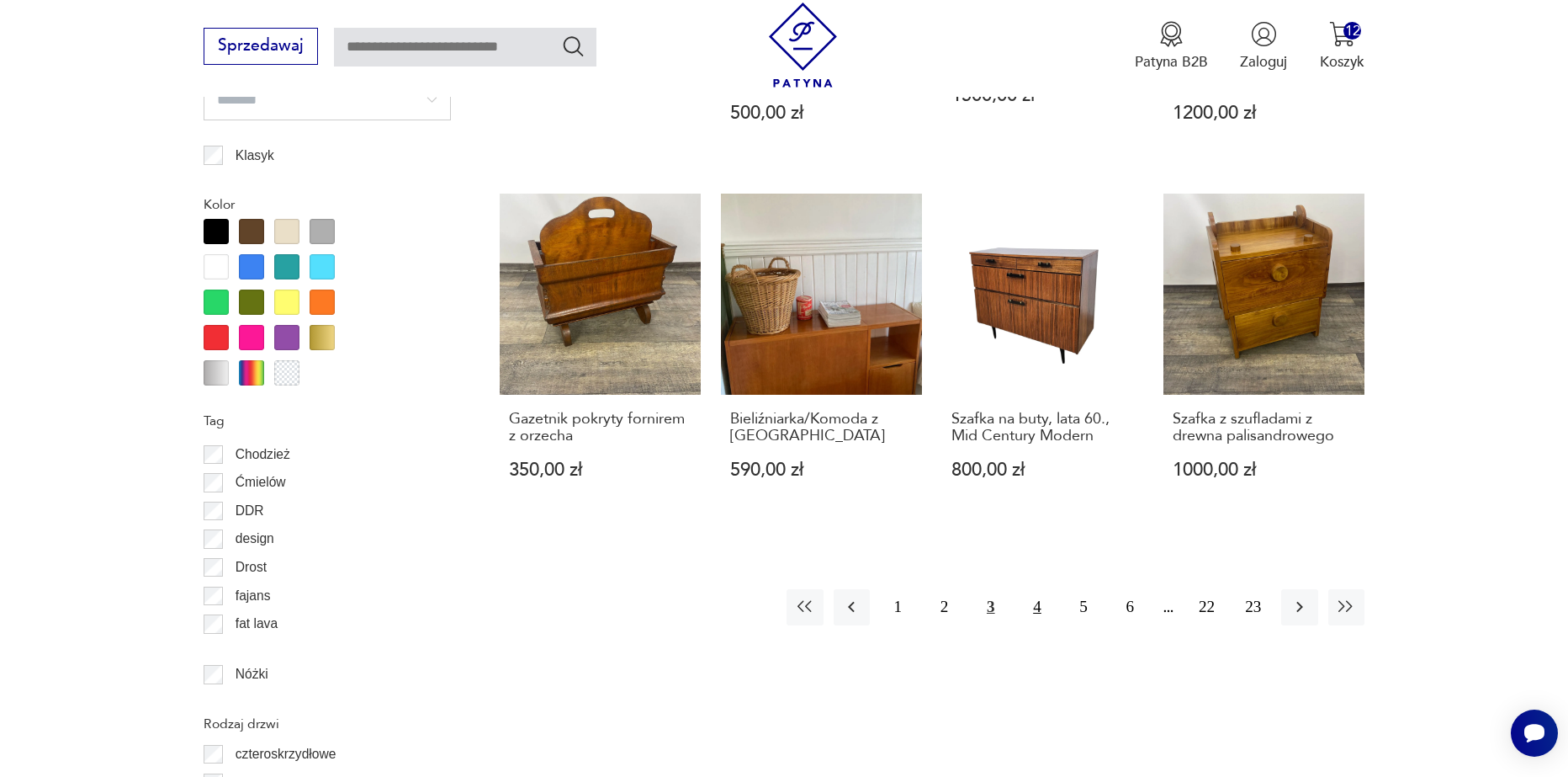
click at [1037, 607] on button "4" at bounding box center [1037, 607] width 37 height 37
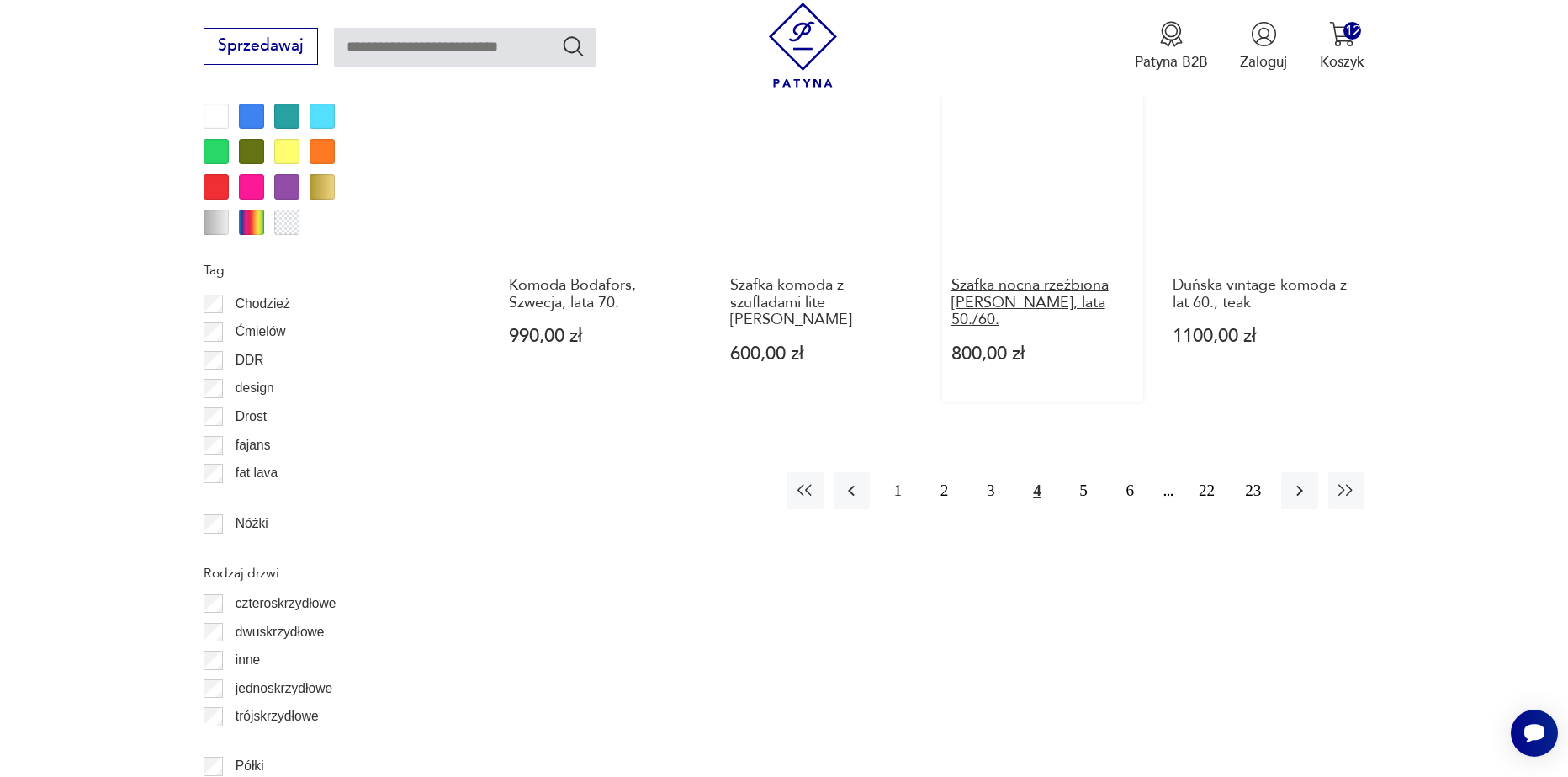
scroll to position [2001, 0]
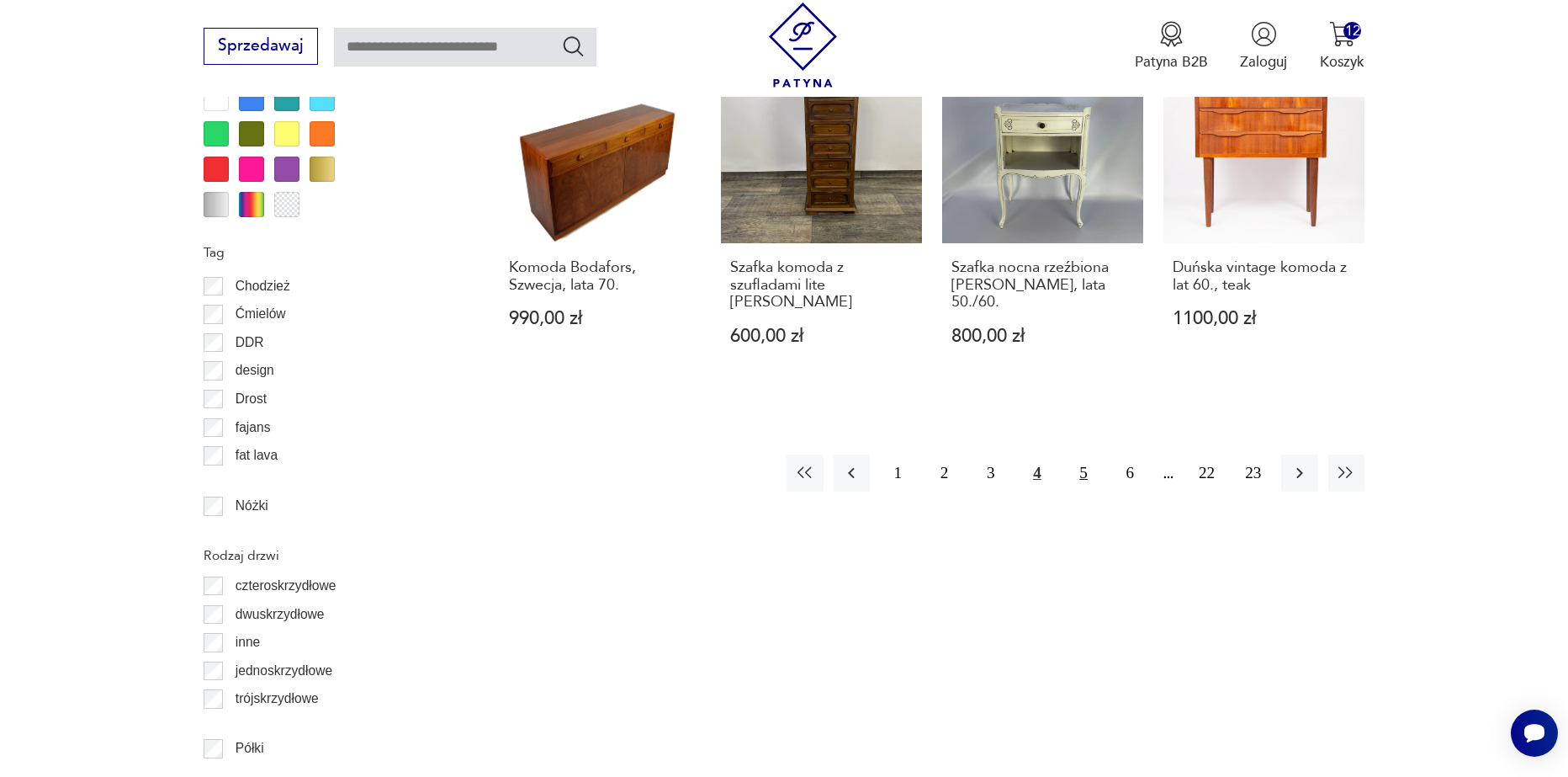
click at [1090, 455] on button "5" at bounding box center [1084, 472] width 37 height 37
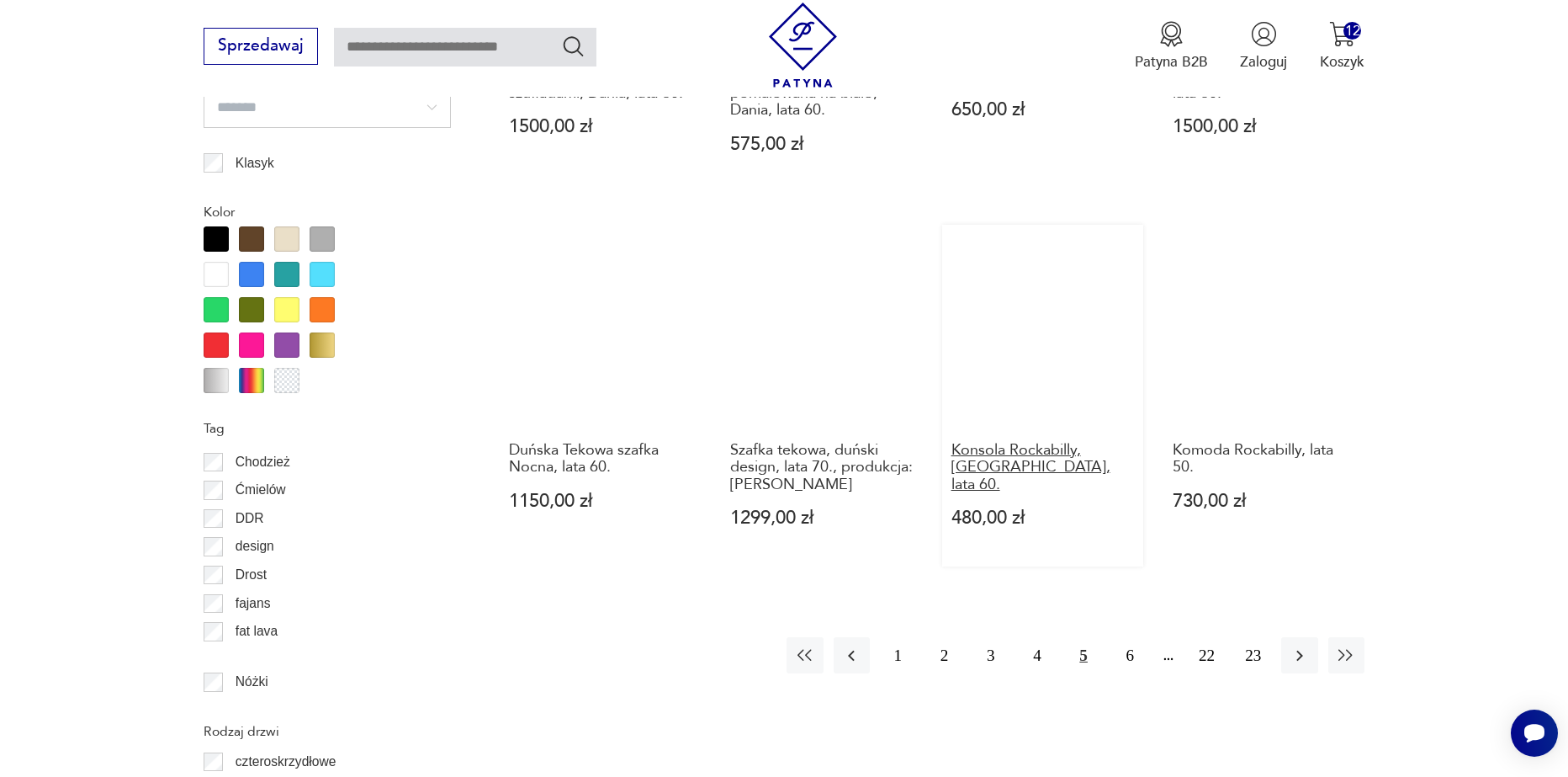
scroll to position [1832, 0]
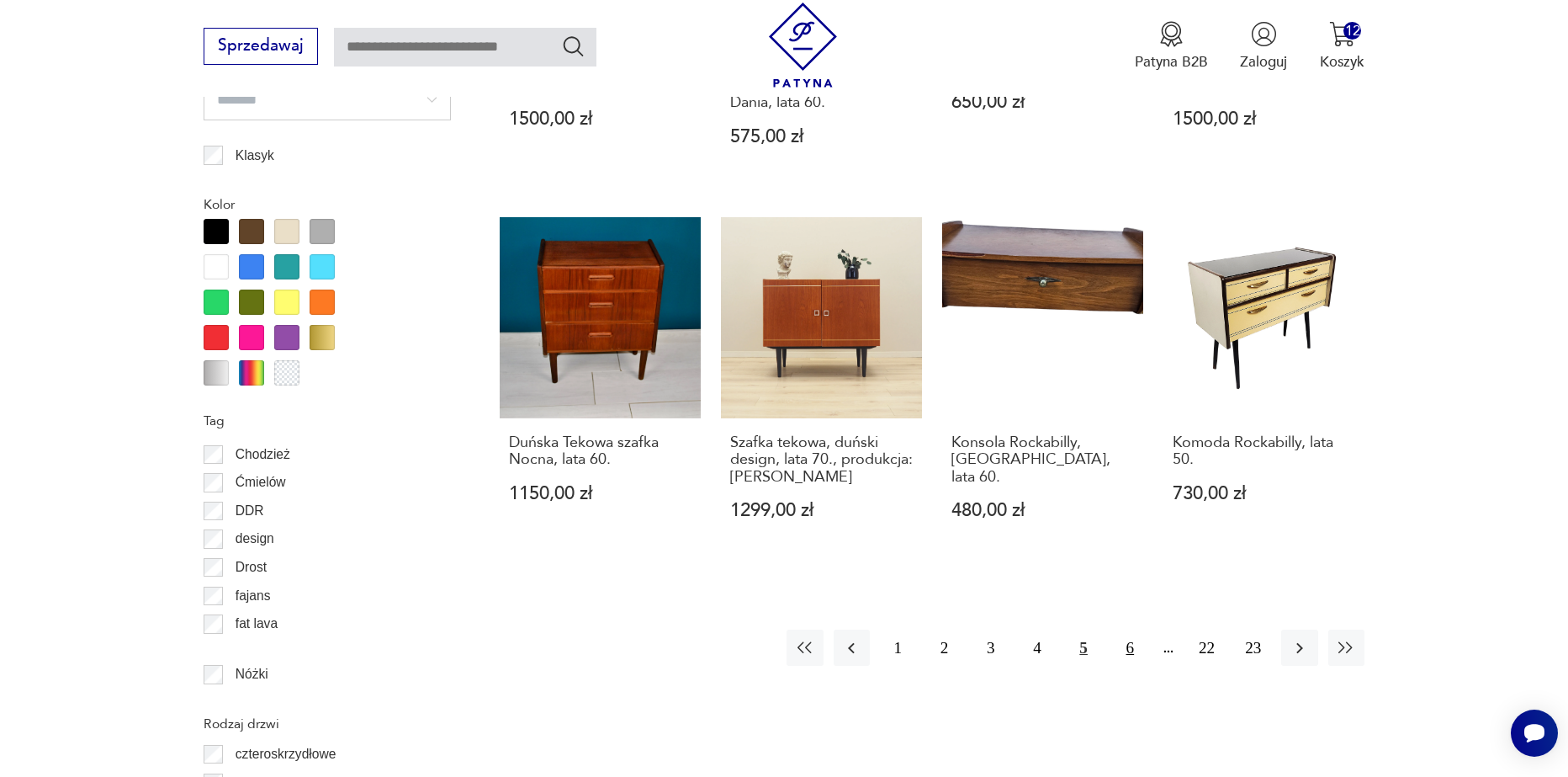
click at [1120, 630] on button "6" at bounding box center [1130, 648] width 37 height 37
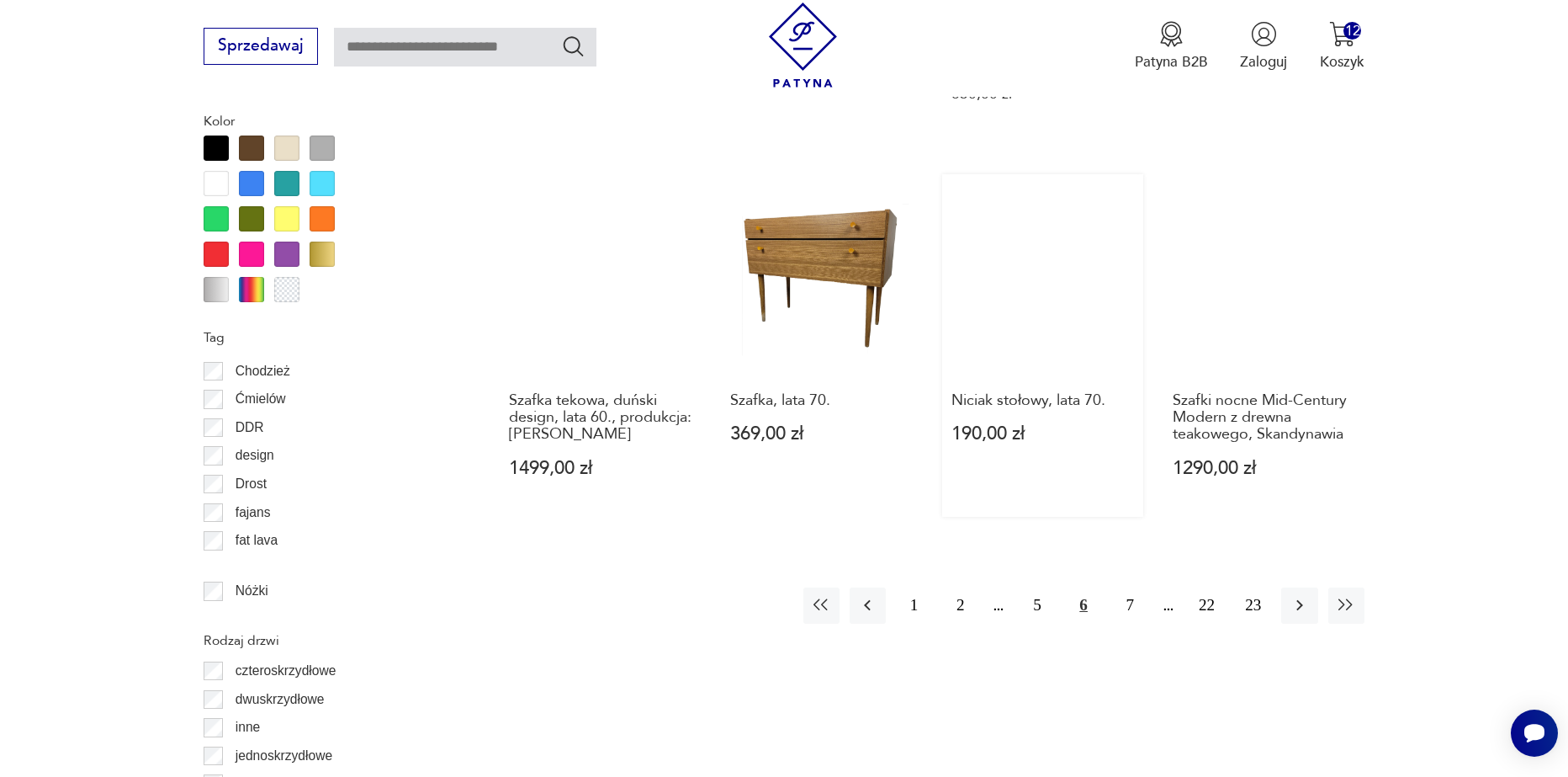
scroll to position [1917, 0]
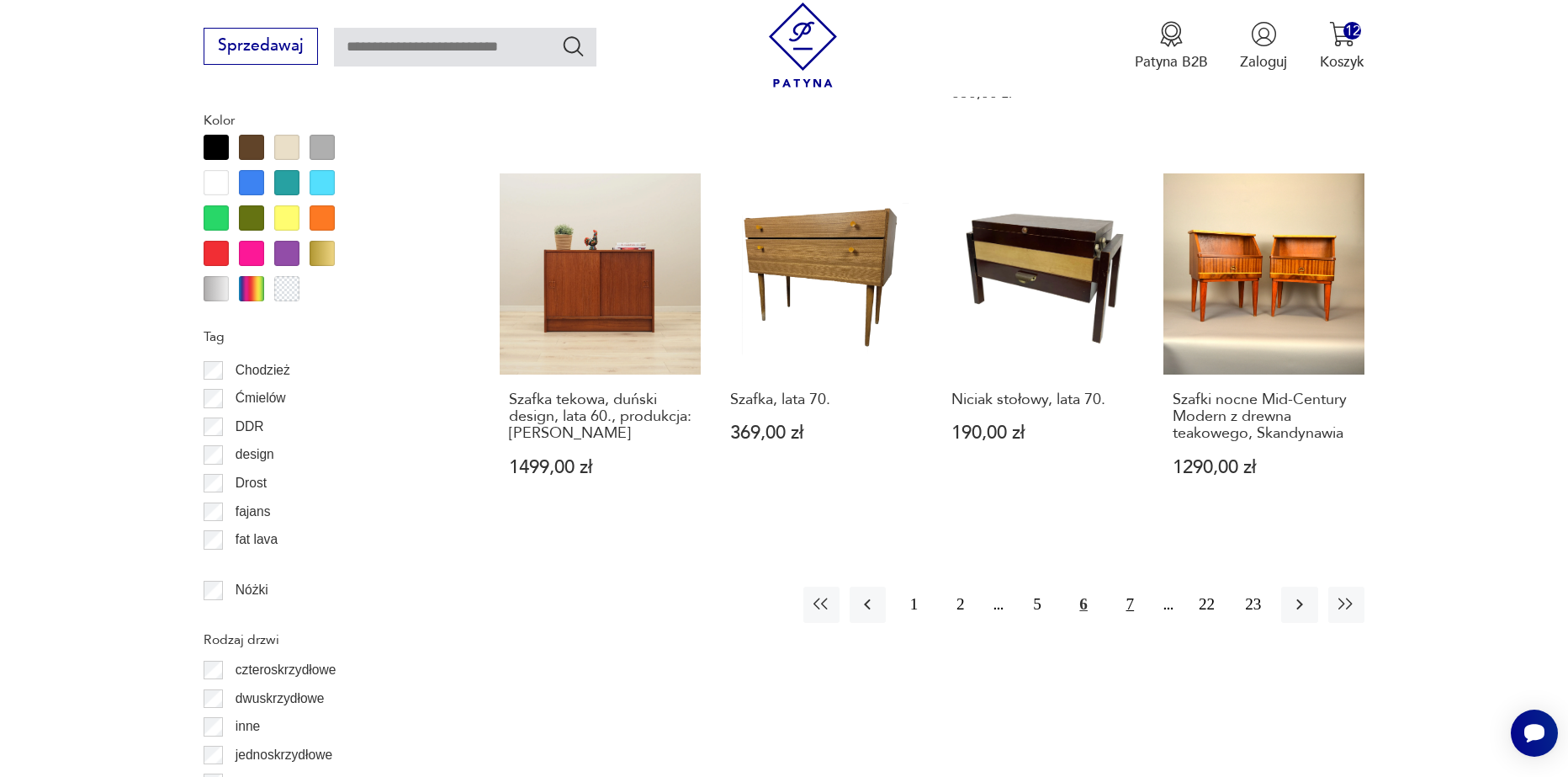
click at [1138, 589] on button "7" at bounding box center [1130, 605] width 37 height 37
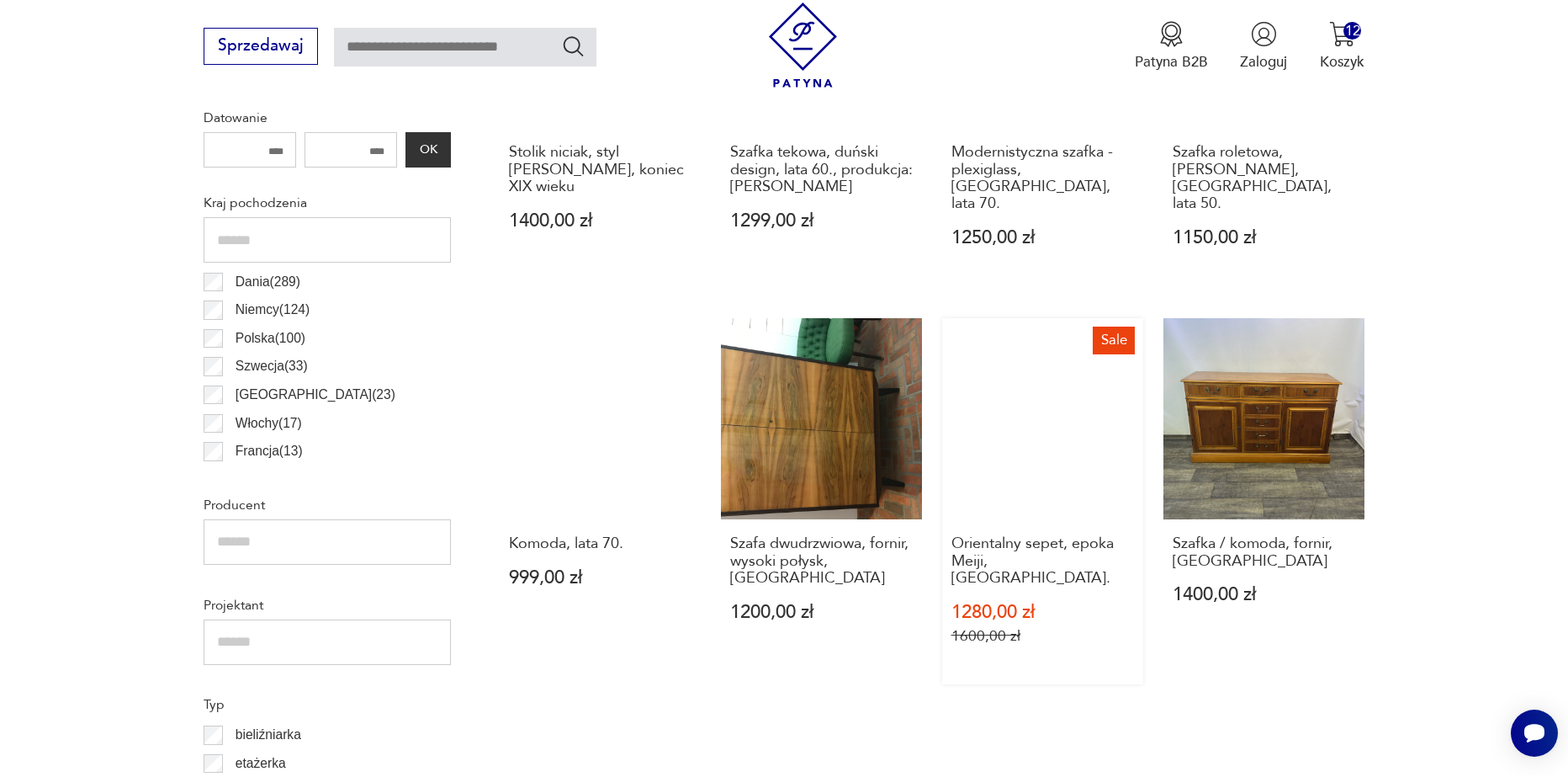
scroll to position [1074, 0]
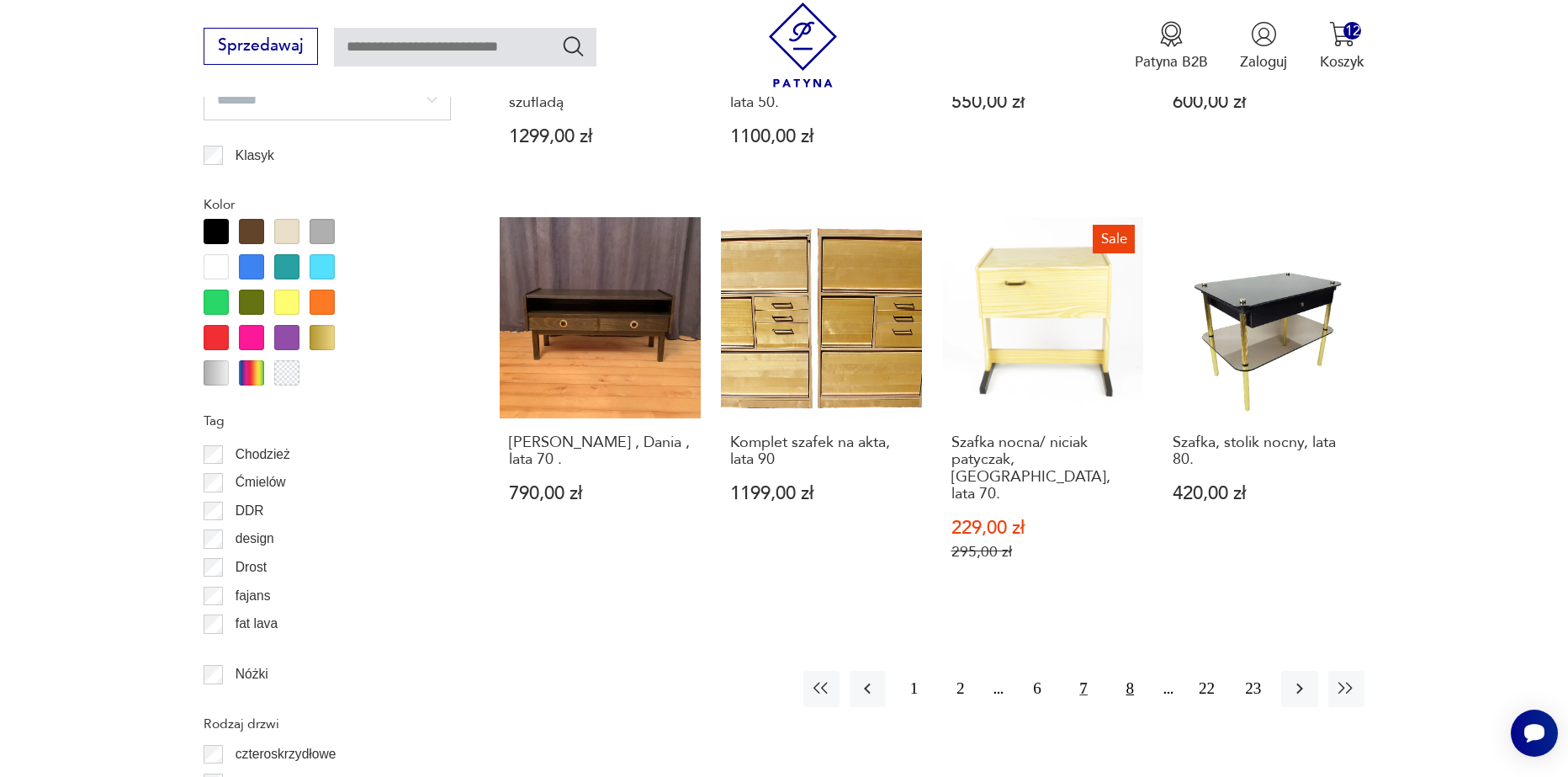
click at [1137, 671] on button "8" at bounding box center [1130, 689] width 37 height 37
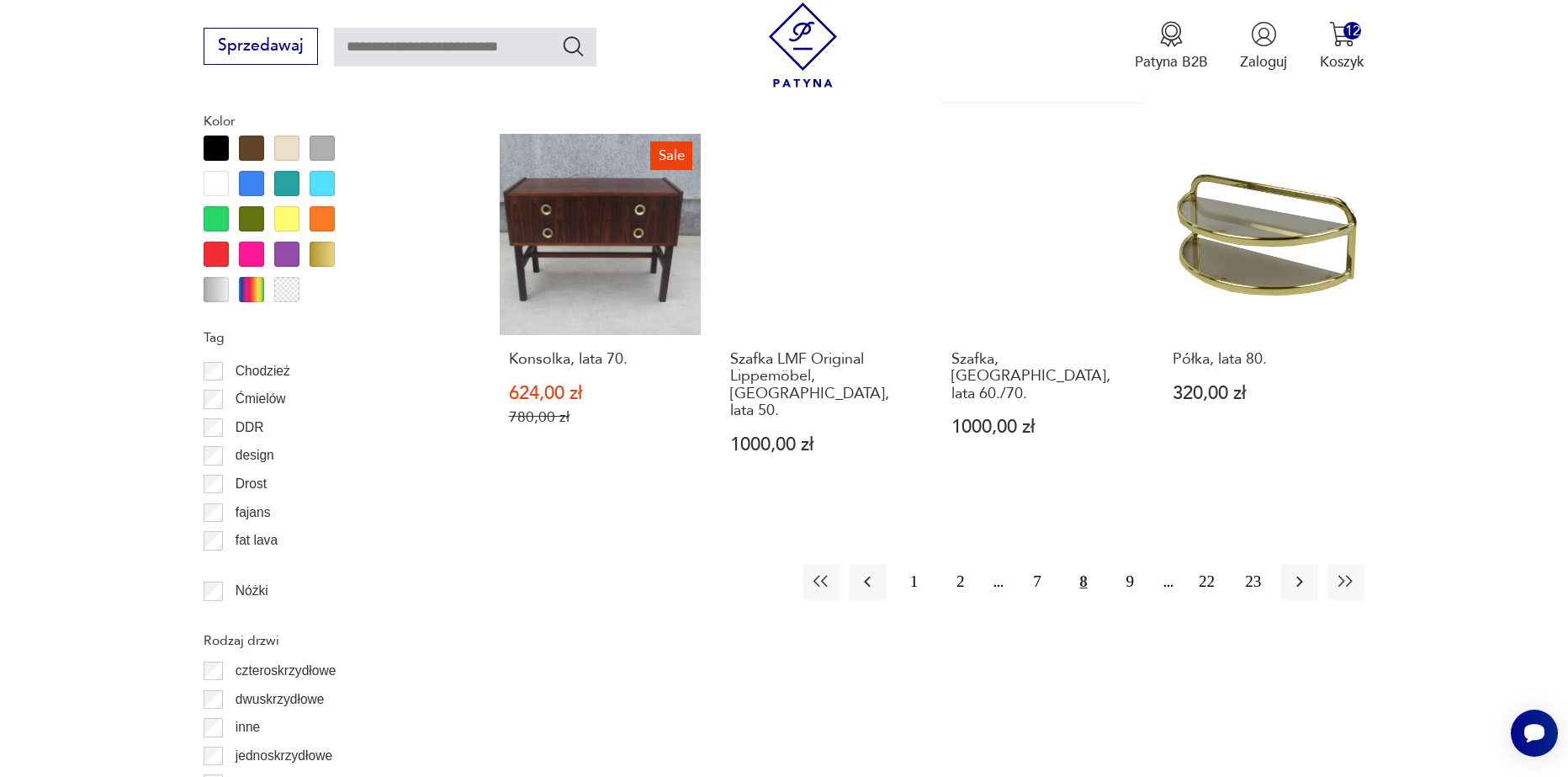
scroll to position [1917, 0]
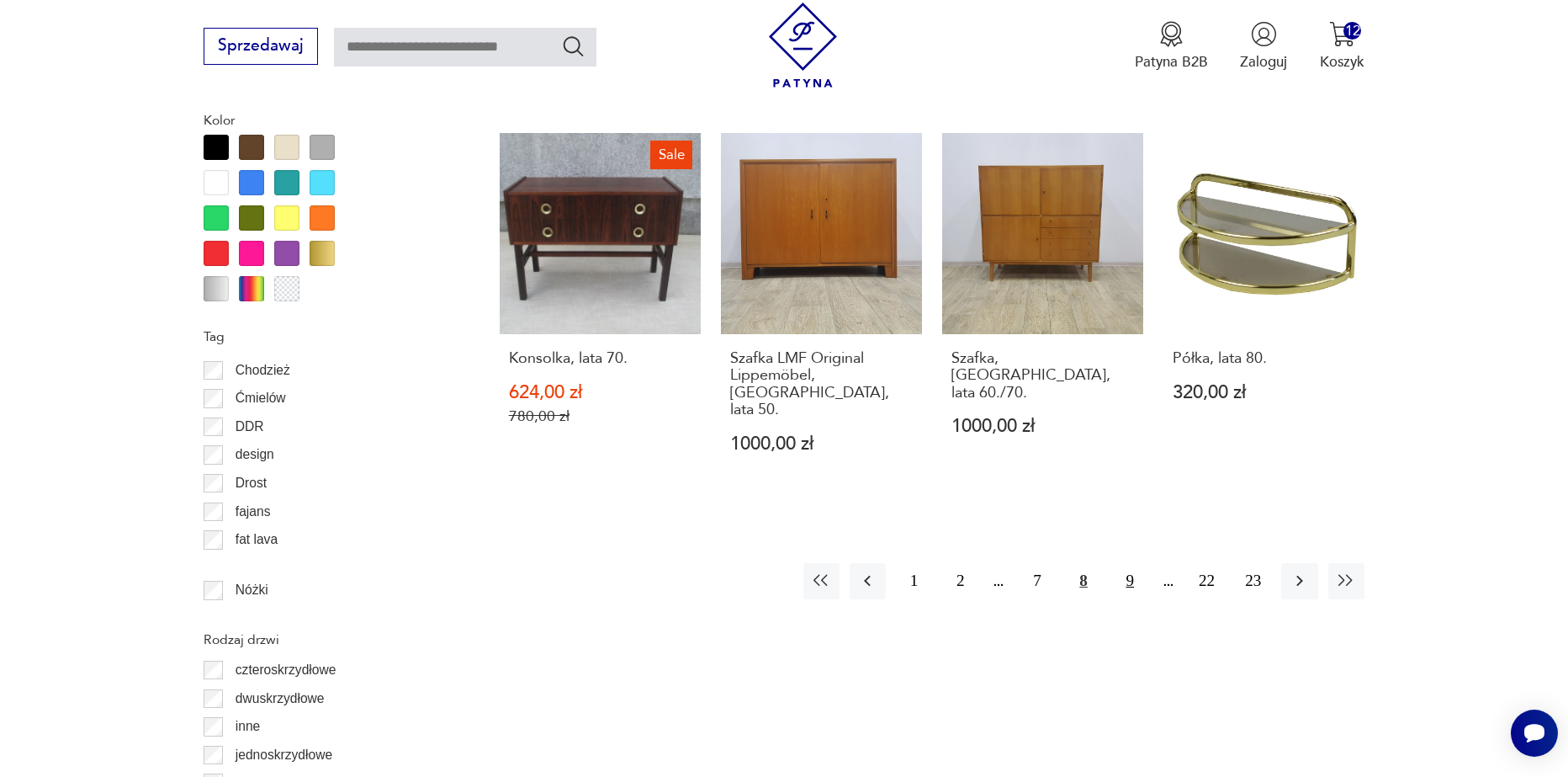
click at [1138, 563] on button "9" at bounding box center [1130, 581] width 37 height 37
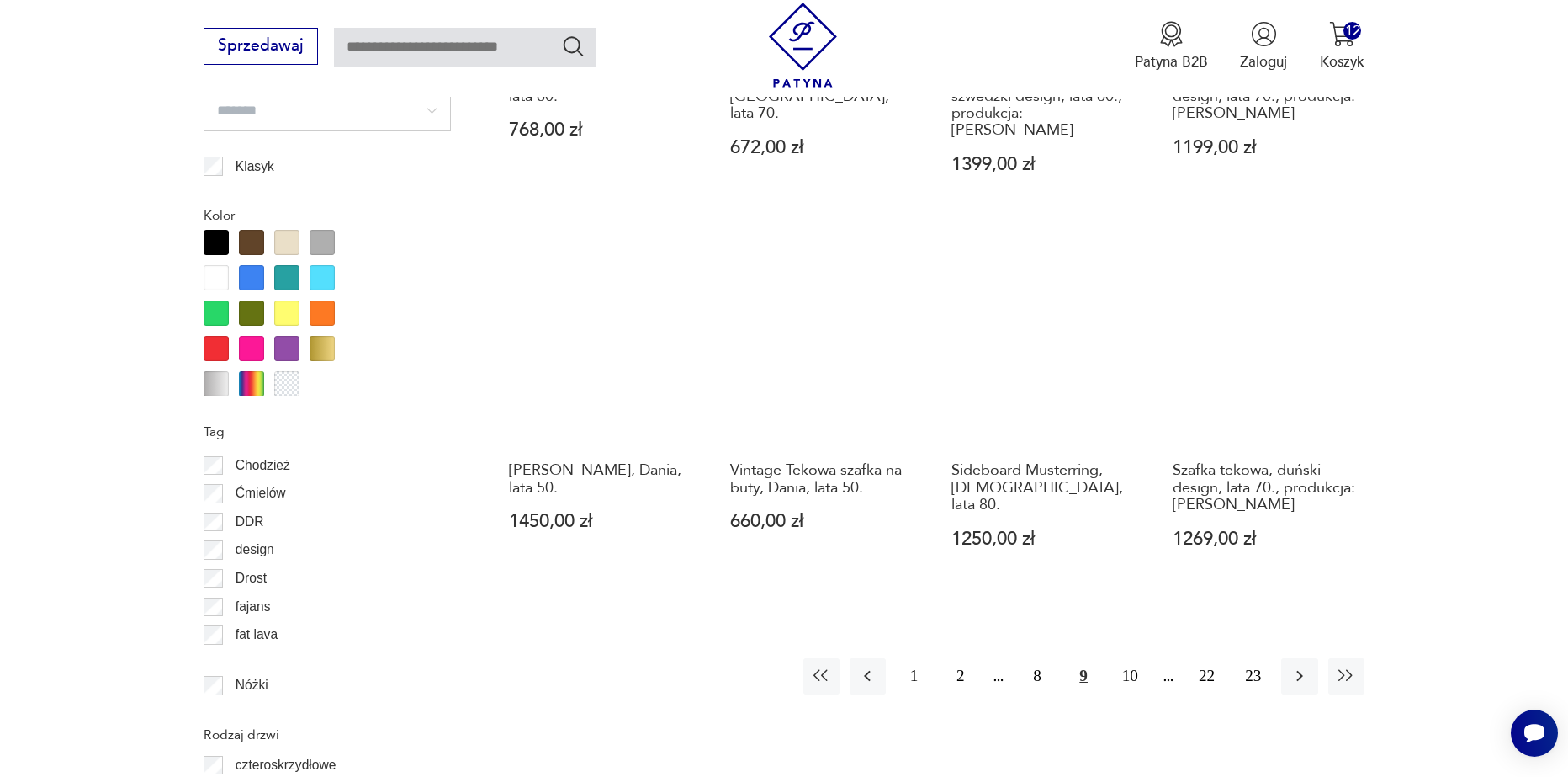
scroll to position [1832, 0]
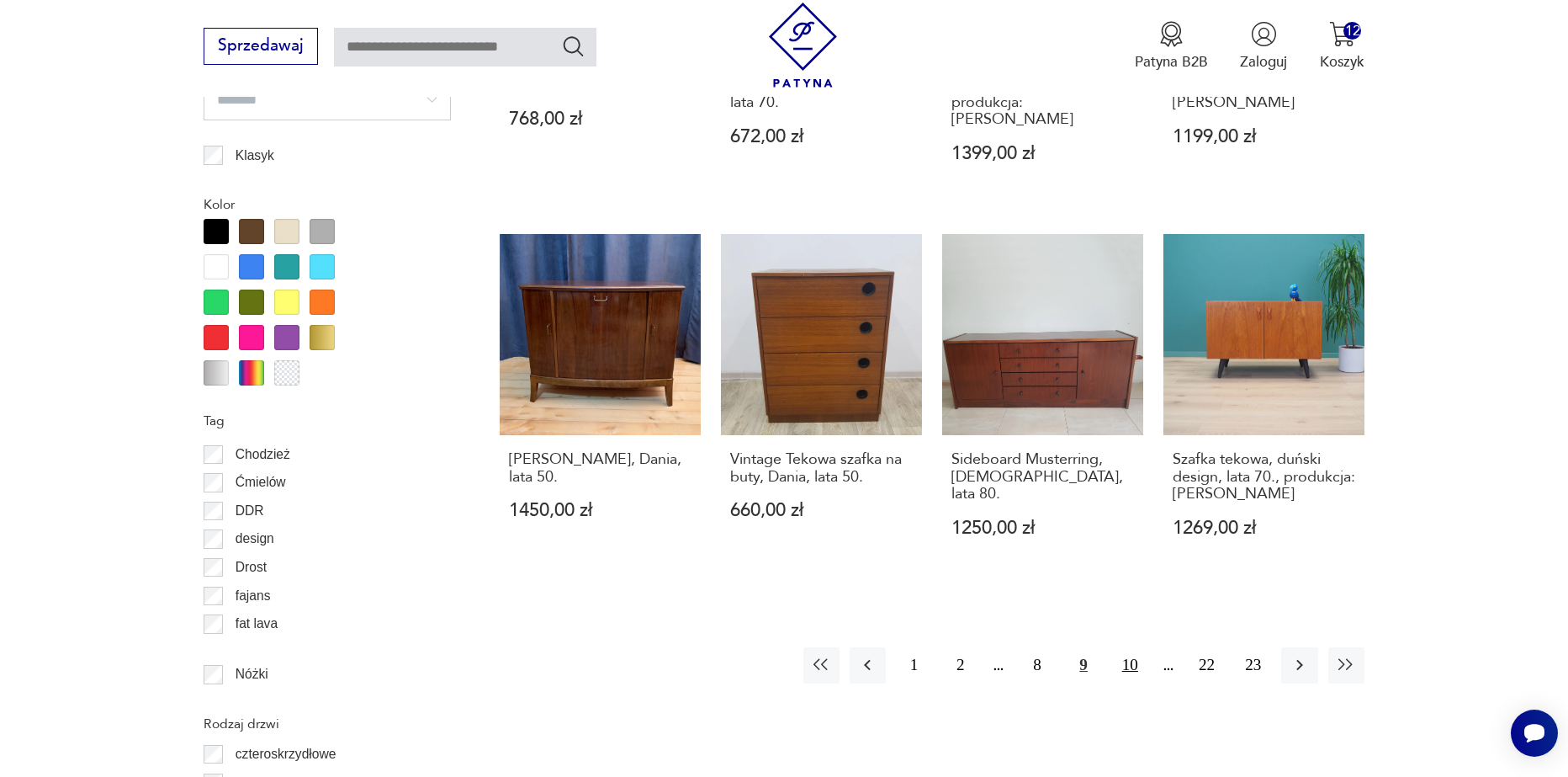
click at [1139, 648] on button "10" at bounding box center [1130, 665] width 37 height 37
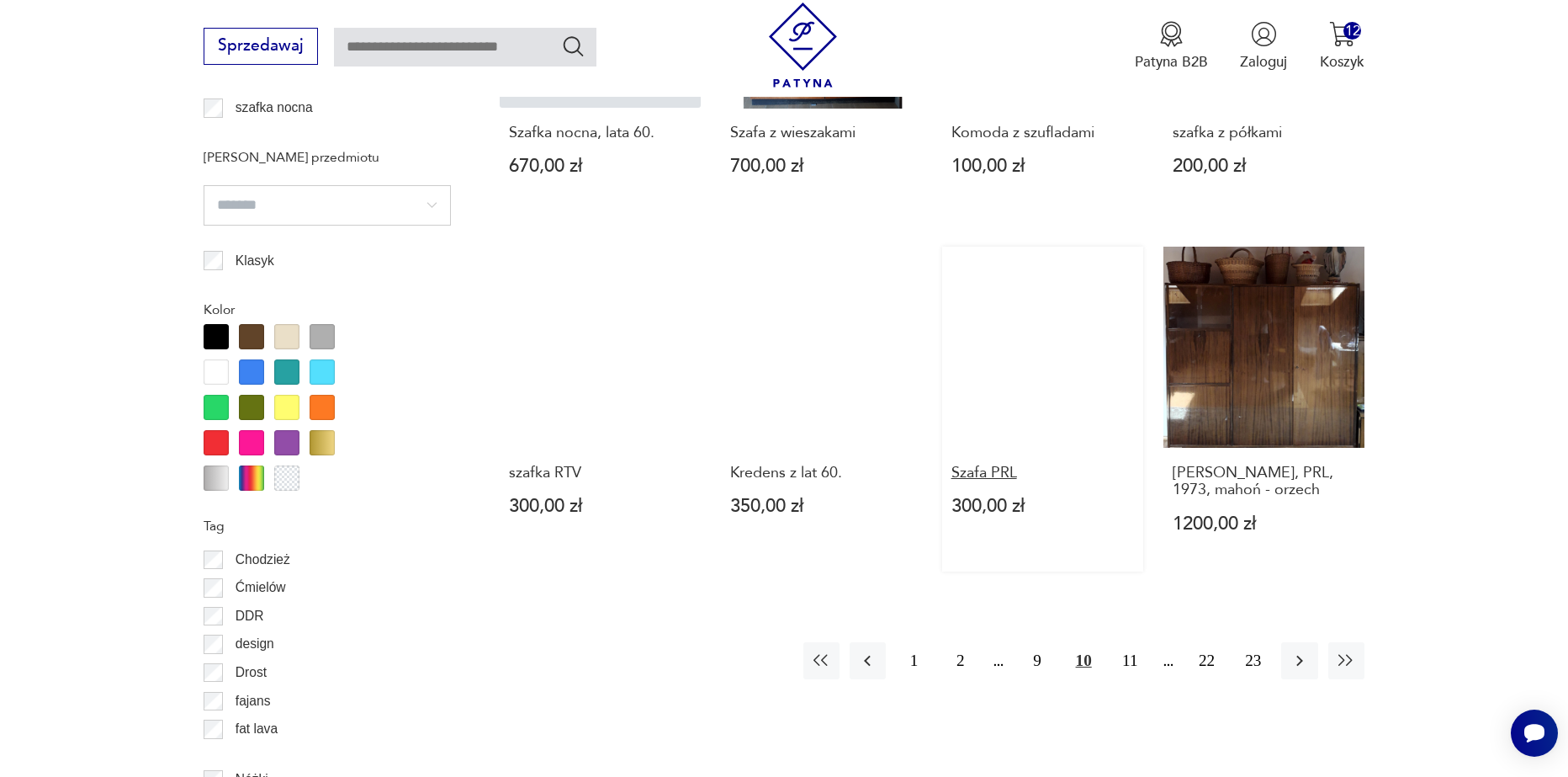
scroll to position [1748, 0]
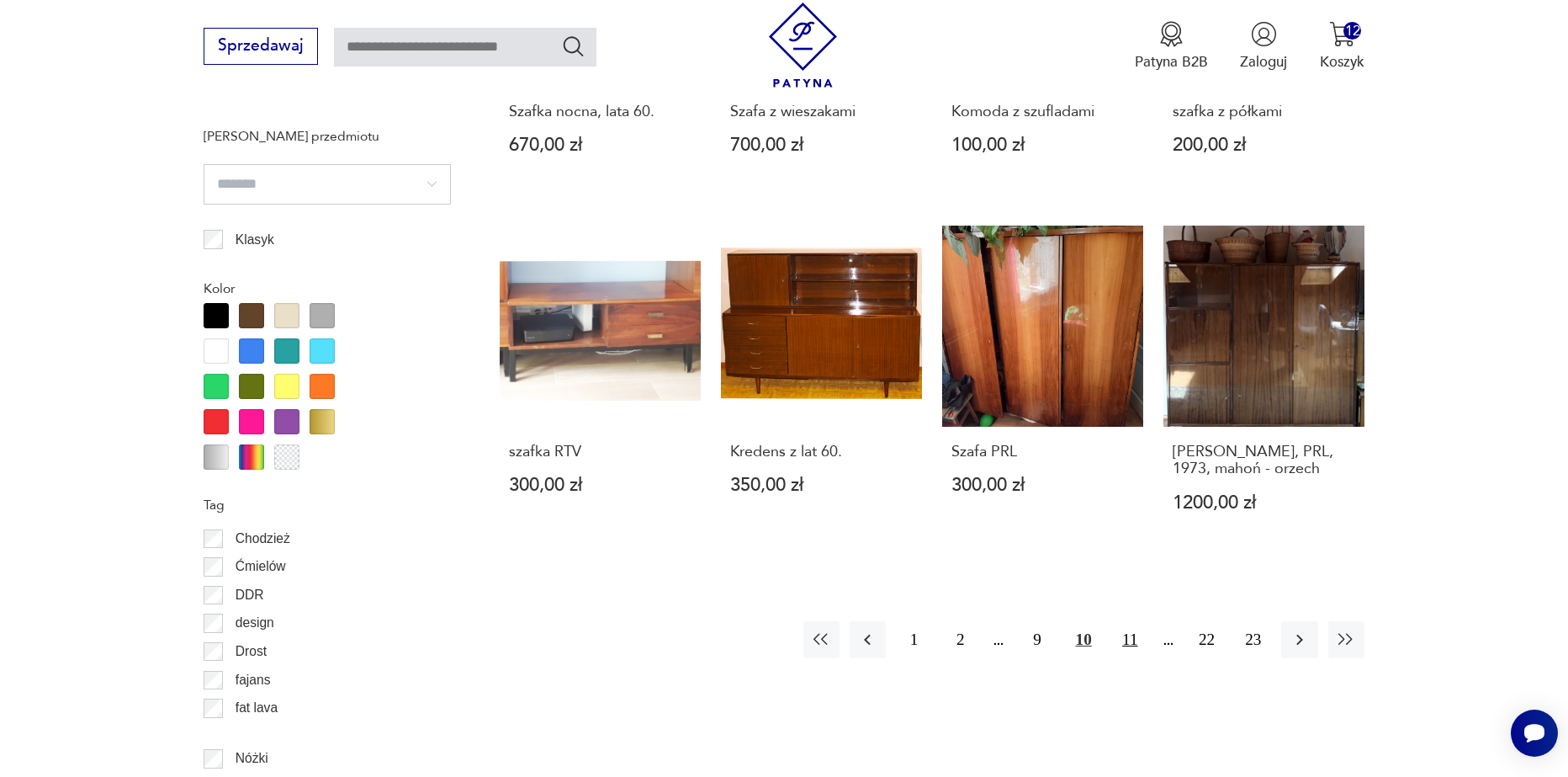
click at [1123, 657] on button "11" at bounding box center [1130, 639] width 37 height 37
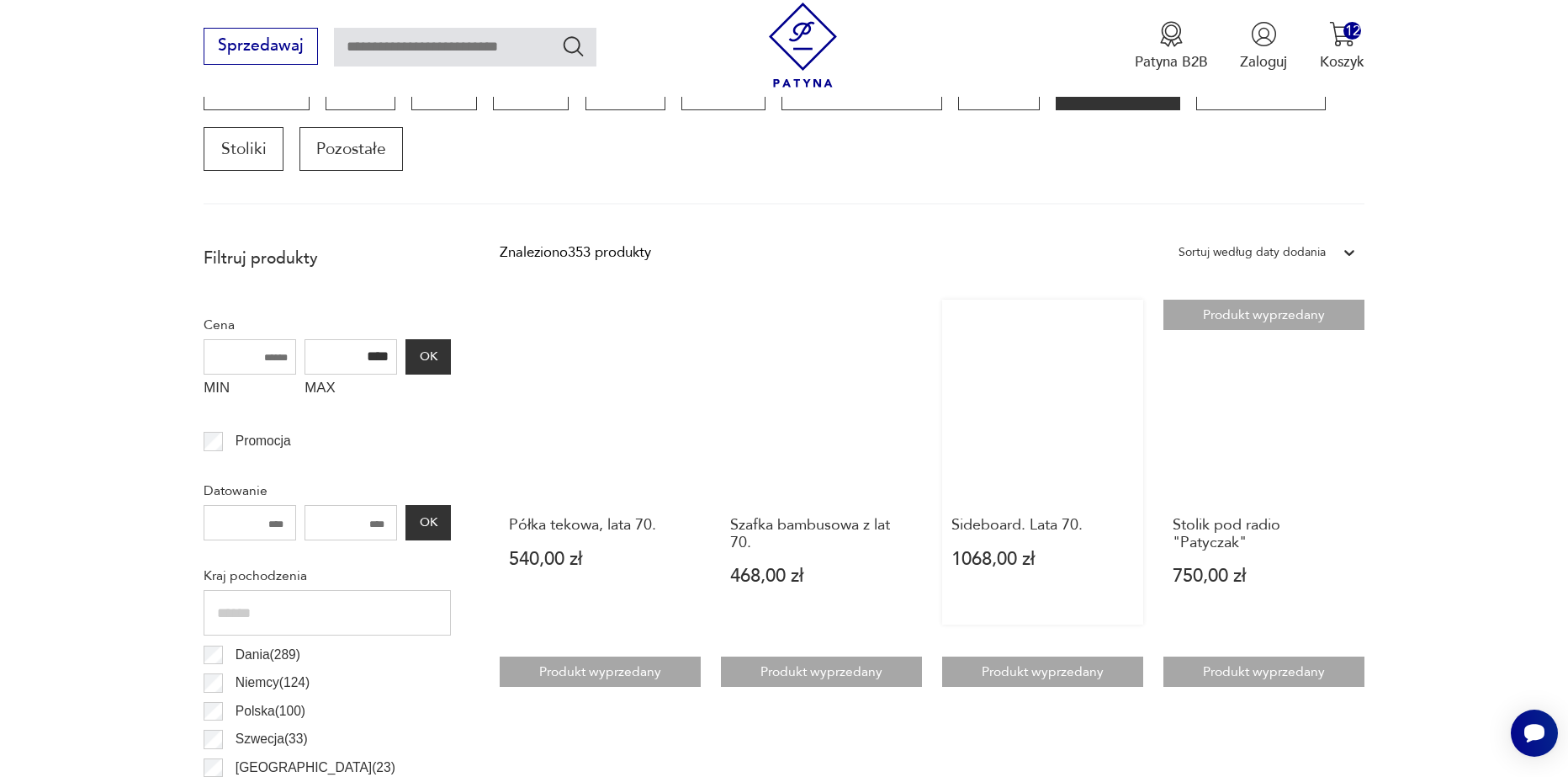
scroll to position [570, 0]
